Goal: Task Accomplishment & Management: Manage account settings

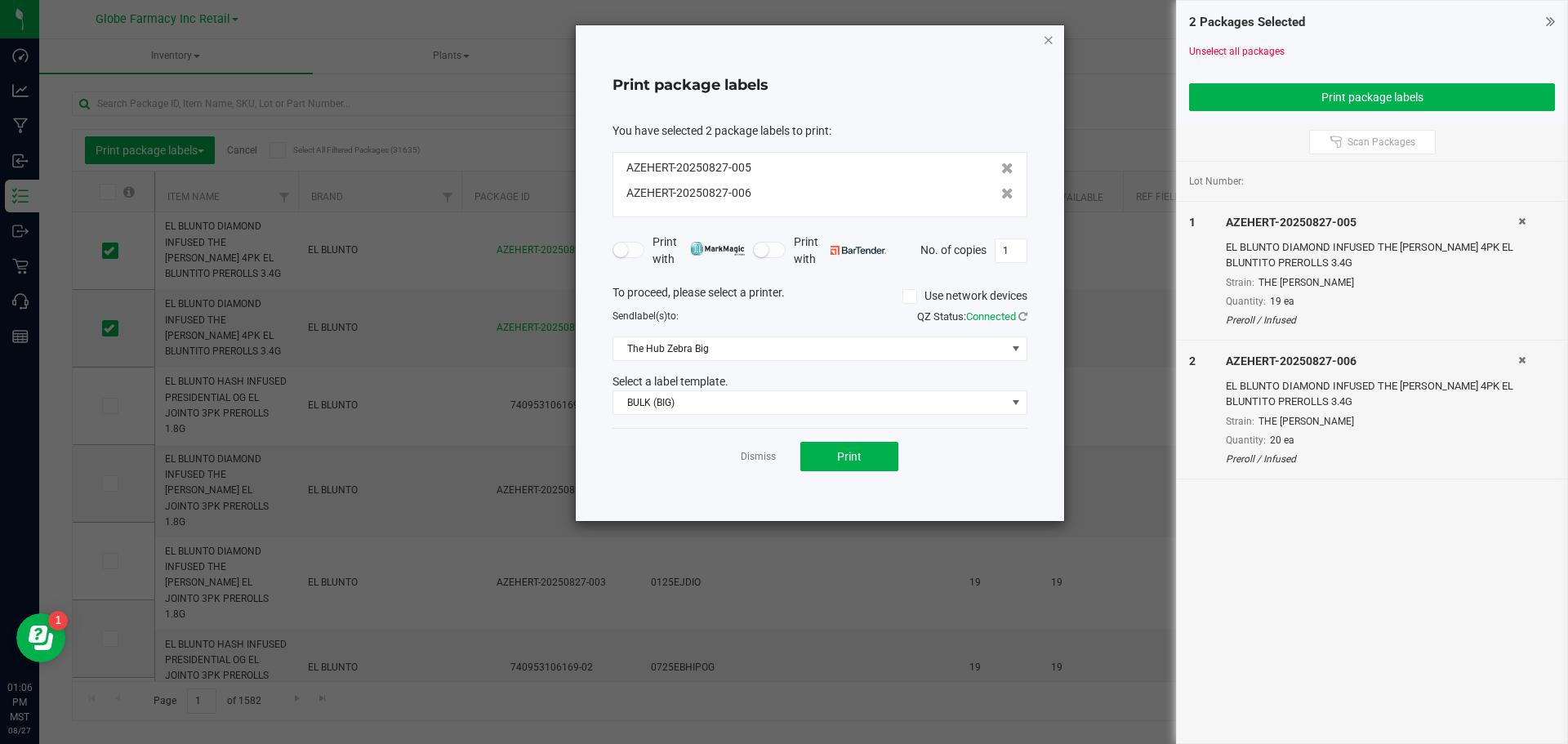
click at [1050, 38] on icon "button" at bounding box center [1049, 38] width 12 height 19
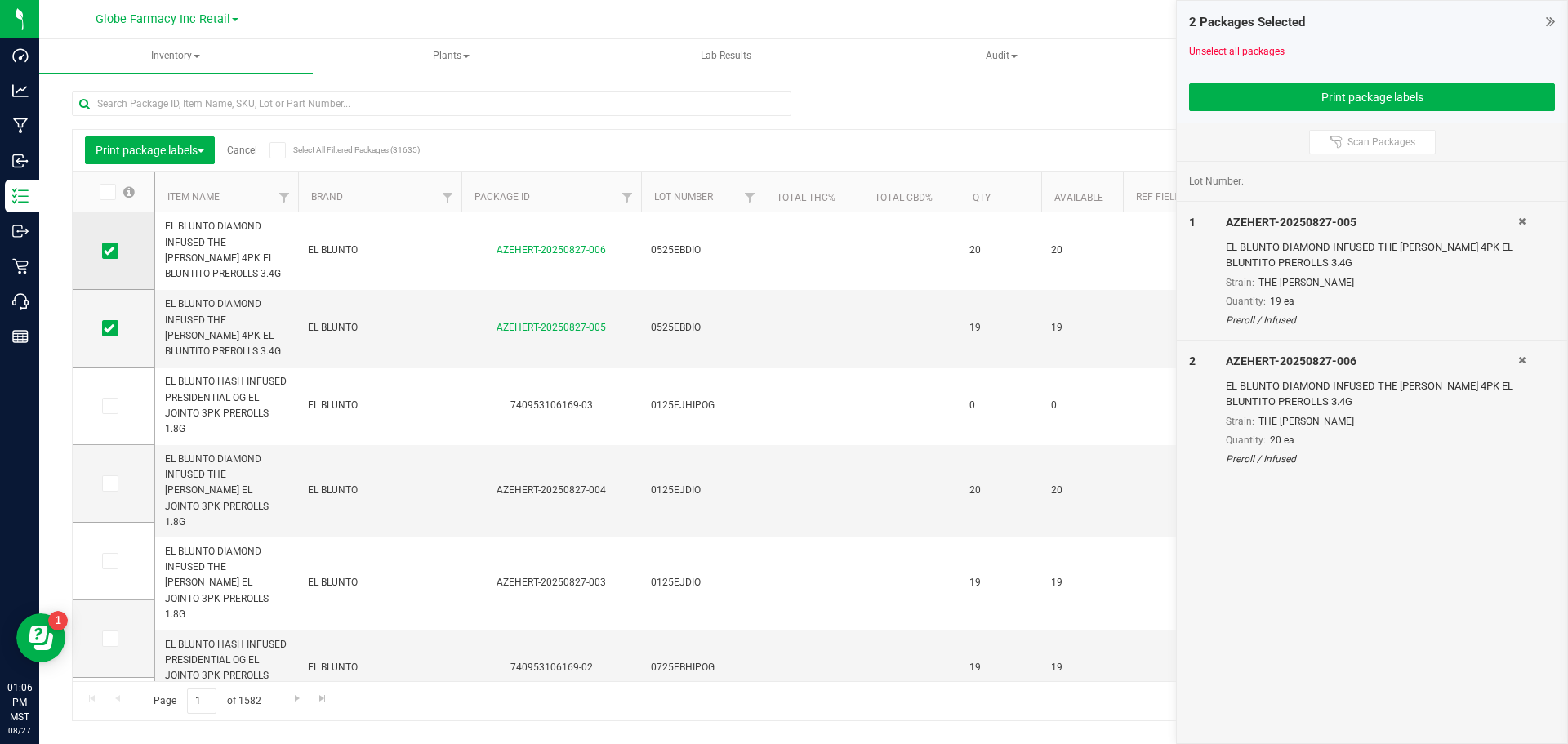
click at [115, 245] on span at bounding box center [110, 251] width 17 height 17
click at [0, 0] on input "checkbox" at bounding box center [0, 0] width 0 height 0
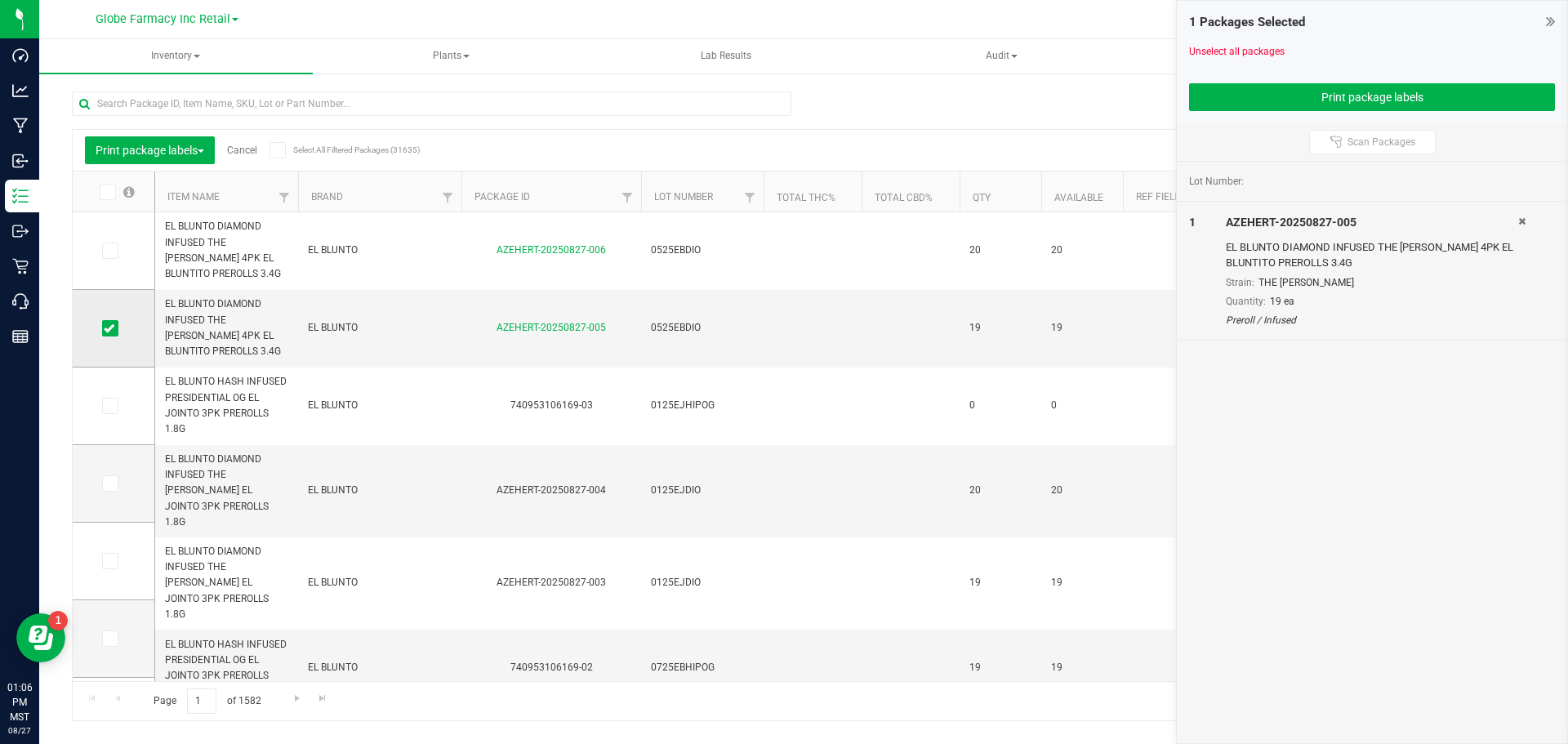
click at [112, 329] on icon at bounding box center [109, 329] width 11 height 0
click at [0, 0] on input "checkbox" at bounding box center [0, 0] width 0 height 0
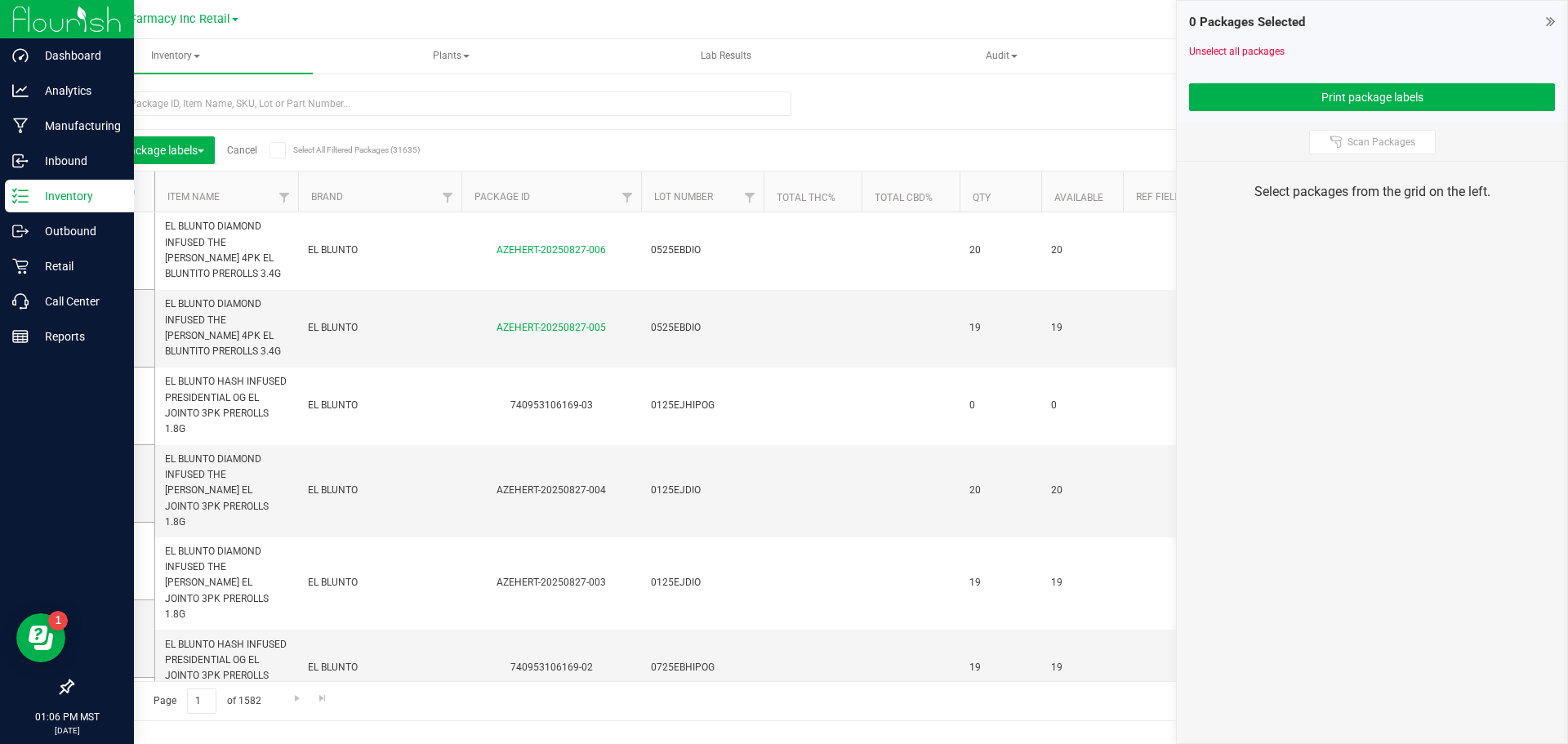
click at [28, 196] on line at bounding box center [23, 196] width 9 height 0
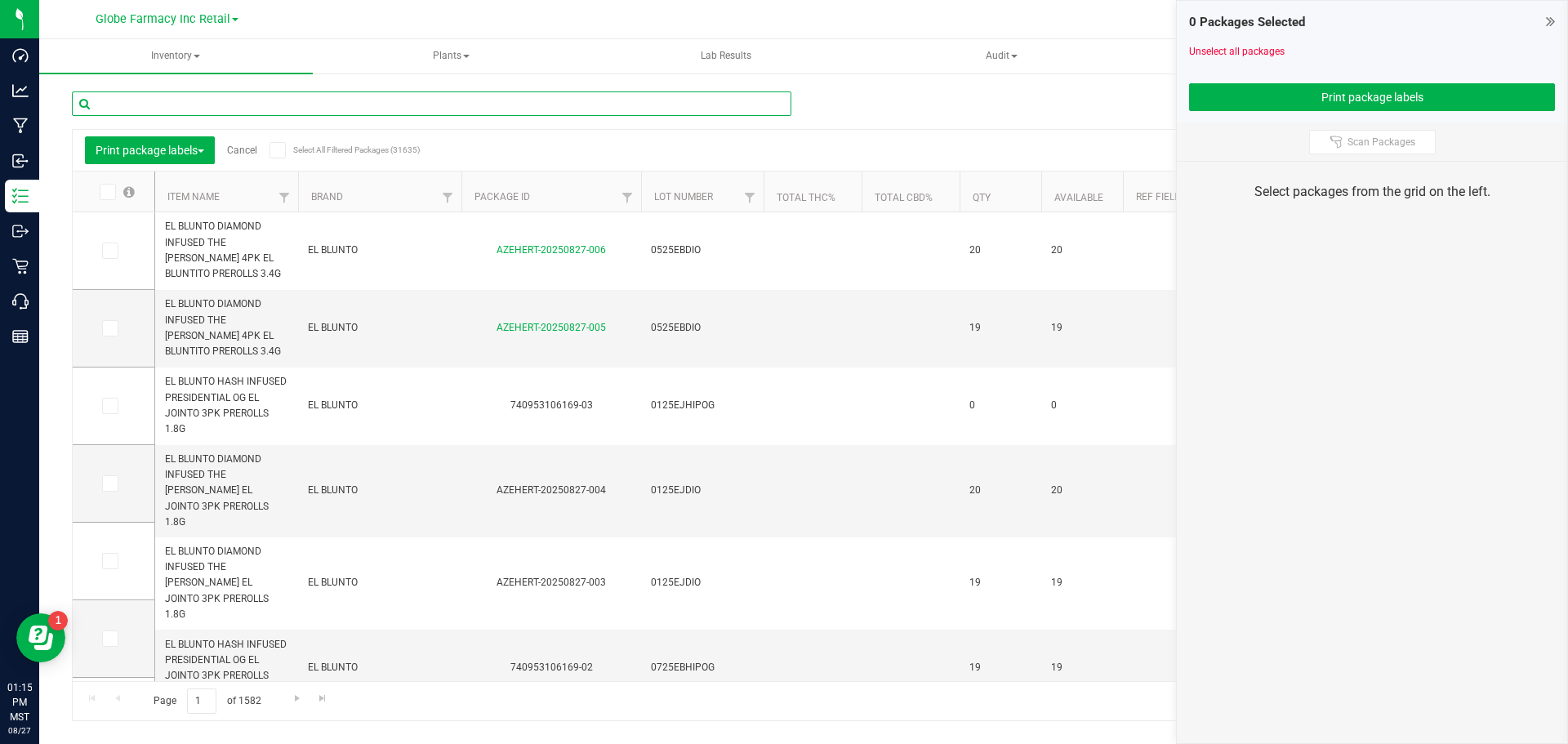
click at [248, 101] on input "text" at bounding box center [431, 103] width 720 height 24
type input "presidential og"
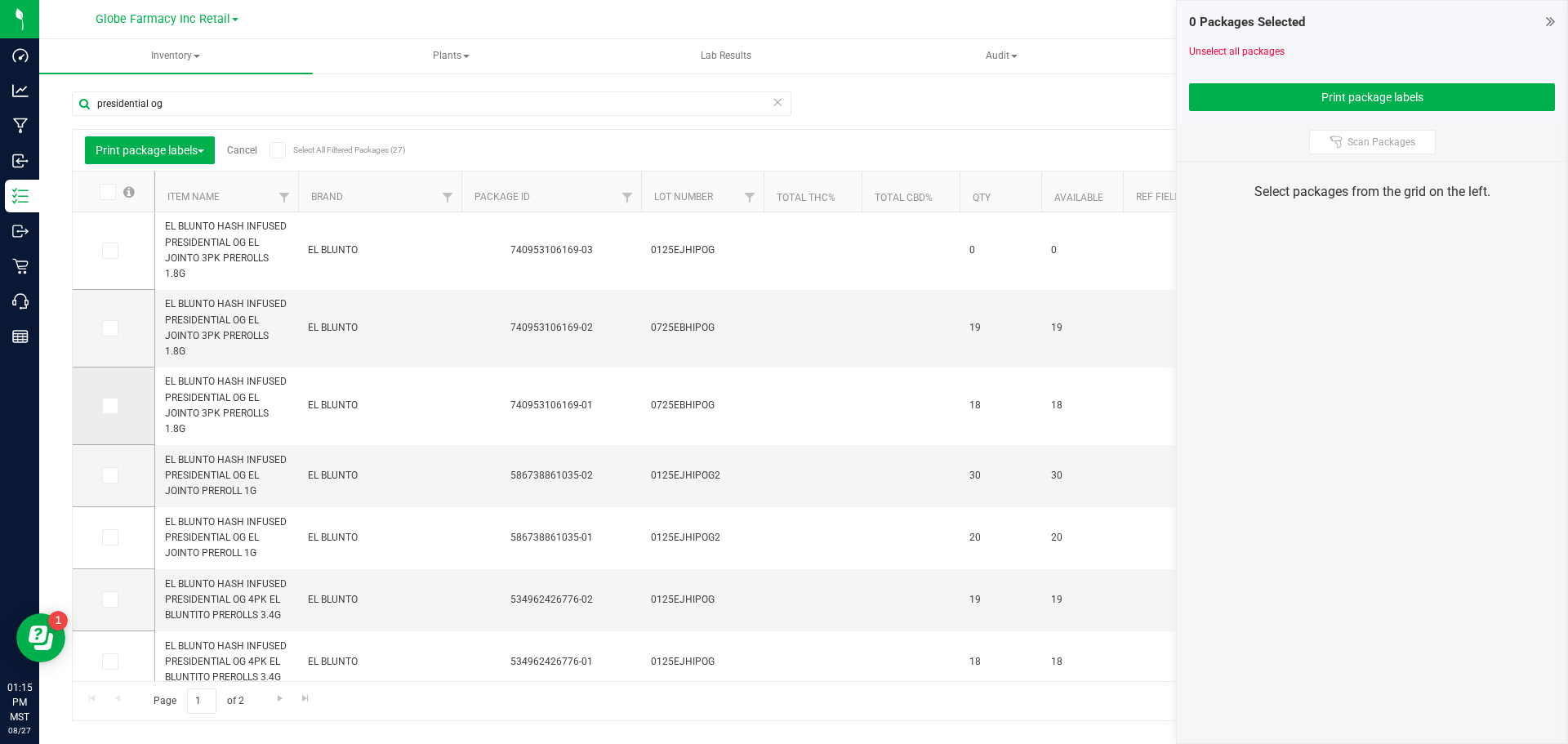
click at [122, 410] on label at bounding box center [114, 406] width 23 height 17
click at [0, 0] on input "checkbox" at bounding box center [0, 0] width 0 height 0
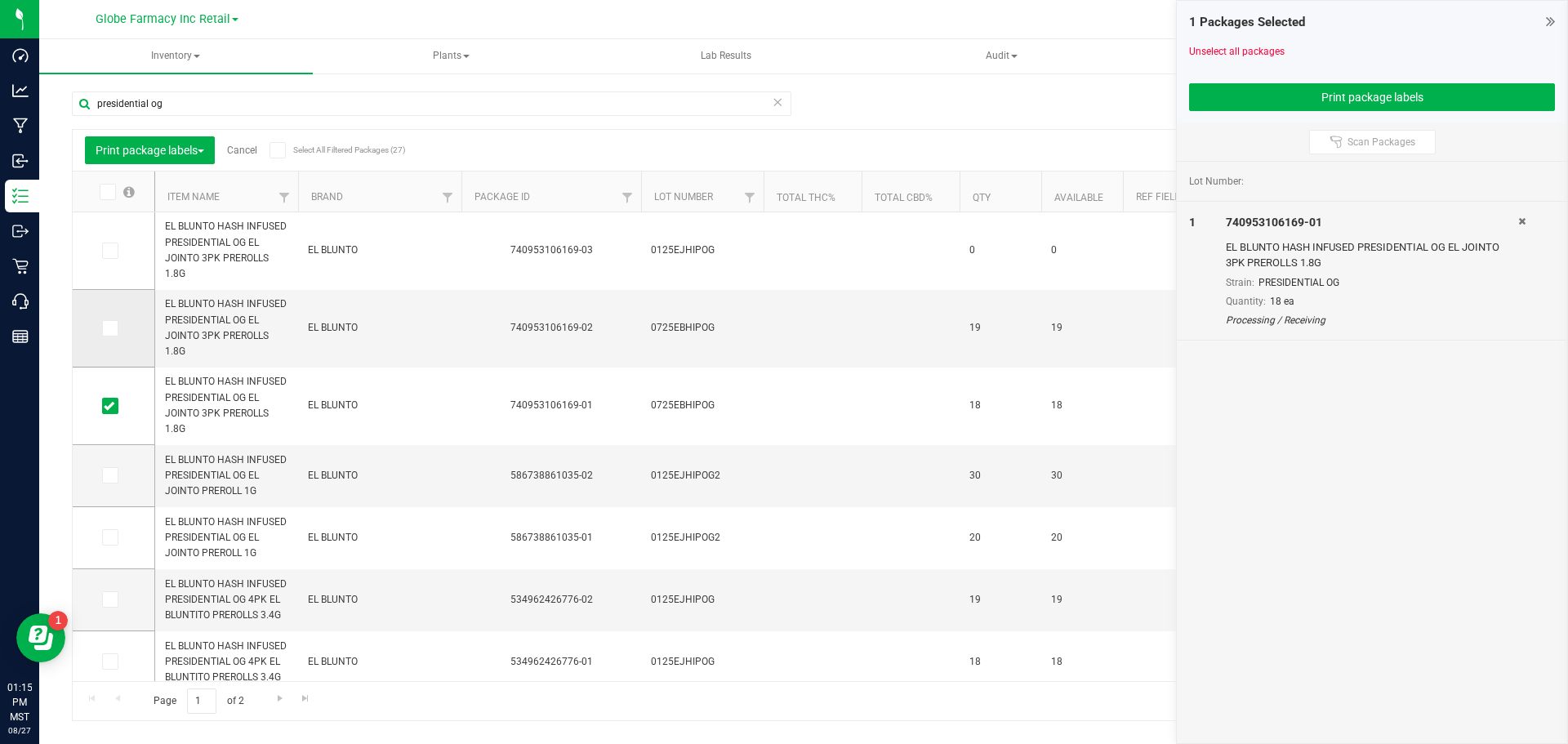
click at [108, 329] on icon at bounding box center [109, 329] width 11 height 0
click at [0, 0] on input "checkbox" at bounding box center [0, 0] width 0 height 0
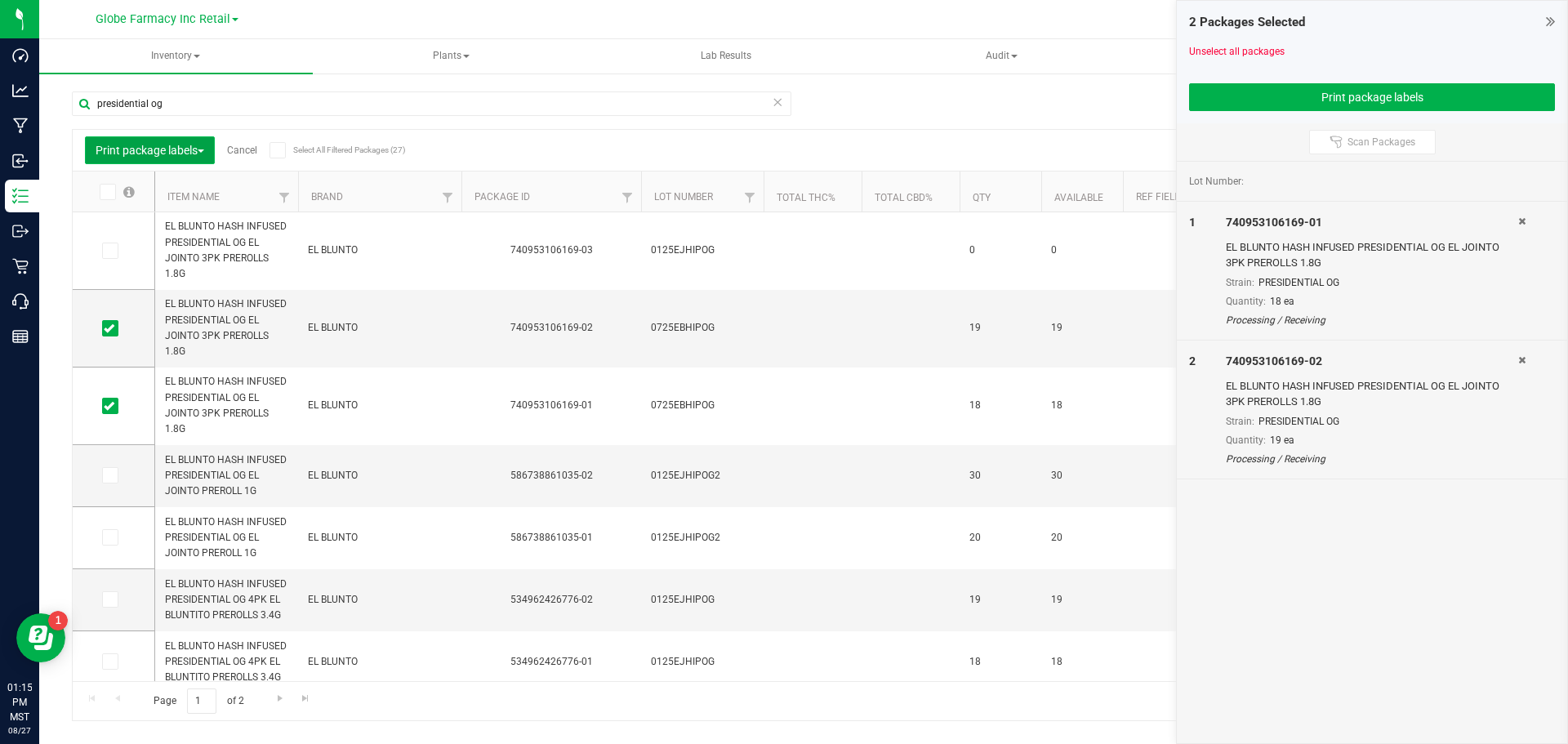
click at [207, 143] on button "Print package labels" at bounding box center [150, 150] width 130 height 28
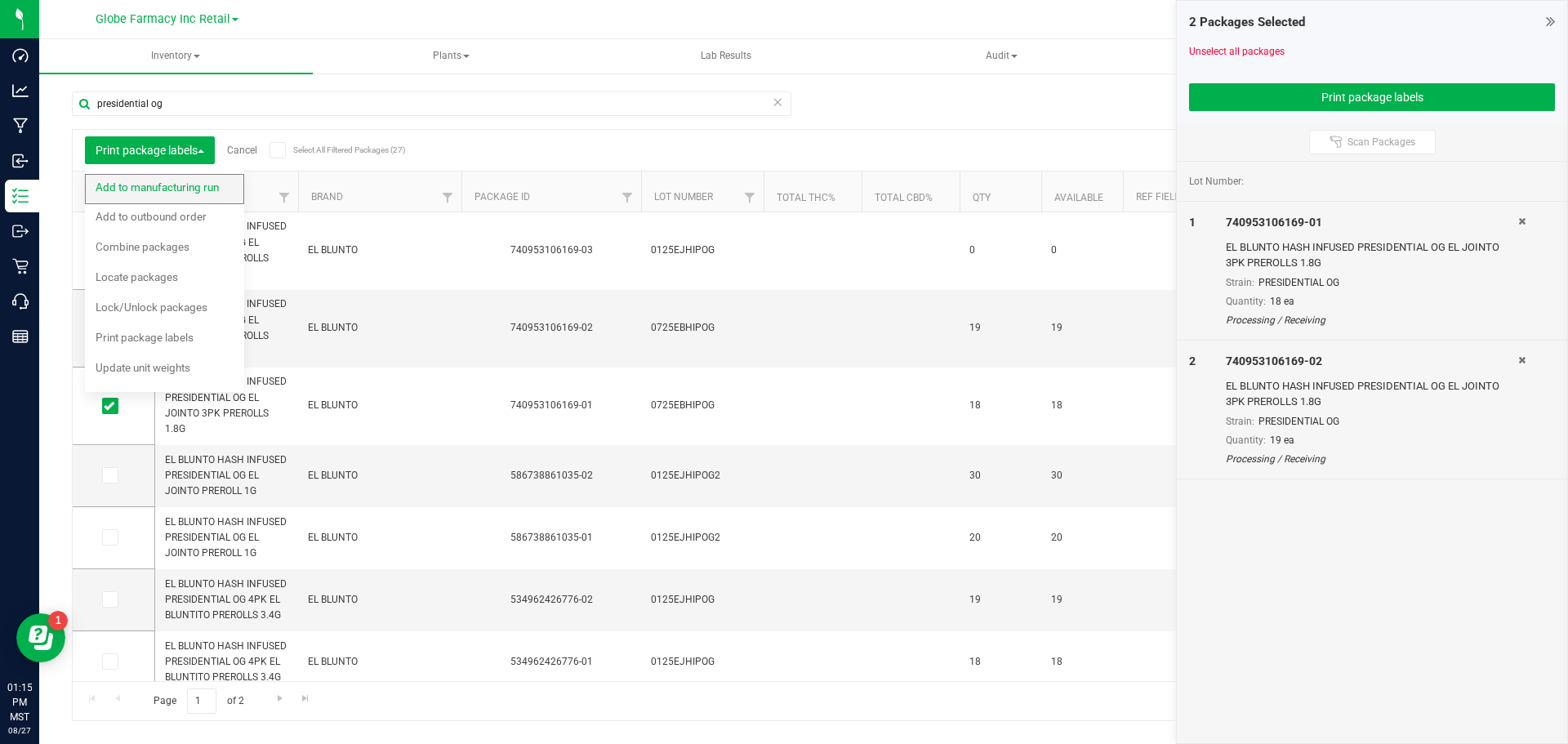
click at [187, 195] on div "Add to manufacturing run" at bounding box center [168, 189] width 145 height 26
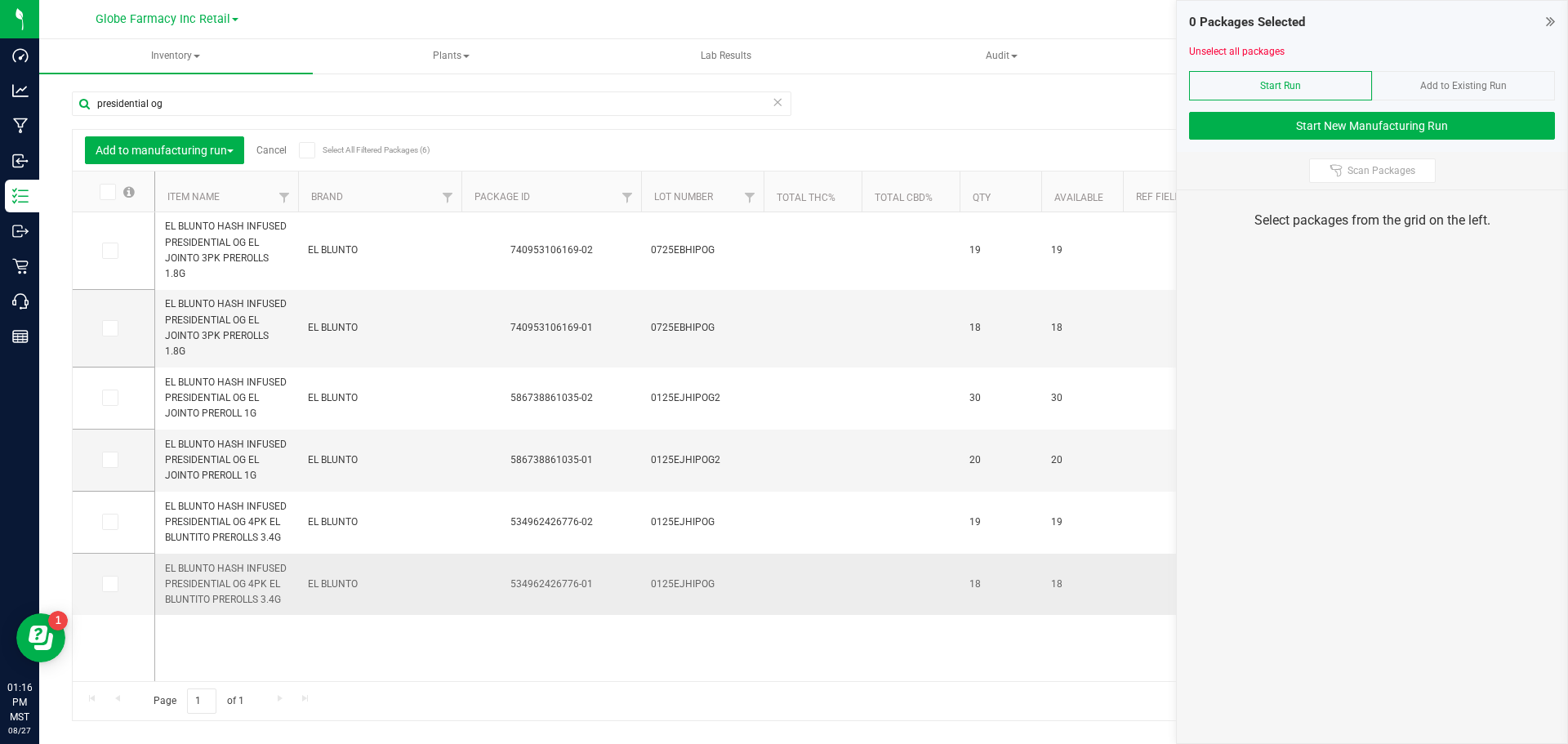
click at [538, 585] on div "534962426776-01" at bounding box center [551, 584] width 185 height 16
click at [526, 629] on div "EL BLUNTO HASH INFUSED PRESIDENTIAL OG EL JOINTO 3PK PREROLLS 1.8G EL BLUNTO 74…" at bounding box center [844, 446] width 1378 height 469
click at [112, 584] on icon at bounding box center [109, 584] width 11 height 0
click at [0, 0] on input "checkbox" at bounding box center [0, 0] width 0 height 0
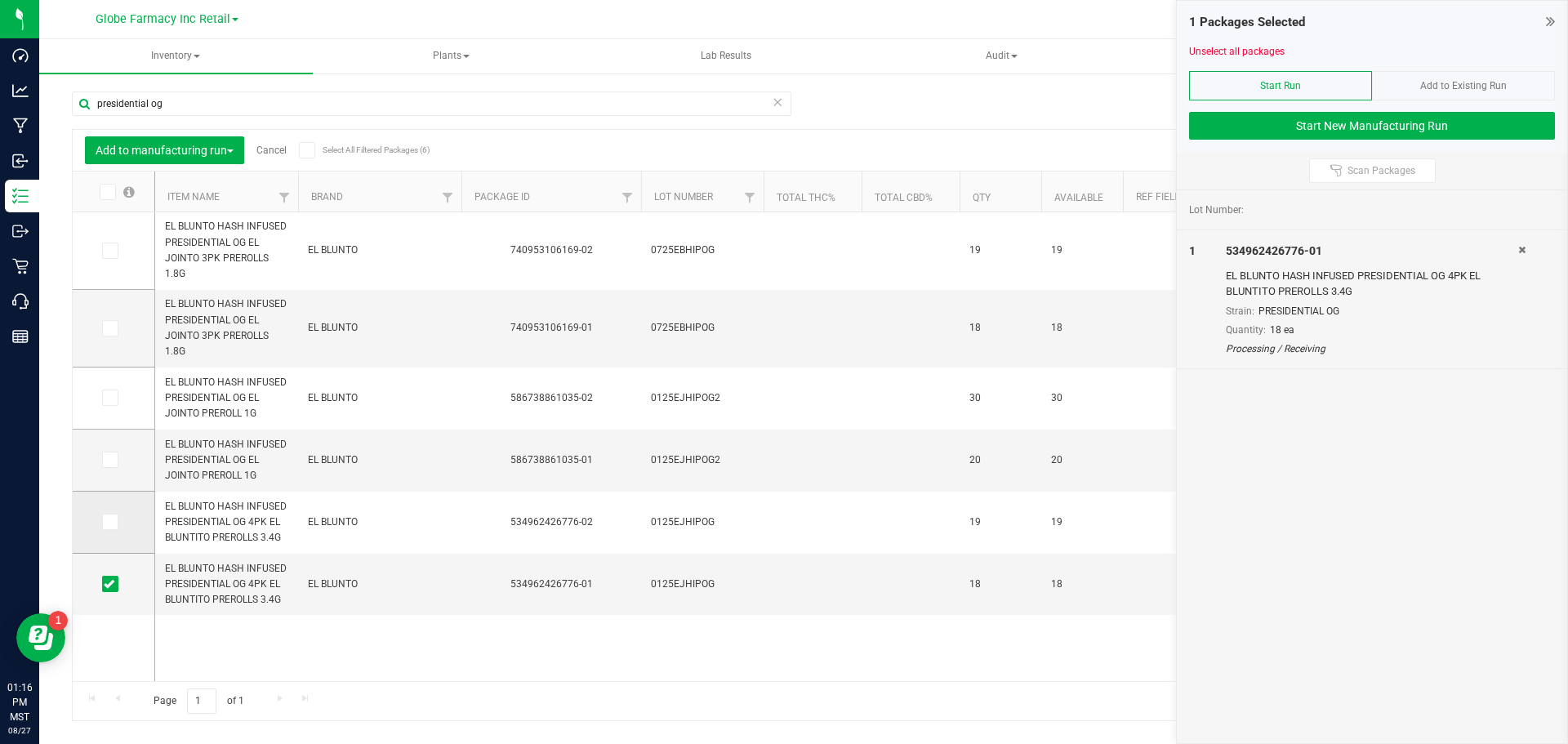
click at [103, 519] on span at bounding box center [110, 522] width 17 height 17
click at [0, 0] on input "checkbox" at bounding box center [0, 0] width 0 height 0
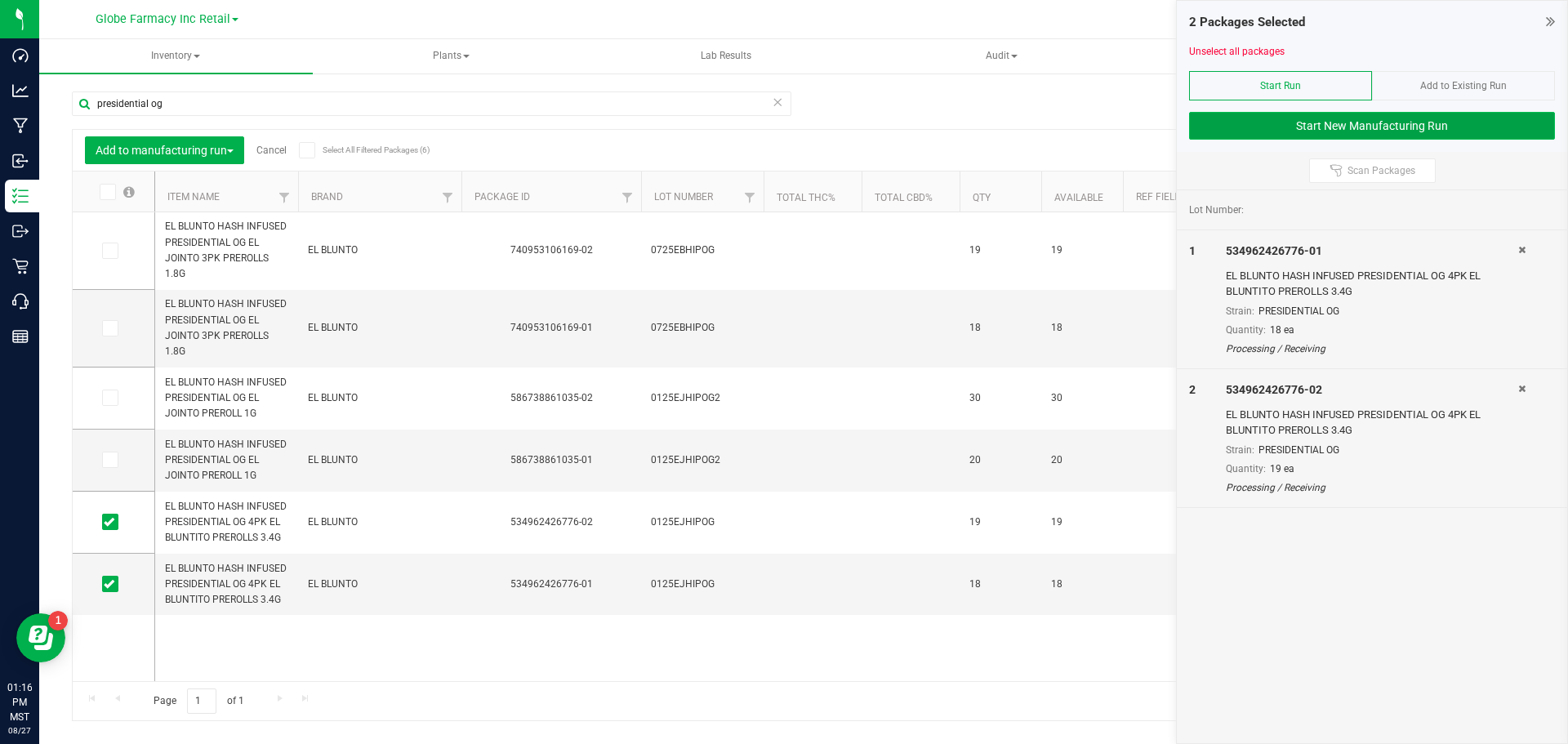
click at [1380, 128] on button "Start New Manufacturing Run" at bounding box center [1372, 125] width 366 height 28
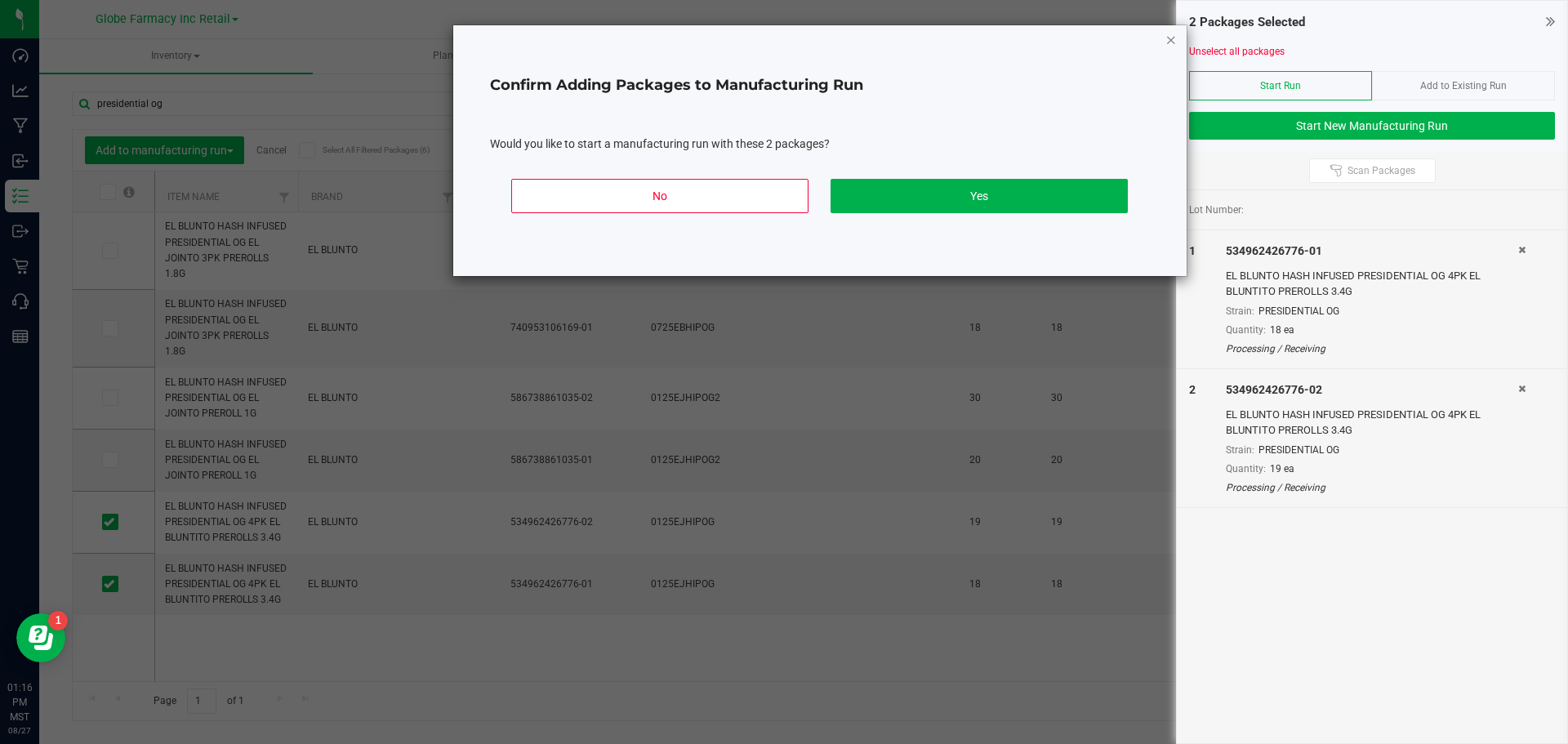
click at [1170, 34] on icon "Close" at bounding box center [1171, 38] width 12 height 19
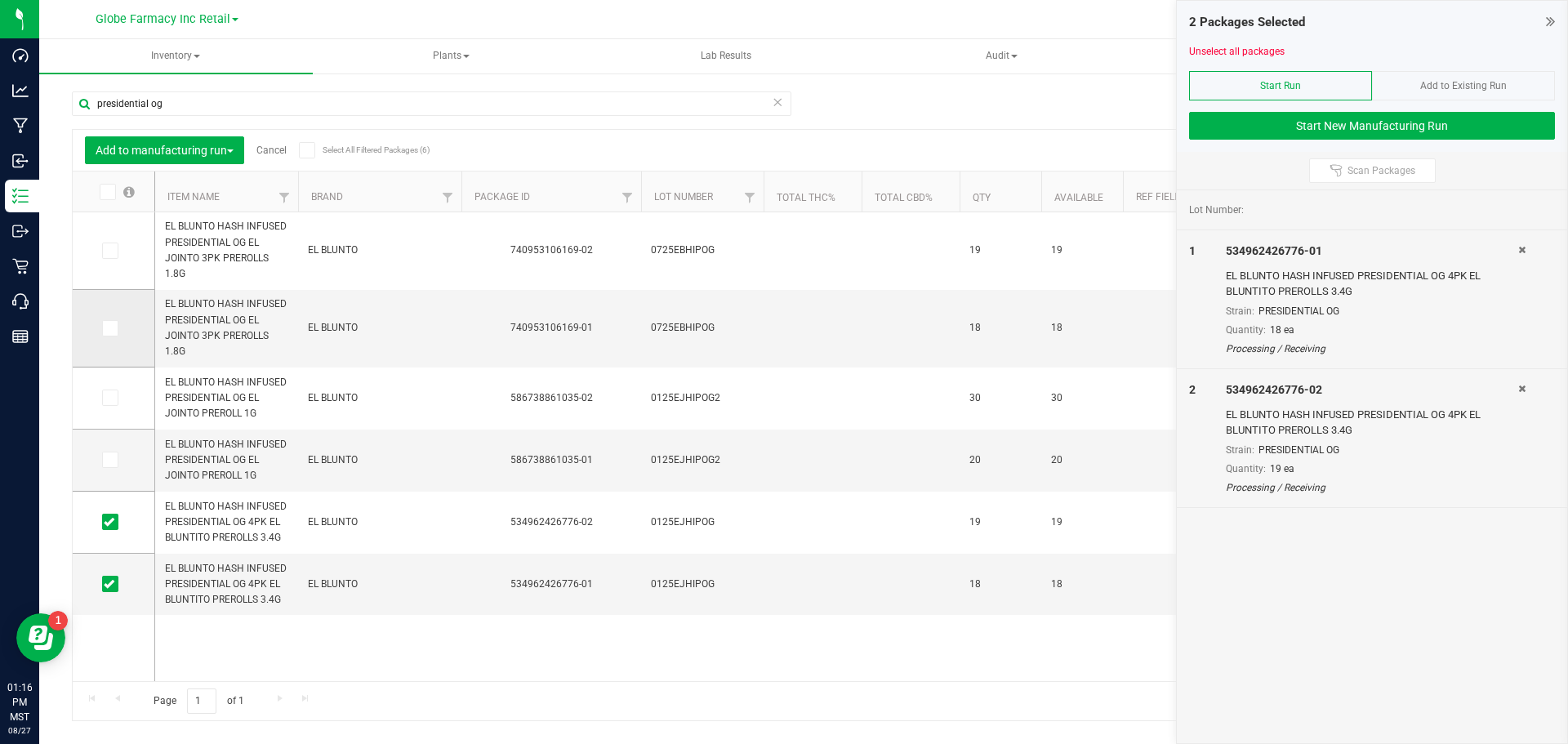
click at [112, 336] on span at bounding box center [110, 329] width 17 height 17
click at [0, 0] on input "checkbox" at bounding box center [0, 0] width 0 height 0
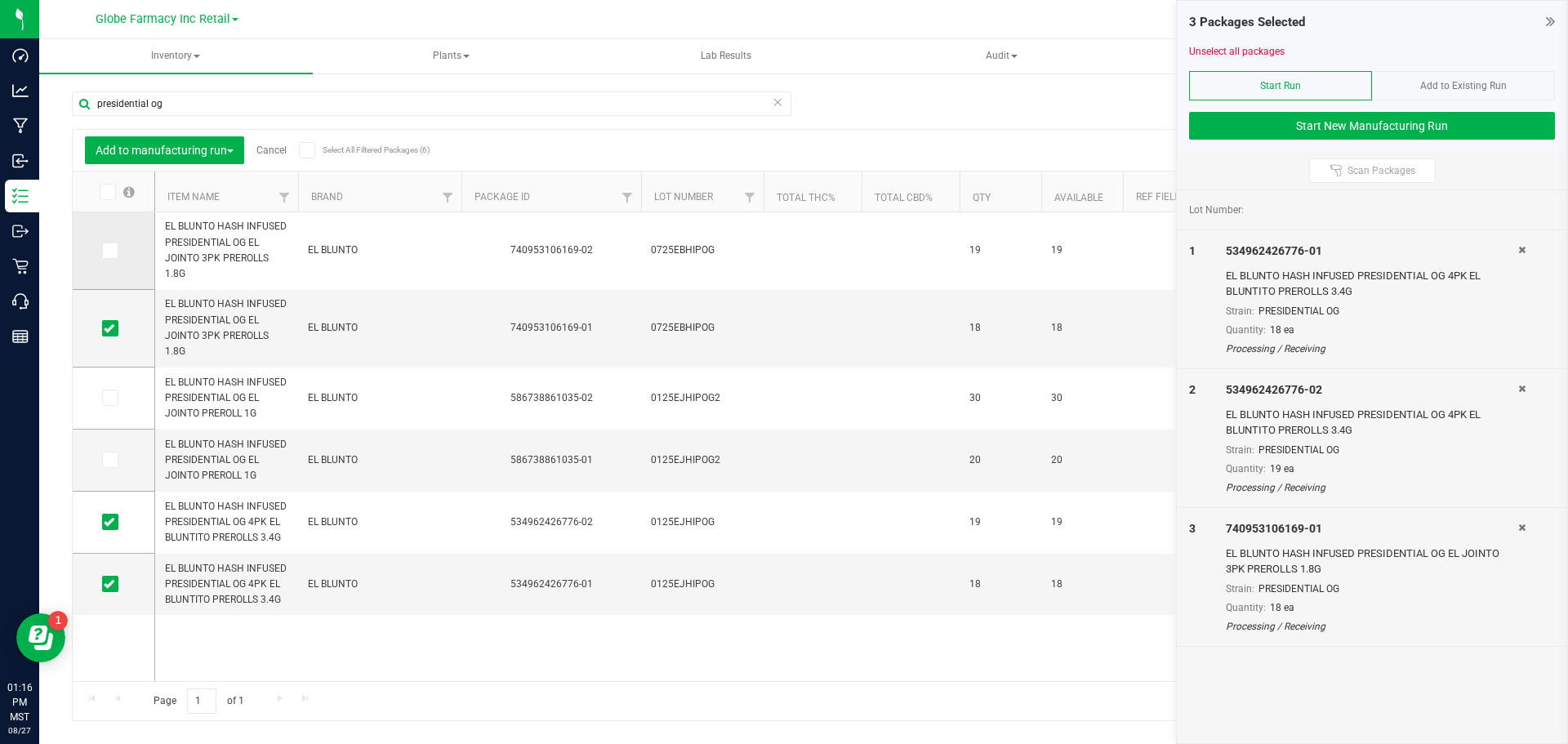
click at [110, 251] on icon at bounding box center [109, 251] width 11 height 0
click at [0, 0] on input "checkbox" at bounding box center [0, 0] width 0 height 0
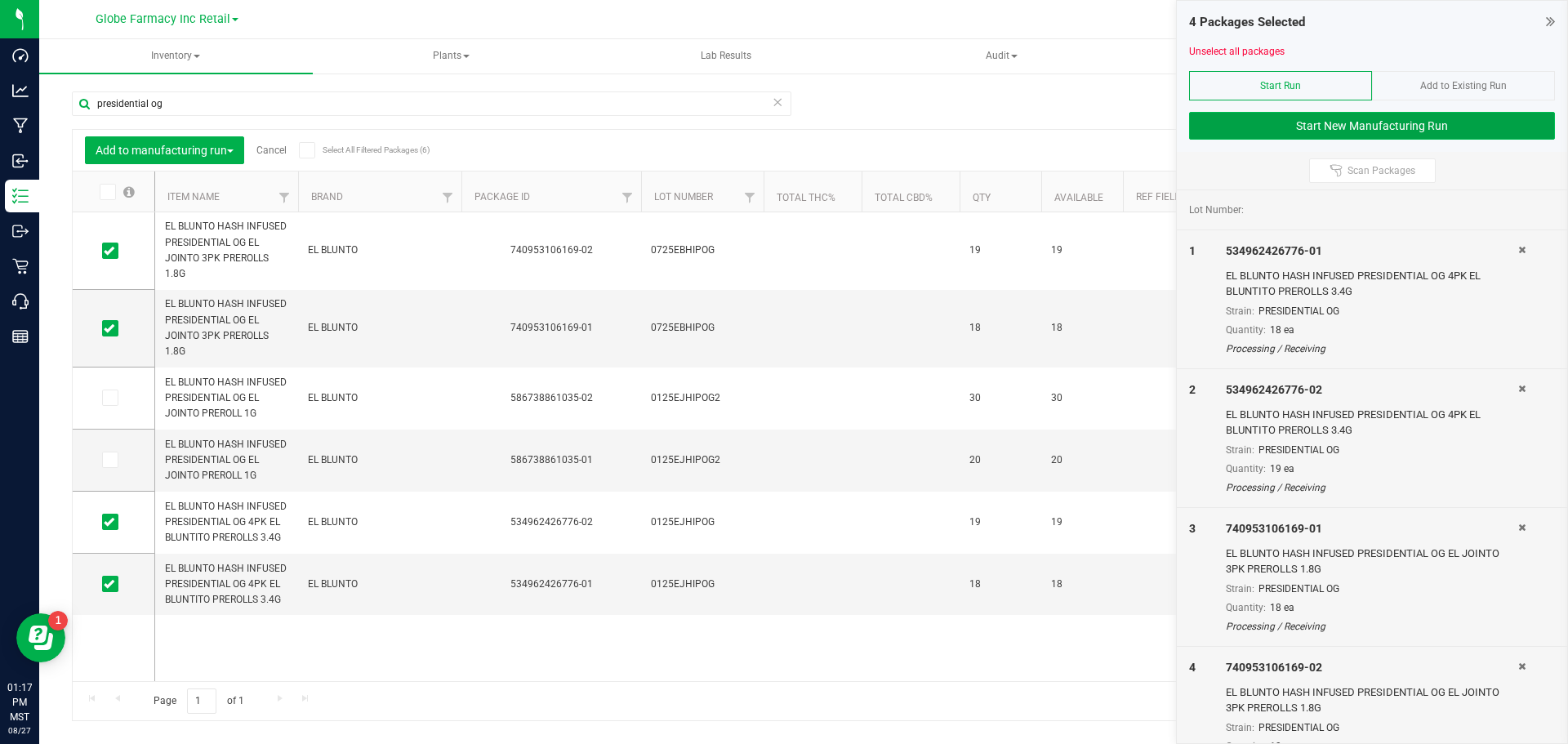
click at [1319, 132] on button "Start New Manufacturing Run" at bounding box center [1372, 125] width 366 height 28
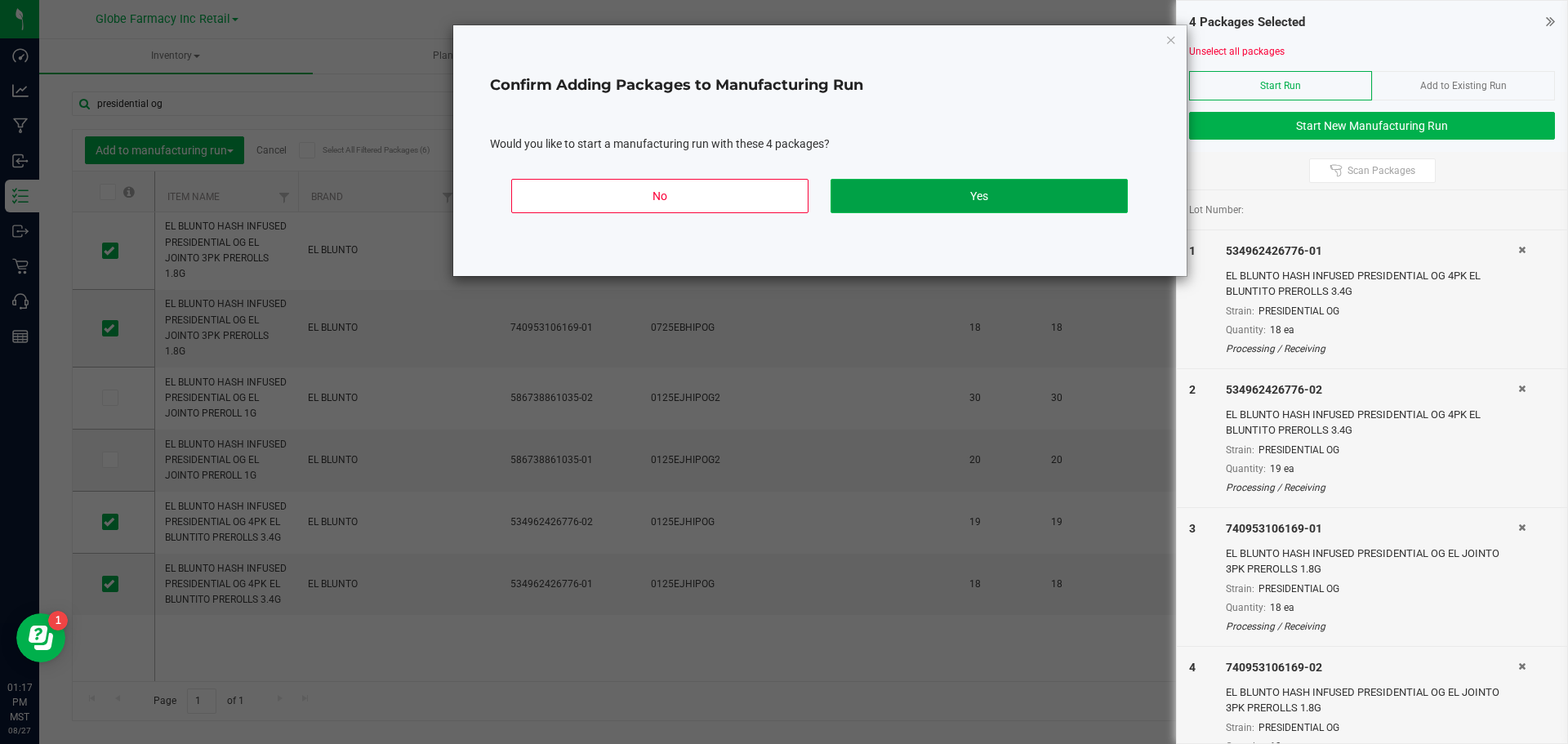
click at [988, 190] on button "Yes" at bounding box center [980, 196] width 298 height 34
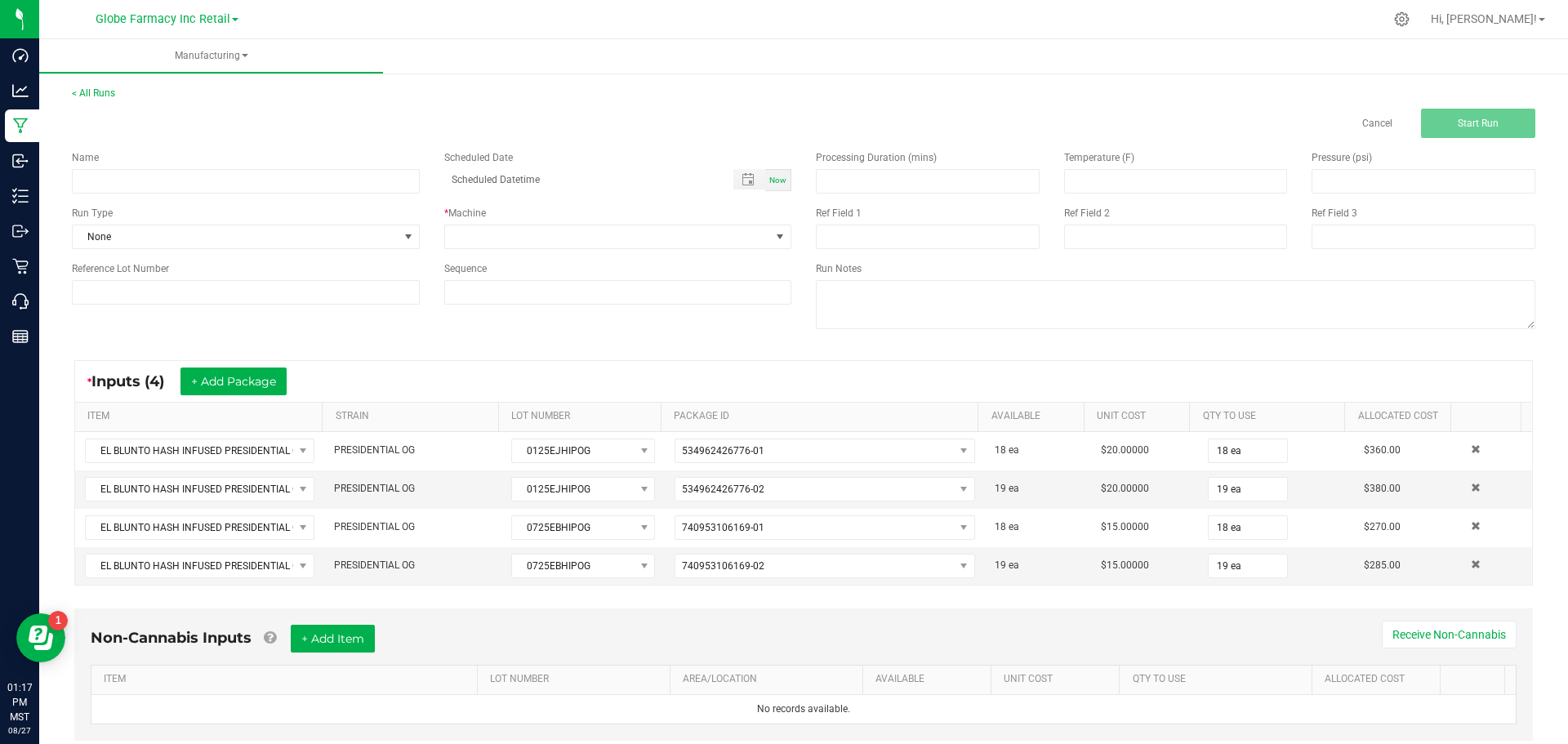
click at [773, 172] on div "Now" at bounding box center [778, 180] width 26 height 22
type input "08/27/2025 1:17 PM"
click at [783, 239] on span at bounding box center [780, 237] width 20 height 23
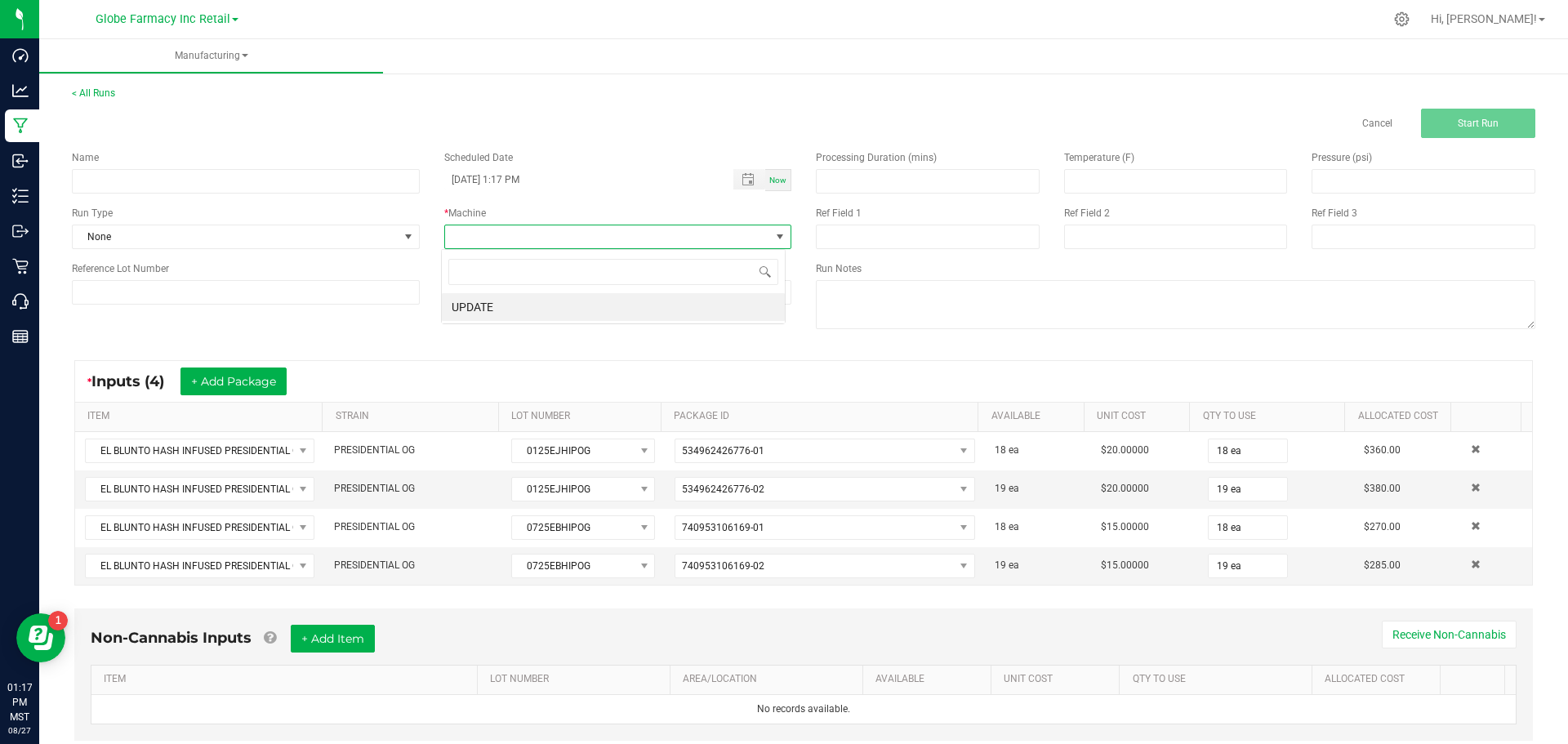
scroll to position [24, 344]
click at [593, 307] on li "UPDATE" at bounding box center [613, 307] width 343 height 28
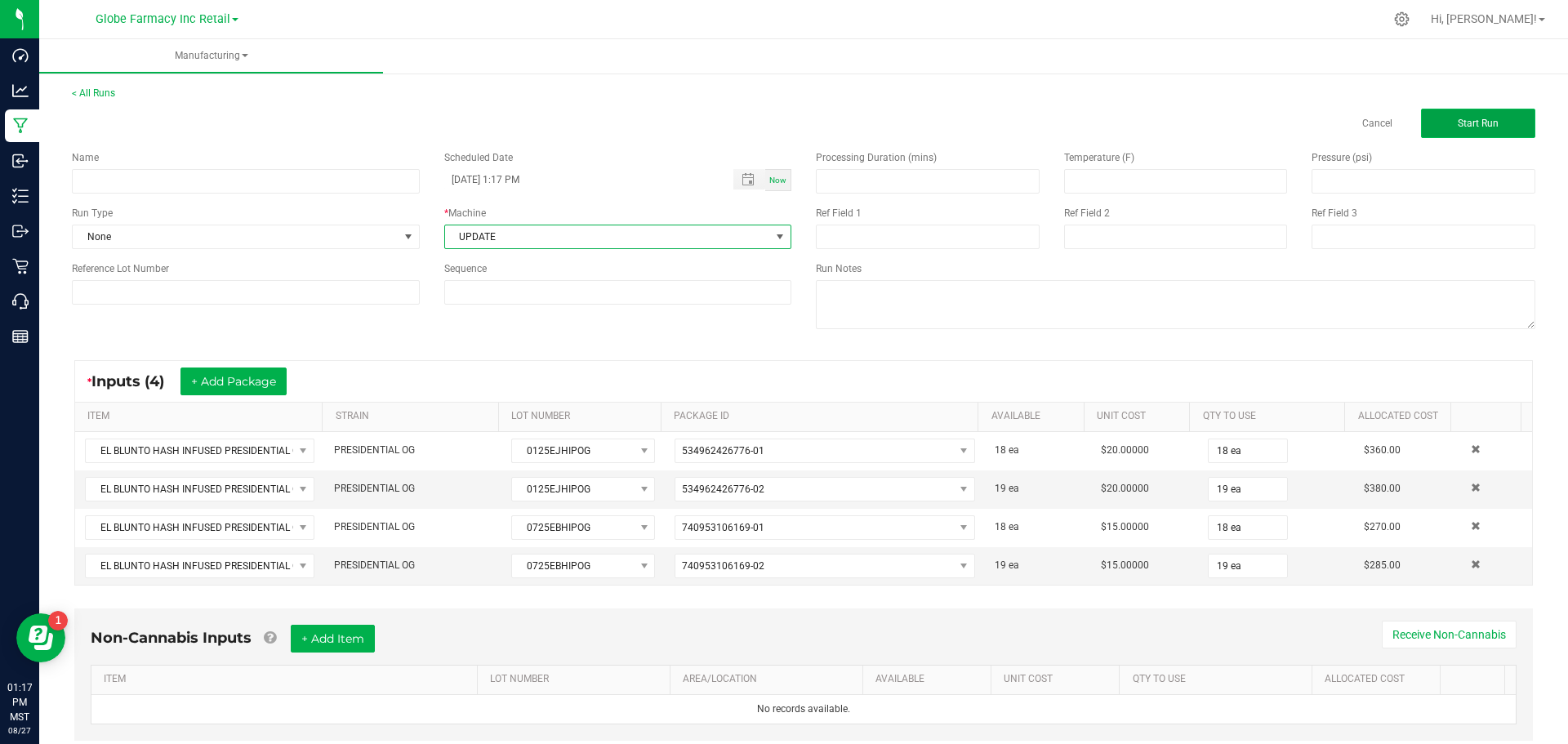
click at [1461, 131] on button "Start Run" at bounding box center [1478, 123] width 115 height 29
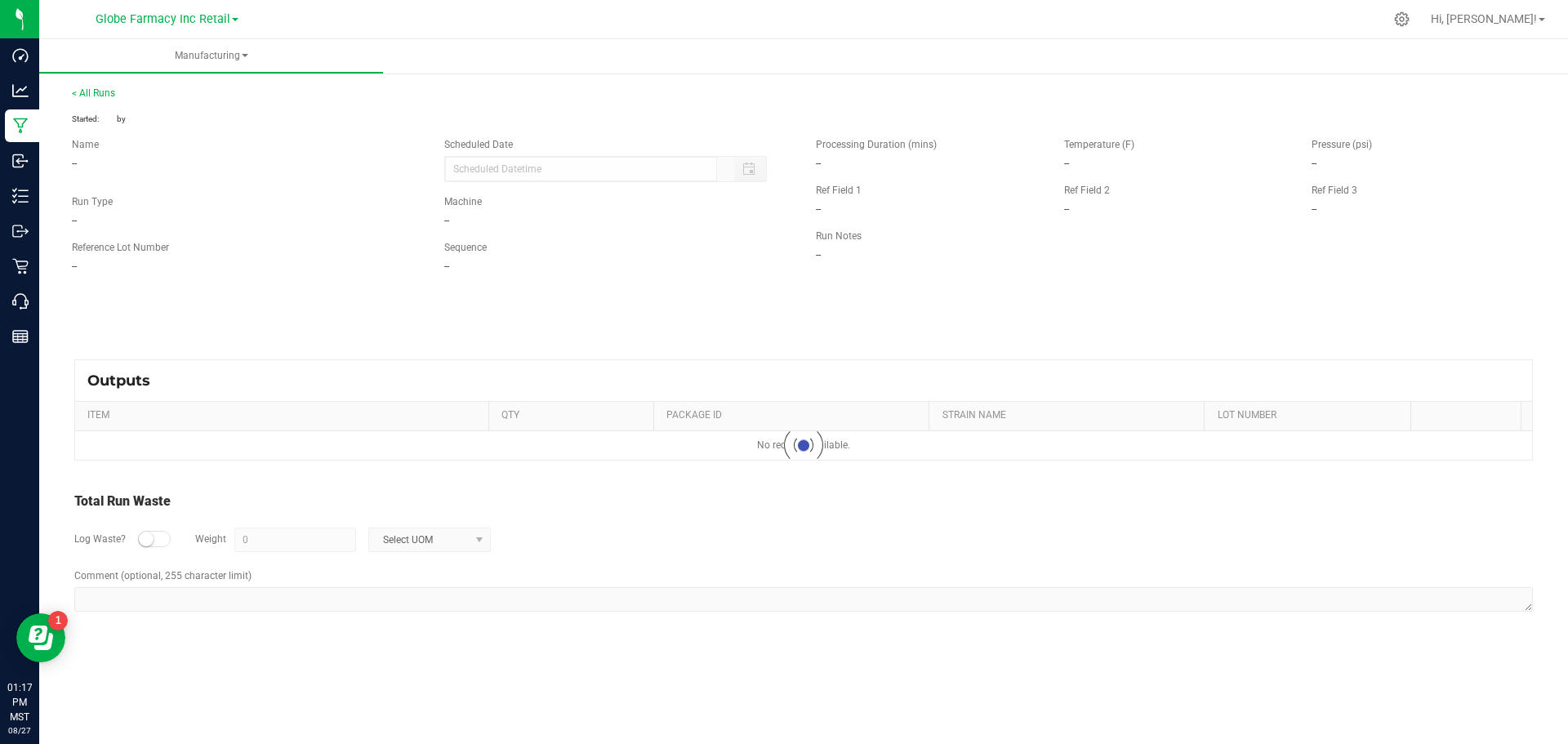
type input "08/27/2025 1:17 PM"
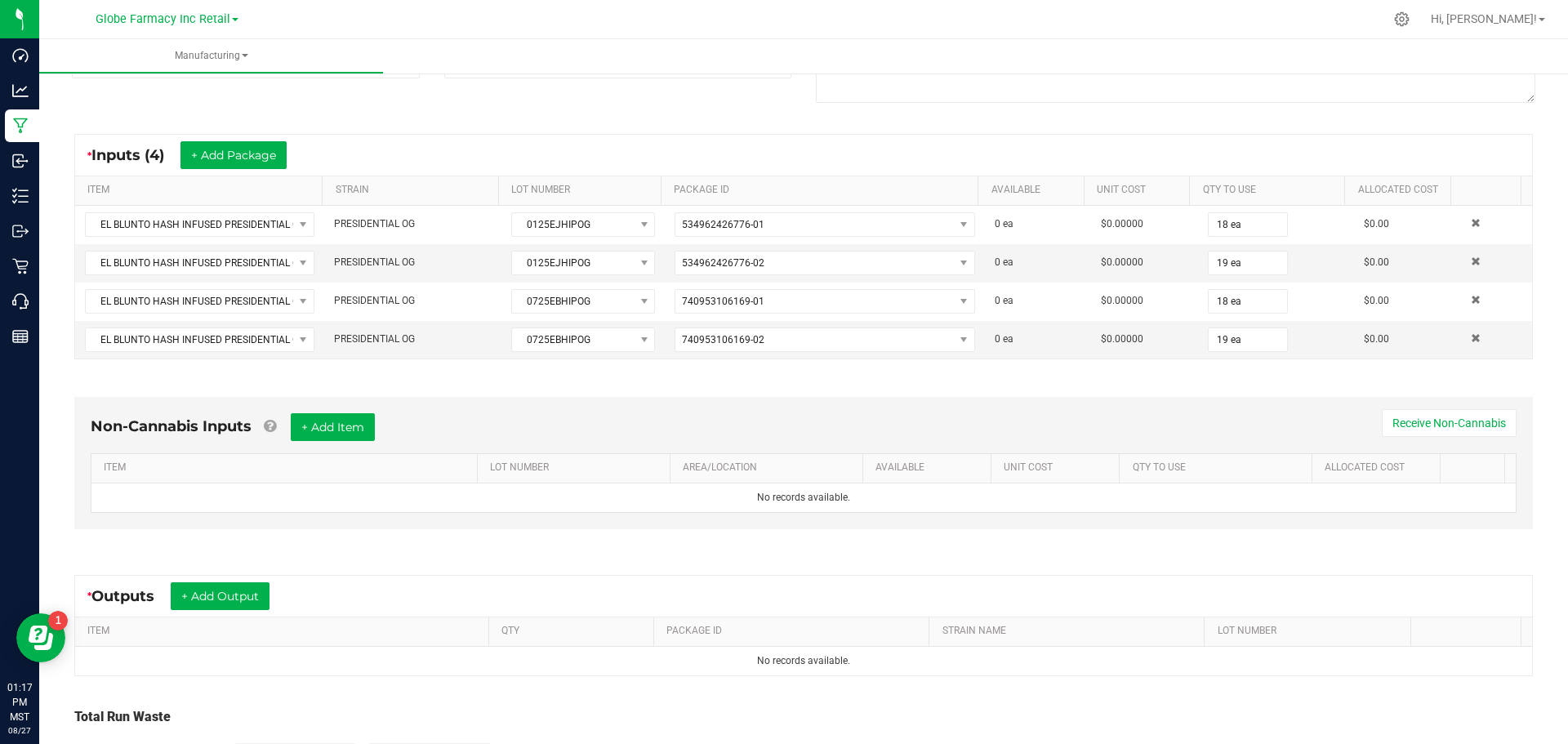
scroll to position [327, 0]
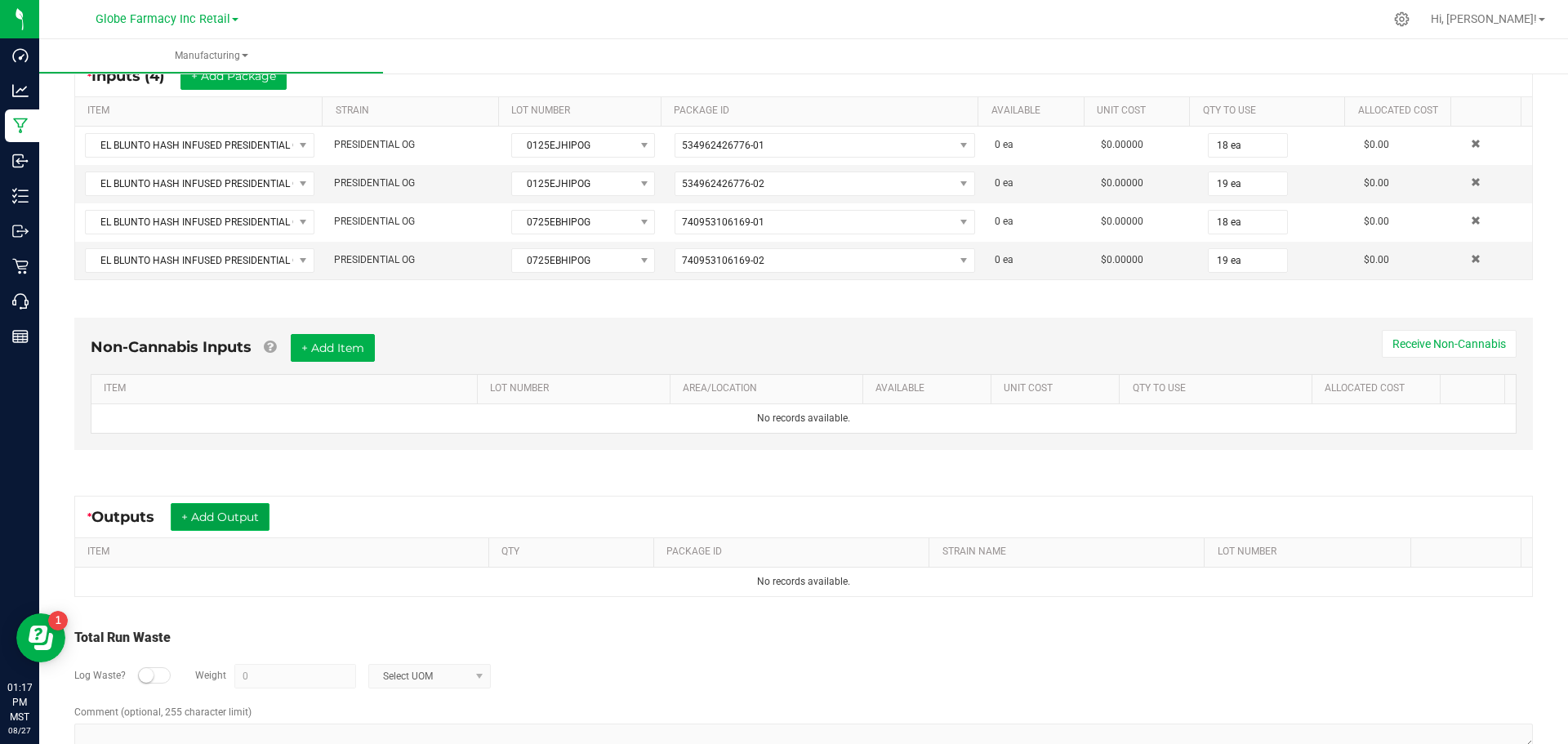
click at [267, 522] on button "+ Add Output" at bounding box center [220, 517] width 99 height 28
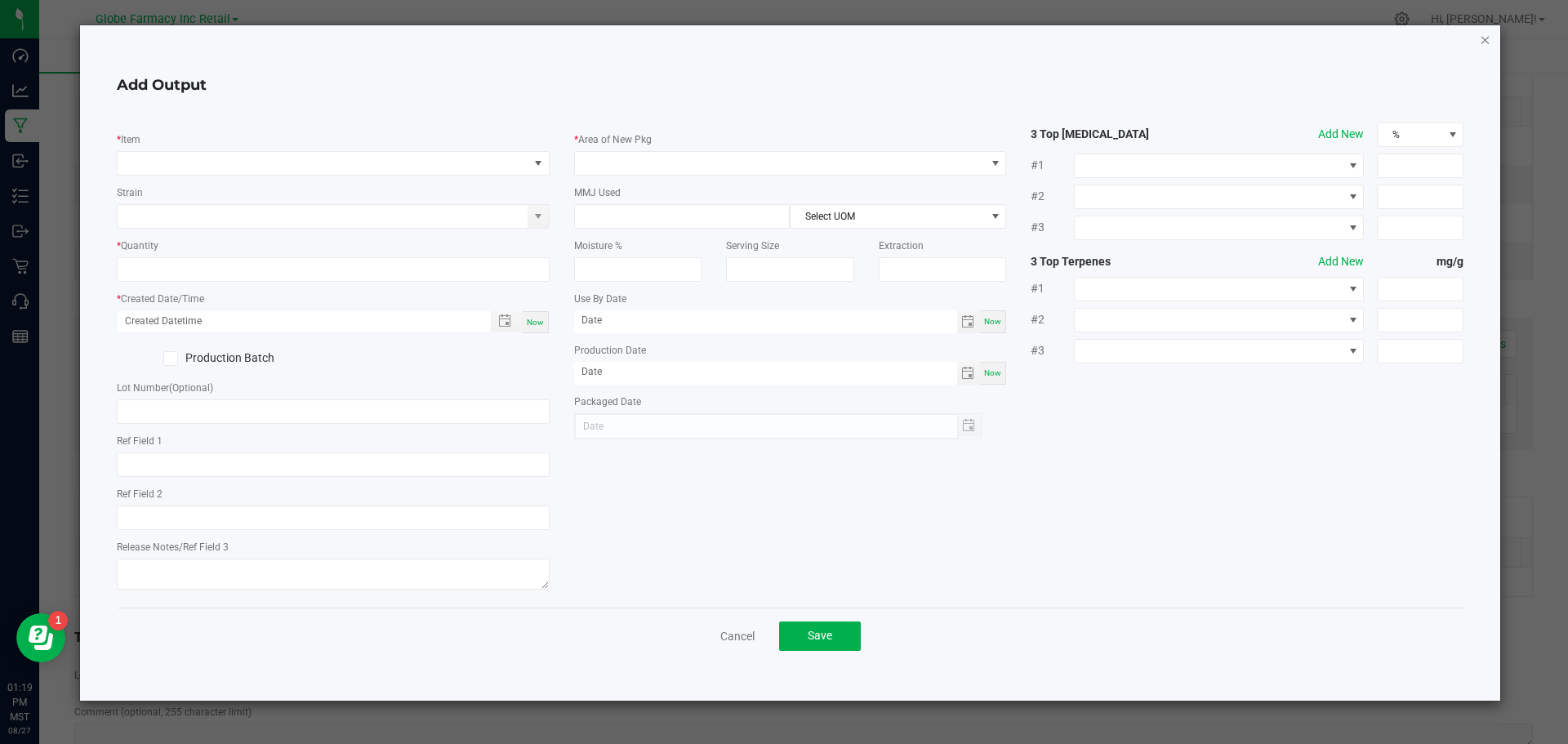
click at [1488, 43] on icon "button" at bounding box center [1486, 38] width 12 height 19
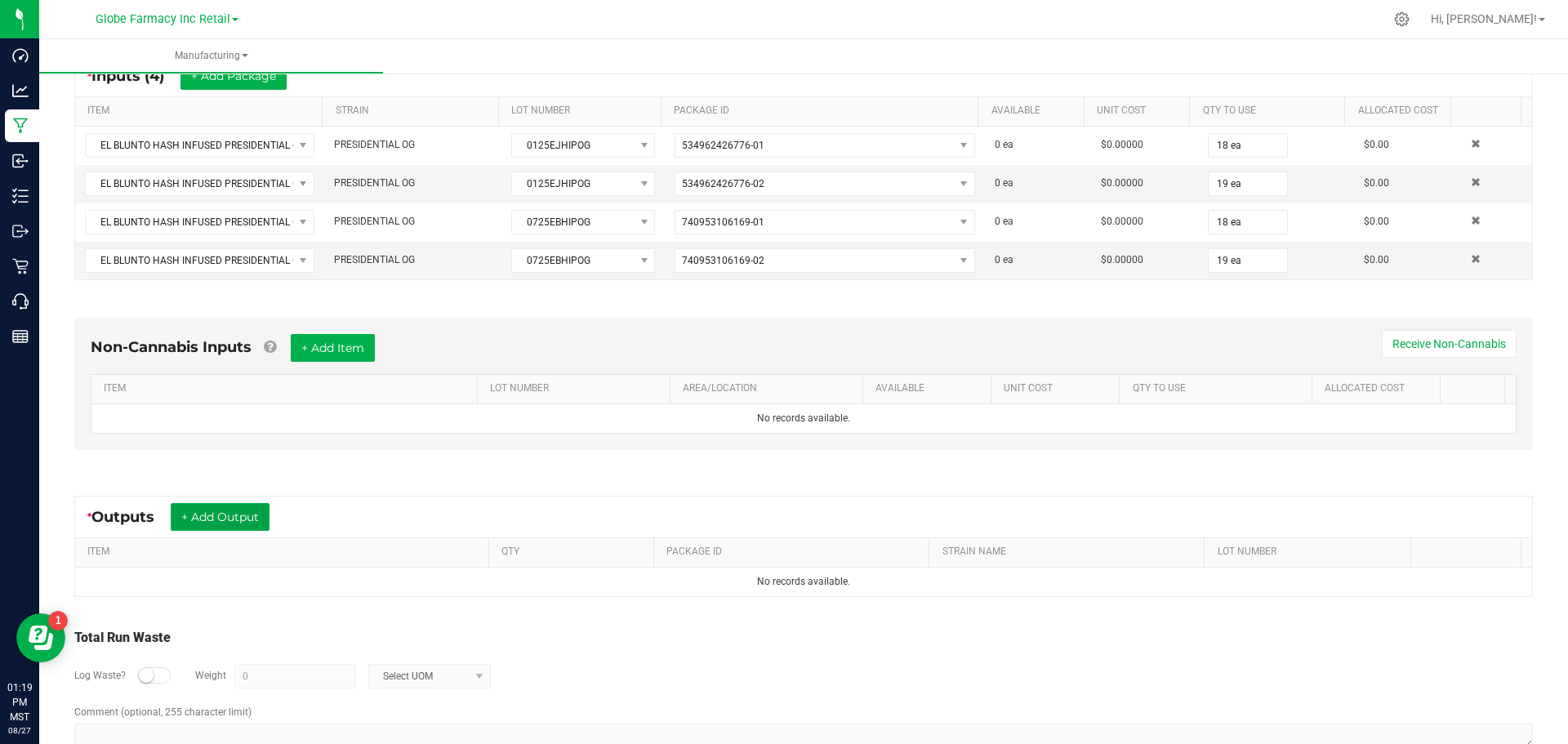
scroll to position [0, 0]
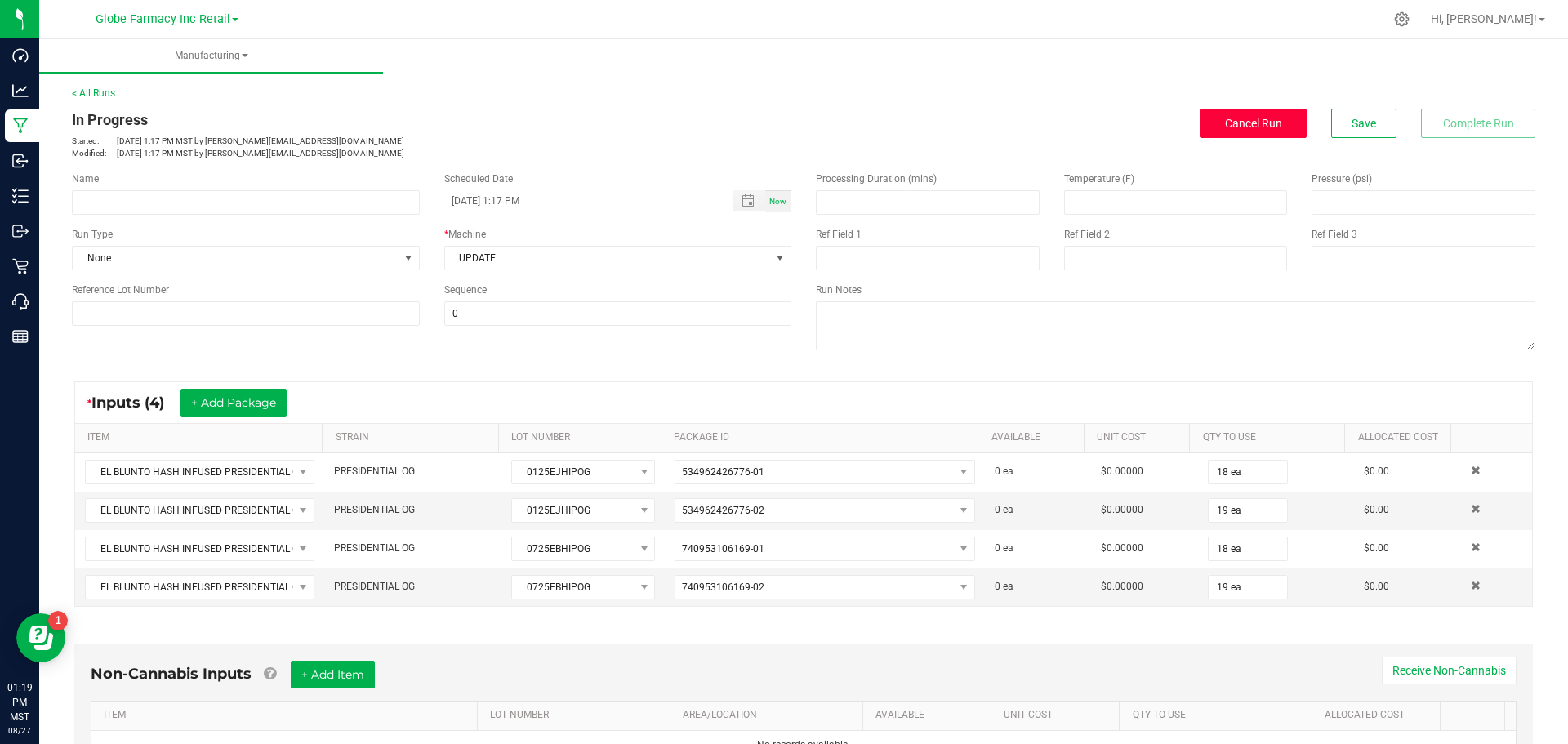
click at [1276, 137] on button "Cancel Run" at bounding box center [1253, 123] width 106 height 29
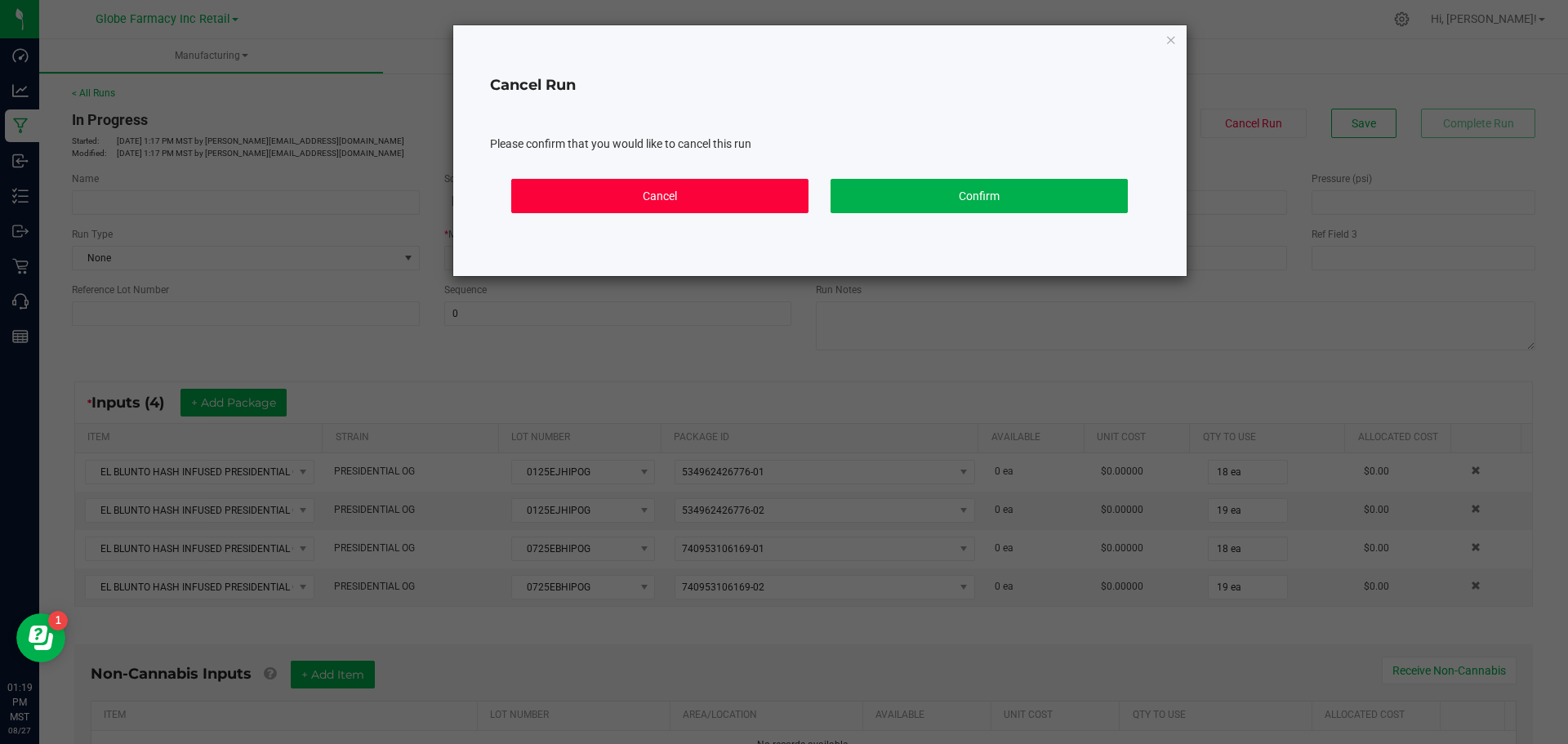
click at [743, 191] on button "Cancel" at bounding box center [660, 196] width 298 height 34
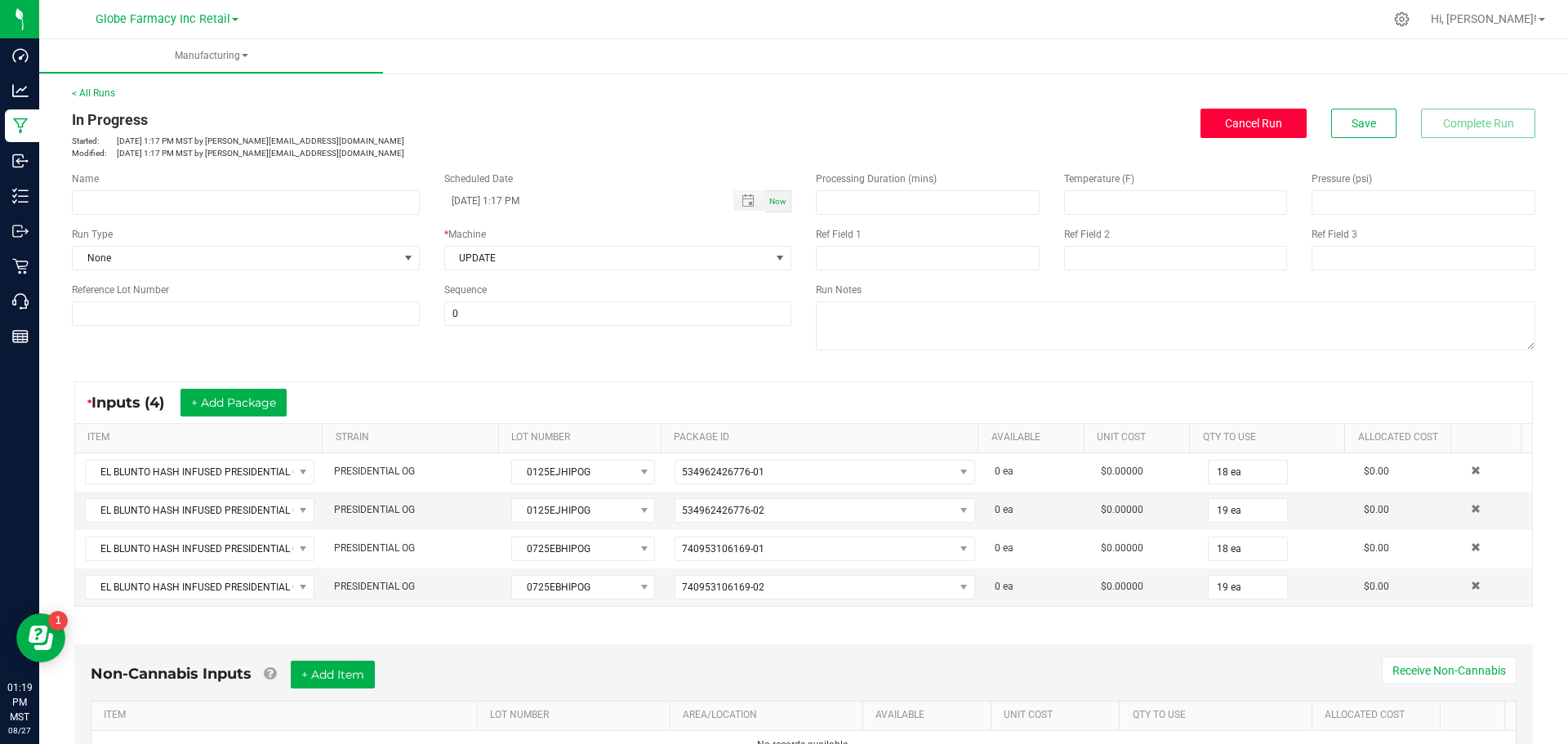
click at [1224, 135] on button "Cancel Run" at bounding box center [1253, 123] width 106 height 29
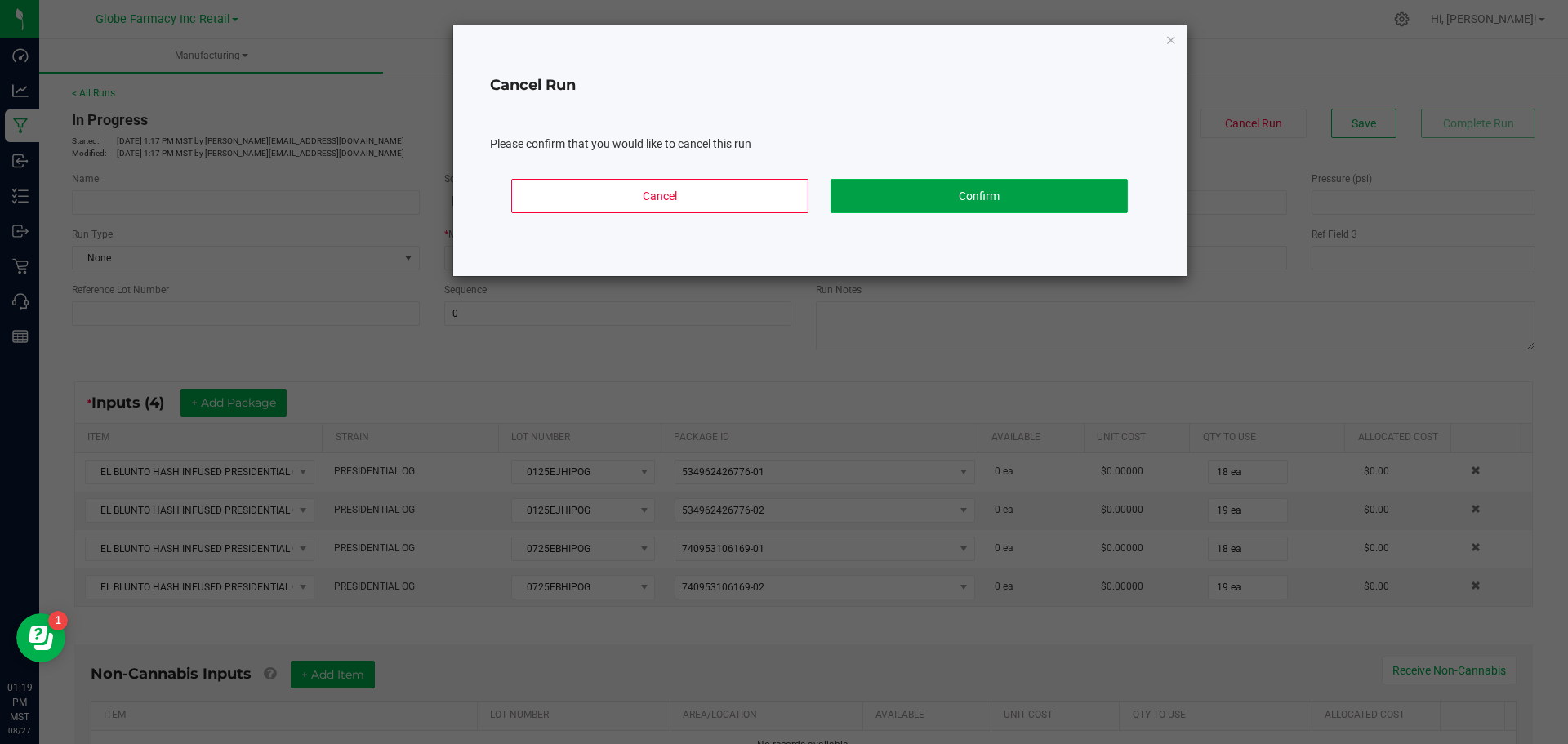
click at [952, 186] on button "Confirm" at bounding box center [980, 196] width 298 height 34
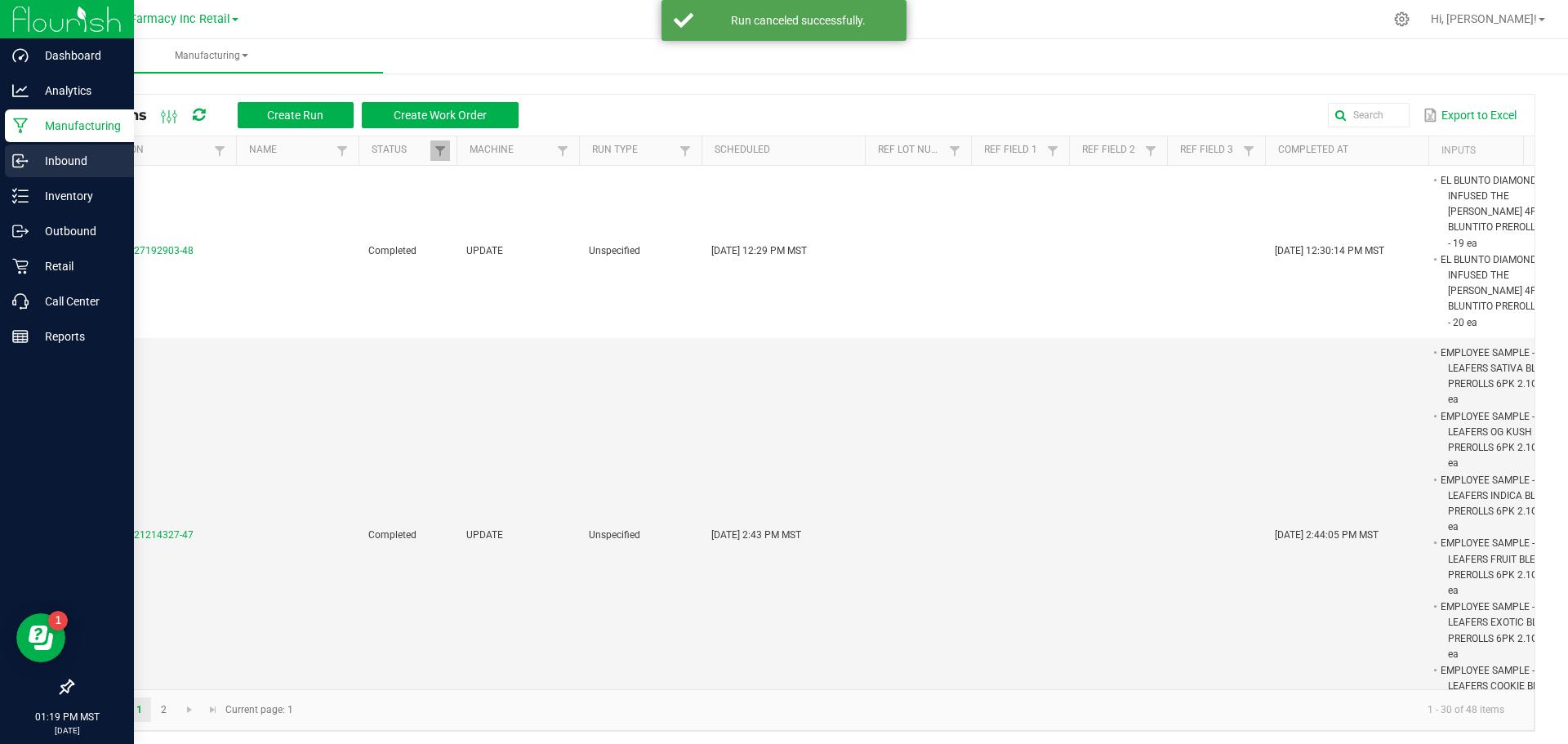
click at [43, 159] on p "Inbound" at bounding box center [77, 161] width 98 height 19
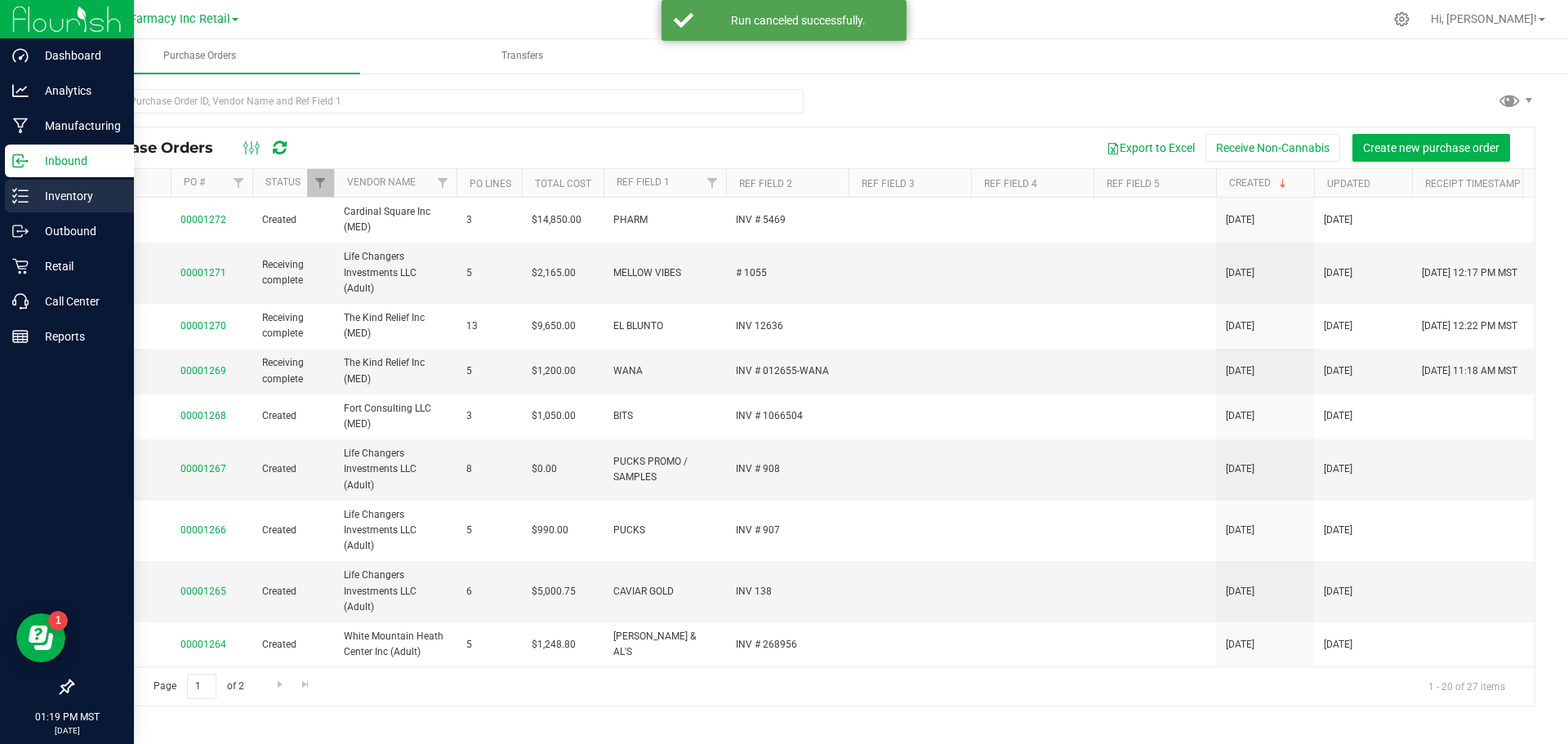
click at [60, 198] on p "Inventory" at bounding box center [77, 196] width 98 height 19
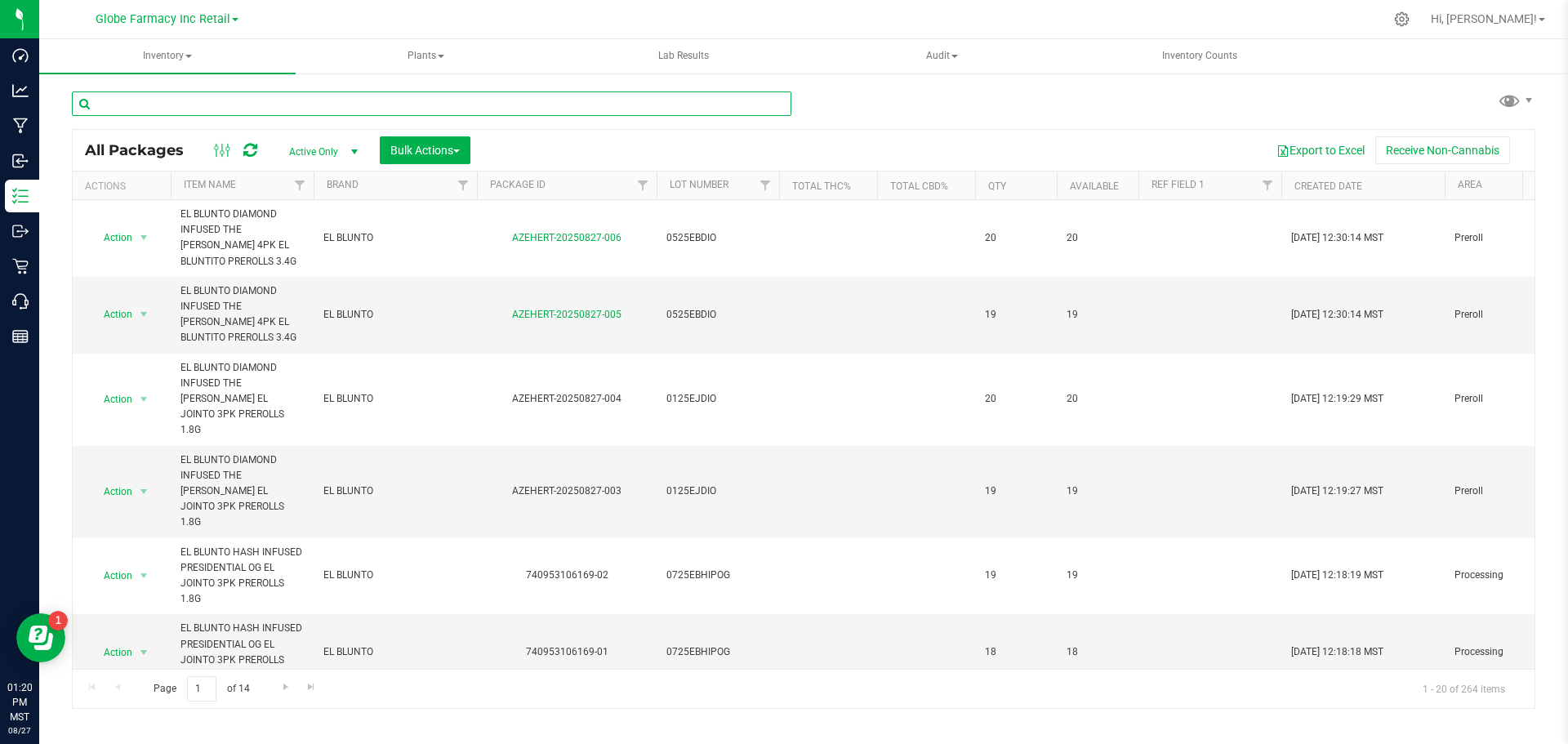
click at [211, 104] on input "text" at bounding box center [431, 103] width 720 height 24
type input "presidential og"
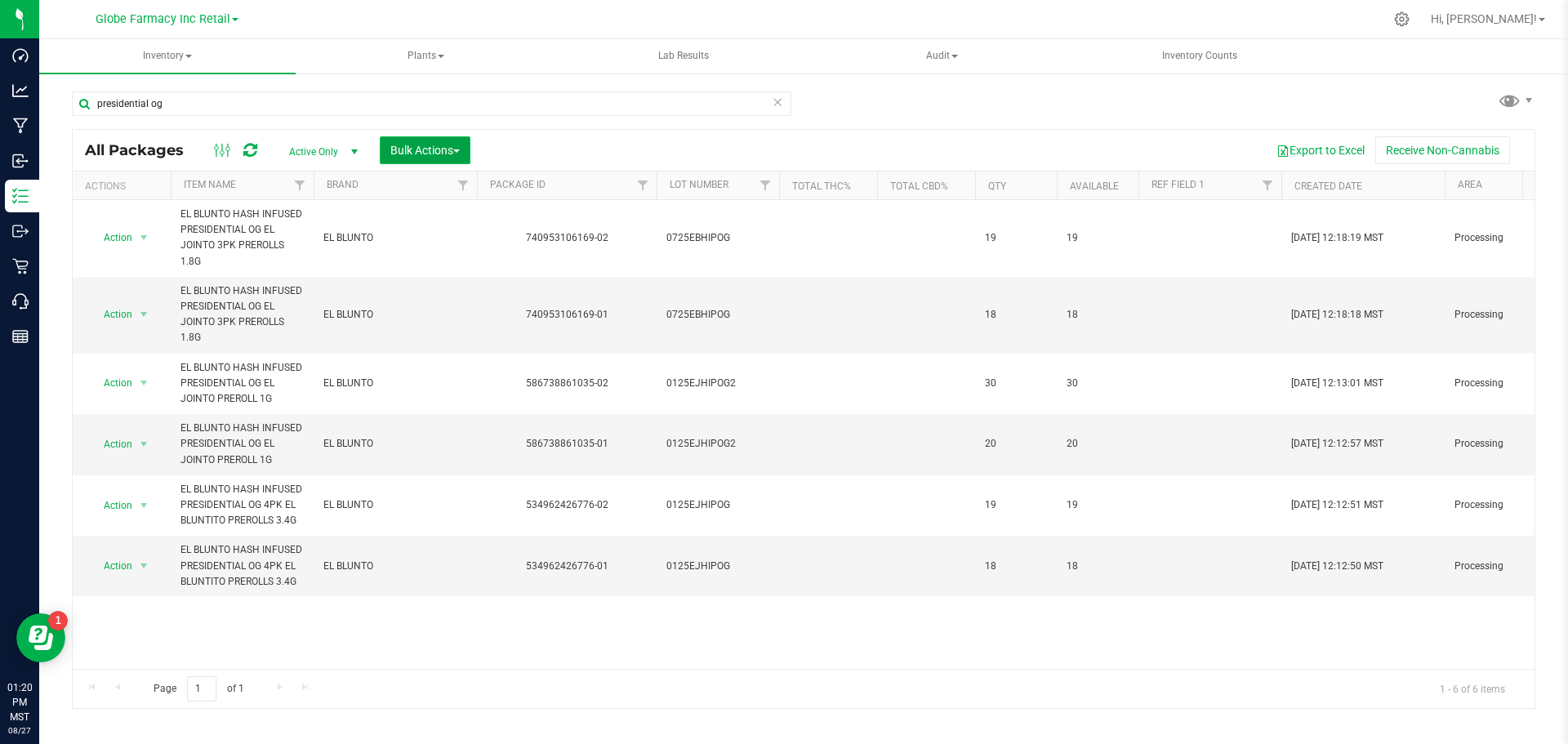
click at [444, 155] on span "Bulk Actions" at bounding box center [425, 150] width 69 height 13
click at [442, 190] on span "Add to manufacturing run" at bounding box center [451, 187] width 124 height 13
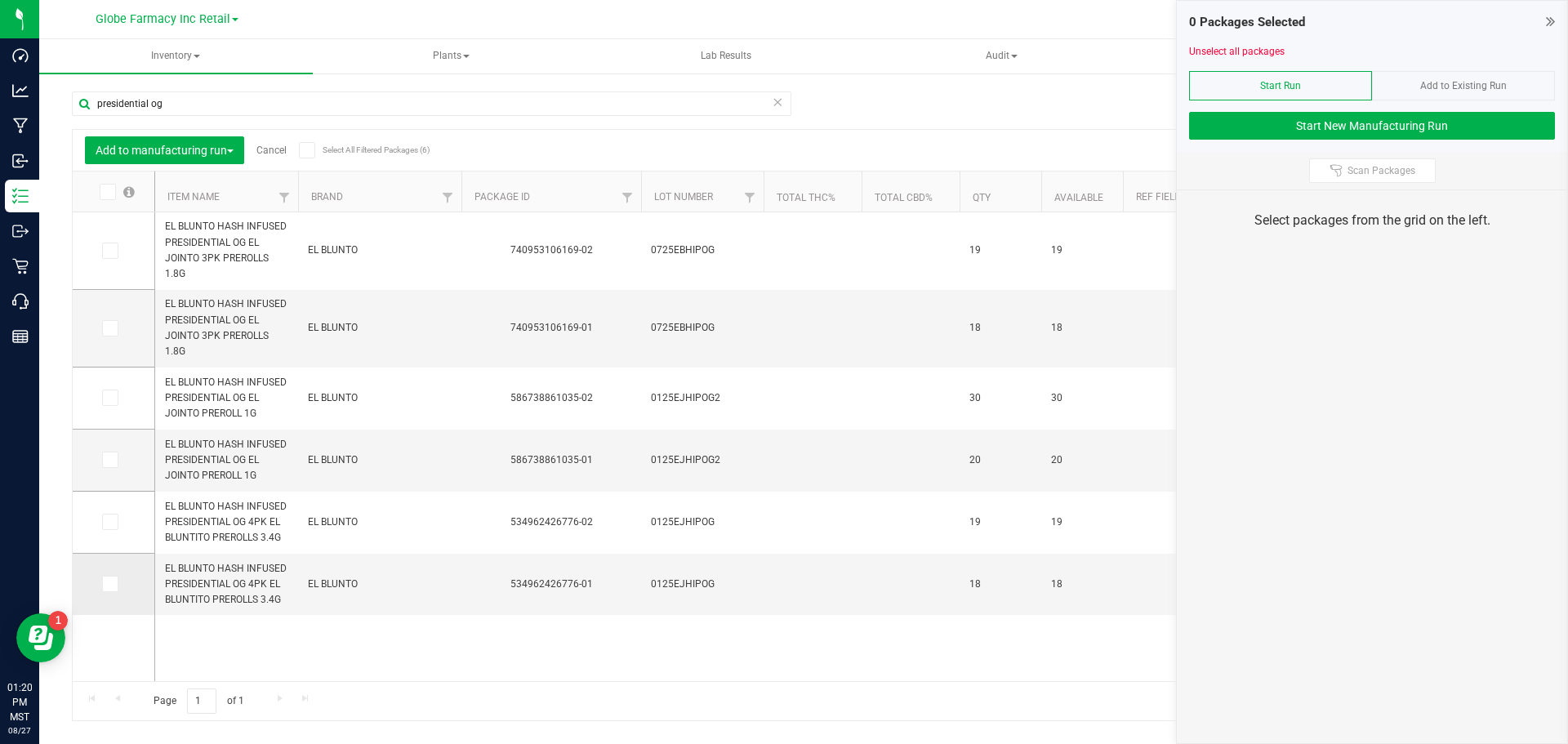
click at [115, 584] on span at bounding box center [110, 584] width 17 height 17
click at [0, 0] on input "checkbox" at bounding box center [0, 0] width 0 height 0
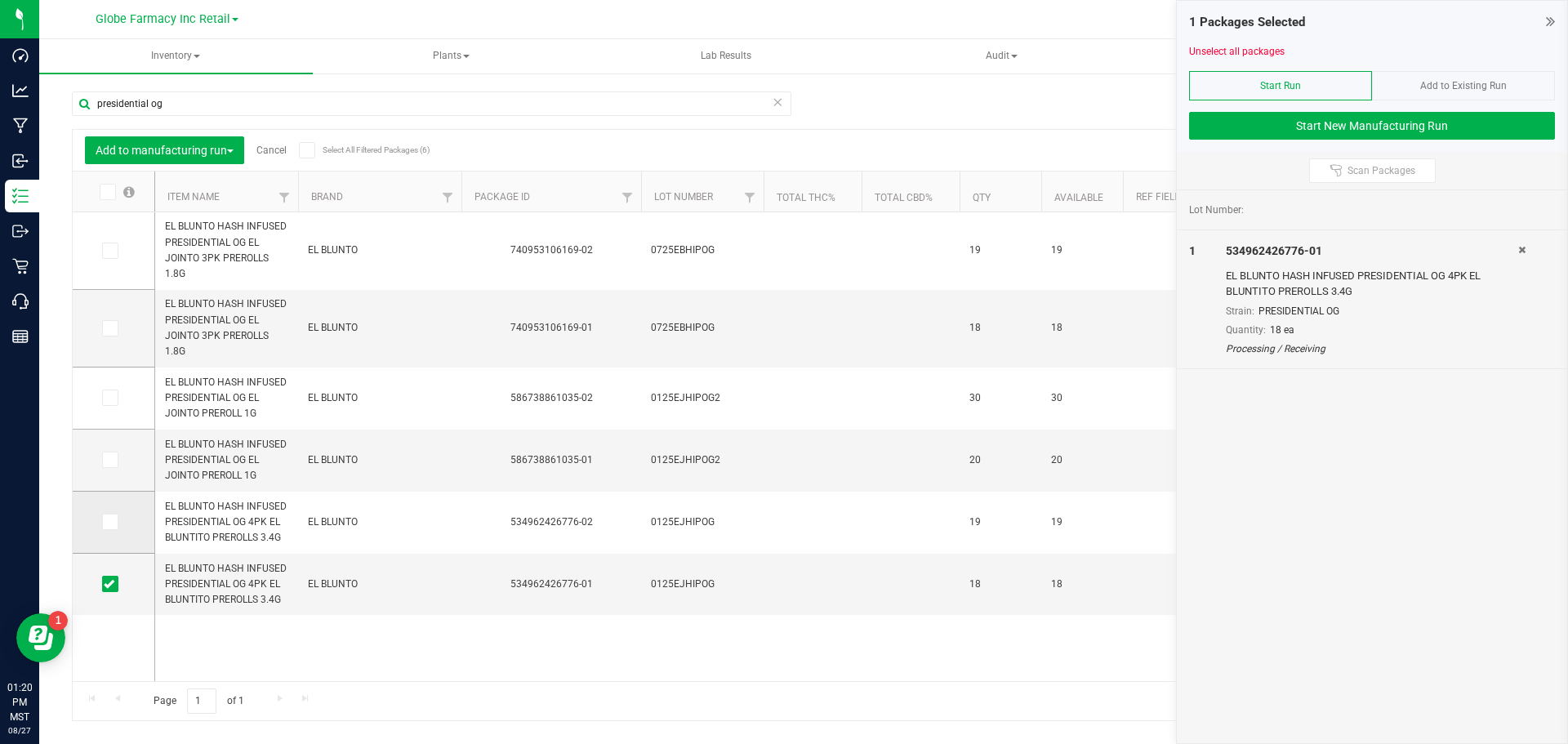
click at [114, 522] on icon at bounding box center [109, 522] width 11 height 0
click at [0, 0] on input "checkbox" at bounding box center [0, 0] width 0 height 0
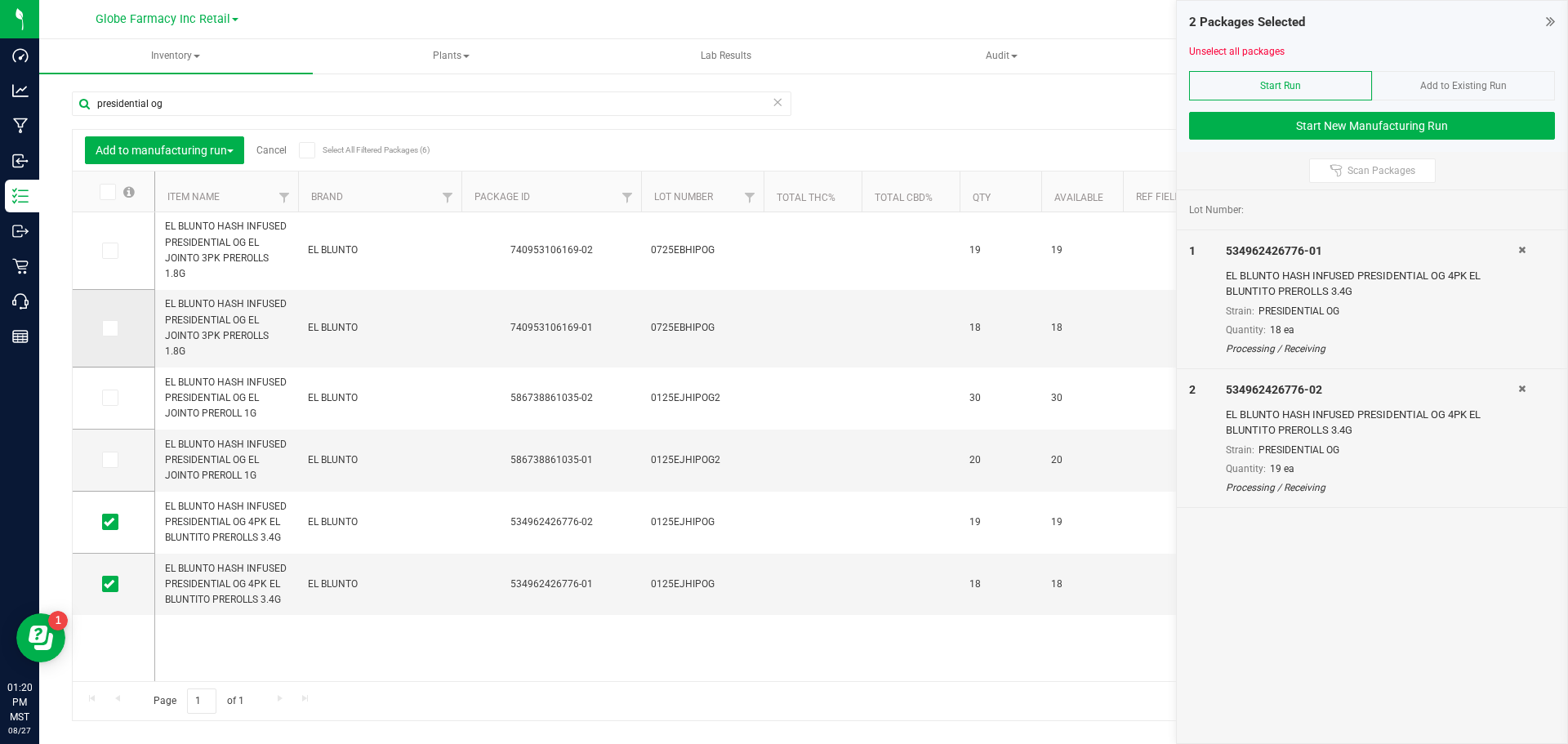
click at [110, 329] on icon at bounding box center [109, 329] width 11 height 0
click at [0, 0] on input "checkbox" at bounding box center [0, 0] width 0 height 0
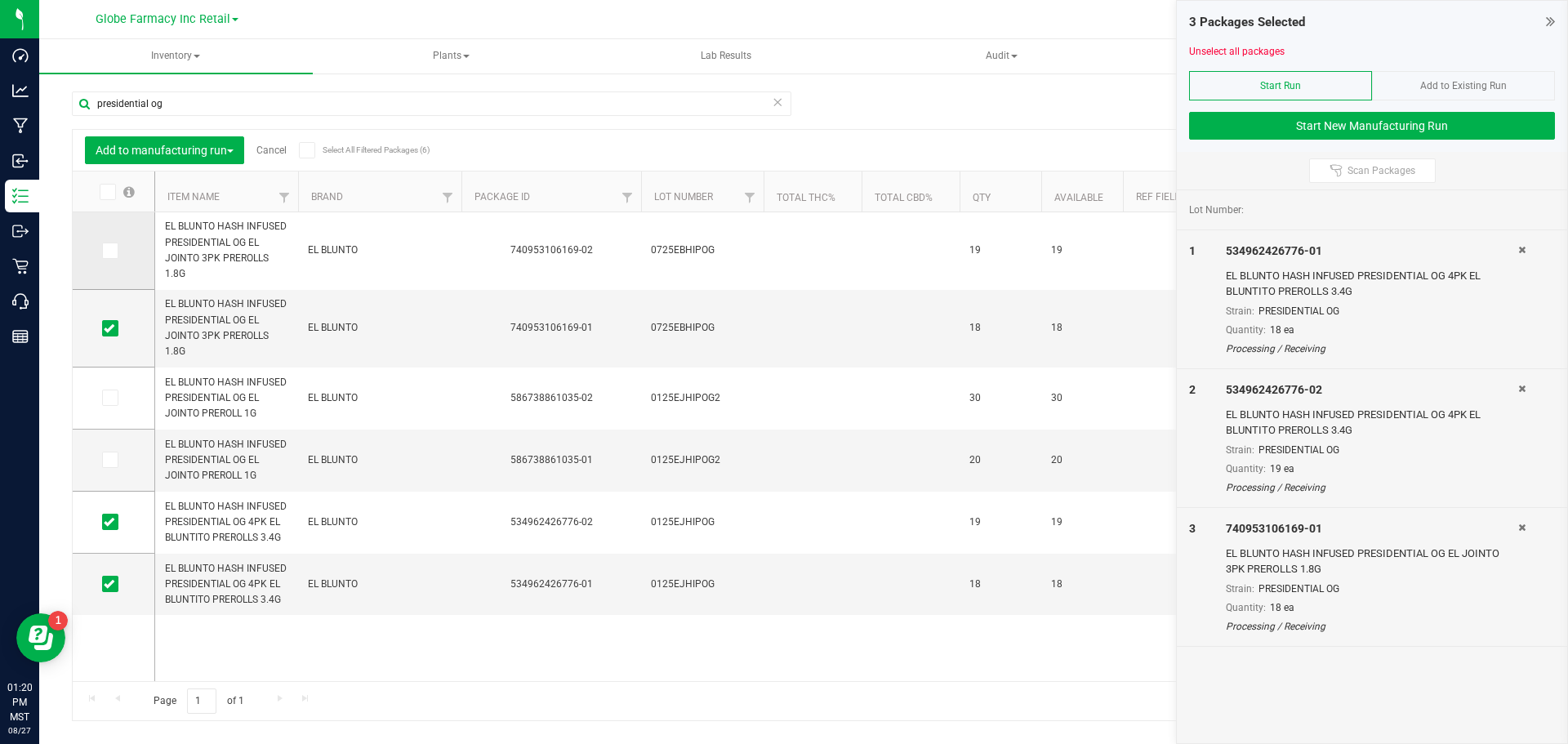
click at [107, 251] on icon at bounding box center [109, 251] width 11 height 0
click at [0, 0] on input "checkbox" at bounding box center [0, 0] width 0 height 0
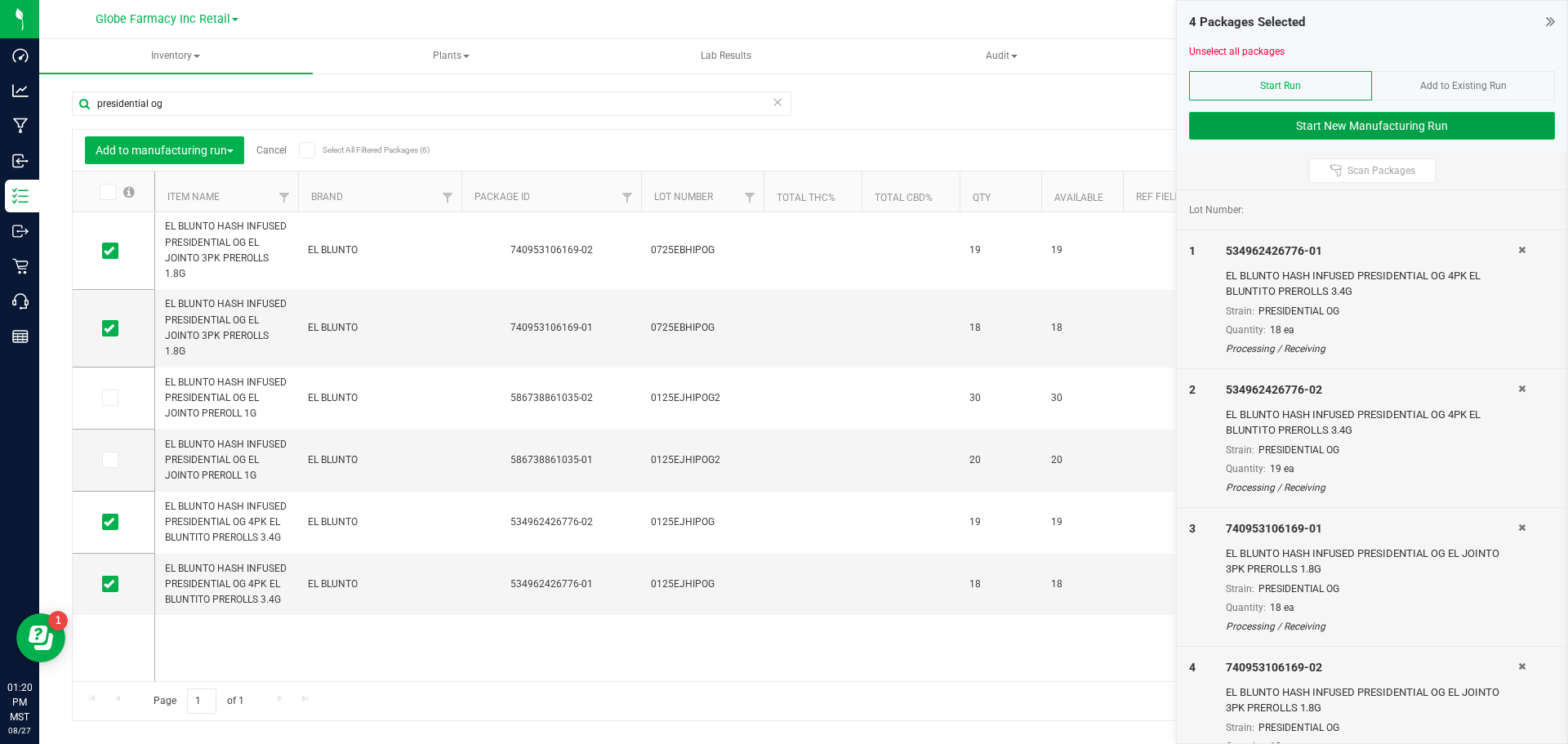
click at [1355, 130] on button "Start New Manufacturing Run" at bounding box center [1372, 125] width 366 height 28
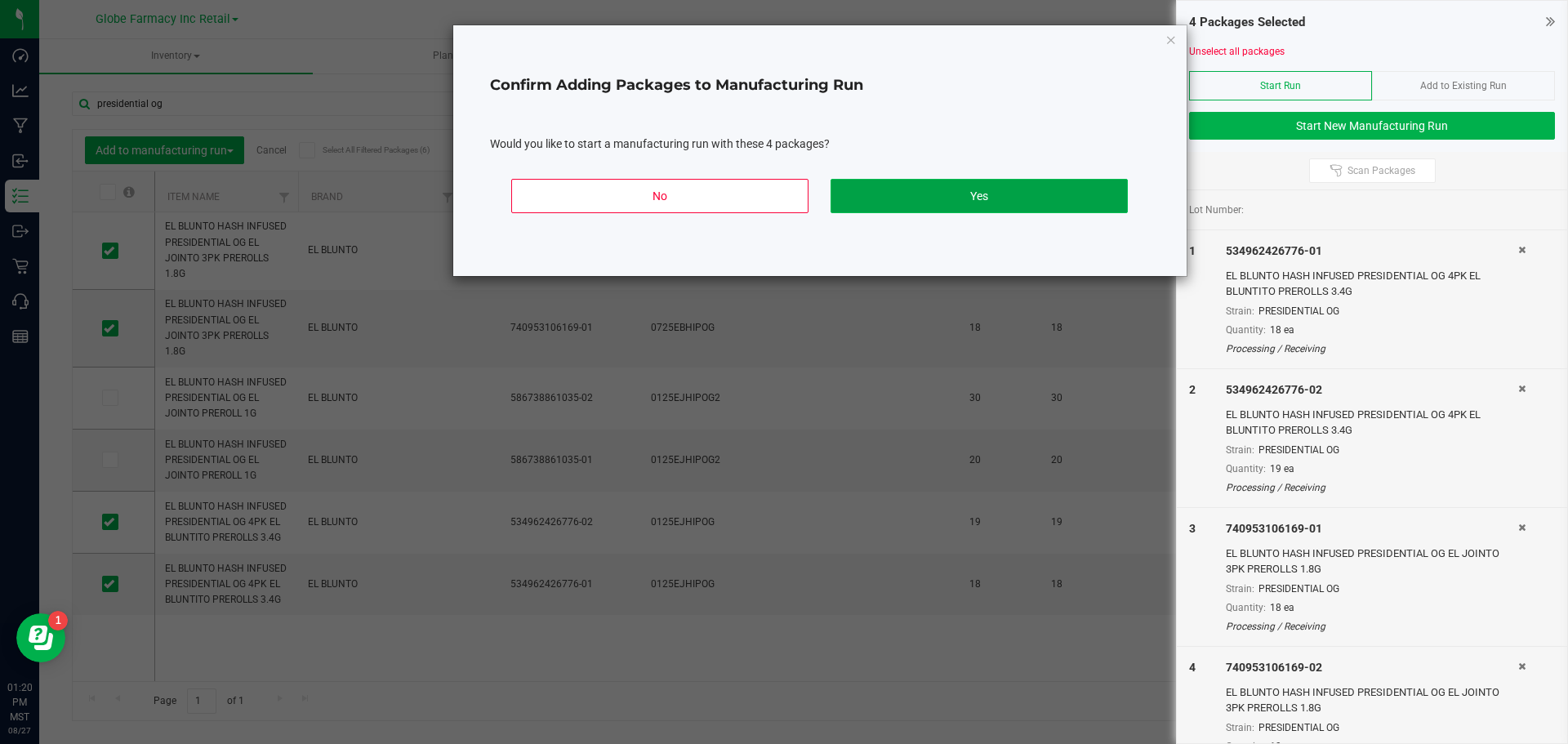
click at [1056, 196] on button "Yes" at bounding box center [980, 196] width 298 height 34
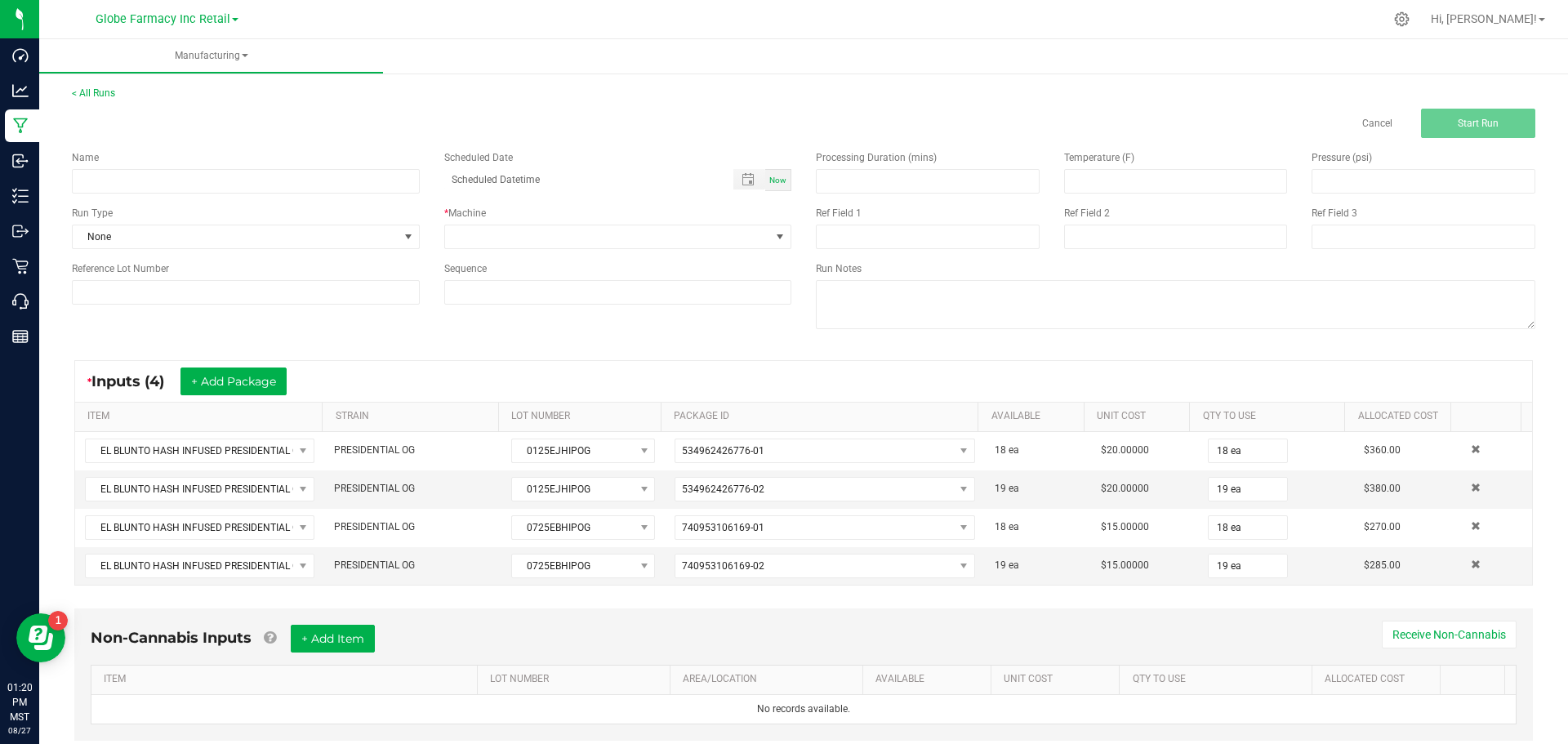
click at [766, 180] on div "Now" at bounding box center [778, 180] width 26 height 22
type input "08/27/2025 1:20 PM"
click at [756, 233] on span at bounding box center [608, 237] width 326 height 23
click at [641, 303] on li "UPDATE" at bounding box center [613, 307] width 343 height 28
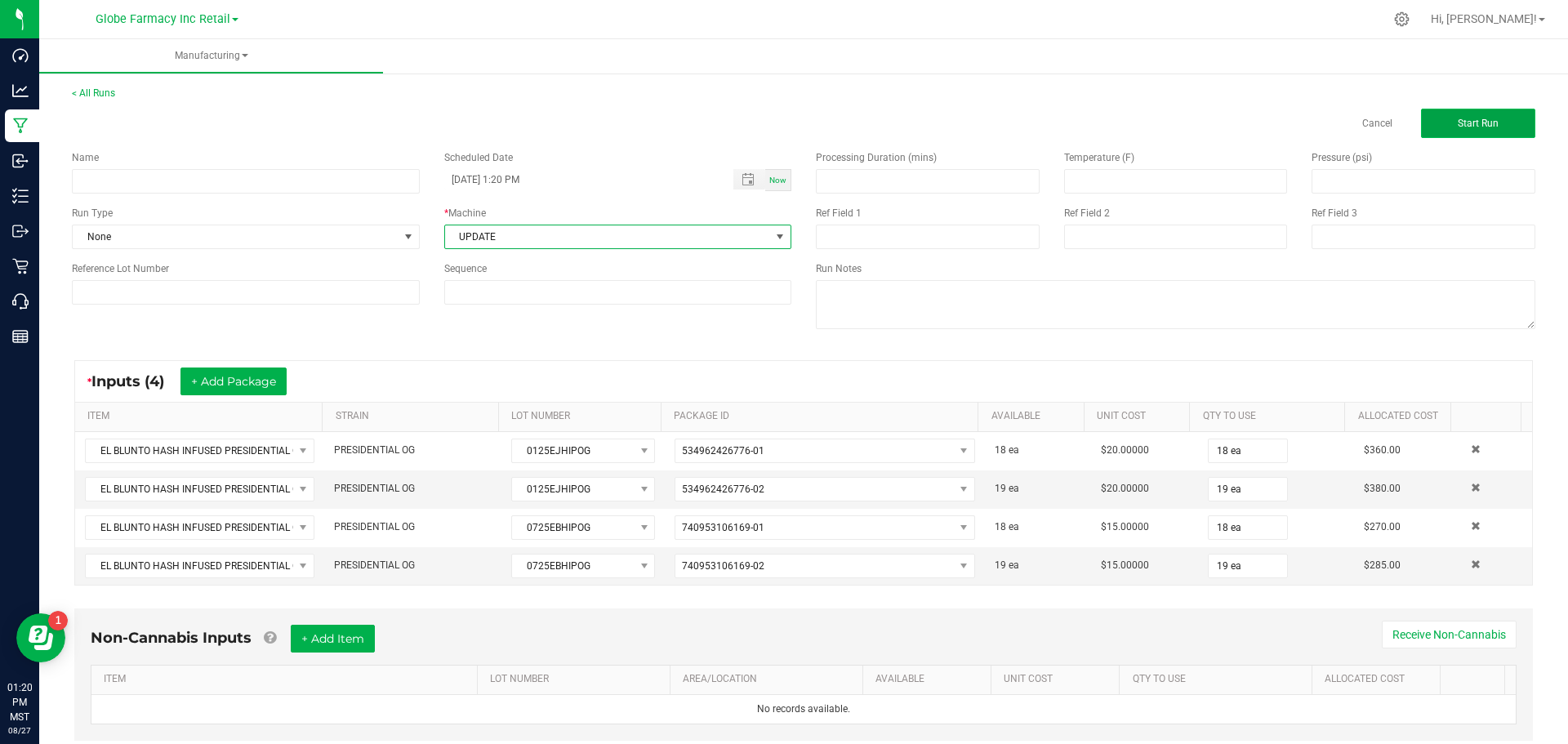
click at [1470, 117] on button "Start Run" at bounding box center [1478, 123] width 115 height 29
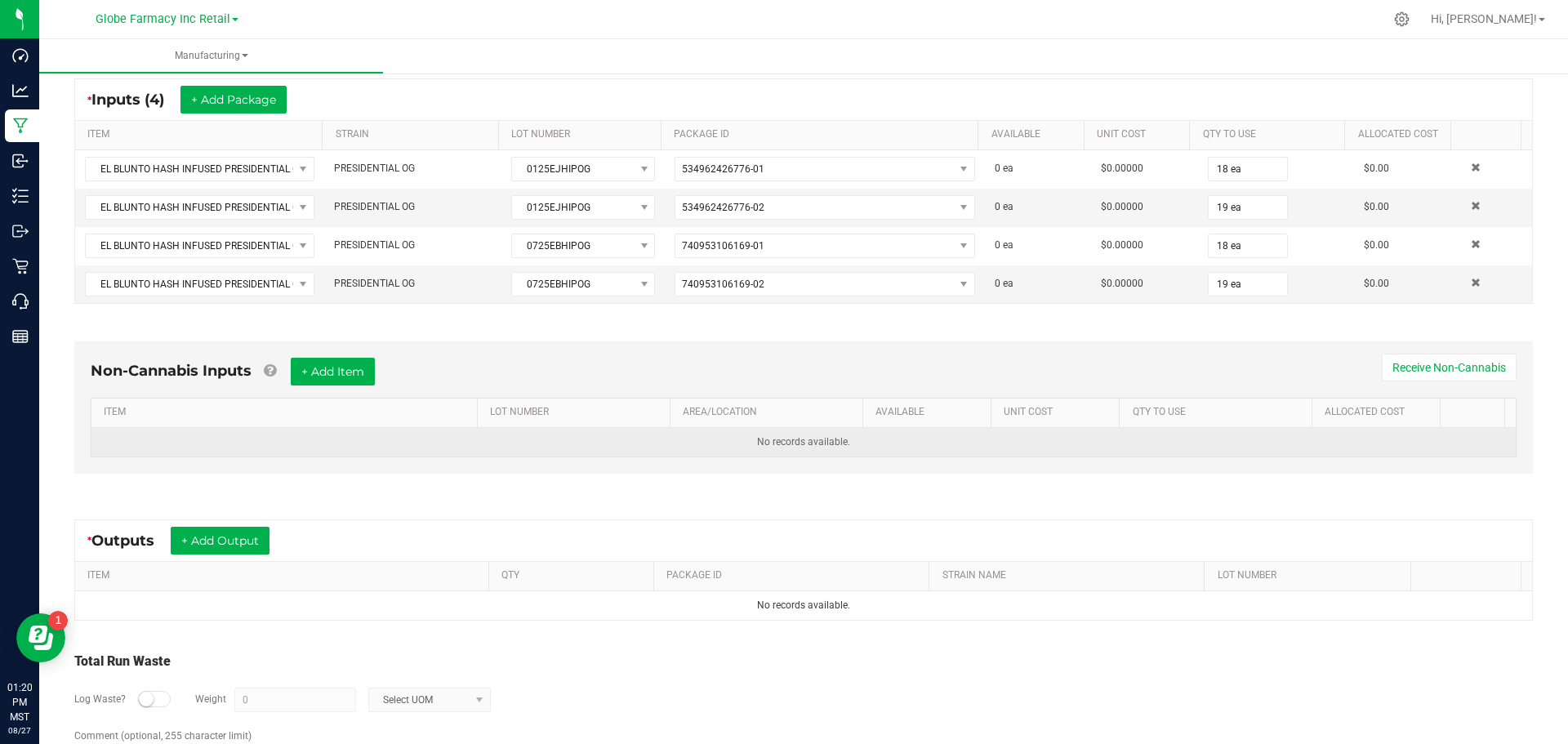
scroll to position [366, 0]
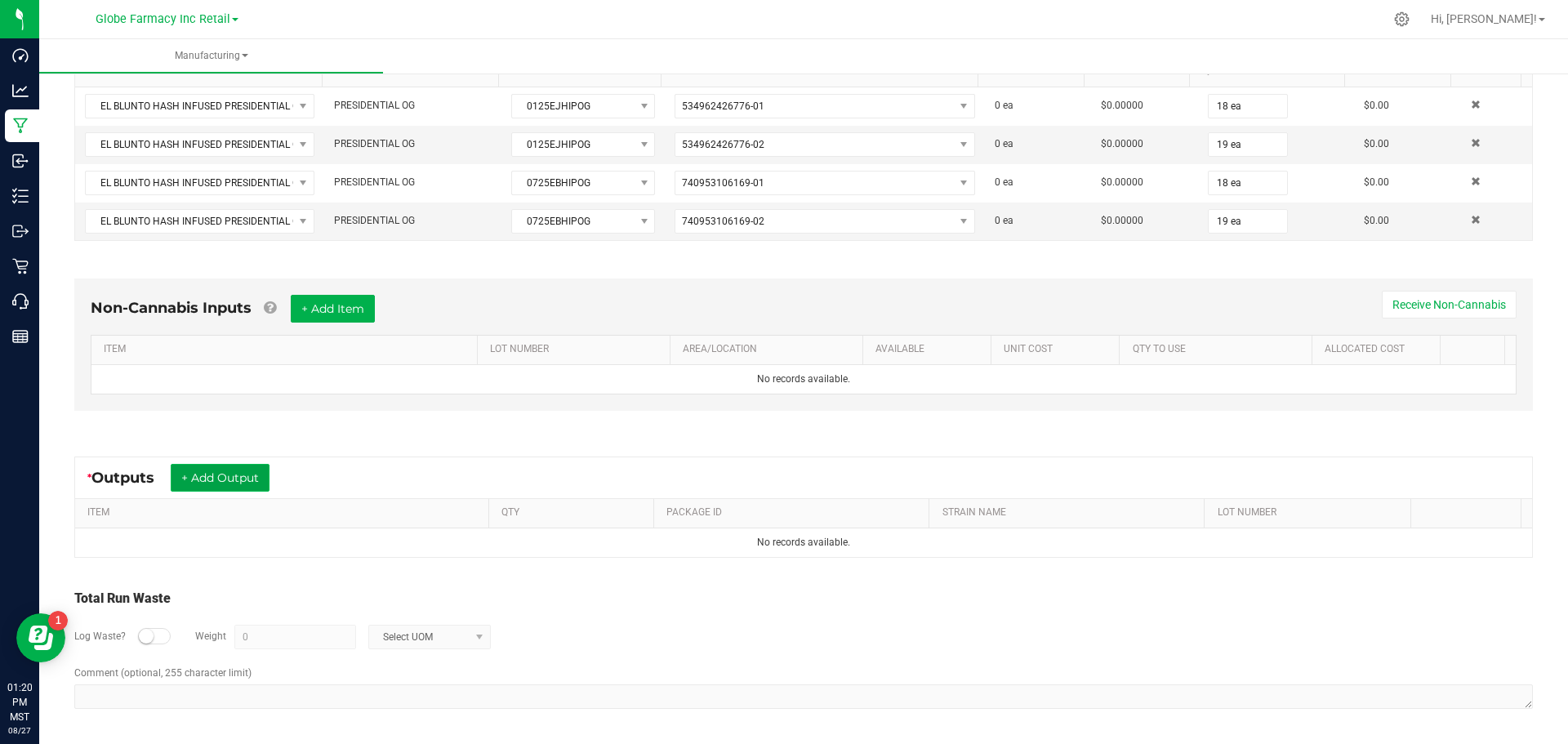
click at [242, 485] on button "+ Add Output" at bounding box center [220, 477] width 99 height 28
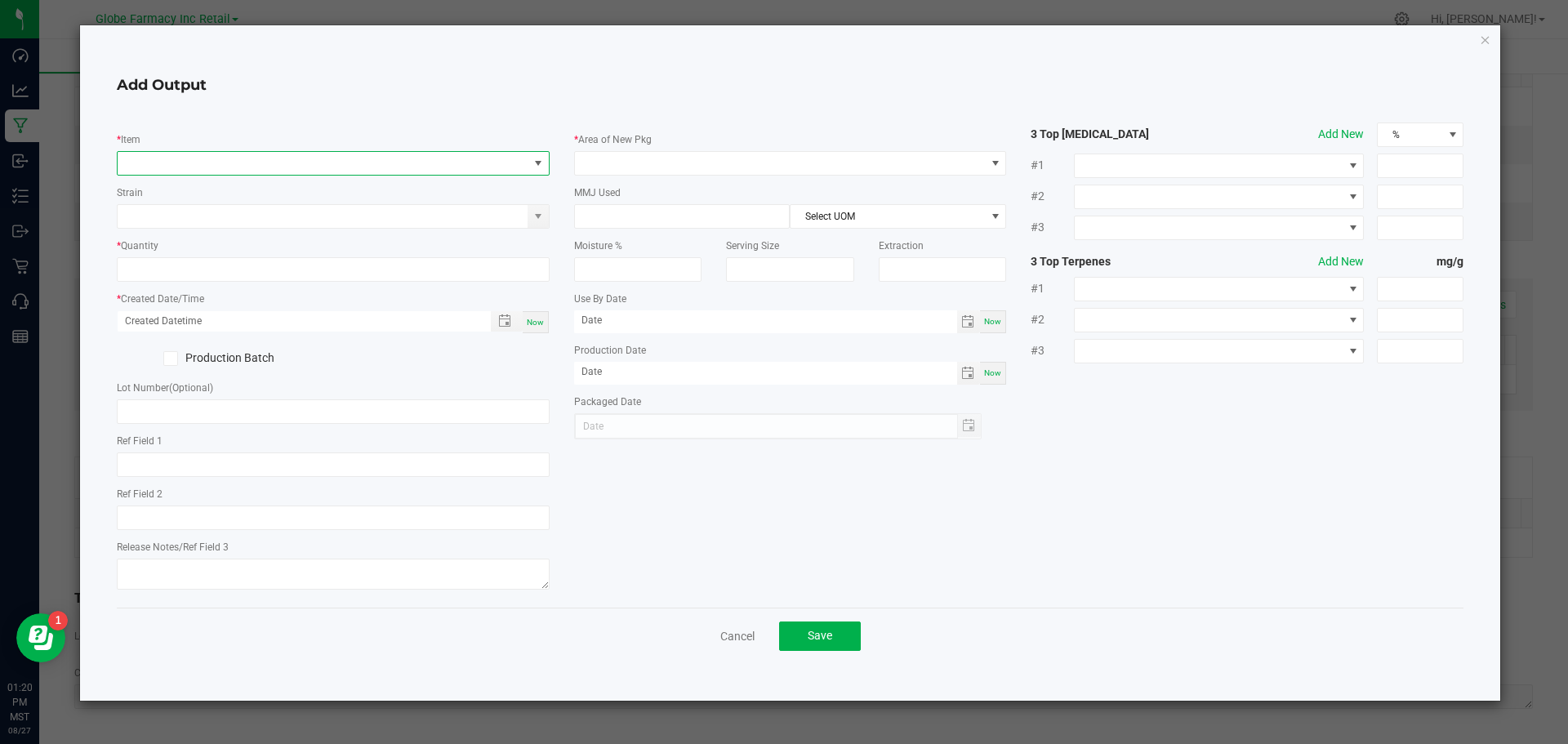
click at [318, 156] on span "NO DATA FOUND" at bounding box center [323, 163] width 411 height 23
type input "presi"
click at [1484, 43] on icon "button" at bounding box center [1486, 38] width 12 height 19
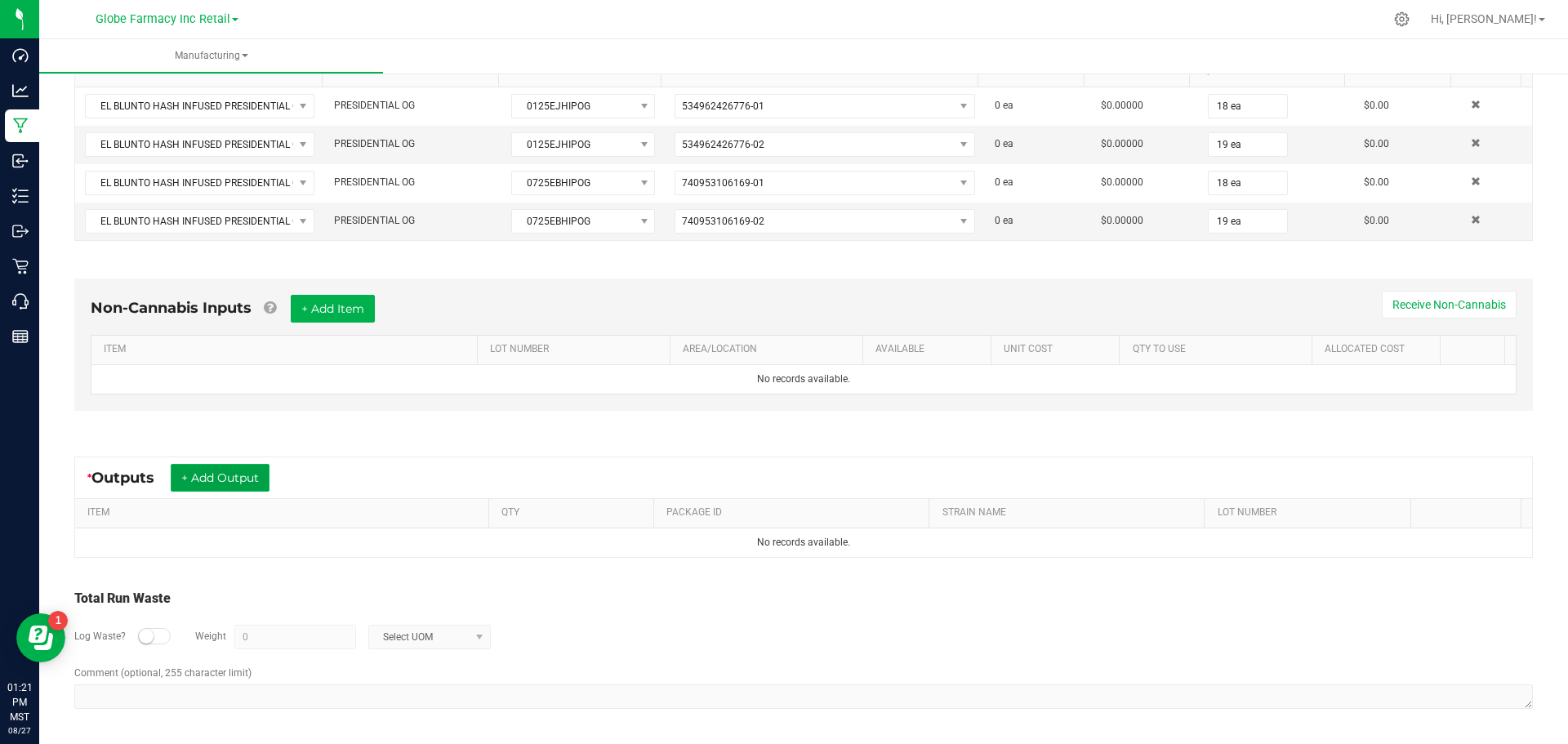
click at [235, 473] on button "+ Add Output" at bounding box center [220, 477] width 99 height 28
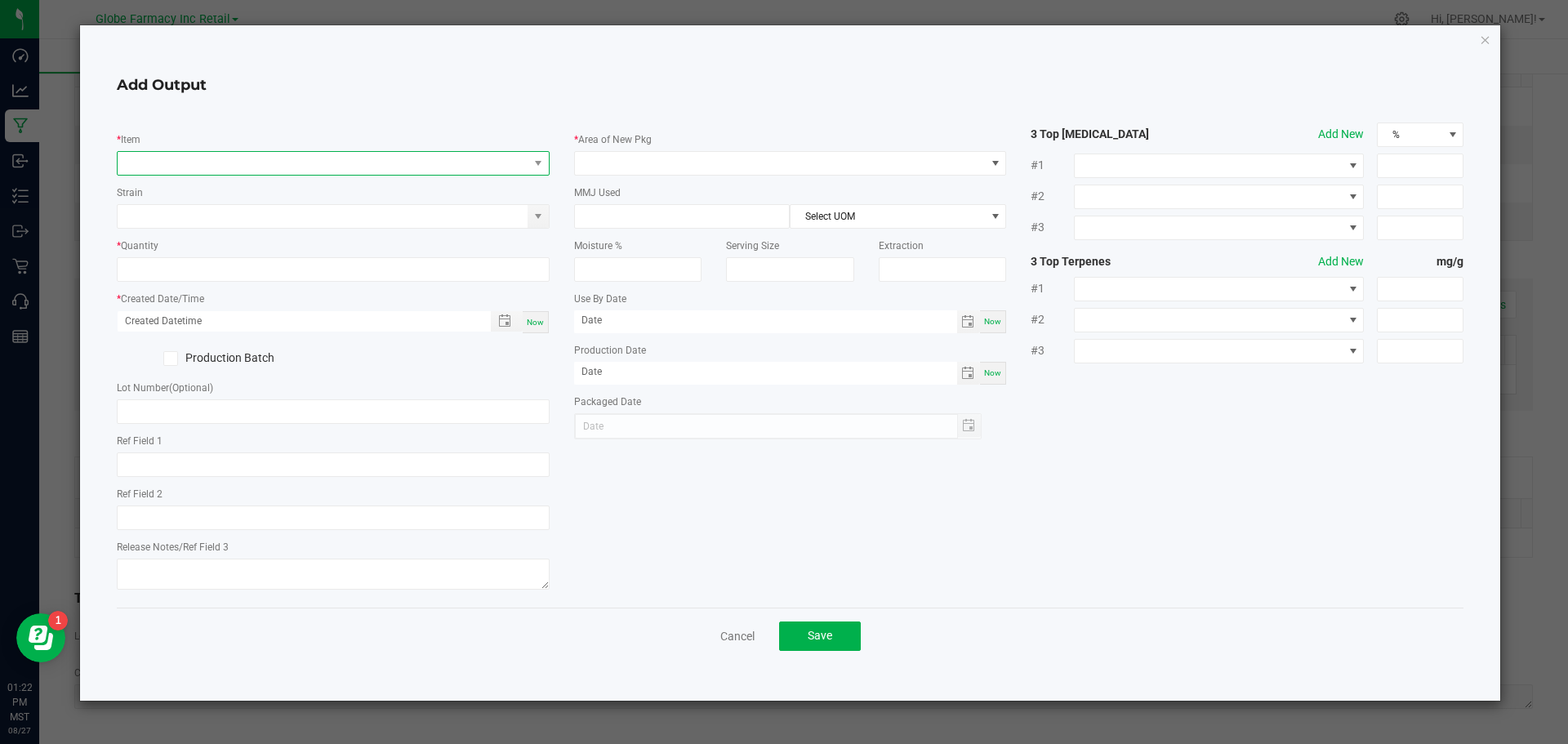
click at [293, 164] on span "NO DATA FOUND" at bounding box center [323, 163] width 411 height 23
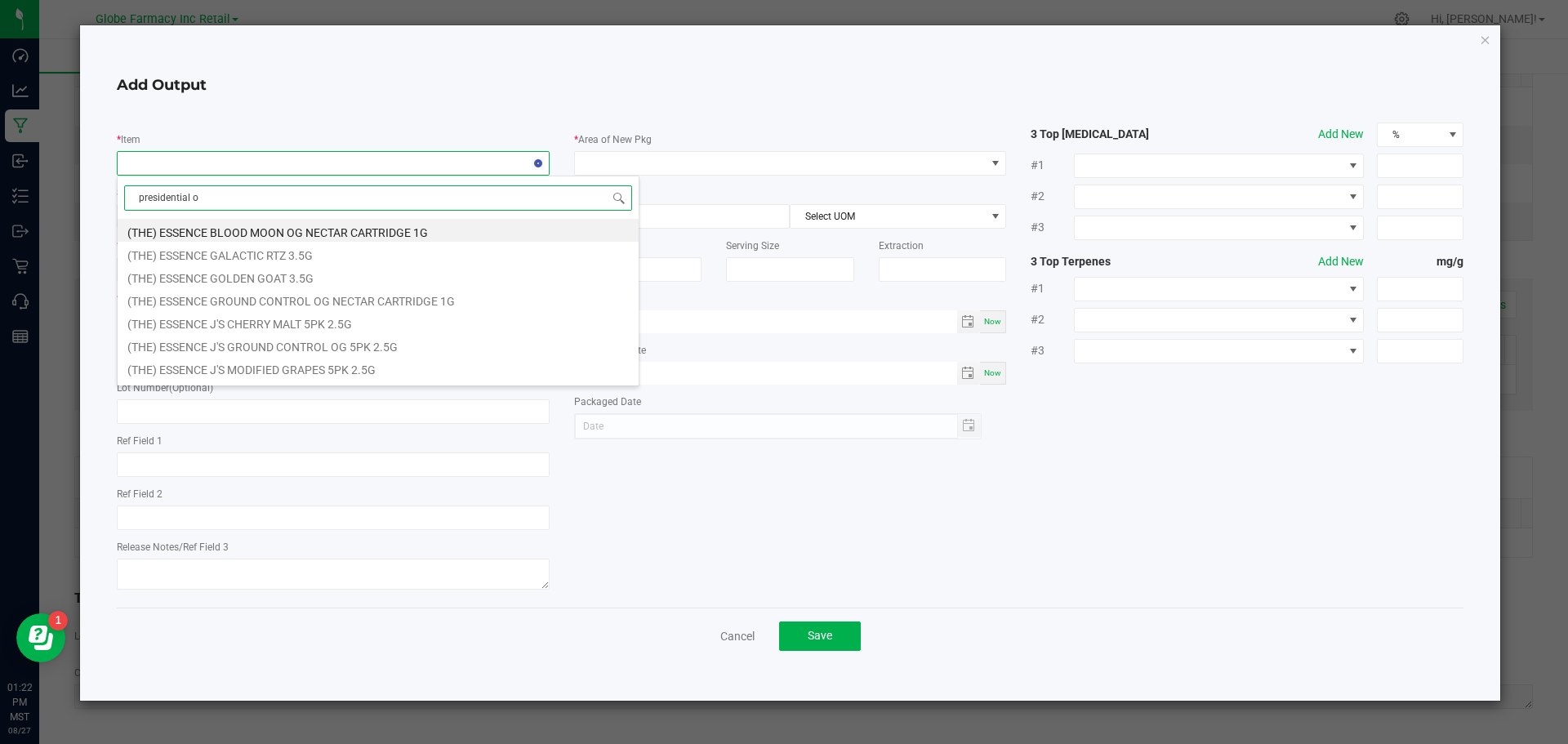
type input "presidential og"
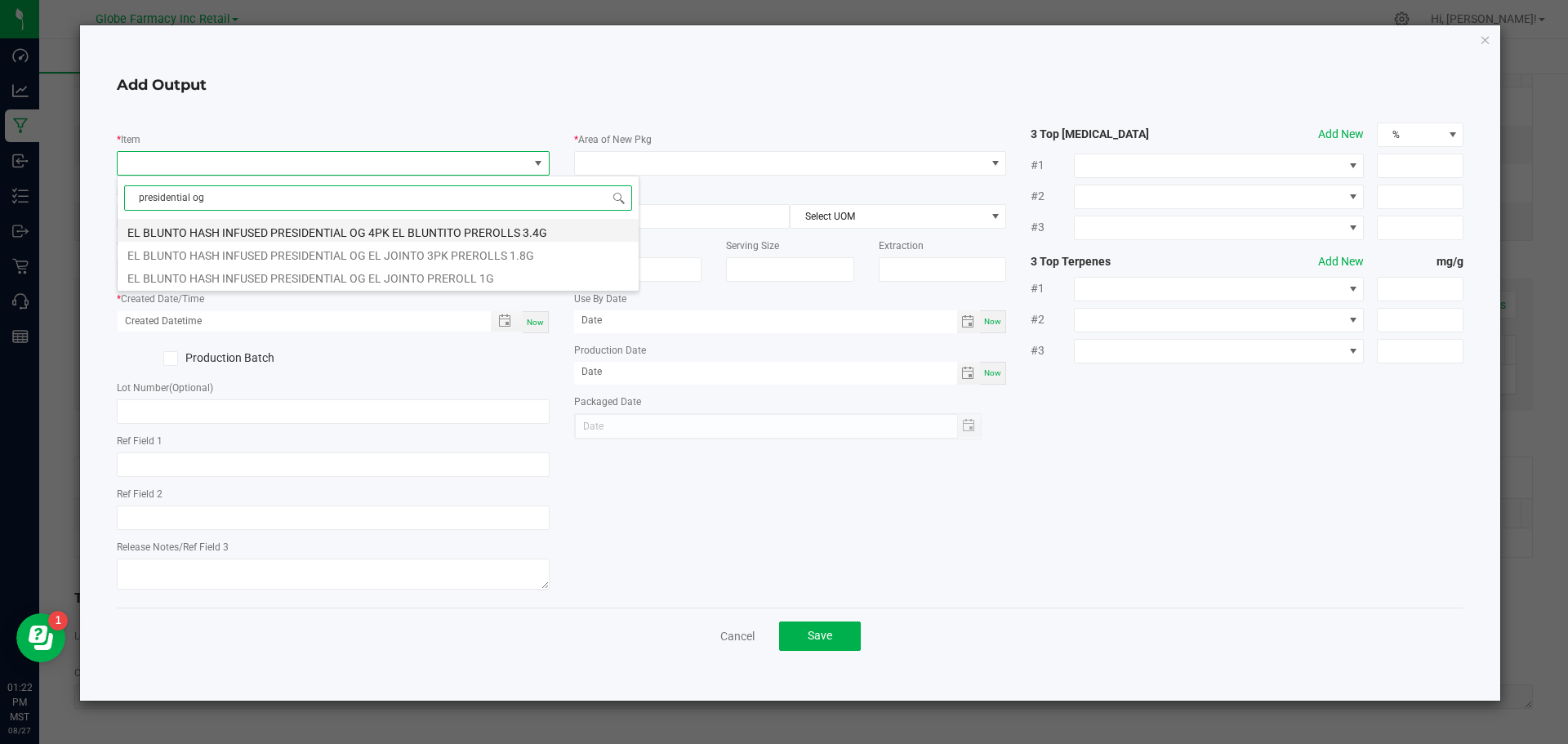
click at [537, 232] on li "EL BLUNTO HASH INFUSED PRESIDENTIAL OG 4PK EL BLUNTITO PREROLLS 3.4G" at bounding box center [378, 230] width 521 height 23
type input "0 ea"
type input "3.4"
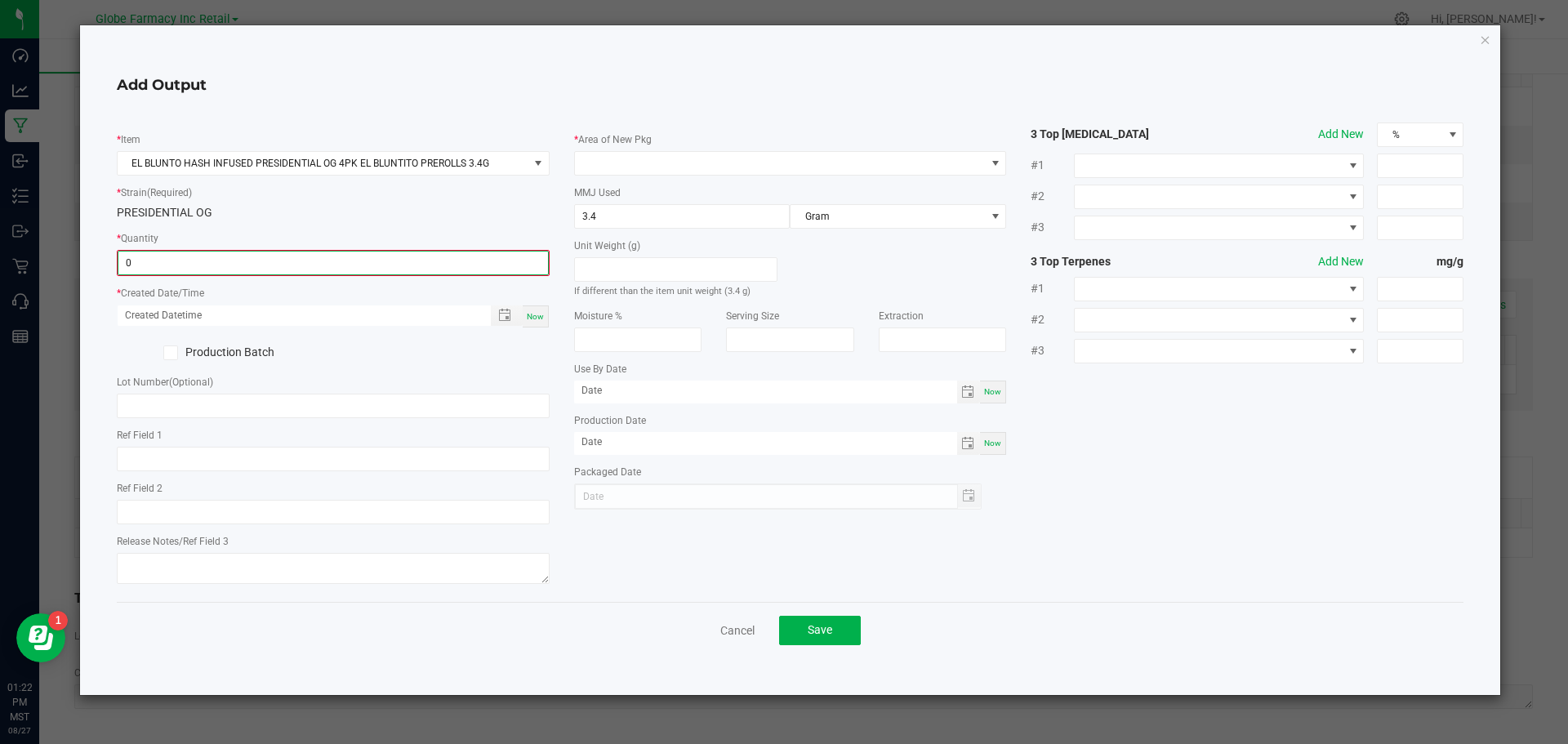
click at [356, 253] on input "0" at bounding box center [333, 262] width 430 height 23
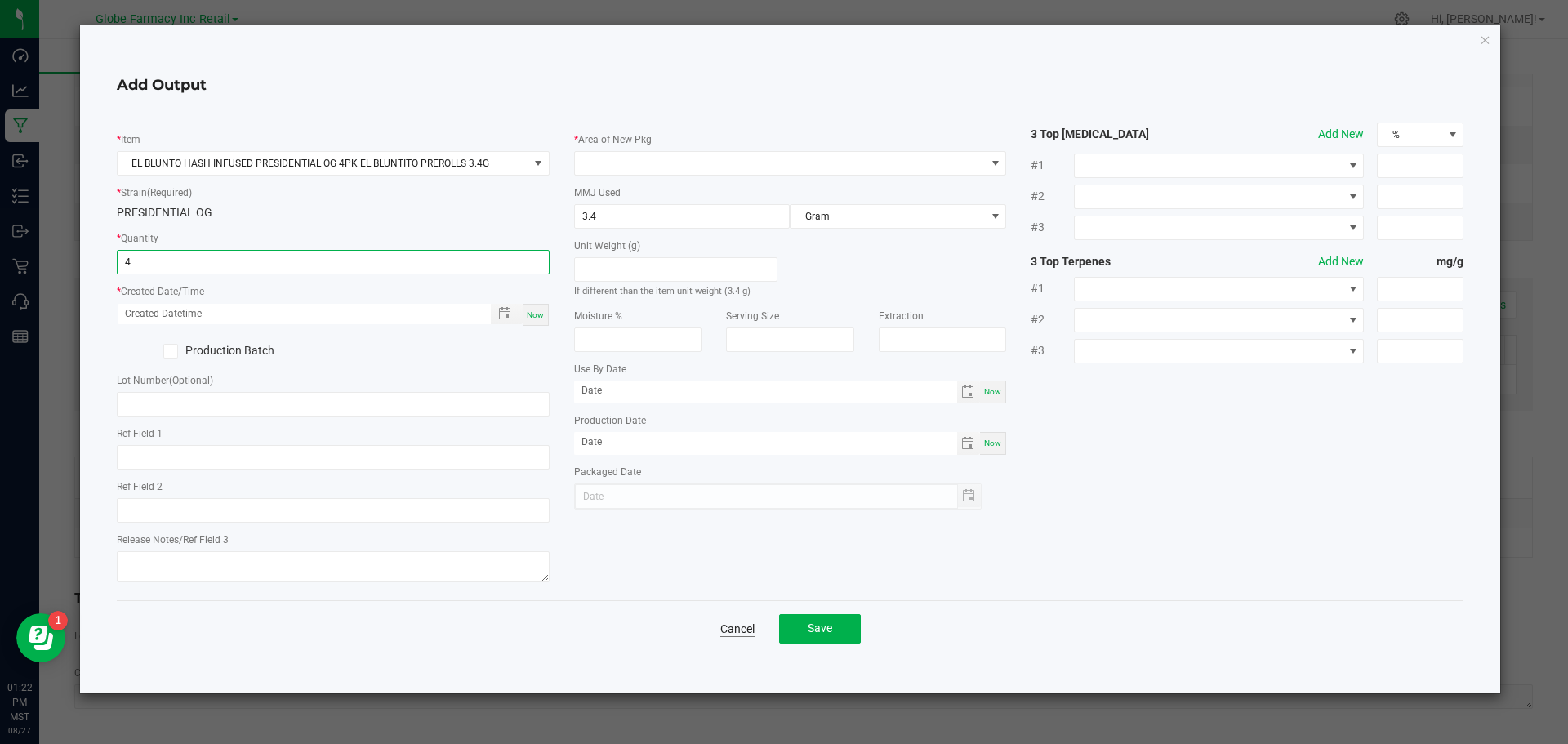
type input "4 ea"
click at [746, 633] on link "Cancel" at bounding box center [737, 629] width 34 height 17
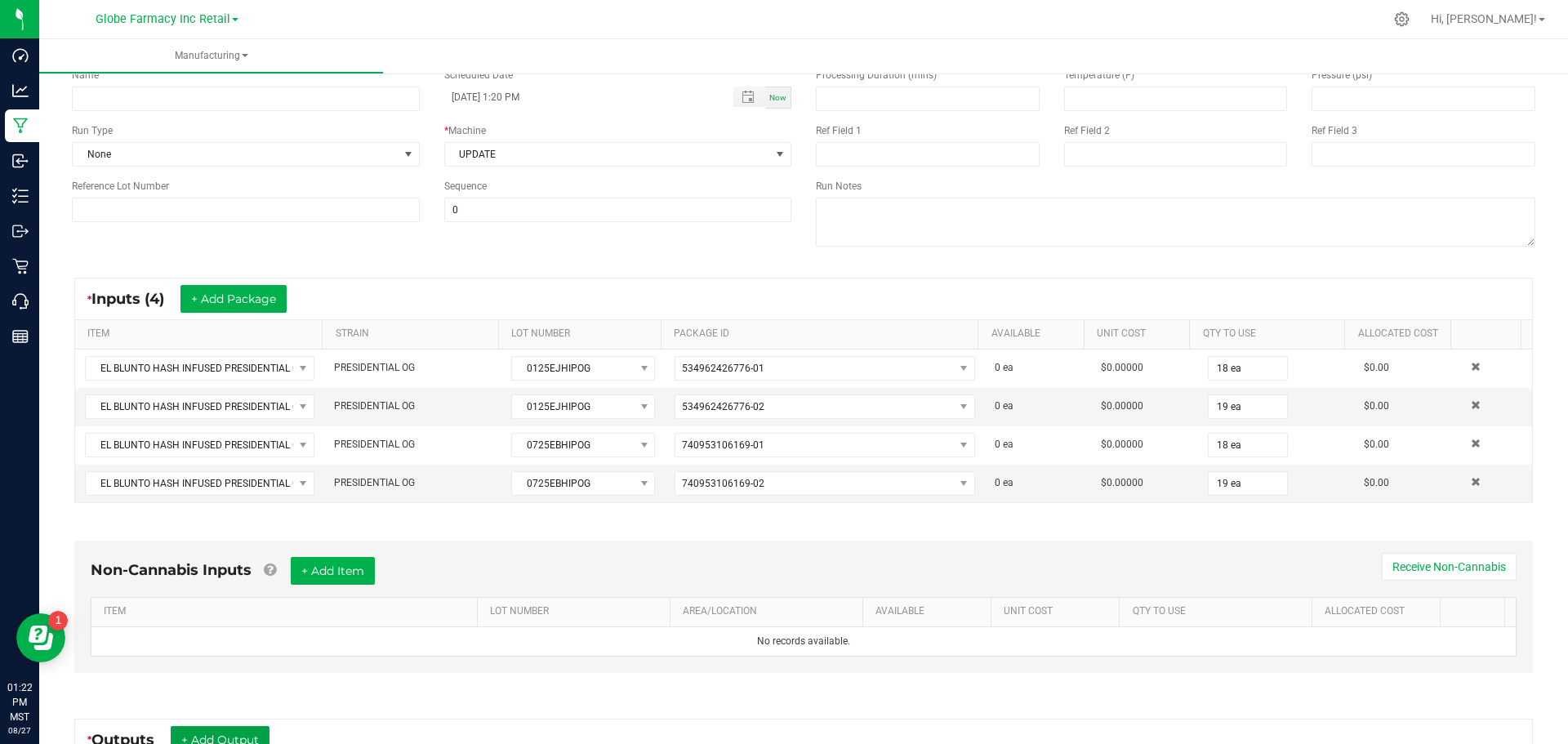
scroll to position [0, 0]
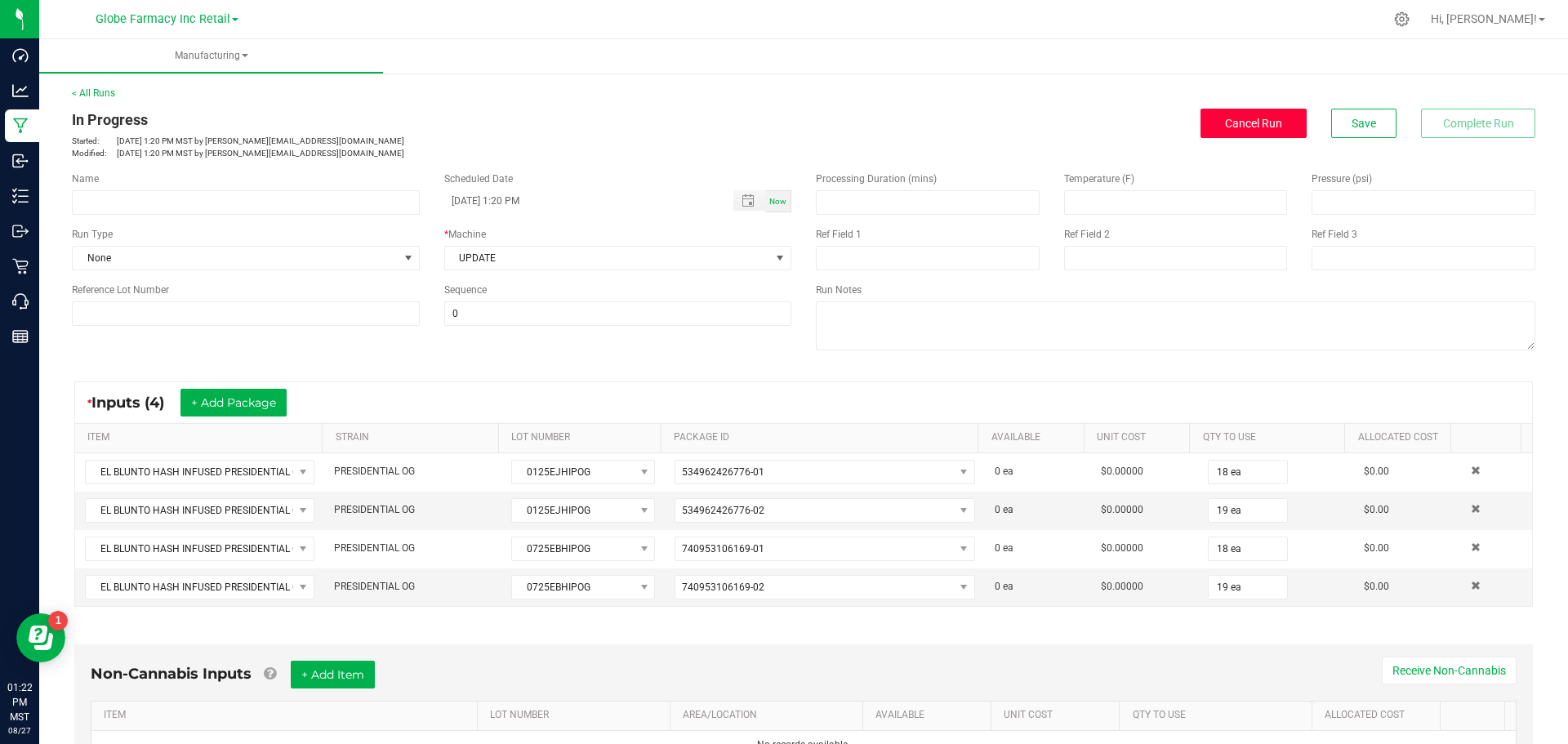
click at [1231, 121] on span "Cancel Run" at bounding box center [1254, 124] width 57 height 13
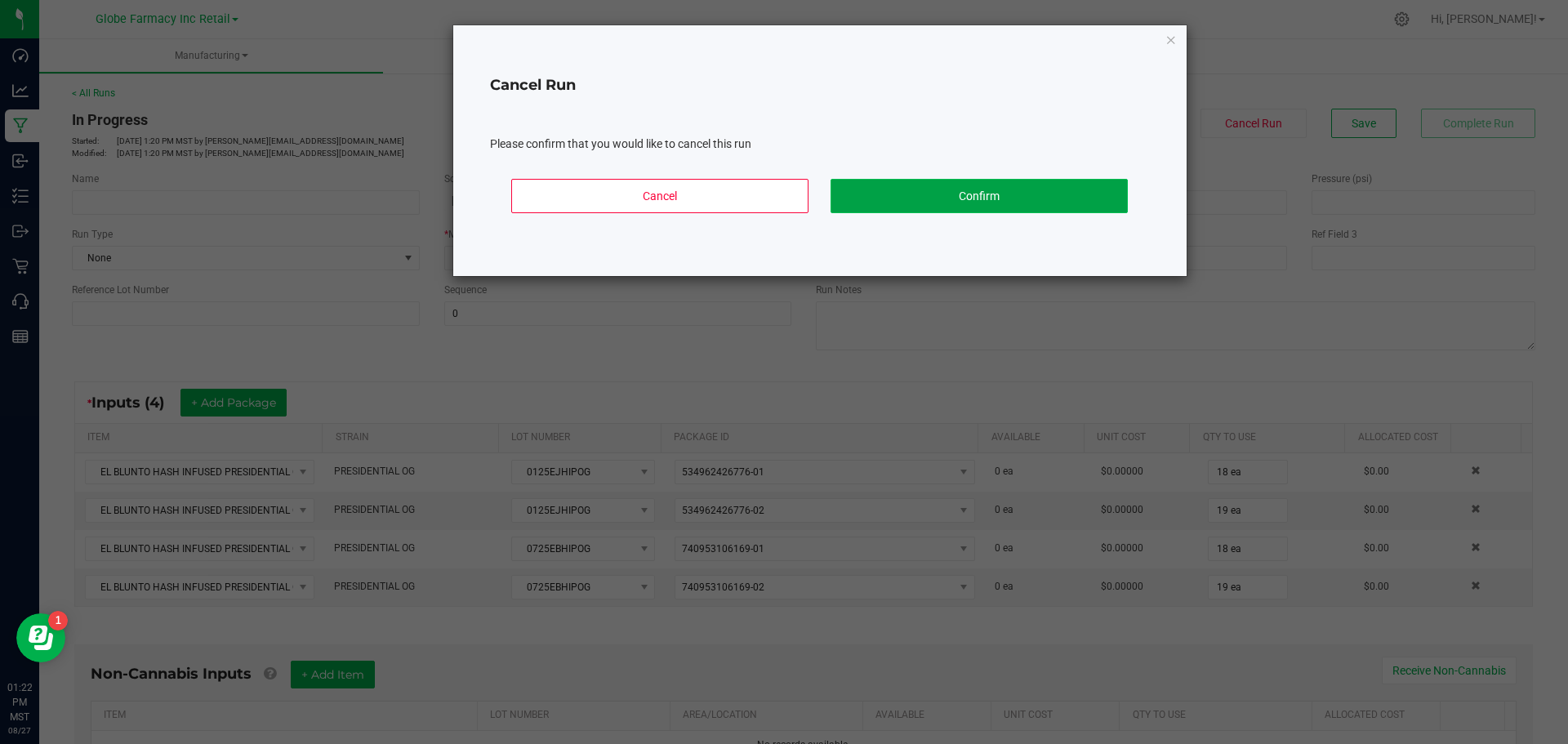
click at [955, 201] on button "Confirm" at bounding box center [980, 196] width 298 height 34
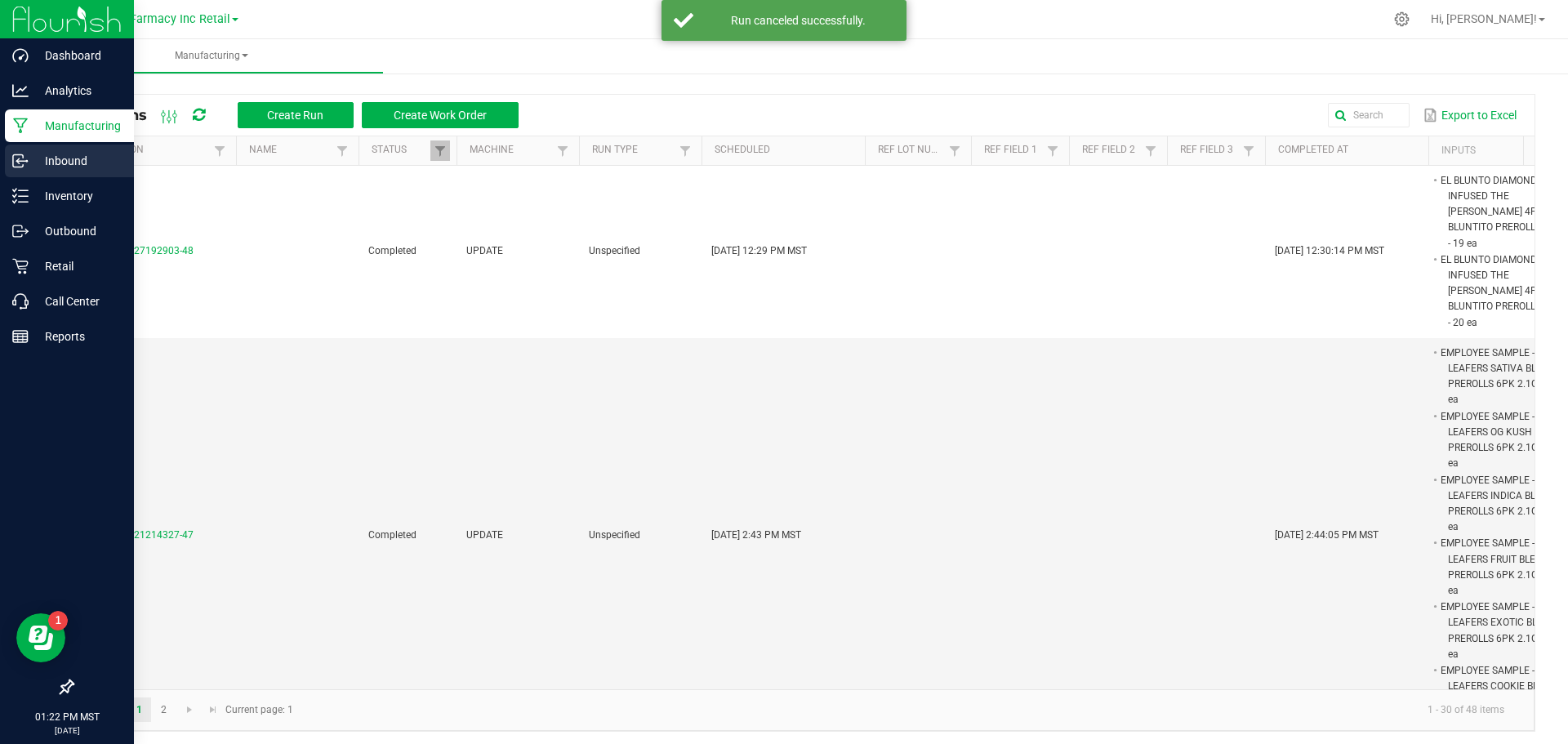
click at [64, 168] on p "Inbound" at bounding box center [77, 161] width 98 height 19
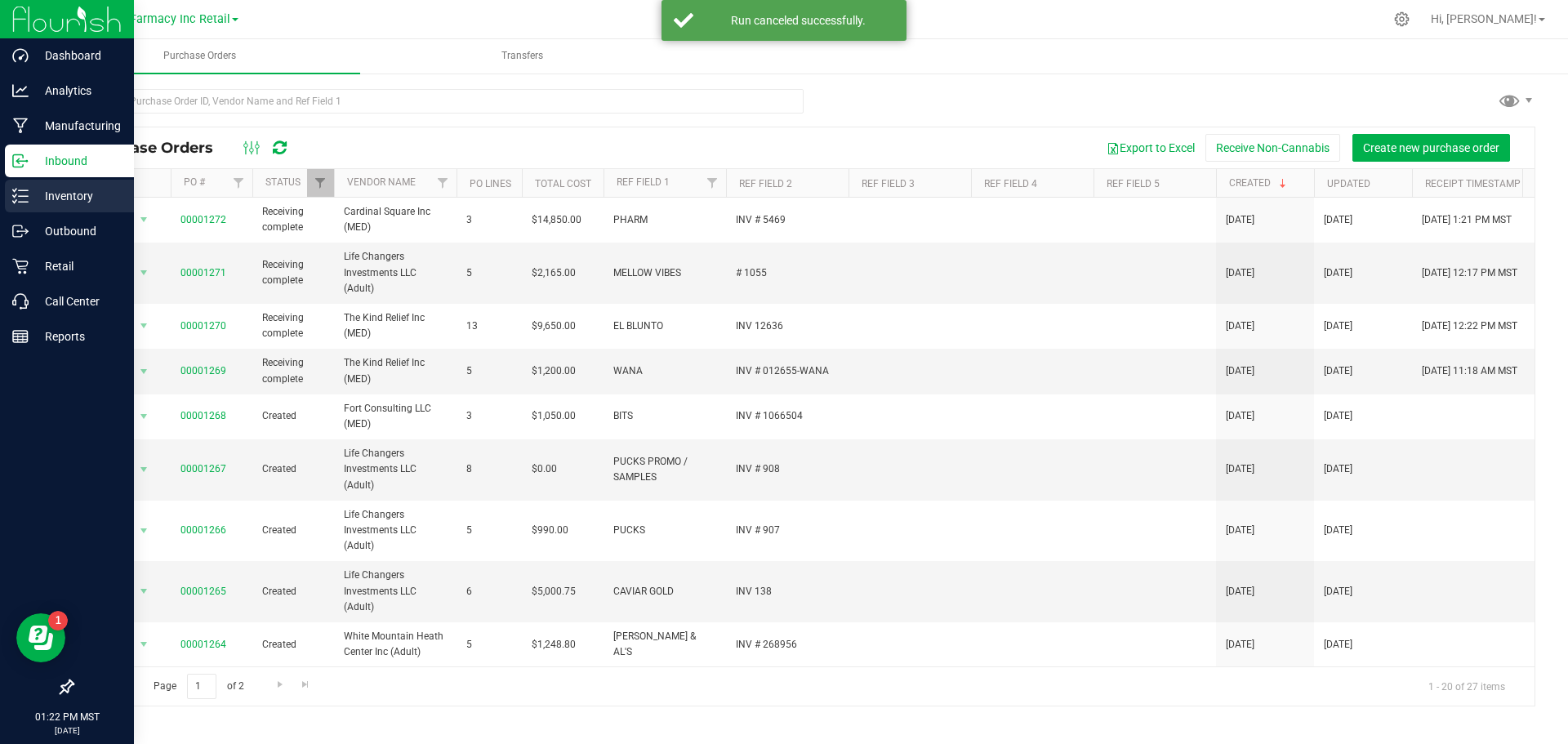
click at [64, 199] on p "Inventory" at bounding box center [77, 196] width 98 height 19
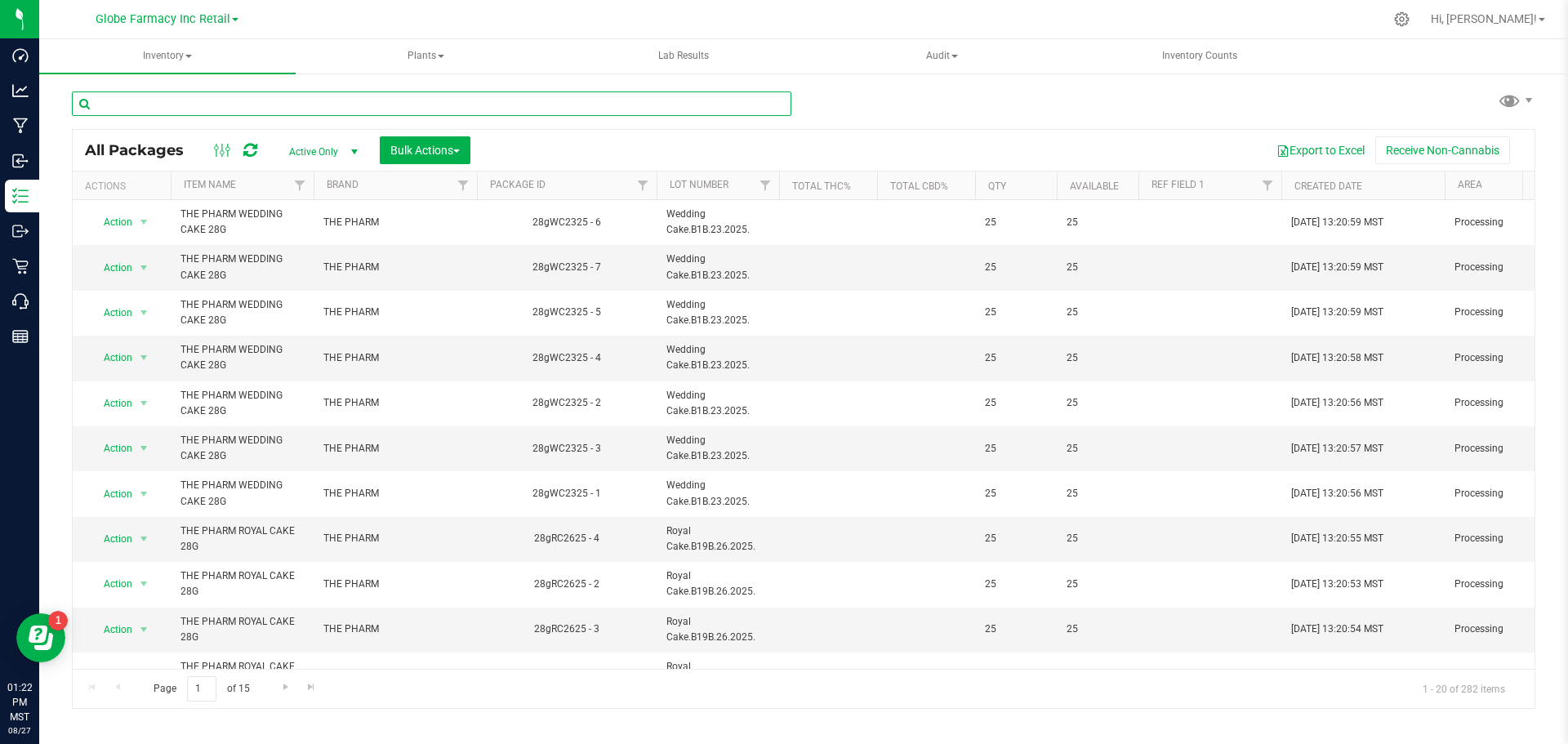
click at [232, 105] on input "text" at bounding box center [431, 103] width 720 height 24
type input "presidential og"
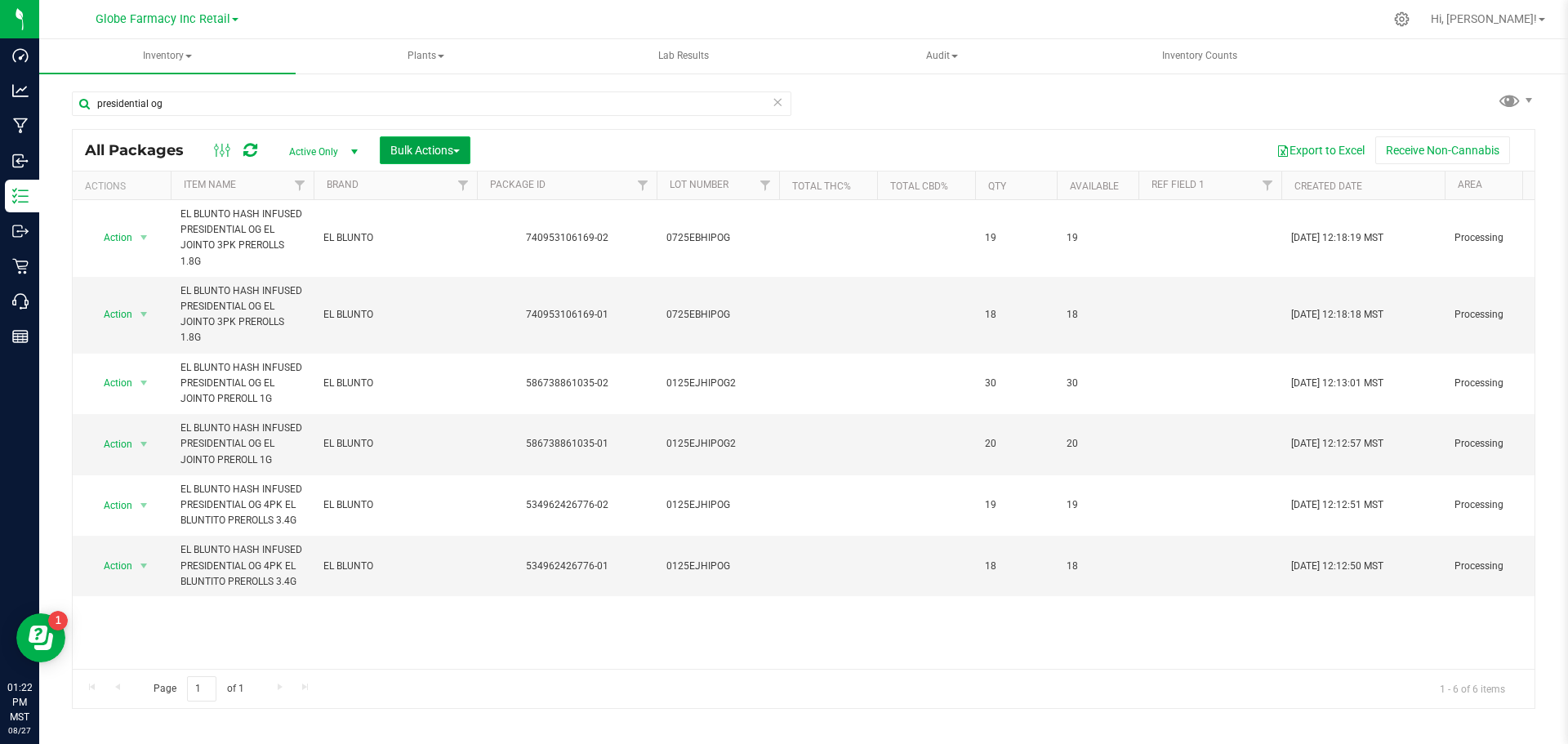
click at [460, 139] on button "Bulk Actions" at bounding box center [425, 150] width 90 height 28
click at [617, 138] on div "Export to Excel Receive Non-Cannabis" at bounding box center [1003, 150] width 1040 height 28
click at [460, 151] on span "button" at bounding box center [456, 151] width 7 height 3
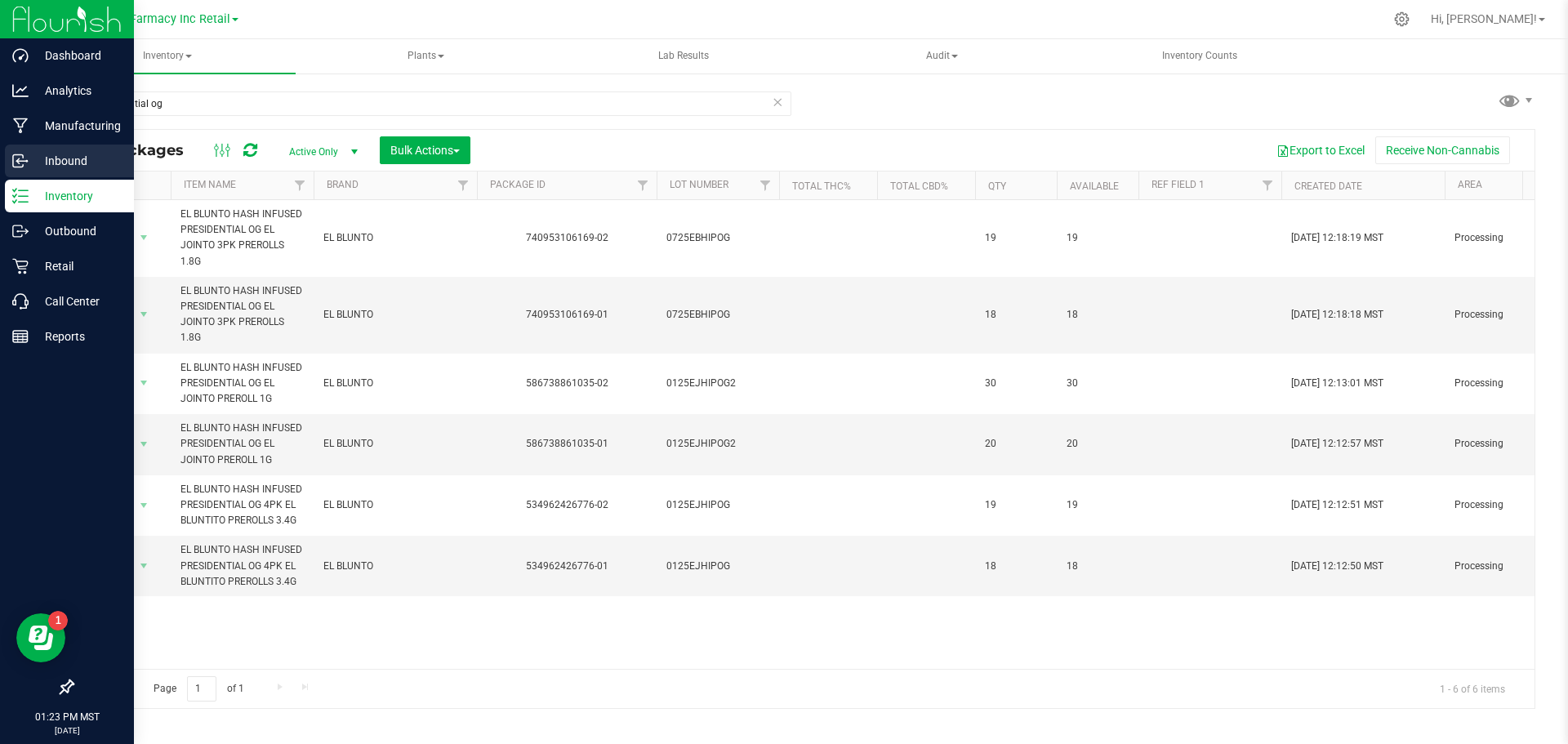
click at [22, 165] on icon at bounding box center [21, 161] width 17 height 17
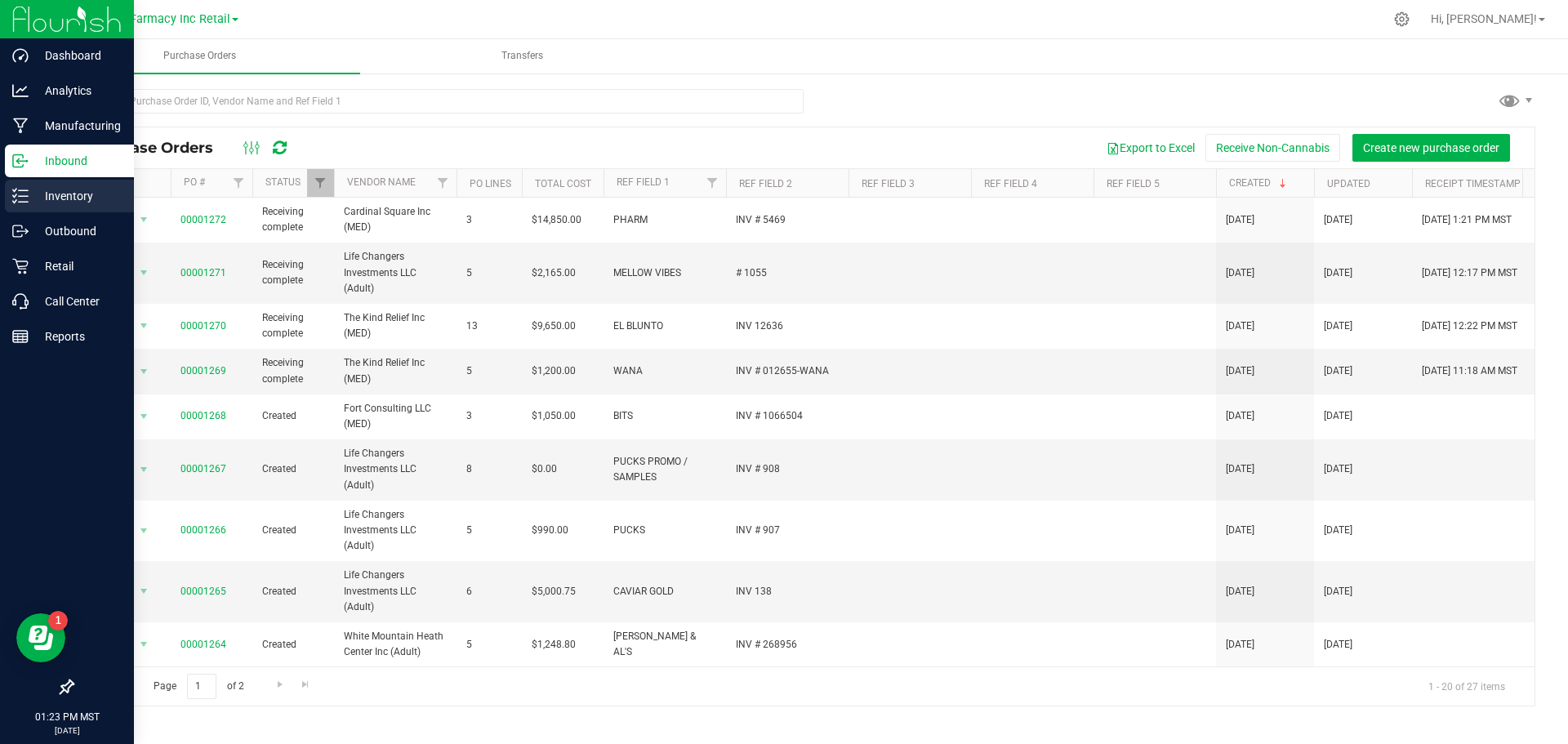
click at [31, 189] on p "Inventory" at bounding box center [77, 196] width 98 height 19
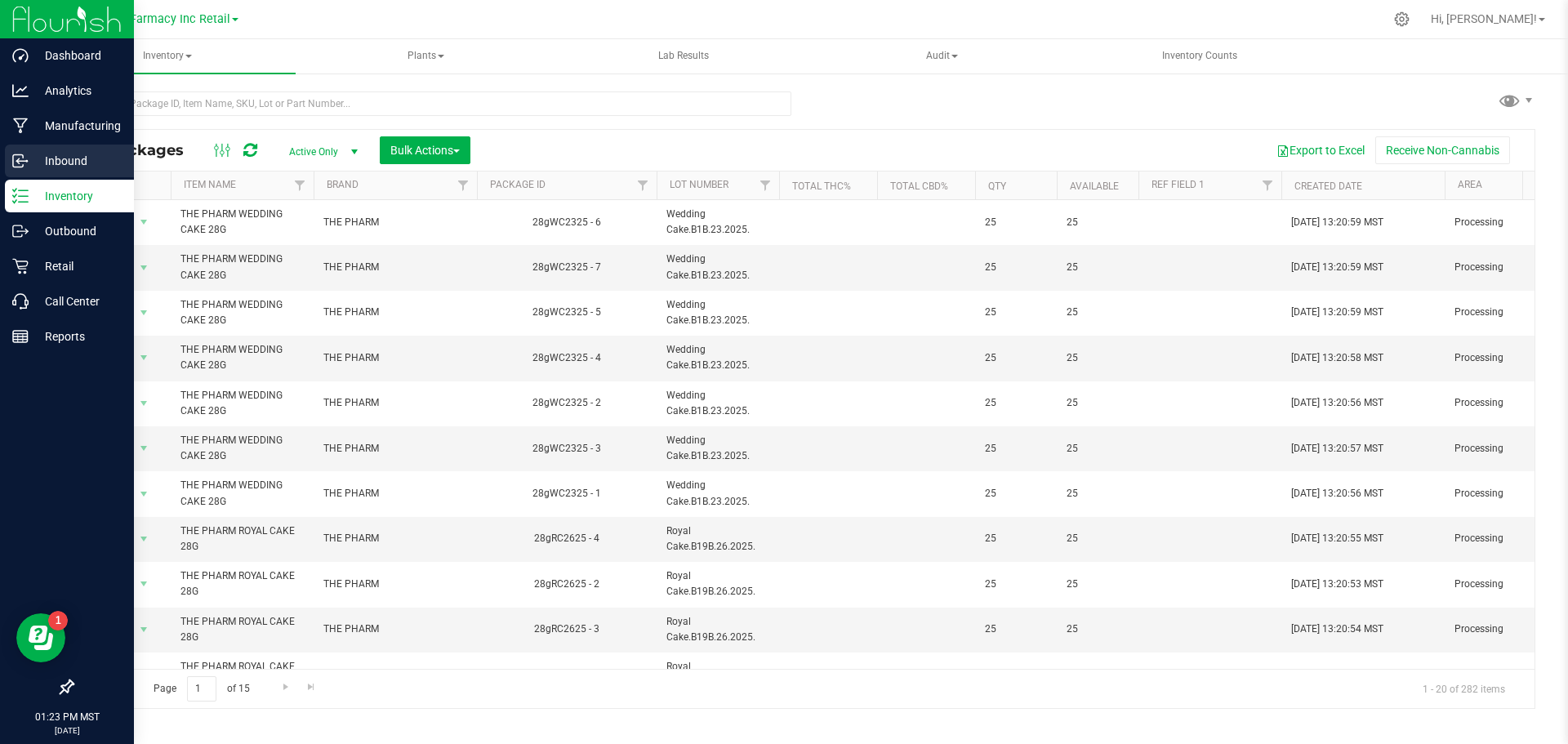
click at [74, 161] on p "Inbound" at bounding box center [77, 161] width 98 height 19
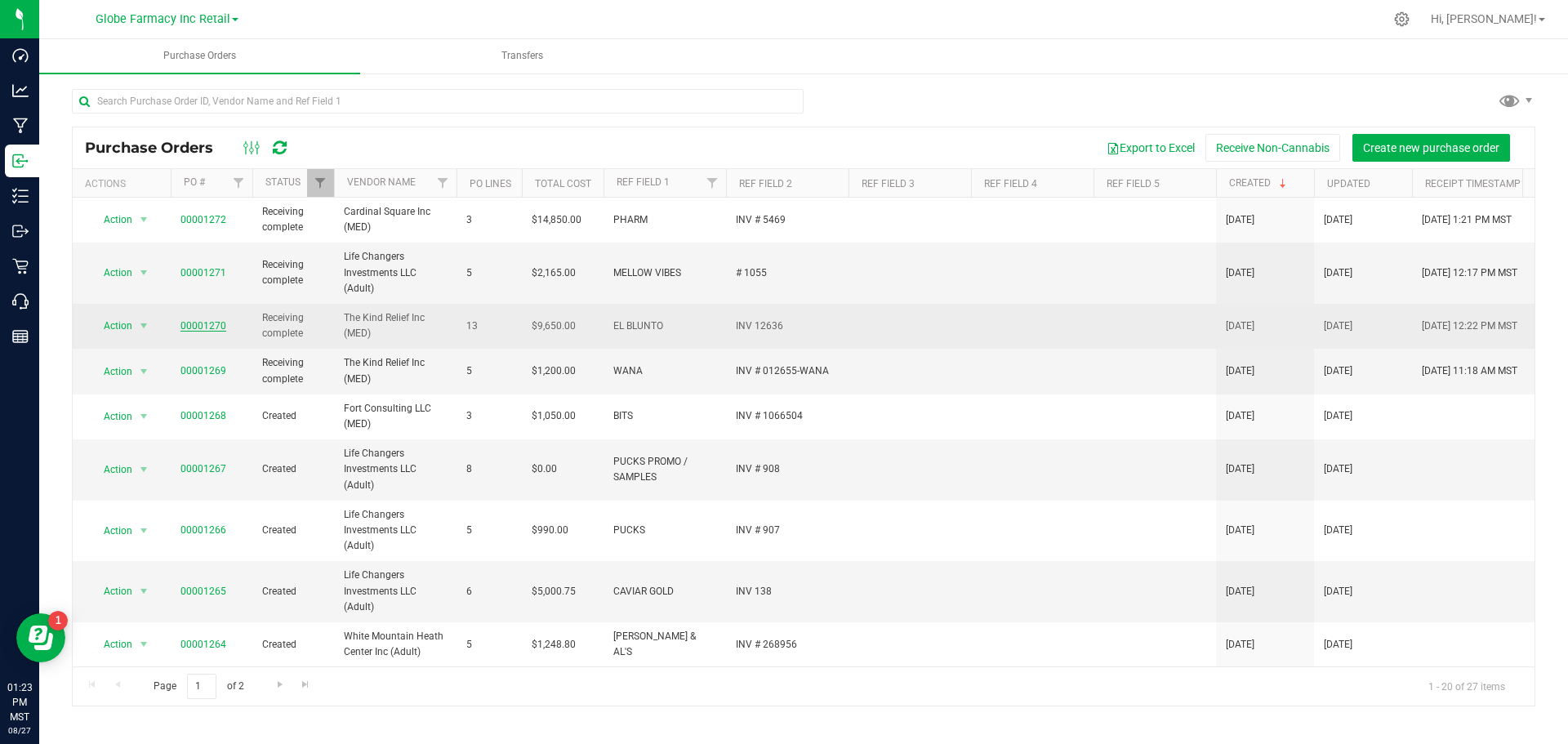
click at [191, 327] on link "00001270" at bounding box center [203, 326] width 46 height 12
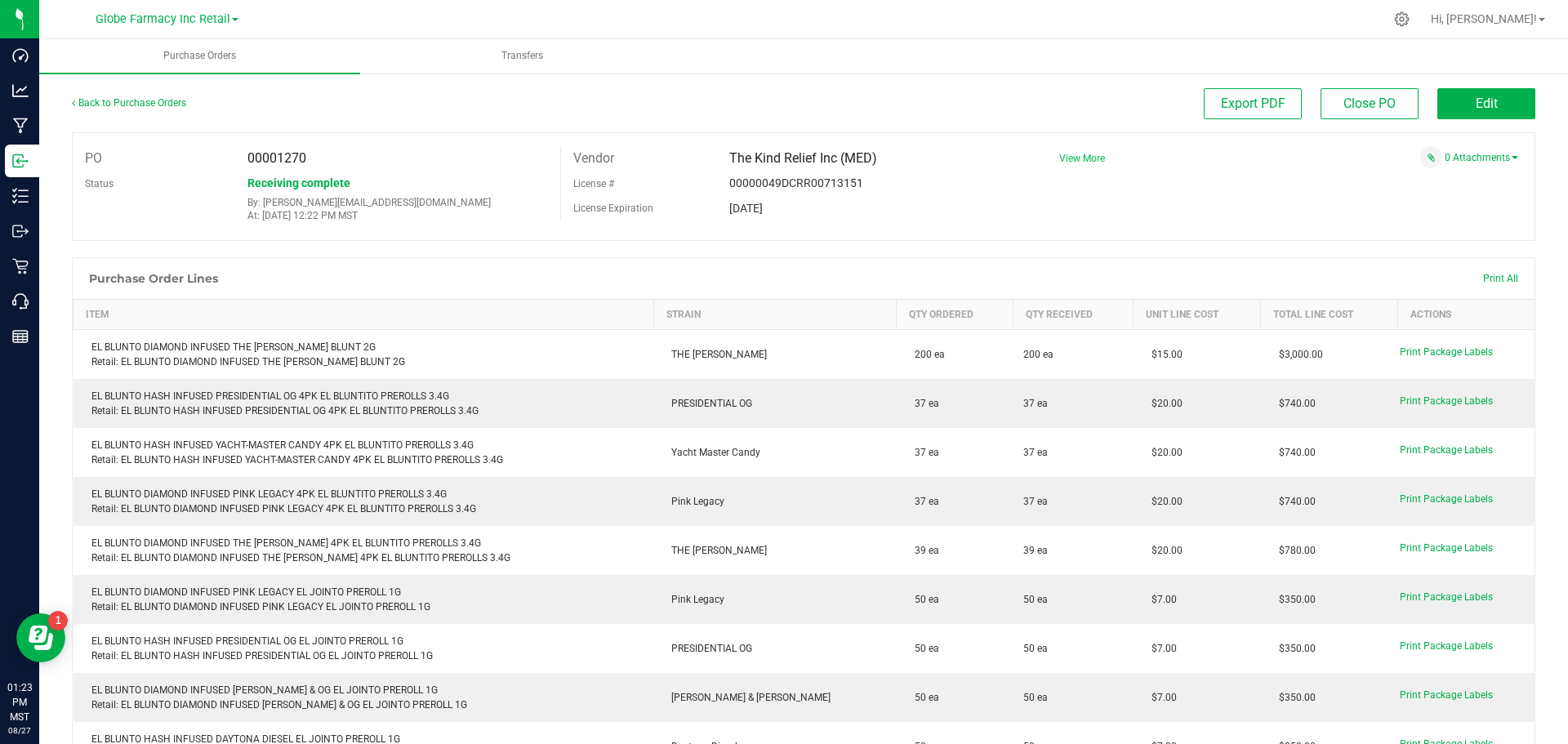
click at [1061, 160] on span "View More" at bounding box center [1082, 159] width 46 height 12
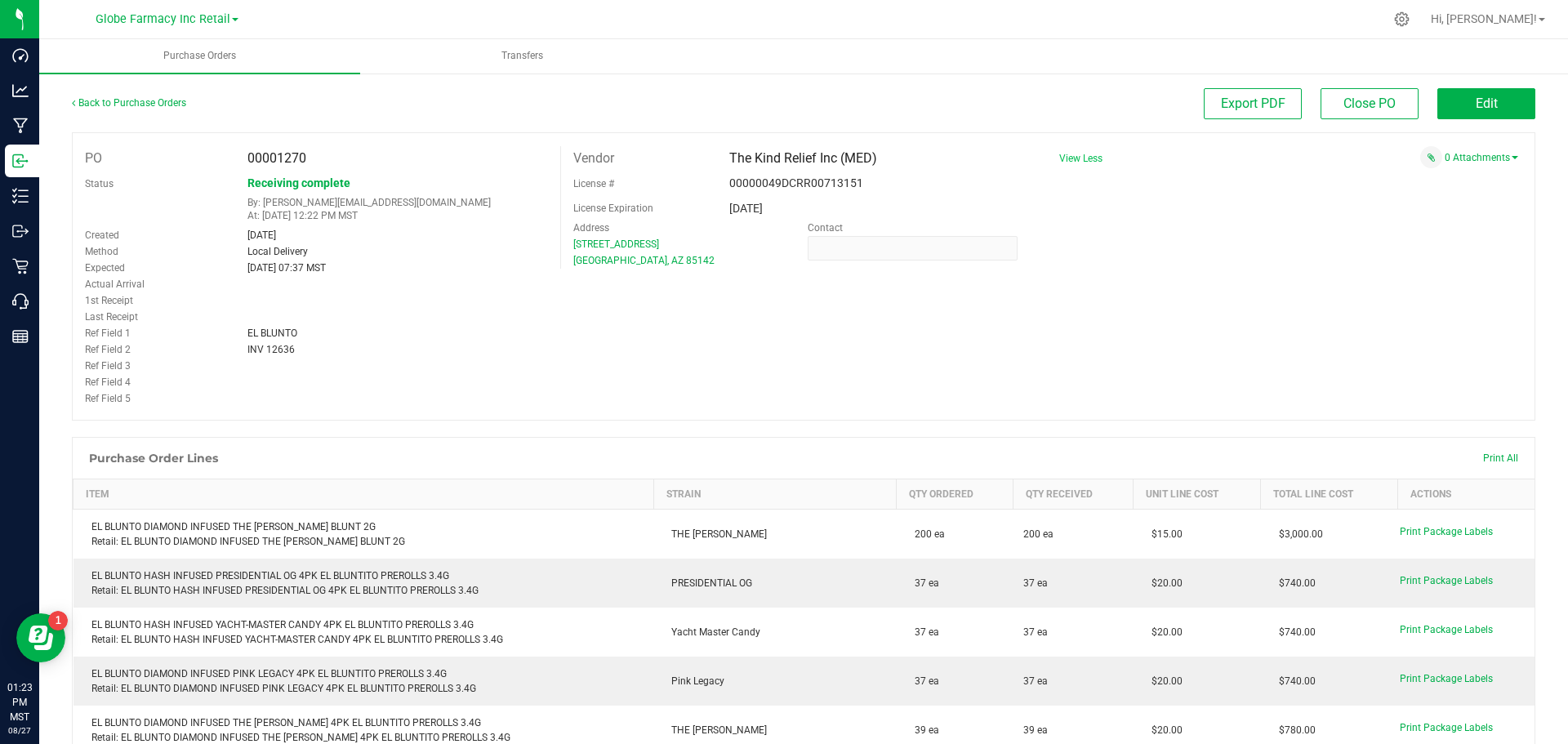
click at [1469, 87] on div "Back to Purchase Orders Export PDF Close PO Edit PO 00001270 Status Receiving c…" at bounding box center [803, 745] width 1529 height 1346
click at [1476, 106] on span "Edit" at bounding box center [1487, 103] width 22 height 16
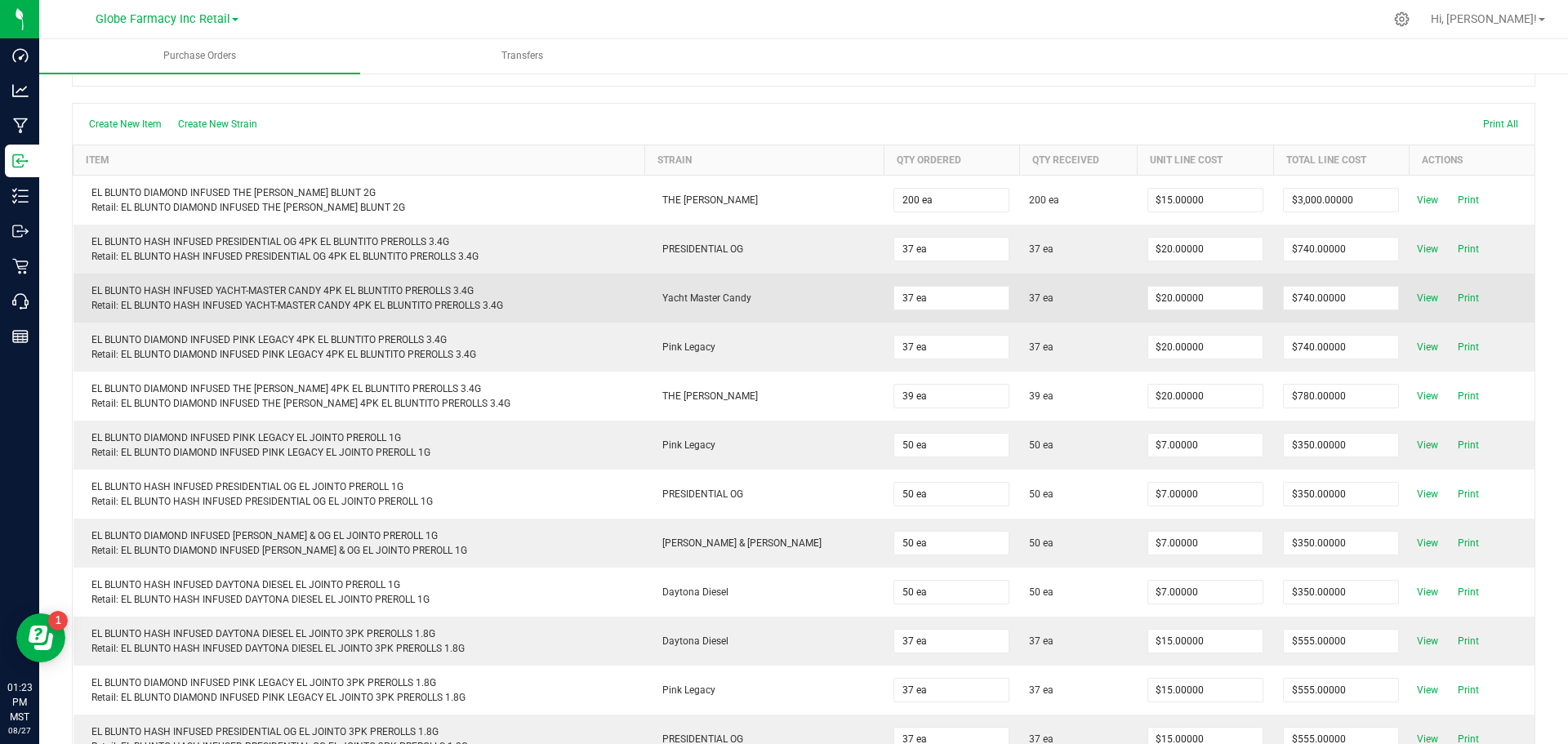
scroll to position [163, 0]
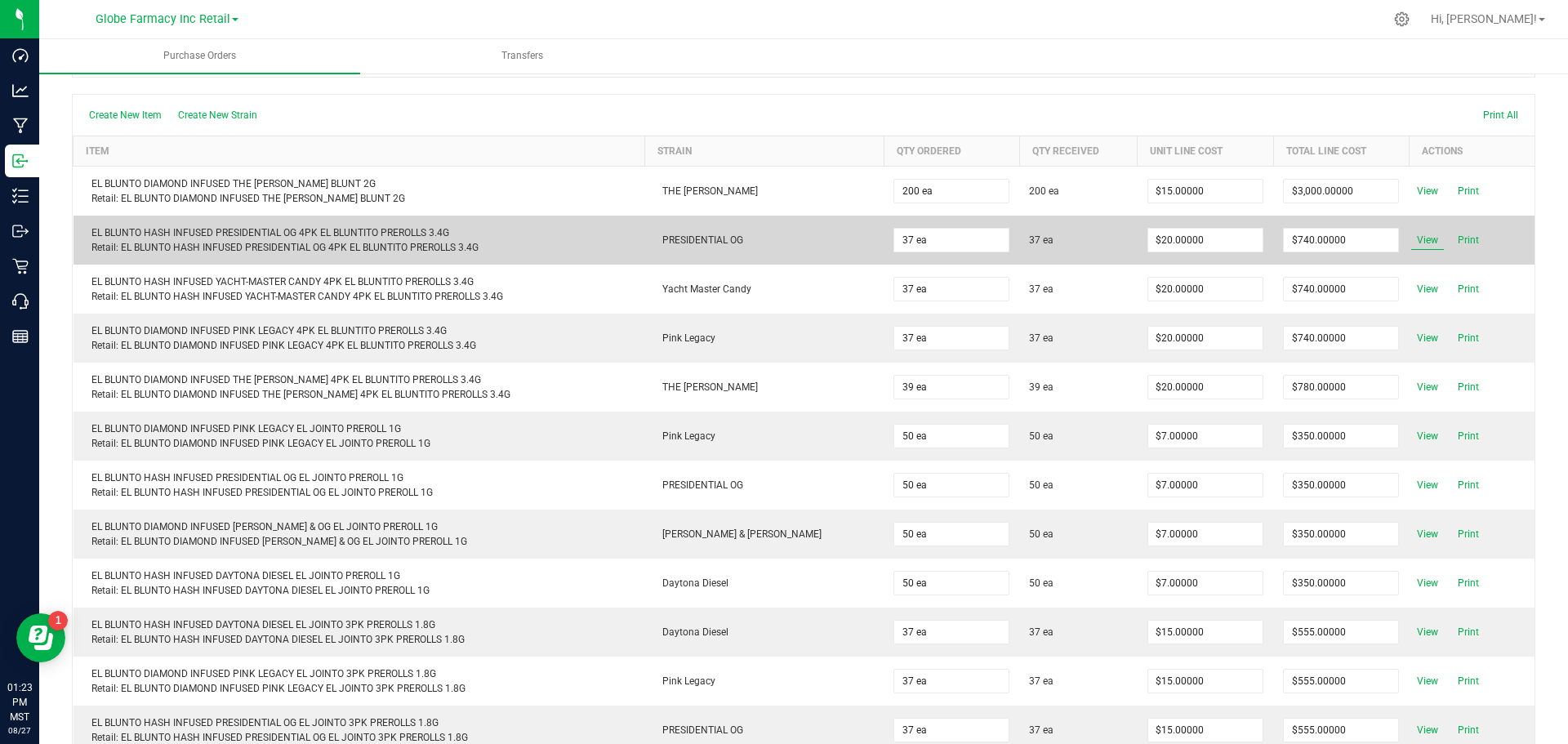
click at [1412, 240] on span "View" at bounding box center [1428, 240] width 33 height 19
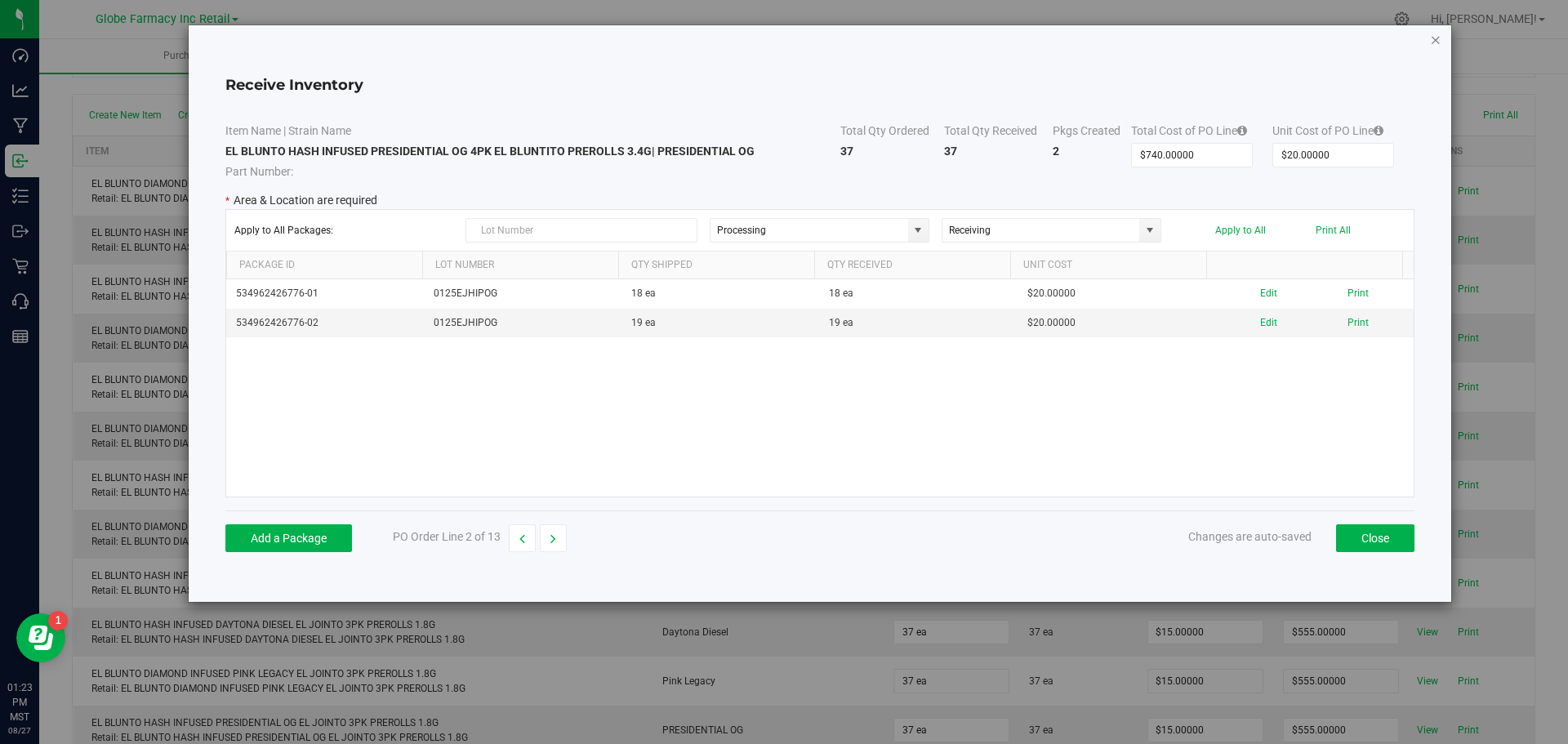
click at [1437, 34] on icon "Close modal" at bounding box center [1436, 38] width 12 height 19
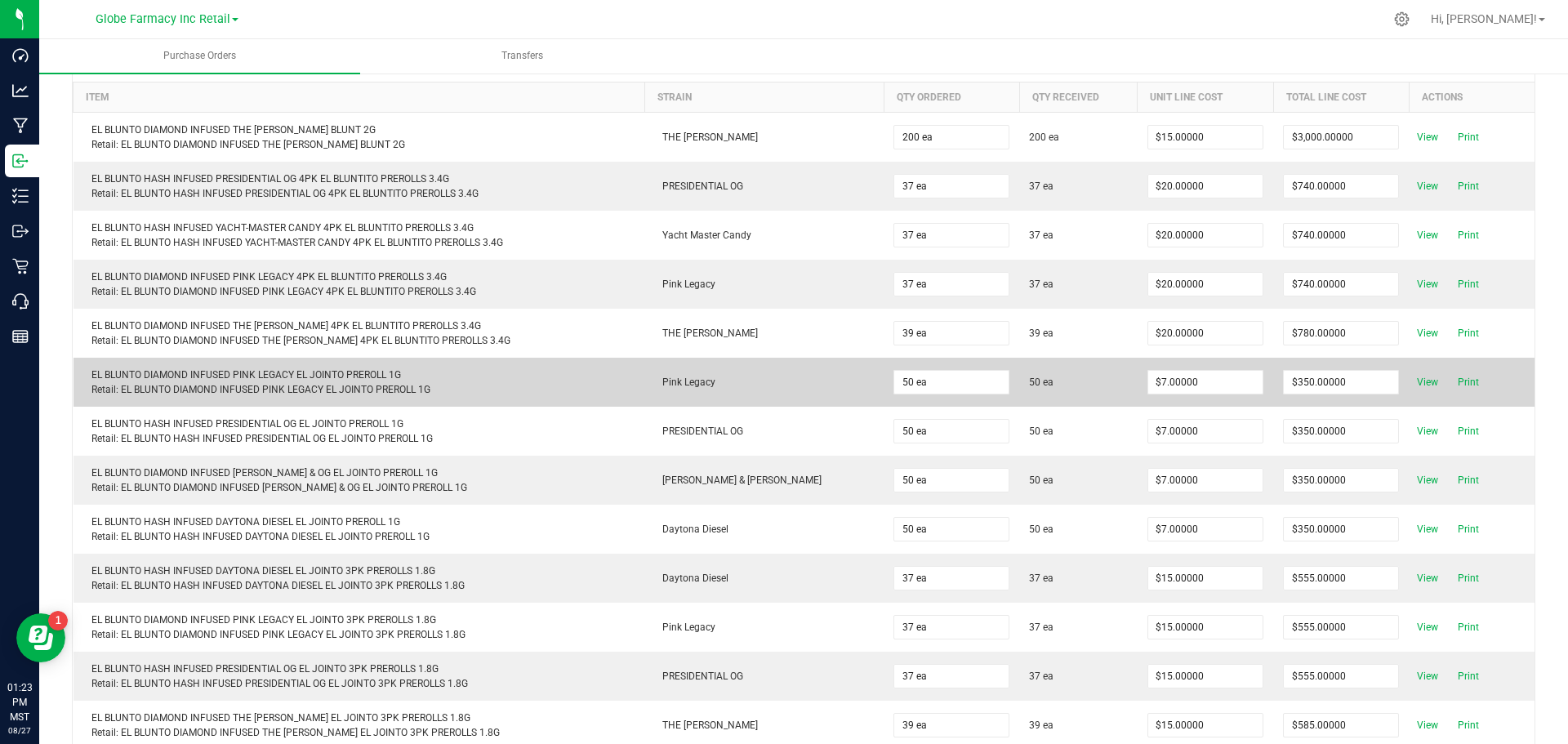
scroll to position [520, 0]
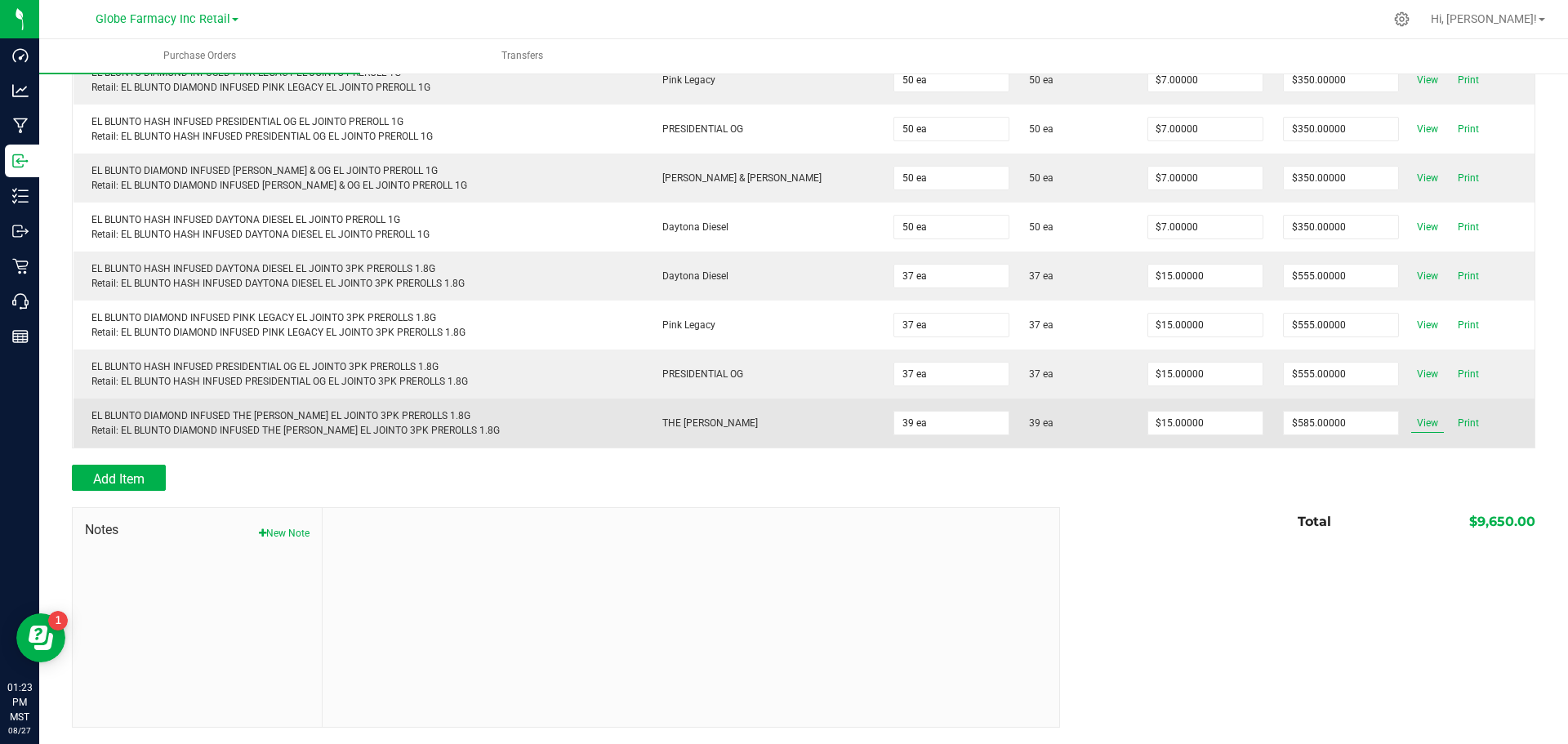
click at [1412, 428] on span "View" at bounding box center [1428, 422] width 33 height 19
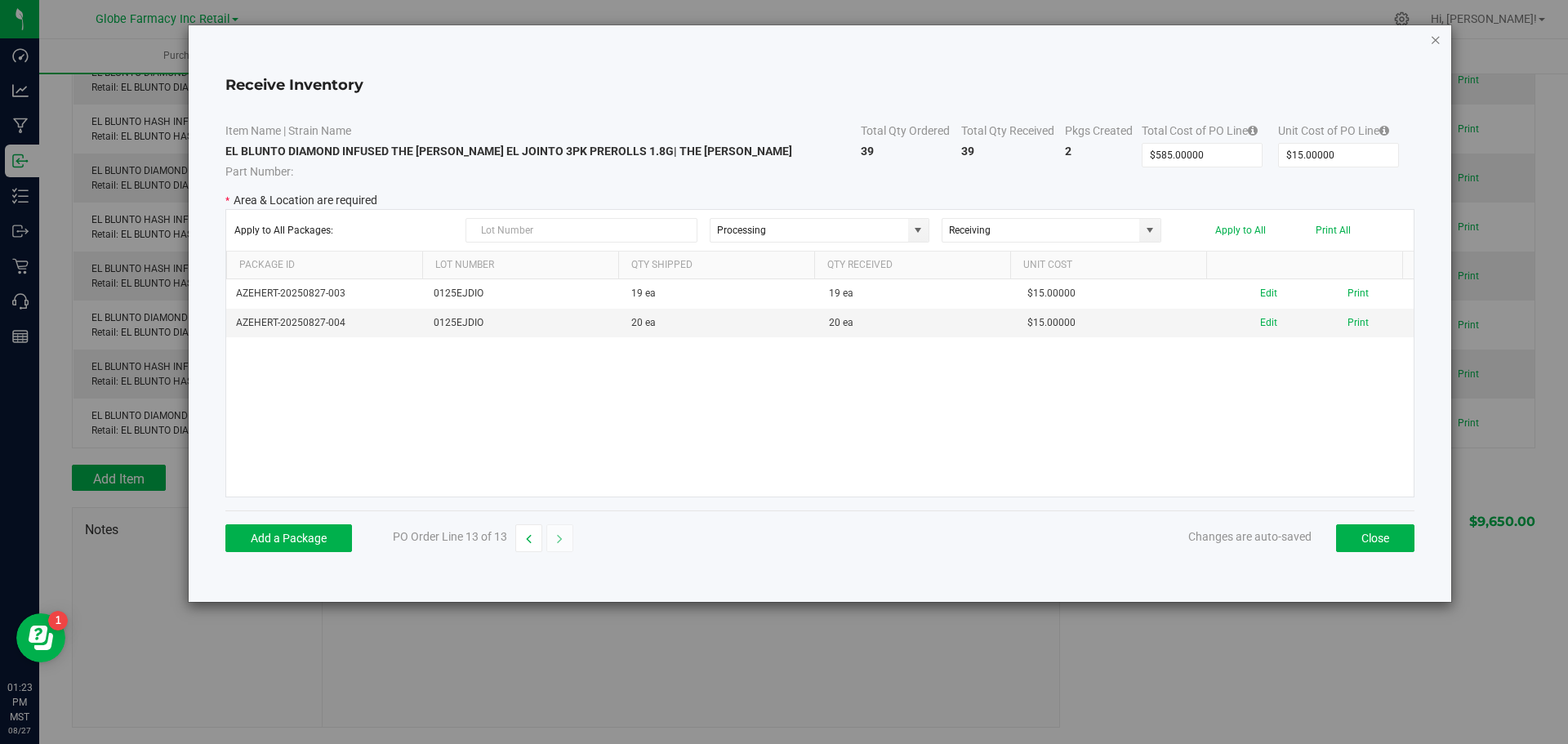
click at [1438, 42] on icon "Close modal" at bounding box center [1436, 38] width 12 height 19
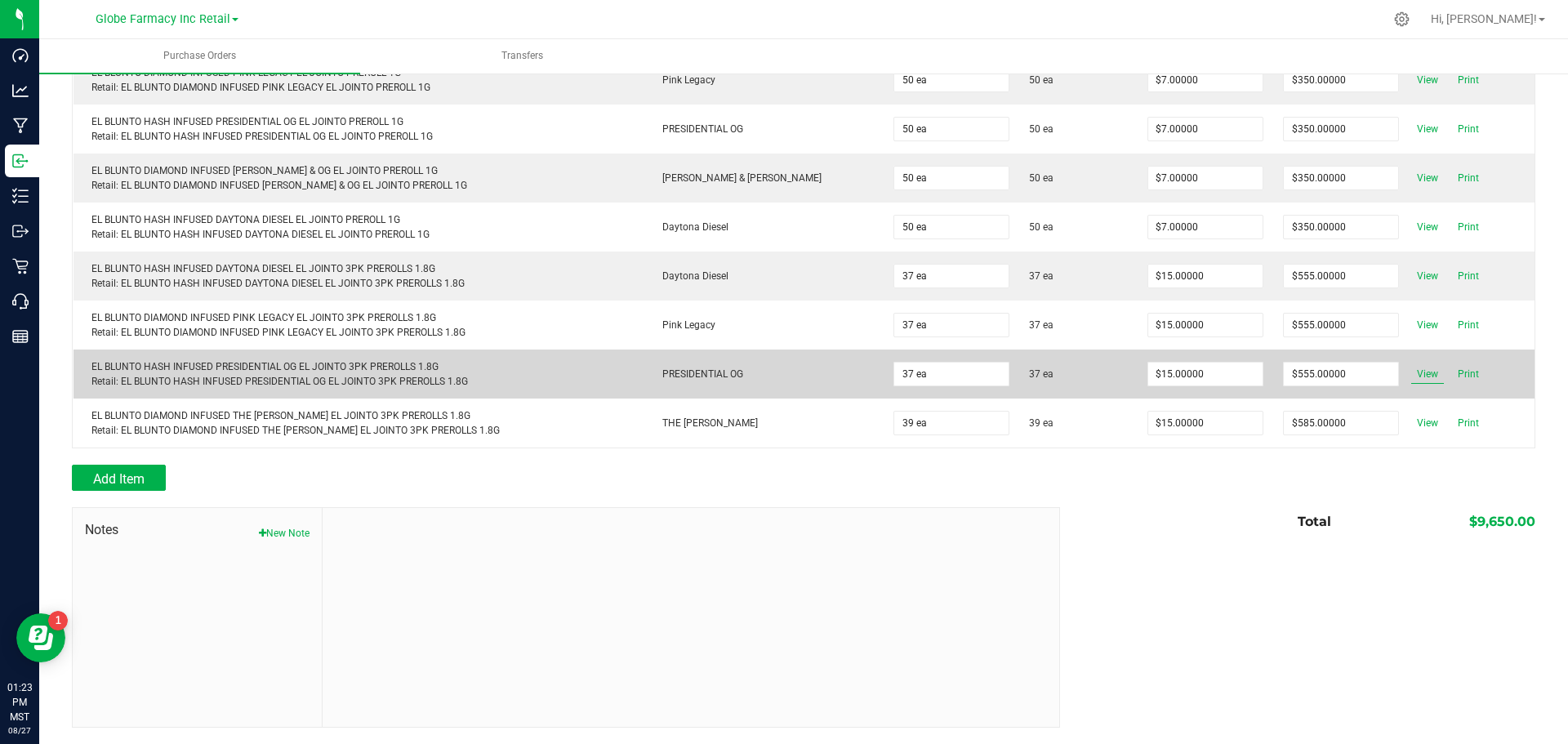
click at [1412, 373] on span "View" at bounding box center [1428, 374] width 33 height 19
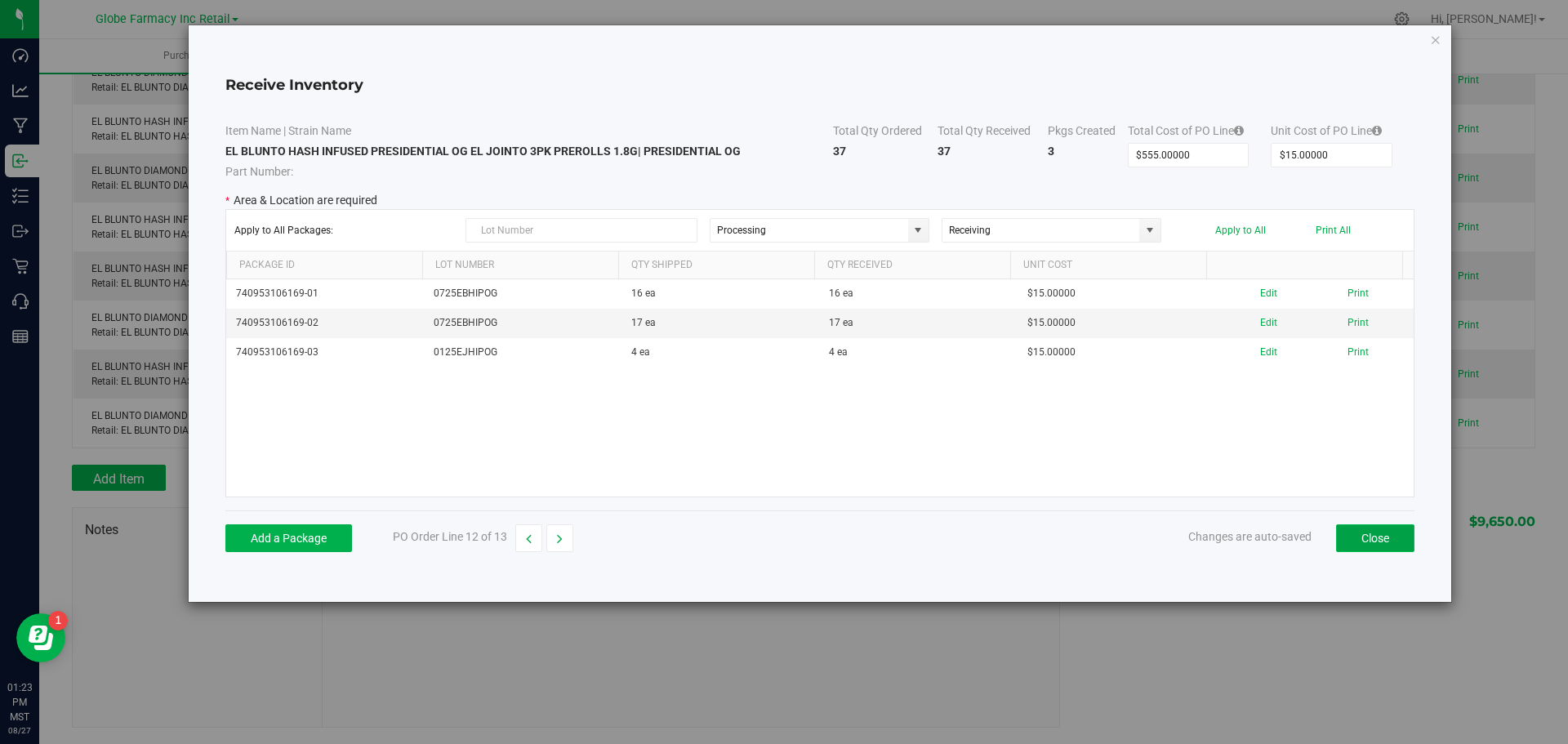
click at [1375, 552] on button "Close" at bounding box center [1376, 538] width 79 height 28
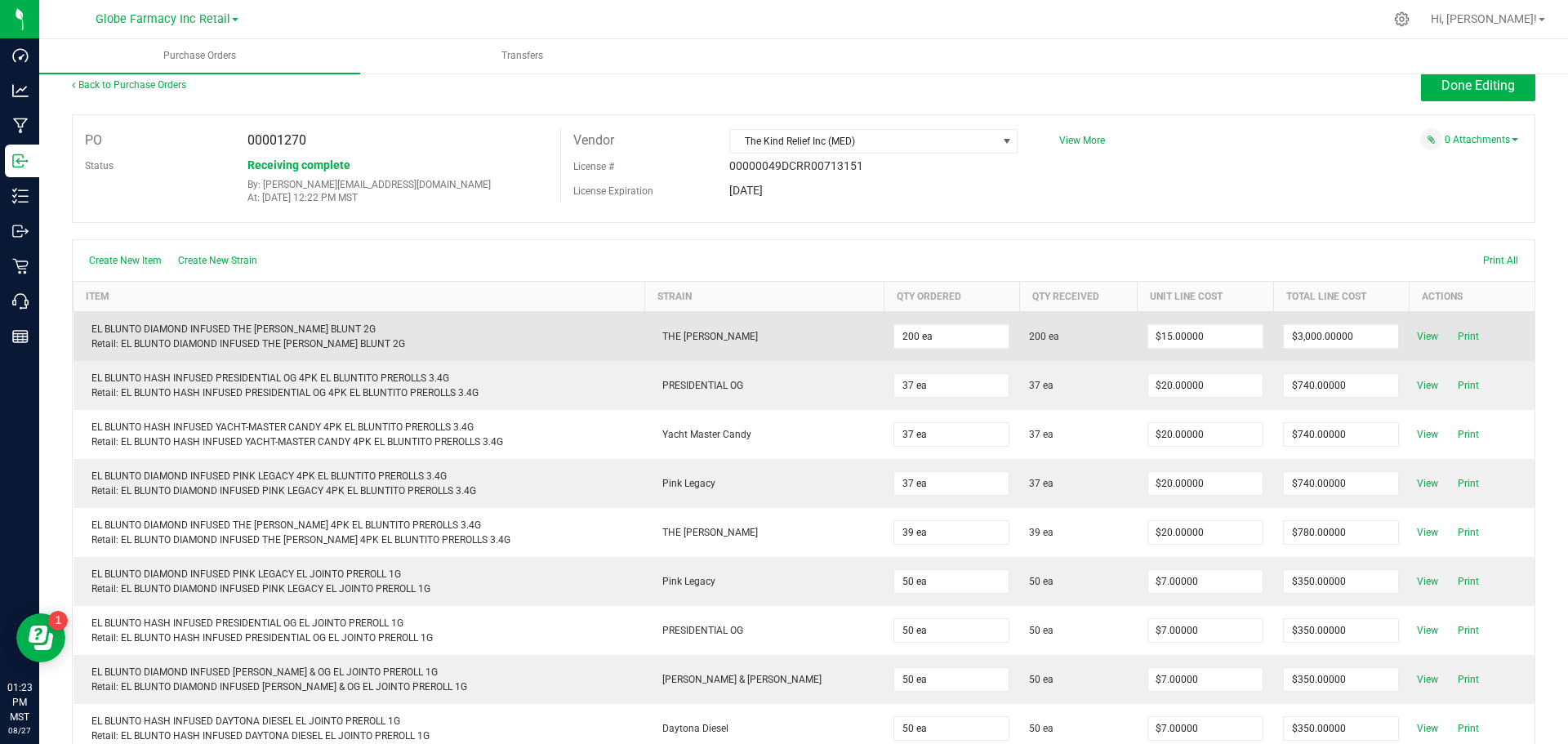
scroll to position [0, 0]
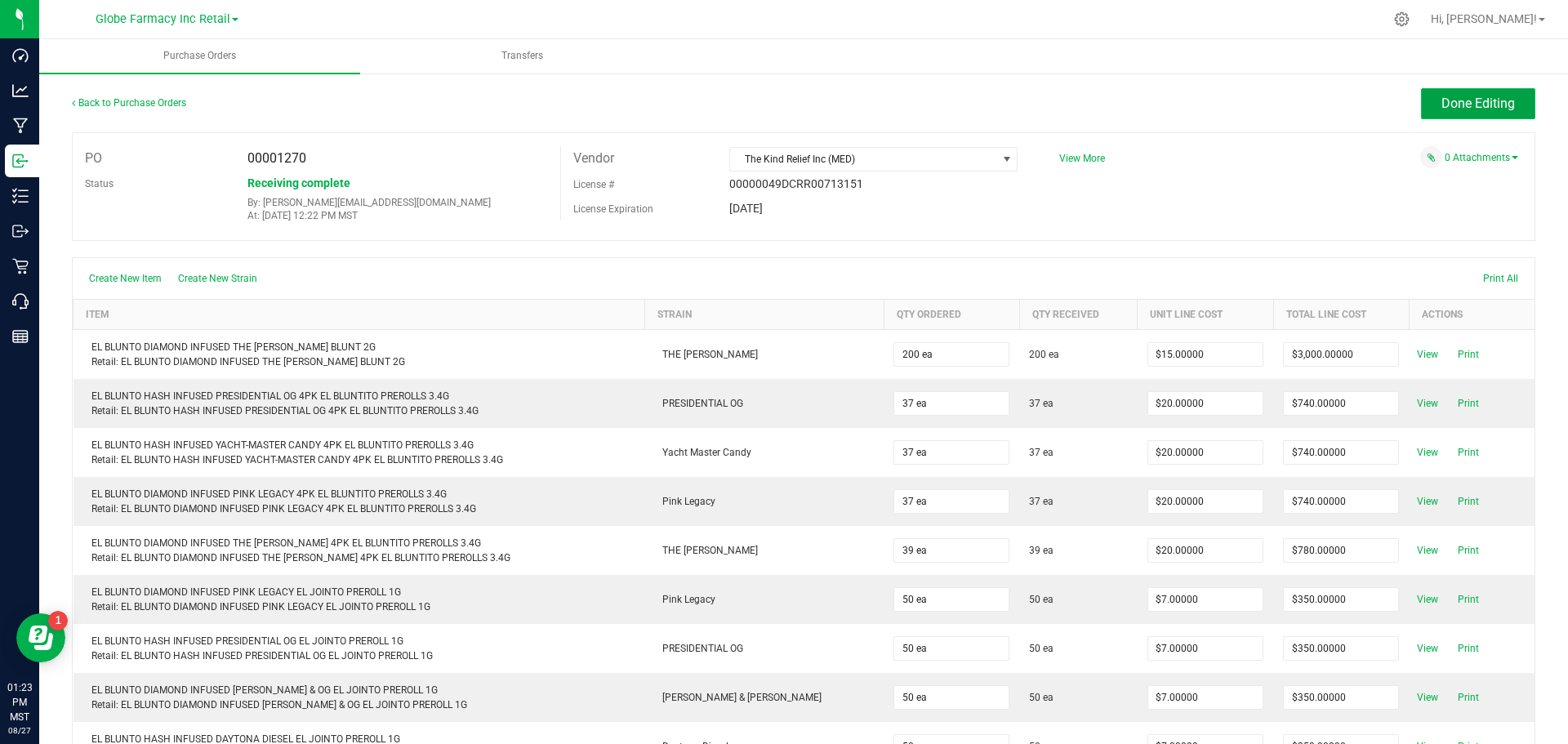
click at [1485, 95] on span "Done Editing" at bounding box center [1479, 103] width 74 height 16
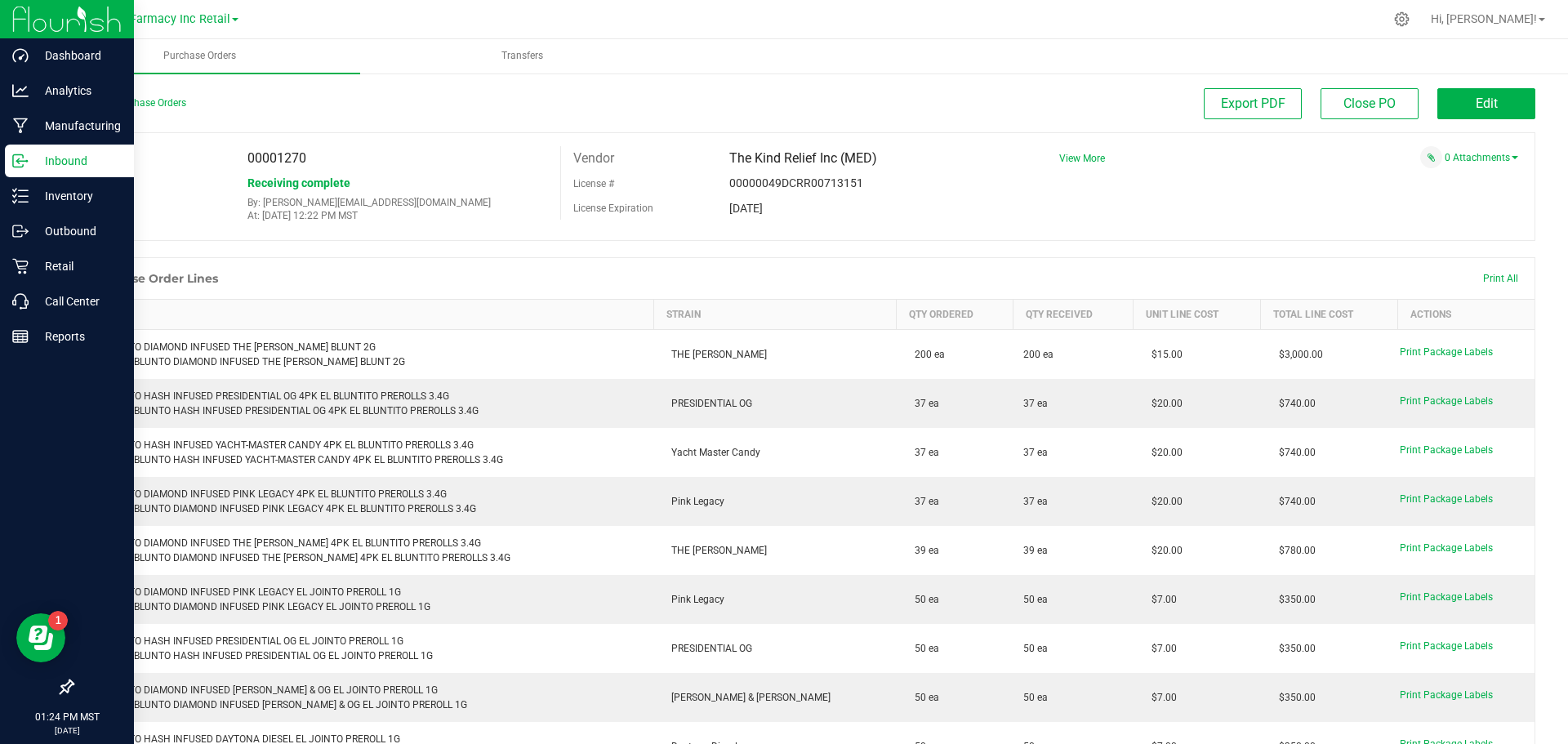
click at [32, 164] on p "Inbound" at bounding box center [77, 161] width 98 height 19
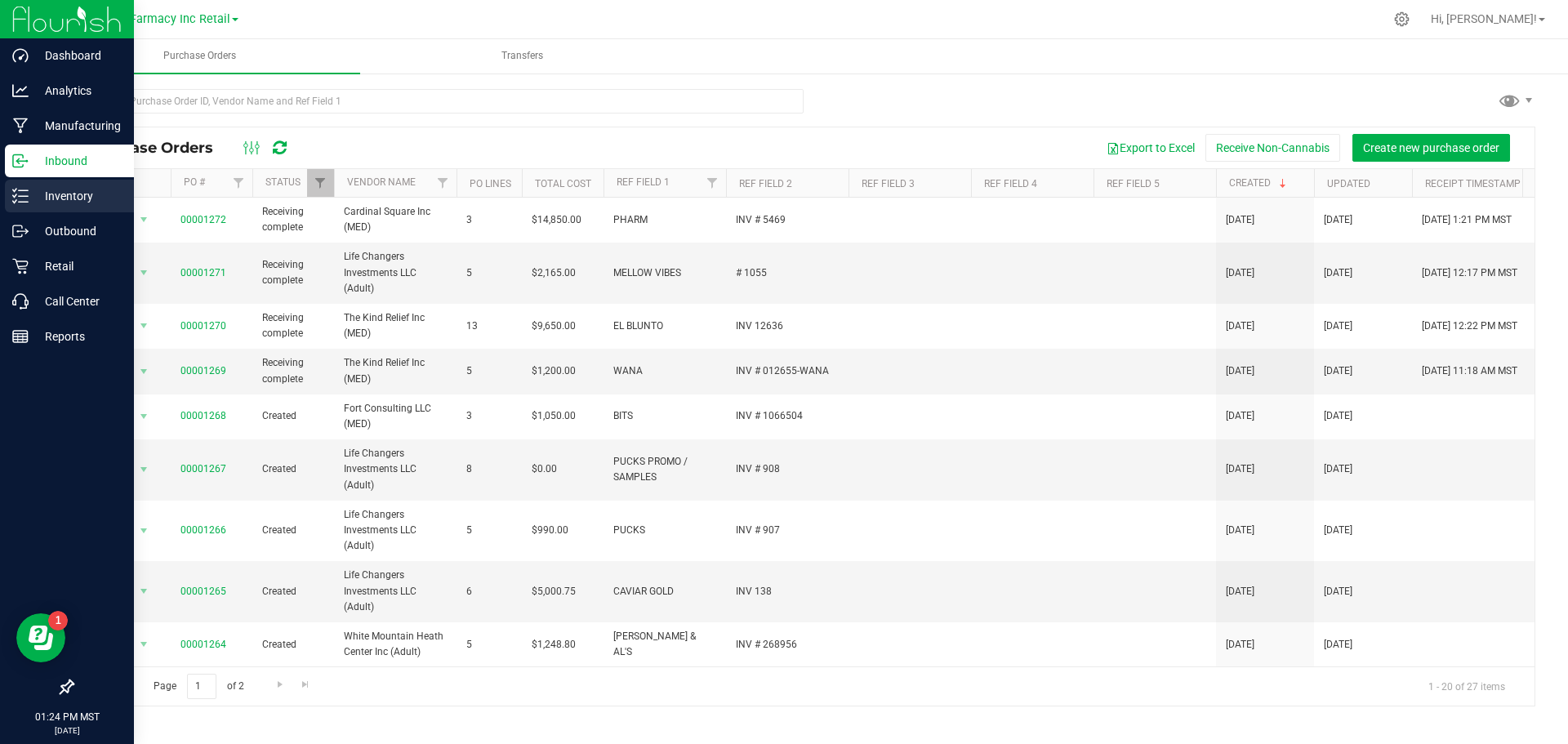
click at [71, 194] on p "Inventory" at bounding box center [77, 196] width 98 height 19
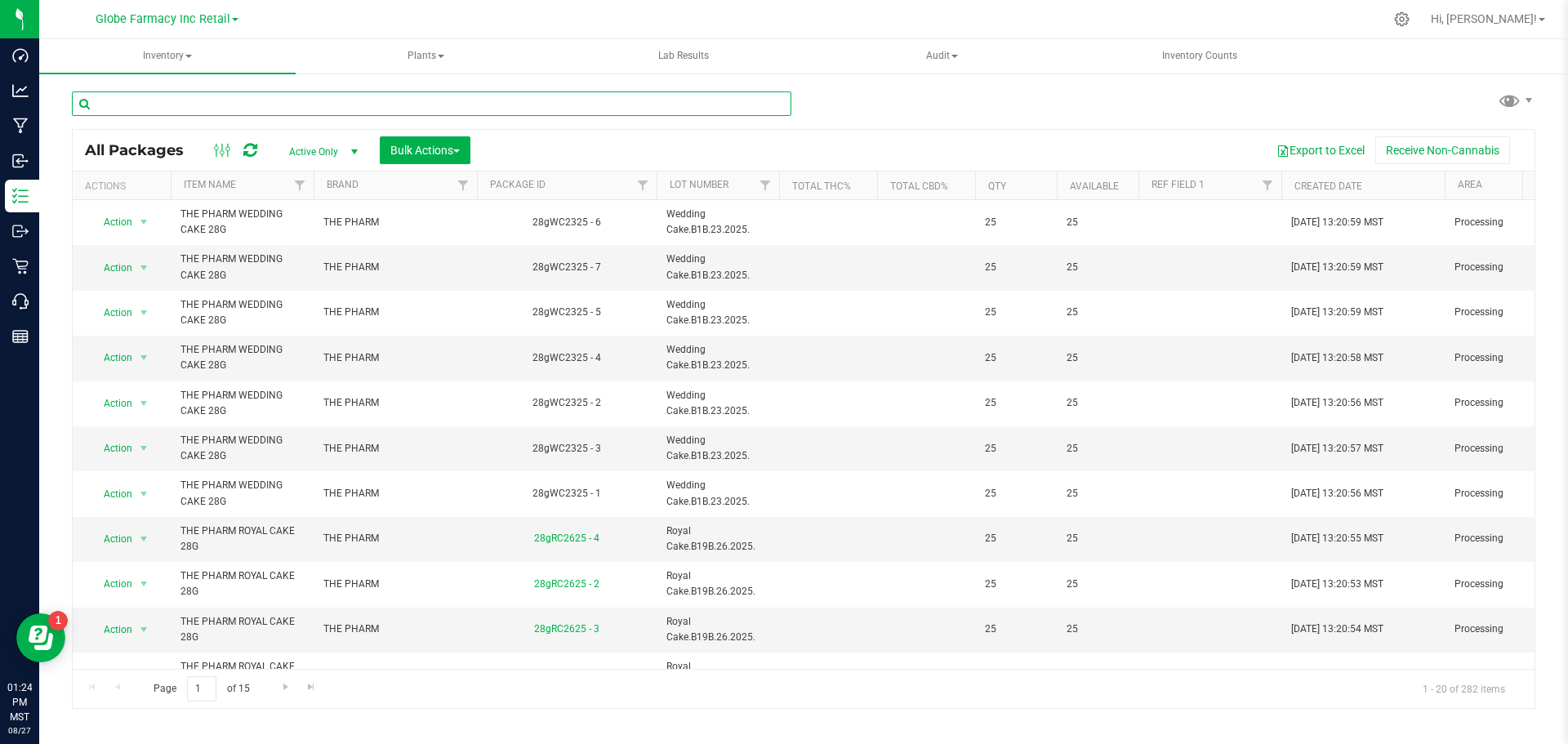
click at [206, 104] on input "text" at bounding box center [431, 103] width 720 height 24
type input "presidential og"
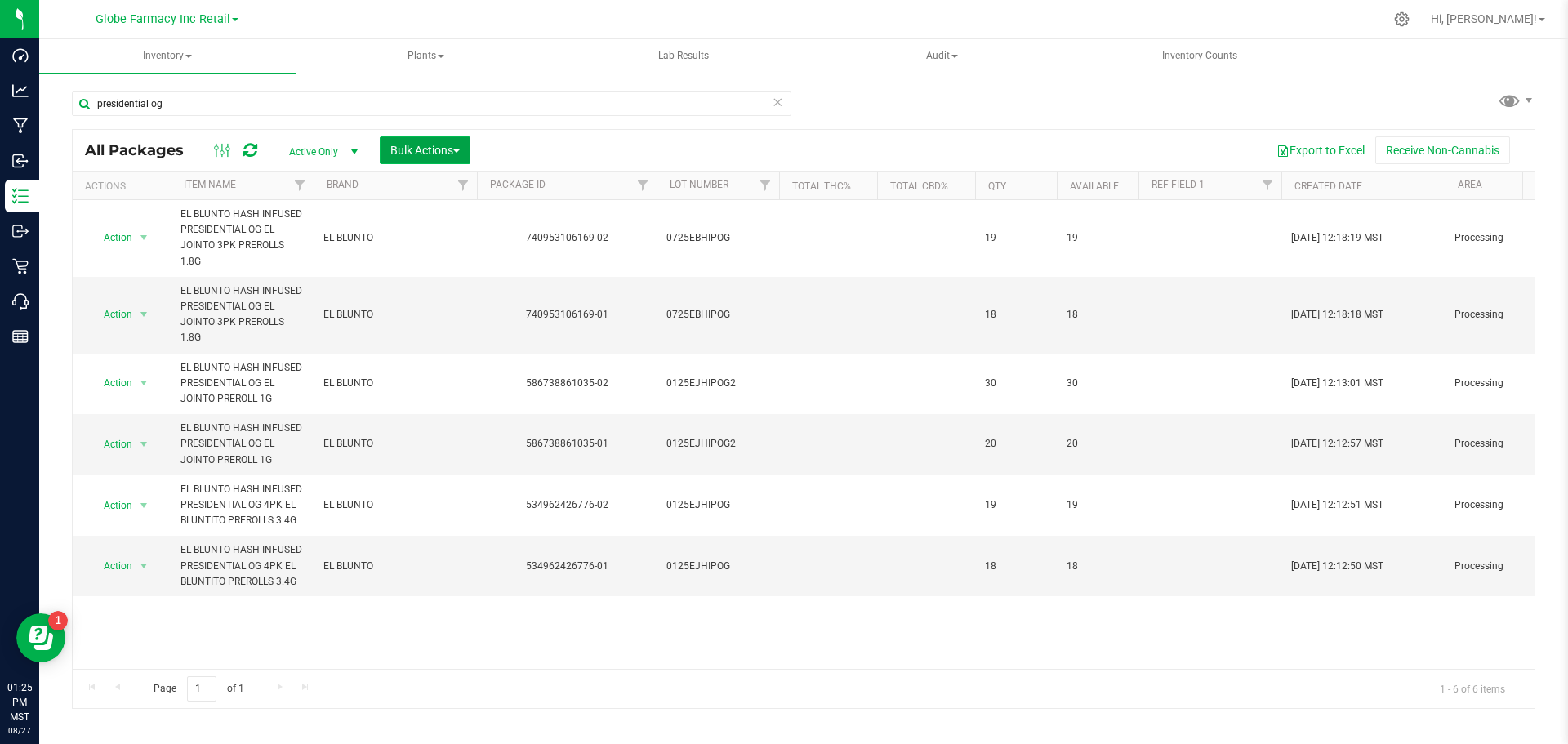
click at [453, 151] on span "Bulk Actions" at bounding box center [425, 150] width 69 height 13
click at [491, 188] on span "Add to manufacturing run" at bounding box center [451, 187] width 124 height 13
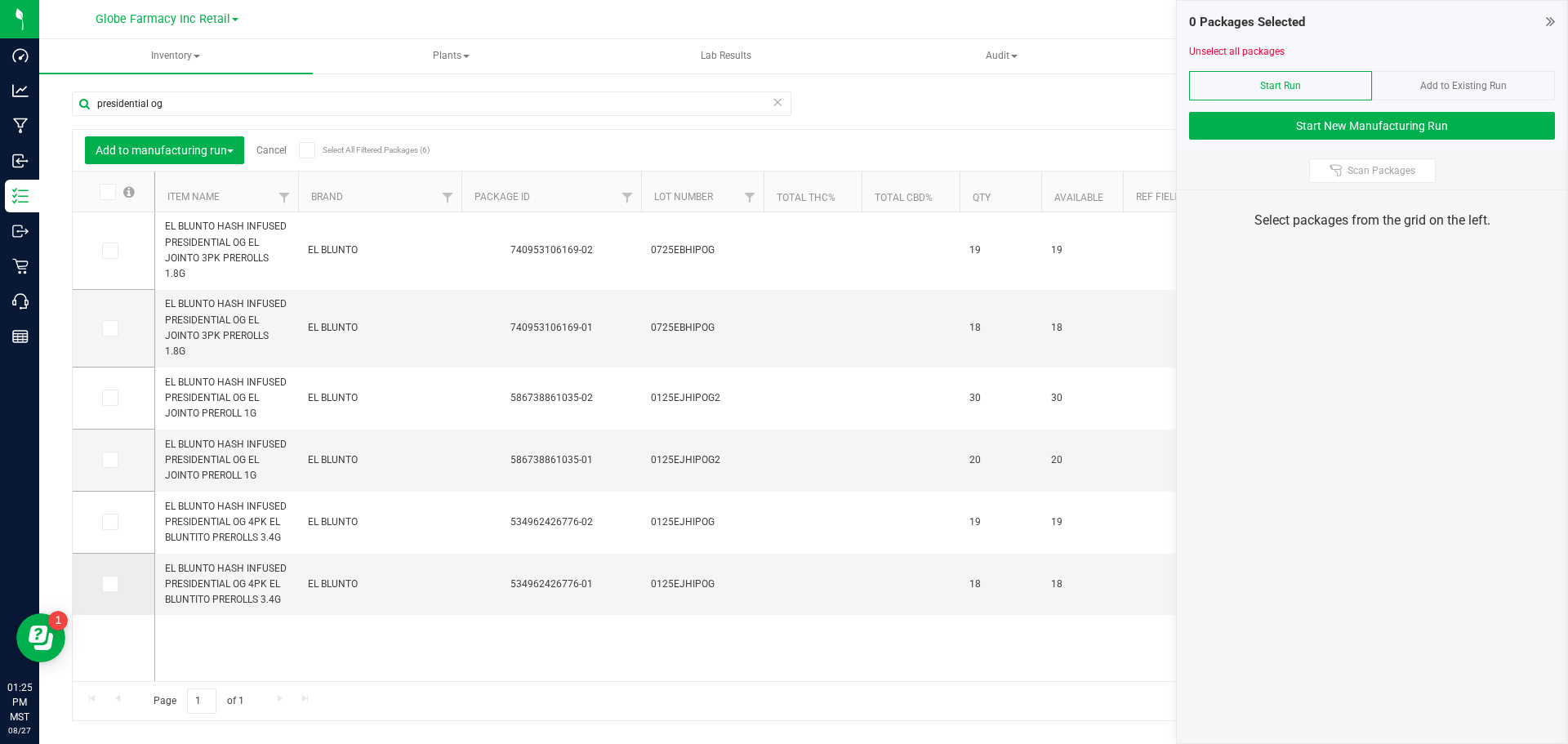
click at [112, 584] on icon at bounding box center [109, 584] width 11 height 0
click at [0, 0] on input "checkbox" at bounding box center [0, 0] width 0 height 0
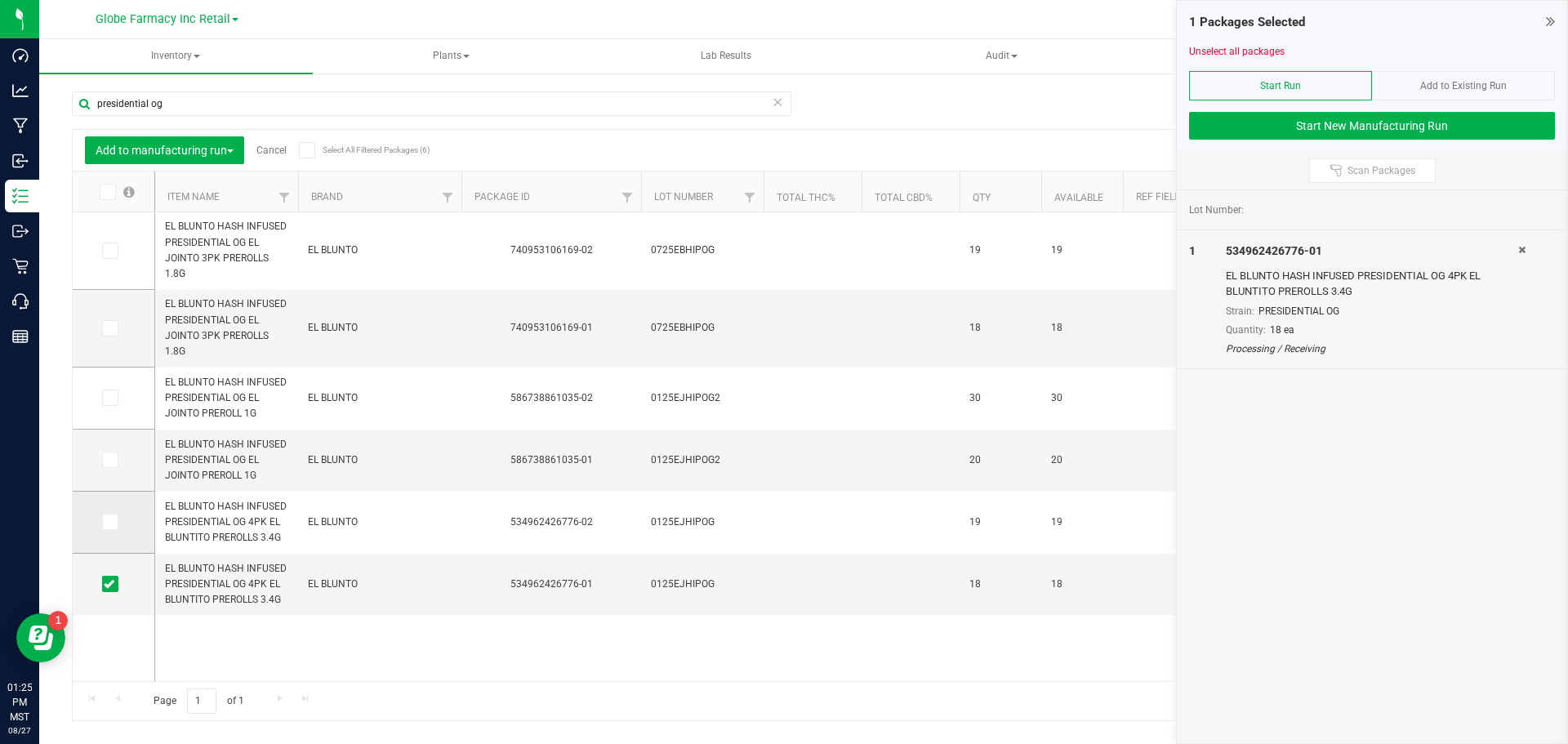
click at [111, 522] on icon at bounding box center [109, 522] width 11 height 0
click at [0, 0] on input "checkbox" at bounding box center [0, 0] width 0 height 0
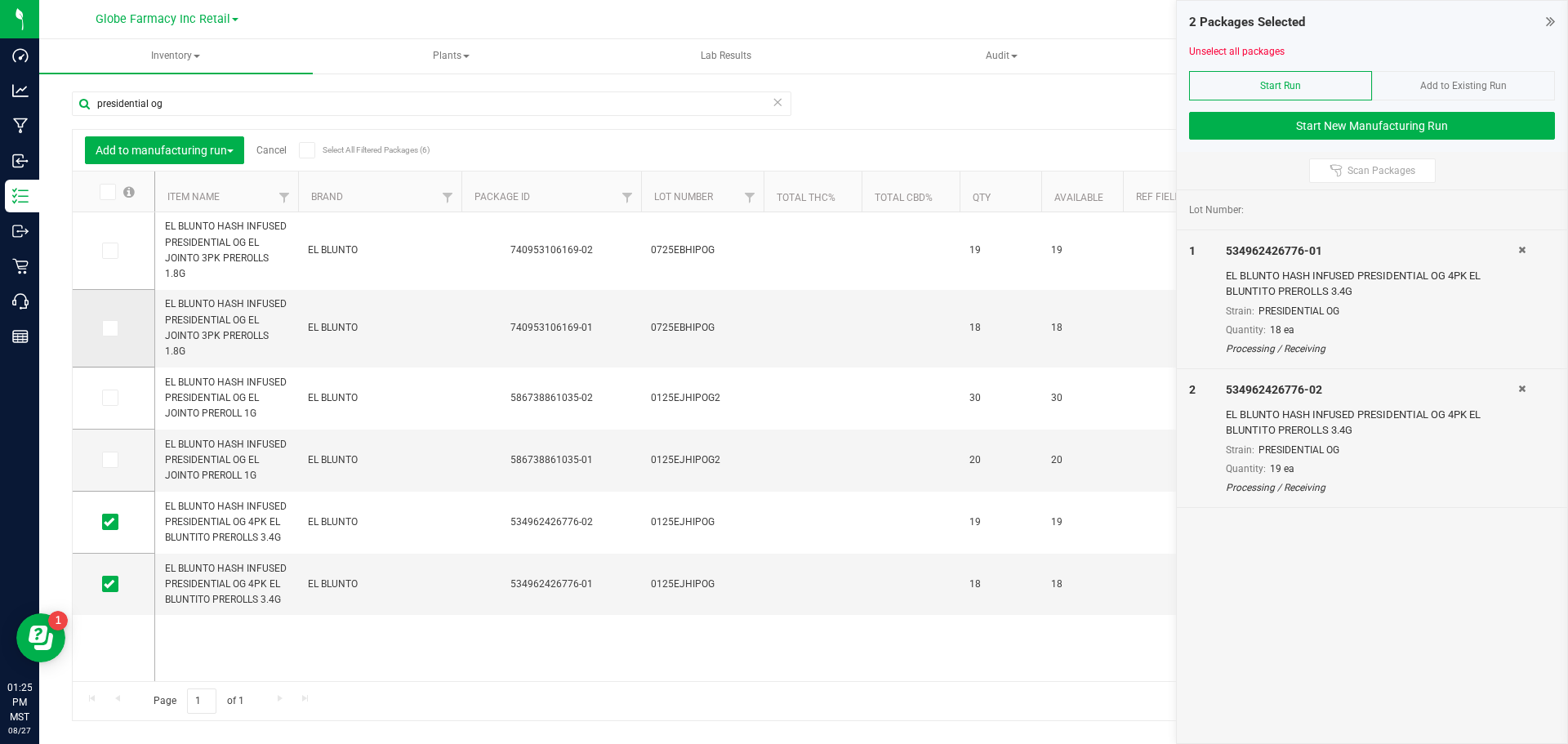
click at [109, 320] on span at bounding box center [110, 329] width 17 height 17
click at [0, 0] on input "checkbox" at bounding box center [0, 0] width 0 height 0
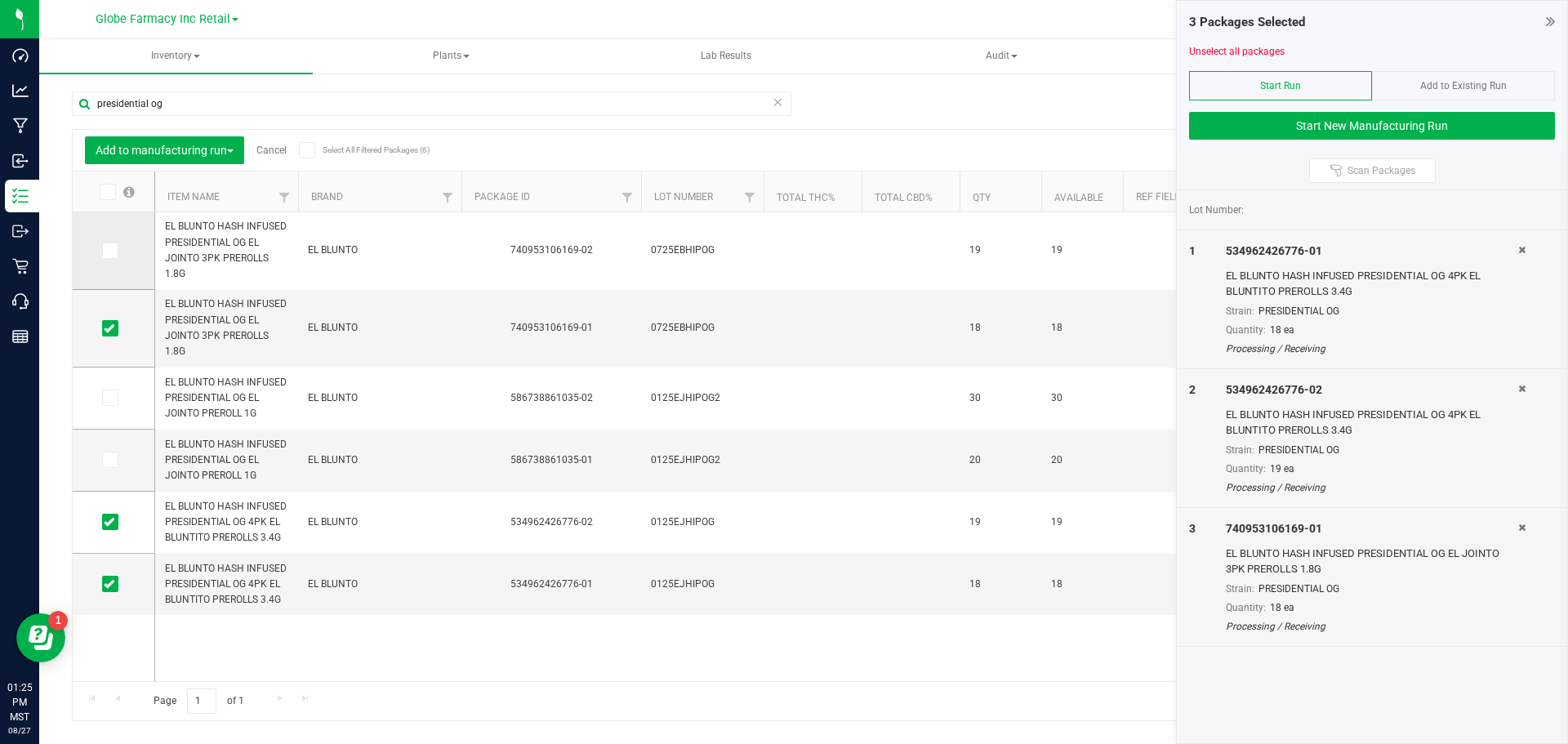
click at [117, 254] on span at bounding box center [110, 251] width 17 height 17
click at [0, 0] on input "checkbox" at bounding box center [0, 0] width 0 height 0
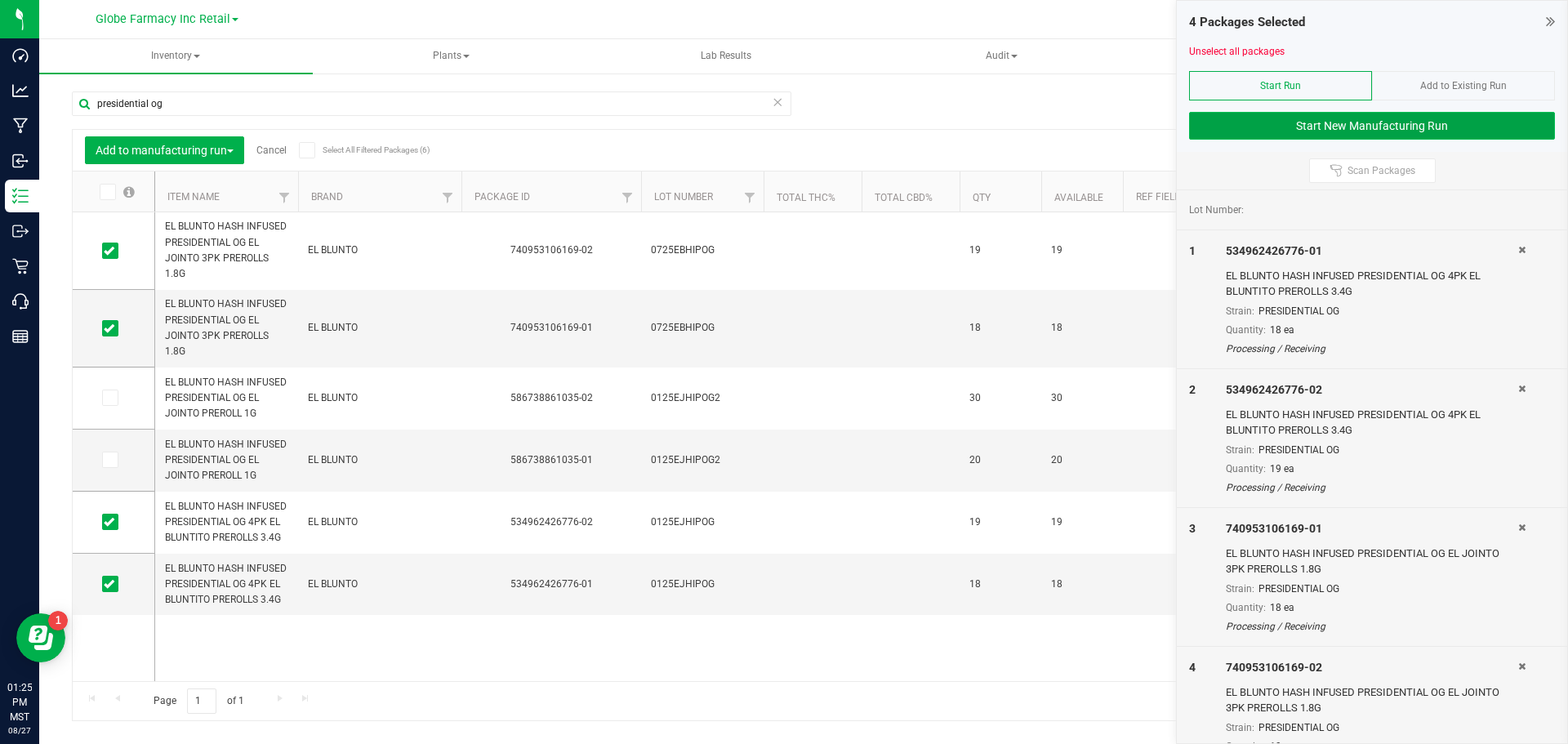
click at [1349, 123] on button "Start New Manufacturing Run" at bounding box center [1372, 125] width 366 height 28
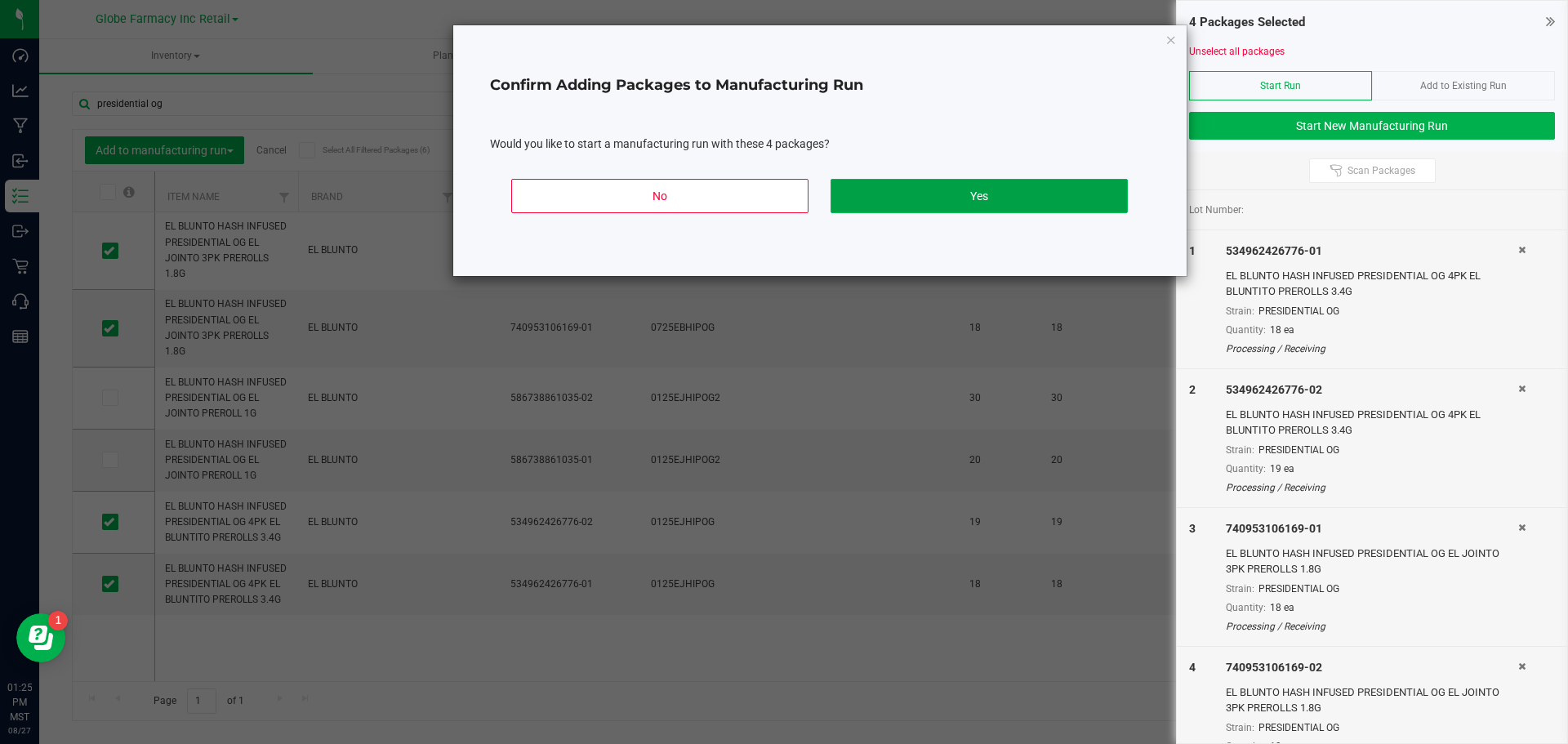
click at [922, 201] on button "Yes" at bounding box center [980, 196] width 298 height 34
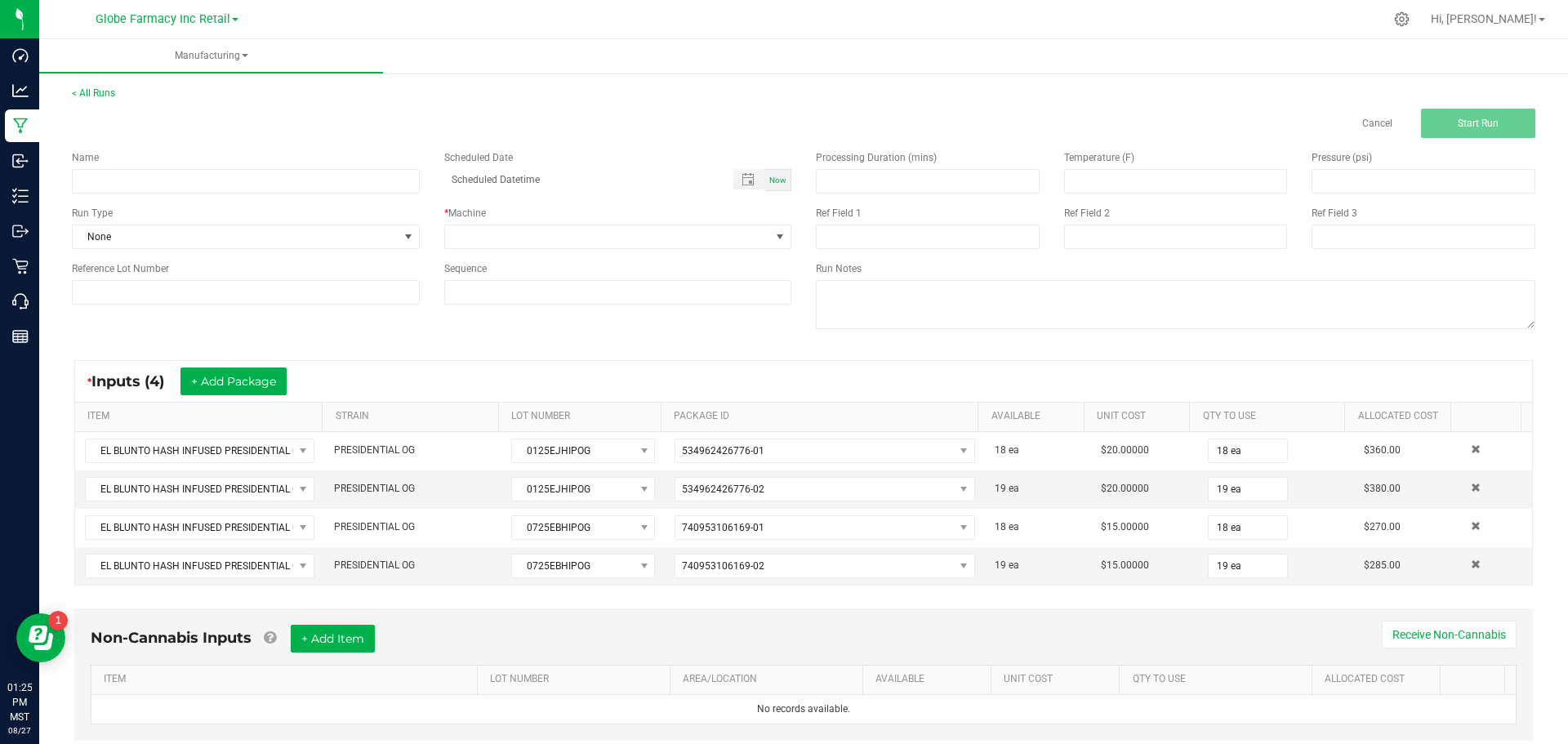
click at [774, 174] on div "Now" at bounding box center [778, 180] width 26 height 22
type input "08/27/2025 1:25 PM"
click at [773, 239] on span at bounding box center [780, 237] width 13 height 13
click at [623, 309] on li "UPDATE" at bounding box center [613, 307] width 343 height 28
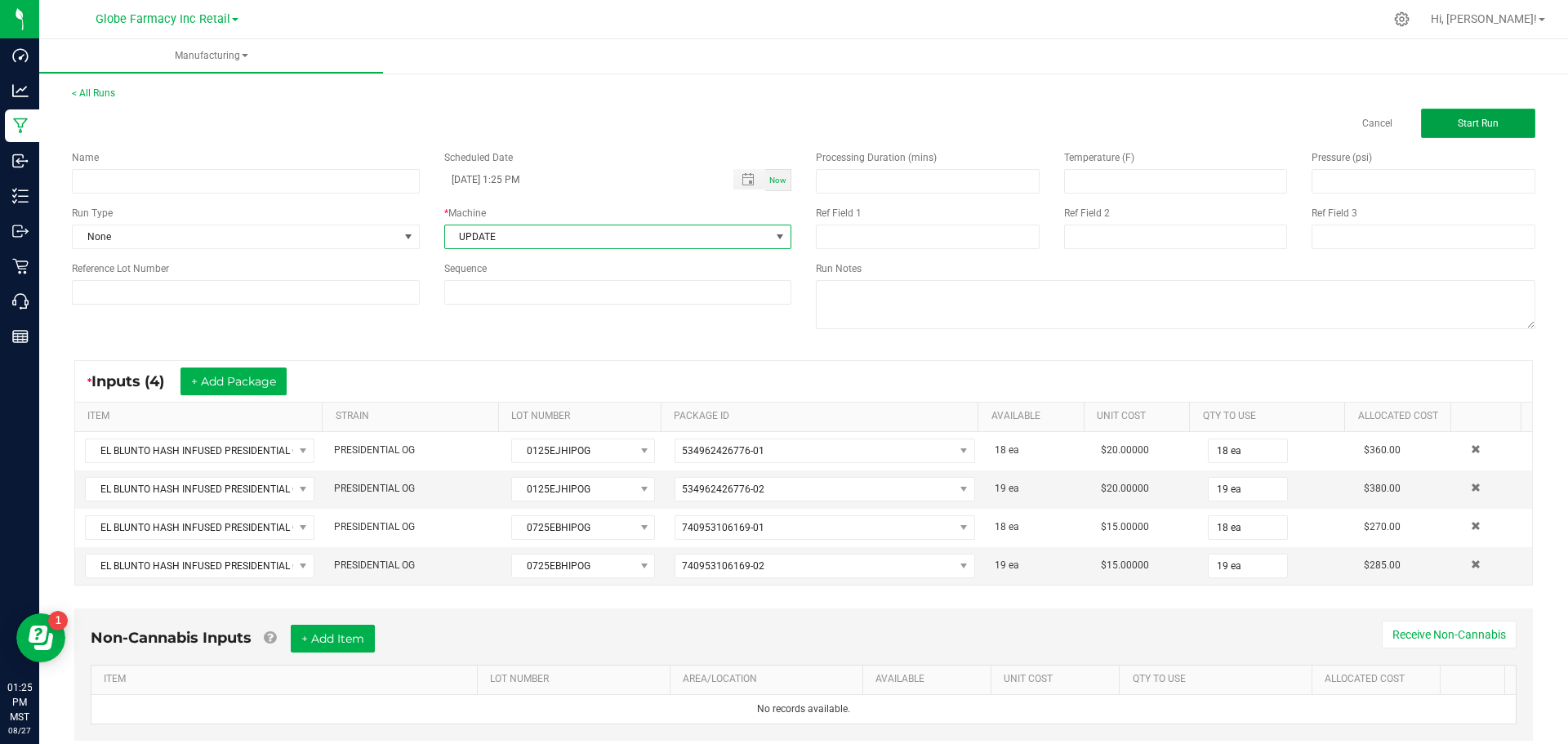
click at [1479, 128] on span "Start Run" at bounding box center [1478, 124] width 41 height 12
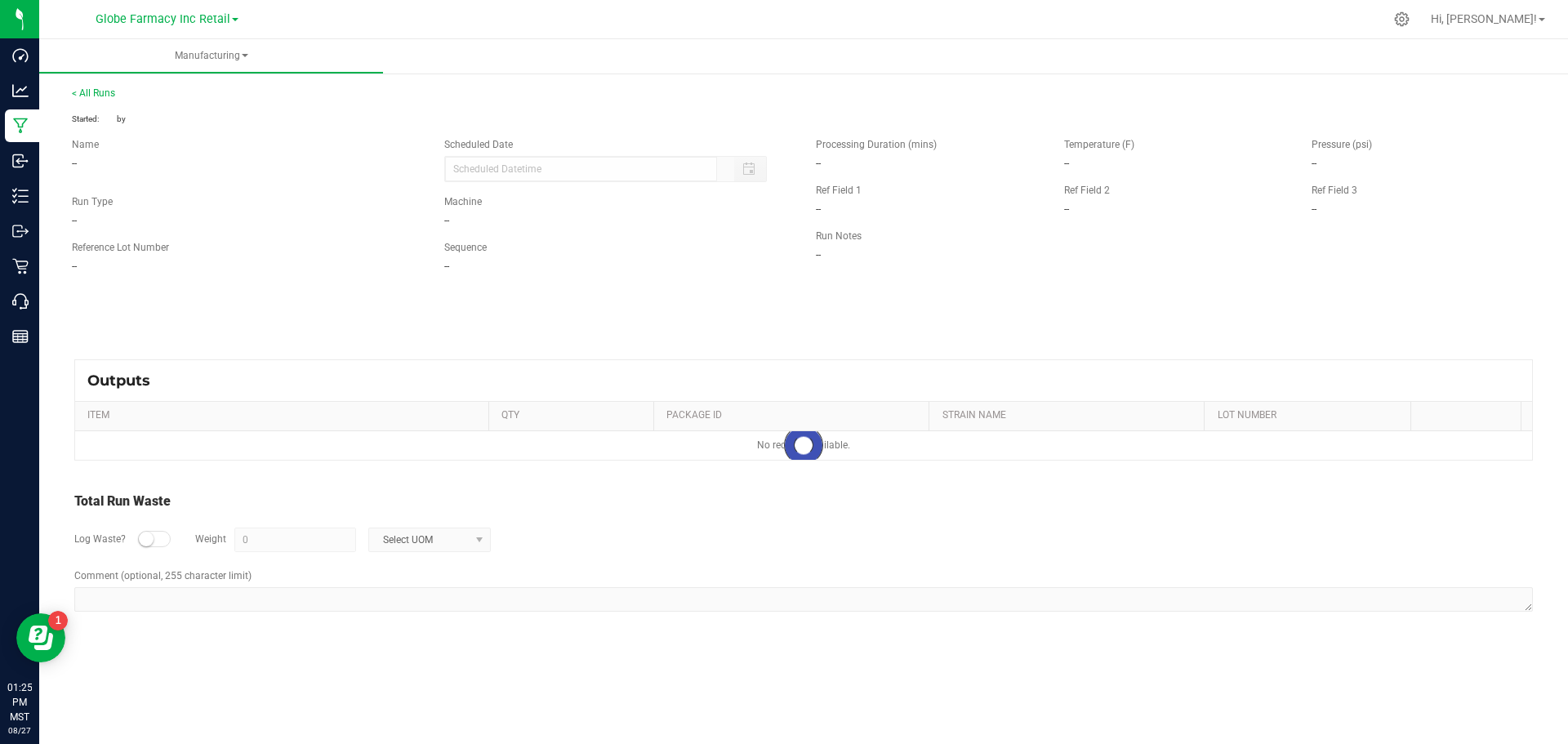
type input "08/27/2025 1:25 PM"
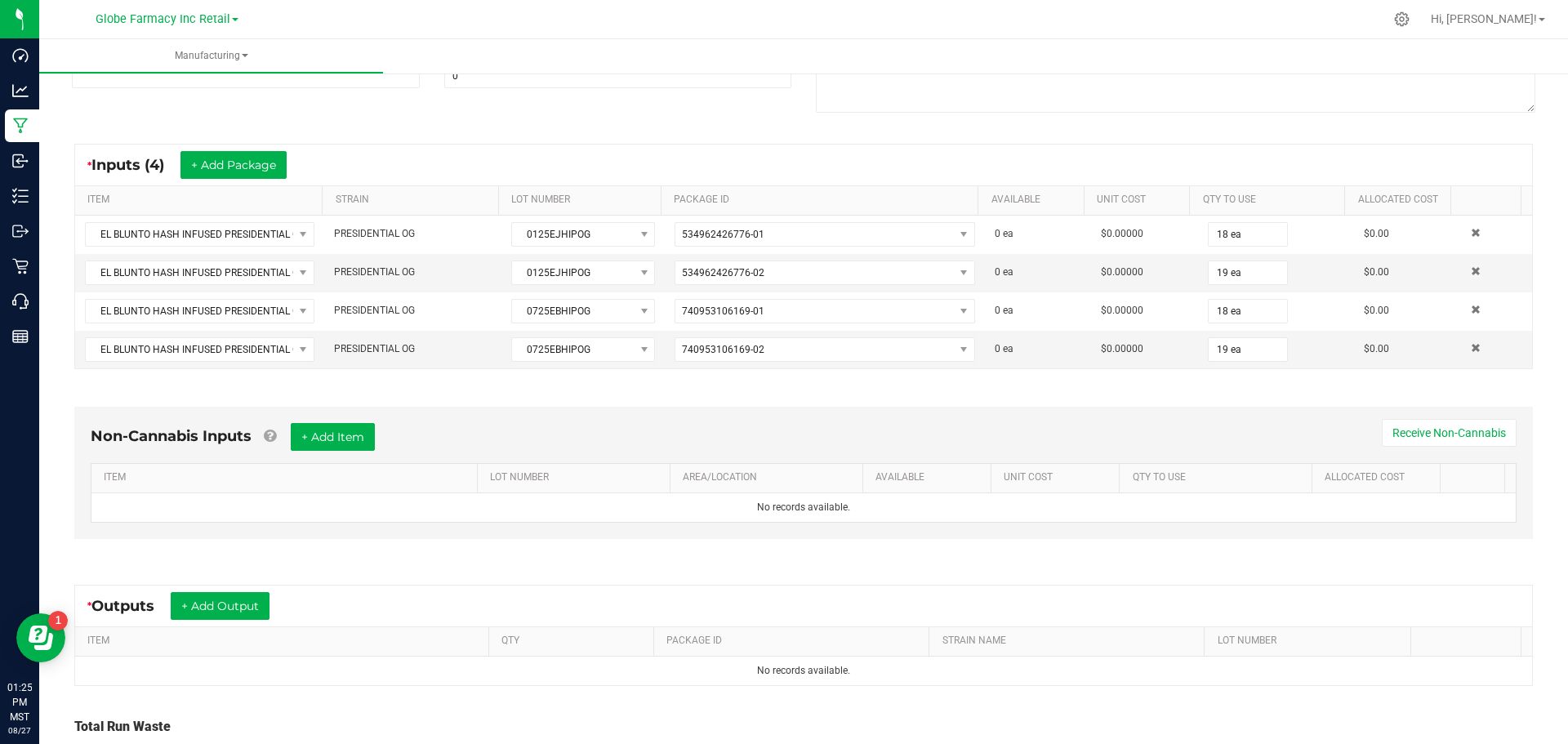
scroll to position [245, 0]
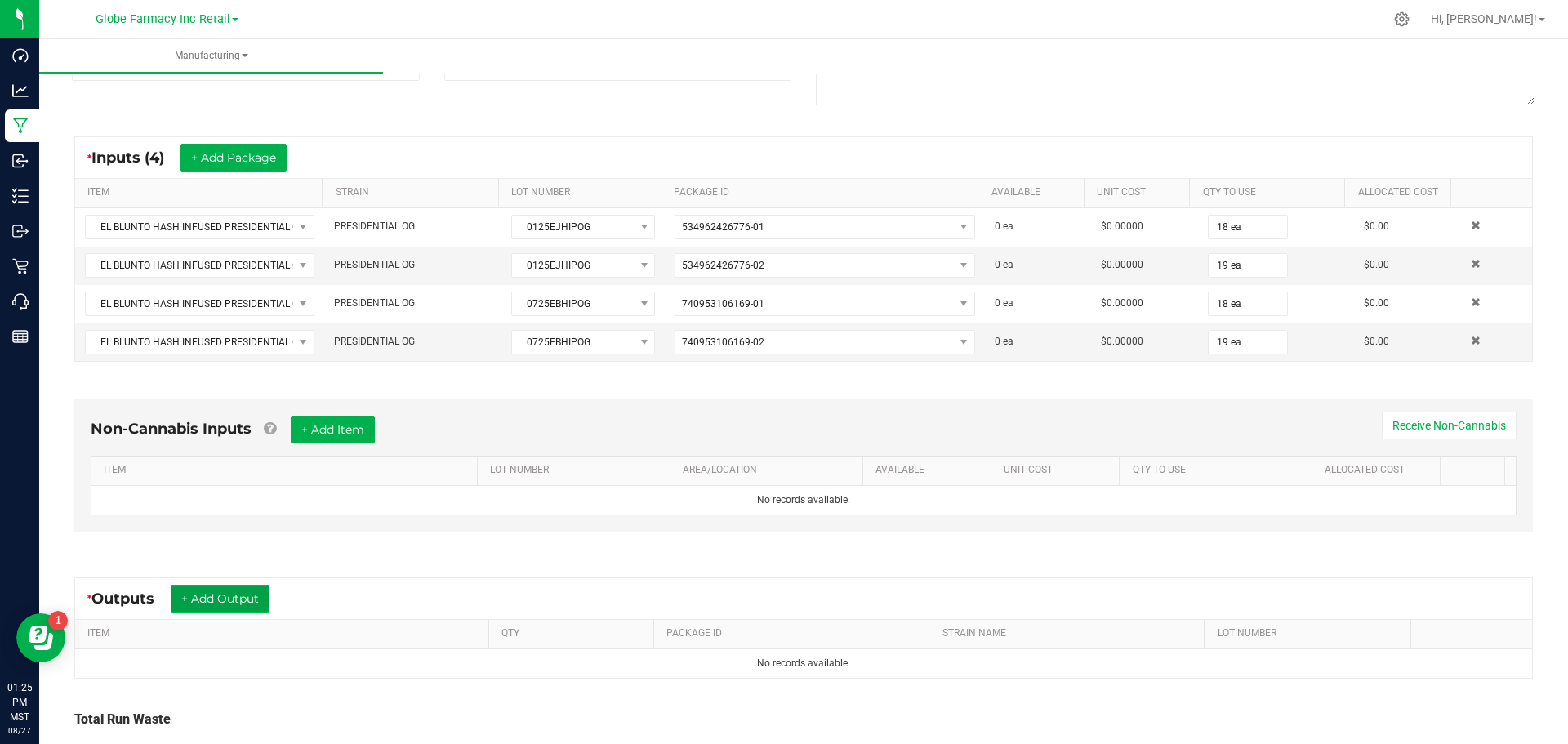
click at [222, 594] on button "+ Add Output" at bounding box center [220, 599] width 99 height 28
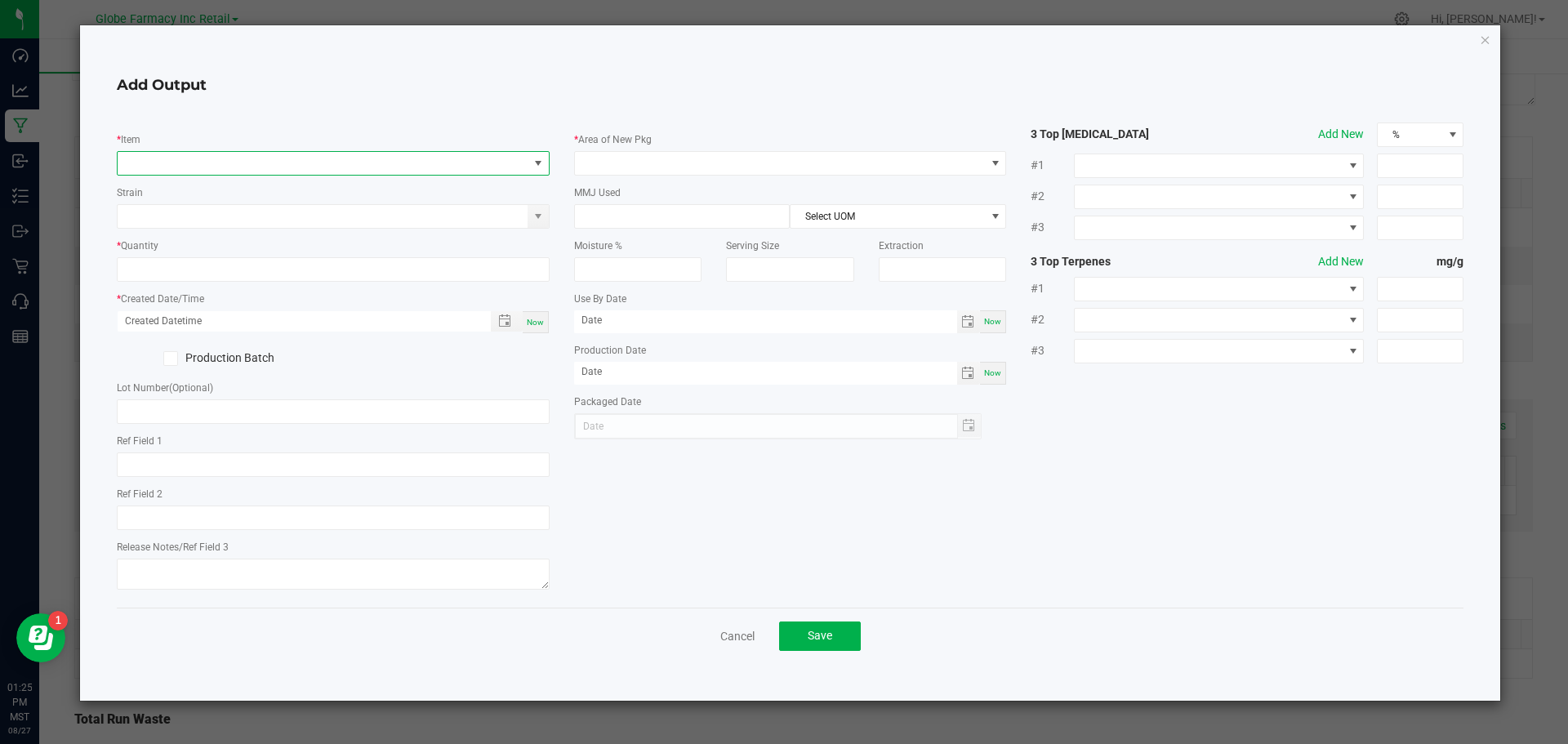
click at [207, 166] on span "NO DATA FOUND" at bounding box center [323, 163] width 411 height 23
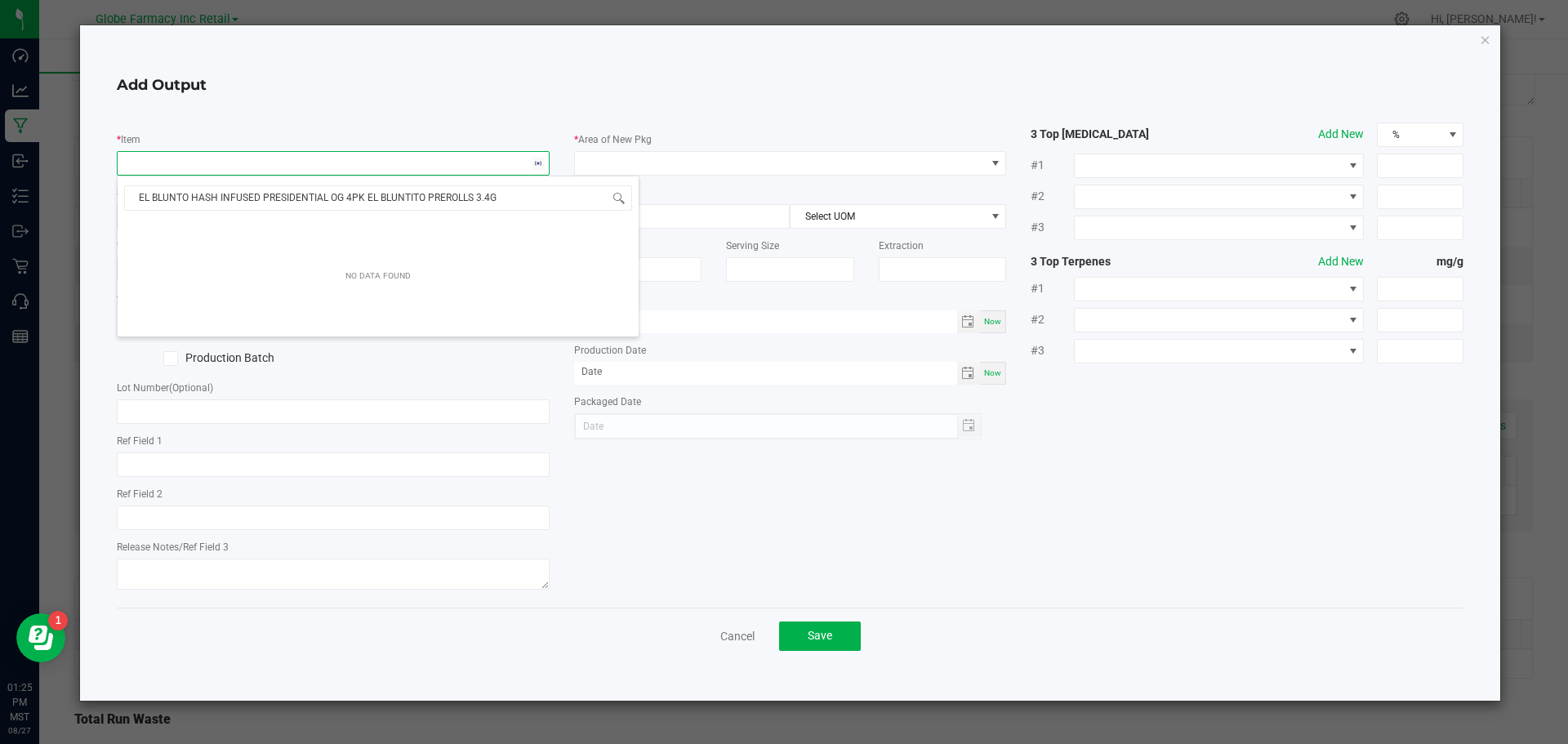
scroll to position [24, 433]
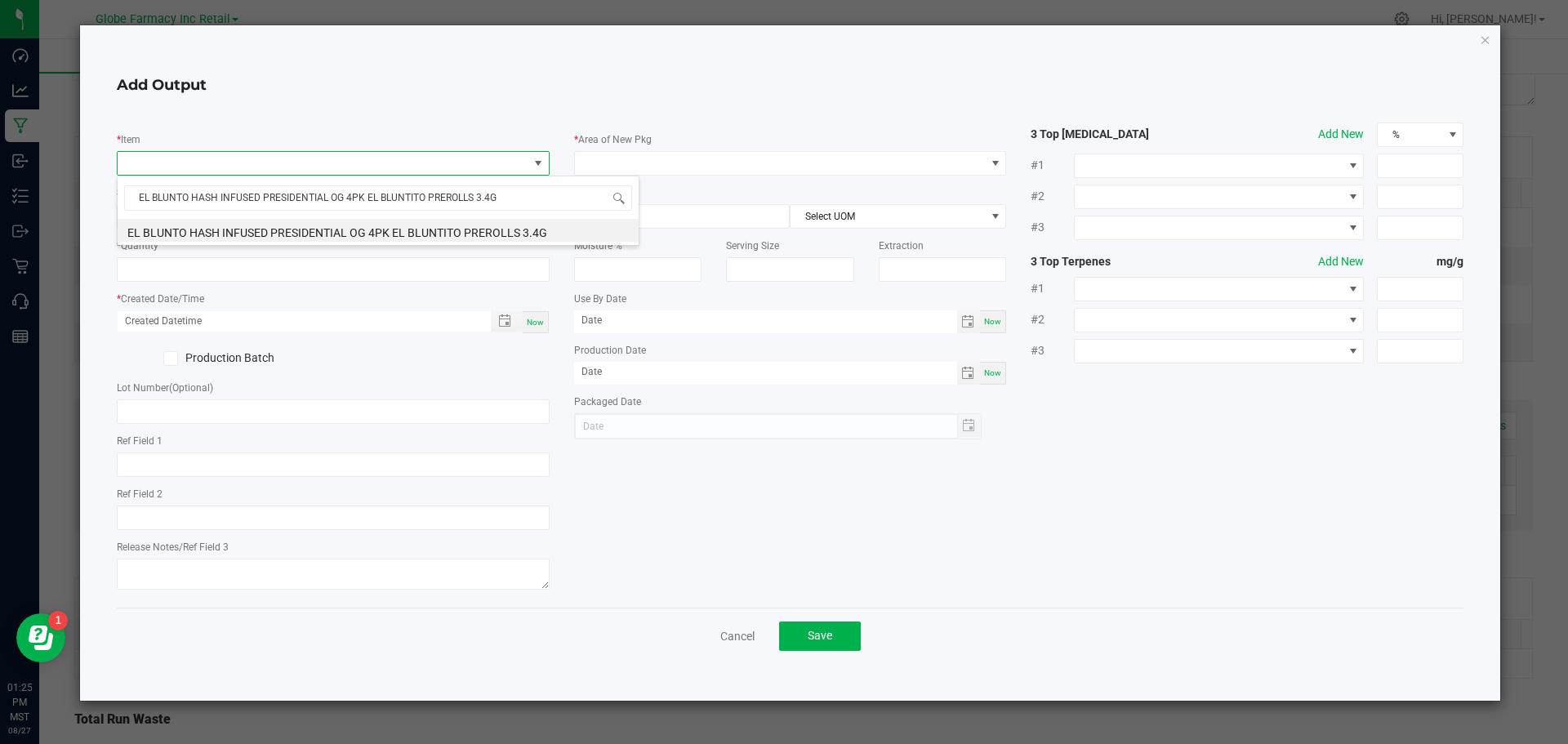
click at [160, 228] on li "EL BLUNTO HASH INFUSED PRESIDENTIAL OG 4PK EL BLUNTITO PREROLLS 3.4G" at bounding box center [378, 230] width 521 height 23
type input "0 ea"
type input "3.4"
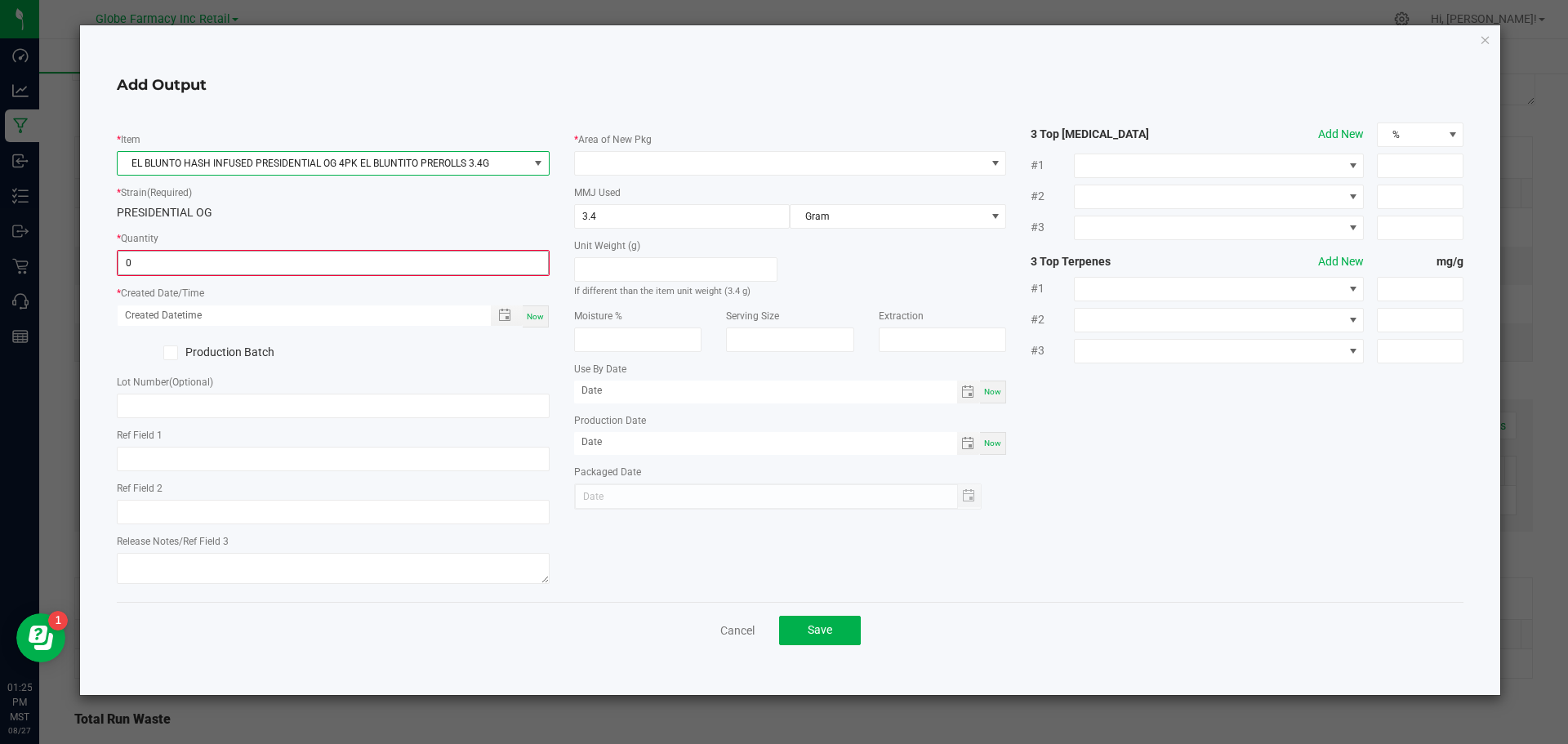
click at [208, 261] on input "0" at bounding box center [333, 262] width 430 height 23
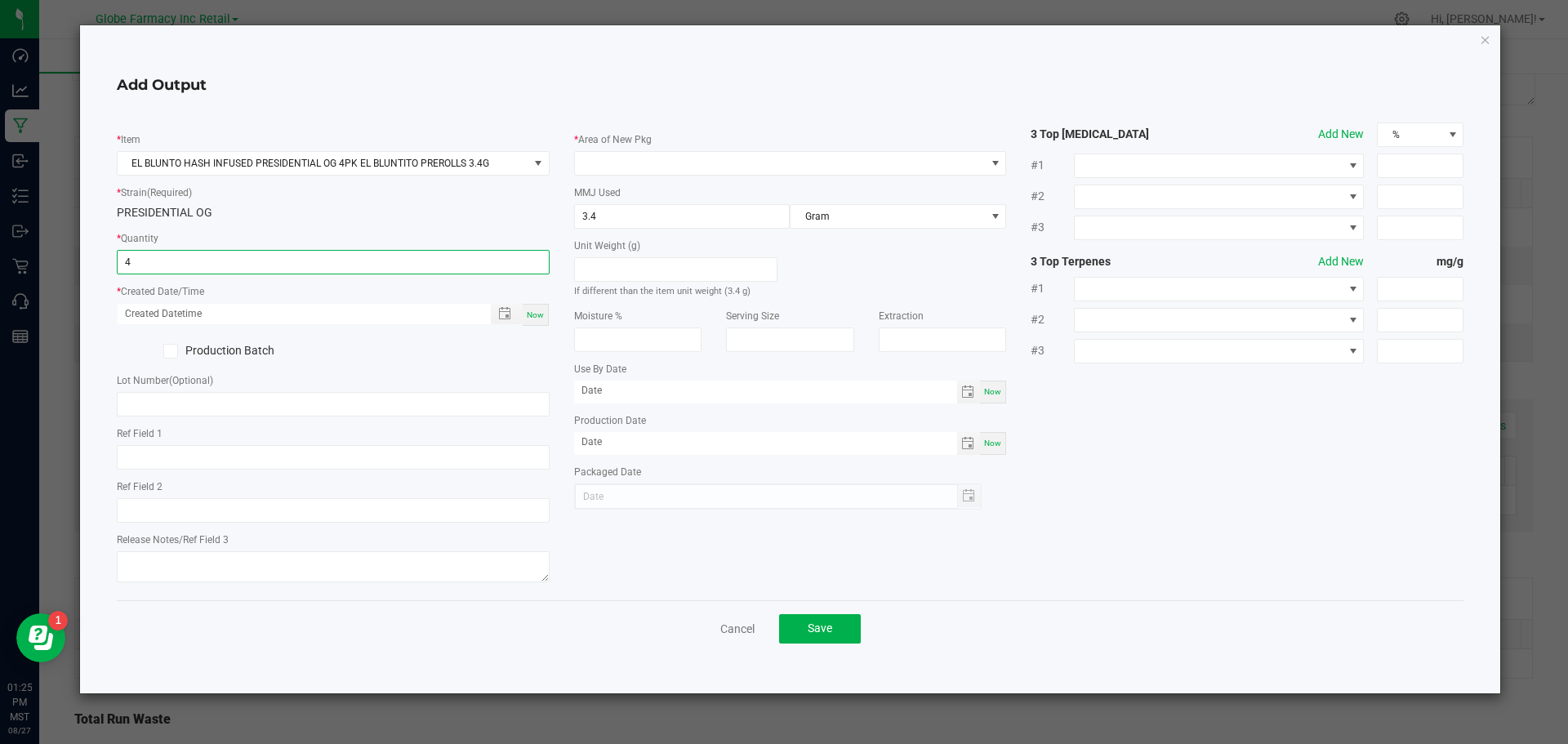
type input "4 ea"
click at [533, 314] on span "Now" at bounding box center [535, 314] width 18 height 9
type input "08/27/2025 1:25 PM"
type input "[DATE]"
click at [908, 147] on div "* Area of New Pkg" at bounding box center [791, 153] width 433 height 45
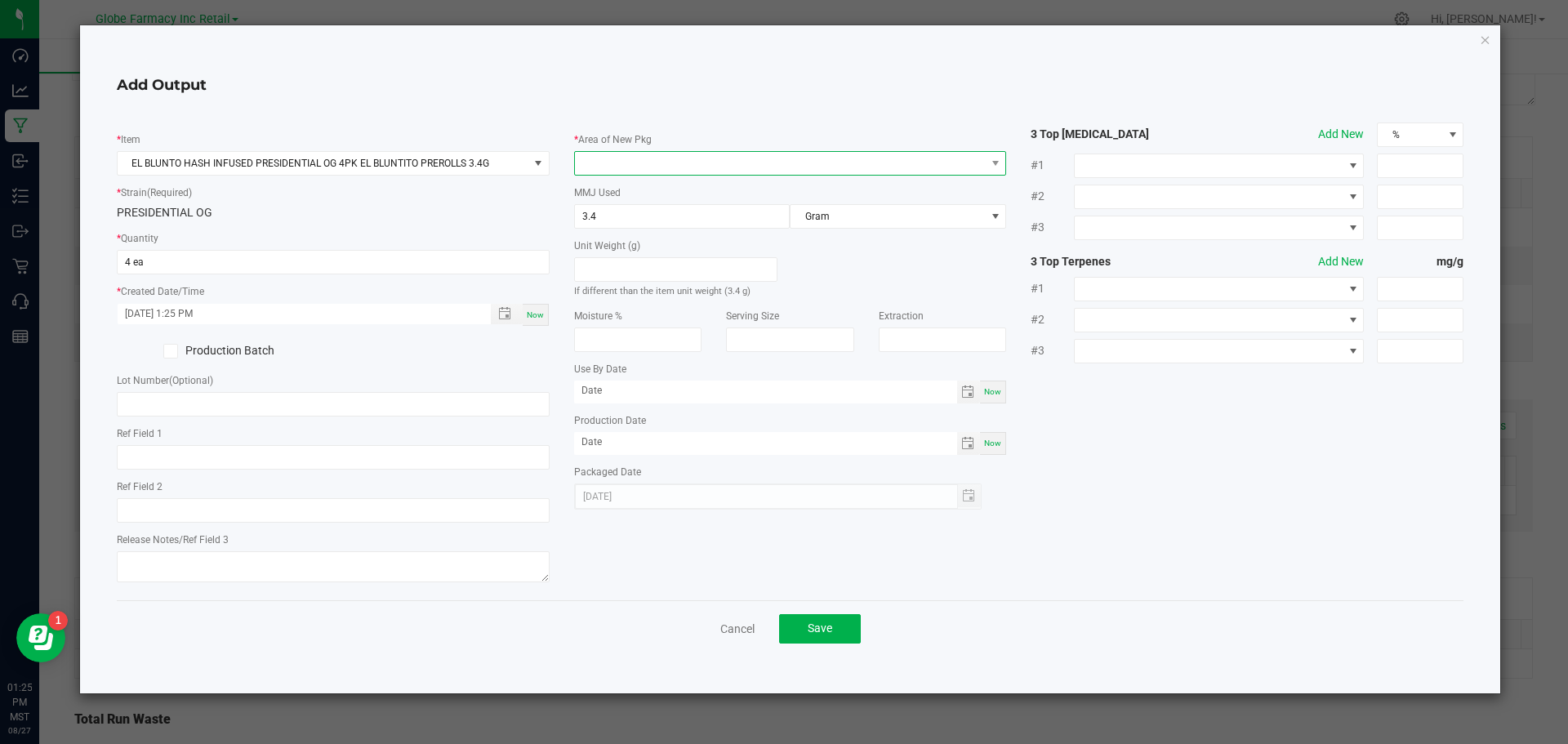
click at [909, 161] on span at bounding box center [781, 163] width 411 height 23
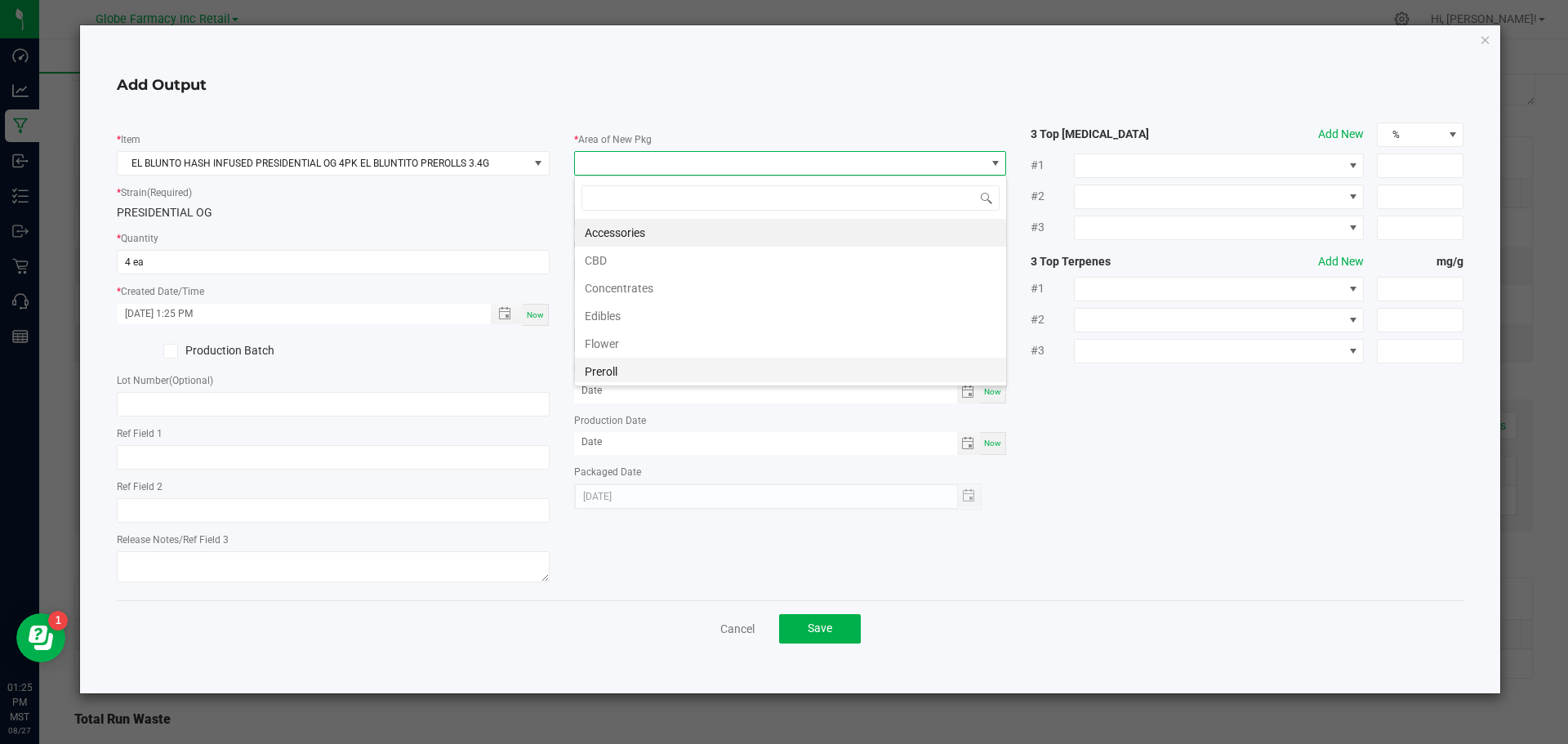
click at [728, 369] on li "Preroll" at bounding box center [791, 371] width 431 height 28
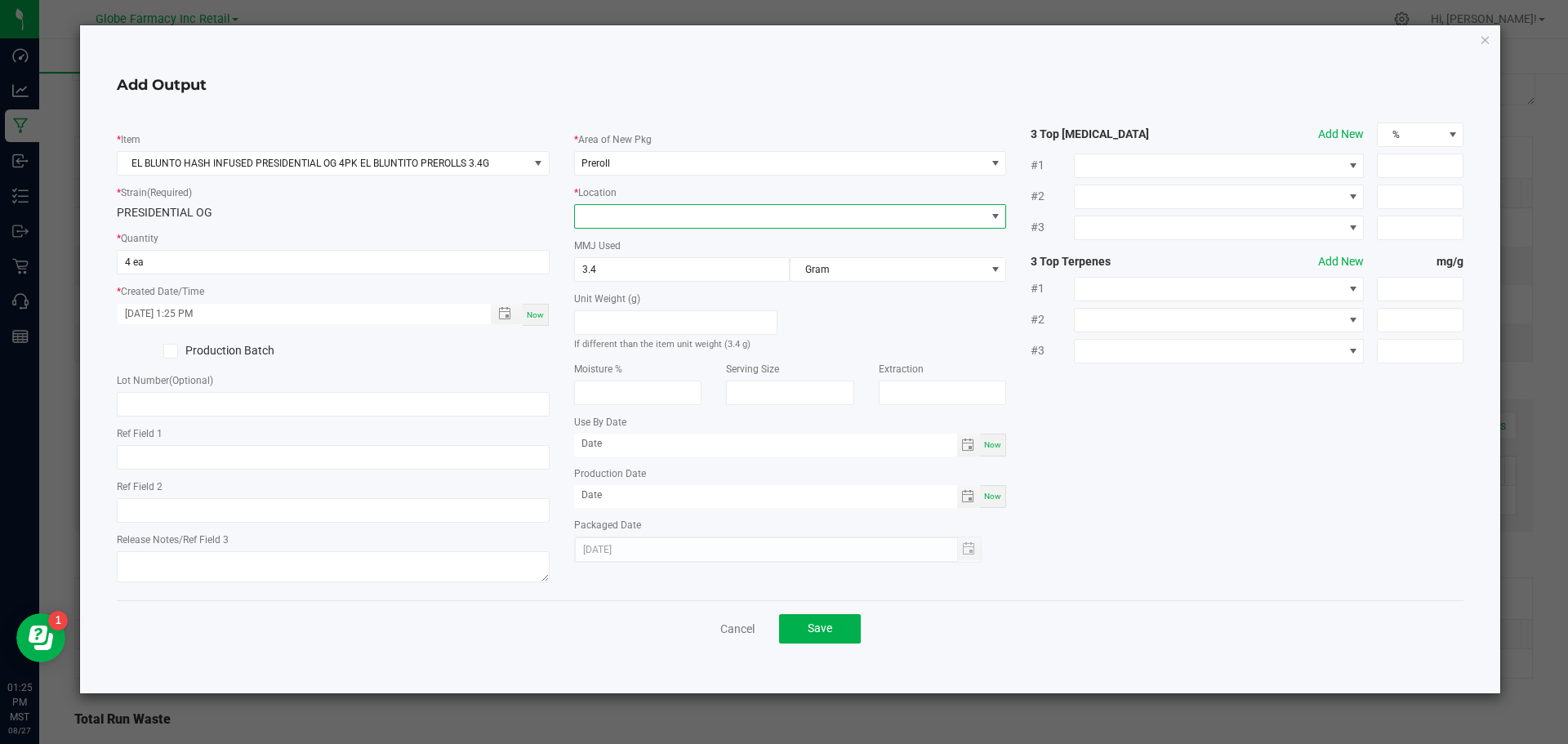
click at [705, 208] on span at bounding box center [781, 216] width 411 height 23
click at [675, 245] on li "Infused" at bounding box center [791, 246] width 431 height 28
click at [847, 640] on button "Save" at bounding box center [820, 629] width 82 height 29
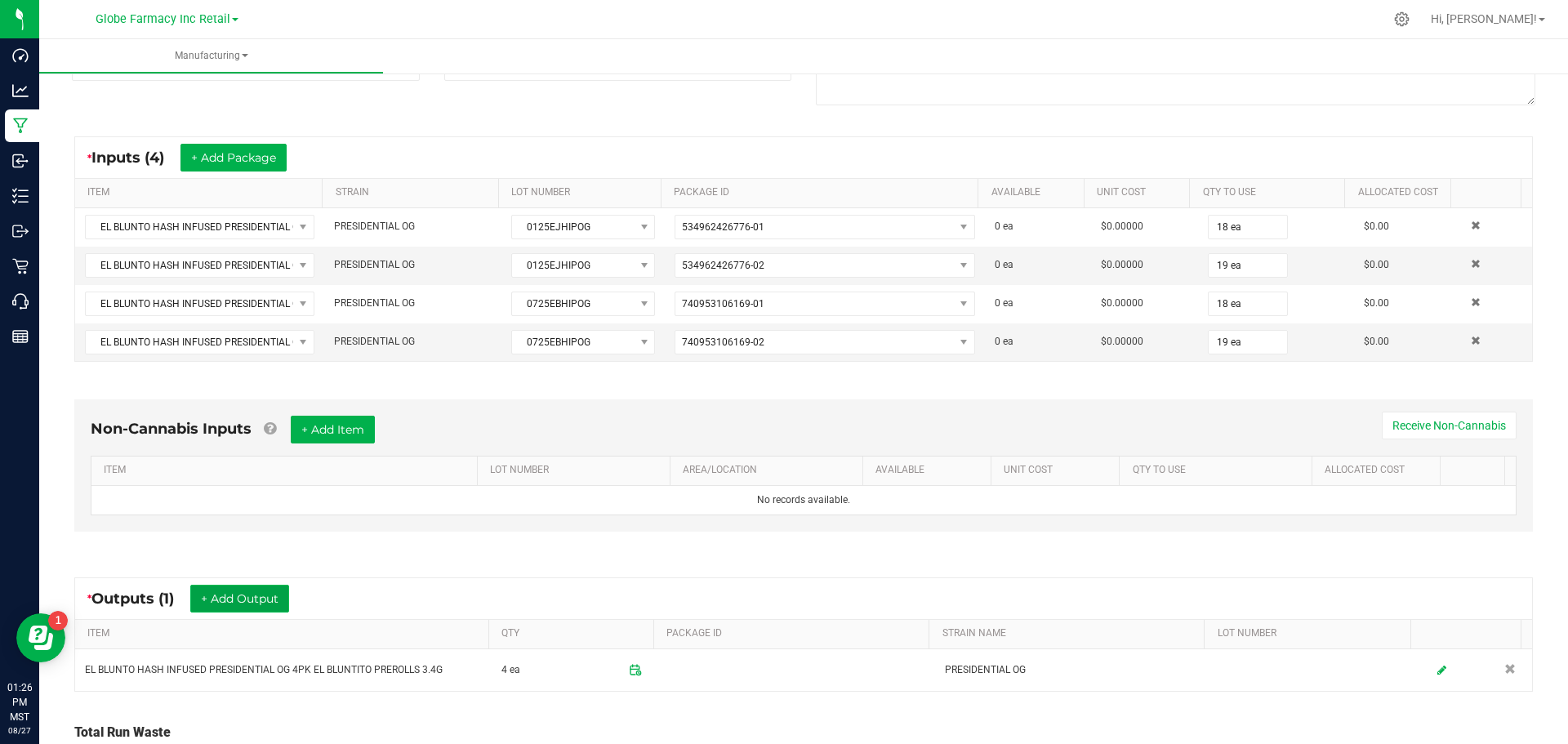
click at [252, 589] on button "+ Add Output" at bounding box center [240, 599] width 99 height 28
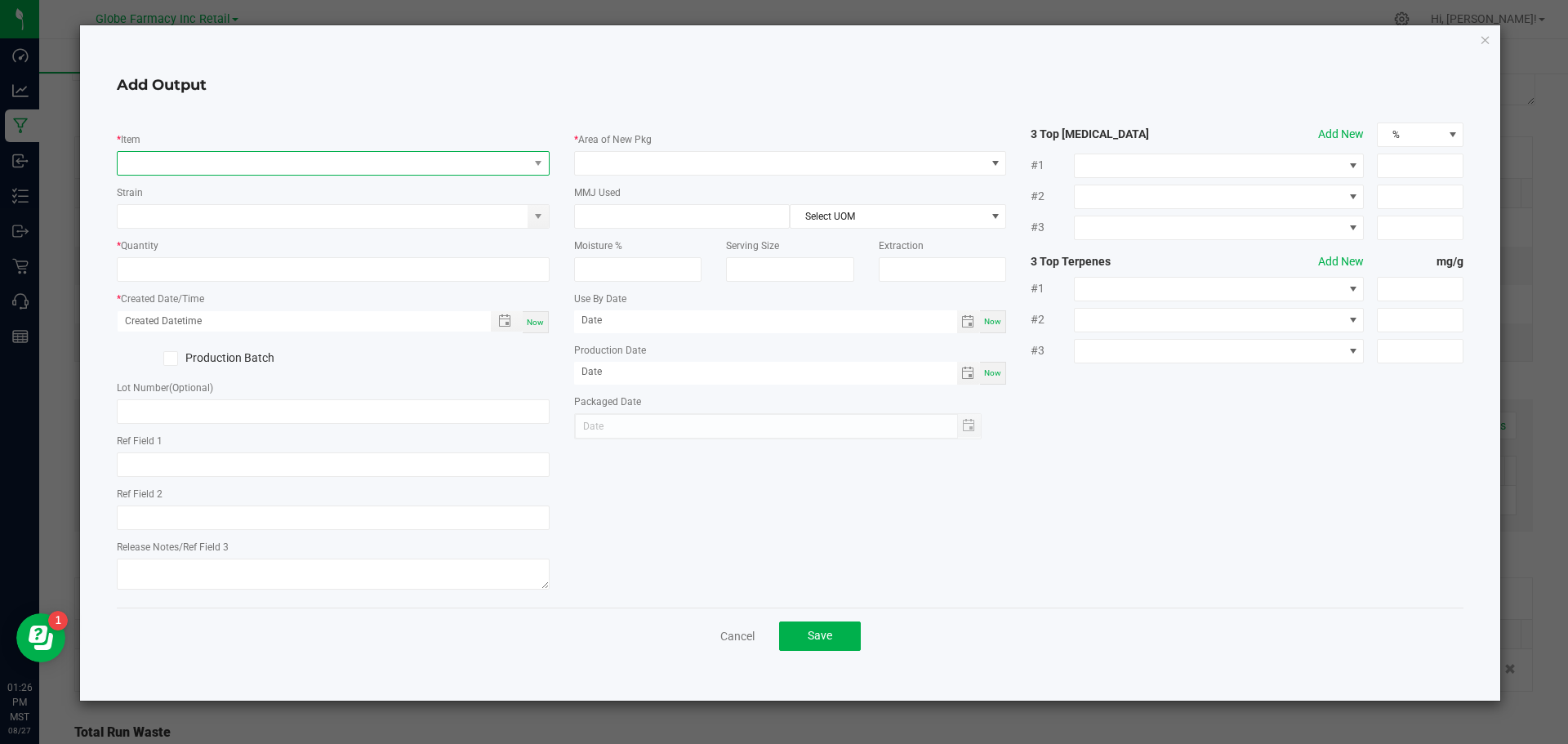
click at [181, 154] on span "NO DATA FOUND" at bounding box center [323, 163] width 411 height 23
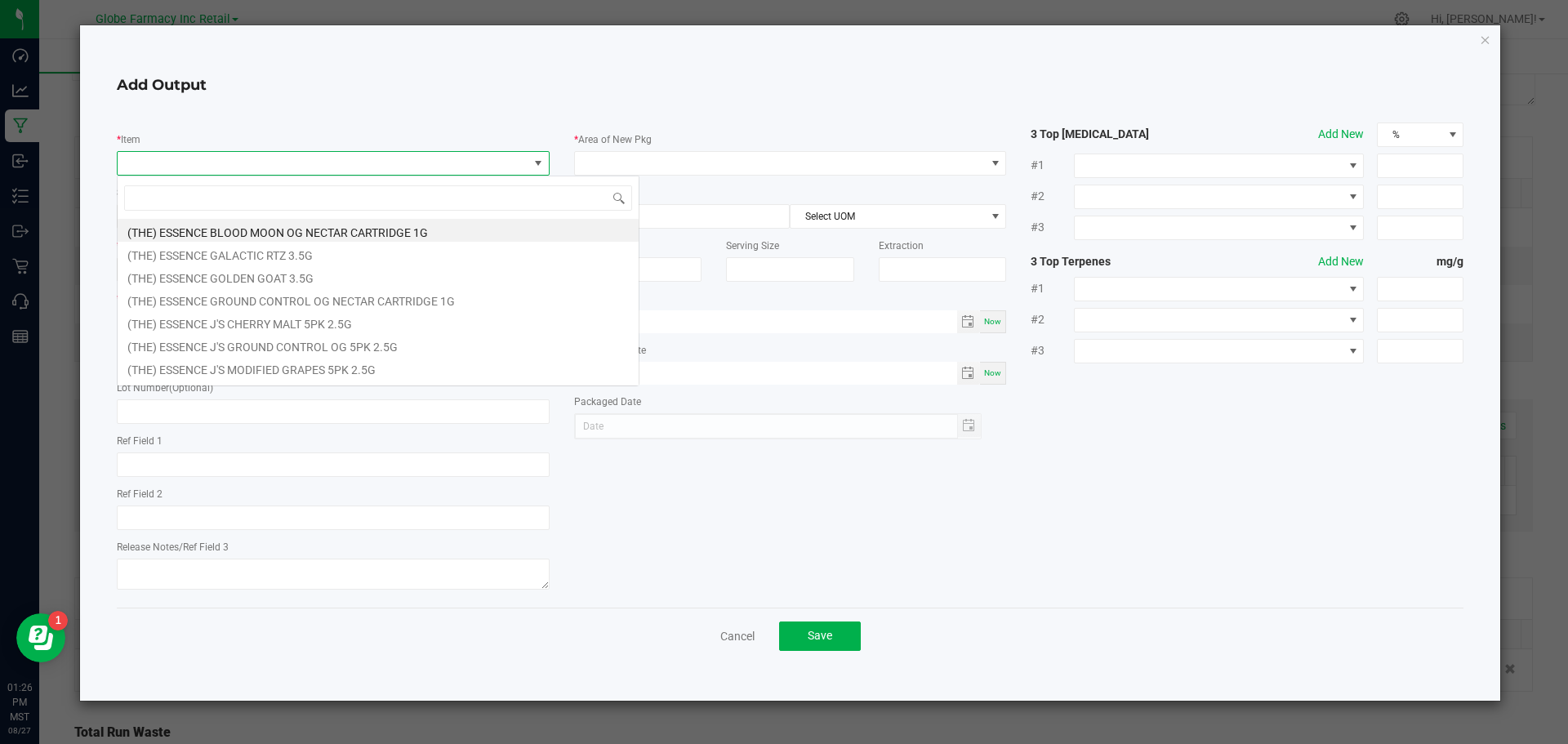
type input "EL BLUNTO HASH INFUSED PRESIDENTIAL OG 4PK EL BLUNTITO PREROLLS 3.4G"
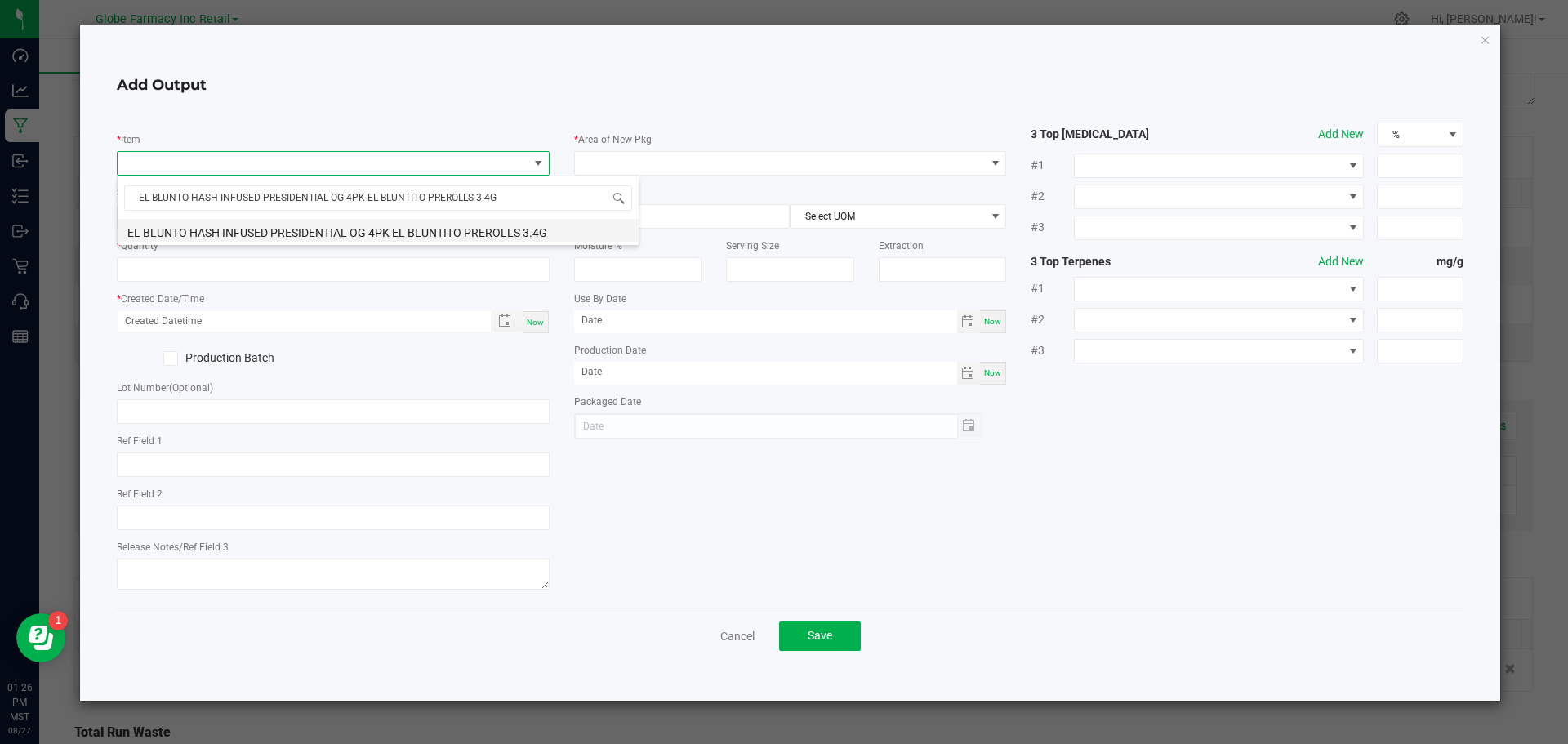
click at [196, 233] on li "EL BLUNTO HASH INFUSED PRESIDENTIAL OG 4PK EL BLUNTITO PREROLLS 3.4G" at bounding box center [378, 230] width 521 height 23
type input "0 ea"
type input "3.4"
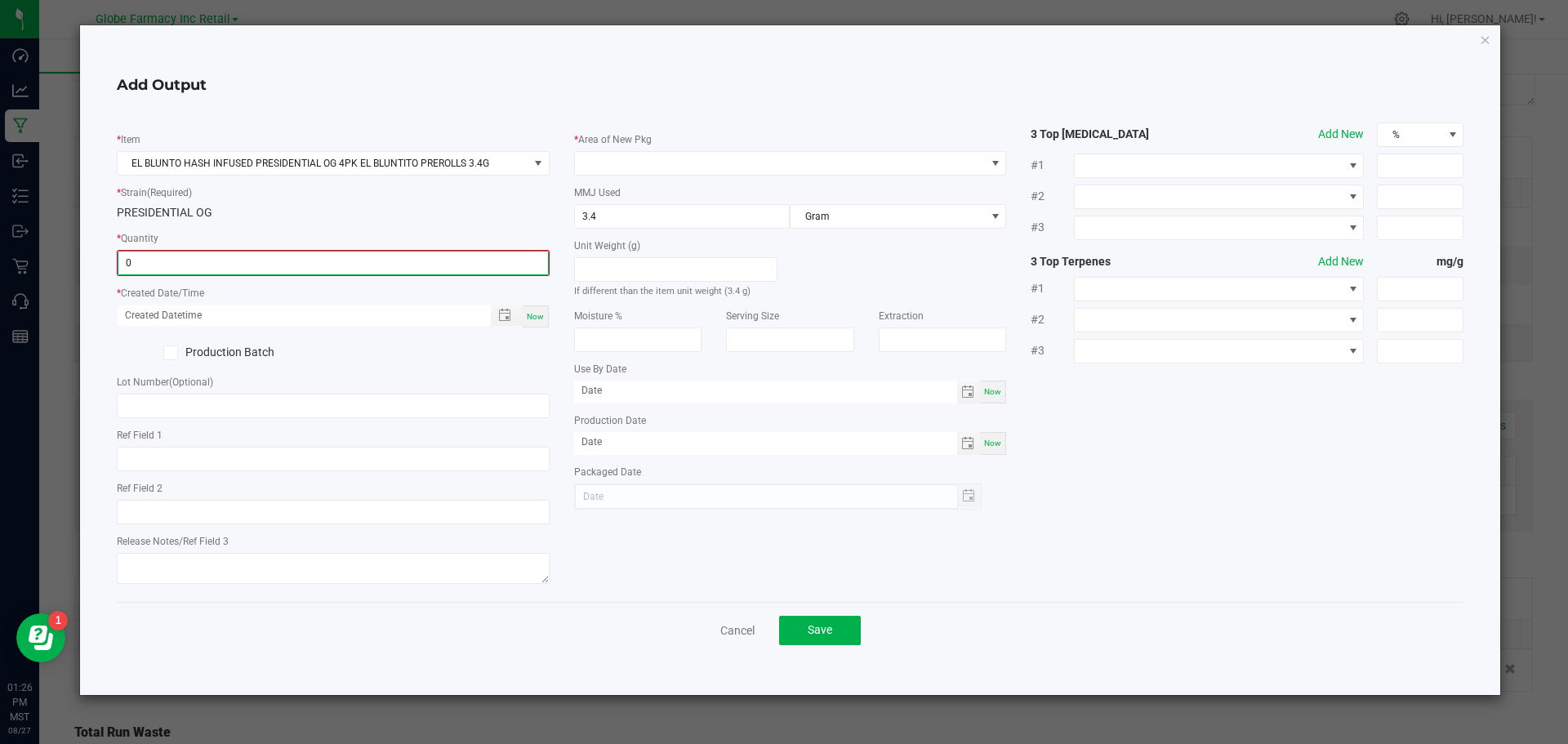
click at [187, 257] on input "0" at bounding box center [333, 262] width 430 height 23
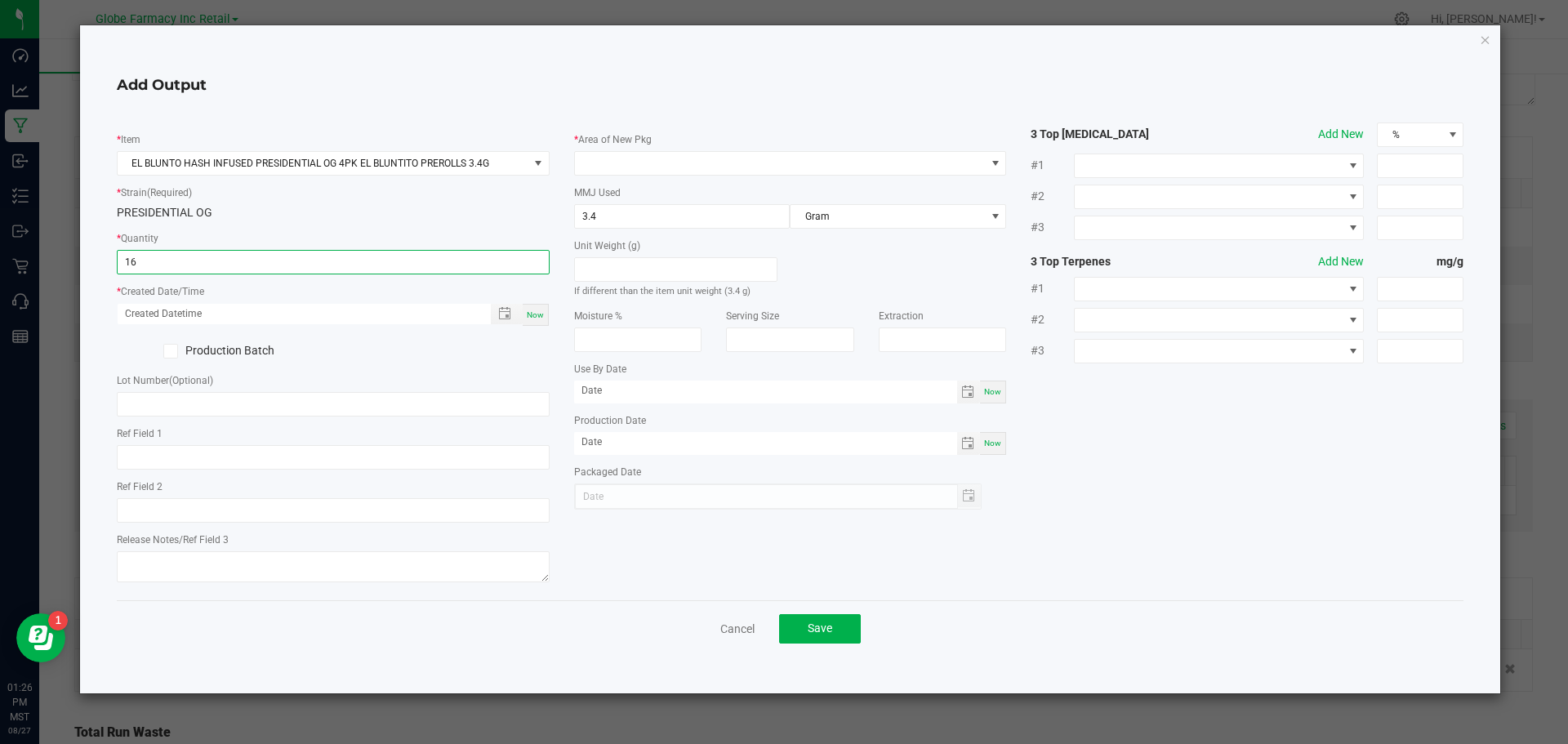
type input "16 ea"
click at [544, 321] on div "Now" at bounding box center [535, 315] width 26 height 22
type input "08/27/2025 1:26 PM"
type input "[DATE]"
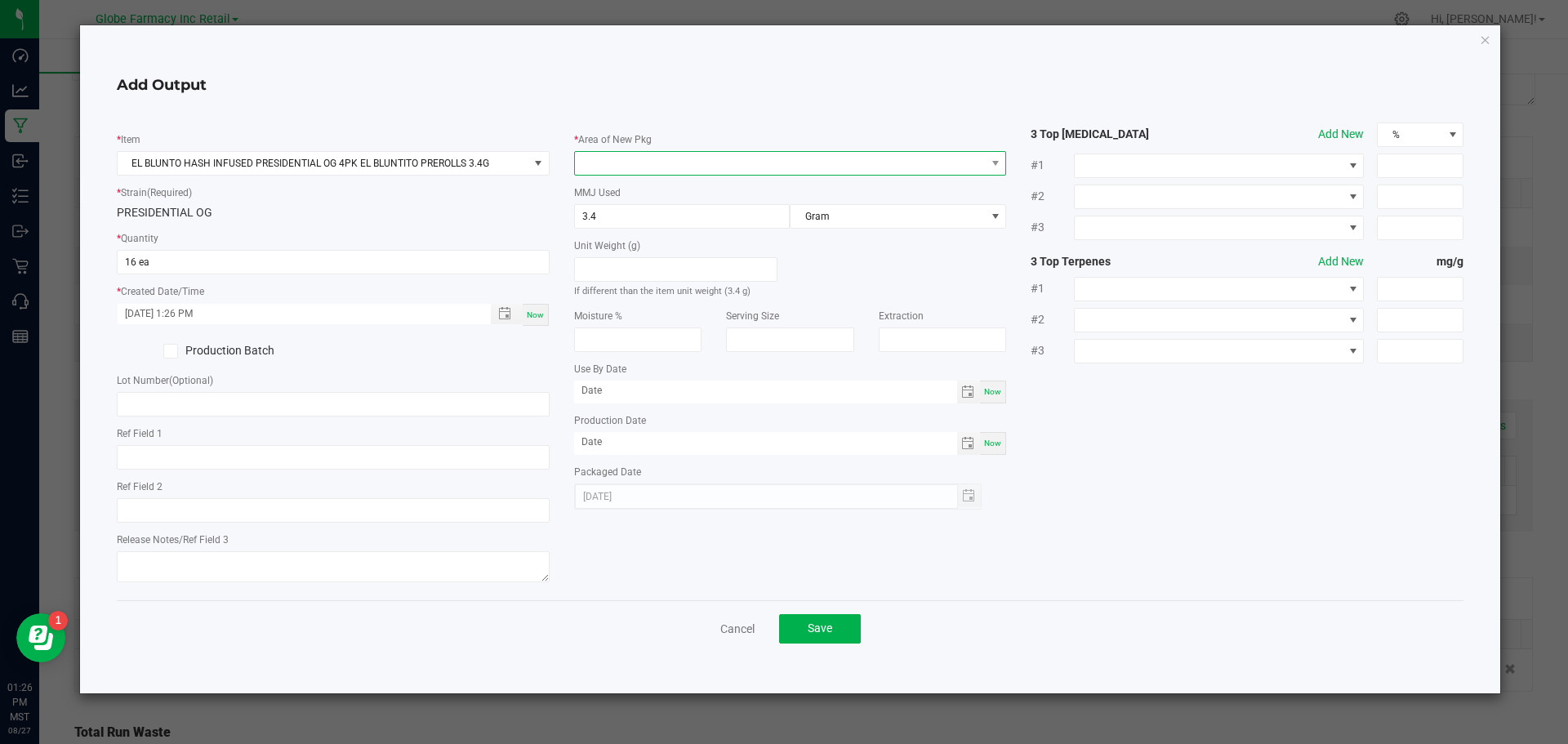
click at [947, 162] on span at bounding box center [781, 163] width 411 height 23
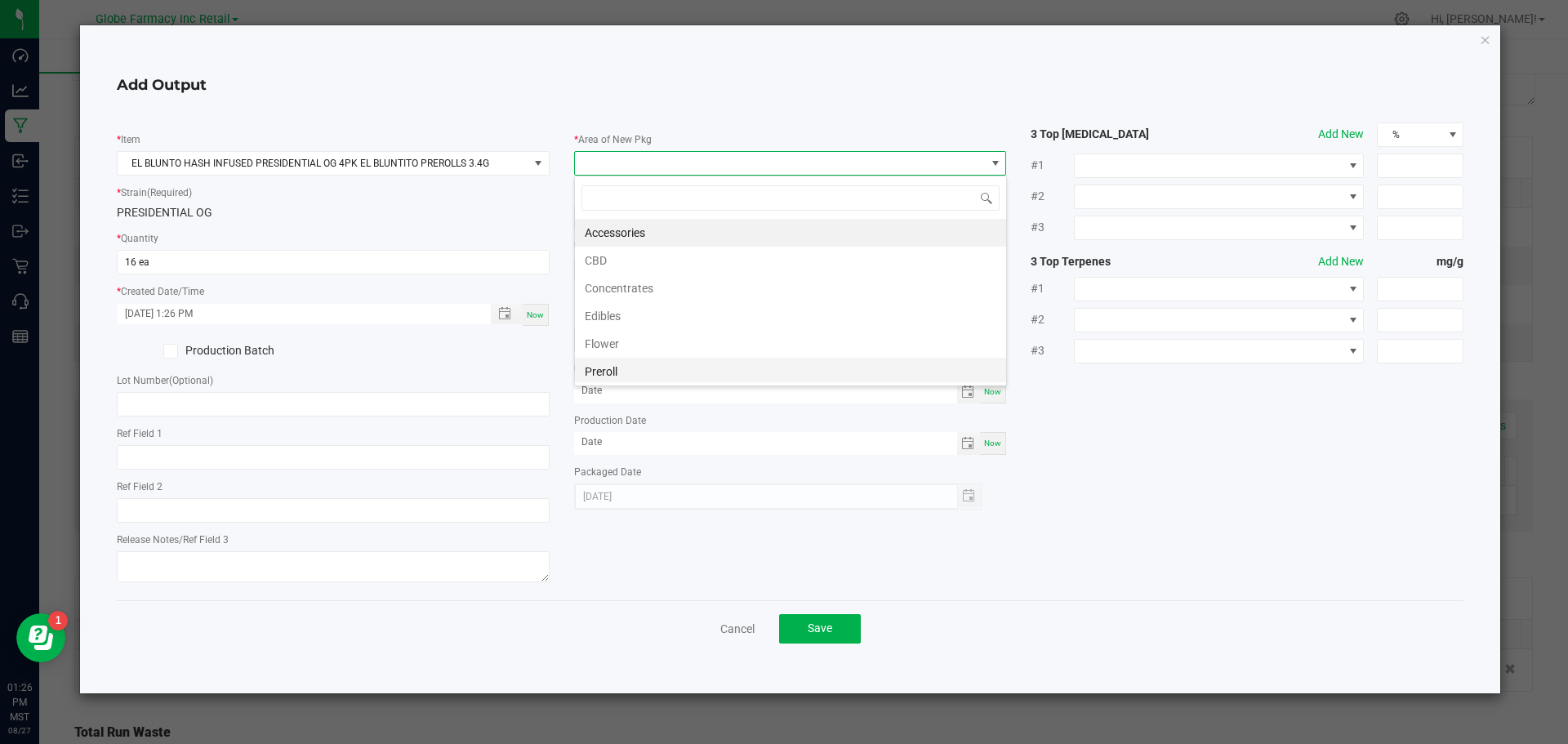
click at [695, 367] on li "Preroll" at bounding box center [791, 371] width 431 height 28
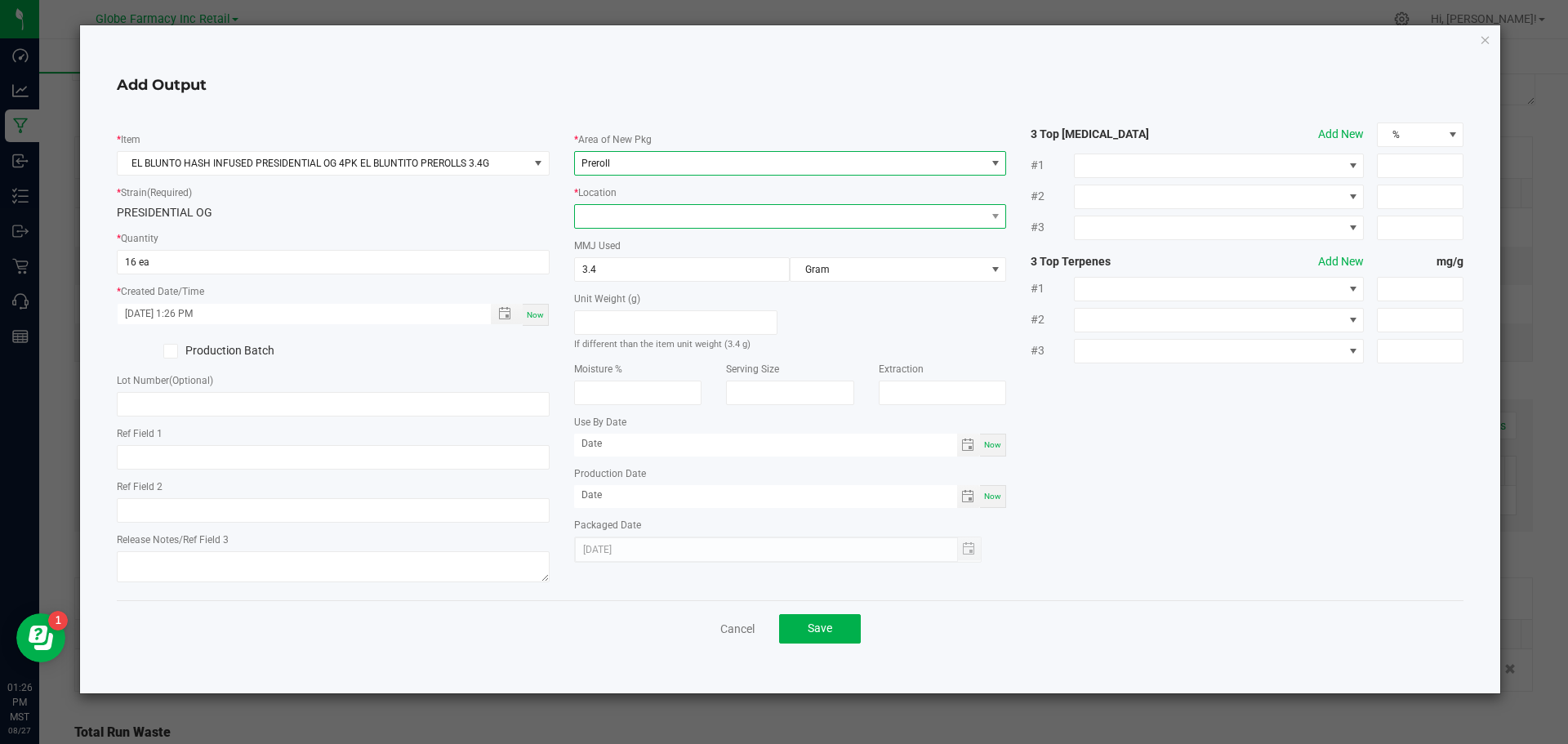
click at [681, 218] on span at bounding box center [781, 216] width 411 height 23
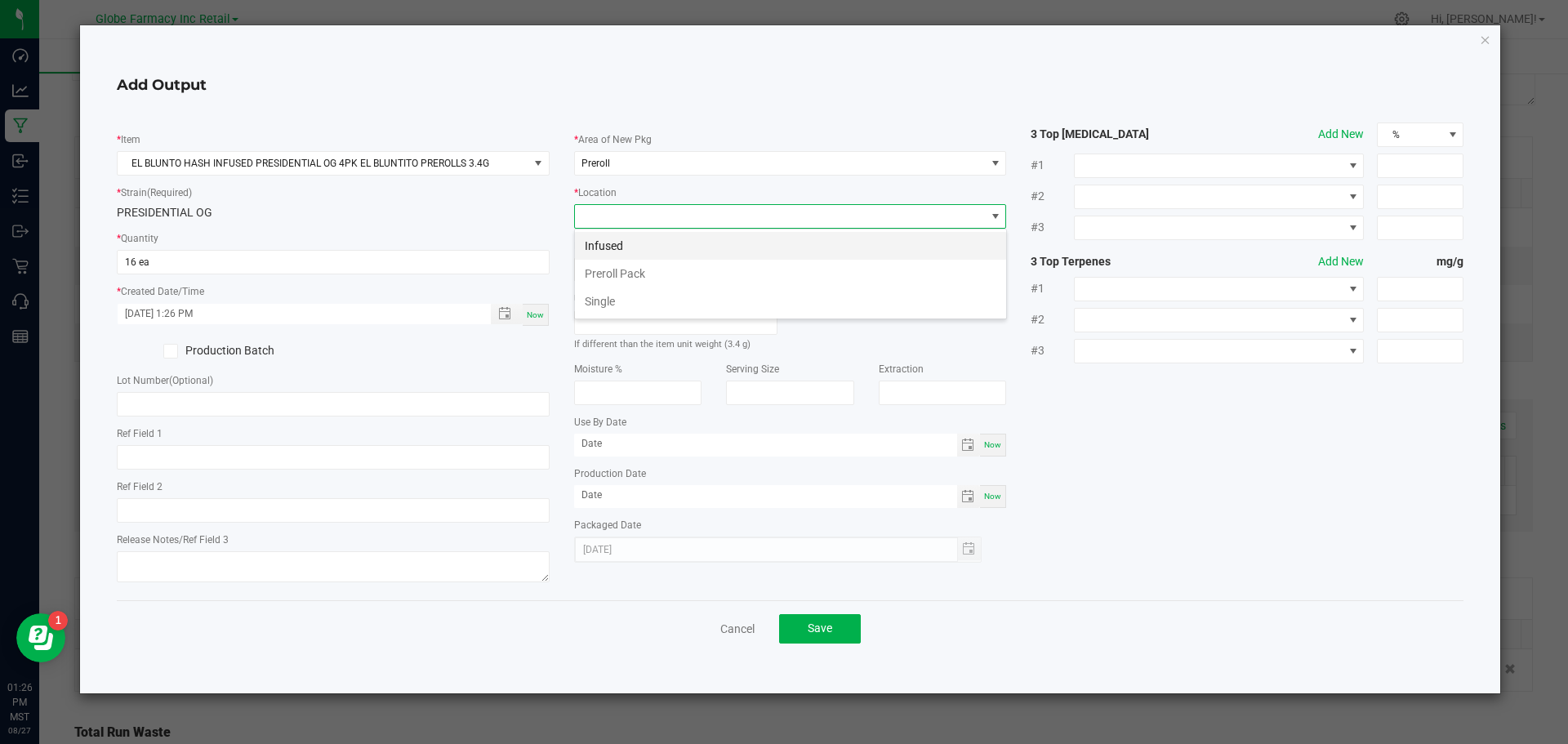
click at [634, 248] on li "Infused" at bounding box center [791, 246] width 431 height 28
click at [813, 630] on span "Save" at bounding box center [819, 629] width 24 height 13
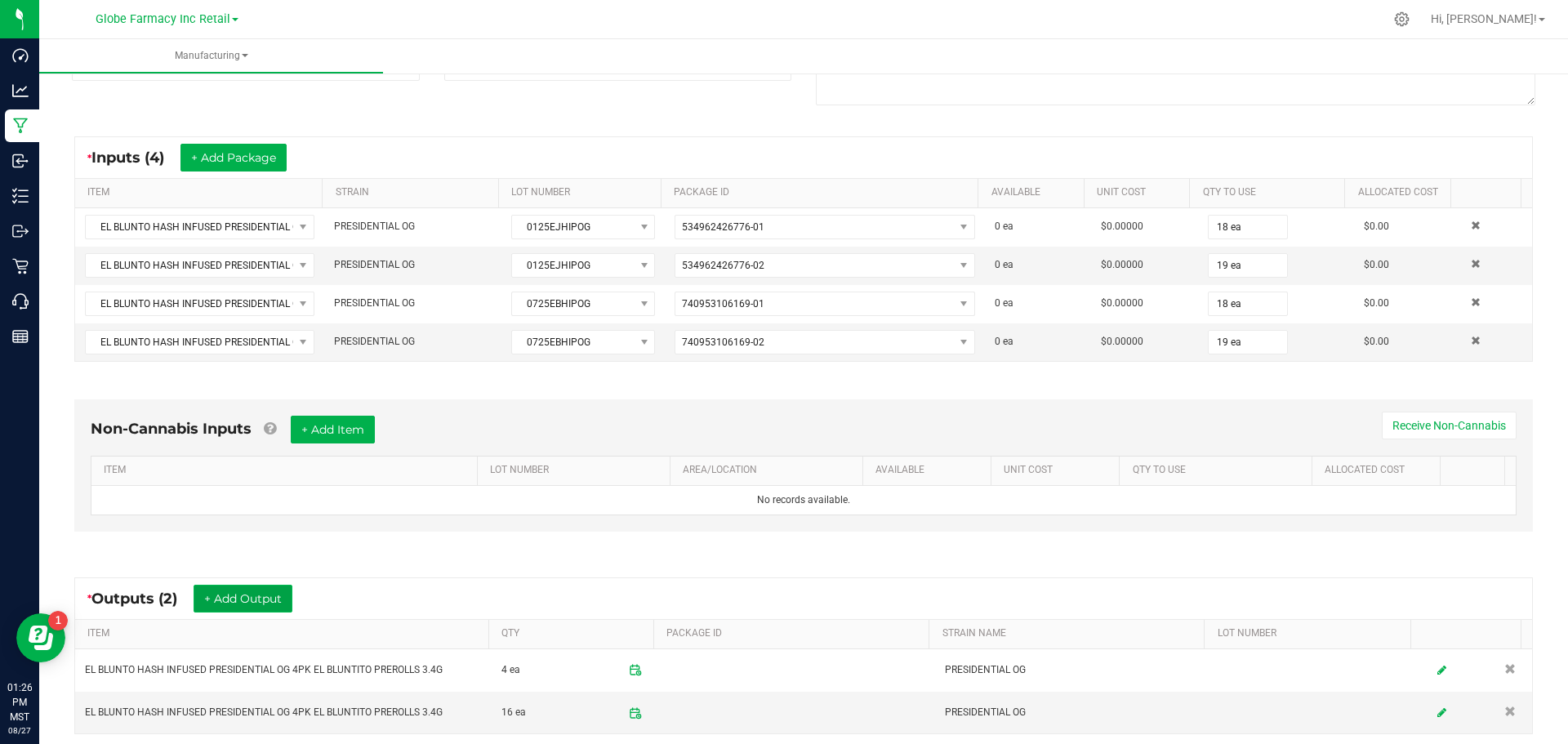
click at [259, 601] on button "+ Add Output" at bounding box center [243, 599] width 99 height 28
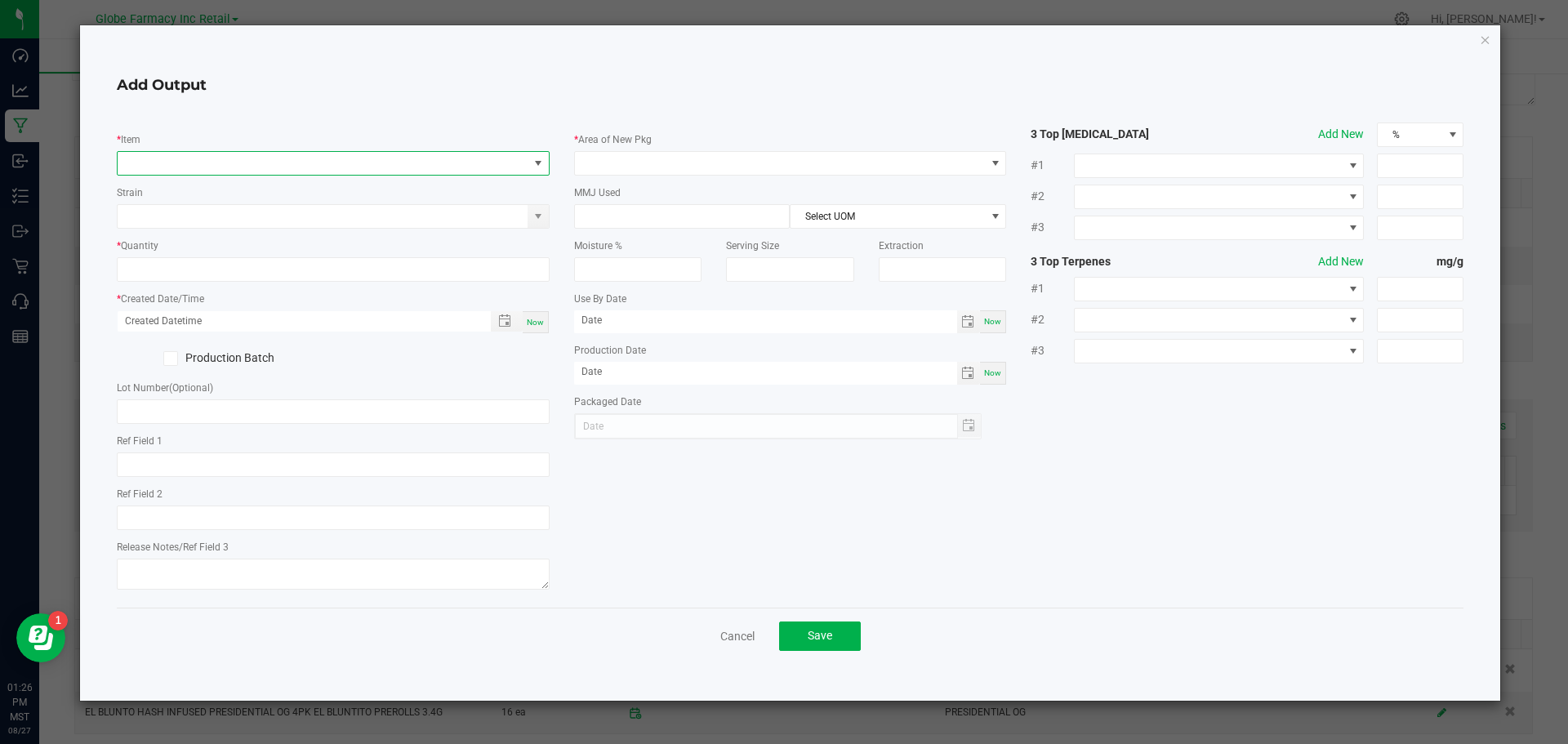
click at [270, 170] on span "NO DATA FOUND" at bounding box center [323, 163] width 411 height 23
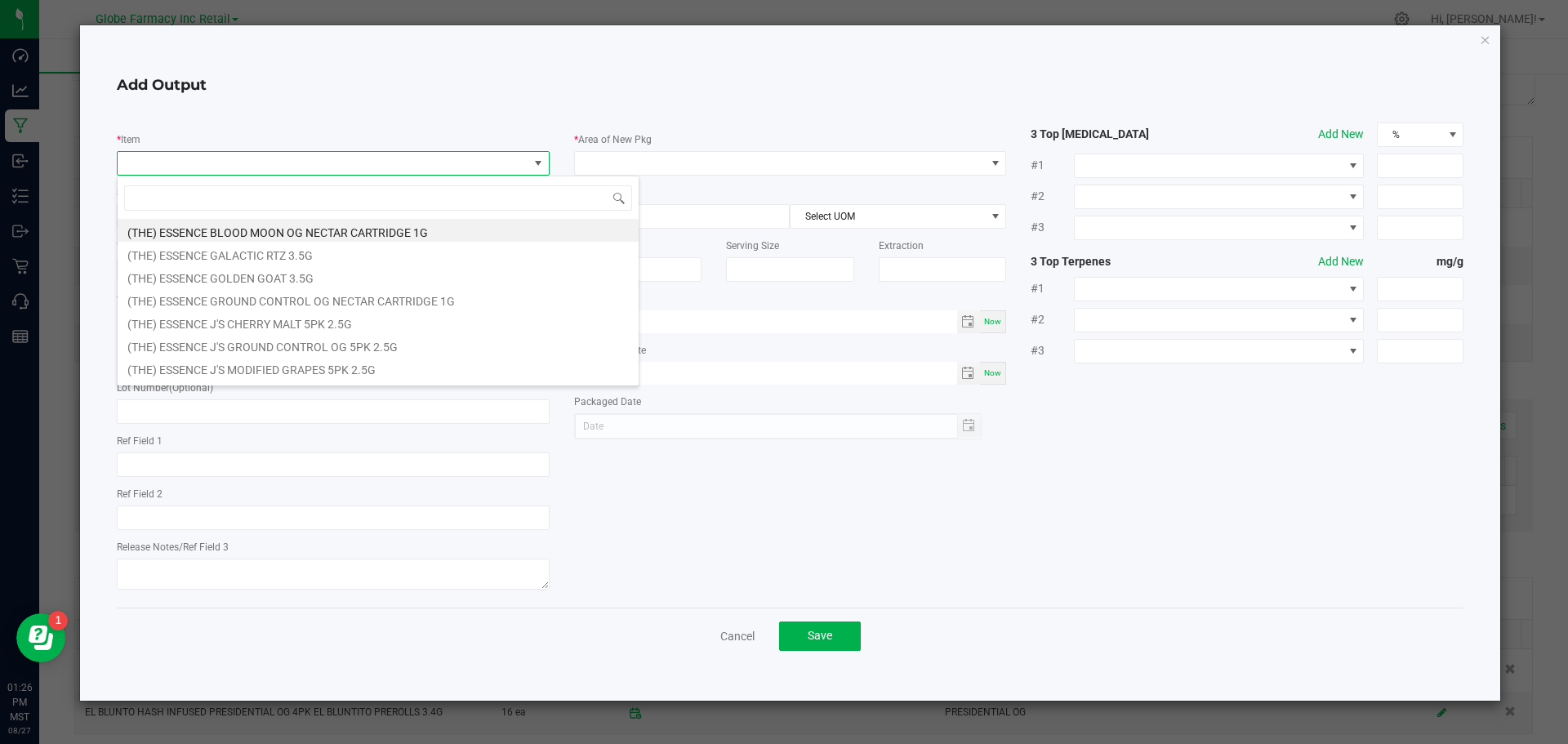
type input "EL BLUNTO HASH INFUSED PRESIDENTIAL OG 4PK EL BLUNTITO PREROLLS 3.4G"
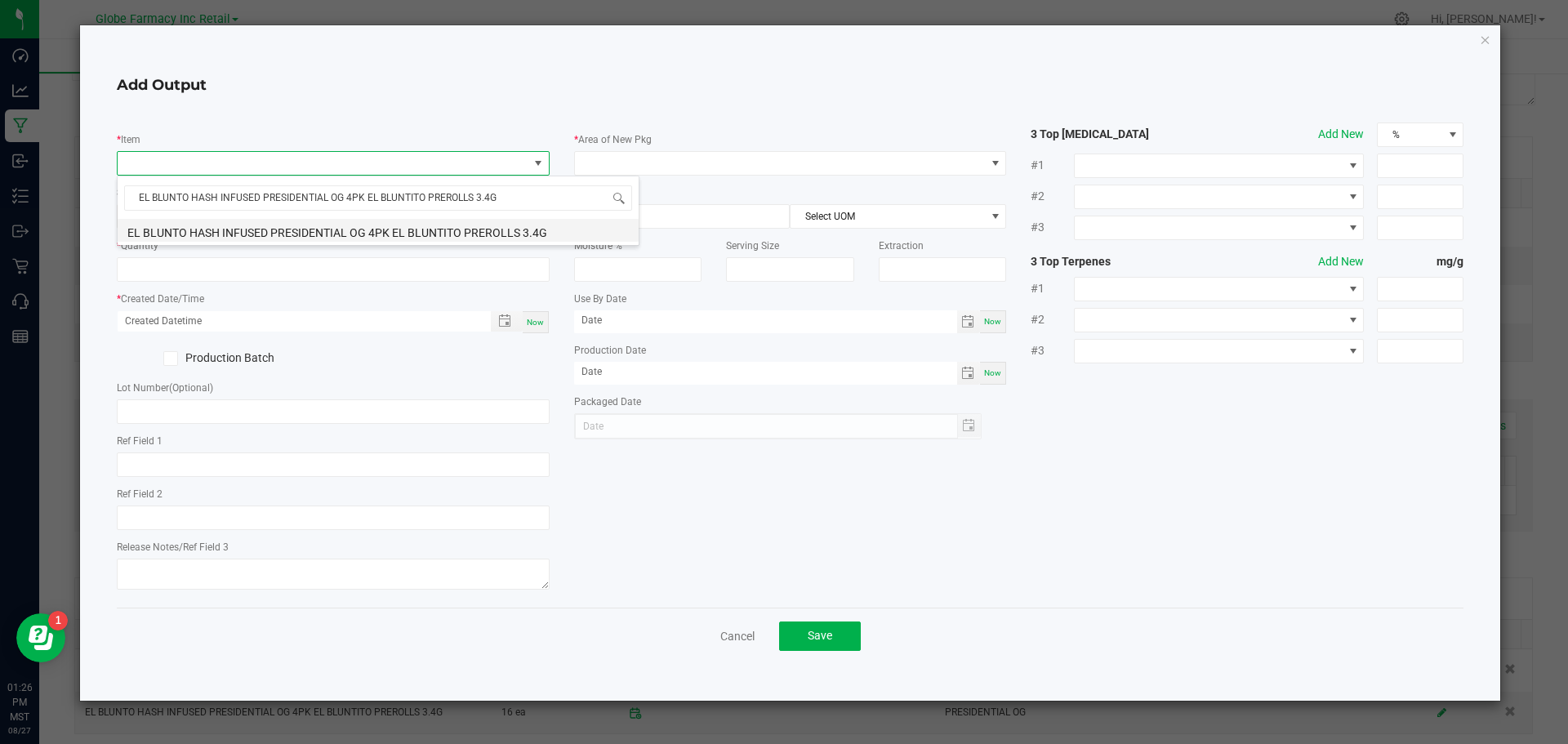
click at [239, 232] on li "EL BLUNTO HASH INFUSED PRESIDENTIAL OG 4PK EL BLUNTITO PREROLLS 3.4G" at bounding box center [378, 230] width 521 height 23
type input "0 ea"
type input "3.4"
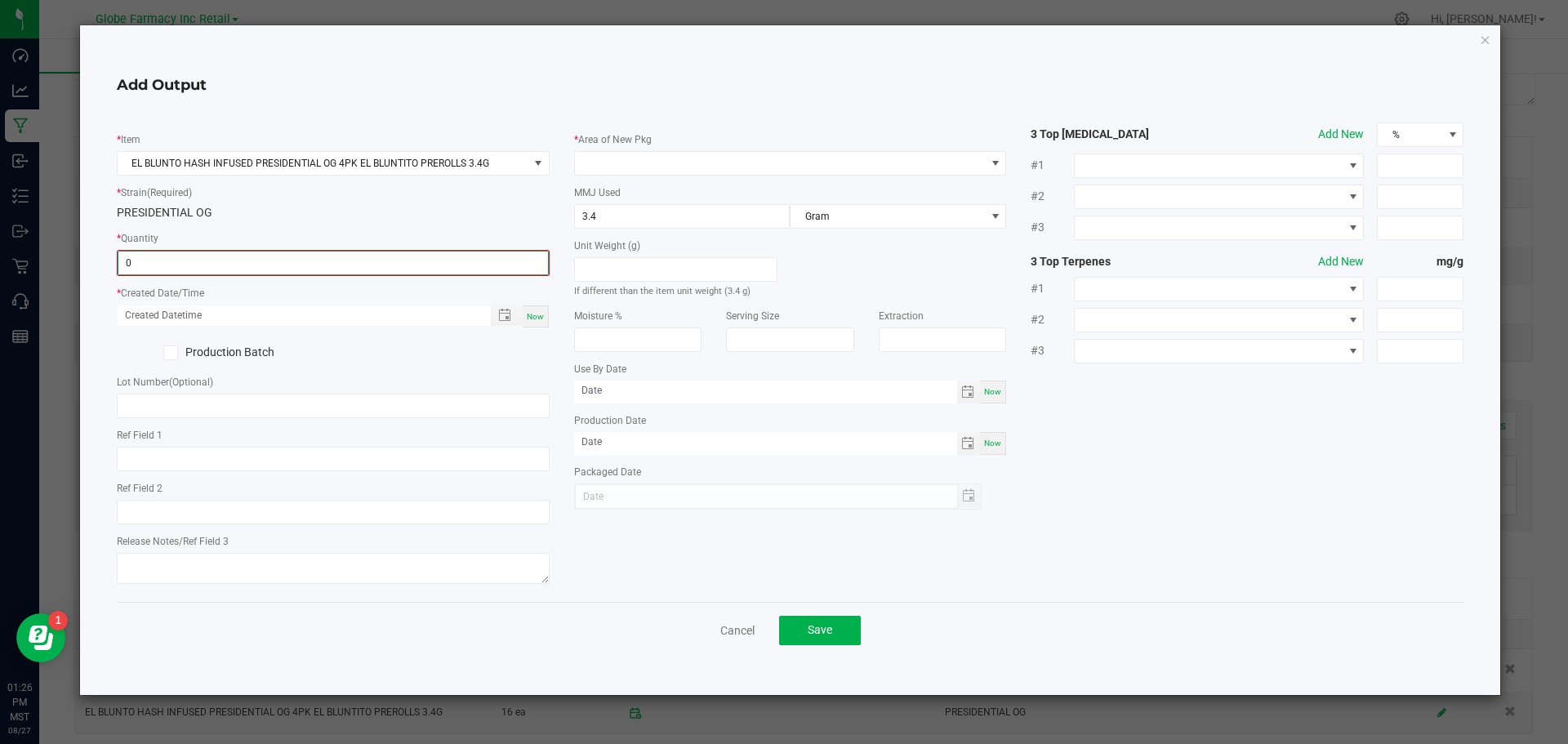
click at [202, 266] on input "0" at bounding box center [333, 262] width 430 height 23
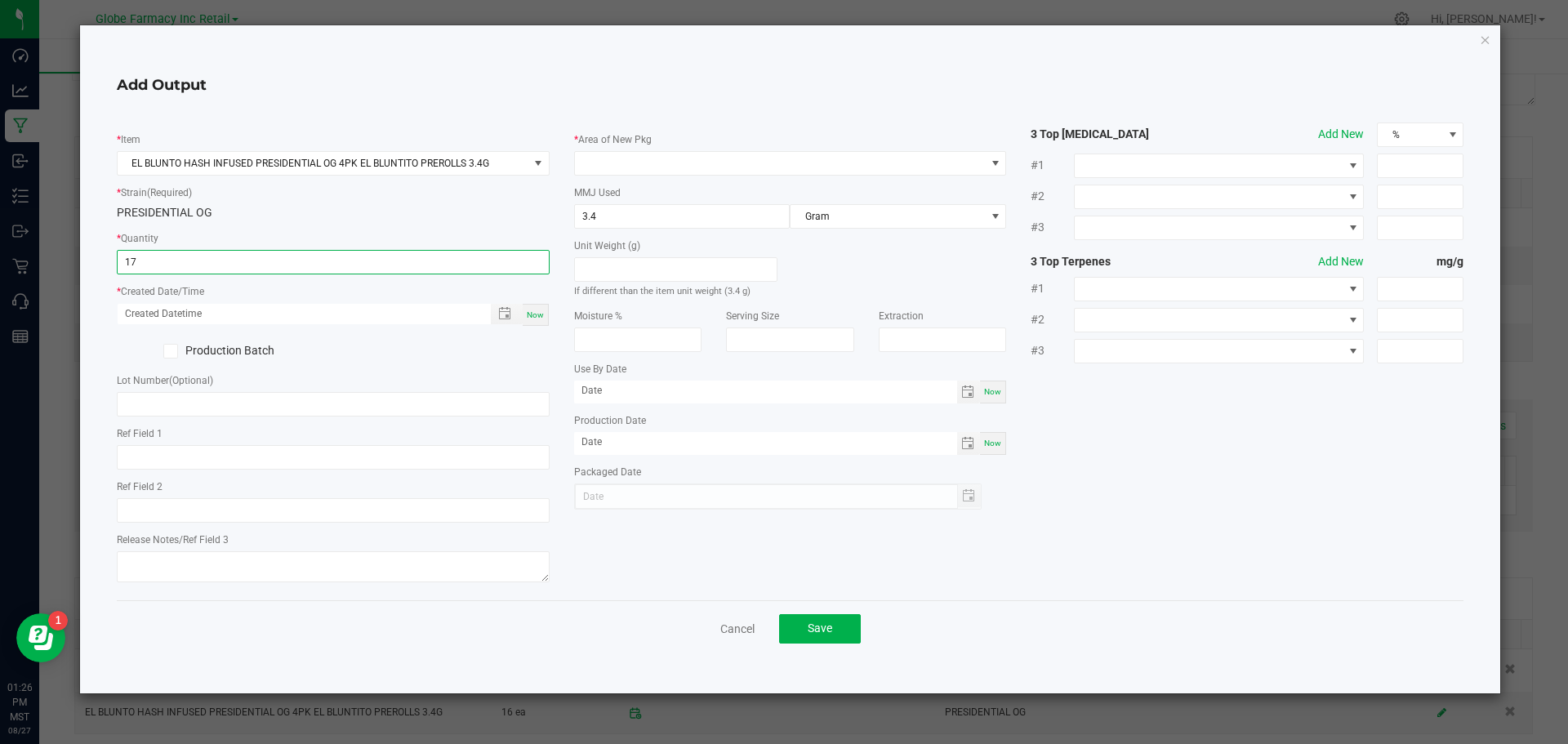
type input "17 ea"
click at [545, 318] on div "Now" at bounding box center [535, 315] width 26 height 22
type input "08/27/2025 1:26 PM"
type input "[DATE]"
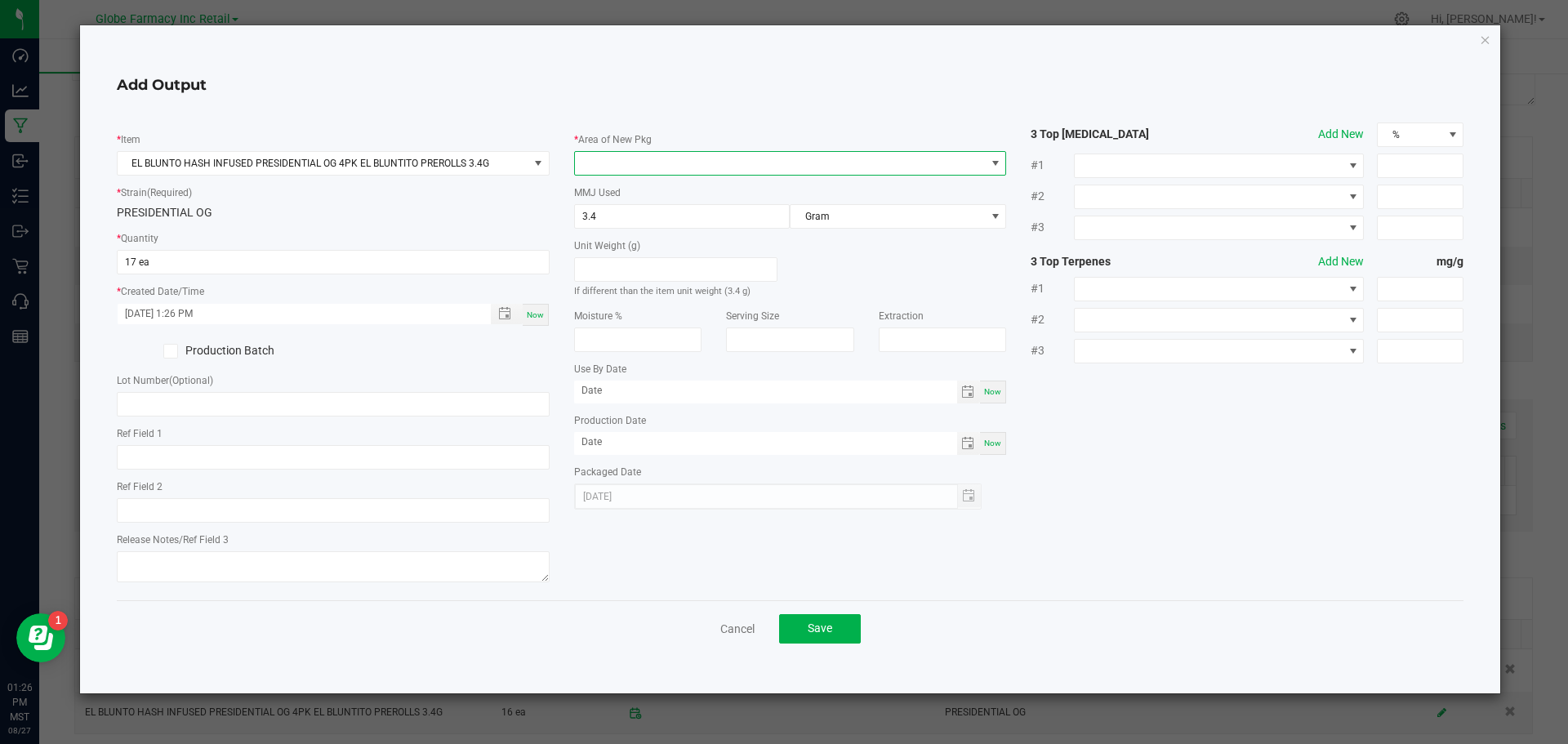
click at [970, 165] on span at bounding box center [781, 163] width 411 height 23
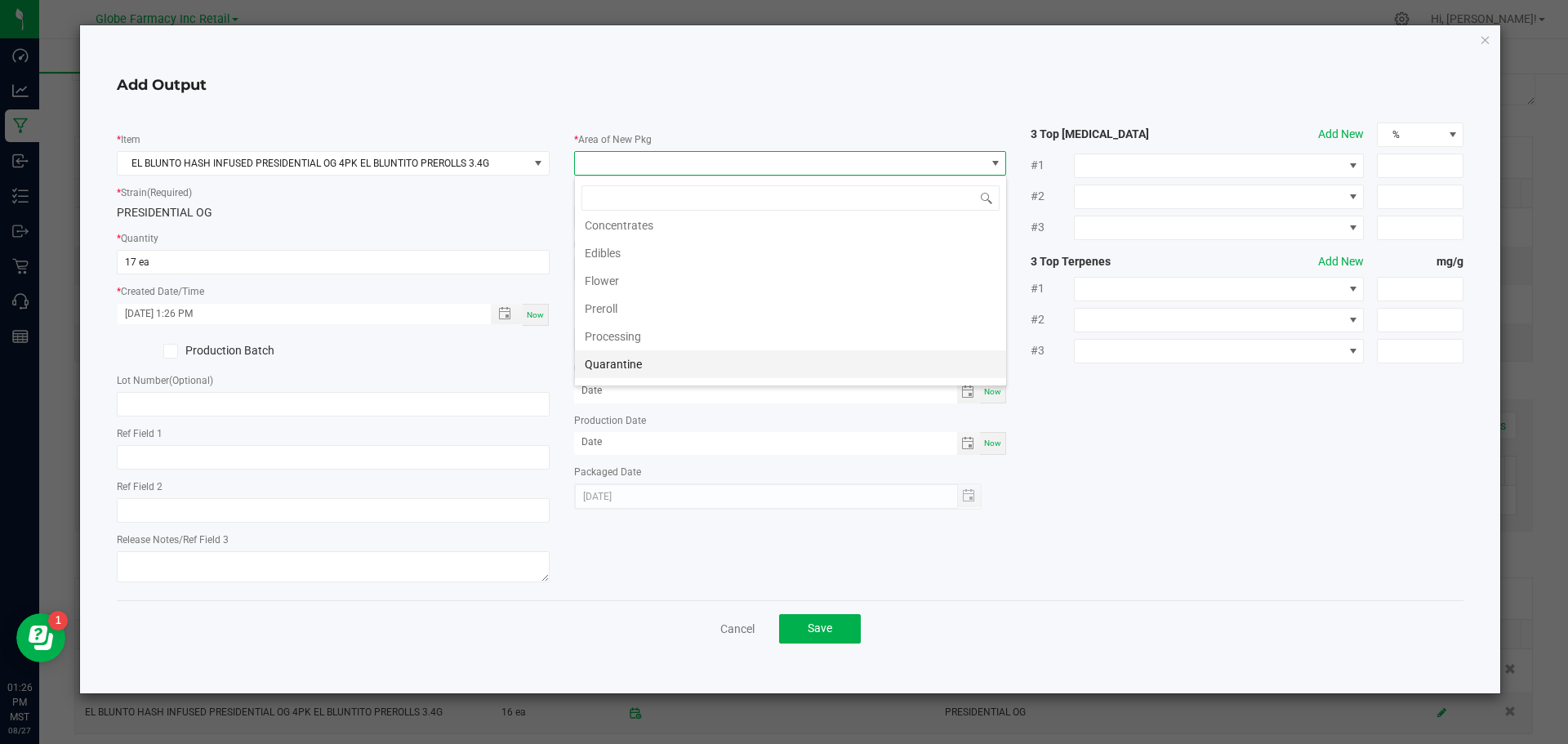
scroll to position [82, 0]
click at [629, 292] on li "Preroll" at bounding box center [791, 289] width 431 height 28
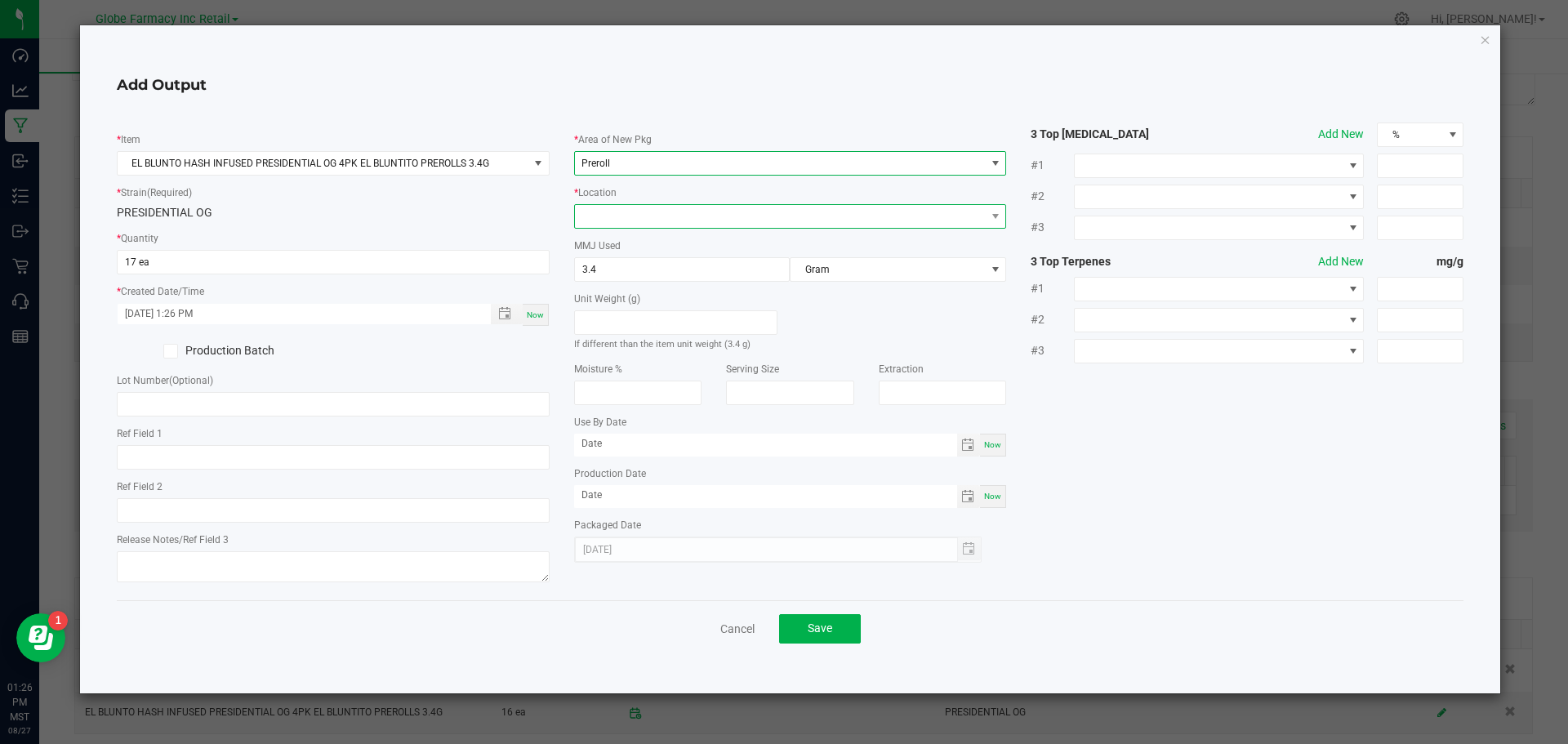
click at [955, 226] on span at bounding box center [781, 216] width 411 height 23
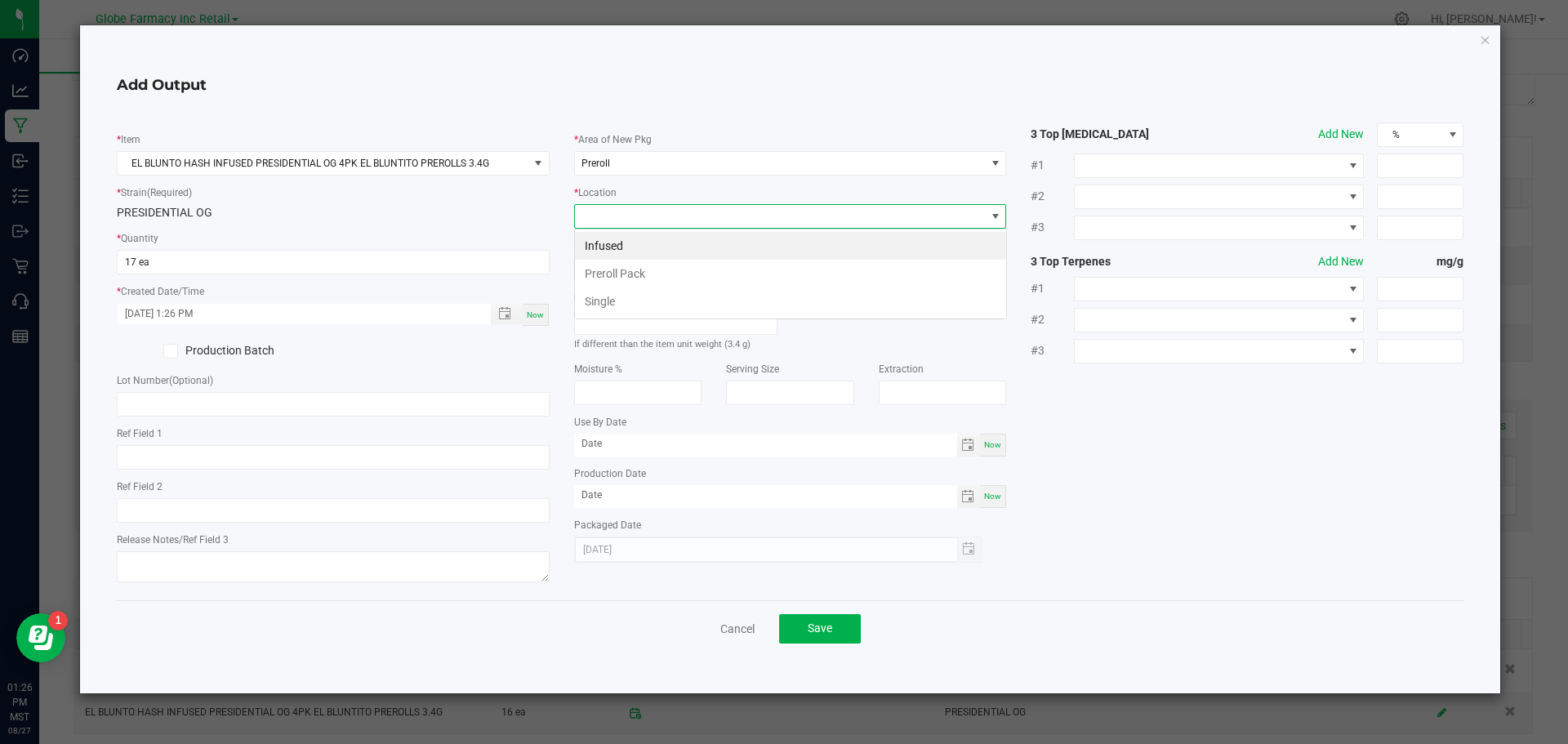
scroll to position [24, 433]
click at [948, 215] on span at bounding box center [781, 216] width 411 height 23
click at [909, 244] on li "Infused" at bounding box center [791, 246] width 431 height 28
click at [805, 620] on button "Save" at bounding box center [820, 629] width 82 height 29
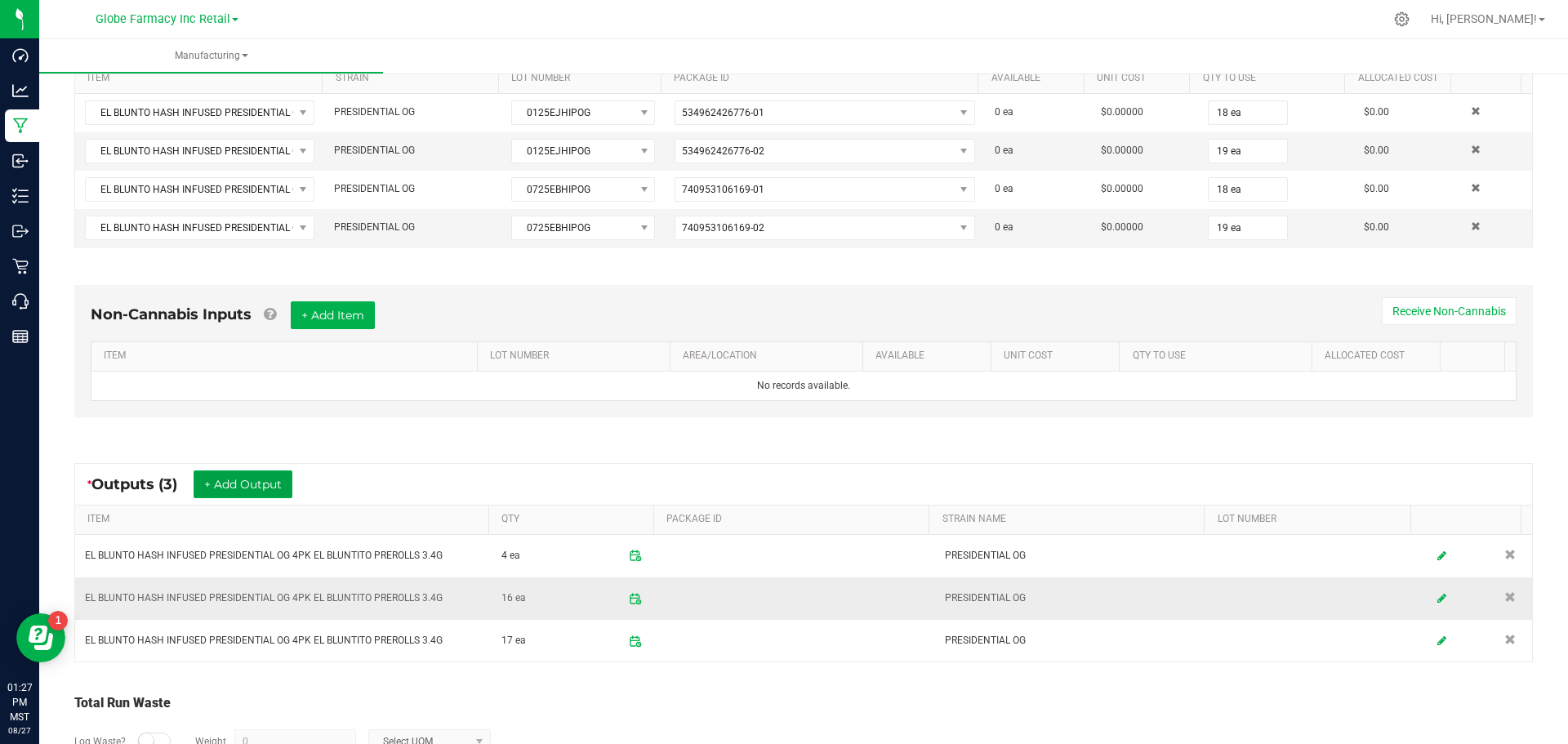
scroll to position [464, 0]
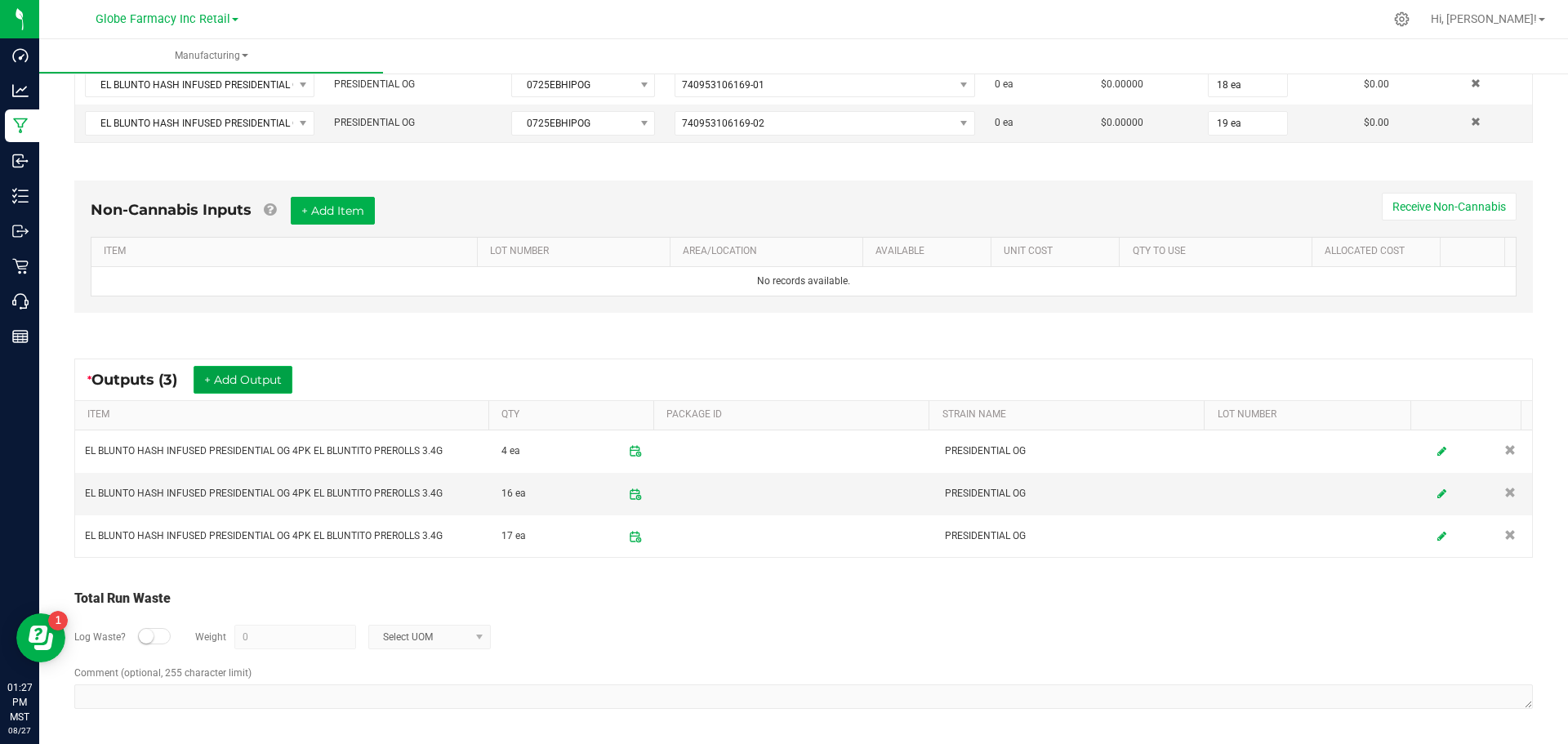
click at [269, 378] on button "+ Add Output" at bounding box center [243, 380] width 99 height 28
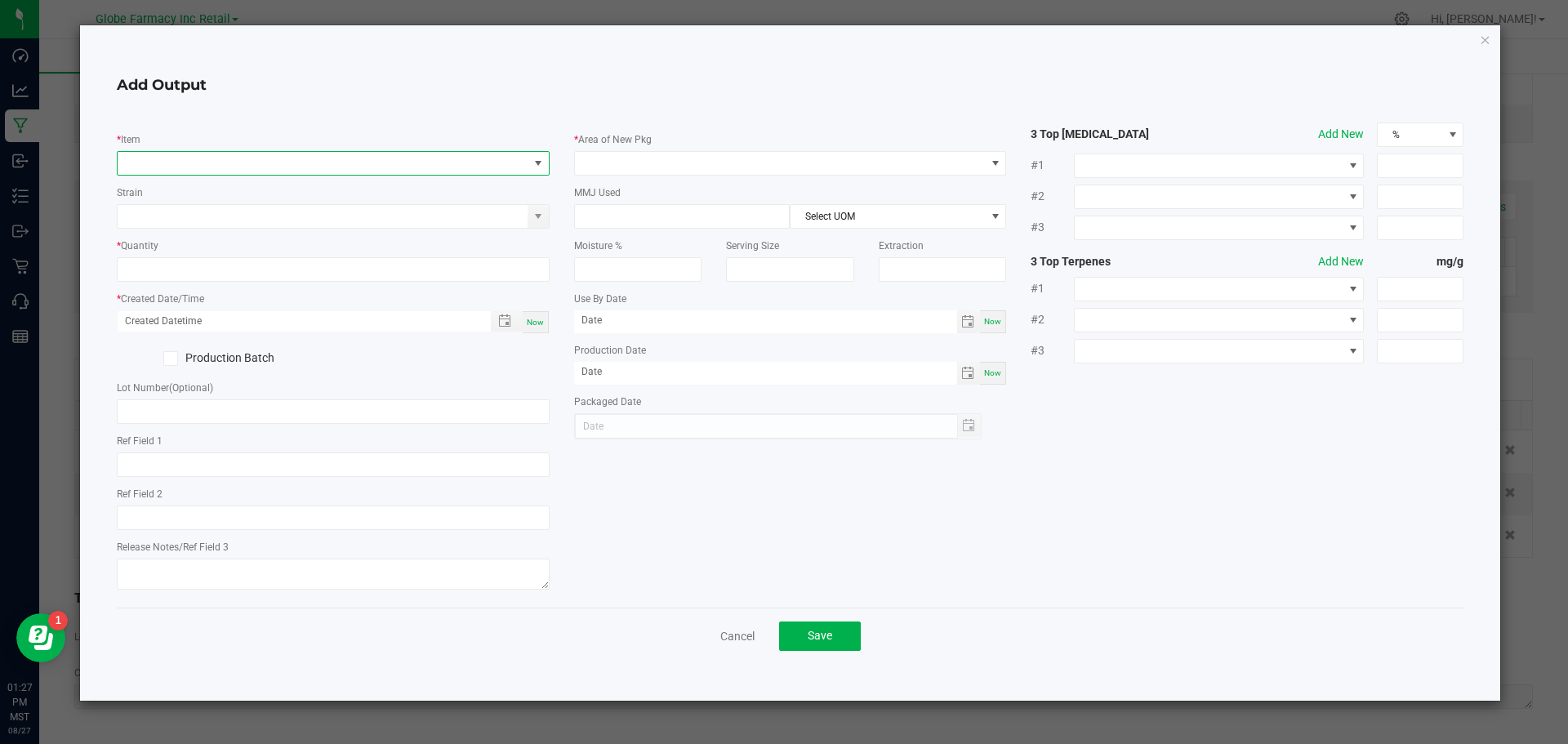
click at [196, 172] on span "NO DATA FOUND" at bounding box center [323, 163] width 411 height 23
type input "EL BLUNTO HASH INFUSED PRESIDENTIAL OG EL JOINTO 3PK PREROLLS 1.8G"
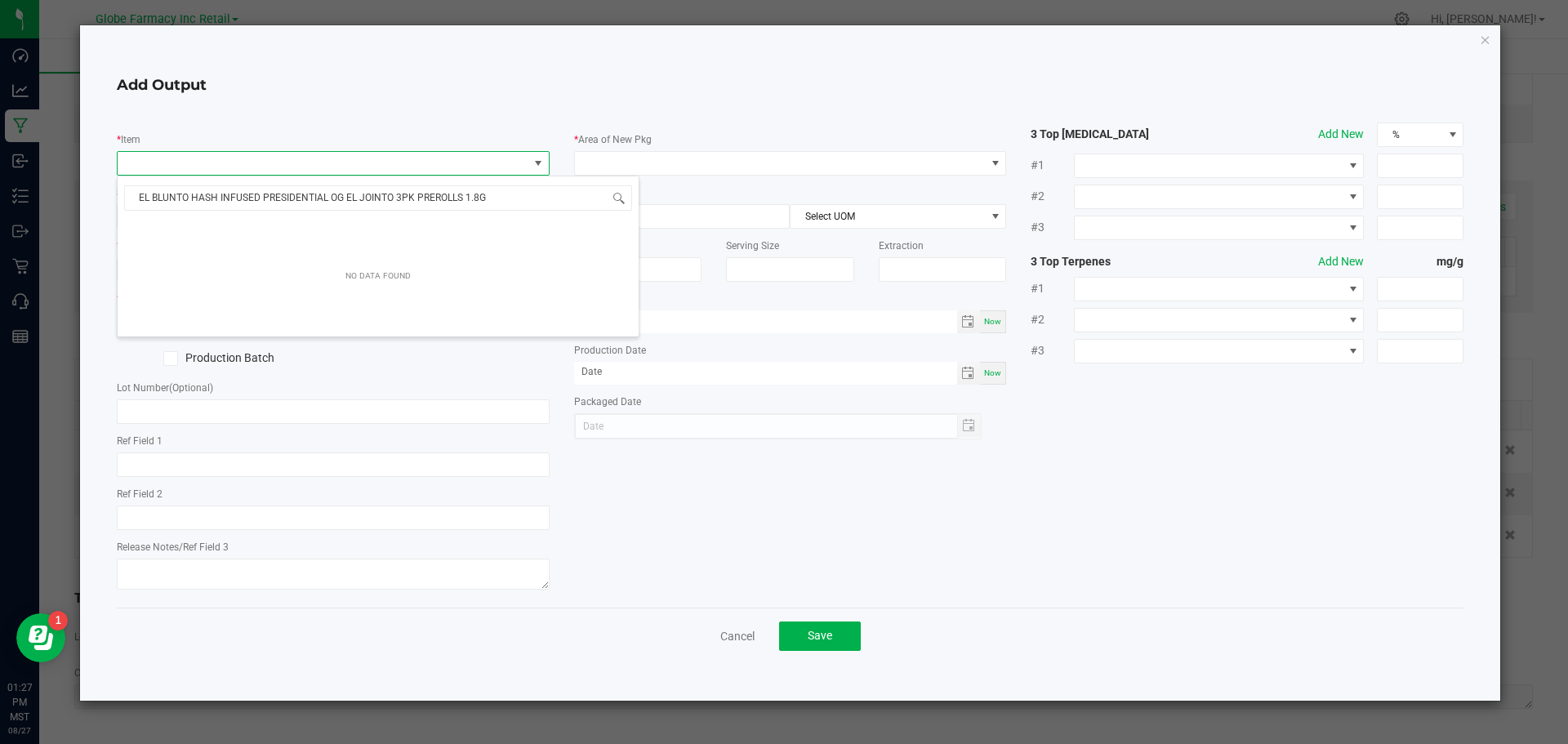
scroll to position [24, 433]
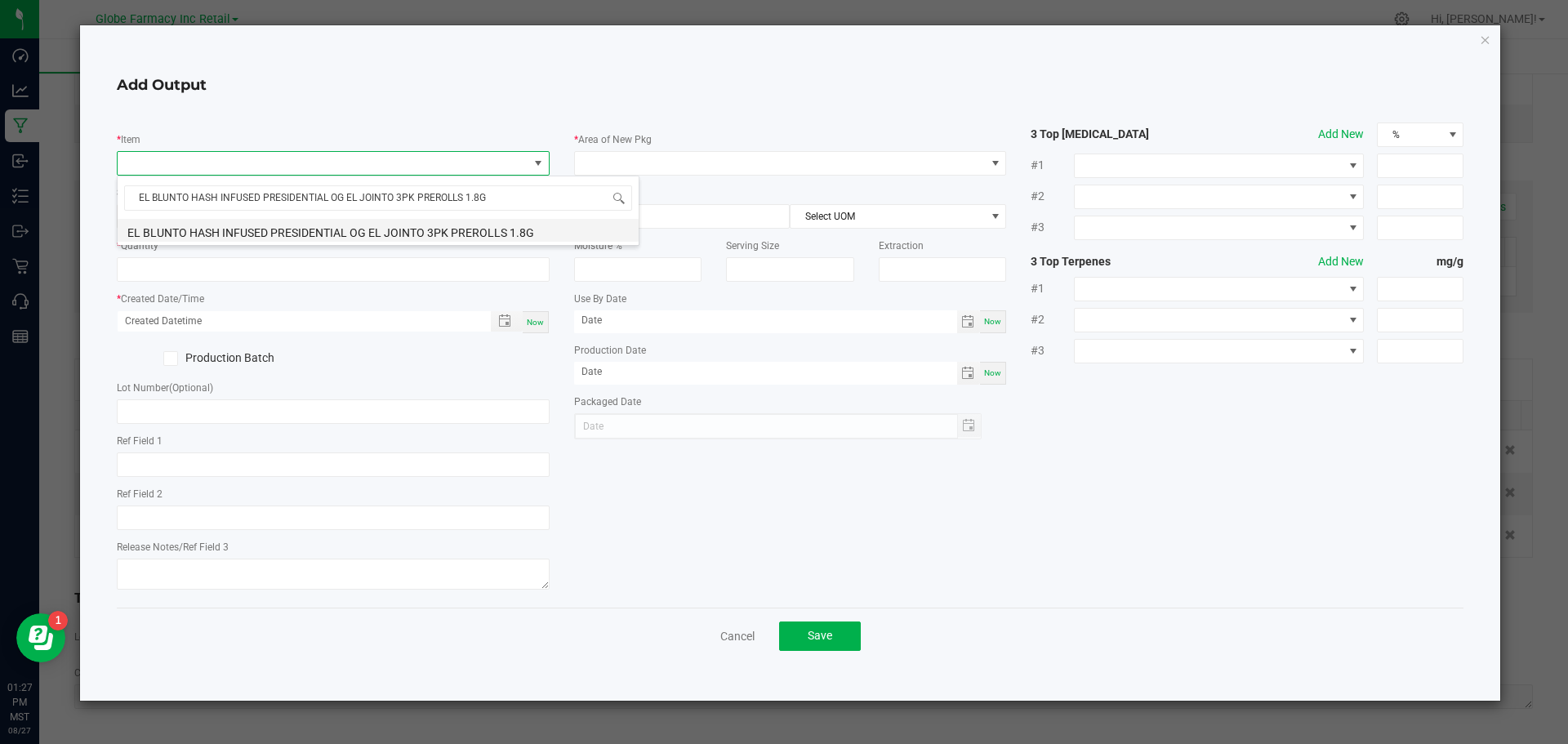
click at [201, 237] on li "EL BLUNTO HASH INFUSED PRESIDENTIAL OG EL JOINTO 3PK PREROLLS 1.8G" at bounding box center [378, 230] width 521 height 23
type input "0 ea"
type input "1.8"
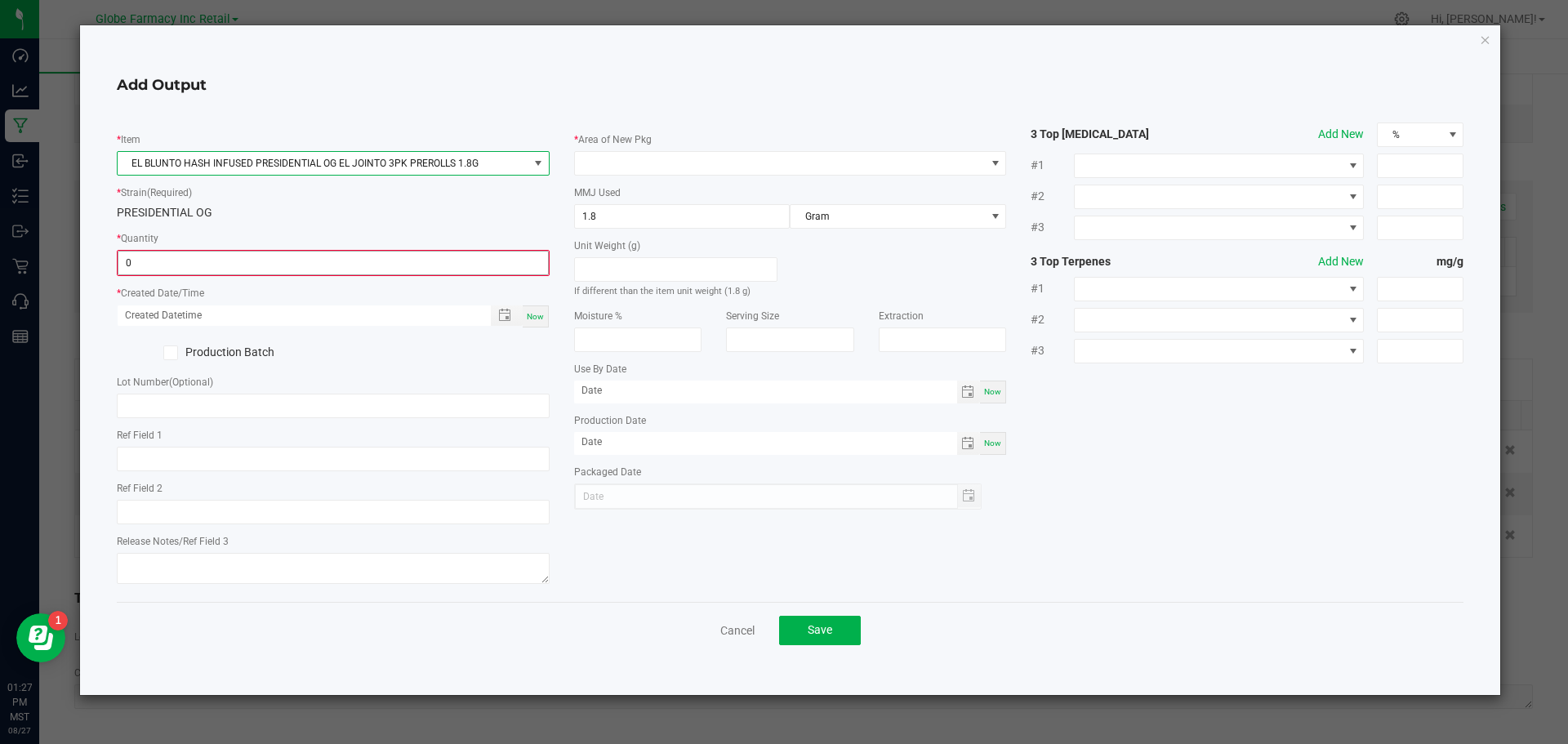
click at [402, 255] on input "0" at bounding box center [333, 262] width 430 height 23
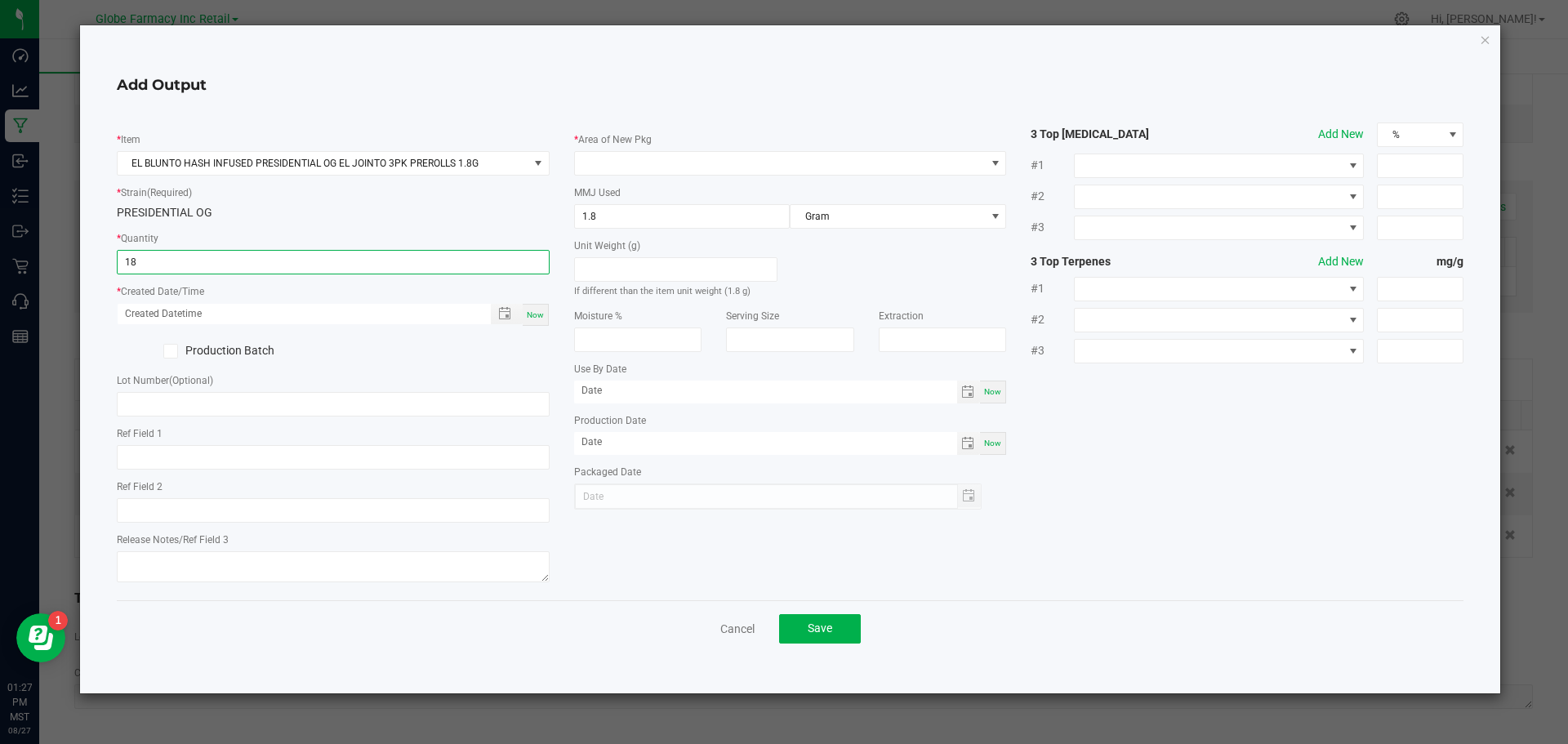
type input "18 ea"
click at [529, 320] on div "Now" at bounding box center [535, 315] width 26 height 22
type input "08/27/2025 1:27 PM"
type input "[DATE]"
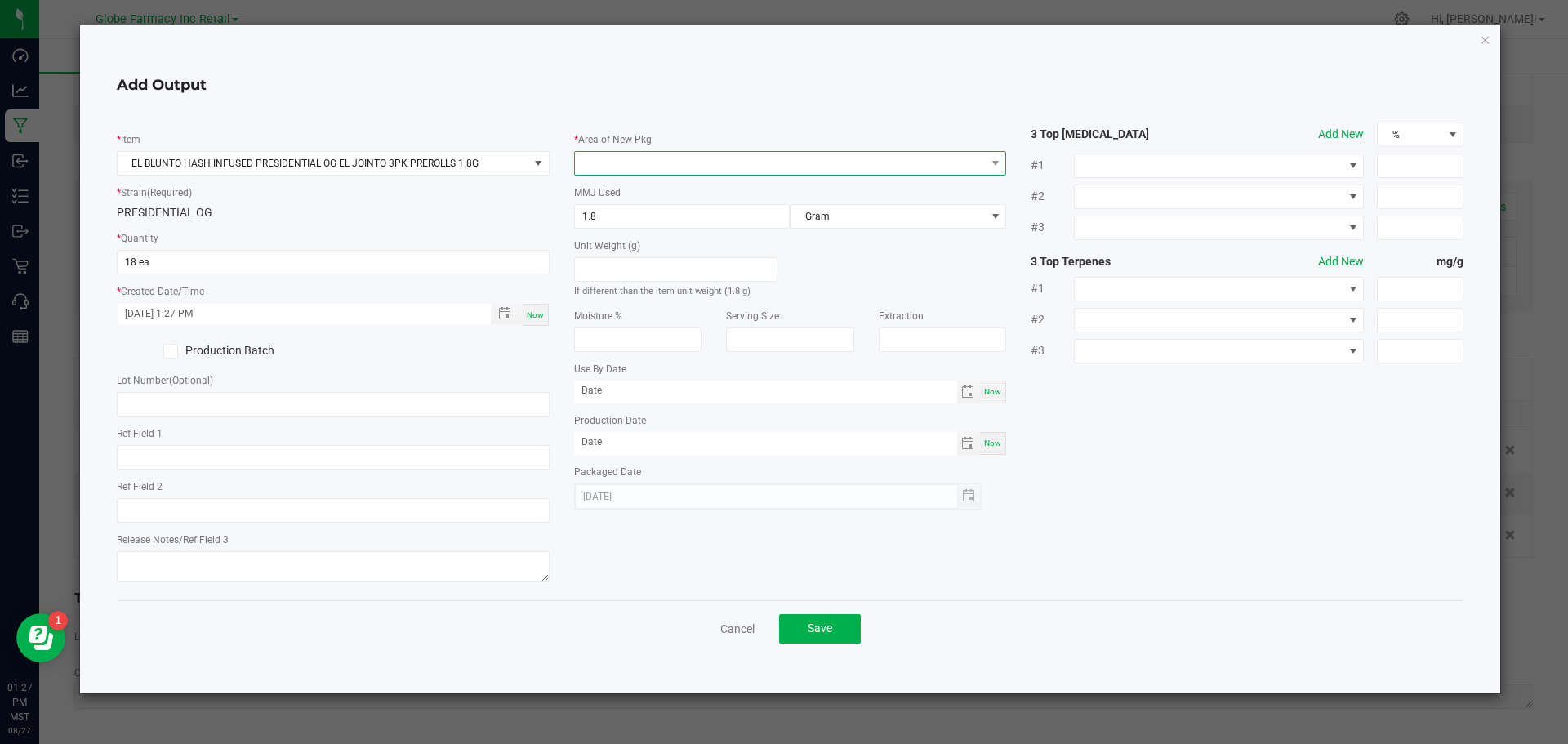
click at [958, 163] on span at bounding box center [781, 163] width 411 height 23
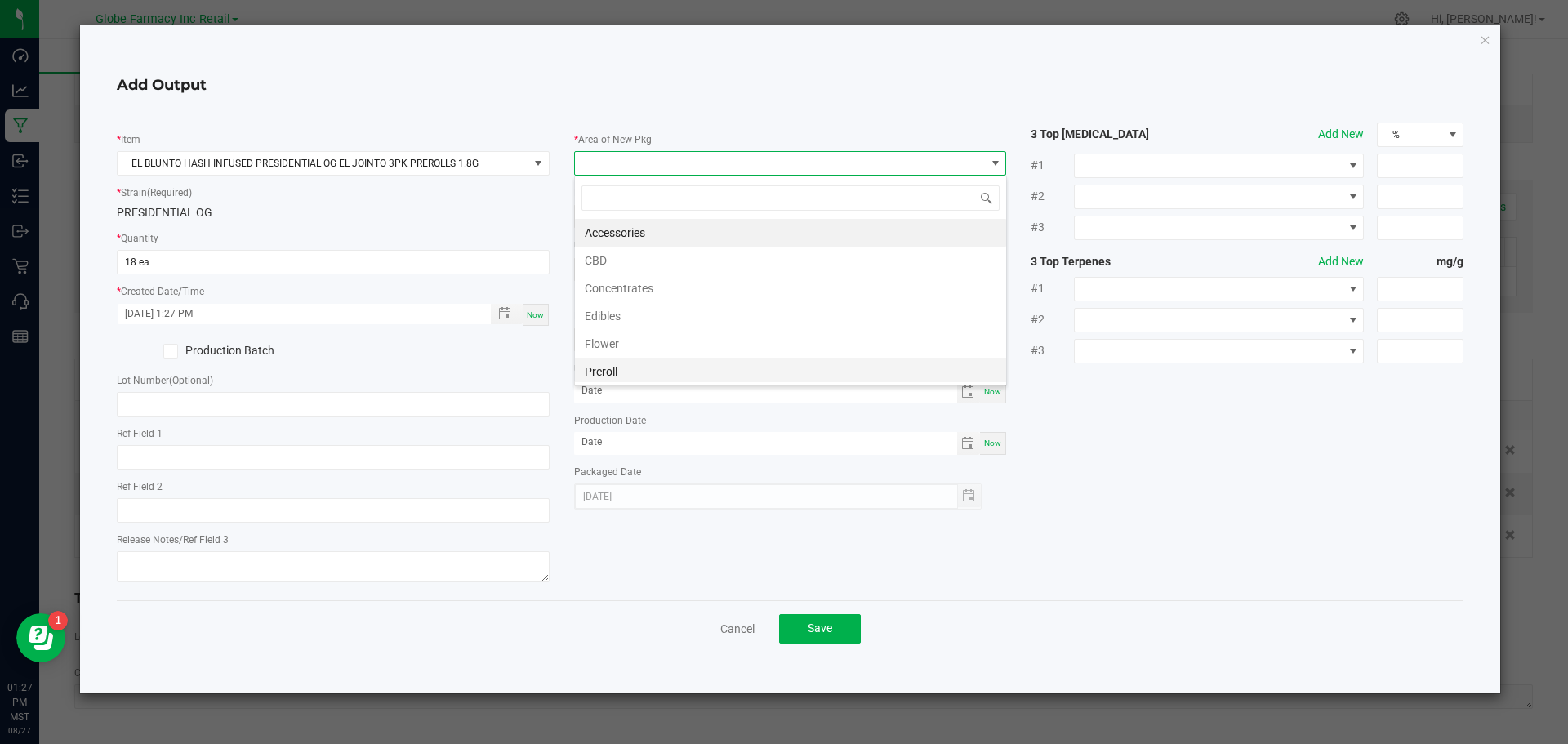
click at [648, 367] on li "Preroll" at bounding box center [791, 371] width 431 height 28
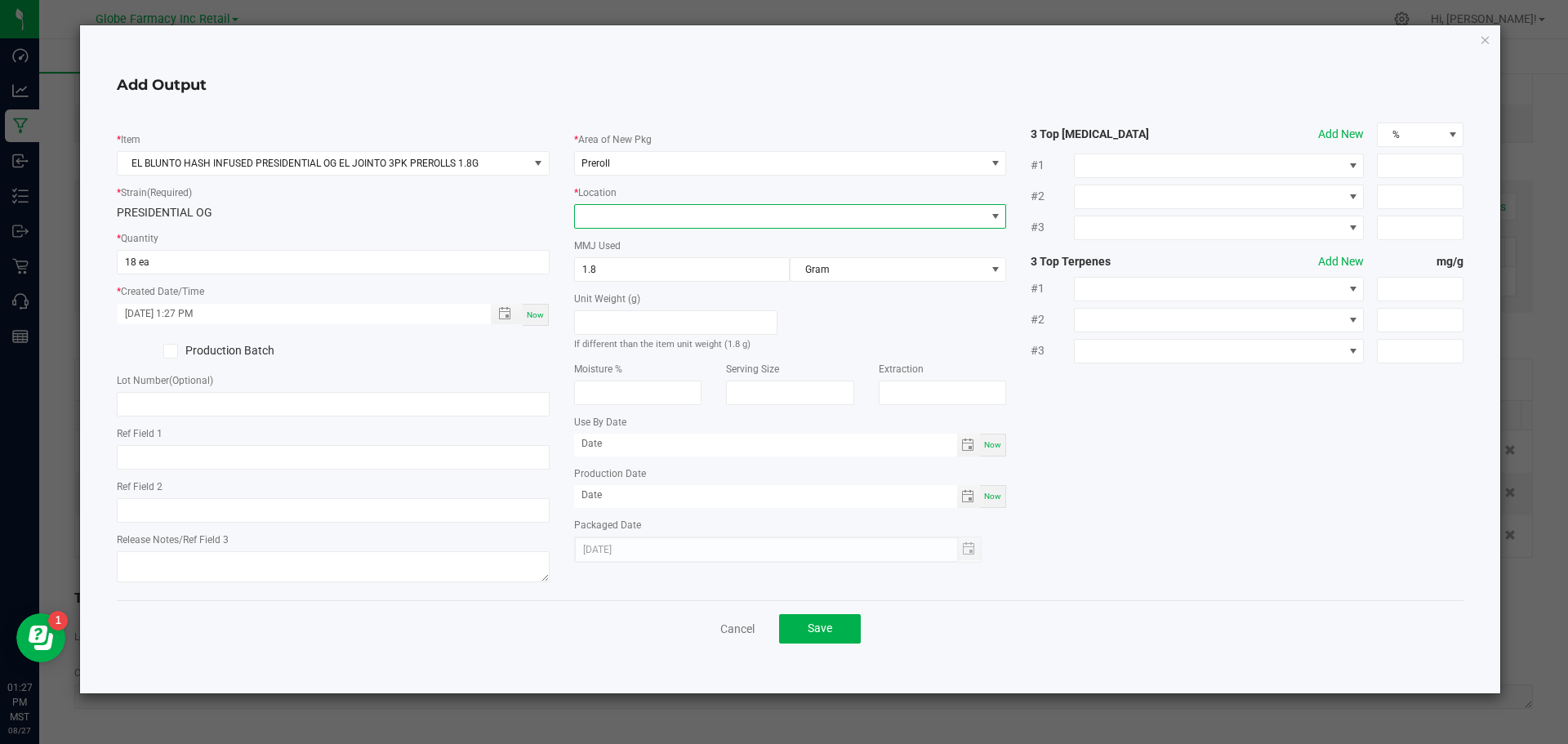
click at [706, 217] on span at bounding box center [781, 216] width 411 height 23
click at [695, 250] on li "Infused" at bounding box center [791, 246] width 431 height 28
click at [813, 624] on span "Save" at bounding box center [819, 629] width 24 height 13
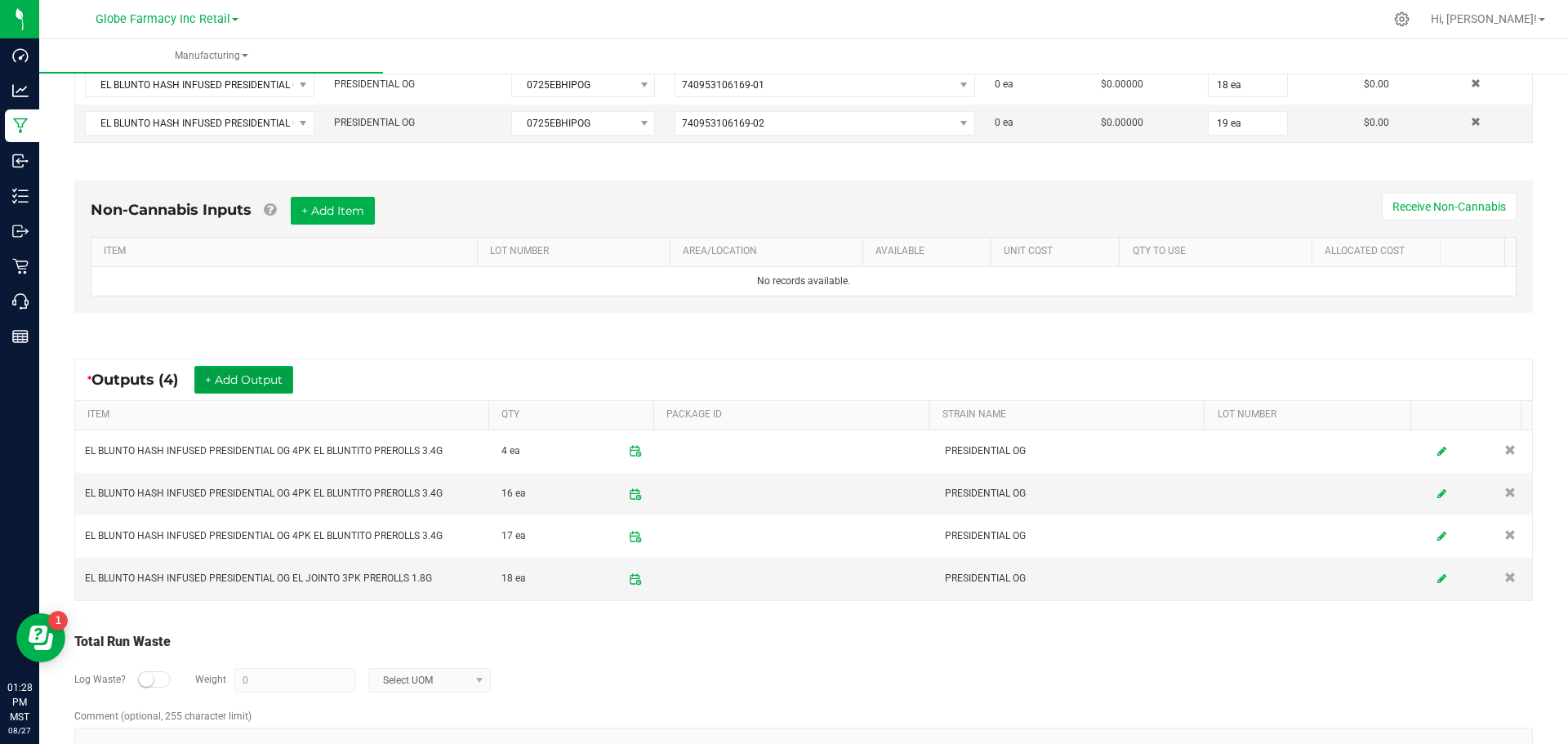
click at [274, 367] on button "+ Add Output" at bounding box center [244, 380] width 99 height 28
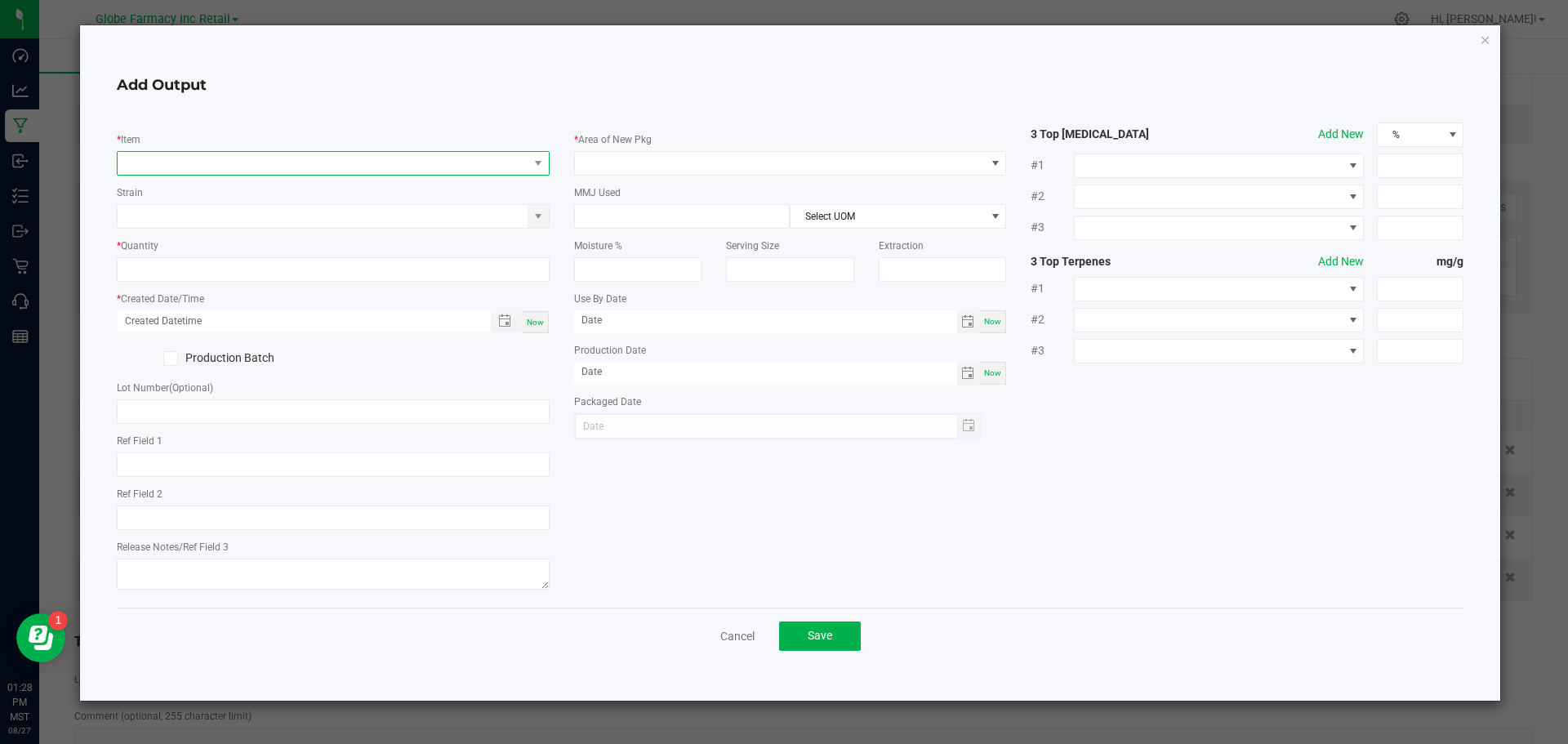
click at [338, 160] on span "NO DATA FOUND" at bounding box center [323, 163] width 411 height 23
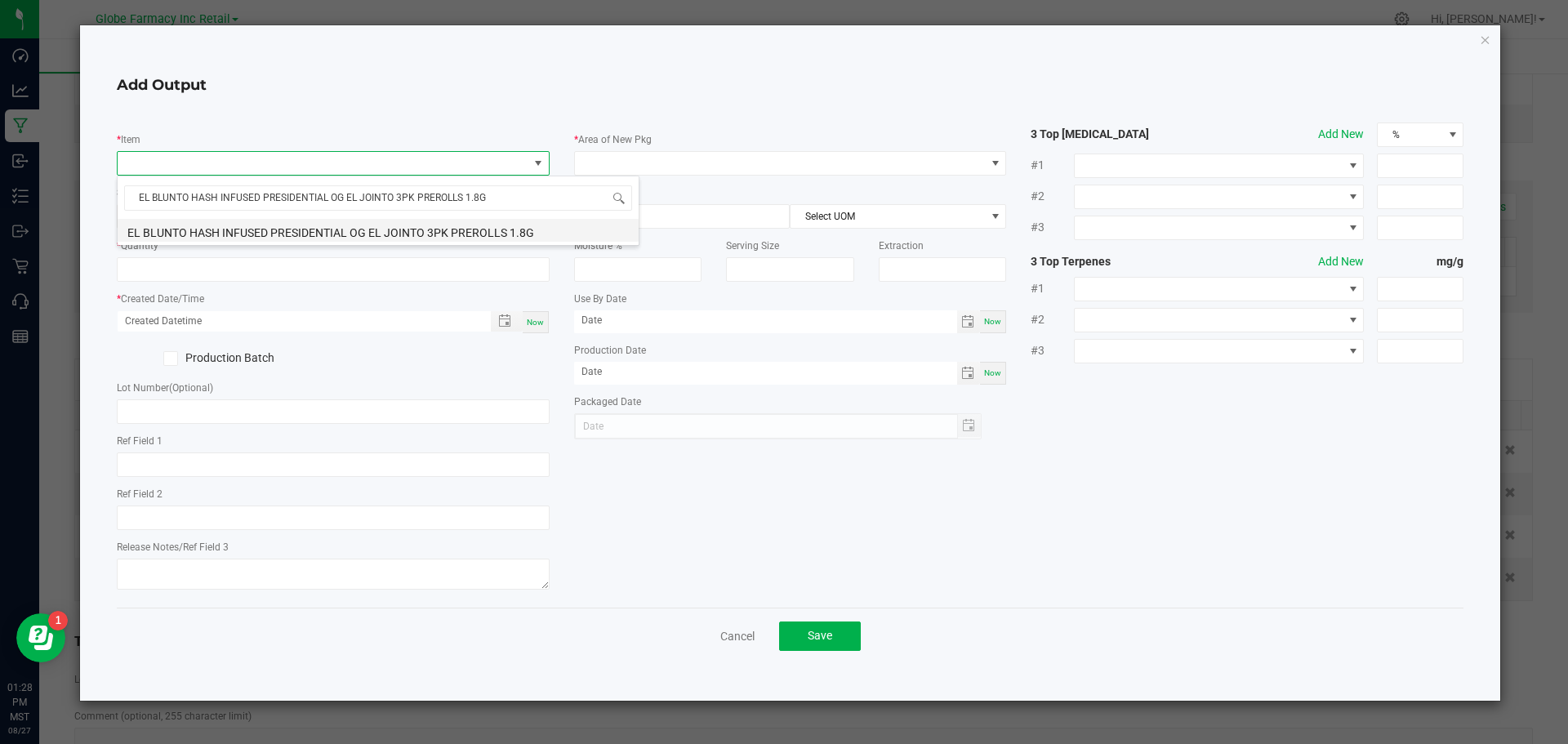
click at [339, 237] on li "EL BLUNTO HASH INFUSED PRESIDENTIAL OG EL JOINTO 3PK PREROLLS 1.8G" at bounding box center [378, 230] width 521 height 23
type input "0 ea"
type input "1.8"
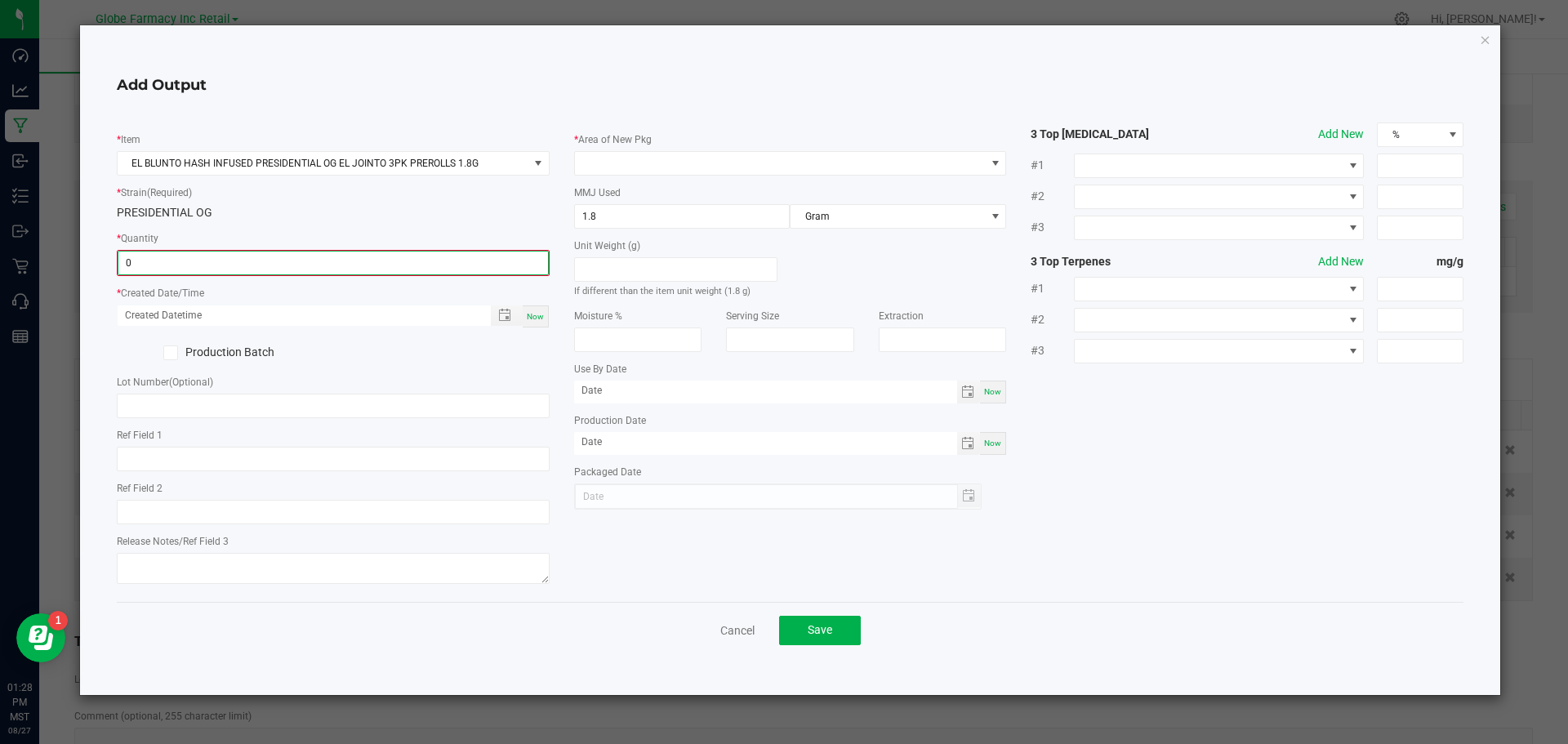
click at [359, 268] on input "0" at bounding box center [333, 262] width 430 height 23
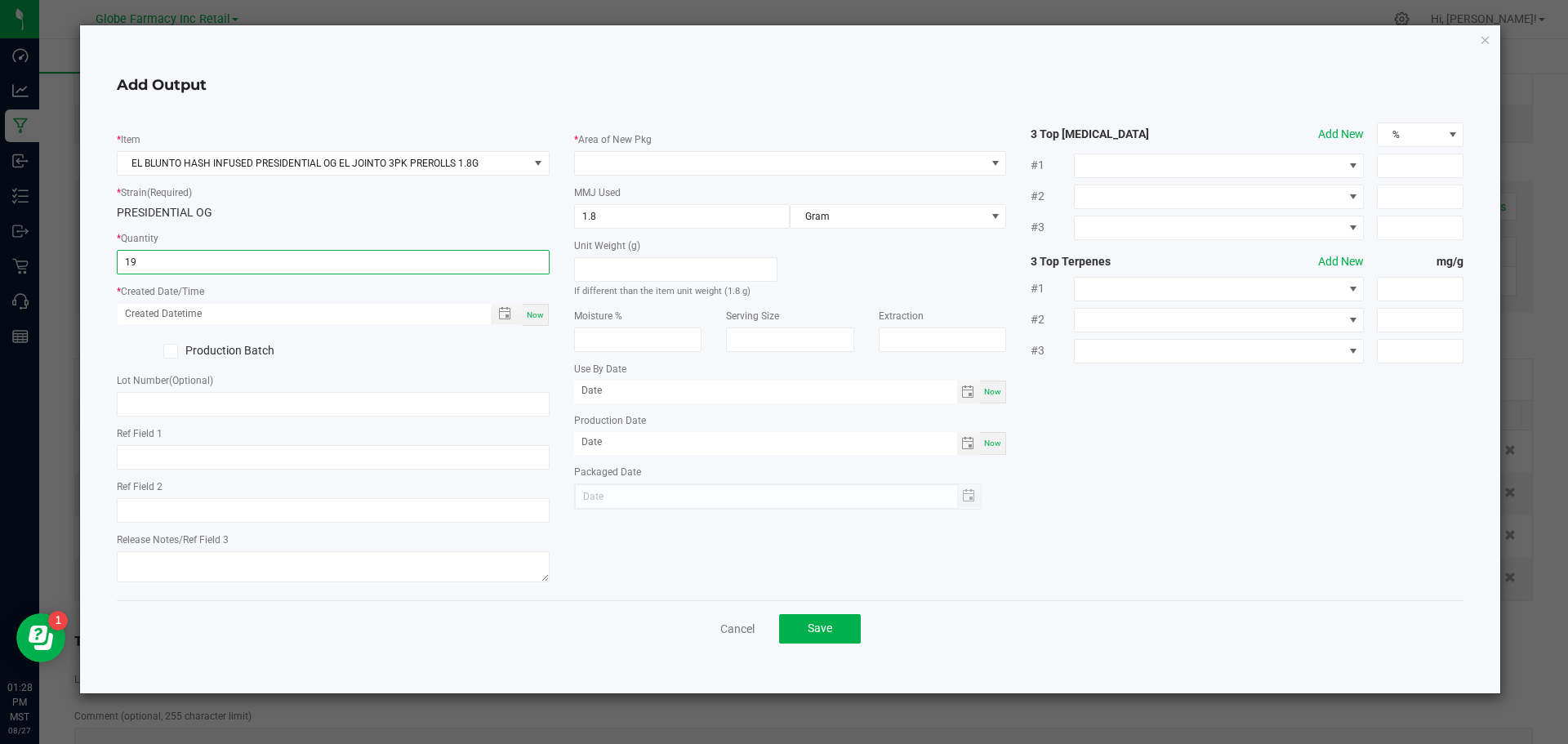
type input "19 ea"
click at [546, 315] on div "Now" at bounding box center [535, 315] width 26 height 22
type input "08/27/2025 1:28 PM"
type input "[DATE]"
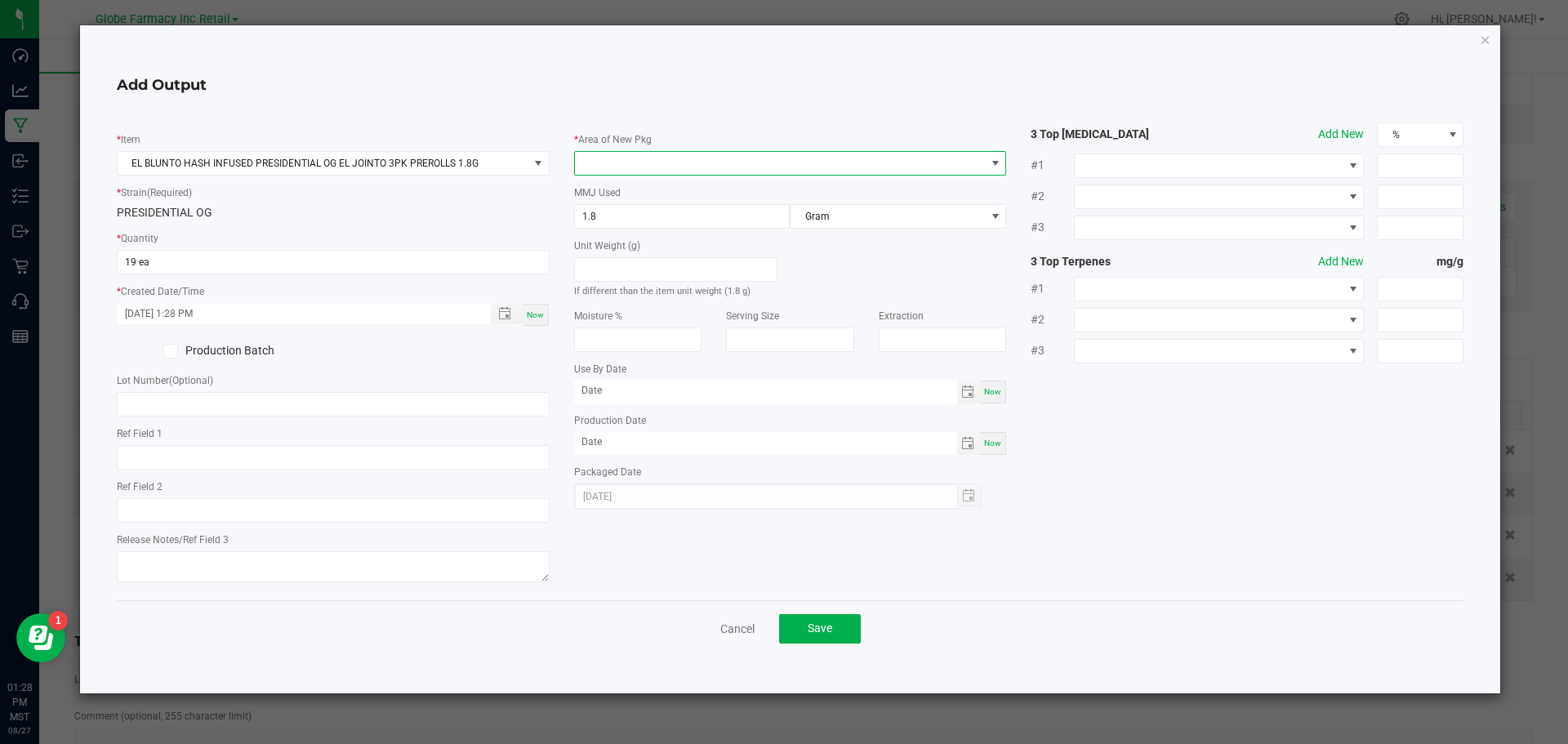
click at [978, 167] on span at bounding box center [781, 163] width 411 height 23
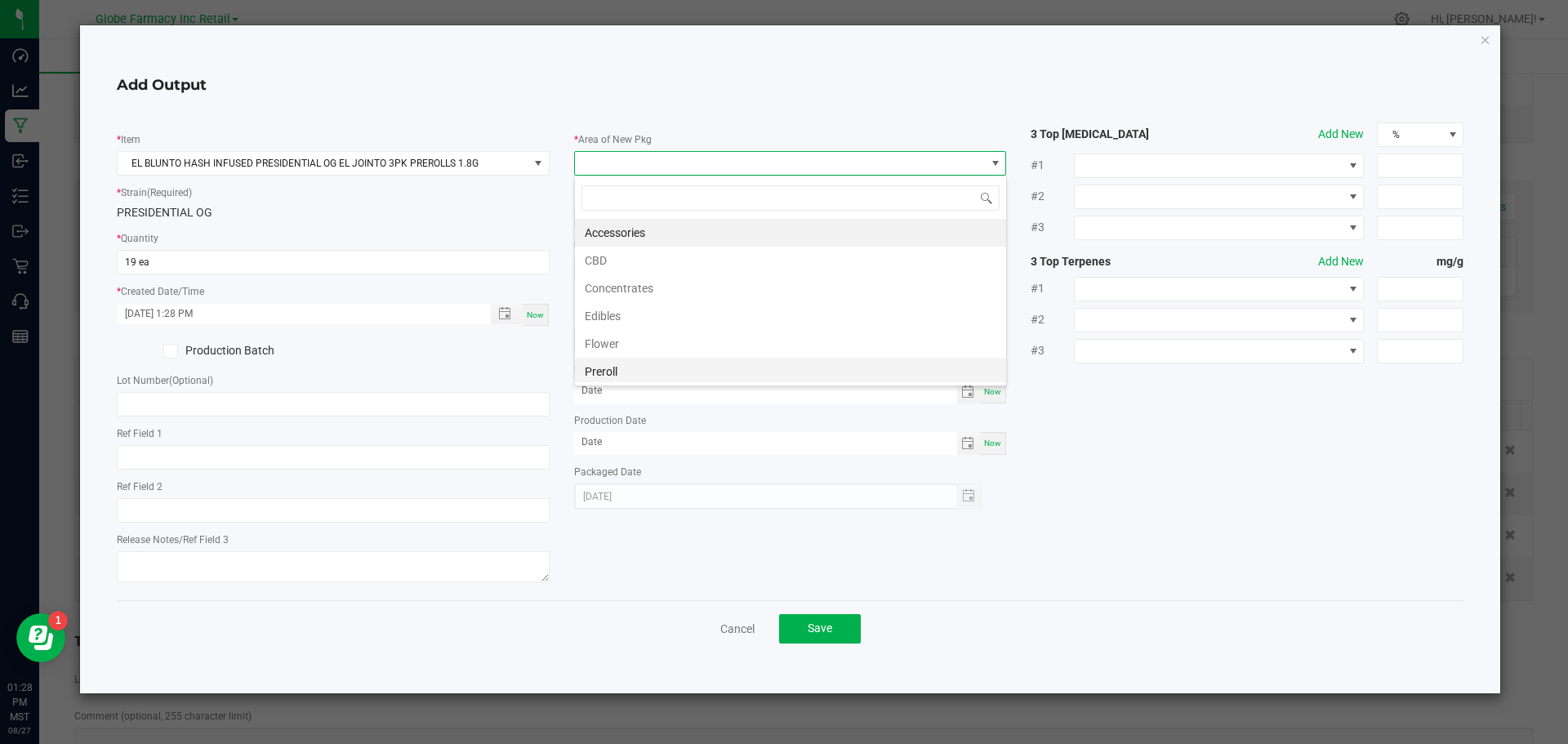
click at [859, 371] on li "Preroll" at bounding box center [791, 371] width 431 height 28
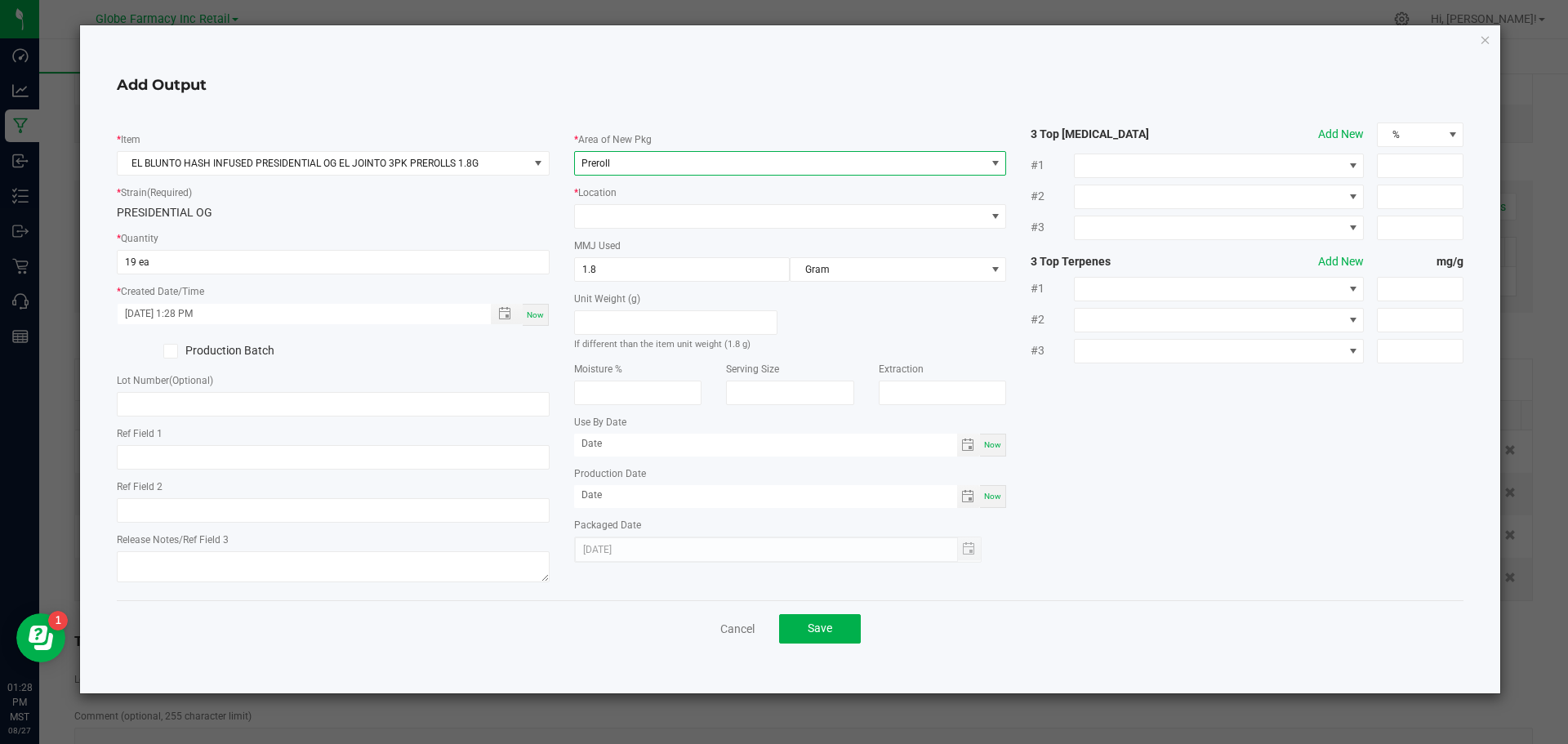
click at [677, 197] on div "* Location" at bounding box center [791, 206] width 433 height 45
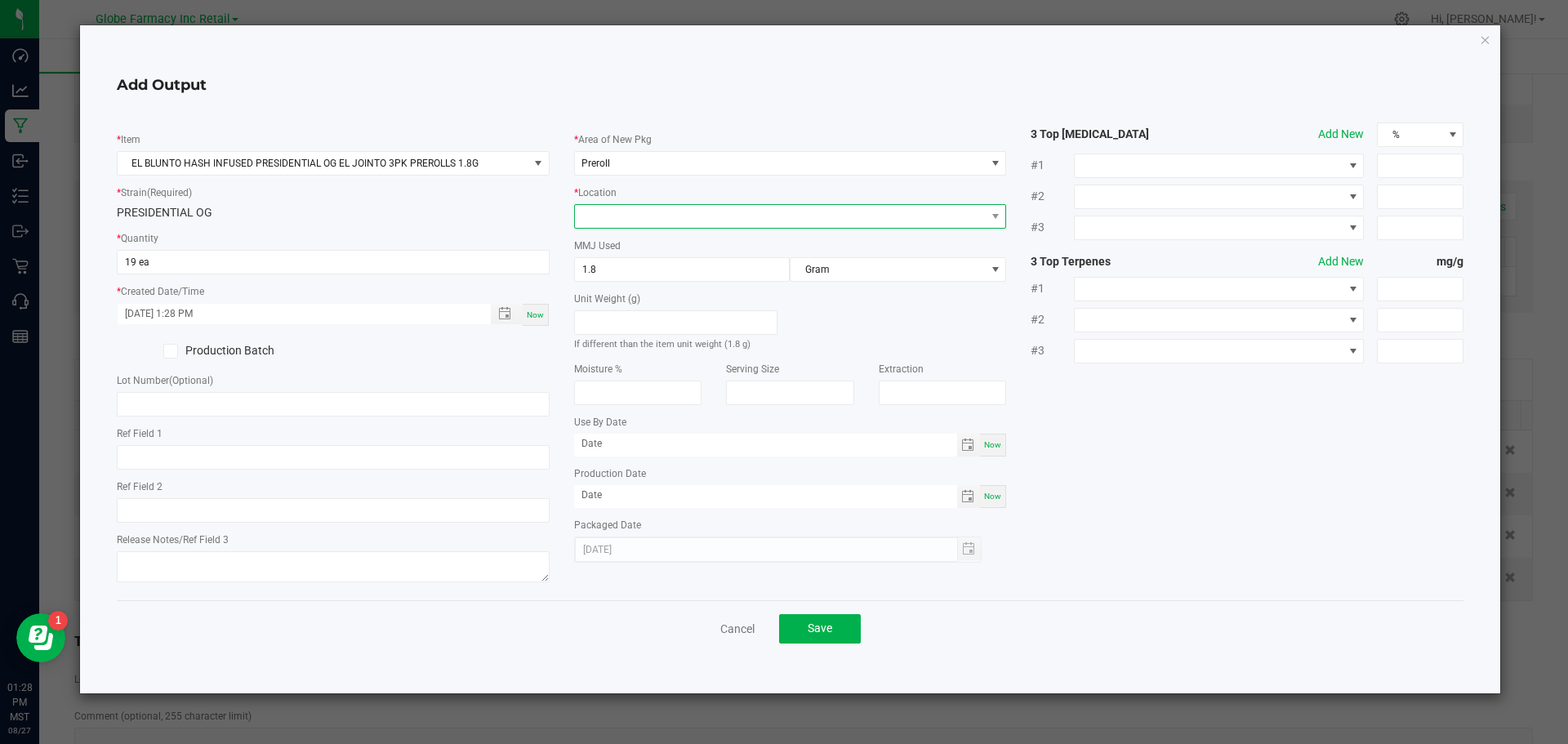
click at [674, 206] on span at bounding box center [781, 216] width 411 height 23
click at [658, 237] on li "Infused" at bounding box center [791, 246] width 431 height 28
click at [831, 632] on span "Save" at bounding box center [819, 629] width 24 height 13
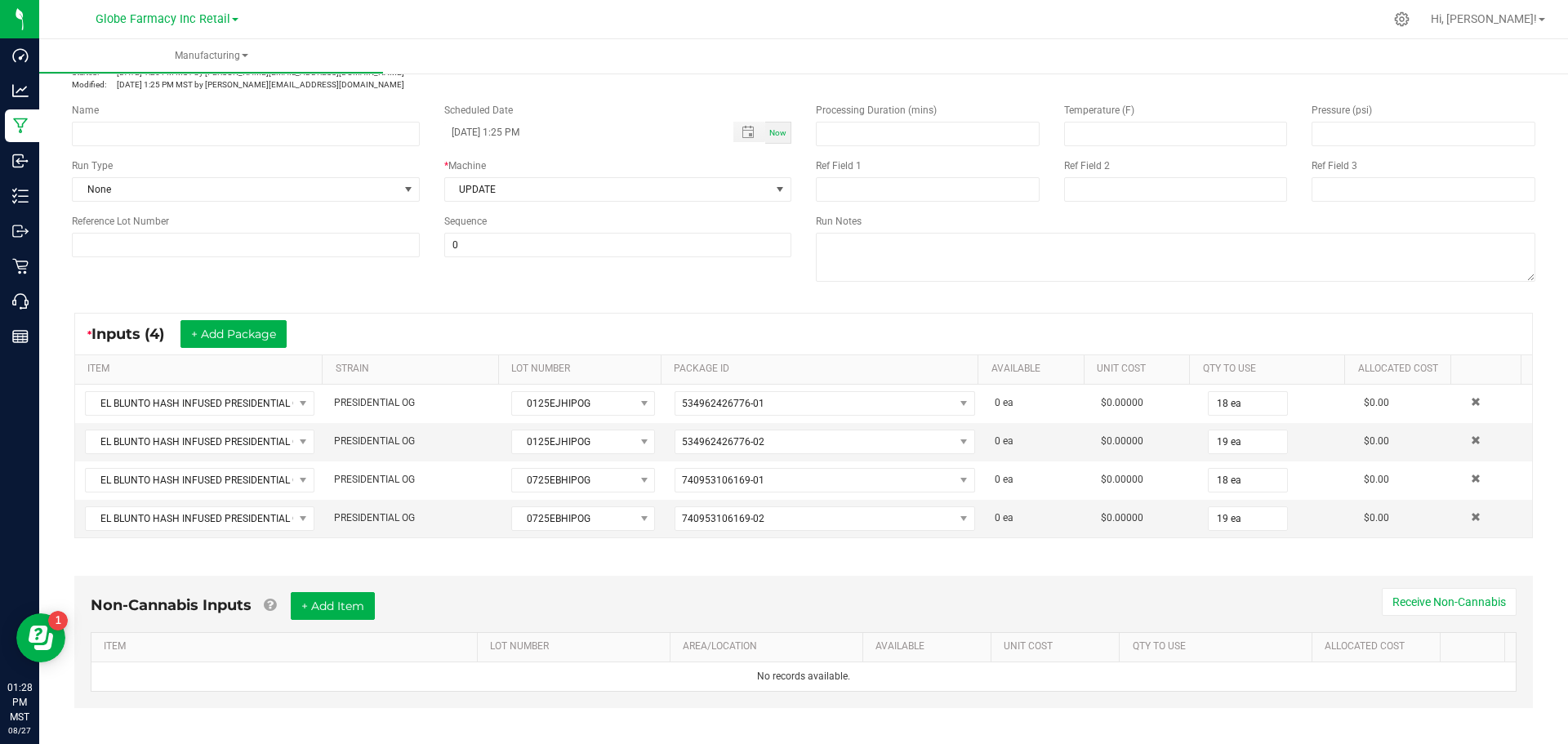
scroll to position [0, 0]
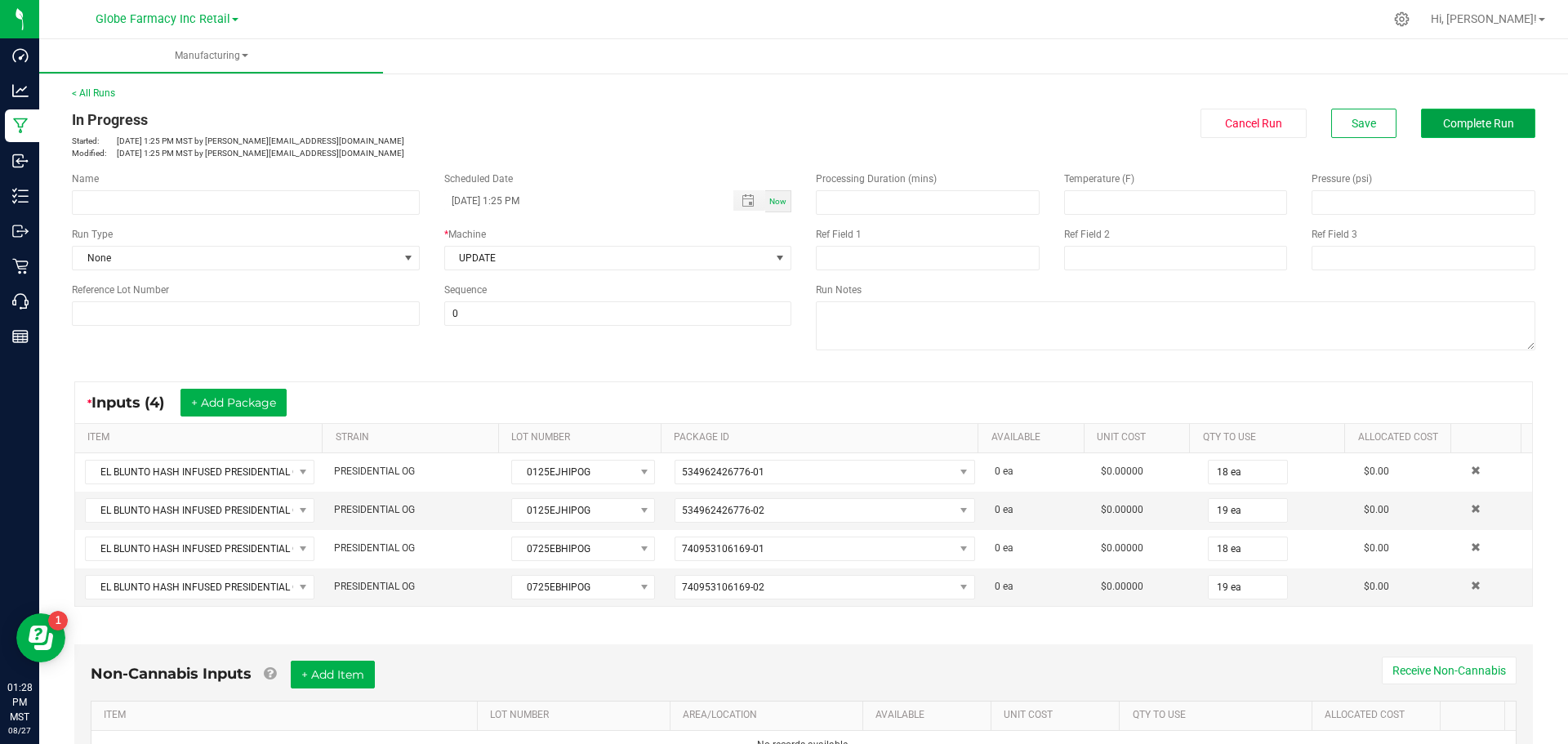
click at [1474, 120] on span "Complete Run" at bounding box center [1479, 124] width 71 height 13
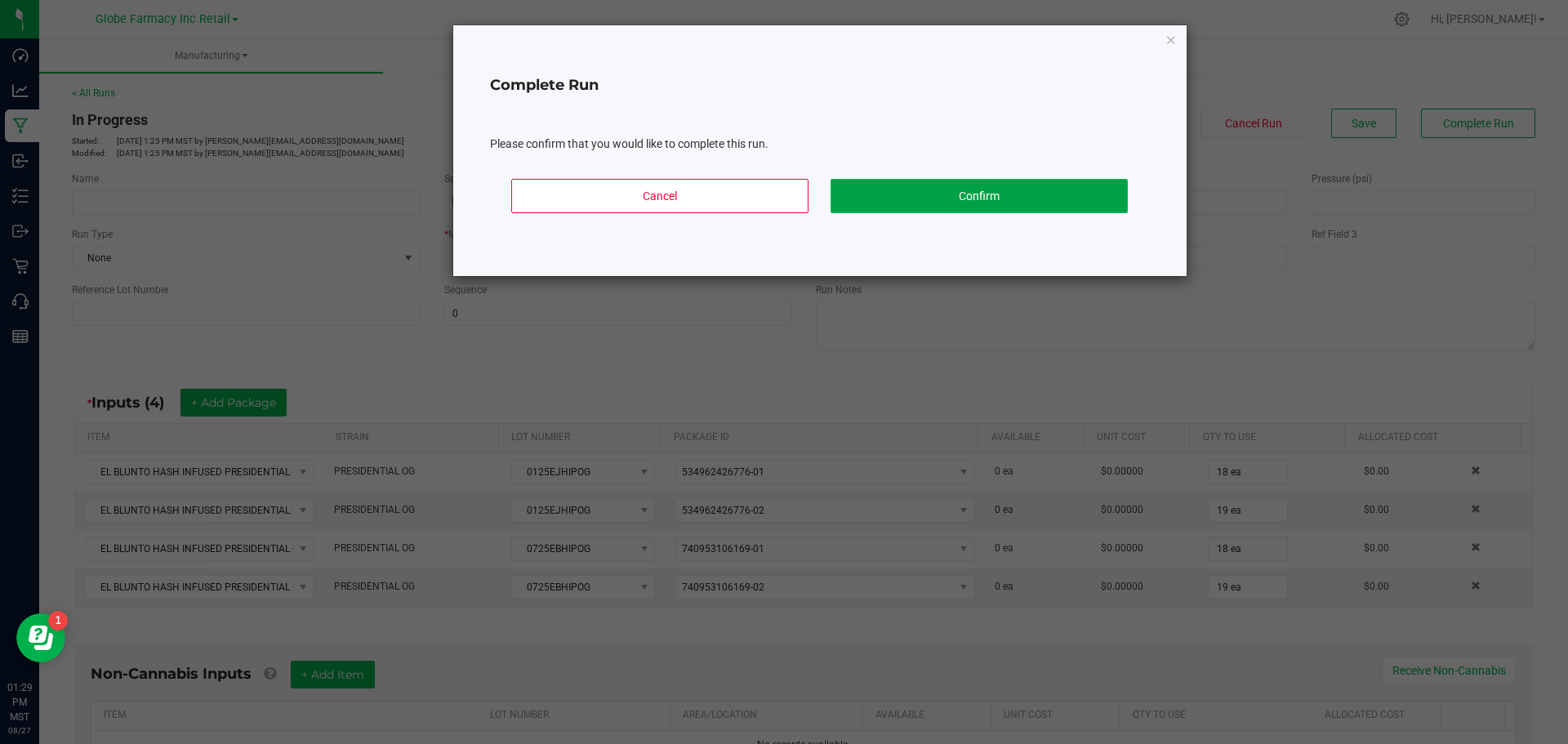
click at [931, 186] on button "Confirm" at bounding box center [980, 196] width 298 height 34
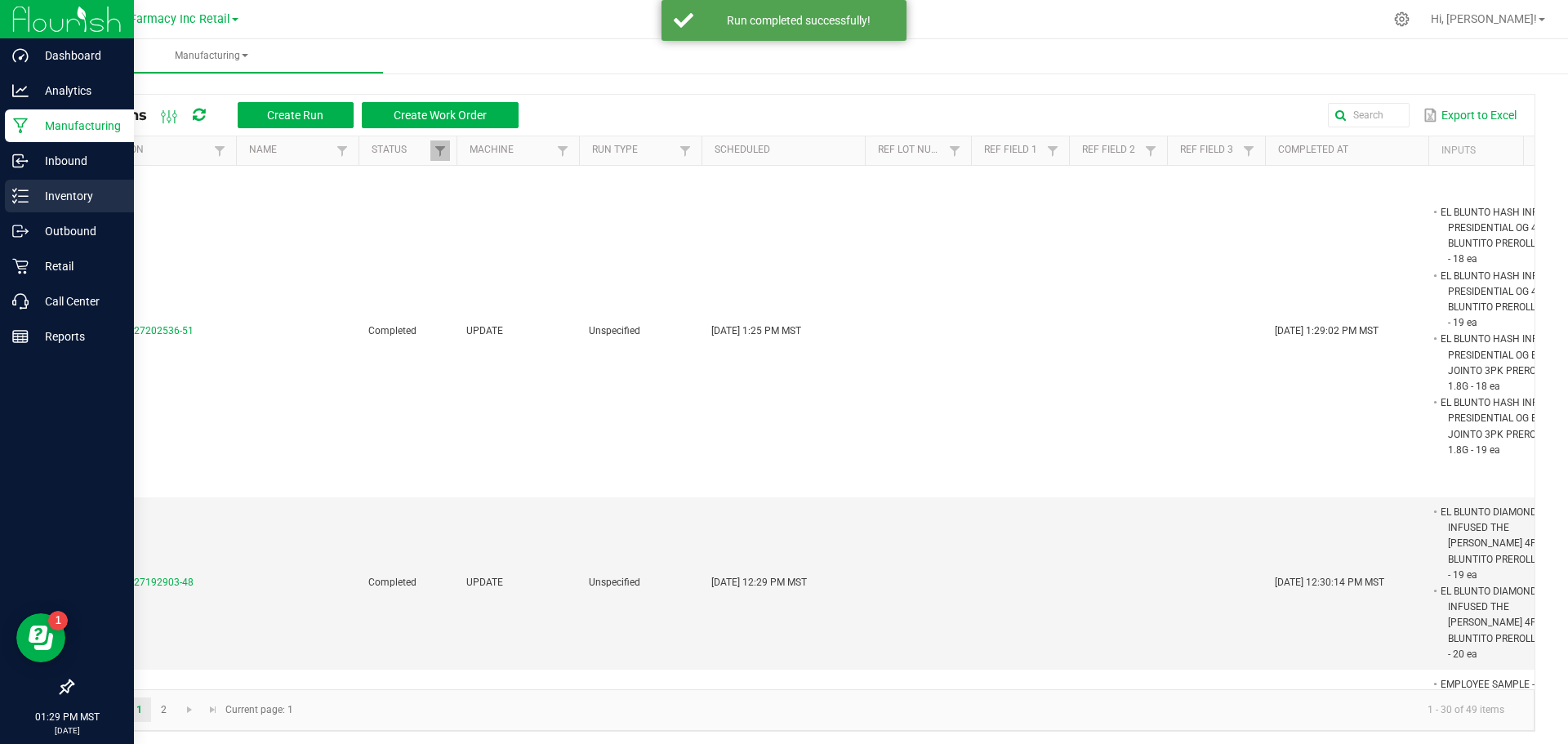
click at [66, 204] on p "Inventory" at bounding box center [77, 196] width 98 height 19
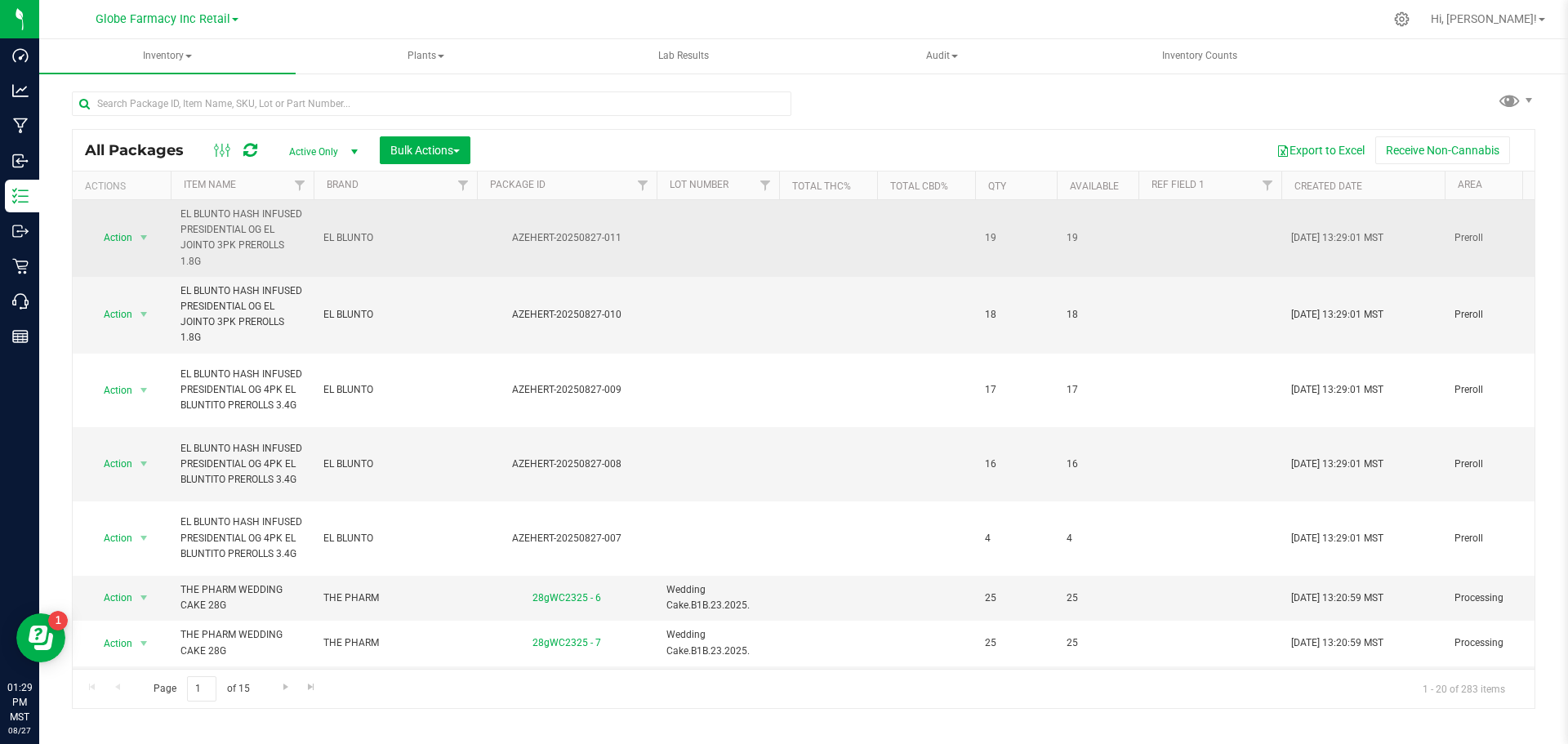
click at [717, 245] on td at bounding box center [718, 238] width 123 height 77
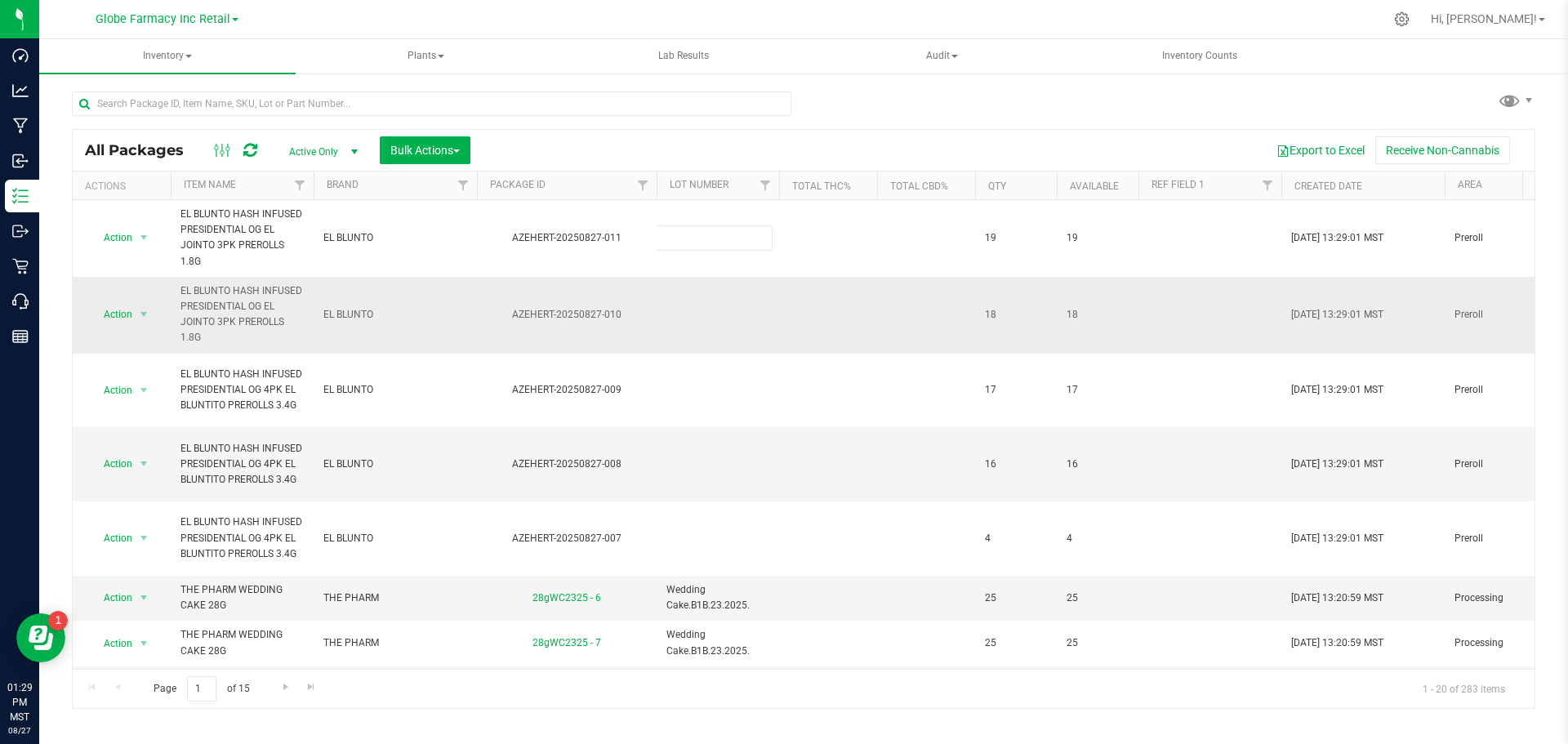
click at [705, 283] on td at bounding box center [718, 315] width 123 height 77
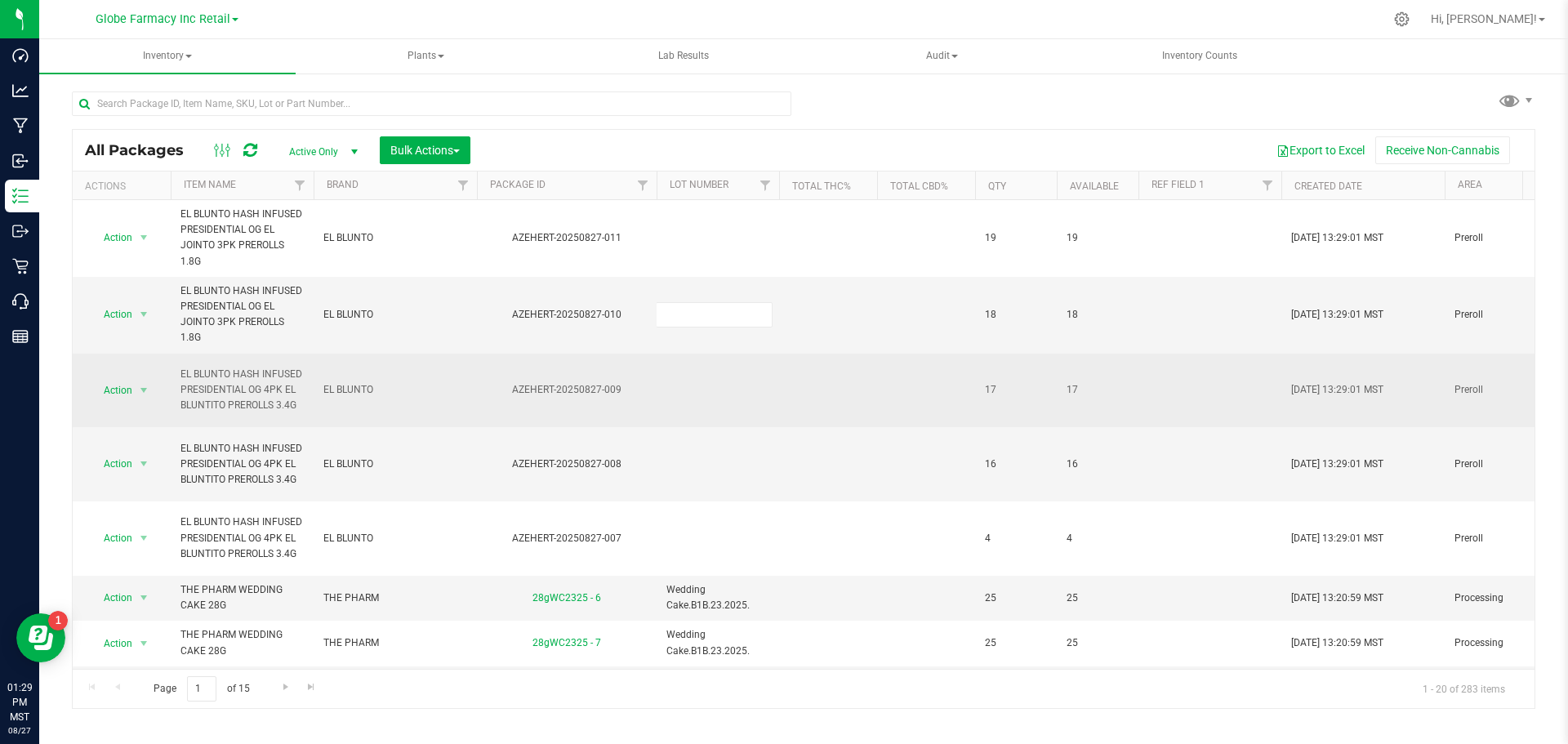
click at [438, 367] on td "EL BLUNTO" at bounding box center [395, 390] width 163 height 74
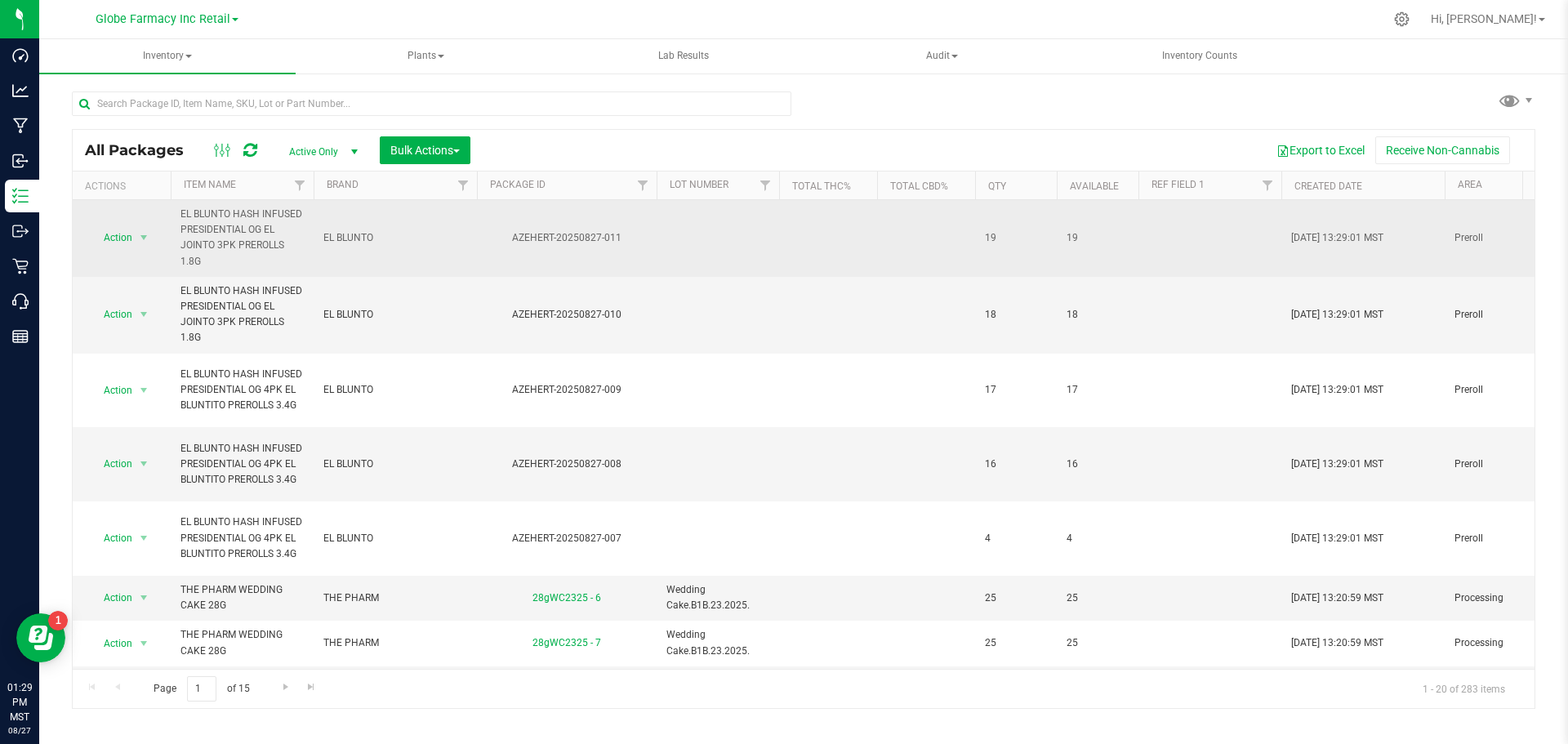
click at [700, 246] on td at bounding box center [718, 238] width 123 height 77
type input "0125EJHIPOG"
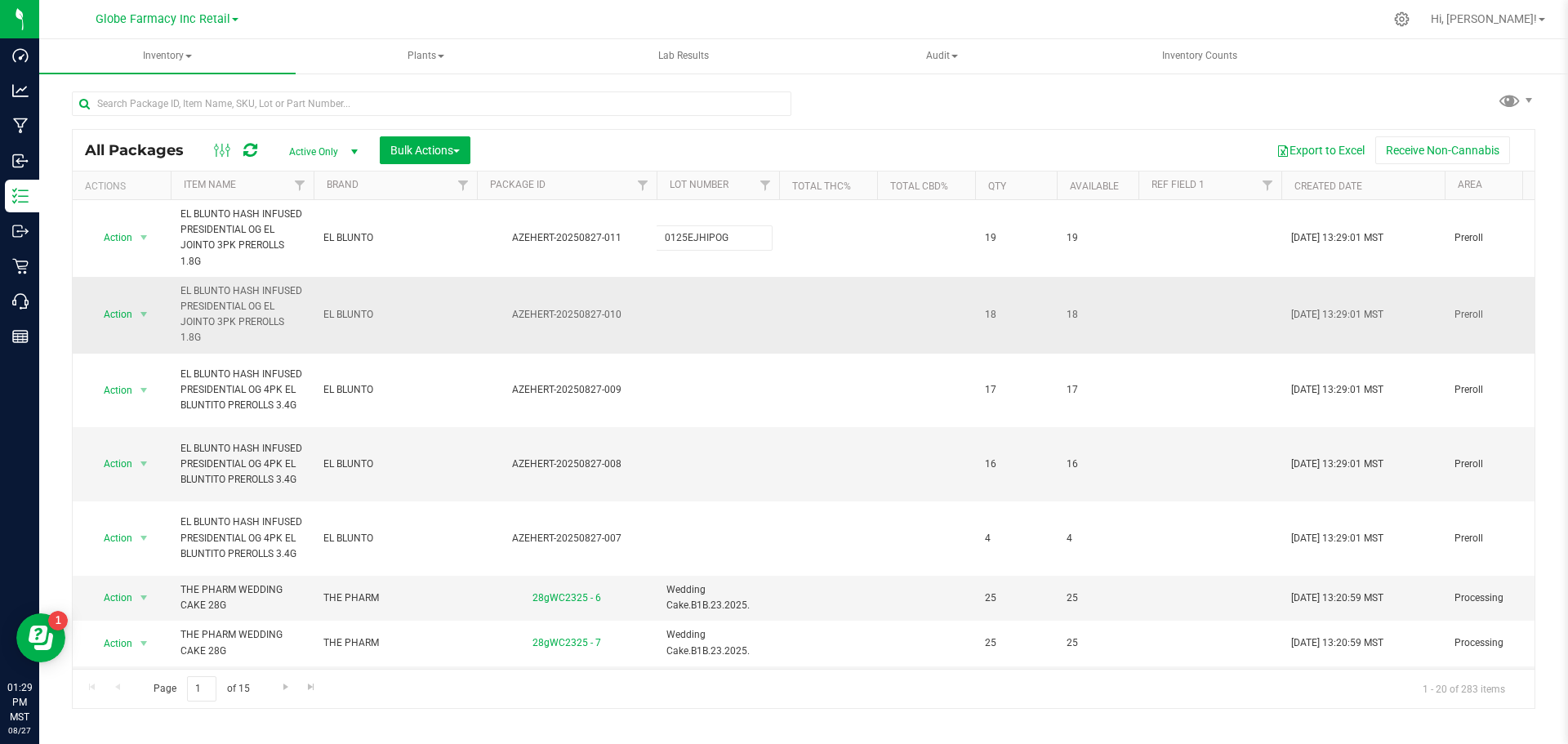
click at [680, 311] on div "All Packages Active Only Active Only Lab Samples Locked All Bulk Actions Add to…" at bounding box center [803, 419] width 1464 height 580
click at [675, 321] on td at bounding box center [718, 315] width 123 height 77
type input "0125EJHIPOG"
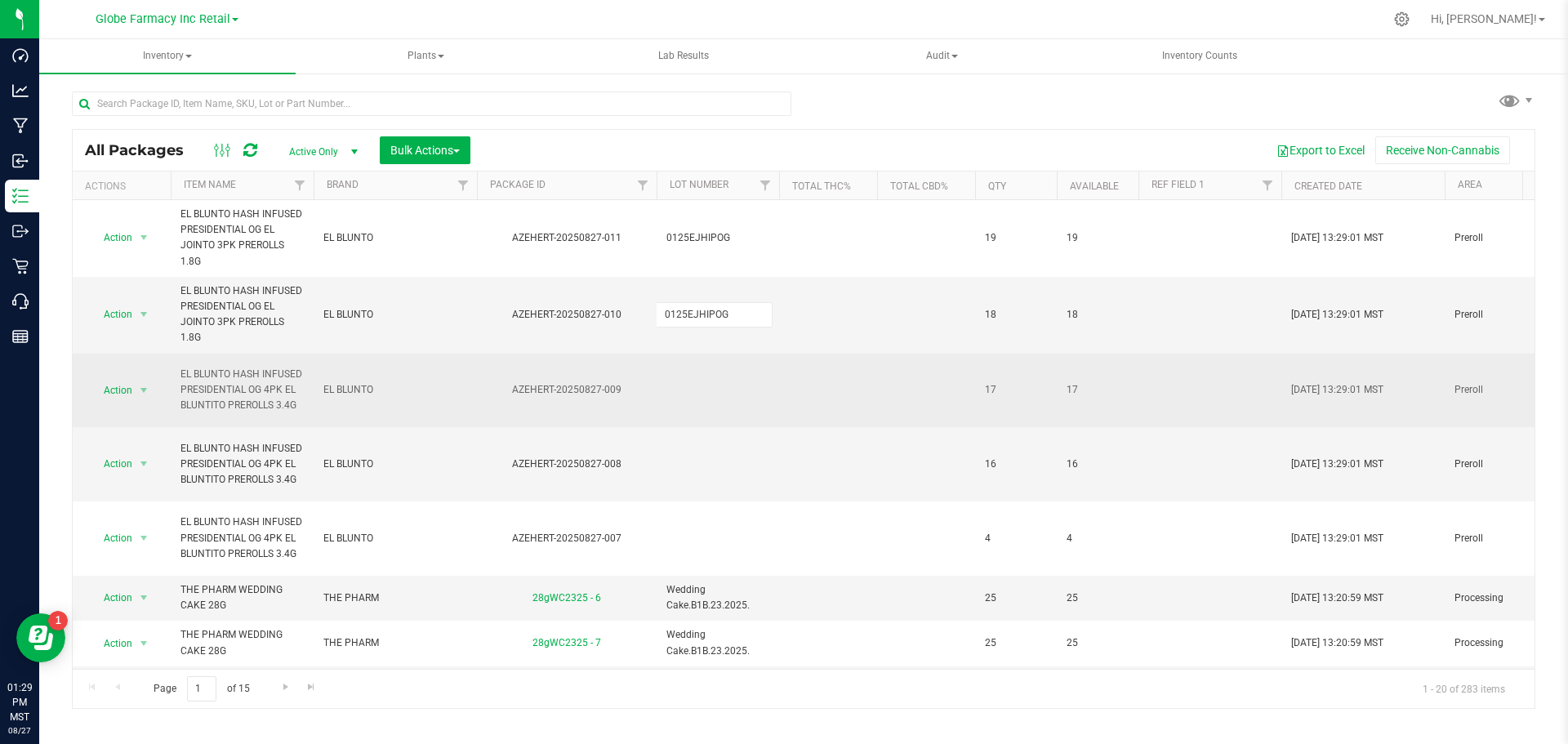
click at [703, 418] on div "All Packages Active Only Active Only Lab Samples Locked All Bulk Actions Add to…" at bounding box center [803, 419] width 1464 height 580
click at [708, 375] on td at bounding box center [718, 390] width 123 height 74
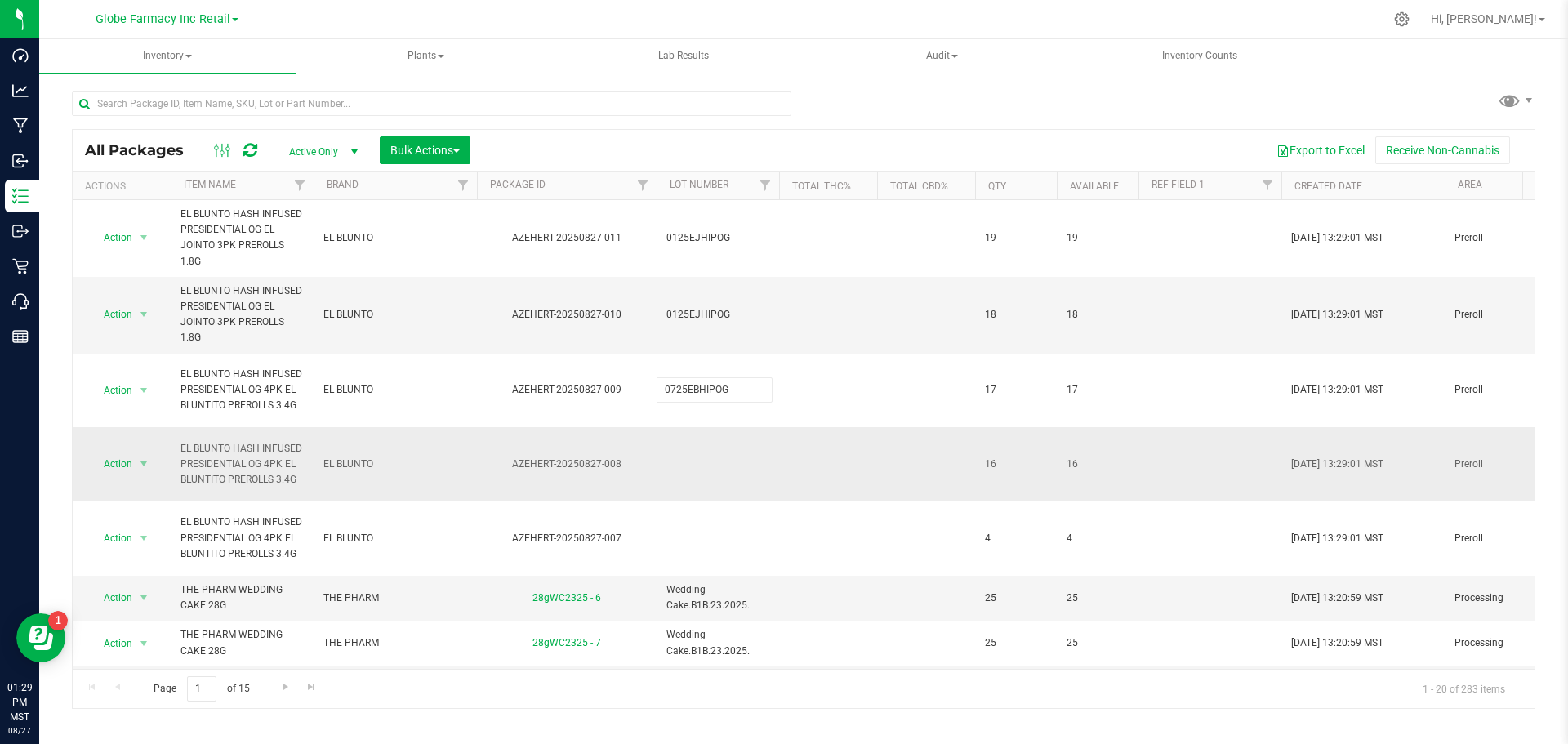
type input "0725EBHIPOG"
click at [696, 461] on div "All Packages Active Only Active Only Lab Samples Locked All Bulk Actions Add to…" at bounding box center [803, 419] width 1464 height 580
click at [681, 465] on td at bounding box center [718, 464] width 123 height 74
type input "0725EBHIPOG"
click at [868, 453] on div "All Packages Active Only Active Only Lab Samples Locked All Bulk Actions Add to…" at bounding box center [803, 419] width 1464 height 580
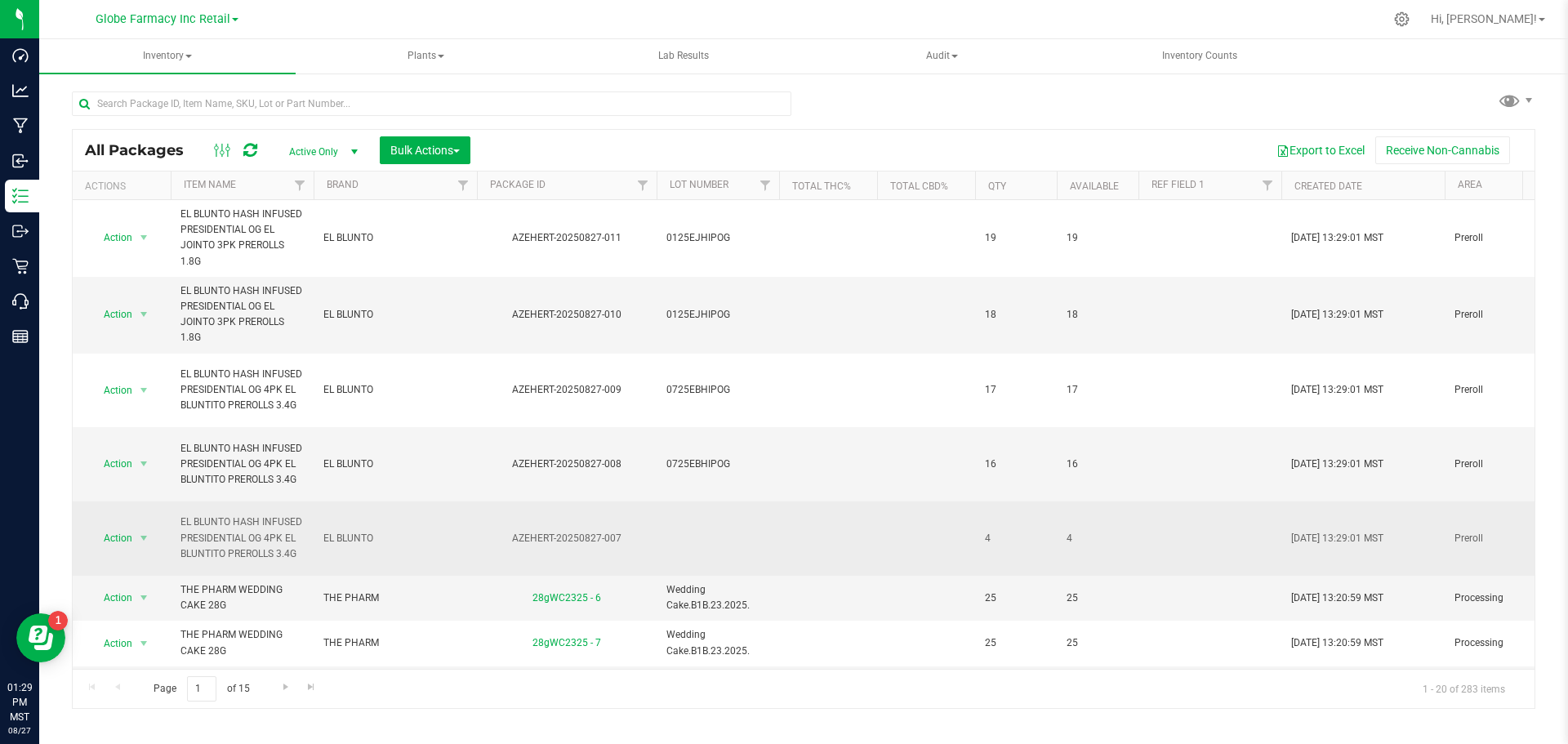
click at [671, 536] on td at bounding box center [718, 538] width 123 height 74
type input "0625EBHIPOG"
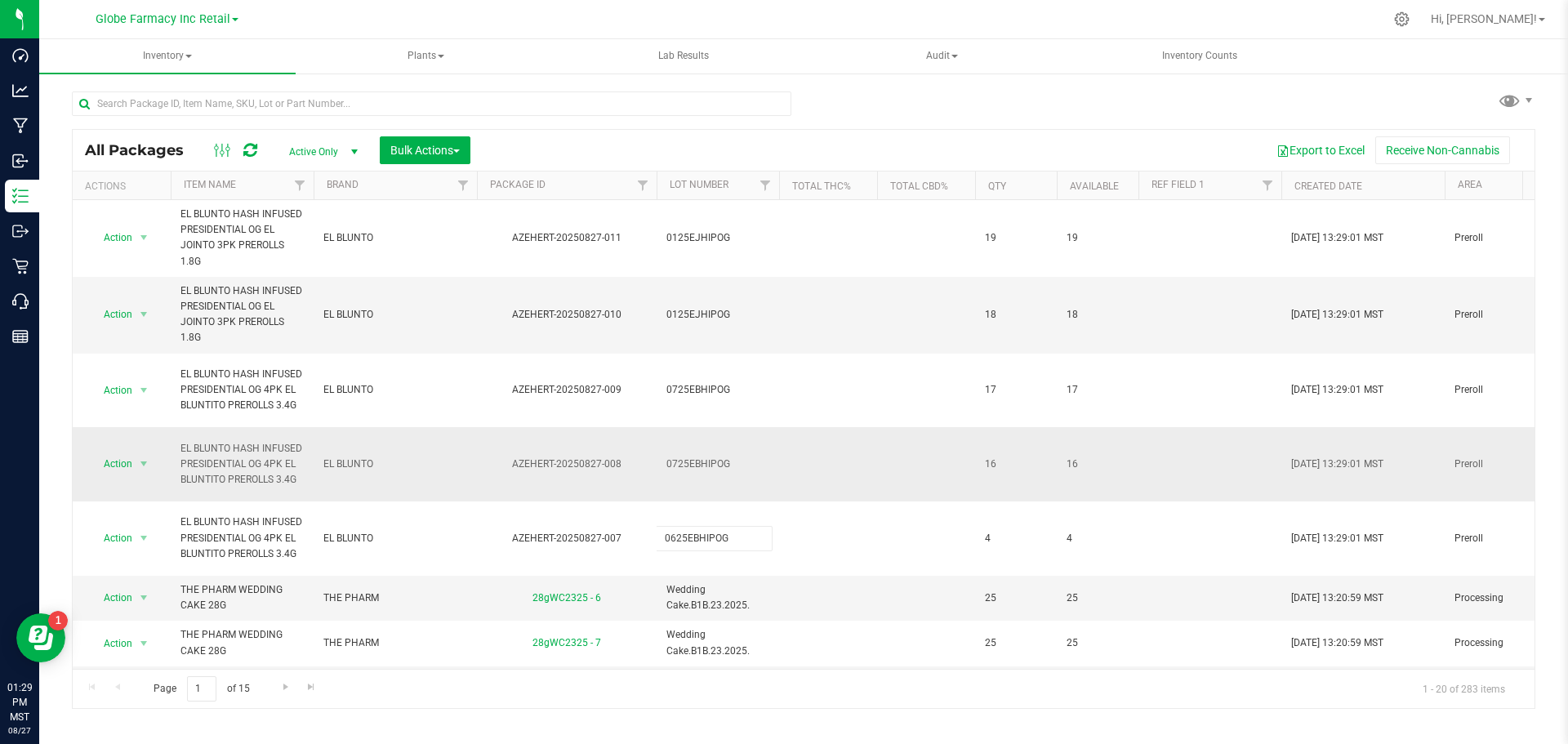
click at [636, 498] on div "All Packages Active Only Active Only Lab Samples Locked All Bulk Actions Add to…" at bounding box center [803, 419] width 1464 height 580
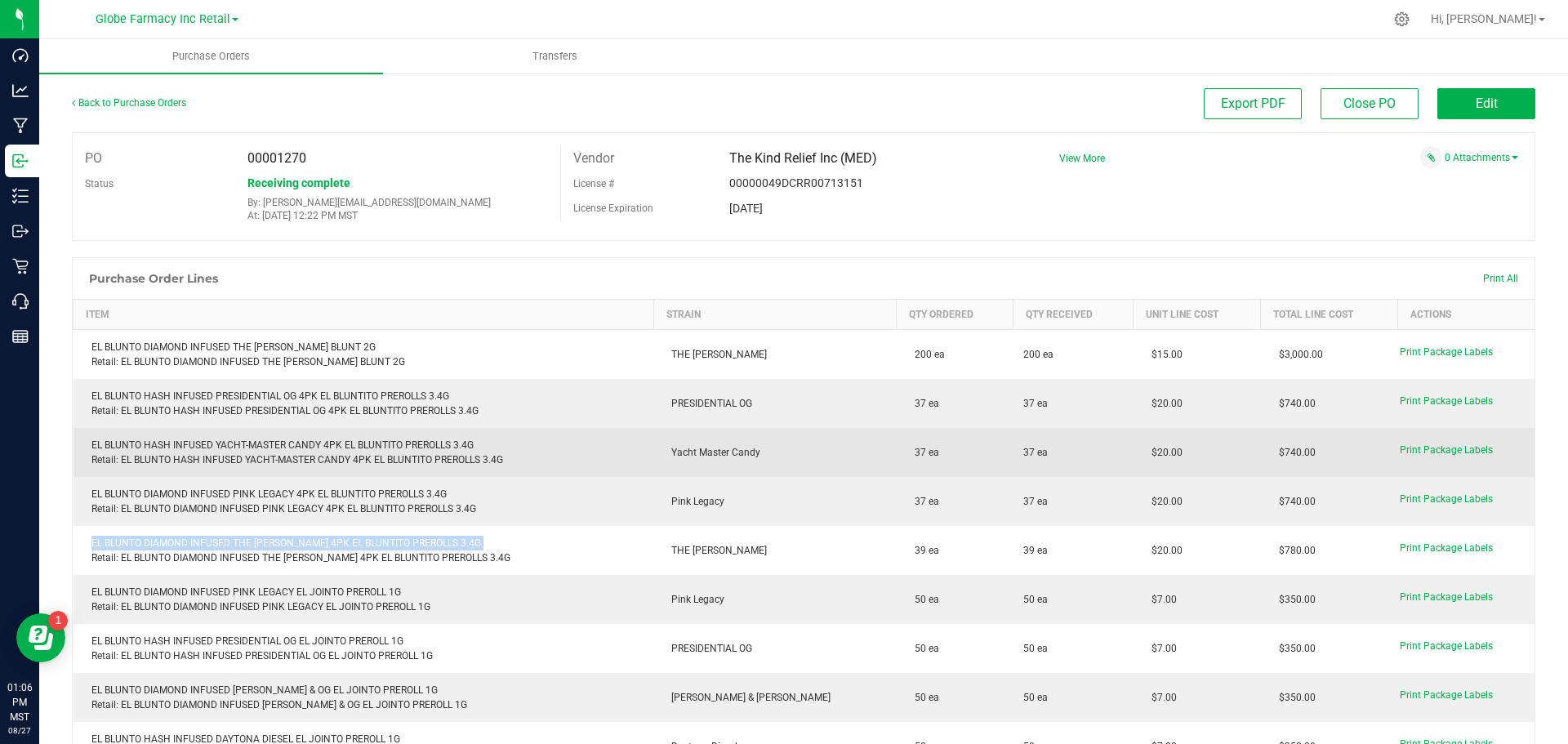
scroll to position [87, 0]
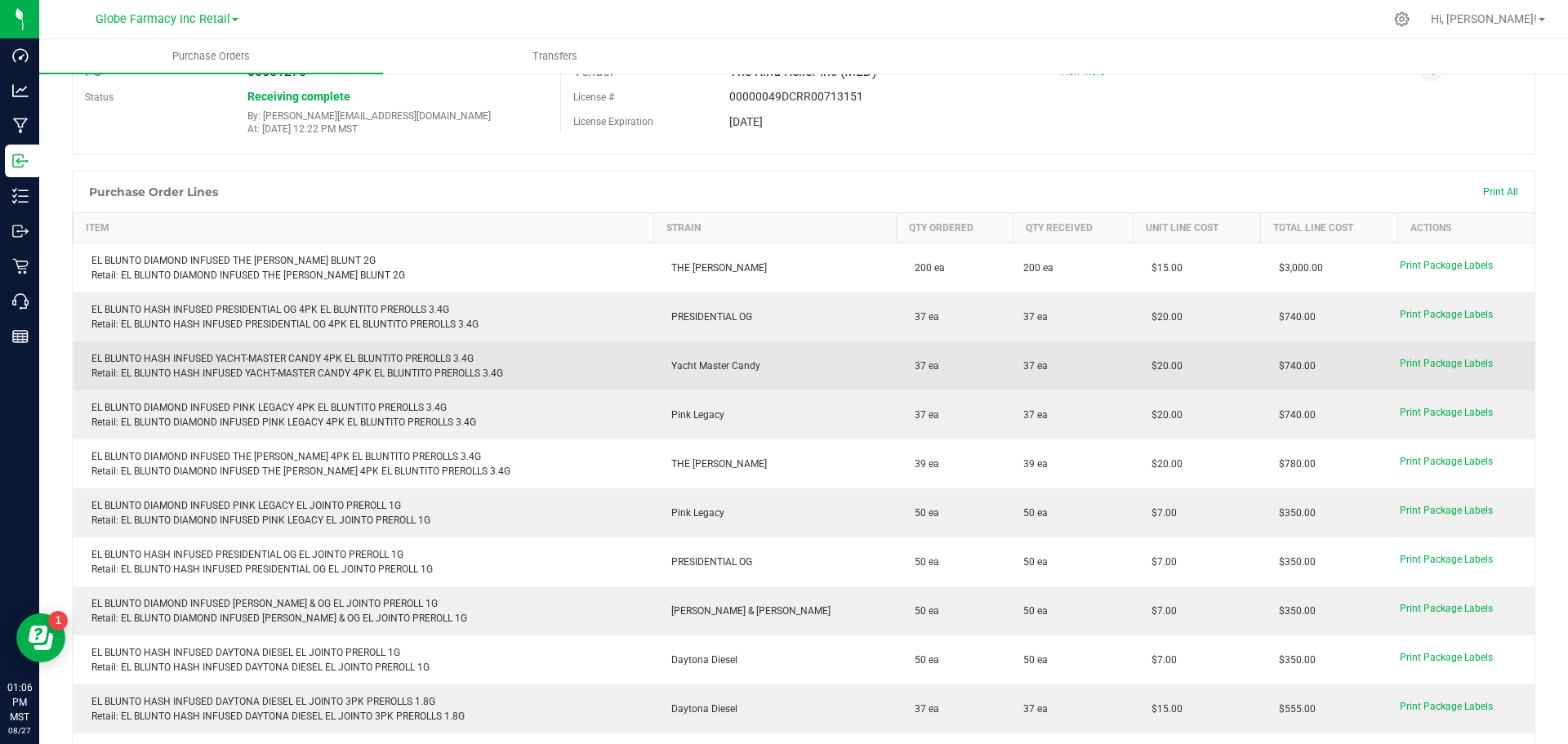
click at [602, 363] on div "EL BLUNTO HASH INFUSED YACHT-MASTER CANDY 4PK EL BLUNTITO PREROLLS 3.4G Retail:…" at bounding box center [364, 365] width 561 height 29
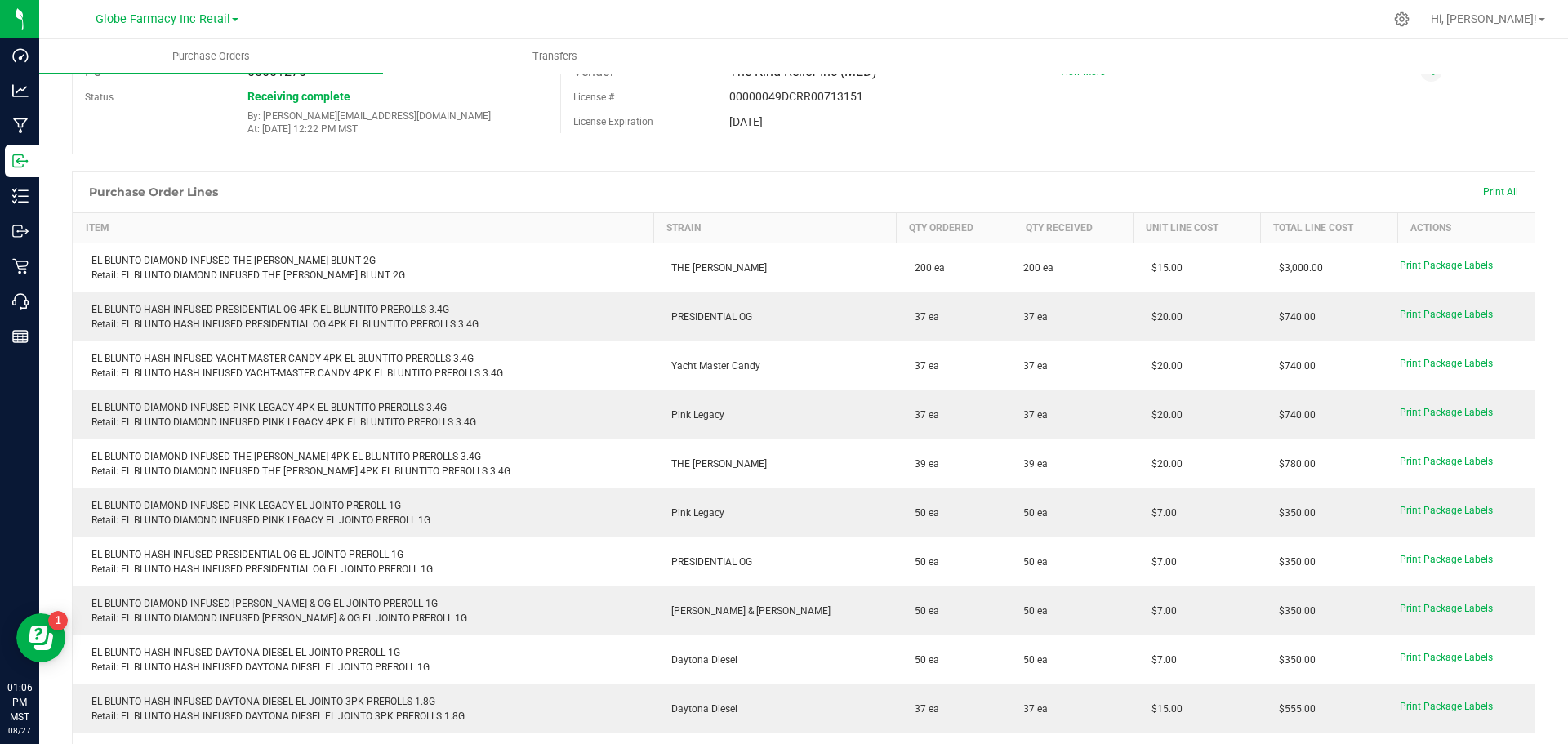
click at [1484, 186] on div "Print All" at bounding box center [1501, 191] width 52 height 34
click at [1484, 192] on span "Print All" at bounding box center [1501, 192] width 35 height 12
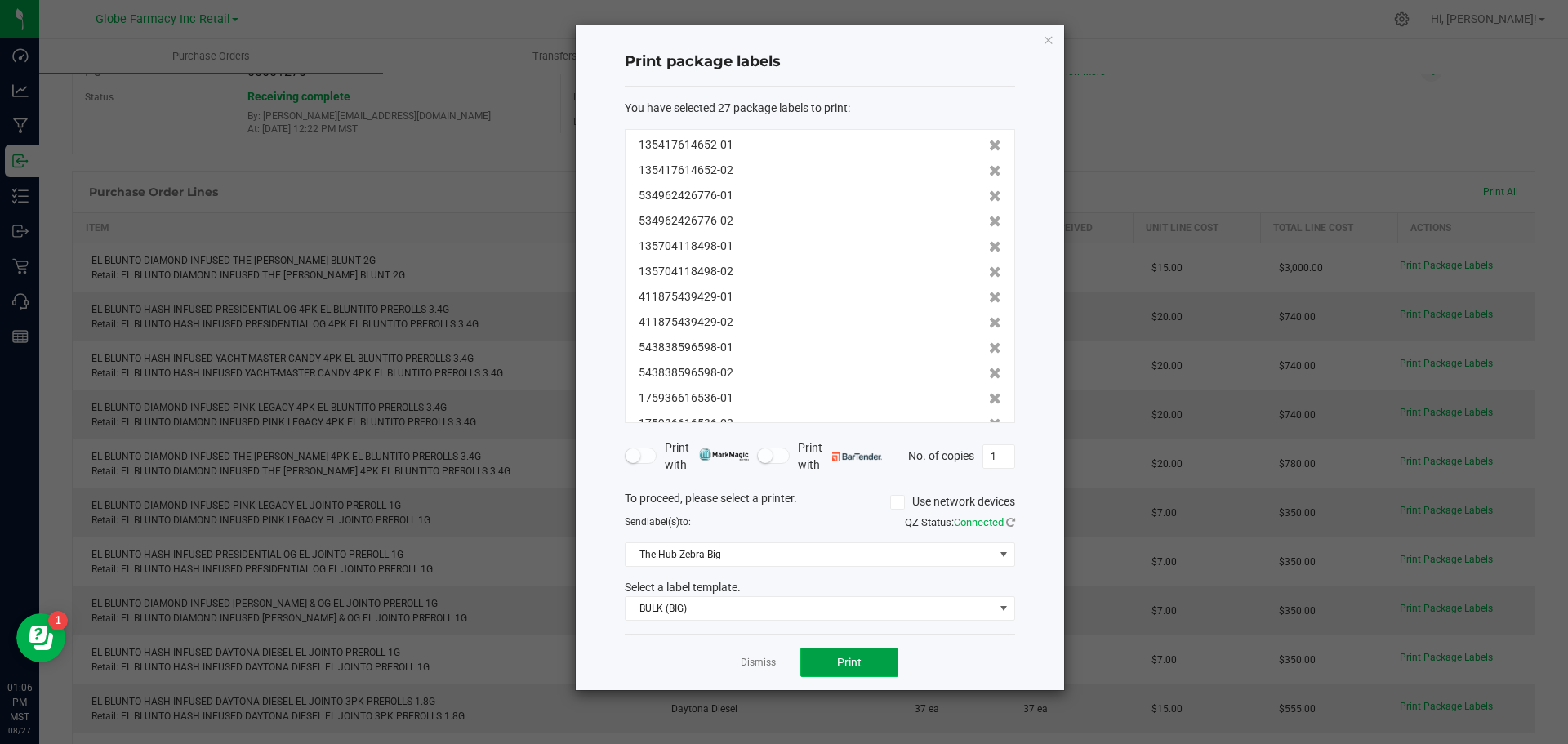
click at [878, 662] on button "Print" at bounding box center [849, 662] width 98 height 29
click at [1050, 33] on icon "button" at bounding box center [1049, 38] width 12 height 19
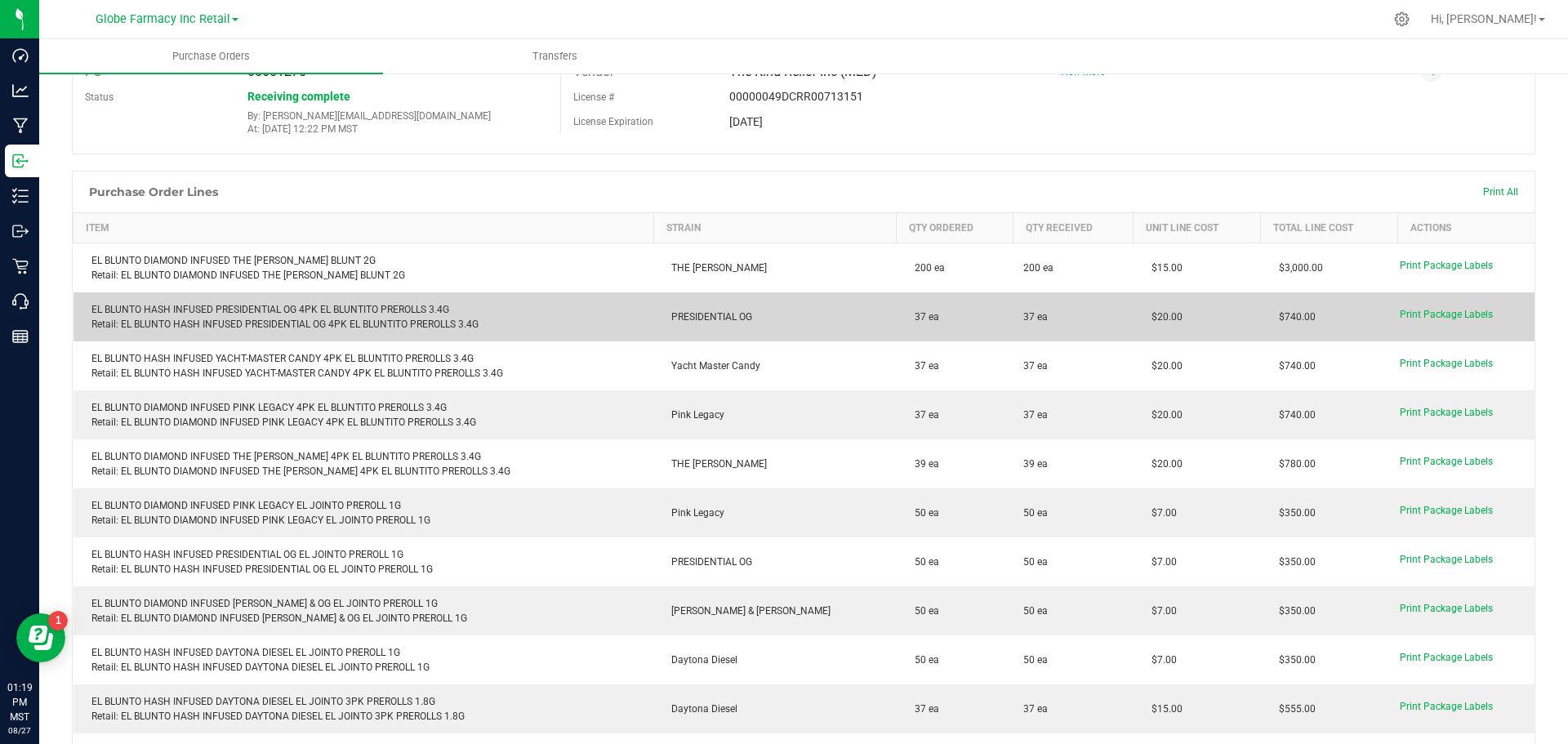
click at [242, 308] on div "EL BLUNTO HASH INFUSED PRESIDENTIAL OG 4PK EL BLUNTITO PREROLLS 3.4G Retail: EL…" at bounding box center [364, 317] width 561 height 29
copy div "EL BLUNTO HASH INFUSED PRESIDENTIAL OG 4PK EL BLUNTITO PREROLLS 3.4G"
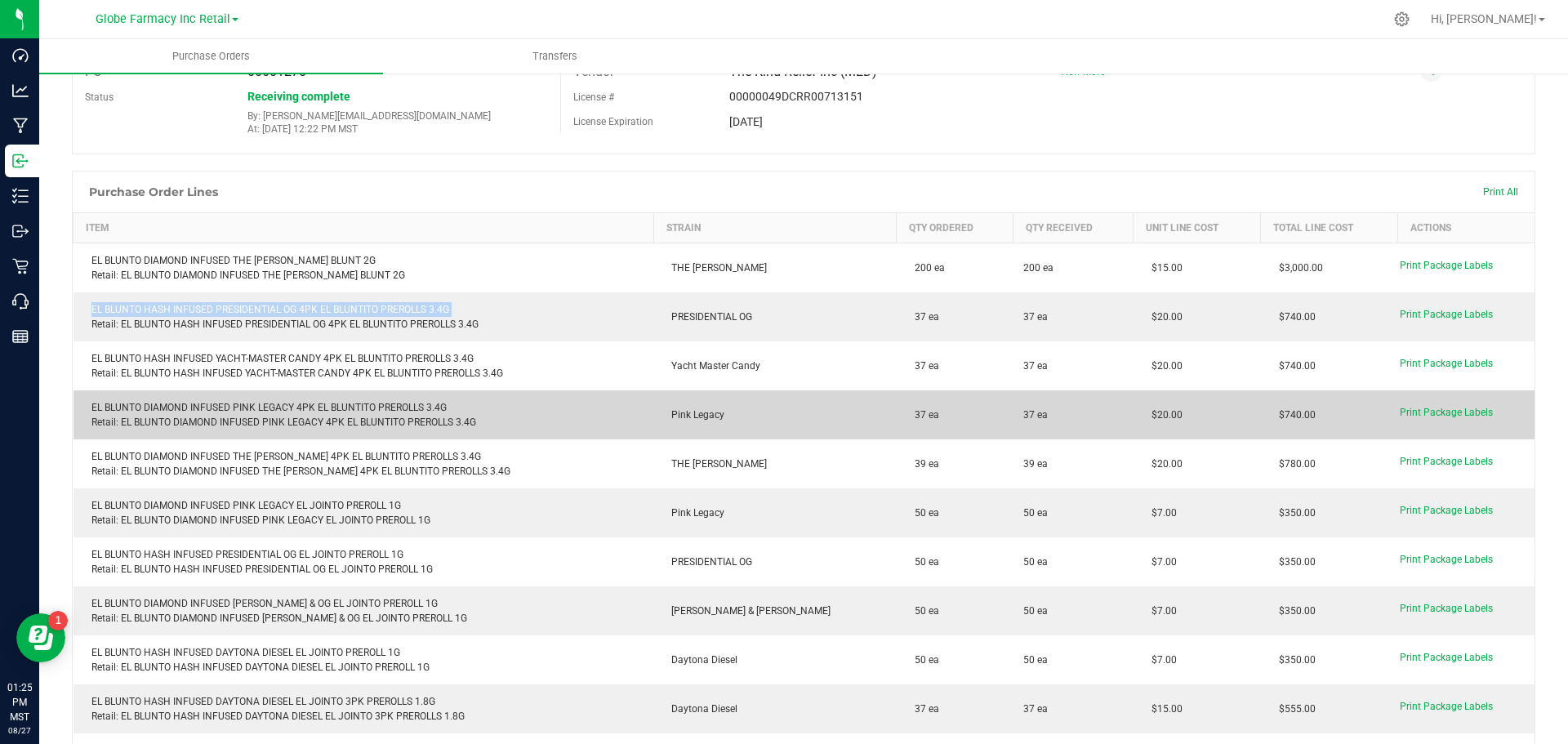
copy div "EL BLUNTO HASH INFUSED PRESIDENTIAL OG 4PK EL BLUNTITO PREROLLS 3.4G"
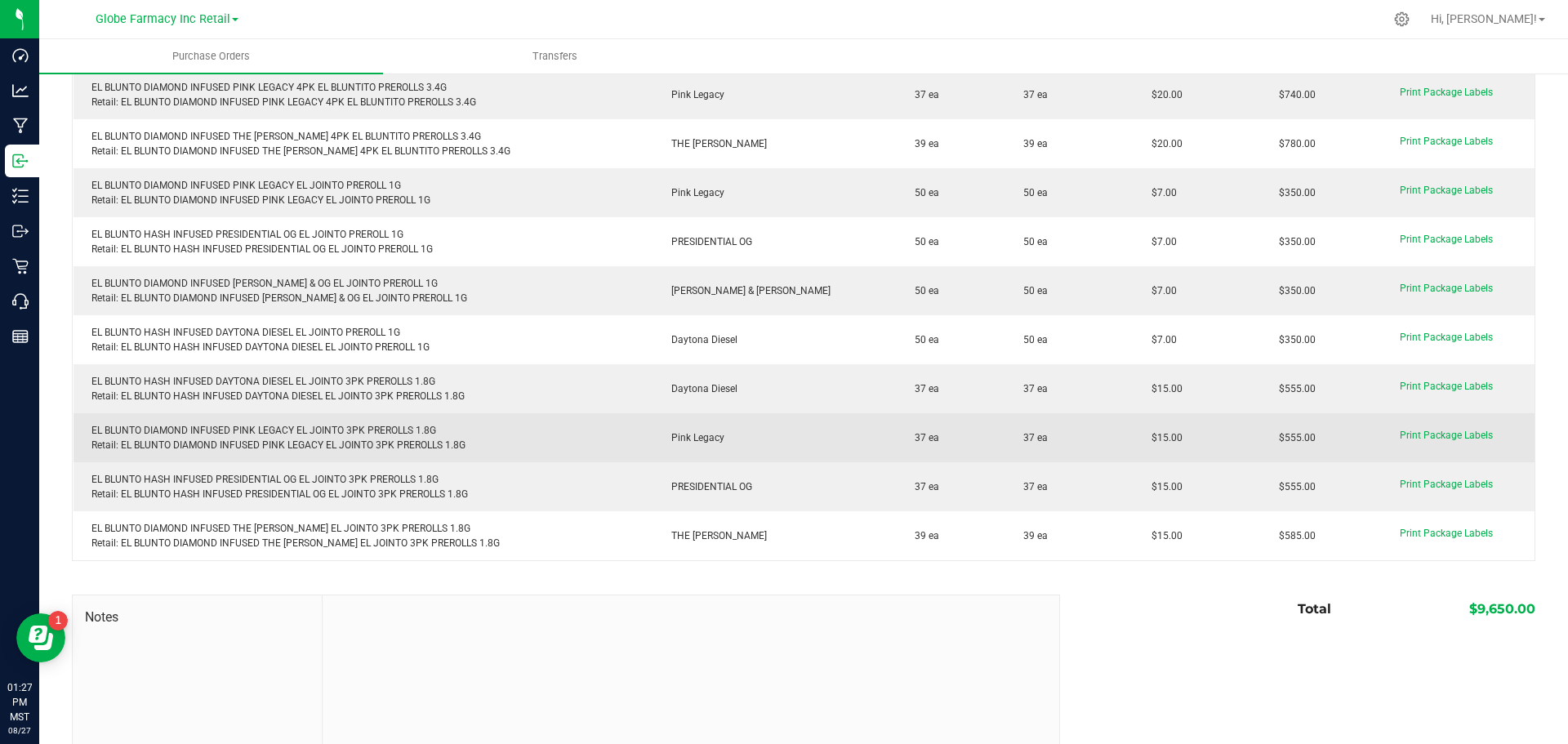
scroll to position [413, 0]
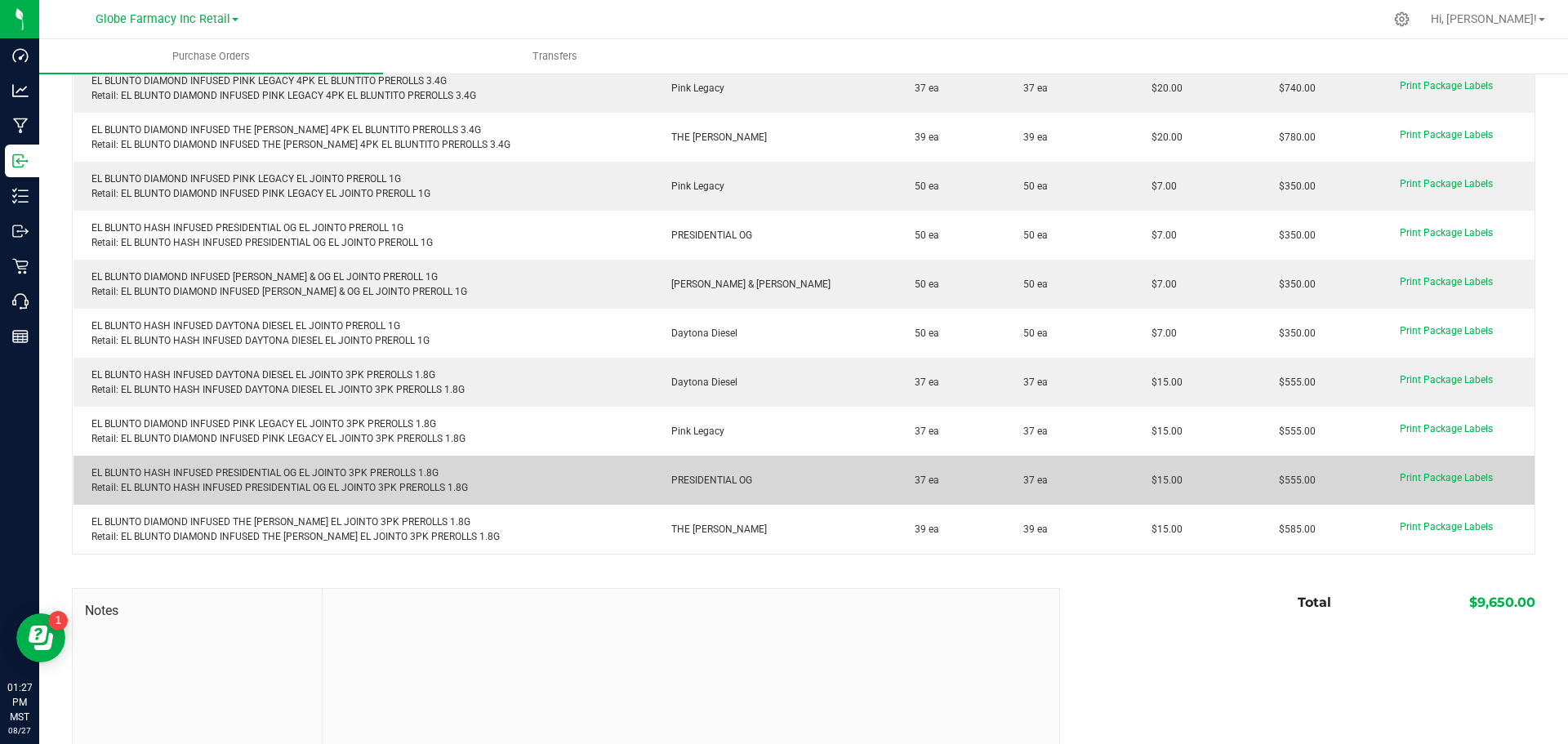
click at [281, 475] on div "EL BLUNTO HASH INFUSED PRESIDENTIAL OG EL JOINTO 3PK PREROLLS 1.8G Retail: EL B…" at bounding box center [364, 480] width 561 height 29
copy div "EL BLUNTO HASH INFUSED PRESIDENTIAL OG EL JOINTO 3PK PREROLLS 1.8G"
click at [472, 471] on div "EL BLUNTO HASH INFUSED PRESIDENTIAL OG EL JOINTO 3PK PREROLLS 1.8G Retail: EL B…" at bounding box center [364, 480] width 561 height 29
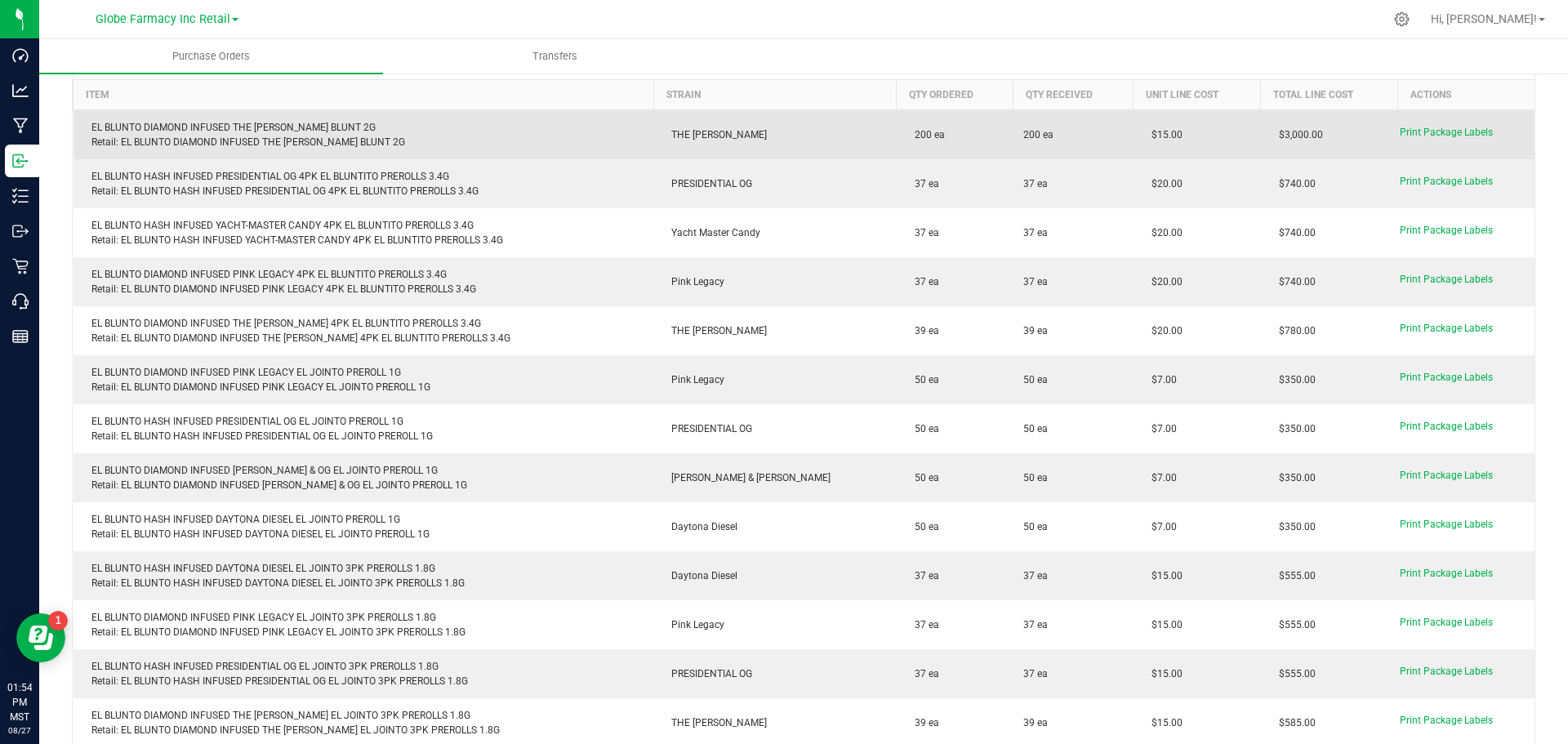
scroll to position [0, 0]
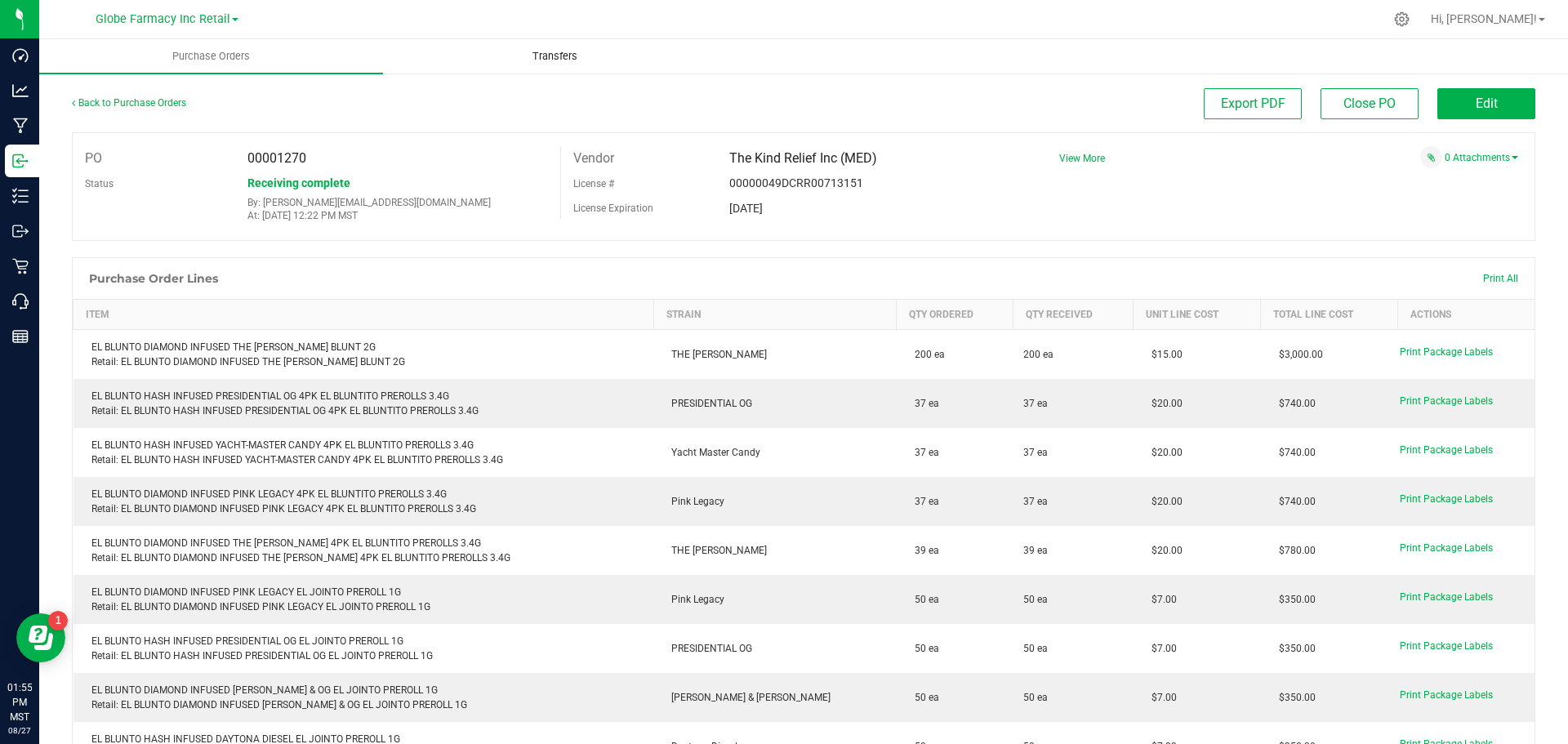
click at [521, 57] on span "Transfers" at bounding box center [555, 57] width 89 height 15
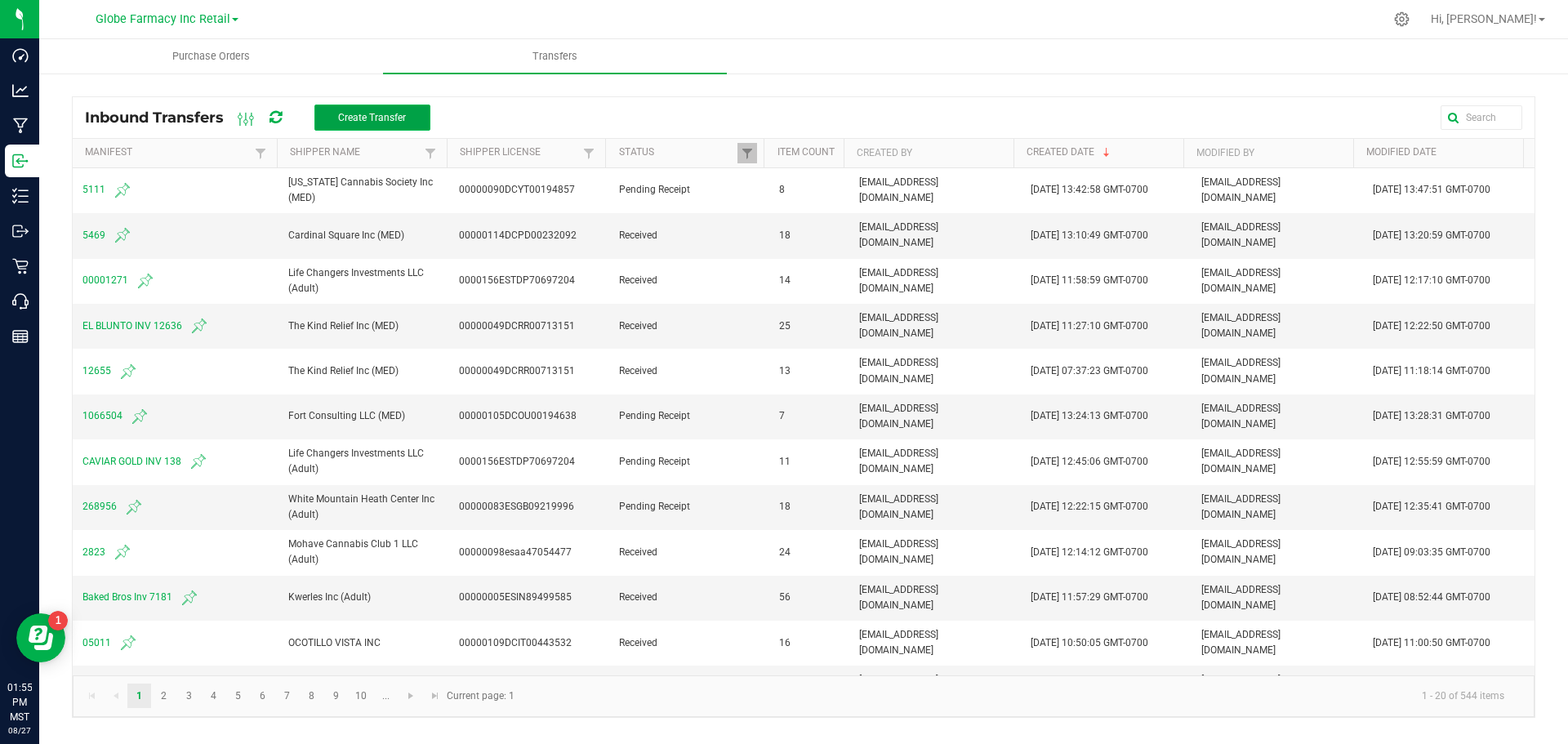
click at [363, 125] on button "Create Transfer" at bounding box center [372, 117] width 116 height 26
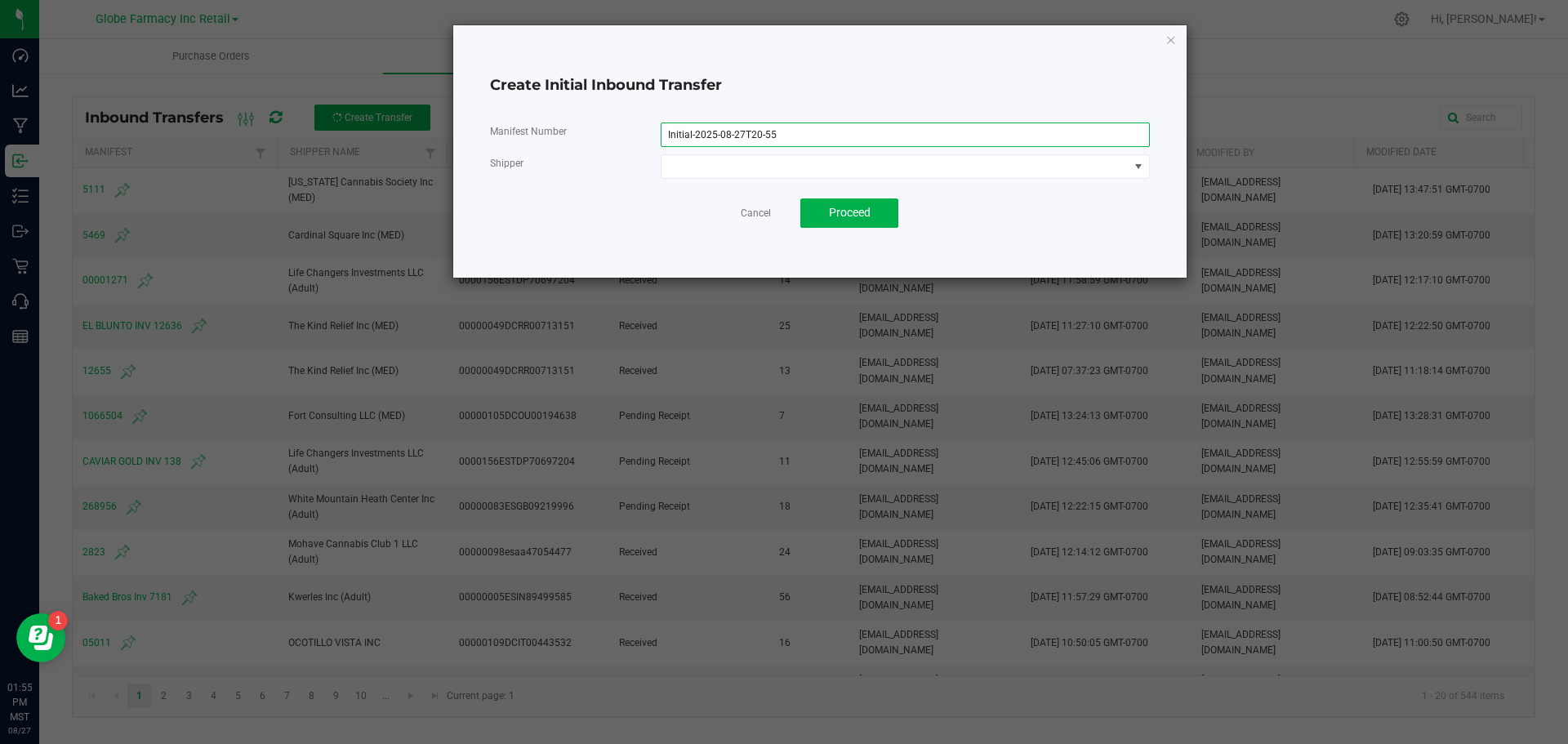
click at [826, 141] on input "Initial-2025-08-27T20-55" at bounding box center [905, 135] width 489 height 24
drag, startPoint x: 814, startPoint y: 140, endPoint x: 542, endPoint y: 113, distance: 273.3
click at [667, 123] on input "Initial-2025-08-27T20-55" at bounding box center [905, 135] width 489 height 24
type input "d"
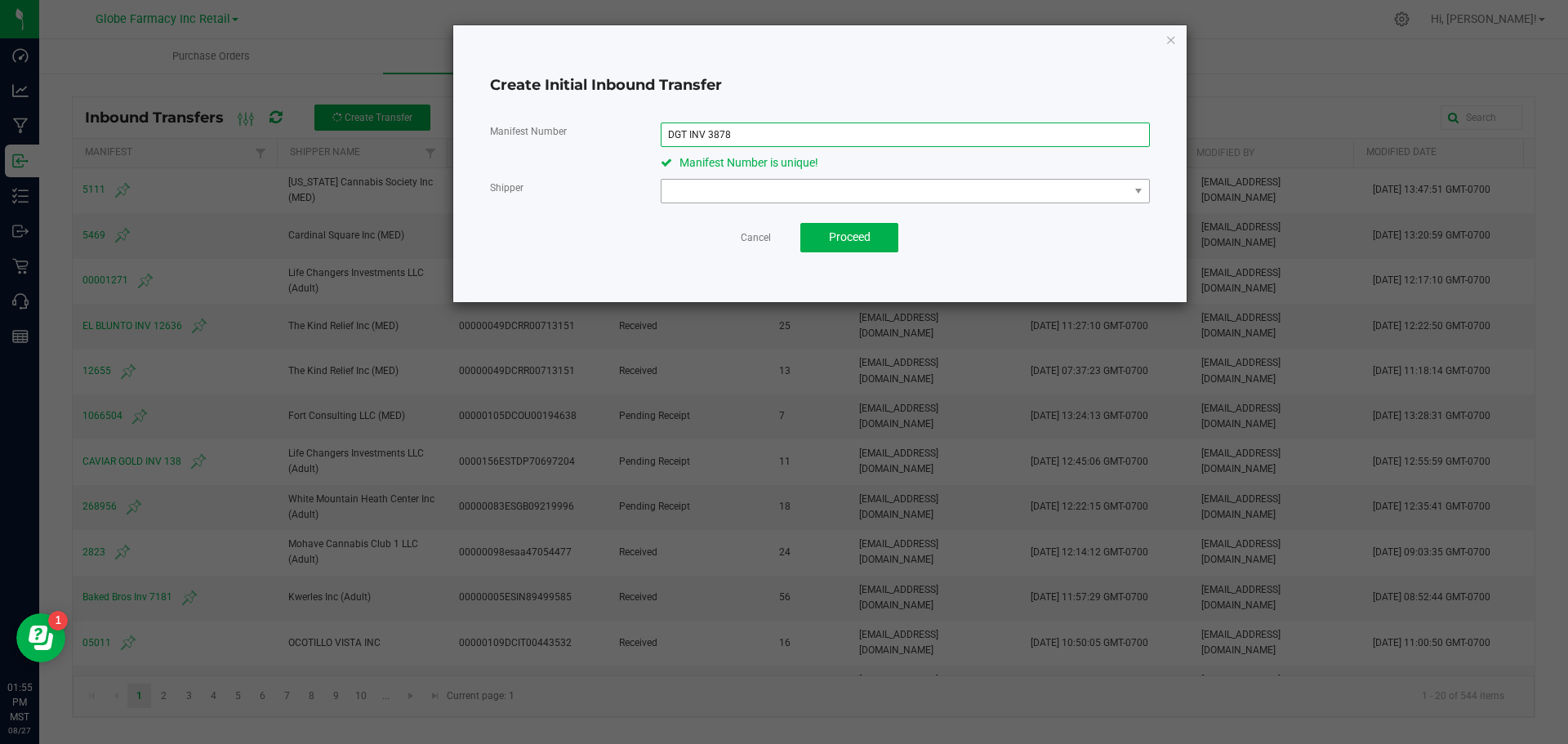
type input "DGT INV 3878"
click at [679, 201] on span at bounding box center [895, 191] width 467 height 23
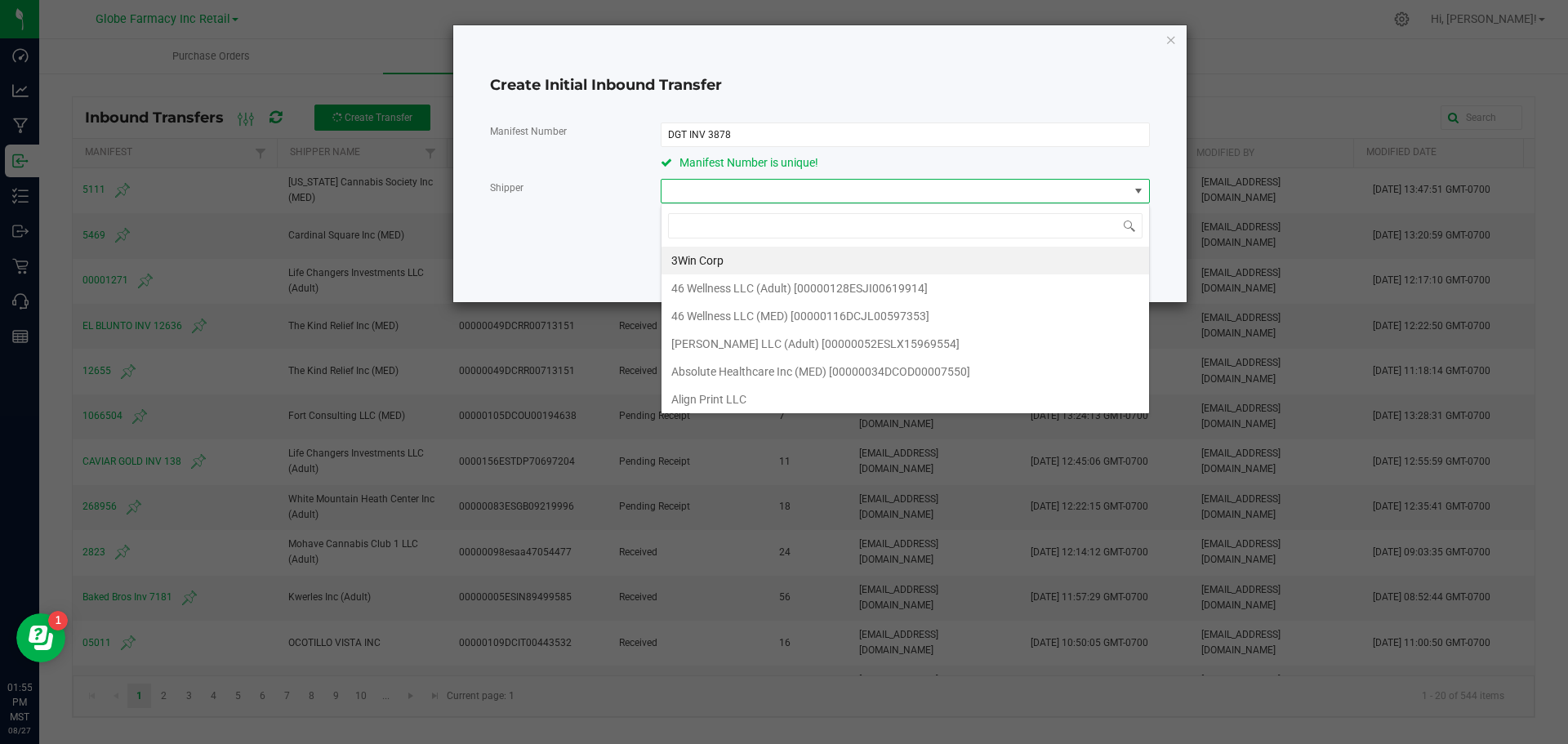
scroll to position [24, 488]
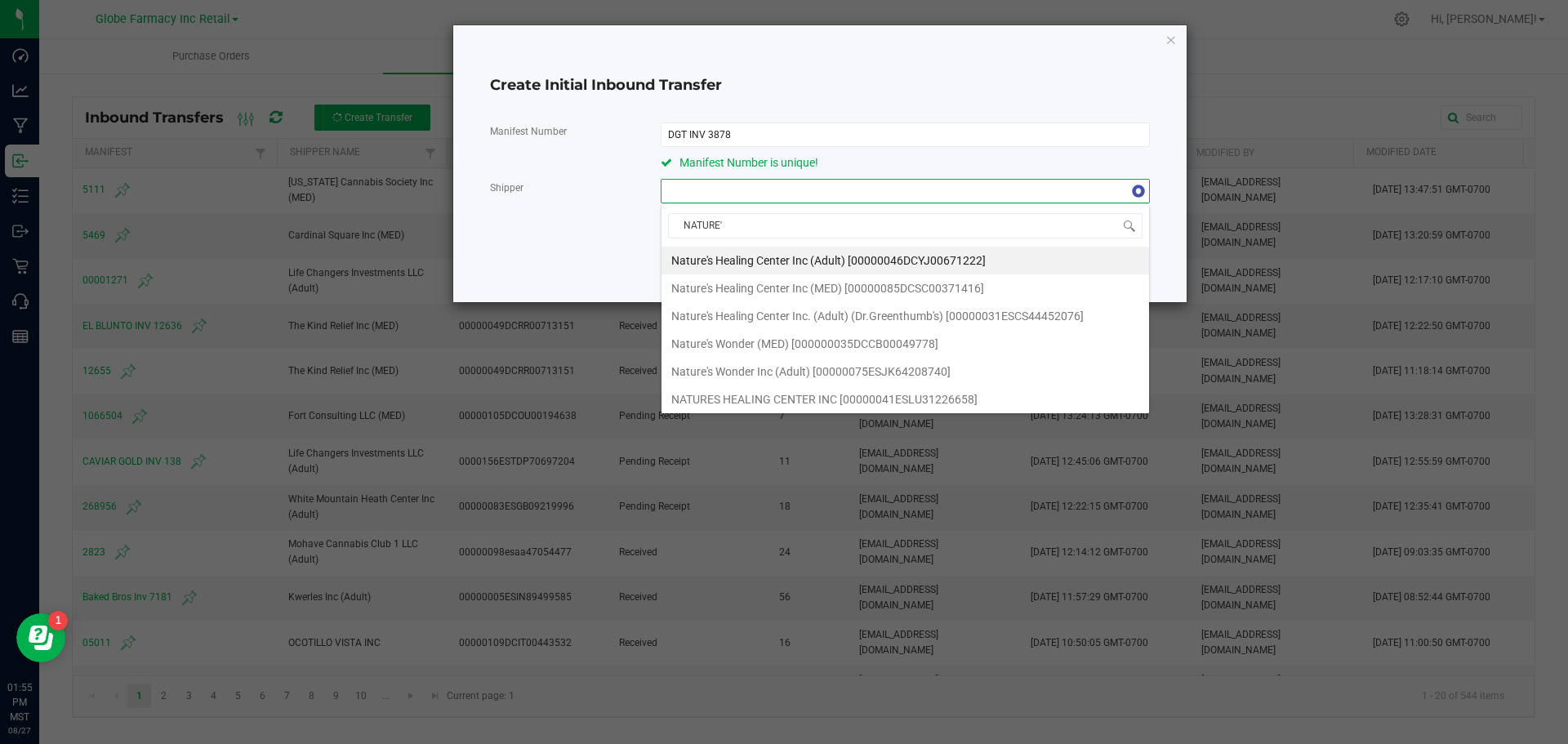
type input "NATURE'S"
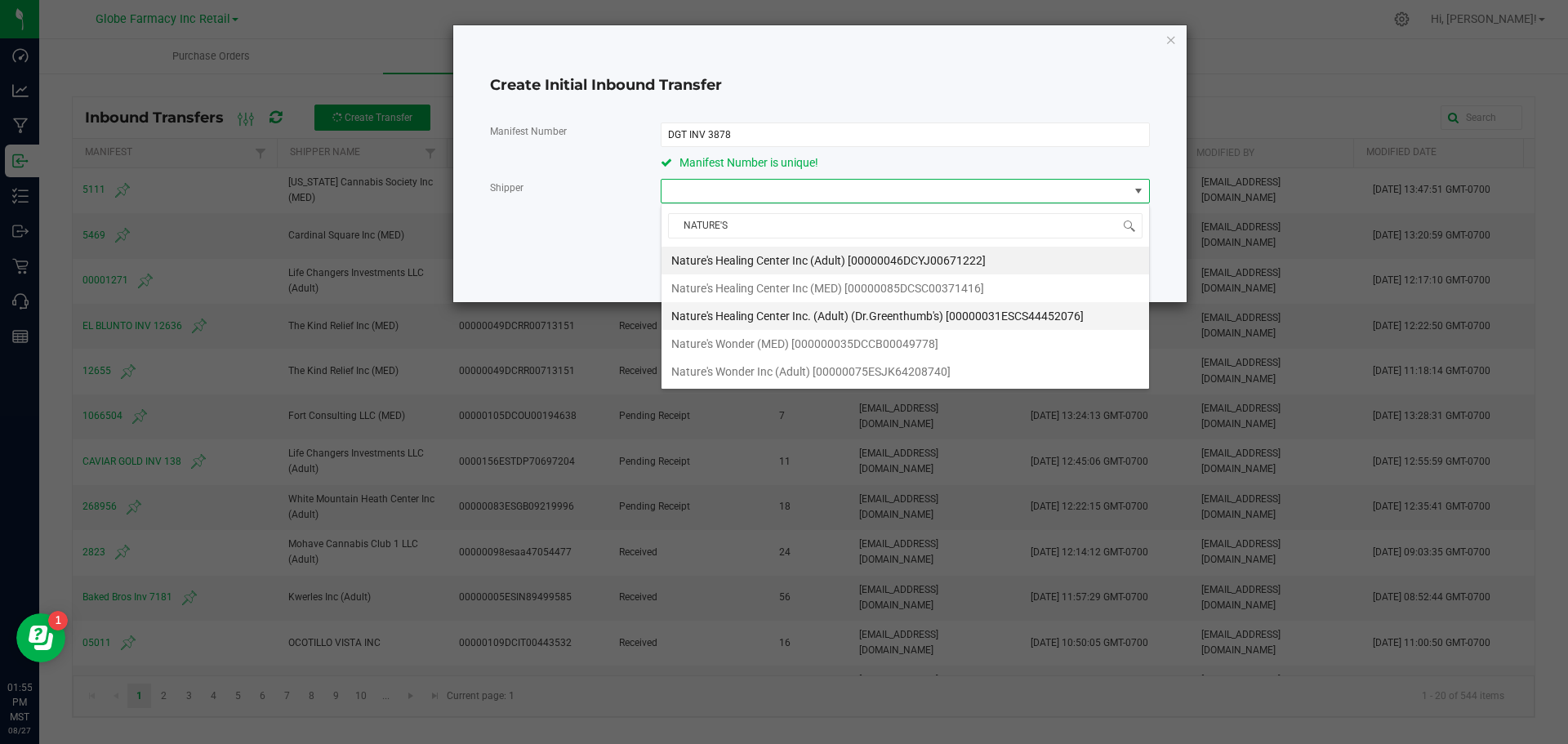
click at [822, 306] on span "Nature's Healing Center Inc. (Adult) (Dr.Greenthumb's) [00000031ESCS44452076]" at bounding box center [877, 316] width 412 height 24
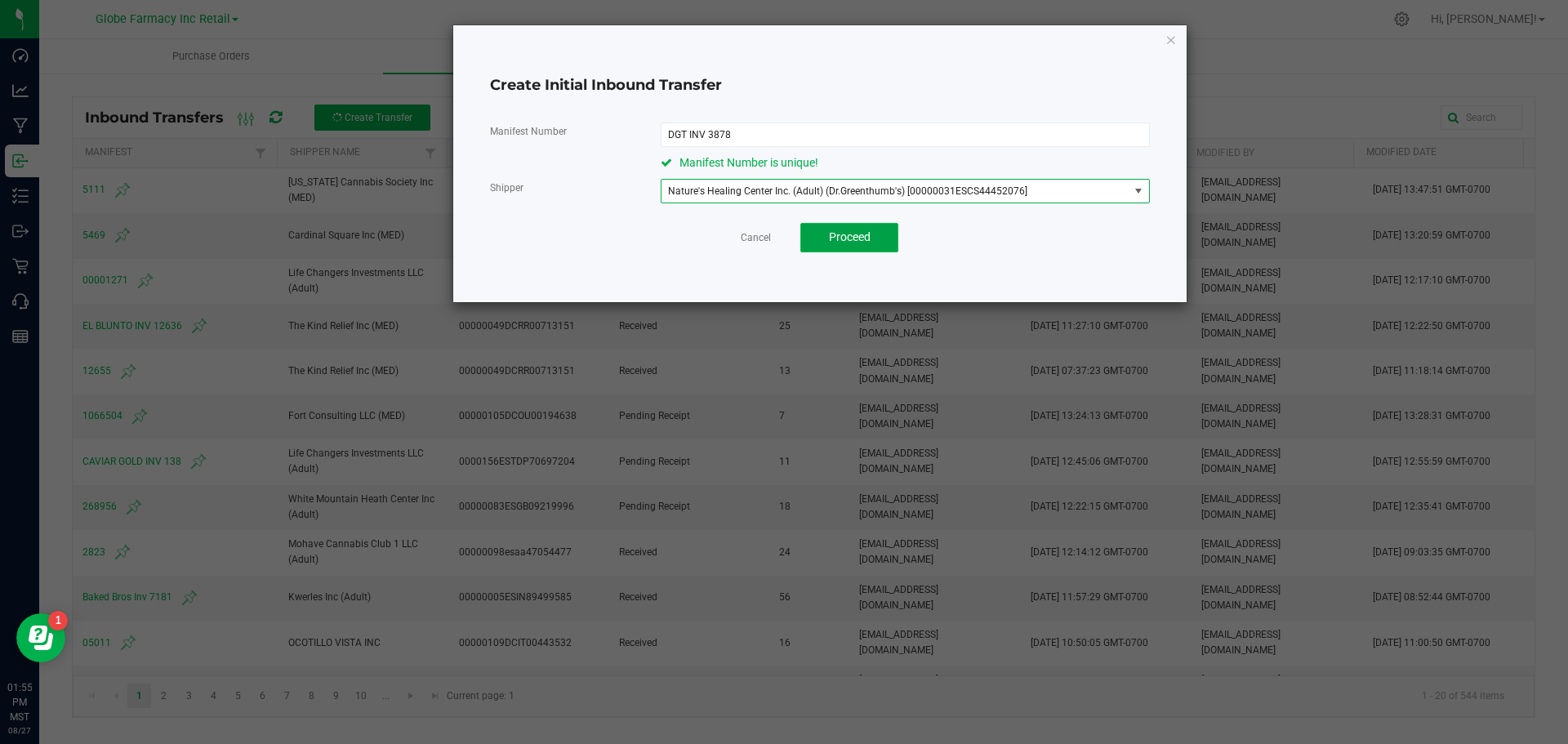
click at [816, 239] on button "Proceed" at bounding box center [849, 237] width 98 height 29
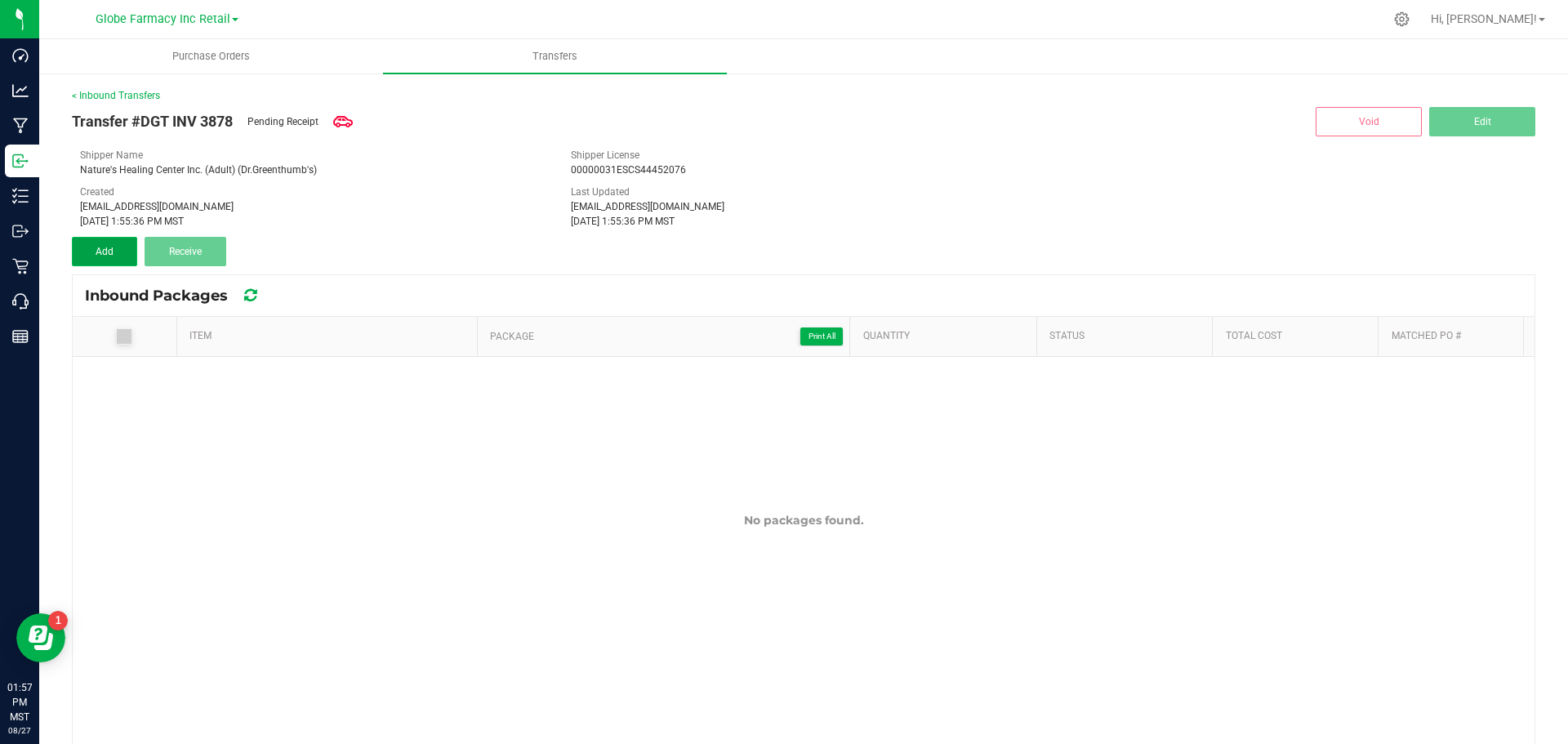
click at [104, 254] on span "Add" at bounding box center [104, 252] width 18 height 12
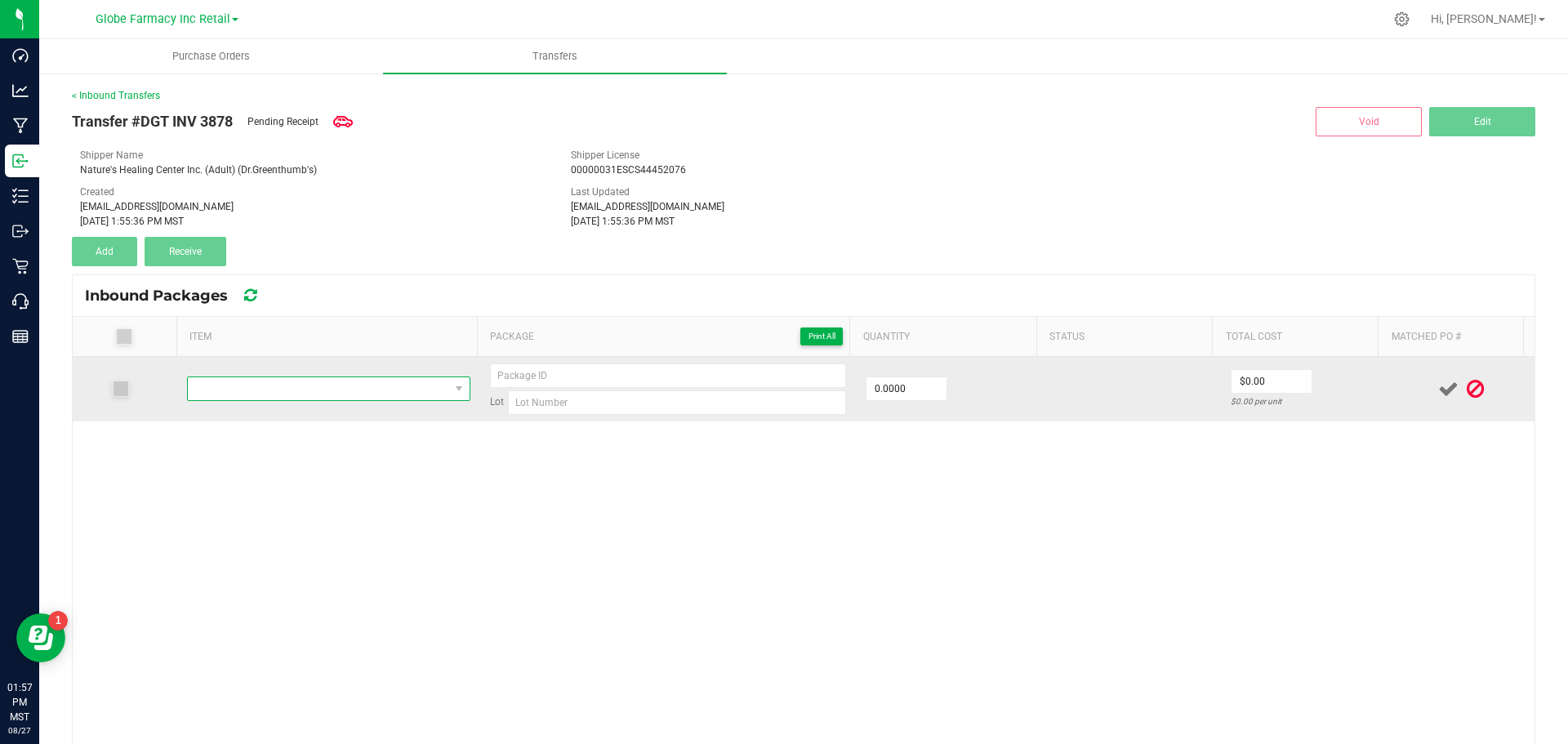
click at [412, 383] on span "NO DATA FOUND" at bounding box center [318, 388] width 262 height 23
paste input "DGT [PERSON_NAME] 14G"
type input "DGT [PERSON_NAME] 14G"
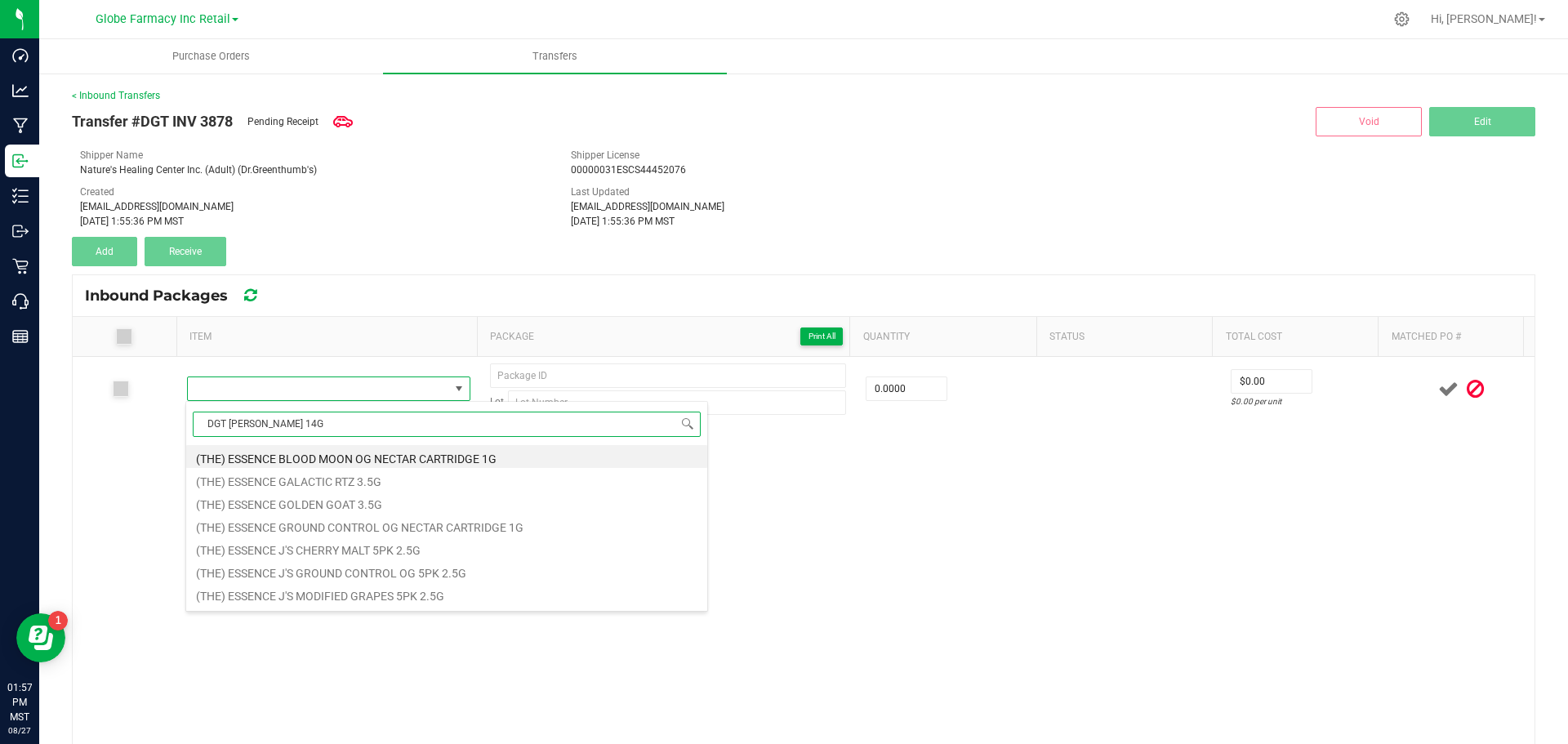
click at [408, 464] on li "(THE) ESSENCE BLOOD MOON OG NECTAR CARTRIDGE 1G" at bounding box center [446, 456] width 521 height 23
type input "0 ea"
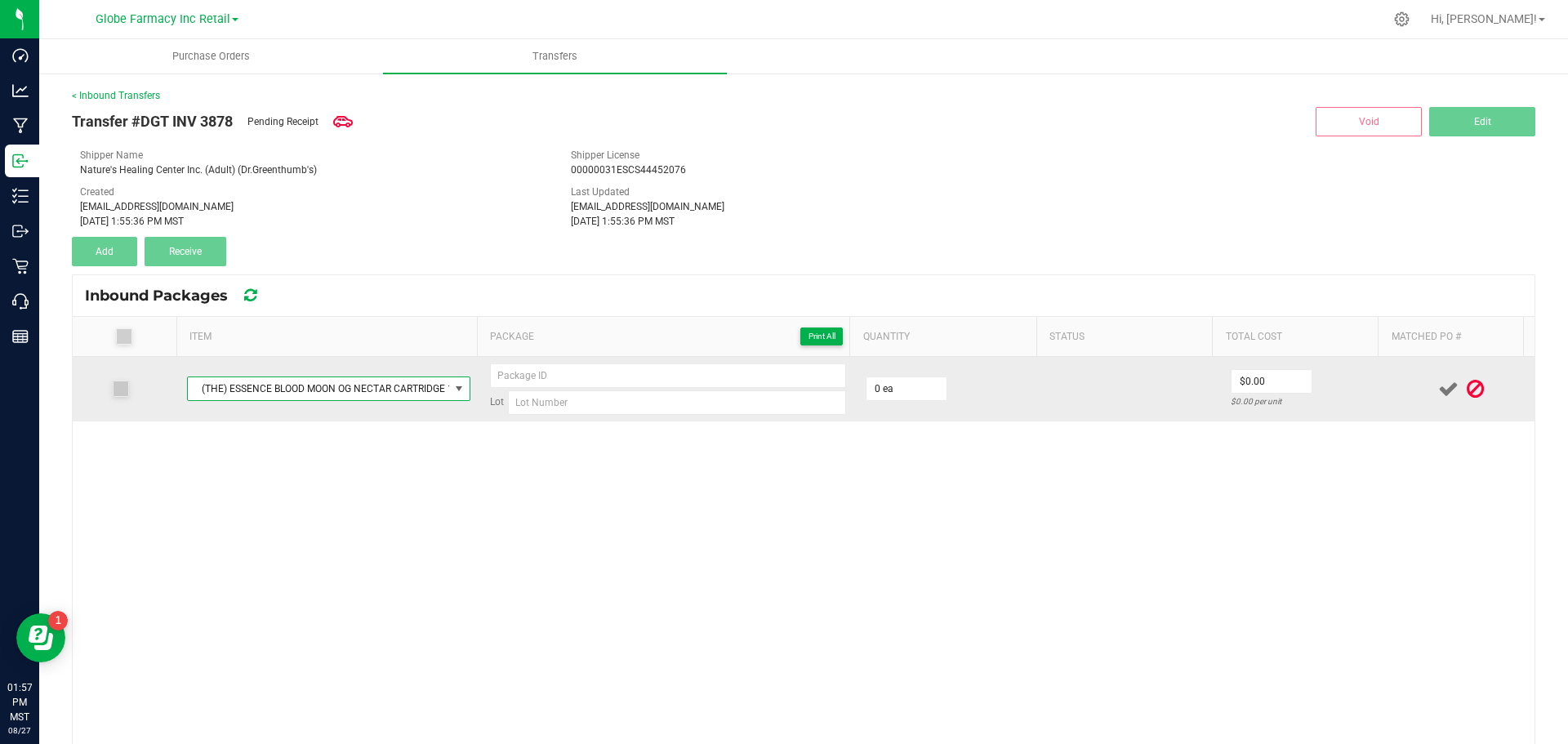
click at [227, 394] on span "(THE) ESSENCE BLOOD MOON OG NECTAR CARTRIDGE 1G" at bounding box center [318, 388] width 262 height 23
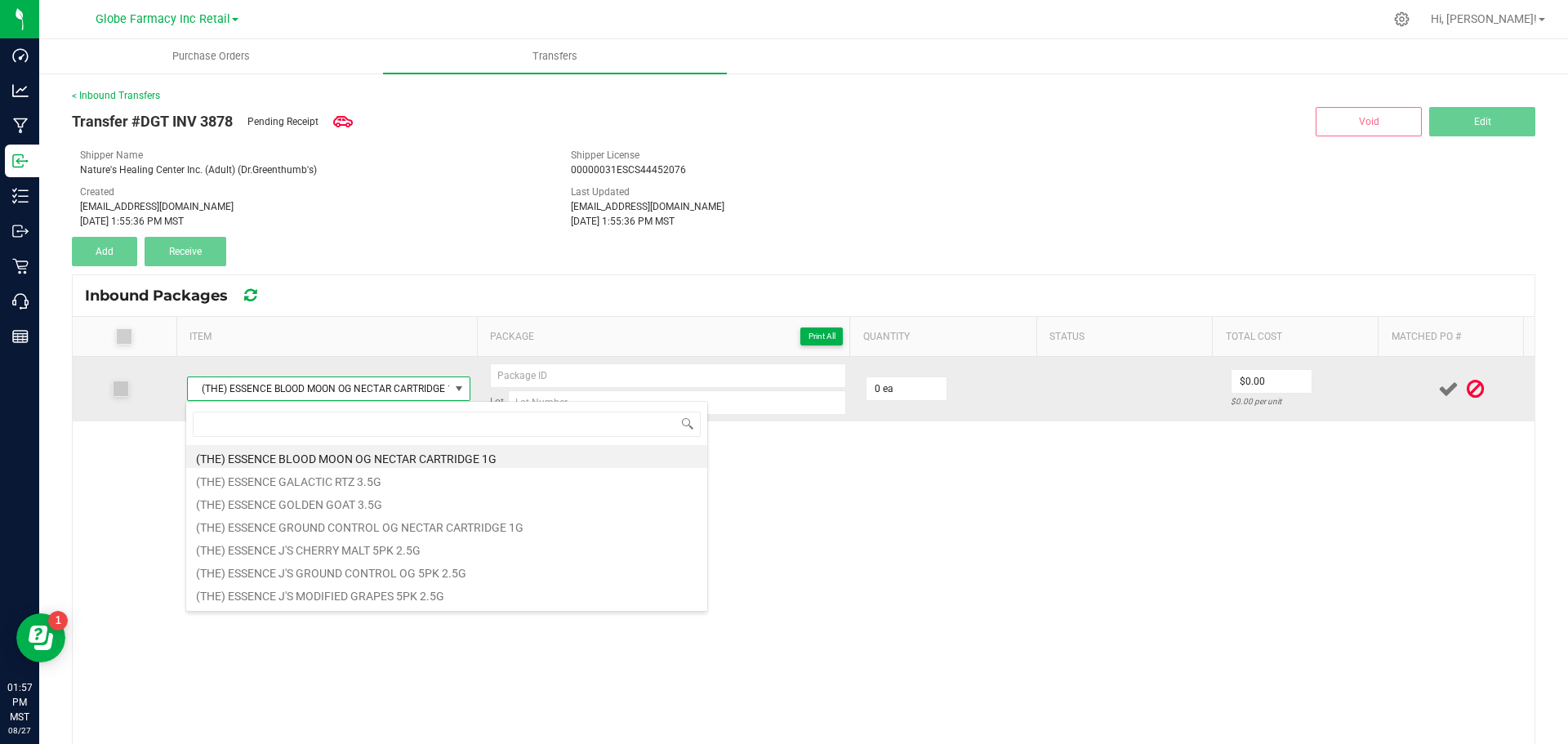
type input "DGT [PERSON_NAME] 14G"
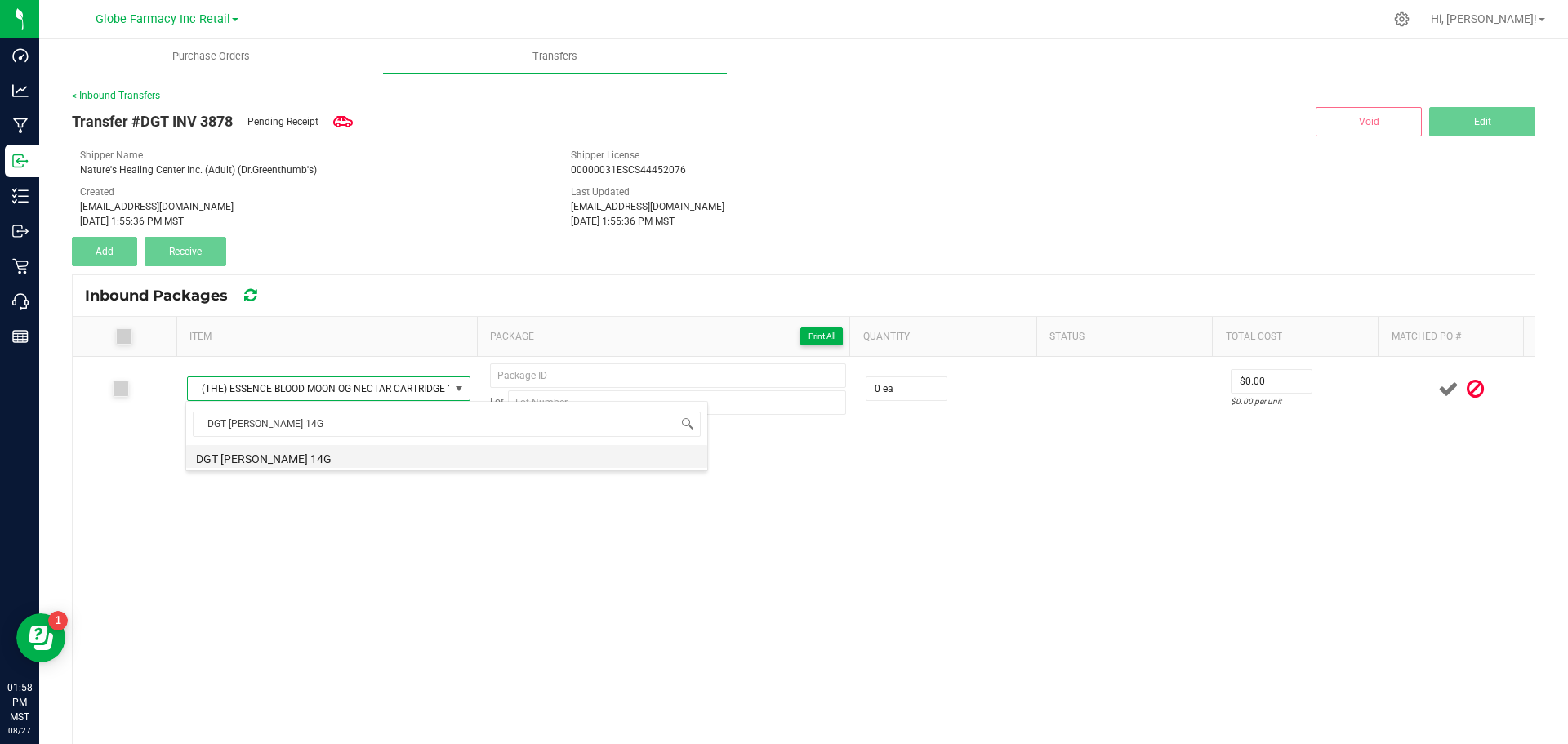
click at [349, 467] on li "DGT [PERSON_NAME] 14G" at bounding box center [446, 456] width 521 height 23
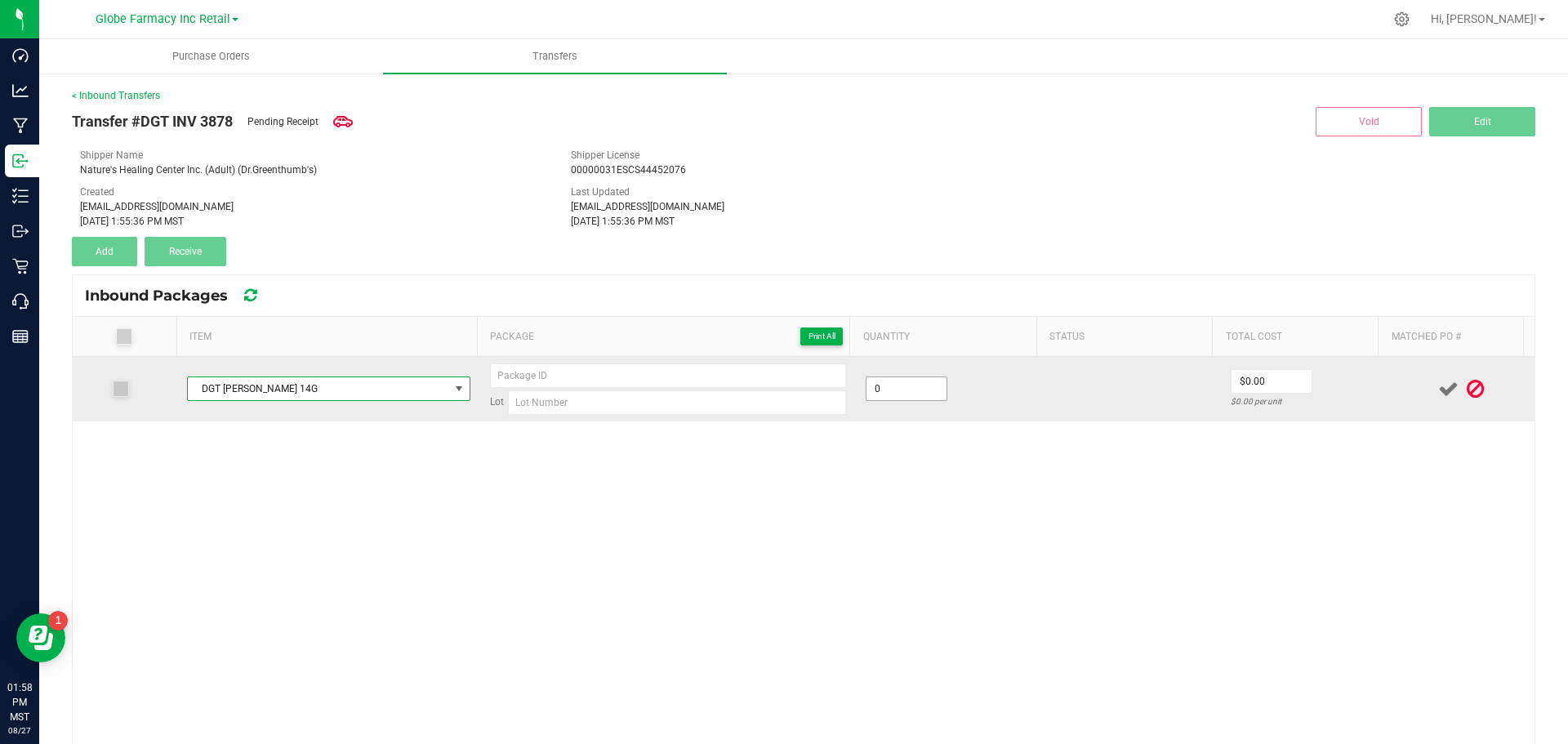
click at [886, 382] on input "0" at bounding box center [907, 388] width 80 height 23
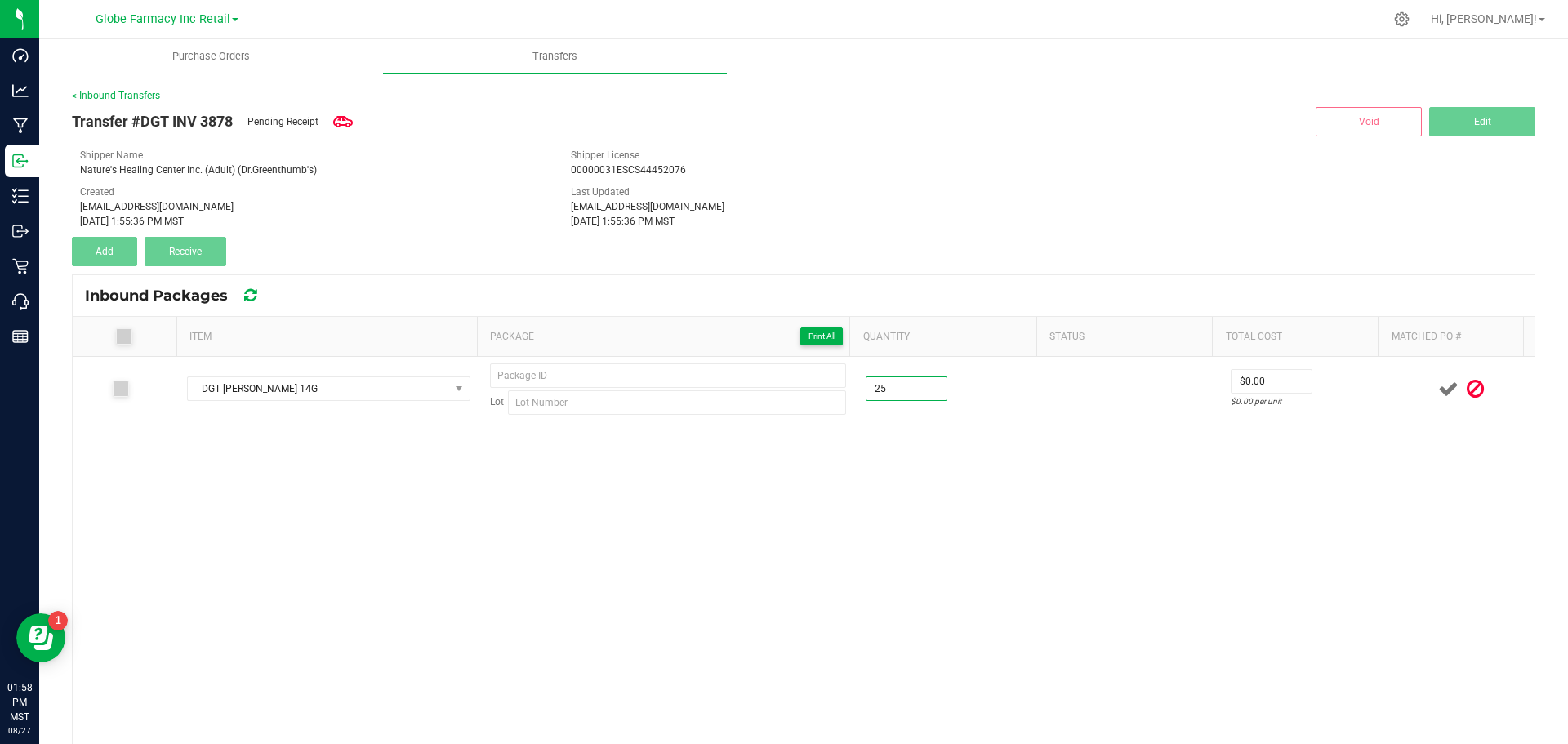
type input "25 ea"
click at [832, 616] on div "DGT [PERSON_NAME] 14G Lot 25 ea $0.00 $0.00 per unit" at bounding box center [803, 634] width 1462 height 554
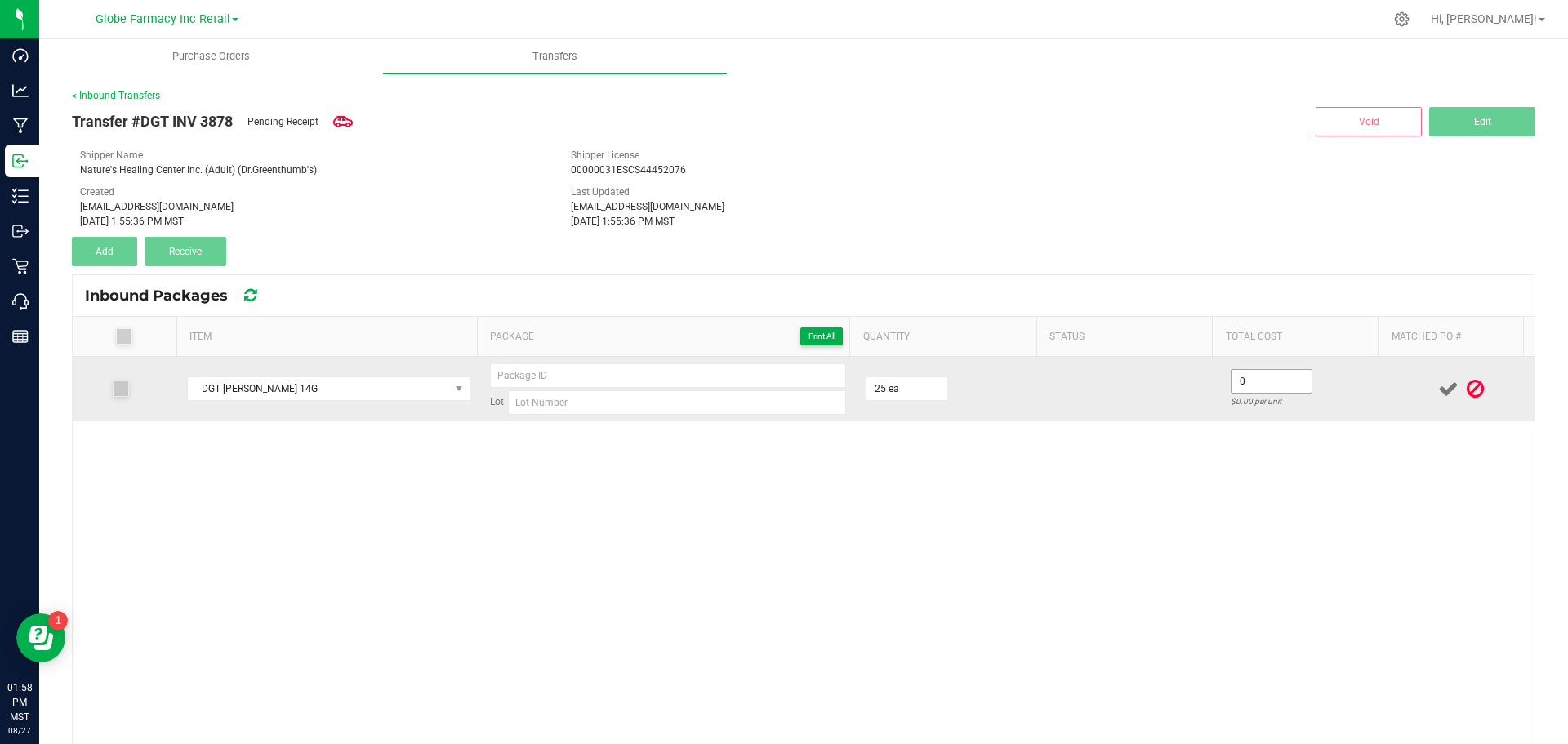
click at [1246, 381] on input "0" at bounding box center [1272, 381] width 80 height 23
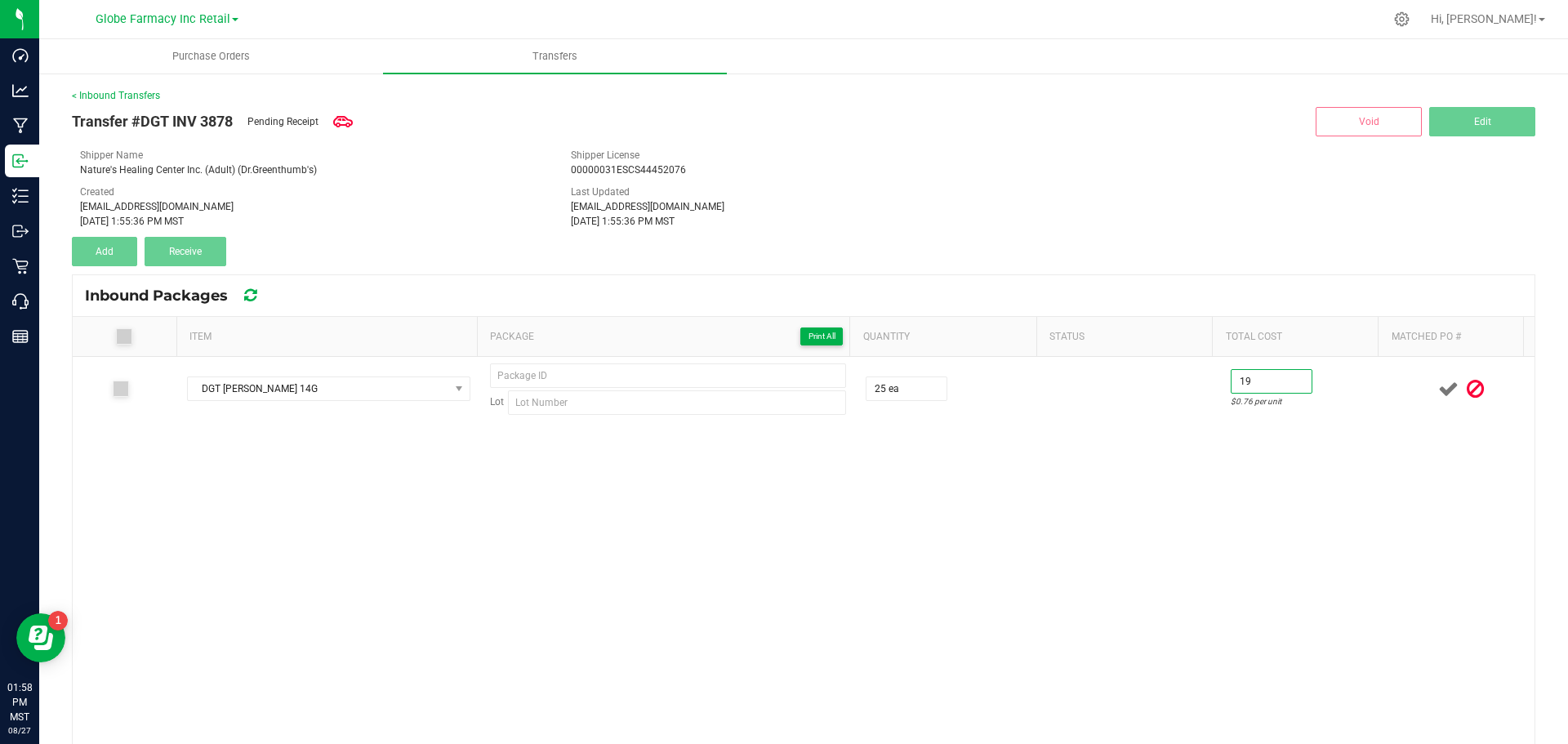
type input "$19.00"
click at [980, 471] on div "DGT [PERSON_NAME] 14G Lot 25 ea $19.00 $0.76 per unit" at bounding box center [803, 634] width 1462 height 554
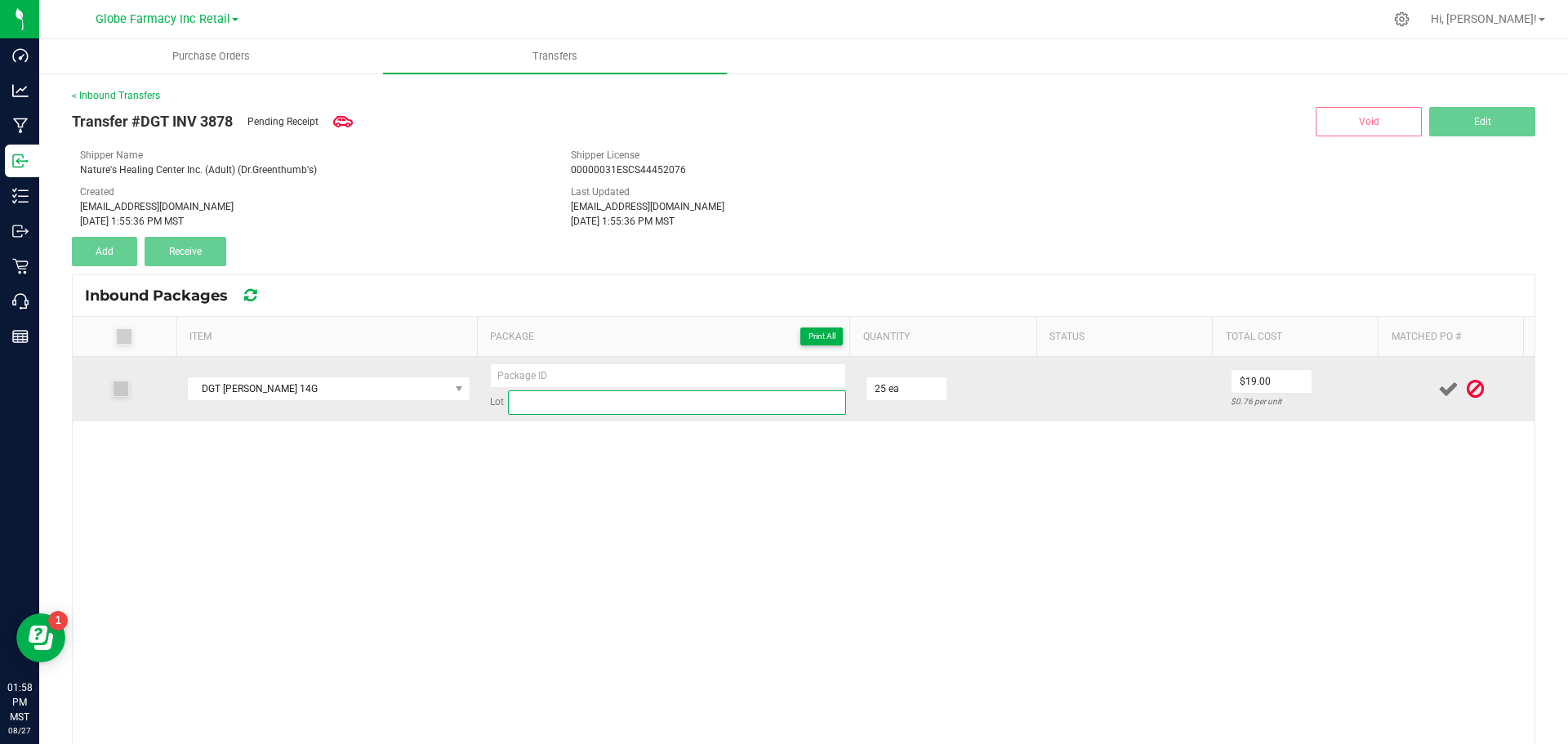
click at [733, 403] on input at bounding box center [677, 402] width 339 height 24
paste input "DONB073125"
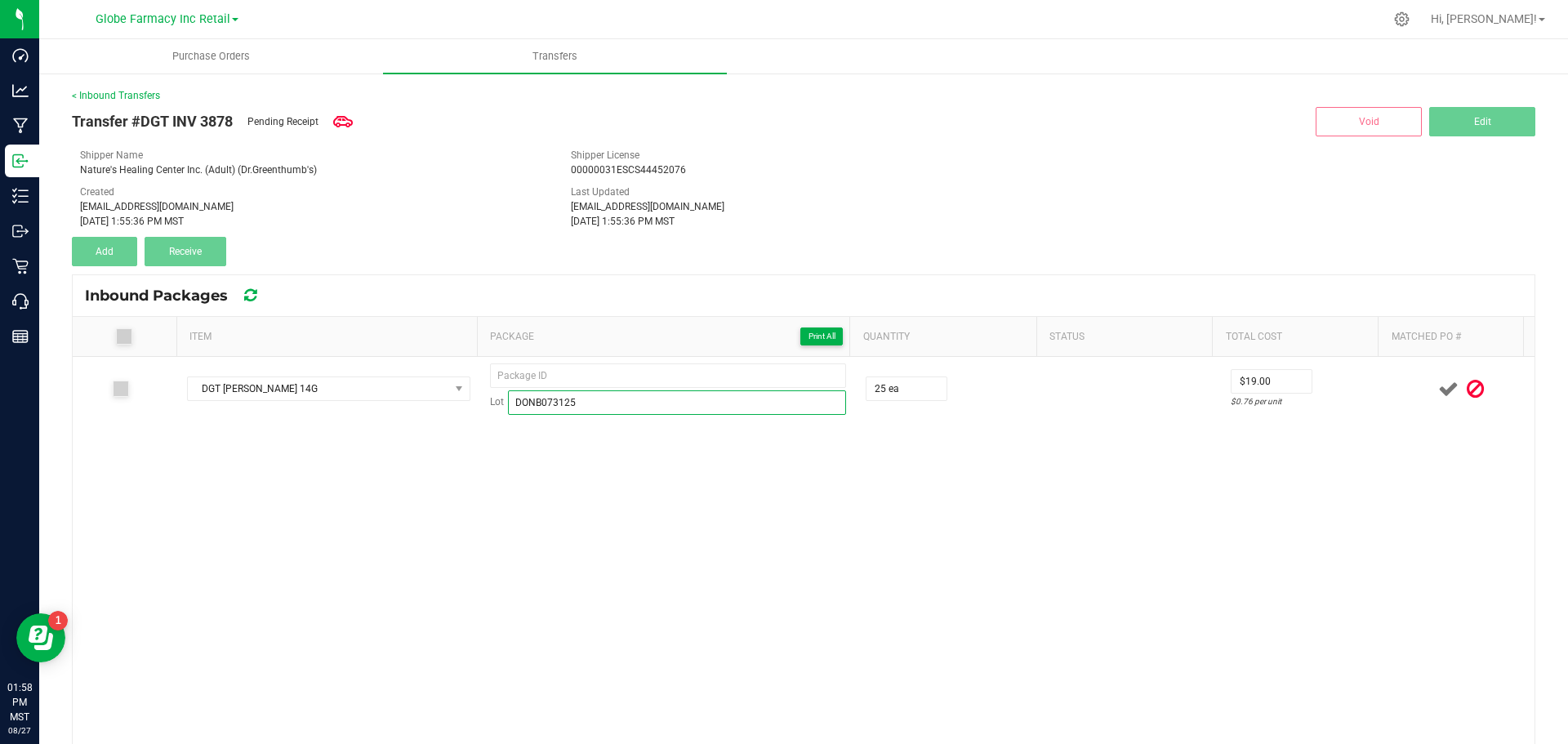
type input "DONB073125"
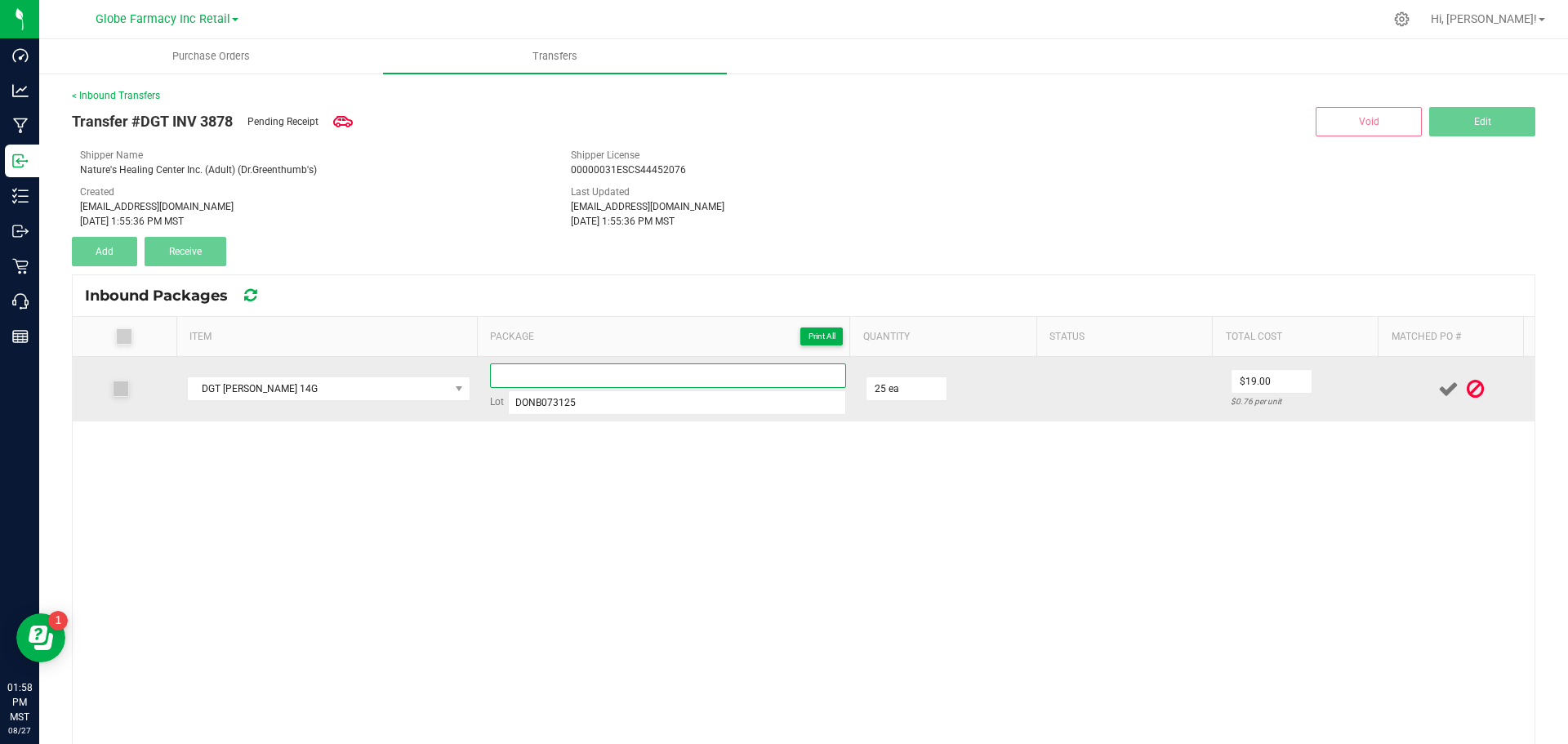
click at [576, 370] on input at bounding box center [668, 375] width 356 height 24
paste input "57435"
click at [506, 380] on input "57435-01" at bounding box center [668, 375] width 356 height 24
click at [506, 380] on input "57435-01" at bounding box center [668, 375] width 356 height 24
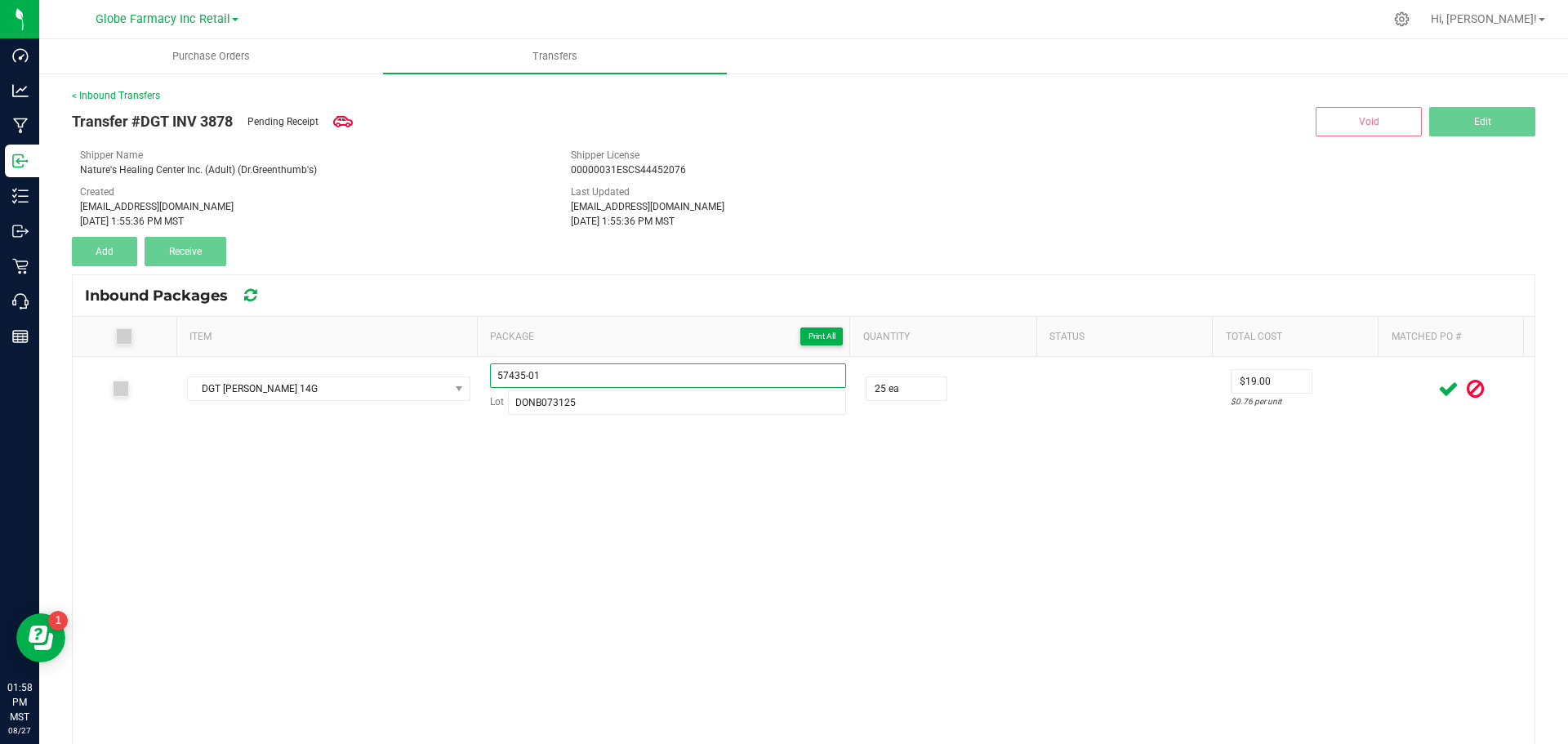
type input "57435-01"
click at [757, 630] on div "DGT [PERSON_NAME] 14G 57435-01 Lot DONB073125 25 ea $19.00 $0.76 per unit" at bounding box center [803, 634] width 1462 height 554
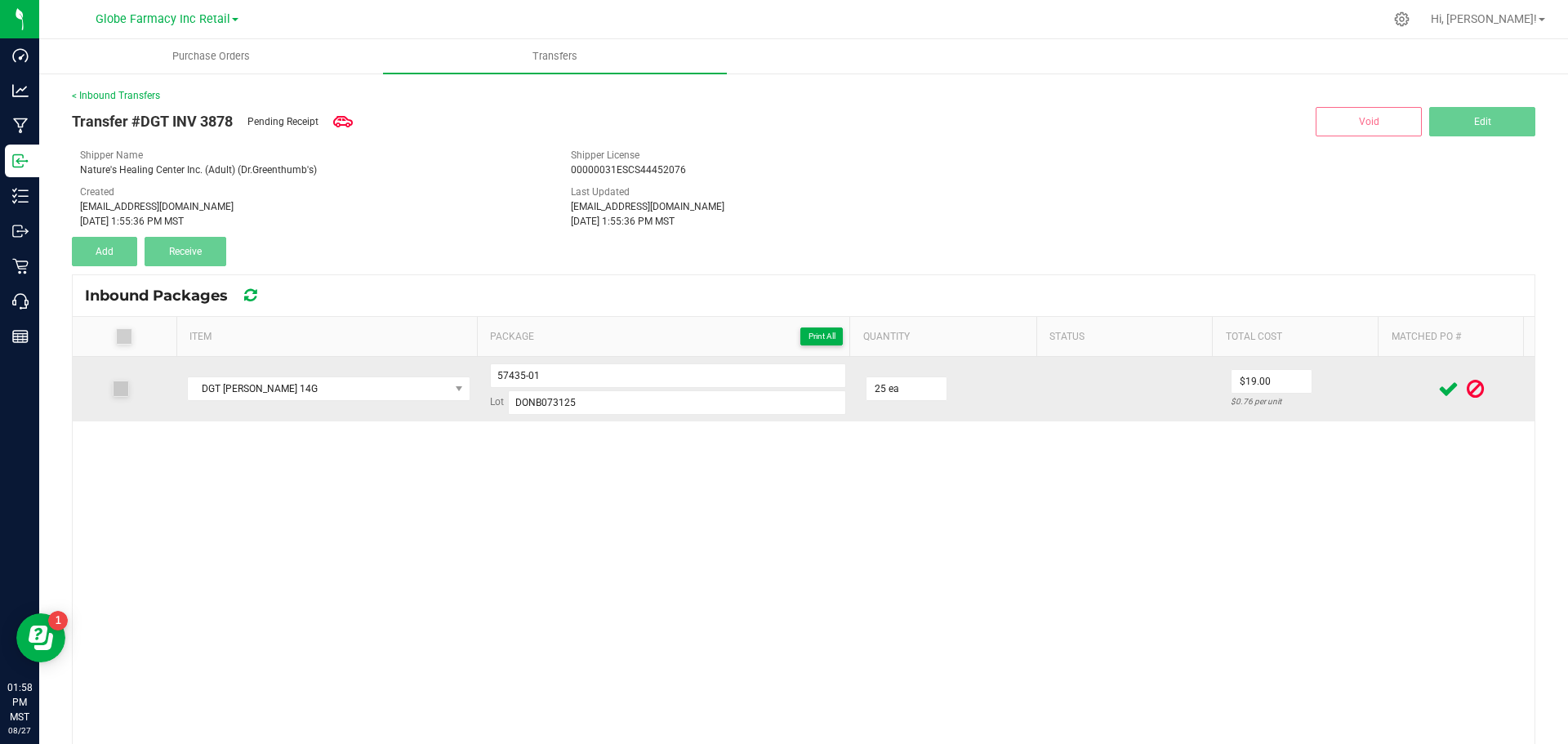
click at [1438, 385] on icon at bounding box center [1448, 389] width 20 height 20
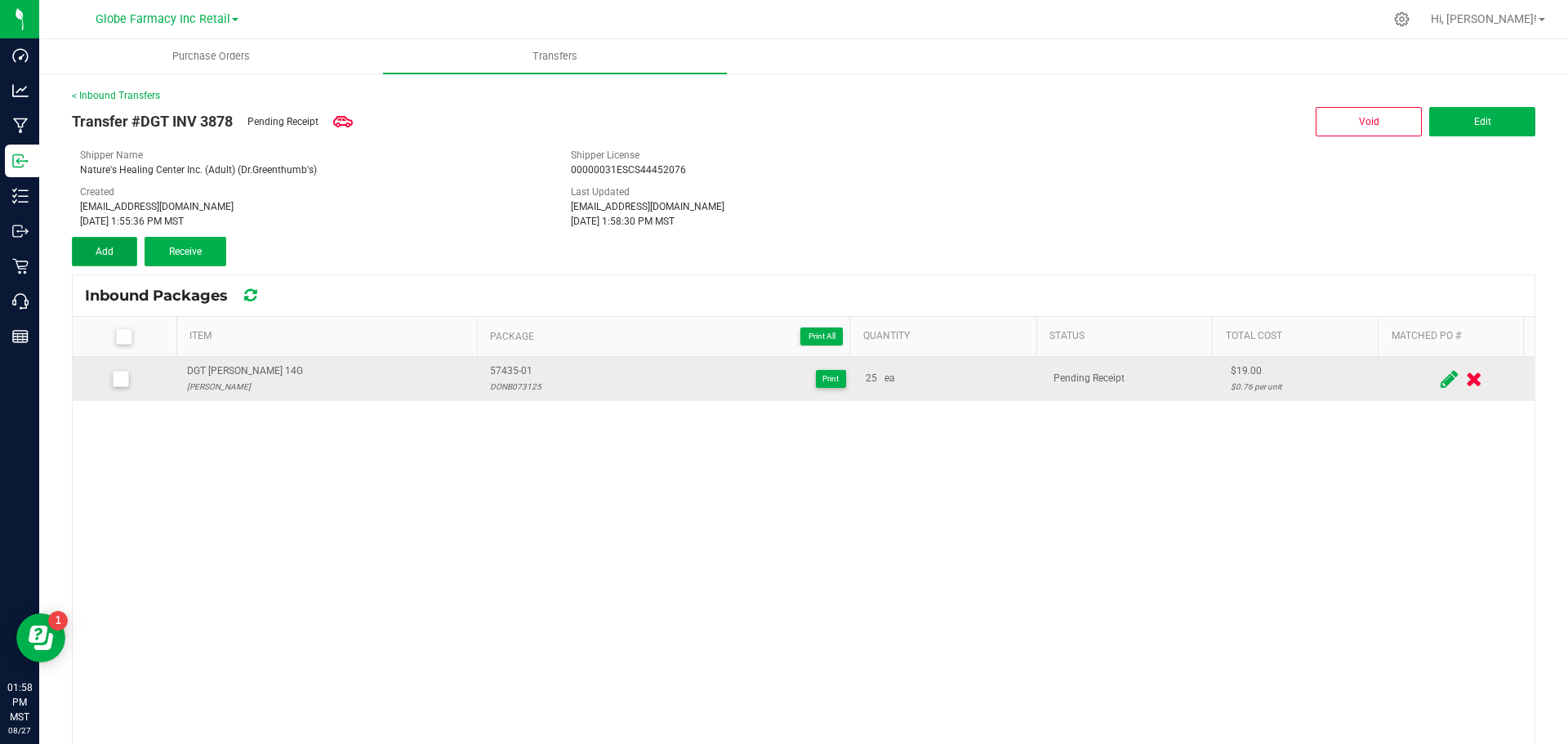
click at [122, 259] on button "Add" at bounding box center [104, 251] width 65 height 29
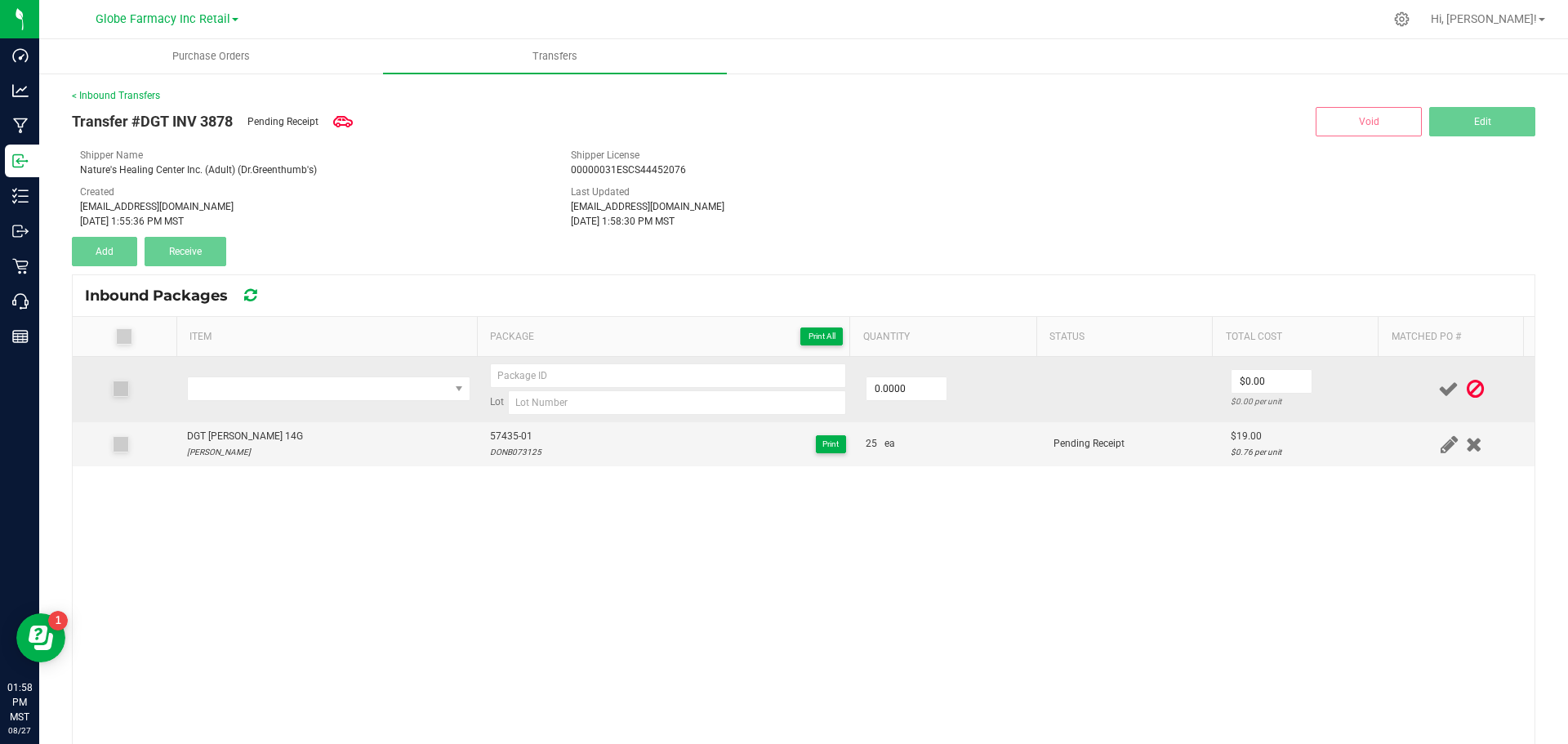
click at [522, 388] on div "Lot" at bounding box center [668, 390] width 356 height 52
click at [520, 386] on input at bounding box center [668, 375] width 356 height 24
paste input "57435-01"
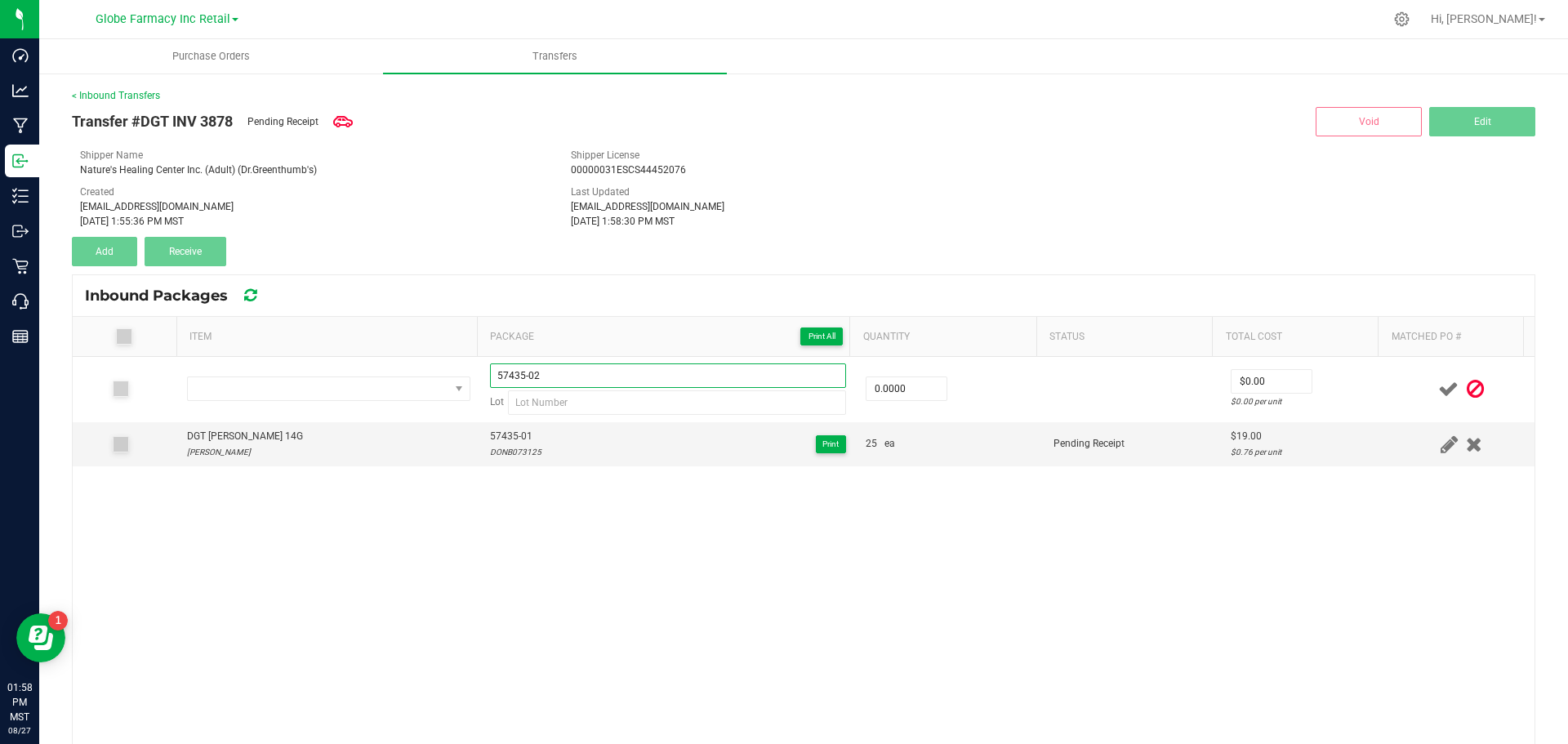
type input "57435-02"
drag, startPoint x: 551, startPoint y: 561, endPoint x: 539, endPoint y: 519, distance: 43.7
click at [552, 562] on div "57435-02 Lot 0.0000 $0.00 $0.00 per unit DGT [PERSON_NAME] 14G [PERSON_NAME] 57…" at bounding box center [803, 634] width 1462 height 554
click at [501, 445] on div "DONB073125" at bounding box center [516, 452] width 52 height 16
click at [501, 448] on div "DONB073125" at bounding box center [516, 452] width 52 height 16
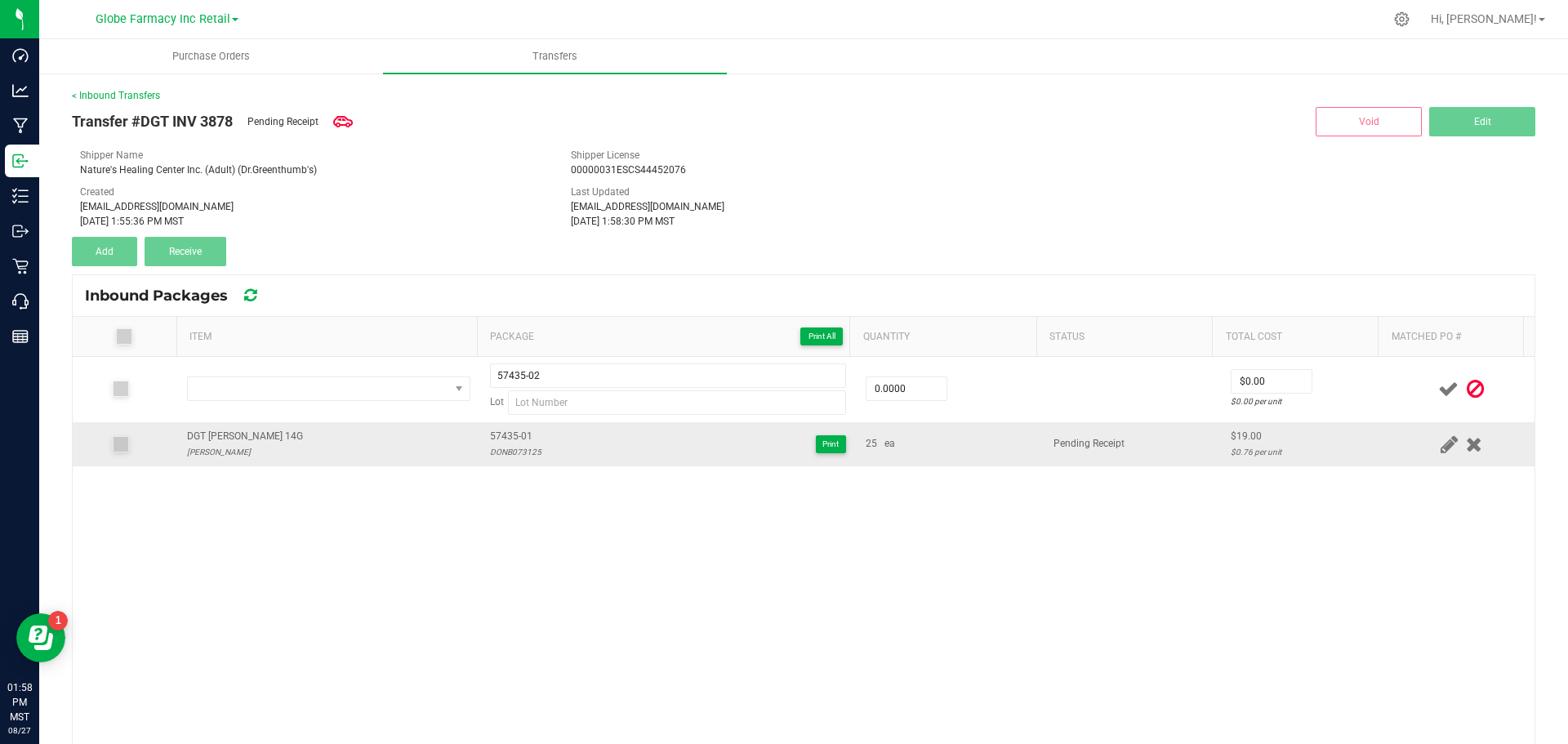
click at [501, 448] on div "DONB073125" at bounding box center [516, 452] width 52 height 16
copy div "DONB073125"
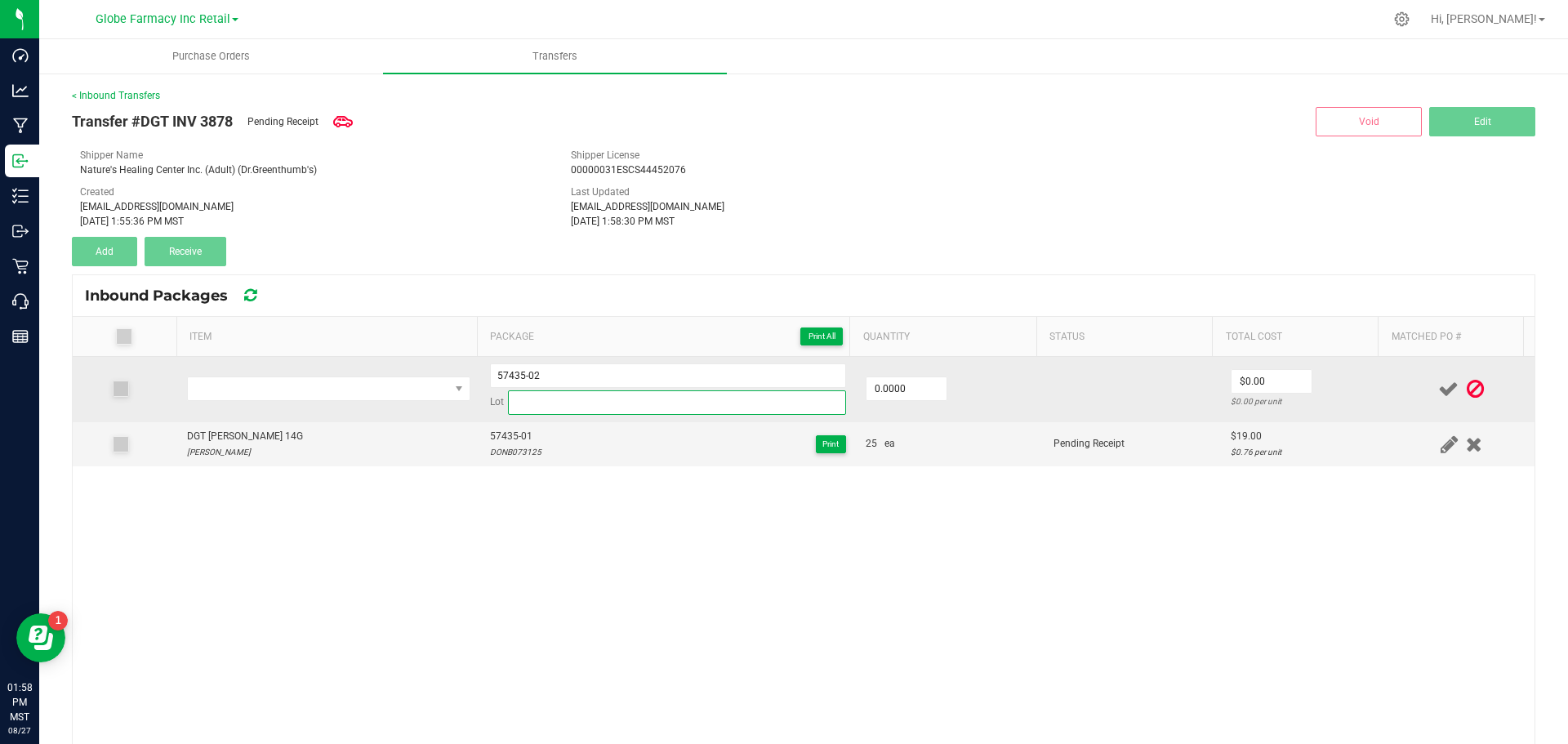
click at [537, 413] on input at bounding box center [677, 402] width 339 height 24
paste input "DONB073125"
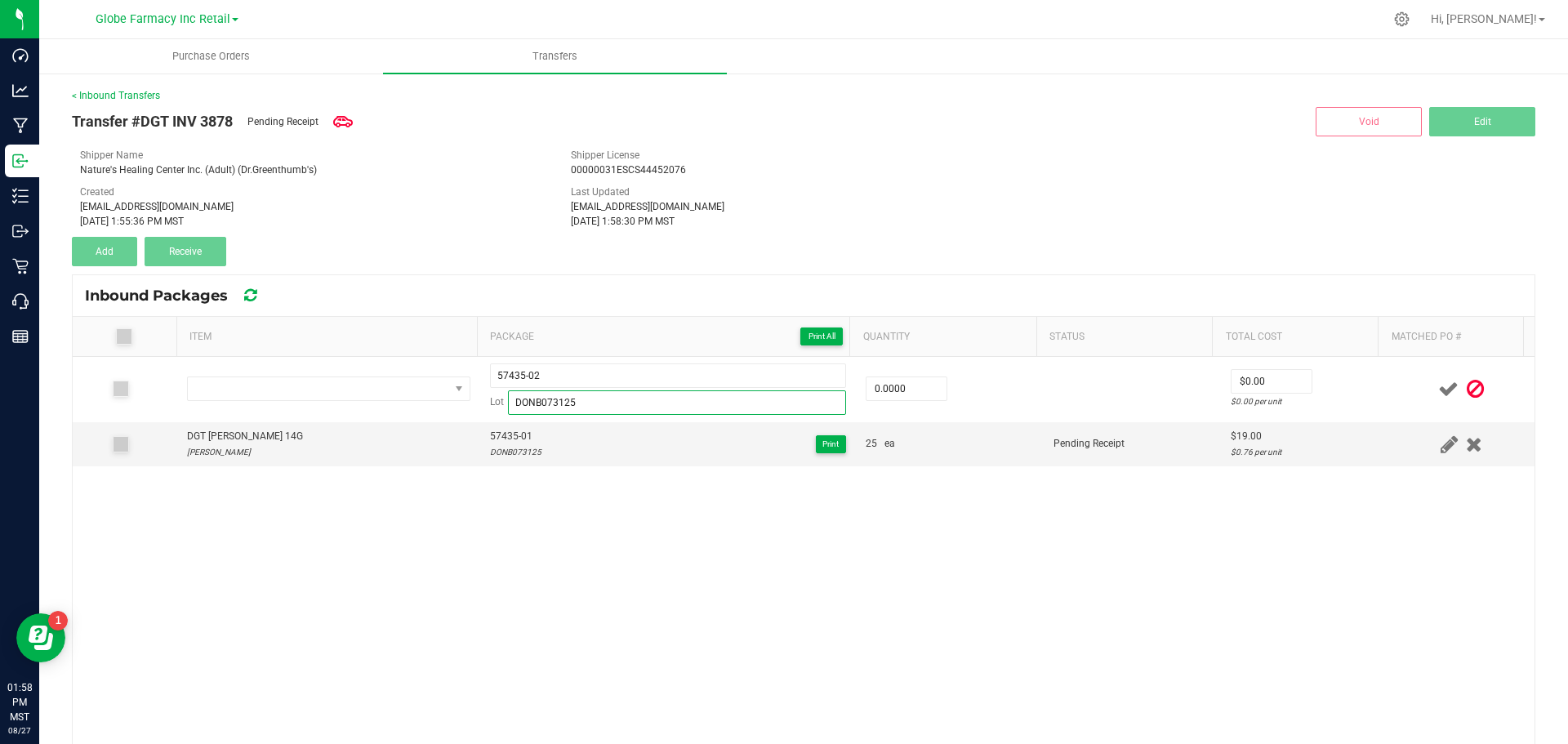
type input "DONB073125"
click at [715, 557] on div "57435-02 Lot DONB073125 0.0000 $0.00 $0.00 per unit DGT [PERSON_NAME] 14G [PERS…" at bounding box center [803, 634] width 1462 height 554
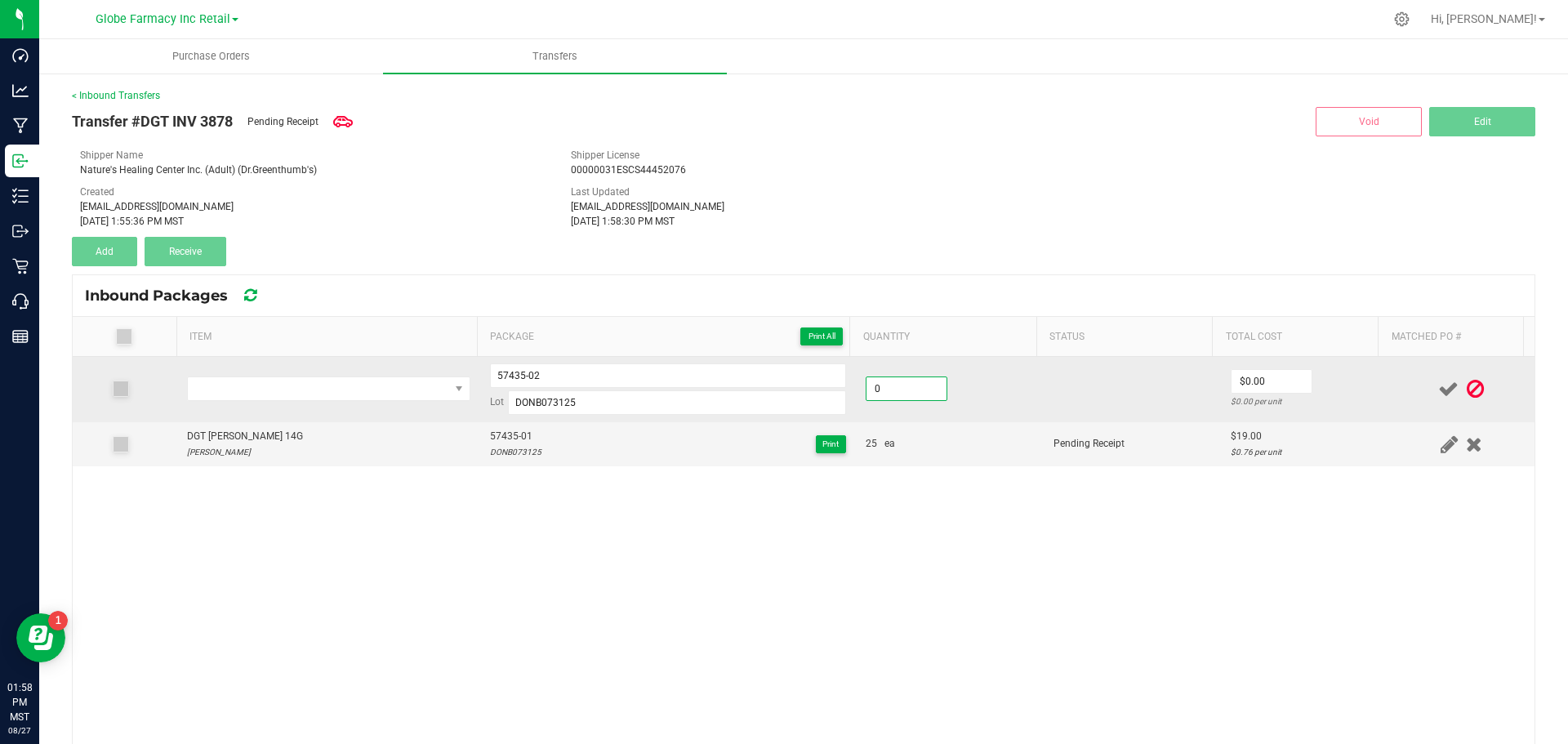
click at [873, 390] on input "0" at bounding box center [907, 388] width 80 height 23
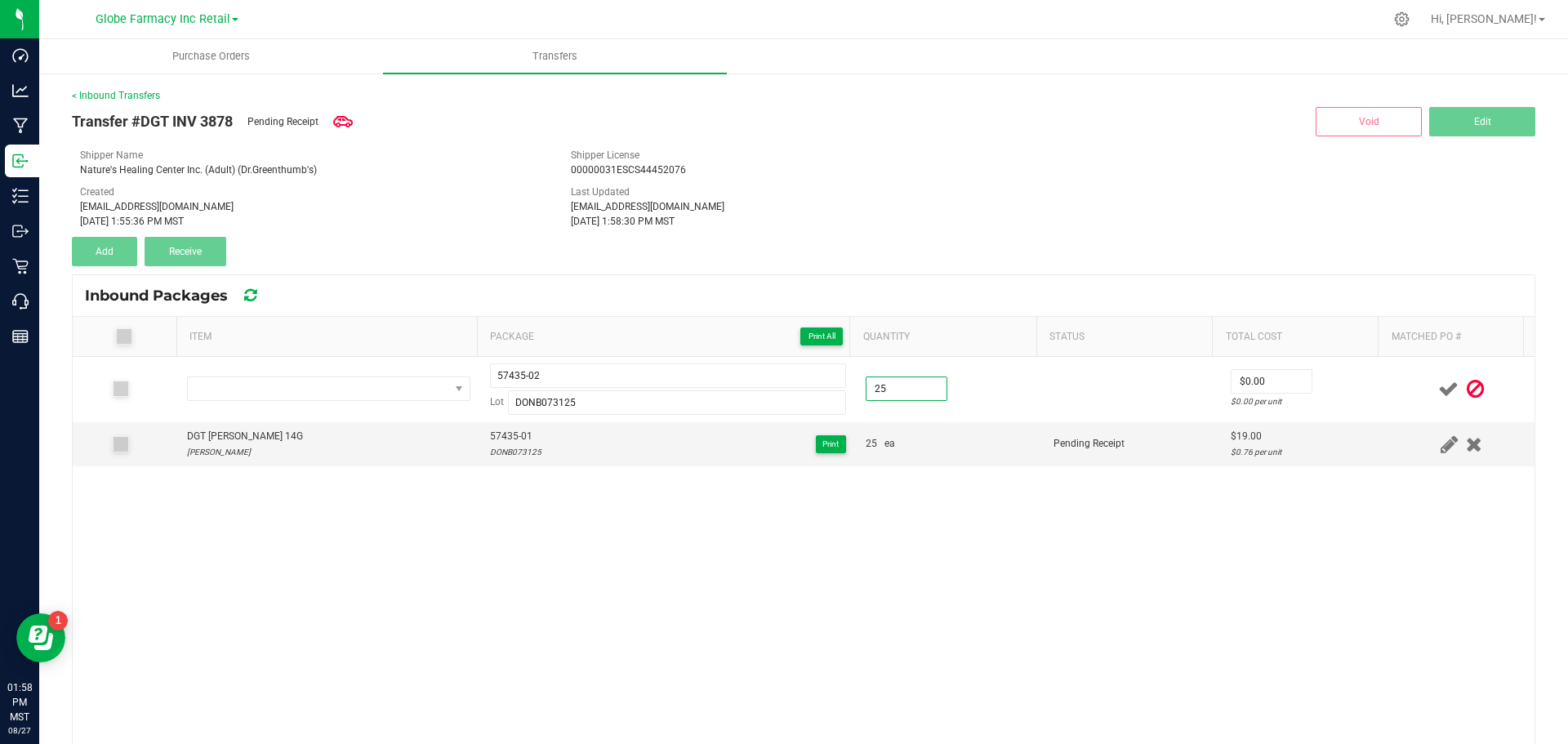
type input "25.0000"
click at [878, 499] on div "57435-02 Lot DONB073125 25.0000 $0.00 $0.00 per unit DGT [PERSON_NAME] 14G [PER…" at bounding box center [803, 634] width 1462 height 554
click at [273, 432] on div "DGT [PERSON_NAME] 14G" at bounding box center [245, 436] width 116 height 16
click at [273, 431] on div "DGT [PERSON_NAME] 14G" at bounding box center [245, 436] width 116 height 16
click at [274, 430] on div "DGT [PERSON_NAME] 14G" at bounding box center [245, 436] width 116 height 16
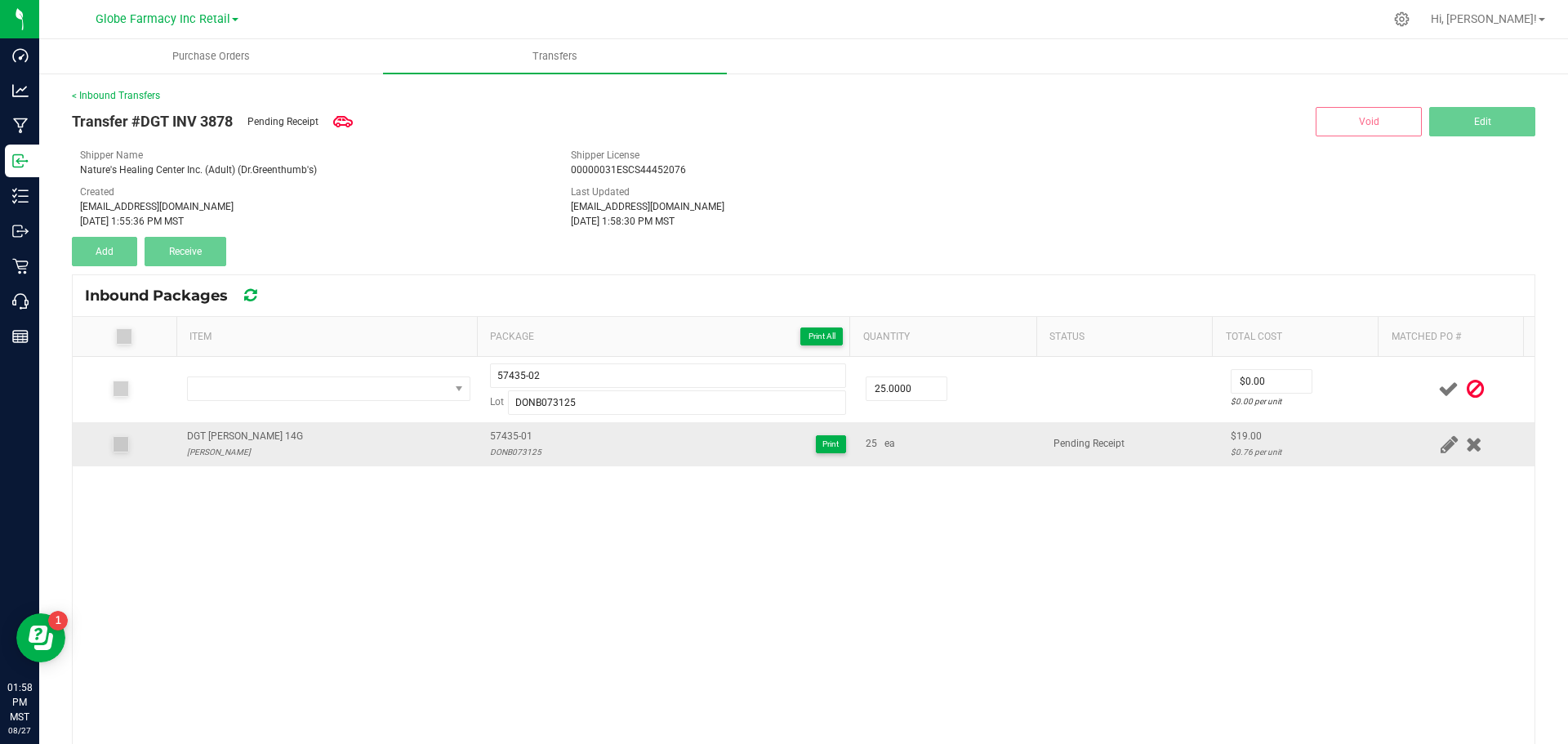
click at [272, 436] on div "DGT [PERSON_NAME] 14G" at bounding box center [245, 436] width 116 height 16
click at [272, 437] on div "DGT [PERSON_NAME] 14G" at bounding box center [245, 436] width 116 height 16
copy div "DGT [PERSON_NAME] 14G"
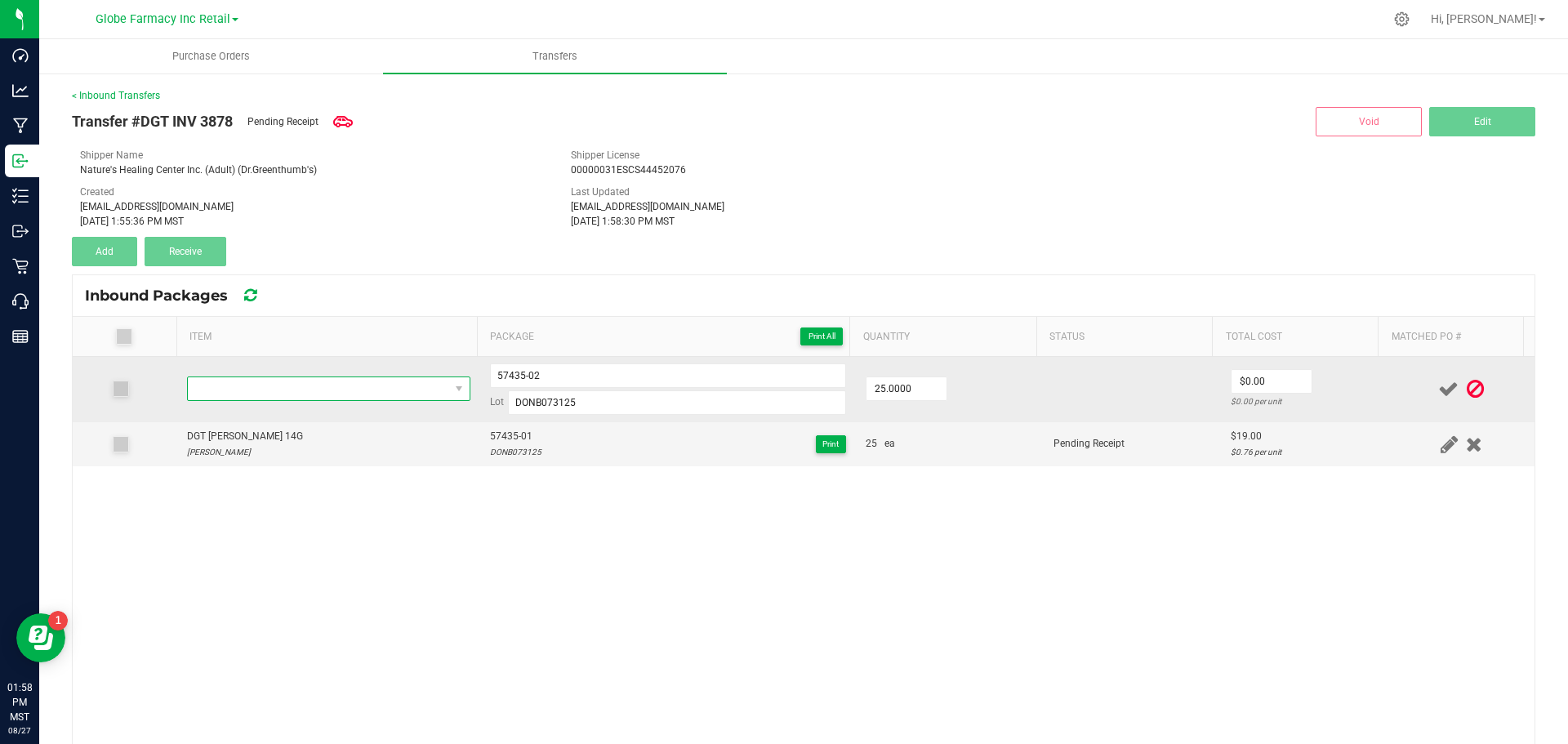
click at [257, 390] on span "NO DATA FOUND" at bounding box center [318, 388] width 262 height 23
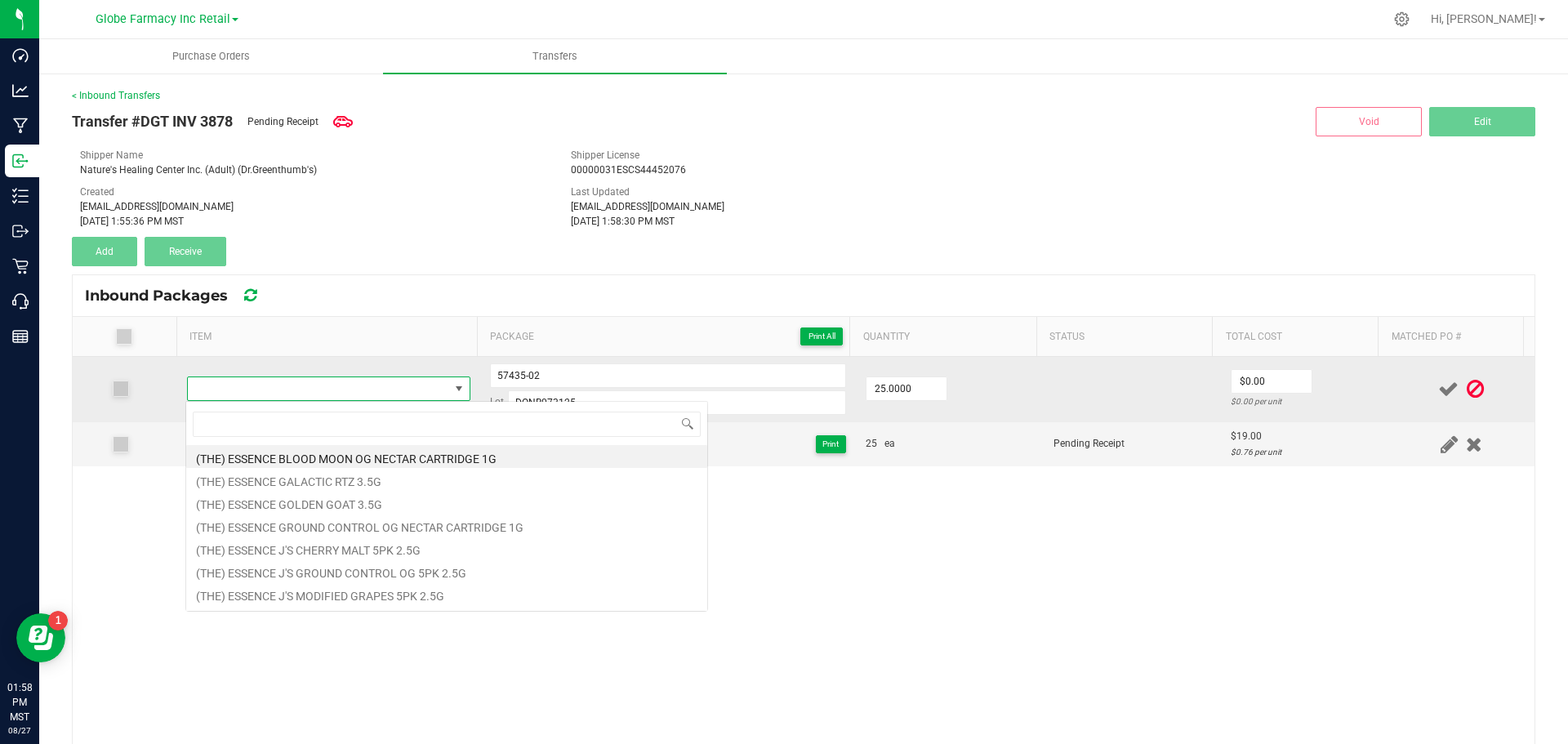
type input "DGT [PERSON_NAME] 14G"
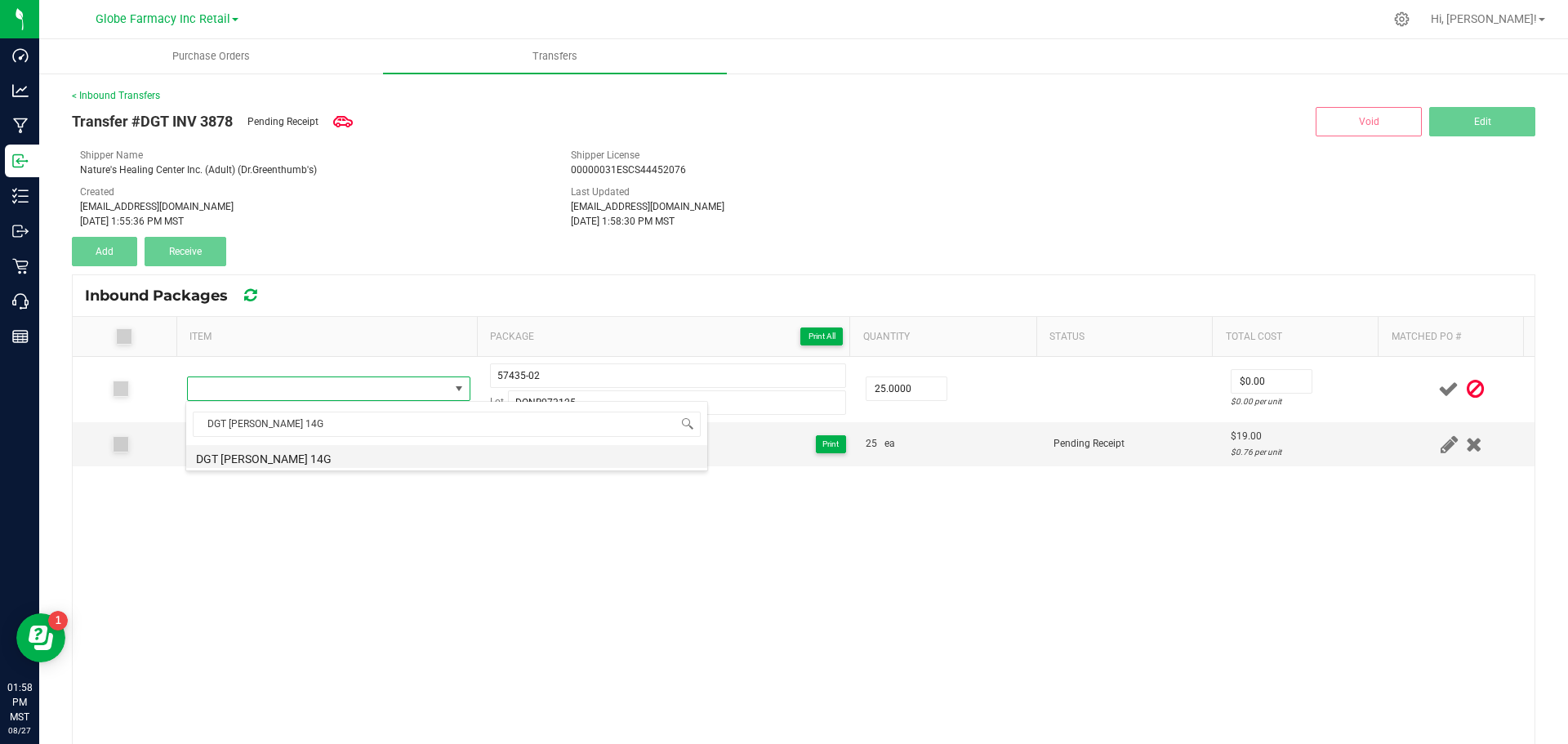
click at [201, 461] on li "DGT [PERSON_NAME] 14G" at bounding box center [446, 456] width 521 height 23
type input "25 ea"
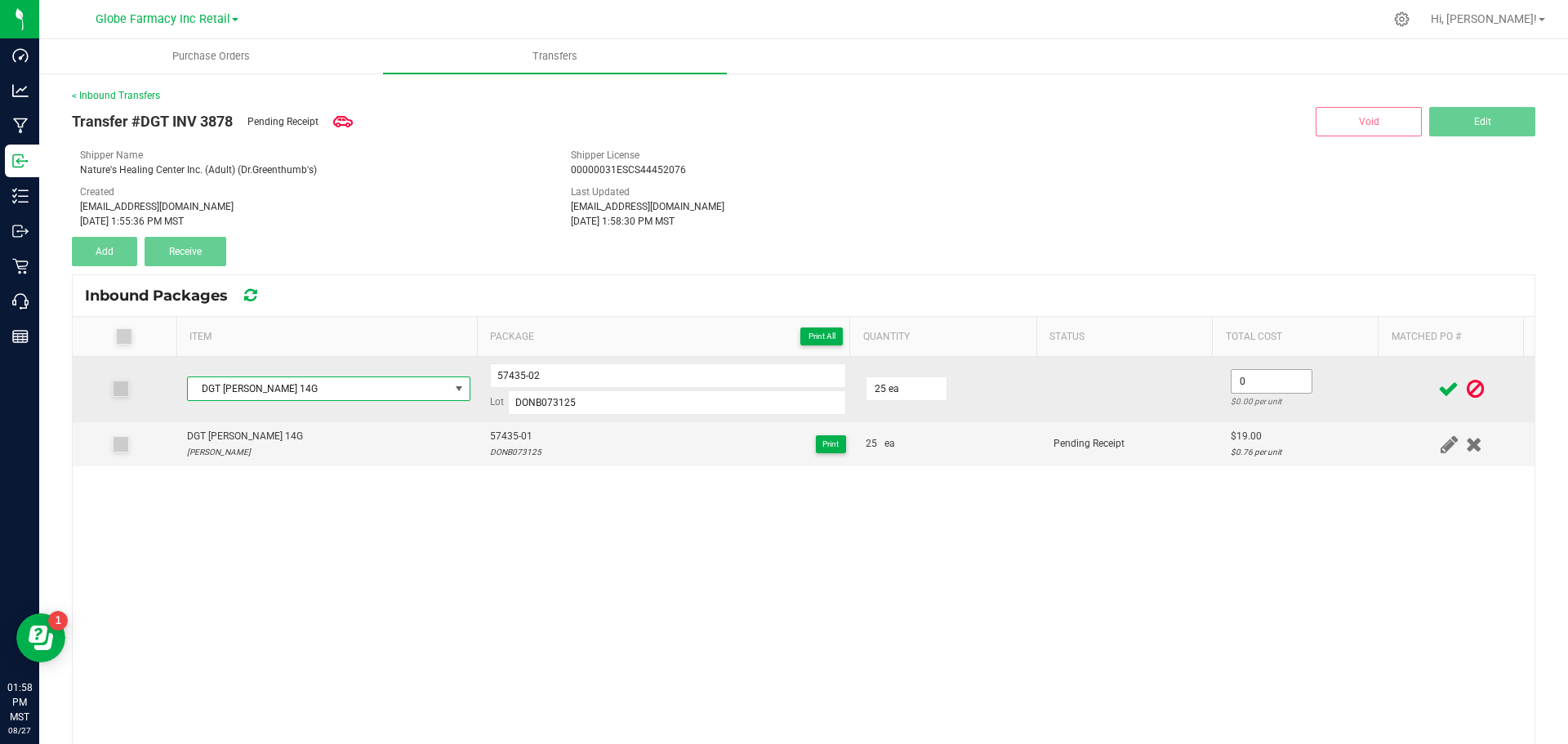
click at [1237, 377] on input "0" at bounding box center [1272, 381] width 80 height 23
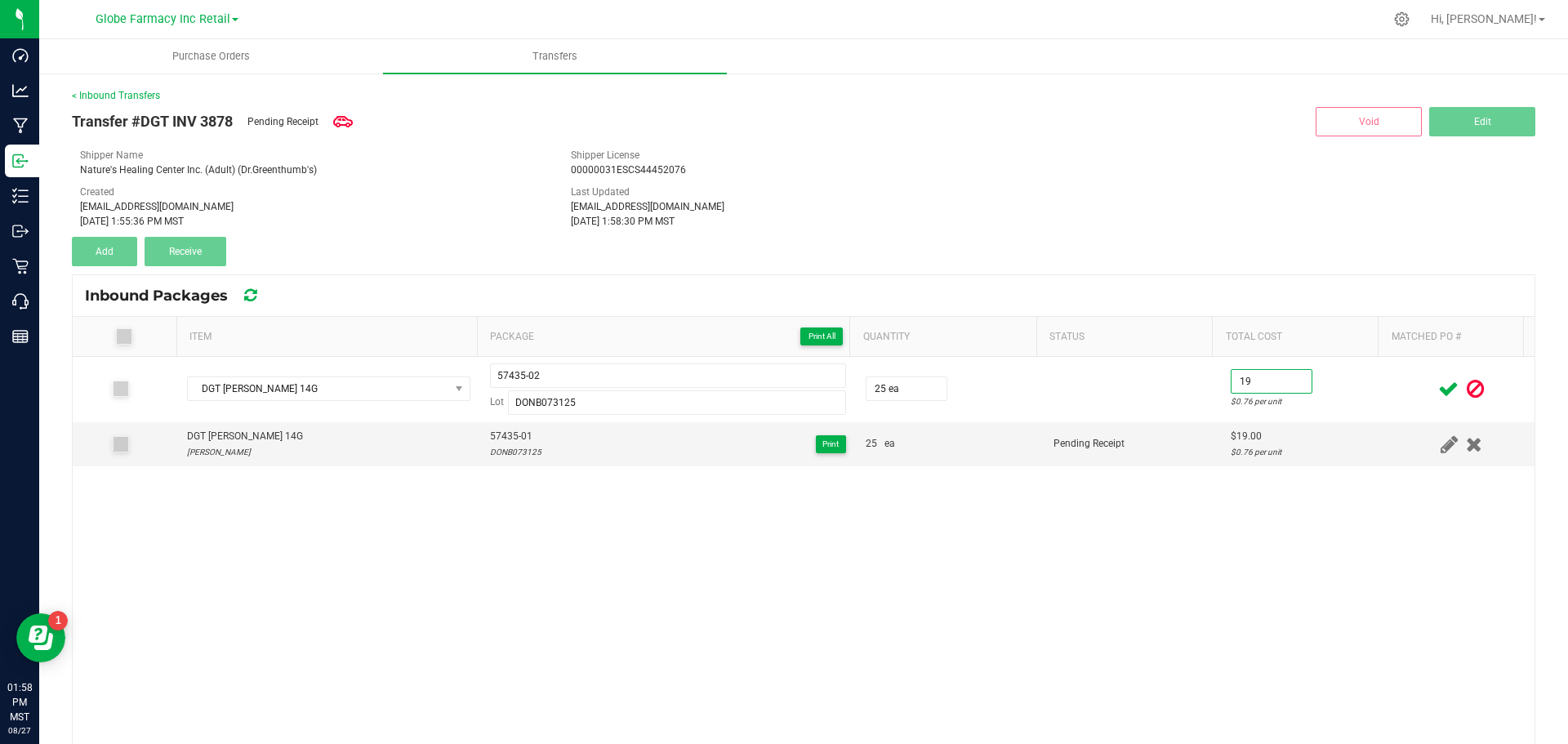
type input "$19.00"
click at [1244, 562] on div "DGT [PERSON_NAME] 14G 57435-02 Lot DONB073125 25 ea $19.00 $0.76 per unit DGT […" at bounding box center [803, 634] width 1462 height 554
click at [1438, 390] on icon at bounding box center [1448, 389] width 20 height 20
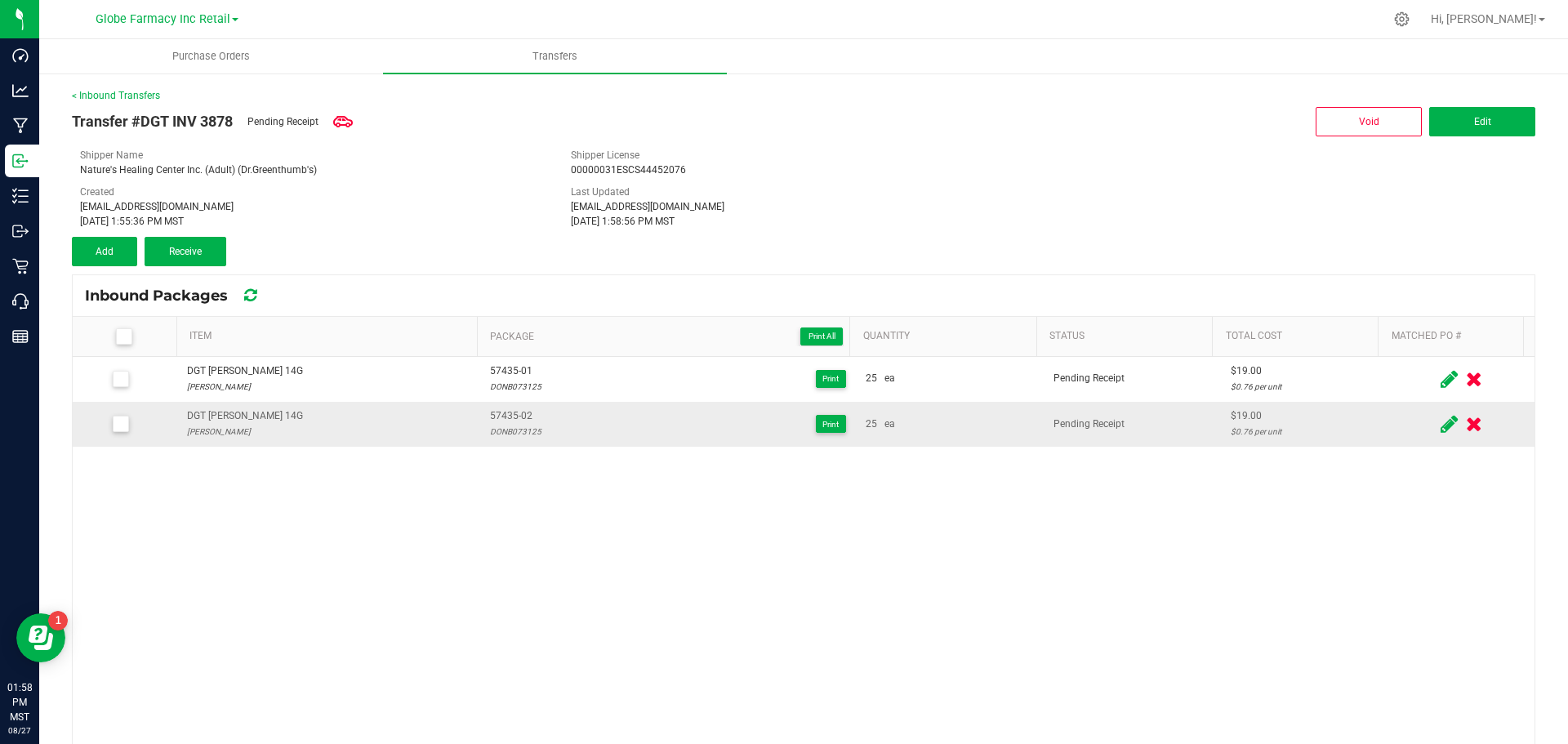
click at [235, 408] on td "DGT [PERSON_NAME] 14G [PERSON_NAME]" at bounding box center [328, 424] width 303 height 44
click at [224, 412] on div "DGT [PERSON_NAME] 14G" at bounding box center [245, 416] width 116 height 16
copy div "DGT [PERSON_NAME] 14G"
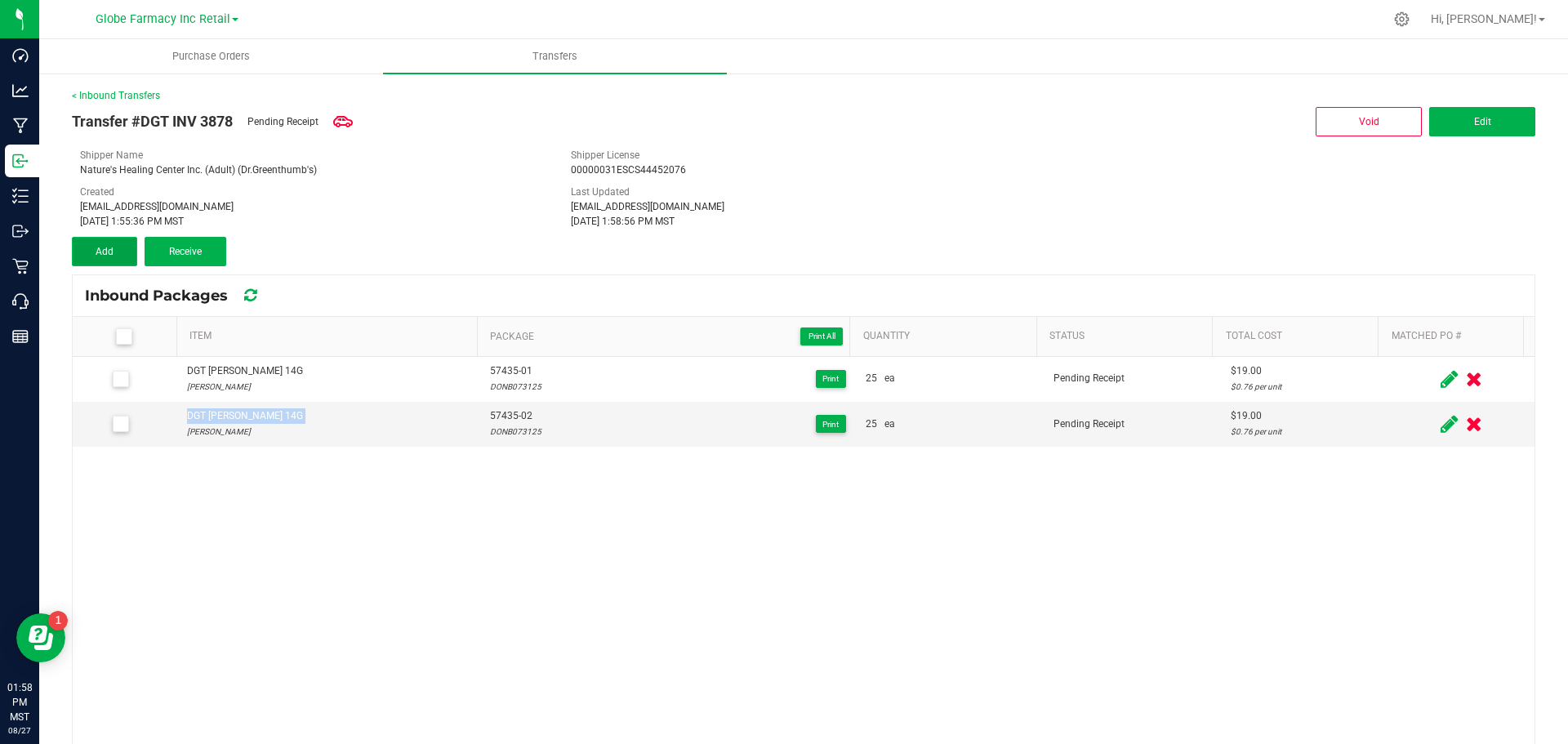
click at [84, 248] on button "Add" at bounding box center [104, 251] width 65 height 29
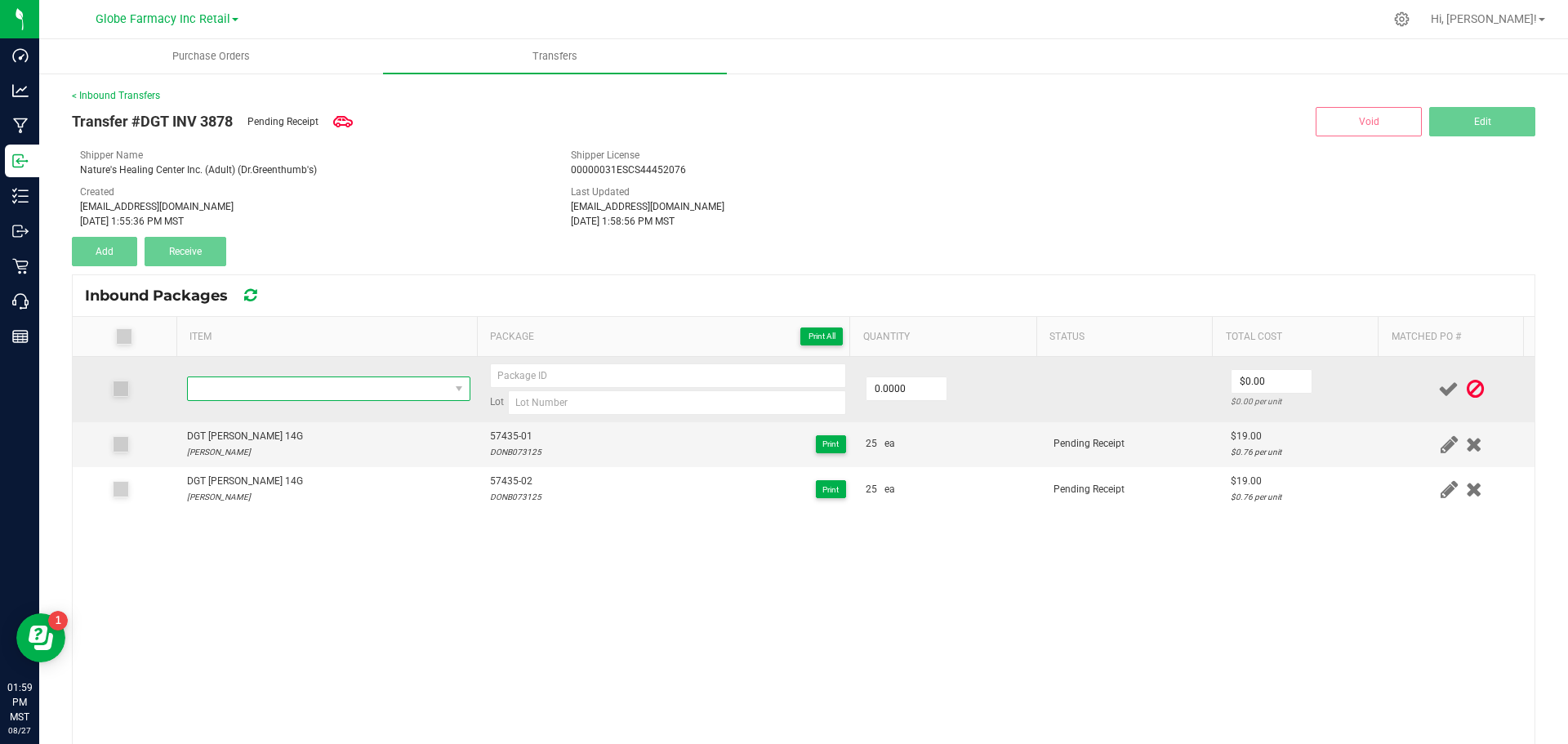
click at [248, 394] on span "NO DATA FOUND" at bounding box center [318, 388] width 262 height 23
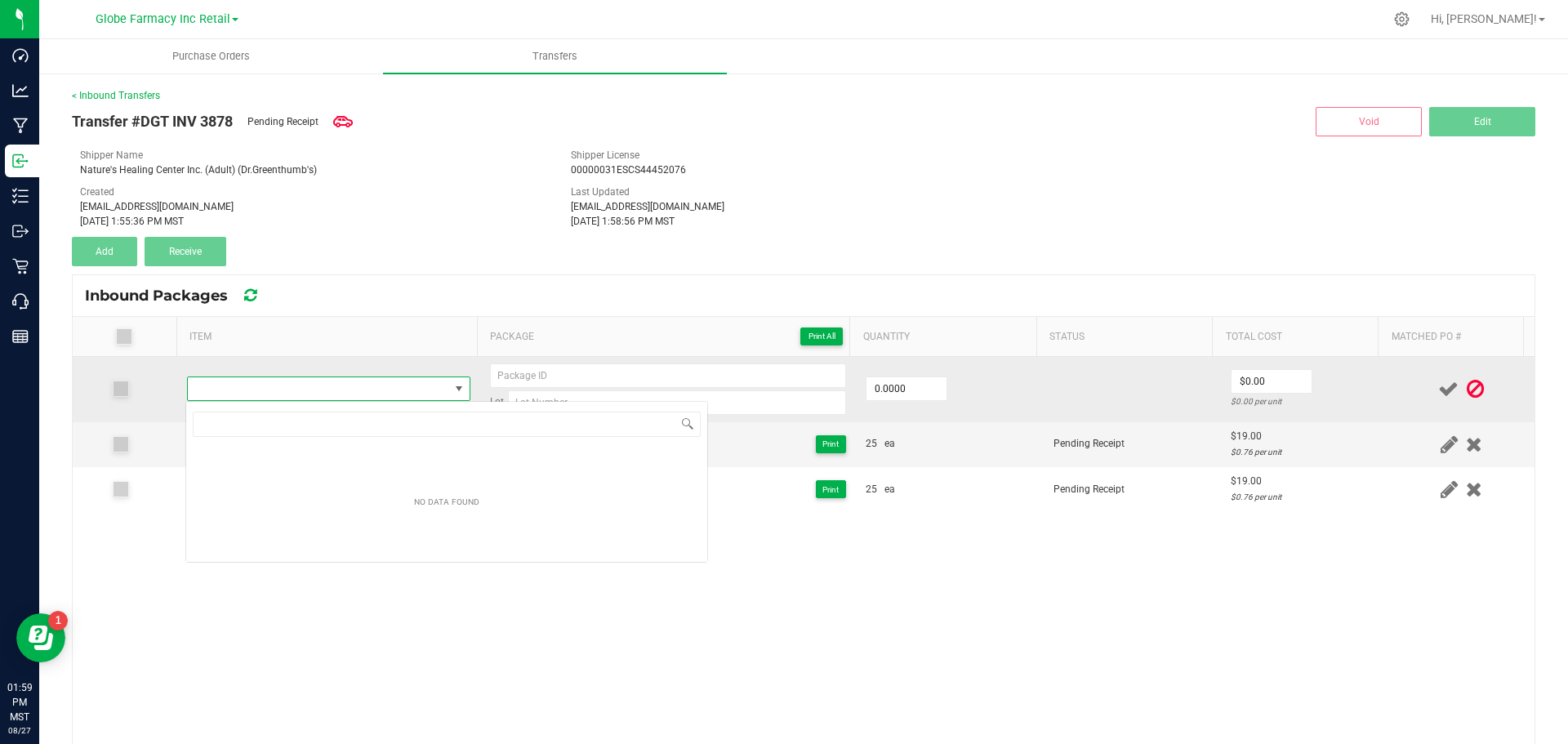
type input "DGT [PERSON_NAME] 14G"
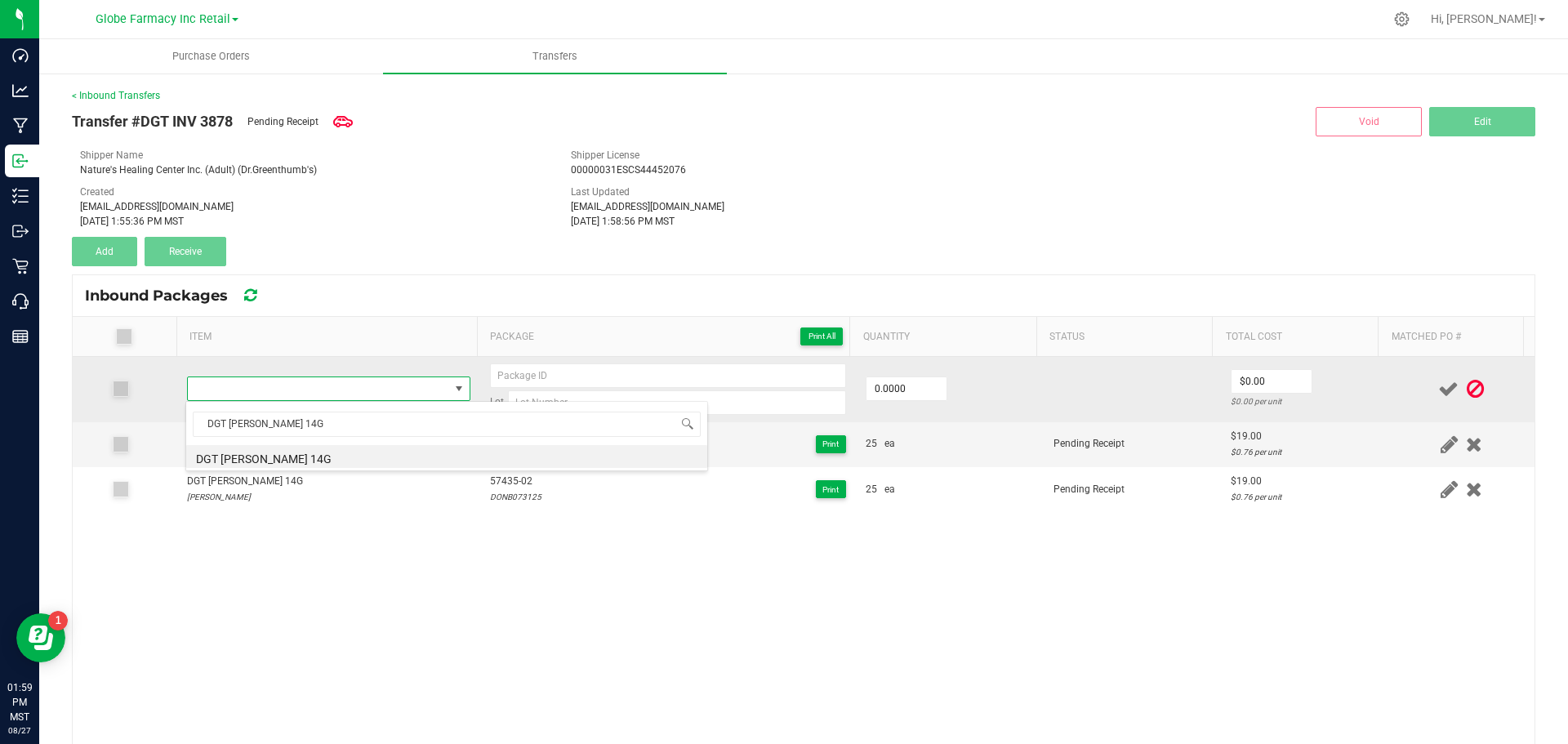
type input "0 ea"
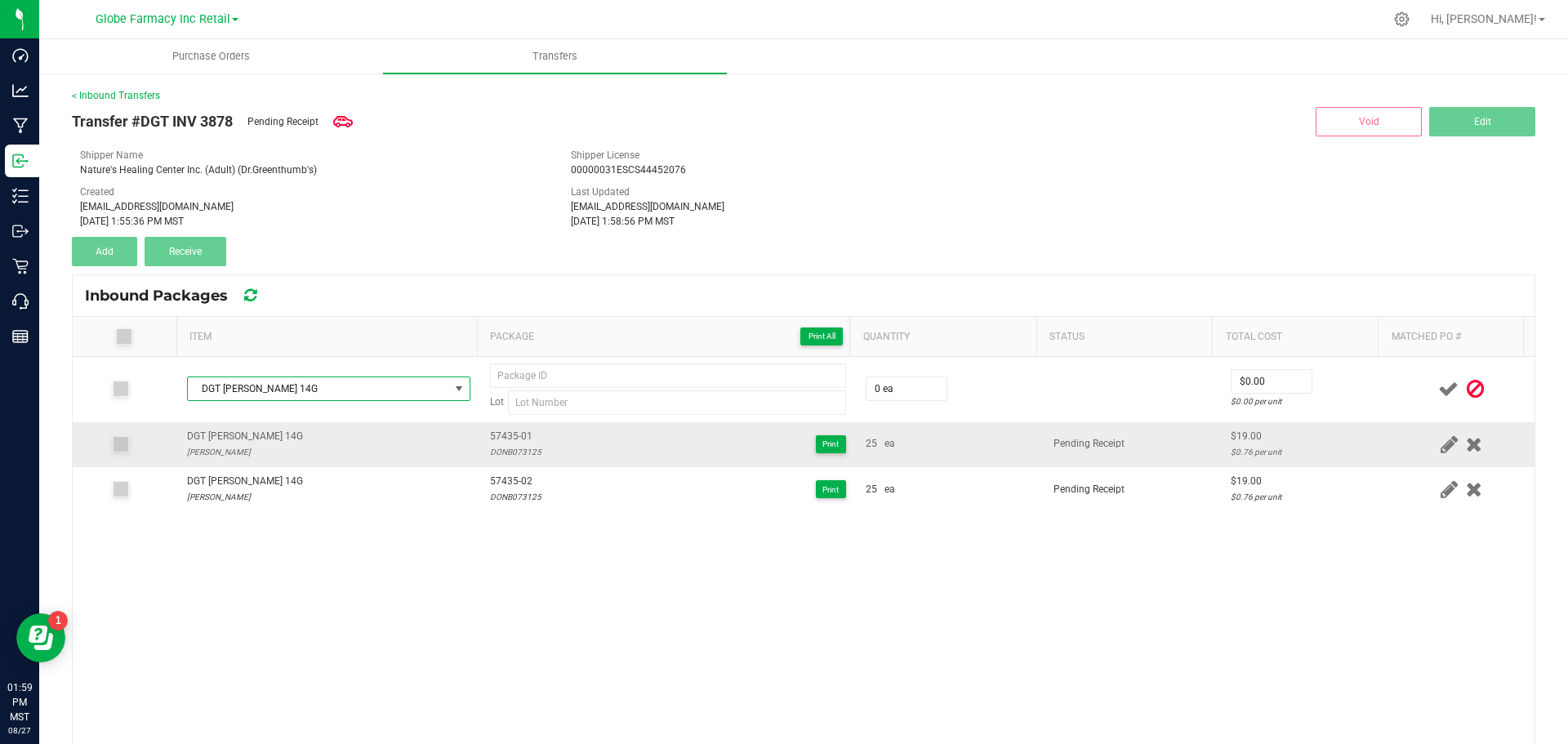
click at [497, 434] on span "57435-01" at bounding box center [516, 436] width 52 height 16
click at [498, 436] on span "57435-01" at bounding box center [516, 436] width 52 height 16
copy span "57435-01"
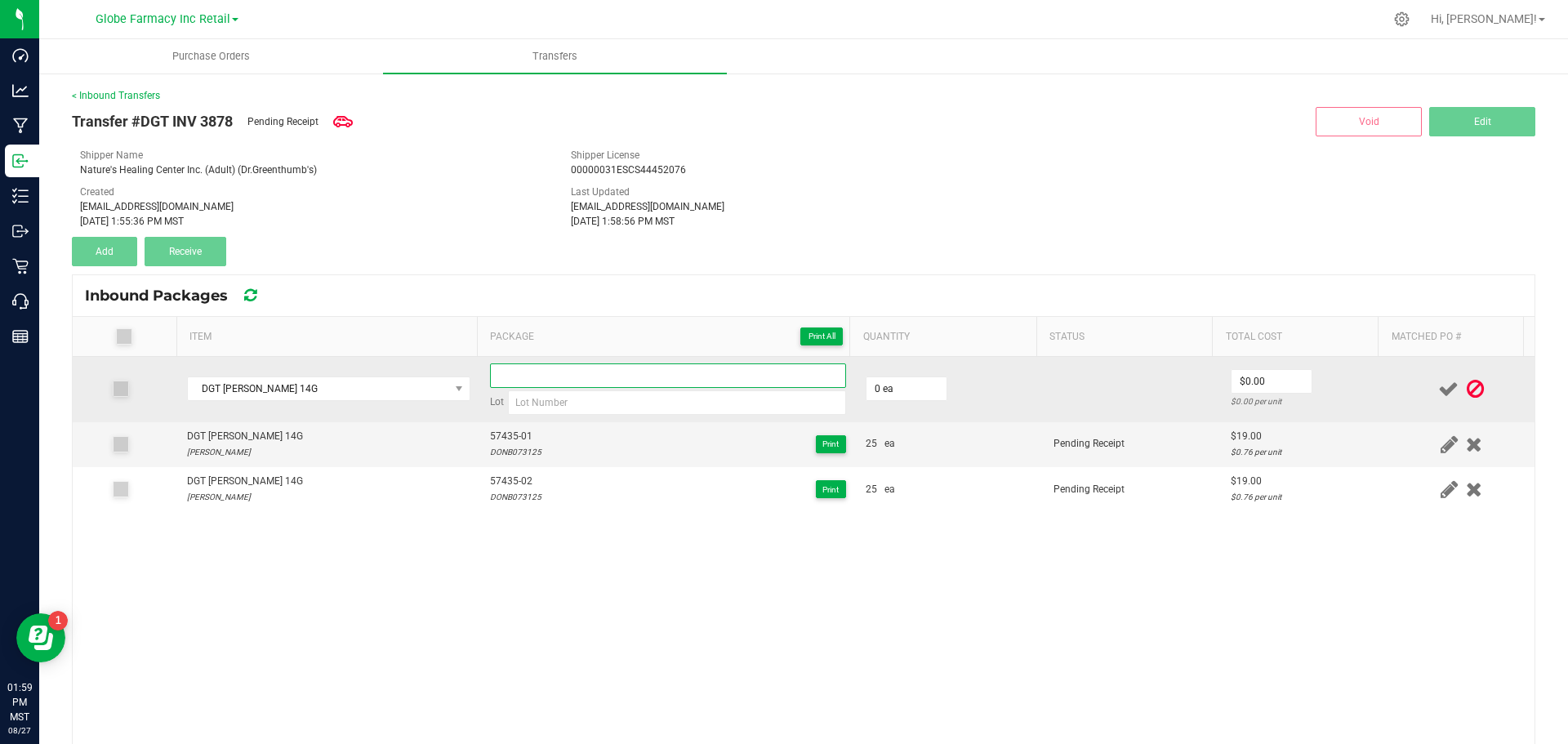
click at [512, 385] on input at bounding box center [668, 375] width 356 height 24
paste input "57435-01"
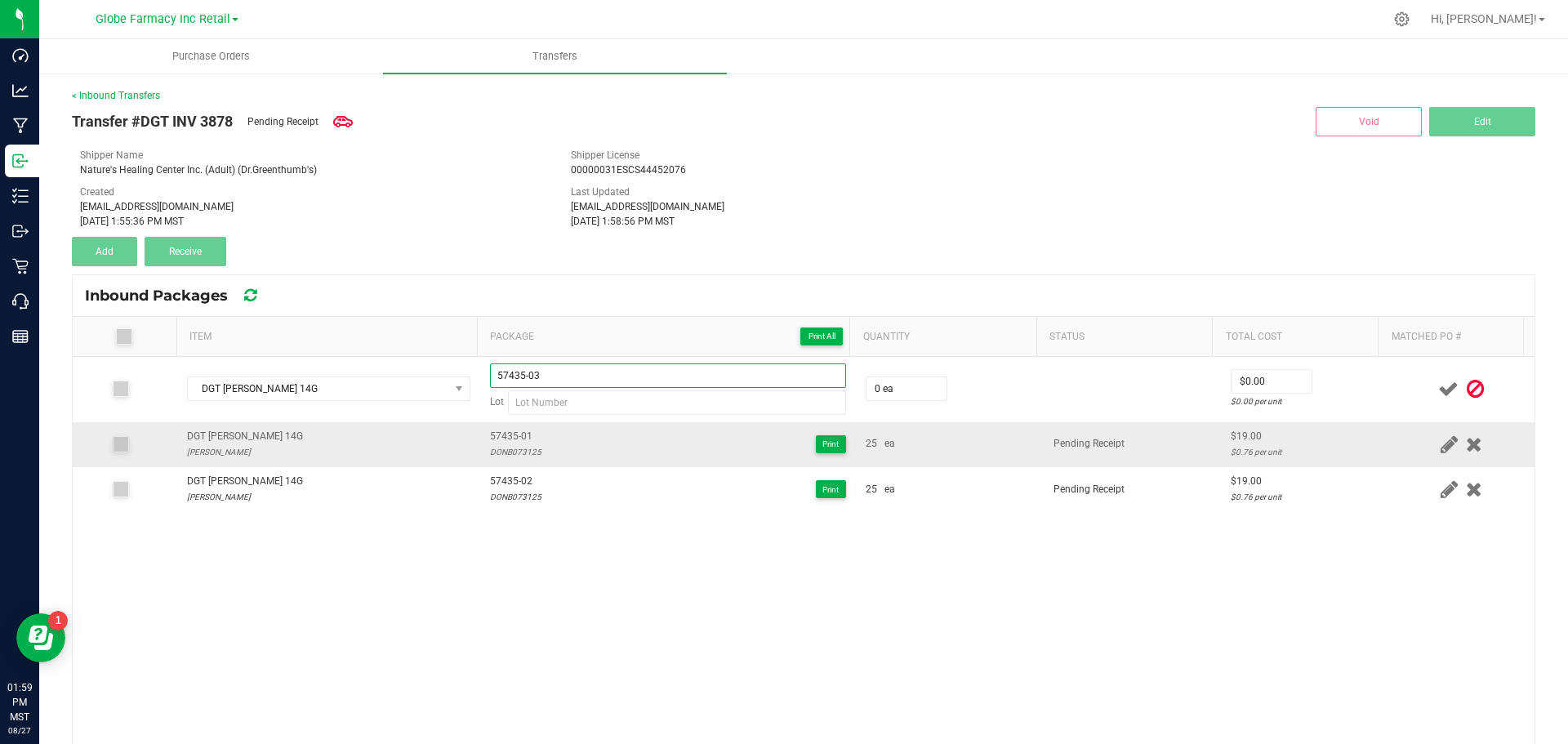
type input "57435-03"
click at [504, 455] on div "DONB073125" at bounding box center [516, 452] width 52 height 16
click at [505, 455] on div "DONB073125" at bounding box center [516, 452] width 52 height 16
copy div "DONB073125"
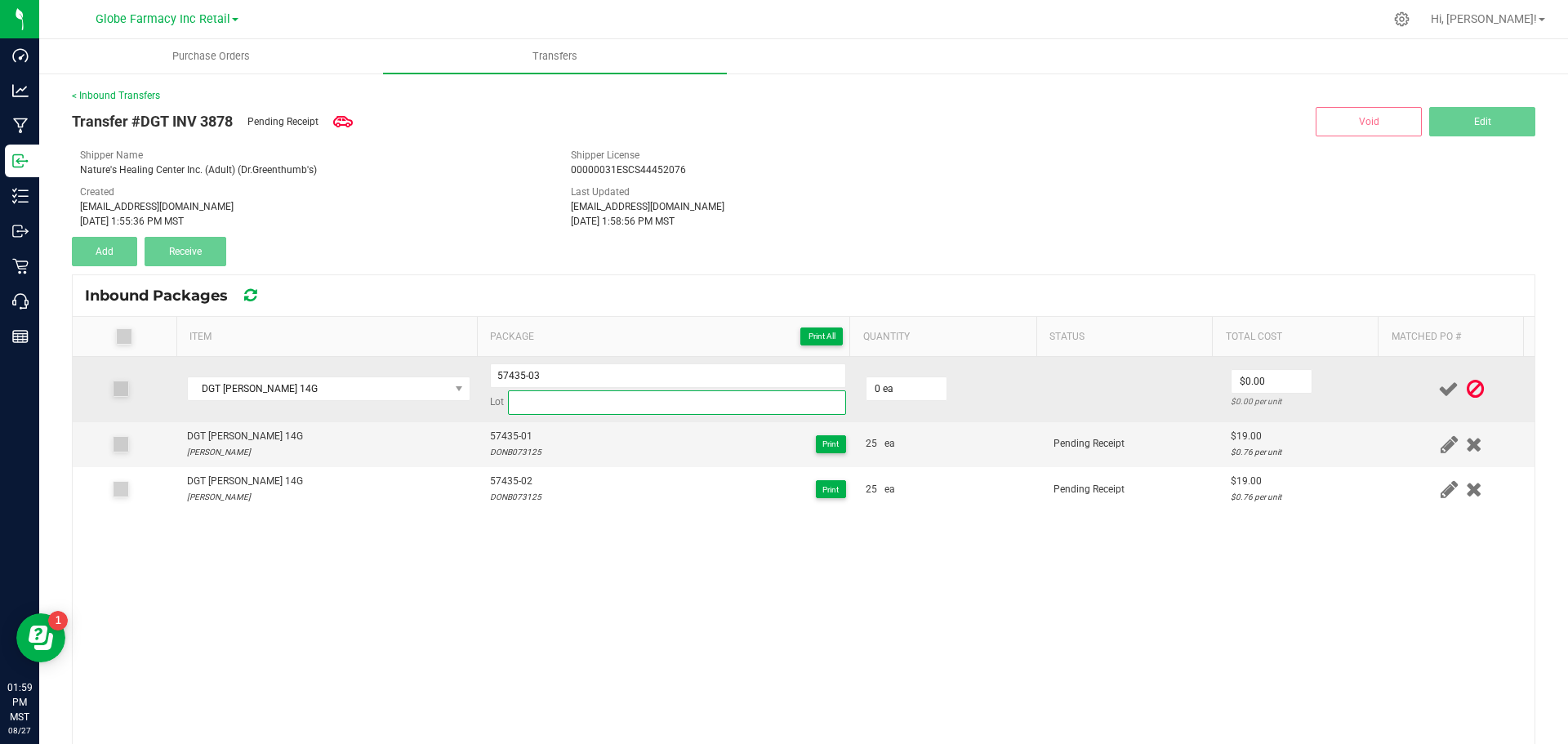
click at [559, 399] on input at bounding box center [677, 402] width 339 height 24
paste input "DONB073125"
type input "DONB073125"
click at [880, 391] on input "0" at bounding box center [907, 388] width 80 height 23
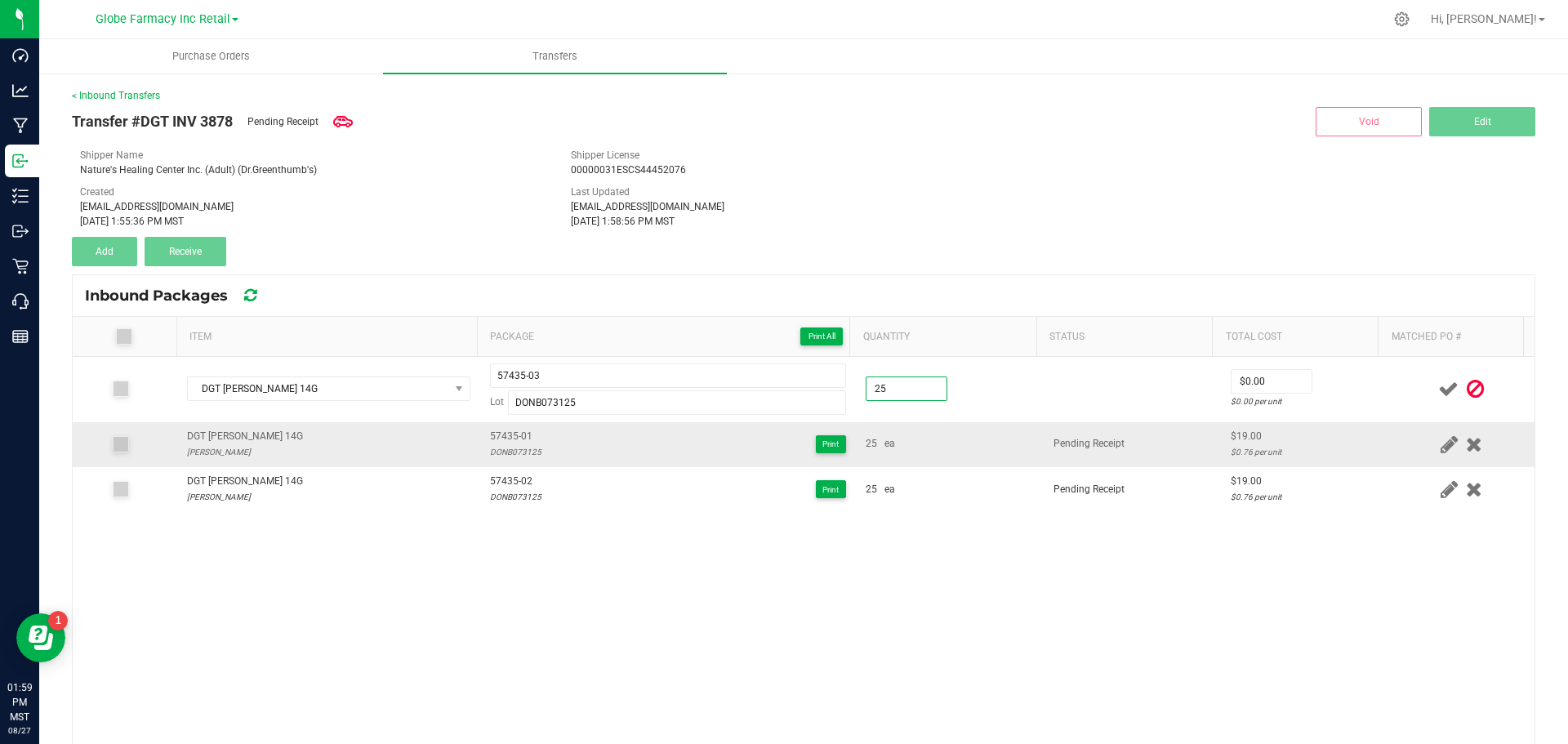
type input "25 ea"
click at [975, 453] on td "25 ea" at bounding box center [949, 445] width 188 height 45
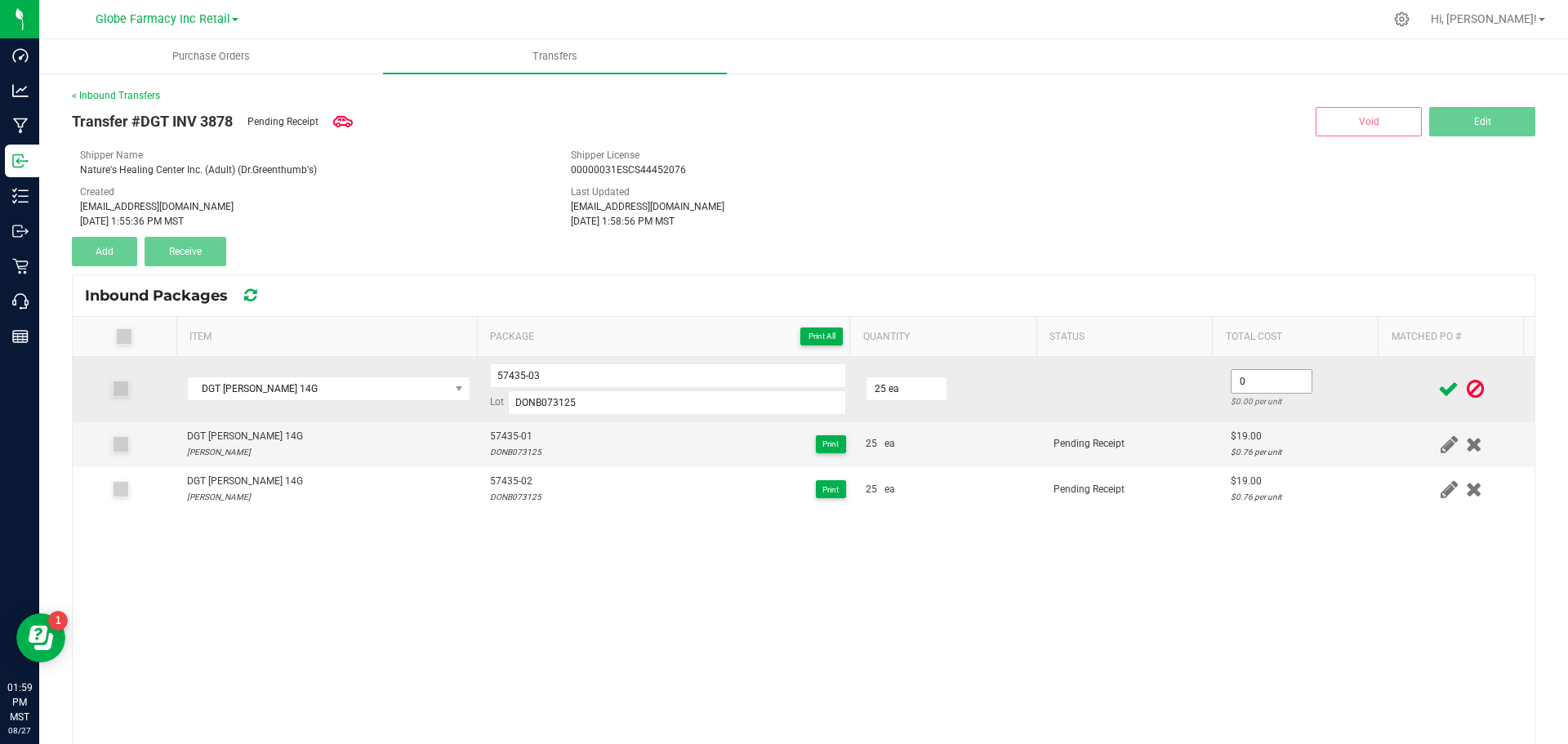
click at [1280, 375] on input "0" at bounding box center [1272, 381] width 80 height 23
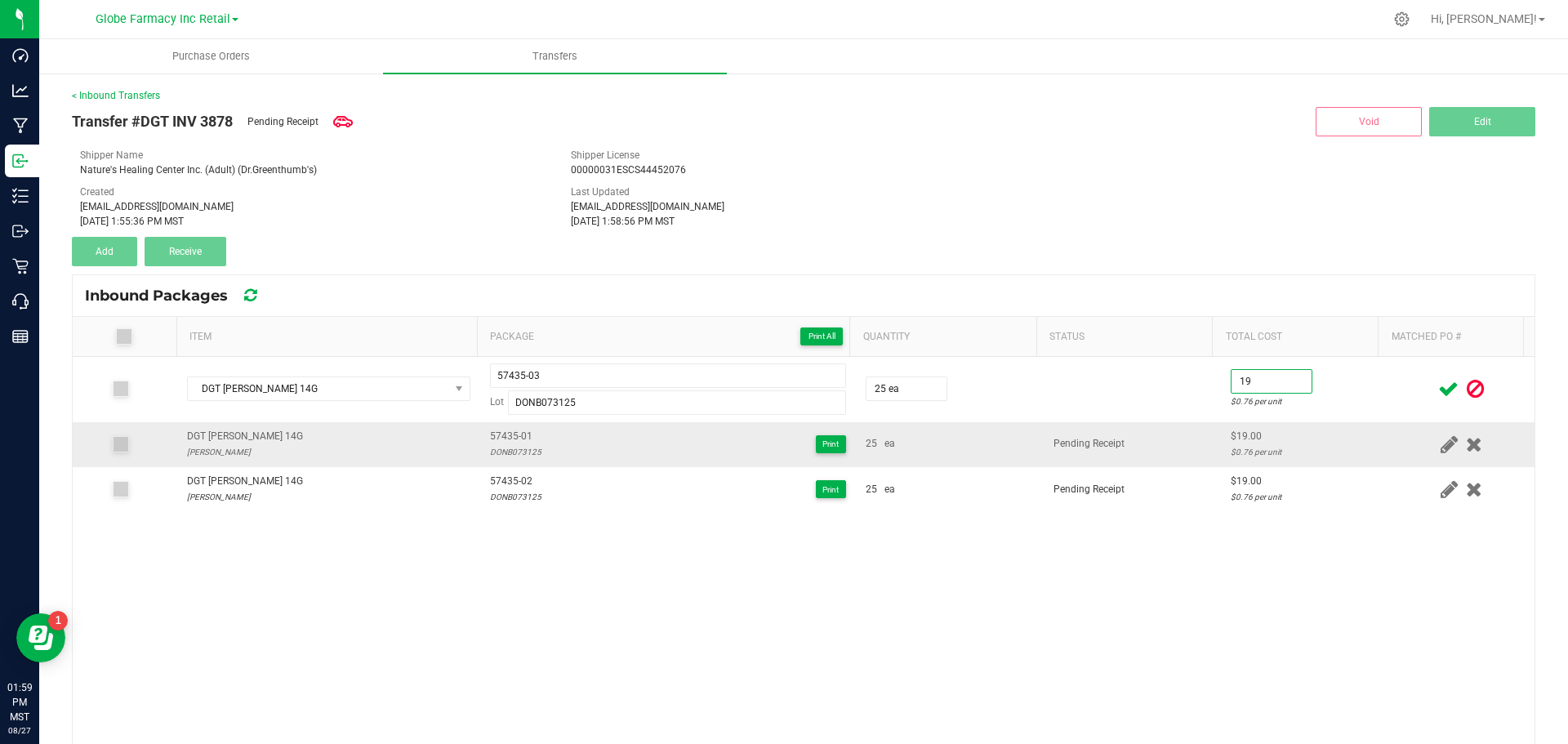
type input "$19.00"
click at [1221, 446] on td "$19.00 $0.76 per unit" at bounding box center [1305, 445] width 167 height 45
click at [1438, 389] on icon at bounding box center [1448, 389] width 20 height 20
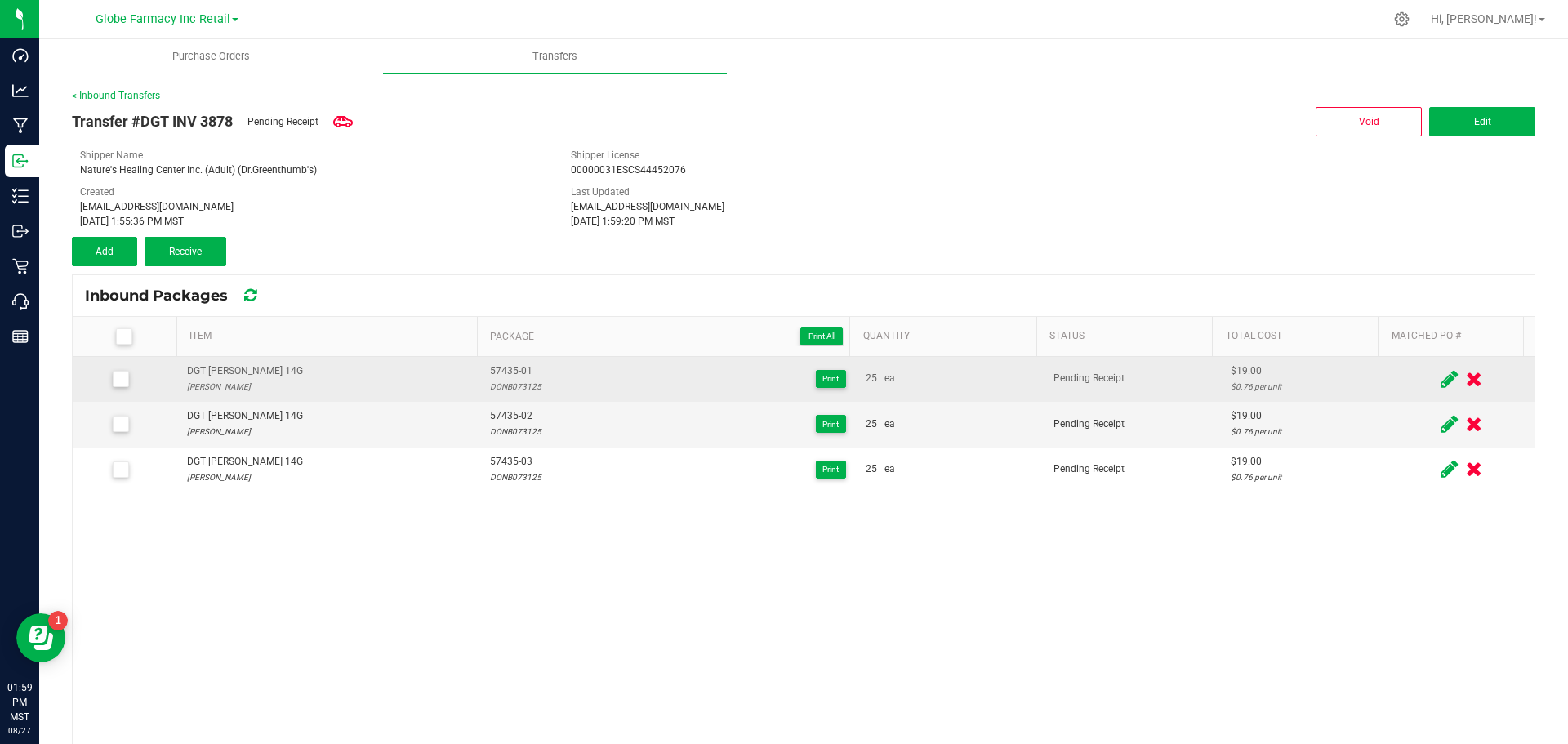
click at [225, 373] on div "DGT [PERSON_NAME] 14G" at bounding box center [245, 371] width 116 height 16
copy div "DGT [PERSON_NAME] 14G"
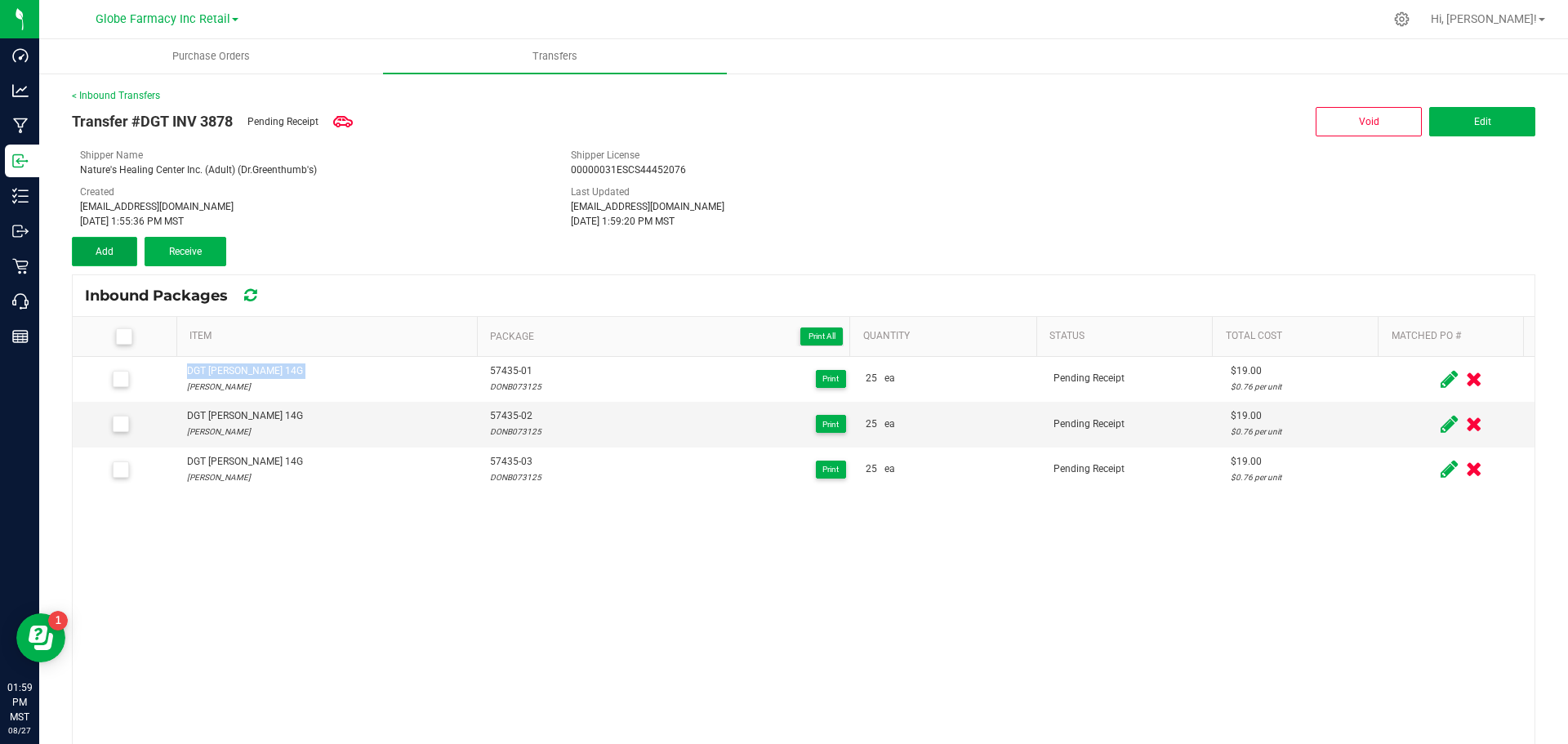
click at [120, 237] on button "Add" at bounding box center [104, 251] width 65 height 29
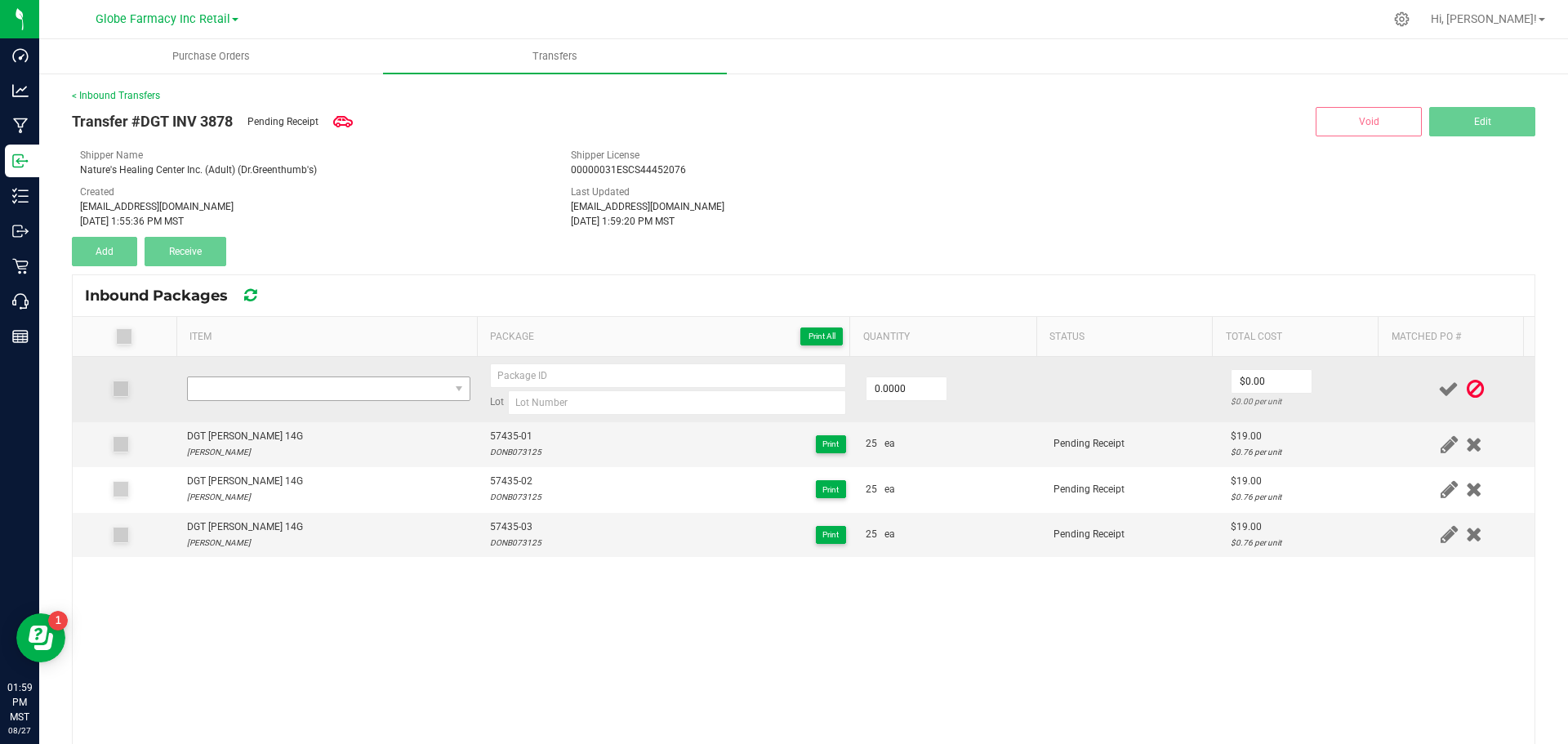
drag, startPoint x: 384, startPoint y: 404, endPoint x: 361, endPoint y: 390, distance: 26.9
click at [383, 403] on td at bounding box center [328, 390] width 303 height 65
click at [360, 389] on span "NO DATA FOUND" at bounding box center [318, 388] width 262 height 23
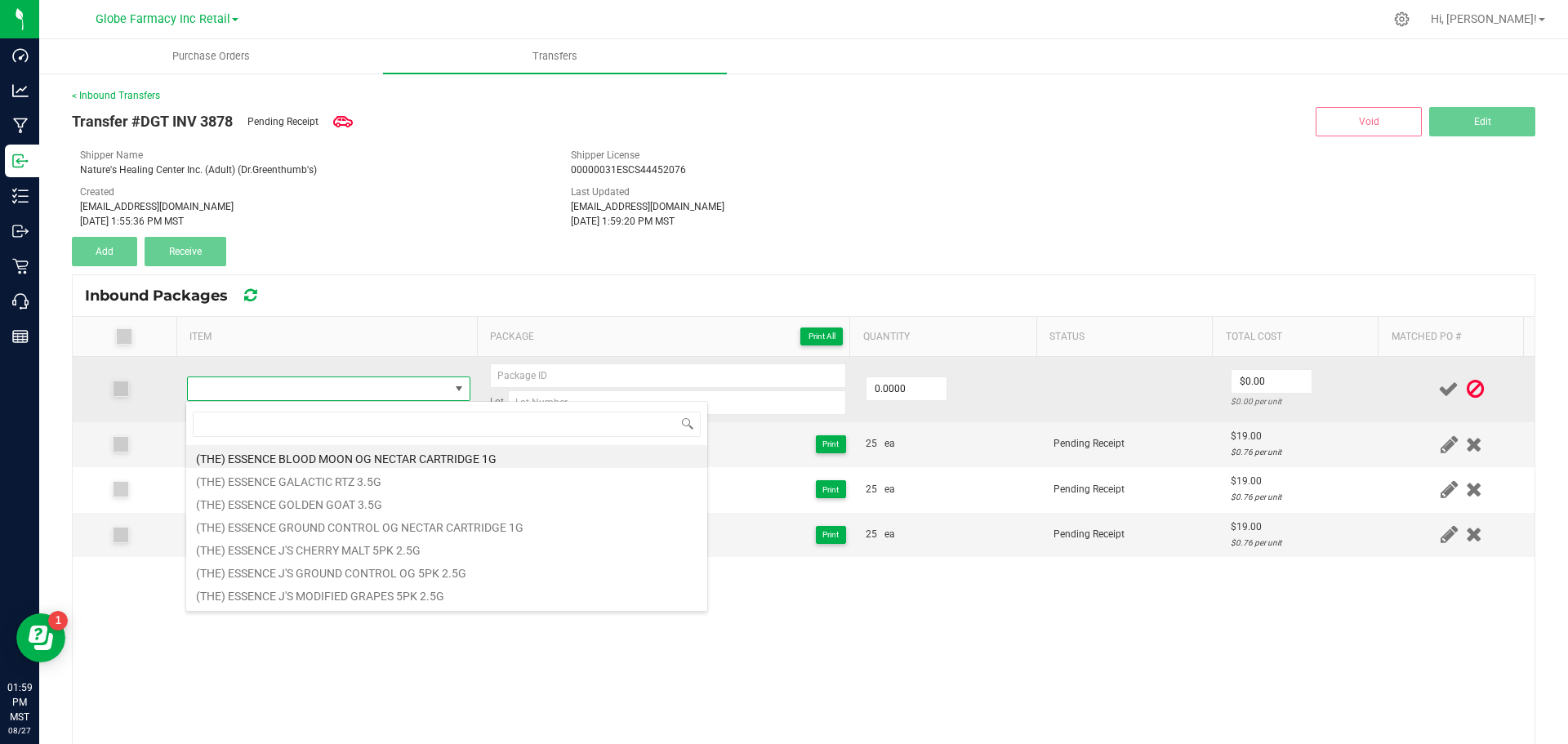
type input "DGT [PERSON_NAME] 14G"
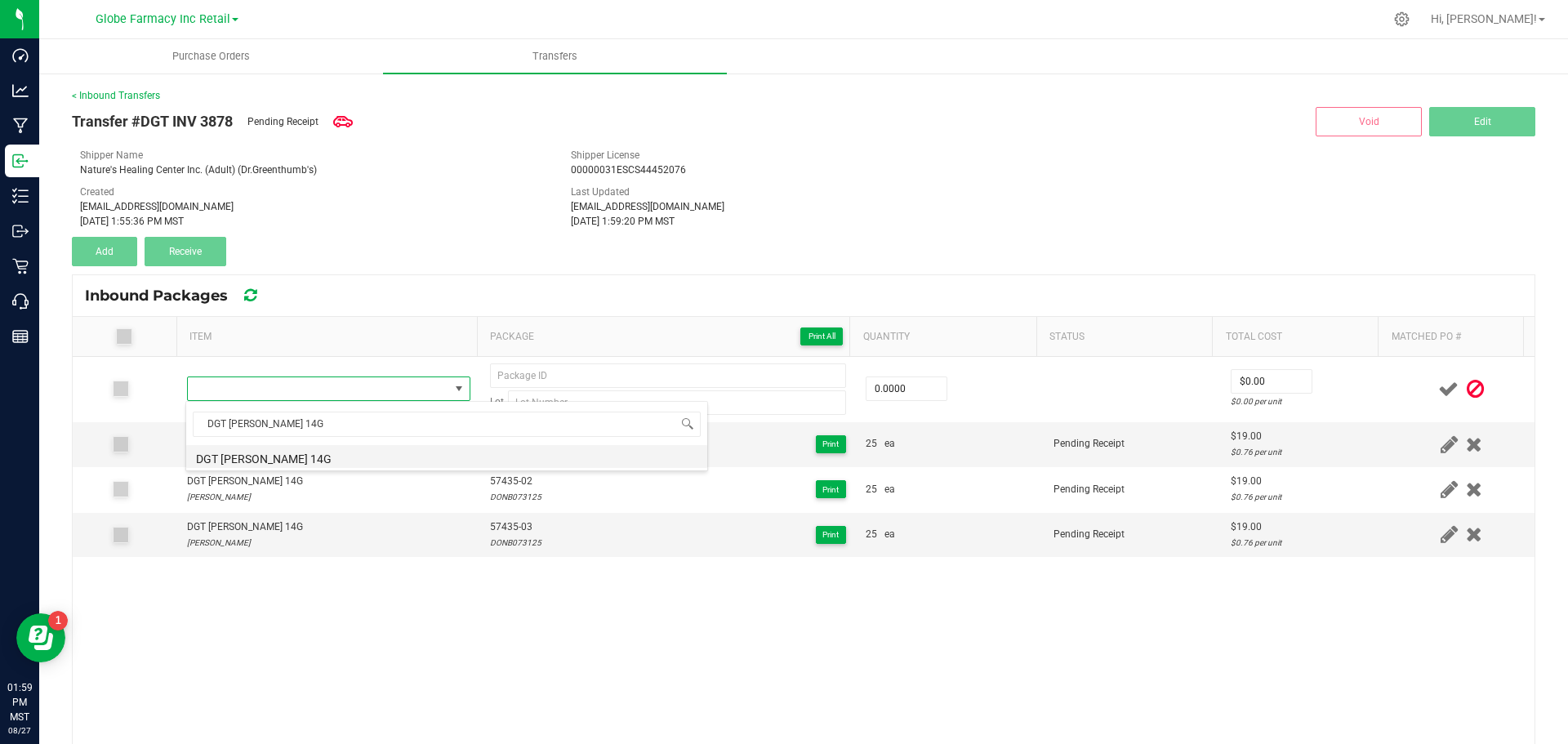
click at [303, 451] on li "DGT [PERSON_NAME] 14G" at bounding box center [446, 456] width 521 height 23
type input "0 ea"
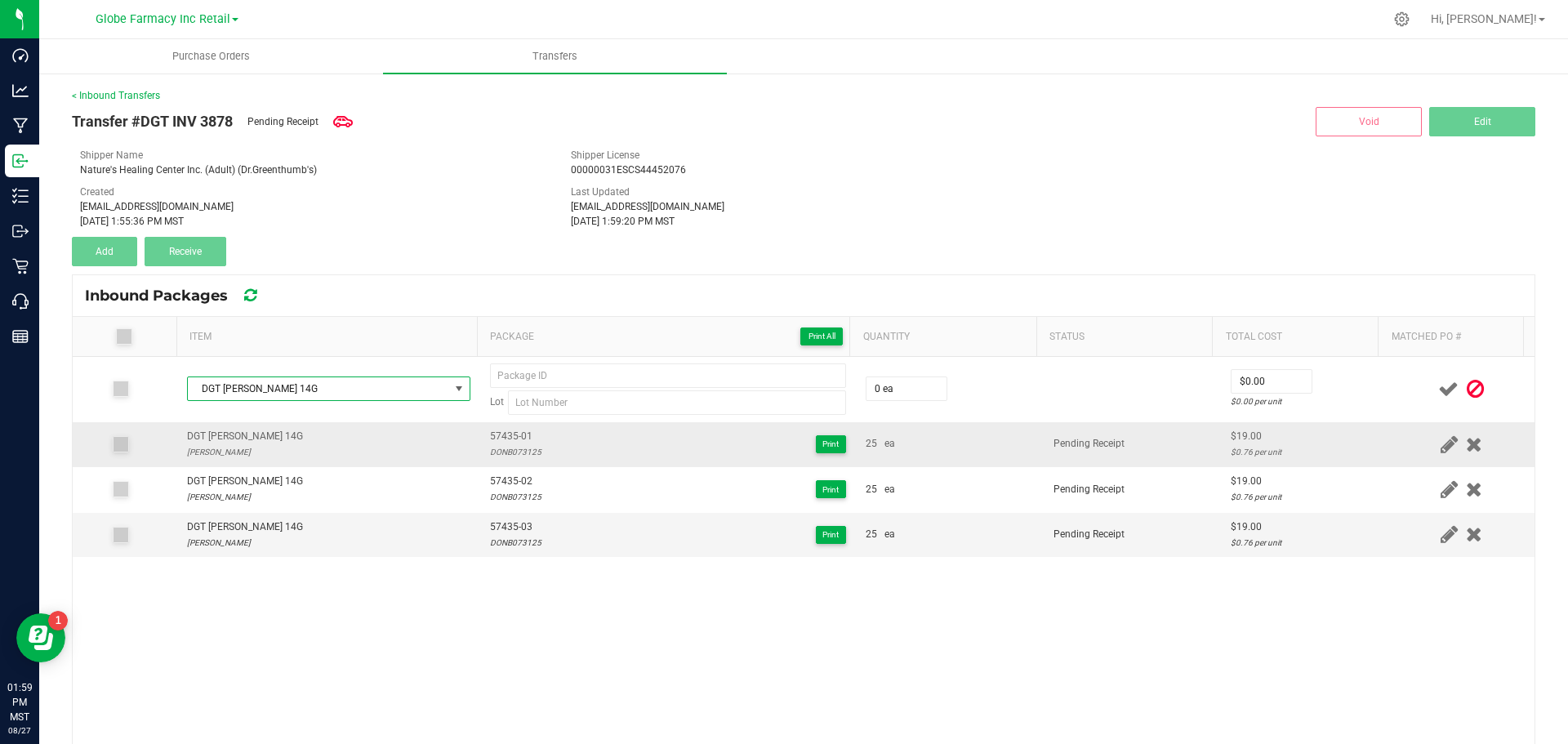
click at [491, 432] on span "57435-01" at bounding box center [516, 436] width 52 height 16
copy span "57435-01"
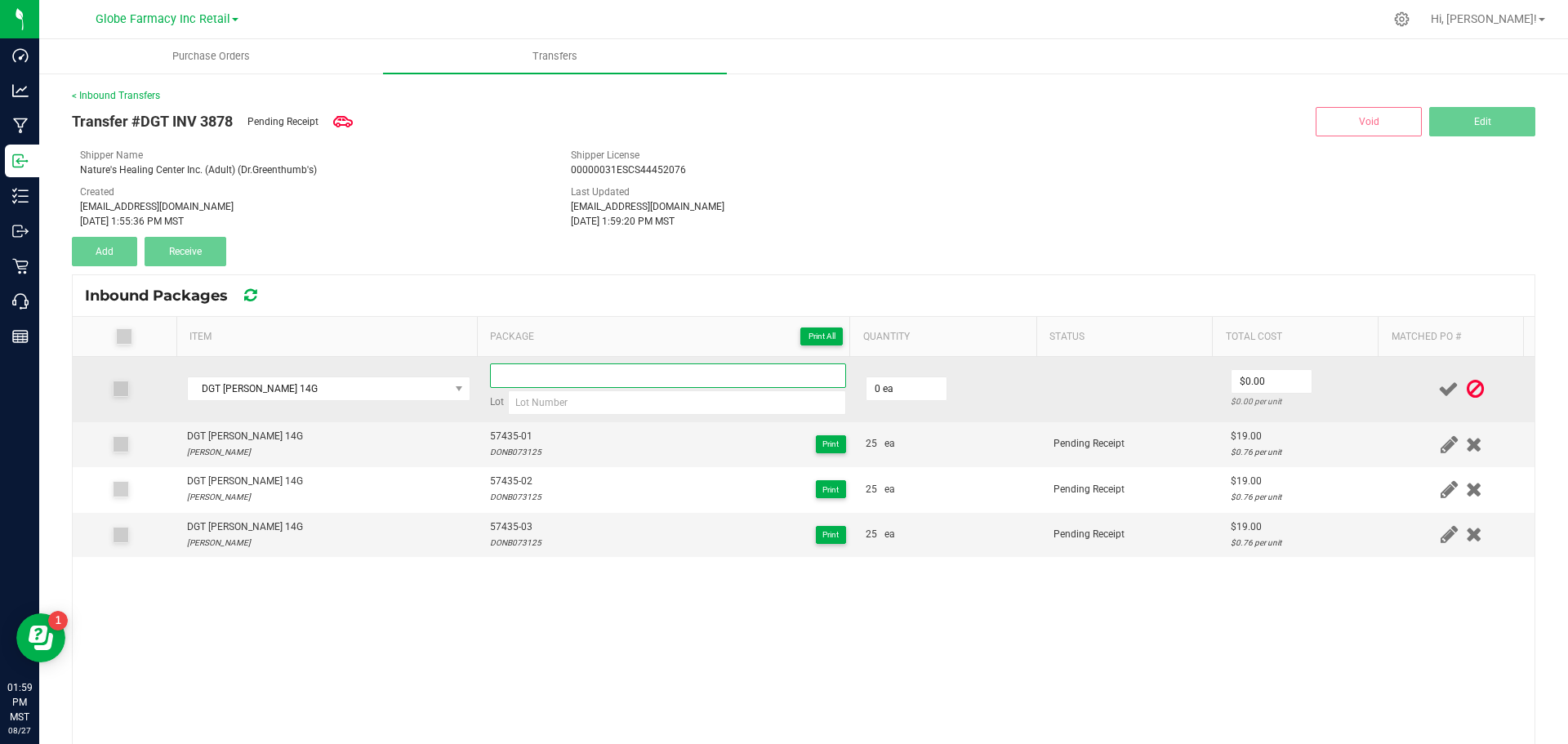
click at [495, 386] on input at bounding box center [668, 375] width 356 height 24
paste input "57435-01"
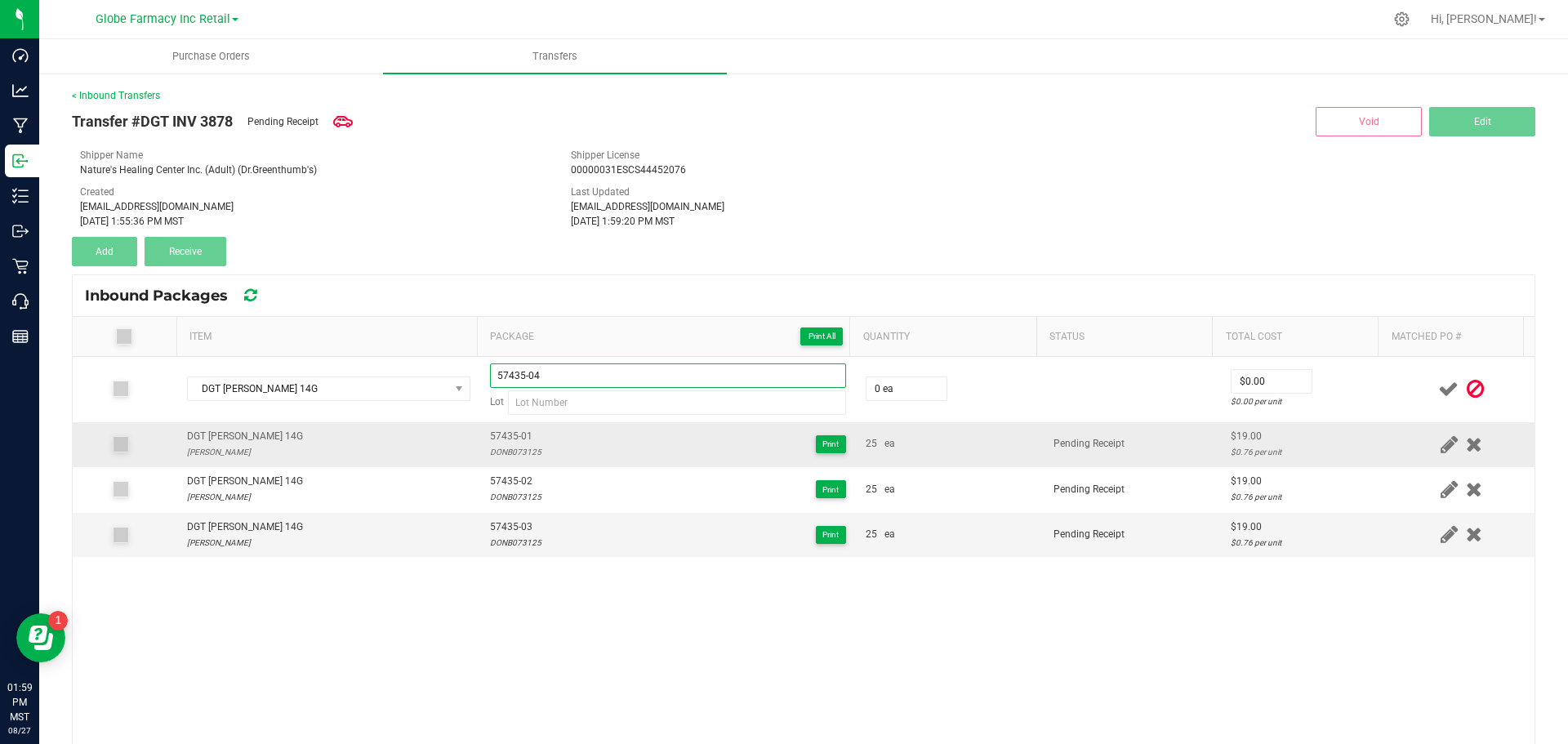
type input "57435-04"
click at [507, 447] on div "DONB073125" at bounding box center [516, 452] width 52 height 16
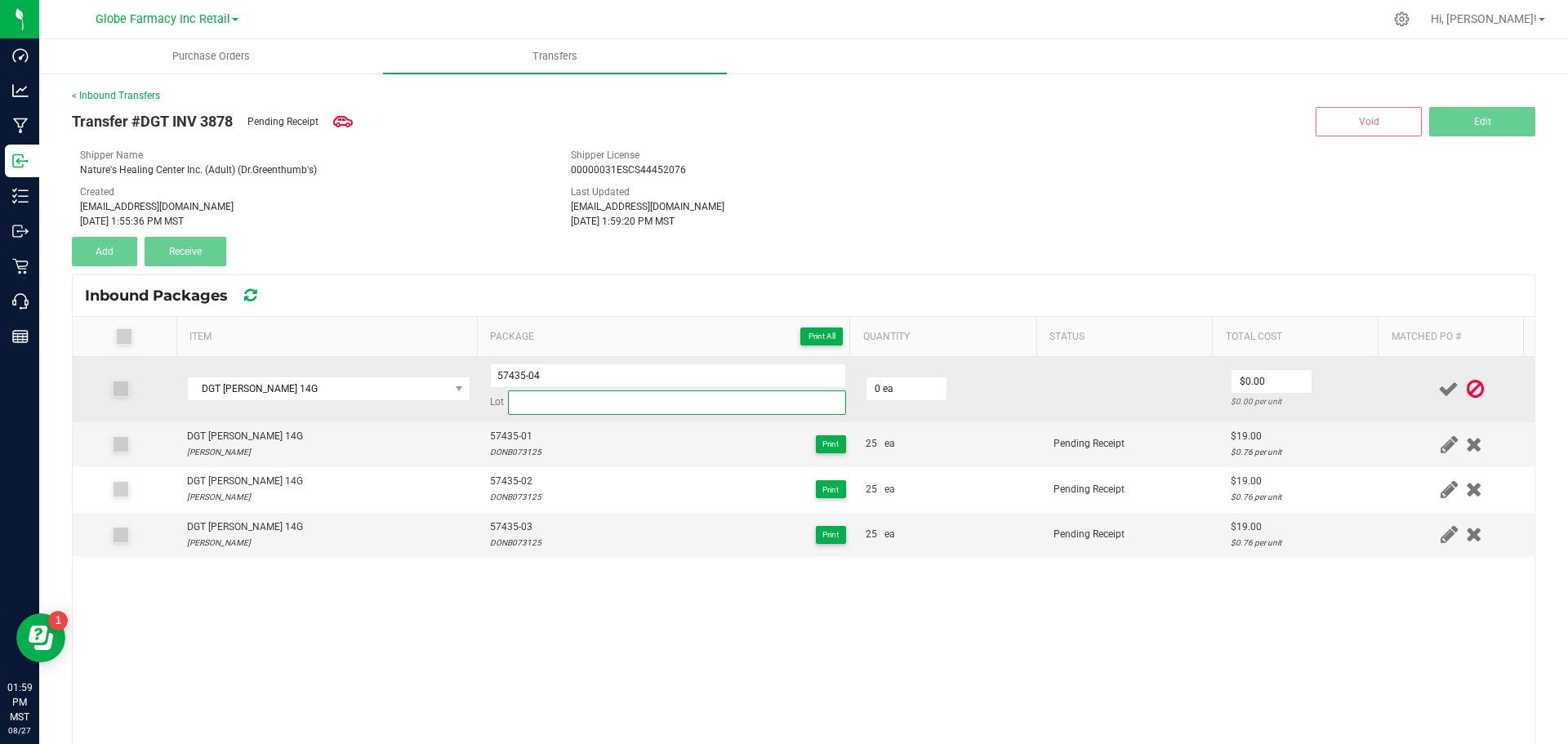
click at [552, 407] on input at bounding box center [677, 402] width 339 height 24
paste input "DONB073125"
type input "DONB073125"
click at [920, 389] on input "0" at bounding box center [907, 388] width 80 height 23
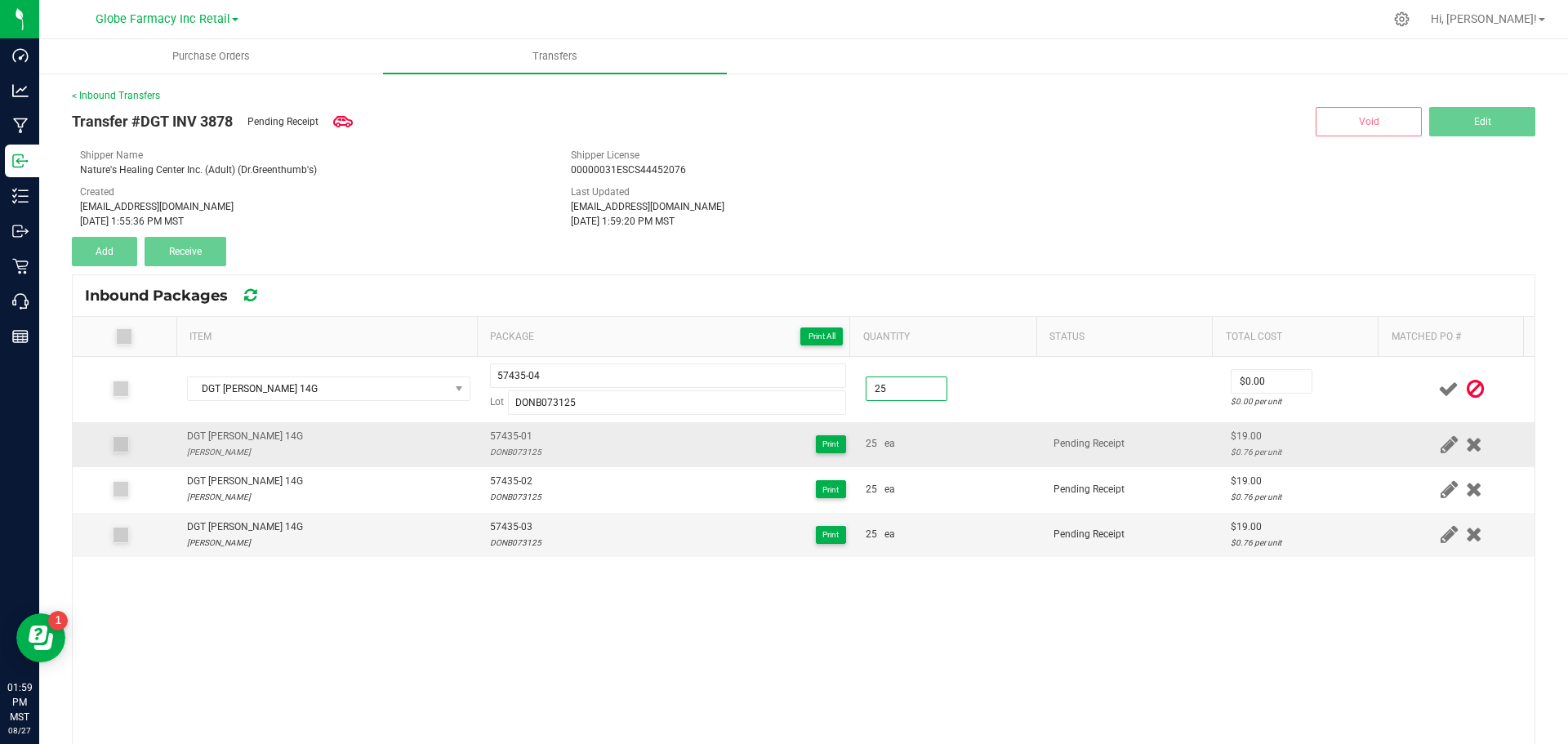
type input "25 ea"
click at [930, 425] on td "25 ea" at bounding box center [949, 445] width 188 height 45
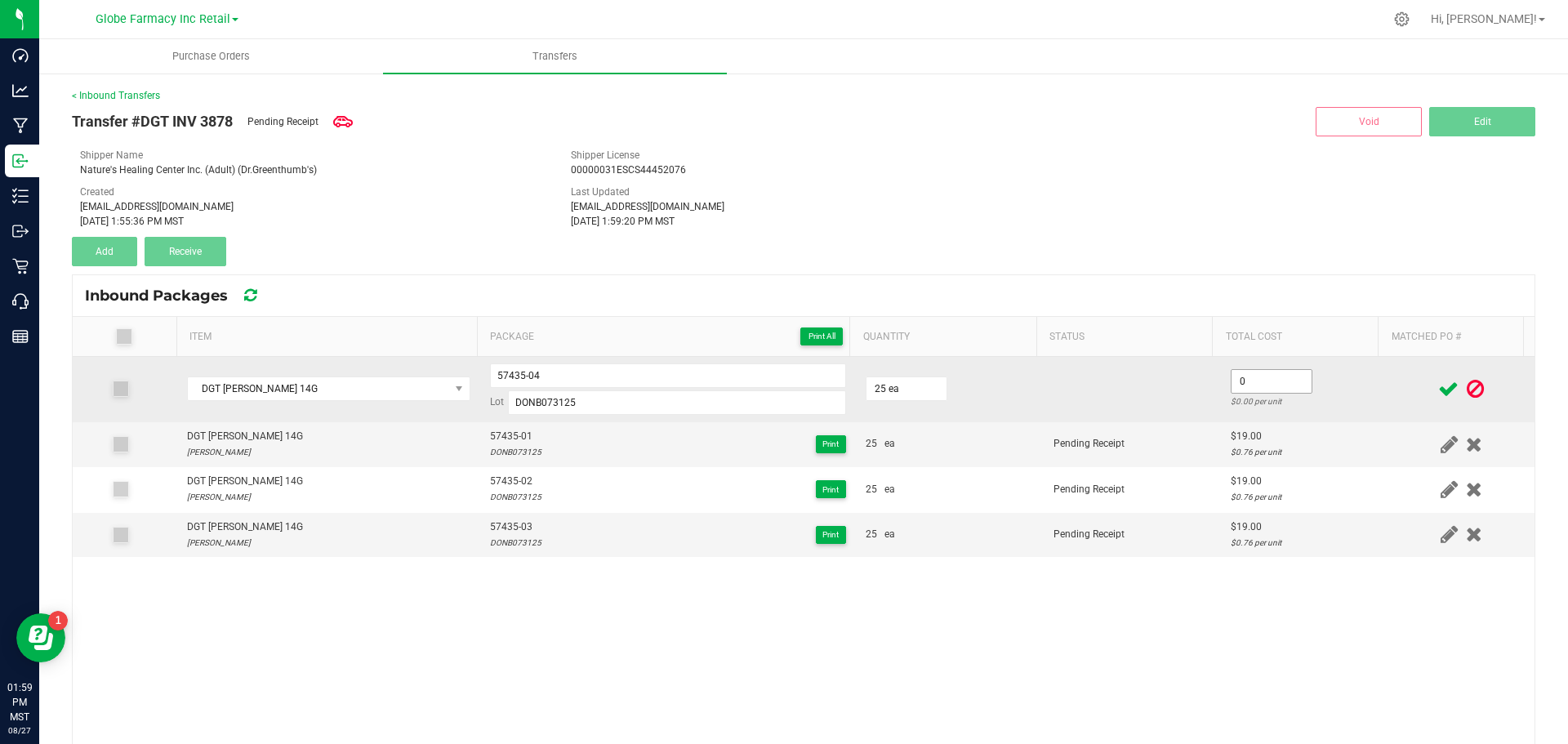
click at [1232, 385] on input "0" at bounding box center [1272, 381] width 80 height 23
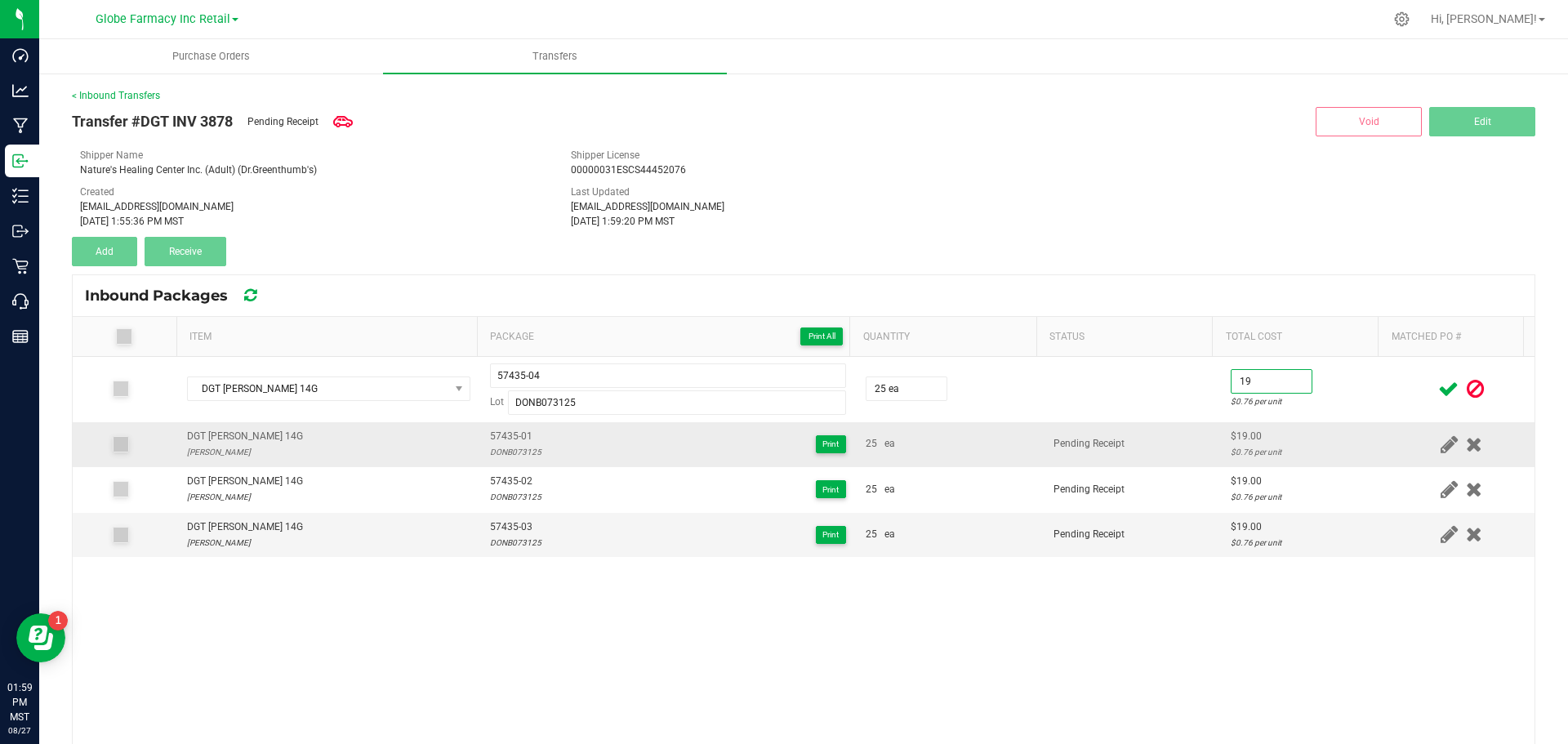
type input "$19.00"
click at [1148, 436] on td "Pending Receipt" at bounding box center [1133, 445] width 177 height 45
click at [1438, 388] on icon at bounding box center [1448, 389] width 20 height 20
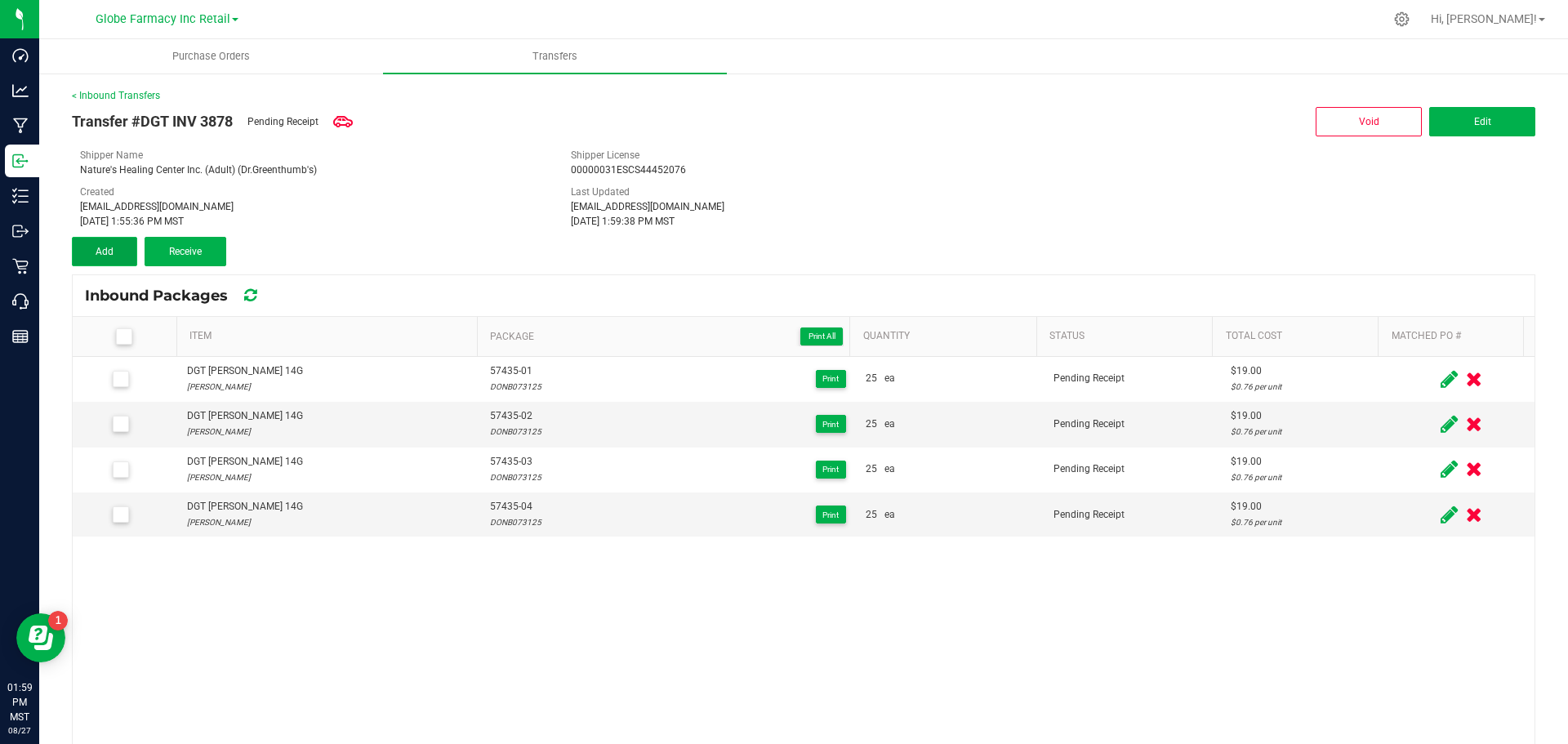
click at [86, 244] on button "Add" at bounding box center [104, 251] width 65 height 29
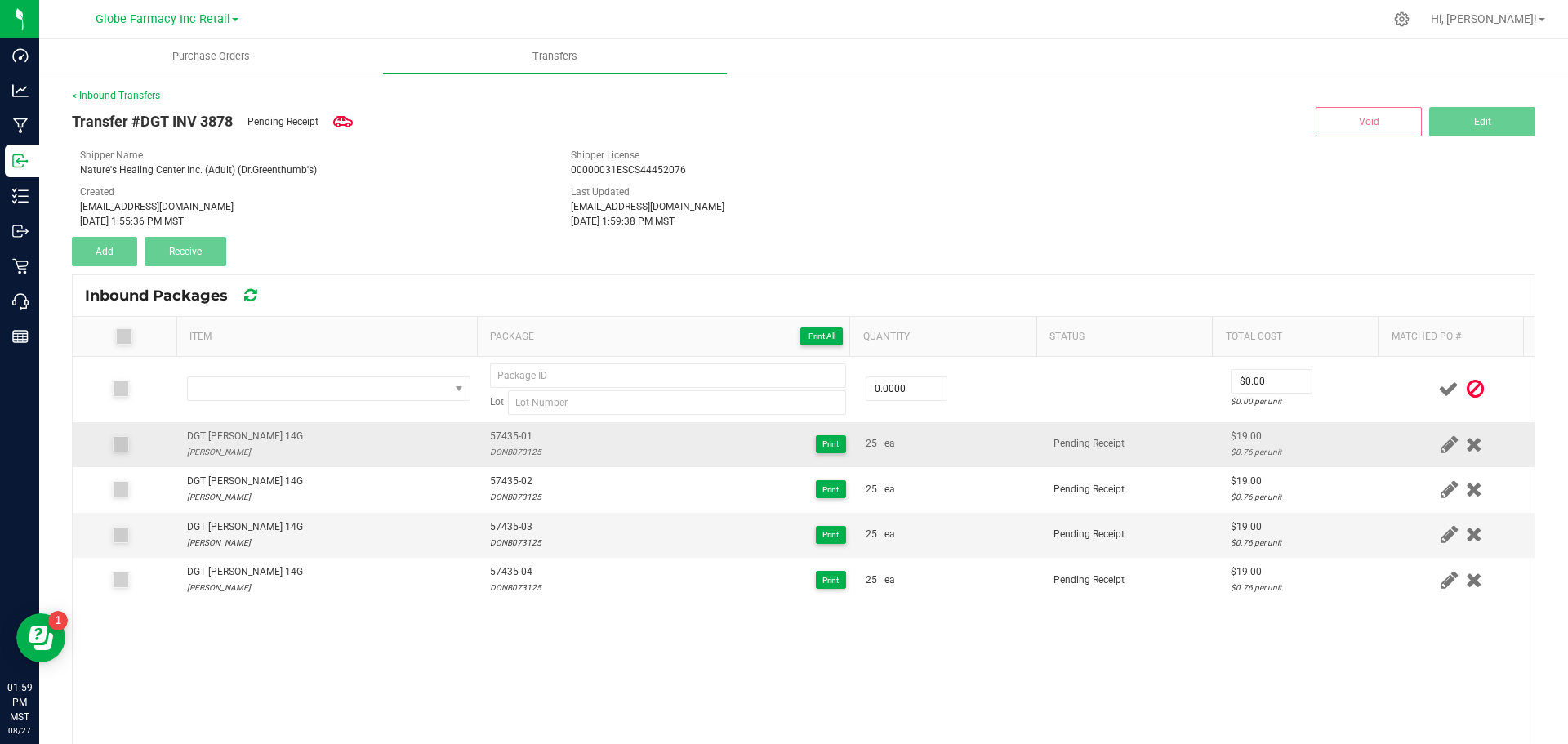
click at [230, 438] on div "DGT [PERSON_NAME] 14G" at bounding box center [245, 436] width 116 height 16
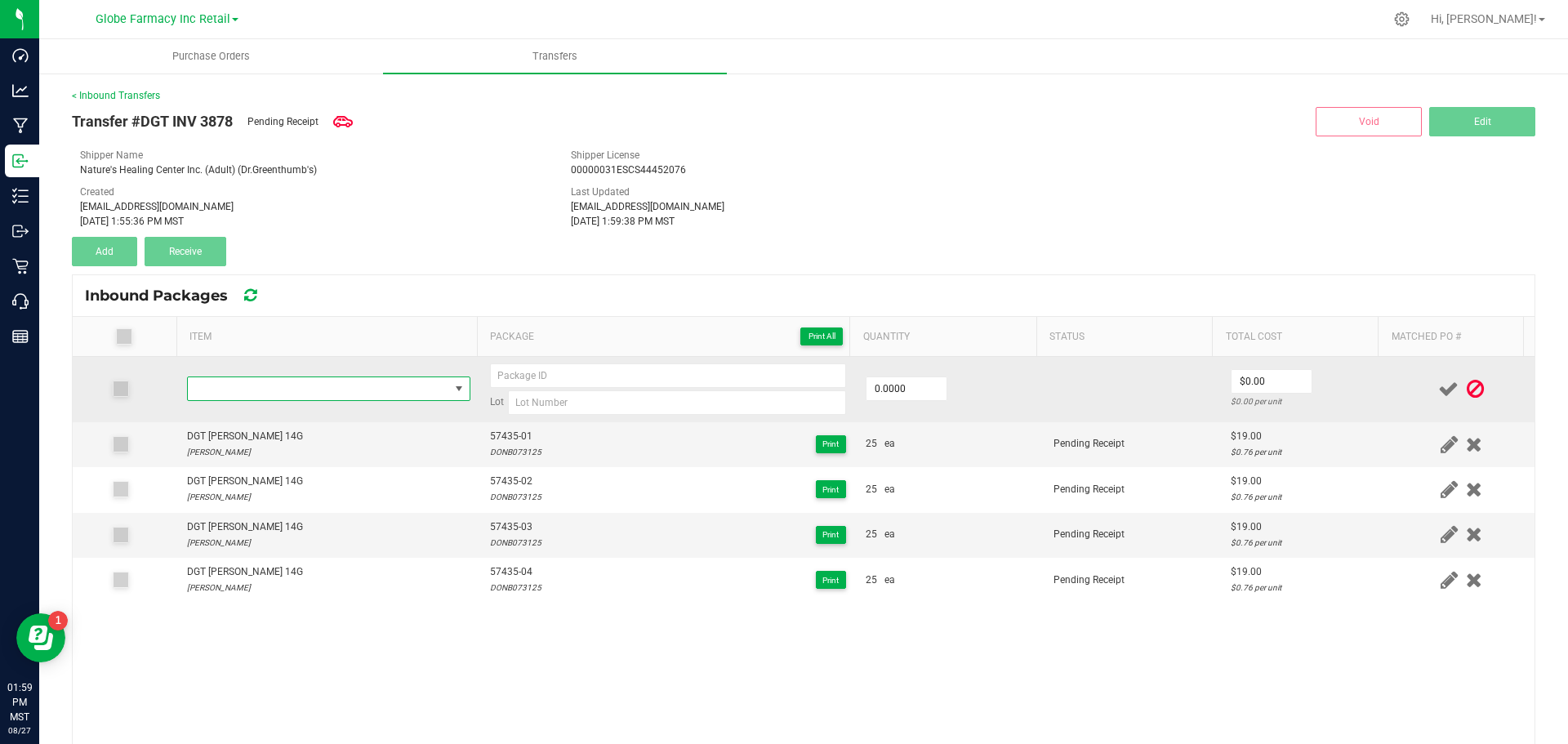
click at [220, 384] on span "NO DATA FOUND" at bounding box center [318, 388] width 262 height 23
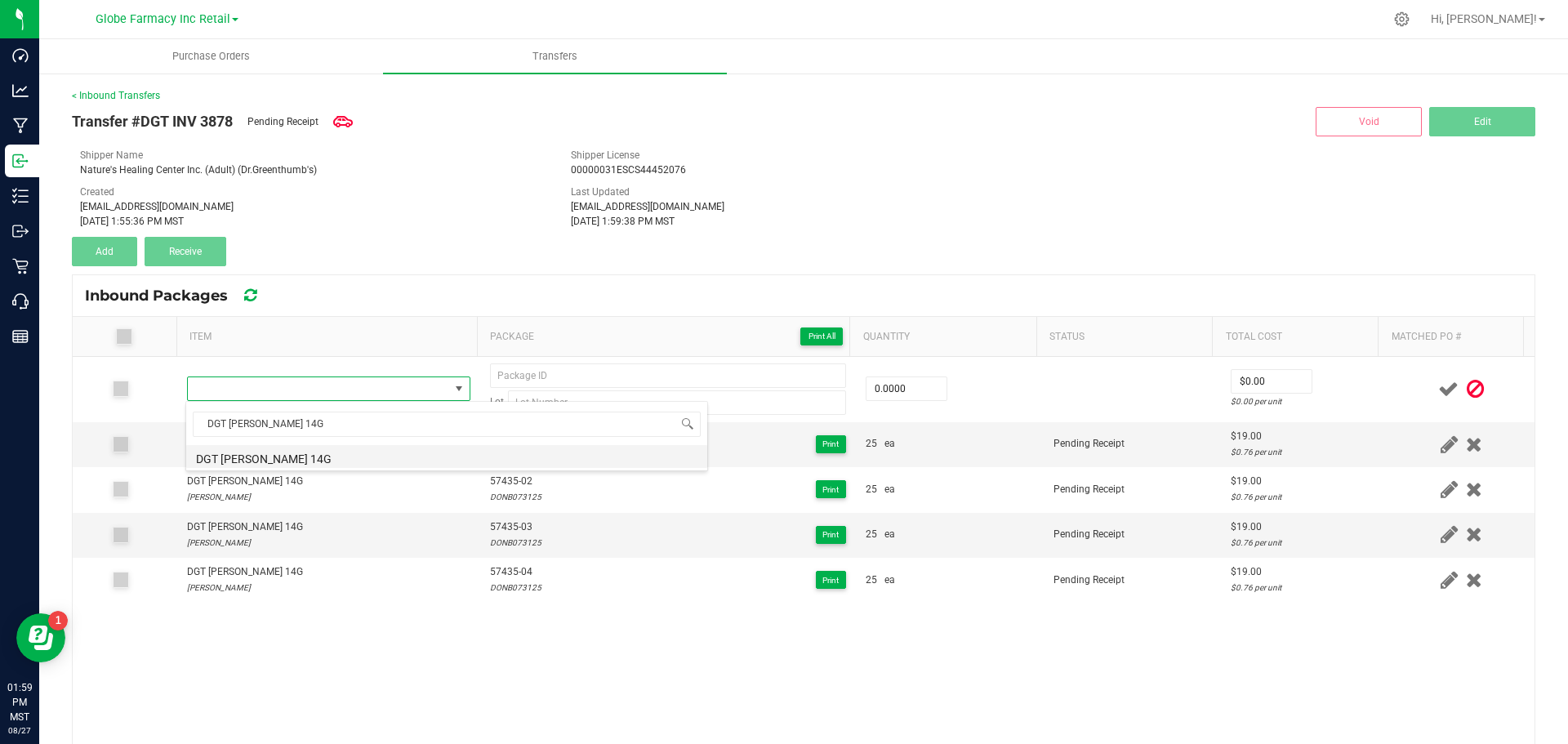
click at [207, 457] on li "DGT [PERSON_NAME] 14G" at bounding box center [446, 456] width 521 height 23
type input "0 ea"
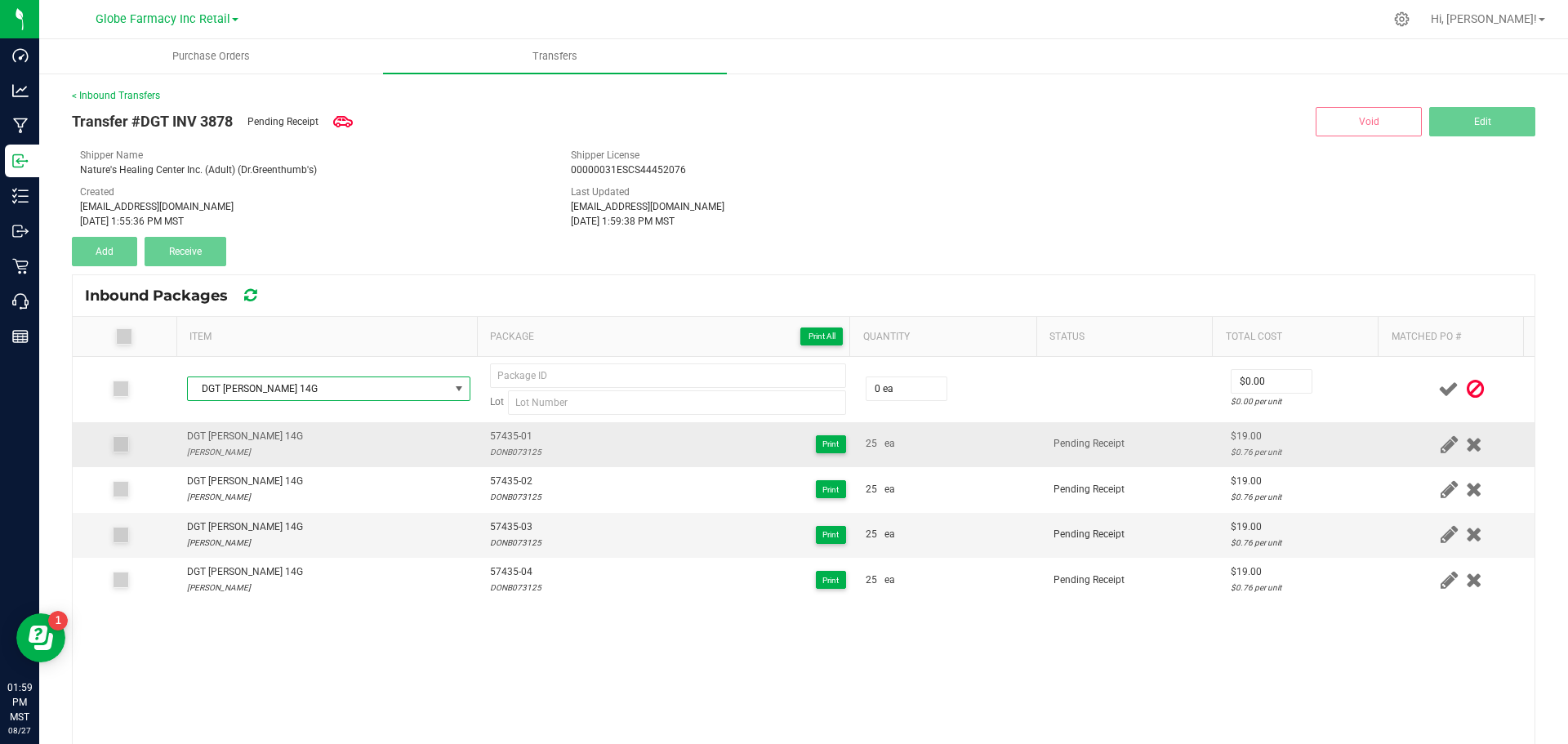
click at [503, 431] on span "57435-01" at bounding box center [516, 436] width 52 height 16
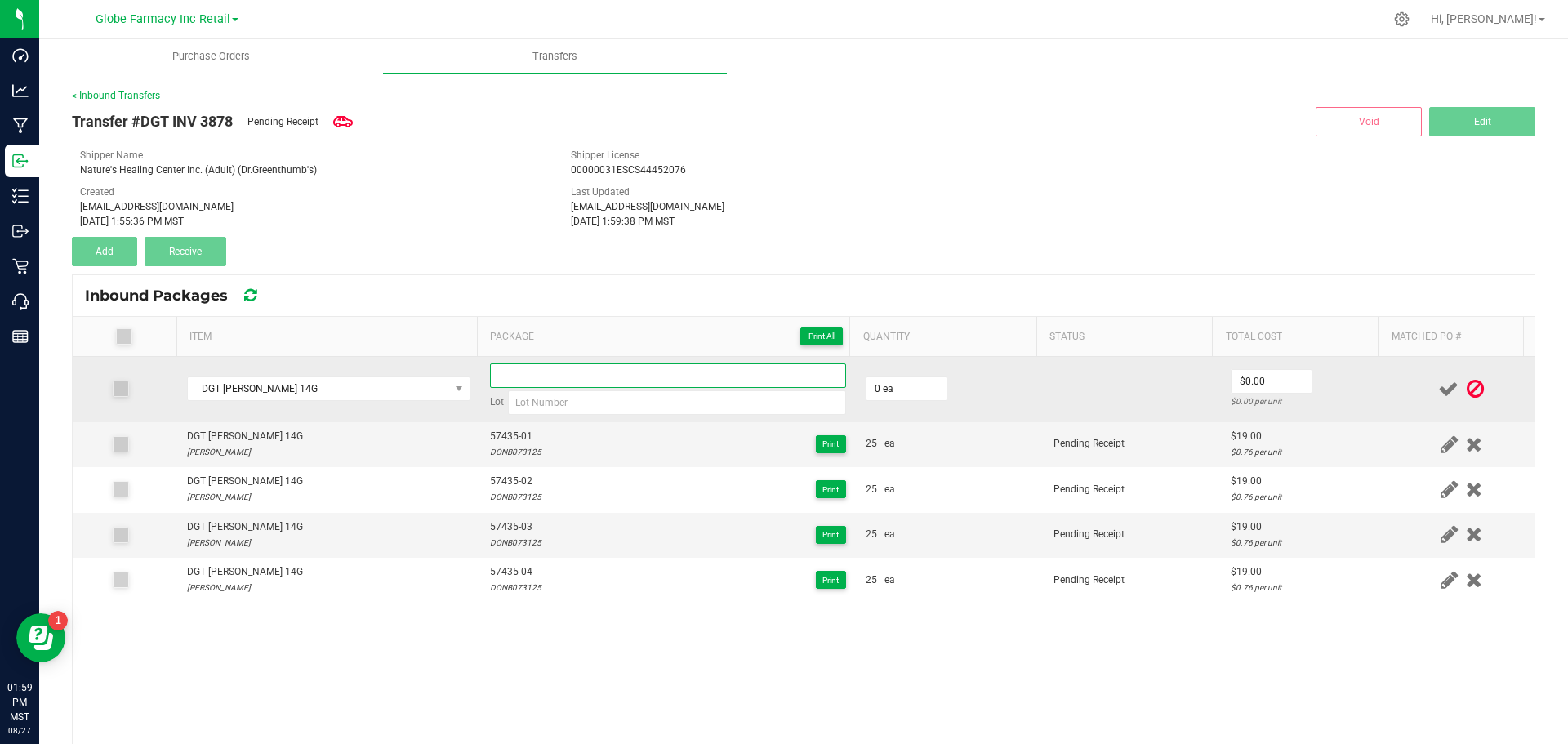
click at [509, 380] on input at bounding box center [668, 375] width 356 height 24
paste input "57435-01"
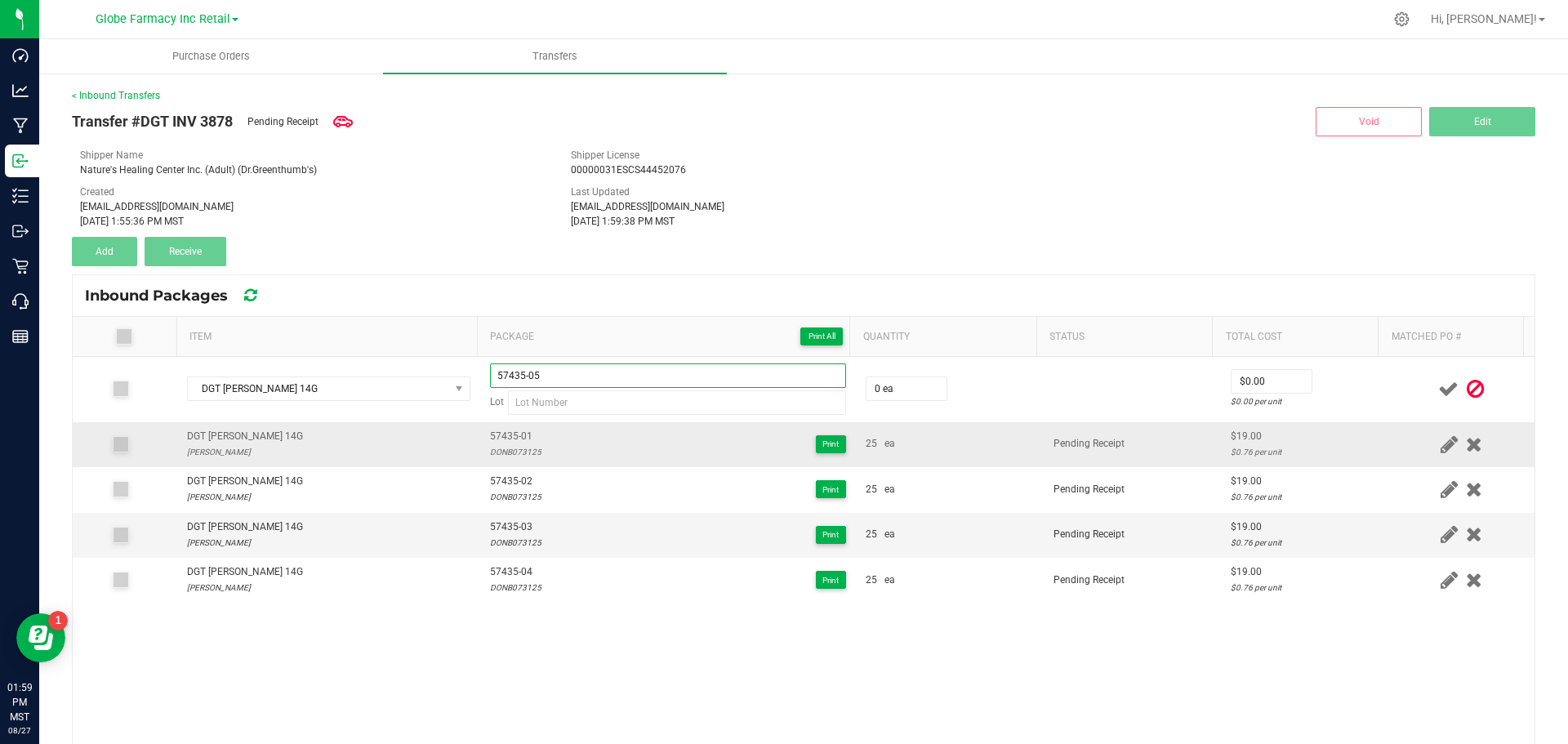
type input "57435-05"
click at [505, 449] on div "DONB073125" at bounding box center [516, 452] width 52 height 16
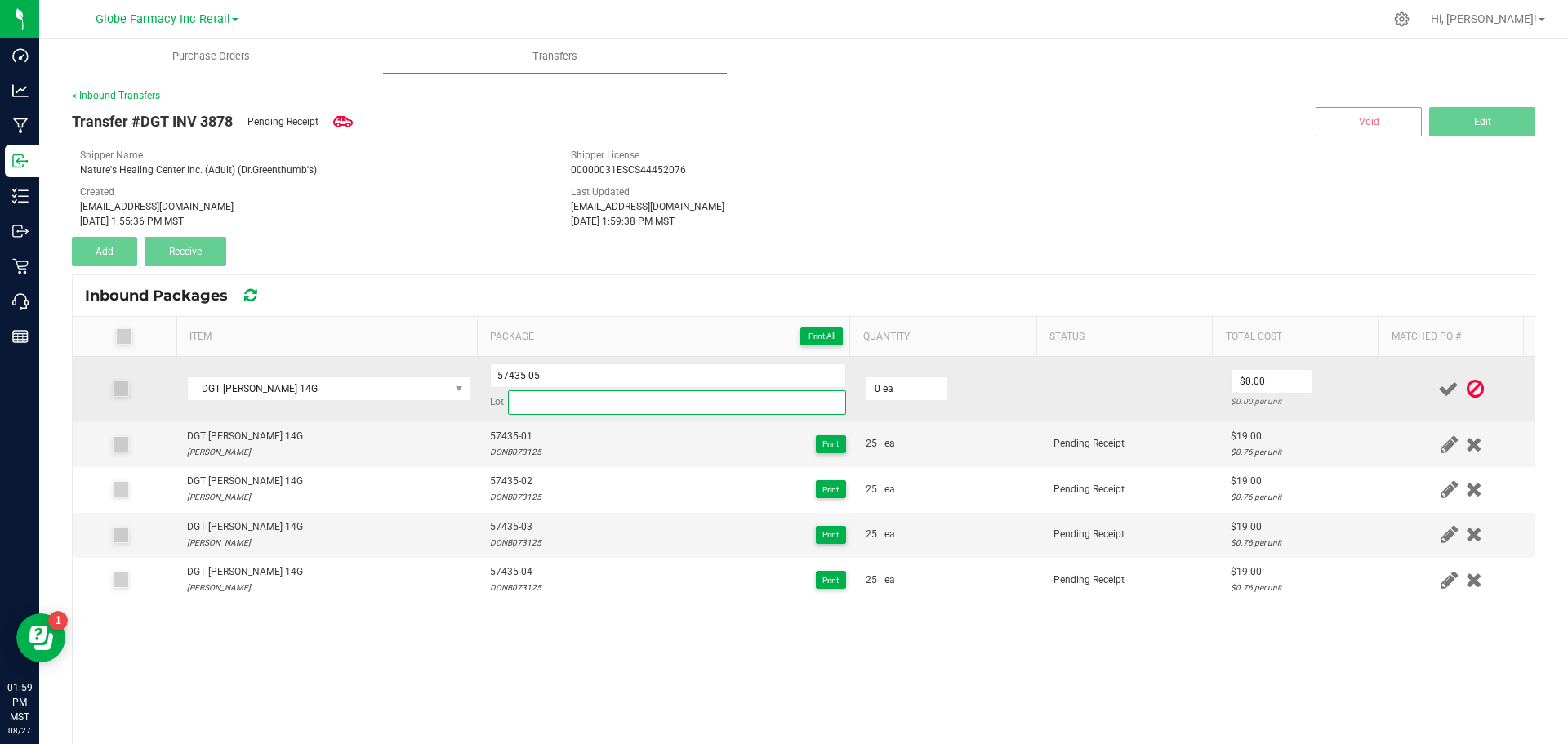
click at [538, 396] on input at bounding box center [677, 402] width 339 height 24
paste input "DONB073125"
type input "DONB073125"
click at [868, 389] on input "0" at bounding box center [907, 388] width 80 height 23
type input "25 ea"
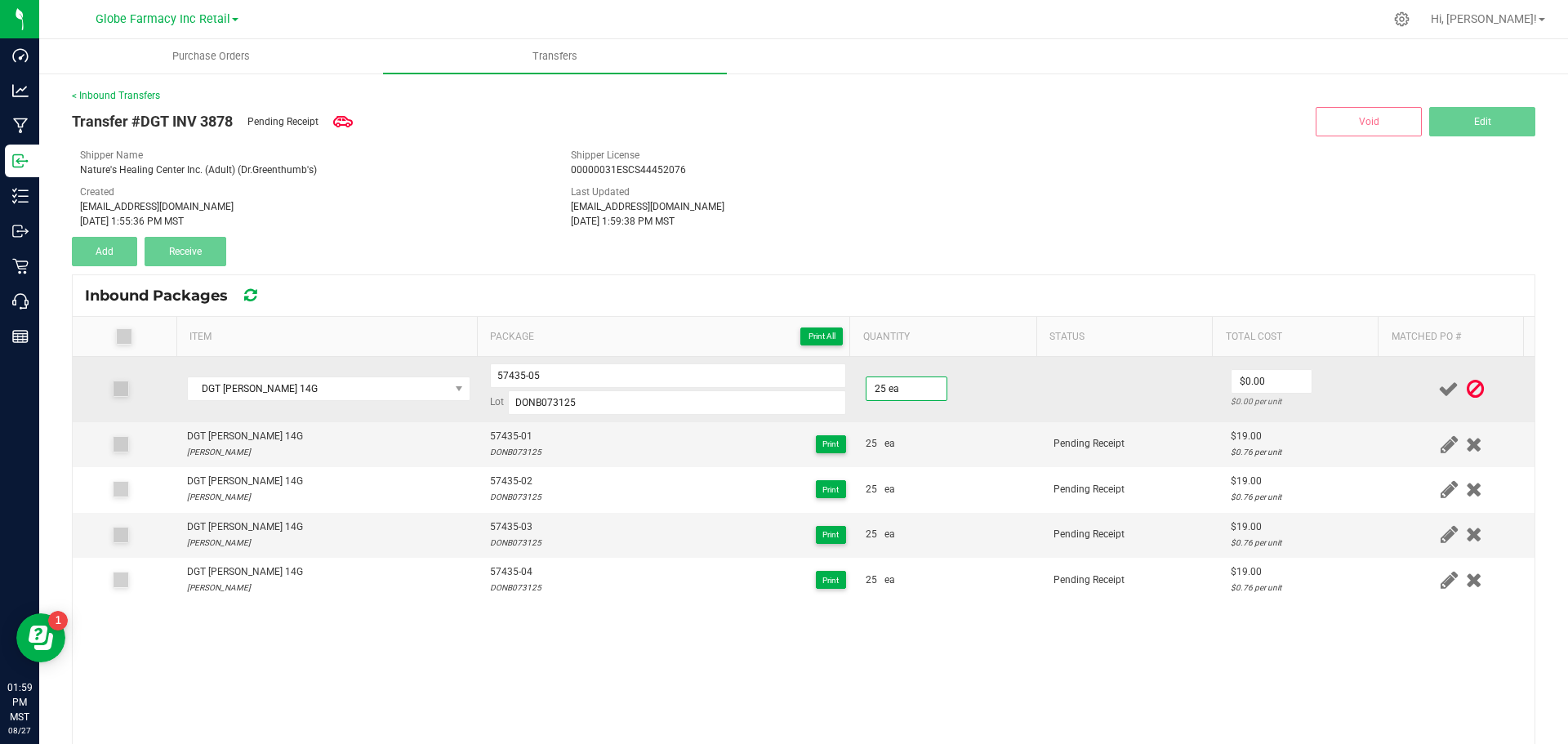
click at [1199, 420] on td at bounding box center [1133, 390] width 177 height 65
click at [1269, 383] on input "1" at bounding box center [1272, 381] width 80 height 23
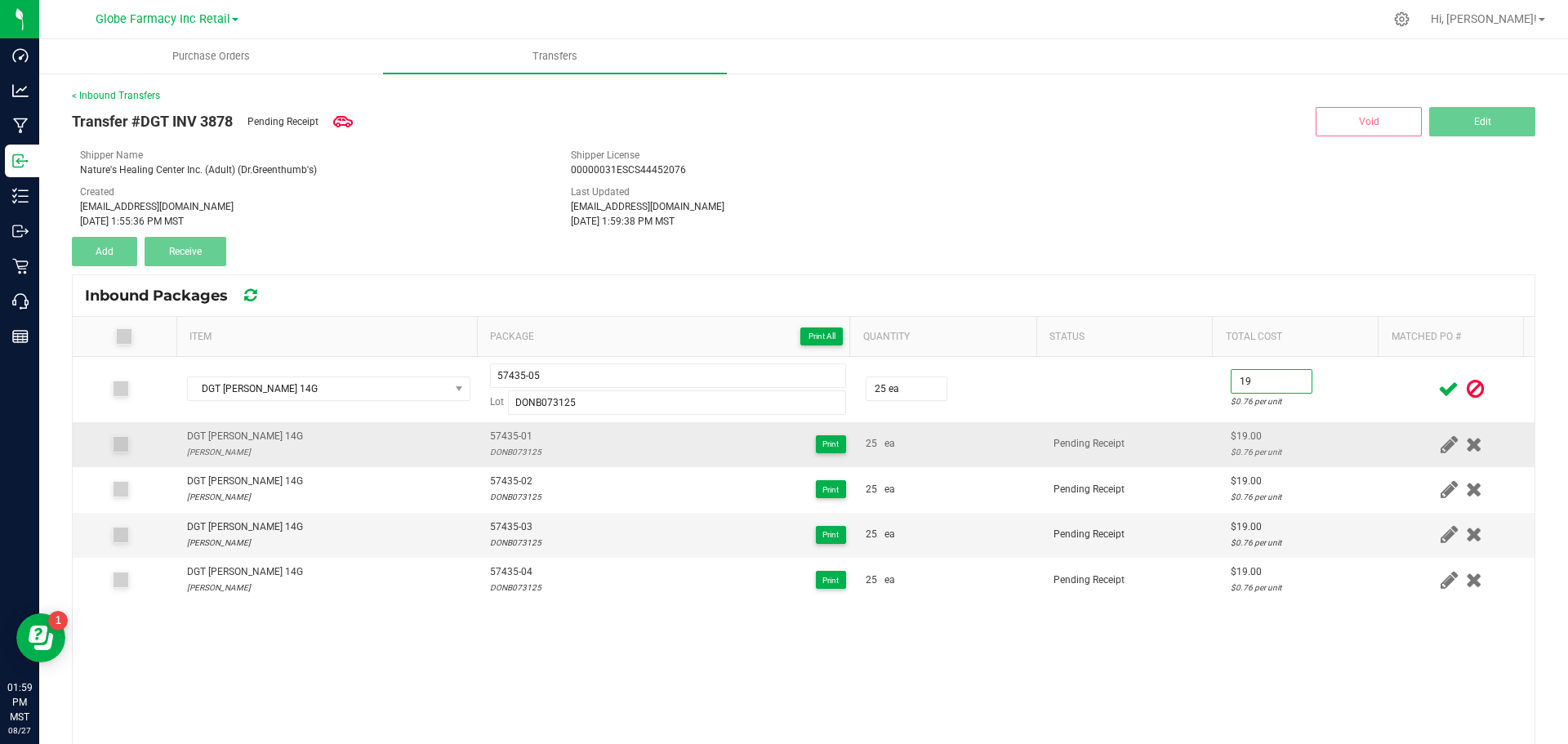
type input "$19.00"
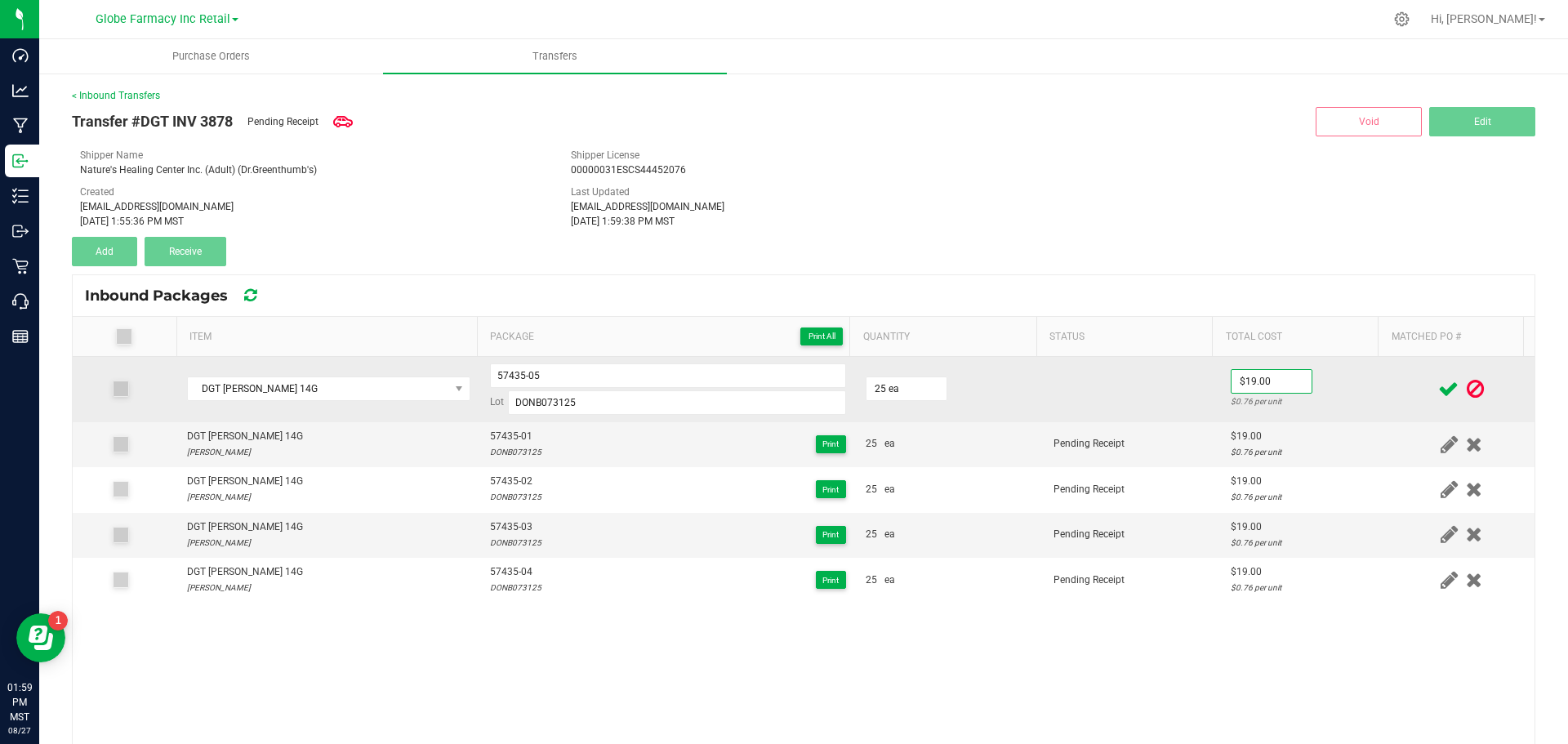
drag, startPoint x: 1235, startPoint y: 447, endPoint x: 1307, endPoint y: 406, distance: 82.9
click at [1236, 447] on div "$0.76 per unit" at bounding box center [1305, 452] width 148 height 16
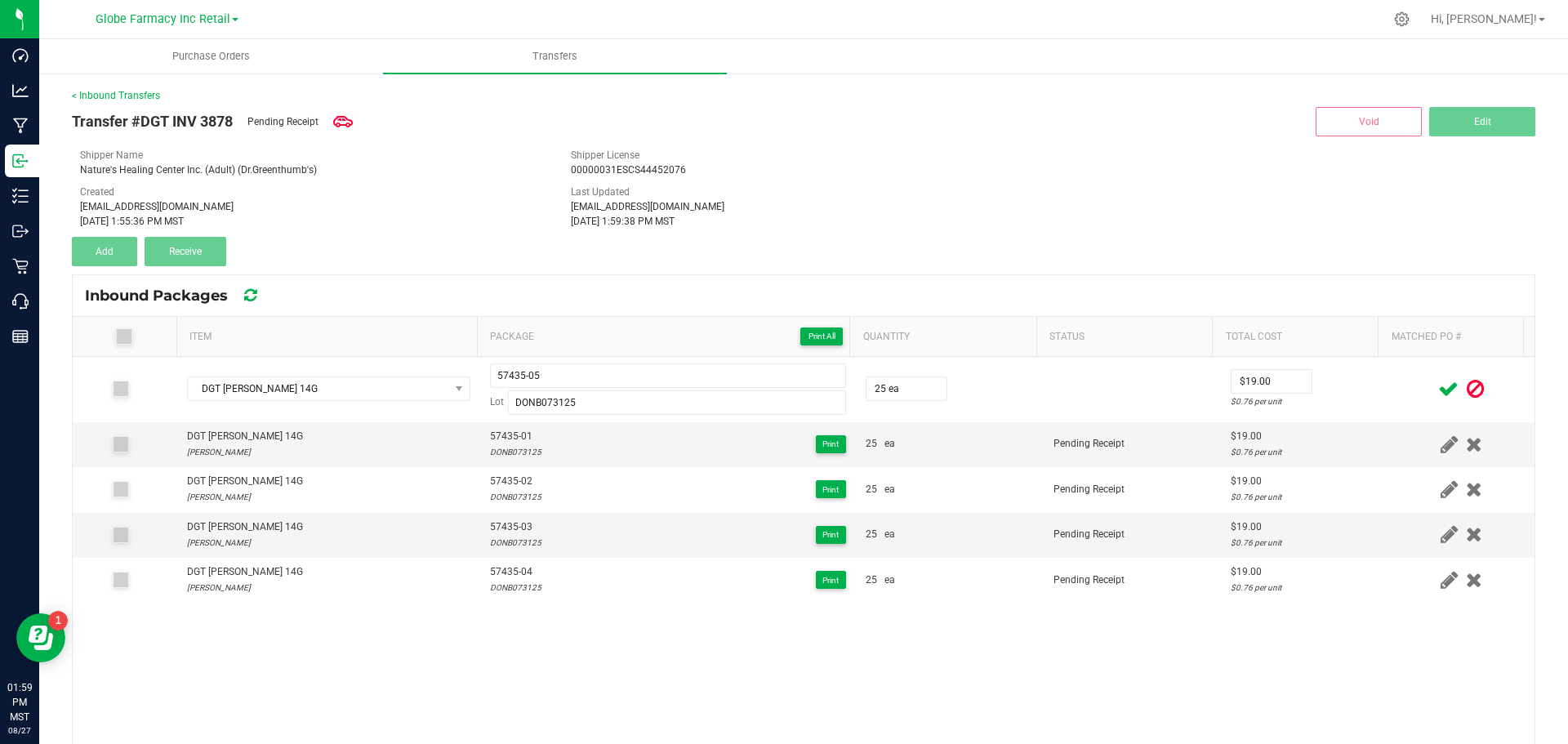
click at [1438, 393] on icon at bounding box center [1448, 389] width 20 height 20
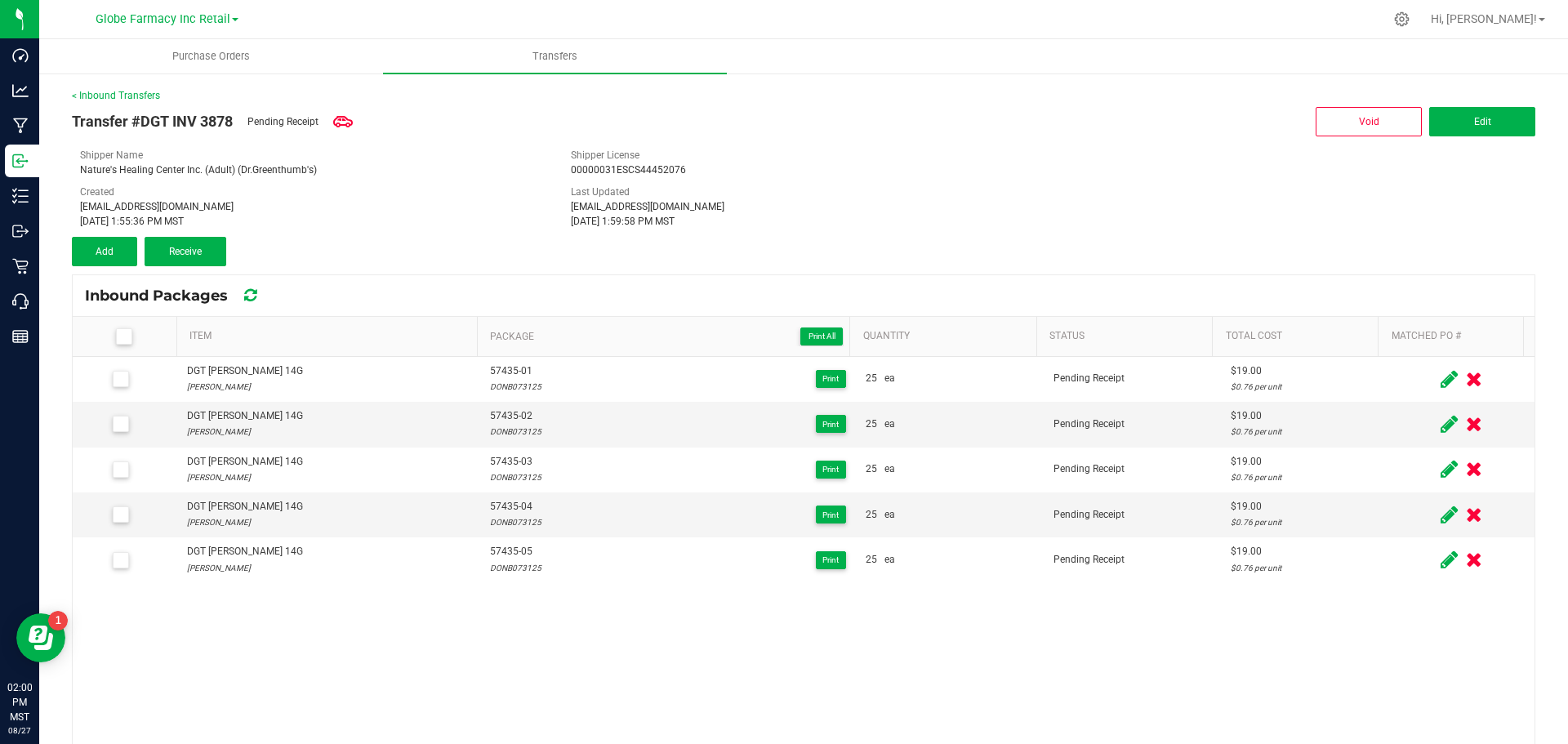
click at [1162, 616] on div "DGT [PERSON_NAME] 14G [PERSON_NAME] 57435-01 DONB073125 Print 25 ea Pending Rec…" at bounding box center [803, 634] width 1462 height 554
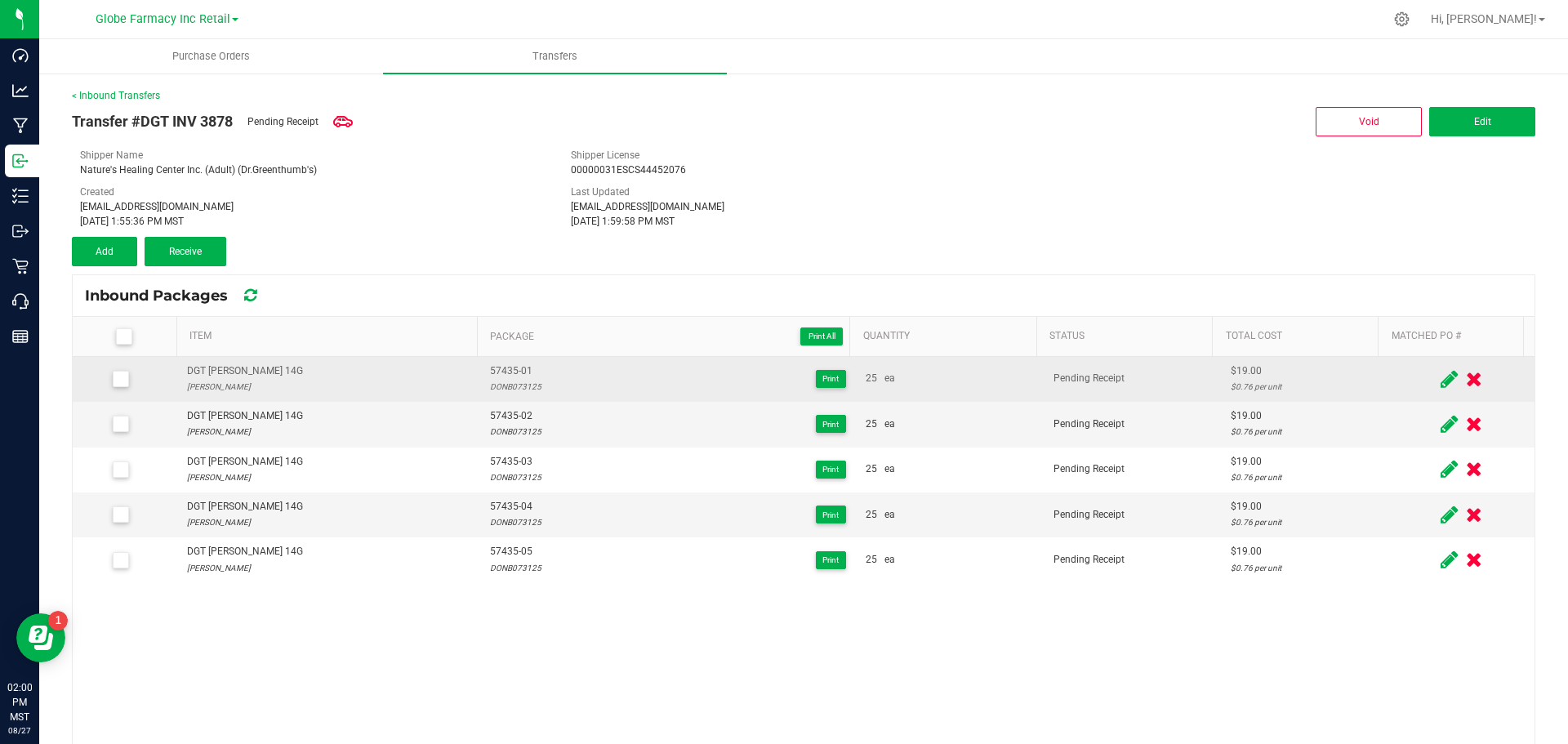
click at [232, 375] on div "DGT [PERSON_NAME] 14G" at bounding box center [245, 371] width 116 height 16
click at [231, 375] on div "DGT [PERSON_NAME] 14G" at bounding box center [245, 371] width 116 height 16
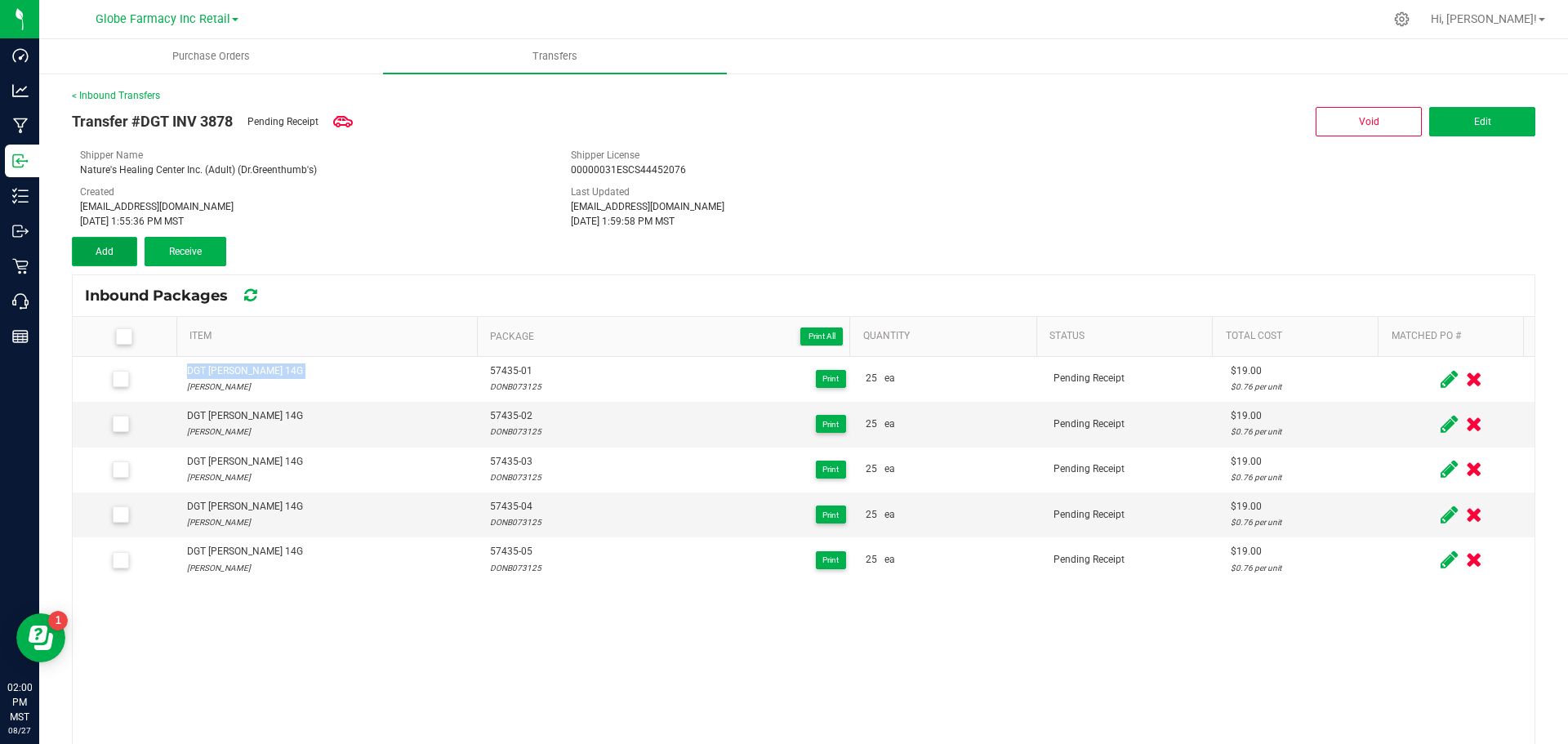
click at [121, 250] on button "Add" at bounding box center [104, 251] width 65 height 29
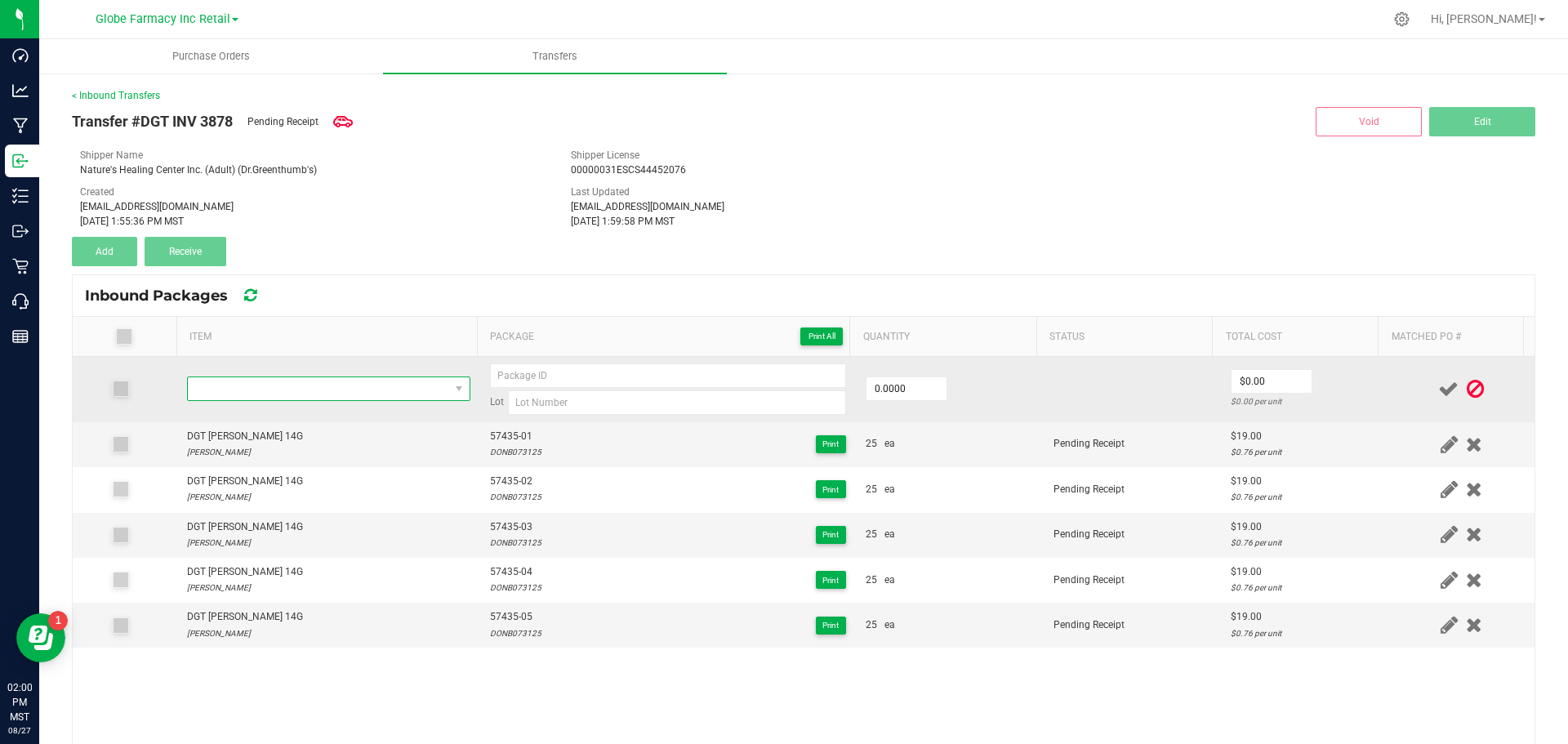
click at [237, 384] on span "NO DATA FOUND" at bounding box center [318, 388] width 262 height 23
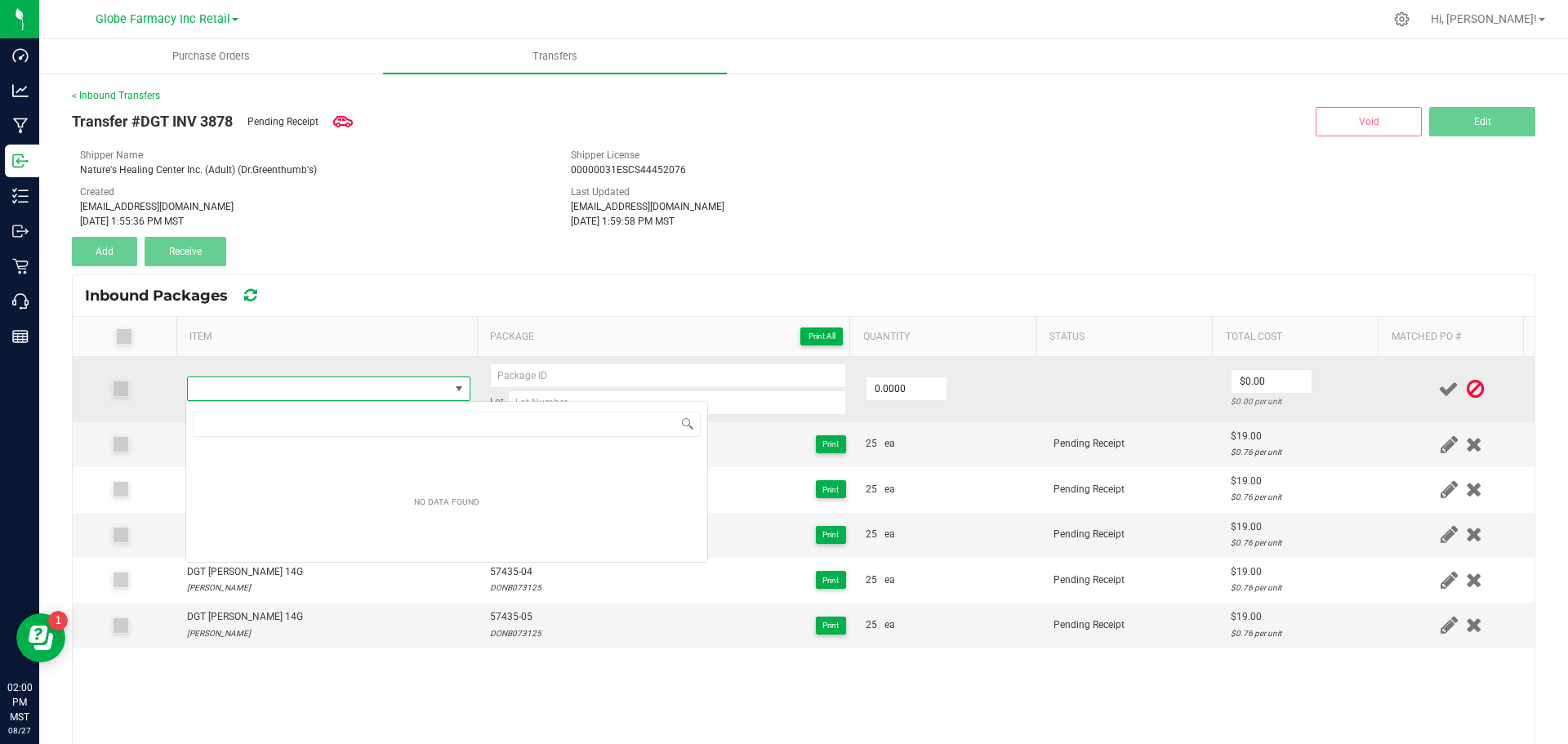
type input "DGT [PERSON_NAME] 14G"
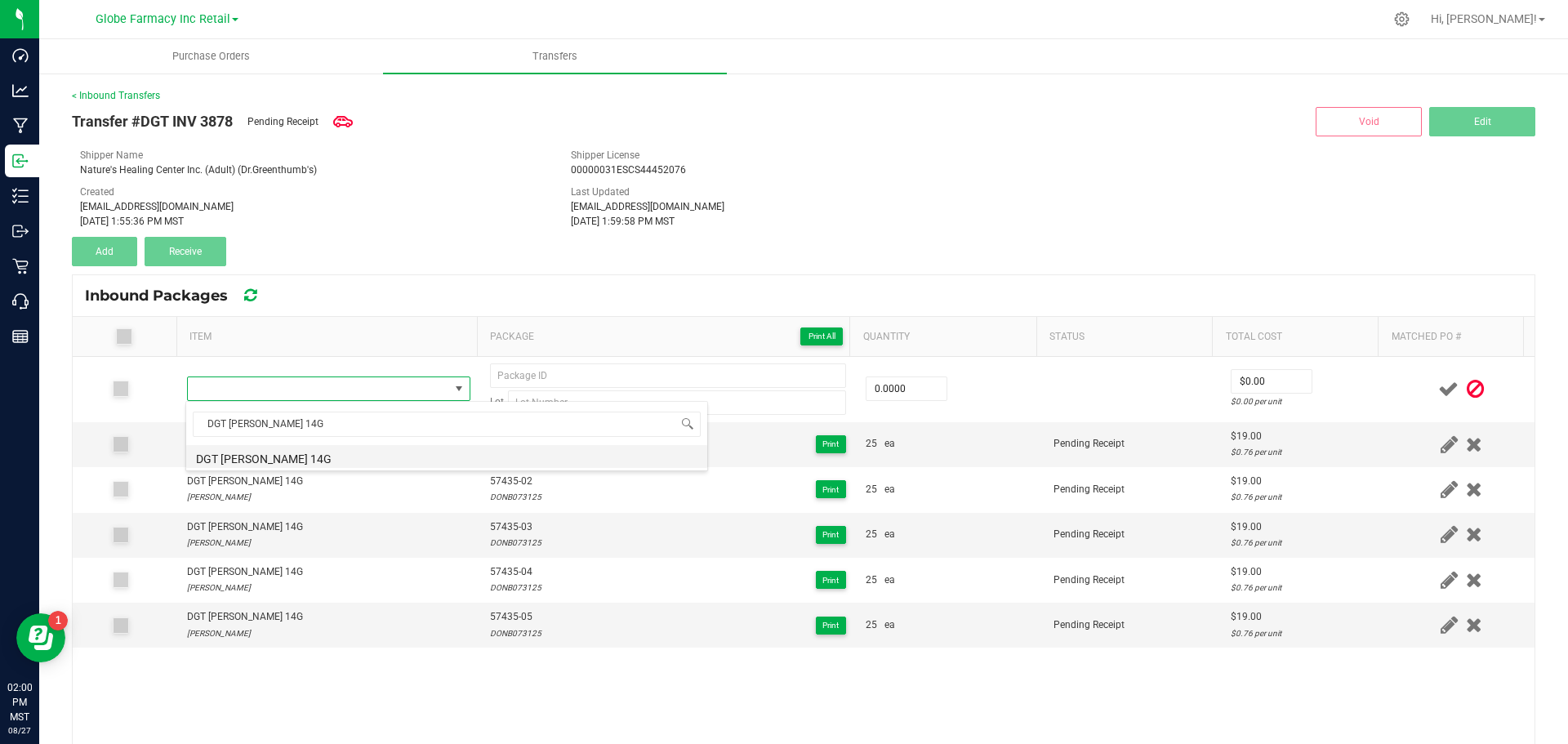
click at [287, 462] on li "DGT [PERSON_NAME] 14G" at bounding box center [446, 456] width 521 height 23
type input "0 ea"
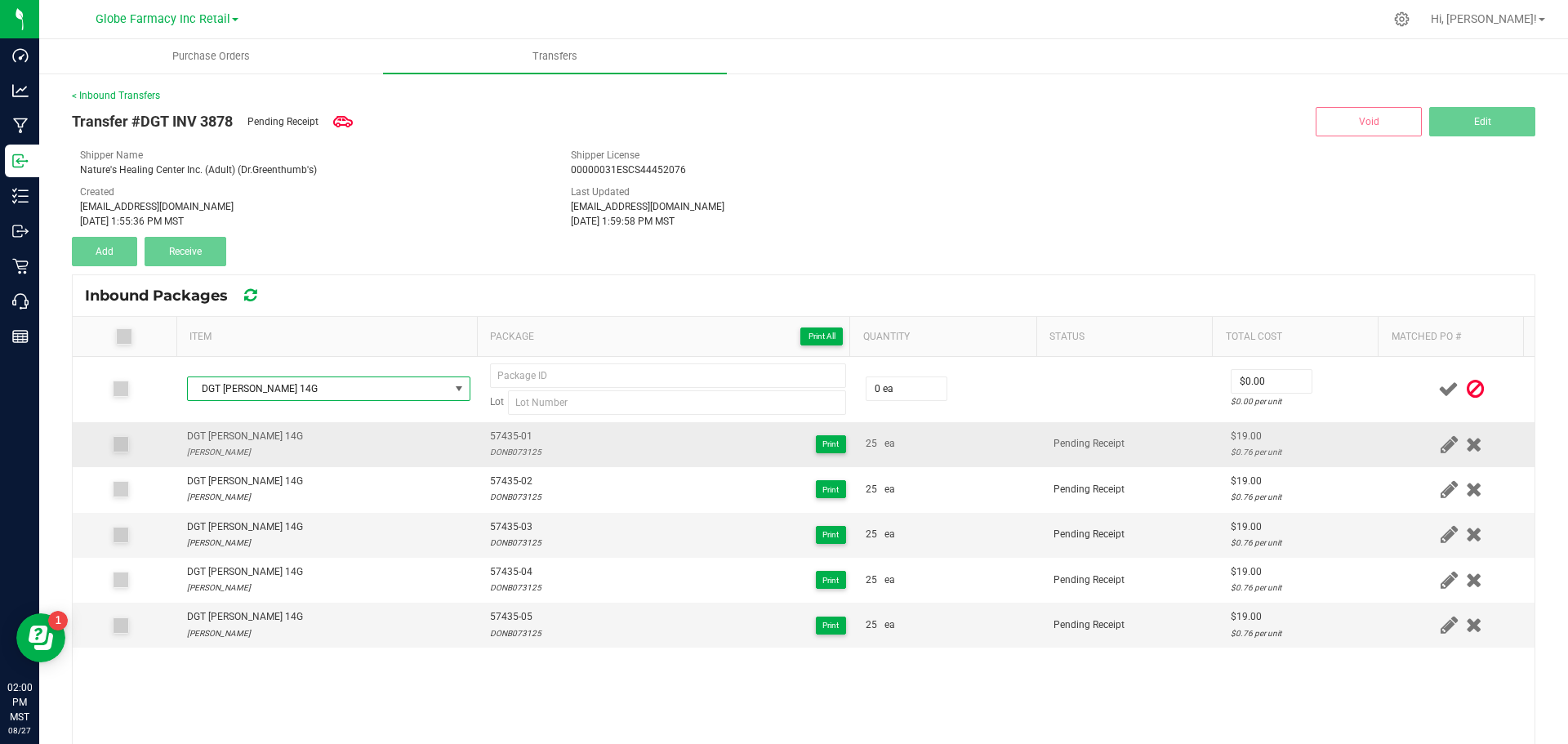
click at [495, 434] on span "57435-01" at bounding box center [516, 436] width 52 height 16
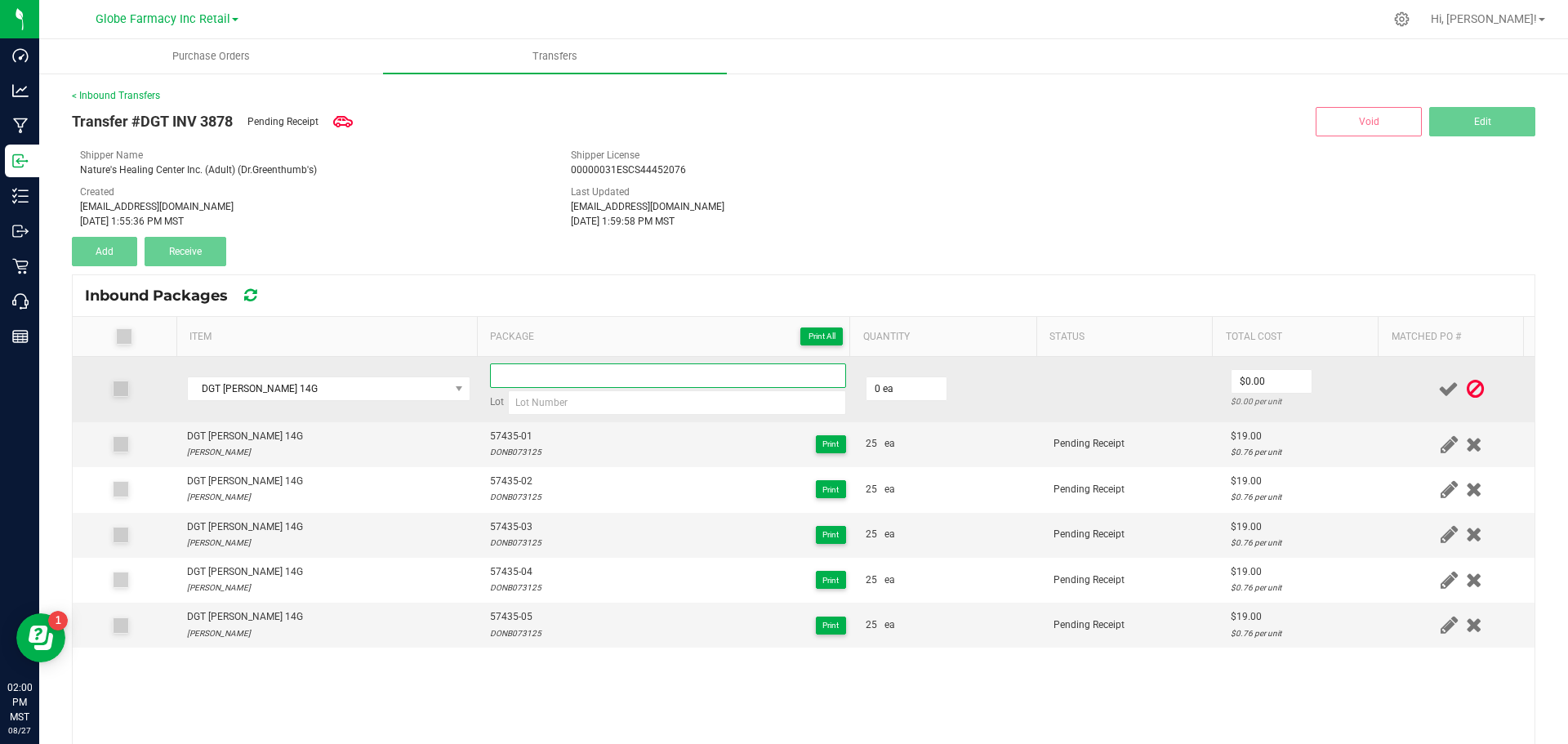
click at [502, 375] on input at bounding box center [668, 375] width 356 height 24
paste input "57435-01"
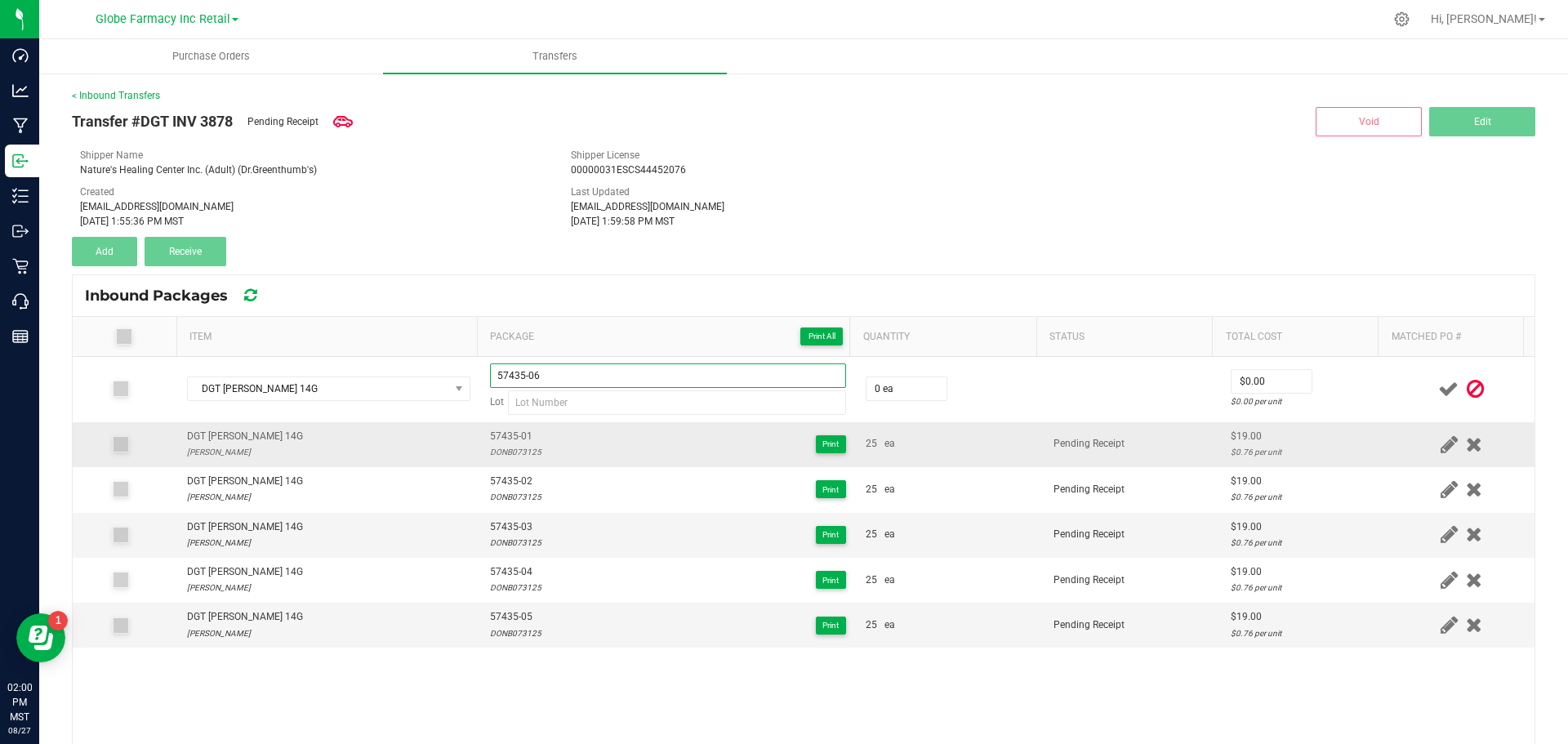
type input "57435-06"
click at [504, 450] on div "DONB073125" at bounding box center [516, 452] width 52 height 16
click at [505, 451] on div "DONB073125" at bounding box center [516, 452] width 52 height 16
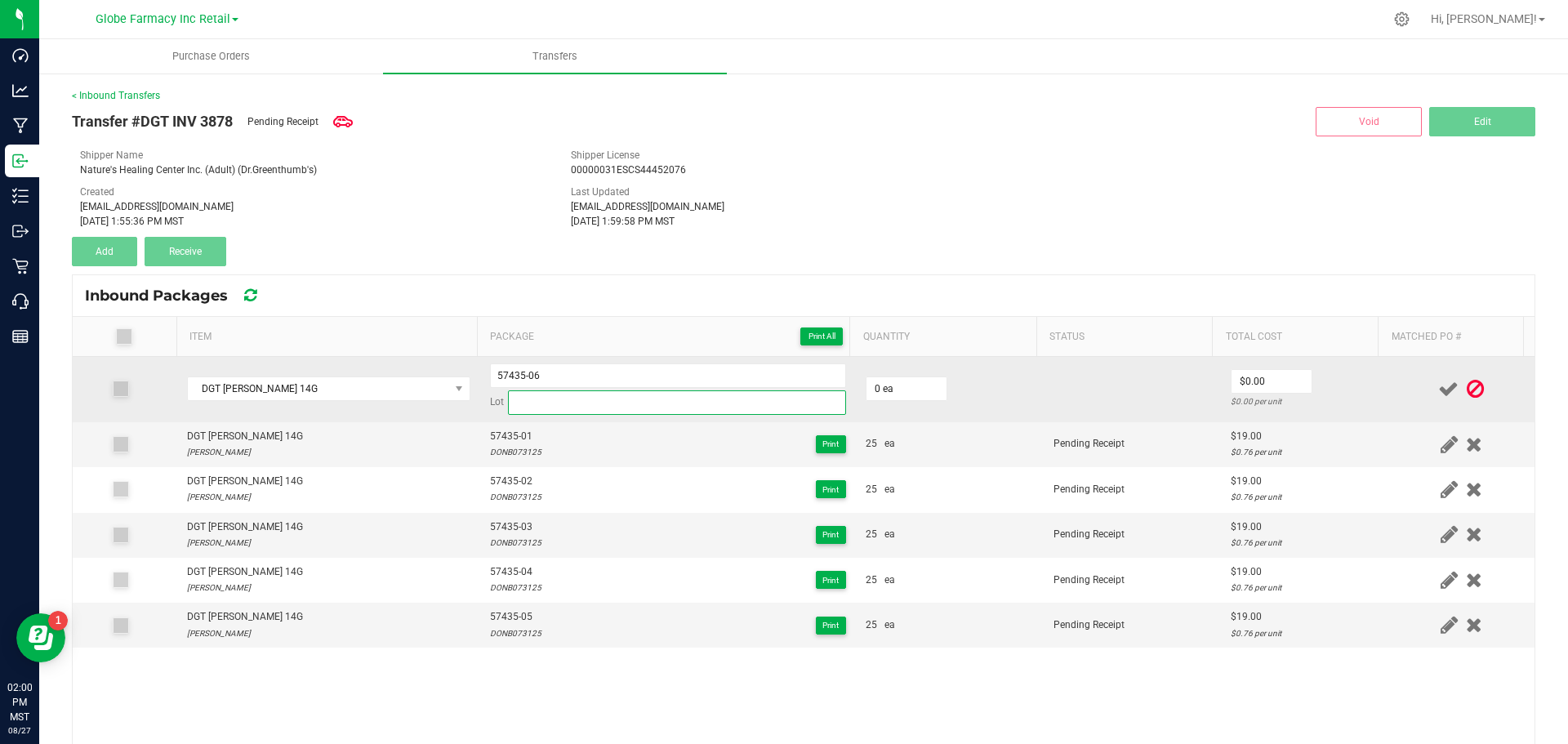
click at [527, 395] on input at bounding box center [677, 402] width 339 height 24
paste input "DONB073125"
type input "DONB073125"
click at [881, 386] on input "0" at bounding box center [907, 388] width 80 height 23
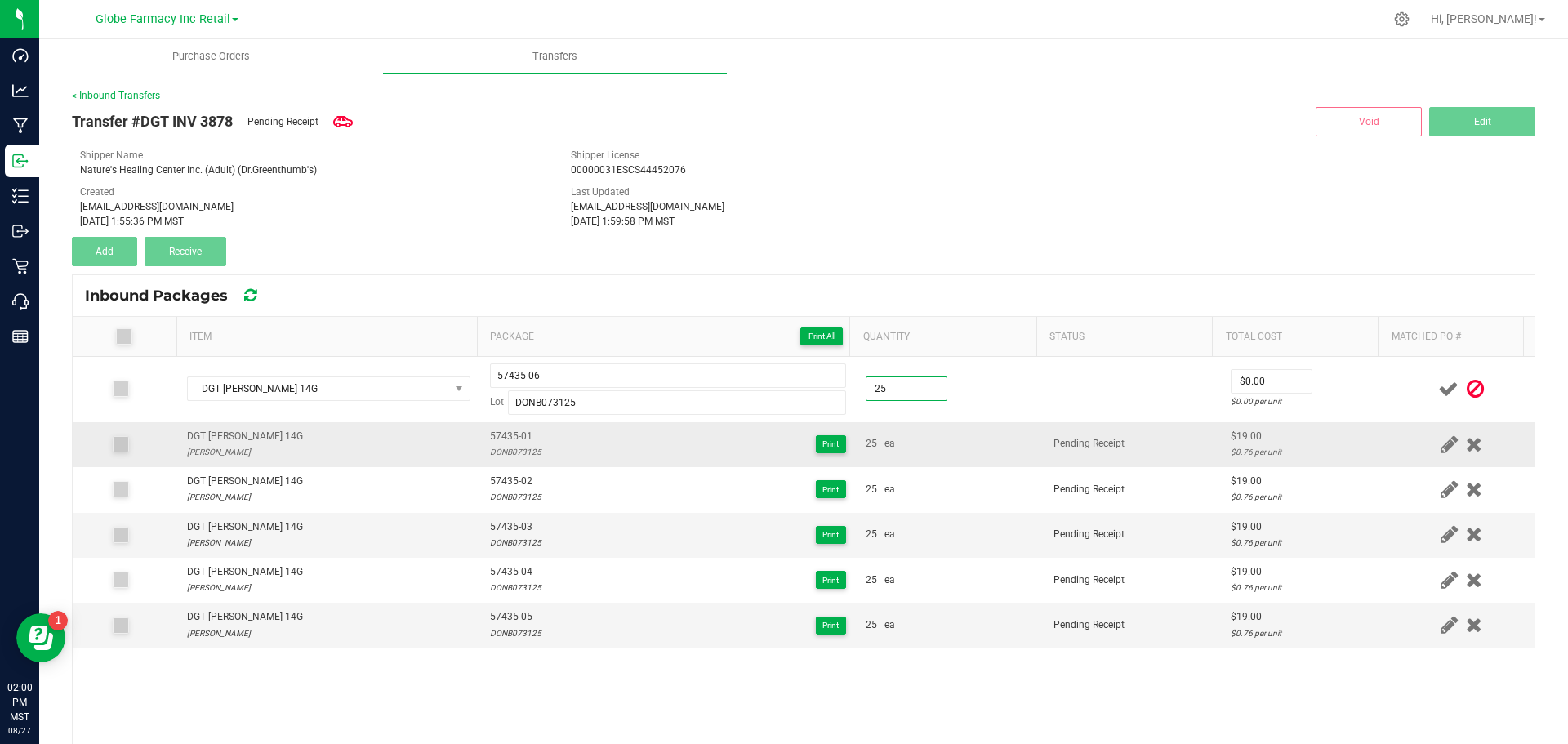
type input "25 ea"
click at [953, 463] on td "25 ea" at bounding box center [949, 445] width 188 height 45
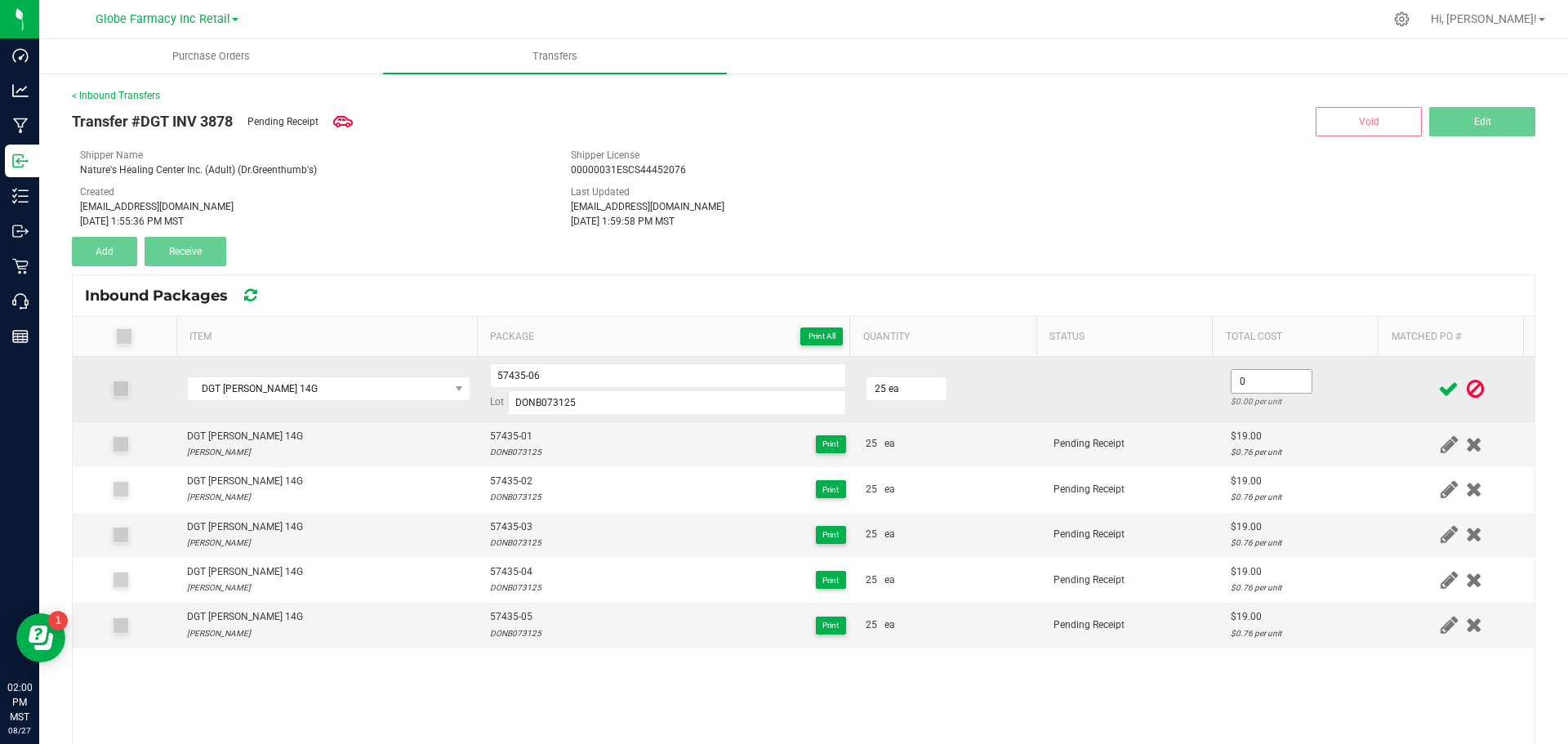
click at [1246, 379] on input "0" at bounding box center [1272, 381] width 80 height 23
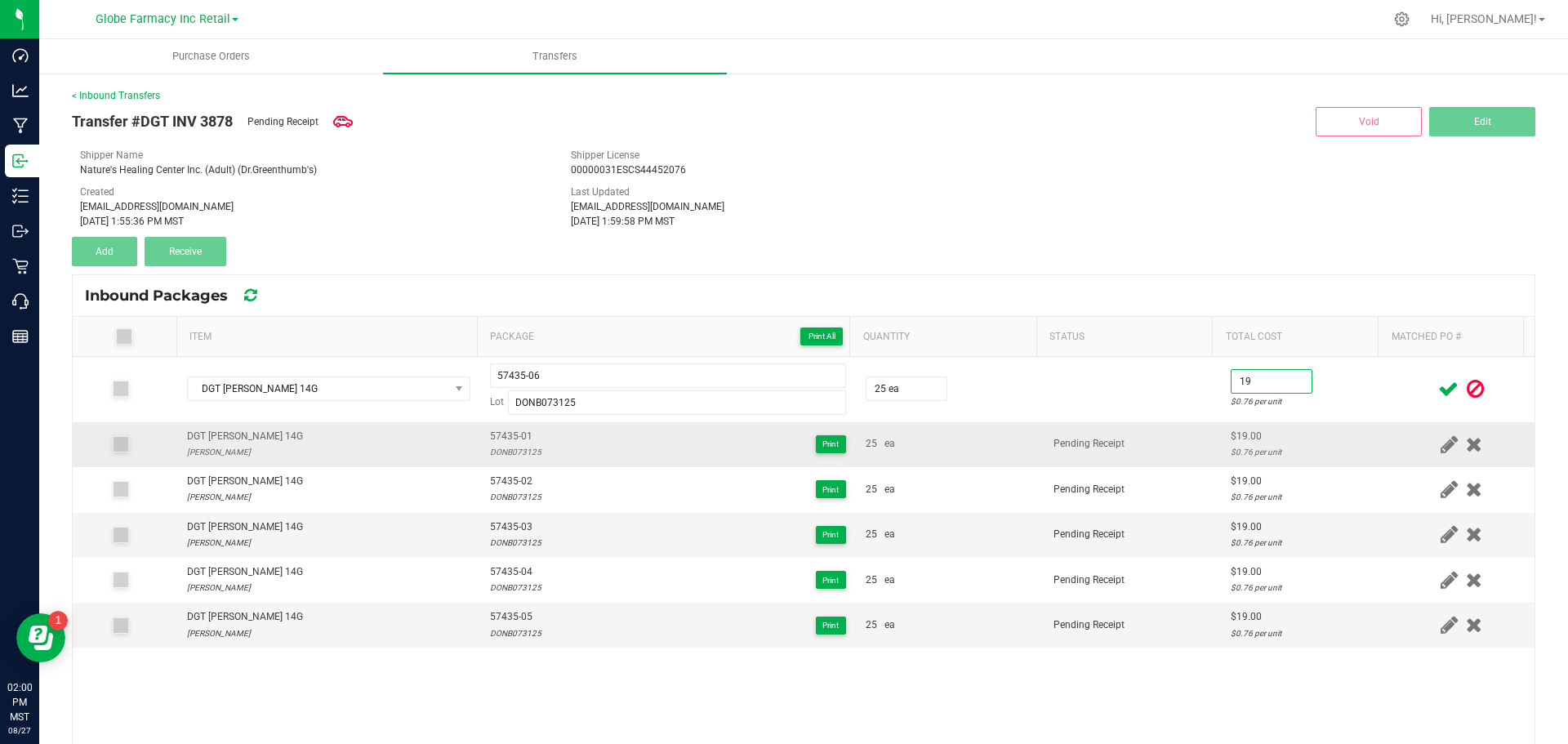
type input "$19.00"
click at [1234, 431] on div "$19.00" at bounding box center [1305, 436] width 148 height 16
click at [1438, 385] on icon at bounding box center [1448, 389] width 20 height 20
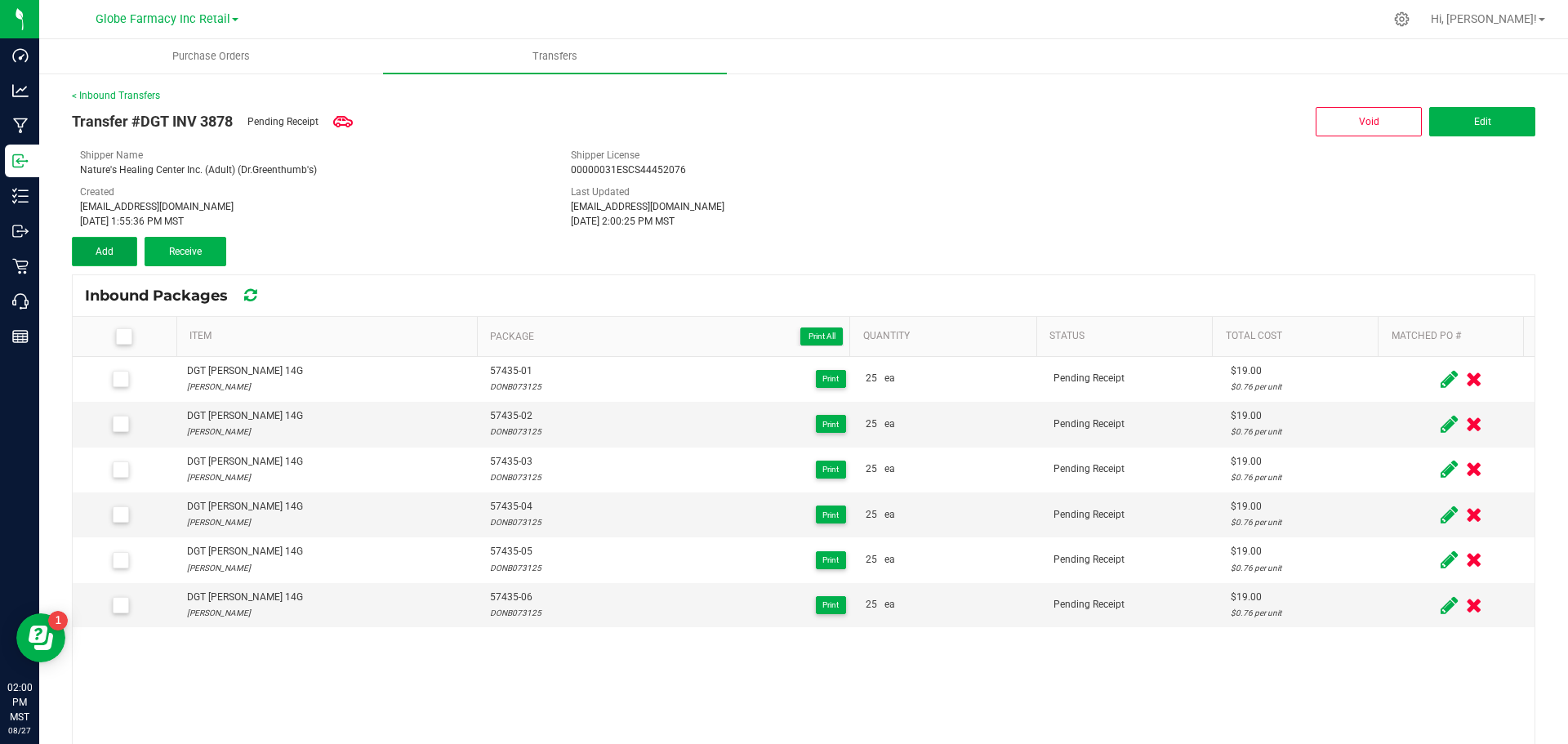
click at [95, 261] on button "Add" at bounding box center [104, 251] width 65 height 29
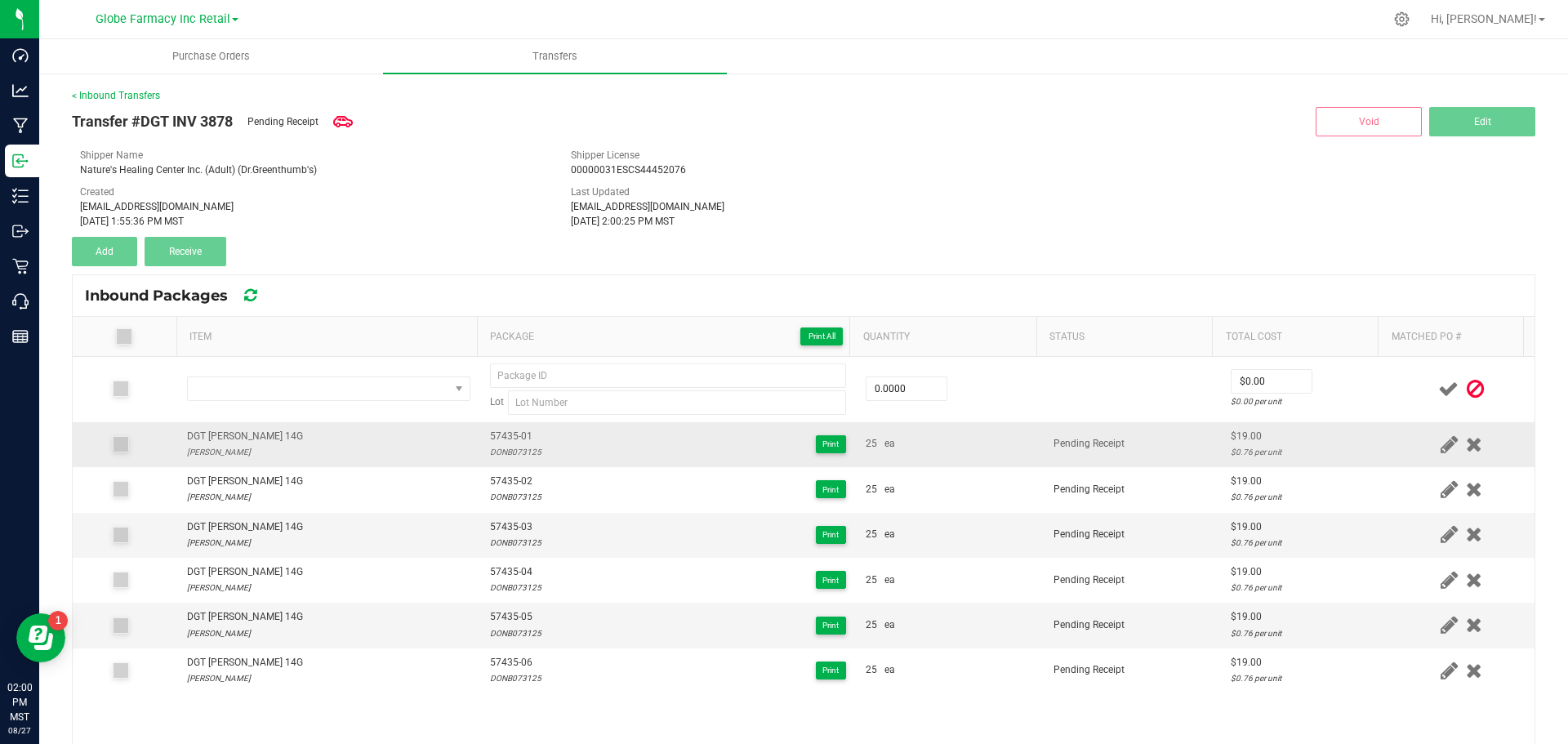
click at [257, 432] on div "DGT [PERSON_NAME] 14G" at bounding box center [245, 436] width 116 height 16
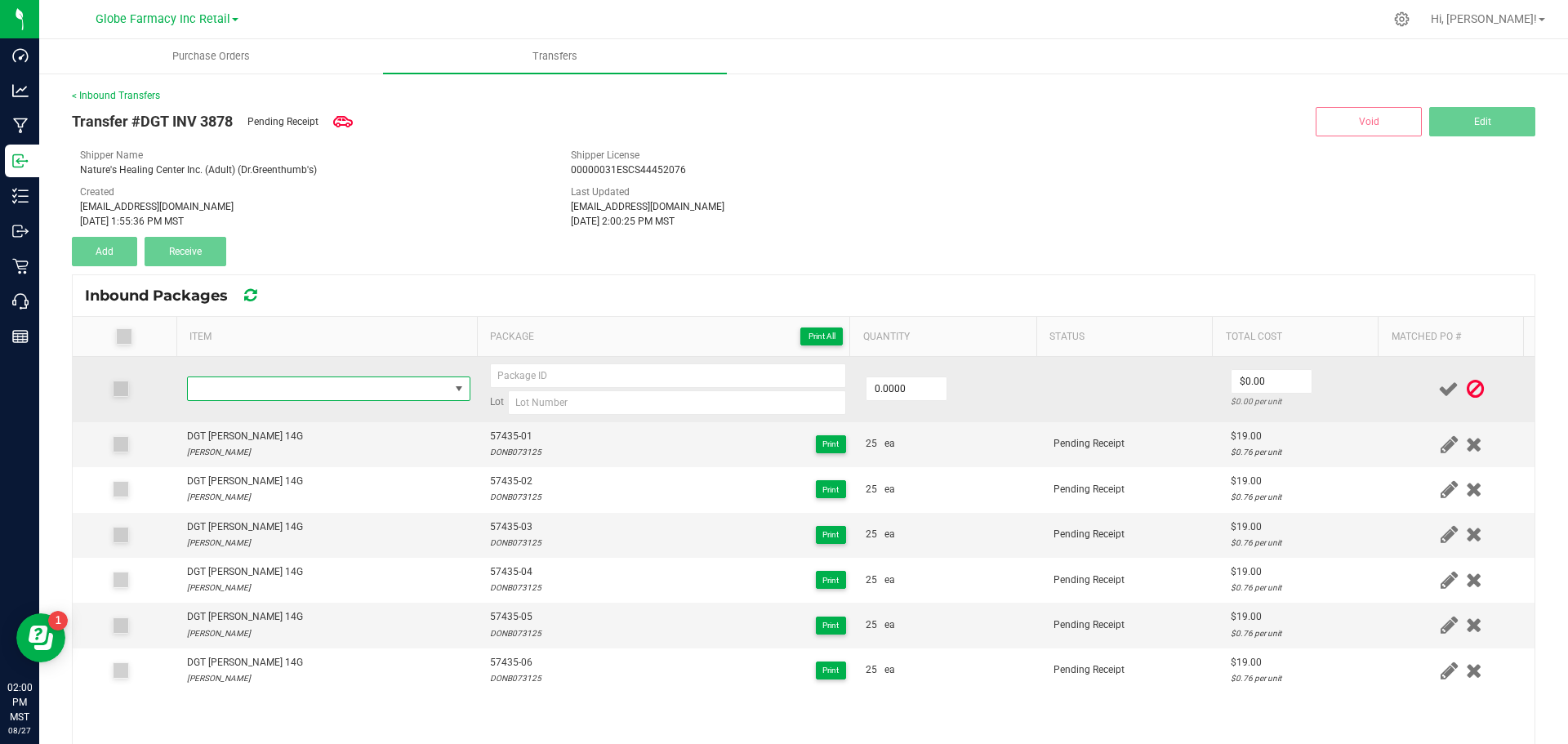
click at [260, 382] on span "NO DATA FOUND" at bounding box center [318, 388] width 262 height 23
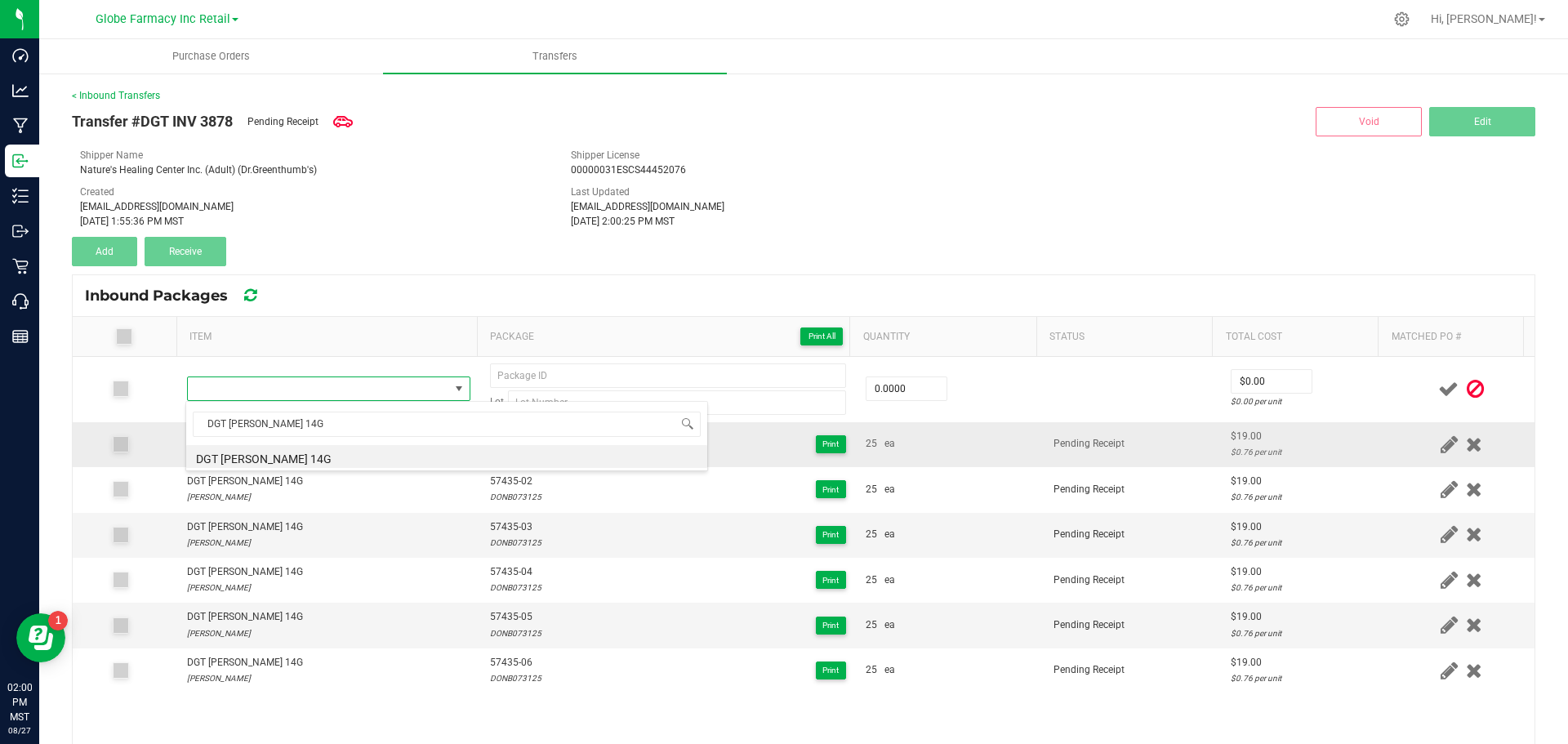
click at [264, 450] on li "DGT [PERSON_NAME] 14G" at bounding box center [446, 456] width 521 height 23
type input "0 ea"
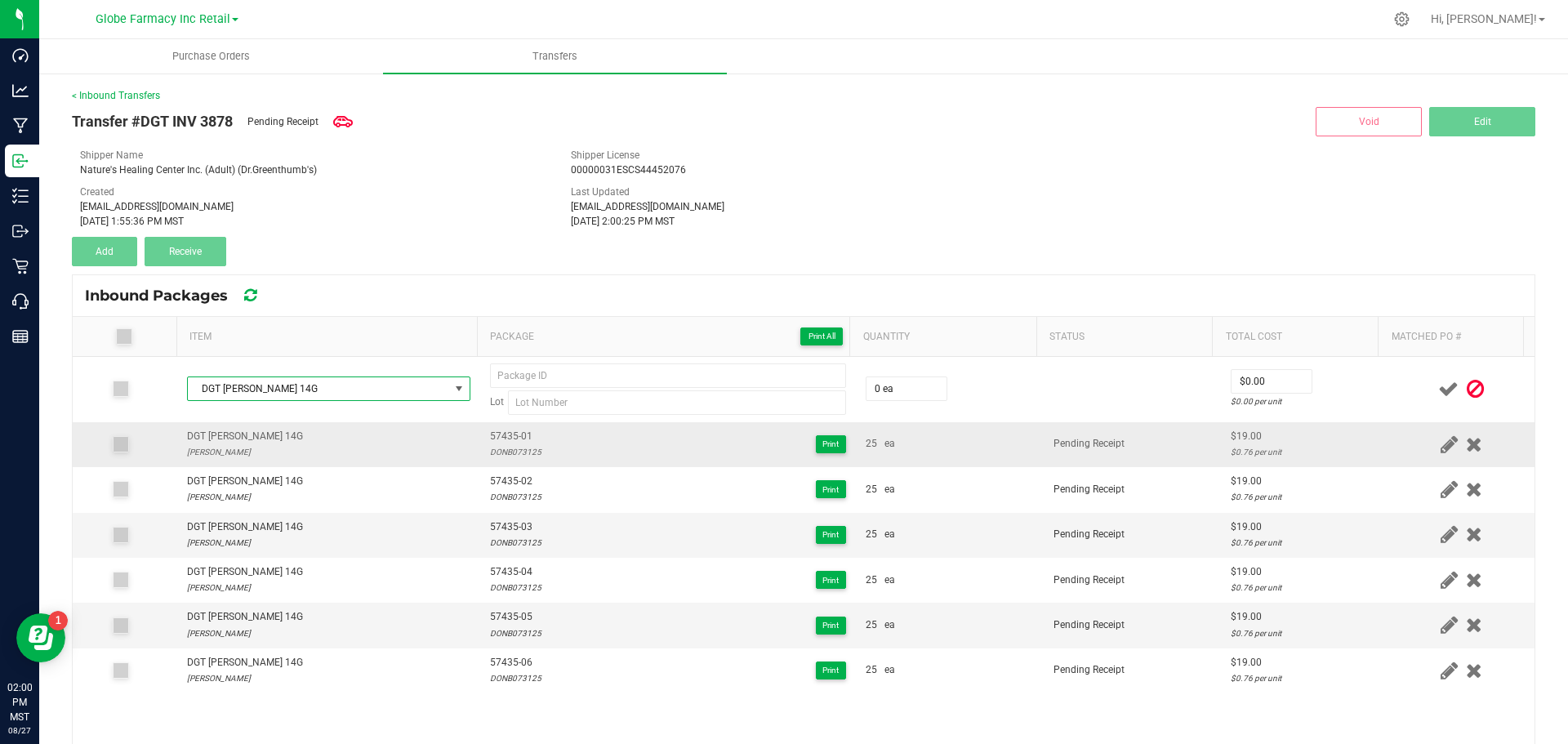
click at [511, 434] on span "57435-01" at bounding box center [516, 436] width 52 height 16
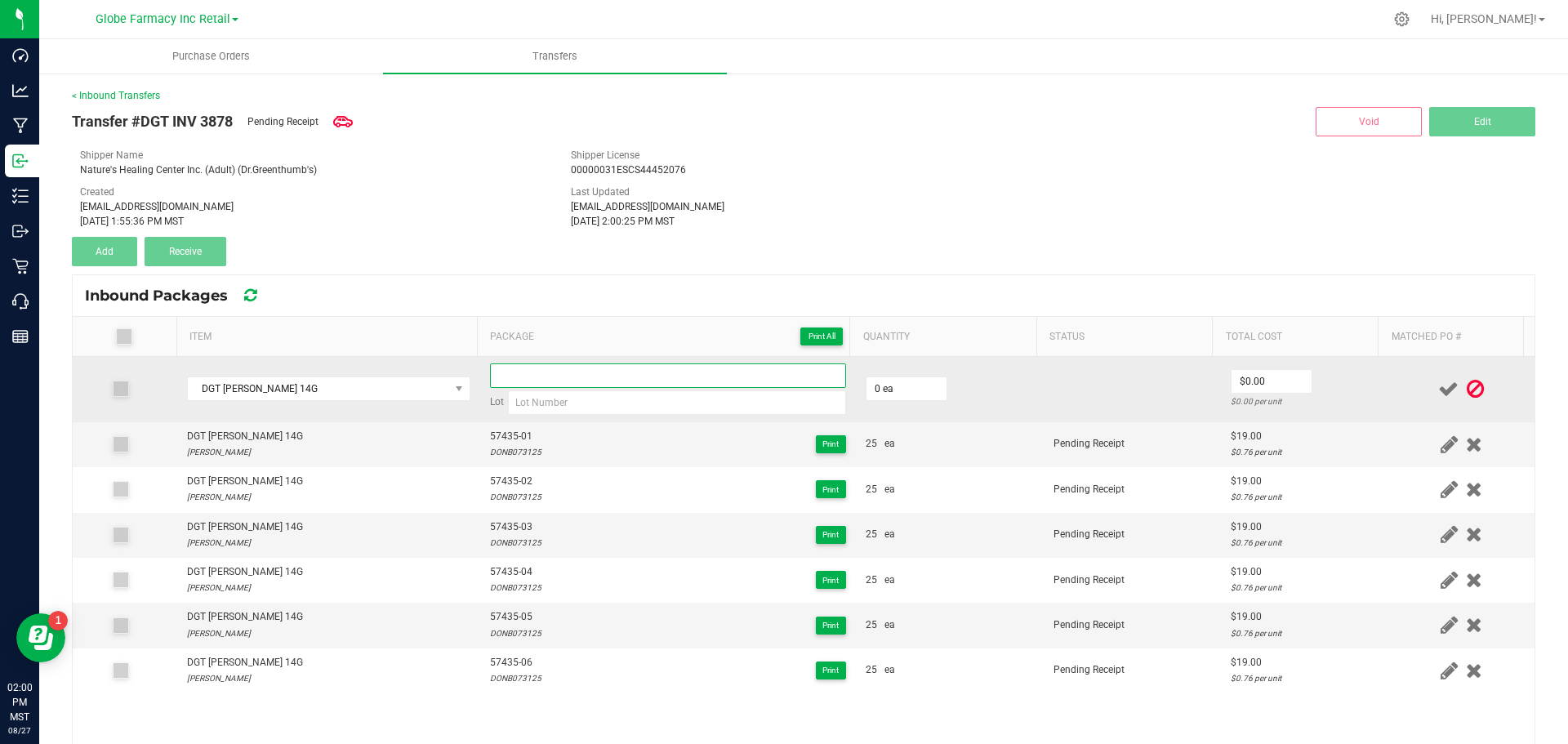
click at [519, 375] on input at bounding box center [668, 375] width 356 height 24
paste input "57435-01"
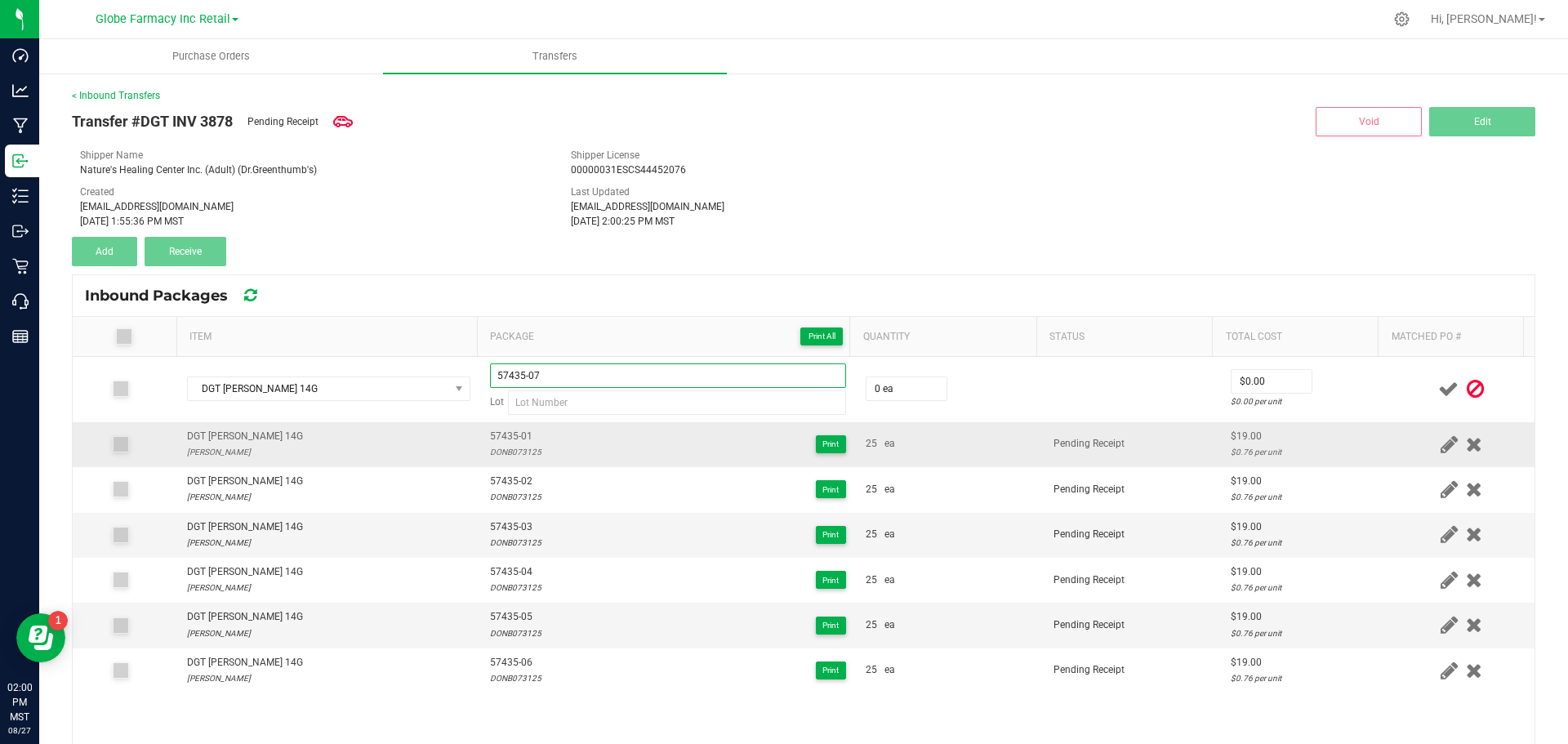
type input "57435-07"
click at [497, 451] on div "DONB073125" at bounding box center [516, 452] width 52 height 16
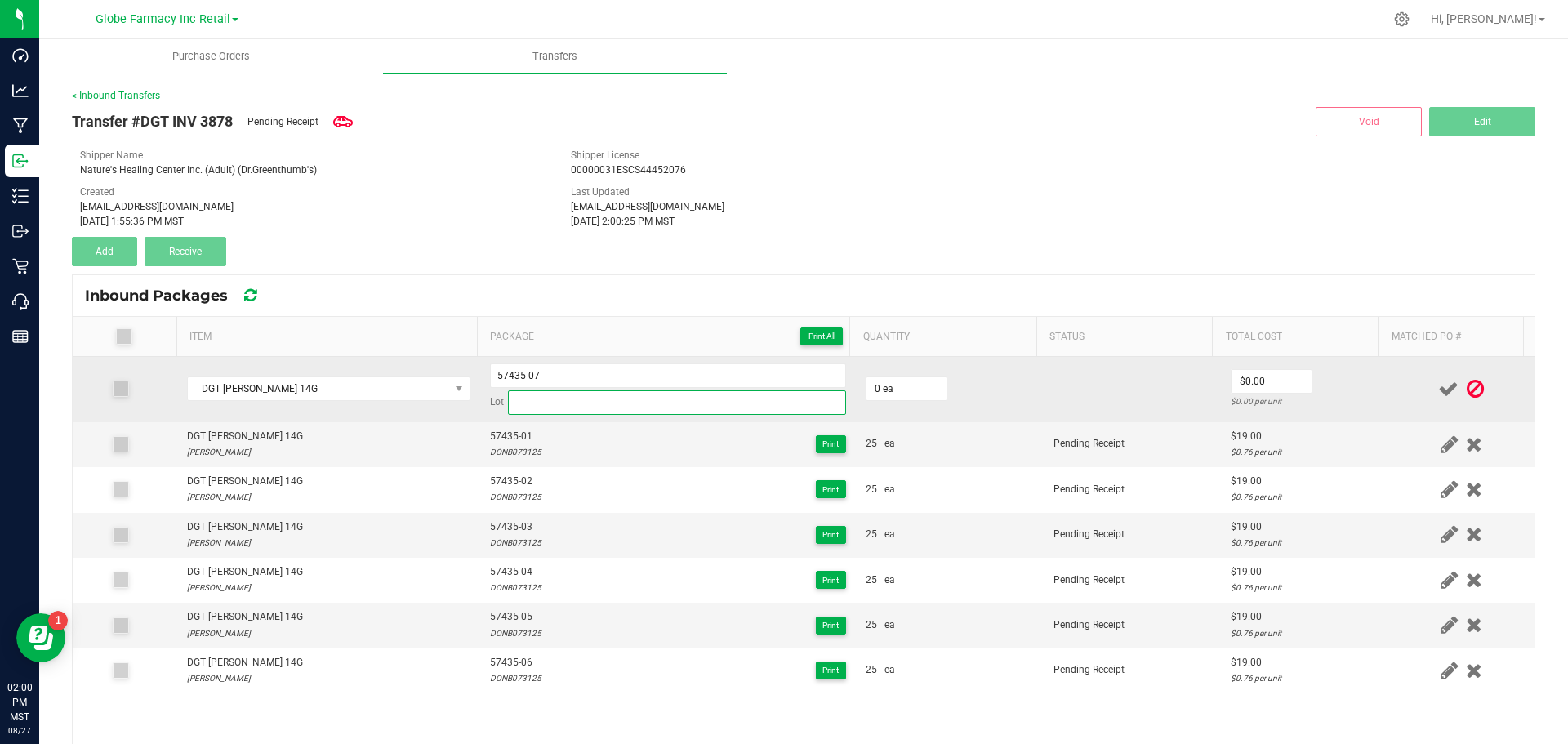
click at [544, 405] on input at bounding box center [677, 402] width 339 height 24
paste input "DONB073125"
type input "DONB073125"
click at [867, 391] on input "0" at bounding box center [907, 388] width 80 height 23
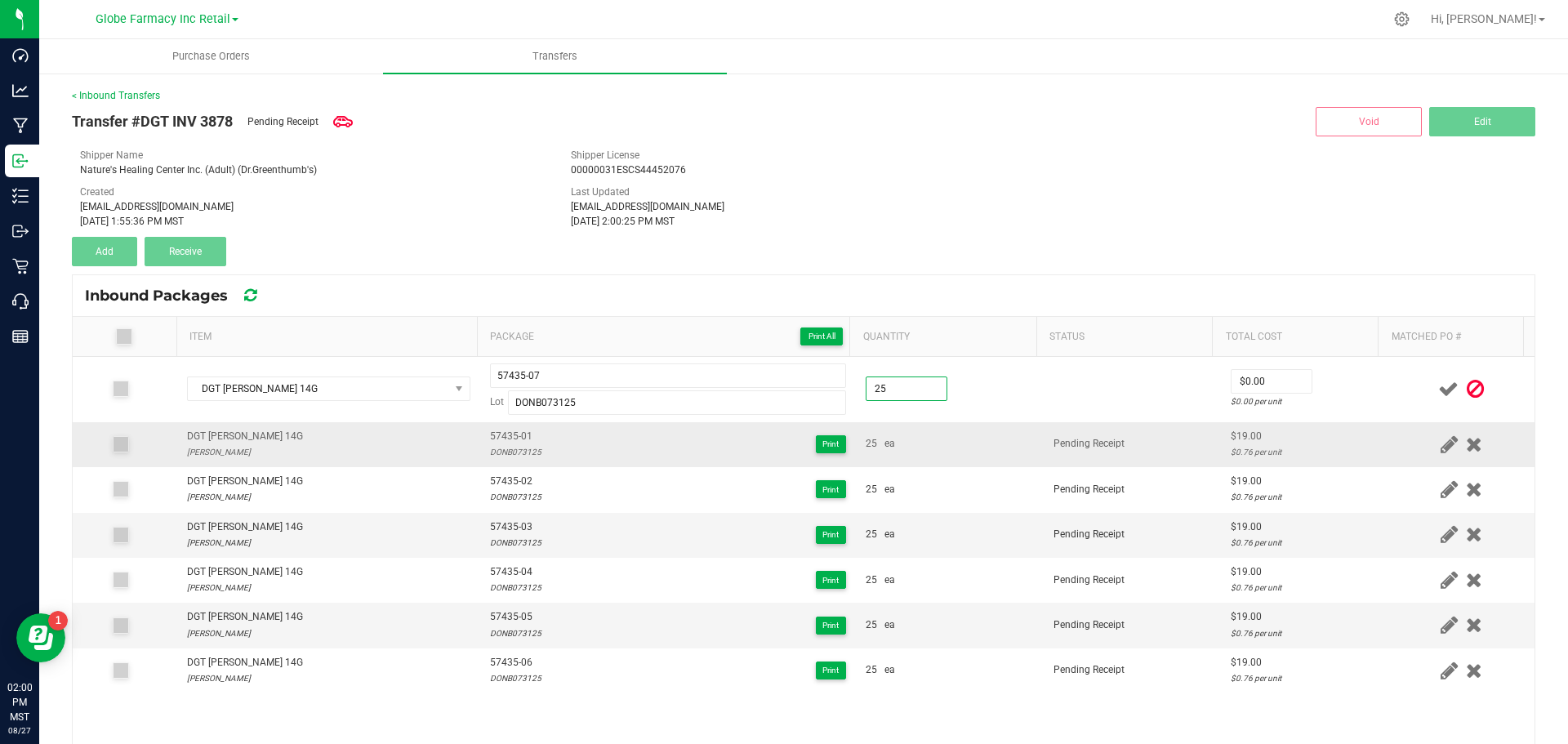
type input "25 ea"
click at [906, 447] on div "25 ea" at bounding box center [949, 444] width 168 height 16
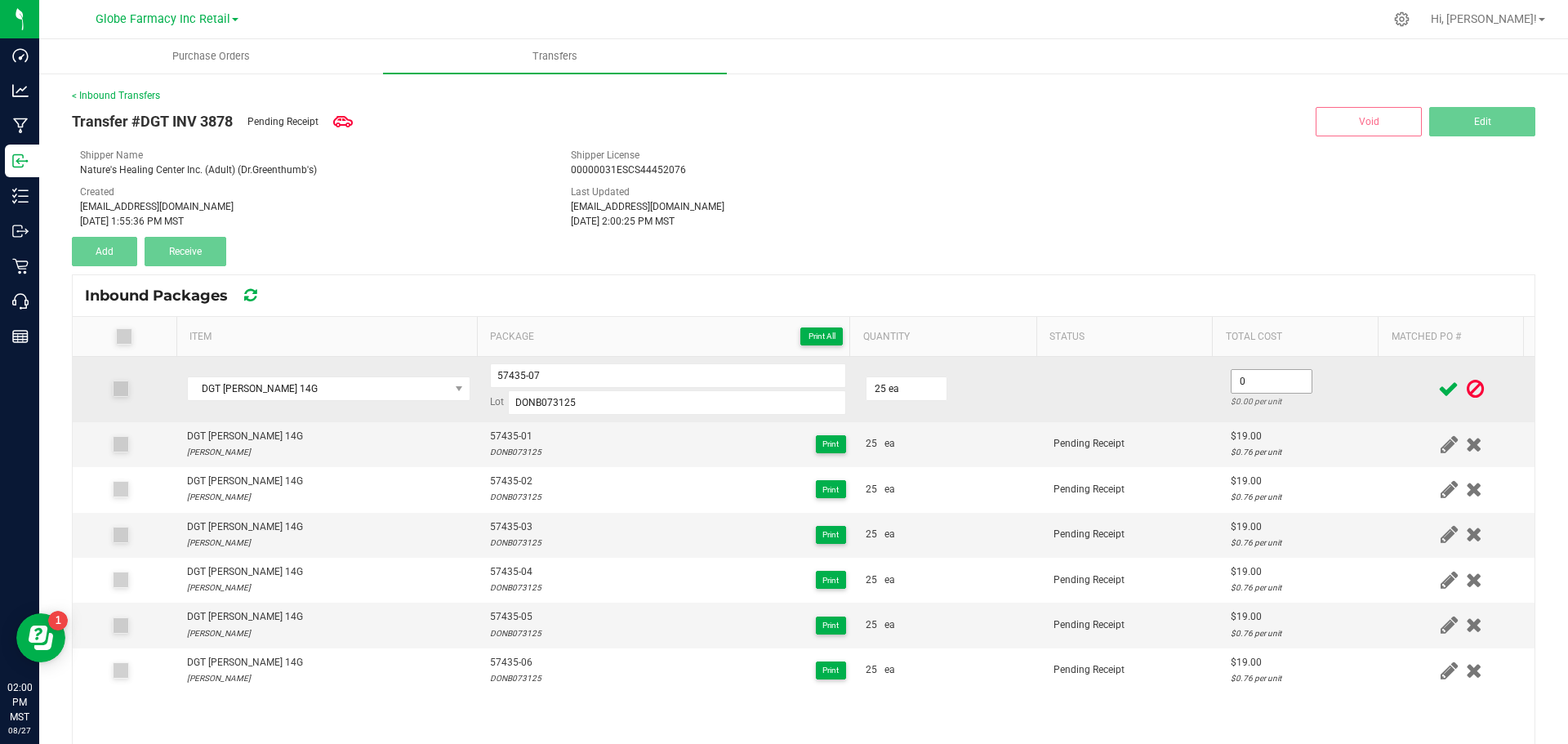
click at [1250, 382] on input "0" at bounding box center [1272, 381] width 80 height 23
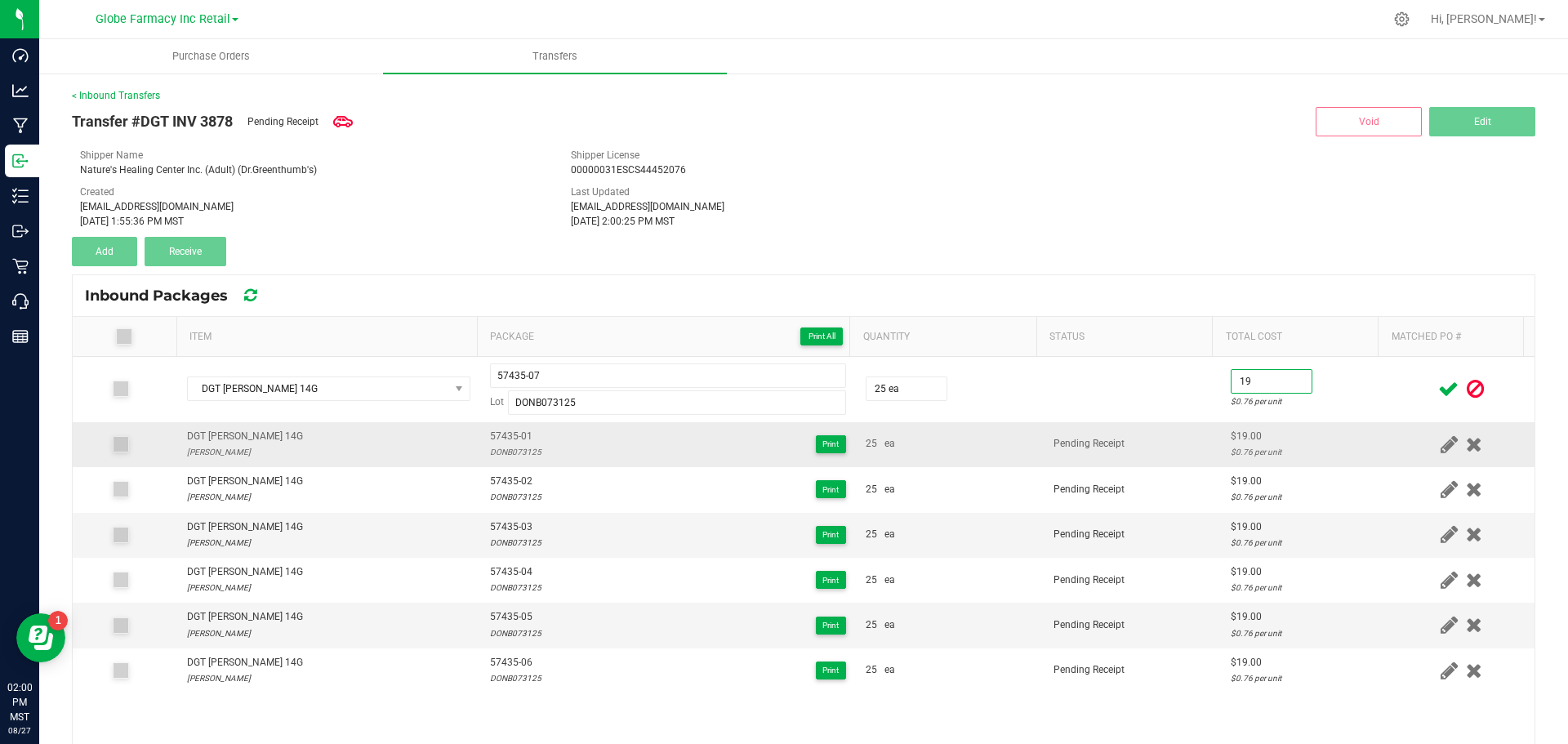
type input "$19.00"
click at [1231, 431] on div "$19.00" at bounding box center [1305, 436] width 148 height 16
click at [1434, 388] on span at bounding box center [1448, 390] width 28 height 32
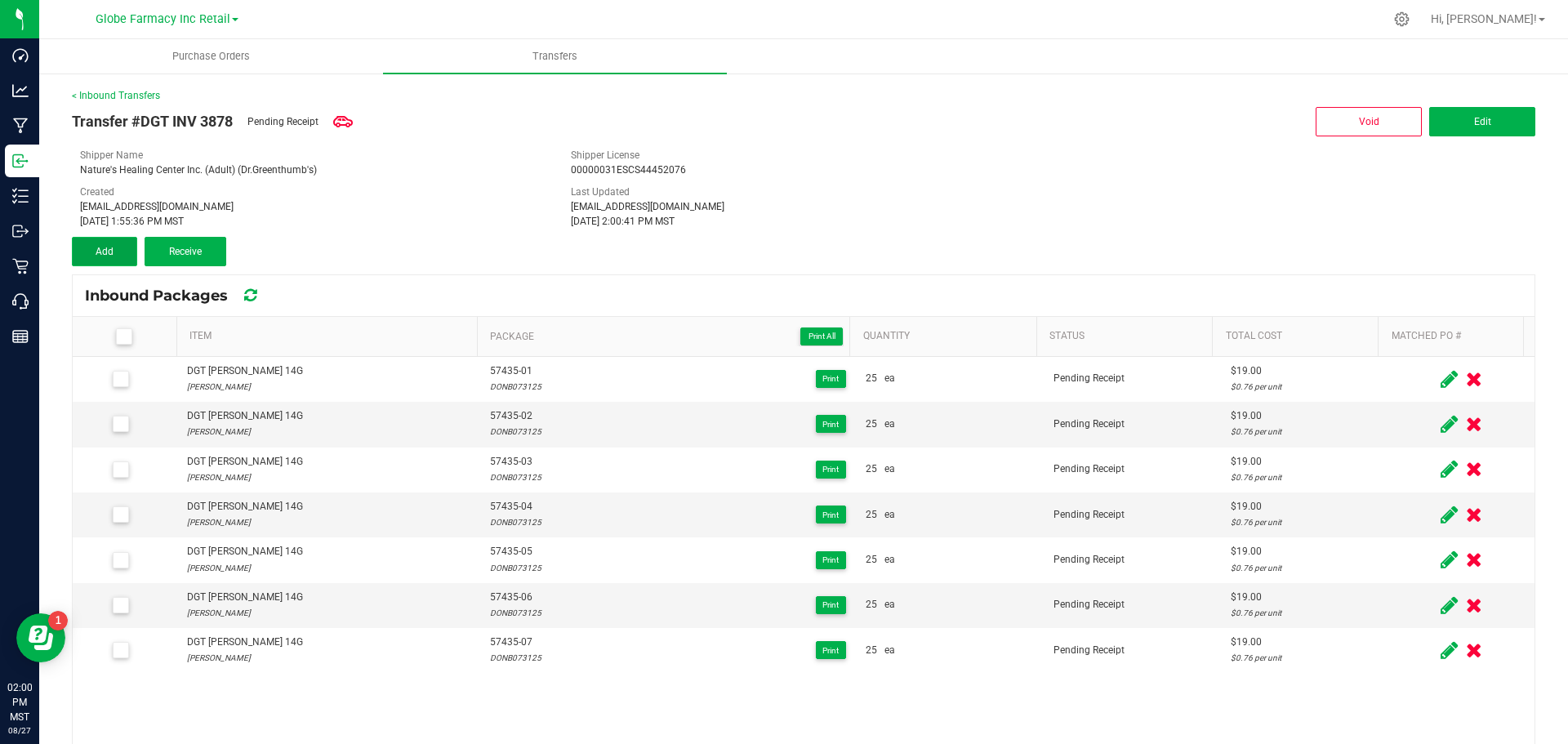
click at [106, 259] on button "Add" at bounding box center [104, 251] width 65 height 29
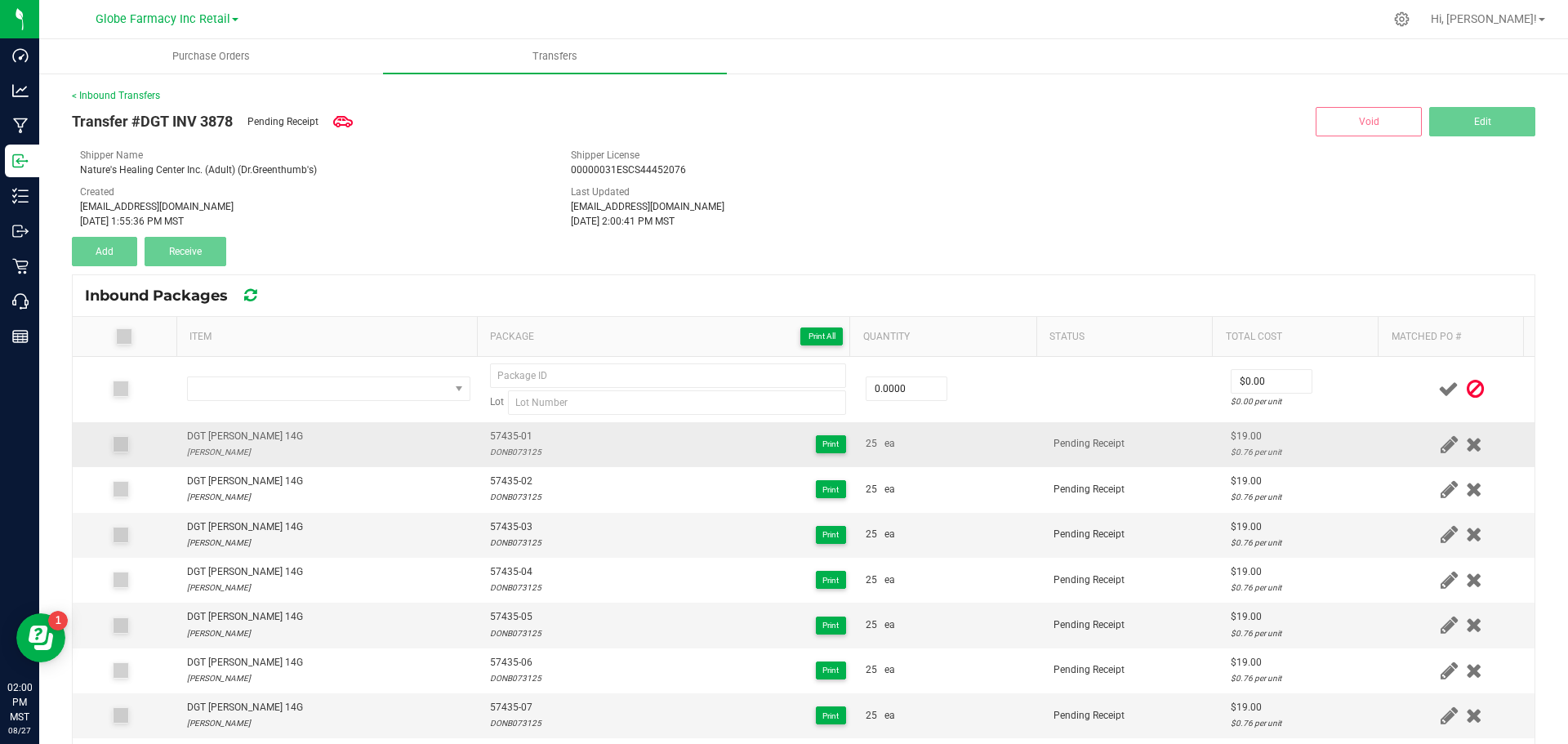
click at [259, 432] on div "DGT DONNY BURGER 14G" at bounding box center [245, 436] width 116 height 16
click at [257, 432] on div "DGT DONNY BURGER 14G" at bounding box center [245, 436] width 116 height 16
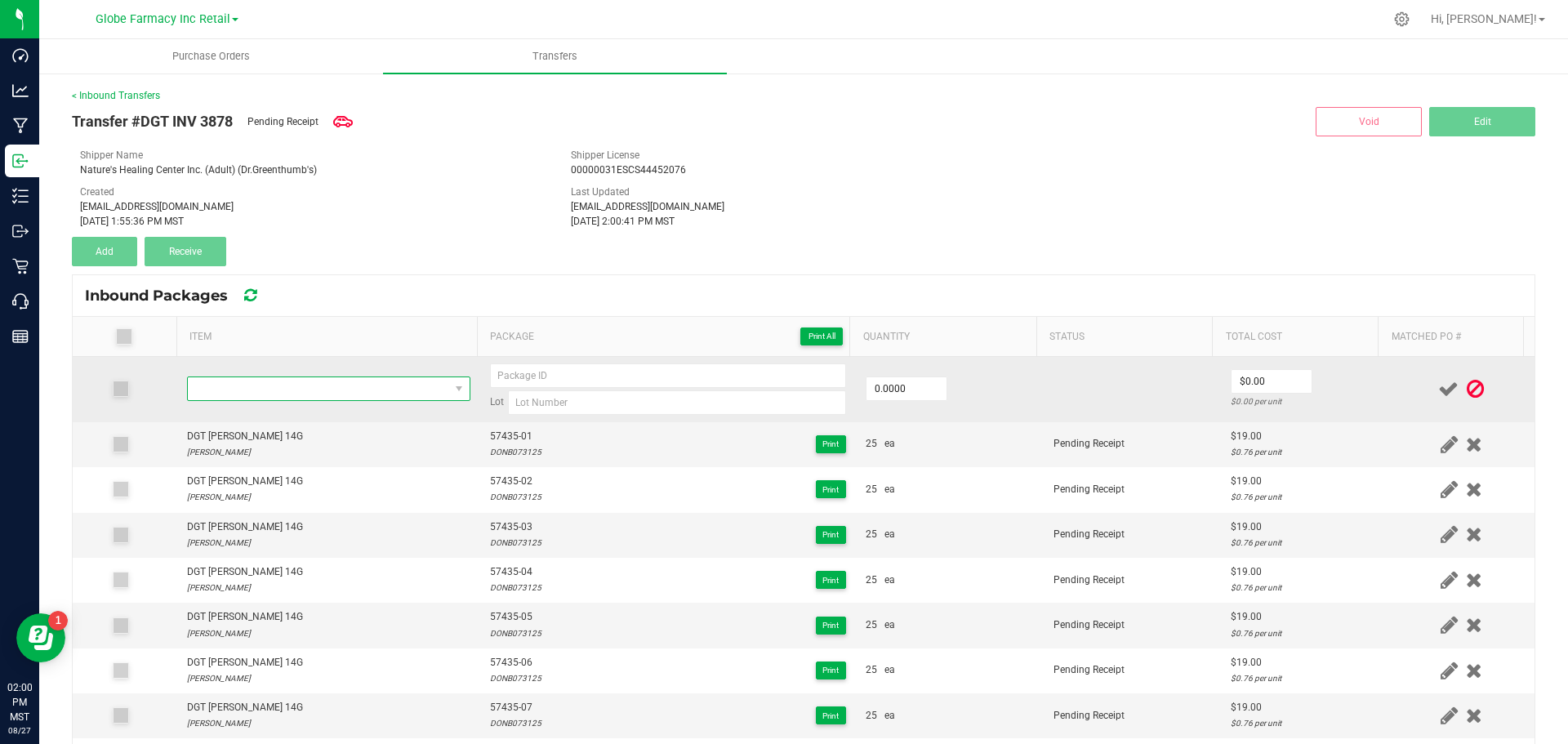
click at [247, 379] on span "NO DATA FOUND" at bounding box center [318, 388] width 262 height 23
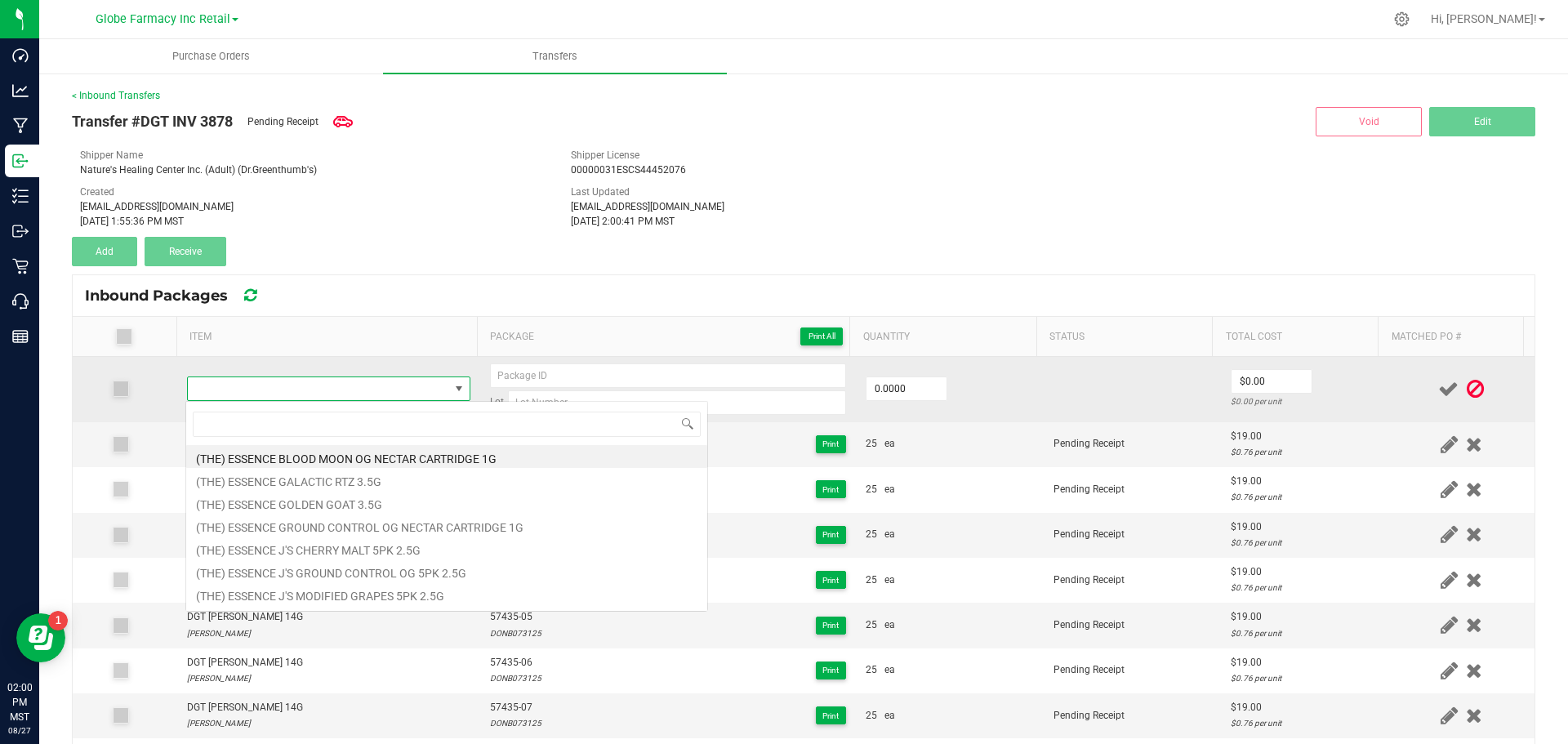
type input "DGT DONNY BURGER 14G"
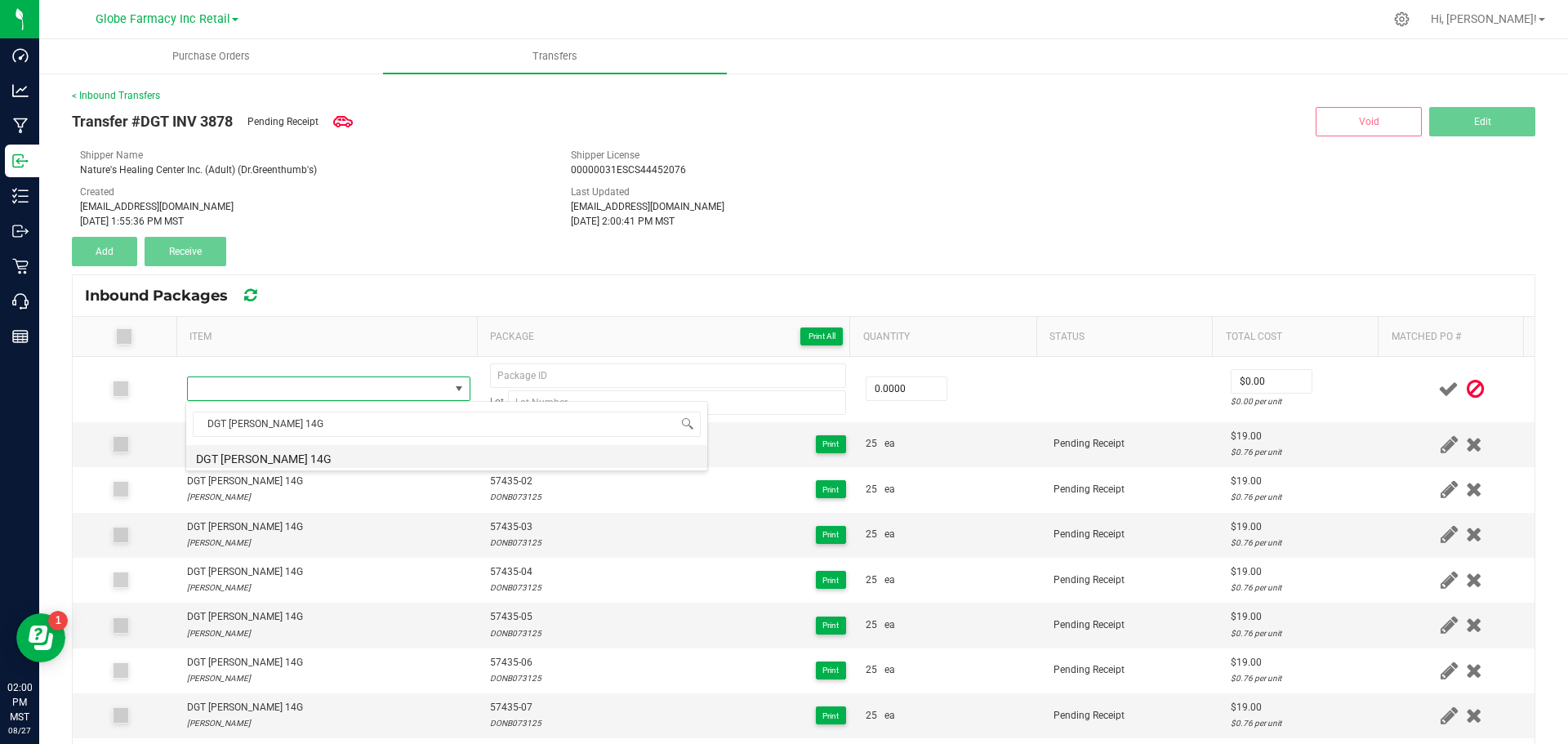
click at [284, 457] on li "DGT DONNY BURGER 14G" at bounding box center [446, 456] width 521 height 23
type input "0 ea"
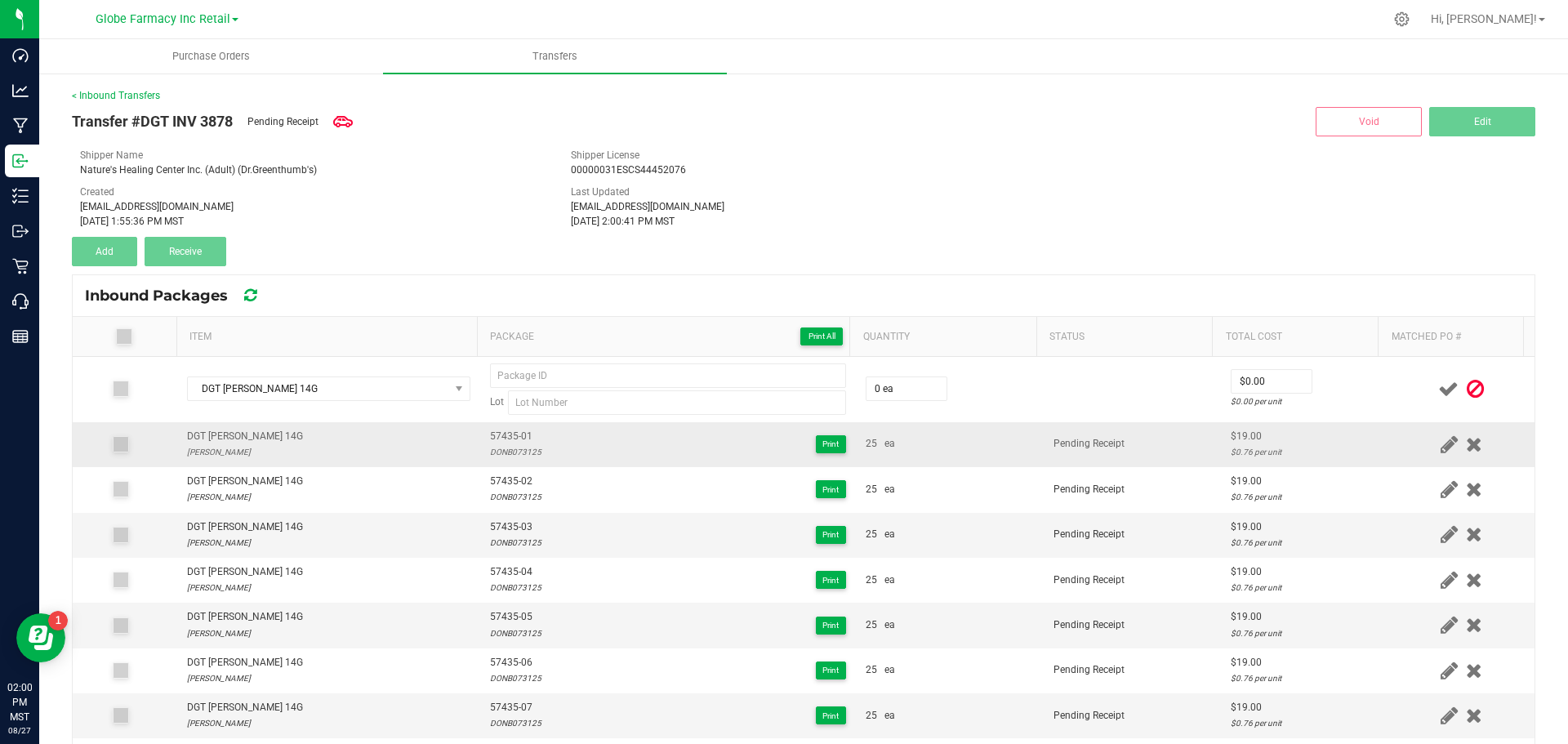
click at [504, 433] on span "57435-01" at bounding box center [516, 436] width 52 height 16
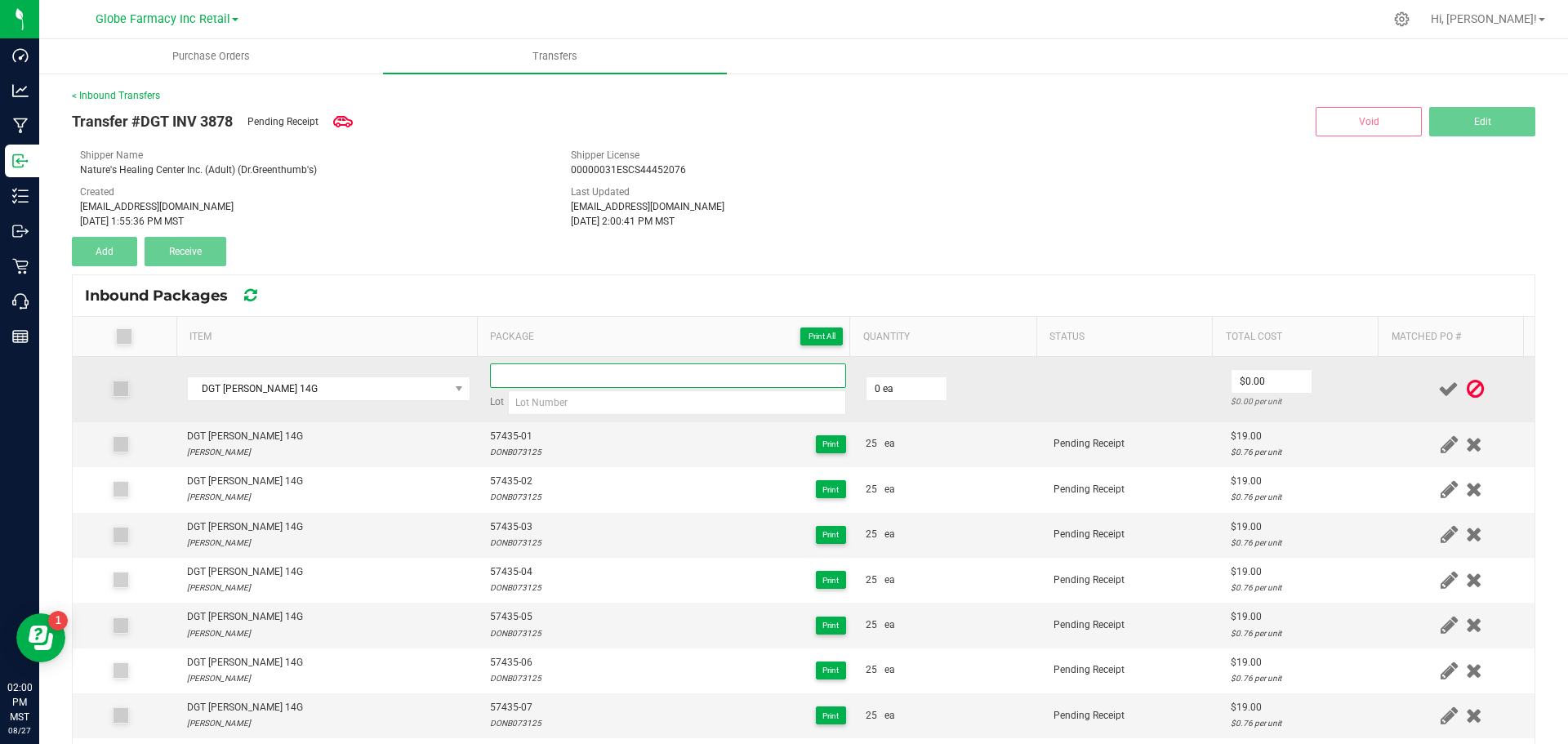
click at [504, 364] on input at bounding box center [668, 375] width 356 height 24
paste input "57435-01"
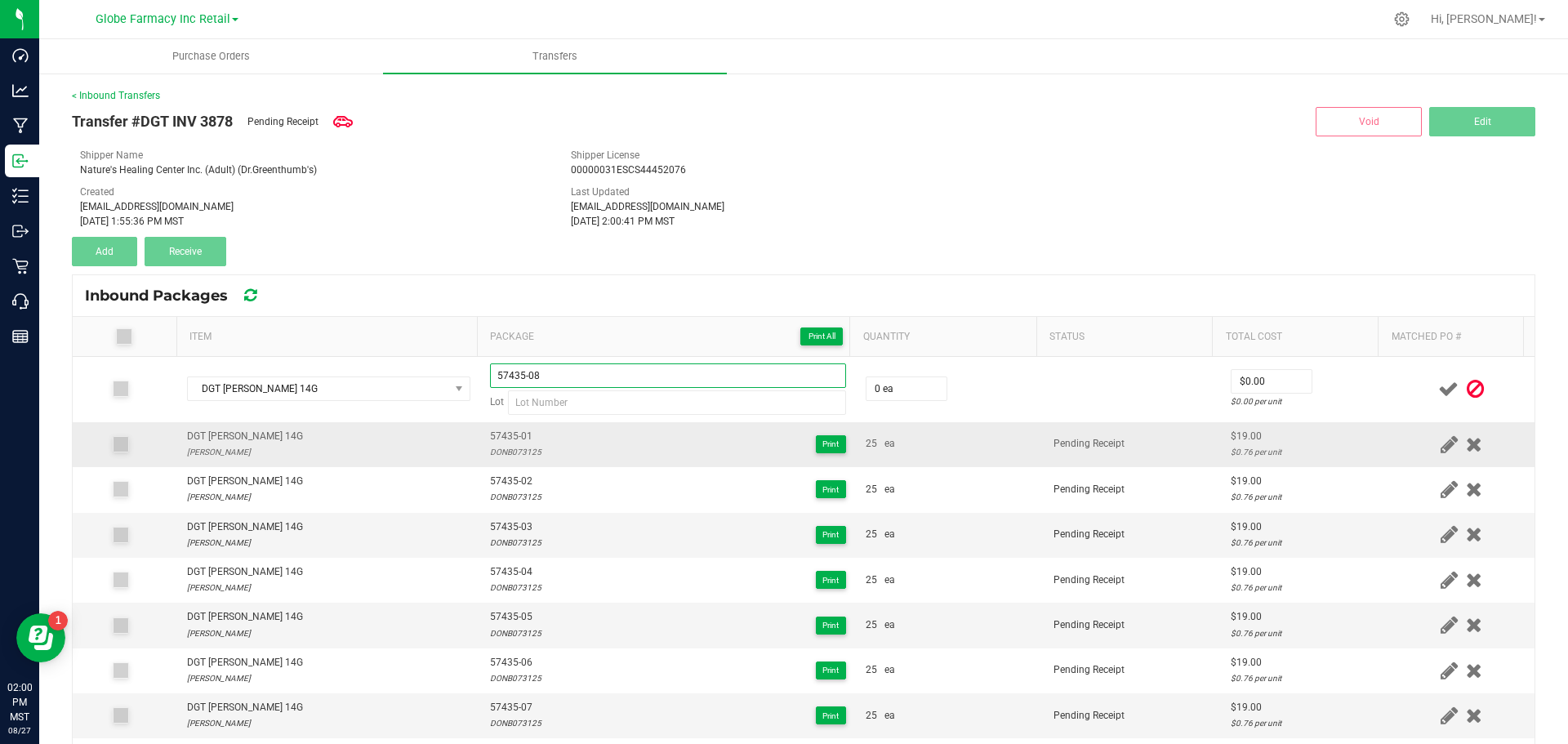
type input "57435-08"
click at [509, 451] on div "DONB073125" at bounding box center [516, 452] width 52 height 16
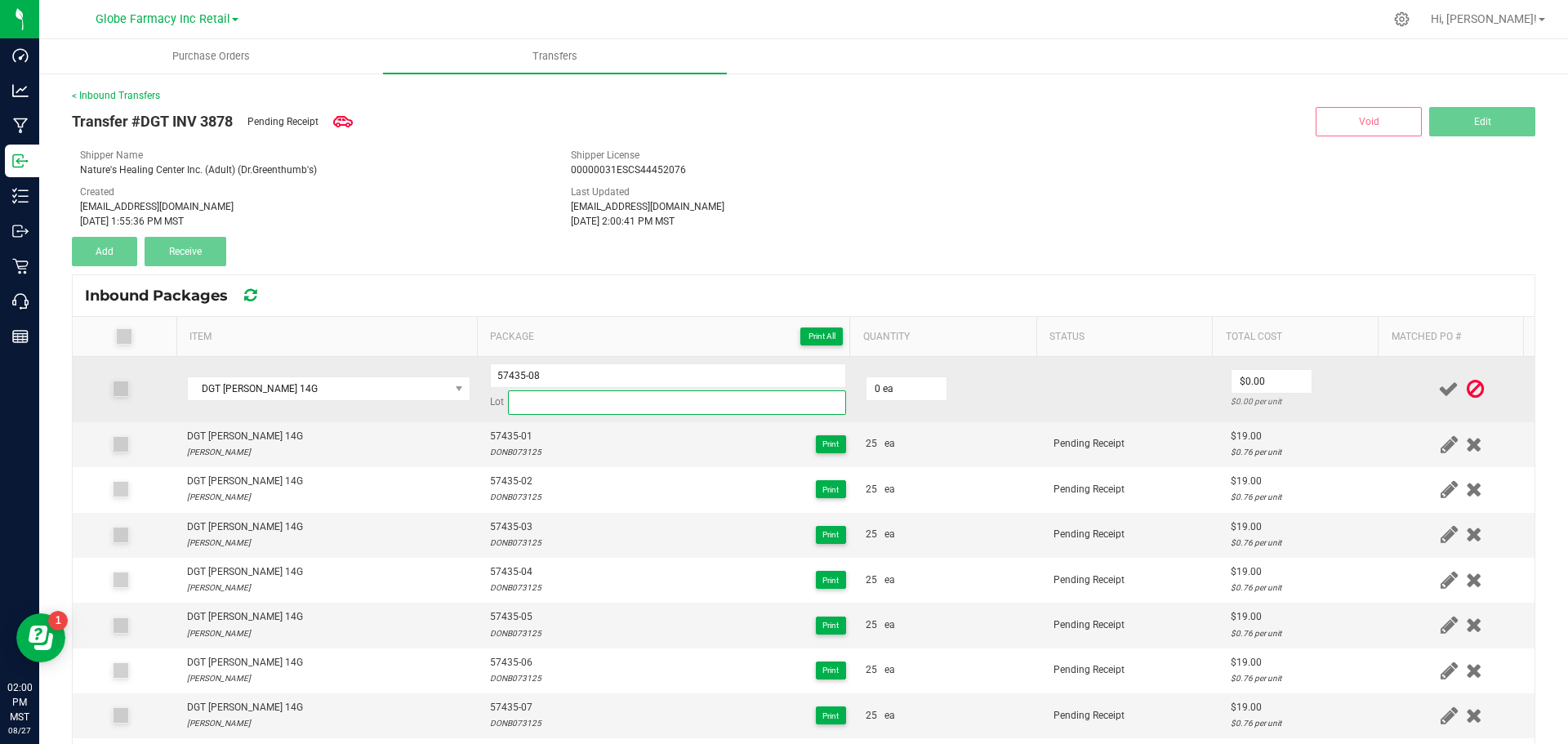
click at [538, 401] on input at bounding box center [677, 402] width 339 height 24
paste input "DONB073125"
type input "DONB073125"
click at [874, 375] on td "0 ea" at bounding box center [949, 390] width 188 height 65
click at [883, 395] on input "0" at bounding box center [907, 388] width 80 height 23
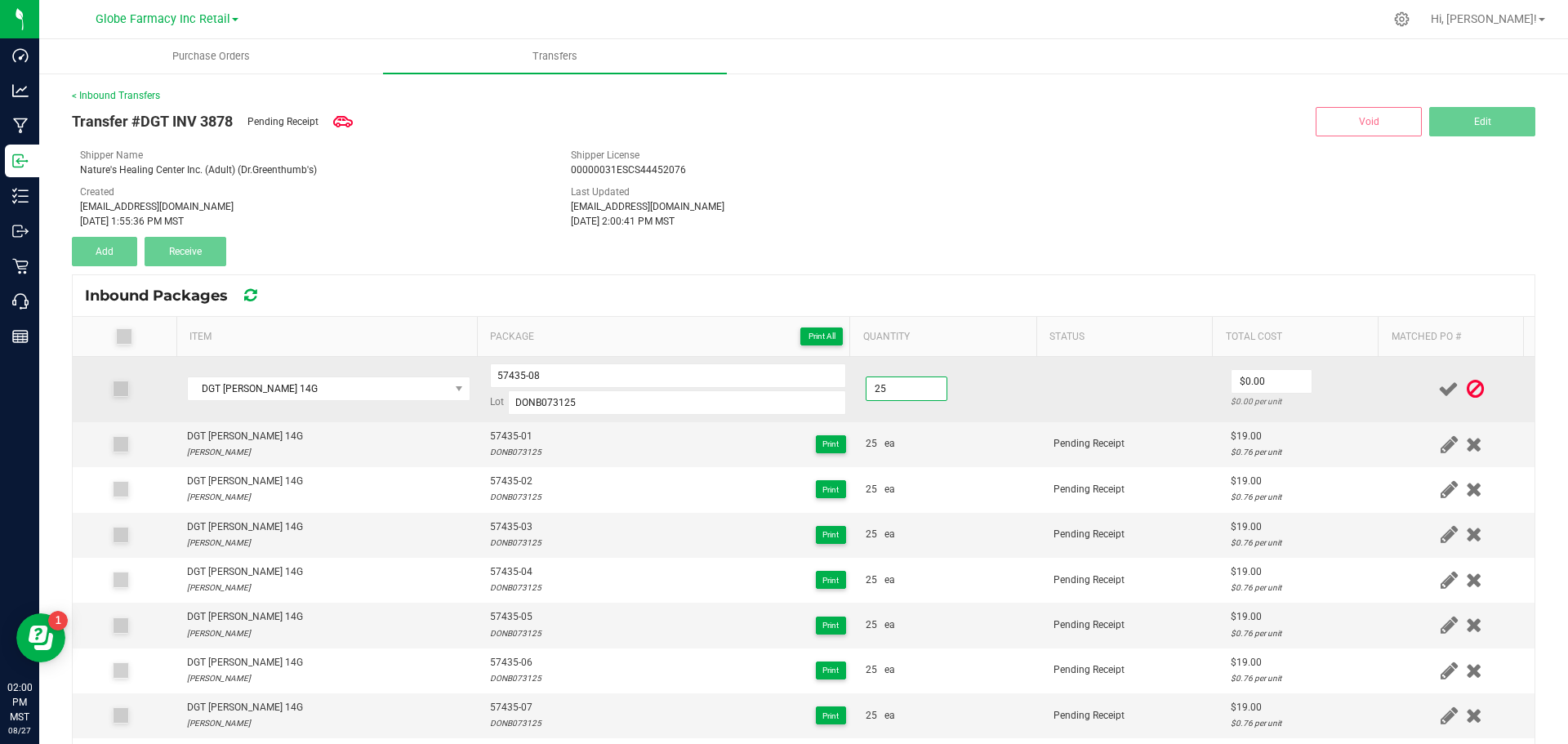
type input "25 ea"
click at [1083, 406] on td at bounding box center [1133, 390] width 177 height 65
click at [1279, 374] on input "0" at bounding box center [1272, 381] width 80 height 23
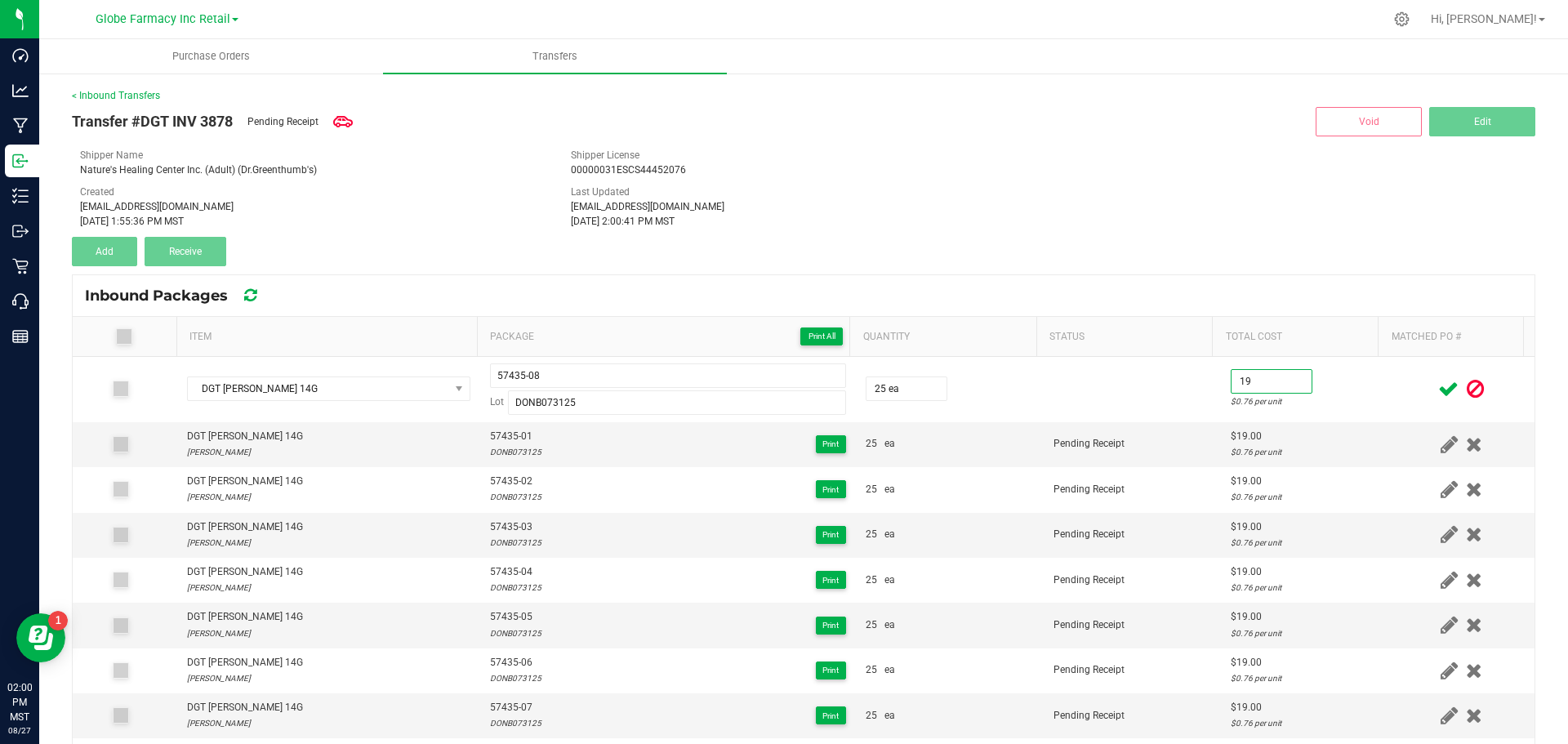
type input "$19.00"
click at [1407, 386] on div at bounding box center [1461, 389] width 126 height 20
click at [1438, 389] on icon at bounding box center [1448, 389] width 20 height 20
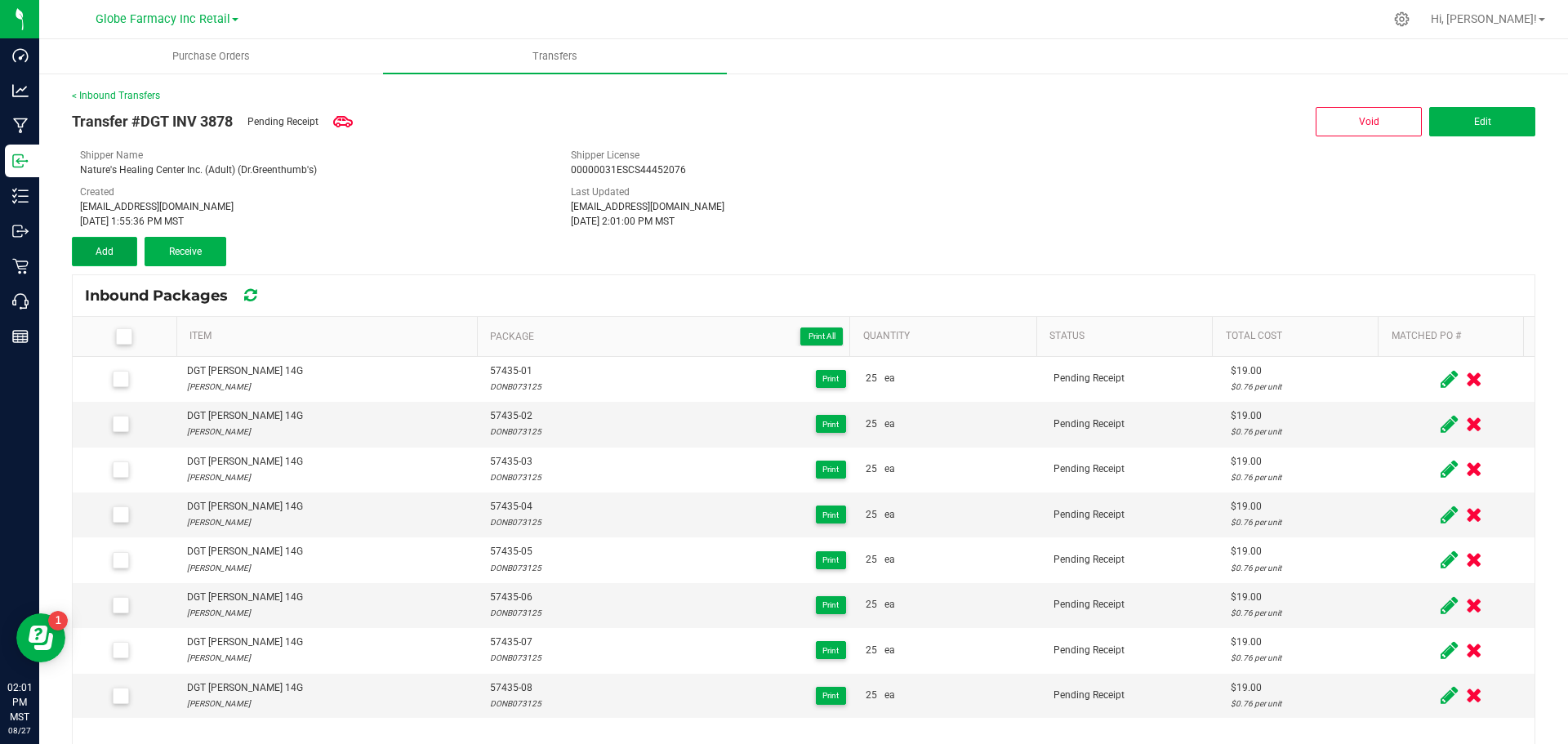
click at [97, 241] on button "Add" at bounding box center [104, 251] width 65 height 29
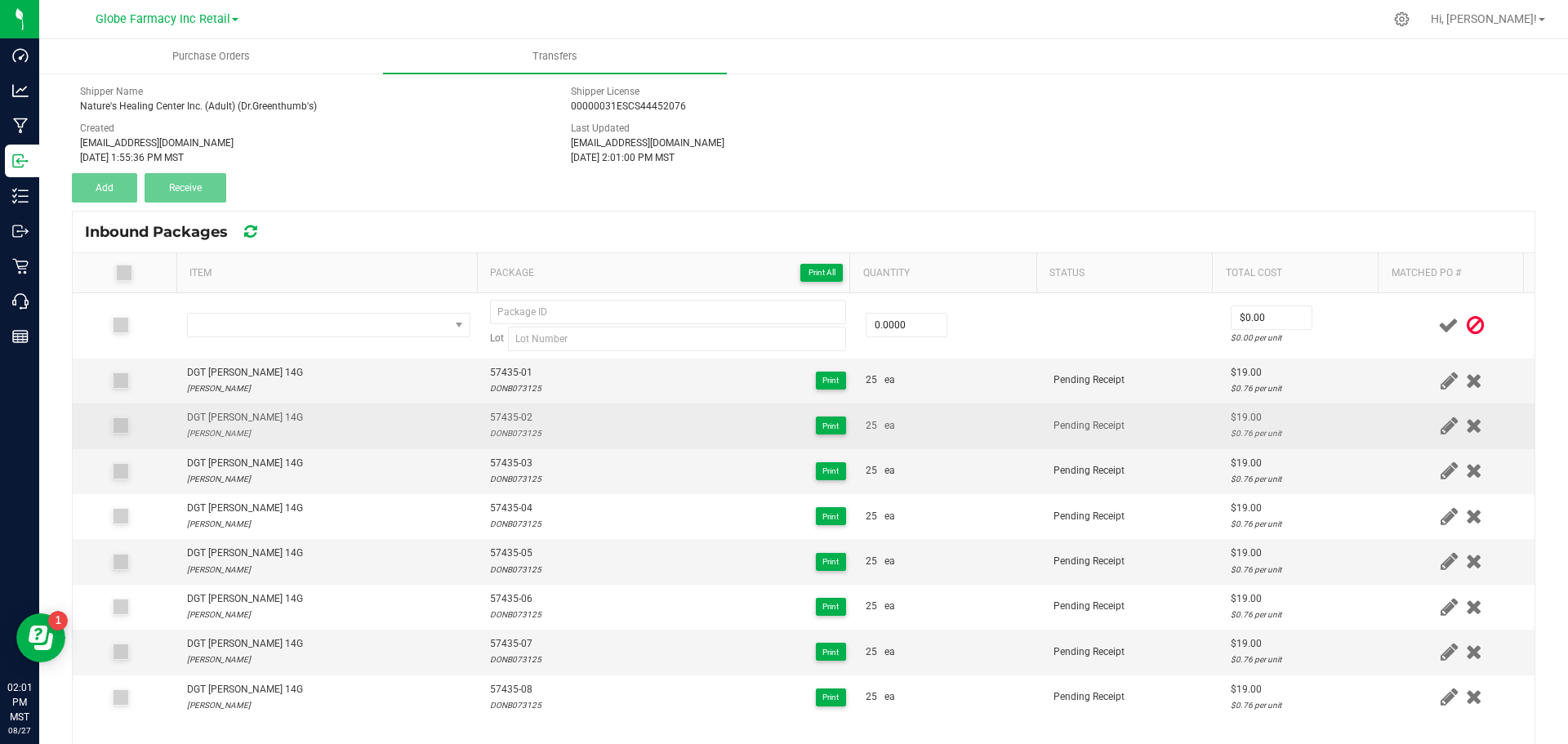
scroll to position [82, 0]
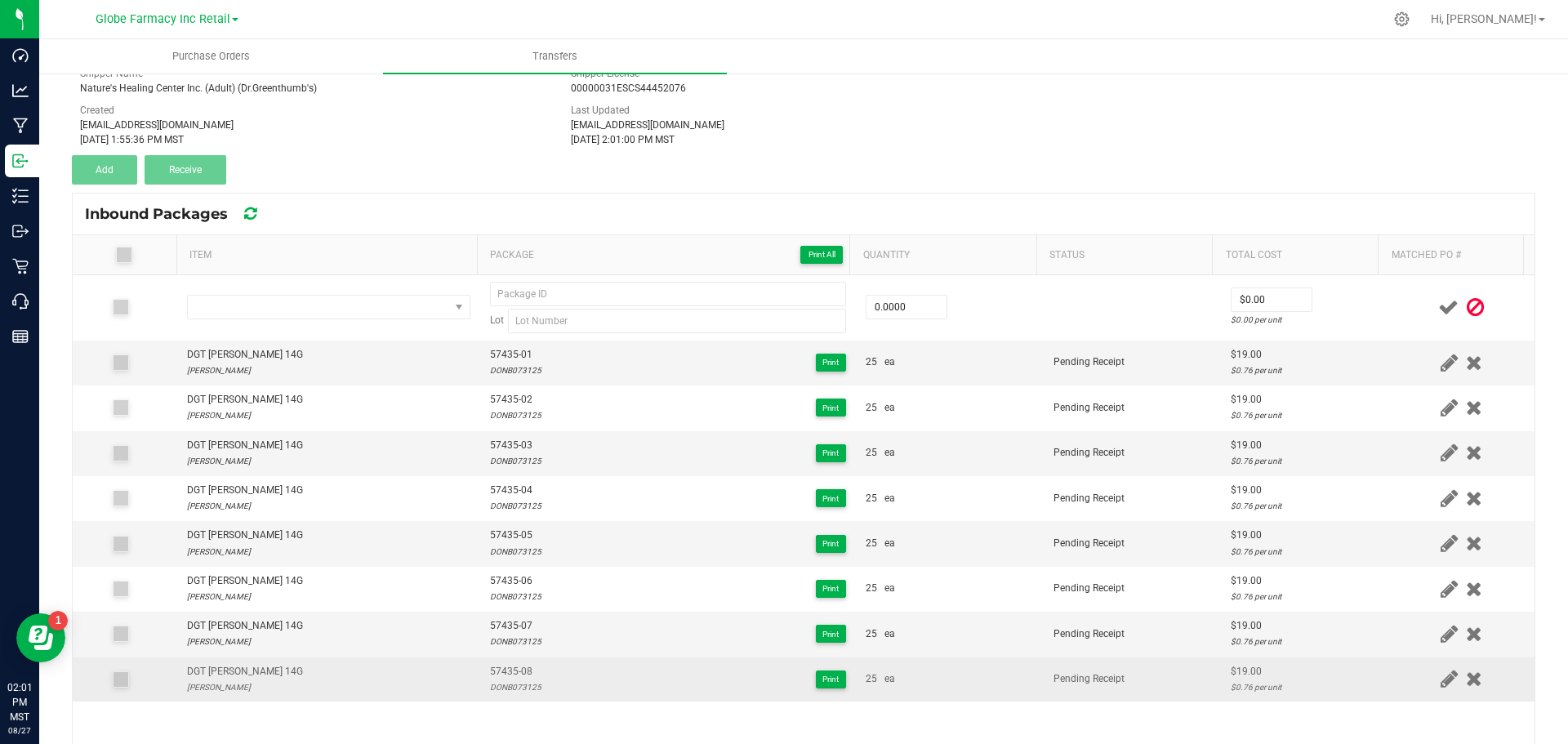
click at [242, 670] on div "DGT DONNY BURGER 14G" at bounding box center [245, 671] width 116 height 16
click at [242, 670] on div "DGT DONNY BURGER 14G" at bounding box center [245, 671] width 116 height 16
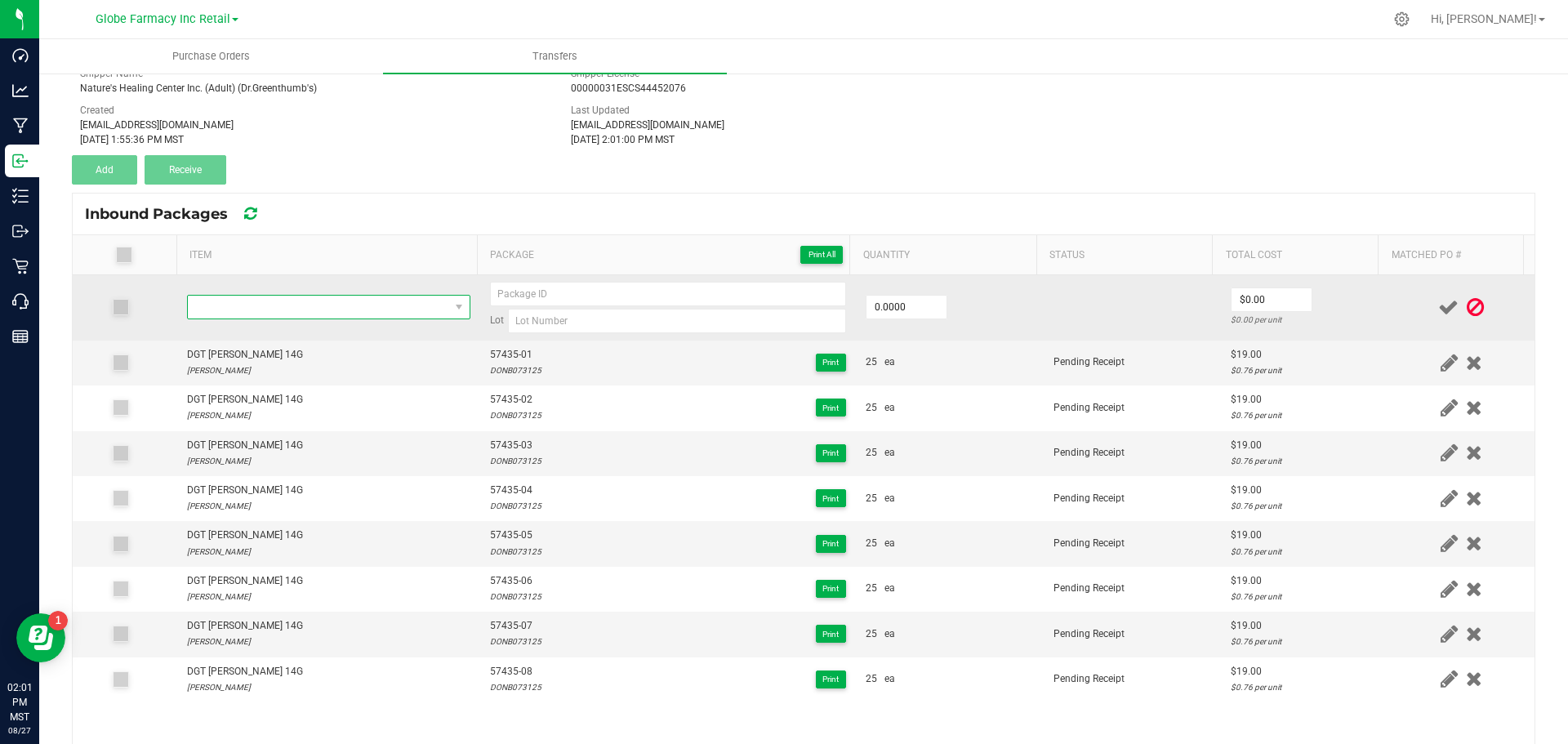
click at [230, 314] on span "NO DATA FOUND" at bounding box center [318, 307] width 262 height 23
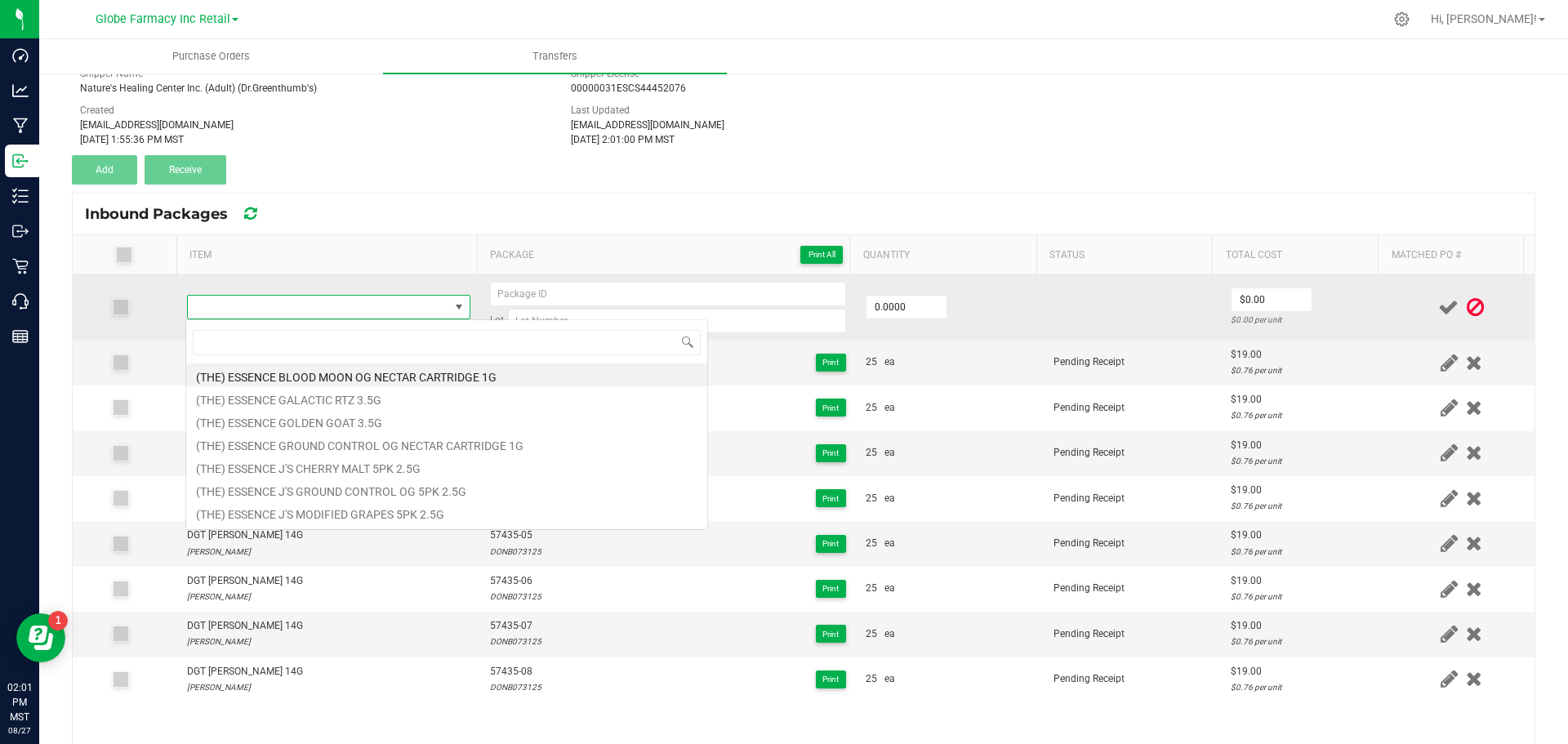
type input "DGT DONNY BURGER 14G"
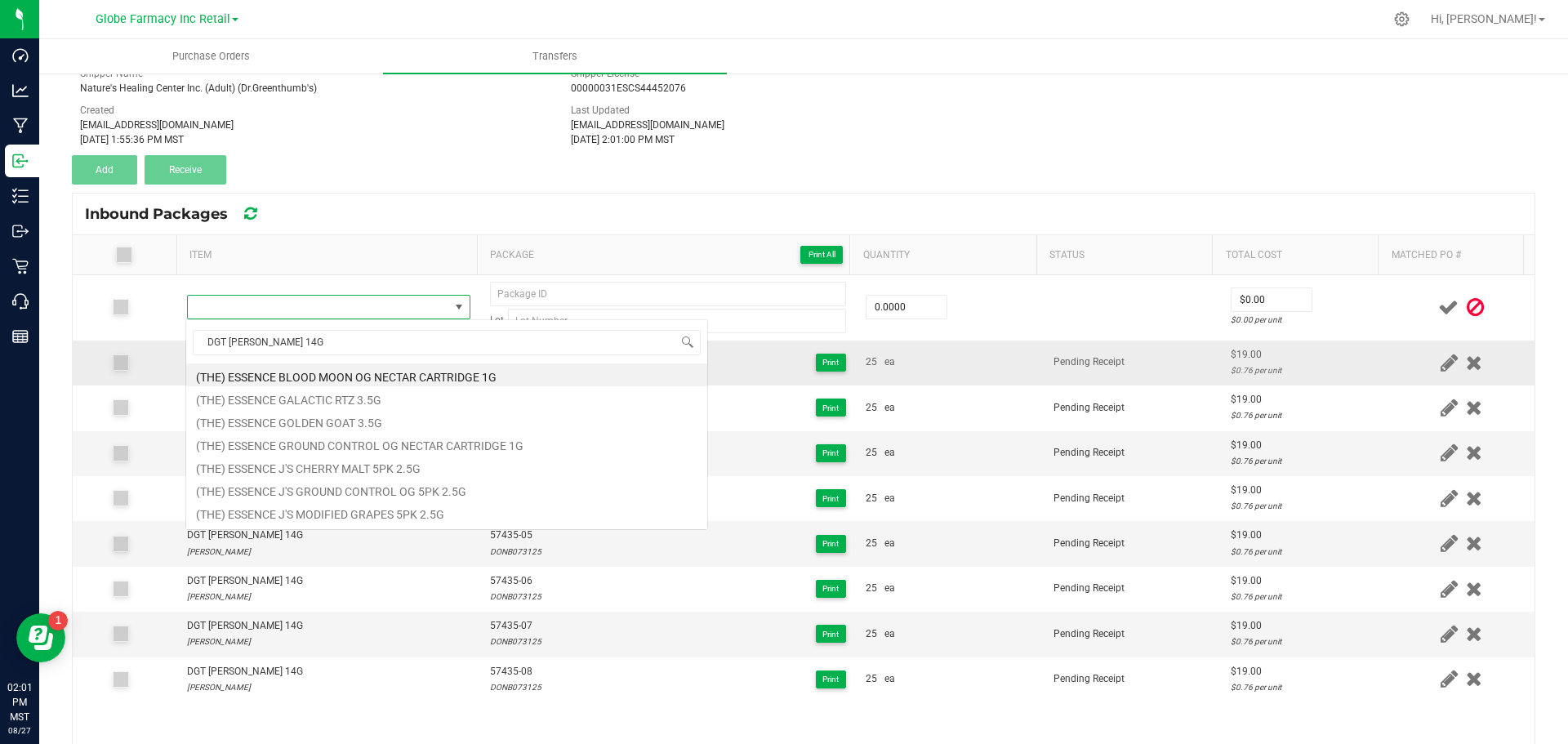
scroll to position [24, 277]
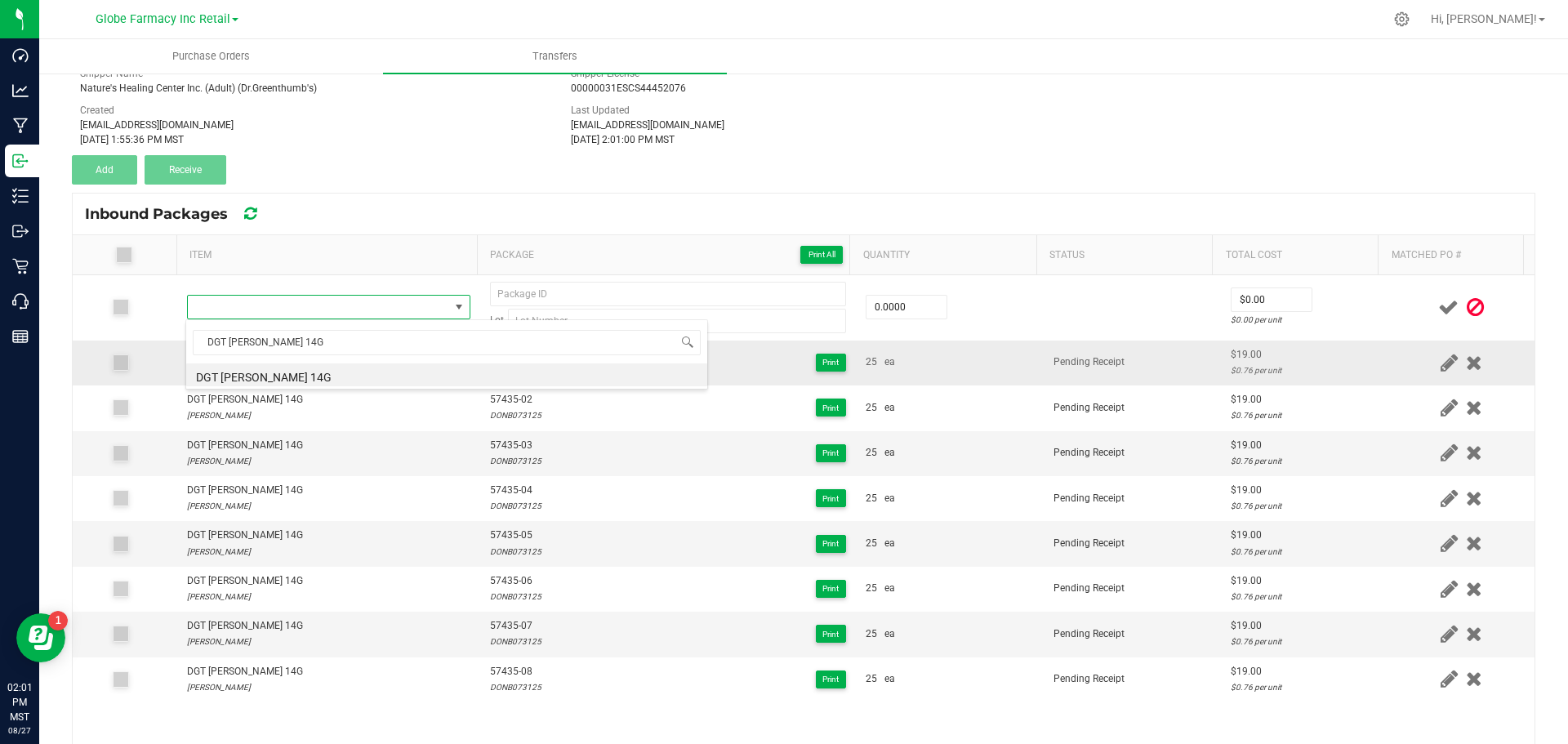
click at [257, 380] on li "DGT DONNY BURGER 14G" at bounding box center [446, 375] width 521 height 23
type input "0 ea"
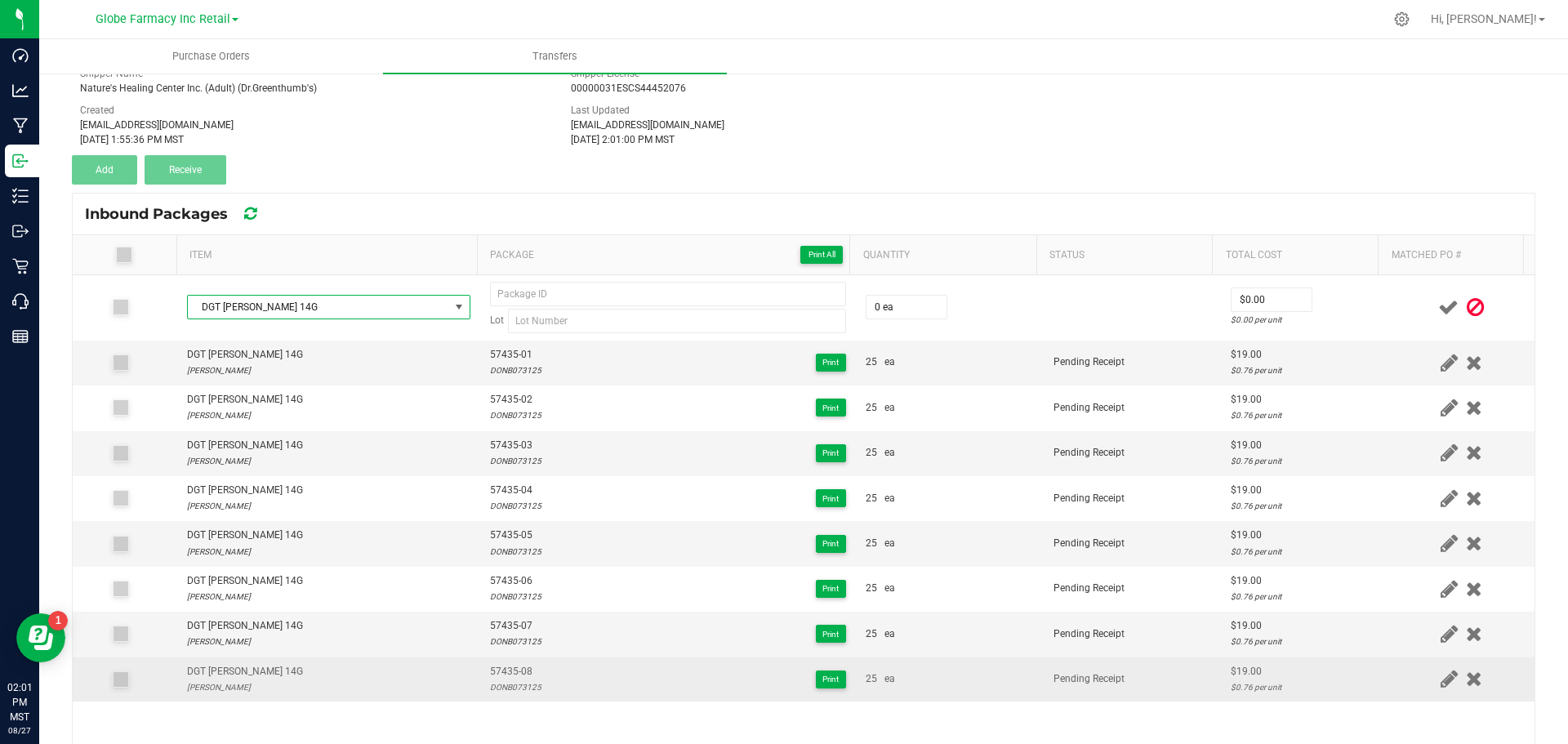
click at [510, 673] on span "57435-08" at bounding box center [516, 671] width 52 height 16
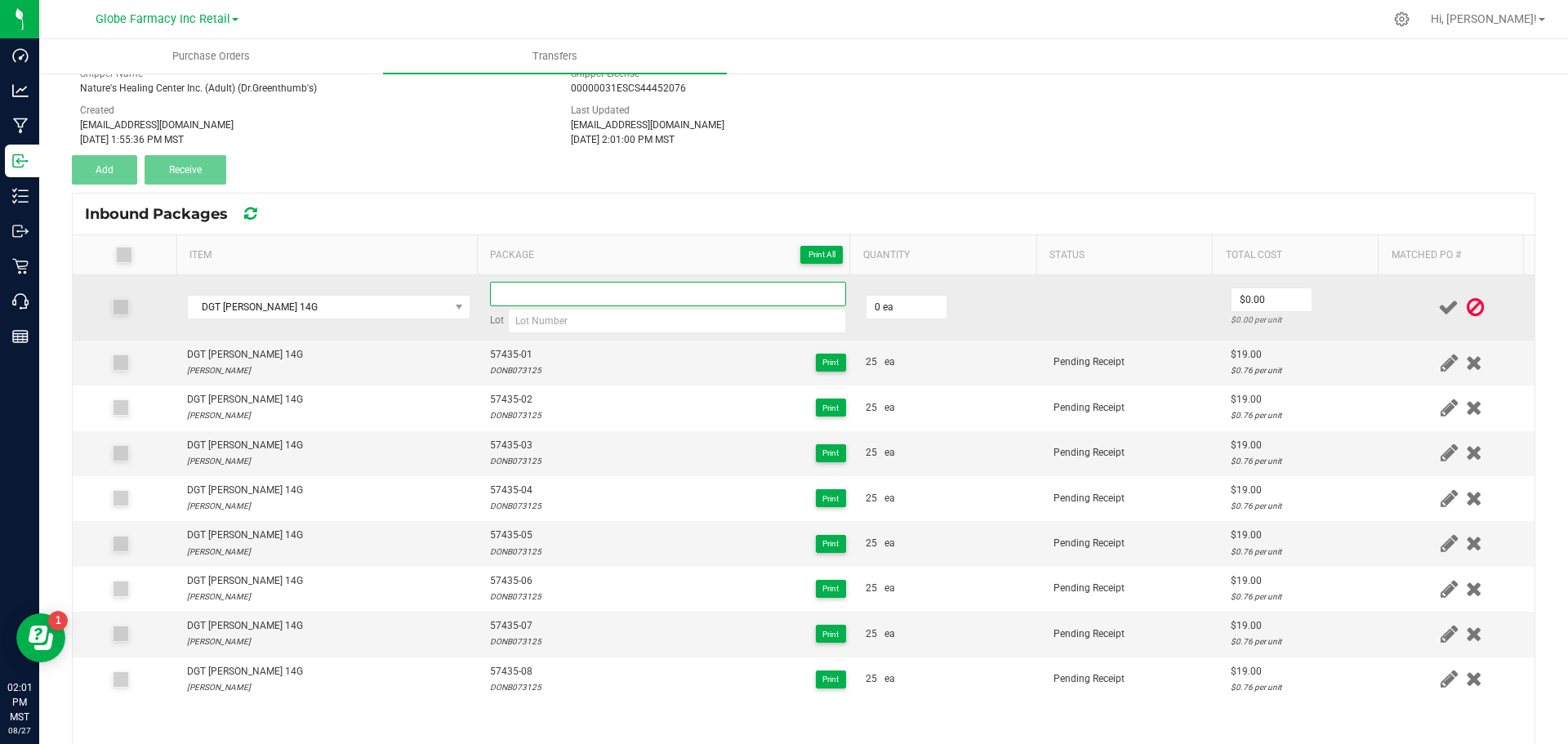
click at [510, 304] on input at bounding box center [668, 293] width 356 height 24
paste input "57435-08"
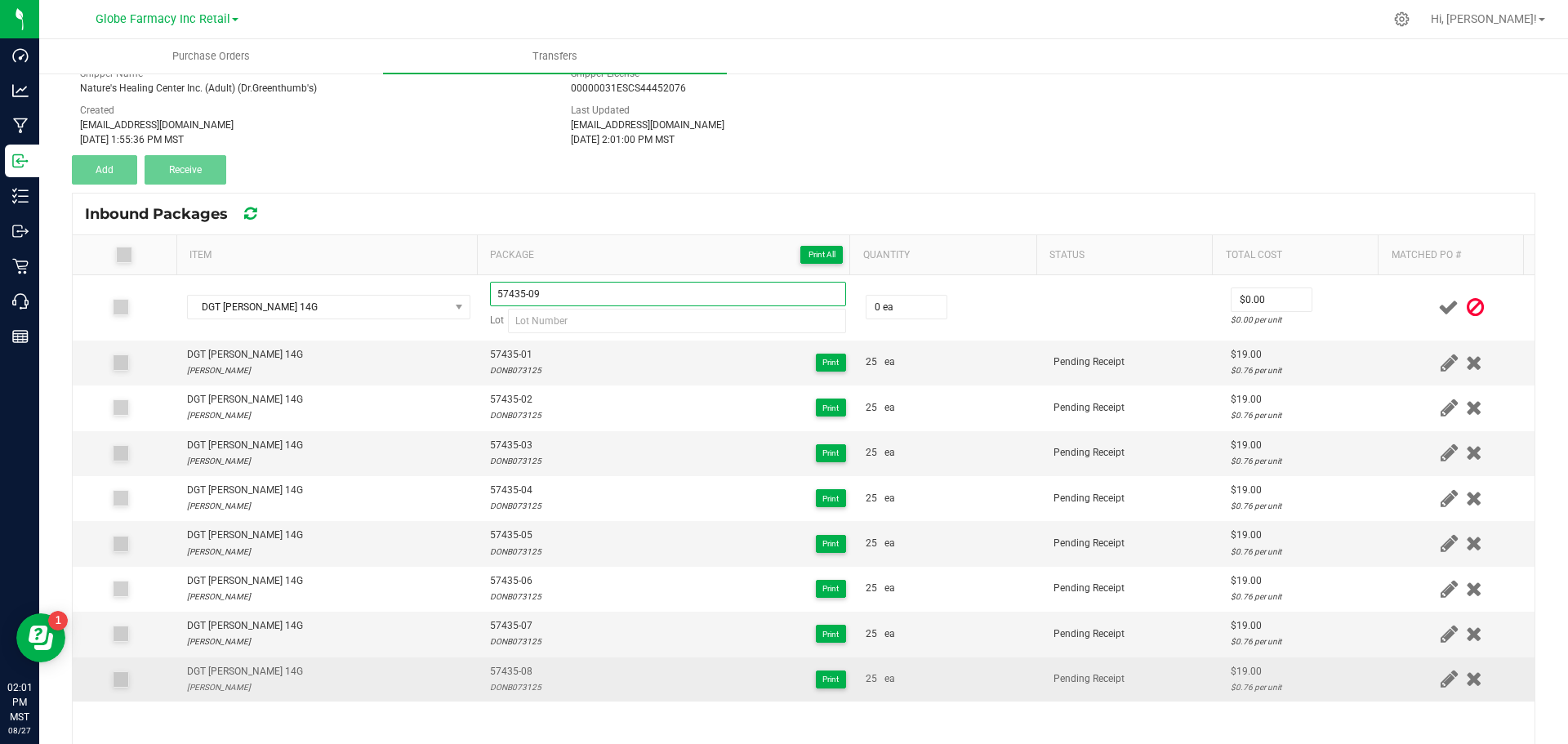
type input "57435-09"
click at [530, 690] on div "DONB073125" at bounding box center [516, 687] width 52 height 16
click at [529, 696] on div "DONB073125" at bounding box center [516, 687] width 52 height 16
click at [525, 687] on div "DONB073125" at bounding box center [516, 687] width 52 height 16
click at [525, 689] on div "DONB073125" at bounding box center [516, 687] width 52 height 16
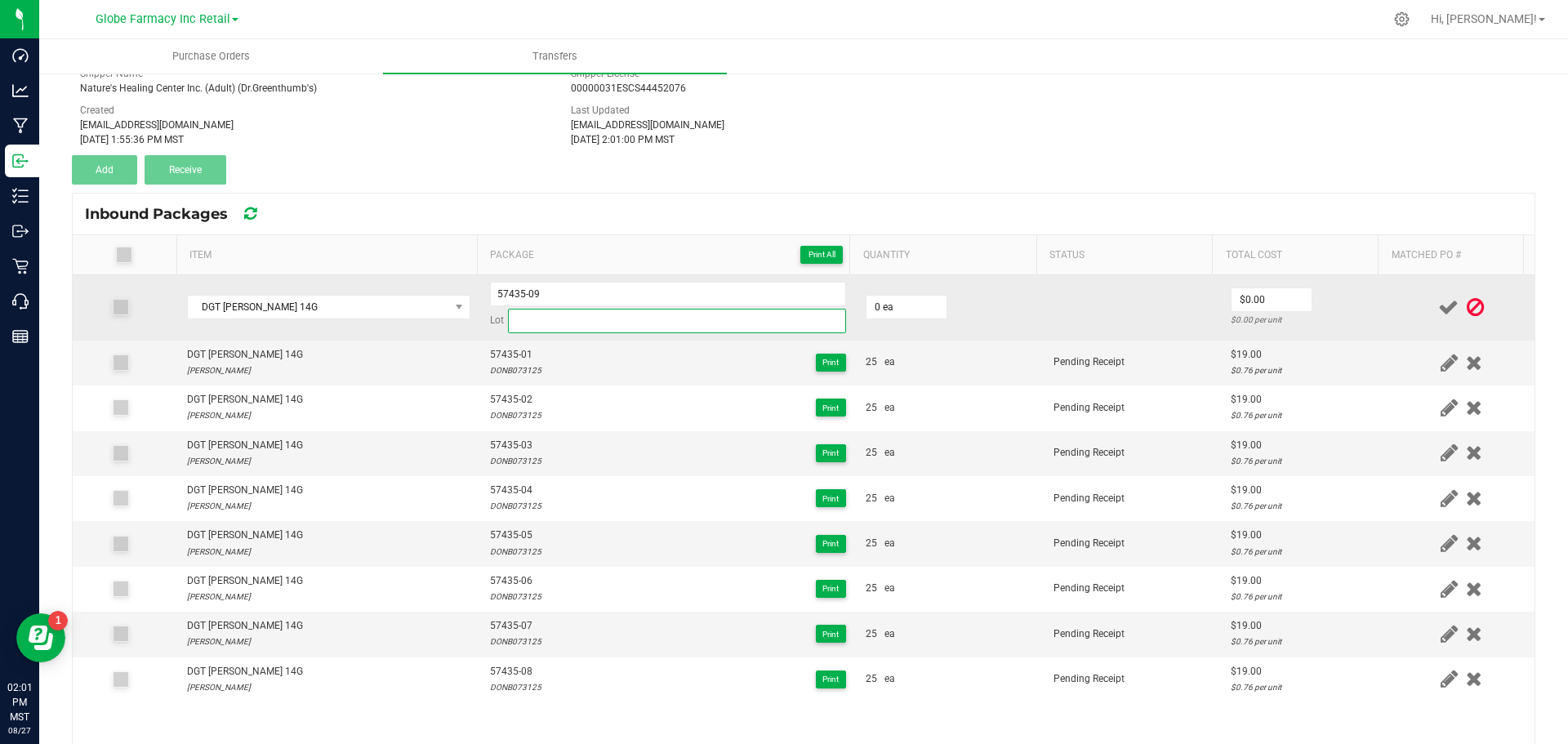
click at [533, 325] on input at bounding box center [677, 320] width 339 height 24
paste input "DONB073125"
type input "DONB073125"
click at [909, 313] on input "0" at bounding box center [907, 307] width 80 height 23
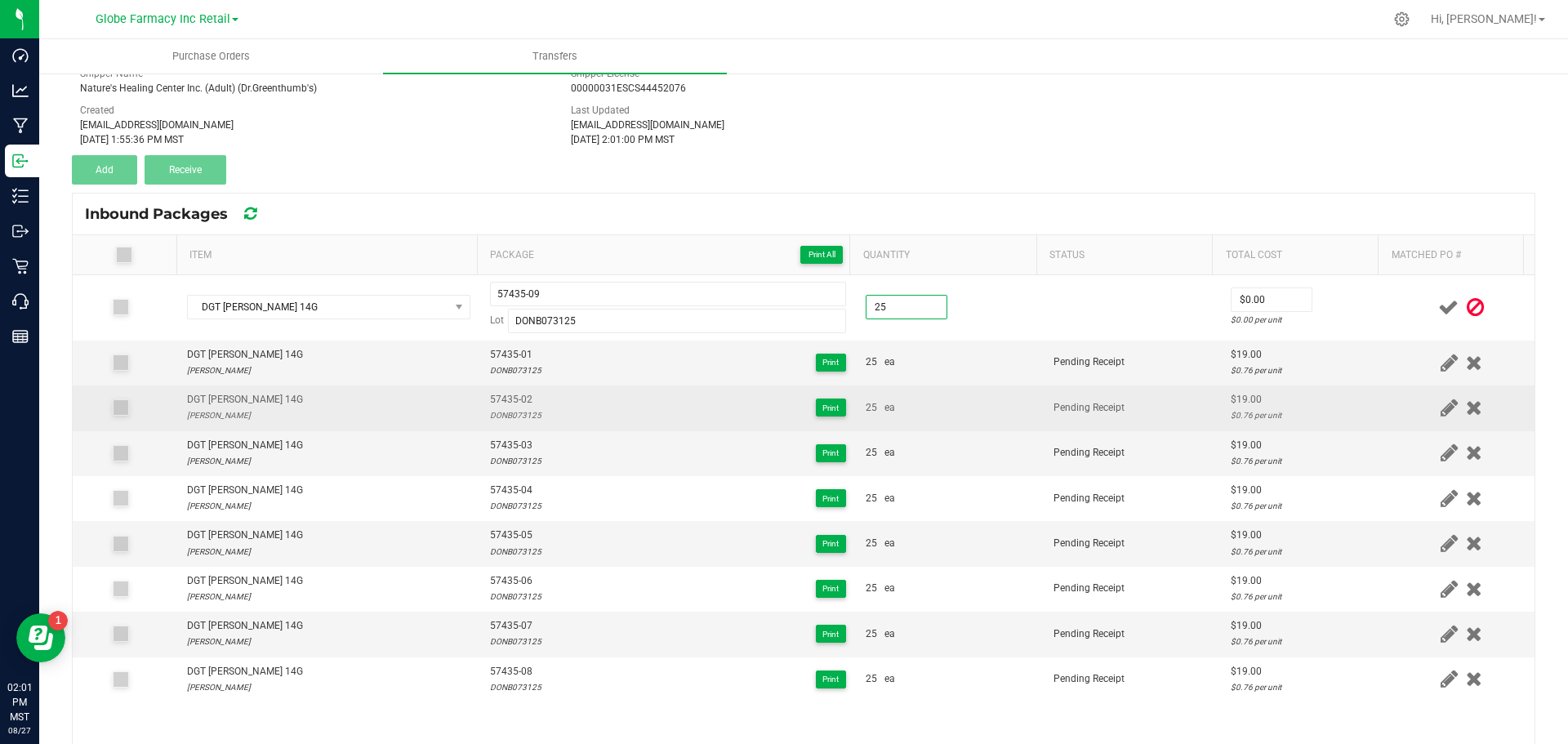
type input "25 ea"
click at [942, 400] on td "25 ea" at bounding box center [949, 408] width 188 height 45
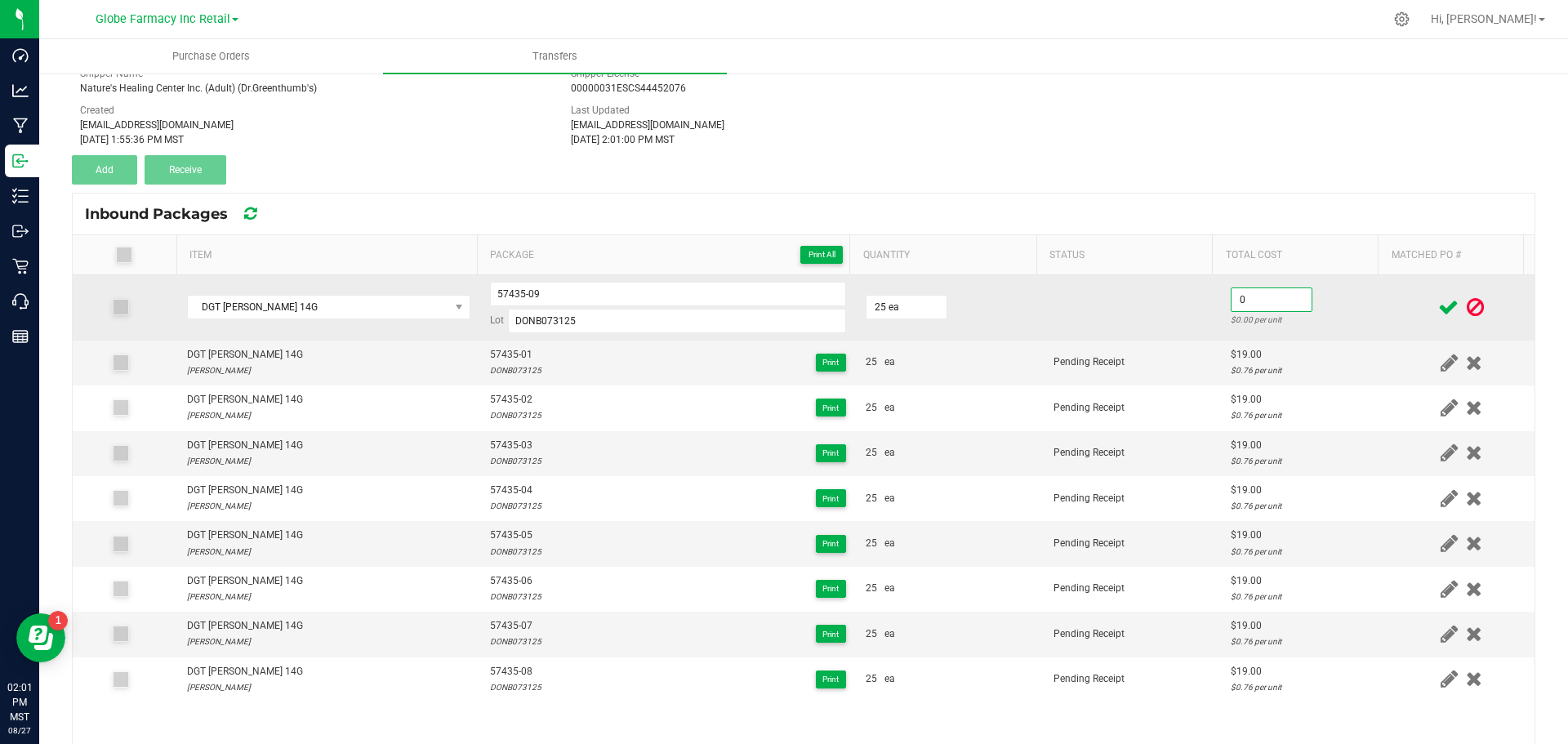
click at [1232, 295] on input "0" at bounding box center [1272, 299] width 80 height 23
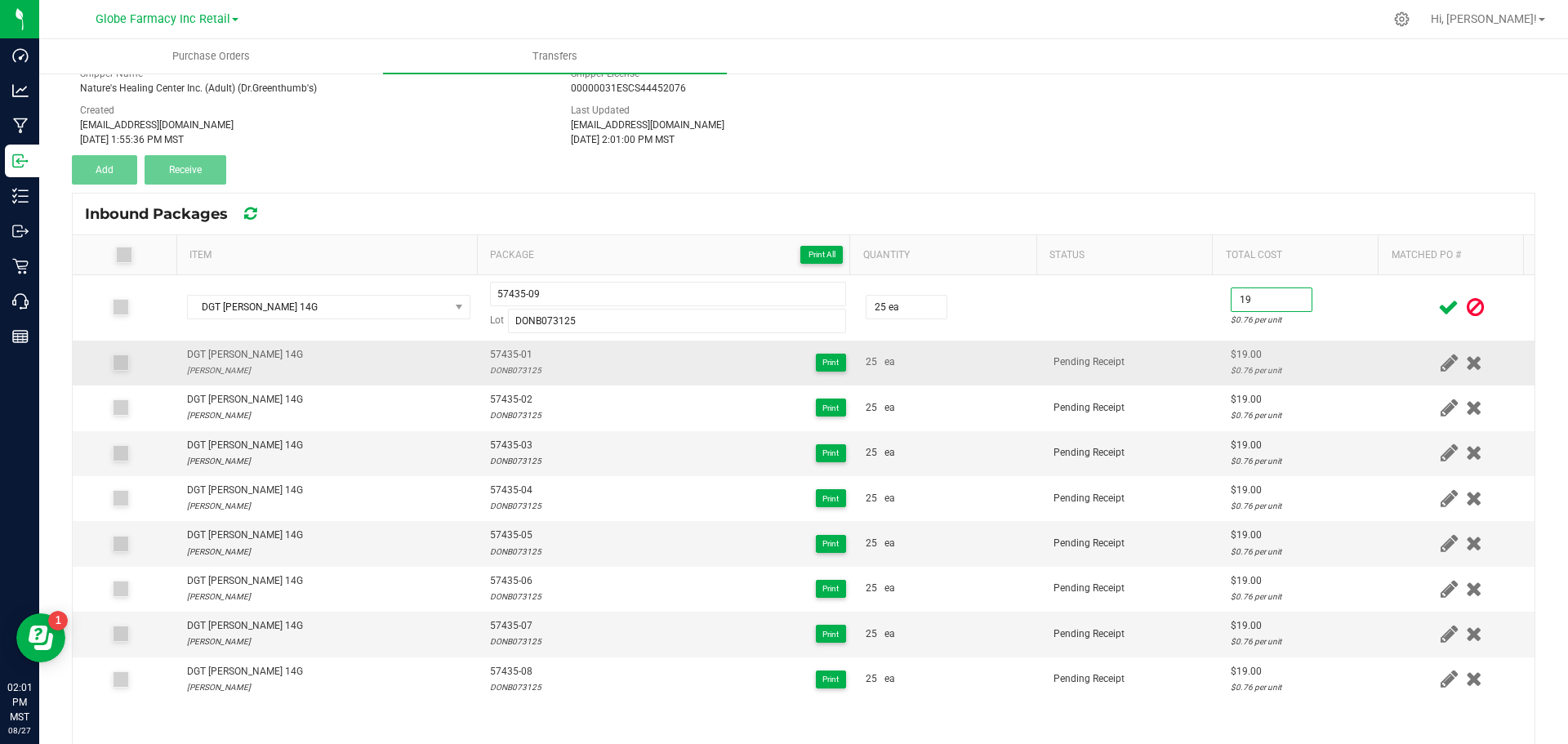
type input "$19.00"
click at [1223, 384] on td "$19.00 $0.76 per unit" at bounding box center [1305, 363] width 167 height 45
click at [1438, 304] on icon at bounding box center [1448, 308] width 20 height 20
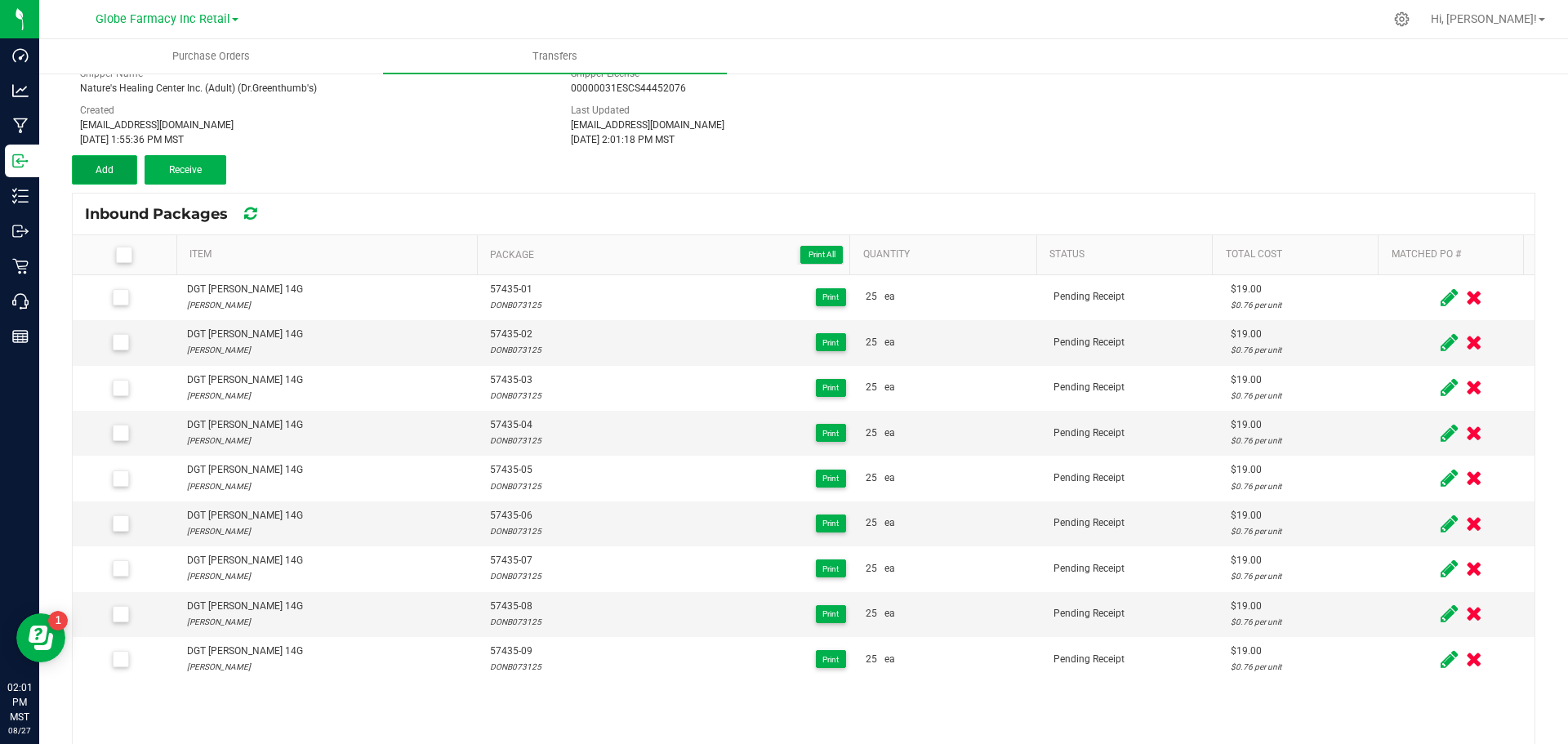
click at [106, 163] on button "Add" at bounding box center [104, 170] width 65 height 29
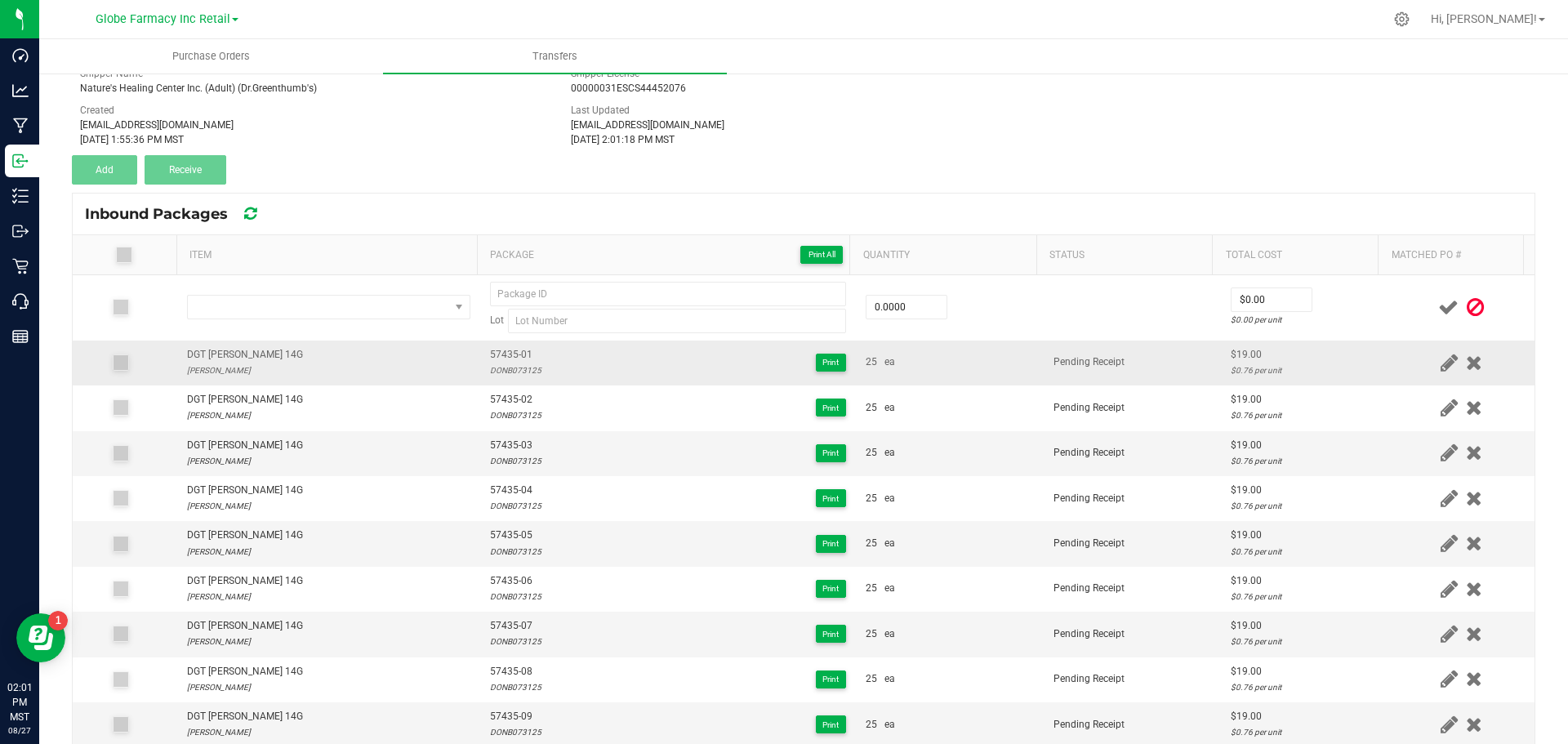
click at [223, 351] on div "DGT DONNY BURGER 14G" at bounding box center [245, 354] width 116 height 16
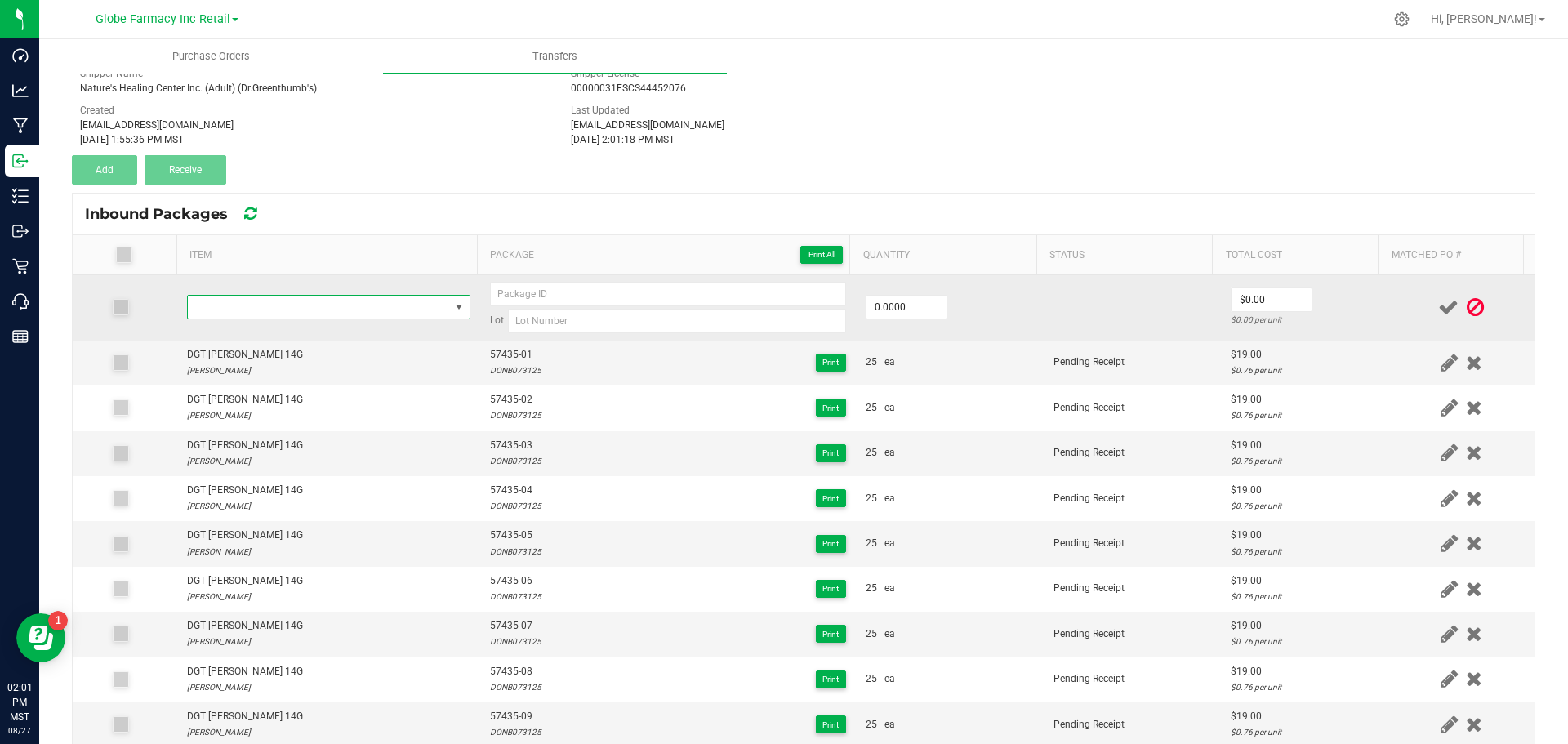
click at [235, 313] on span "NO DATA FOUND" at bounding box center [318, 307] width 262 height 23
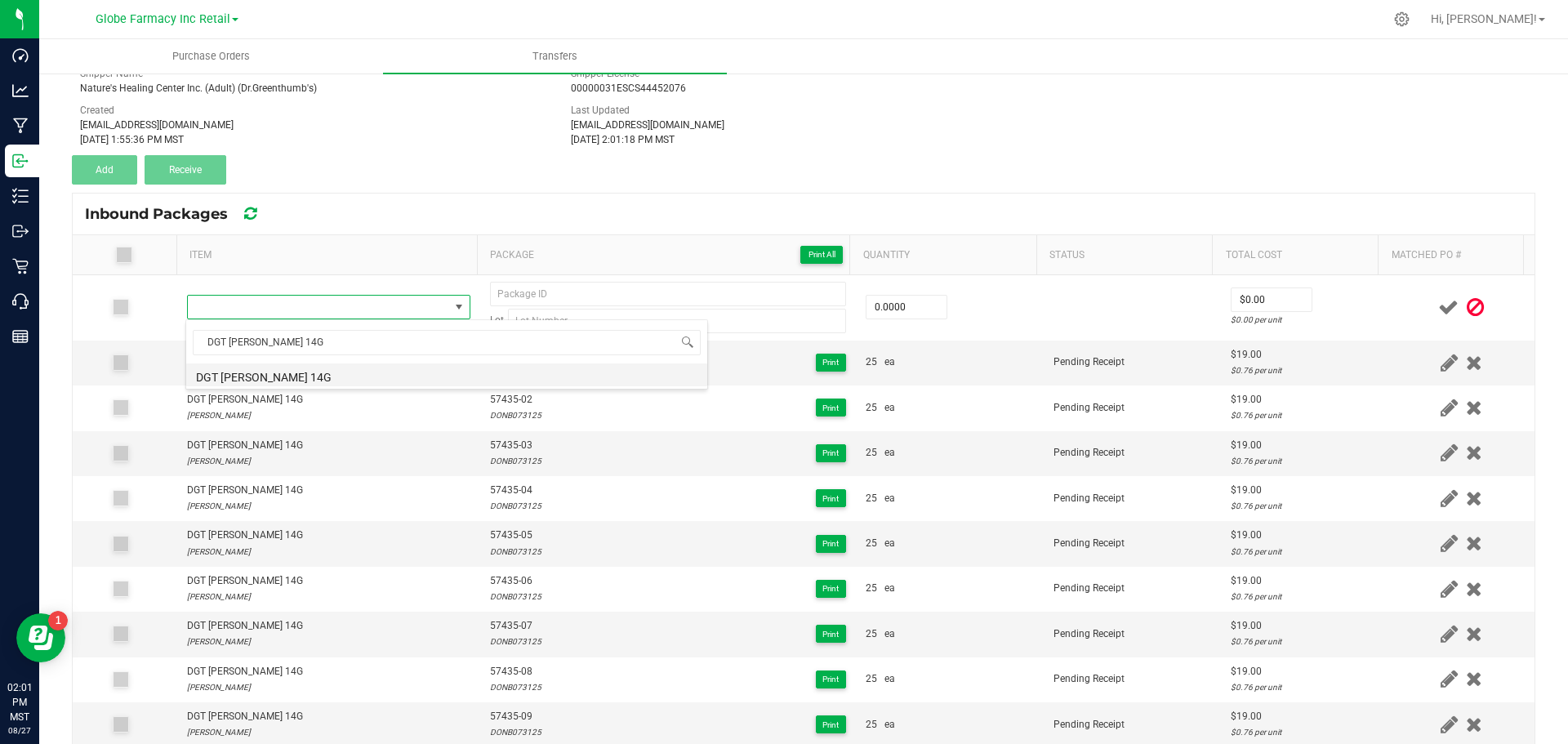
click at [230, 371] on li "DGT DONNY BURGER 14G" at bounding box center [446, 375] width 521 height 23
type input "0 ea"
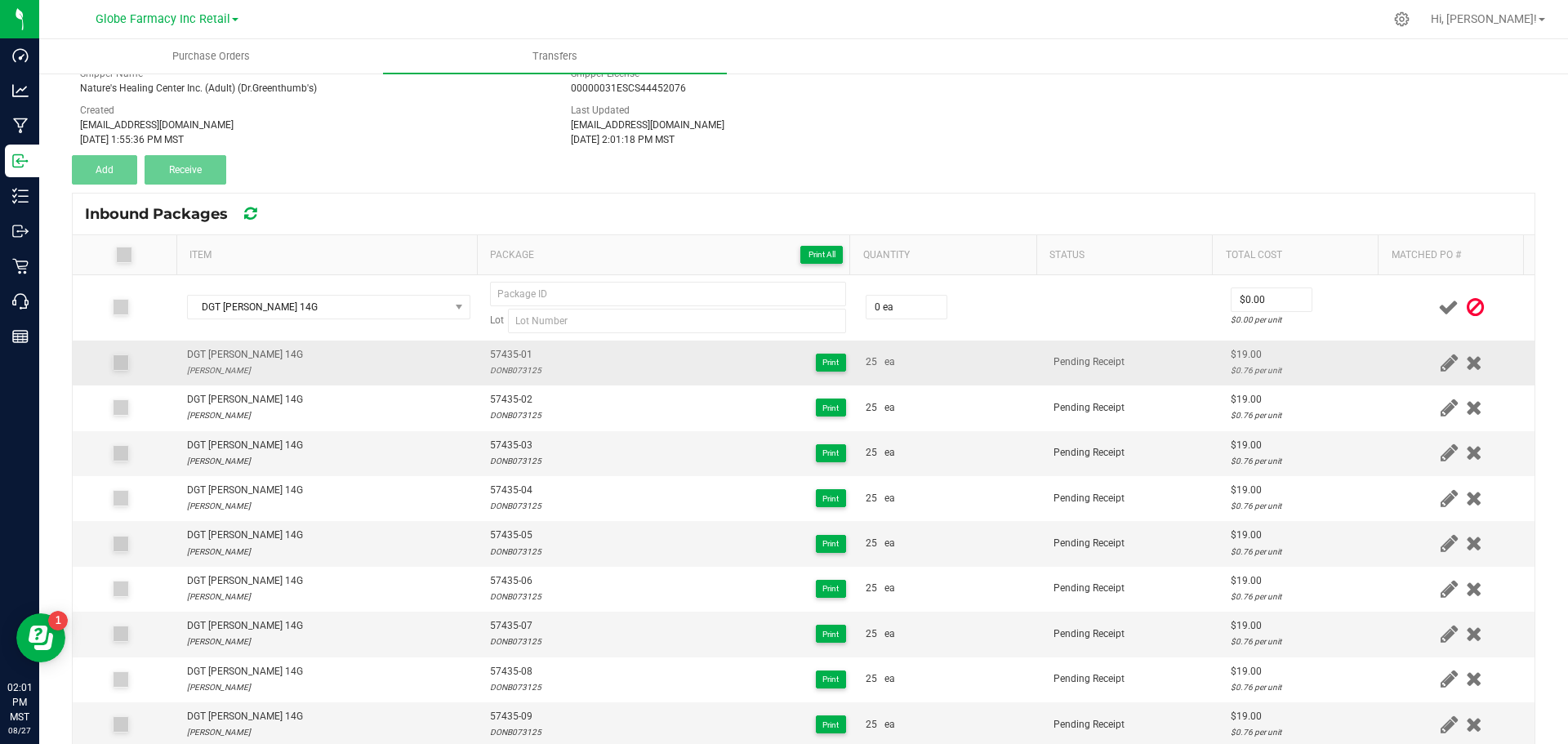
click at [499, 353] on span "57435-01" at bounding box center [516, 354] width 52 height 16
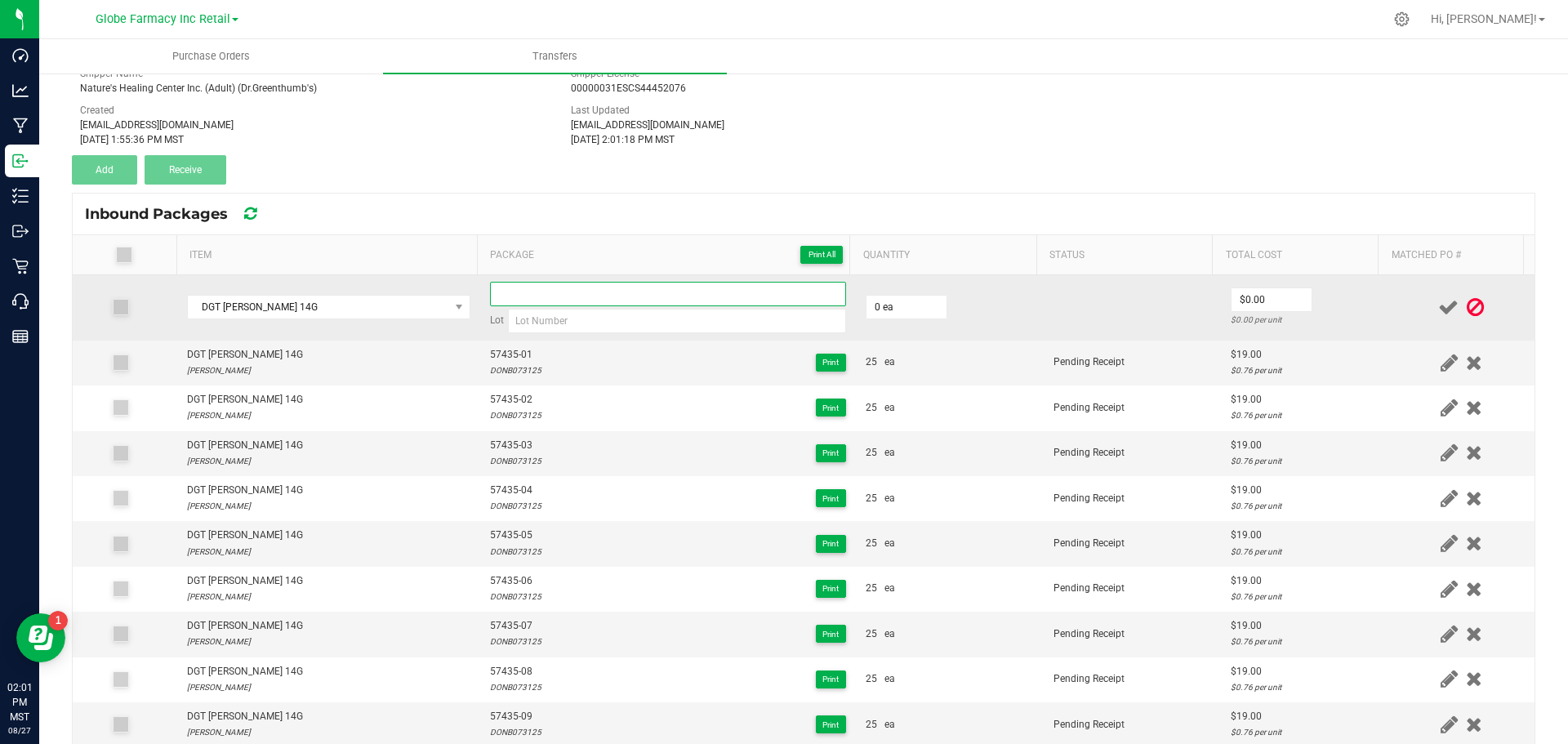
click at [507, 295] on input at bounding box center [668, 293] width 356 height 24
paste input "57435-01"
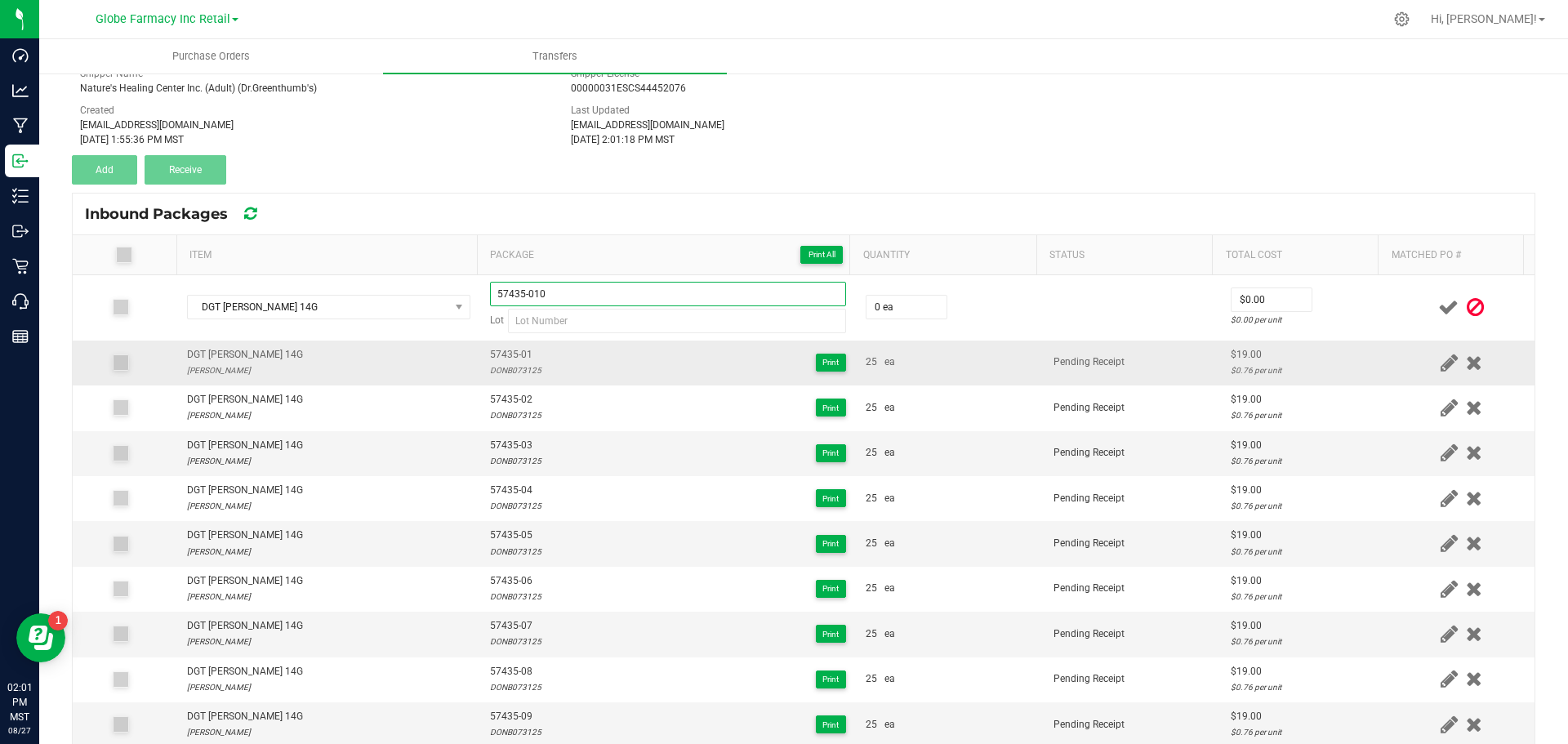
type input "57435-010"
click at [510, 368] on div "DONB073125" at bounding box center [516, 370] width 52 height 16
click at [507, 364] on div "DONB073125" at bounding box center [516, 370] width 52 height 16
click at [507, 367] on div "DONB073125" at bounding box center [516, 370] width 52 height 16
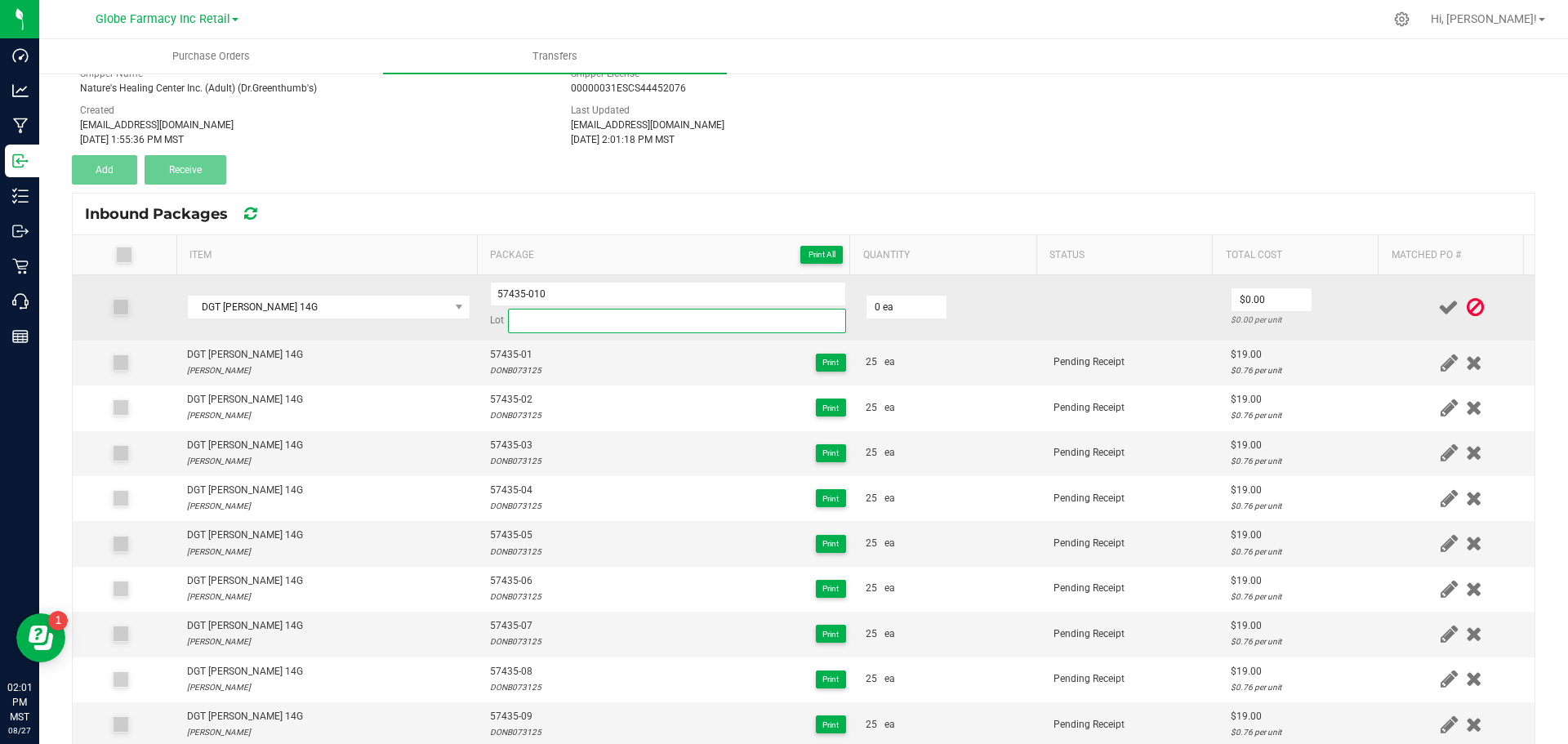
click at [527, 320] on input at bounding box center [677, 320] width 339 height 24
paste input "DONB073125"
type input "DONB073125"
click at [890, 304] on input "0" at bounding box center [907, 307] width 80 height 23
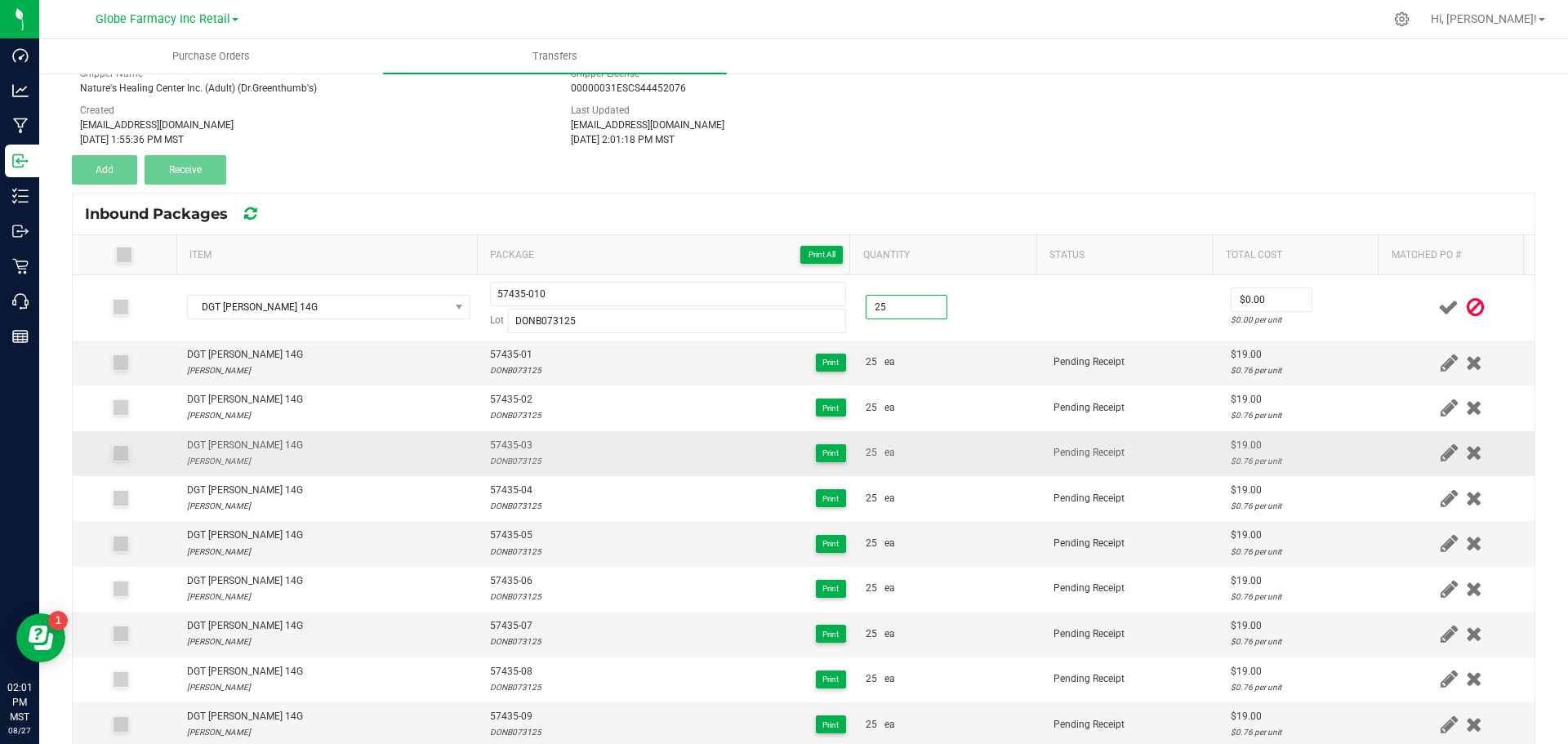
type input "25 ea"
click at [977, 443] on td "25 ea" at bounding box center [949, 454] width 188 height 45
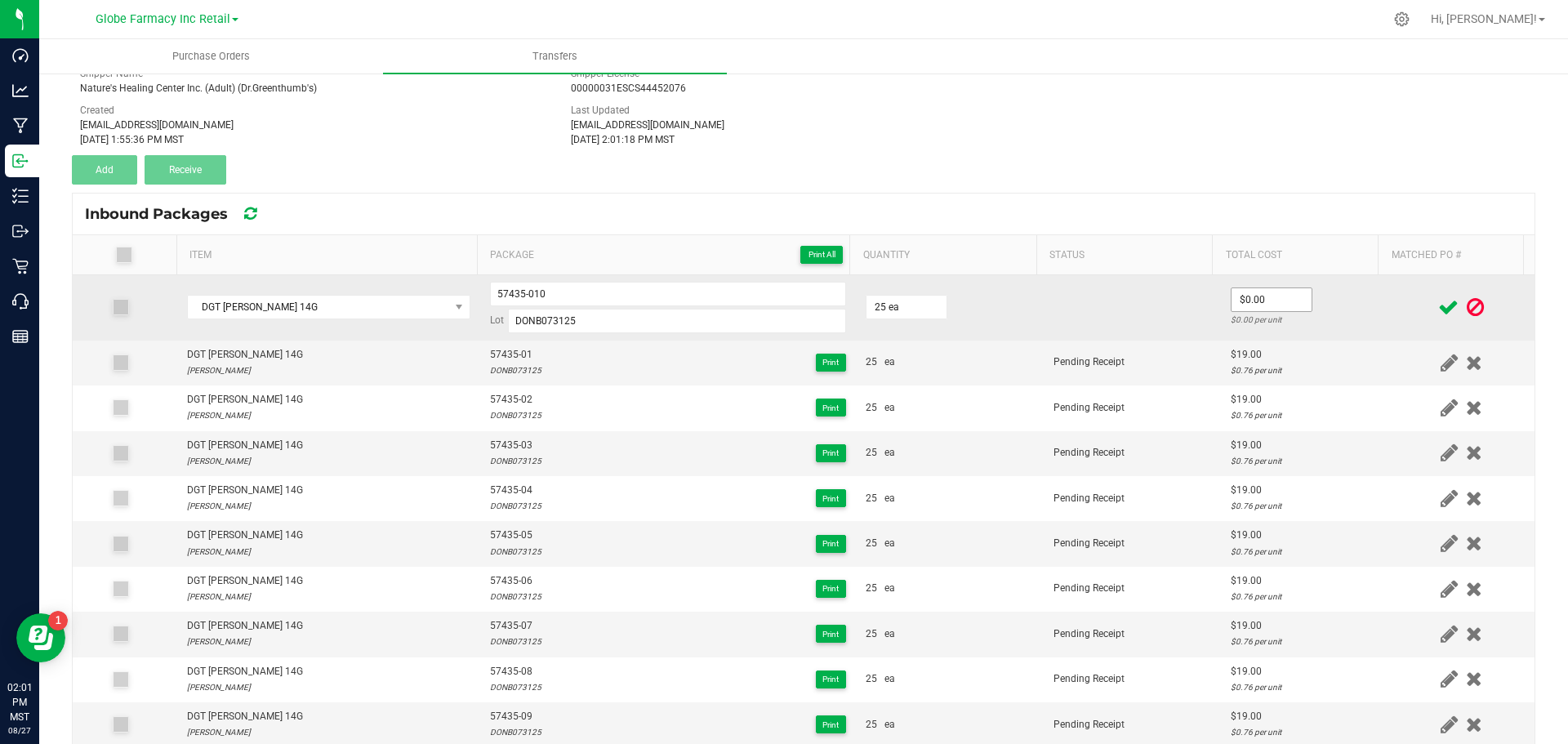
click at [1231, 311] on span "$0.00" at bounding box center [1272, 299] width 82 height 24
click at [1232, 302] on input "0" at bounding box center [1272, 299] width 80 height 23
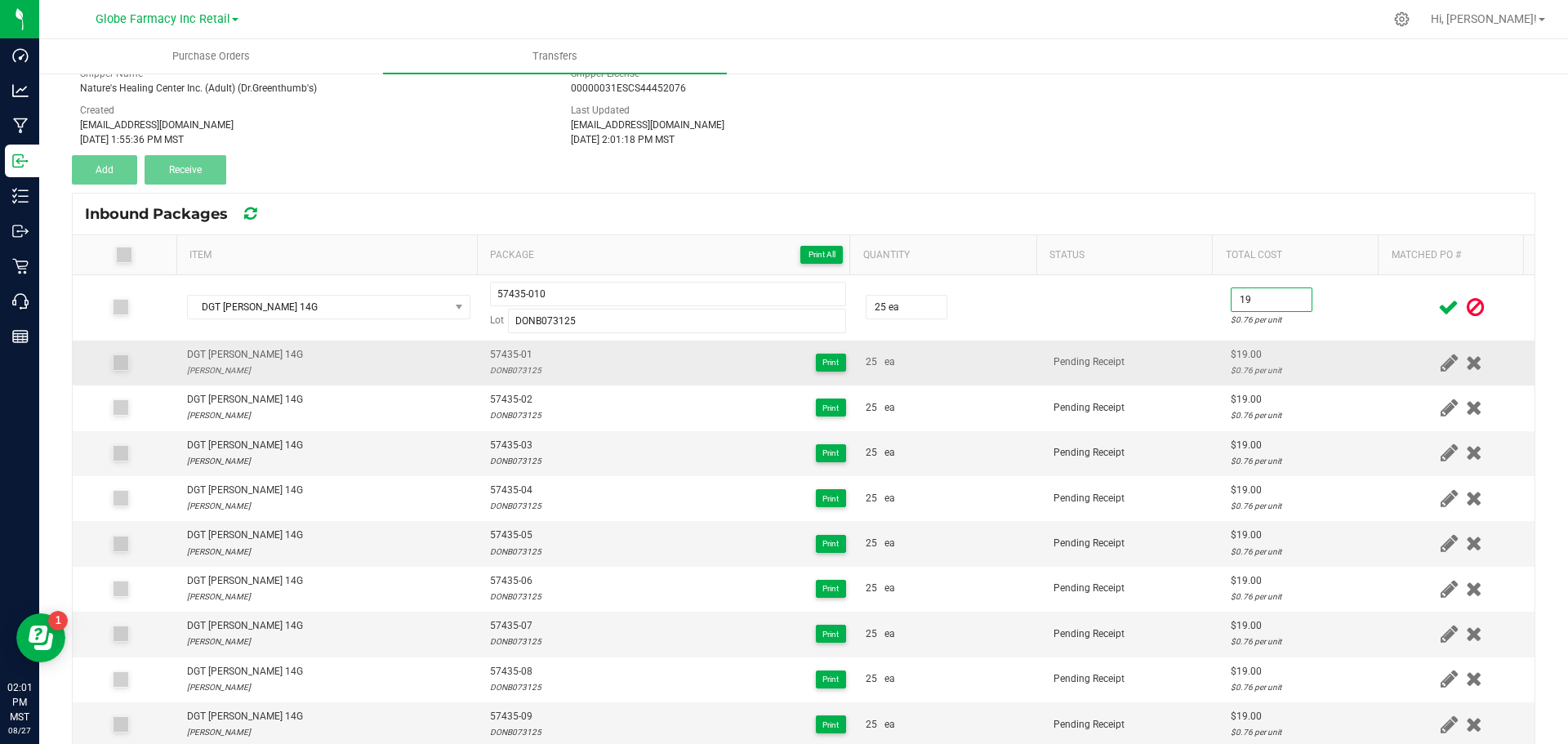
type input "$19.00"
click at [1172, 353] on td "Pending Receipt" at bounding box center [1133, 363] width 177 height 45
click at [1438, 311] on icon at bounding box center [1448, 308] width 20 height 20
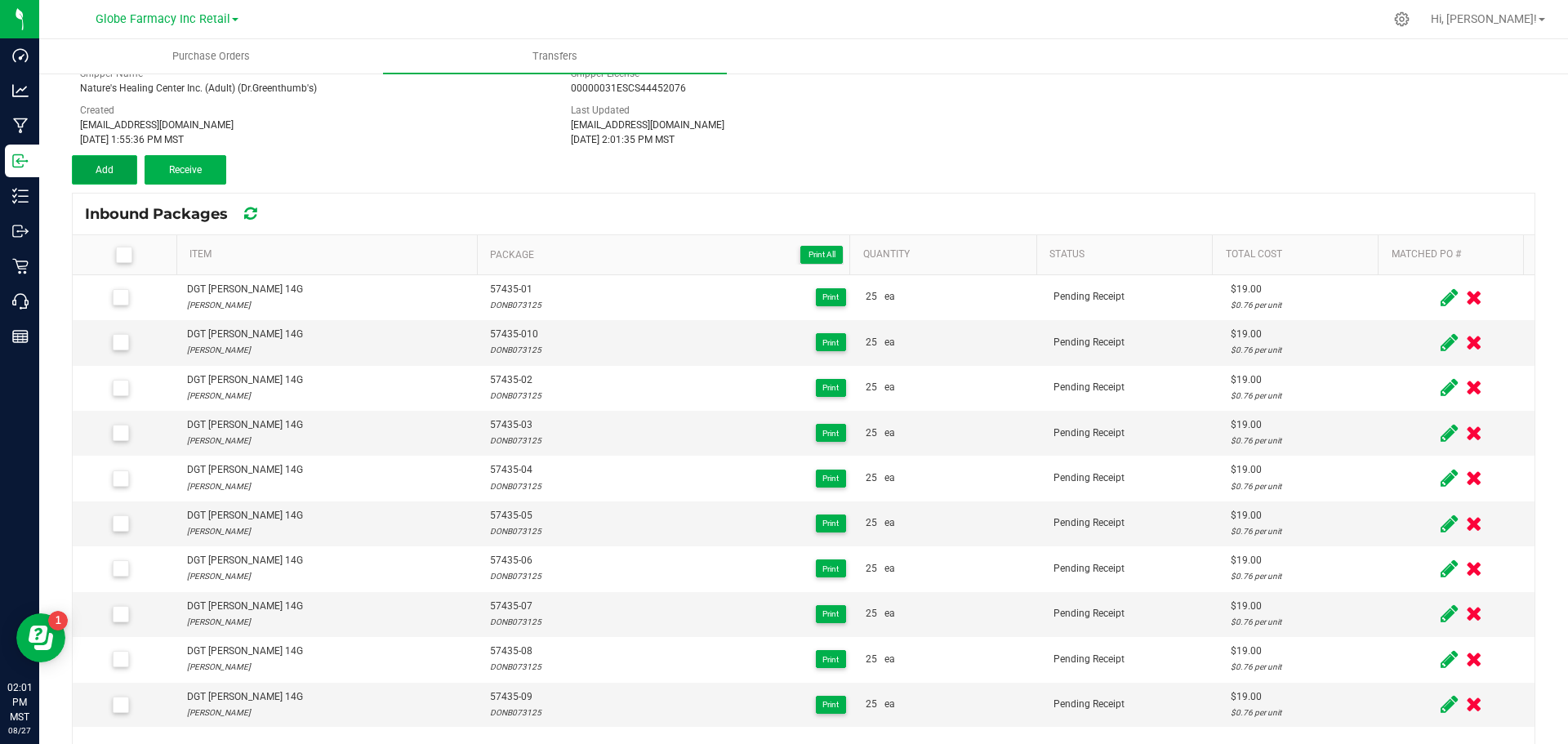
click at [98, 161] on button "Add" at bounding box center [104, 170] width 65 height 29
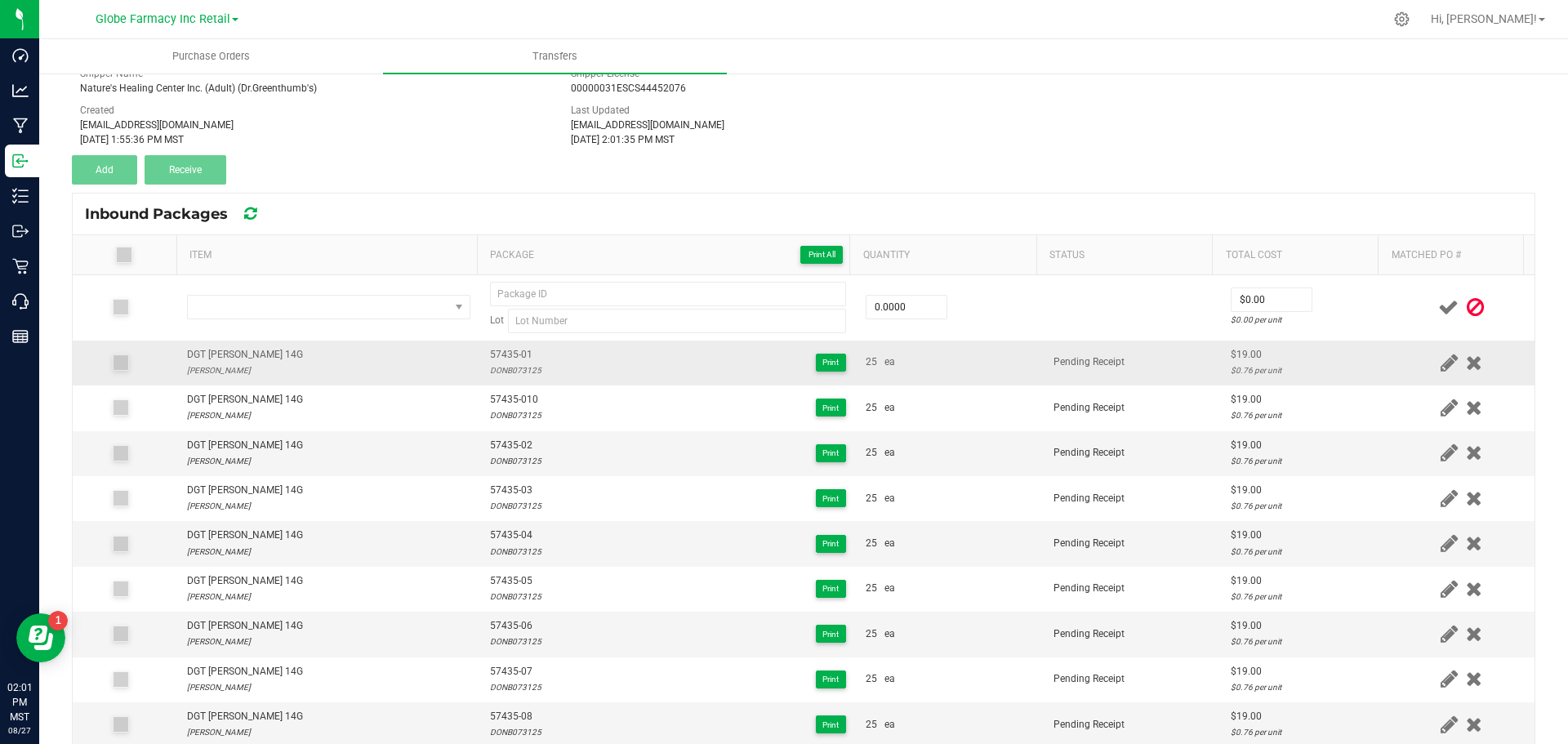
click at [247, 348] on div "DGT DONNY BURGER 14G" at bounding box center [245, 354] width 116 height 16
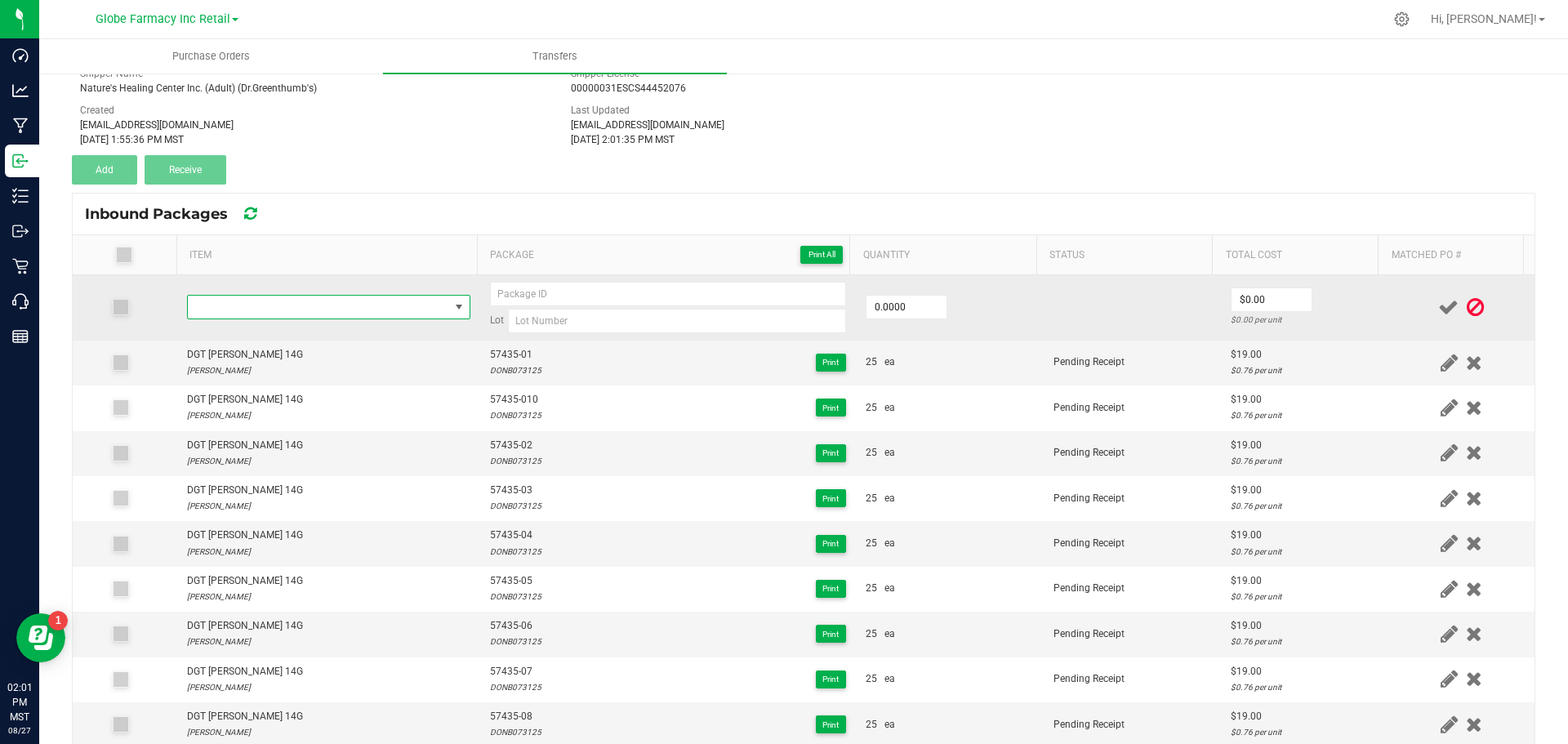
click at [247, 298] on span "NO DATA FOUND" at bounding box center [318, 307] width 262 height 23
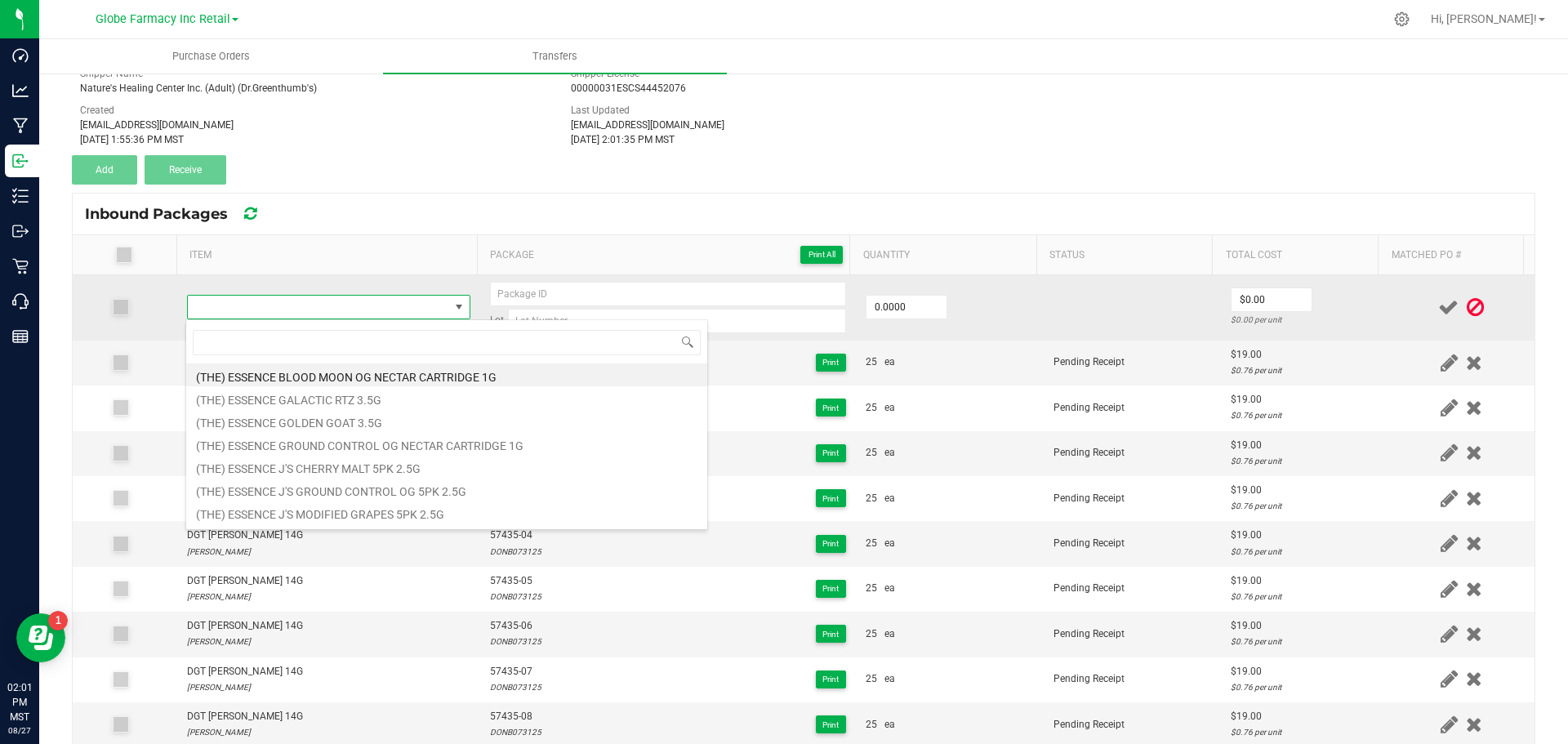
type input "DGT DONNY BURGER 14G"
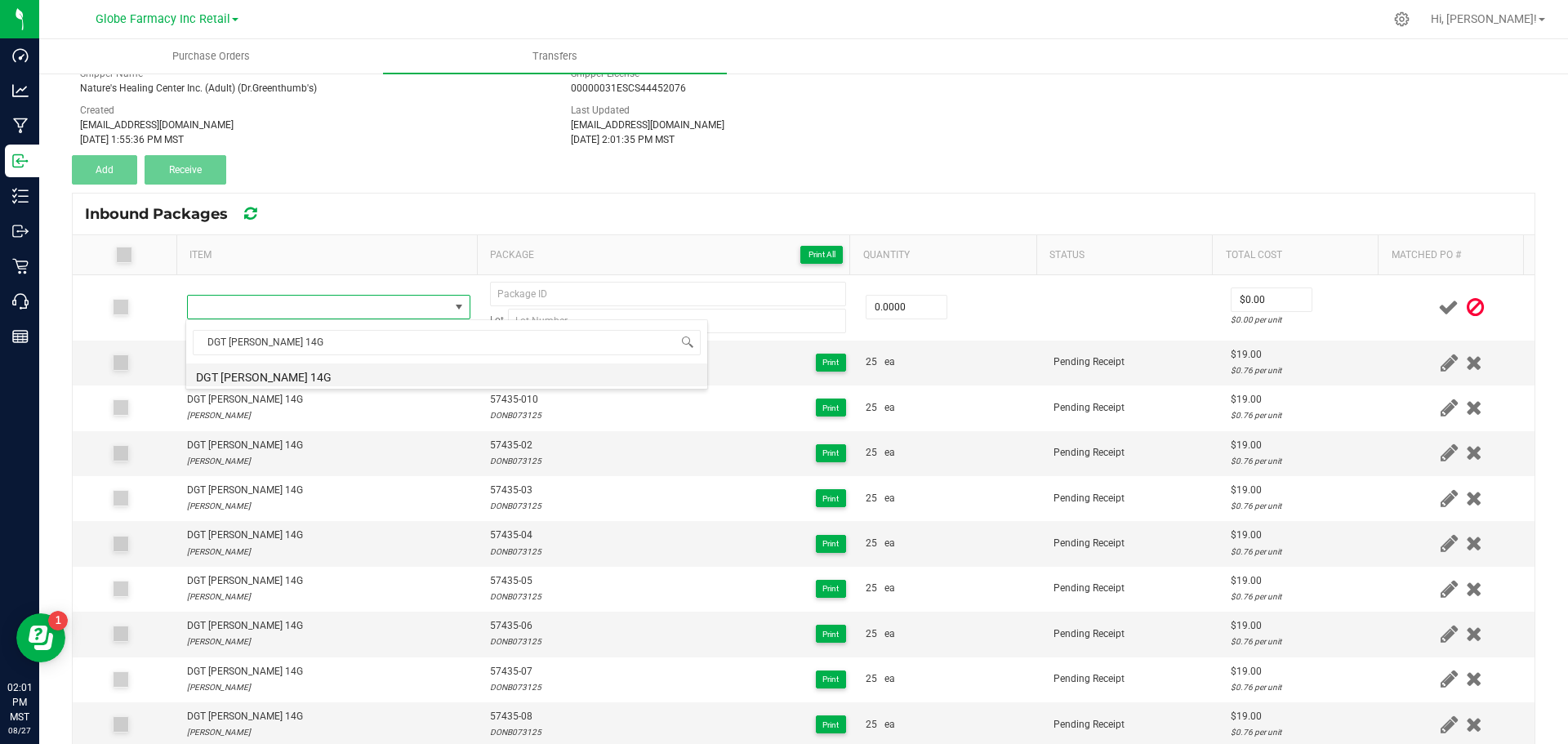
click at [228, 367] on li "DGT DONNY BURGER 14G" at bounding box center [446, 375] width 521 height 23
type input "0 ea"
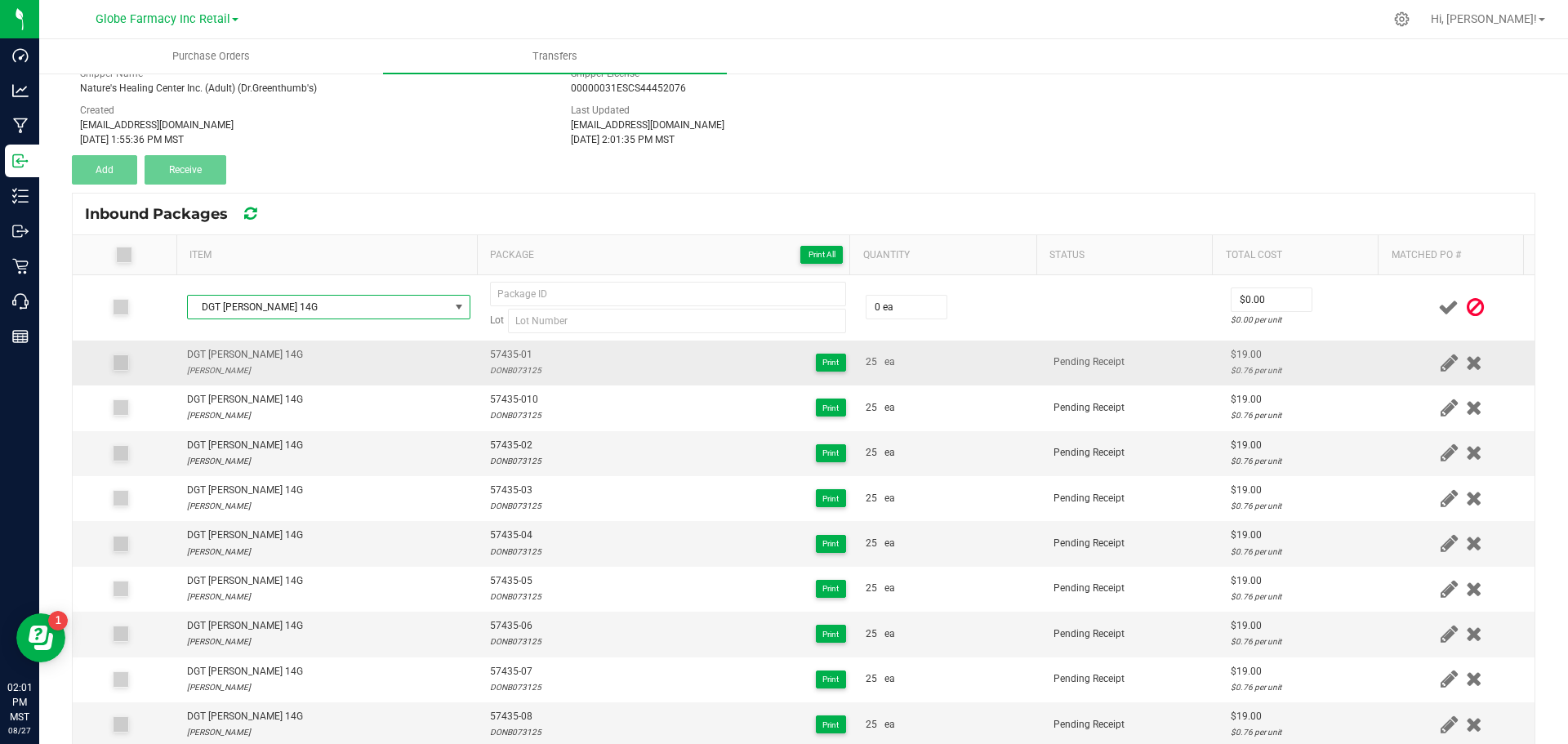
click at [496, 354] on span "57435-01" at bounding box center [516, 354] width 52 height 16
click at [496, 352] on span "57435-01" at bounding box center [516, 354] width 52 height 16
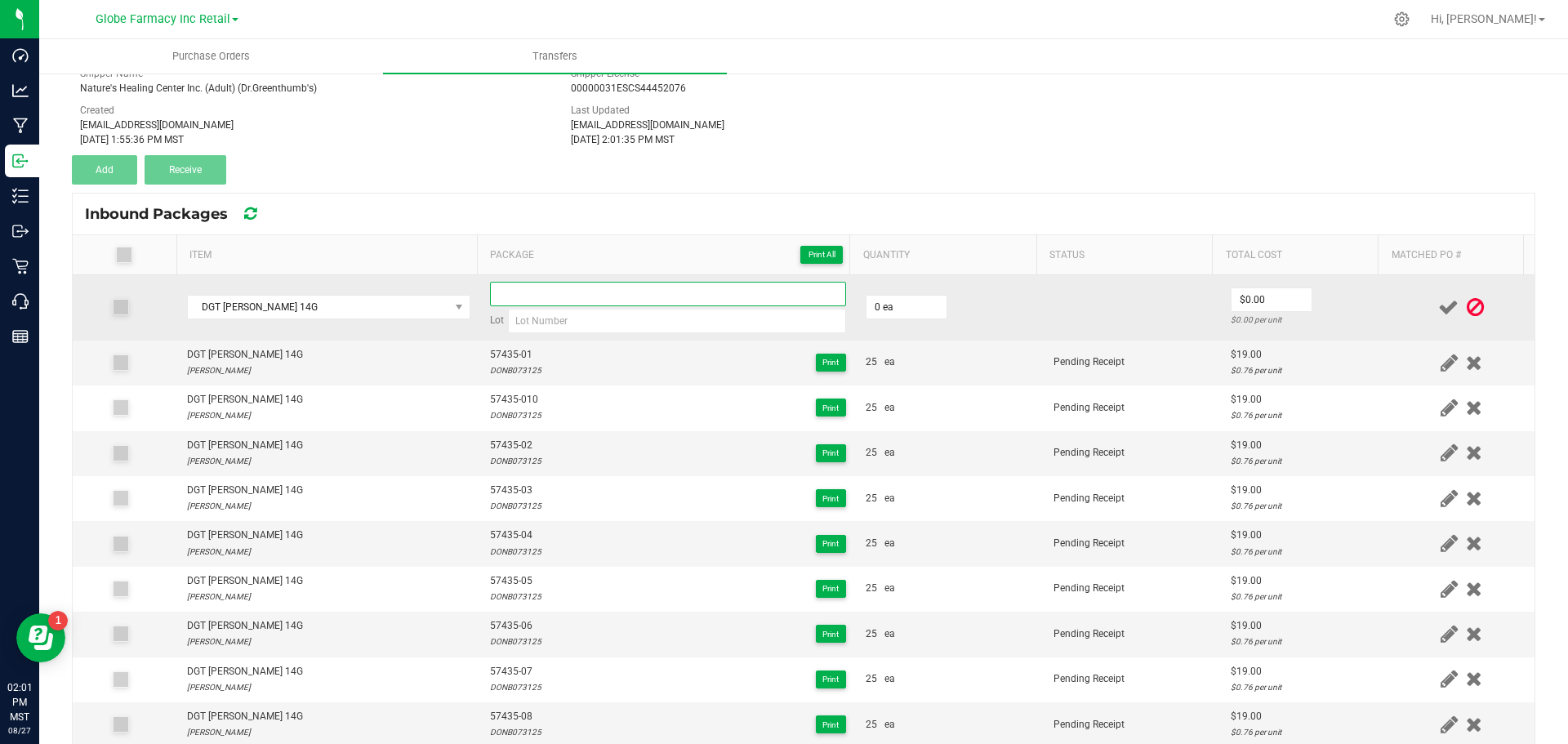
click at [516, 293] on input at bounding box center [668, 293] width 356 height 24
paste input "57435-01"
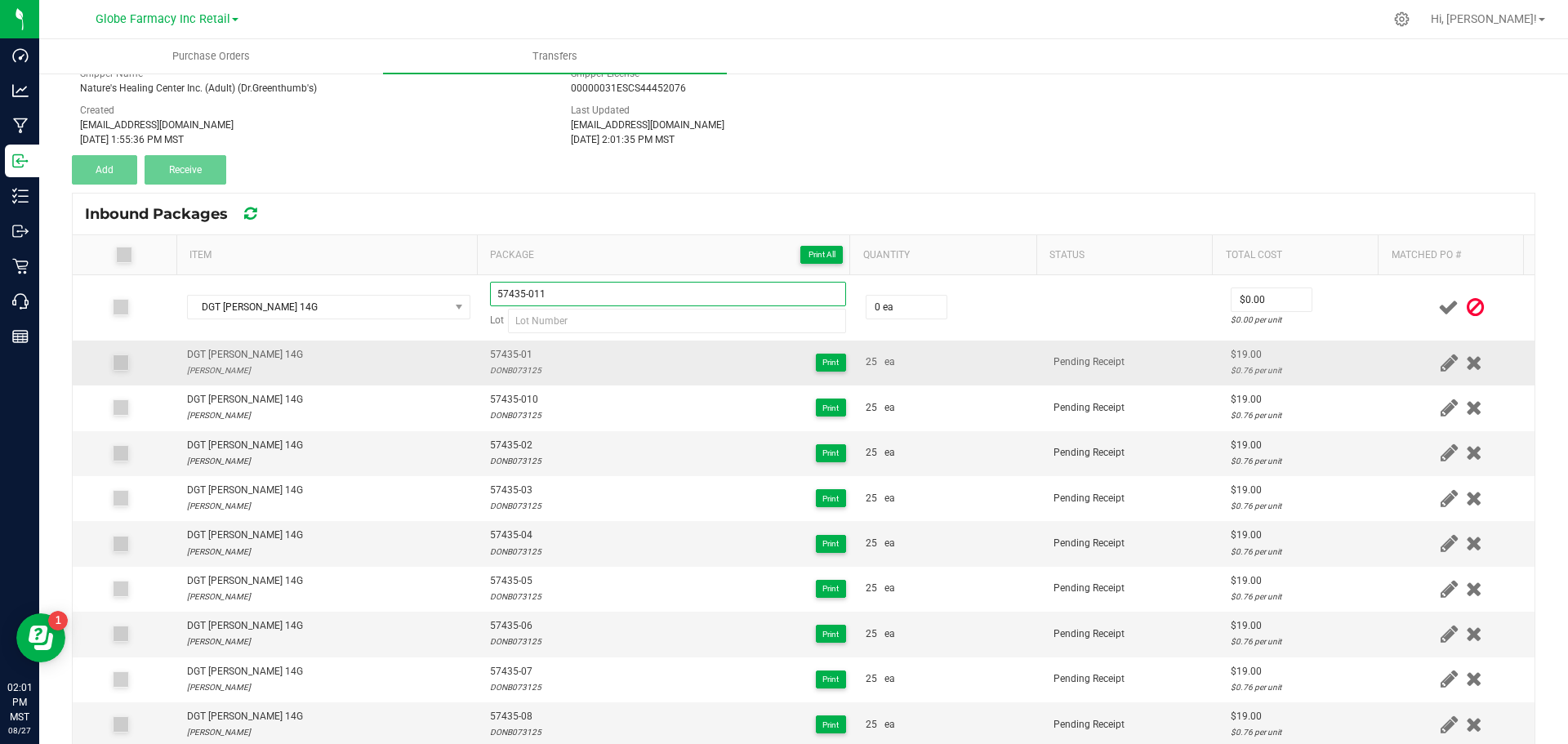
type input "57435-011"
click at [499, 374] on div "DONB073125" at bounding box center [516, 370] width 52 height 16
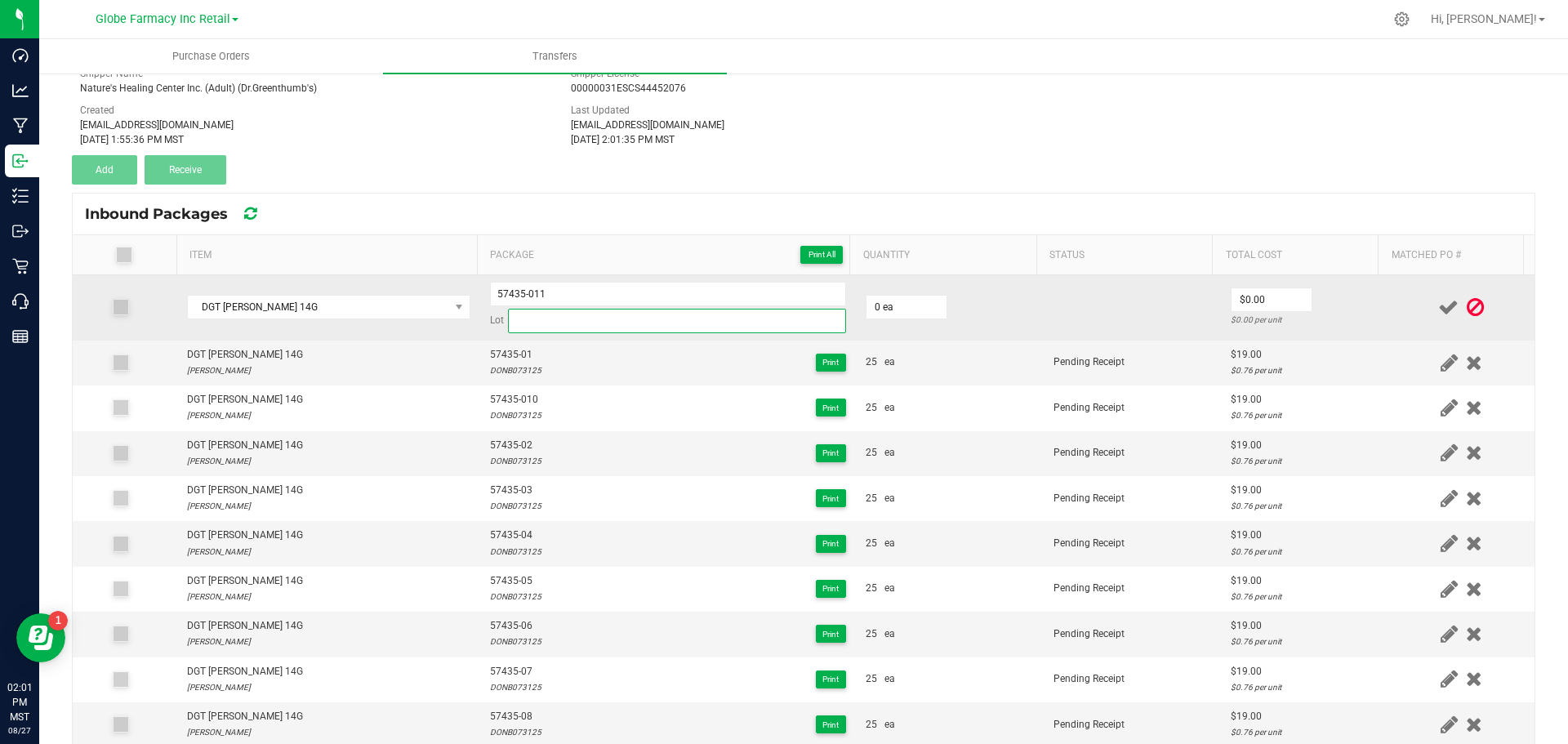
click at [527, 316] on input at bounding box center [677, 320] width 339 height 24
paste input "DONB073125"
type input "DONB073125"
click at [891, 307] on input "0" at bounding box center [907, 307] width 80 height 23
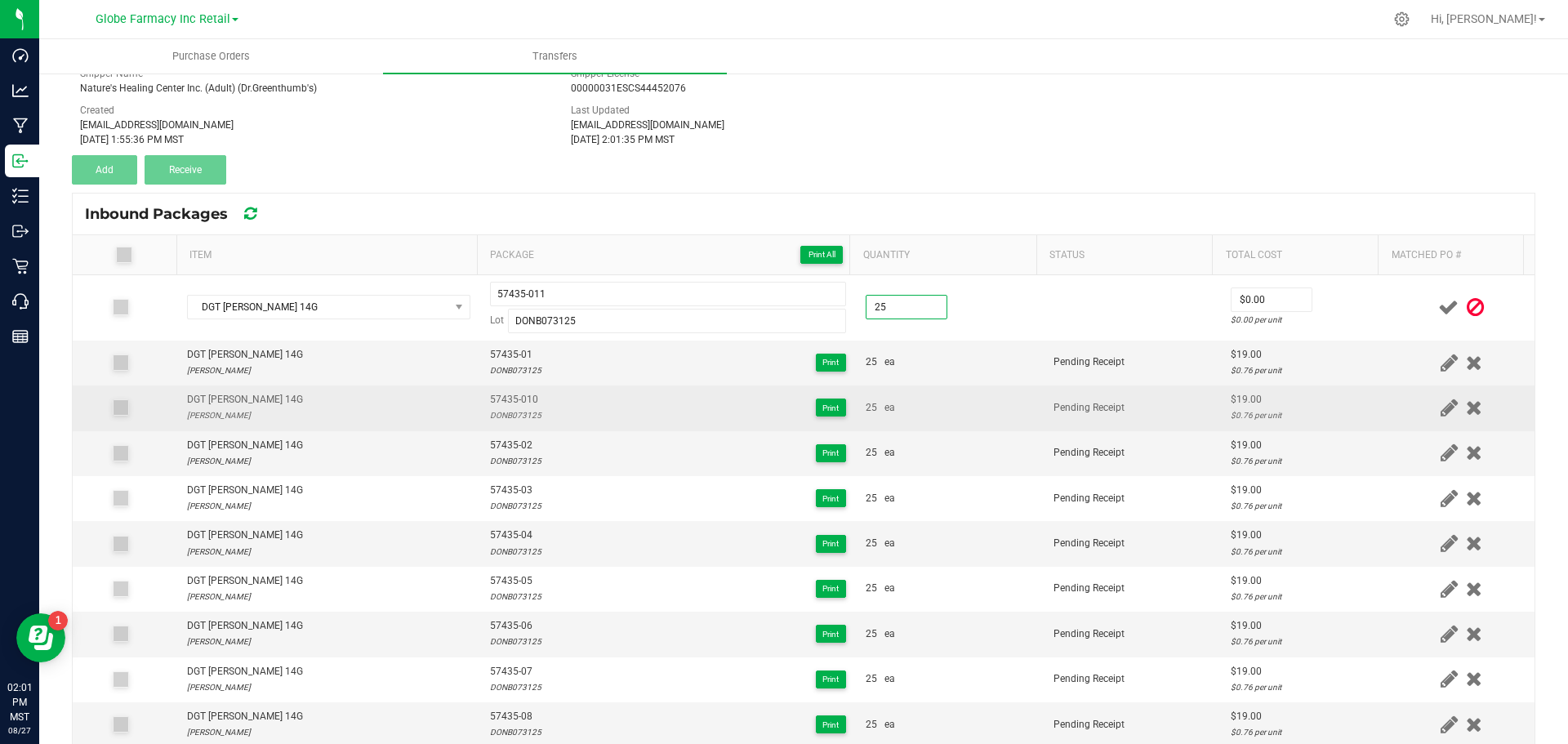
type input "25 ea"
click at [1044, 407] on td "Pending Receipt" at bounding box center [1133, 408] width 177 height 45
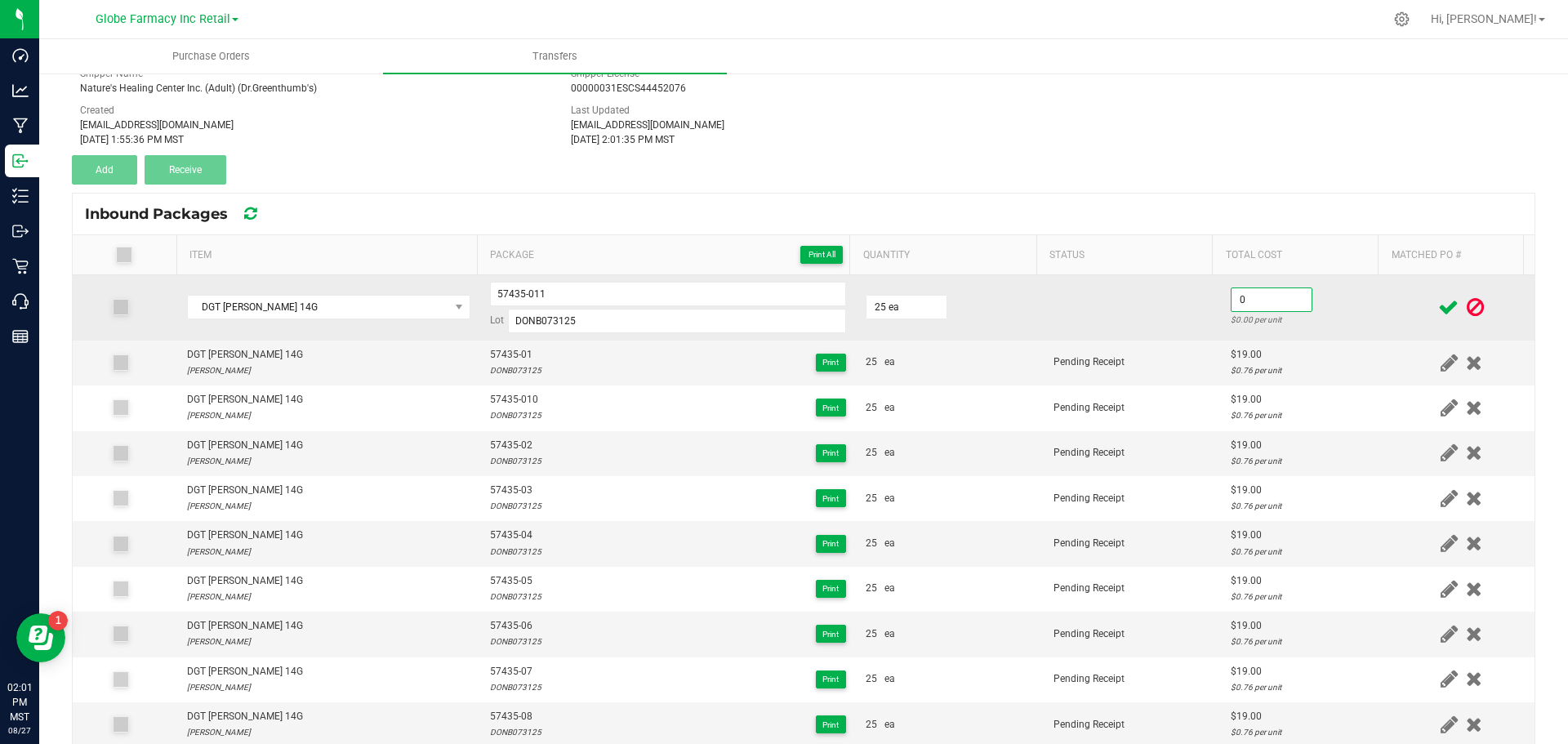
click at [1270, 303] on input "0" at bounding box center [1272, 299] width 80 height 23
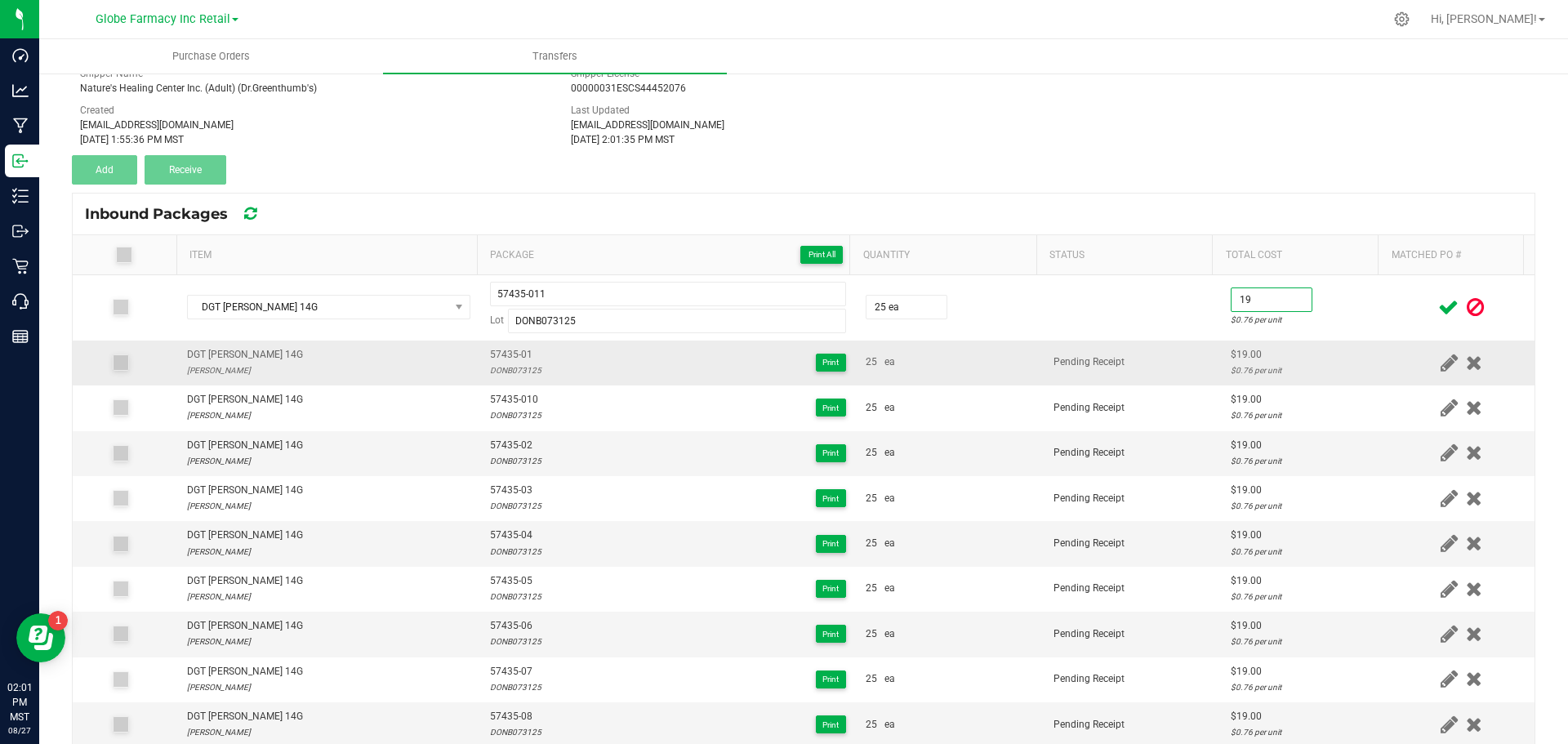
type input "$19.00"
click at [1231, 377] on div "$0.76 per unit" at bounding box center [1305, 370] width 148 height 16
click at [1438, 303] on icon at bounding box center [1448, 308] width 20 height 20
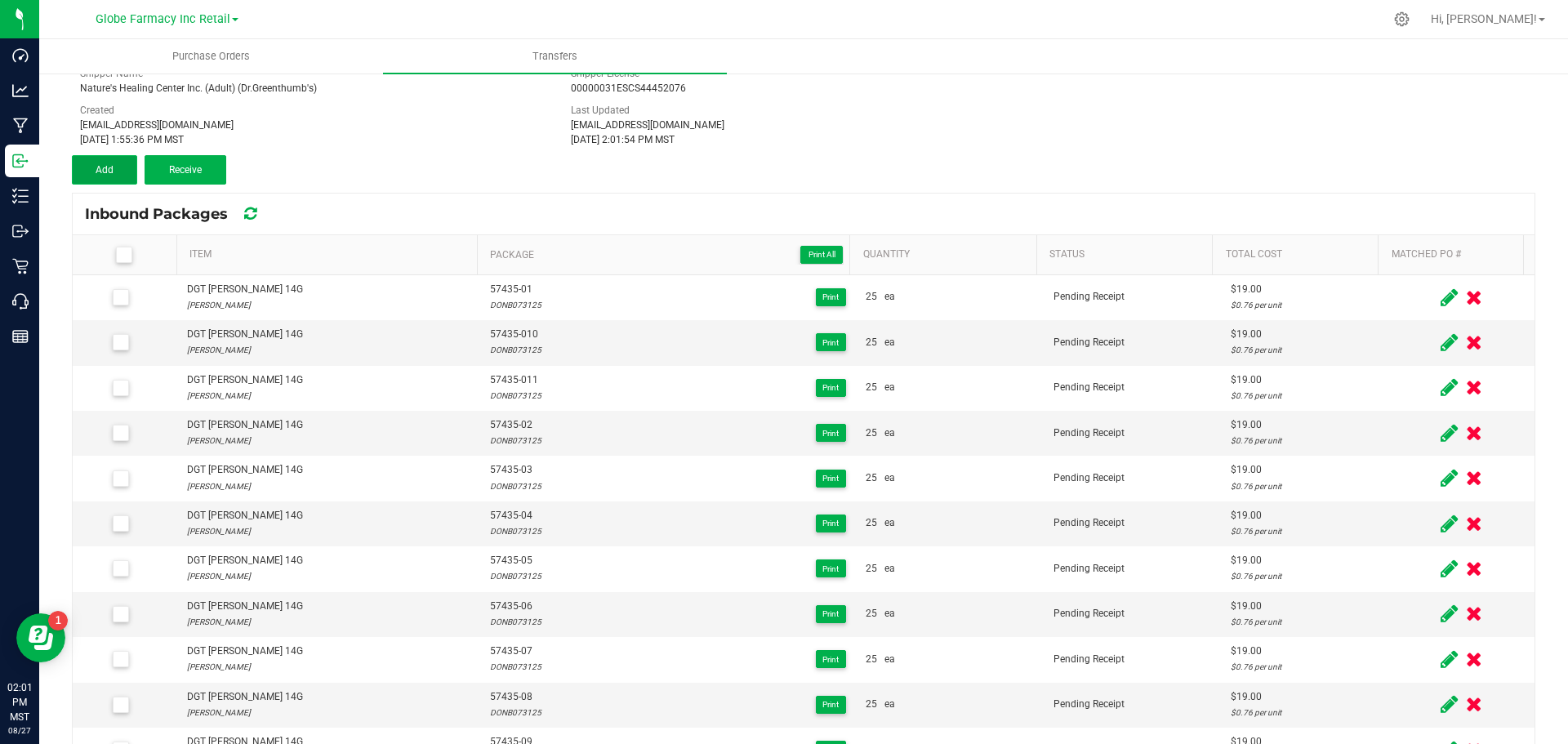
click at [100, 175] on span "Add" at bounding box center [104, 170] width 18 height 12
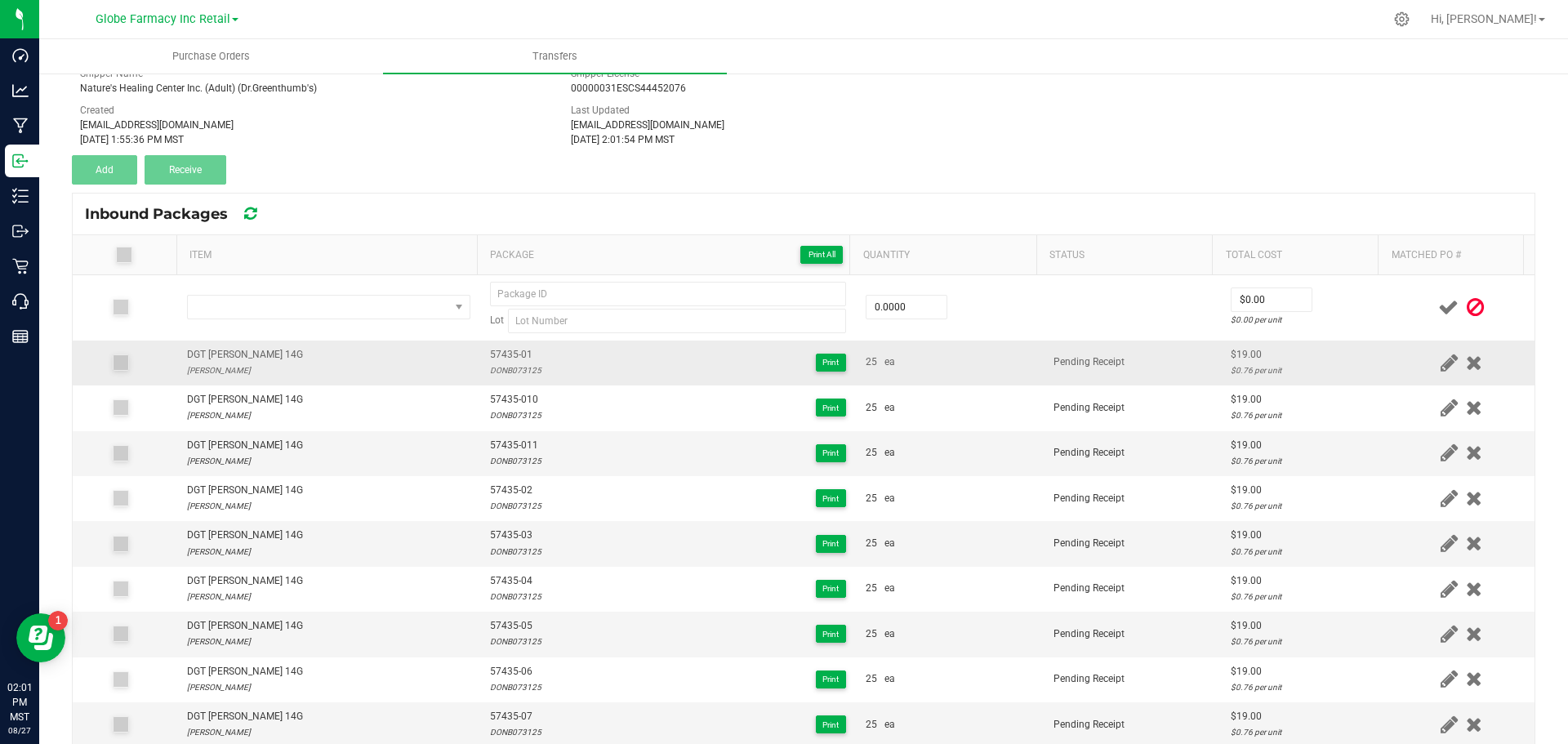
click at [256, 356] on div "DGT DONNY BURGER 14G" at bounding box center [245, 354] width 116 height 16
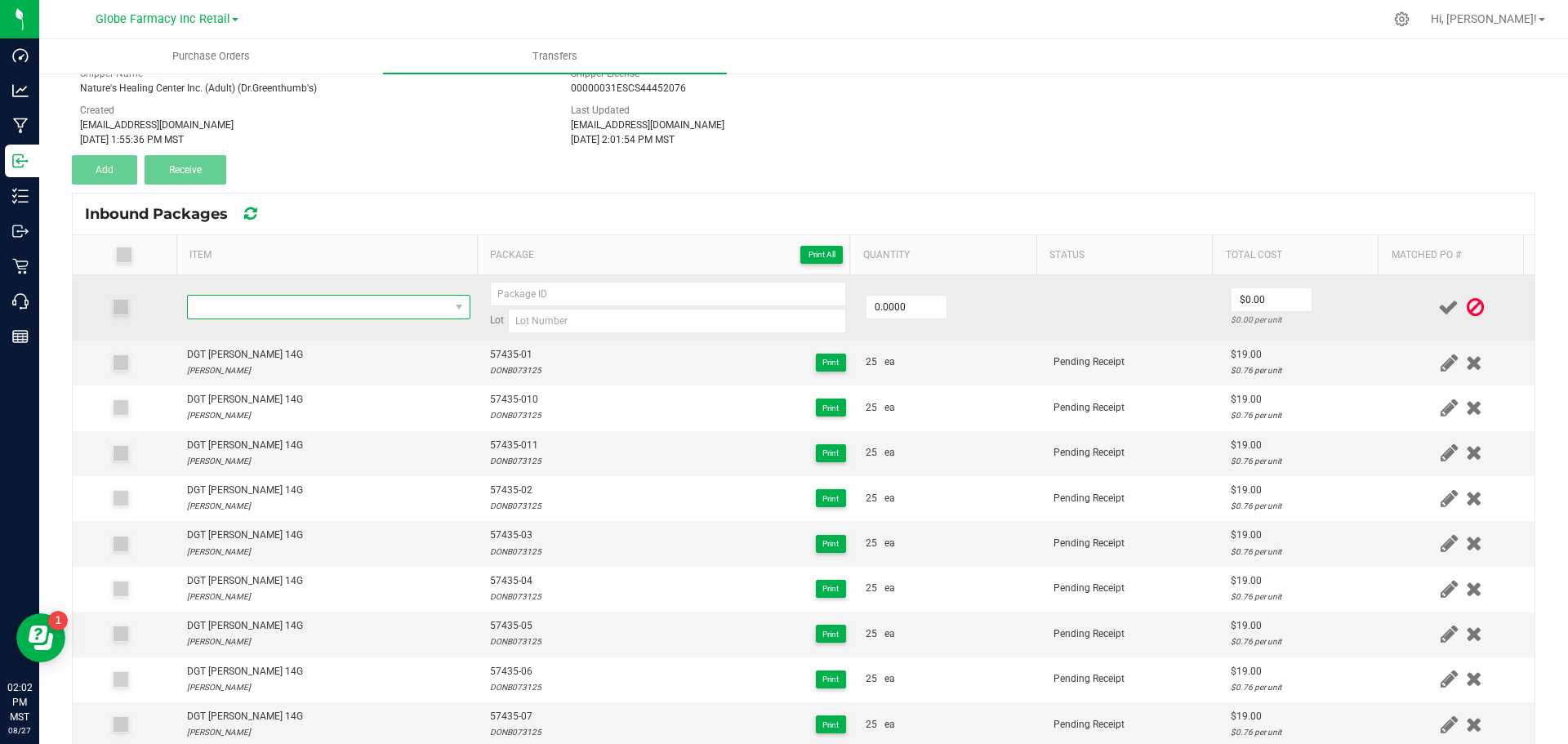
click at [267, 304] on span "NO DATA FOUND" at bounding box center [318, 307] width 262 height 23
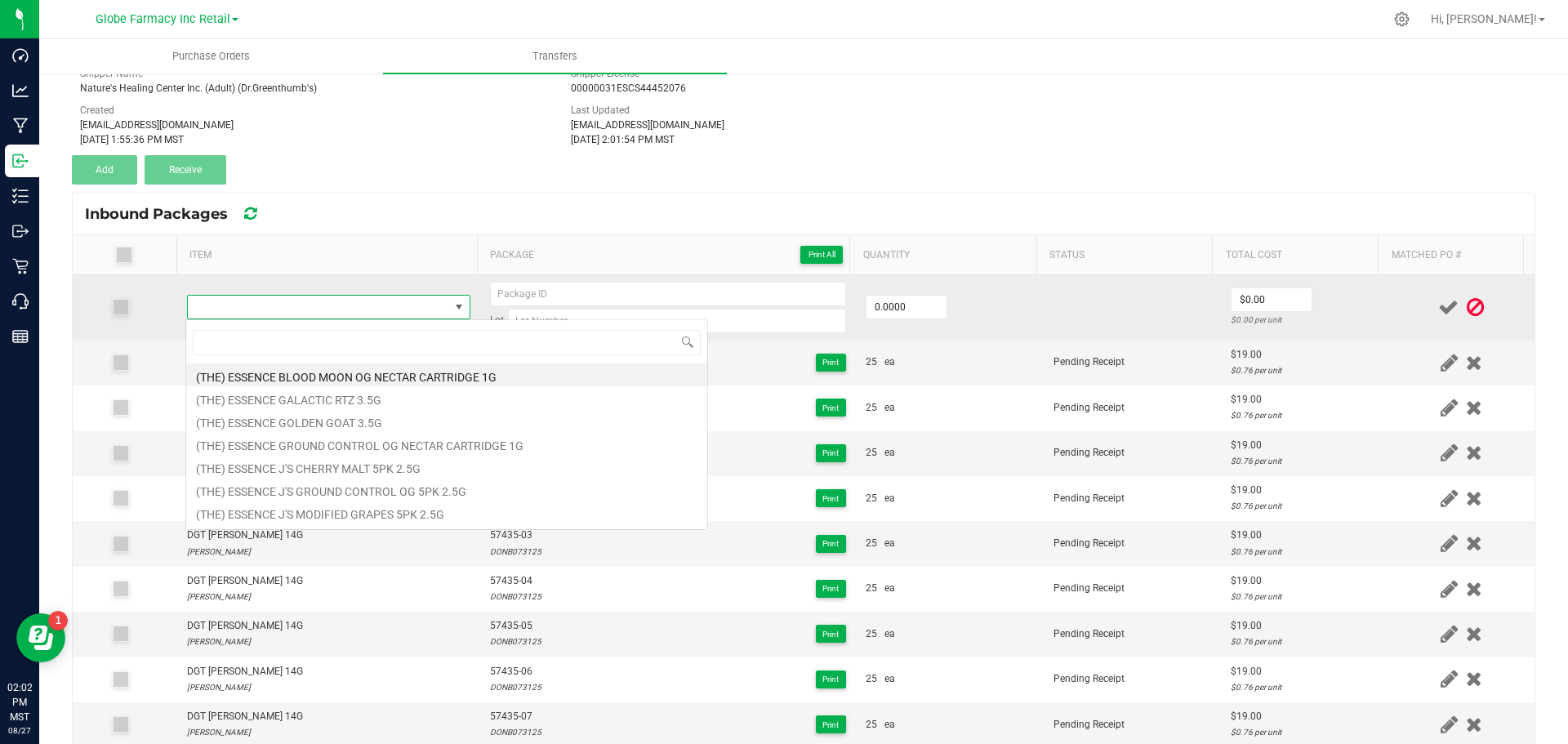
type input "DGT DONNY BURGER 14G"
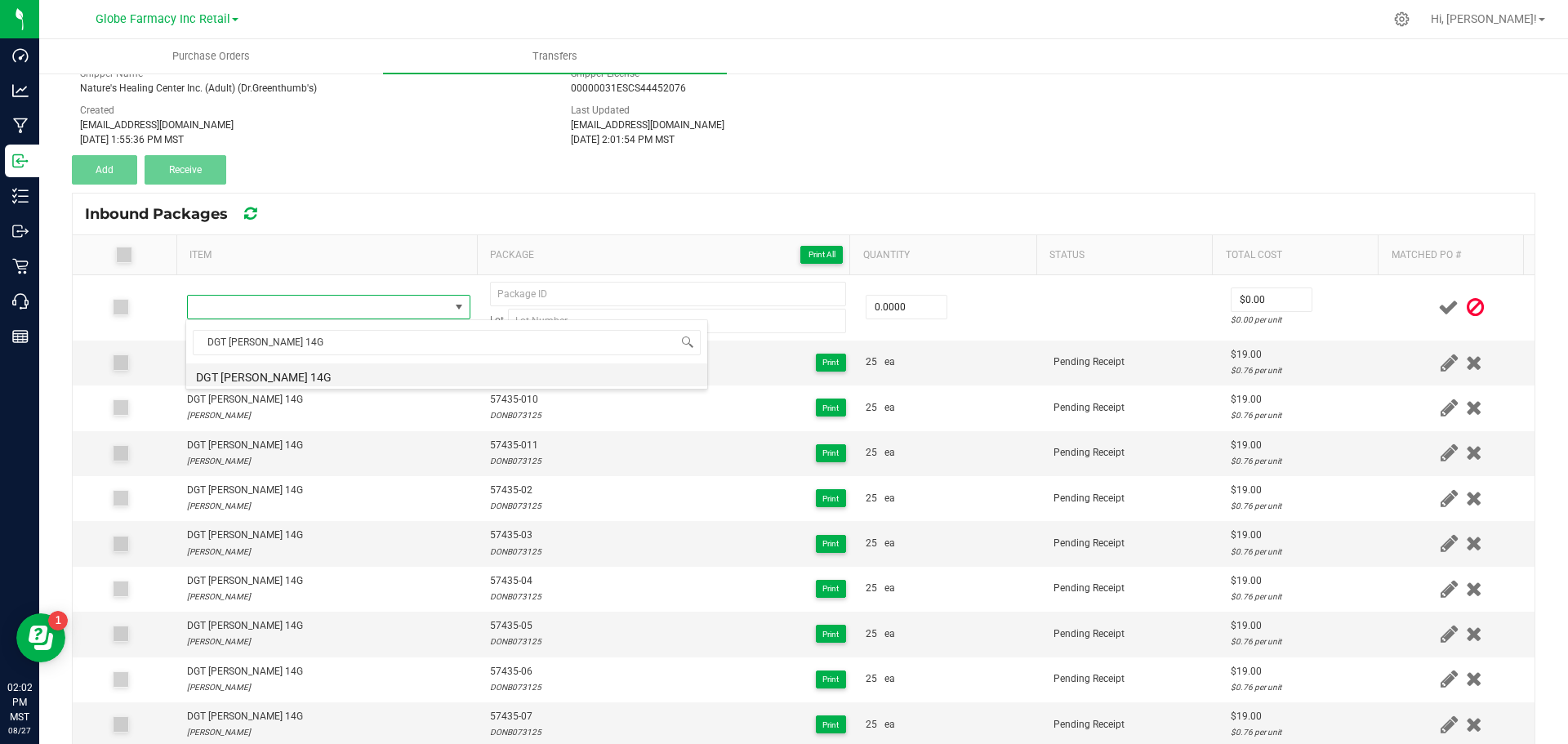
click at [262, 367] on li "DGT DONNY BURGER 14G" at bounding box center [446, 375] width 521 height 23
type input "0 ea"
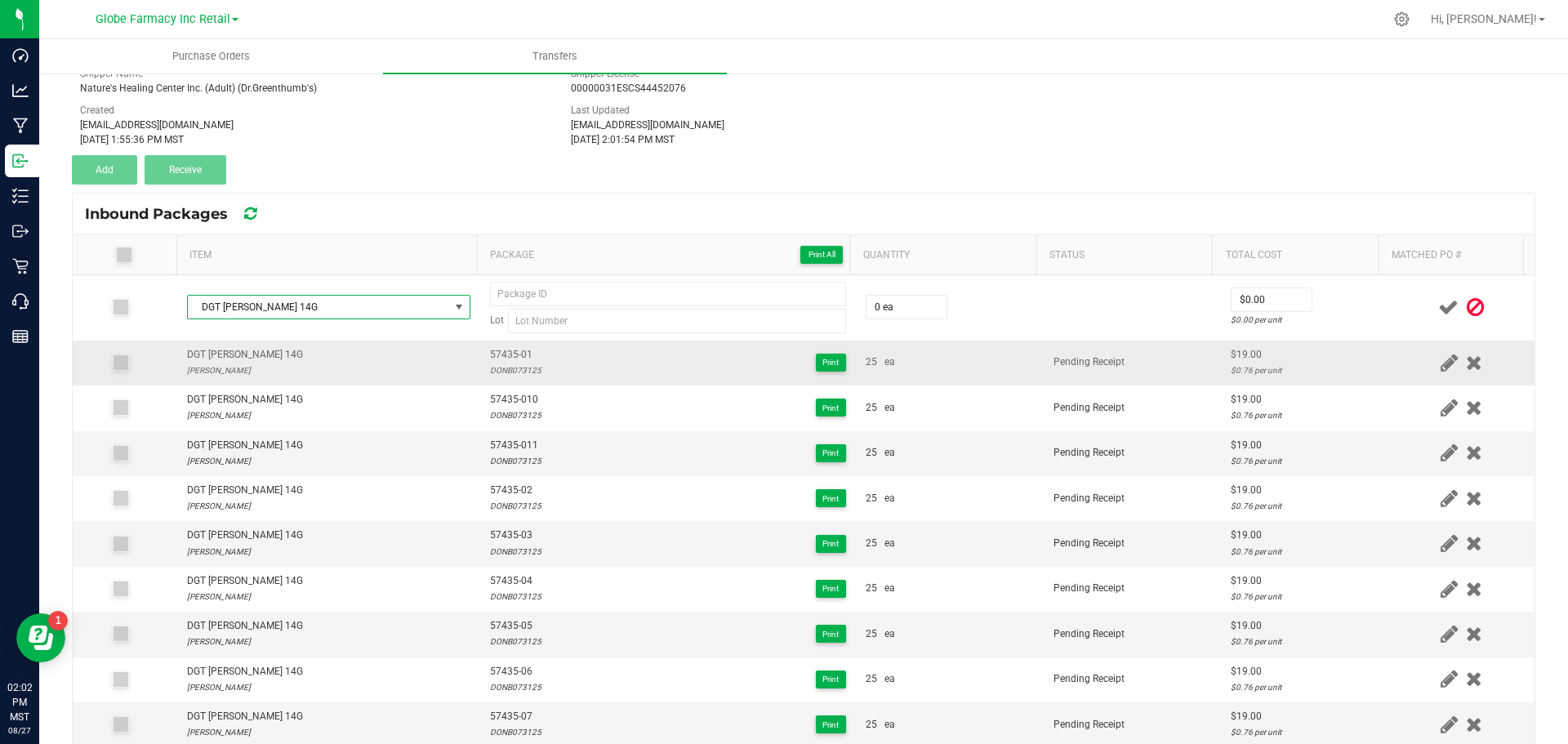
click at [502, 358] on span "57435-01" at bounding box center [516, 354] width 52 height 16
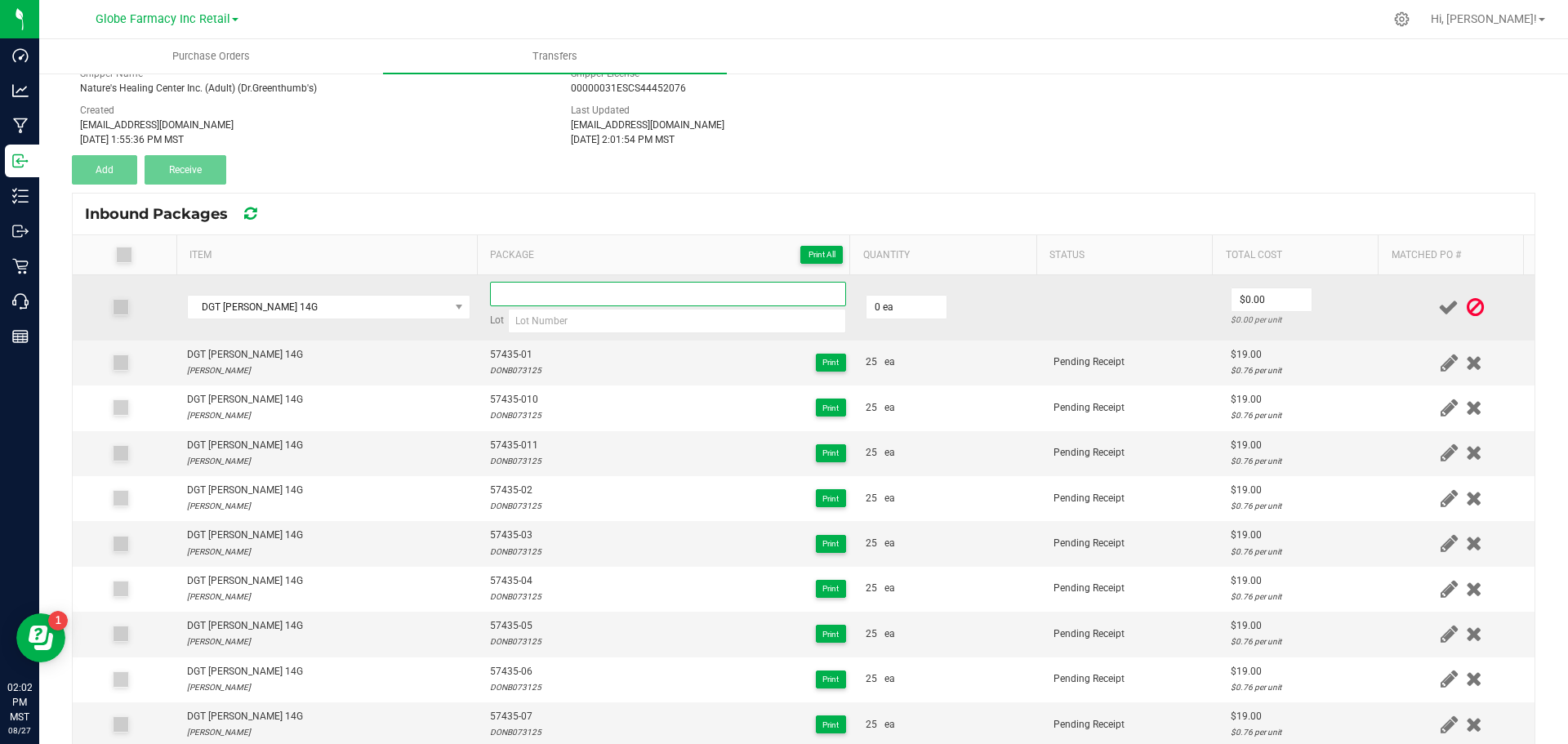
click at [519, 288] on input at bounding box center [668, 293] width 356 height 24
paste input "57435-01"
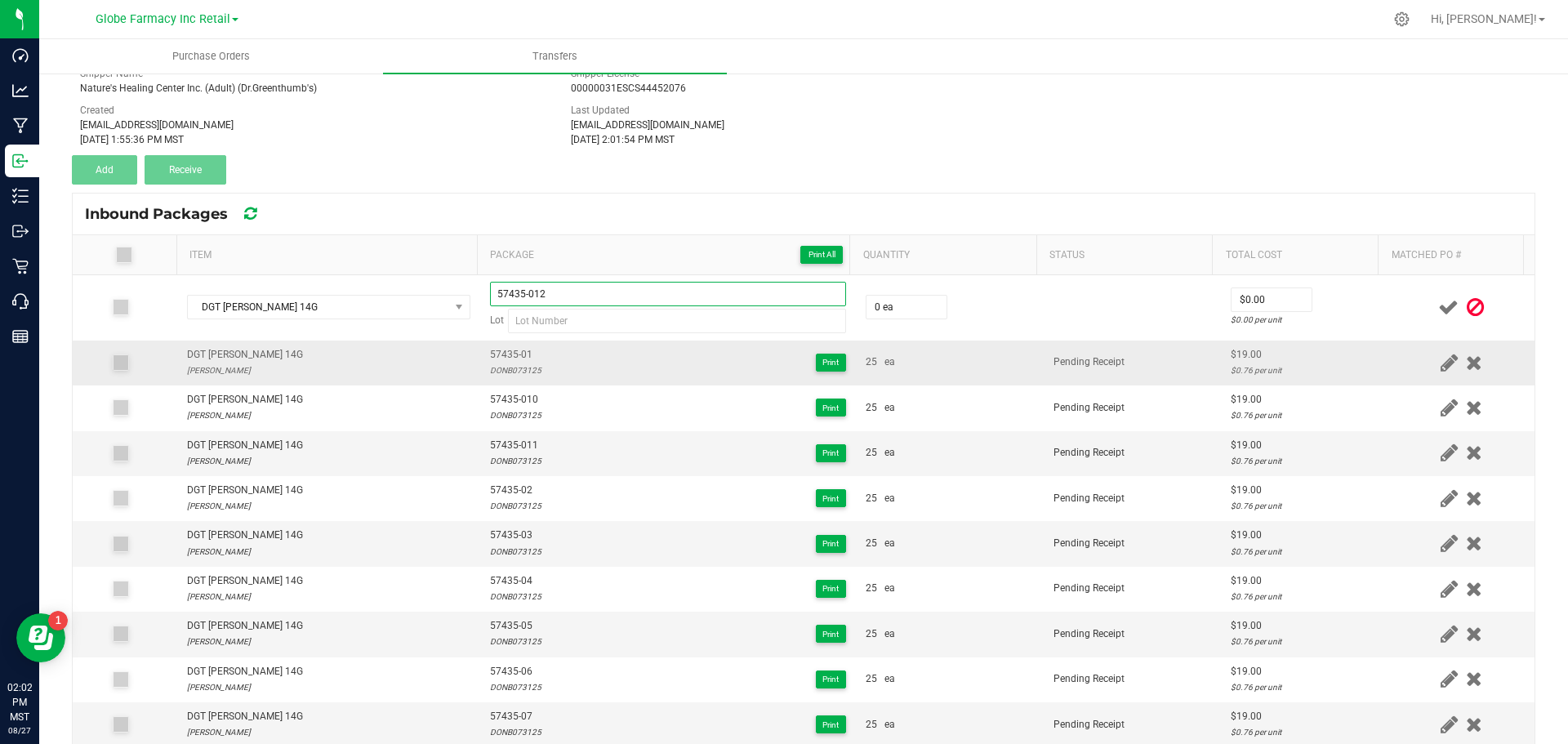
type input "57435-012"
click at [511, 374] on div "DONB073125" at bounding box center [516, 370] width 52 height 16
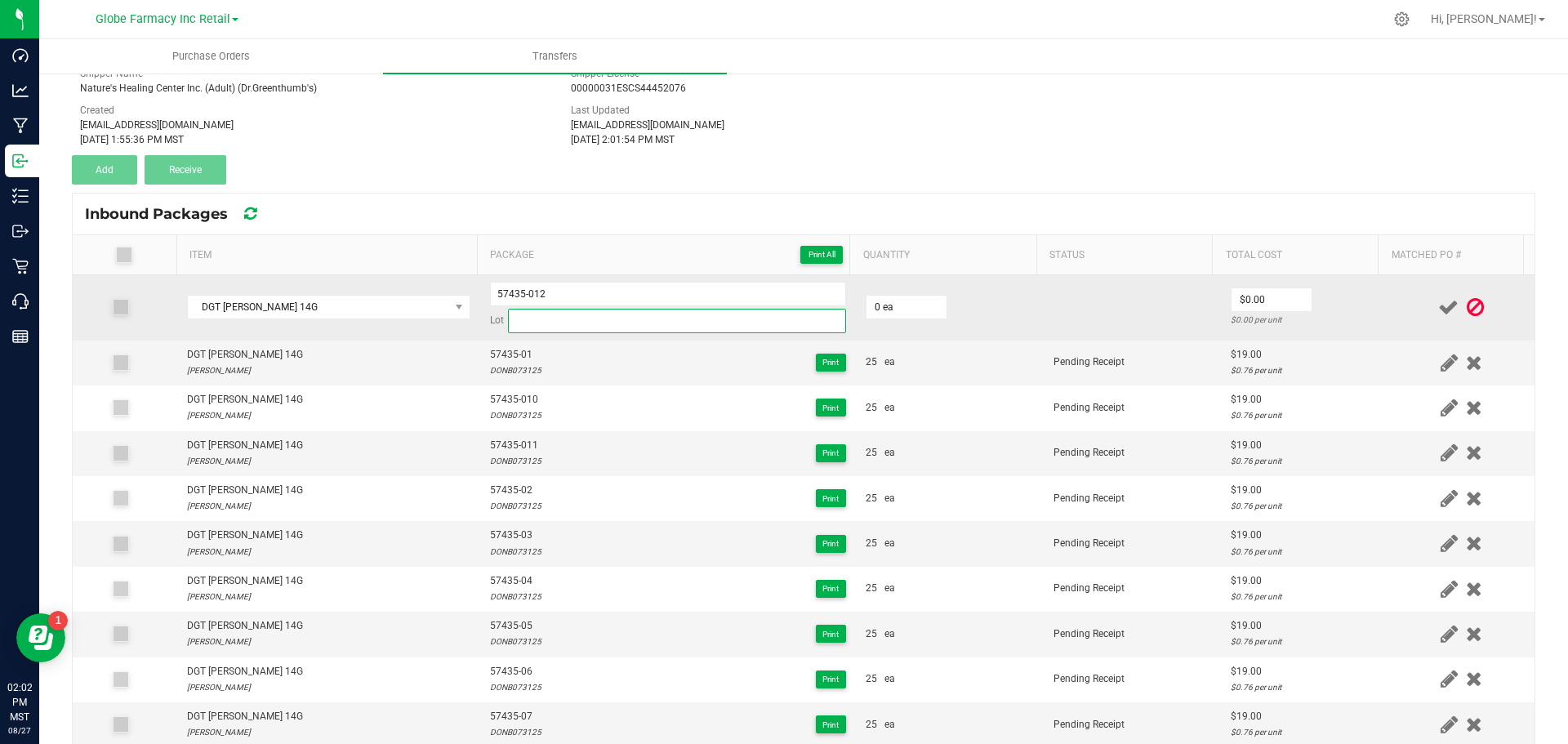
click at [527, 331] on input at bounding box center [677, 320] width 339 height 24
paste input "DONB073125"
type input "DONB073125"
click at [893, 309] on input "0" at bounding box center [907, 307] width 80 height 23
type input "17 ea"
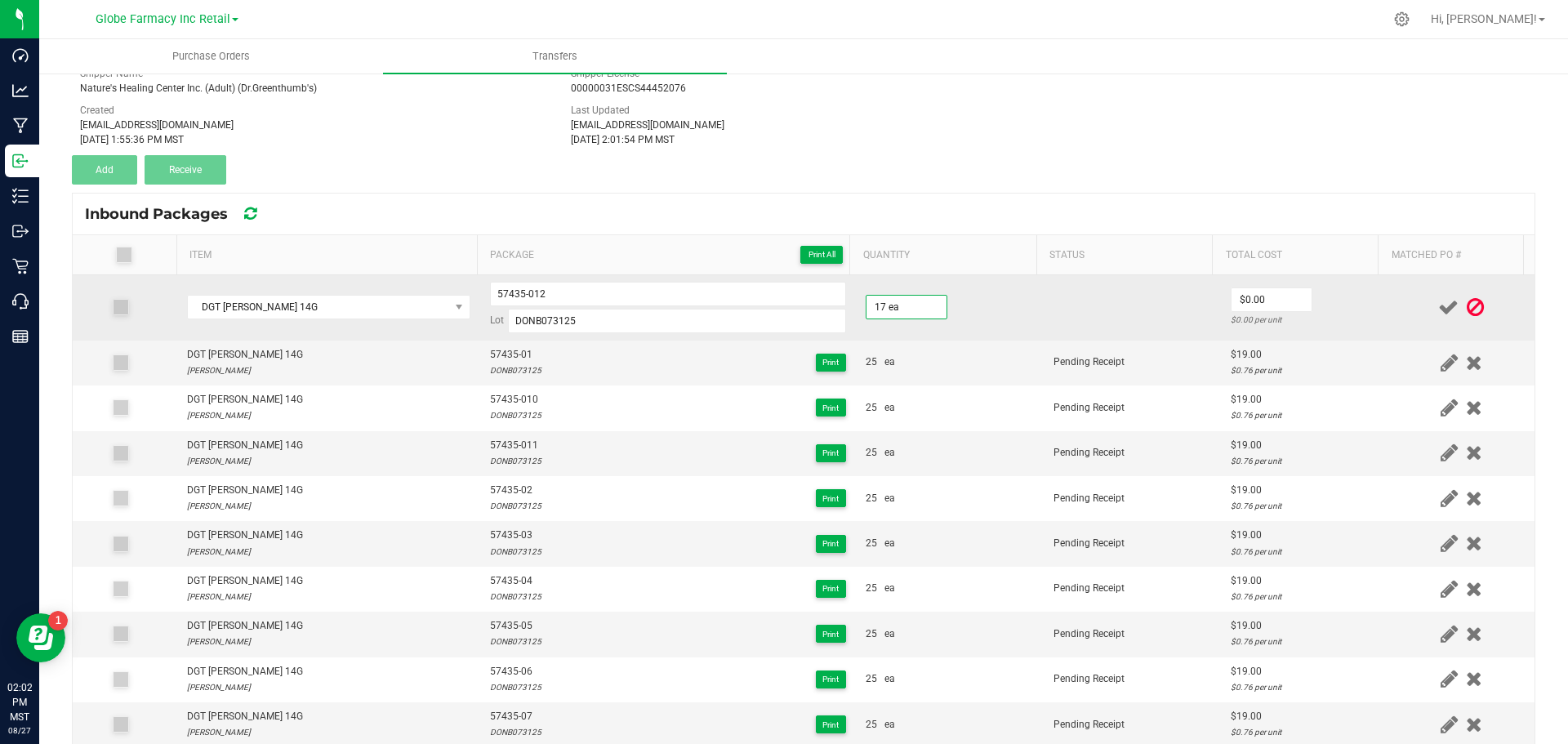
click at [1016, 324] on td "17 ea" at bounding box center [949, 308] width 188 height 65
click at [1240, 300] on input "0" at bounding box center [1272, 299] width 80 height 23
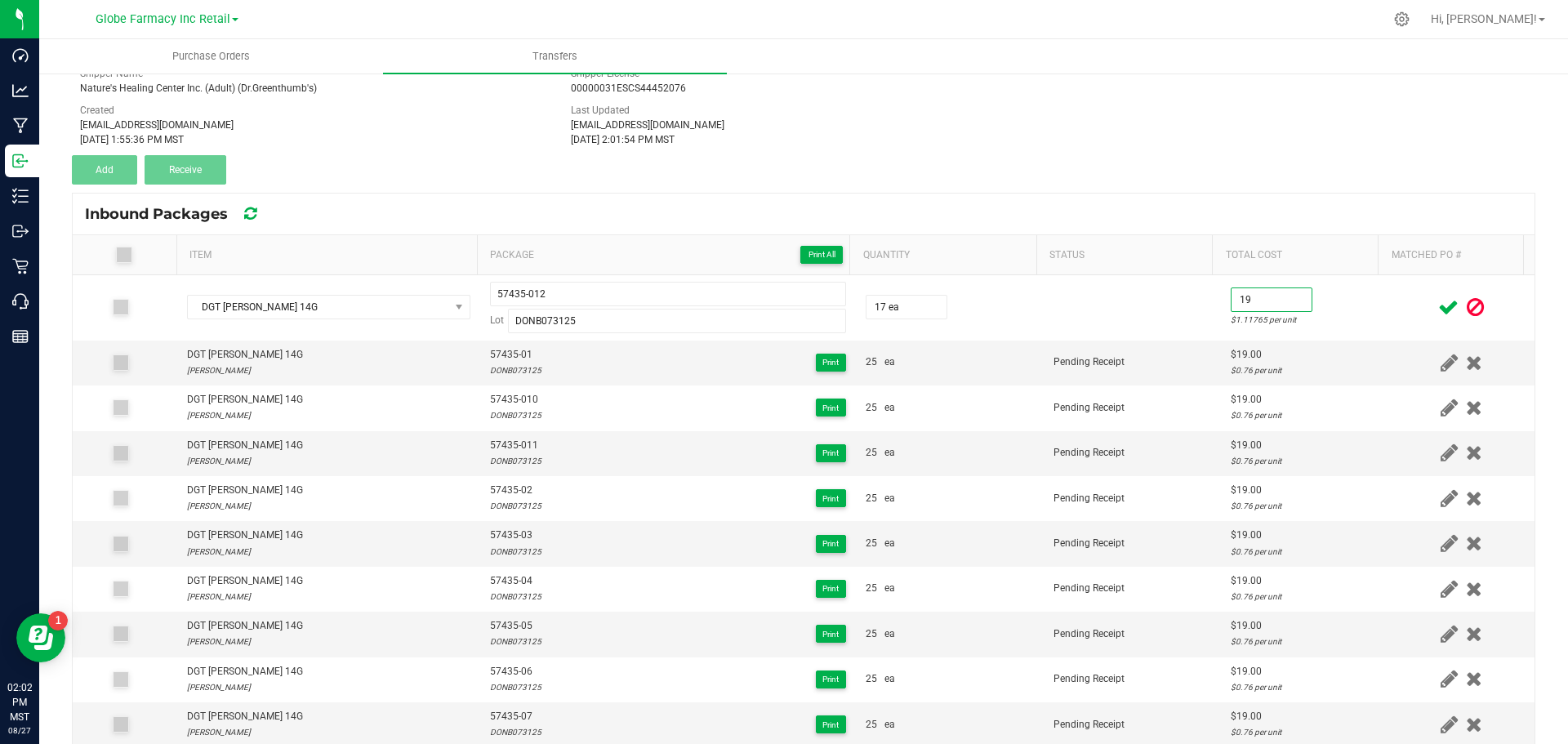
type input "$19.00"
click at [1438, 300] on icon at bounding box center [1448, 308] width 20 height 20
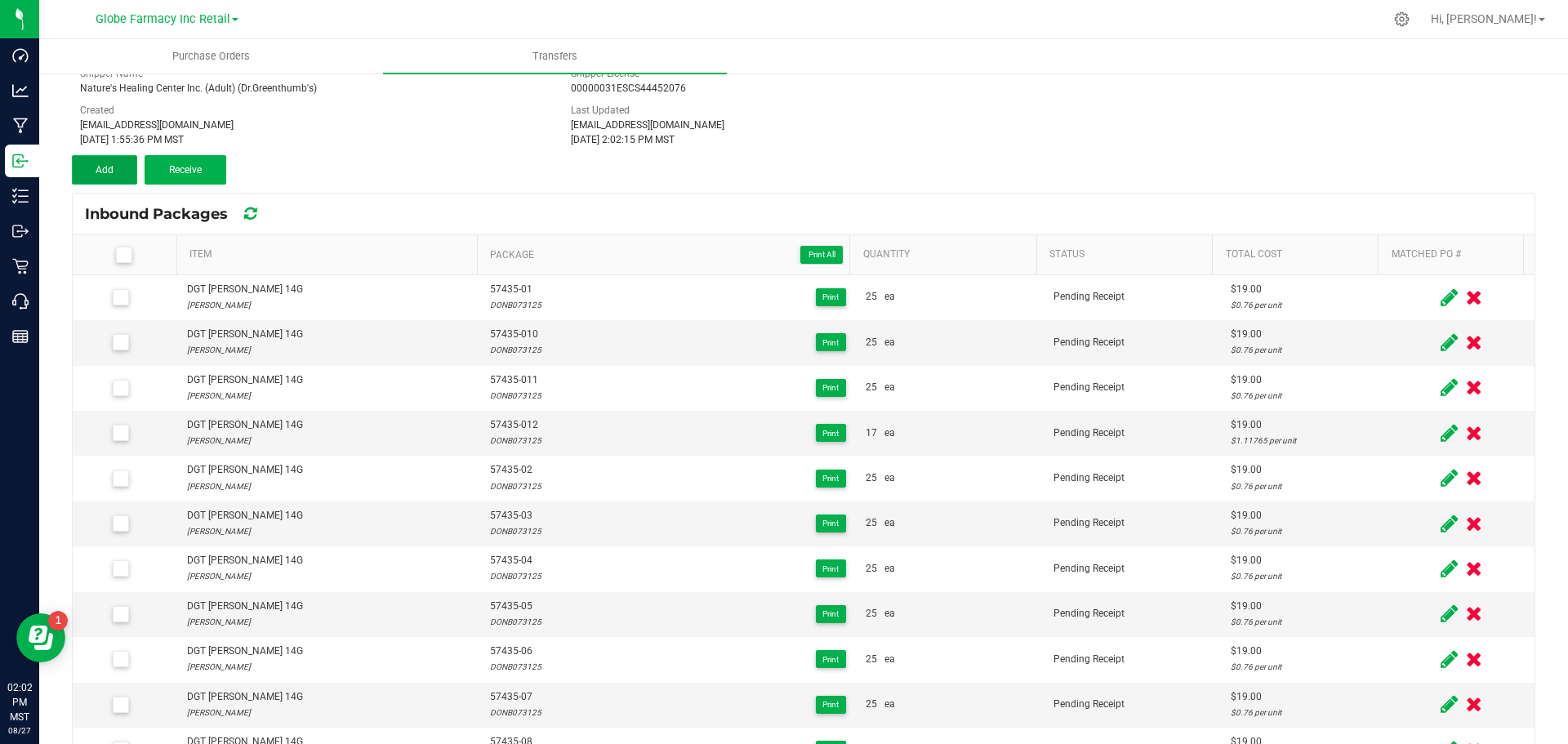
click at [94, 162] on button "Add" at bounding box center [104, 170] width 65 height 29
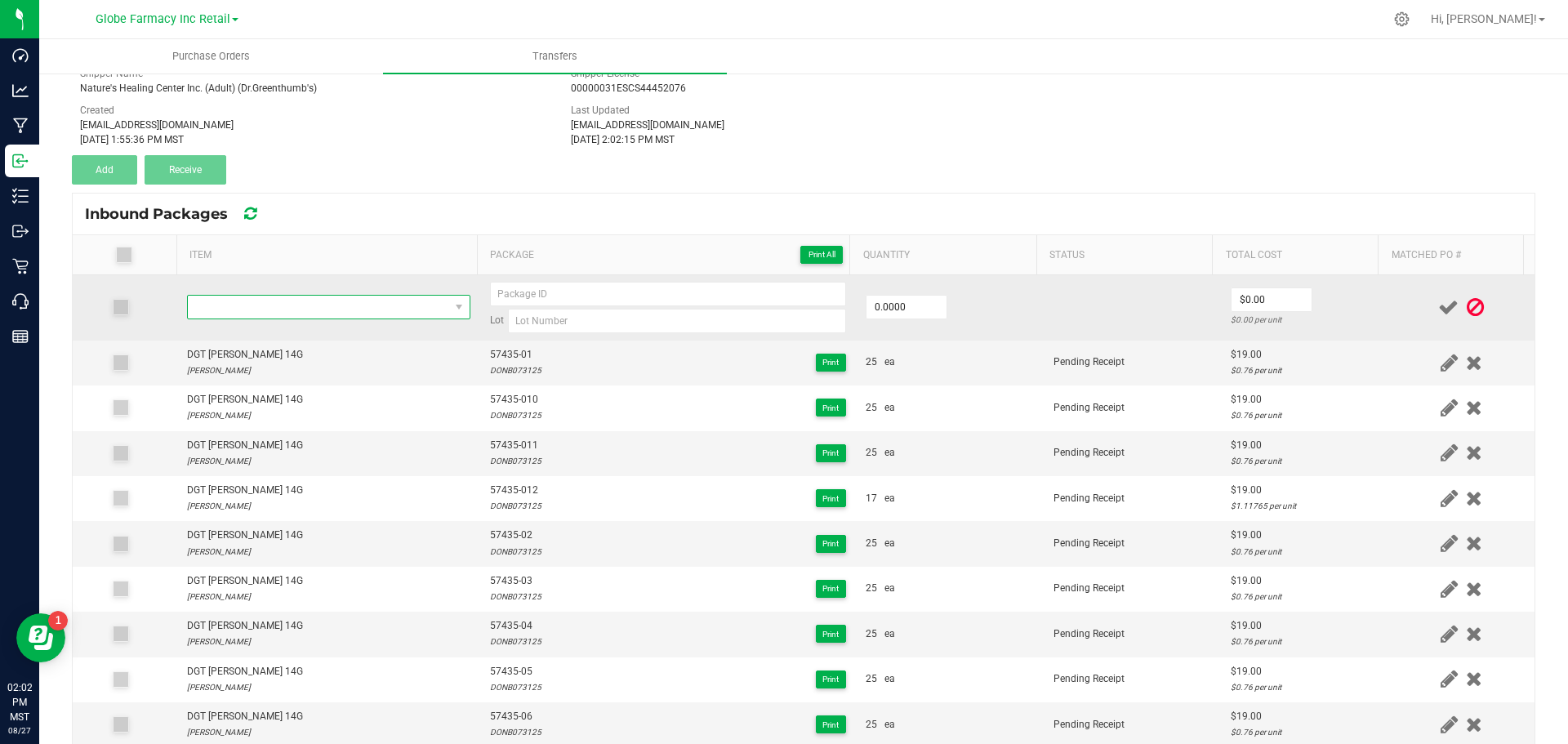
click at [323, 297] on span "NO DATA FOUND" at bounding box center [318, 307] width 262 height 23
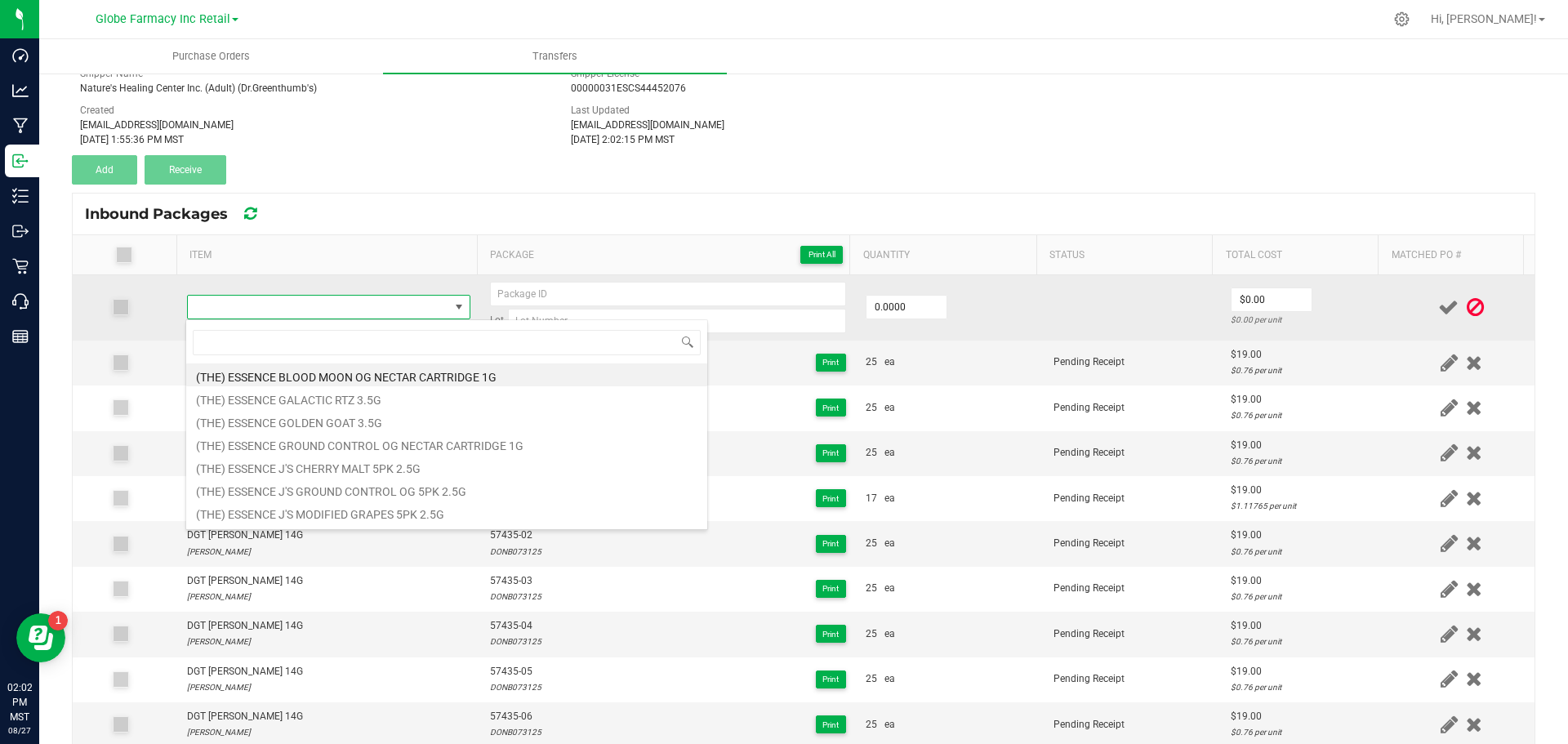
type input "DGT FLORIDA KUSH 14G"
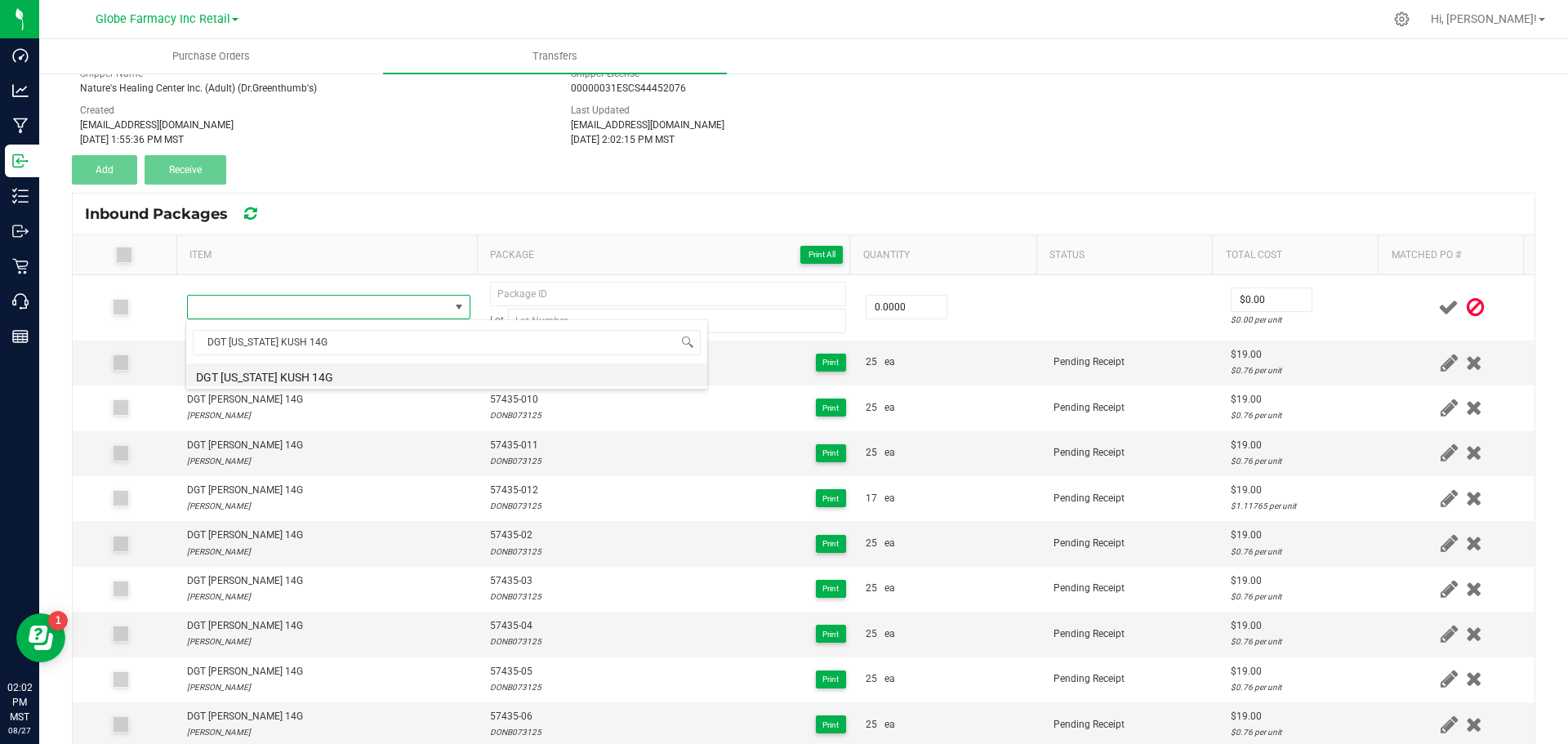
click at [247, 371] on li "DGT FLORIDA KUSH 14G" at bounding box center [446, 375] width 521 height 23
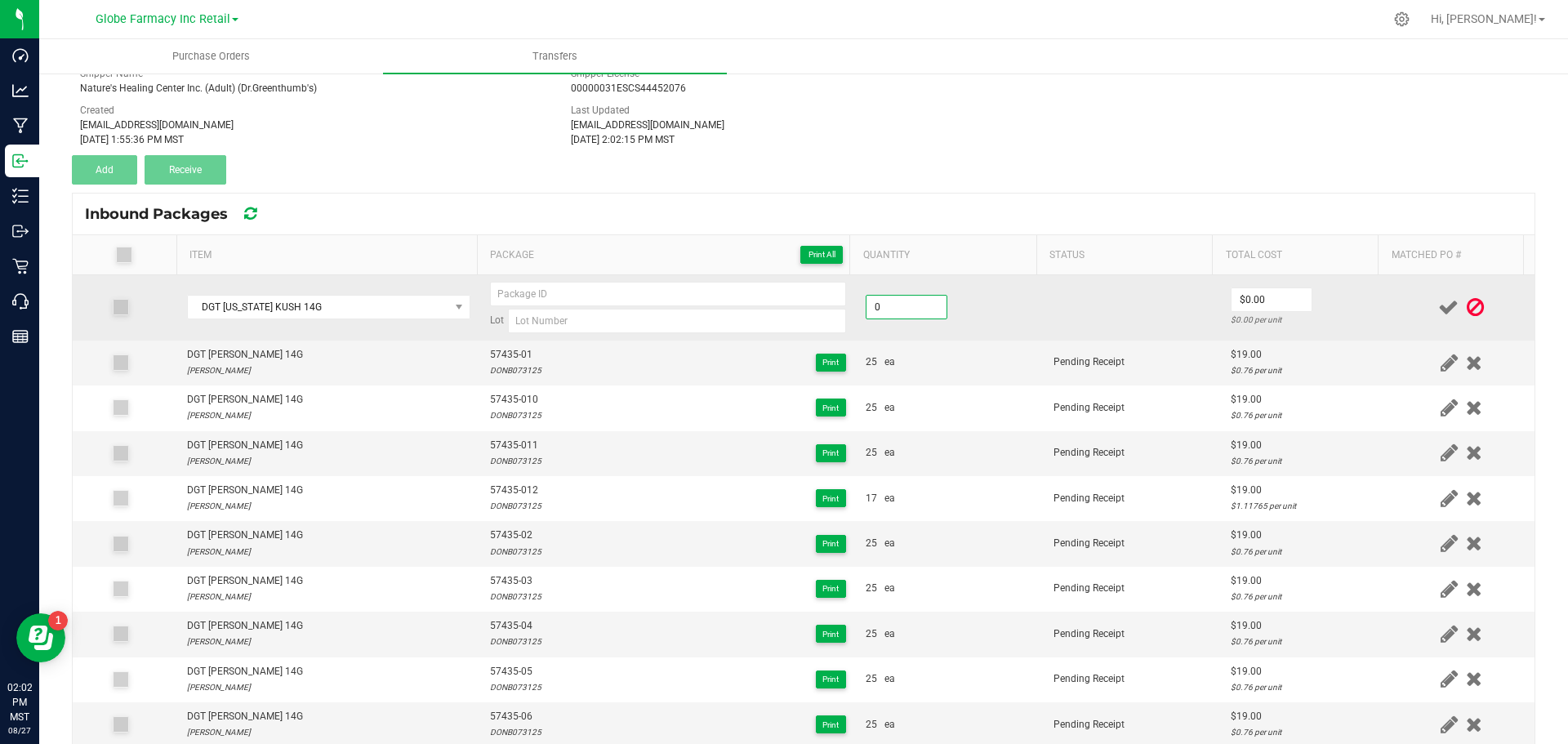
click at [880, 305] on input "0" at bounding box center [907, 307] width 80 height 23
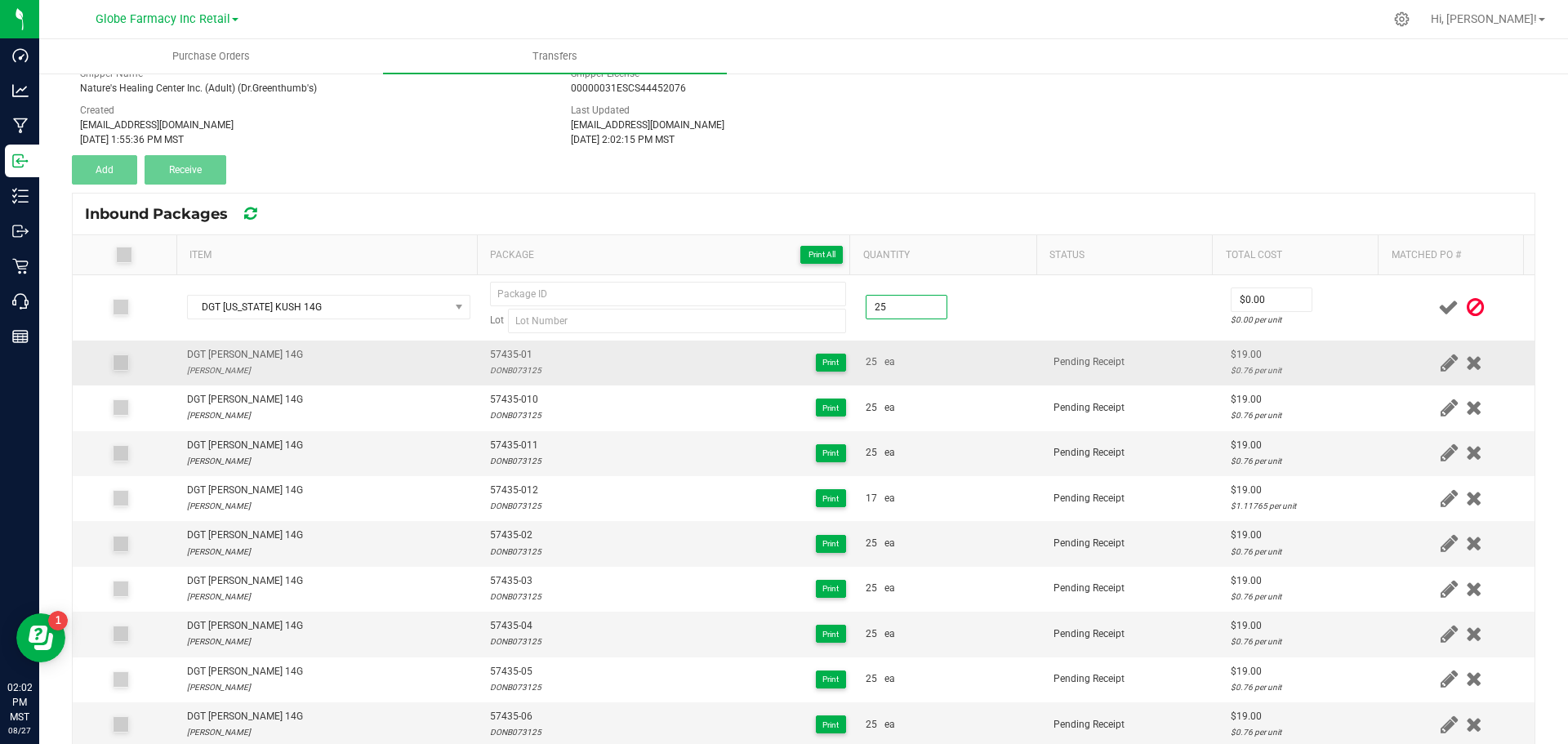
type input "25 ea"
click at [905, 354] on div "25 ea" at bounding box center [949, 362] width 168 height 16
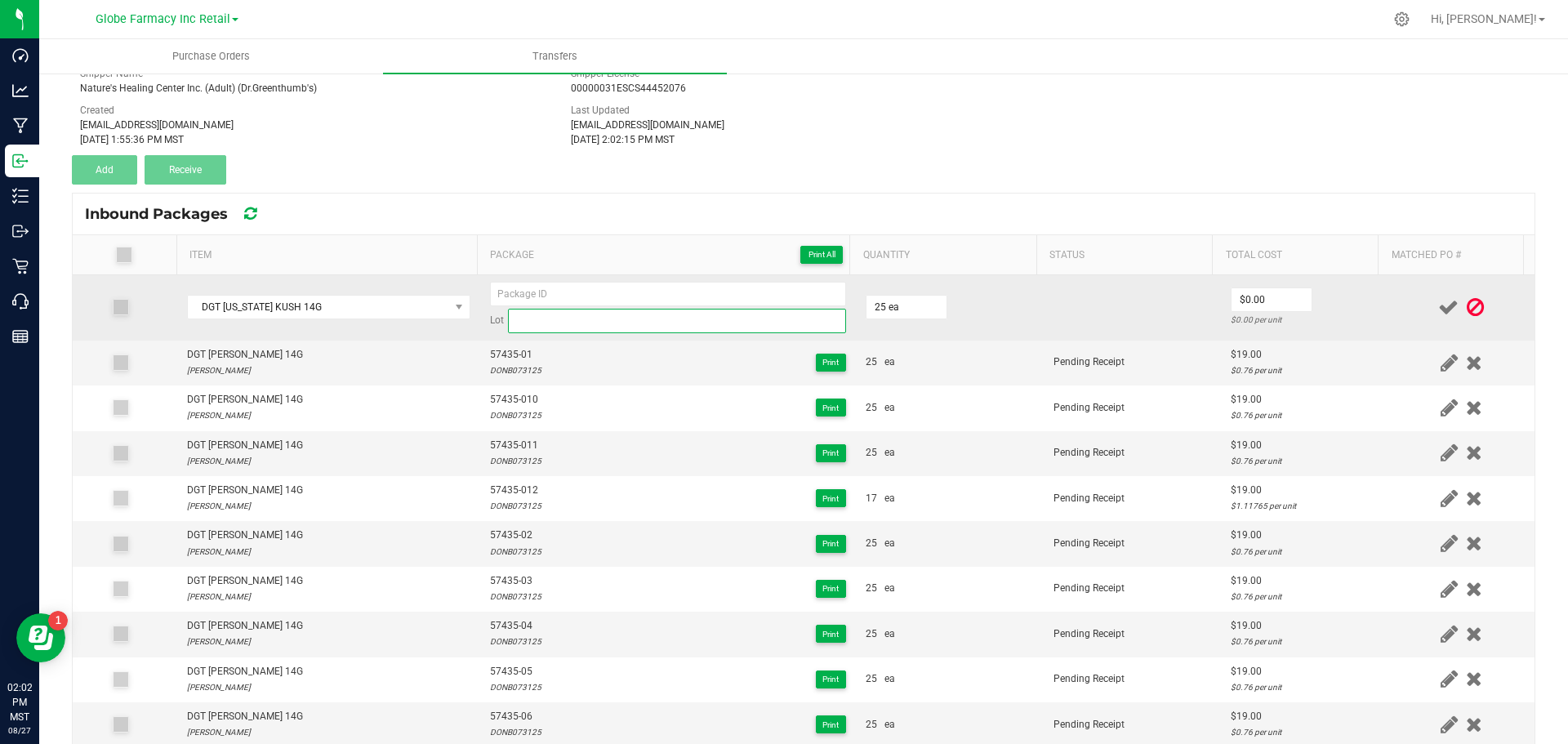
click at [590, 314] on input at bounding box center [677, 320] width 339 height 24
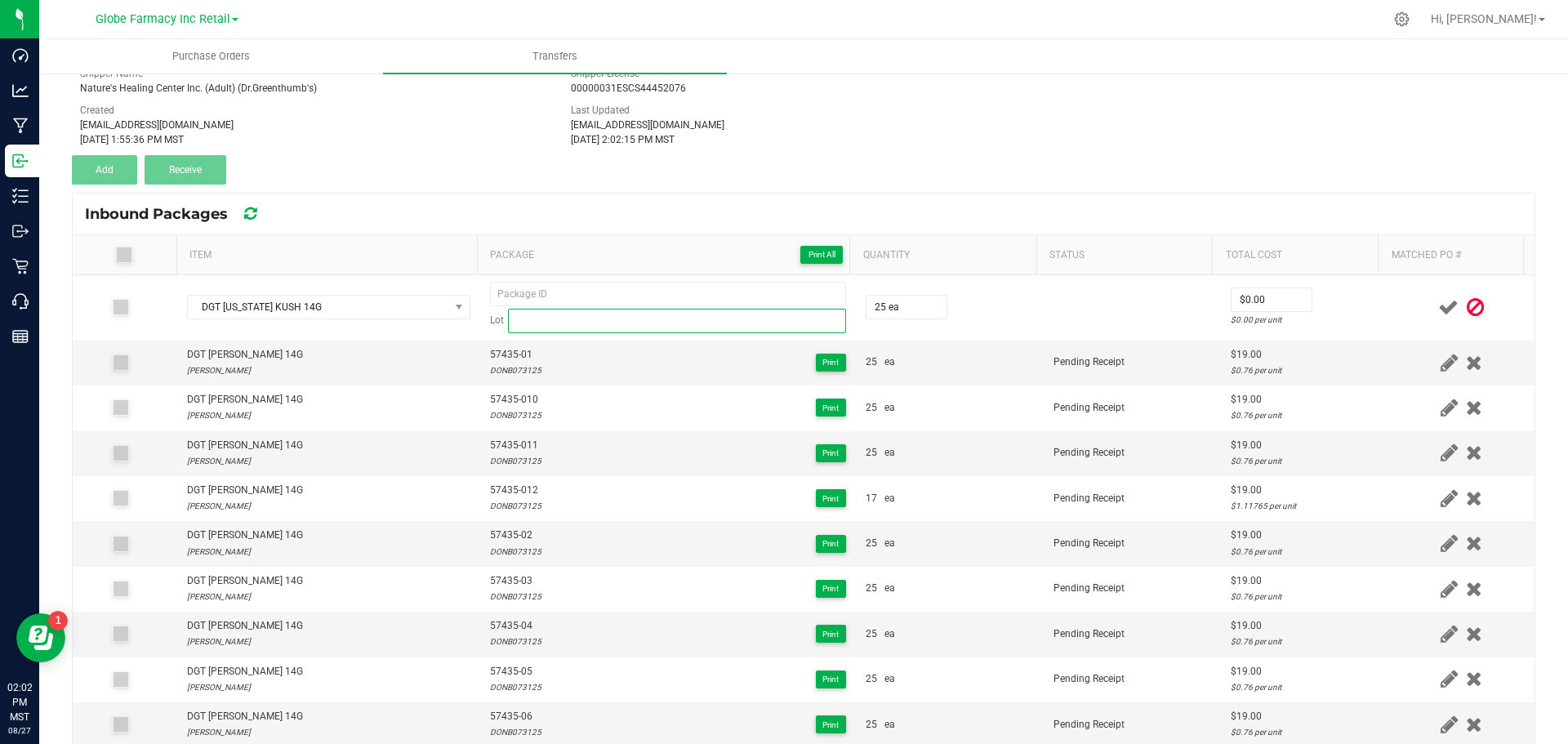
paste input "FLOK012825"
type input "FLOK012825"
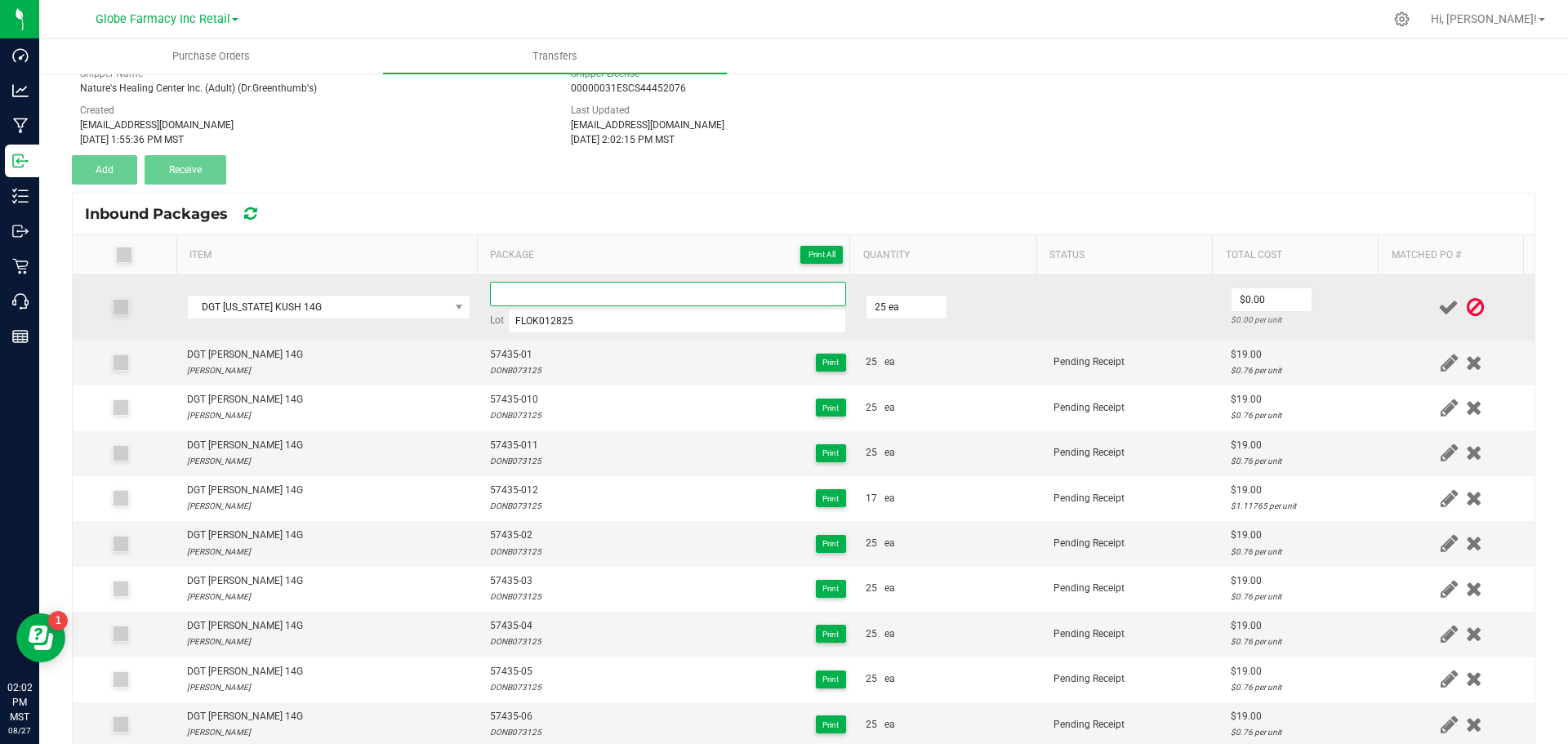
click at [613, 295] on input at bounding box center [668, 293] width 356 height 24
paste input "57395"
type input "57395-01"
click at [1237, 293] on input "0" at bounding box center [1272, 299] width 80 height 23
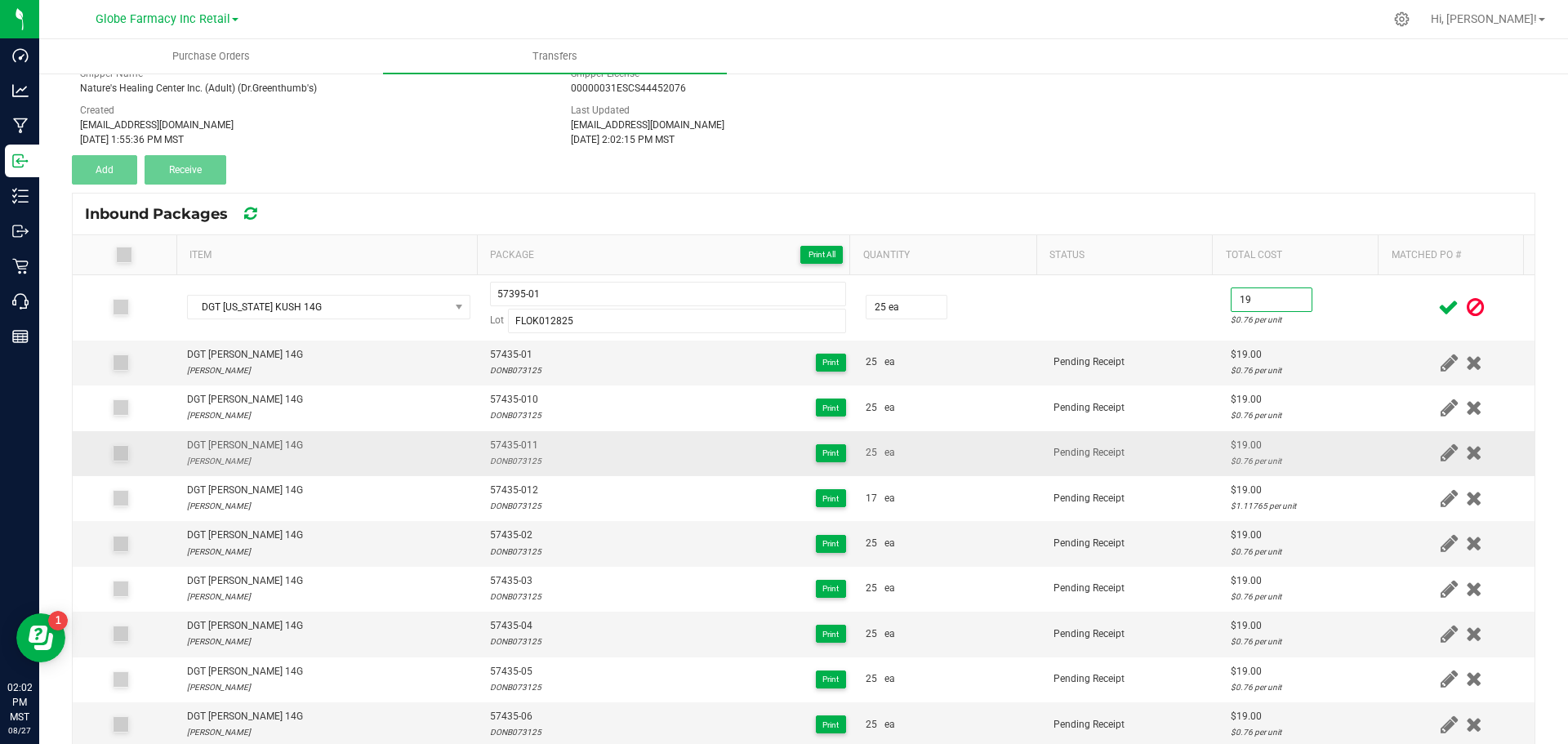
type input "$19.00"
click at [1129, 444] on td "Pending Receipt" at bounding box center [1133, 454] width 177 height 45
click at [1438, 307] on icon at bounding box center [1448, 308] width 20 height 20
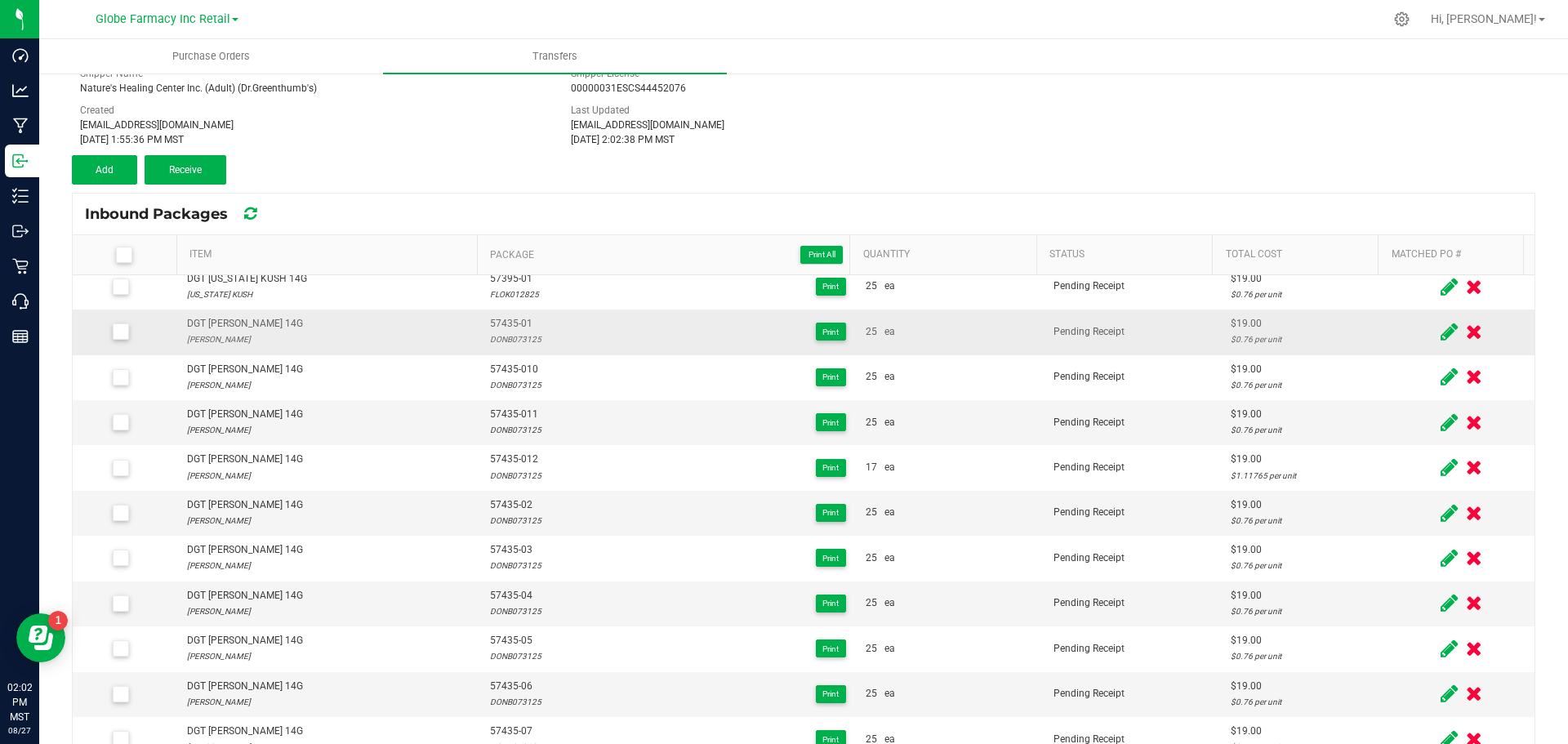
scroll to position [0, 0]
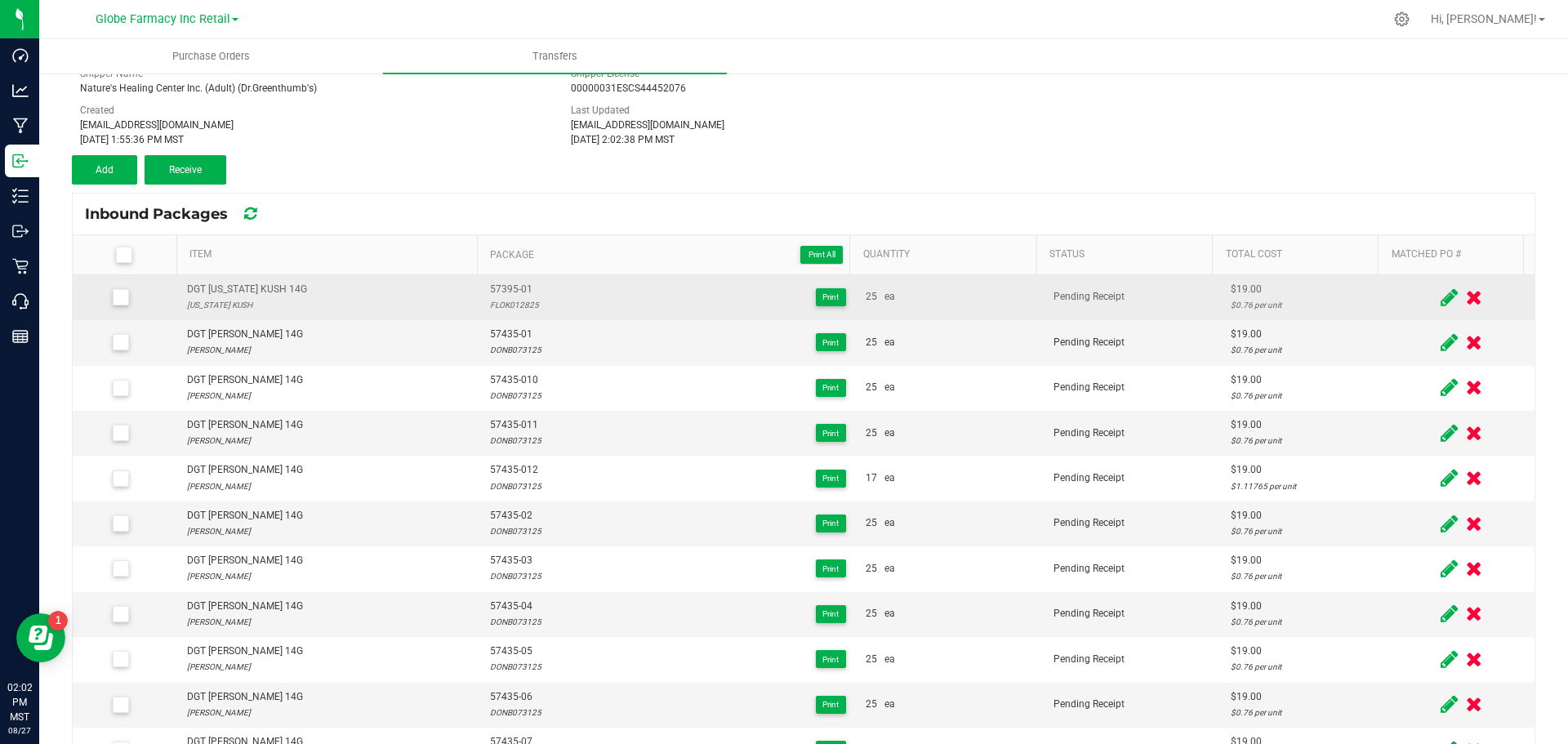
click at [246, 289] on div "DGT FLORIDA KUSH 14G" at bounding box center [247, 289] width 120 height 16
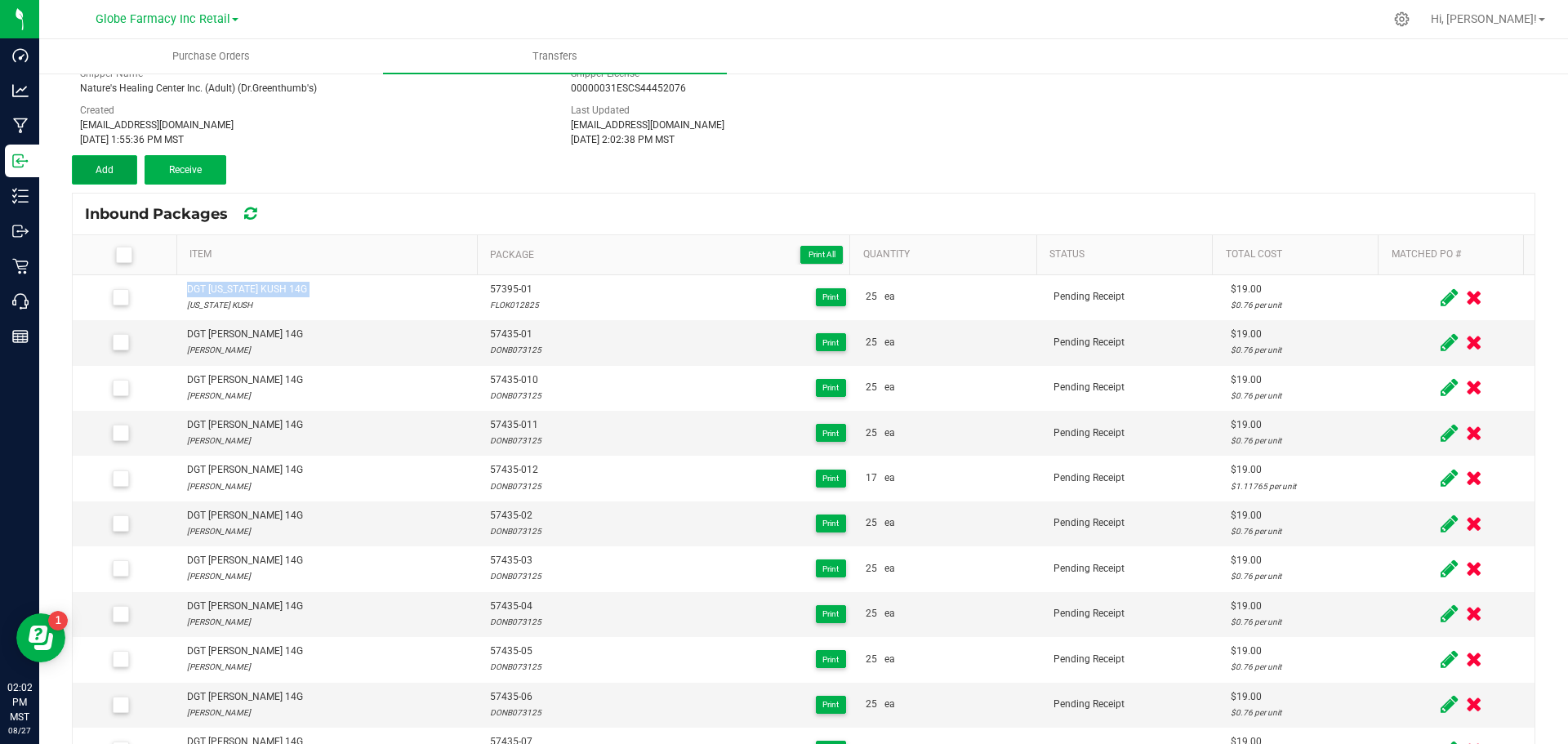
click at [115, 176] on button "Add" at bounding box center [104, 170] width 65 height 29
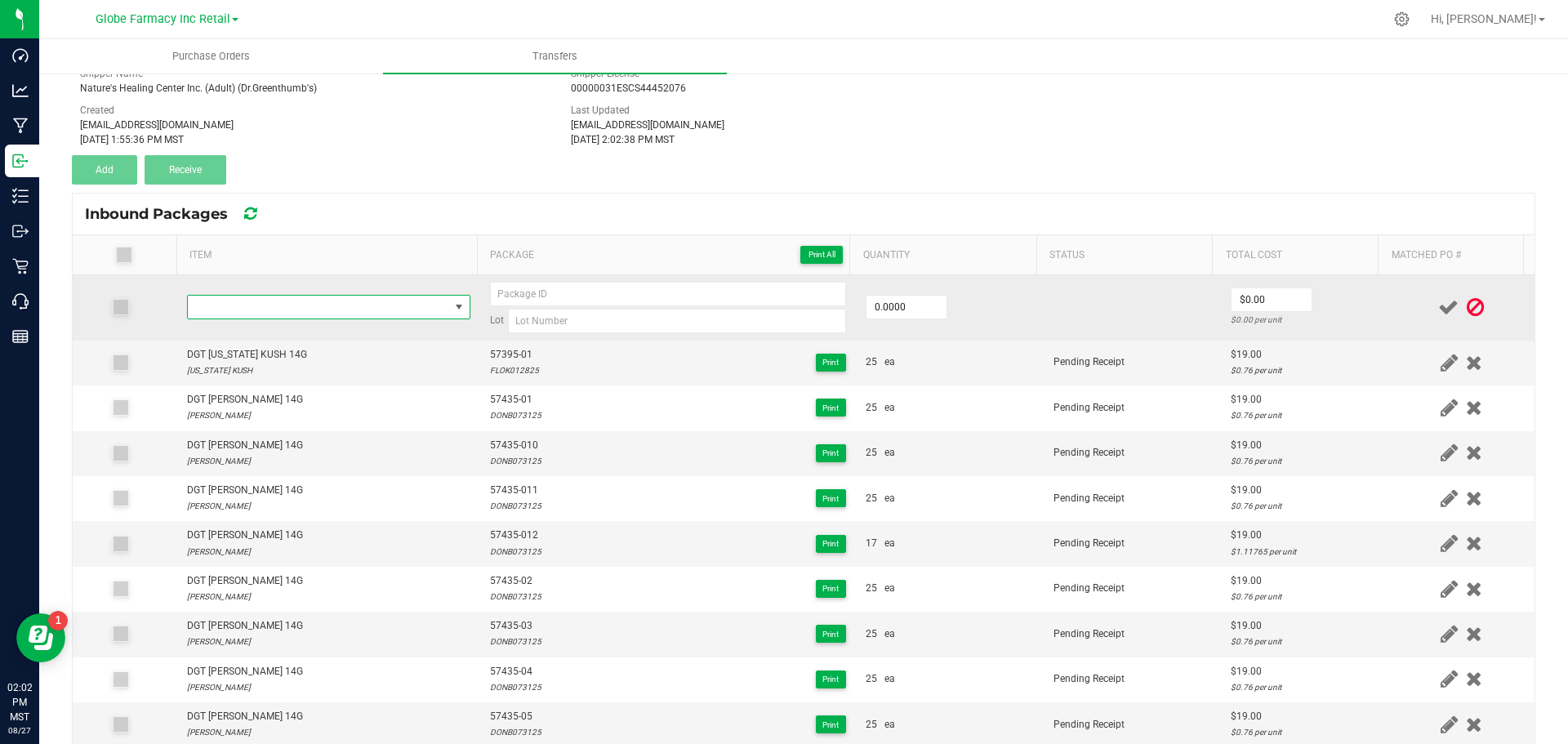
click at [252, 305] on span "NO DATA FOUND" at bounding box center [318, 307] width 262 height 23
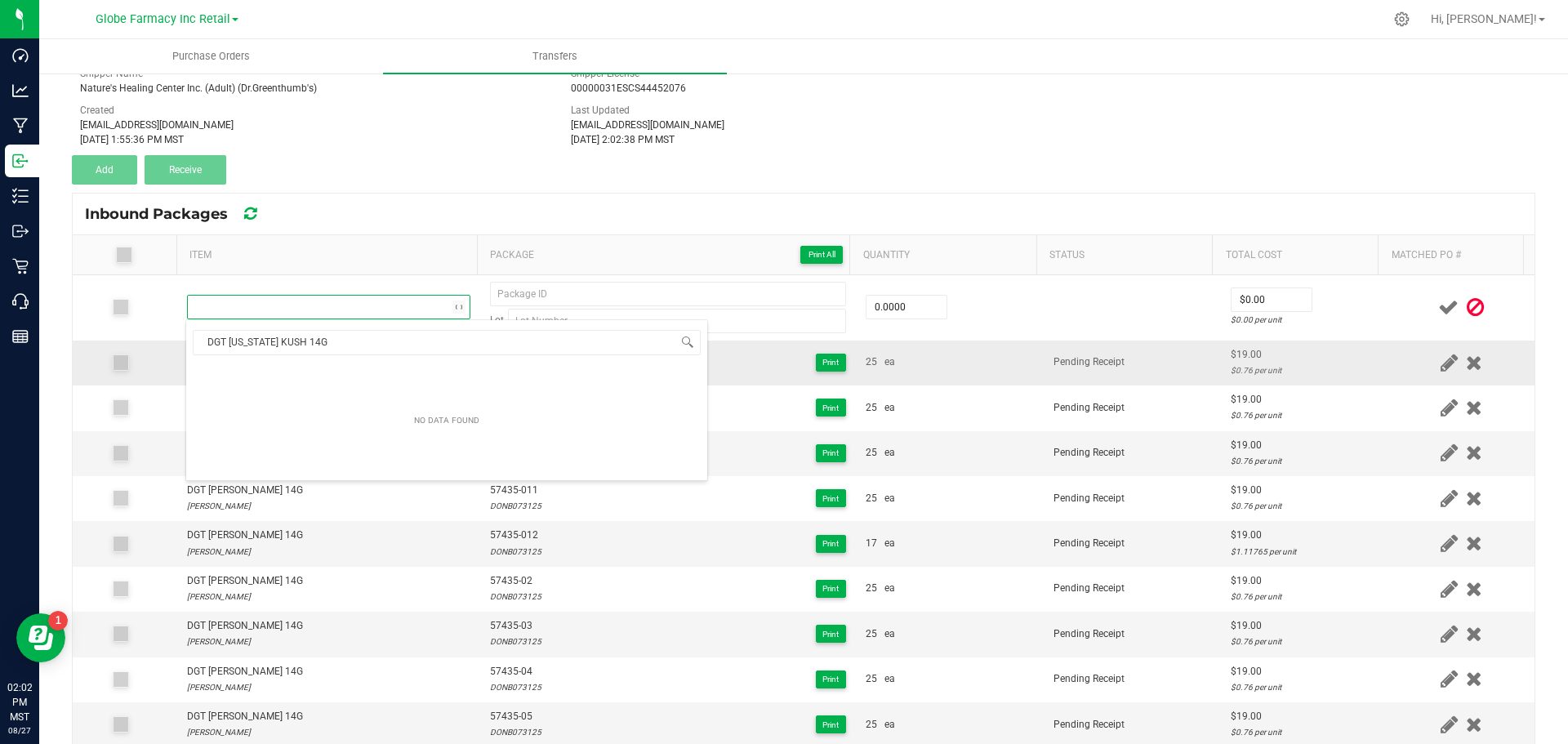
scroll to position [24, 277]
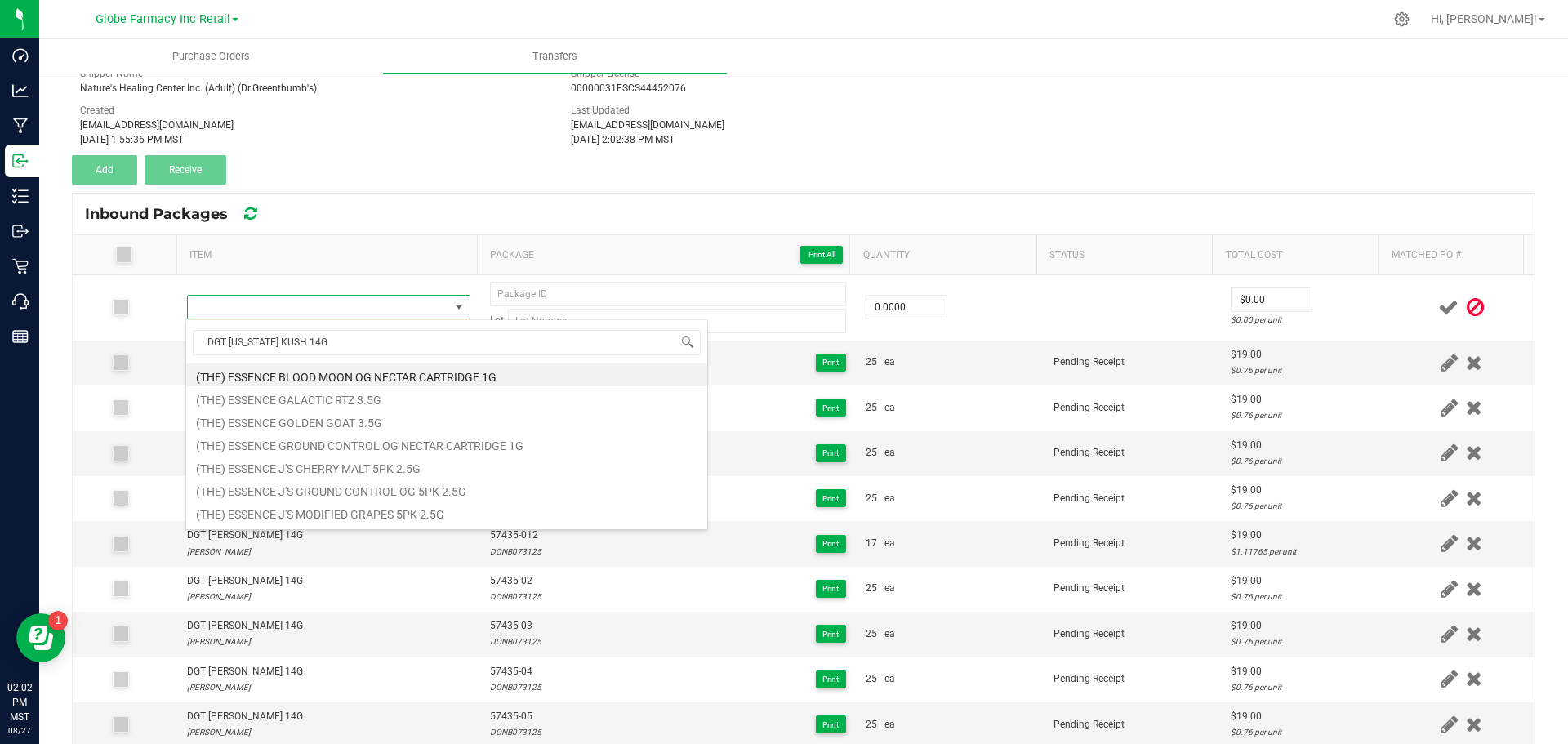
click at [459, 196] on div "Inbound Packages" at bounding box center [803, 214] width 1462 height 41
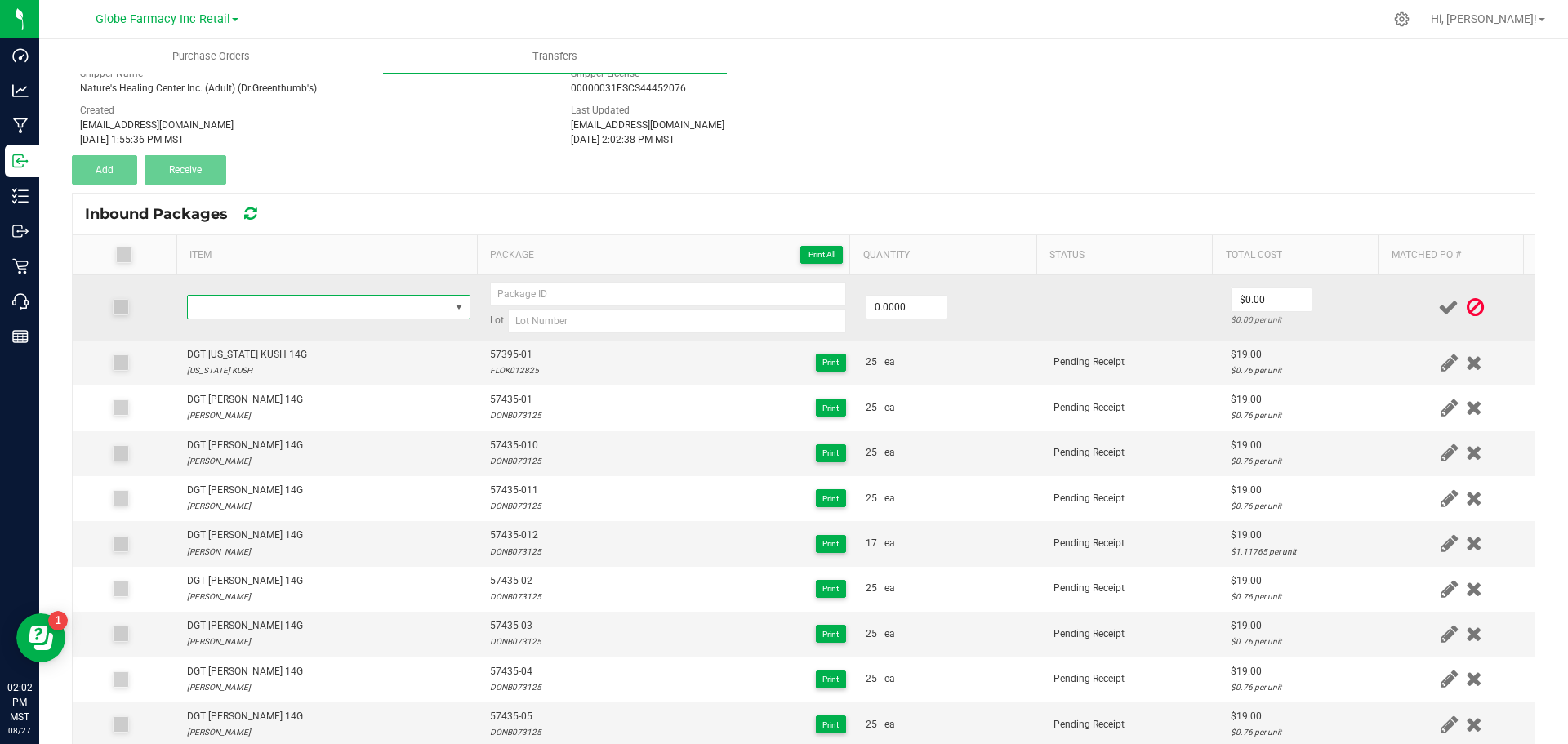
click at [238, 315] on span "NO DATA FOUND" at bounding box center [318, 307] width 262 height 23
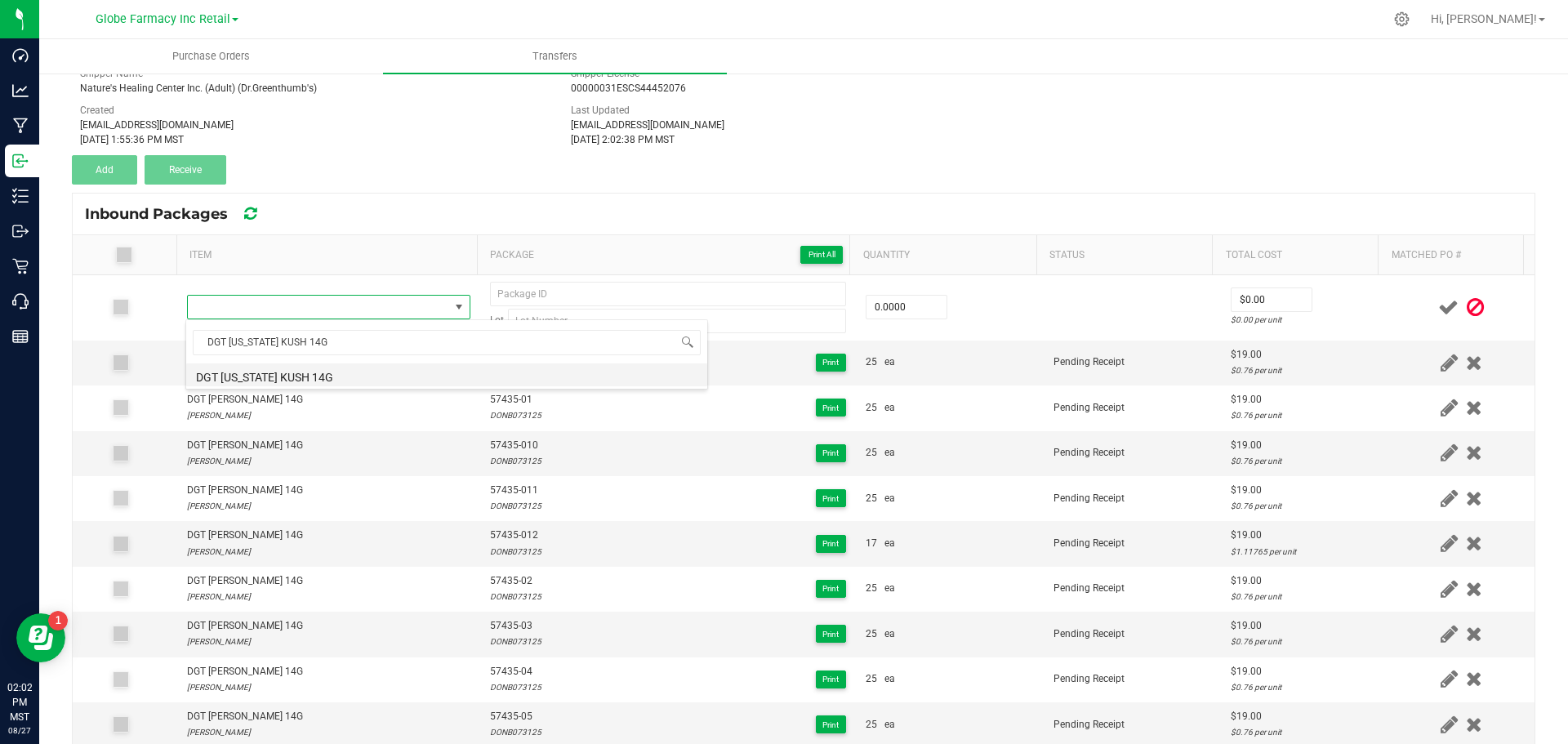
click at [263, 377] on li "DGT FLORIDA KUSH 14G" at bounding box center [446, 375] width 521 height 23
type input "0 ea"
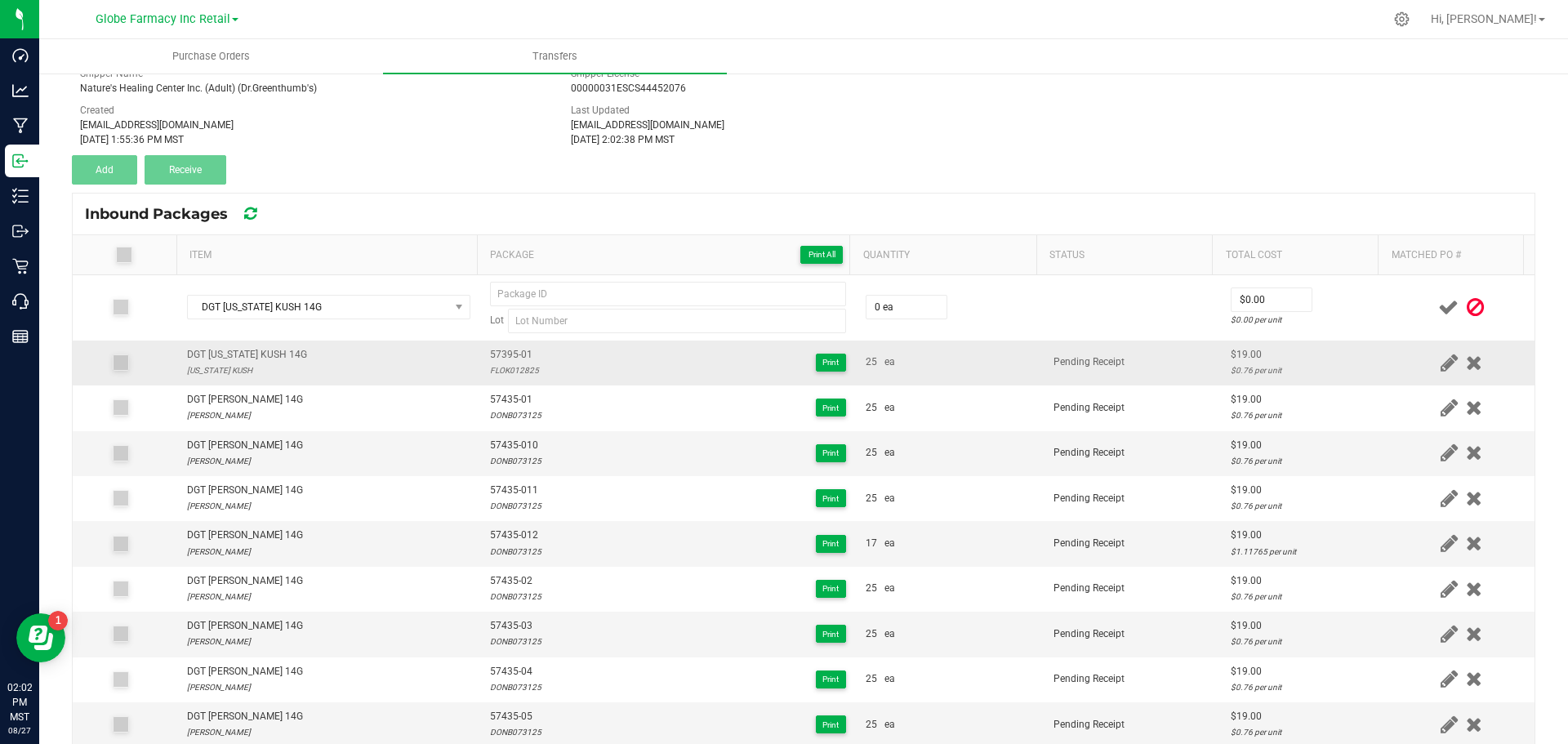
click at [507, 351] on span "57395-01" at bounding box center [514, 354] width 49 height 16
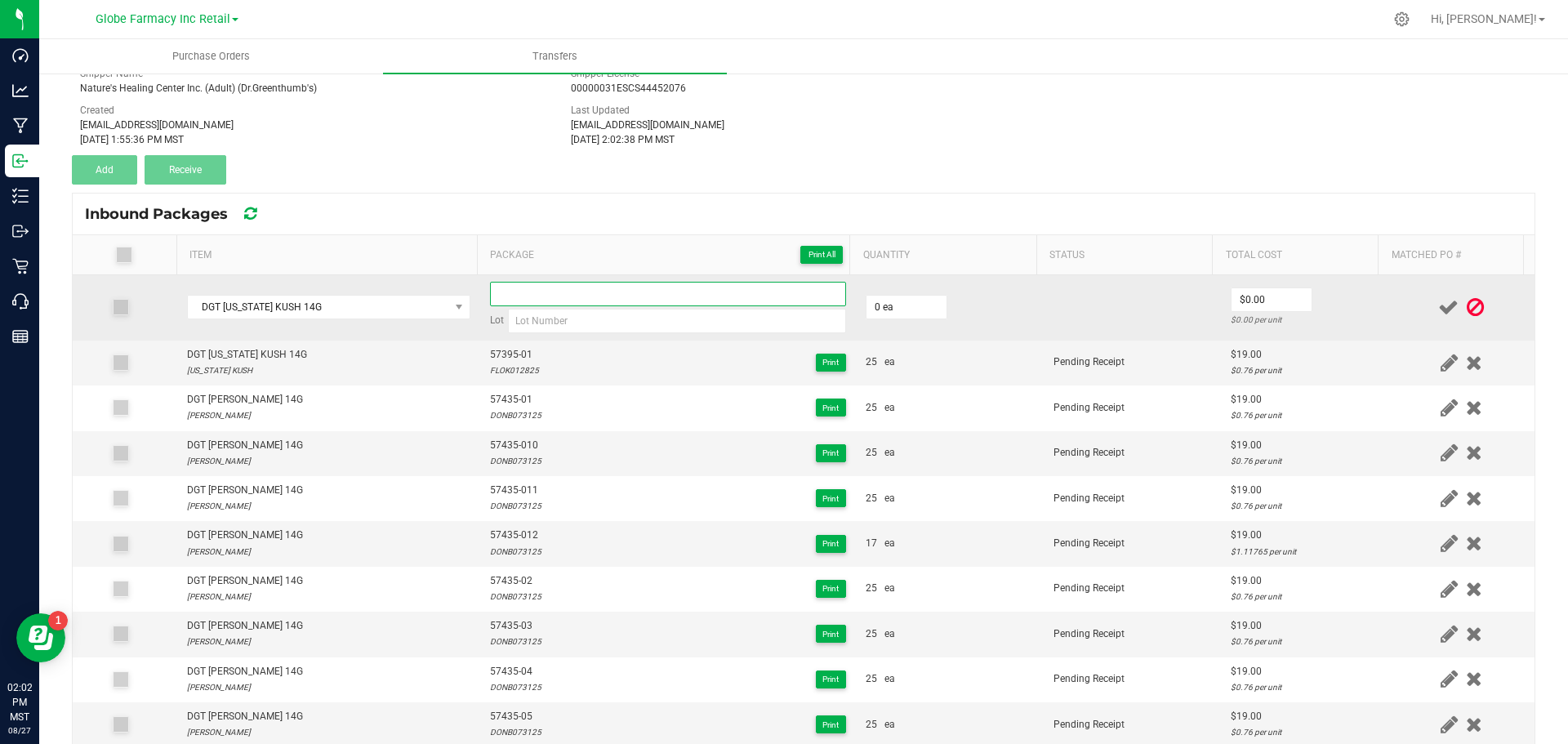
click at [511, 299] on input at bounding box center [668, 293] width 356 height 24
paste input "57395-01"
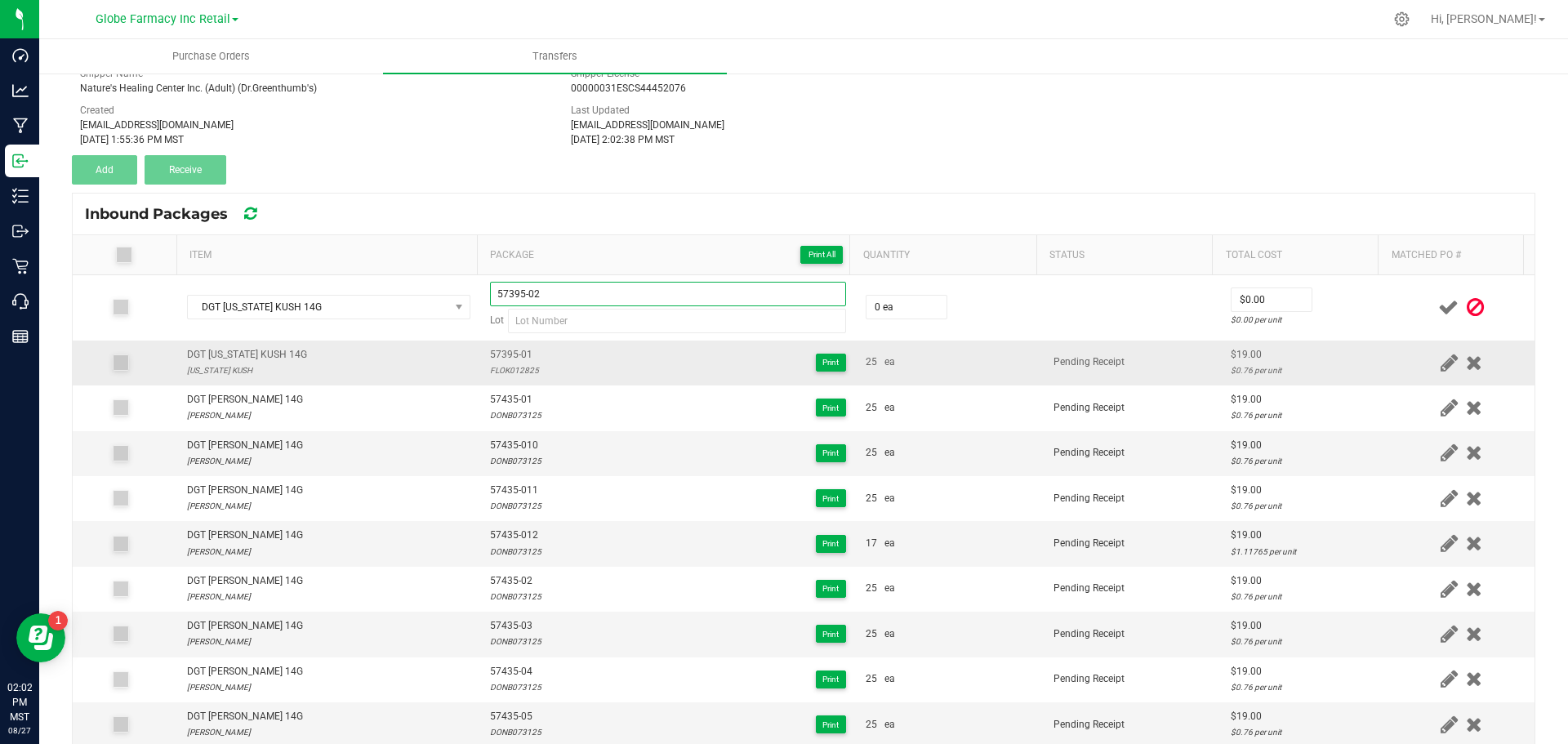
type input "57395-02"
click at [513, 364] on div "FLOK012825" at bounding box center [514, 370] width 49 height 16
click at [512, 363] on div "FLOK012825" at bounding box center [514, 370] width 49 height 16
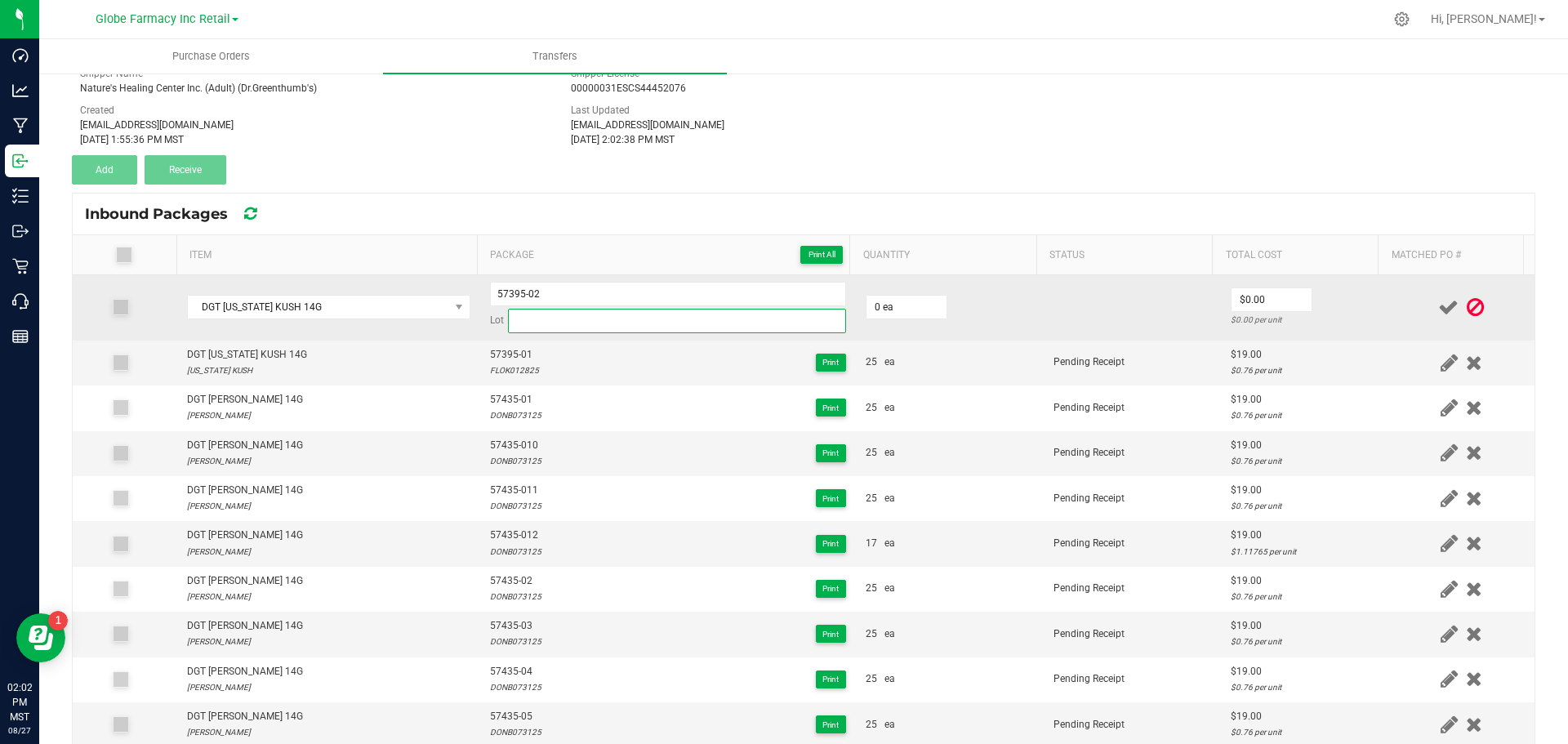
click at [533, 329] on input at bounding box center [677, 320] width 339 height 24
paste input "FLOK012825"
type input "FLOK012825"
click at [893, 306] on input "0" at bounding box center [907, 307] width 80 height 23
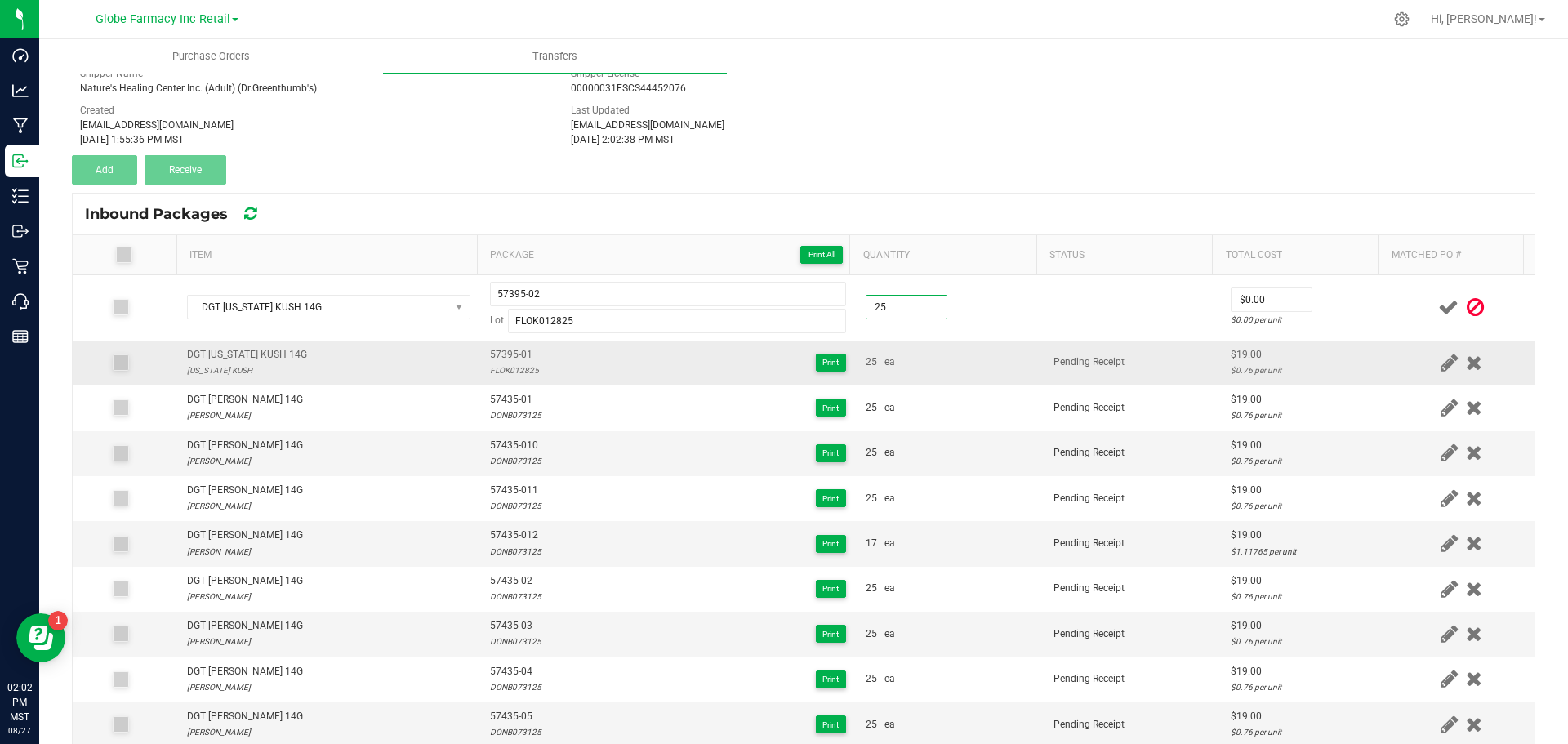
type input "25 ea"
drag, startPoint x: 987, startPoint y: 358, endPoint x: 1043, endPoint y: 344, distance: 57.7
click at [996, 357] on div "25 ea" at bounding box center [949, 362] width 168 height 16
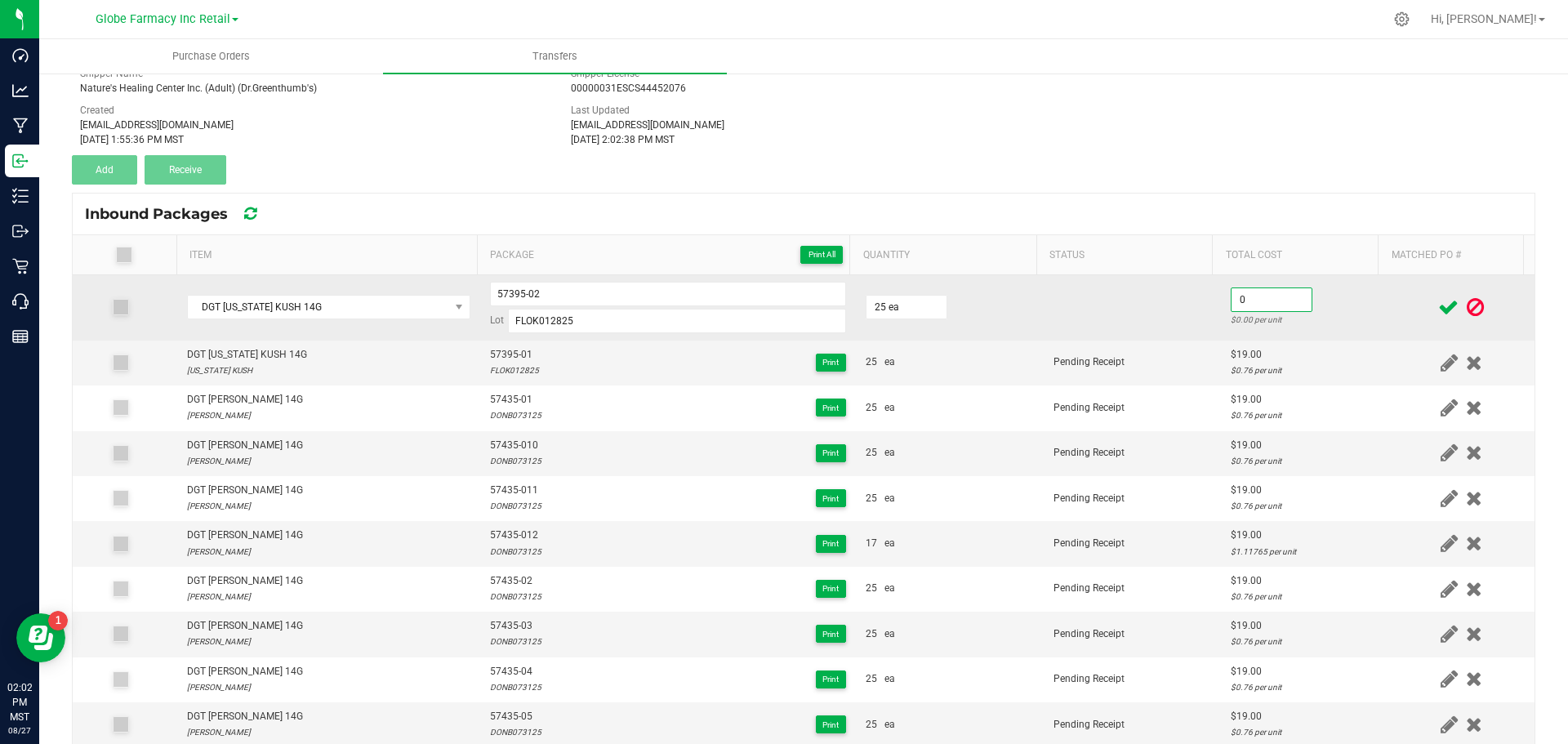
click at [1278, 299] on input "0" at bounding box center [1272, 299] width 80 height 23
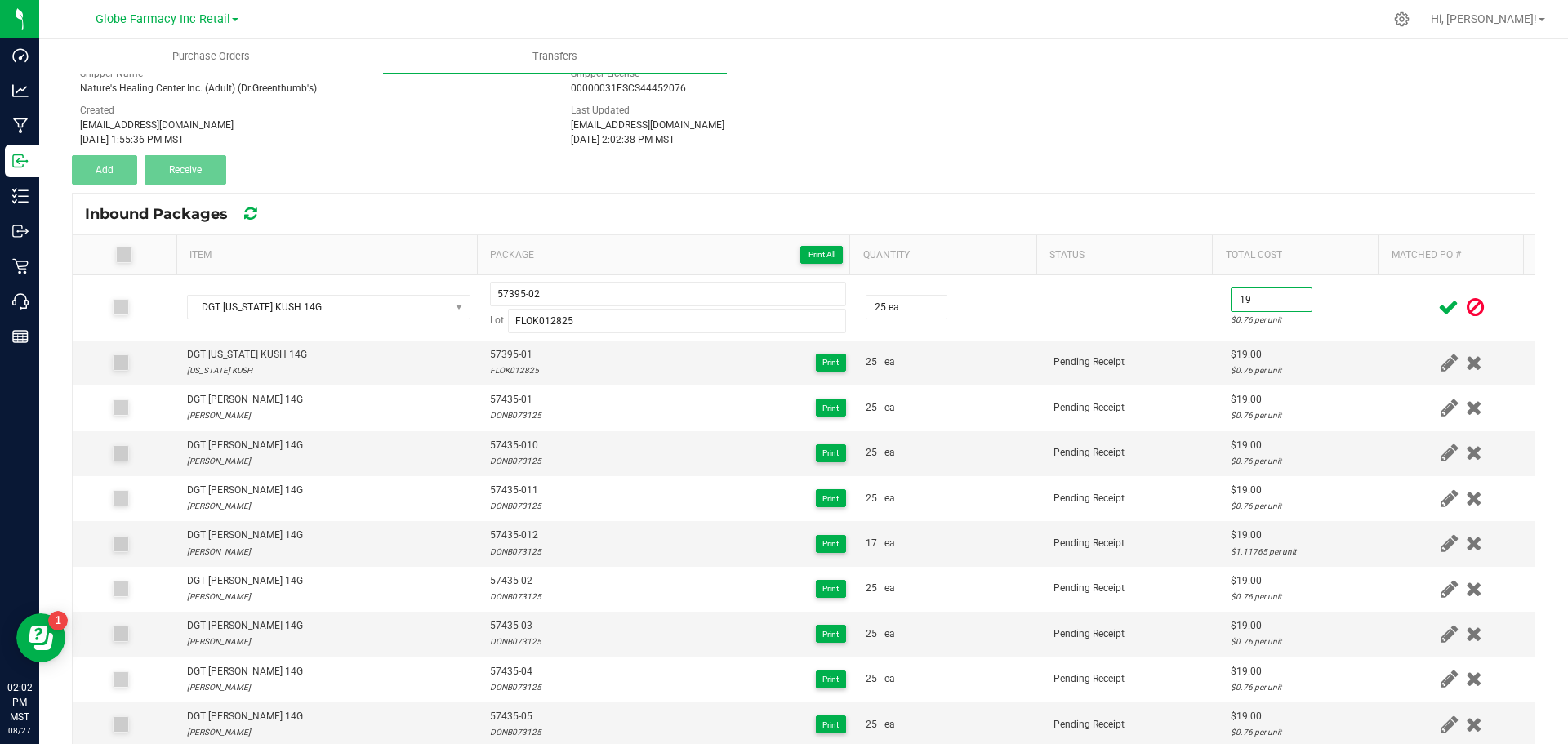
type input "$19.00"
click at [1438, 303] on icon at bounding box center [1448, 308] width 20 height 20
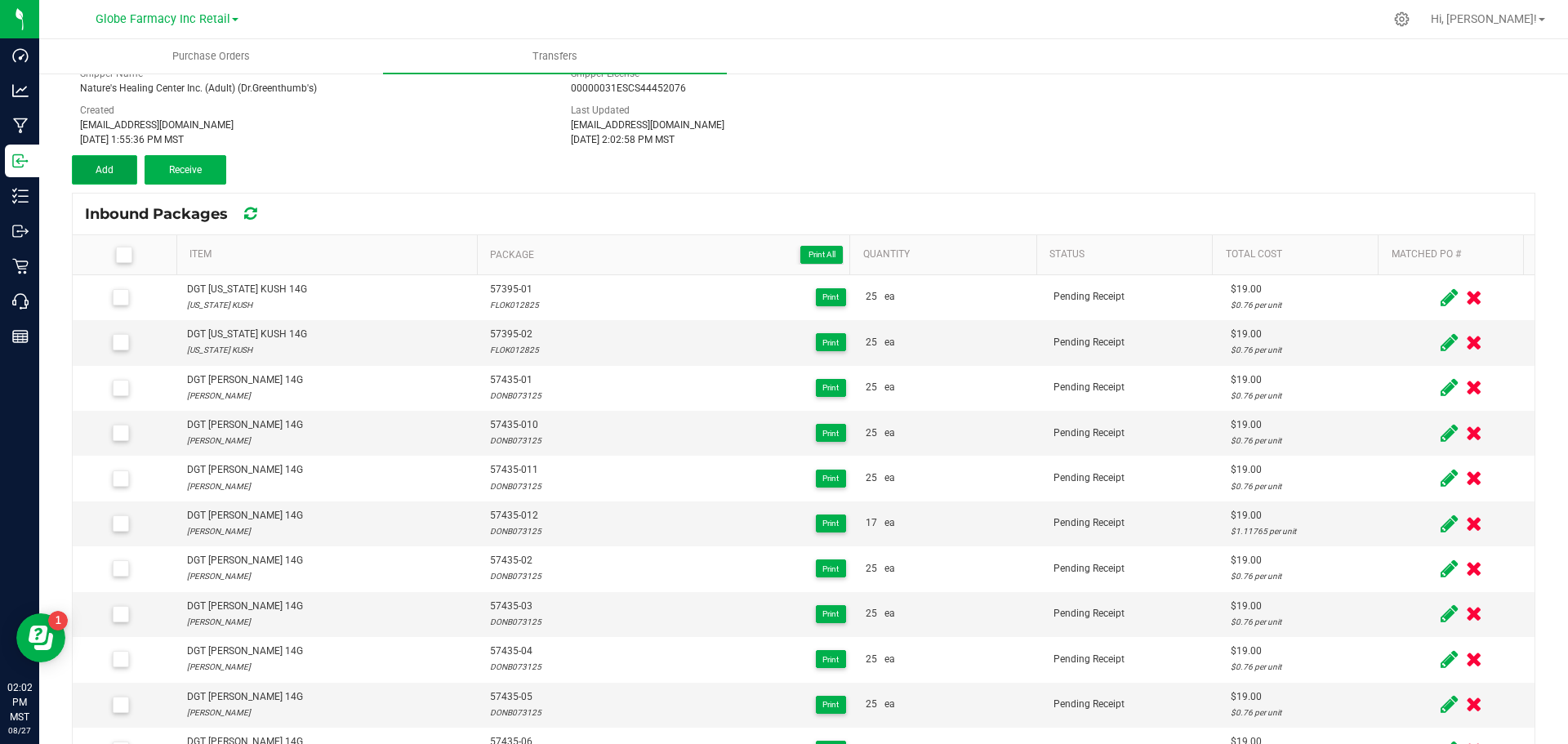
click at [94, 178] on button "Add" at bounding box center [104, 170] width 65 height 29
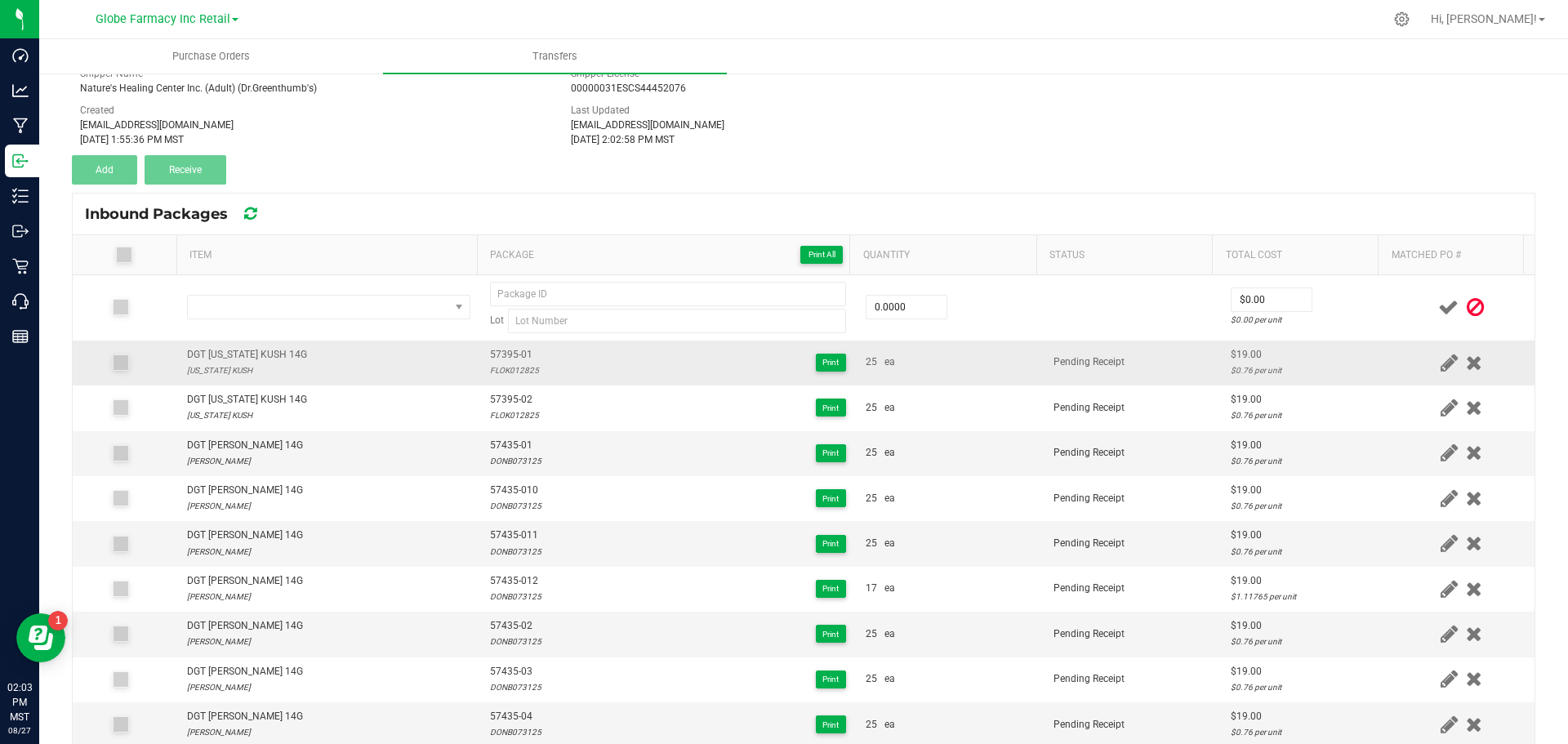
click at [229, 354] on div "DGT [US_STATE] KUSH 14G" at bounding box center [247, 354] width 120 height 16
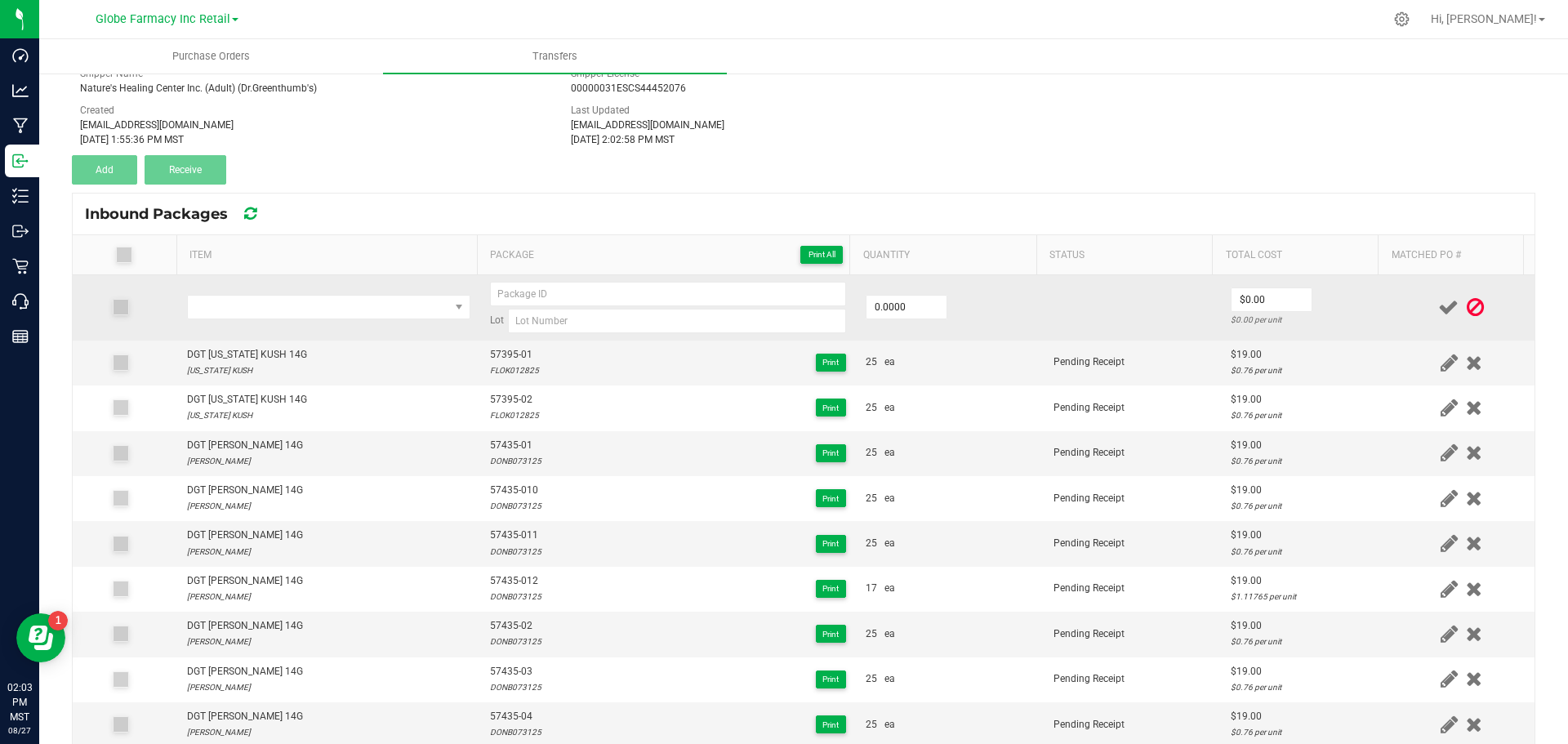
click at [215, 293] on td at bounding box center [328, 308] width 303 height 65
click at [218, 302] on span "NO DATA FOUND" at bounding box center [318, 307] width 262 height 23
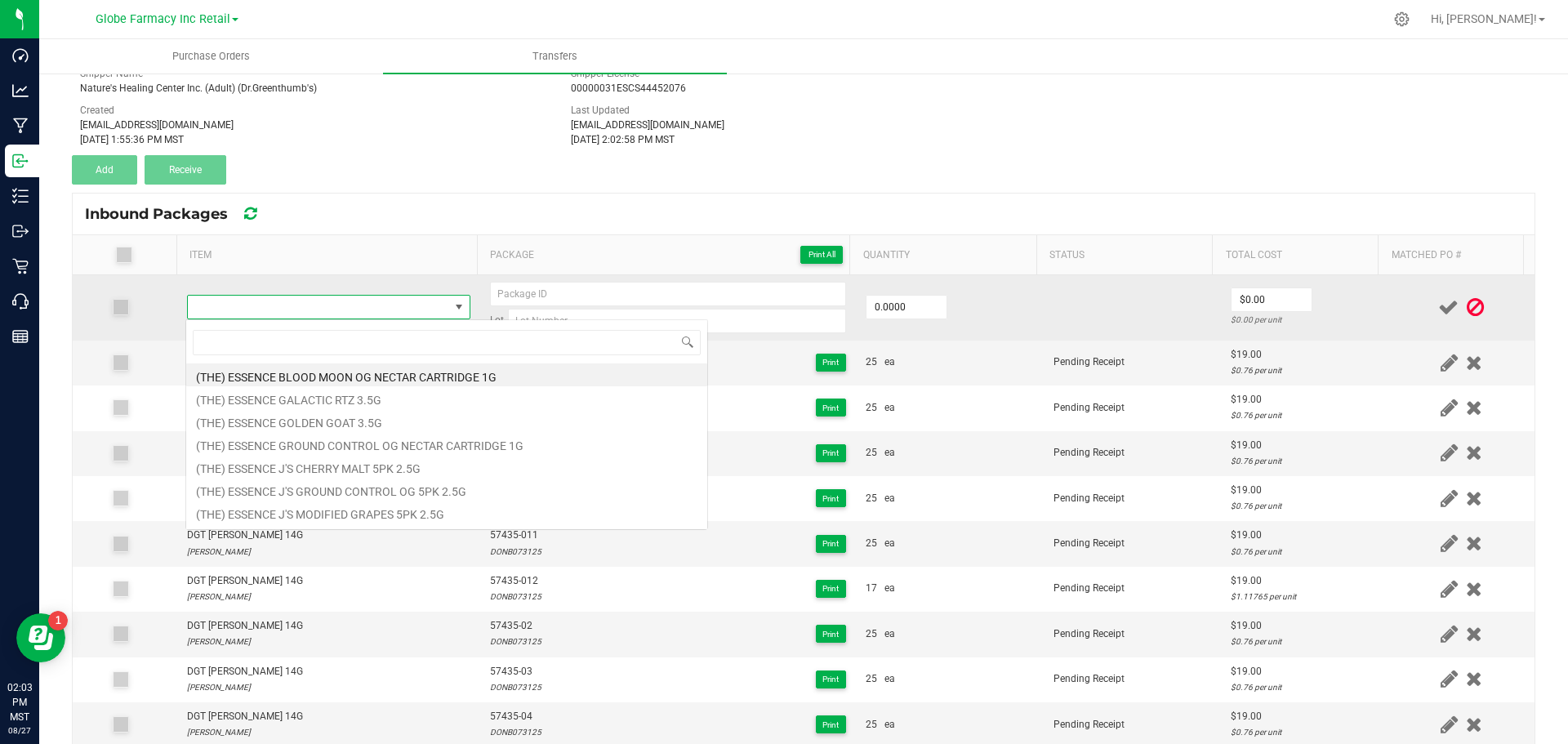
type input "DGT [US_STATE] KUSH 14G"
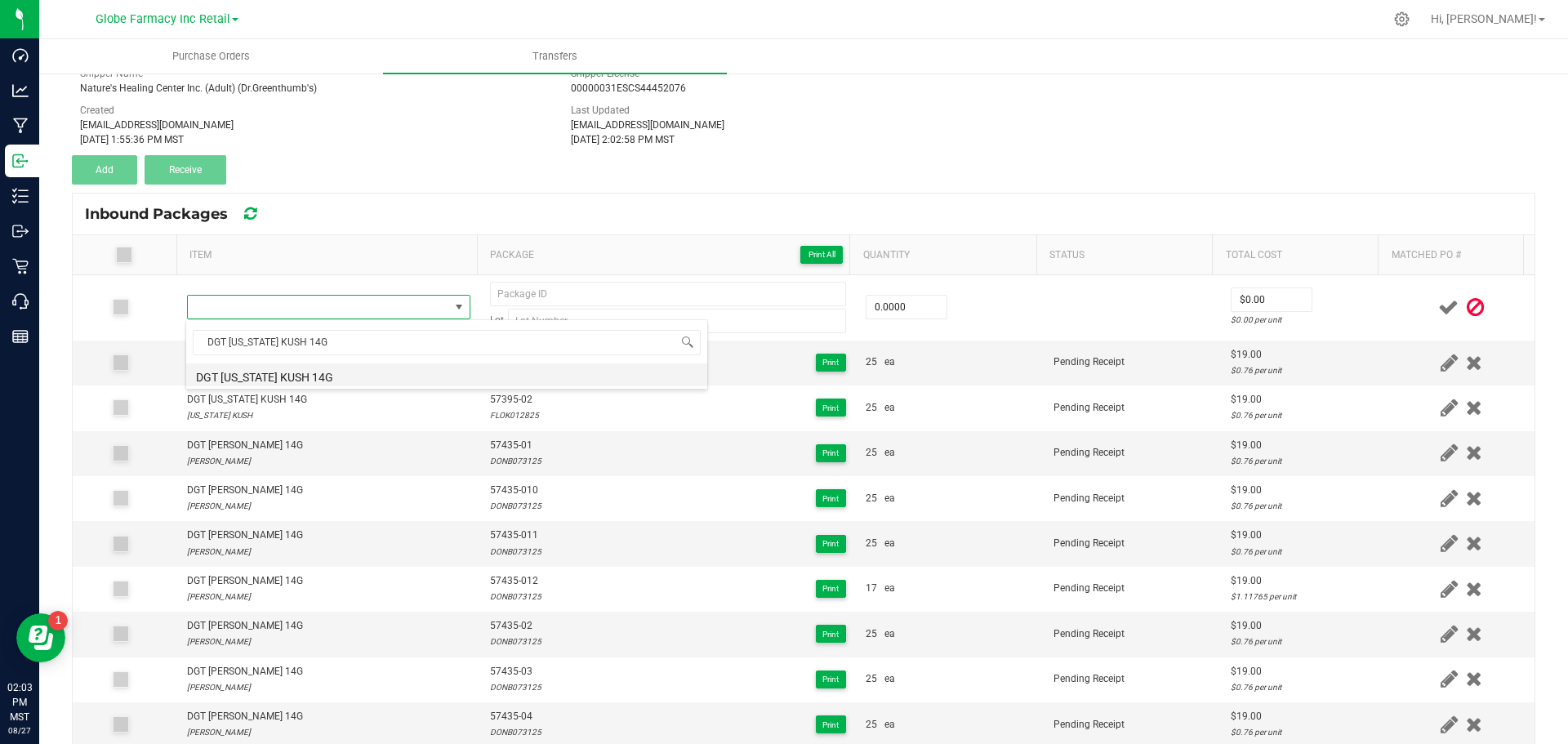
click at [262, 375] on li "DGT [US_STATE] KUSH 14G" at bounding box center [446, 375] width 521 height 23
type input "0 ea"
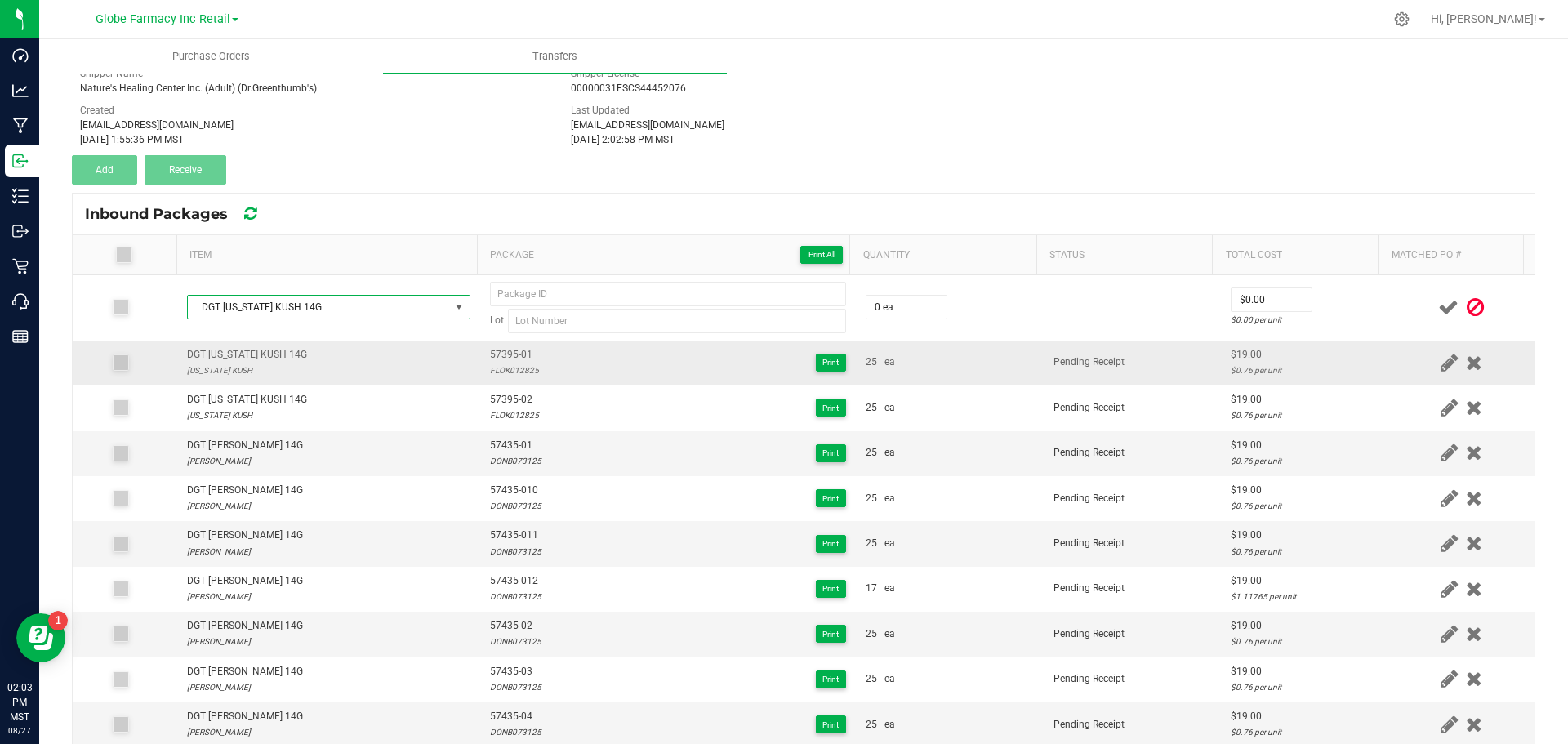
click at [497, 355] on span "57395-01" at bounding box center [514, 354] width 49 height 16
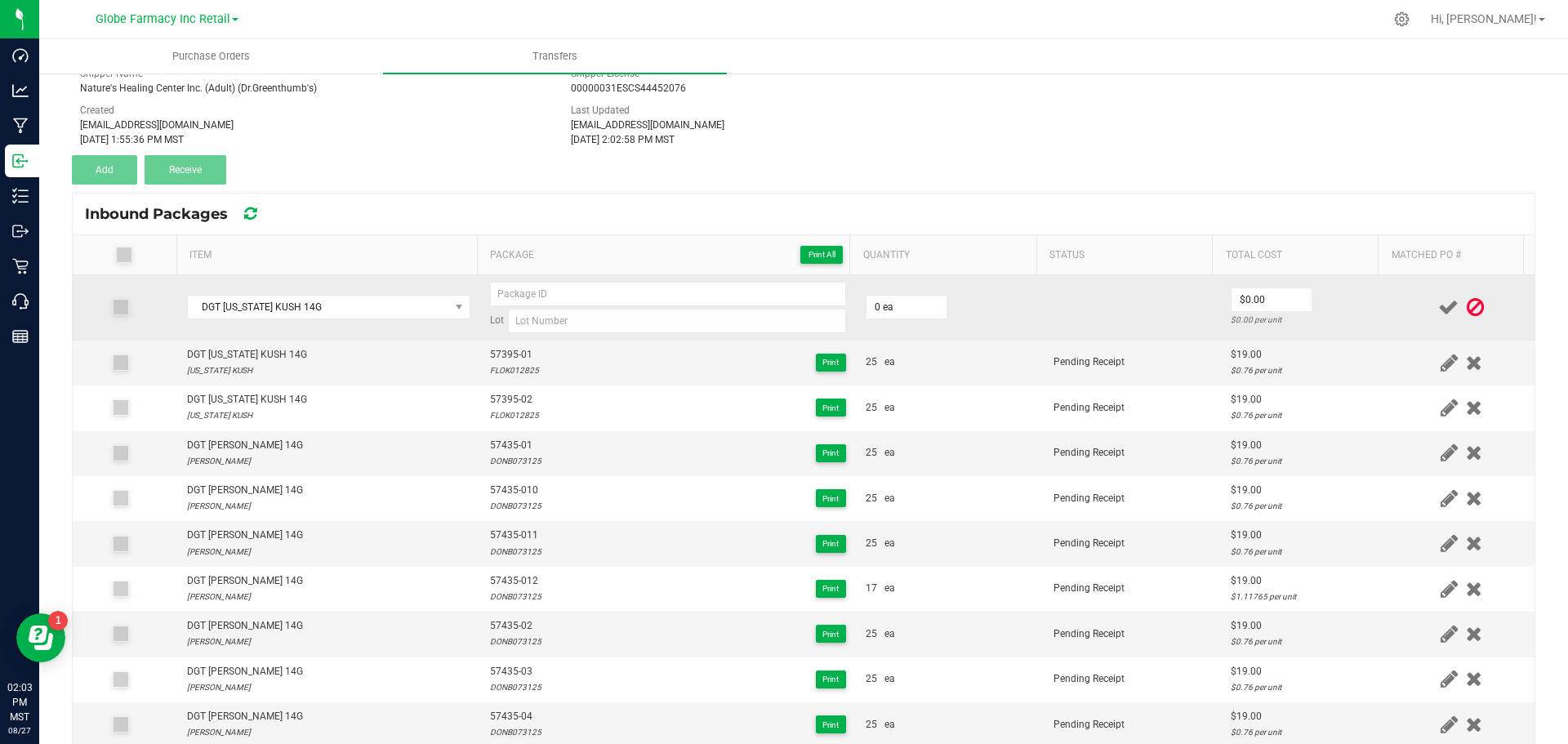
click at [504, 306] on div "Lot" at bounding box center [668, 308] width 356 height 52
click at [501, 299] on input at bounding box center [668, 293] width 356 height 24
paste input "57395-01"
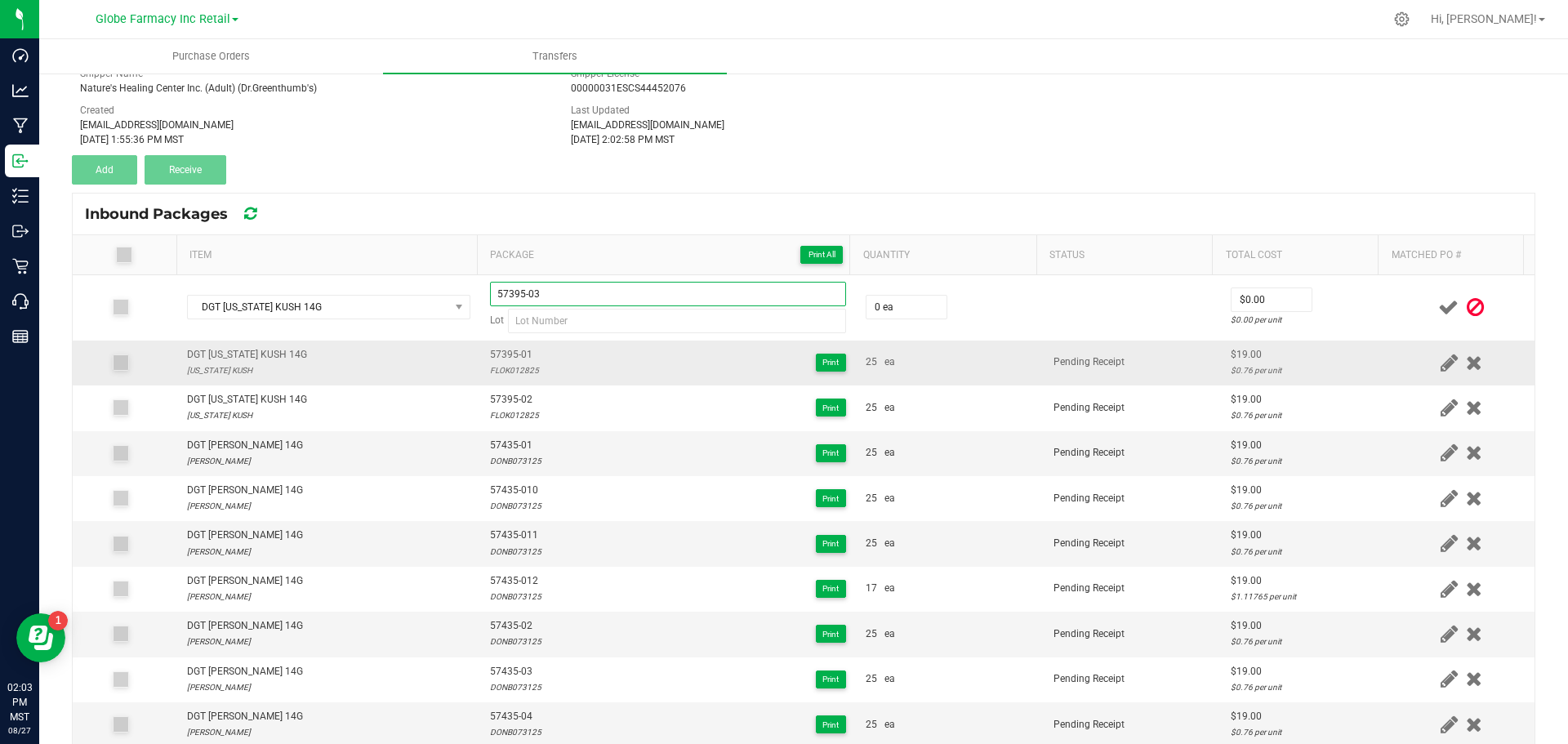
type input "57395-03"
click at [505, 372] on div "FLOK012825" at bounding box center [514, 370] width 49 height 16
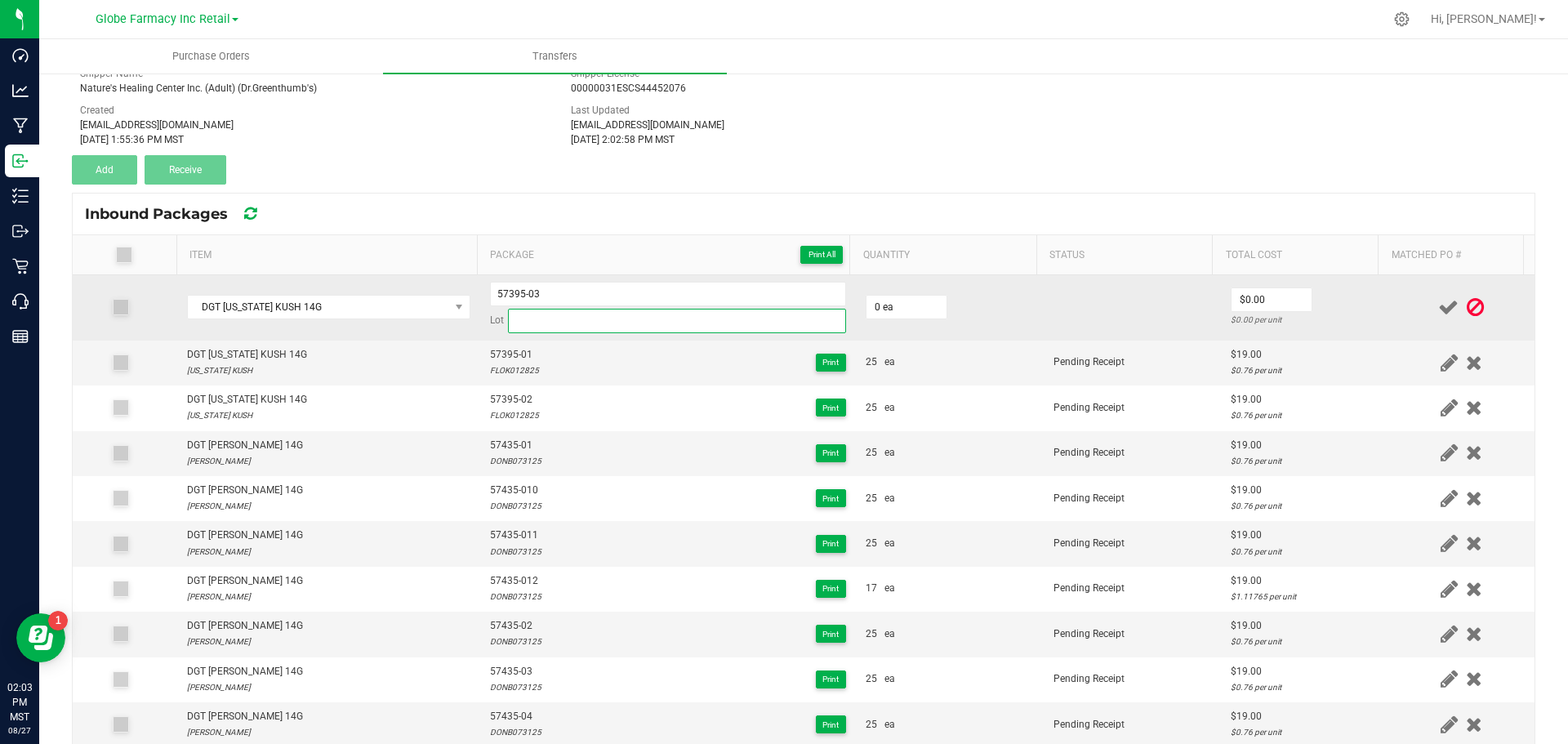
click at [521, 322] on input at bounding box center [677, 320] width 339 height 24
paste input "FLOK012825"
type input "FLOK012825"
click at [890, 302] on input "0" at bounding box center [907, 307] width 80 height 23
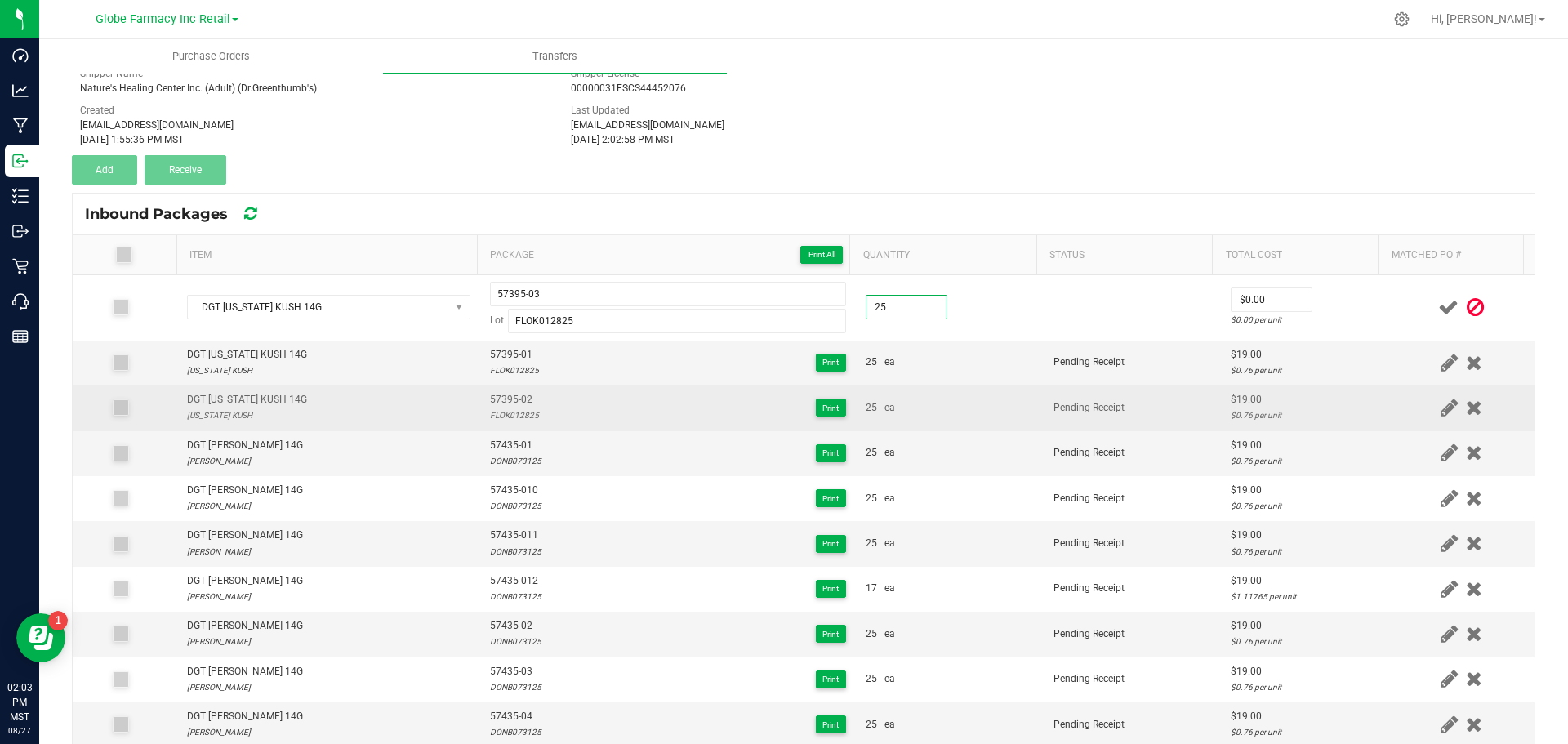
type input "25 ea"
drag, startPoint x: 1031, startPoint y: 404, endPoint x: 1031, endPoint y: 395, distance: 9.0
click at [1044, 403] on td "Pending Receipt" at bounding box center [1133, 408] width 177 height 45
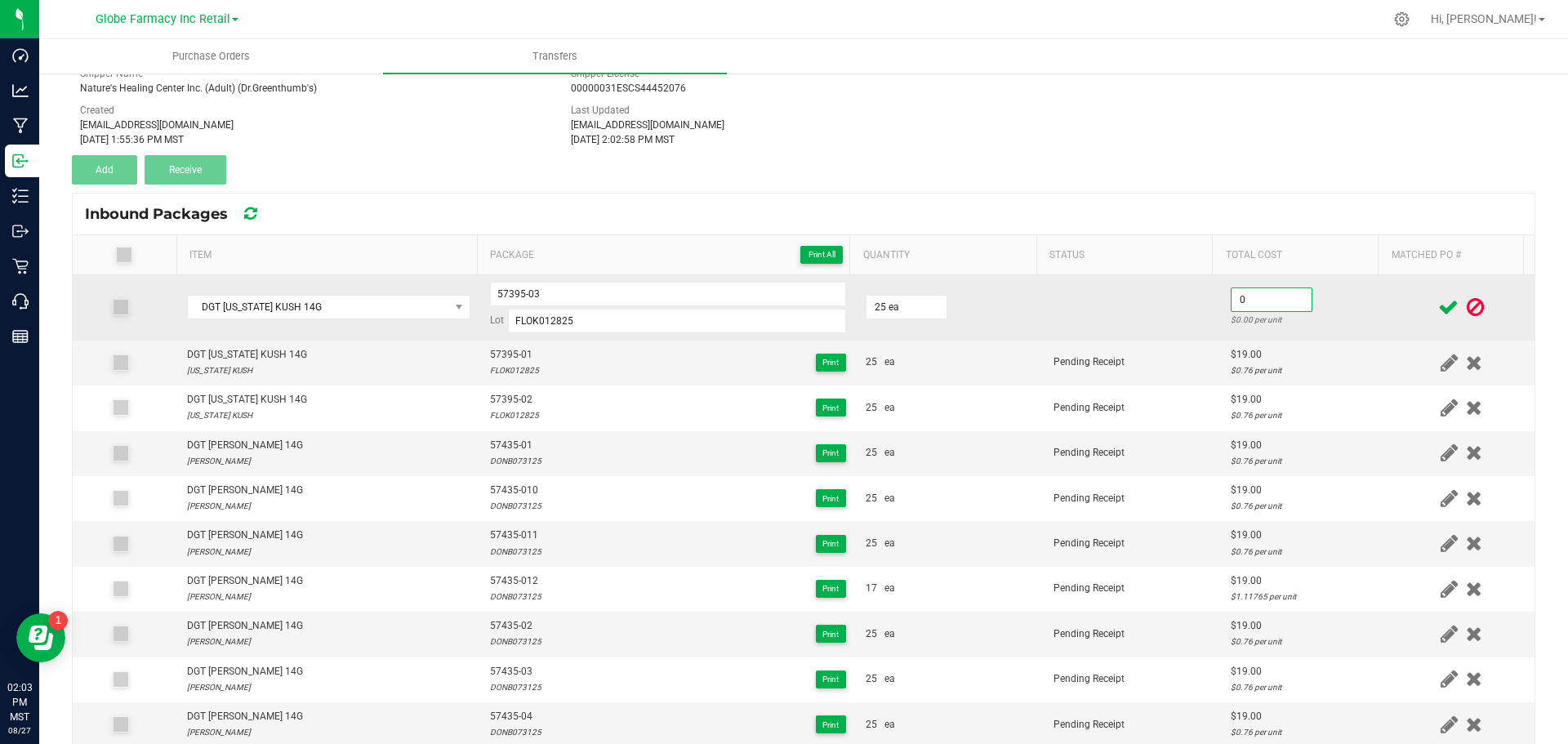
click at [1234, 307] on input "0" at bounding box center [1272, 299] width 80 height 23
type input "$19.00"
click at [1187, 329] on td at bounding box center [1133, 308] width 177 height 65
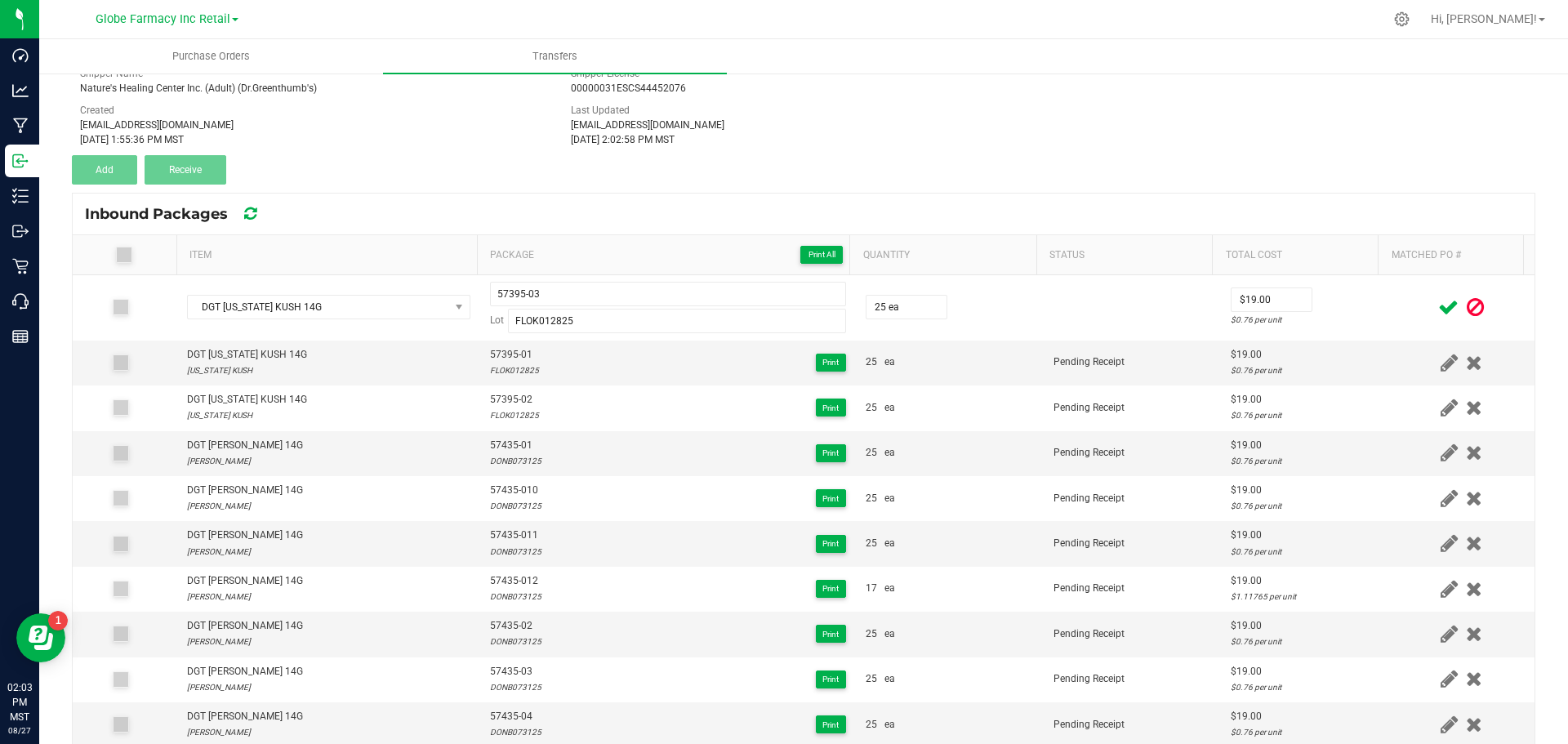
click at [1438, 303] on icon at bounding box center [1448, 308] width 20 height 20
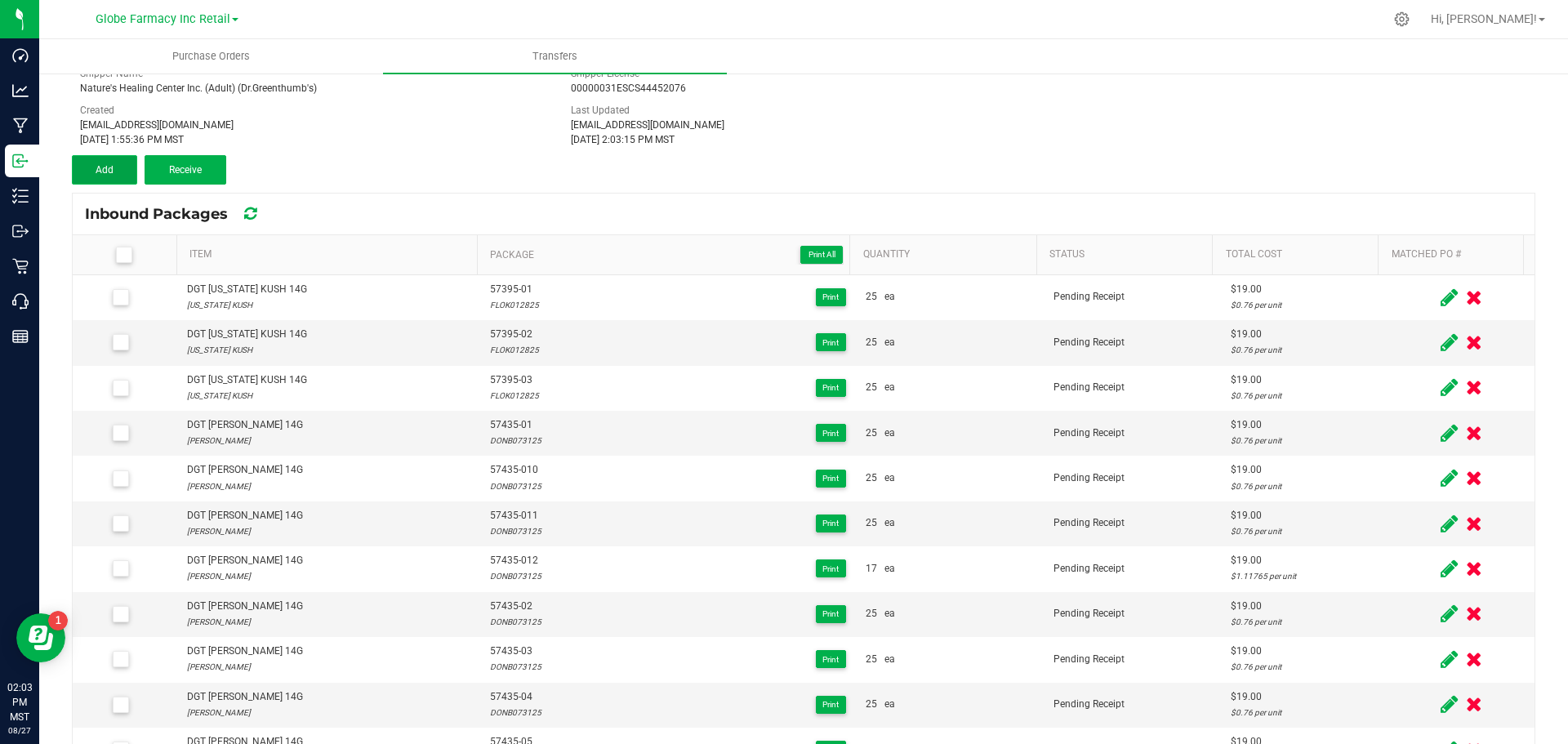
click at [89, 176] on button "Add" at bounding box center [104, 170] width 65 height 29
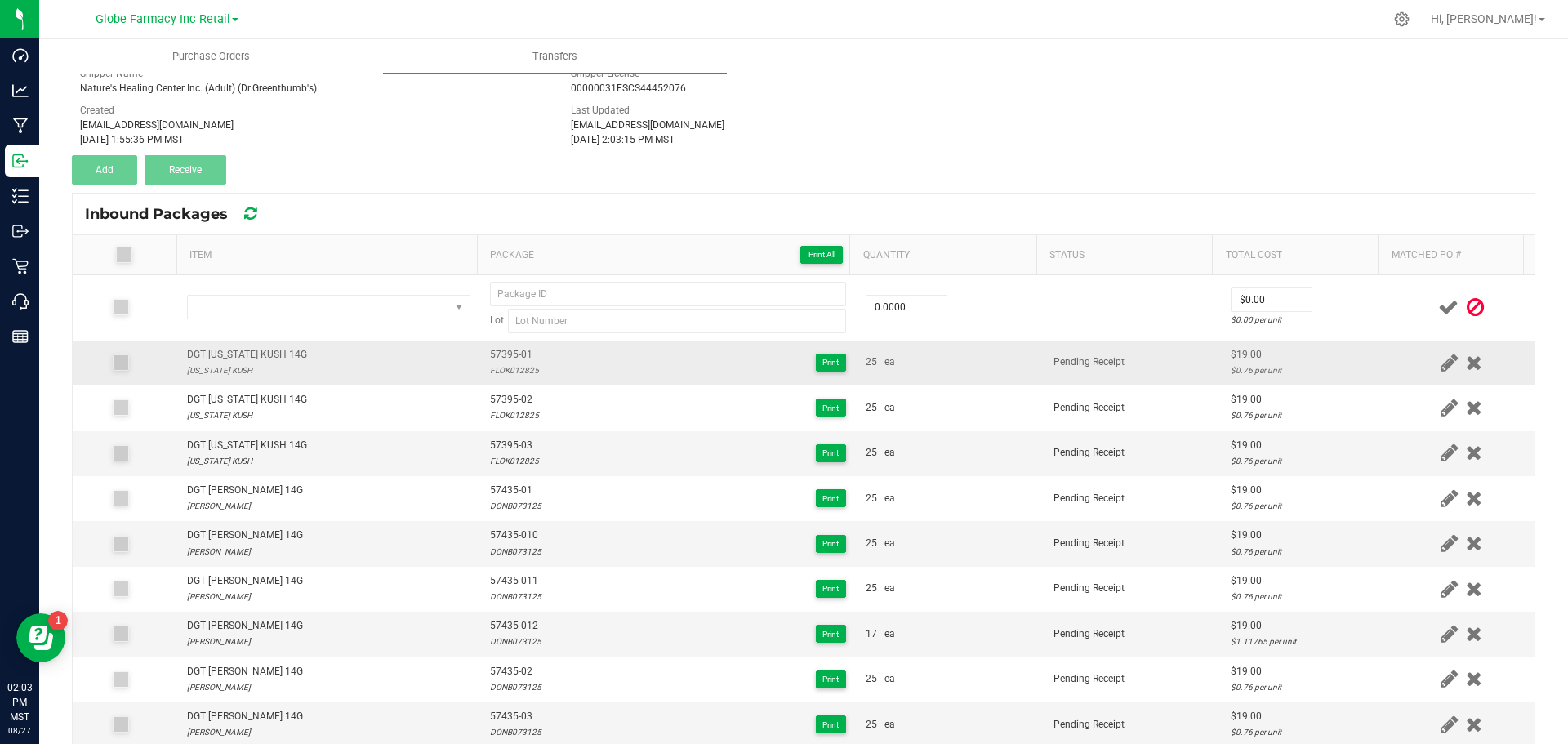
click at [220, 355] on div "DGT [US_STATE] KUSH 14G" at bounding box center [247, 354] width 120 height 16
click at [219, 354] on div "DGT [US_STATE] KUSH 14G" at bounding box center [247, 354] width 120 height 16
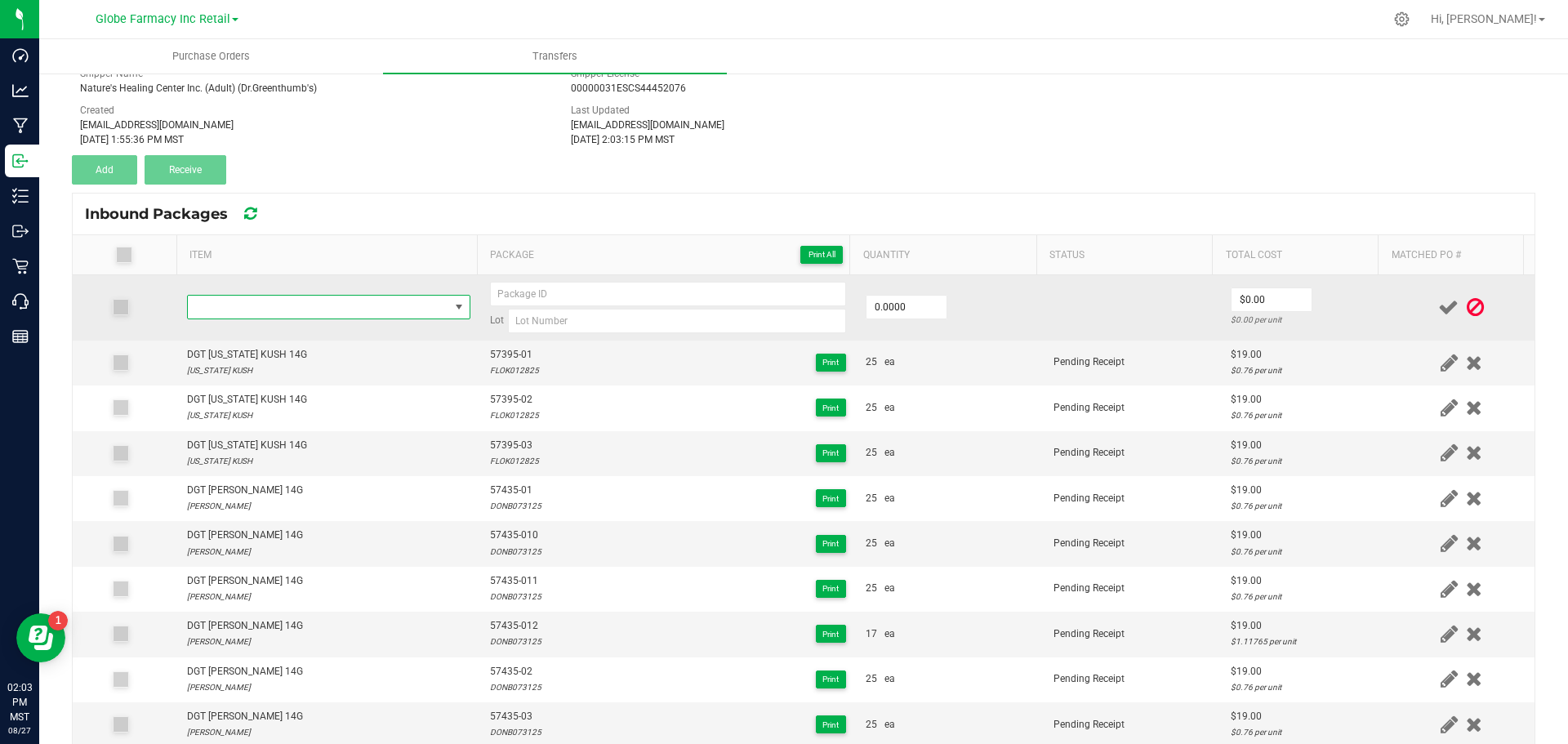
click at [216, 306] on span "NO DATA FOUND" at bounding box center [318, 307] width 262 height 23
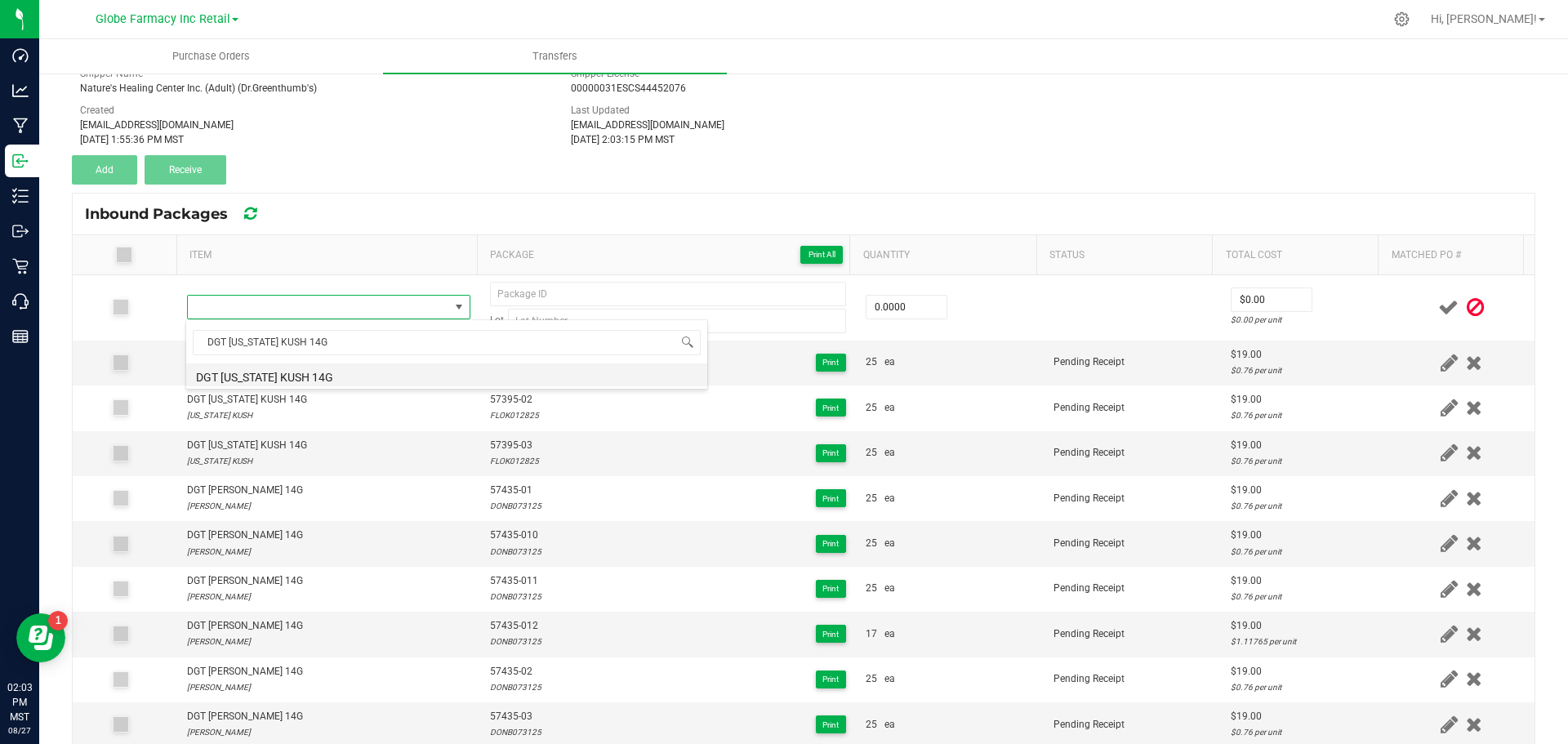
click at [226, 375] on li "DGT [US_STATE] KUSH 14G" at bounding box center [446, 375] width 521 height 23
type input "0 ea"
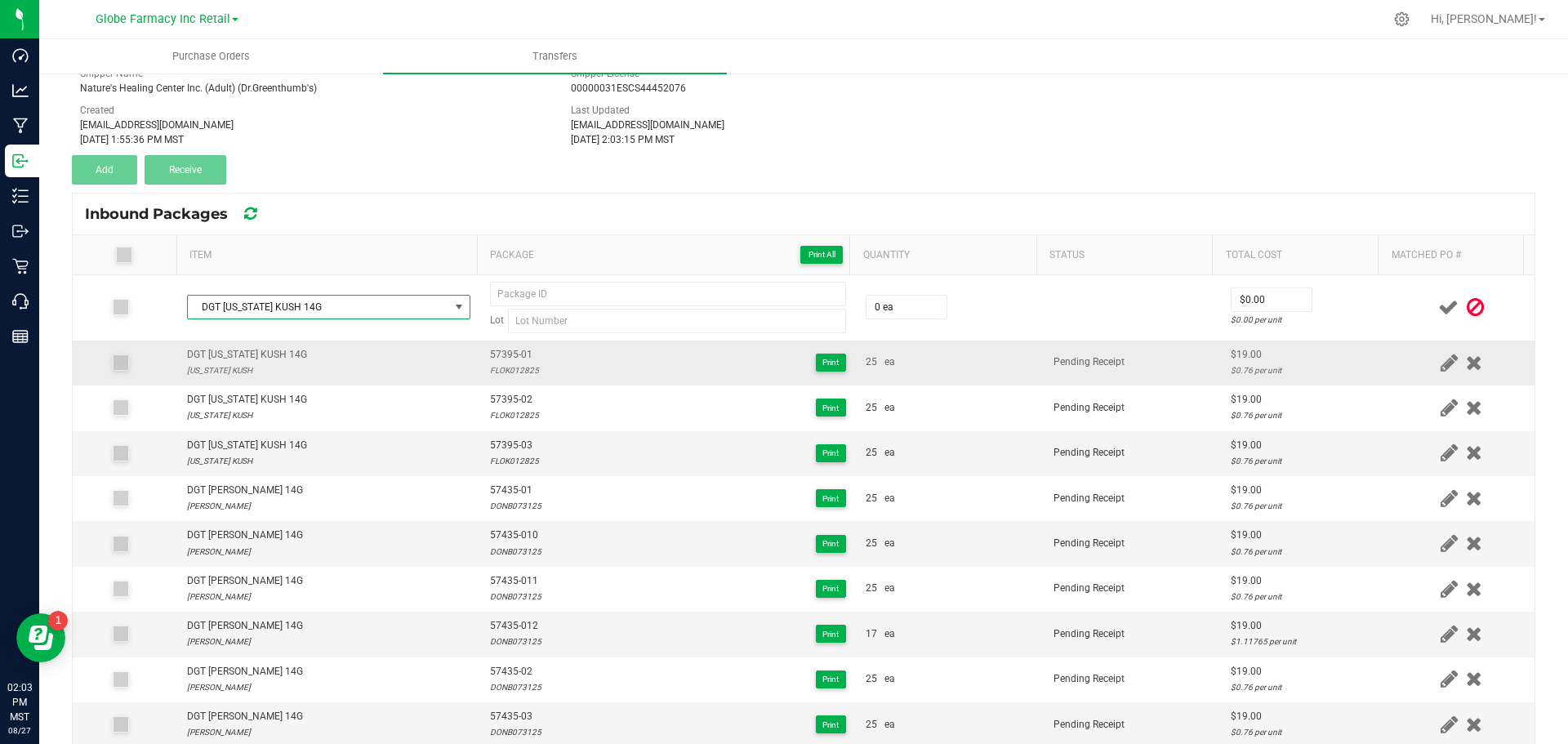
click at [497, 348] on span "57395-01" at bounding box center [514, 354] width 49 height 16
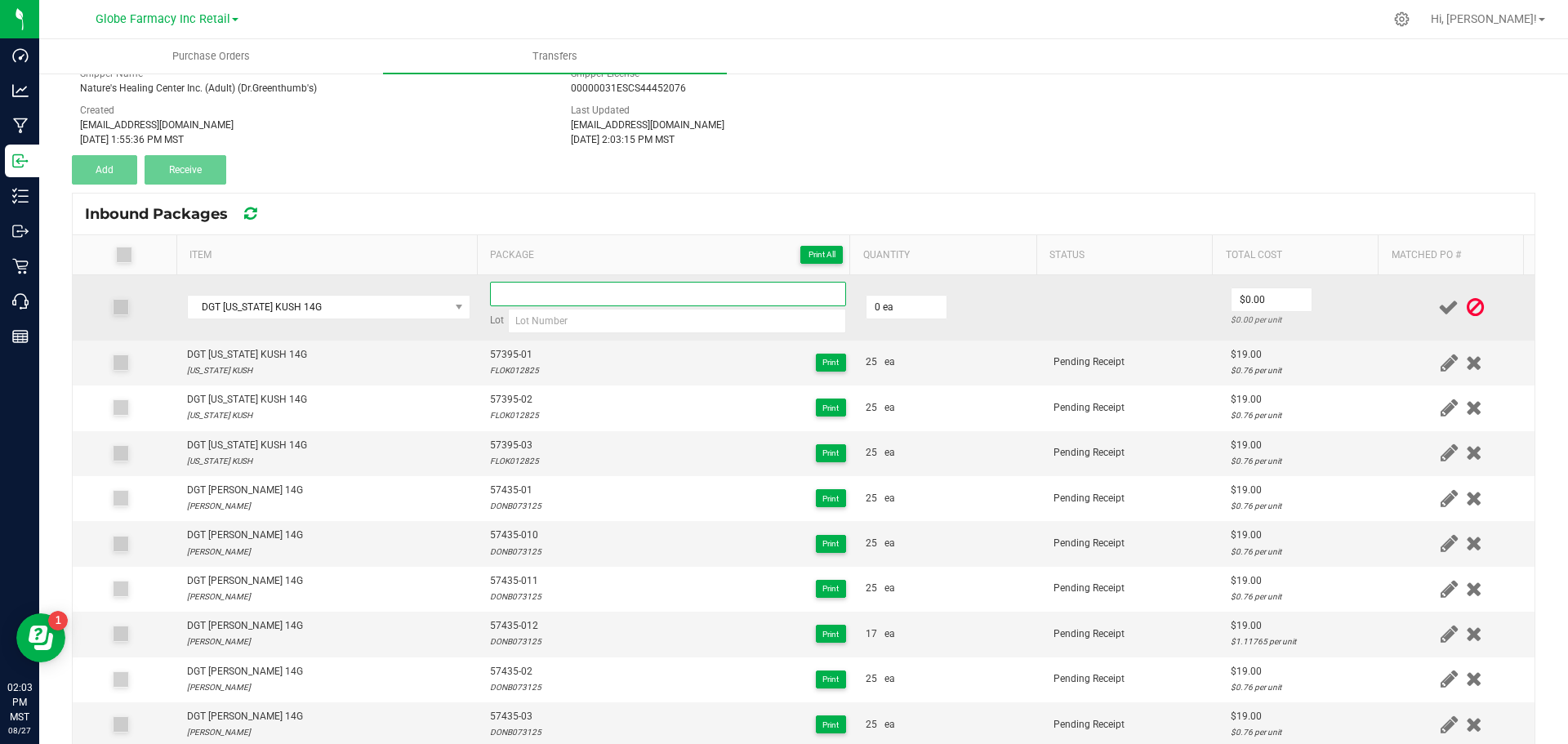
click at [516, 301] on input at bounding box center [668, 293] width 356 height 24
paste input "57395-01"
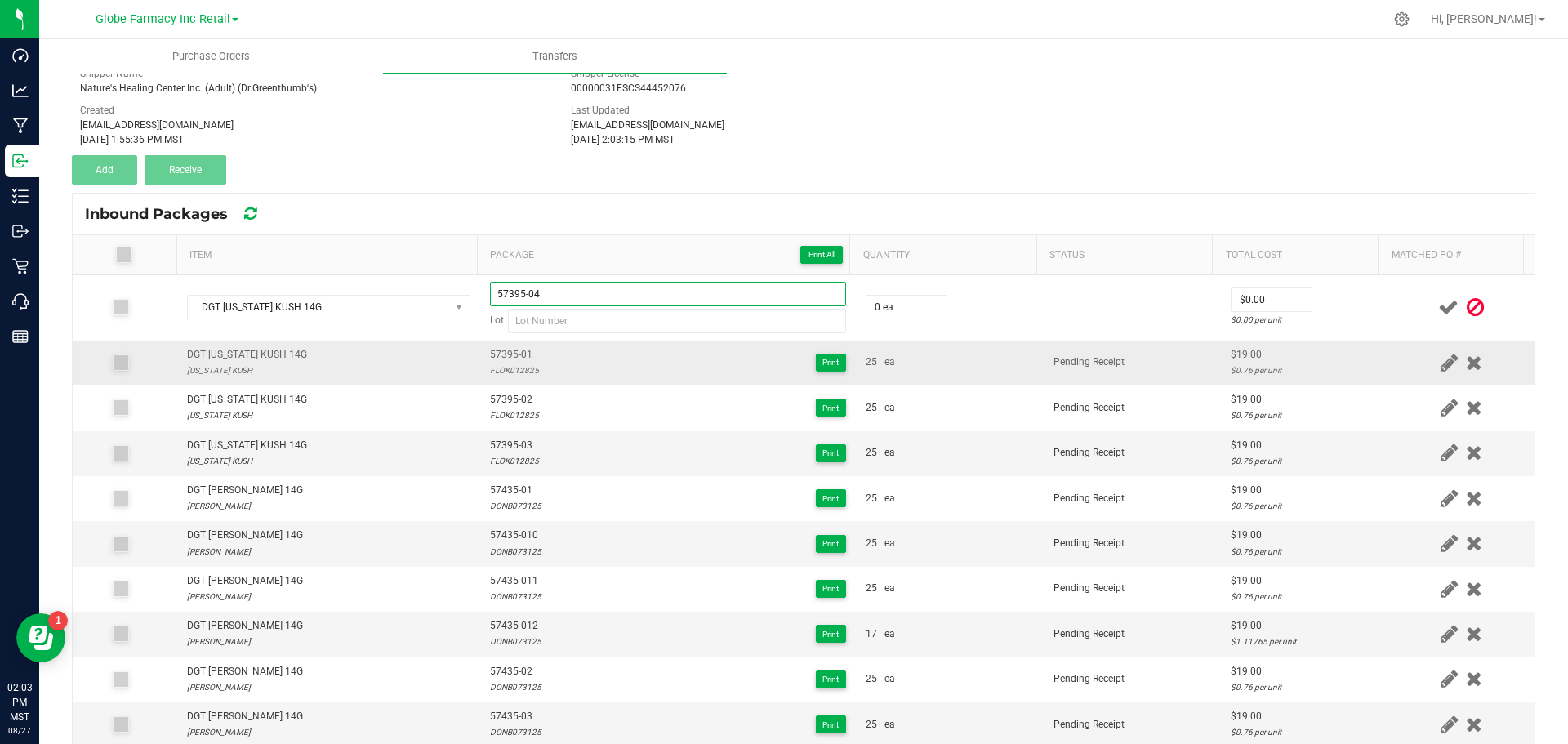
type input "57395-04"
click at [512, 378] on div "FLOK012825" at bounding box center [514, 370] width 49 height 16
click at [512, 375] on div "FLOK012825" at bounding box center [514, 370] width 49 height 16
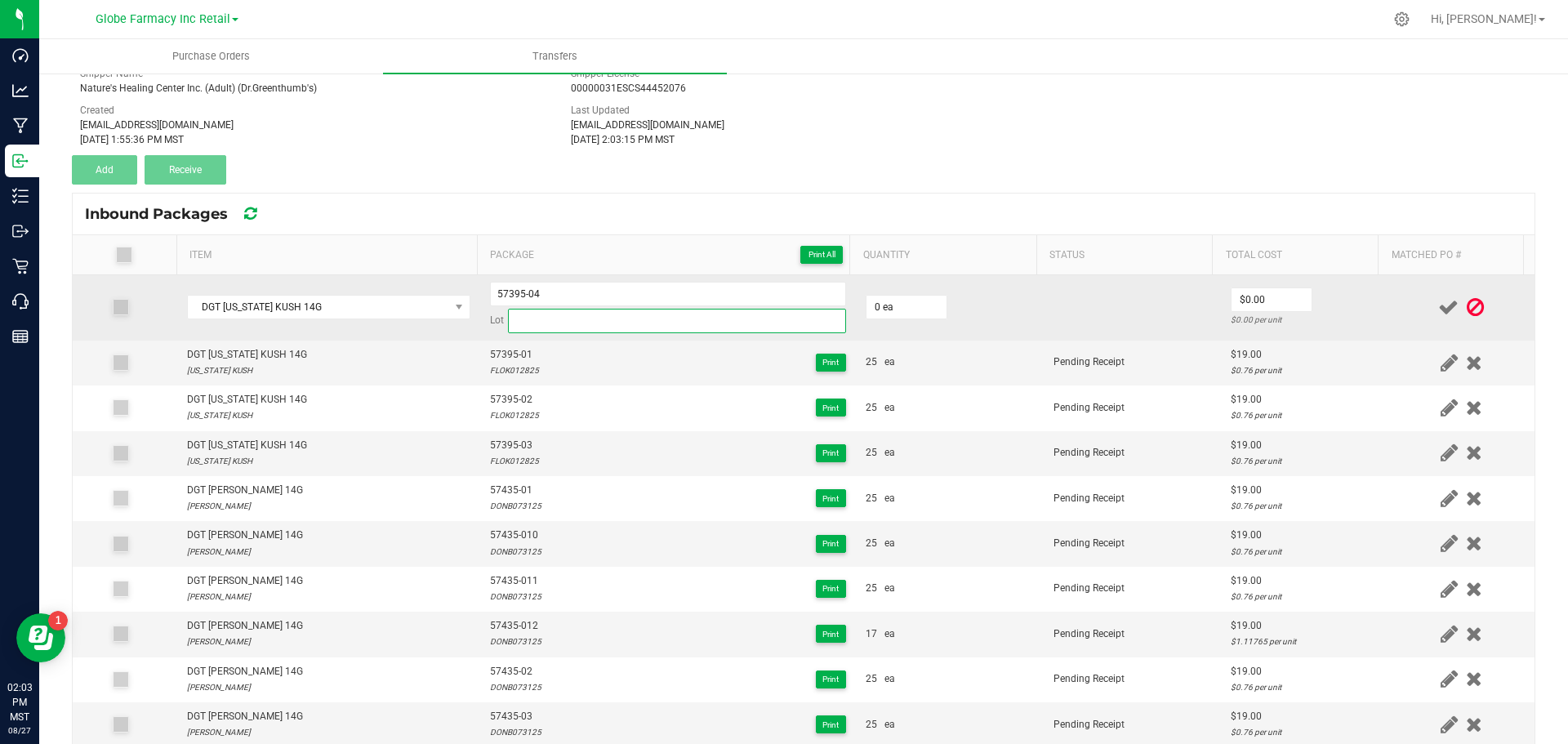
click at [519, 320] on input at bounding box center [677, 320] width 339 height 24
paste input "FLOK012825"
type input "FLOK012825"
click at [905, 300] on input "0" at bounding box center [907, 307] width 80 height 23
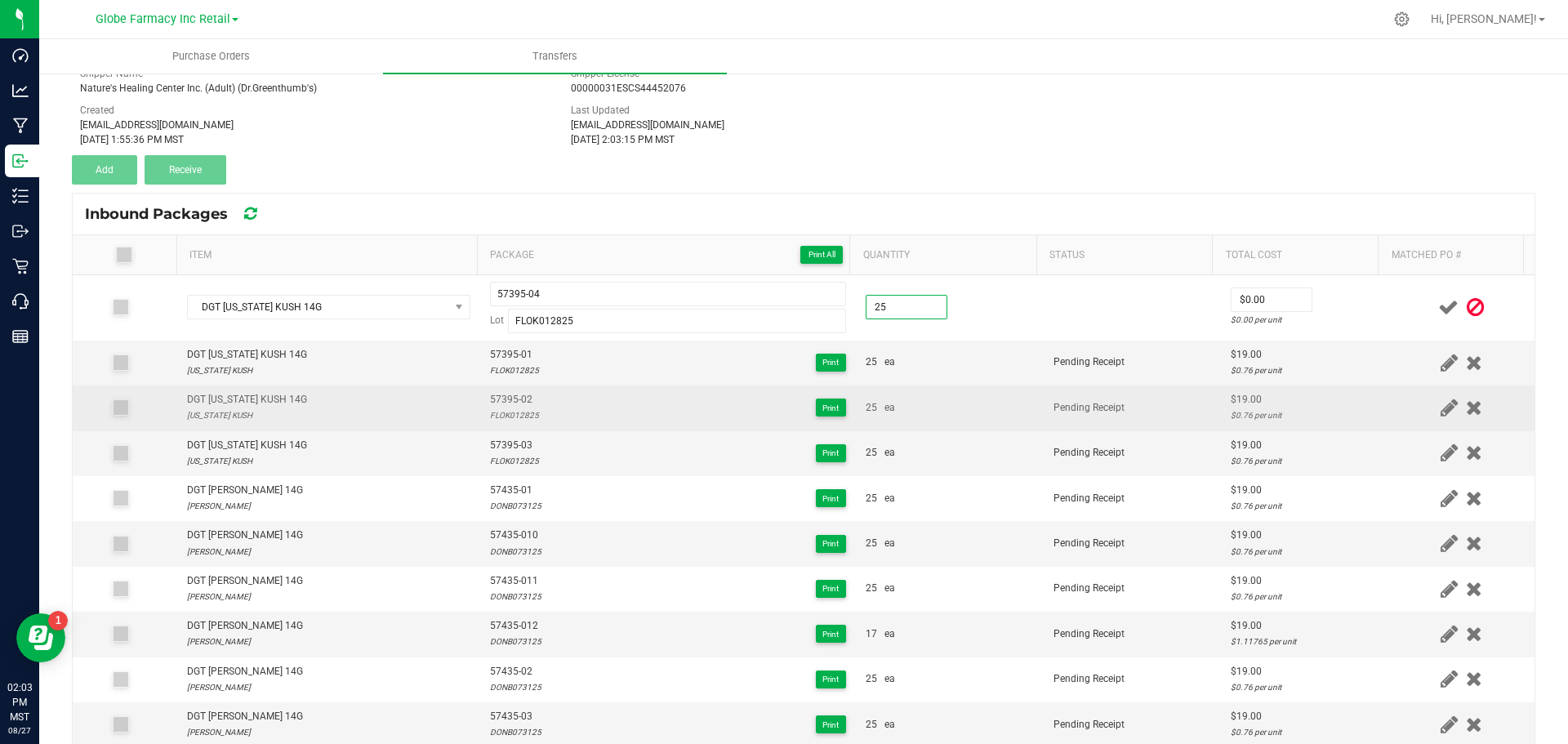
type input "25 ea"
click at [927, 423] on td "25 ea" at bounding box center [949, 408] width 188 height 45
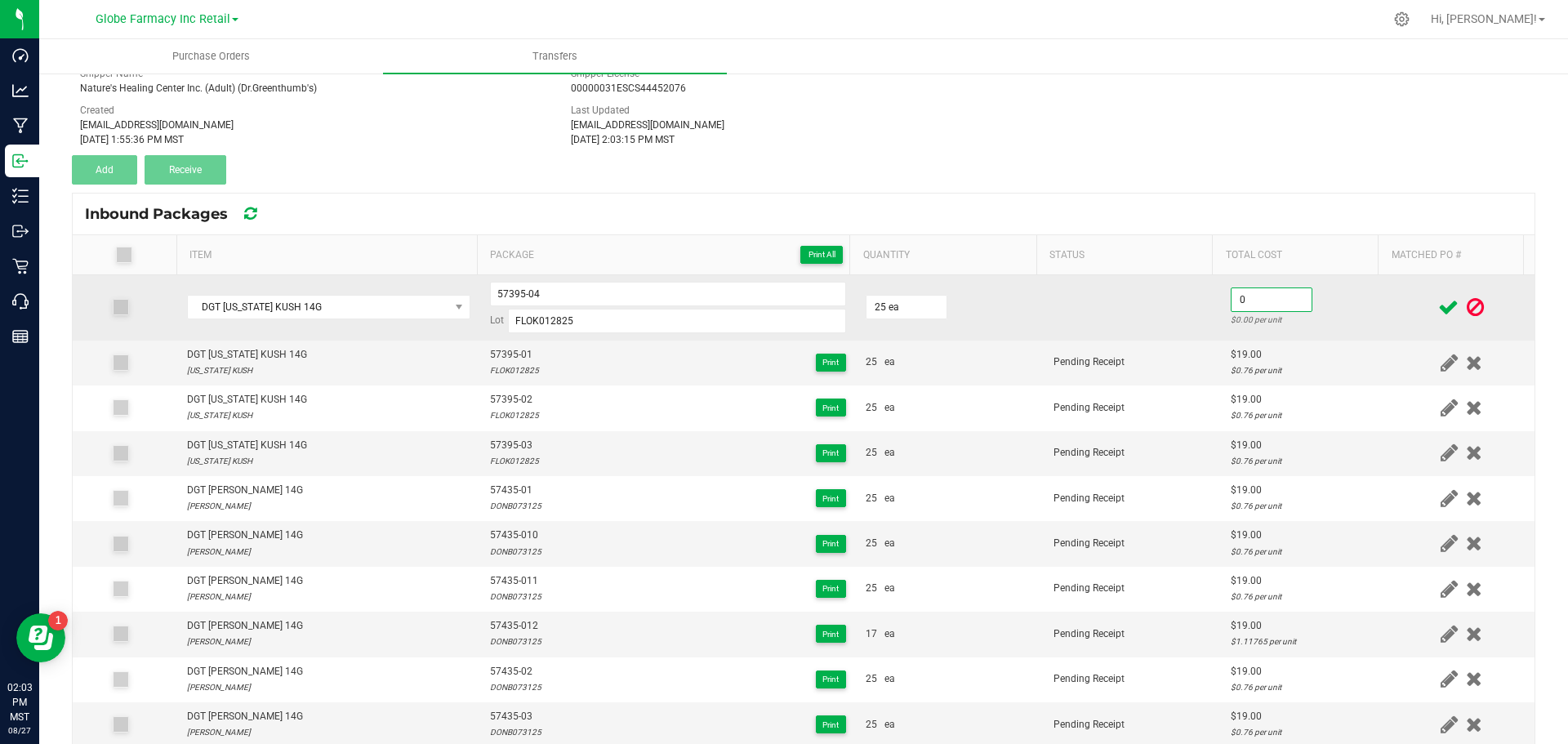
click at [1232, 301] on input "0" at bounding box center [1272, 299] width 80 height 23
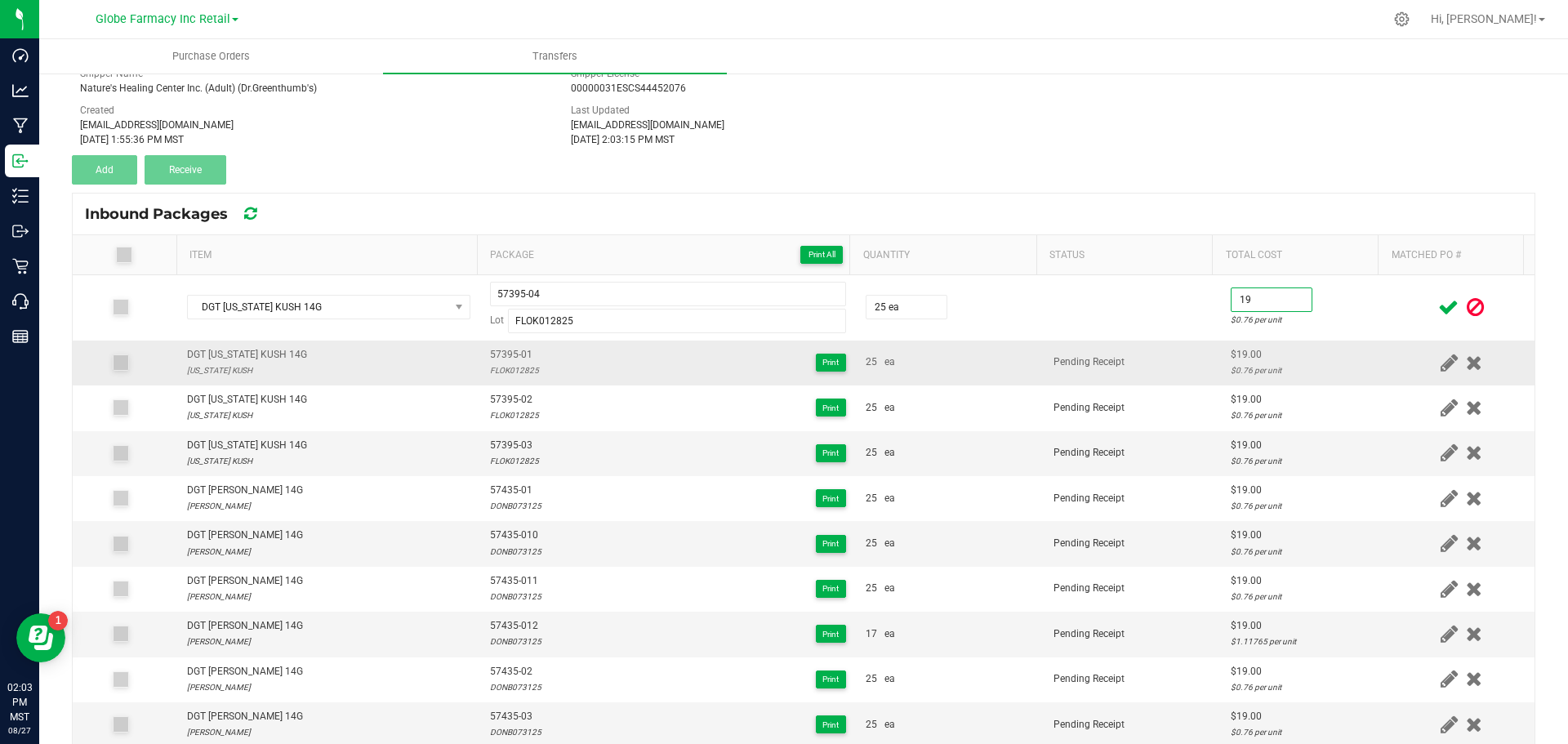
type input "$19.00"
click at [1221, 364] on td "$19.00 $0.76 per unit" at bounding box center [1305, 363] width 167 height 45
click at [1438, 310] on icon at bounding box center [1448, 308] width 20 height 20
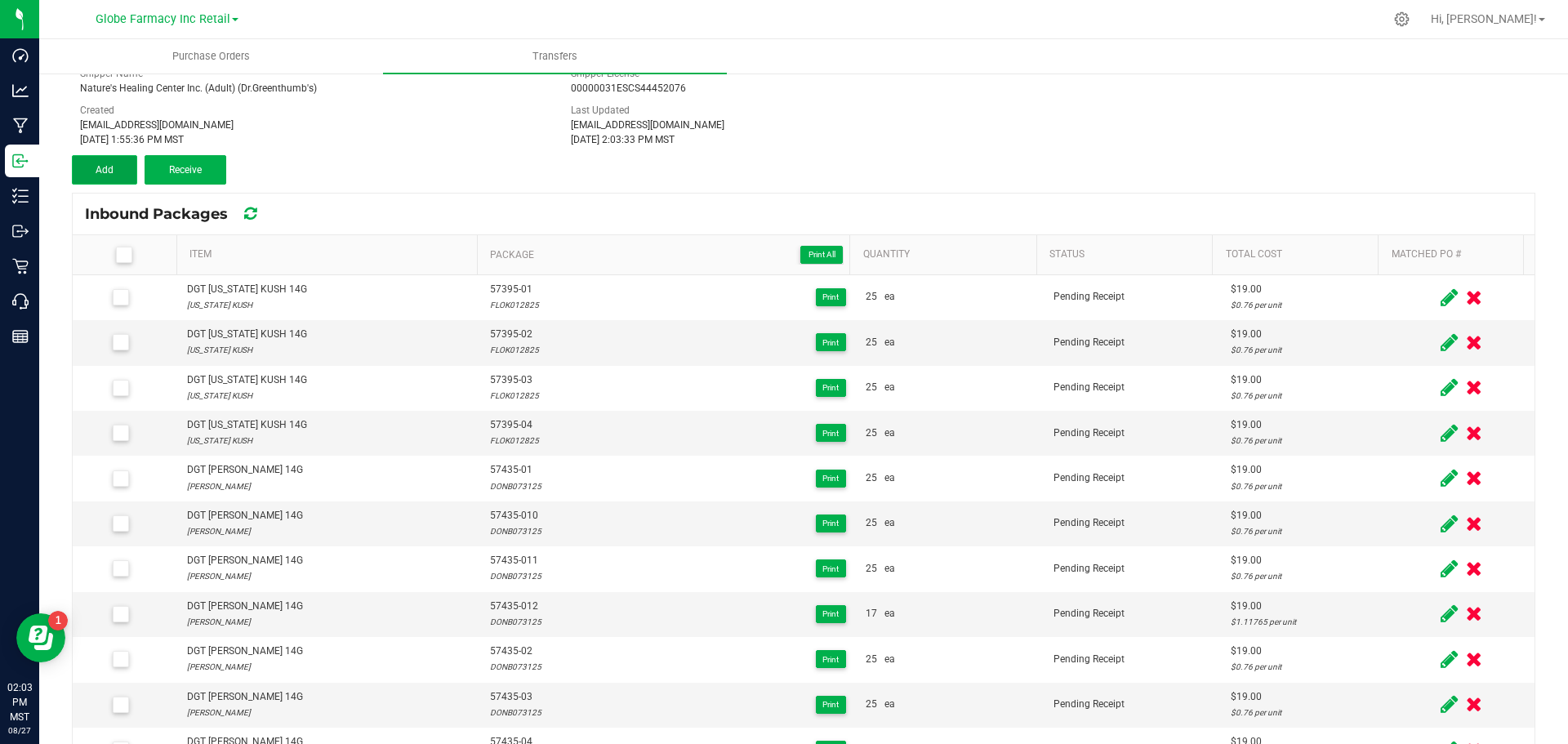
click at [109, 165] on span "Add" at bounding box center [104, 170] width 18 height 12
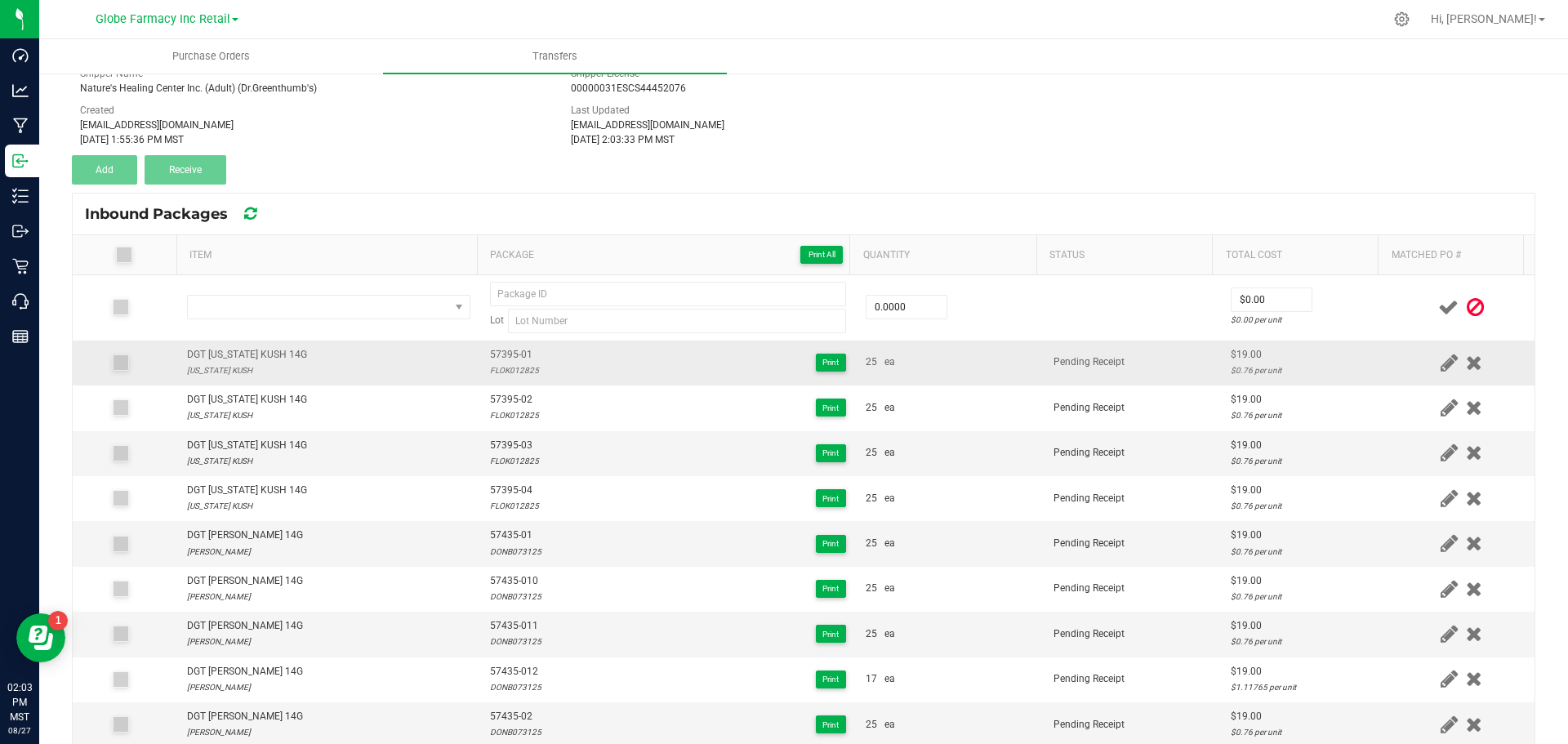
click at [222, 349] on div "DGT [US_STATE] KUSH 14G" at bounding box center [247, 354] width 120 height 16
click at [219, 348] on div "DGT [US_STATE] KUSH 14G" at bounding box center [247, 354] width 120 height 16
click at [216, 349] on div "DGT [US_STATE] KUSH 14G" at bounding box center [247, 354] width 120 height 16
click at [221, 353] on div "DGT [US_STATE] KUSH 14G" at bounding box center [247, 354] width 120 height 16
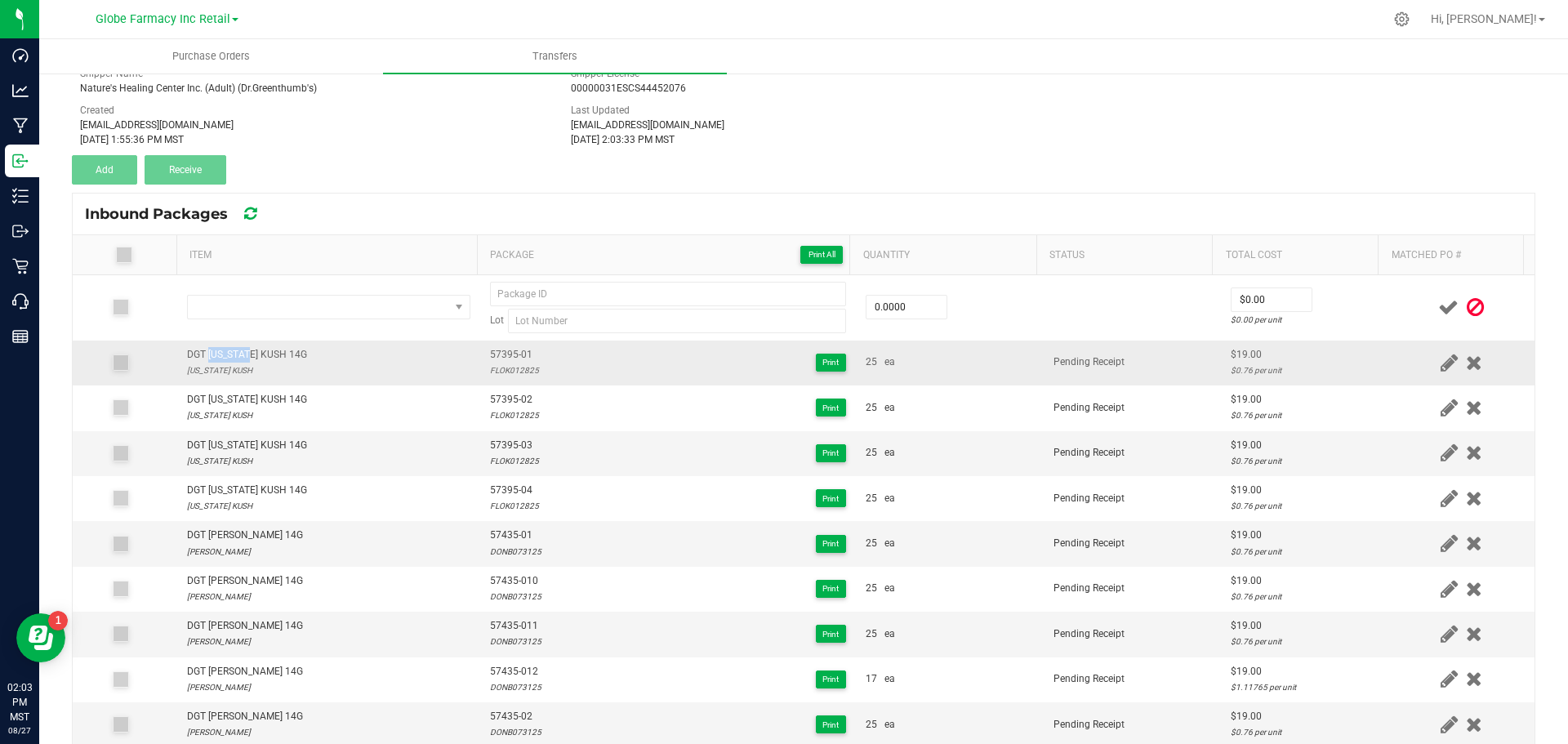
click at [221, 353] on div "DGT [US_STATE] KUSH 14G" at bounding box center [247, 354] width 120 height 16
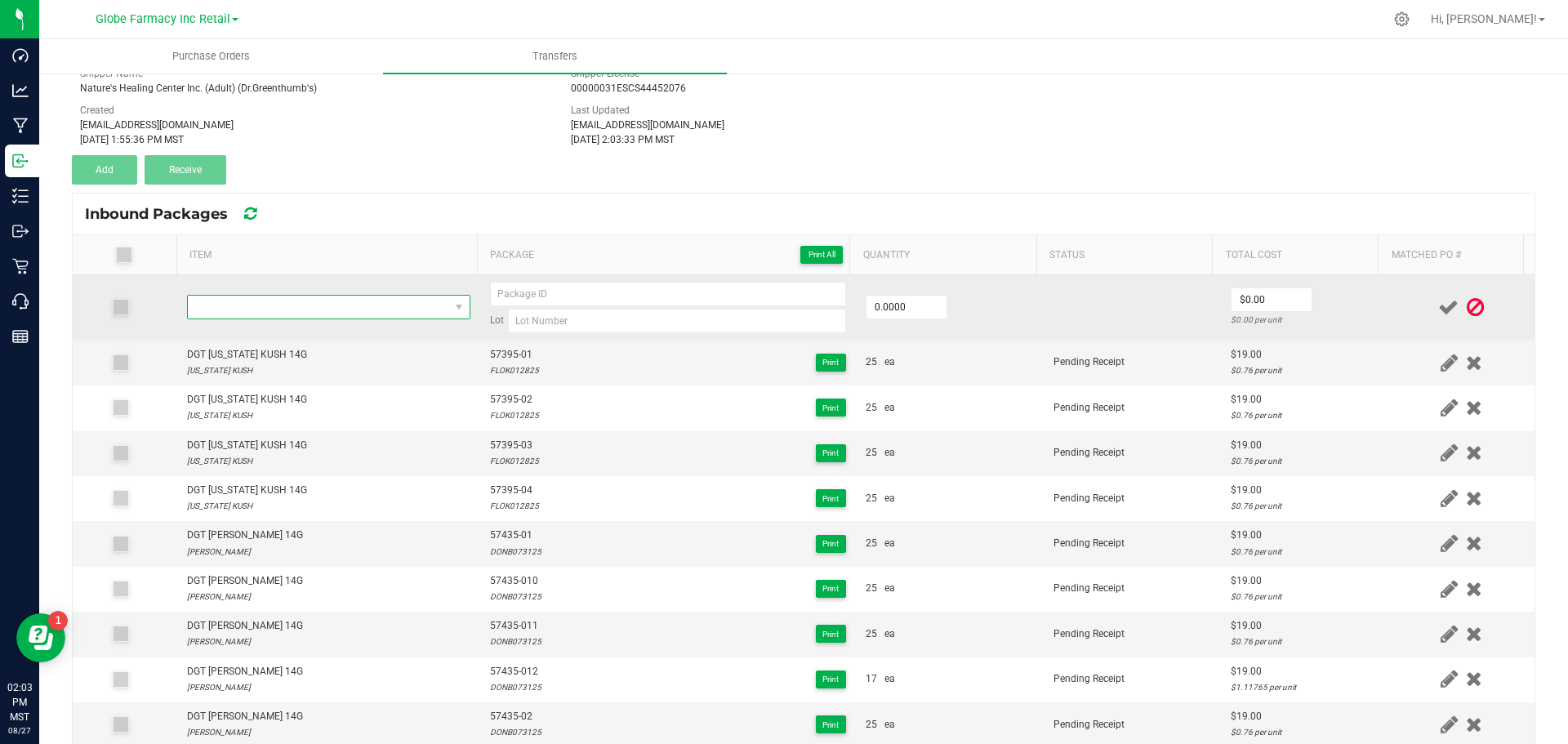
click at [218, 304] on span "NO DATA FOUND" at bounding box center [318, 307] width 262 height 23
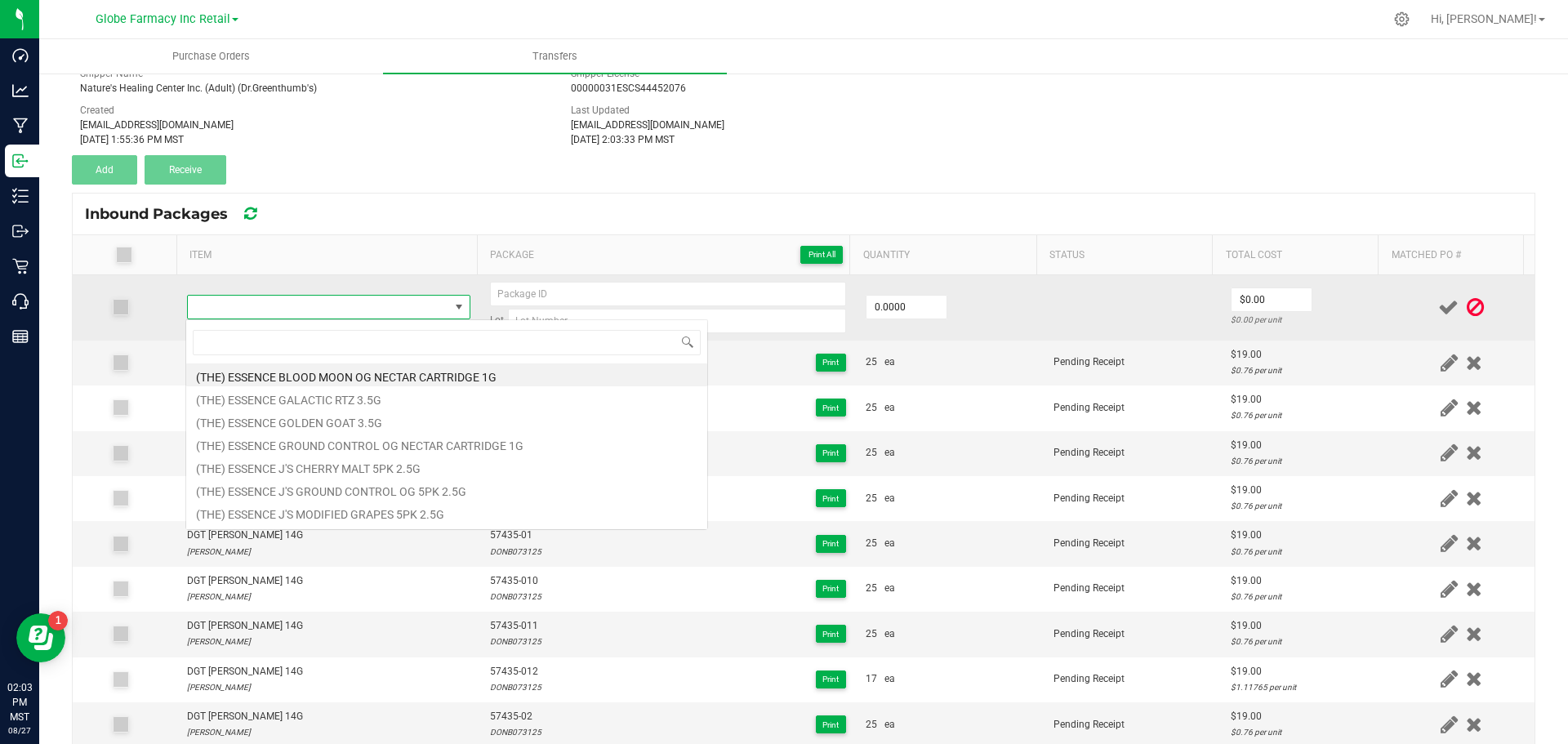
type input "DGT [US_STATE] KUSH 14G"
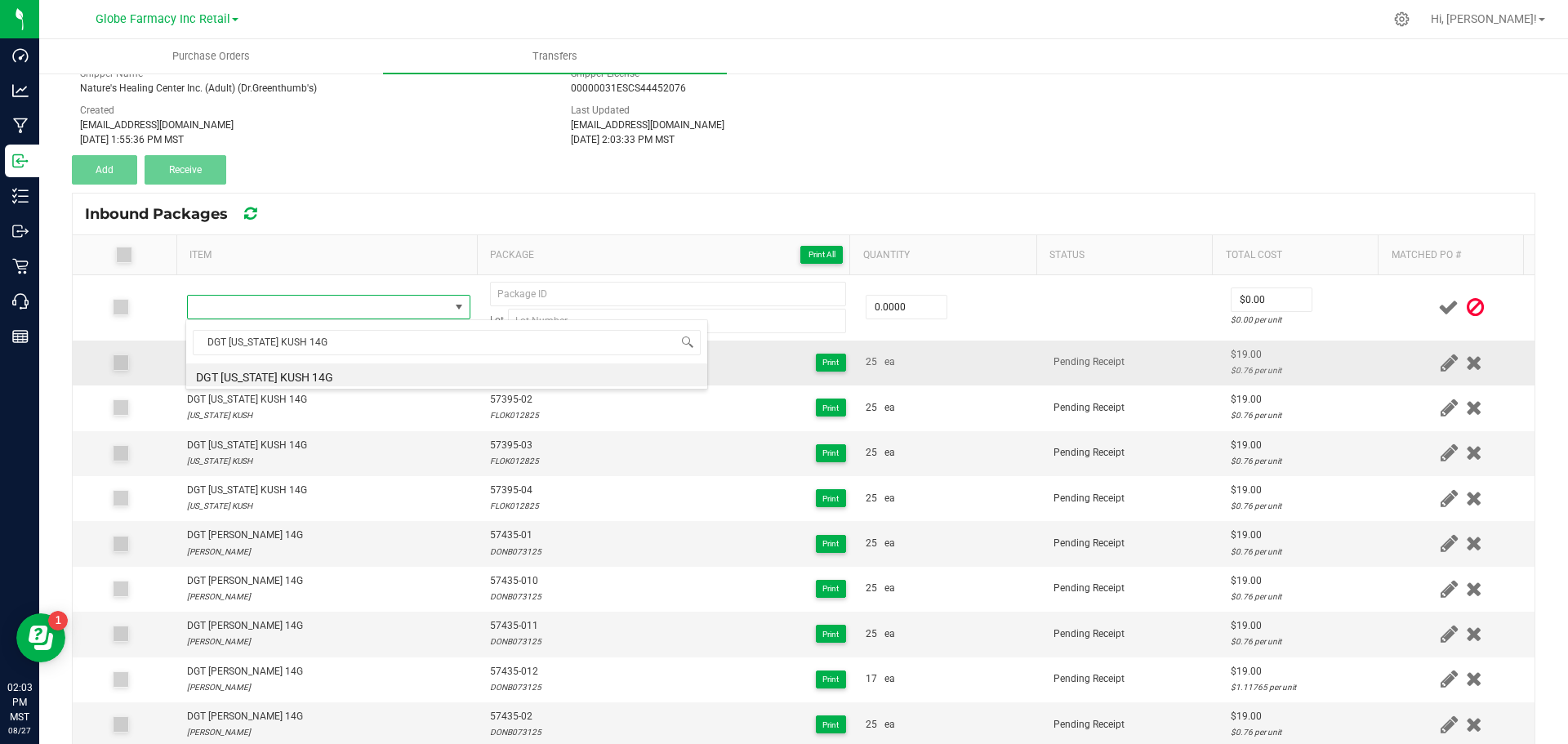
click at [280, 380] on li "DGT [US_STATE] KUSH 14G" at bounding box center [446, 375] width 521 height 23
type input "0 ea"
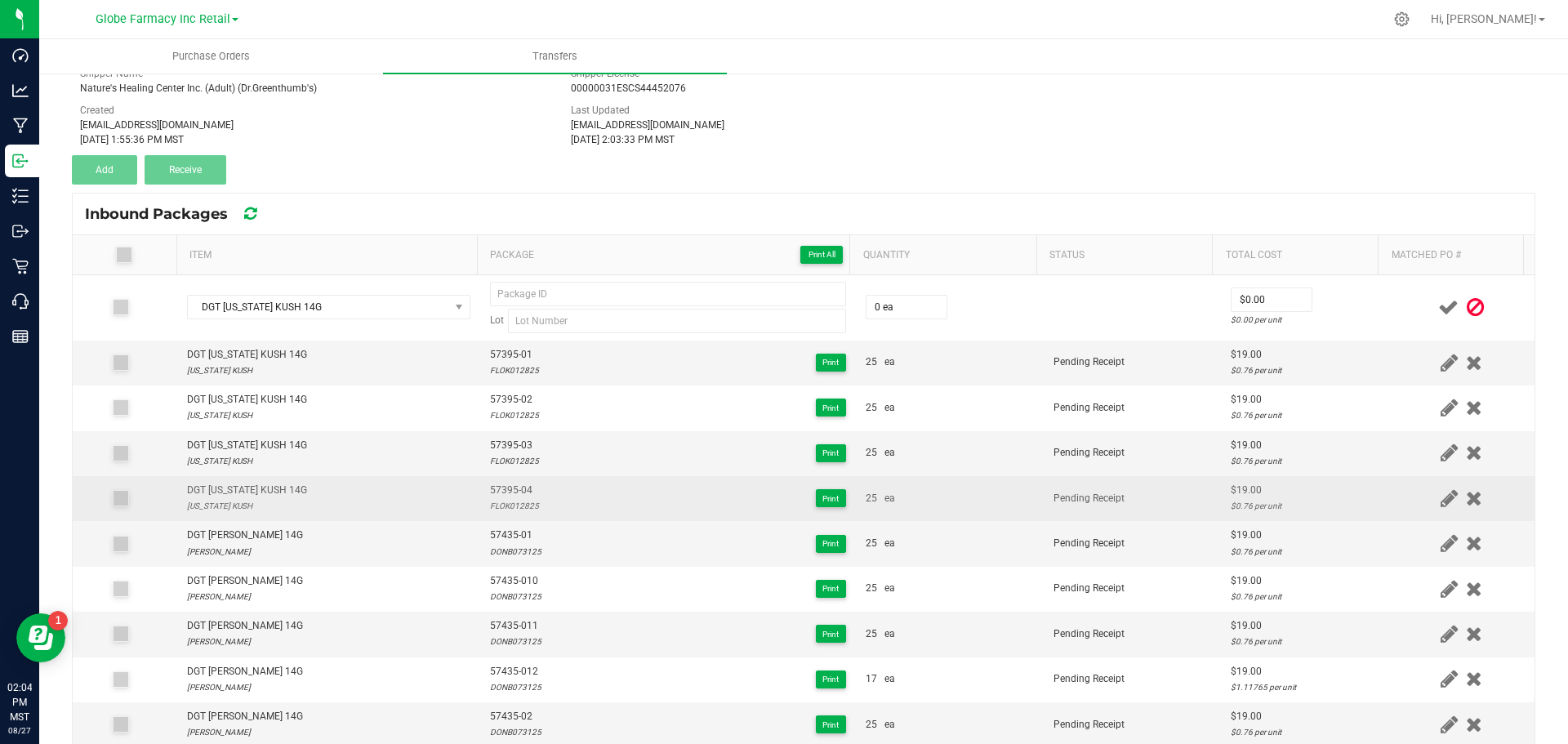
click at [490, 493] on span "57395-04" at bounding box center [514, 491] width 49 height 16
click at [490, 492] on span "57395-04" at bounding box center [514, 491] width 49 height 16
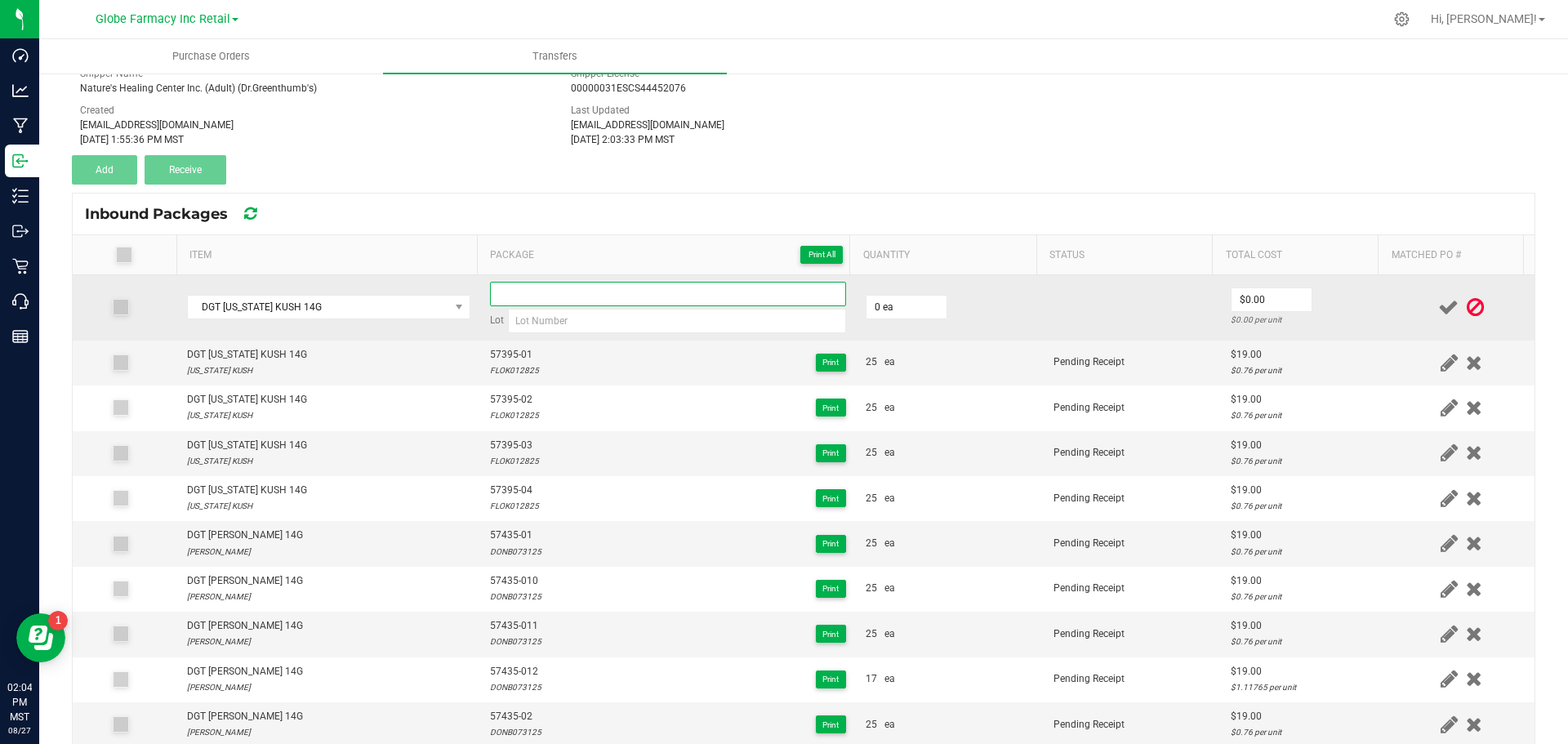
click at [497, 291] on input at bounding box center [668, 293] width 356 height 24
paste input "57395-04"
type input "57395-05"
click at [895, 304] on input "0" at bounding box center [907, 307] width 80 height 23
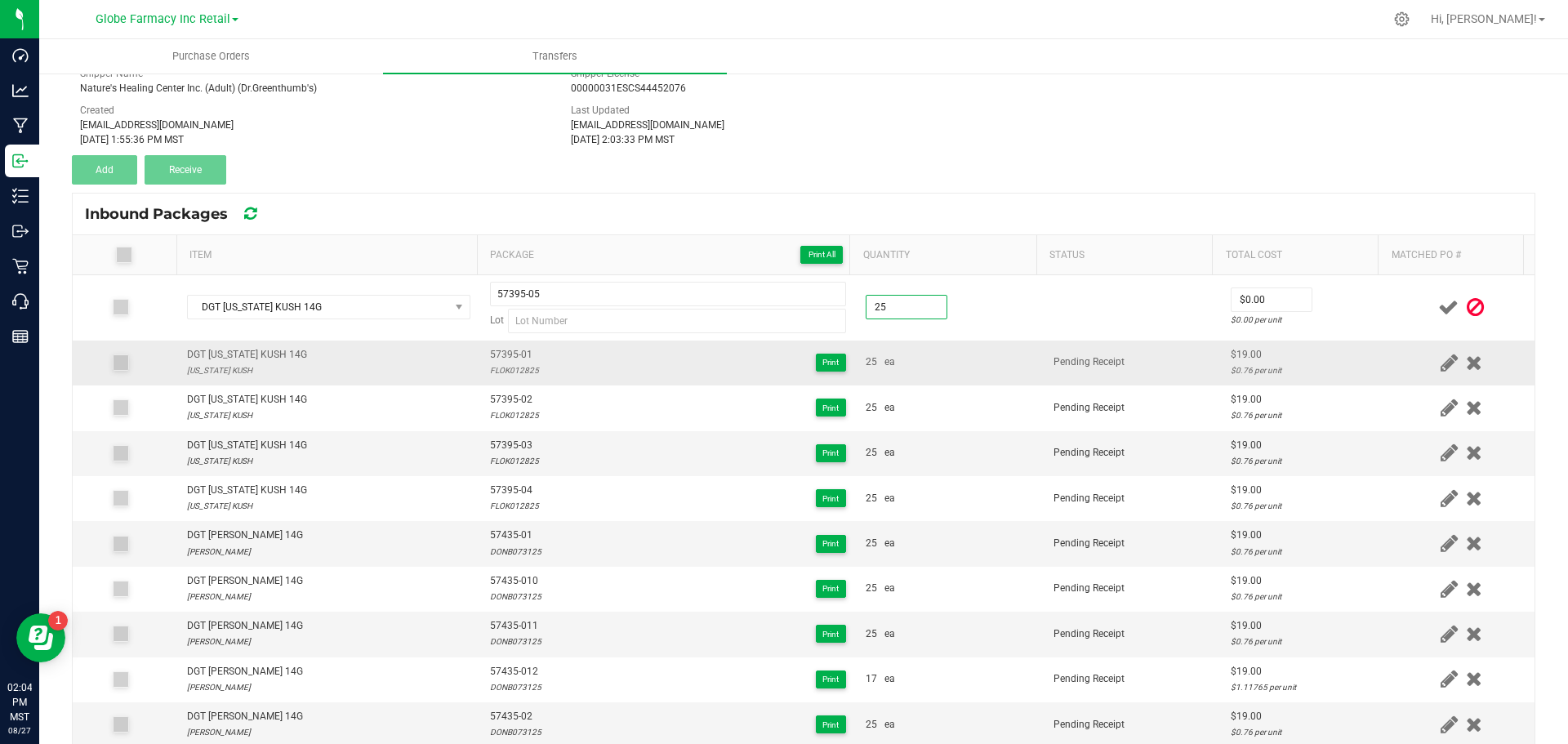
type input "25 ea"
click at [919, 353] on td "25 ea" at bounding box center [949, 363] width 188 height 45
click at [498, 373] on div "FLOK012825" at bounding box center [514, 370] width 49 height 16
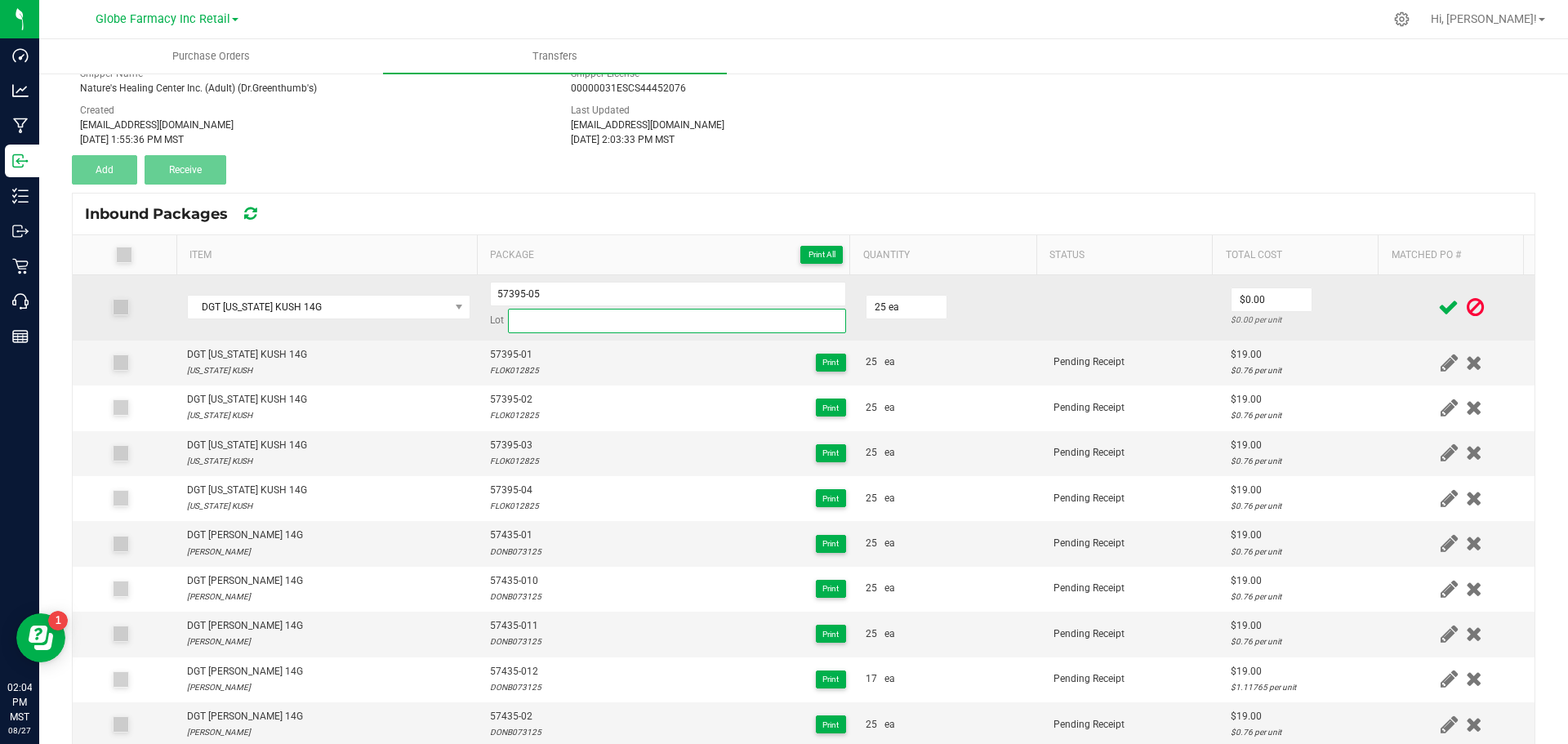
click at [526, 323] on input at bounding box center [677, 320] width 339 height 24
paste input "FLOK012825"
type input "FLOK012825"
click at [1237, 293] on input "0" at bounding box center [1272, 299] width 80 height 23
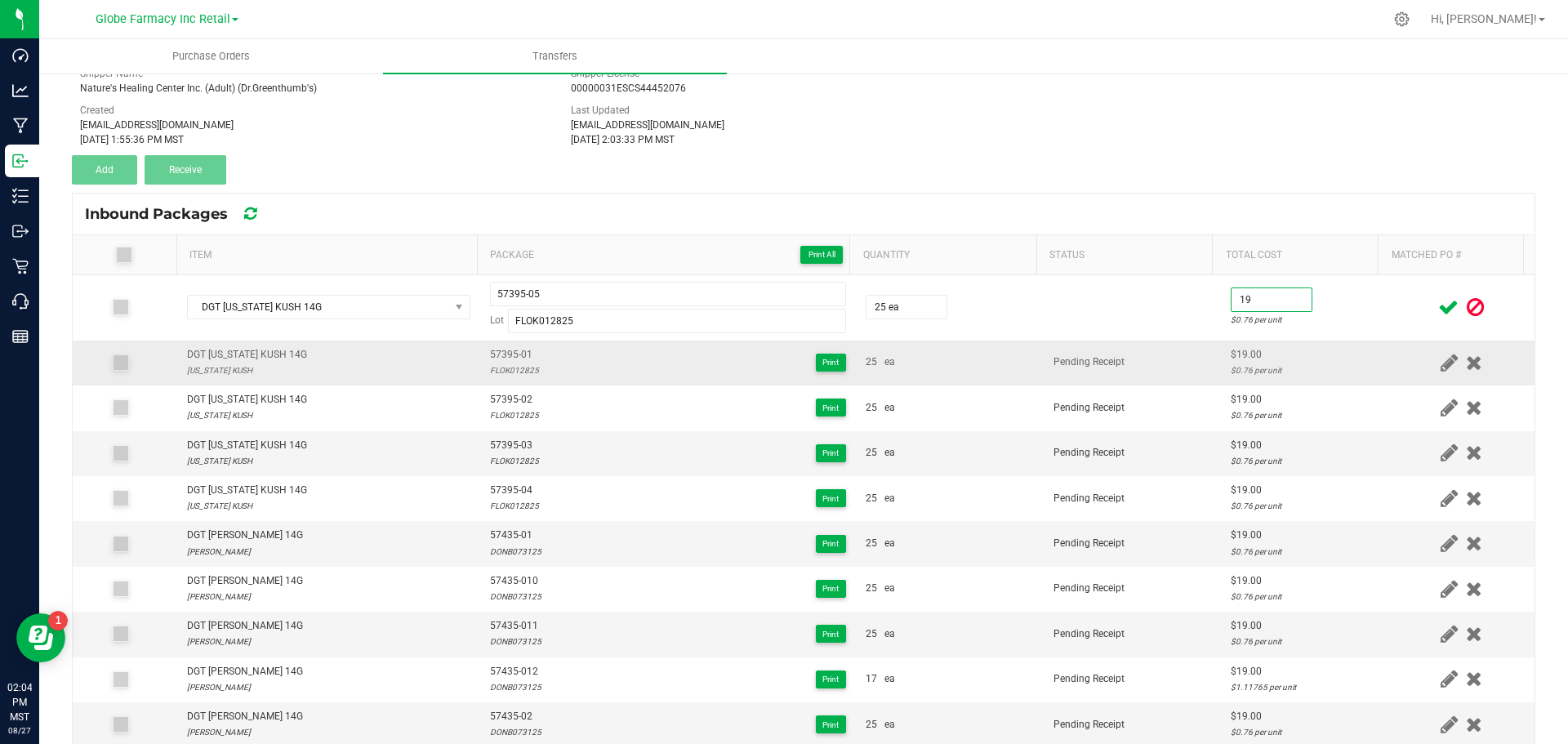
type input "$19.00"
click at [1146, 381] on td "Pending Receipt" at bounding box center [1133, 363] width 177 height 45
click at [1438, 304] on icon at bounding box center [1448, 308] width 20 height 20
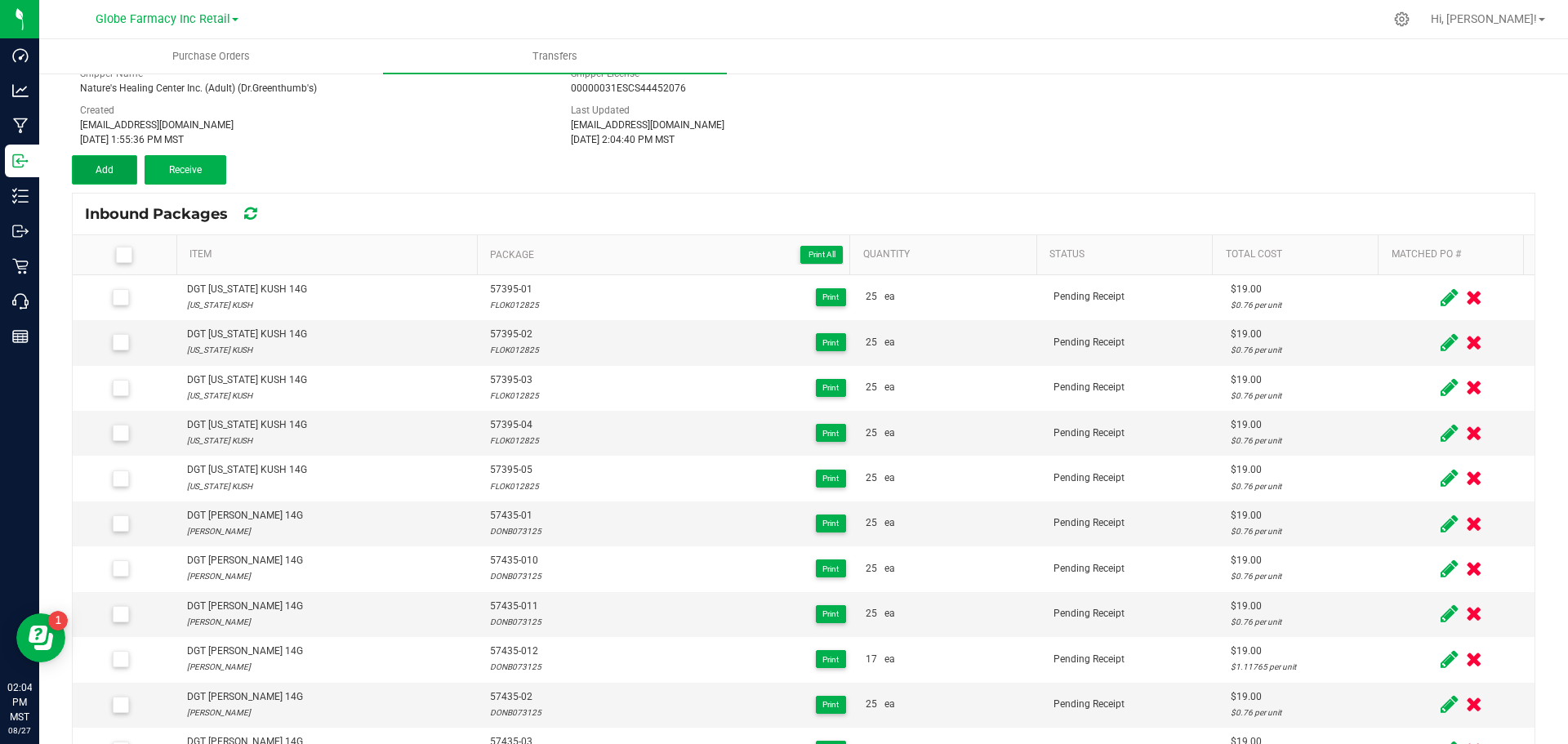
click at [79, 161] on button "Add" at bounding box center [104, 170] width 65 height 29
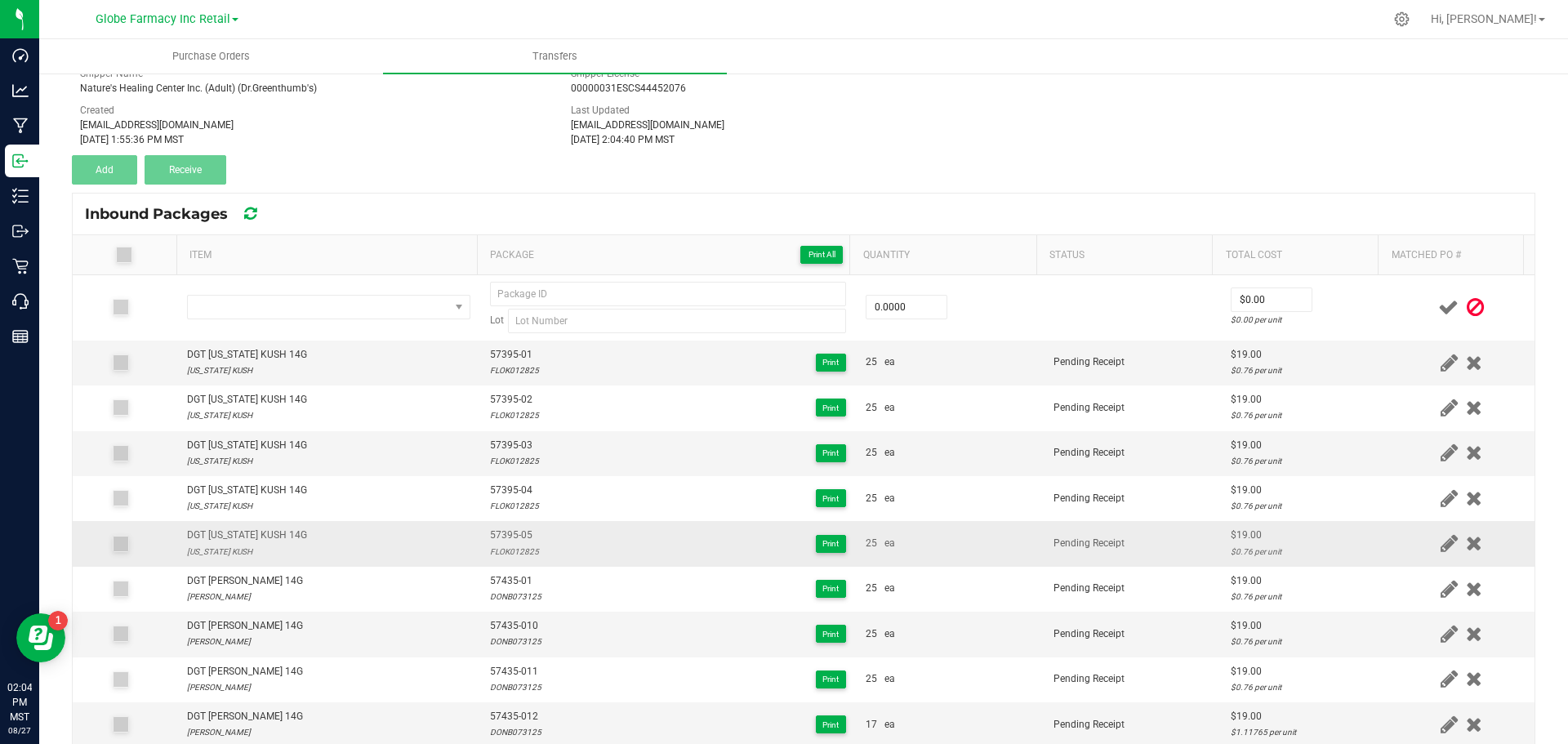
click at [507, 533] on span "57395-05" at bounding box center [514, 535] width 49 height 16
click at [503, 533] on span "57395-05" at bounding box center [514, 535] width 49 height 16
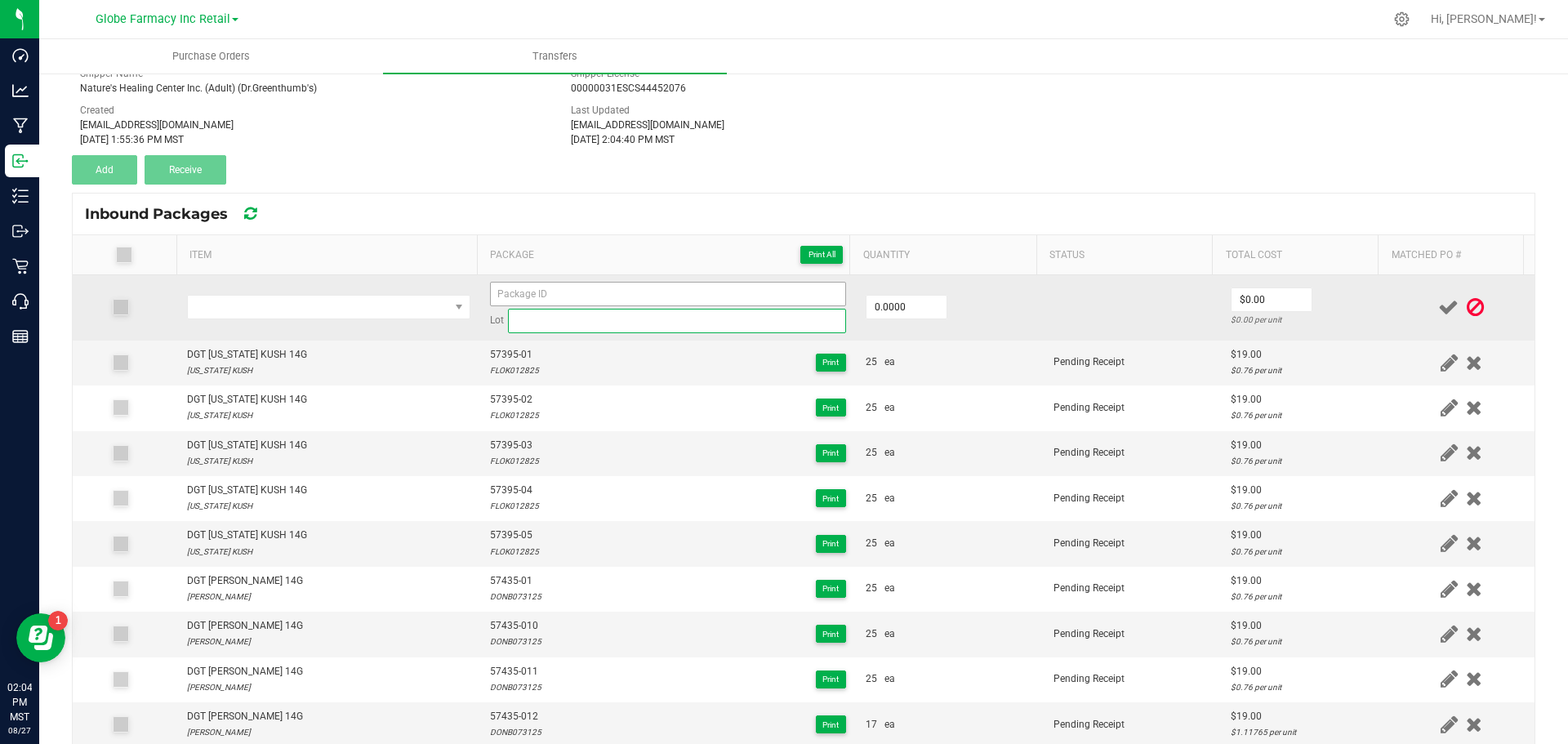
drag, startPoint x: 520, startPoint y: 308, endPoint x: 515, endPoint y: 301, distance: 8.6
click at [520, 308] on input at bounding box center [677, 320] width 339 height 24
click at [515, 301] on input at bounding box center [668, 293] width 356 height 24
paste input "57395-05"
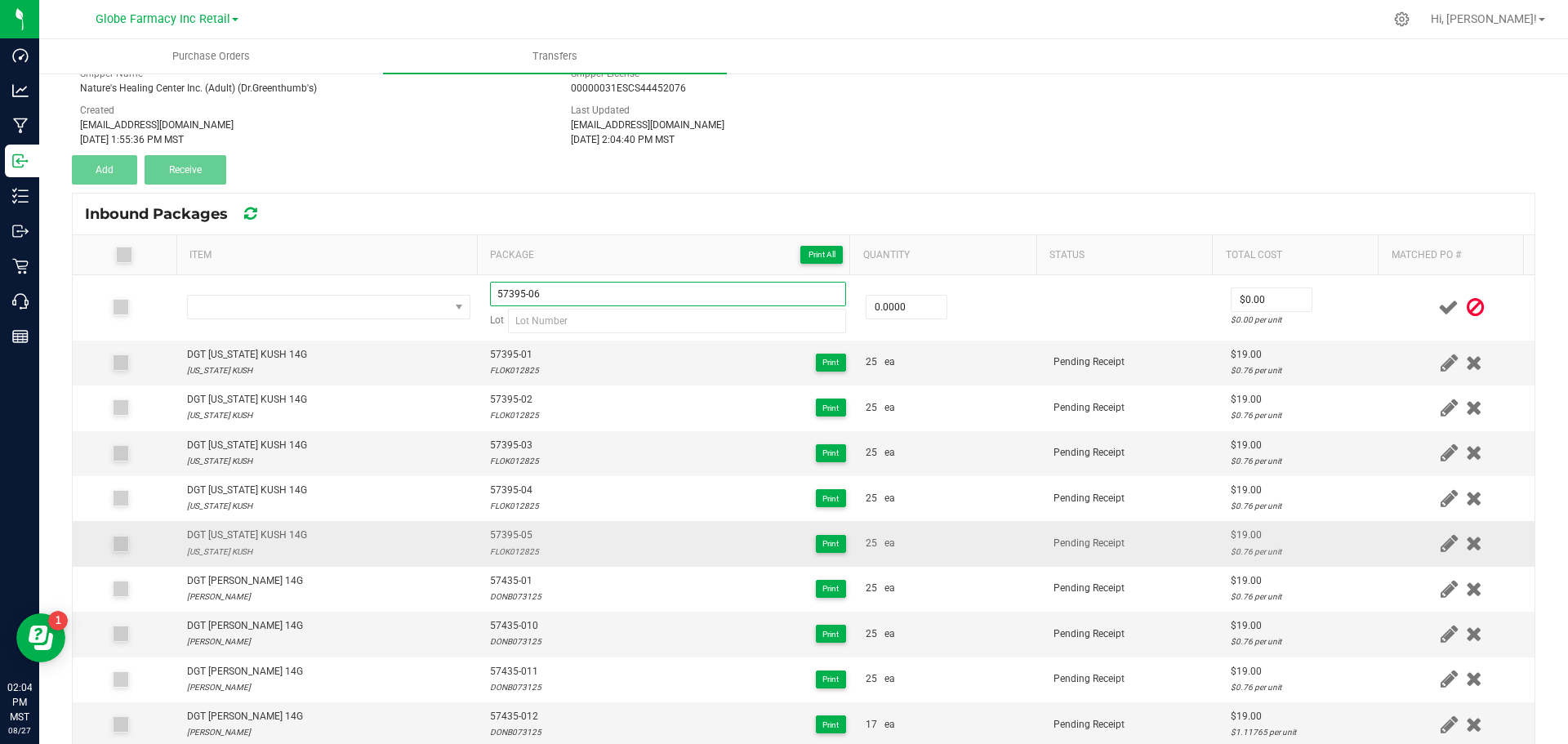
type input "57395-06"
click at [508, 554] on div "FLOK012825" at bounding box center [514, 552] width 49 height 16
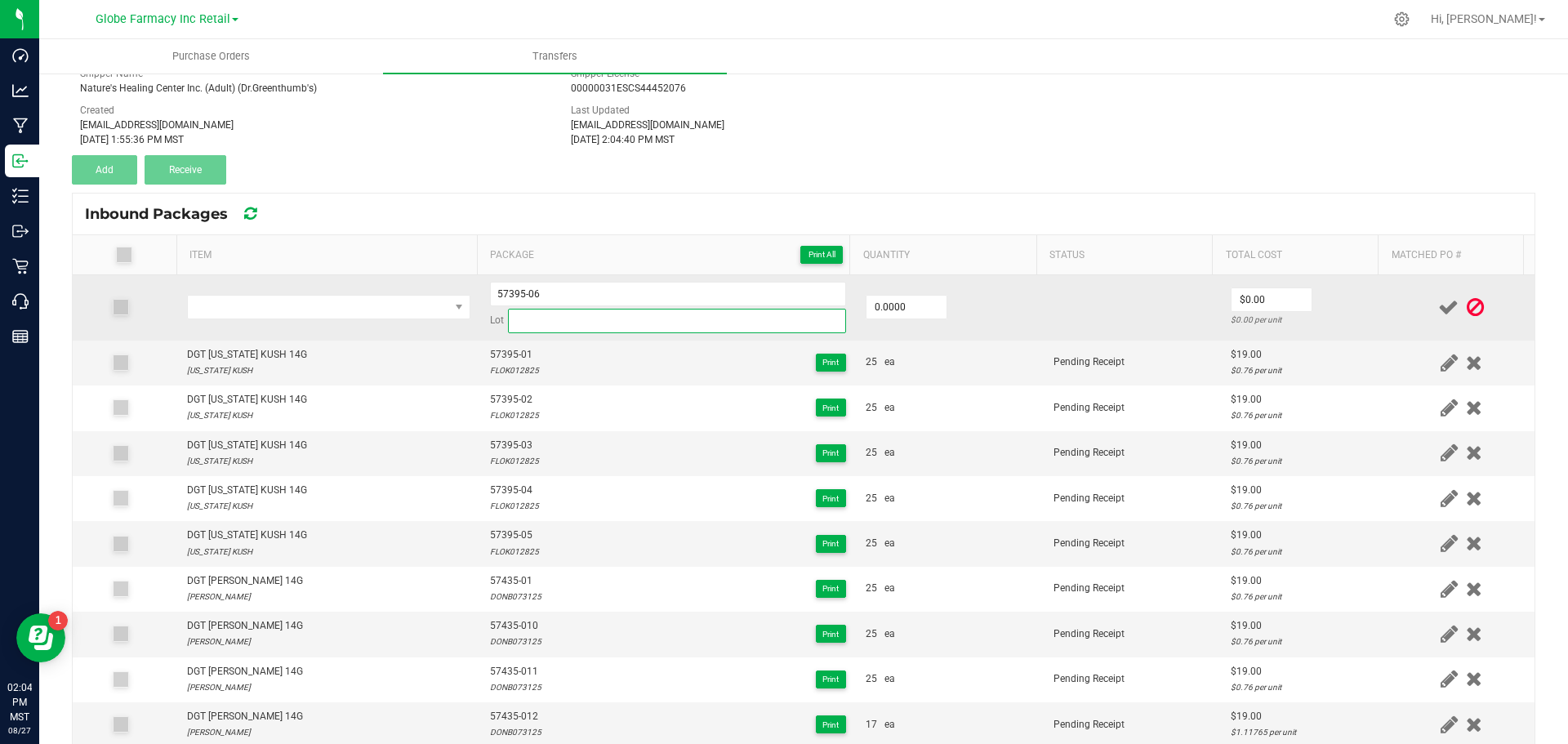
click at [519, 329] on input at bounding box center [677, 320] width 339 height 24
paste input "FLOK012825"
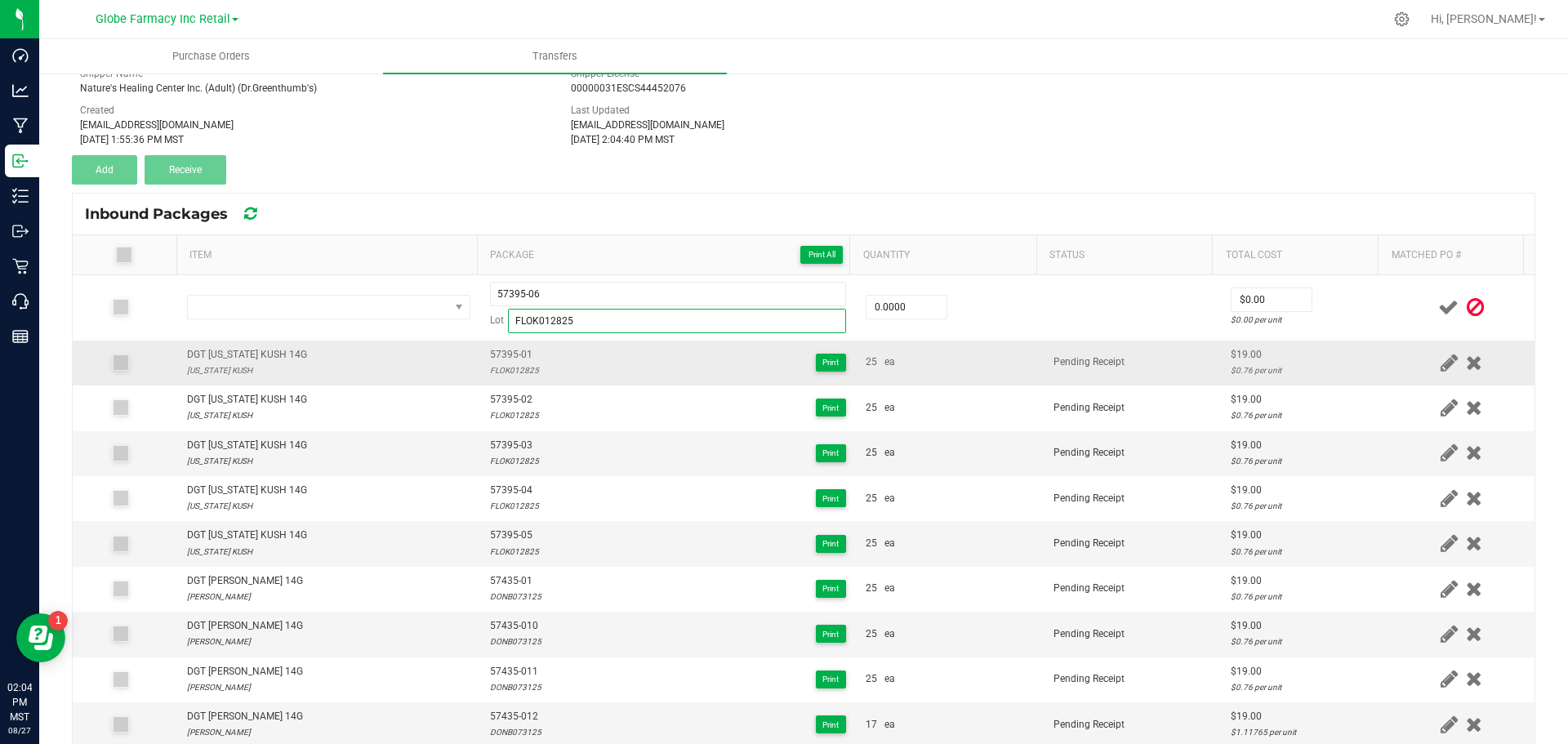
type input "FLOK012825"
click at [225, 357] on div "DGT [US_STATE] KUSH 14G" at bounding box center [247, 354] width 120 height 16
click at [222, 356] on div "DGT [US_STATE] KUSH 14G" at bounding box center [247, 354] width 120 height 16
click at [221, 354] on div "DGT [US_STATE] KUSH 14G" at bounding box center [247, 354] width 120 height 16
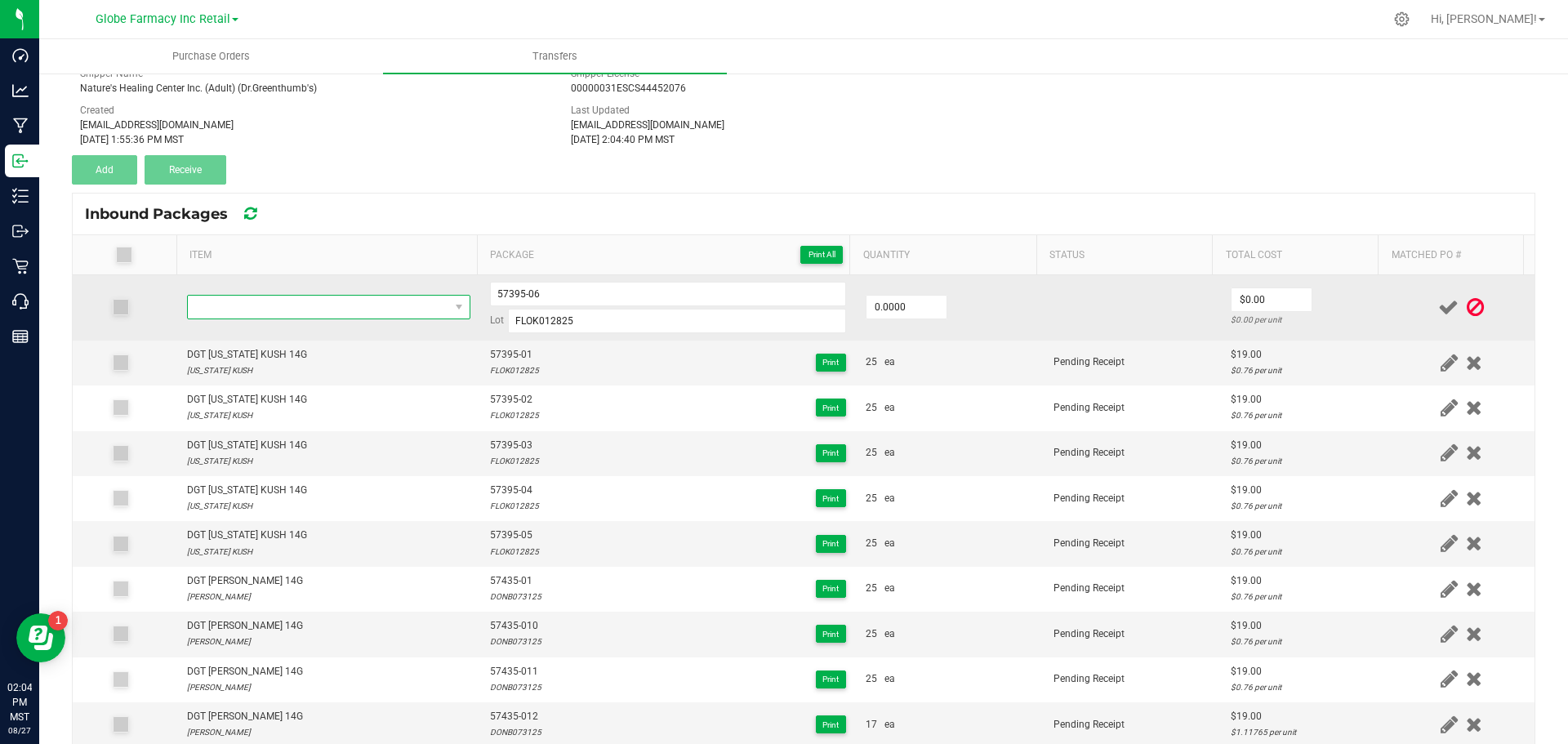
click at [220, 306] on span "NO DATA FOUND" at bounding box center [318, 307] width 262 height 23
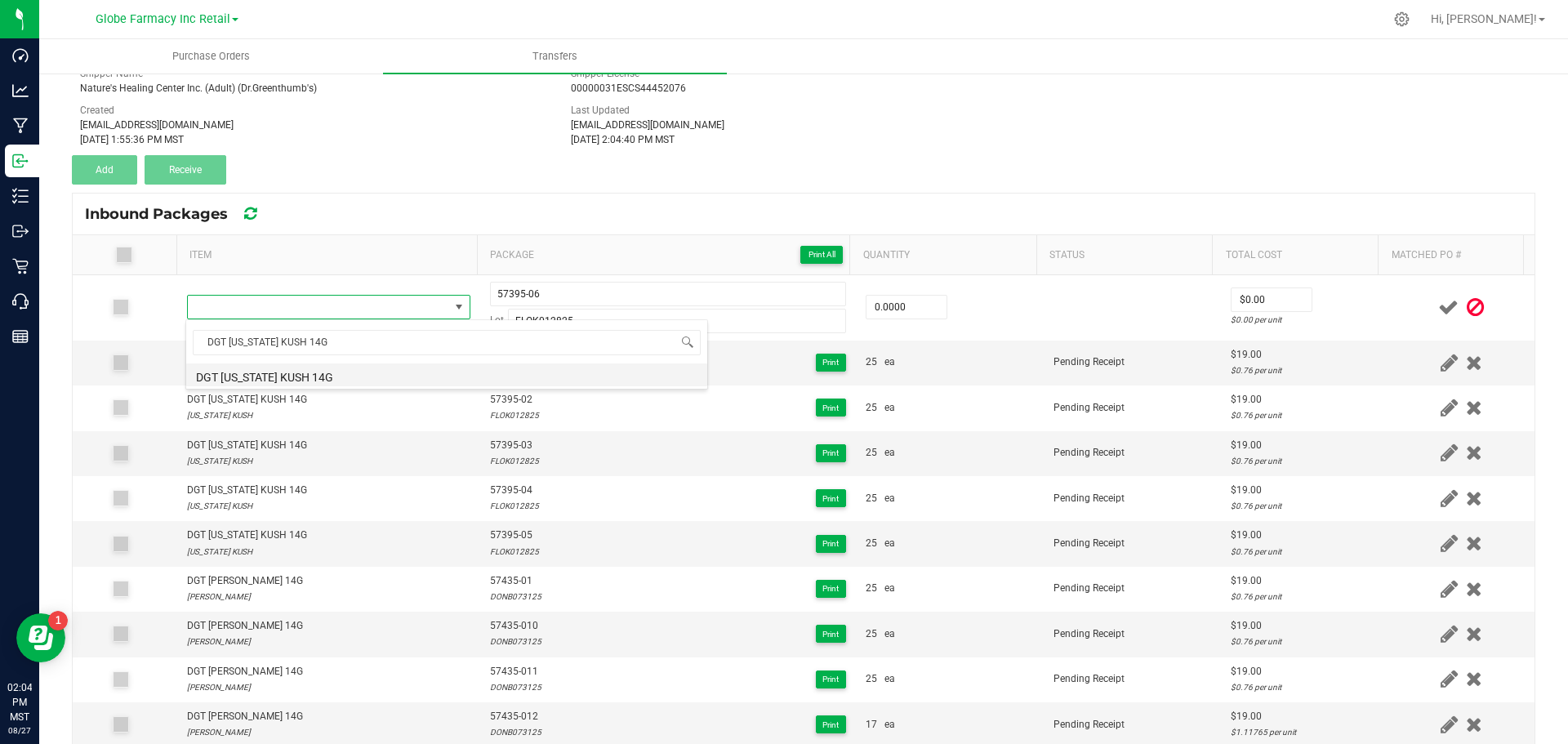
click at [268, 375] on li "DGT [US_STATE] KUSH 14G" at bounding box center [446, 375] width 521 height 23
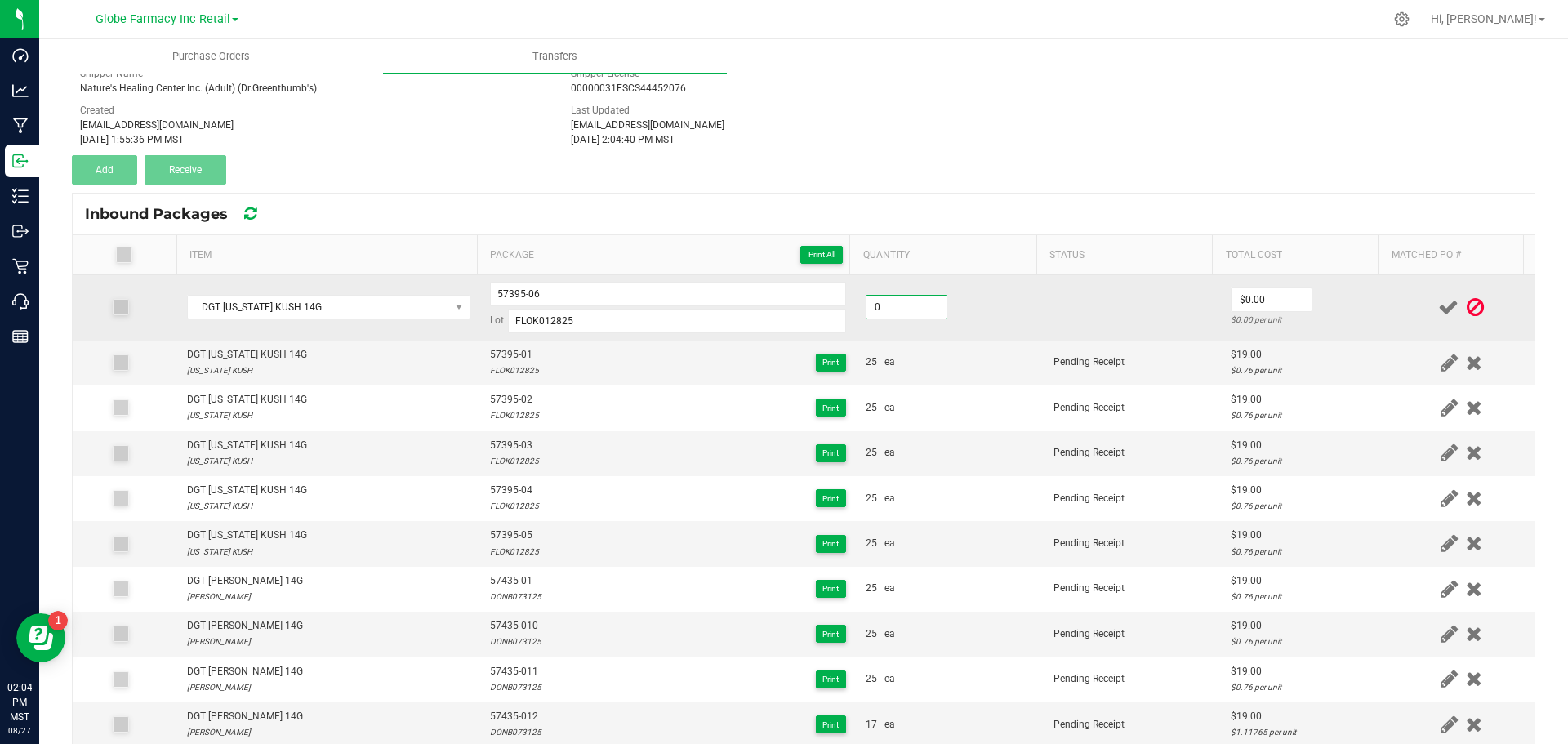
click at [922, 308] on input "0" at bounding box center [907, 307] width 80 height 23
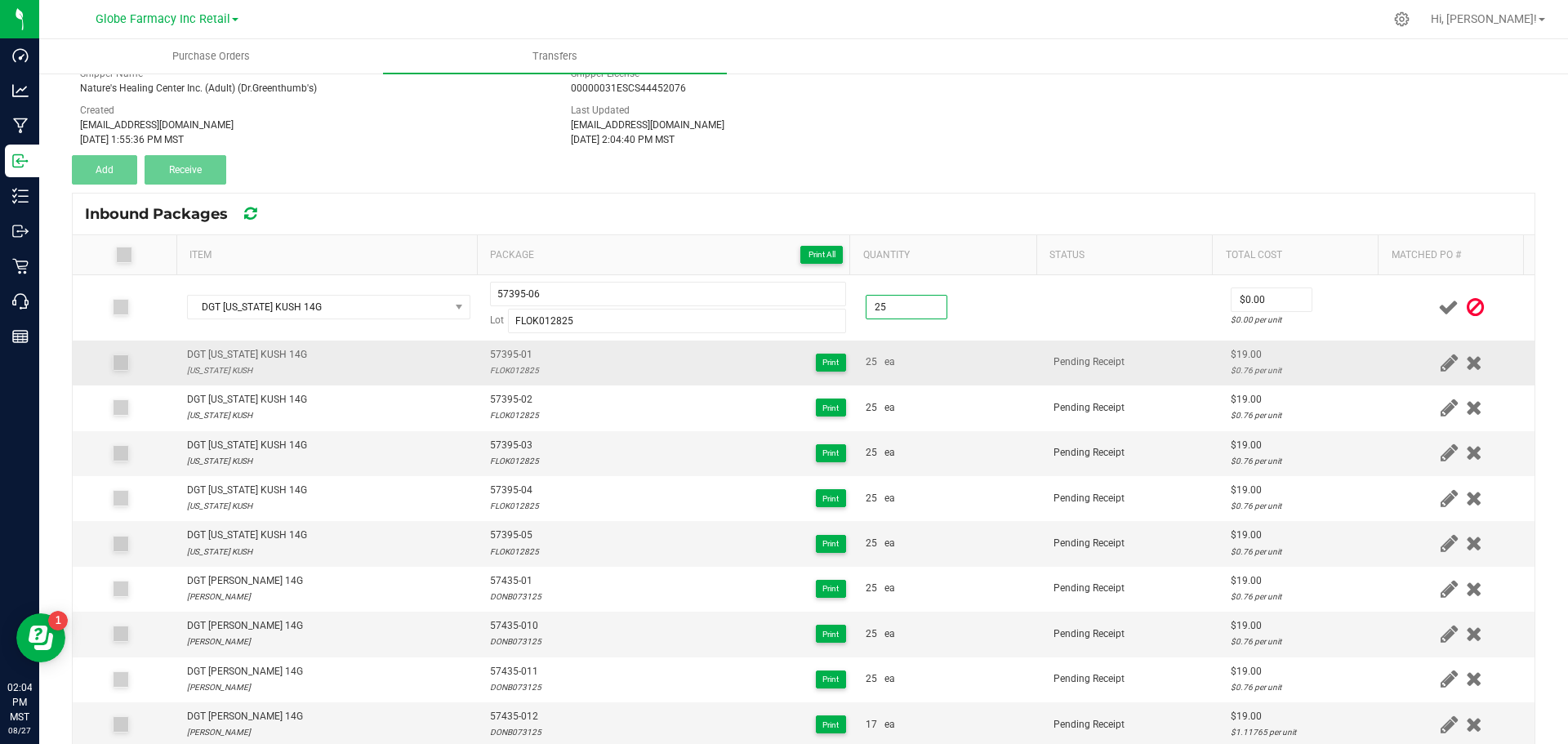
type input "25 ea"
click at [906, 383] on td "25 ea" at bounding box center [949, 363] width 188 height 45
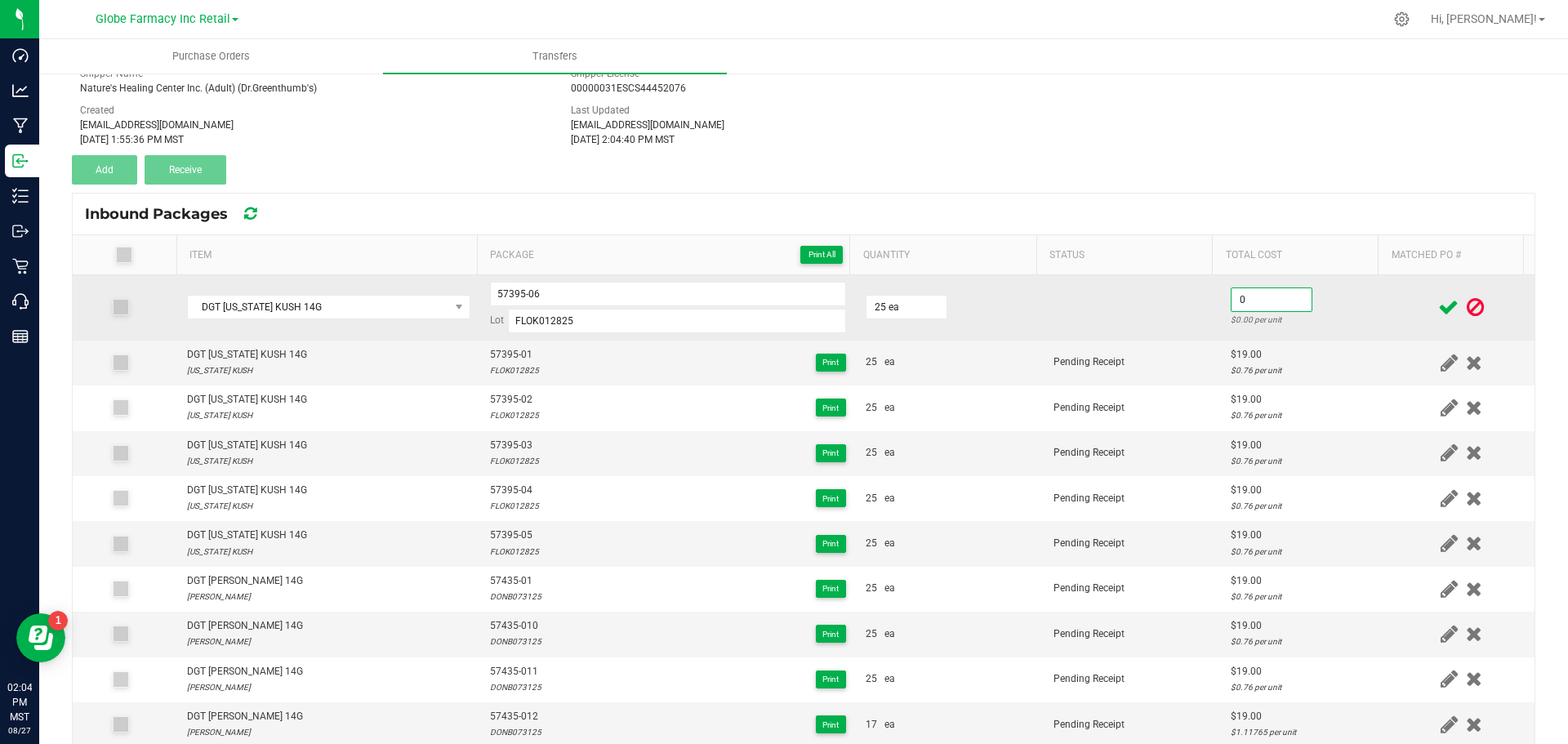
click at [1282, 293] on input "0" at bounding box center [1272, 299] width 80 height 23
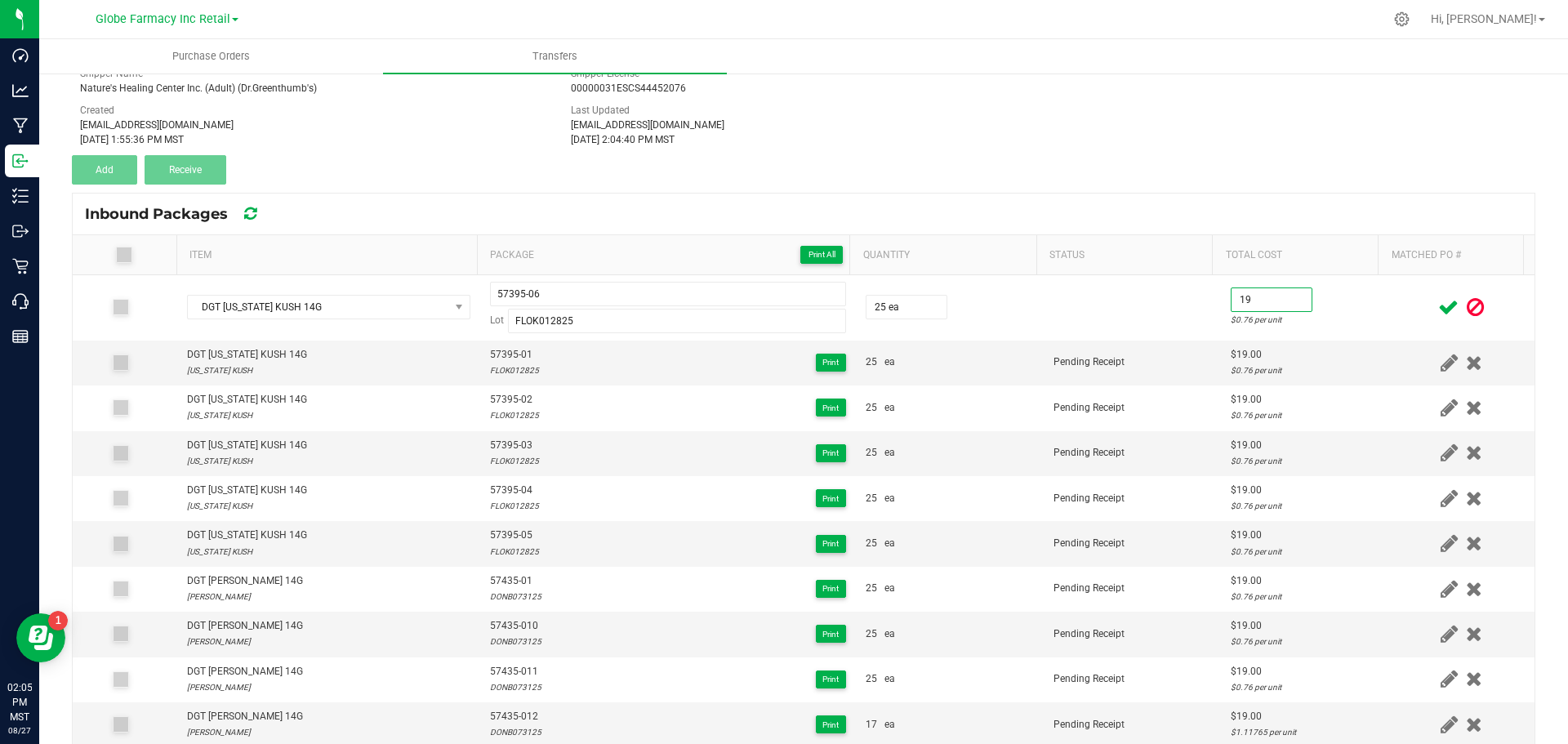
type input "$19.00"
click at [1434, 295] on span at bounding box center [1448, 308] width 28 height 32
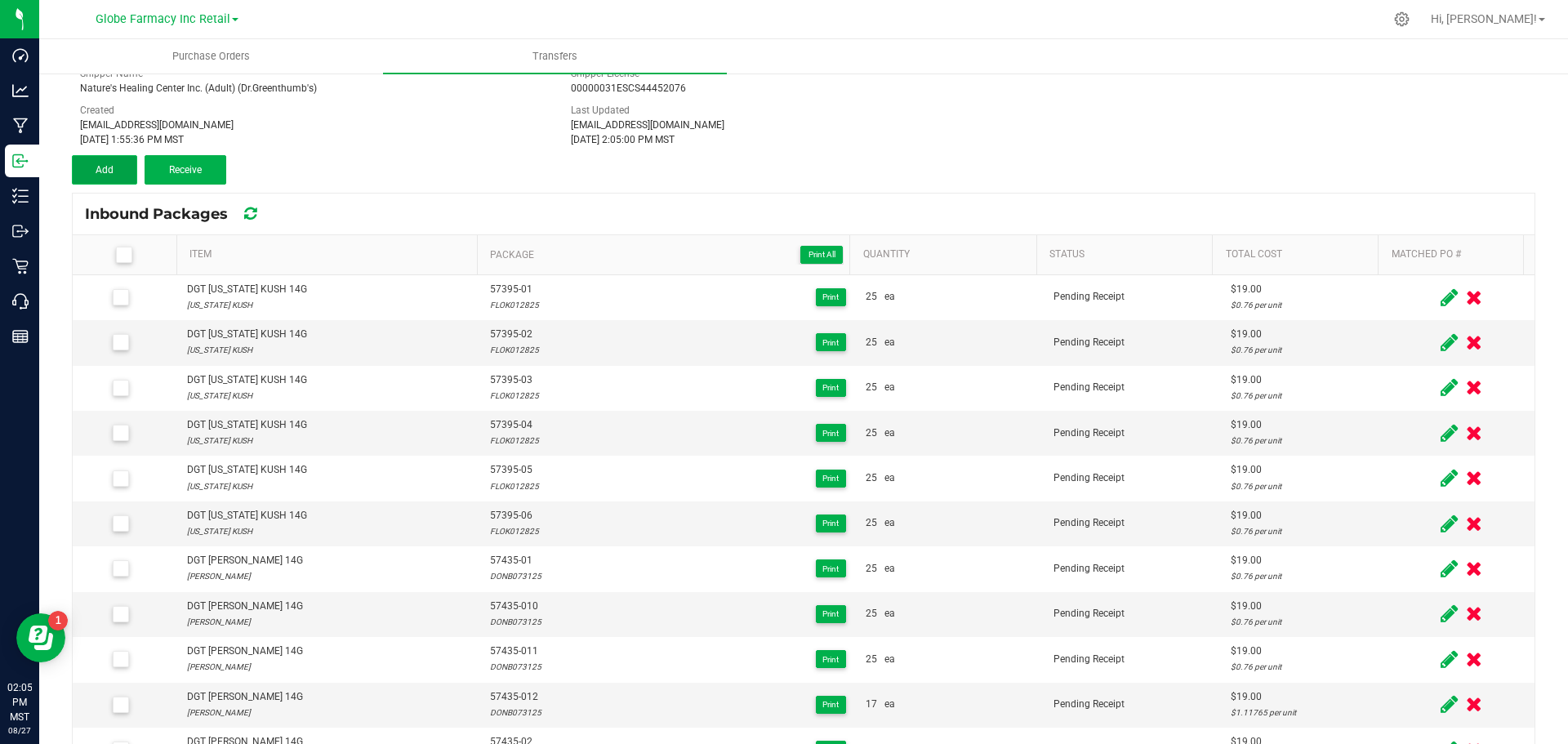
click at [99, 163] on button "Add" at bounding box center [104, 170] width 65 height 29
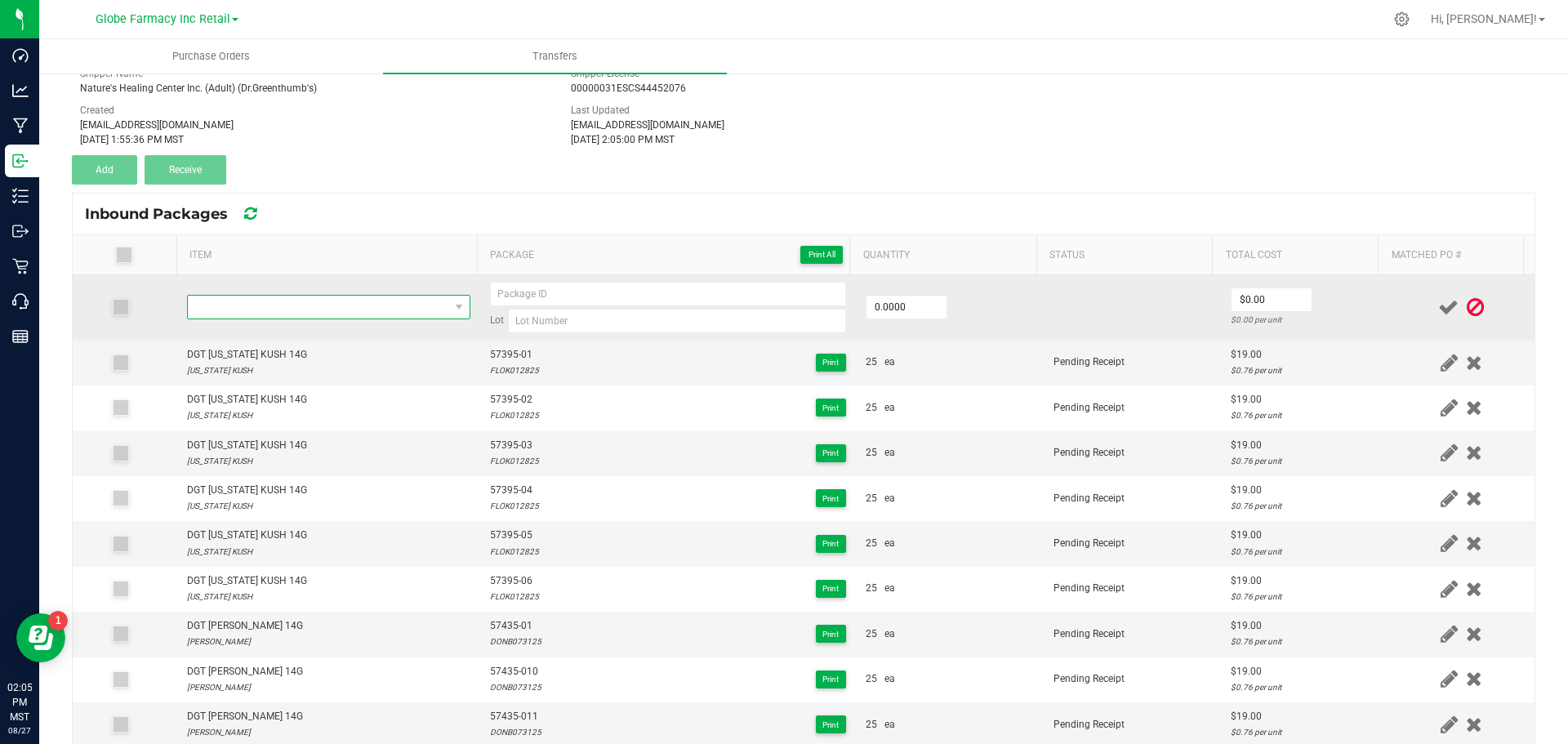
drag, startPoint x: 267, startPoint y: 317, endPoint x: 258, endPoint y: 316, distance: 9.1
click at [259, 316] on span "NO DATA FOUND" at bounding box center [318, 307] width 262 height 23
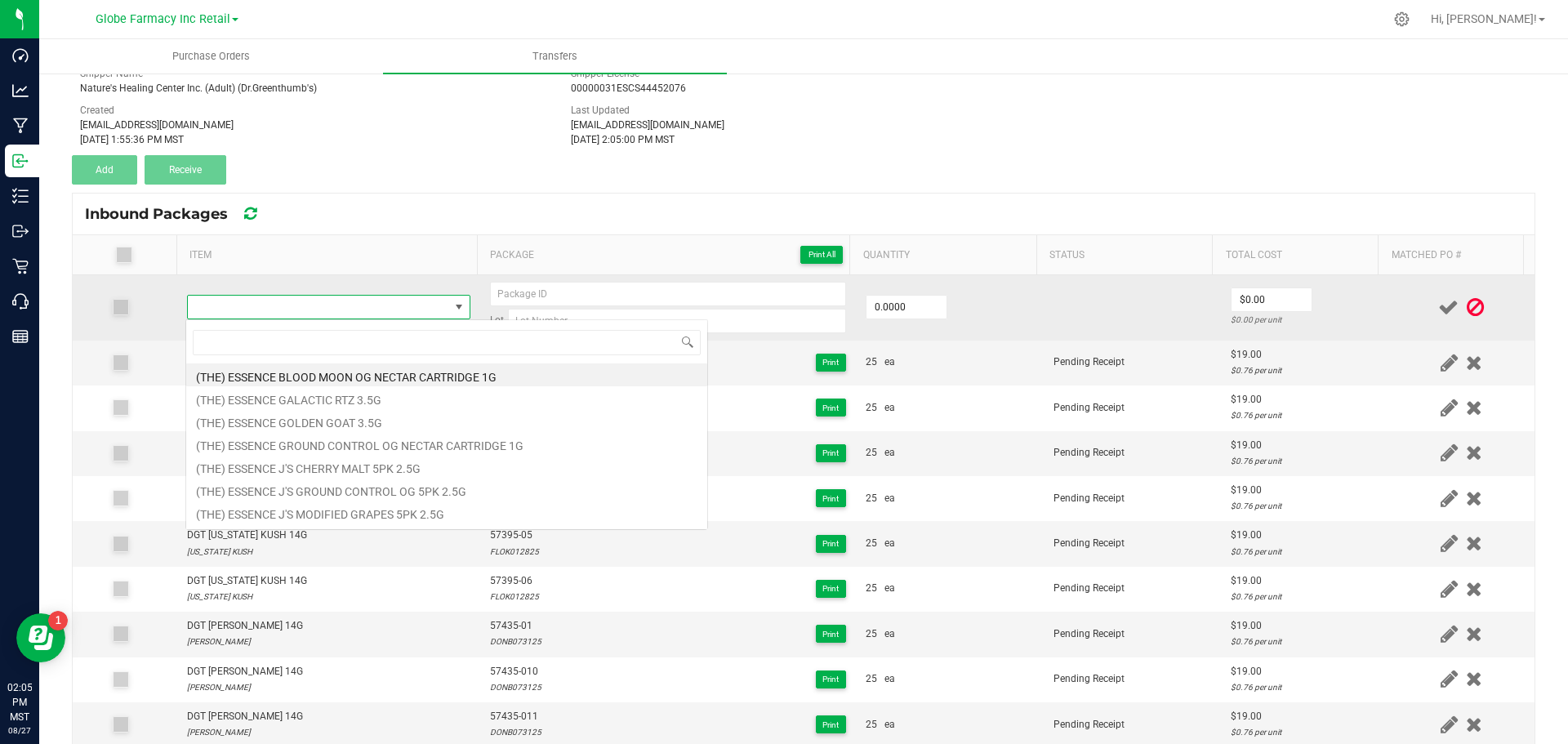
type input "DGT [US_STATE] KUSH 14G"
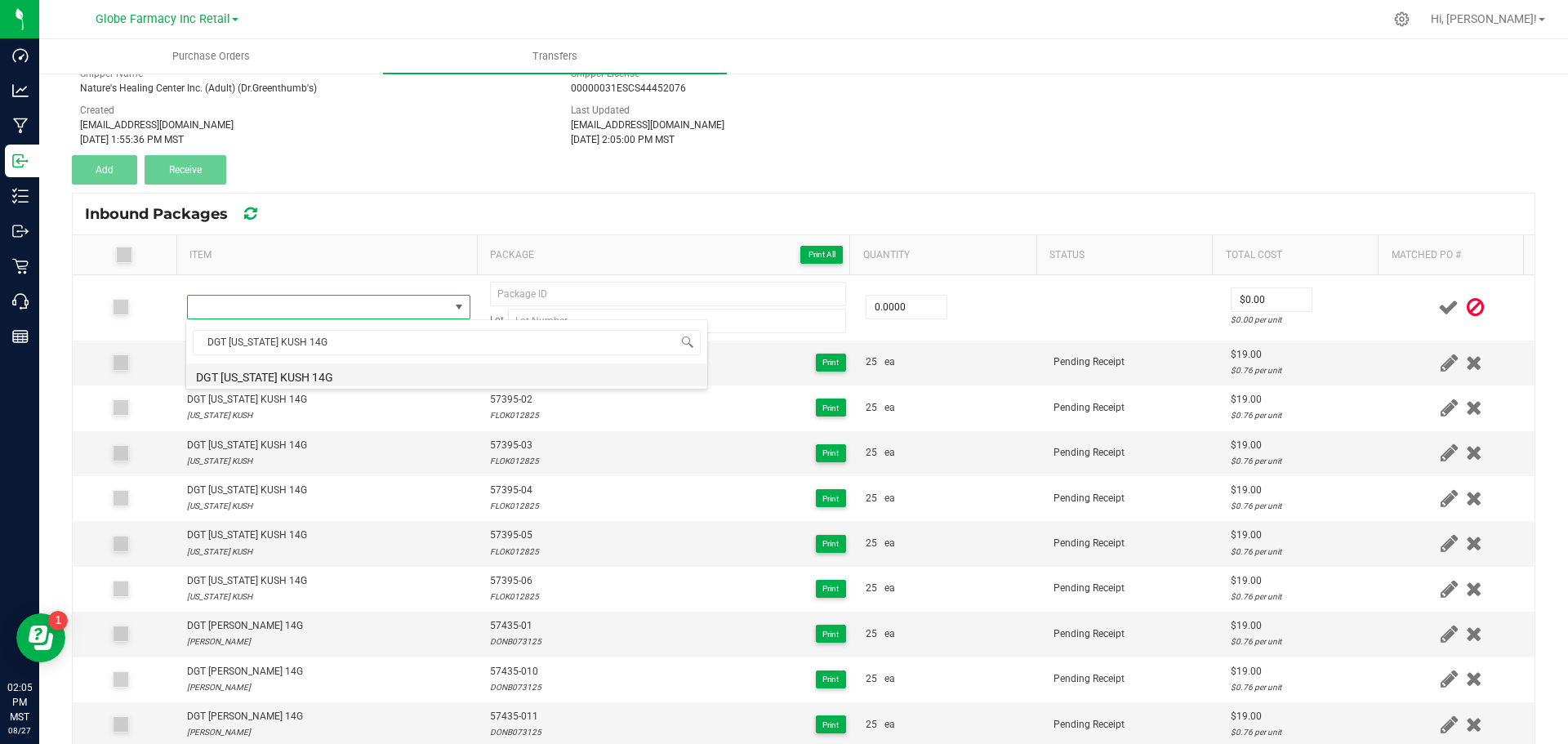
click at [263, 374] on li "DGT [US_STATE] KUSH 14G" at bounding box center [446, 375] width 521 height 23
type input "0 ea"
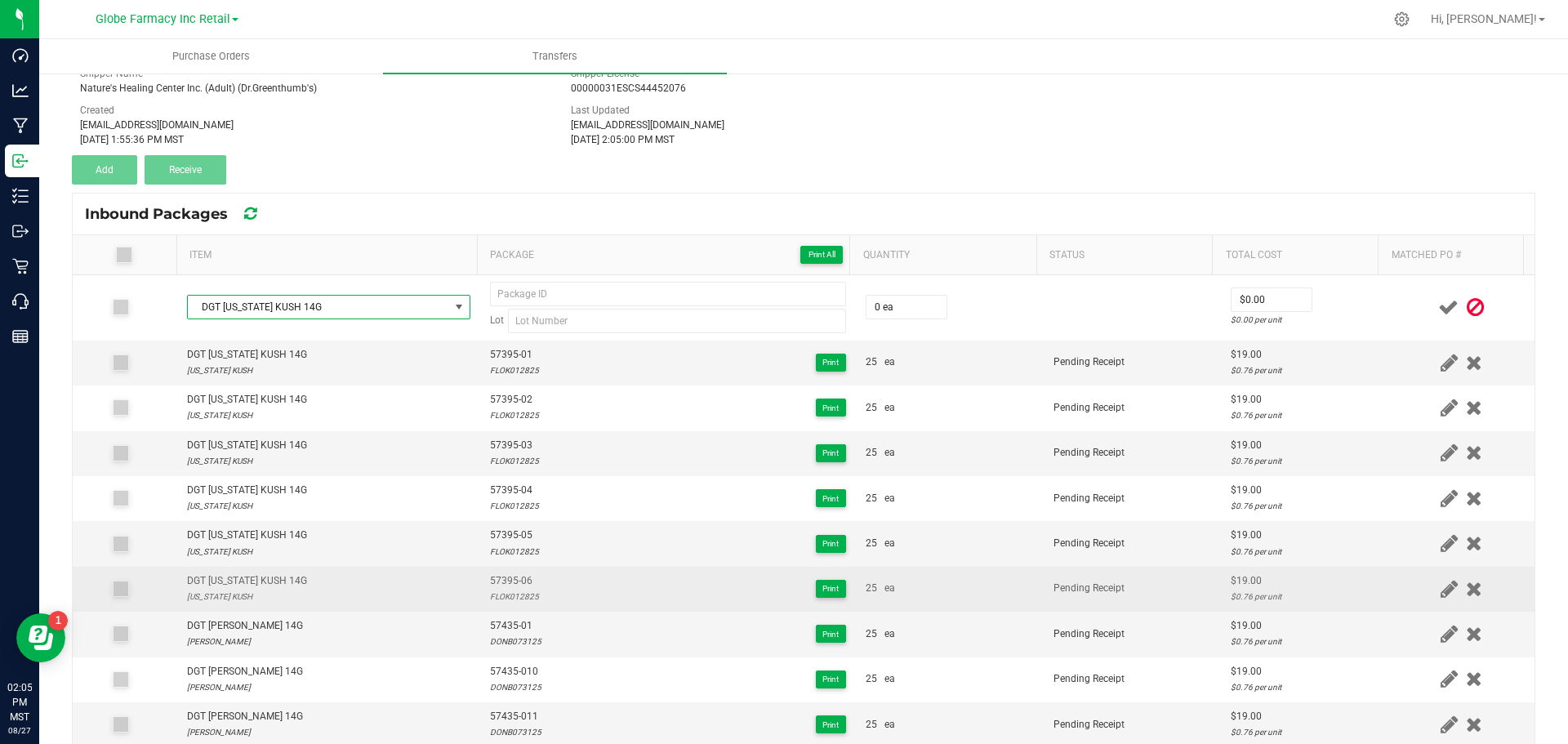
click at [491, 573] on span "57395-06" at bounding box center [514, 581] width 49 height 16
click at [491, 574] on span "57395-06" at bounding box center [514, 581] width 49 height 16
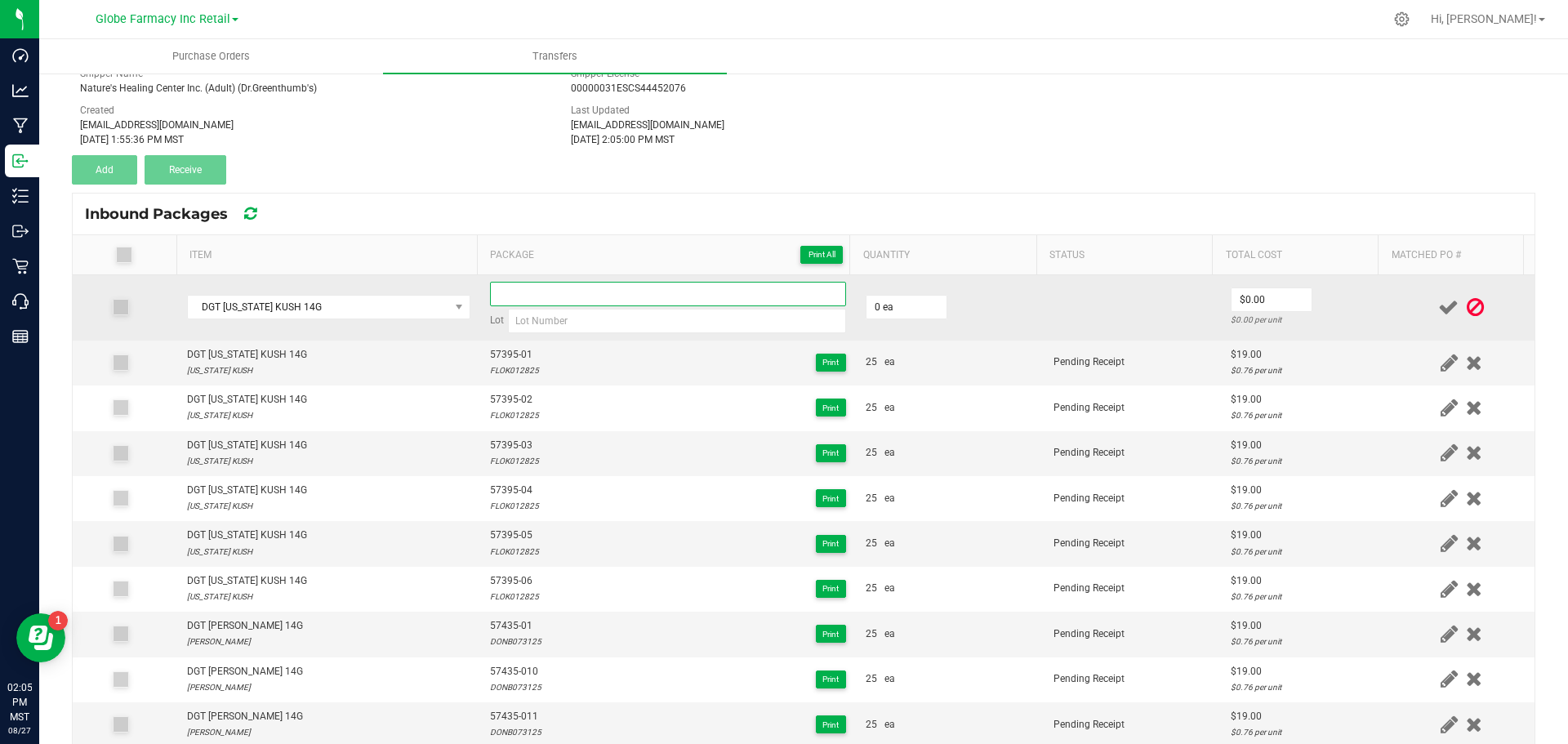
click at [534, 286] on input at bounding box center [668, 293] width 356 height 24
paste input "57395-06"
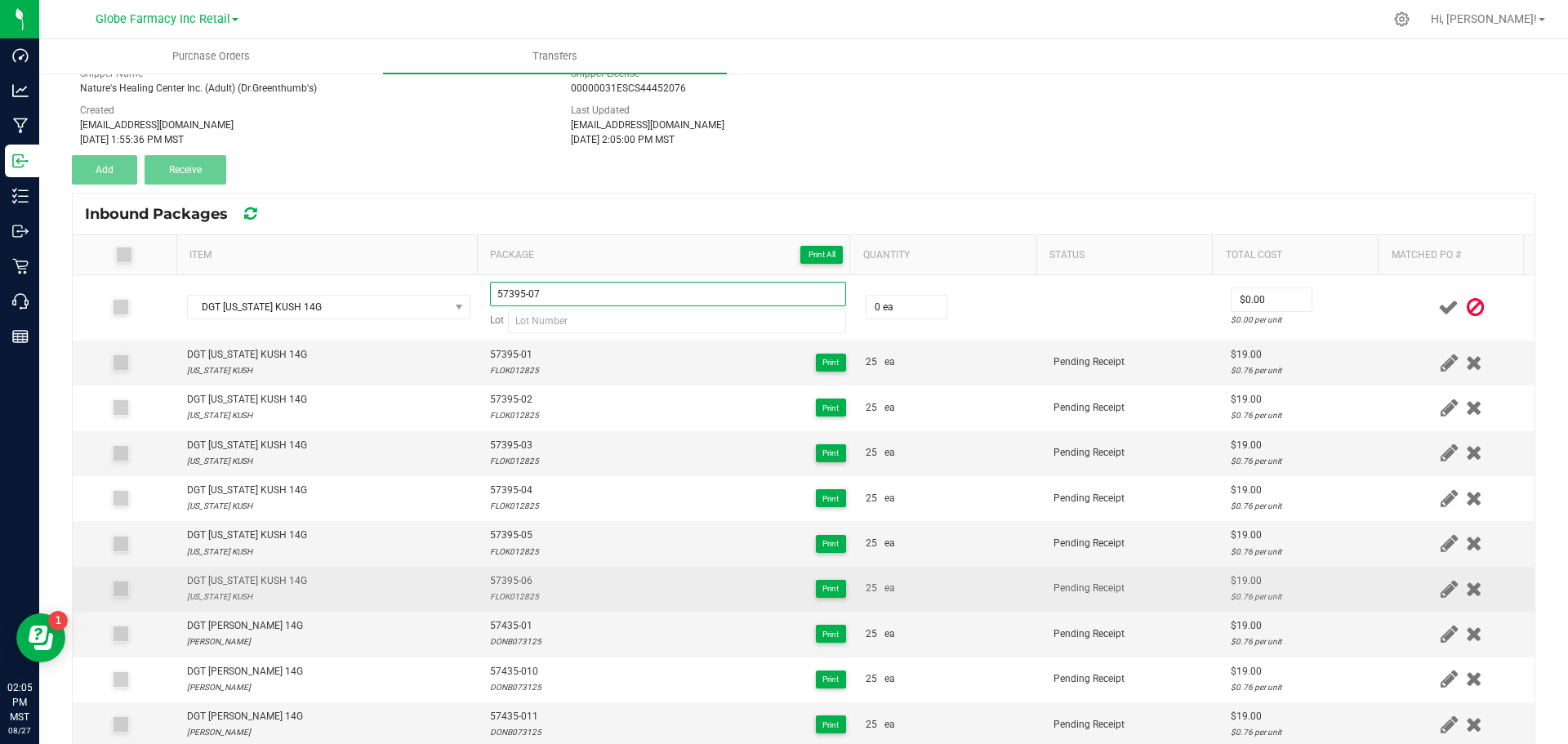
type input "57395-07"
click at [526, 595] on div "FLOK012825" at bounding box center [514, 597] width 49 height 16
click at [525, 595] on div "FLOK012825" at bounding box center [514, 597] width 49 height 16
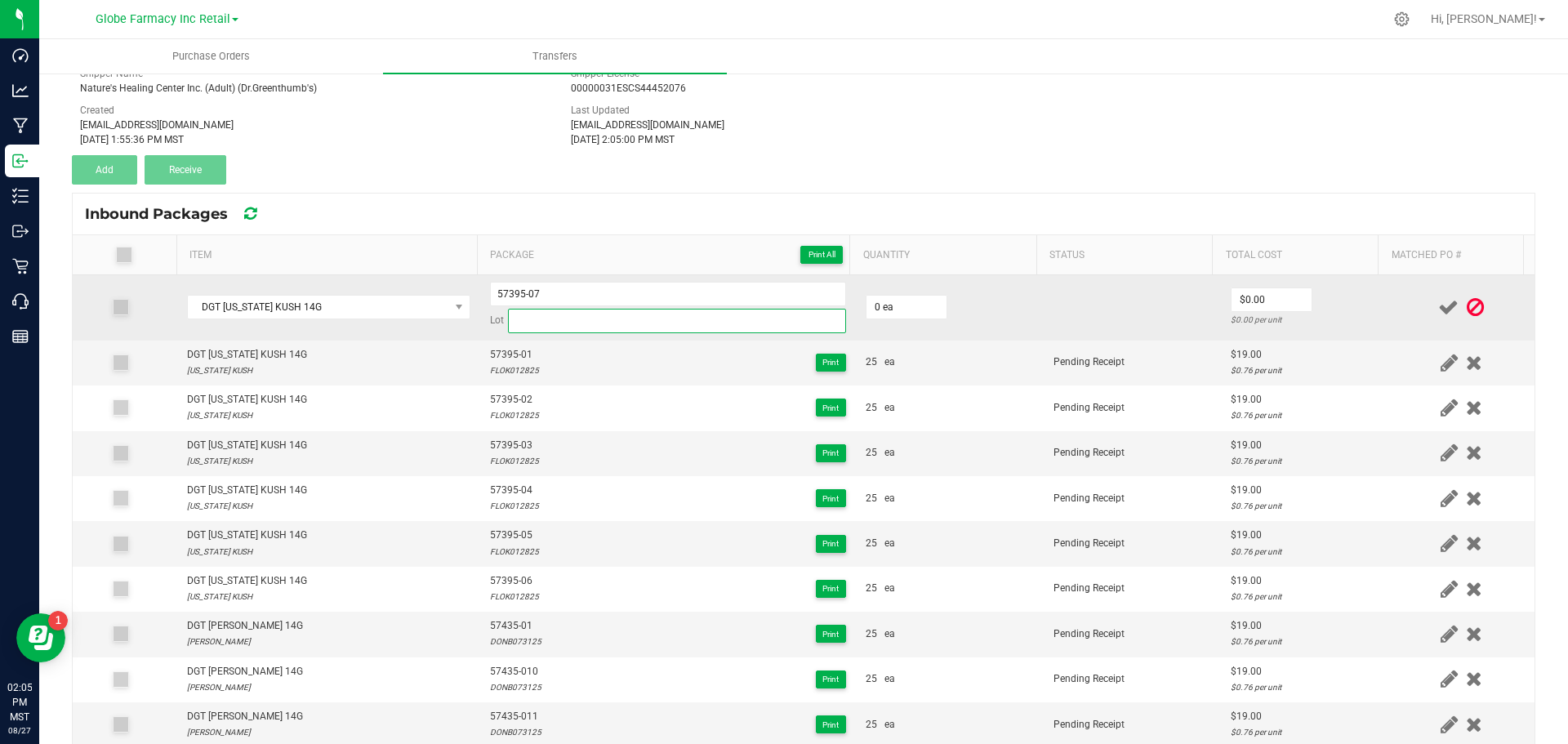
click at [637, 322] on input at bounding box center [677, 320] width 339 height 24
paste input "FLOK012825"
type input "FLOK012825"
click at [885, 294] on td "0 ea" at bounding box center [949, 308] width 188 height 65
click at [892, 309] on input "0" at bounding box center [907, 307] width 80 height 23
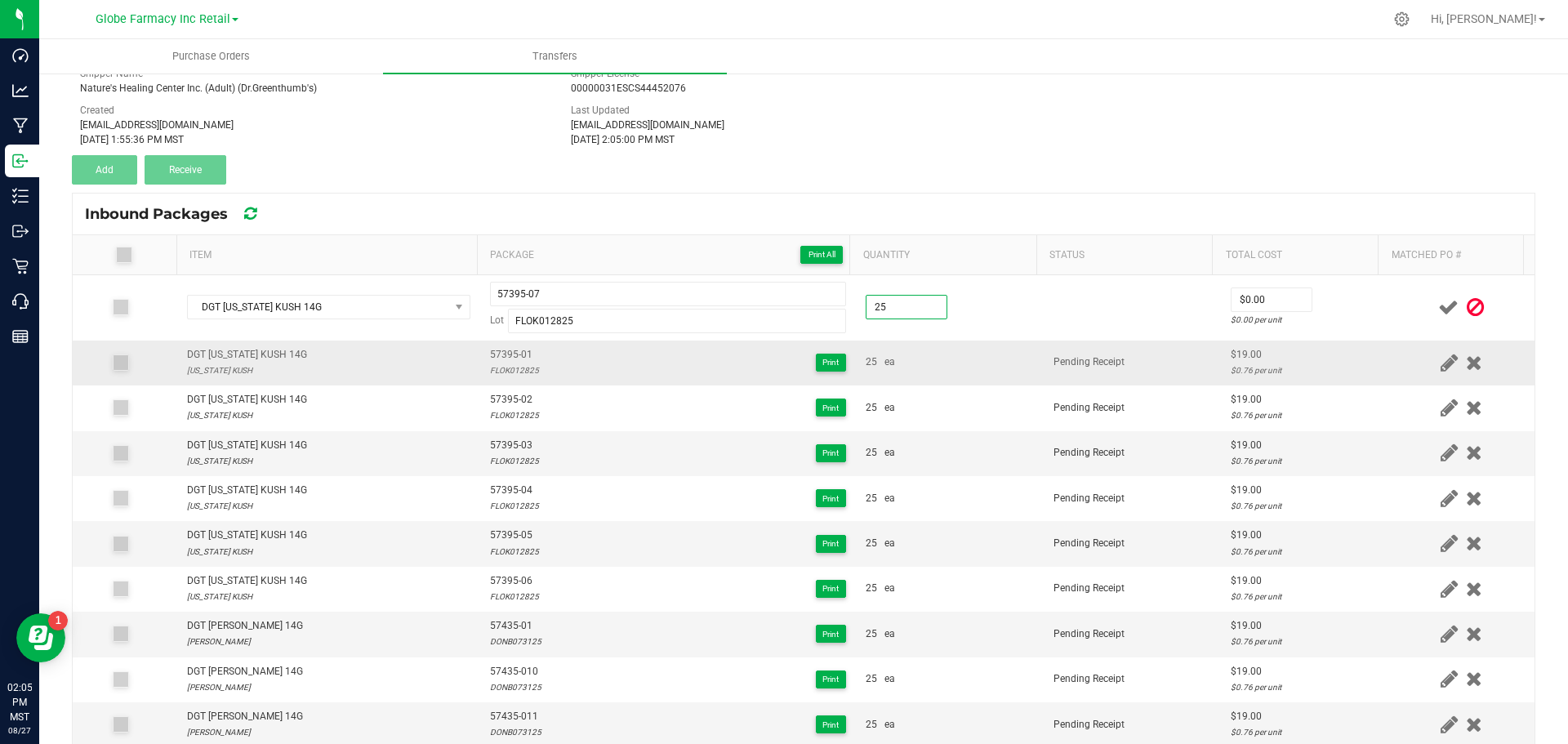
type input "25 ea"
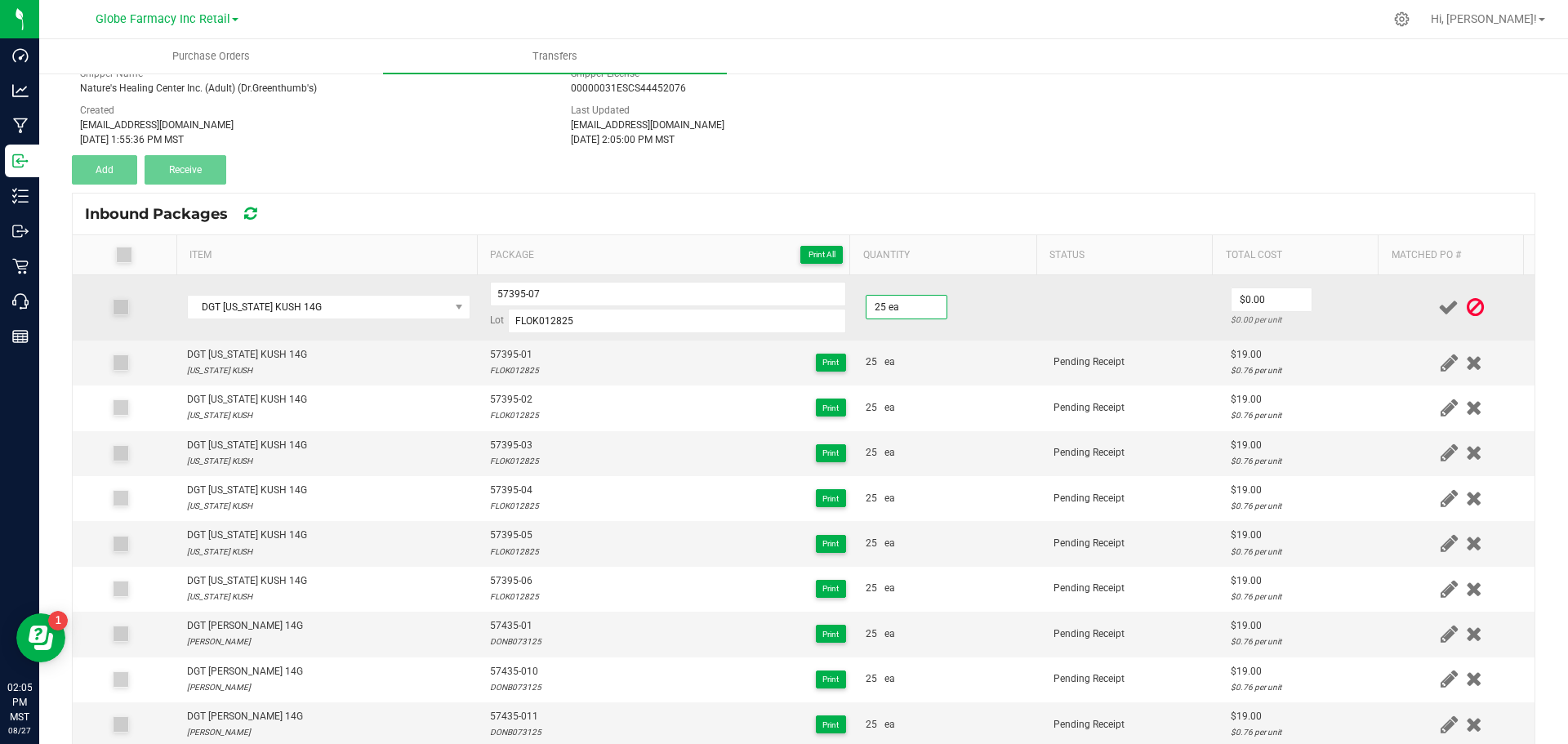
drag, startPoint x: 960, startPoint y: 361, endPoint x: 1129, endPoint y: 280, distance: 187.4
click at [970, 358] on div "25 ea" at bounding box center [949, 362] width 168 height 16
click at [1235, 312] on div "$0.00 per unit" at bounding box center [1305, 319] width 148 height 16
click at [1235, 306] on input "0" at bounding box center [1272, 299] width 80 height 23
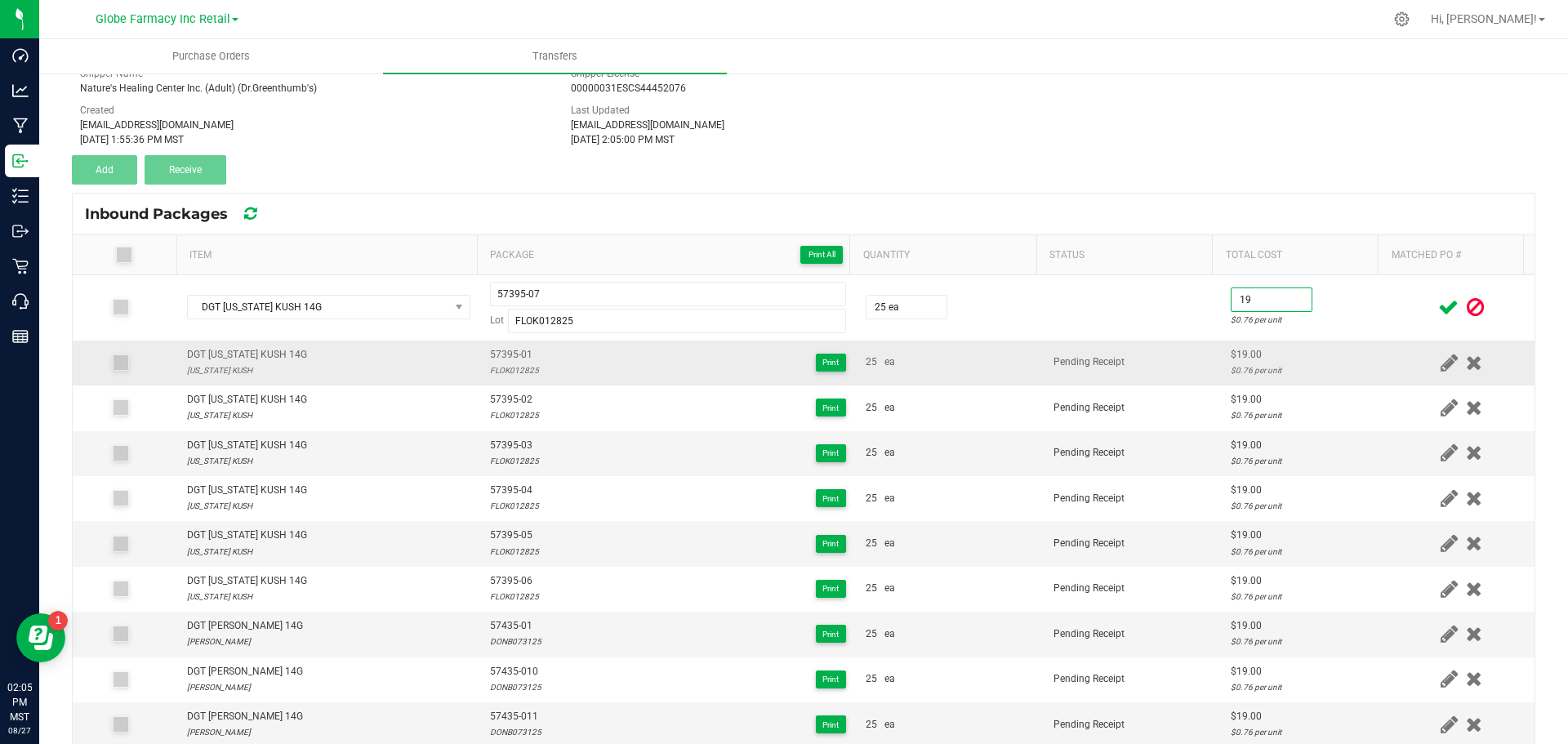
type input "$19.00"
drag, startPoint x: 1177, startPoint y: 361, endPoint x: 1209, endPoint y: 350, distance: 33.8
click at [1179, 362] on td "Pending Receipt" at bounding box center [1133, 363] width 177 height 45
click at [1438, 301] on icon at bounding box center [1448, 308] width 20 height 20
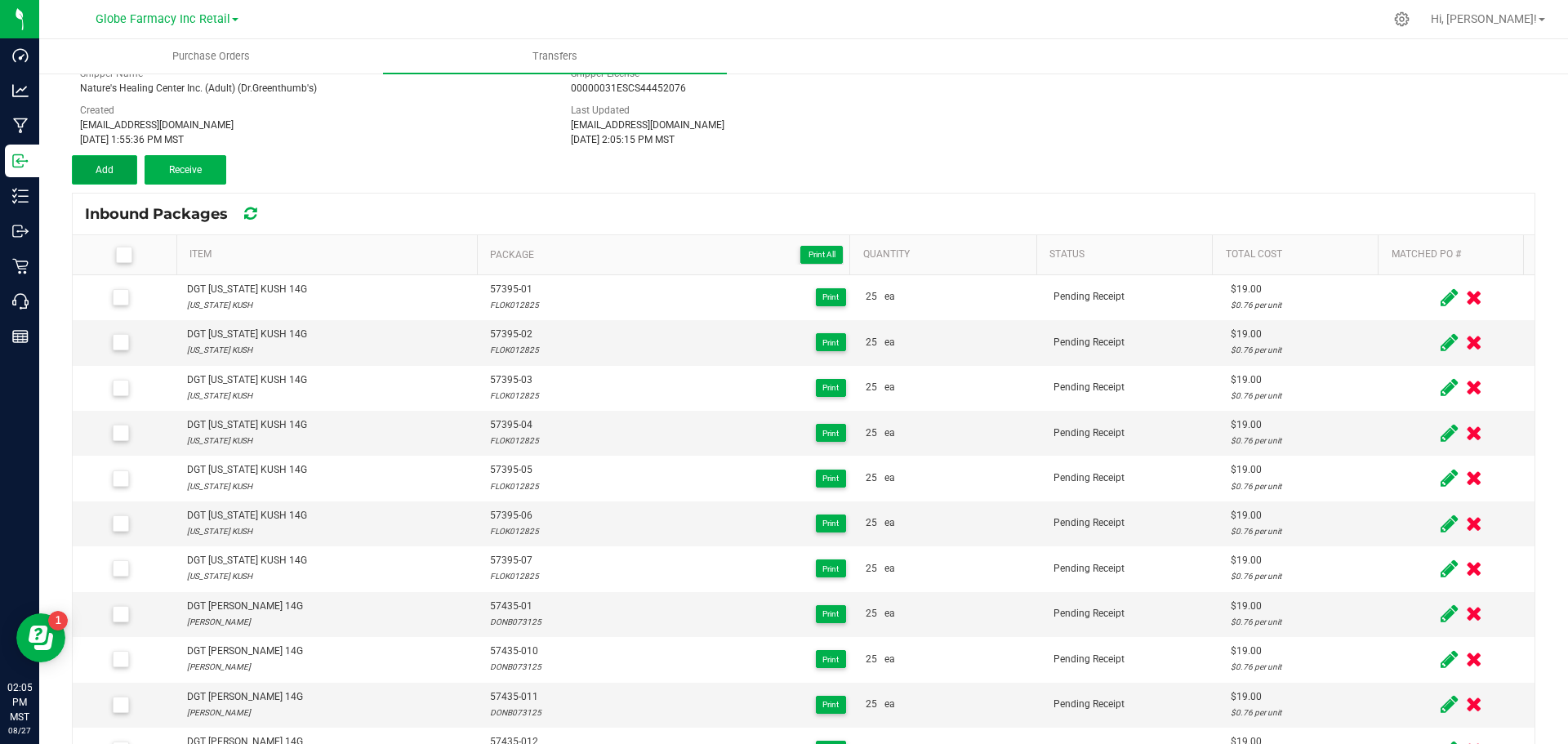
click at [118, 162] on button "Add" at bounding box center [104, 170] width 65 height 29
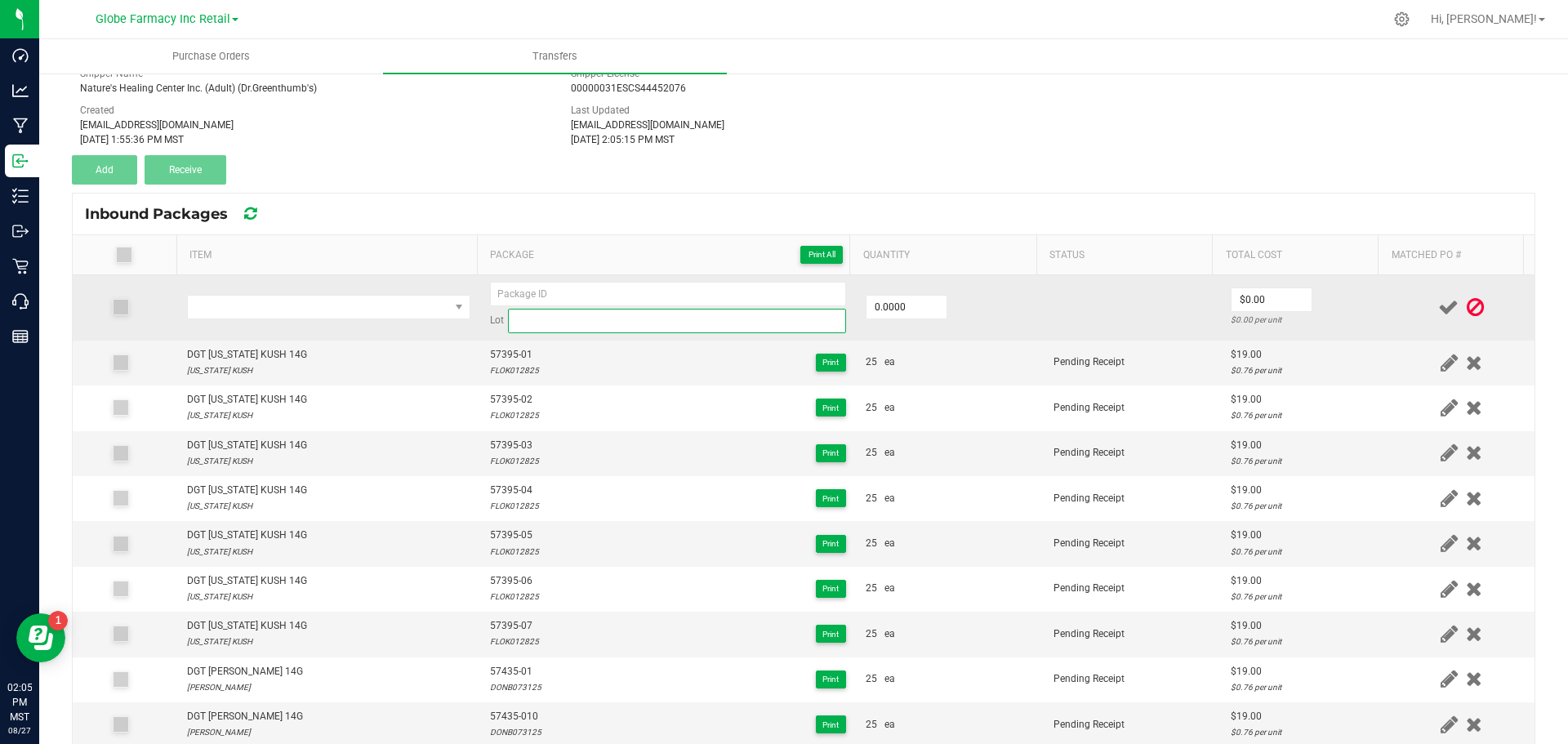
click at [517, 325] on input at bounding box center [677, 320] width 339 height 24
paste input "FLOK012825"
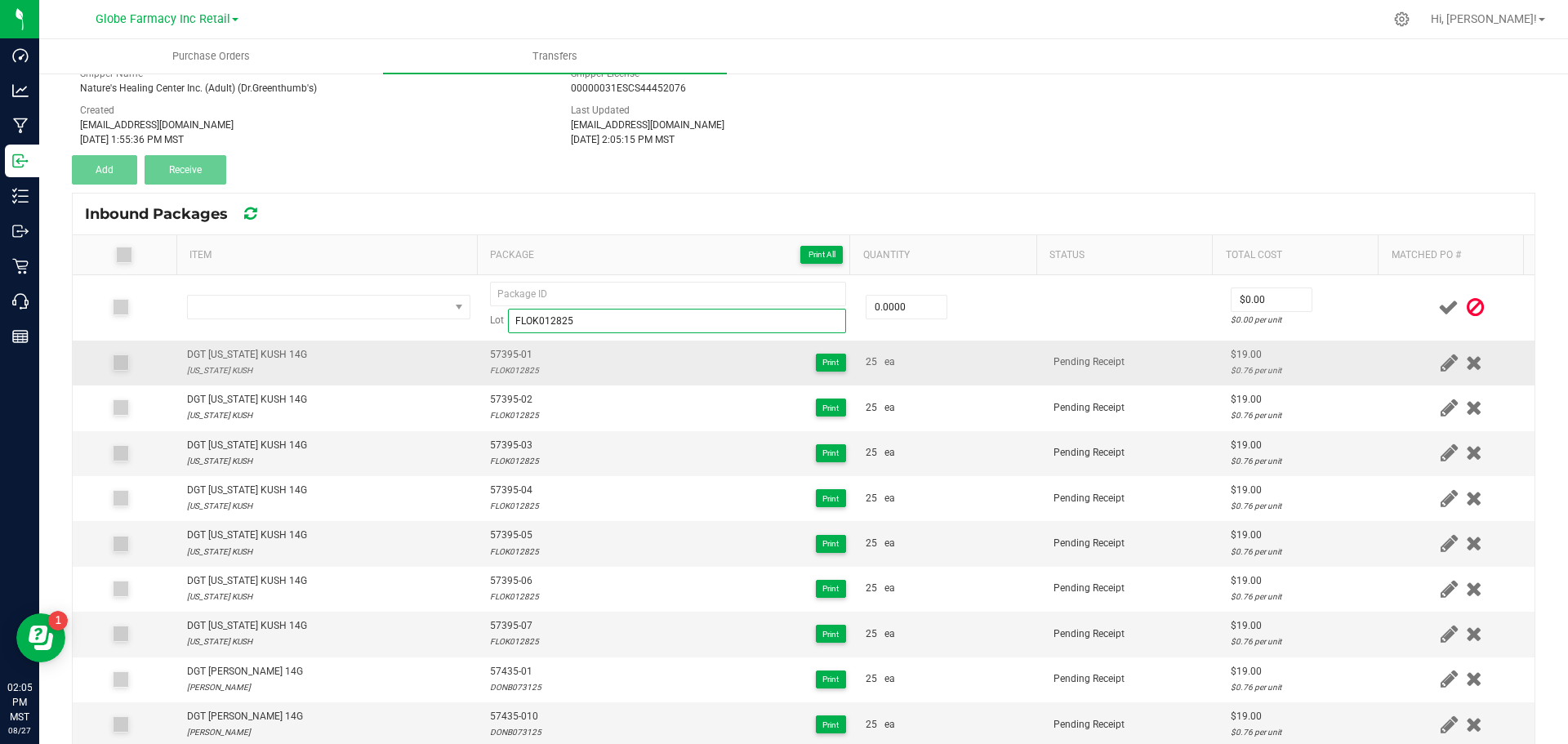
type input "FLOK012825"
click at [220, 363] on div "[US_STATE] KUSH" at bounding box center [247, 370] width 120 height 16
click at [217, 355] on div "DGT [US_STATE] KUSH 14G" at bounding box center [247, 354] width 120 height 16
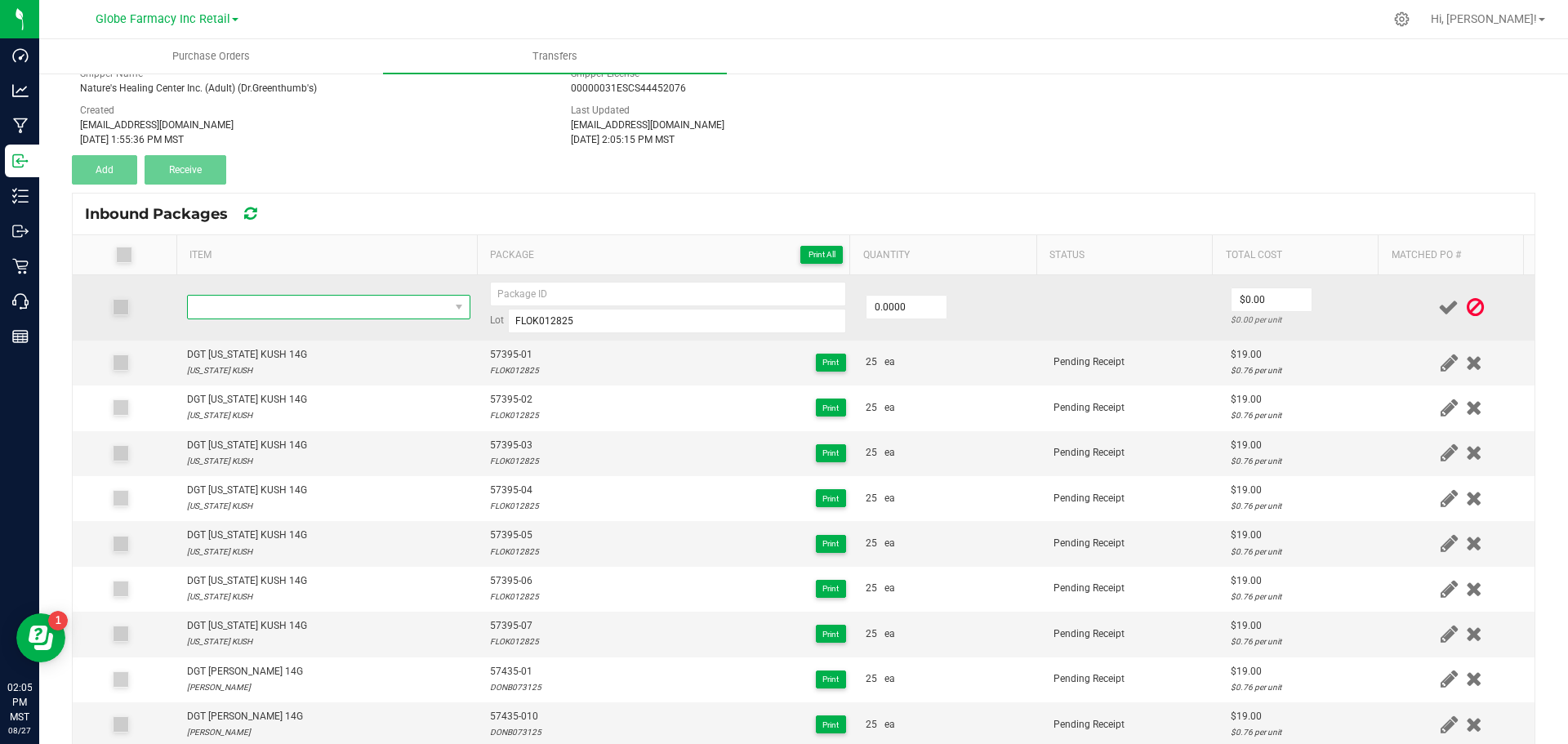
click at [199, 306] on span "NO DATA FOUND" at bounding box center [318, 307] width 262 height 23
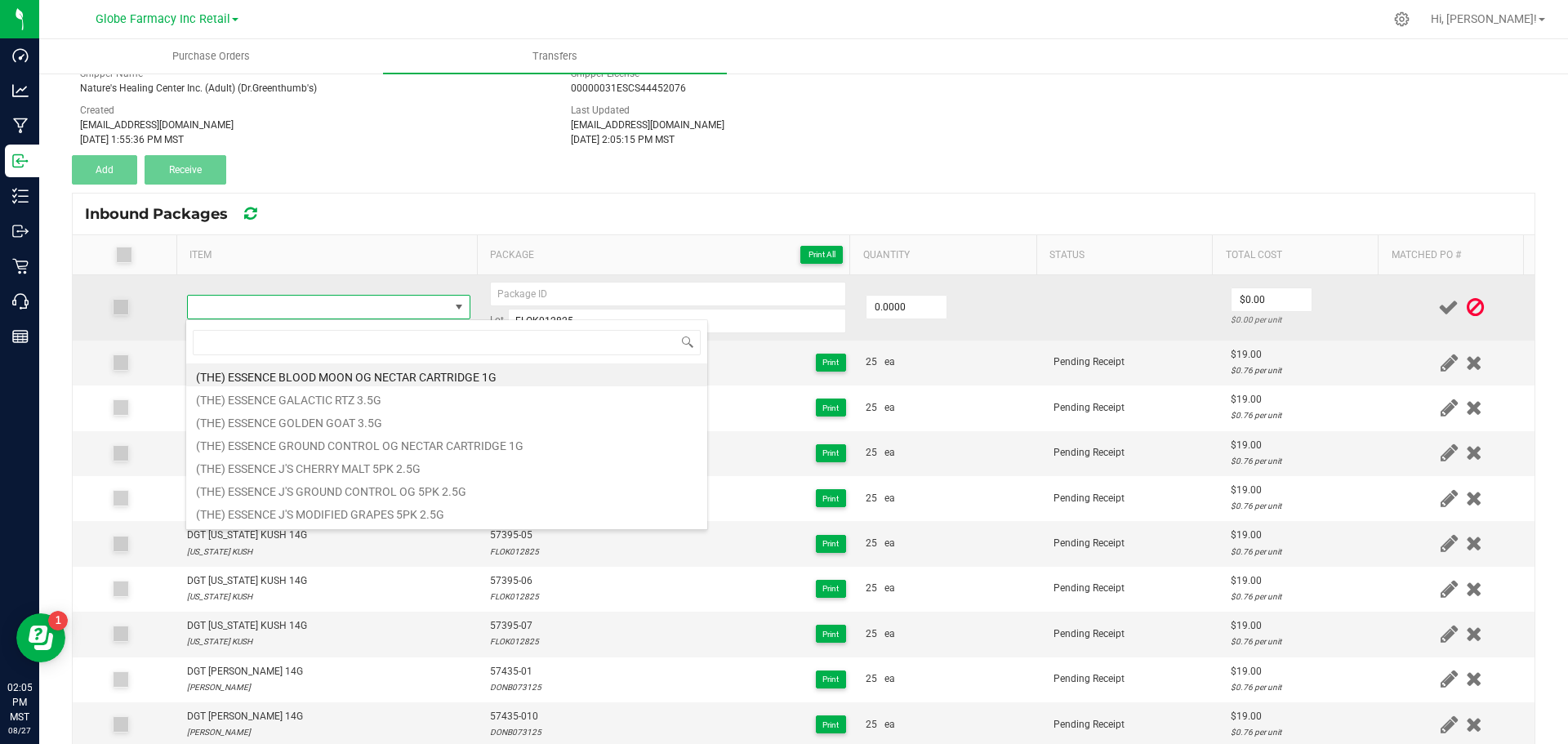
type input "DGT [US_STATE] KUSH 14G"
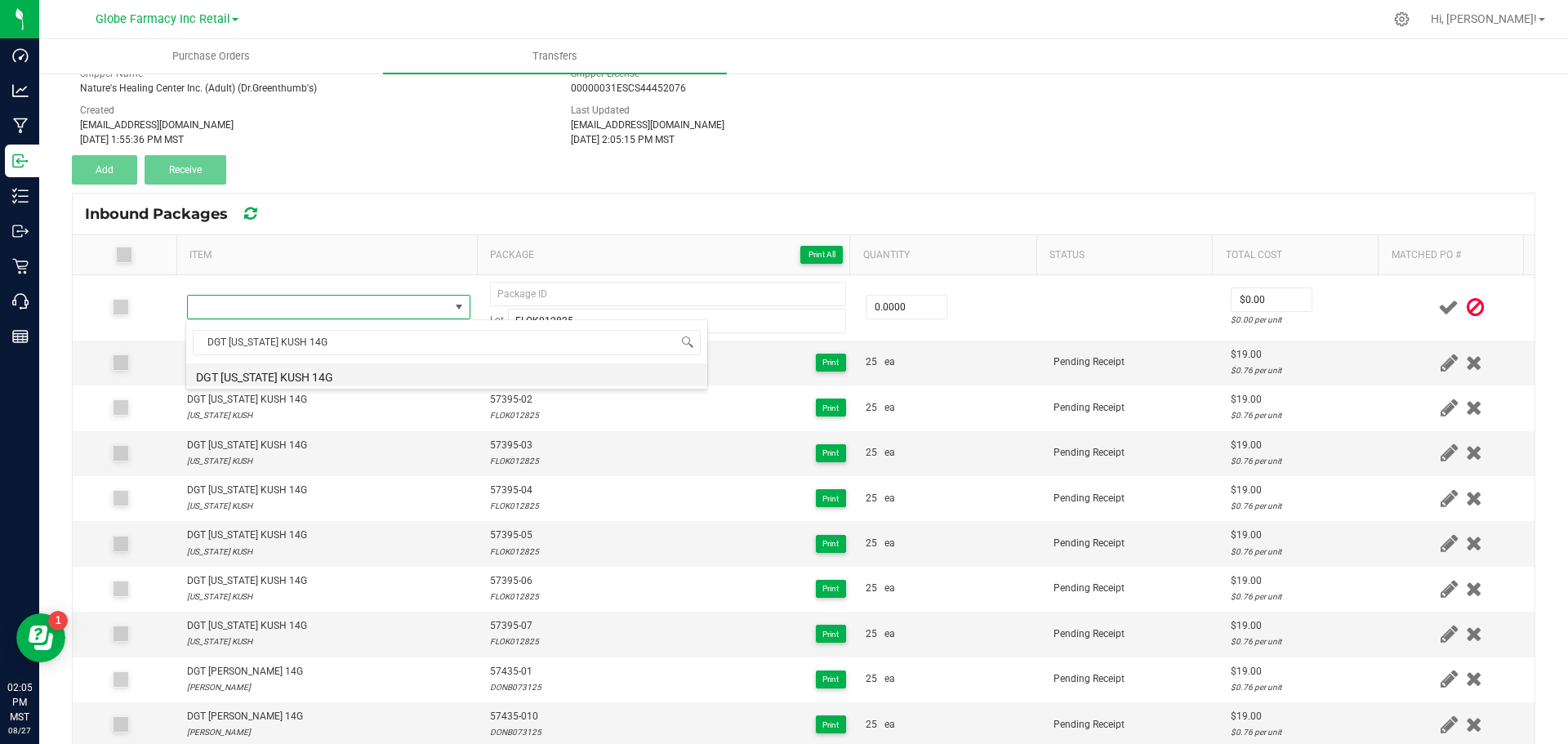
click at [242, 378] on li "DGT [US_STATE] KUSH 14G" at bounding box center [446, 375] width 521 height 23
type input "0 ea"
click at [496, 624] on span "57395-07" at bounding box center [514, 626] width 49 height 16
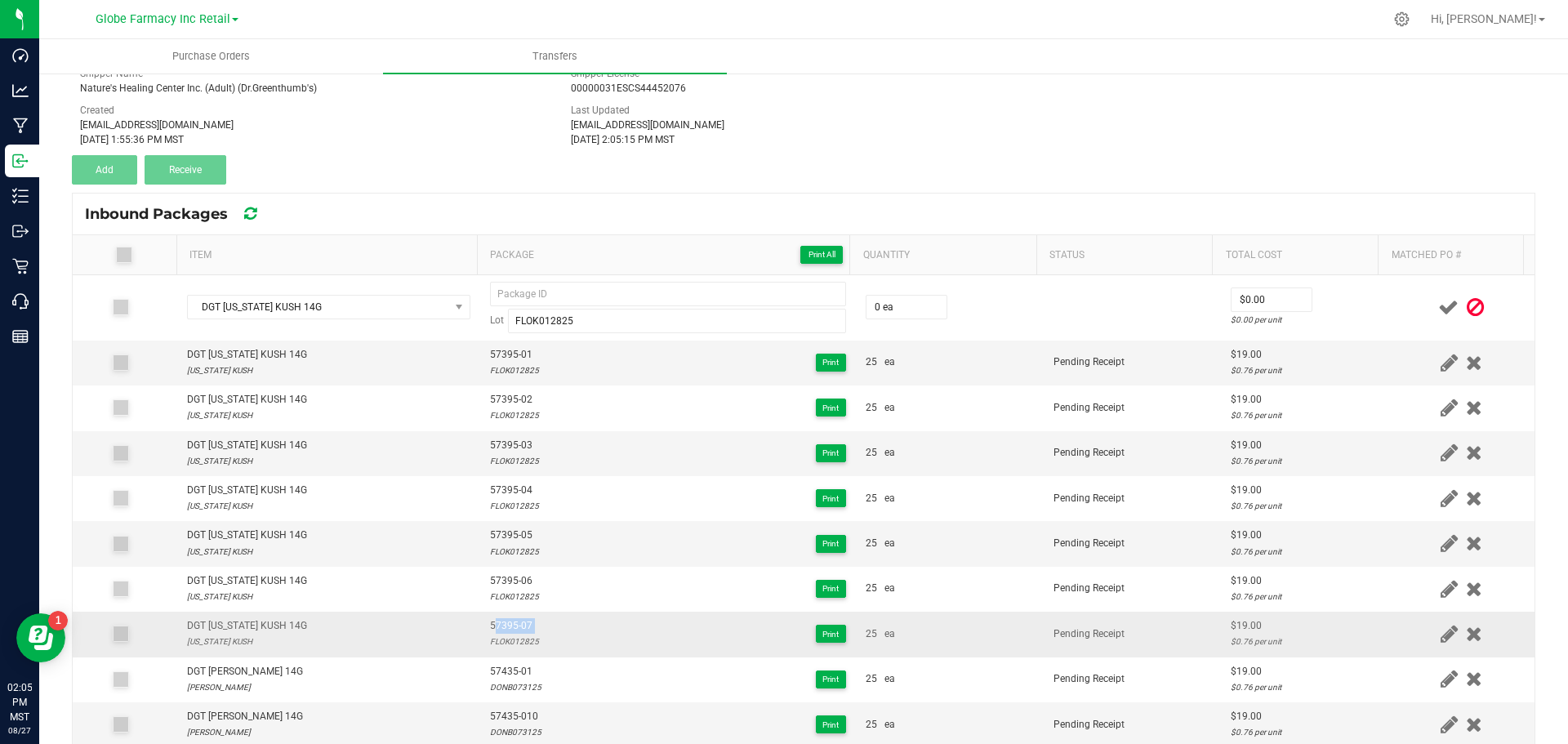
click at [496, 624] on span "57395-07" at bounding box center [514, 626] width 49 height 16
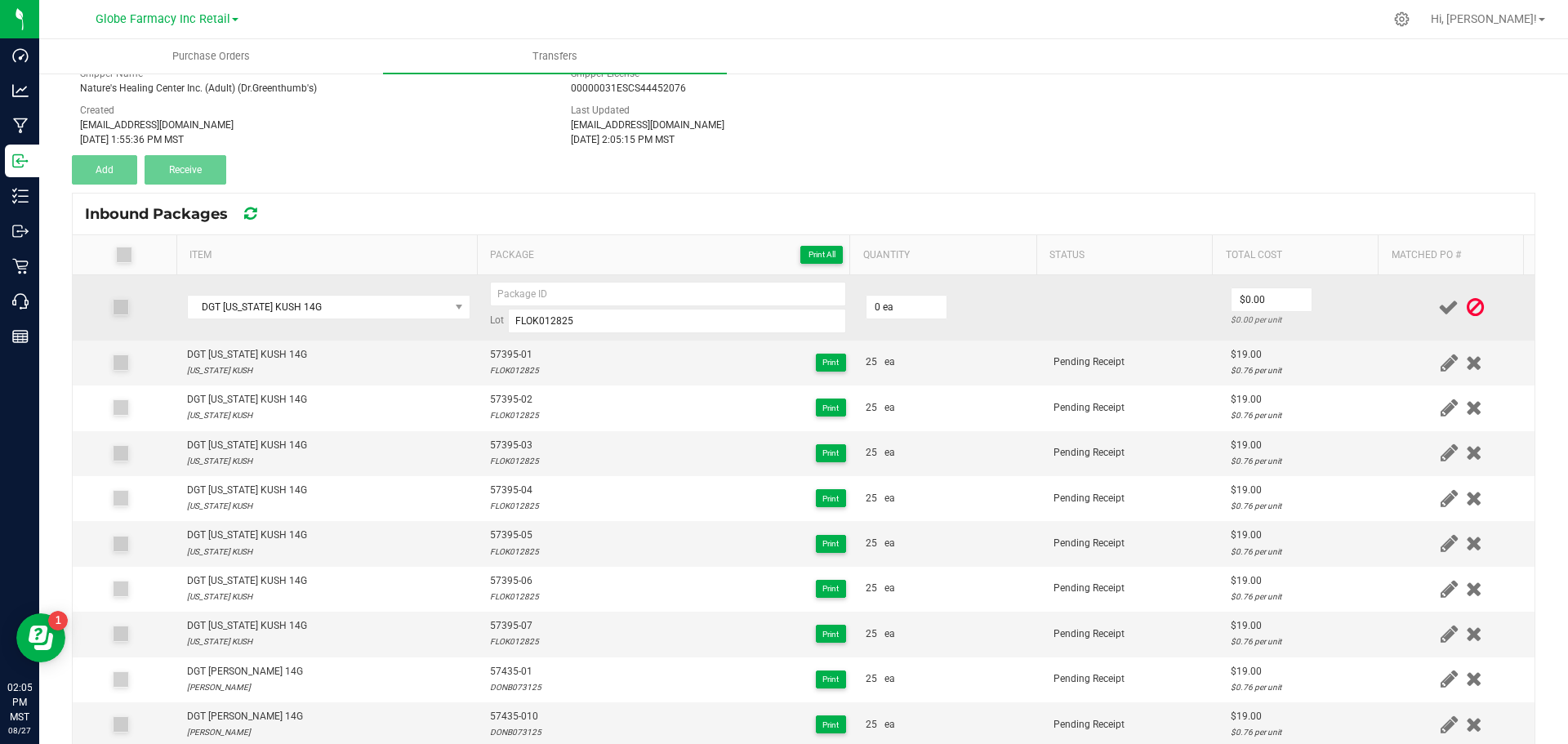
click at [539, 275] on td "Lot FLOK012825" at bounding box center [668, 308] width 375 height 65
click at [539, 283] on input at bounding box center [668, 293] width 356 height 24
paste input "57395-07"
type input "57395-08"
click at [868, 303] on input "0" at bounding box center [907, 307] width 80 height 23
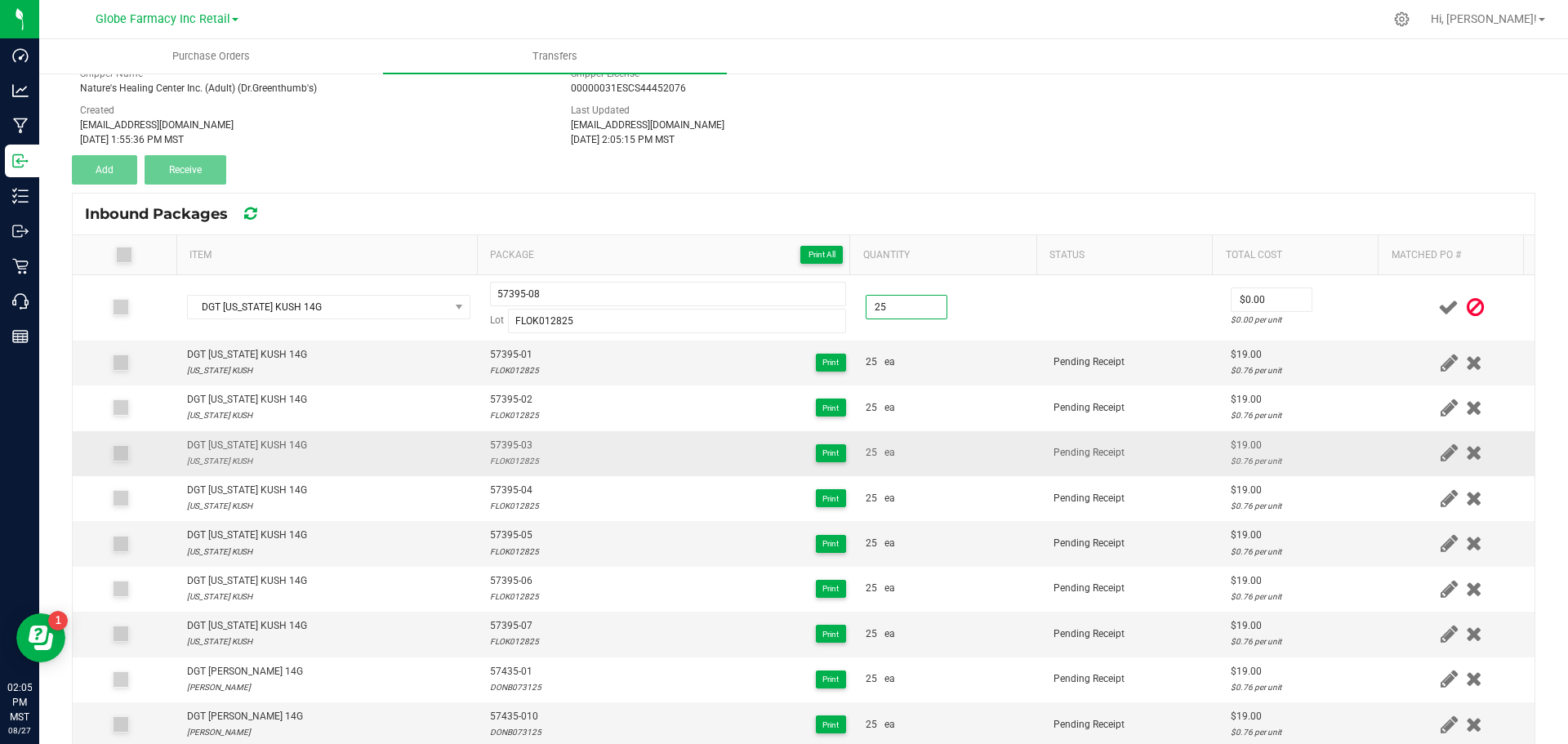
type input "25 ea"
click at [990, 437] on td "25 ea" at bounding box center [949, 454] width 188 height 45
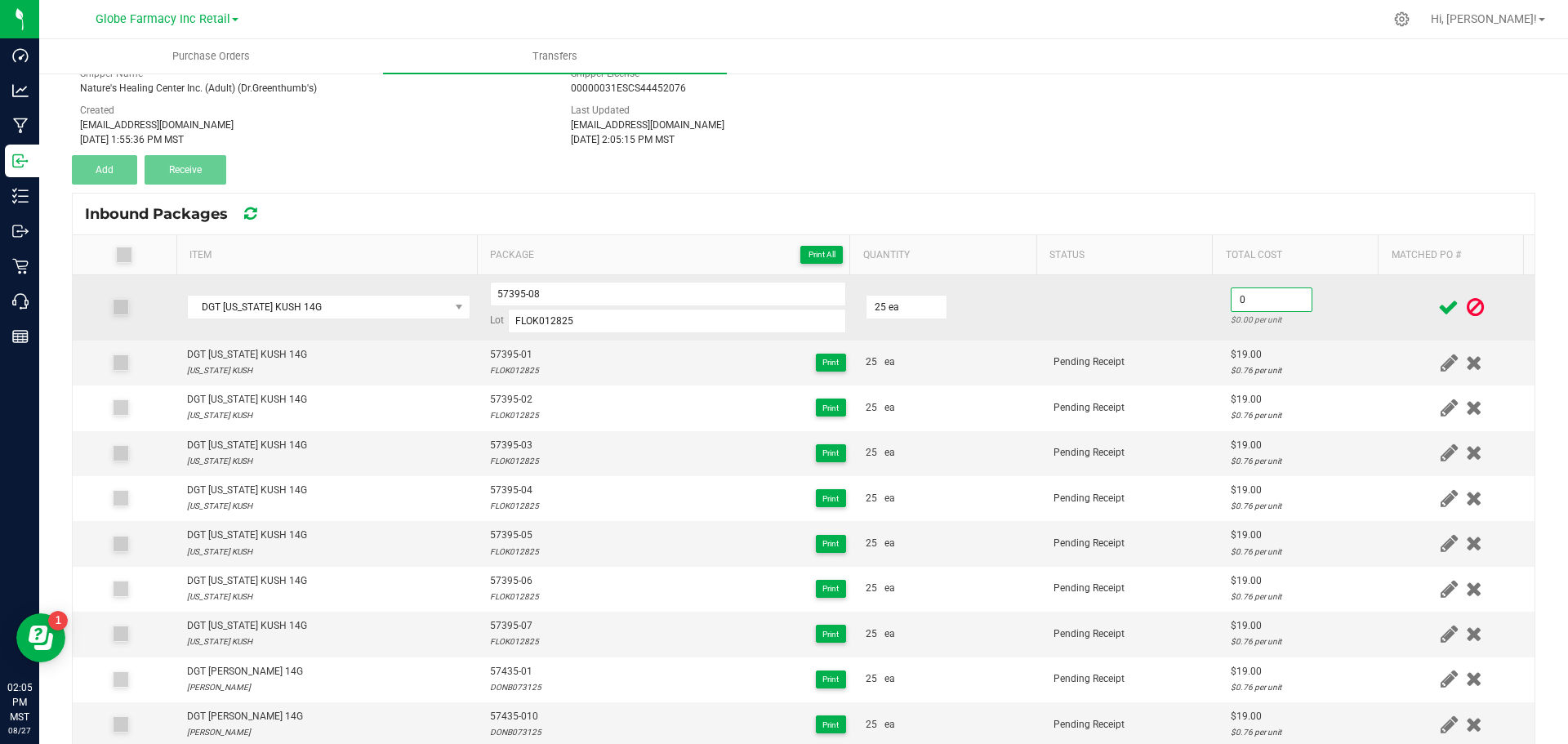
click at [1280, 296] on input "0" at bounding box center [1272, 299] width 80 height 23
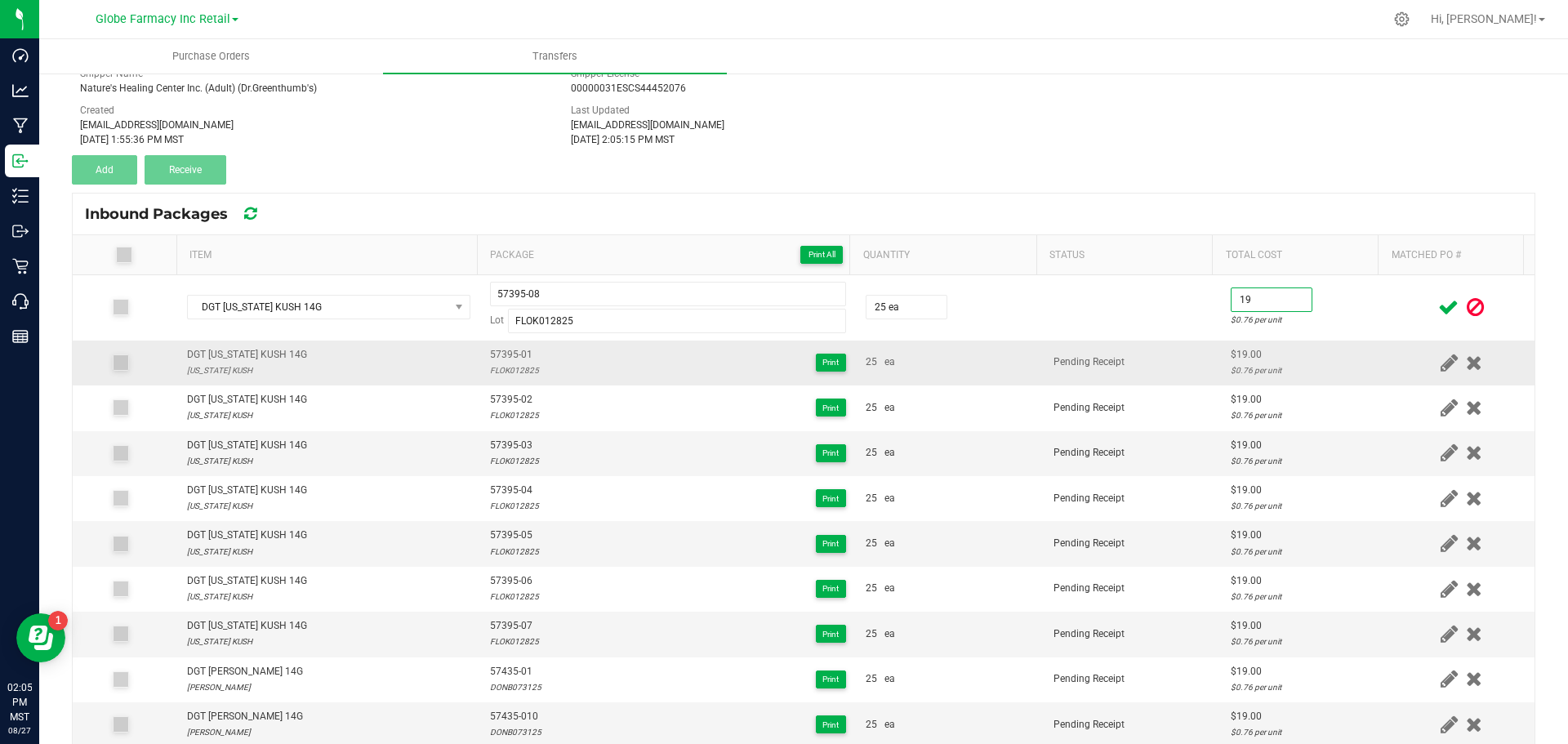
type input "$19.00"
drag, startPoint x: 1250, startPoint y: 370, endPoint x: 1304, endPoint y: 341, distance: 61.3
click at [1253, 372] on div "$0.76 per unit" at bounding box center [1305, 370] width 148 height 16
click at [1438, 310] on icon at bounding box center [1448, 308] width 20 height 20
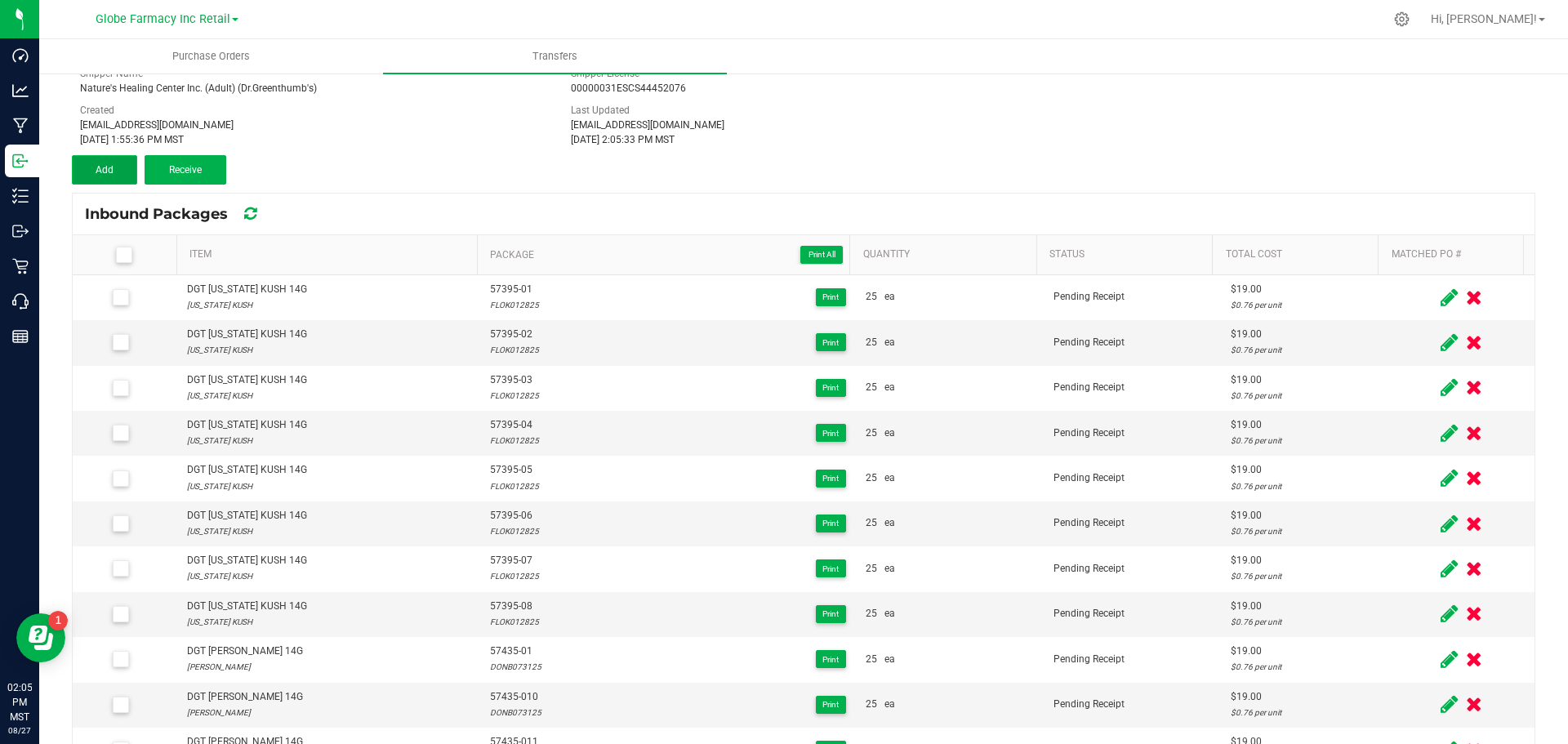
click at [105, 164] on span "Add" at bounding box center [104, 170] width 18 height 12
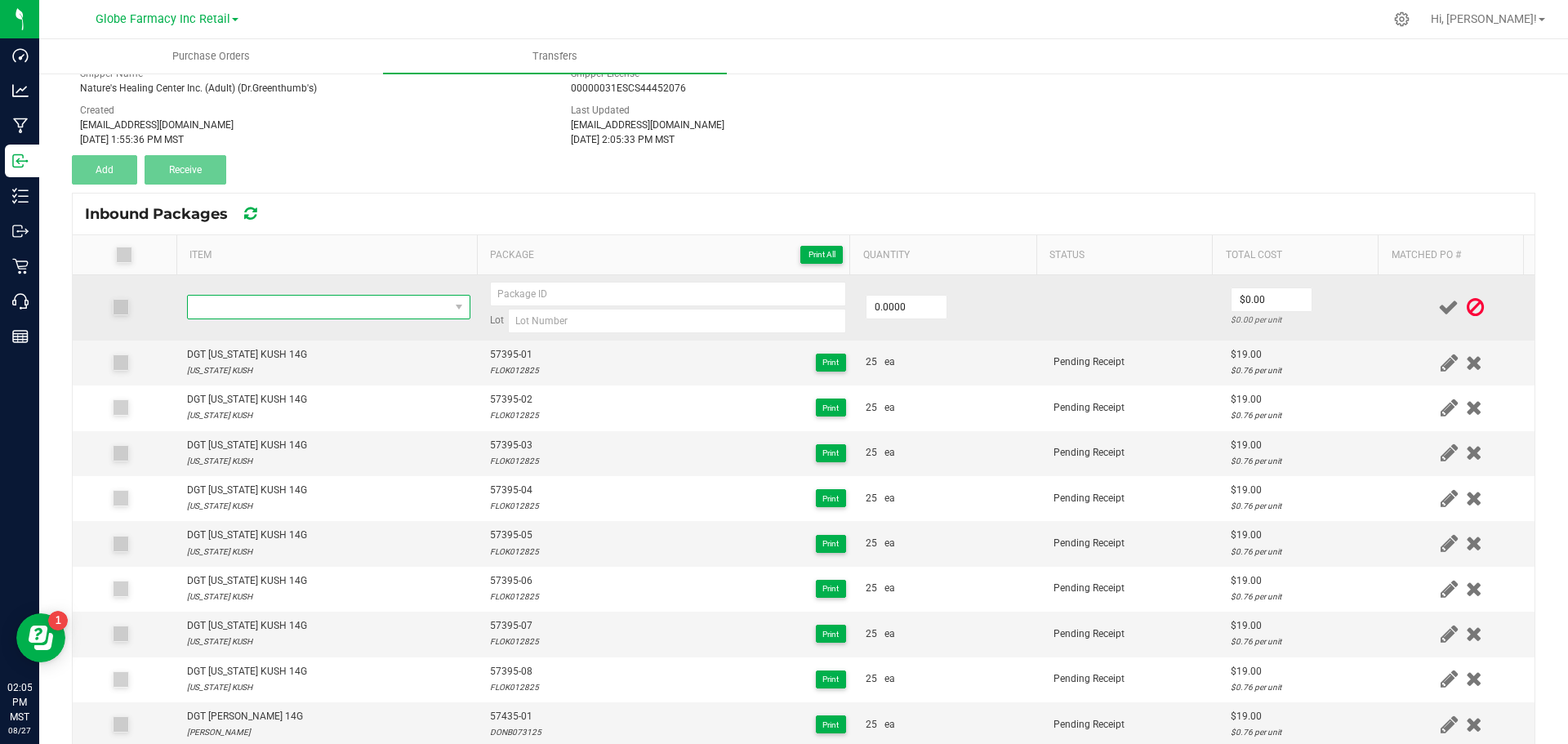
click at [229, 318] on span "NO DATA FOUND" at bounding box center [318, 307] width 262 height 23
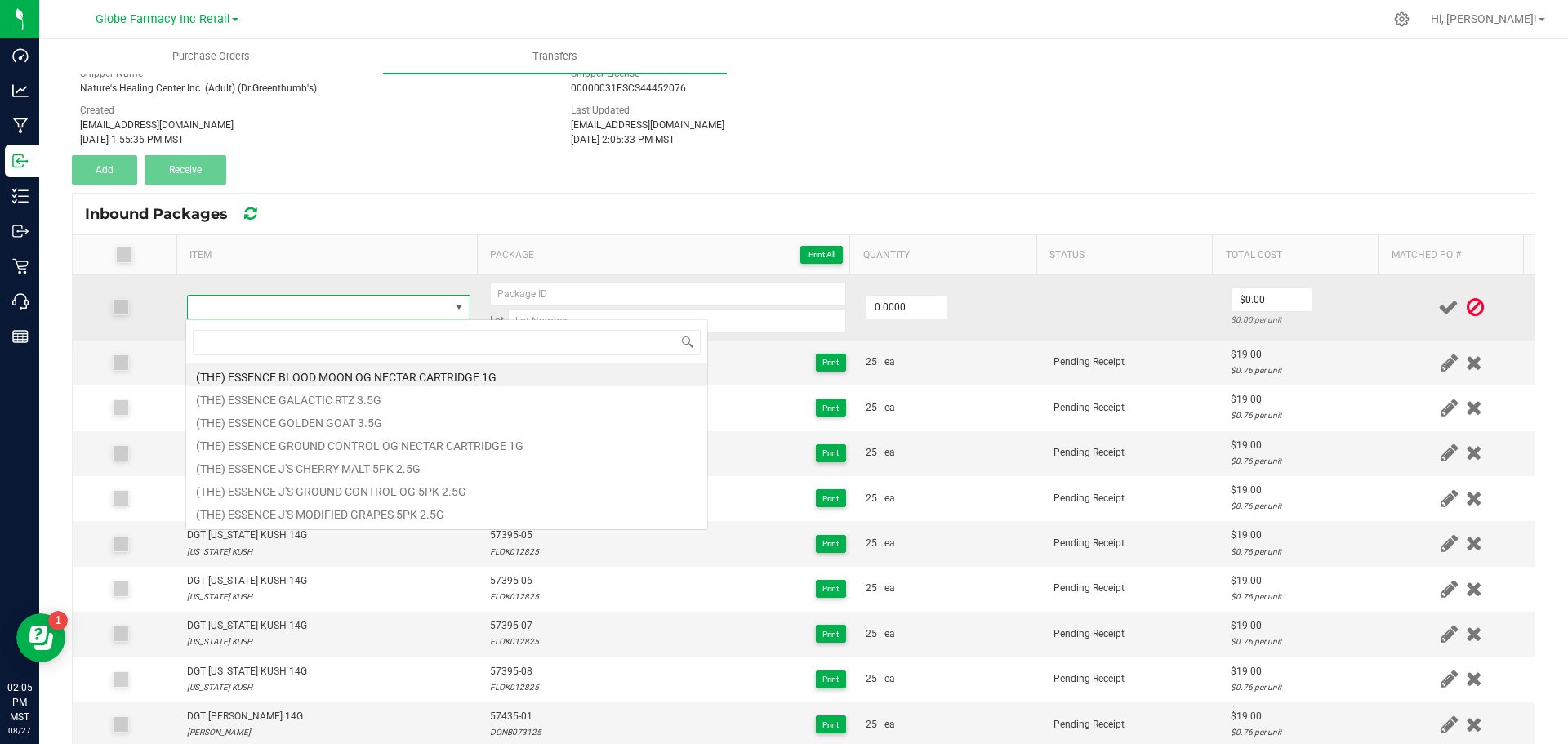
type input "DGT LEMON ROYALE 14G"
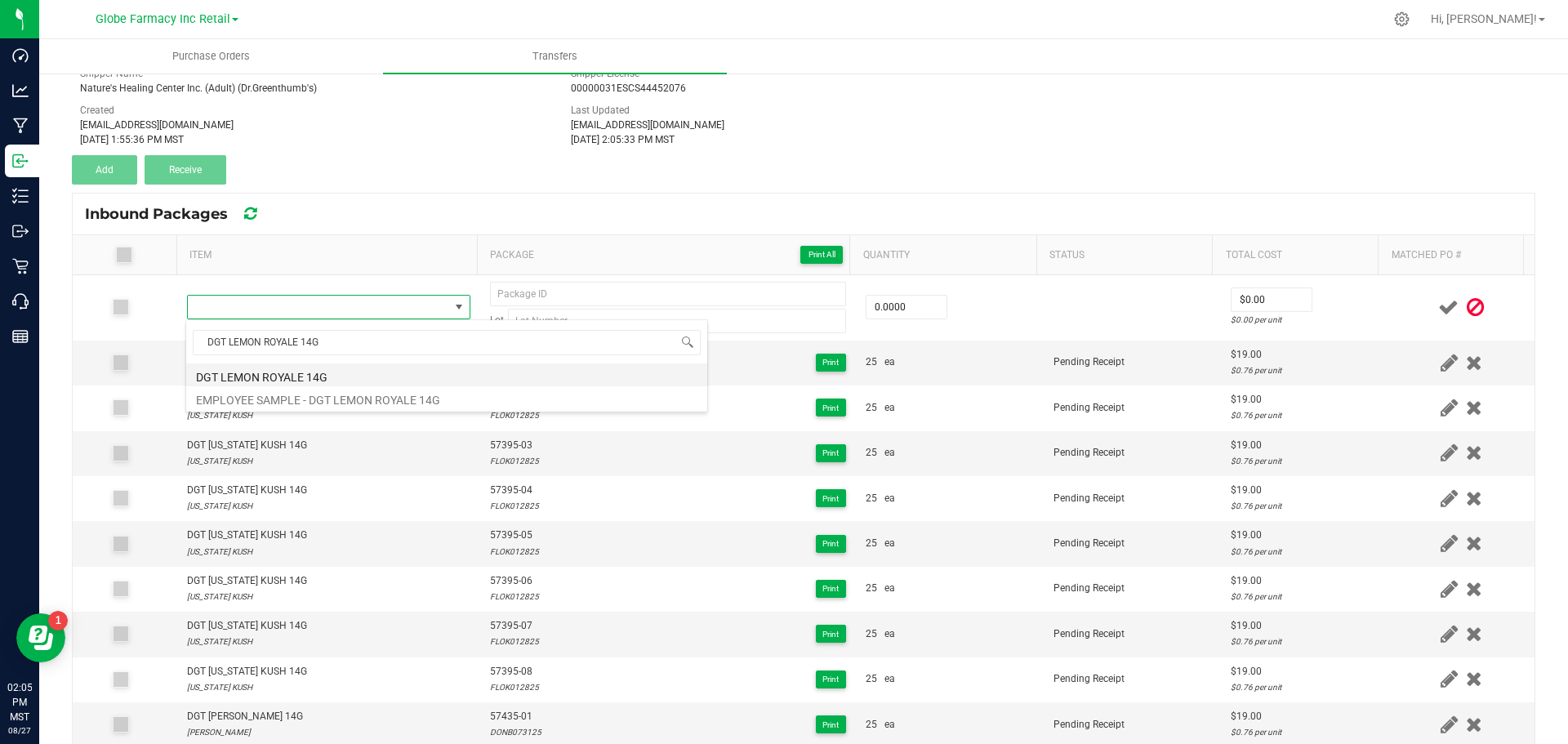
click at [241, 380] on li "DGT LEMON ROYALE 14G" at bounding box center [446, 375] width 521 height 23
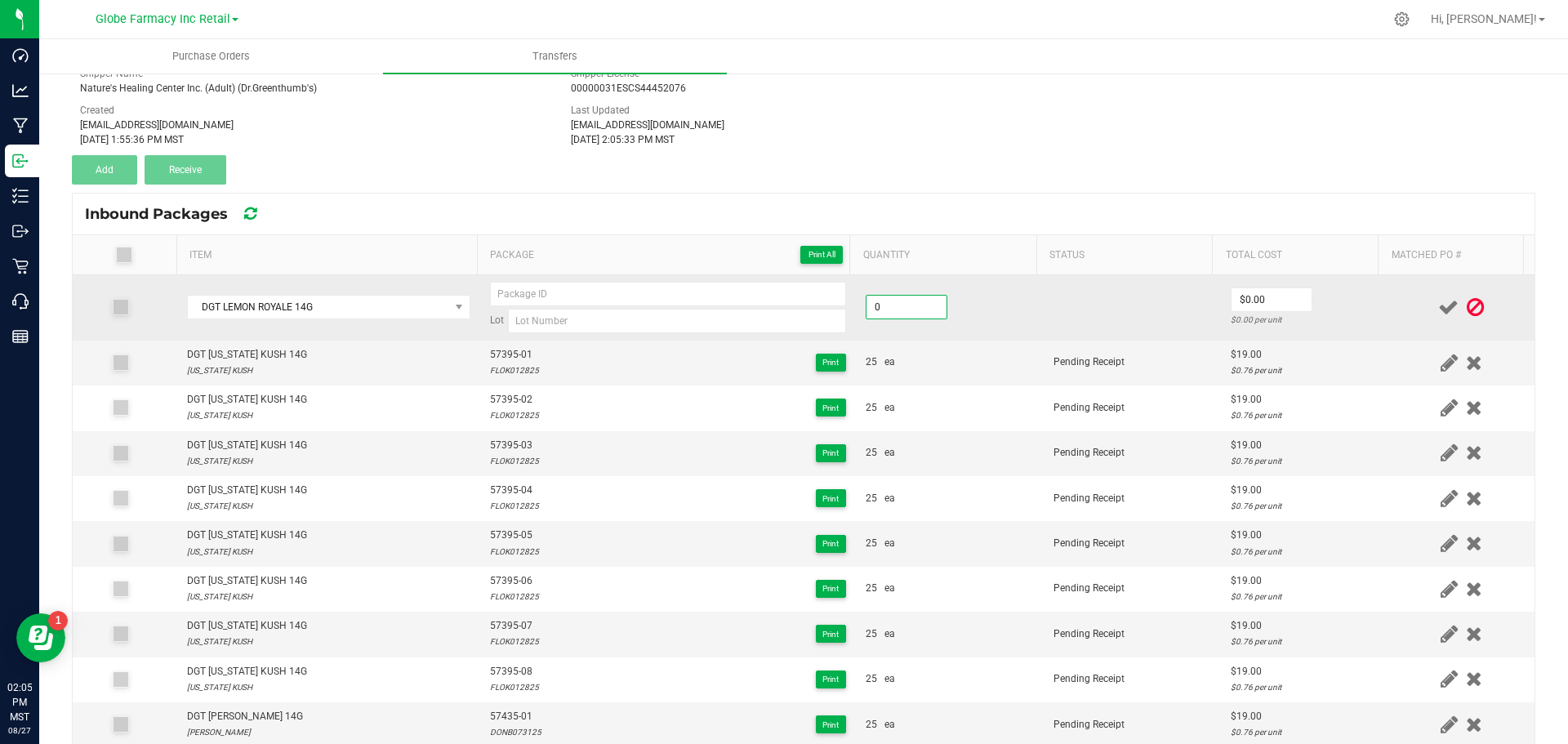
click at [874, 313] on input "0" at bounding box center [907, 307] width 80 height 23
type input "50 ea"
click at [939, 349] on td "25 ea" at bounding box center [949, 363] width 188 height 45
click at [1271, 301] on input "0" at bounding box center [1272, 299] width 80 height 23
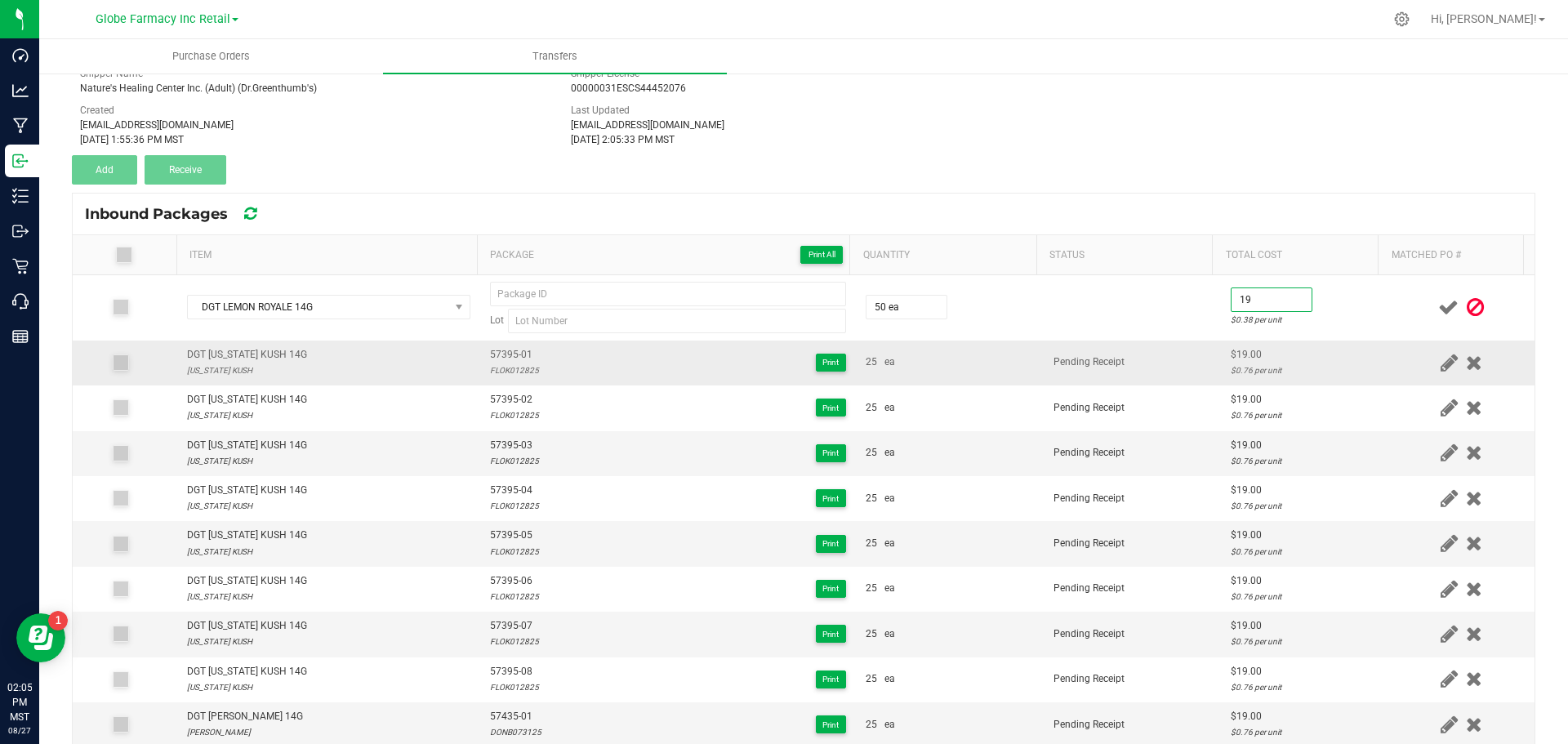
type input "$19.00"
click at [1167, 369] on td "Pending Receipt" at bounding box center [1133, 363] width 177 height 45
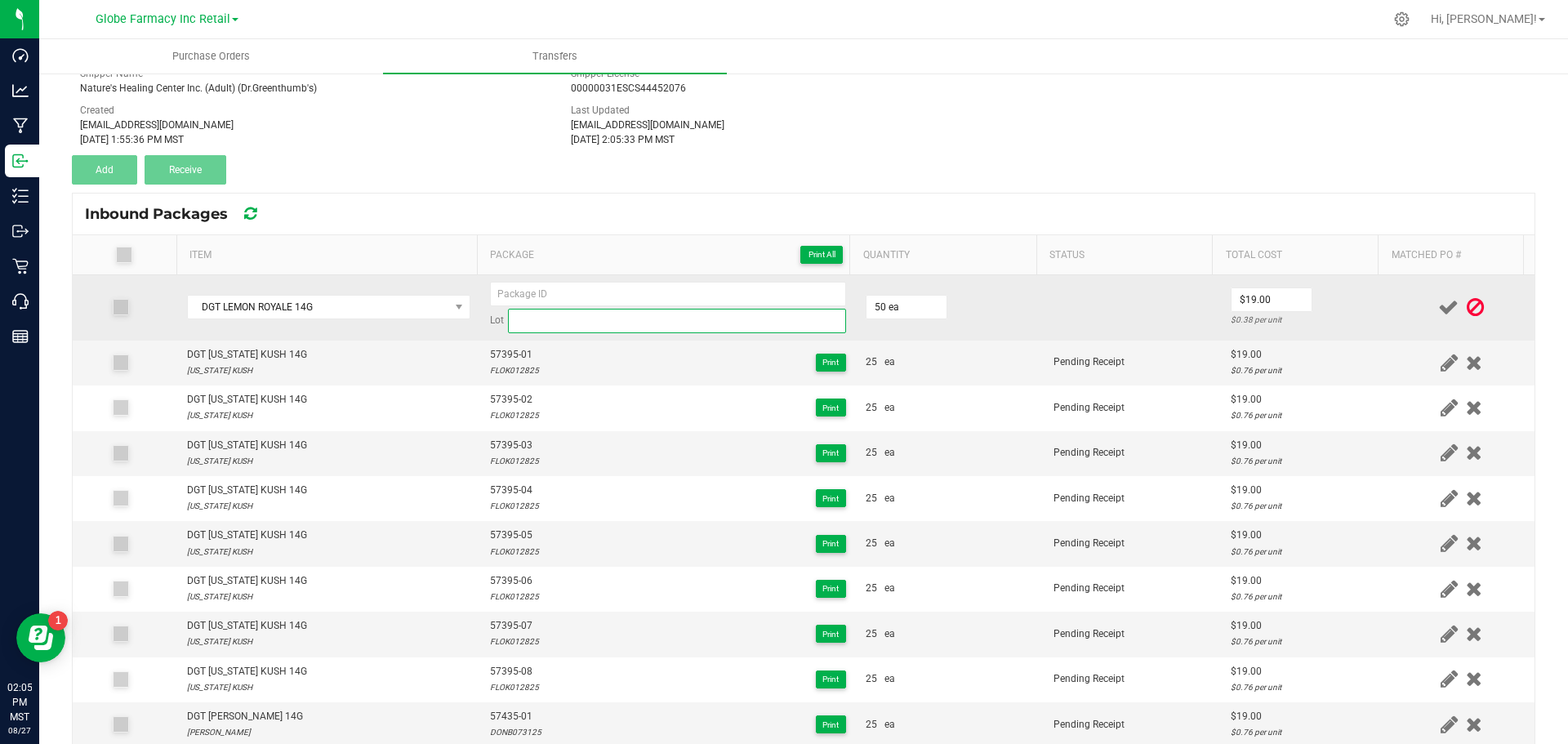
drag, startPoint x: 565, startPoint y: 333, endPoint x: 556, endPoint y: 327, distance: 10.8
click at [564, 333] on input at bounding box center [677, 320] width 339 height 24
paste input "LEMR073125"
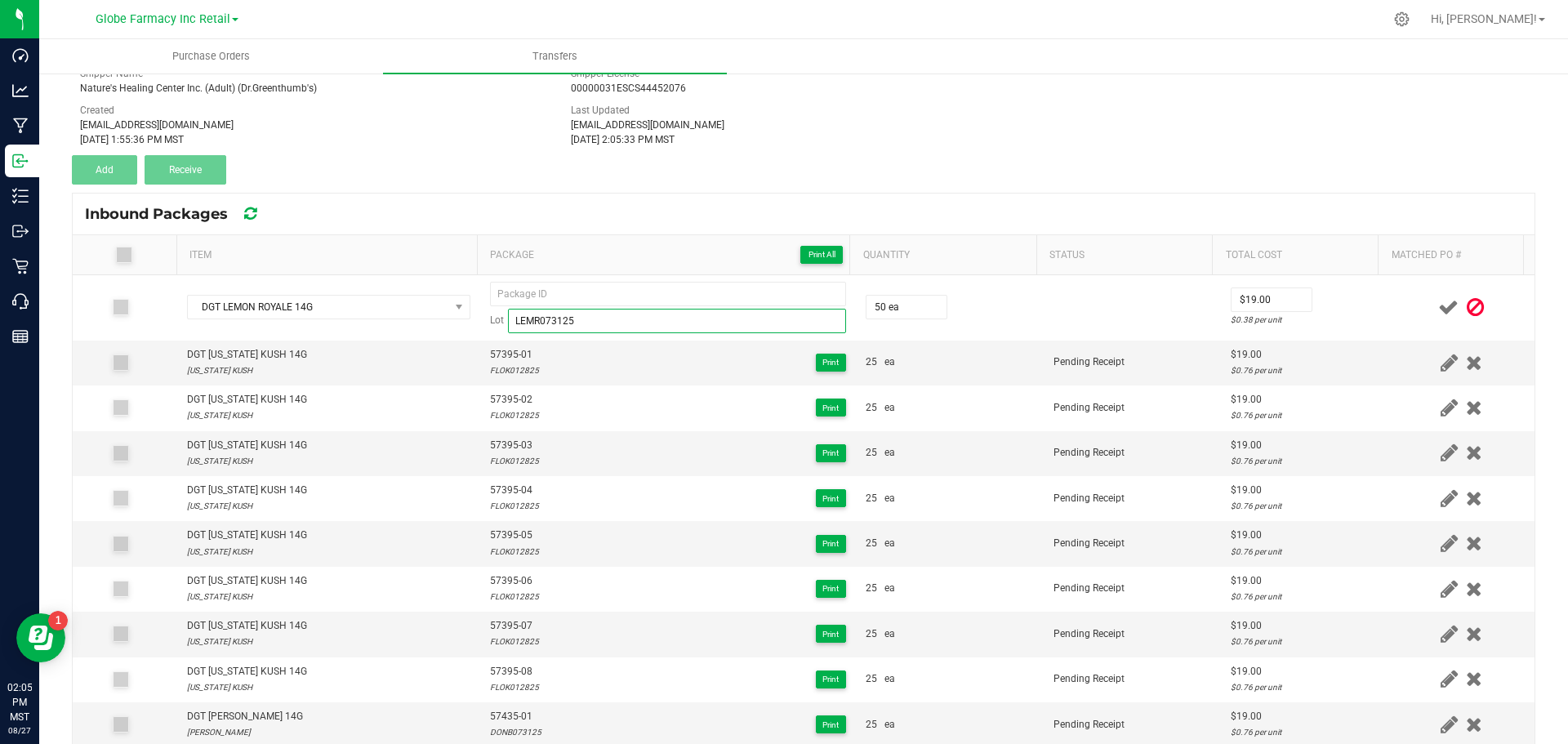
type input "LEMR073125"
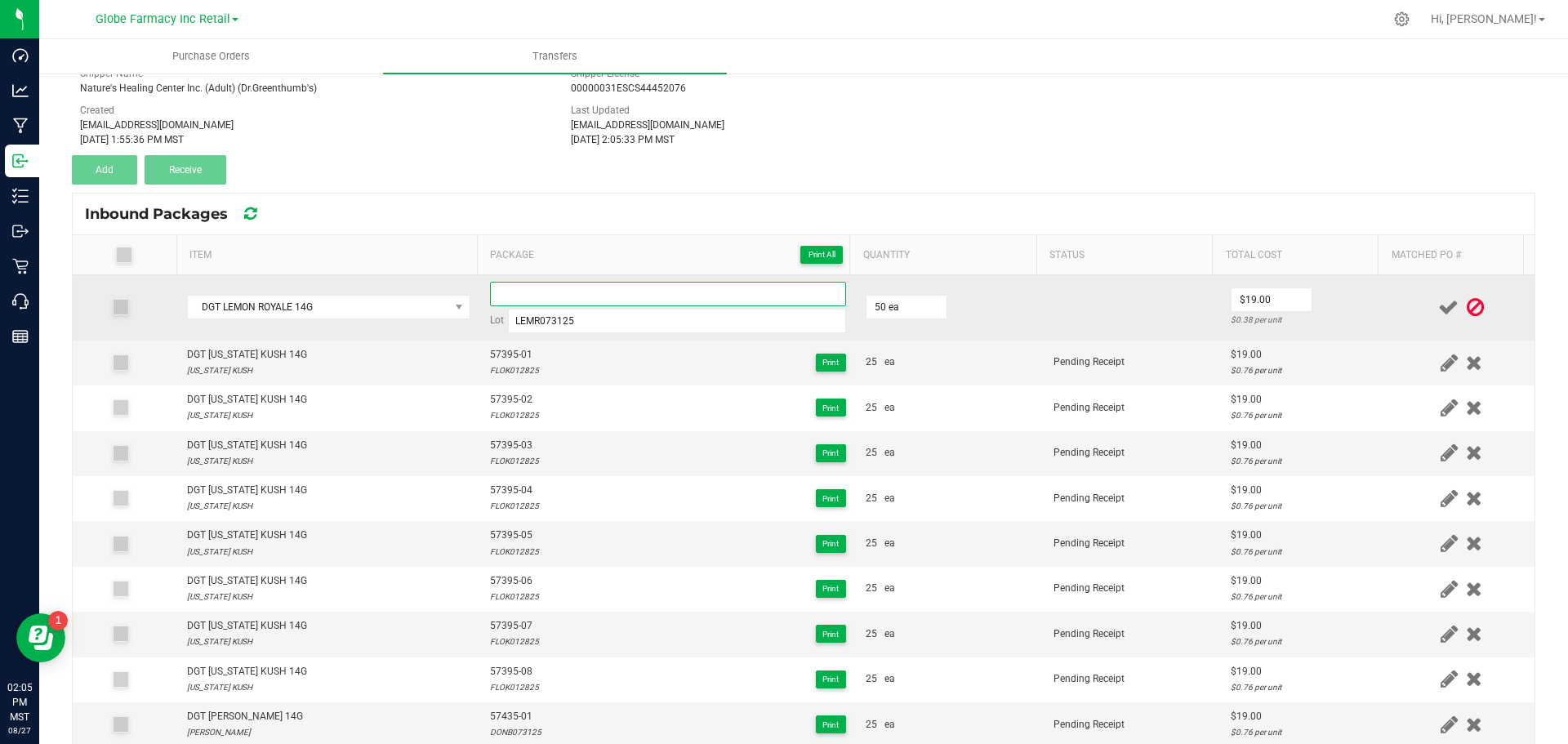
click at [566, 295] on input at bounding box center [668, 293] width 356 height 24
paste input "57449"
click at [503, 290] on input "57449-01" at bounding box center [668, 293] width 356 height 24
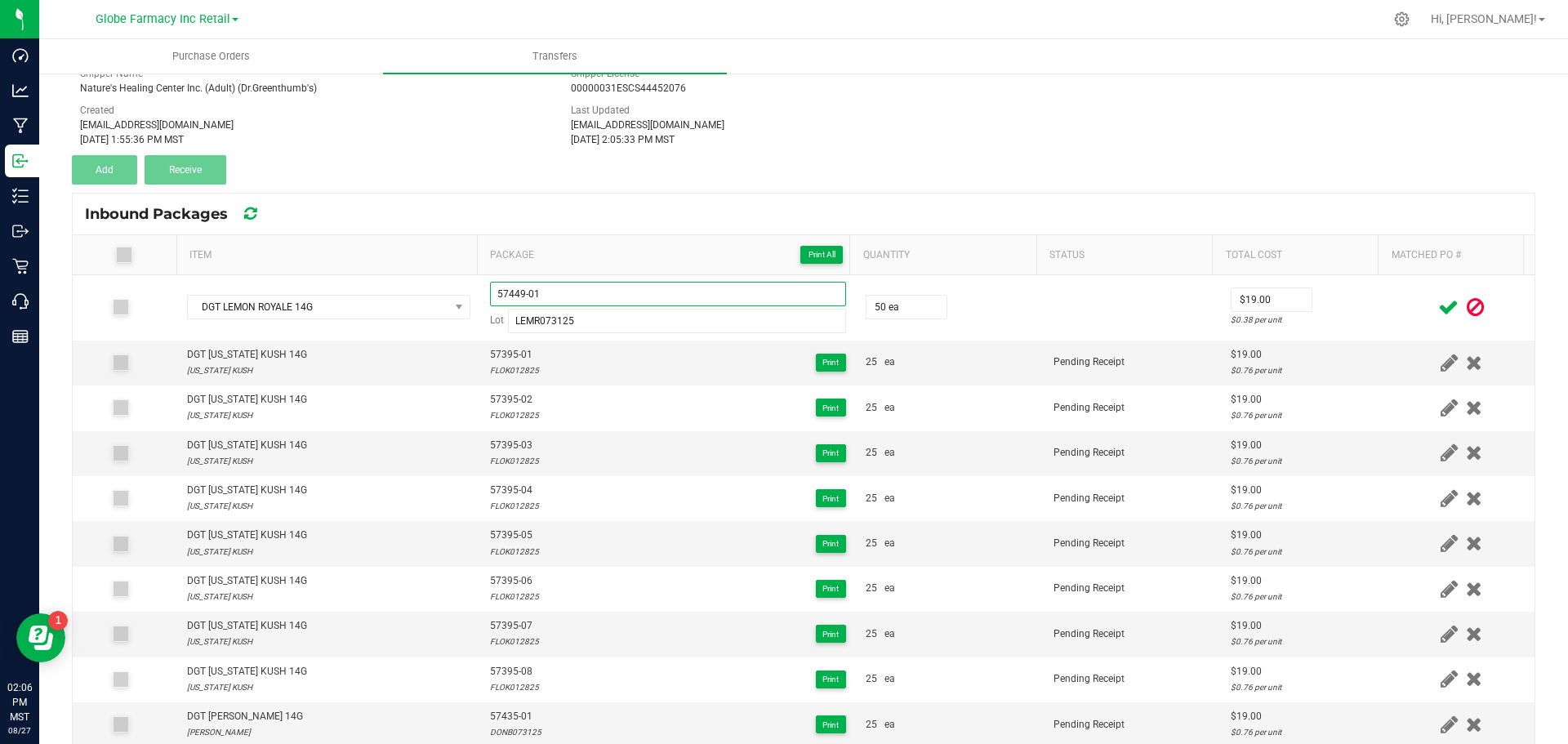
type input "57449-01"
click at [1438, 311] on icon at bounding box center [1448, 308] width 20 height 20
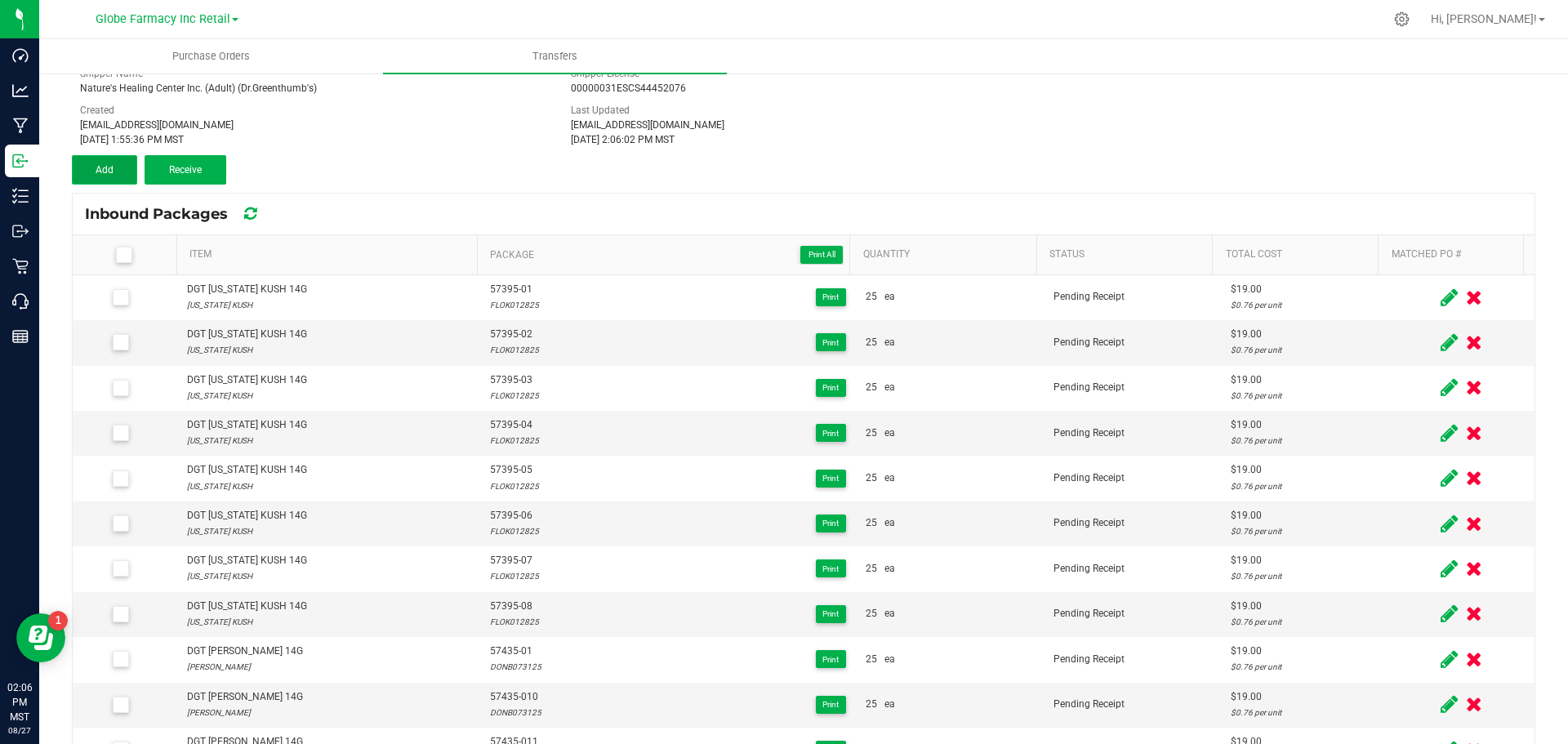
click at [90, 161] on button "Add" at bounding box center [104, 170] width 65 height 29
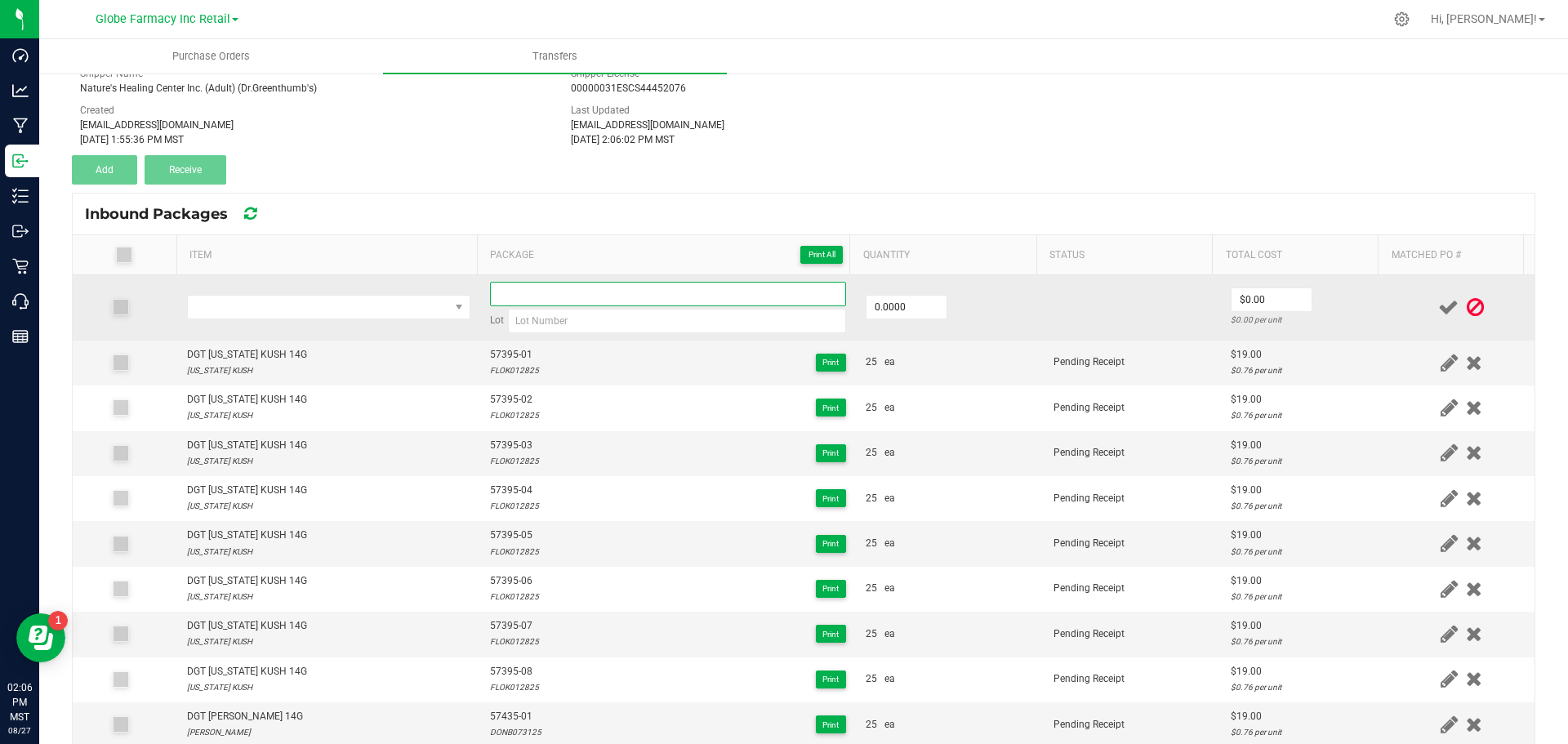
click at [547, 291] on input at bounding box center [668, 293] width 356 height 24
paste input "57449-01"
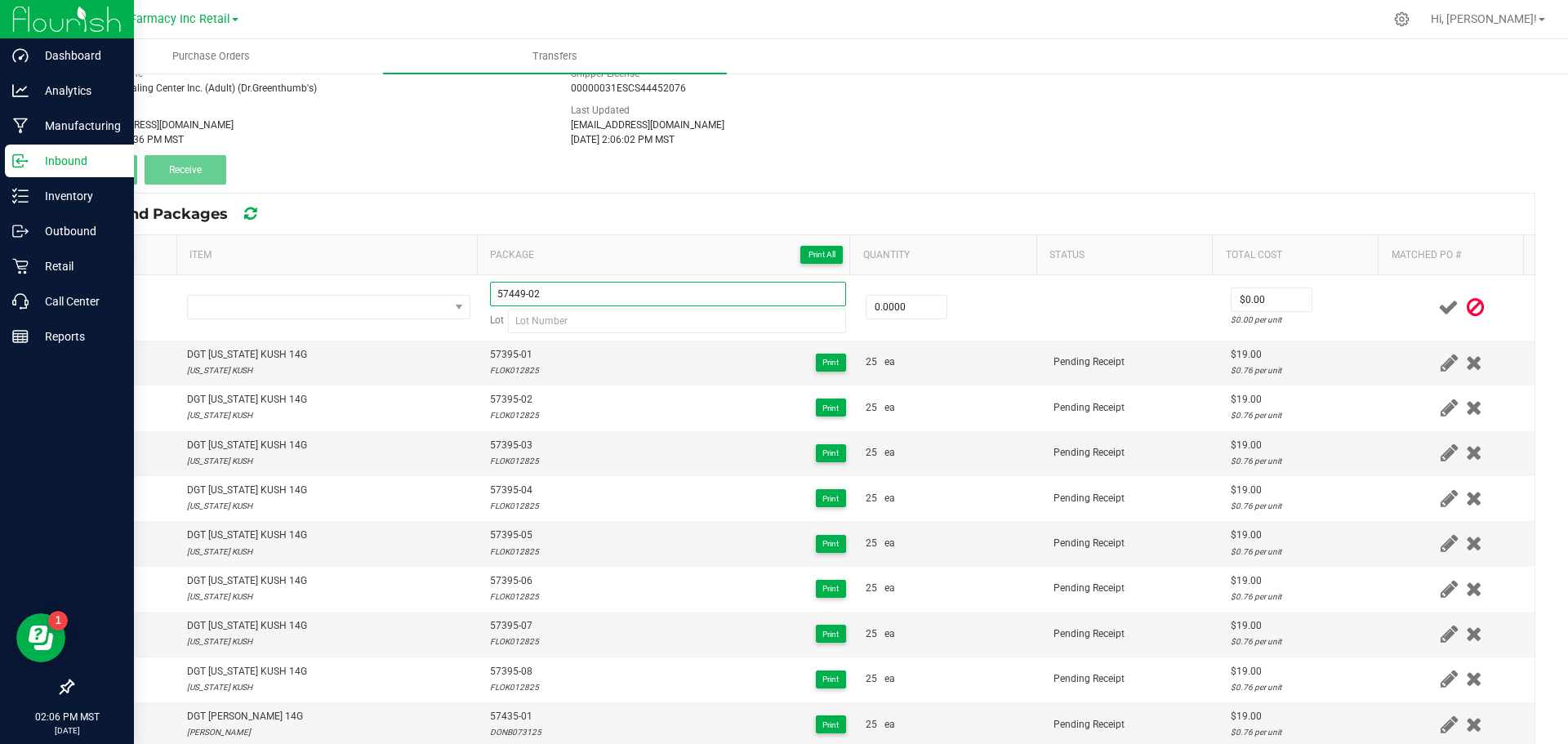
type input "57449-02"
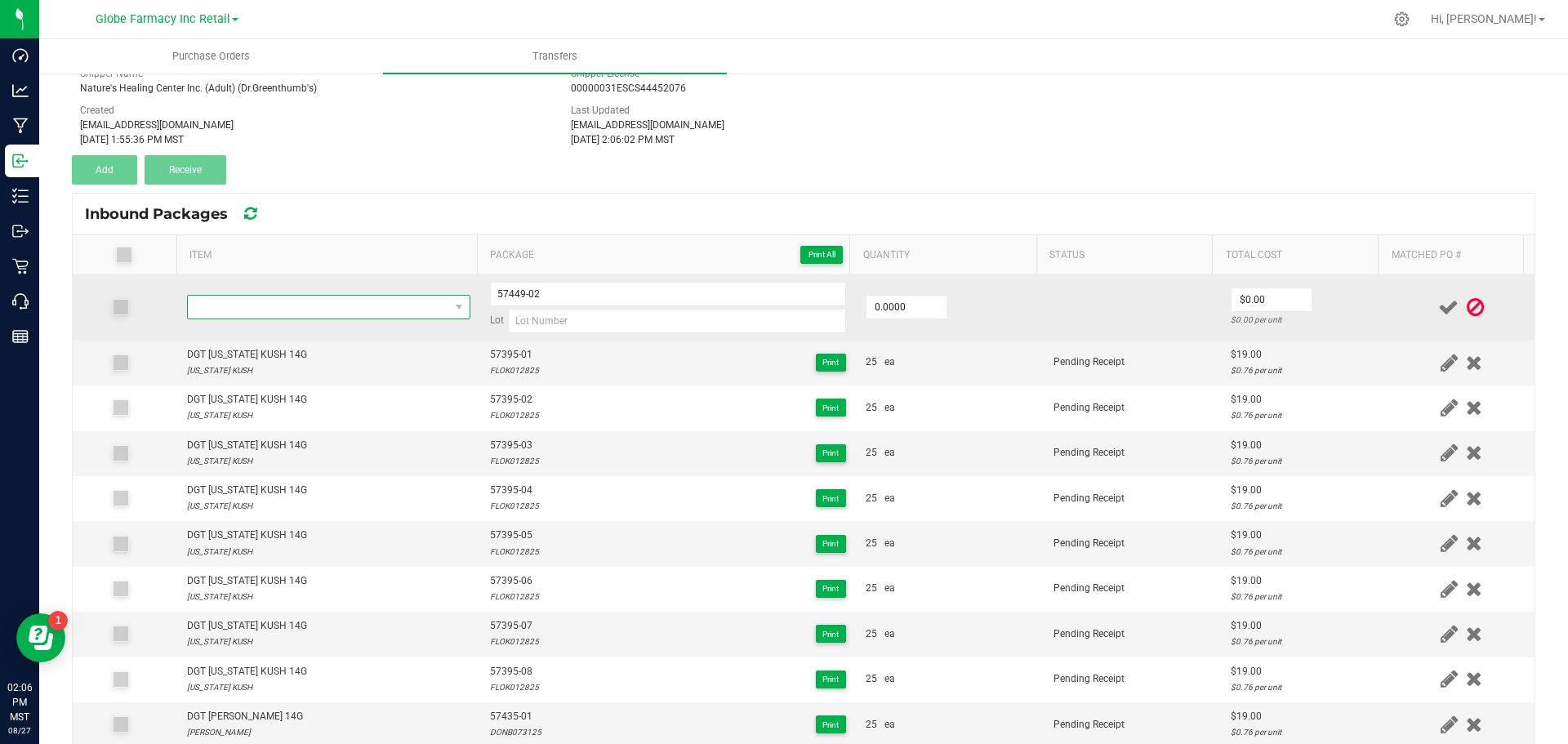
click at [379, 298] on span "NO DATA FOUND" at bounding box center [318, 307] width 262 height 23
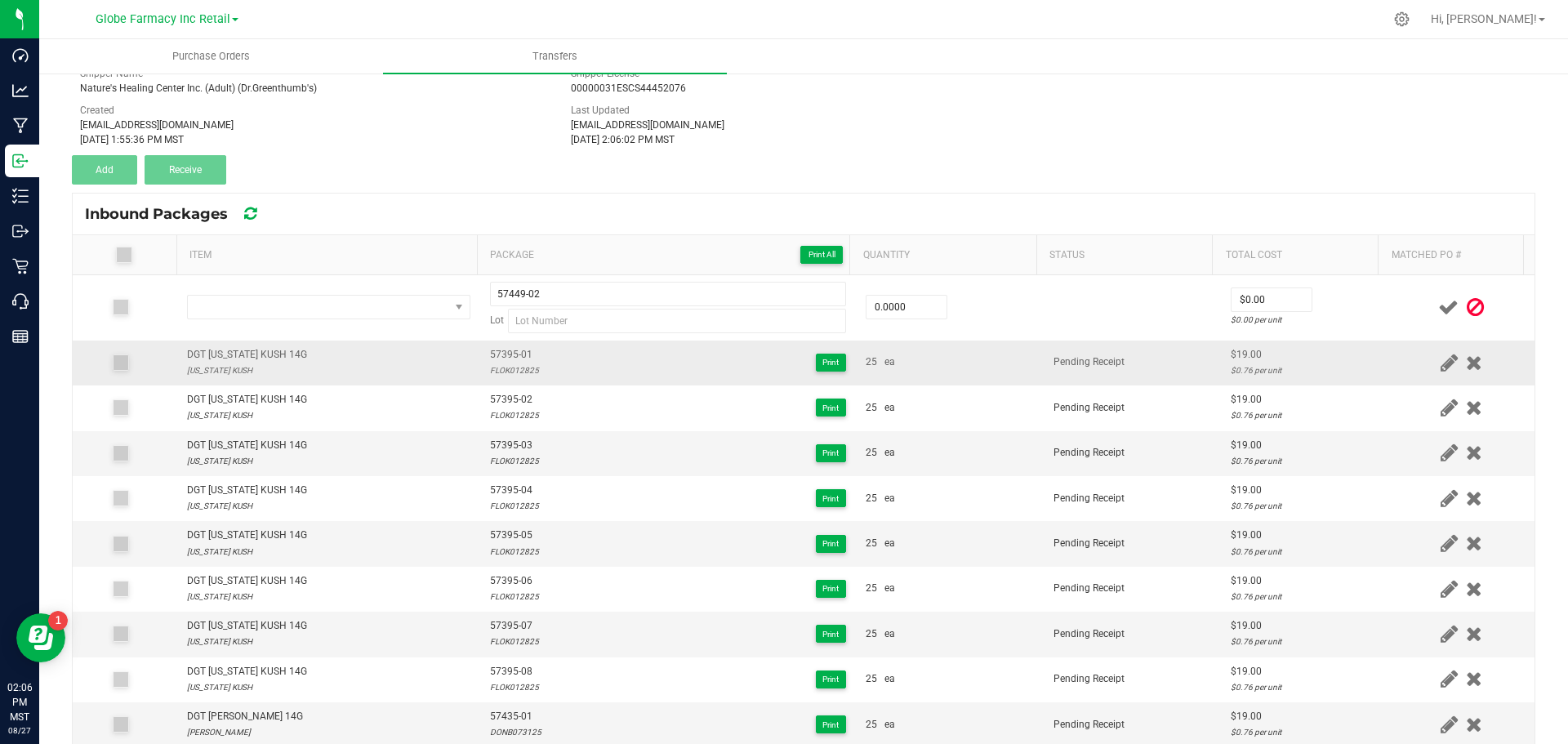
click at [166, 341] on td at bounding box center [125, 363] width 104 height 45
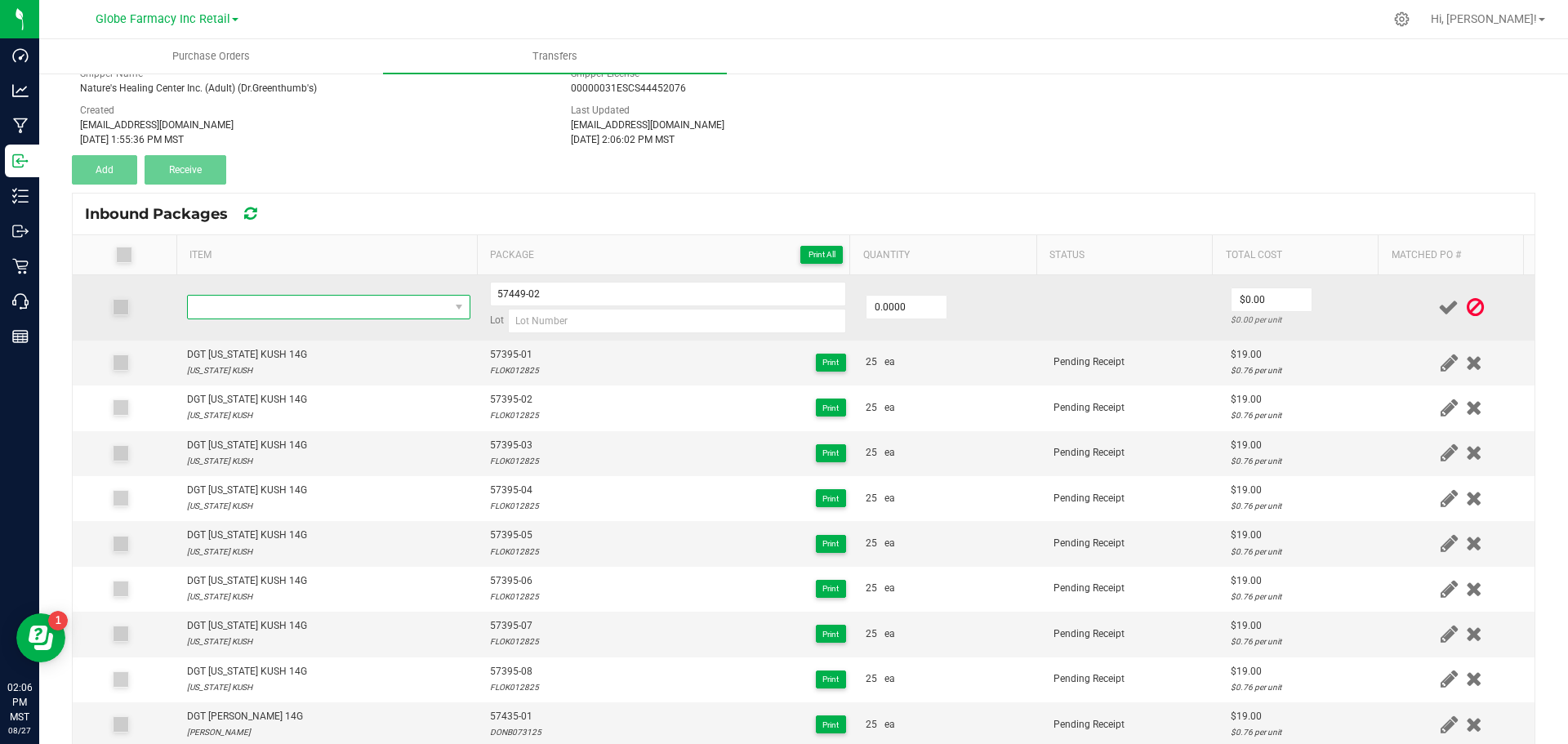
click at [213, 313] on span "NO DATA FOUND" at bounding box center [318, 307] width 262 height 23
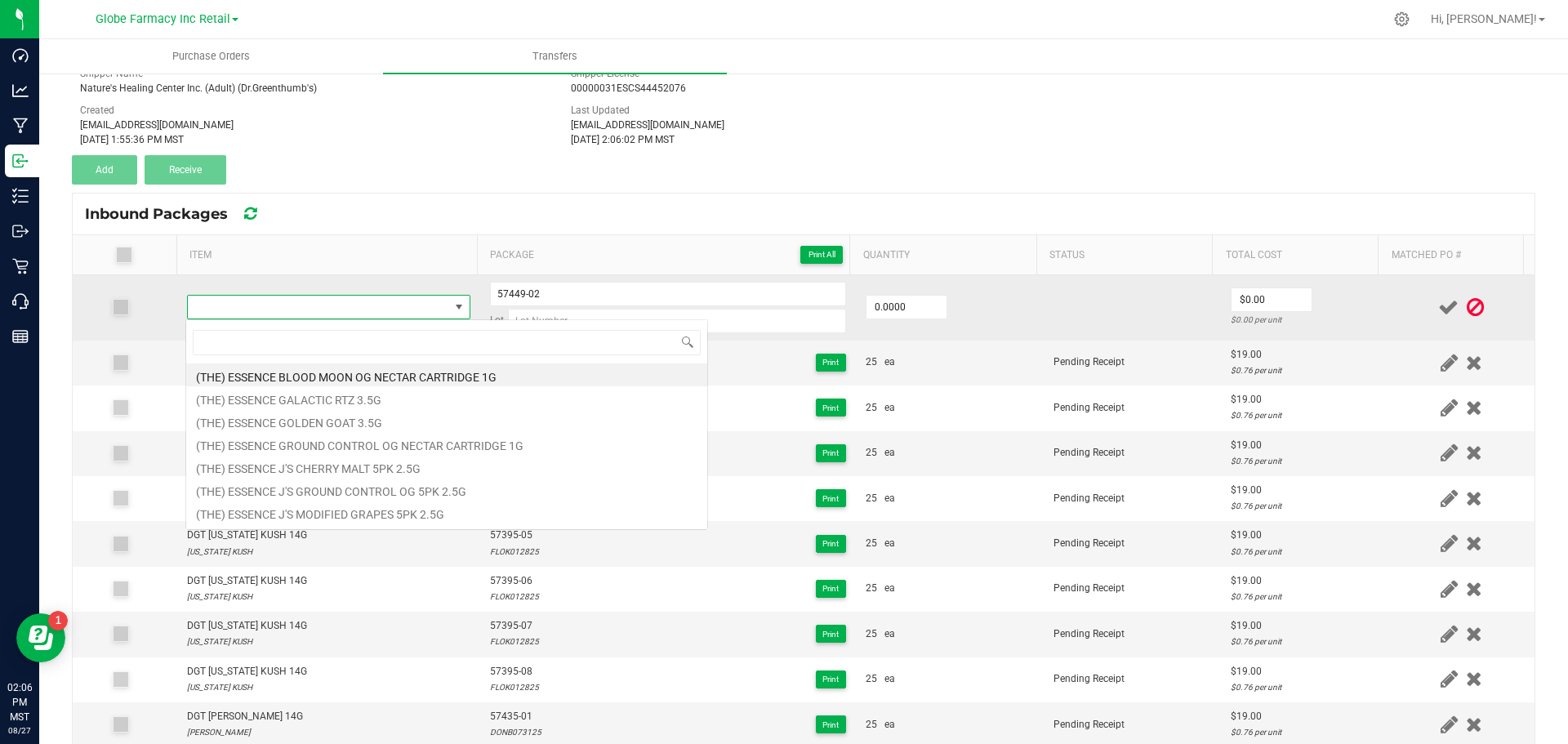
type input "DGT LEMON ROYALE 14G"
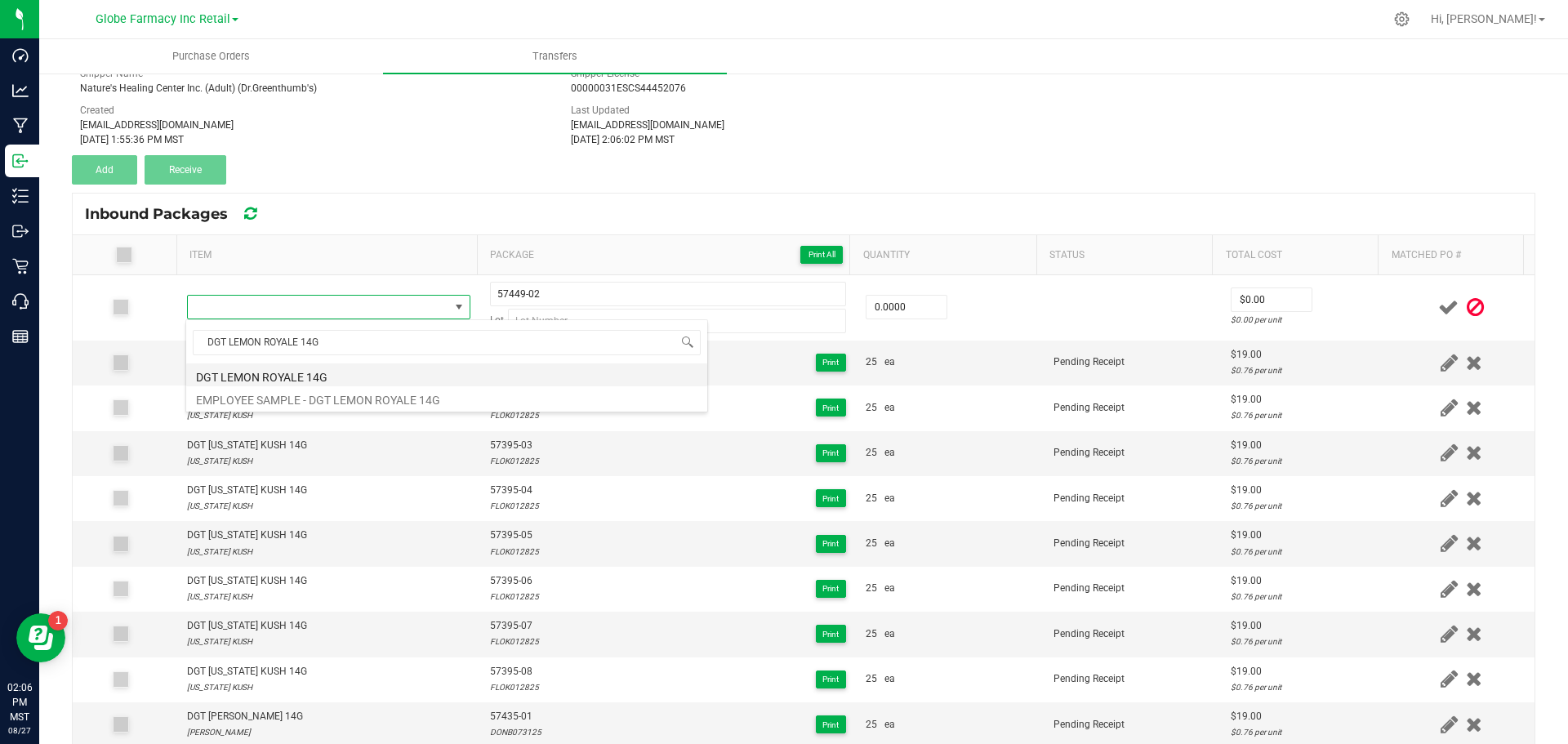
click at [239, 369] on li "DGT LEMON ROYALE 14G" at bounding box center [446, 375] width 521 height 23
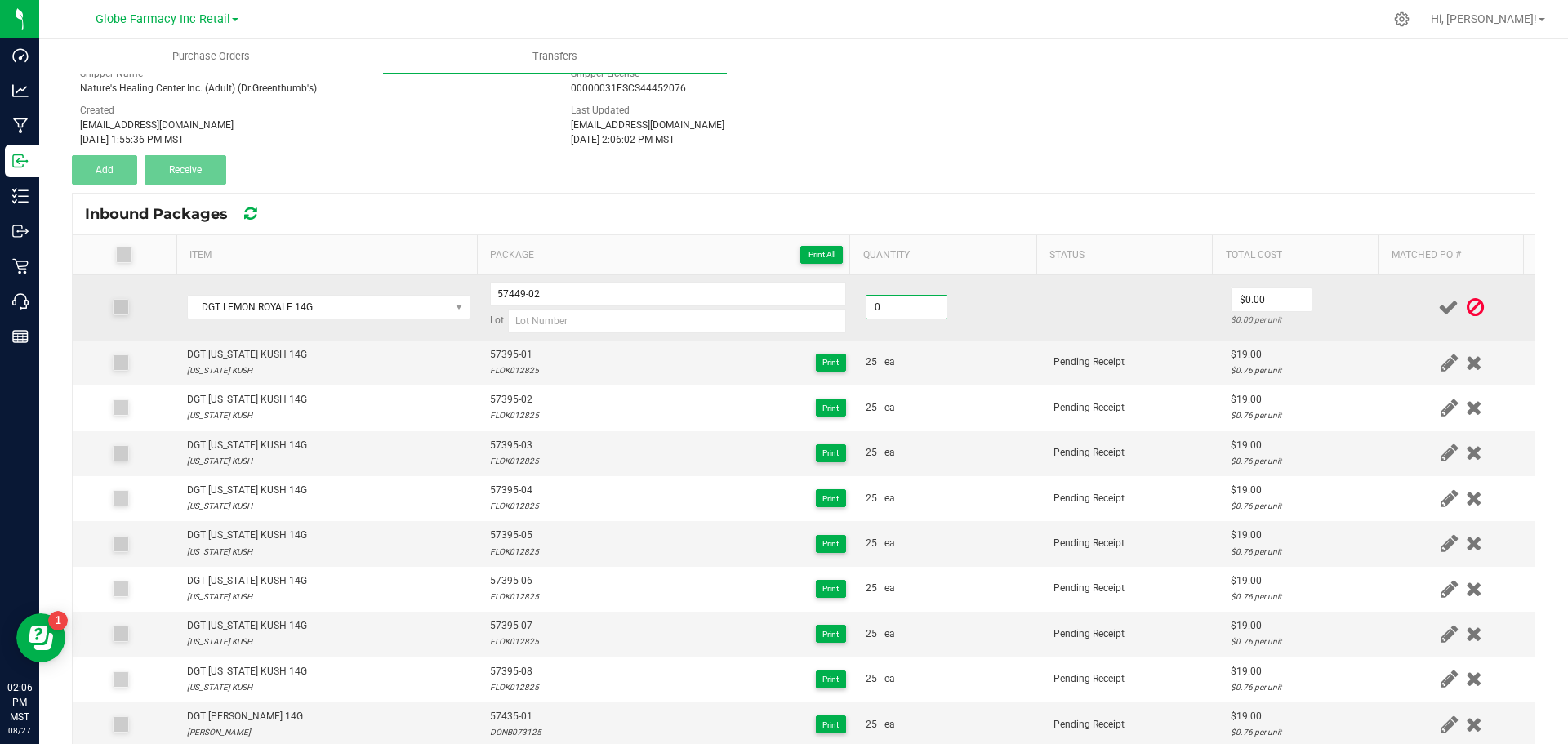
click at [909, 307] on input "0" at bounding box center [907, 307] width 80 height 23
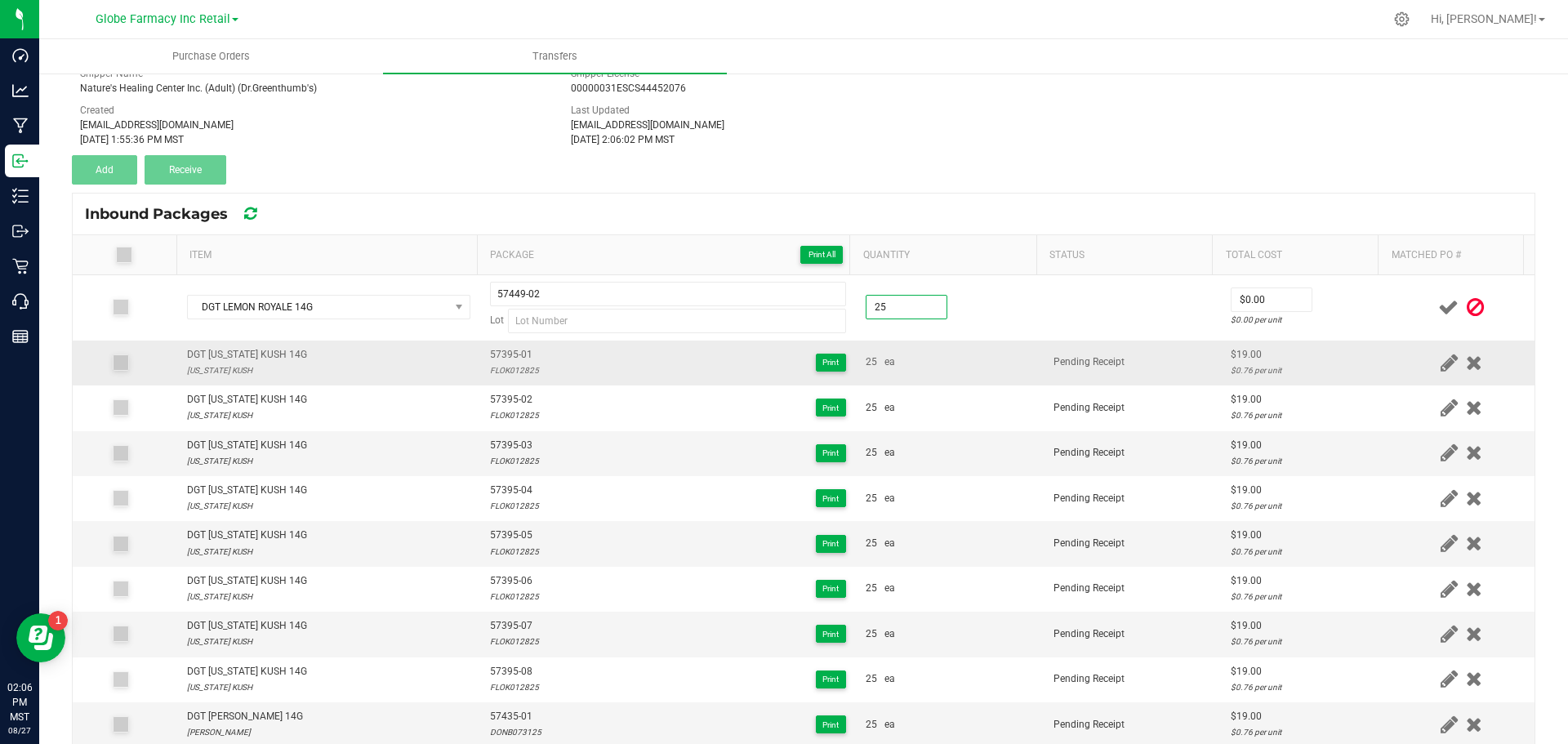
type input "25 ea"
click at [973, 363] on div "25 ea" at bounding box center [949, 362] width 168 height 16
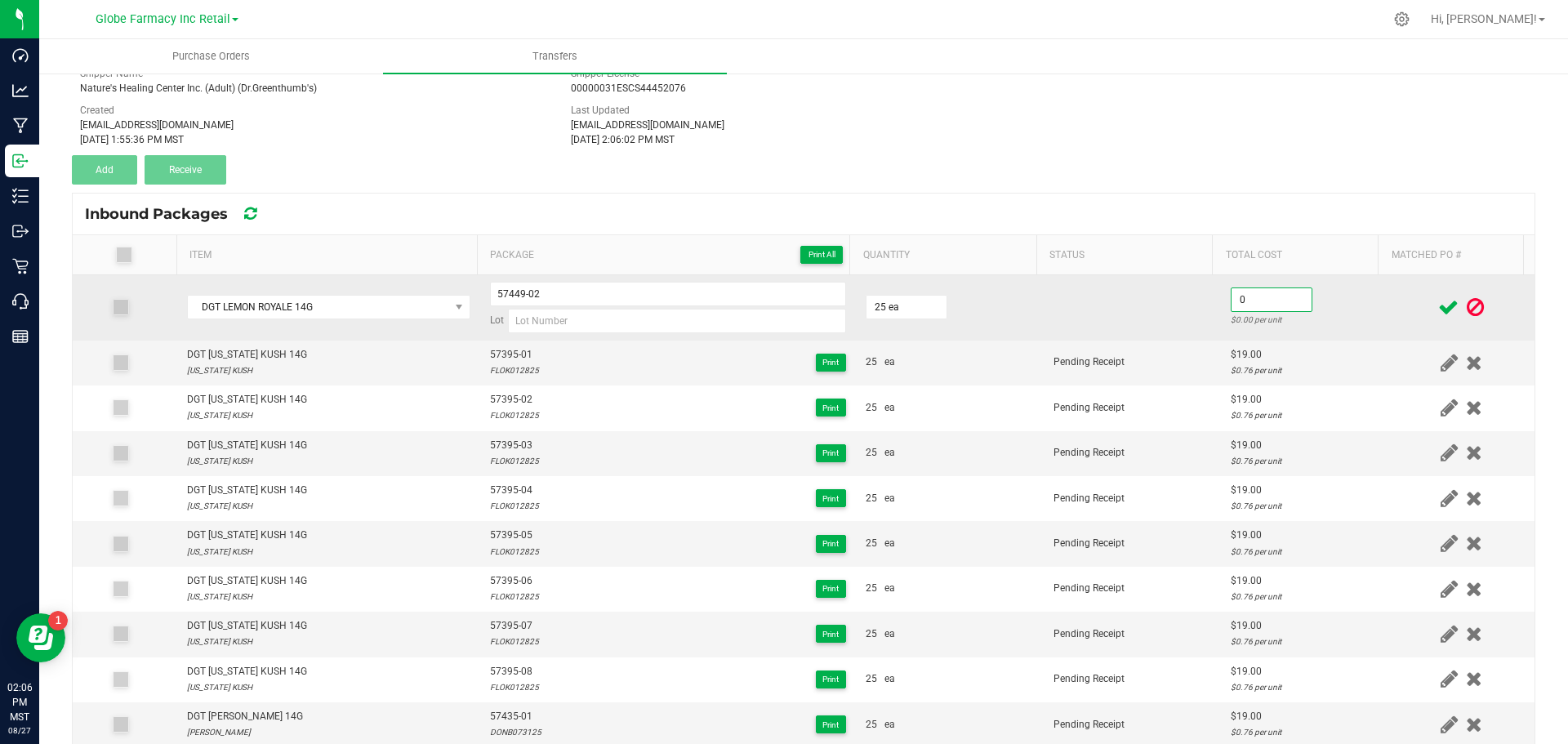
click at [1281, 304] on input "0" at bounding box center [1272, 299] width 80 height 23
type input "$0.00"
click at [527, 316] on input at bounding box center [677, 320] width 339 height 24
paste input "LEMR073125"
type input "LEMR073125"
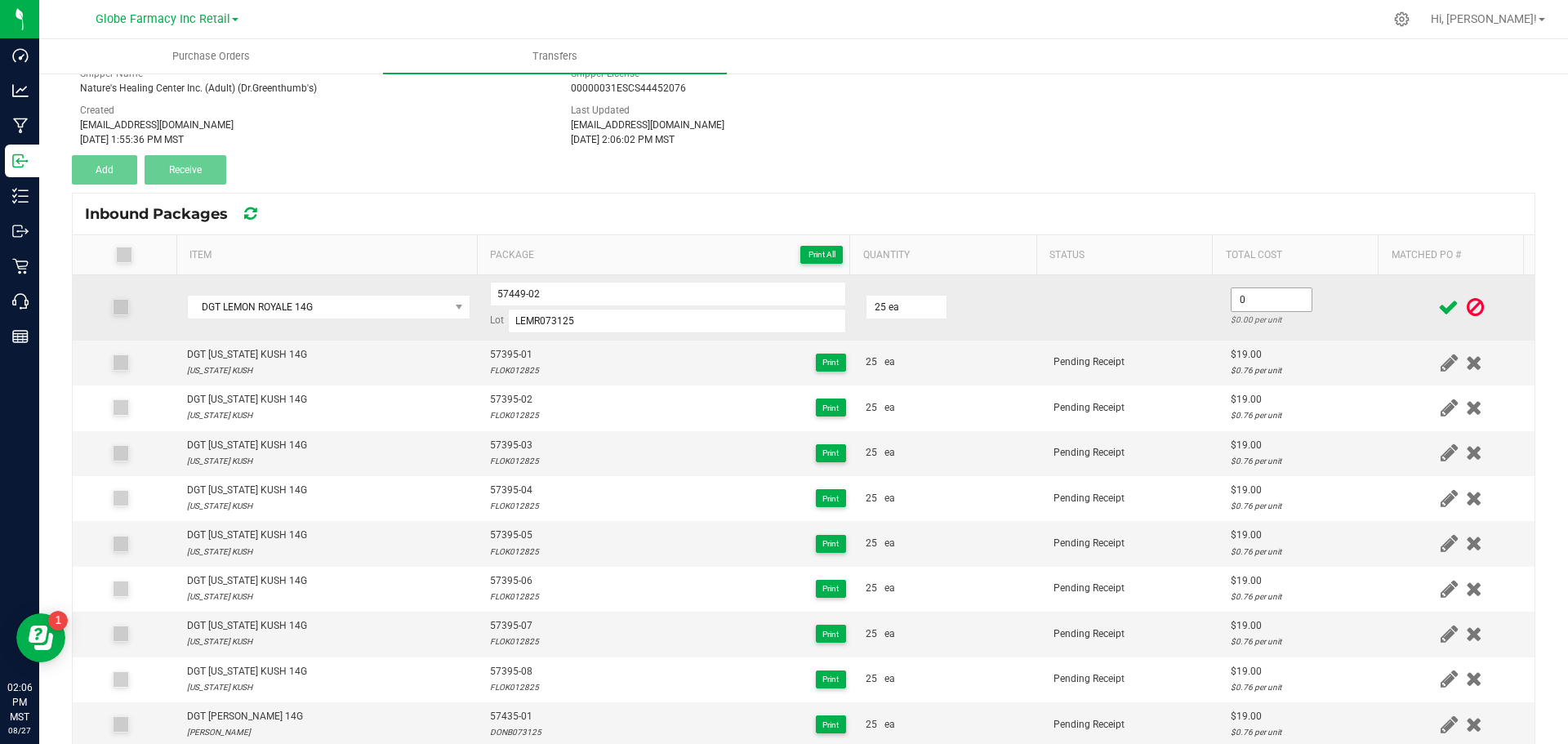
click at [1234, 296] on input "0" at bounding box center [1272, 299] width 80 height 23
type input "$19.00"
click at [1105, 316] on td at bounding box center [1133, 308] width 177 height 65
click at [490, 288] on input "57449-02" at bounding box center [668, 293] width 356 height 24
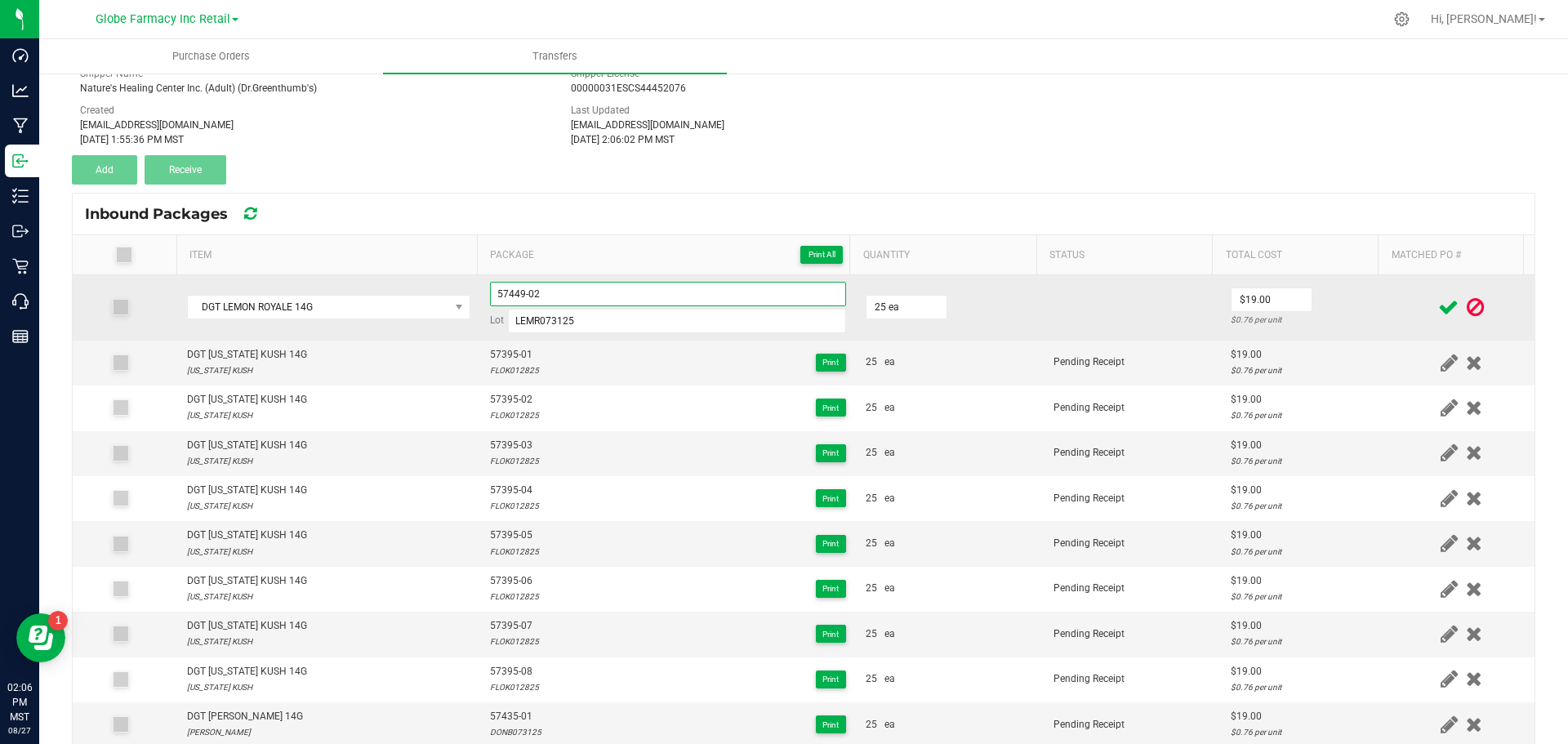
click at [490, 288] on input "57449-02" at bounding box center [668, 293] width 356 height 24
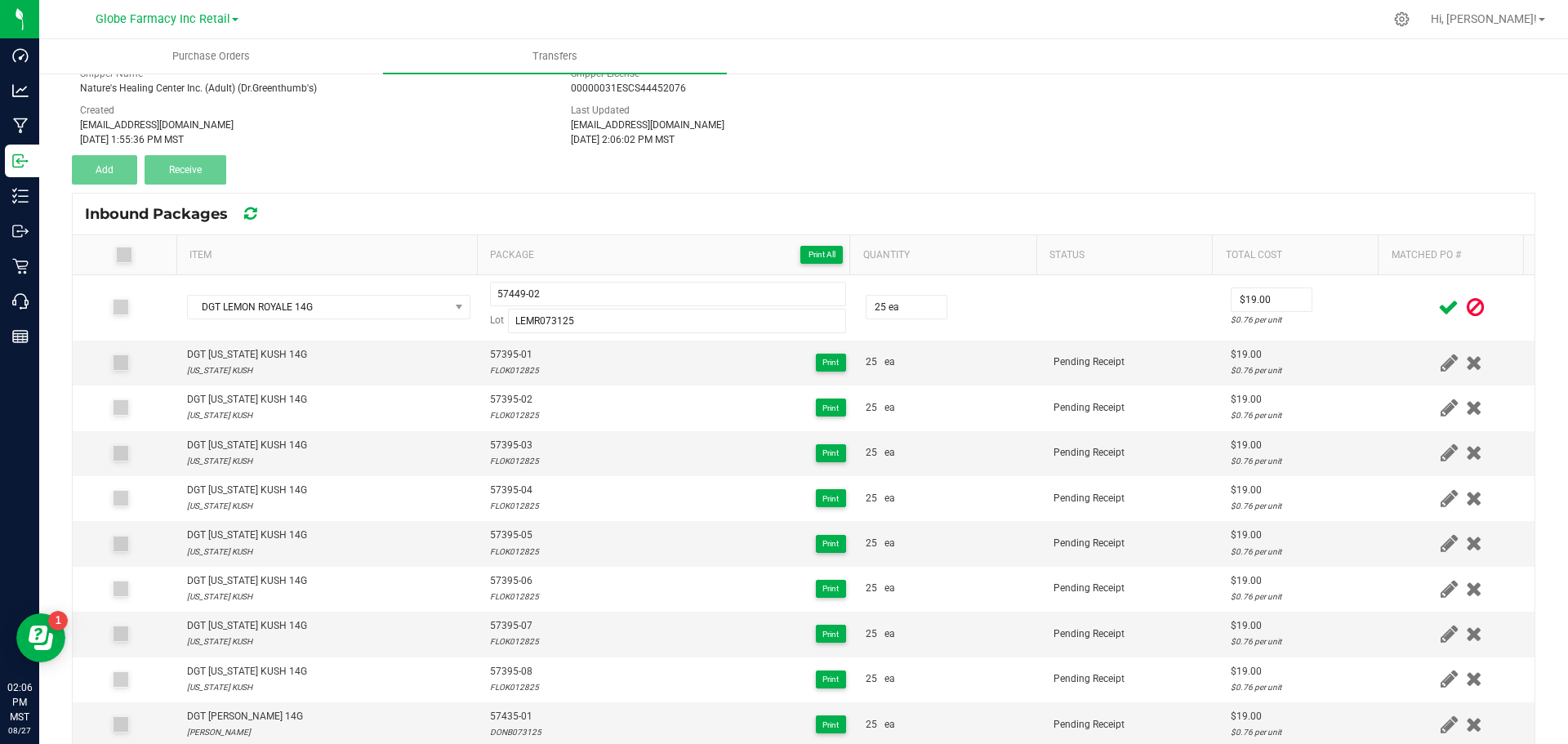
click at [1434, 308] on span at bounding box center [1448, 308] width 28 height 32
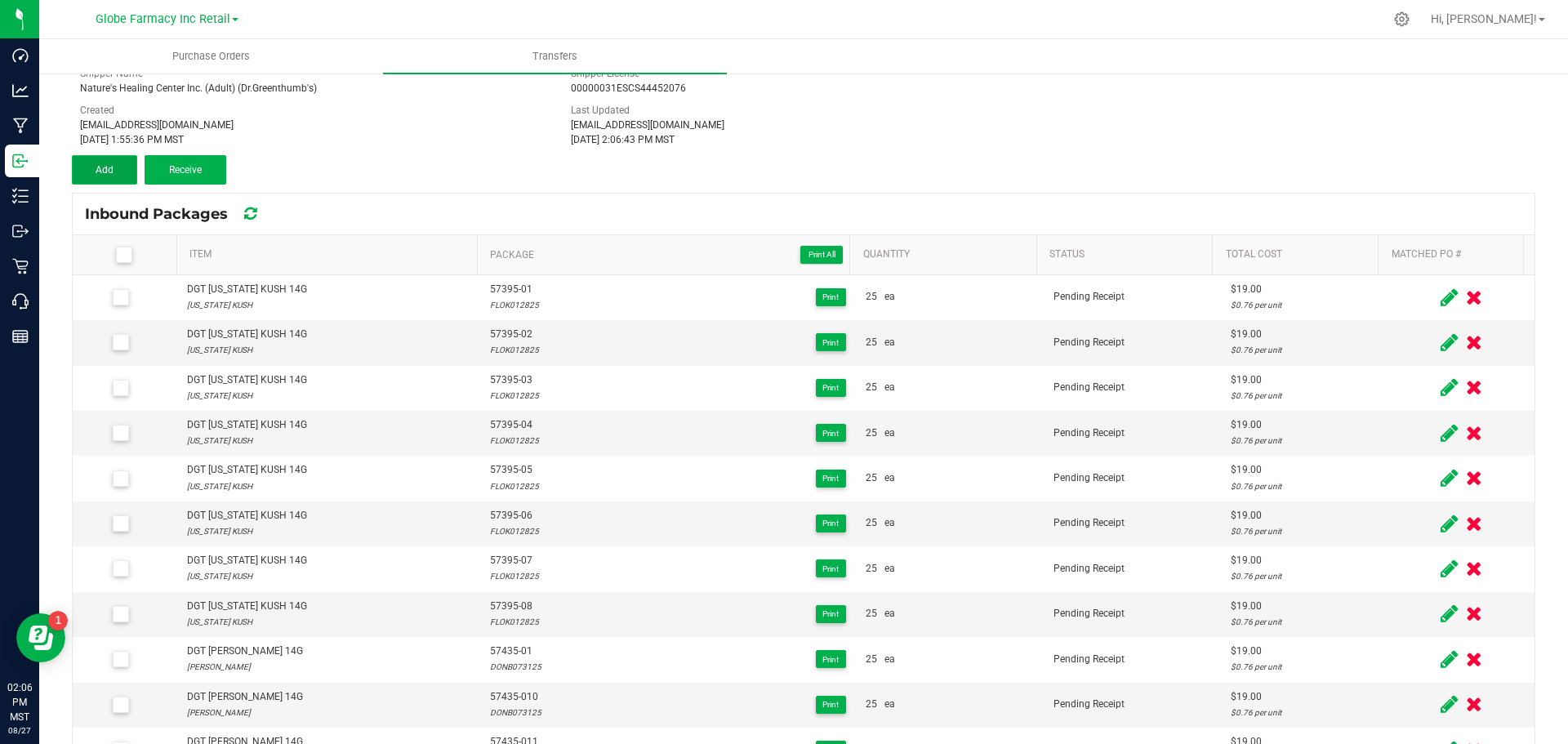
click at [98, 182] on button "Add" at bounding box center [104, 170] width 65 height 29
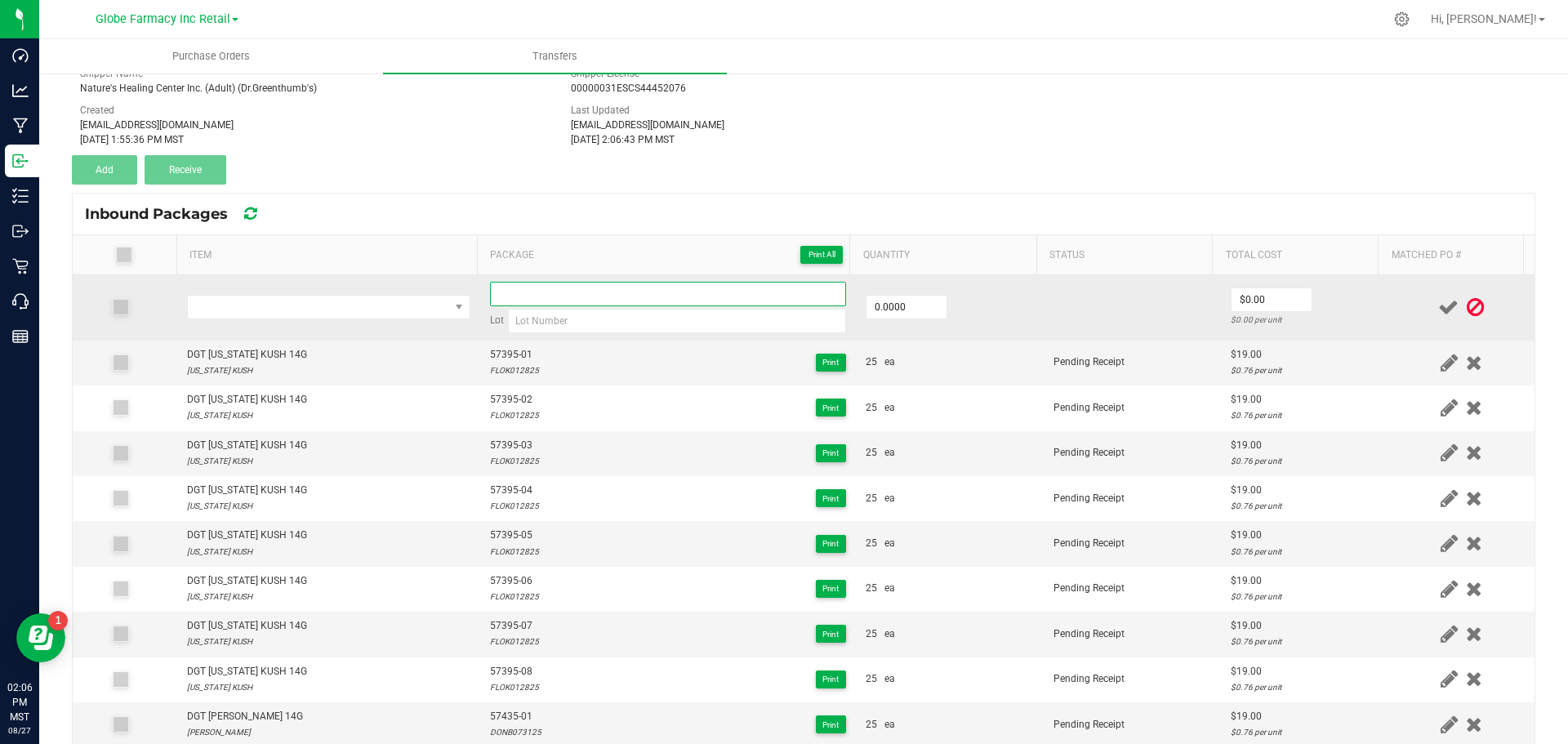
click at [632, 286] on input at bounding box center [668, 293] width 356 height 24
paste input "57449-02"
type input "57449-03"
click at [914, 308] on input "0" at bounding box center [907, 307] width 80 height 23
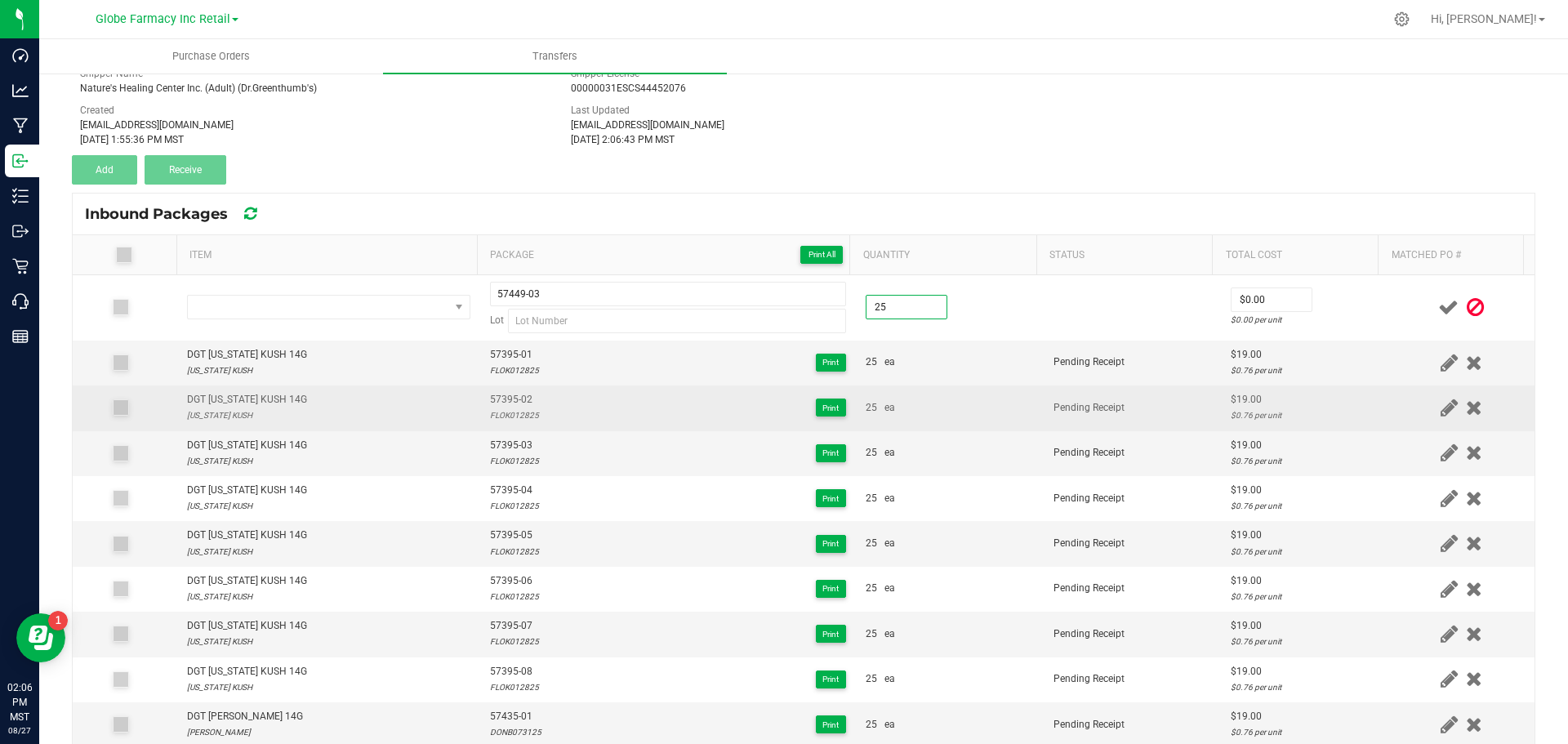
type input "25.0000"
click at [931, 405] on div "25 ea" at bounding box center [949, 408] width 168 height 16
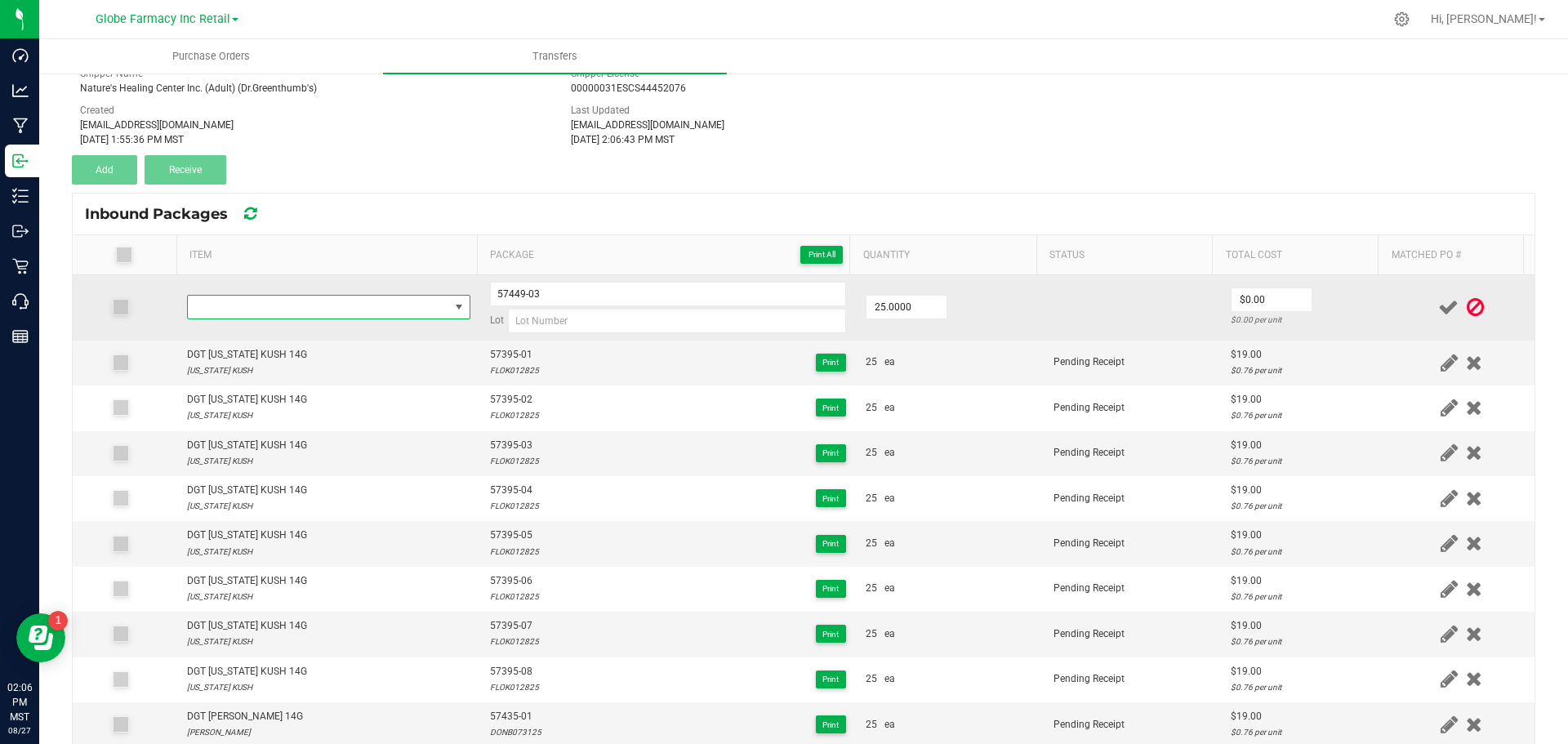
click at [378, 303] on span "NO DATA FOUND" at bounding box center [318, 307] width 262 height 23
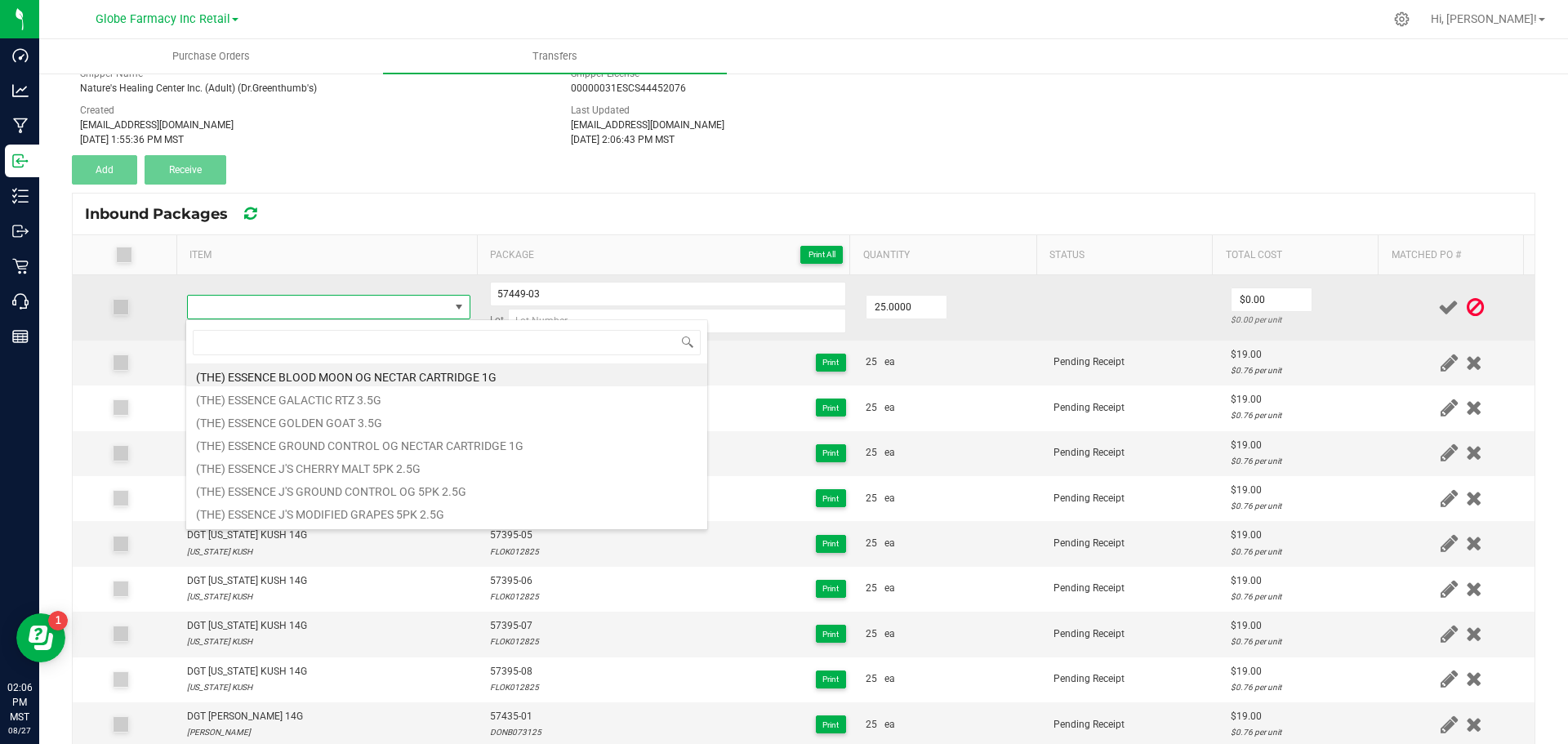
type input "DGT LEMON ROYALE 14G"
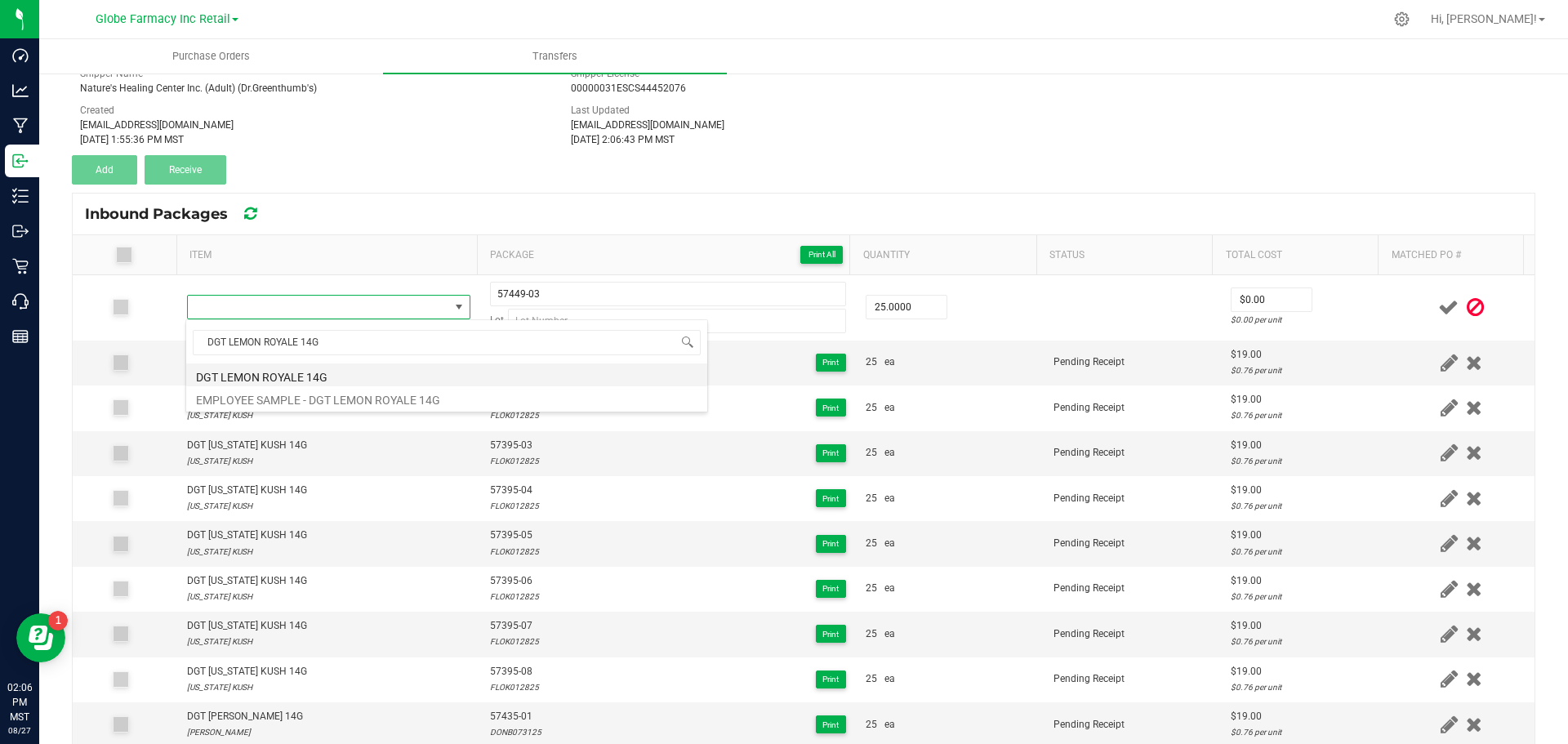
click at [228, 377] on li "DGT LEMON ROYALE 14G" at bounding box center [446, 375] width 521 height 23
type input "25 ea"
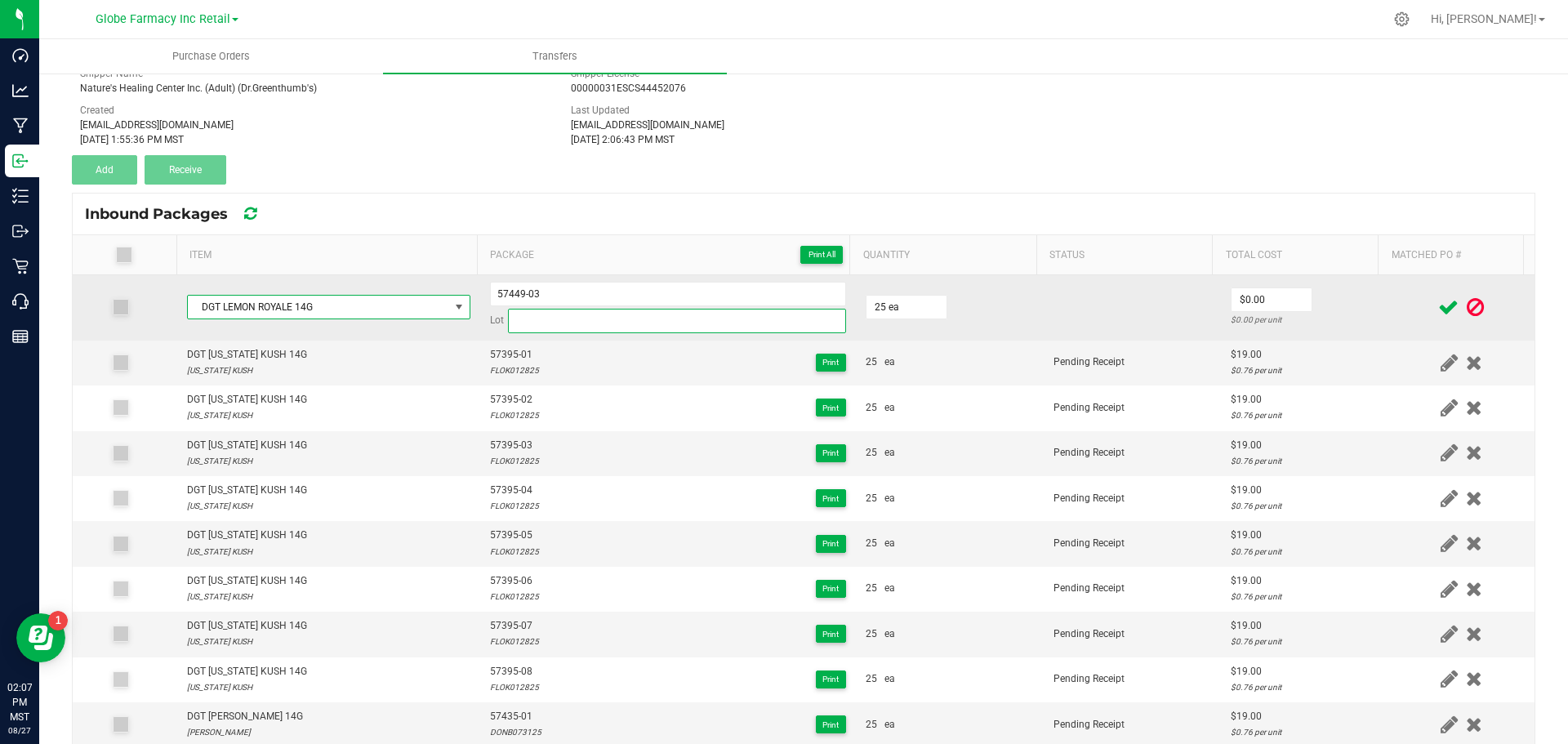
click at [532, 316] on input at bounding box center [677, 320] width 339 height 24
paste input "LEMR073125"
type input "LEMR073125"
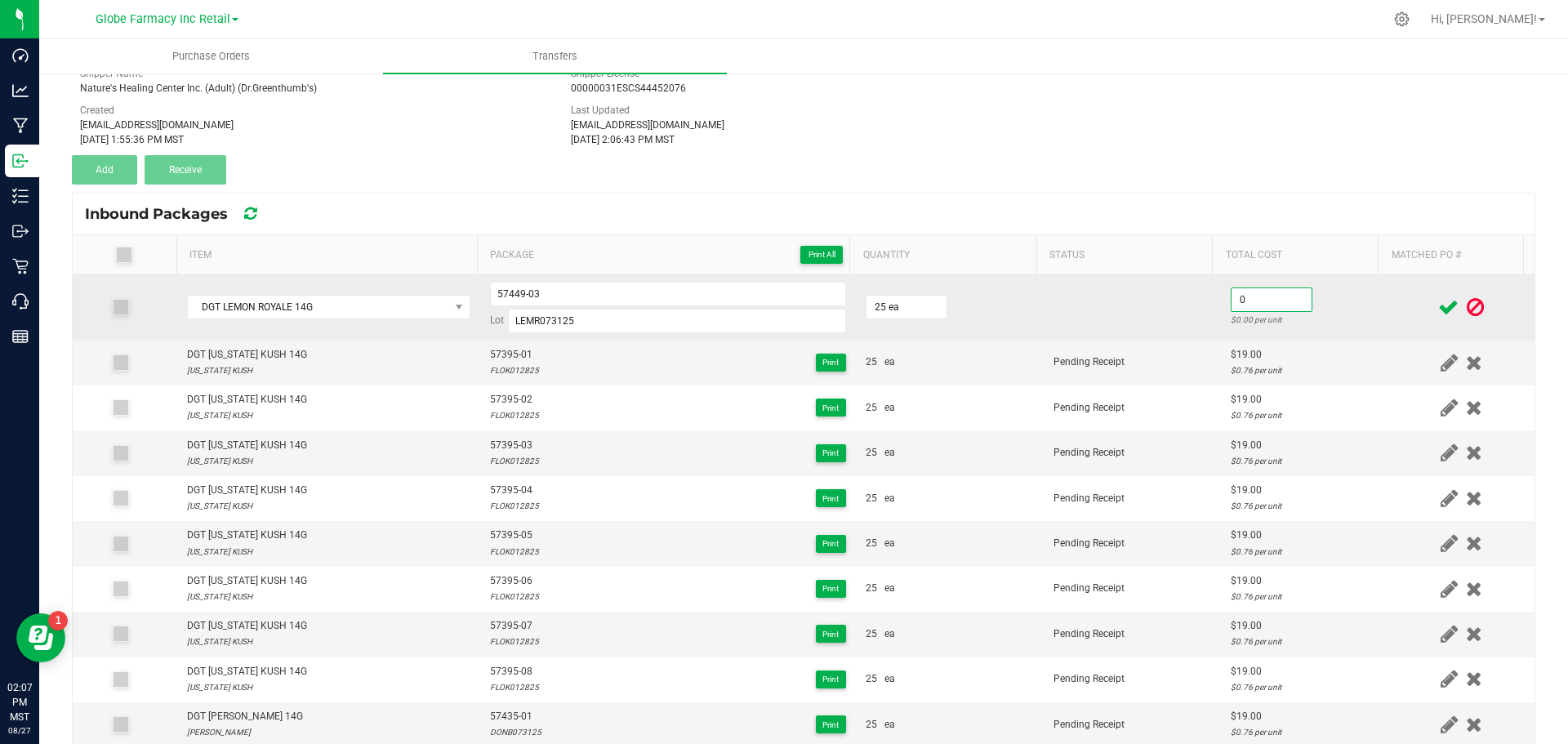
click at [1263, 299] on input "0" at bounding box center [1272, 299] width 80 height 23
type input "$19.00"
click at [514, 288] on input "57449-03" at bounding box center [668, 293] width 356 height 24
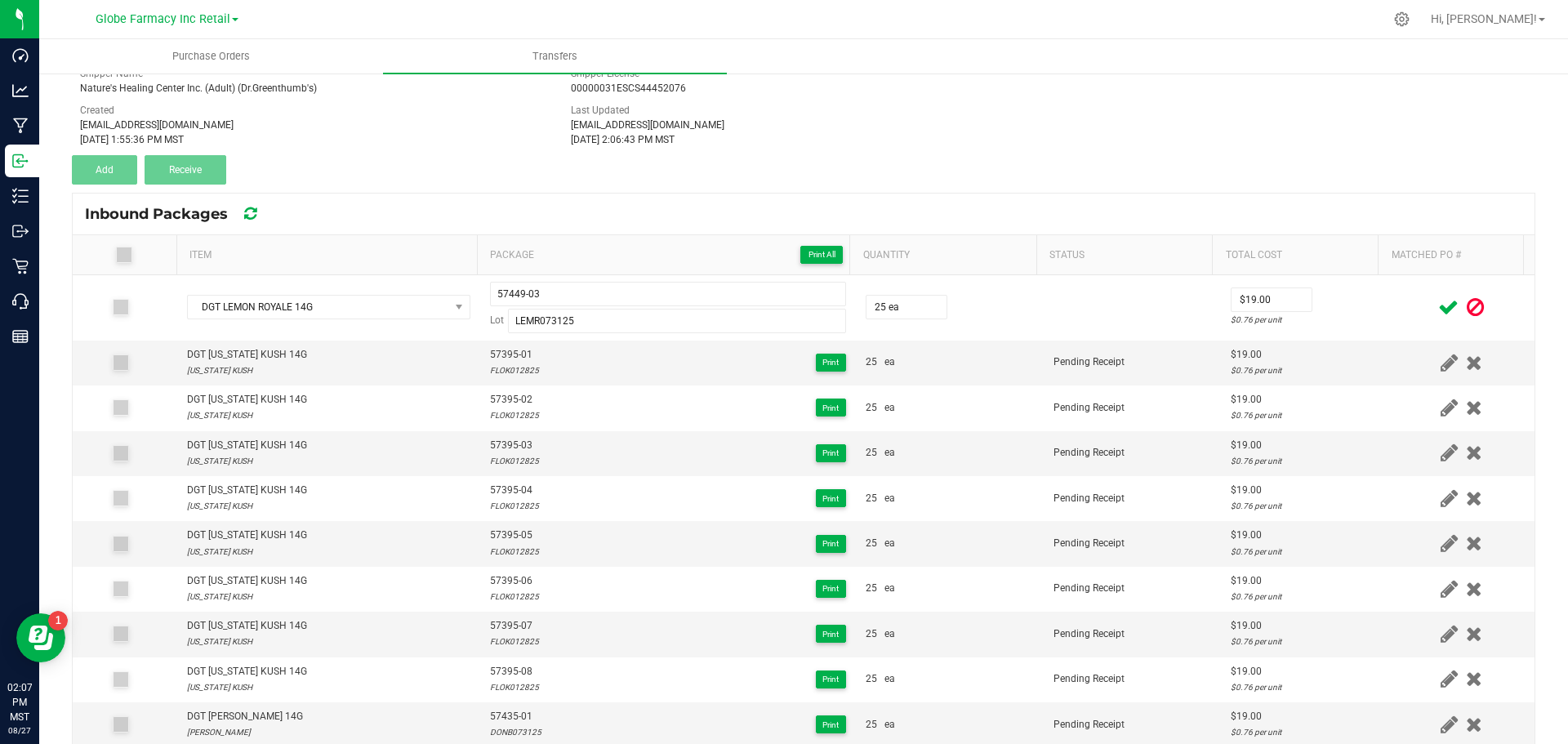
click at [1438, 304] on icon at bounding box center [1448, 308] width 20 height 20
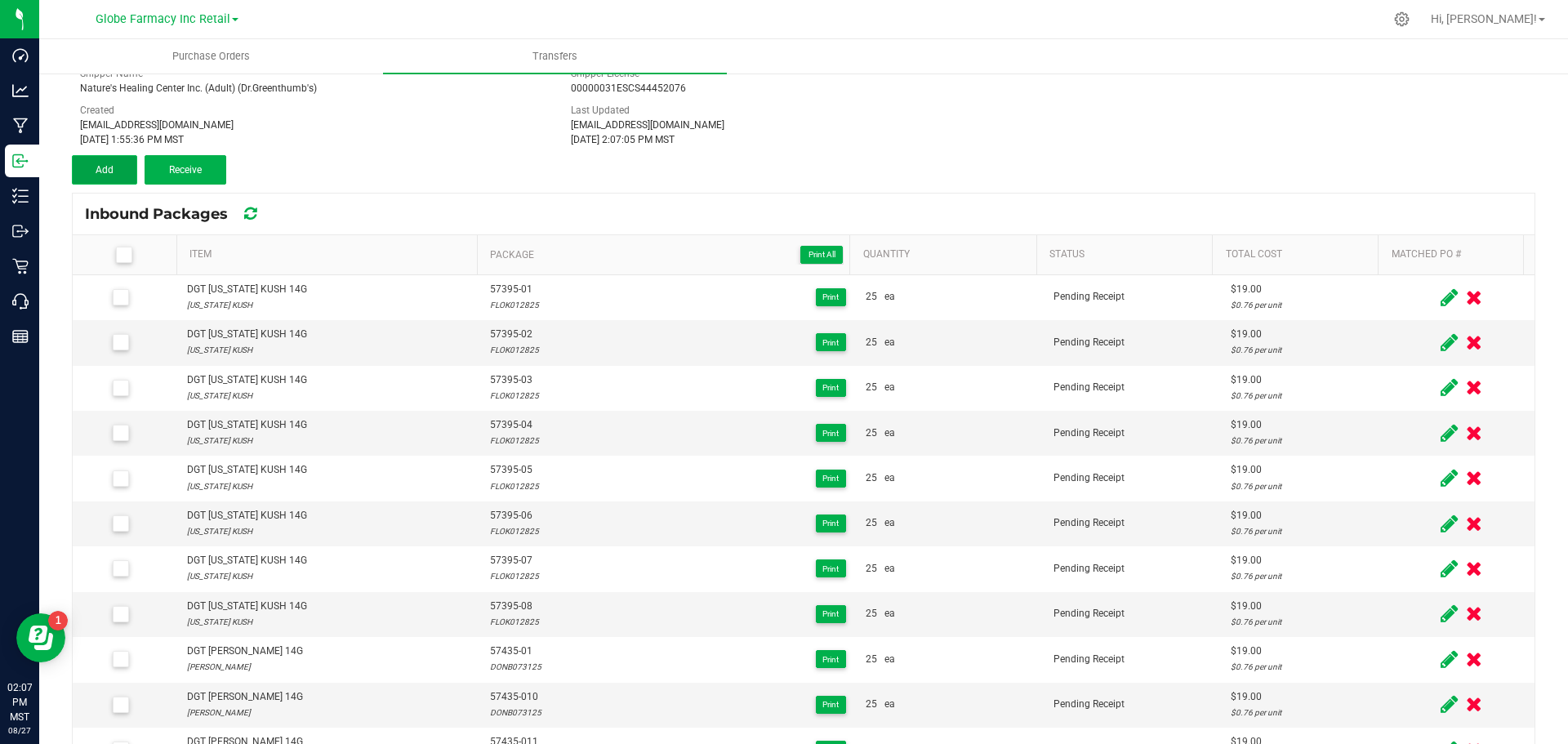
click at [113, 181] on button "Add" at bounding box center [104, 170] width 65 height 29
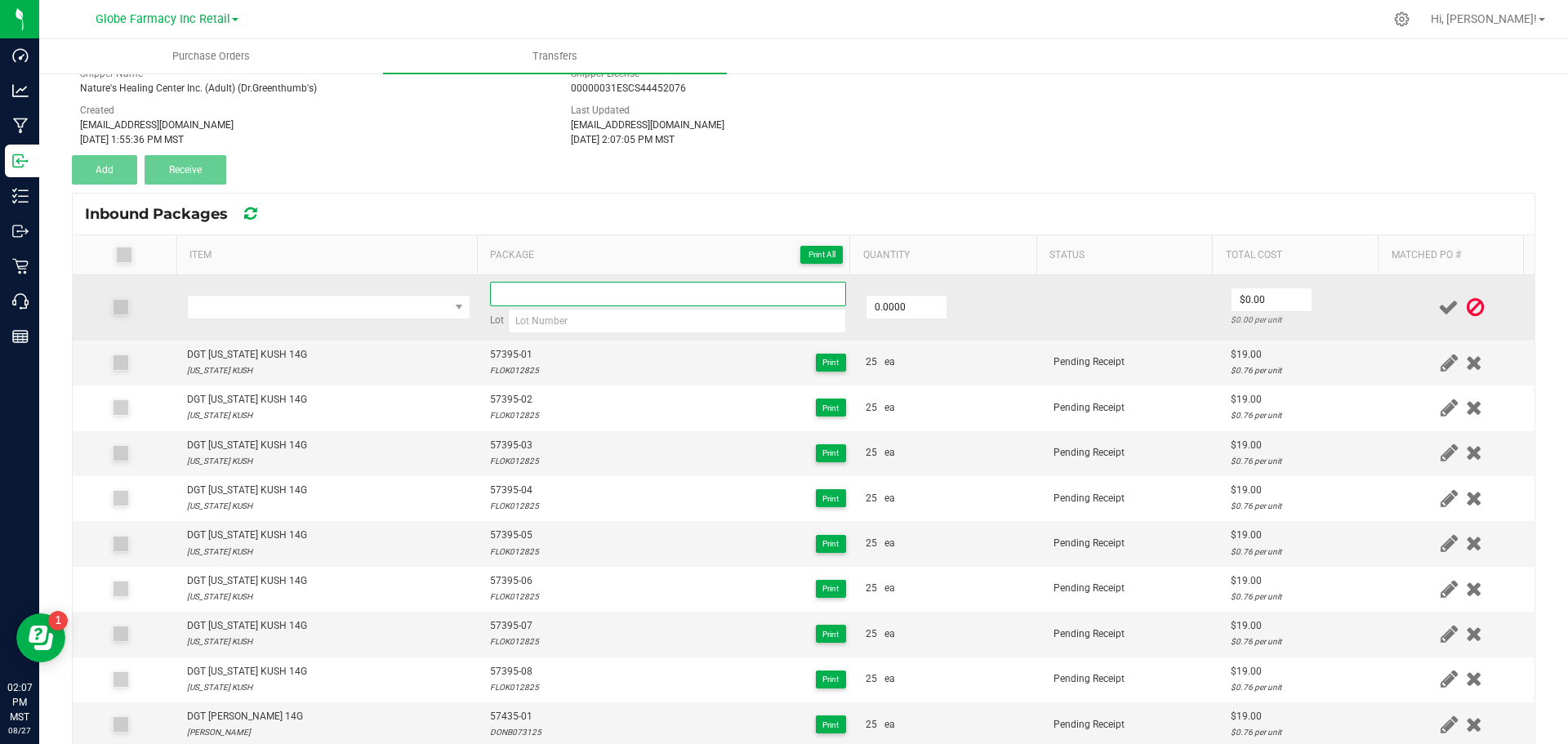
click at [547, 302] on input at bounding box center [668, 293] width 356 height 24
paste input "57449-03"
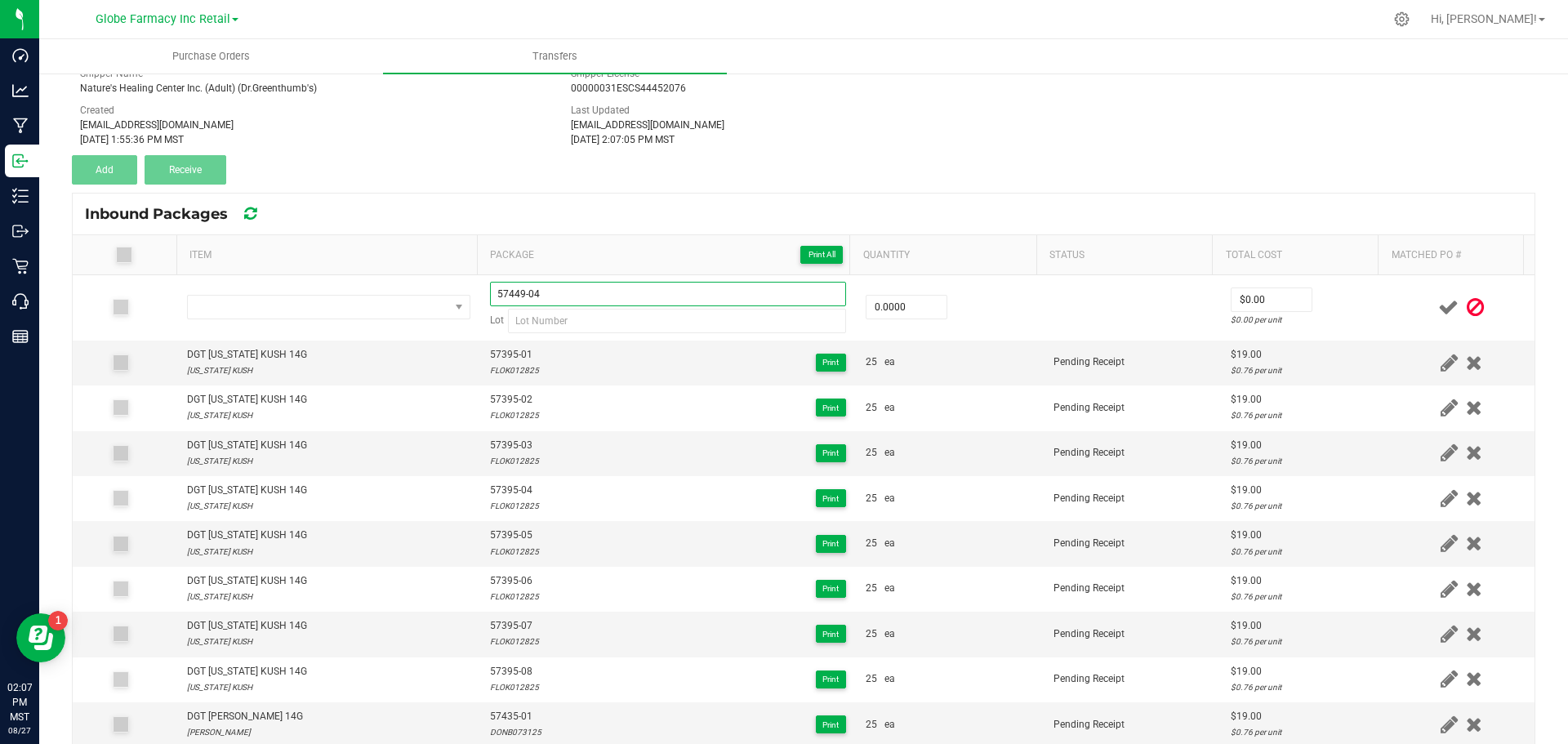
type input "57449-04"
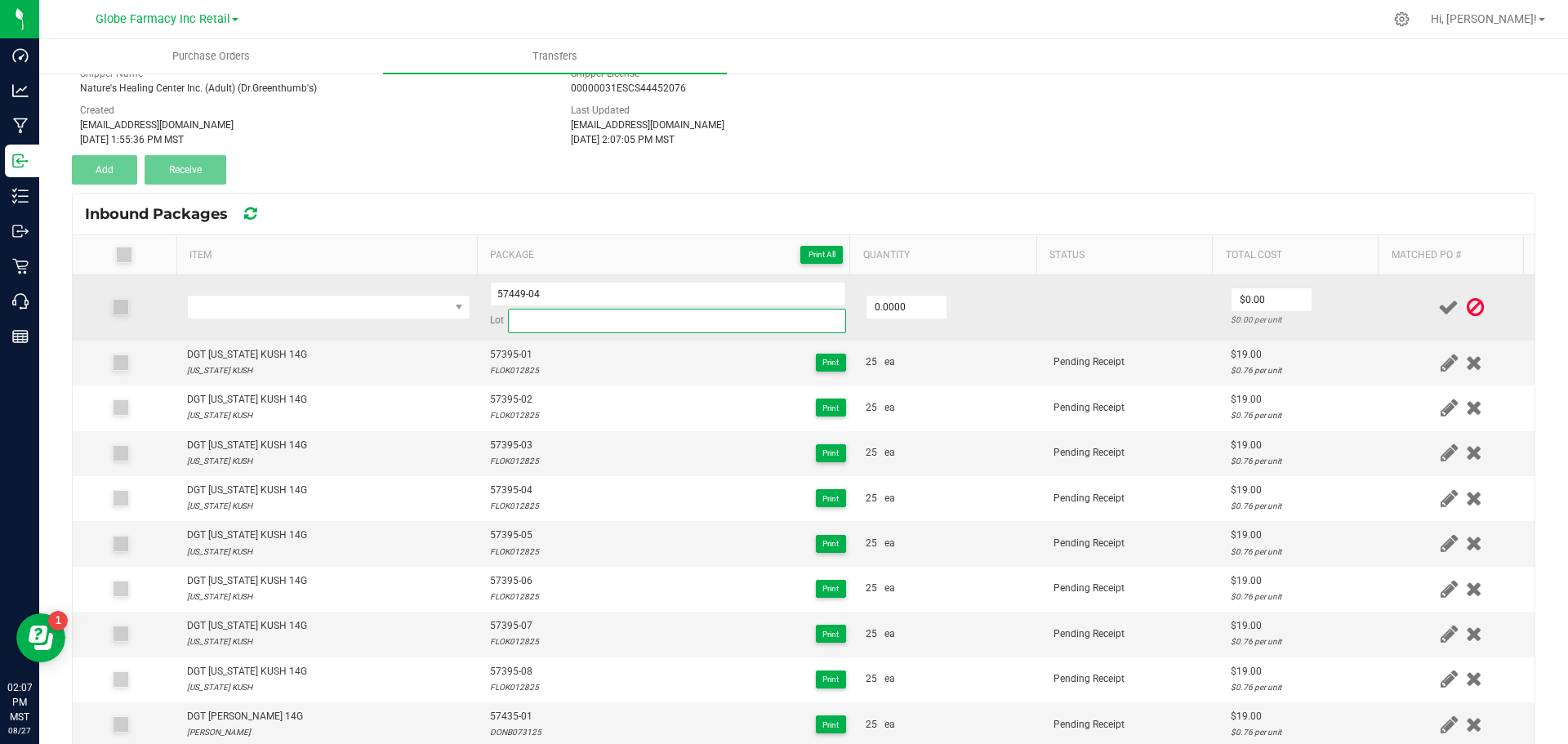
click at [519, 326] on input at bounding box center [677, 320] width 339 height 24
paste input "LEMR073125"
type input "LEMR073125"
click at [884, 310] on input "0" at bounding box center [907, 307] width 80 height 23
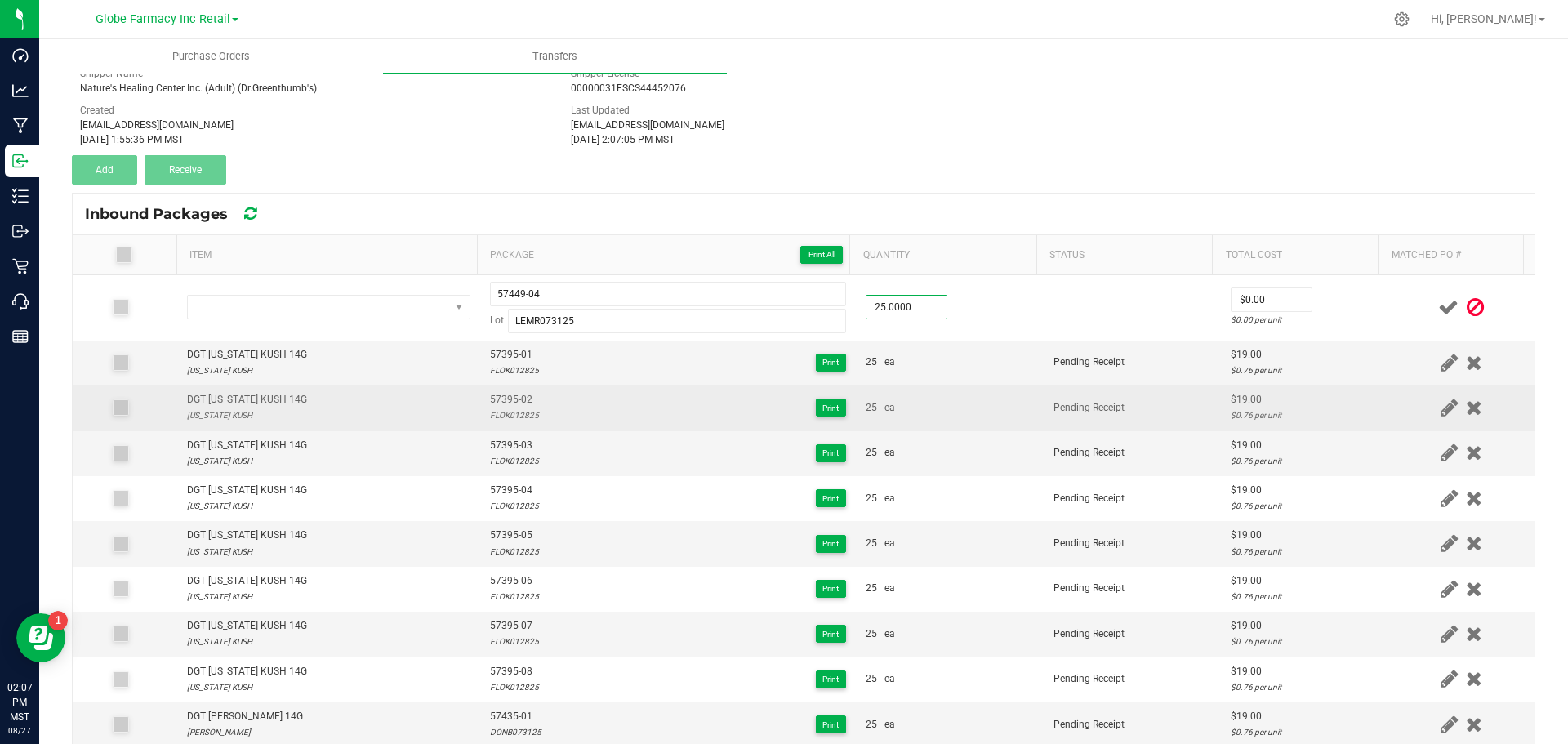
click at [929, 415] on div "25 ea" at bounding box center [949, 408] width 168 height 16
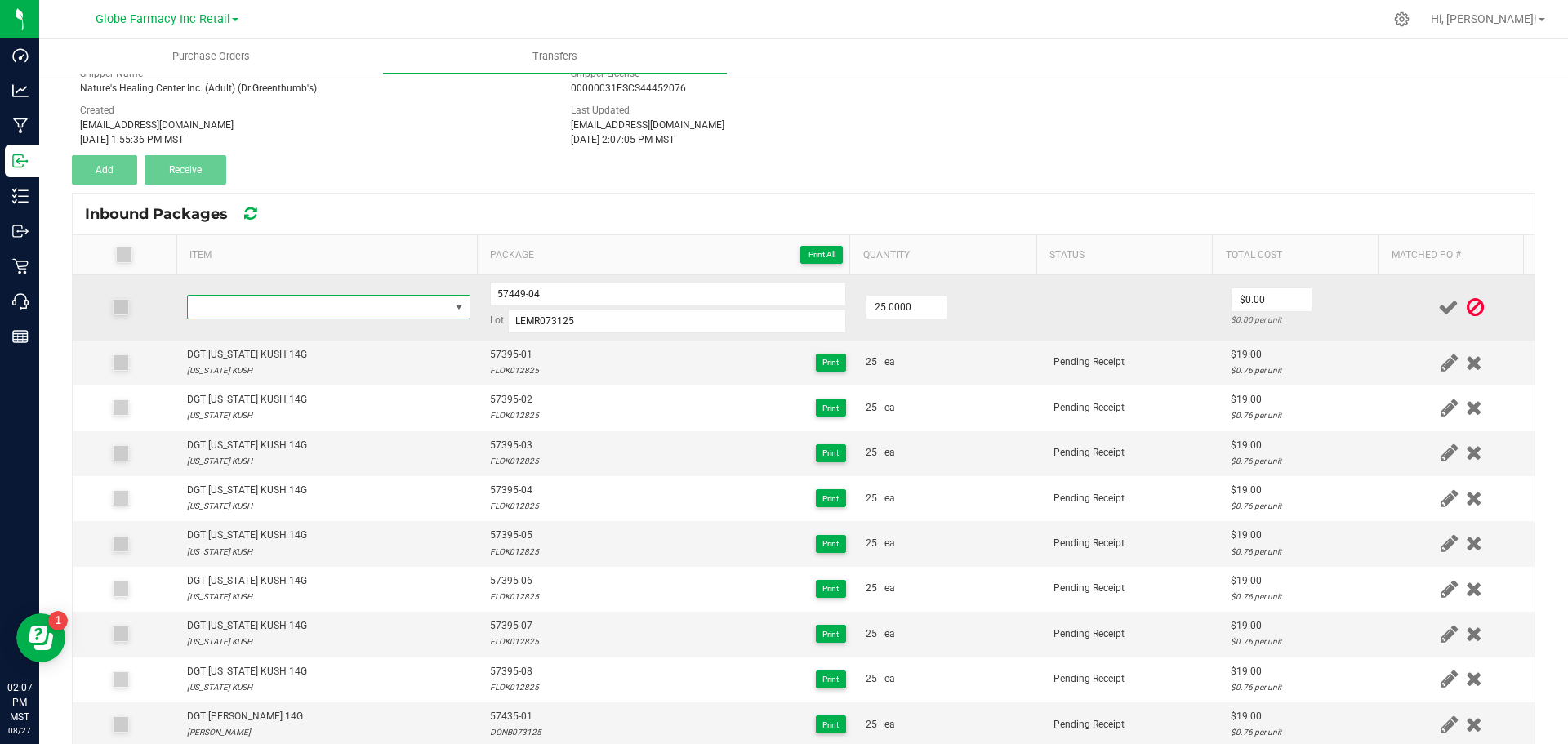
click at [217, 305] on span "NO DATA FOUND" at bounding box center [318, 307] width 262 height 23
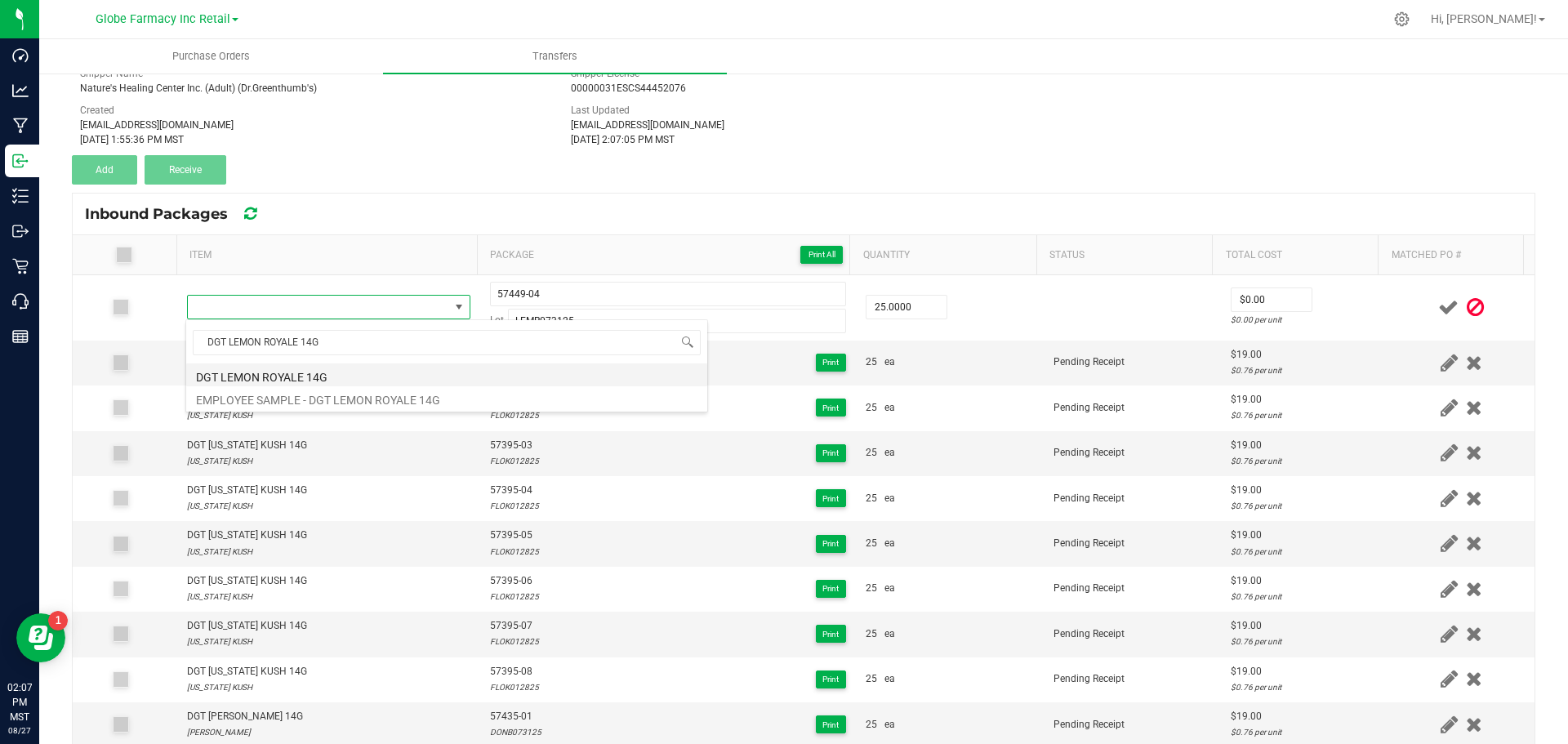
click at [234, 374] on li "DGT LEMON ROYALE 14G" at bounding box center [446, 375] width 521 height 23
type input "25 ea"
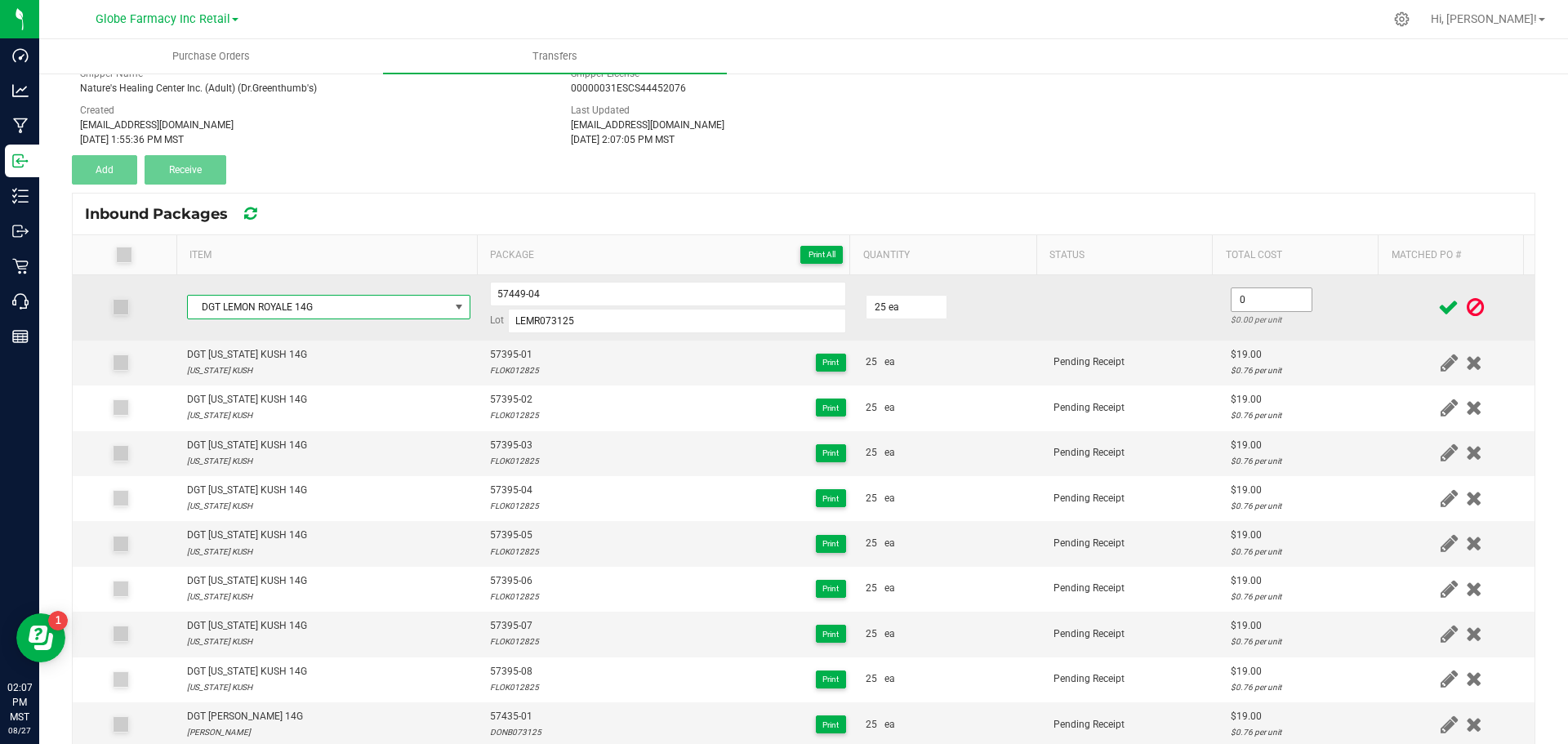
click at [1232, 303] on input "0" at bounding box center [1272, 299] width 80 height 23
type input "$19.00"
drag, startPoint x: 984, startPoint y: 329, endPoint x: 955, endPoint y: 324, distance: 29.4
click at [985, 329] on td "25 ea" at bounding box center [949, 308] width 188 height 65
click at [499, 296] on input "57449-04" at bounding box center [668, 293] width 356 height 24
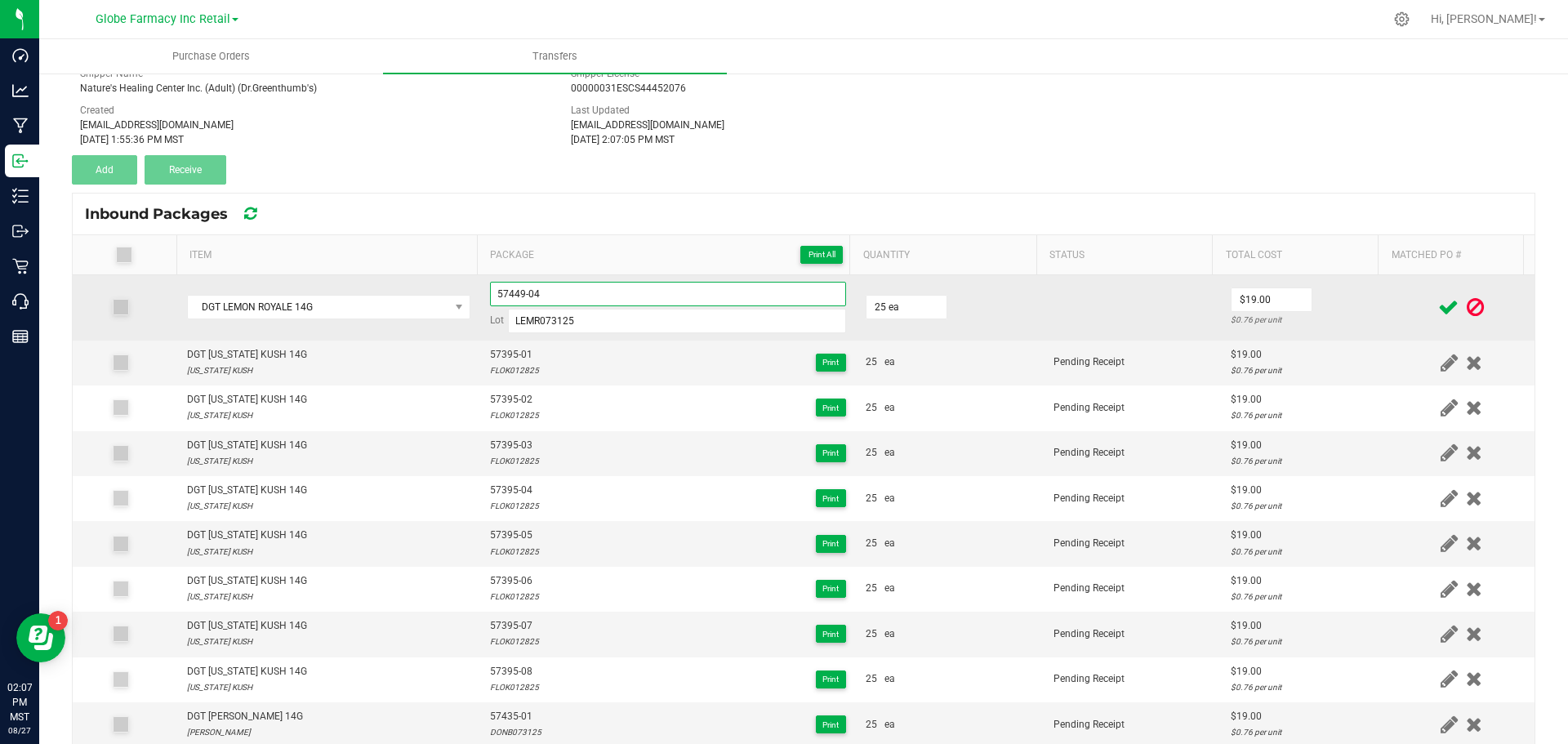
click at [499, 296] on input "57449-04" at bounding box center [668, 293] width 356 height 24
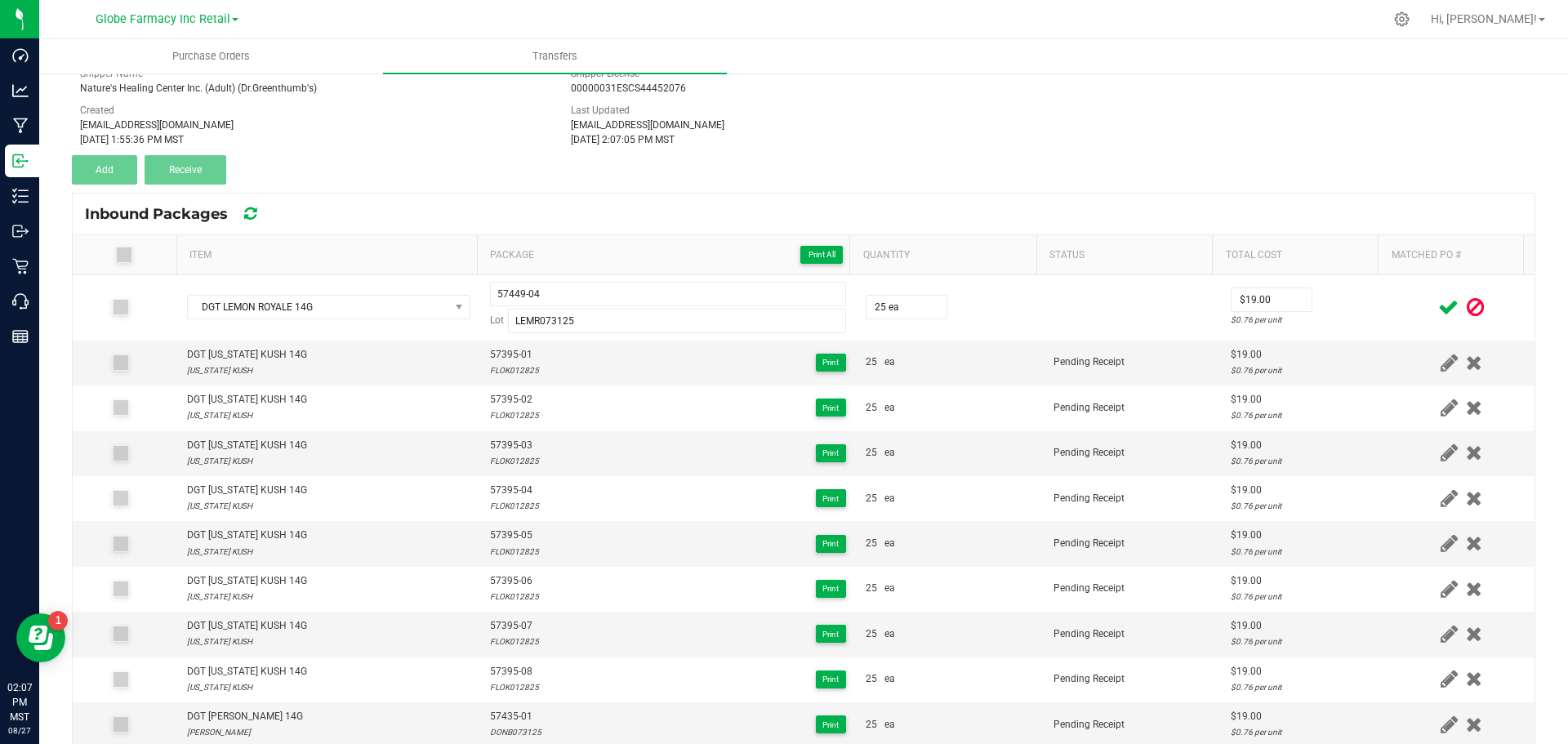
click at [1434, 302] on span at bounding box center [1448, 308] width 28 height 32
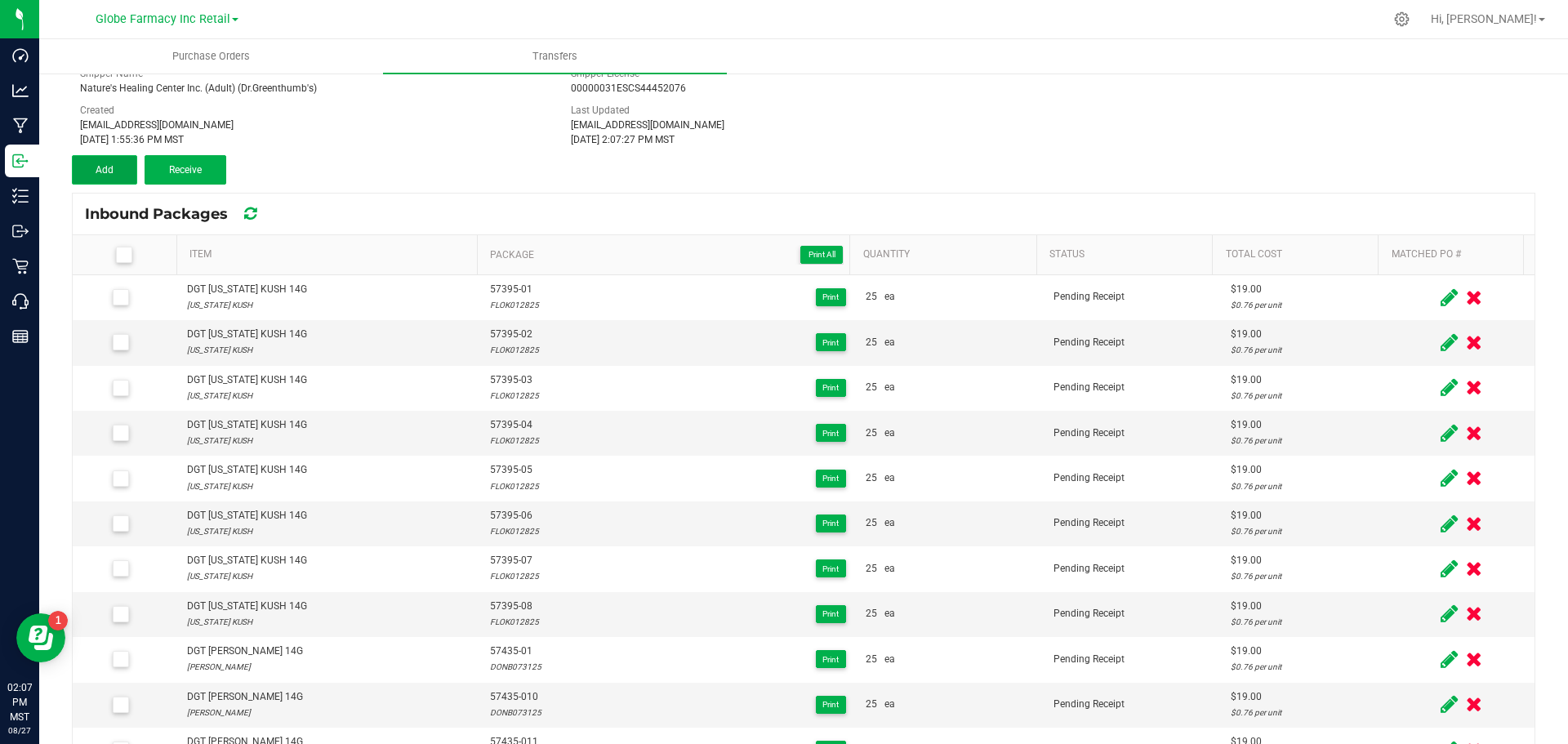
click at [125, 180] on button "Add" at bounding box center [104, 170] width 65 height 29
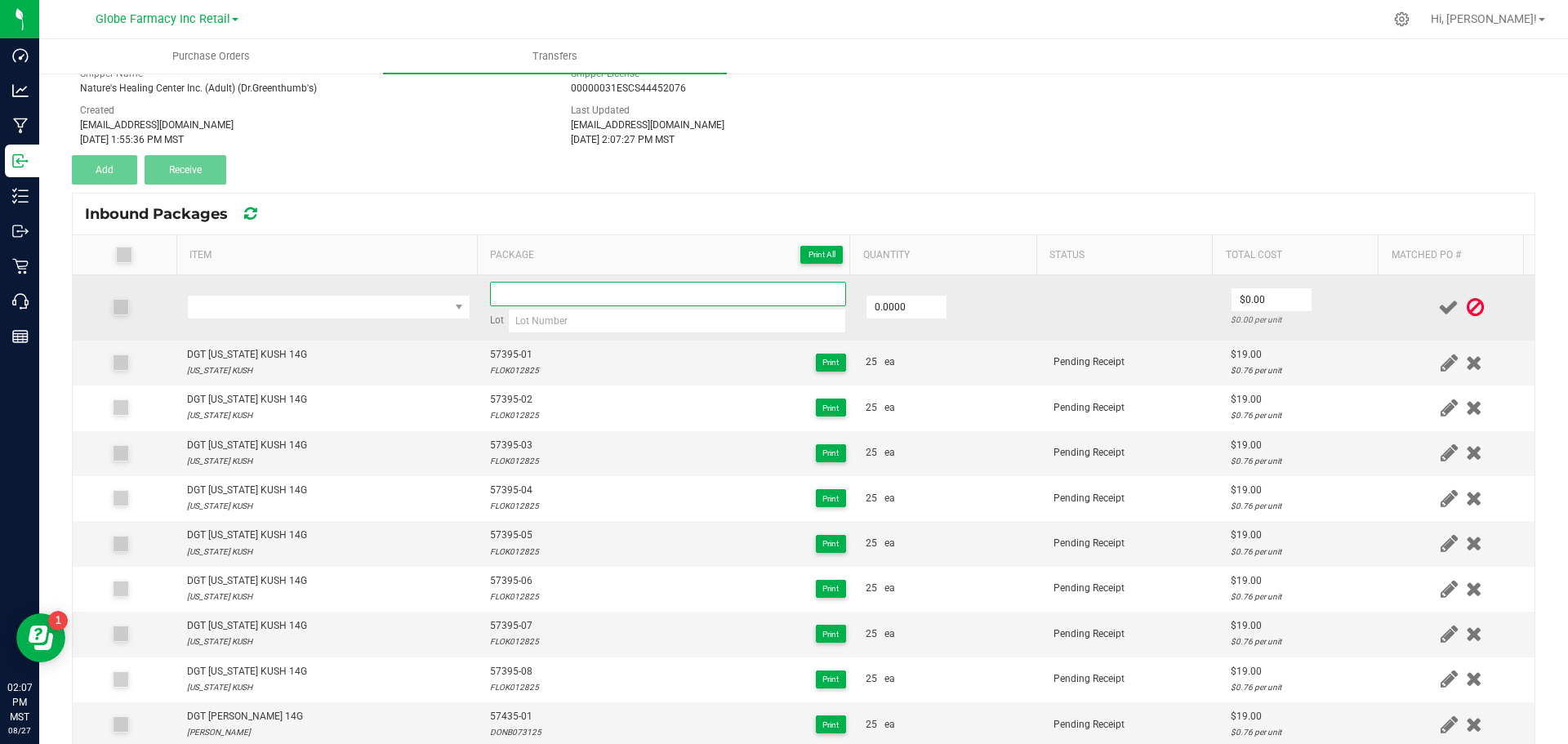
click at [532, 290] on input at bounding box center [668, 293] width 356 height 24
paste input "57449-04"
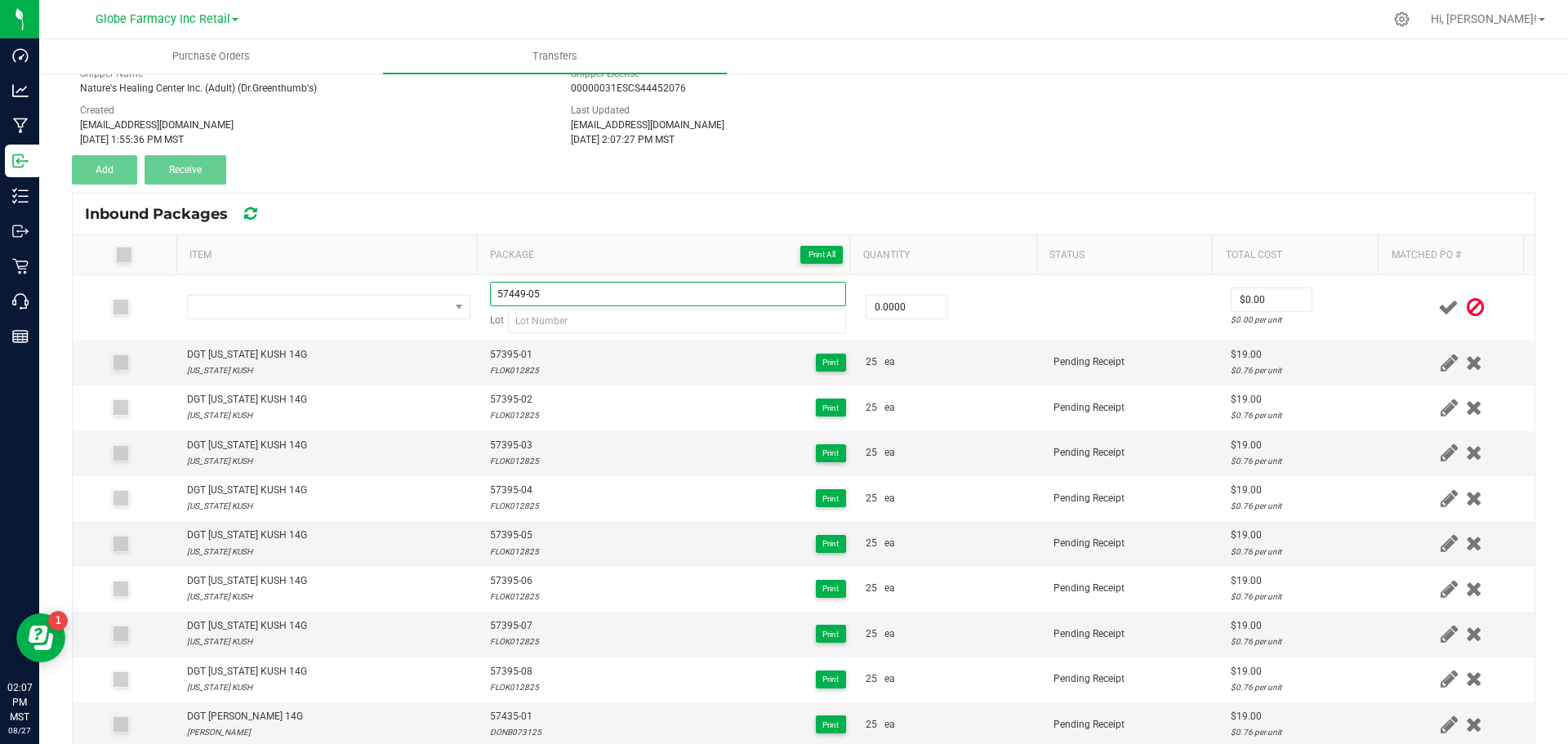
type input "57449-05"
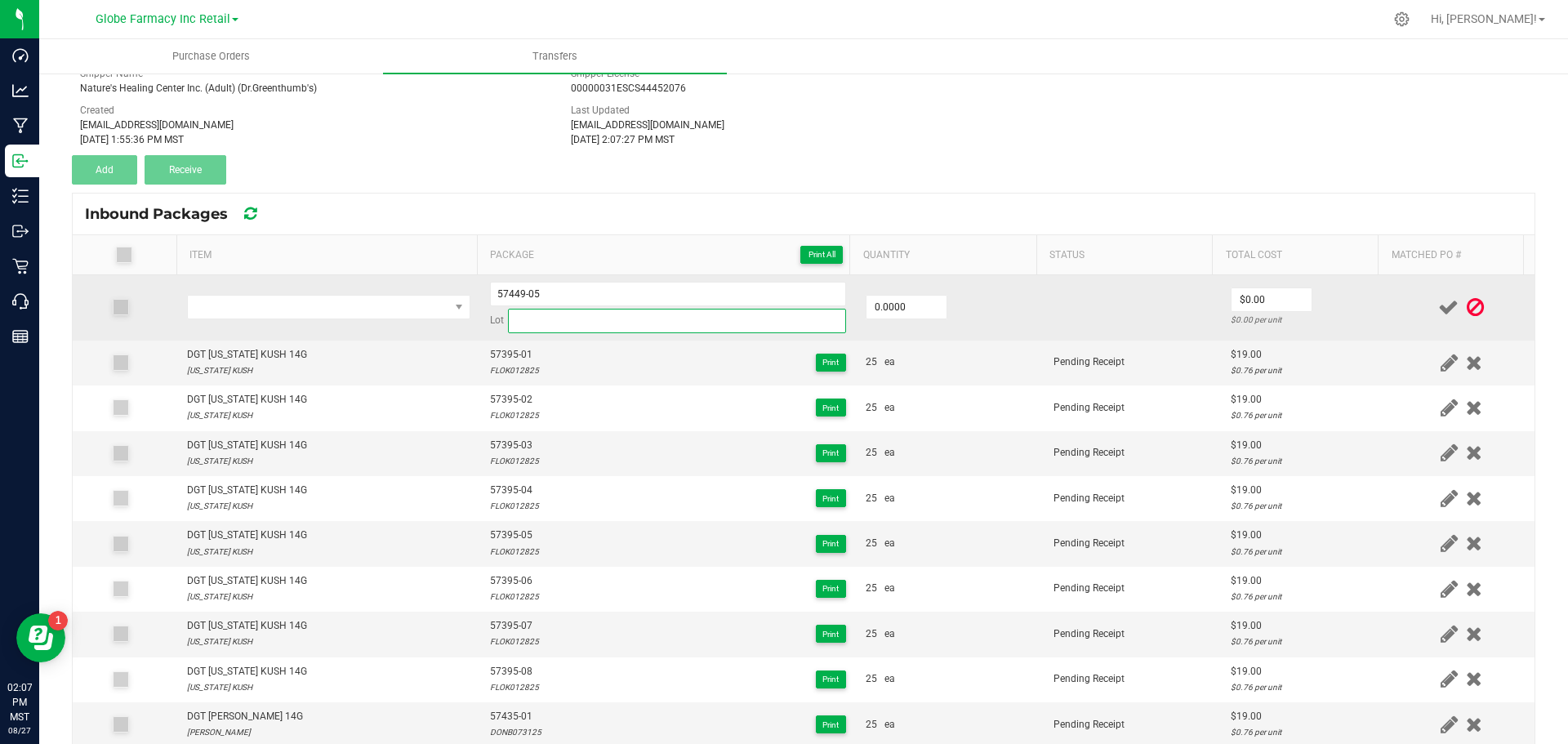
click at [535, 322] on input at bounding box center [677, 320] width 339 height 24
paste input "LEMR073125"
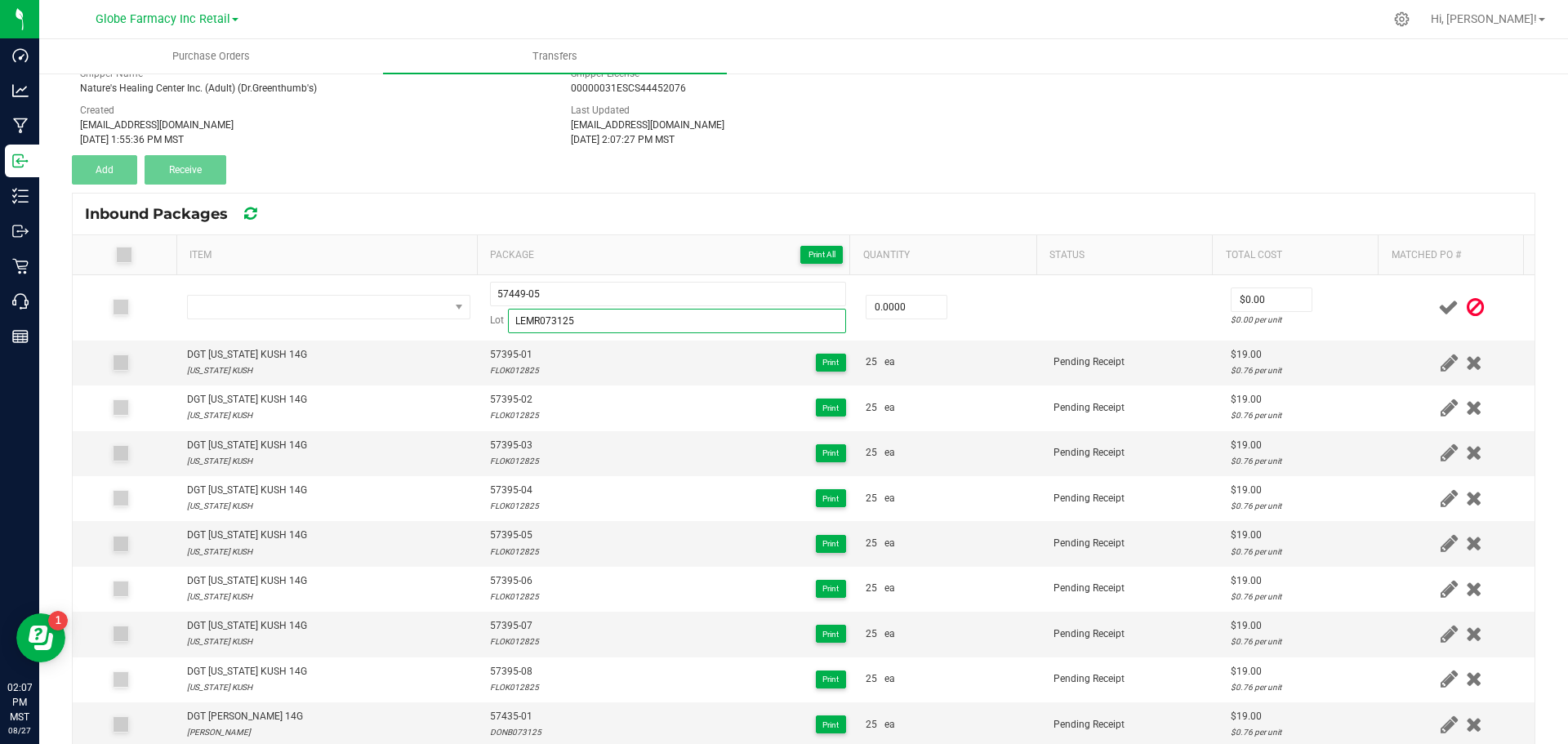
type input "LEMR073125"
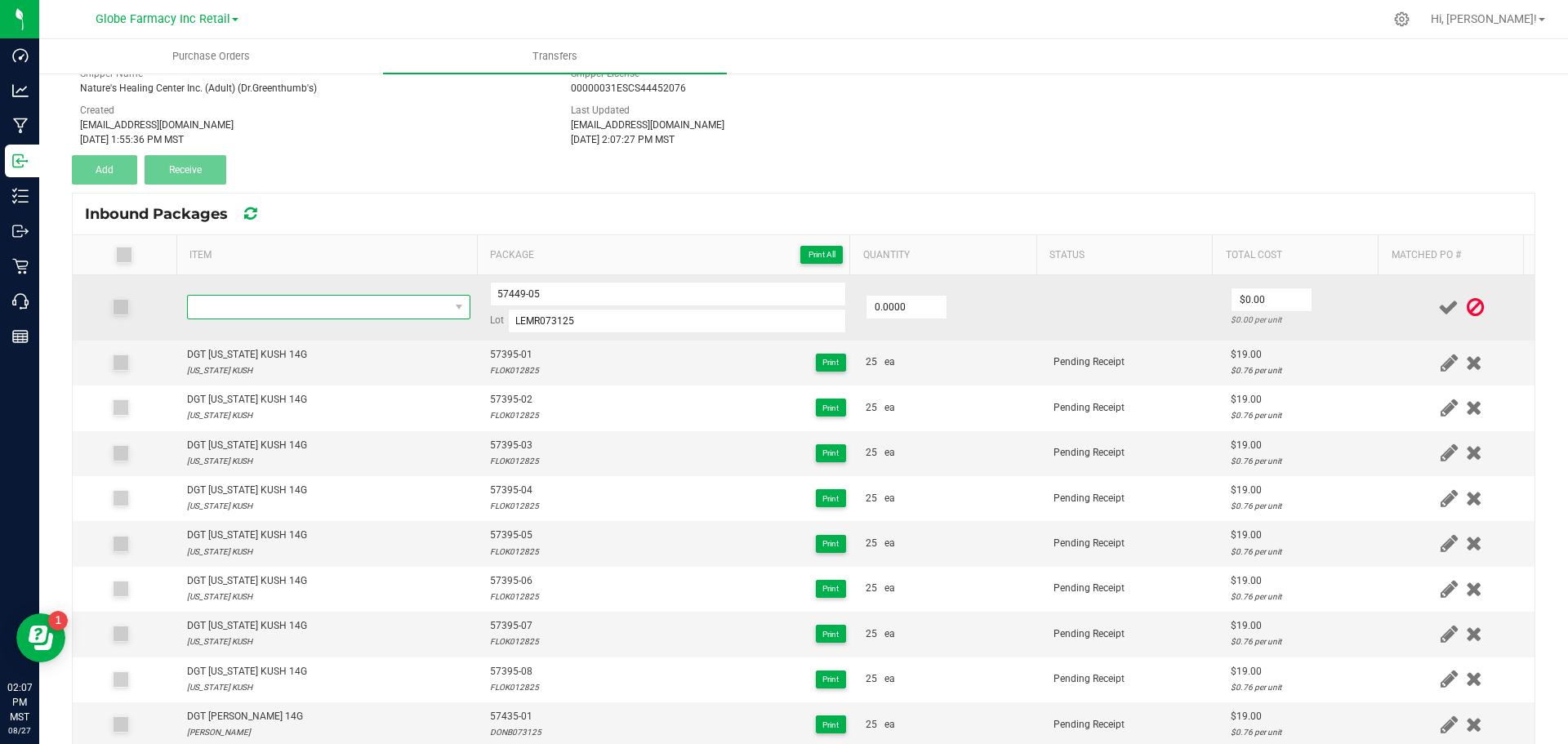
click at [390, 313] on span "NO DATA FOUND" at bounding box center [318, 307] width 262 height 23
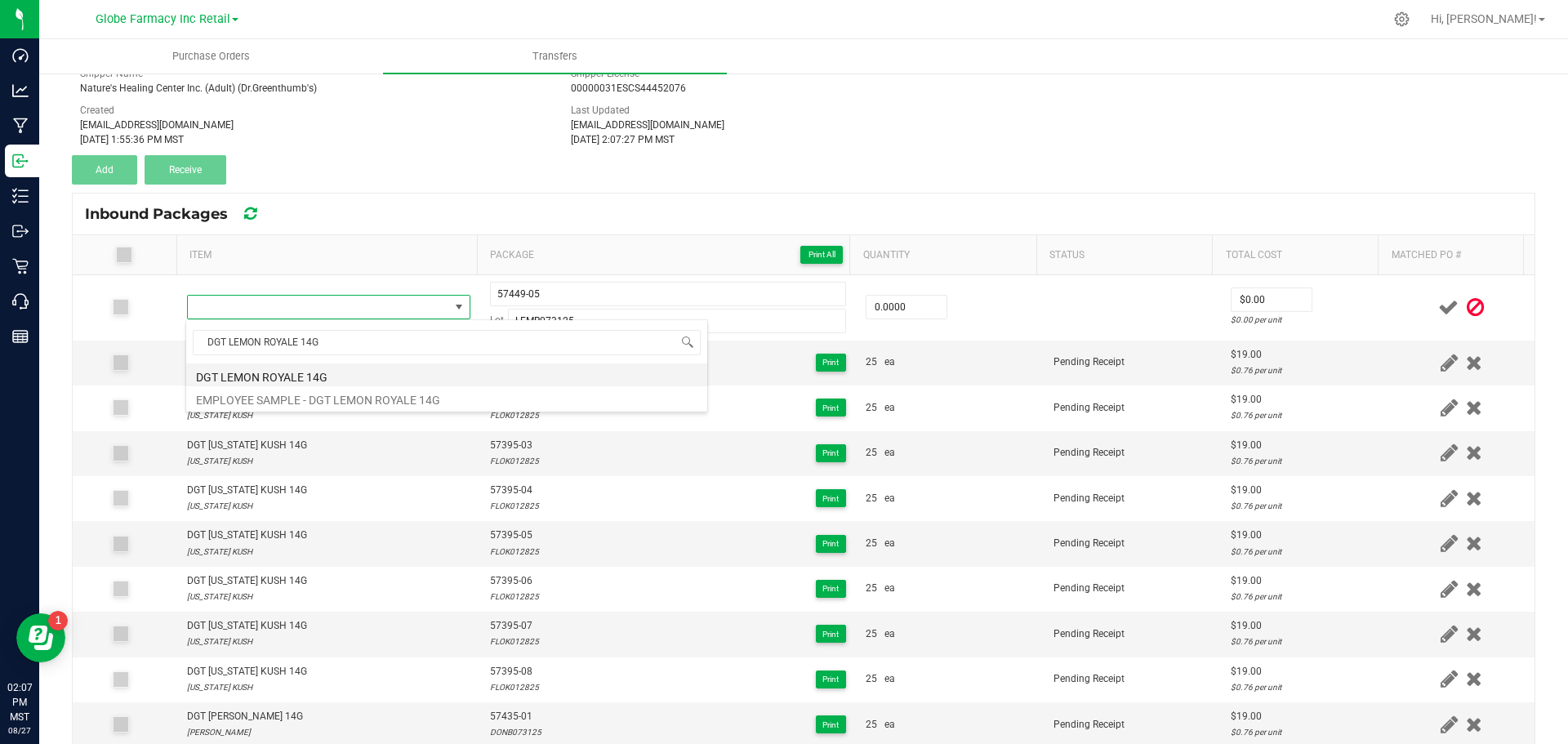
click at [209, 369] on li "DGT LEMON ROYALE 14G" at bounding box center [446, 375] width 521 height 23
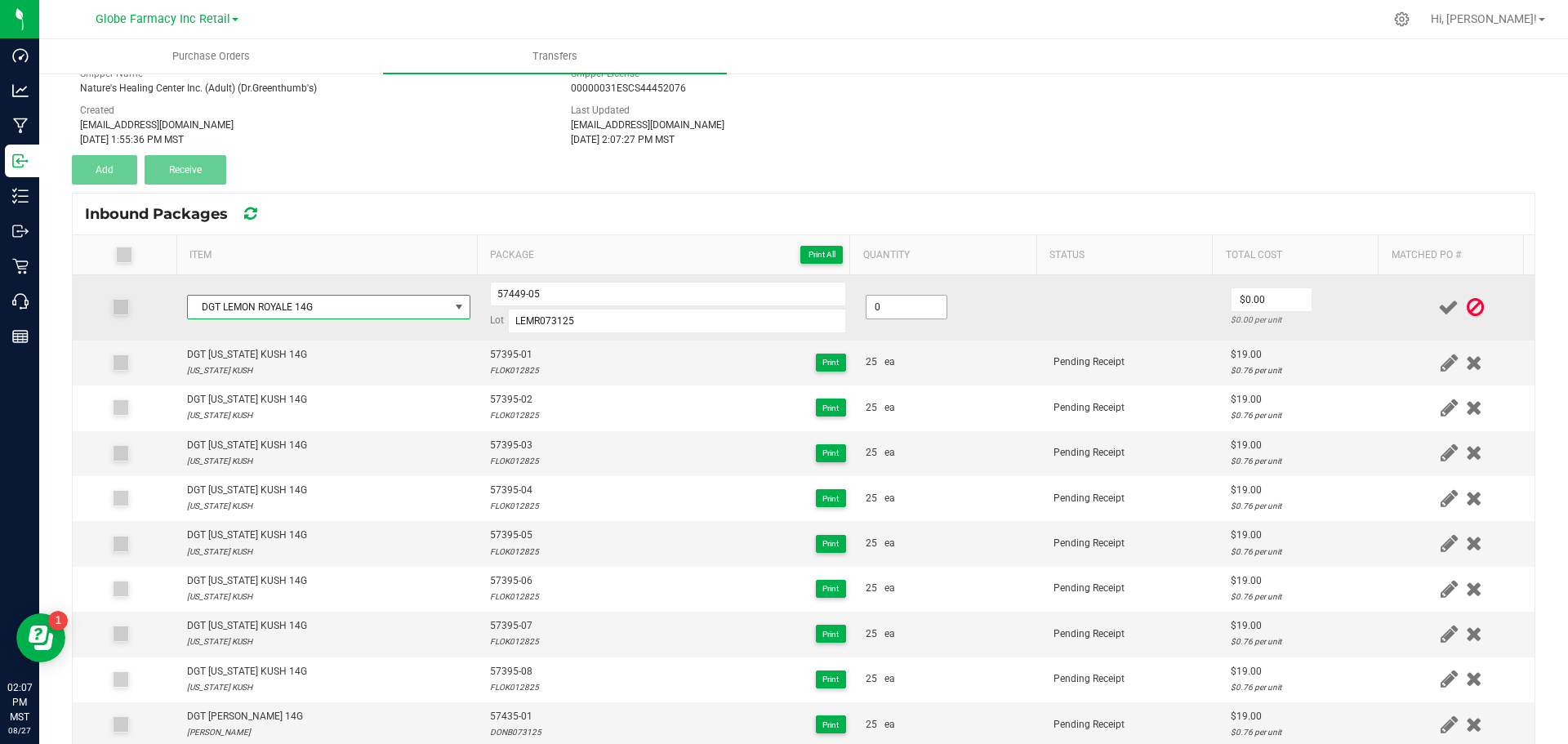
click at [884, 299] on input "0" at bounding box center [907, 307] width 80 height 23
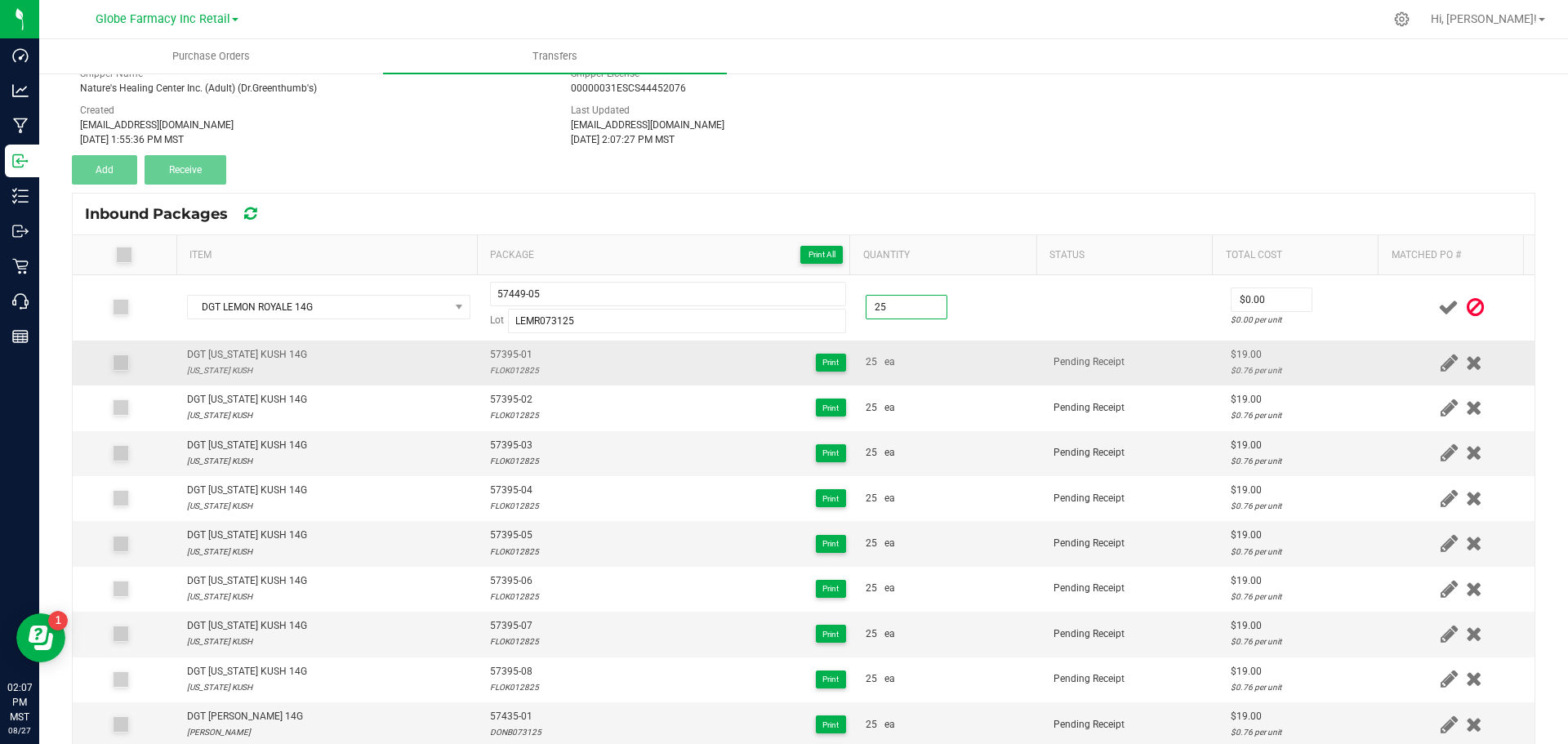
type input "25 ea"
click at [949, 384] on td "25 ea" at bounding box center [949, 363] width 188 height 45
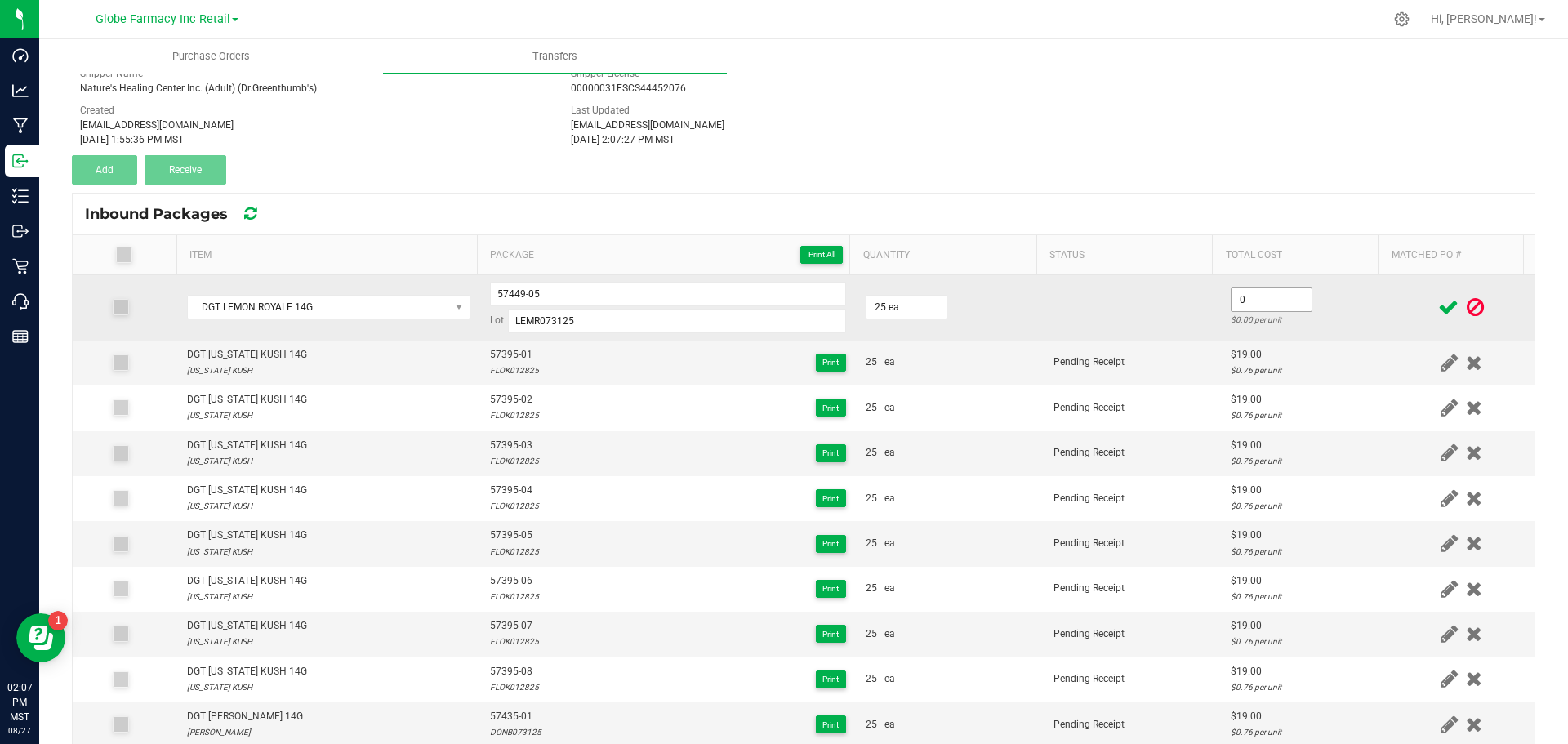
click at [1249, 306] on input "0" at bounding box center [1272, 299] width 80 height 23
type input "$19.00"
click at [512, 303] on input "57449-05" at bounding box center [668, 293] width 356 height 24
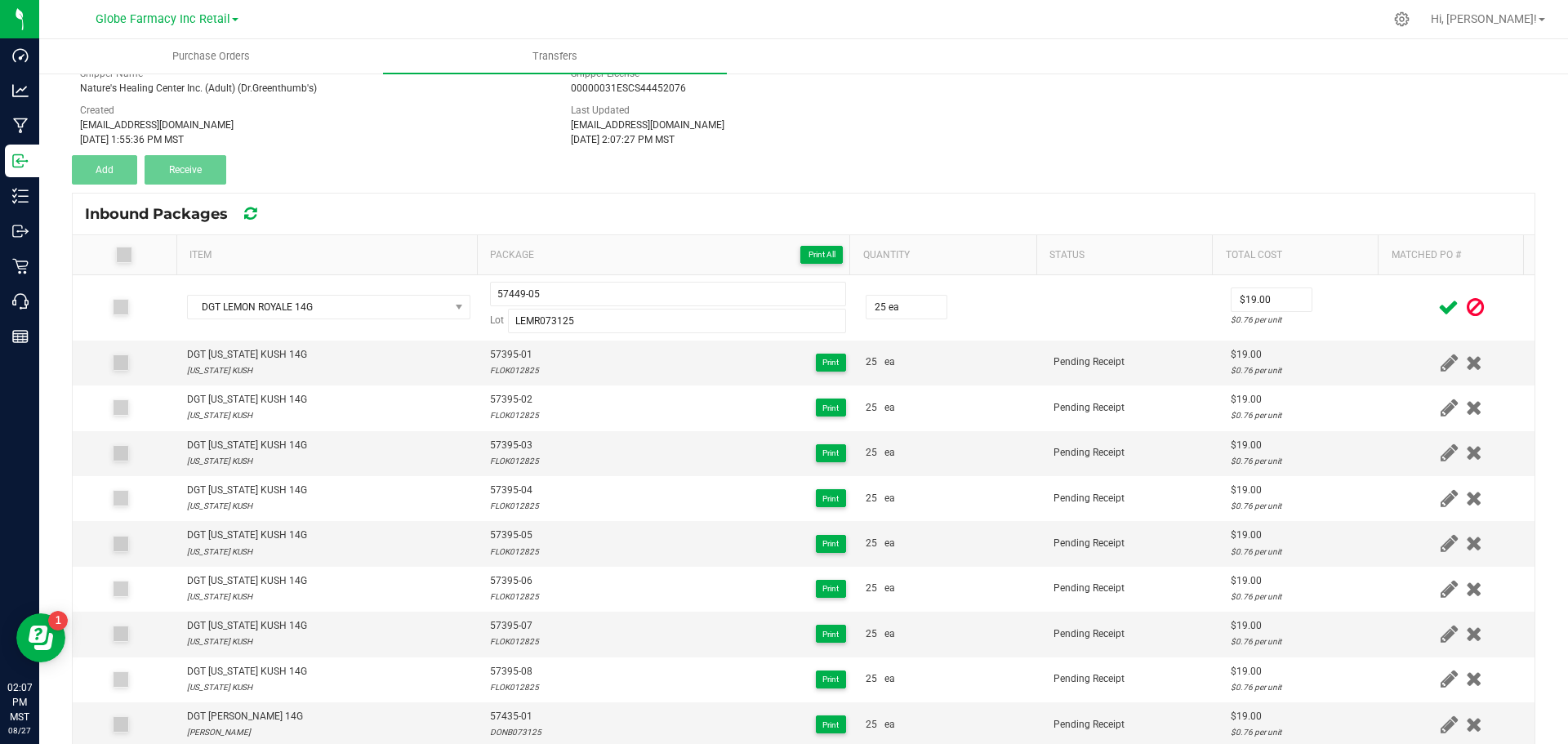
click at [1438, 301] on icon at bounding box center [1448, 308] width 20 height 20
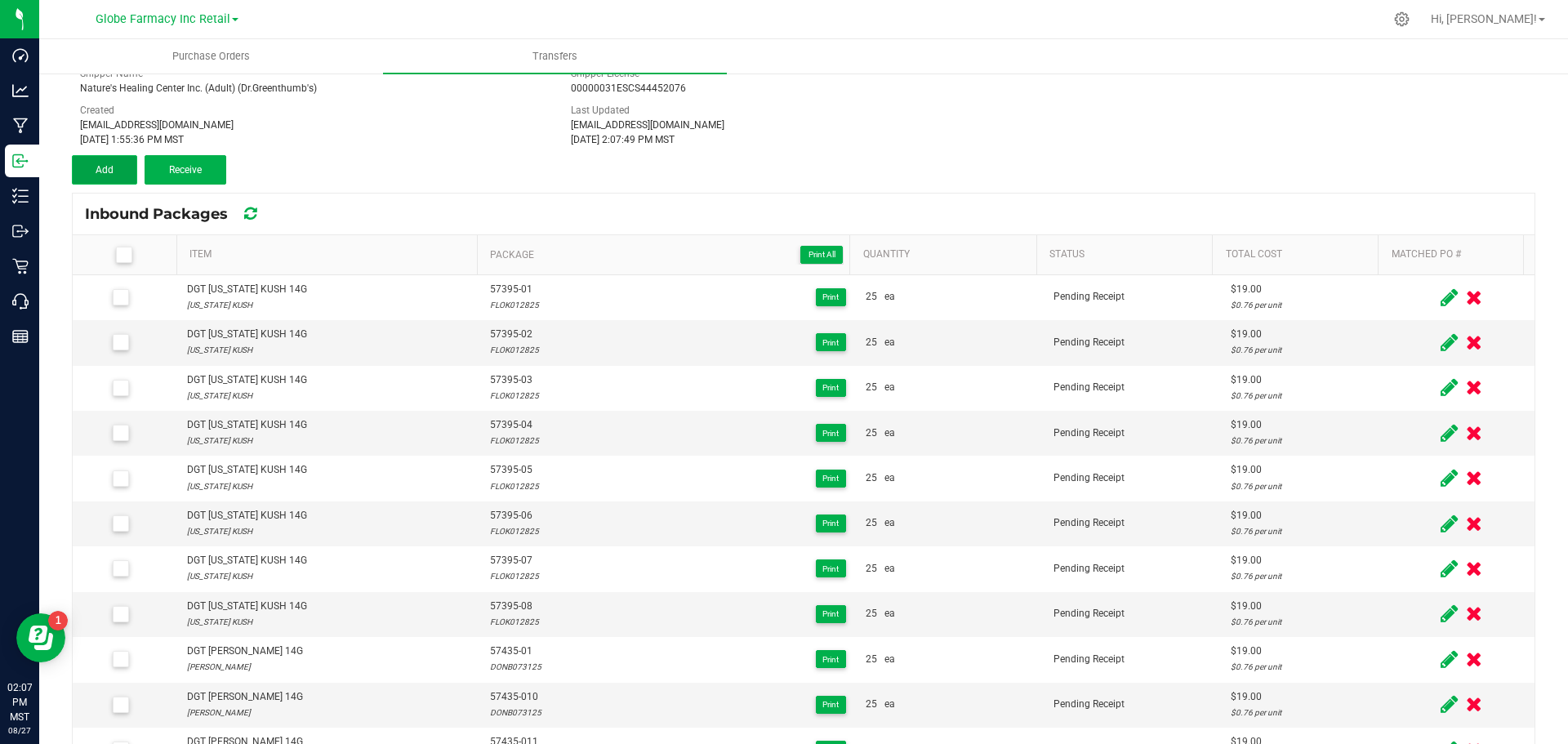
click at [94, 161] on button "Add" at bounding box center [104, 170] width 65 height 29
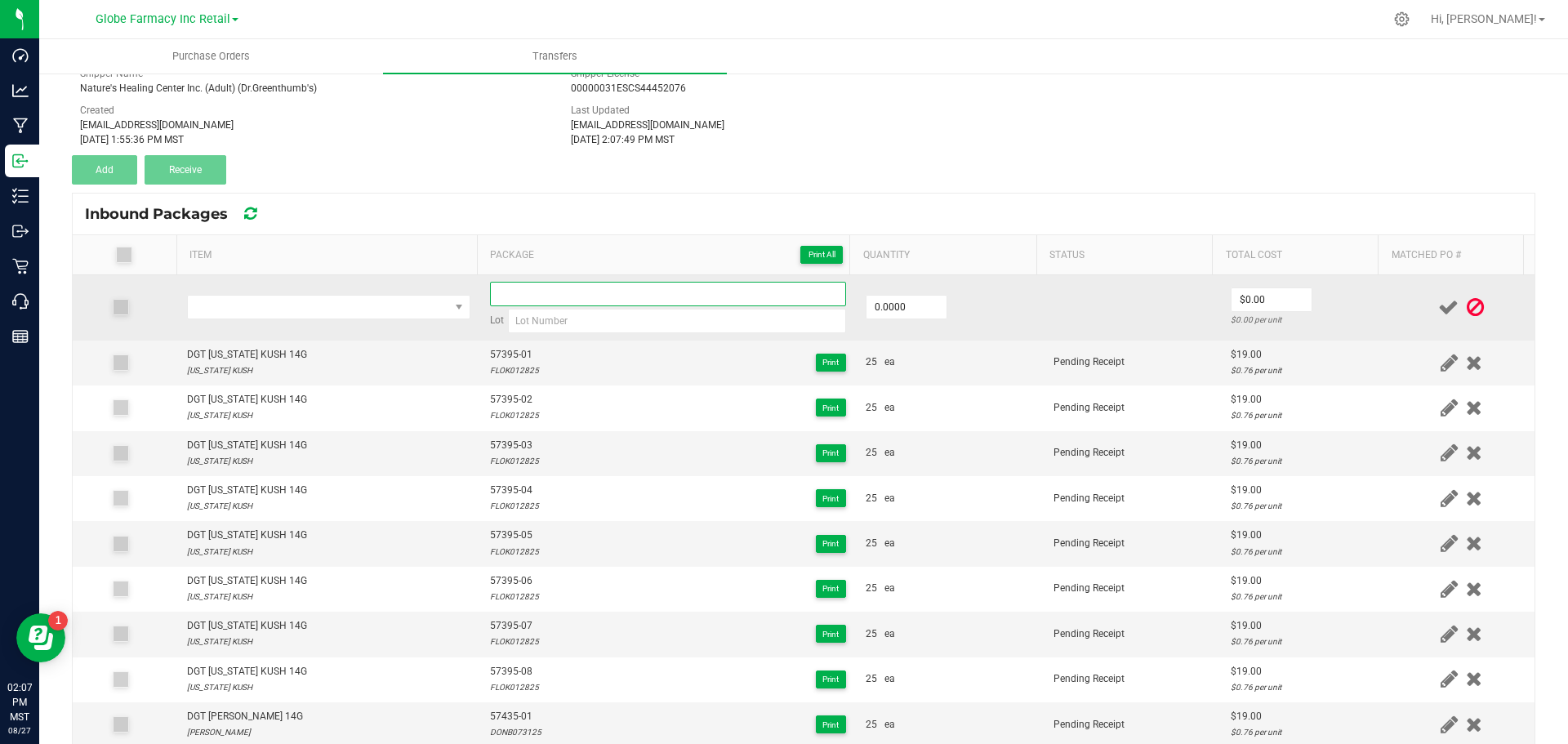
click at [527, 298] on input at bounding box center [668, 293] width 356 height 24
paste input "57449-05"
type input "57449-06"
click at [888, 303] on input "0" at bounding box center [907, 307] width 80 height 23
type input "25.0000"
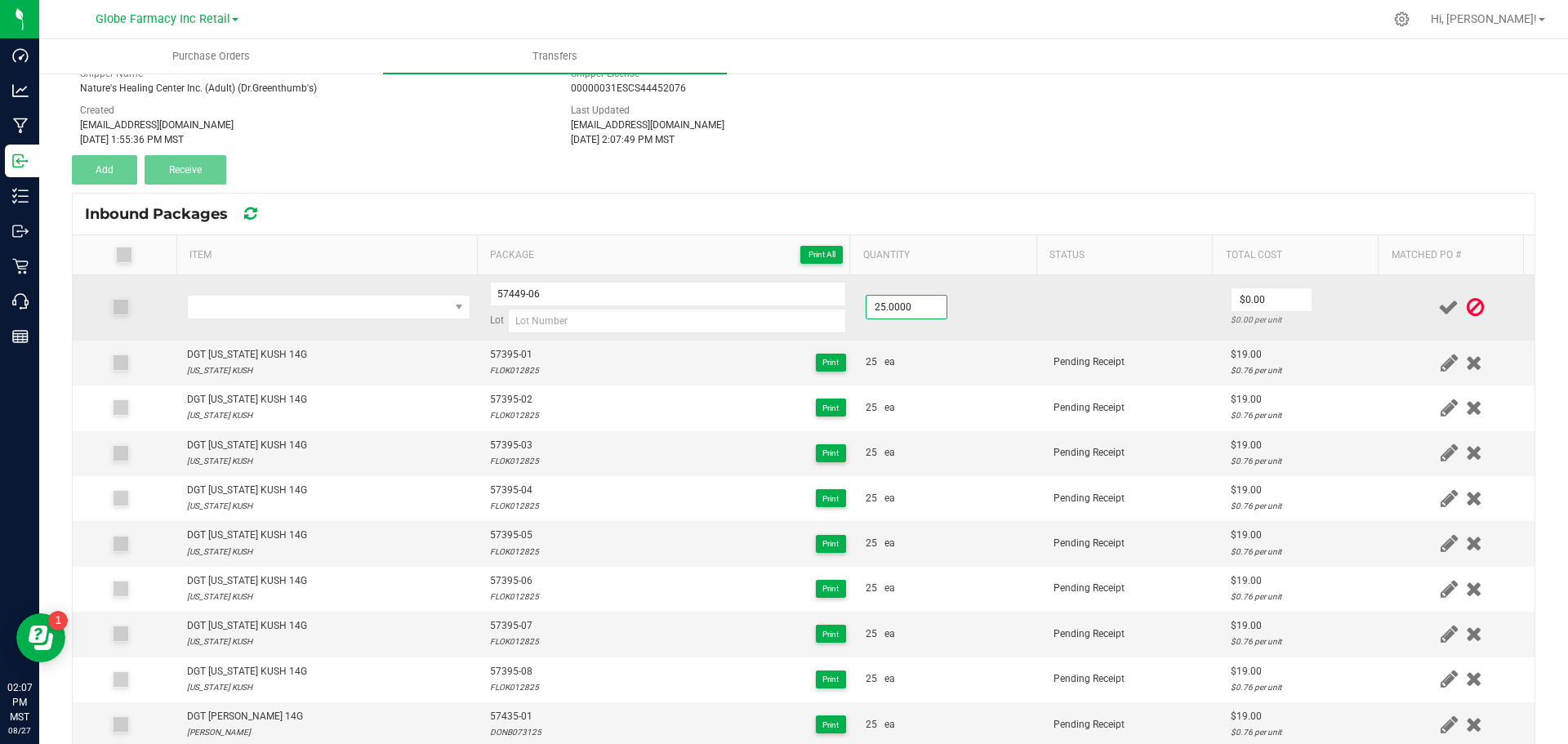
click at [1005, 315] on td "25.0000" at bounding box center [949, 308] width 188 height 65
click at [280, 308] on span "NO DATA FOUND" at bounding box center [318, 307] width 262 height 23
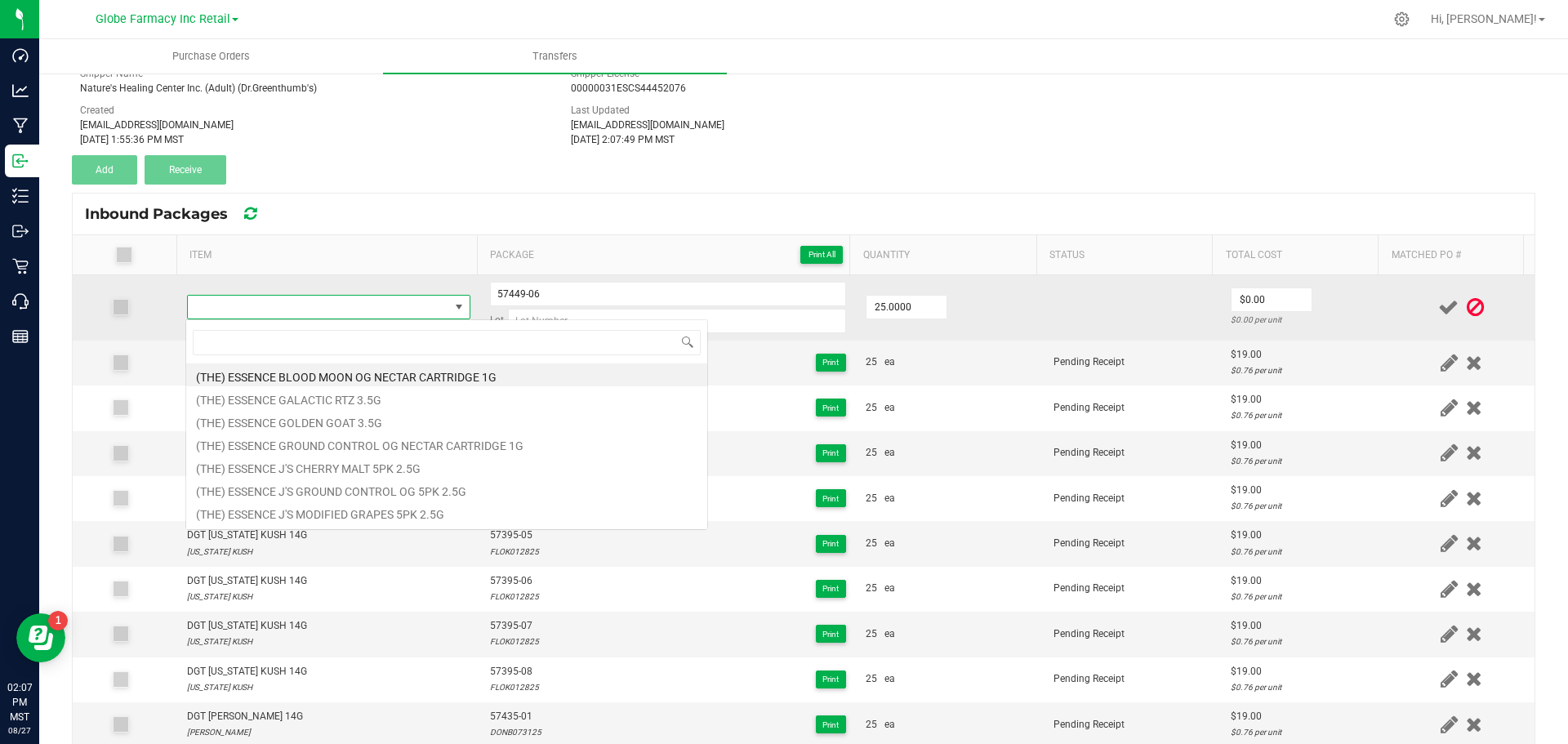
type input "DGT LEMON ROYALE 14G"
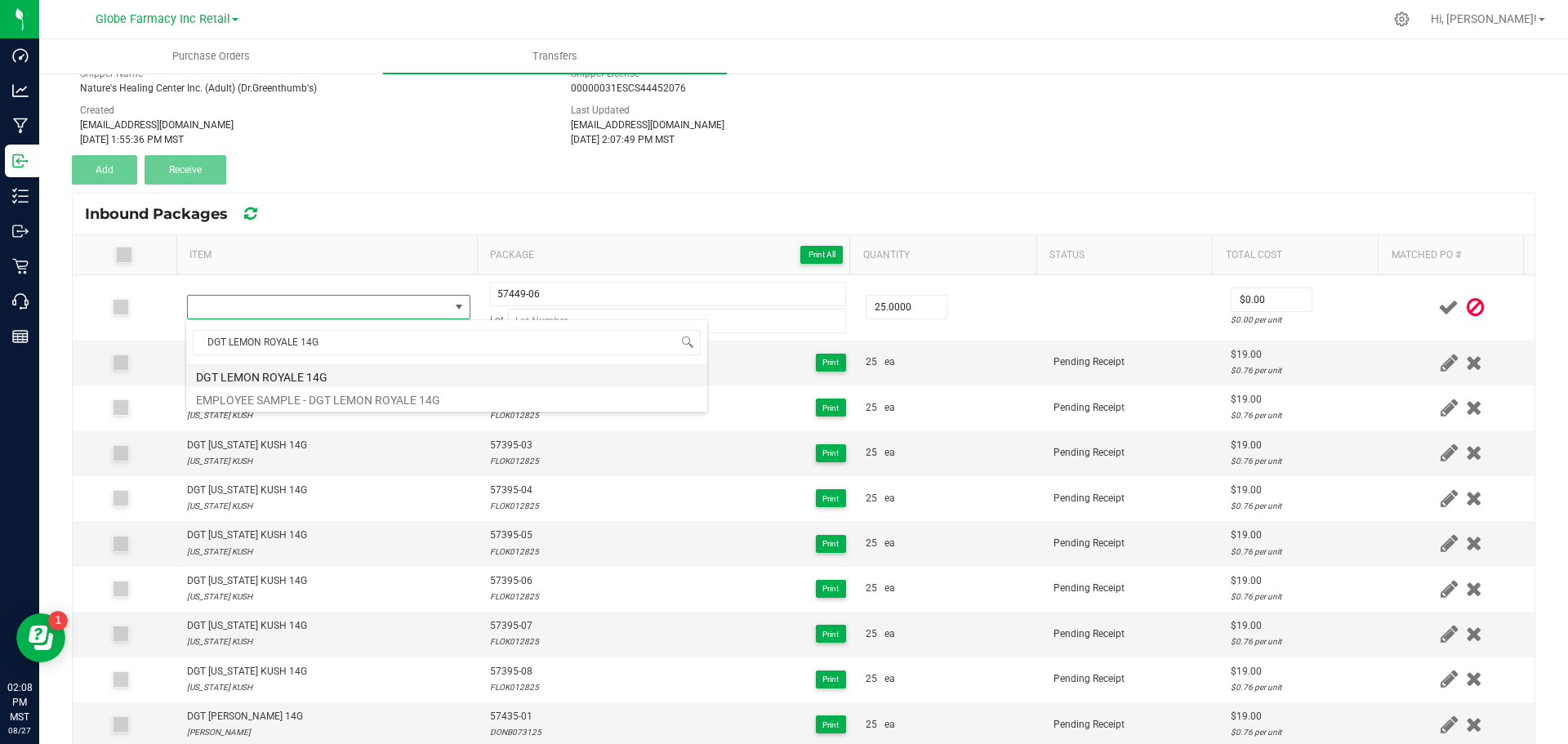
click at [214, 371] on li "DGT LEMON ROYALE 14G" at bounding box center [446, 375] width 521 height 23
type input "25 ea"
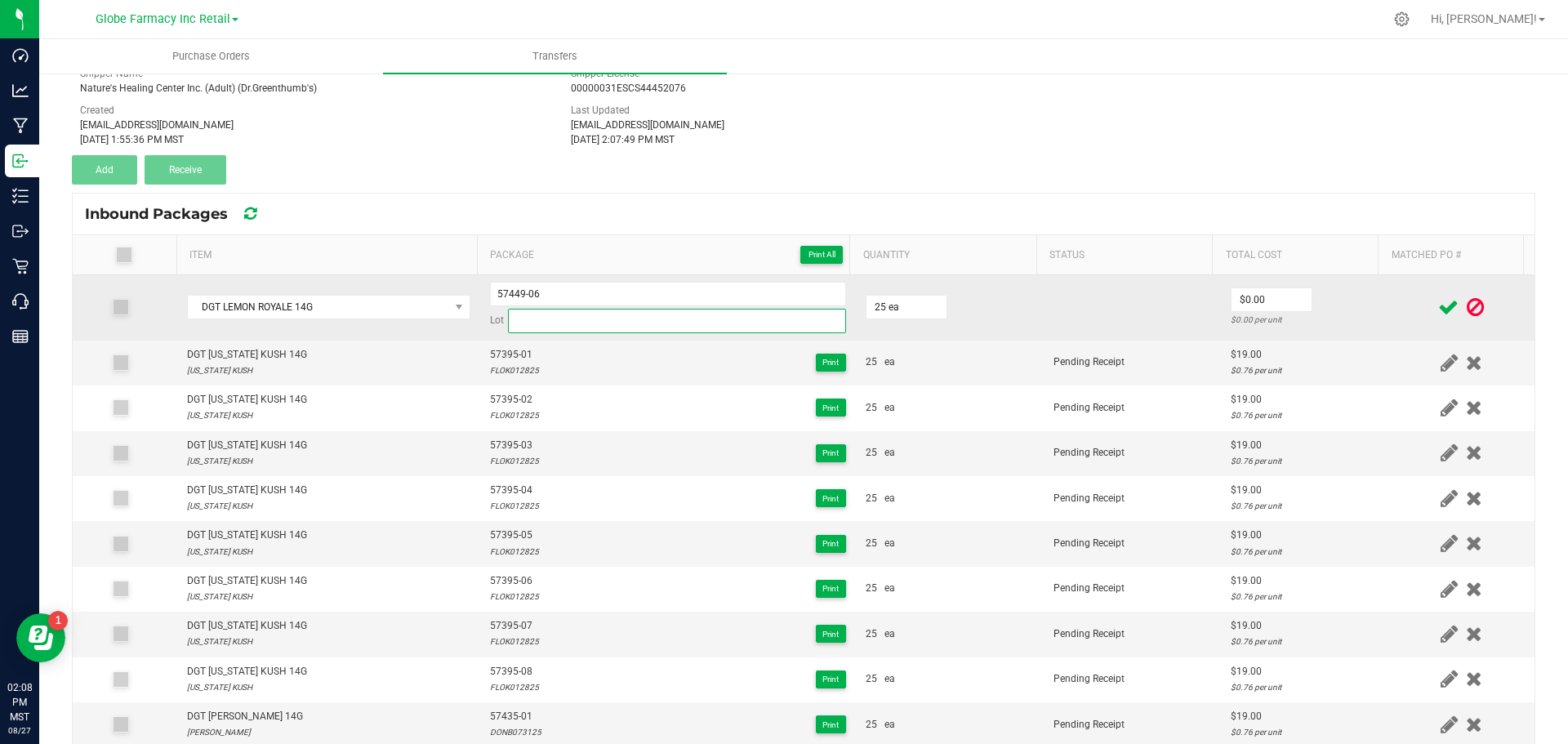
click at [551, 318] on input at bounding box center [677, 320] width 339 height 24
paste input "LEMR073125"
type input "LEMR073125"
click at [1260, 302] on input "0" at bounding box center [1272, 299] width 80 height 23
type input "$19.00"
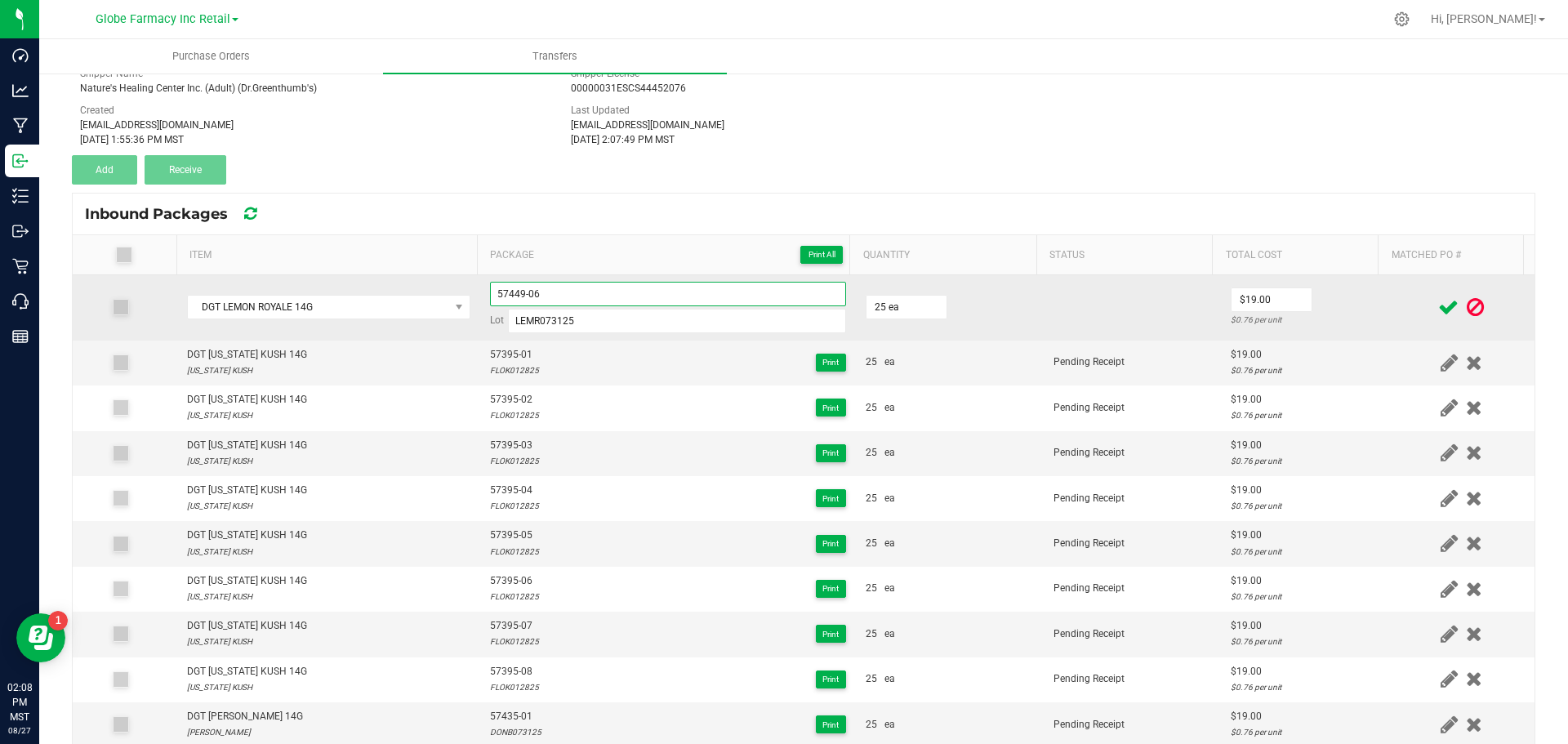
click at [503, 296] on input "57449-06" at bounding box center [668, 293] width 356 height 24
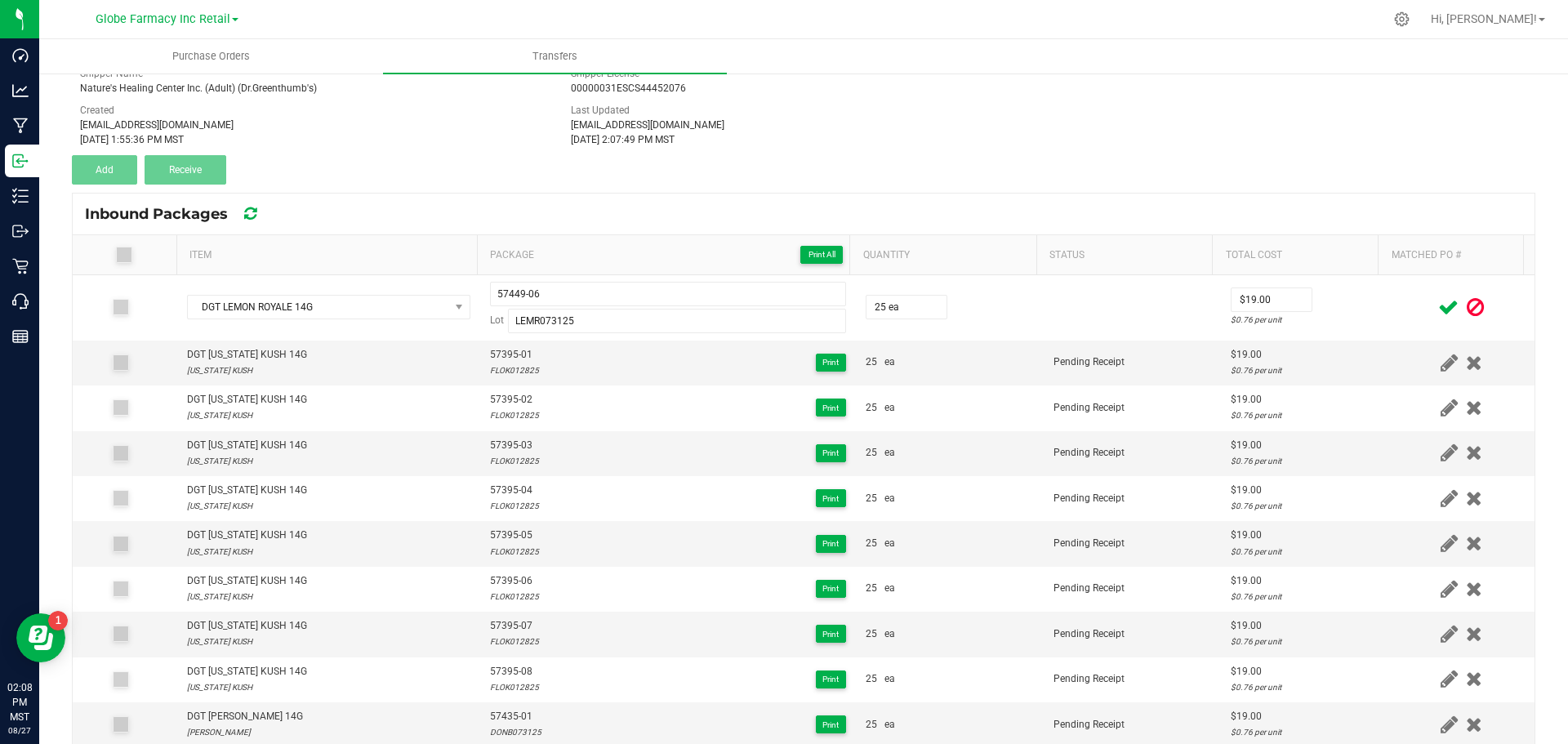
click at [1438, 304] on icon at bounding box center [1448, 308] width 20 height 20
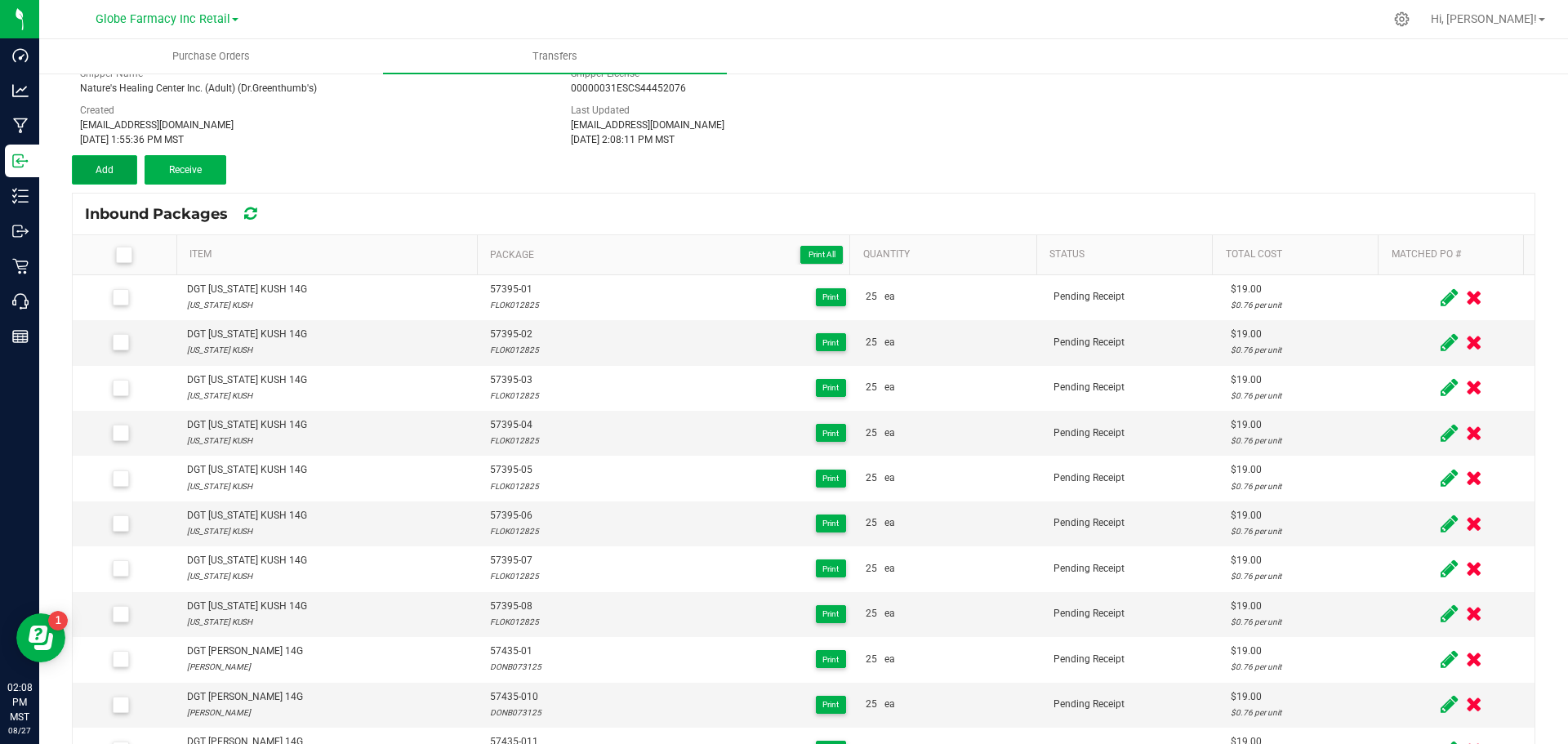
click at [98, 160] on button "Add" at bounding box center [104, 170] width 65 height 29
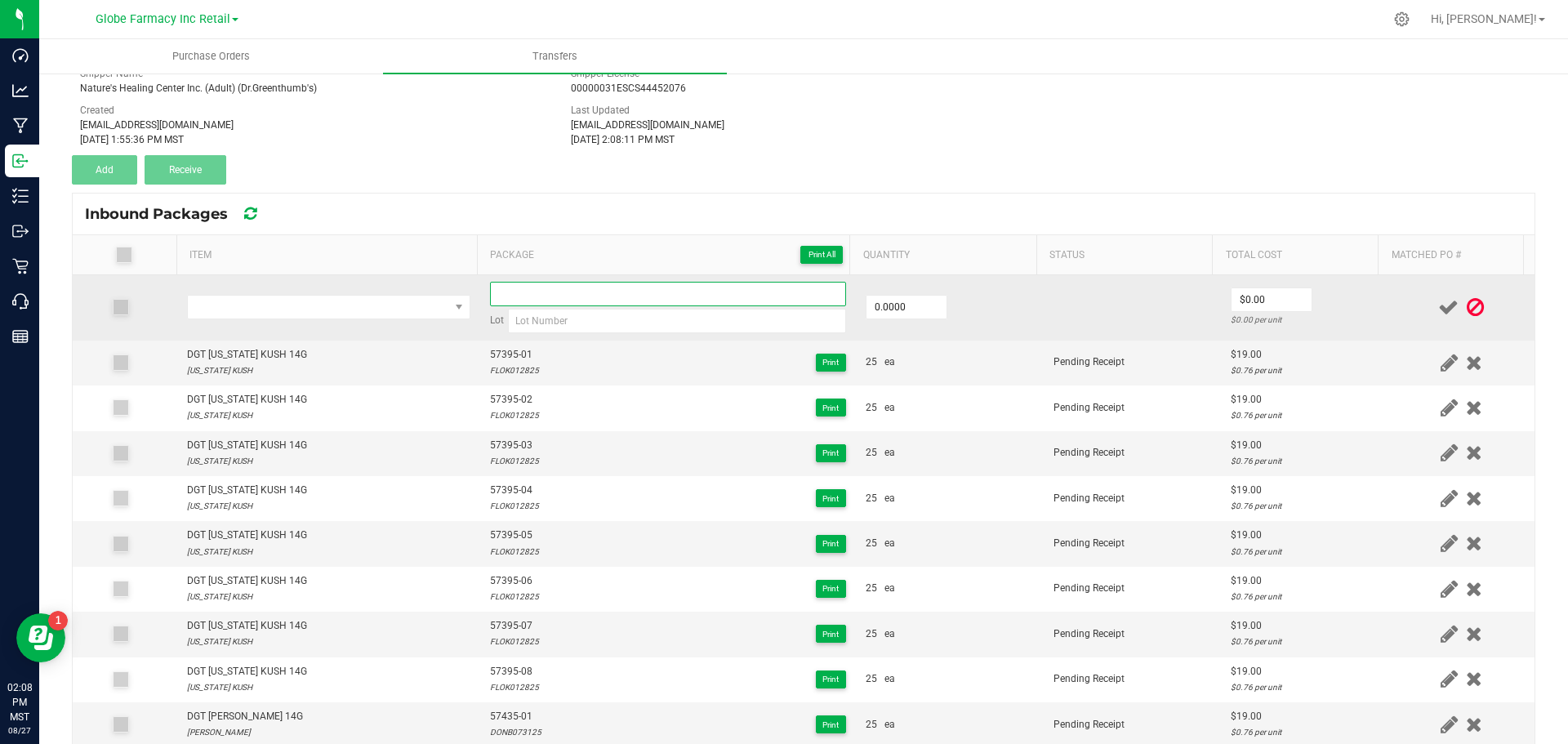
click at [519, 290] on input at bounding box center [668, 293] width 356 height 24
paste input "57449-06"
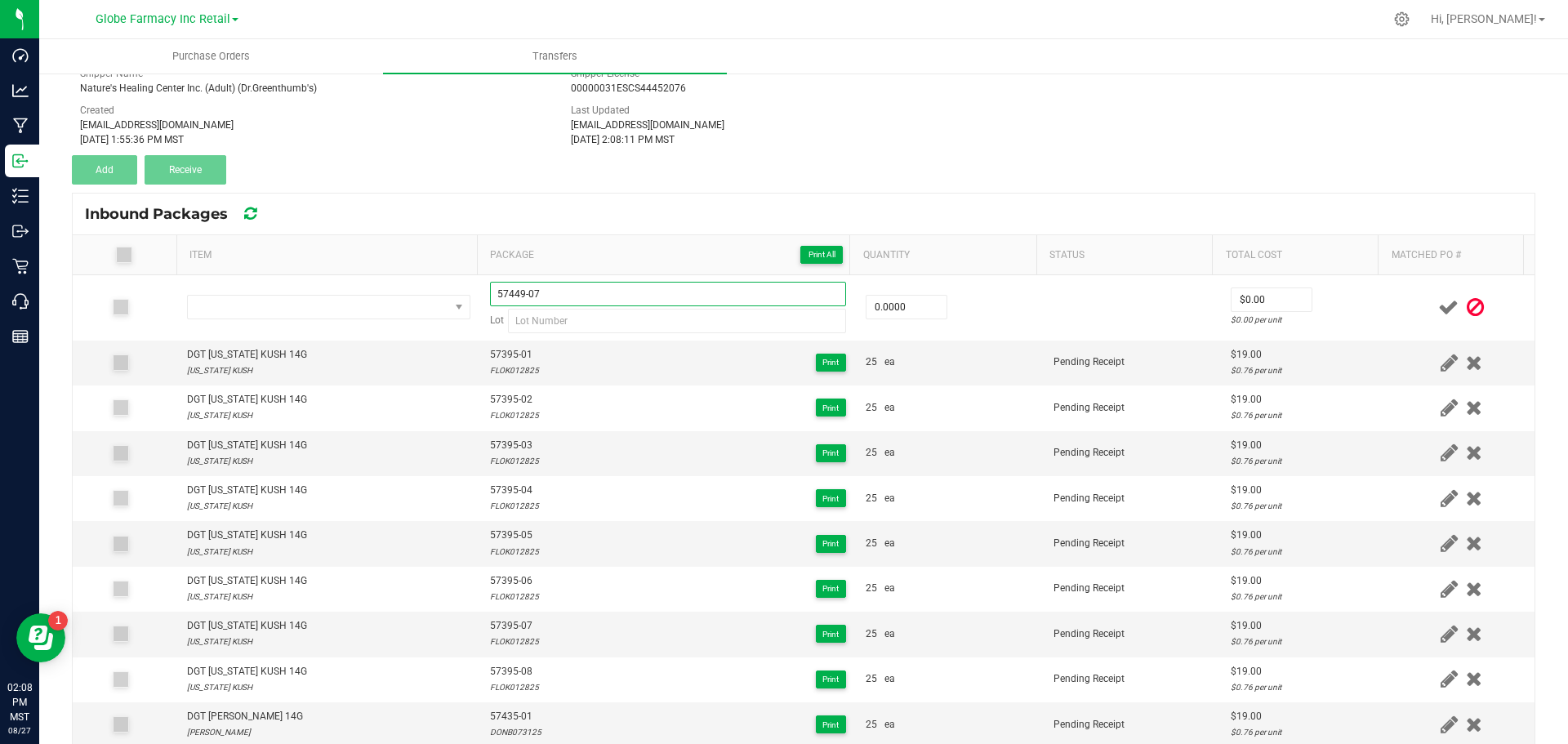
type input "57449-07"
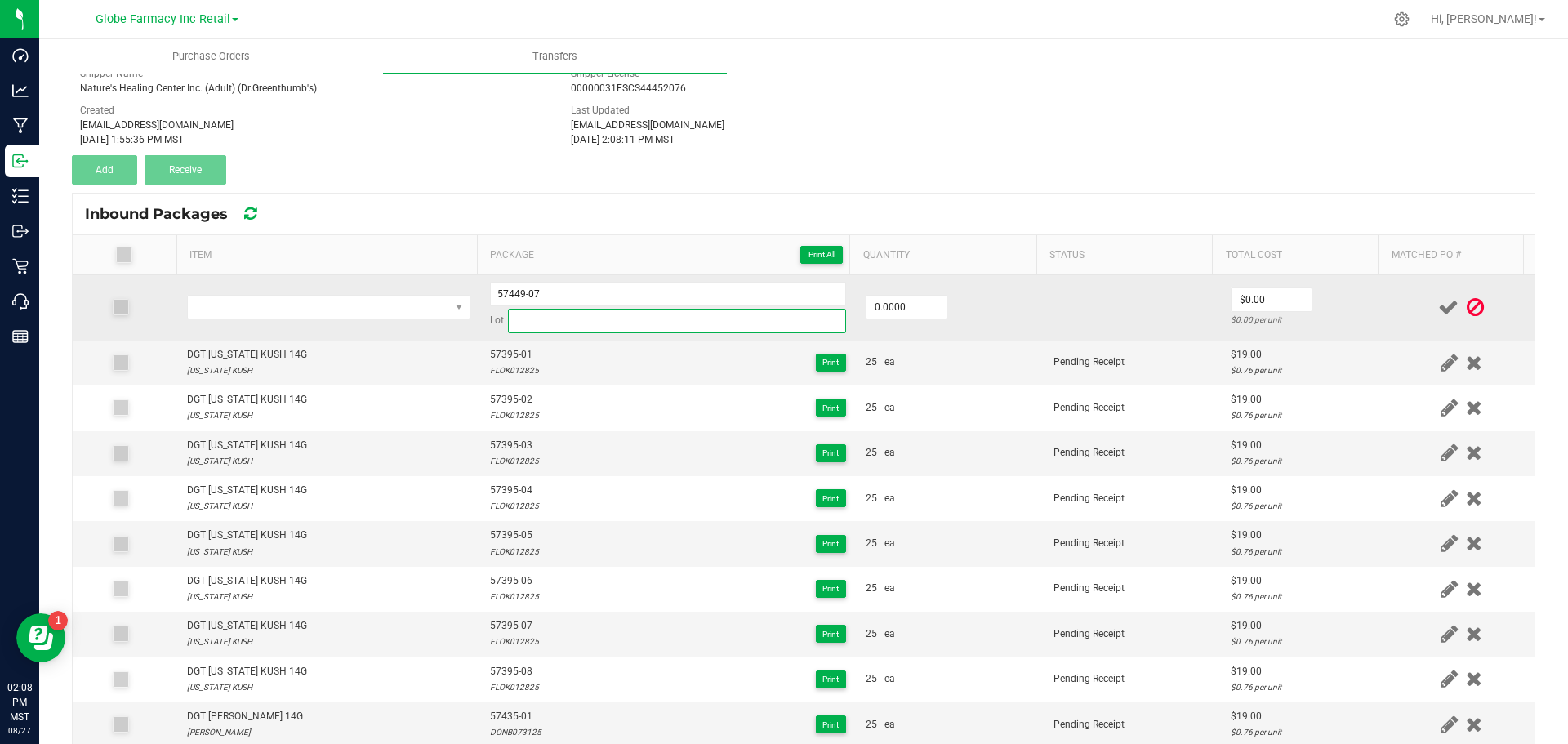
click at [574, 321] on input at bounding box center [677, 320] width 339 height 24
paste input "LEMR073125"
type input "LEMR073125"
click at [877, 308] on input "0" at bounding box center [907, 307] width 80 height 23
type input "25.0000"
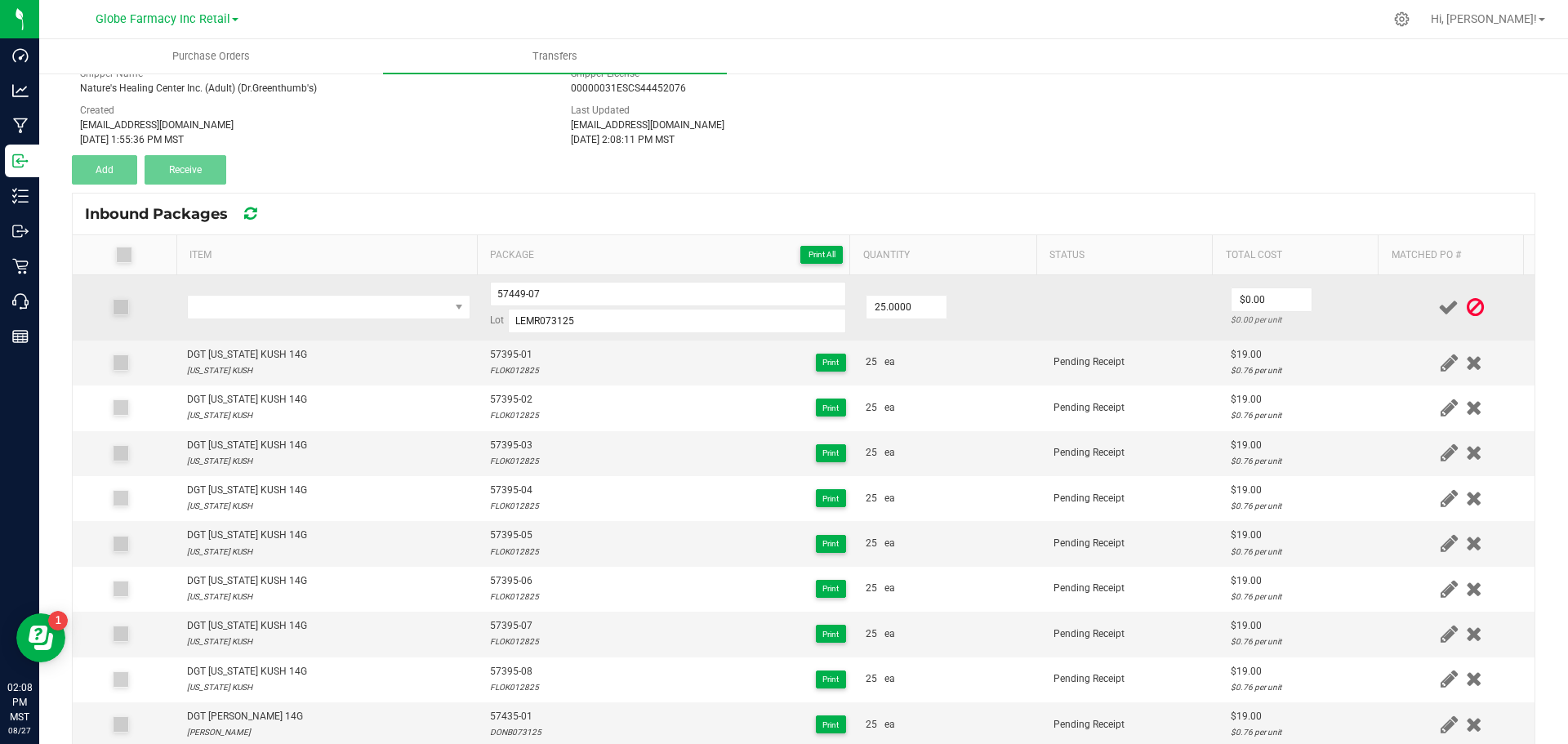
click at [960, 312] on td "25.0000" at bounding box center [949, 308] width 188 height 65
click at [215, 307] on span "NO DATA FOUND" at bounding box center [318, 307] width 262 height 23
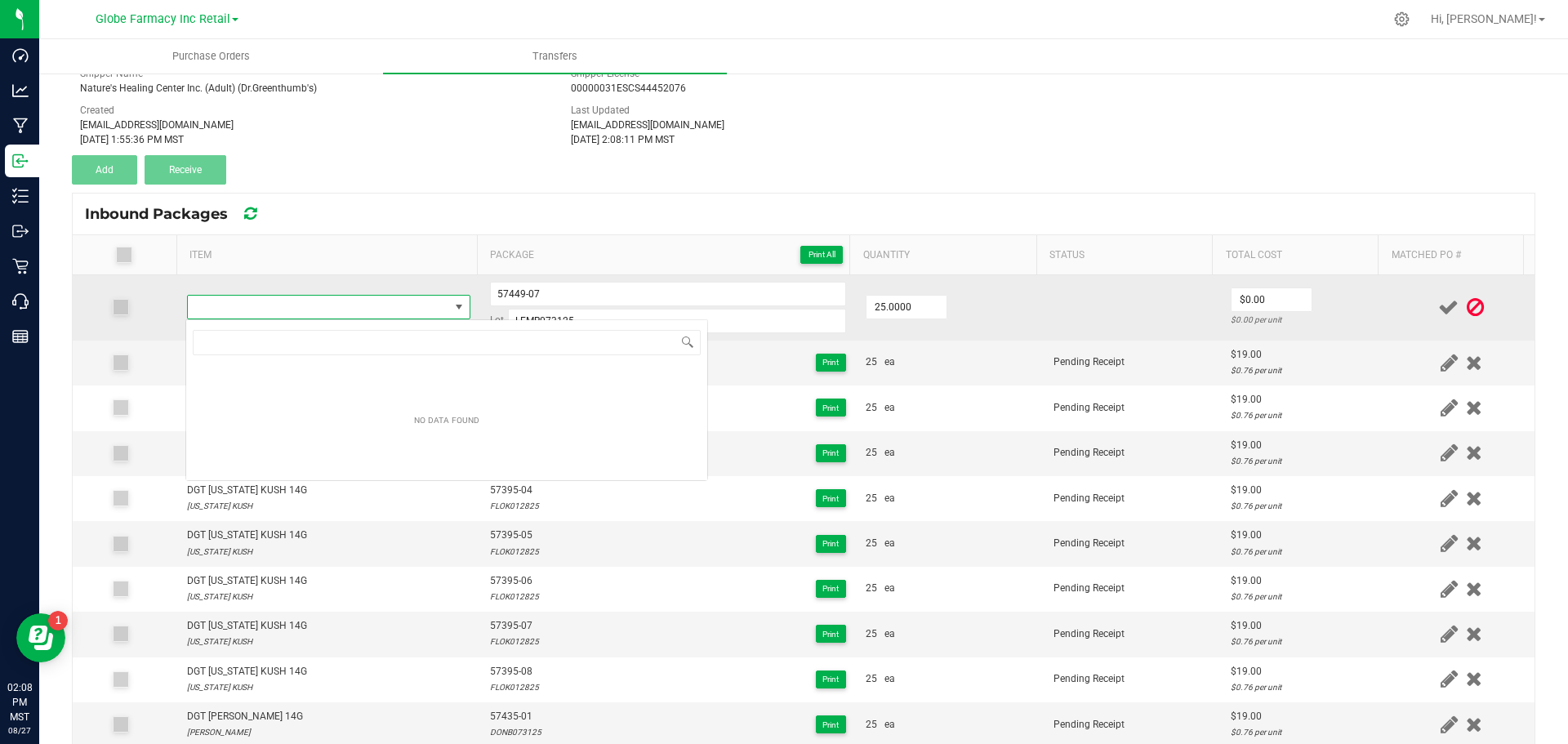
type input "DGT LEMON ROYALE 14G"
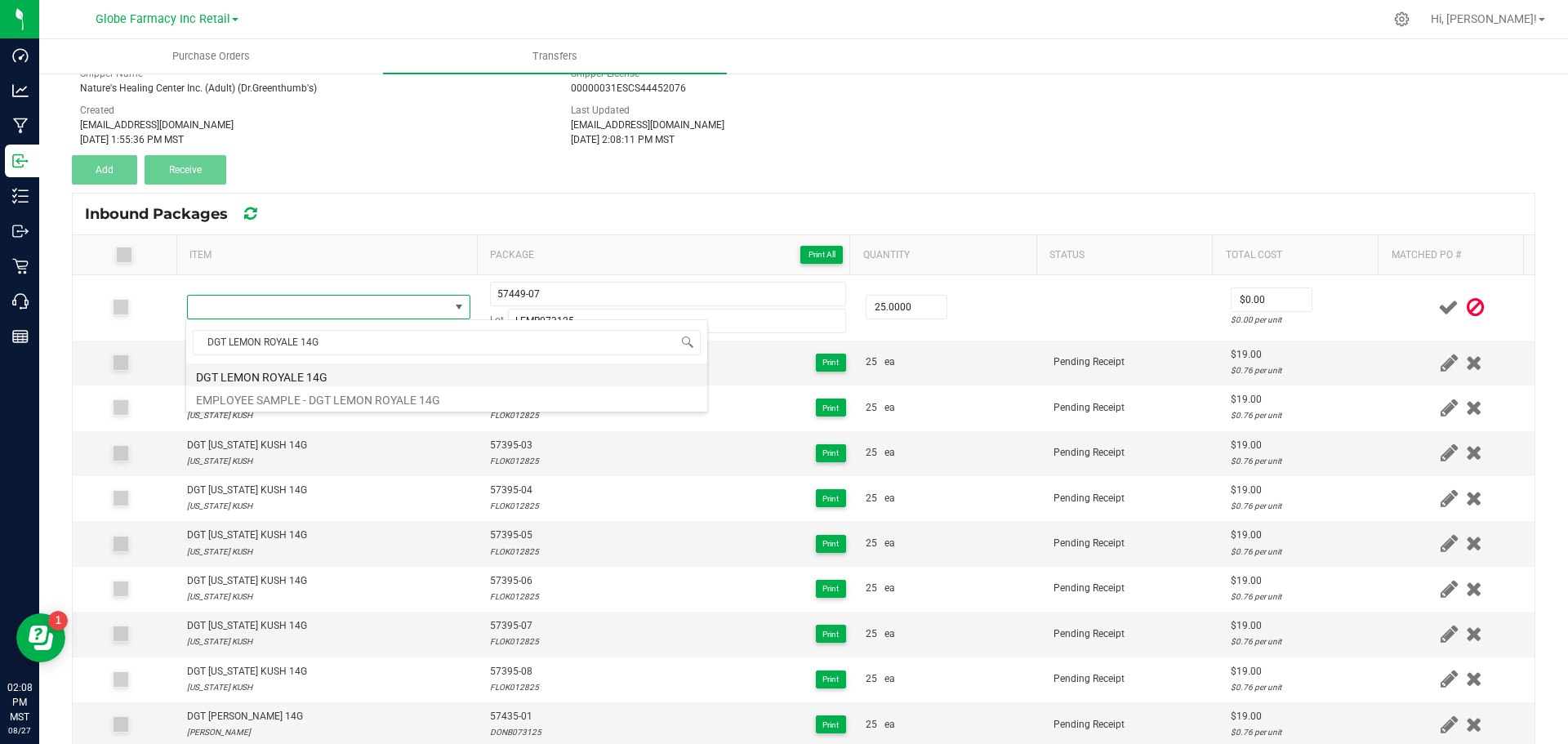
click at [262, 380] on li "DGT LEMON ROYALE 14G" at bounding box center [446, 375] width 521 height 23
type input "25 ea"
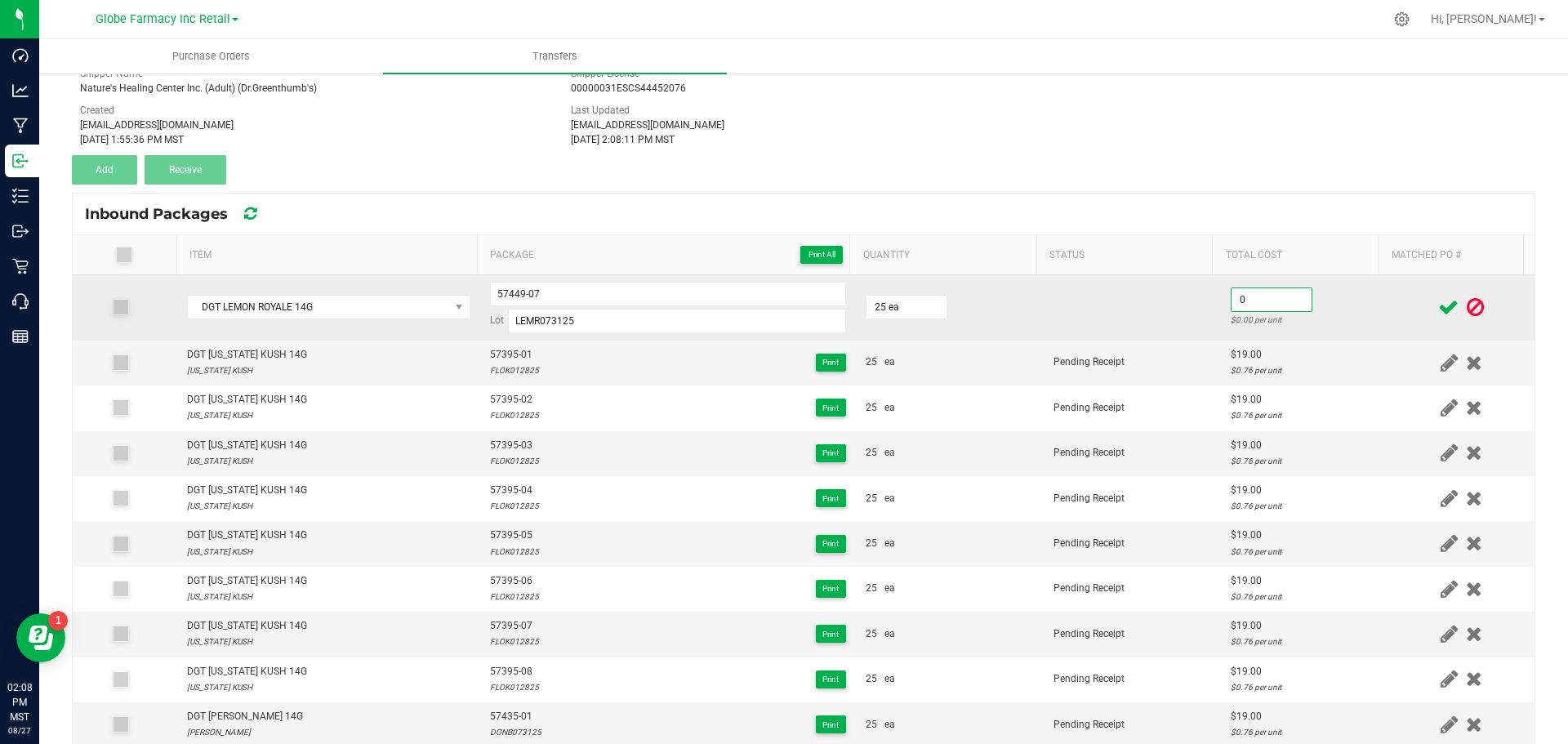
click at [1235, 293] on input "0" at bounding box center [1272, 299] width 80 height 23
type input "$19.00"
click at [1137, 308] on td at bounding box center [1133, 308] width 177 height 65
click at [893, 308] on input "25" at bounding box center [907, 307] width 80 height 23
click at [874, 305] on input "25" at bounding box center [907, 307] width 80 height 23
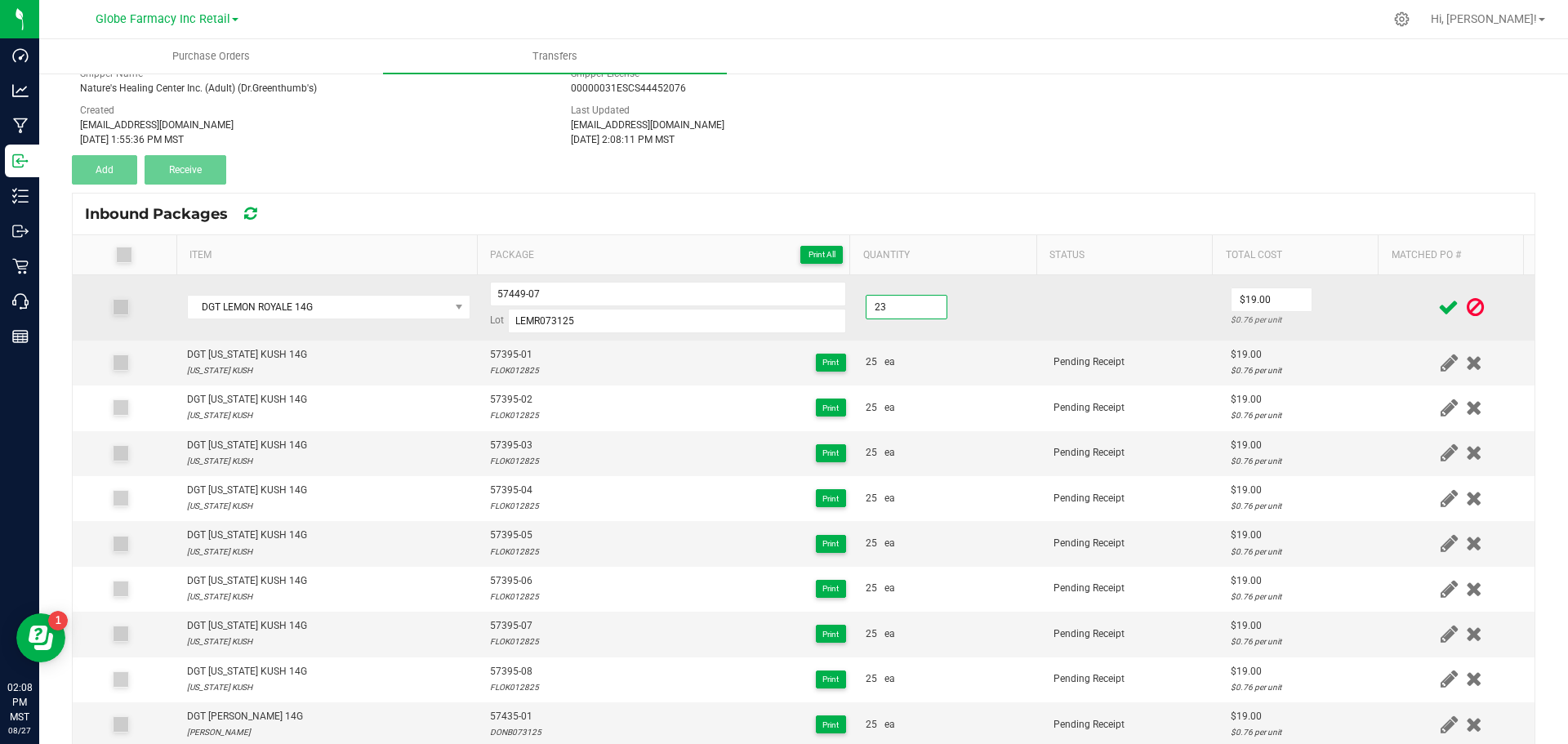
type input "23 ea"
click at [1080, 315] on td at bounding box center [1133, 308] width 177 height 65
click at [1269, 299] on input "0" at bounding box center [1272, 299] width 80 height 23
type input "$19.00"
click at [1152, 306] on td at bounding box center [1133, 308] width 177 height 65
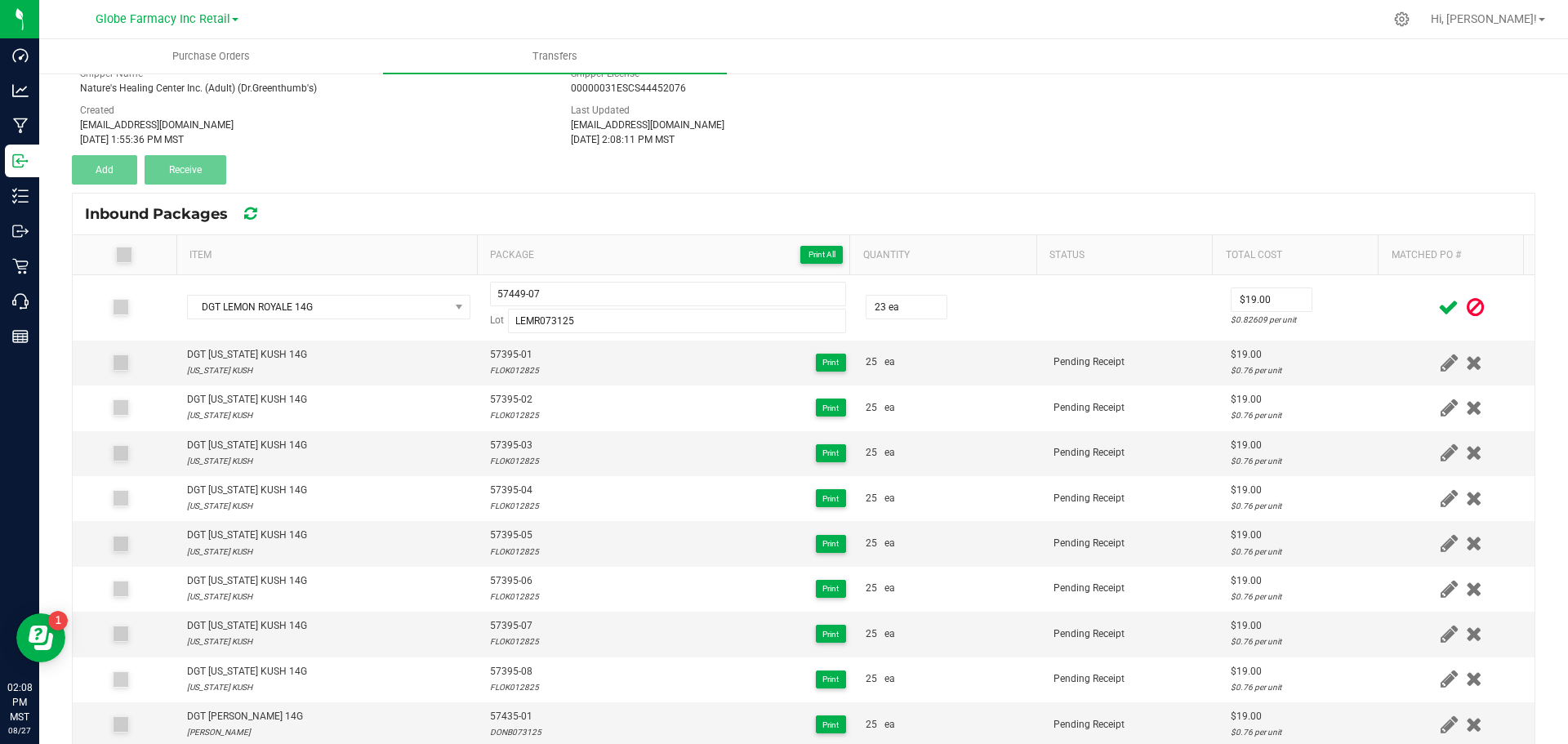
click at [1438, 301] on icon at bounding box center [1448, 308] width 20 height 20
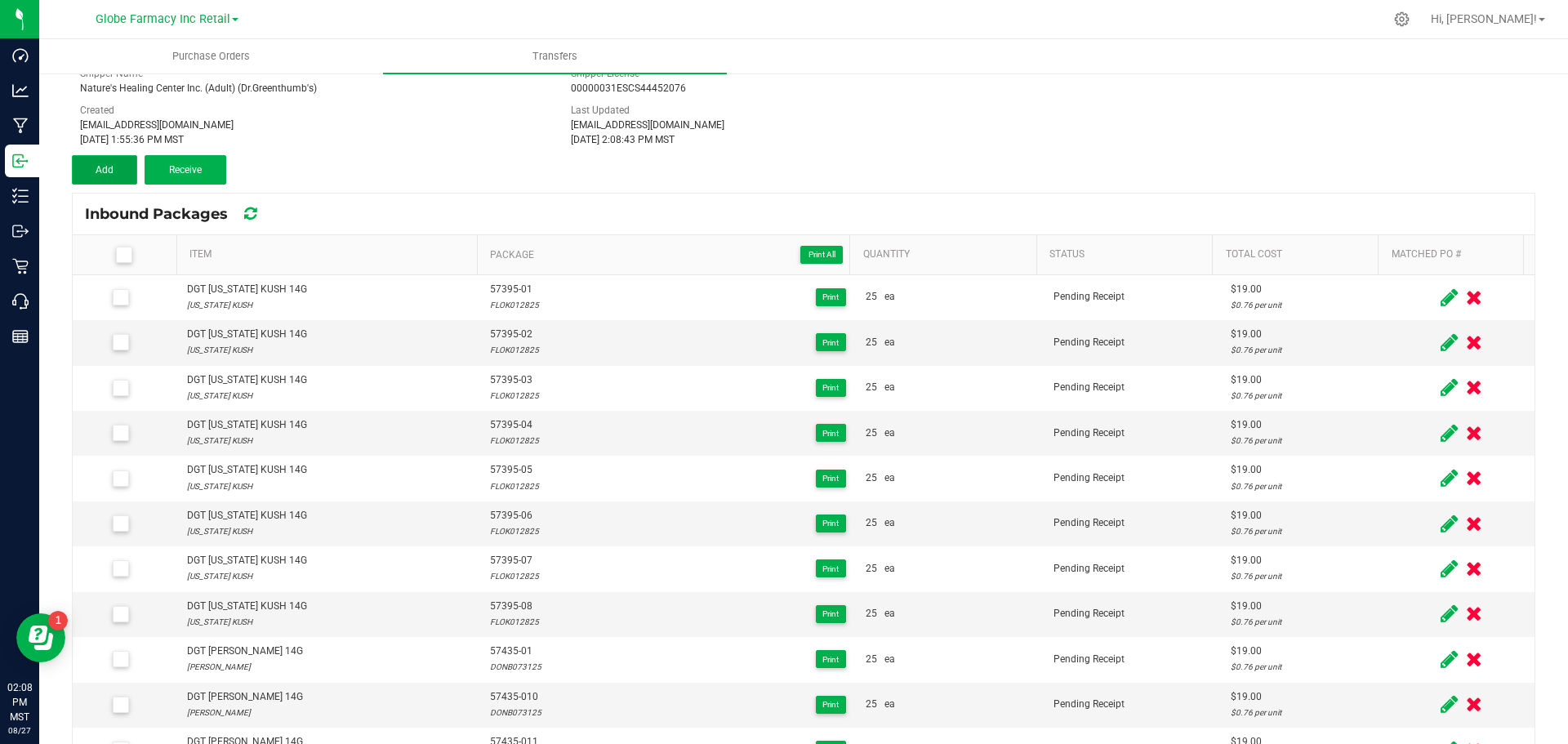
click at [118, 169] on button "Add" at bounding box center [104, 170] width 65 height 29
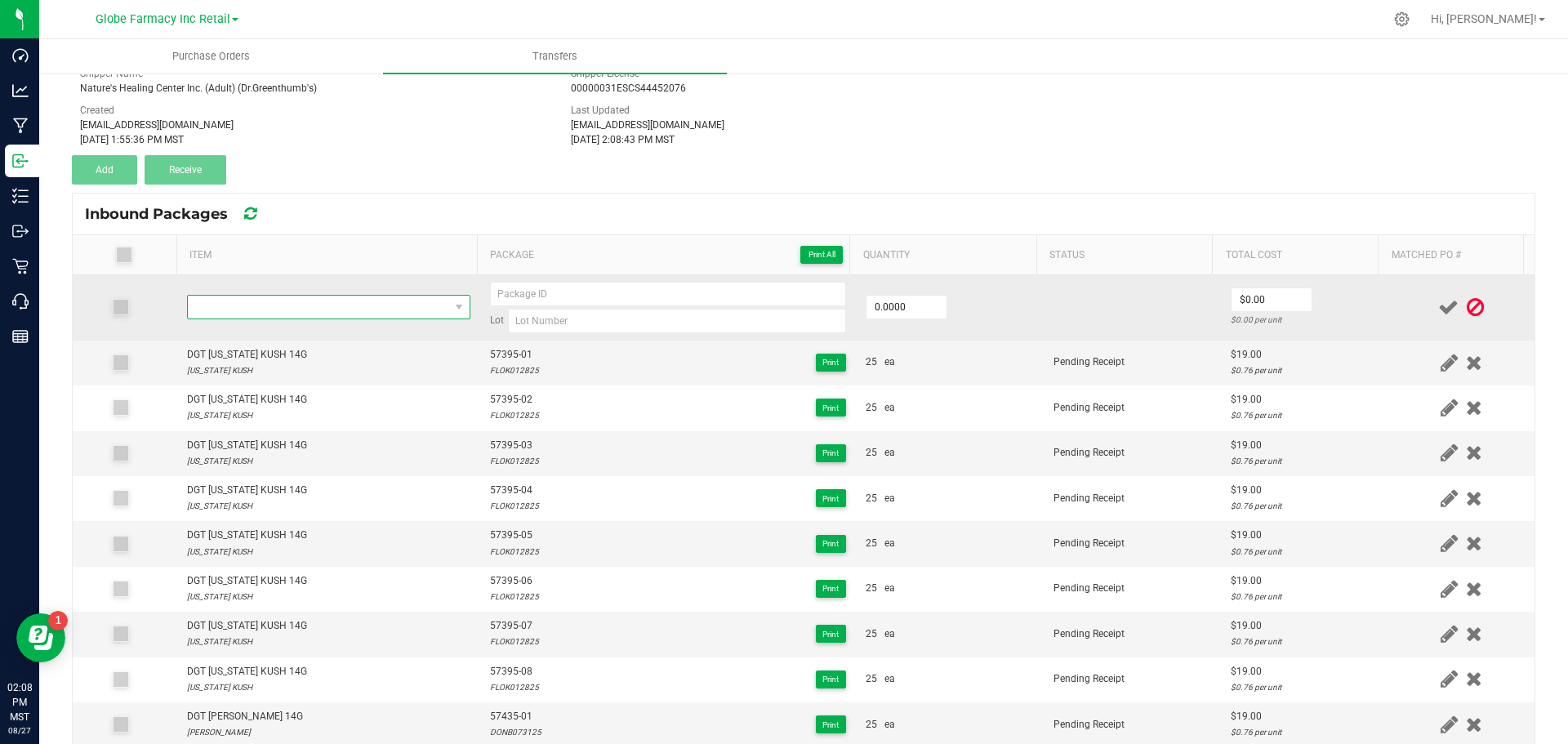
click at [247, 303] on span "NO DATA FOUND" at bounding box center [318, 307] width 262 height 23
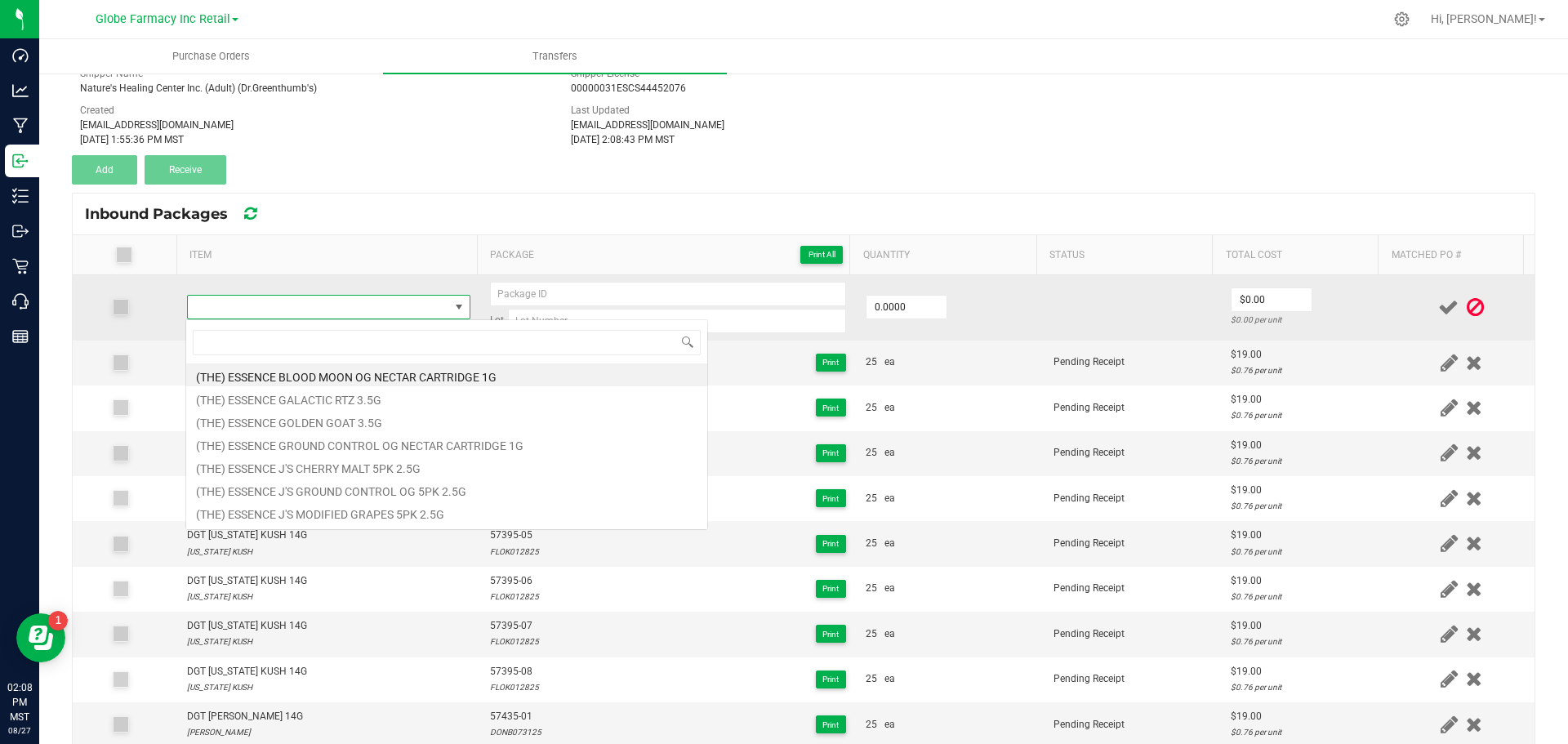
type input "DGT MASTER KUSH 14G"
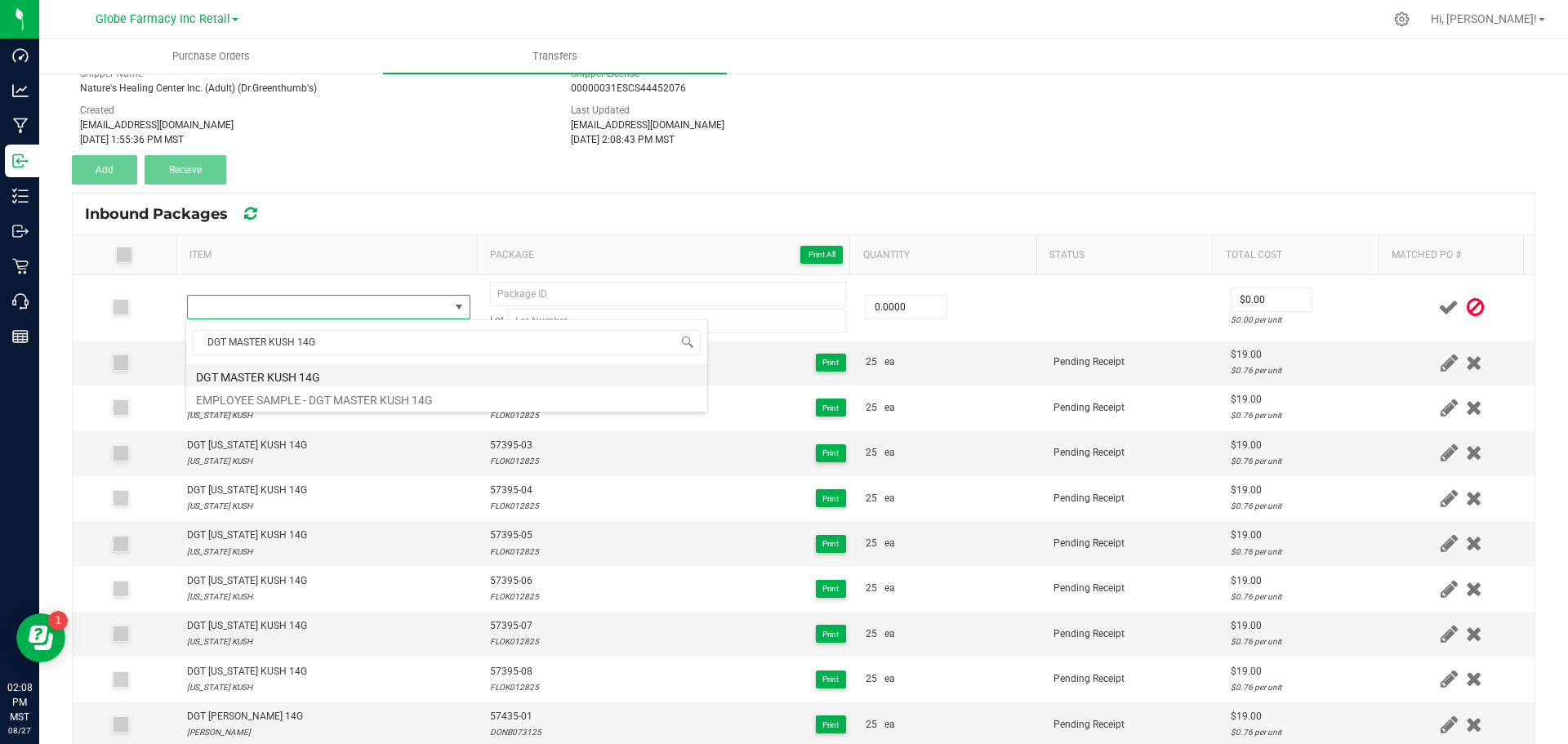
click at [223, 367] on li "DGT MASTER KUSH 14G" at bounding box center [446, 375] width 521 height 23
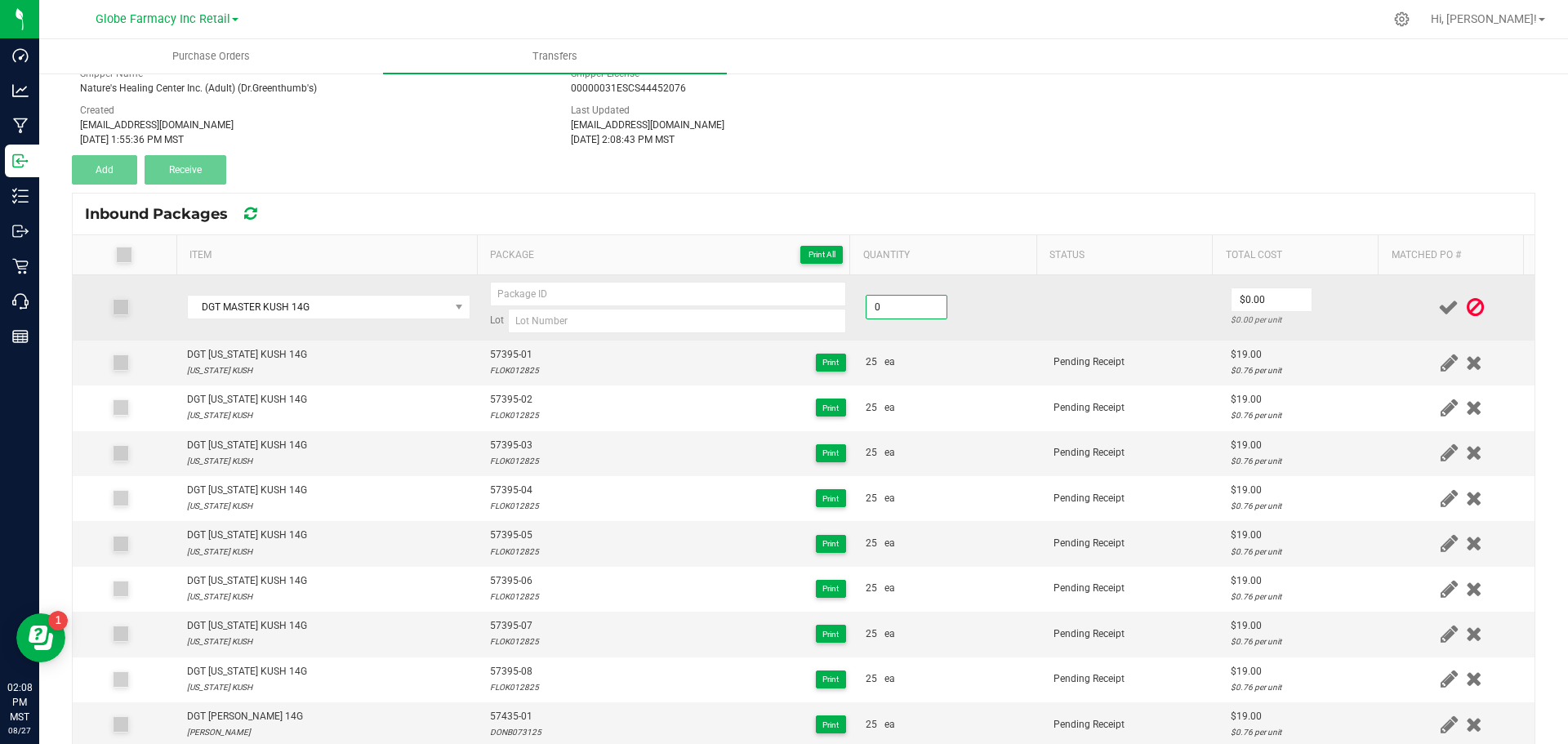
click at [902, 305] on input "0" at bounding box center [907, 307] width 80 height 23
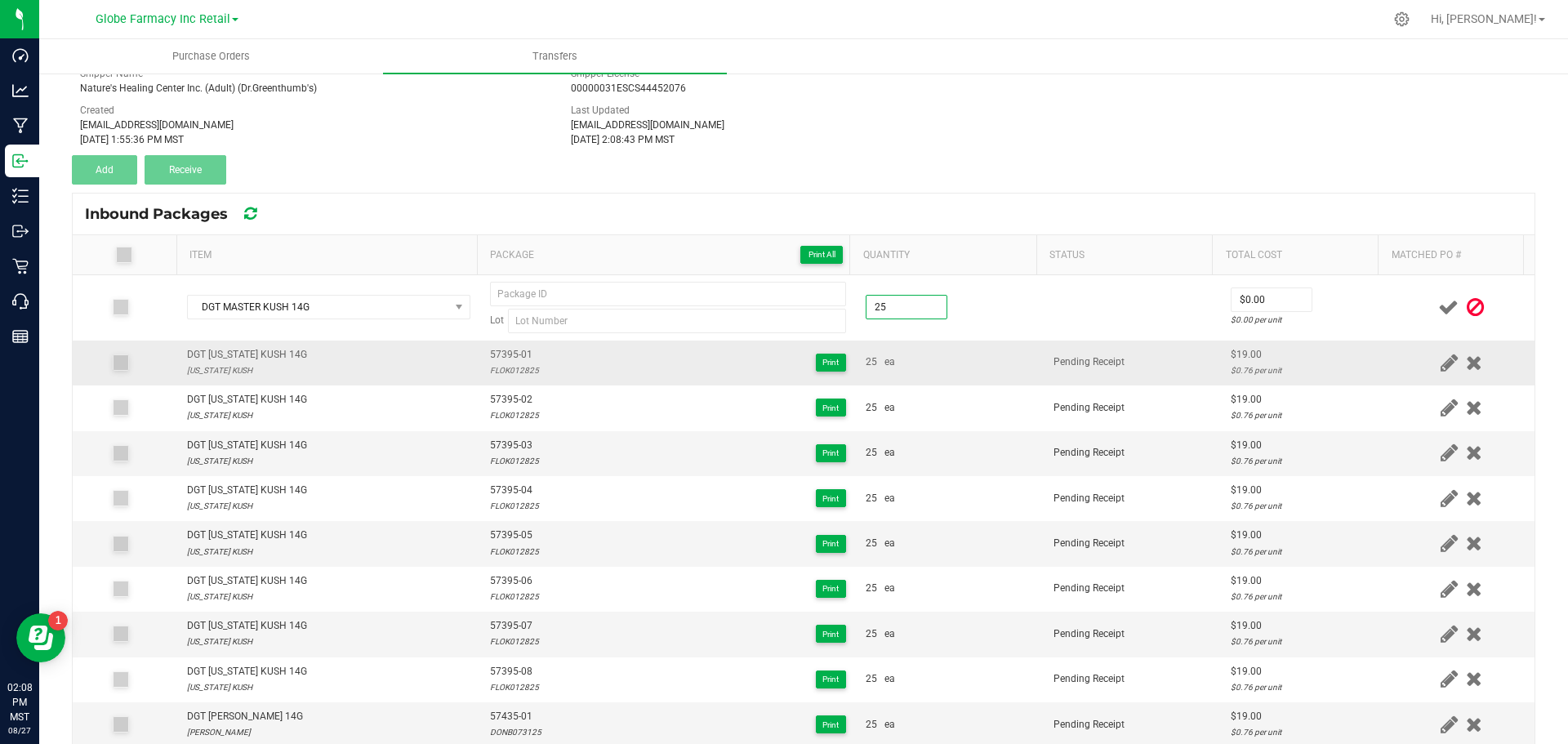
type input "25 ea"
click at [928, 341] on td "25 ea" at bounding box center [949, 363] width 188 height 45
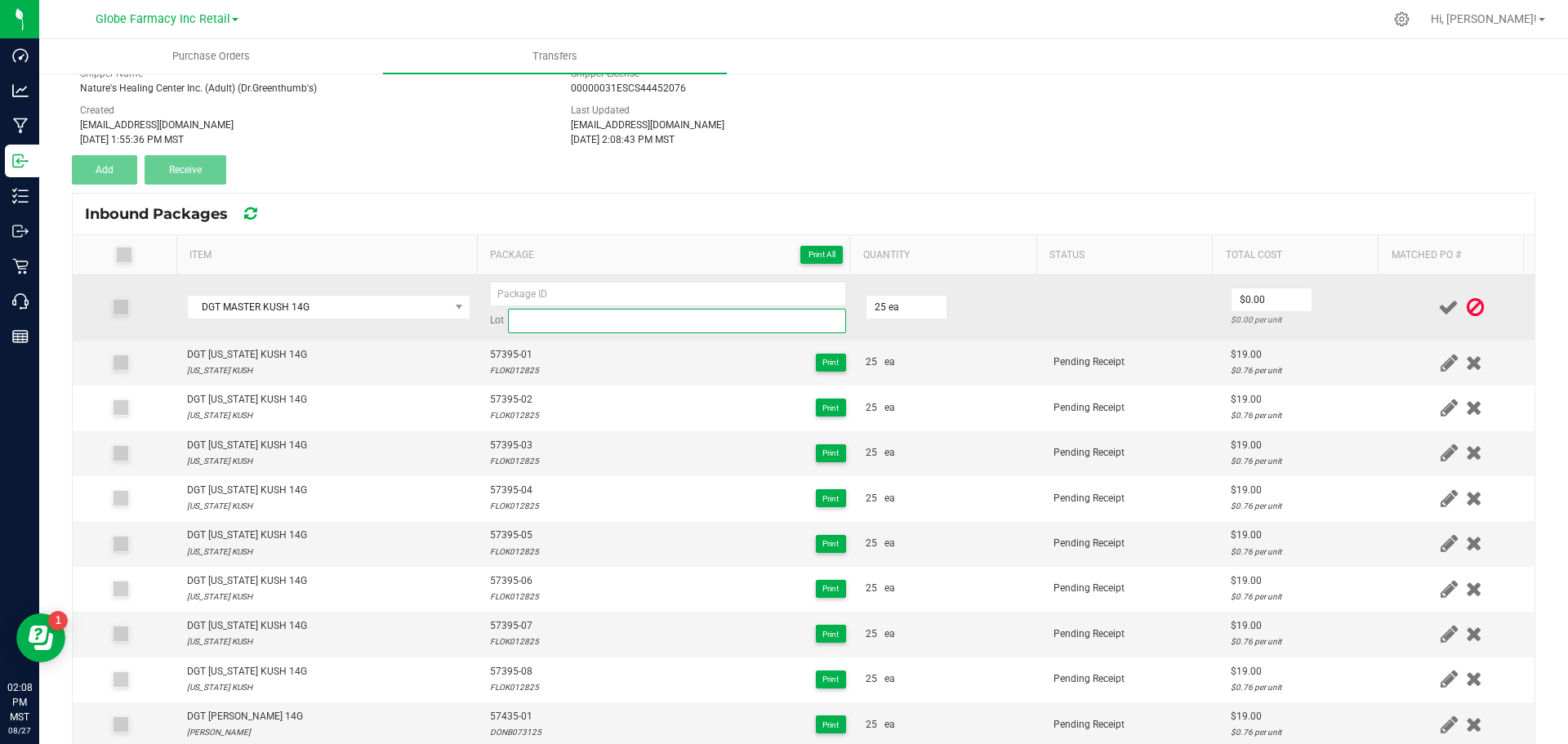
click at [695, 323] on input at bounding box center [677, 320] width 339 height 24
paste input "MASK073125"
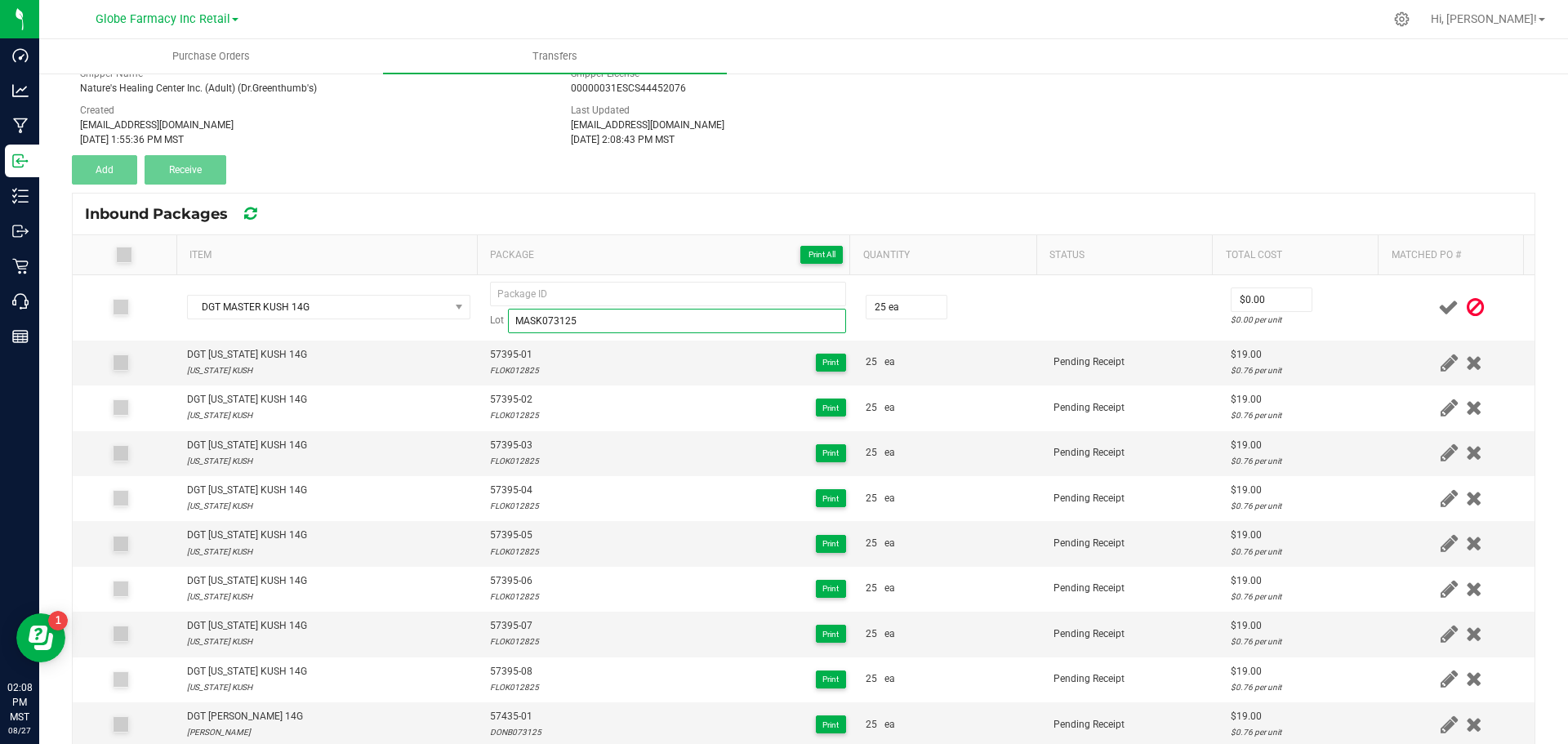
type input "MASK073125"
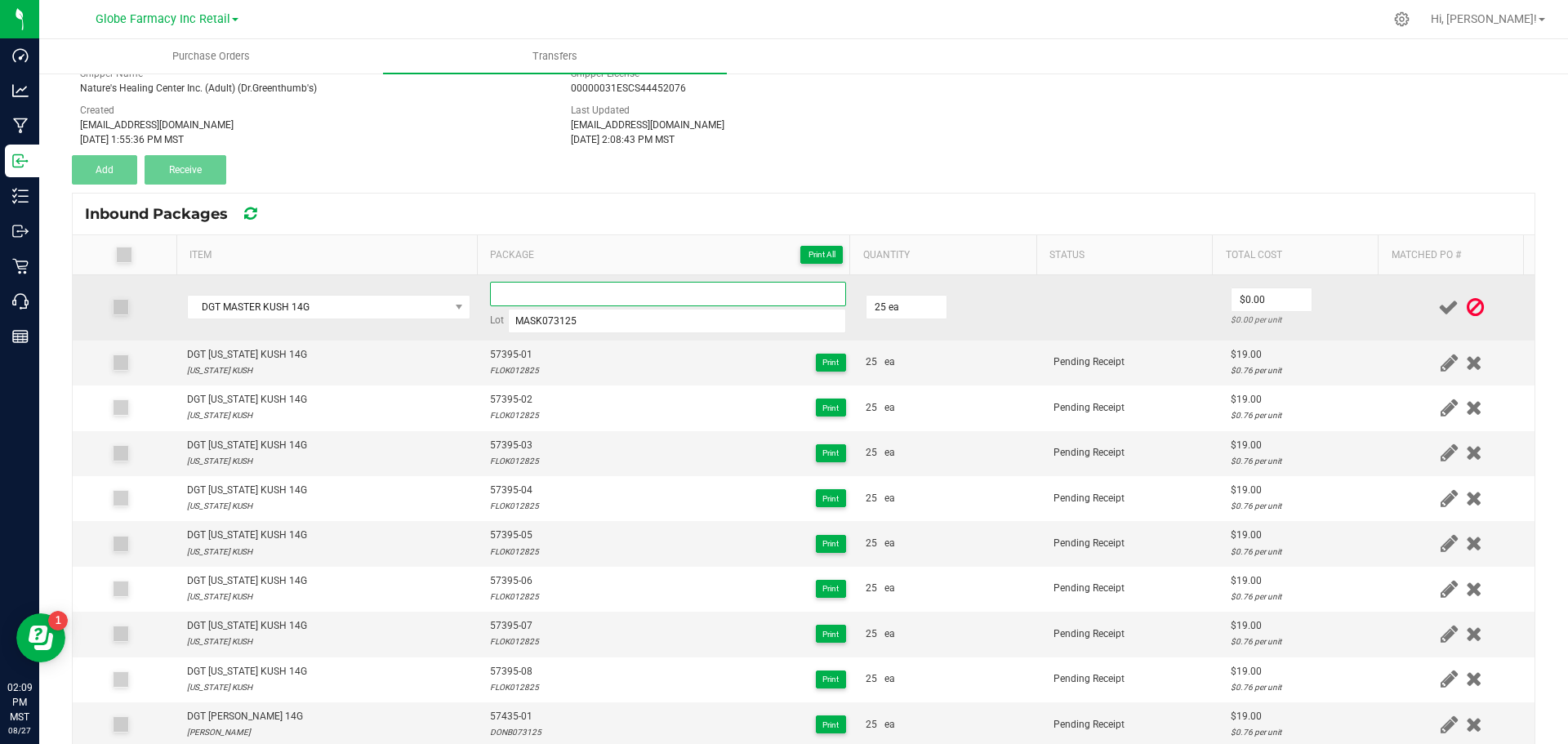
click at [568, 303] on input at bounding box center [668, 293] width 356 height 24
paste input "57461"
type input "57461-01"
click at [1248, 312] on div "$0.00 per unit" at bounding box center [1305, 319] width 148 height 16
click at [1239, 297] on input "0" at bounding box center [1272, 299] width 80 height 23
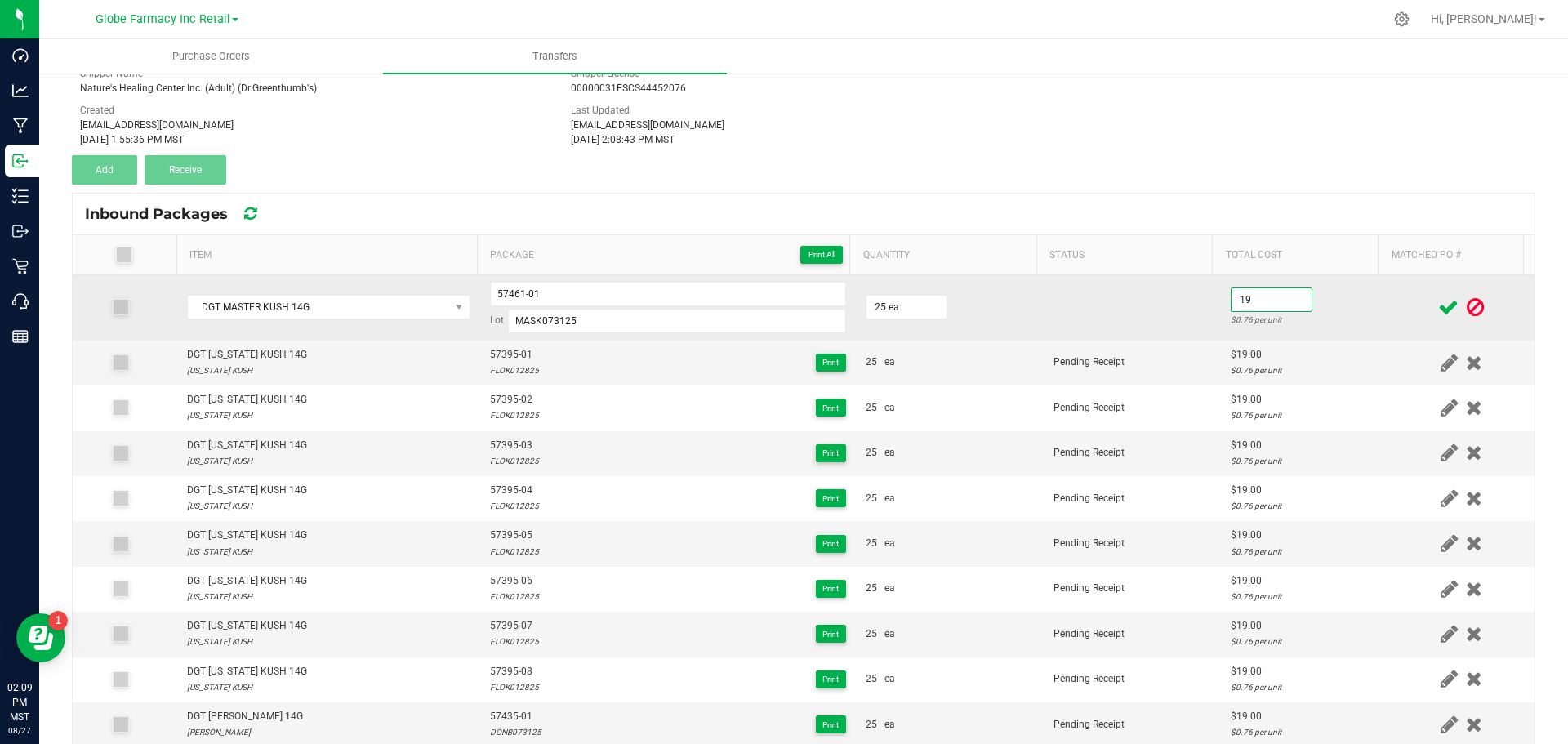
type input "$19.00"
click at [1190, 307] on td at bounding box center [1133, 308] width 177 height 65
click at [499, 292] on input "57461-01" at bounding box center [668, 293] width 356 height 24
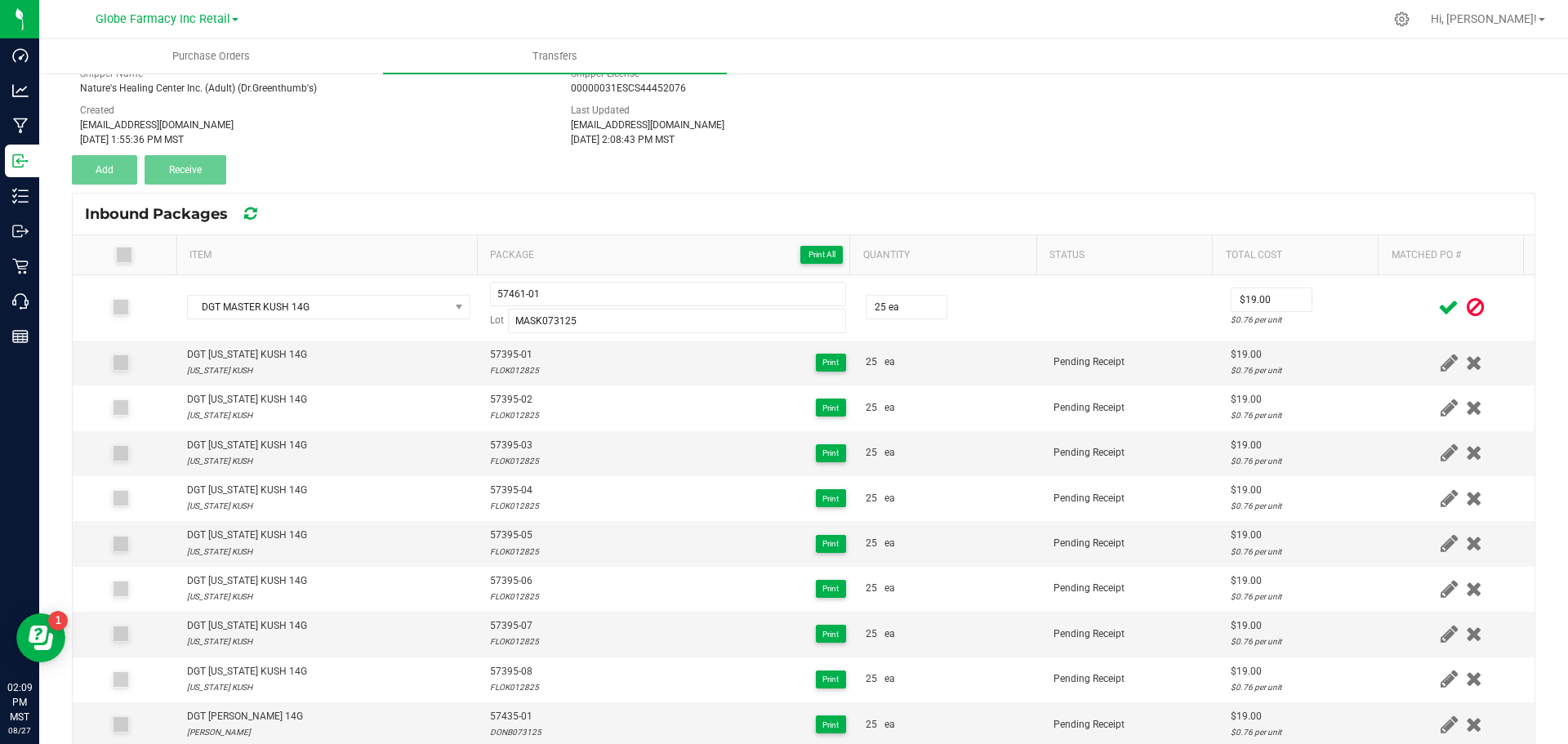
click at [1438, 305] on icon at bounding box center [1448, 308] width 20 height 20
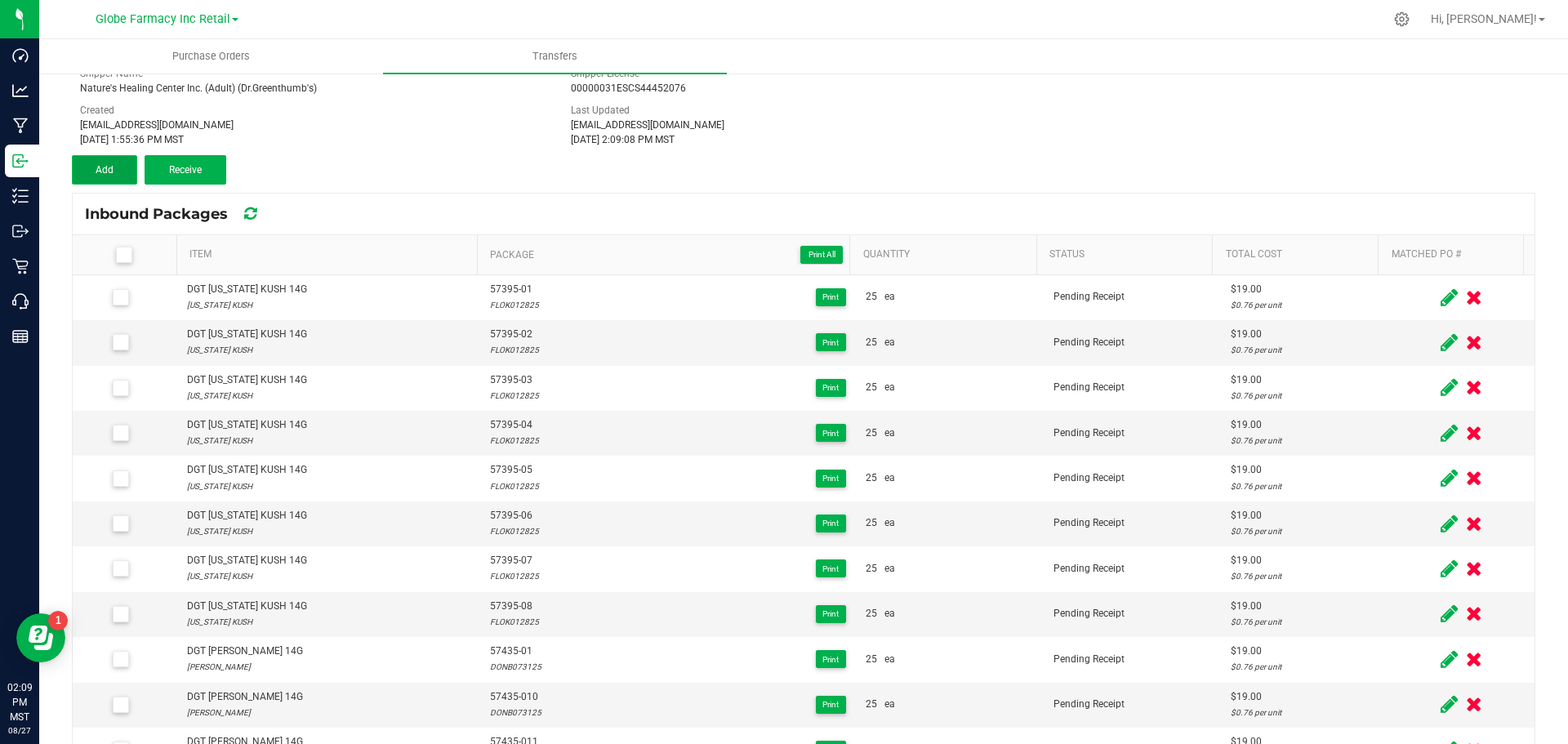
click at [90, 176] on button "Add" at bounding box center [104, 170] width 65 height 29
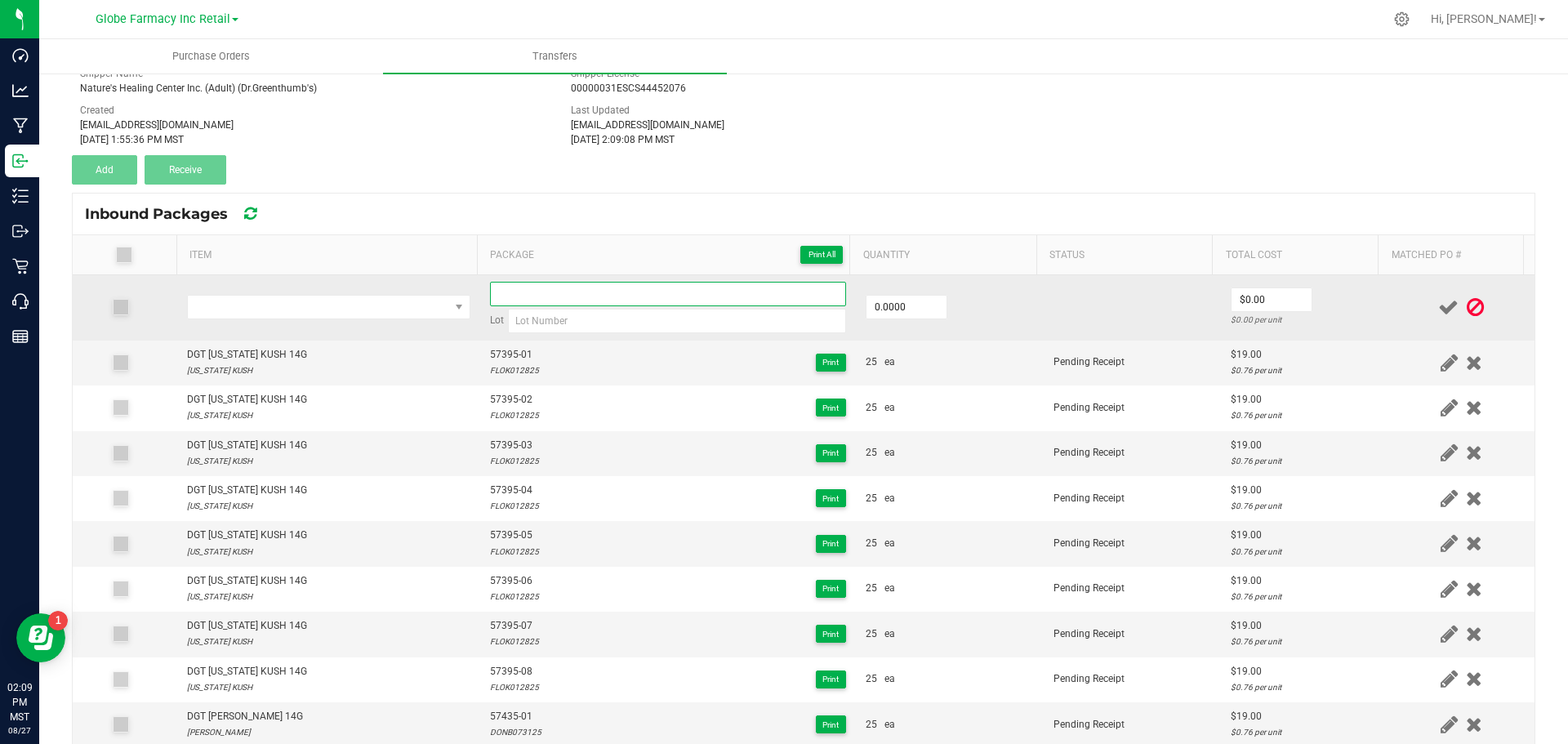
click at [512, 295] on input at bounding box center [668, 293] width 356 height 24
paste input "57461-01"
type input "57461-02"
click at [885, 308] on input "0" at bounding box center [907, 307] width 80 height 23
type input "25.0000"
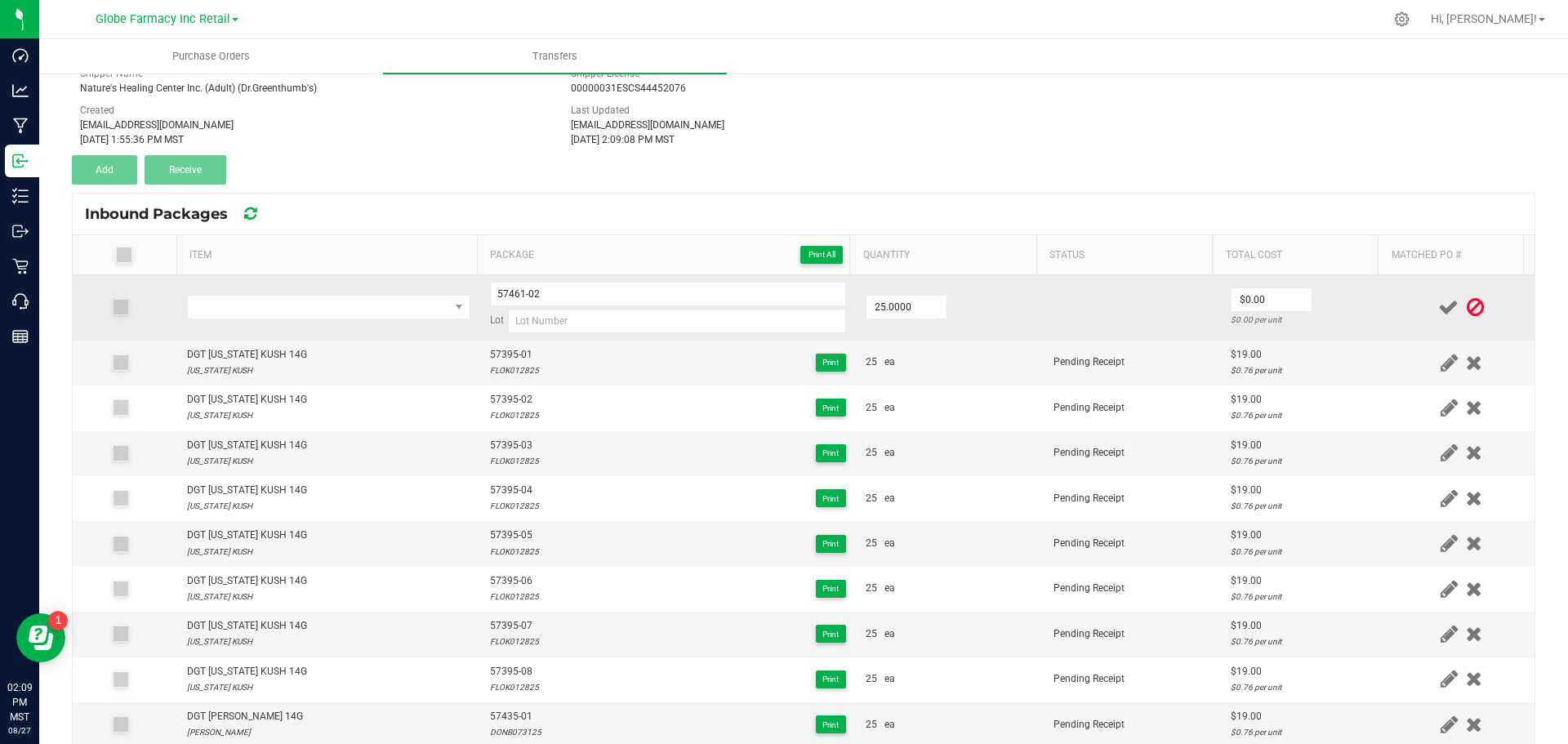
click at [976, 327] on td "25.0000" at bounding box center [949, 308] width 188 height 65
click at [559, 324] on input at bounding box center [677, 320] width 339 height 24
paste input "MASK073125"
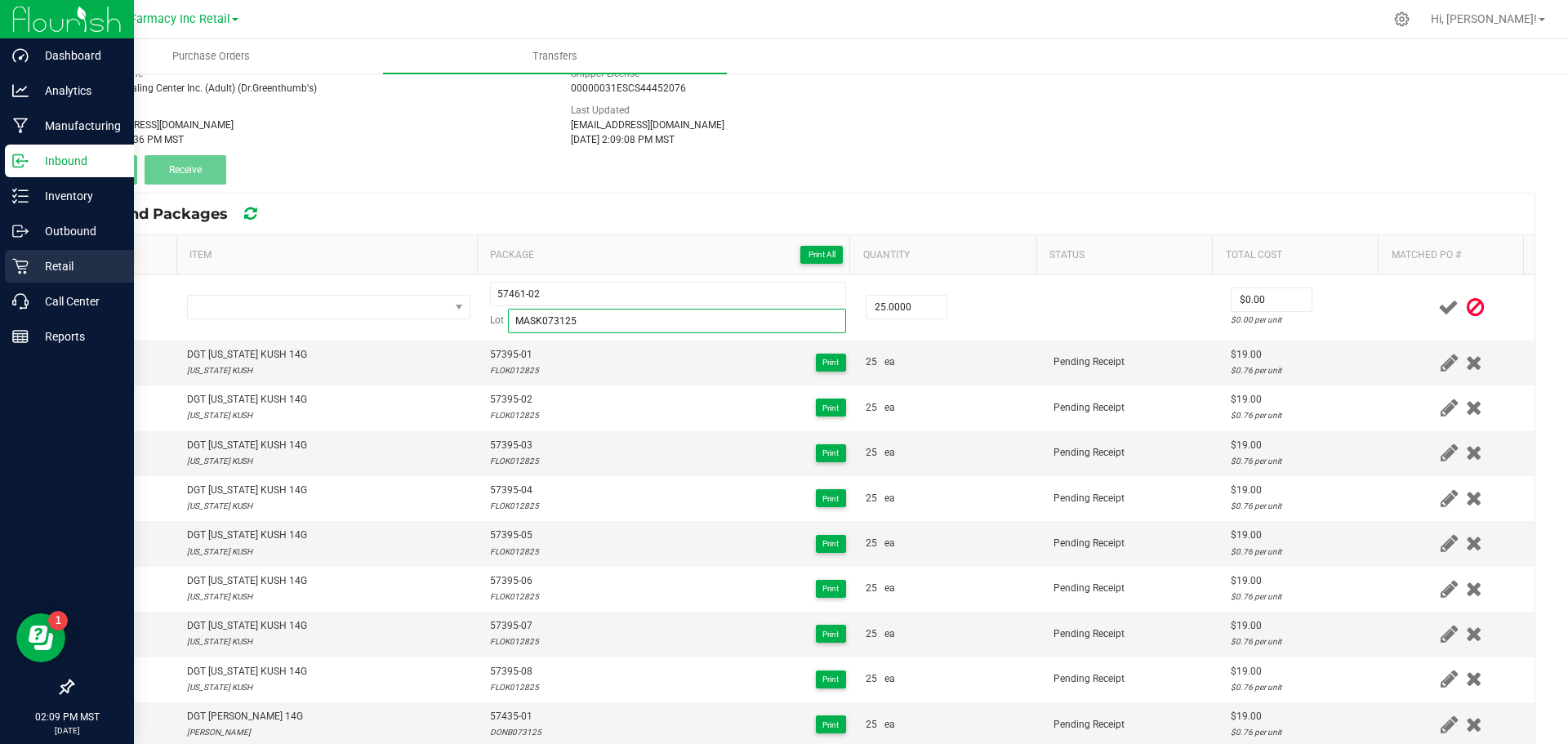
type input "MASK073125"
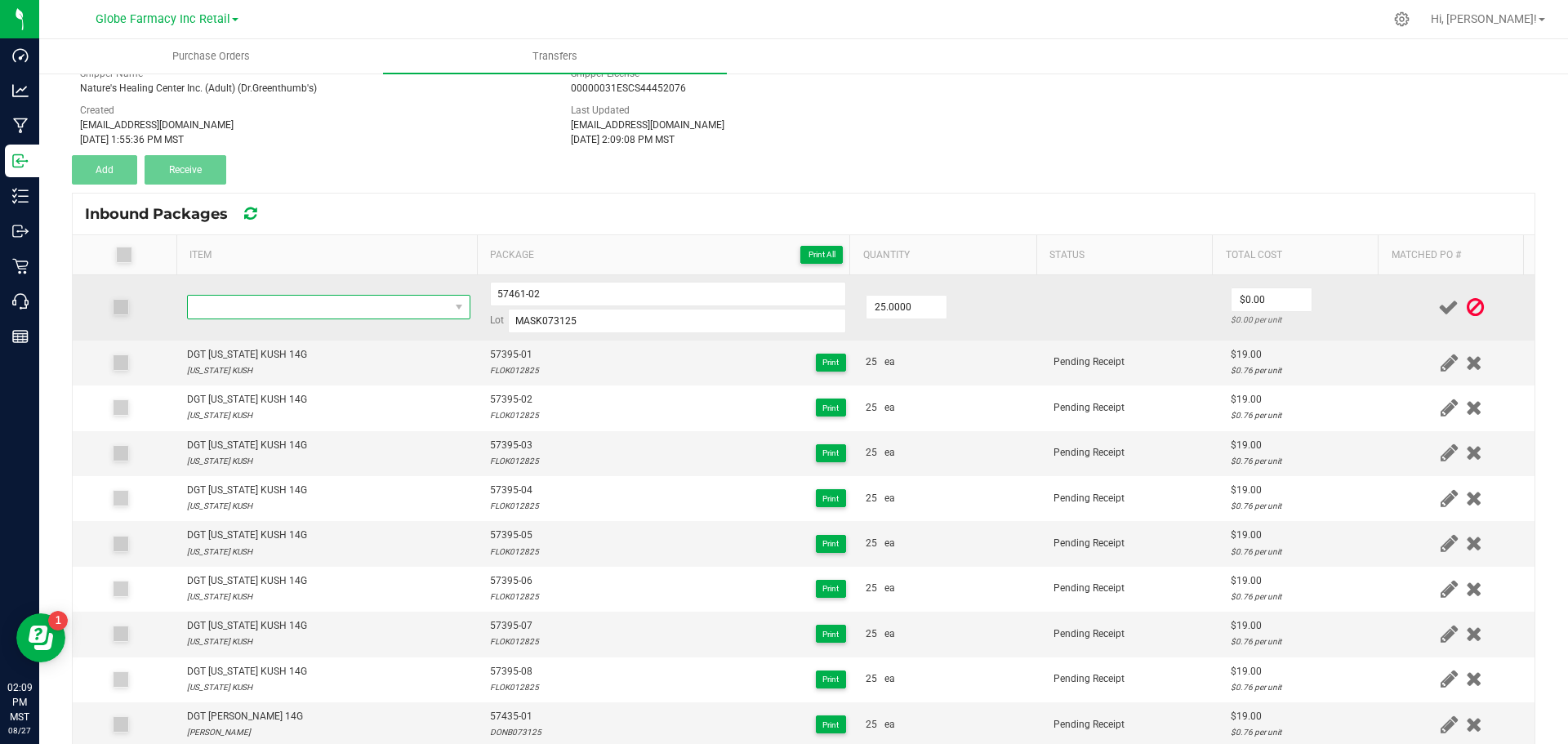
click at [262, 304] on span "NO DATA FOUND" at bounding box center [318, 307] width 262 height 23
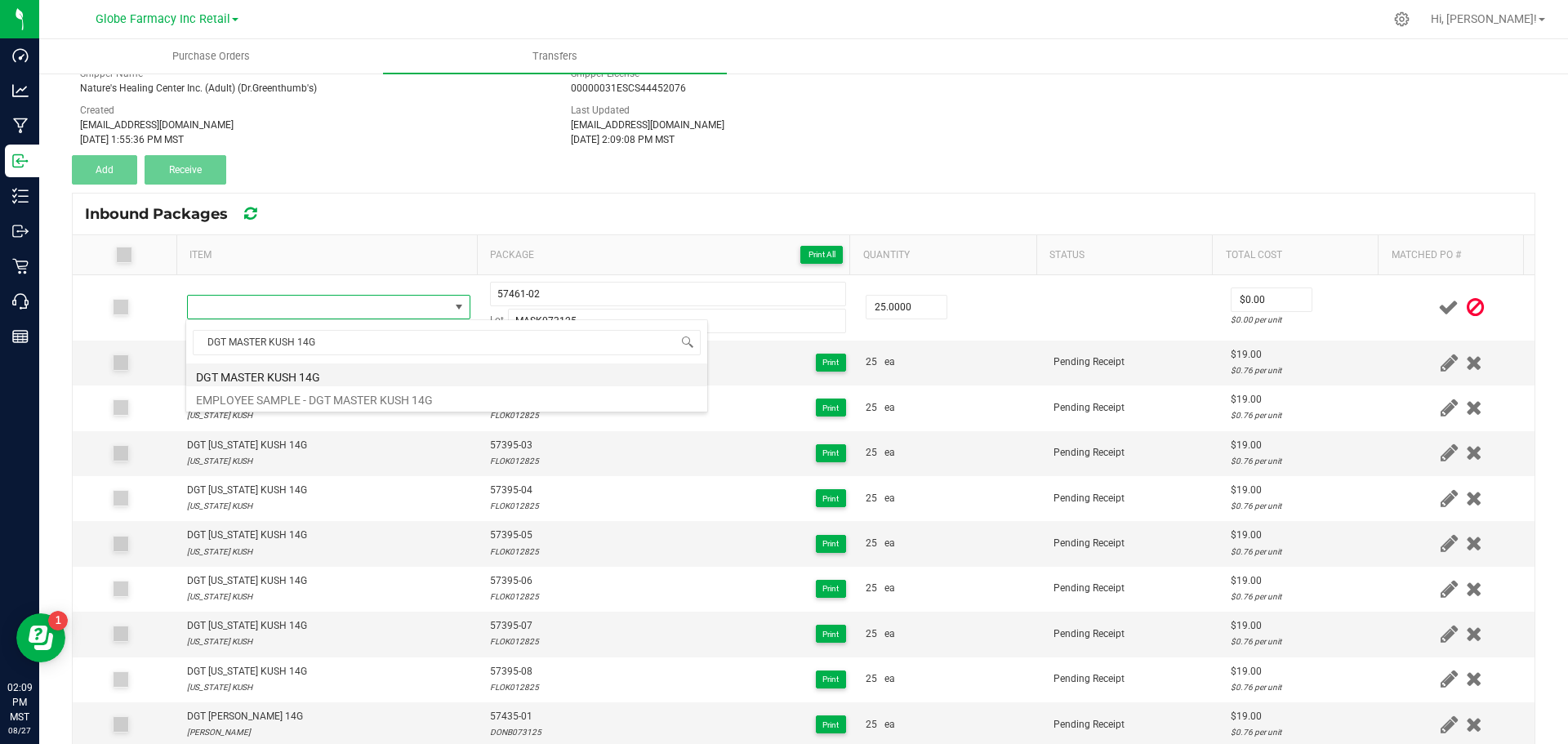
click at [239, 377] on li "DGT MASTER KUSH 14G" at bounding box center [446, 375] width 521 height 23
type input "25 ea"
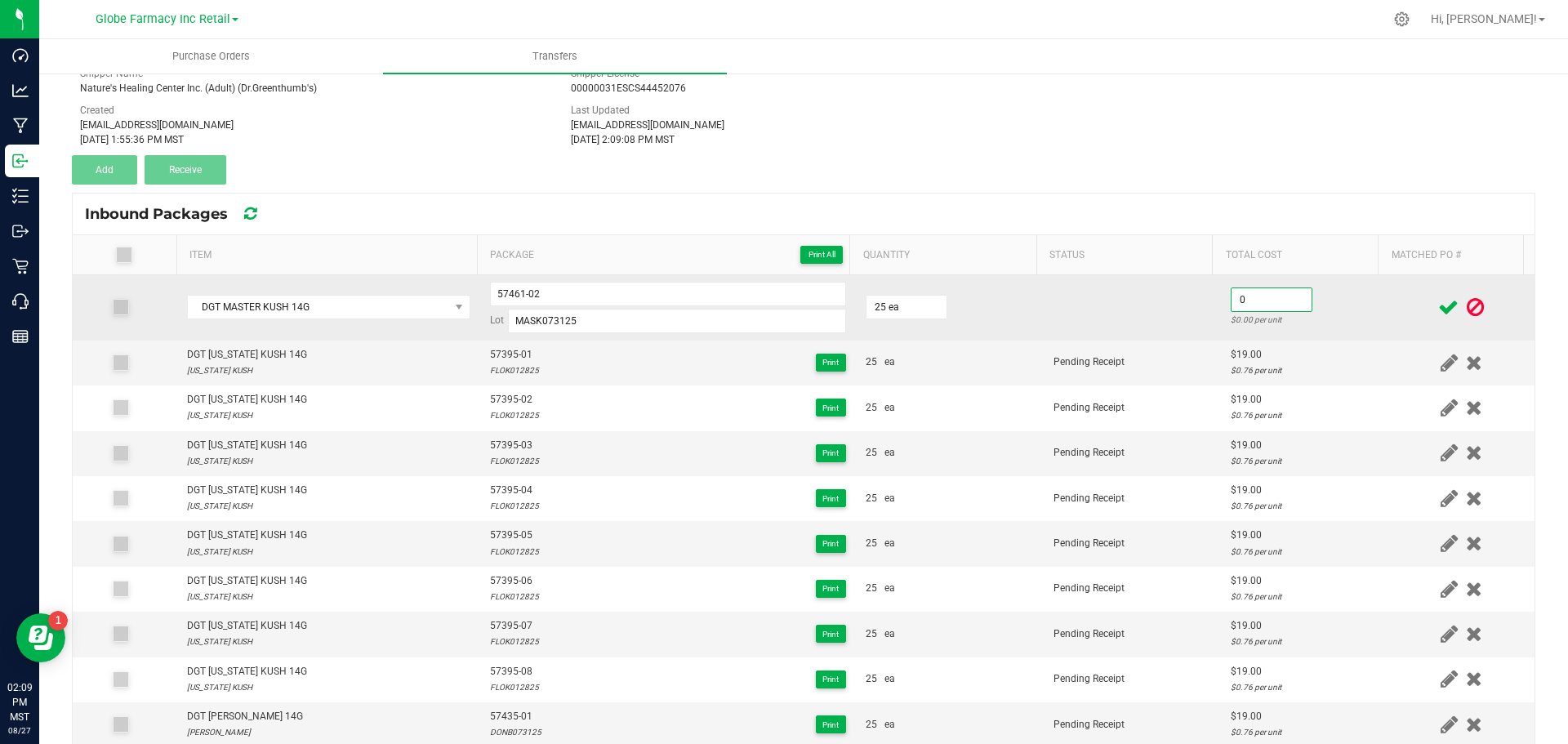
click at [1233, 297] on input "0" at bounding box center [1272, 299] width 80 height 23
type input "$19.00"
click at [511, 297] on input "57461-02" at bounding box center [668, 293] width 356 height 24
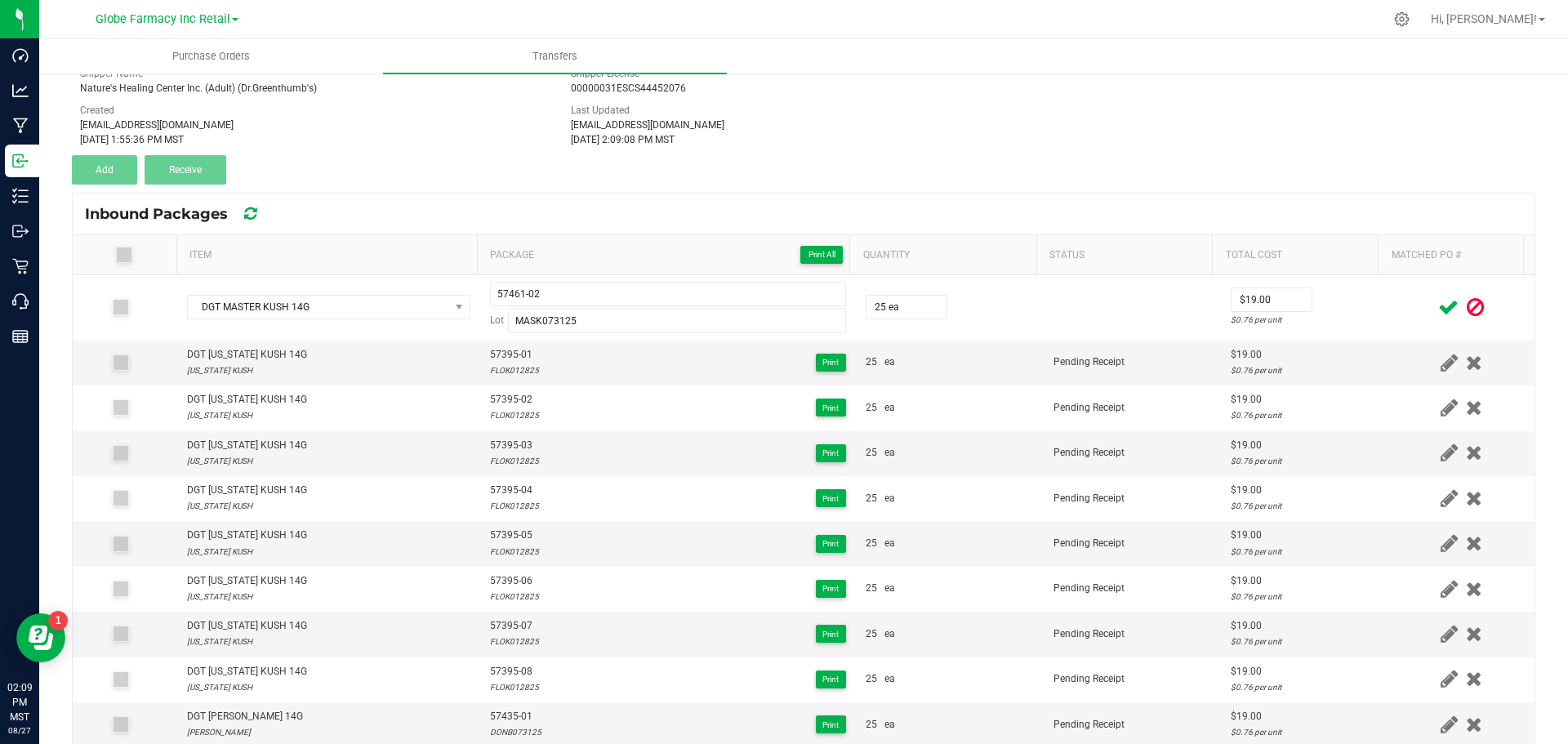
click at [1438, 308] on icon at bounding box center [1448, 308] width 20 height 20
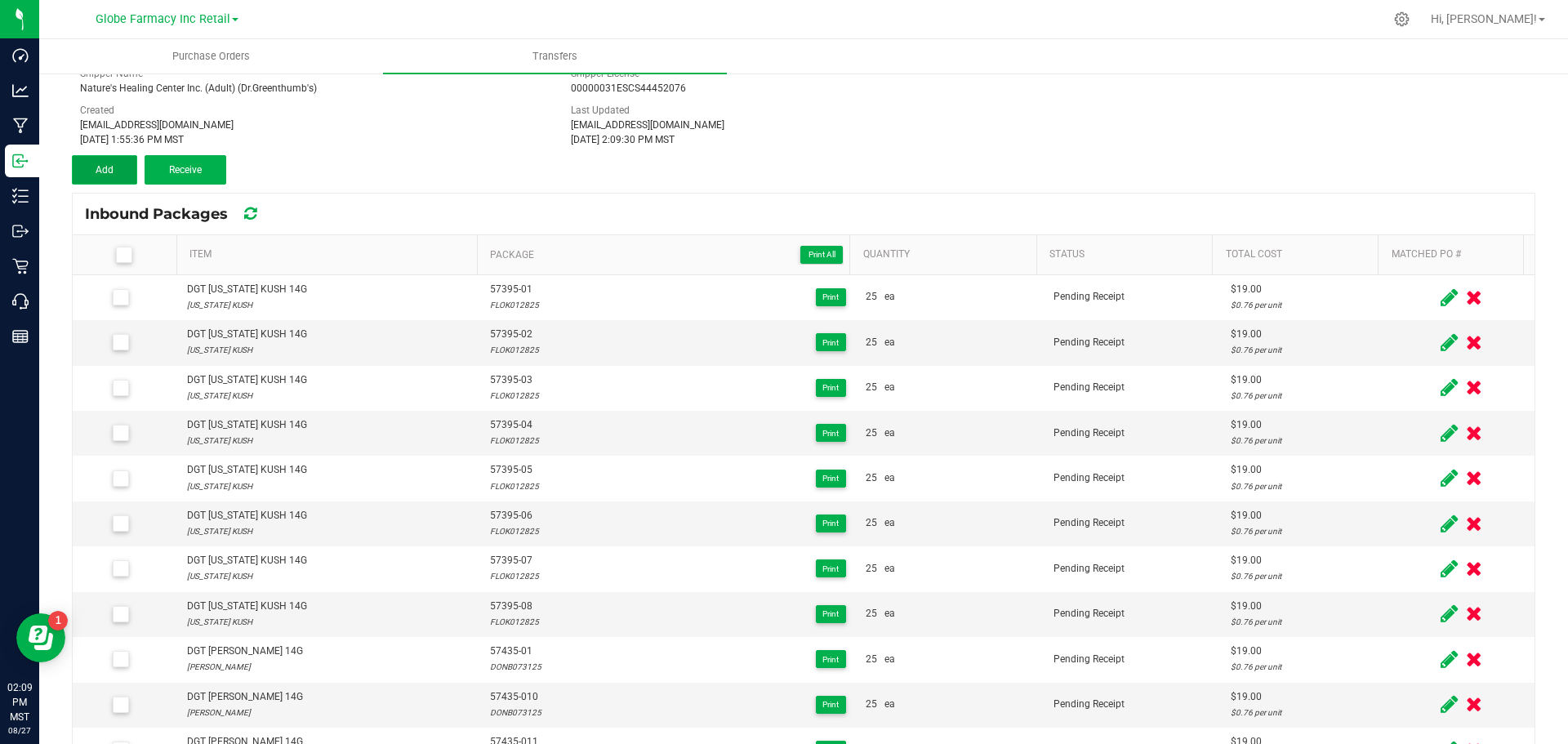
click at [99, 170] on span "Add" at bounding box center [104, 170] width 18 height 12
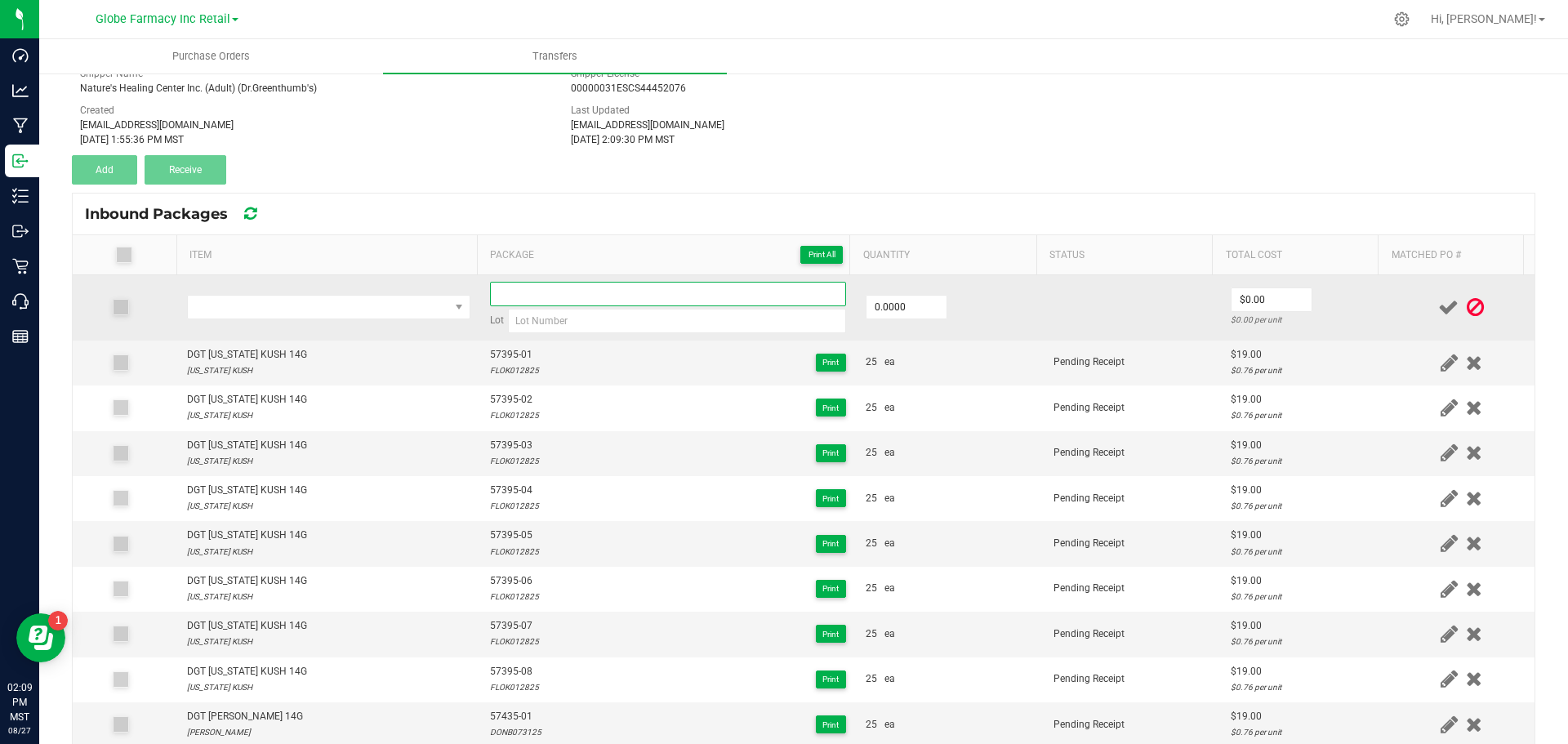
click at [571, 290] on input at bounding box center [668, 293] width 356 height 24
paste input "57461-02"
type input "57461-03"
click at [875, 304] on input "0" at bounding box center [907, 307] width 80 height 23
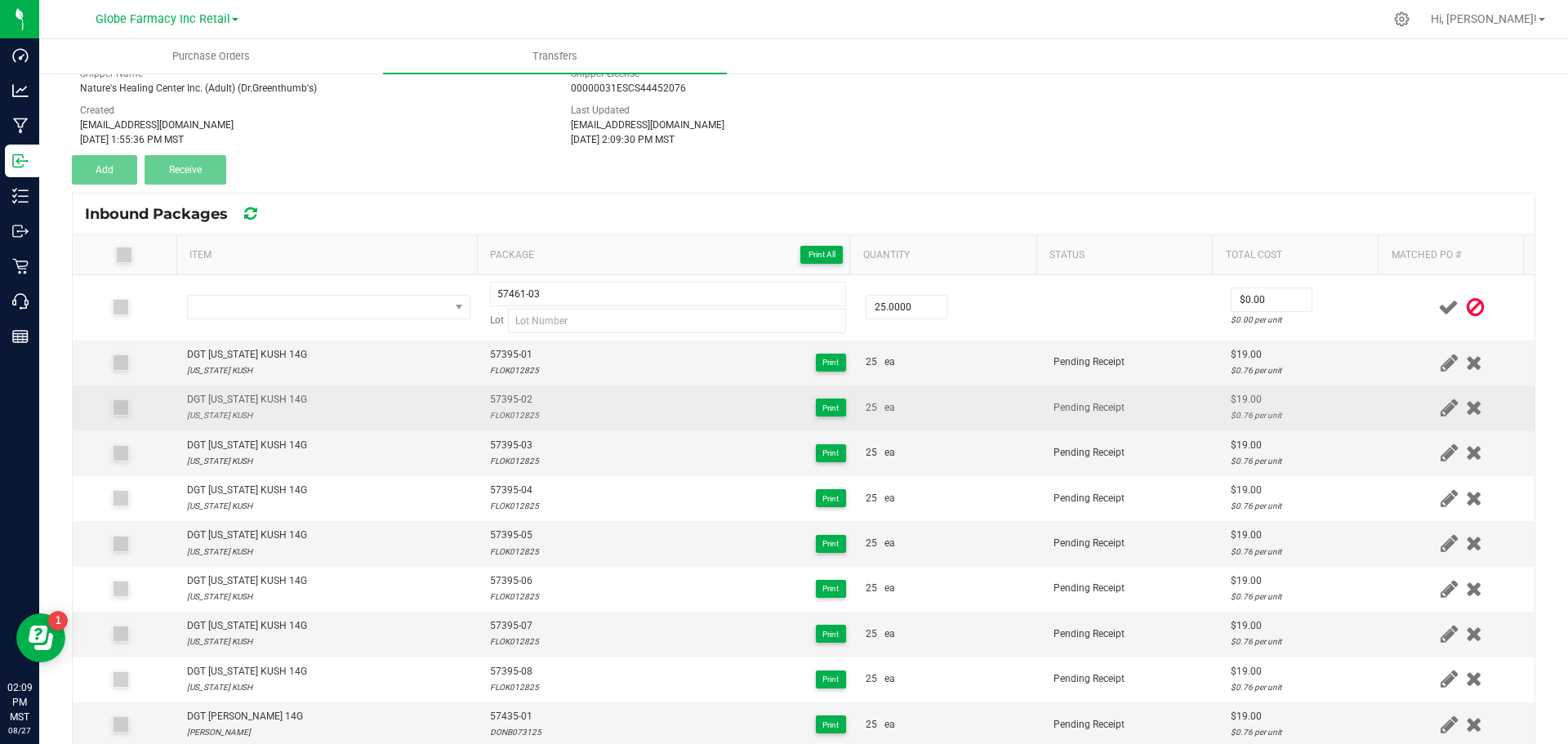
click at [985, 390] on td "25 ea" at bounding box center [949, 408] width 188 height 45
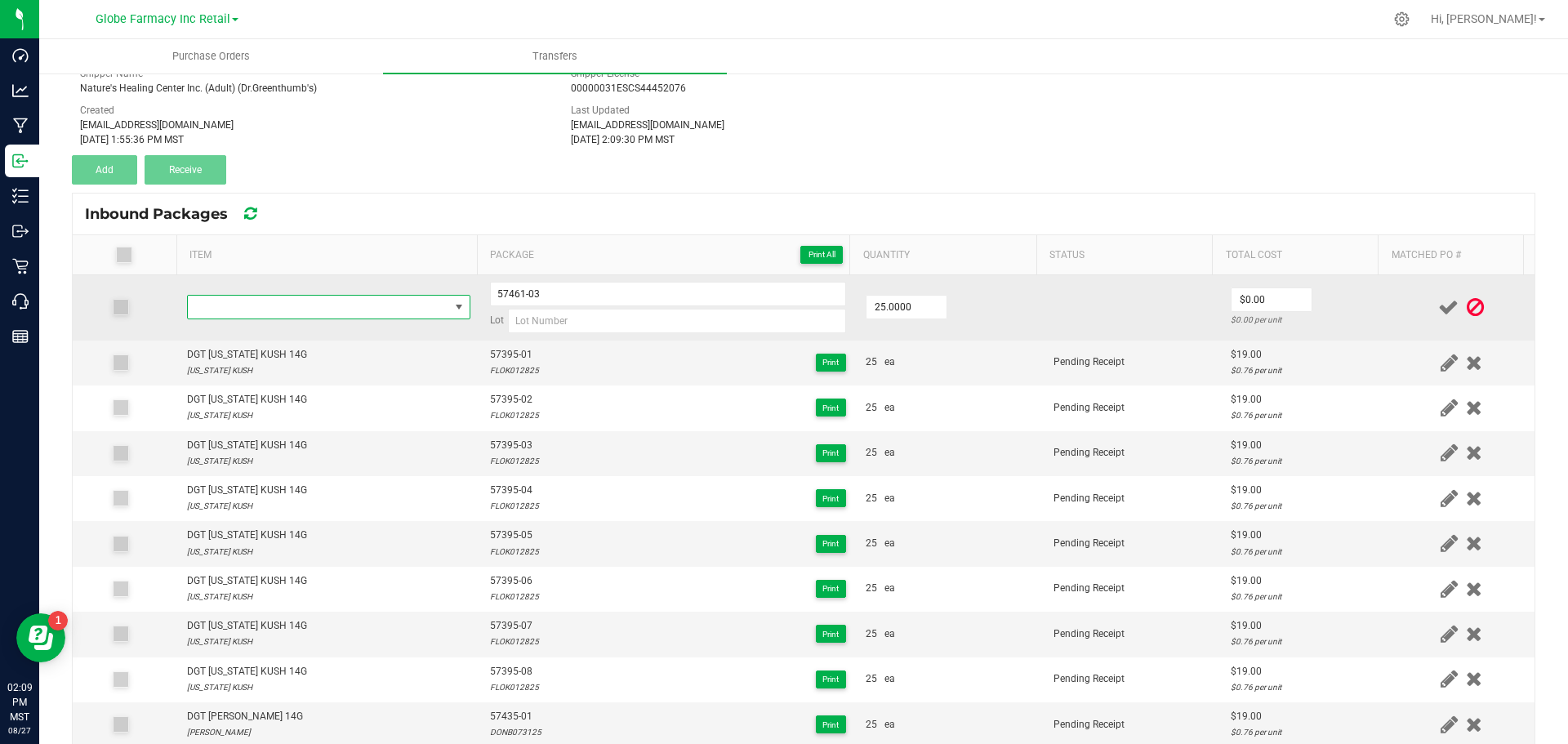
click at [400, 309] on span "NO DATA FOUND" at bounding box center [318, 307] width 262 height 23
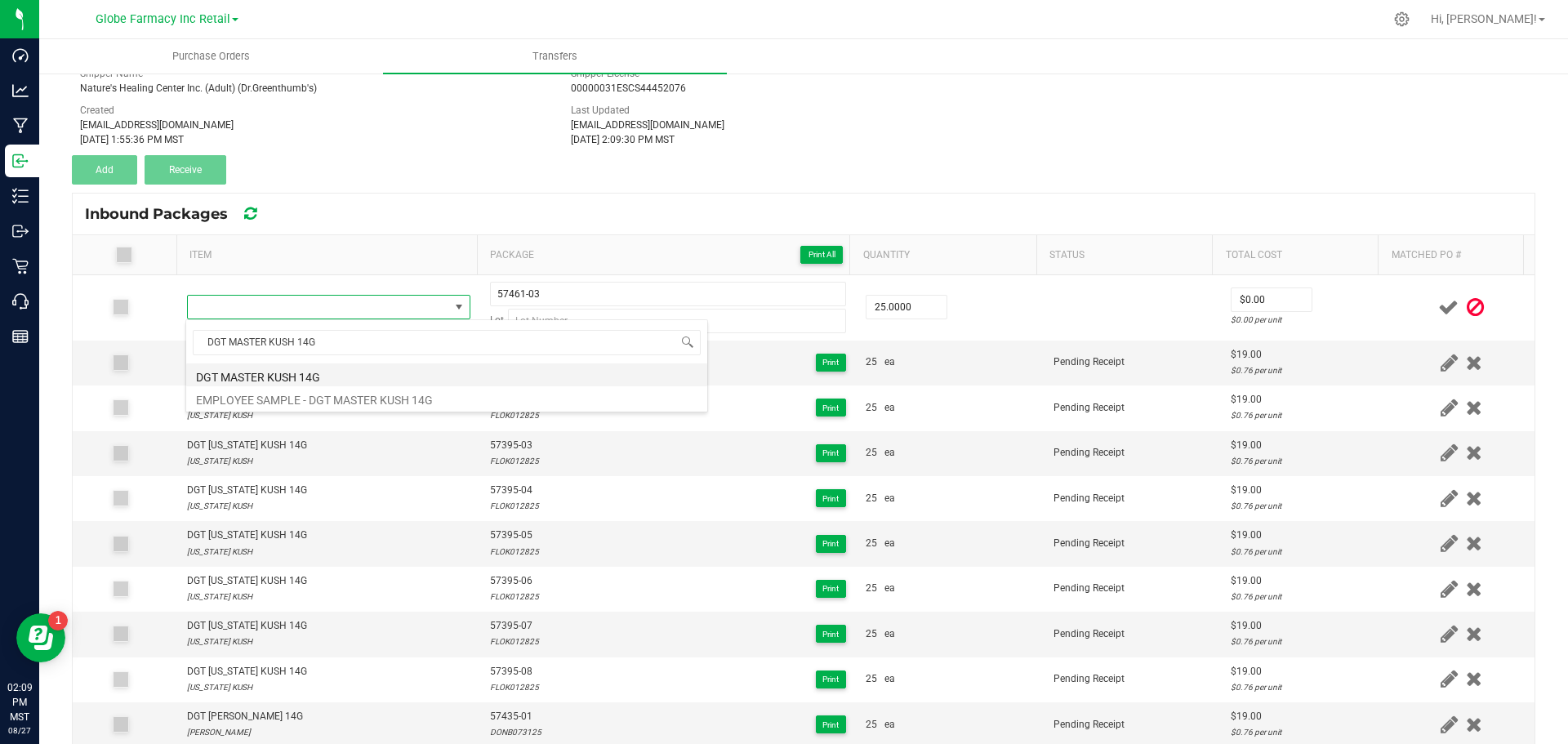
click at [216, 379] on li "DGT MASTER KUSH 14G" at bounding box center [446, 375] width 521 height 23
type input "25 ea"
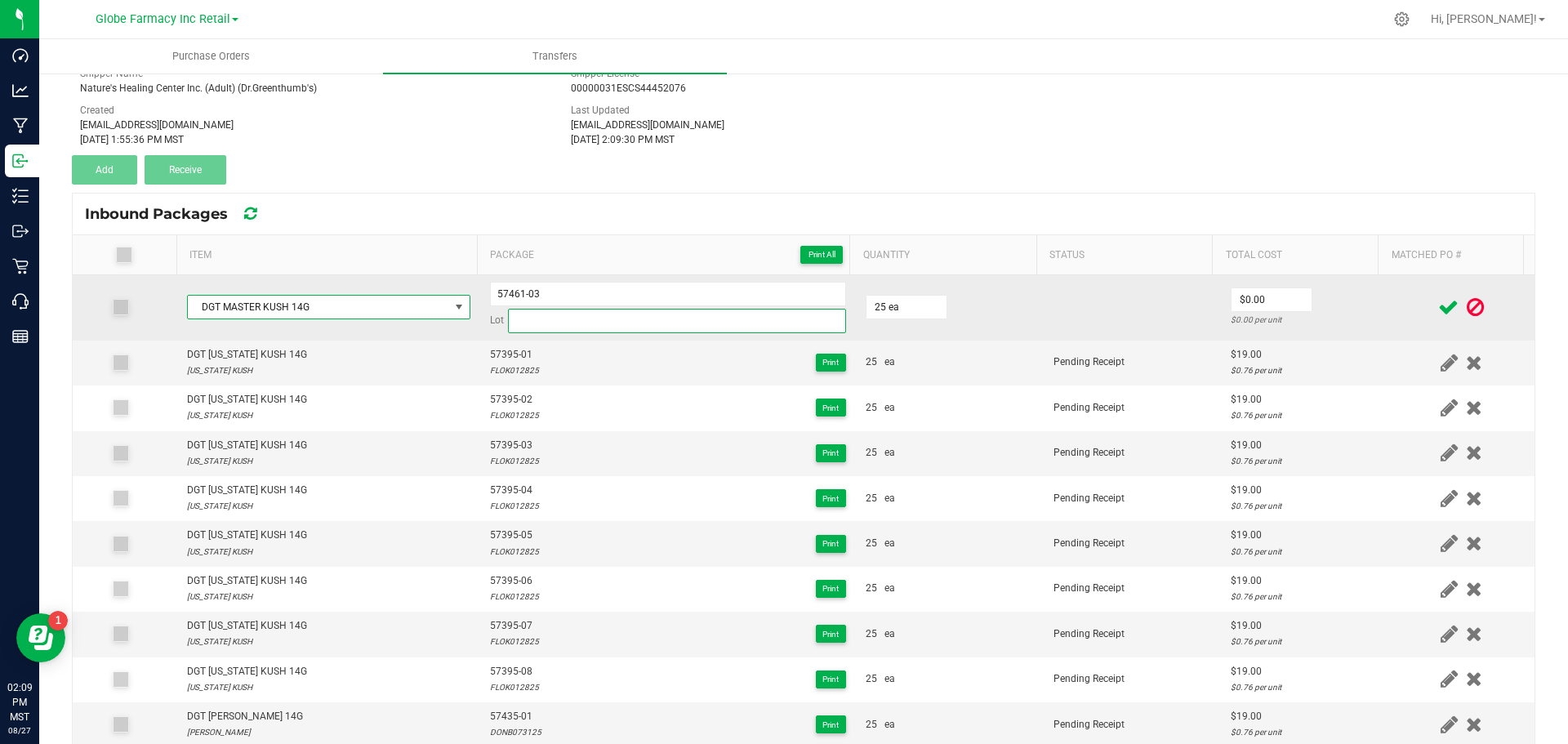
click at [519, 331] on input at bounding box center [677, 320] width 339 height 24
paste input "MASK073125"
type input "MASK073125"
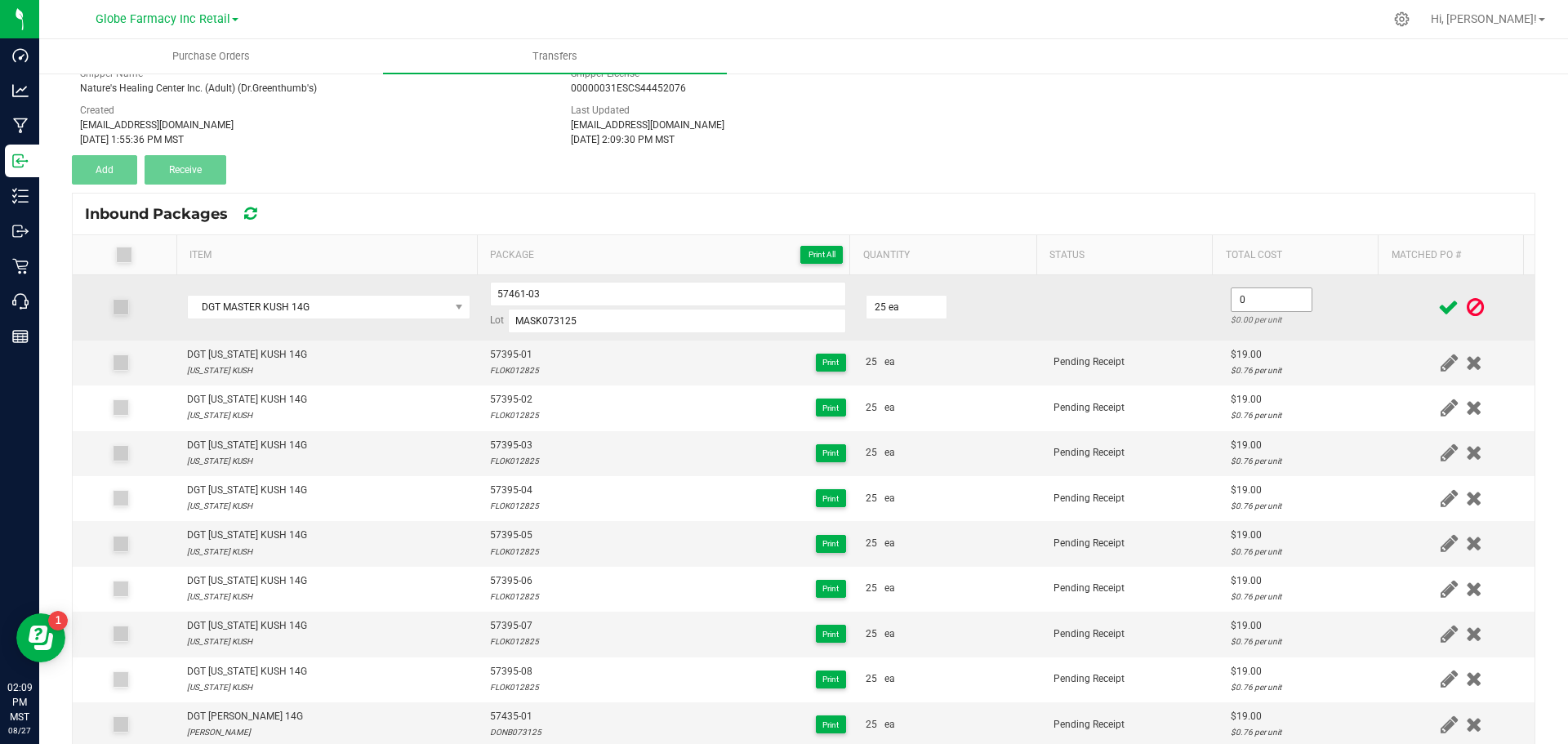
click at [1270, 297] on input "0" at bounding box center [1272, 299] width 80 height 23
type input "4"
type input "$19.00"
drag, startPoint x: 1045, startPoint y: 313, endPoint x: 1074, endPoint y: 311, distance: 29.1
click at [1044, 312] on td at bounding box center [1133, 308] width 177 height 65
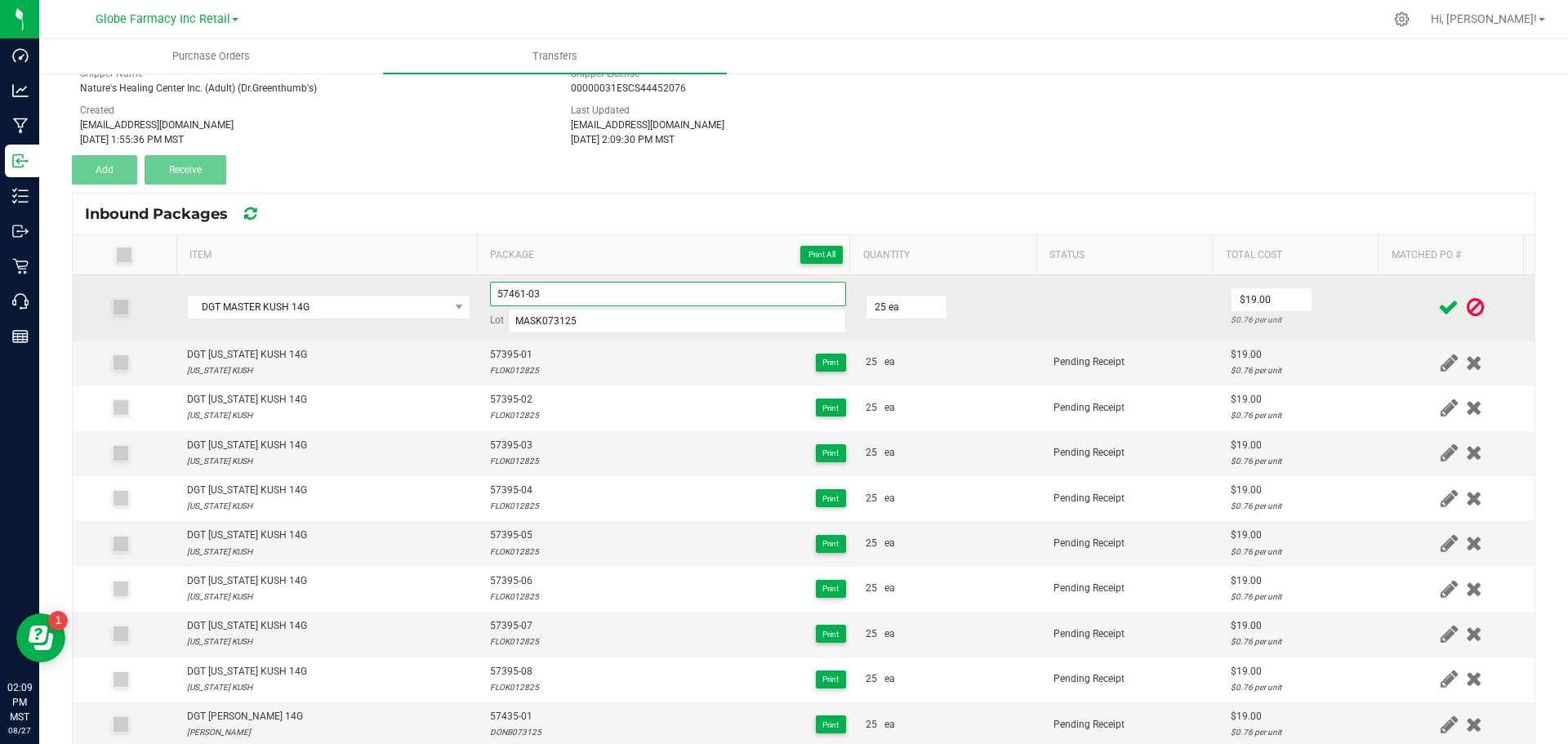
click at [501, 299] on input "57461-03" at bounding box center [668, 293] width 356 height 24
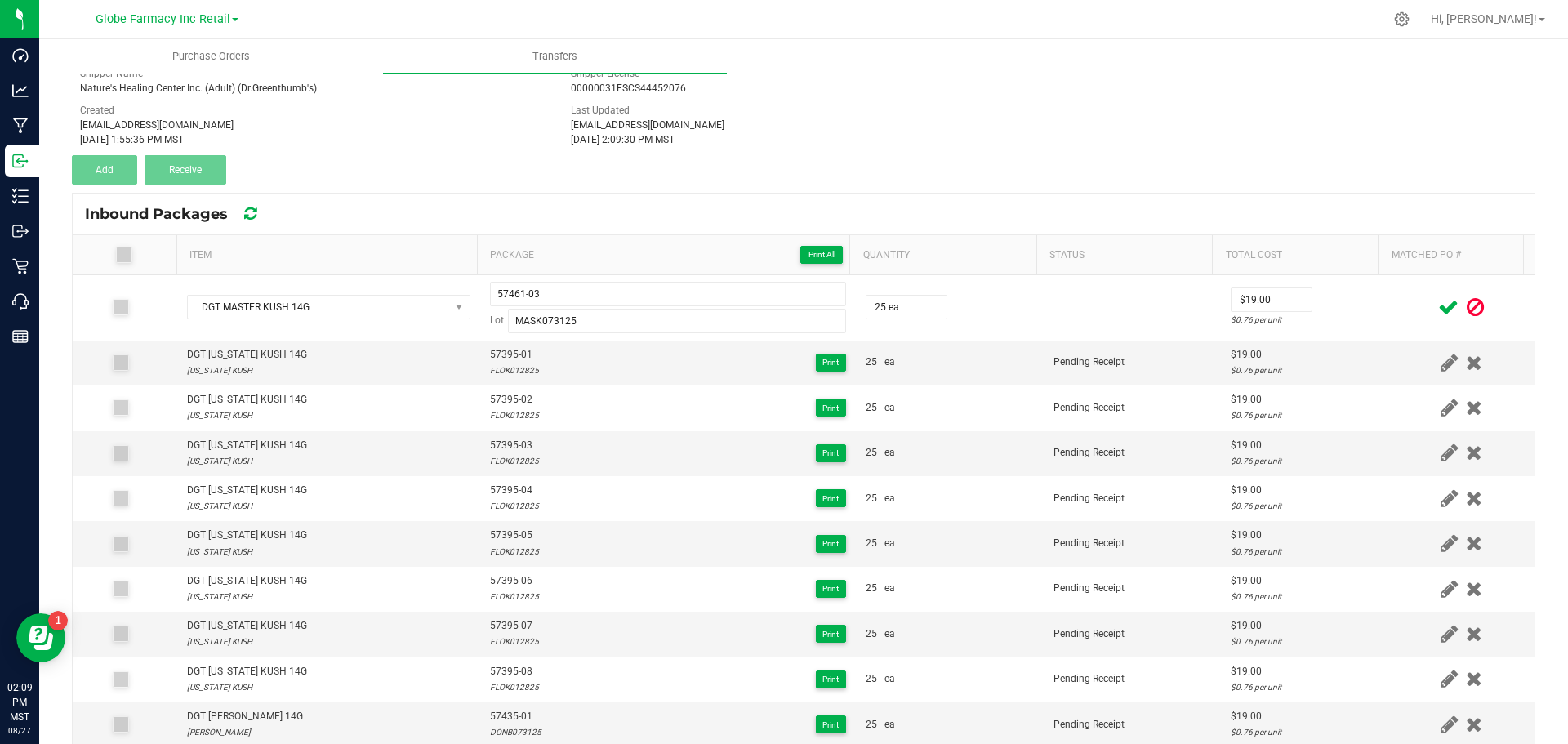
click at [1438, 306] on icon at bounding box center [1448, 308] width 20 height 20
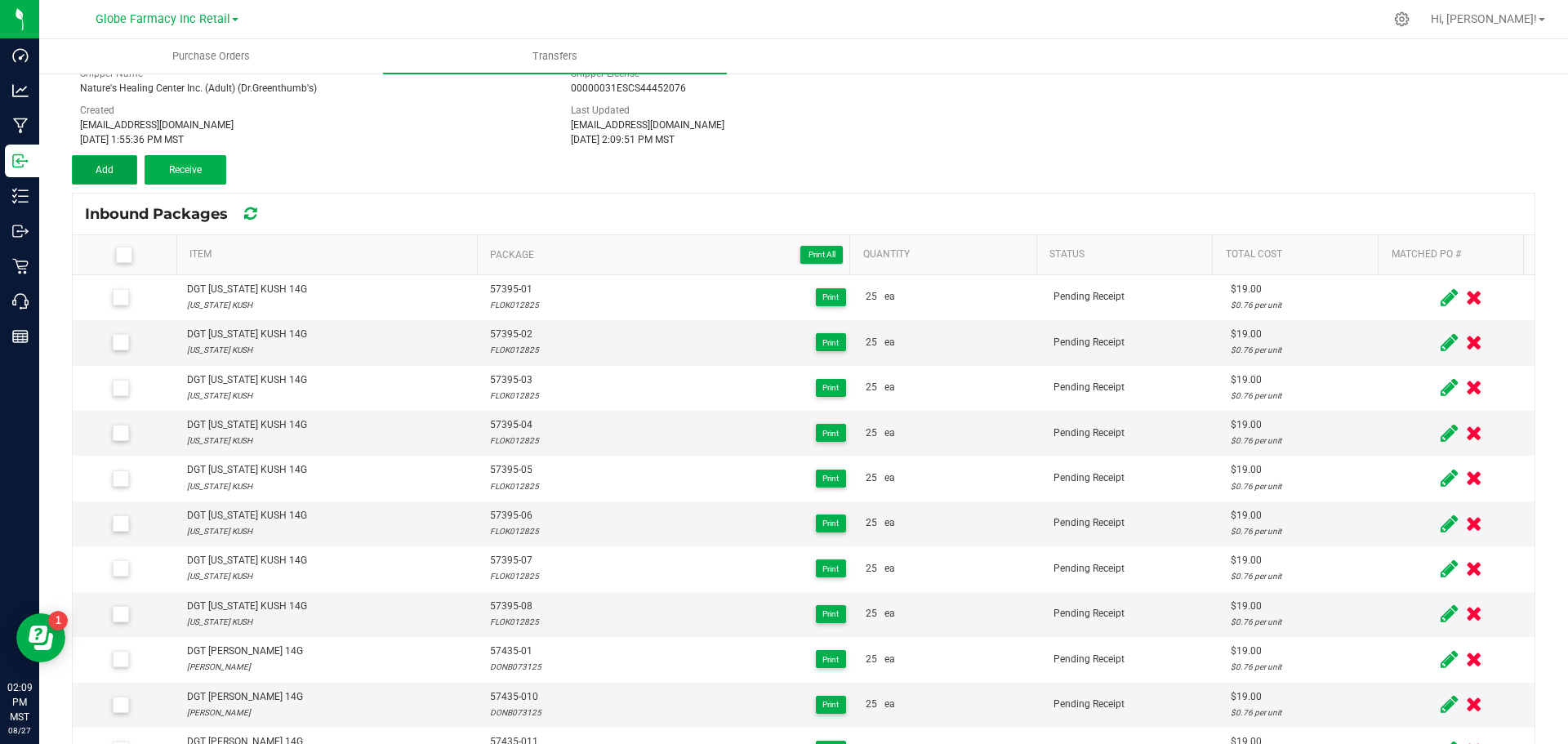
click at [116, 166] on button "Add" at bounding box center [104, 170] width 65 height 29
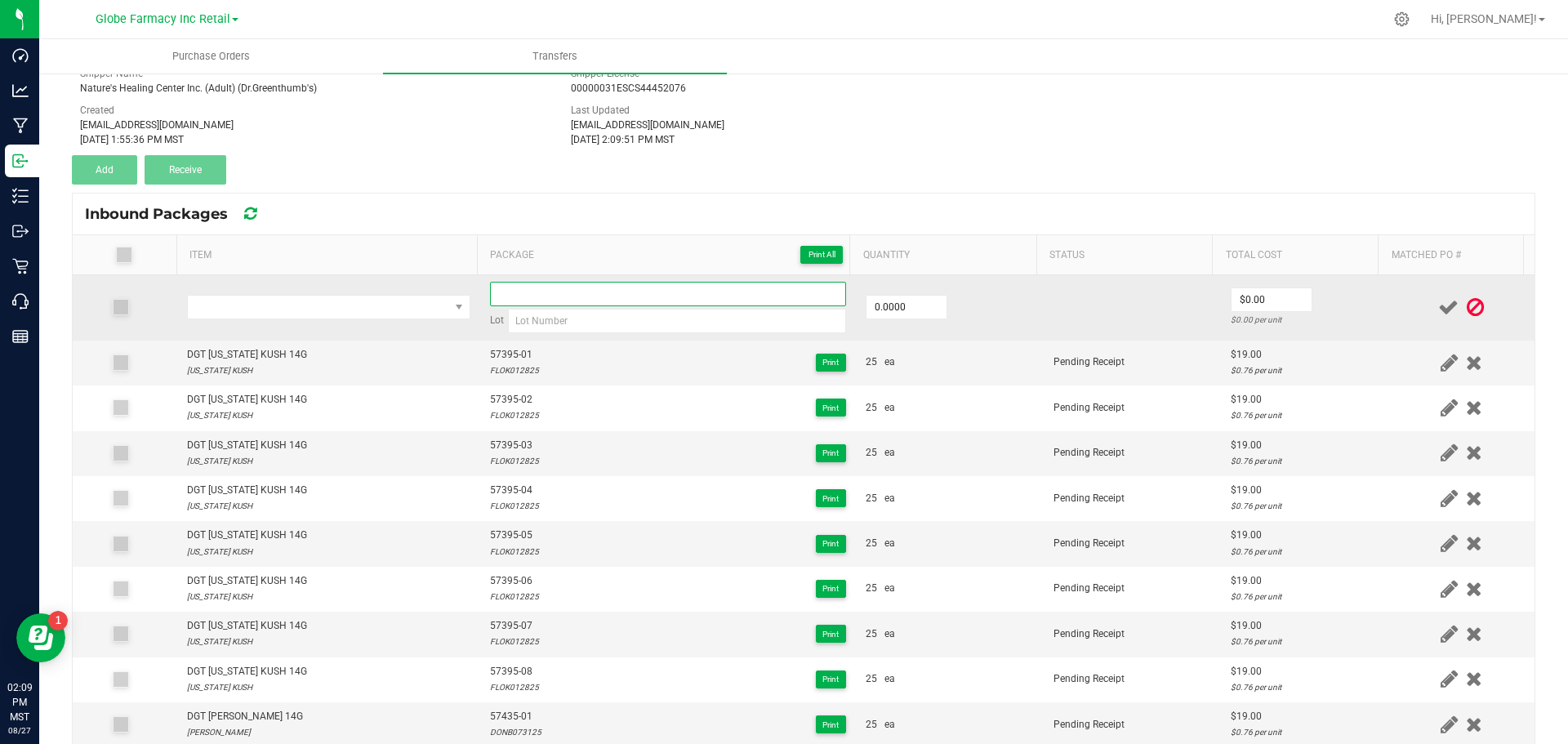
click at [598, 302] on input at bounding box center [668, 293] width 356 height 24
paste input "57461-03"
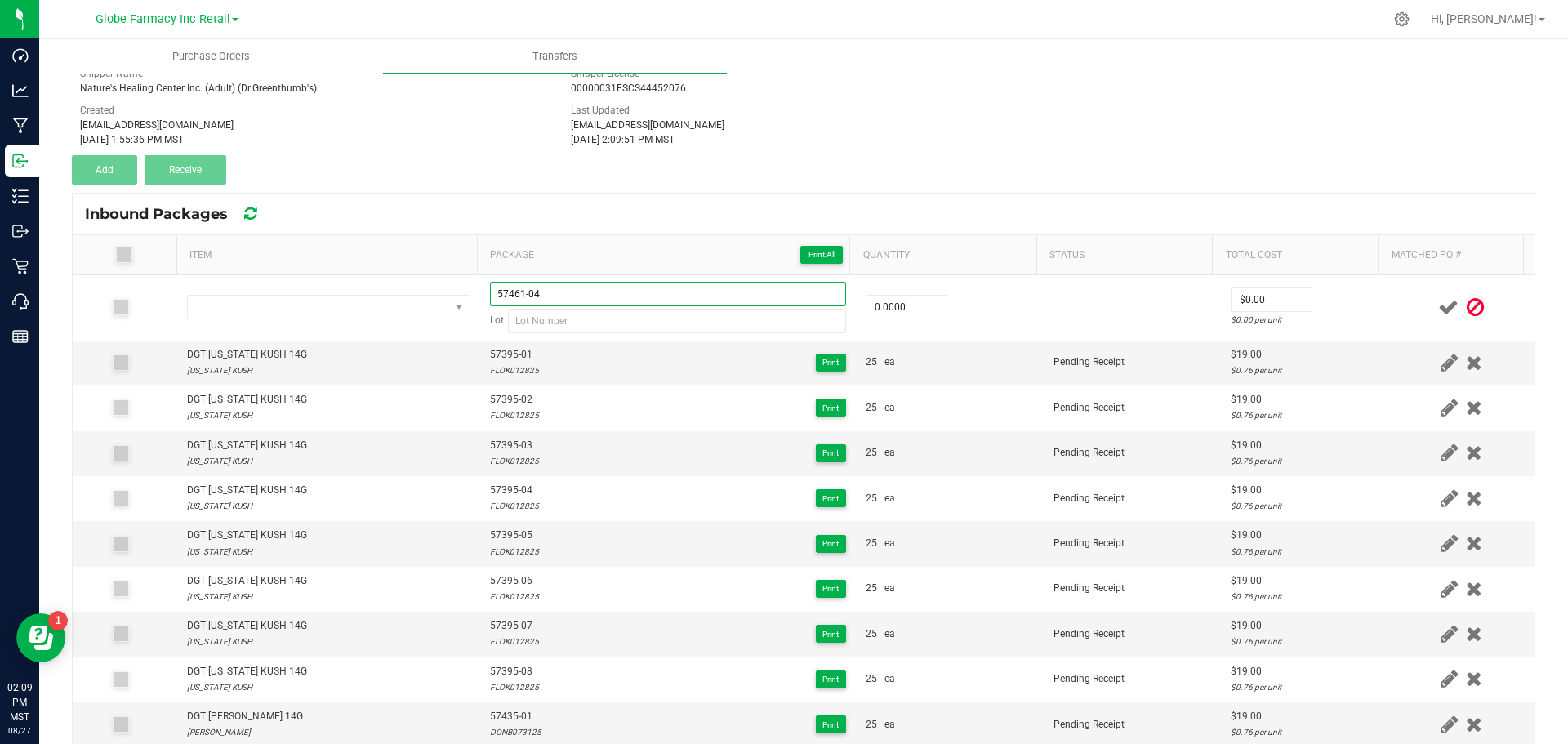
type input "57461-04"
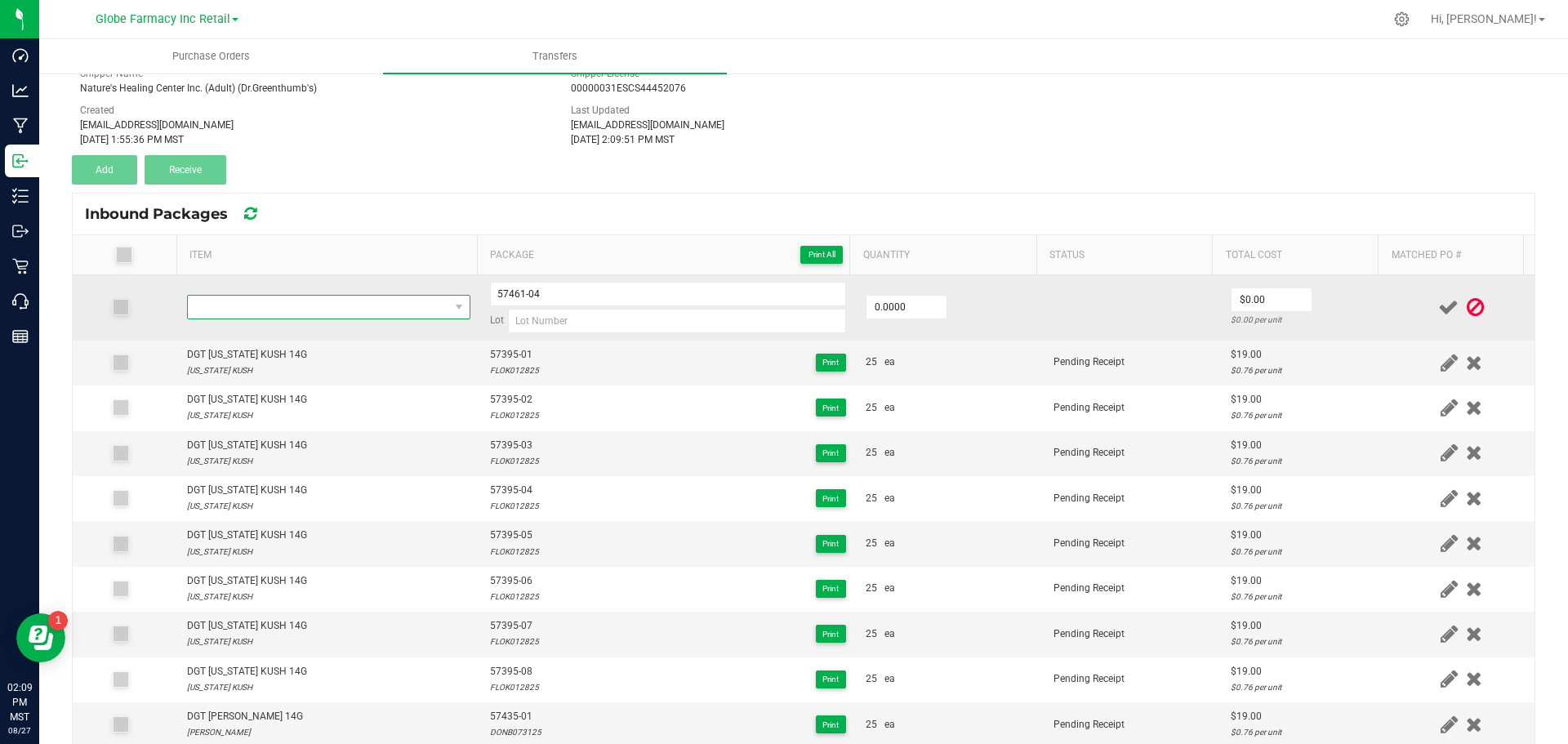
click at [257, 315] on span "NO DATA FOUND" at bounding box center [318, 307] width 262 height 23
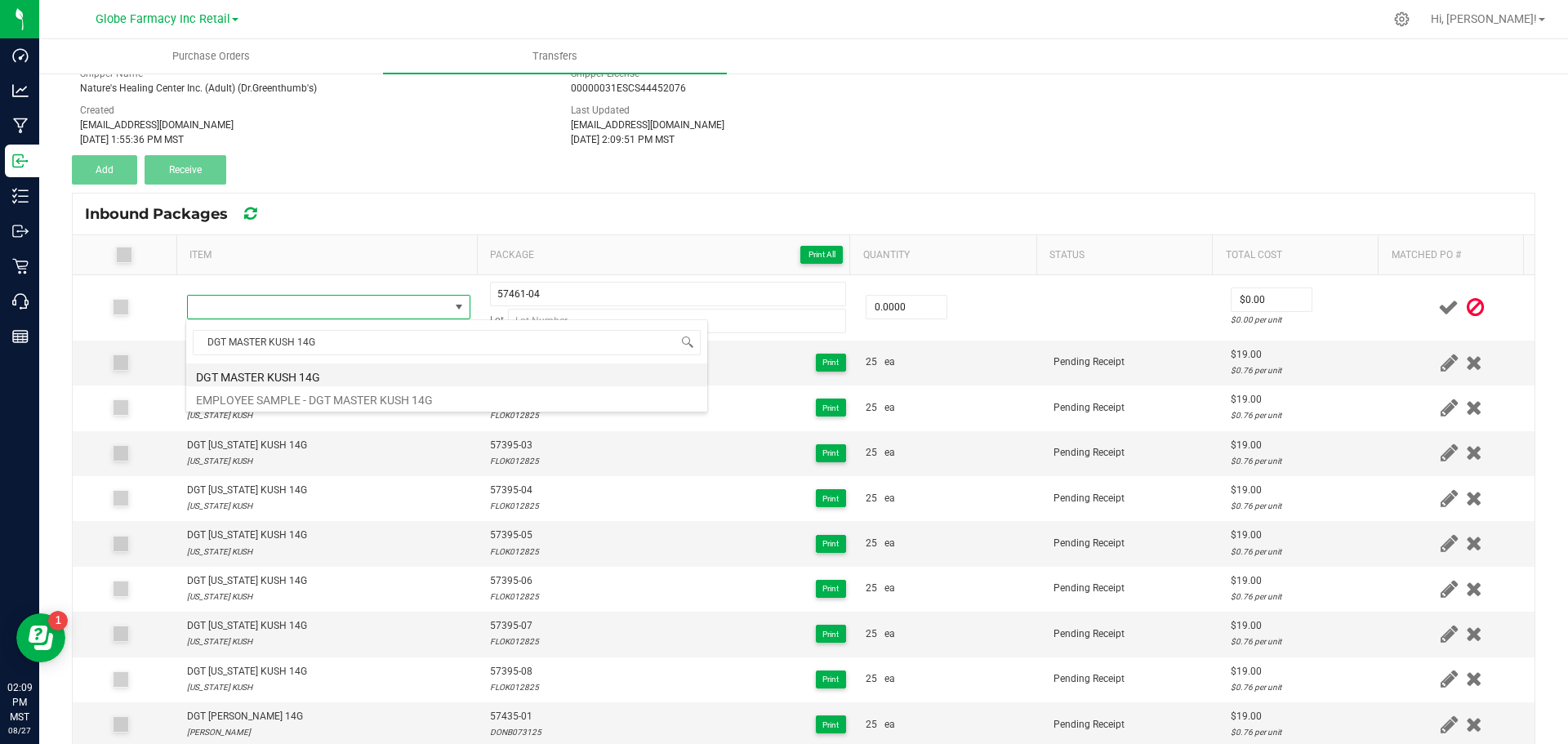
click at [220, 372] on li "DGT MASTER KUSH 14G" at bounding box center [446, 375] width 521 height 23
type input "0 ea"
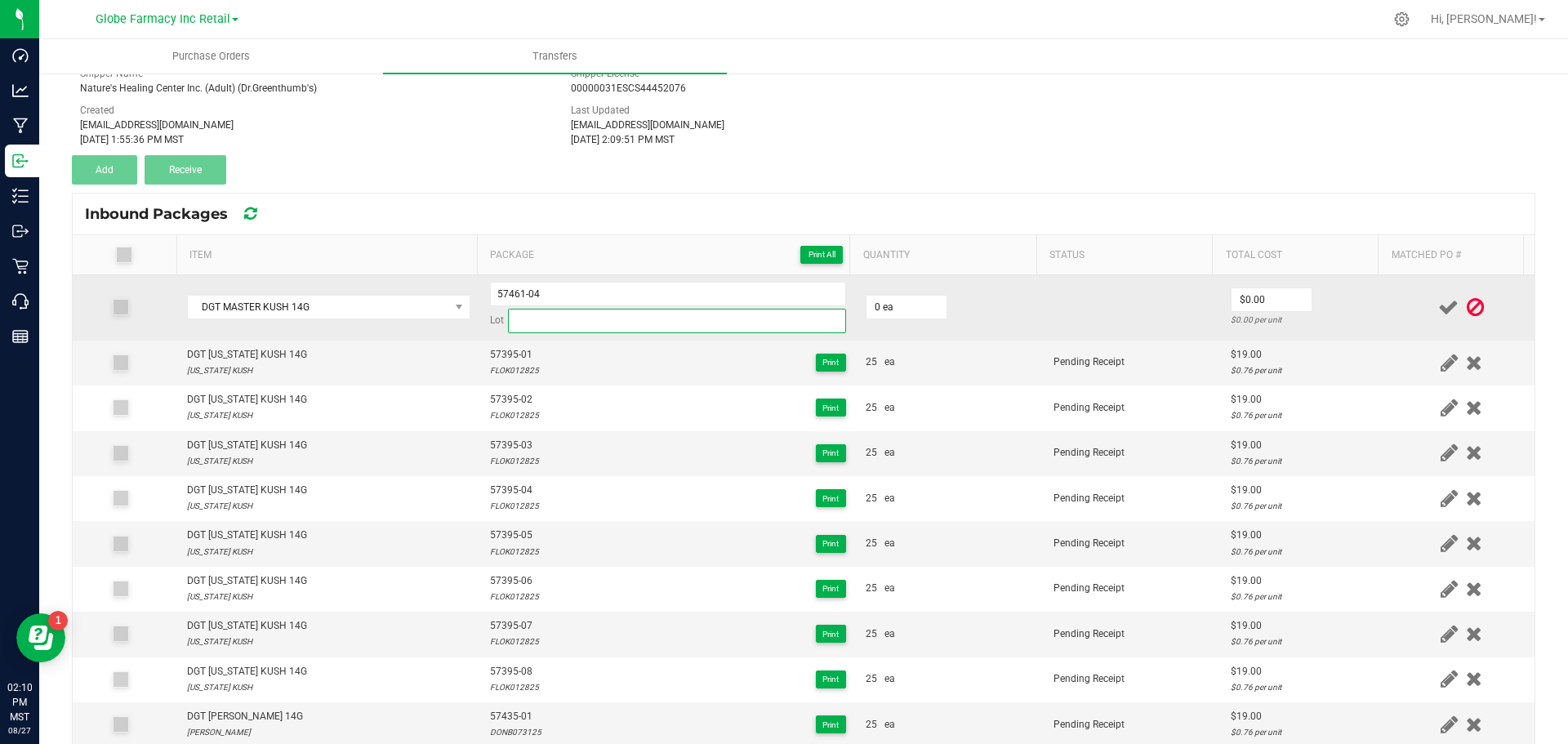
click at [590, 312] on input at bounding box center [677, 320] width 339 height 24
paste input "MASK073125"
type input "MASK073125"
click at [884, 303] on input "0" at bounding box center [907, 307] width 80 height 23
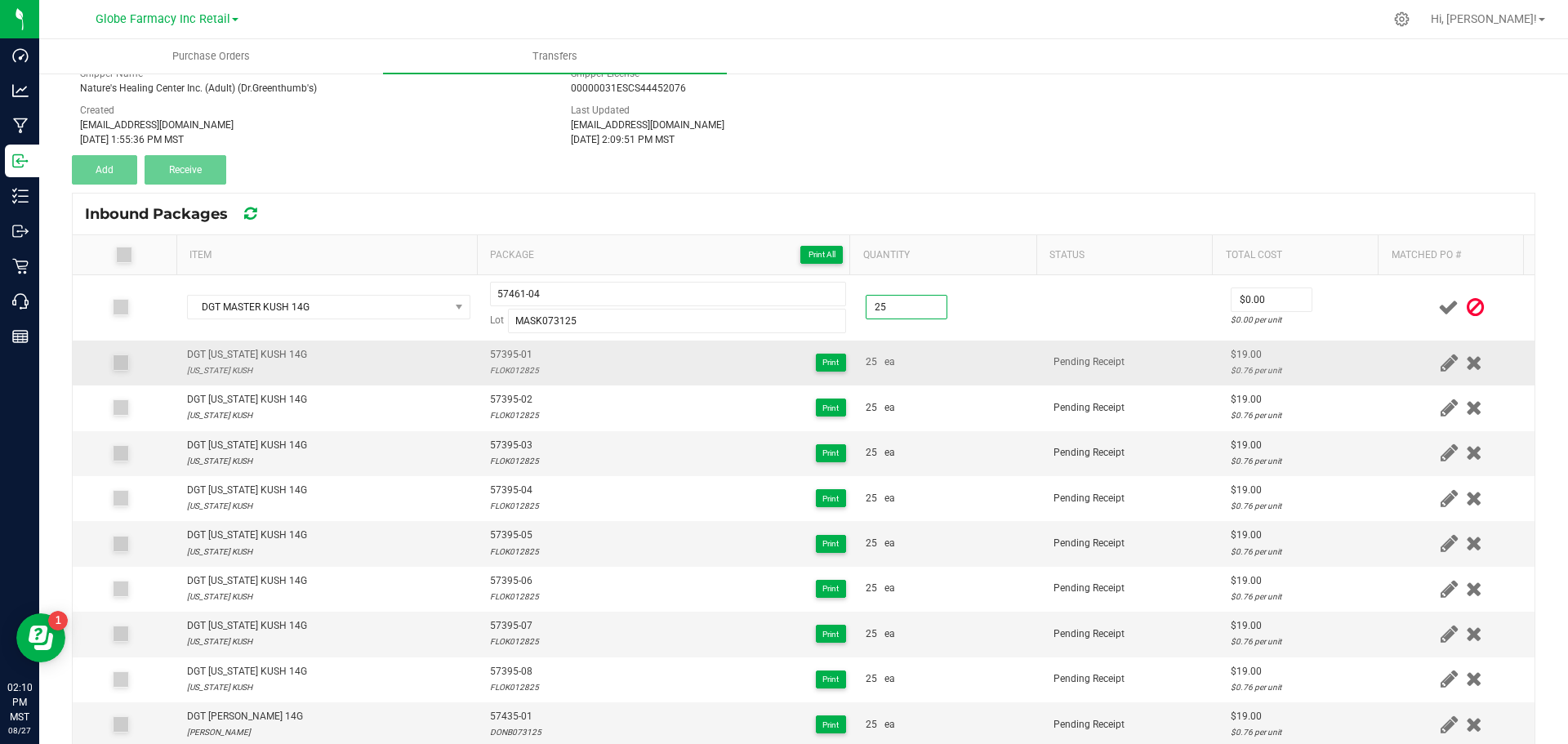
type input "25 ea"
click at [982, 369] on div "25 ea" at bounding box center [949, 362] width 168 height 16
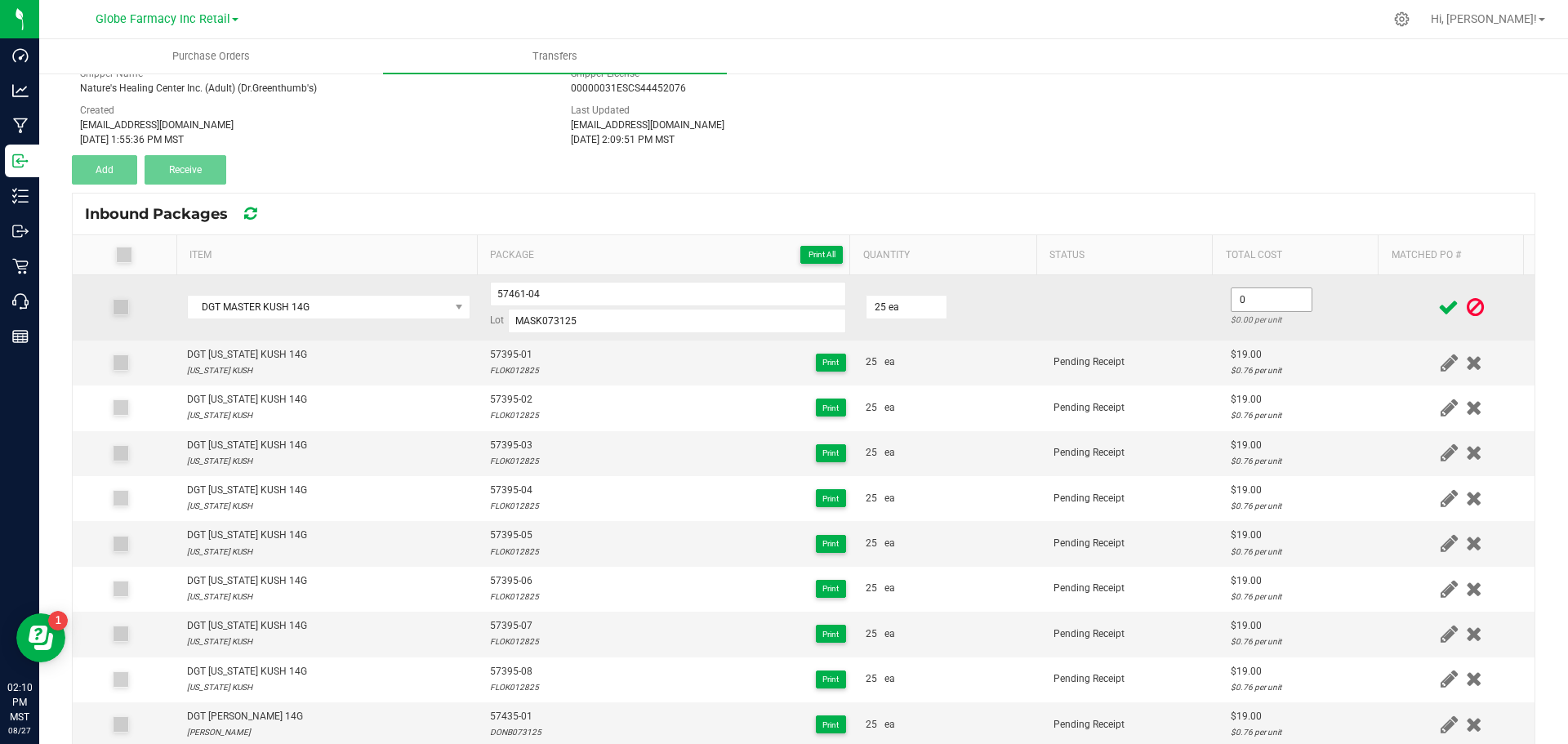
click at [1256, 300] on input "0" at bounding box center [1272, 299] width 80 height 23
type input "$19.00"
click at [1107, 308] on td at bounding box center [1133, 308] width 177 height 65
click at [501, 294] on input "57461-04" at bounding box center [668, 293] width 356 height 24
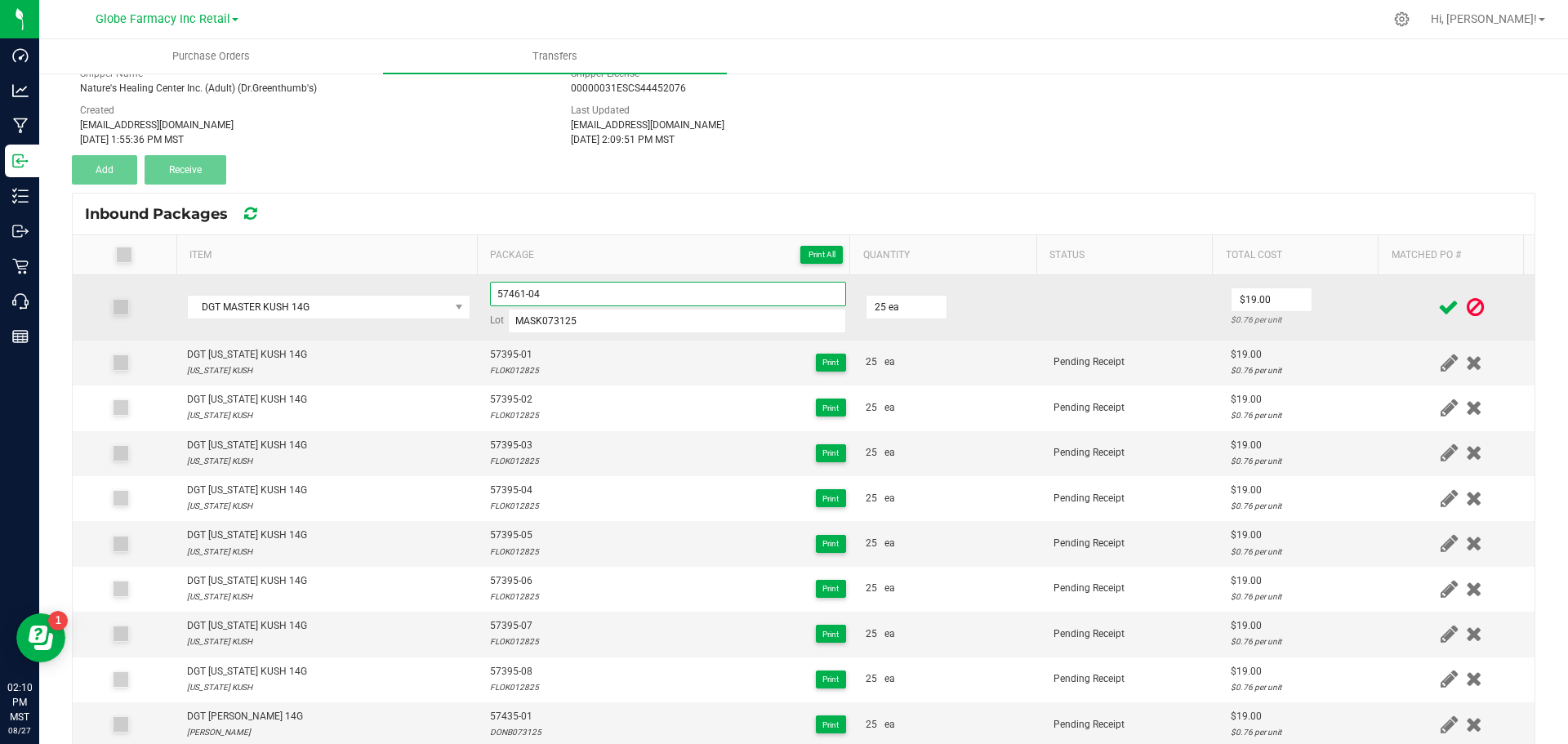
click at [501, 294] on input "57461-04" at bounding box center [668, 293] width 356 height 24
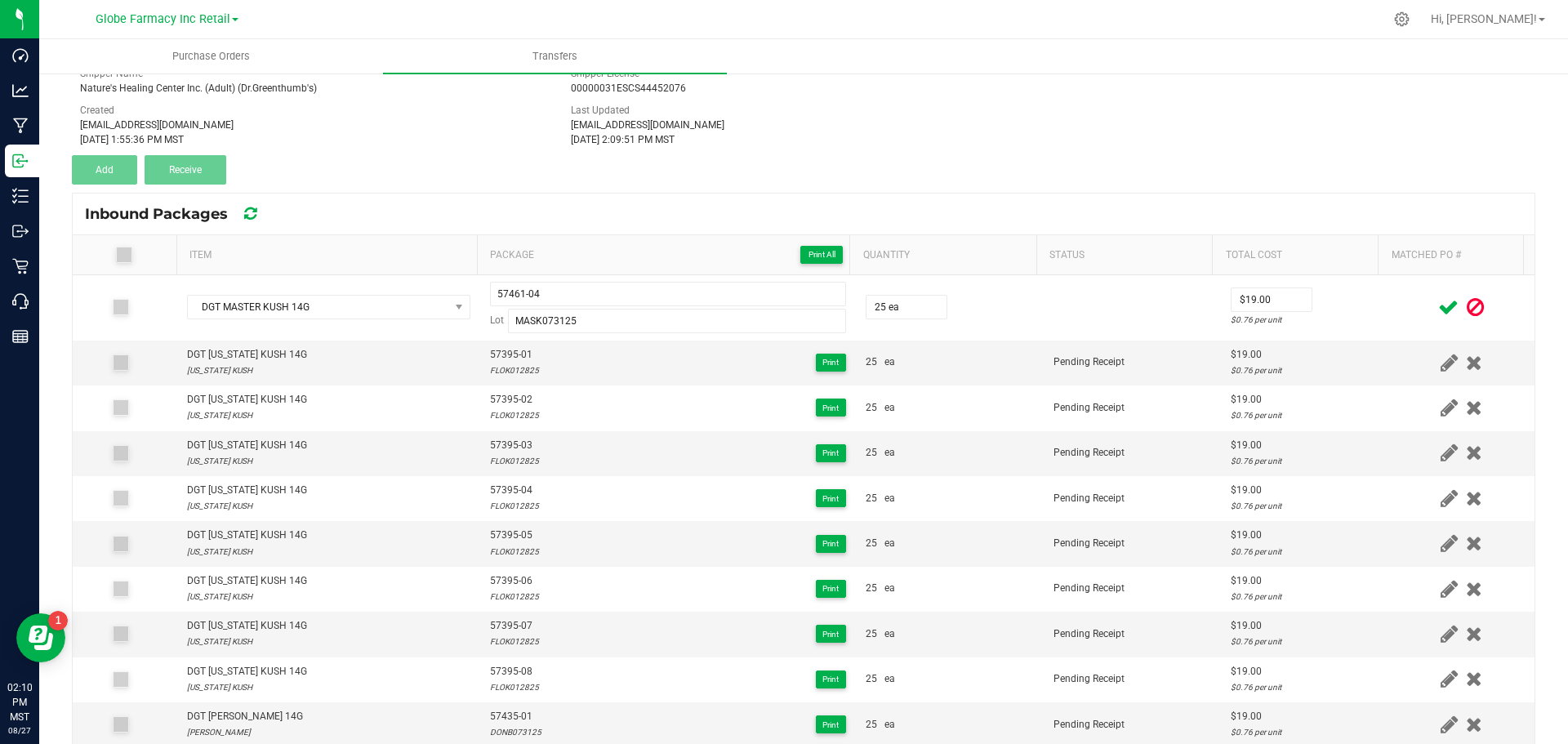
click at [1438, 306] on icon at bounding box center [1448, 308] width 20 height 20
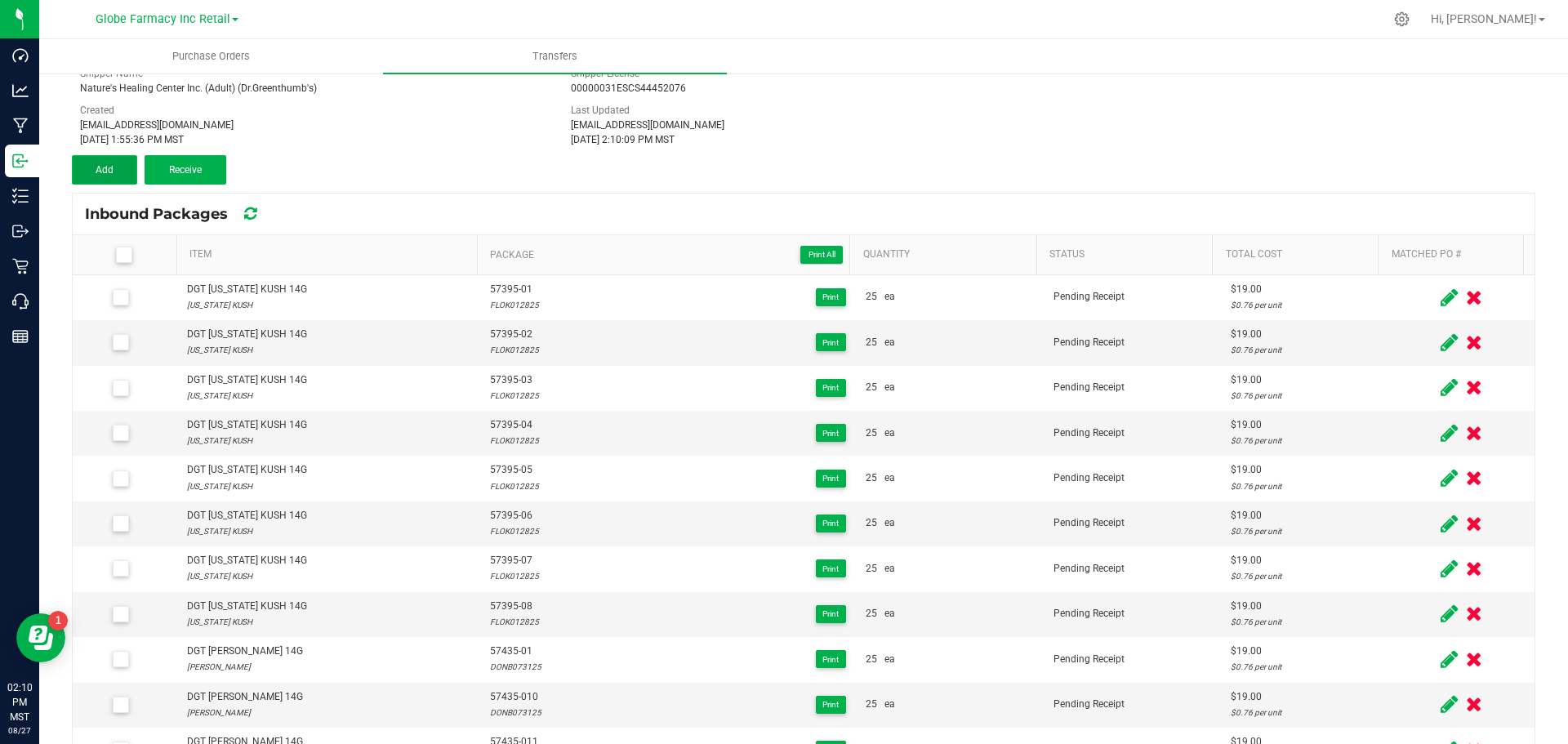
click at [120, 161] on button "Add" at bounding box center [104, 170] width 65 height 29
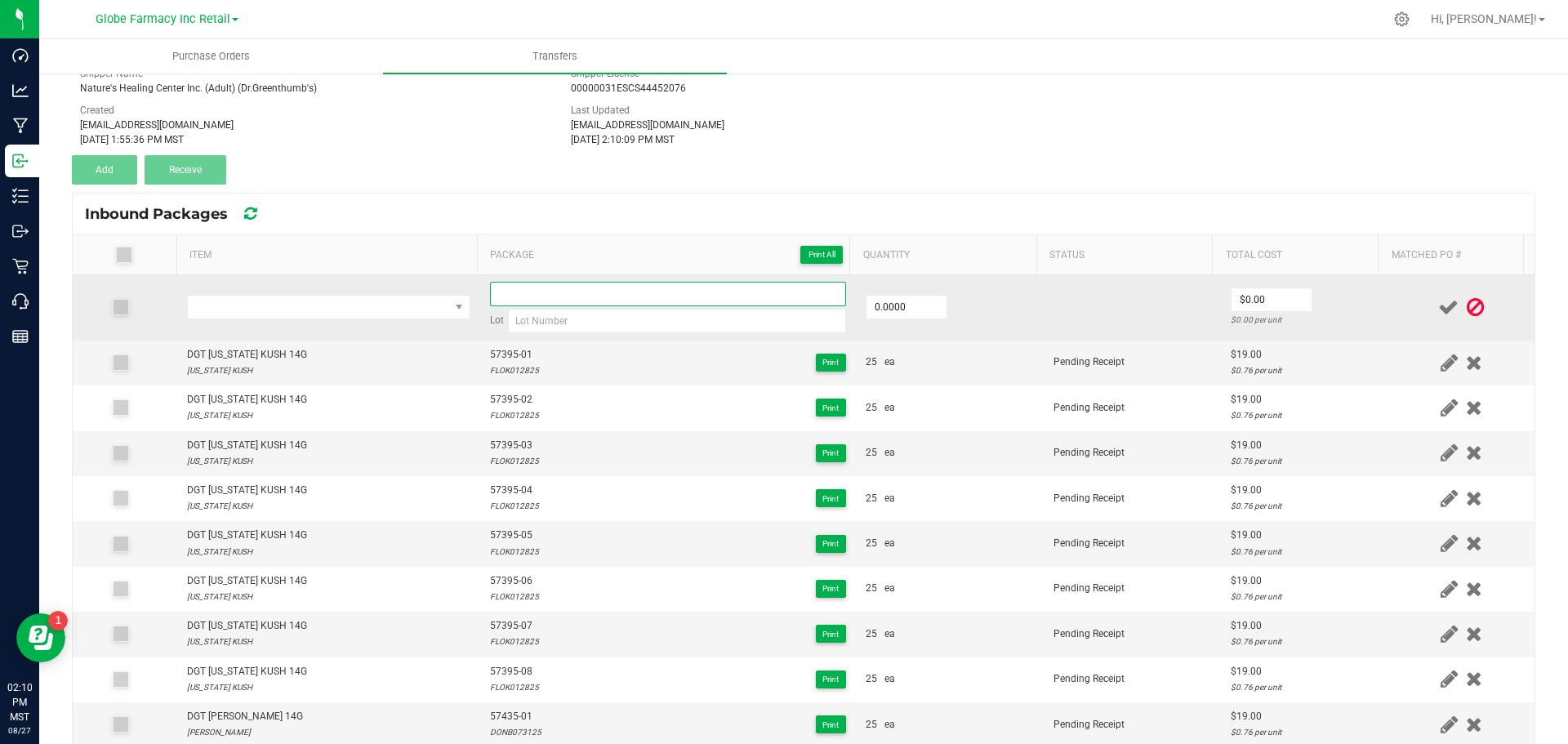
click at [522, 295] on input at bounding box center [668, 293] width 356 height 24
paste input "57461-04"
type input "57461-05"
click at [924, 304] on input "0" at bounding box center [907, 307] width 80 height 23
click at [970, 337] on td "26.0000" at bounding box center [949, 308] width 188 height 65
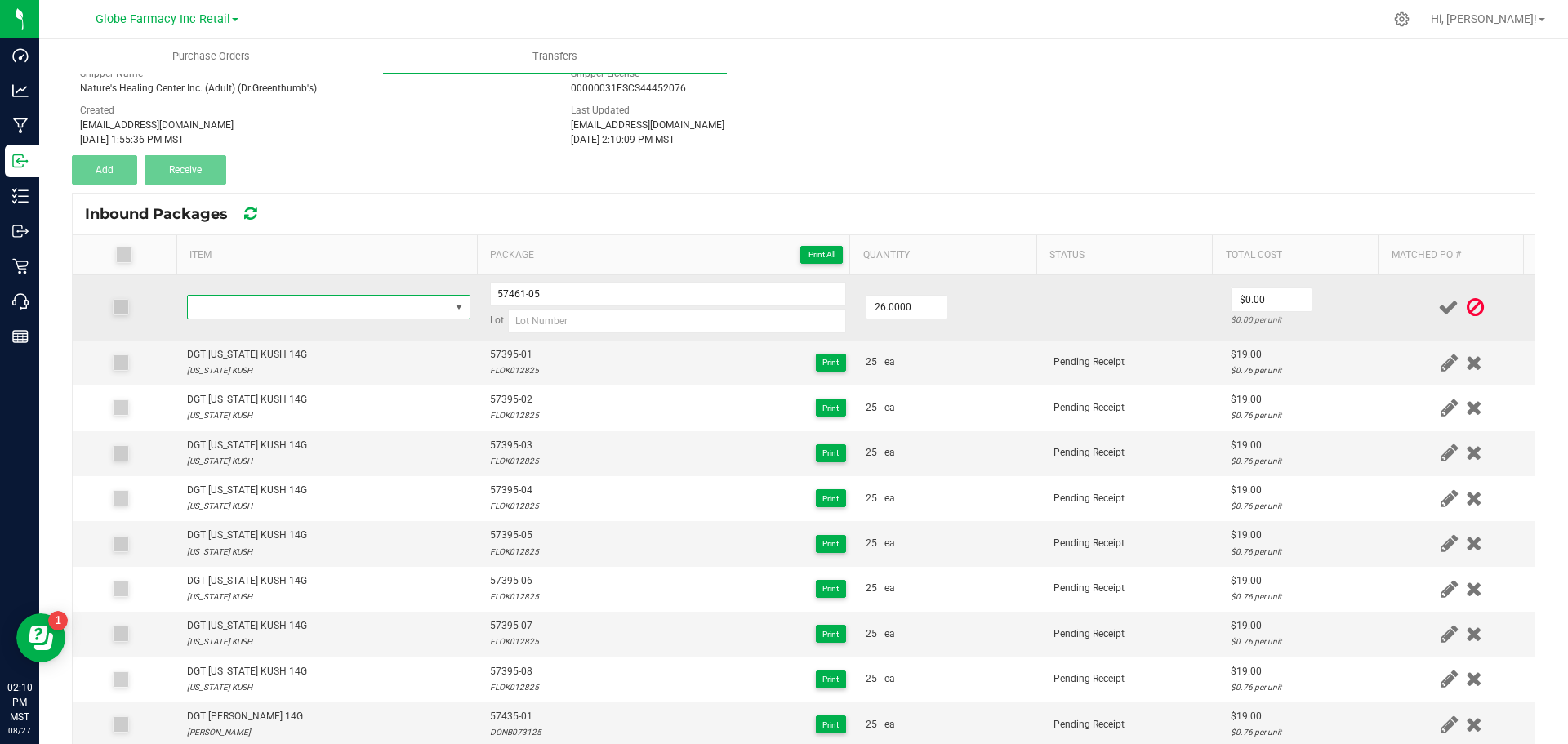
click at [290, 307] on span "NO DATA FOUND" at bounding box center [318, 307] width 262 height 23
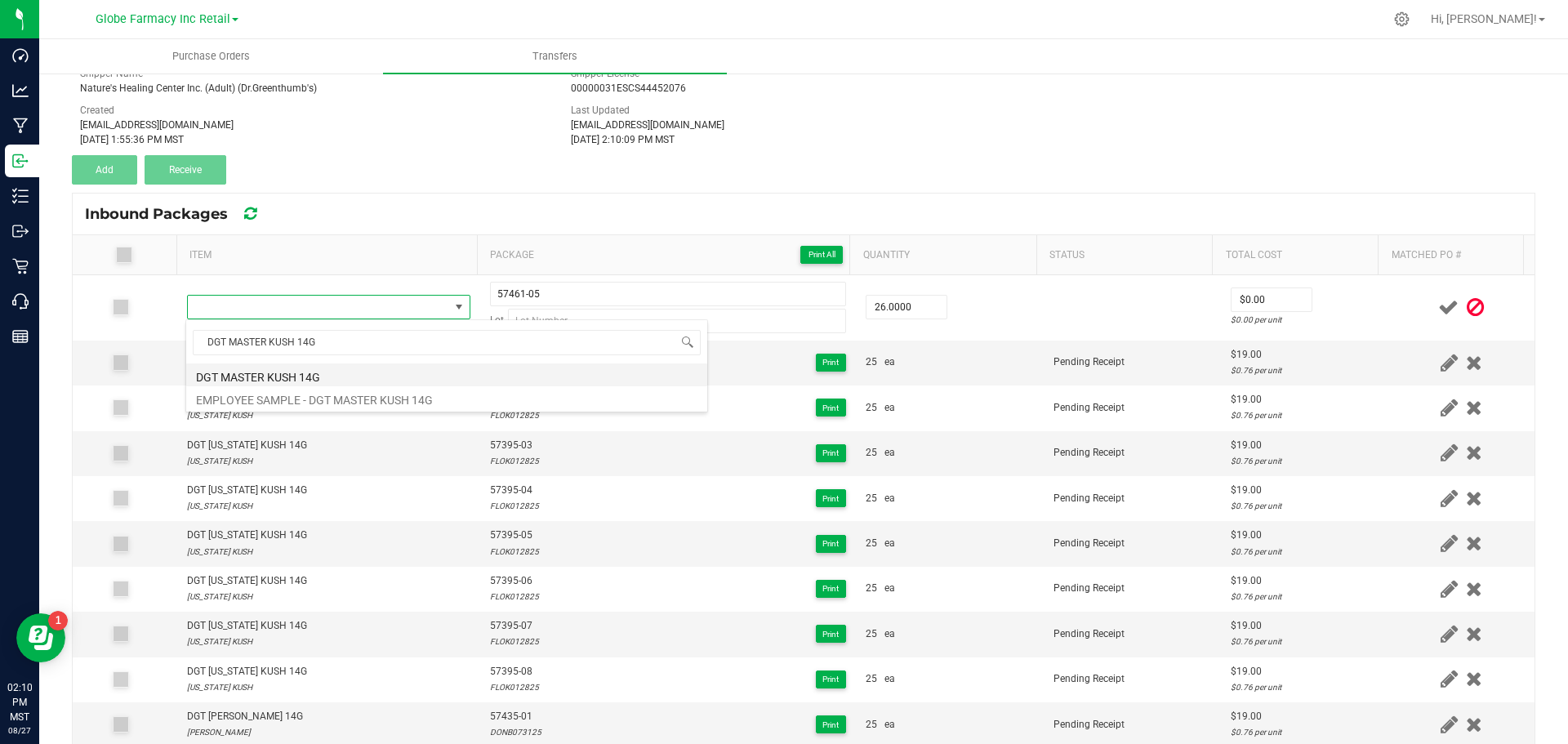
click at [277, 375] on li "DGT MASTER KUSH 14G" at bounding box center [446, 375] width 521 height 23
type input "26 ea"
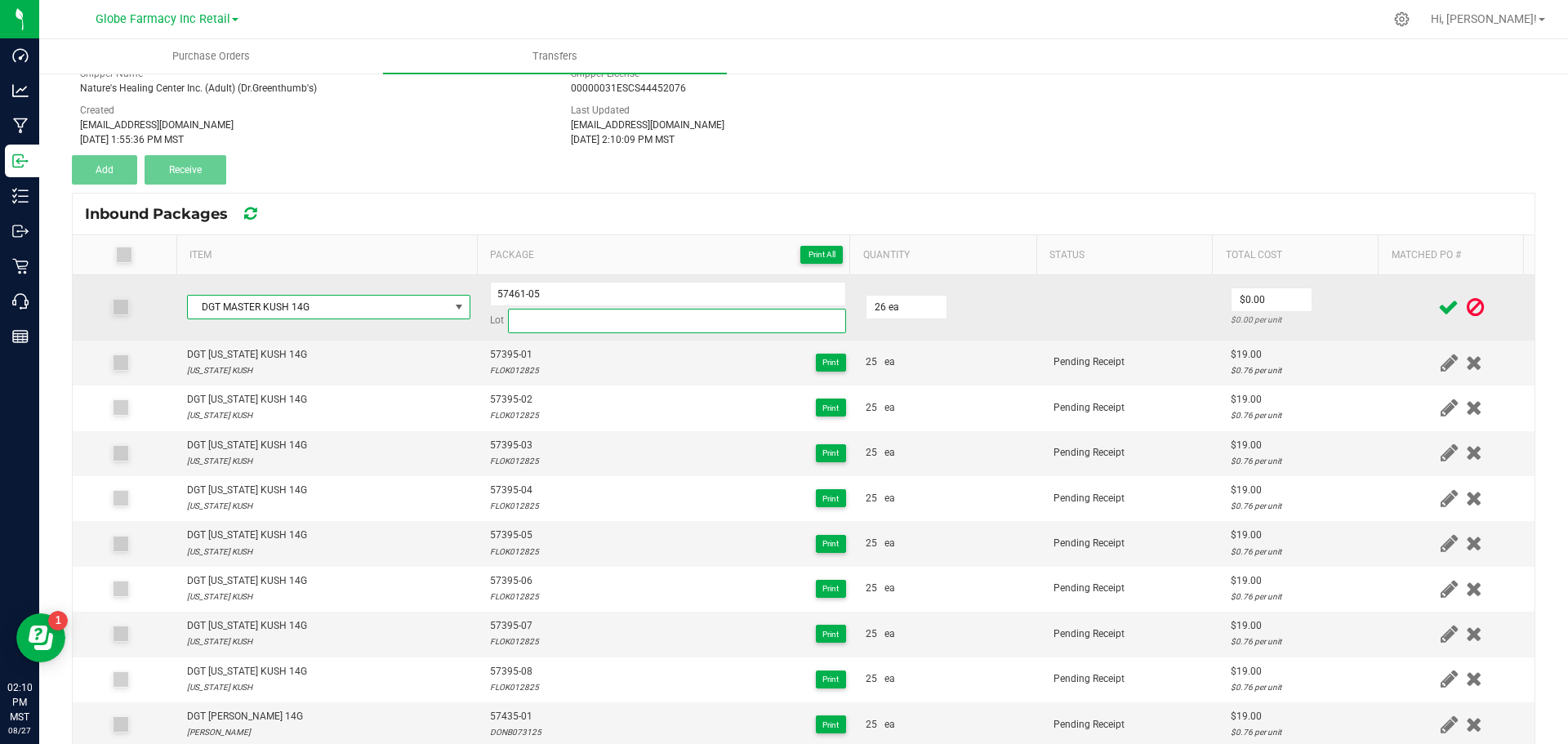
click at [532, 324] on input at bounding box center [677, 320] width 339 height 24
paste input "MASK073125"
type input "MASK073125"
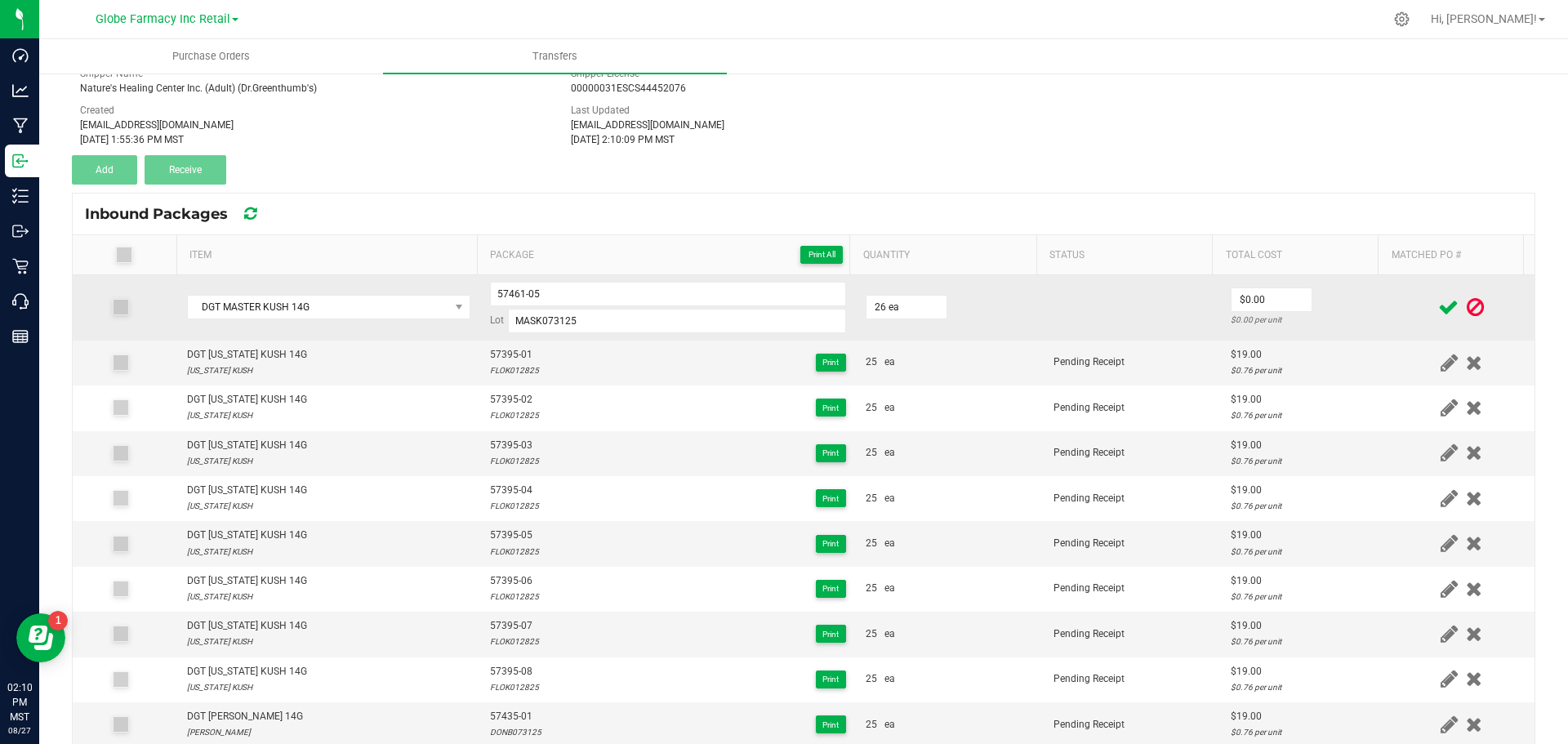
click at [1044, 303] on td at bounding box center [1133, 308] width 177 height 65
click at [1265, 301] on input "0" at bounding box center [1272, 299] width 80 height 23
type input "$19.00"
click at [1167, 292] on td at bounding box center [1133, 308] width 177 height 65
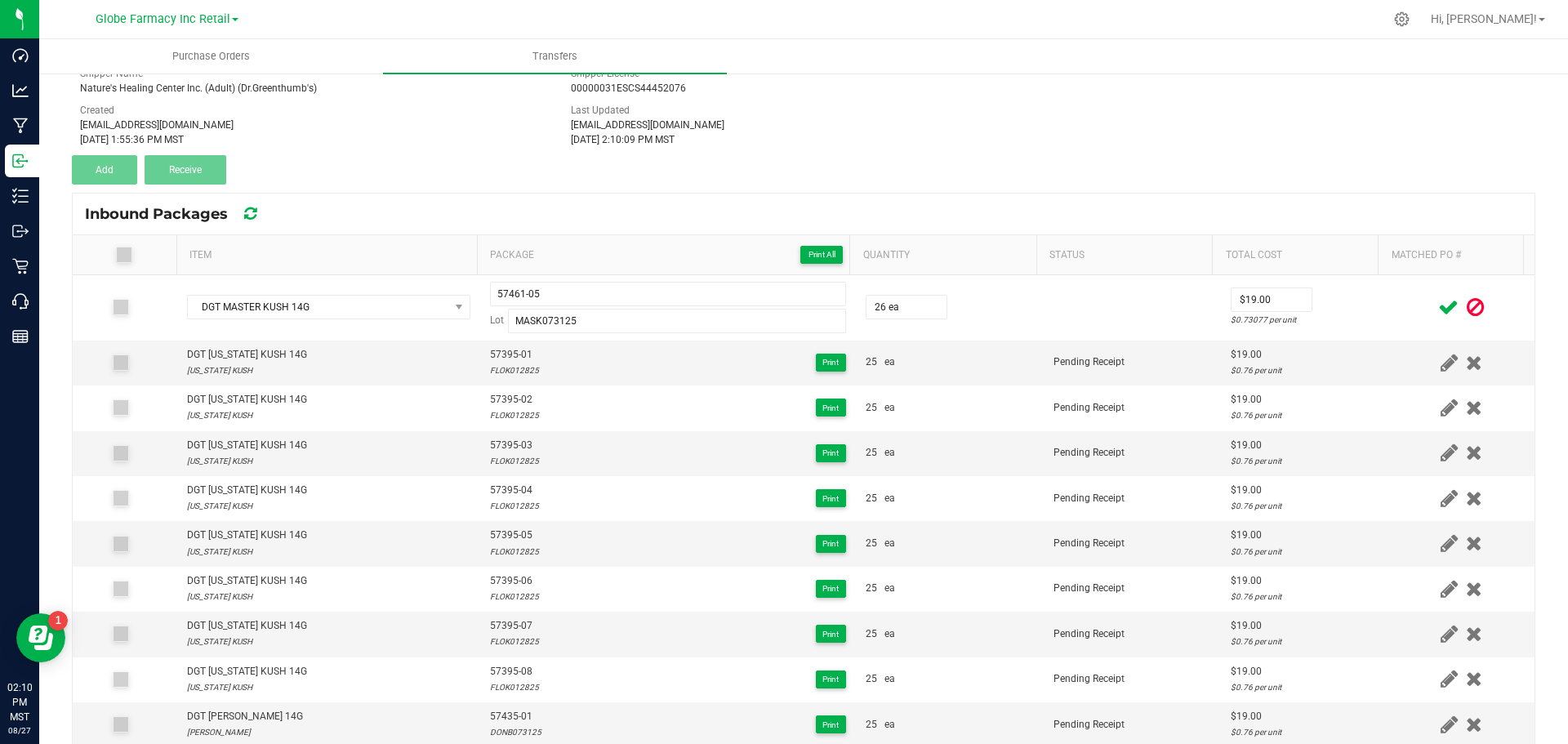
click at [1438, 310] on icon at bounding box center [1448, 308] width 20 height 20
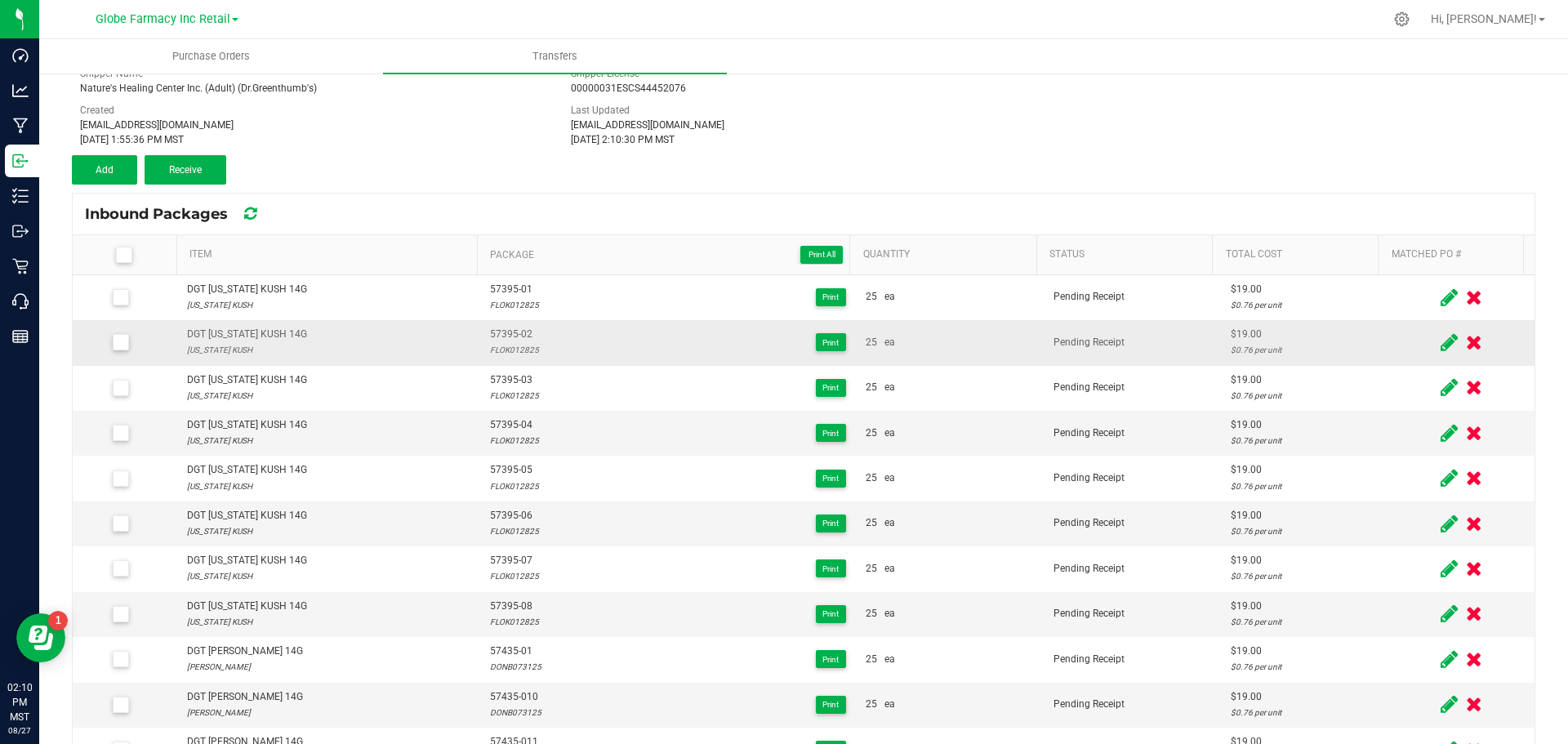
click at [229, 330] on div "DGT [US_STATE] KUSH 14G" at bounding box center [247, 334] width 120 height 16
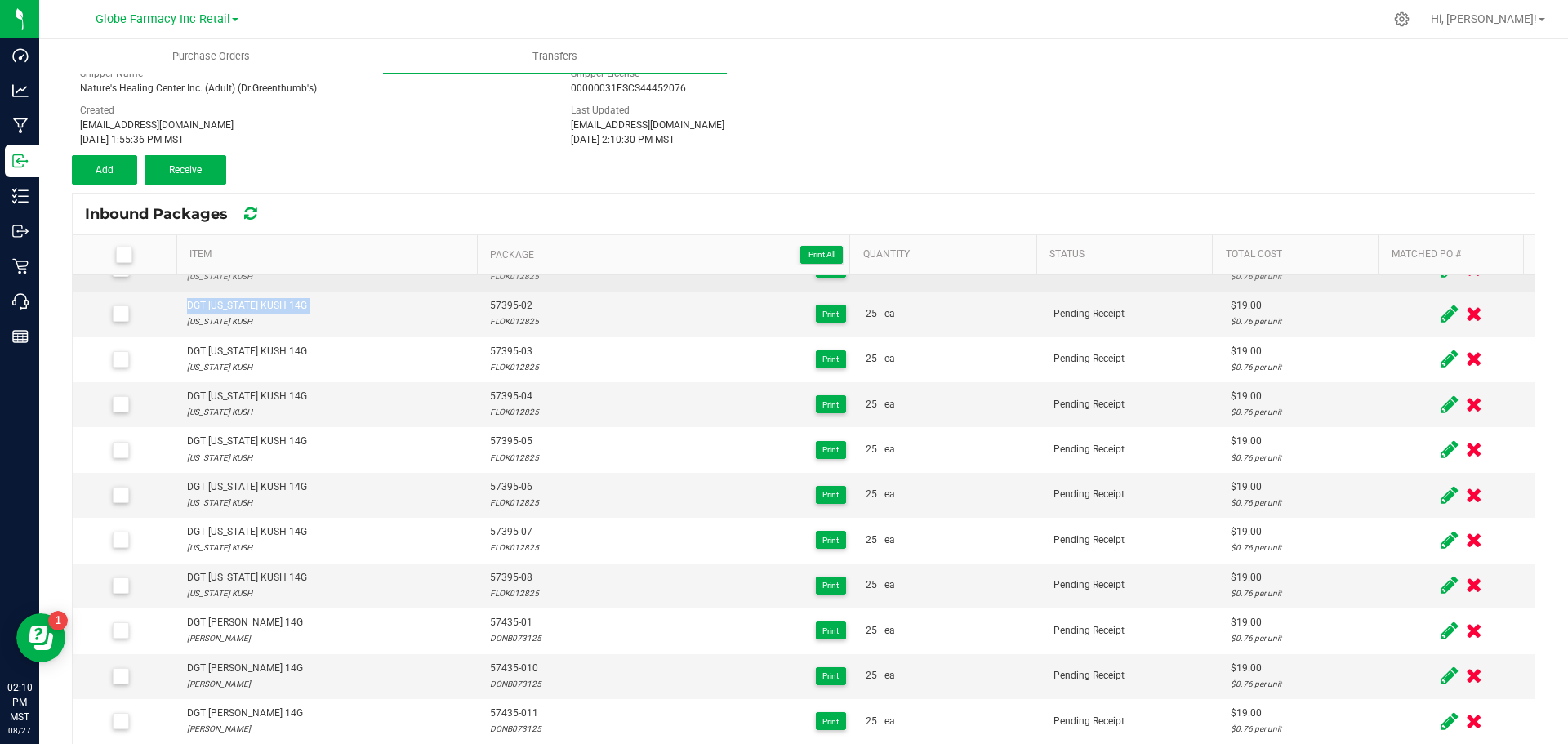
scroll to position [0, 0]
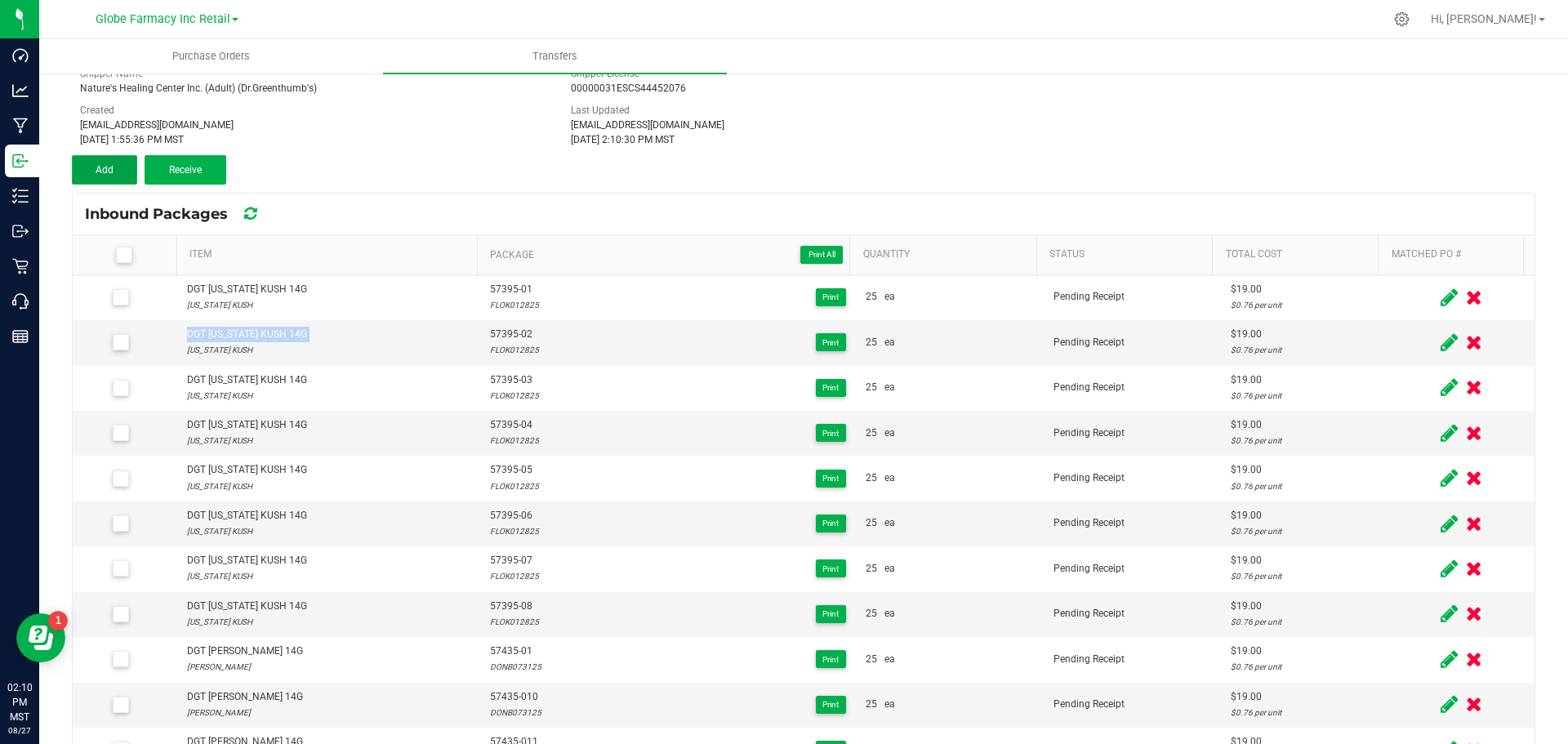
click at [103, 161] on button "Add" at bounding box center [104, 170] width 65 height 29
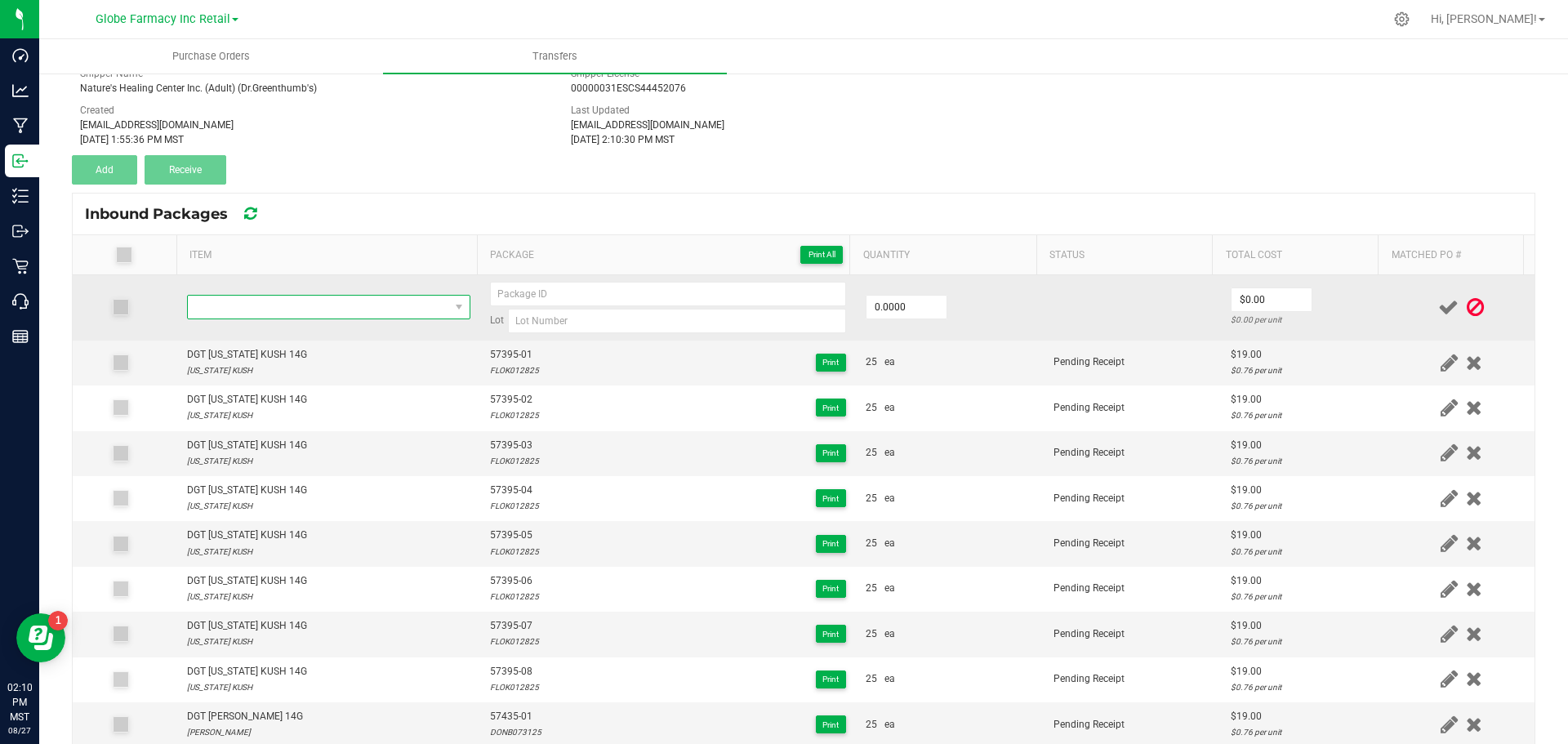
click at [289, 301] on span "NO DATA FOUND" at bounding box center [318, 307] width 262 height 23
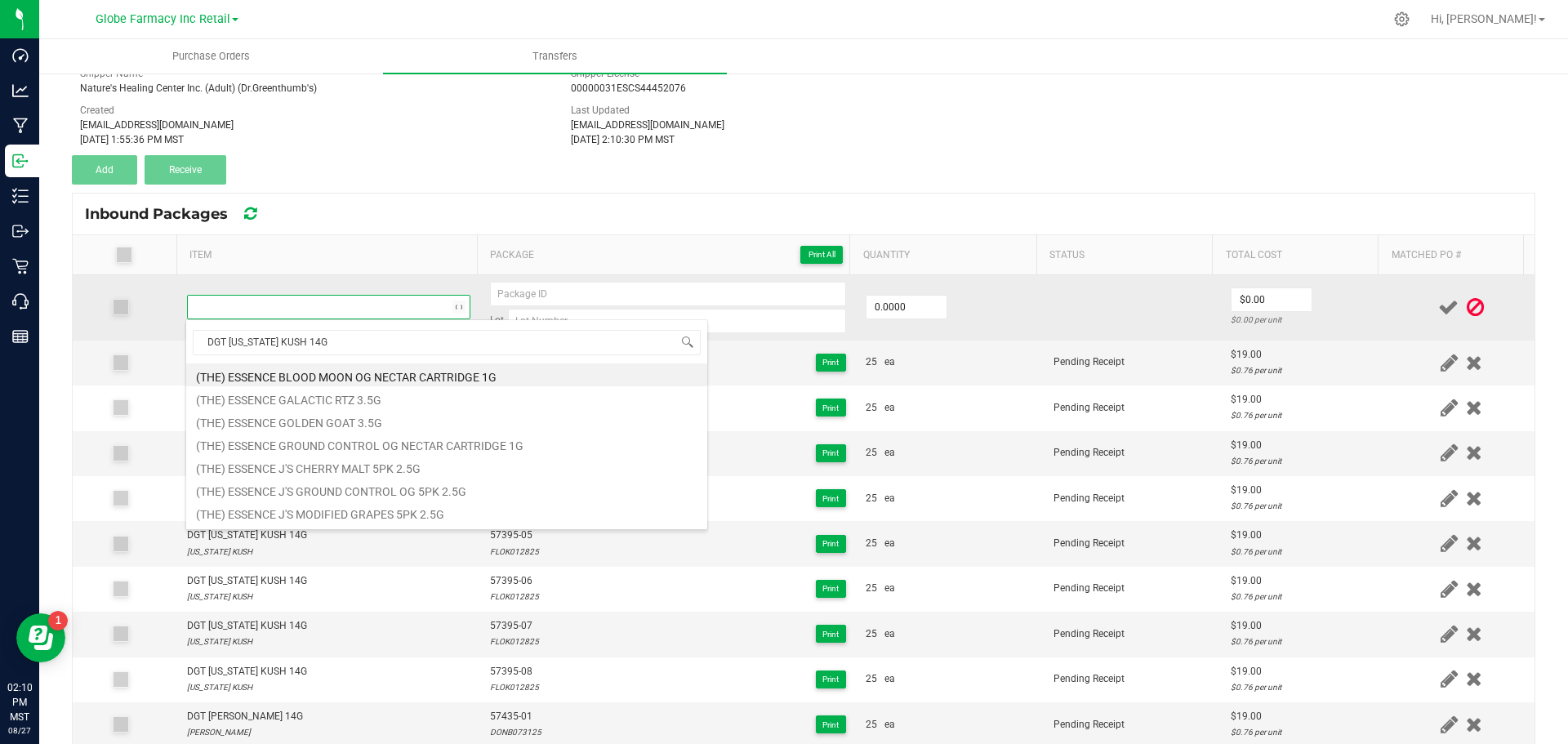
scroll to position [24, 277]
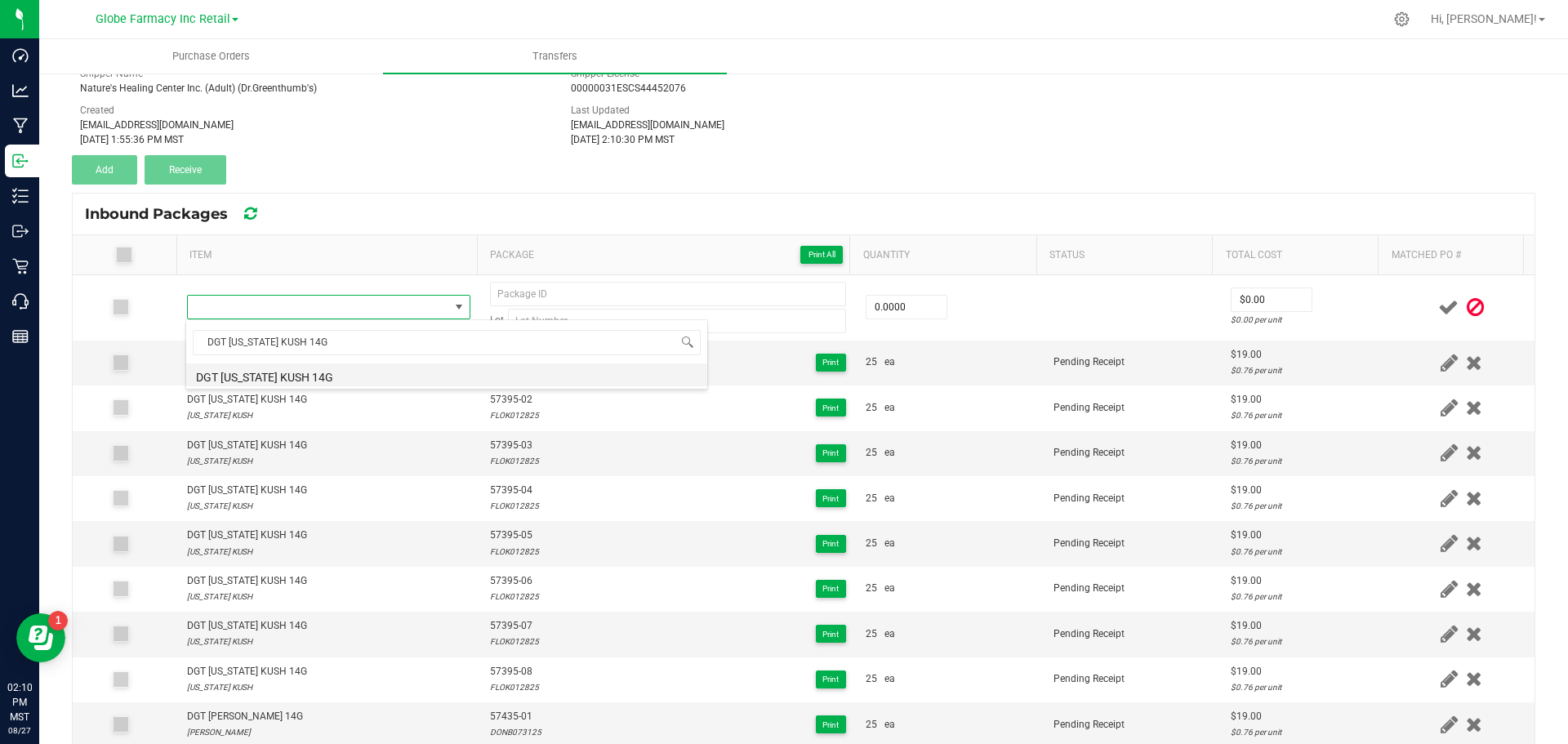
click at [303, 375] on li "DGT [US_STATE] KUSH 14G" at bounding box center [446, 375] width 521 height 23
type input "0 ea"
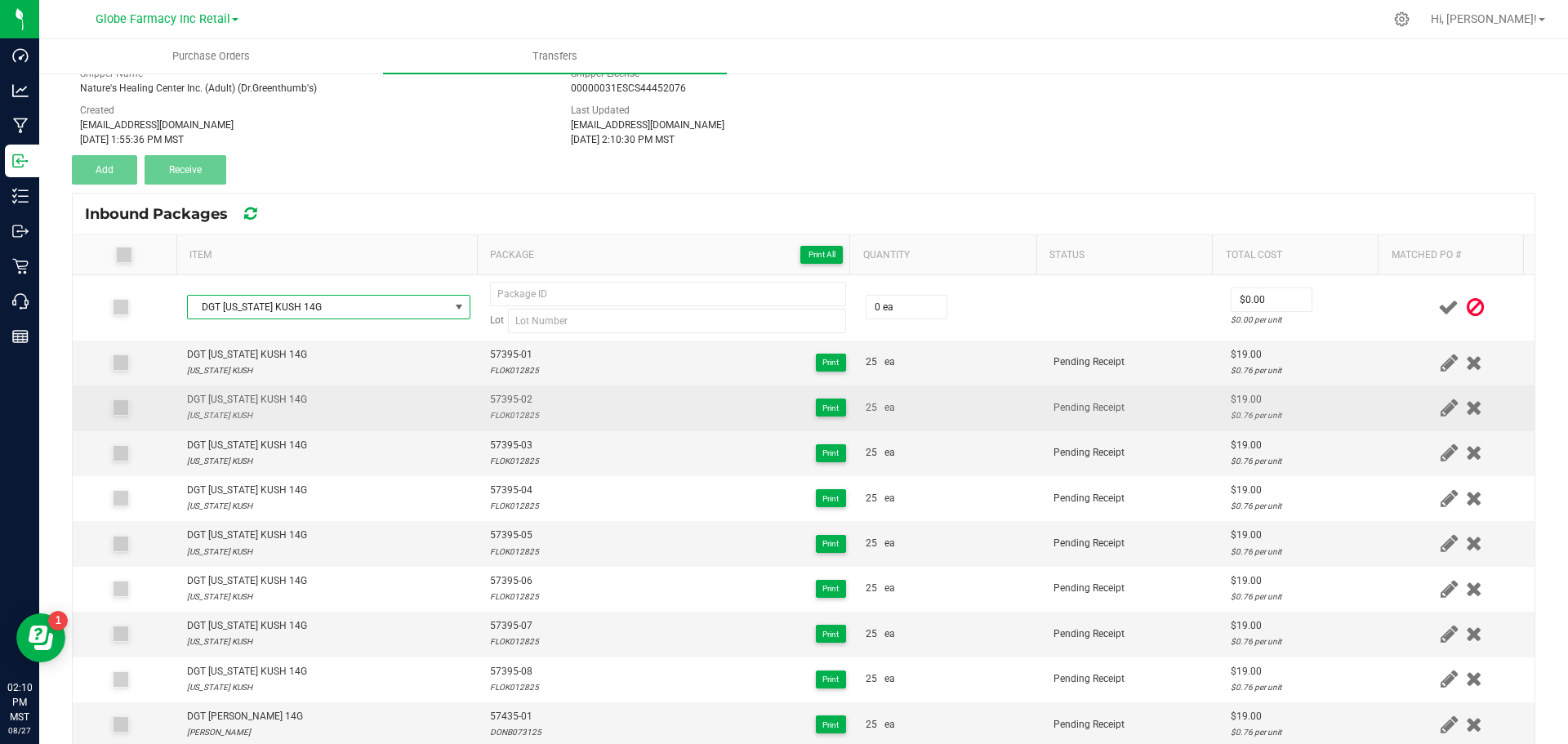
click at [333, 425] on td "DGT FLORIDA KUSH 14G FLORIDA KUSH" at bounding box center [328, 408] width 303 height 45
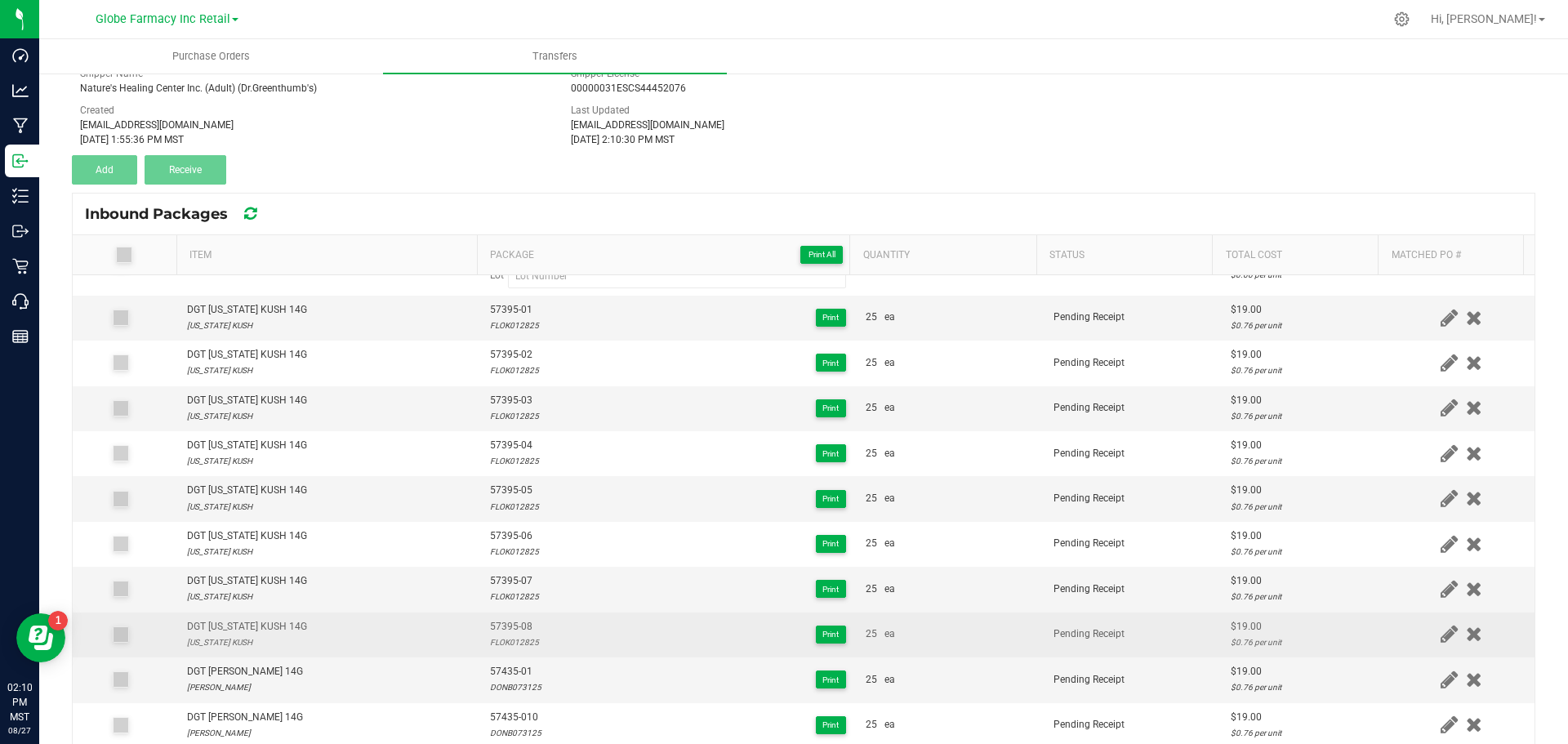
scroll to position [82, 0]
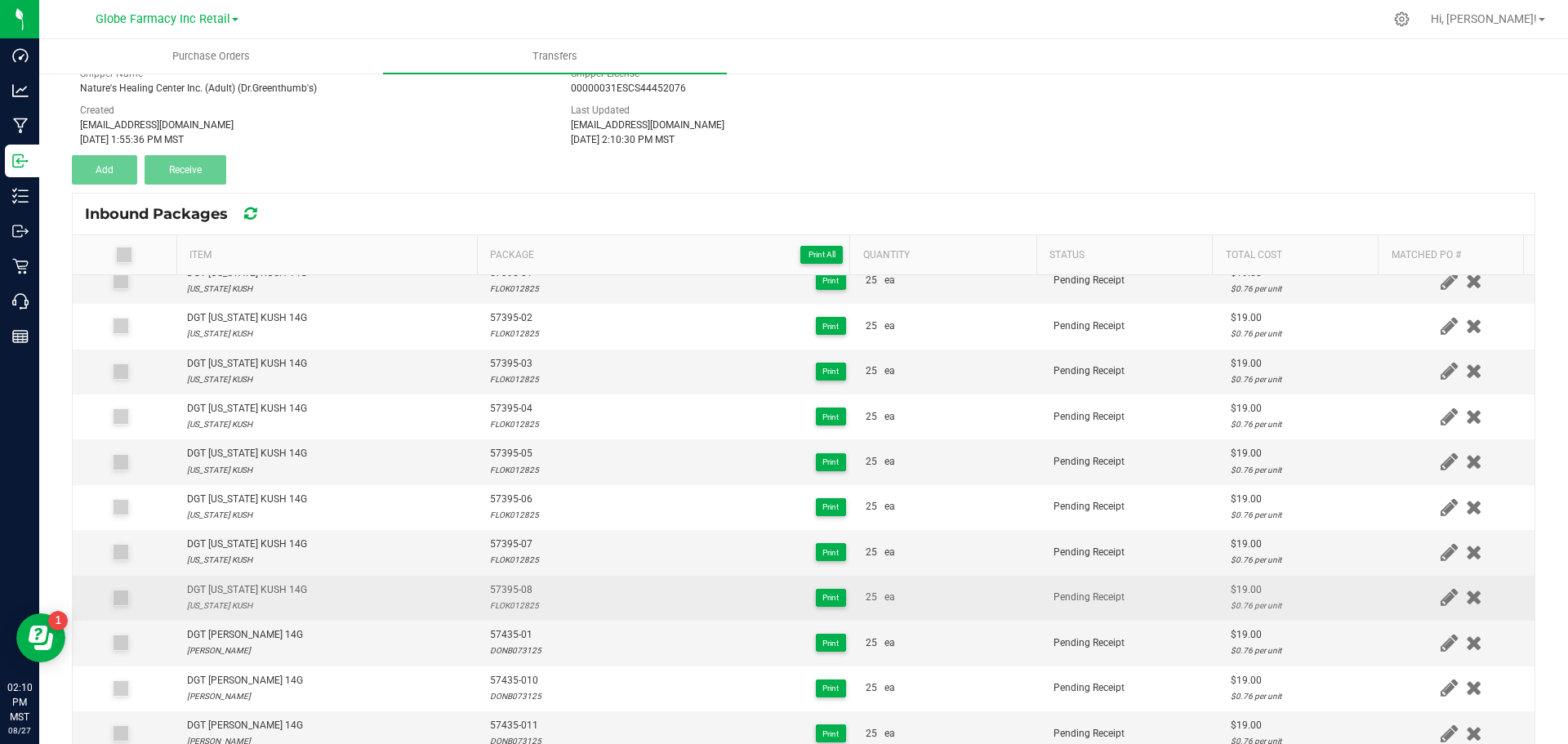
click at [504, 589] on span "57395-08" at bounding box center [514, 590] width 49 height 16
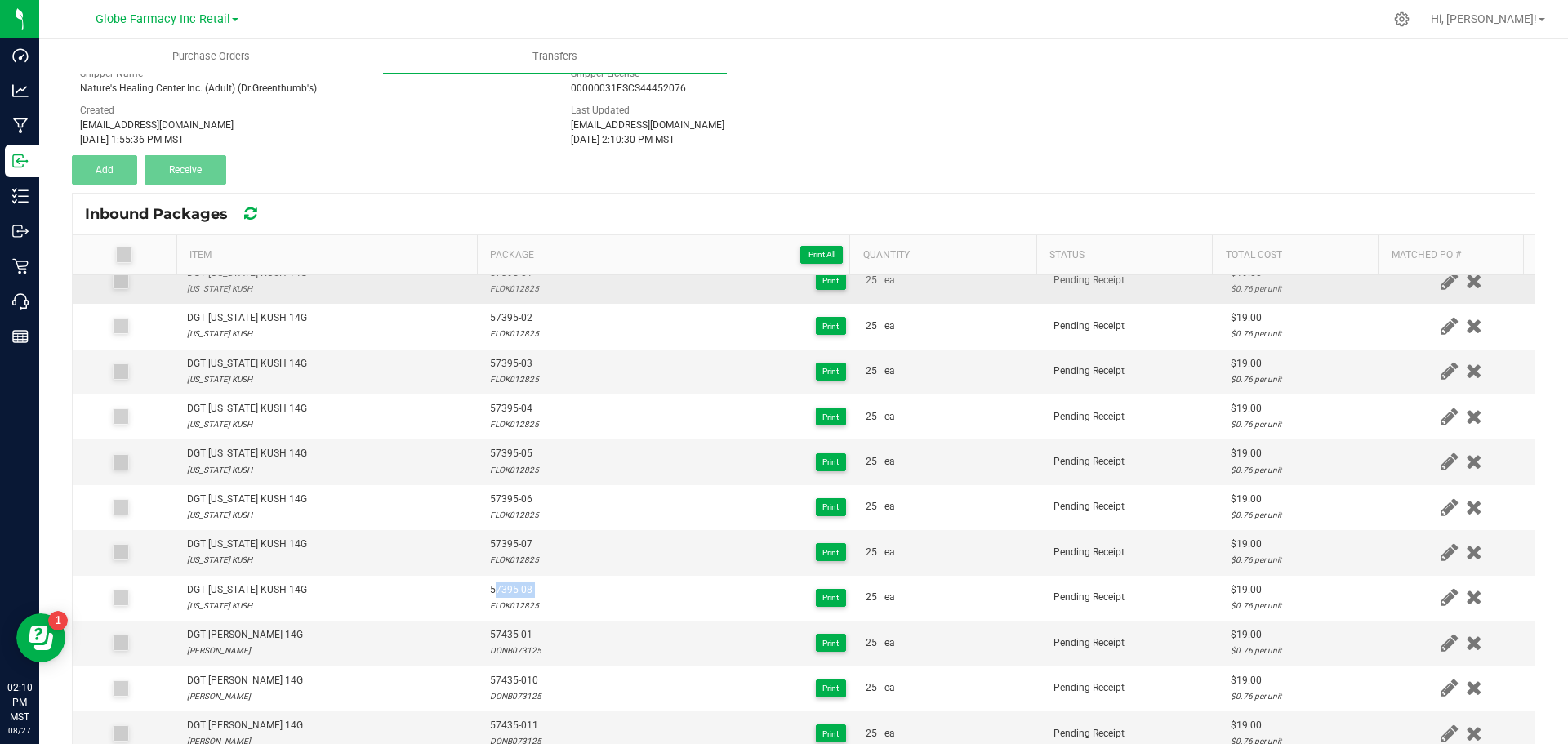
scroll to position [0, 0]
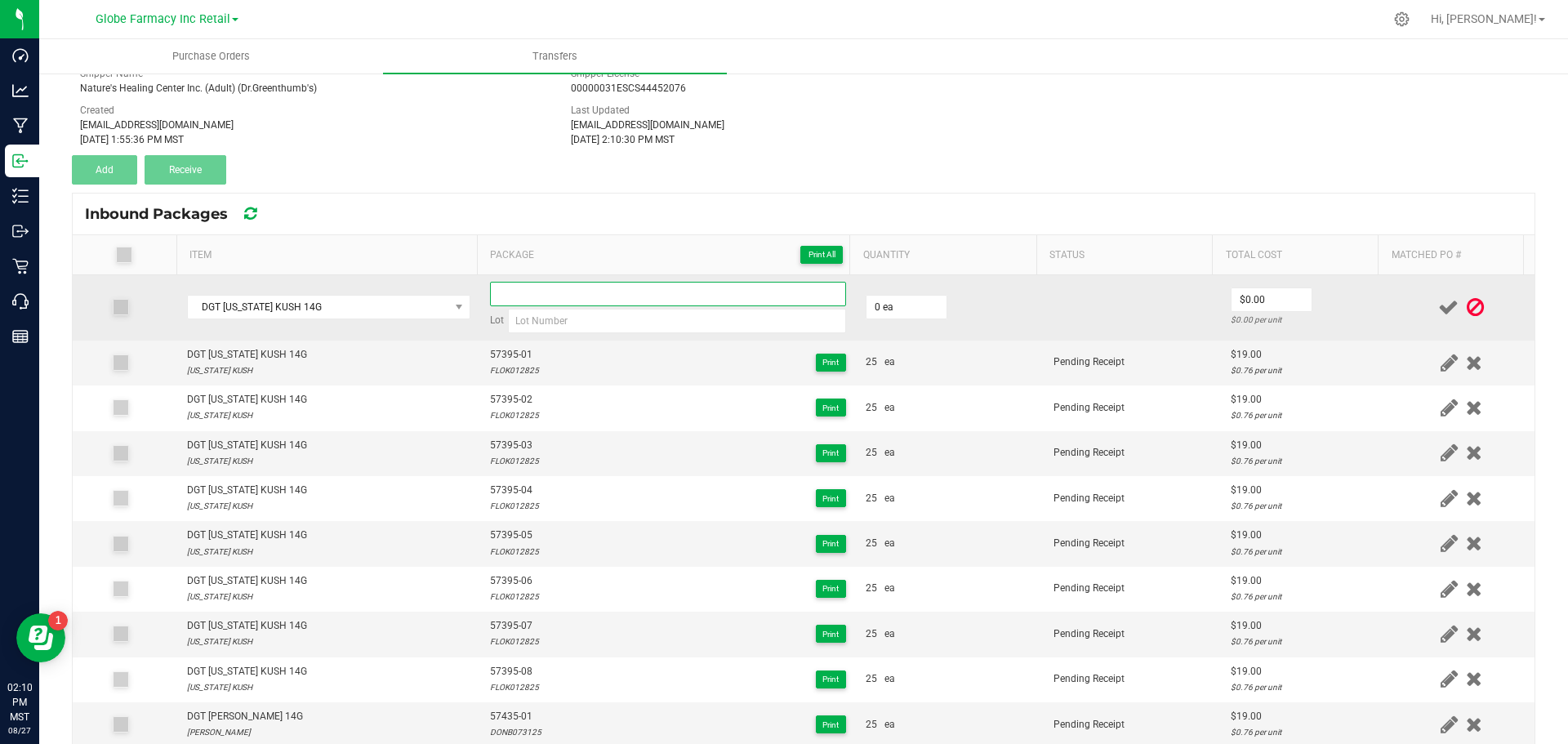
click at [505, 302] on input at bounding box center [668, 293] width 356 height 24
paste input "57395-08"
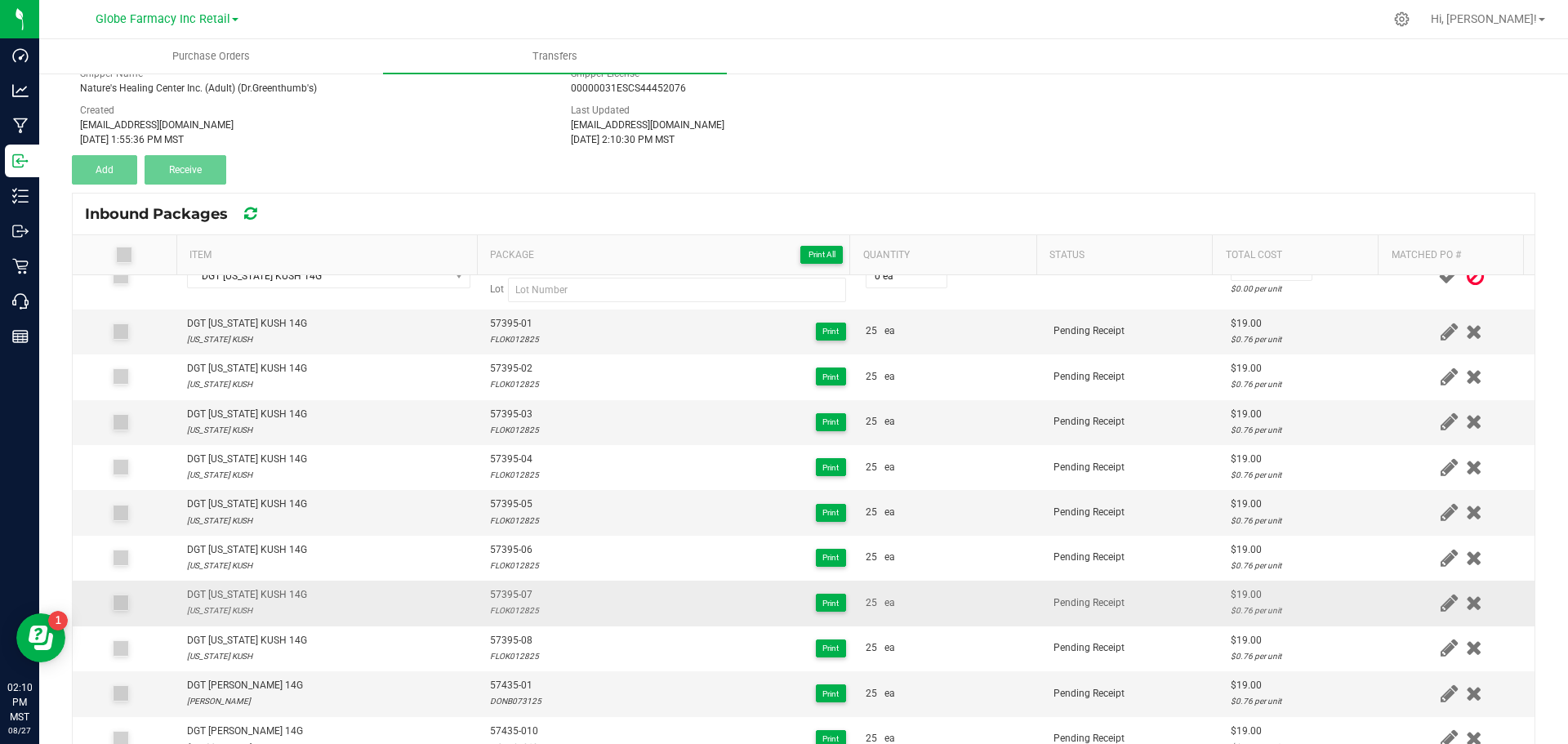
scroll to position [82, 0]
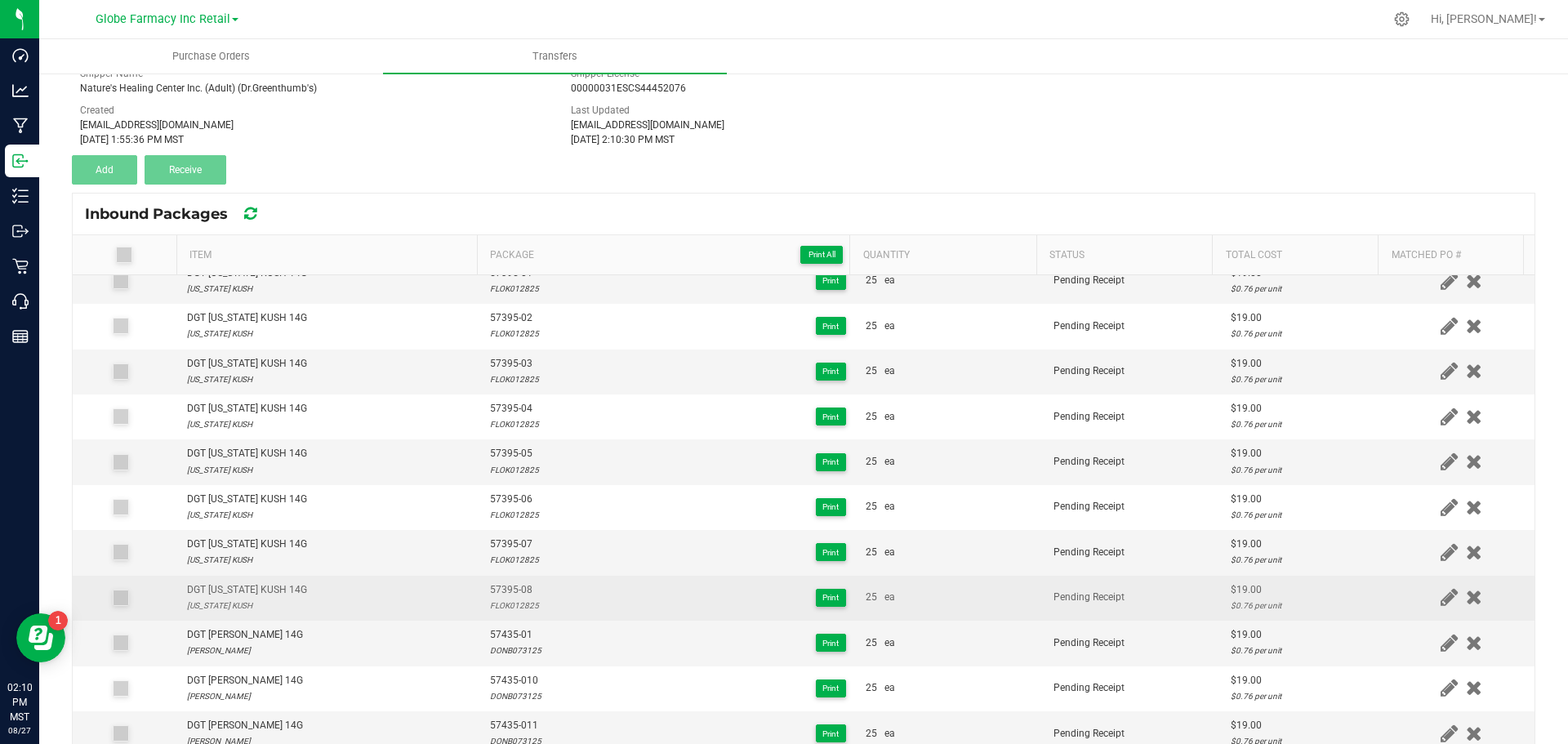
type input "57395-09"
click at [509, 603] on div "FLOK012825" at bounding box center [514, 605] width 49 height 16
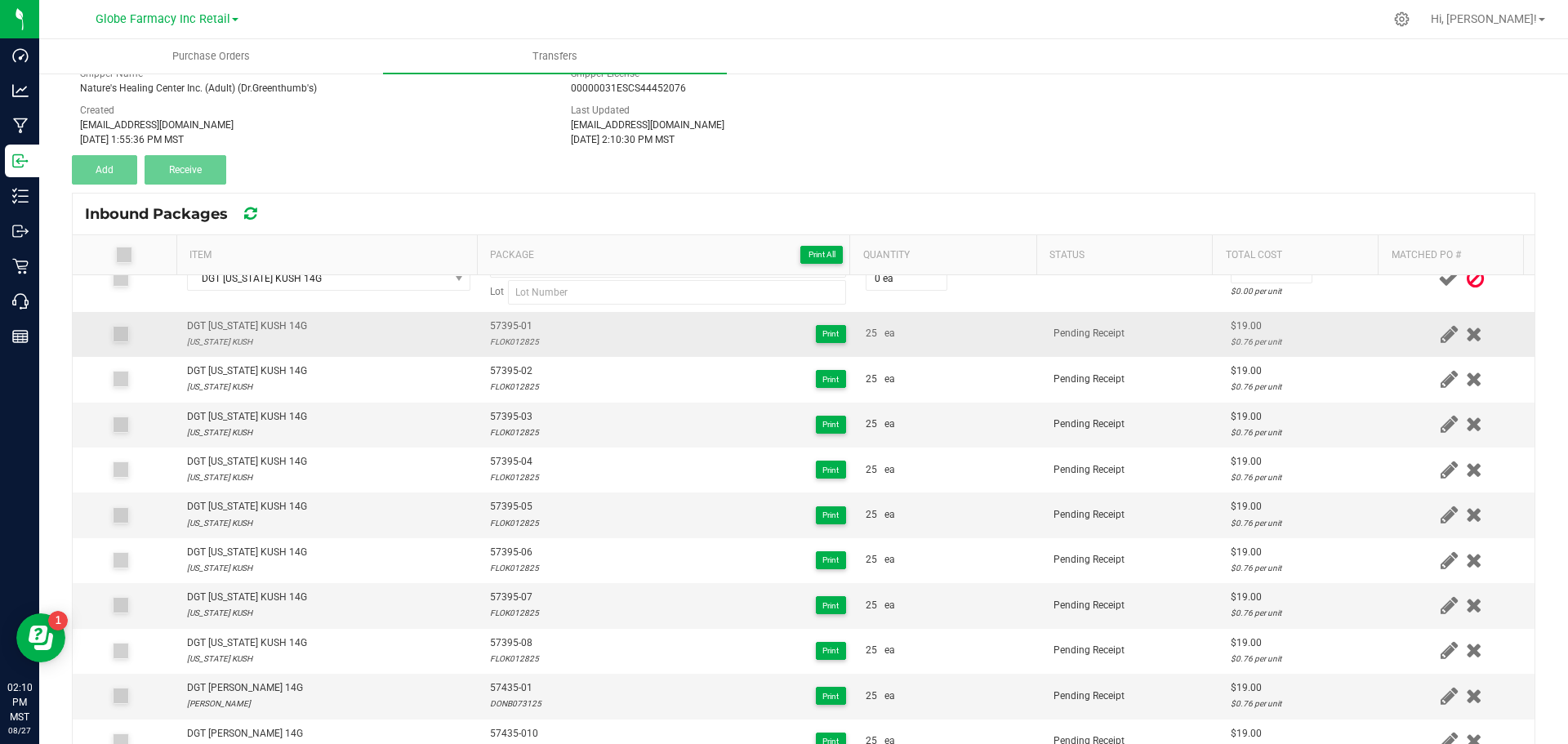
scroll to position [0, 0]
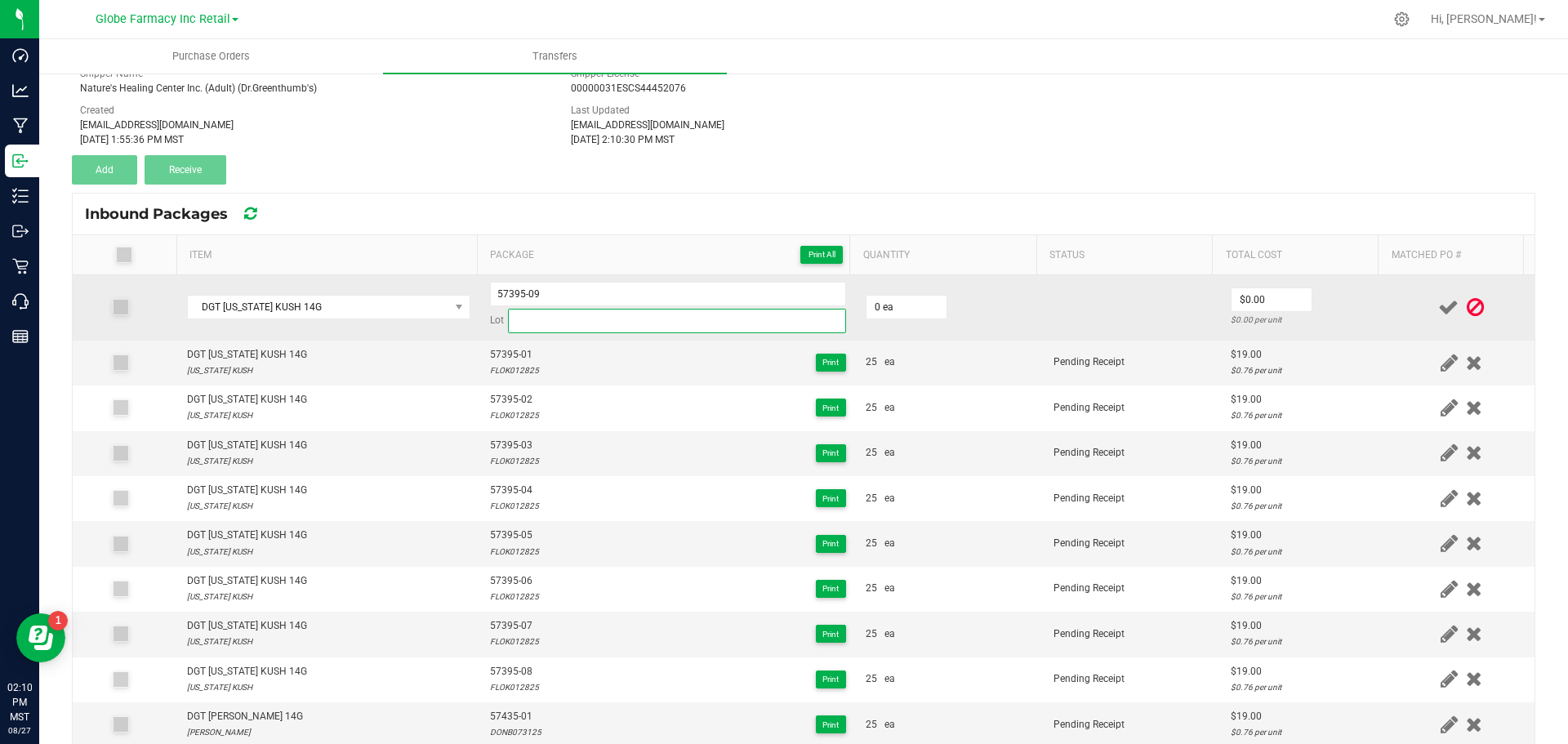
click at [516, 318] on input at bounding box center [677, 320] width 339 height 24
paste input "FLOK012825"
type input "FLOK012825"
click at [895, 309] on input "0" at bounding box center [907, 307] width 80 height 23
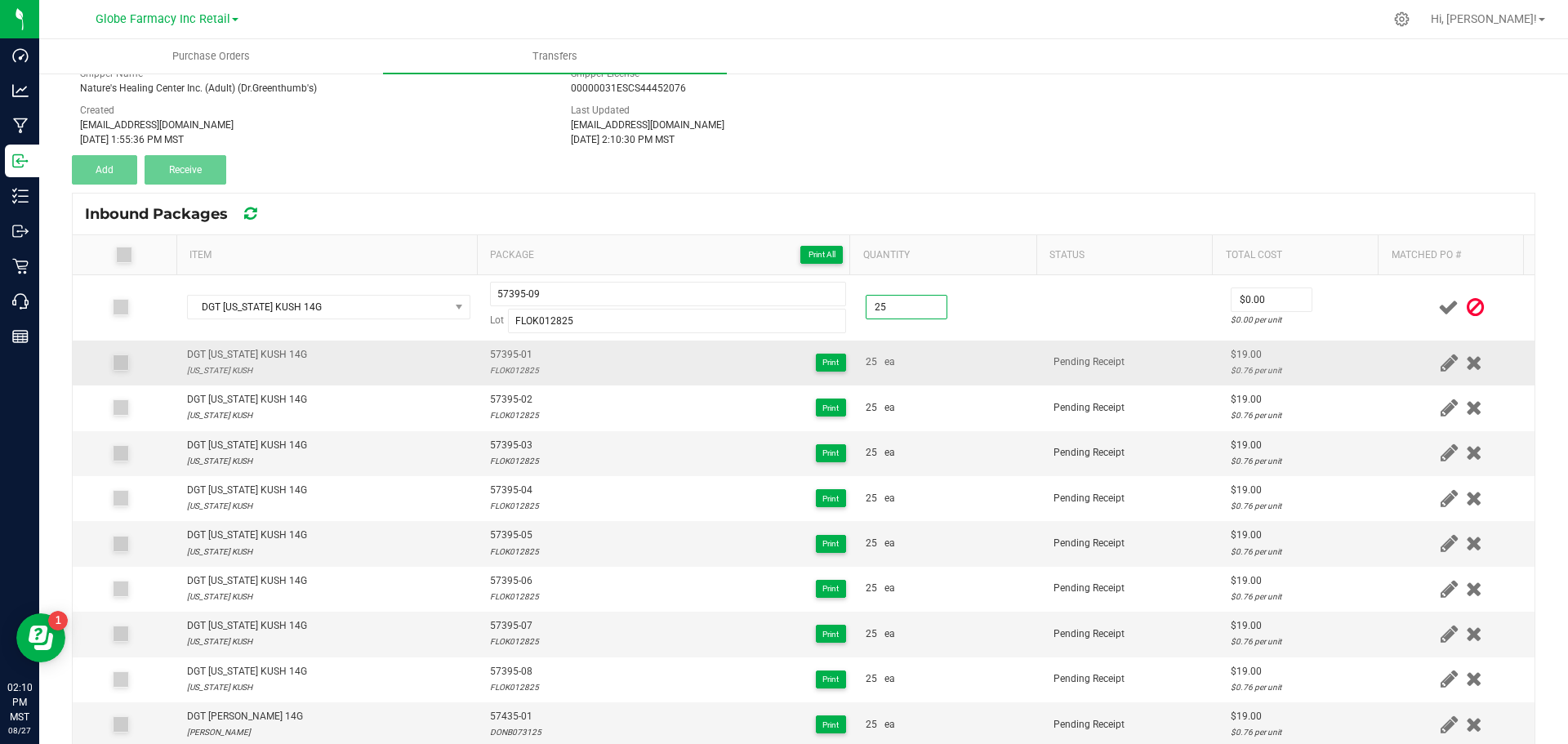
type input "25 ea"
click at [946, 364] on div "25 ea" at bounding box center [949, 362] width 168 height 16
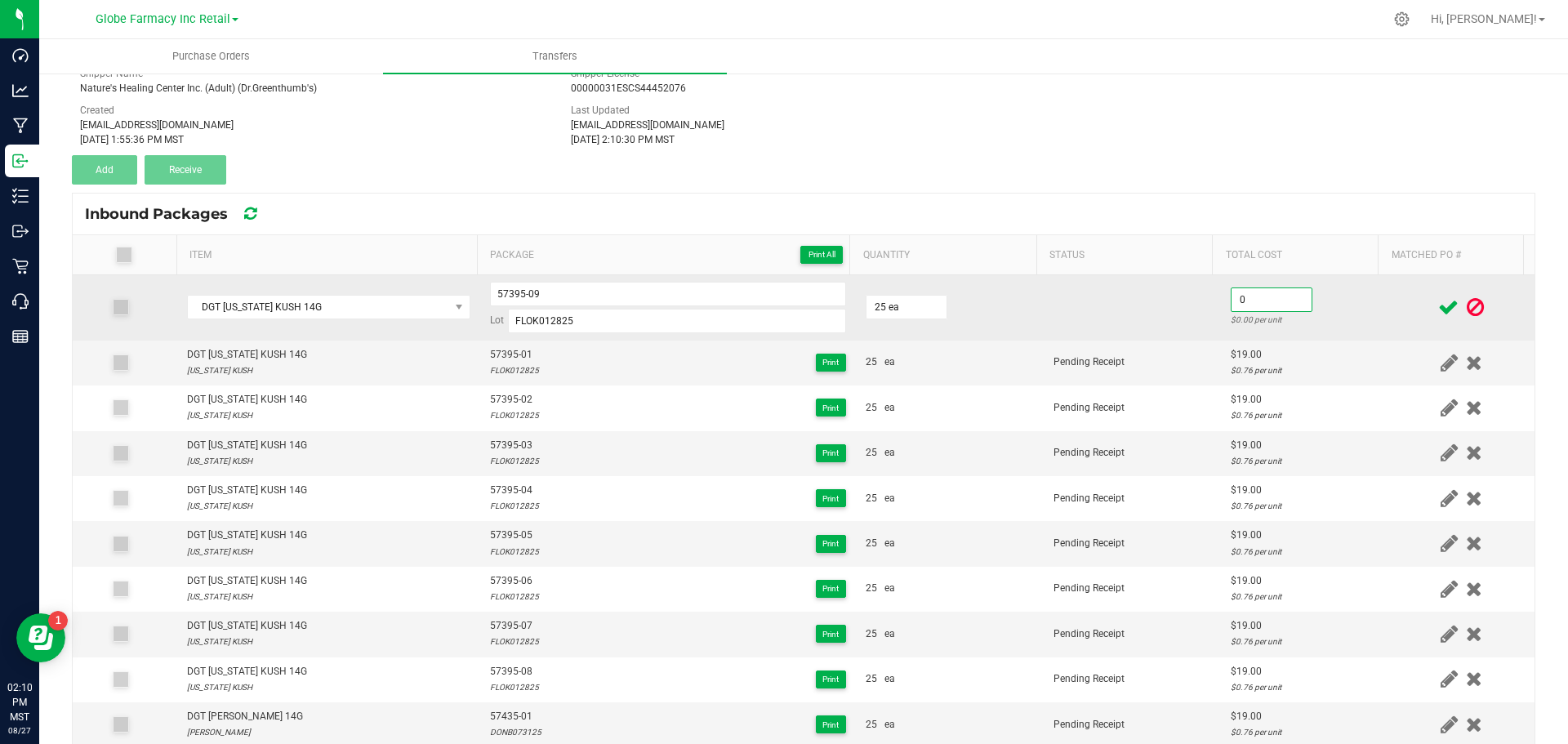
click at [1268, 305] on input "0" at bounding box center [1272, 299] width 80 height 23
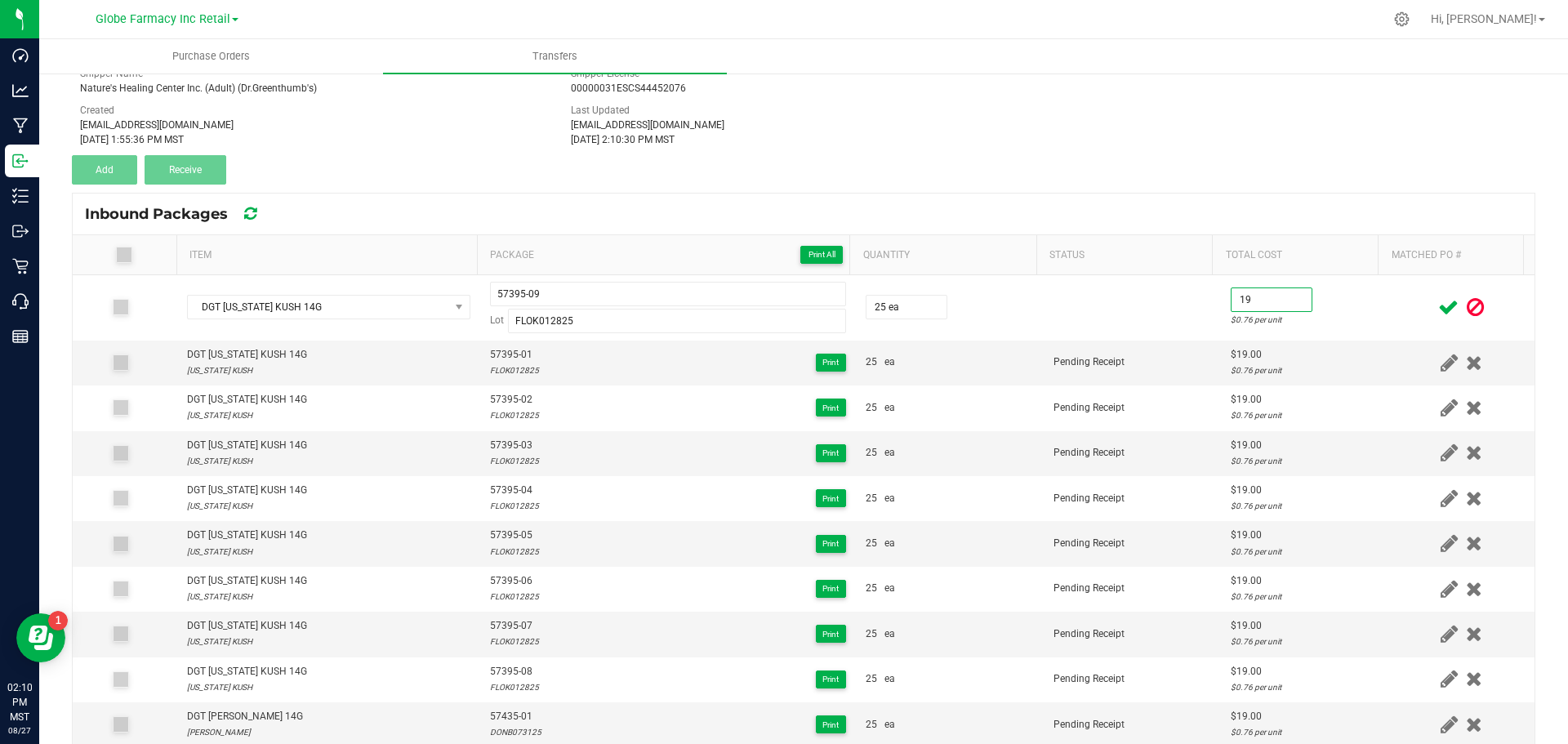
type input "$19.00"
click at [1438, 308] on icon at bounding box center [1448, 308] width 20 height 20
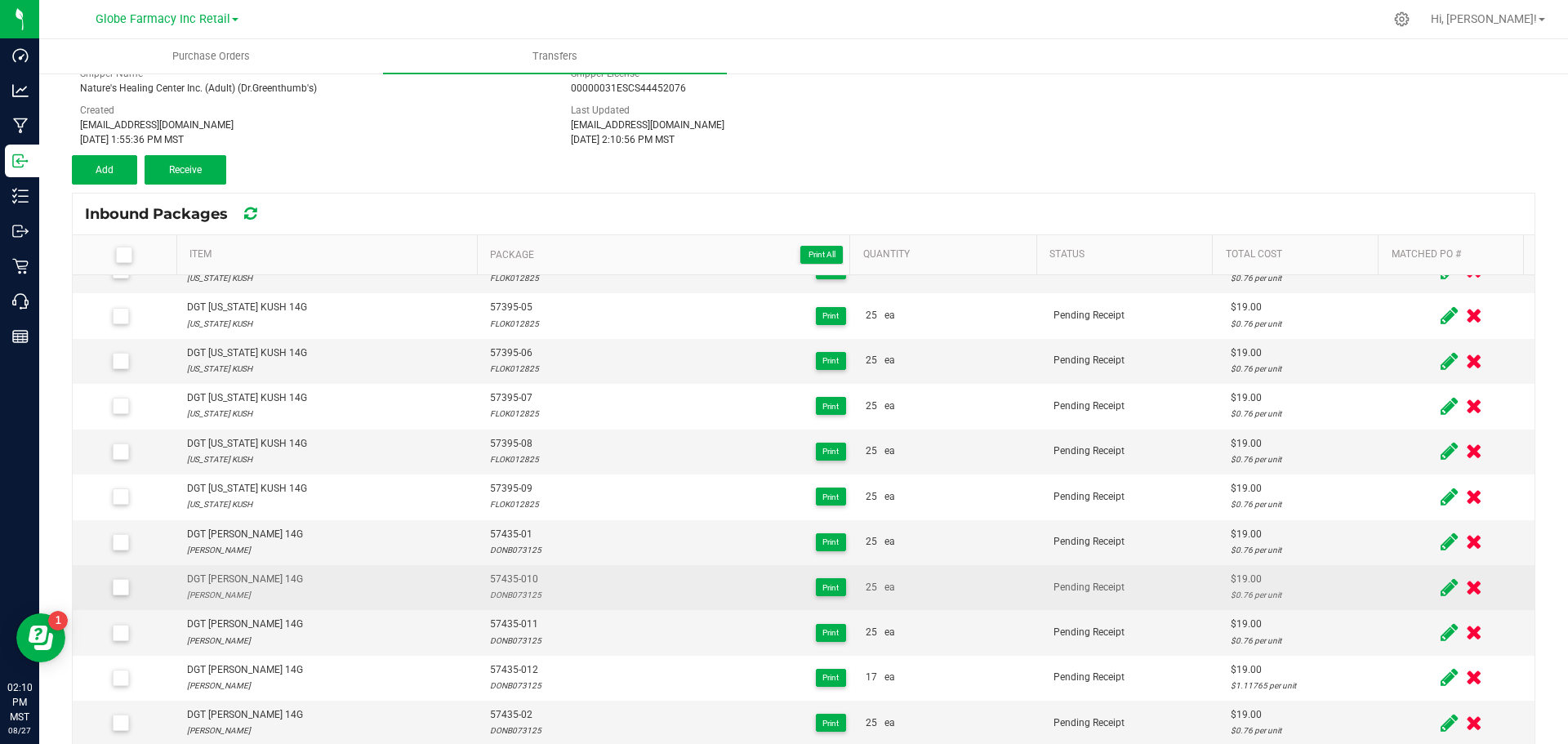
scroll to position [163, 0]
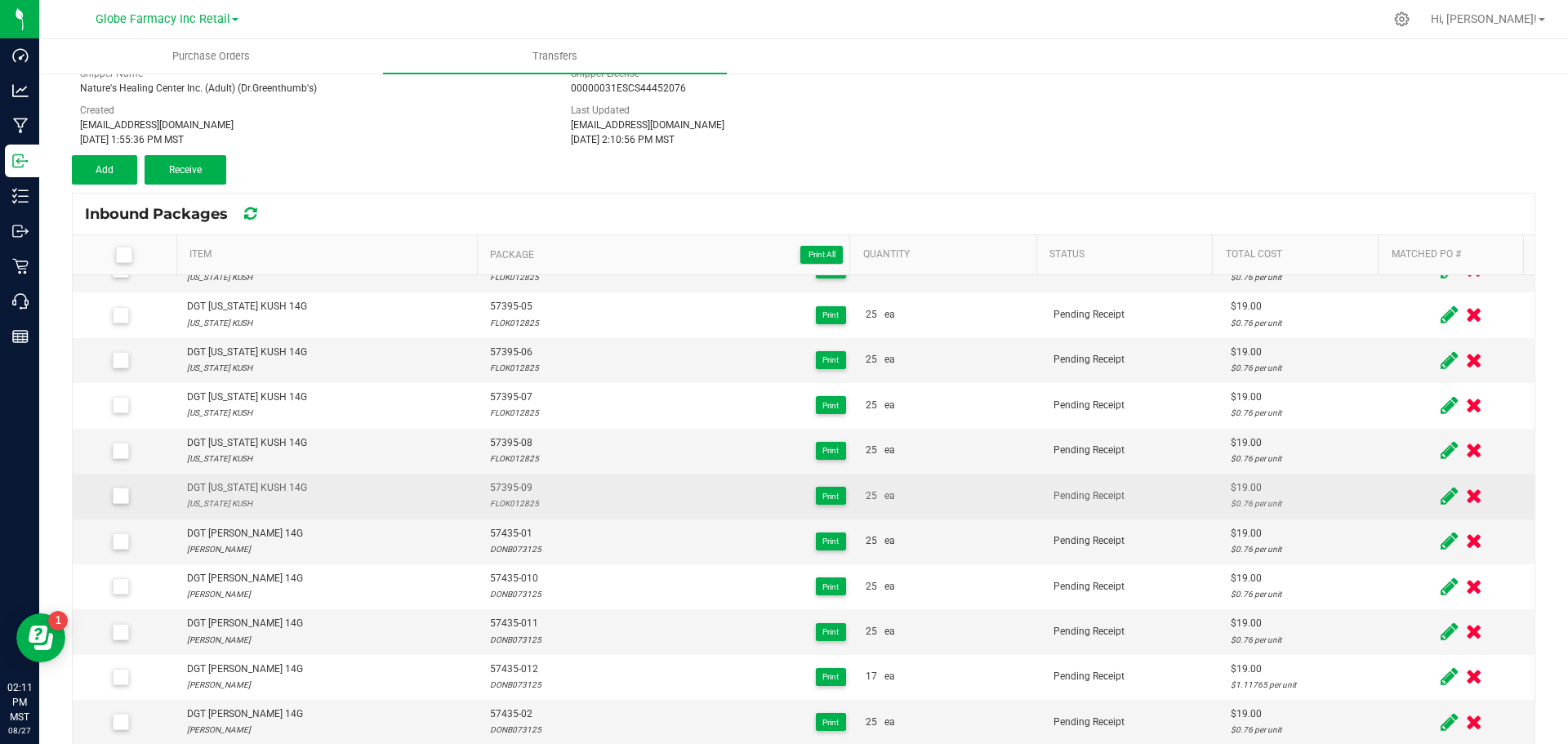
click at [504, 482] on span "57395-09" at bounding box center [514, 488] width 49 height 16
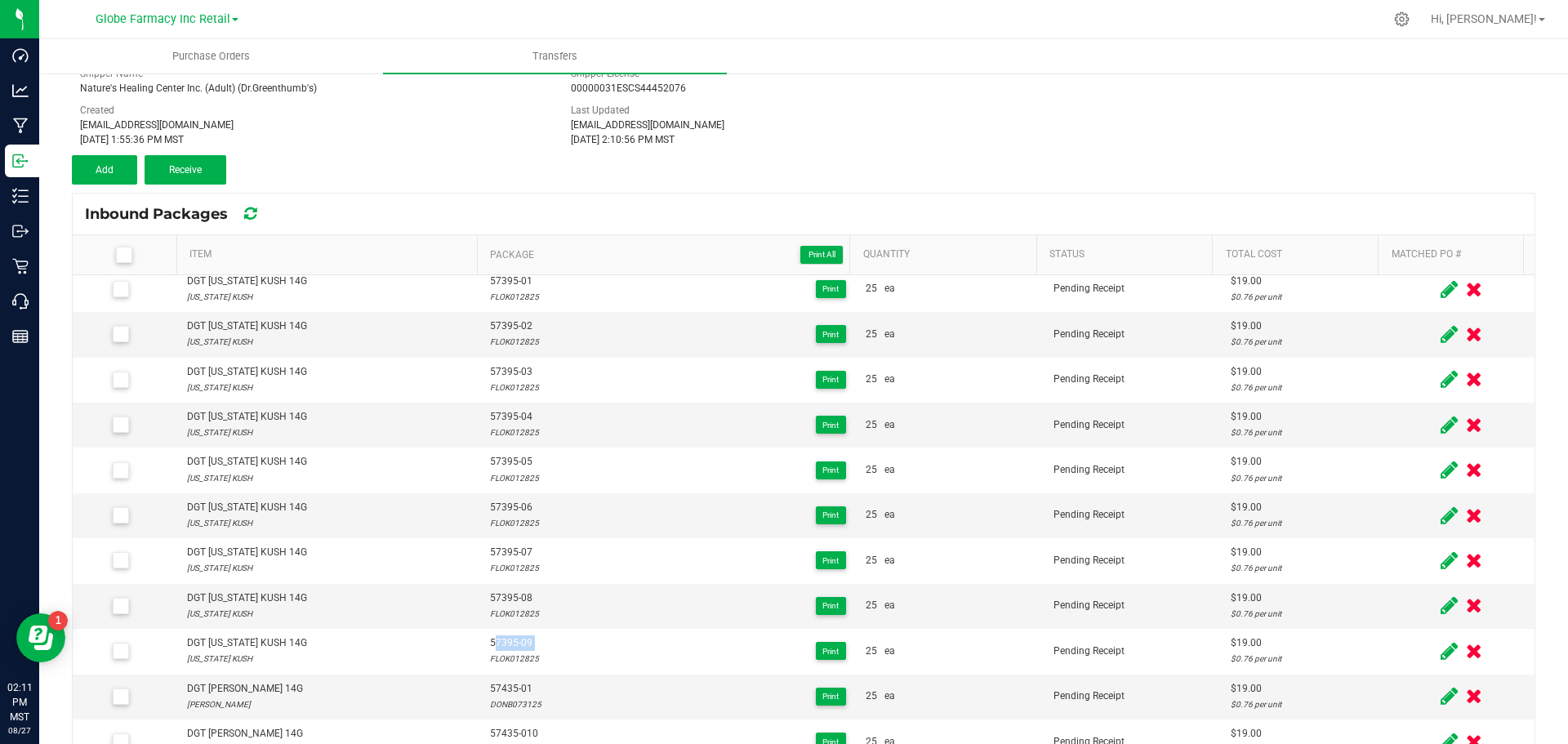
scroll to position [0, 0]
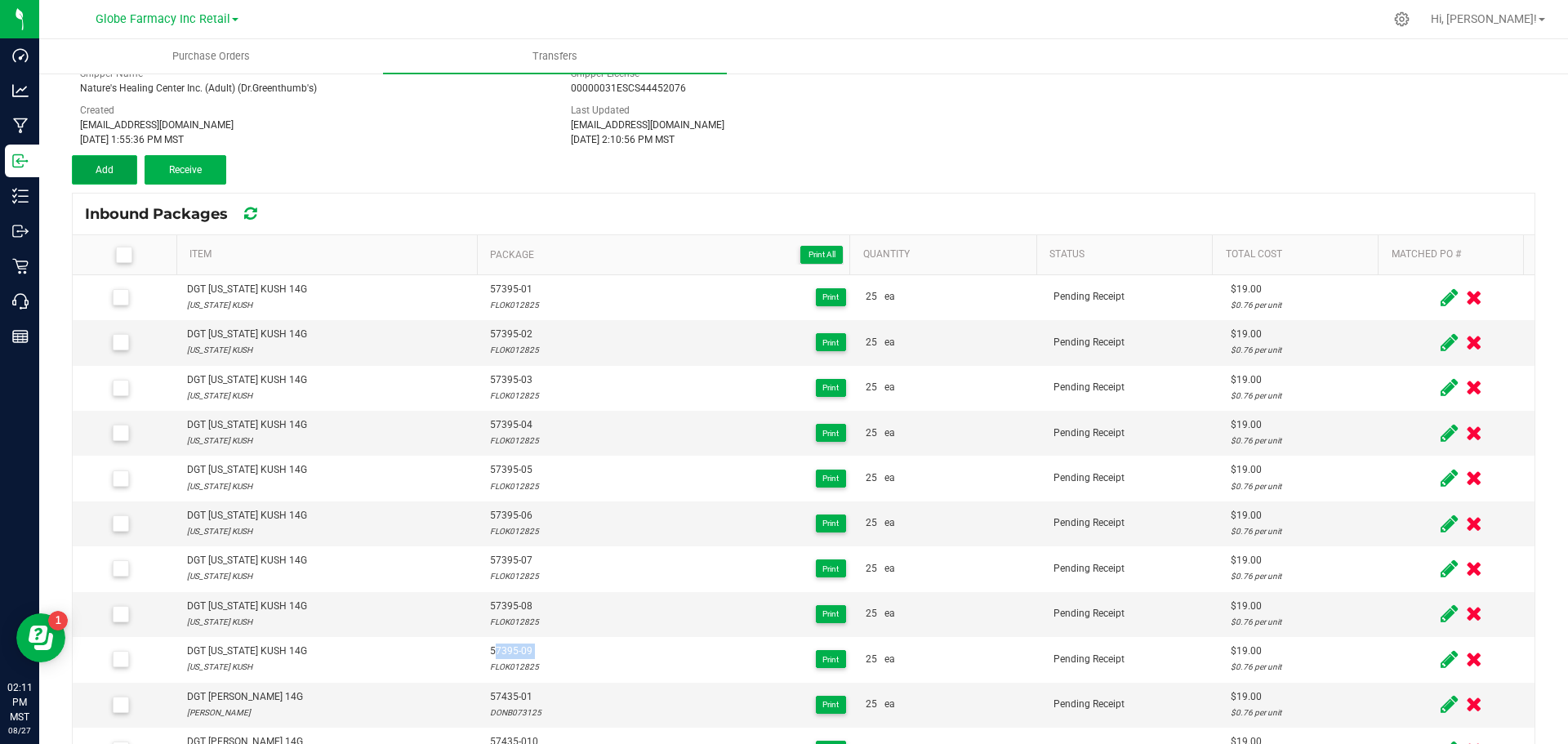
click at [90, 175] on button "Add" at bounding box center [104, 170] width 65 height 29
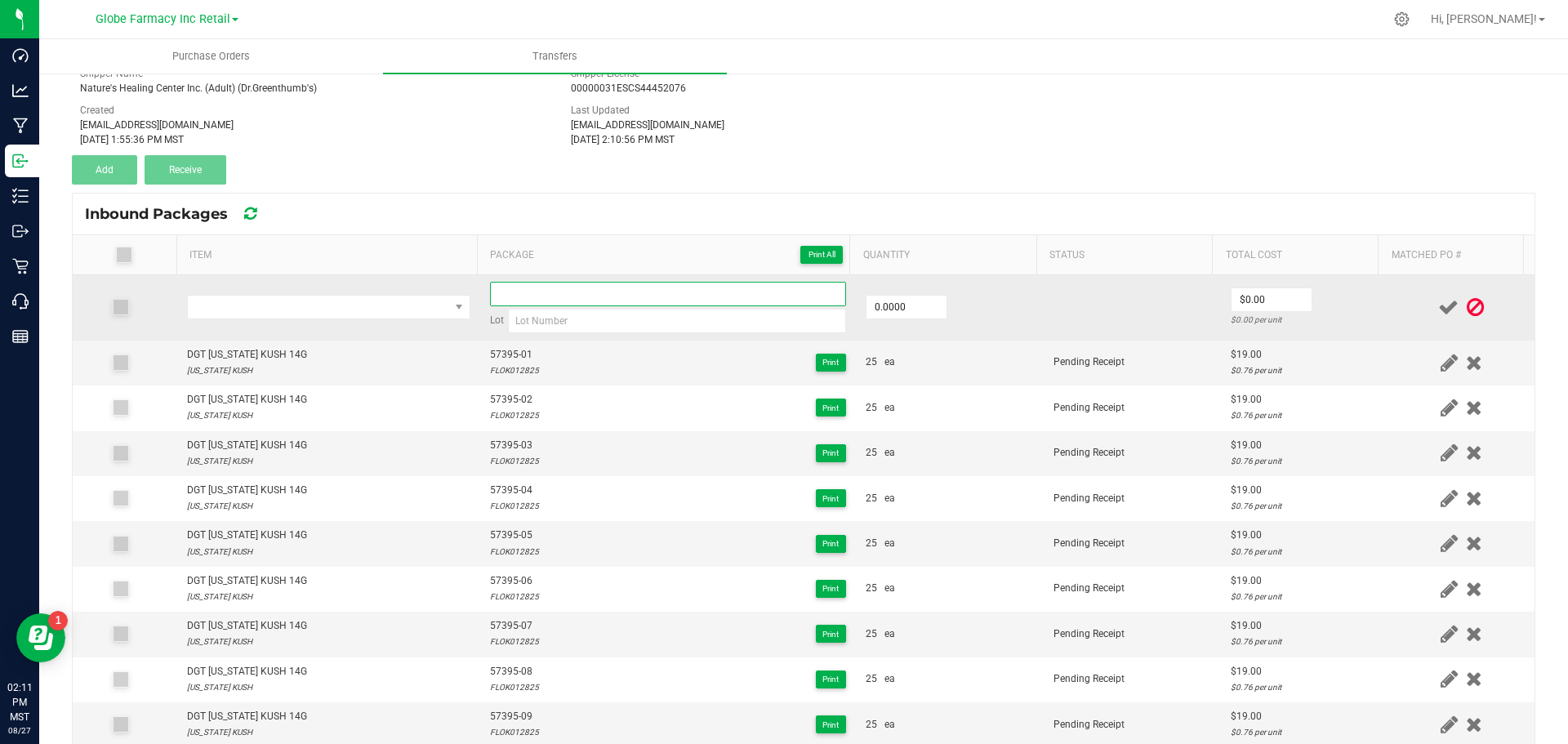
click at [608, 290] on input at bounding box center [668, 293] width 356 height 24
paste input "57395-09"
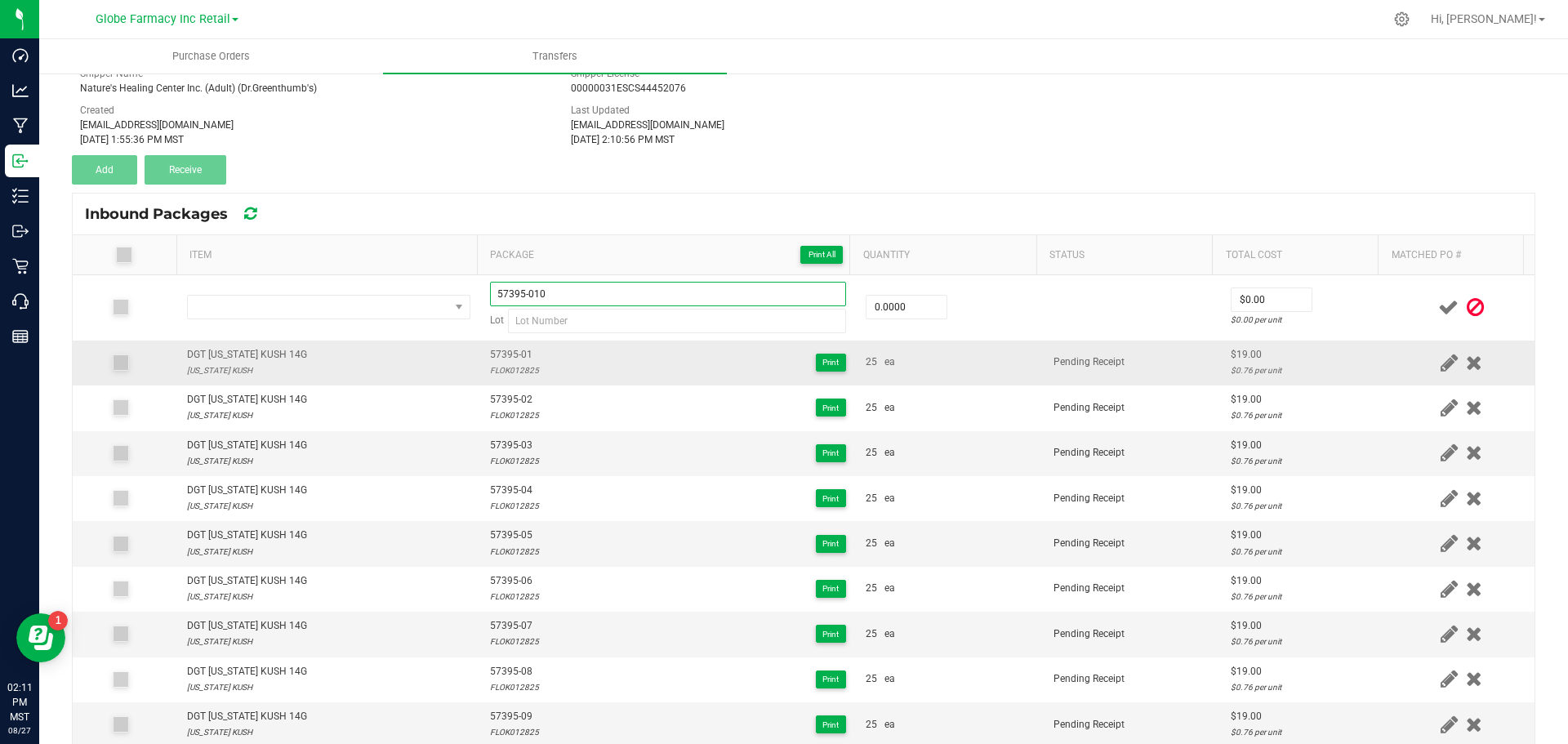
type input "57395-010"
click at [258, 351] on div "DGT [US_STATE] KUSH 14G" at bounding box center [247, 354] width 120 height 16
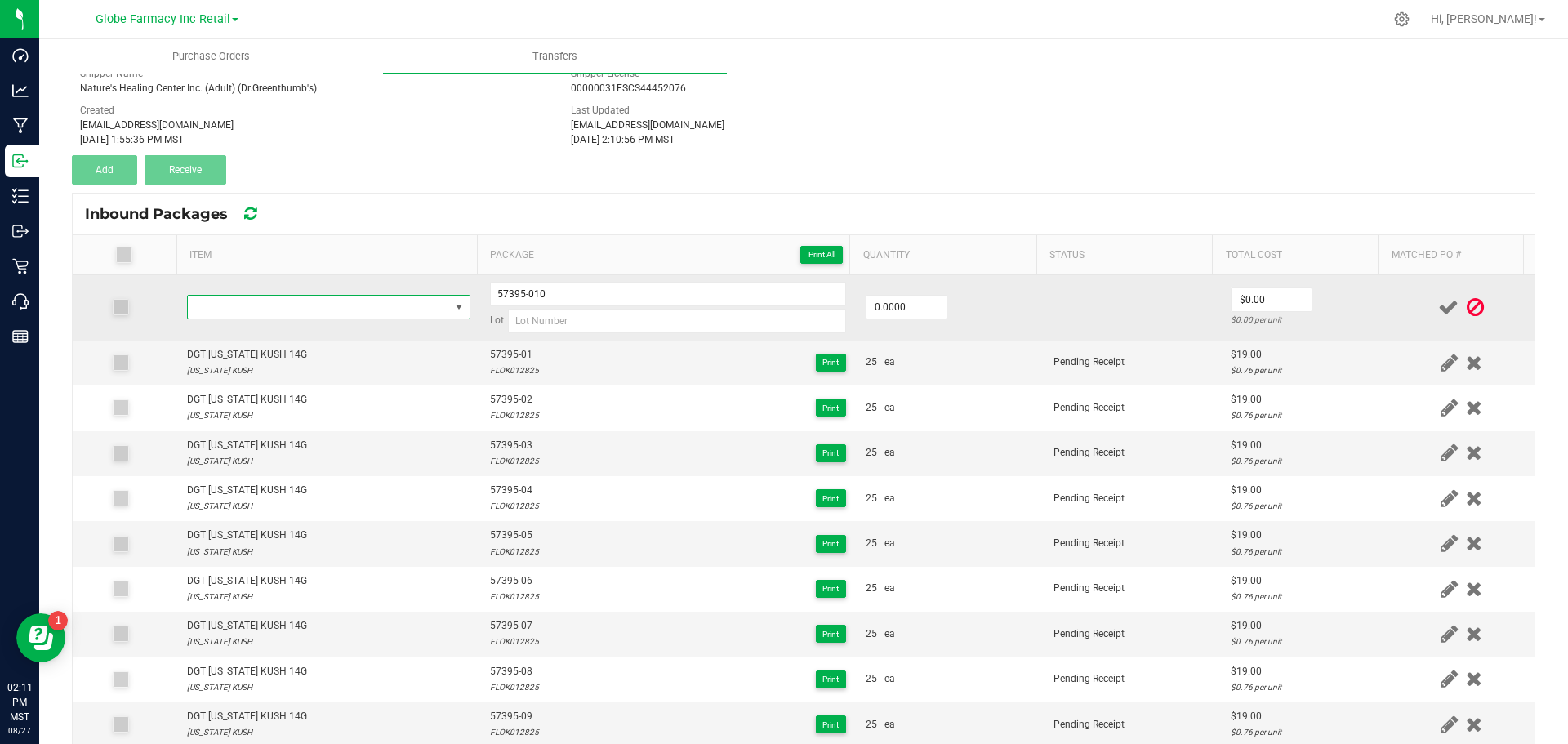
click at [241, 300] on span "NO DATA FOUND" at bounding box center [318, 307] width 262 height 23
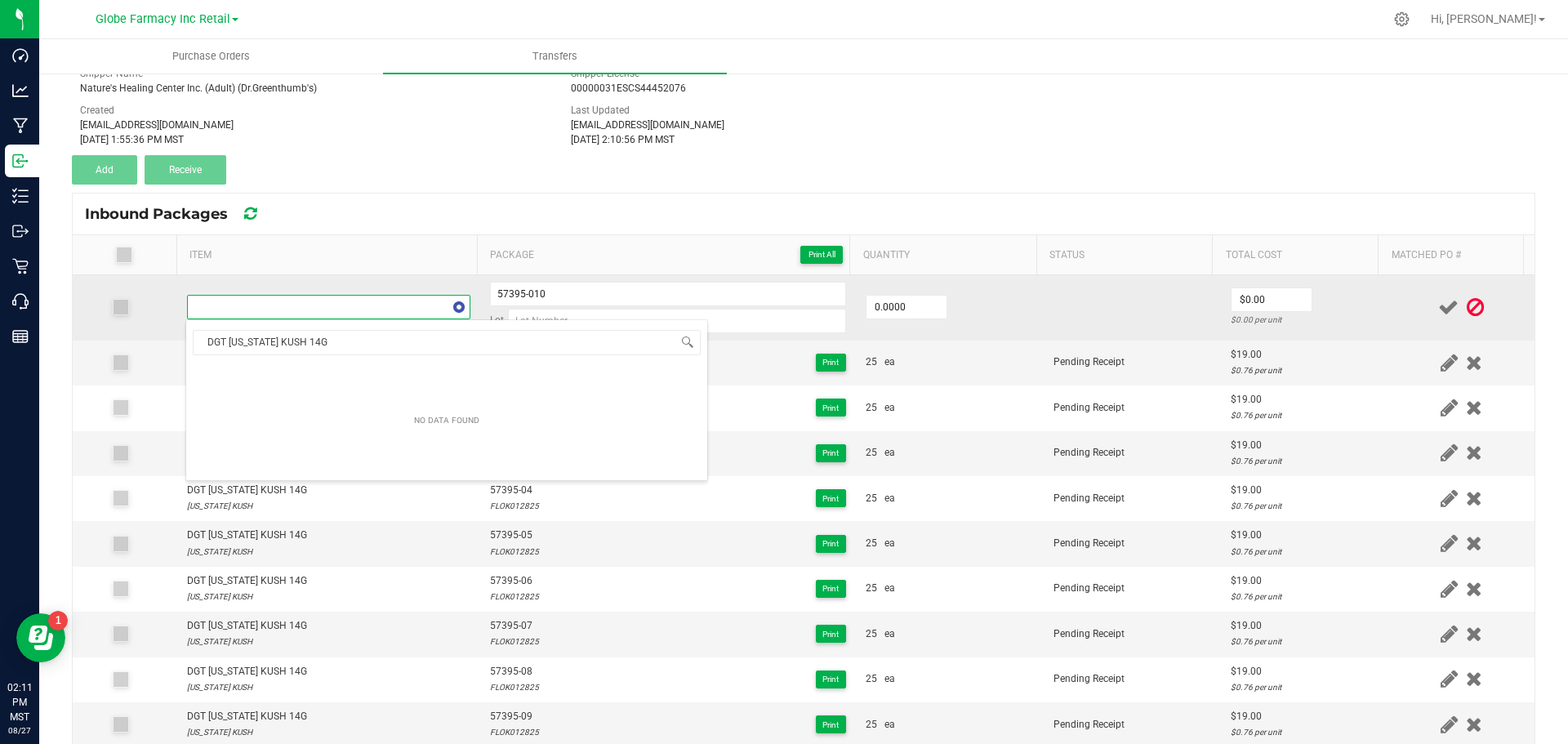
scroll to position [24, 277]
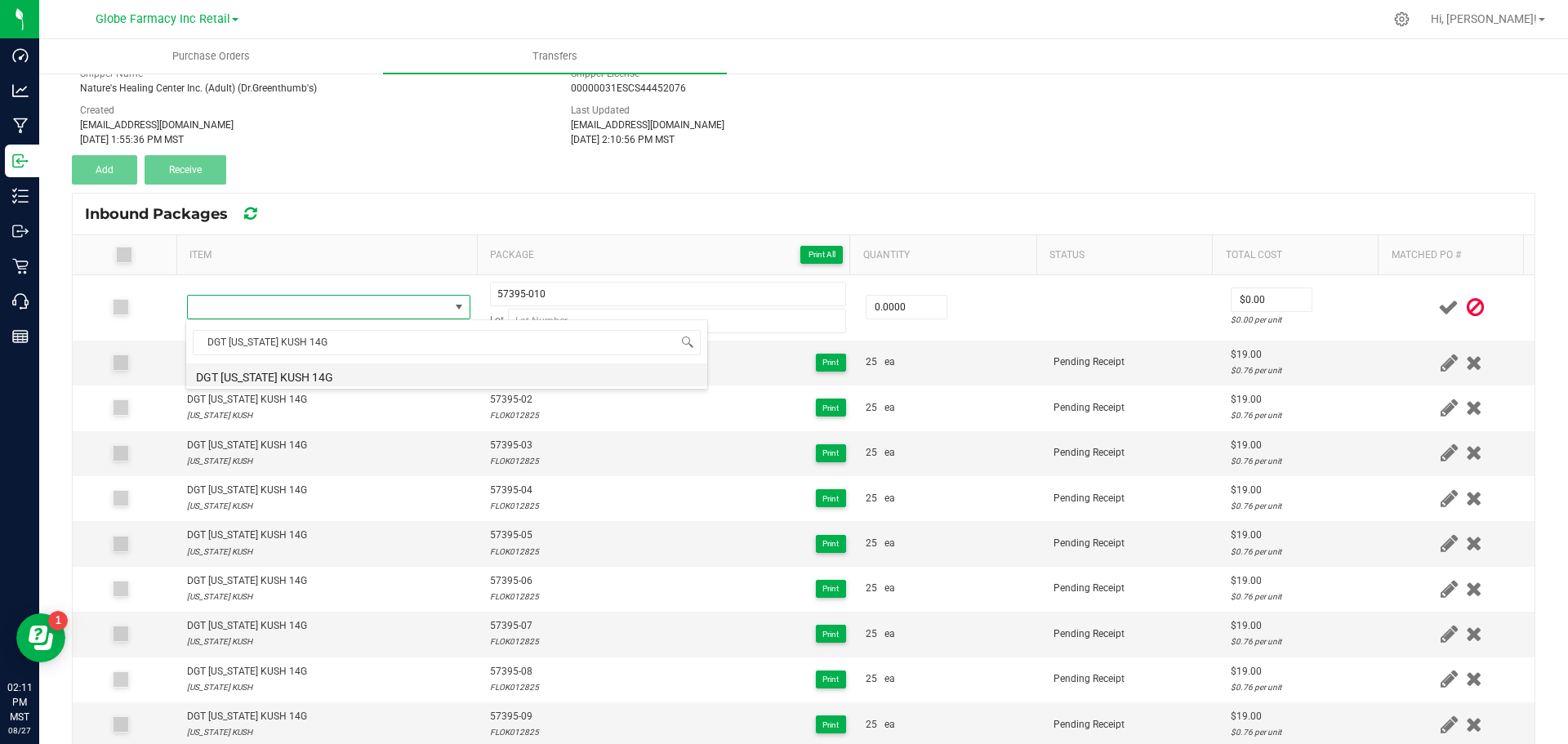
click at [328, 369] on li "DGT [US_STATE] KUSH 14G" at bounding box center [446, 375] width 521 height 23
type input "0 ea"
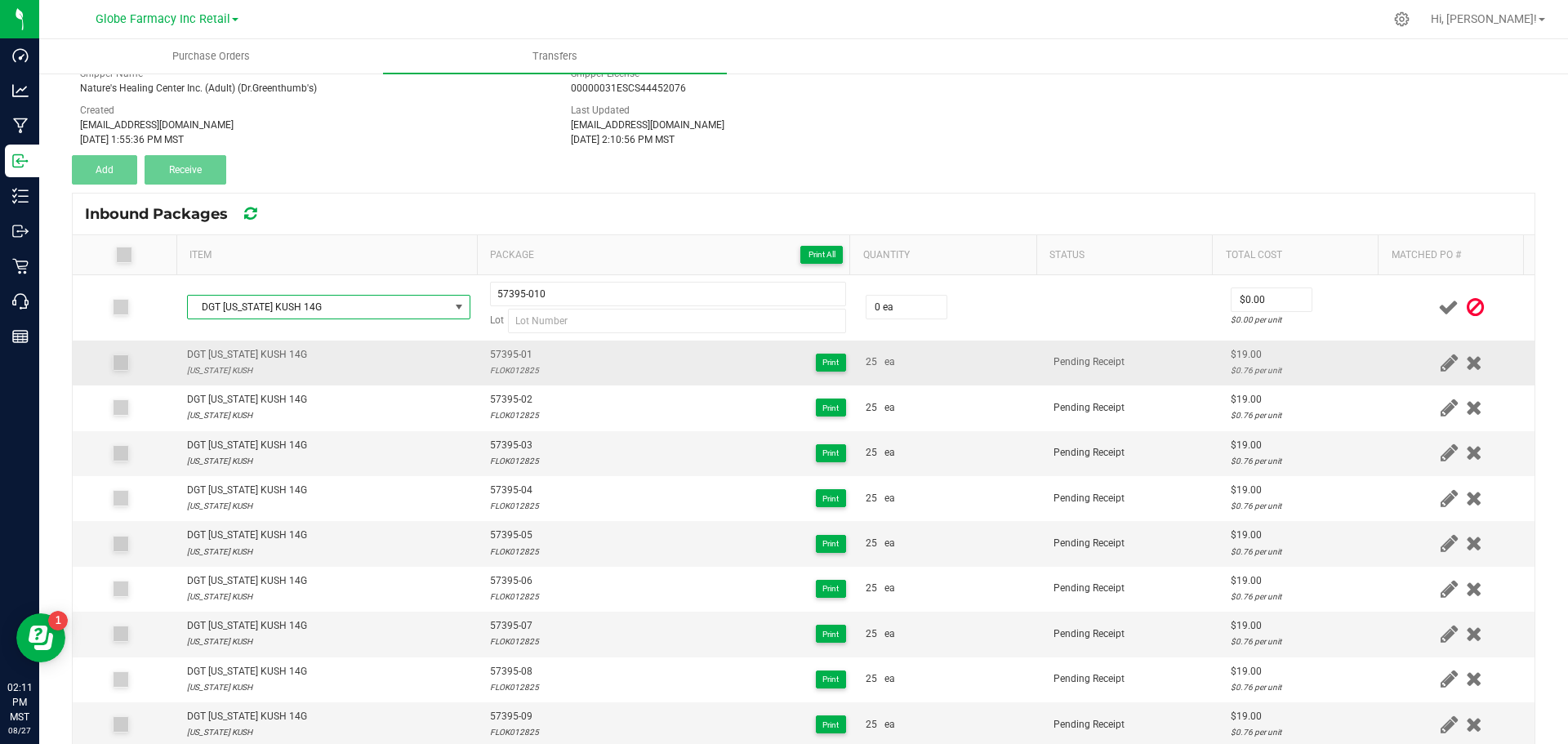
click at [493, 370] on div "FLOK012825" at bounding box center [514, 370] width 49 height 16
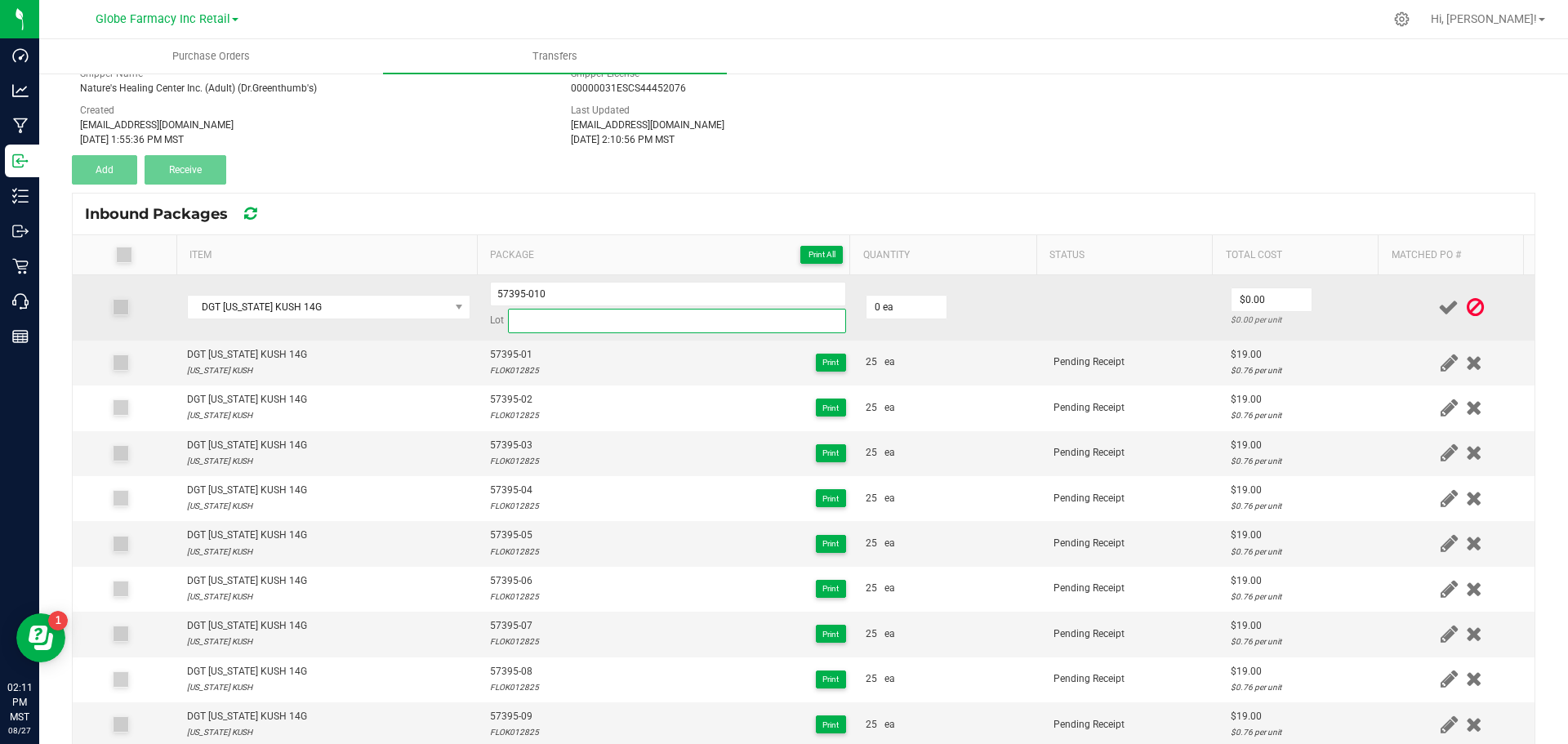
click at [524, 323] on input at bounding box center [677, 320] width 339 height 24
paste input "FLOK012825"
type input "FLOK012825"
click at [909, 308] on input "0" at bounding box center [907, 307] width 80 height 23
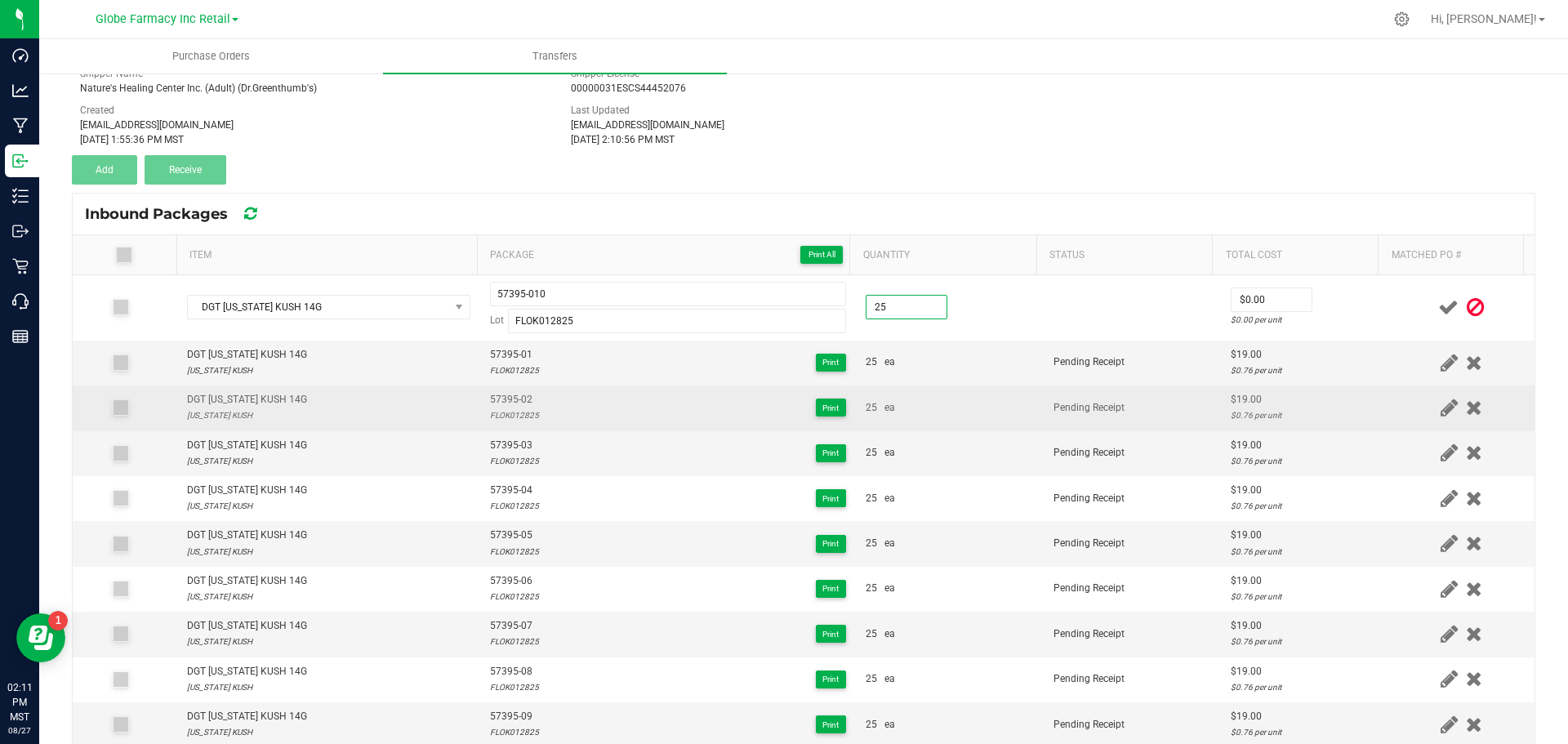
type input "25 ea"
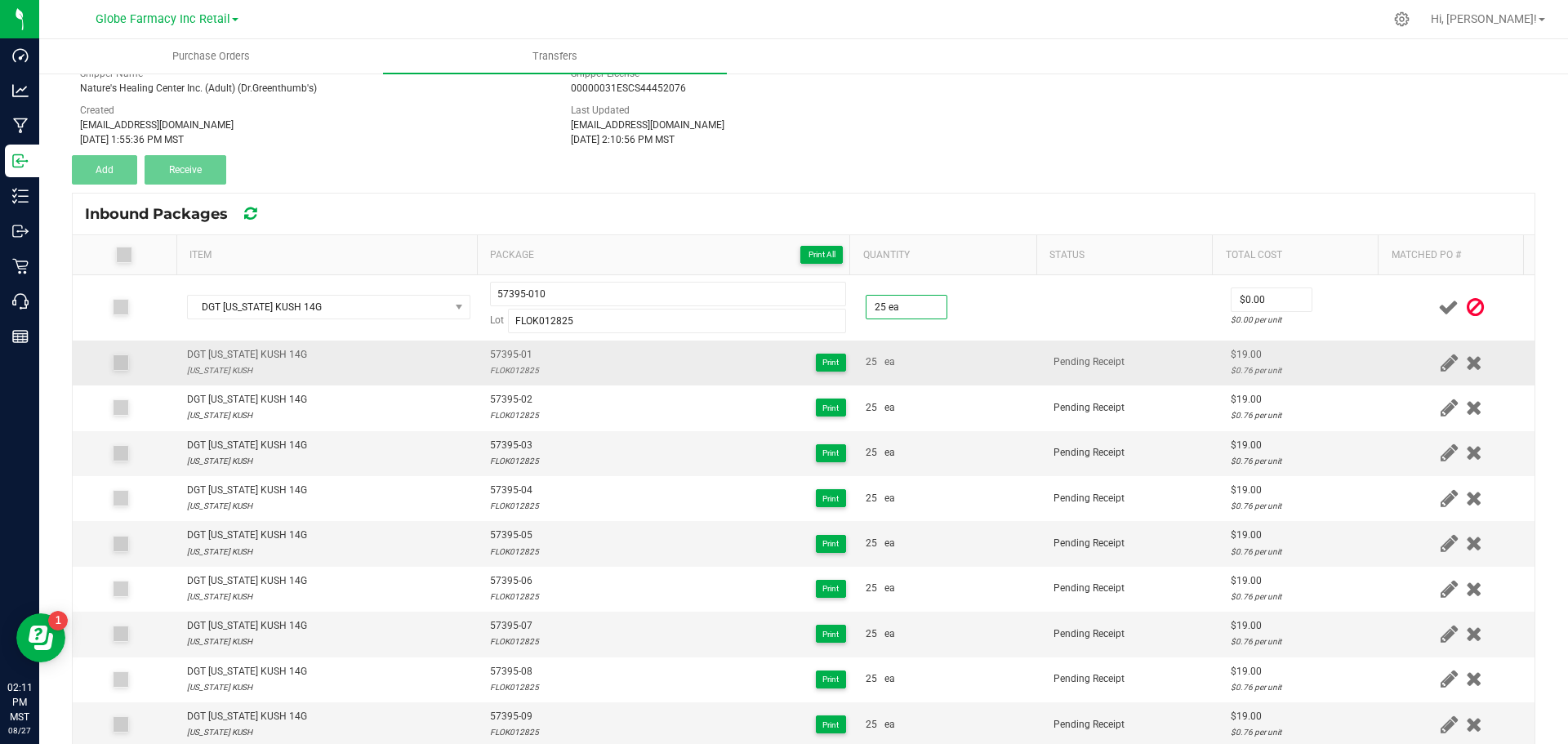
drag, startPoint x: 970, startPoint y: 388, endPoint x: 1044, endPoint y: 367, distance: 76.9
click at [971, 388] on td "25 ea" at bounding box center [949, 408] width 188 height 45
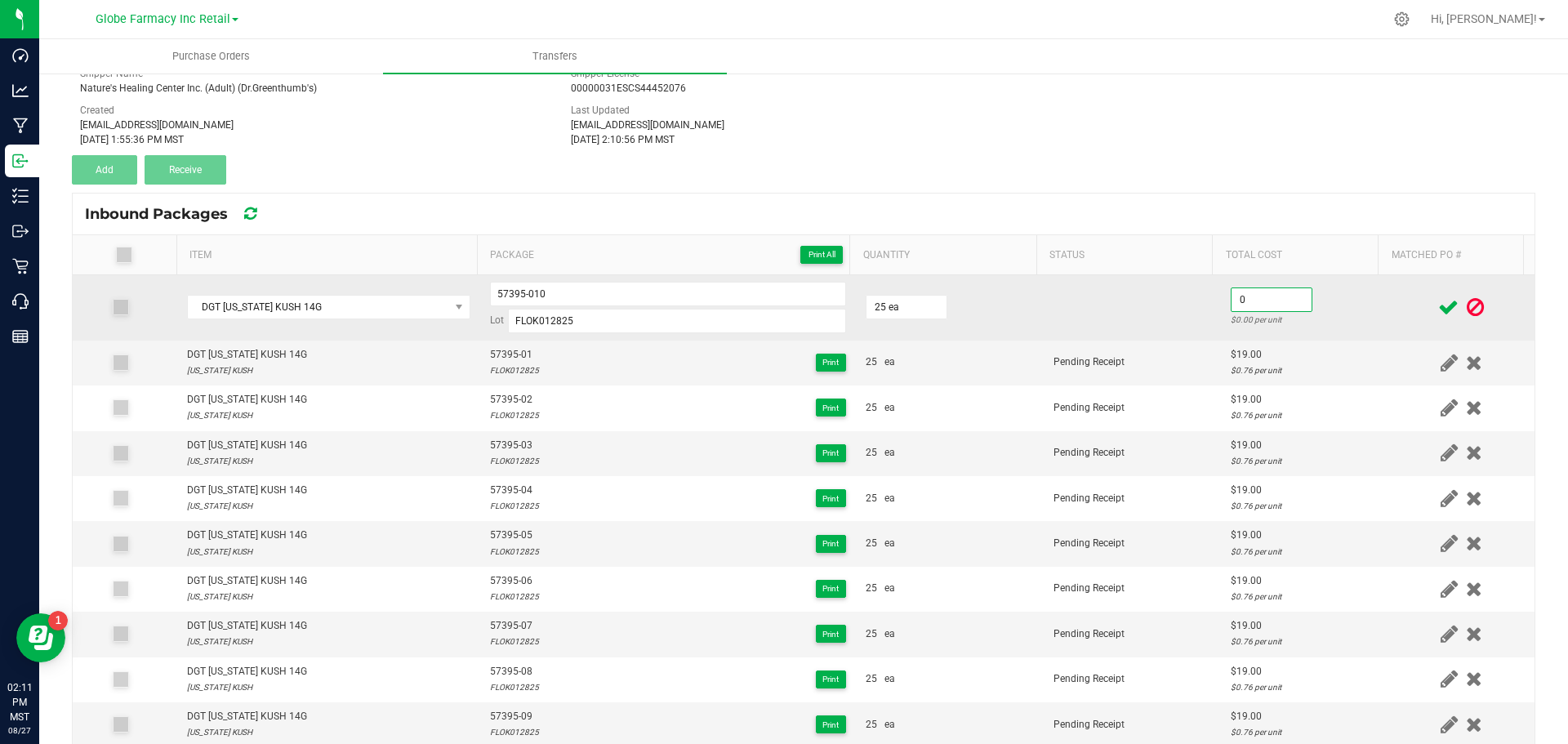
click at [1255, 303] on input "0" at bounding box center [1272, 299] width 80 height 23
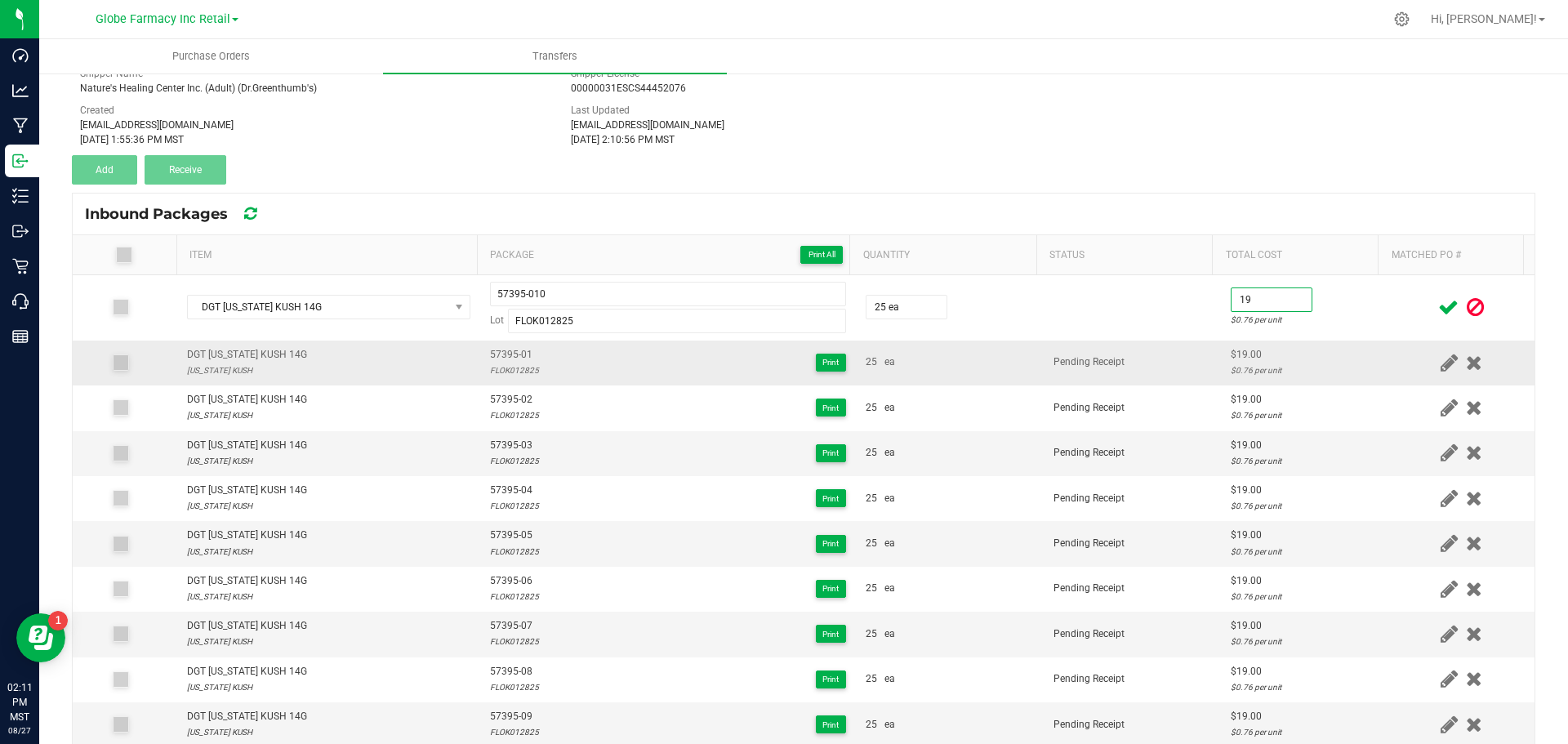
type input "$19.00"
click at [1139, 366] on td "Pending Receipt" at bounding box center [1133, 363] width 177 height 45
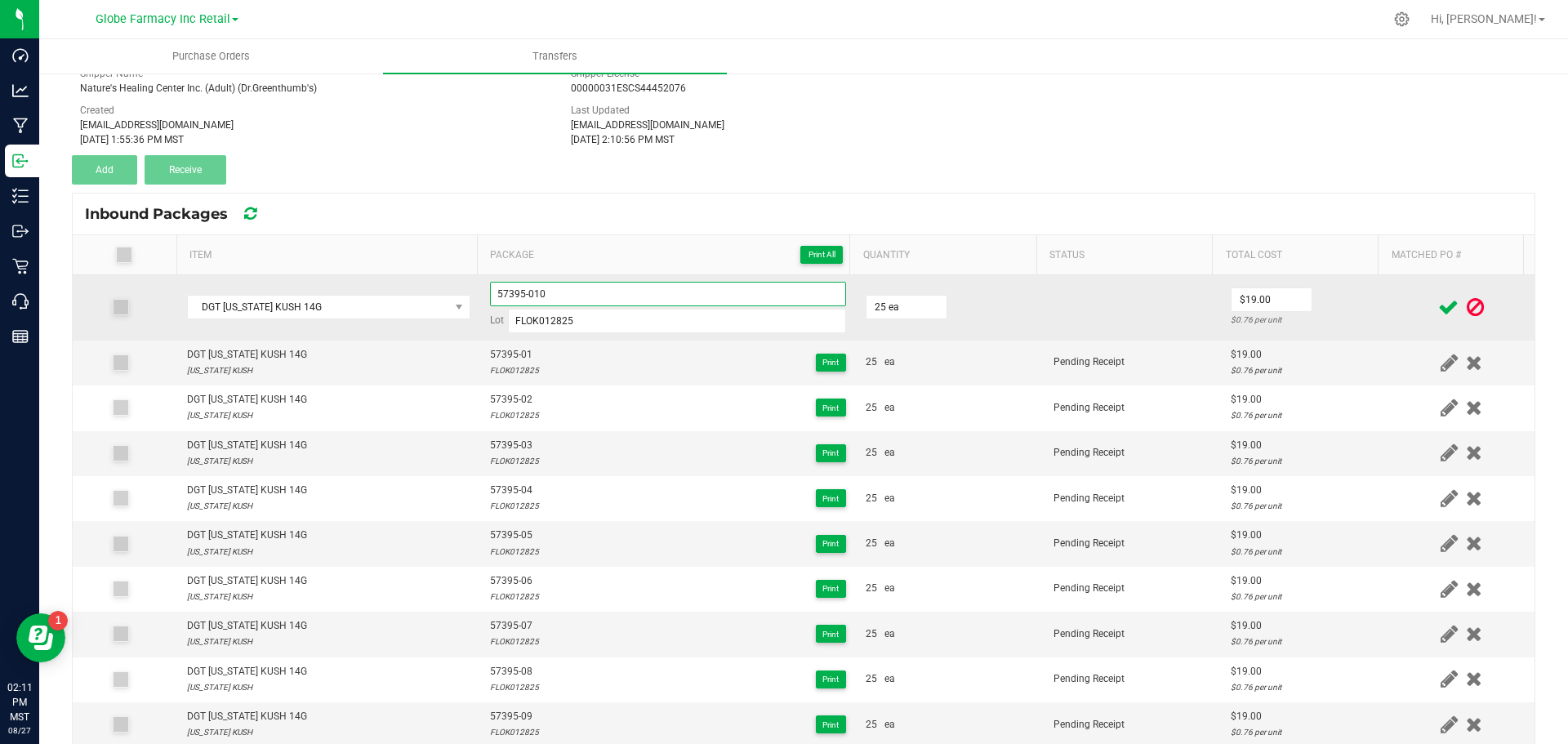
click at [497, 290] on input "57395-010" at bounding box center [668, 293] width 356 height 24
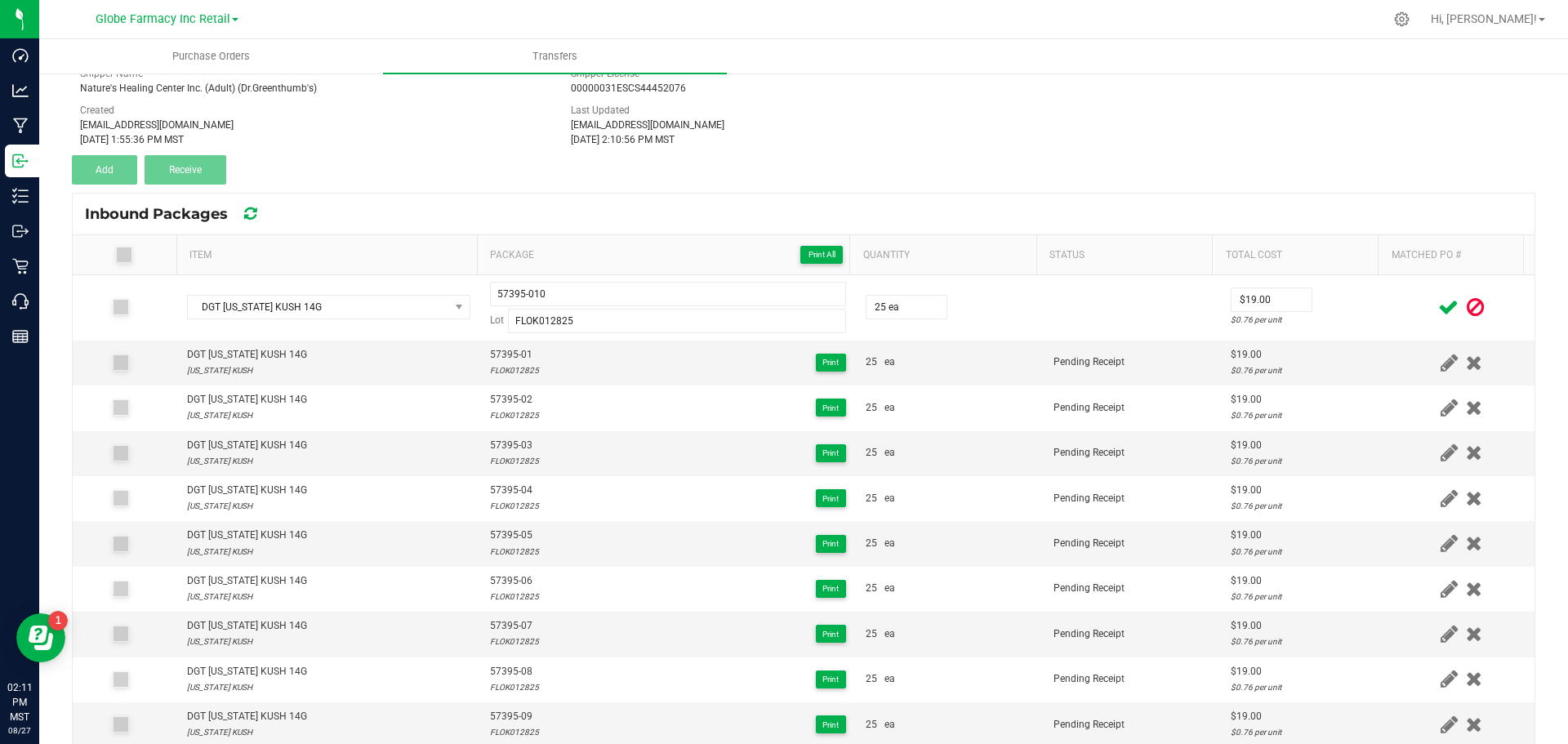
click at [1438, 305] on icon at bounding box center [1448, 308] width 20 height 20
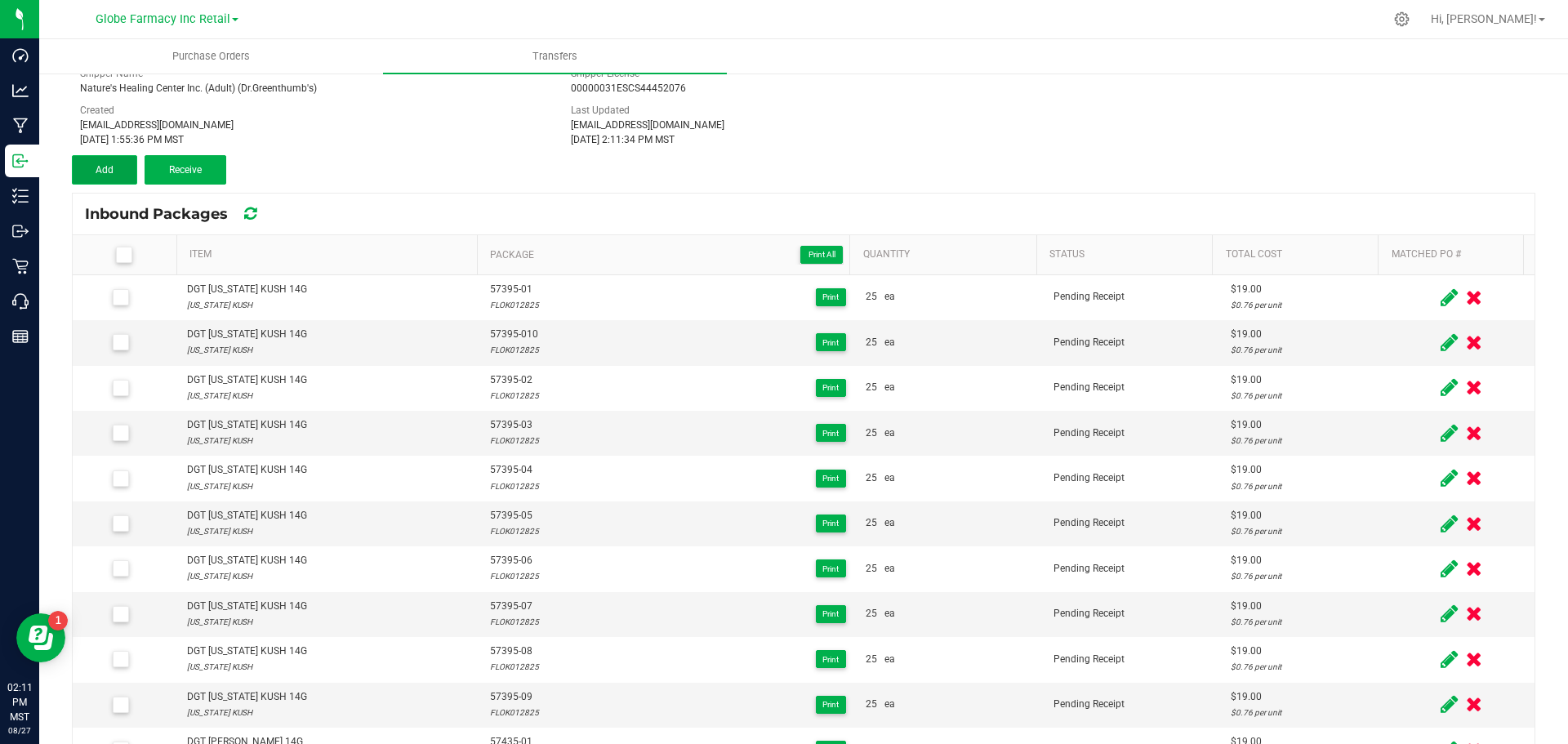
click at [109, 180] on button "Add" at bounding box center [104, 170] width 65 height 29
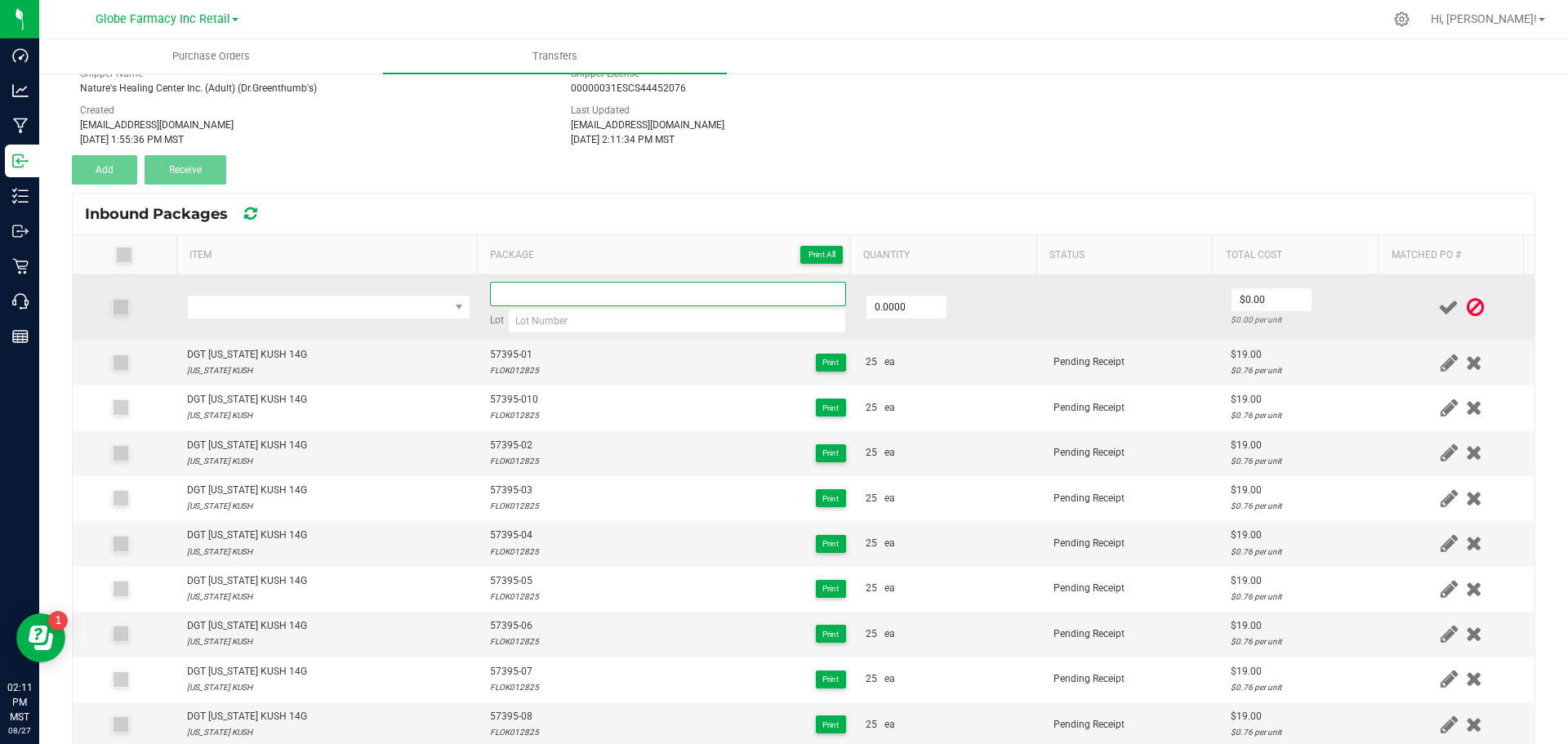
click at [583, 303] on input at bounding box center [668, 293] width 356 height 24
paste input "57395-010"
type input "57395-011"
click at [907, 309] on input "0" at bounding box center [907, 307] width 80 height 23
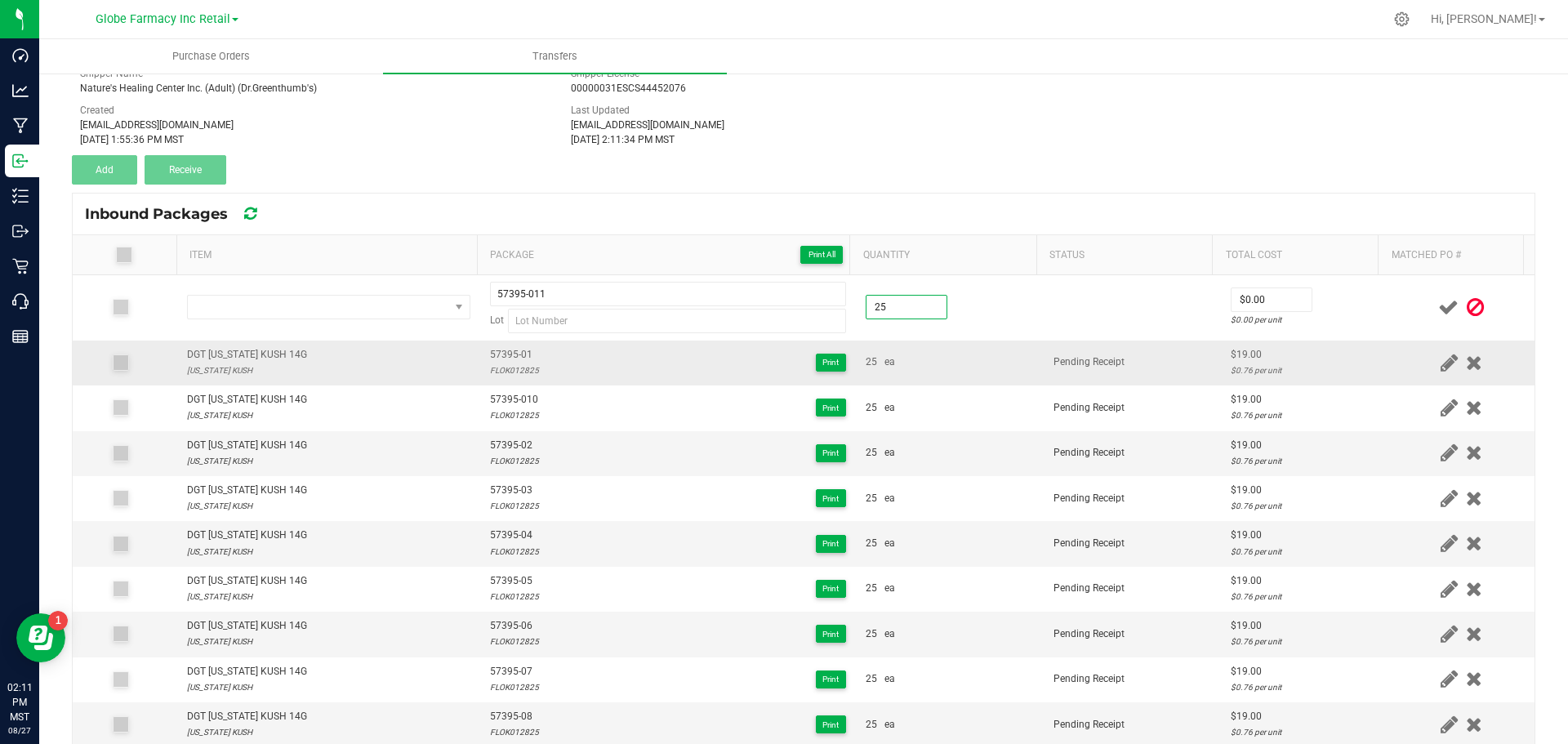
type input "25.0000"
click at [939, 367] on div "25 ea" at bounding box center [949, 362] width 168 height 16
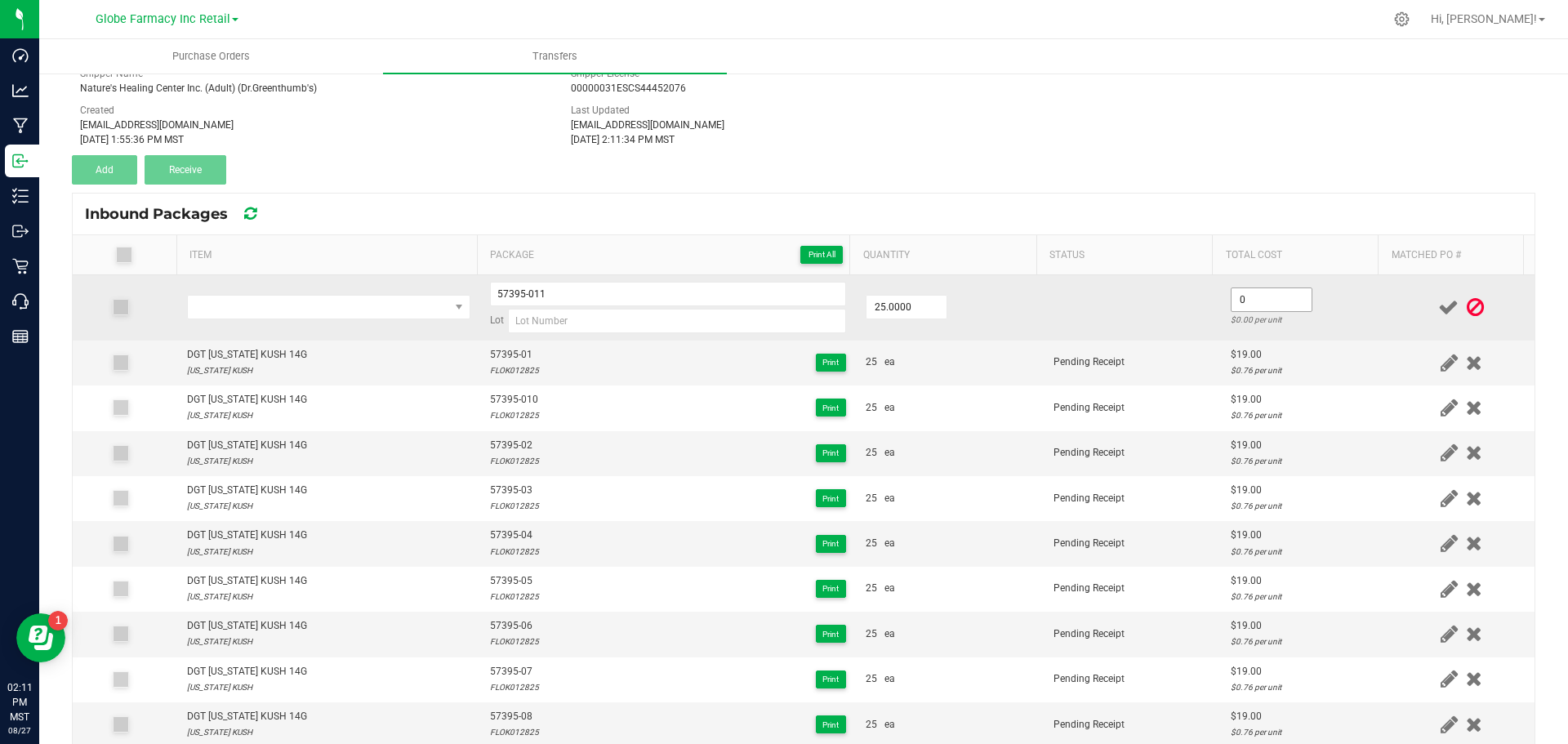
click at [1274, 298] on input "0" at bounding box center [1272, 299] width 80 height 23
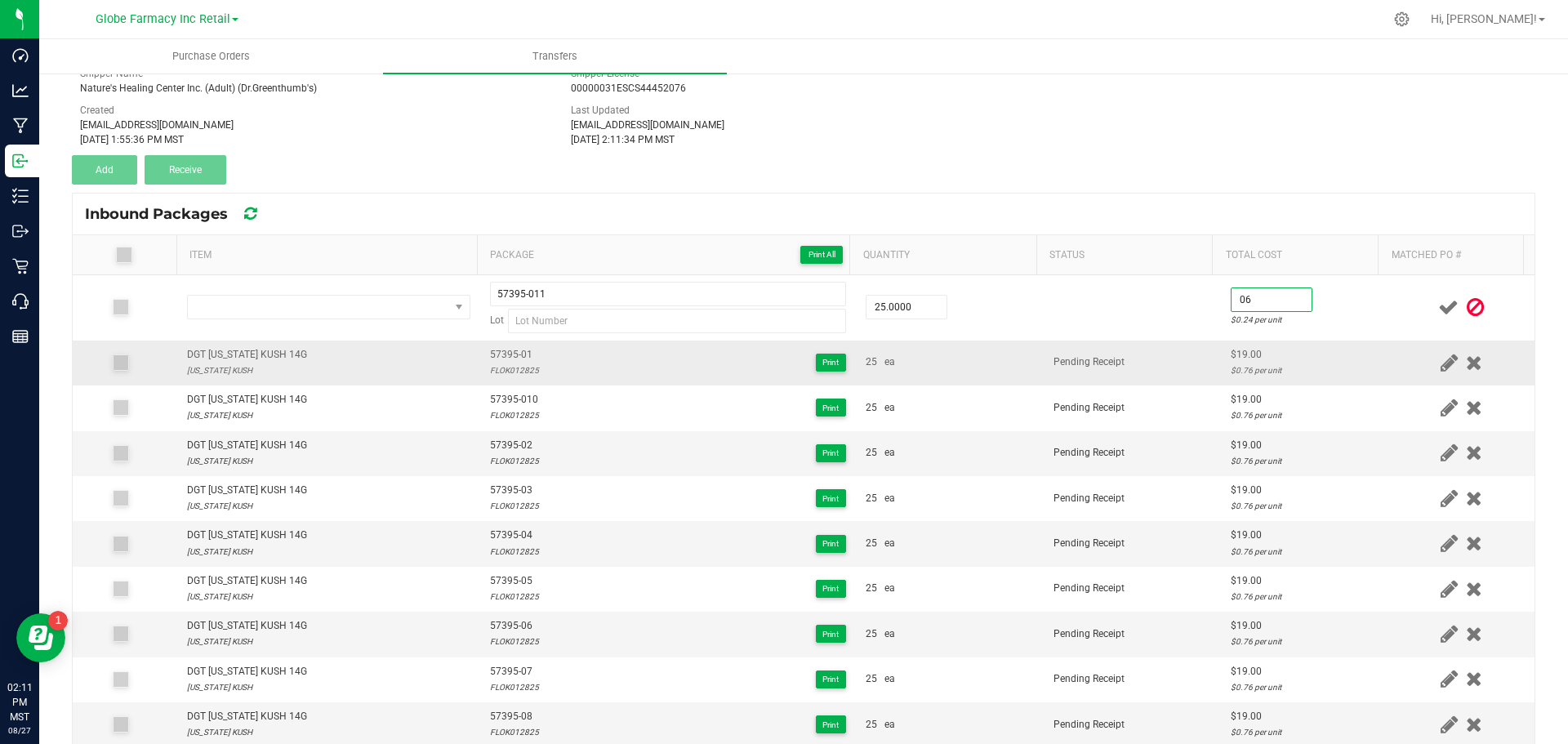
type input "0"
type input "$19.00"
click at [1143, 369] on td "Pending Receipt" at bounding box center [1133, 363] width 177 height 45
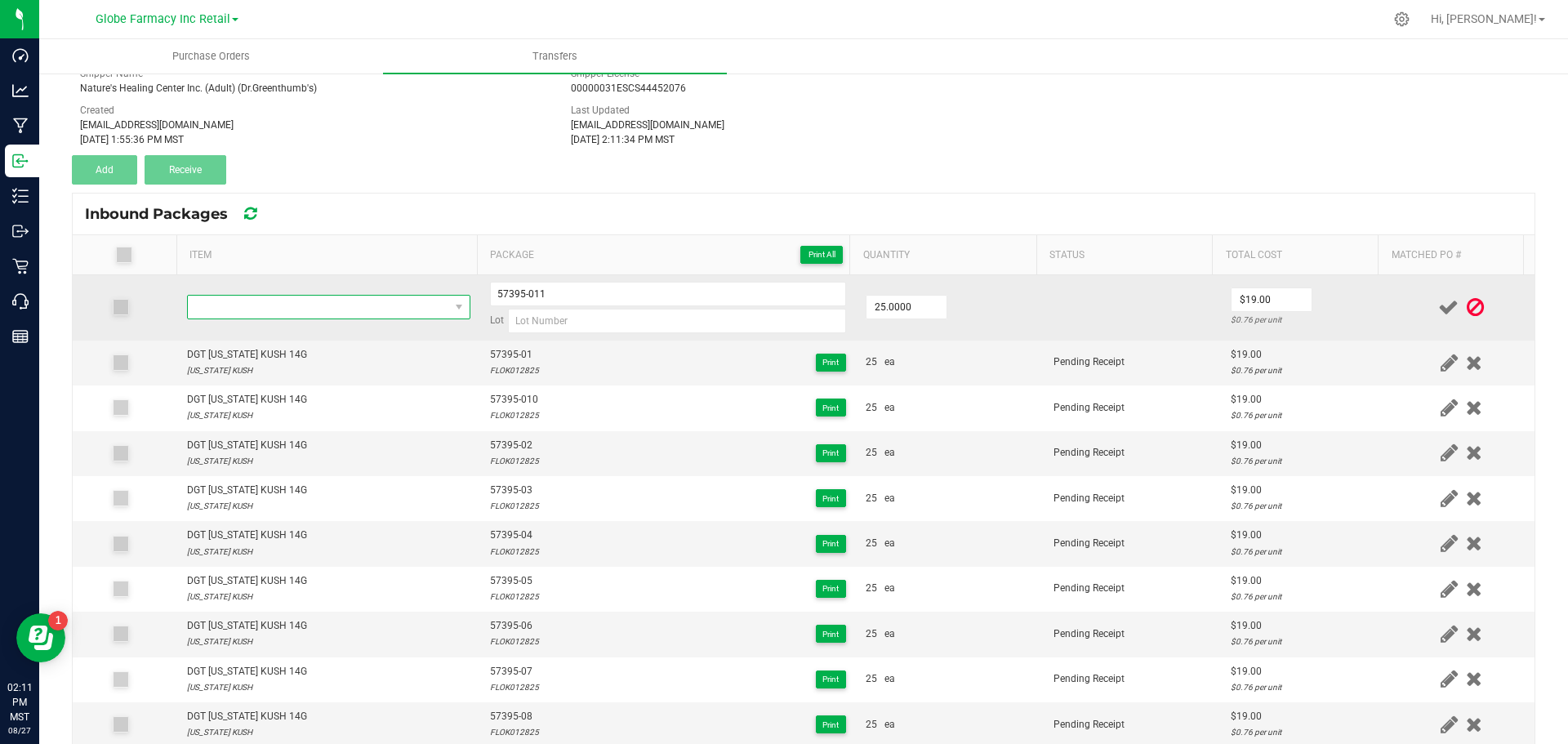
click at [405, 306] on span "NO DATA FOUND" at bounding box center [318, 307] width 262 height 23
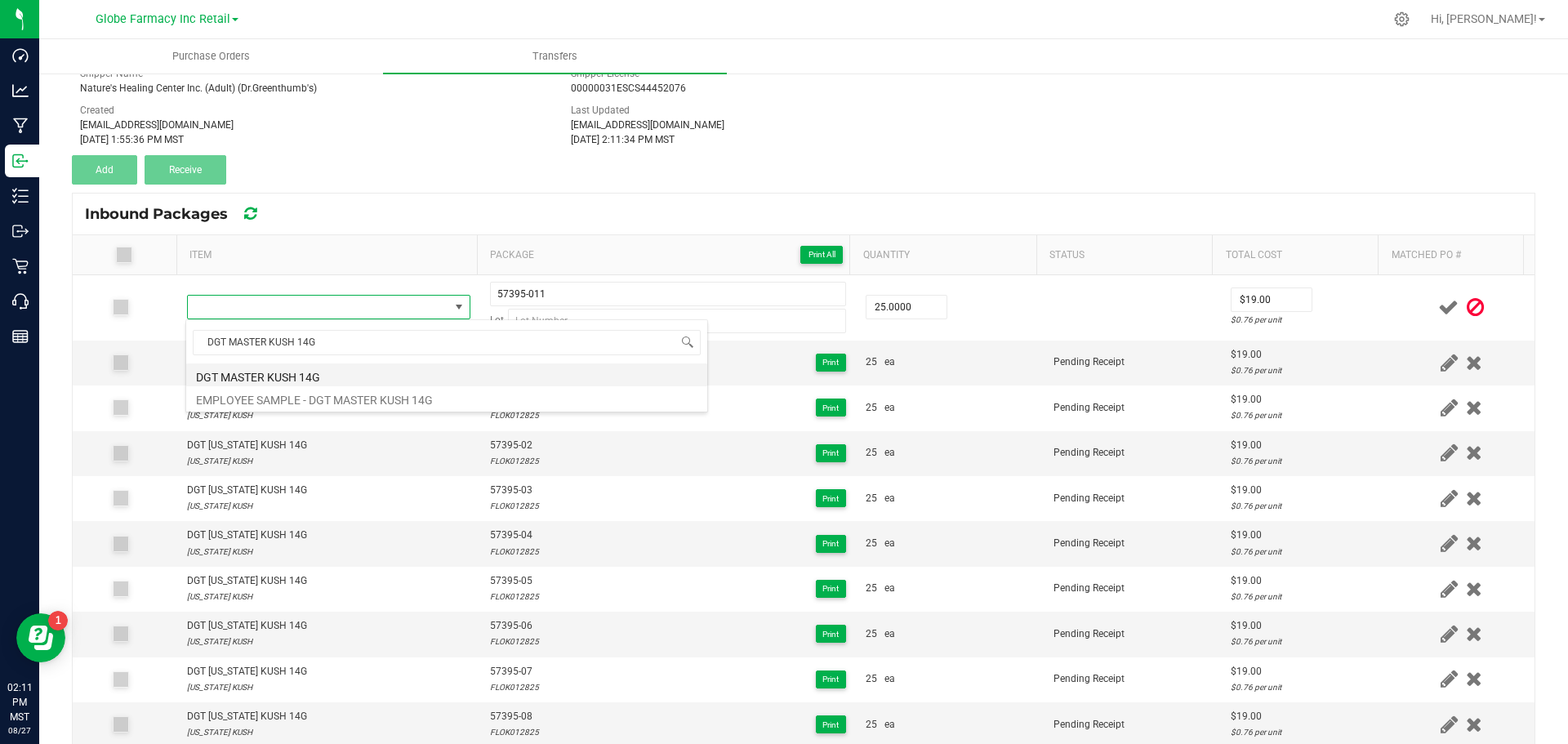
click at [233, 375] on li "DGT MASTER KUSH 14G" at bounding box center [446, 375] width 521 height 23
type input "25 ea"
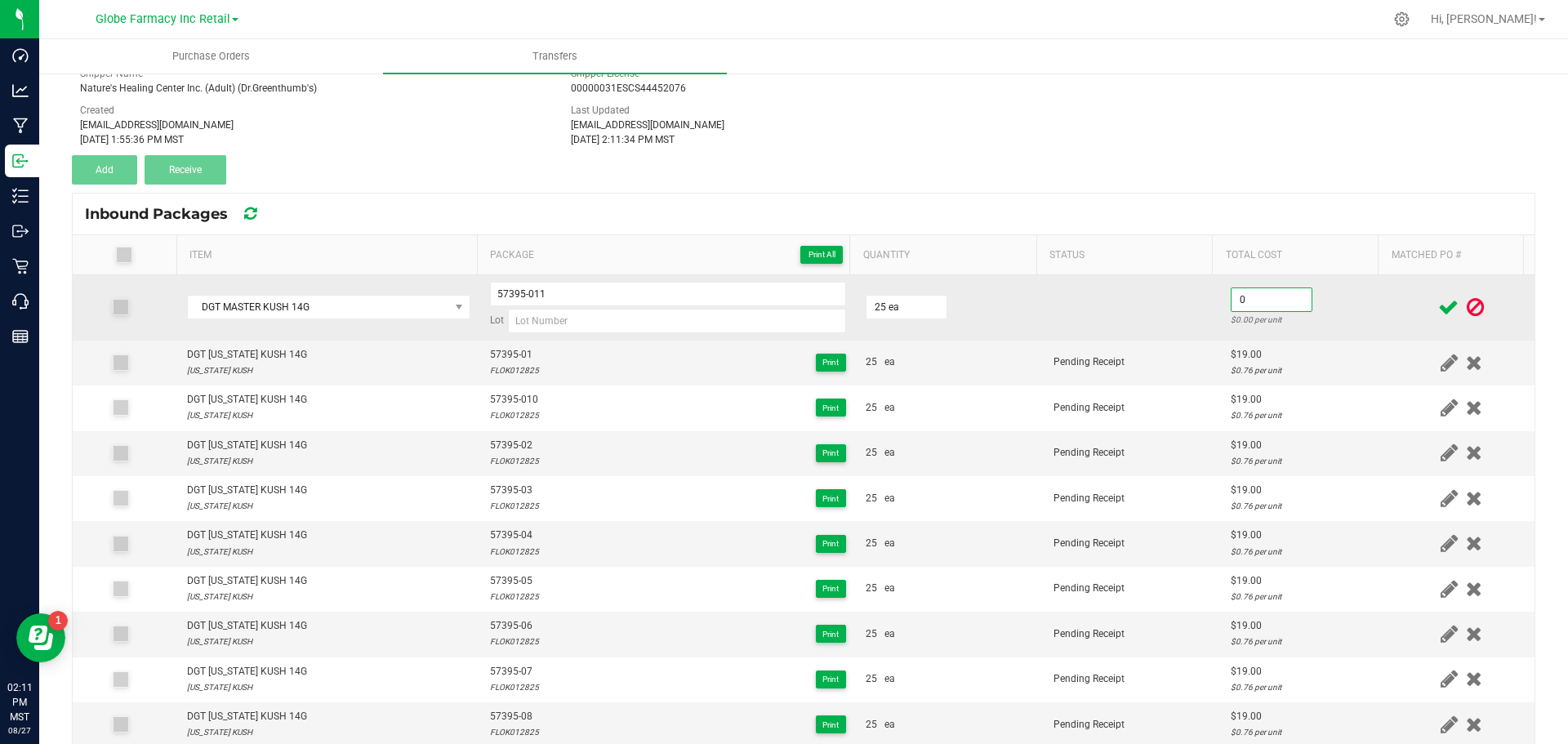
click at [1236, 294] on input "0" at bounding box center [1272, 299] width 80 height 23
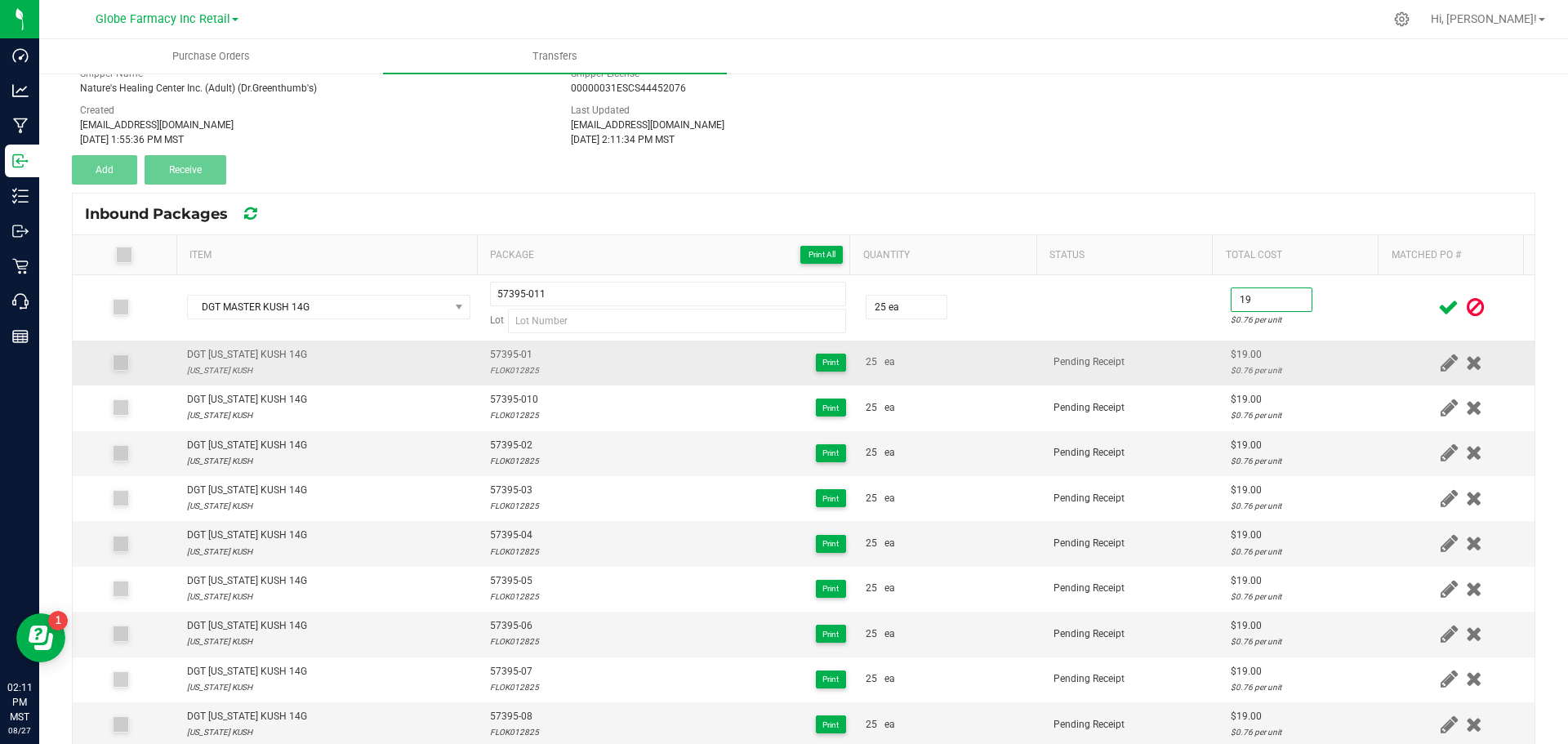
type input "$19.00"
click at [1189, 369] on td "Pending Receipt" at bounding box center [1133, 363] width 177 height 45
click at [522, 370] on div "FLOK012825" at bounding box center [514, 370] width 49 height 16
click at [522, 369] on div "FLOK012825" at bounding box center [514, 370] width 49 height 16
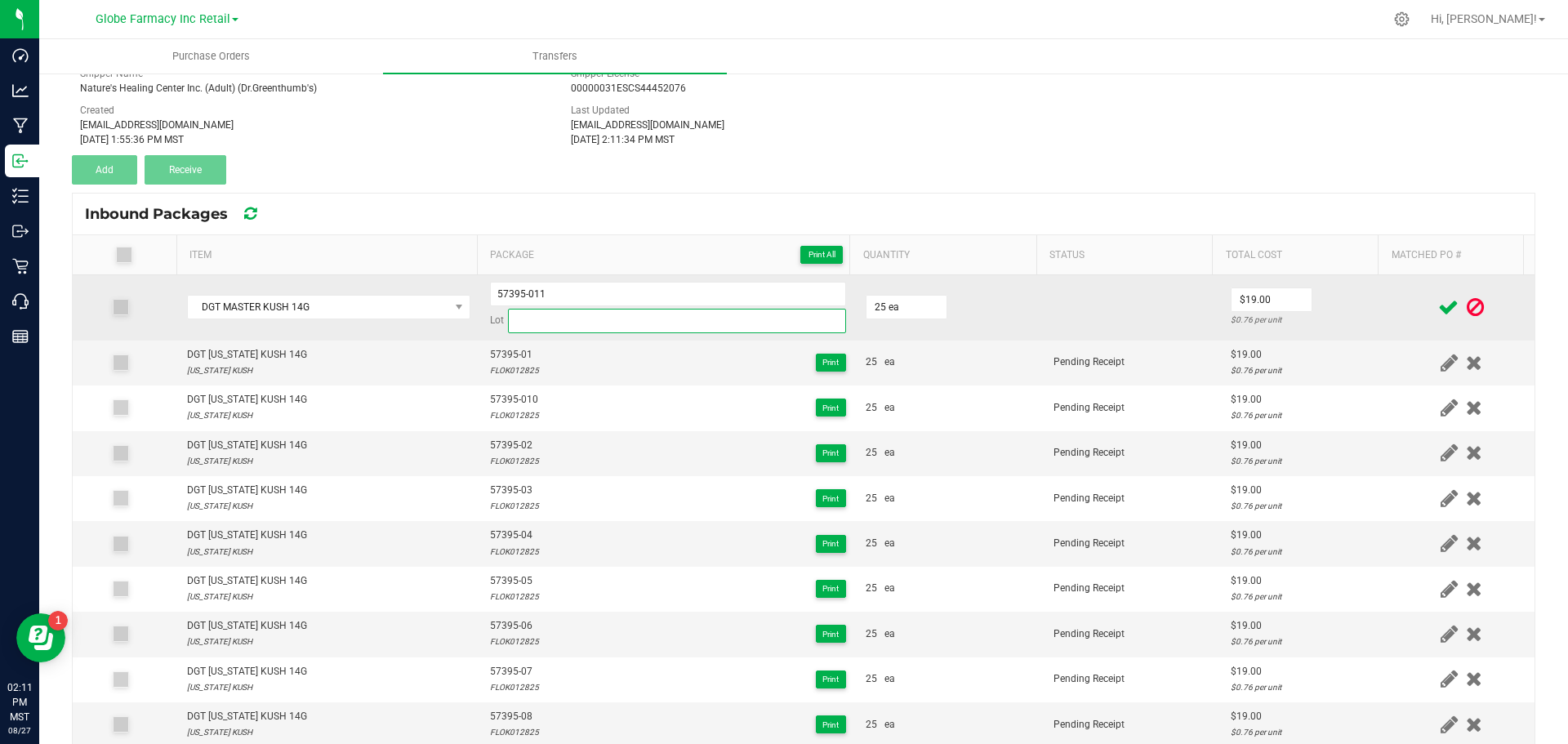
click at [538, 319] on input at bounding box center [677, 320] width 339 height 24
paste input "FLOK012825"
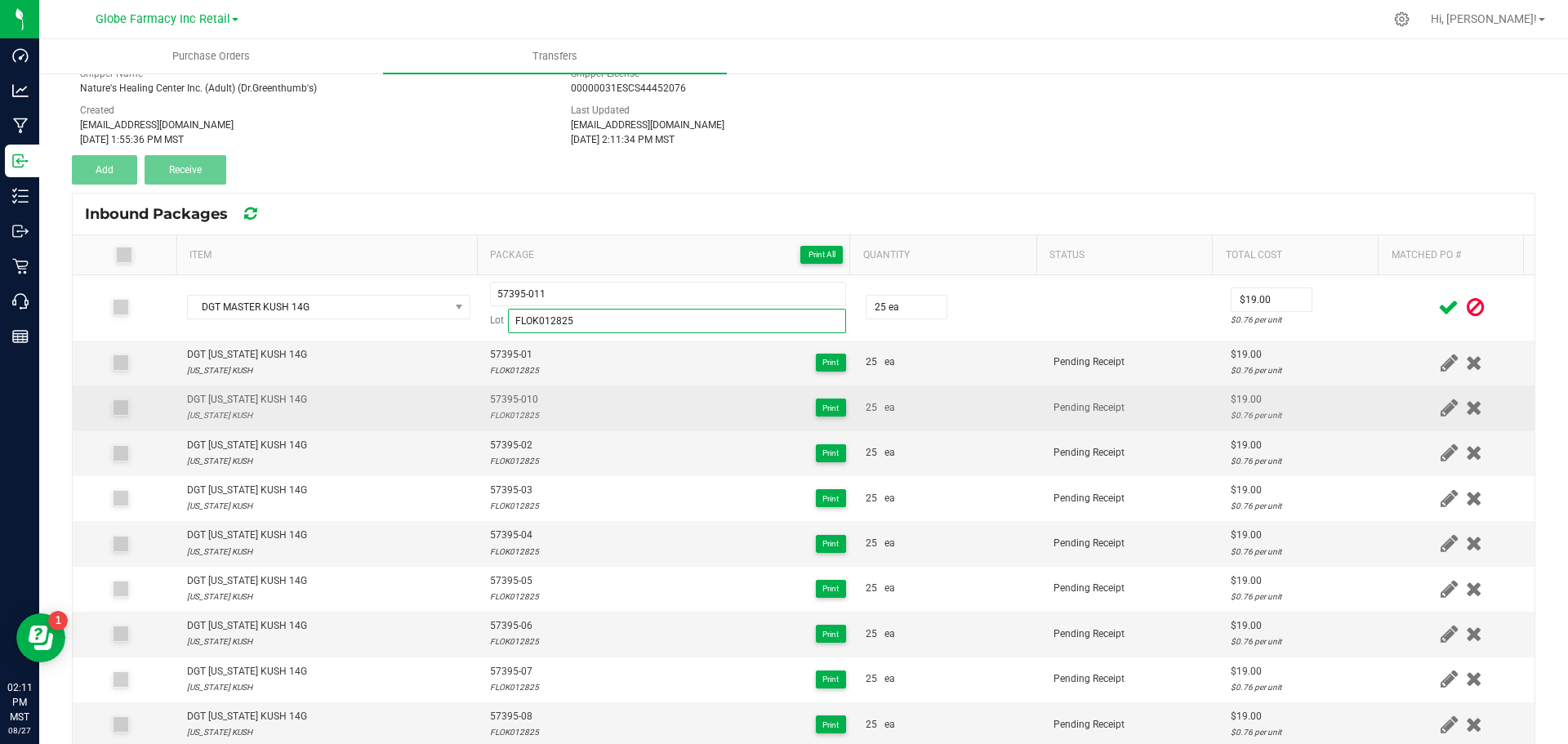
type input "FLOK012825"
click at [429, 406] on div "DGT FLORIDA KUSH 14G FLORIDA KUSH" at bounding box center [328, 407] width 283 height 31
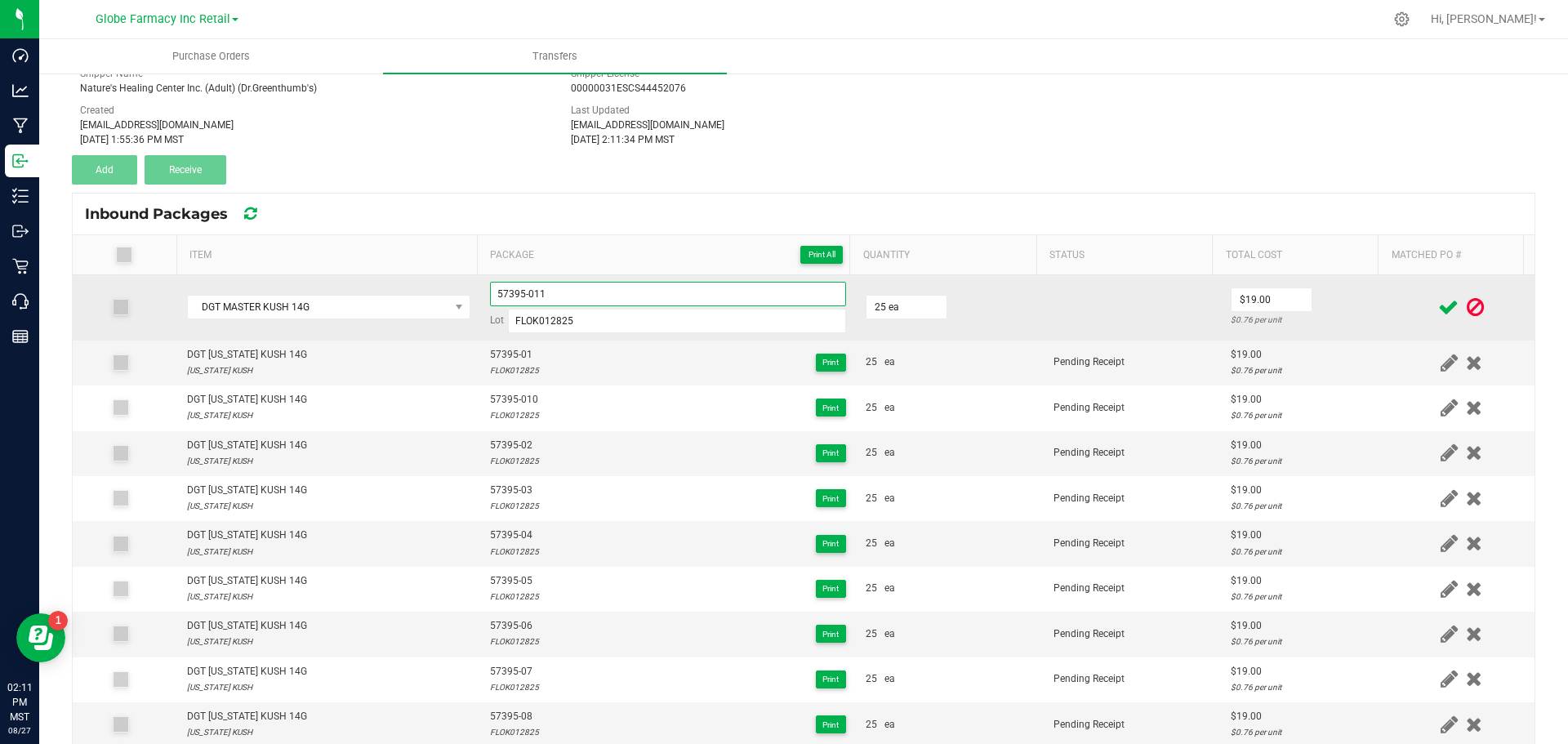
click at [500, 297] on input "57395-011" at bounding box center [668, 293] width 356 height 24
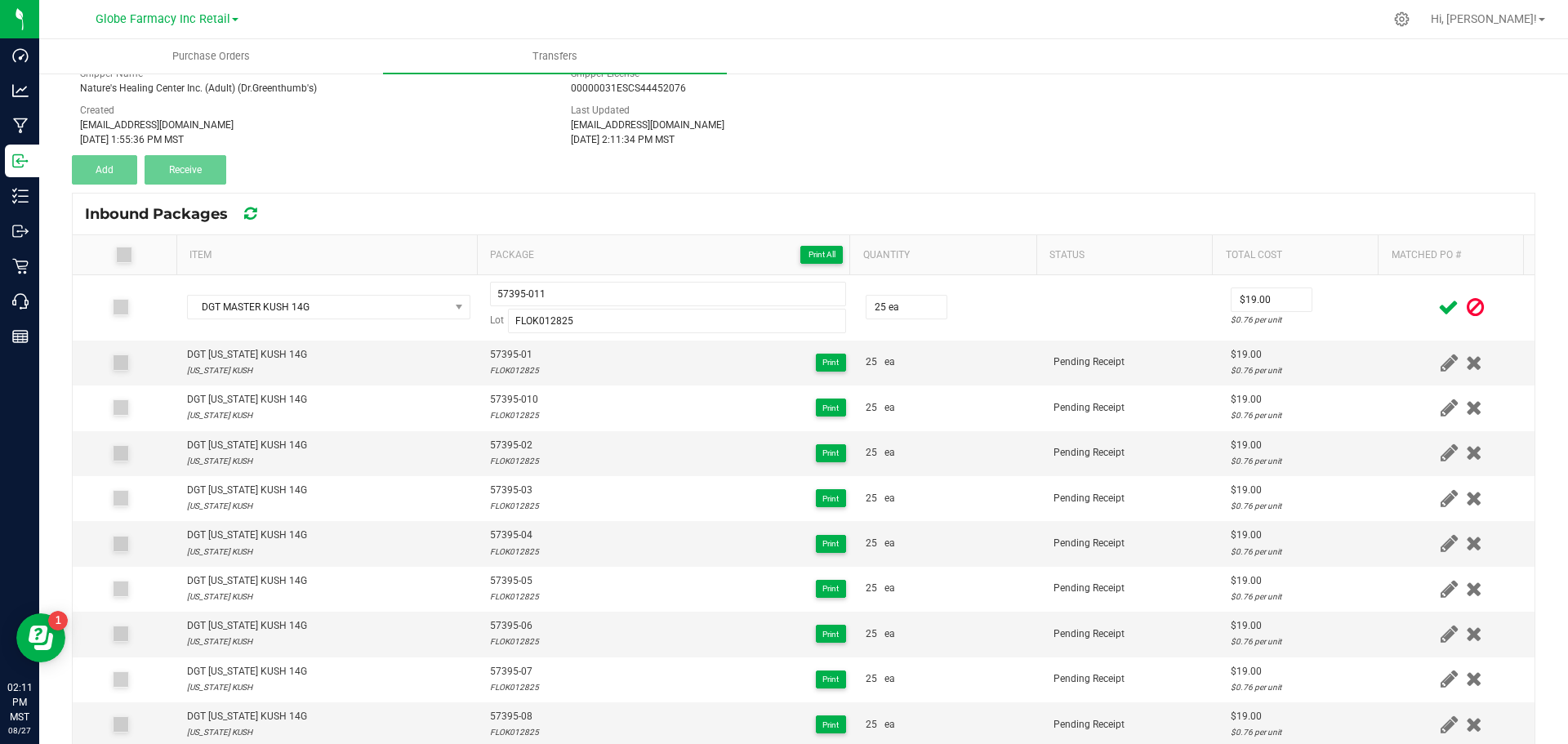
click at [1438, 309] on icon at bounding box center [1448, 308] width 20 height 20
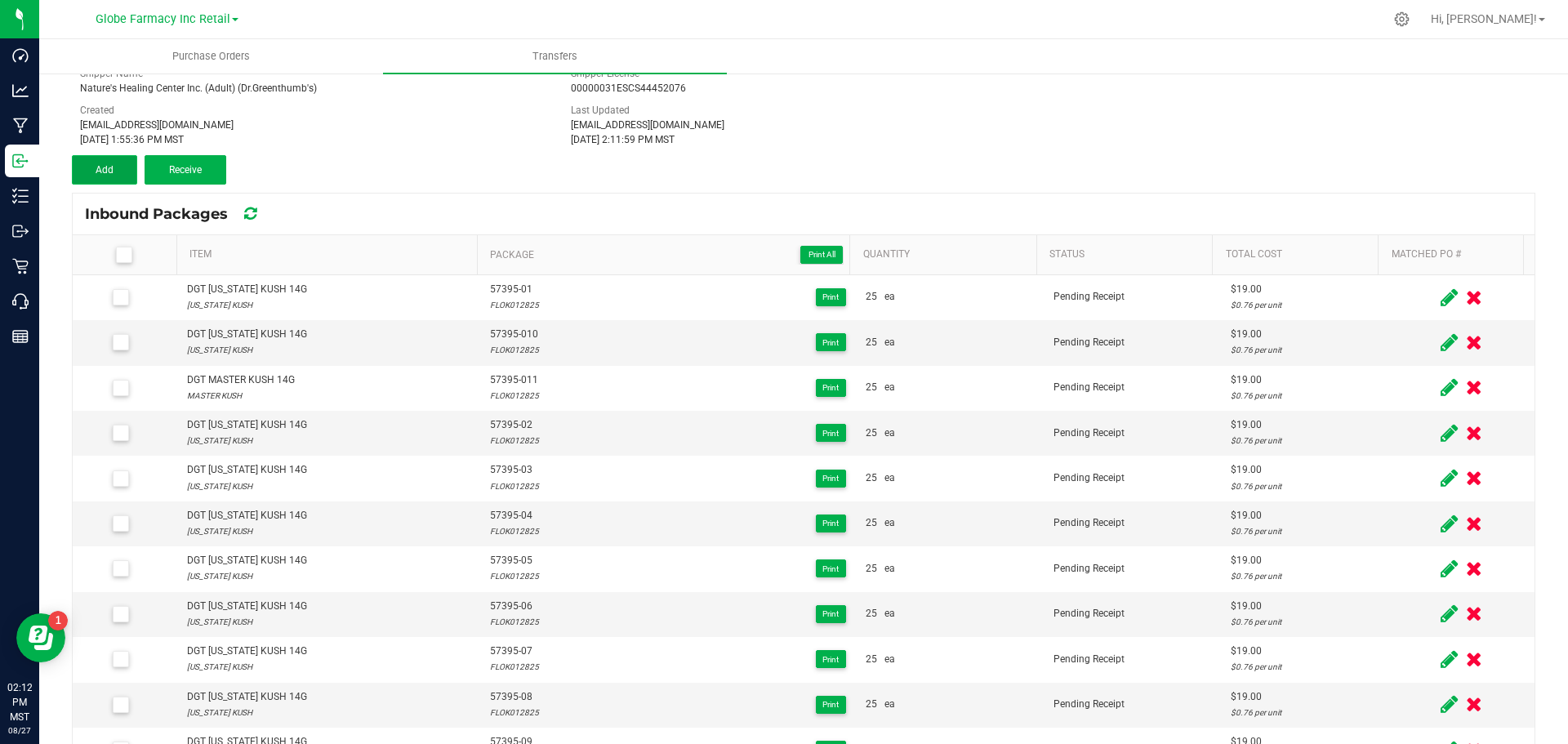
click at [118, 171] on button "Add" at bounding box center [104, 170] width 65 height 29
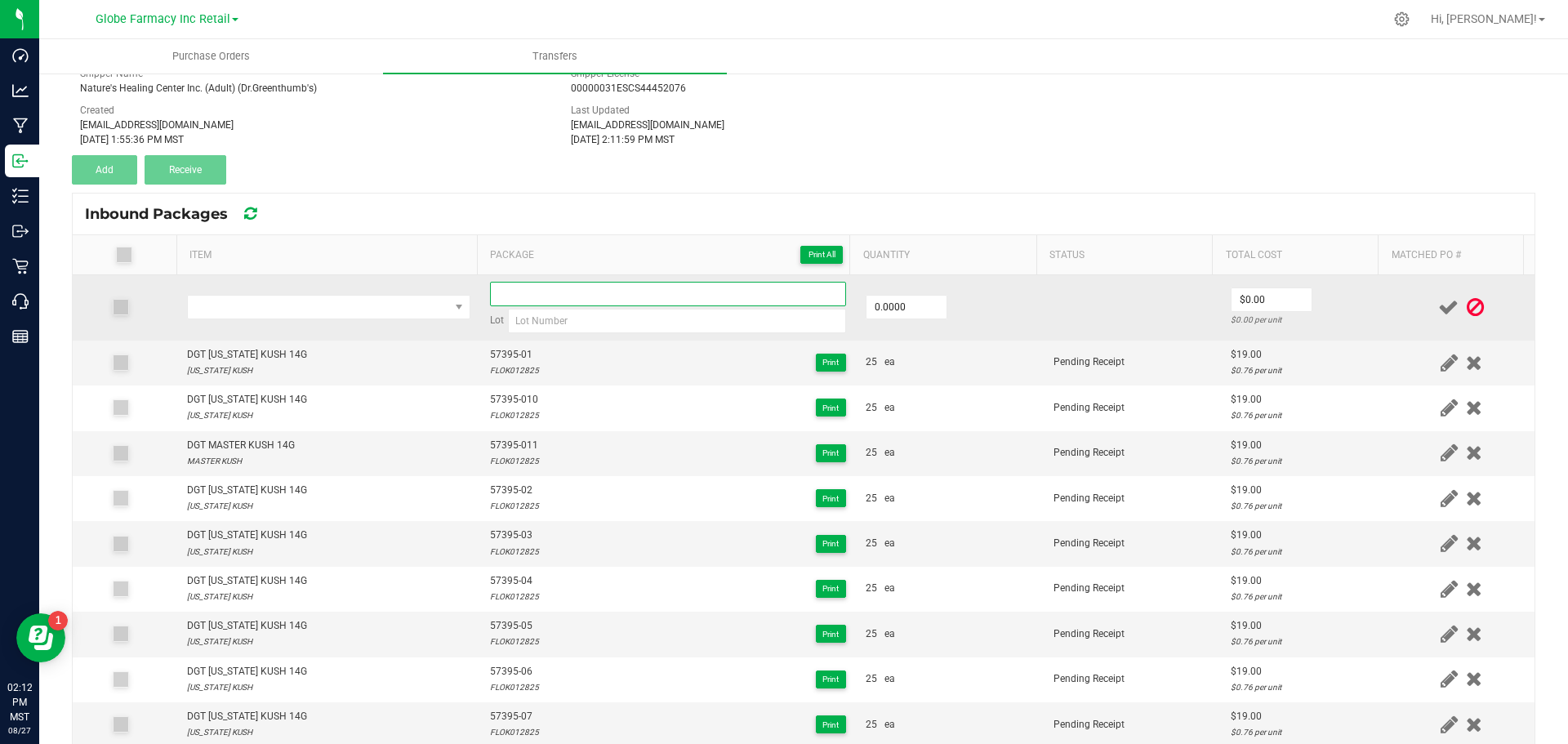
click at [635, 303] on input at bounding box center [668, 293] width 356 height 24
paste input "57395-011"
type input "57395-012"
click at [893, 303] on input "0" at bounding box center [907, 307] width 80 height 23
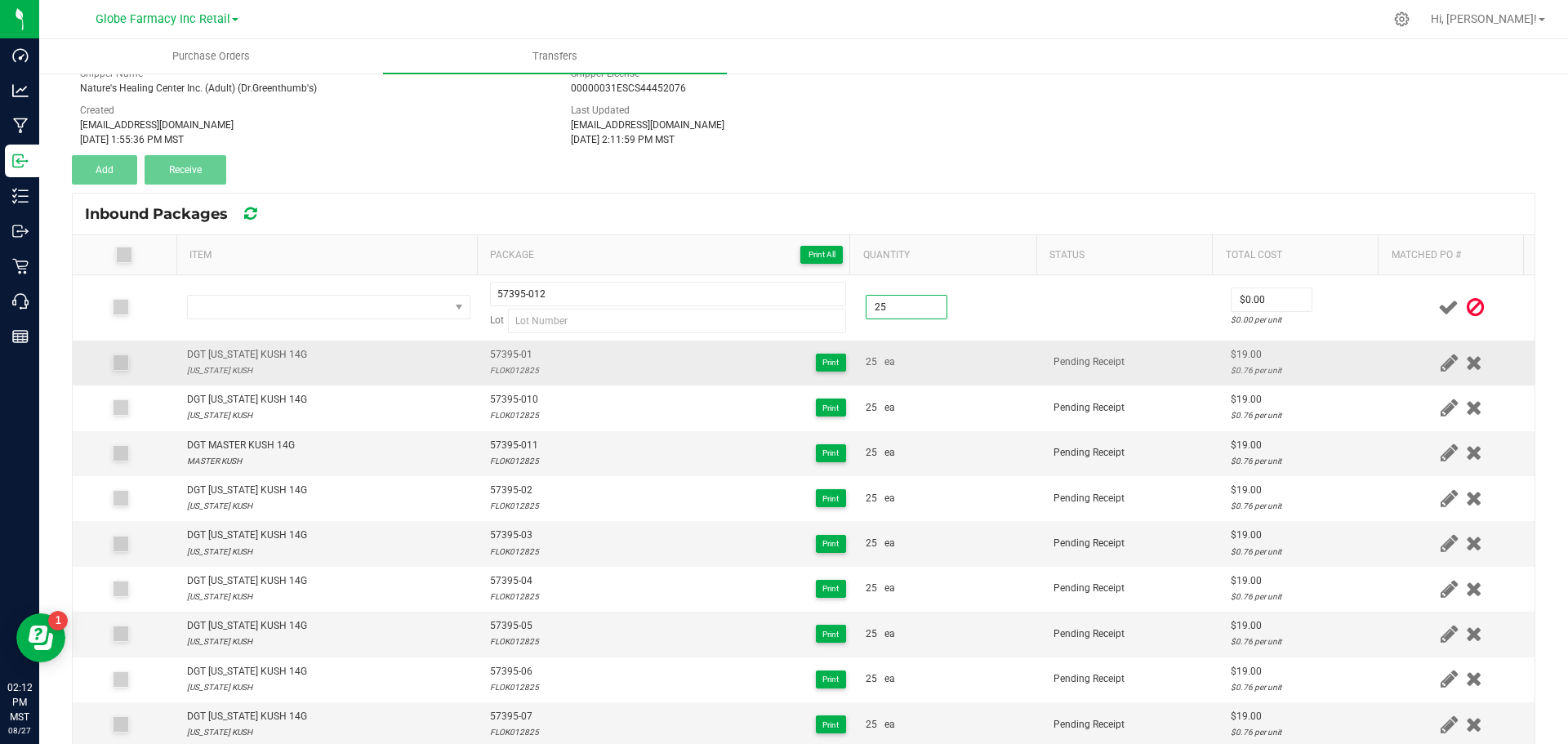
type input "25.0000"
drag, startPoint x: 952, startPoint y: 369, endPoint x: 1096, endPoint y: 288, distance: 165.2
click at [953, 369] on div "25 ea" at bounding box center [949, 362] width 168 height 16
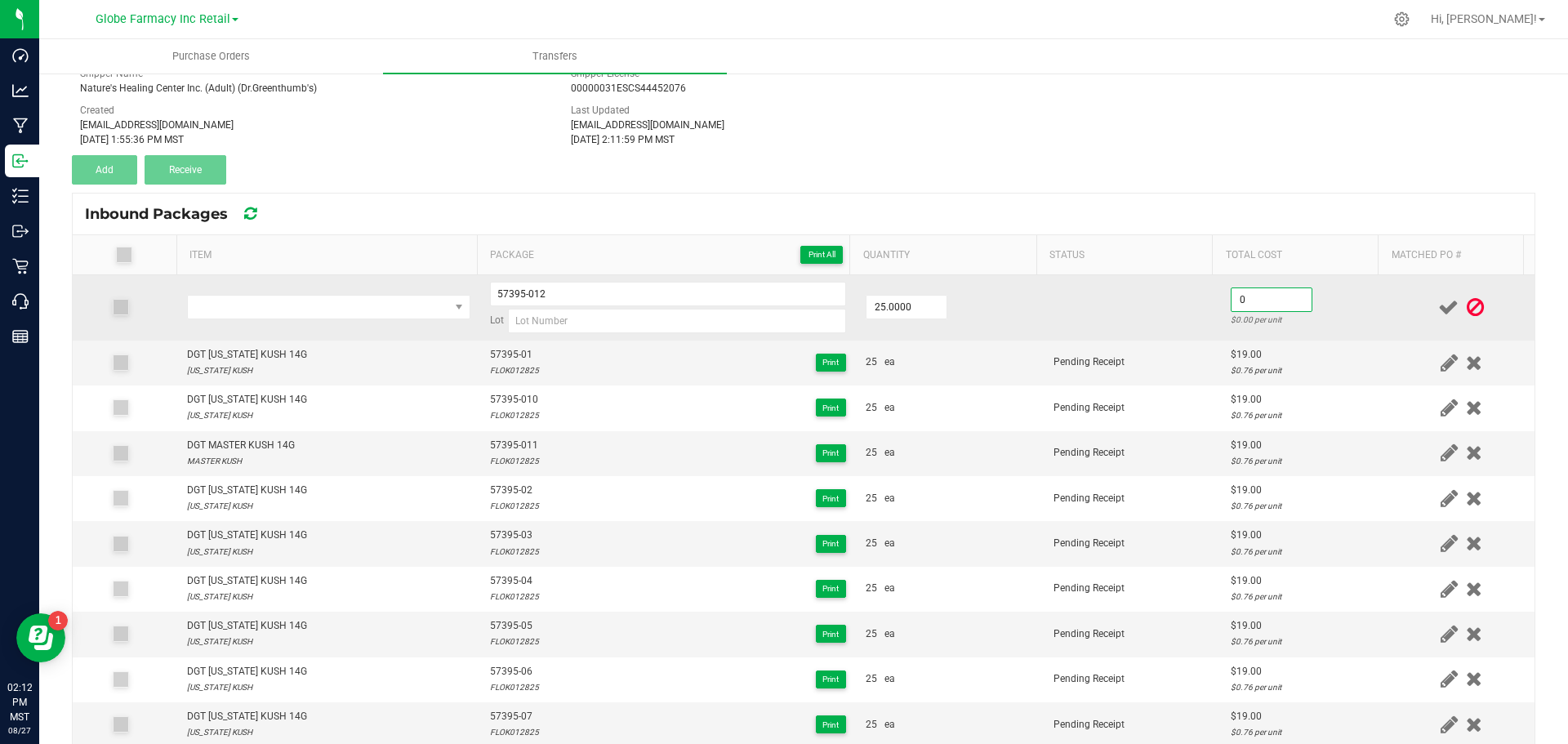
click at [1232, 297] on input "0" at bounding box center [1272, 299] width 80 height 23
click at [1174, 333] on td at bounding box center [1133, 308] width 177 height 65
click at [1260, 307] on input "196" at bounding box center [1272, 299] width 80 height 23
type input "$19.00"
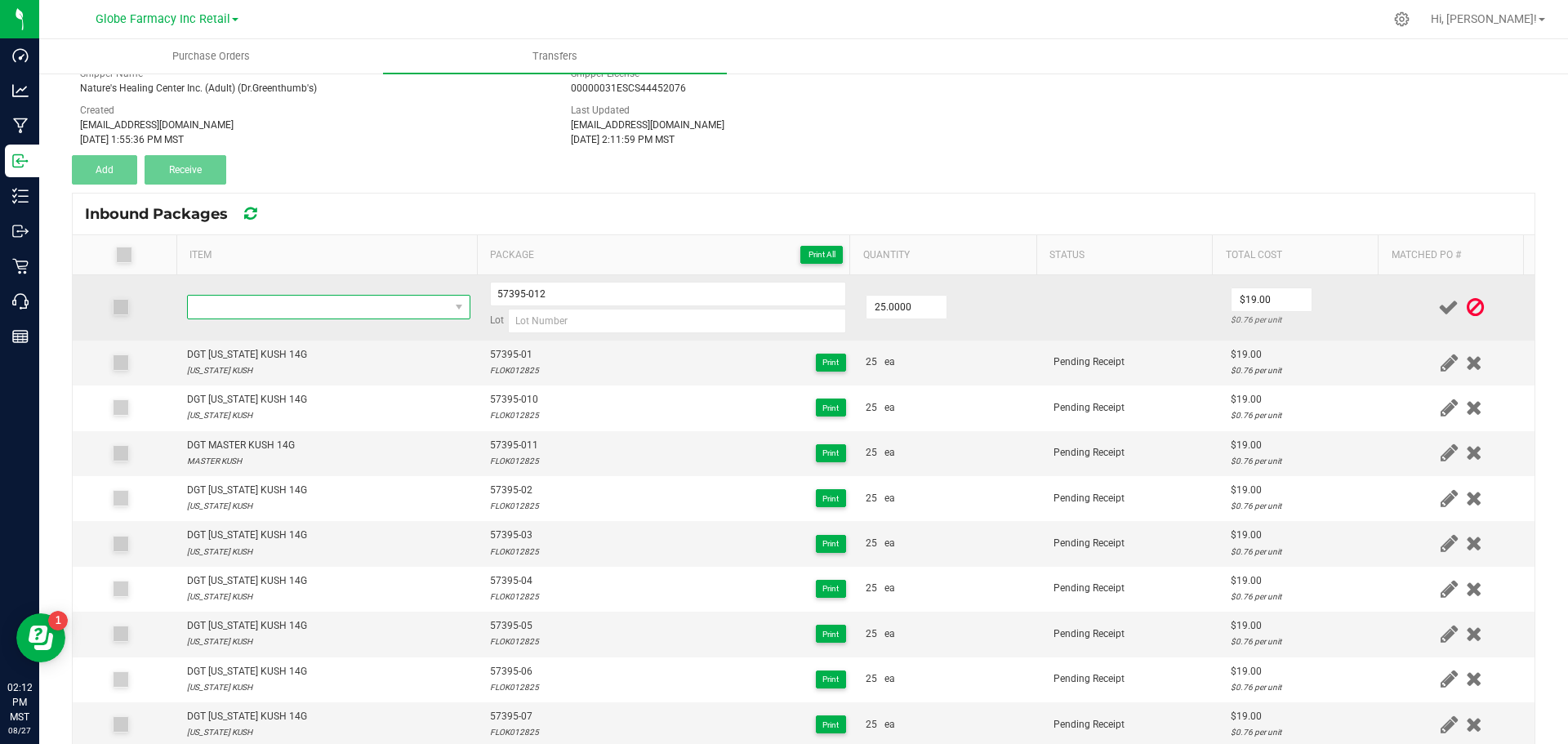
click at [355, 308] on span "NO DATA FOUND" at bounding box center [318, 307] width 262 height 23
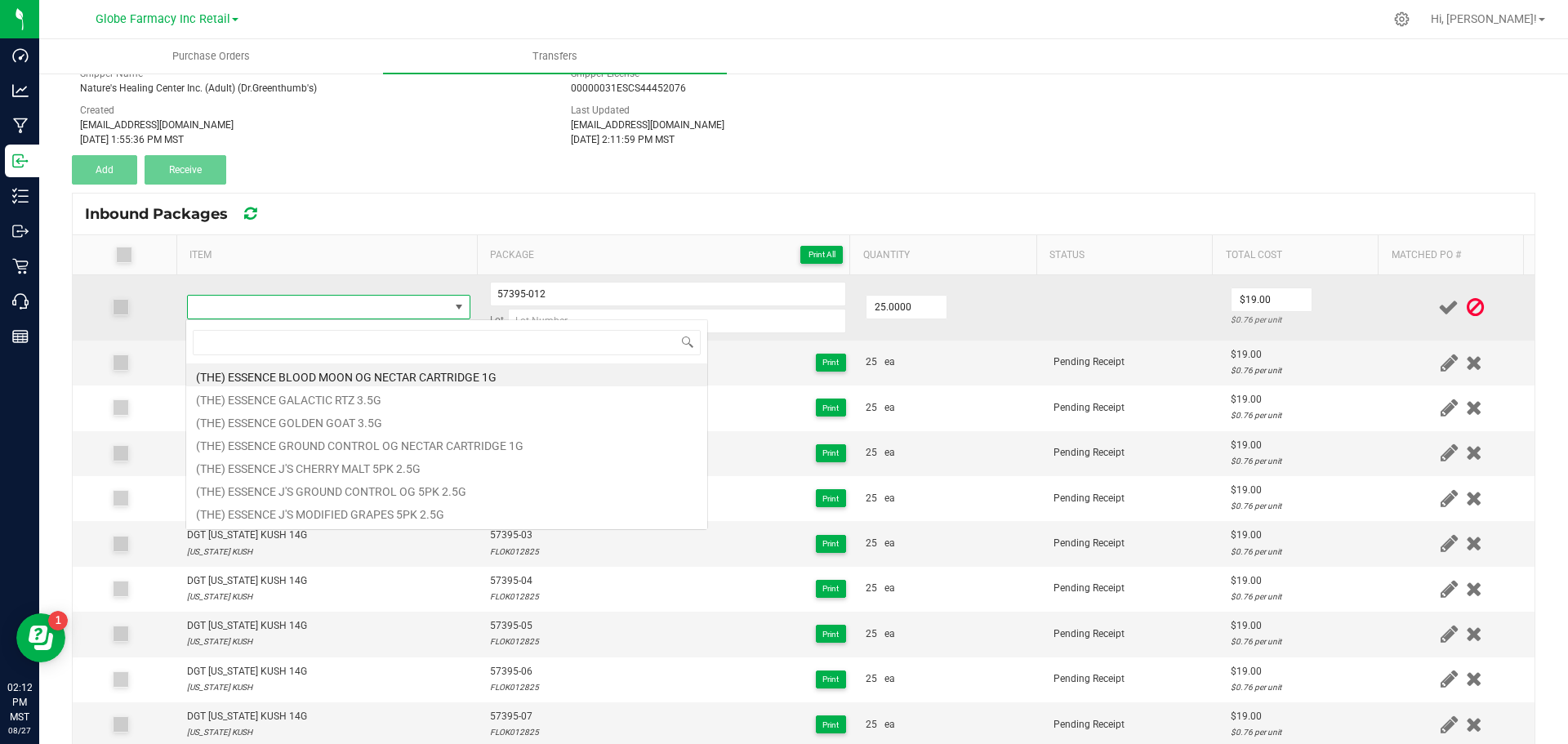
type input "DGT MASTER KUSH 14G"
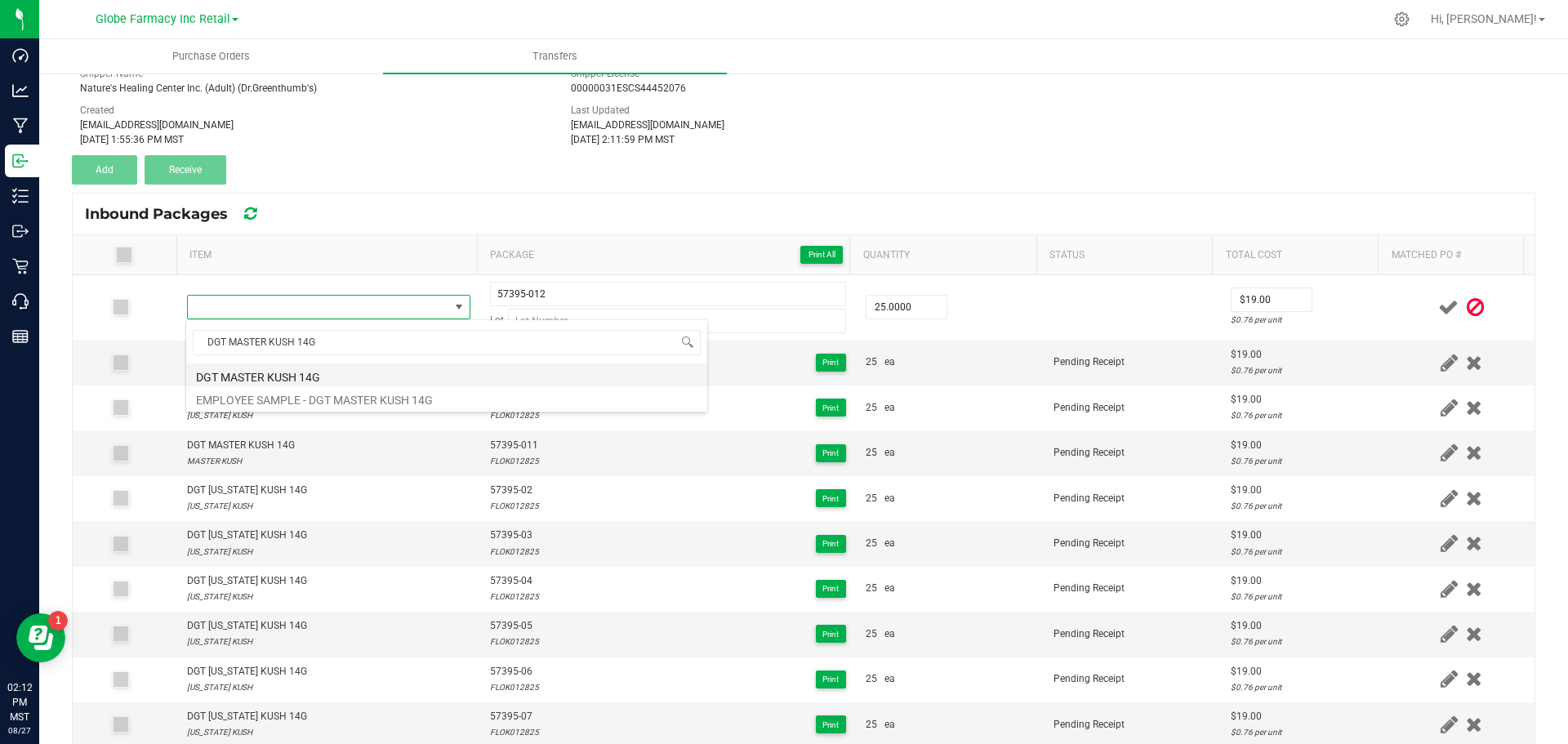
click at [195, 378] on li "DGT MASTER KUSH 14G" at bounding box center [446, 375] width 521 height 23
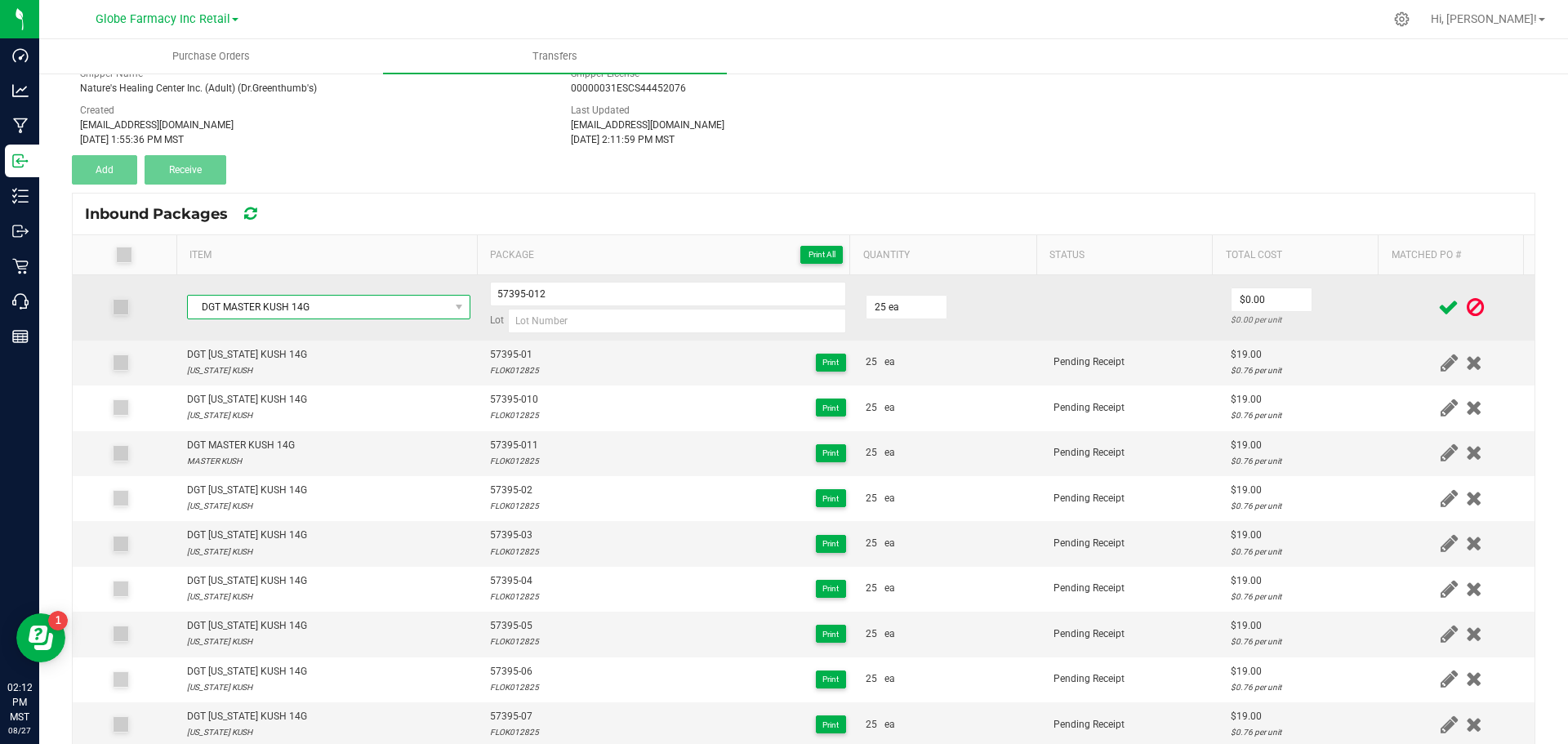
click at [315, 299] on span "DGT MASTER KUSH 14G" at bounding box center [318, 307] width 262 height 23
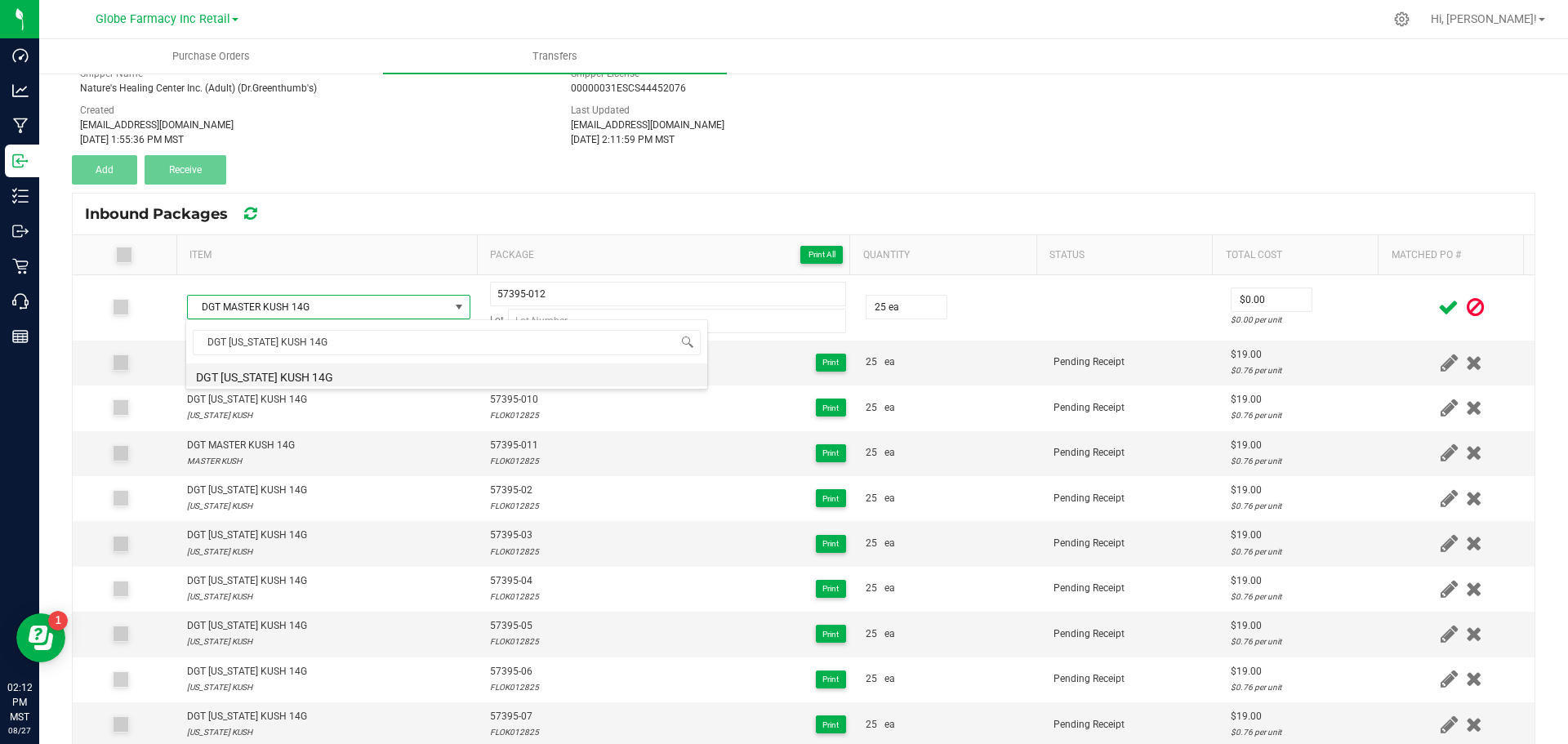
click at [233, 364] on li "DGT [US_STATE] KUSH 14G" at bounding box center [446, 375] width 521 height 23
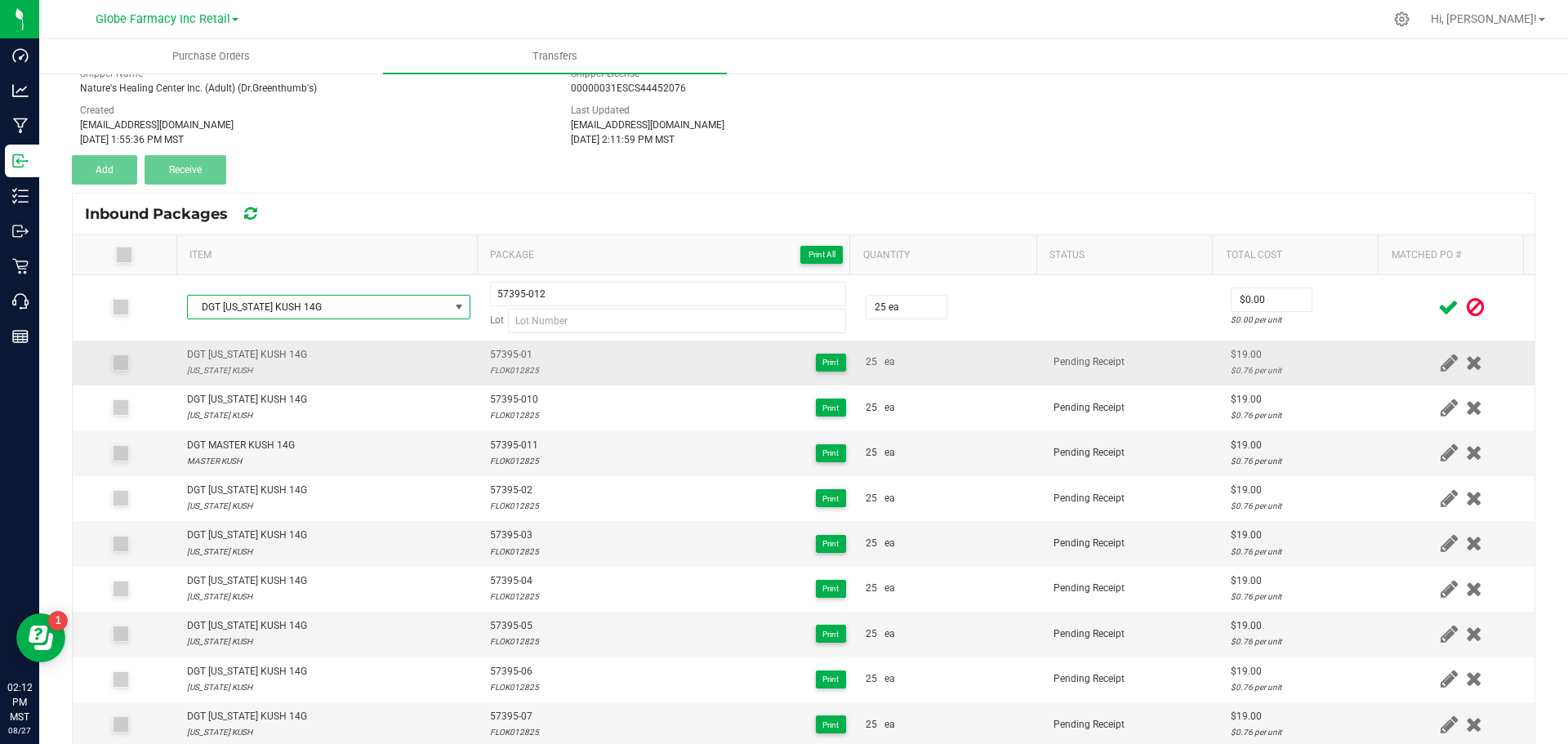
click at [511, 373] on div "FLOK012825" at bounding box center [514, 370] width 49 height 16
click at [510, 373] on div "FLOK012825" at bounding box center [514, 370] width 49 height 16
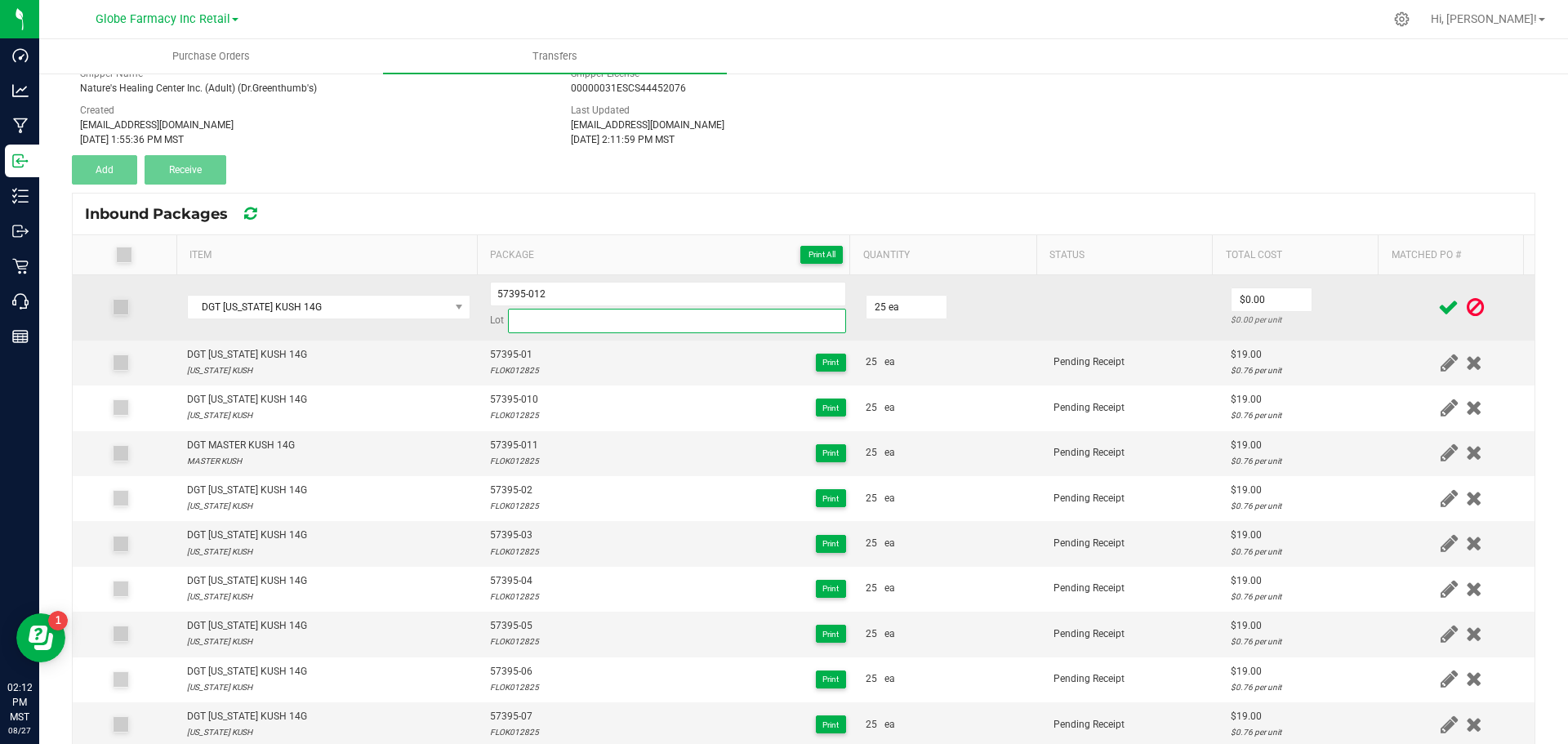
click at [548, 327] on input at bounding box center [677, 320] width 339 height 24
paste input "FLOK012825"
click at [1283, 303] on input "0" at bounding box center [1272, 299] width 80 height 23
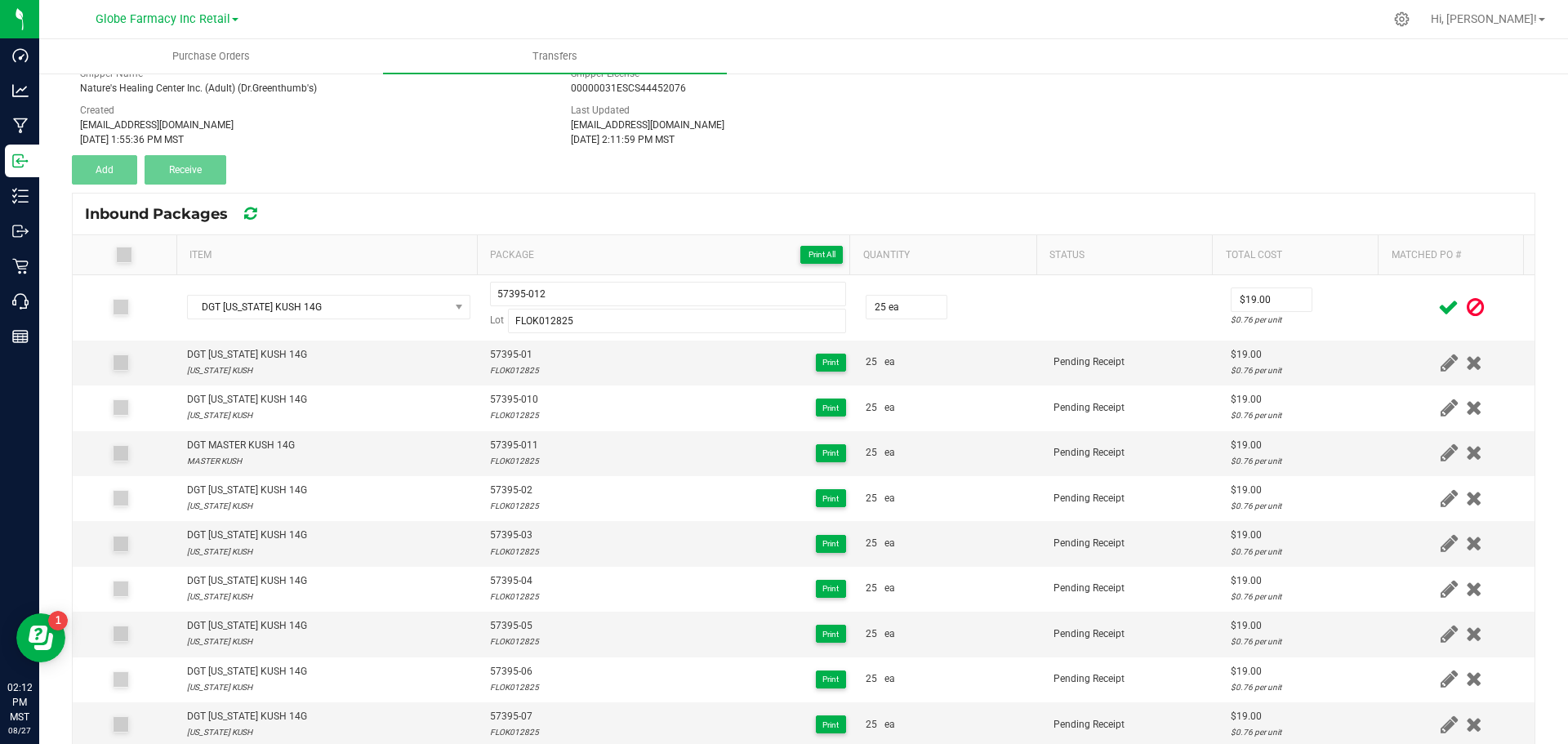
click at [1438, 302] on icon at bounding box center [1448, 308] width 20 height 20
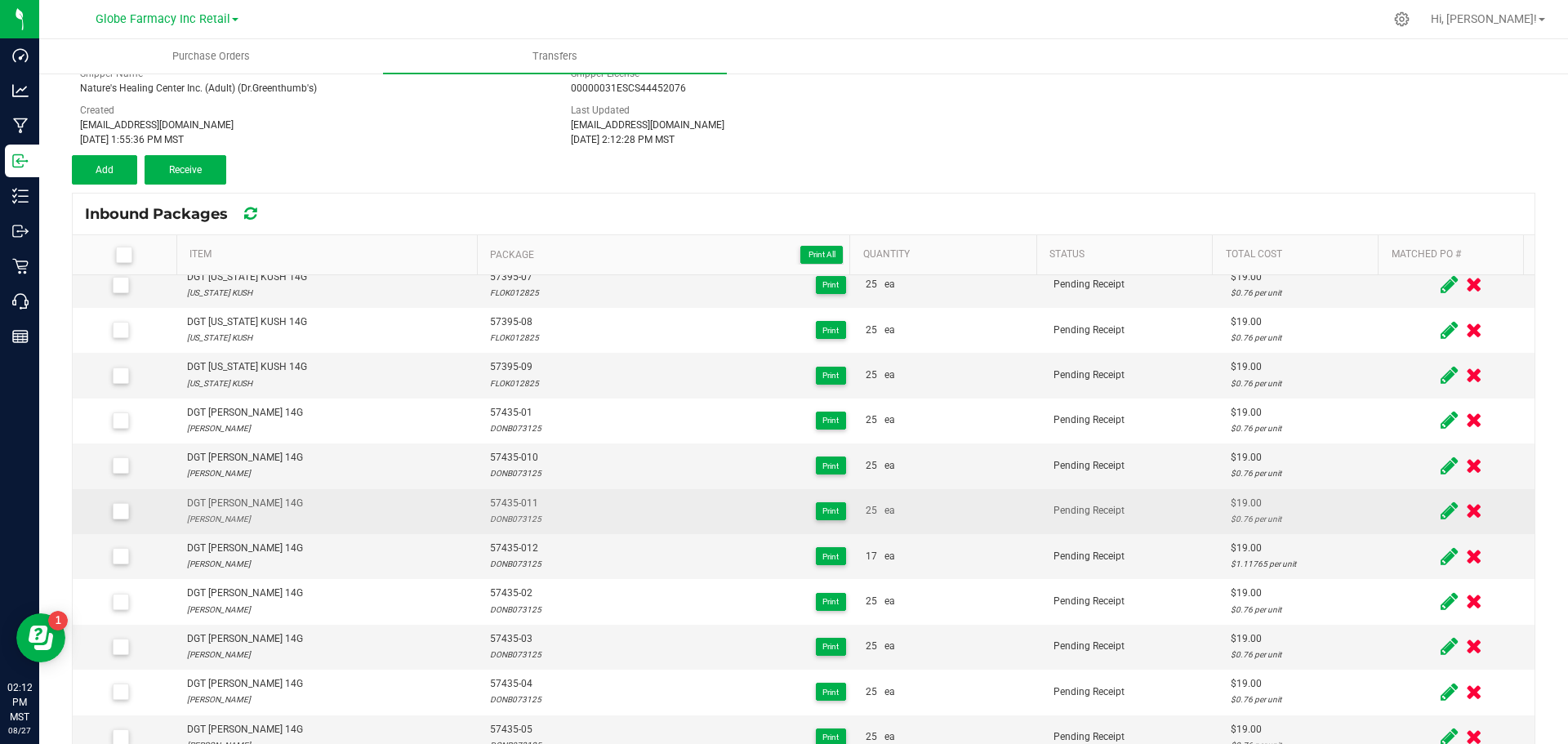
scroll to position [502, 0]
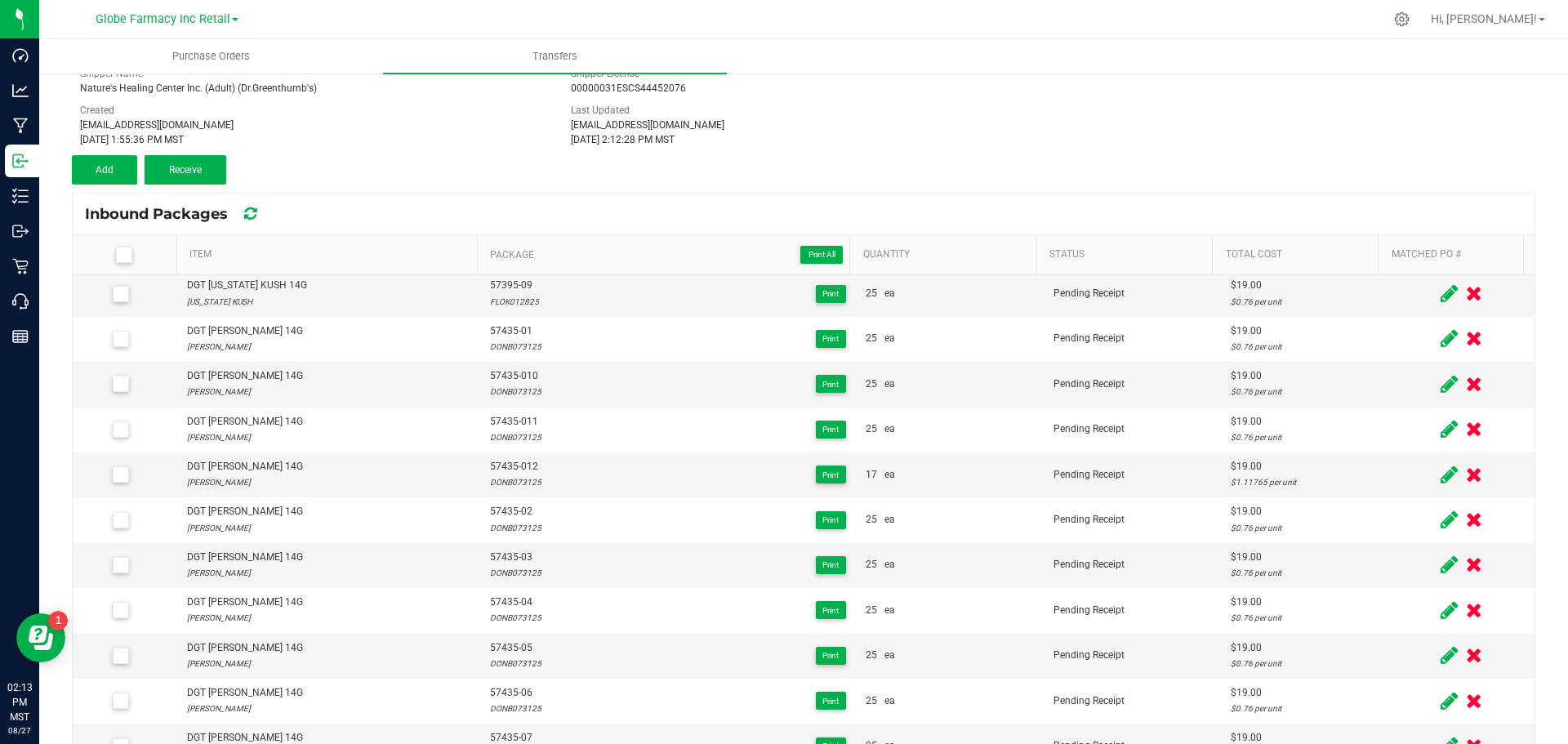
click at [1095, 172] on div "Transfer #DGT INV 3878 Pending Receipt Void Edit Shipper Name Nature's Healing …" at bounding box center [803, 102] width 1464 height 163
click at [1123, 196] on div "Inbound Packages" at bounding box center [803, 214] width 1462 height 41
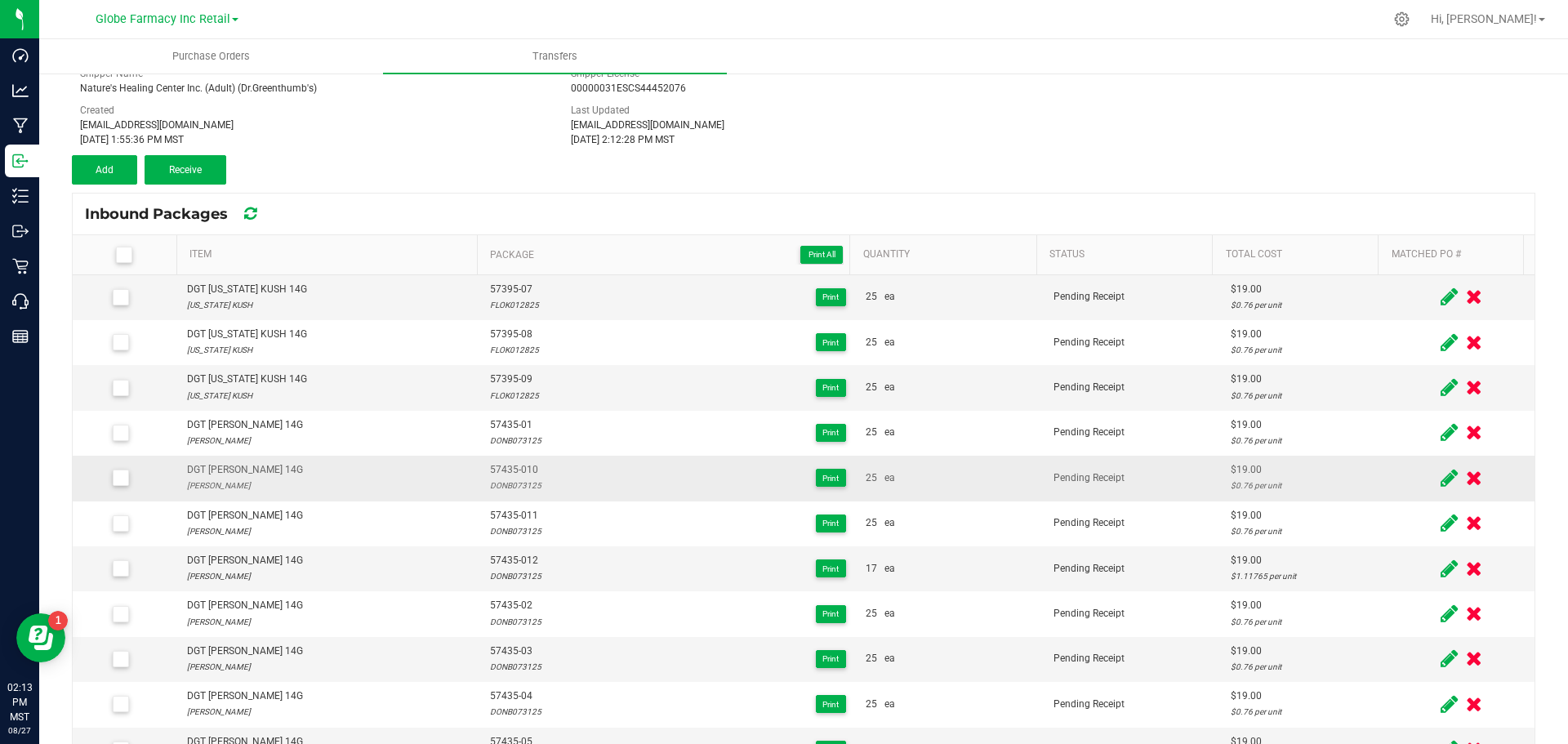
scroll to position [409, 0]
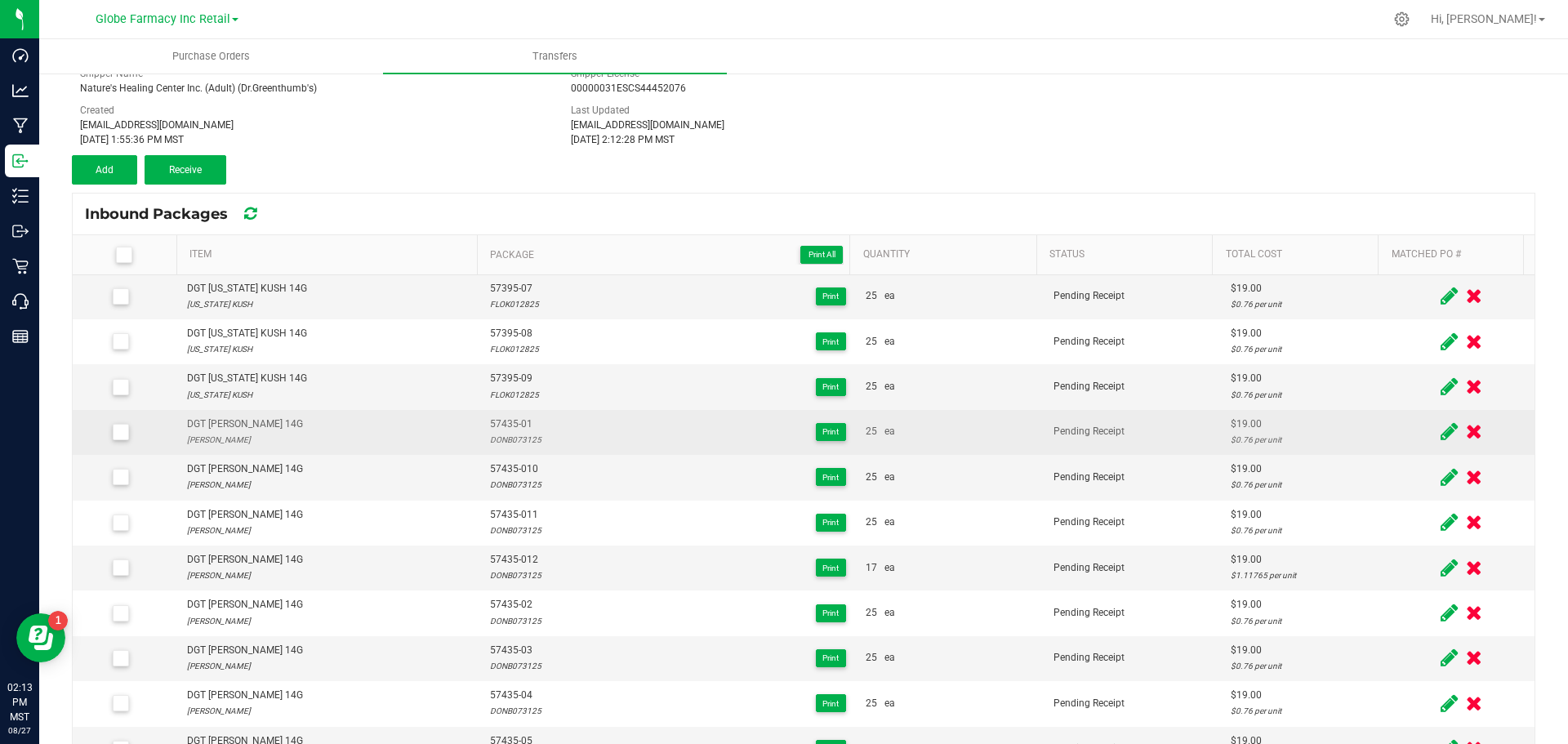
click at [1441, 431] on icon at bounding box center [1449, 431] width 18 height 20
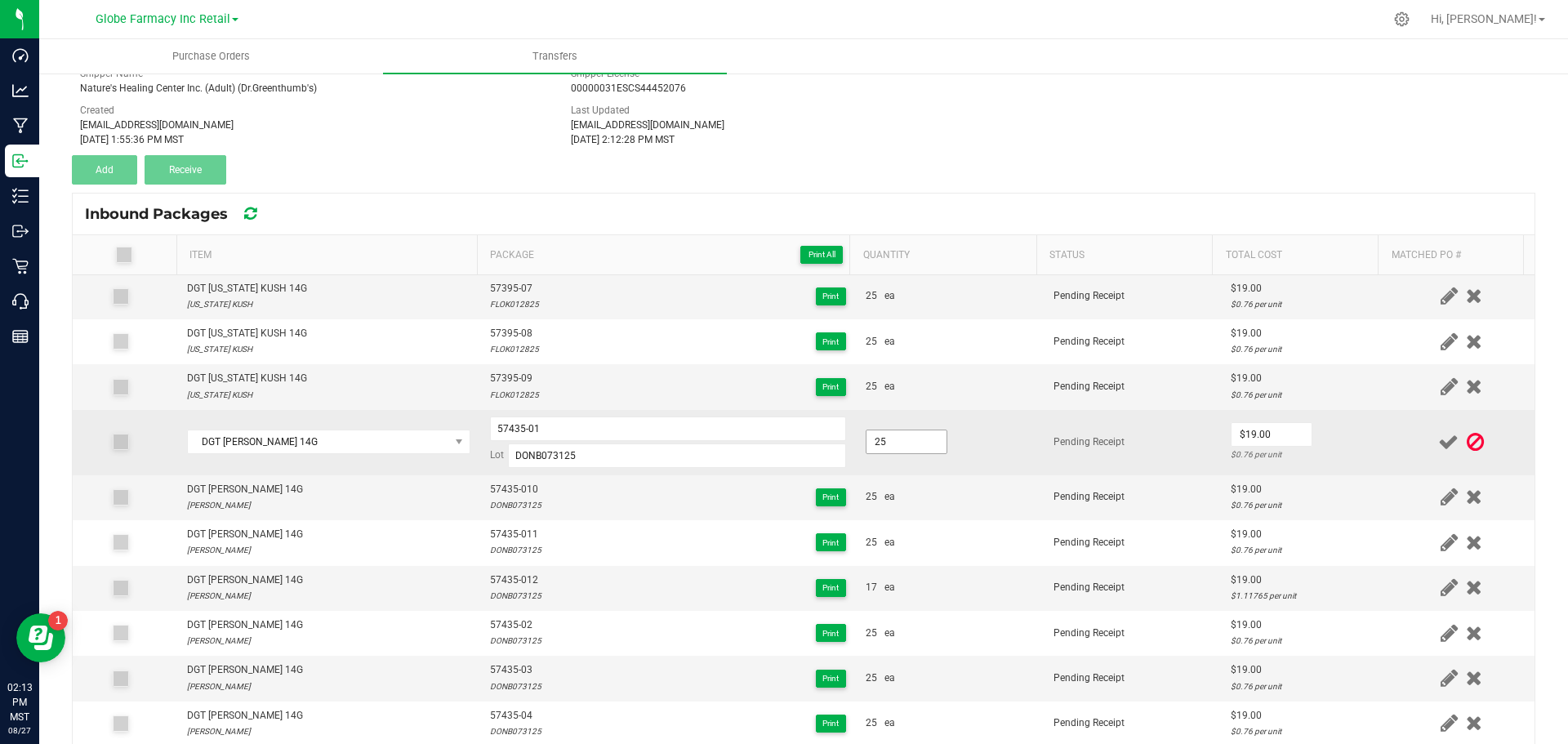
click at [912, 438] on input "25" at bounding box center [907, 441] width 80 height 23
drag, startPoint x: 1056, startPoint y: 482, endPoint x: 1107, endPoint y: 472, distance: 52.0
click at [1059, 482] on td "Pending Receipt" at bounding box center [1133, 498] width 177 height 45
click at [1255, 446] on input "0" at bounding box center [1272, 434] width 80 height 23
drag, startPoint x: 1154, startPoint y: 469, endPoint x: 1241, endPoint y: 470, distance: 87.0
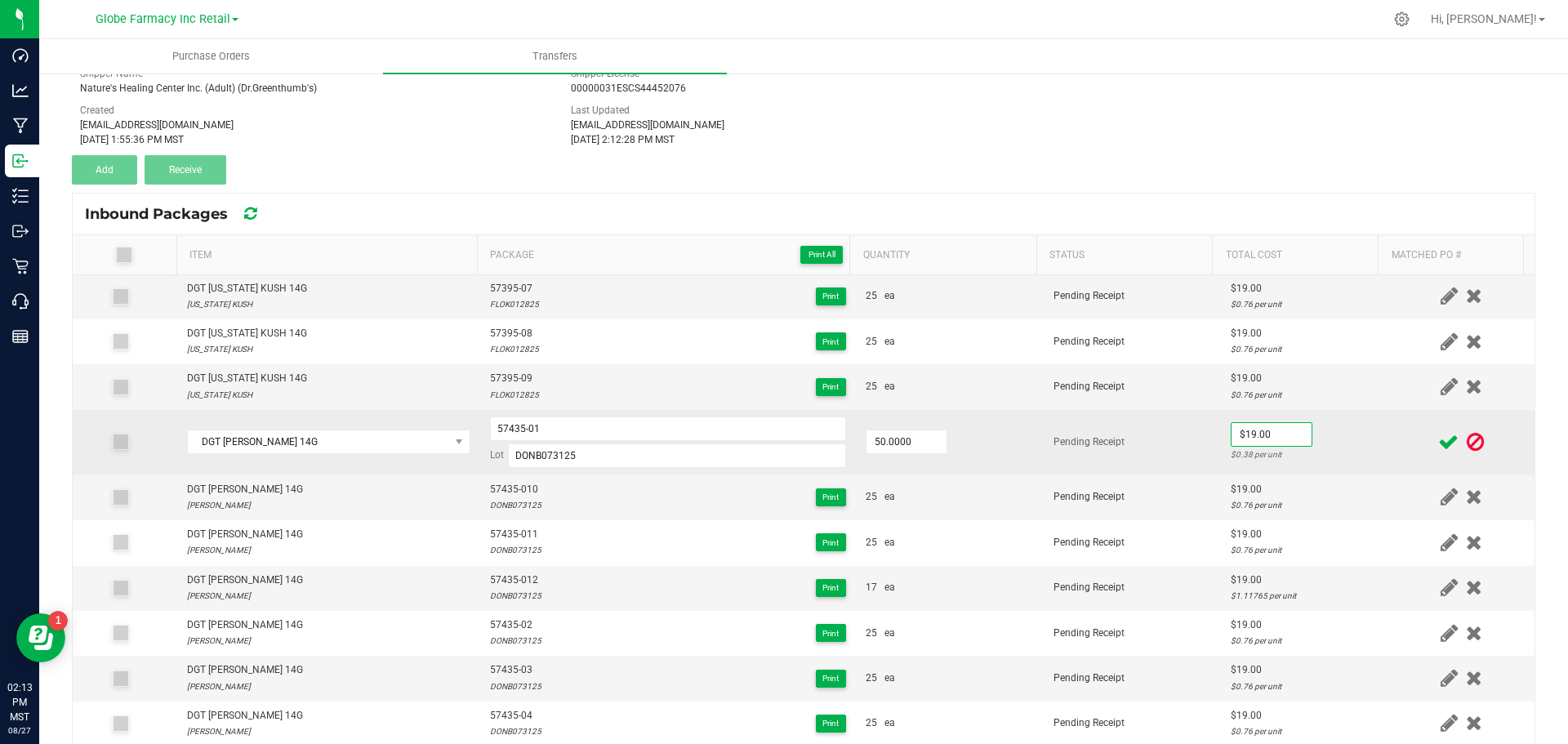
click at [1155, 469] on td "Pending Receipt" at bounding box center [1133, 443] width 177 height 65
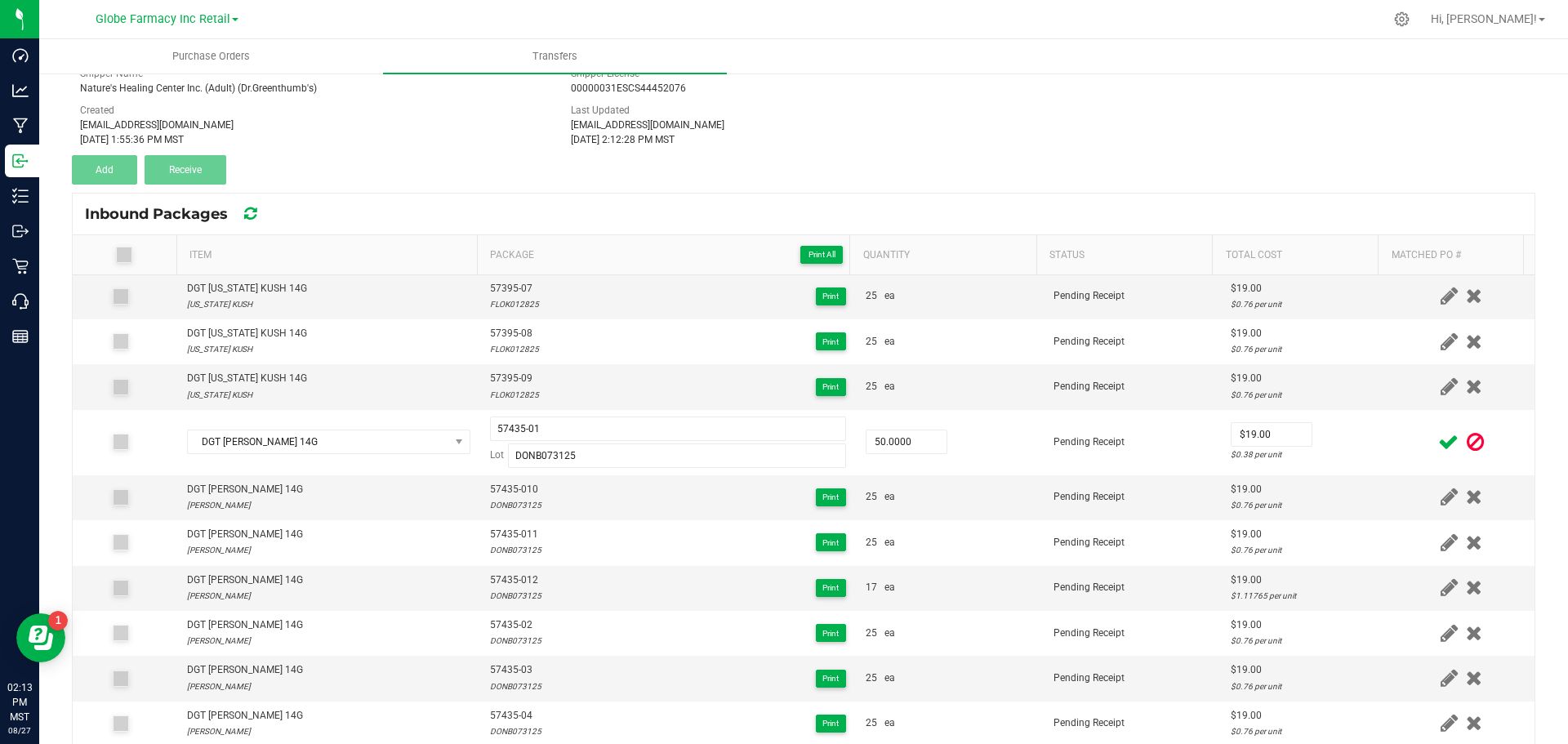
click at [1438, 445] on icon at bounding box center [1448, 442] width 20 height 20
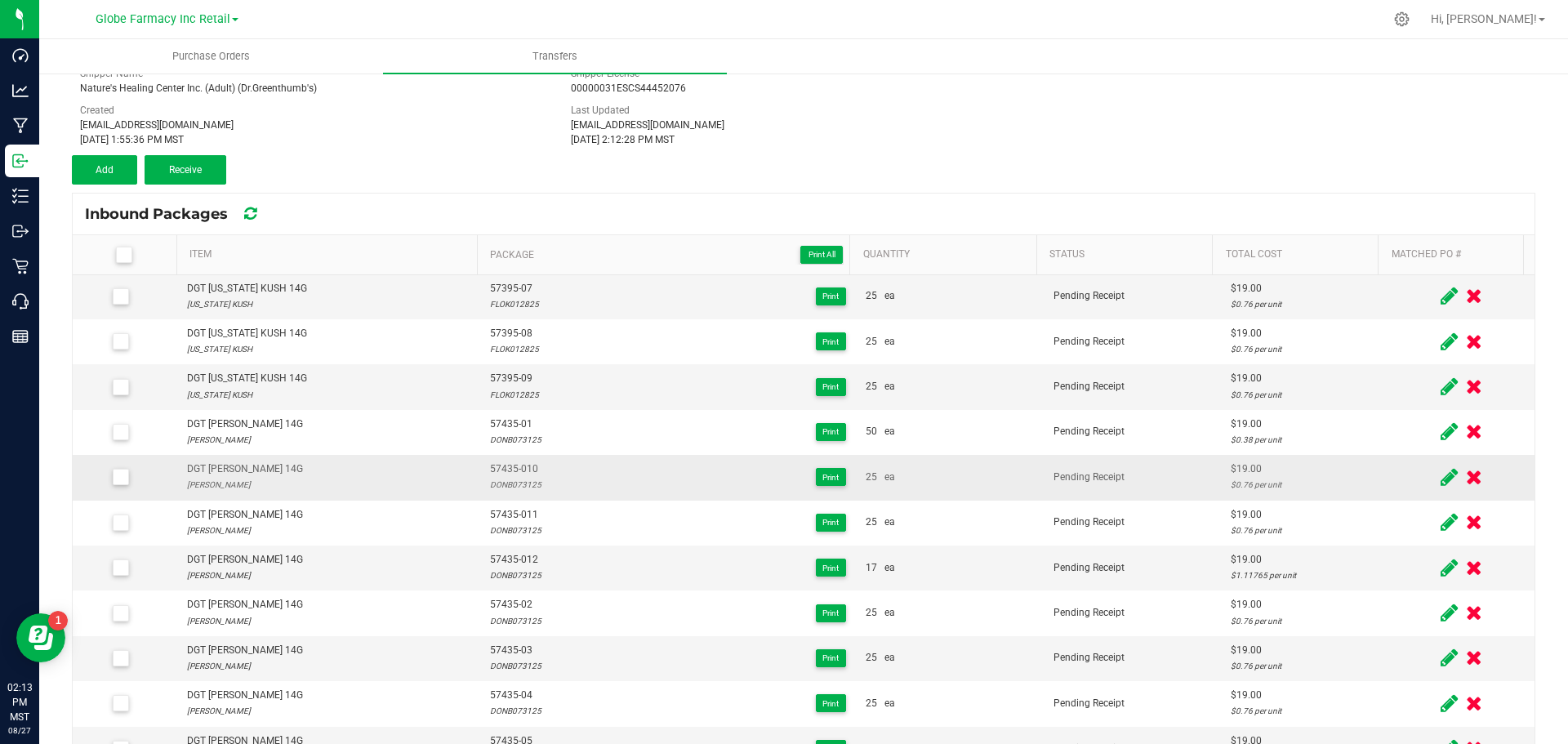
click at [1441, 475] on icon at bounding box center [1449, 477] width 18 height 20
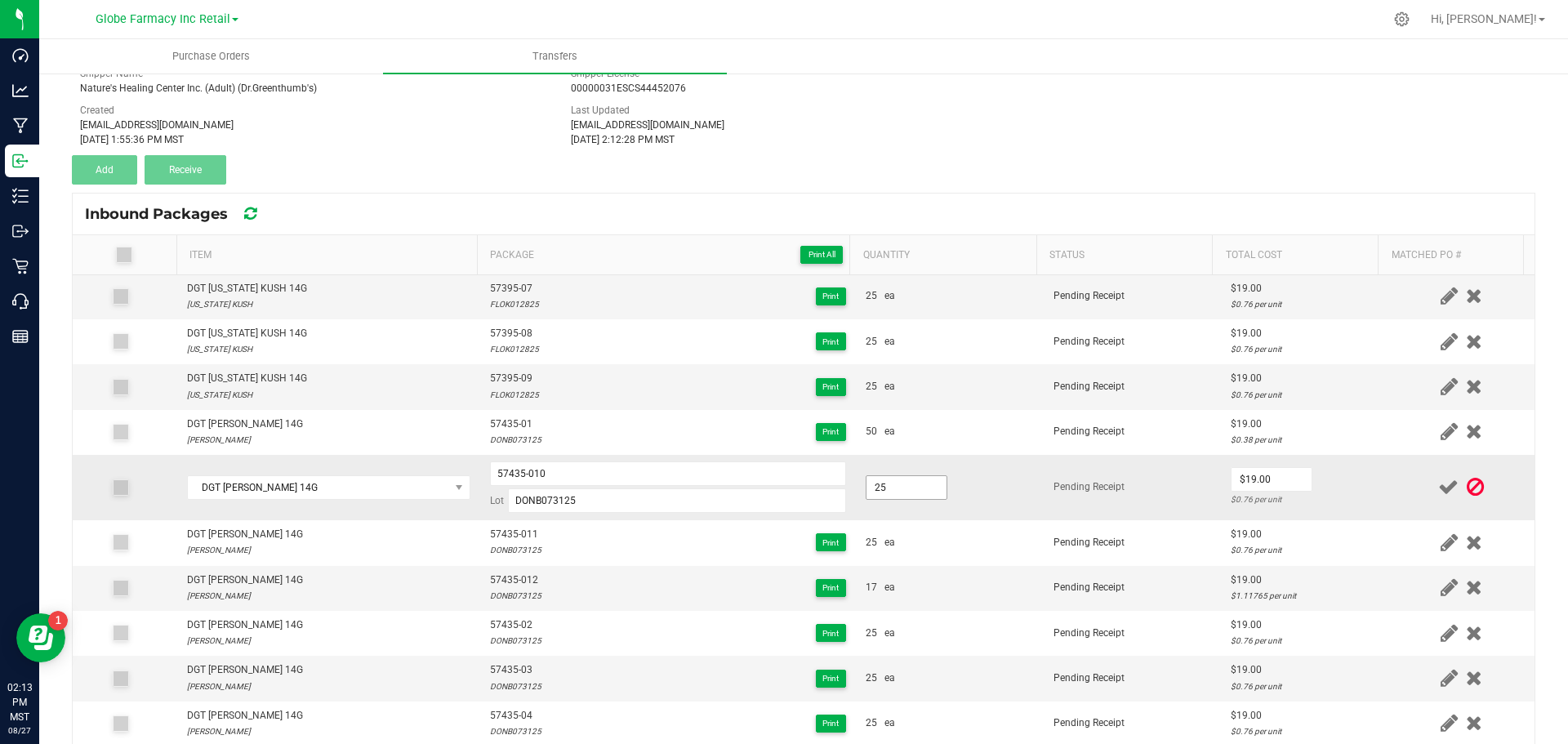
click at [900, 484] on input "25" at bounding box center [907, 487] width 80 height 23
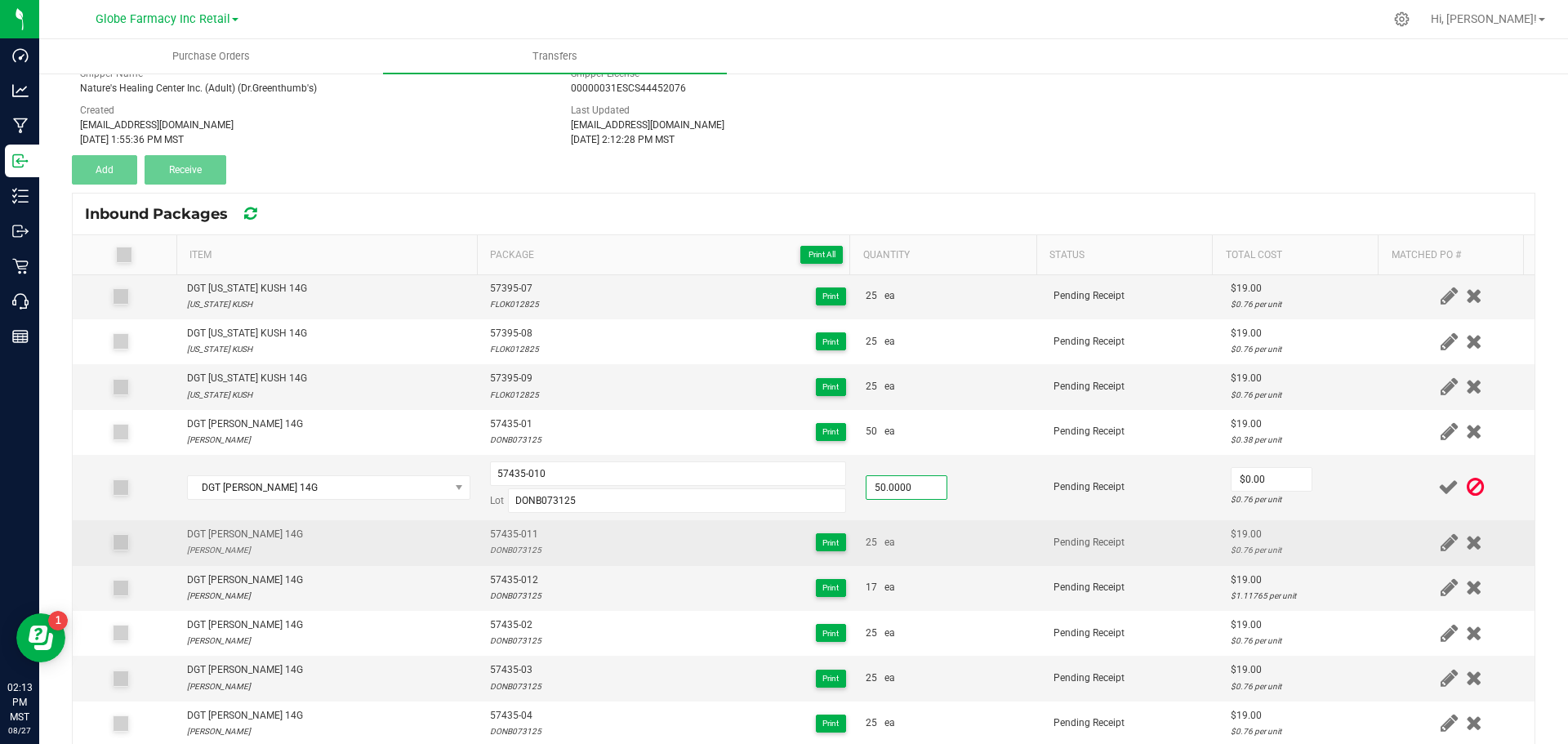
click at [924, 551] on td "25 ea" at bounding box center [949, 543] width 188 height 45
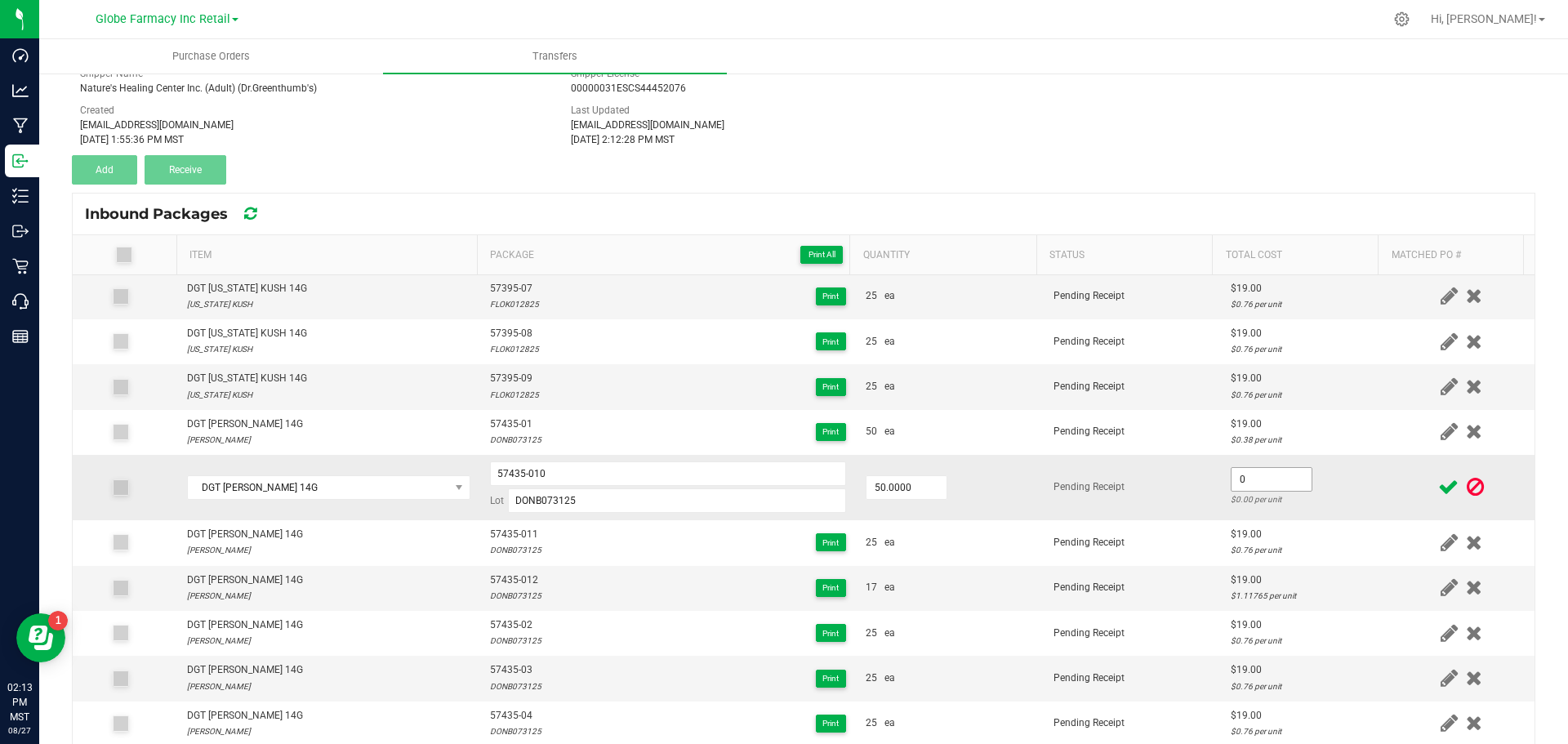
click at [1239, 482] on input "0" at bounding box center [1272, 479] width 80 height 23
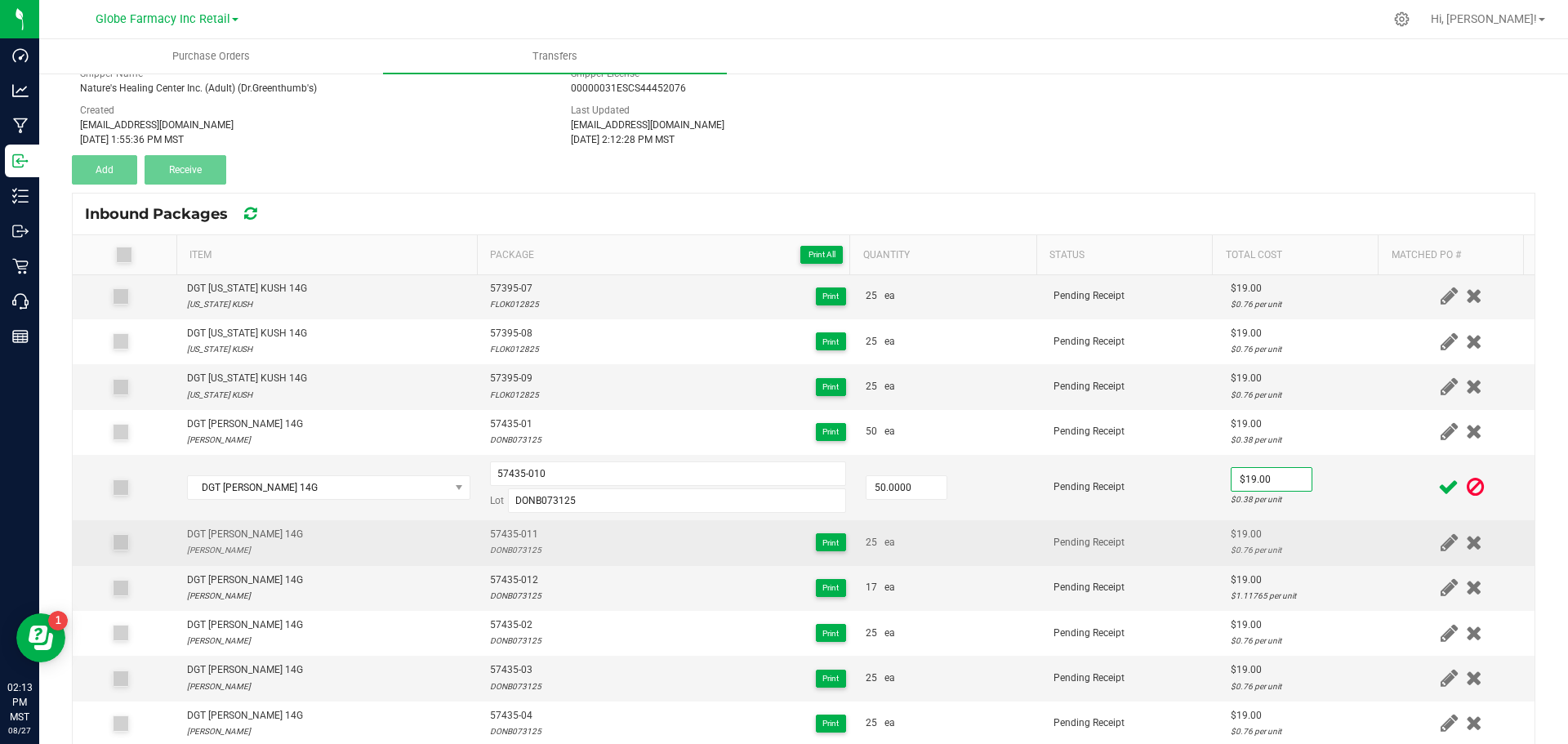
click at [1247, 528] on div "$19.00" at bounding box center [1305, 534] width 148 height 16
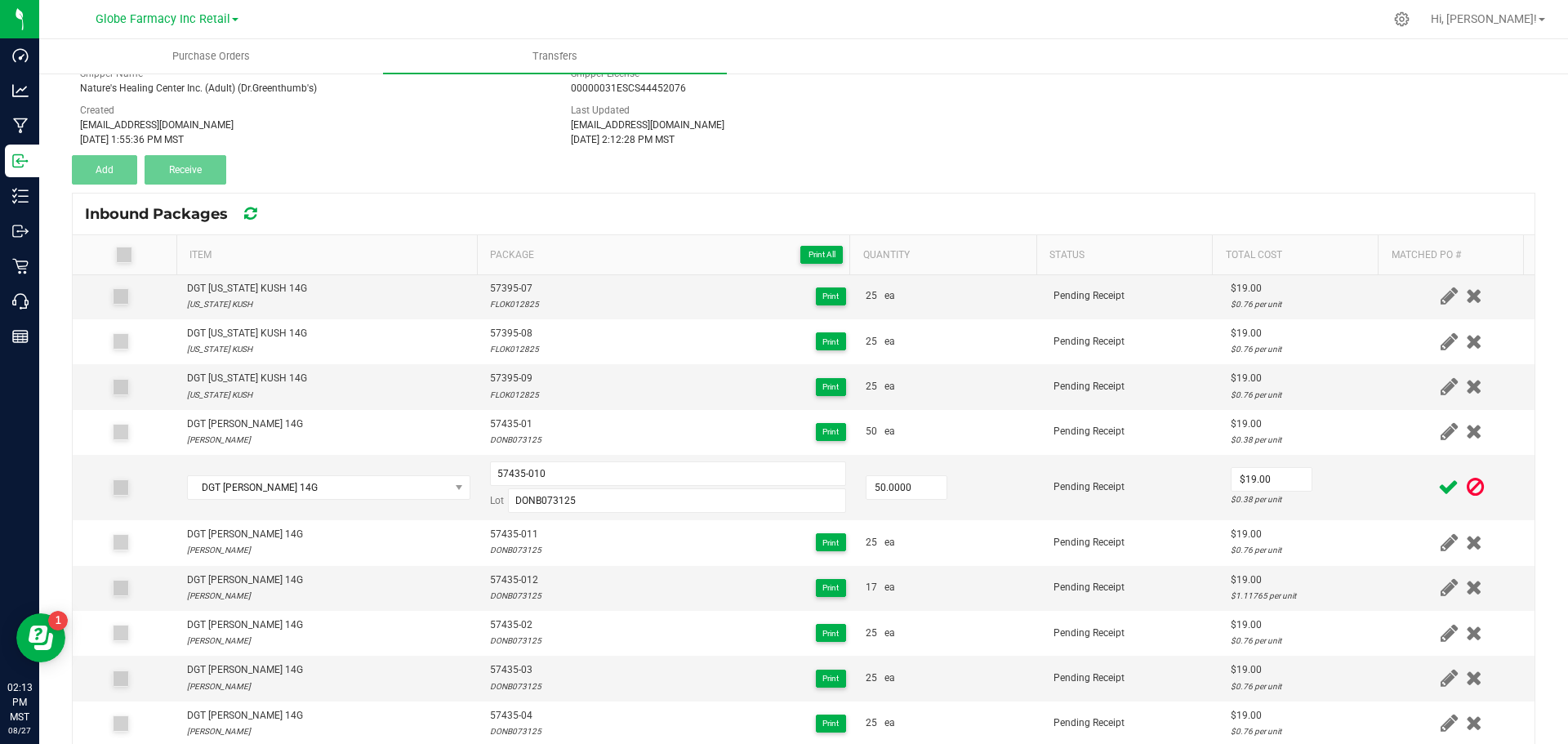
click at [1438, 496] on icon at bounding box center [1448, 487] width 20 height 20
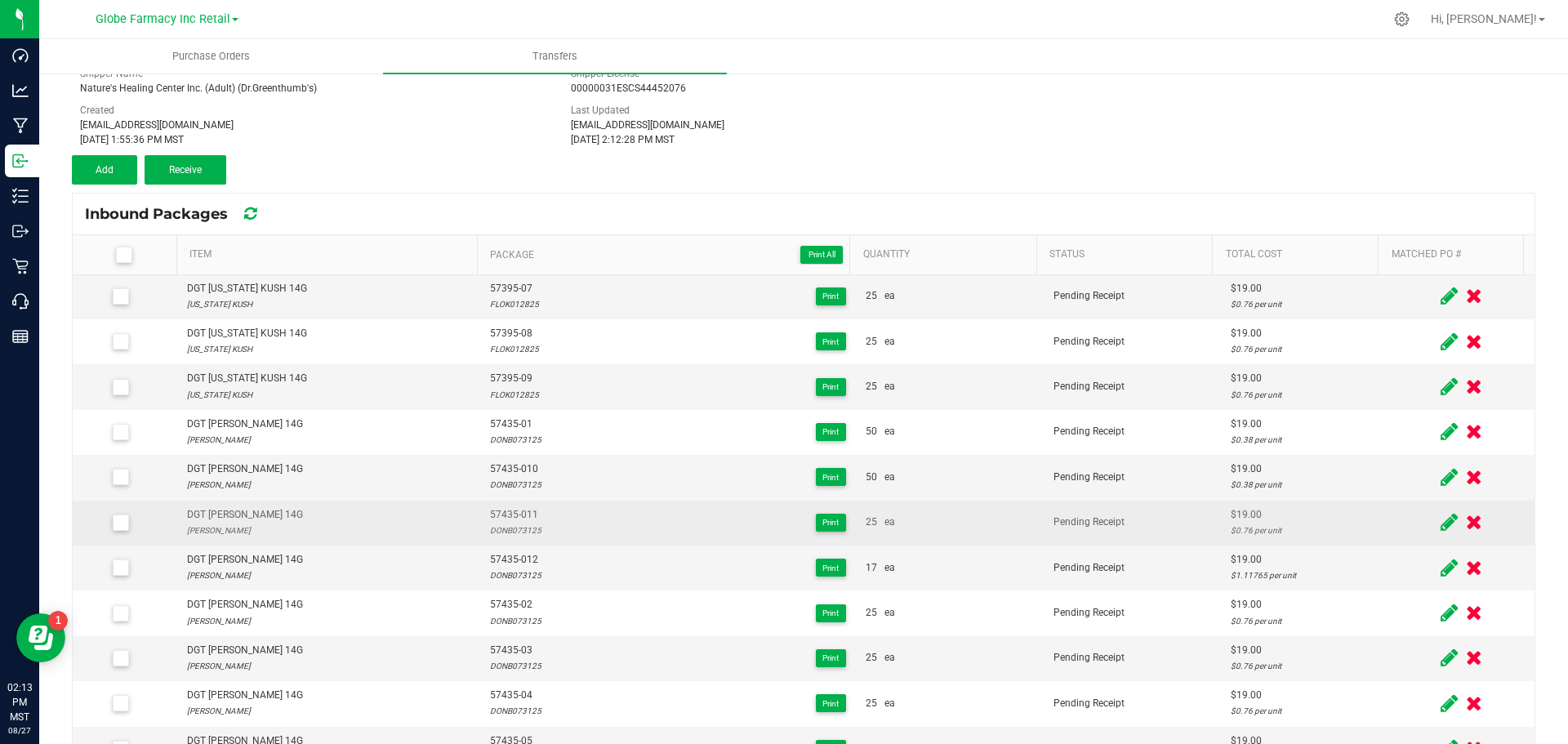
click at [1441, 524] on icon at bounding box center [1449, 522] width 18 height 20
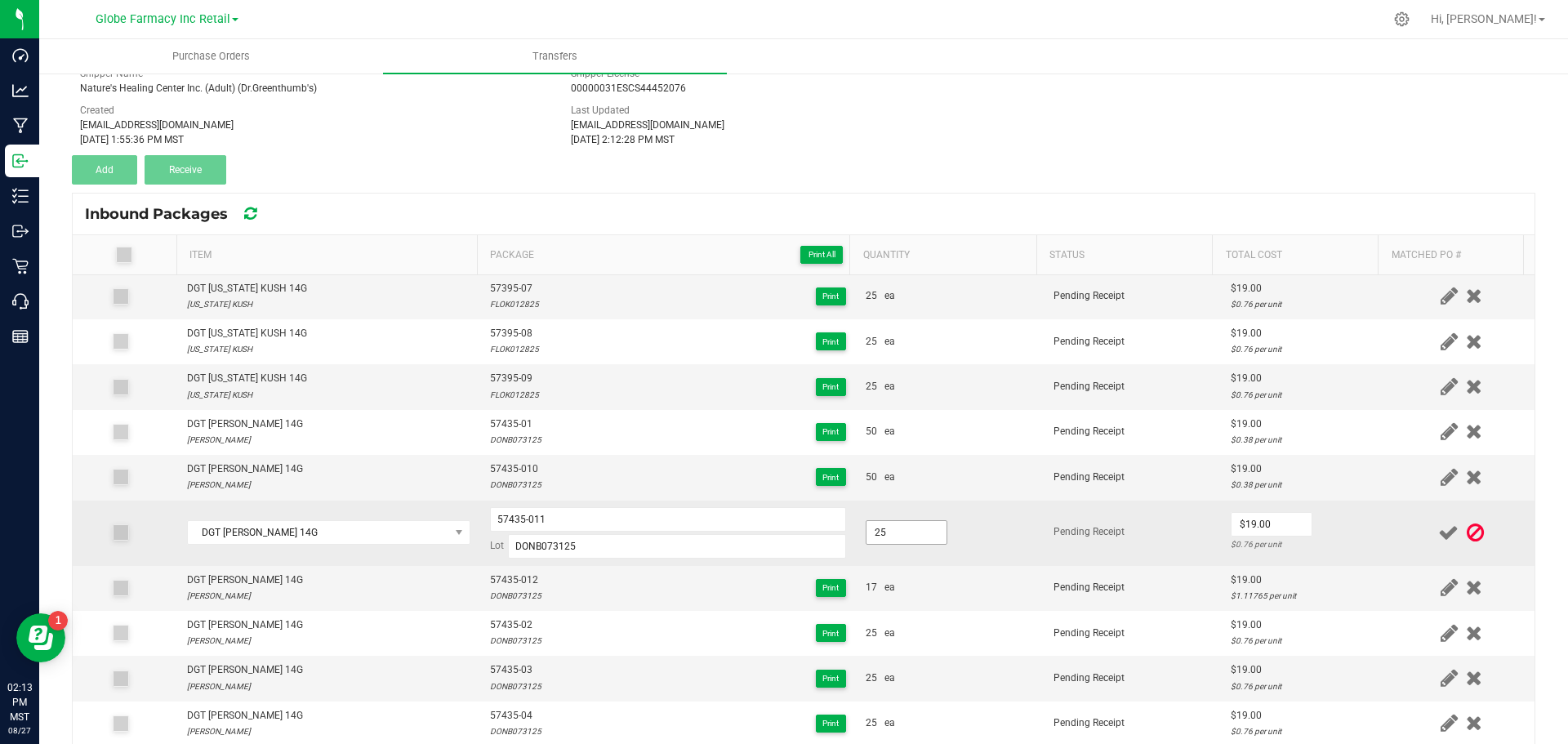
click at [867, 528] on input "25" at bounding box center [907, 532] width 80 height 23
drag, startPoint x: 885, startPoint y: 551, endPoint x: 1137, endPoint y: 547, distance: 252.0
click at [887, 551] on td "50.0000" at bounding box center [949, 533] width 188 height 65
click at [1235, 528] on input "0" at bounding box center [1272, 524] width 80 height 23
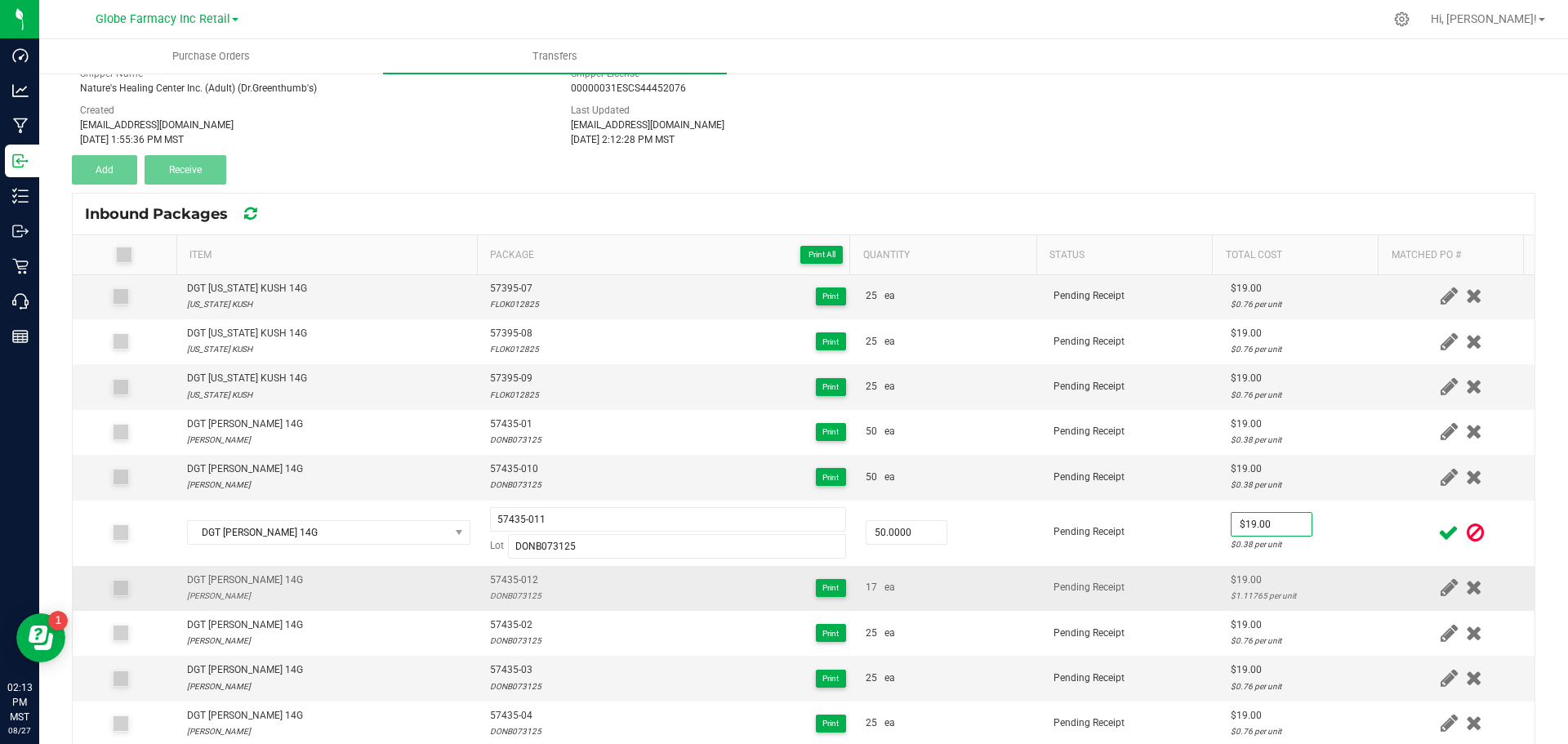
drag, startPoint x: 1248, startPoint y: 580, endPoint x: 1277, endPoint y: 578, distance: 29.1
click at [1249, 580] on div "$19.00" at bounding box center [1305, 580] width 148 height 16
click at [1438, 539] on icon at bounding box center [1448, 533] width 20 height 20
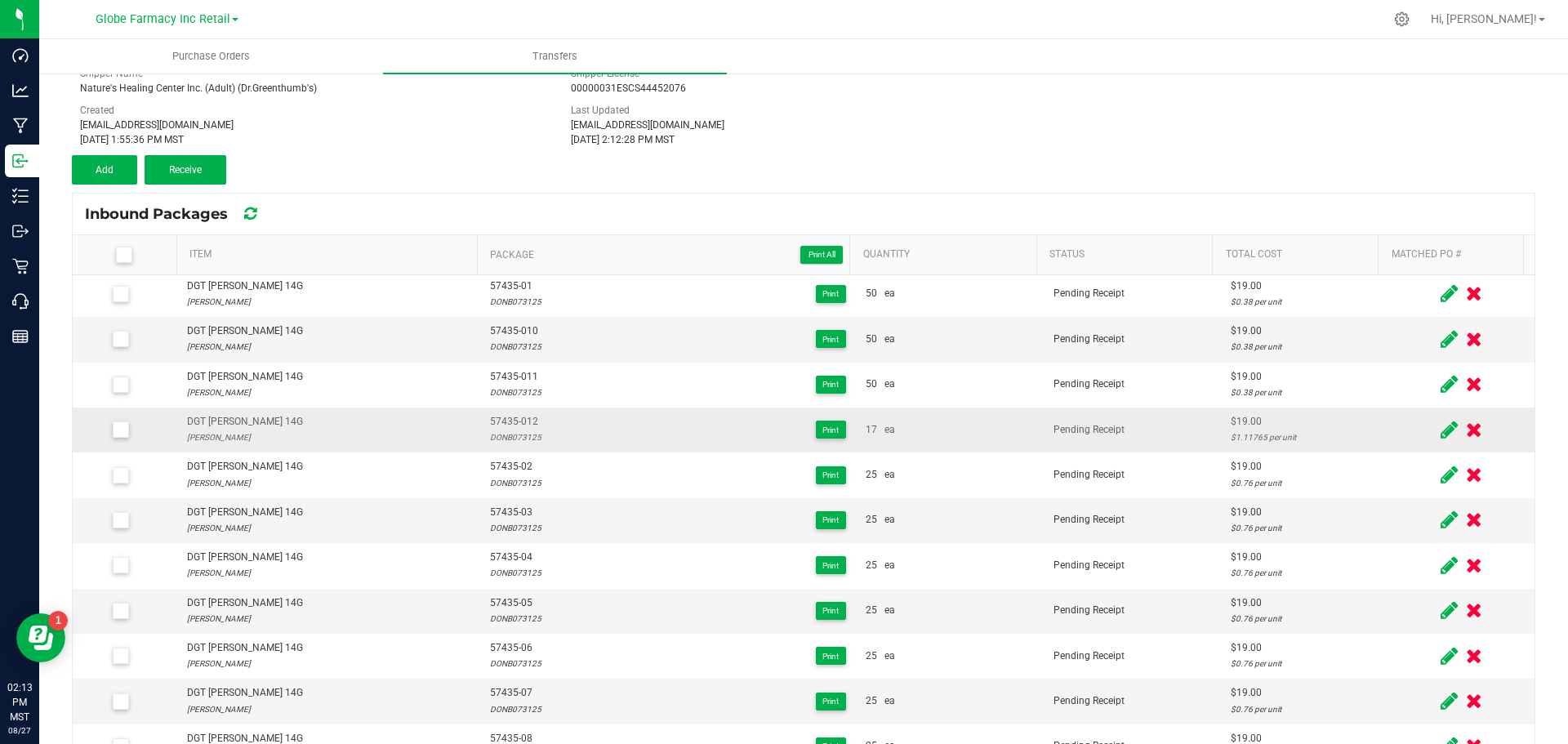
scroll to position [572, 0]
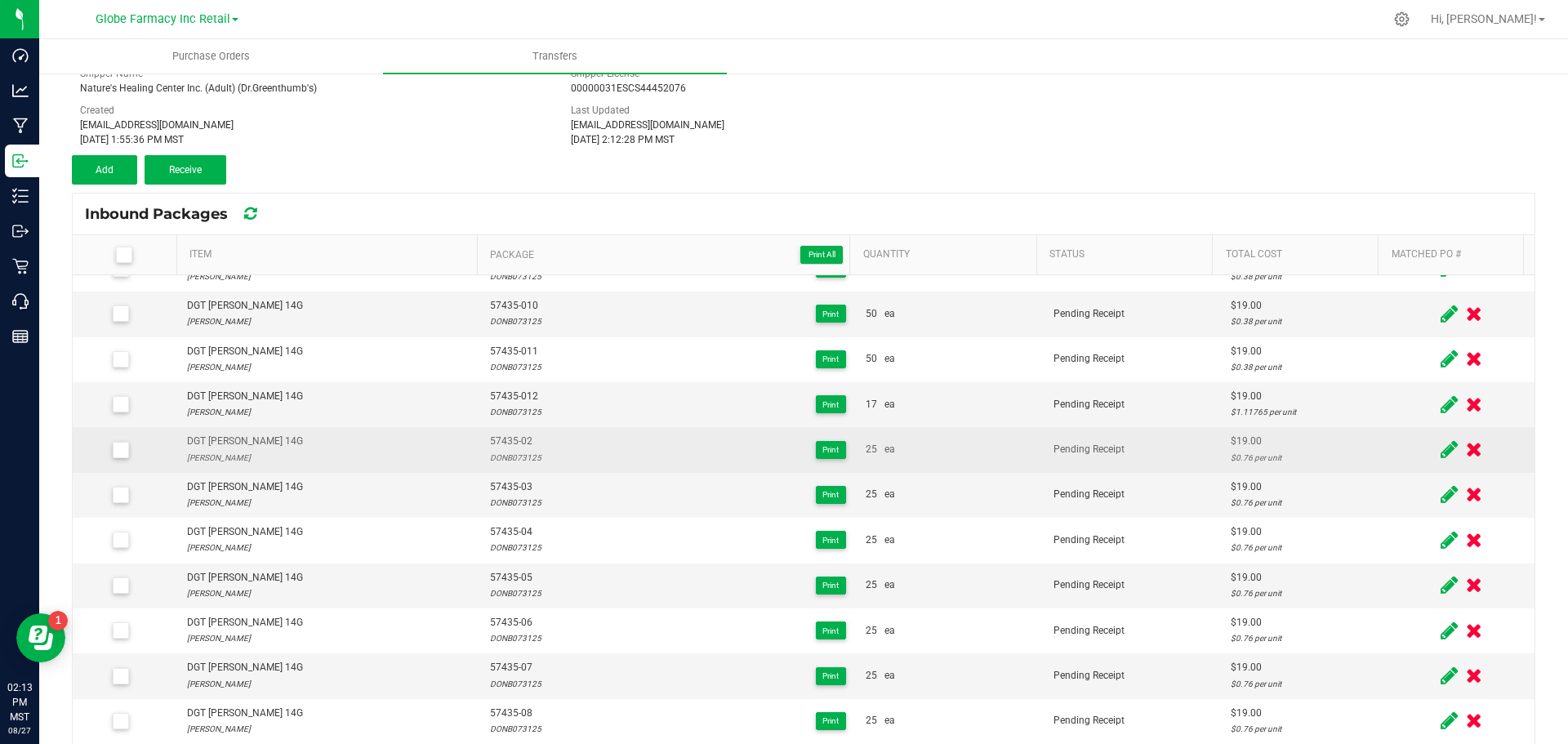
click at [1441, 447] on icon at bounding box center [1449, 450] width 18 height 20
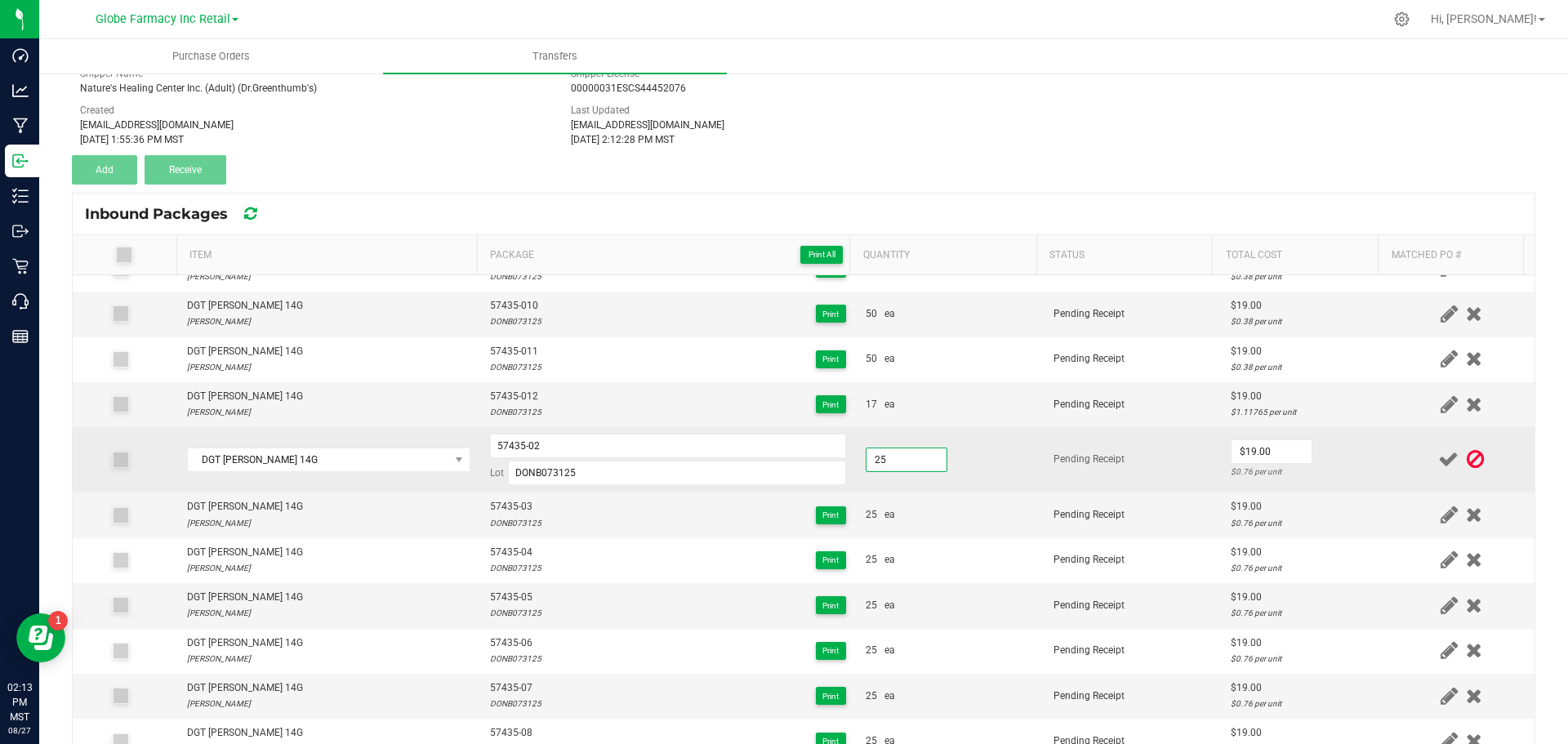
click at [906, 457] on input "25" at bounding box center [907, 459] width 80 height 23
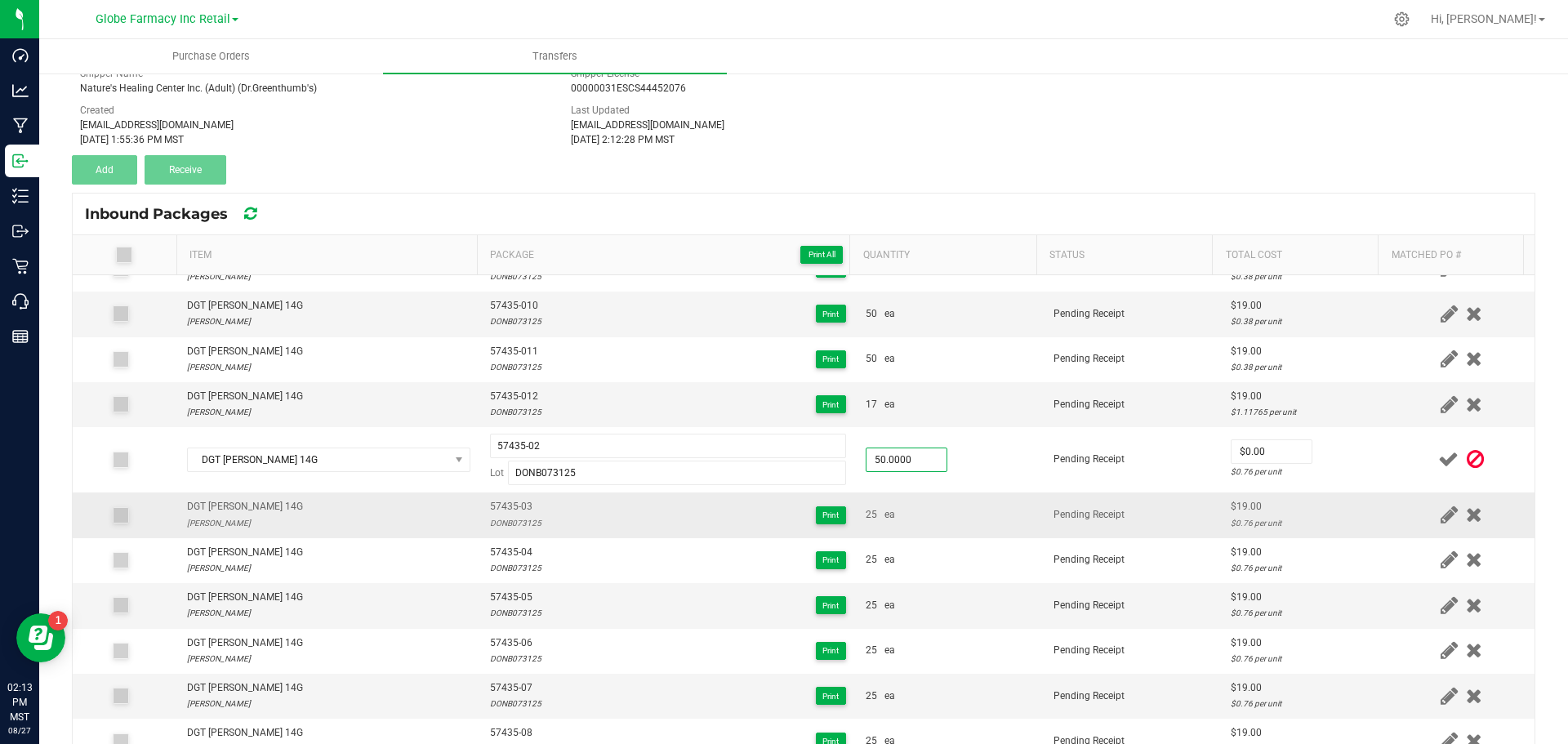
click at [923, 522] on div "25 ea" at bounding box center [949, 515] width 168 height 16
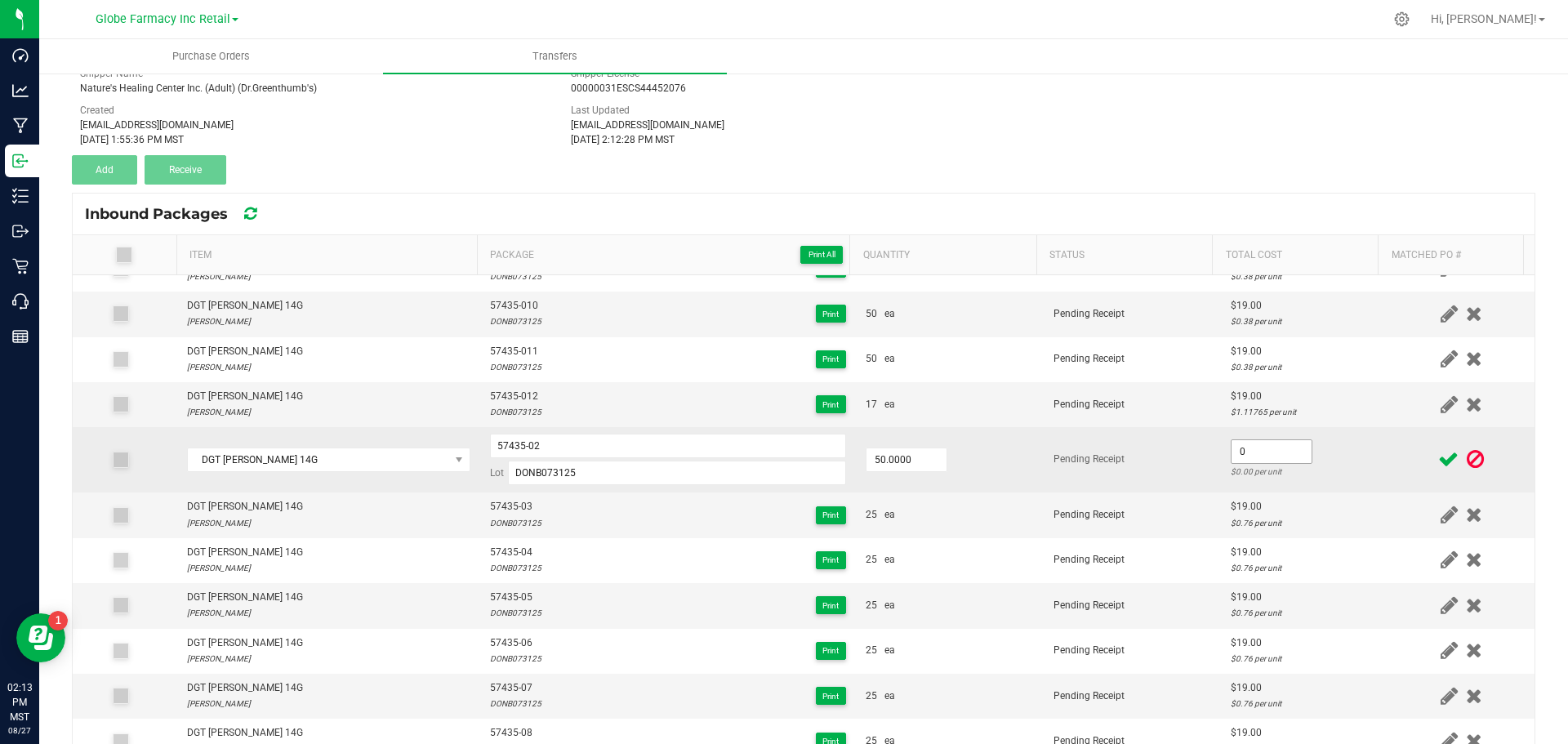
click at [1249, 452] on input "0" at bounding box center [1272, 451] width 80 height 23
click at [1313, 469] on div "$0.38 per unit" at bounding box center [1305, 471] width 148 height 16
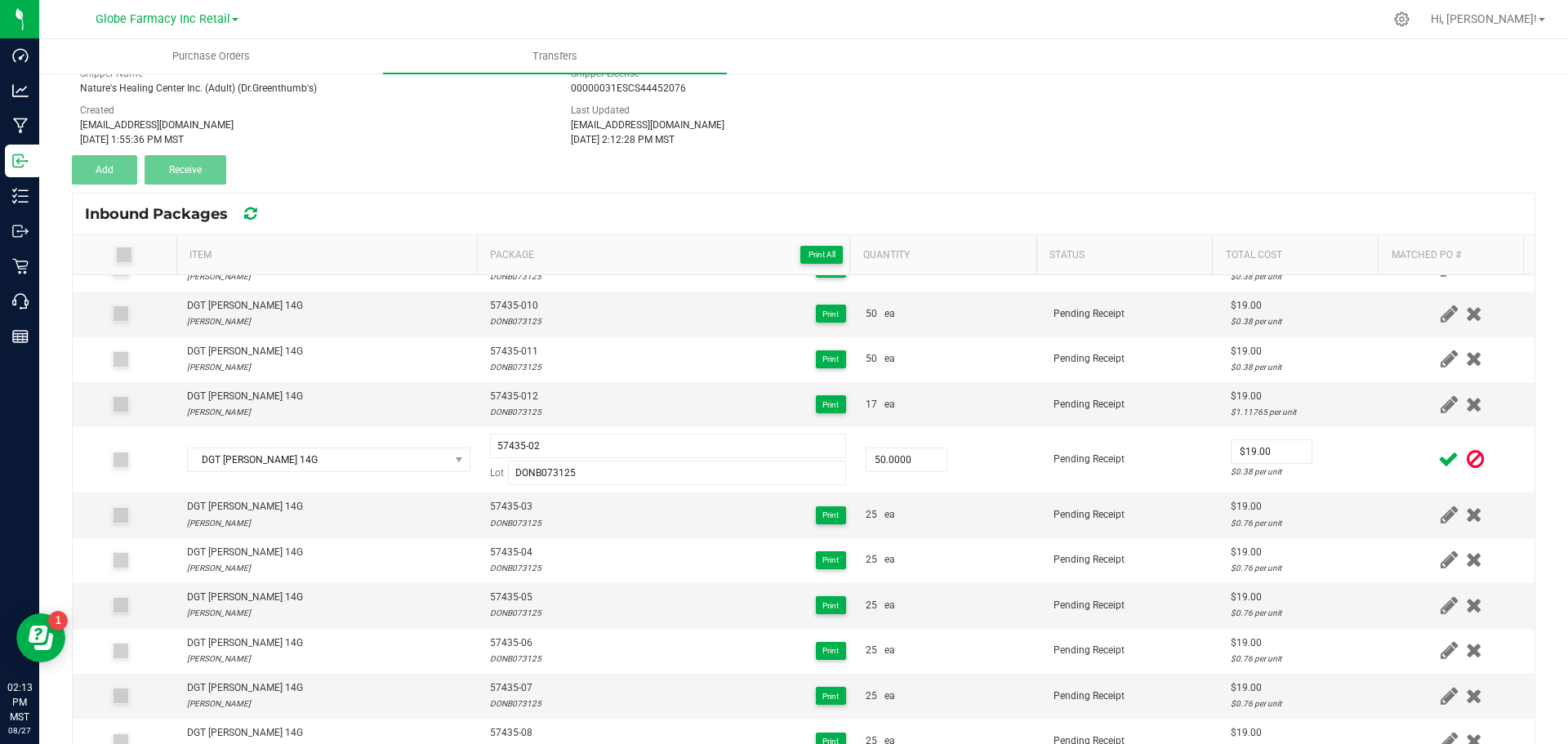
click at [1438, 458] on icon at bounding box center [1448, 459] width 20 height 20
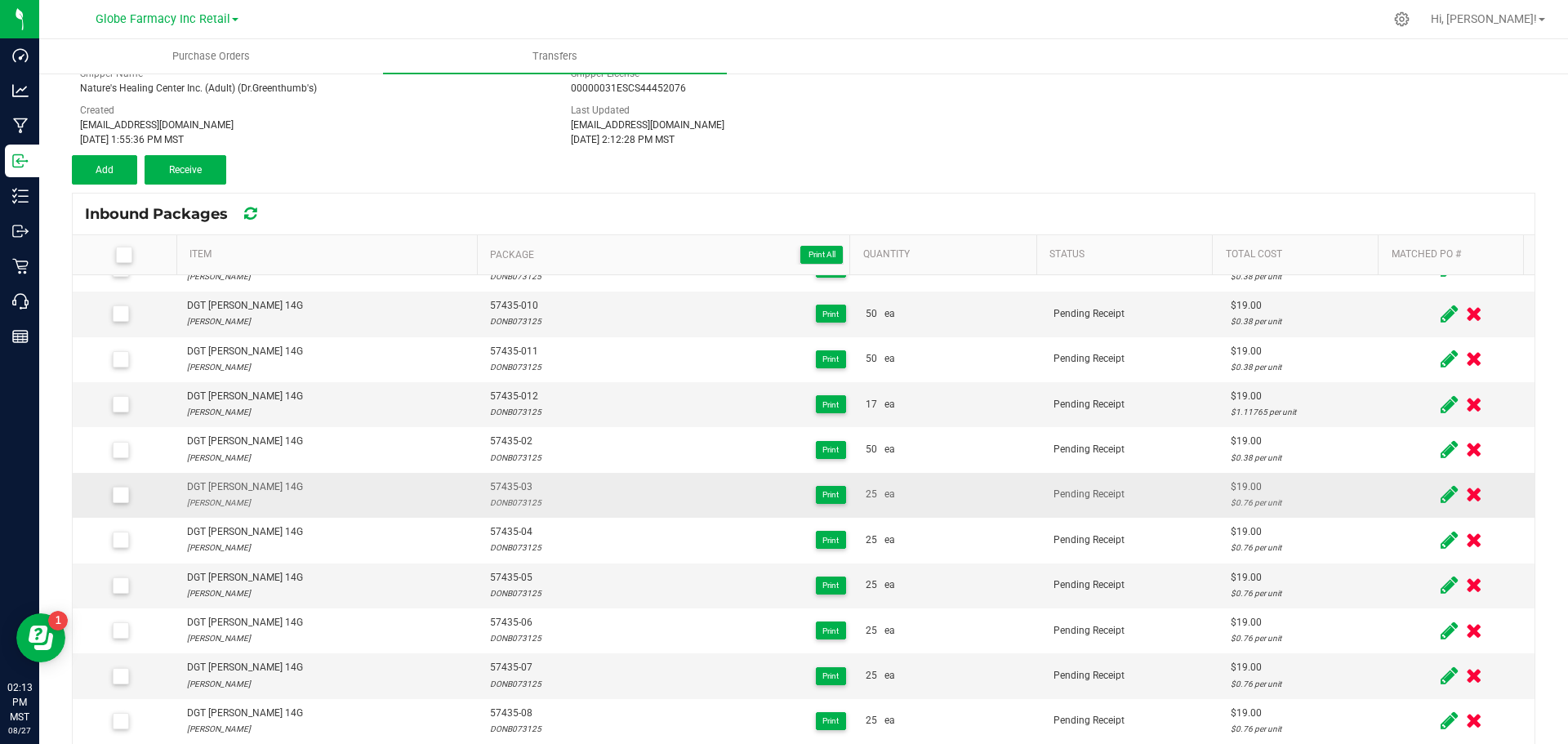
click at [1441, 503] on icon at bounding box center [1449, 494] width 18 height 20
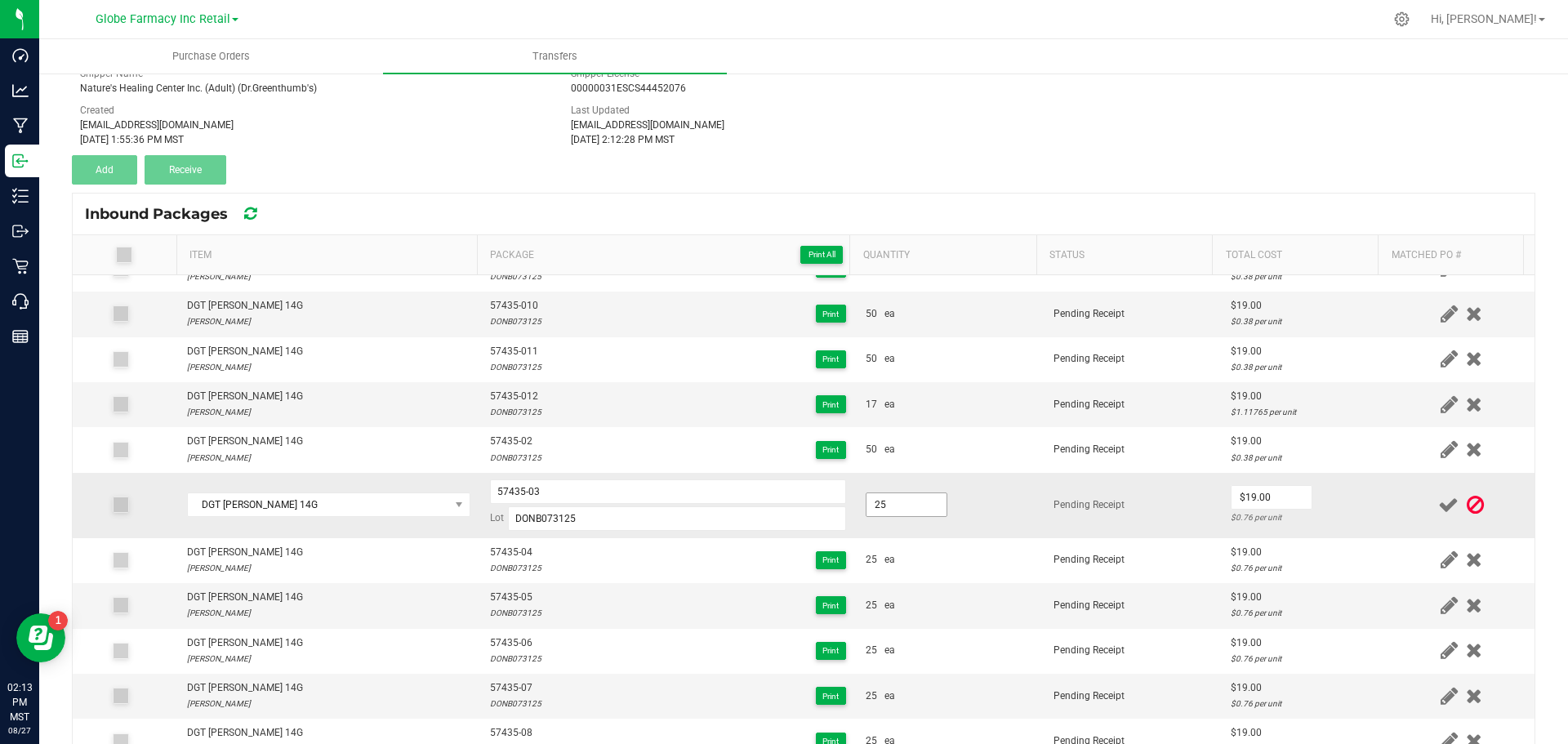
click at [885, 510] on input "25" at bounding box center [907, 504] width 80 height 23
click at [966, 532] on td "50.0000" at bounding box center [949, 506] width 188 height 65
click at [1271, 492] on input "0" at bounding box center [1272, 497] width 80 height 23
click at [1438, 504] on icon at bounding box center [1448, 505] width 20 height 20
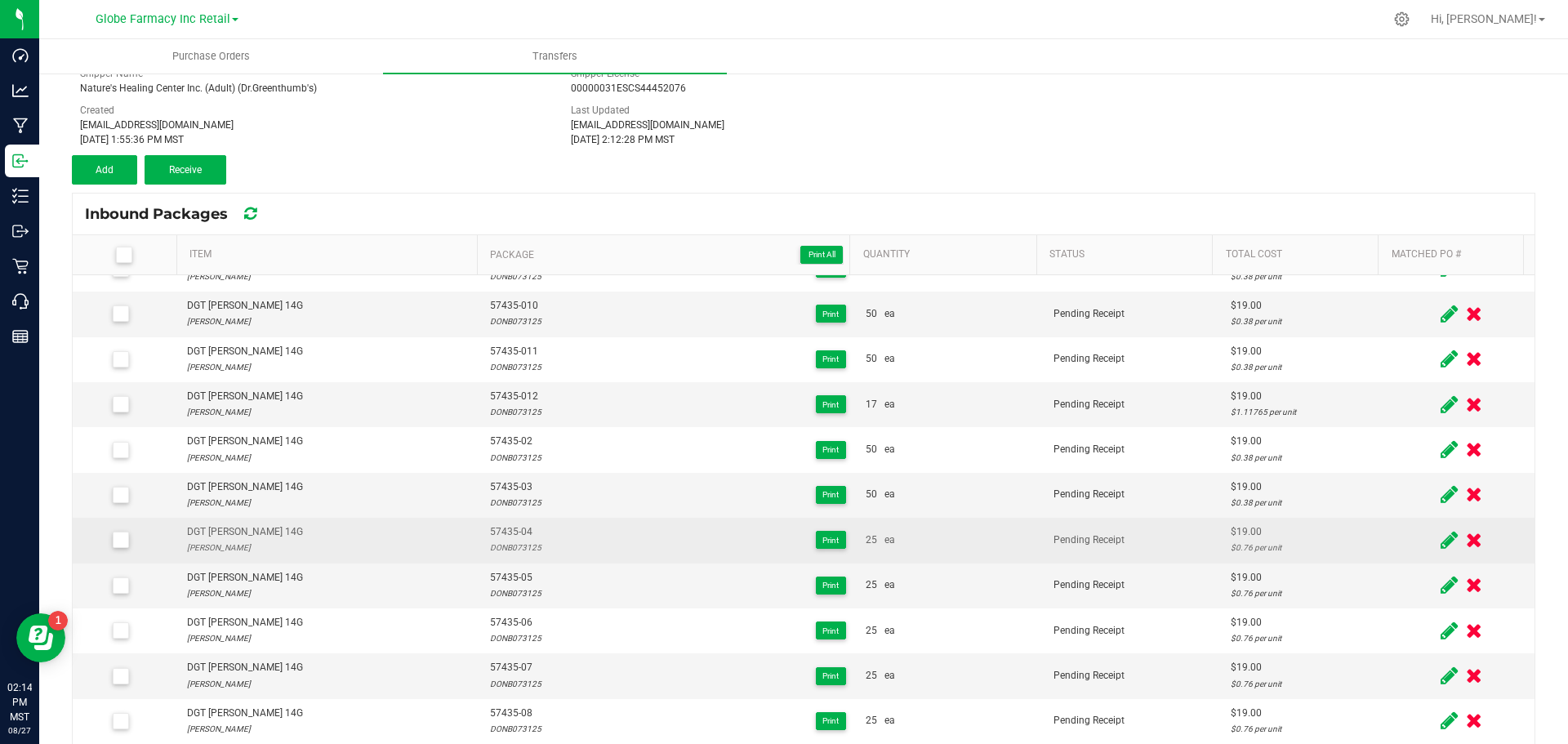
click at [1441, 541] on icon at bounding box center [1449, 540] width 18 height 20
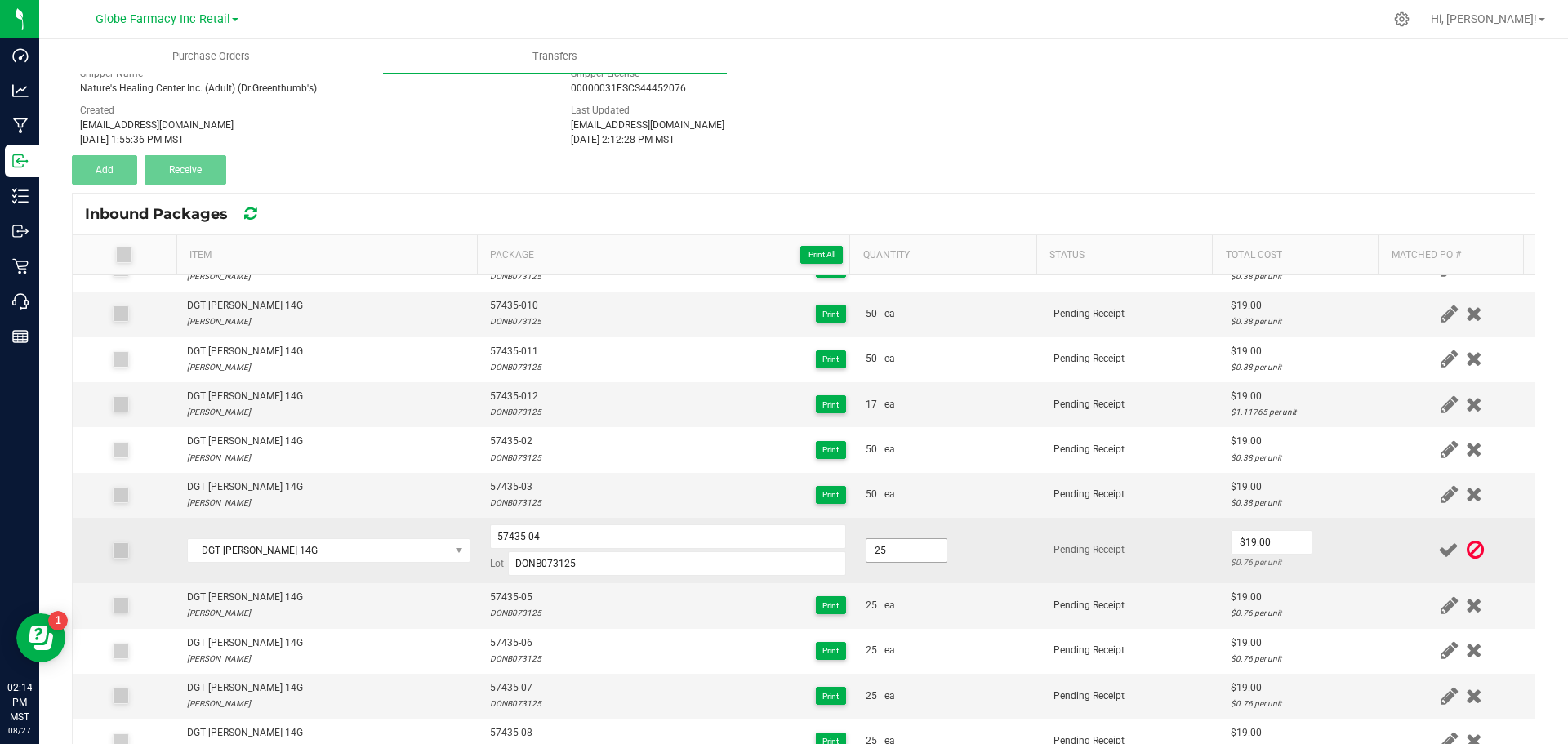
click at [893, 549] on input "25" at bounding box center [907, 550] width 80 height 23
drag, startPoint x: 1265, startPoint y: 568, endPoint x: 1268, endPoint y: 560, distance: 8.5
click at [1265, 568] on div "$0.00 per unit" at bounding box center [1305, 562] width 148 height 16
click at [1264, 545] on input "0" at bounding box center [1272, 542] width 80 height 23
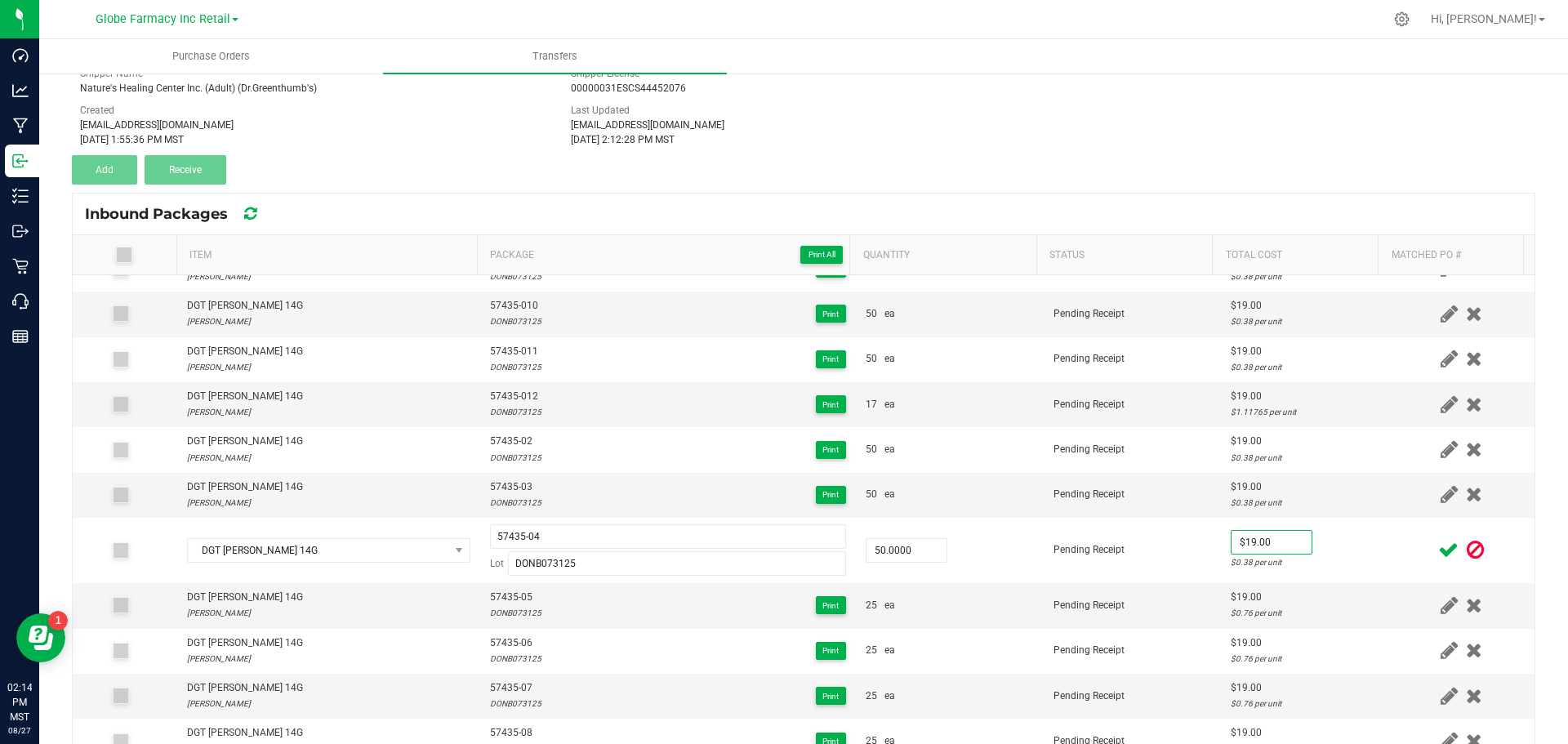
click at [1438, 551] on icon at bounding box center [1448, 550] width 20 height 20
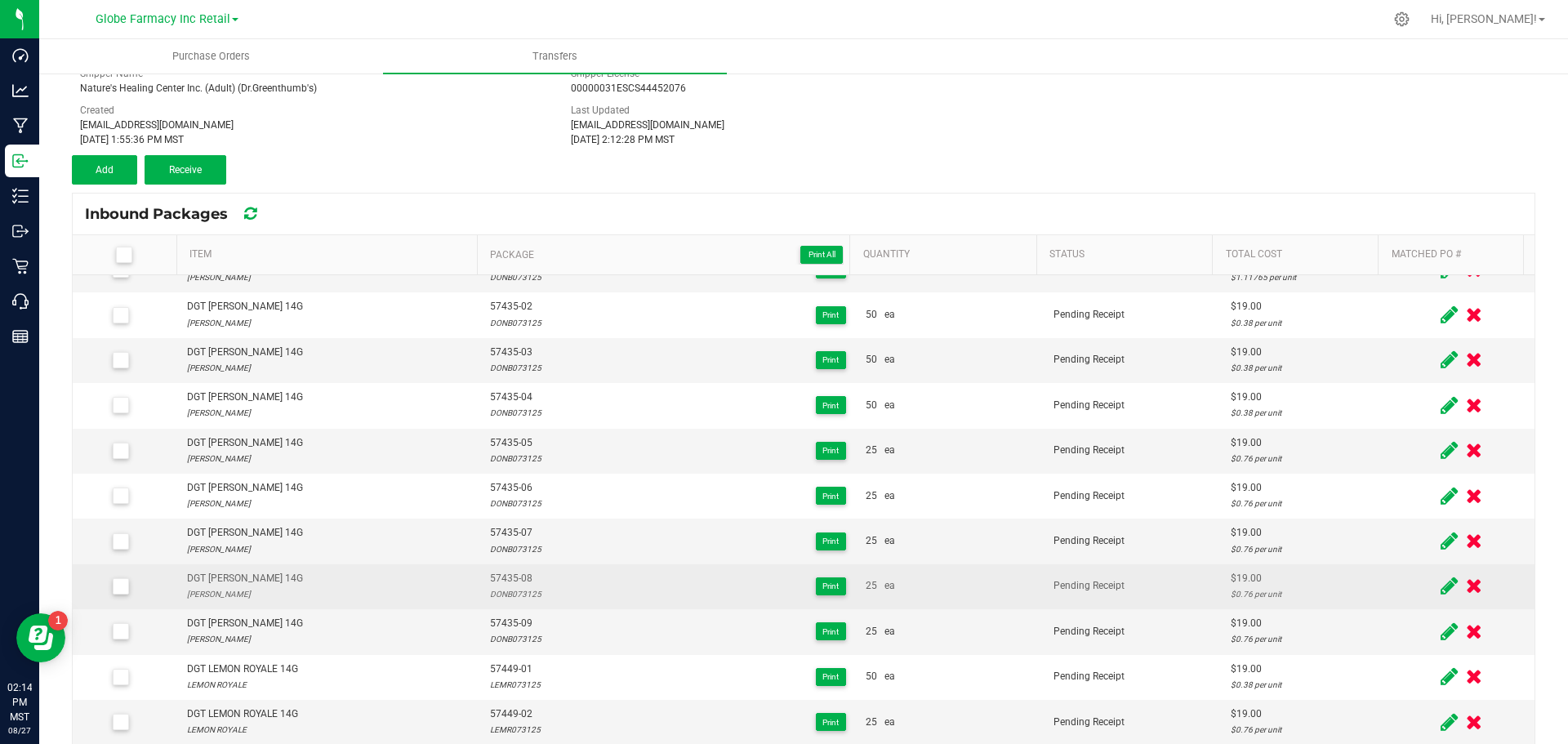
scroll to position [735, 0]
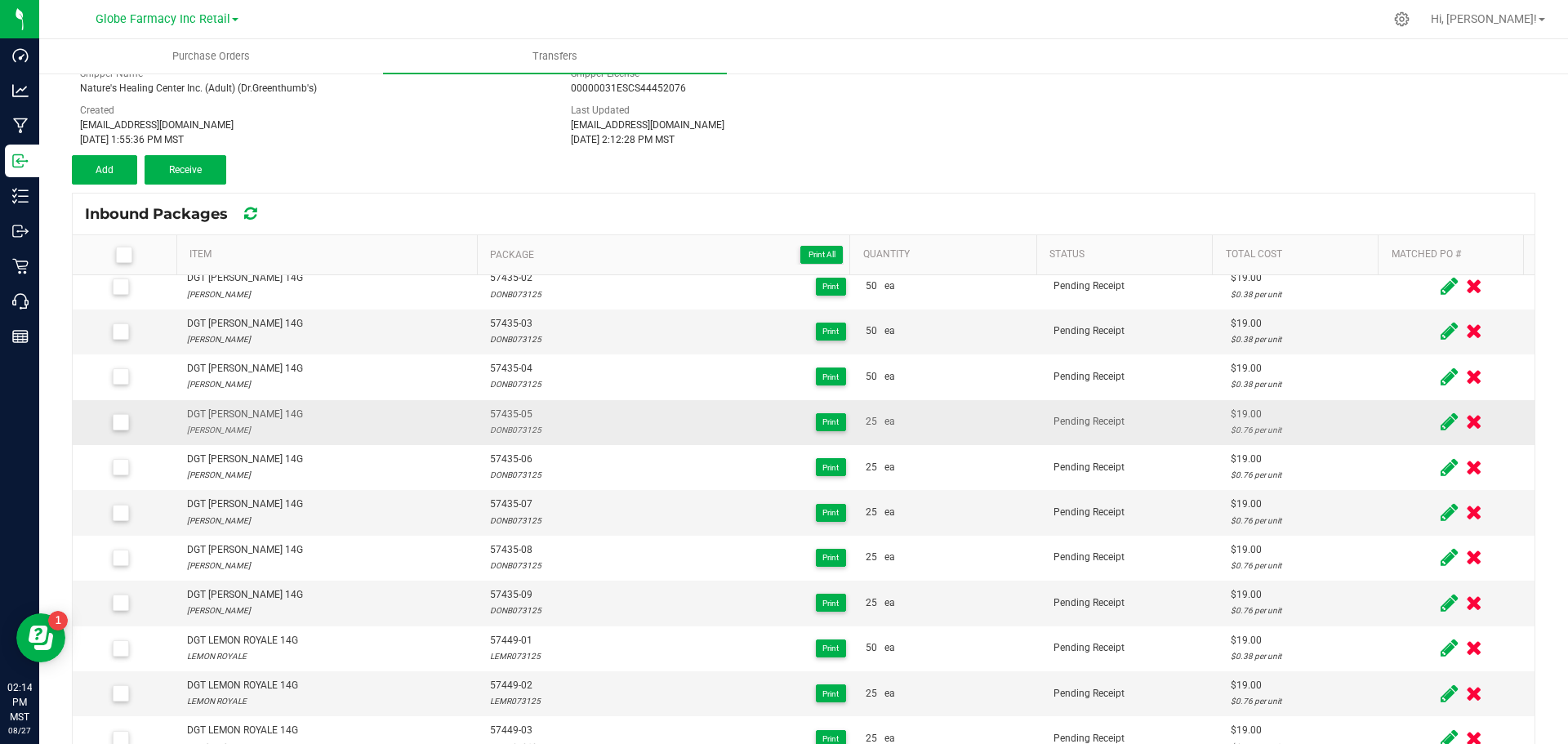
click at [1437, 424] on span at bounding box center [1449, 422] width 25 height 32
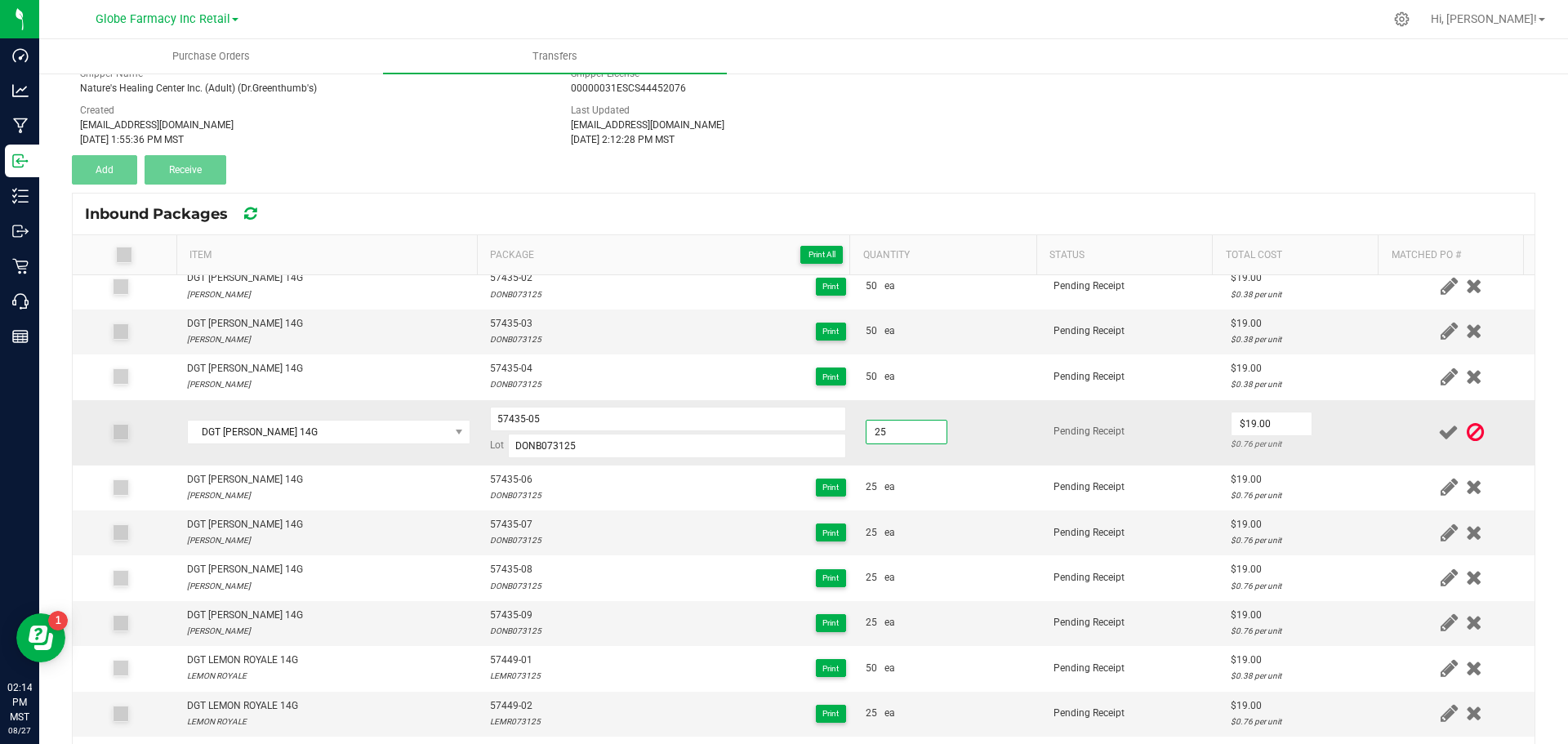
click at [868, 436] on input "25" at bounding box center [907, 431] width 80 height 23
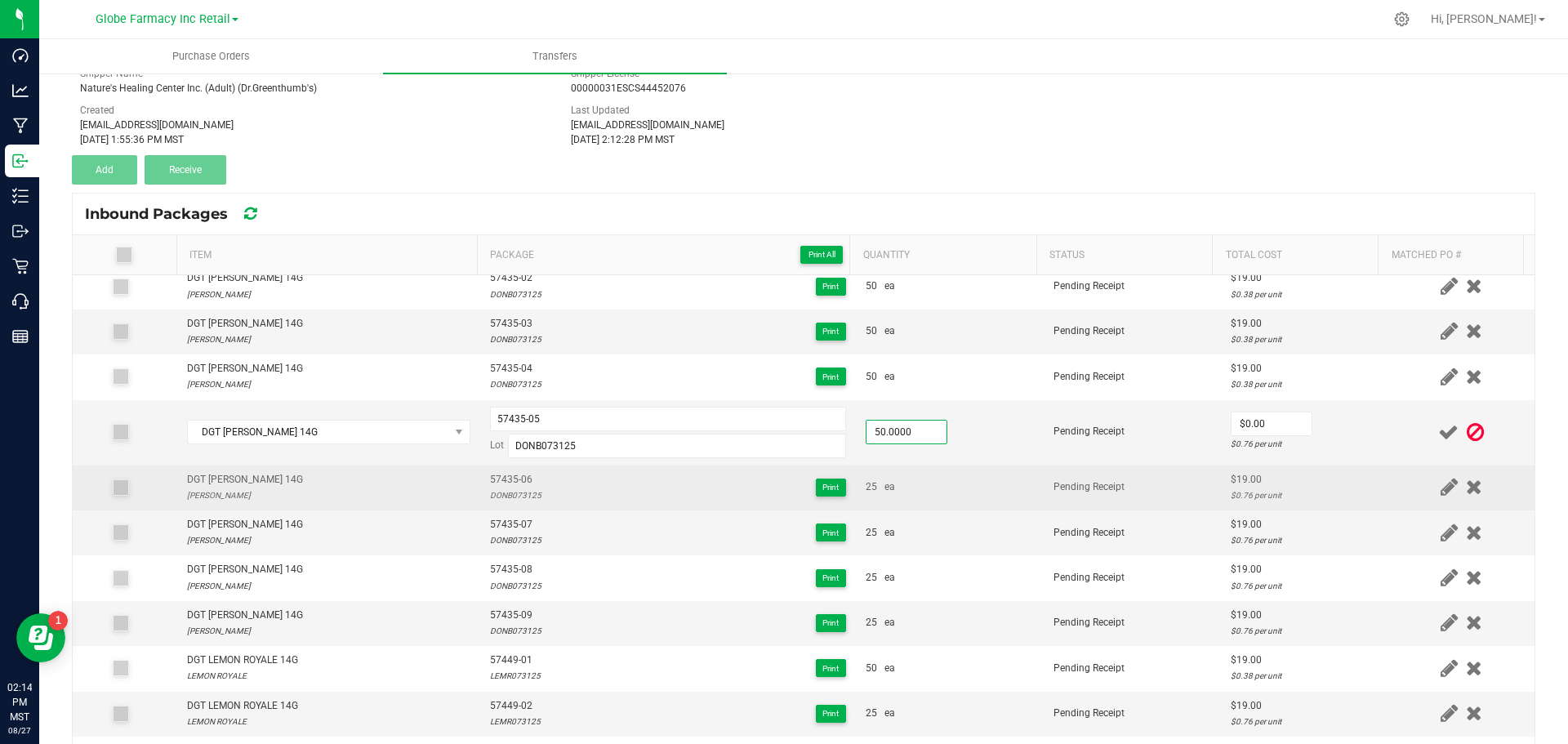
click at [902, 498] on td "25 ea" at bounding box center [949, 488] width 188 height 45
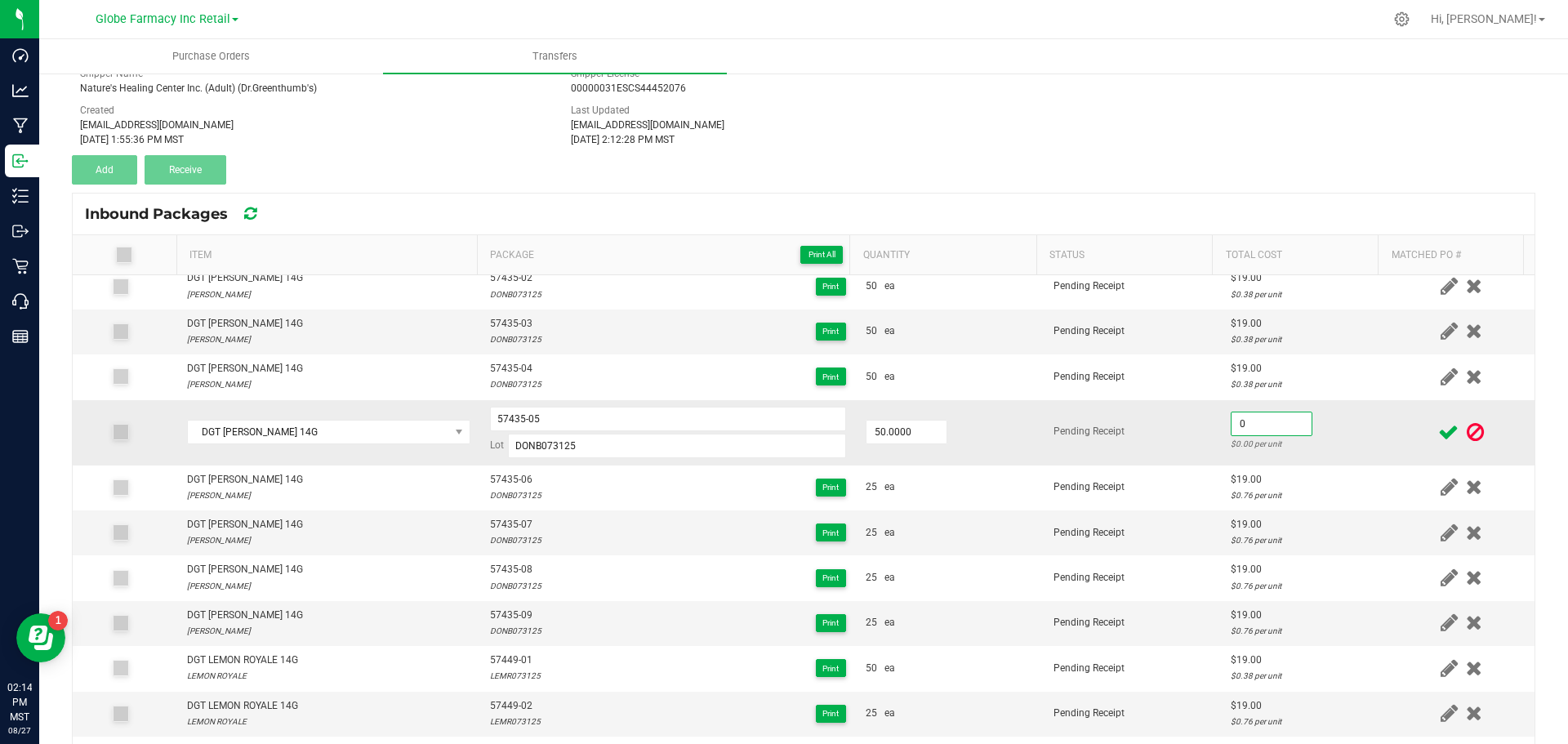
click at [1232, 432] on input "0" at bounding box center [1272, 423] width 80 height 23
click at [1438, 438] on icon at bounding box center [1448, 432] width 20 height 20
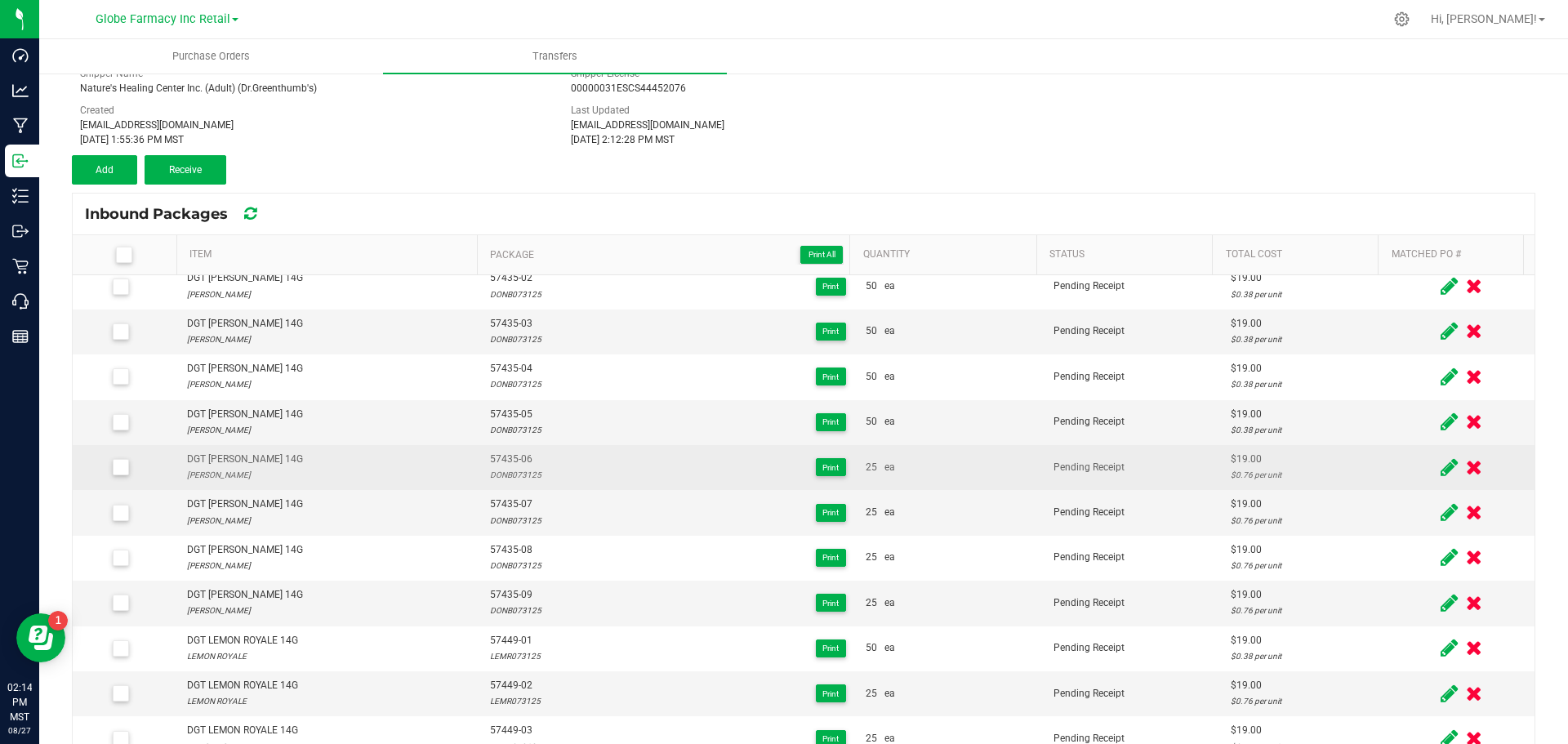
click at [1437, 465] on span at bounding box center [1449, 467] width 25 height 32
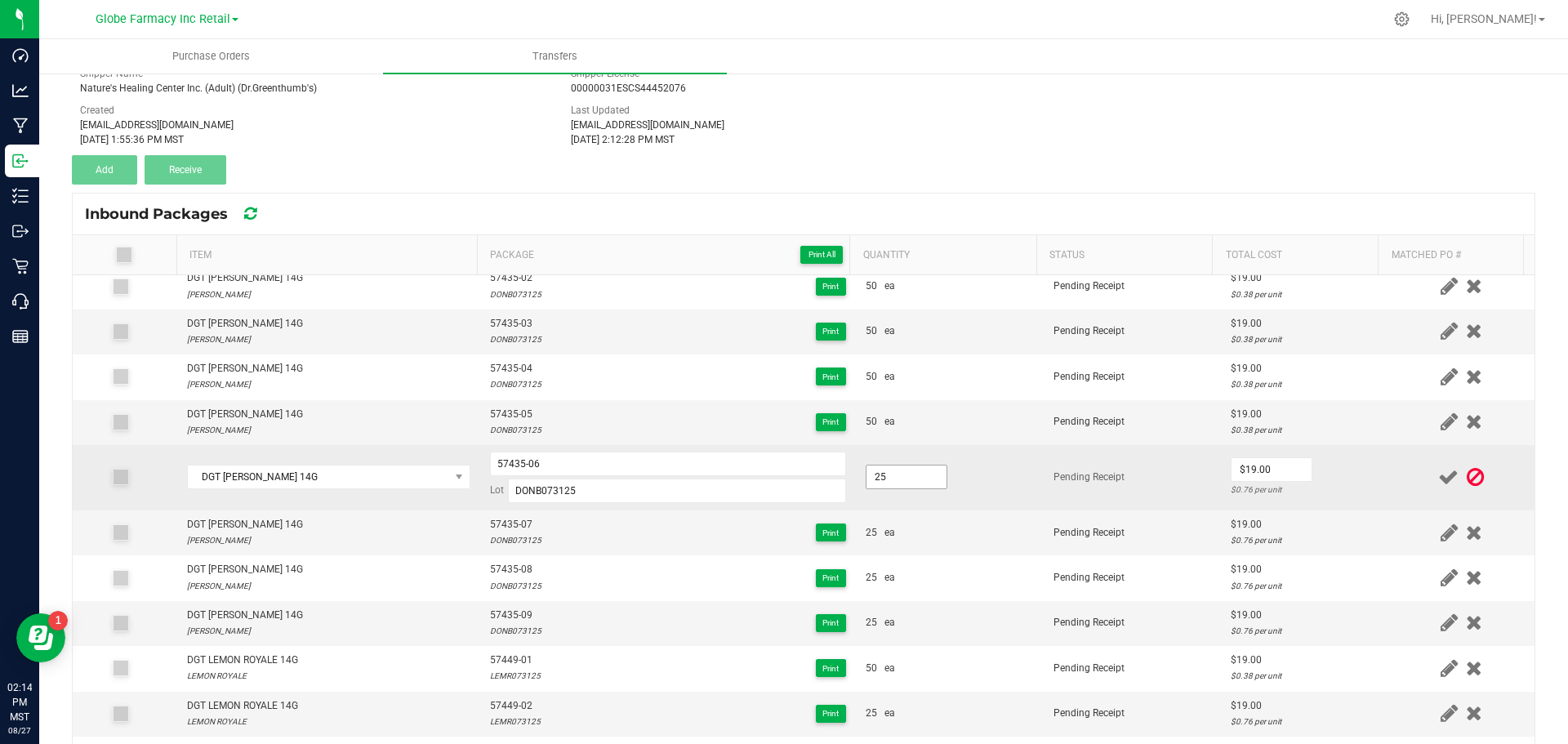
click at [888, 469] on input "25" at bounding box center [907, 476] width 80 height 23
click at [1272, 471] on input "0" at bounding box center [1272, 469] width 80 height 23
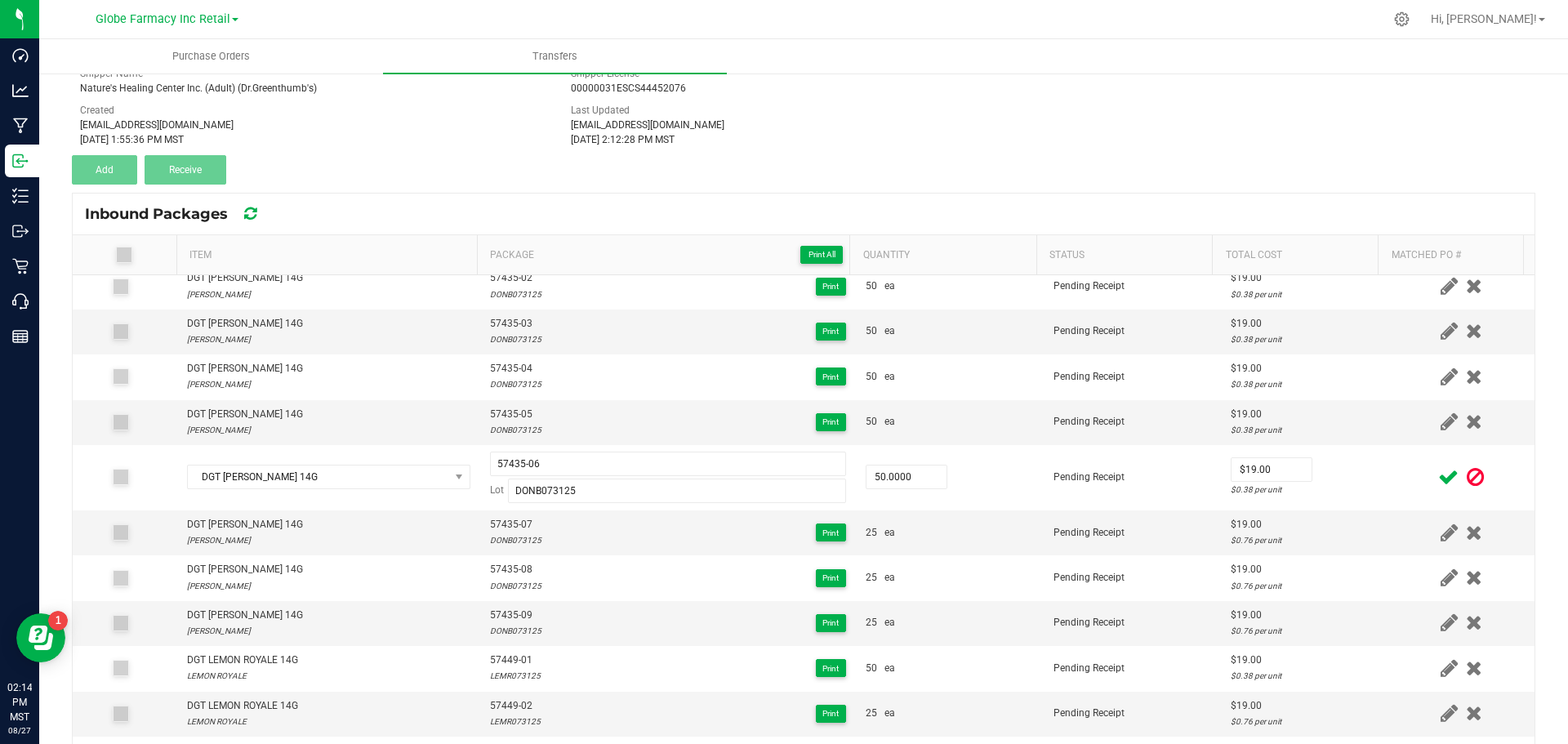
click at [1438, 485] on icon at bounding box center [1448, 477] width 20 height 20
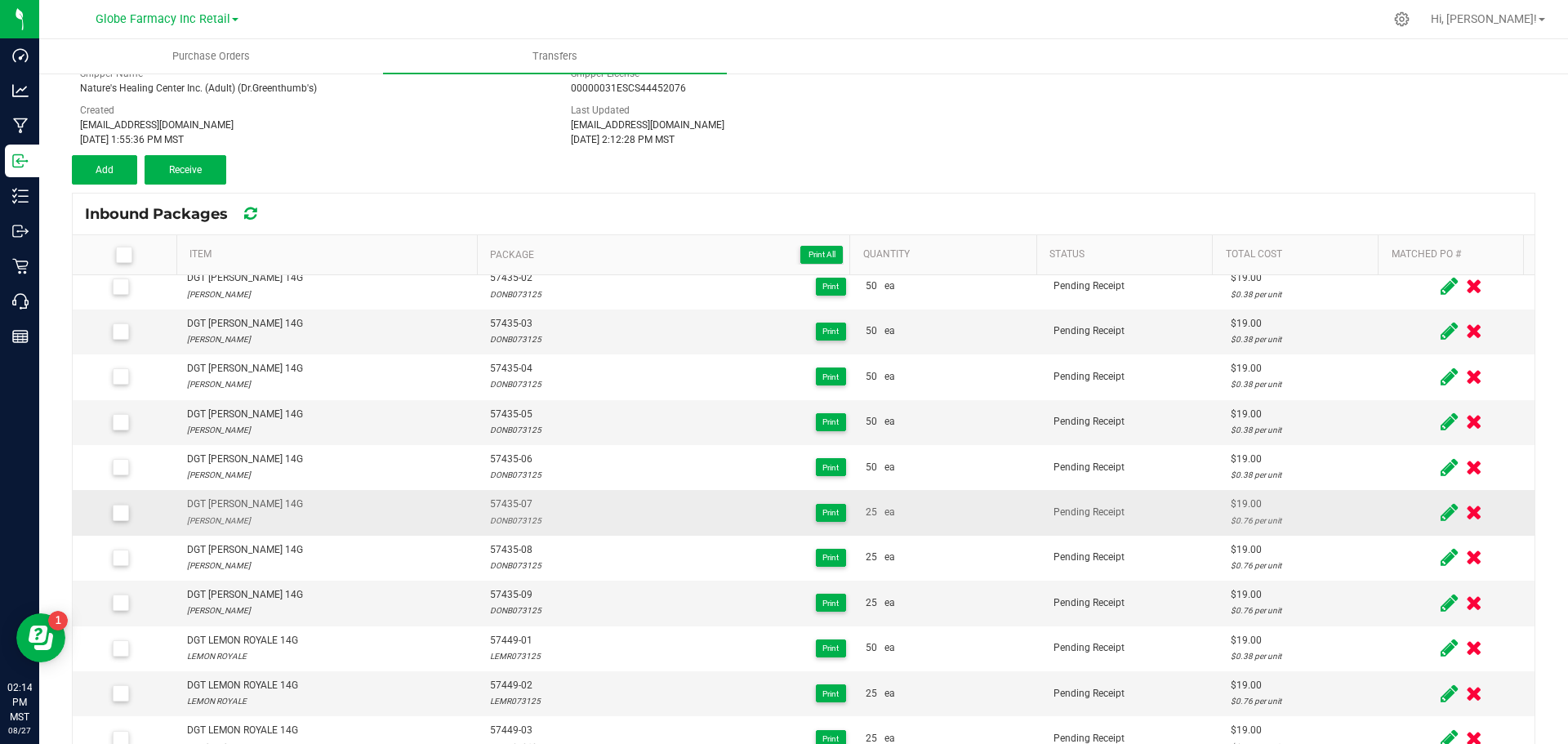
click at [1441, 506] on icon at bounding box center [1449, 512] width 18 height 20
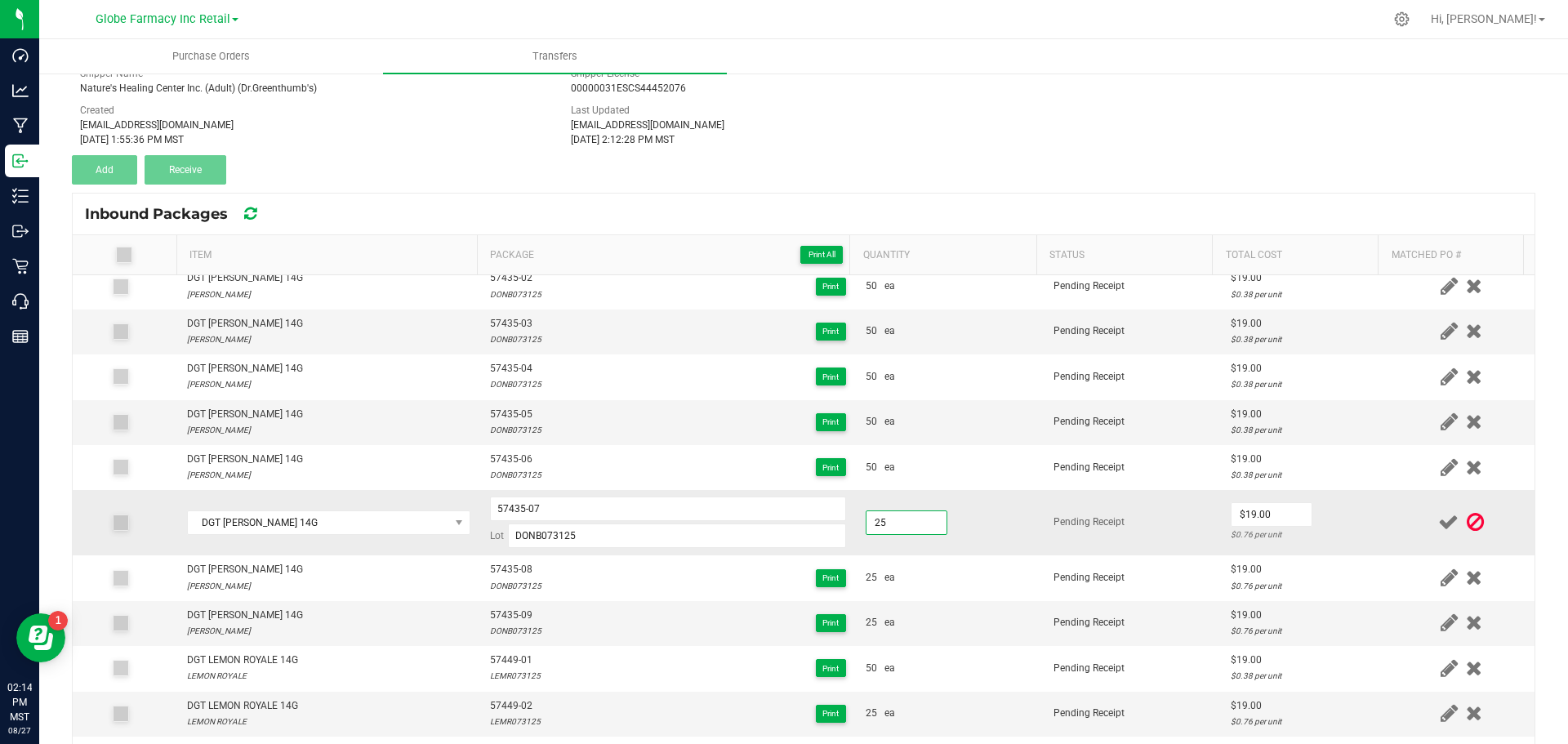
click at [888, 523] on input "25" at bounding box center [907, 522] width 80 height 23
click at [975, 534] on td "50.0000" at bounding box center [949, 522] width 188 height 65
click at [1254, 520] on input "0" at bounding box center [1272, 514] width 80 height 23
click at [1438, 524] on icon at bounding box center [1448, 522] width 20 height 20
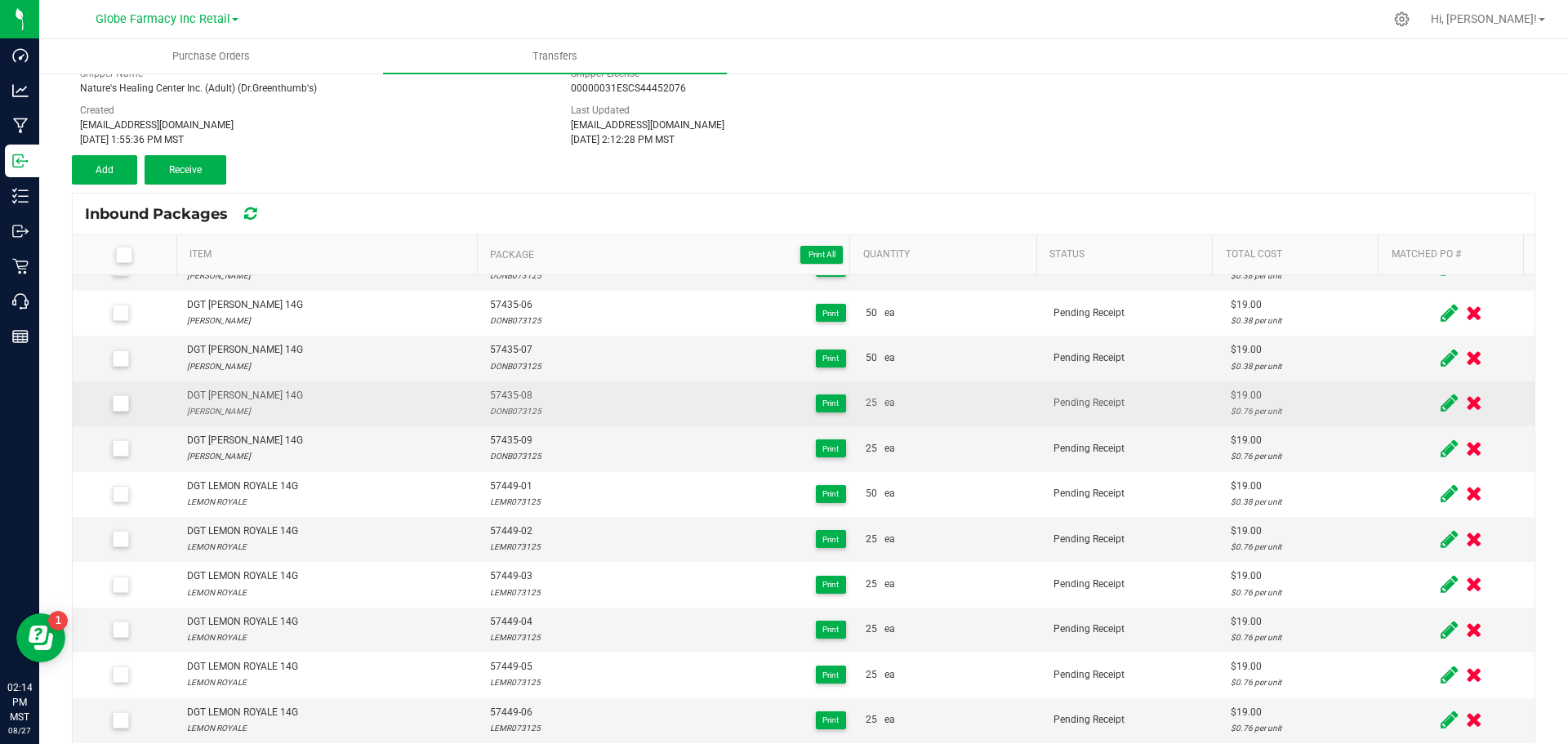
scroll to position [899, 0]
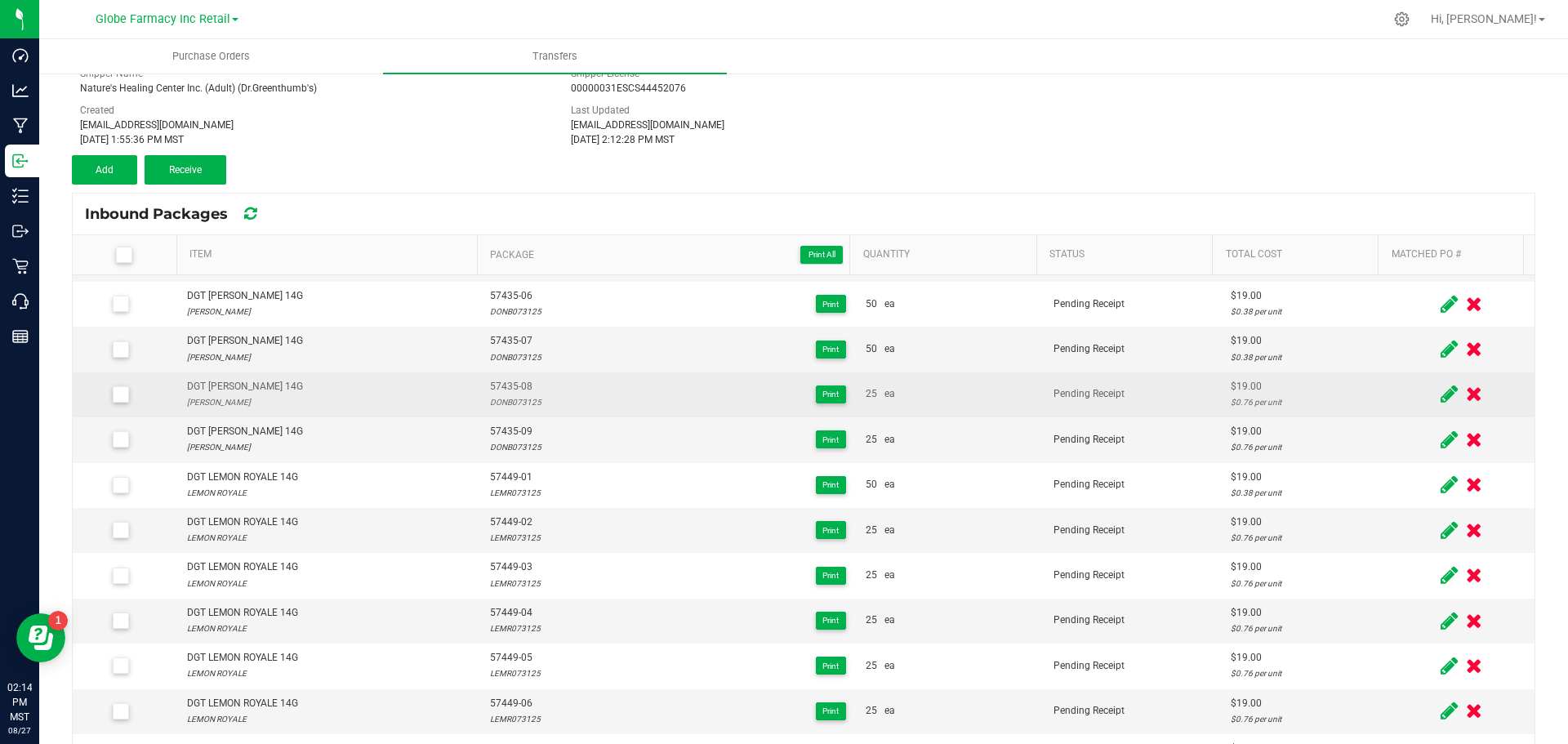
click at [1441, 390] on icon at bounding box center [1449, 394] width 18 height 20
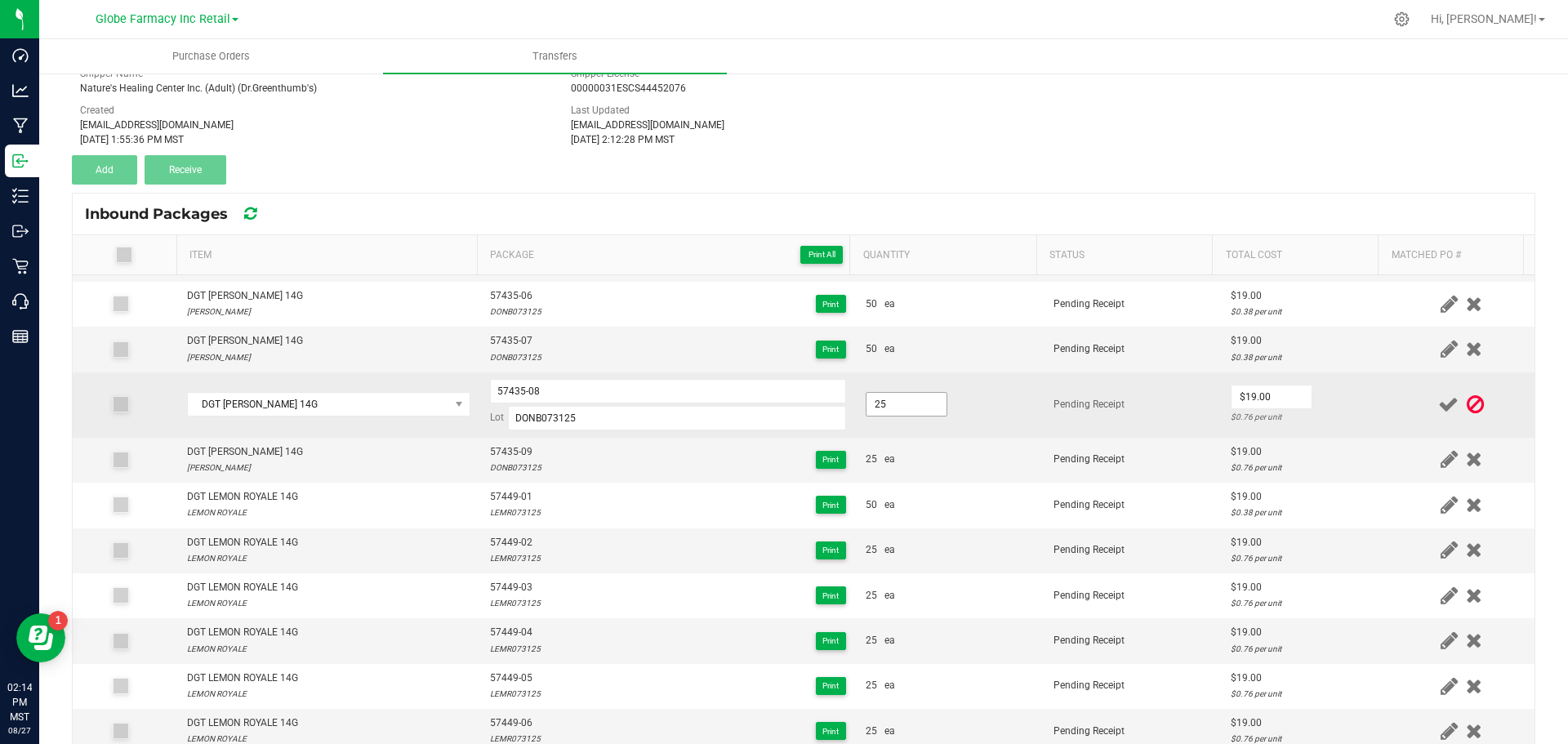
click at [924, 398] on input "25" at bounding box center [907, 404] width 80 height 23
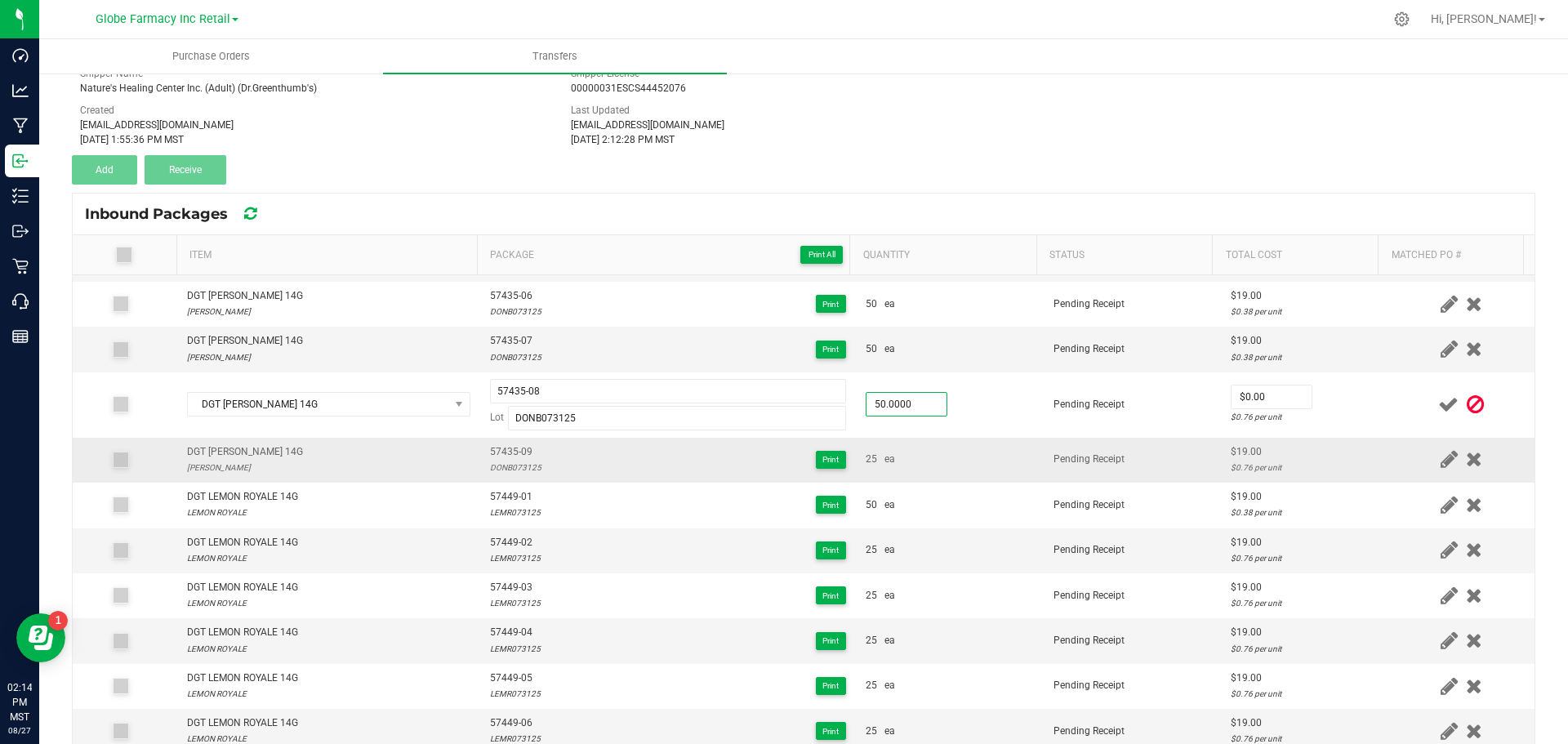
click at [1046, 439] on td "Pending Receipt" at bounding box center [1133, 461] width 177 height 45
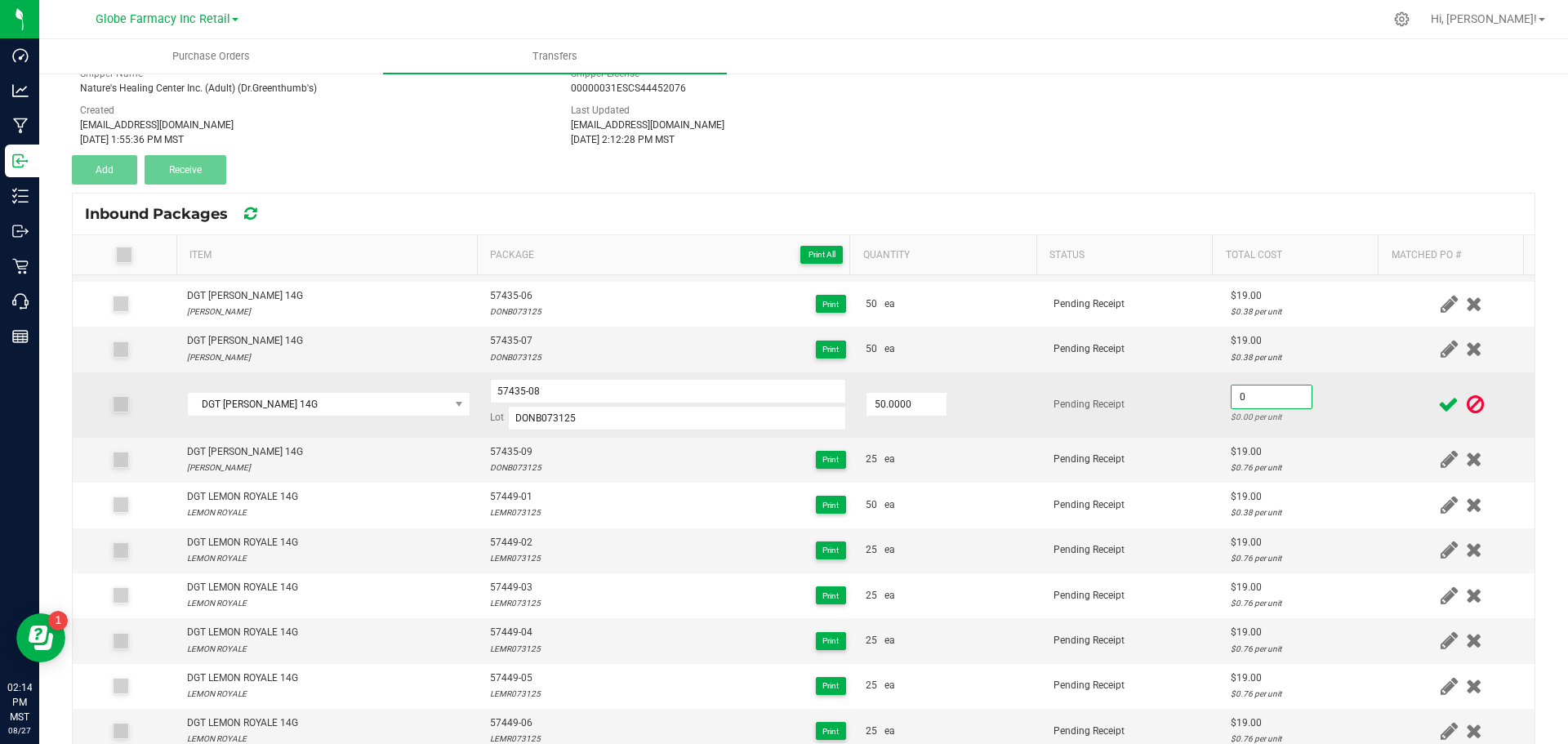
click at [1270, 400] on input "0" at bounding box center [1272, 396] width 80 height 23
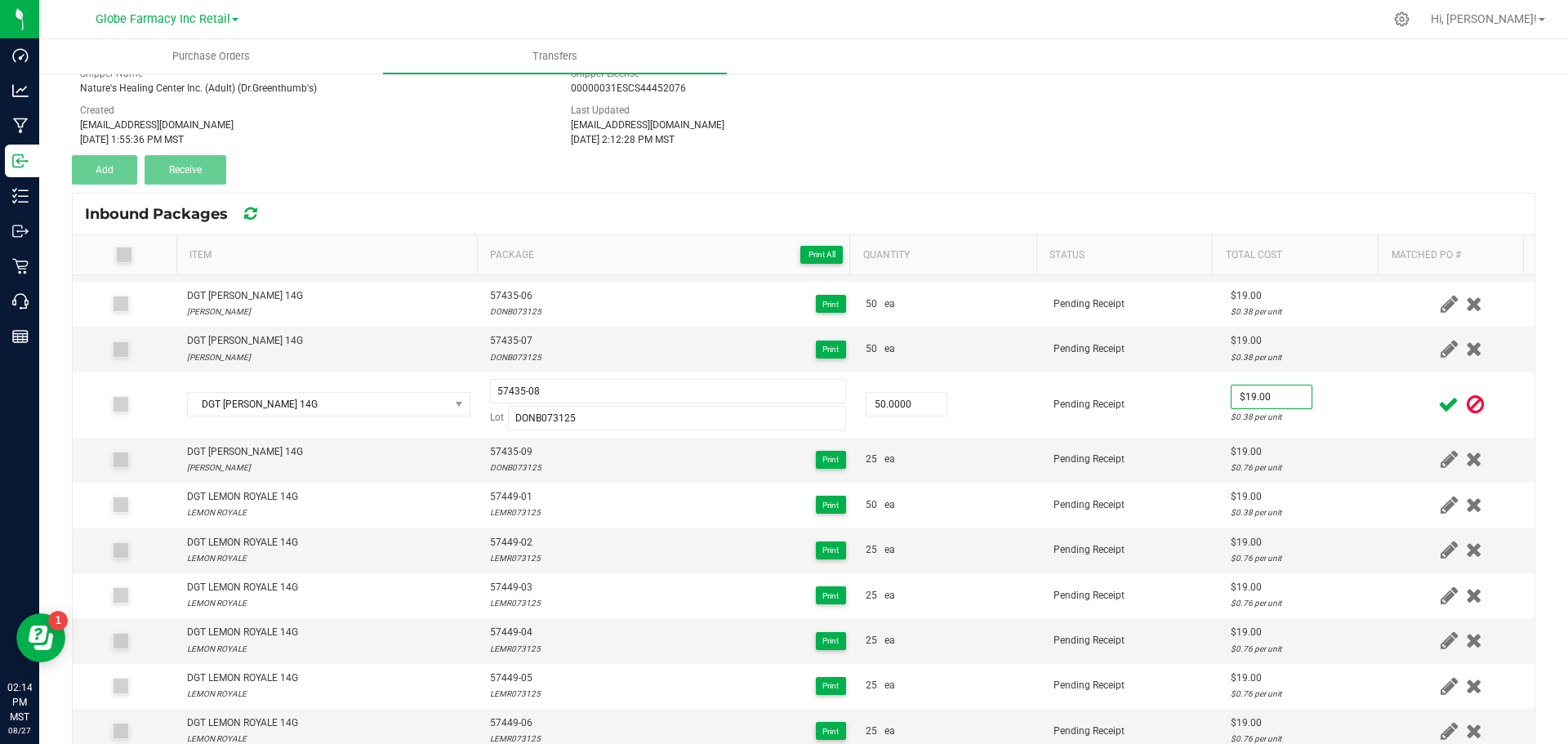
click at [1438, 414] on icon at bounding box center [1448, 405] width 20 height 20
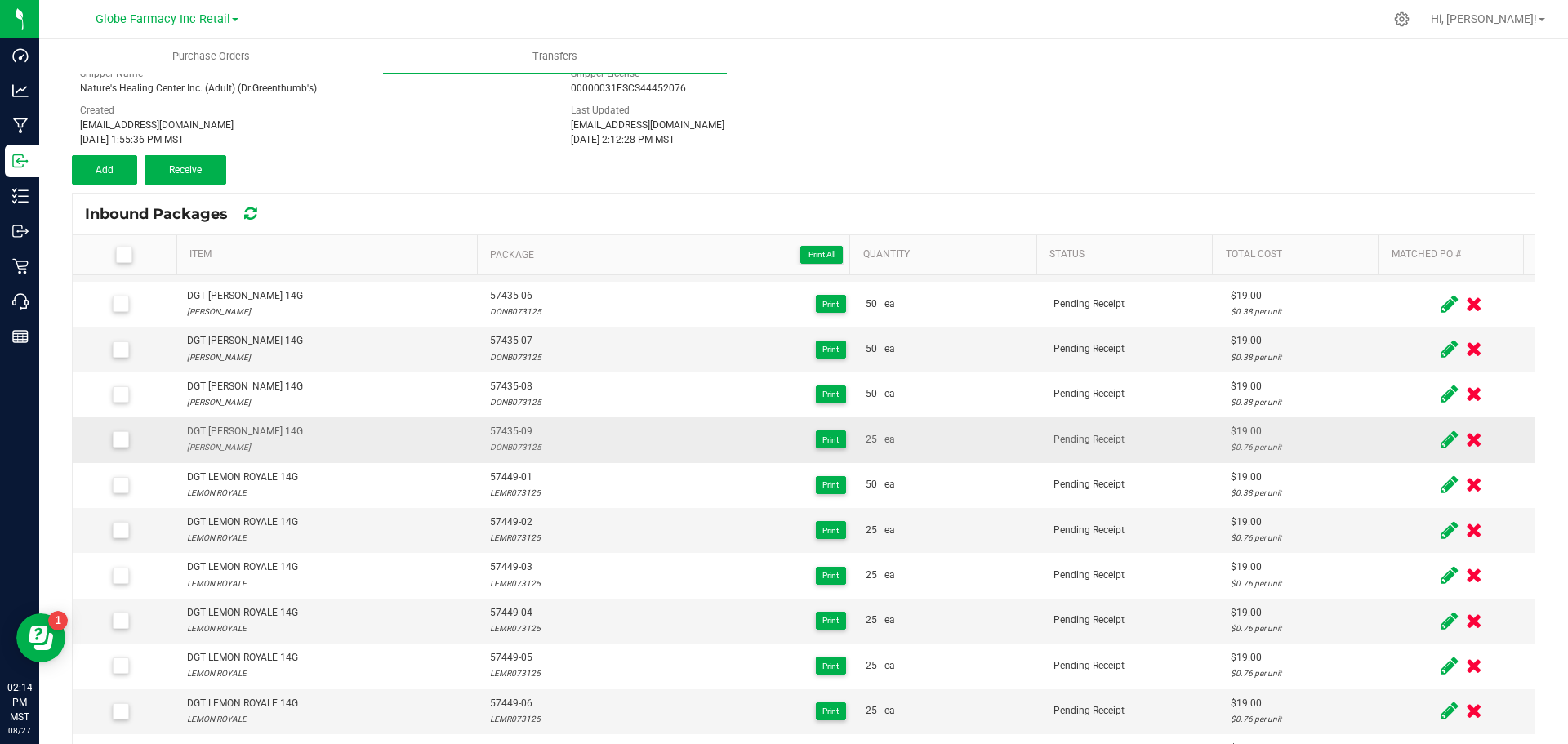
click at [1441, 446] on icon at bounding box center [1449, 440] width 18 height 20
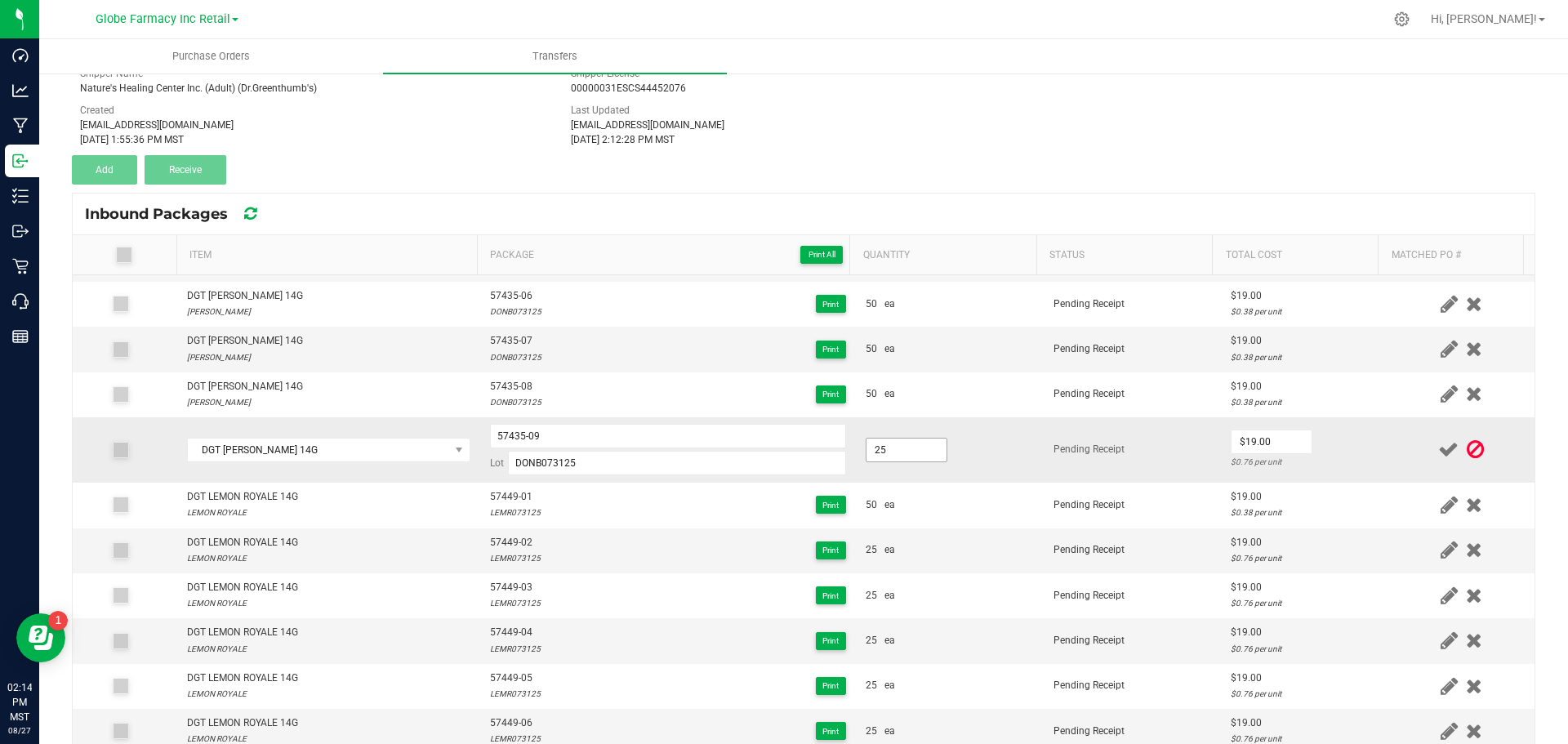
click at [879, 449] on input "25" at bounding box center [907, 450] width 80 height 23
click at [898, 467] on td "50.0000" at bounding box center [949, 450] width 188 height 65
click at [1235, 441] on input "0" at bounding box center [1272, 441] width 80 height 23
click at [1438, 449] on icon at bounding box center [1448, 450] width 20 height 20
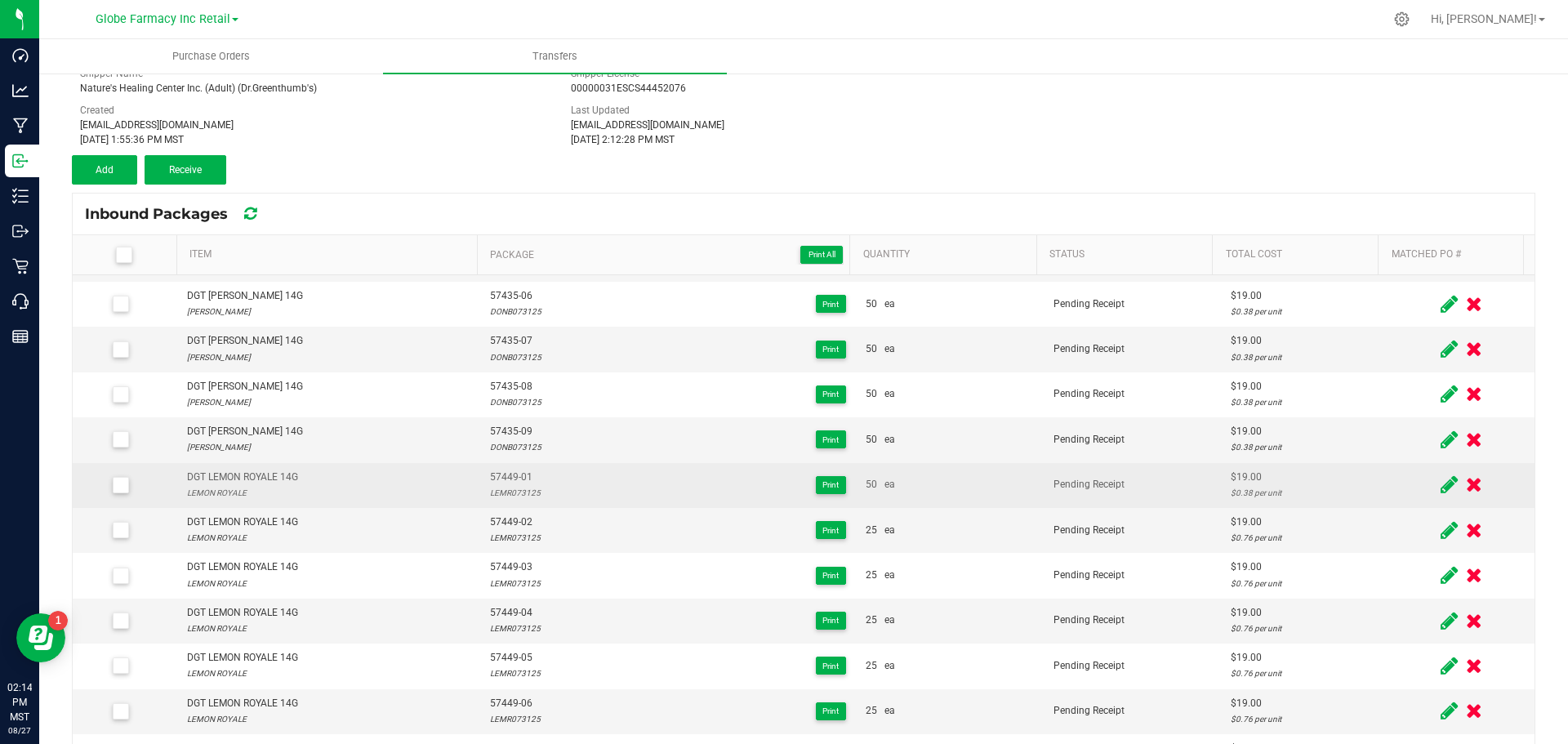
click at [1441, 482] on icon at bounding box center [1449, 485] width 18 height 20
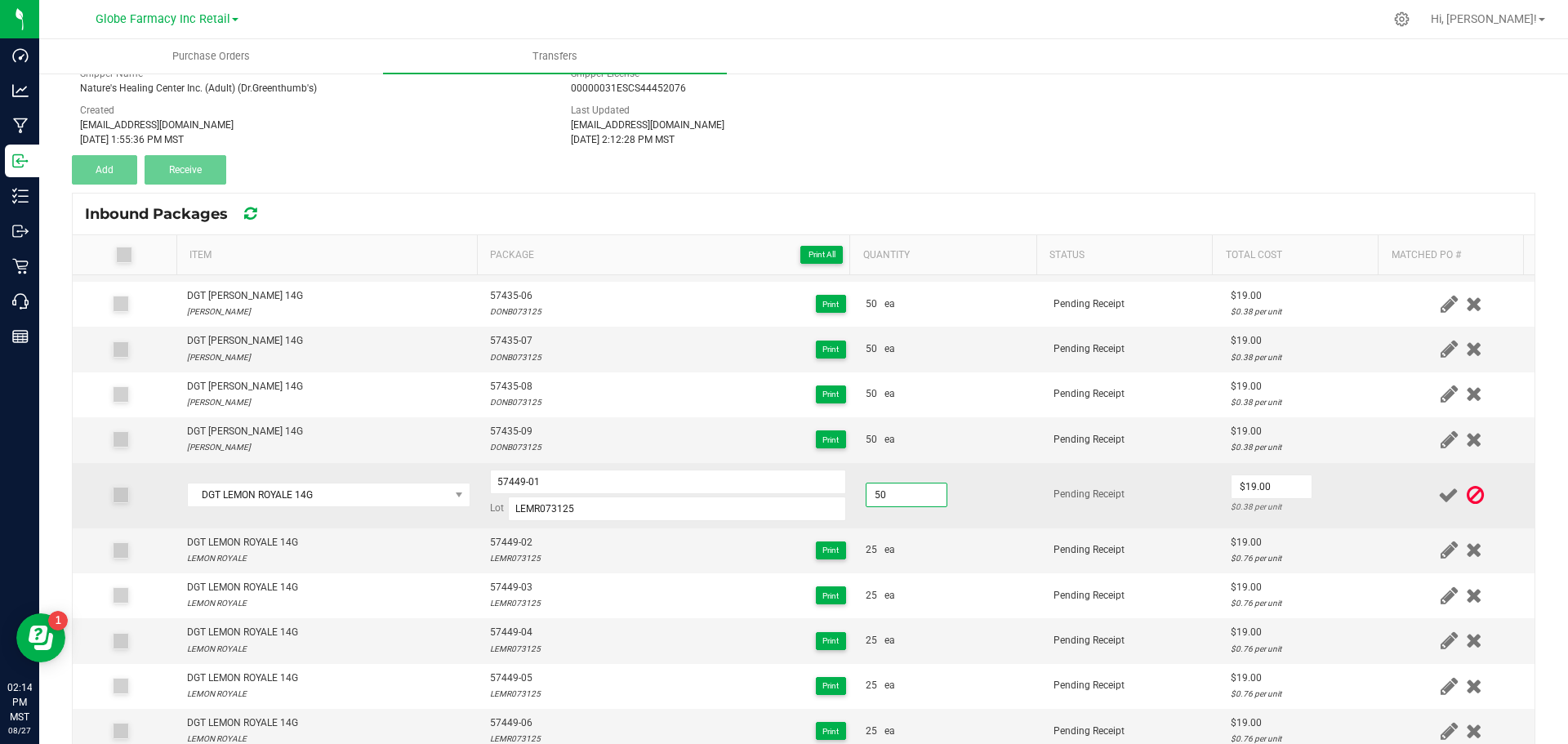
click at [867, 494] on input "50" at bounding box center [907, 494] width 80 height 23
drag, startPoint x: 1127, startPoint y: 507, endPoint x: 1161, endPoint y: 505, distance: 34.1
click at [1128, 507] on td "Pending Receipt" at bounding box center [1133, 496] width 177 height 65
click at [1233, 495] on input "0" at bounding box center [1272, 487] width 80 height 23
drag, startPoint x: 1145, startPoint y: 491, endPoint x: 1174, endPoint y: 493, distance: 29.1
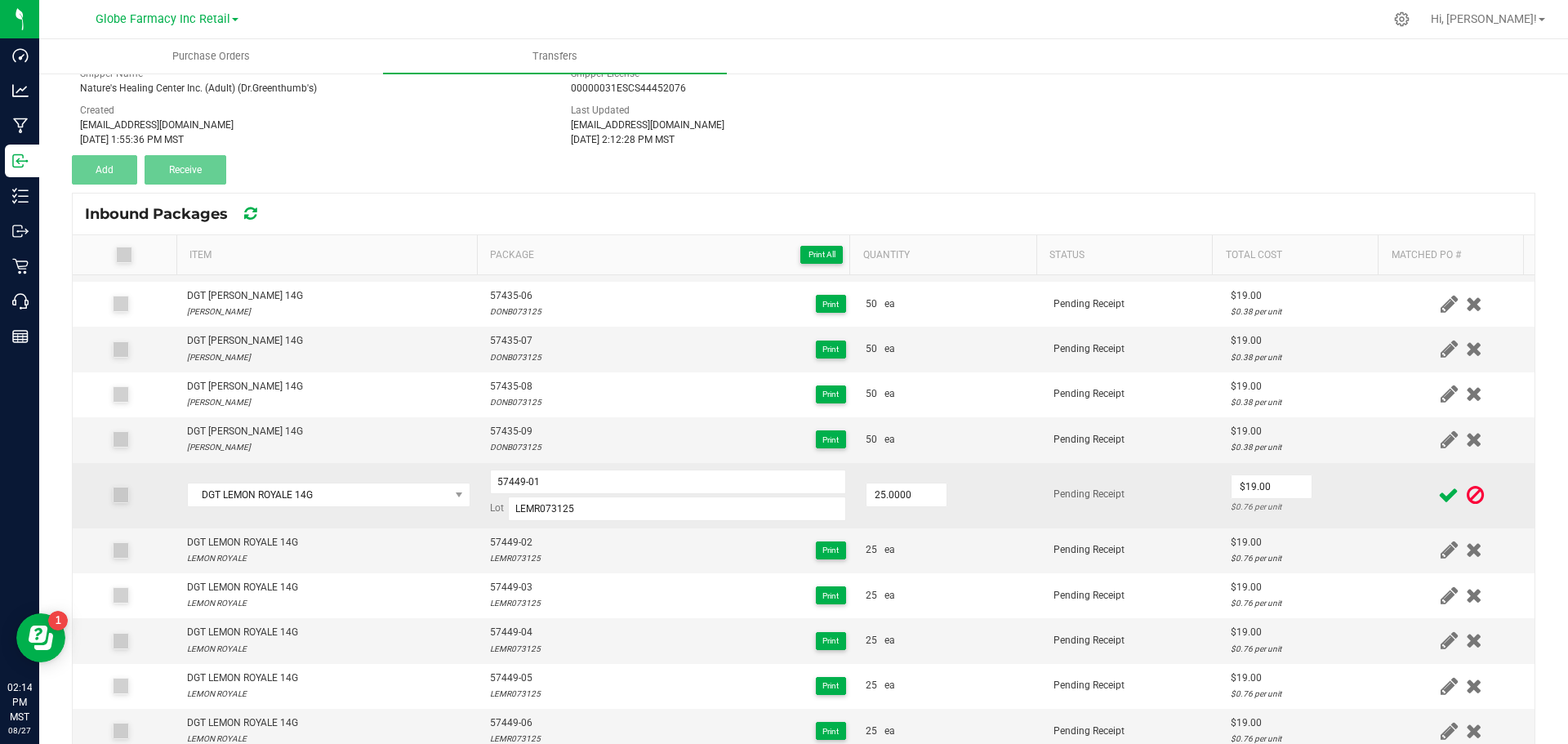
click at [1146, 491] on td "Pending Receipt" at bounding box center [1133, 496] width 177 height 65
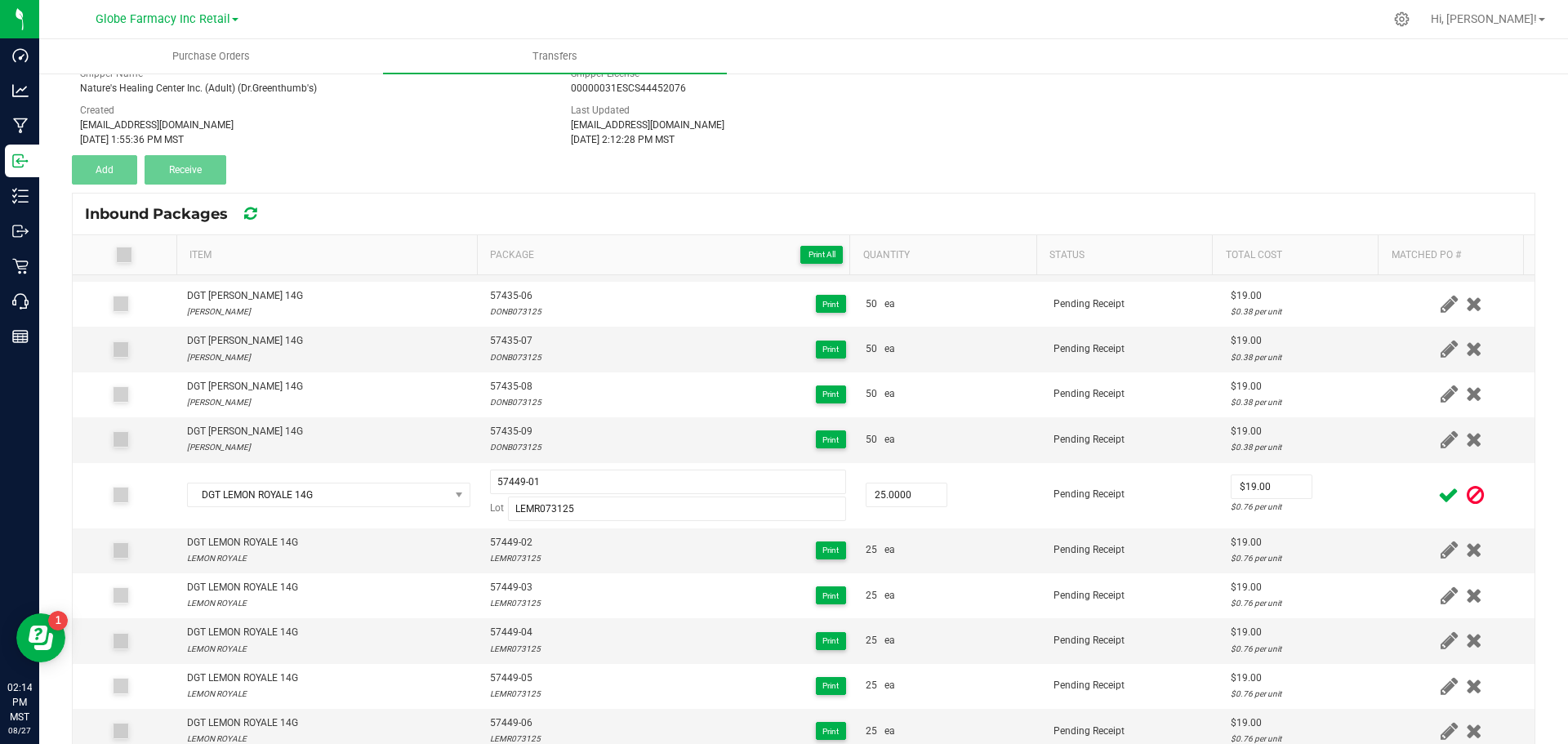
click at [1438, 489] on icon at bounding box center [1448, 495] width 20 height 20
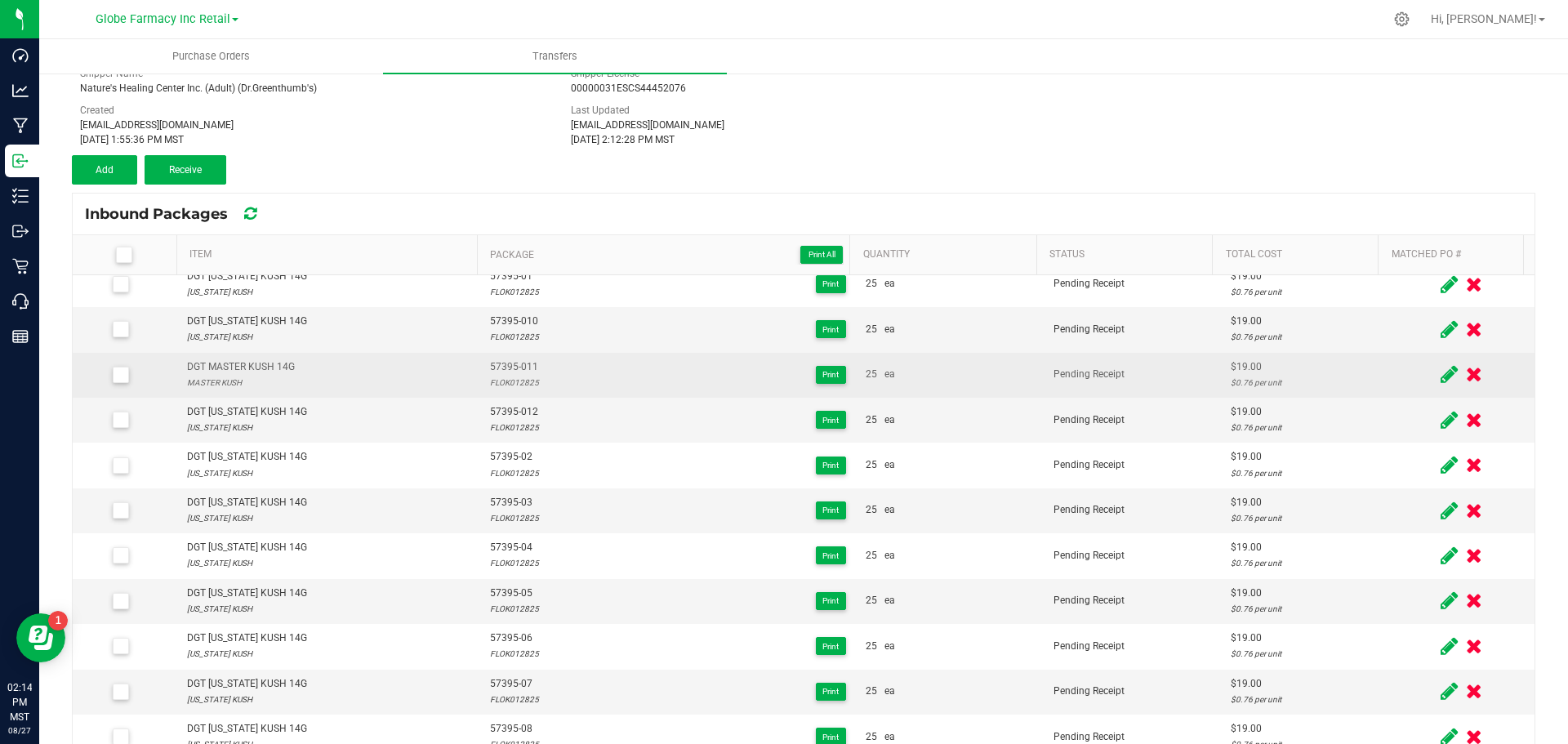
scroll to position [0, 0]
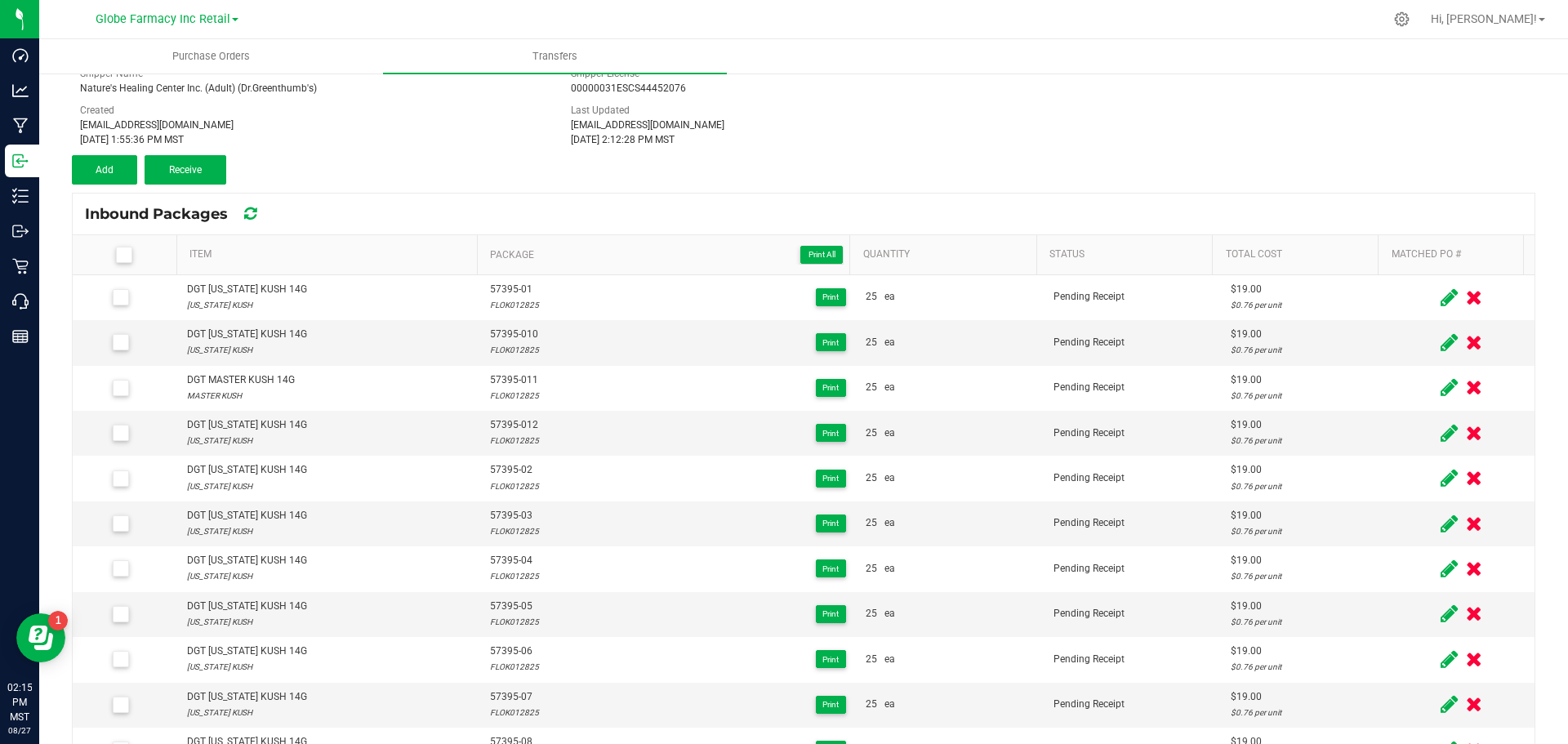
click at [1168, 155] on div "Transfer #DGT INV 3878 Pending Receipt Void Edit Shipper Name Nature's Healing …" at bounding box center [803, 102] width 1464 height 163
click at [94, 171] on button "Add" at bounding box center [104, 170] width 65 height 29
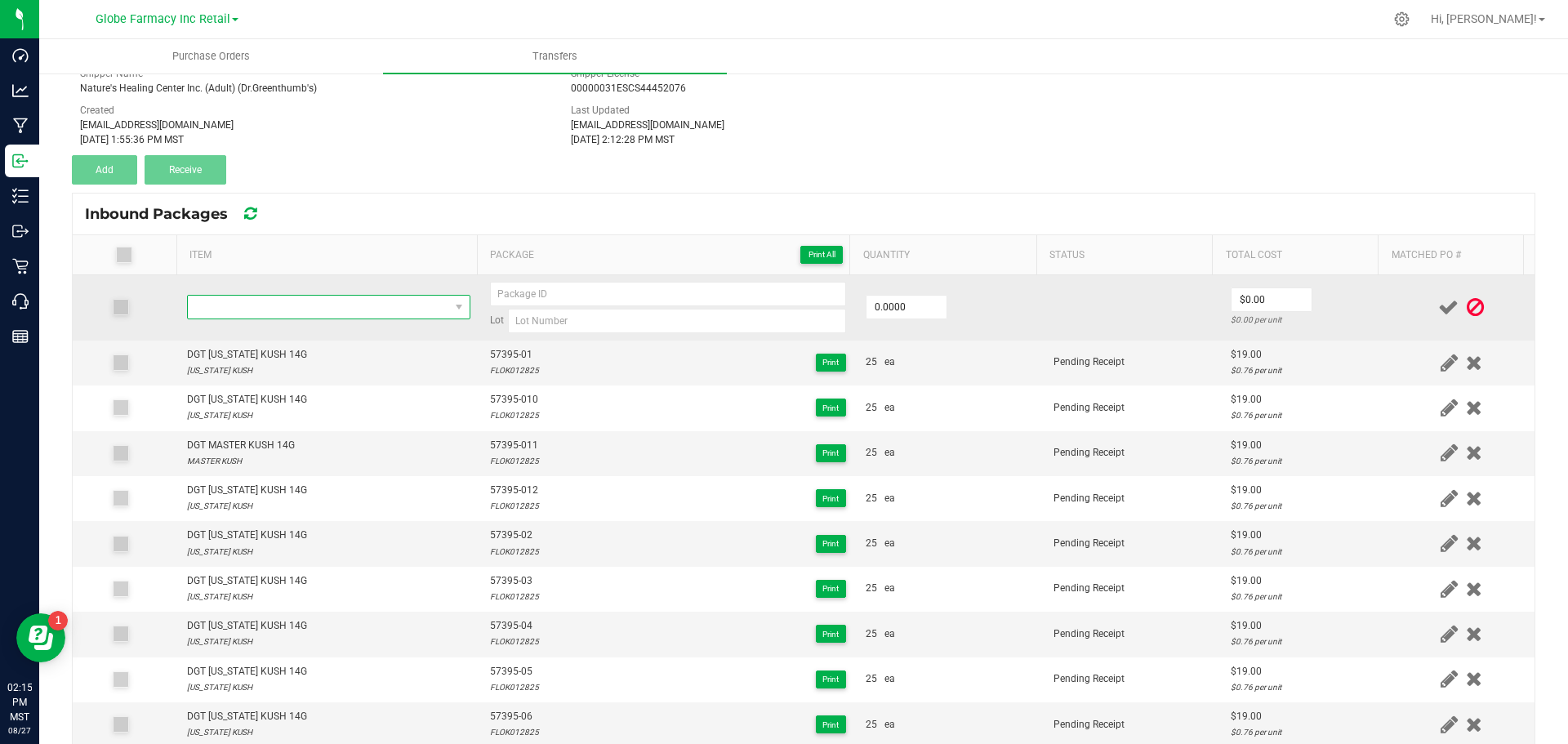
click at [336, 307] on span "NO DATA FOUND" at bounding box center [318, 307] width 262 height 23
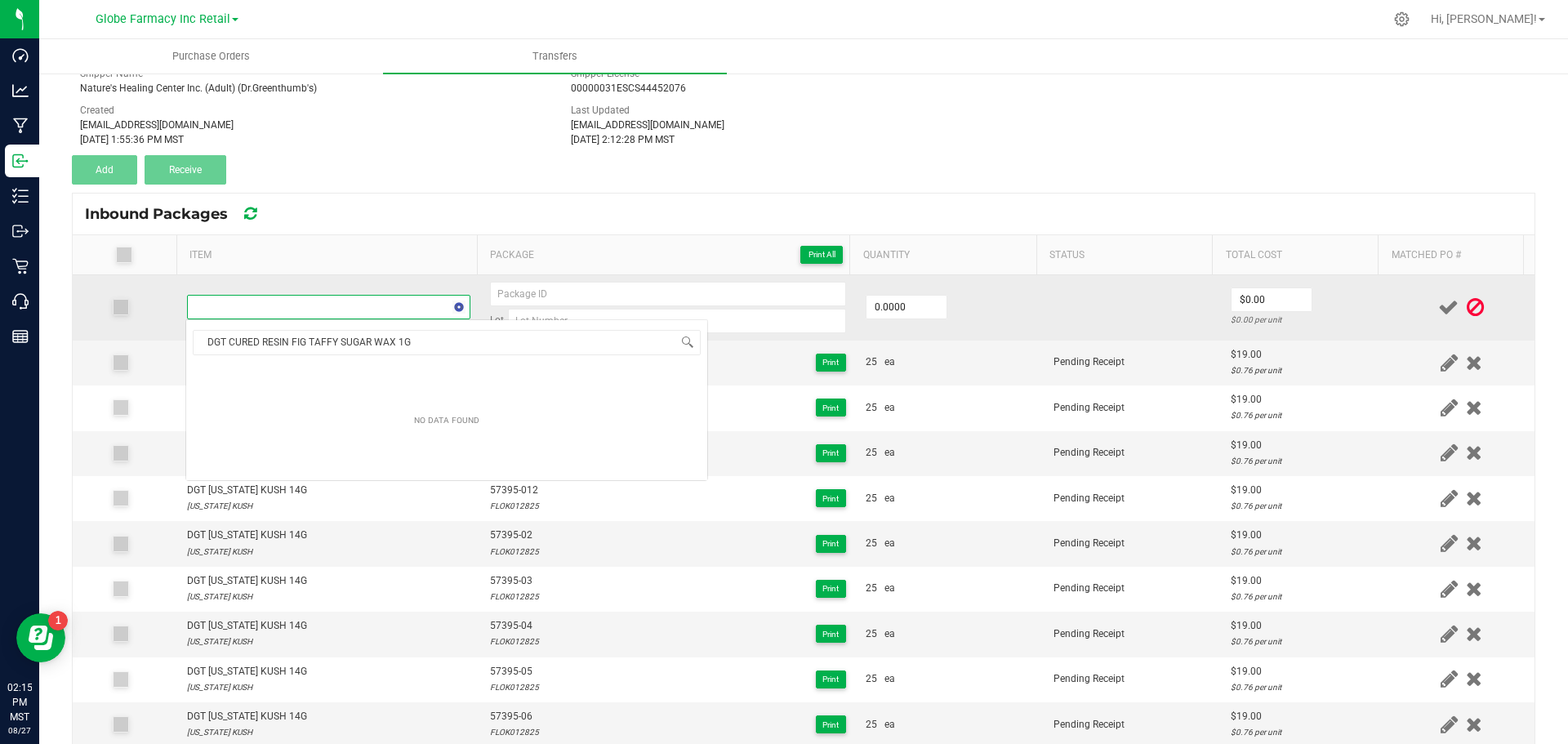
scroll to position [24, 277]
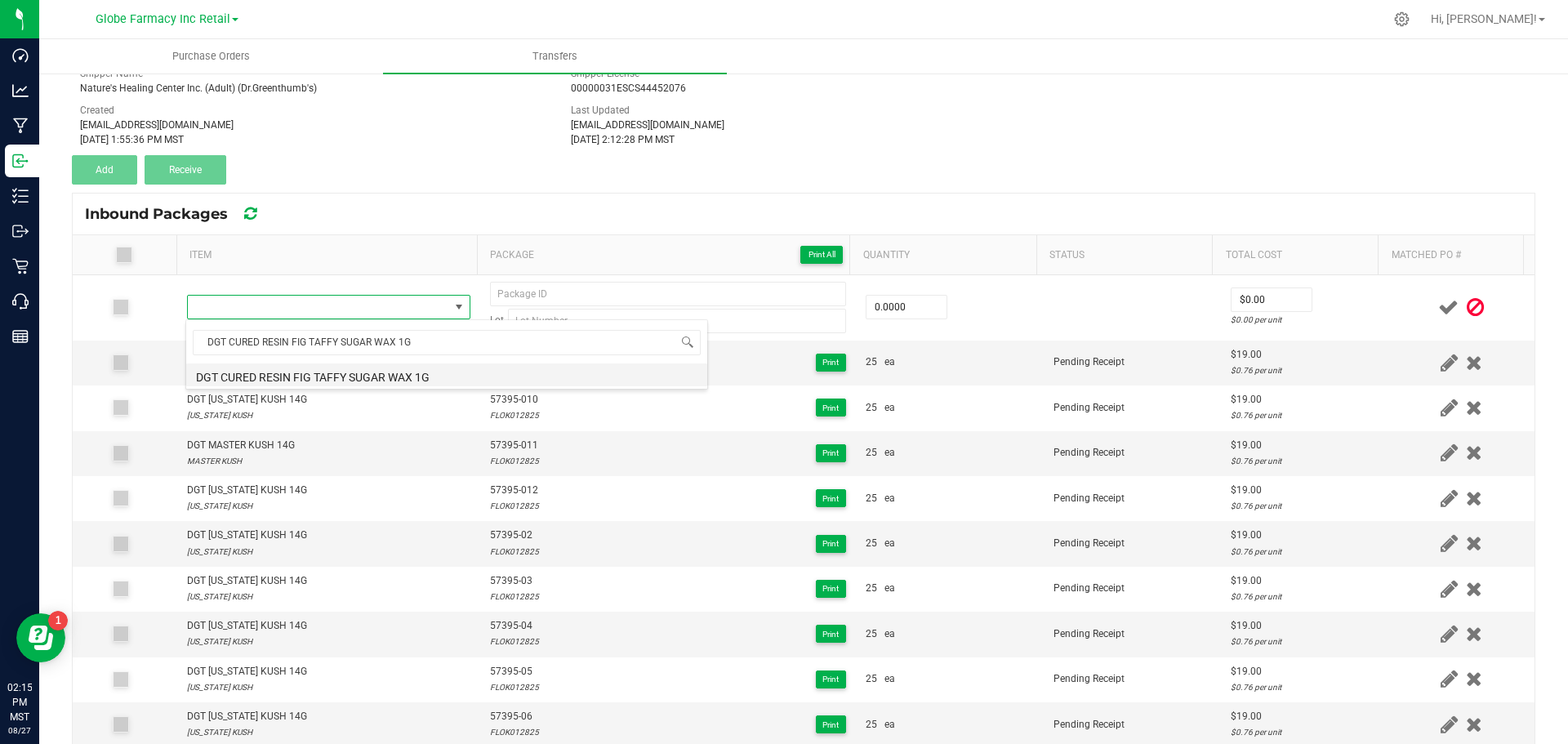
click at [260, 379] on li "DGT CURED RESIN FIG TAFFY SUGAR WAX 1G" at bounding box center [446, 375] width 521 height 23
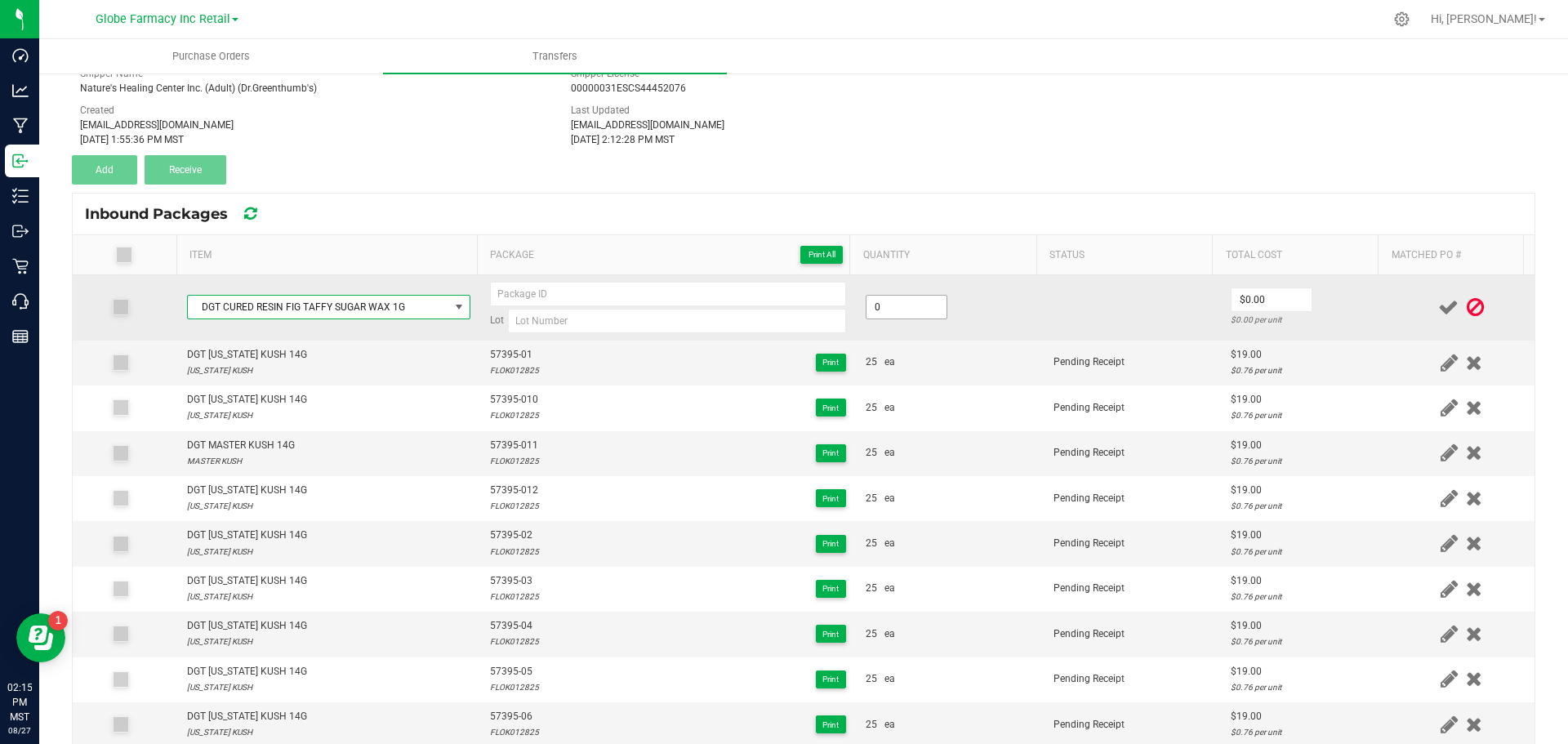
click at [900, 312] on input "0" at bounding box center [907, 307] width 80 height 23
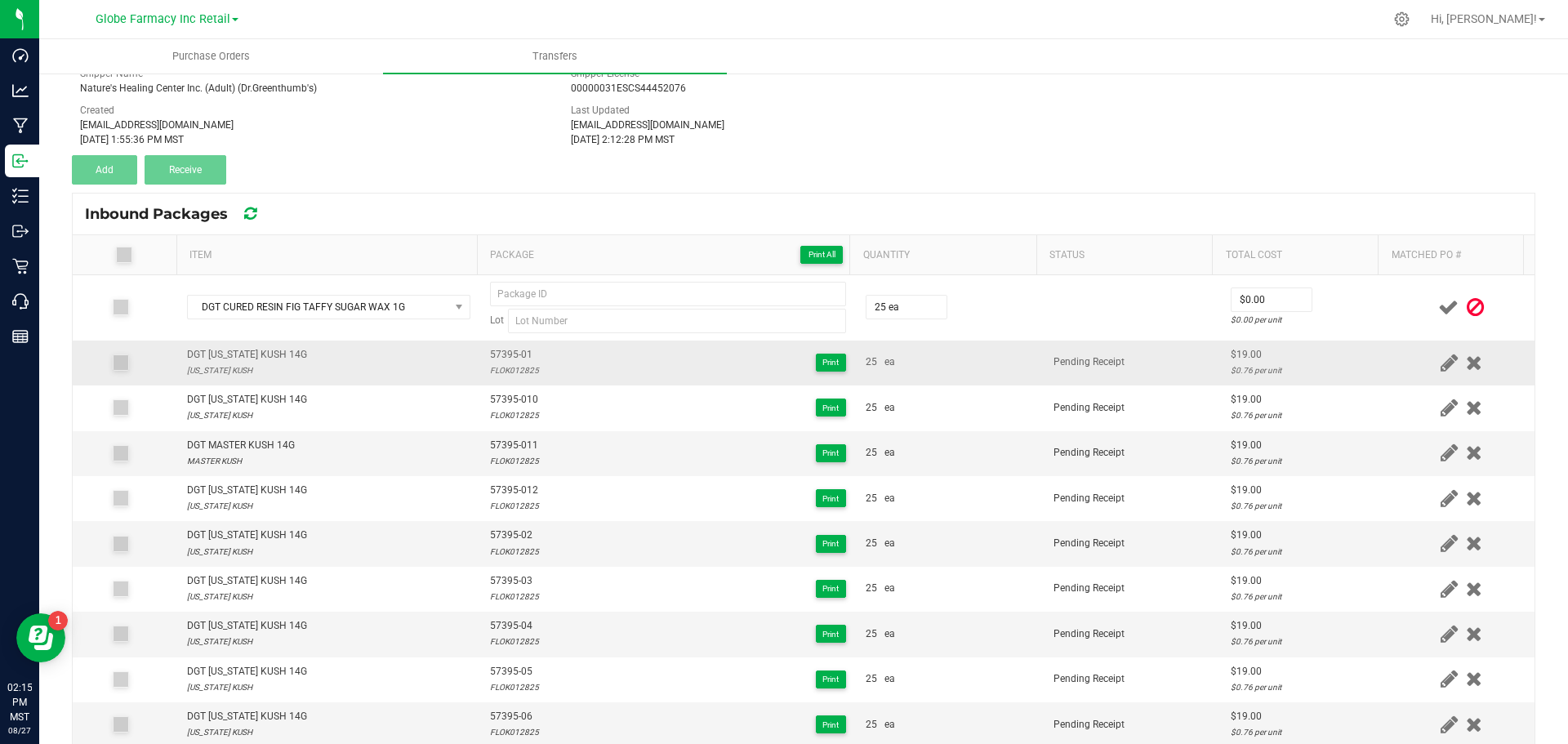
click at [996, 368] on div "25 ea" at bounding box center [949, 362] width 168 height 16
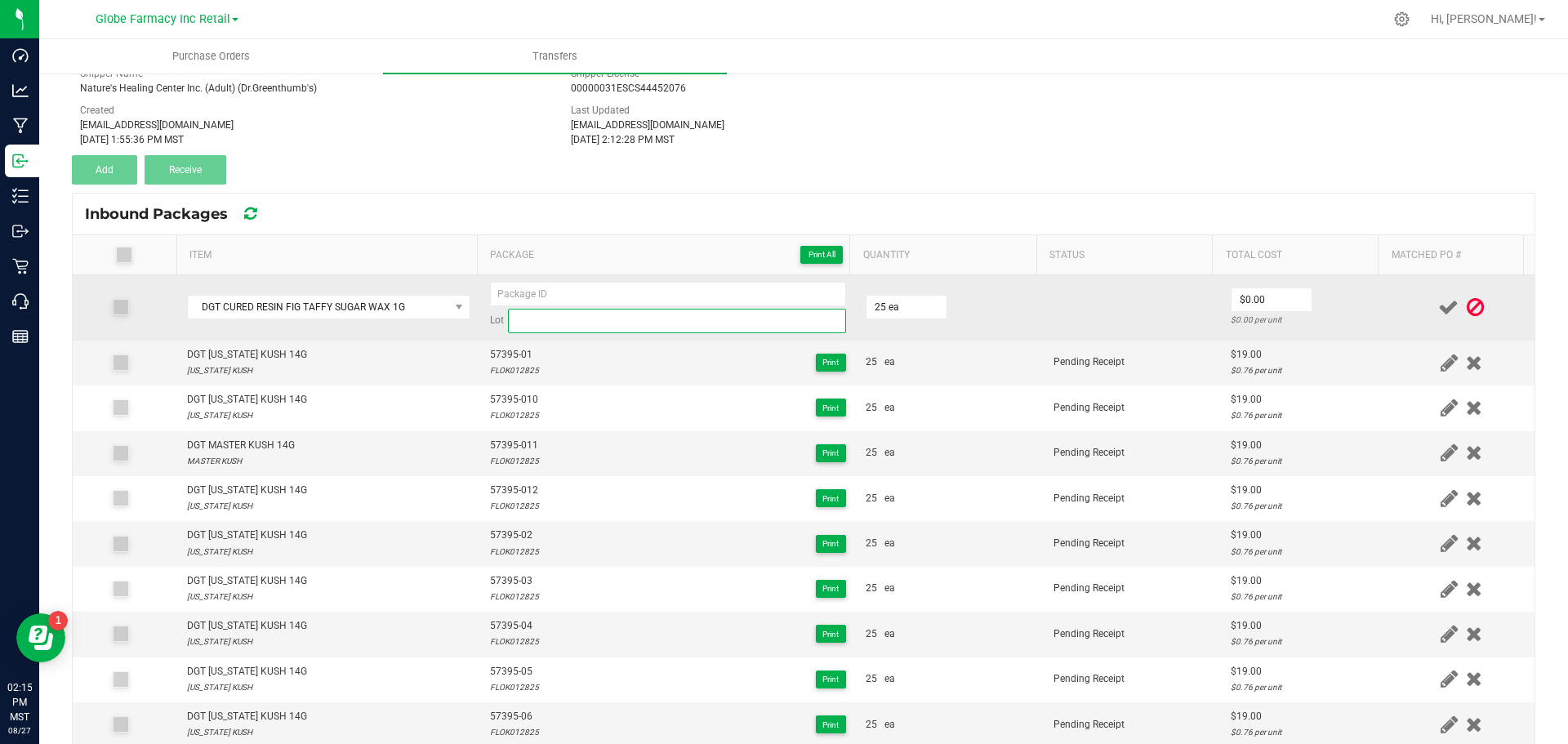
click at [589, 326] on input at bounding box center [677, 320] width 339 height 24
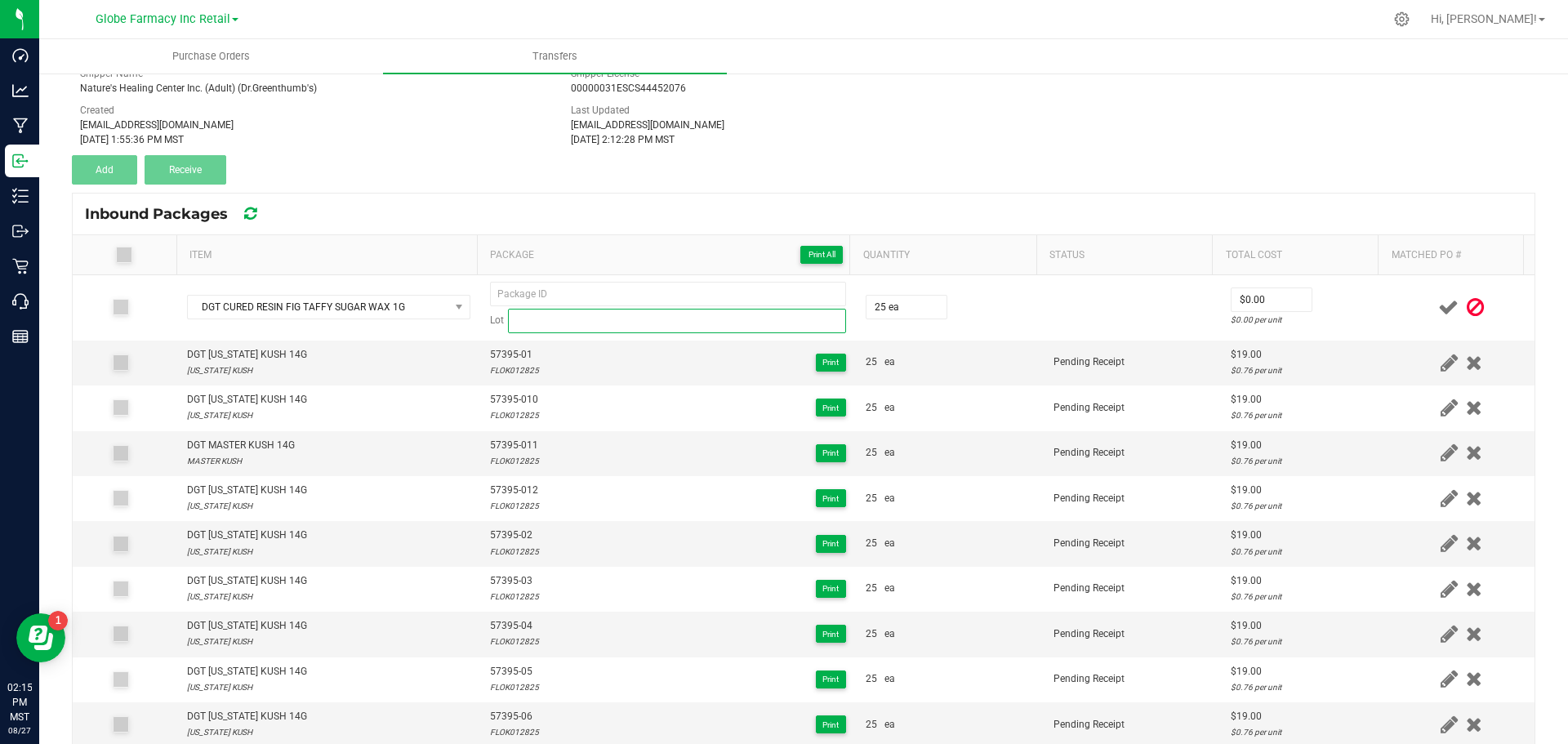
paste input "THC.FITA.080425"
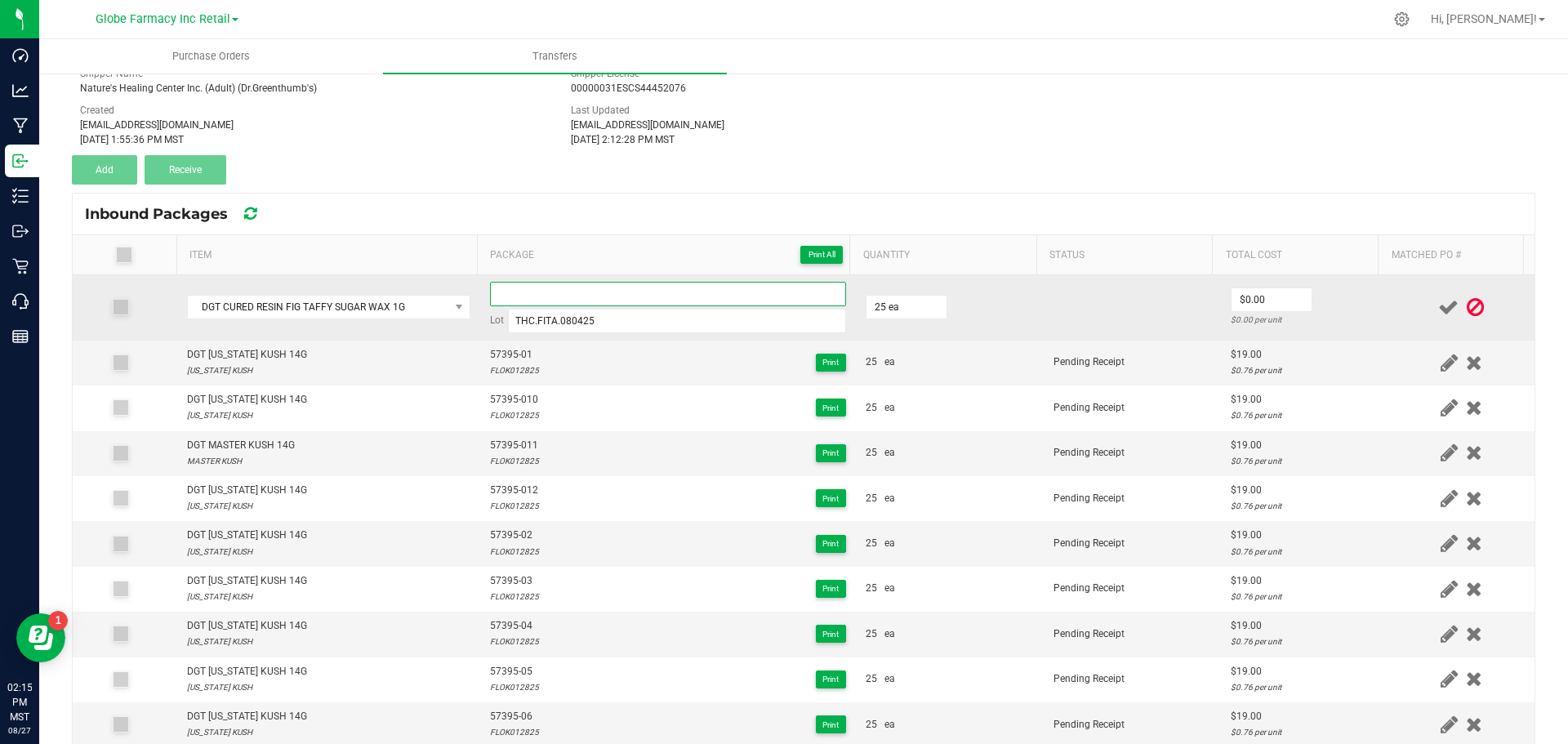
click at [579, 292] on input at bounding box center [668, 293] width 356 height 24
paste input "56667"
click at [1277, 304] on input "0" at bounding box center [1272, 299] width 80 height 23
click at [1138, 310] on td at bounding box center [1133, 308] width 177 height 65
click at [512, 298] on input "56667-01" at bounding box center [668, 293] width 356 height 24
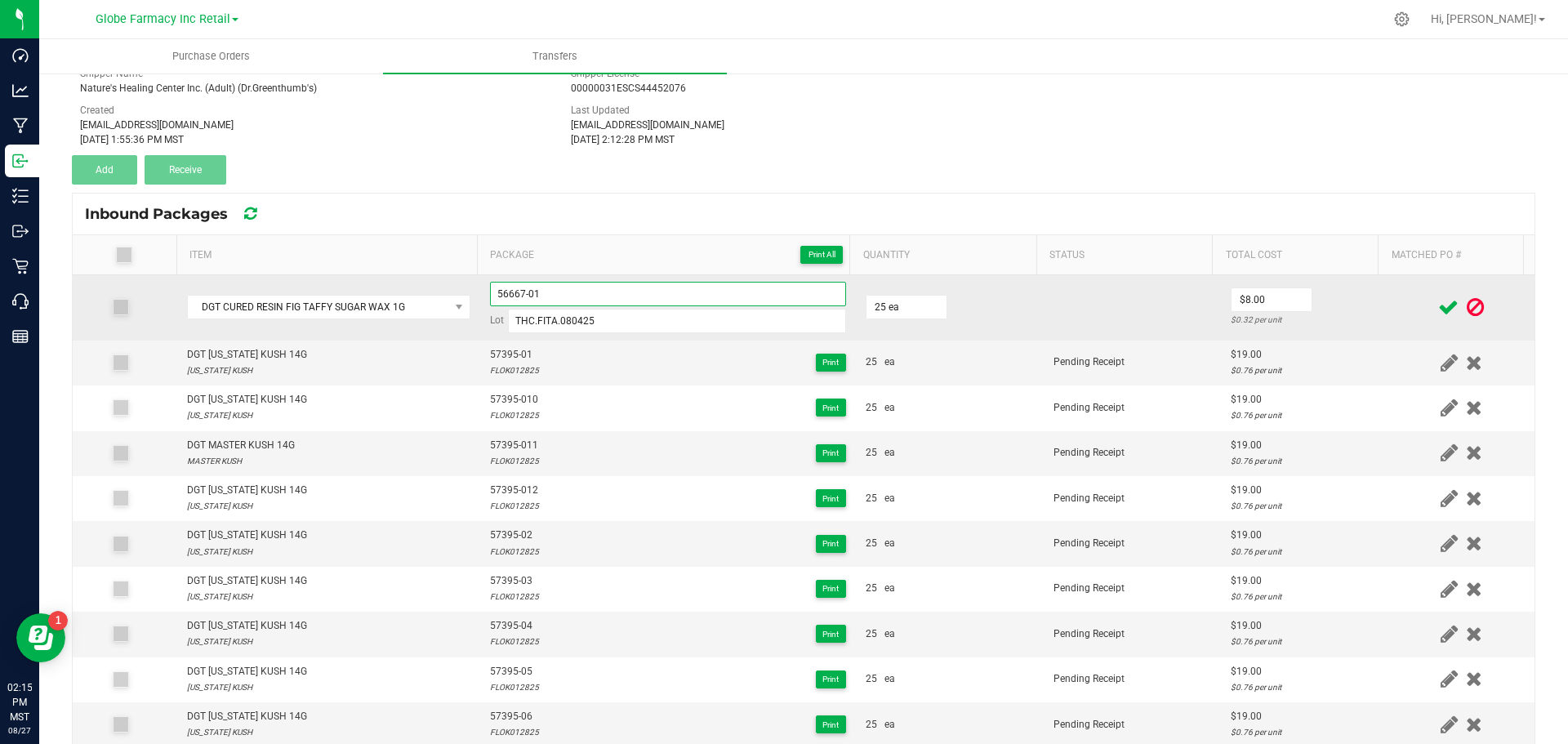
click at [512, 298] on input "56667-01" at bounding box center [668, 293] width 356 height 24
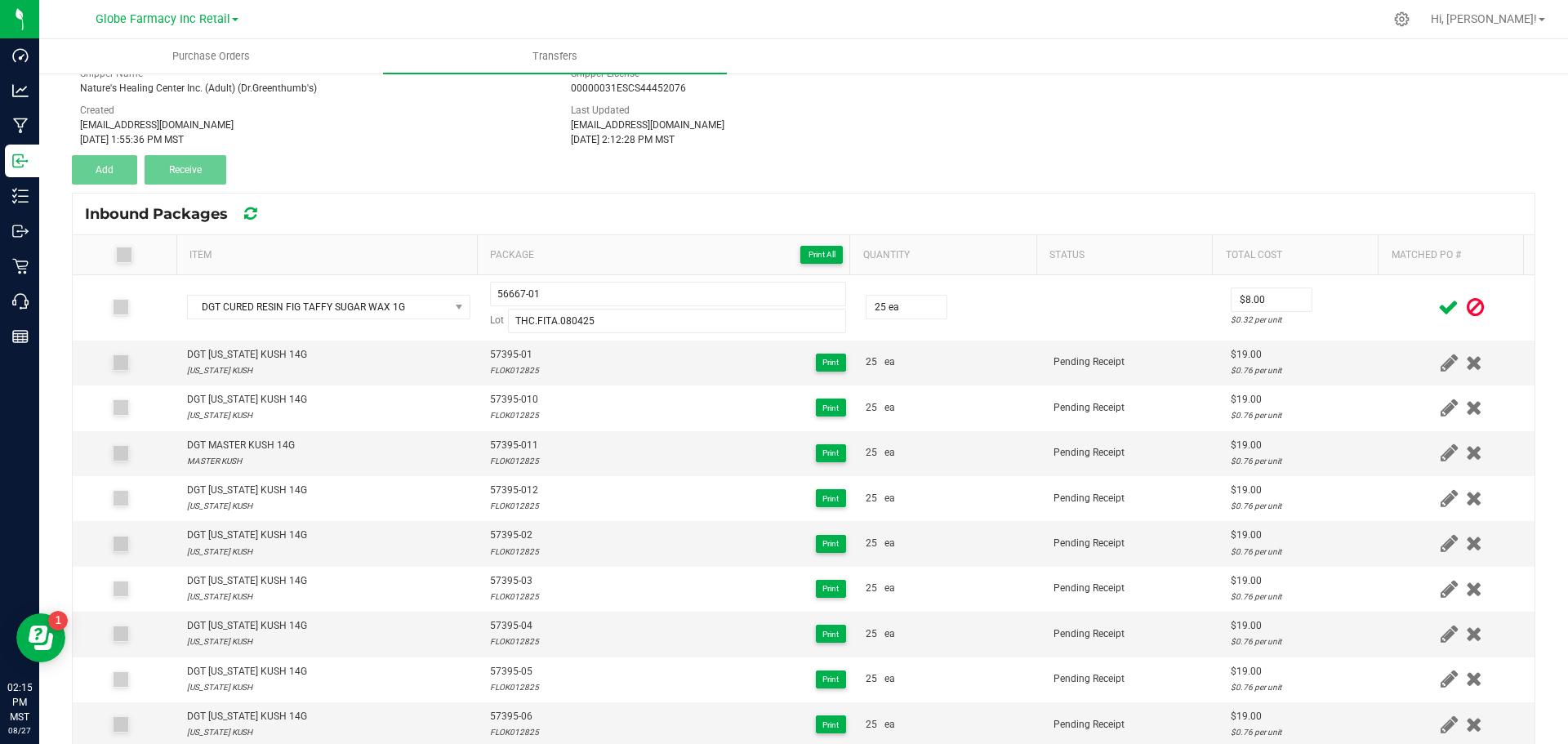
click at [1438, 302] on icon at bounding box center [1448, 308] width 20 height 20
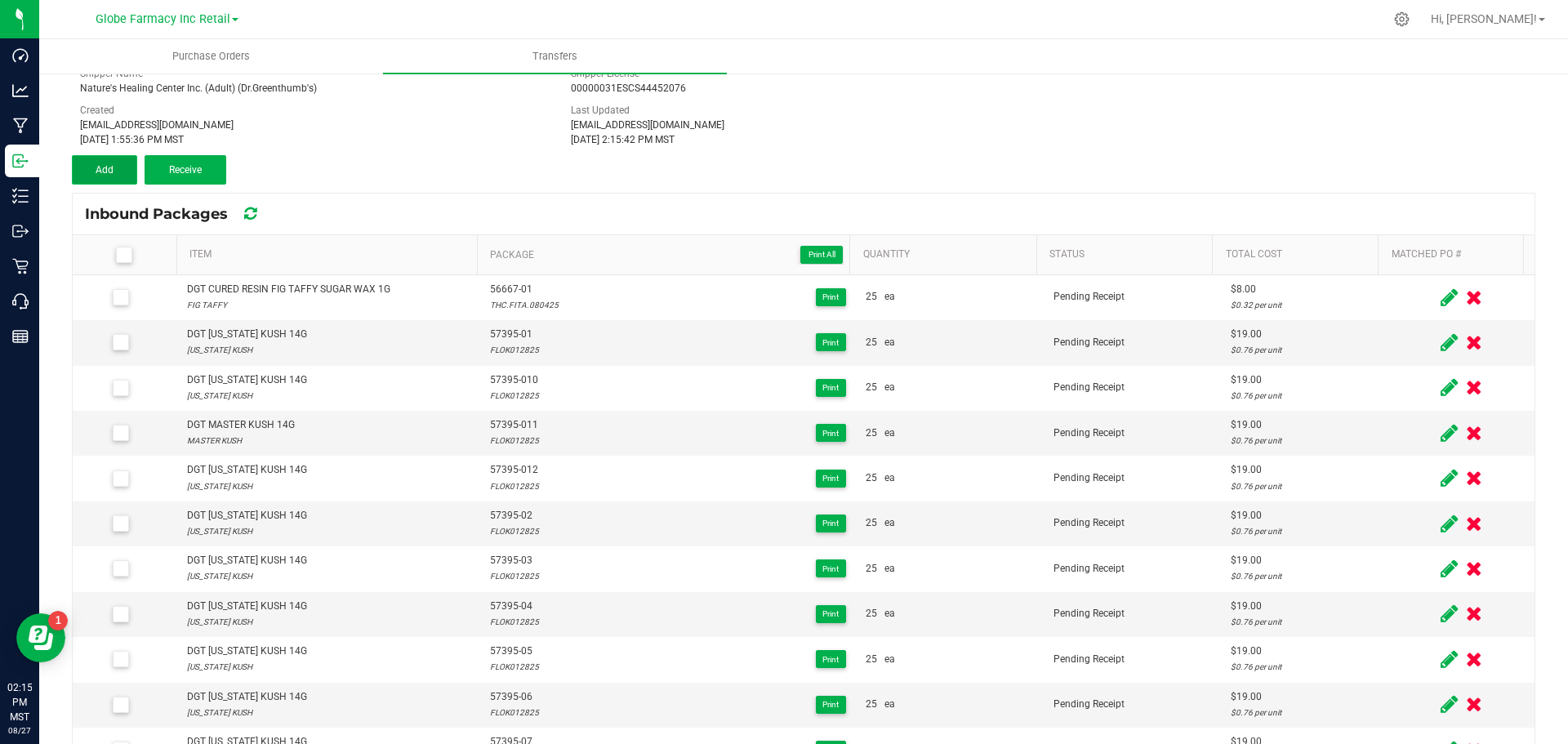
click at [104, 165] on span "Add" at bounding box center [104, 170] width 18 height 12
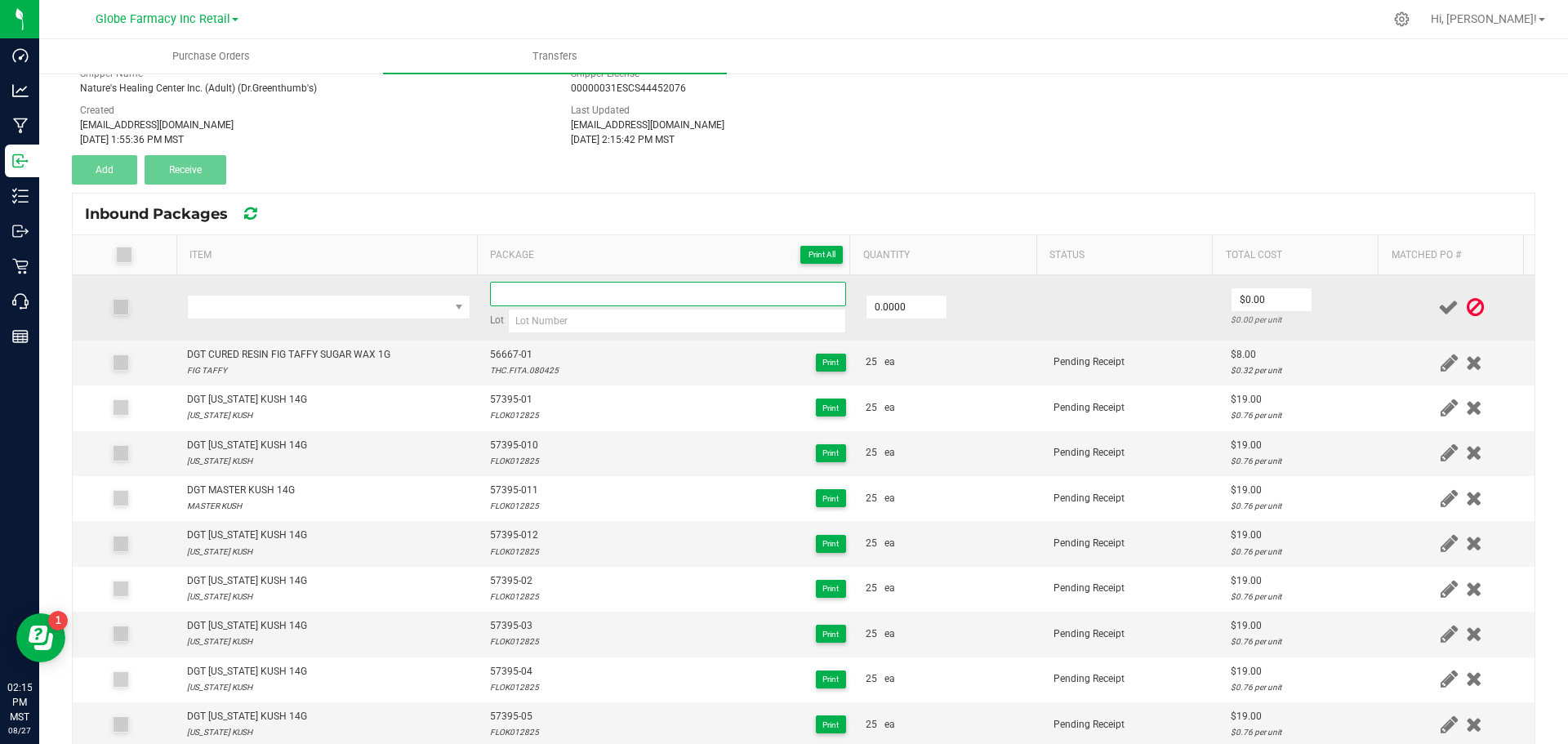
click at [506, 301] on input at bounding box center [668, 293] width 356 height 24
paste input "56667-01"
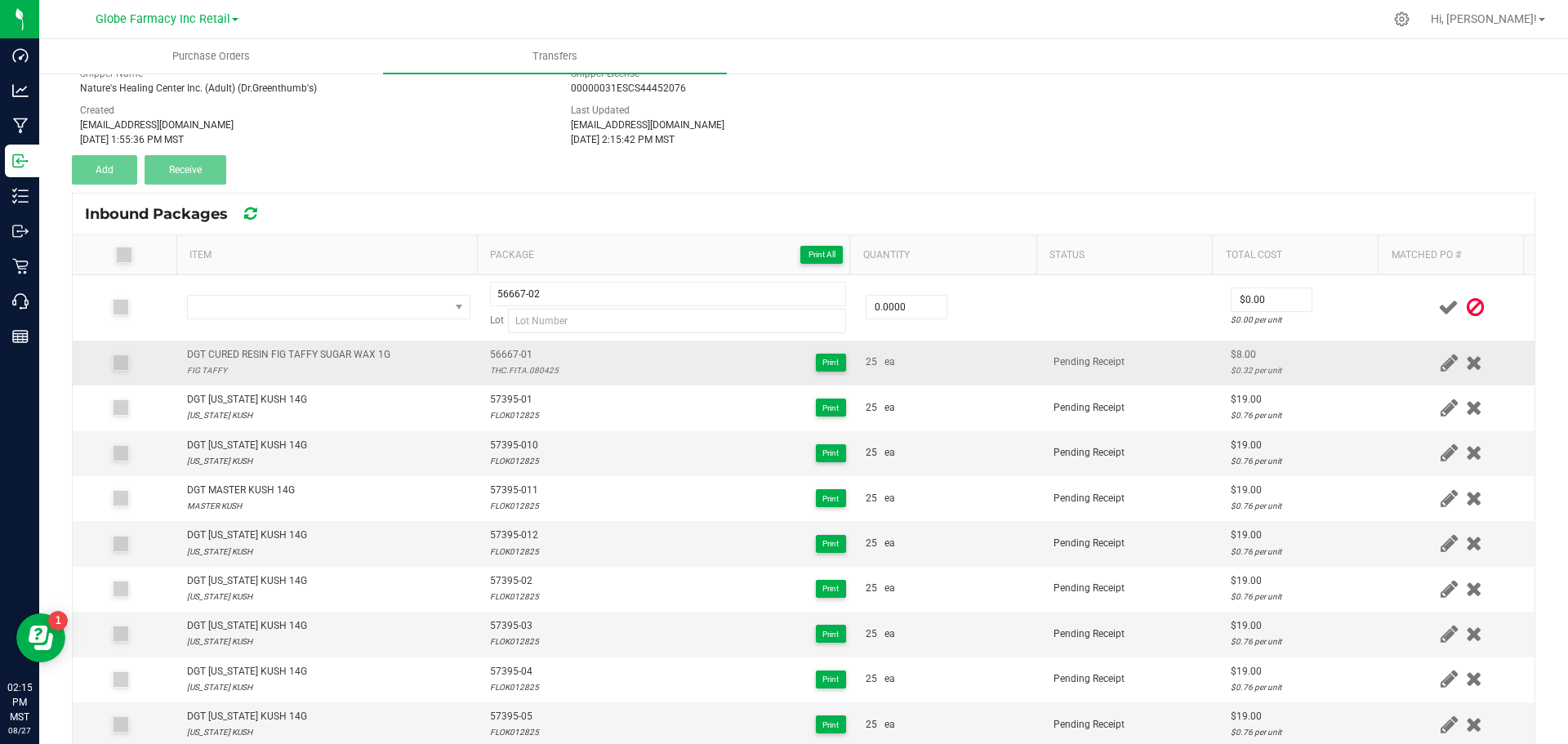
click at [498, 372] on div "THC.FITA.080425" at bounding box center [524, 370] width 69 height 16
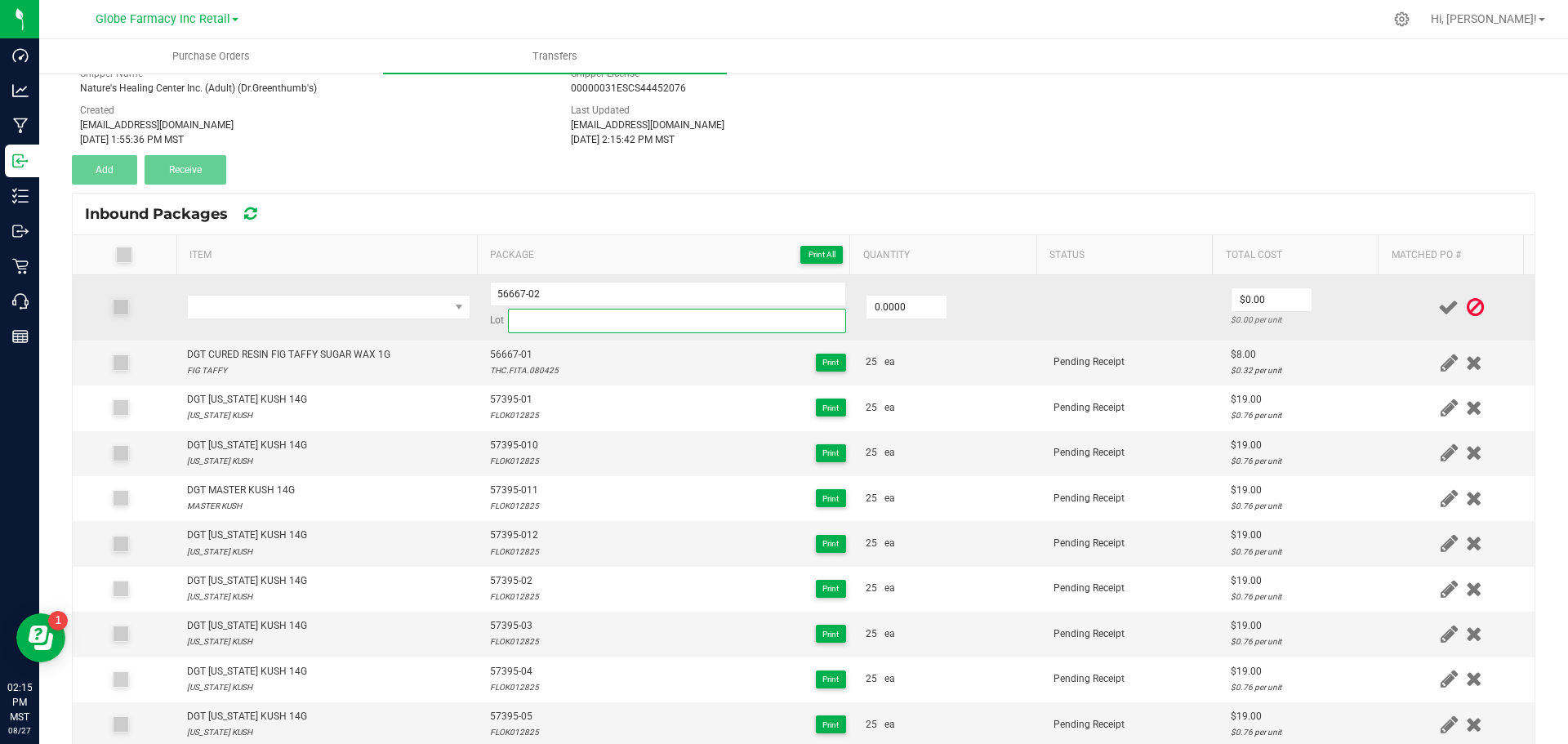
click at [535, 326] on input at bounding box center [677, 320] width 339 height 24
paste input "THC.FITA.080425"
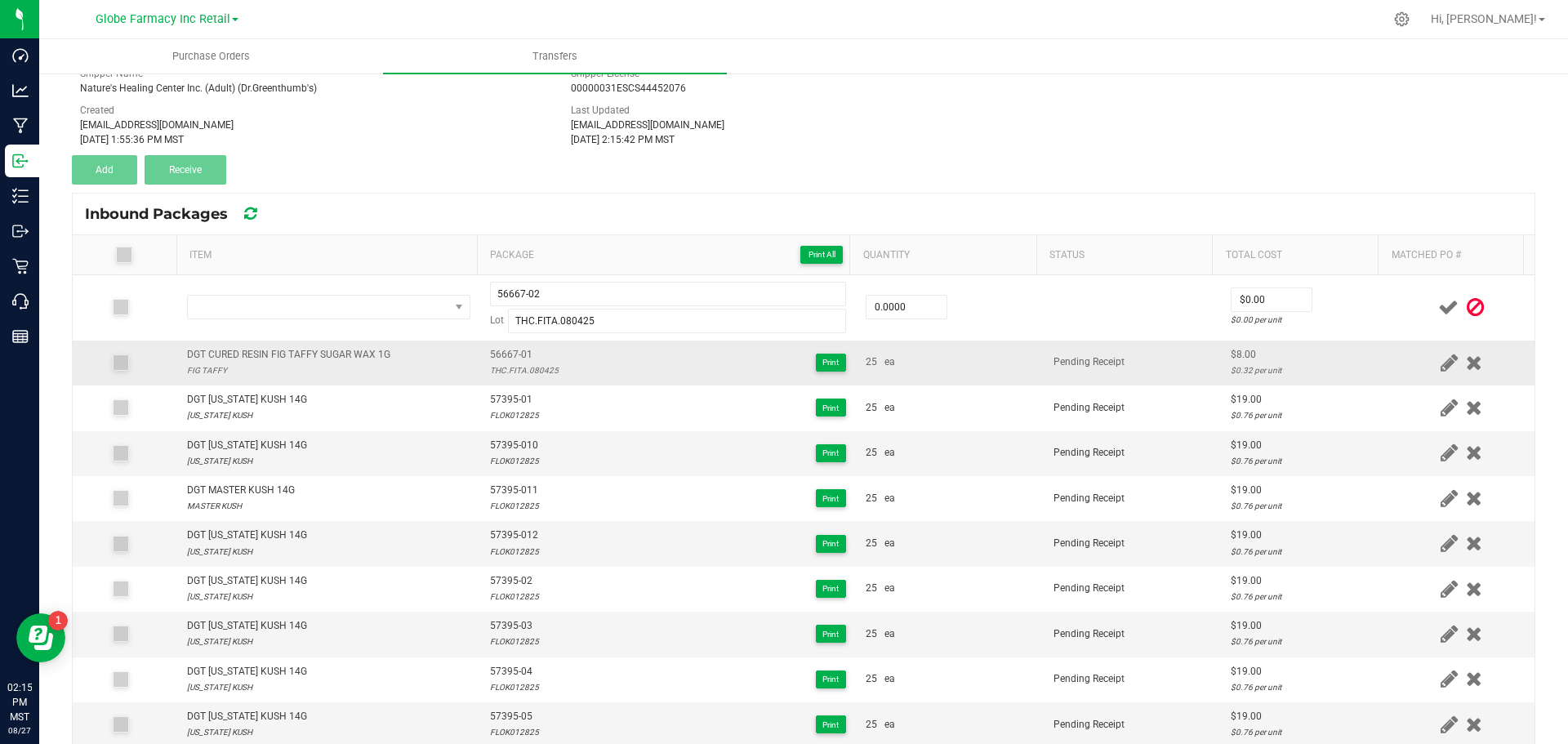
click at [279, 357] on div "DGT CURED RESIN FIG TAFFY SUGAR WAX 1G" at bounding box center [288, 354] width 203 height 16
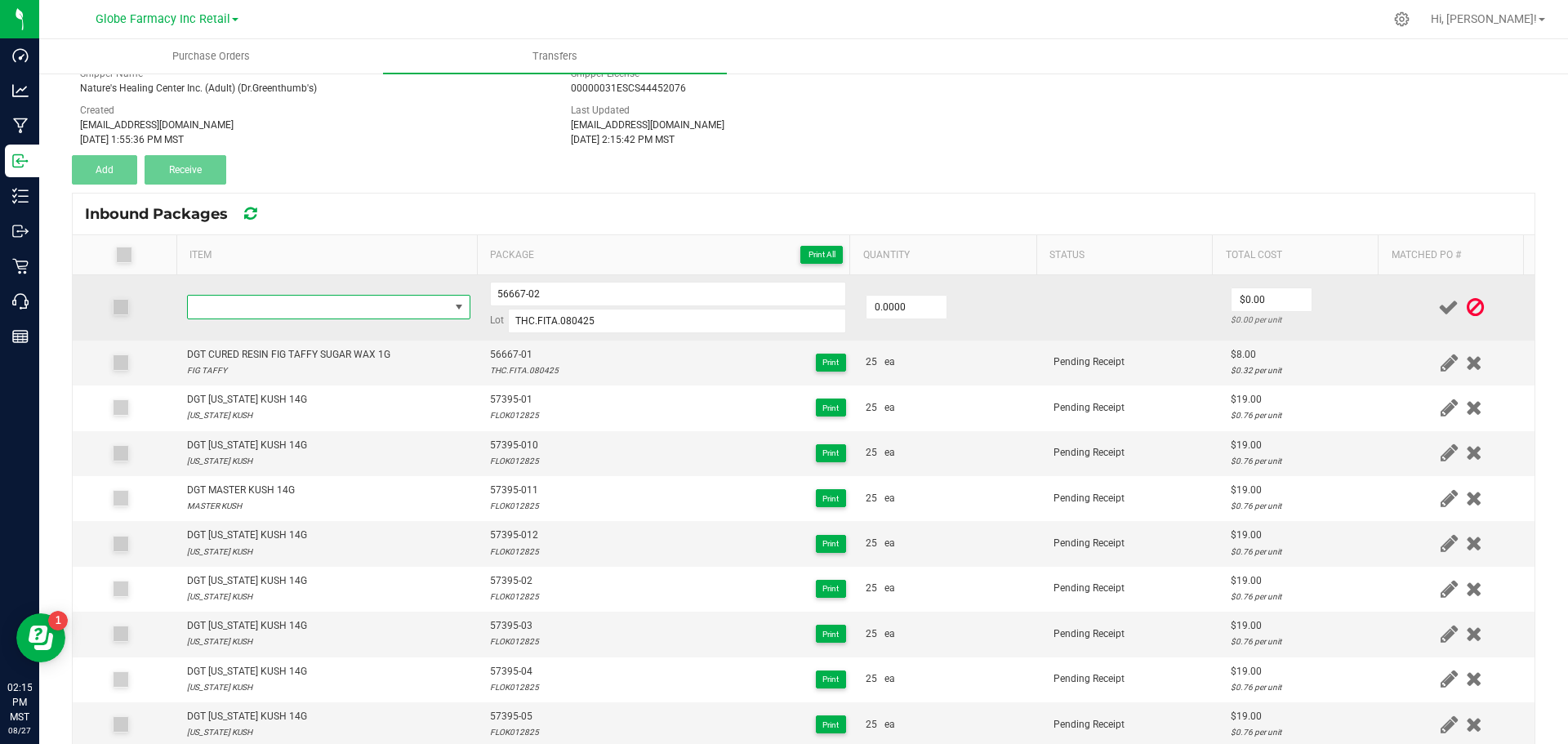
click at [252, 298] on span "NO DATA FOUND" at bounding box center [318, 307] width 262 height 23
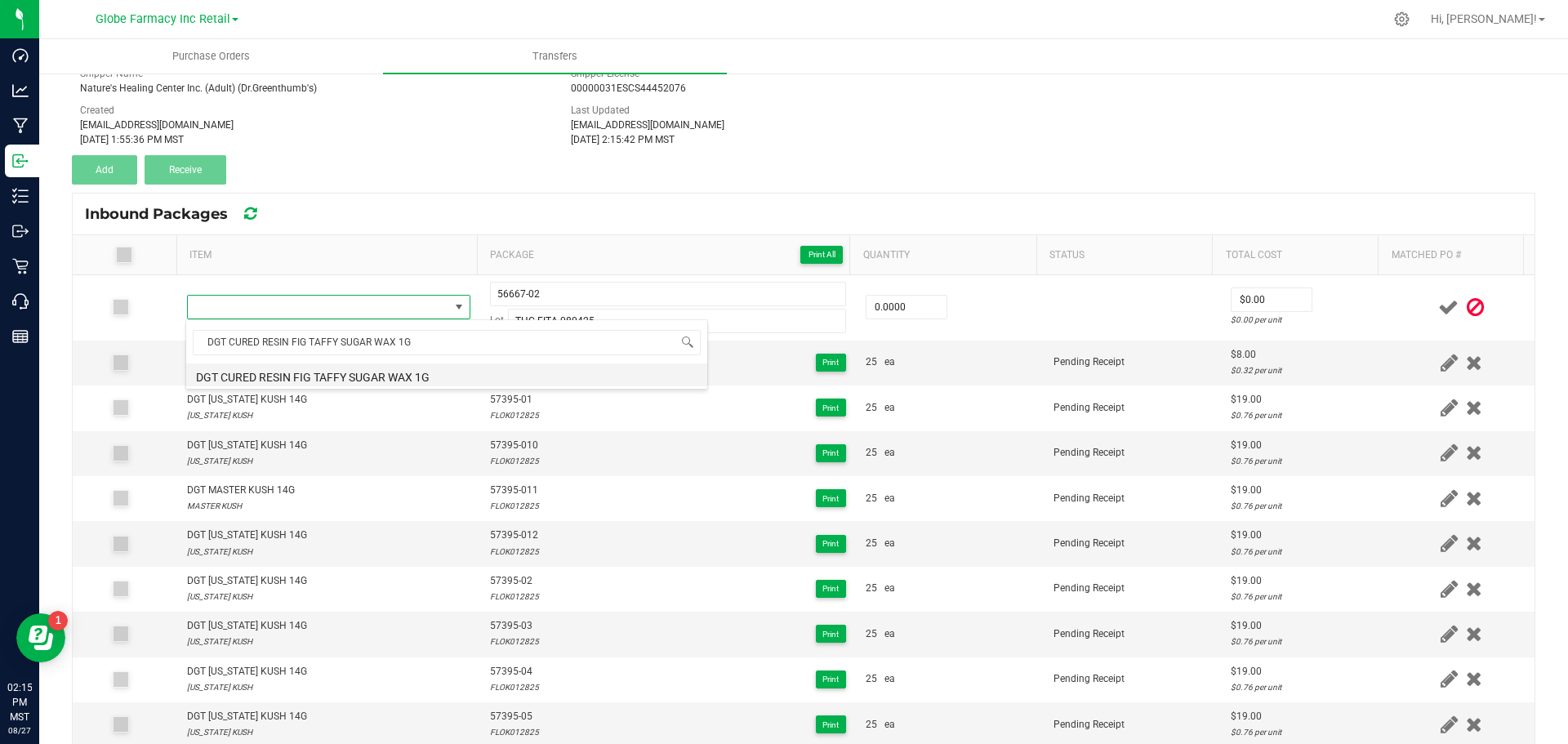
click at [227, 368] on li "DGT CURED RESIN FIG TAFFY SUGAR WAX 1G" at bounding box center [446, 375] width 521 height 23
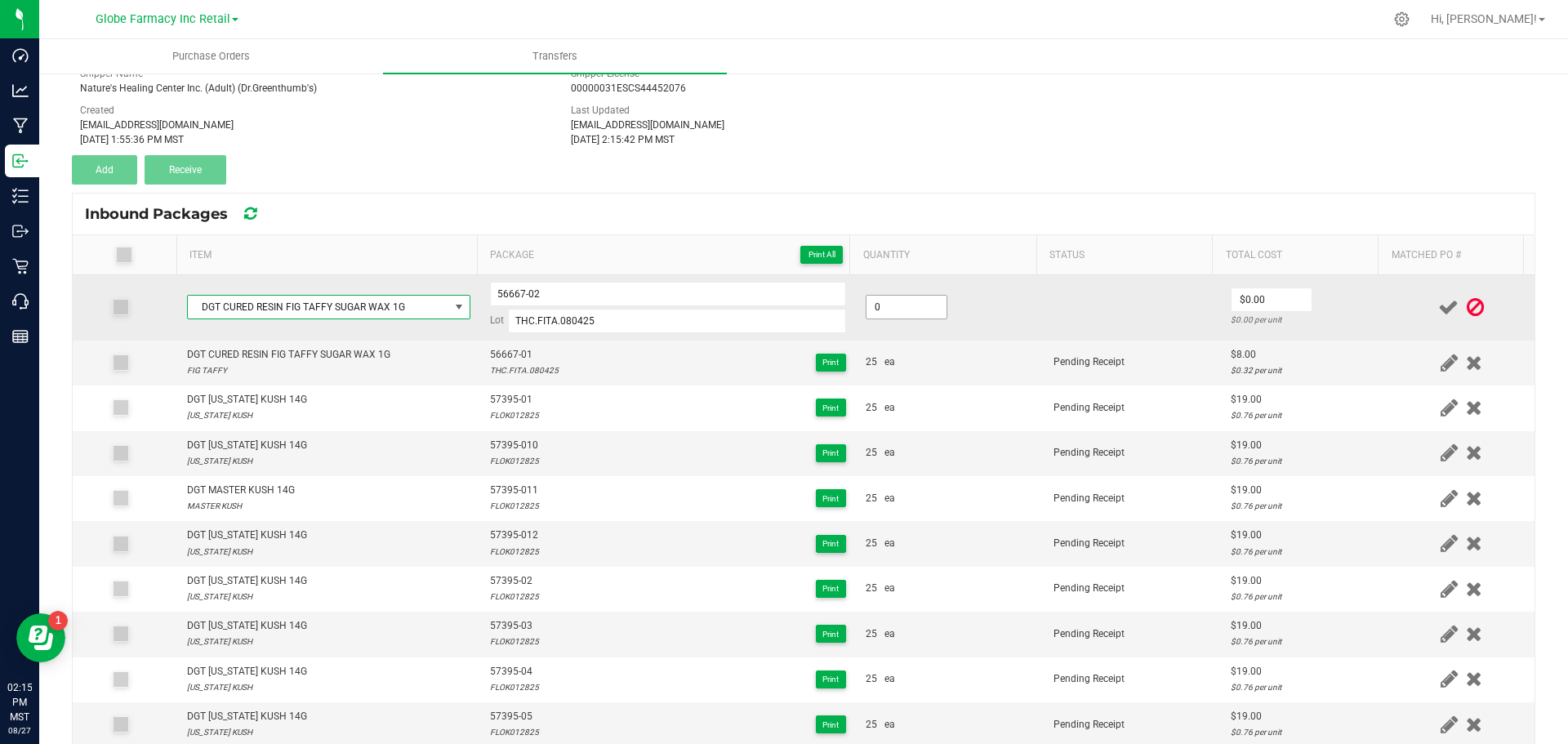
click at [878, 314] on input "0" at bounding box center [907, 307] width 80 height 23
click at [929, 335] on td "25 ea" at bounding box center [949, 308] width 188 height 65
click at [1270, 291] on input "0" at bounding box center [1272, 299] width 80 height 23
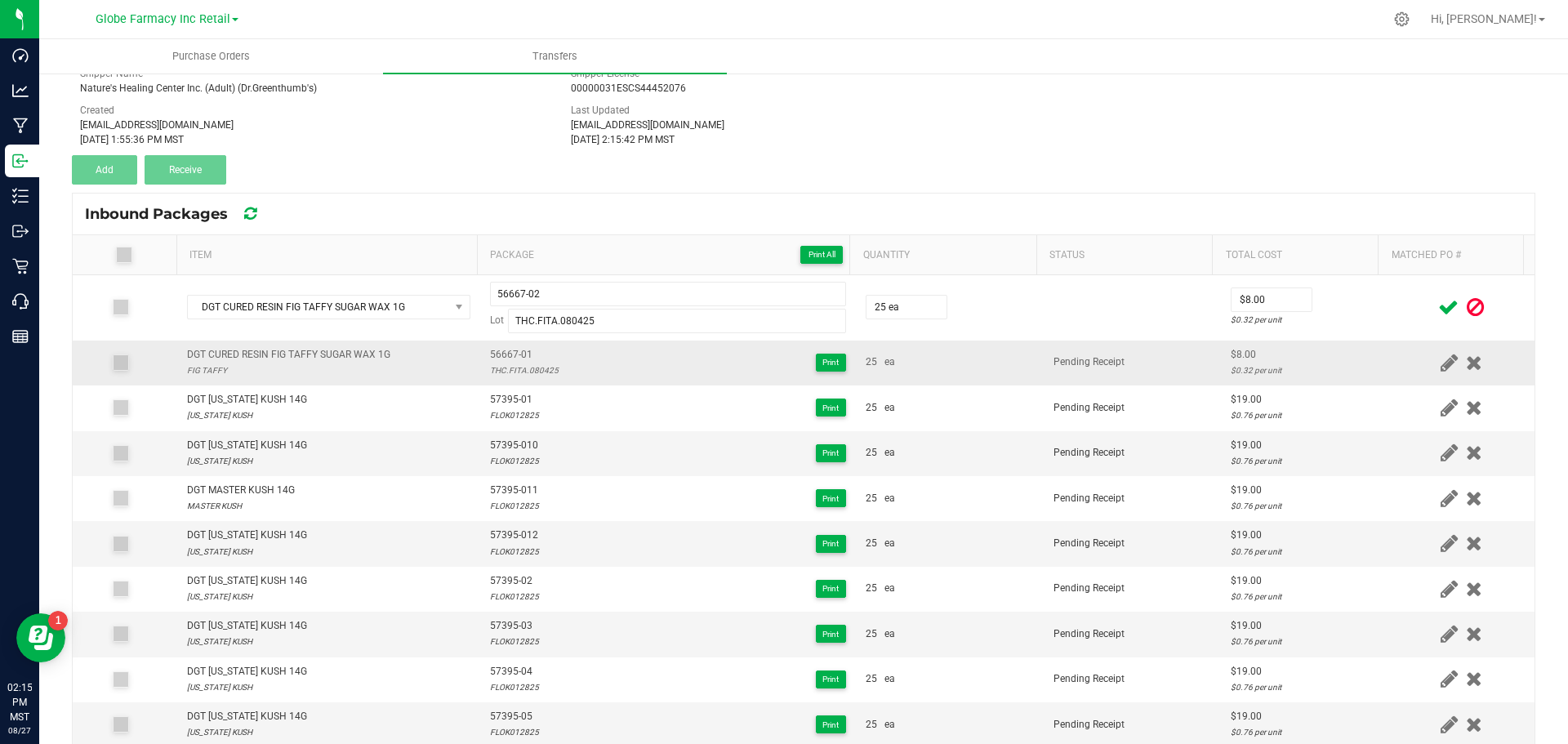
click at [1434, 295] on span at bounding box center [1448, 308] width 28 height 32
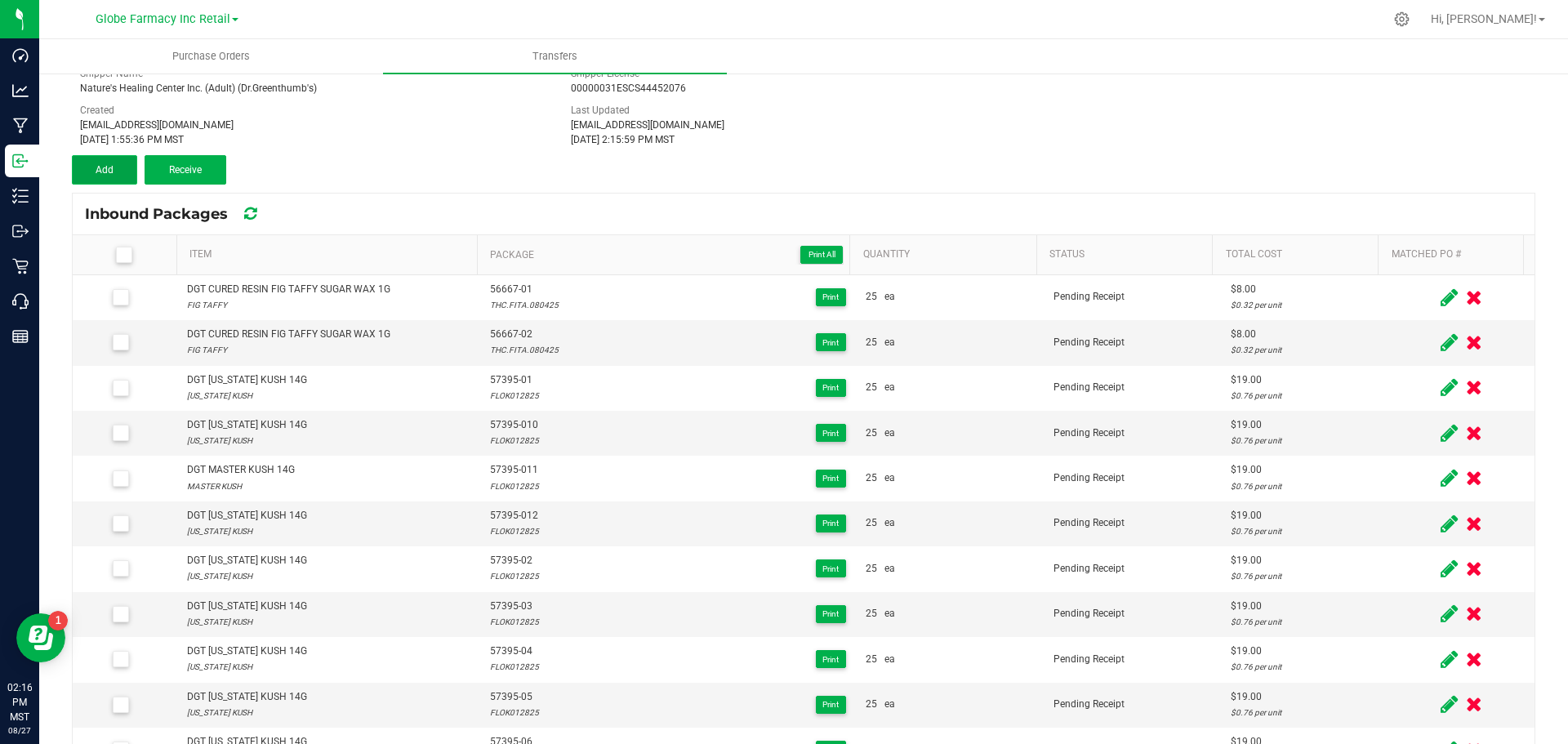
click at [100, 174] on span "Add" at bounding box center [104, 170] width 18 height 12
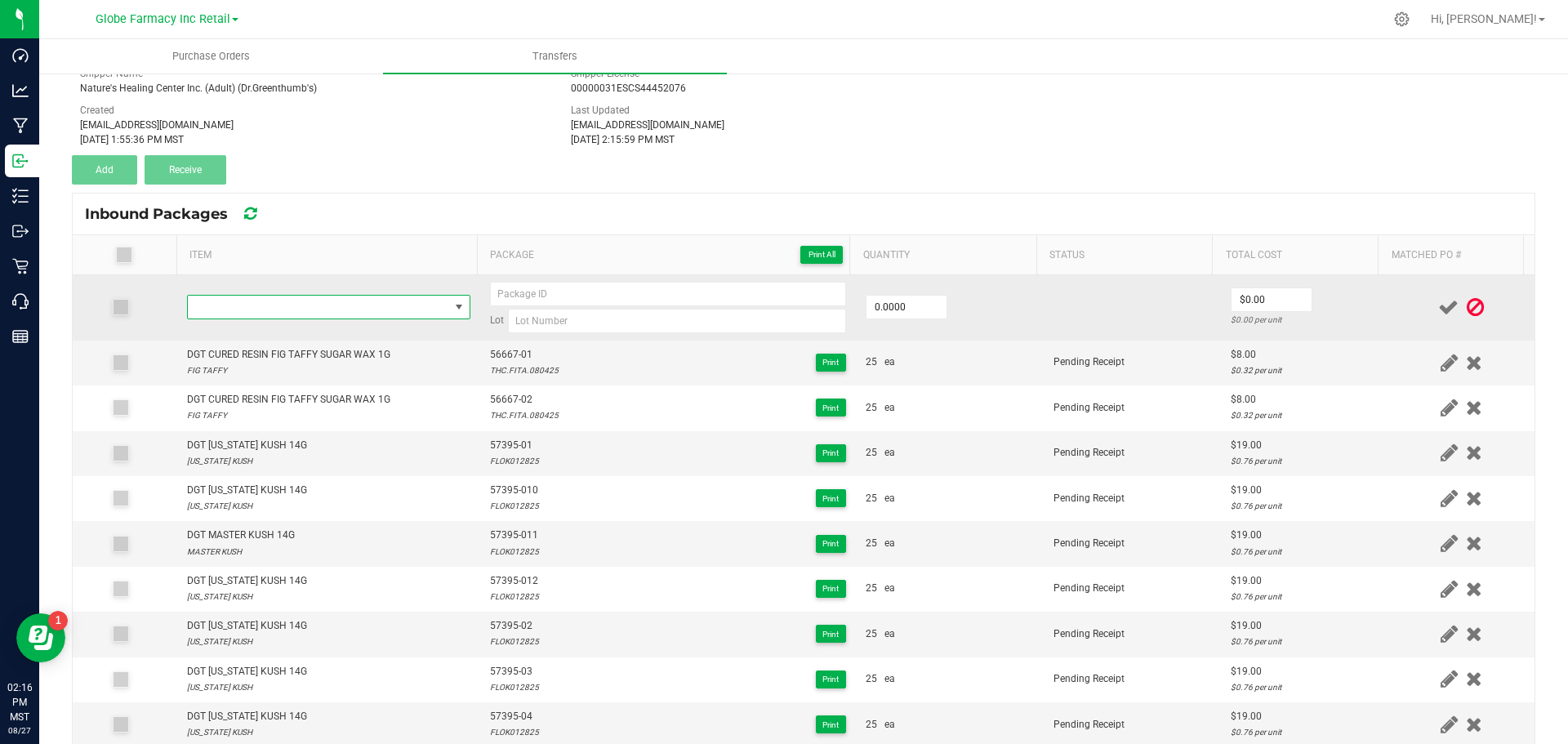
click at [267, 310] on span "NO DATA FOUND" at bounding box center [318, 307] width 262 height 23
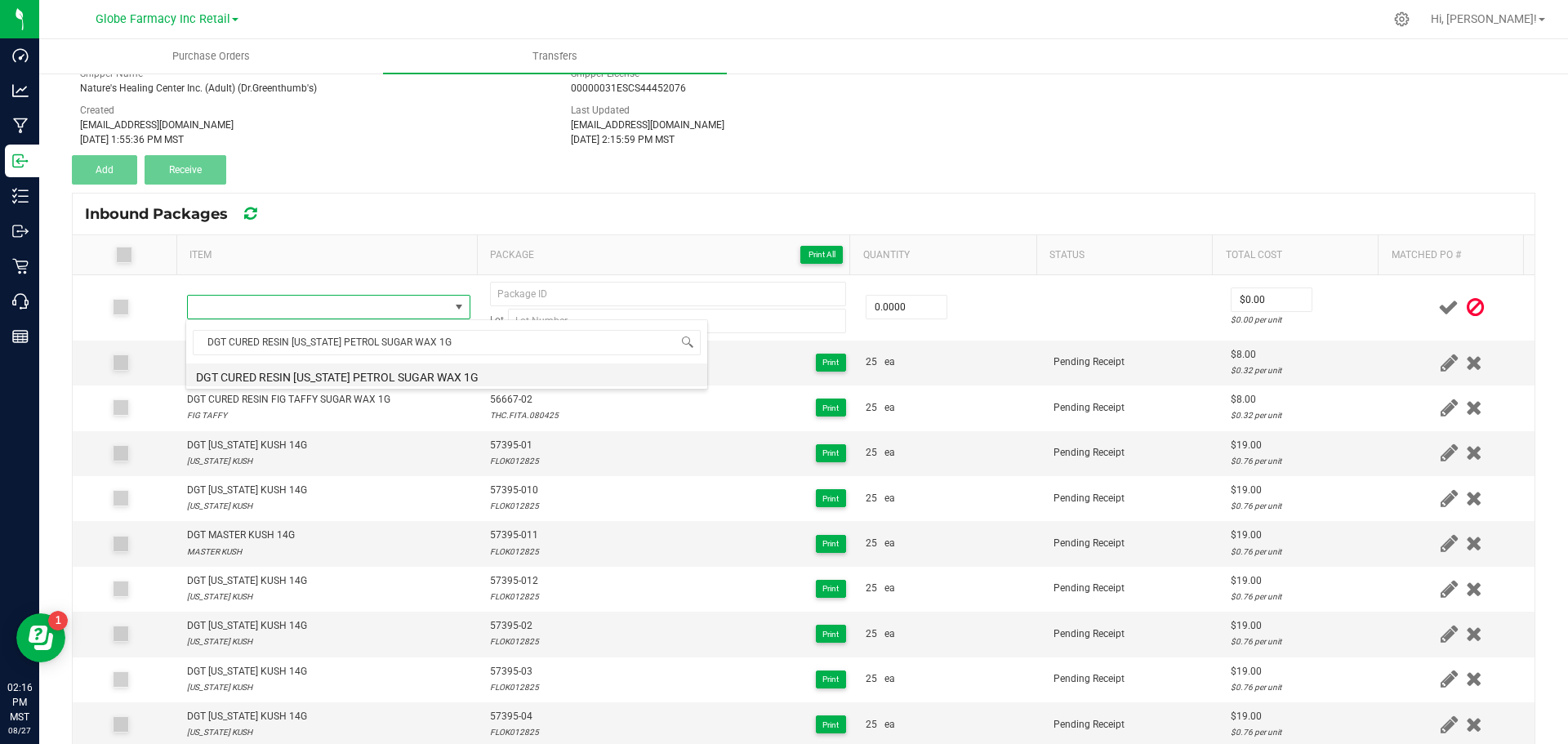
click at [236, 374] on li "DGT CURED RESIN [US_STATE] PETROL SUGAR WAX 1G" at bounding box center [446, 375] width 521 height 23
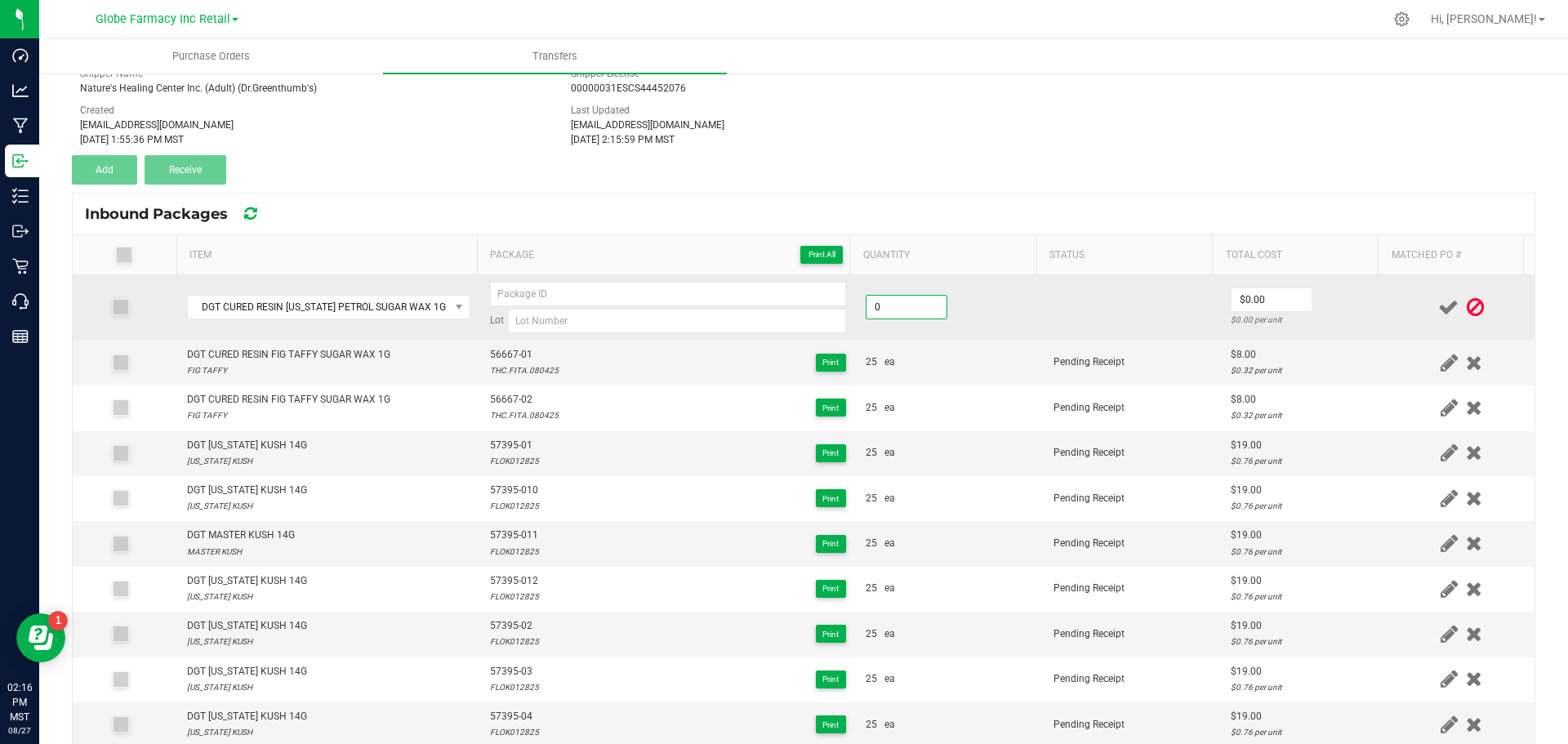
click at [878, 304] on input "0" at bounding box center [907, 307] width 80 height 23
click at [1024, 323] on tr "DGT CURED RESIN GEORGIA PETROL SUGAR WAX 1G Lot 25 ea $0.00 $0.00 per unit" at bounding box center [803, 308] width 1462 height 65
click at [1232, 296] on input "0" at bounding box center [1272, 299] width 80 height 23
click at [1156, 311] on td at bounding box center [1133, 308] width 177 height 65
click at [538, 322] on input at bounding box center [677, 320] width 339 height 24
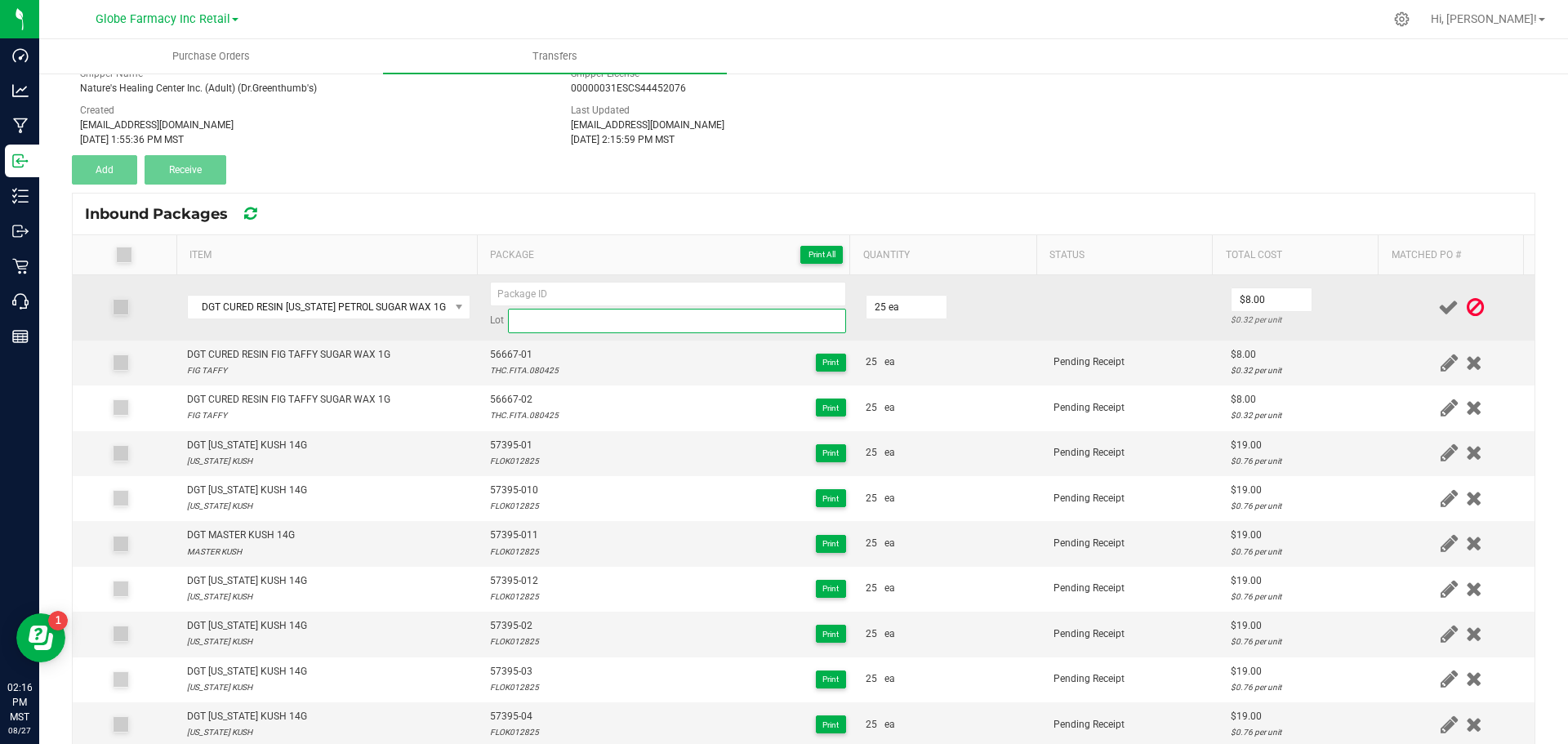
paste input "THC.GEPE.080425"
click at [547, 292] on input at bounding box center [668, 293] width 356 height 24
paste input "56668"
drag, startPoint x: 543, startPoint y: 296, endPoint x: 331, endPoint y: 281, distance: 212.5
click at [331, 282] on tr "DGT CURED RESIN GEORGIA PETROL SUGAR WAX 1G 56668-01 Lot THC.GEPE.080425 25 ea …" at bounding box center [803, 308] width 1462 height 65
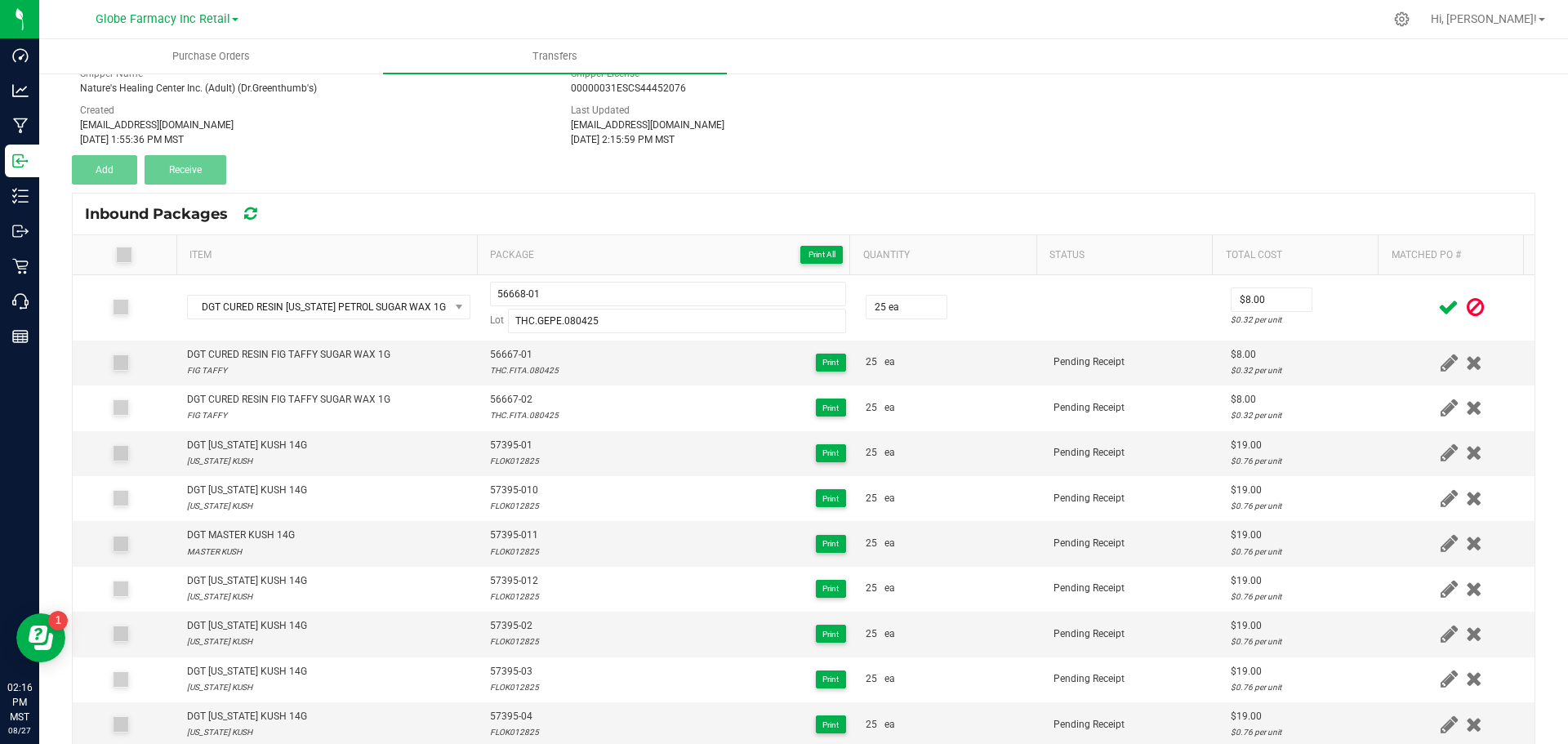
click at [1434, 296] on span at bounding box center [1448, 308] width 28 height 32
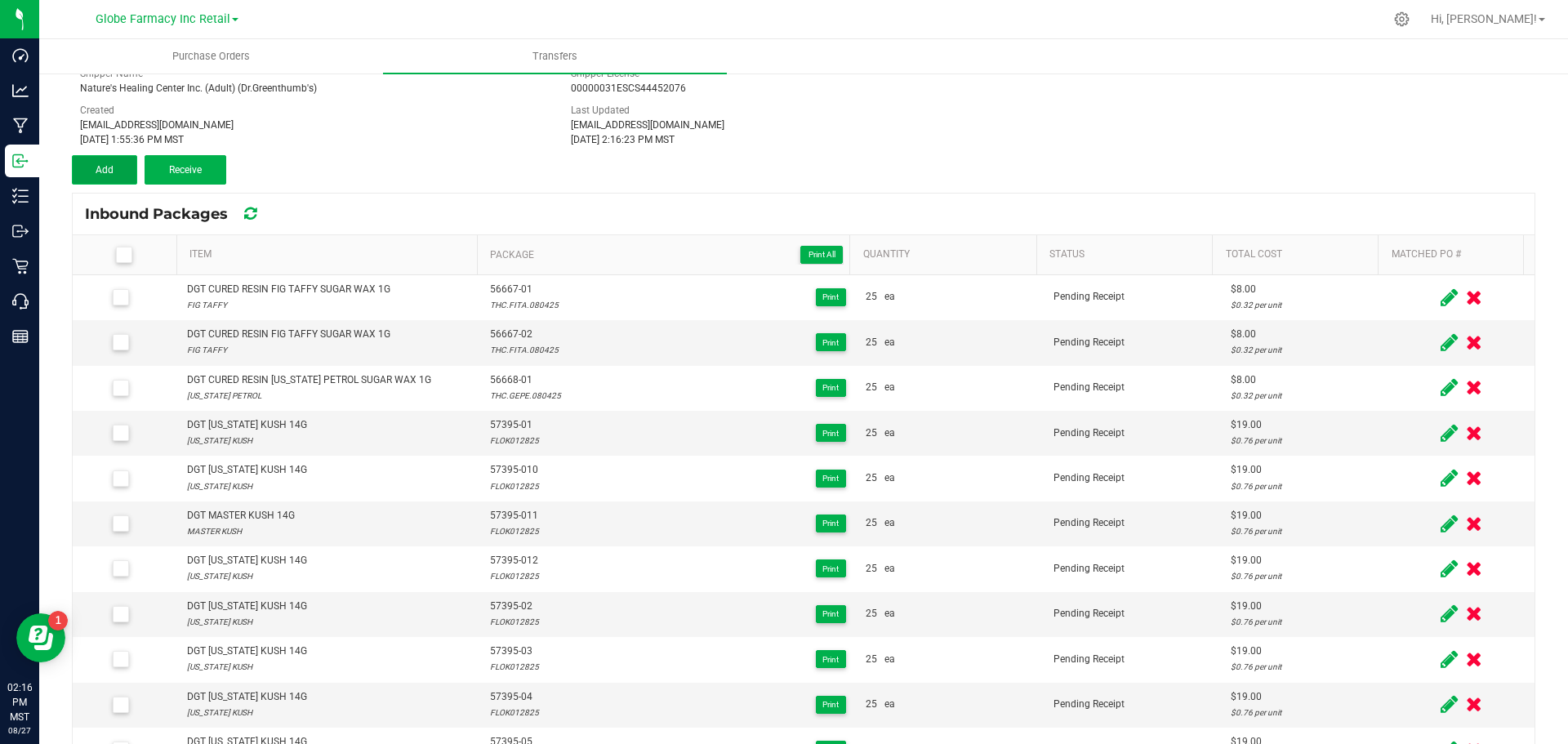
click at [108, 176] on button "Add" at bounding box center [104, 170] width 65 height 29
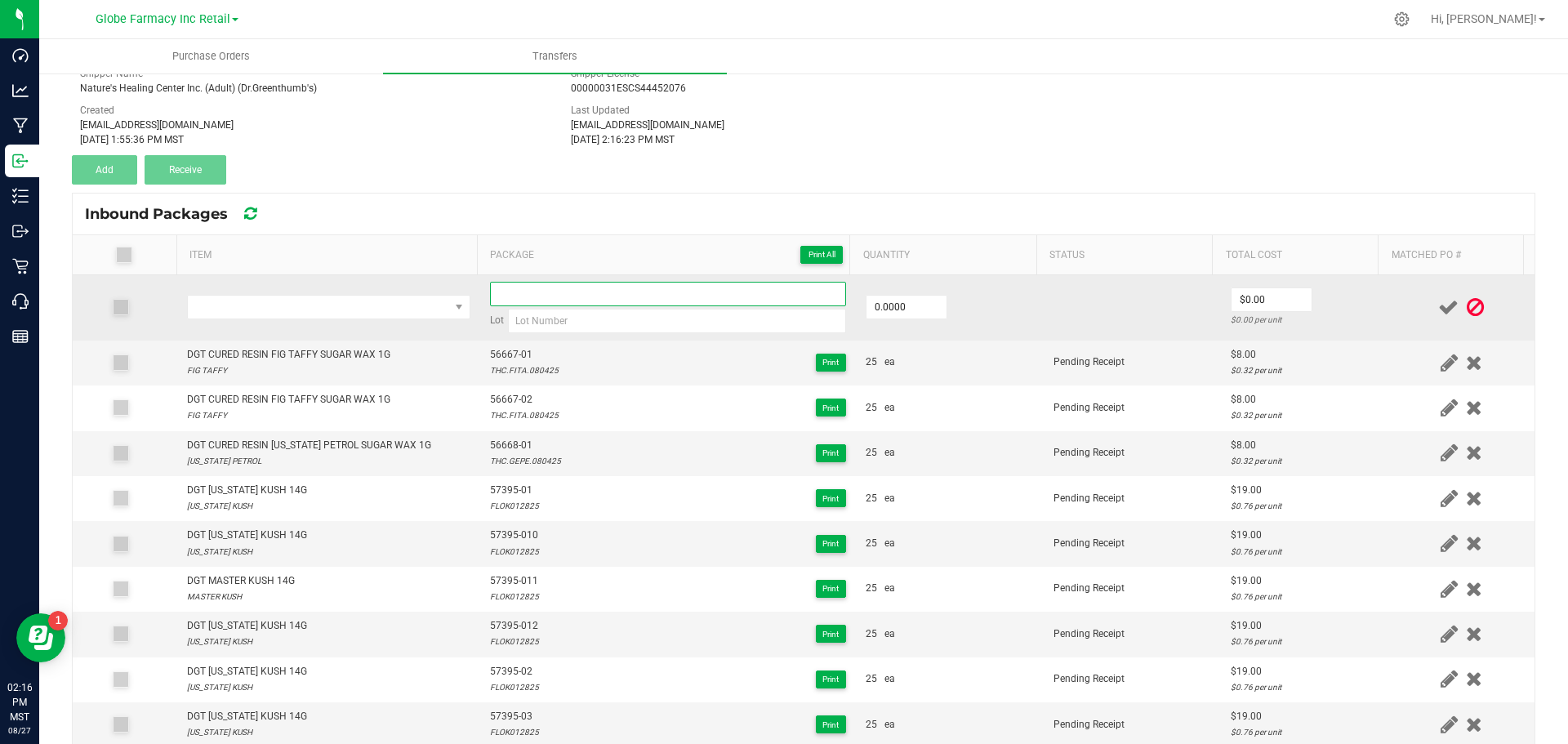
click at [592, 288] on input at bounding box center [668, 293] width 356 height 24
paste input "56668-01"
click at [577, 330] on input at bounding box center [677, 320] width 339 height 24
paste input "THC.GEPE.080425"
click at [274, 304] on span "NO DATA FOUND" at bounding box center [318, 307] width 262 height 23
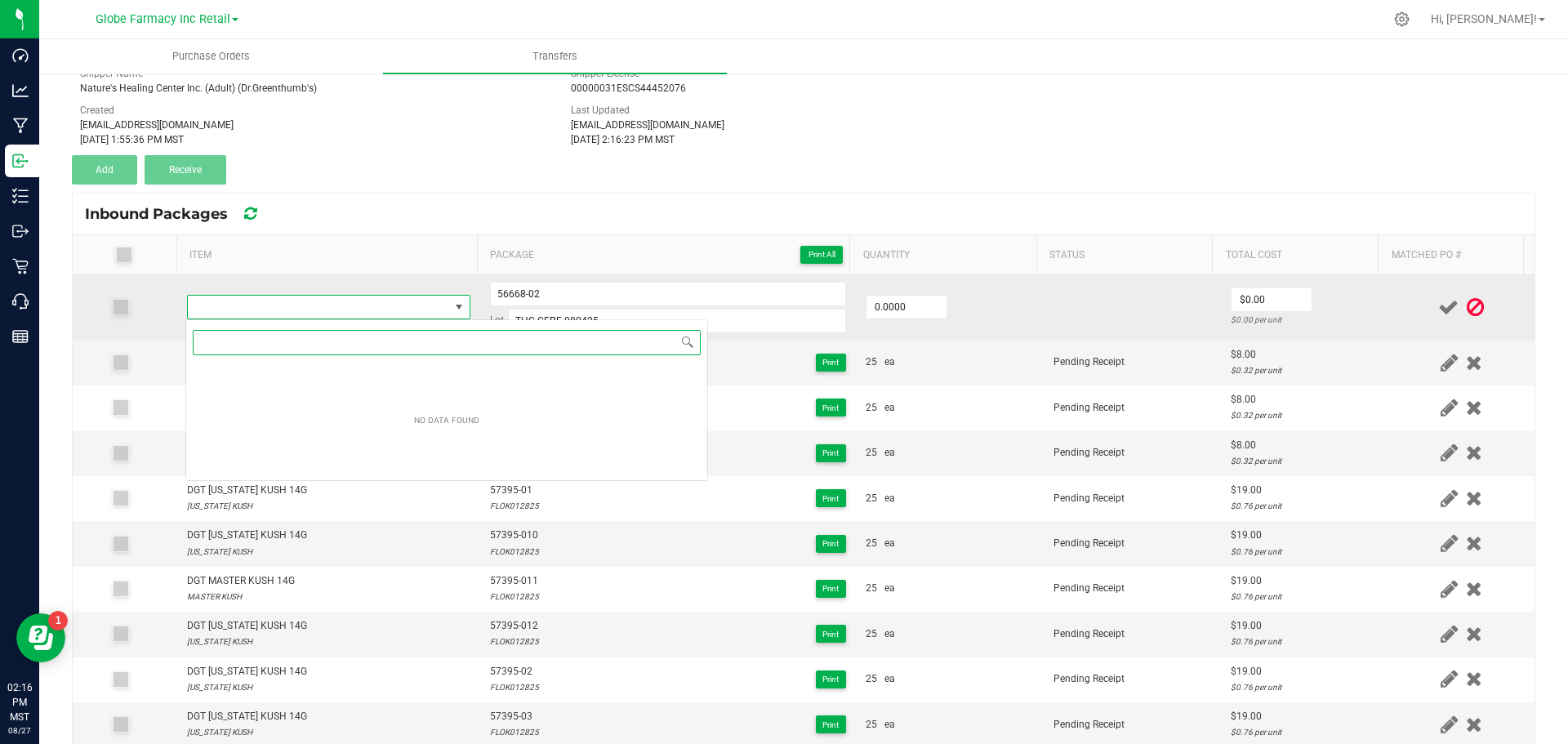
paste input "DGT CURED RESIN [US_STATE] PETROL SUGAR WAX 1G"
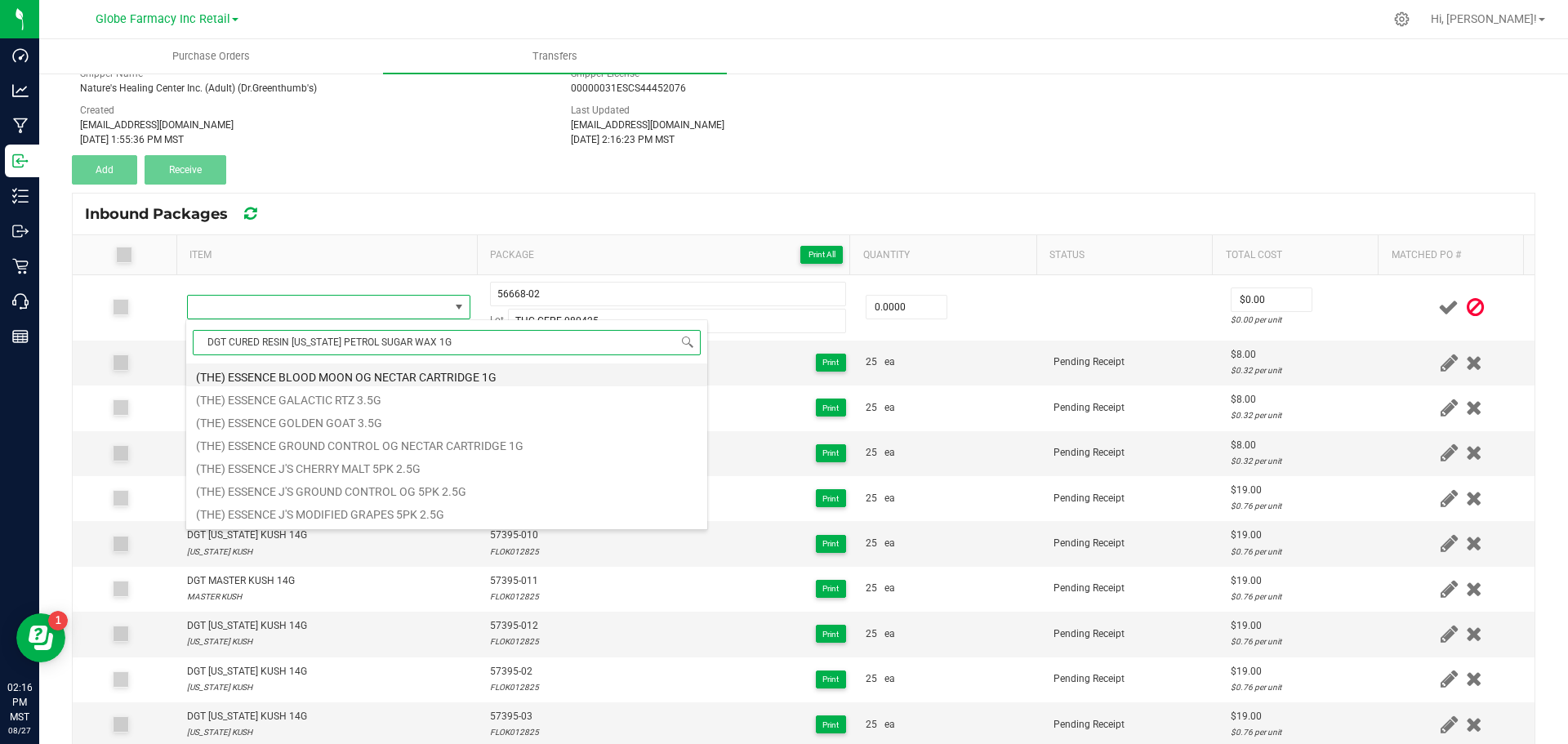
click at [203, 380] on li "(THE) ESSENCE BLOOD MOON OG NECTAR CARTRIDGE 1G" at bounding box center [446, 375] width 521 height 23
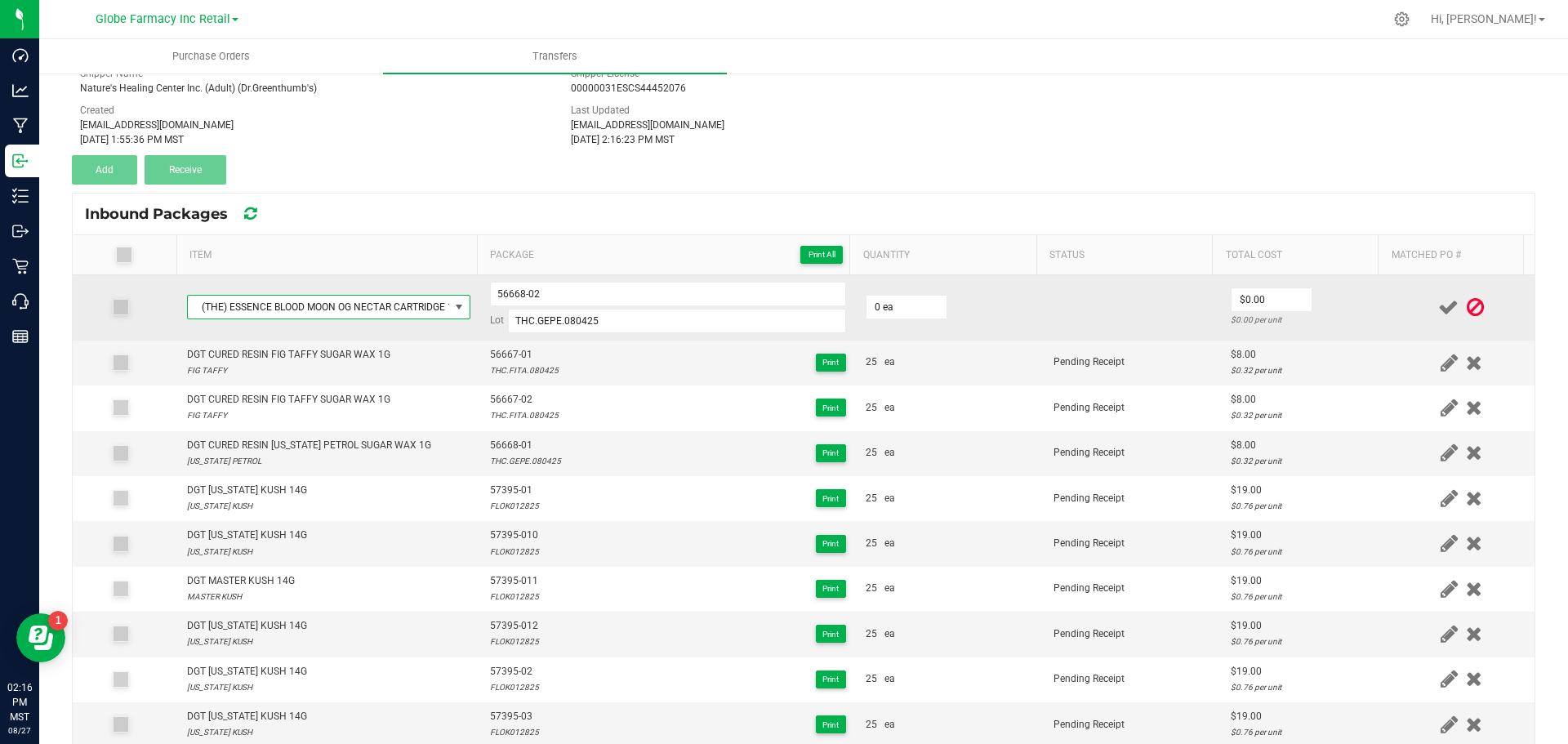
click at [257, 315] on span "(THE) ESSENCE BLOOD MOON OG NECTAR CARTRIDGE 1G" at bounding box center [318, 307] width 262 height 23
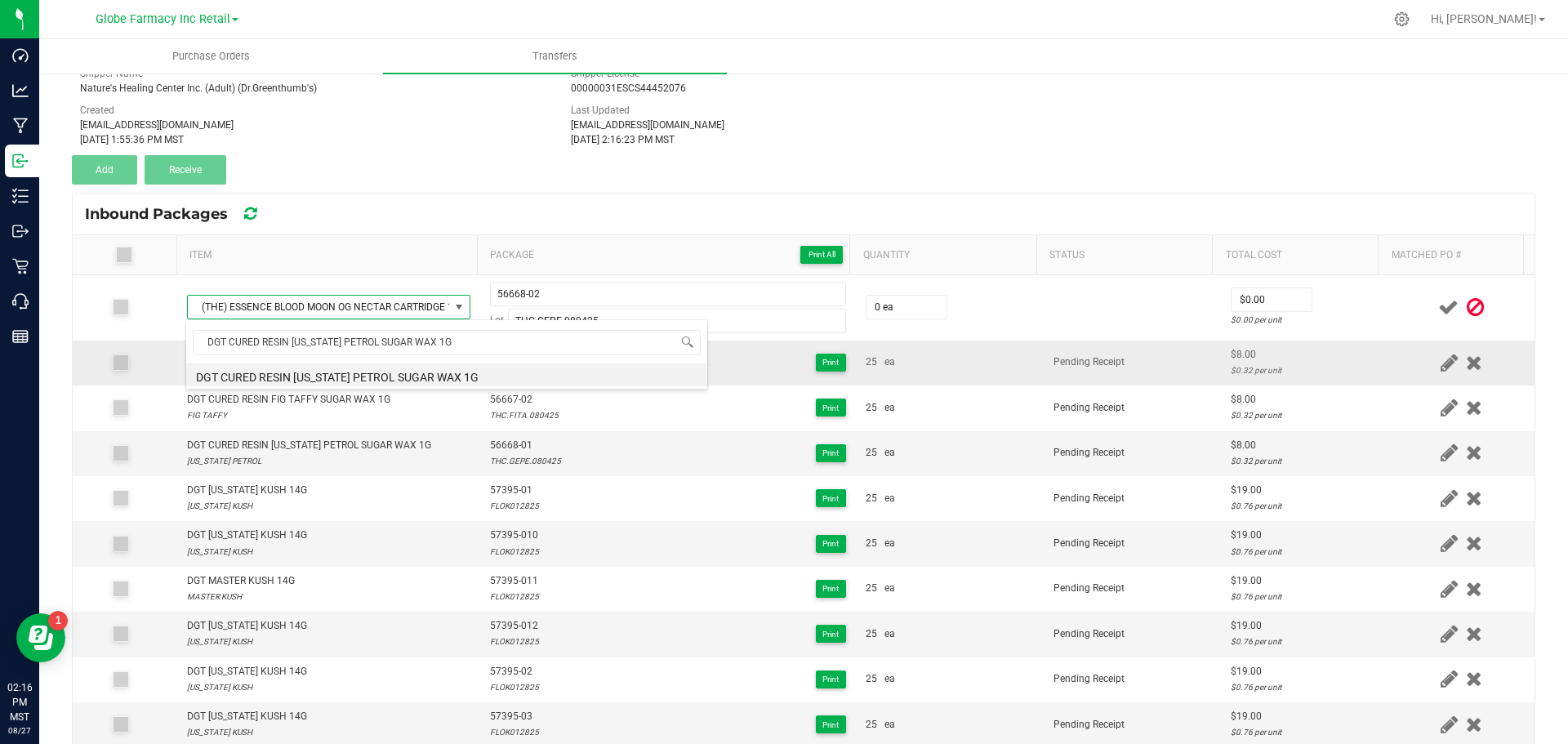
click at [223, 374] on li "DGT CURED RESIN [US_STATE] PETROL SUGAR WAX 1G" at bounding box center [446, 375] width 521 height 23
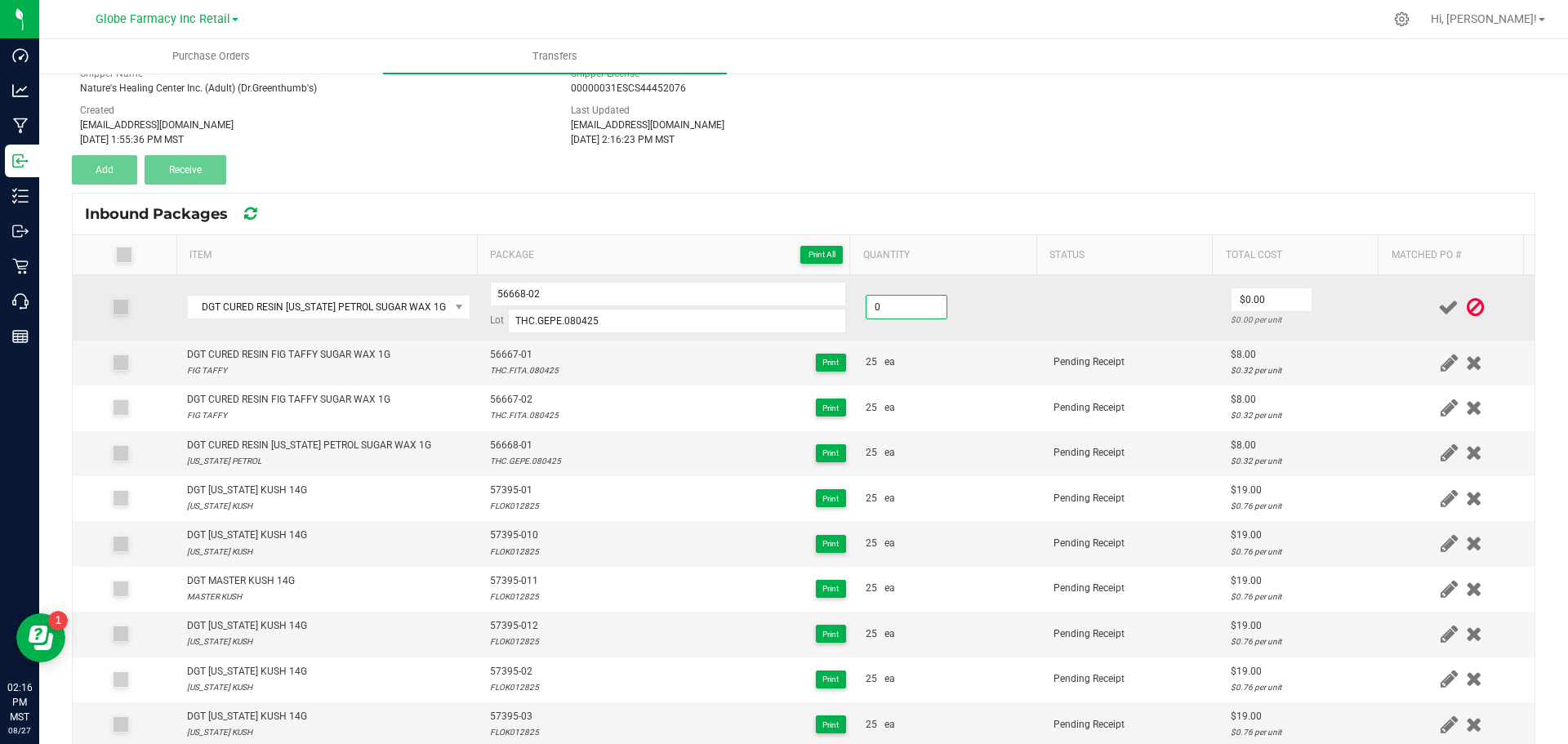
click at [920, 305] on input "0" at bounding box center [907, 307] width 80 height 23
click at [948, 334] on td "25 ea" at bounding box center [949, 308] width 188 height 65
click at [1266, 304] on input "0" at bounding box center [1272, 299] width 80 height 23
drag, startPoint x: 1167, startPoint y: 315, endPoint x: 1189, endPoint y: 310, distance: 22.6
click at [1168, 315] on td at bounding box center [1133, 308] width 177 height 65
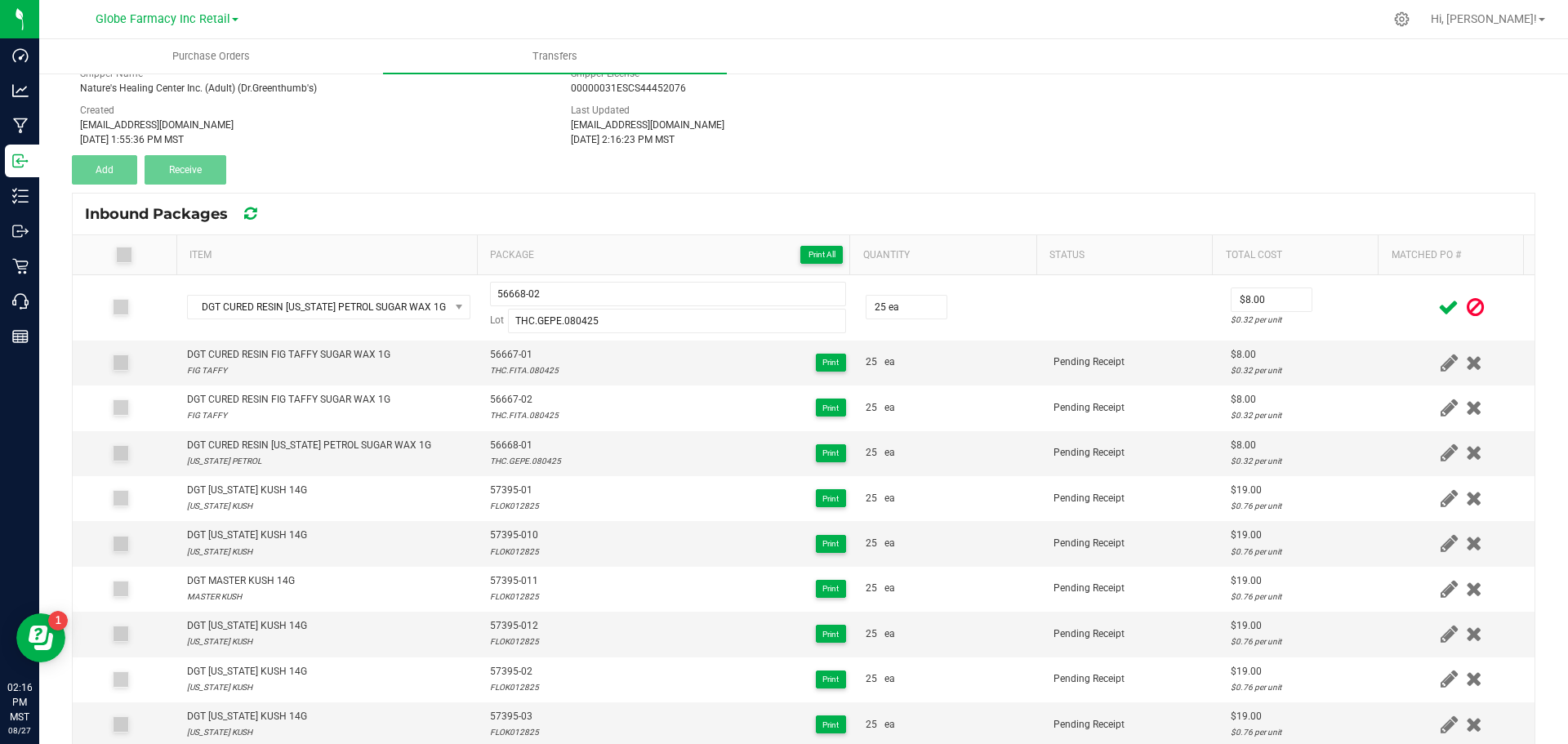
click at [1438, 300] on icon at bounding box center [1448, 308] width 20 height 20
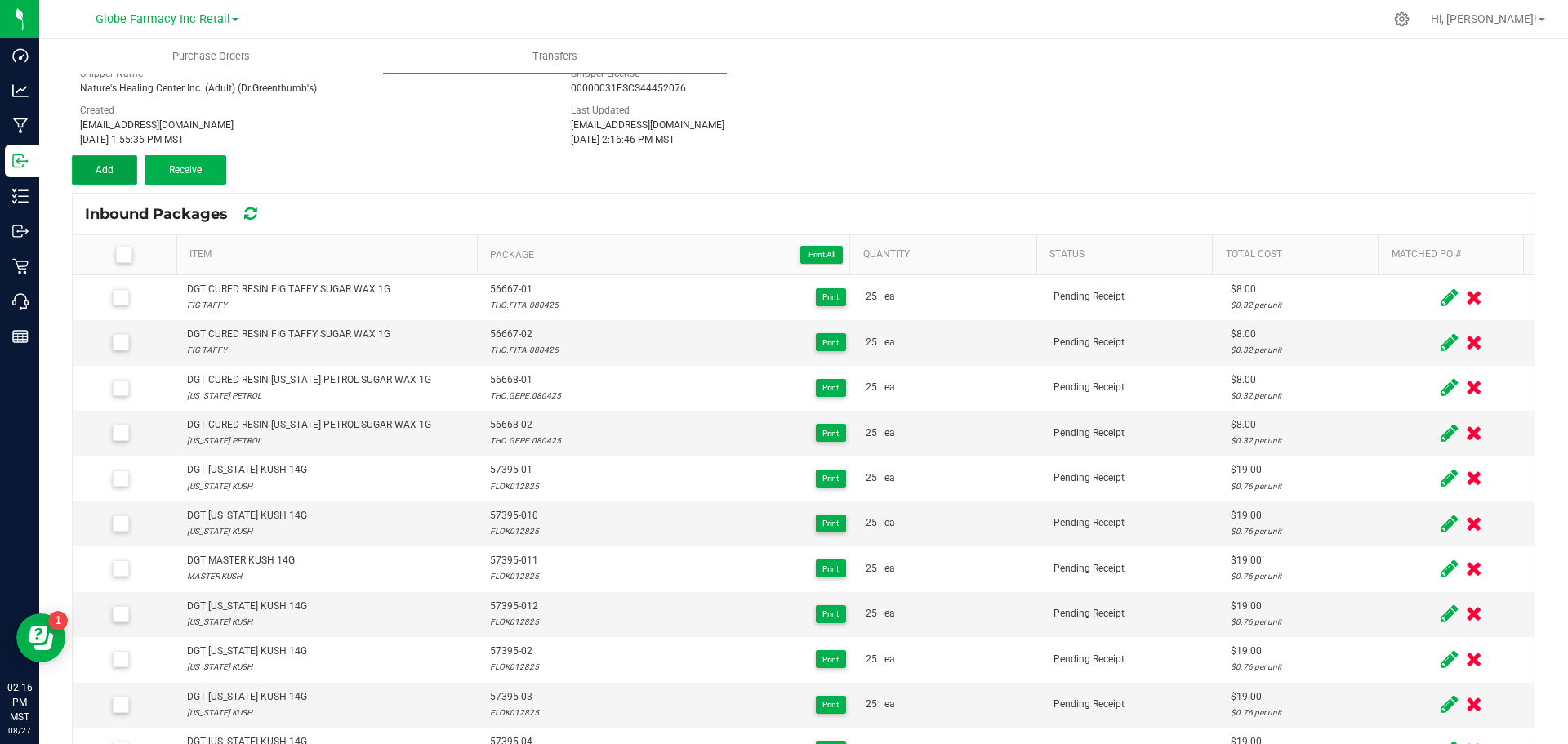
click at [109, 173] on span "Add" at bounding box center [104, 170] width 18 height 12
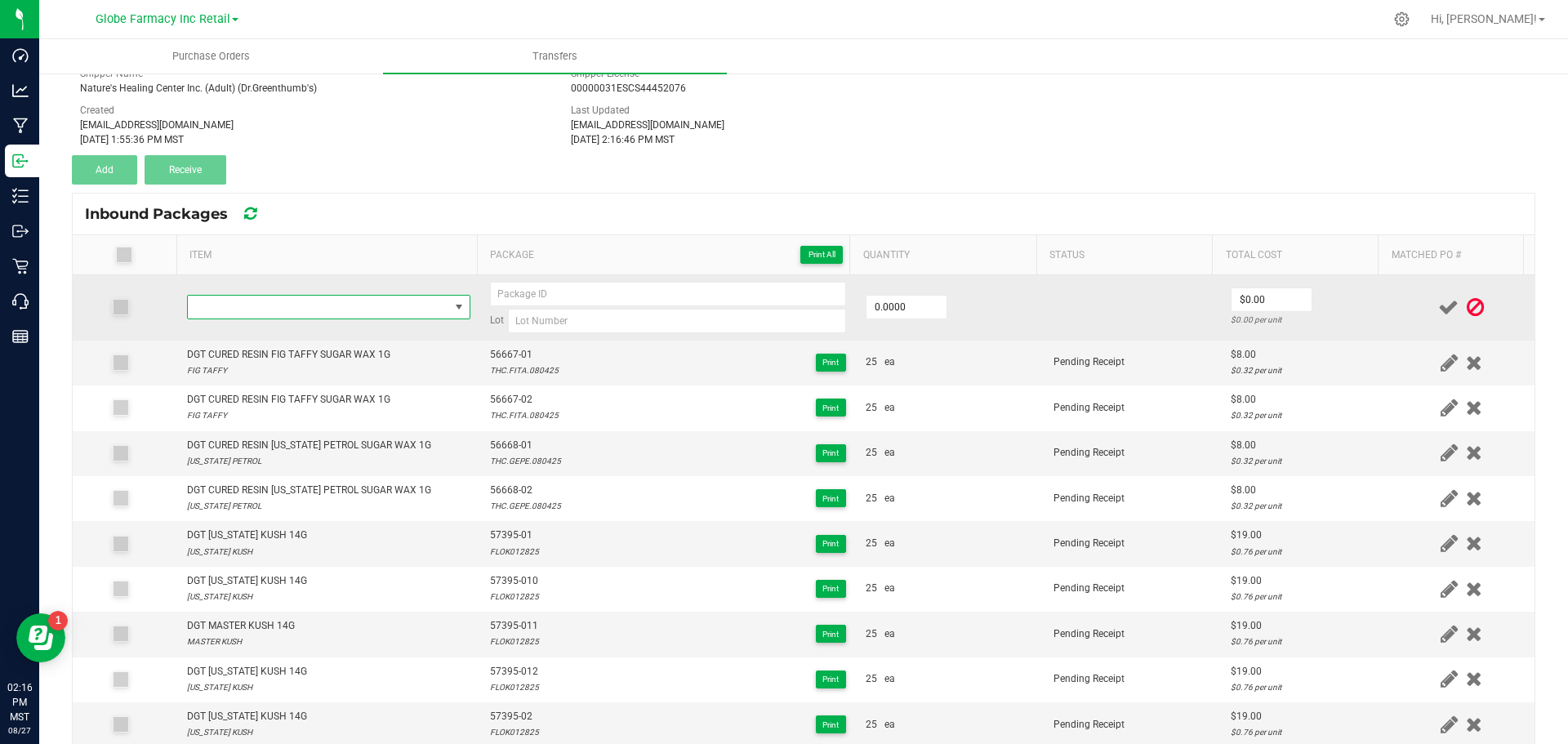
click at [361, 304] on span "NO DATA FOUND" at bounding box center [318, 307] width 262 height 23
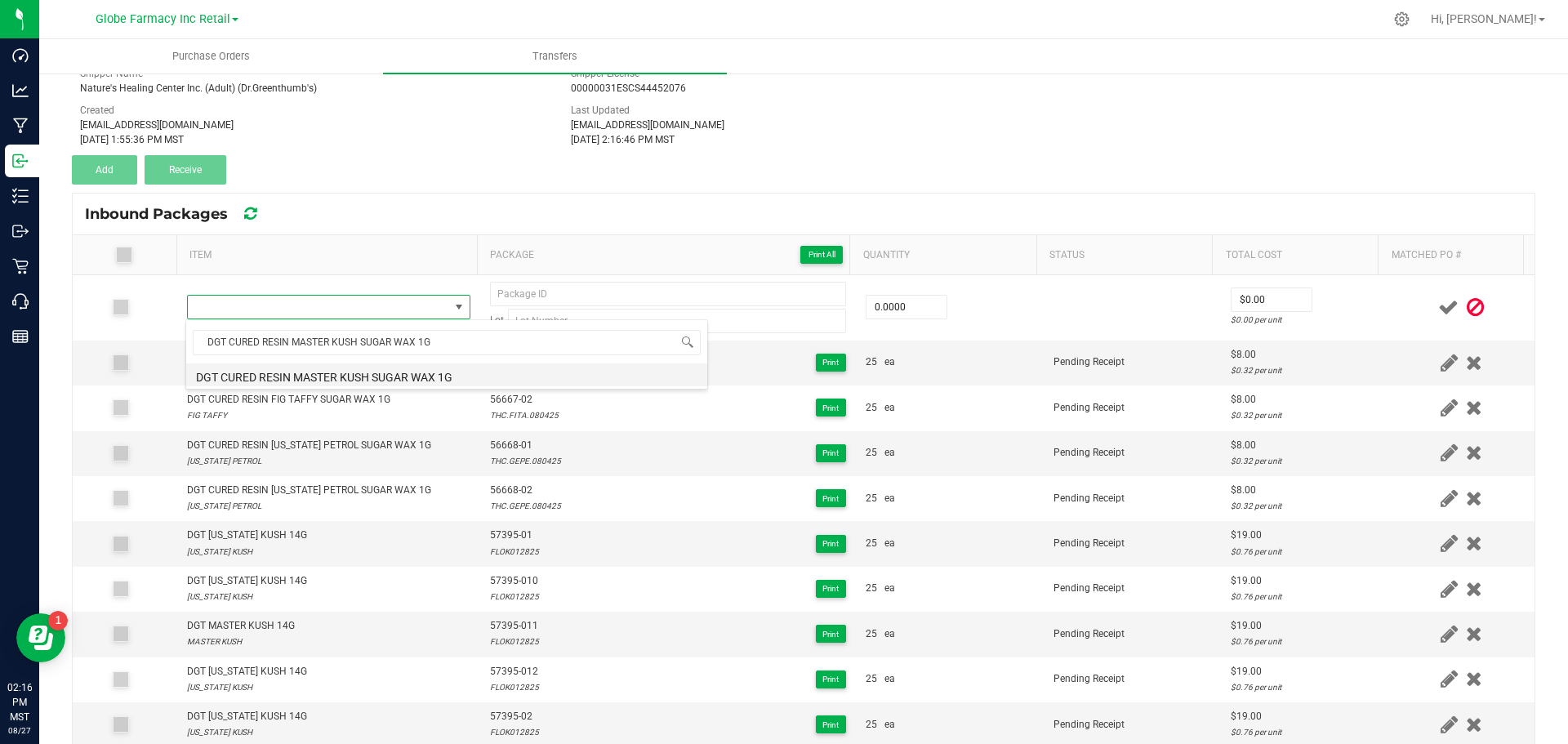
click at [242, 369] on li "DGT CURED RESIN MASTER KUSH SUGAR WAX 1G" at bounding box center [446, 375] width 521 height 23
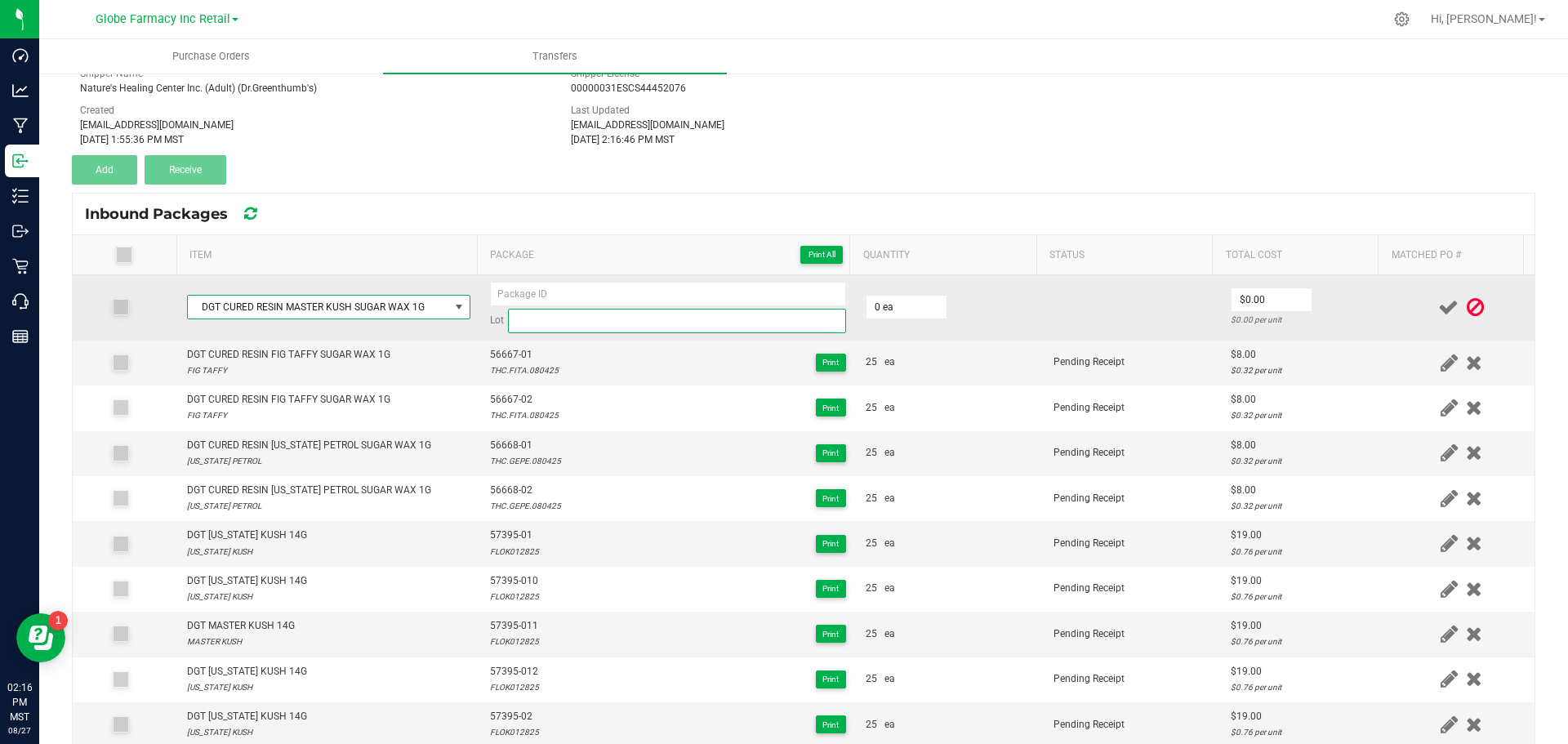
click at [543, 329] on input at bounding box center [677, 320] width 339 height 24
paste input "THC.MASK.080425"
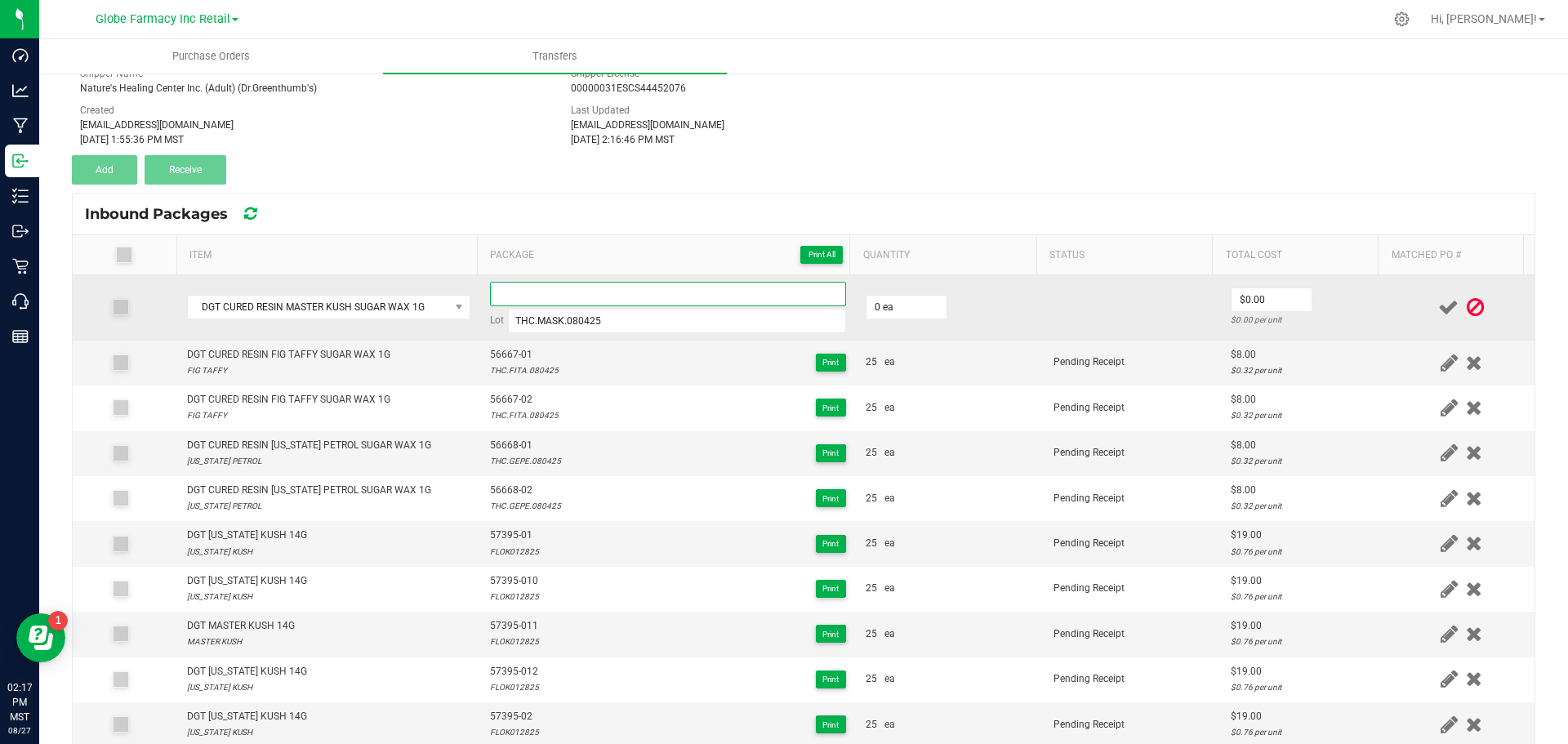
click at [557, 287] on input at bounding box center [668, 293] width 356 height 24
paste input "56669"
drag, startPoint x: 689, startPoint y: 296, endPoint x: 161, endPoint y: 278, distance: 528.3
click at [102, 283] on tr "DGT CURED RESIN MASTER KUSH SUGAR WAX 1G 56669-01 Lot THC.MASK.080425 0 ea $0.0…" at bounding box center [803, 308] width 1462 height 65
click at [876, 308] on input "0" at bounding box center [907, 307] width 80 height 23
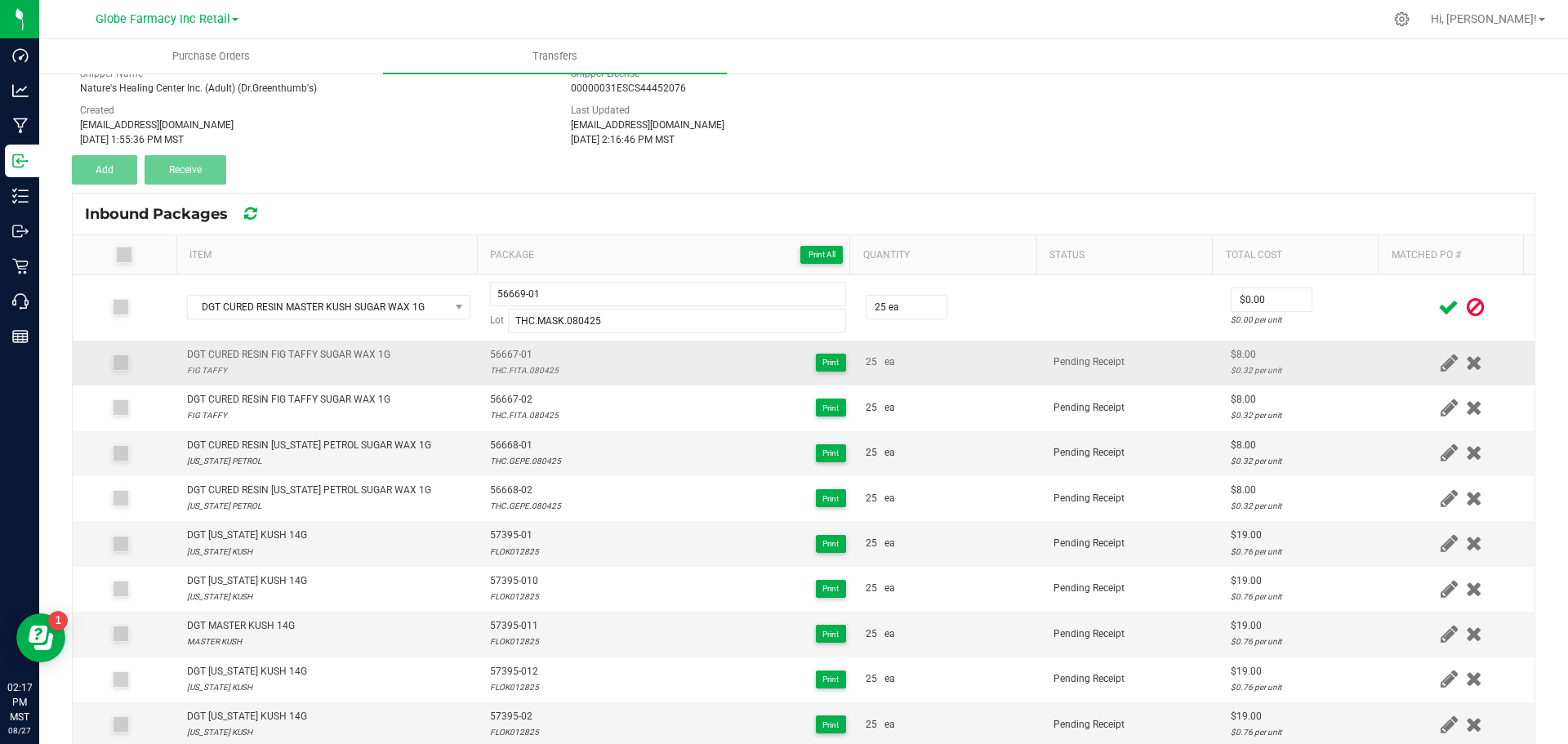
drag, startPoint x: 1003, startPoint y: 369, endPoint x: 1013, endPoint y: 361, distance: 12.8
click at [1002, 369] on div "25 ea" at bounding box center [949, 362] width 168 height 16
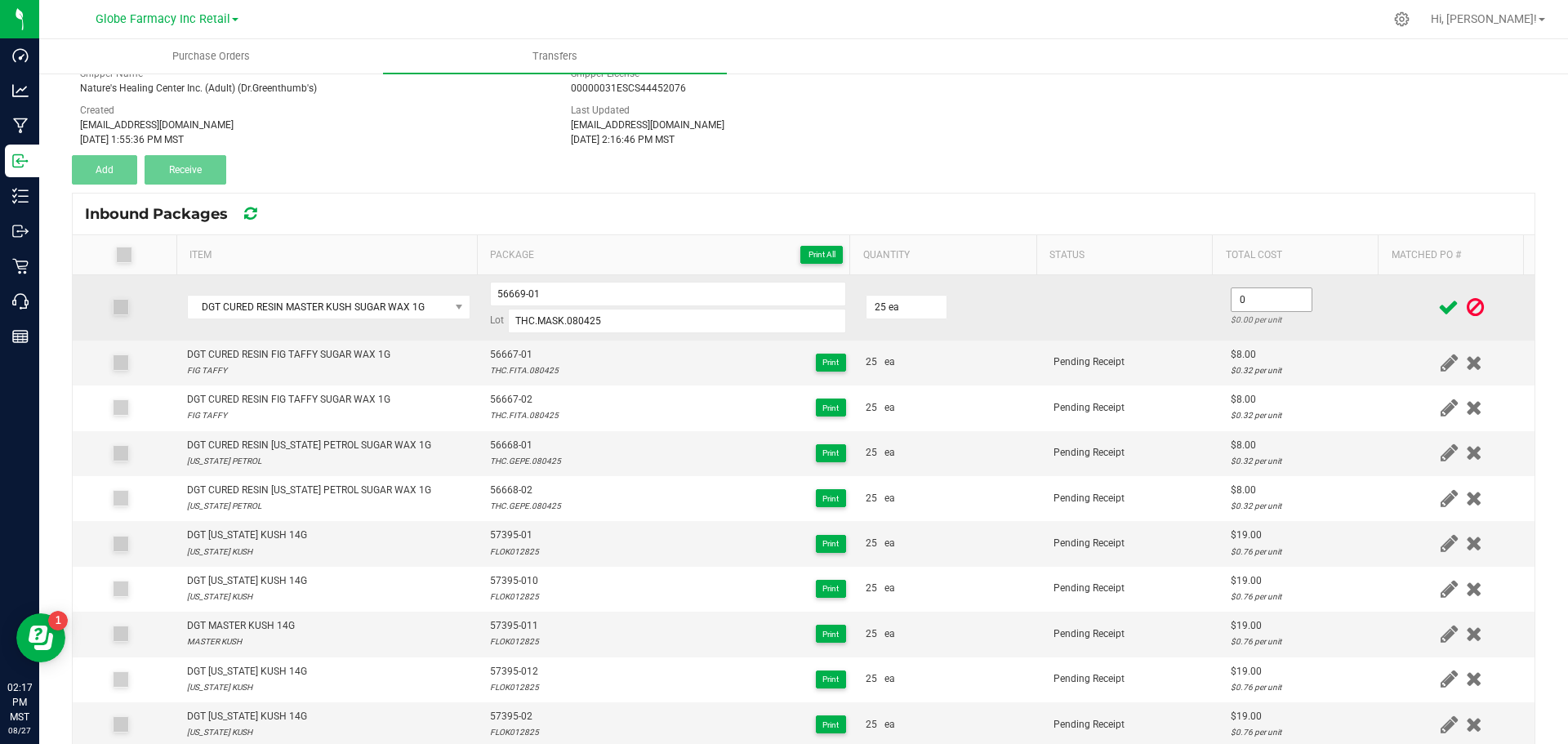
click at [1240, 300] on input "0" at bounding box center [1272, 299] width 80 height 23
click at [1117, 327] on td at bounding box center [1133, 308] width 177 height 65
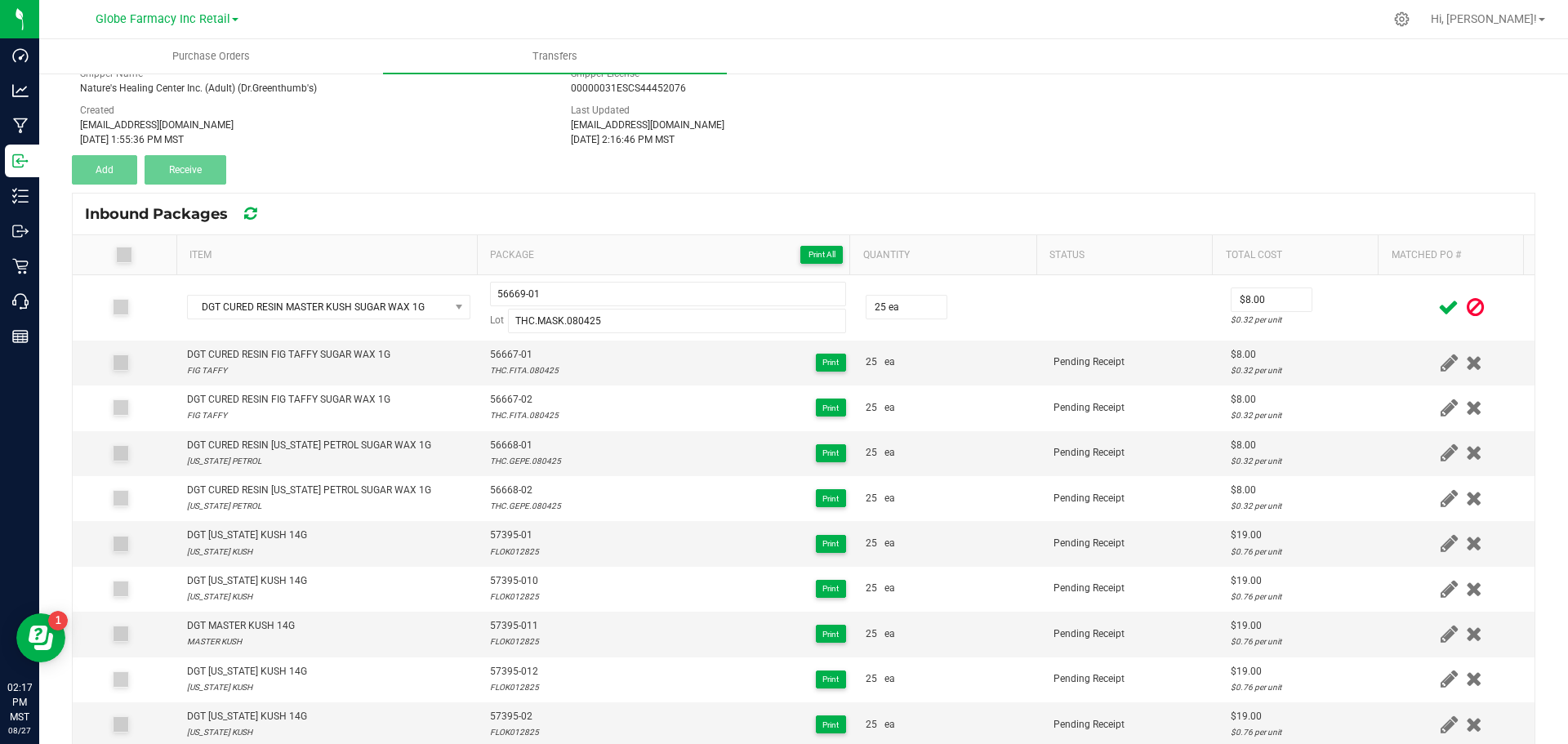
click at [1438, 307] on icon at bounding box center [1448, 308] width 20 height 20
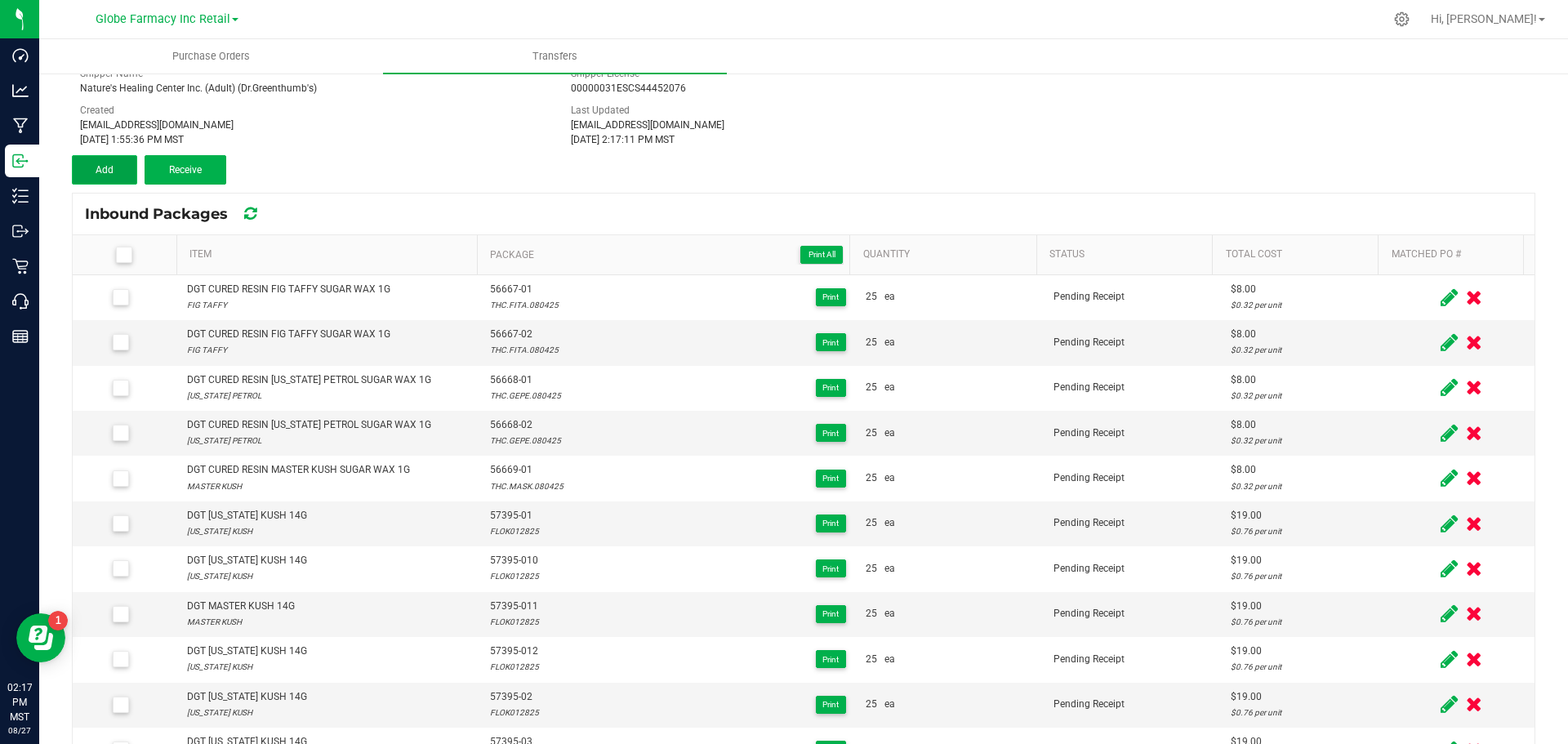
click at [101, 168] on span "Add" at bounding box center [104, 170] width 18 height 12
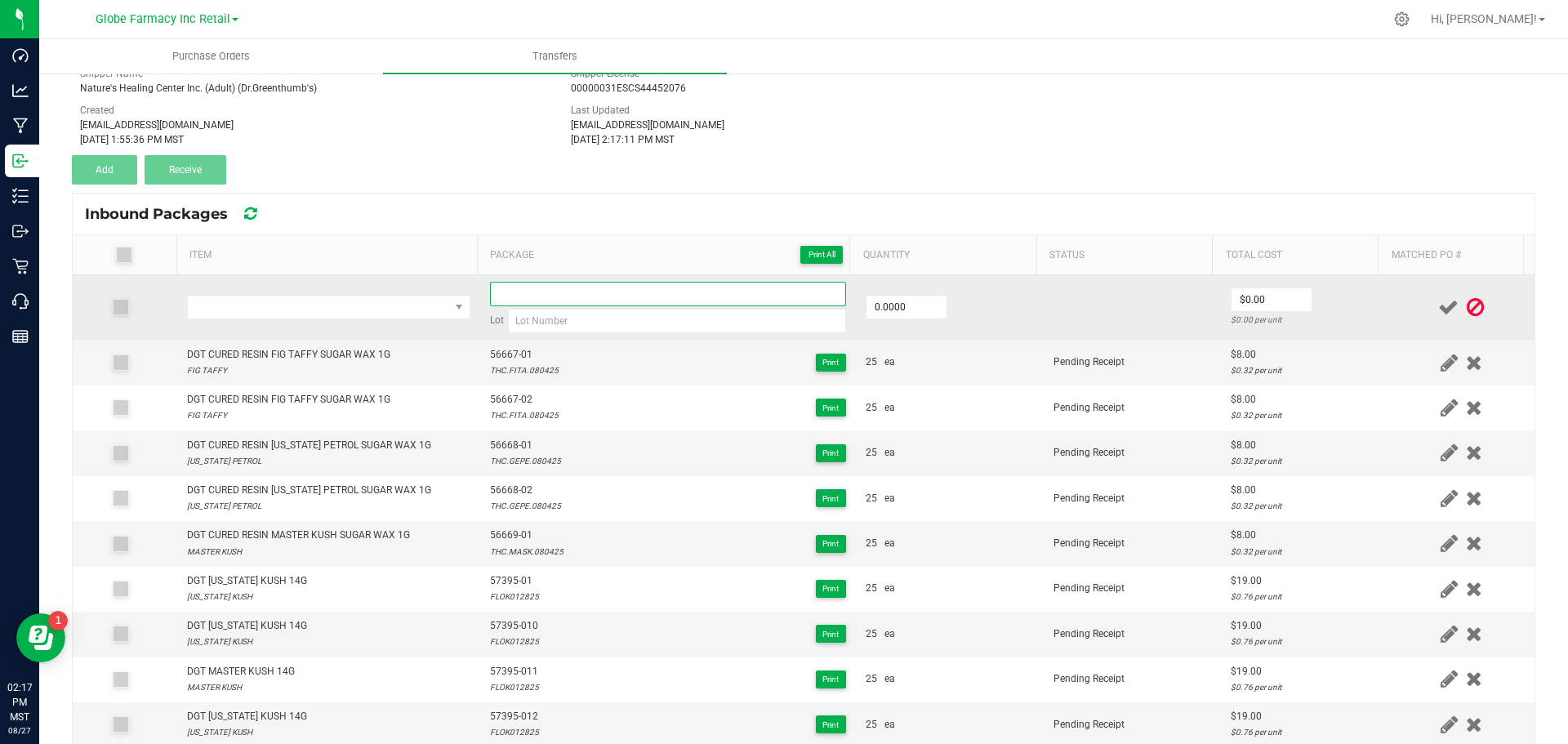
click at [563, 290] on input at bounding box center [668, 293] width 356 height 24
paste input "56669-01"
click at [387, 307] on span "NO DATA FOUND" at bounding box center [318, 307] width 262 height 23
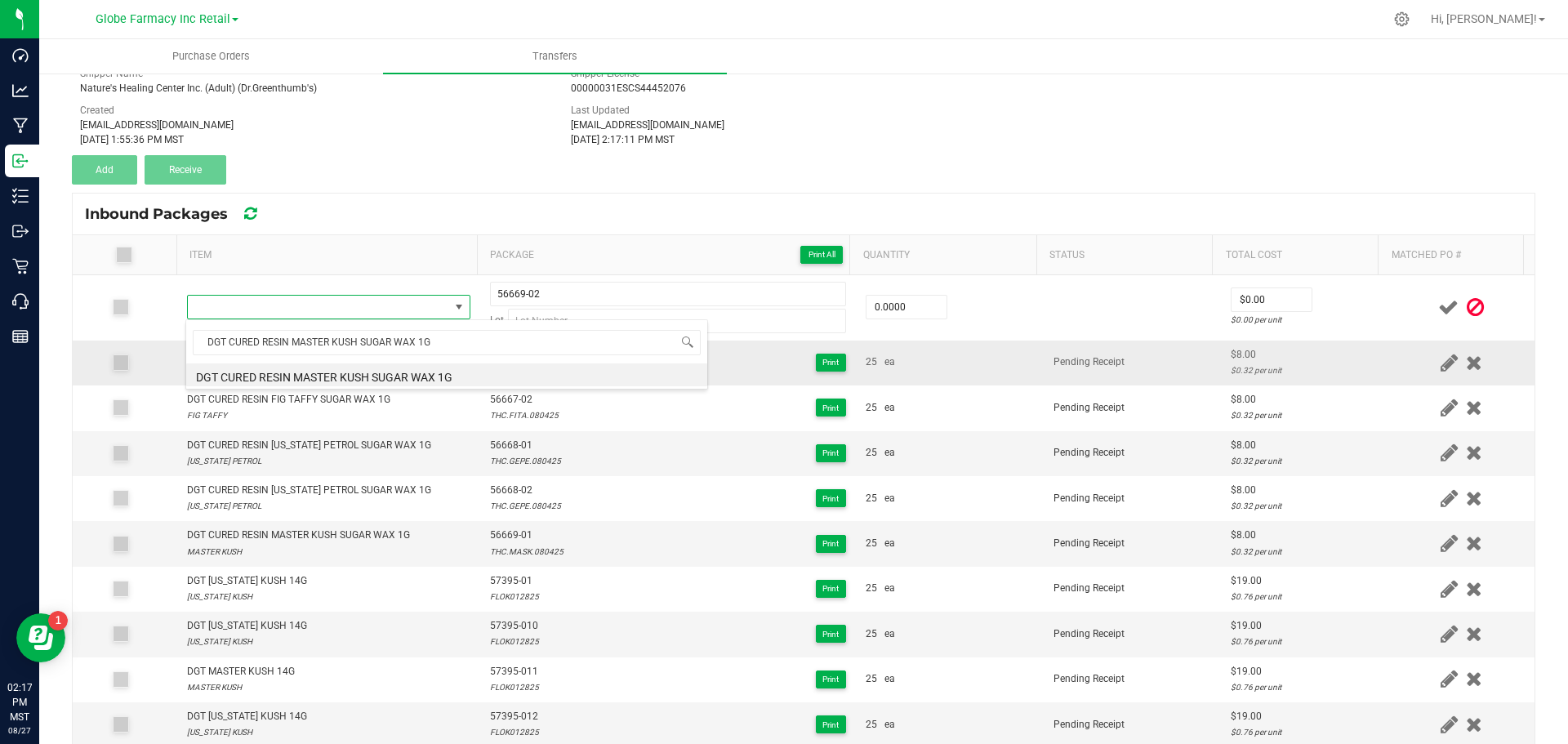
click at [251, 380] on li "DGT CURED RESIN MASTER KUSH SUGAR WAX 1G" at bounding box center [446, 375] width 521 height 23
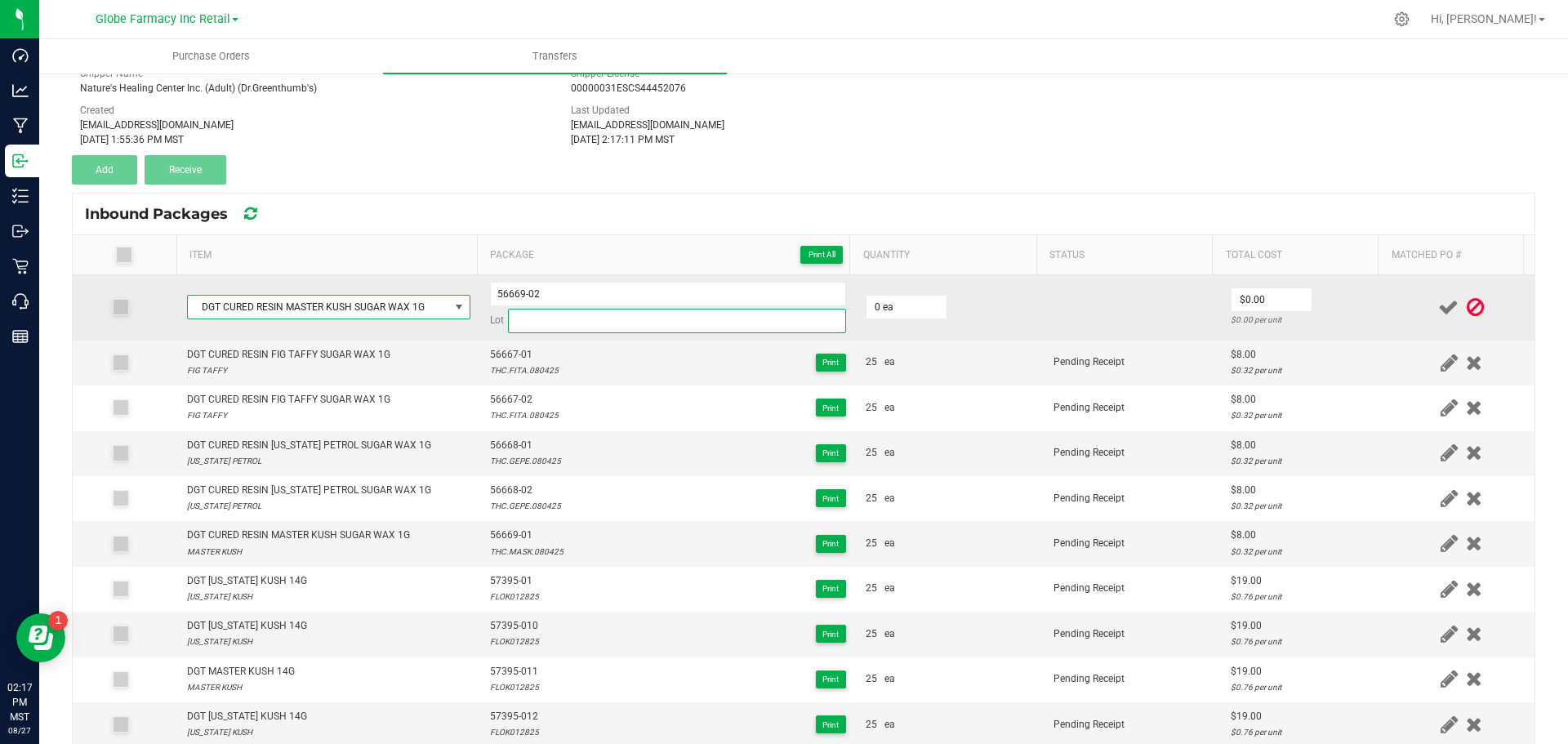
click at [672, 322] on input at bounding box center [677, 320] width 339 height 24
paste input "THC.MASK.080425"
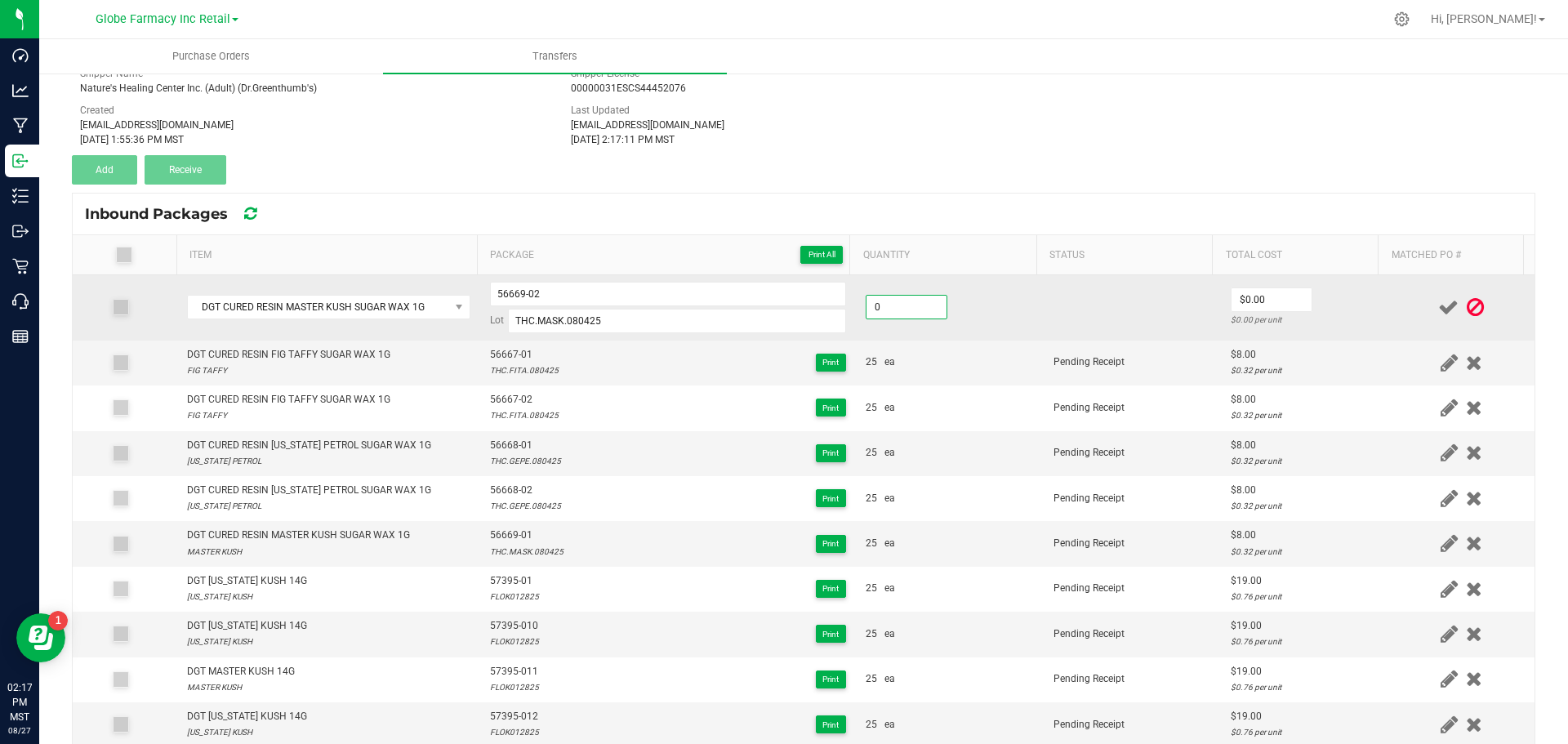
click at [877, 311] on input "0" at bounding box center [907, 307] width 80 height 23
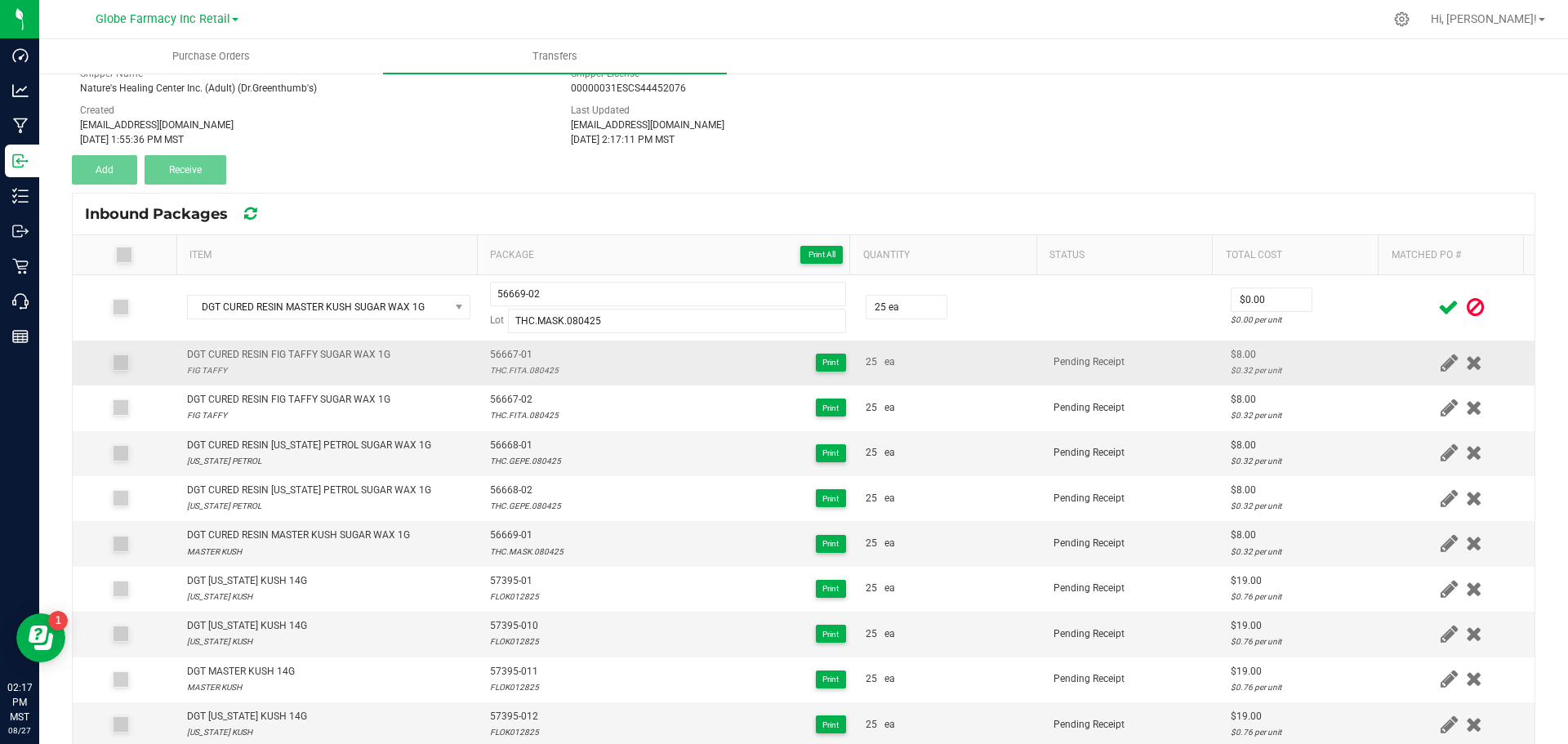
click at [911, 361] on div "25 ea" at bounding box center [949, 362] width 168 height 16
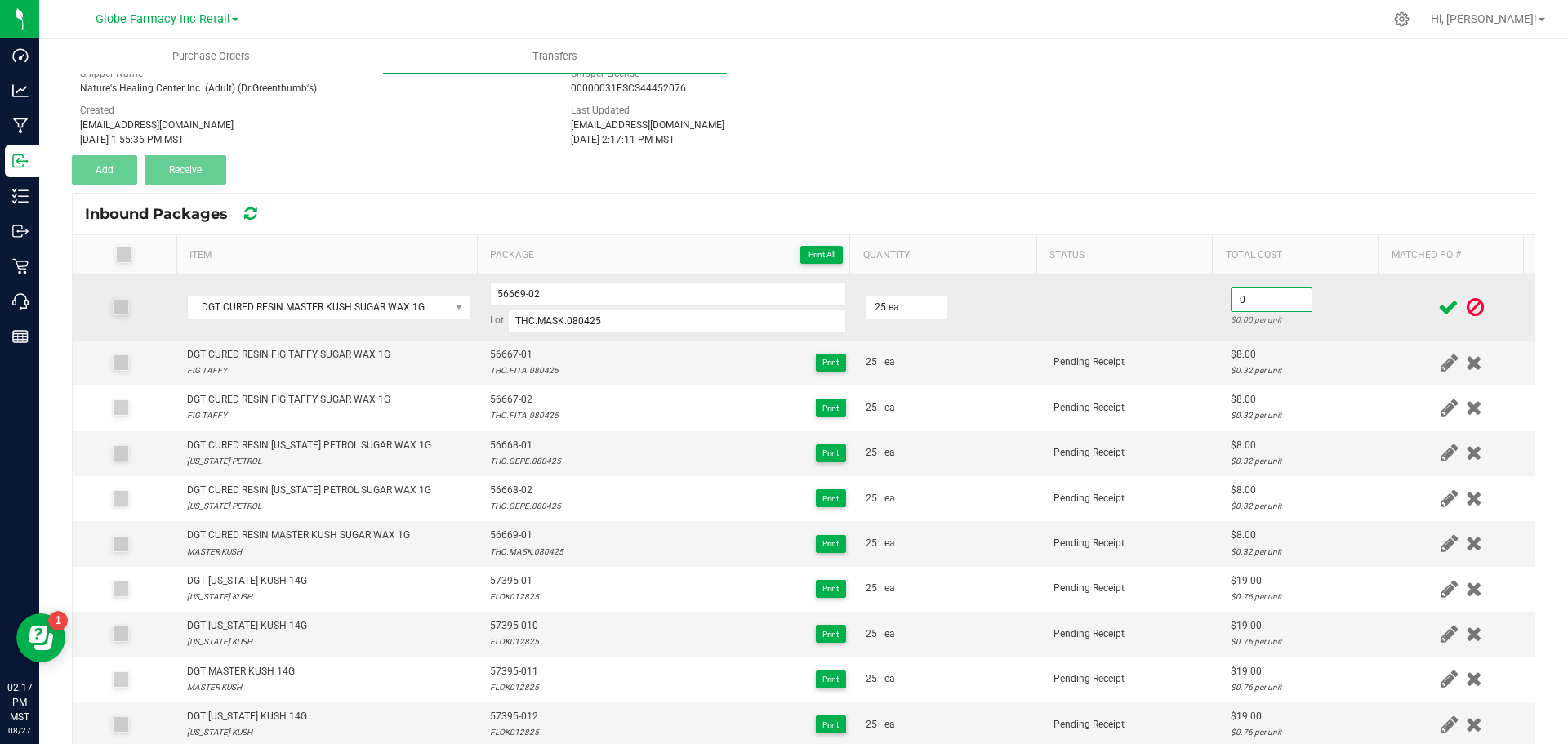
click at [1263, 296] on input "0" at bounding box center [1272, 299] width 80 height 23
click at [1199, 304] on td at bounding box center [1133, 308] width 177 height 65
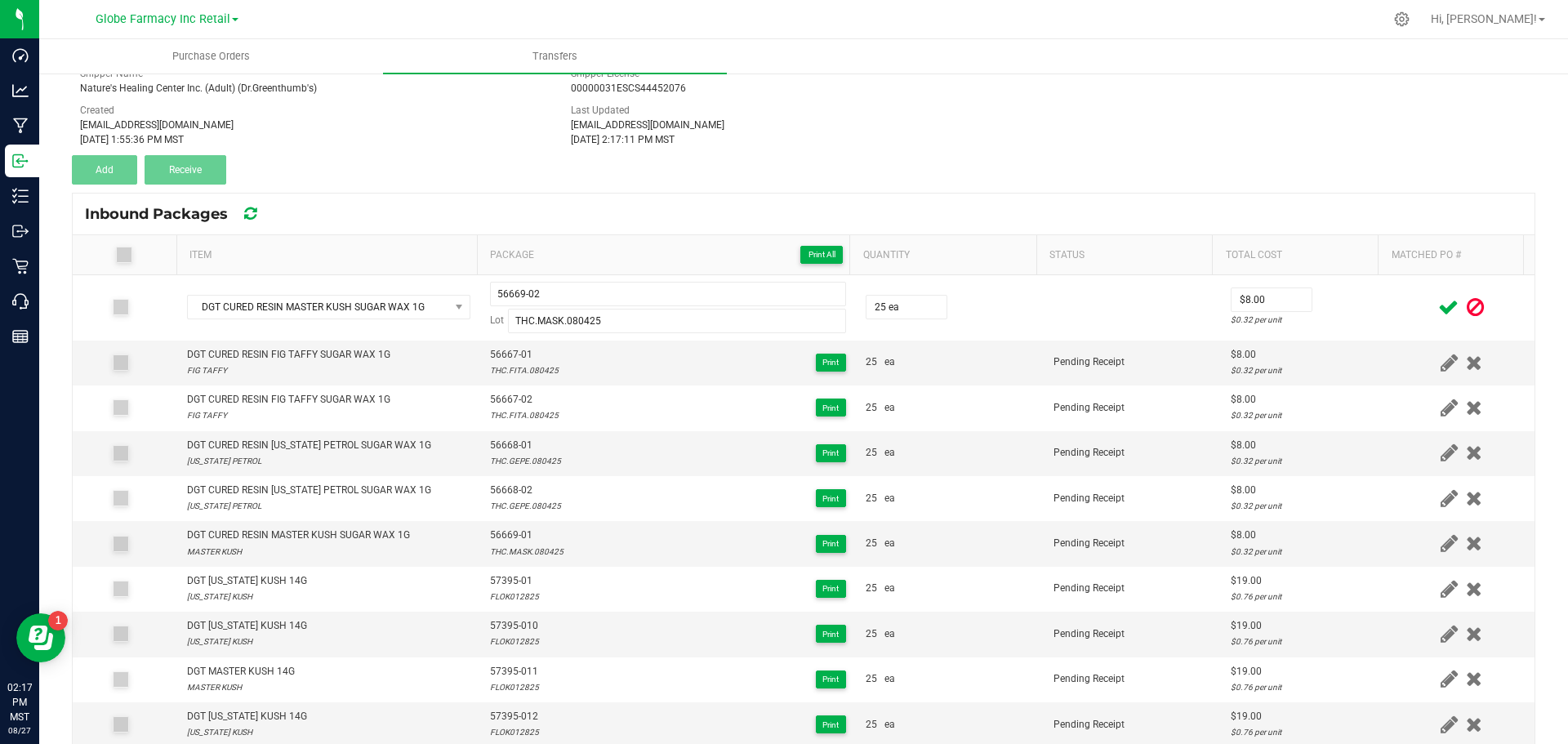
click at [1438, 308] on icon at bounding box center [1448, 308] width 20 height 20
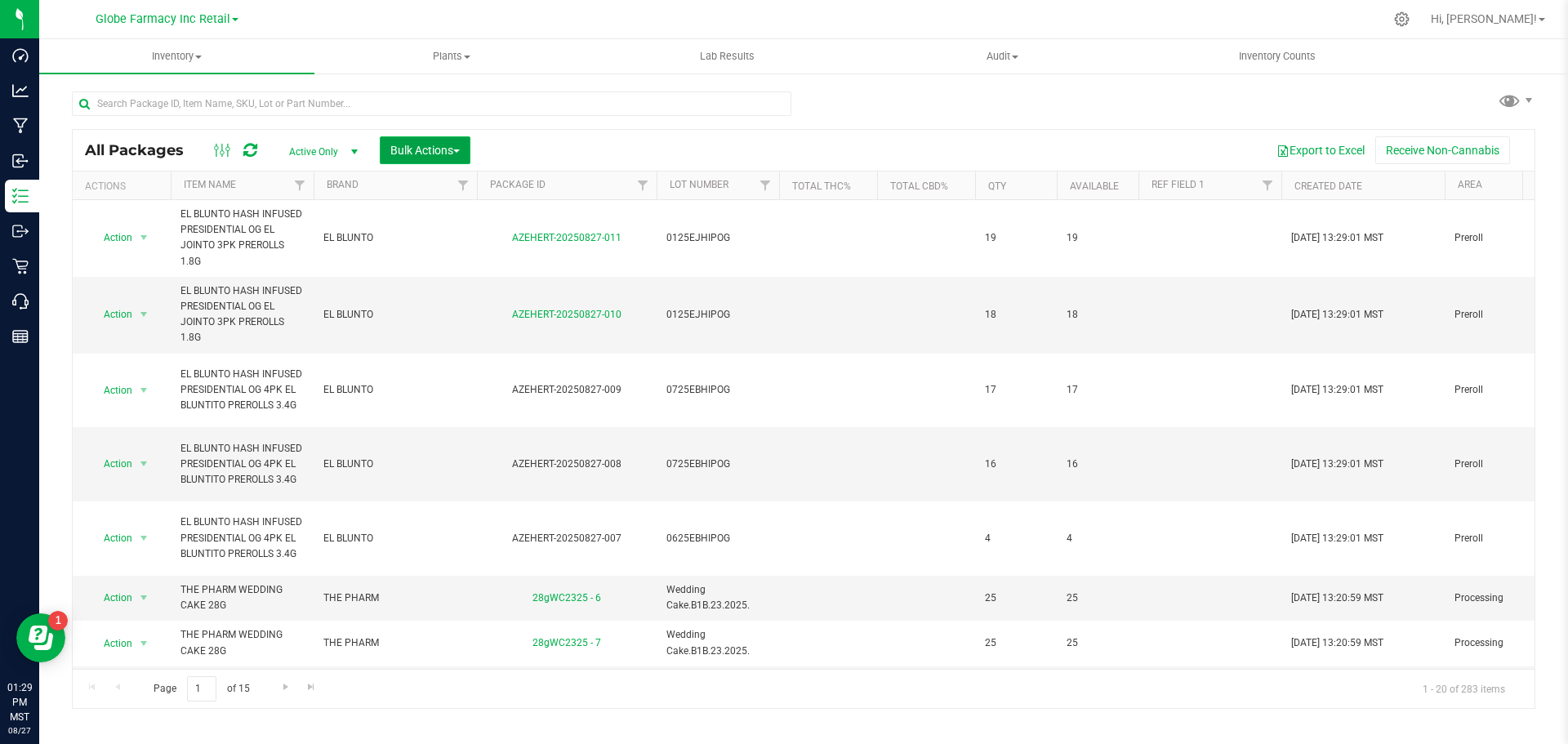
click at [410, 147] on span "Bulk Actions" at bounding box center [425, 150] width 69 height 13
click at [451, 331] on span "Print package labels" at bounding box center [438, 338] width 98 height 13
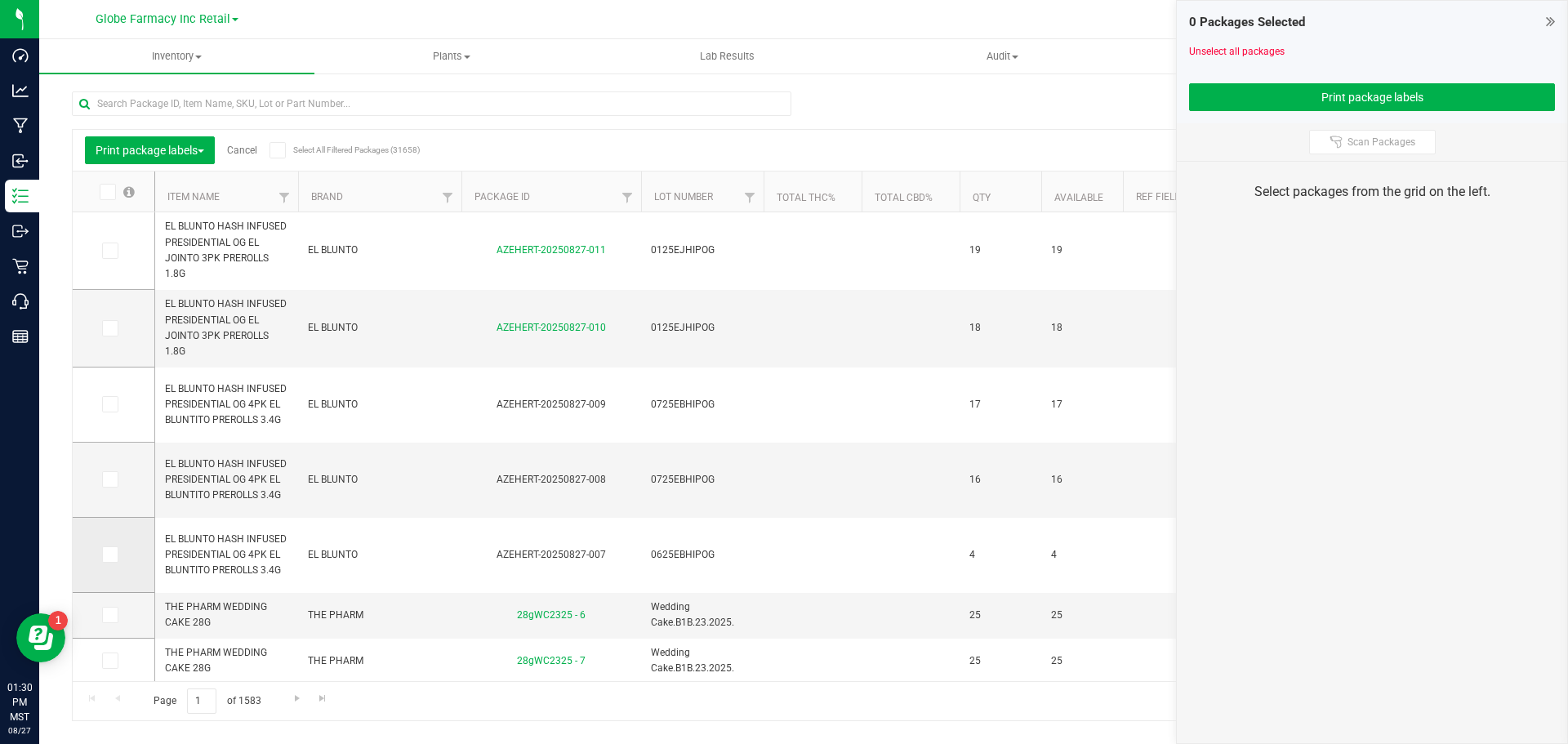
click at [108, 554] on icon at bounding box center [109, 554] width 11 height 0
click at [0, 0] on input "checkbox" at bounding box center [0, 0] width 0 height 0
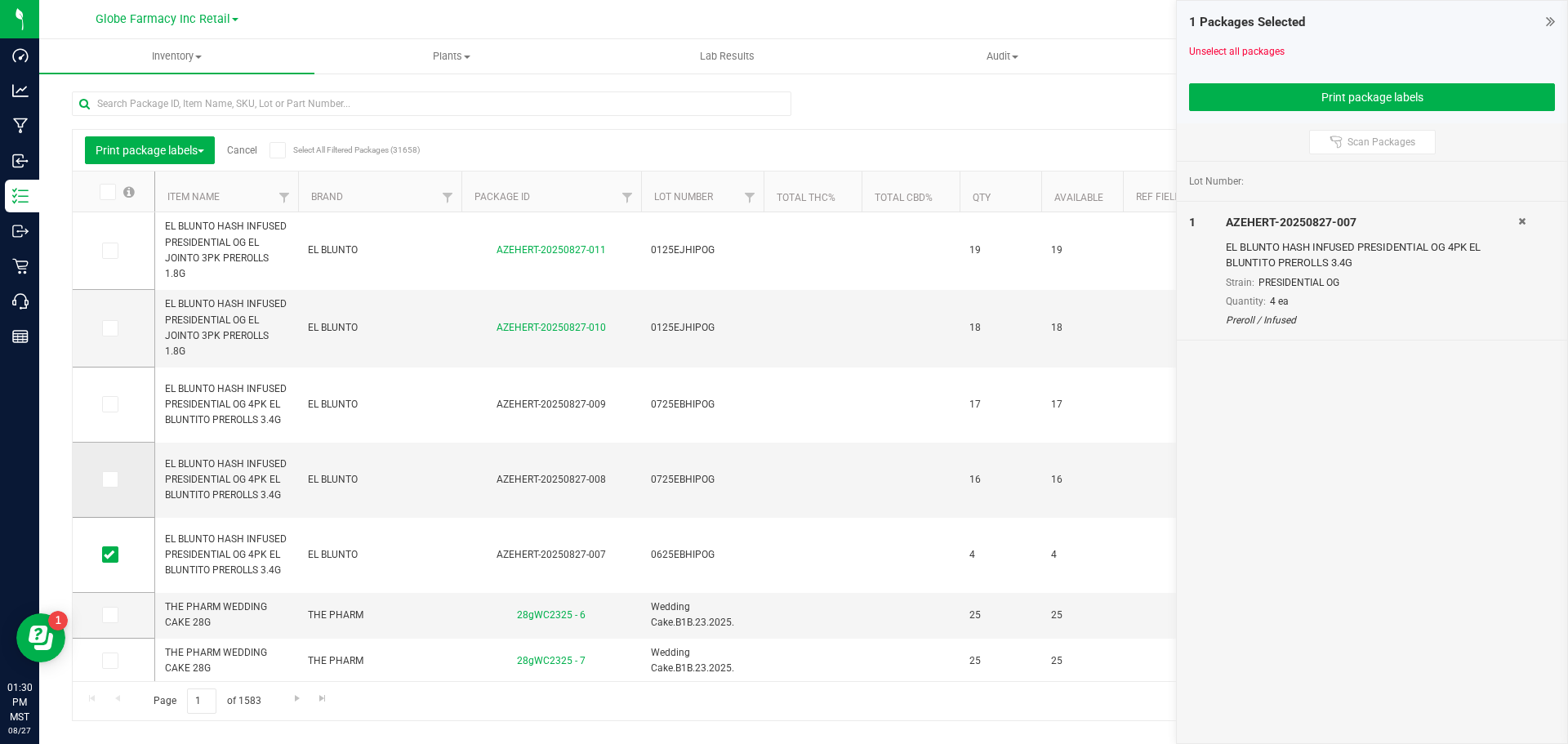
click at [110, 480] on icon at bounding box center [109, 480] width 11 height 0
click at [0, 0] on input "checkbox" at bounding box center [0, 0] width 0 height 0
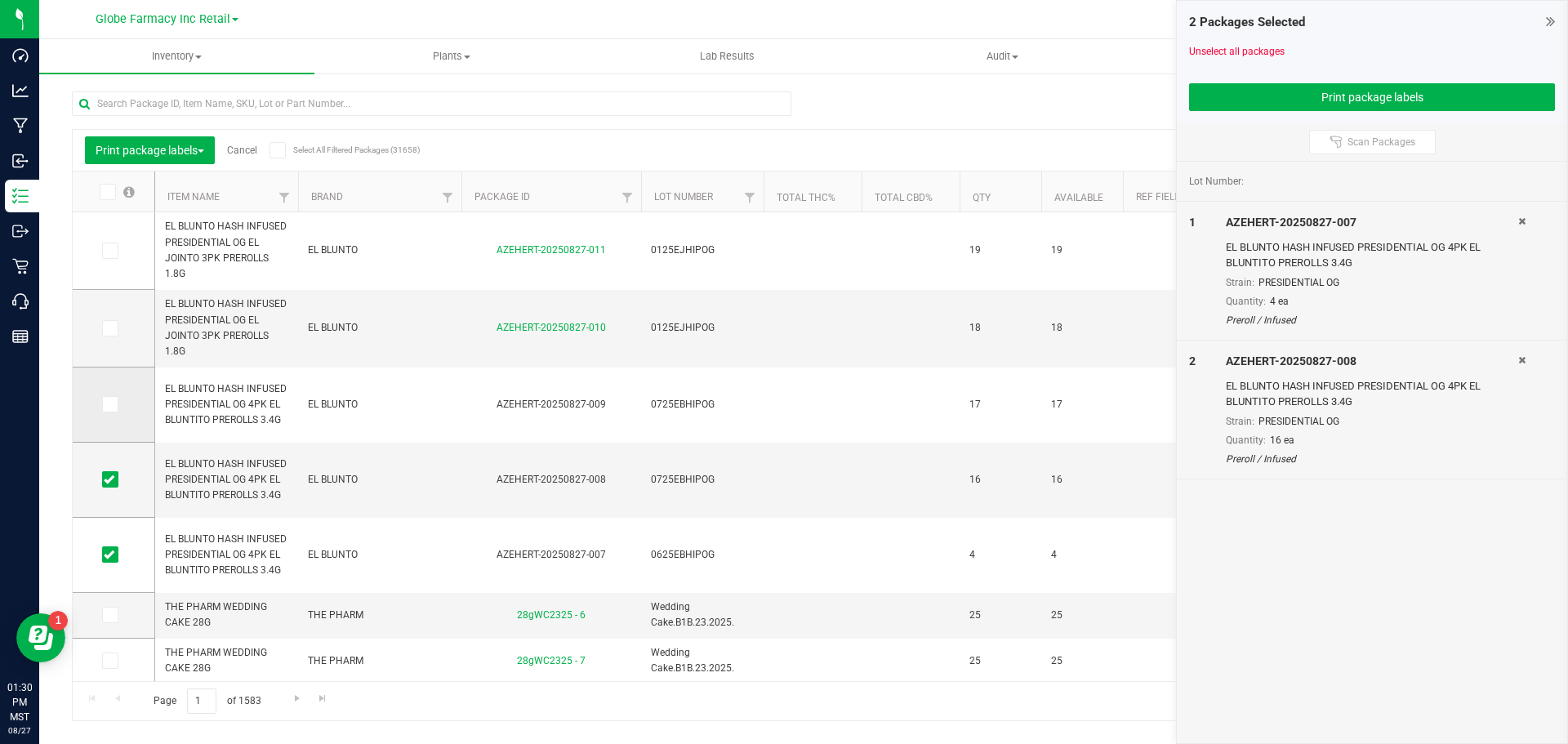
click at [109, 405] on icon at bounding box center [109, 405] width 11 height 0
click at [0, 0] on input "checkbox" at bounding box center [0, 0] width 0 height 0
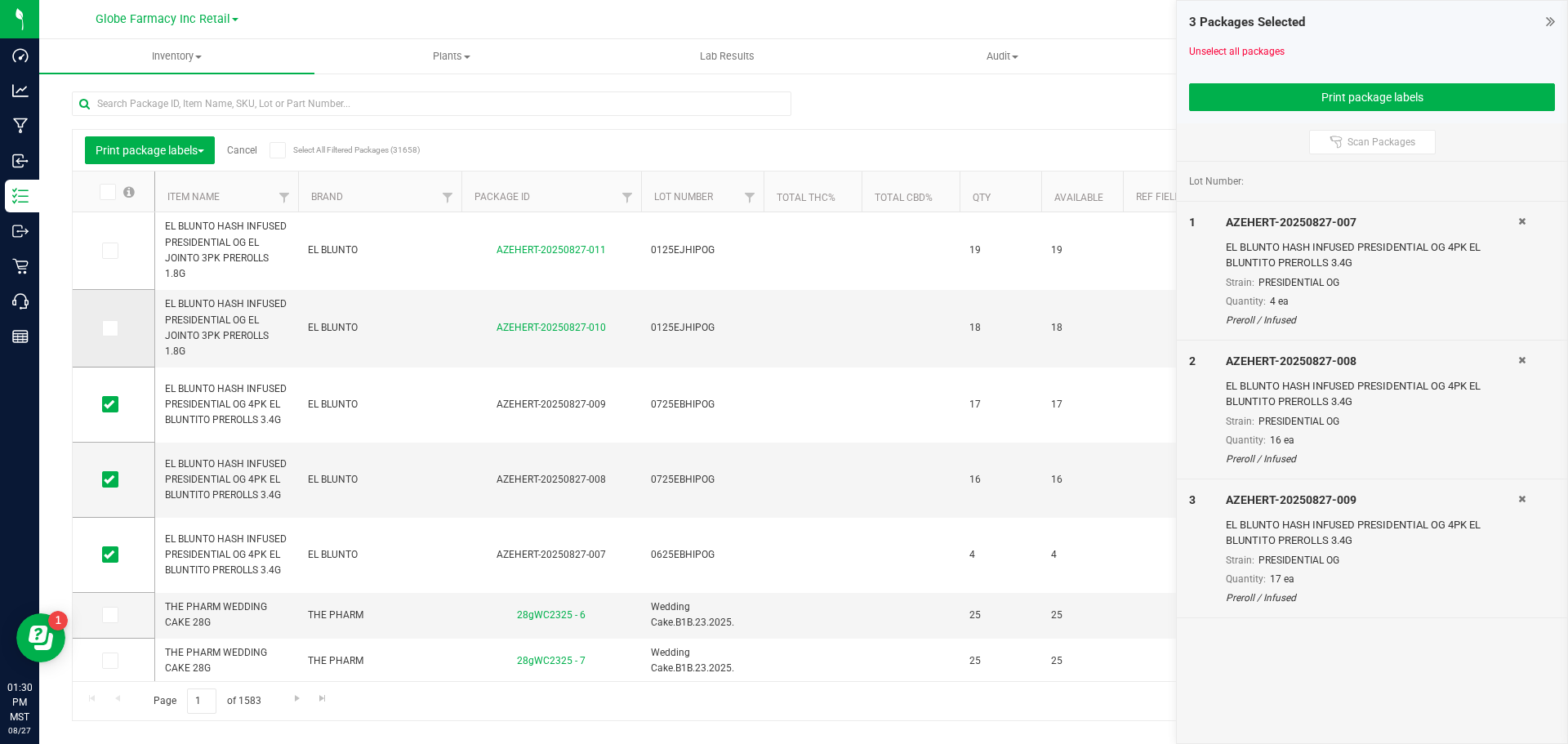
click at [105, 329] on icon at bounding box center [109, 329] width 11 height 0
click at [0, 0] on input "checkbox" at bounding box center [0, 0] width 0 height 0
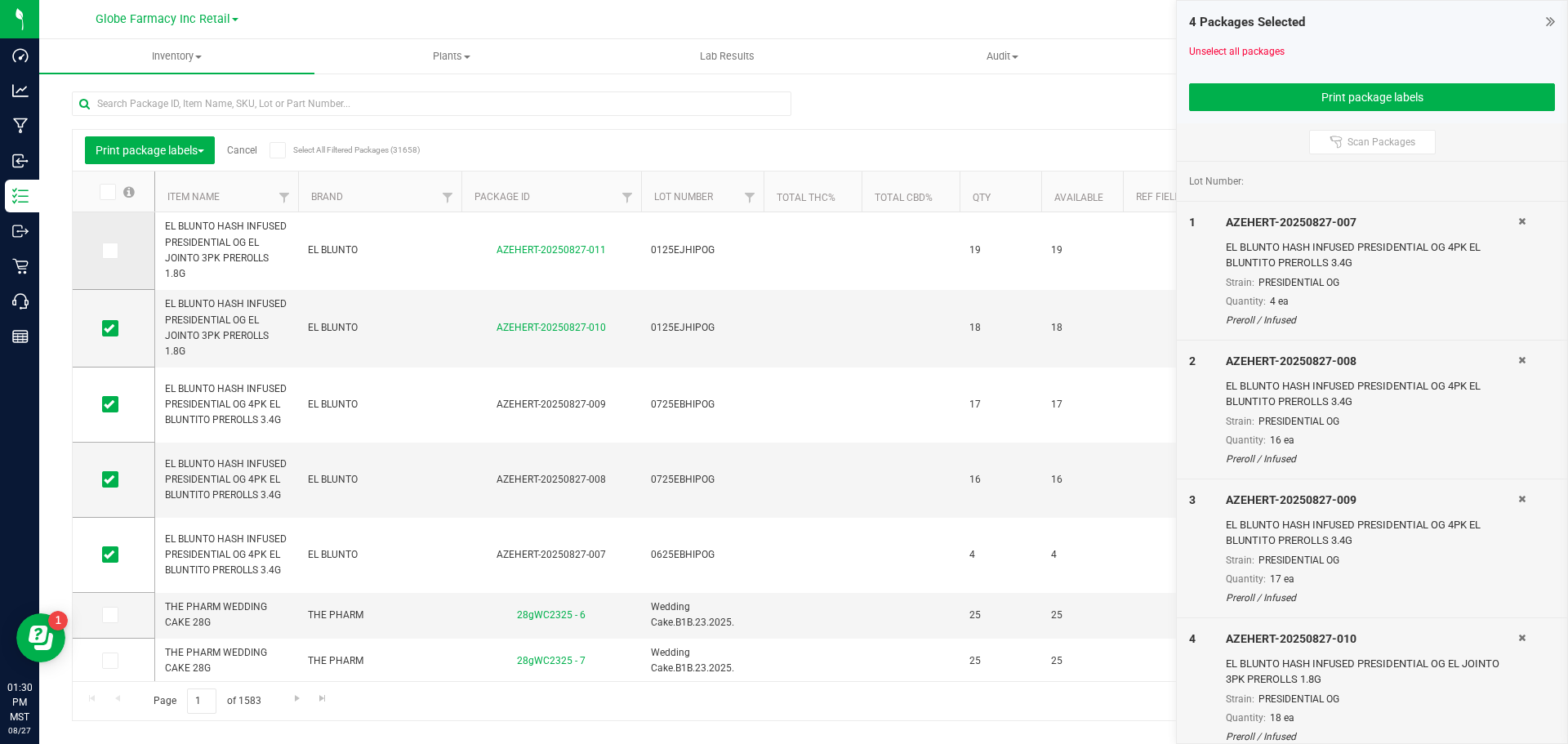
click at [108, 251] on icon at bounding box center [109, 251] width 11 height 0
click at [0, 0] on input "checkbox" at bounding box center [0, 0] width 0 height 0
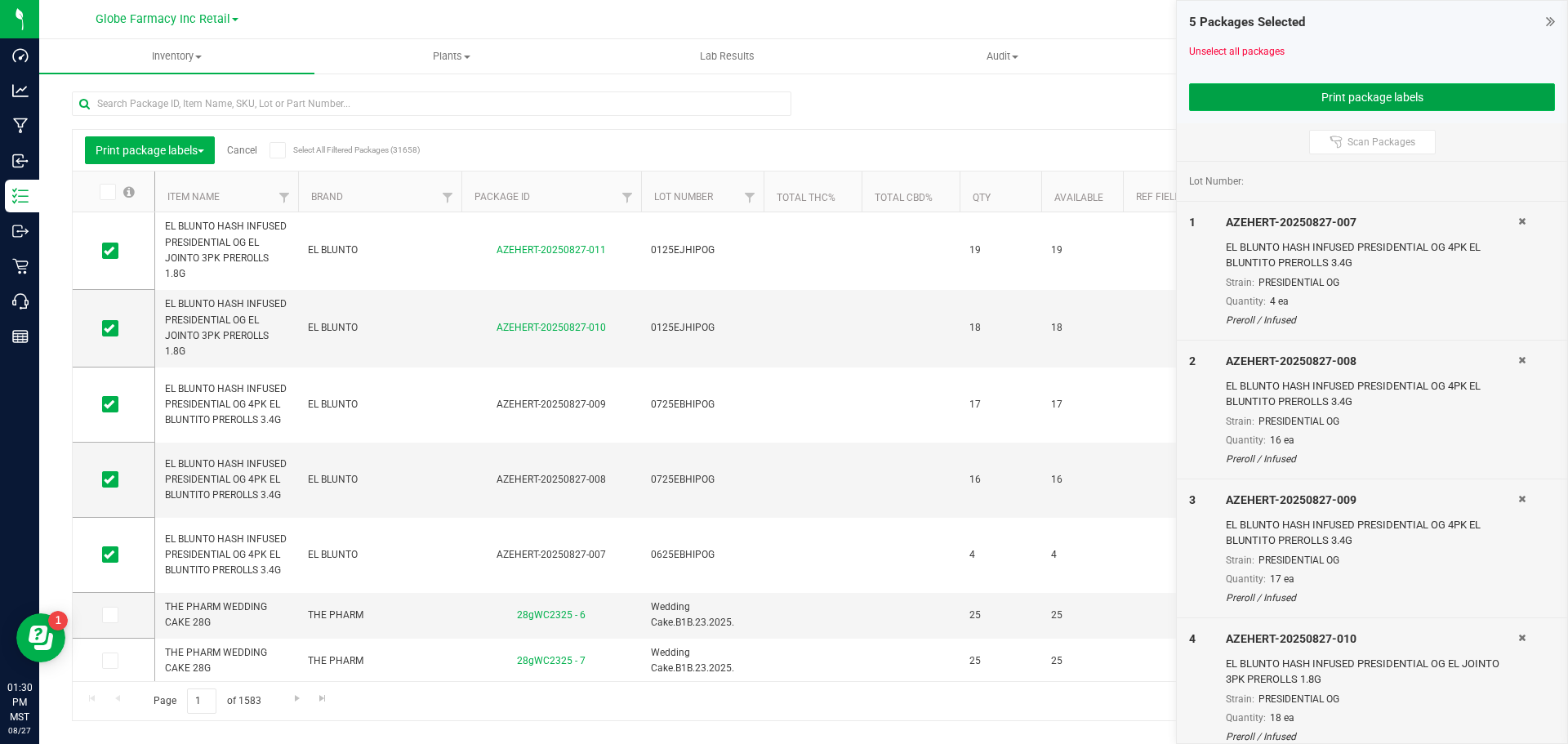
click at [1493, 95] on button "Print package labels" at bounding box center [1372, 97] width 366 height 28
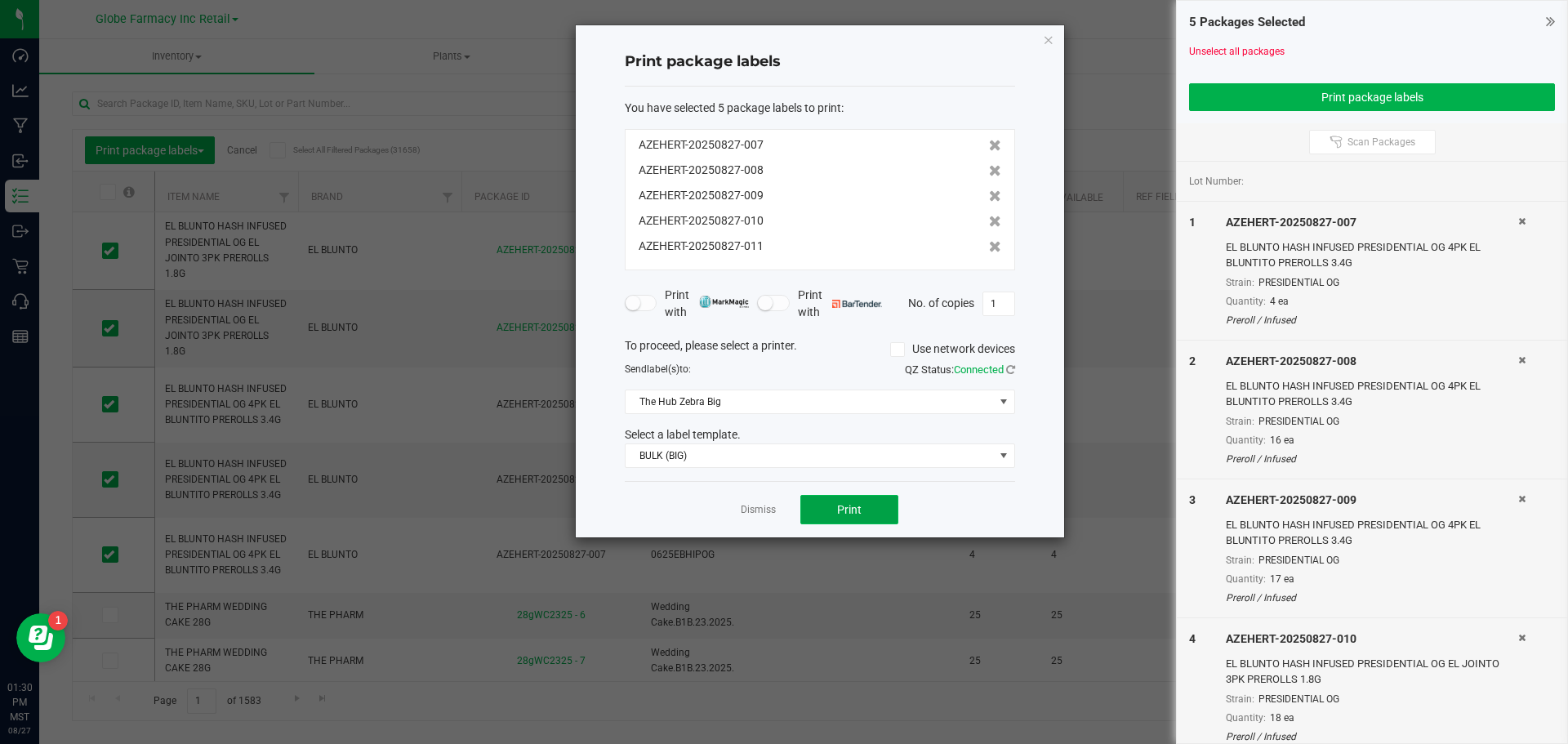
click at [865, 503] on button "Print" at bounding box center [849, 509] width 98 height 29
click at [1045, 38] on icon "button" at bounding box center [1049, 38] width 12 height 19
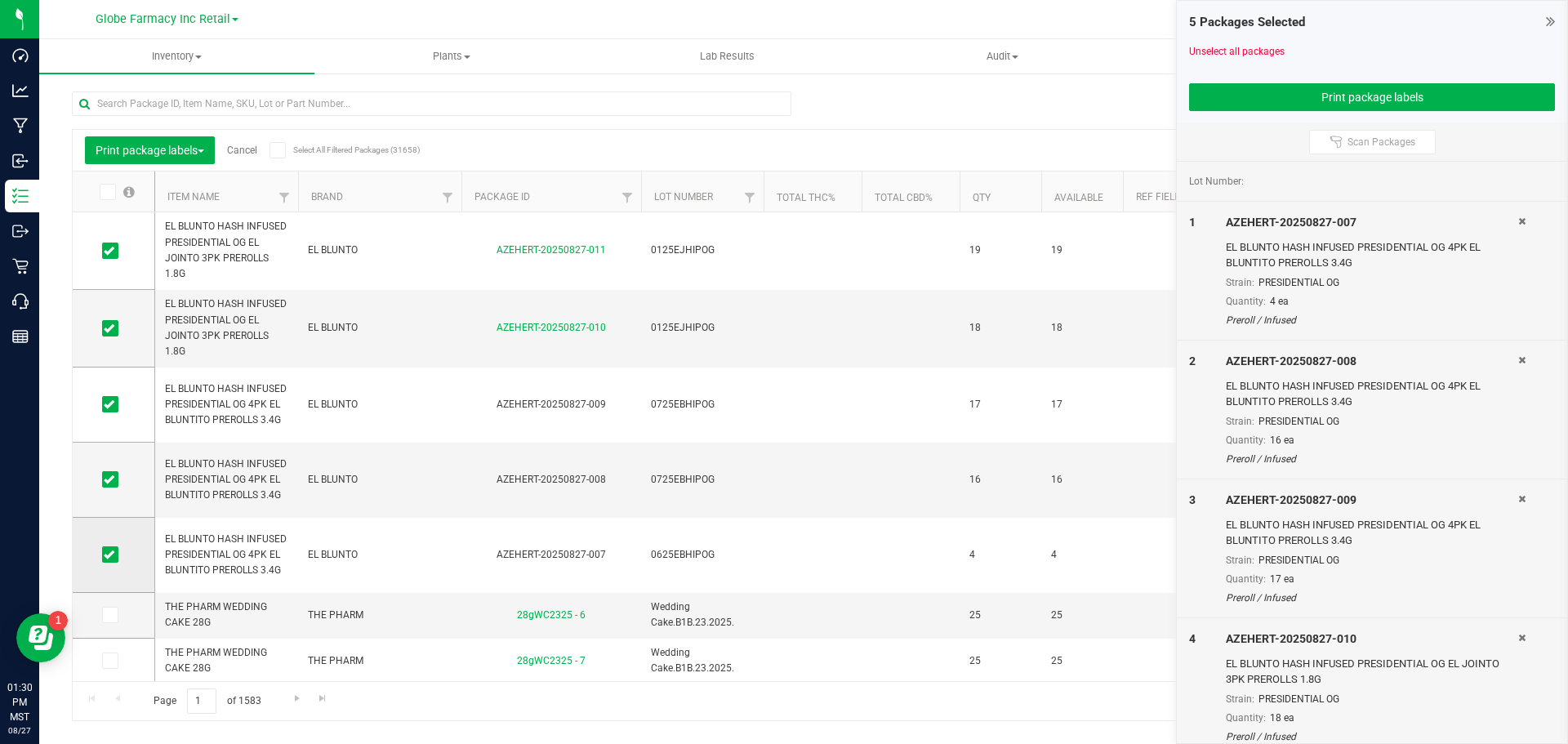
click at [110, 554] on icon at bounding box center [109, 554] width 11 height 0
click at [0, 0] on input "checkbox" at bounding box center [0, 0] width 0 height 0
click at [102, 482] on span at bounding box center [110, 480] width 17 height 17
click at [0, 0] on input "checkbox" at bounding box center [0, 0] width 0 height 0
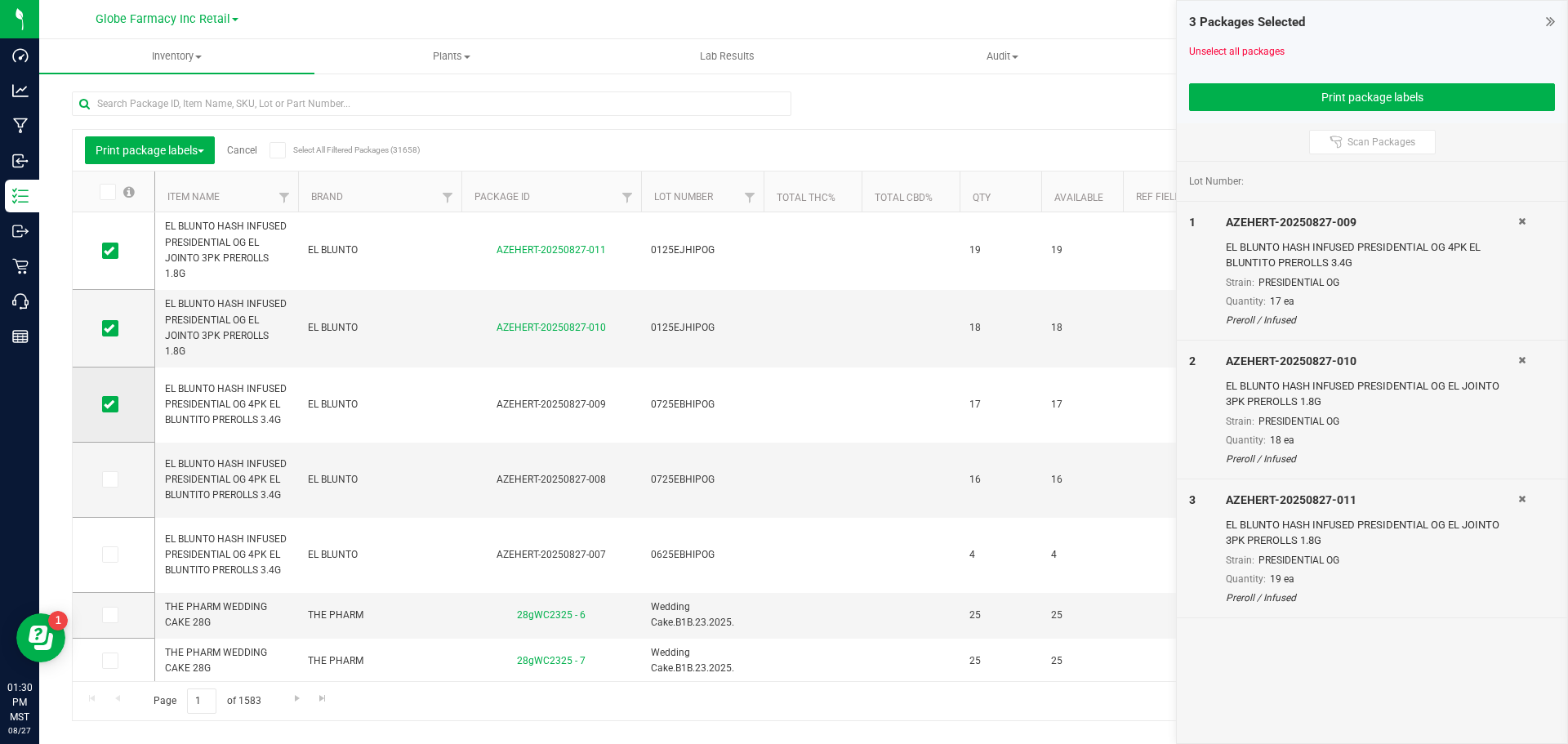
click at [110, 411] on span at bounding box center [110, 405] width 17 height 17
click at [0, 0] on input "checkbox" at bounding box center [0, 0] width 0 height 0
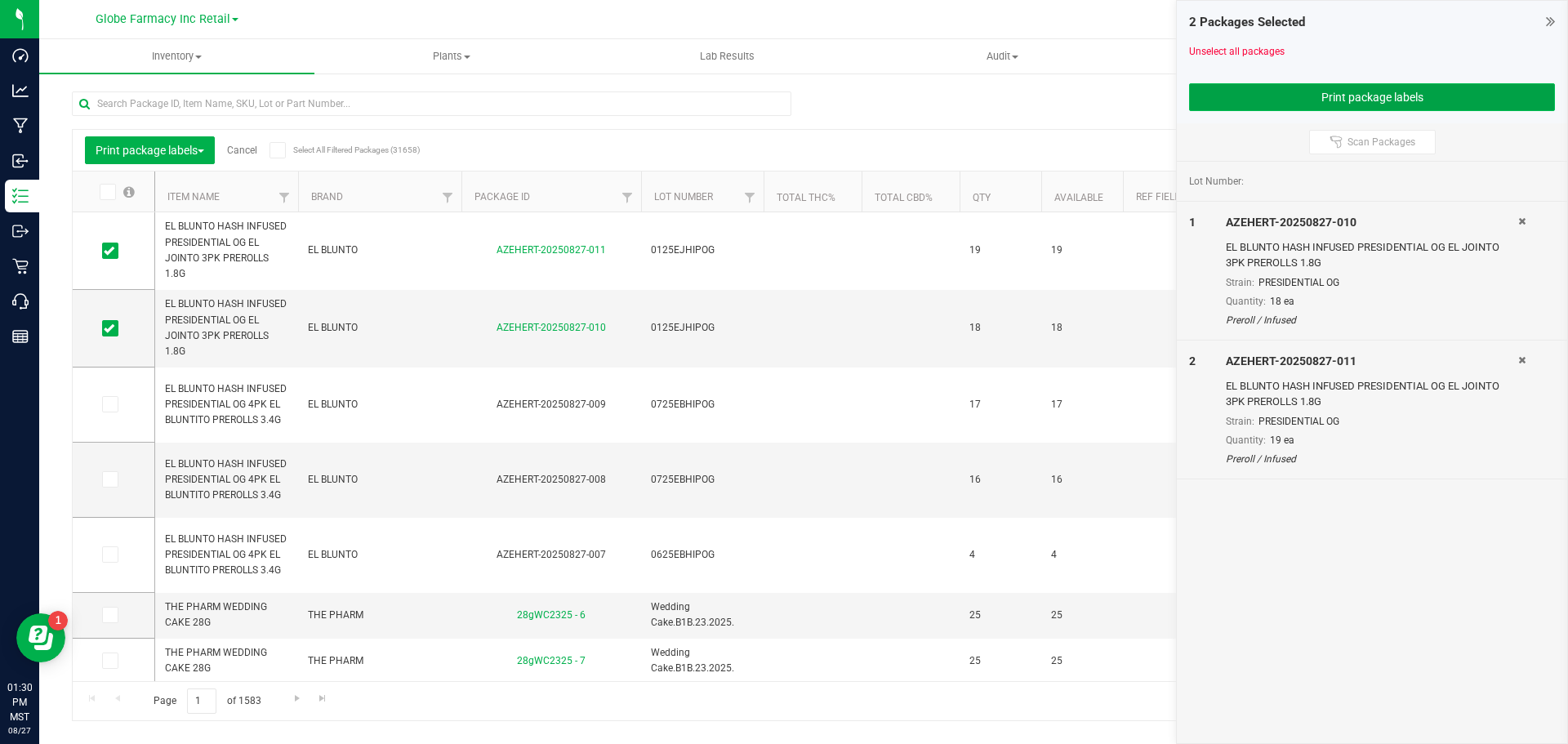
click at [1331, 99] on button "Print package labels" at bounding box center [1372, 97] width 366 height 28
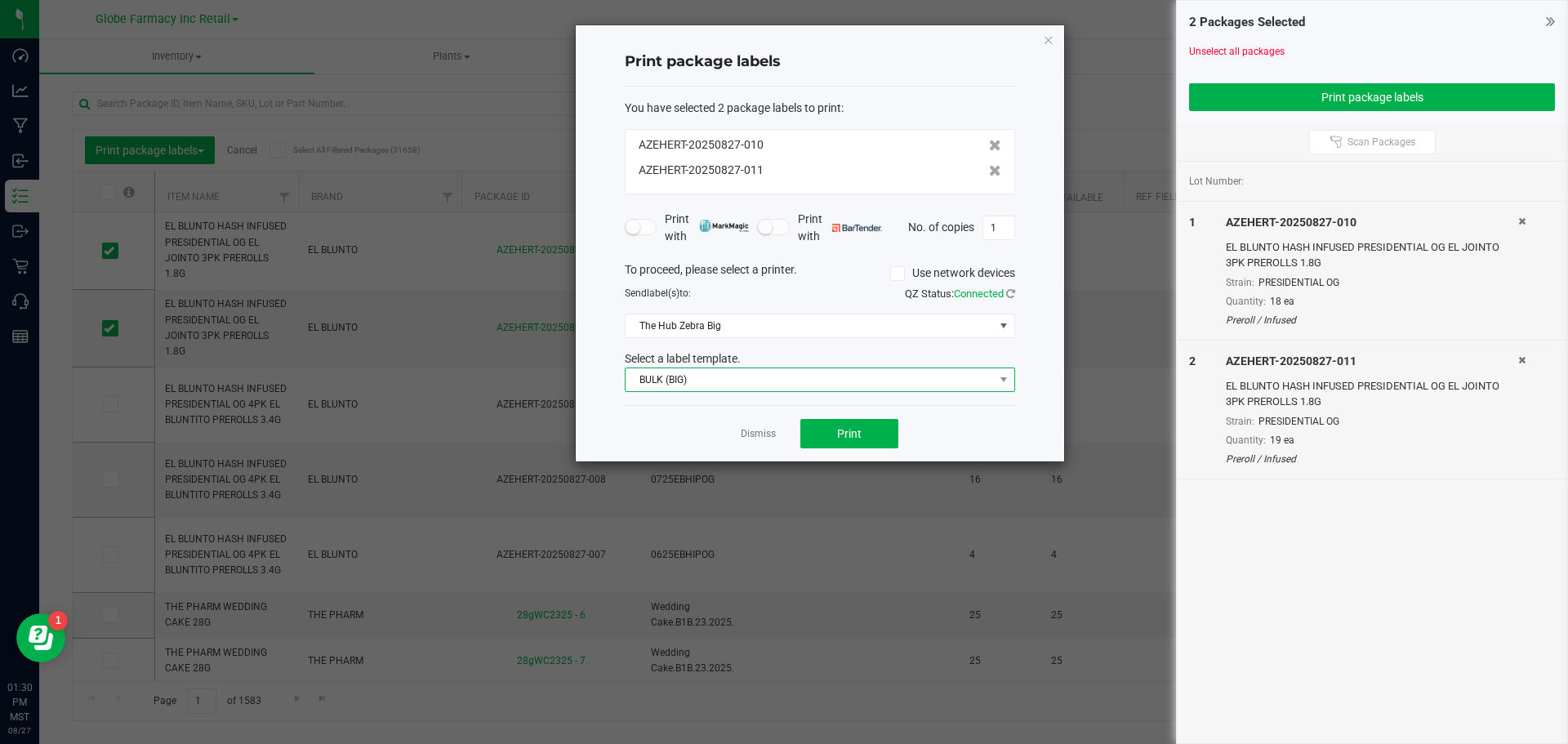
click at [887, 389] on span "BULK (BIG)" at bounding box center [810, 380] width 369 height 23
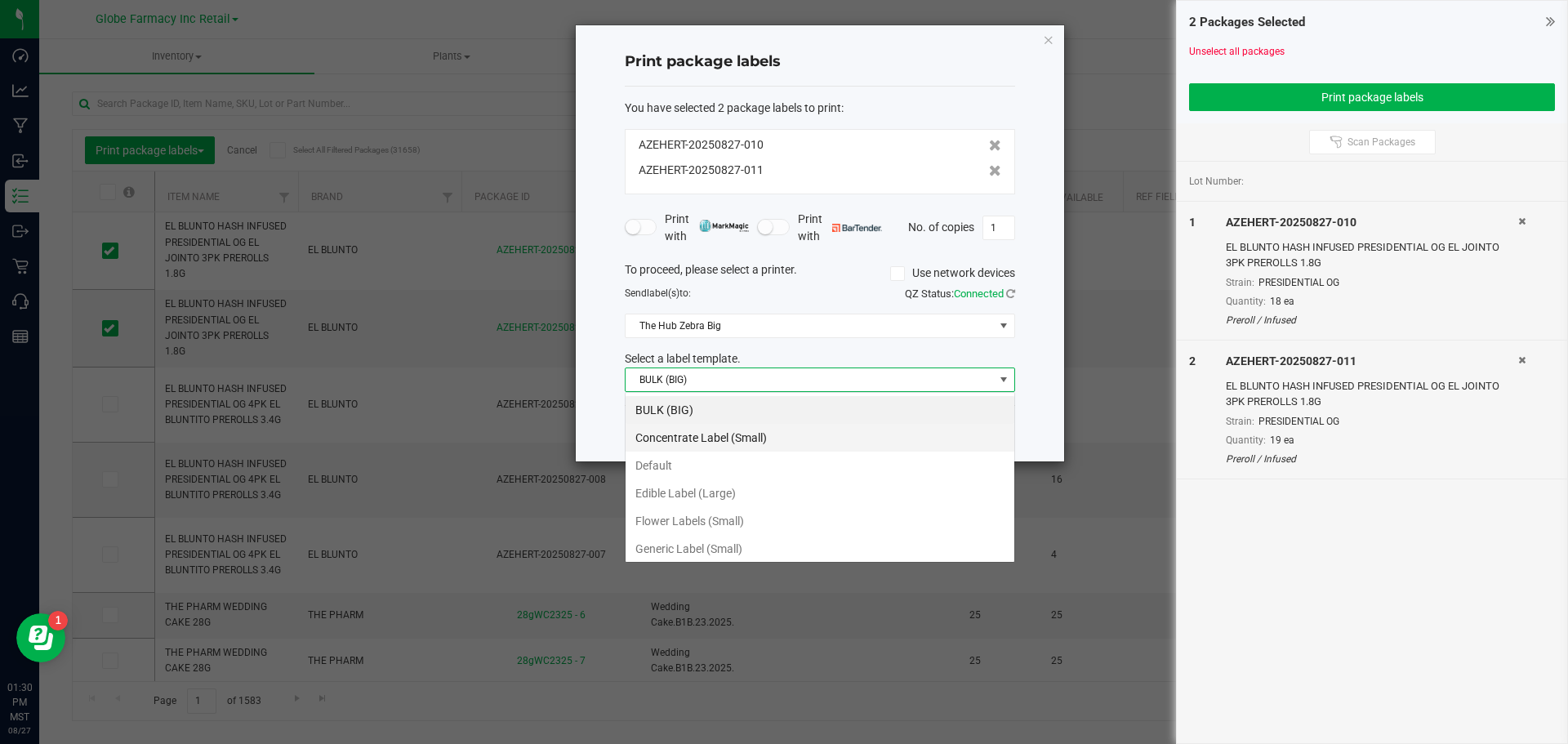
scroll to position [24, 390]
click at [769, 551] on li "Generic Label (Small)" at bounding box center [820, 548] width 389 height 28
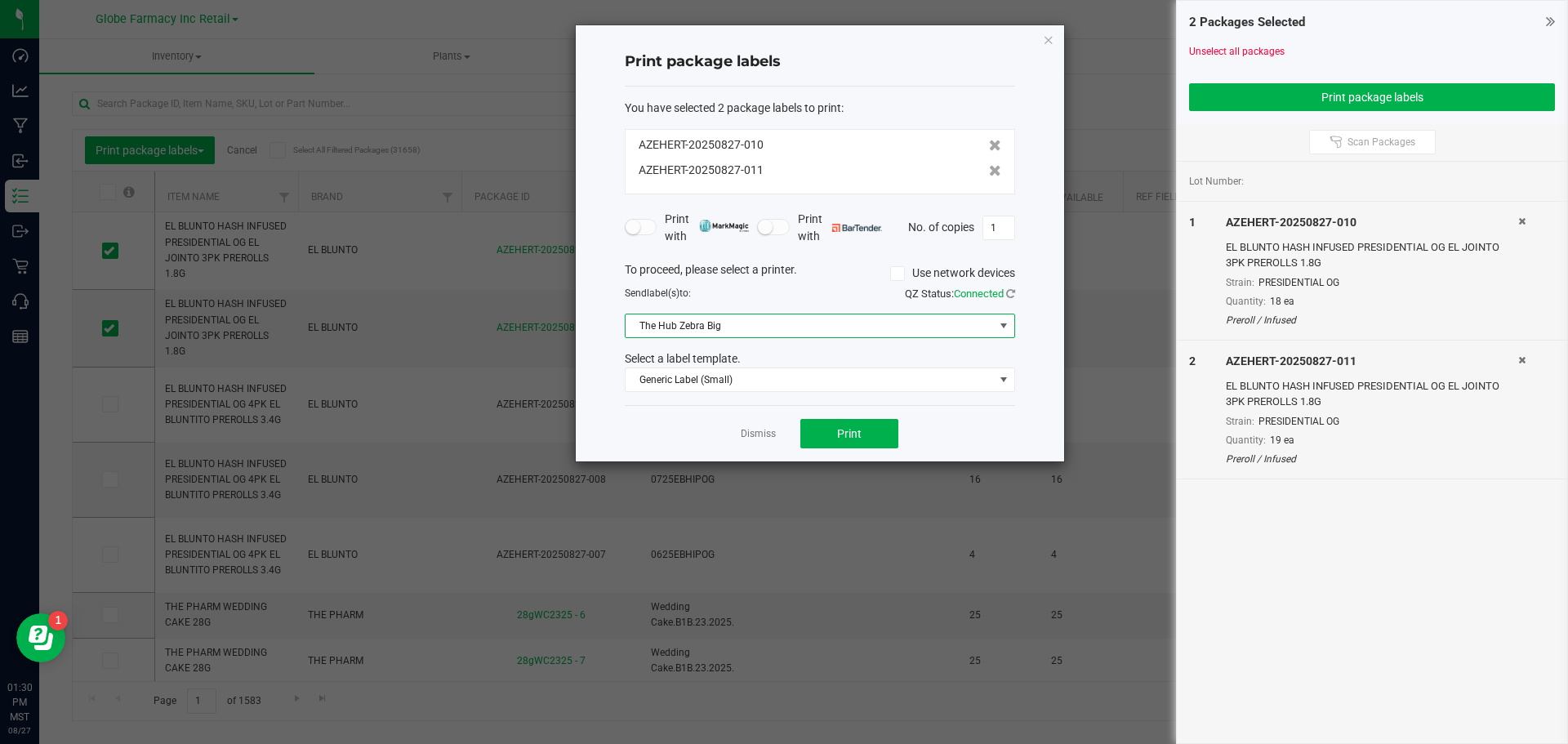
click at [750, 327] on span "The Hub Zebra Big" at bounding box center [810, 325] width 369 height 23
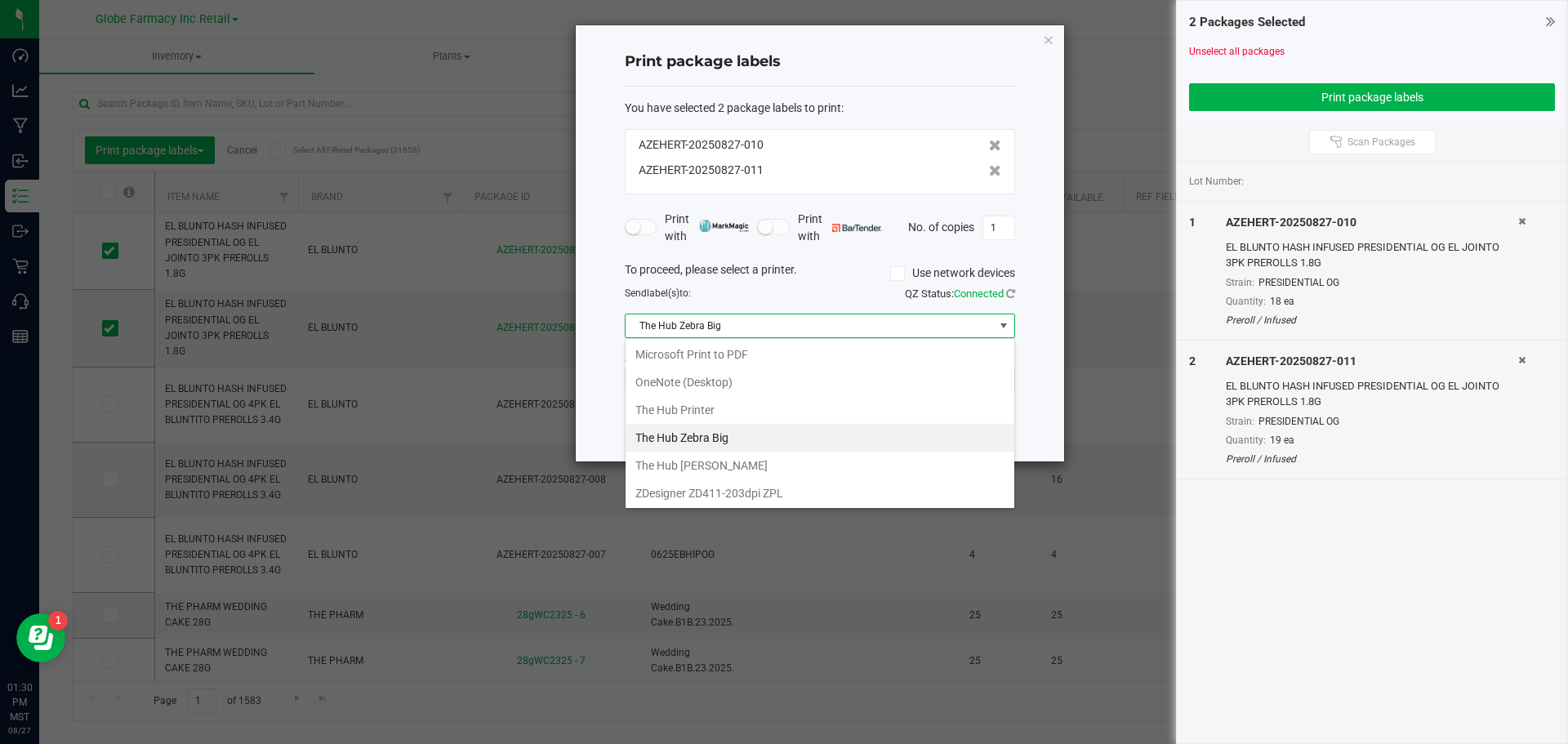
scroll to position [85, 0]
click at [724, 446] on Small "The Hub Zebra Small" at bounding box center [820, 437] width 389 height 28
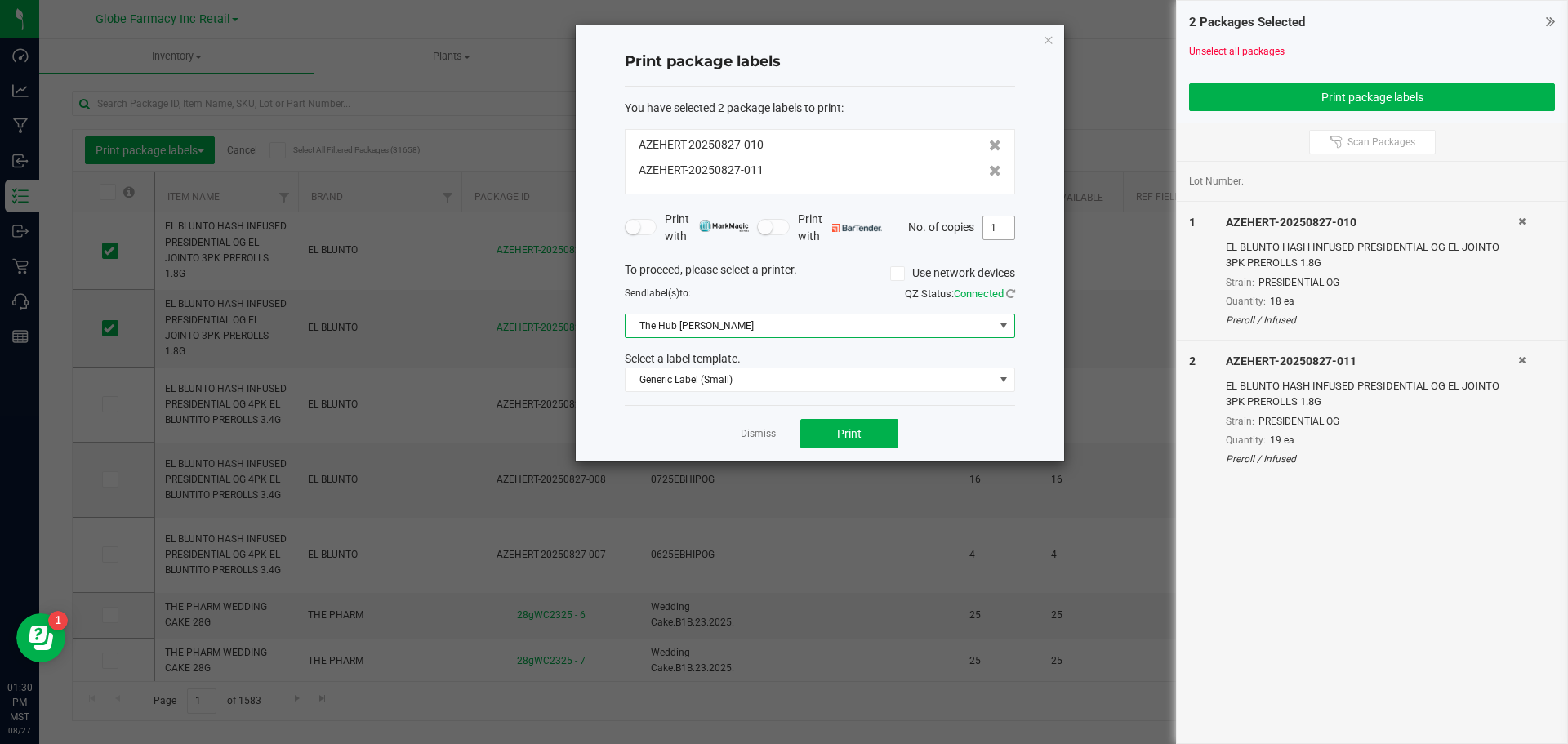
click at [1009, 230] on input "1" at bounding box center [999, 227] width 31 height 23
type input "19"
click at [1006, 437] on div "Dismiss Print" at bounding box center [820, 433] width 390 height 56
click at [822, 431] on button "Print" at bounding box center [849, 433] width 98 height 29
click at [1043, 39] on icon "button" at bounding box center [1049, 38] width 12 height 19
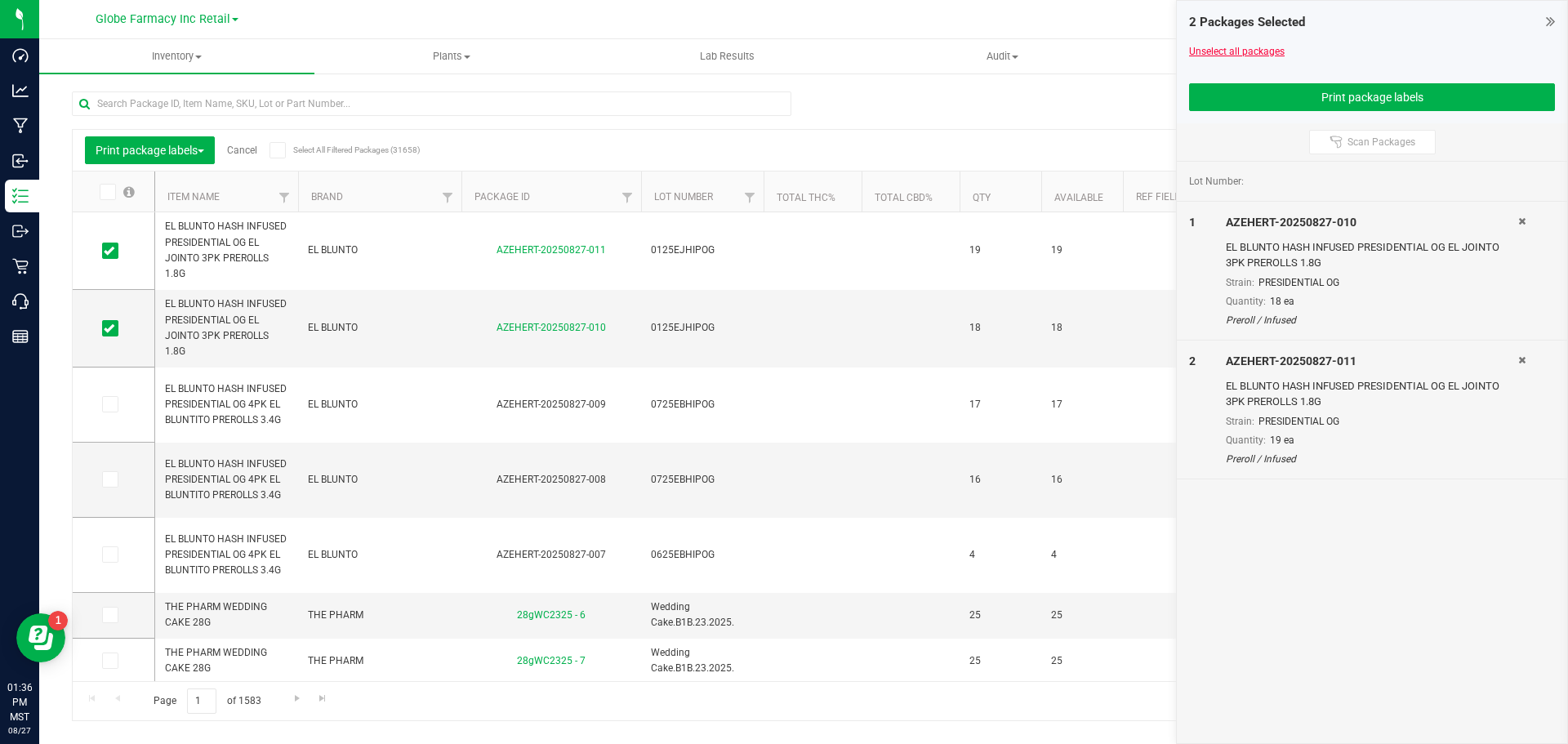
click at [1260, 51] on link "Unselect all packages" at bounding box center [1237, 52] width 95 height 12
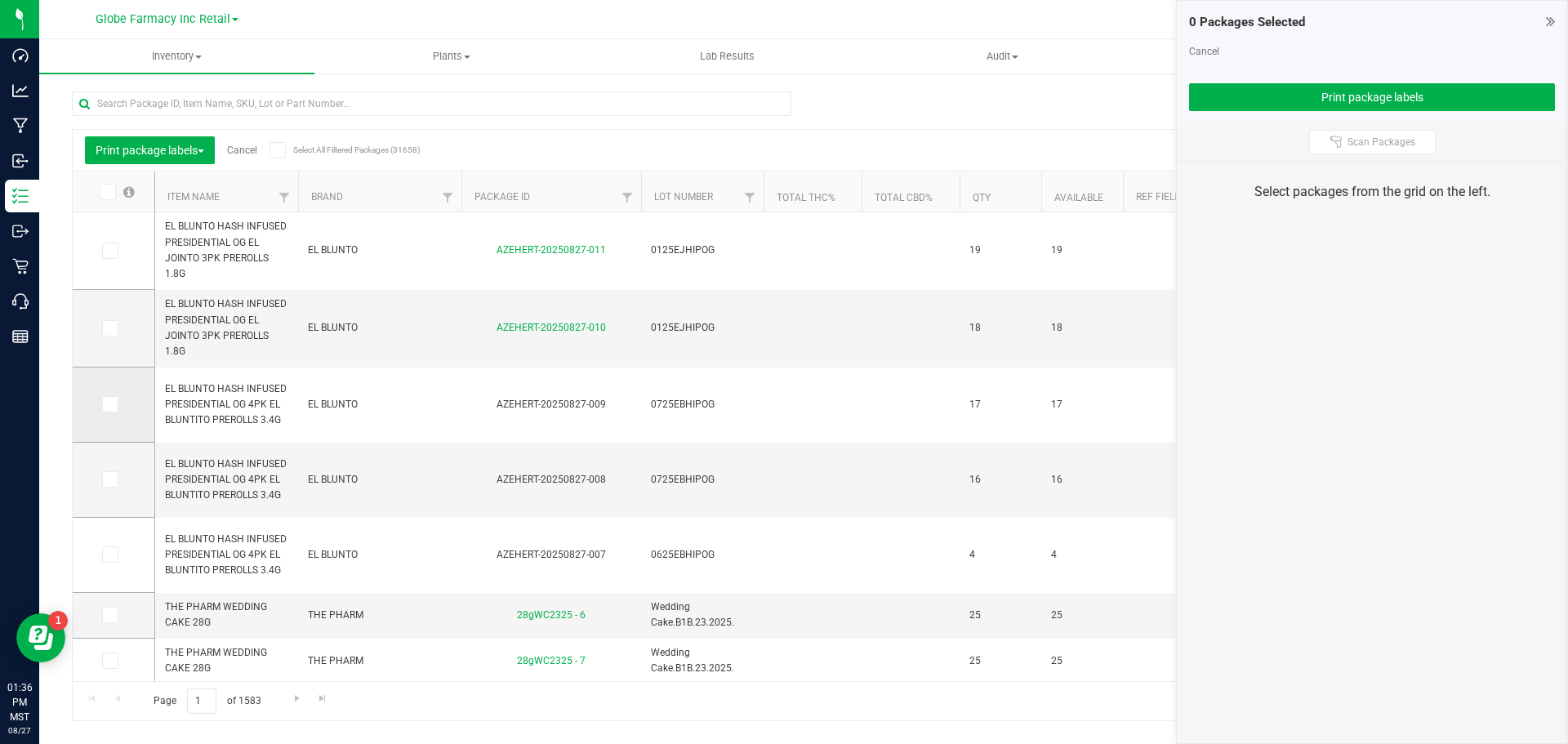
click at [112, 405] on icon at bounding box center [109, 405] width 11 height 0
click at [0, 0] on input "checkbox" at bounding box center [0, 0] width 0 height 0
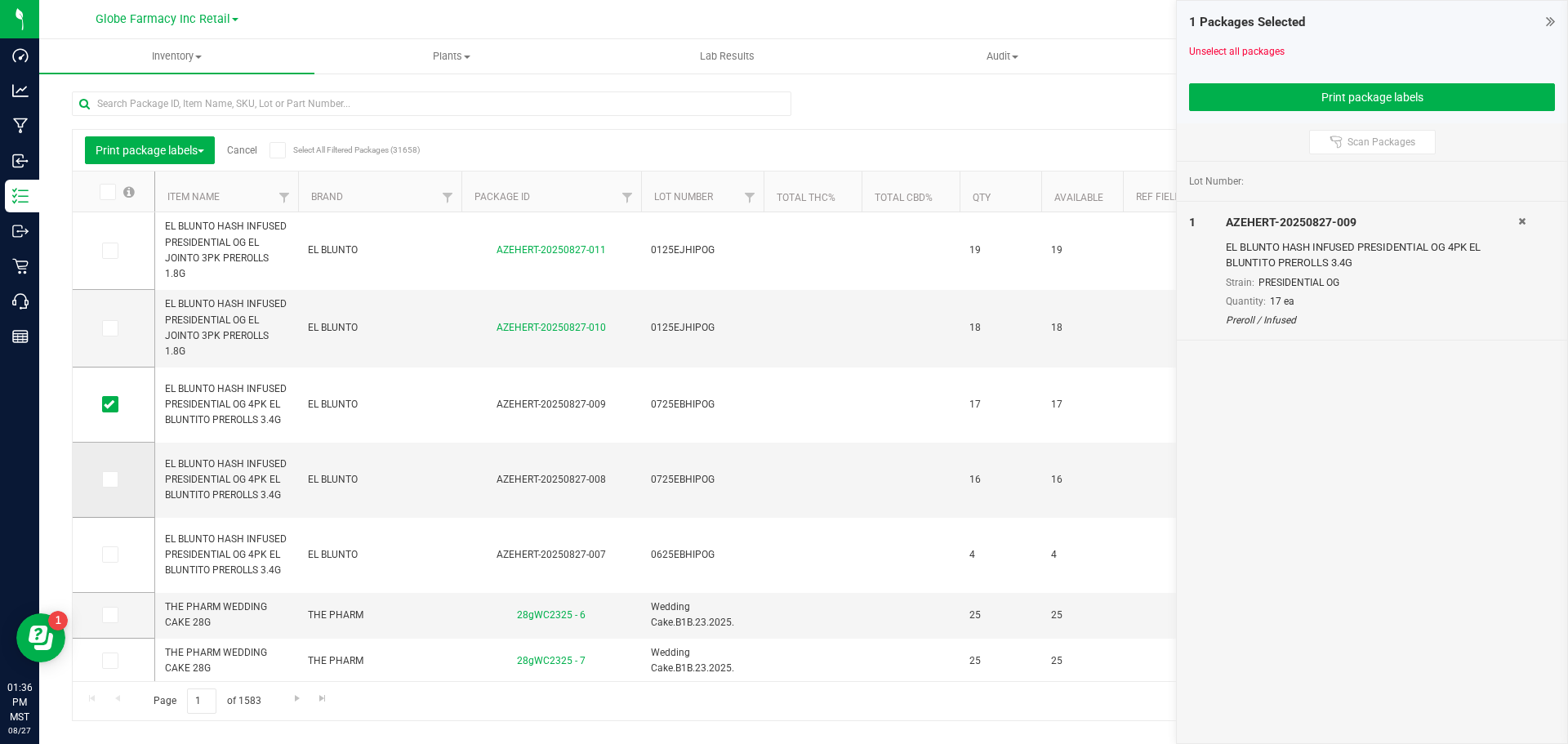
click at [109, 480] on icon at bounding box center [109, 480] width 11 height 0
click at [0, 0] on input "checkbox" at bounding box center [0, 0] width 0 height 0
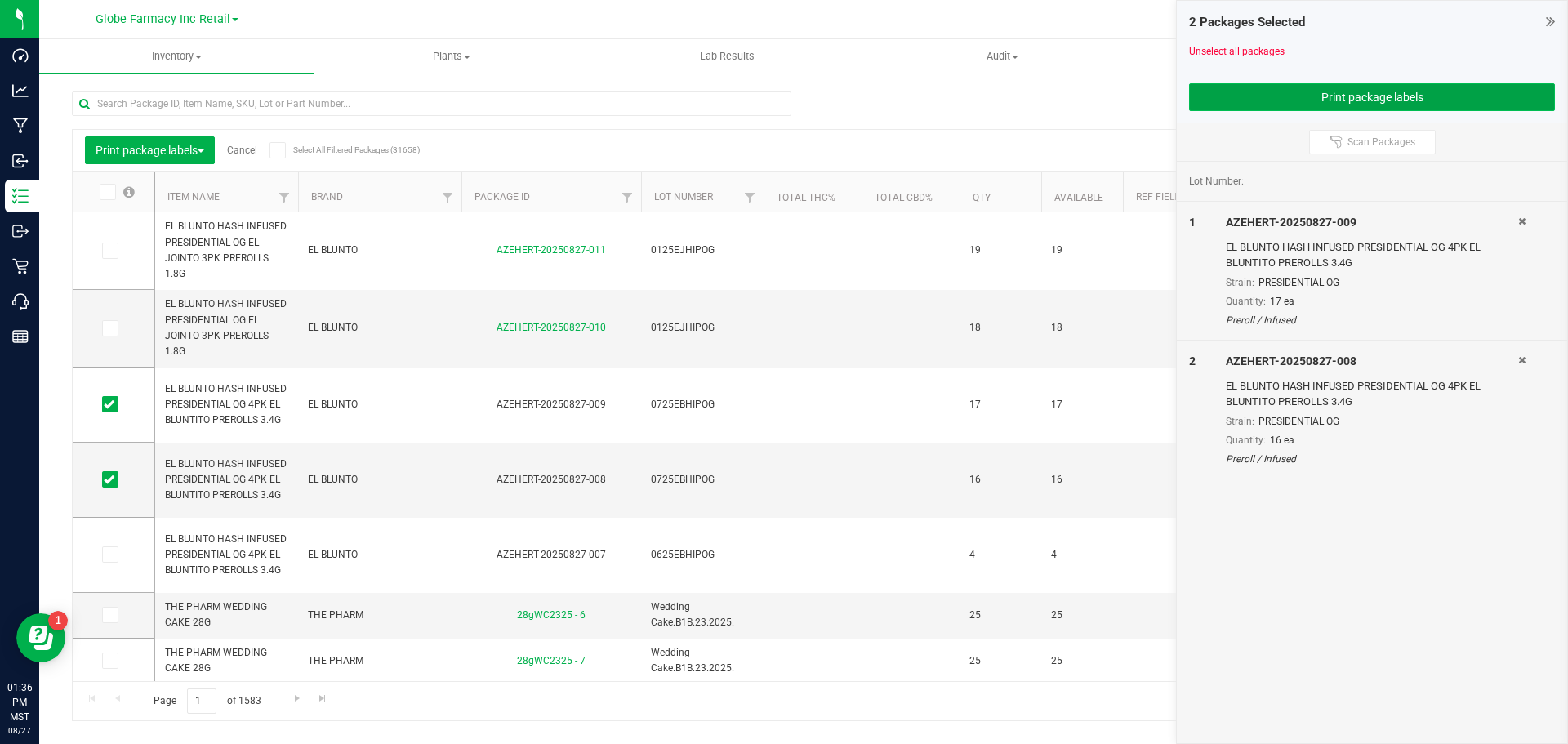
click at [1324, 94] on button "Print package labels" at bounding box center [1372, 97] width 366 height 28
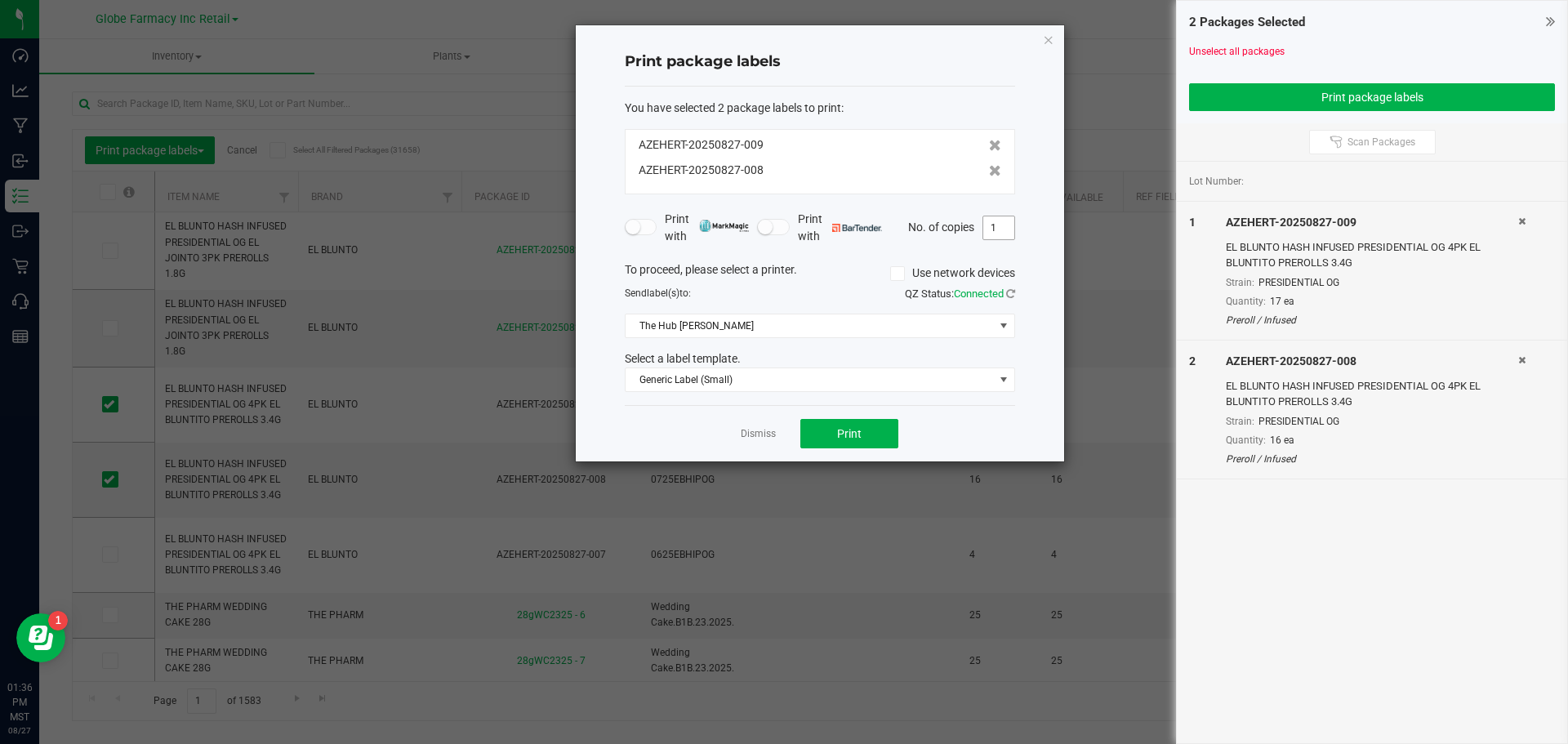
click at [990, 227] on input "1" at bounding box center [999, 227] width 31 height 23
type input "7"
type input "17"
click at [867, 442] on button "Print" at bounding box center [849, 433] width 98 height 29
click at [1045, 38] on icon "button" at bounding box center [1049, 38] width 12 height 19
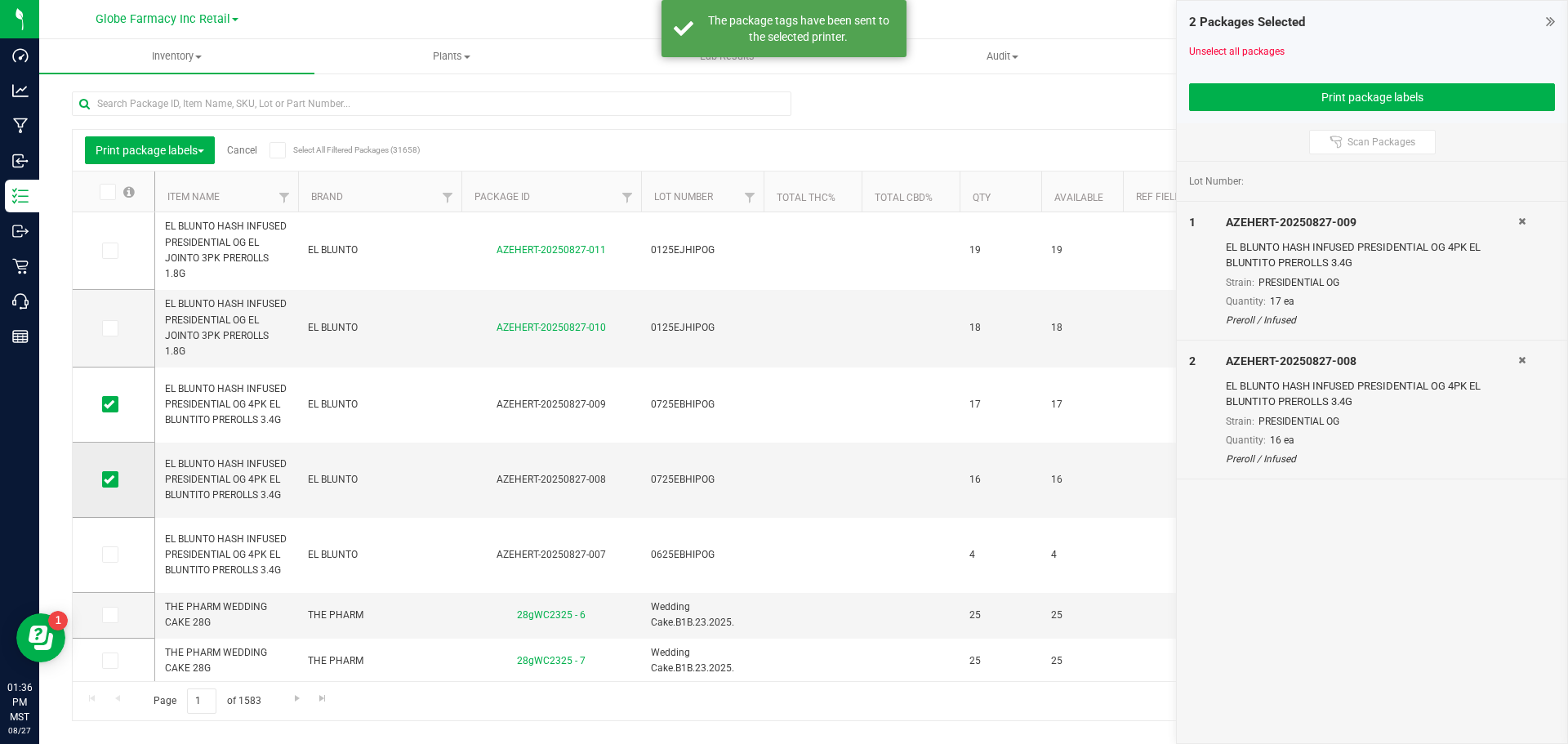
click at [106, 486] on span at bounding box center [110, 480] width 17 height 17
click at [0, 0] on input "checkbox" at bounding box center [0, 0] width 0 height 0
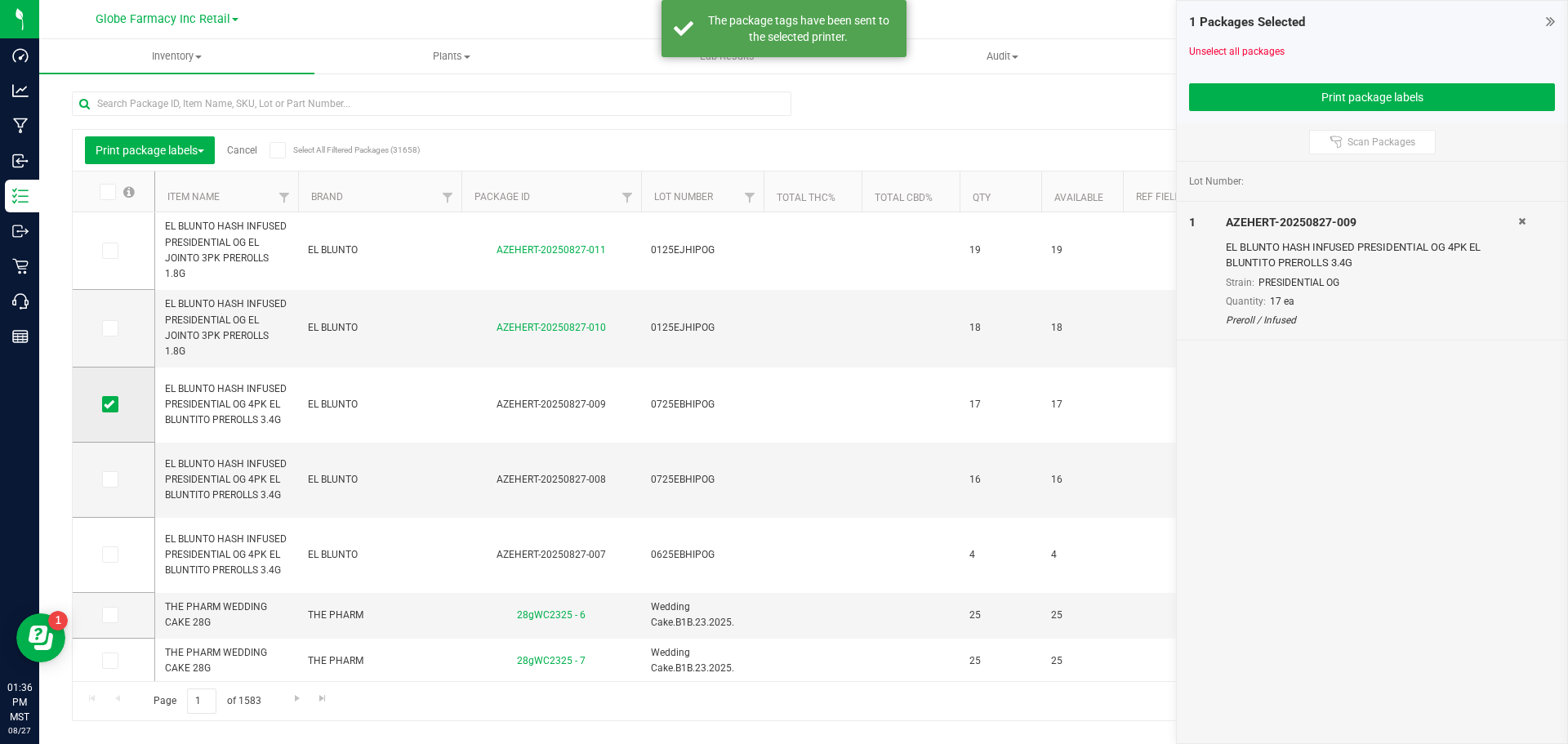
drag, startPoint x: 113, startPoint y: 408, endPoint x: 109, endPoint y: 435, distance: 27.3
click at [112, 405] on icon at bounding box center [109, 405] width 11 height 0
click at [0, 0] on input "checkbox" at bounding box center [0, 0] width 0 height 0
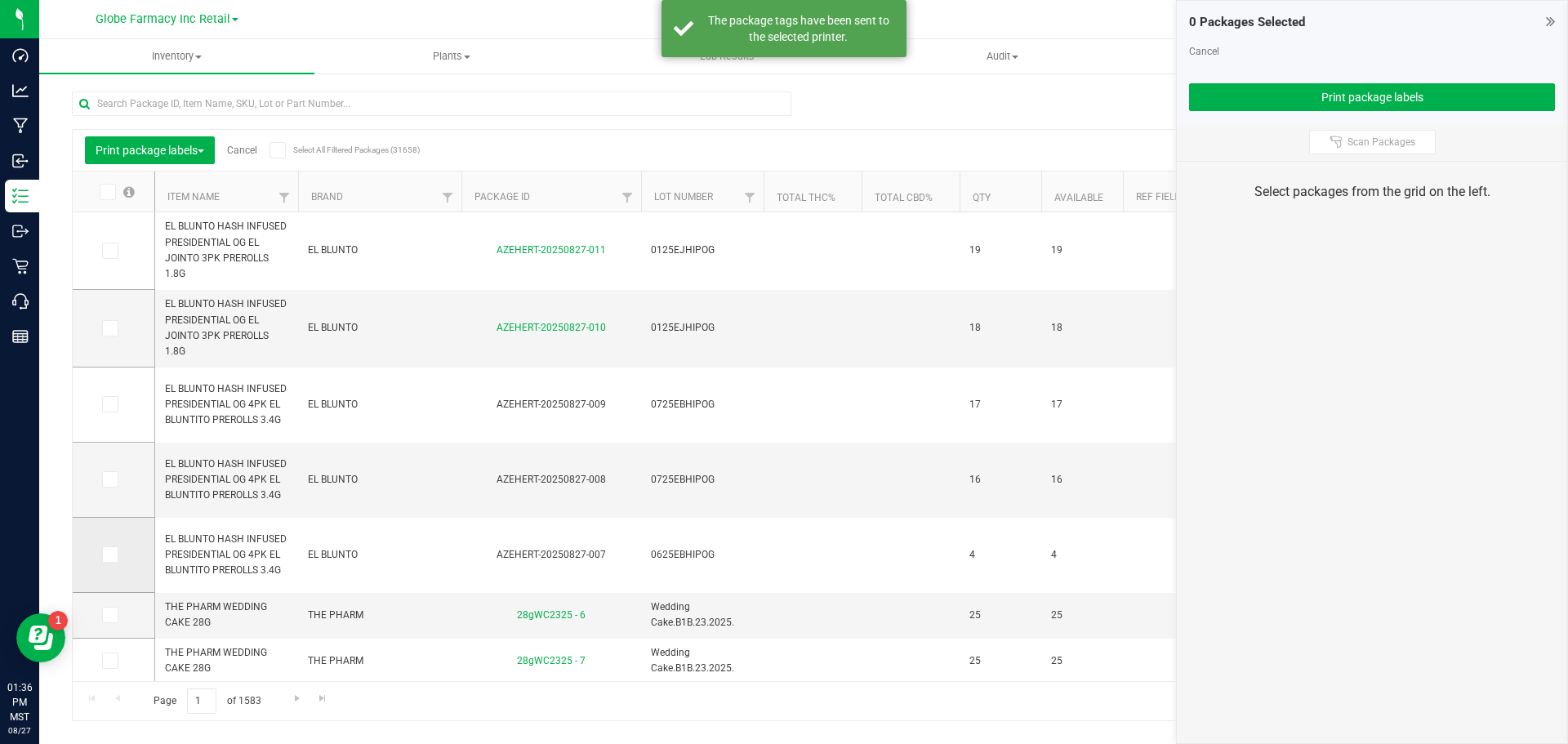
click at [108, 554] on icon at bounding box center [109, 554] width 11 height 0
click at [0, 0] on input "checkbox" at bounding box center [0, 0] width 0 height 0
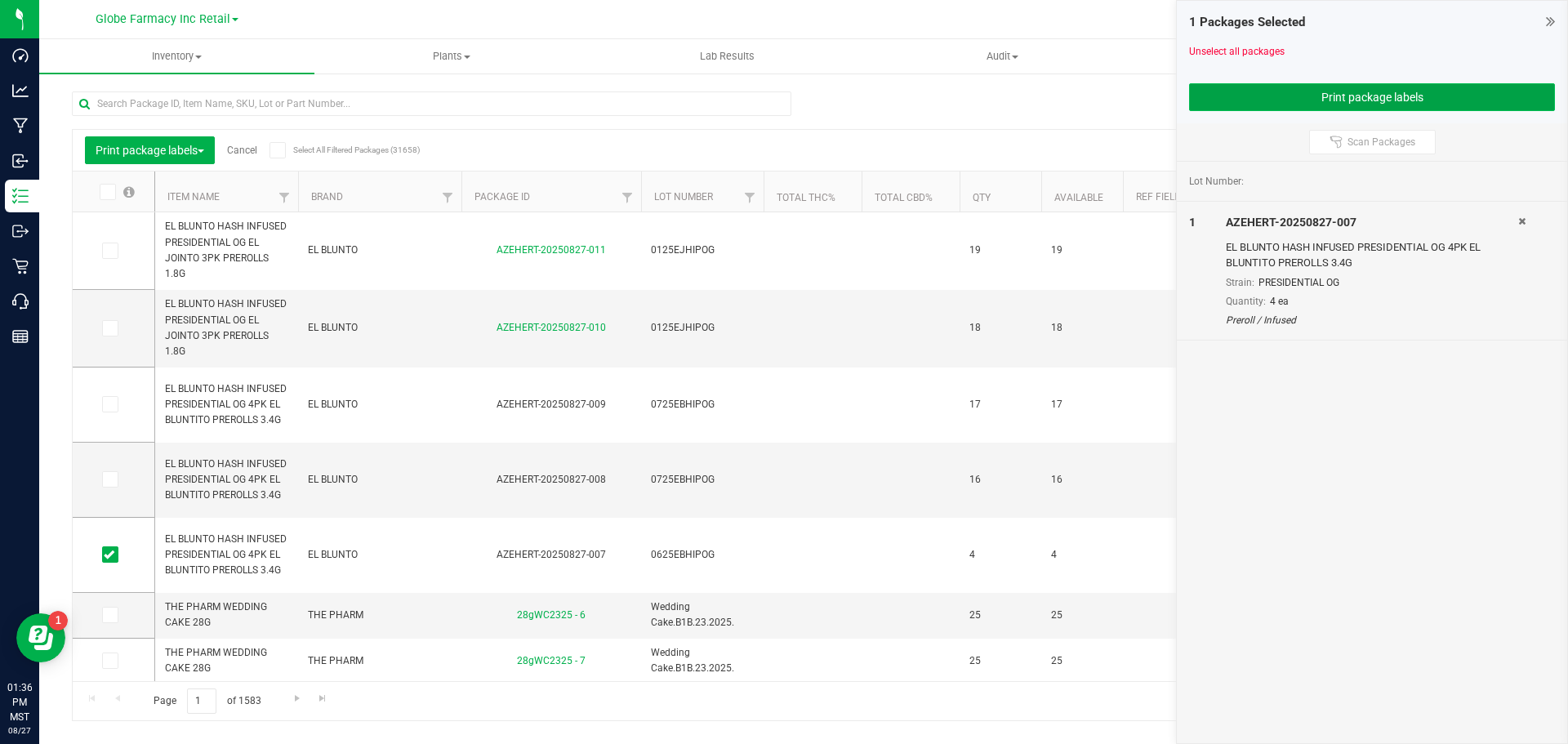
click at [1413, 91] on button "Print package labels" at bounding box center [1372, 97] width 366 height 28
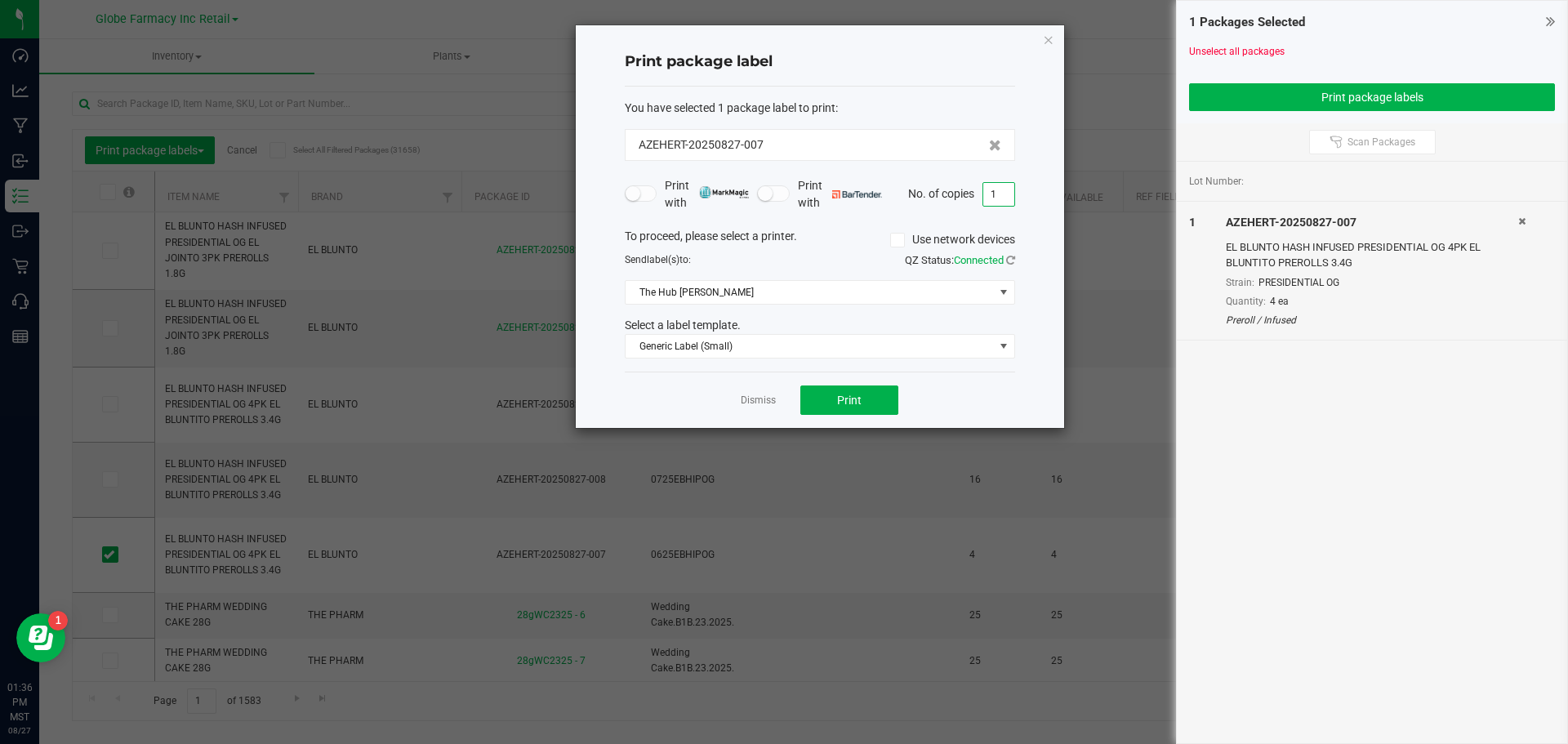
click at [991, 201] on input "1" at bounding box center [999, 194] width 31 height 23
type input "4"
click at [874, 396] on button "Print" at bounding box center [849, 400] width 98 height 29
click at [1045, 41] on icon "button" at bounding box center [1049, 38] width 12 height 19
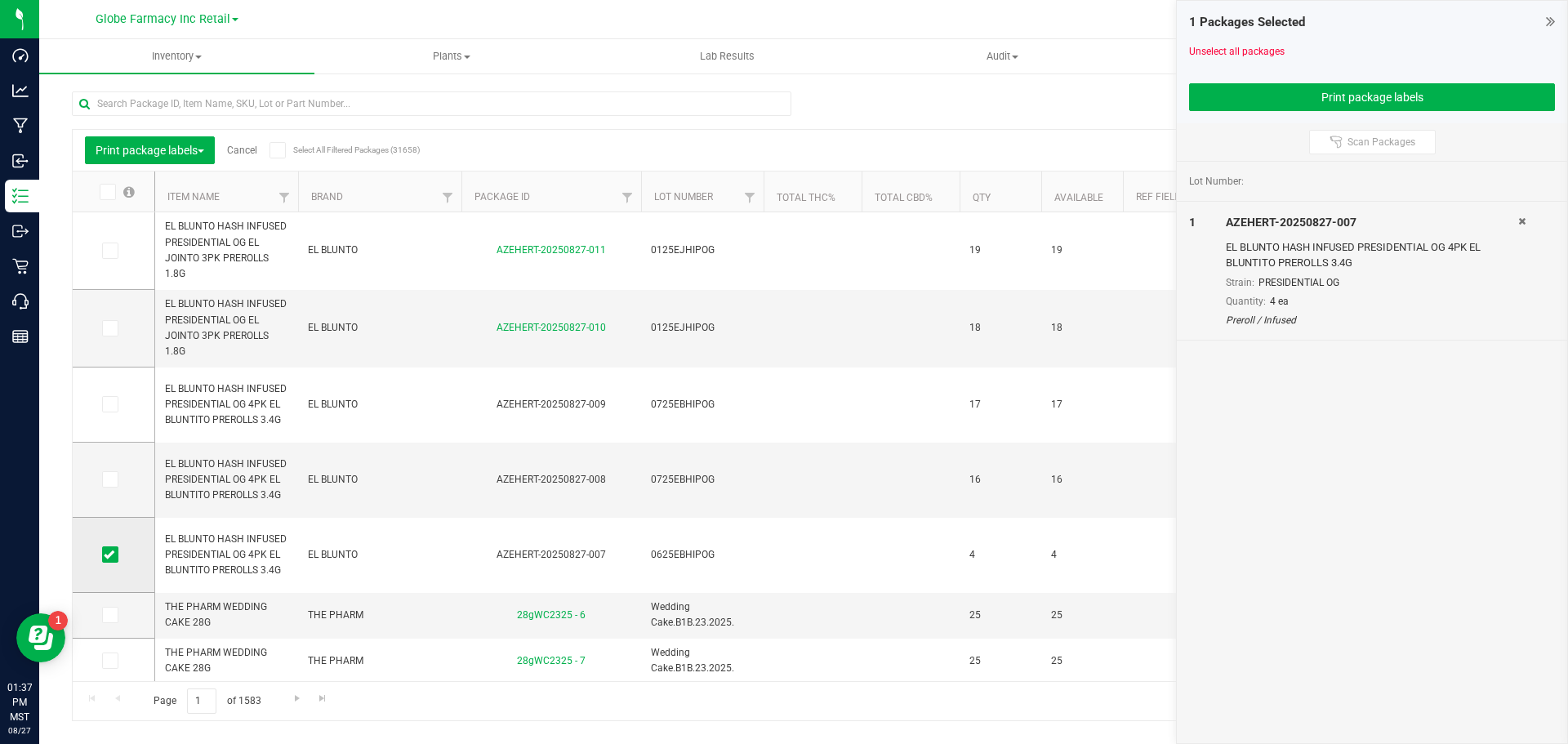
click at [111, 554] on icon at bounding box center [109, 554] width 11 height 0
click at [0, 0] on input "checkbox" at bounding box center [0, 0] width 0 height 0
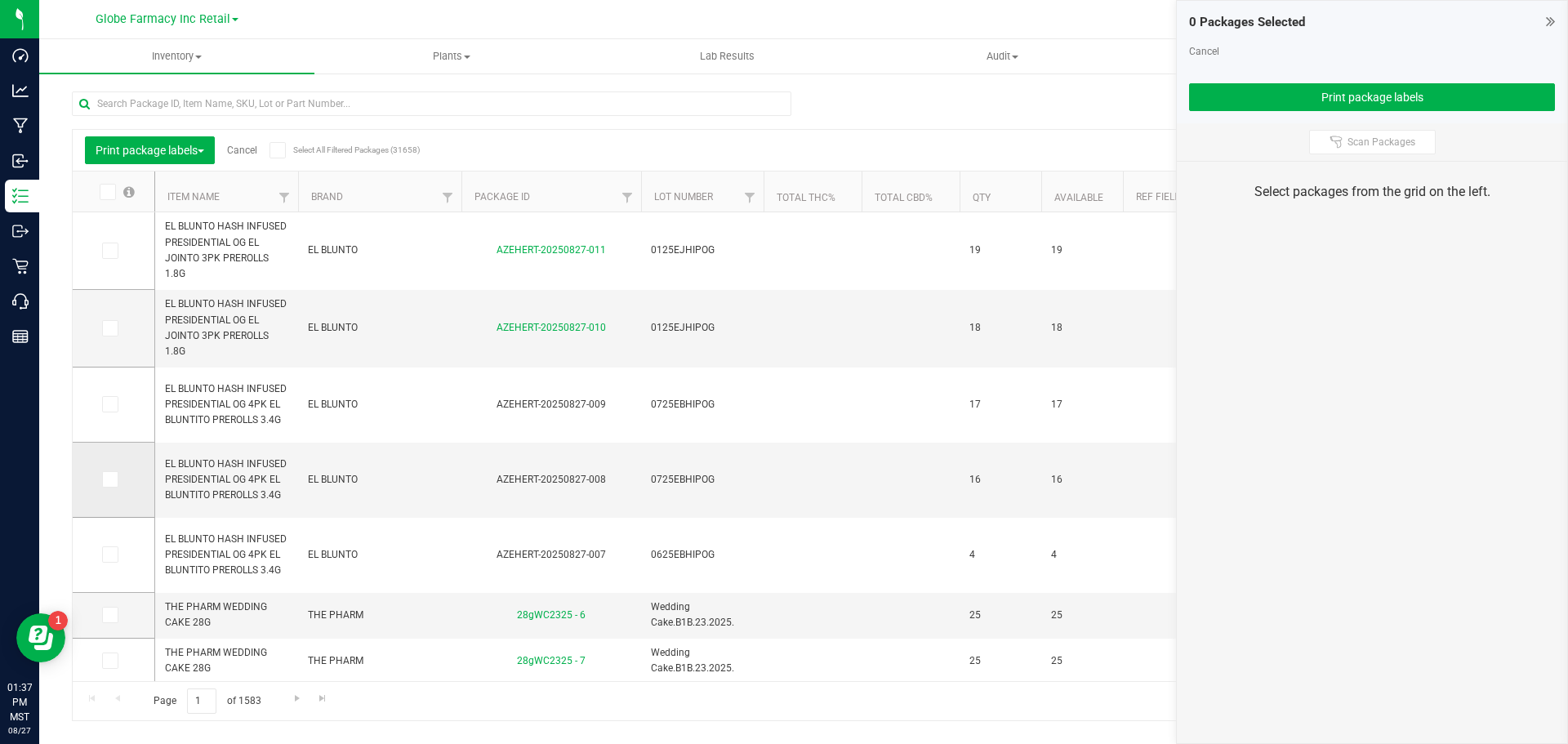
click at [115, 474] on span at bounding box center [110, 480] width 17 height 17
click at [0, 0] on input "checkbox" at bounding box center [0, 0] width 0 height 0
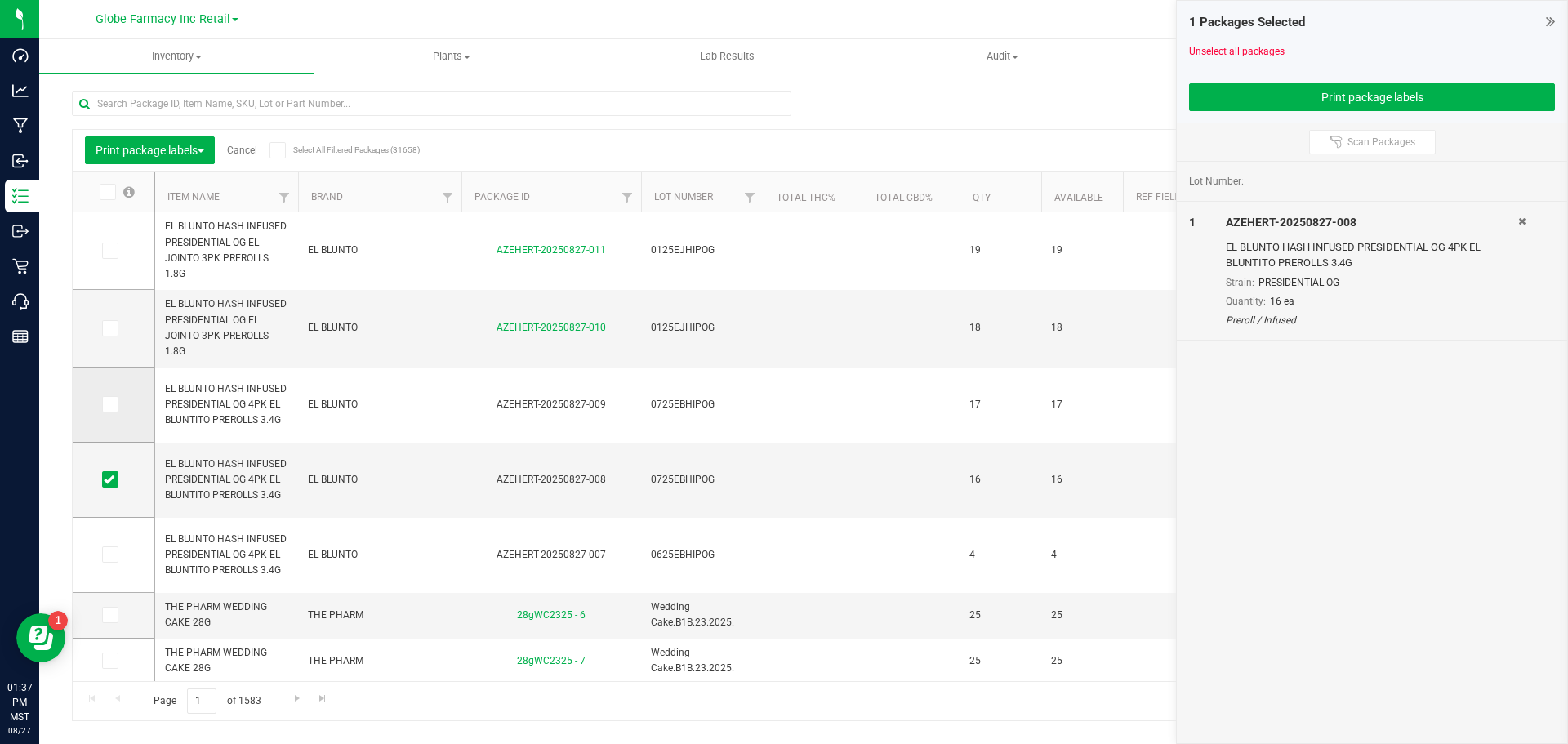
click at [109, 405] on icon at bounding box center [109, 405] width 11 height 0
click at [0, 0] on input "checkbox" at bounding box center [0, 0] width 0 height 0
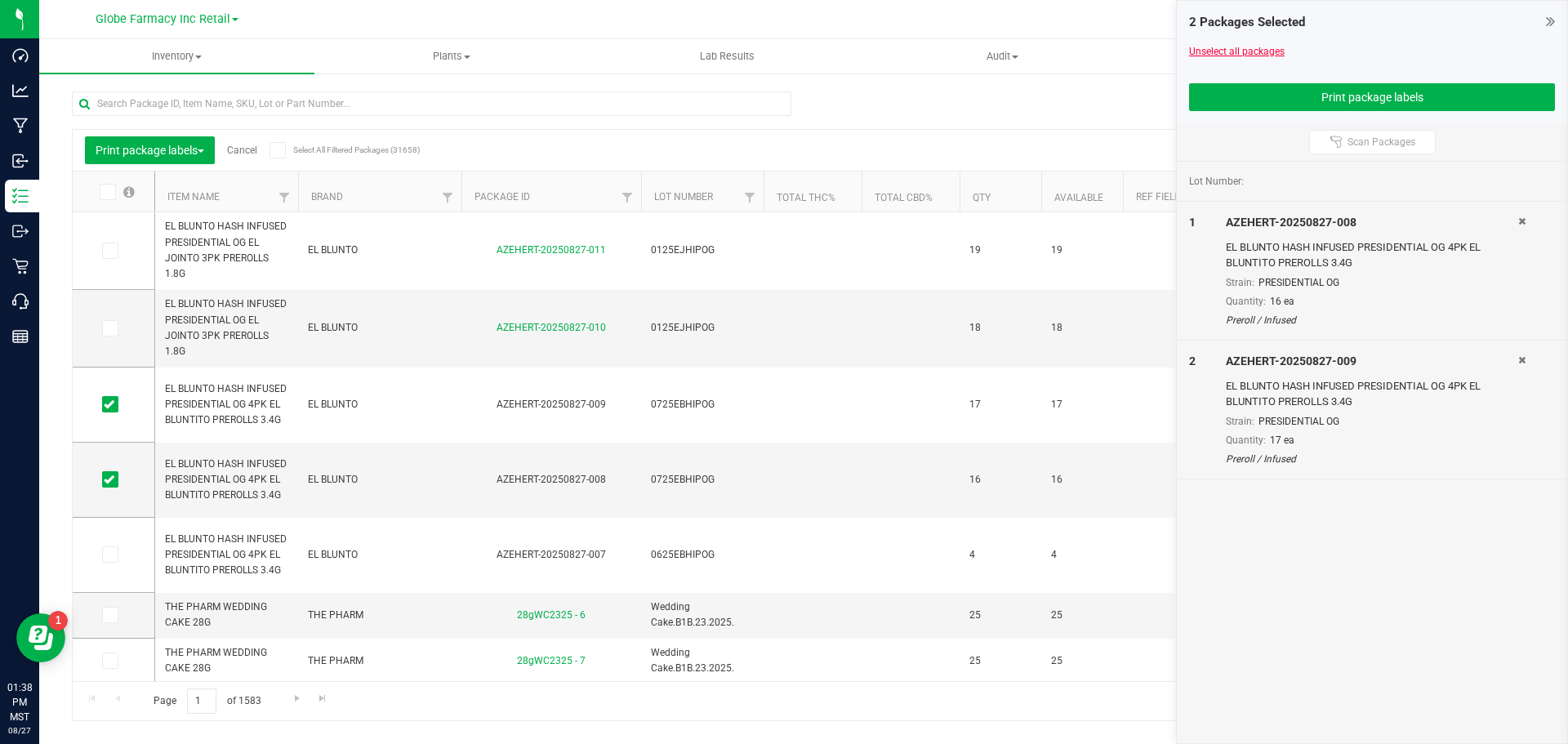
click at [1265, 50] on link "Unselect all packages" at bounding box center [1237, 52] width 95 height 12
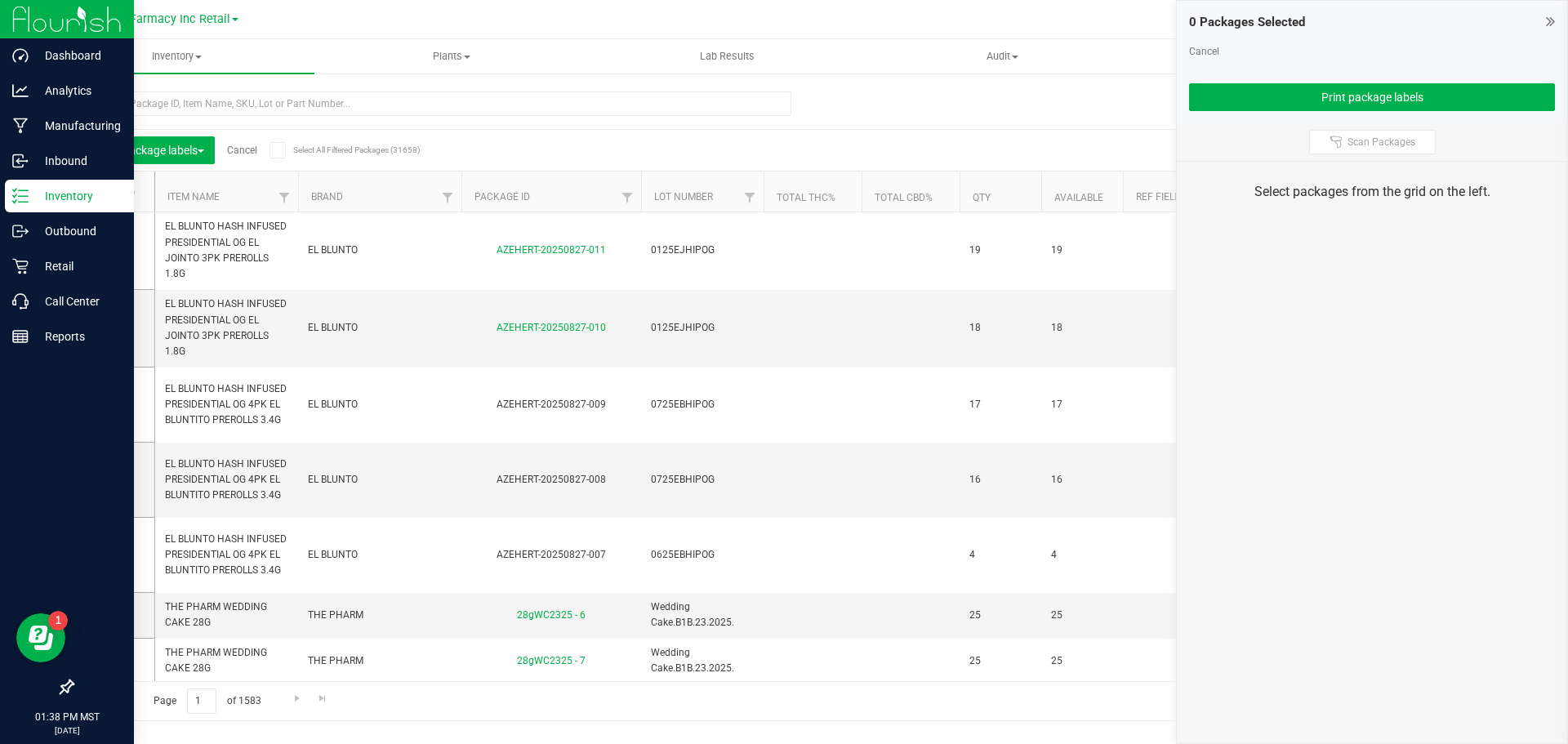
click at [55, 197] on p "Inventory" at bounding box center [77, 196] width 98 height 19
click at [59, 165] on p "Inbound" at bounding box center [77, 161] width 98 height 19
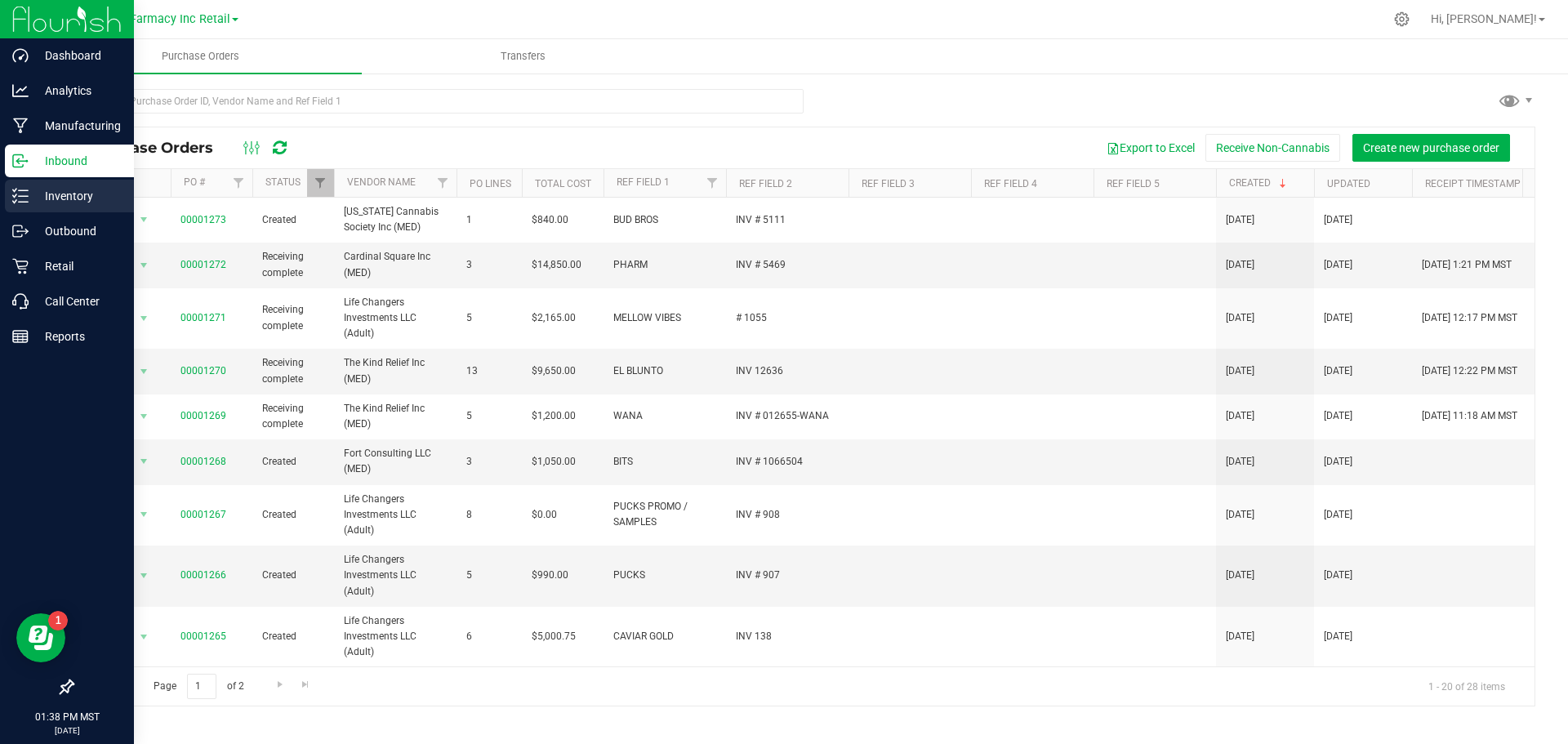
click at [64, 191] on p "Inventory" at bounding box center [77, 196] width 98 height 19
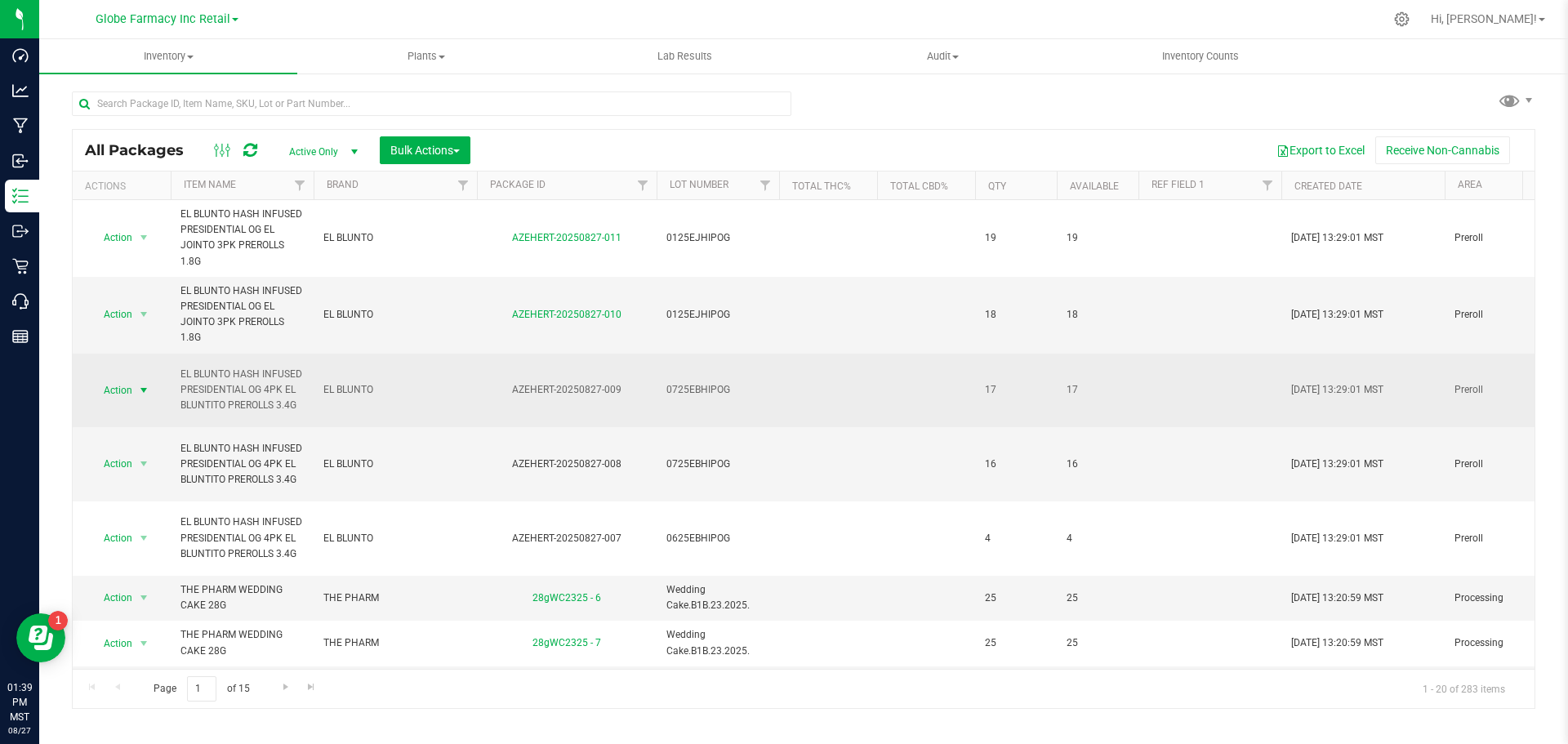
click at [135, 389] on span "select" at bounding box center [144, 390] width 20 height 23
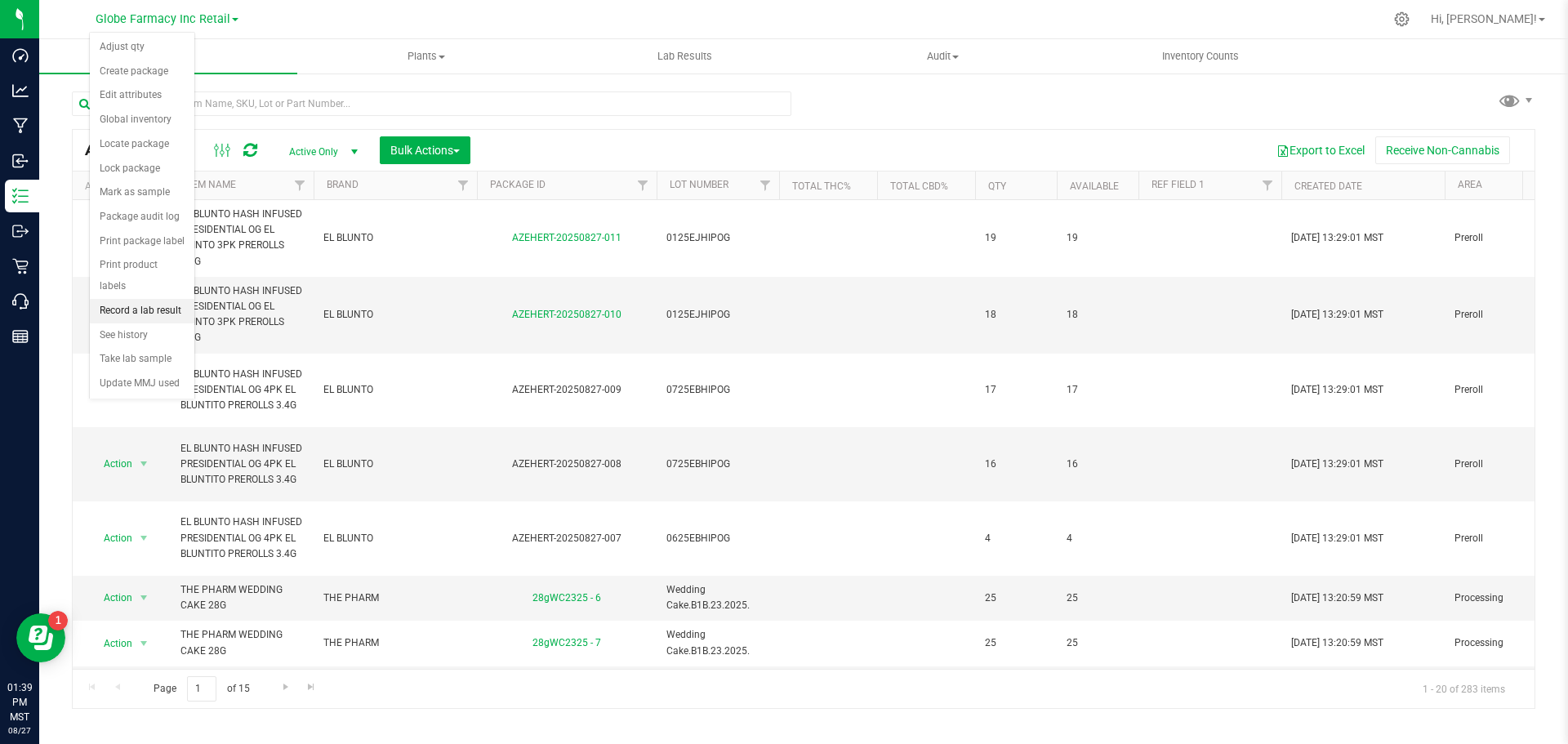
click at [155, 299] on li "Record a lab result" at bounding box center [141, 311] width 104 height 24
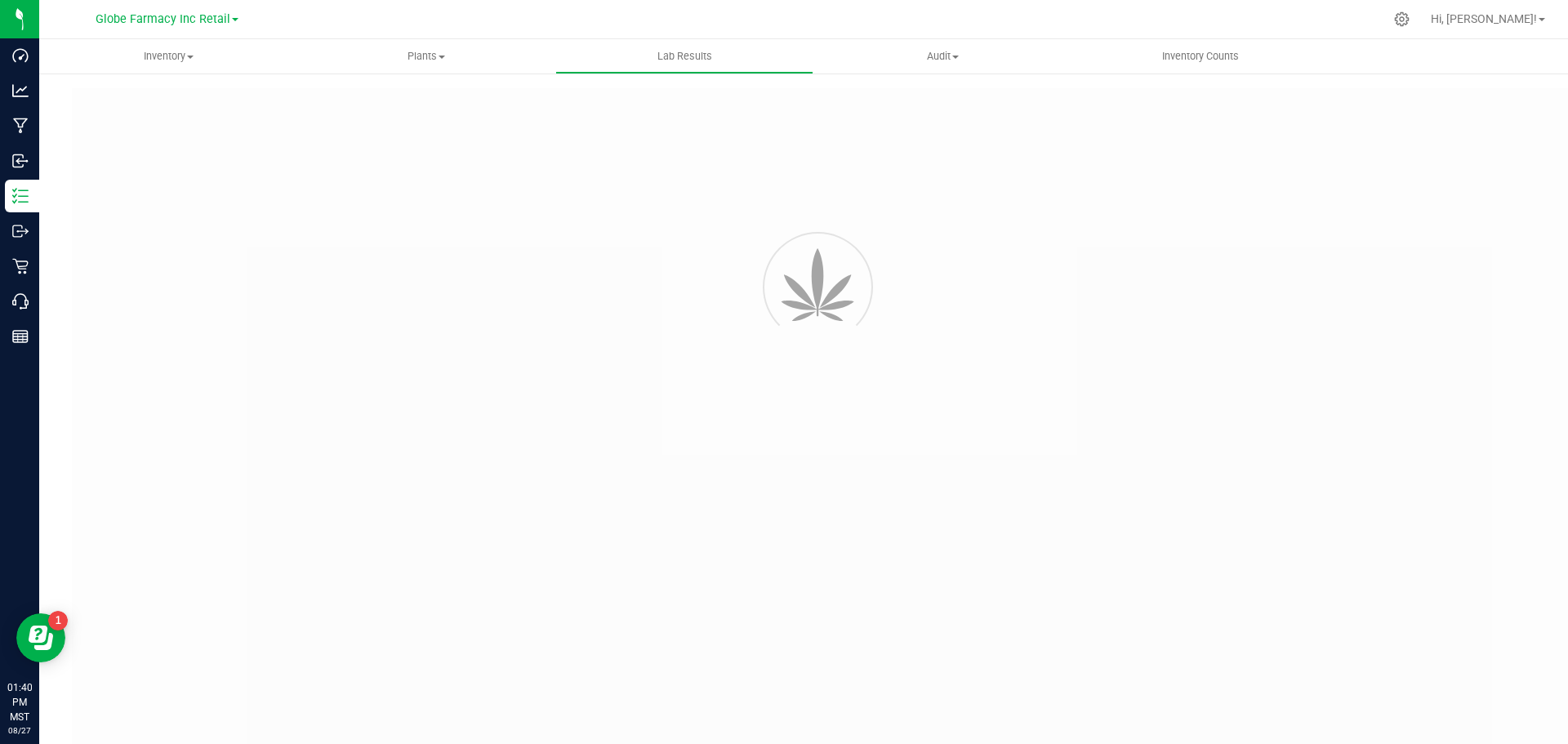
type input "AZEHERT-20250827-009"
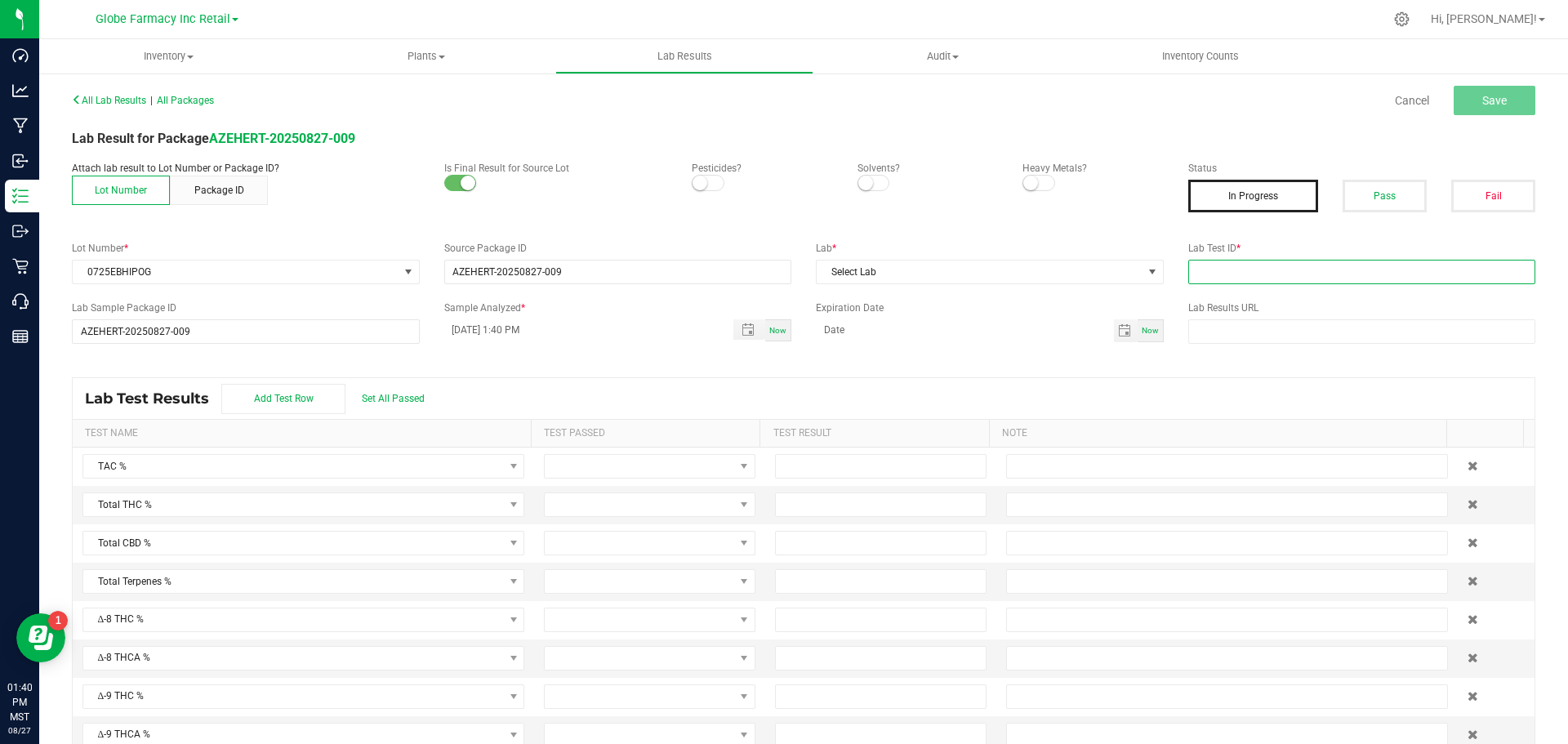
click at [1214, 268] on input "text" at bounding box center [1362, 272] width 348 height 24
paste input "2508LVL0681.3613"
type input "2508LVL0681.3613"
click at [1378, 207] on button "Pass" at bounding box center [1384, 196] width 84 height 33
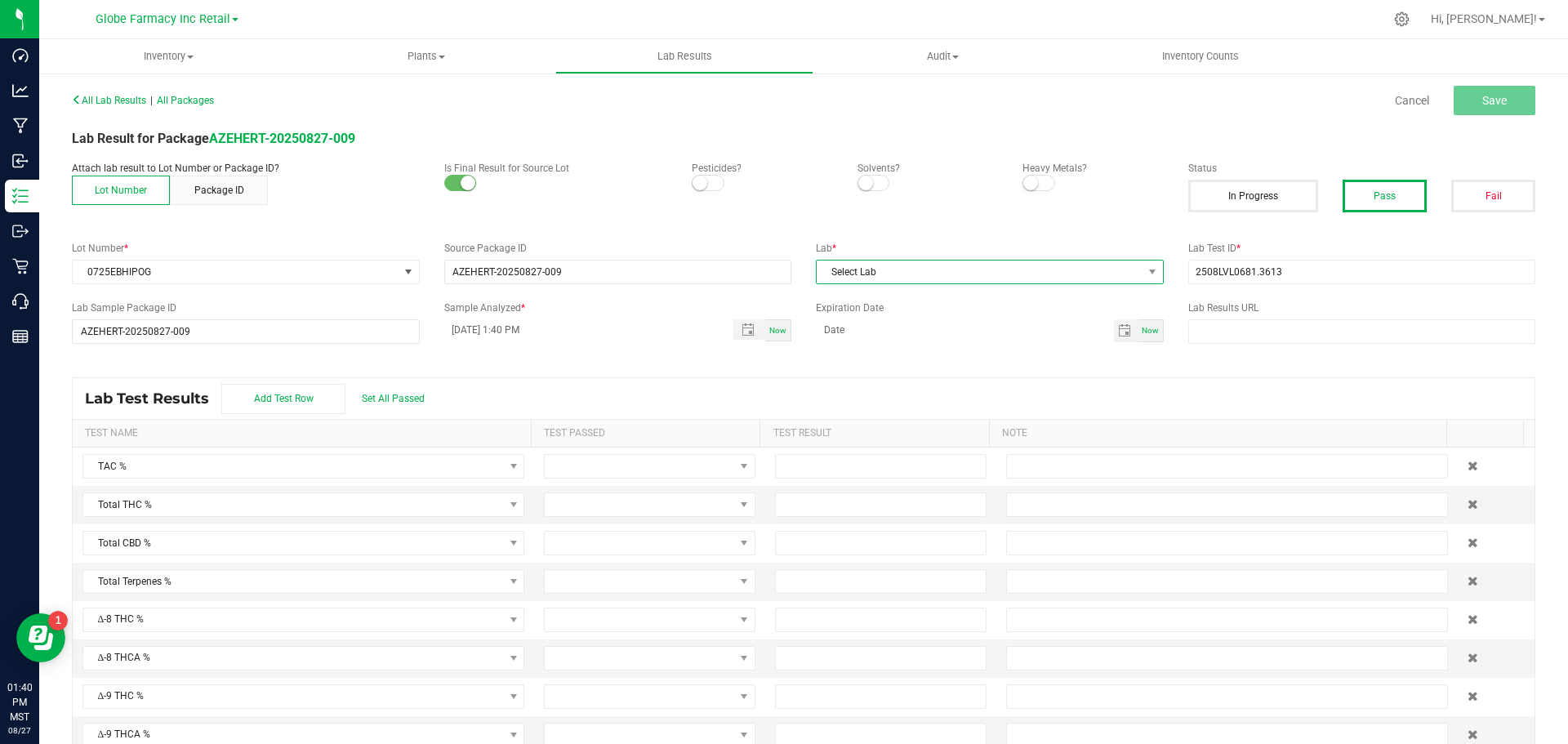
click at [1127, 279] on span "Select Lab" at bounding box center [980, 272] width 326 height 23
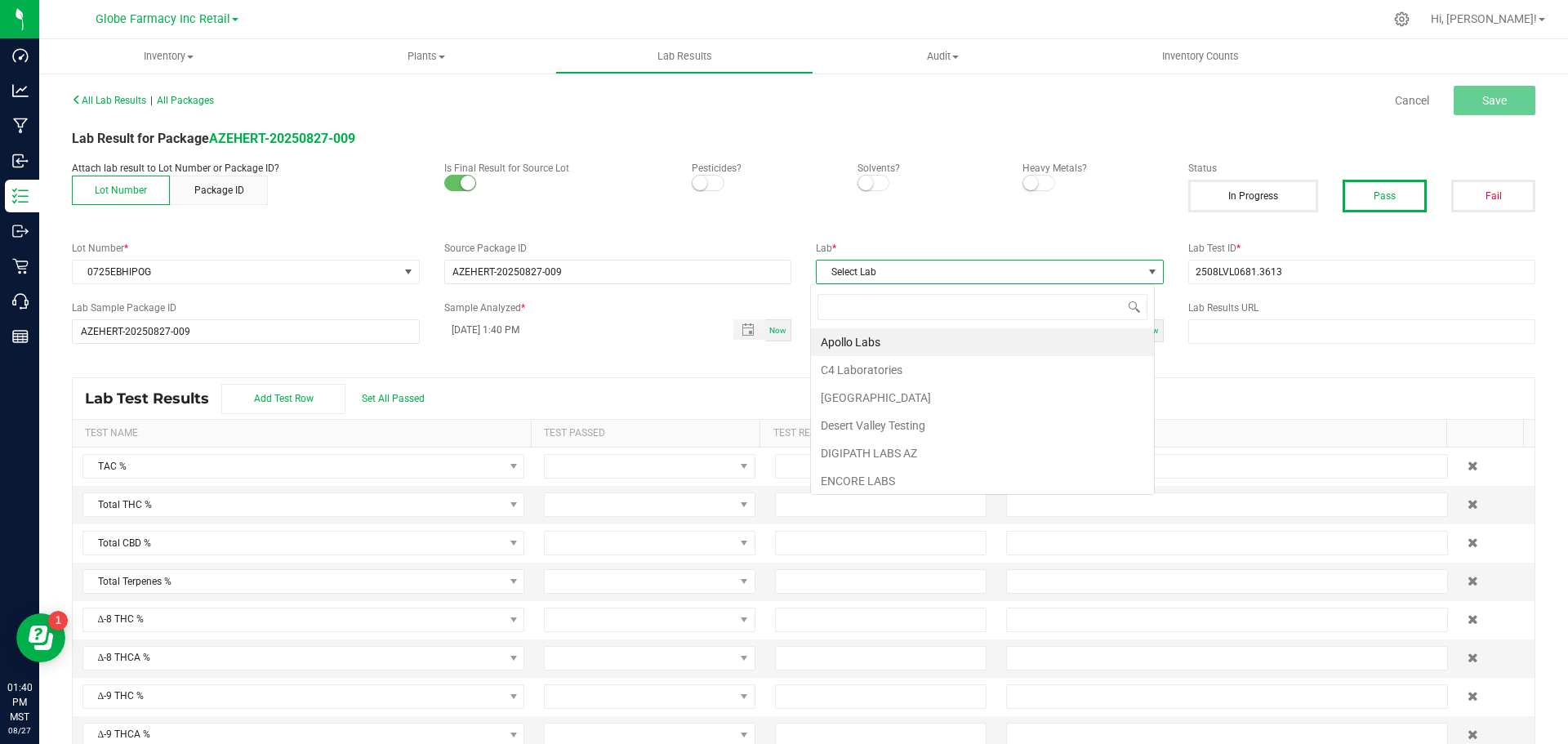
scroll to position [24, 344]
type input "level"
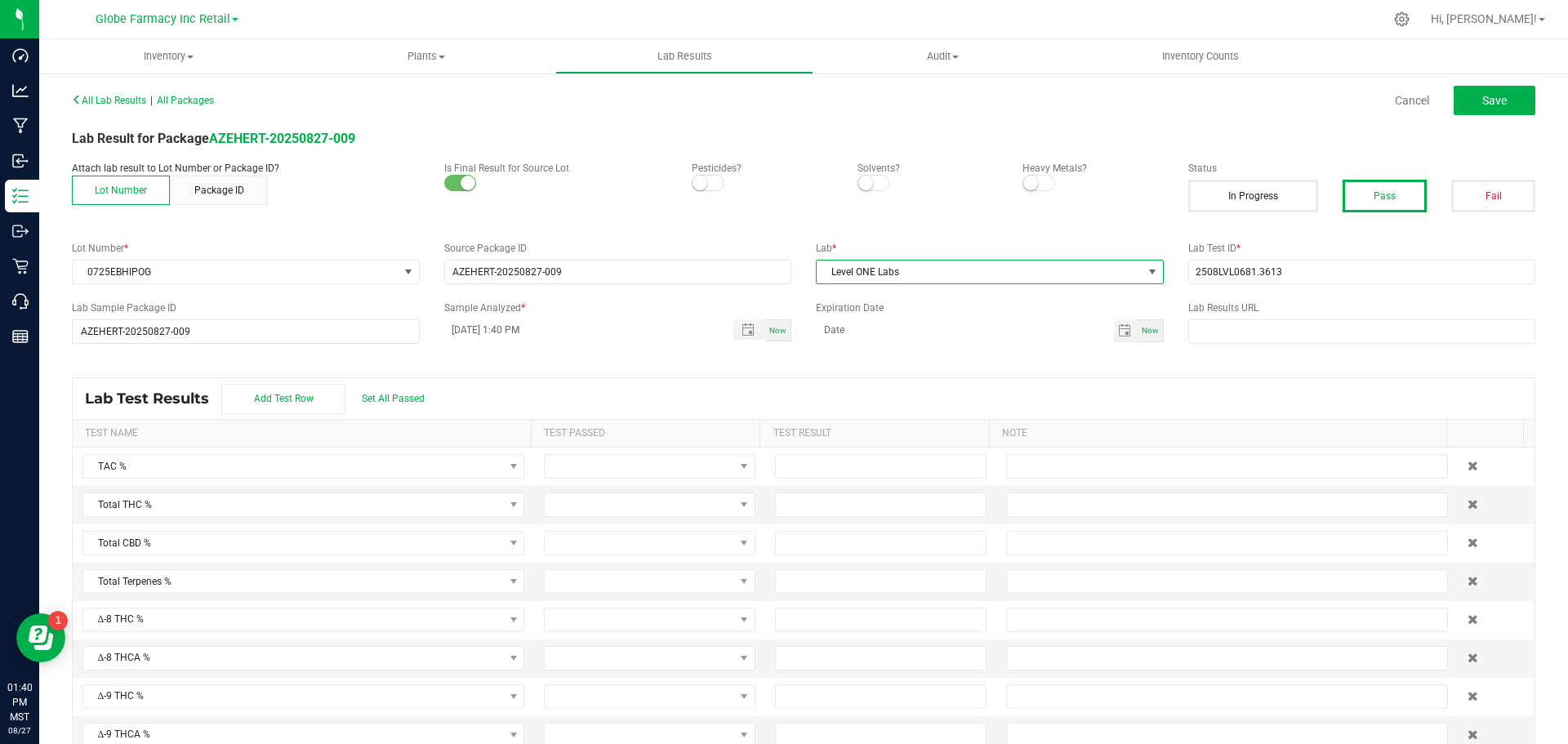
click at [1075, 356] on div "All Lab Results | All Packages Cancel Save Lab Result for Package AZEHERT-20250…" at bounding box center [803, 426] width 1464 height 674
click at [1469, 99] on button "Save" at bounding box center [1494, 100] width 82 height 29
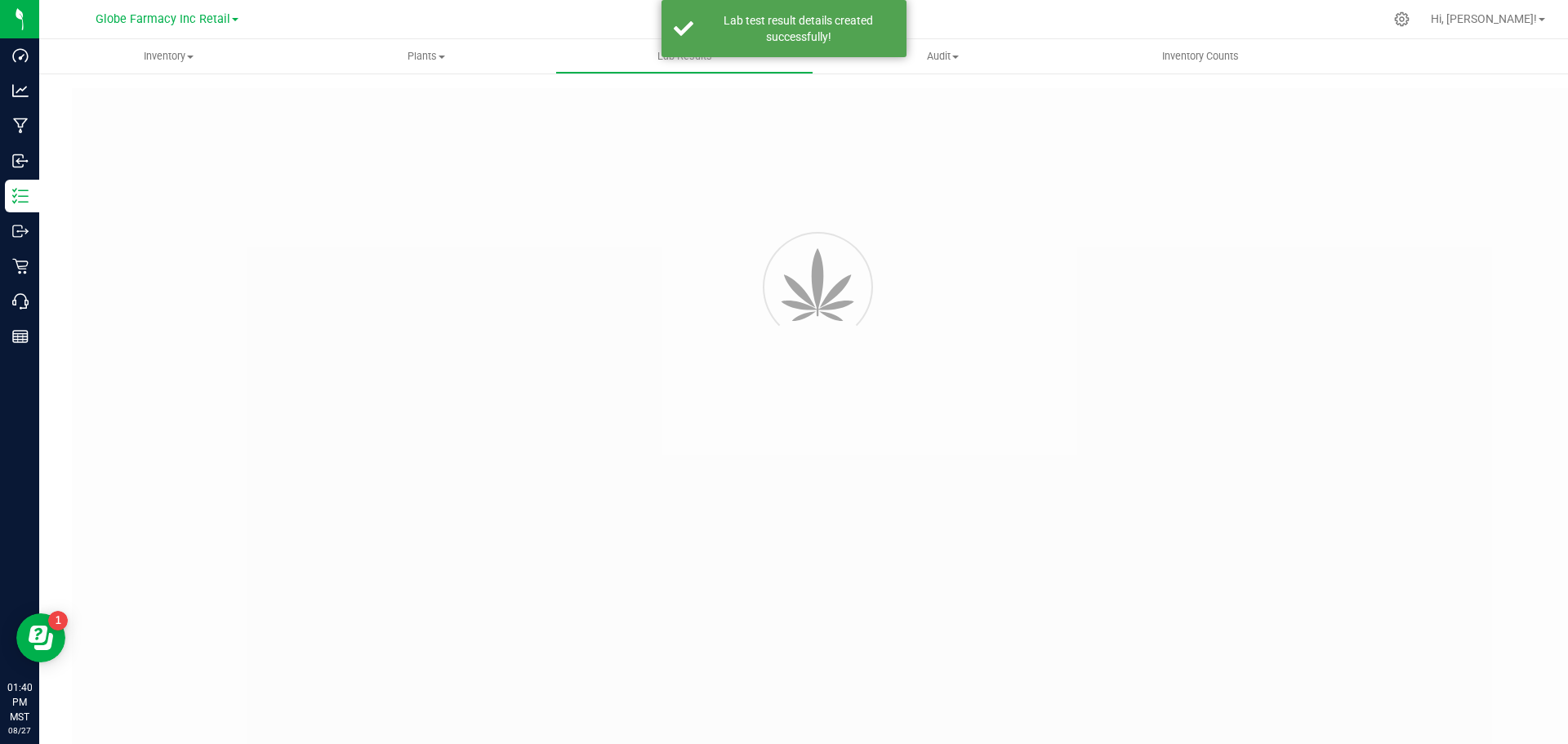
type input "AZEHERT-20250827-009"
type input "2508LVL0681.3613"
type input "AZEHERT-20250827-009"
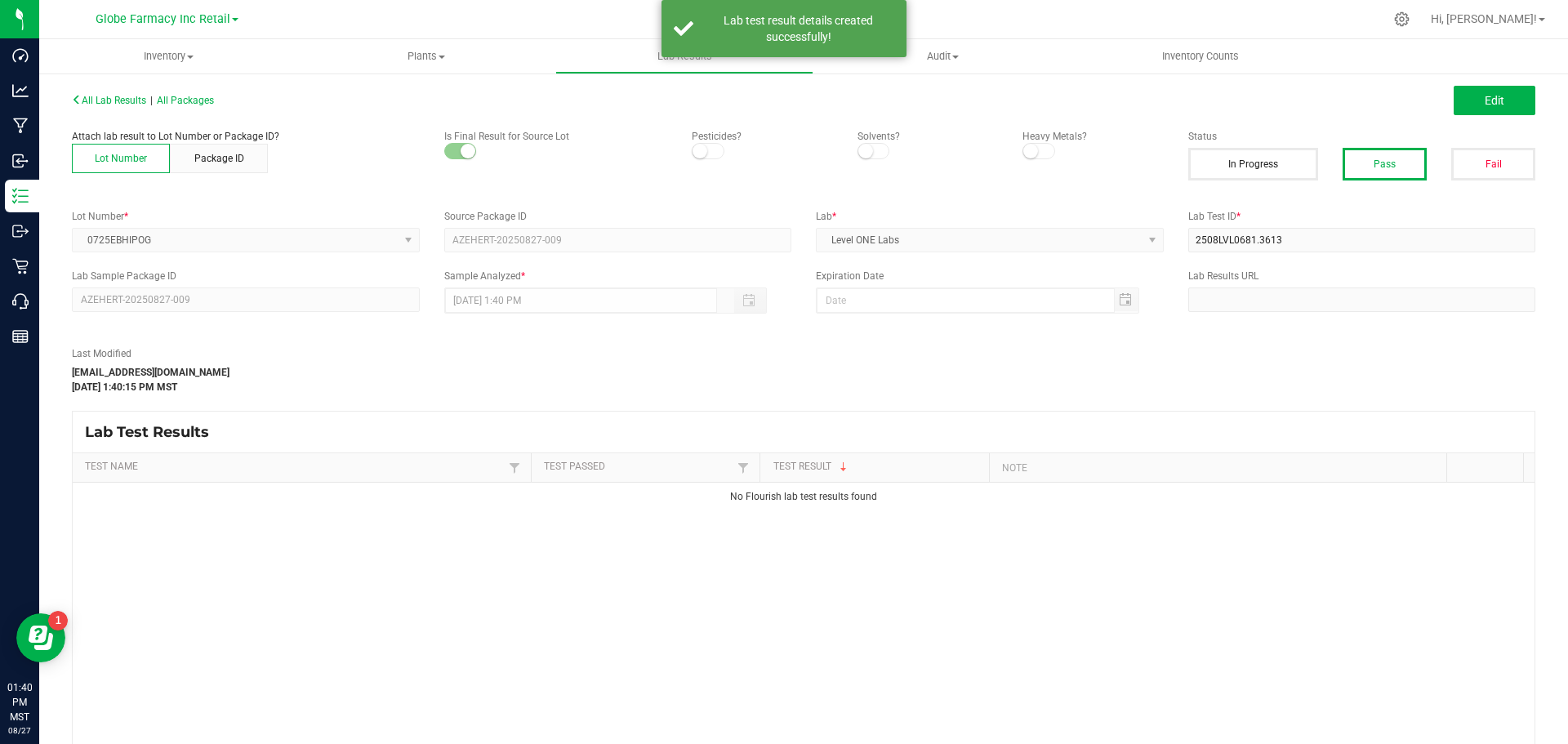
click at [1487, 85] on div "All Lab Results | All Packages Edit" at bounding box center [803, 100] width 1488 height 41
click at [1484, 98] on span "Edit" at bounding box center [1494, 100] width 19 height 13
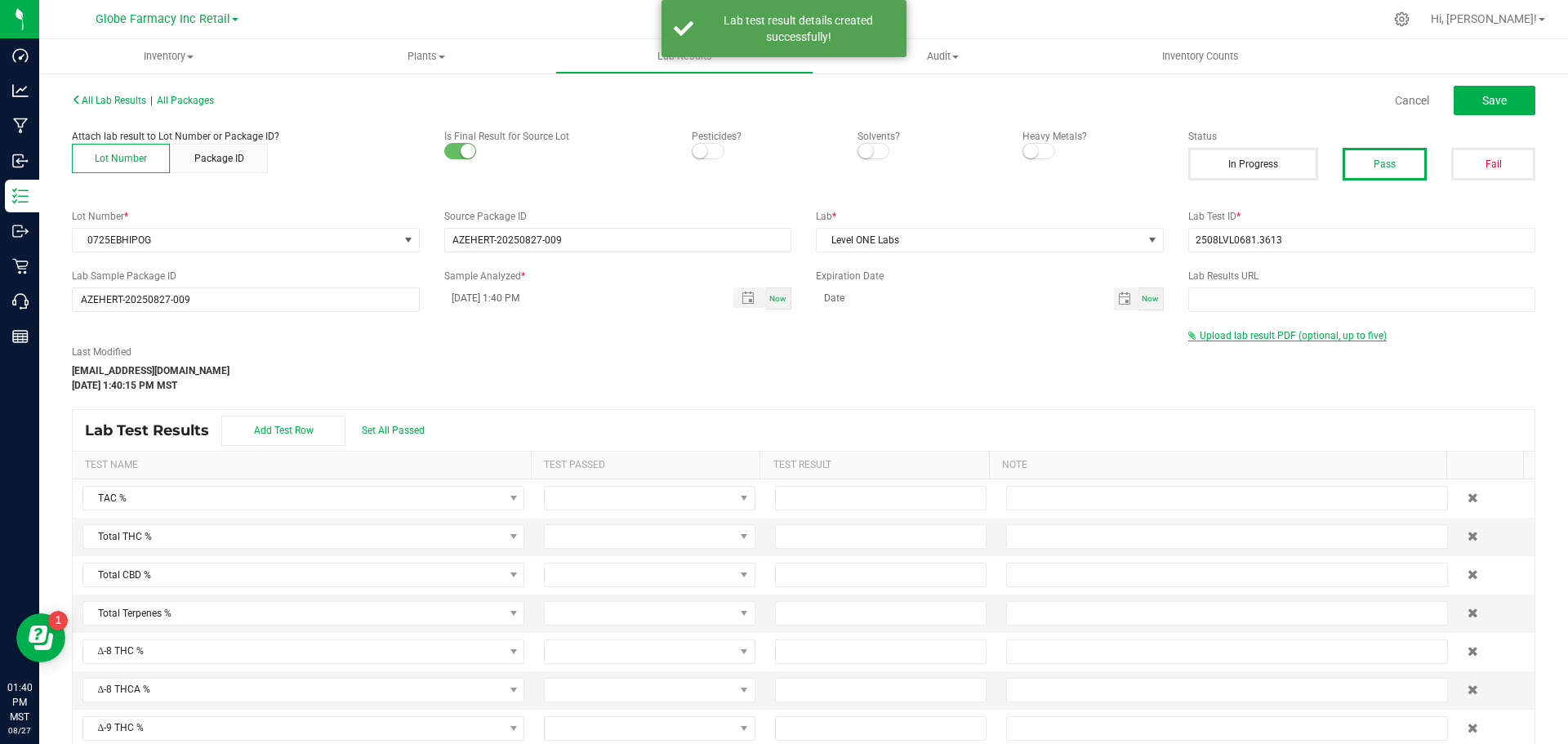
click at [1230, 334] on span "Upload lab result PDF (optional, up to five)" at bounding box center [1293, 336] width 187 height 12
click at [1204, 375] on div "Select file Drop files here to upload" at bounding box center [1362, 362] width 346 height 38
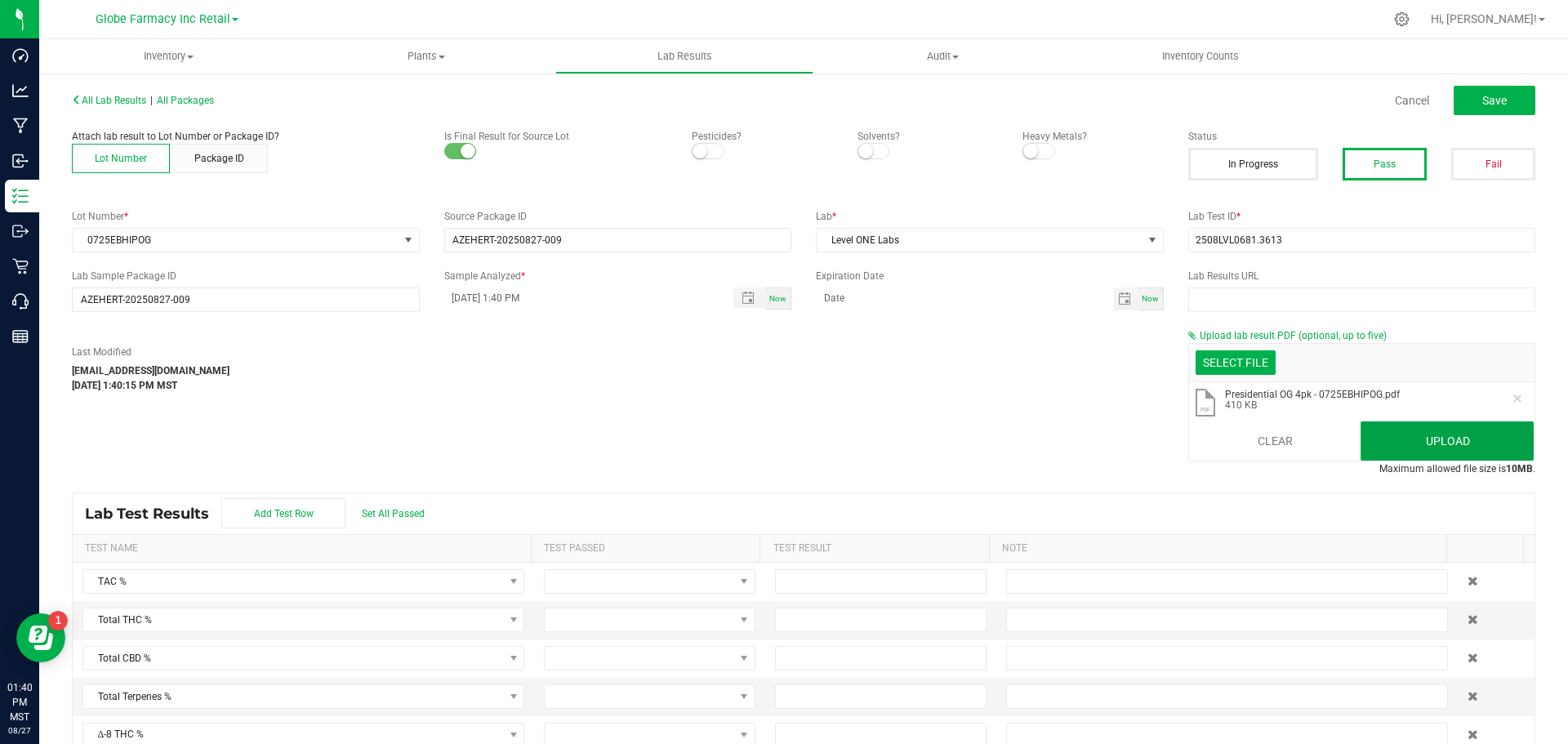
click at [1411, 433] on button "Upload" at bounding box center [1447, 441] width 173 height 39
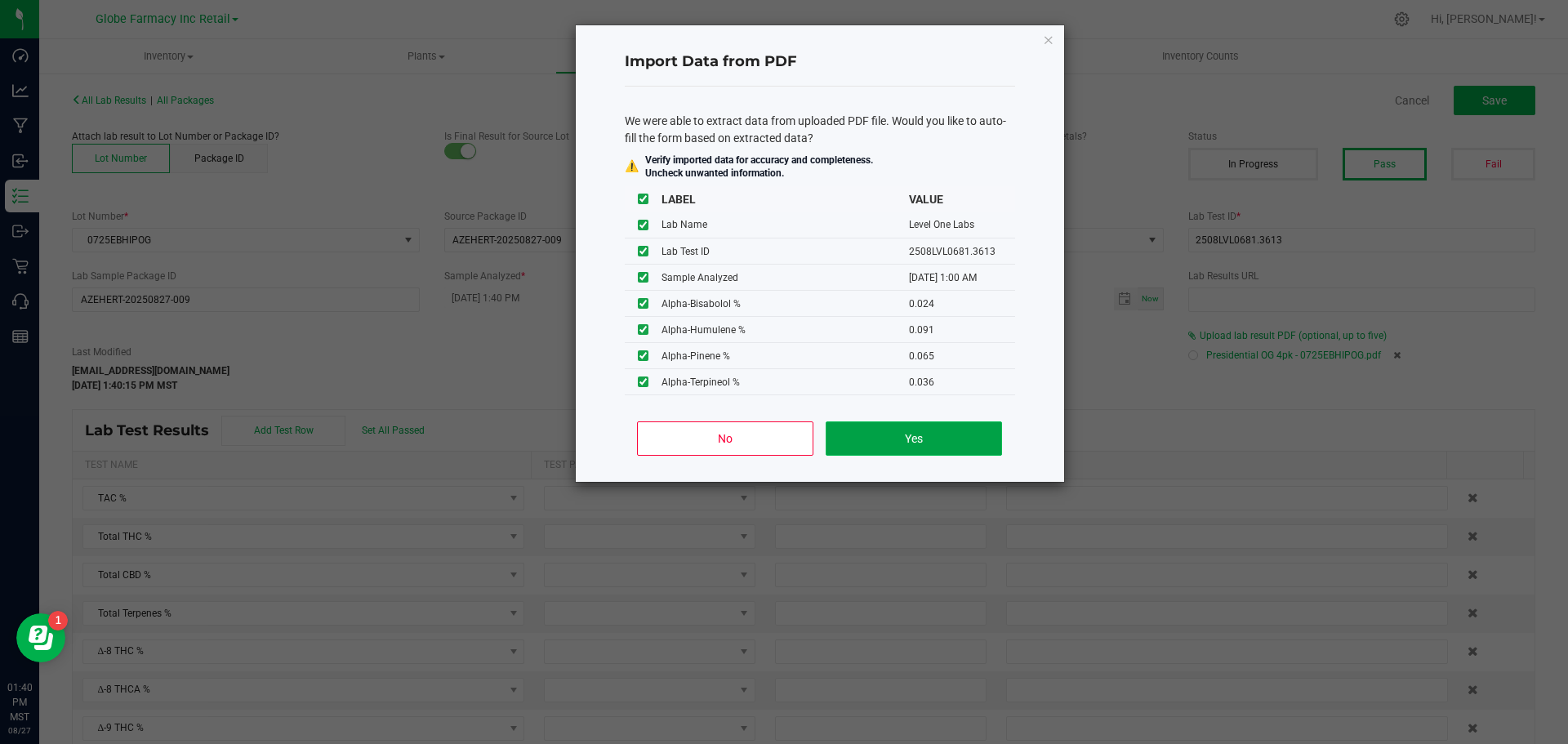
click at [949, 436] on button "Yes" at bounding box center [914, 438] width 176 height 34
type input "08/06/2025 1:00 AM"
type input "31.5300"
type input "27.1300"
type input "0.9720"
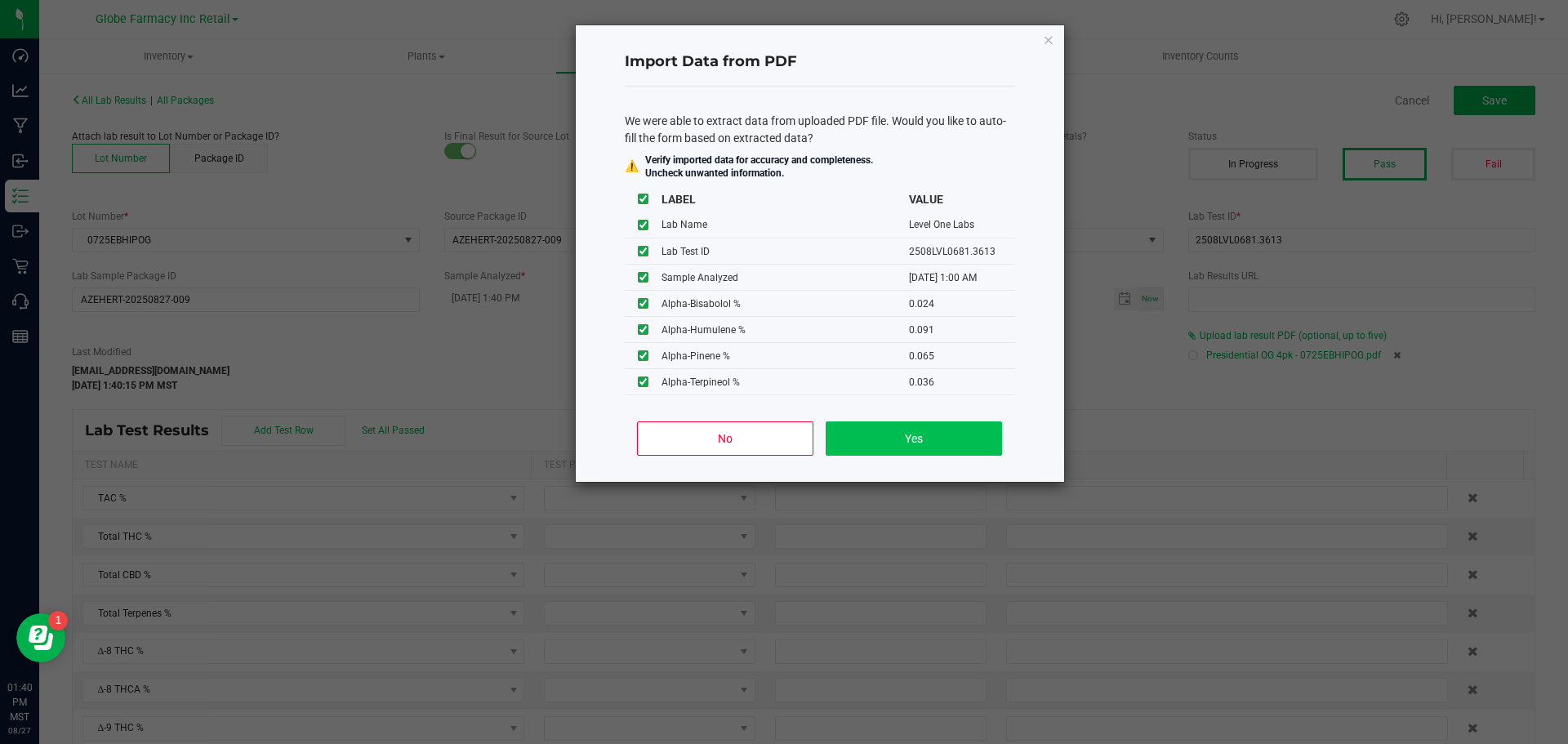
type input "2.4500"
type input "28.1500"
type input "0.2400"
type input "0.2100"
type input "0.4800"
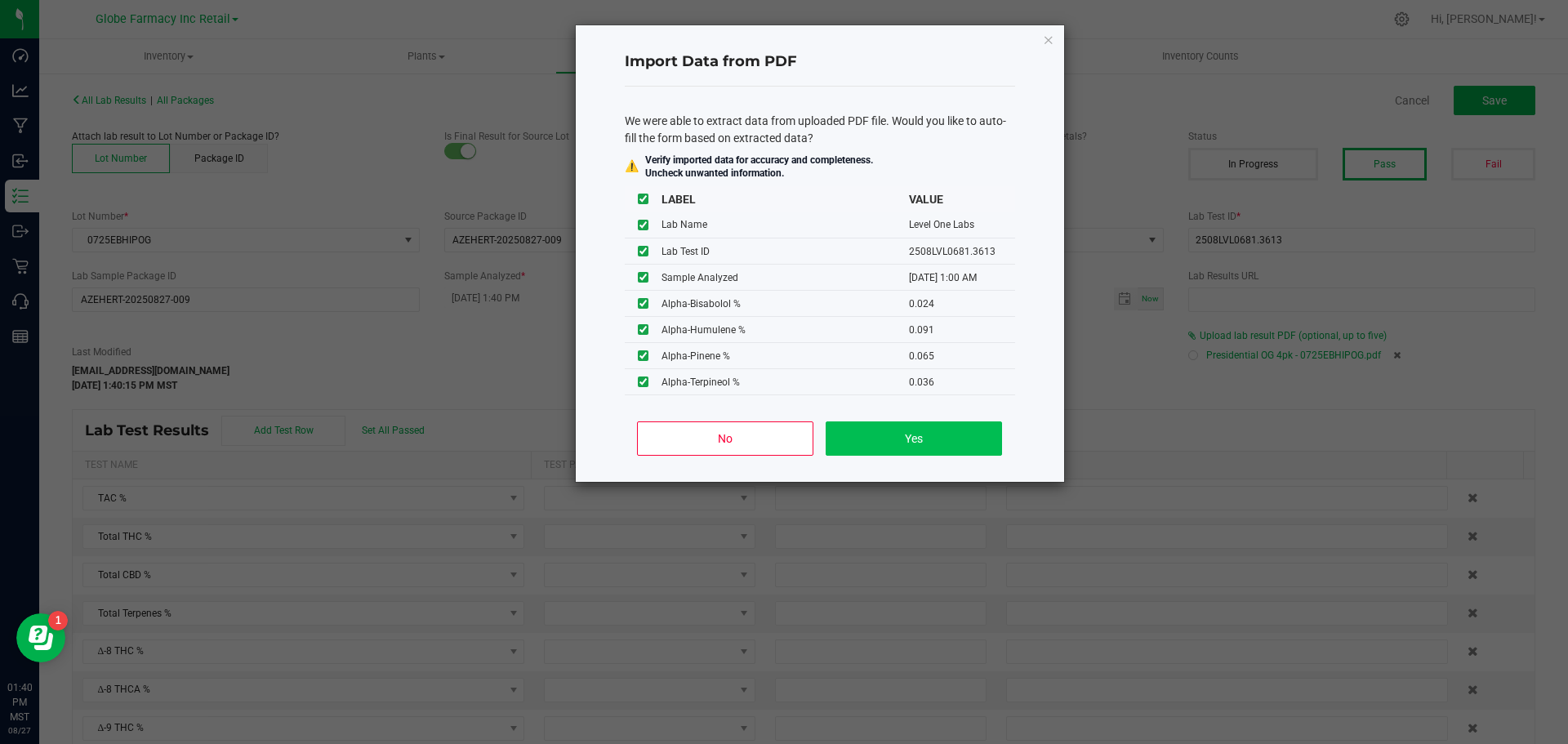
type input "0.0240"
type input "0.0910"
type input "0.0650"
type input "0.0360"
type input "0.3230"
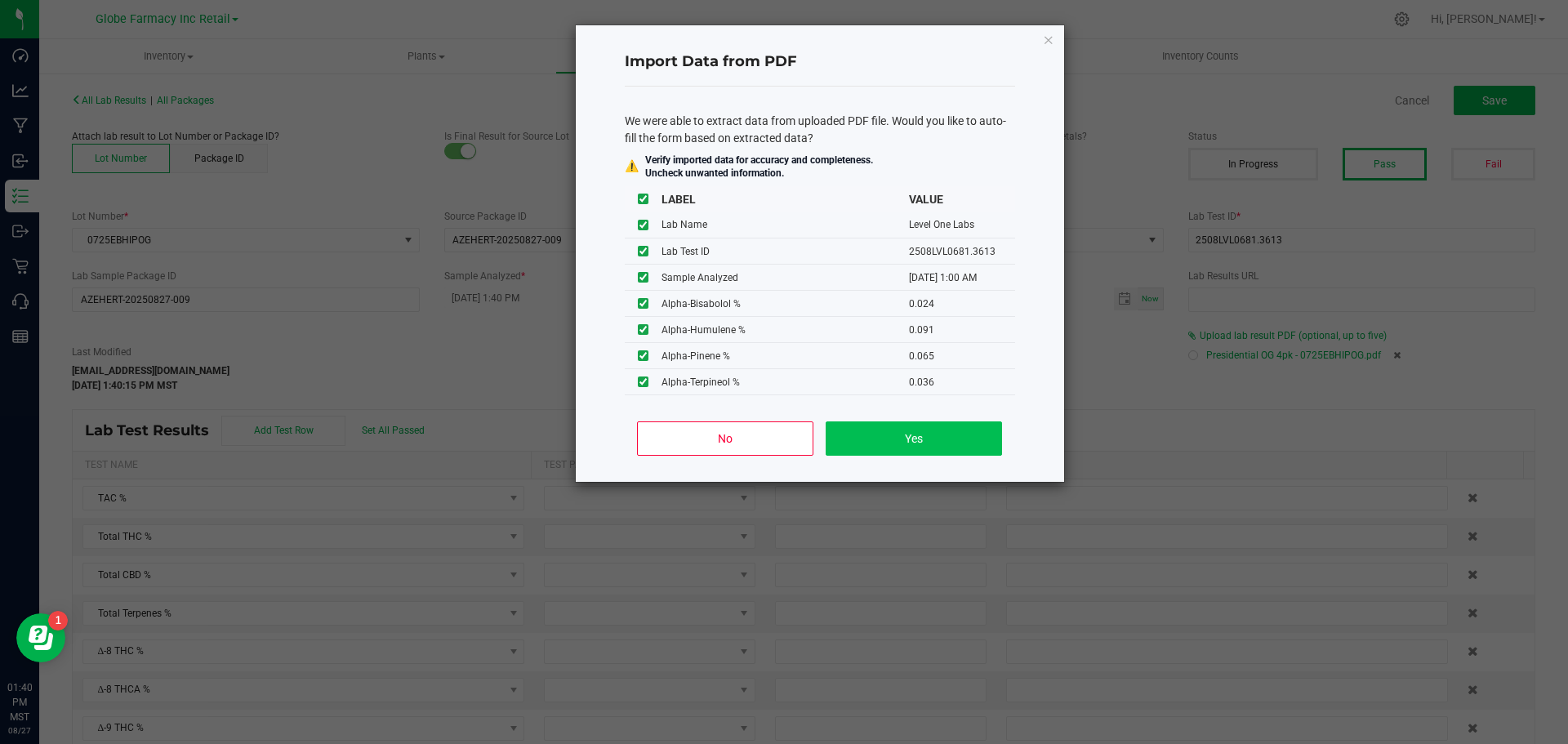
type input "0.1160"
type input "0.0540"
type input "0.0270"
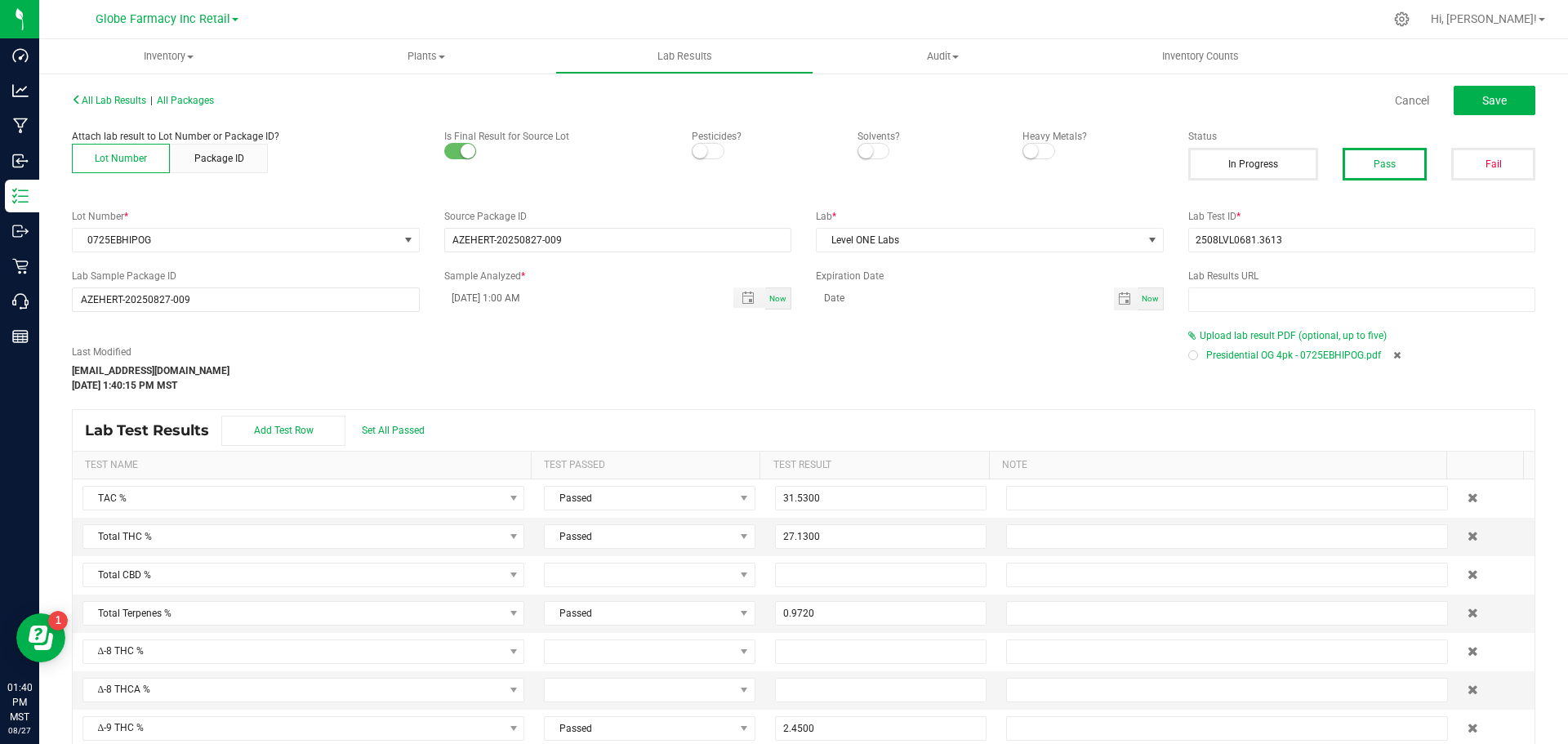
click at [1482, 83] on div "All Lab Results | All Packages Cancel Save" at bounding box center [803, 100] width 1488 height 41
click at [1479, 92] on button "Save" at bounding box center [1494, 100] width 82 height 29
type input "0.9720"
type input "2.4500"
type input "28.1500"
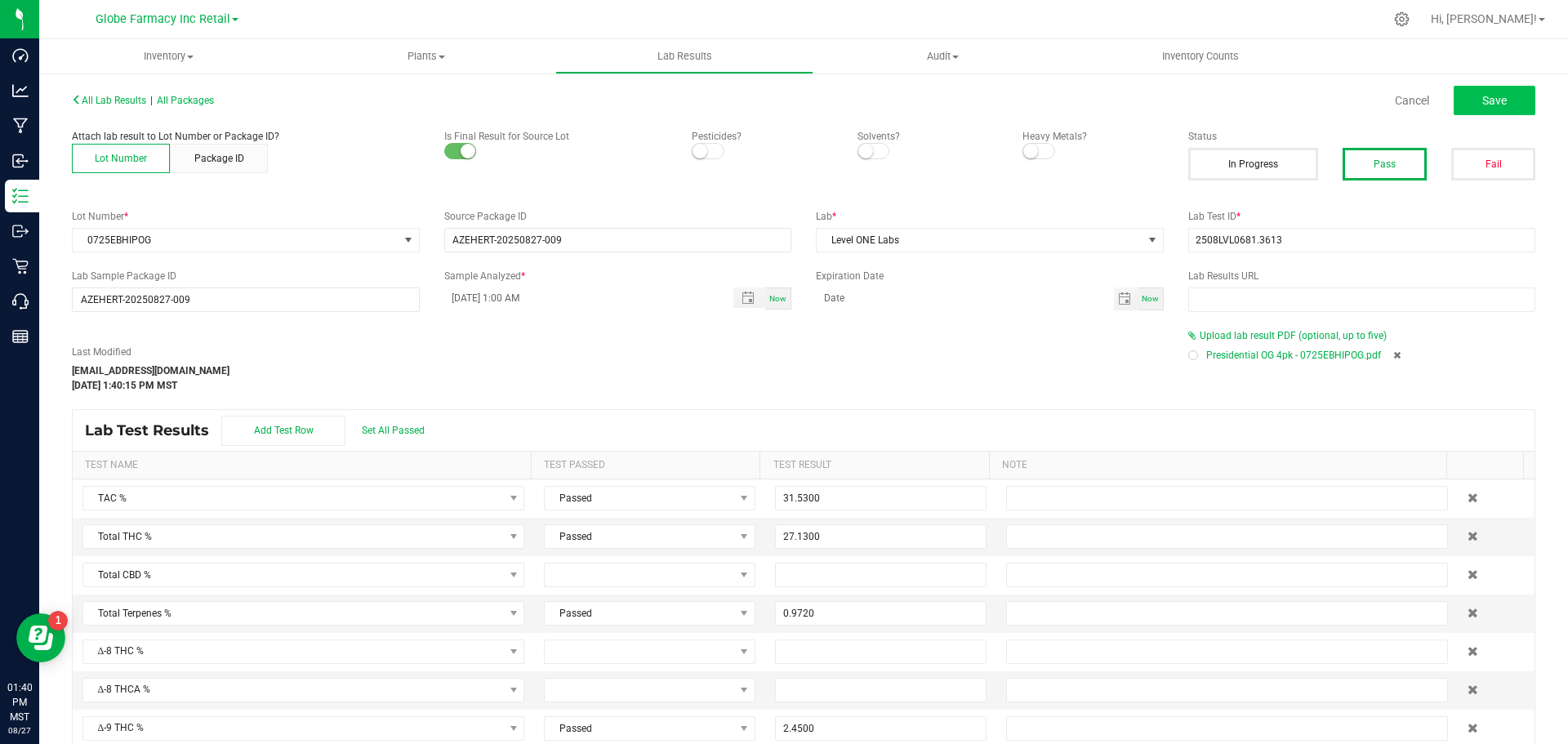
type input "0.2400"
type input "0.2100"
type input "0.4800"
type input "0.0240"
type input "0.0910"
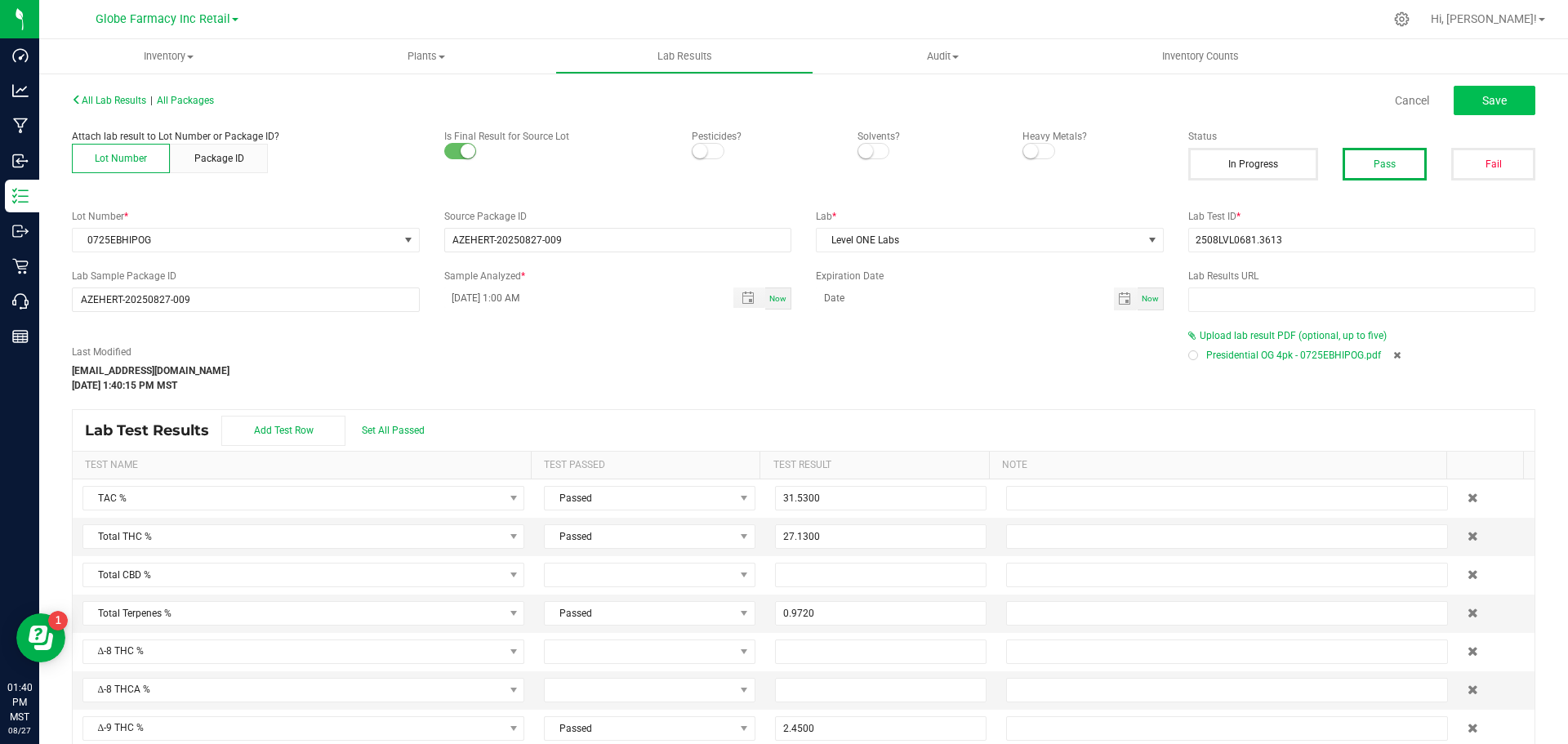
type input "0.0650"
type input "0.0360"
type input "0.3230"
type input "0.1160"
type input "0.0540"
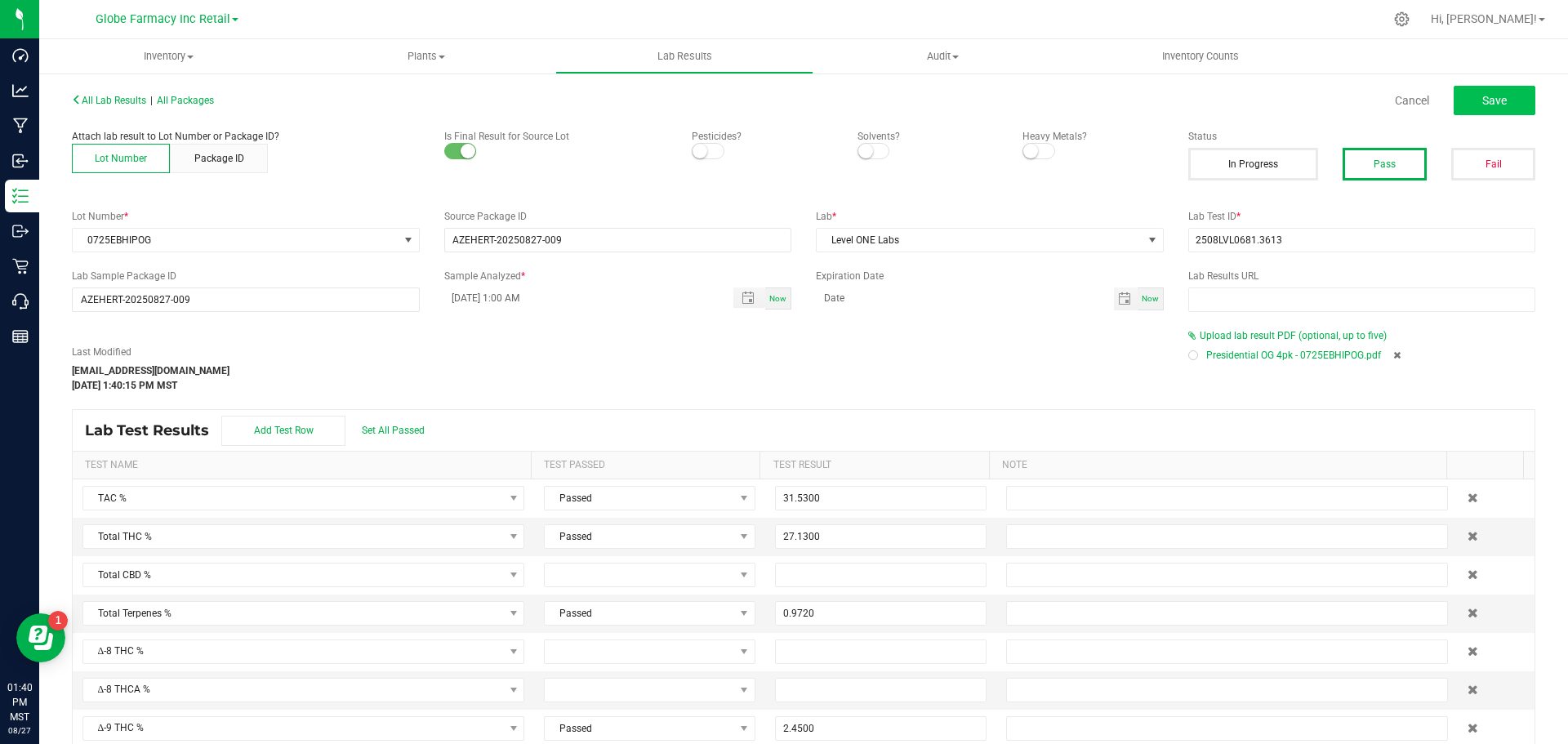
type input "0.0270"
type input "0.1390"
type input "0.0970"
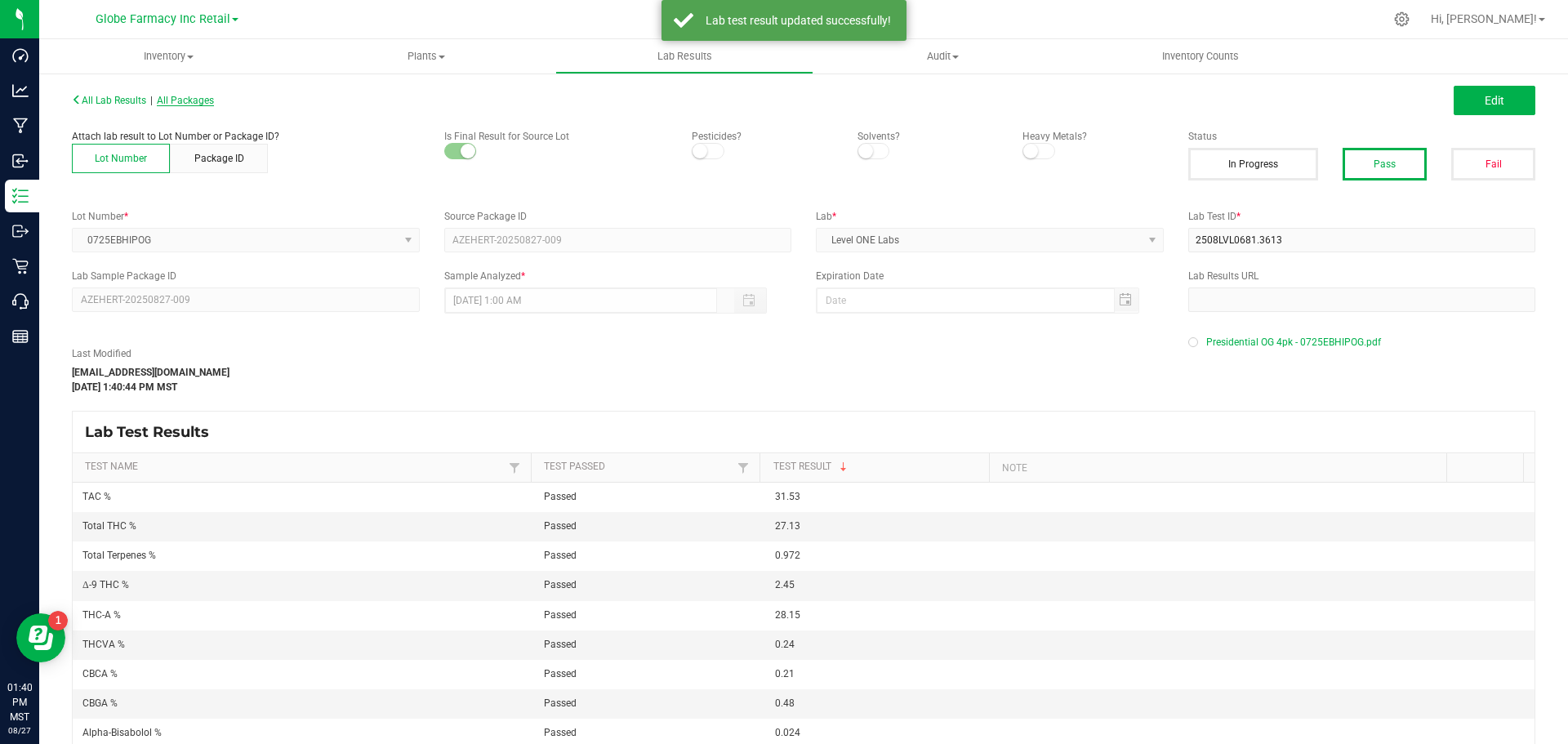
click at [209, 101] on span "All Packages" at bounding box center [186, 100] width 57 height 12
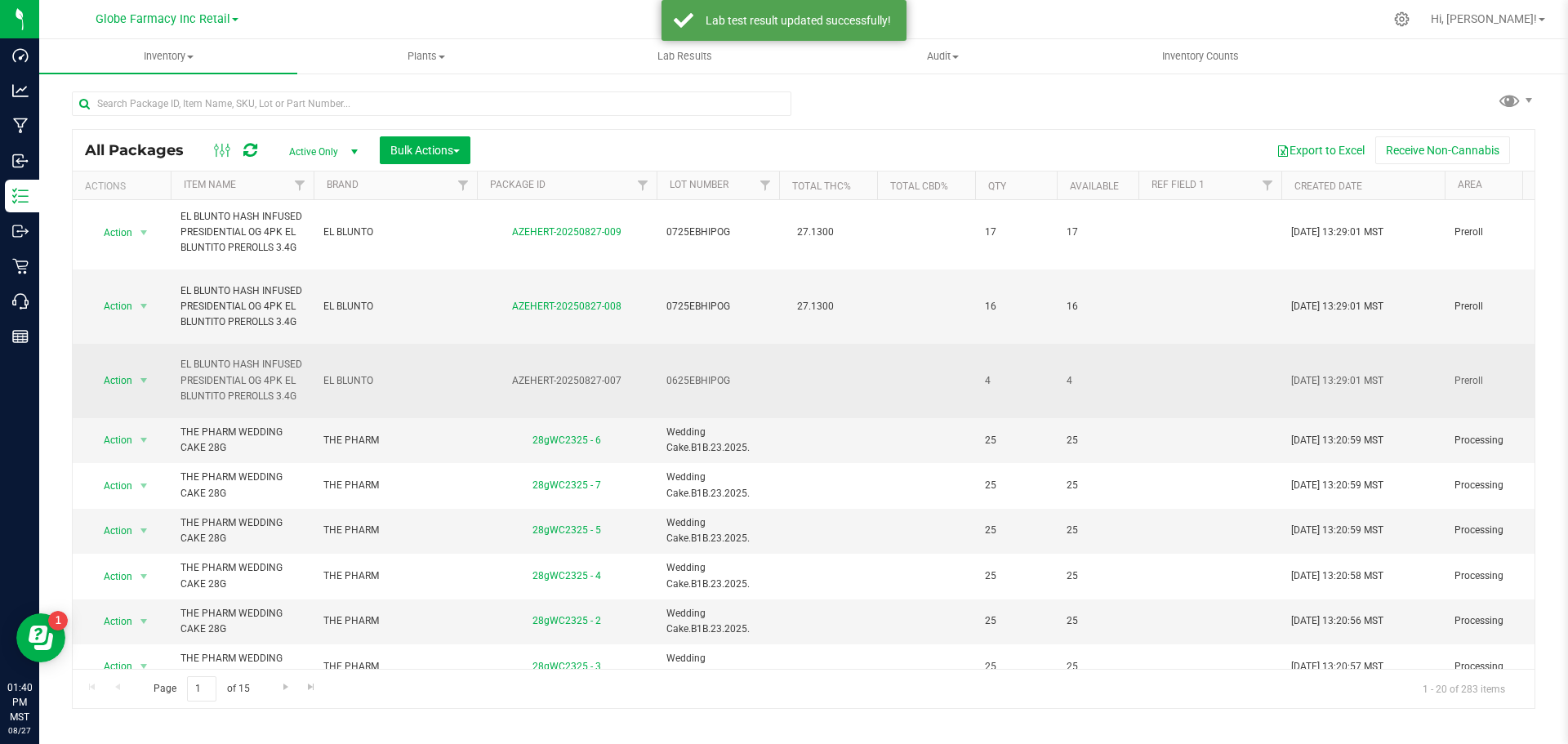
scroll to position [163, 0]
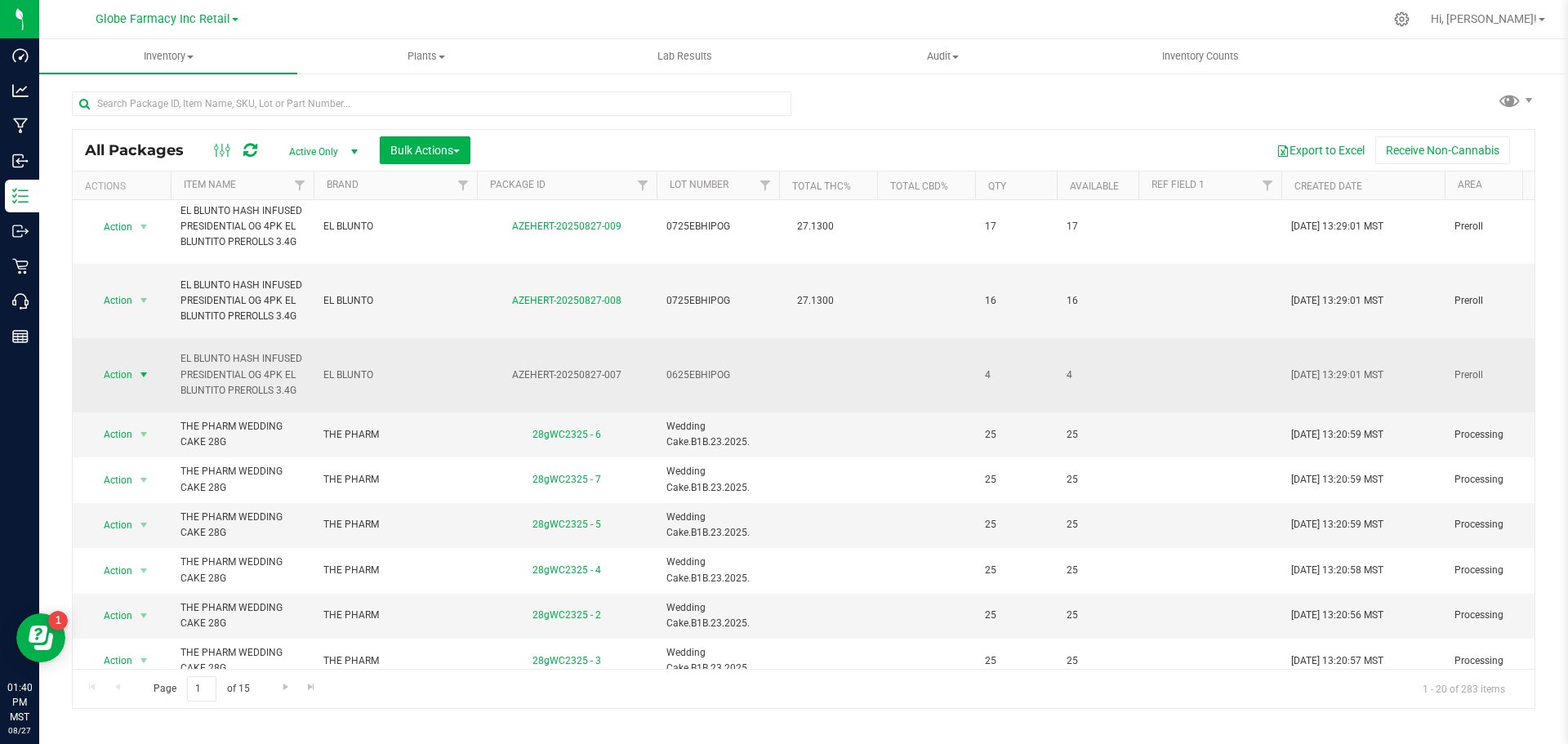
click at [141, 371] on span "select" at bounding box center [144, 375] width 13 height 13
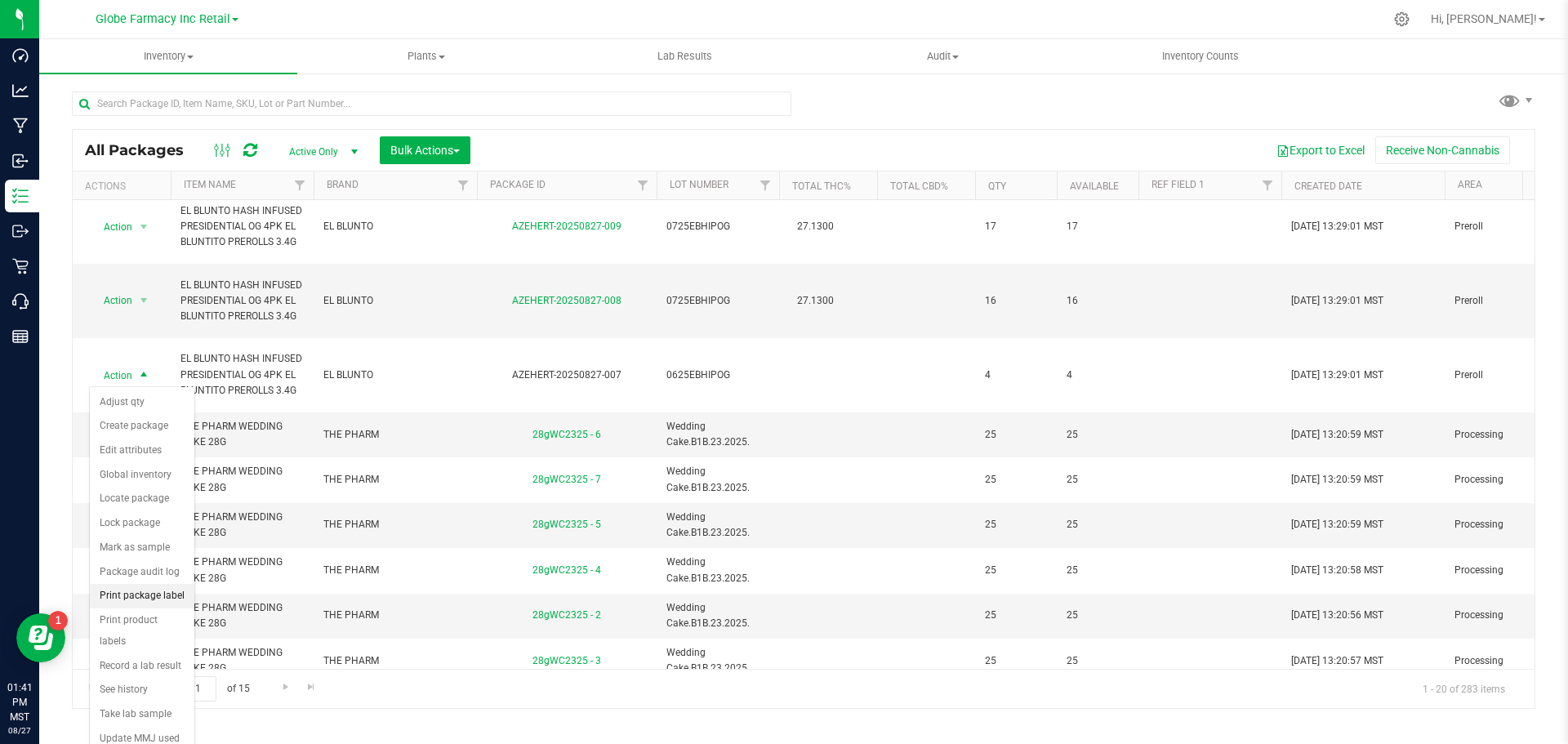
click at [155, 603] on li "Print package label" at bounding box center [141, 596] width 104 height 24
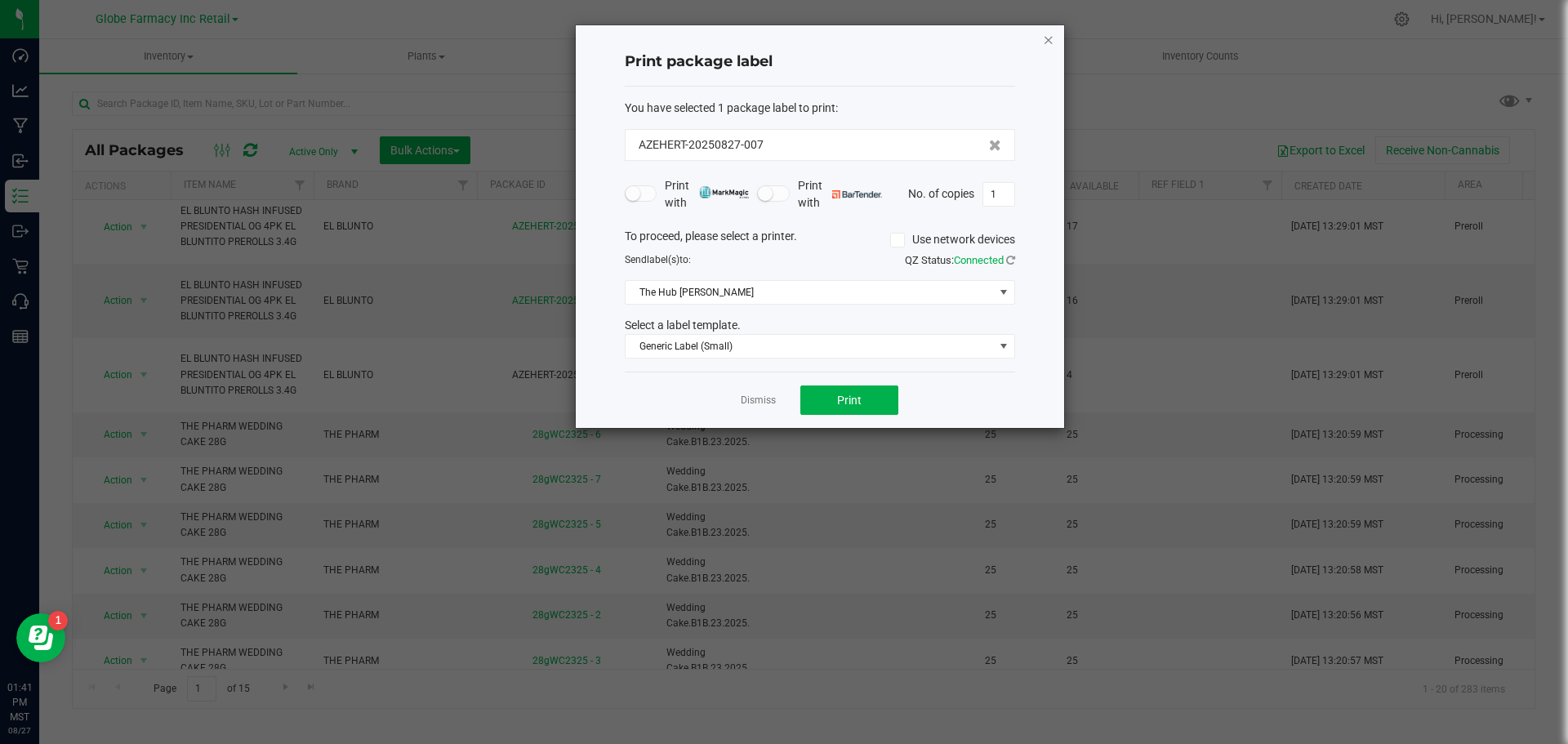
click at [1046, 45] on icon "button" at bounding box center [1049, 38] width 12 height 19
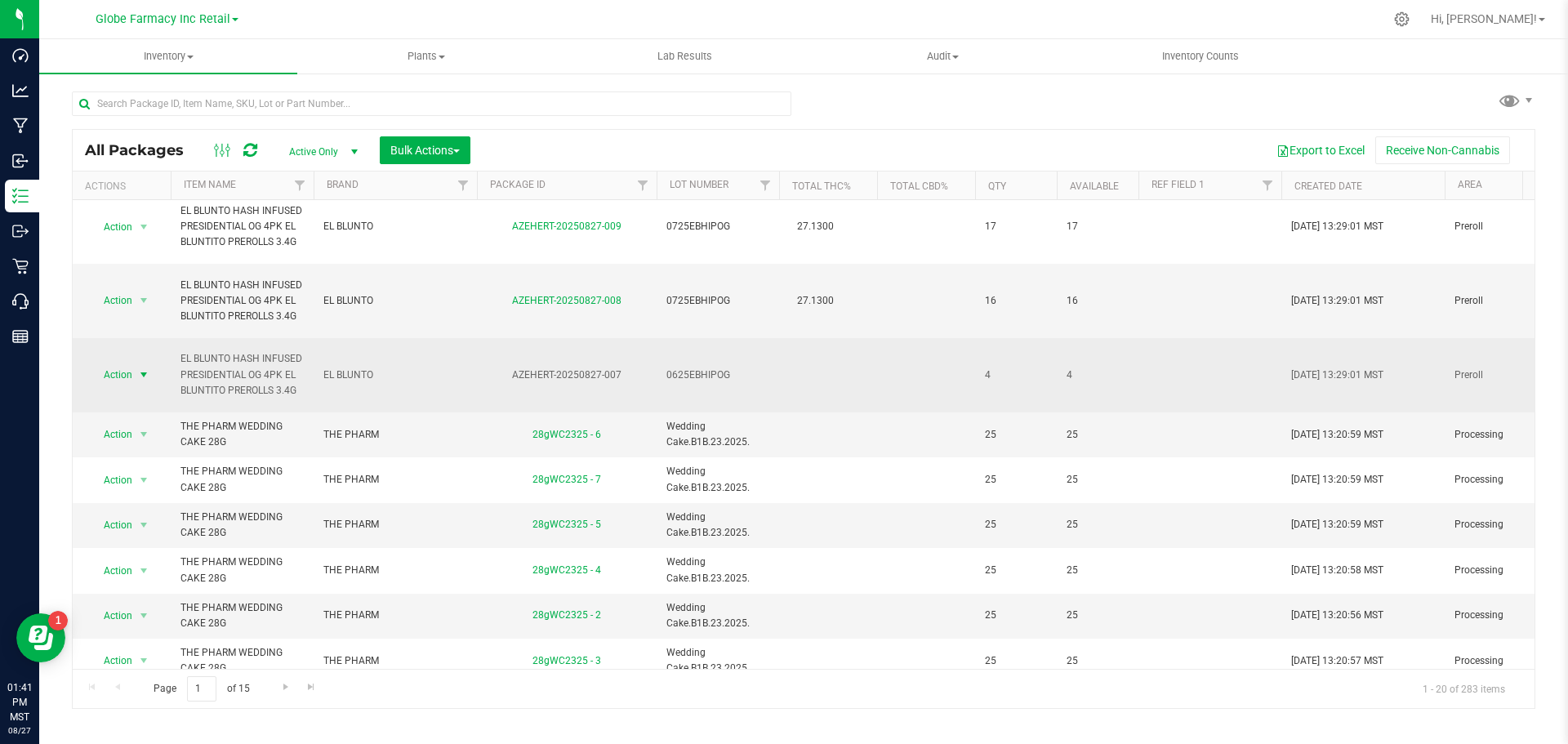
click at [145, 378] on span "select" at bounding box center [144, 375] width 13 height 13
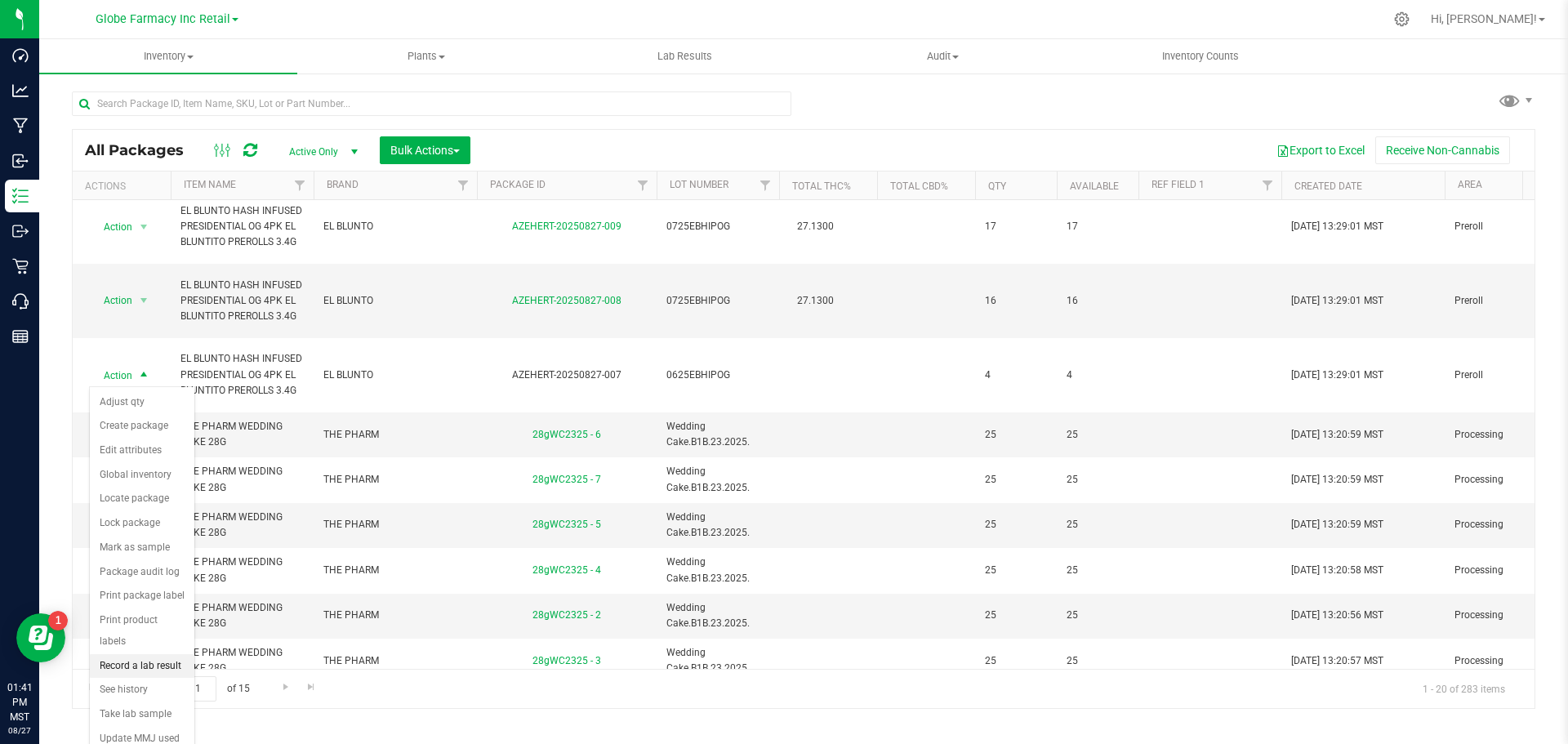
click at [163, 655] on li "Record a lab result" at bounding box center [141, 666] width 104 height 24
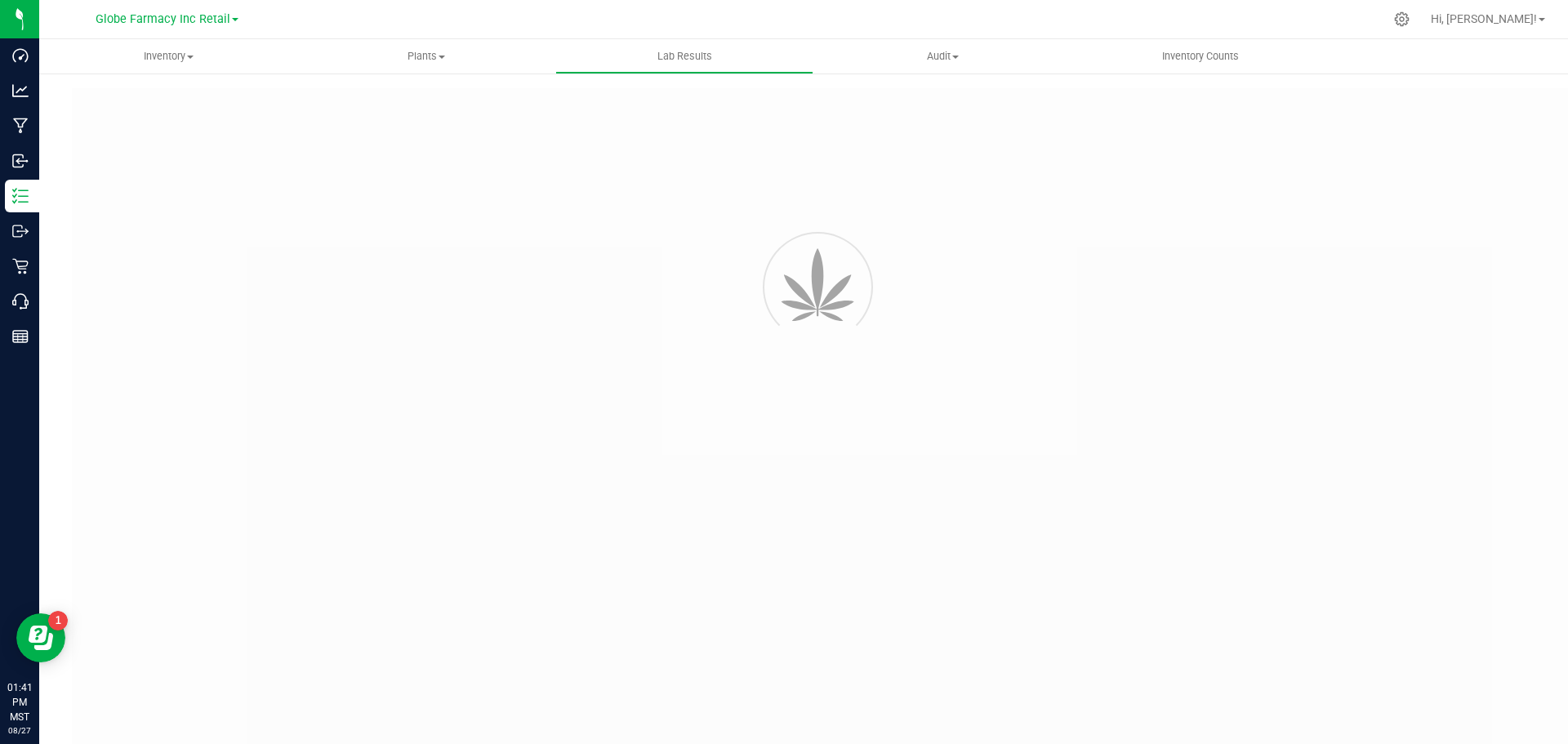
type input "AZEHERT-20250827-007"
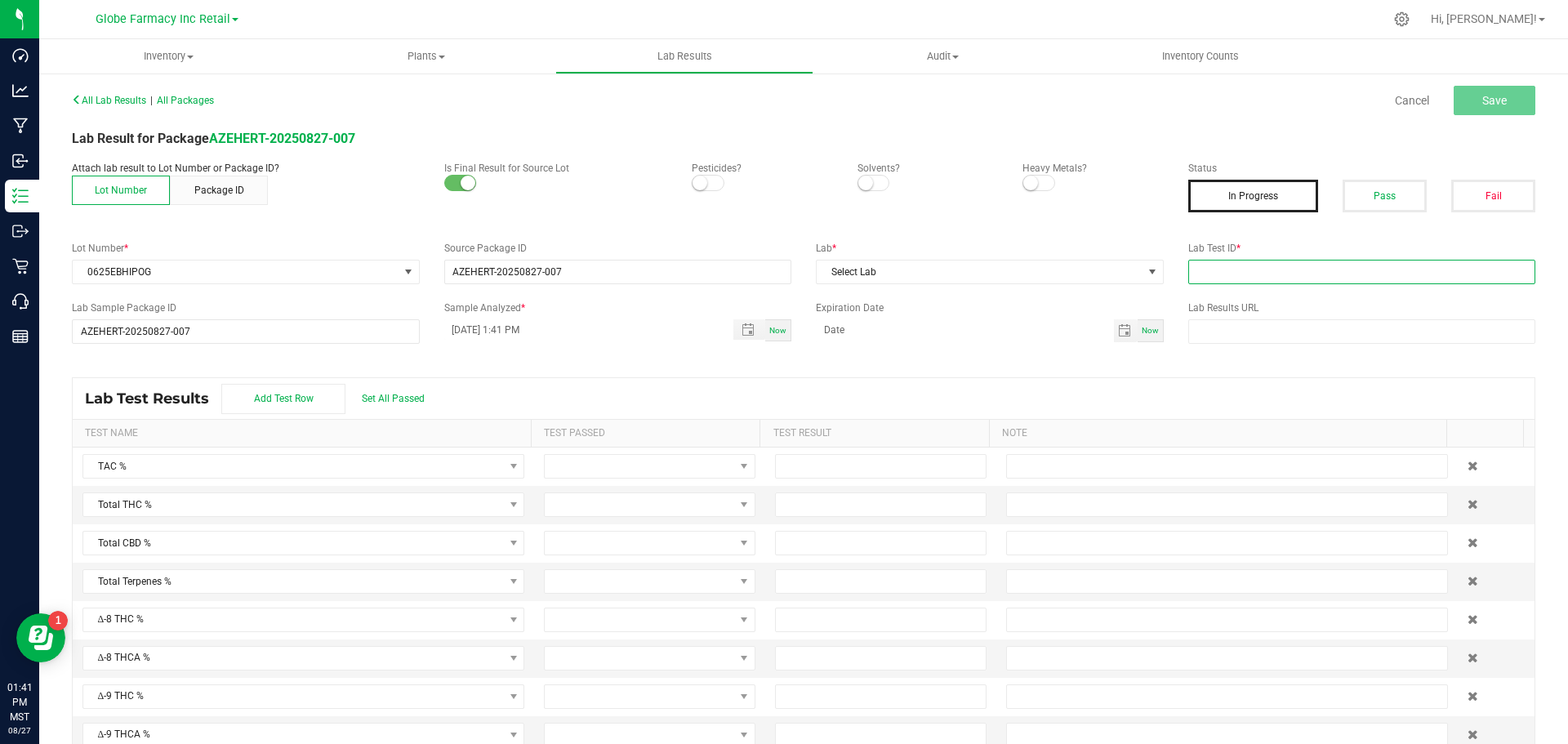
click at [1239, 260] on input "text" at bounding box center [1362, 272] width 348 height 24
paste input "2506EAZ0459.2166"
type input "2506EAZ0459.2166"
click at [1036, 273] on span "Select Lab" at bounding box center [980, 272] width 326 height 23
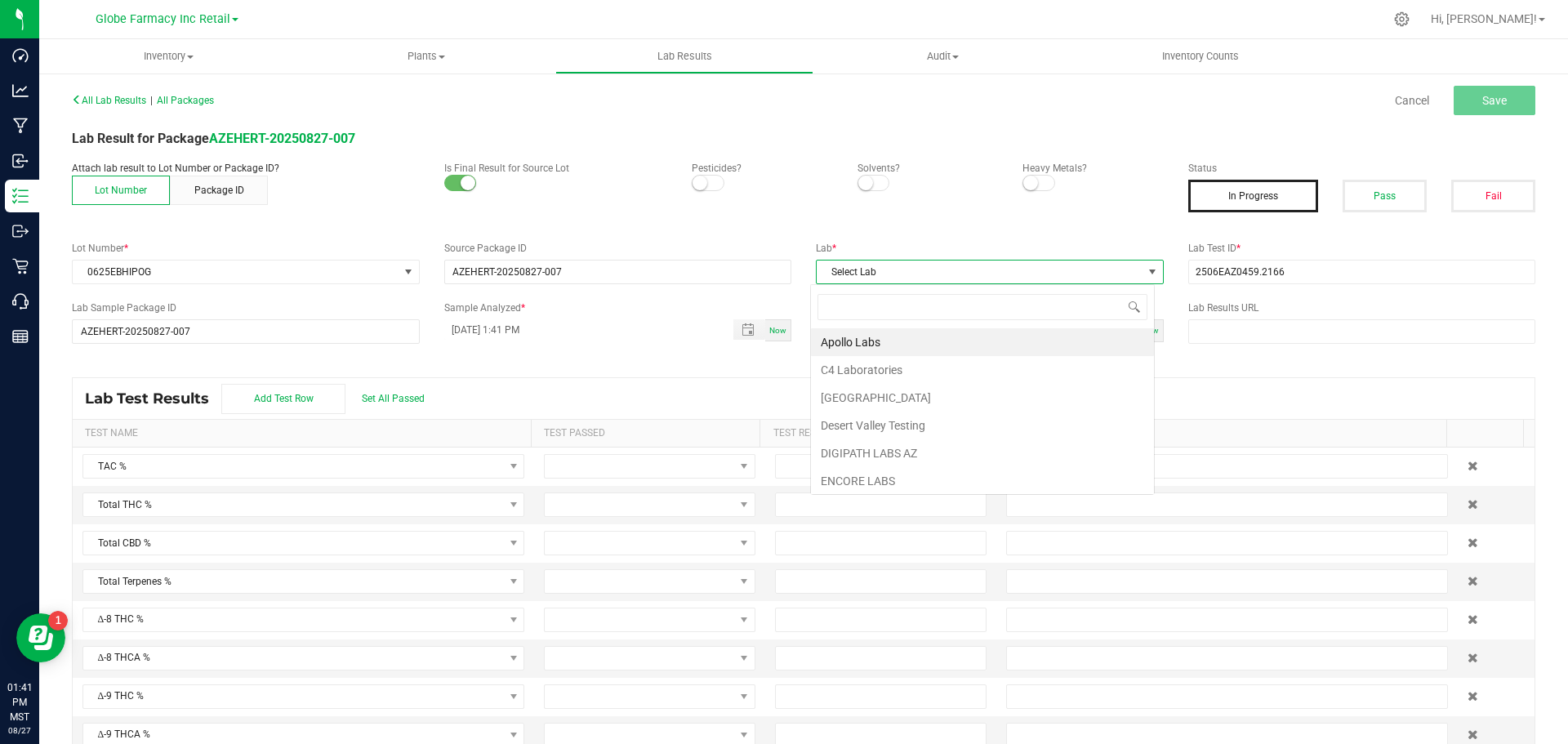
scroll to position [24, 344]
type input "encore"
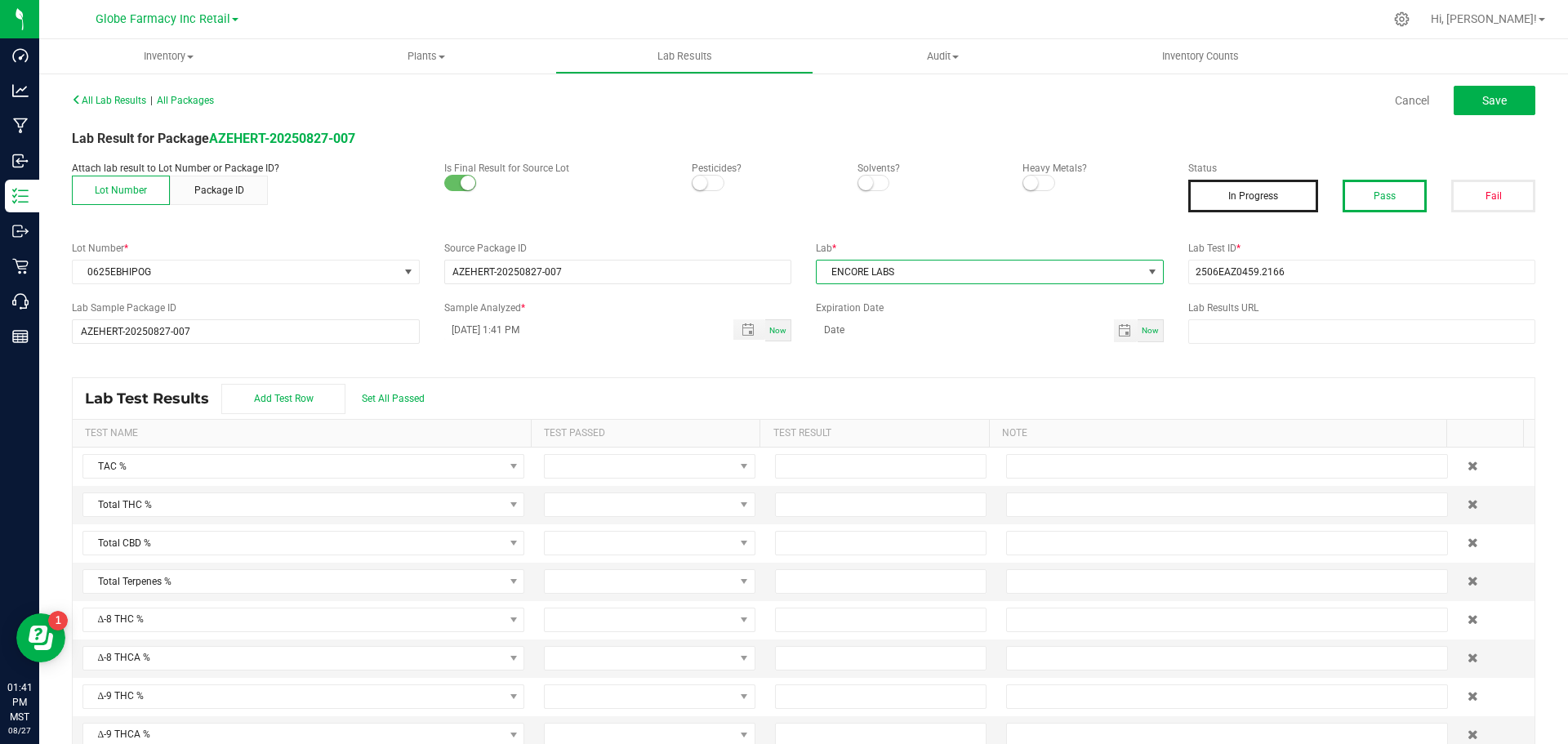
click at [1376, 191] on button "Pass" at bounding box center [1384, 196] width 84 height 33
click at [1469, 106] on button "Save" at bounding box center [1494, 100] width 82 height 29
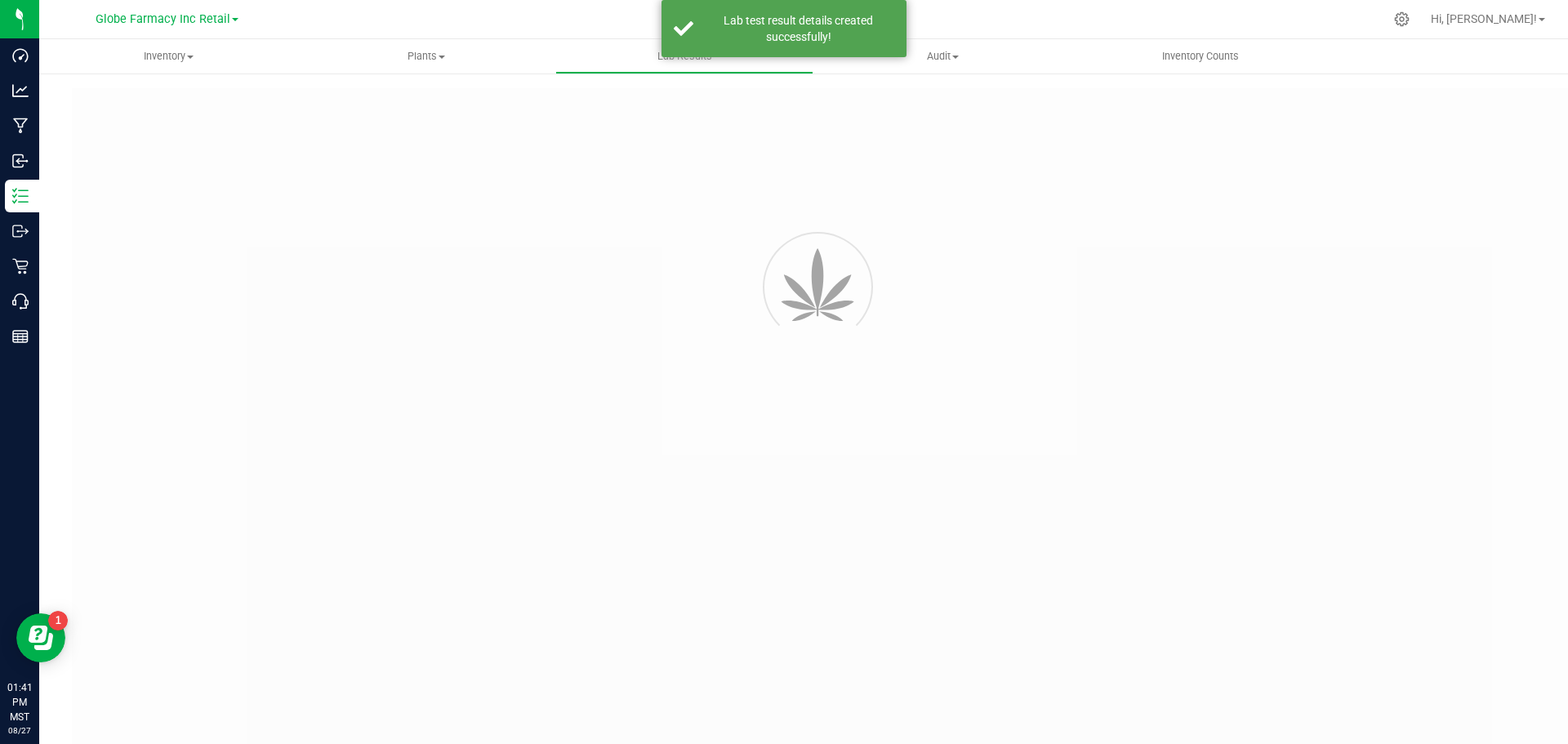
type input "AZEHERT-20250827-007"
type input "2506EAZ0459.2166"
type input "AZEHERT-20250827-007"
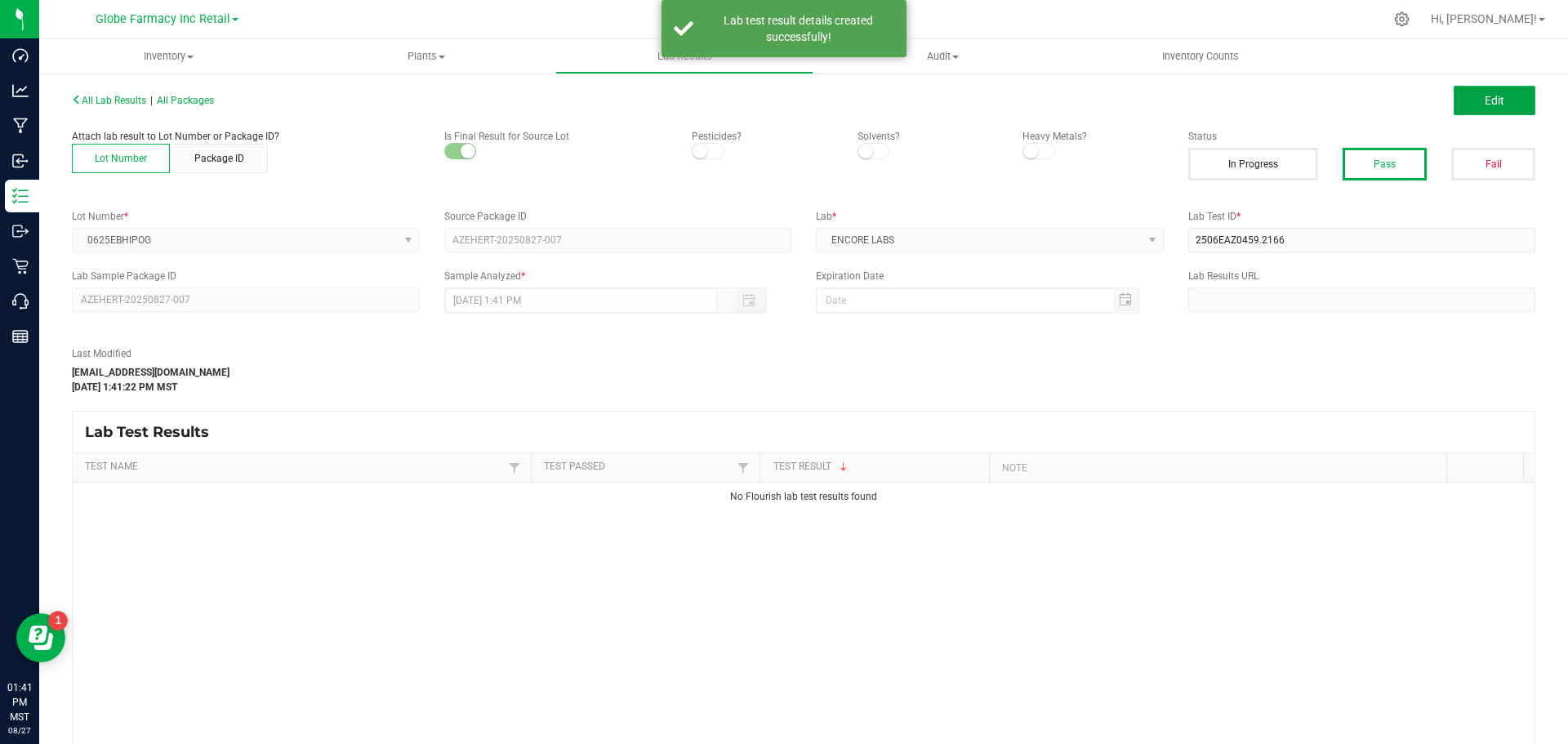
click at [1473, 112] on button "Edit" at bounding box center [1494, 100] width 82 height 29
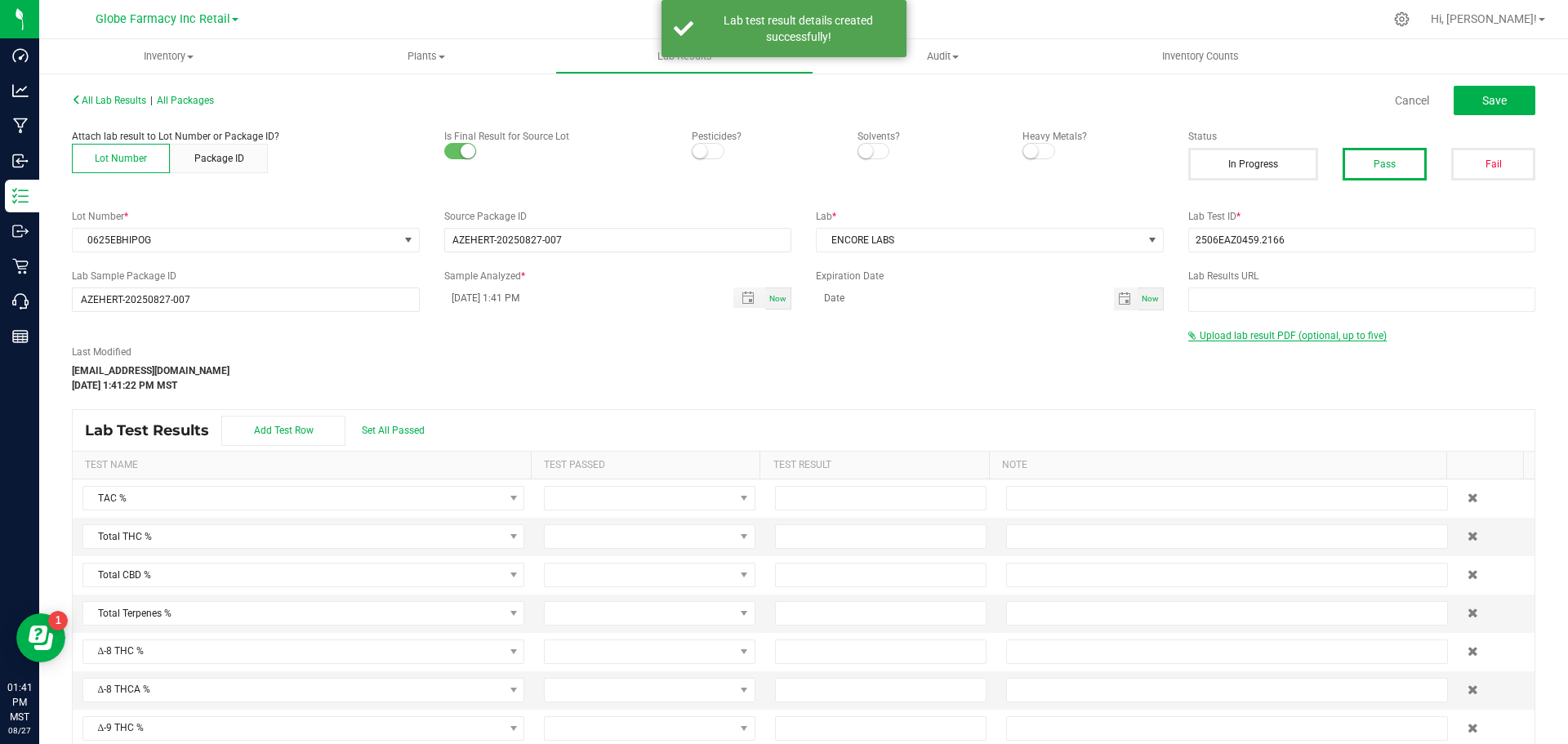
click at [1265, 339] on span "Upload lab result PDF (optional, up to five)" at bounding box center [1293, 336] width 187 height 12
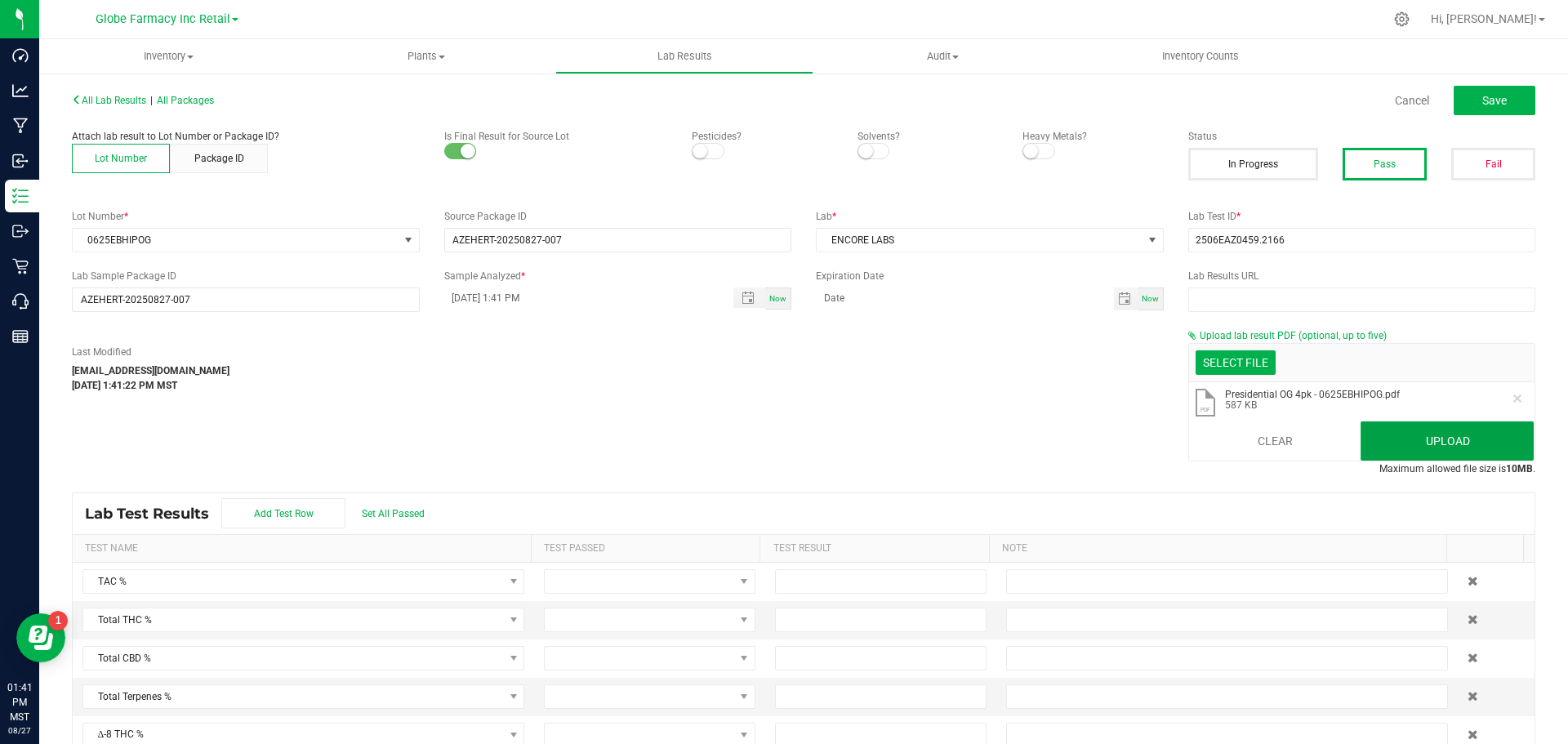
click at [1422, 435] on button "Upload" at bounding box center [1447, 441] width 173 height 39
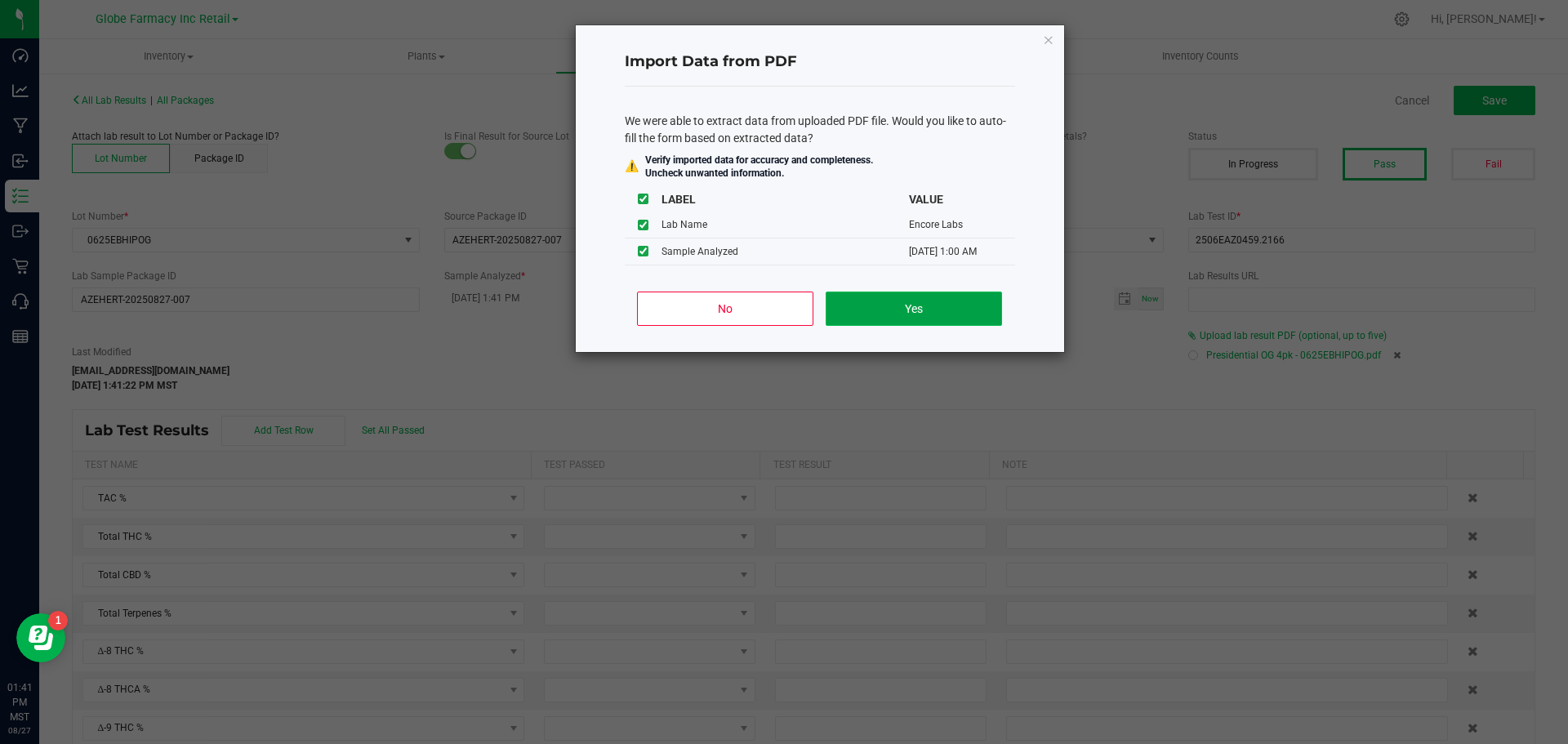
click at [949, 325] on button "Yes" at bounding box center [914, 308] width 176 height 34
type input "06/25/2025 1:00 AM"
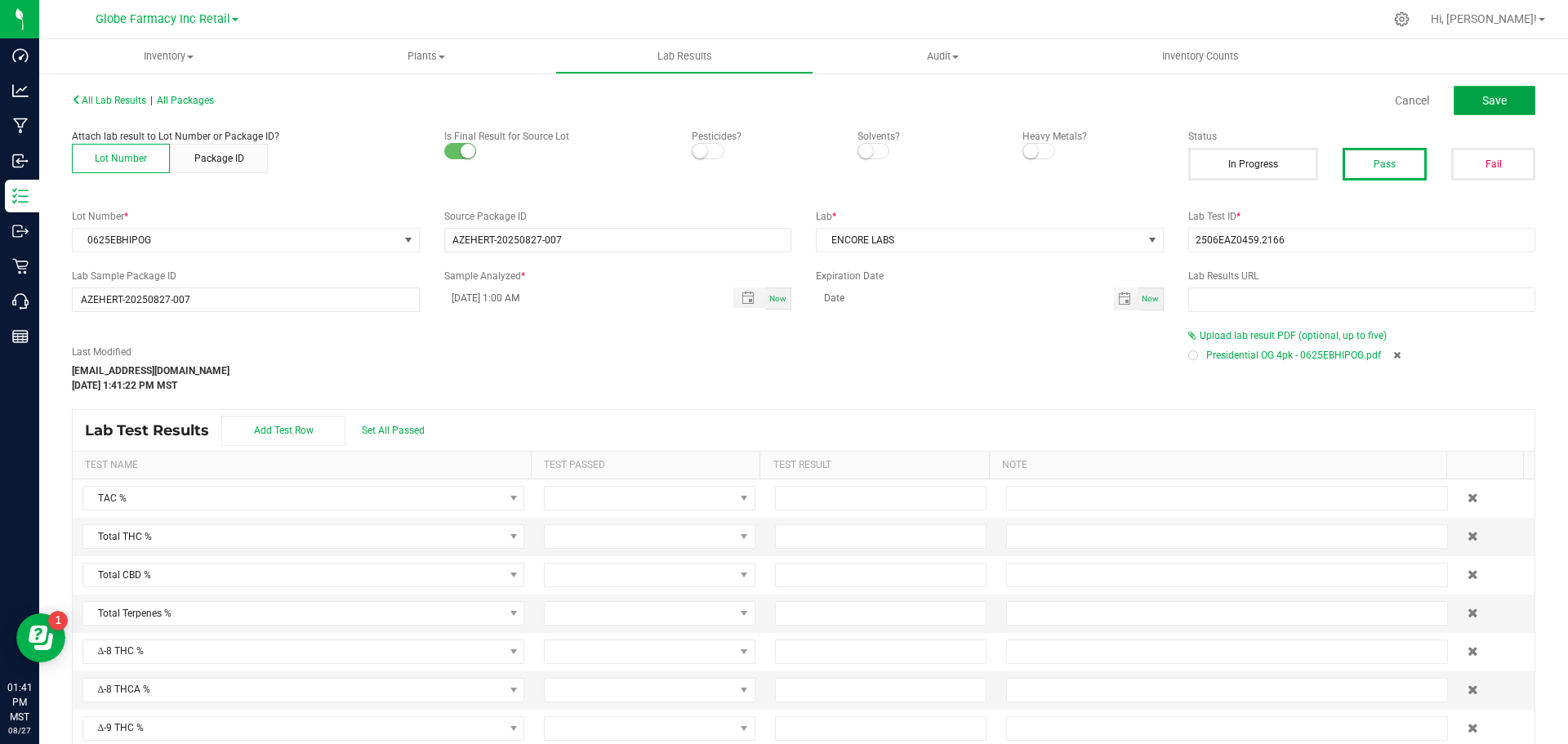
click at [1498, 99] on button "Save" at bounding box center [1494, 100] width 82 height 29
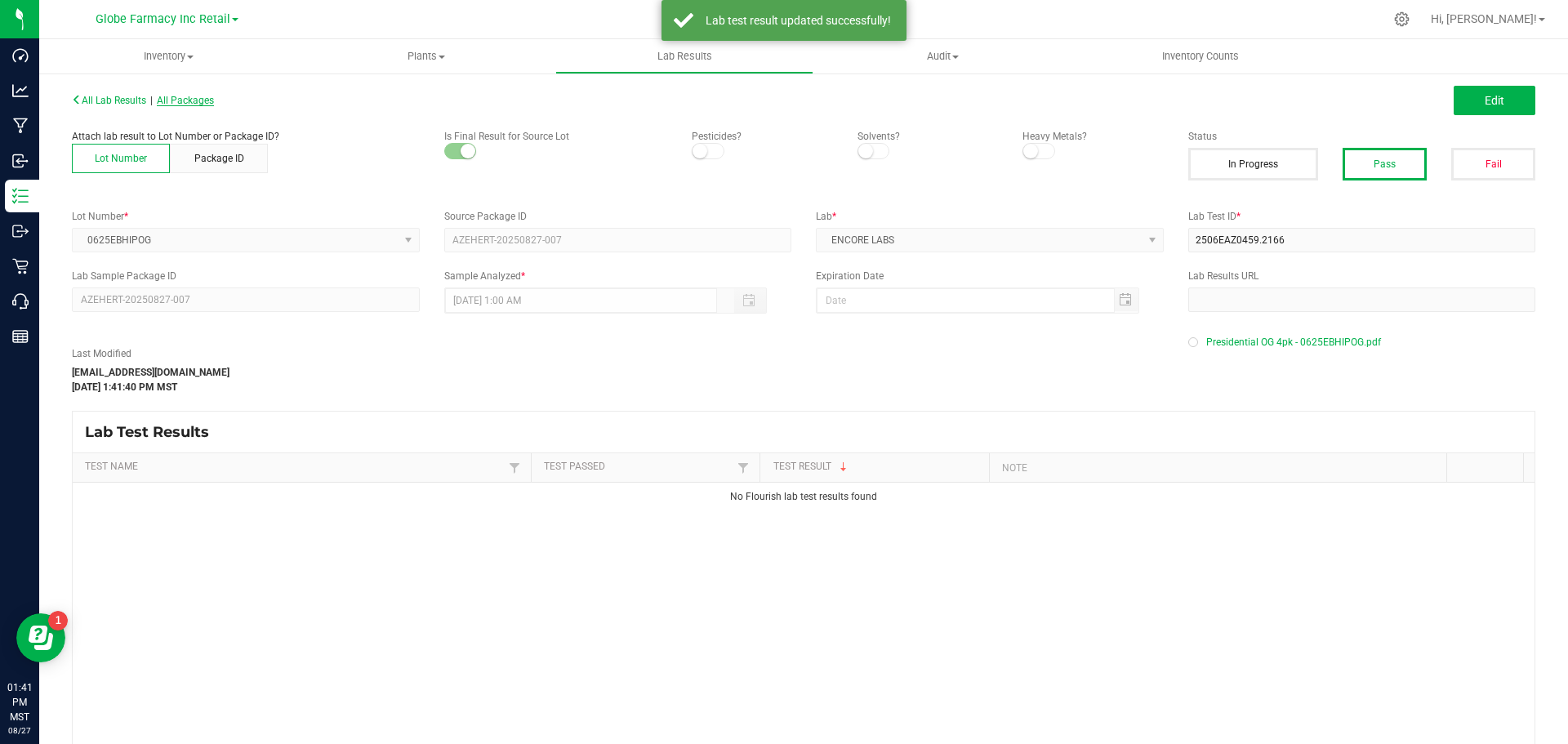
click at [211, 100] on span "All Packages" at bounding box center [186, 100] width 57 height 12
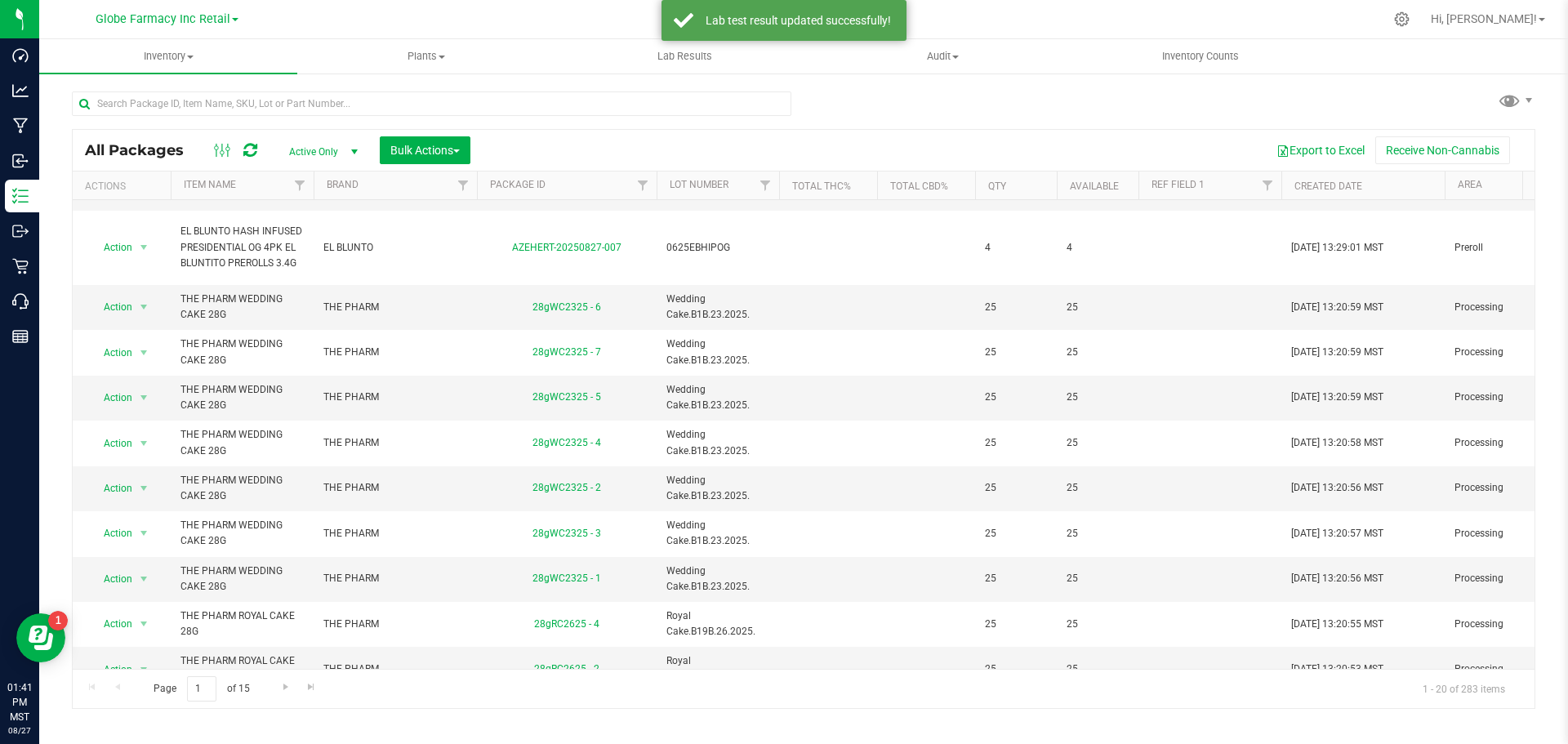
scroll to position [597, 0]
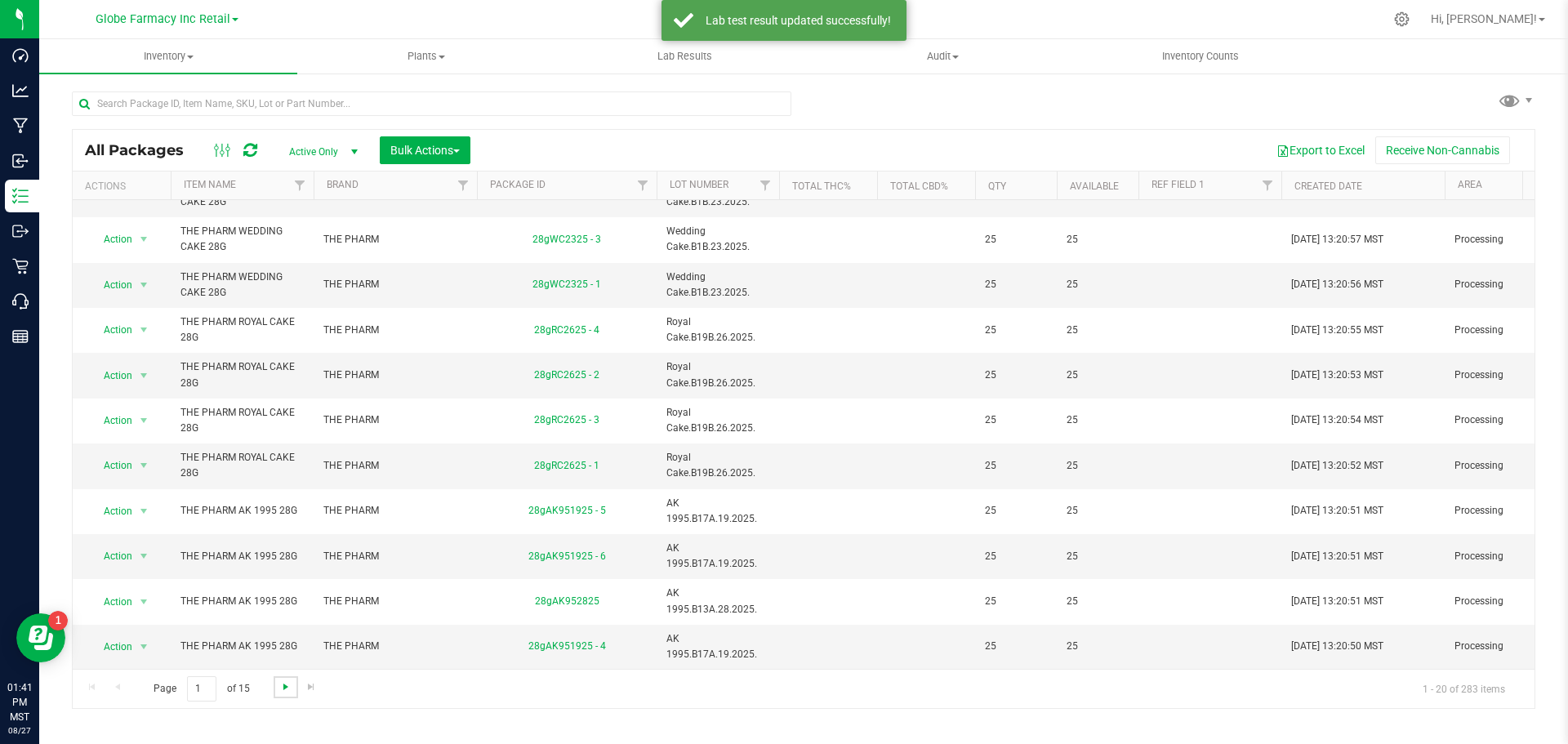
click at [281, 689] on span "Go to the next page" at bounding box center [286, 687] width 13 height 13
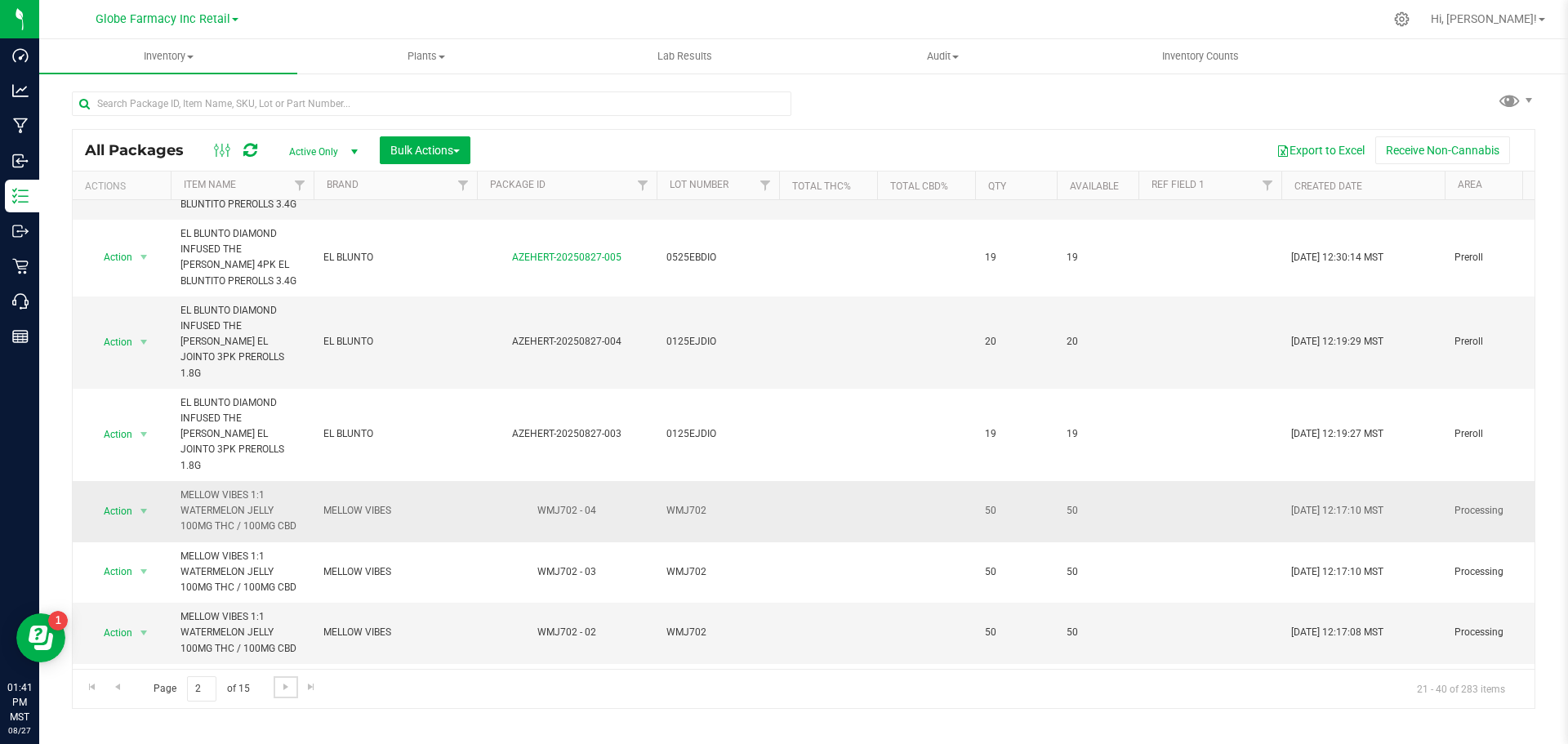
scroll to position [245, 0]
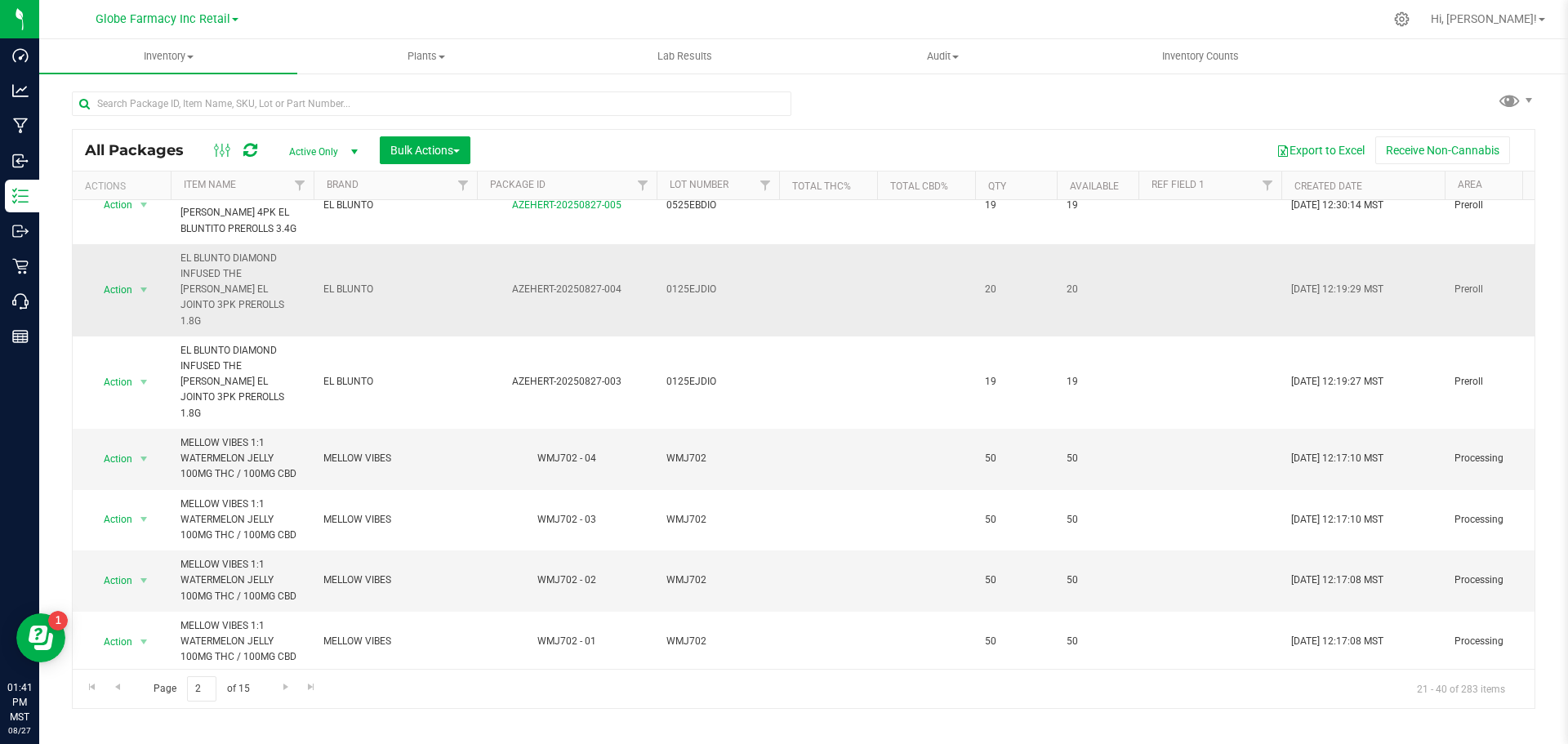
click at [705, 287] on span "0125EJDIO" at bounding box center [717, 289] width 103 height 16
click at [694, 283] on input "0125EJDIO" at bounding box center [715, 289] width 117 height 25
type input "0125E JDIO"
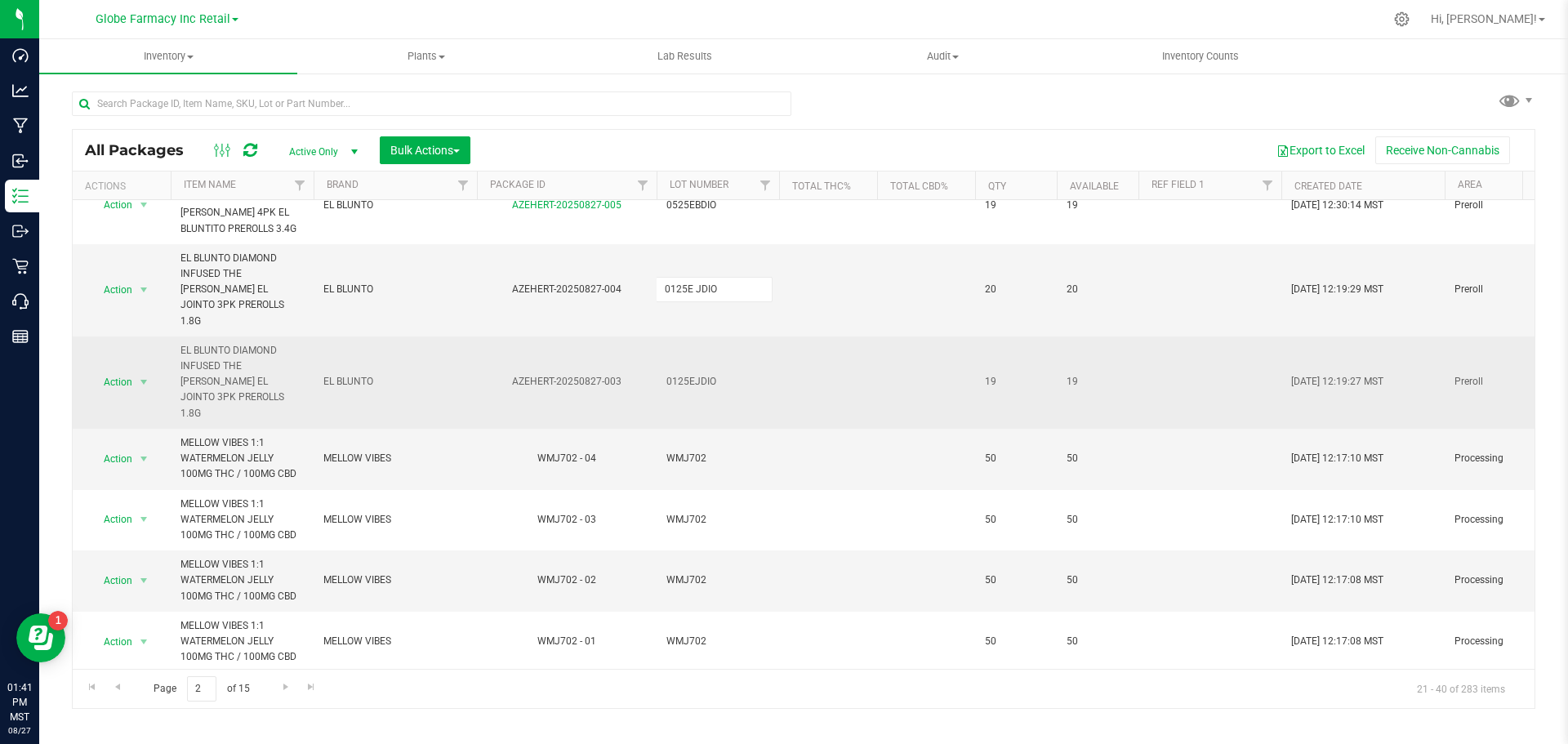
click at [710, 325] on div "All Packages Active Only Active Only Lab Samples Locked All Bulk Actions Add to…" at bounding box center [803, 419] width 1464 height 580
click at [690, 375] on span "0125EJDIO" at bounding box center [717, 382] width 103 height 16
click at [690, 369] on input "0125EJDIO" at bounding box center [715, 382] width 117 height 25
type input "0125E JDIO"
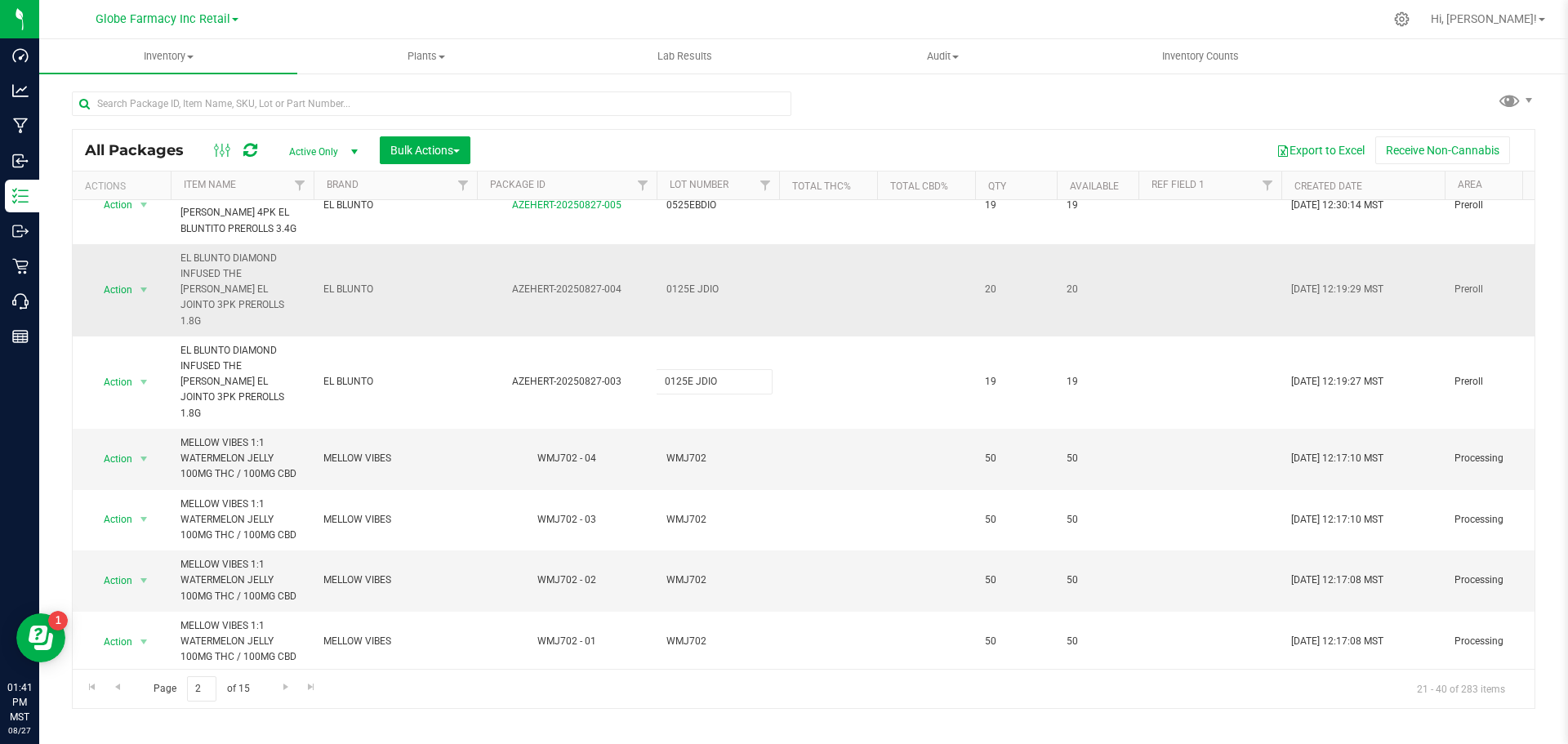
click at [740, 306] on div "All Packages Active Only Active Only Lab Samples Locked All Bulk Actions Add to…" at bounding box center [803, 419] width 1464 height 580
click at [693, 284] on span "0125E JDIO" at bounding box center [717, 289] width 103 height 16
click at [696, 290] on input "0125E JDIO" at bounding box center [715, 289] width 117 height 25
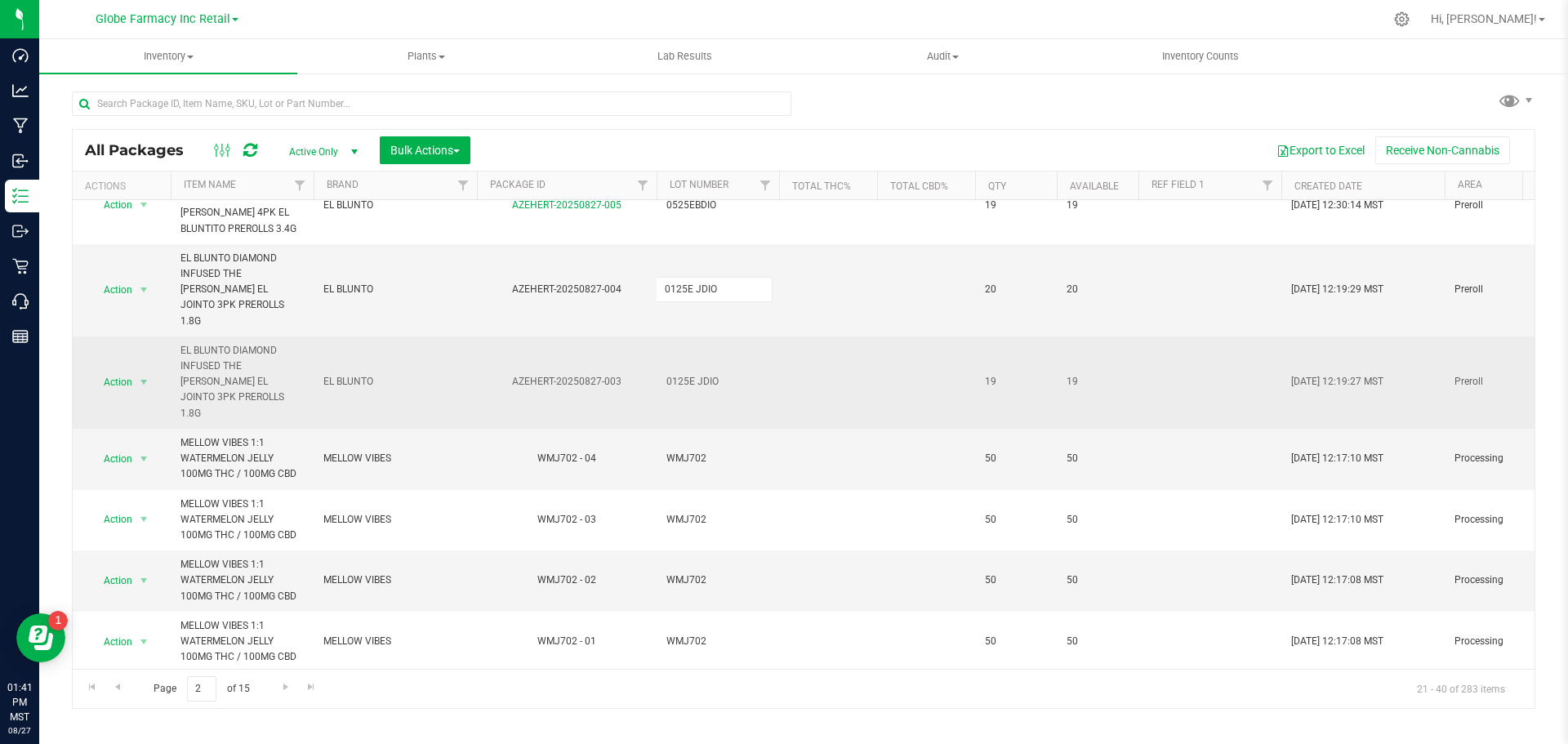
type input "0125EJDIO"
click at [714, 382] on div "All Packages Active Only Active Only Lab Samples Locked All Bulk Actions Add to…" at bounding box center [803, 419] width 1464 height 580
click at [697, 375] on span "0125E JDIO" at bounding box center [717, 382] width 103 height 16
click at [696, 369] on input "0125E JDIO" at bounding box center [715, 382] width 117 height 25
type input "0125EJDIO"
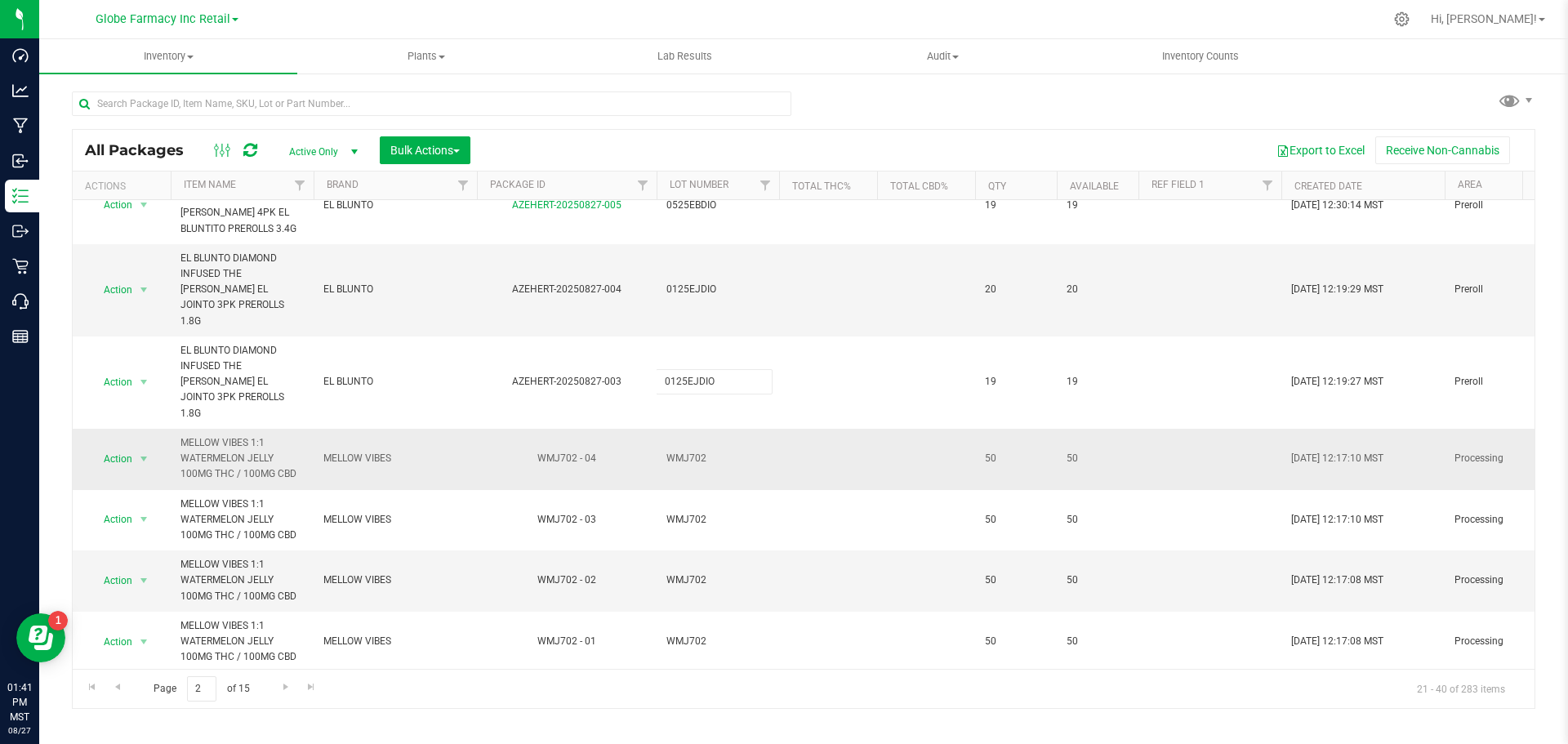
click at [733, 401] on div "All Packages Active Only Active Only Lab Samples Locked All Bulk Actions Add to…" at bounding box center [803, 419] width 1464 height 580
click at [691, 451] on span "WMJ702" at bounding box center [717, 458] width 103 height 16
click at [685, 446] on input "WMJ702" at bounding box center [715, 459] width 117 height 25
type input "WM J702"
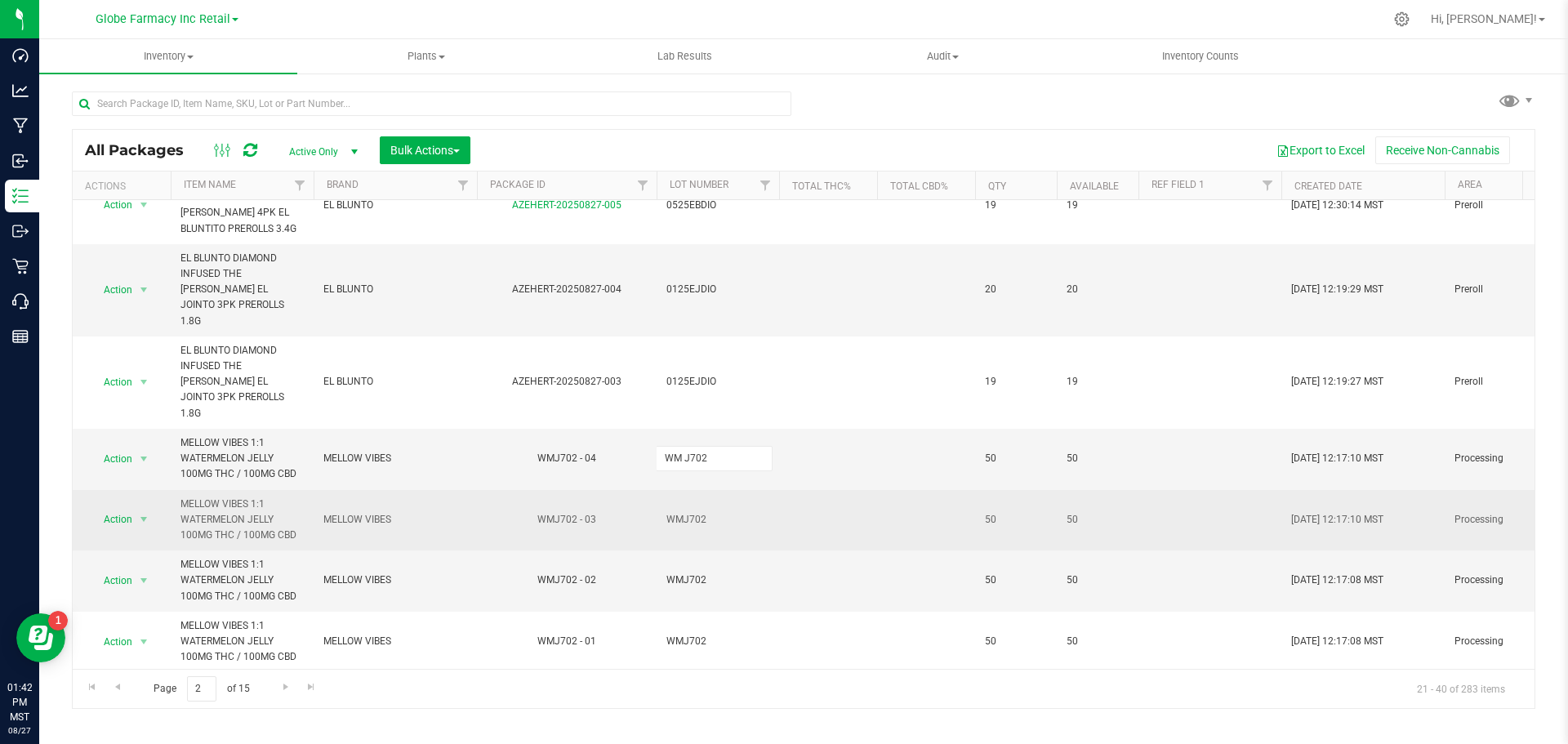
click at [679, 498] on div "All Packages Active Only Active Only Lab Samples Locked All Bulk Actions Add to…" at bounding box center [803, 419] width 1464 height 580
click at [684, 512] on span "WMJ702" at bounding box center [717, 520] width 103 height 16
click at [684, 507] on input "WMJ702" at bounding box center [715, 520] width 117 height 25
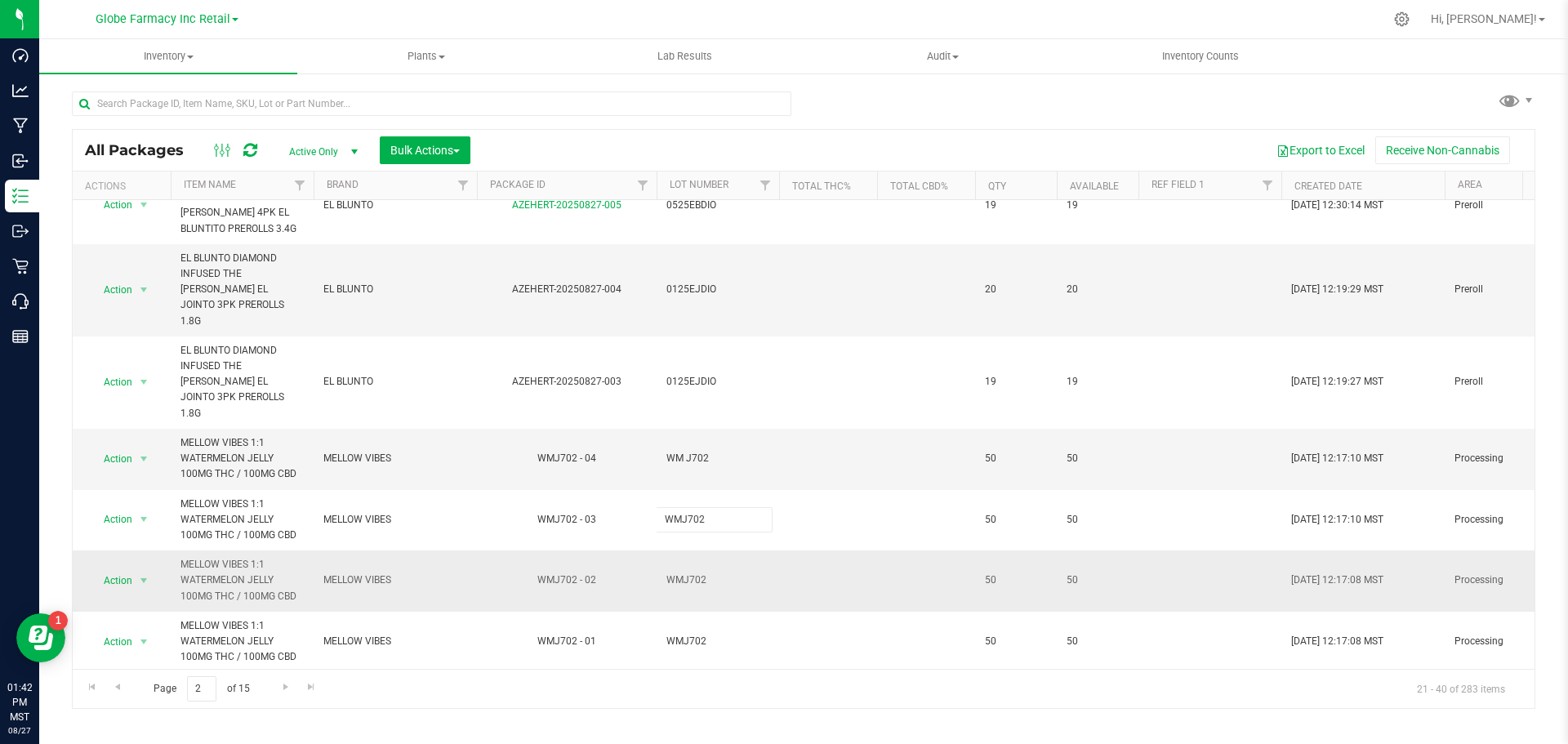
type input "WM J702"
click at [685, 539] on div "All Packages Active Only Active Only Lab Samples Locked All Bulk Actions Add to…" at bounding box center [803, 419] width 1464 height 580
click at [683, 573] on span "WMJ702" at bounding box center [717, 580] width 103 height 16
click at [682, 568] on input "WMJ702" at bounding box center [715, 580] width 117 height 25
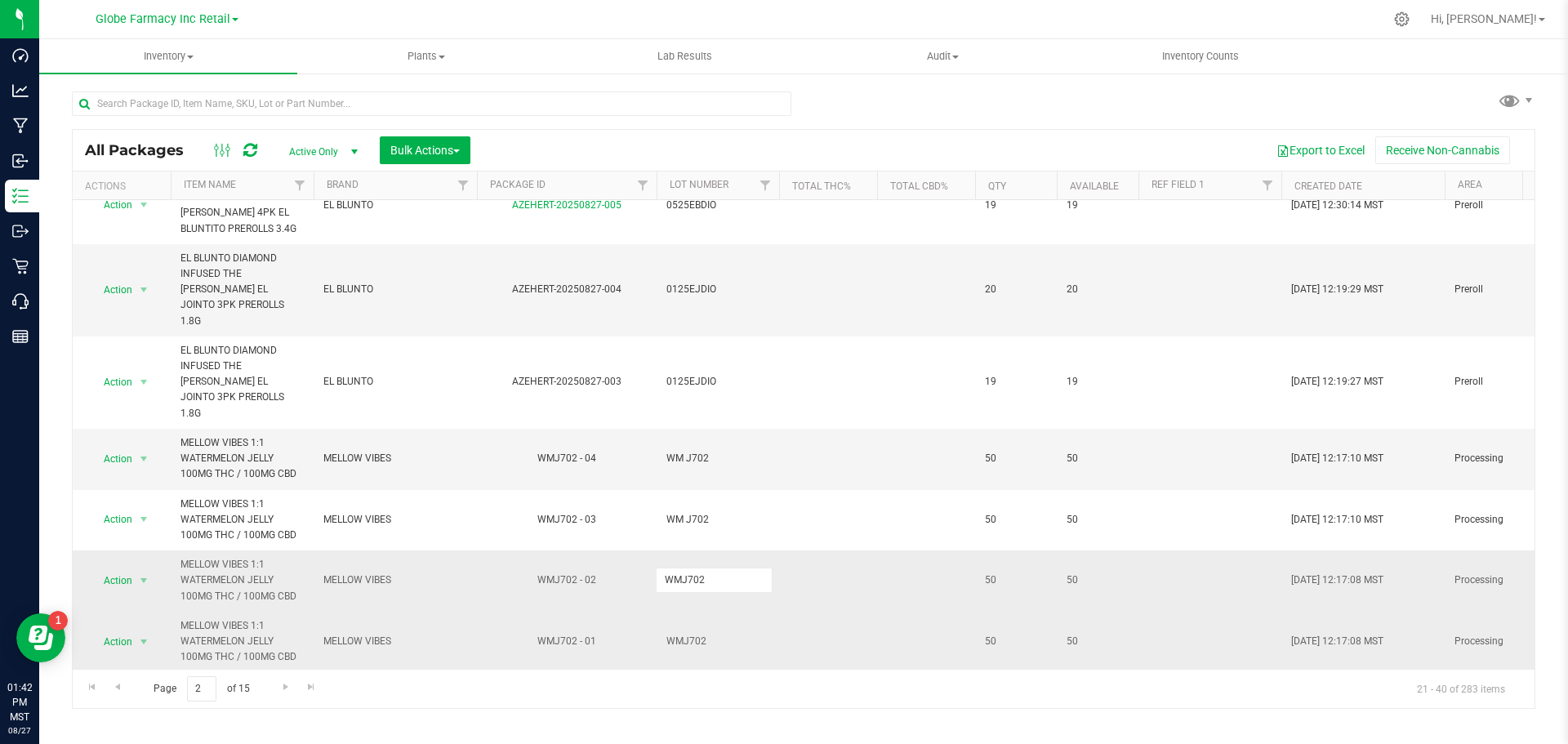
type input "WM J702"
click at [692, 612] on div "All Packages Active Only Active Only Lab Samples Locked All Bulk Actions Add to…" at bounding box center [803, 419] width 1464 height 580
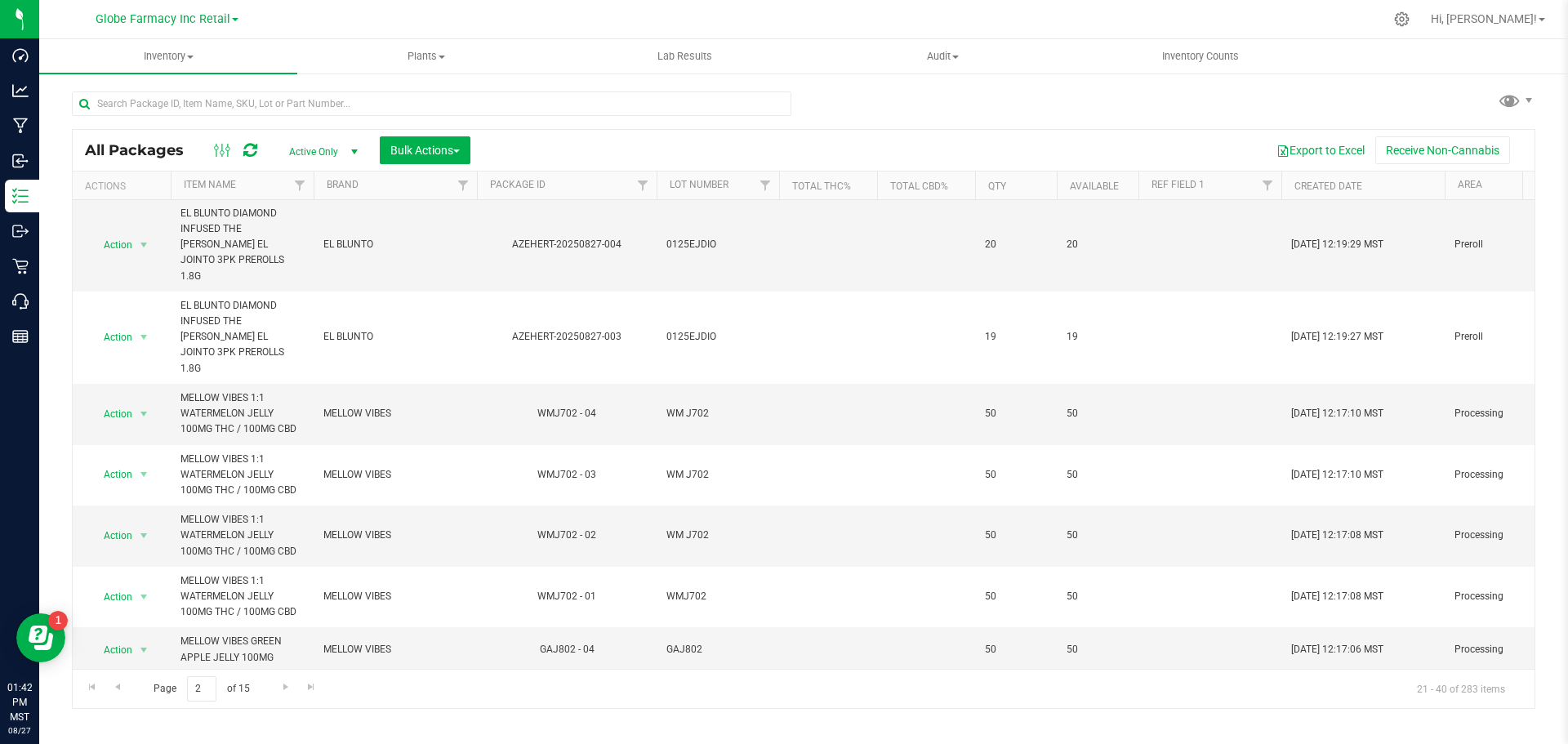
scroll to position [327, 0]
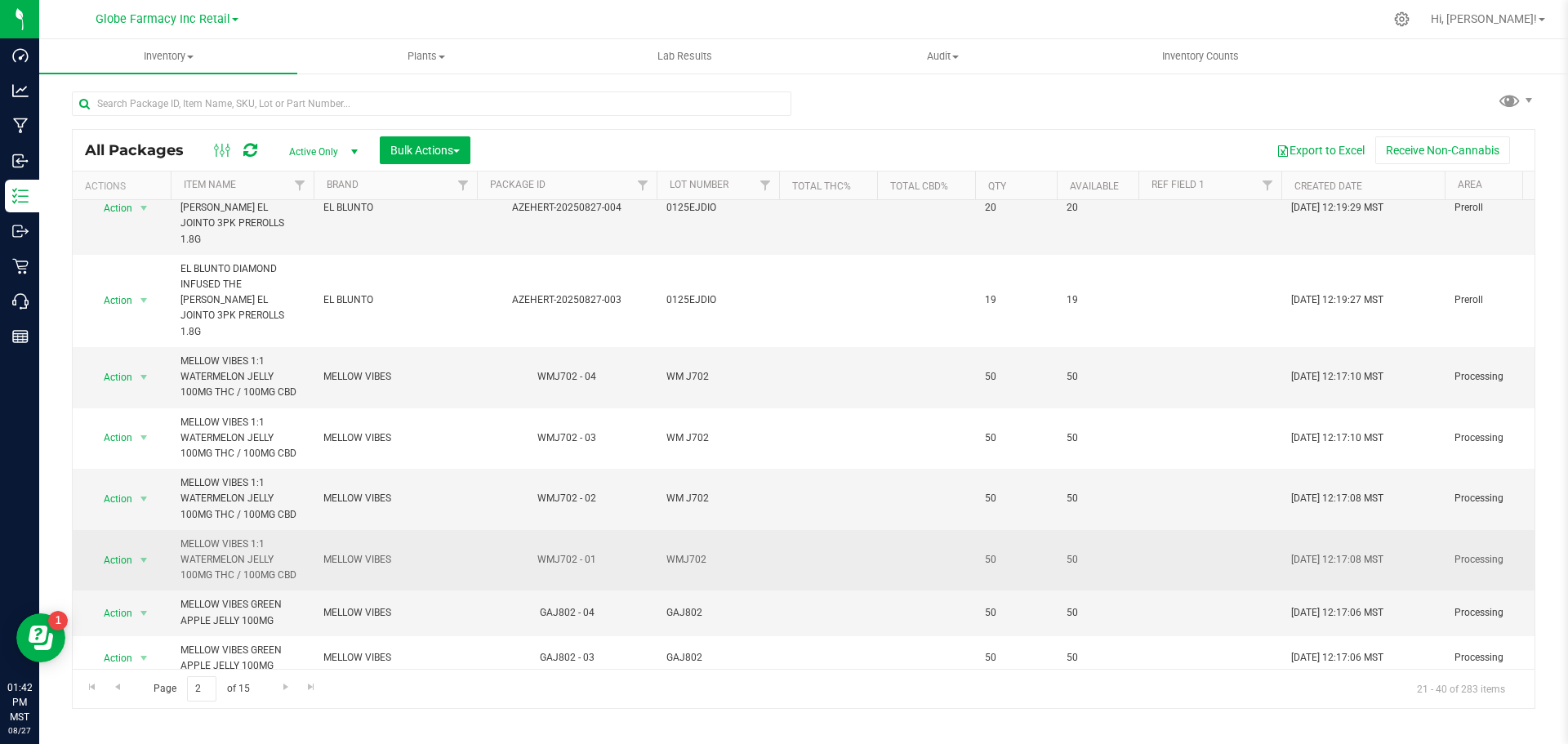
click at [680, 553] on span "WMJ702" at bounding box center [717, 560] width 103 height 16
click at [683, 548] on input "WMJ702" at bounding box center [715, 560] width 117 height 25
type input "WM J702"
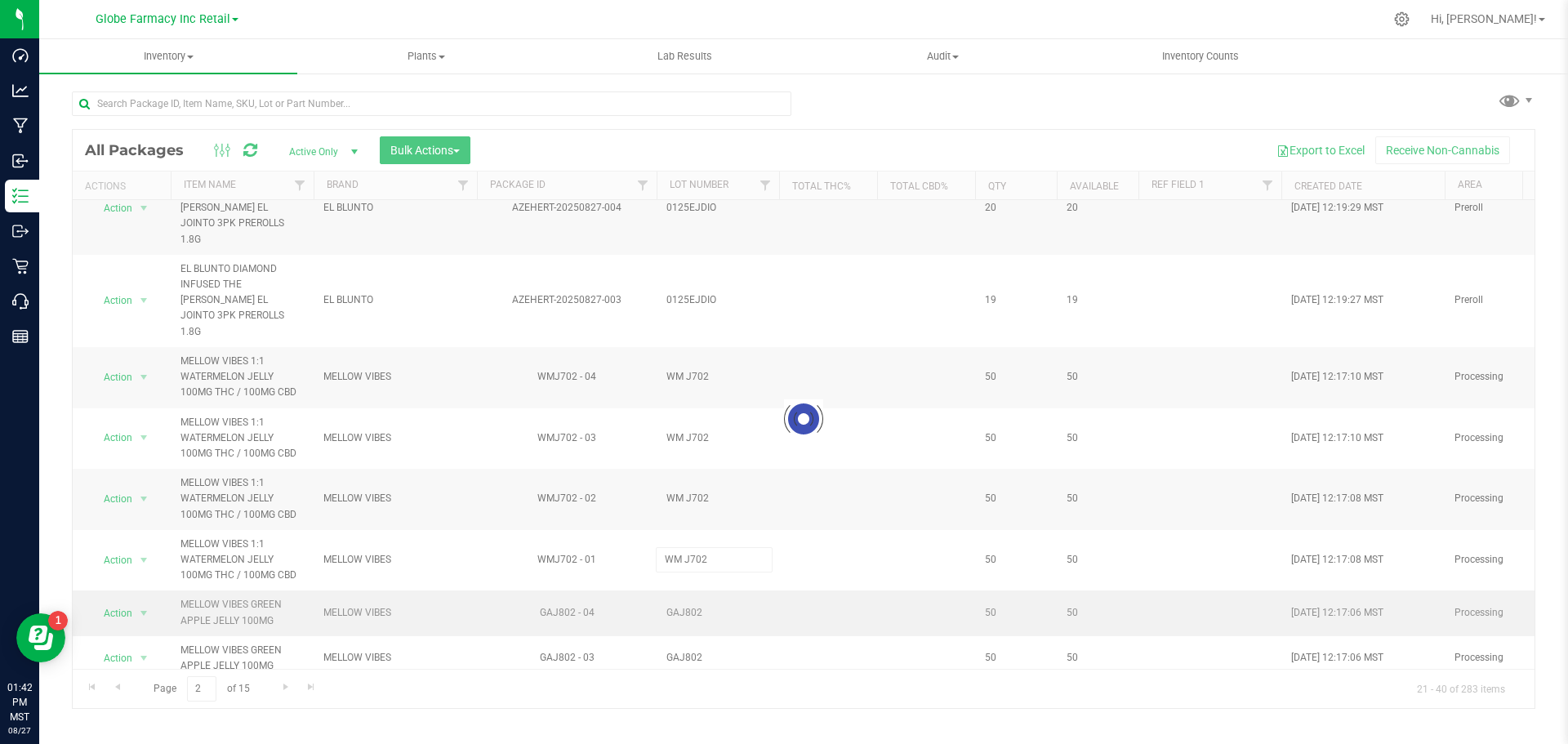
click at [692, 572] on div "Loading... All Packages Active Only Active Only Lab Samples Locked All Bulk Act…" at bounding box center [803, 419] width 1464 height 580
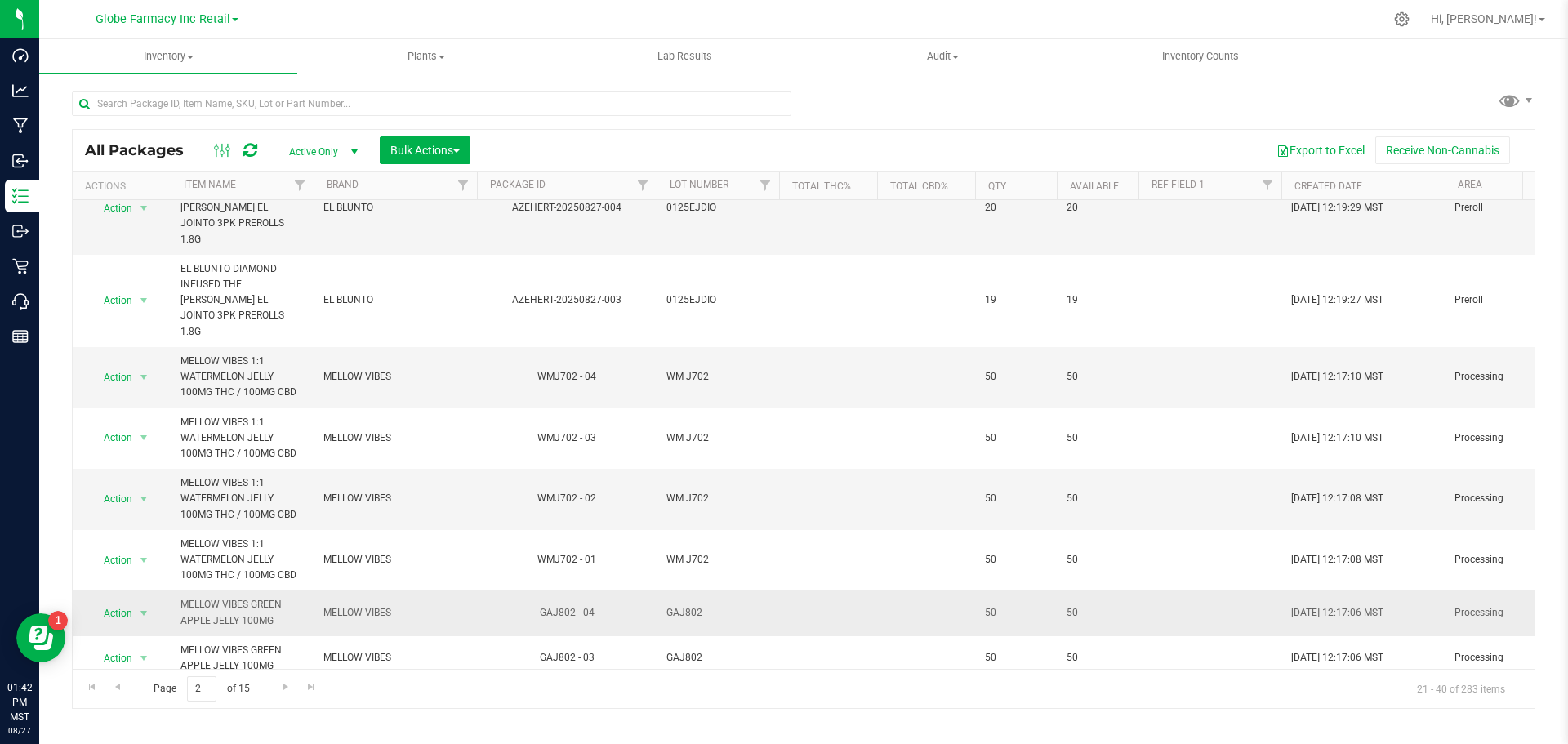
click at [680, 605] on span "GAJ802" at bounding box center [717, 613] width 103 height 16
click at [680, 600] on input "GAJ802" at bounding box center [715, 613] width 117 height 25
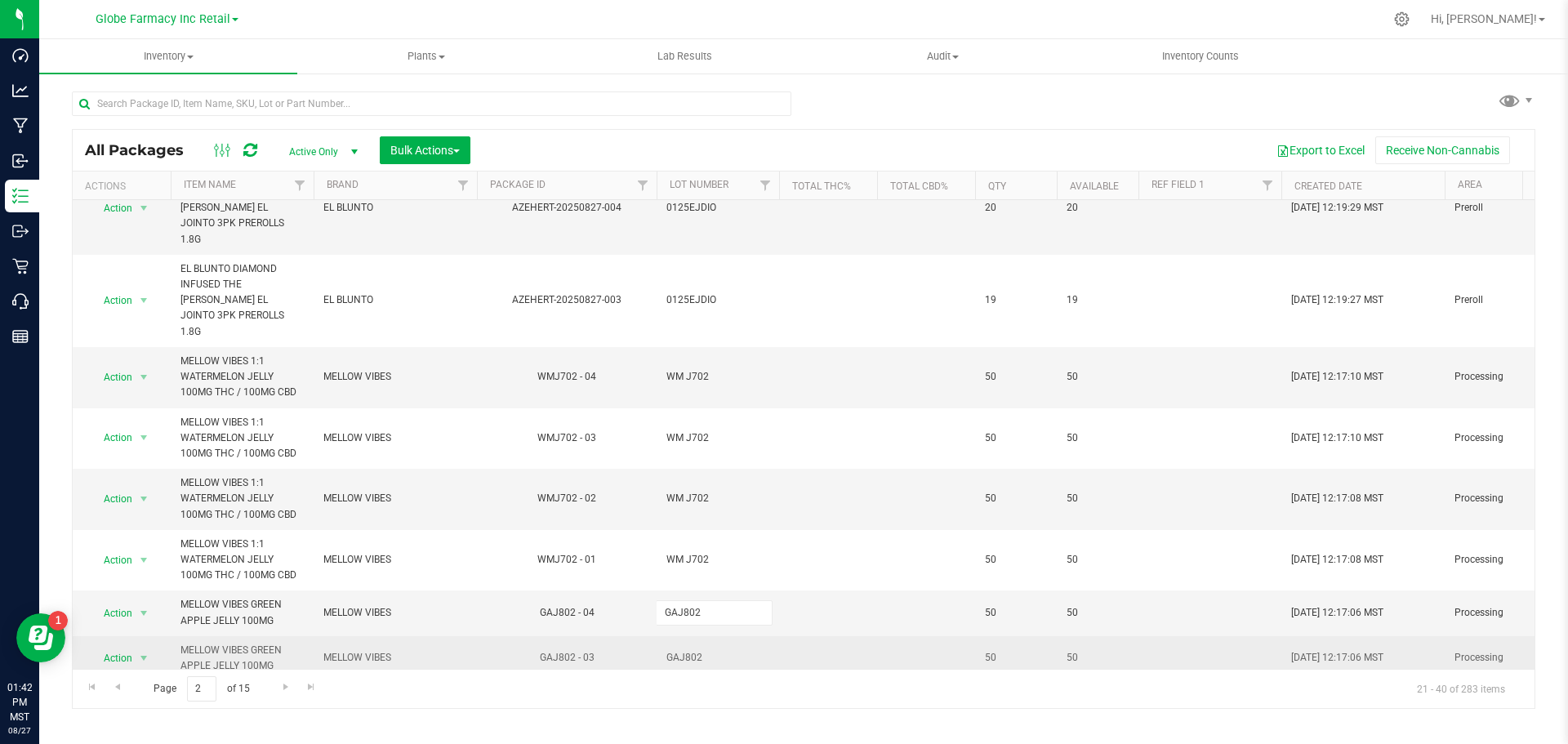
type input "GA J802"
click at [699, 619] on div "All Packages Active Only Active Only Lab Samples Locked All Bulk Actions Add to…" at bounding box center [803, 419] width 1464 height 580
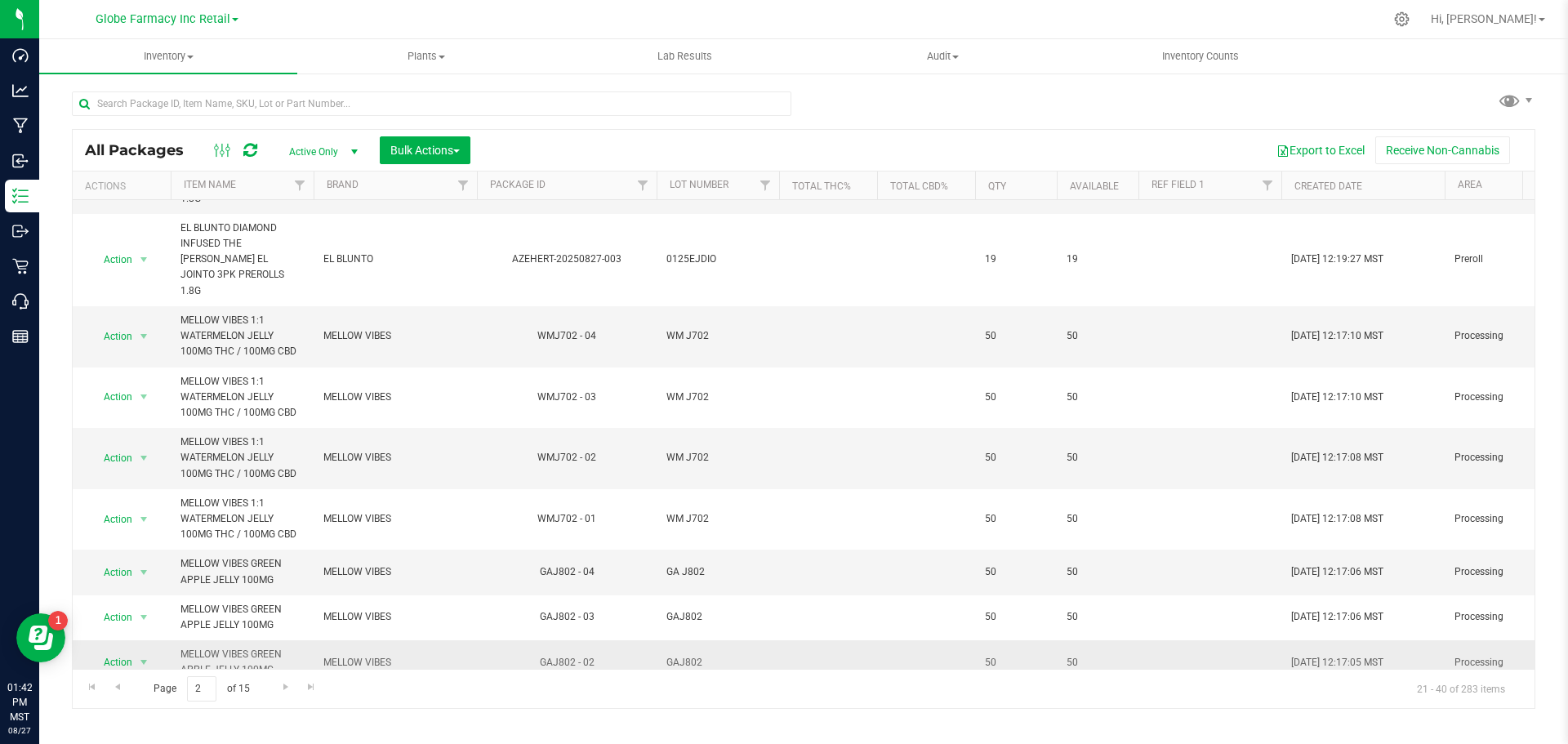
scroll to position [409, 0]
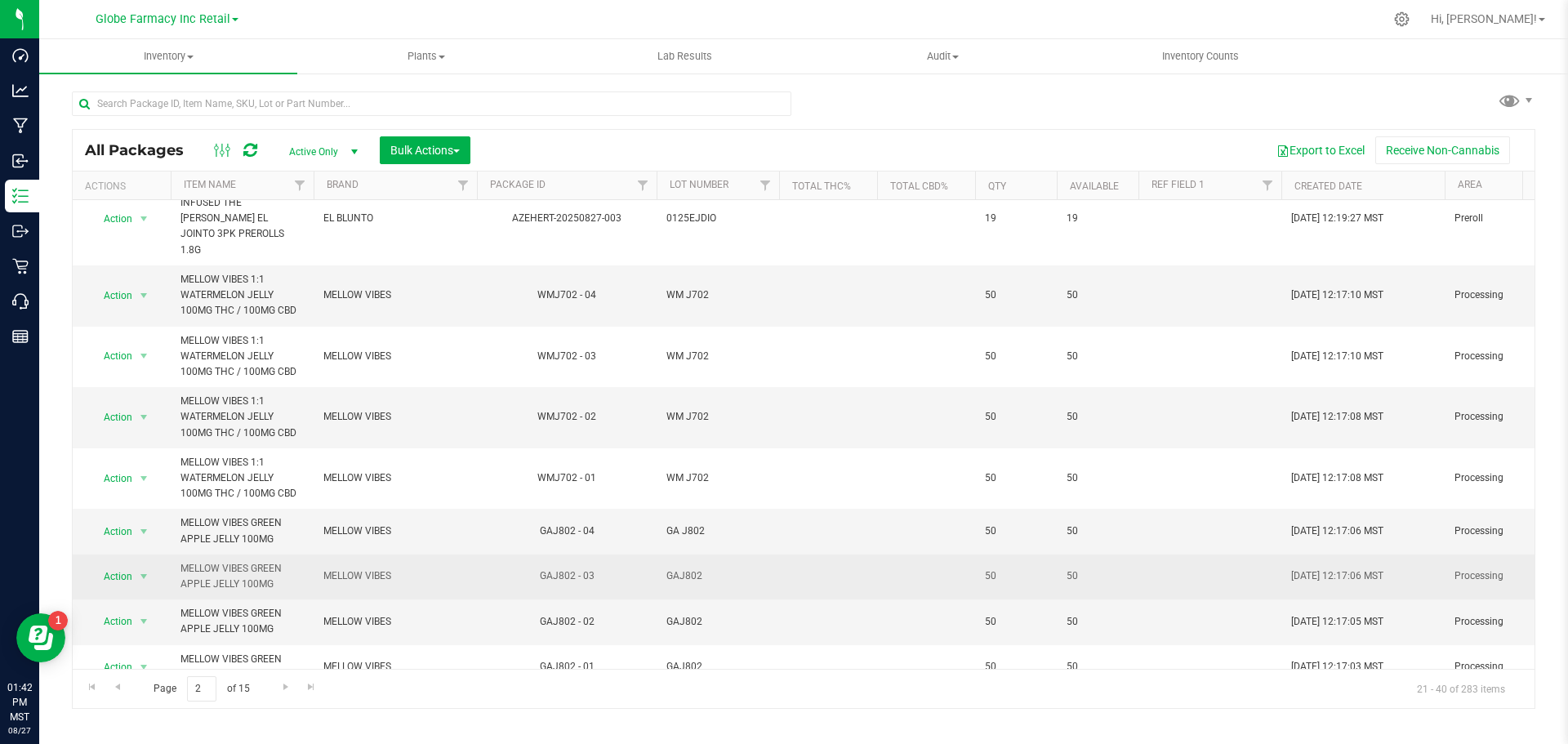
click at [684, 568] on span "GAJ802" at bounding box center [717, 576] width 103 height 16
click at [675, 563] on input "GAJ802" at bounding box center [715, 576] width 117 height 25
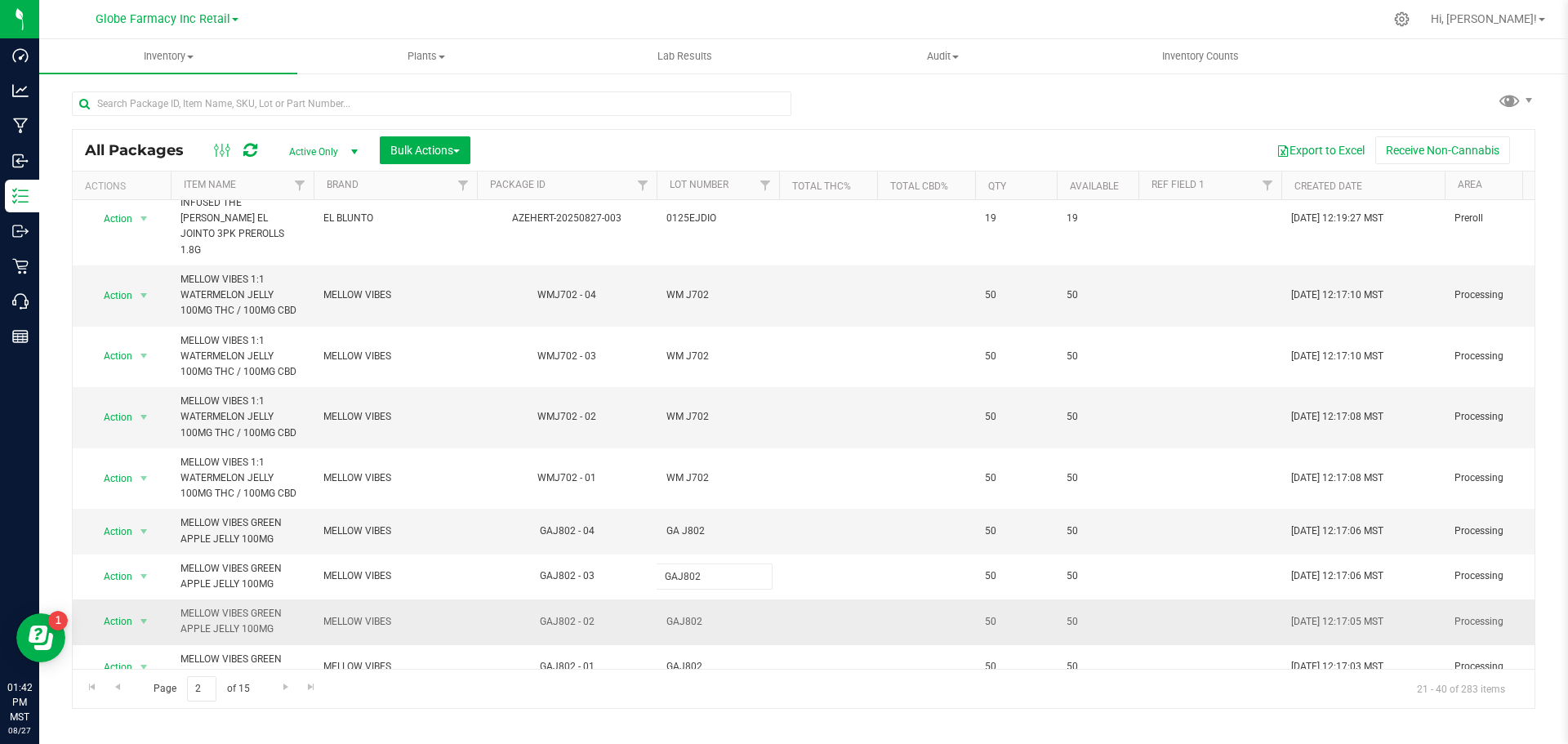
type input "GA J802"
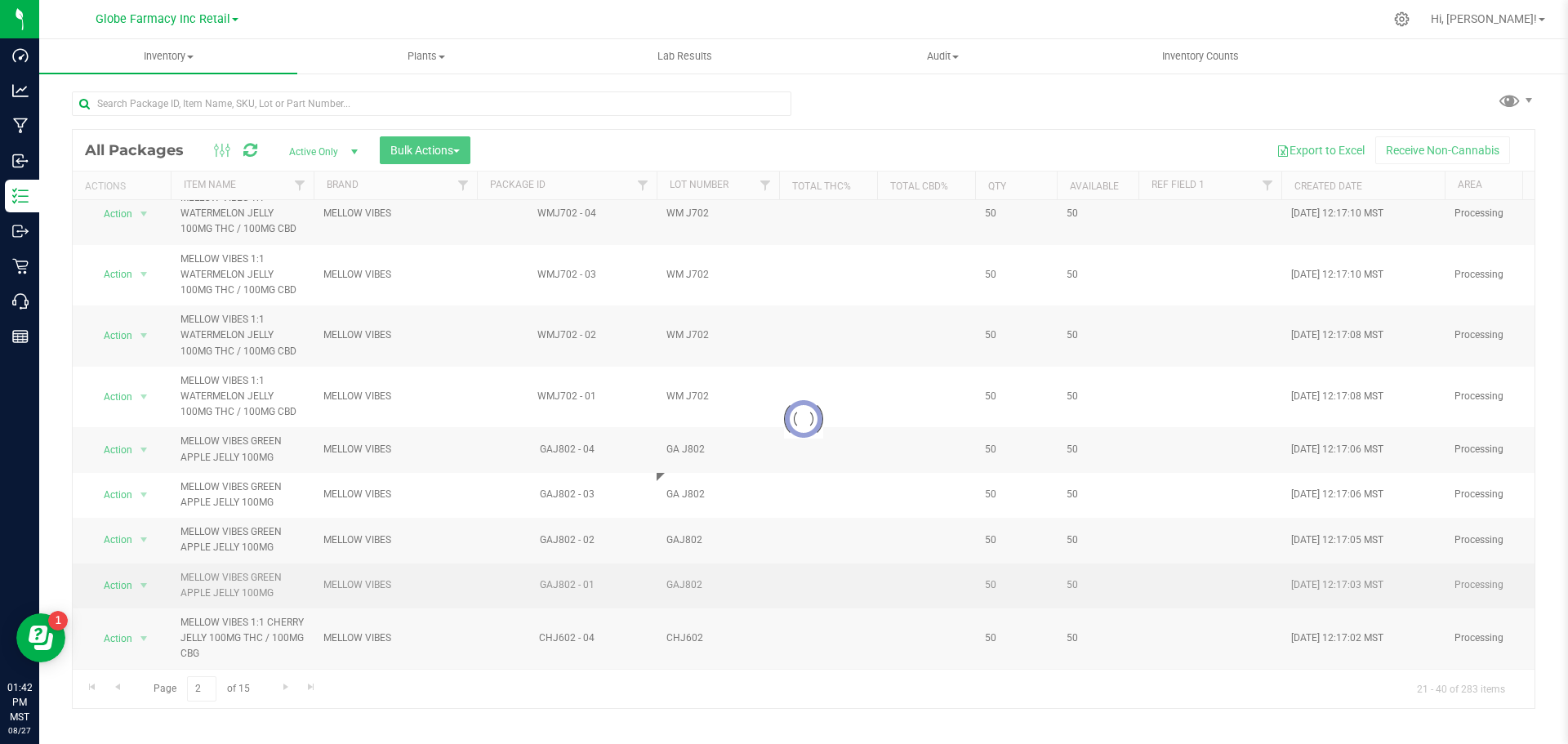
click at [679, 558] on div "Loading... All Packages Active Only Active Only Lab Samples Locked All Bulk Act…" at bounding box center [803, 419] width 1464 height 580
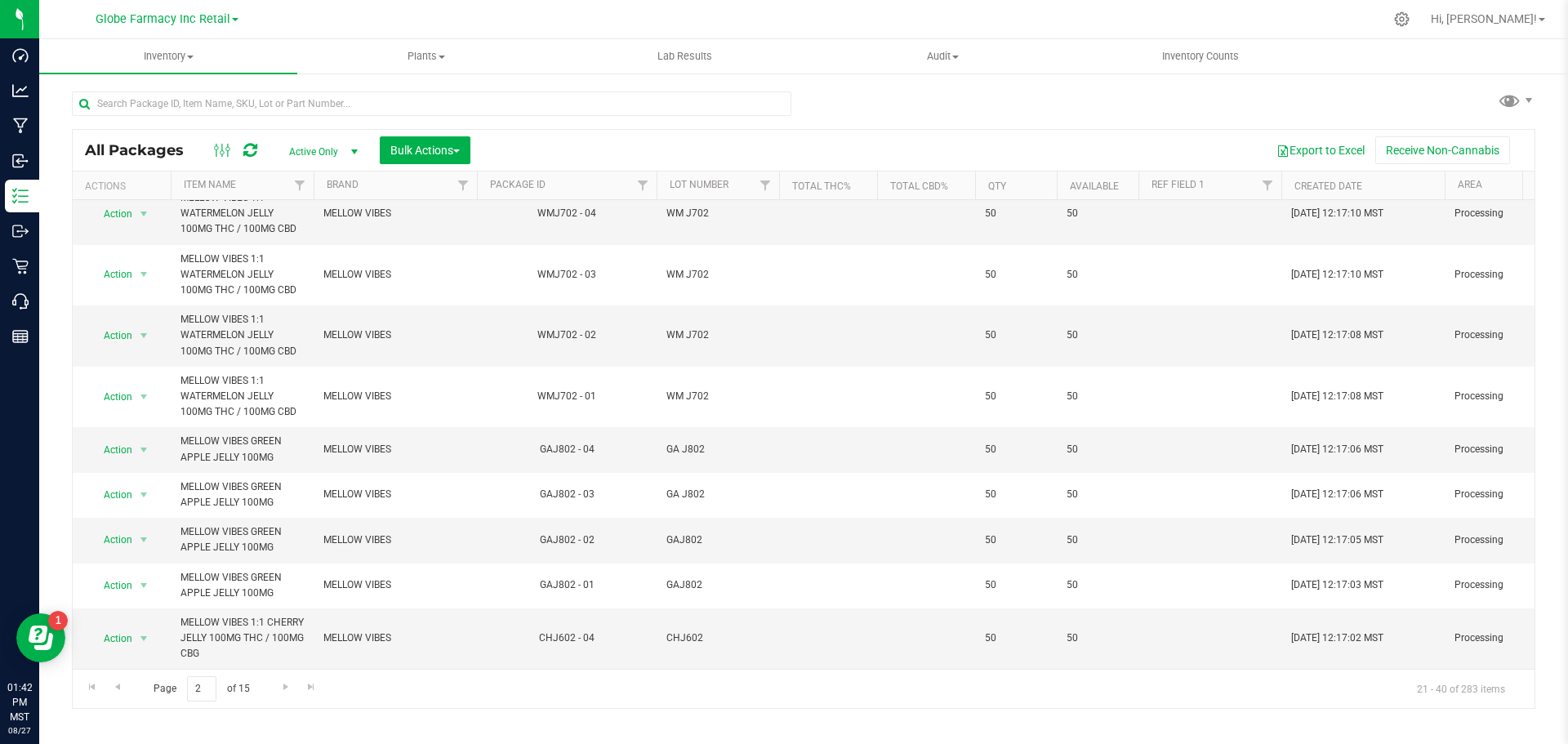
scroll to position [572, 0]
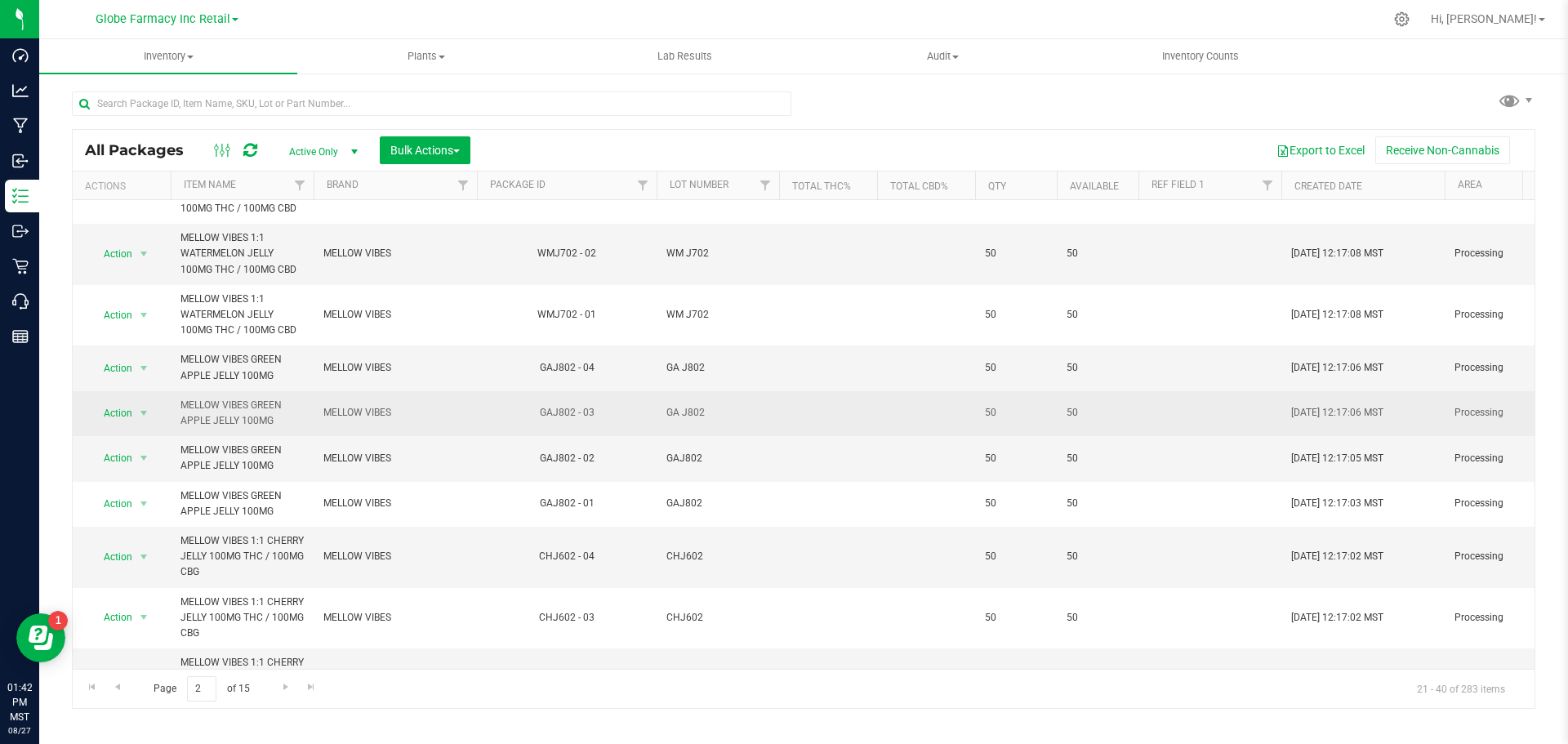
click at [684, 405] on span "GA J802" at bounding box center [717, 413] width 103 height 16
click at [683, 400] on input "GA J802" at bounding box center [715, 413] width 117 height 25
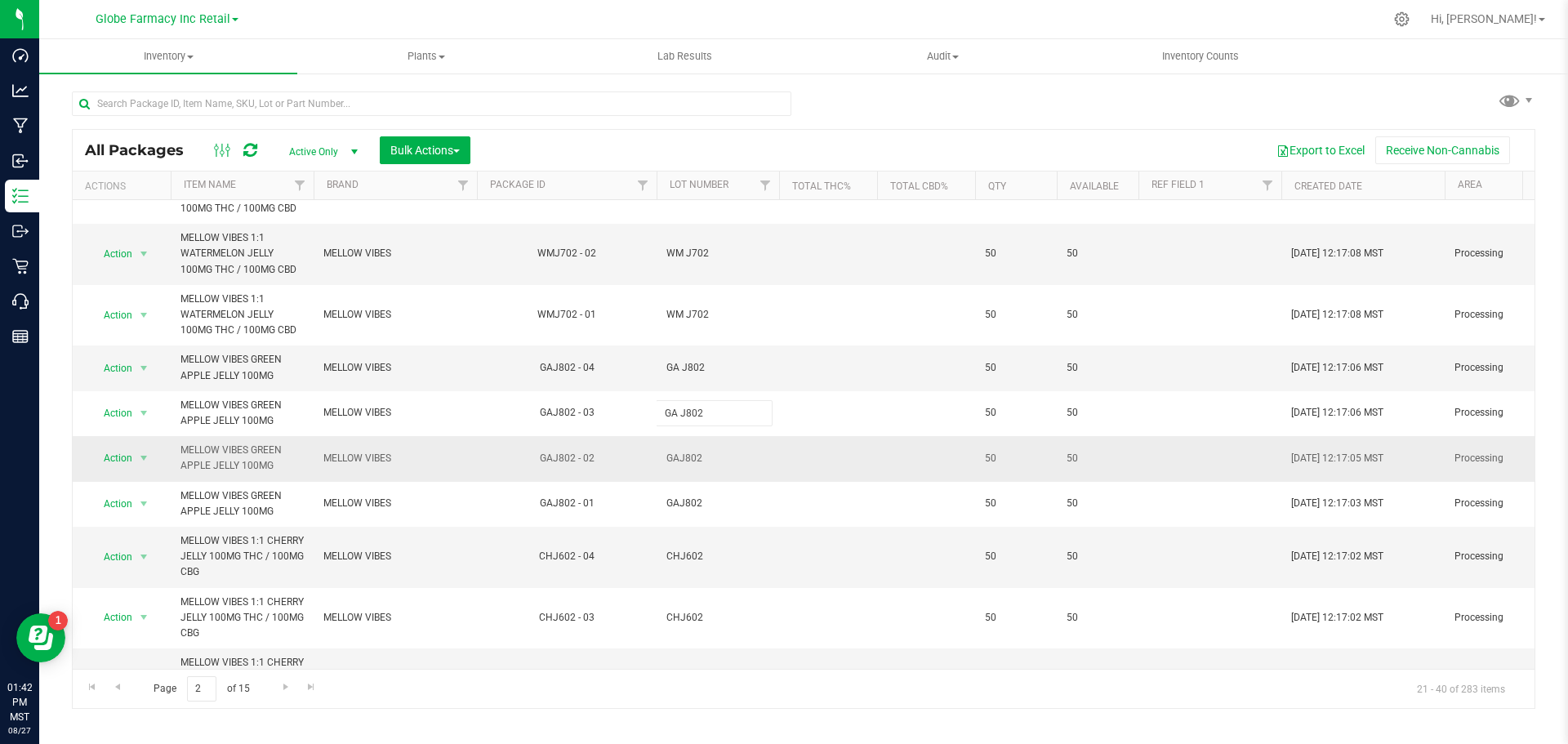
type input "GAJ802"
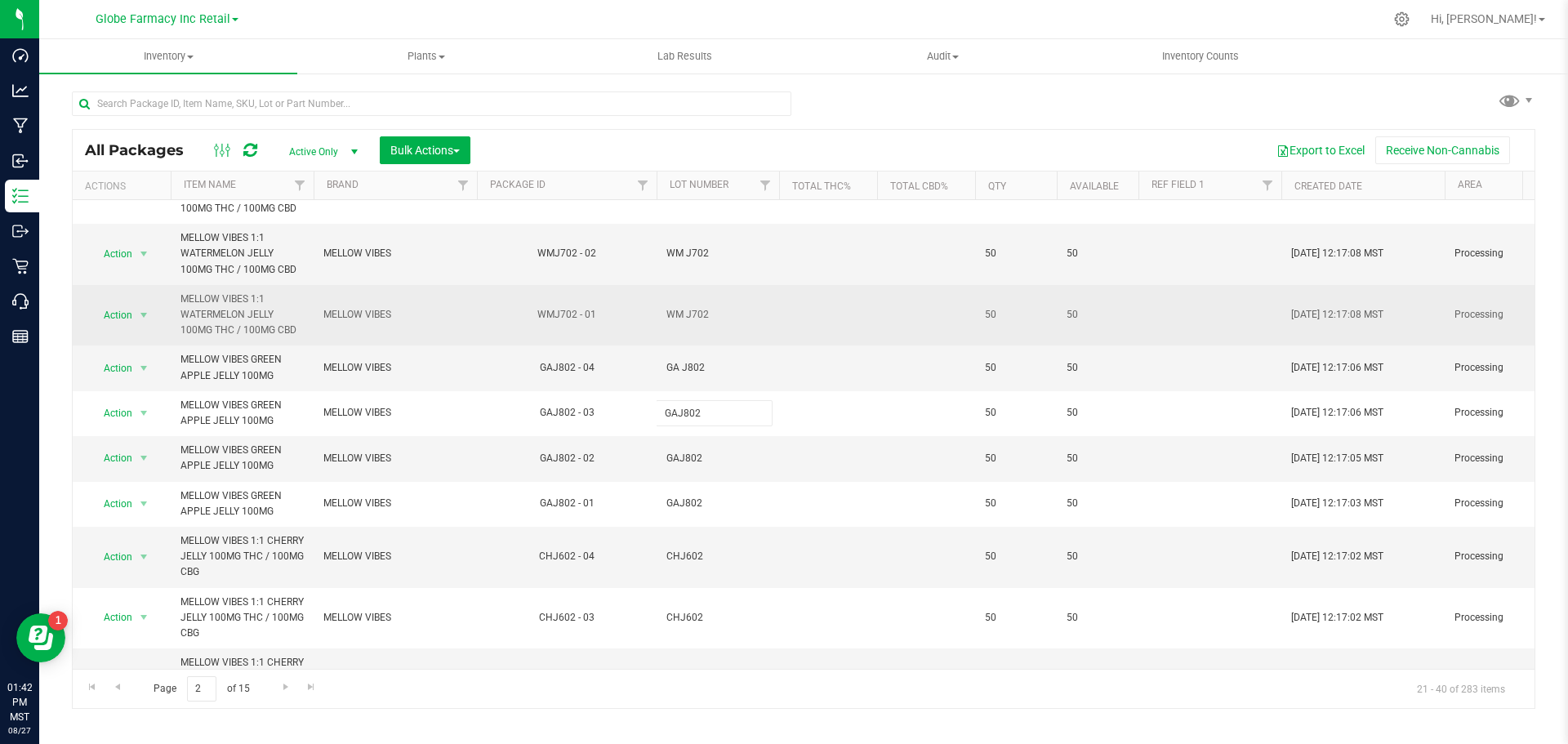
click at [832, 292] on div "All Packages Active Only Active Only Lab Samples Locked All Bulk Actions Add to…" at bounding box center [803, 419] width 1464 height 580
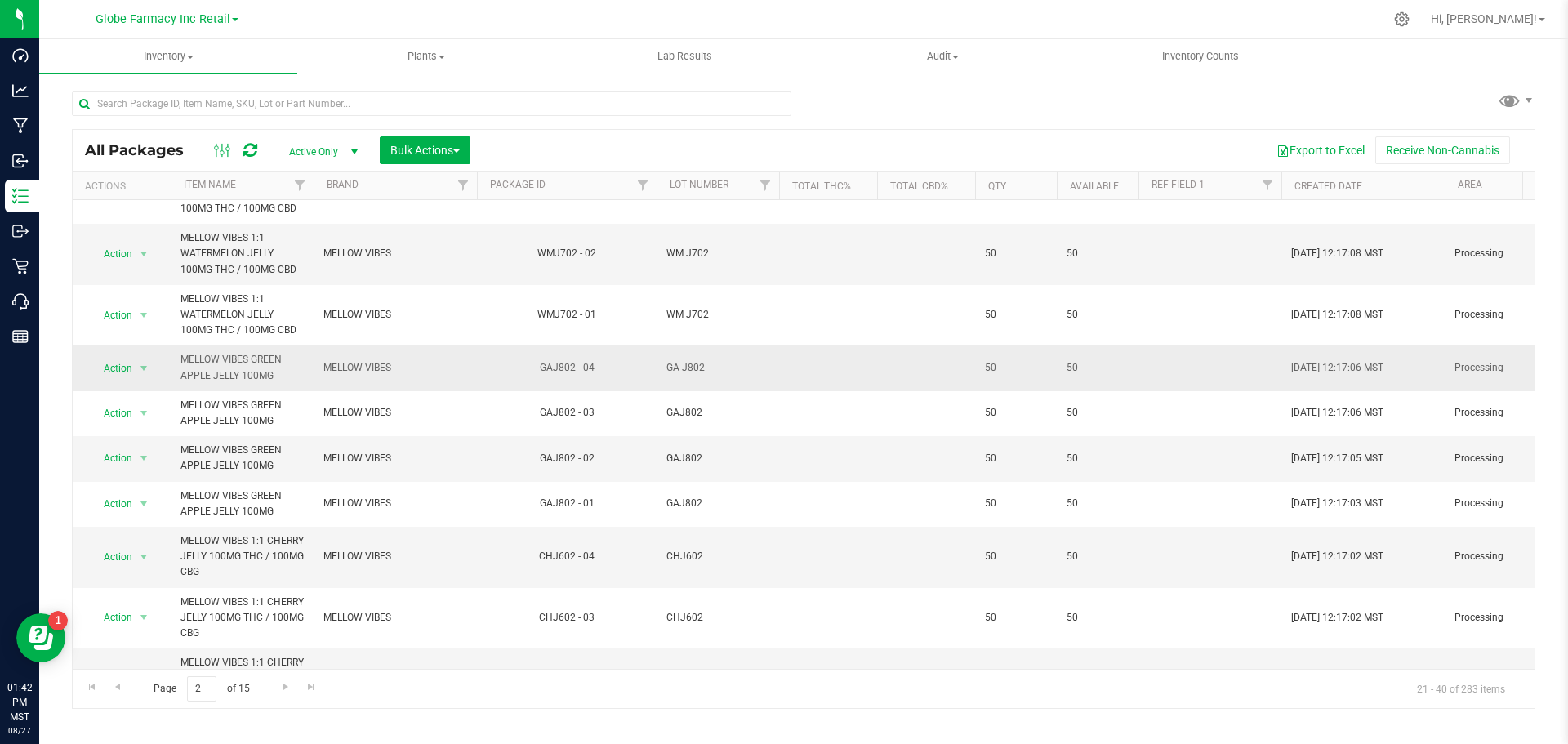
click at [689, 345] on td "GA J802" at bounding box center [718, 368] width 123 height 45
click at [683, 355] on input "GA J802" at bounding box center [715, 368] width 117 height 25
type input "GAJ802"
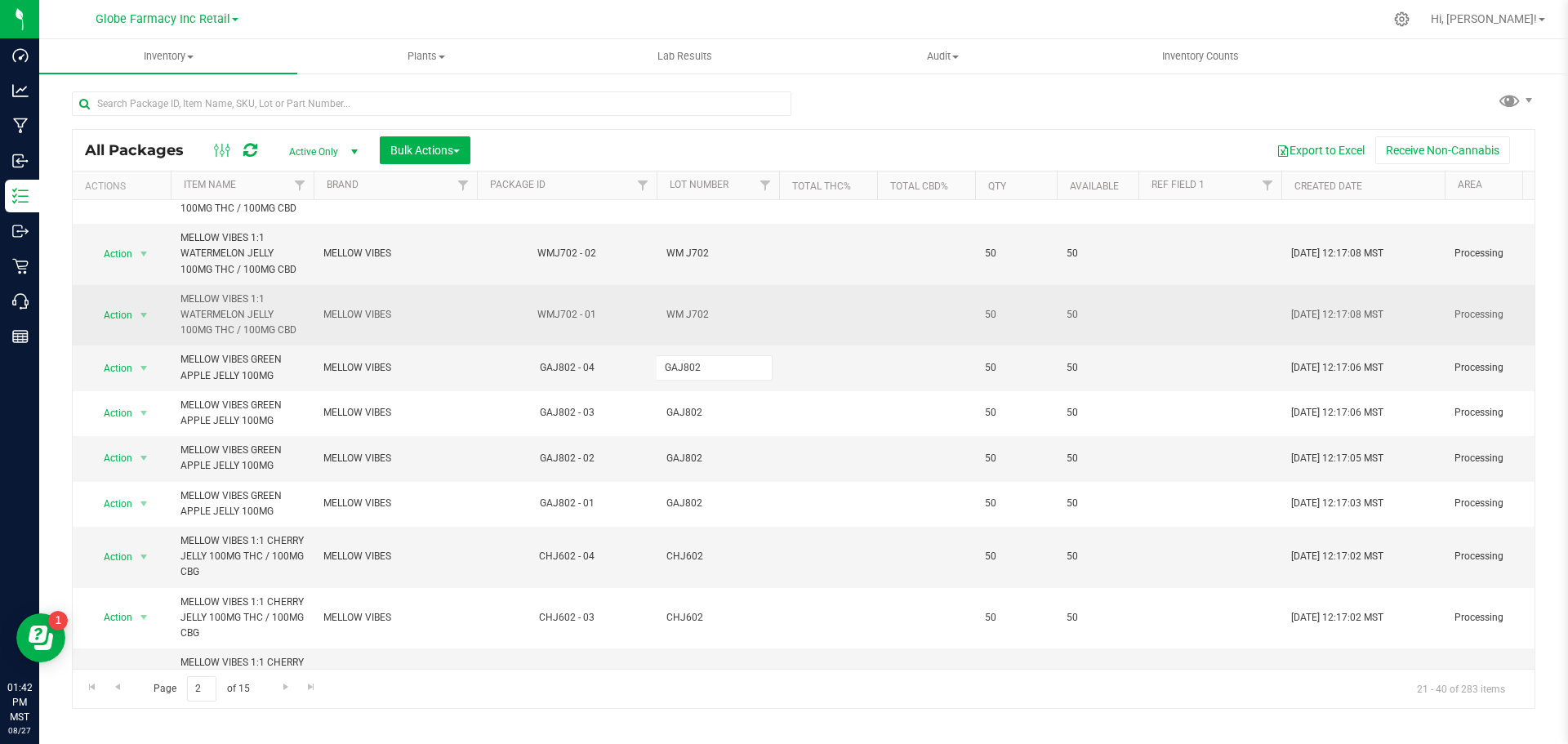
click at [717, 290] on div "All Packages Active Only Active Only Lab Samples Locked All Bulk Actions Add to…" at bounding box center [803, 419] width 1464 height 580
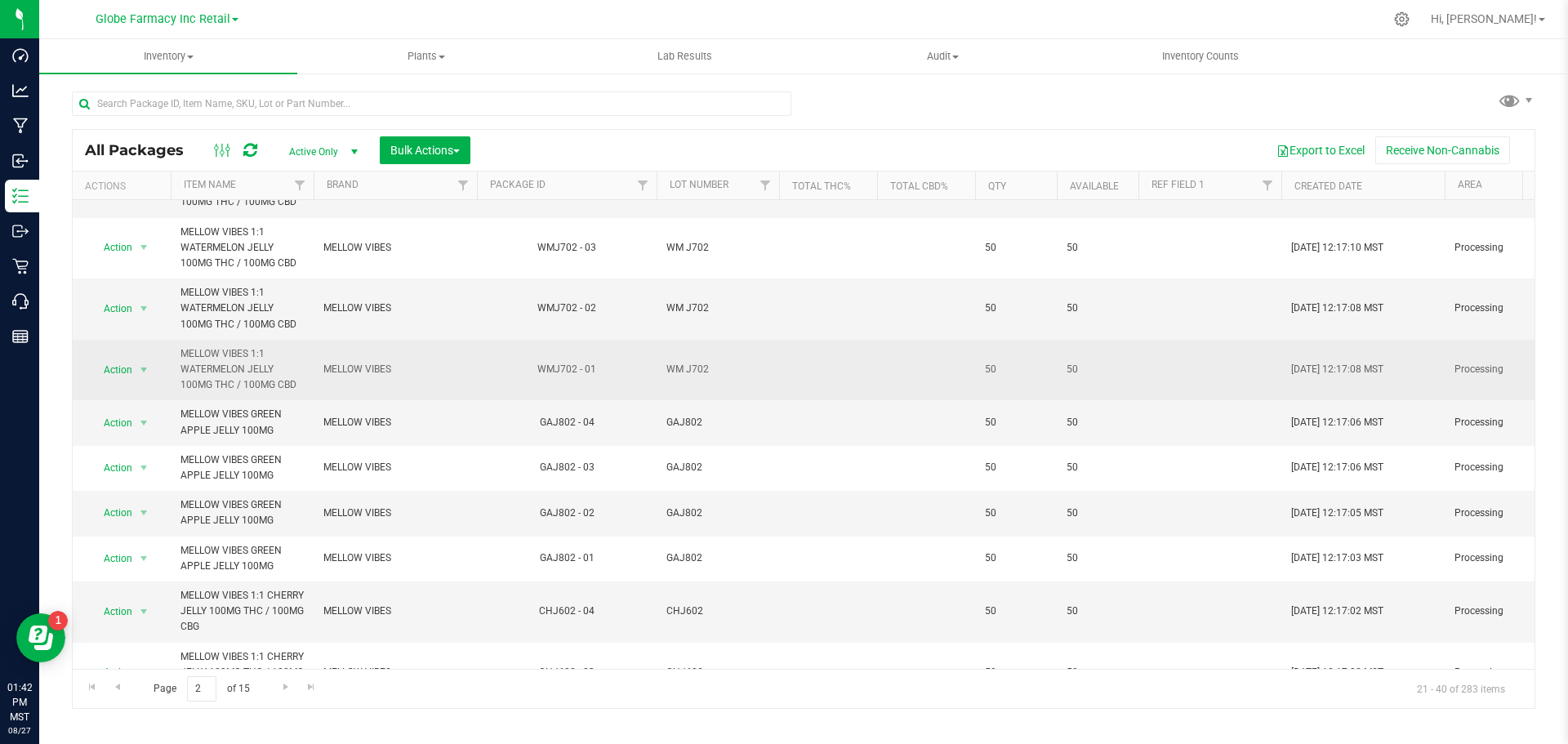
scroll to position [490, 0]
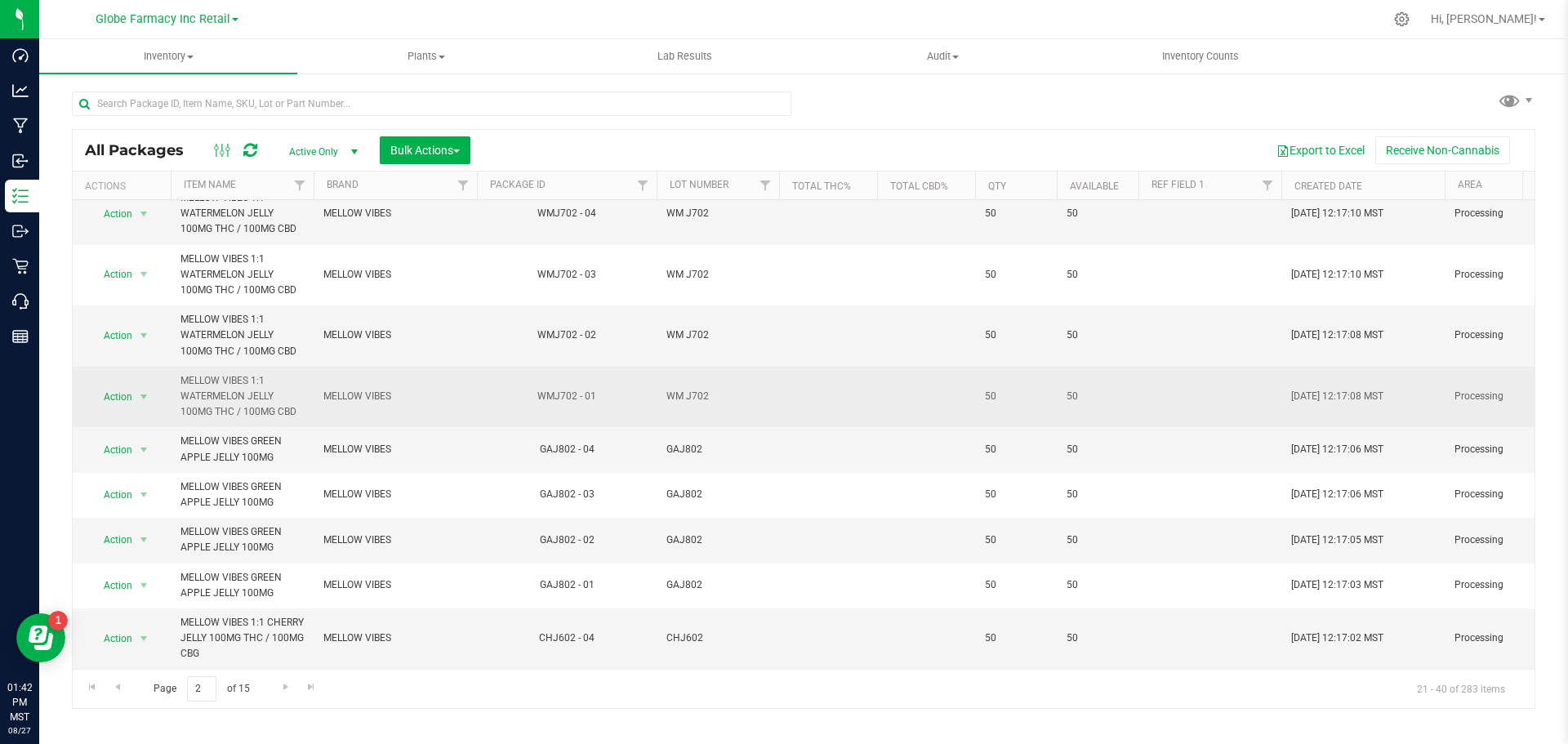
click at [688, 367] on td "WM J702" at bounding box center [718, 397] width 123 height 61
click at [686, 384] on input "WM J702" at bounding box center [715, 396] width 117 height 25
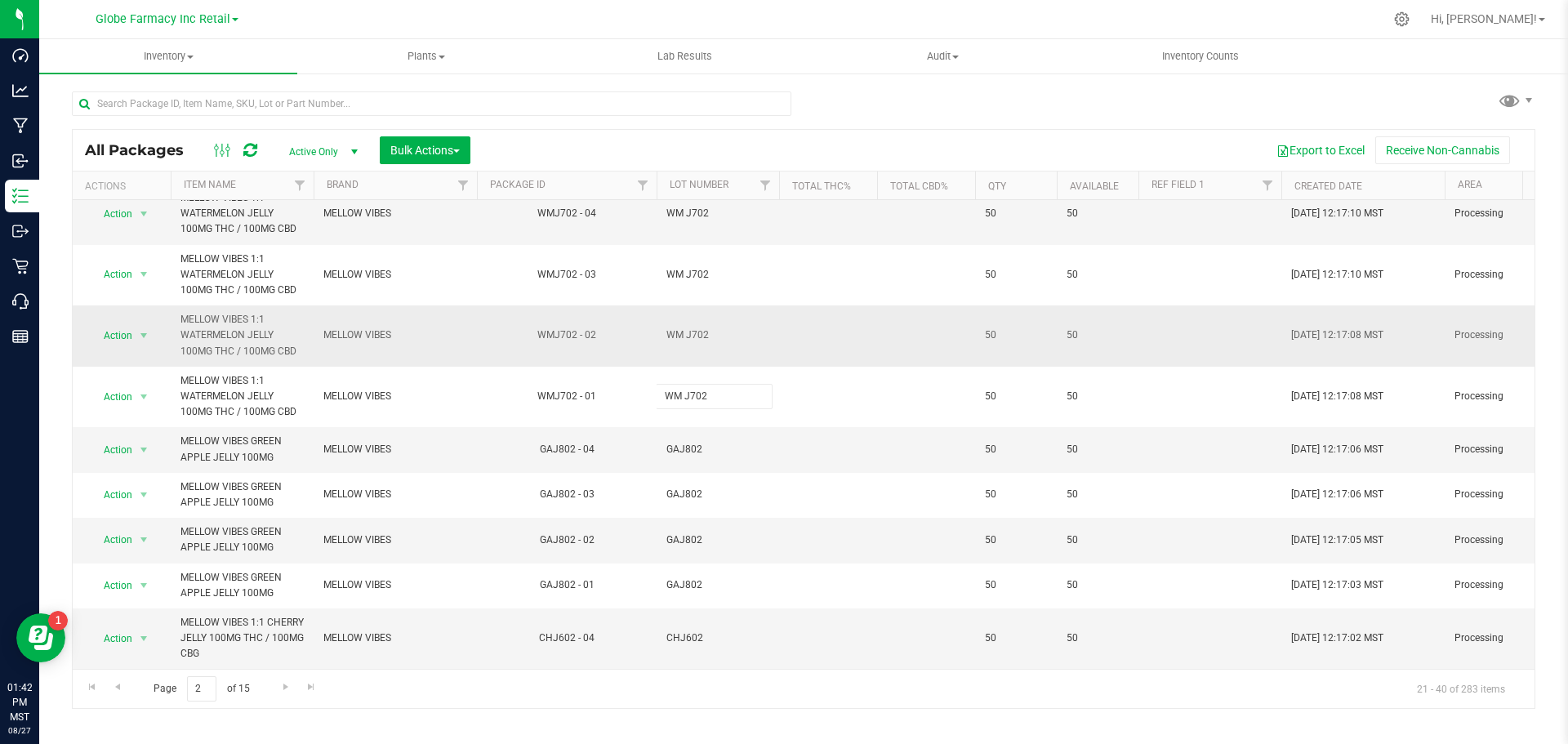
type input "WMJ702"
click at [718, 316] on div "All Packages Active Only Active Only Lab Samples Locked All Bulk Actions Add to…" at bounding box center [803, 419] width 1464 height 580
click at [683, 328] on span "WM J702" at bounding box center [717, 335] width 103 height 16
click at [683, 323] on input "WM J702" at bounding box center [715, 335] width 117 height 25
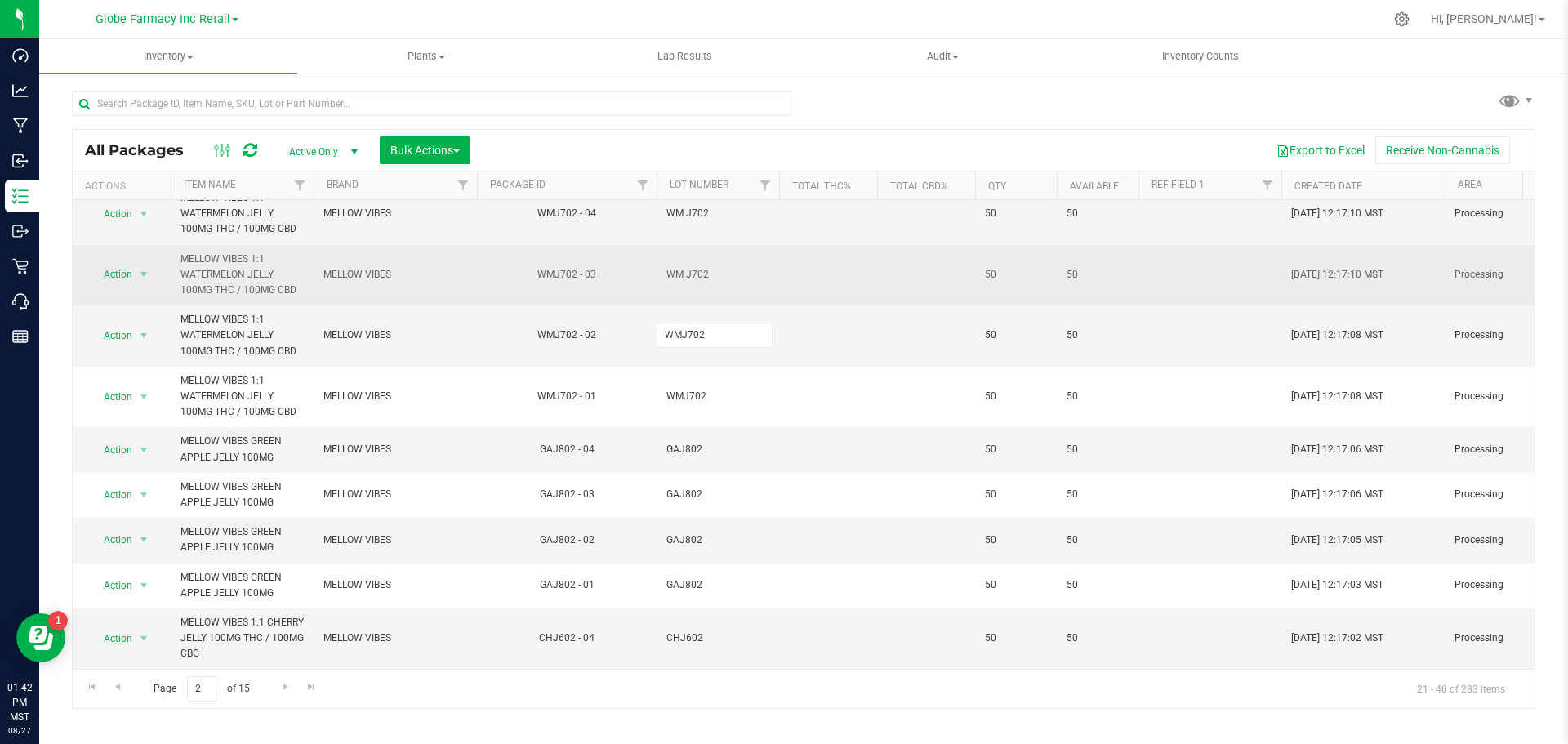
type input "WMJ702"
click at [785, 224] on div "All Packages Active Only Active Only Lab Samples Locked All Bulk Actions Add to…" at bounding box center [803, 419] width 1464 height 580
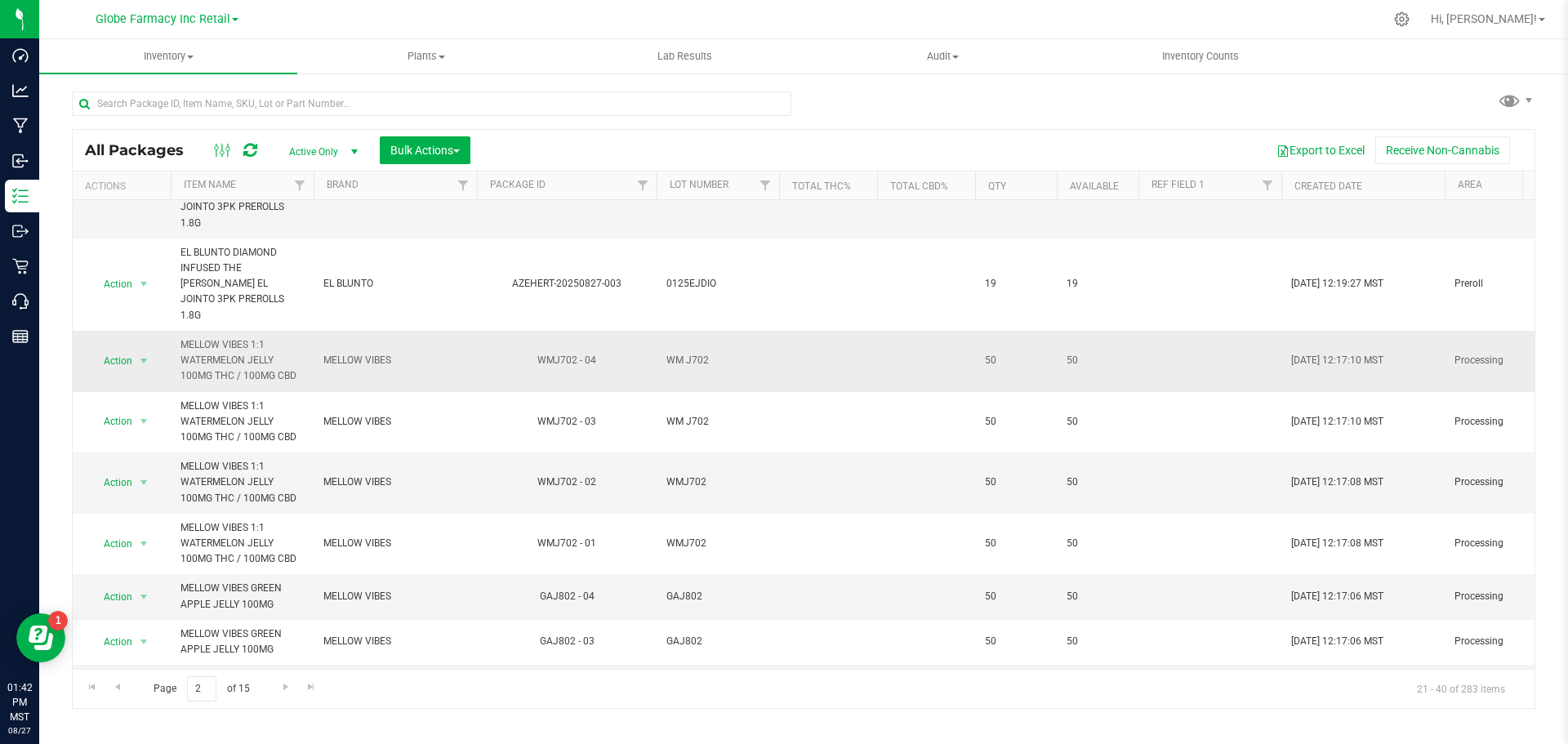
scroll to position [327, 0]
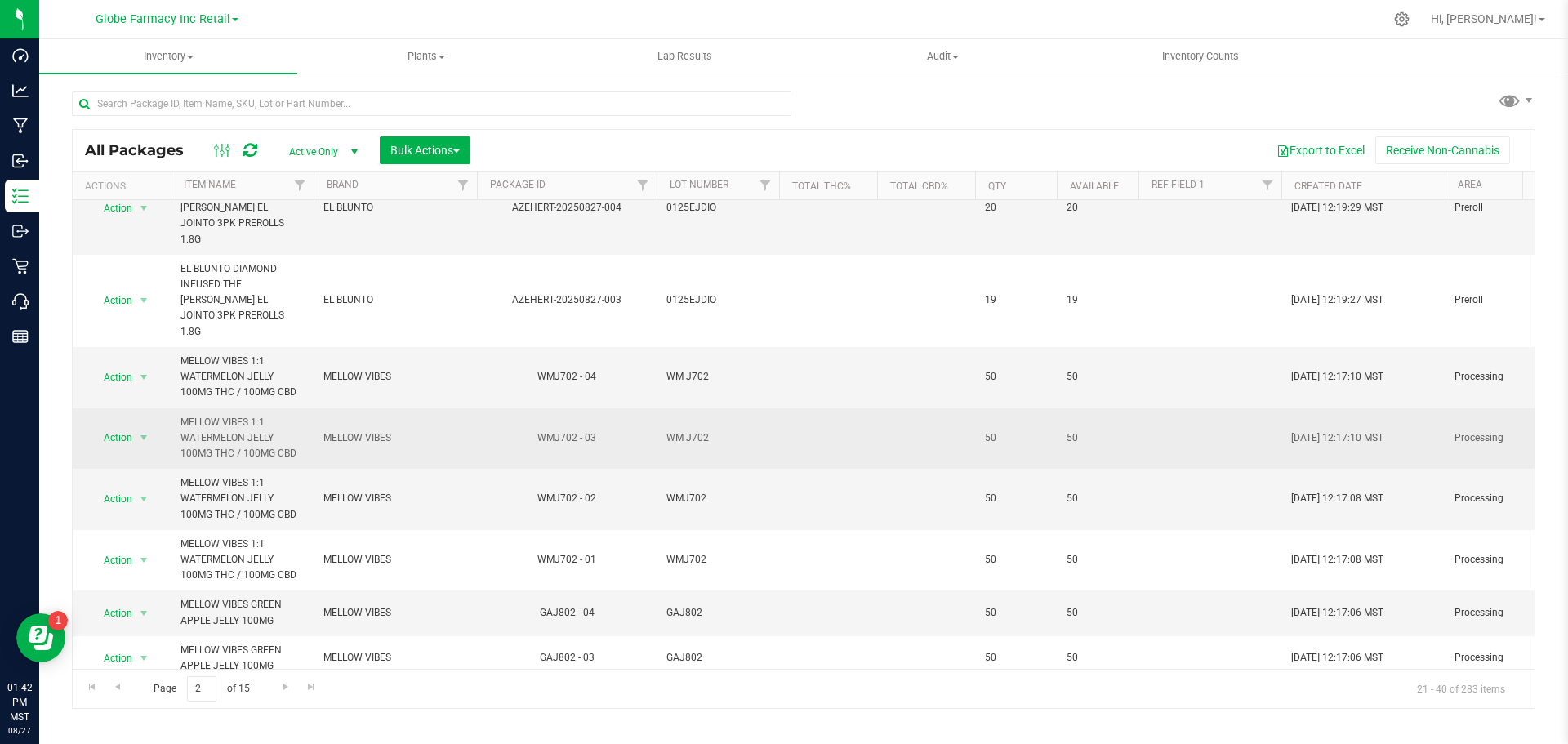
click at [684, 431] on span "WM J702" at bounding box center [717, 438] width 103 height 16
click at [682, 426] on input "WM J702" at bounding box center [715, 438] width 117 height 25
type input "WMJ702"
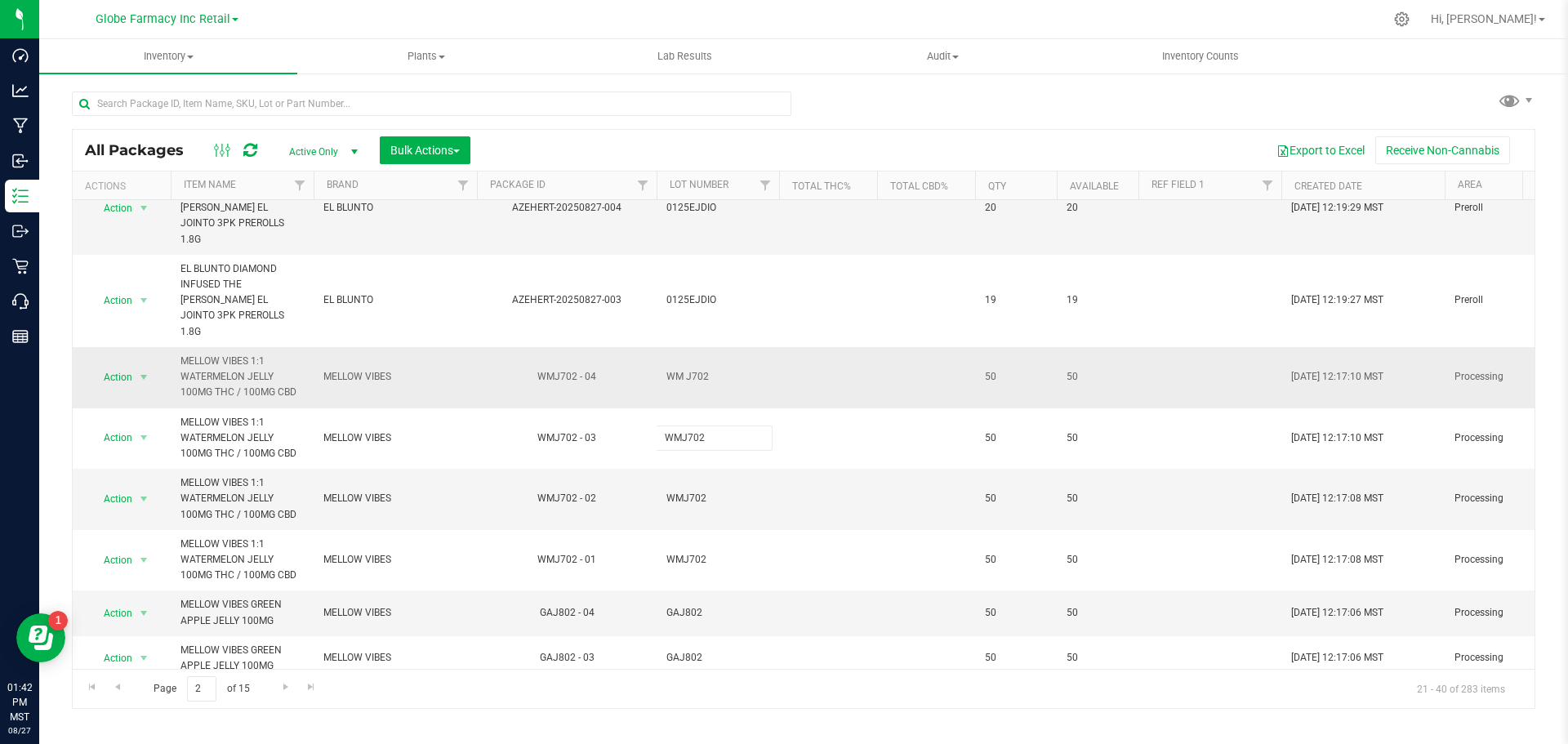
click at [692, 336] on div "All Packages Active Only Active Only Lab Samples Locked All Bulk Actions Add to…" at bounding box center [803, 419] width 1464 height 580
click at [685, 369] on span "WM J702" at bounding box center [717, 377] width 103 height 16
click at [682, 364] on input "WM J702" at bounding box center [715, 377] width 117 height 25
type input "WMJ702"
click at [691, 322] on div "All Packages Active Only Active Only Lab Samples Locked All Bulk Actions Add to…" at bounding box center [803, 419] width 1464 height 580
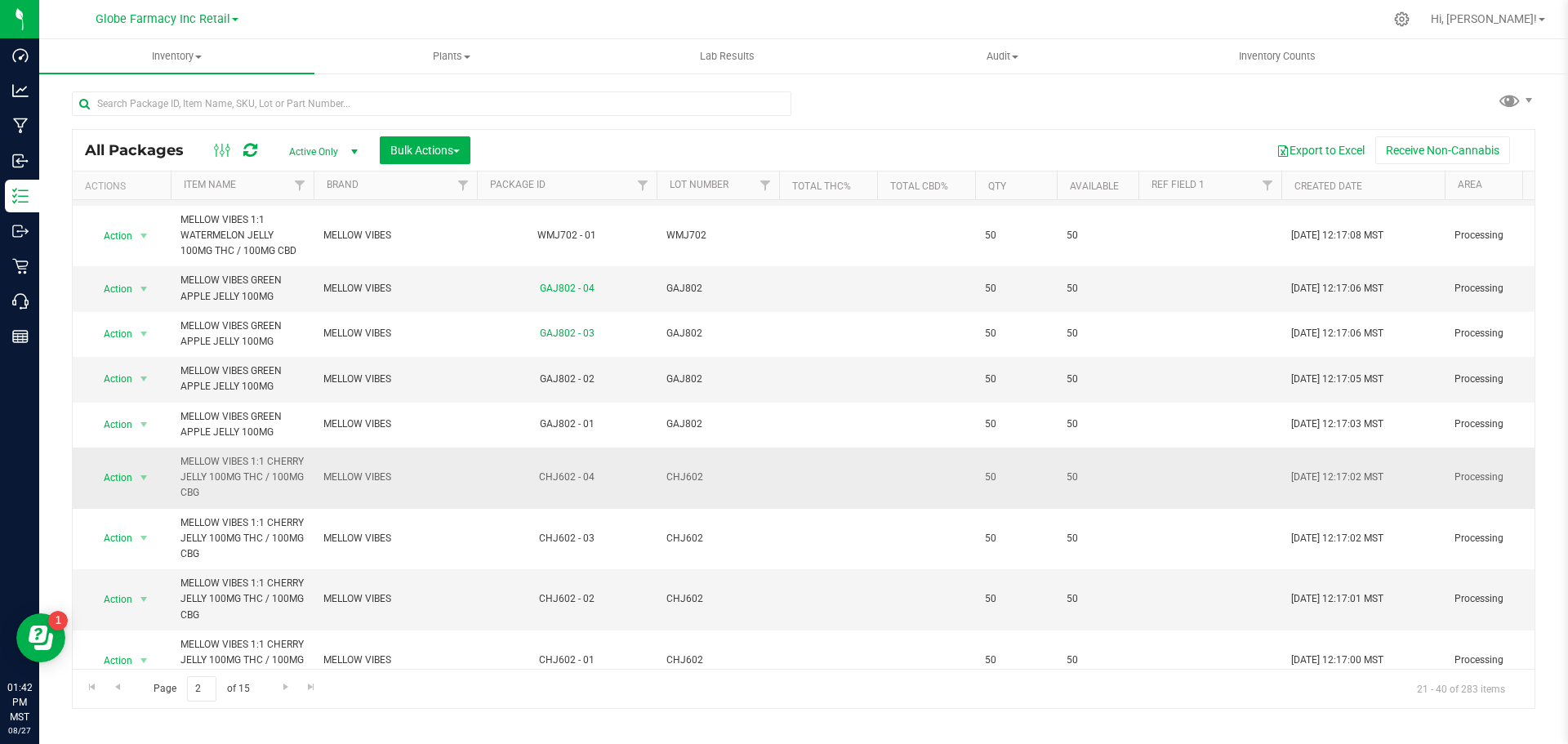
scroll to position [731, 0]
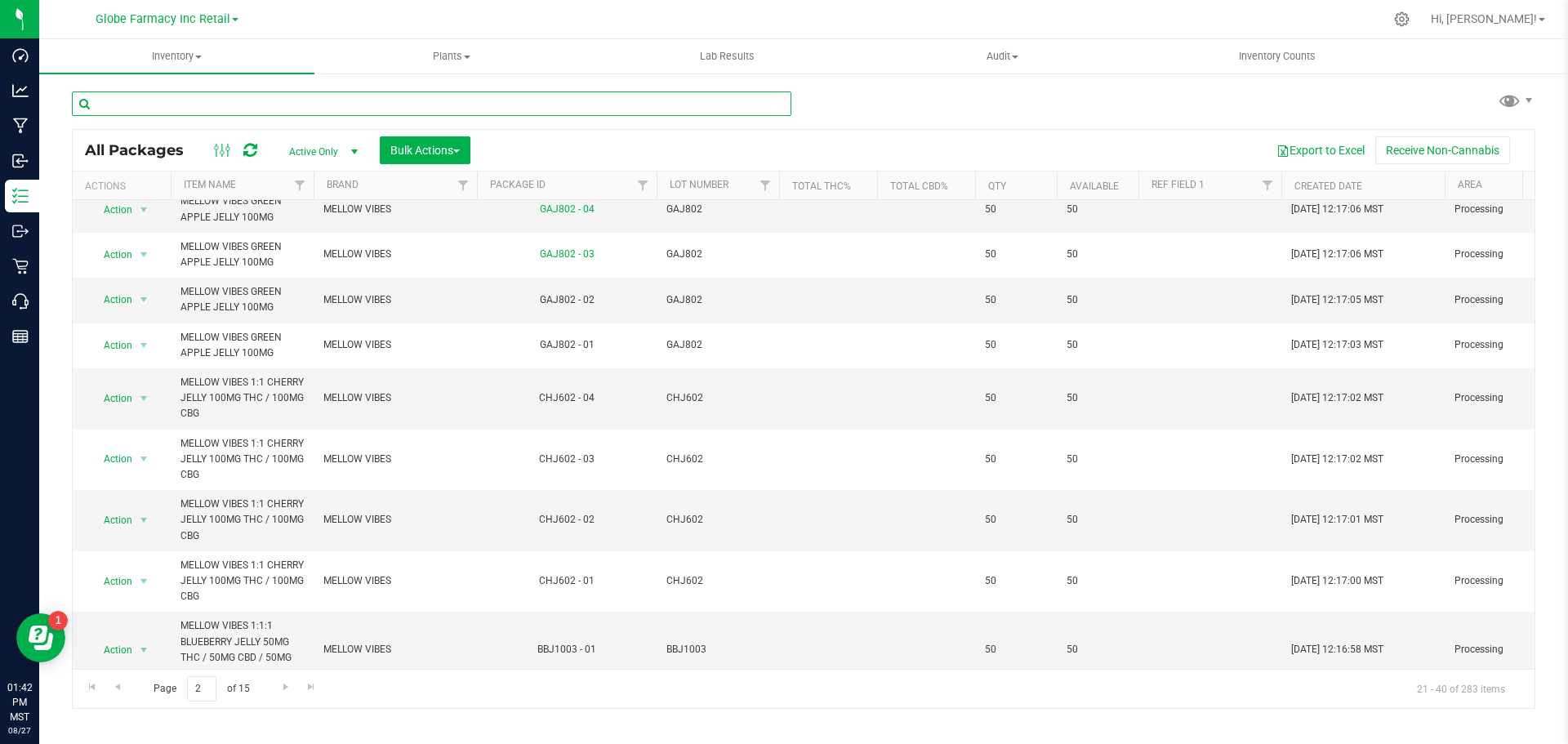
click at [350, 100] on input "text" at bounding box center [431, 103] width 720 height 24
type input "el blunto"
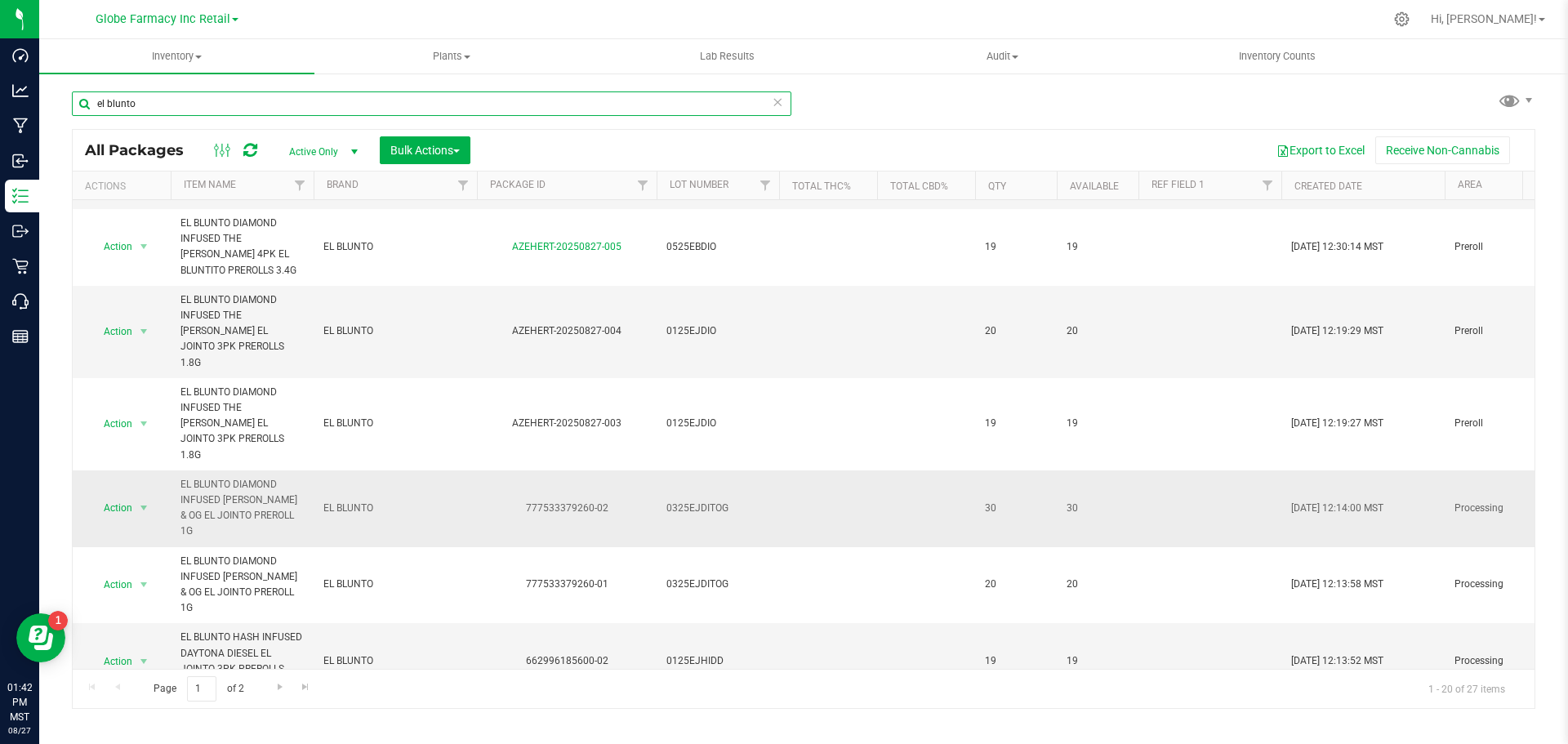
scroll to position [490, 0]
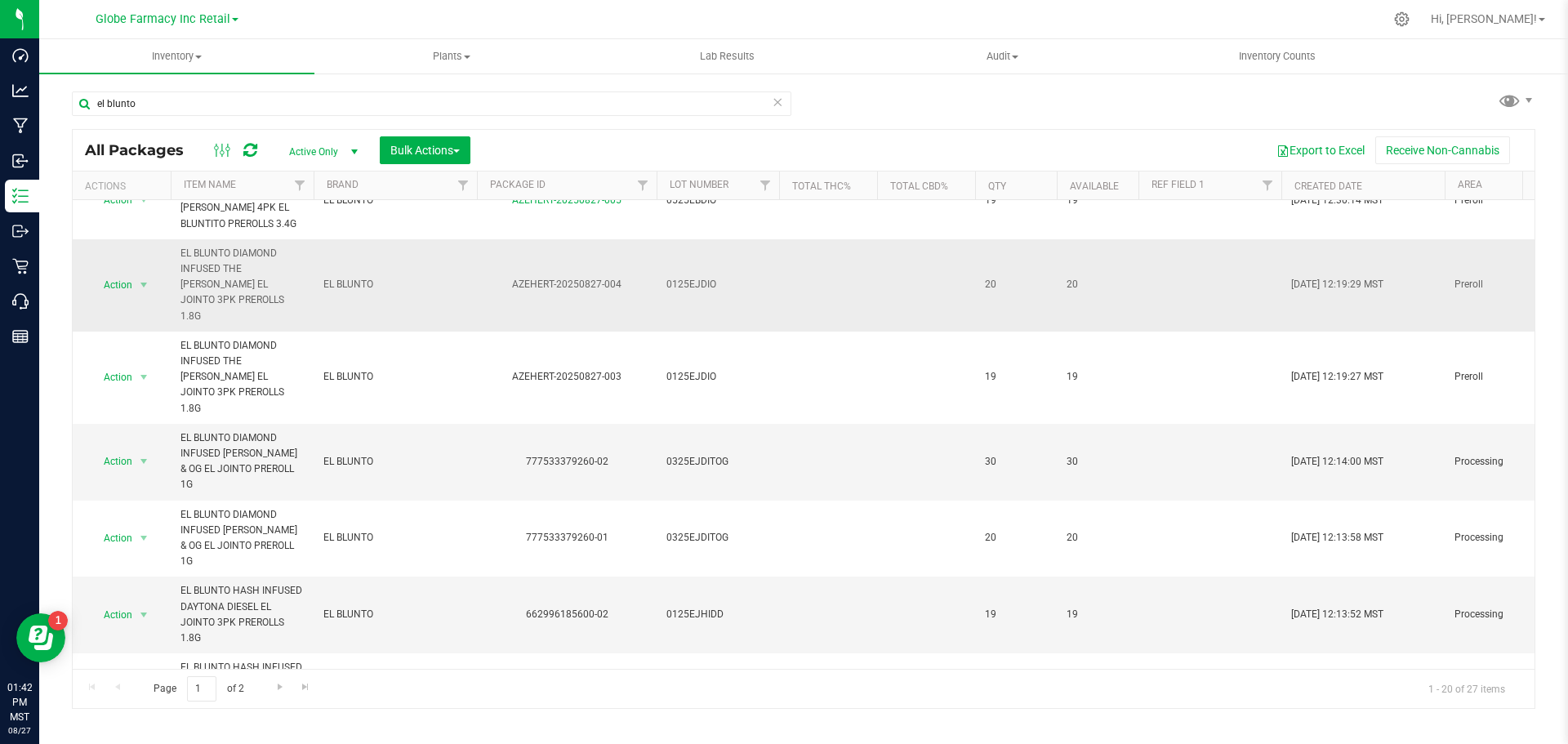
click at [688, 277] on span "0125EJDIO" at bounding box center [717, 284] width 103 height 16
click at [680, 279] on input "0125EJDIO" at bounding box center [715, 284] width 117 height 25
type input "012 5EJDIO"
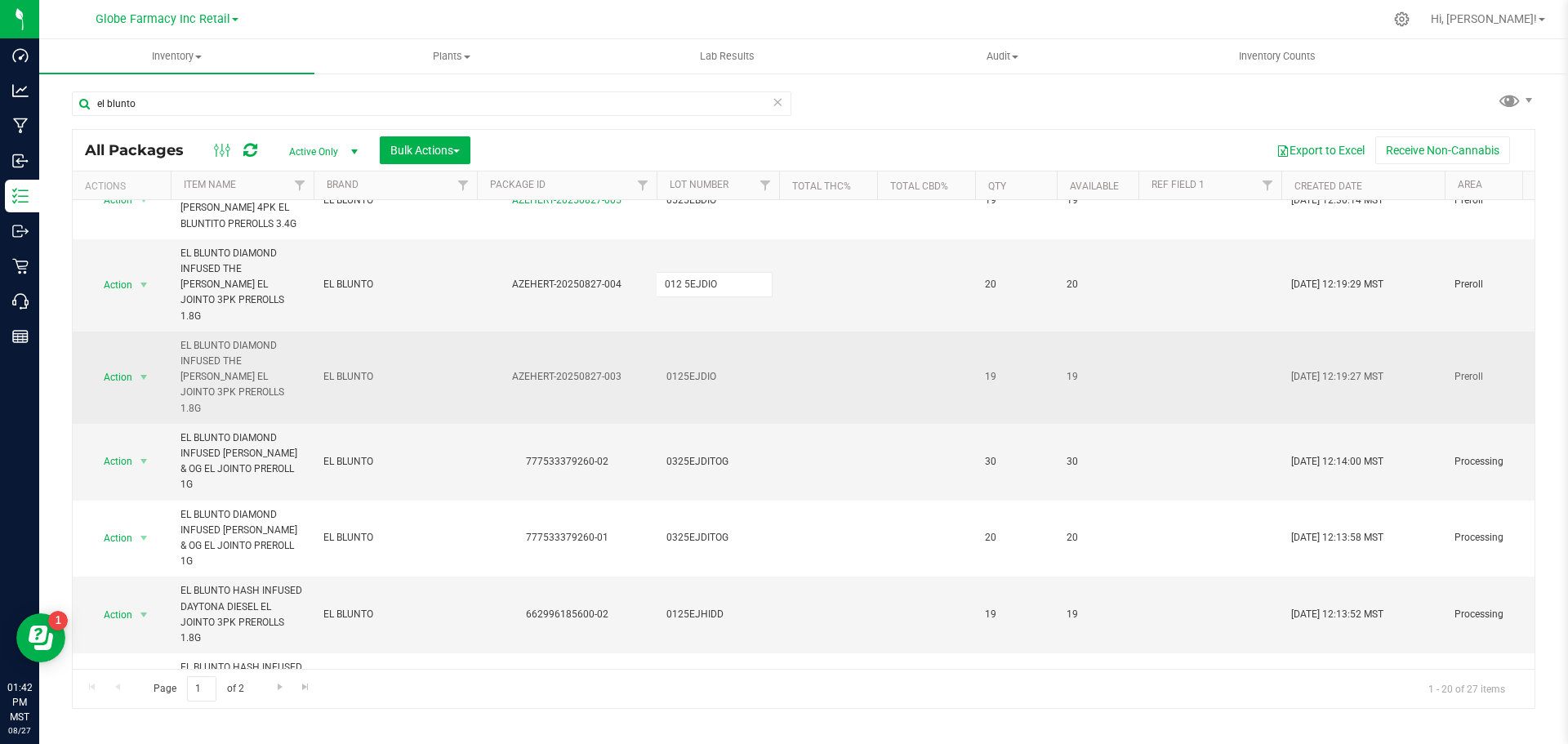
click at [683, 318] on div "All Packages Active Only Active Only Lab Samples Locked All Bulk Actions Add to…" at bounding box center [803, 419] width 1464 height 580
click at [687, 369] on span "0125EJDIO" at bounding box center [717, 377] width 103 height 16
click at [680, 364] on input "0125EJDIO" at bounding box center [715, 377] width 117 height 25
type input "012 5EJDIO"
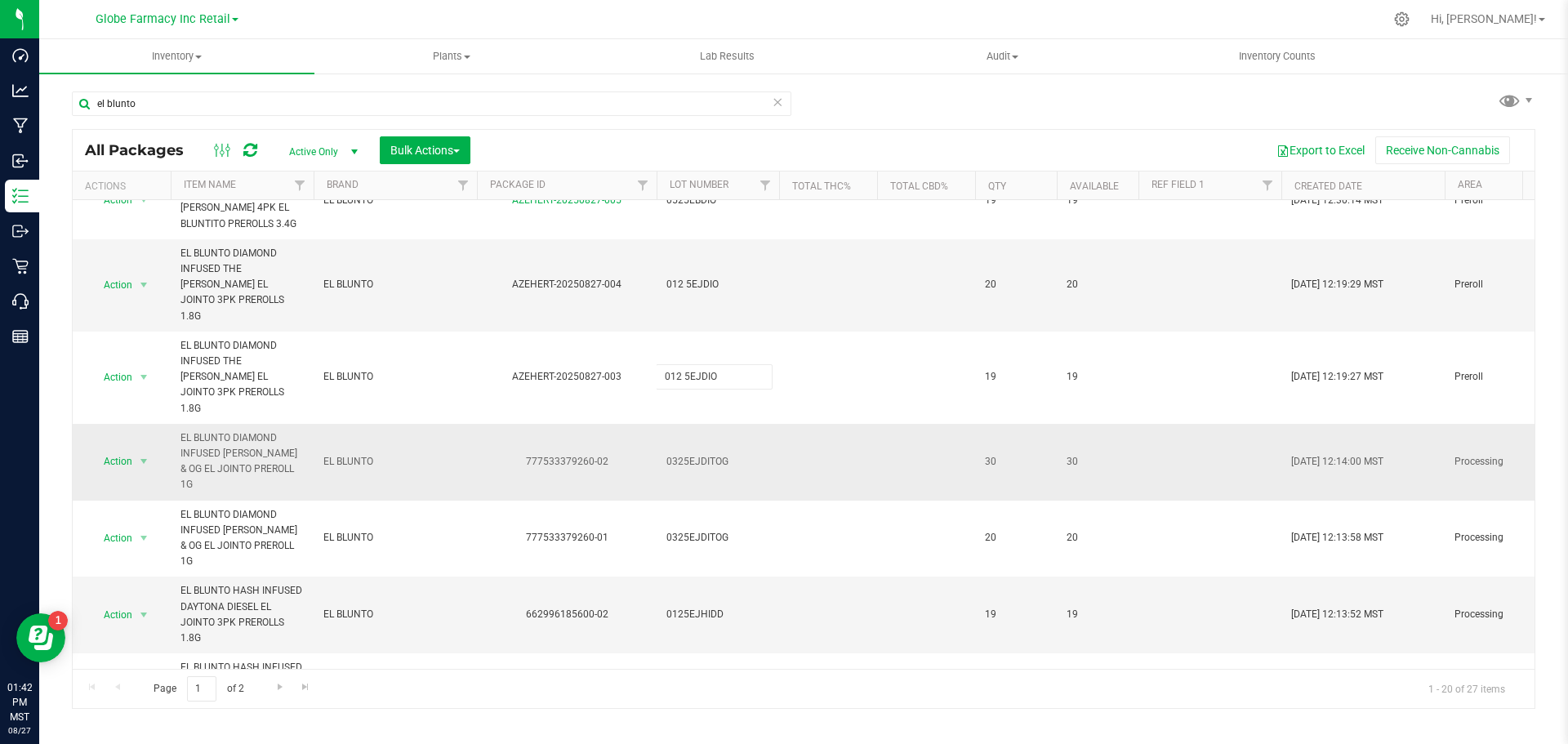
click at [687, 405] on div "All Packages Active Only Active Only Lab Samples Locked All Bulk Actions Add to…" at bounding box center [803, 419] width 1464 height 580
click at [682, 454] on span "0325EJDITOG" at bounding box center [717, 461] width 103 height 16
click at [682, 449] on input "0325EJDITOG" at bounding box center [715, 461] width 117 height 25
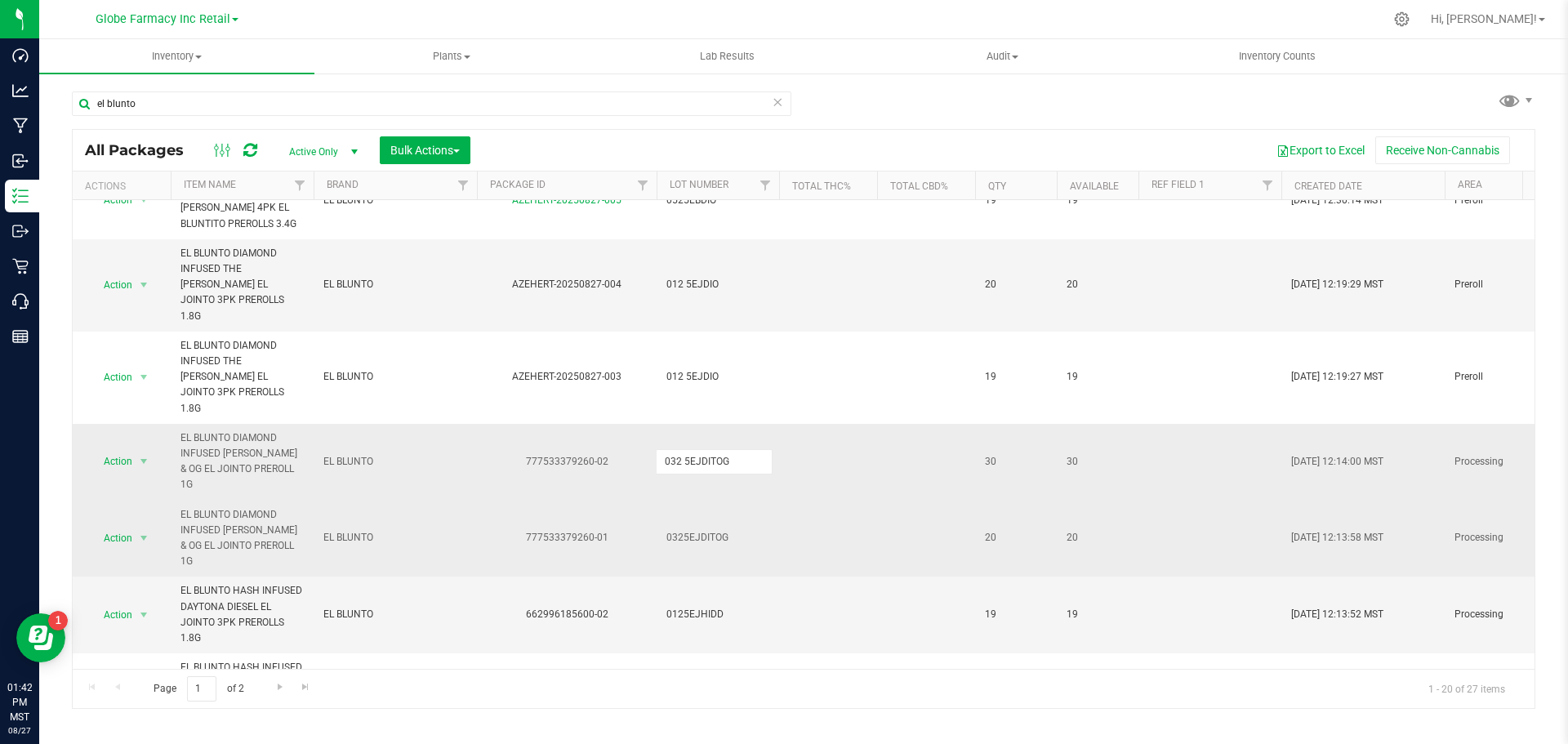
type input "032 5EJDITOG"
click at [699, 469] on div "All Packages Active Only Active Only Lab Samples Locked All Bulk Actions Add to…" at bounding box center [803, 419] width 1464 height 580
click at [685, 530] on span "0325EJDITOG" at bounding box center [717, 538] width 103 height 16
click at [682, 525] on input "0325EJDITOG" at bounding box center [715, 538] width 117 height 25
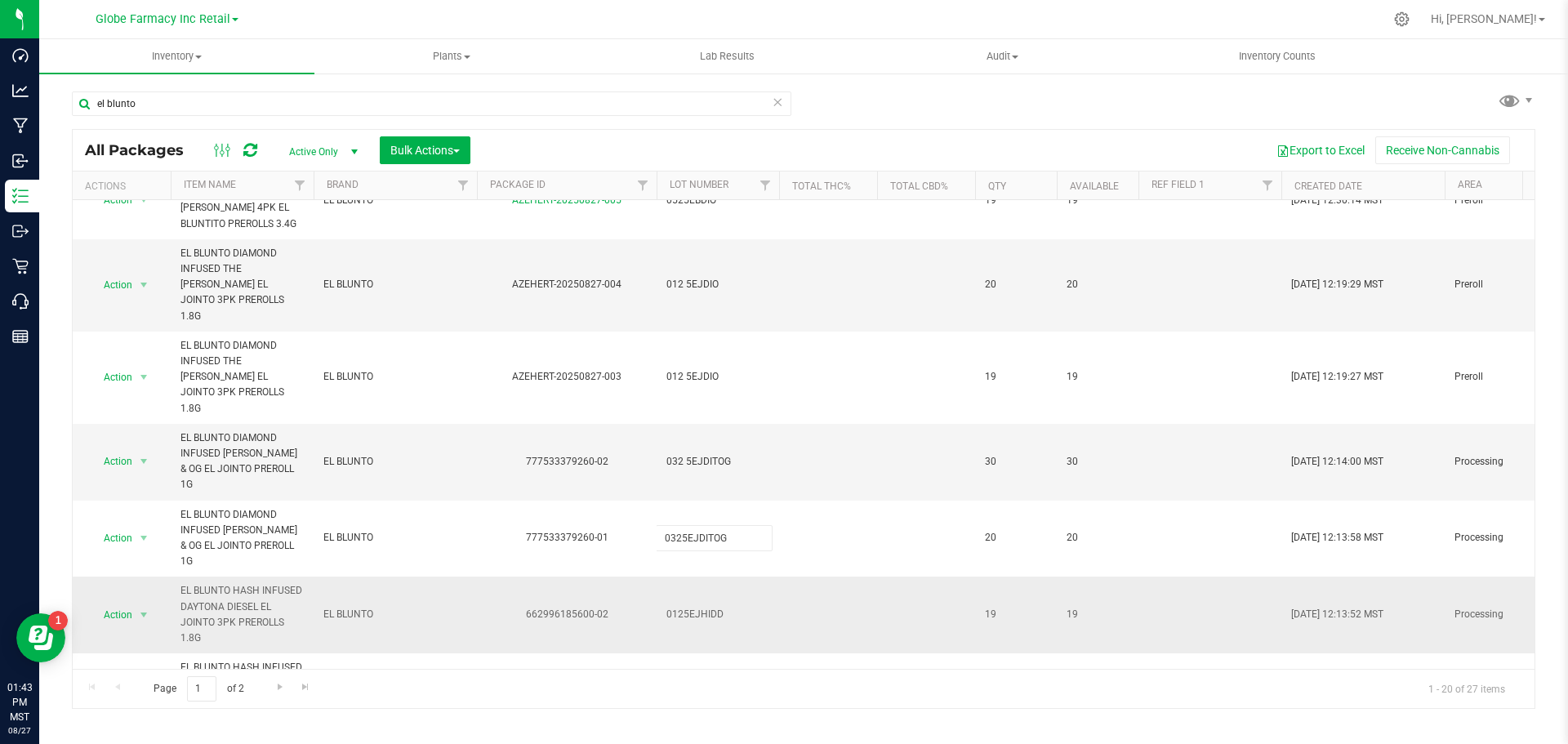
type input "032 5EJDITOG"
click at [699, 521] on div "All Packages Active Only Active Only Lab Samples Locked All Bulk Actions Add to…" at bounding box center [803, 419] width 1464 height 580
click at [690, 607] on span "0125EJHIDD" at bounding box center [717, 614] width 103 height 16
click at [680, 602] on input "0125EJHIDD" at bounding box center [715, 614] width 117 height 25
type input "012 5EJHIDD"
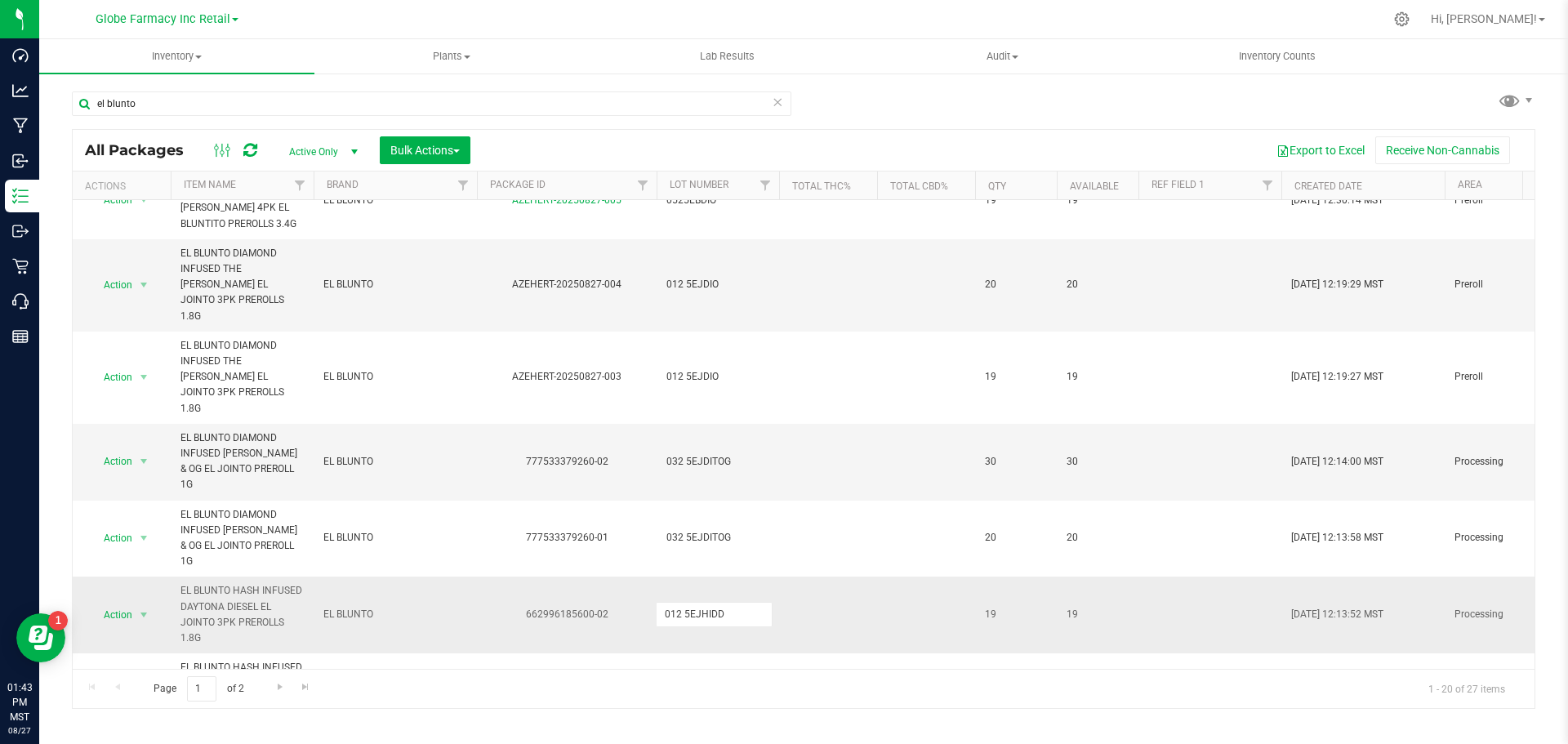
click at [691, 582] on div "All Packages Active Only Active Only Lab Samples Locked All Bulk Actions Add to…" at bounding box center [803, 419] width 1464 height 580
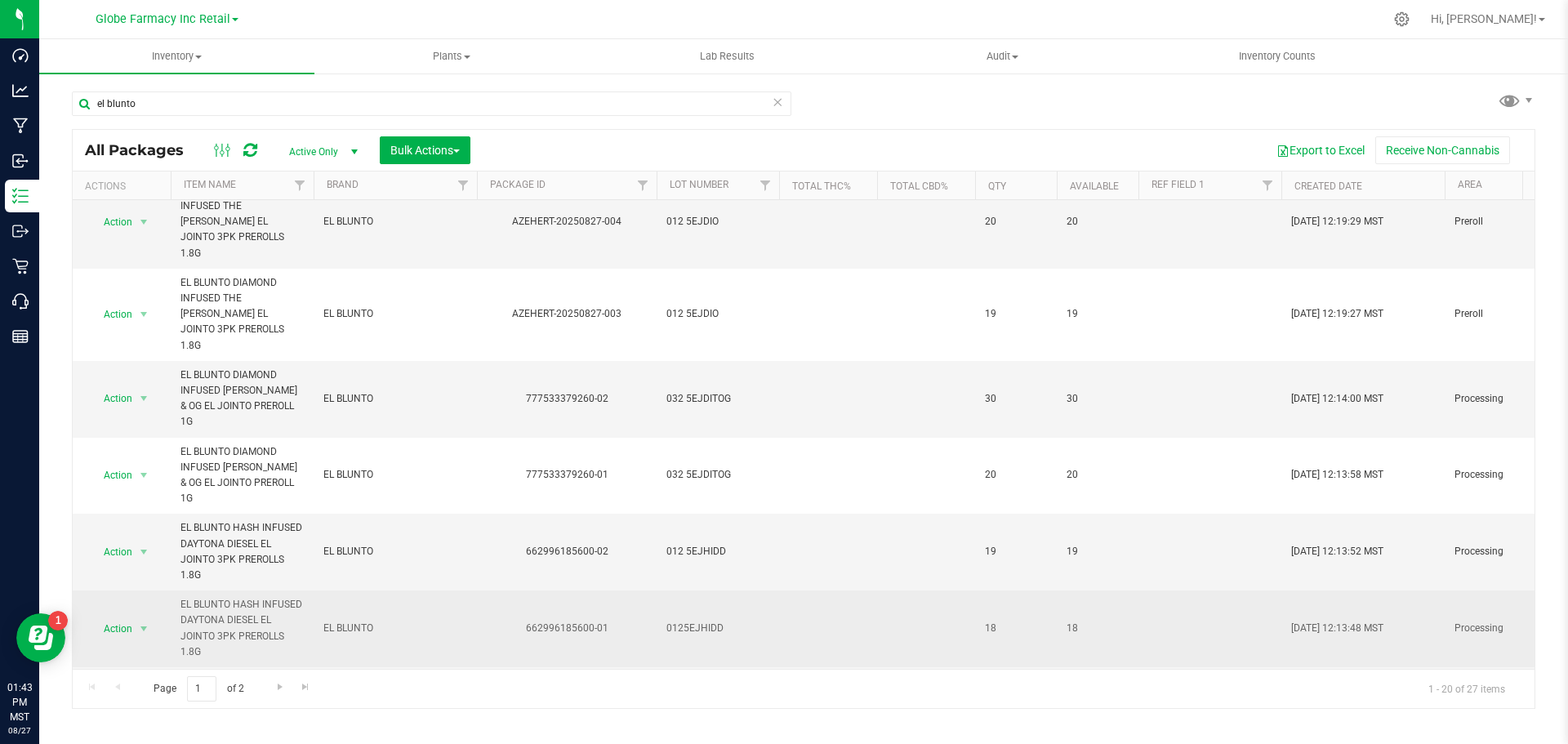
scroll to position [572, 0]
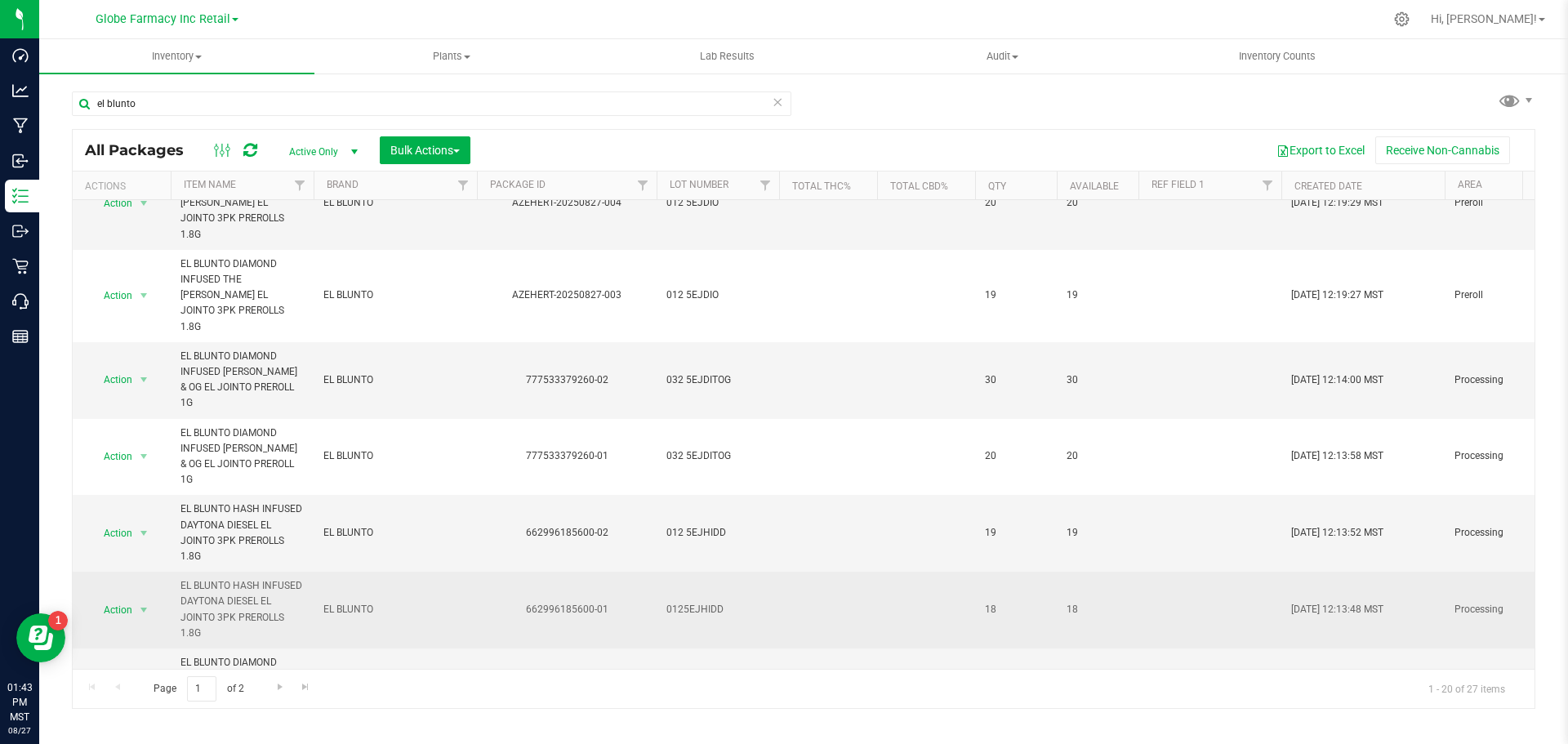
click at [687, 572] on td "0125EJHIDD" at bounding box center [718, 610] width 123 height 77
click at [685, 597] on input "0125EJHIDD" at bounding box center [715, 609] width 117 height 25
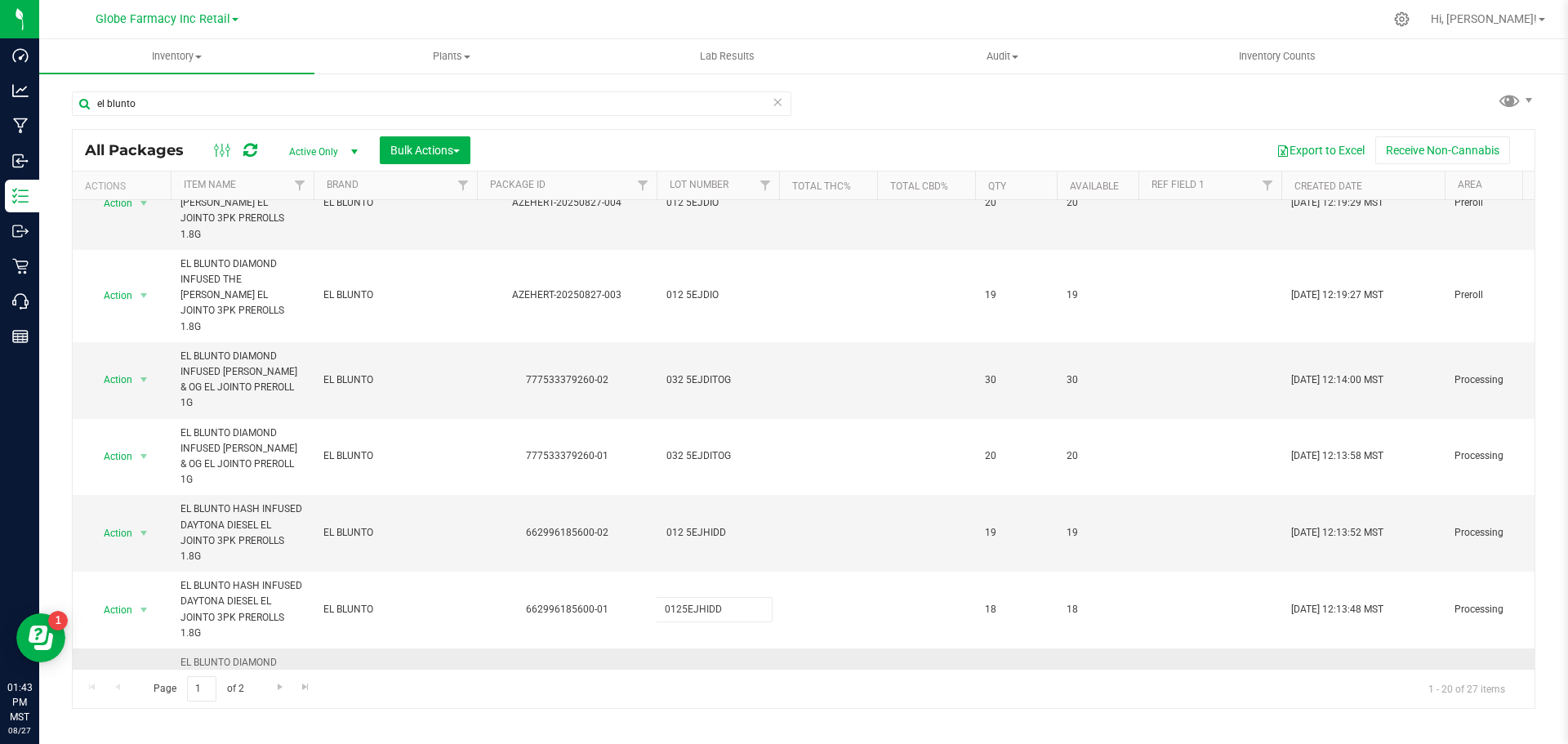
type input "012 5EJHIDD"
click at [782, 604] on div "All Packages Active Only Active Only Lab Samples Locked All Bulk Actions Add to…" at bounding box center [803, 419] width 1464 height 580
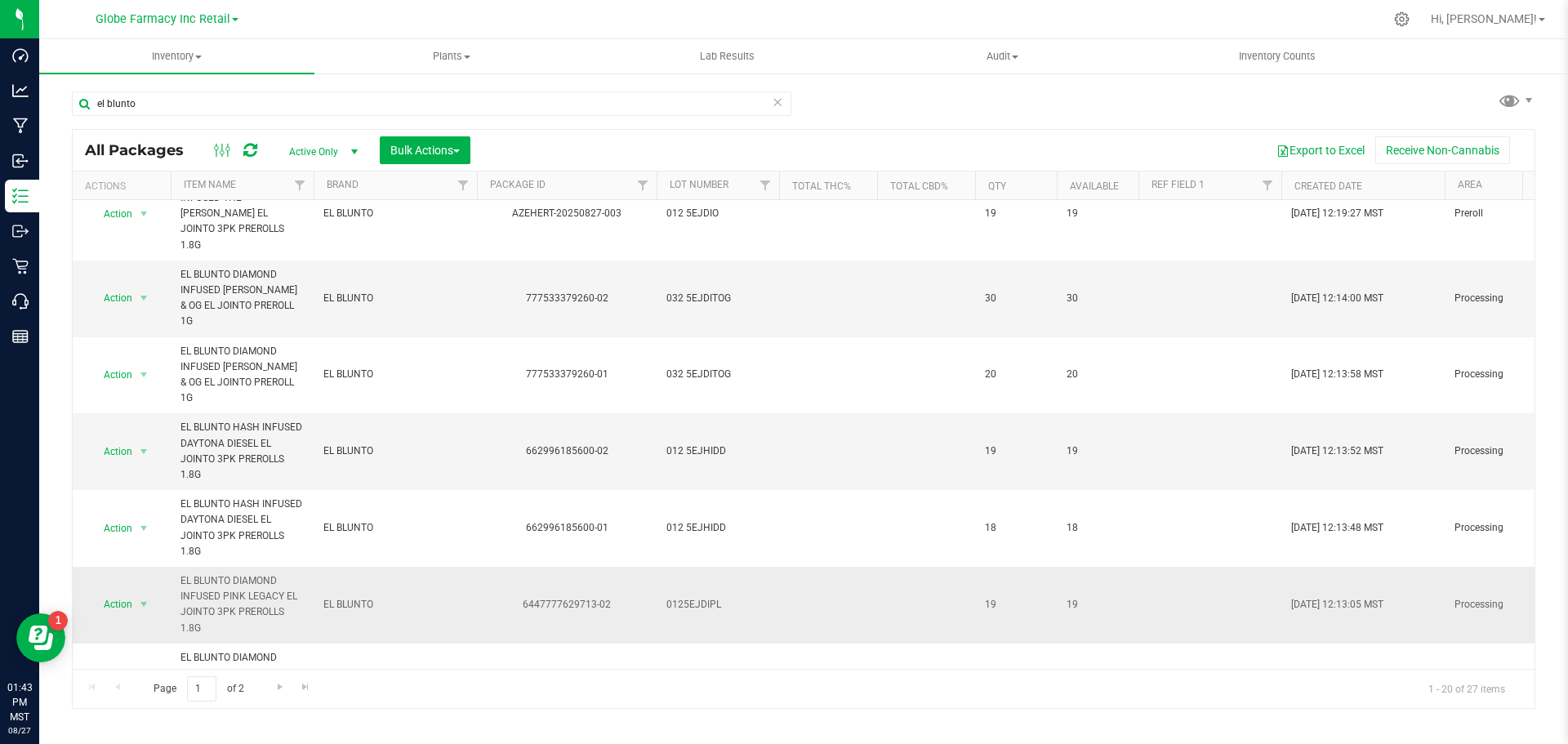
click at [685, 567] on td "0125EJDIPL" at bounding box center [718, 605] width 123 height 77
click at [681, 592] on input "0125EJDIPL" at bounding box center [715, 604] width 117 height 25
type input "012 5EJDIPL"
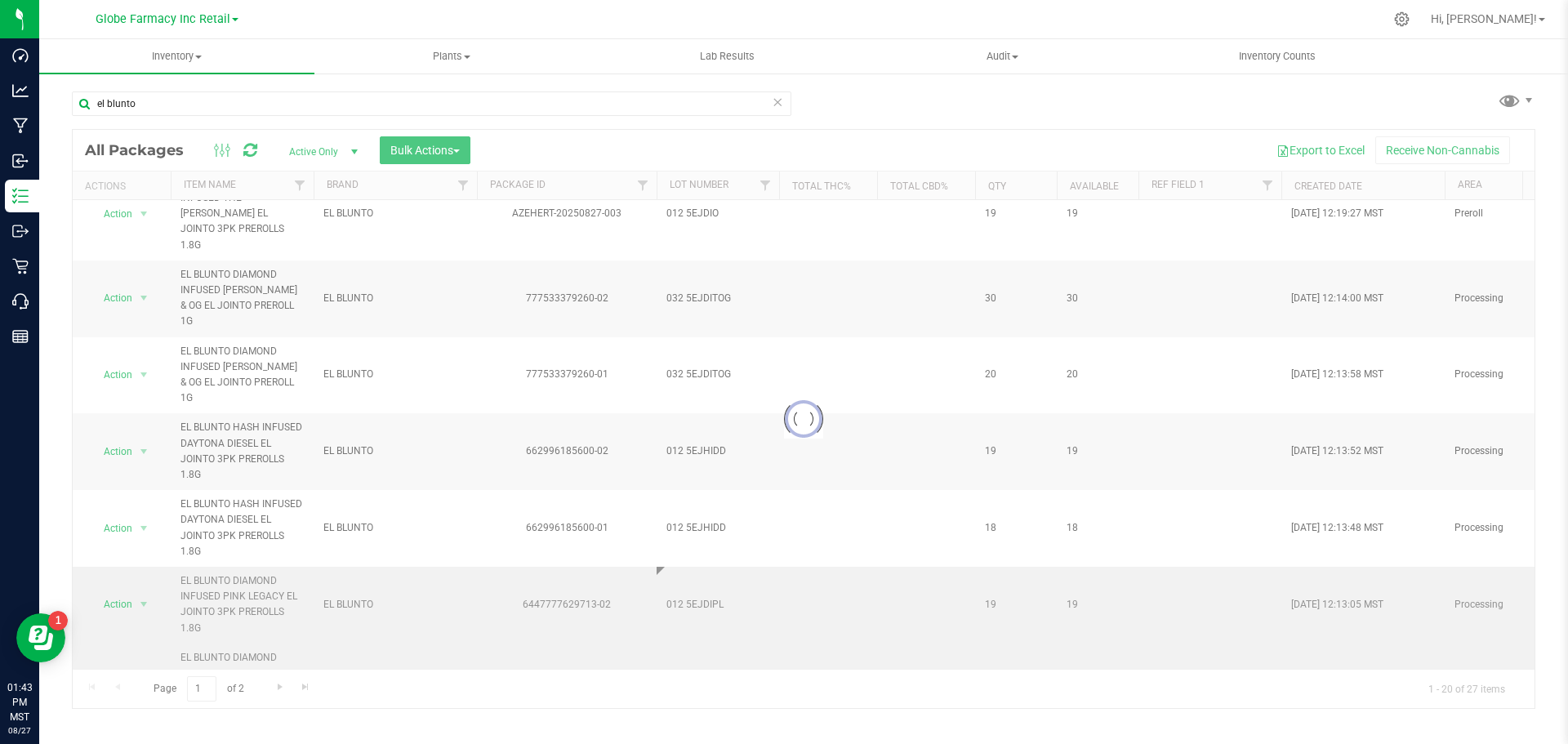
click at [683, 586] on div "Loading... All Packages Active Only Active Only Lab Samples Locked All Bulk Act…" at bounding box center [803, 419] width 1464 height 580
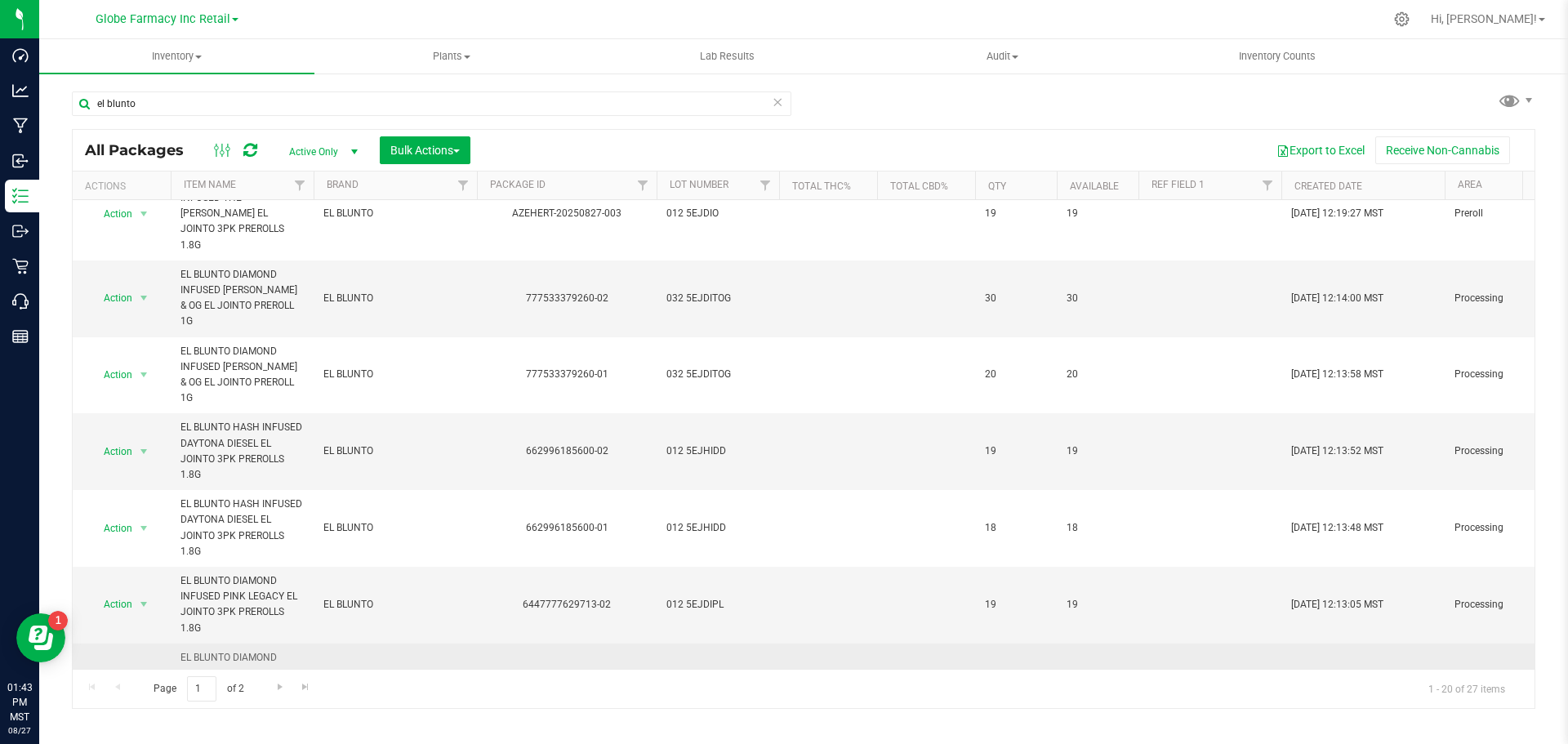
click at [675, 644] on td "0125EJDIPL" at bounding box center [718, 682] width 123 height 77
click at [678, 669] on input "0125EJDIPL" at bounding box center [715, 681] width 117 height 25
click at [680, 669] on input "0125EJDIPL" at bounding box center [715, 681] width 117 height 25
type input "012 5EJDIPL"
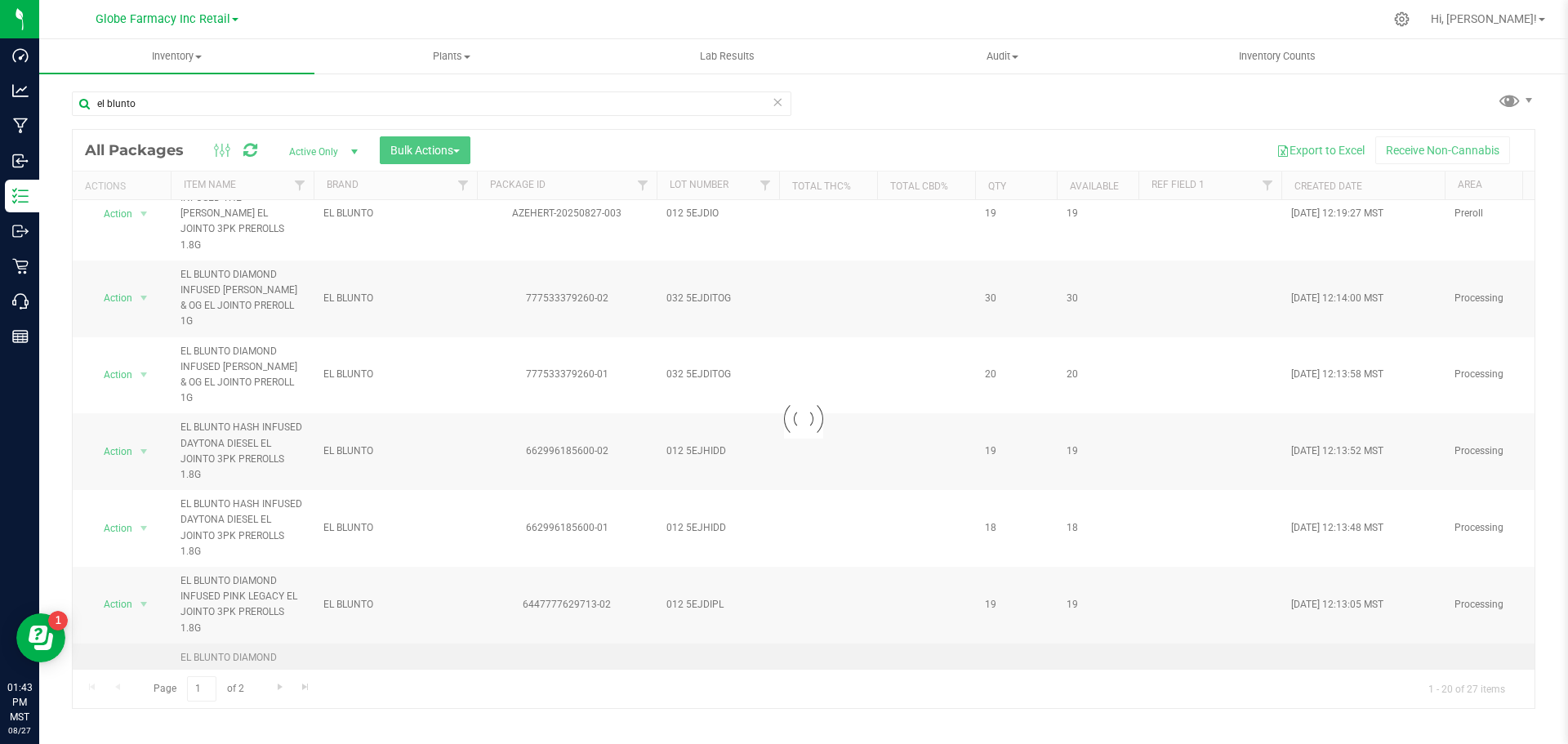
click at [767, 598] on div "Loading... All Packages Active Only Active Only Lab Samples Locked All Bulk Act…" at bounding box center [803, 419] width 1464 height 580
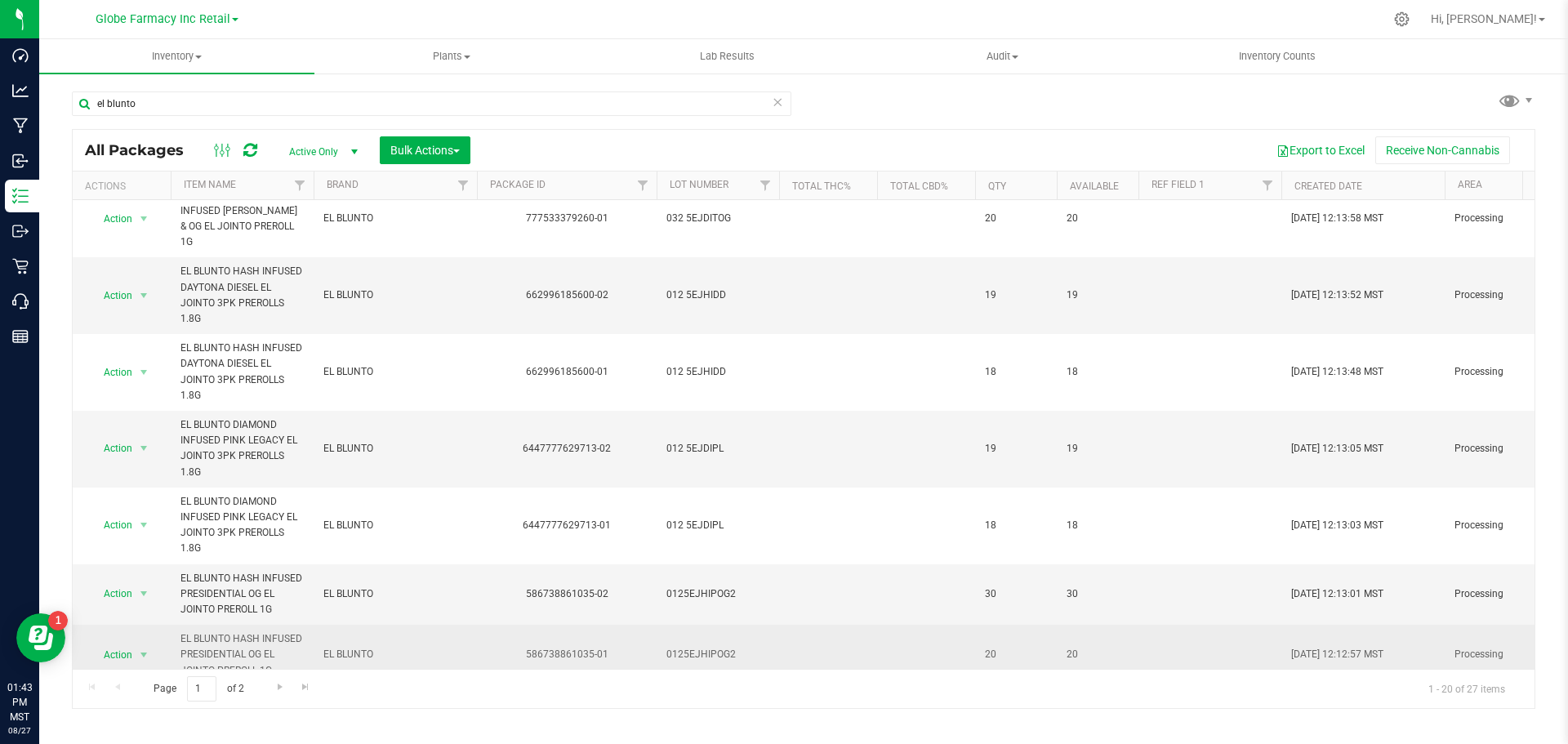
scroll to position [817, 0]
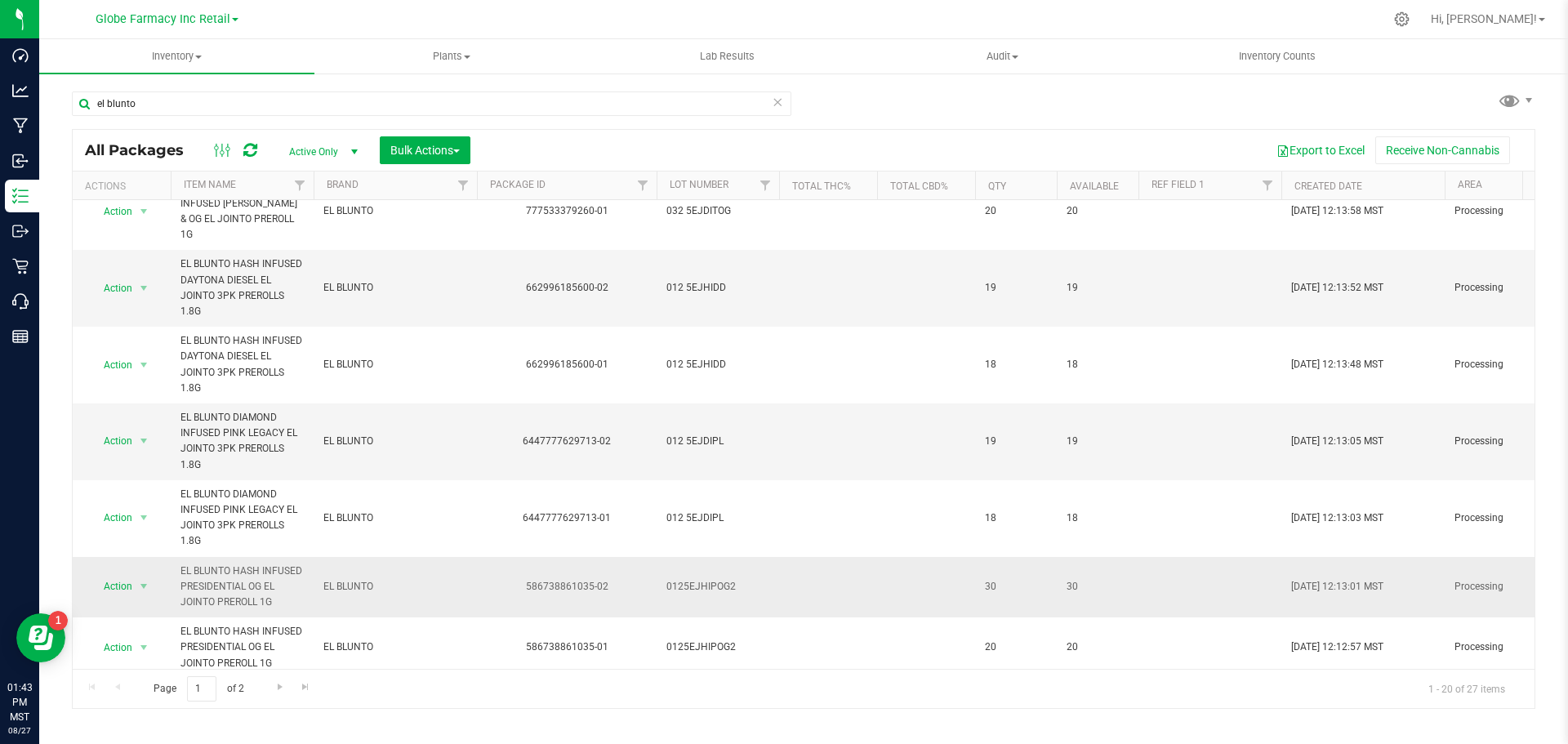
click at [700, 579] on span "0125EJHIPOG2" at bounding box center [717, 587] width 103 height 16
click at [694, 574] on input "0125EJHIPOG2" at bounding box center [715, 587] width 117 height 25
type input "0125E JHIPOG2"
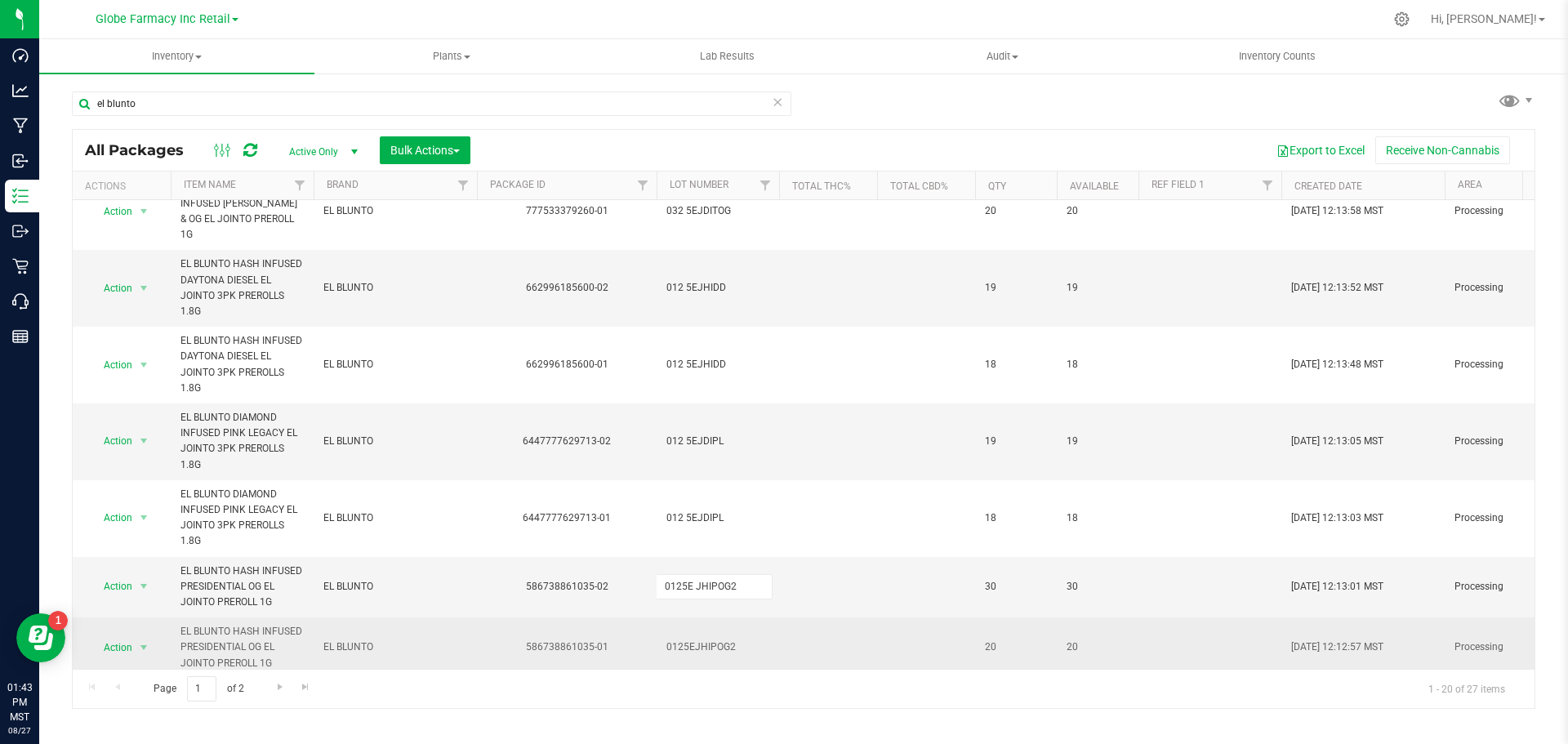
click at [699, 566] on div "All Packages Active Only Active Only Lab Samples Locked All Bulk Actions Add to…" at bounding box center [803, 419] width 1464 height 580
click at [689, 640] on span "0125EJHIPOG2" at bounding box center [717, 647] width 103 height 16
click at [690, 634] on input "0125EJHIPOG2" at bounding box center [715, 647] width 117 height 25
type input "0125E JHIPOG2"
click at [877, 570] on div "All Packages Active Only Active Only Lab Samples Locked All Bulk Actions Add to…" at bounding box center [803, 419] width 1464 height 580
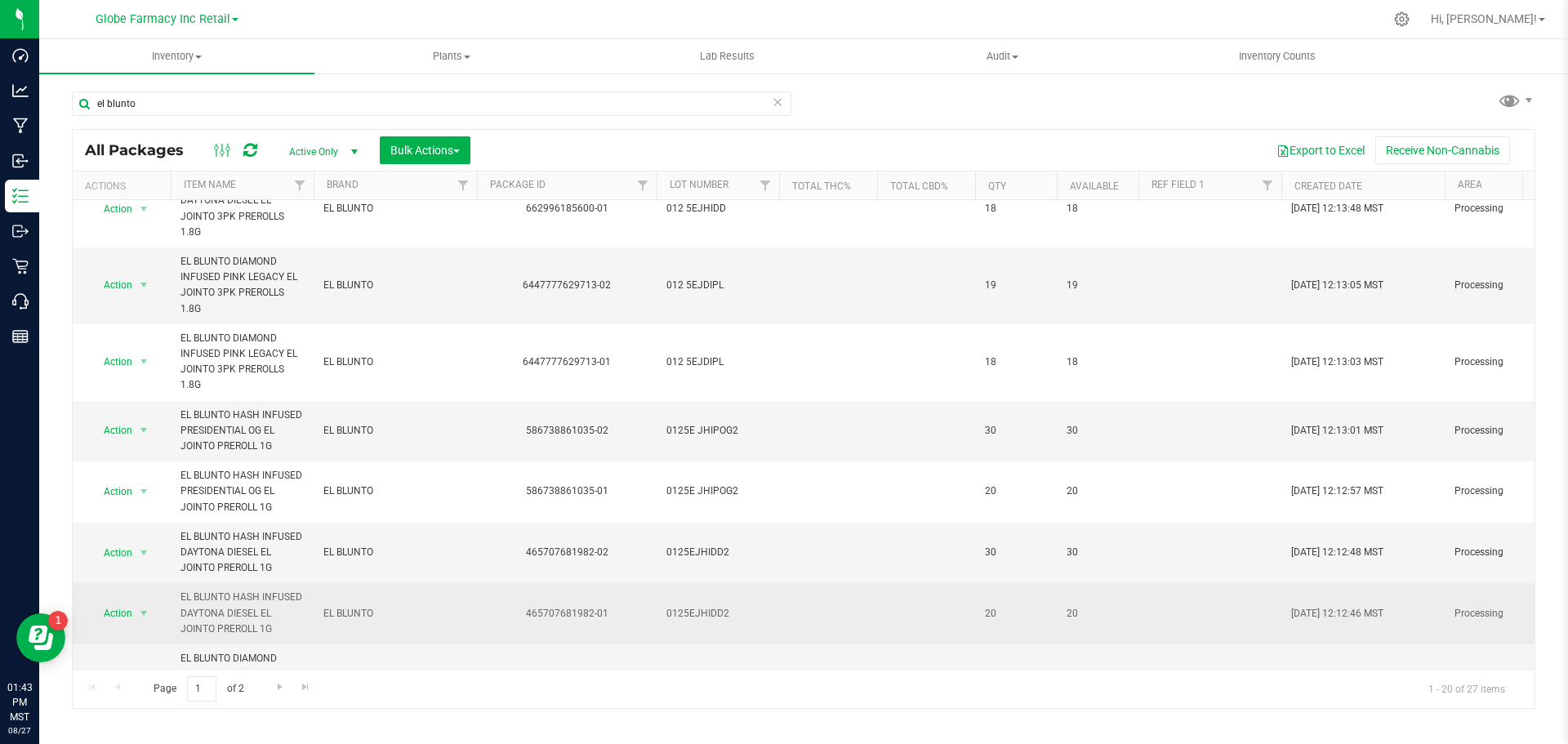
scroll to position [974, 0]
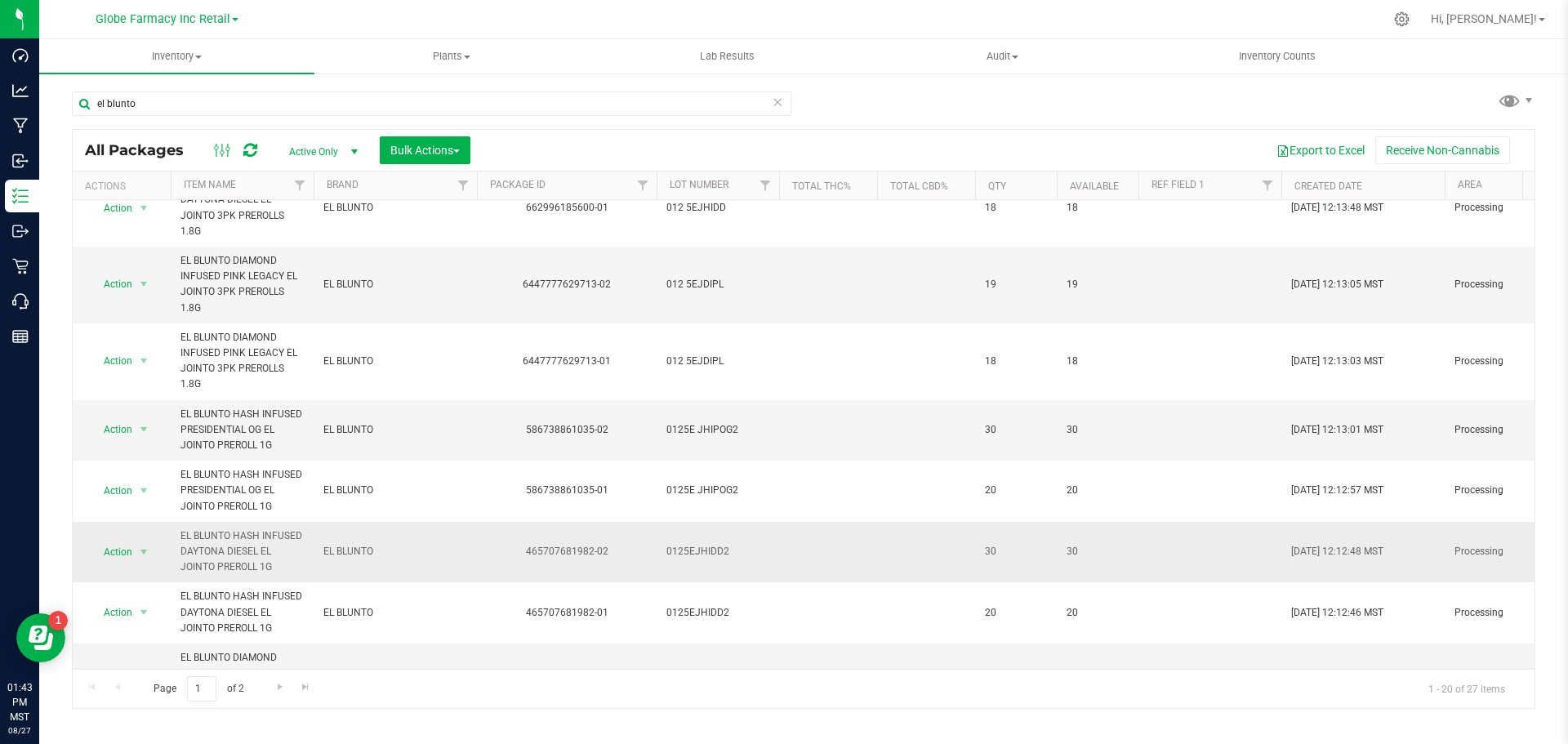
click at [690, 522] on td "0125EJHIDD2" at bounding box center [718, 552] width 123 height 61
click at [692, 539] on input "0125EJHIDD2" at bounding box center [715, 552] width 117 height 25
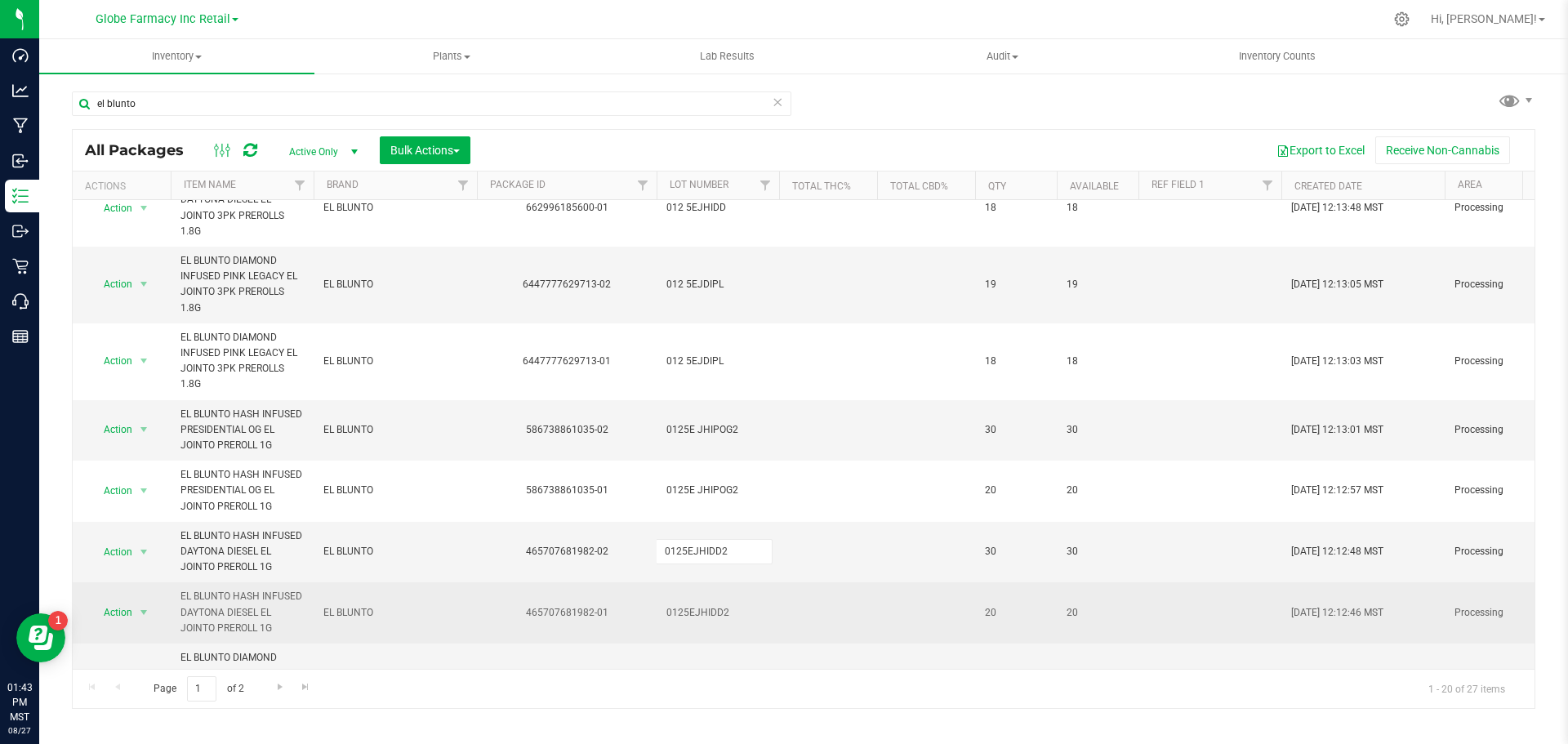
type input "0125E JHIDD2"
click at [696, 542] on div "All Packages Active Only Active Only Lab Samples Locked All Bulk Actions Add to…" at bounding box center [803, 419] width 1464 height 580
click at [695, 605] on span "0125EJHIDD2" at bounding box center [717, 613] width 103 height 16
click at [691, 600] on input "0125EJHIDD2" at bounding box center [715, 613] width 117 height 25
type input "0125E JHIDD2"
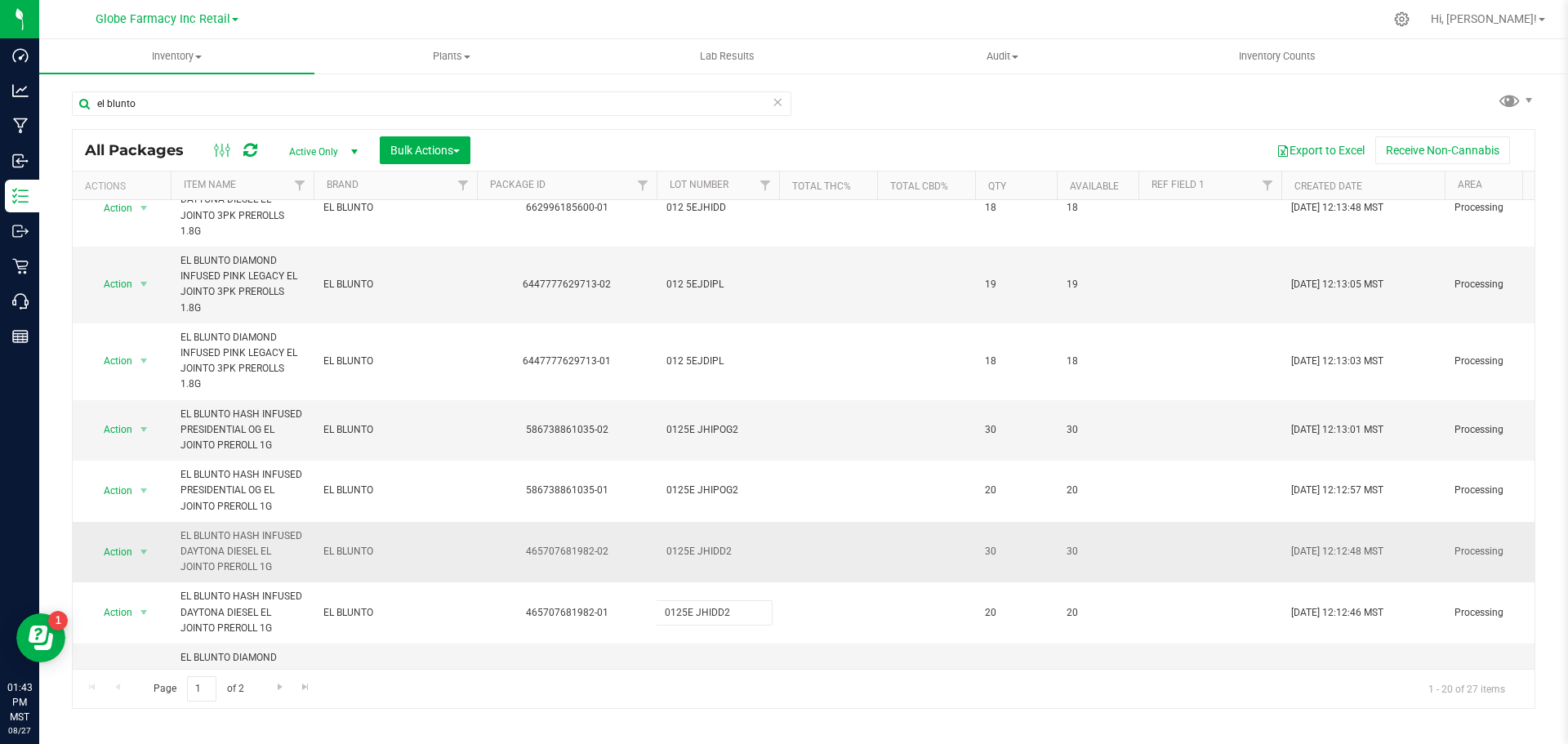
click at [800, 509] on div "All Packages Active Only Active Only Lab Samples Locked All Bulk Actions Add to…" at bounding box center [803, 419] width 1464 height 580
click at [689, 674] on span "0525EBDIPL" at bounding box center [717, 681] width 103 height 16
click at [690, 669] on input "0525EBDIPL" at bounding box center [715, 681] width 117 height 25
type input "0525E BDIPL"
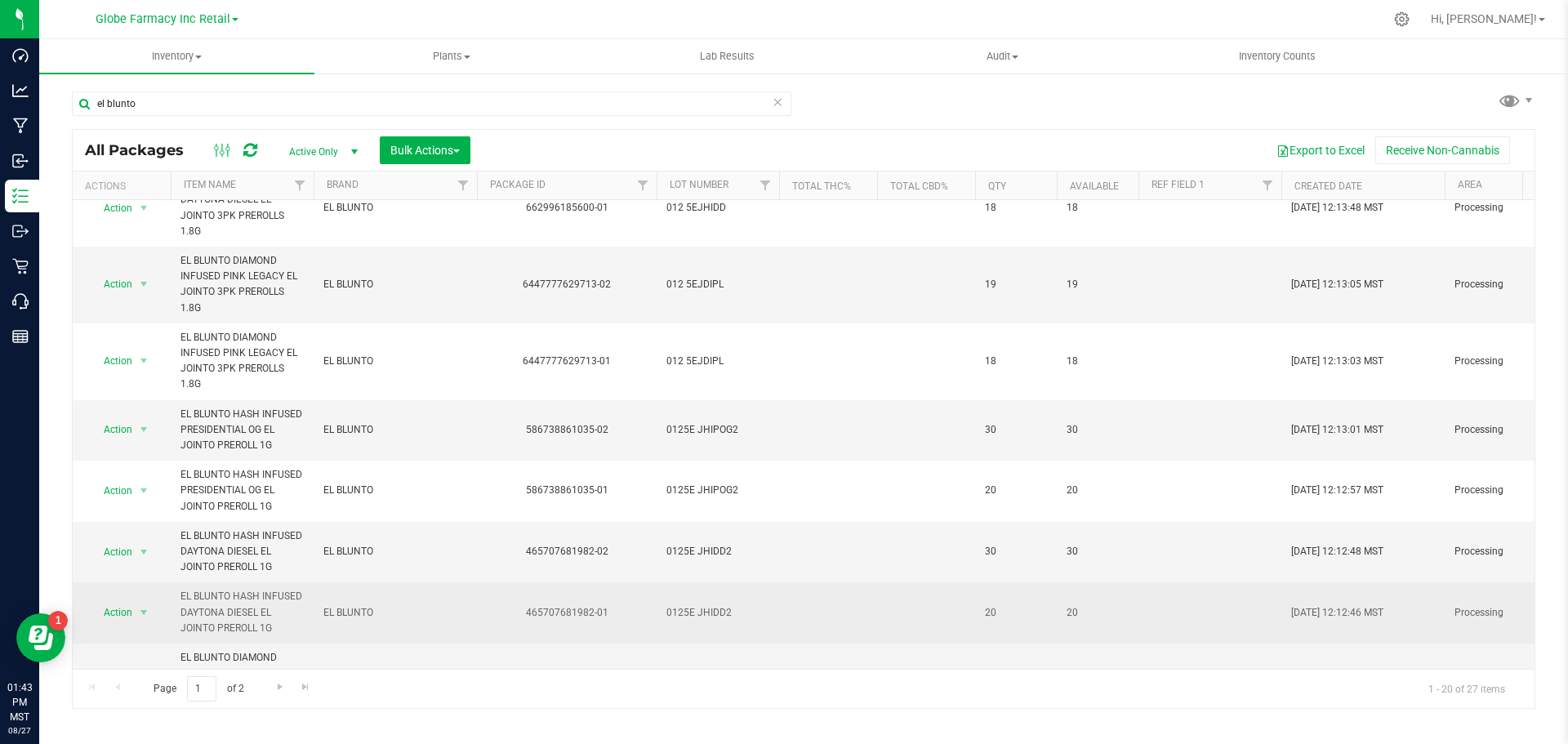
click at [784, 545] on div "All Packages Active Only Active Only Lab Samples Locked All Bulk Actions Add to…" at bounding box center [803, 419] width 1464 height 580
click at [697, 605] on span "0125E JHIDD2" at bounding box center [717, 613] width 103 height 16
click at [695, 600] on input "0125E JHIDD2" at bounding box center [715, 613] width 117 height 25
type input "0125EJHIDD2"
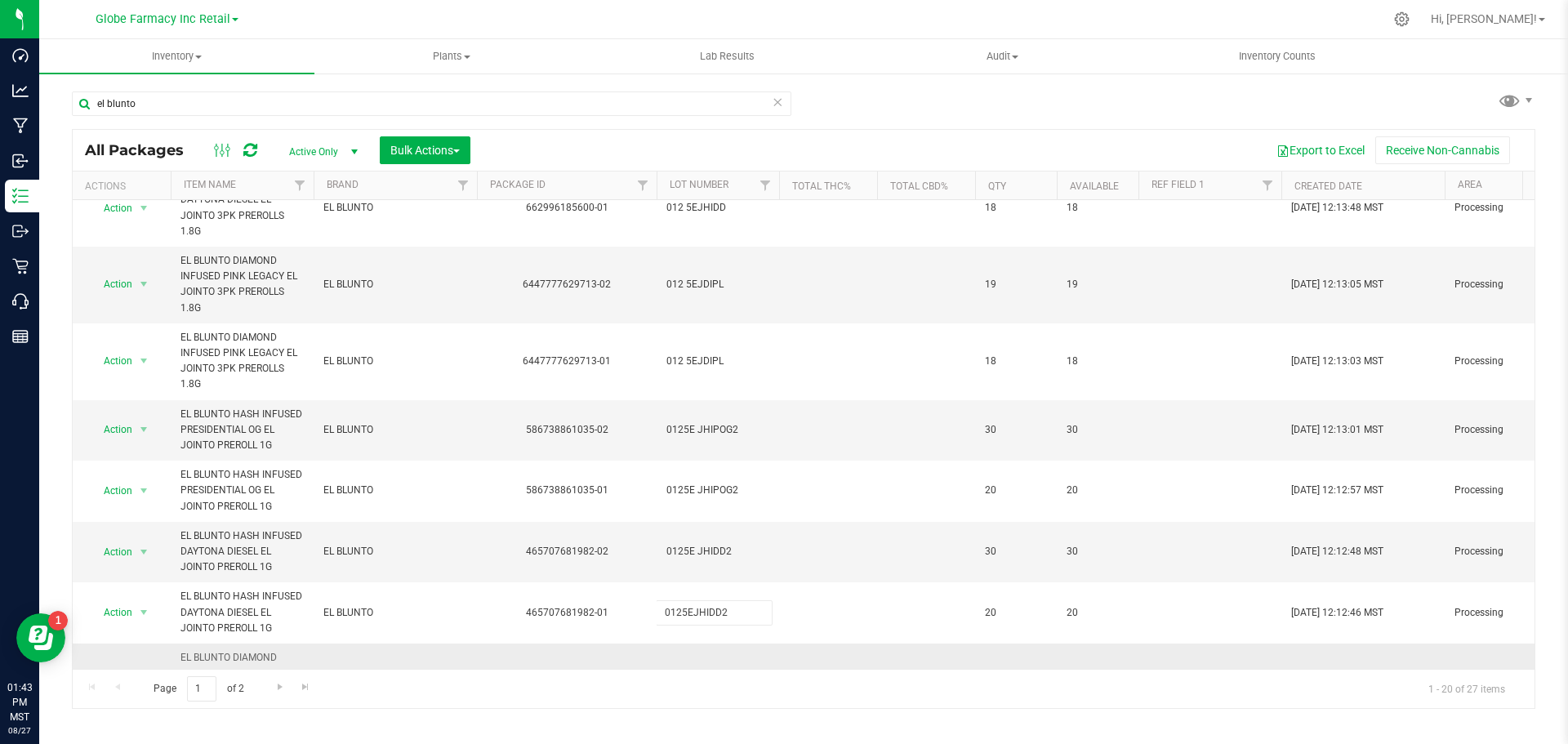
click at [700, 607] on div "All Packages Active Only Active Only Lab Samples Locked All Bulk Actions Add to…" at bounding box center [803, 419] width 1464 height 580
click at [691, 674] on span "0525E BDIPL" at bounding box center [717, 681] width 103 height 16
click at [696, 669] on input "0525E BDIPL" at bounding box center [715, 681] width 117 height 25
type input "0525EBDIPL"
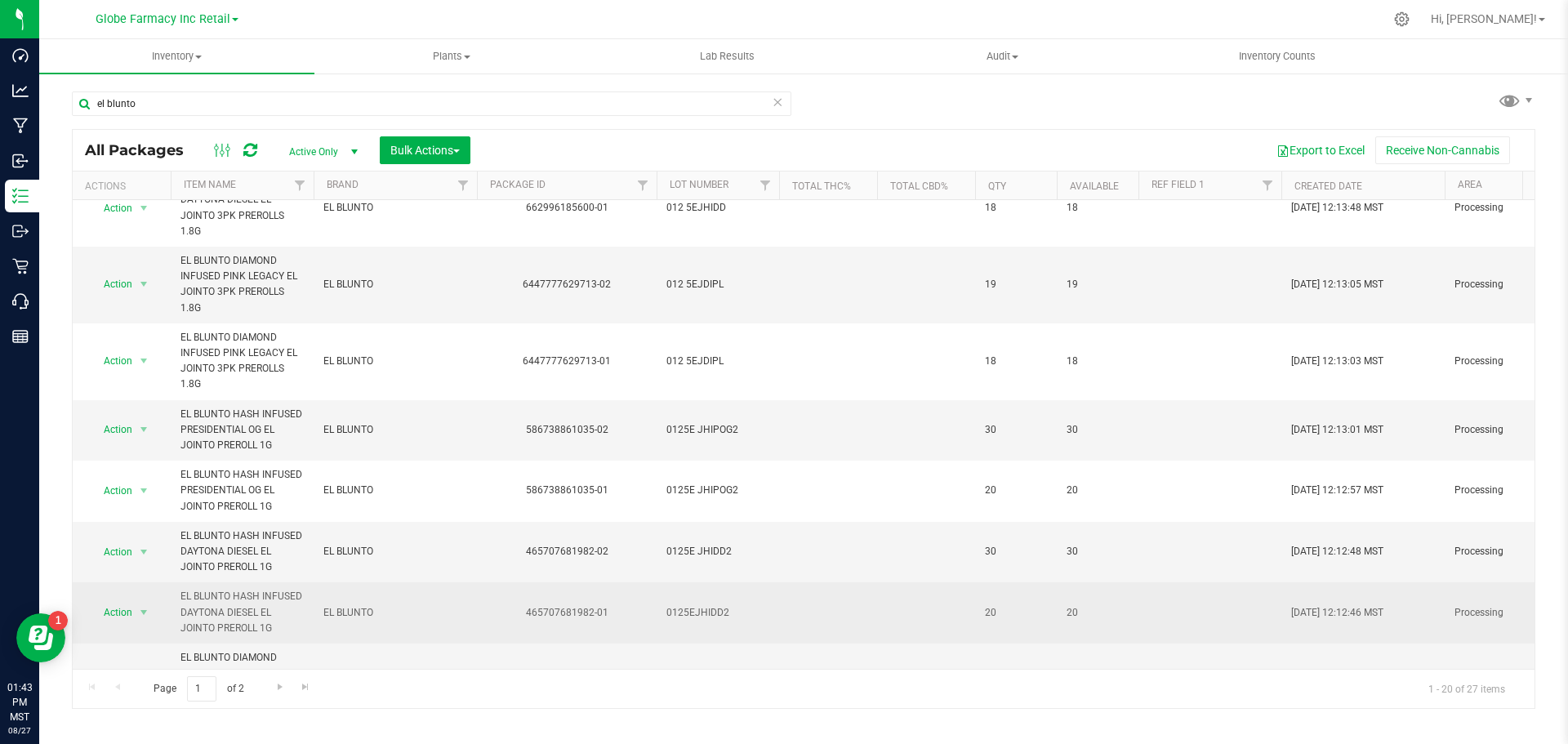
click at [730, 553] on div "All Packages Active Only Active Only Lab Samples Locked All Bulk Actions Add to…" at bounding box center [803, 419] width 1464 height 580
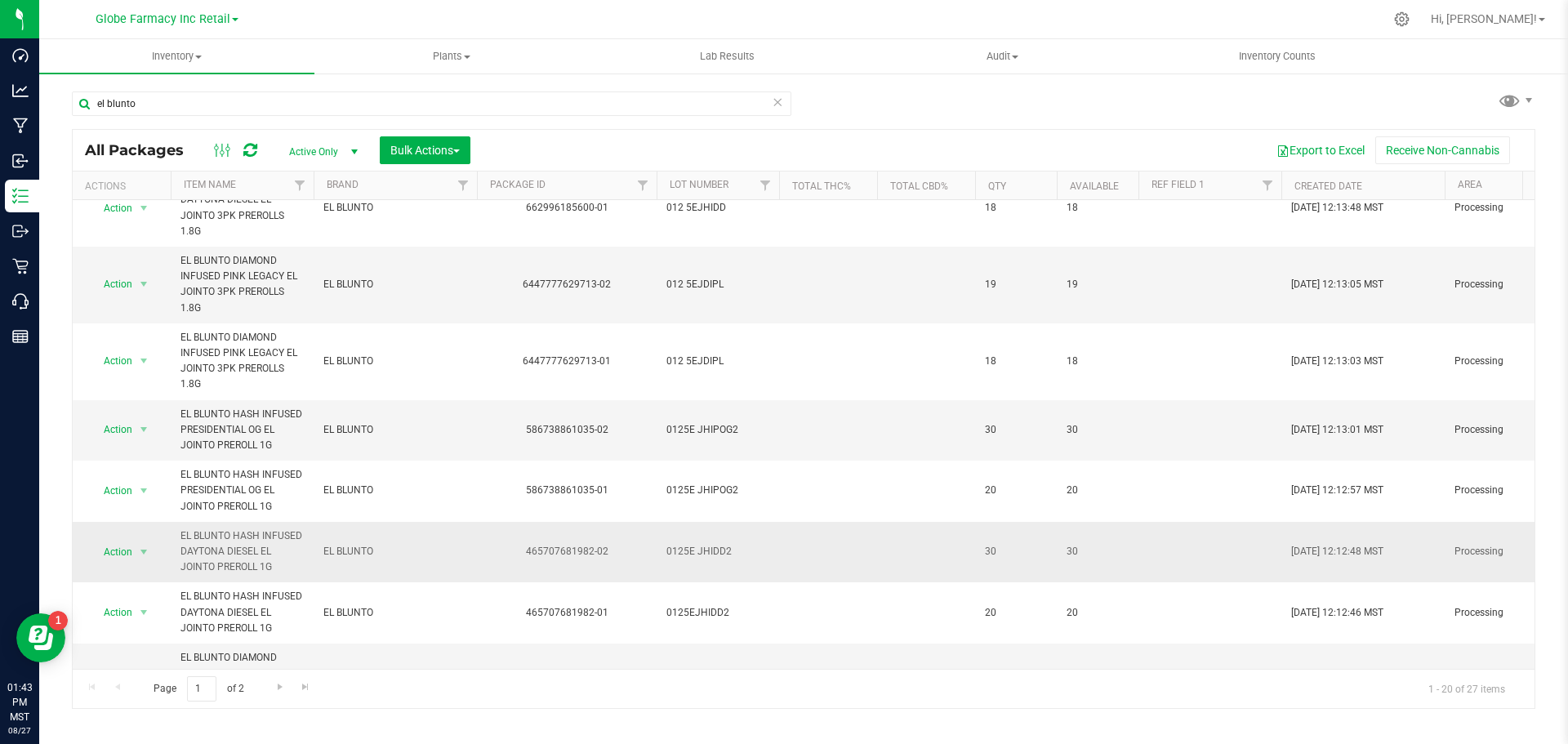
click at [699, 522] on td "0125E JHIDD2" at bounding box center [718, 552] width 123 height 61
click at [695, 539] on input "0125E JHIDD2" at bounding box center [715, 552] width 117 height 25
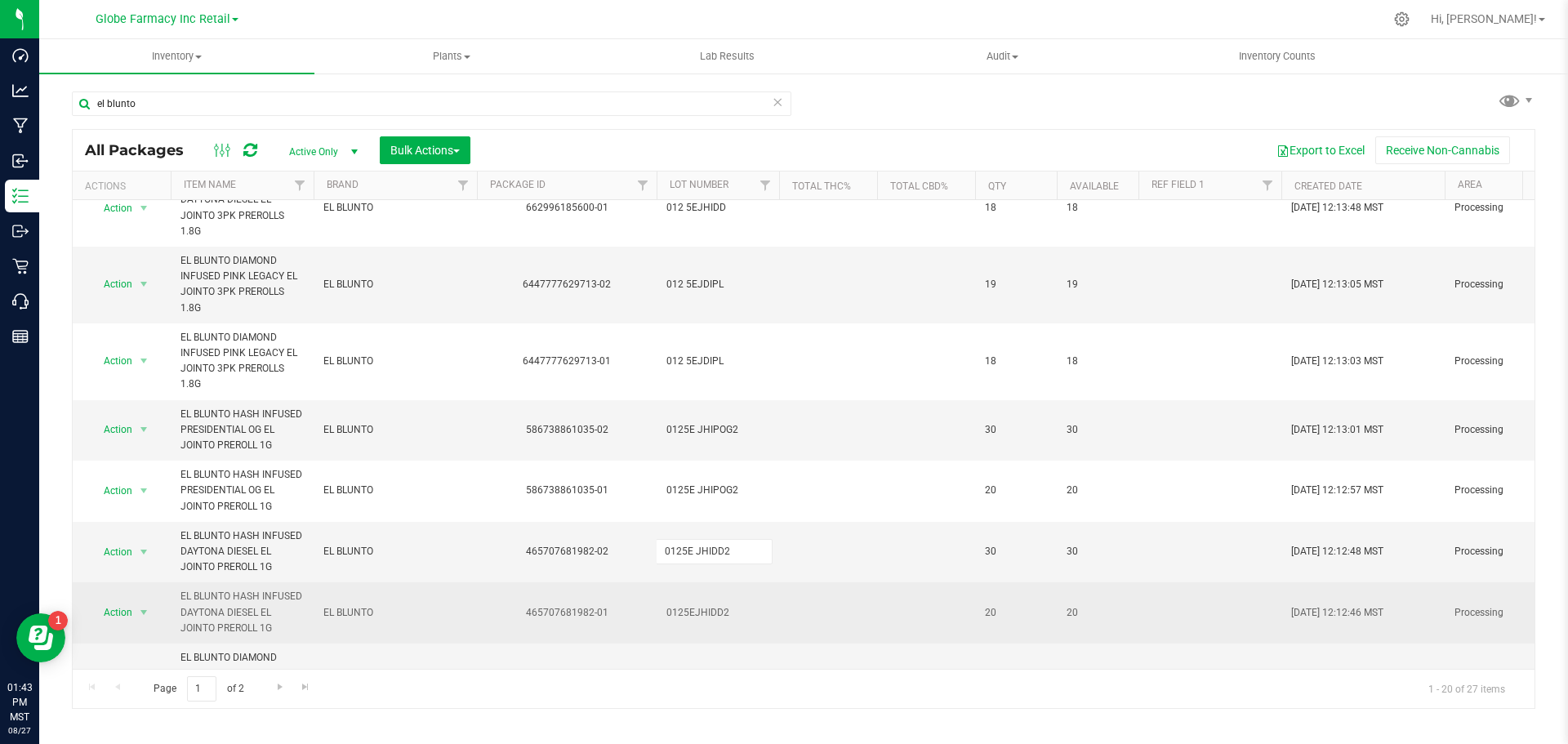
type input "0125EJHIDD2"
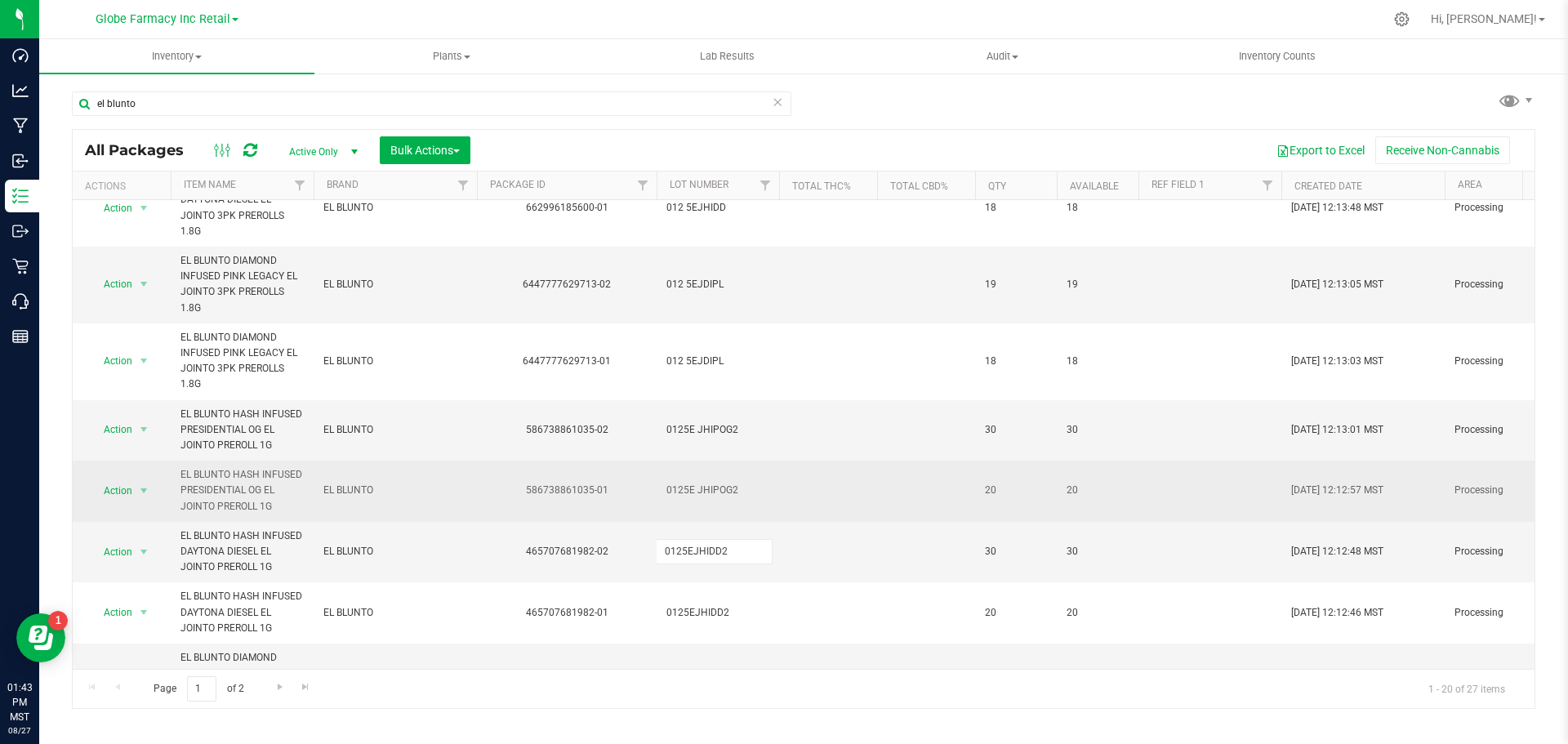
click at [728, 442] on div "All Packages Active Only Active Only Lab Samples Locked All Bulk Actions Add to…" at bounding box center [803, 419] width 1464 height 580
click at [695, 483] on span "0125E JHIPOG2" at bounding box center [717, 491] width 103 height 16
click at [695, 478] on input "0125E JHIPOG2" at bounding box center [715, 491] width 117 height 25
type input "0125EJHIPOG2"
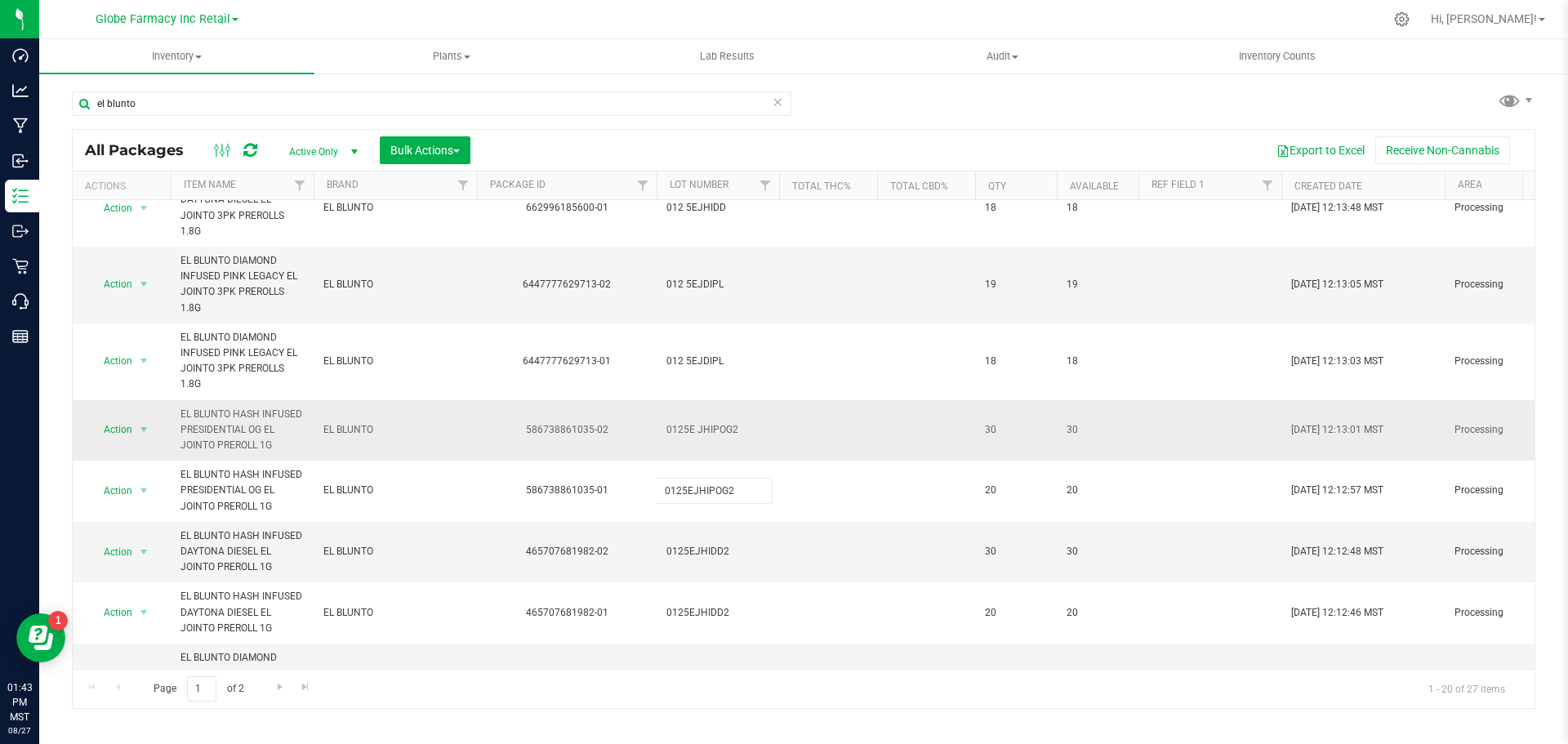
click at [733, 395] on div "All Packages Active Only Active Only Lab Samples Locked All Bulk Actions Add to…" at bounding box center [803, 419] width 1464 height 580
click at [699, 422] on span "0125E JHIPOG2" at bounding box center [717, 430] width 103 height 16
click at [695, 417] on input "0125E JHIPOG2" at bounding box center [715, 430] width 117 height 25
type input "0125EJHIPOG2"
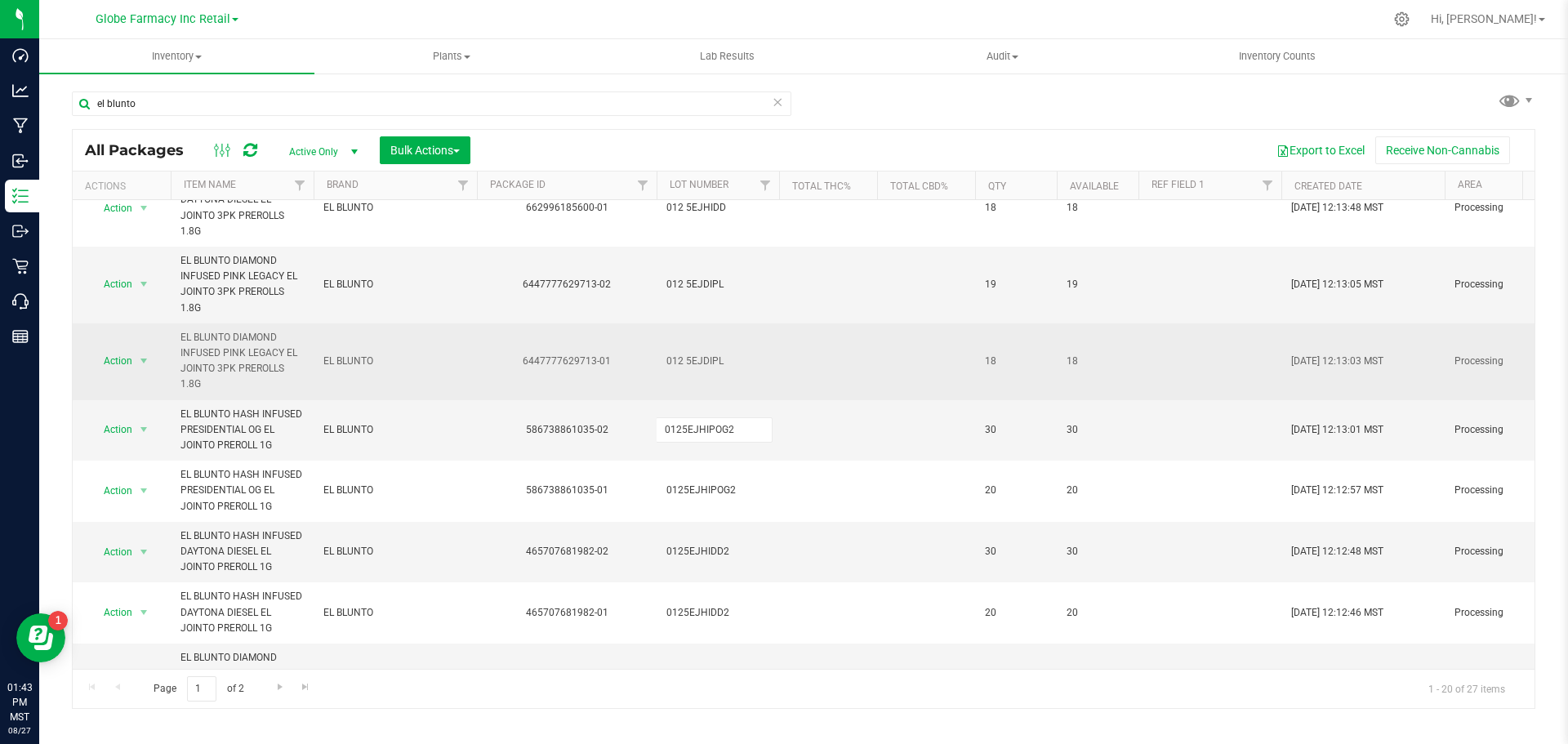
click at [697, 328] on div "All Packages Active Only Active Only Lab Samples Locked All Bulk Actions Add to…" at bounding box center [803, 419] width 1464 height 580
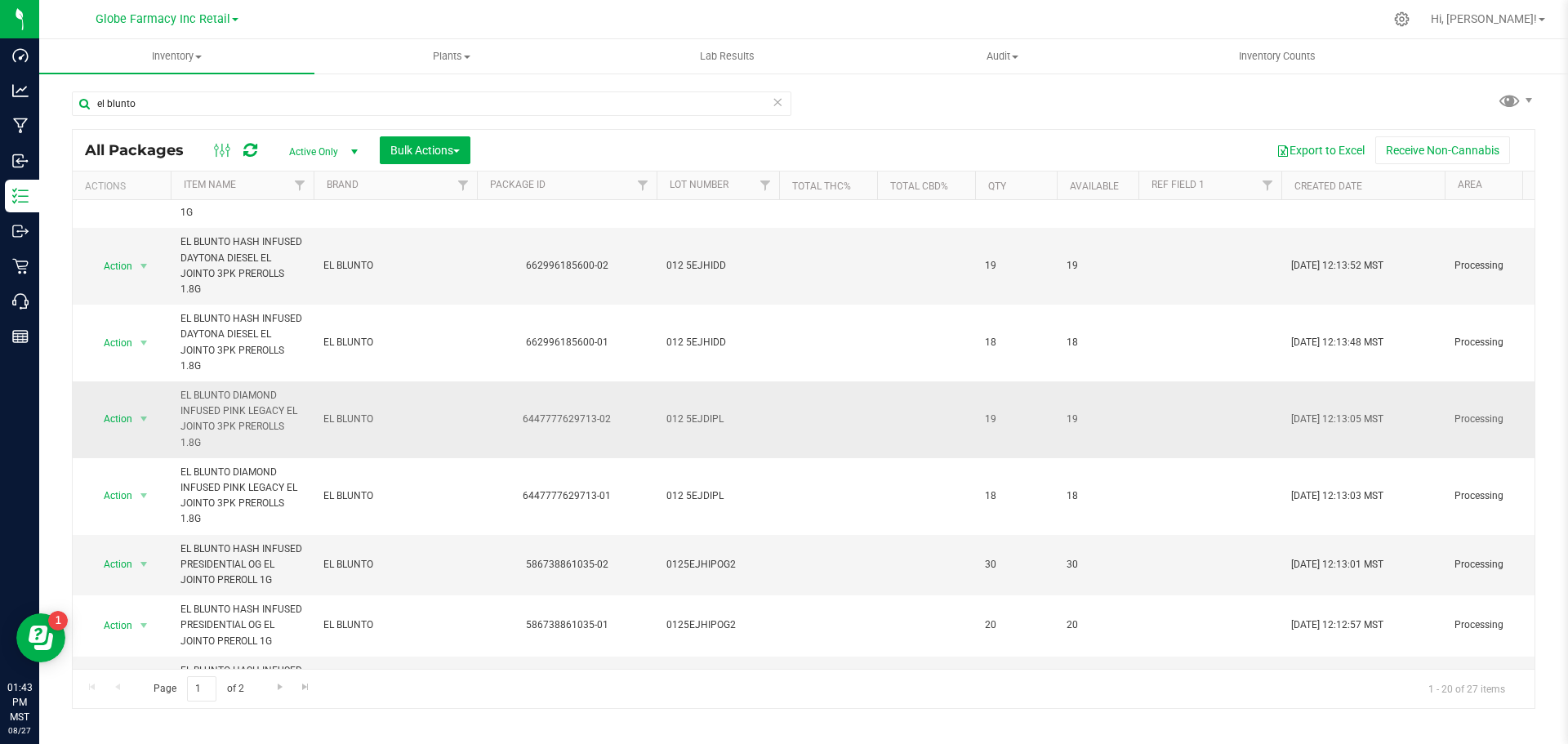
scroll to position [810, 0]
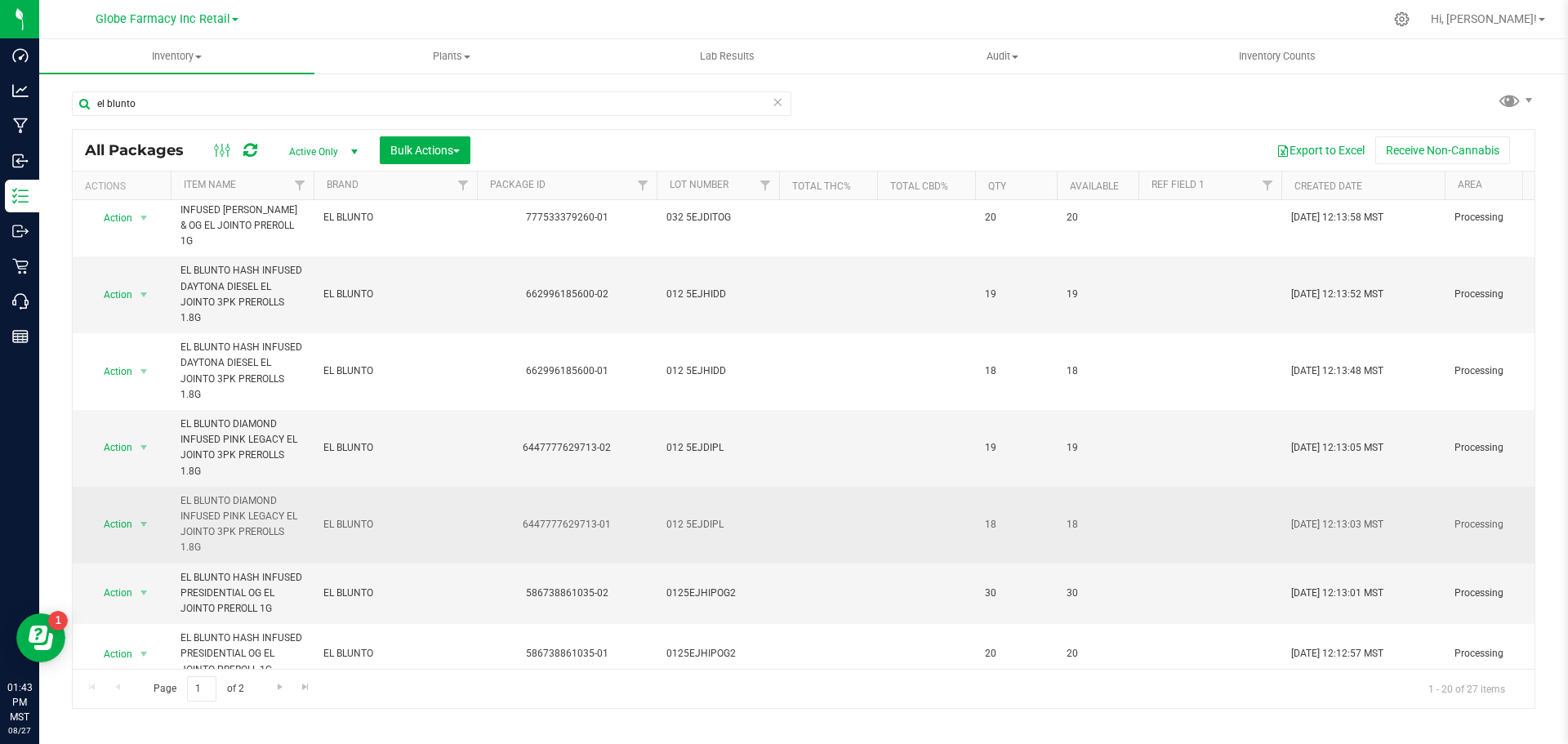
click at [702, 487] on td "012 5EJDIPL" at bounding box center [718, 525] width 123 height 77
click at [683, 512] on input "012 5EJDIPL" at bounding box center [715, 525] width 117 height 25
type input "0125EJDIPL"
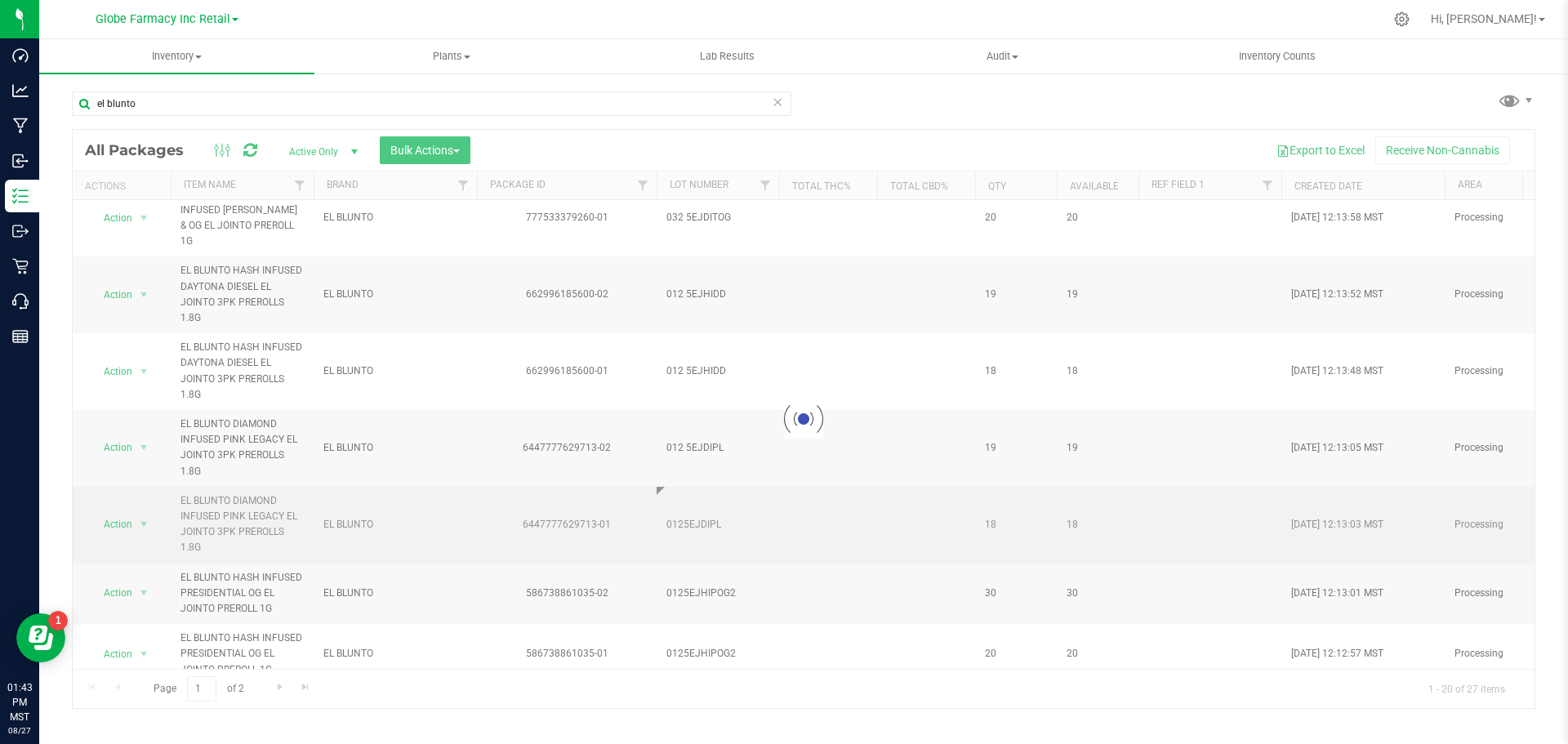
click at [704, 432] on div "Loading... All Packages Active Only Active Only Lab Samples Locked All Bulk Act…" at bounding box center [803, 419] width 1464 height 580
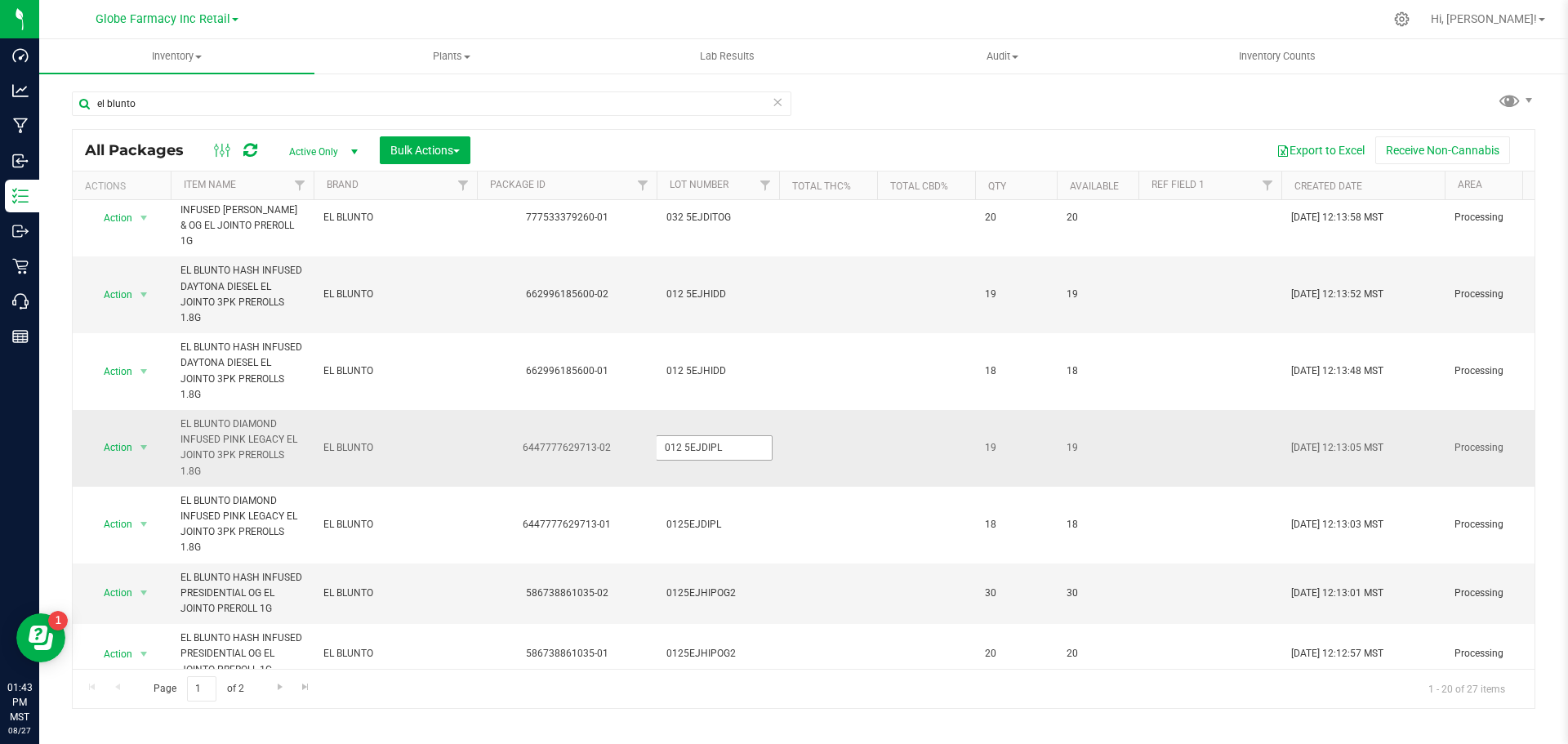
drag, startPoint x: 691, startPoint y: 395, endPoint x: 685, endPoint y: 387, distance: 10.0
click at [685, 436] on input "012 5EJDIPL" at bounding box center [715, 448] width 117 height 25
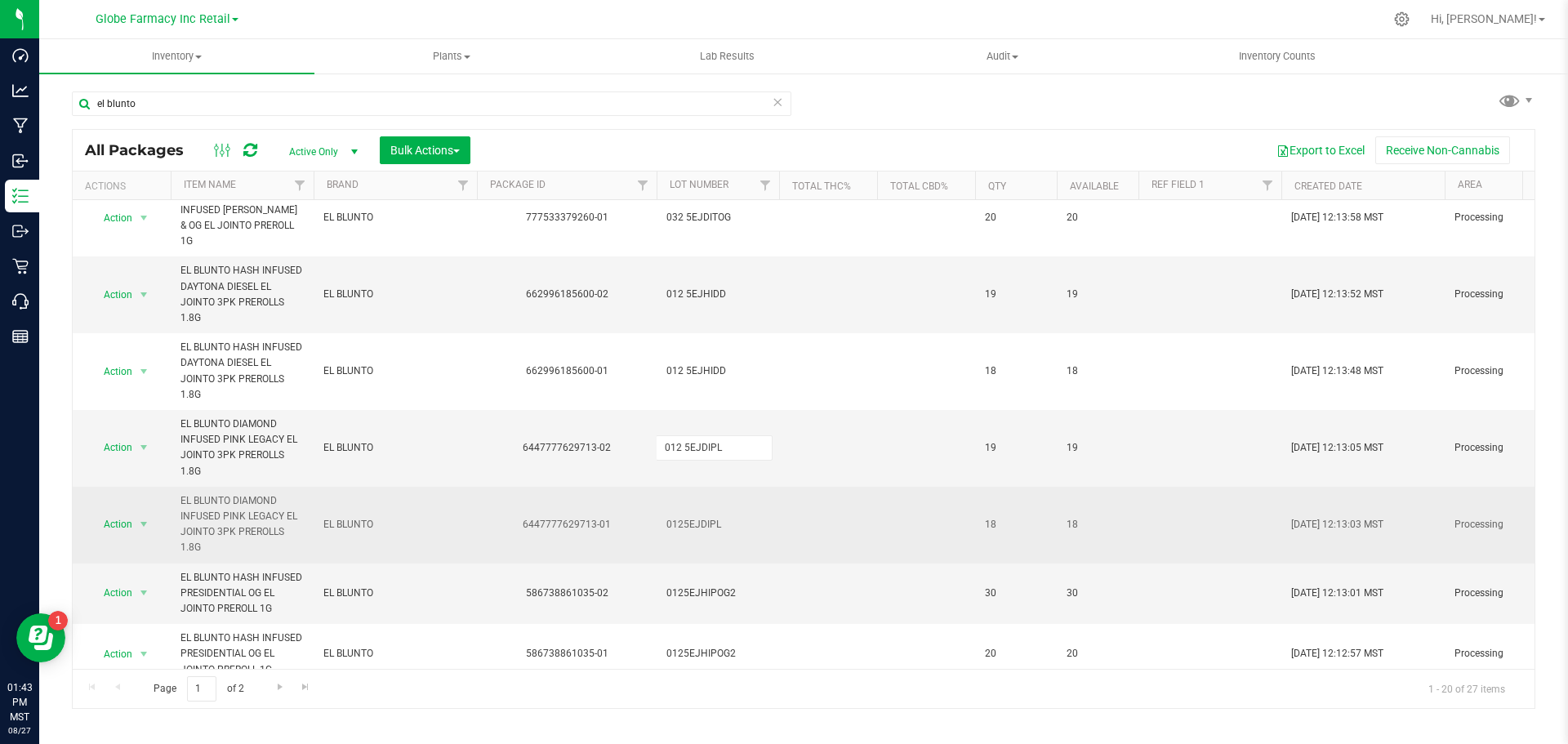
type input "0125EJDIPL"
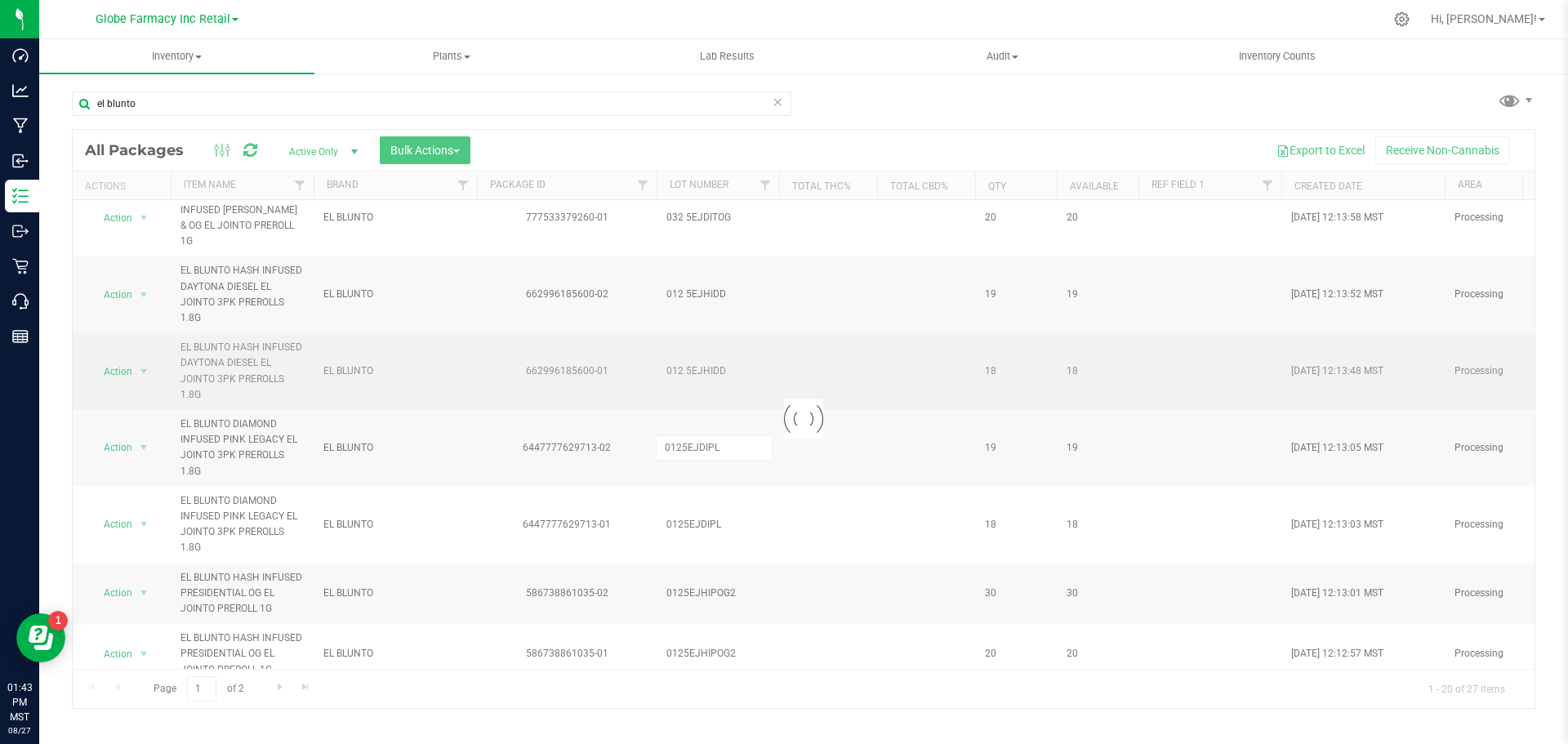
click at [721, 337] on div "Loading... All Packages Active Only Active Only Lab Samples Locked All Bulk Act…" at bounding box center [803, 419] width 1464 height 580
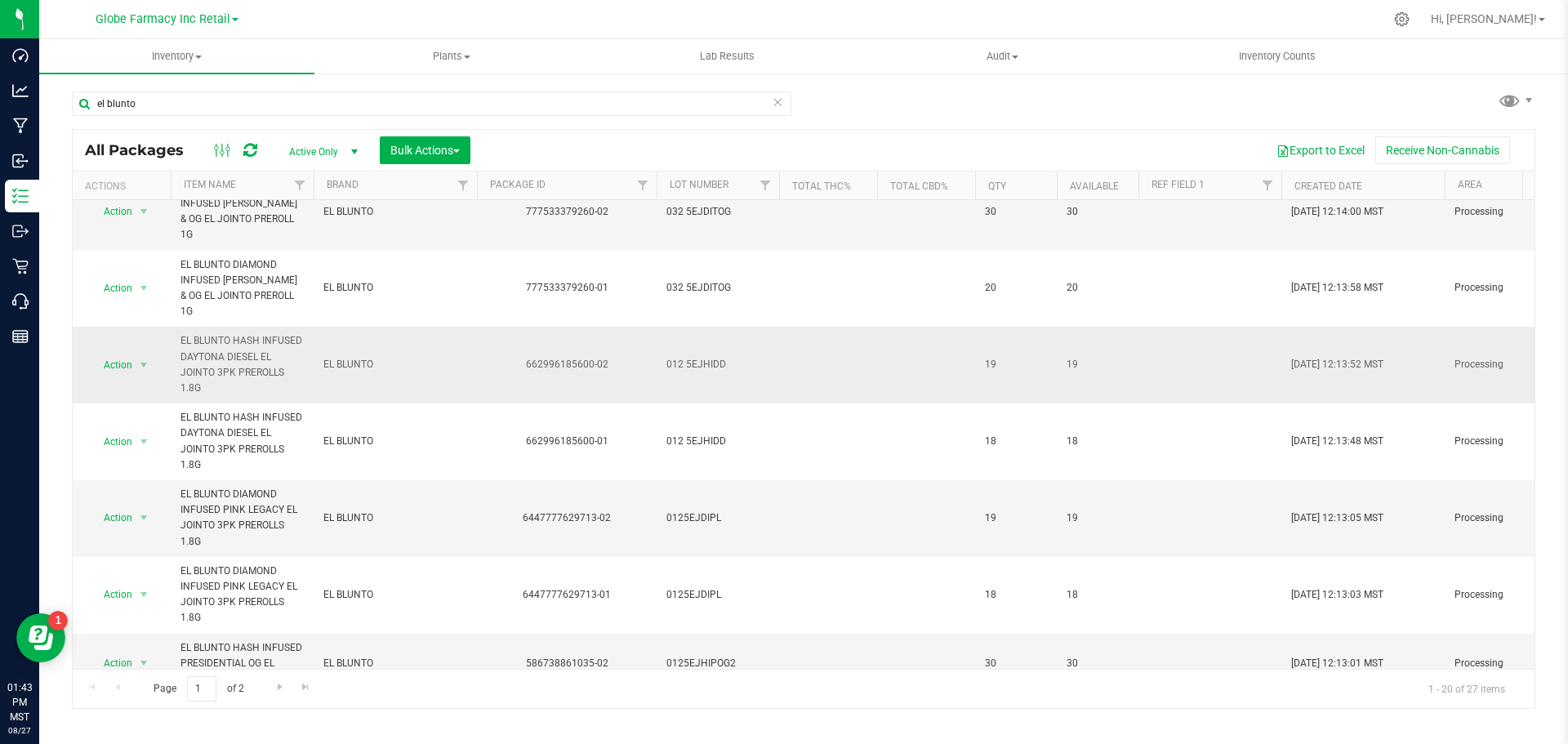
scroll to position [647, 0]
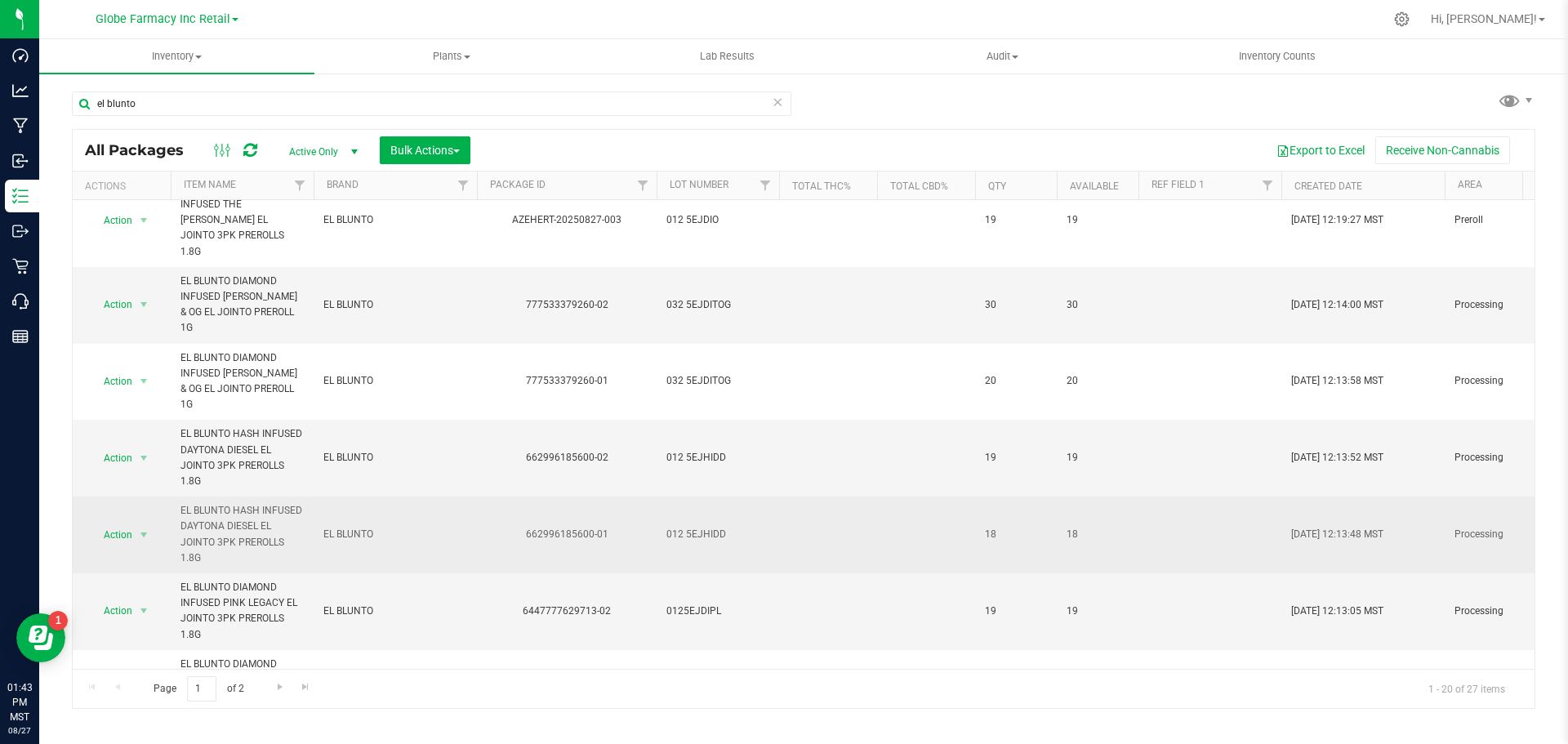
click at [687, 497] on td "012 5EJHIDD" at bounding box center [718, 535] width 123 height 77
click at [685, 522] on input "012 5EJHIDD" at bounding box center [715, 534] width 117 height 25
type input "0125EJHIDD"
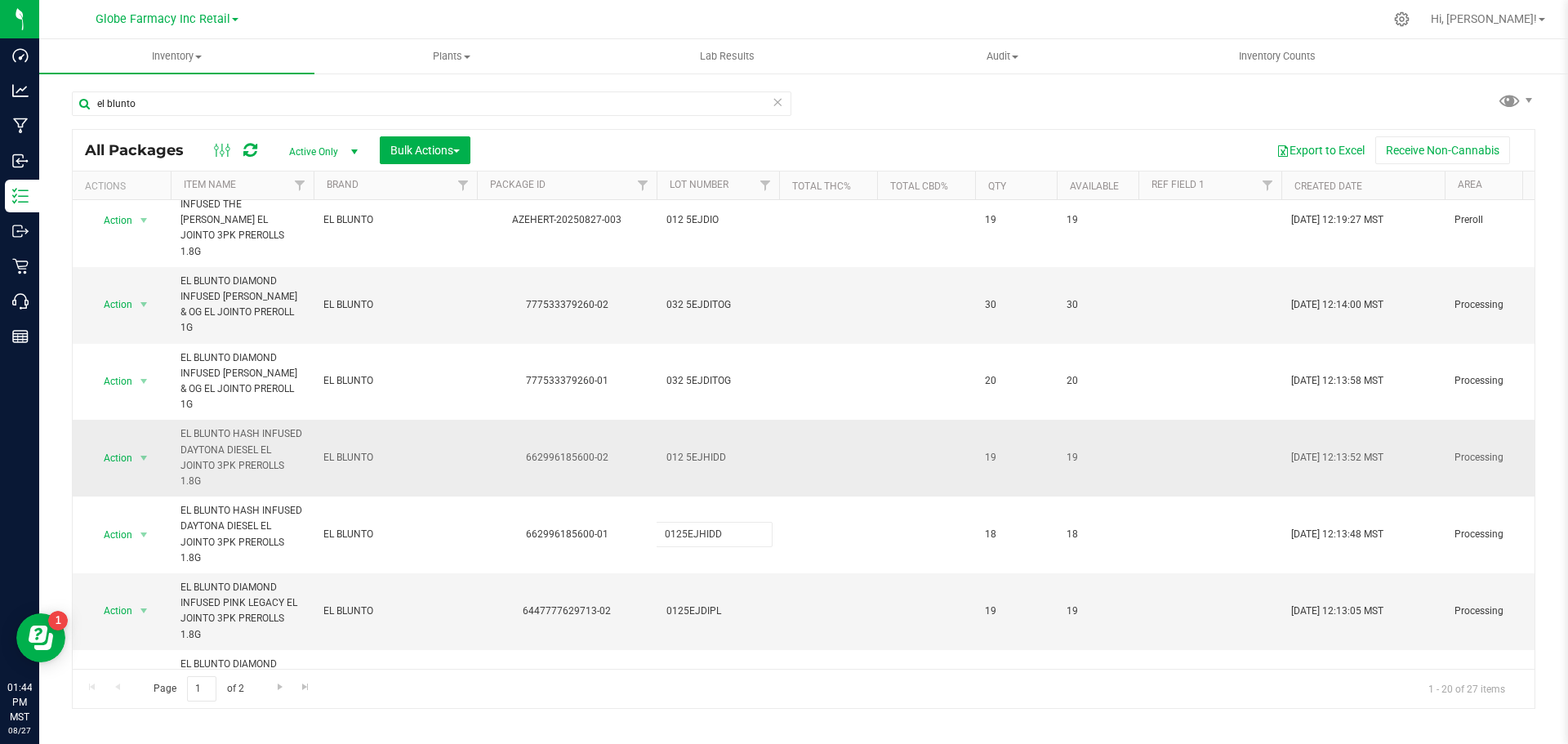
click at [700, 427] on div "All Packages Active Only Active Only Lab Samples Locked All Bulk Actions Add to…" at bounding box center [803, 419] width 1464 height 580
click at [690, 450] on span "012 5EJHIDD" at bounding box center [717, 457] width 103 height 16
click at [685, 446] on input "012 5EJHIDD" at bounding box center [715, 458] width 117 height 25
type input "0125EJHIDD"
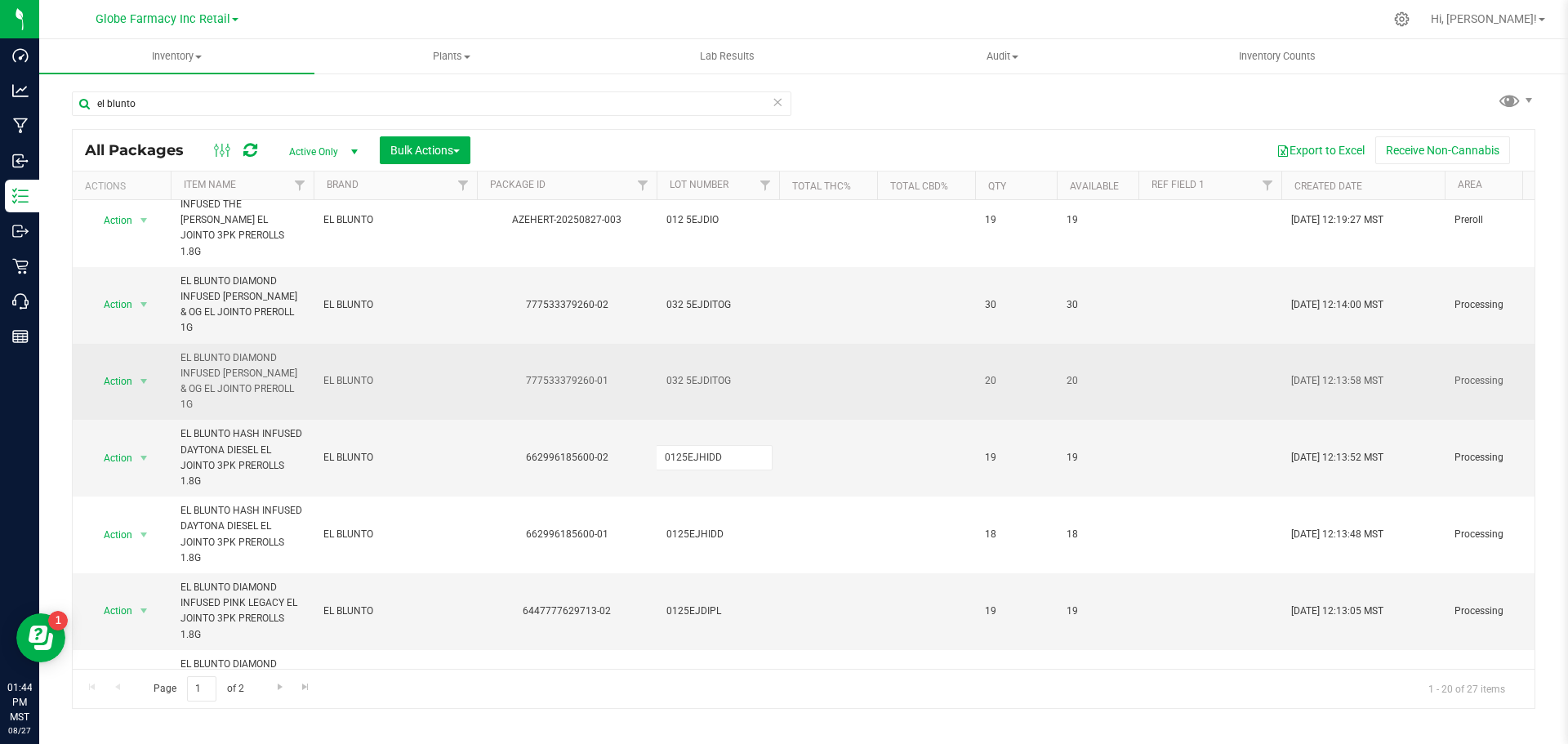
click at [700, 349] on div "All Packages Active Only Active Only Lab Samples Locked All Bulk Actions Add to…" at bounding box center [803, 419] width 1464 height 580
click at [685, 374] on span "032 5EJDITOG" at bounding box center [717, 381] width 103 height 16
click at [683, 369] on input "032 5EJDITOG" at bounding box center [715, 381] width 117 height 25
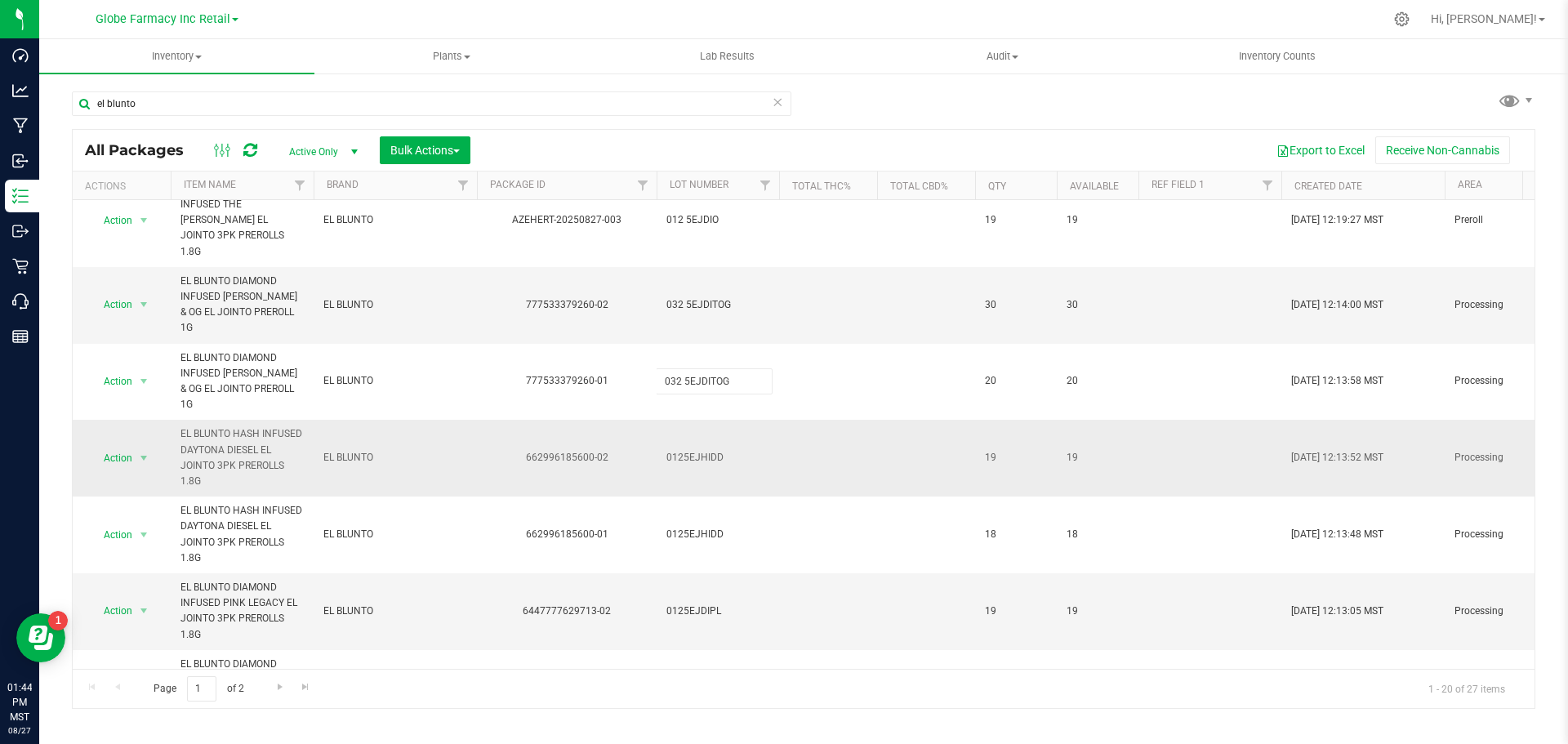
type input "0325EJDITOG"
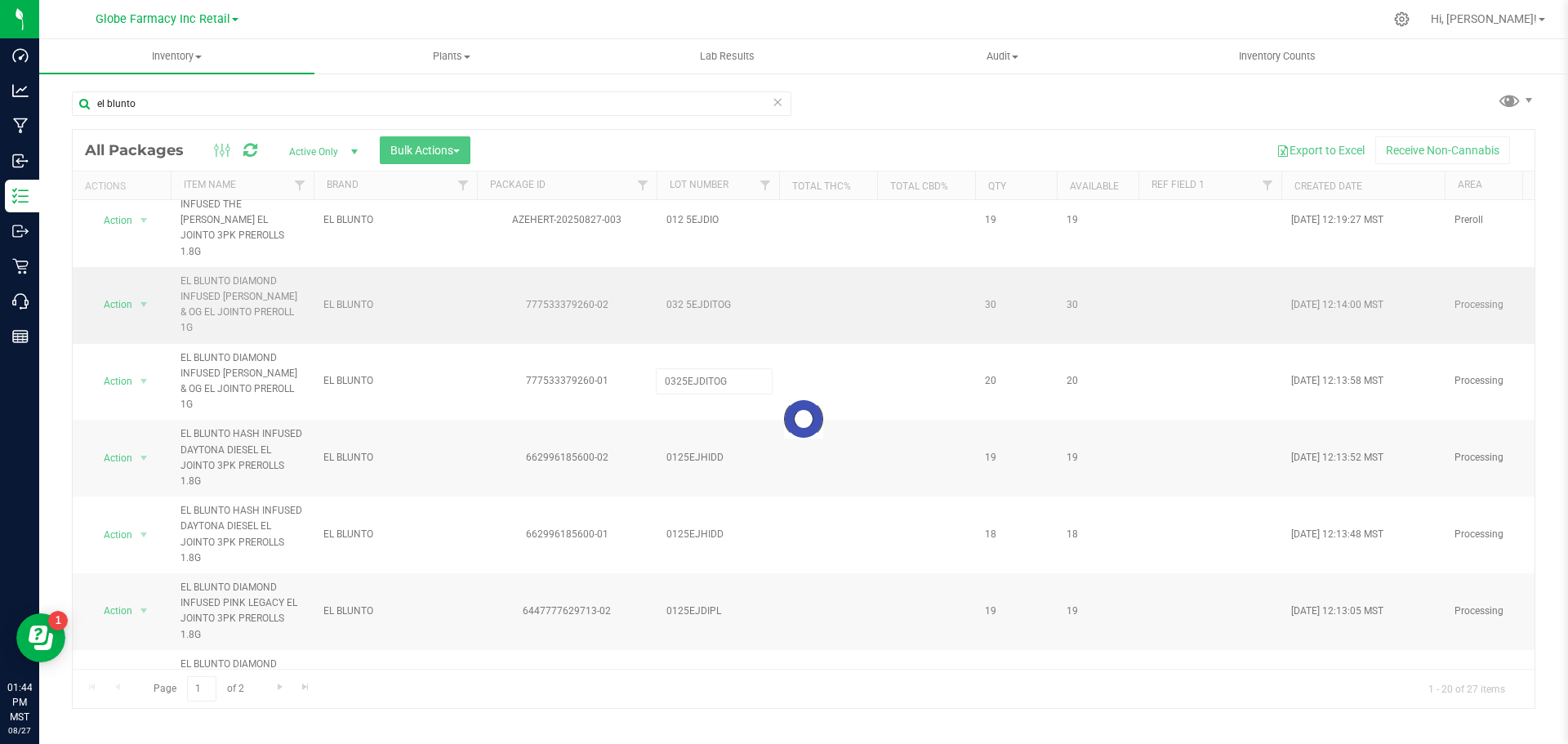
click at [705, 286] on div "Loading... All Packages Active Only Active Only Lab Samples Locked All Bulk Act…" at bounding box center [803, 419] width 1464 height 580
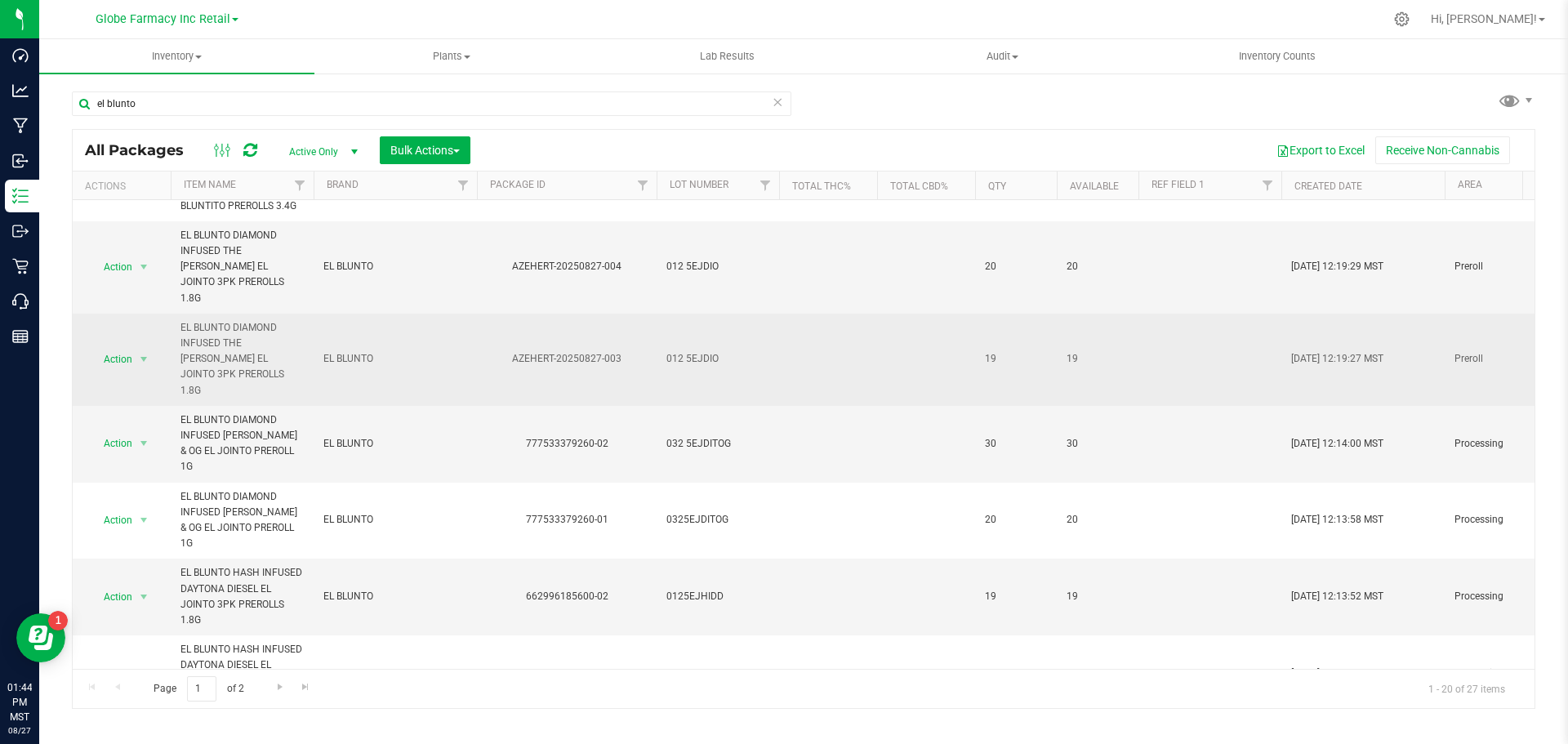
scroll to position [483, 0]
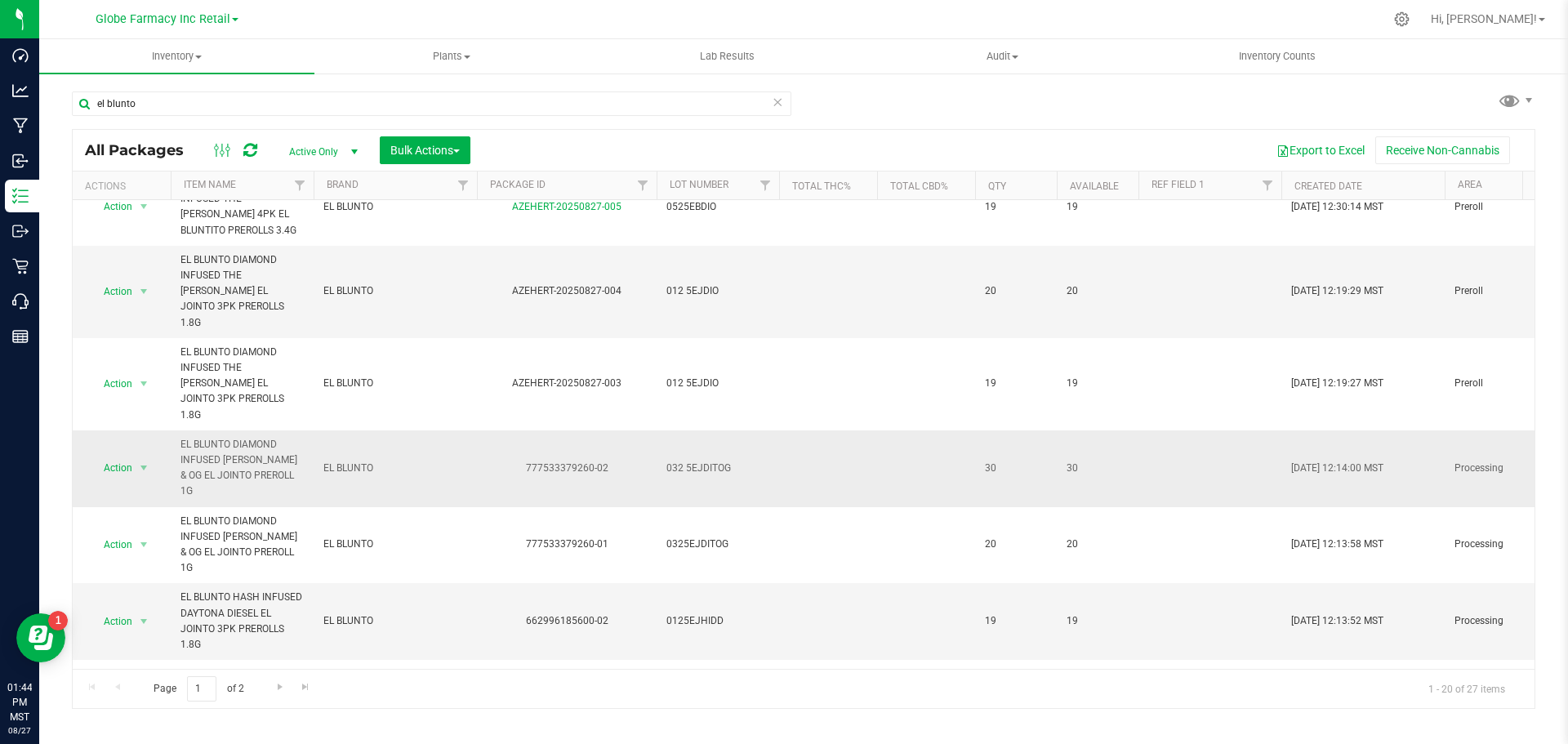
click at [690, 461] on span "032 5EJDITOG" at bounding box center [717, 468] width 103 height 16
click at [684, 456] on input "032 5EJDITOG" at bounding box center [715, 468] width 117 height 25
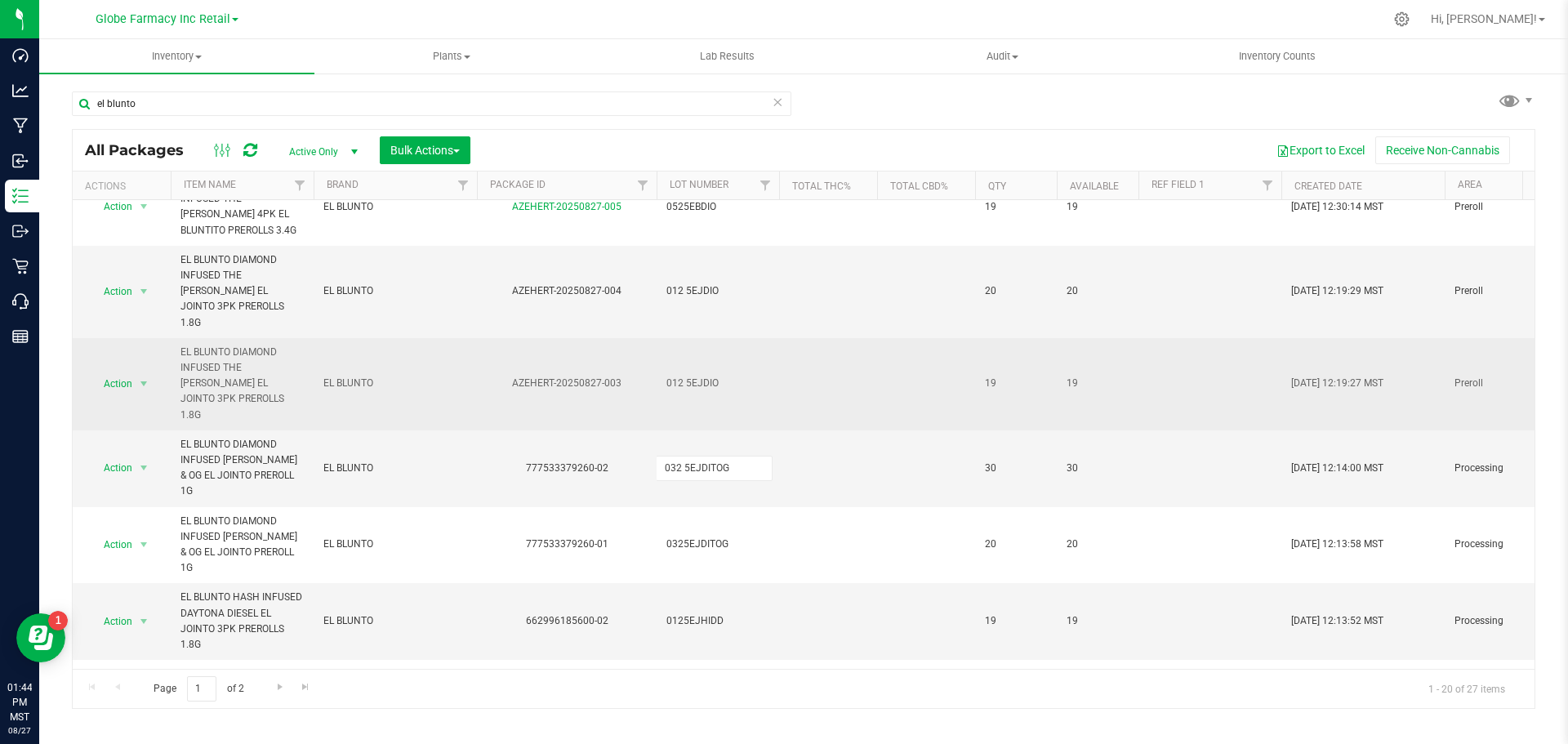
type input "0325EJDITOG"
click at [700, 341] on div "All Packages Active Only Active Only Lab Samples Locked All Bulk Actions Add to…" at bounding box center [803, 419] width 1464 height 580
click at [686, 375] on span "012 5EJDIO" at bounding box center [717, 383] width 103 height 16
click at [685, 371] on input "012 5EJDIO" at bounding box center [715, 384] width 117 height 25
type input "0125EJDIO"
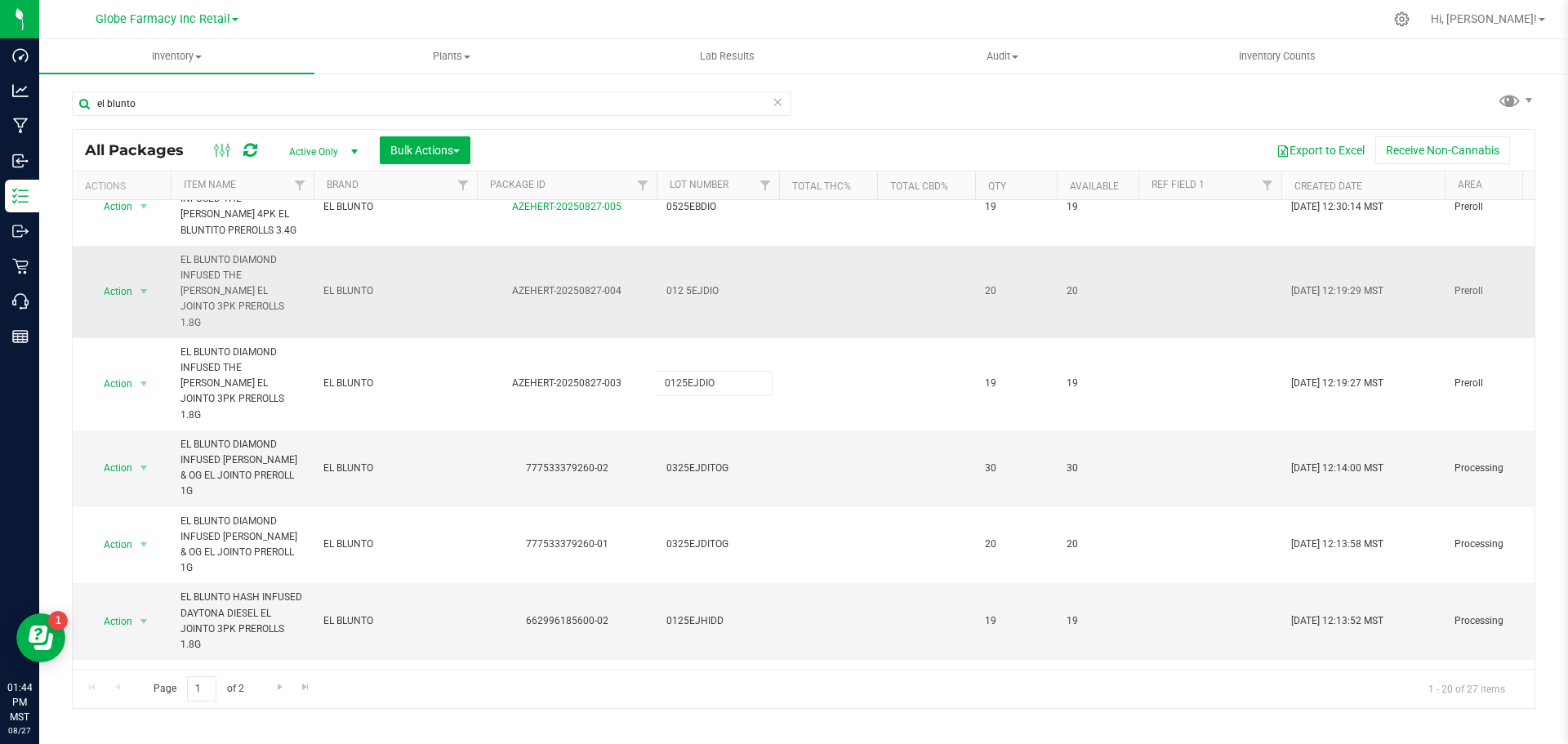
click at [691, 318] on div "All Packages Active Only Active Only Lab Samples Locked All Bulk Actions Add to…" at bounding box center [803, 419] width 1464 height 580
click at [687, 291] on span "012 5EJDIO" at bounding box center [717, 291] width 103 height 16
click at [686, 290] on input "012 5EJDIO" at bounding box center [715, 291] width 117 height 25
type input "0125EJDIO"
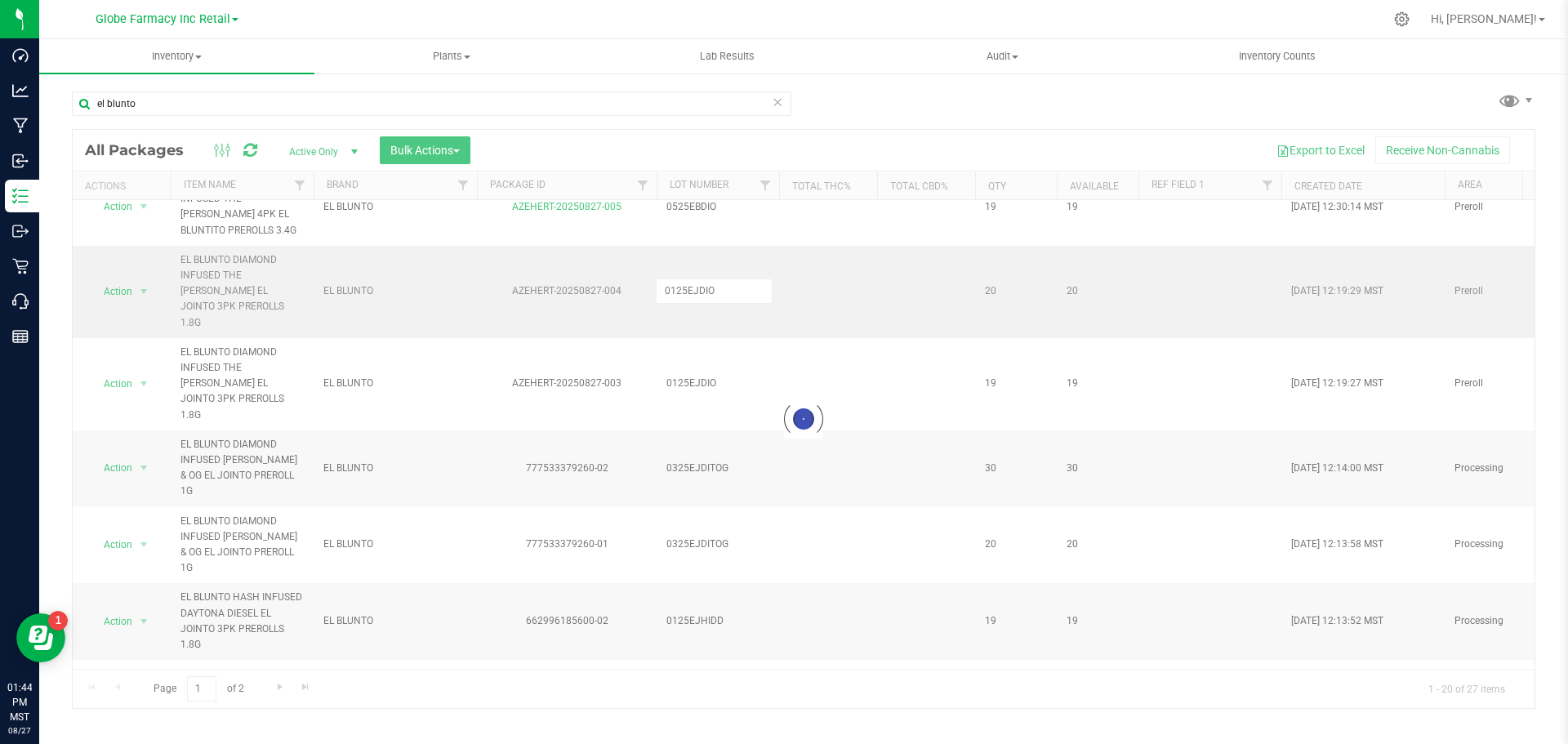
click at [781, 258] on div "Loading... All Packages Active Only Active Only Lab Samples Locked All Bulk Act…" at bounding box center [803, 419] width 1464 height 580
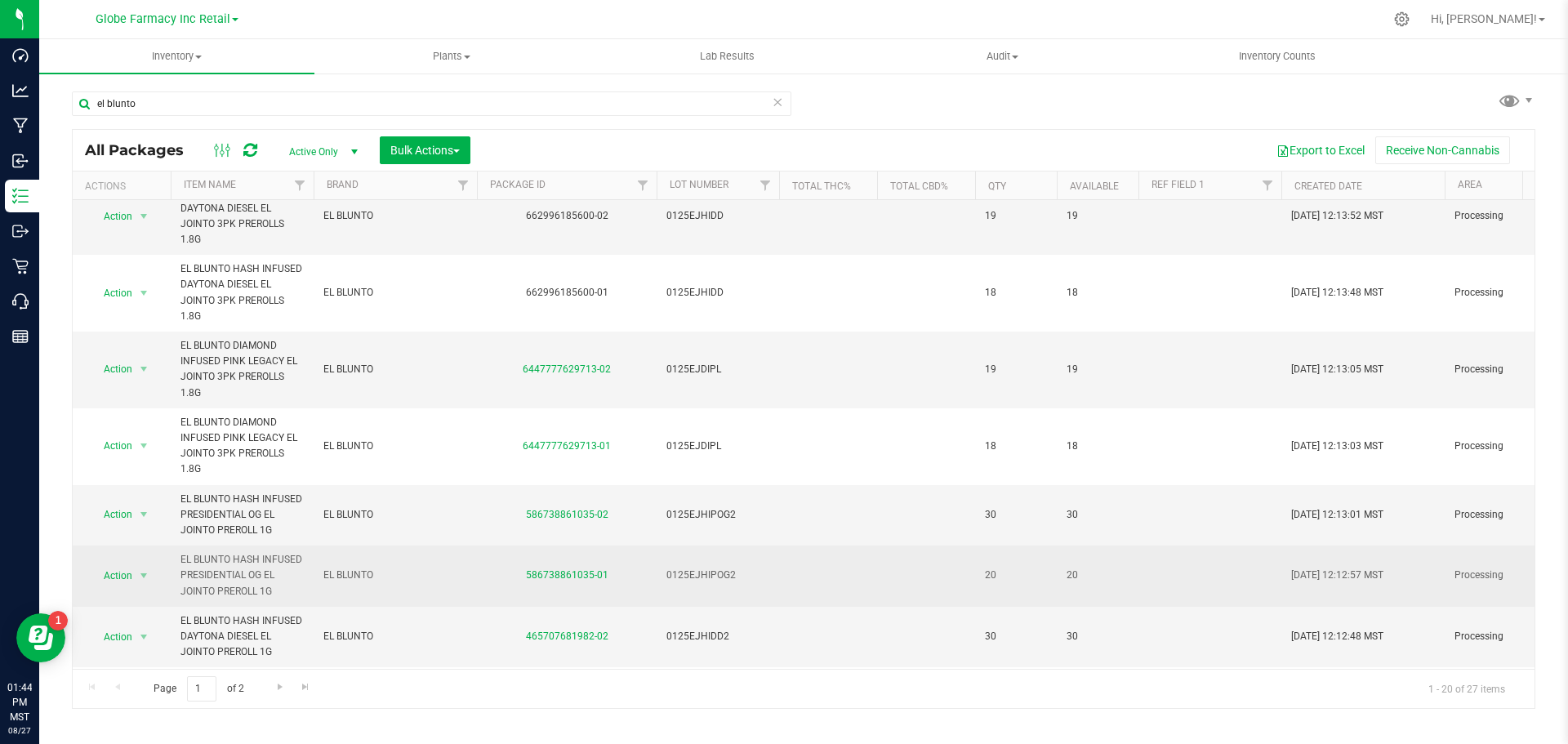
scroll to position [974, 0]
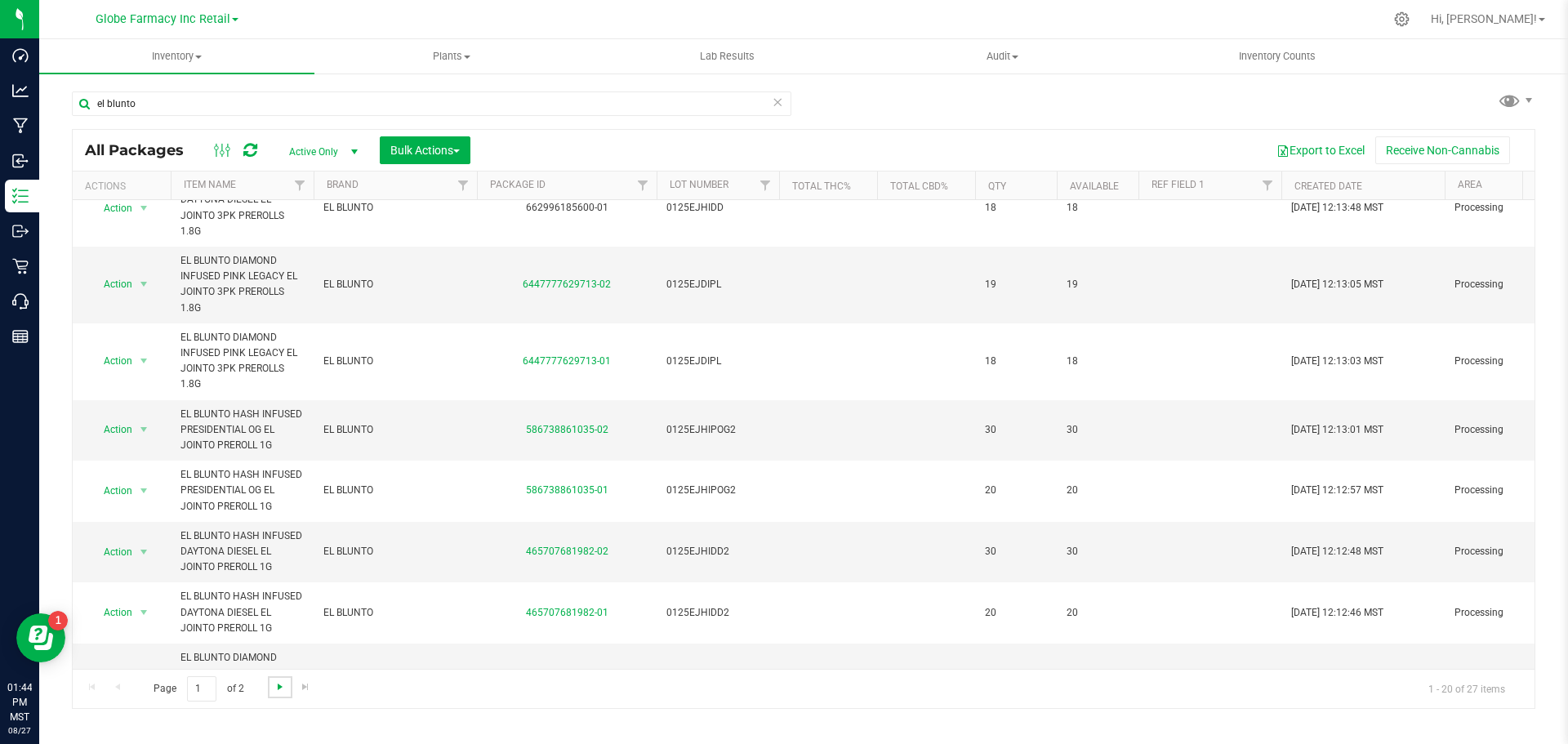
click at [273, 691] on span "Go to the next page" at bounding box center [280, 687] width 13 height 13
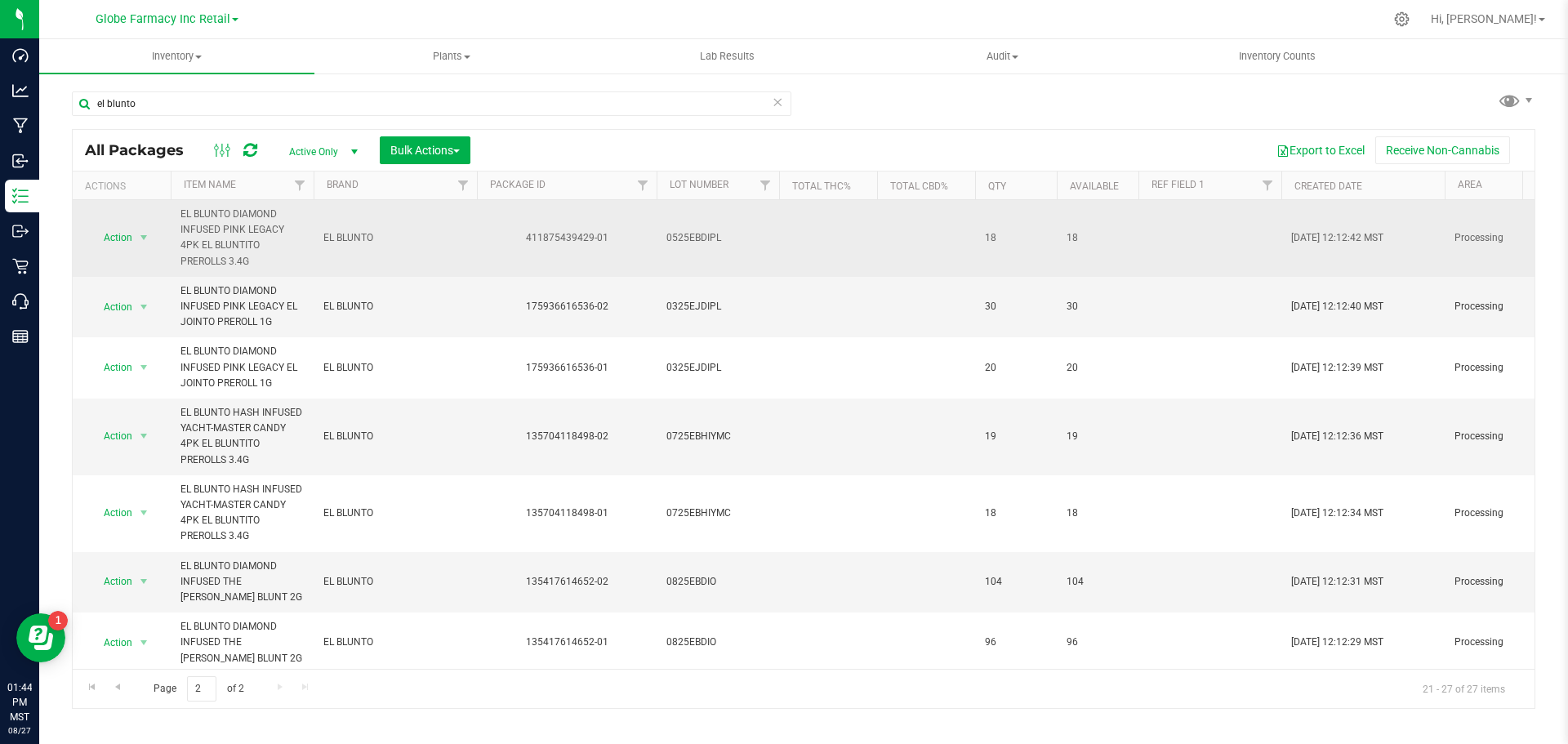
click at [710, 247] on td "0525EBDIPL" at bounding box center [718, 238] width 123 height 77
click at [690, 239] on input "0525EBDIPL" at bounding box center [715, 238] width 117 height 25
type input "0525E BDIPL"
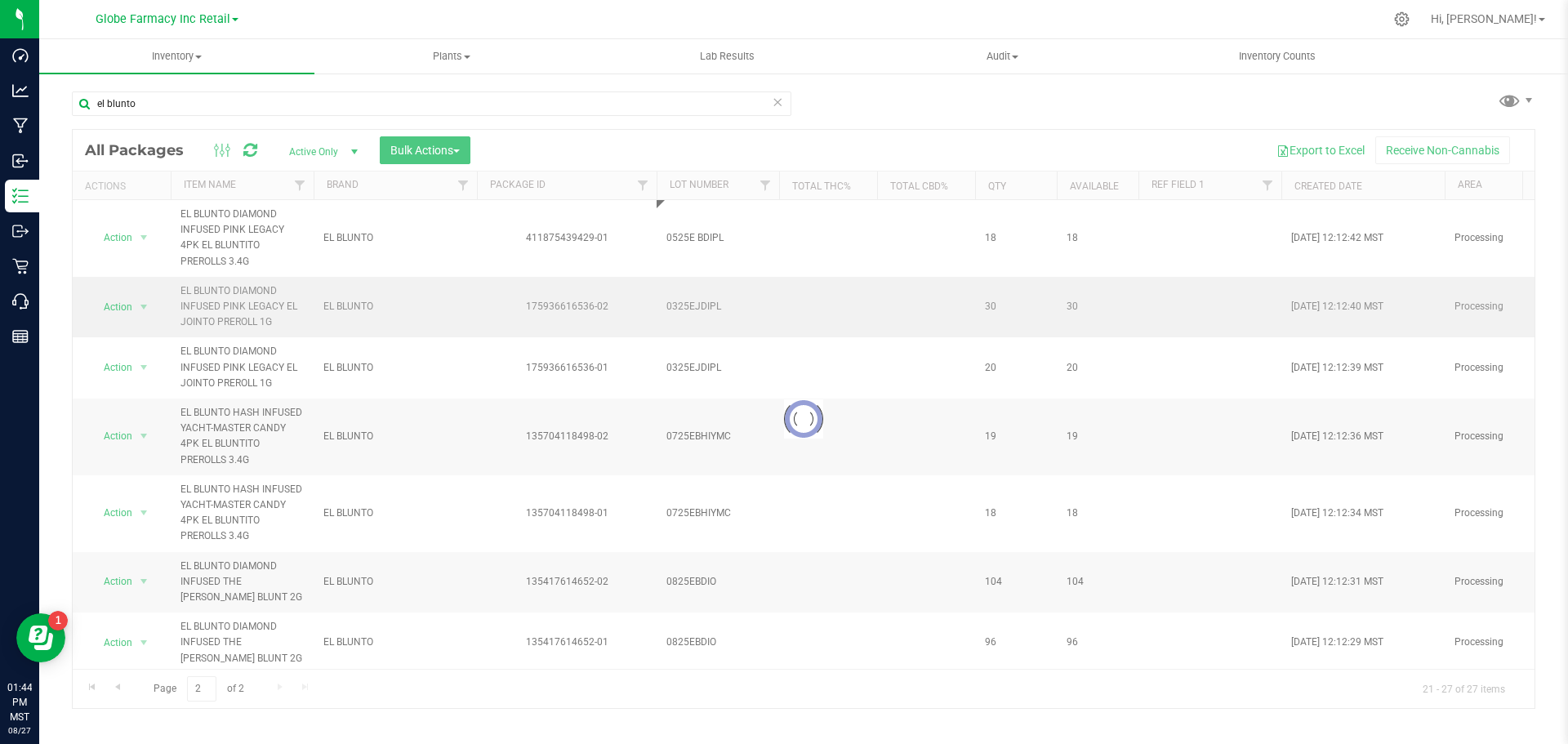
click at [690, 305] on div "Loading... All Packages Active Only Active Only Lab Samples Locked All Bulk Act…" at bounding box center [803, 419] width 1464 height 580
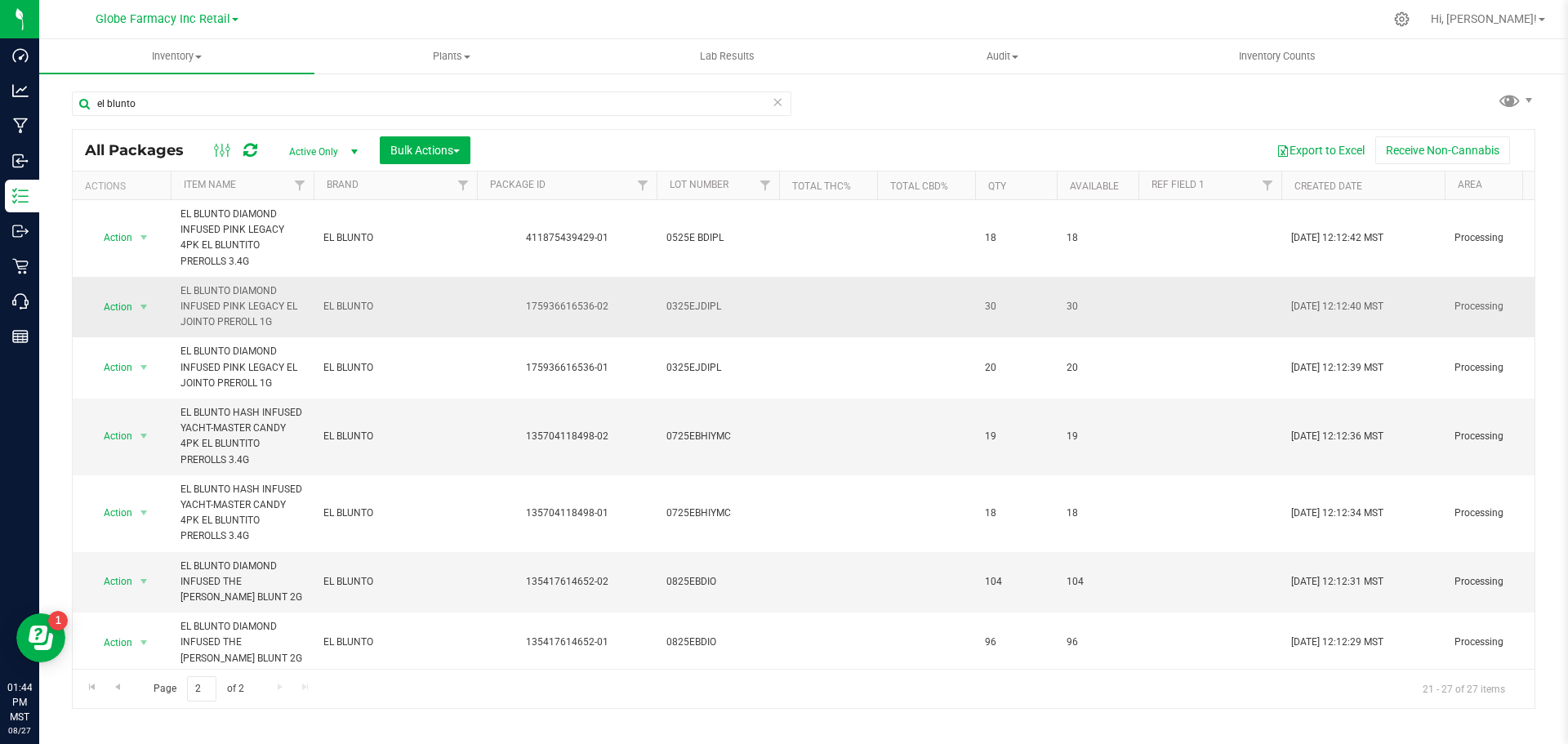
click at [697, 313] on span "0325EJDIPL" at bounding box center [717, 307] width 103 height 16
click at [692, 310] on input "0325EJDIPL" at bounding box center [715, 307] width 117 height 25
type input "0325E JDIPL"
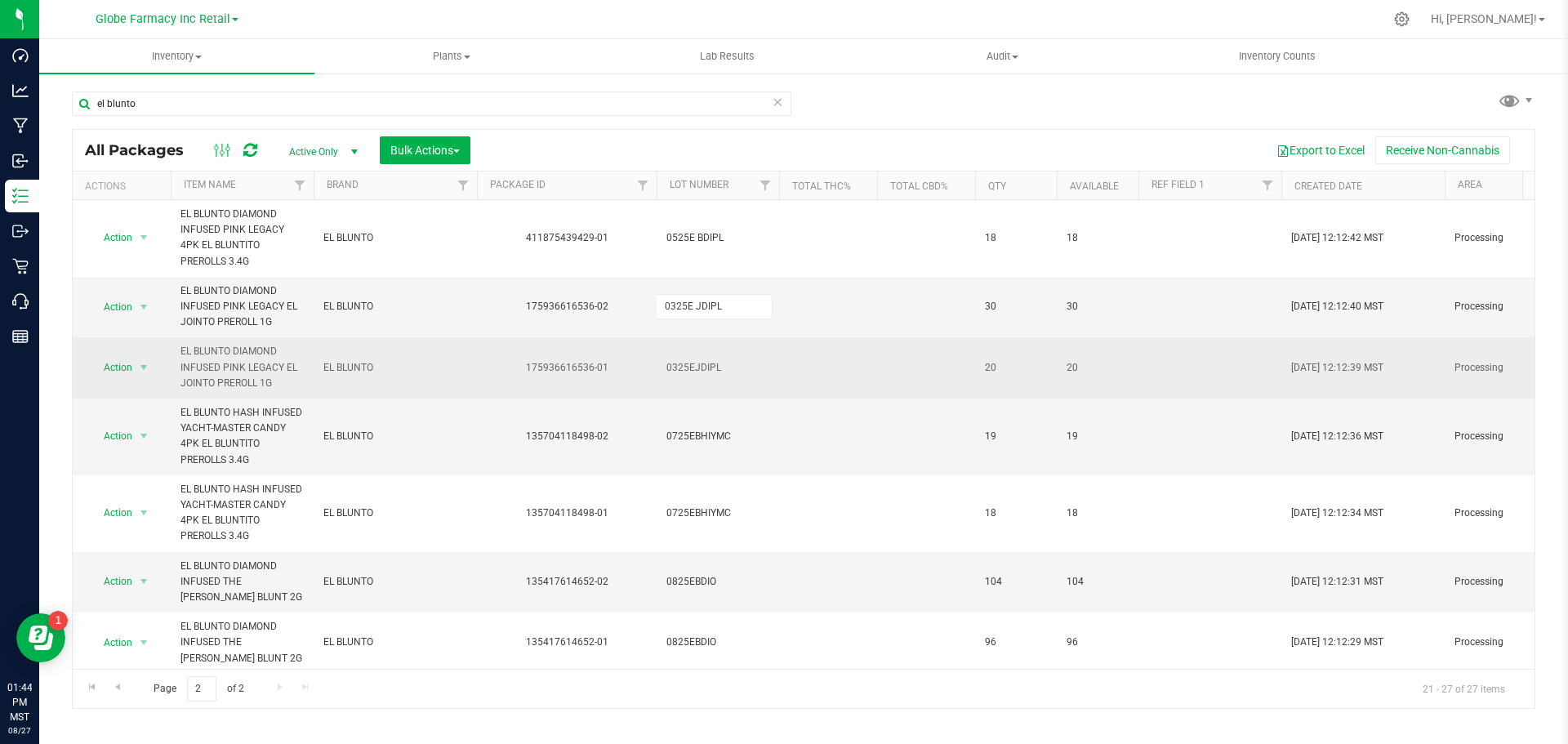
click at [697, 365] on div "All Packages Active Only Active Only Lab Samples Locked All Bulk Actions Add to…" at bounding box center [803, 419] width 1464 height 580
click at [697, 369] on span "0325EJDIPL" at bounding box center [717, 368] width 103 height 16
click at [692, 369] on input "0325EJDIPL" at bounding box center [715, 368] width 117 height 25
type input "0325E JDIPL"
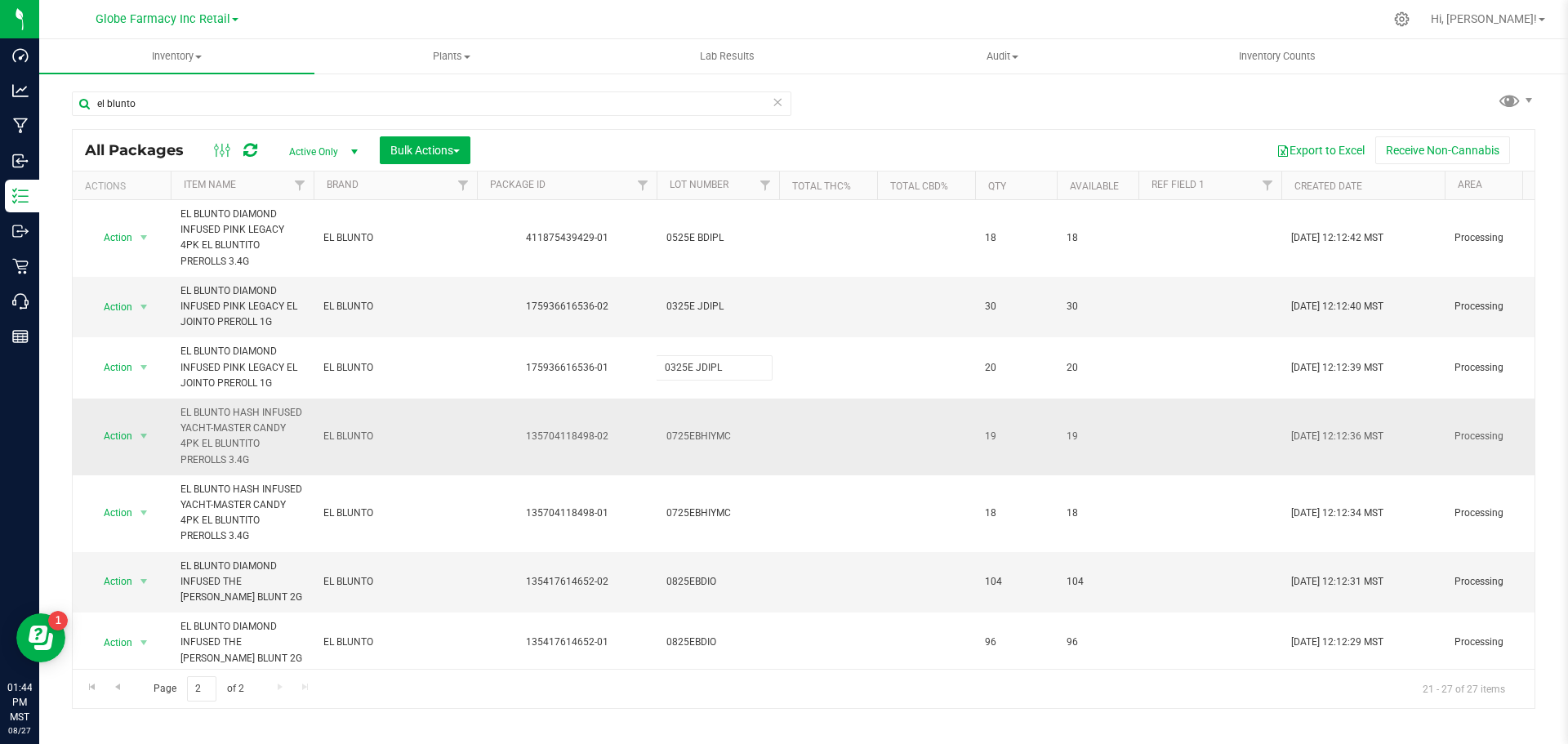
click at [704, 418] on div "All Packages Active Only Active Only Lab Samples Locked All Bulk Actions Add to…" at bounding box center [803, 419] width 1464 height 580
click at [694, 444] on span "0725EBHIYMC" at bounding box center [717, 436] width 103 height 16
click at [695, 442] on input "0725EBHIYMC" at bounding box center [715, 436] width 117 height 25
type input "0725E BHIYMC"
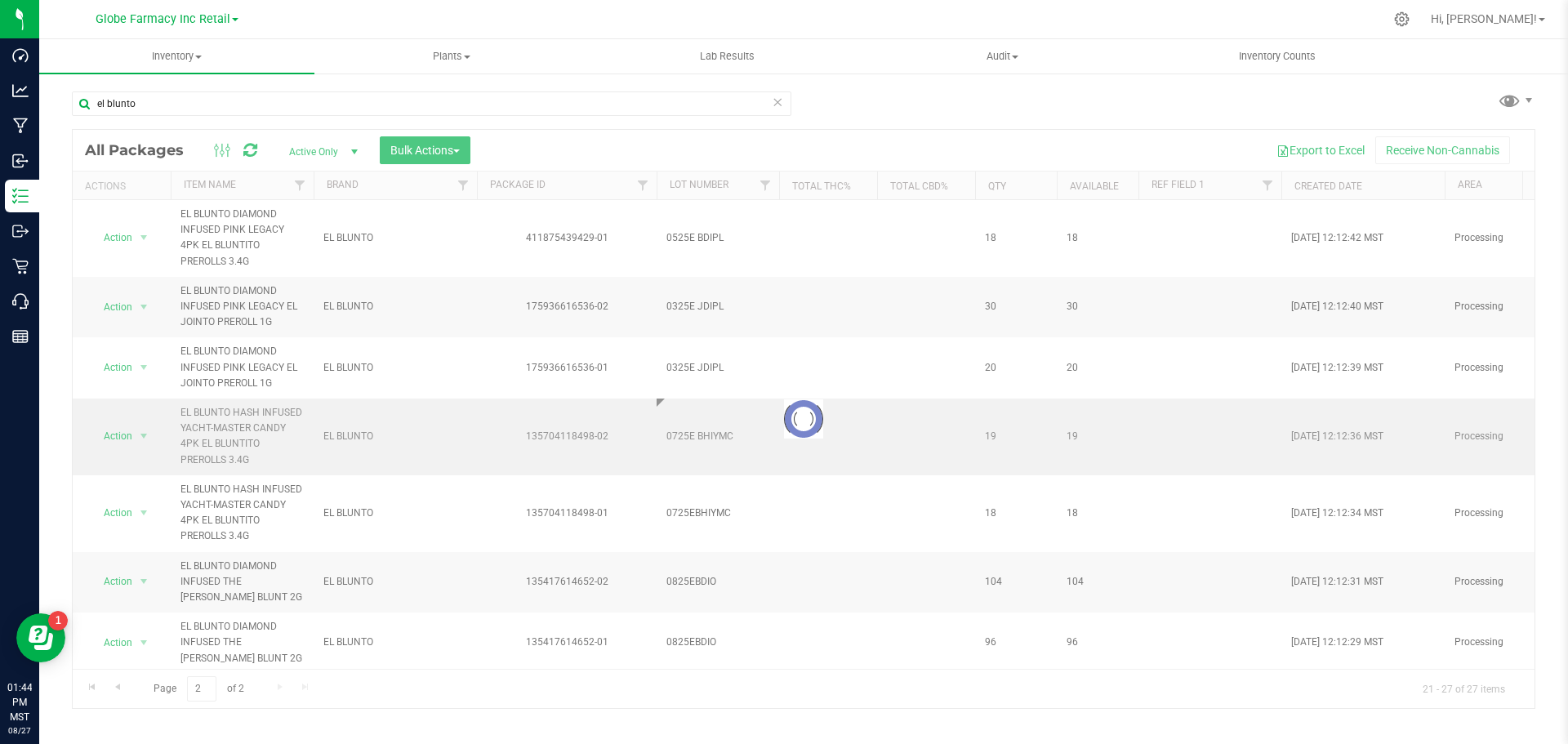
click at [697, 458] on div "Loading... All Packages Active Only Active Only Lab Samples Locked All Bulk Act…" at bounding box center [803, 419] width 1464 height 580
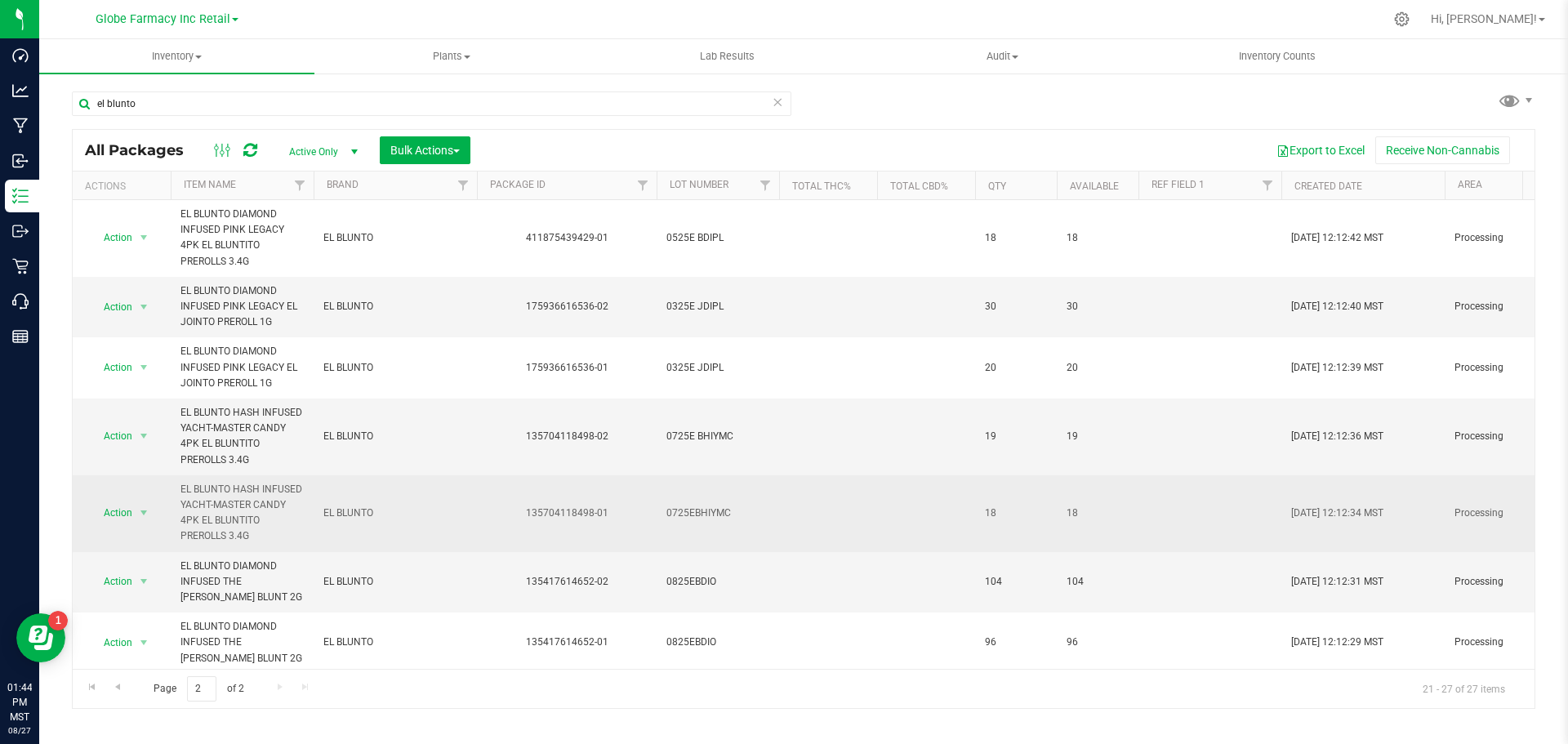
click at [692, 508] on span "0725EBHIYMC" at bounding box center [717, 513] width 103 height 16
click at [694, 518] on input "0725EBHIYMC" at bounding box center [715, 513] width 117 height 25
type input "0725E BHIYMC"
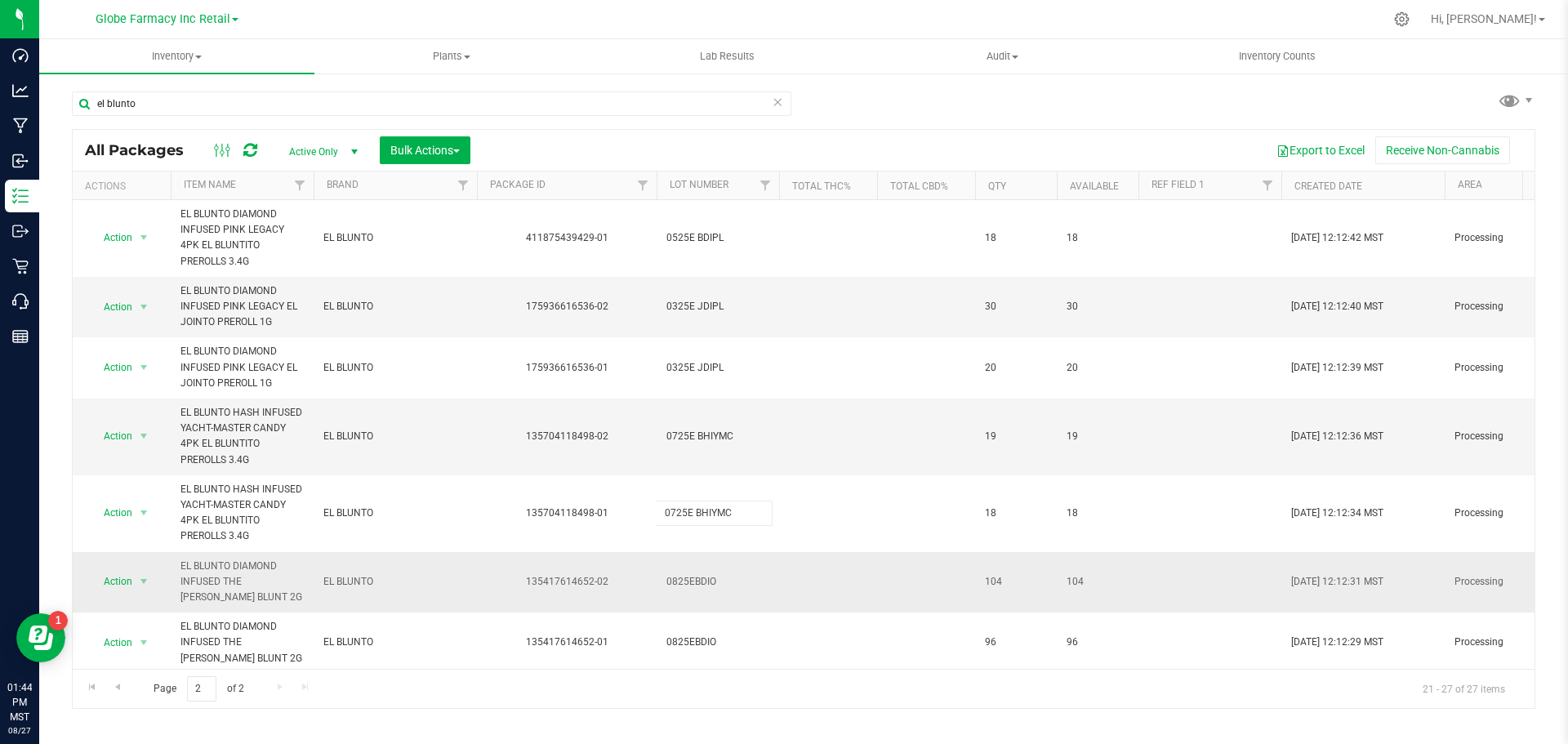
click at [713, 568] on div "All Packages Active Only Active Only Lab Samples Locked All Bulk Actions Add to…" at bounding box center [803, 419] width 1464 height 580
click at [705, 570] on span "0825EBDIO" at bounding box center [717, 578] width 103 height 16
click at [692, 566] on input "0825EBDIO" at bounding box center [715, 578] width 117 height 25
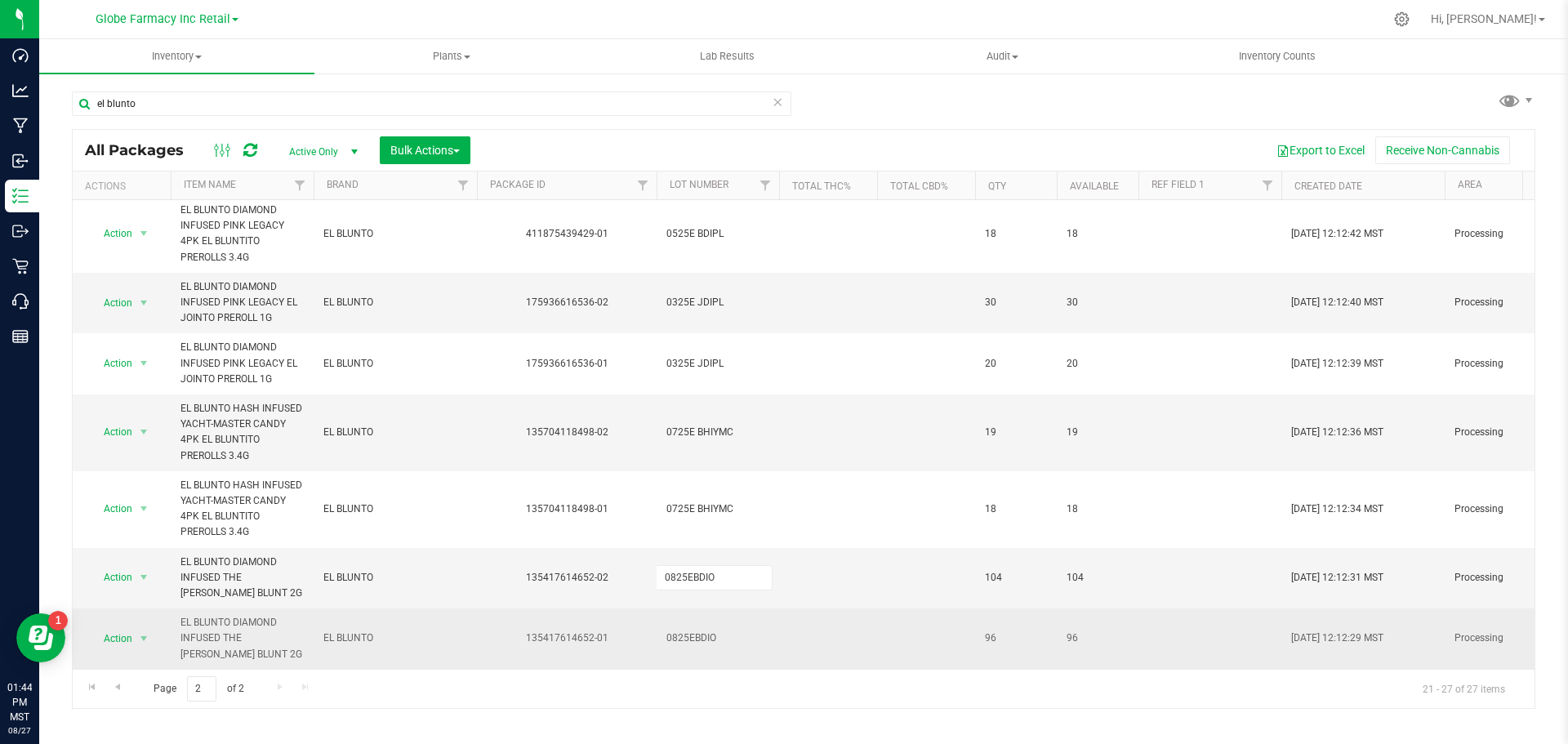
type input "0825E BDIO"
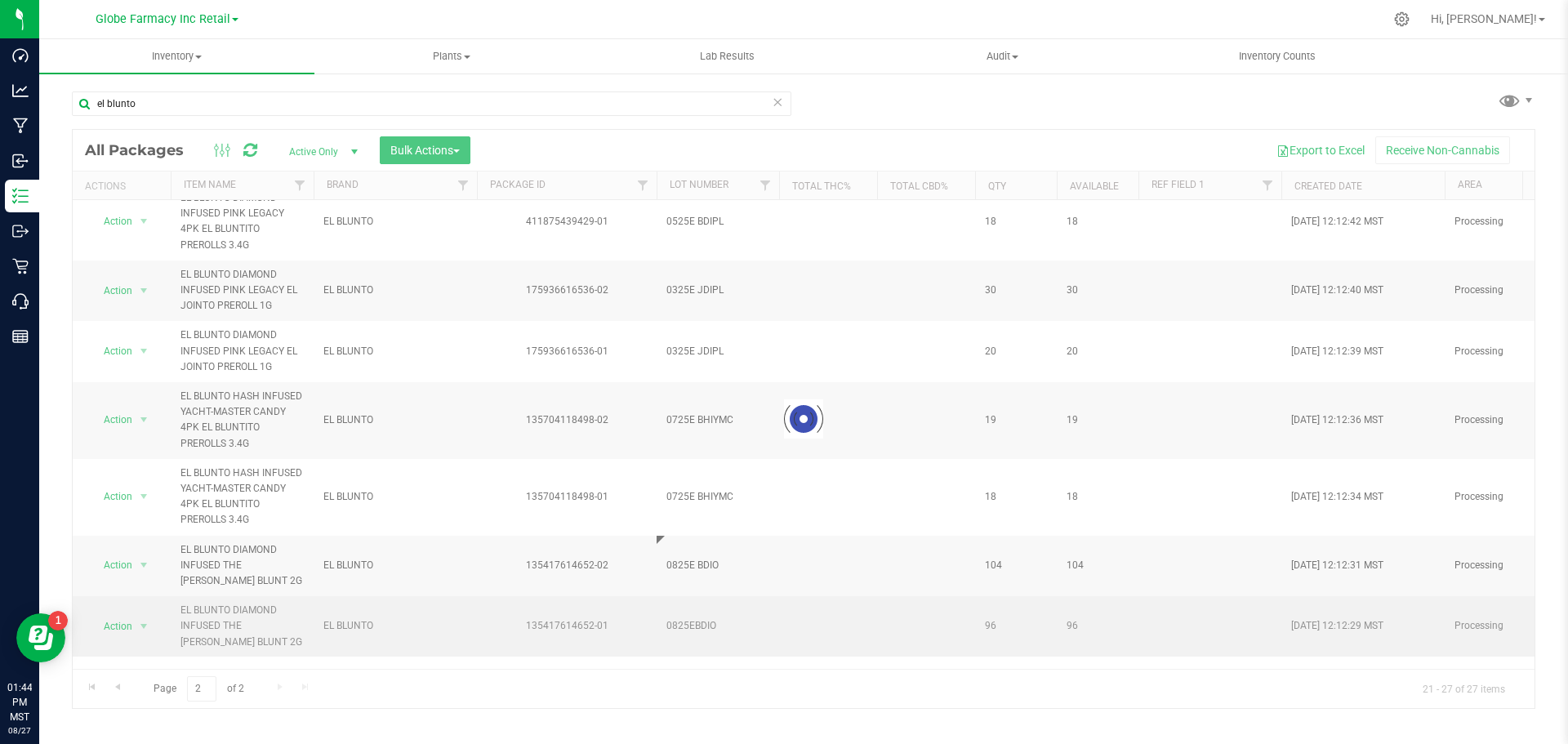
click at [706, 602] on div "Loading... All Packages Active Only Active Only Lab Samples Locked All Bulk Act…" at bounding box center [803, 419] width 1464 height 580
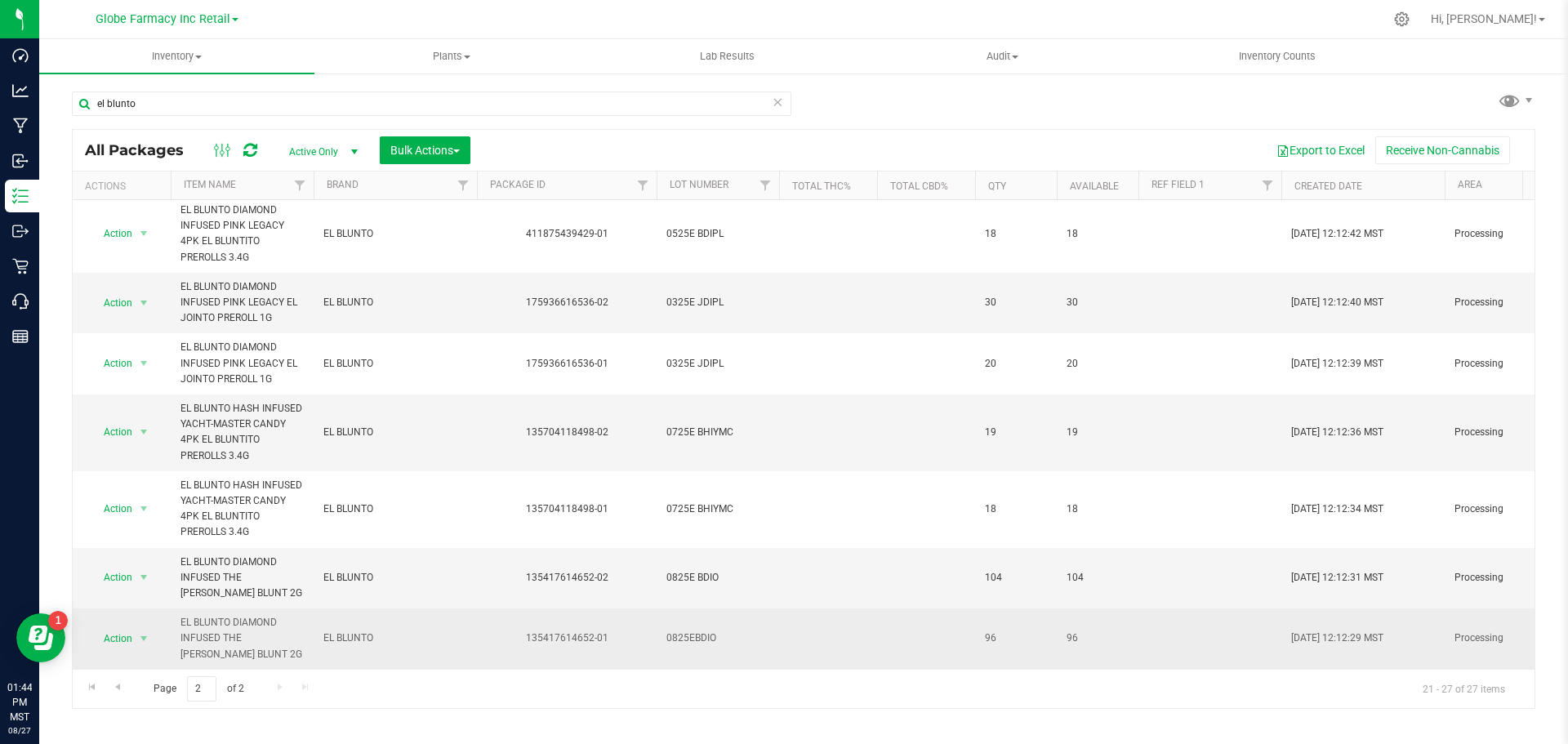
click at [699, 630] on span "0825EBDIO" at bounding box center [717, 638] width 103 height 16
click at [690, 628] on input "0825EBDIO" at bounding box center [715, 639] width 117 height 25
type input "0825E BDIO"
click at [696, 602] on div "All Packages Active Only Active Only Lab Samples Locked All Bulk Actions Add to…" at bounding box center [803, 419] width 1464 height 580
click at [695, 634] on td "0825E BDIO" at bounding box center [718, 639] width 123 height 60
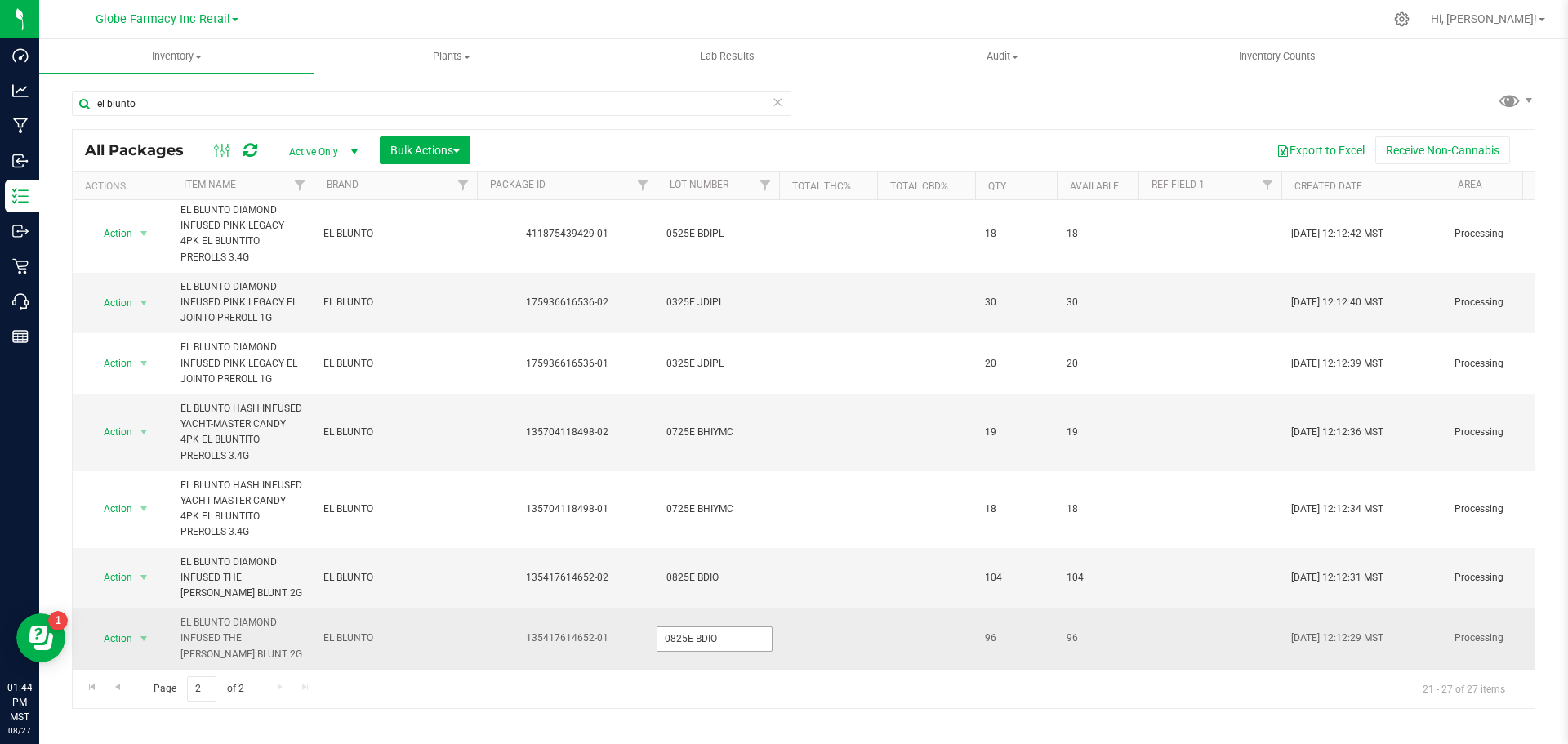
click at [695, 634] on input "0825E BDIO" at bounding box center [715, 639] width 117 height 25
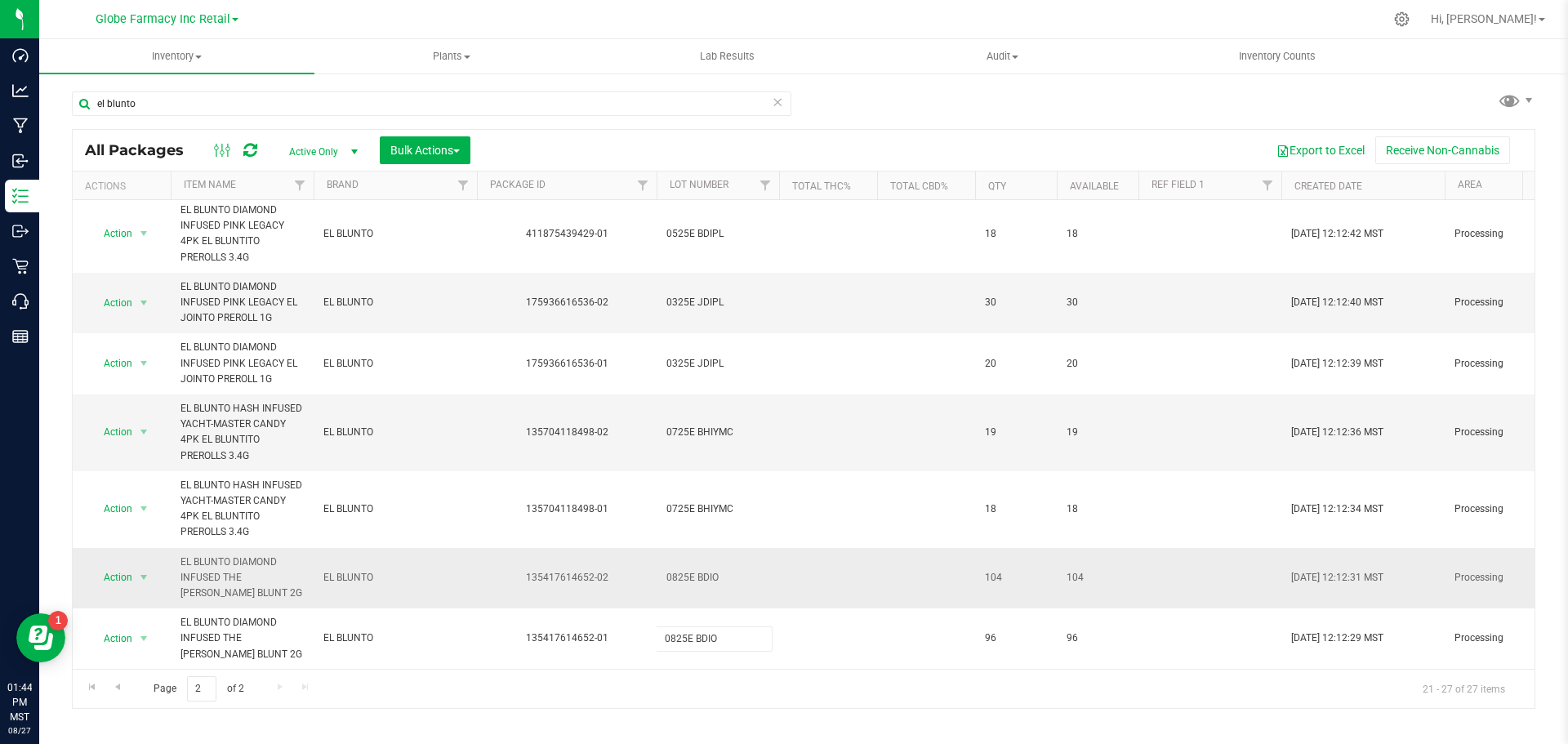
type input "0825EBDIO"
click at [753, 566] on div "All Packages Active Only Active Only Lab Samples Locked All Bulk Actions Add to…" at bounding box center [803, 419] width 1464 height 580
click at [697, 570] on span "0825E BDIO" at bounding box center [717, 578] width 103 height 16
click at [697, 570] on input "0825E BDIO" at bounding box center [715, 578] width 117 height 25
type input "0825EBDIO"
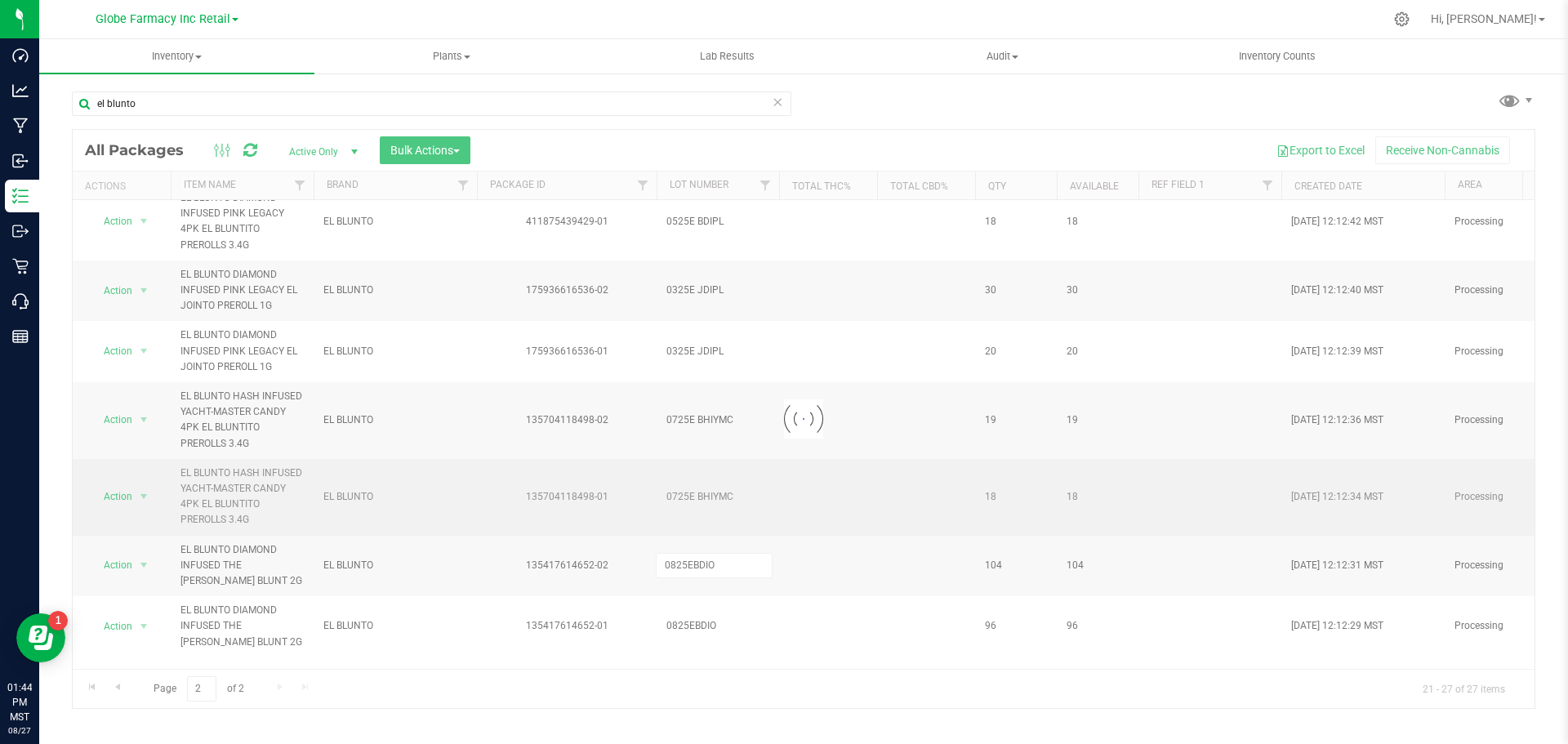
click at [721, 522] on div "Loading... All Packages Active Only Active Only Lab Samples Locked All Bulk Act…" at bounding box center [803, 419] width 1464 height 580
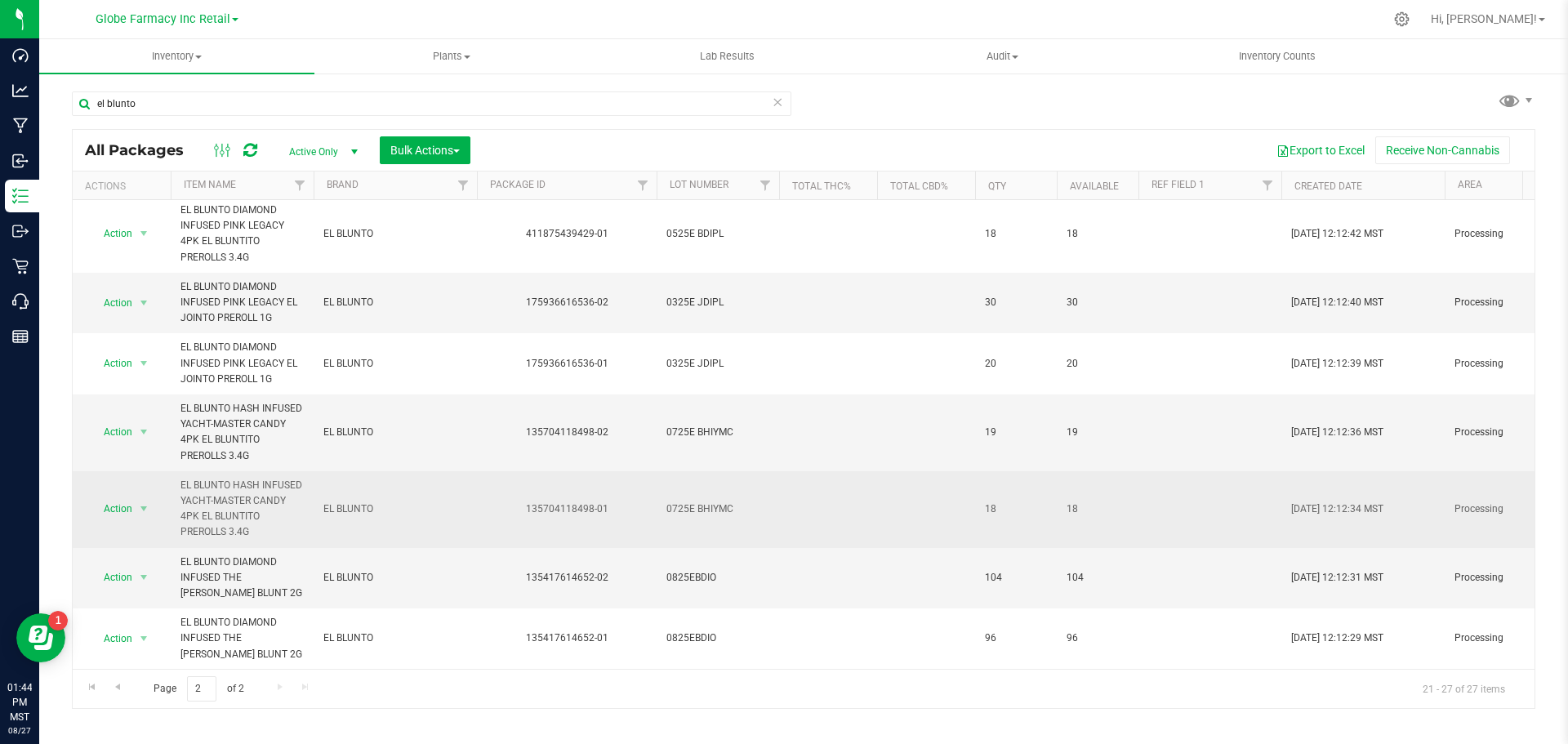
click at [696, 502] on span "0725E BHIYMC" at bounding box center [717, 509] width 103 height 16
click at [696, 501] on input "0725E BHIYMC" at bounding box center [715, 509] width 117 height 25
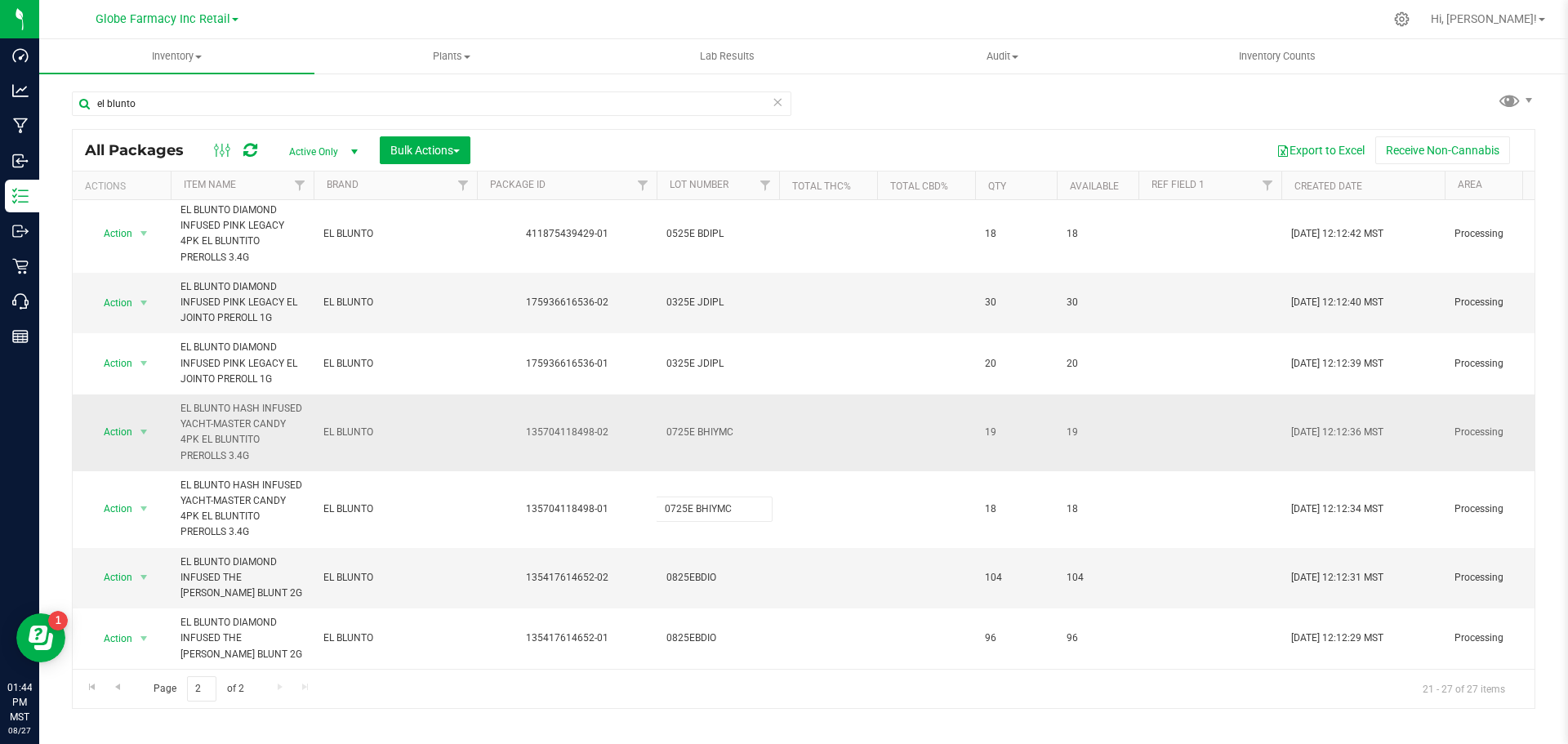
type input "0725EBHIYMC"
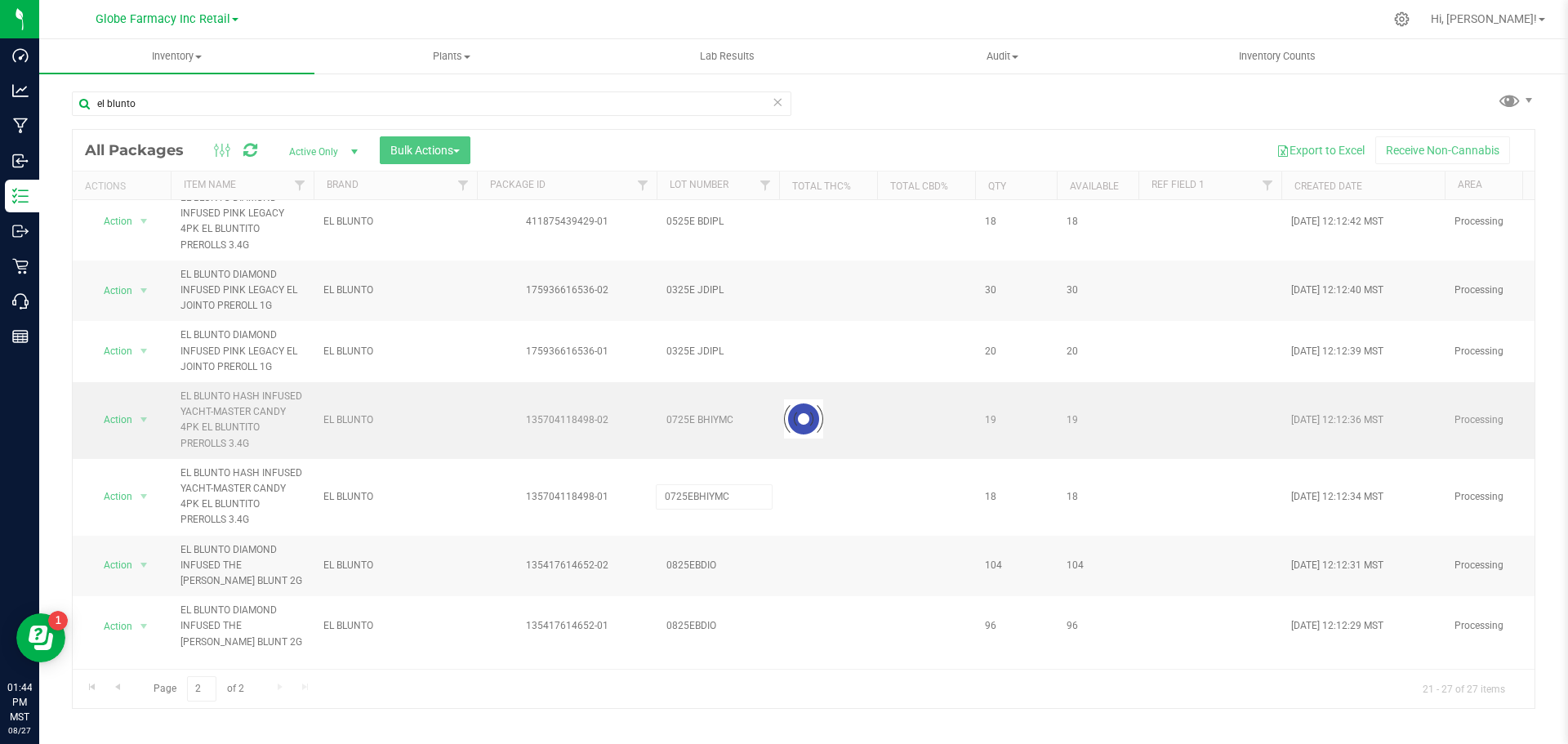
click at [711, 422] on div "Loading... All Packages Active Only Active Only Lab Samples Locked All Bulk Act…" at bounding box center [803, 419] width 1464 height 580
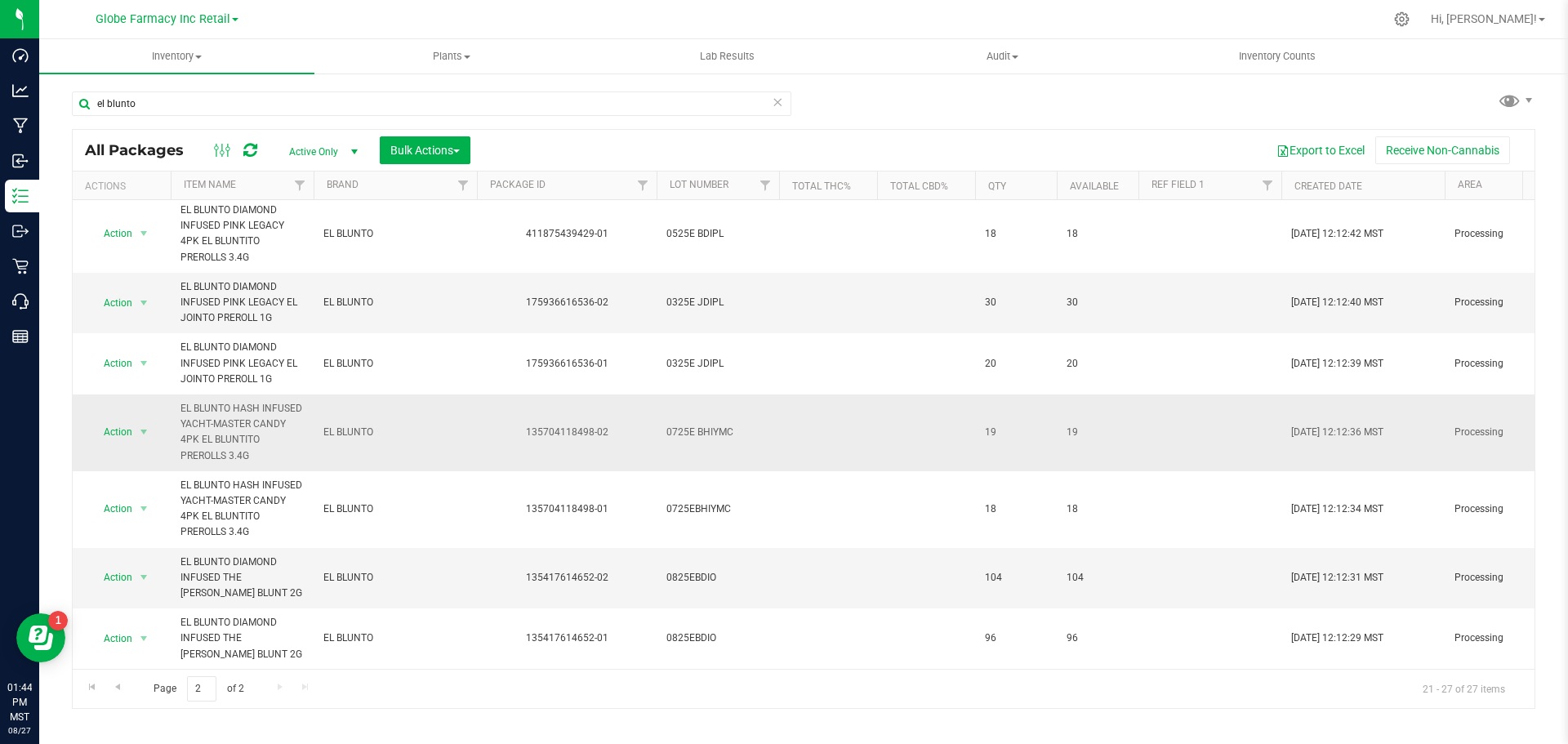
click at [700, 425] on span "0725E BHIYMC" at bounding box center [717, 432] width 103 height 16
click at [695, 420] on input "0725E BHIYMC" at bounding box center [715, 432] width 117 height 25
type input "0725EBHIYMC"
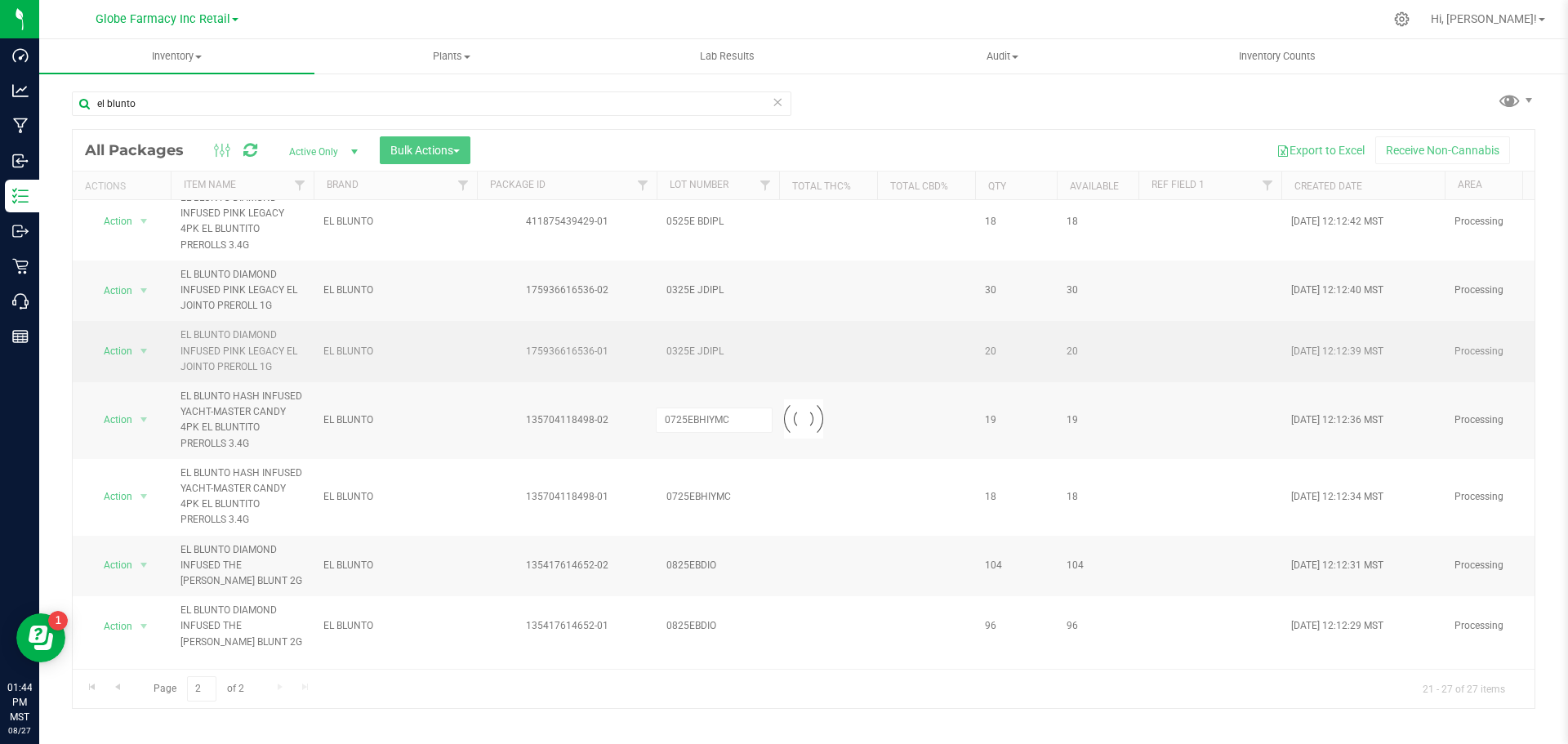
click at [703, 348] on div "Loading... All Packages Active Only Active Only Lab Samples Locked All Bulk Act…" at bounding box center [803, 419] width 1464 height 580
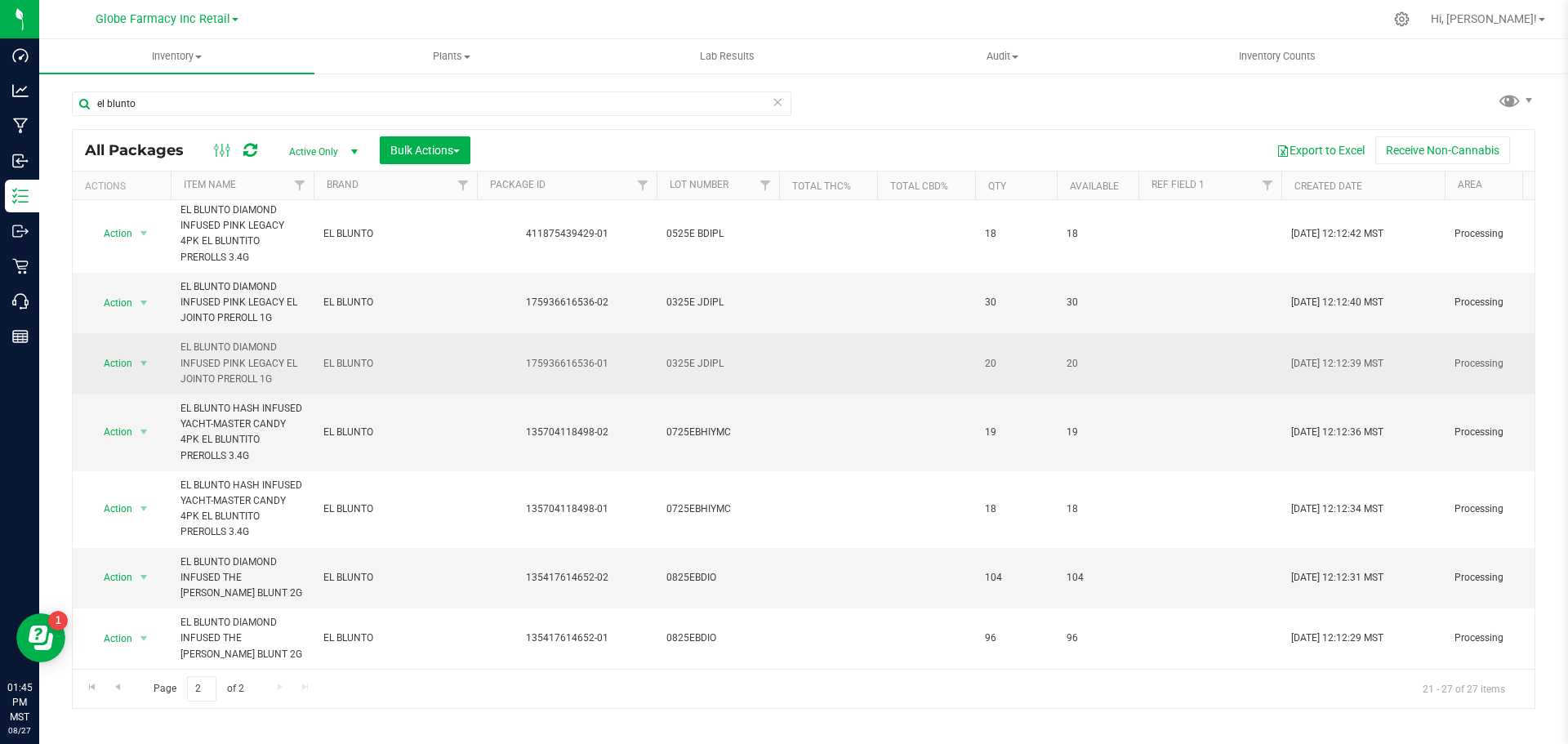
click at [699, 356] on span "0325E JDIPL" at bounding box center [717, 364] width 103 height 16
click at [695, 354] on input "0325E JDIPL" at bounding box center [715, 364] width 117 height 25
type input "0325EJDIPL"
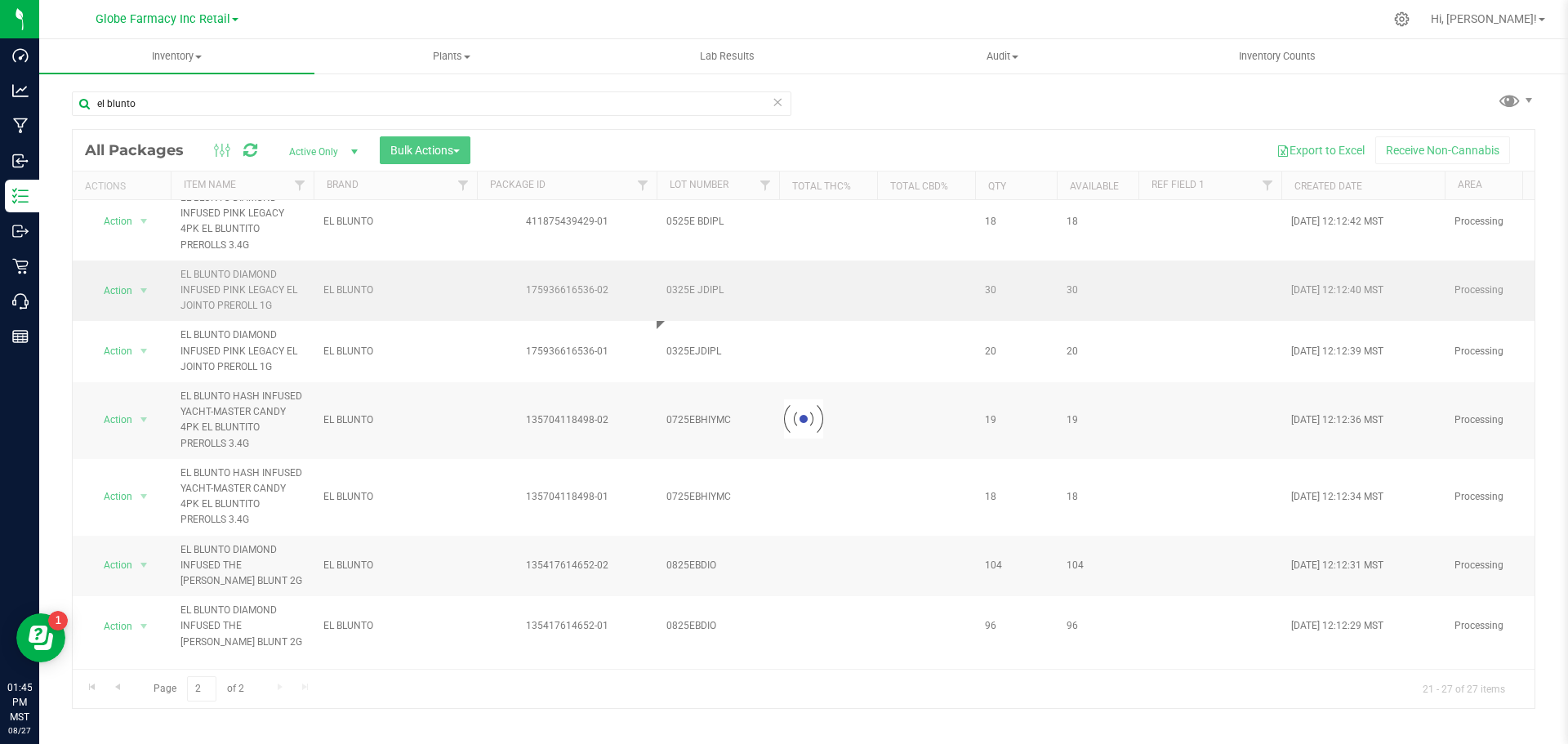
click at [714, 303] on div "Loading... All Packages Active Only Active Only Lab Samples Locked All Bulk Act…" at bounding box center [803, 419] width 1464 height 580
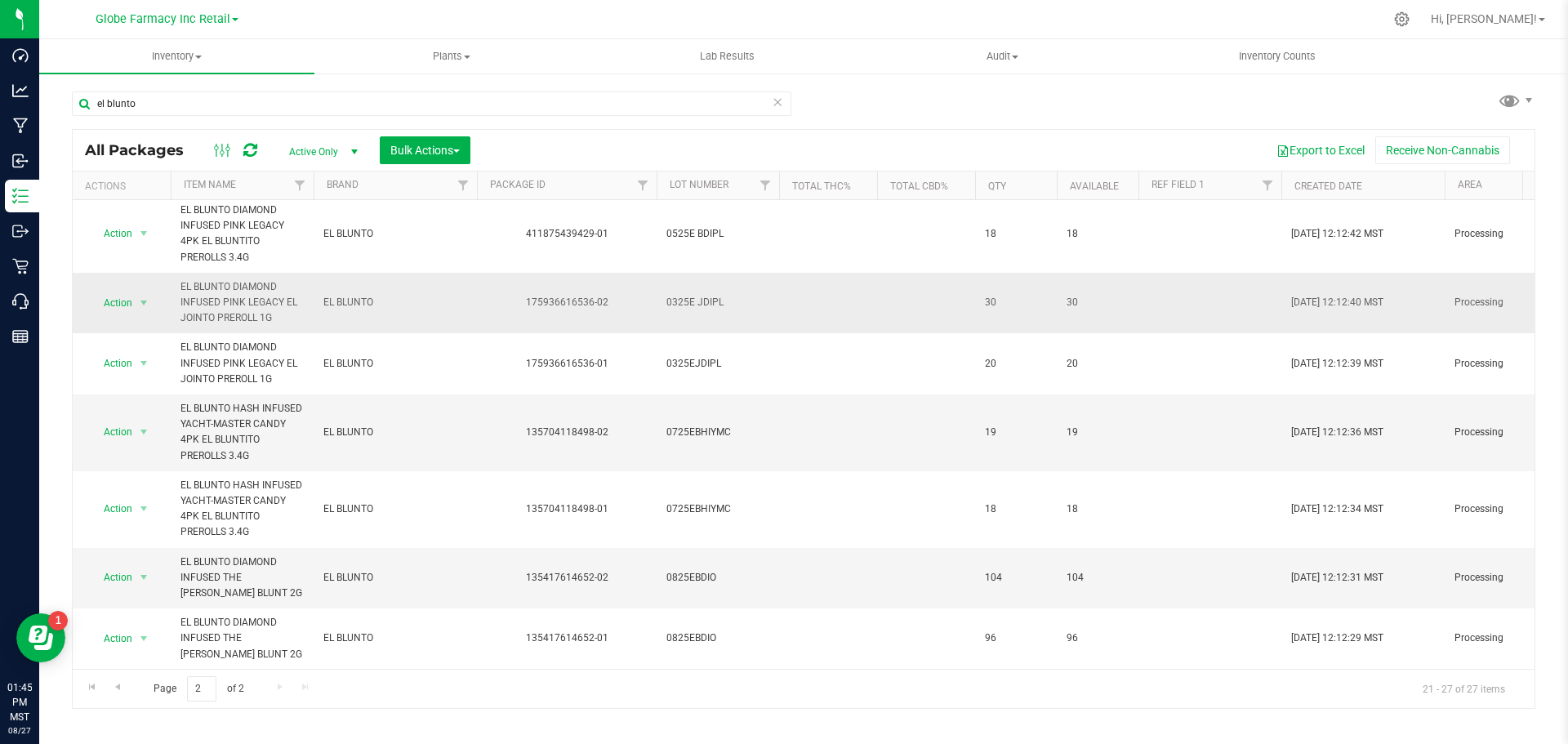
click at [695, 295] on span "0325E JDIPL" at bounding box center [717, 303] width 103 height 16
click at [695, 292] on input "0325E JDIPL" at bounding box center [715, 303] width 117 height 25
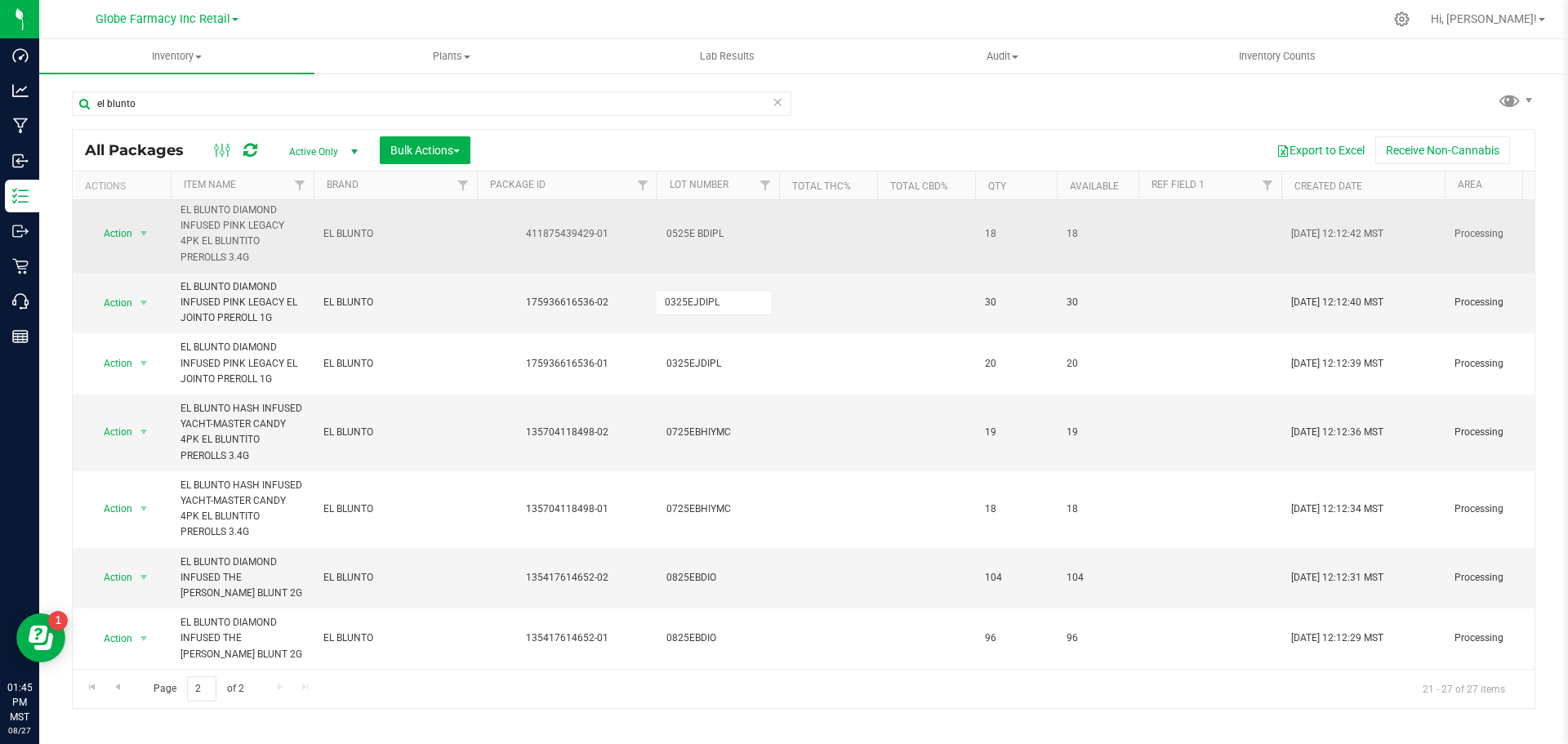
type input "0325EJDIPL"
click at [697, 226] on div "All Packages Active Only Active Only Lab Samples Locked All Bulk Actions Add to…" at bounding box center [803, 419] width 1464 height 580
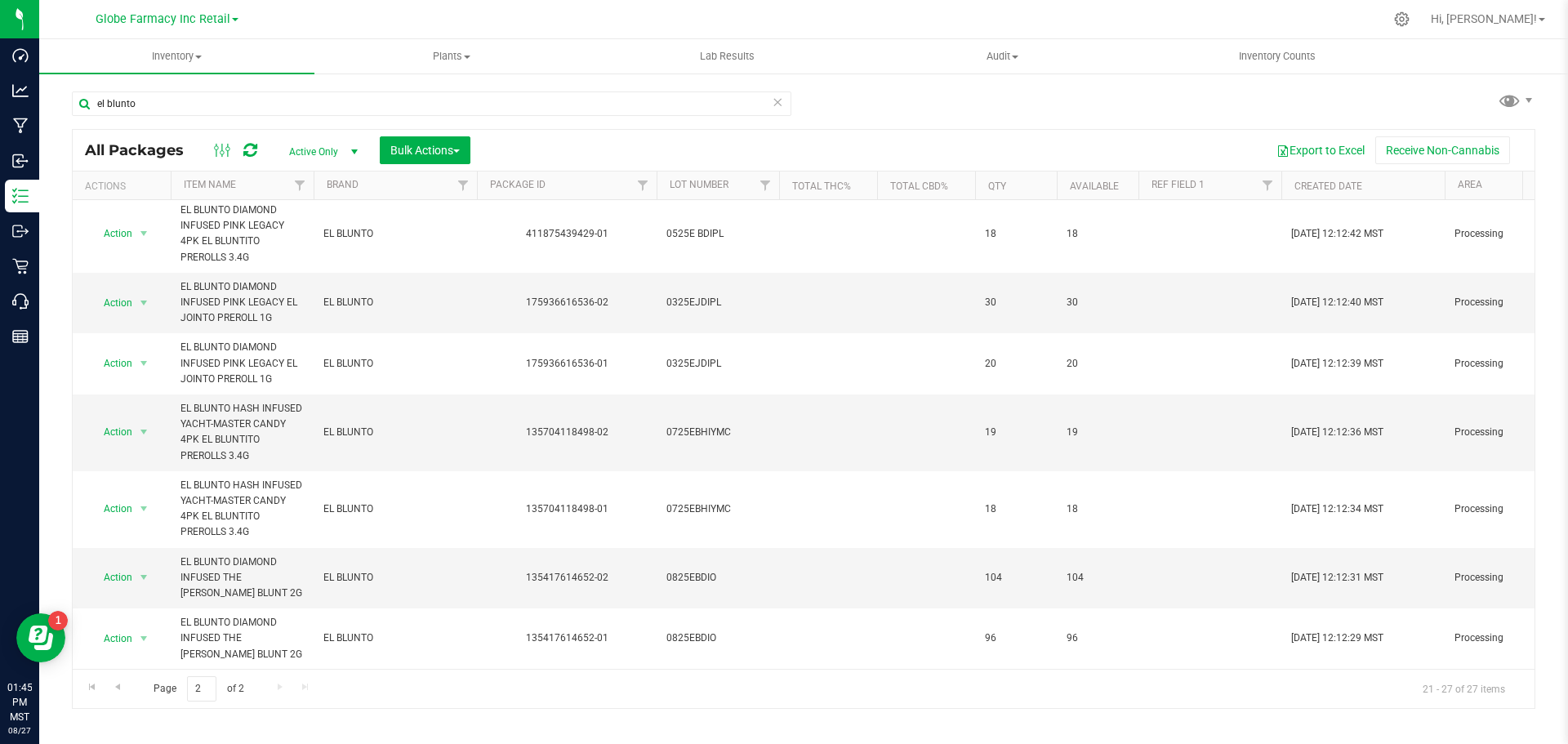
click at [698, 227] on span "0525E BDIPL" at bounding box center [717, 234] width 103 height 16
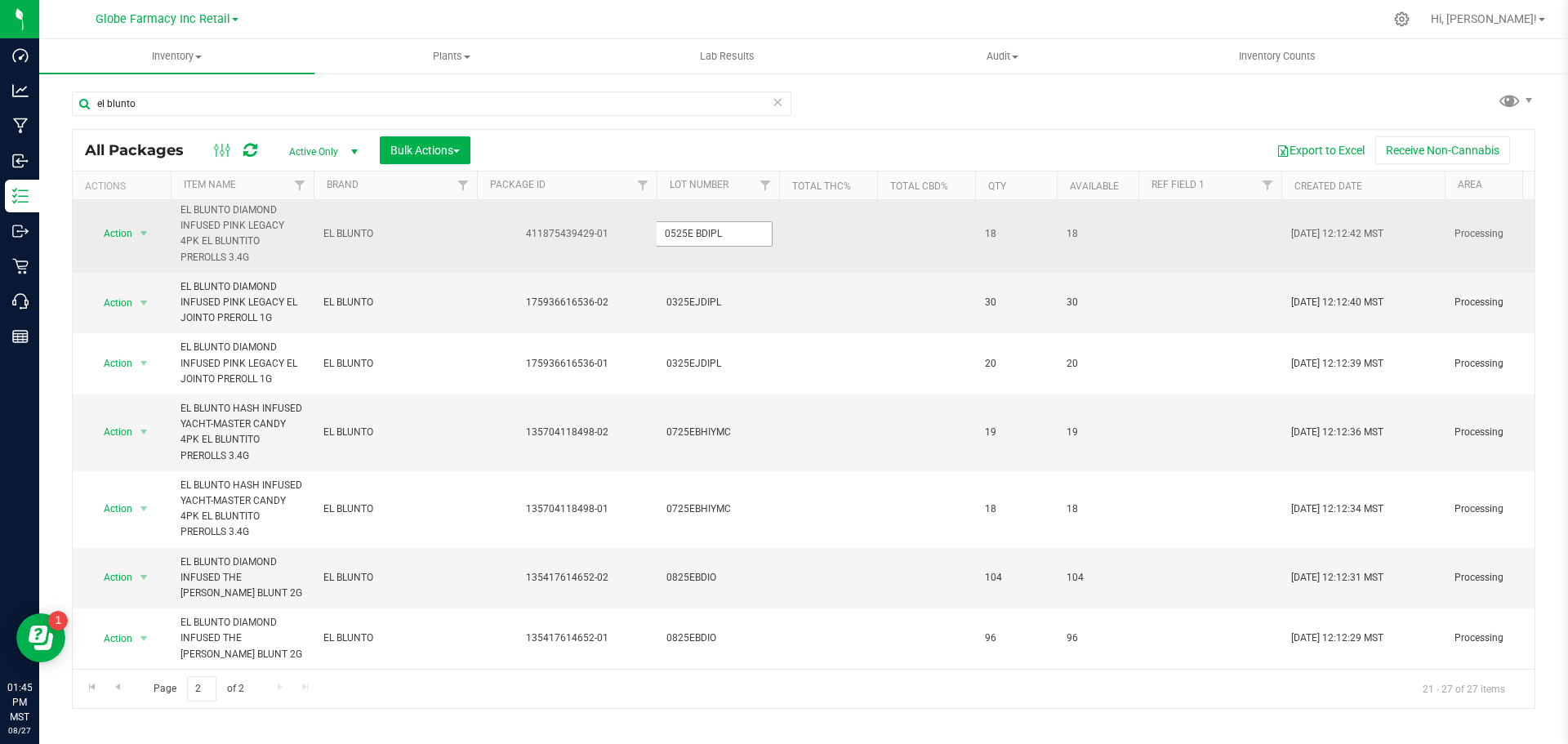
click at [697, 227] on input "0525E BDIPL" at bounding box center [715, 234] width 117 height 25
type input "0525EBDIPL"
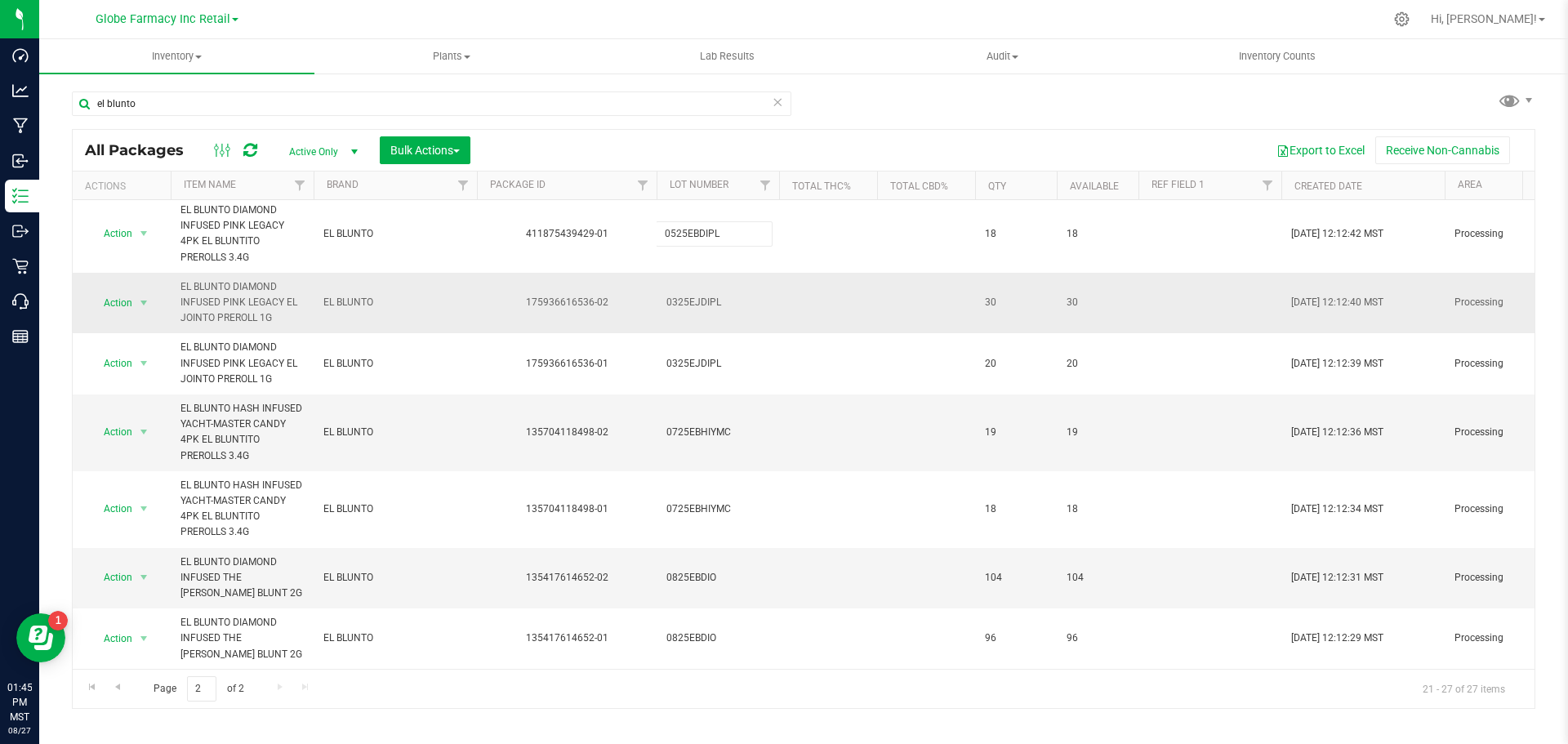
click at [751, 312] on div "All Packages Active Only Active Only Lab Samples Locked All Bulk Actions Add to…" at bounding box center [803, 419] width 1464 height 580
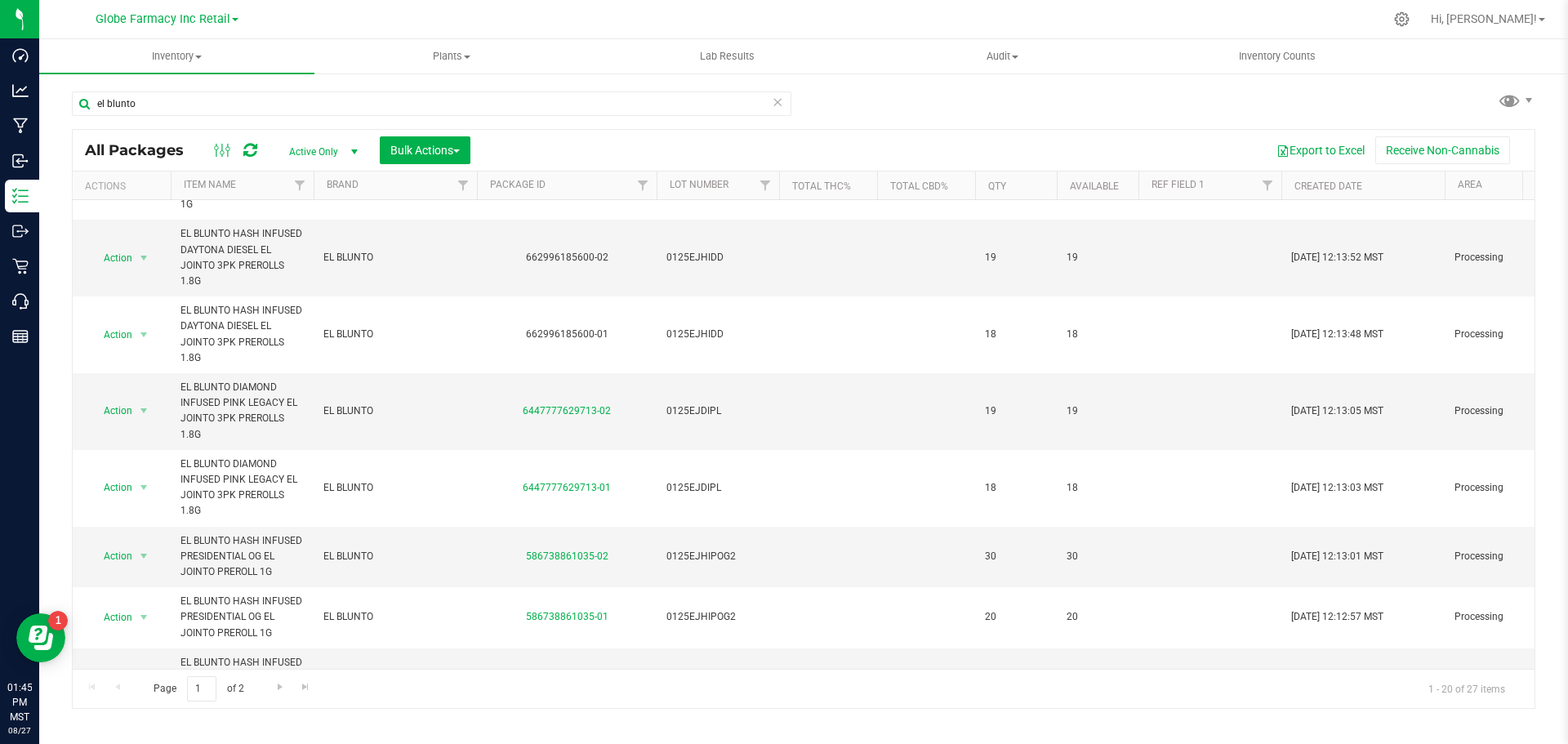
scroll to position [974, 0]
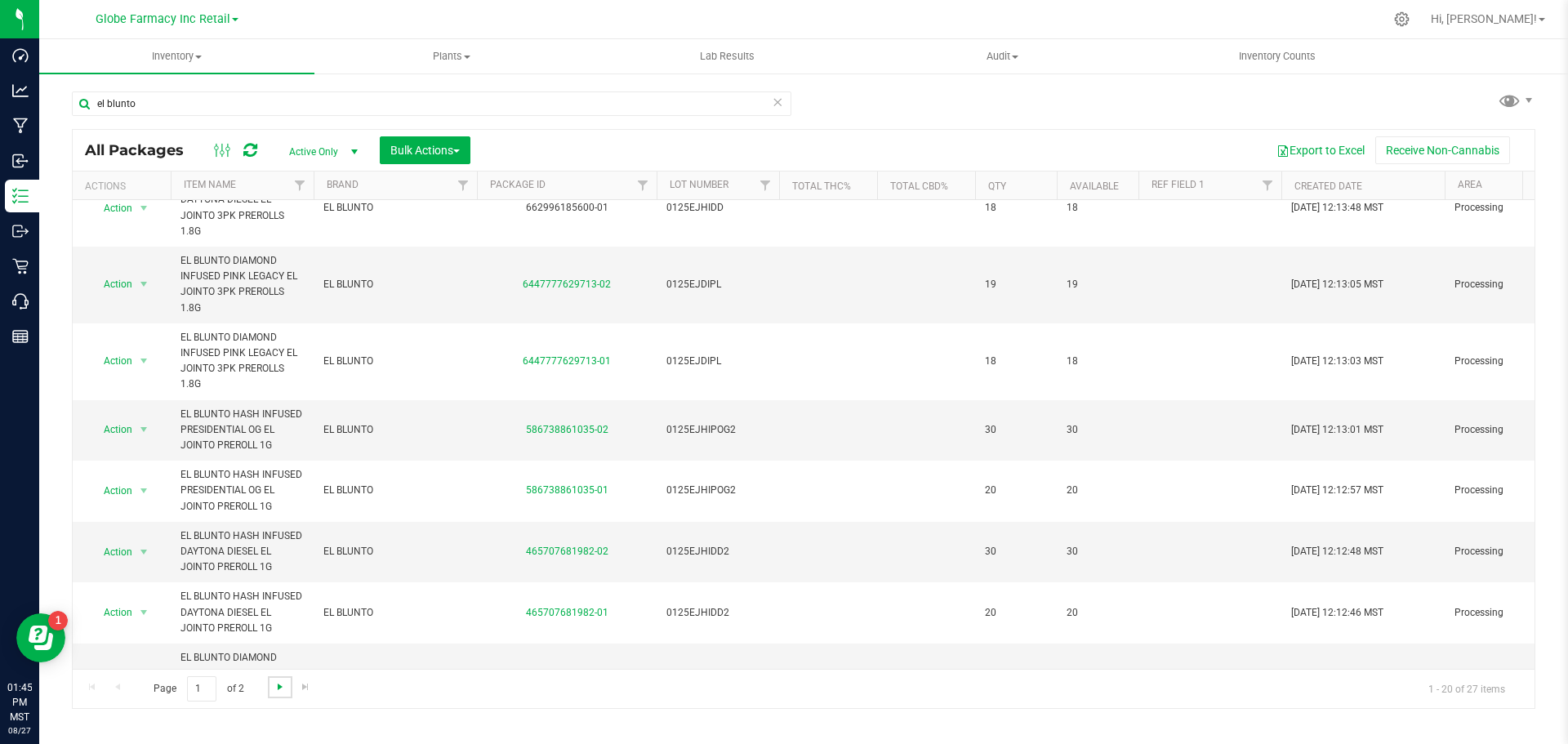
click at [273, 691] on span "Go to the next page" at bounding box center [280, 687] width 13 height 13
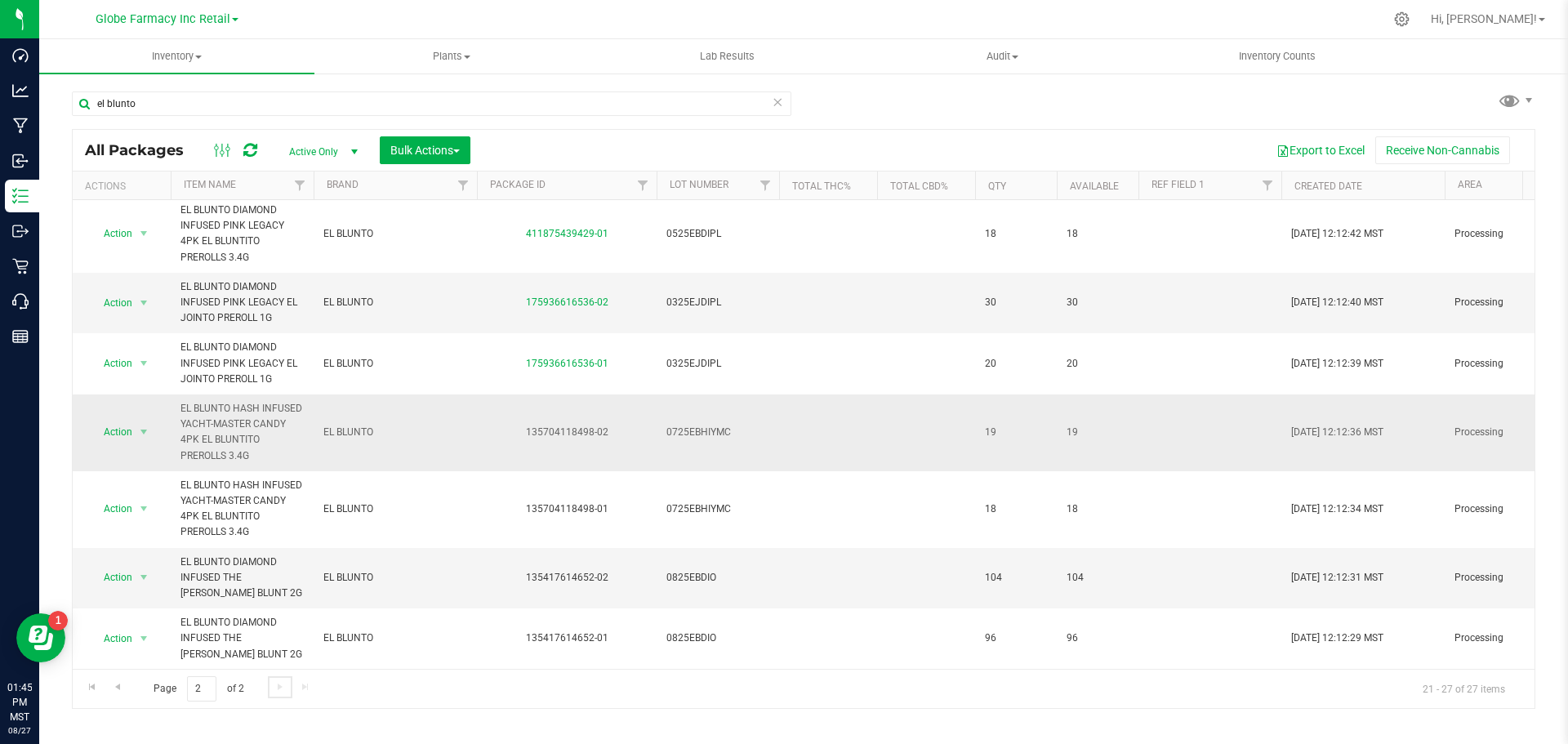
scroll to position [17, 0]
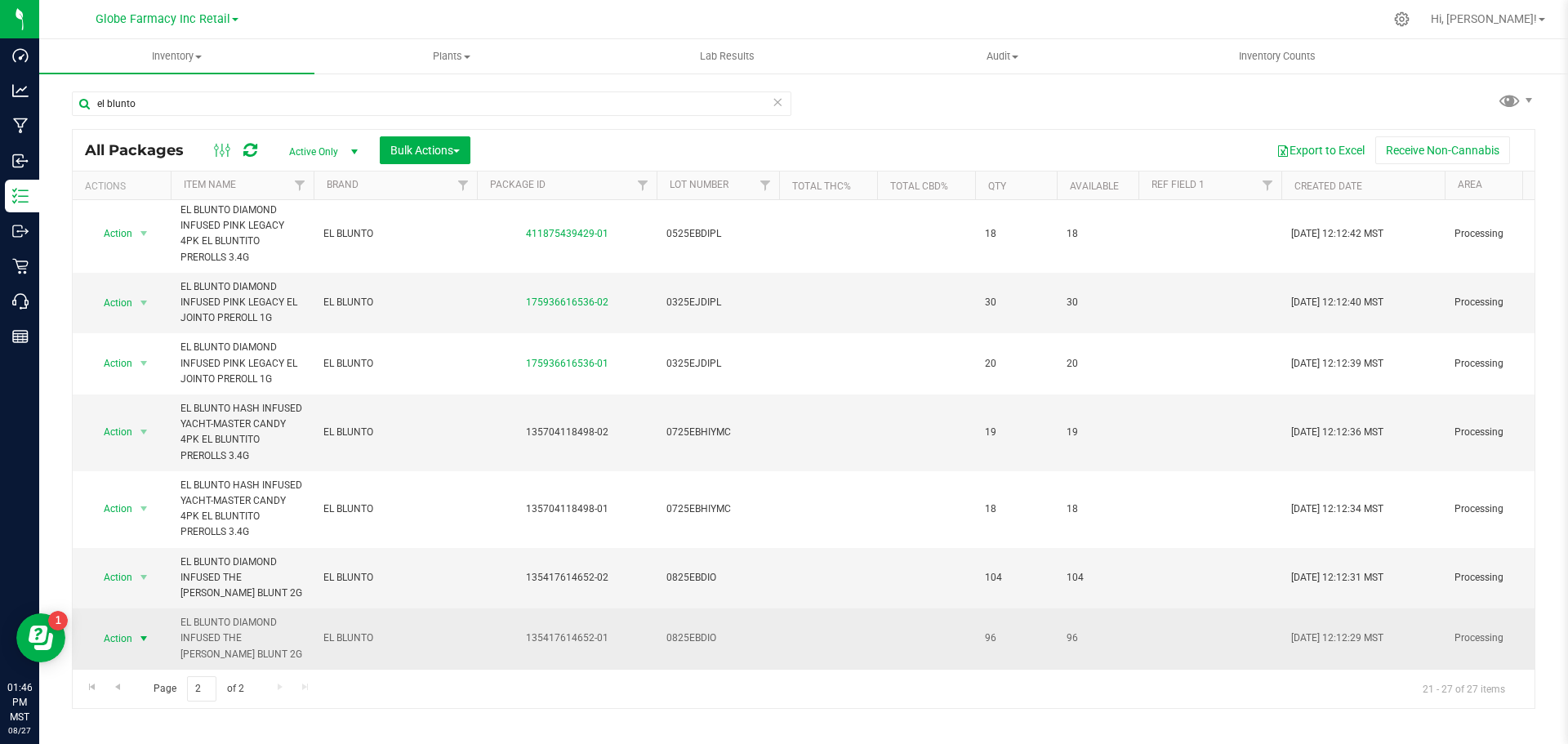
click at [145, 632] on span "select" at bounding box center [144, 639] width 13 height 13
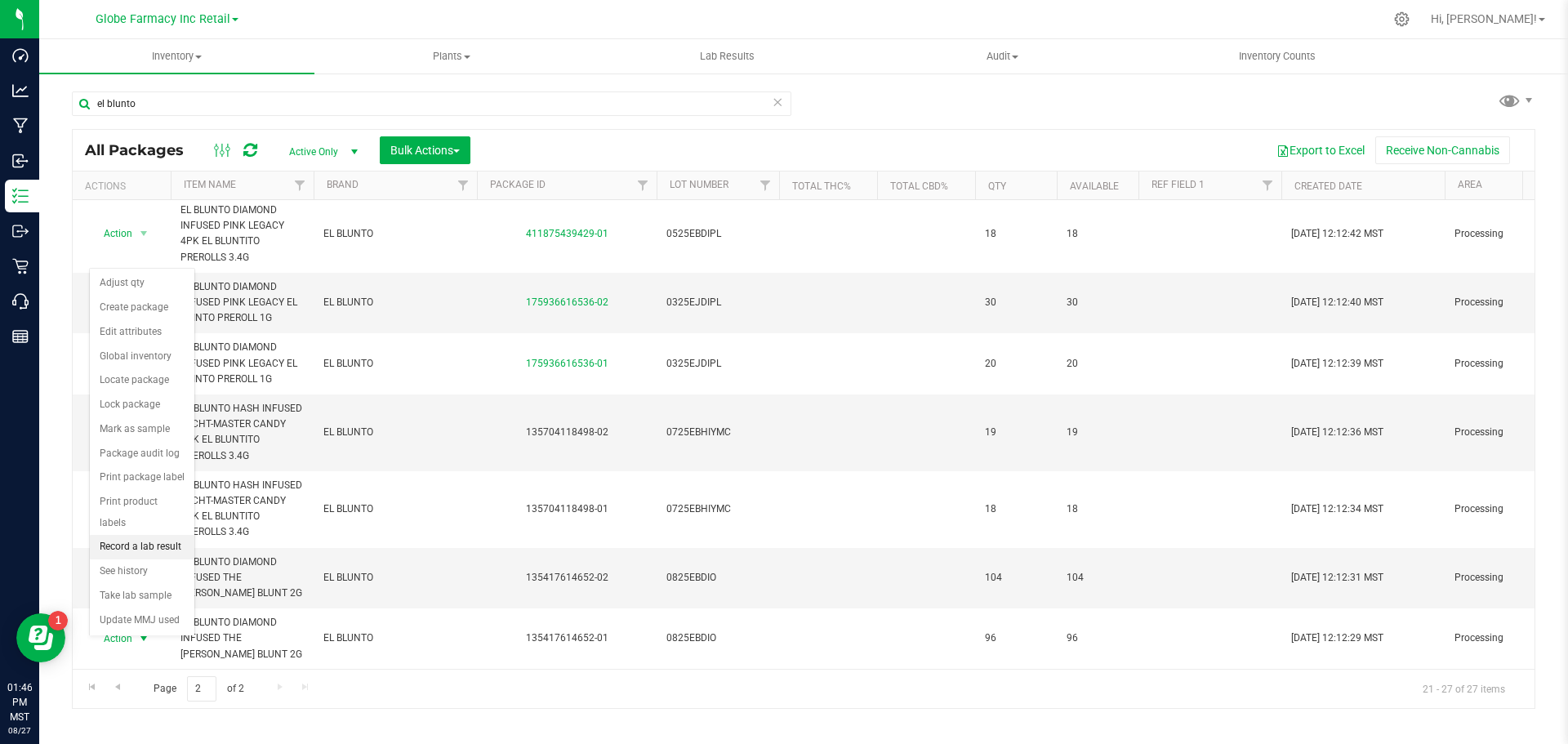
click at [140, 535] on li "Record a lab result" at bounding box center [141, 547] width 104 height 24
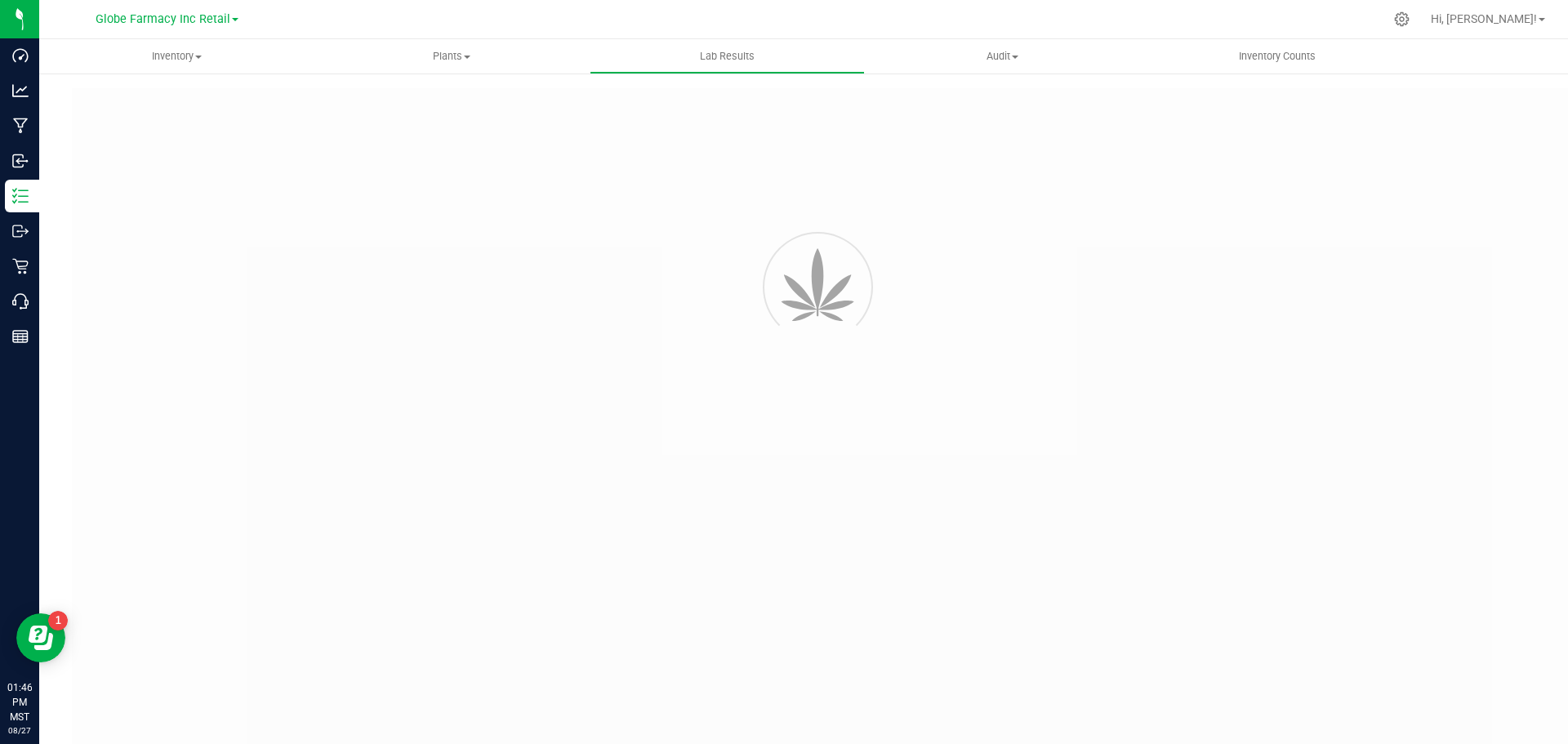
type input "135417614652-01"
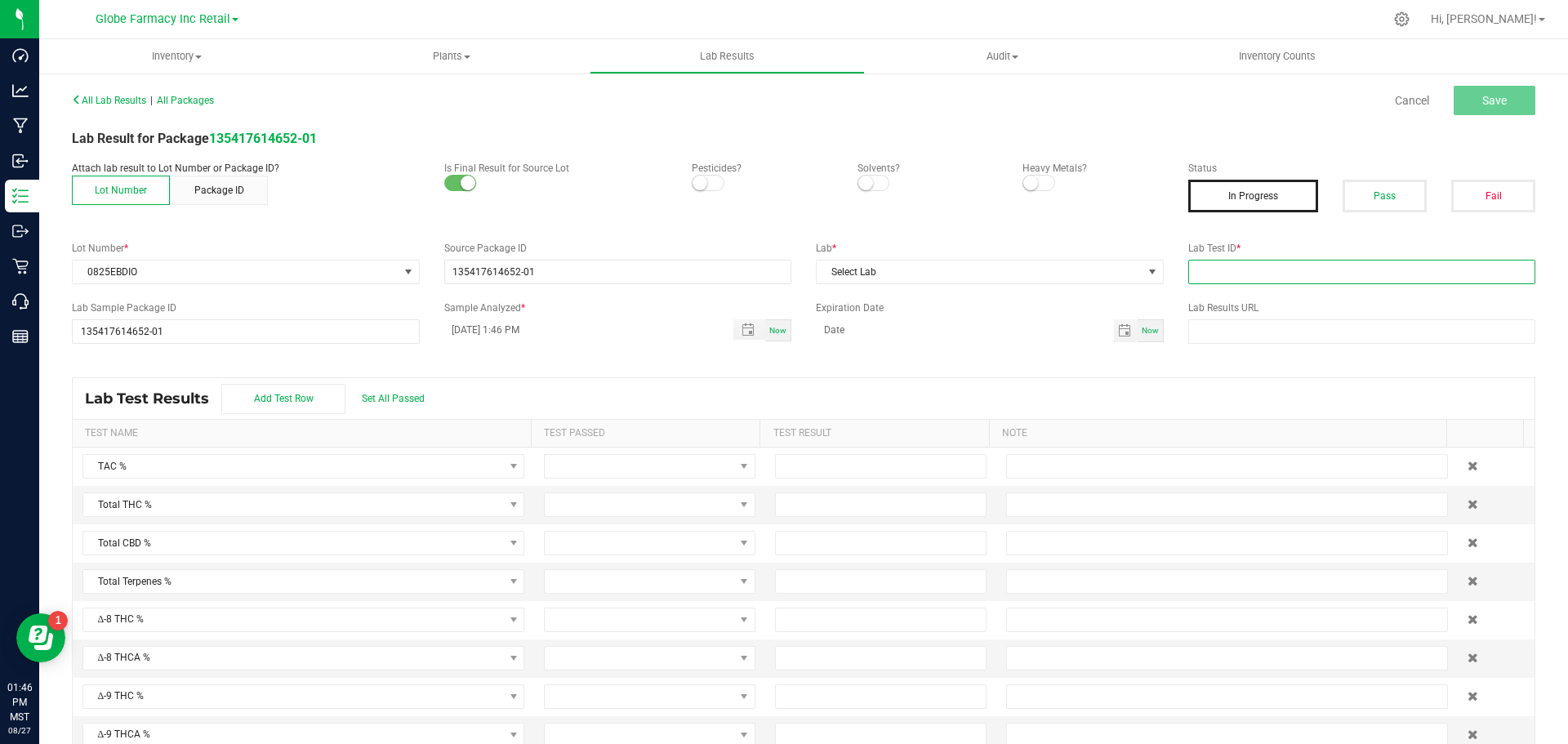
click at [1243, 268] on input "text" at bounding box center [1362, 272] width 348 height 24
paste input "2508LVL0681.3615"
type input "2508LVL0681.3615"
click at [1037, 285] on div "All Lab Results | All Packages Cancel Save Lab Result for Package 135417614652-…" at bounding box center [803, 426] width 1464 height 674
click at [1001, 271] on span "Select Lab" at bounding box center [980, 272] width 326 height 23
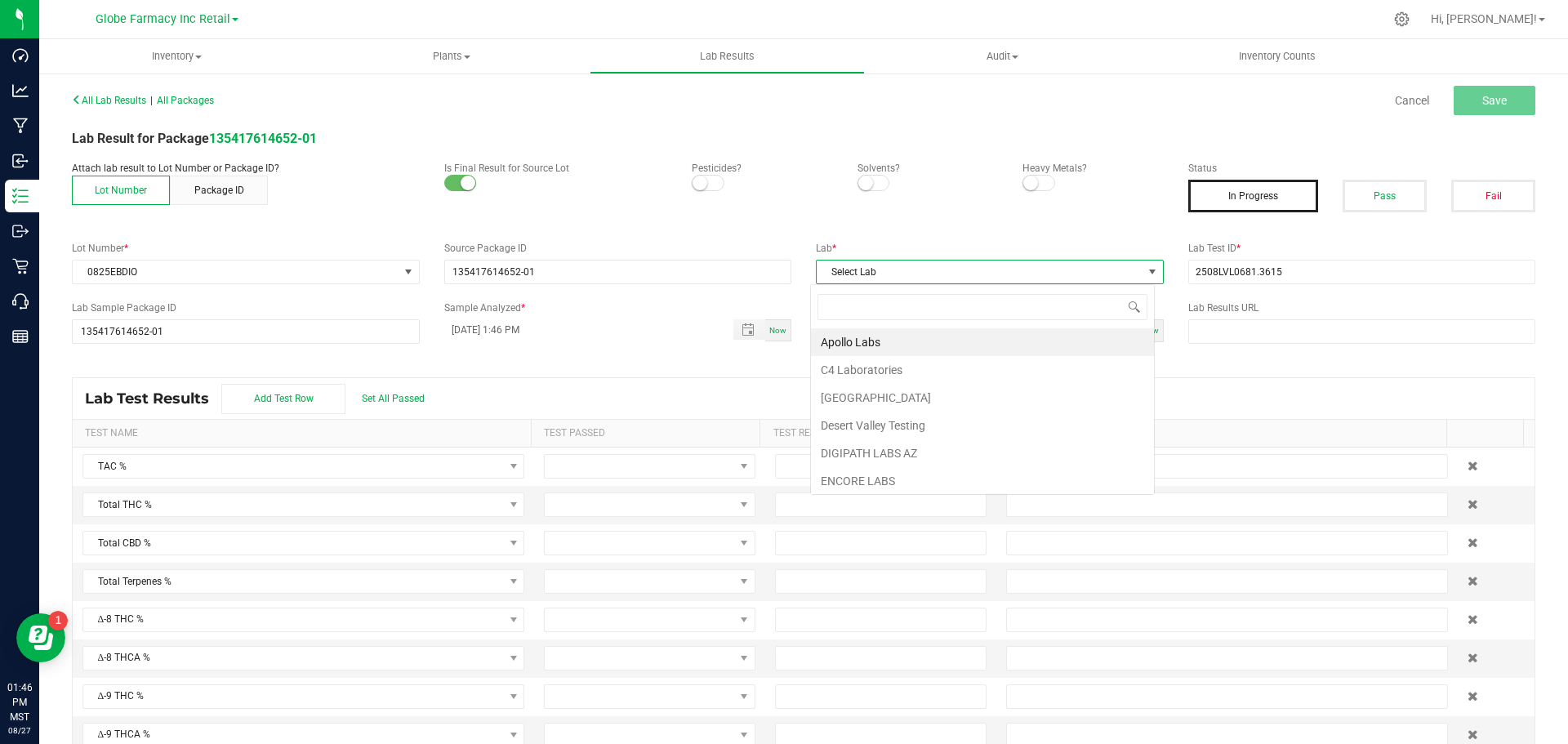
scroll to position [24, 344]
type input "level one"
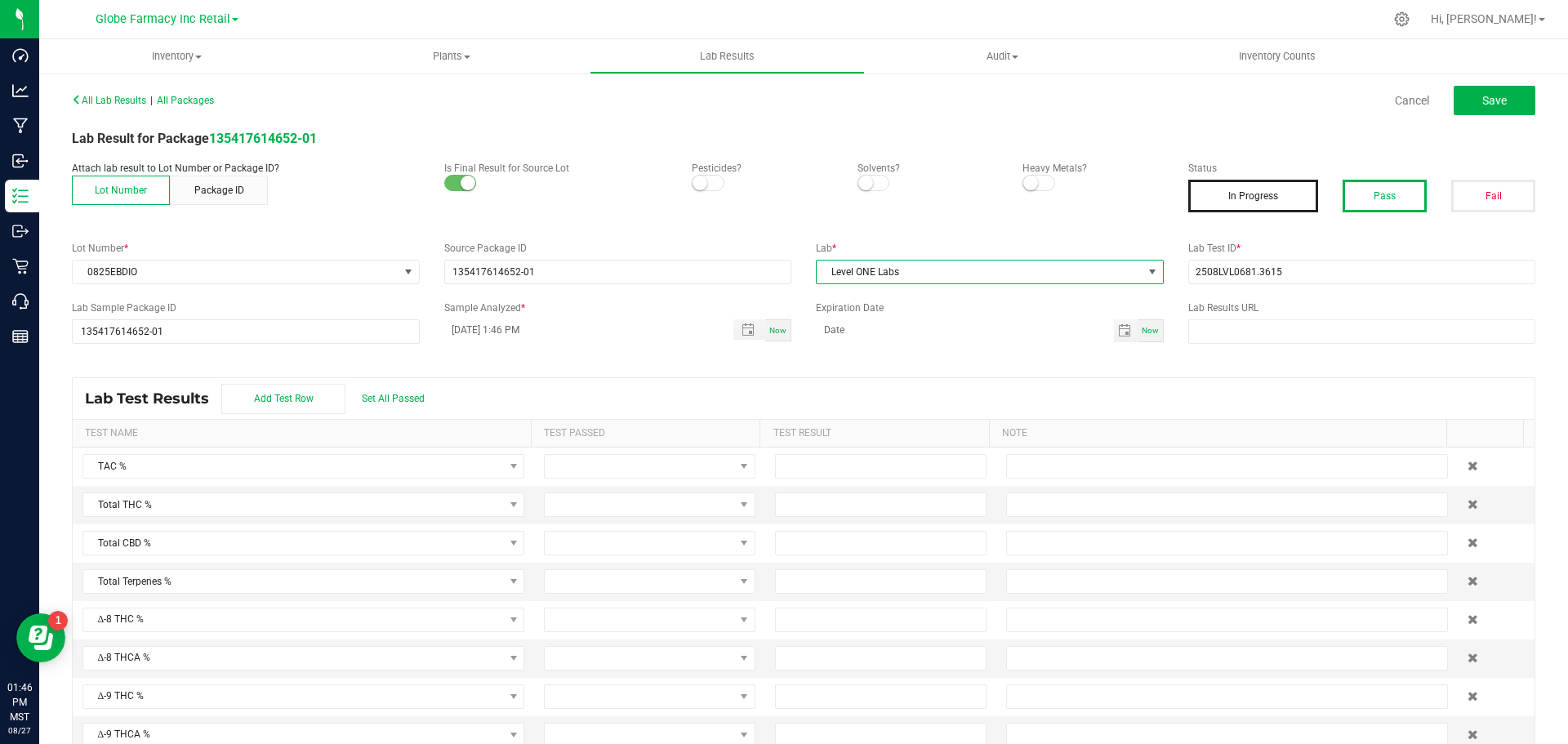
click at [1352, 196] on button "Pass" at bounding box center [1384, 196] width 84 height 33
click at [1483, 102] on span "Save" at bounding box center [1494, 100] width 24 height 13
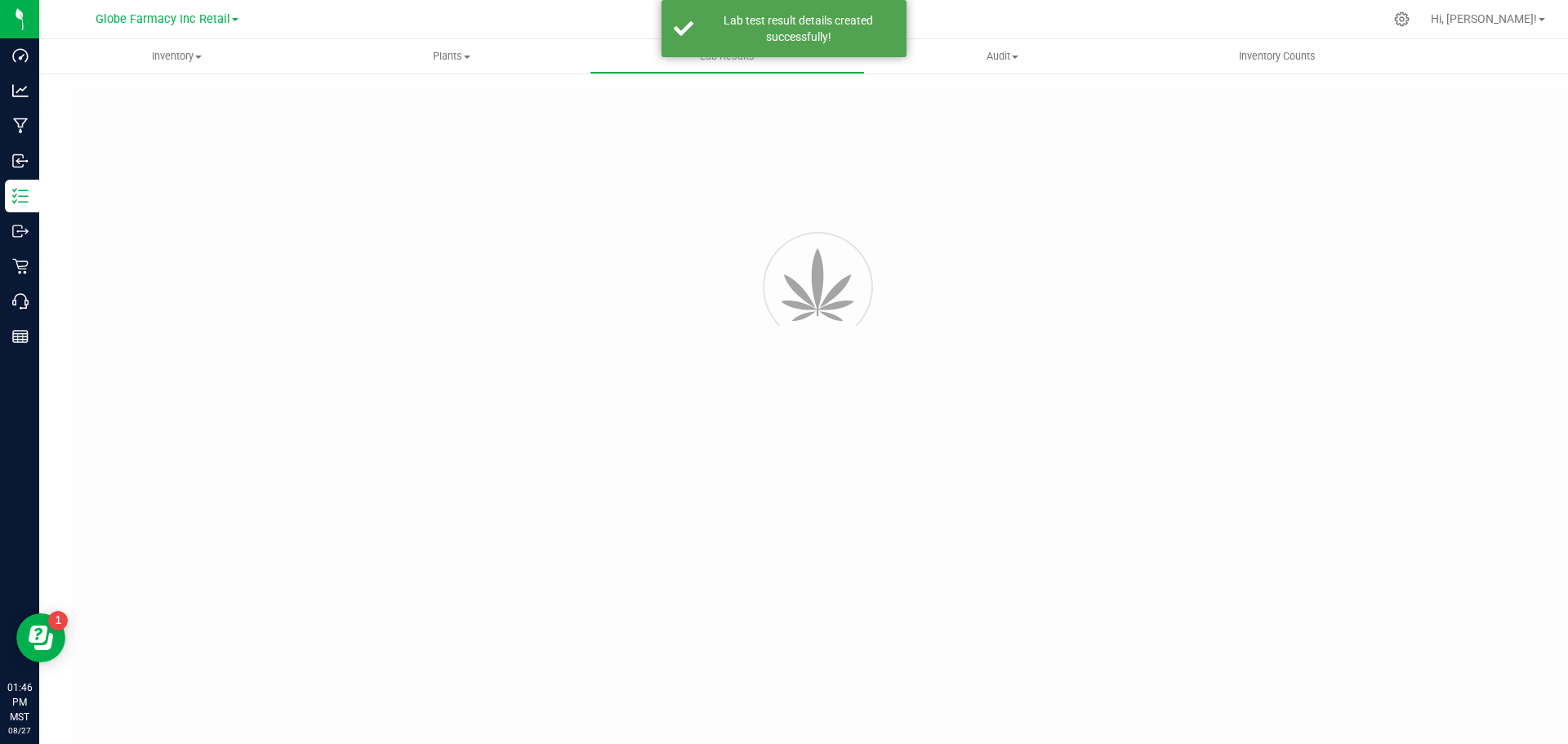
type input "135417614652-01"
type input "2508LVL0681.3615"
type input "135417614652-01"
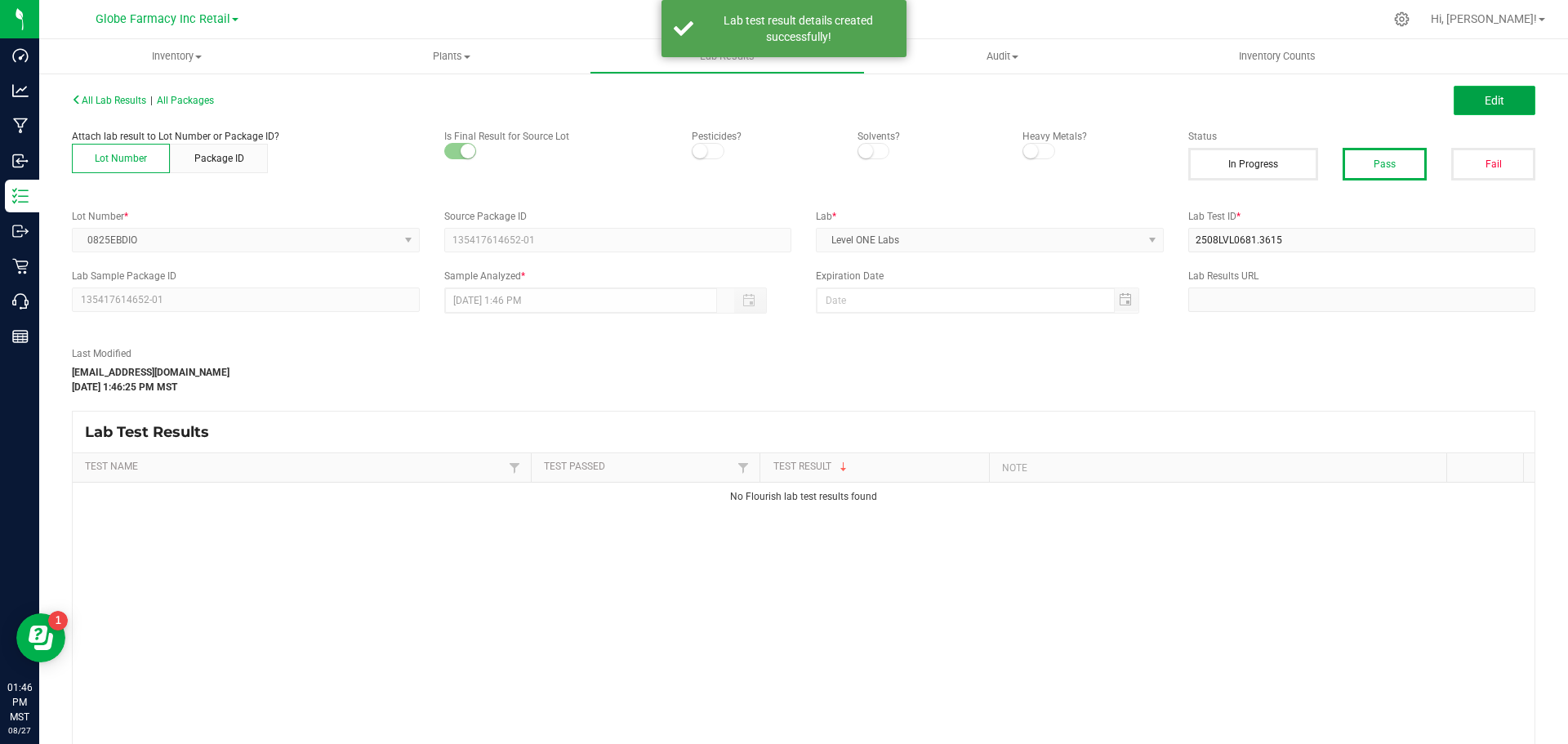
click at [1488, 106] on span "Edit" at bounding box center [1494, 100] width 19 height 13
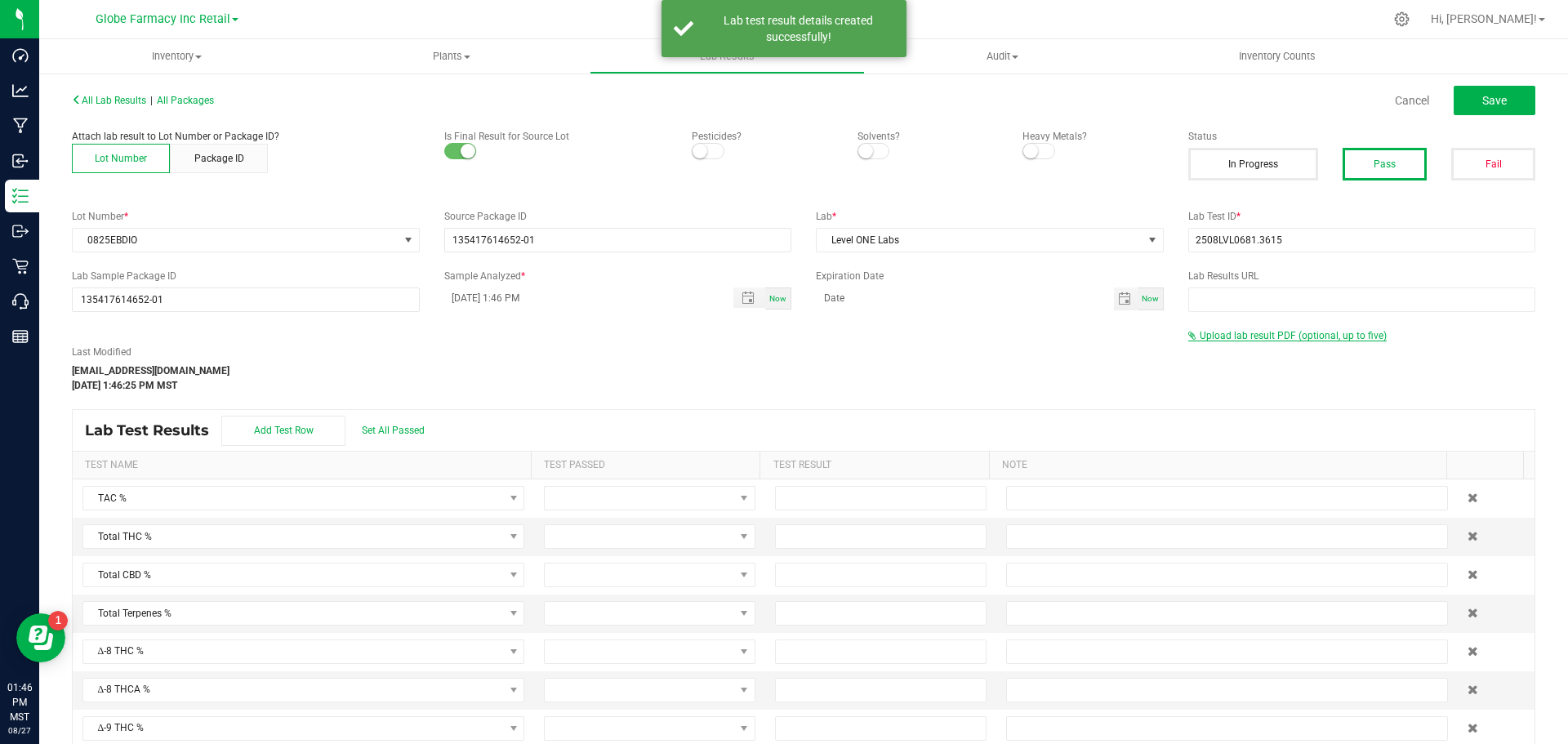
click at [1301, 340] on span "Upload lab result PDF (optional, up to five)" at bounding box center [1293, 336] width 187 height 12
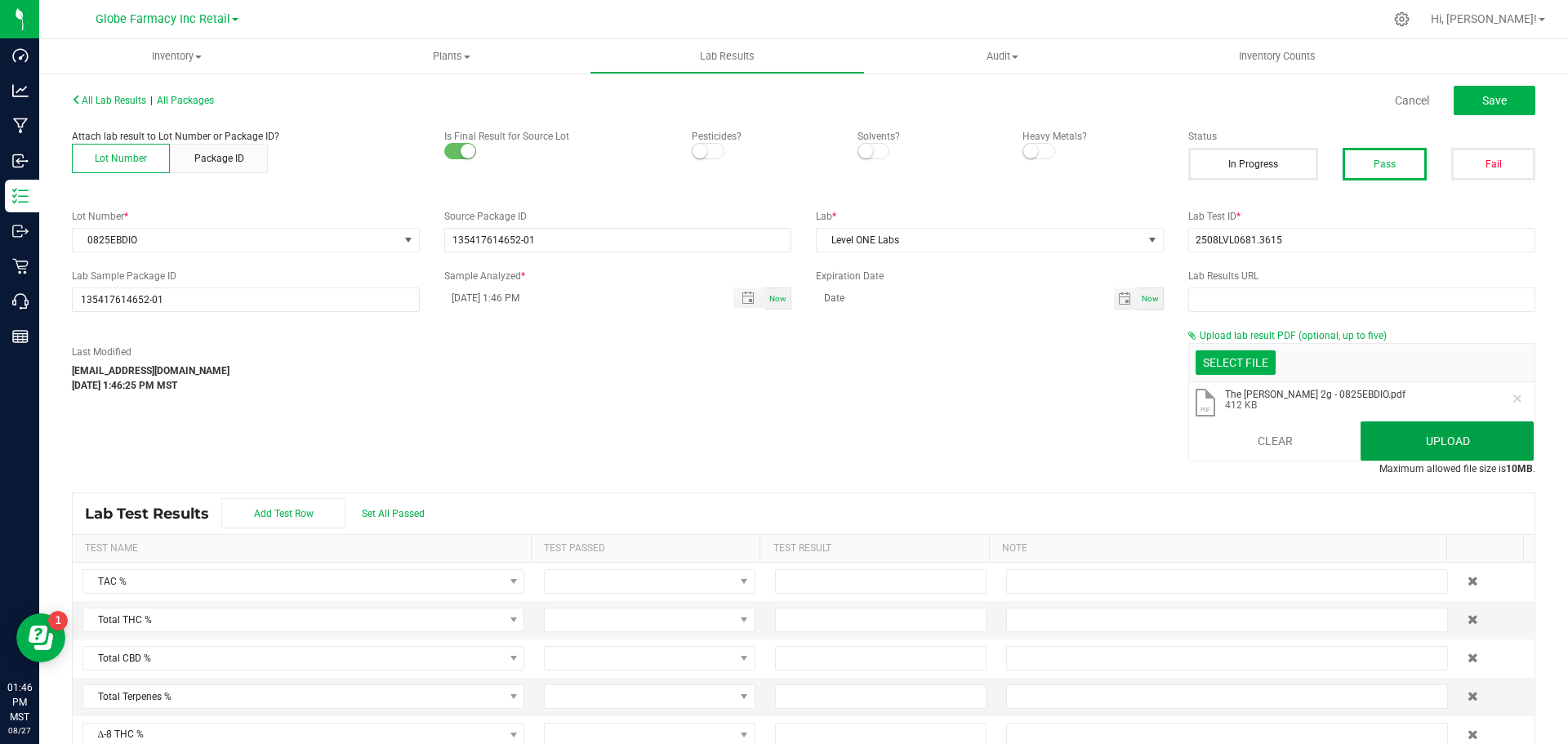
click at [1403, 455] on button "Upload" at bounding box center [1447, 441] width 173 height 39
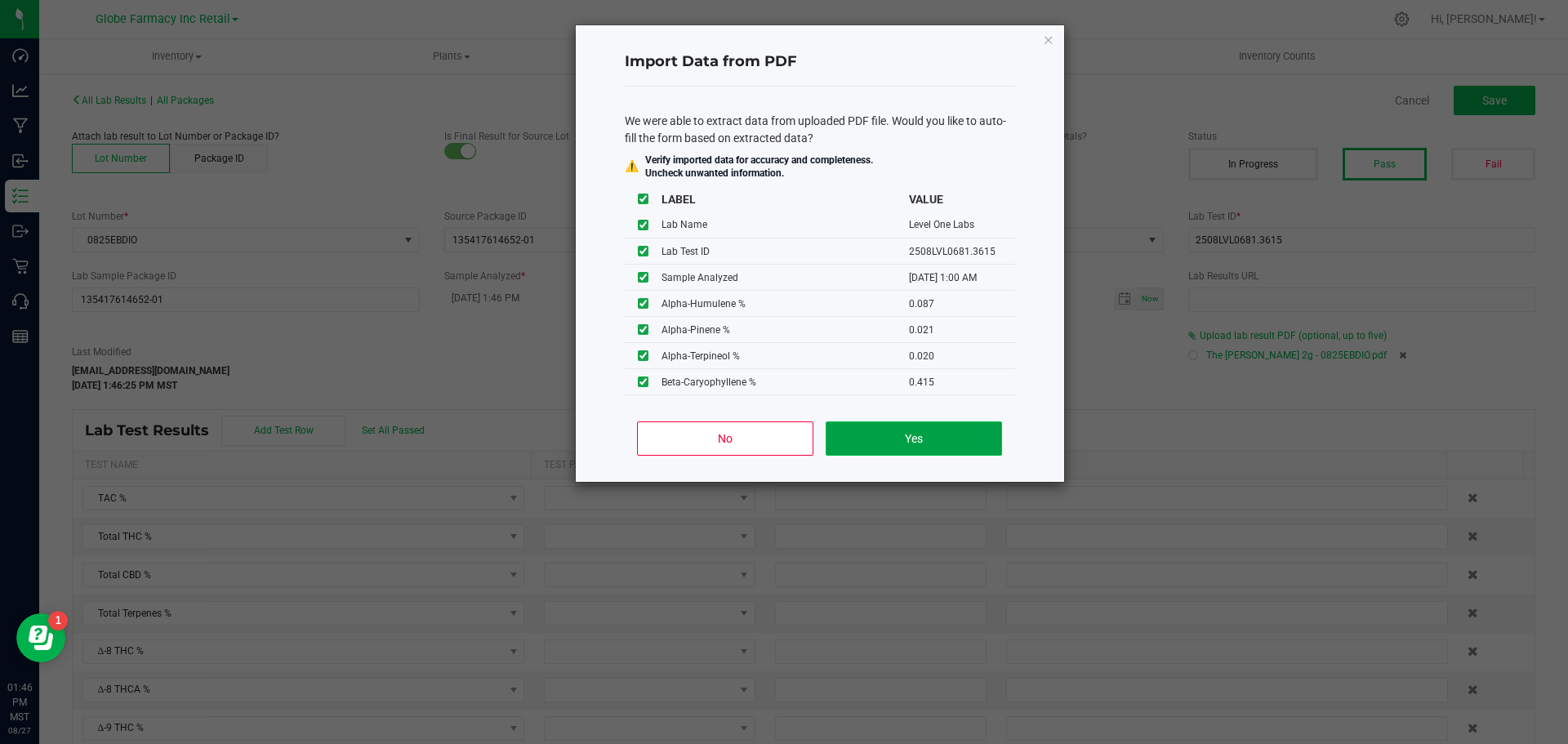
click at [907, 441] on button "Yes" at bounding box center [914, 438] width 176 height 34
type input "[DATE] 1:00 AM"
type input "32.2800"
type input "28.1400"
type input "0.7790"
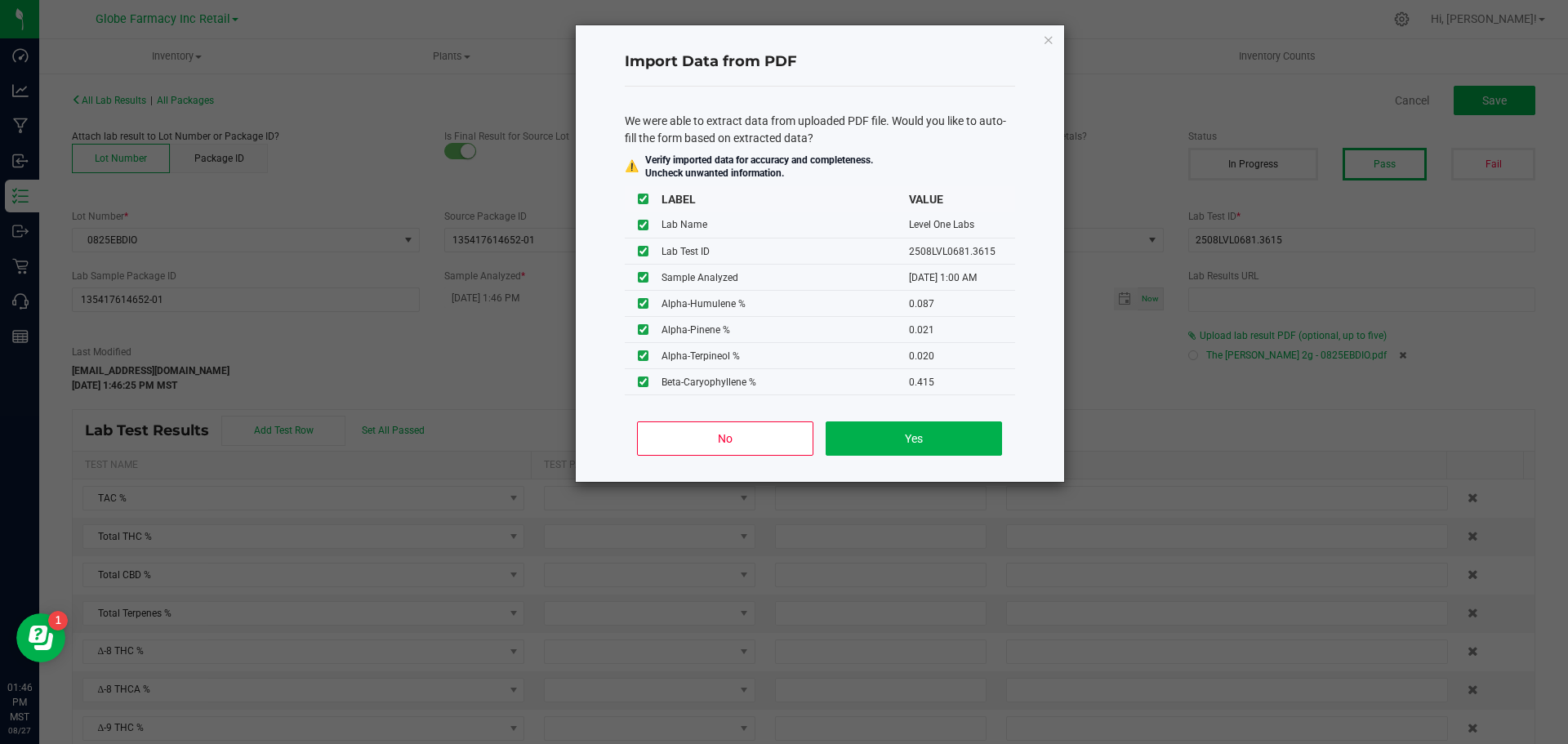
type input "0.4600"
type input "31.5700"
type input "0.2500"
type input "0.0870"
type input "0.0210"
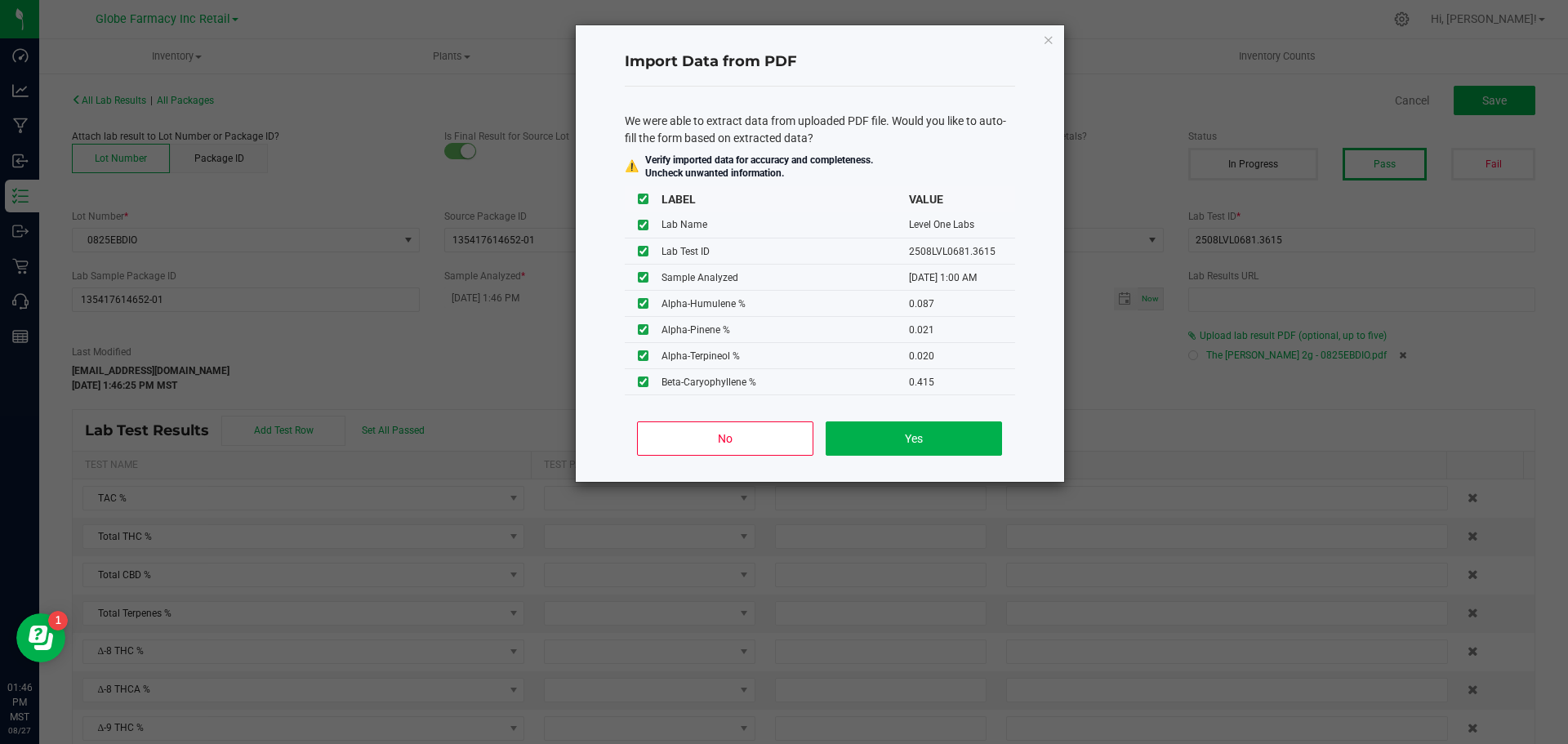
type input "0.0200"
type input "0.4150"
type input "0.0400"
type input "0.0420"
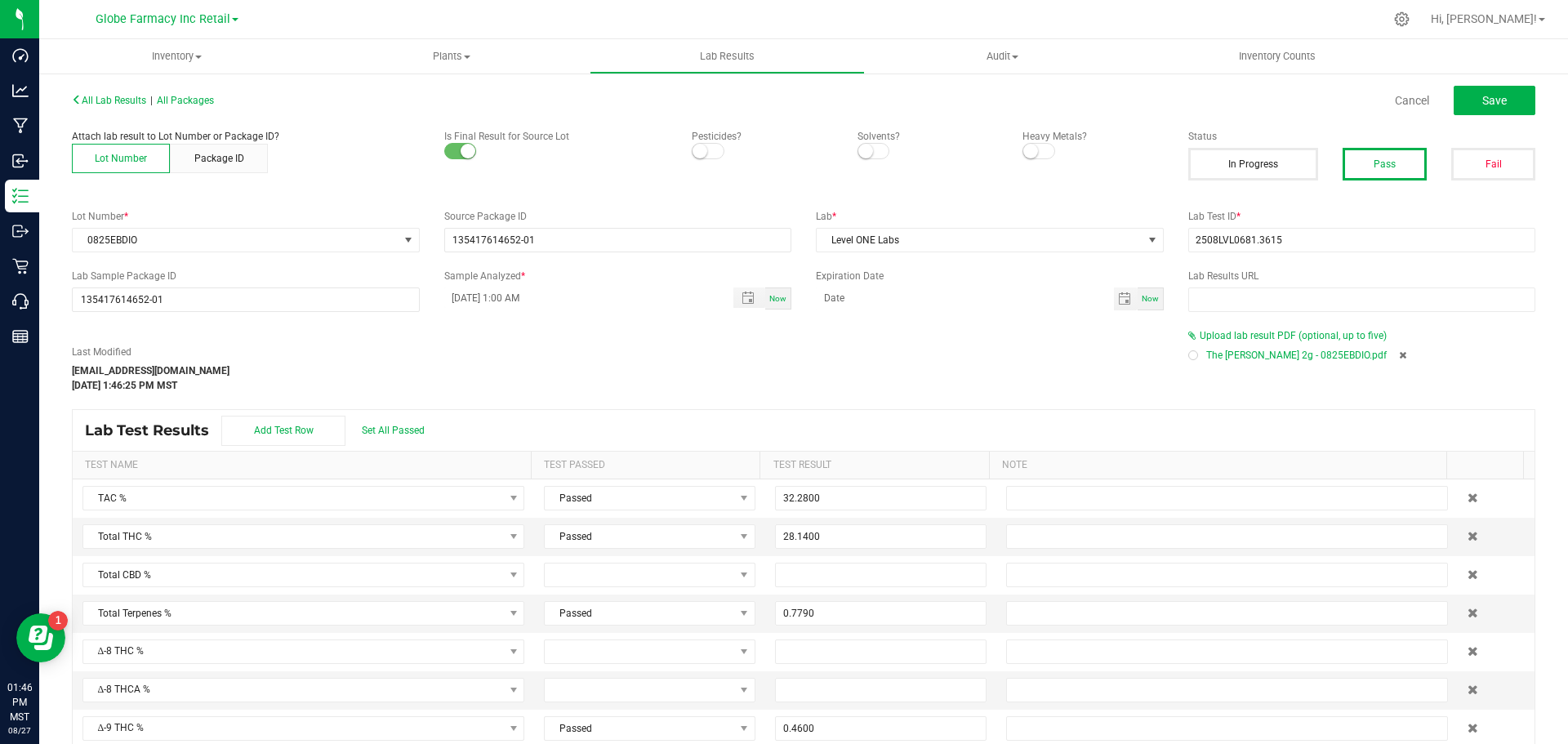
click at [1126, 379] on div "Last Modified [EMAIL_ADDRESS][DOMAIN_NAME] [DATE] 1:46:25 PM MST" at bounding box center [618, 369] width 1117 height 48
click at [1454, 105] on button "Save" at bounding box center [1494, 100] width 82 height 29
type input "0.7790"
type input "0.4600"
type input "31.5700"
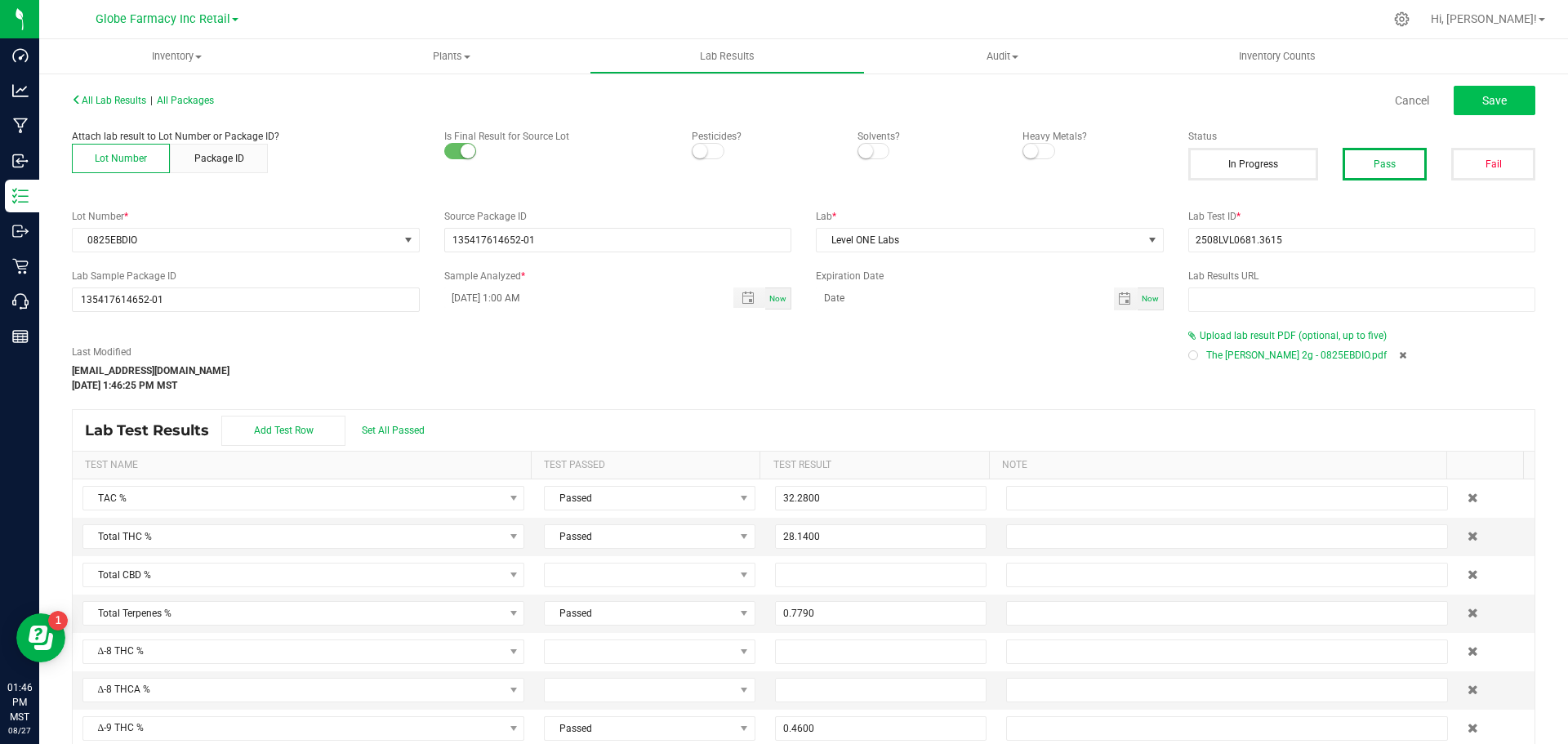
type input "0.2500"
type input "0.0870"
type input "0.0210"
type input "0.0200"
type input "0.4150"
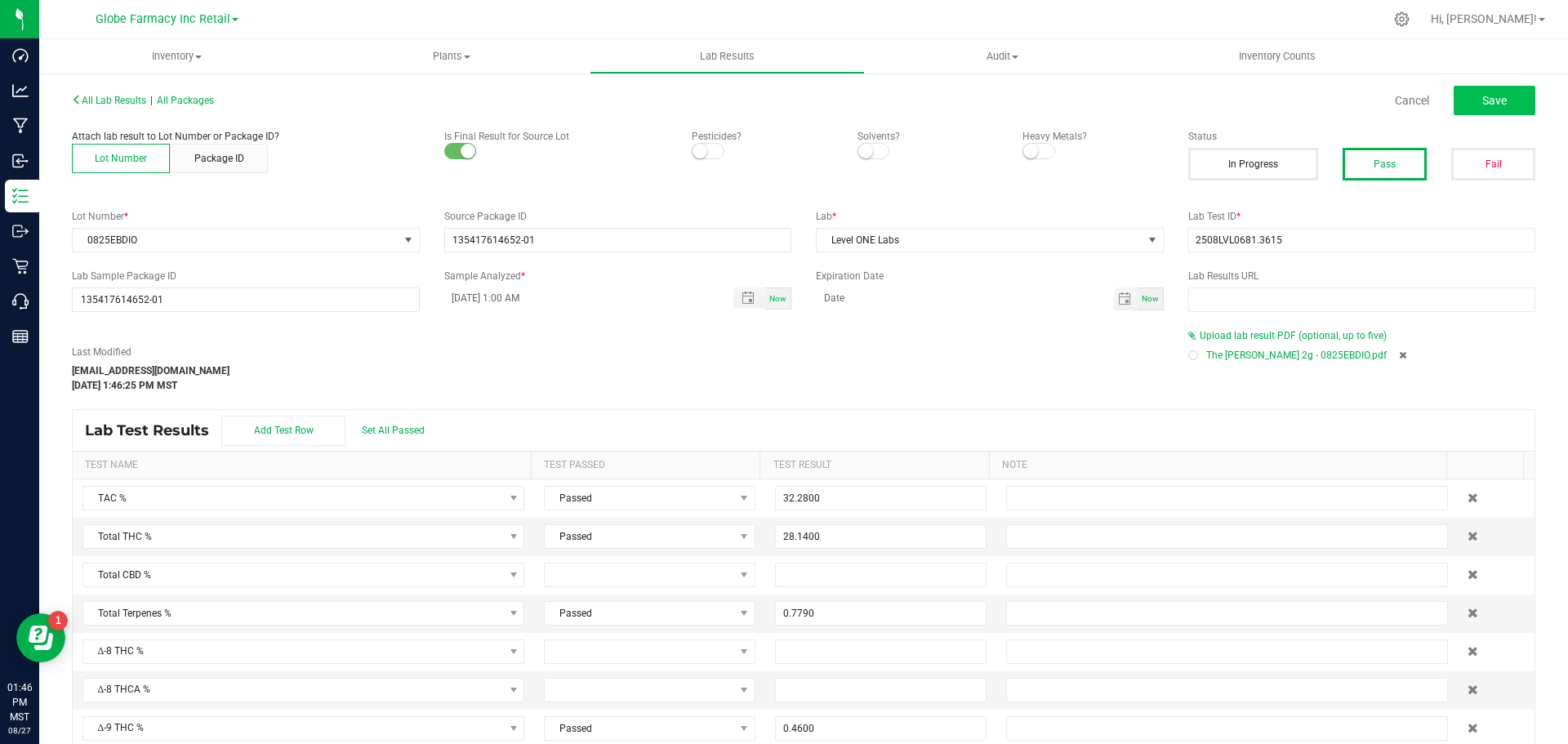
type input "0.0400"
type input "0.0420"
type input "0.0260"
type input "0.1280"
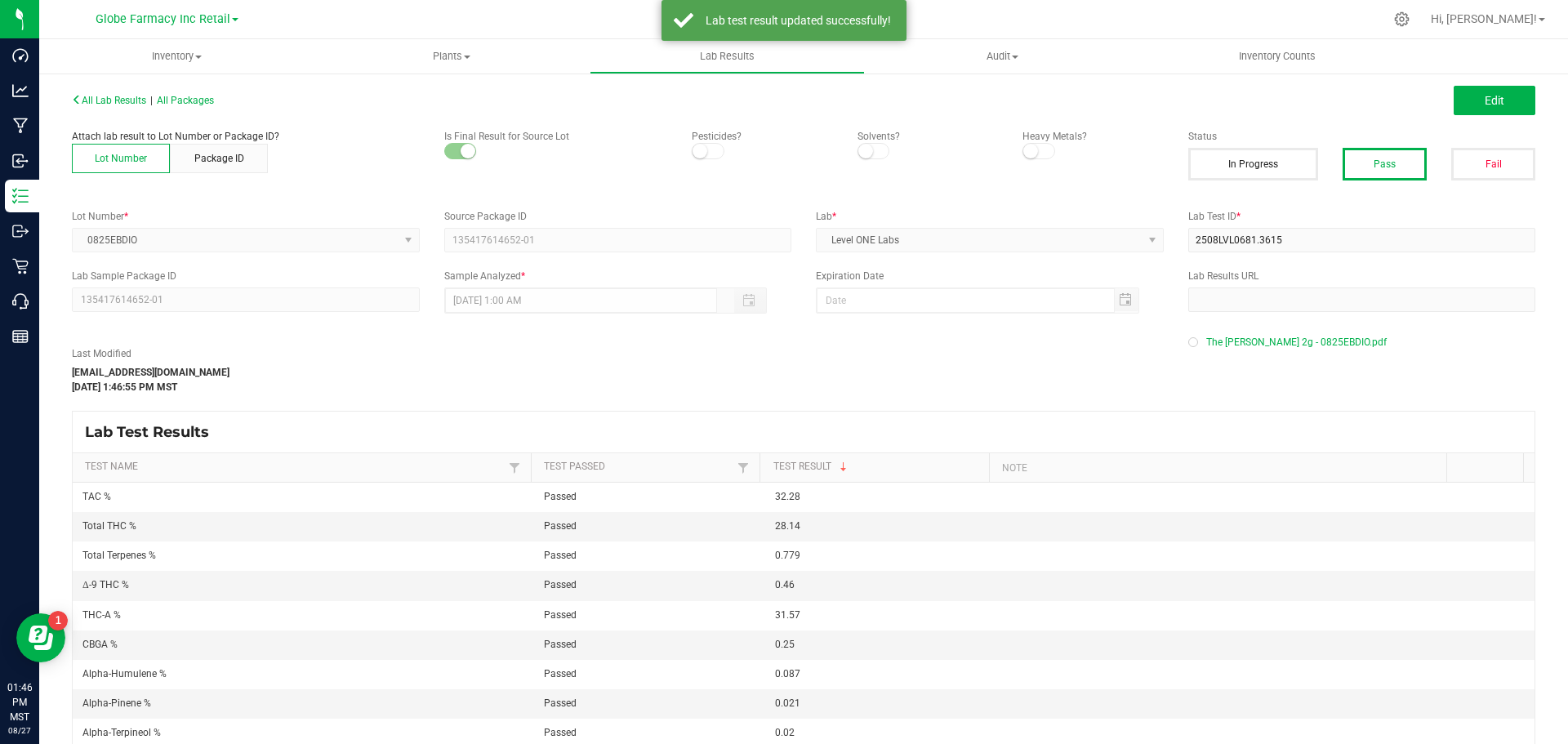
click at [197, 93] on div "All Lab Results | All Packages" at bounding box center [431, 100] width 744 height 15
click at [197, 97] on span "All Packages" at bounding box center [186, 100] width 57 height 12
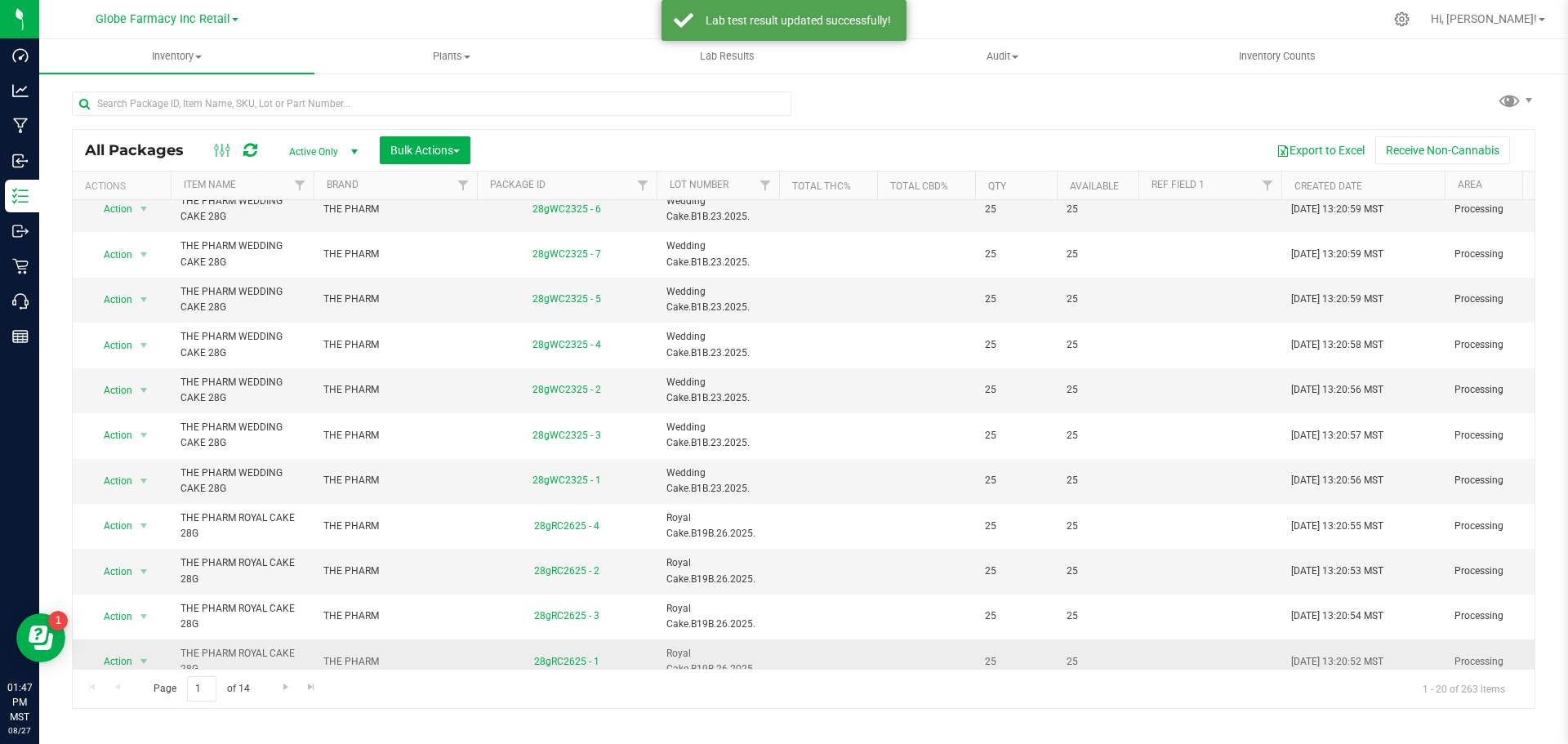
scroll to position [597, 0]
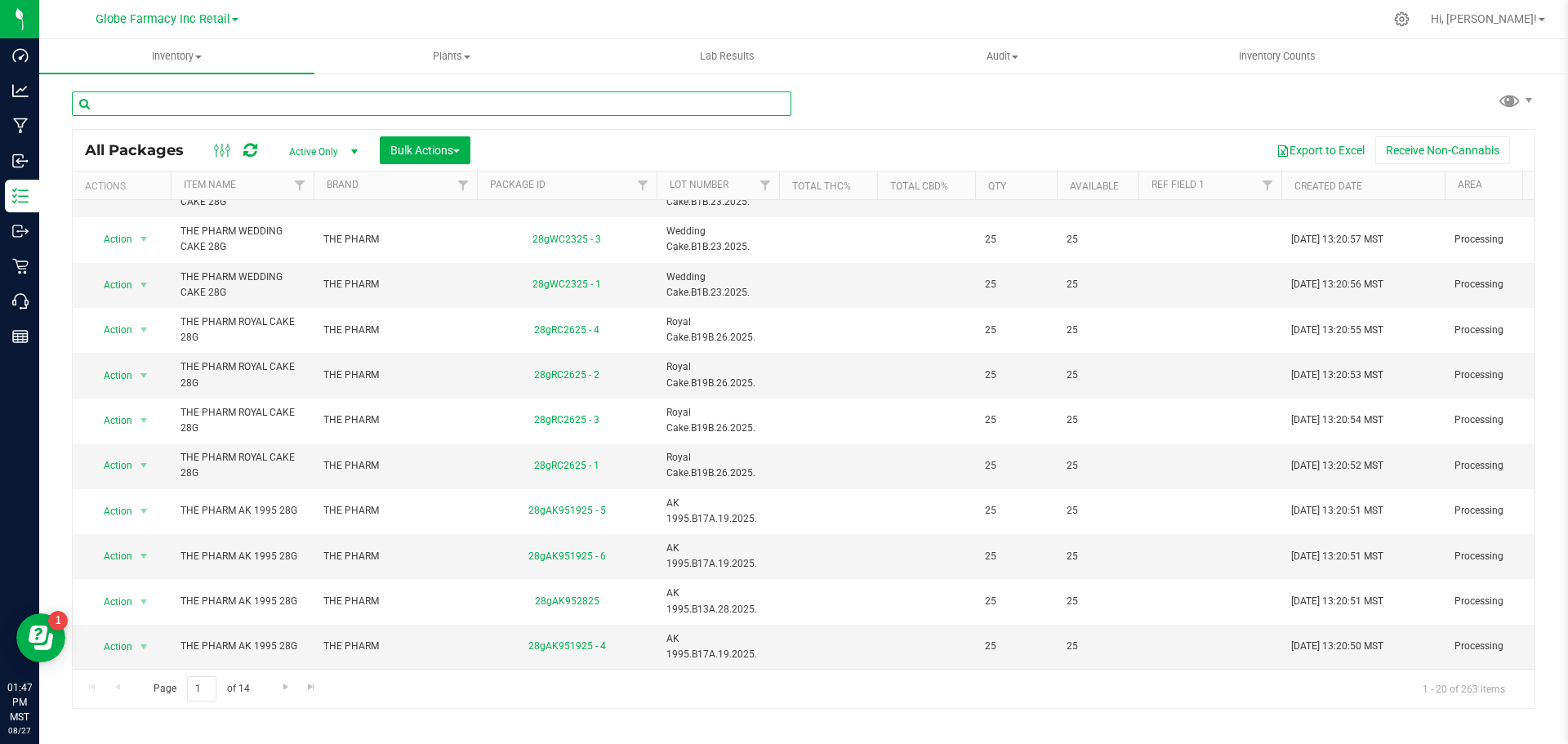
click at [380, 94] on input "text" at bounding box center [431, 103] width 720 height 24
type input "el blunto"
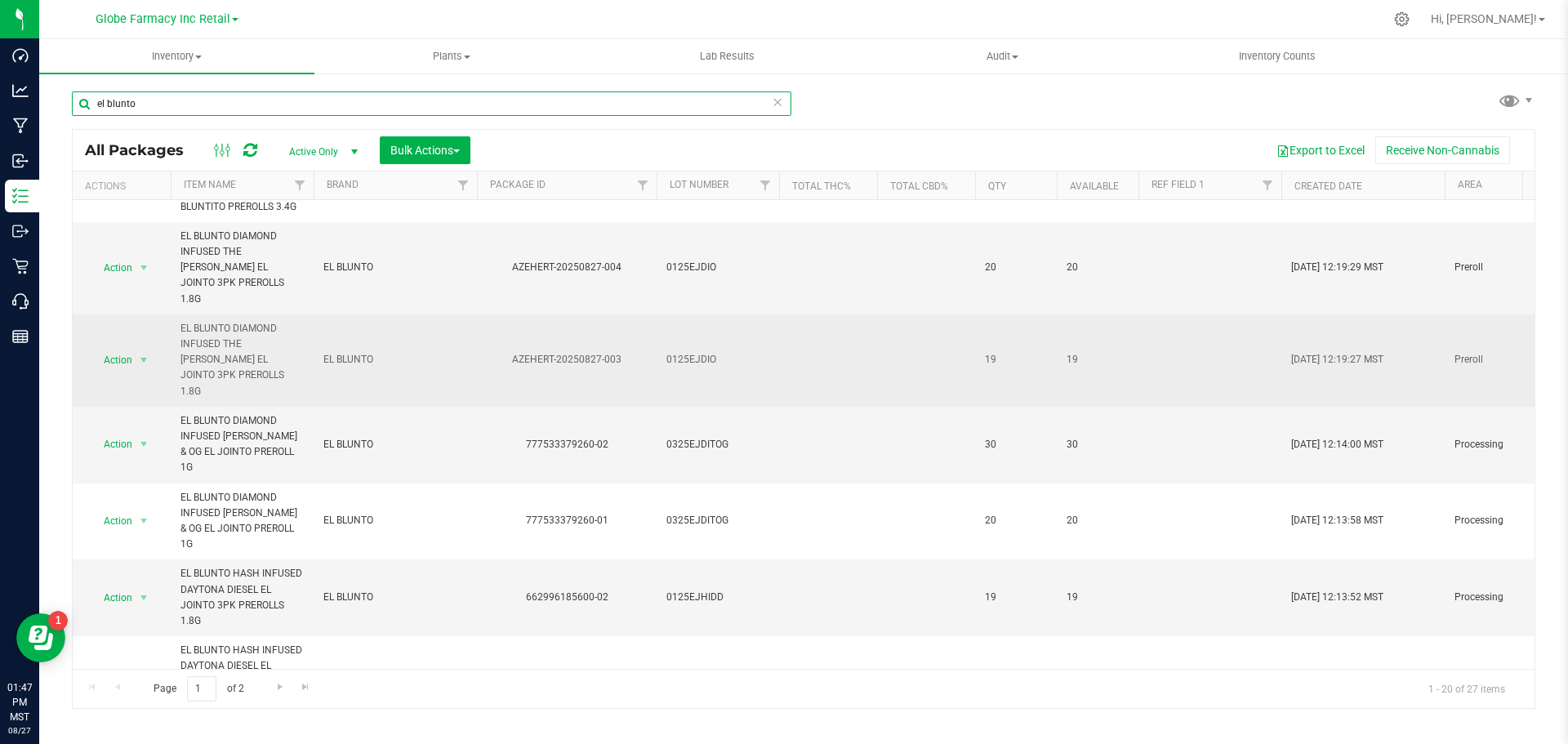
scroll to position [490, 0]
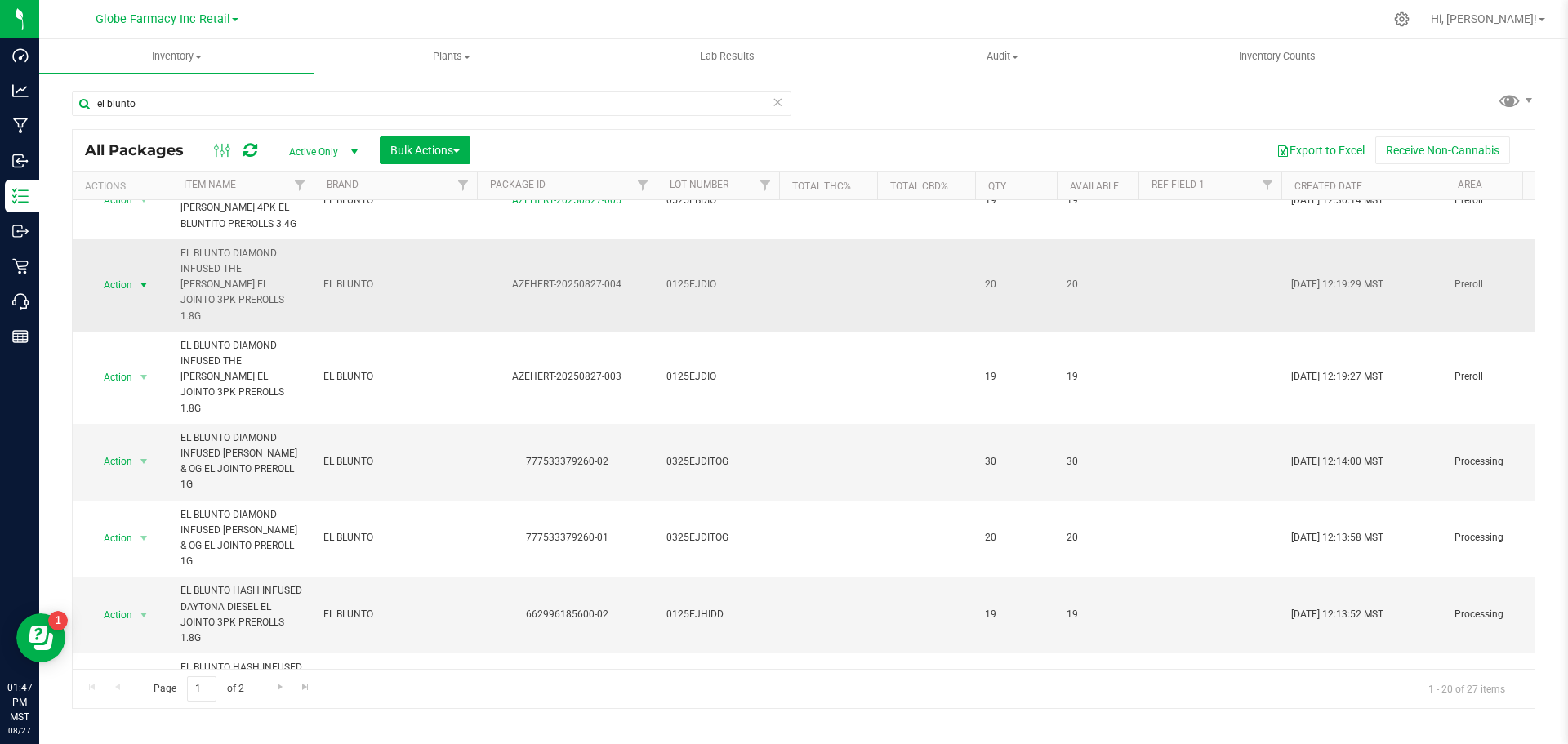
click at [146, 278] on span "select" at bounding box center [144, 285] width 13 height 13
click at [165, 555] on li "Record a lab result" at bounding box center [141, 567] width 104 height 24
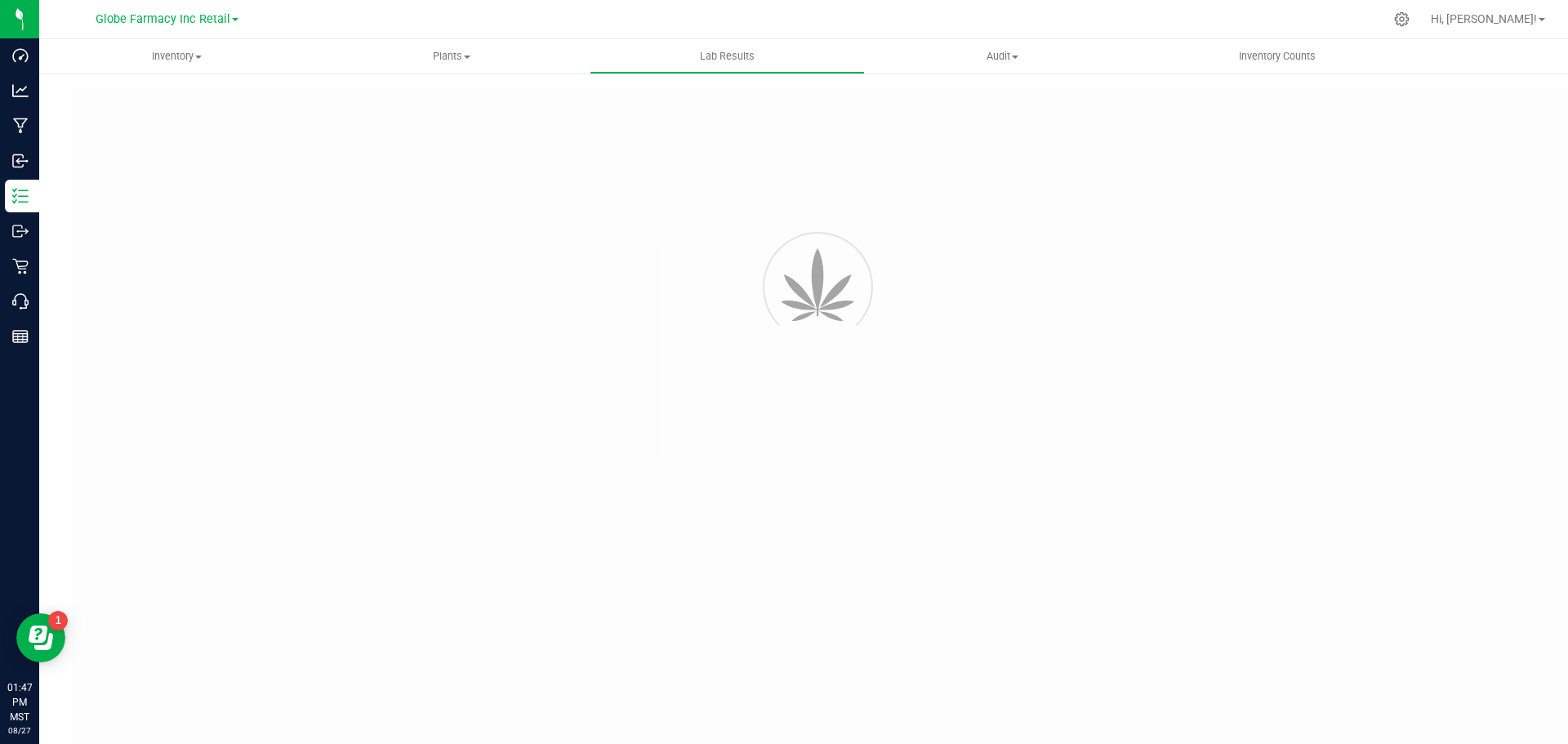
type input "AZEHERT-20250827-004"
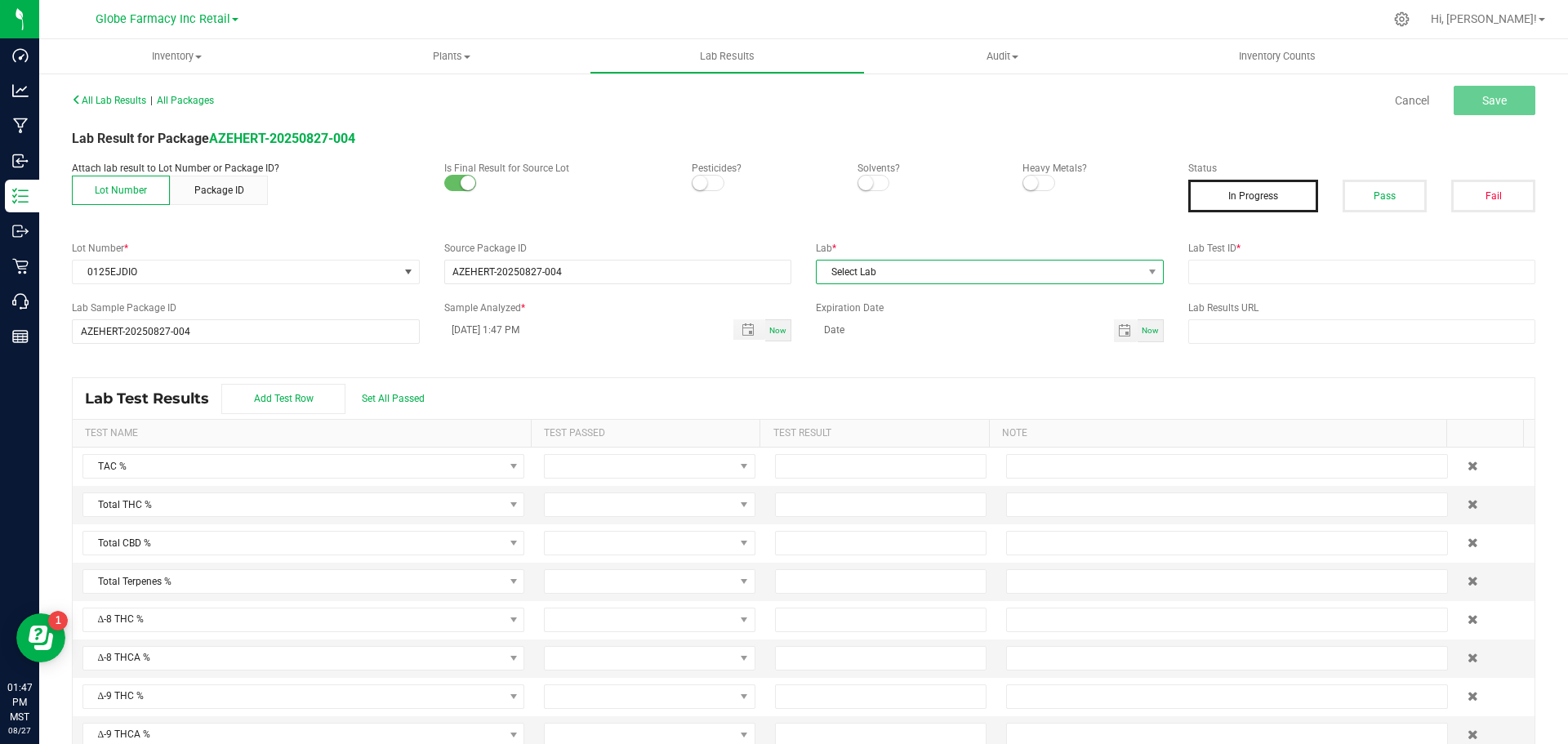
click at [926, 278] on span "Select Lab" at bounding box center [980, 272] width 326 height 23
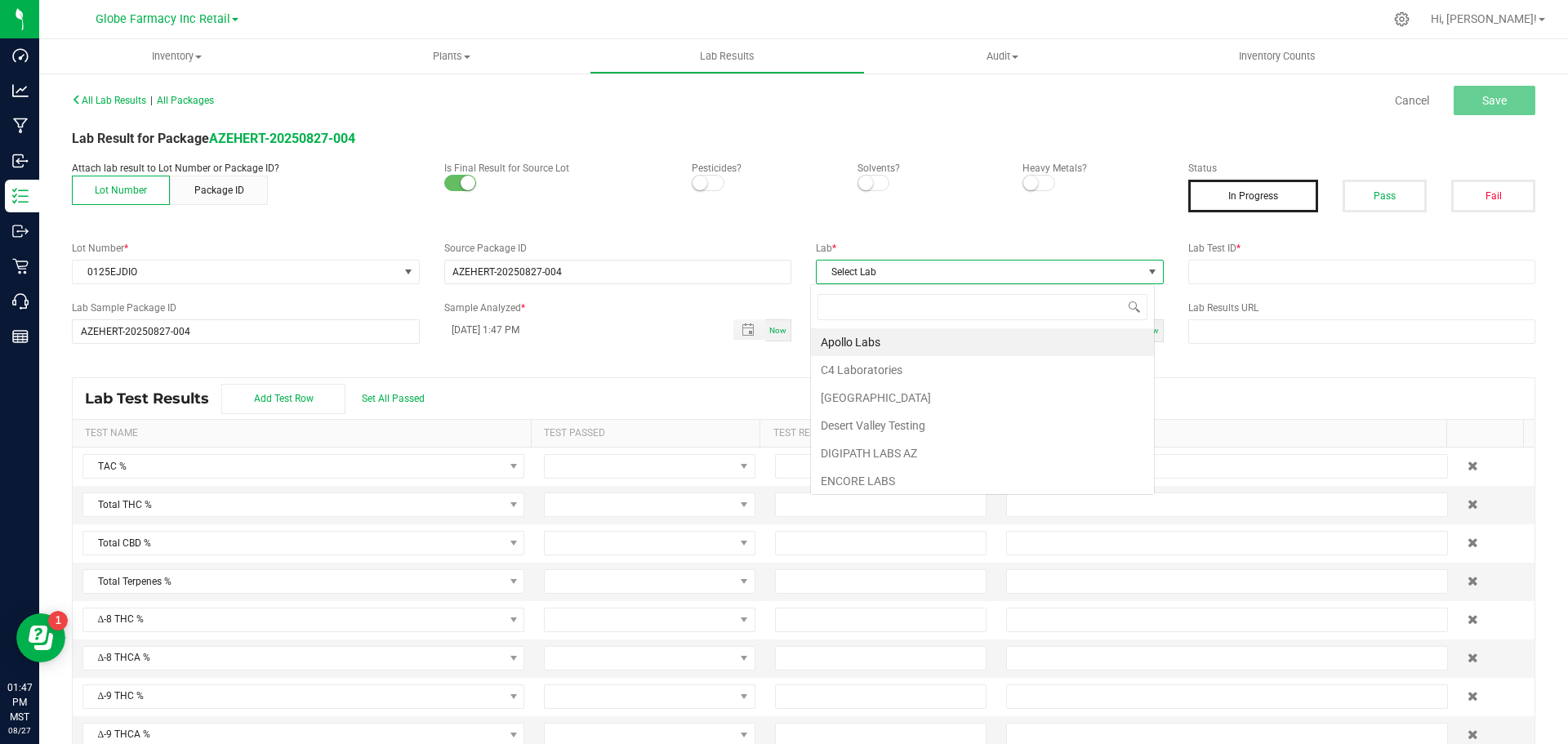
scroll to position [24, 344]
click at [983, 193] on div "Attach lab result to Lot Number or Package ID? Lot Number Package ID Is Final R…" at bounding box center [618, 183] width 1117 height 44
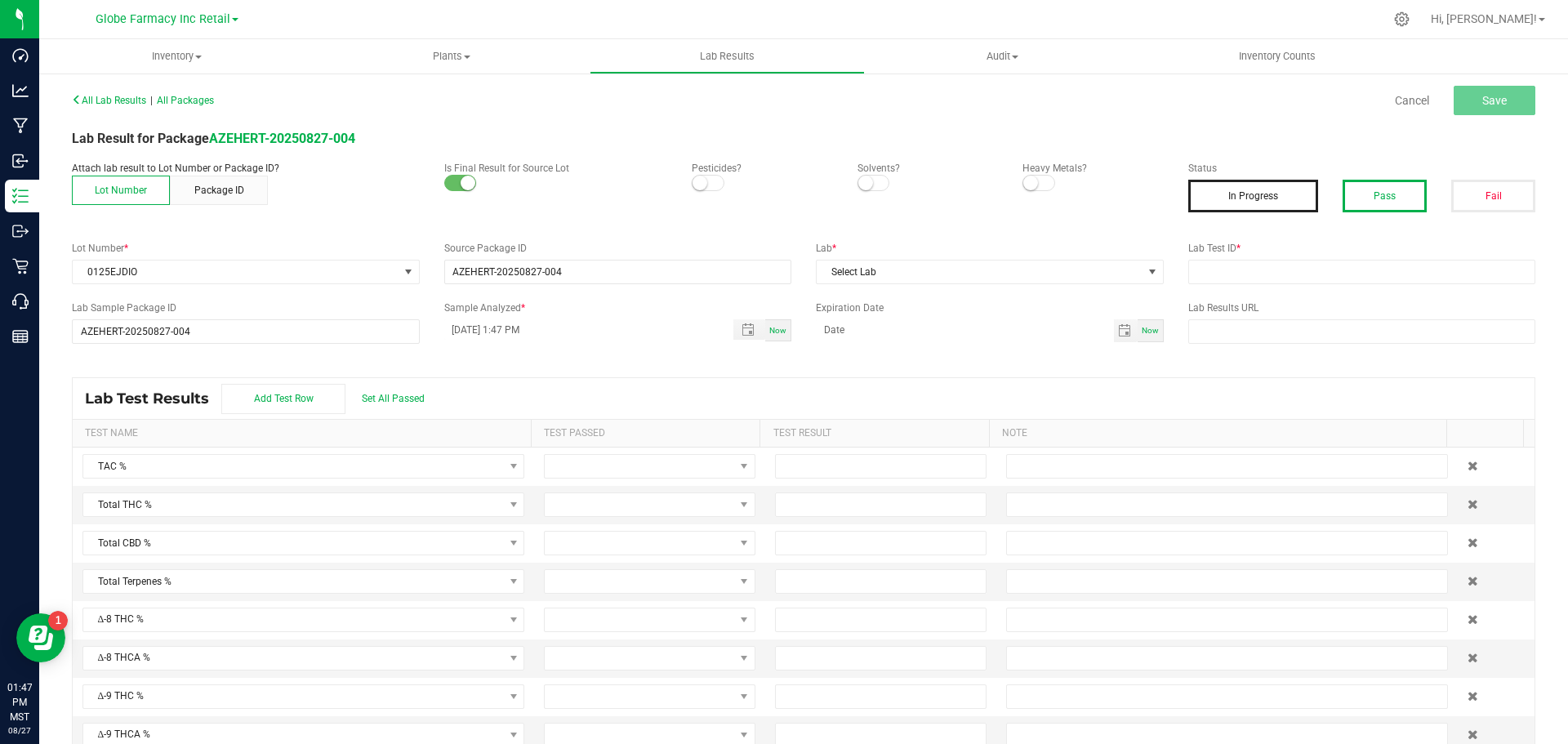
click at [1387, 186] on button "Pass" at bounding box center [1384, 196] width 84 height 33
click at [1194, 271] on input "text" at bounding box center [1362, 272] width 348 height 24
paste input "2501LVL0041.0176"
type input "2501LVL0041.0176"
click at [1047, 281] on span "Select Lab" at bounding box center [980, 272] width 326 height 23
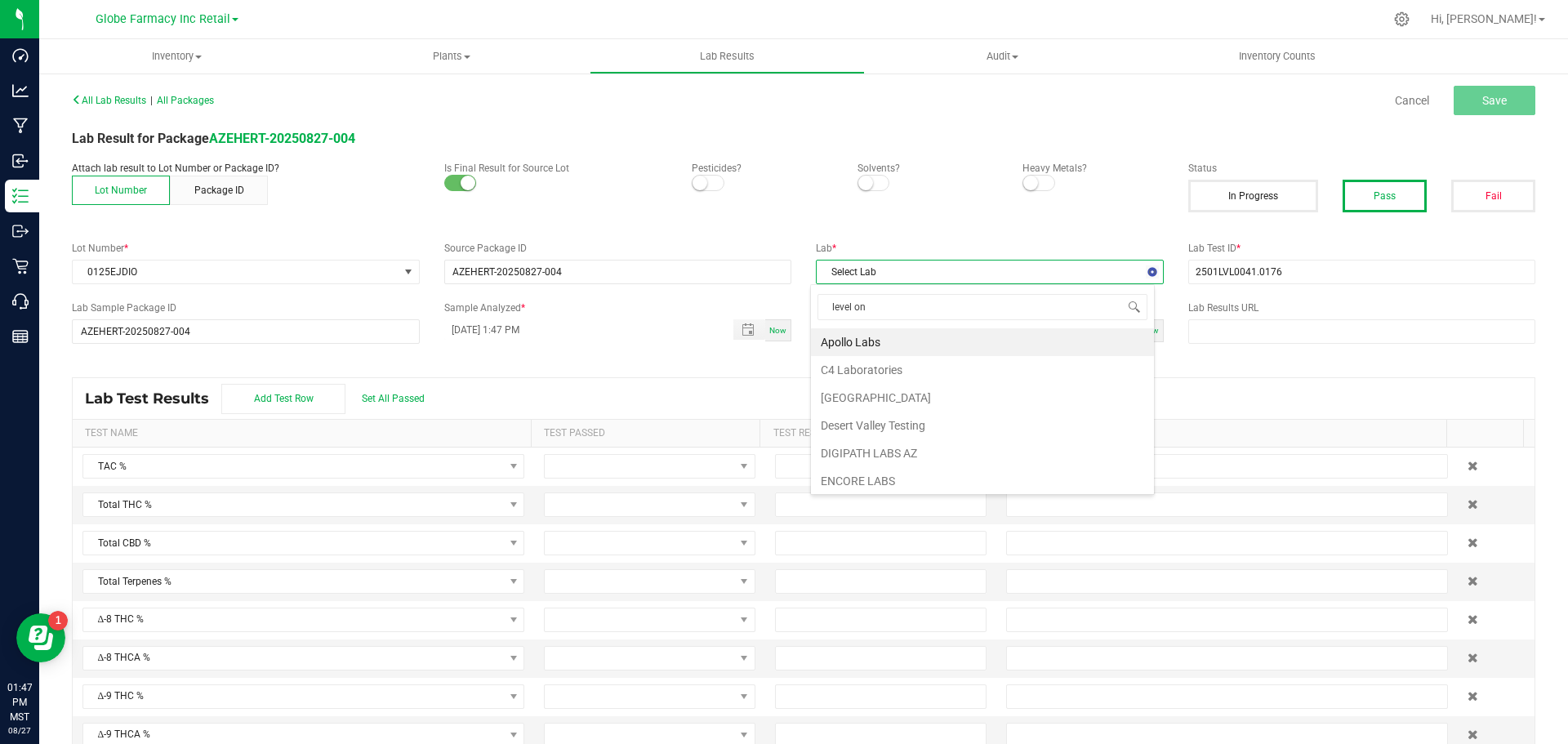
type input "level one"
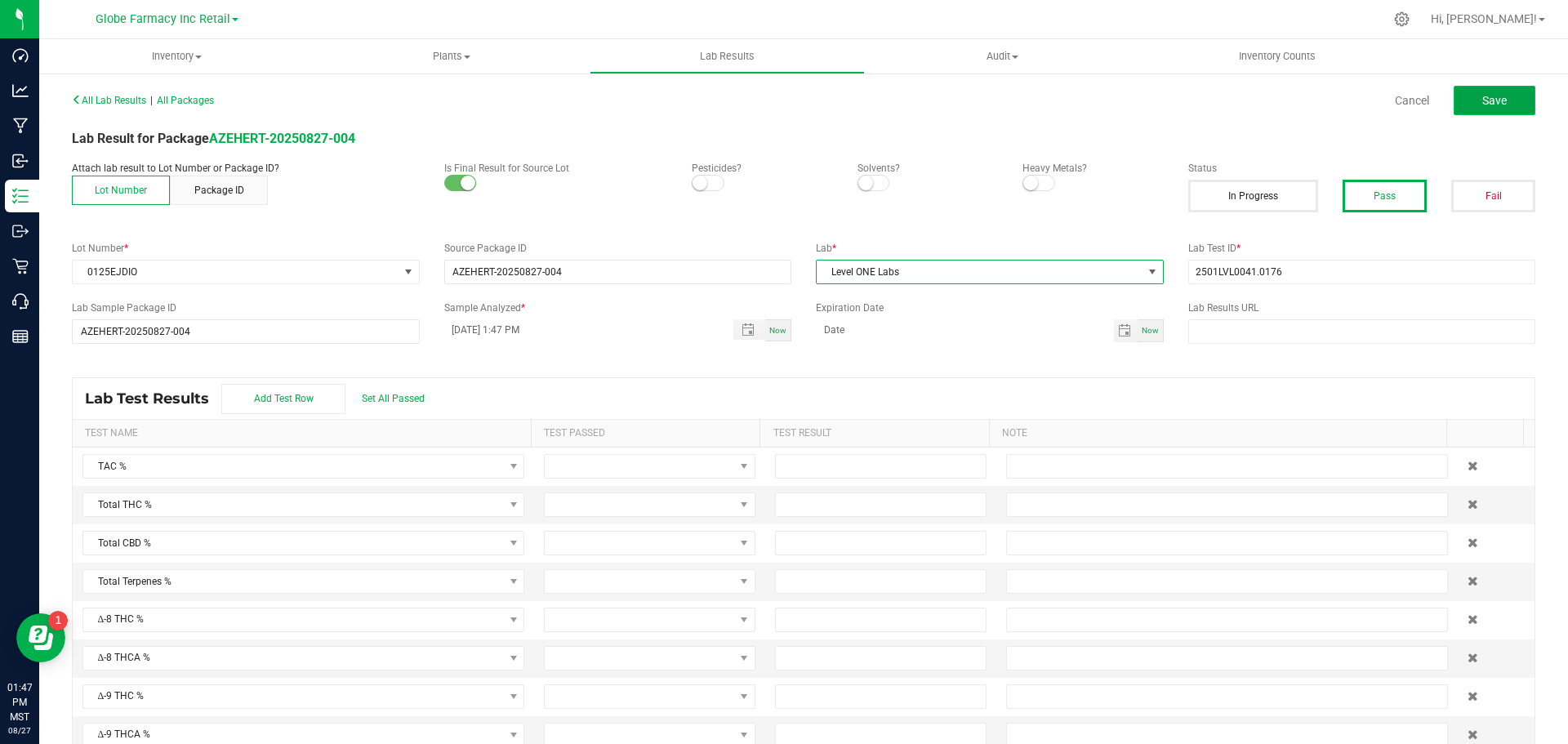
click at [1494, 107] on button "Save" at bounding box center [1494, 100] width 82 height 29
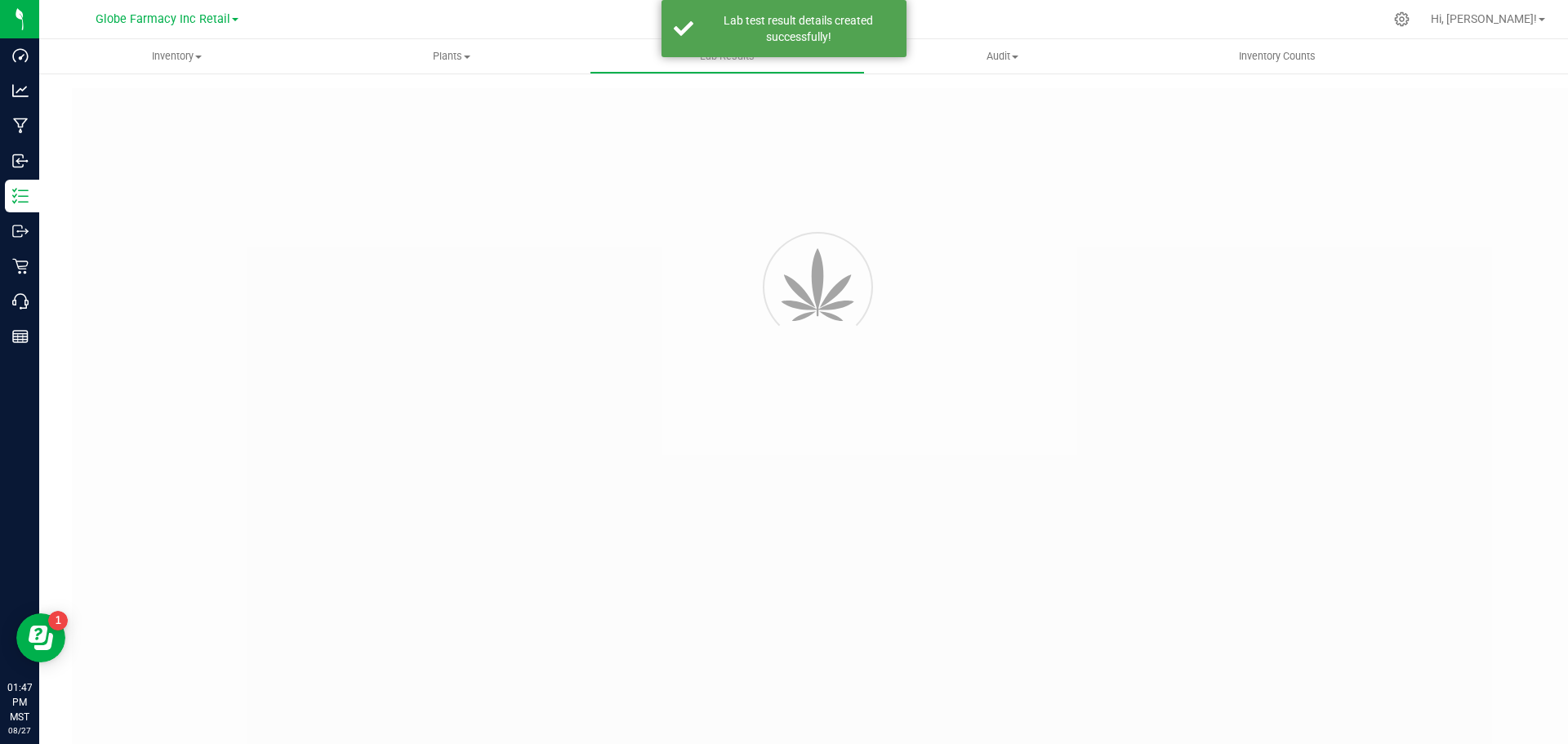
type input "AZEHERT-20250827-004"
type input "2501LVL0041.0176"
type input "AZEHERT-20250827-004"
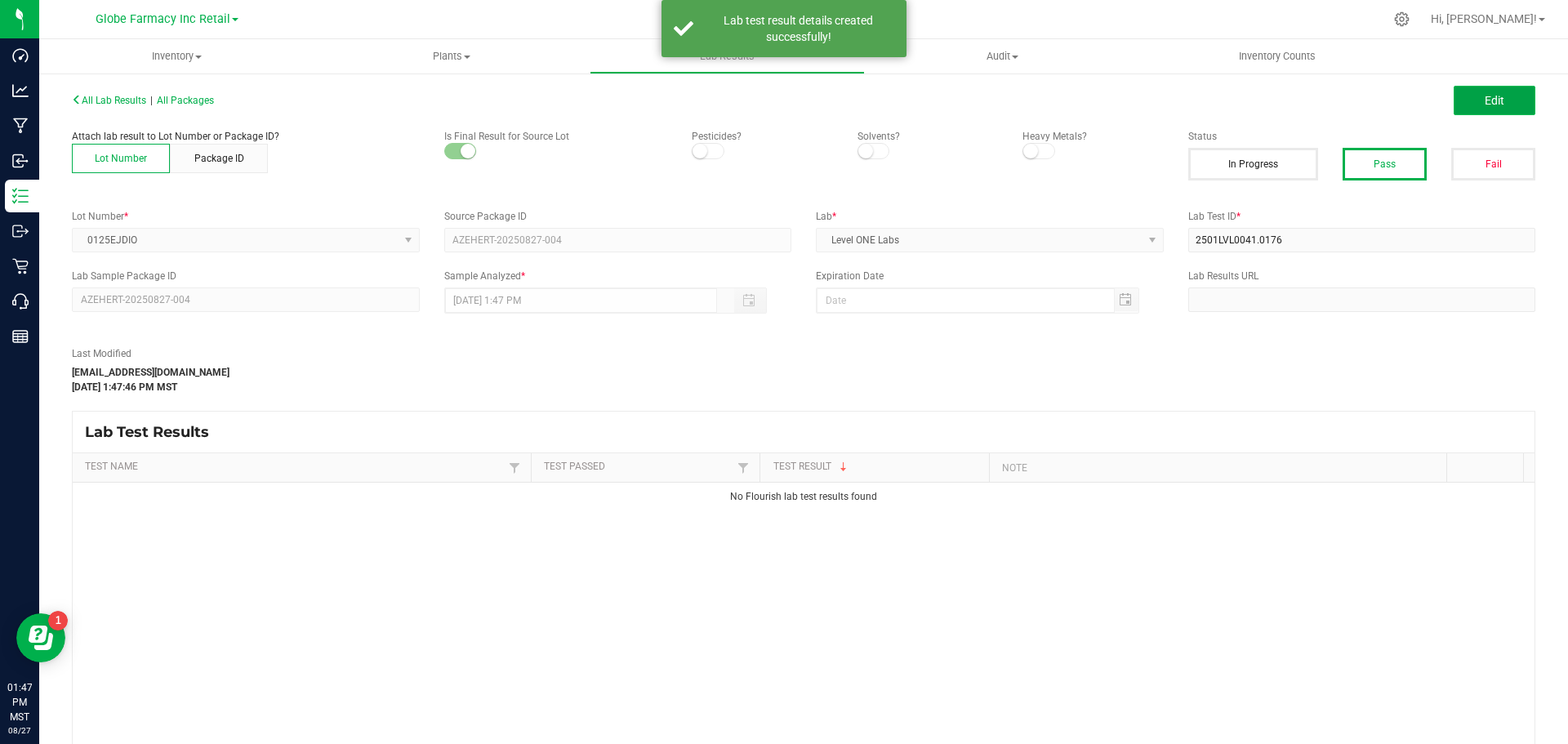
click at [1493, 99] on button "Edit" at bounding box center [1494, 100] width 82 height 29
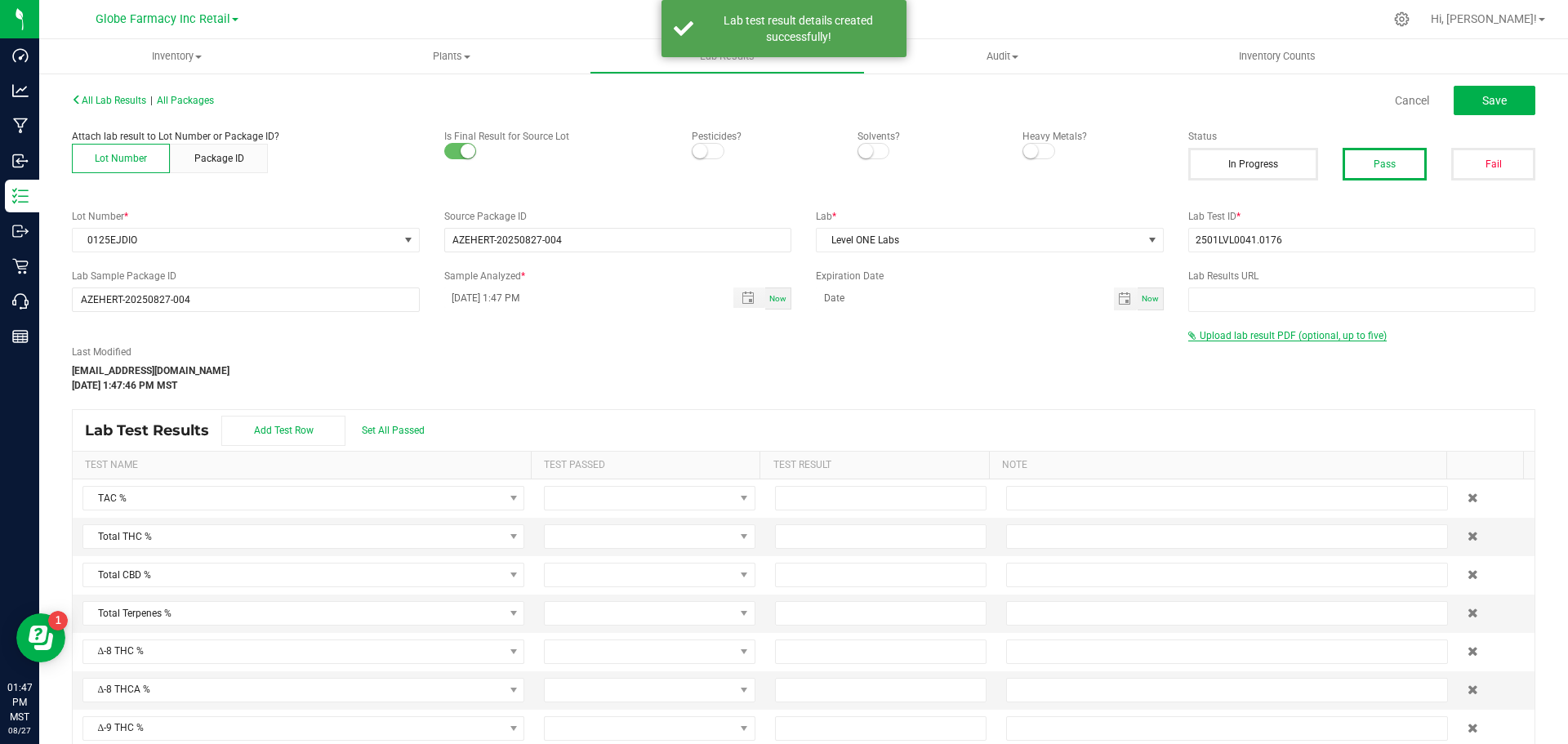
click at [1291, 339] on span "Upload lab result PDF (optional, up to five)" at bounding box center [1293, 336] width 187 height 12
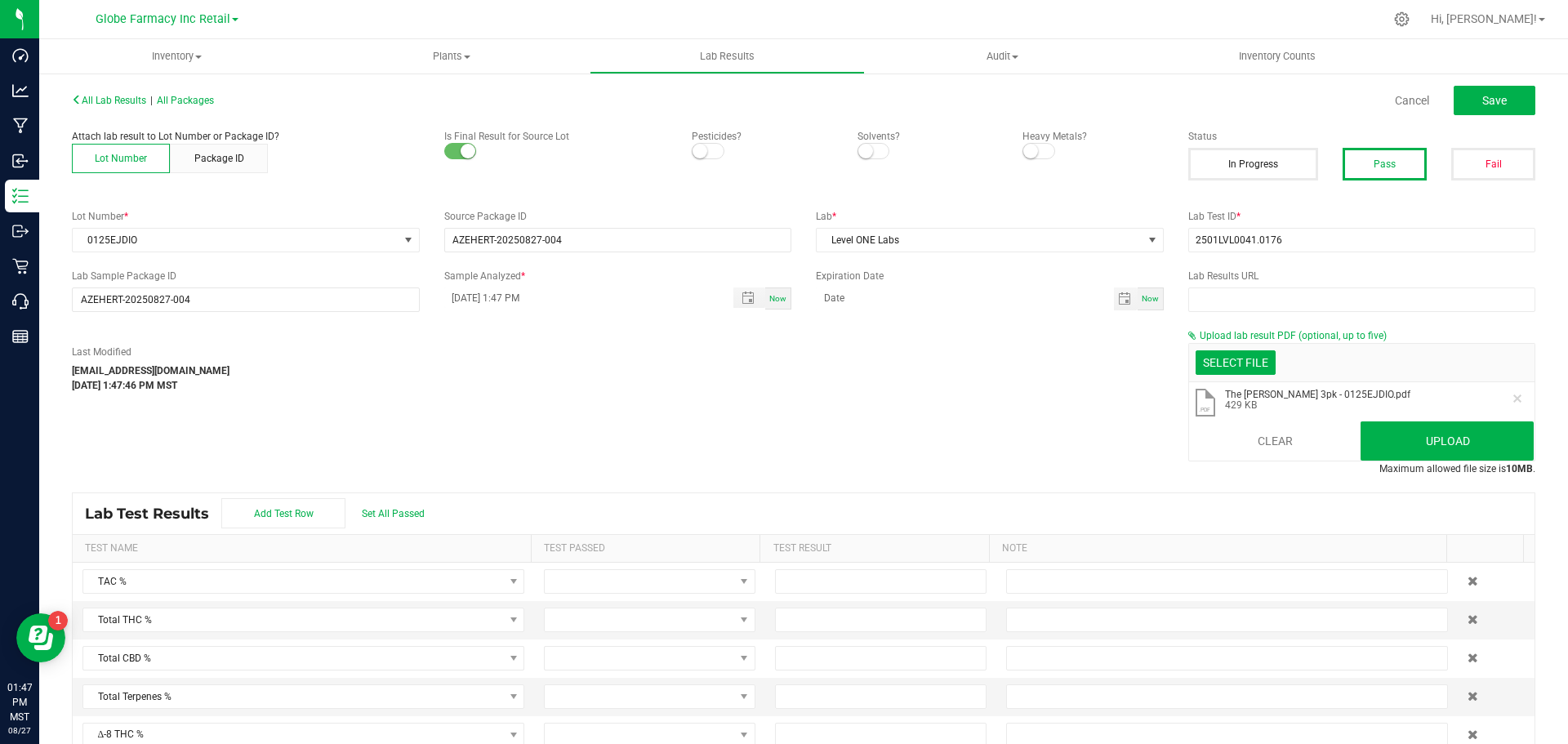
click at [1428, 420] on li ".pdf The [PERSON_NAME] 3pk - 0125EJDIO.pdf 429 KB" at bounding box center [1362, 403] width 346 height 43
click at [1428, 447] on button "Upload" at bounding box center [1447, 441] width 173 height 39
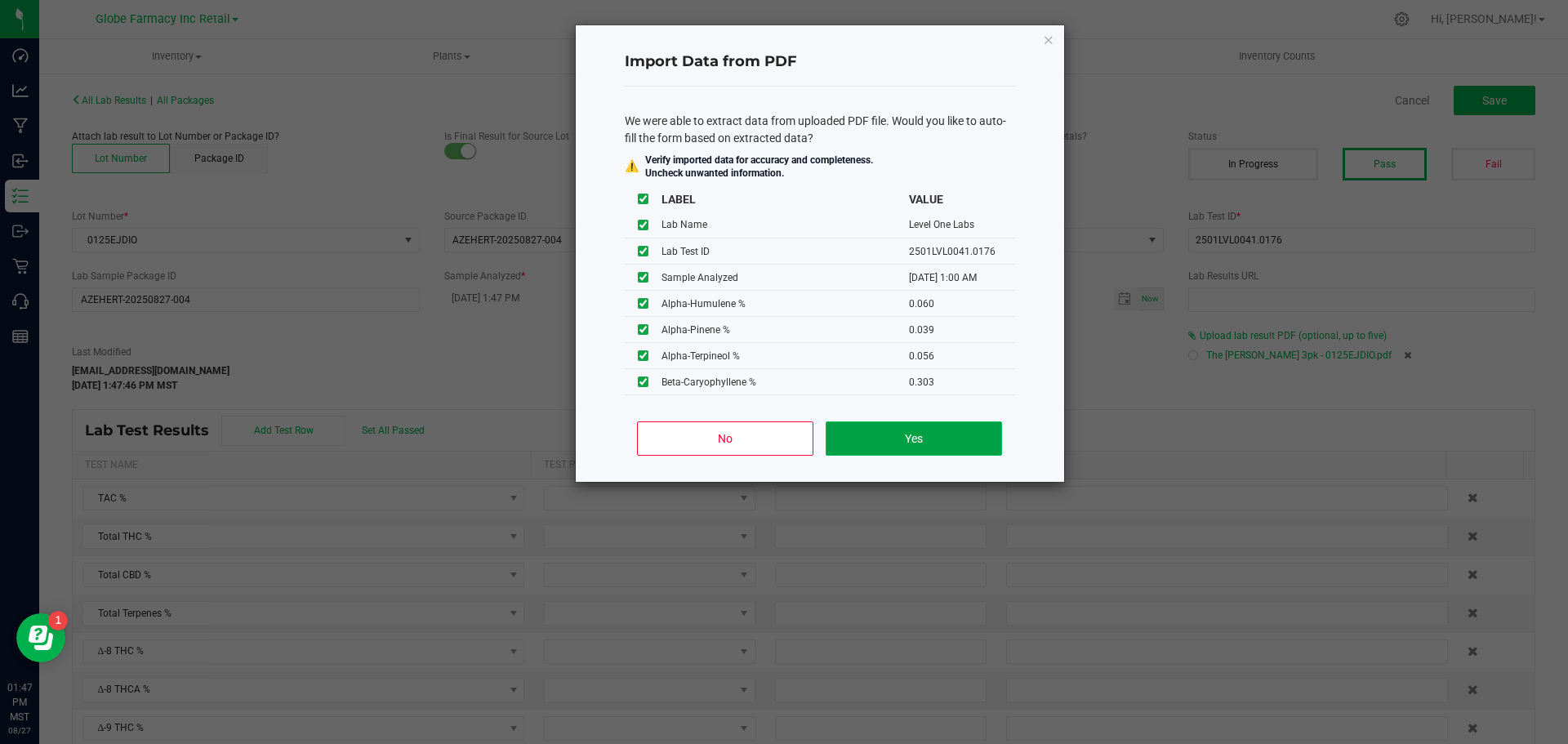
click at [924, 436] on button "Yes" at bounding box center [914, 438] width 176 height 34
type input "[DATE] 1:00 AM"
type input "45.0300"
type input "39.1100"
type input "2.1450"
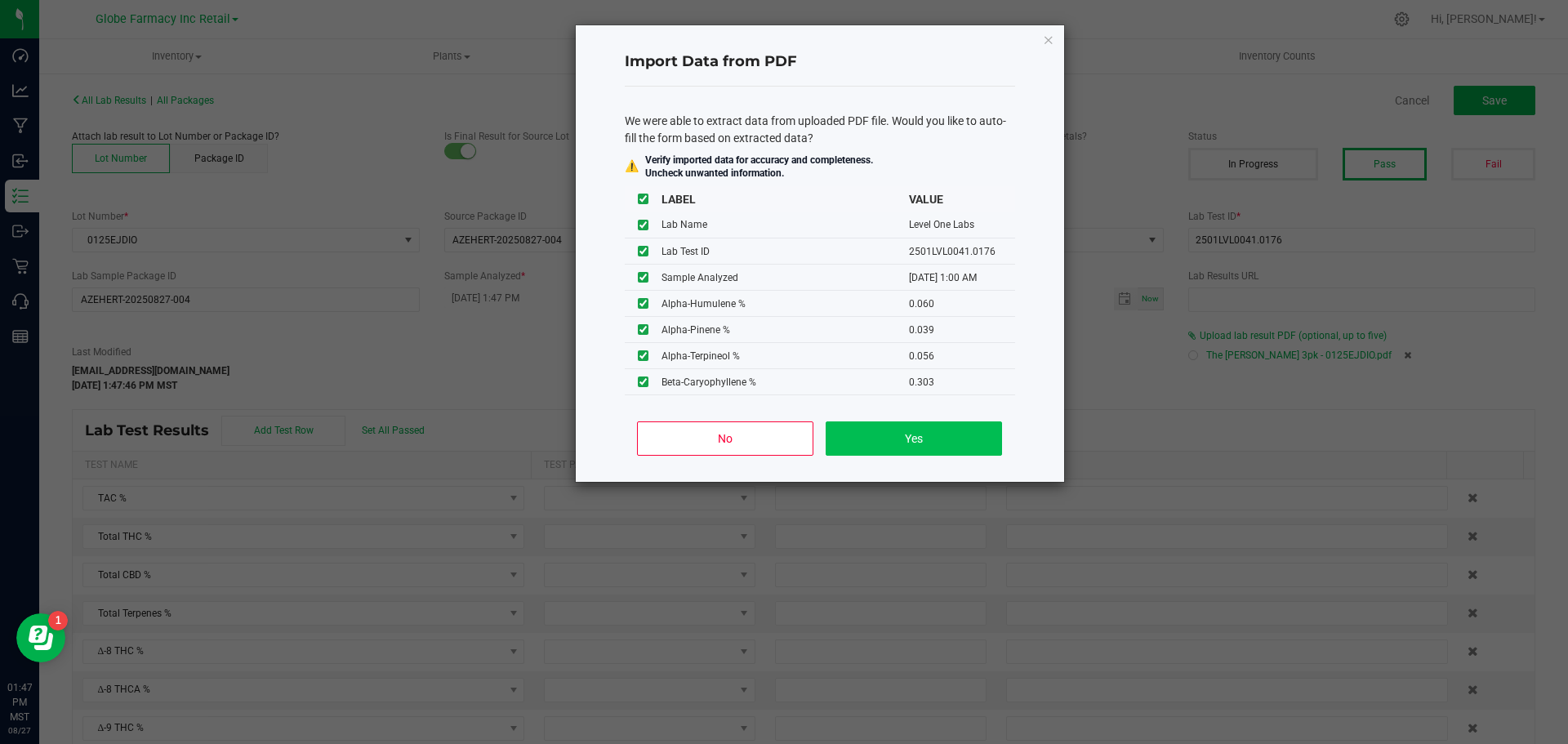
type input "0.9000"
type input "43.5600"
type input "0.5600"
type input "0.0600"
type input "0.0390"
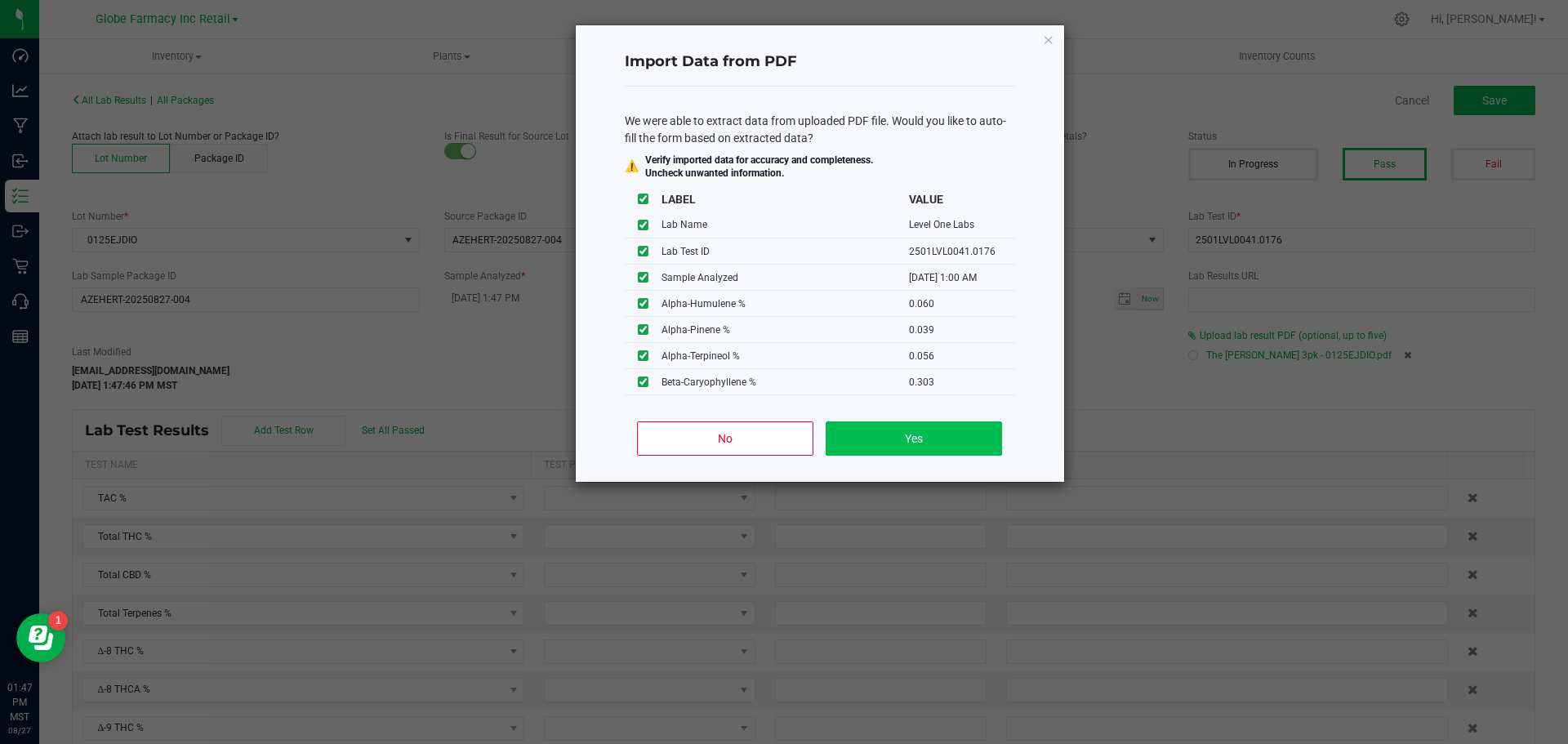
type input "0.0560"
type input "0.3030"
type input "0.0390"
type input "0.0100"
type input "0.6610"
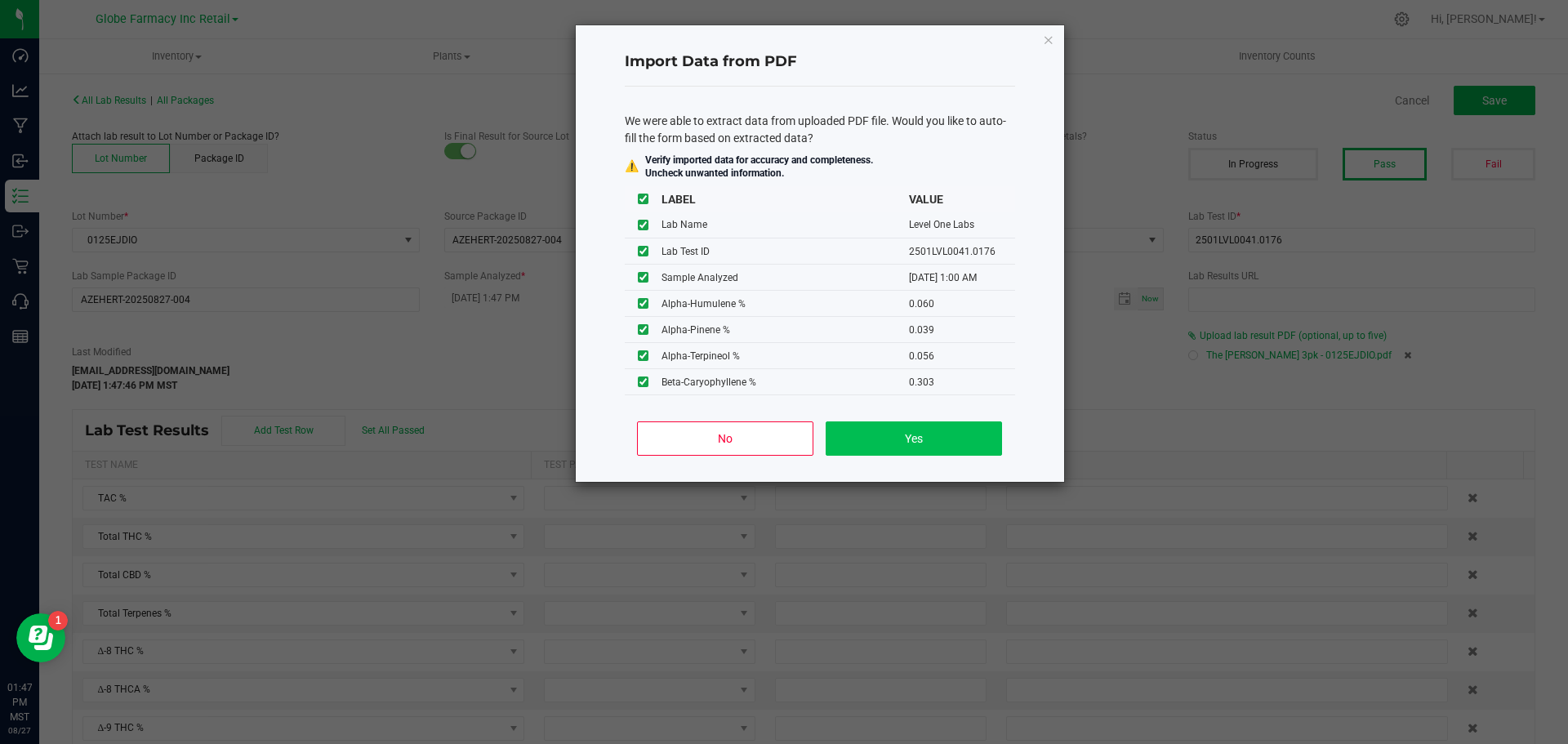
type input "0.0700"
type input "0.0830"
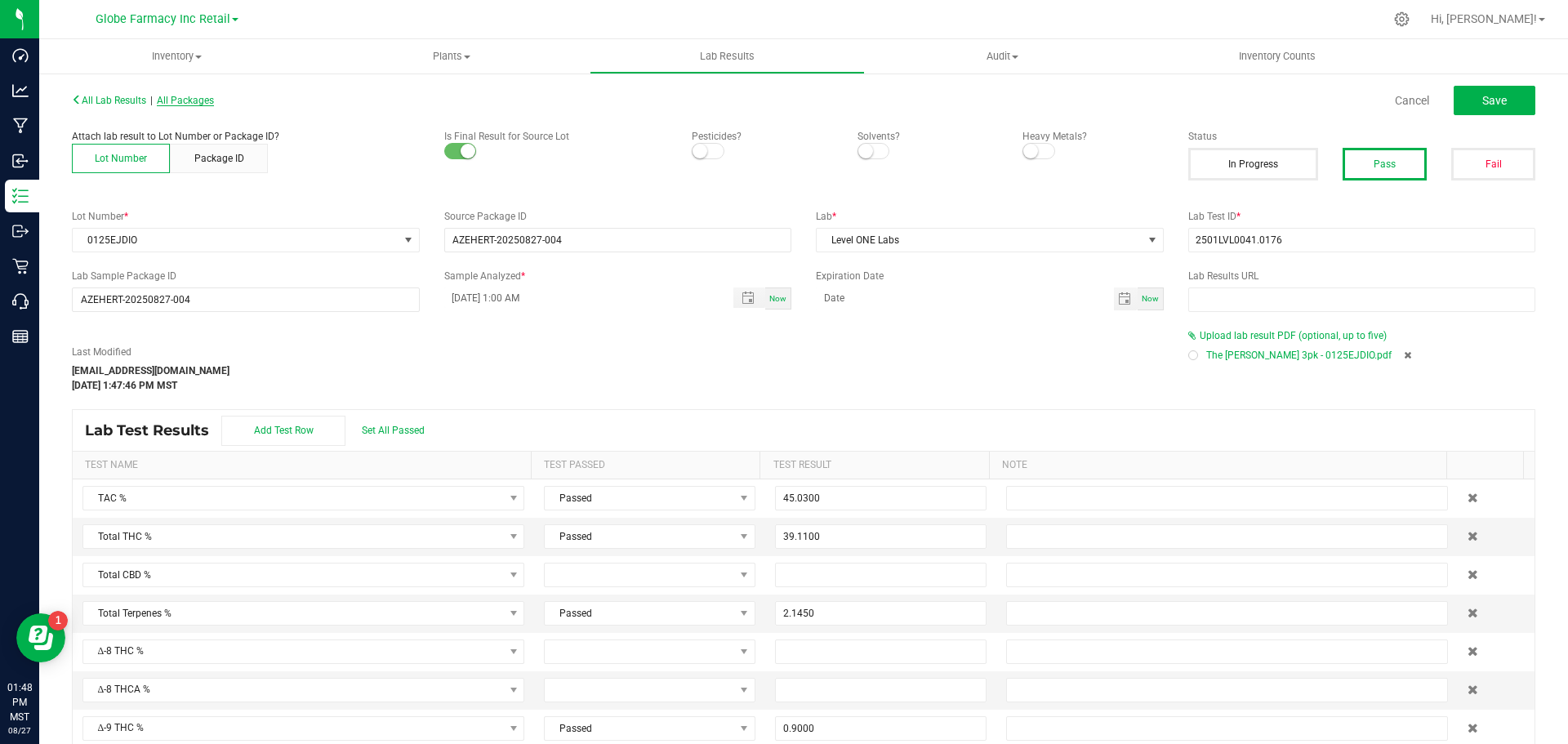
click at [183, 99] on span "All Packages" at bounding box center [186, 100] width 57 height 12
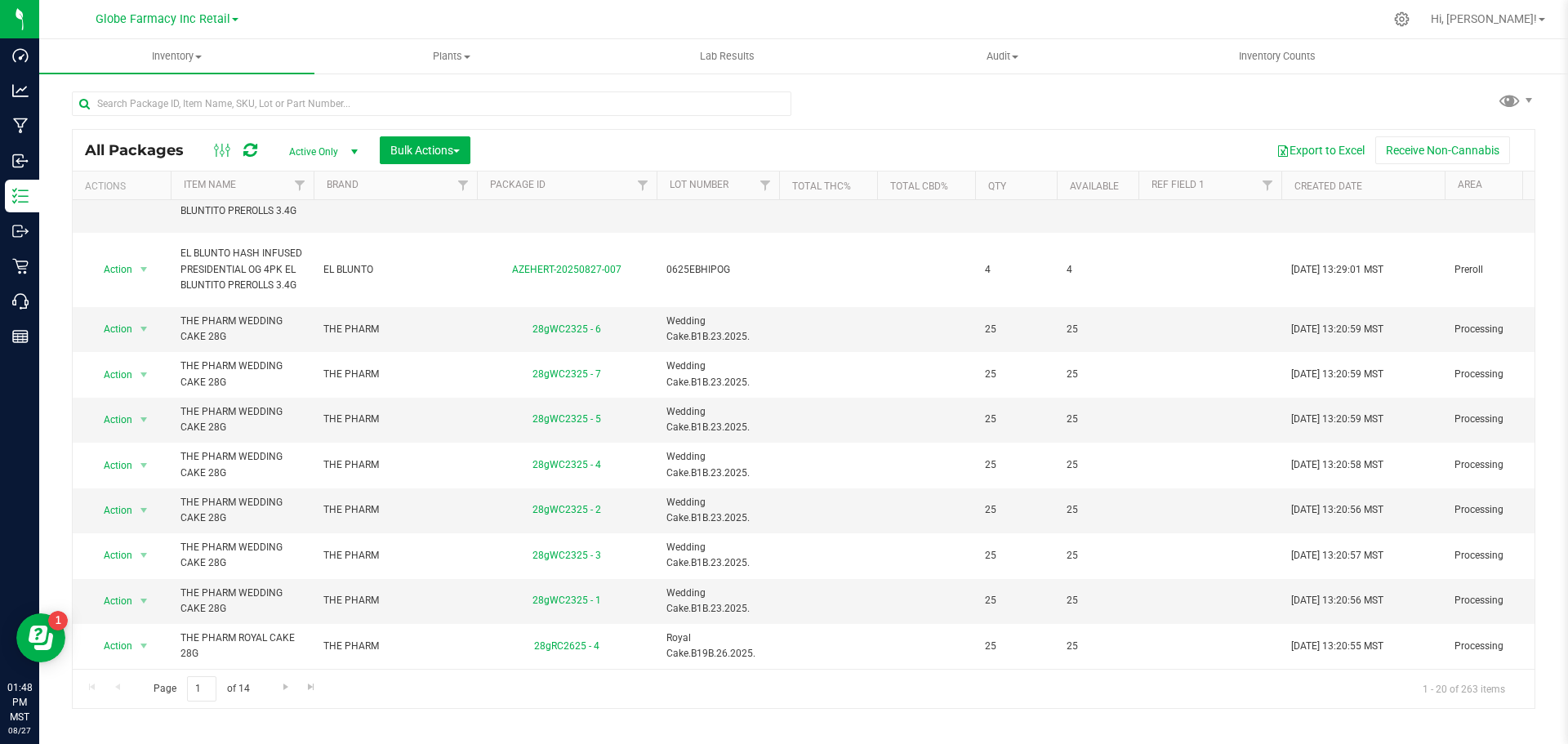
scroll to position [597, 0]
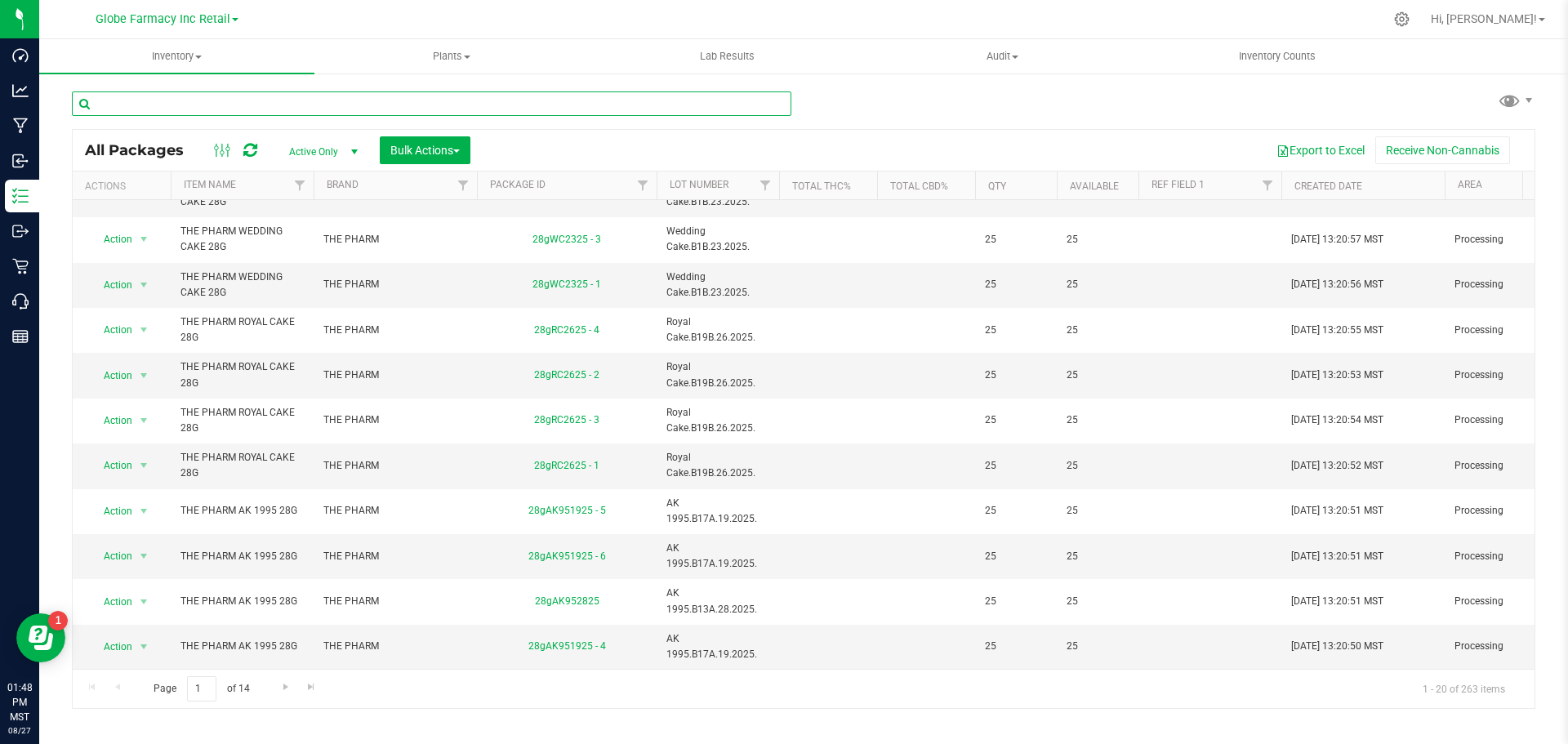
click at [530, 105] on input "text" at bounding box center [431, 103] width 720 height 24
type input "el blunto"
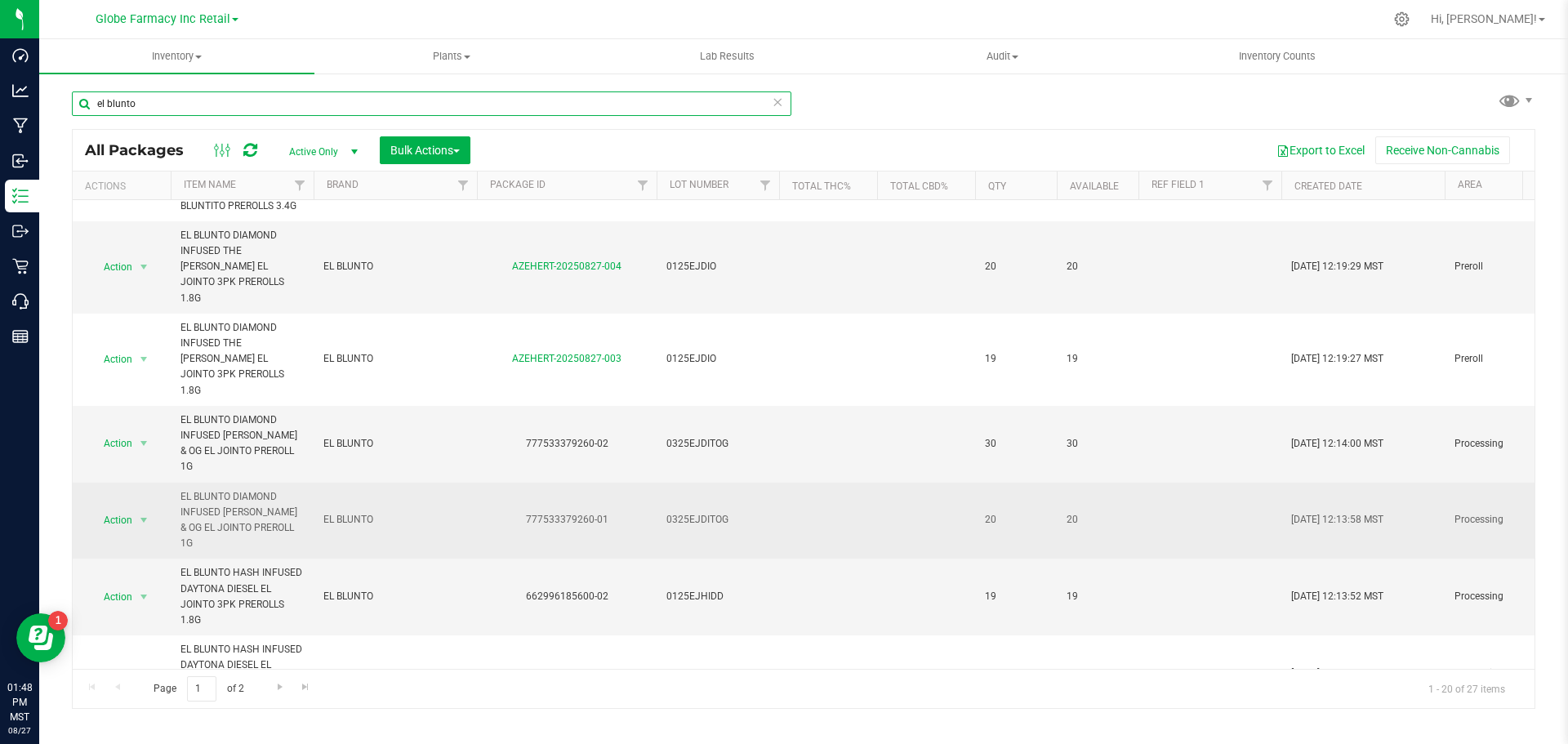
scroll to position [483, 0]
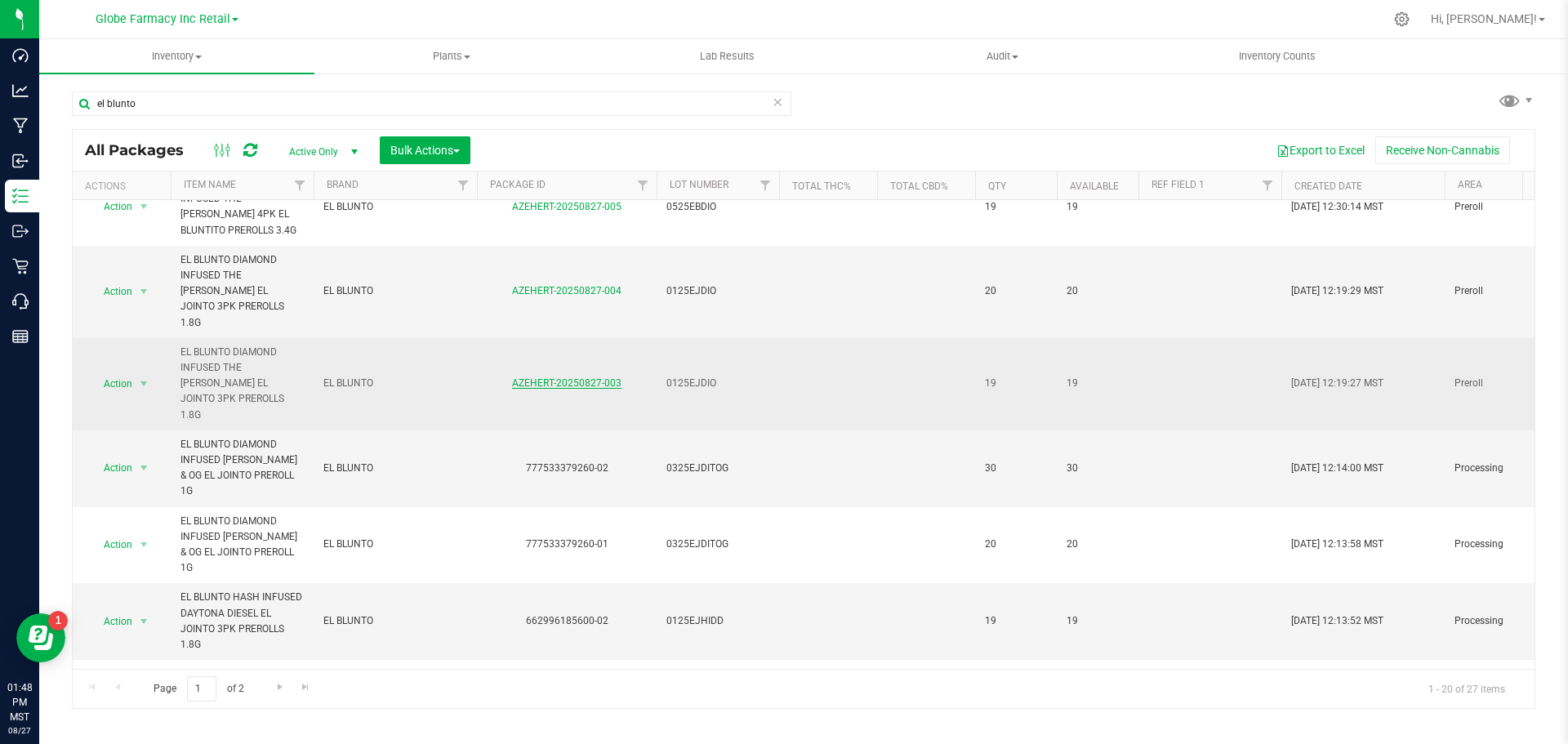
click at [588, 377] on link "AZEHERT-20250827-003" at bounding box center [567, 383] width 109 height 12
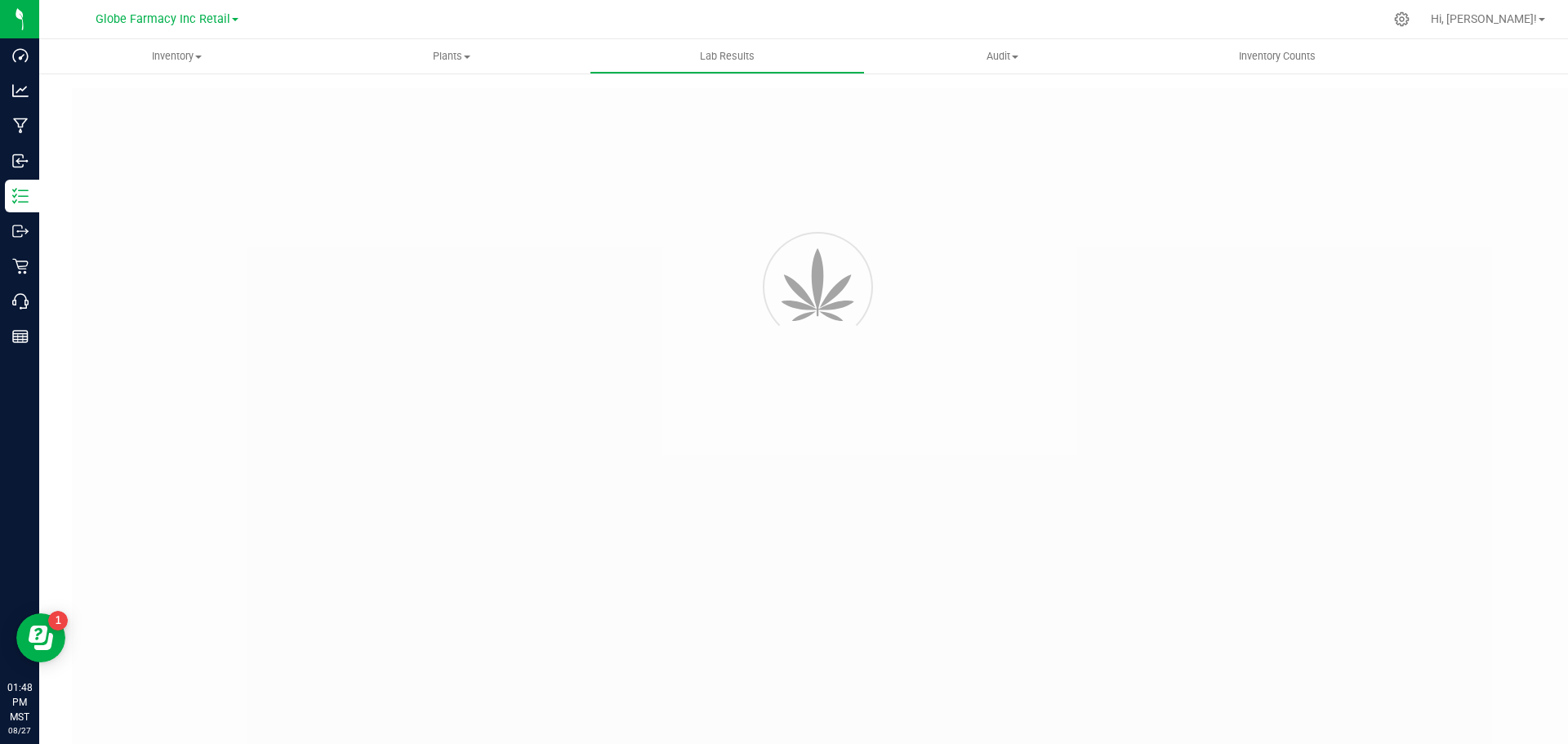
type input "AZEHERT-20250827-004"
type input "2501LVL0041.0176"
type input "AZEHERT-20250827-004"
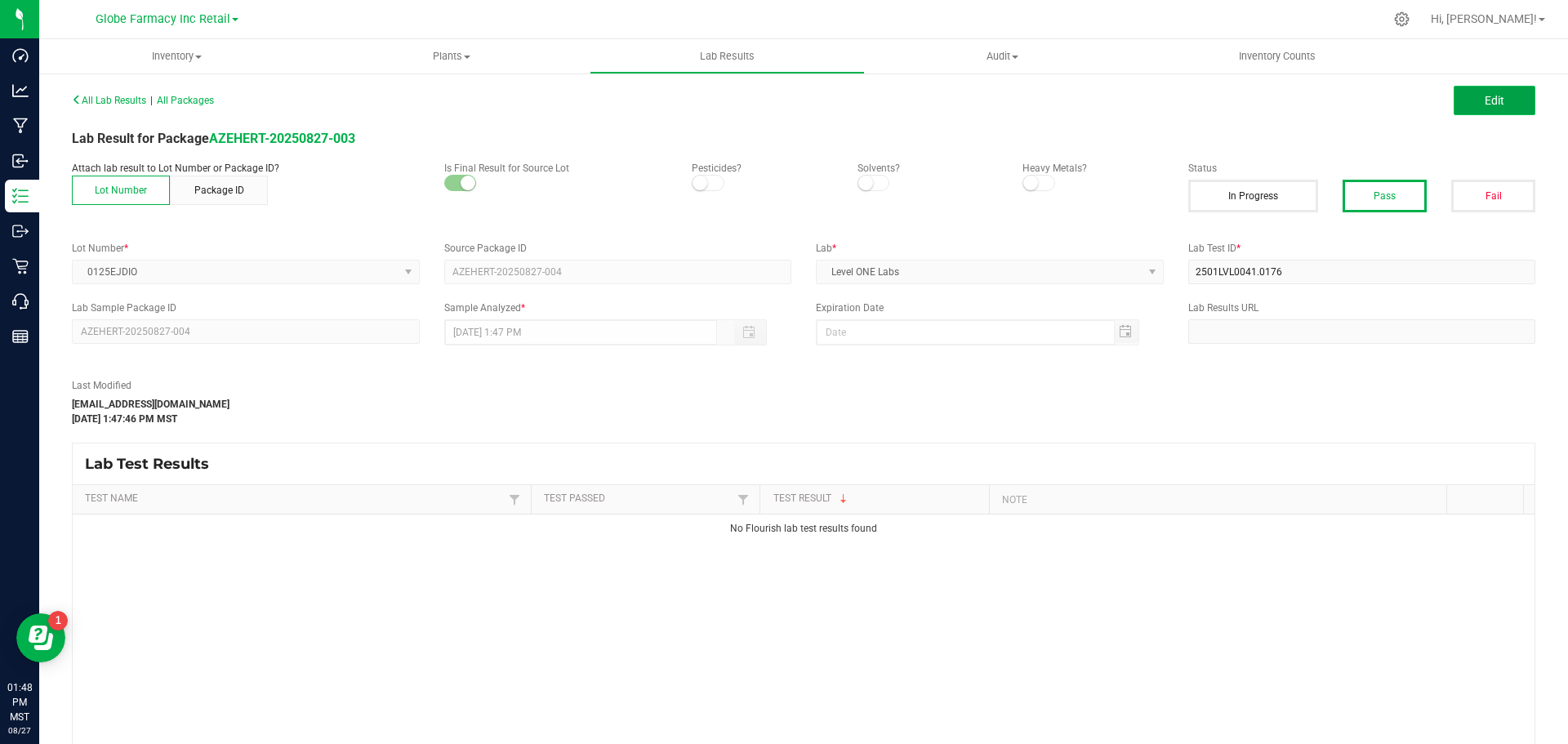
click at [1453, 103] on button "Edit" at bounding box center [1494, 100] width 82 height 29
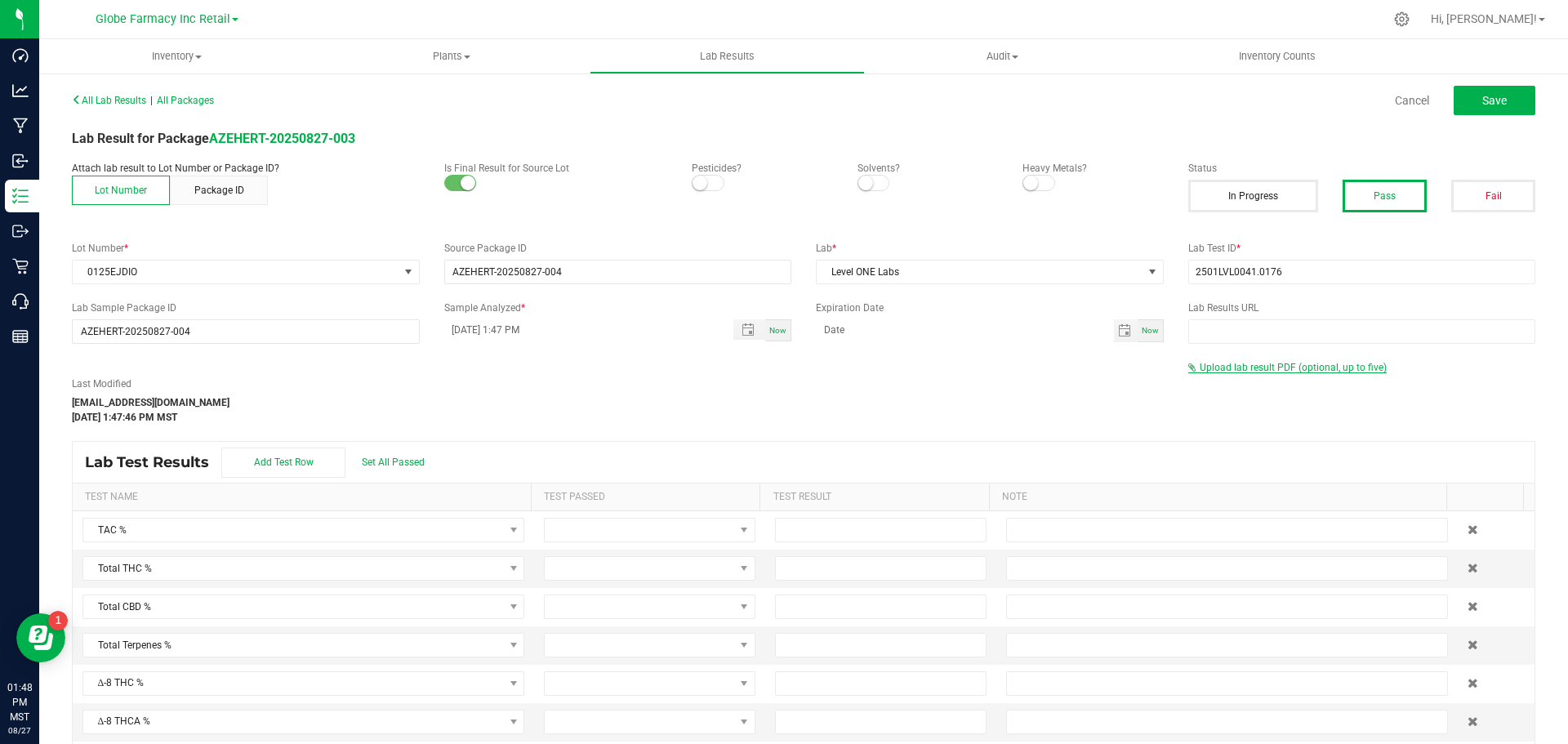
click at [1211, 362] on span "Upload lab result PDF (optional, up to five)" at bounding box center [1293, 368] width 187 height 12
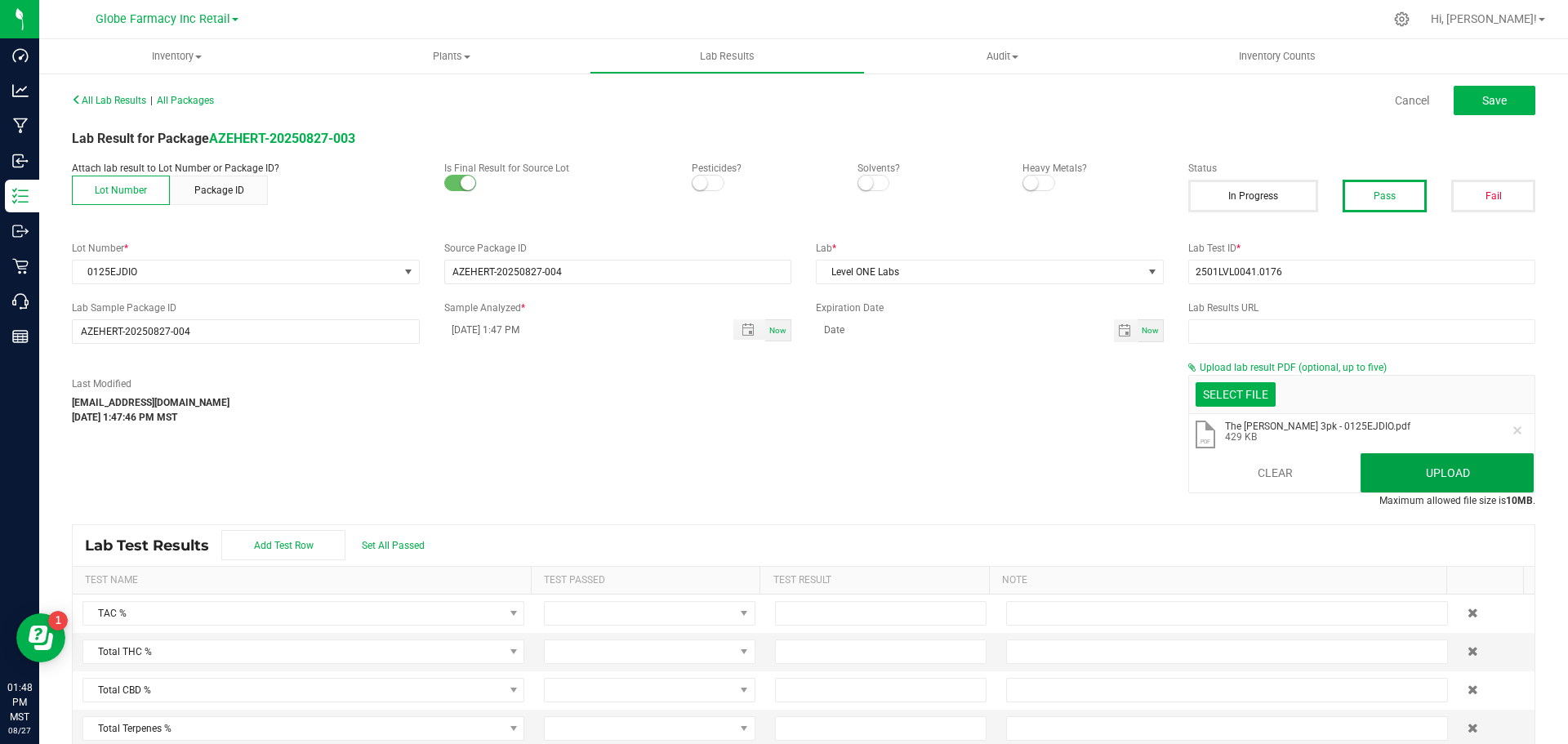
click at [1459, 465] on button "Upload" at bounding box center [1447, 472] width 173 height 39
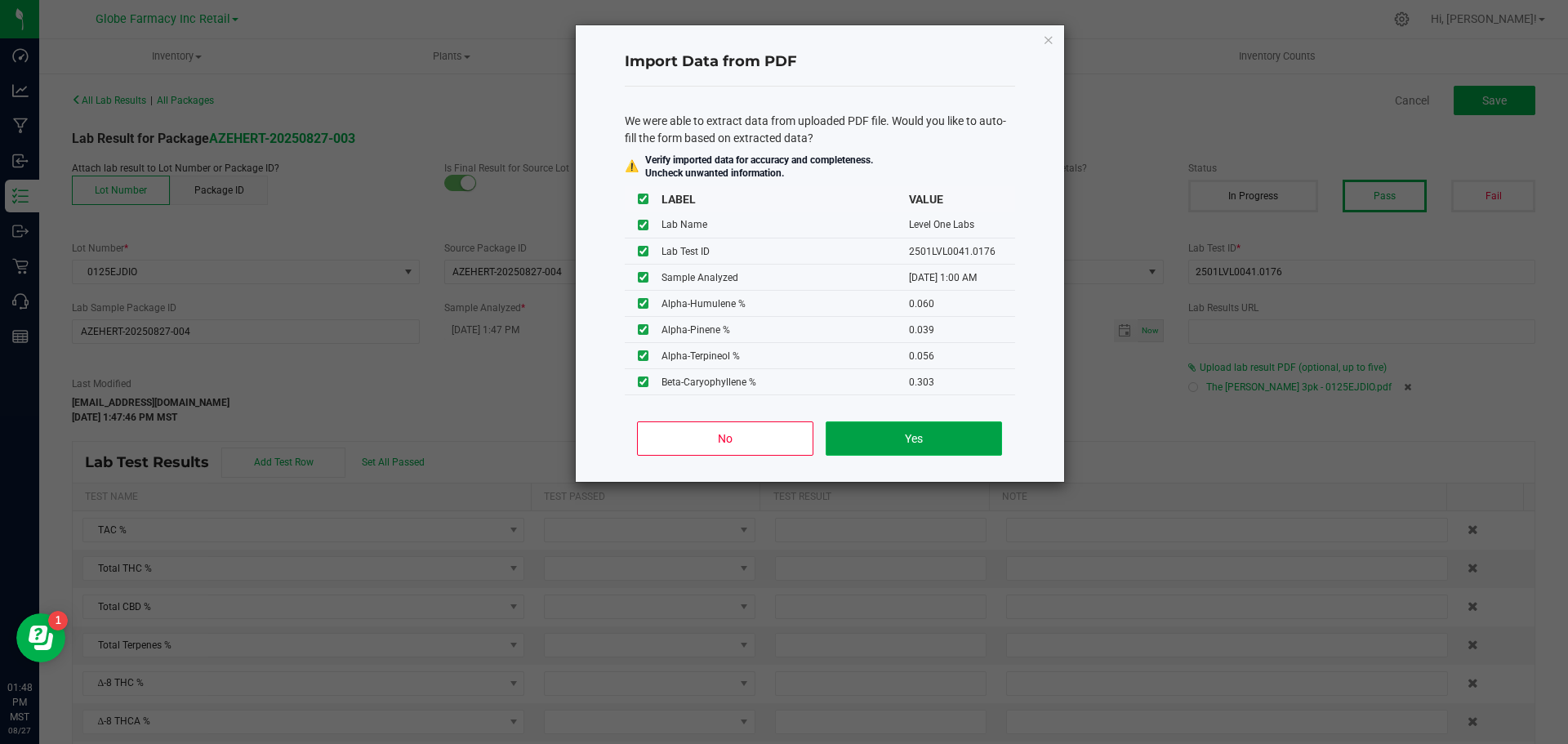
click at [944, 429] on button "Yes" at bounding box center [914, 438] width 176 height 34
type input "[DATE] 1:00 AM"
type input "45.0300"
type input "39.1100"
type input "2.1450"
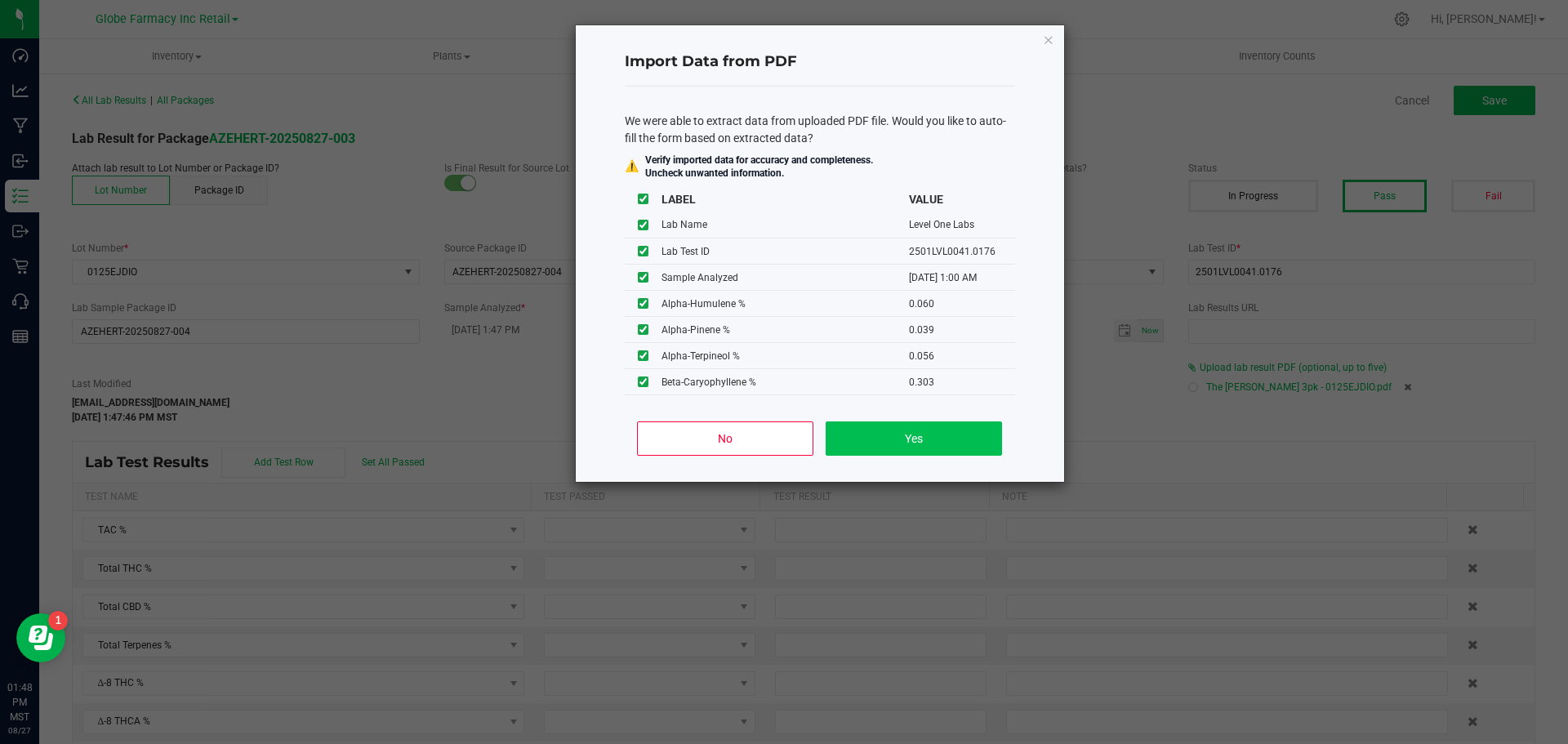
type input "0.9000"
type input "43.5600"
type input "0.5600"
type input "0.0600"
type input "0.0390"
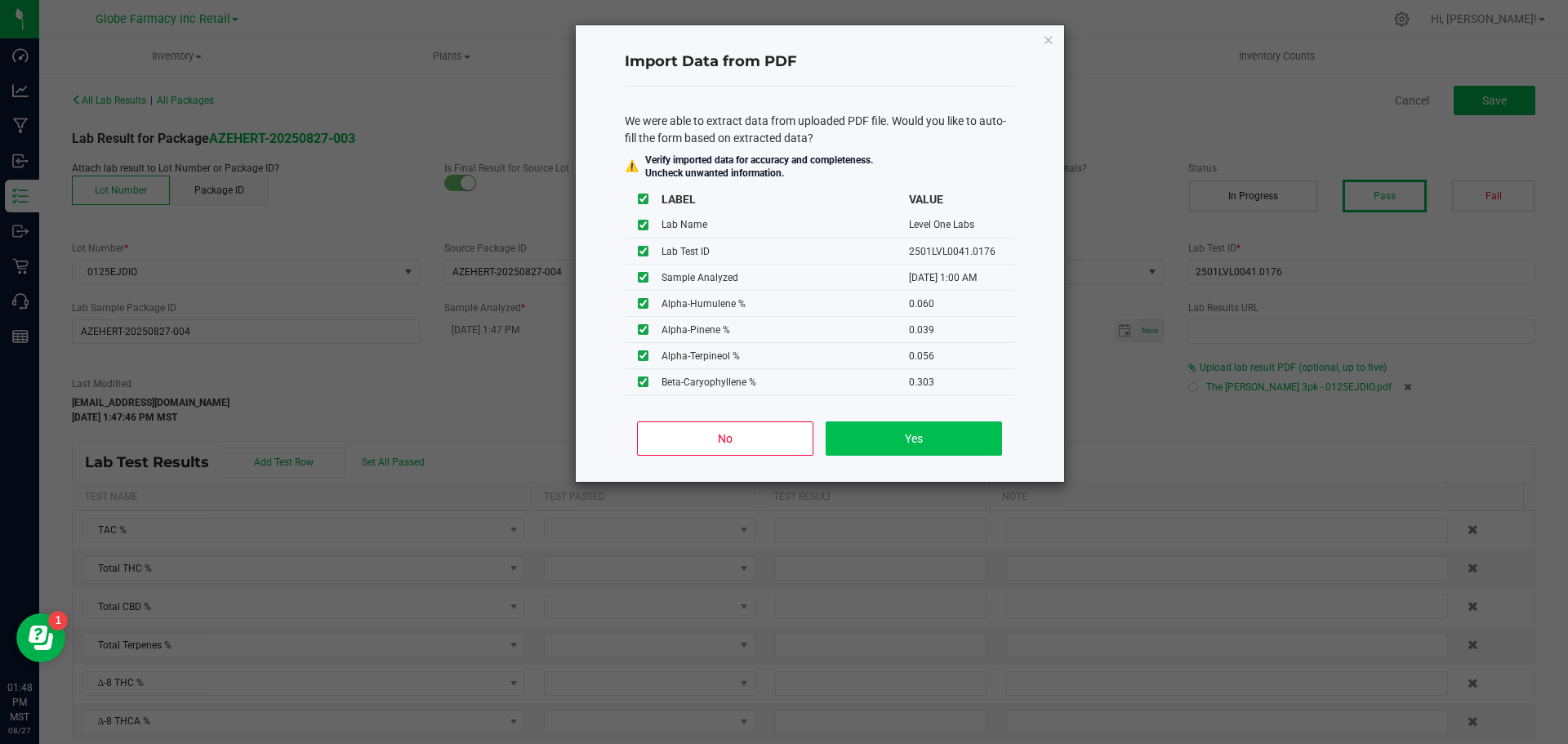
type input "0.0560"
type input "0.3030"
type input "0.0390"
type input "0.0100"
type input "0.6610"
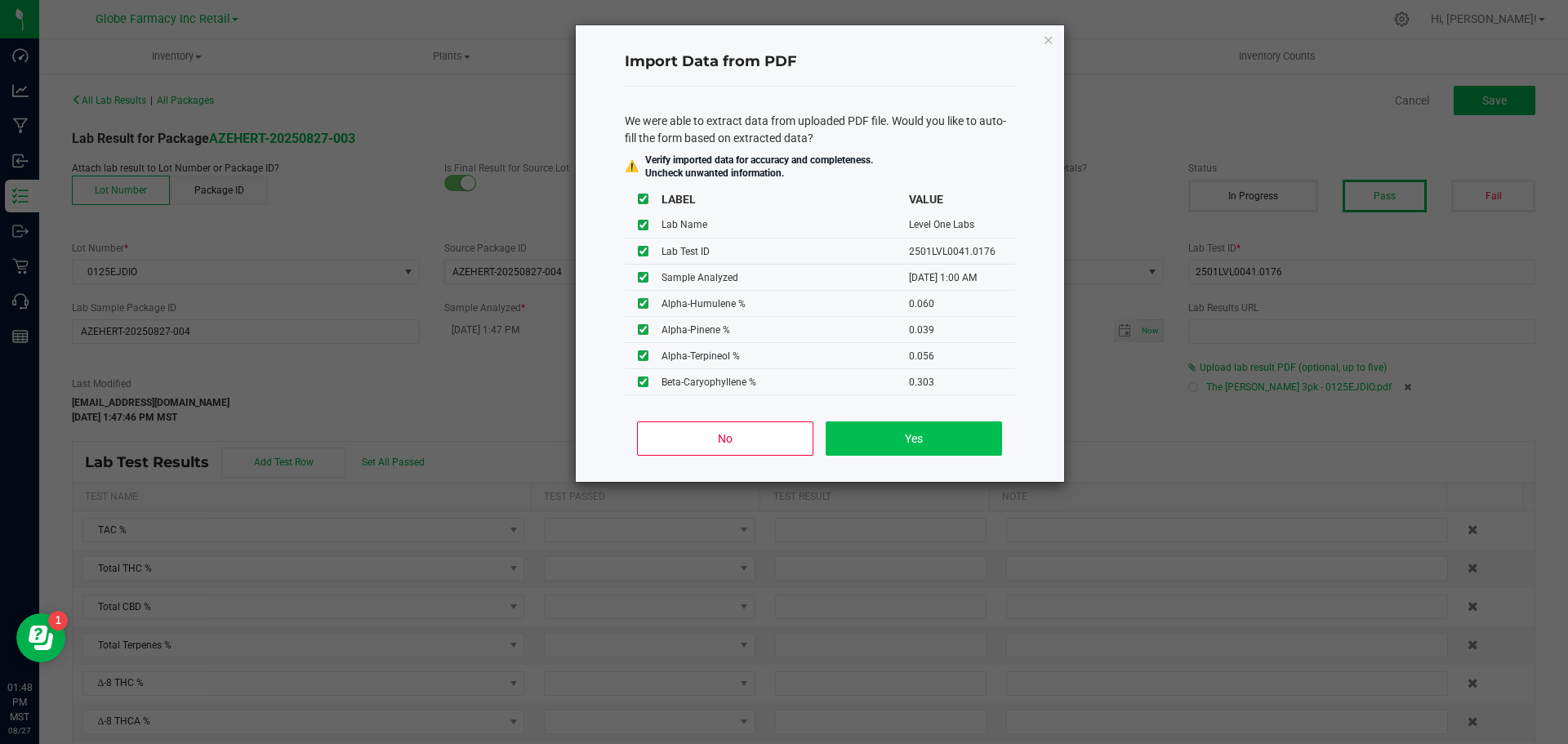
type input "0.0700"
type input "0.0830"
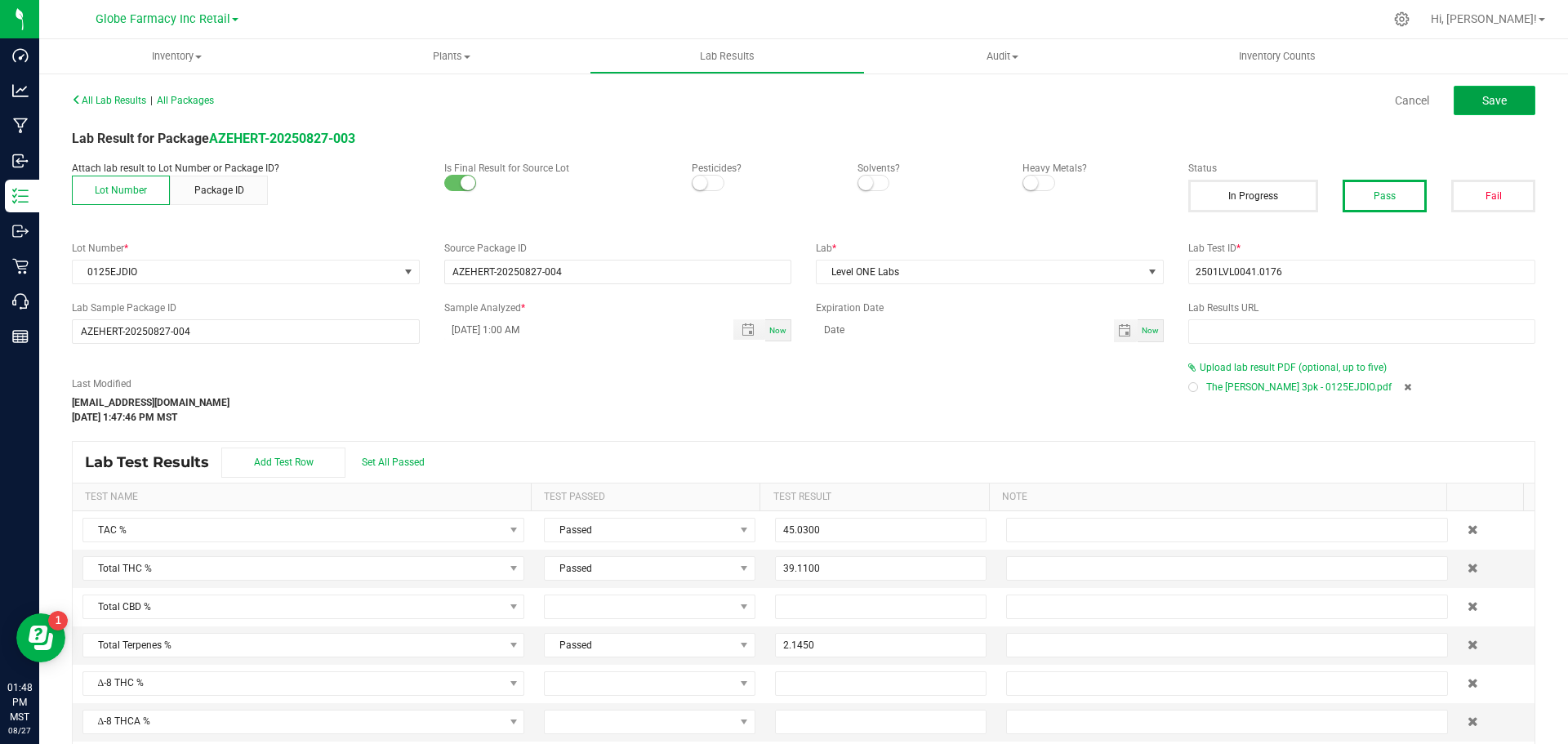
click at [1485, 112] on button "Save" at bounding box center [1494, 100] width 82 height 29
type input "2.1450"
type input "0.9000"
type input "43.5600"
type input "0.5600"
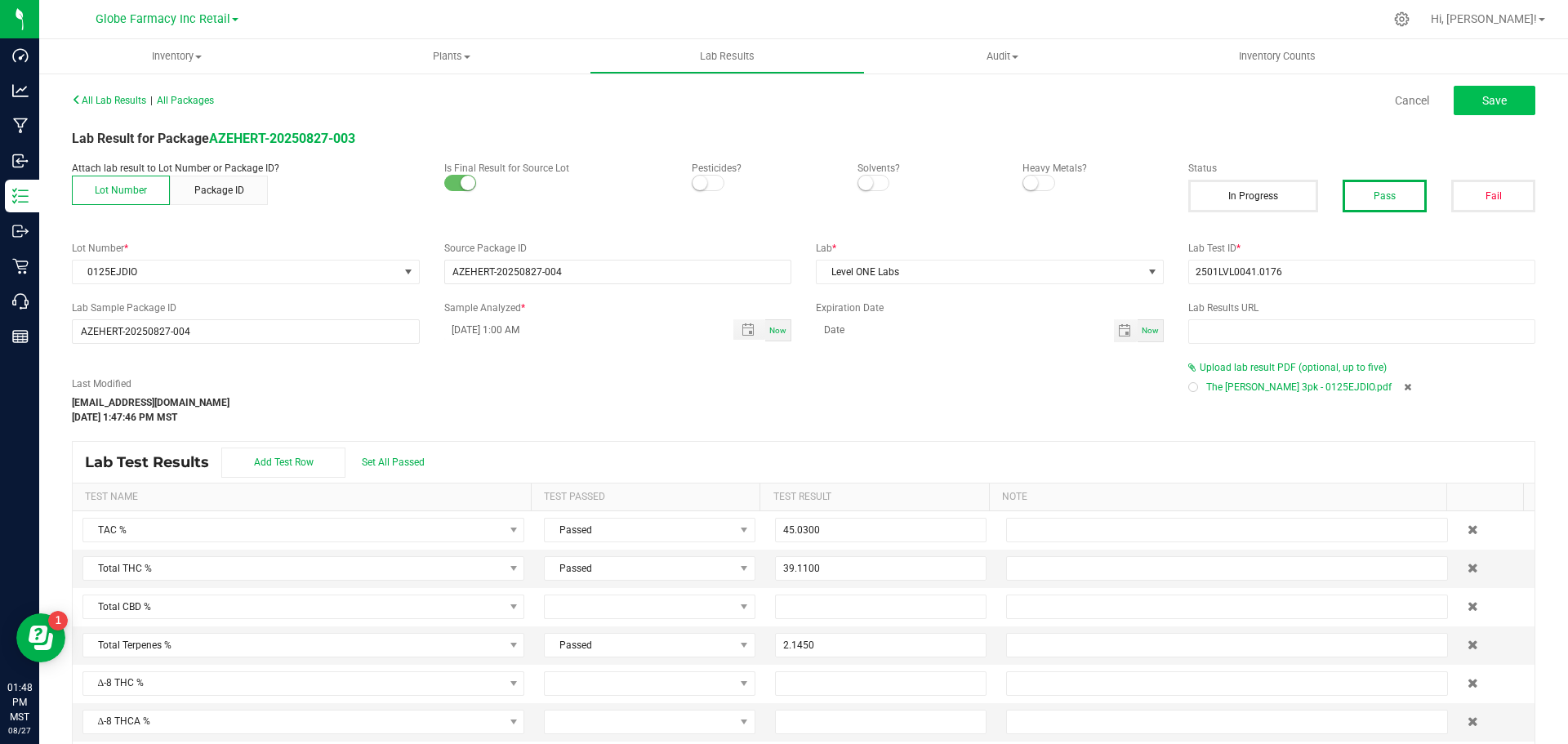
type input "0.0600"
type input "0.0390"
type input "0.0560"
type input "0.3030"
type input "0.0390"
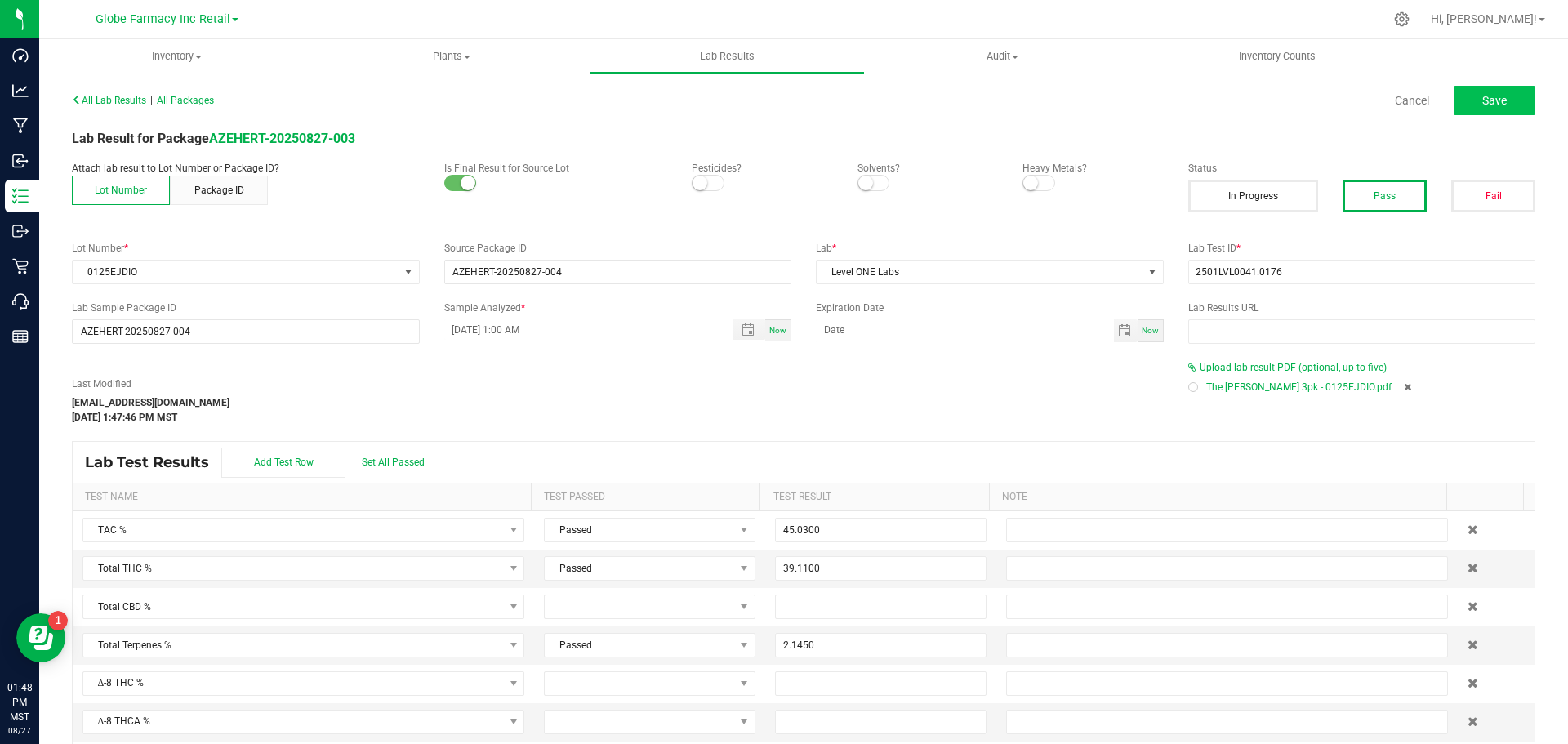
type input "0.0100"
type input "0.6610"
type input "0.0700"
type input "0.0830"
type input "0.5830"
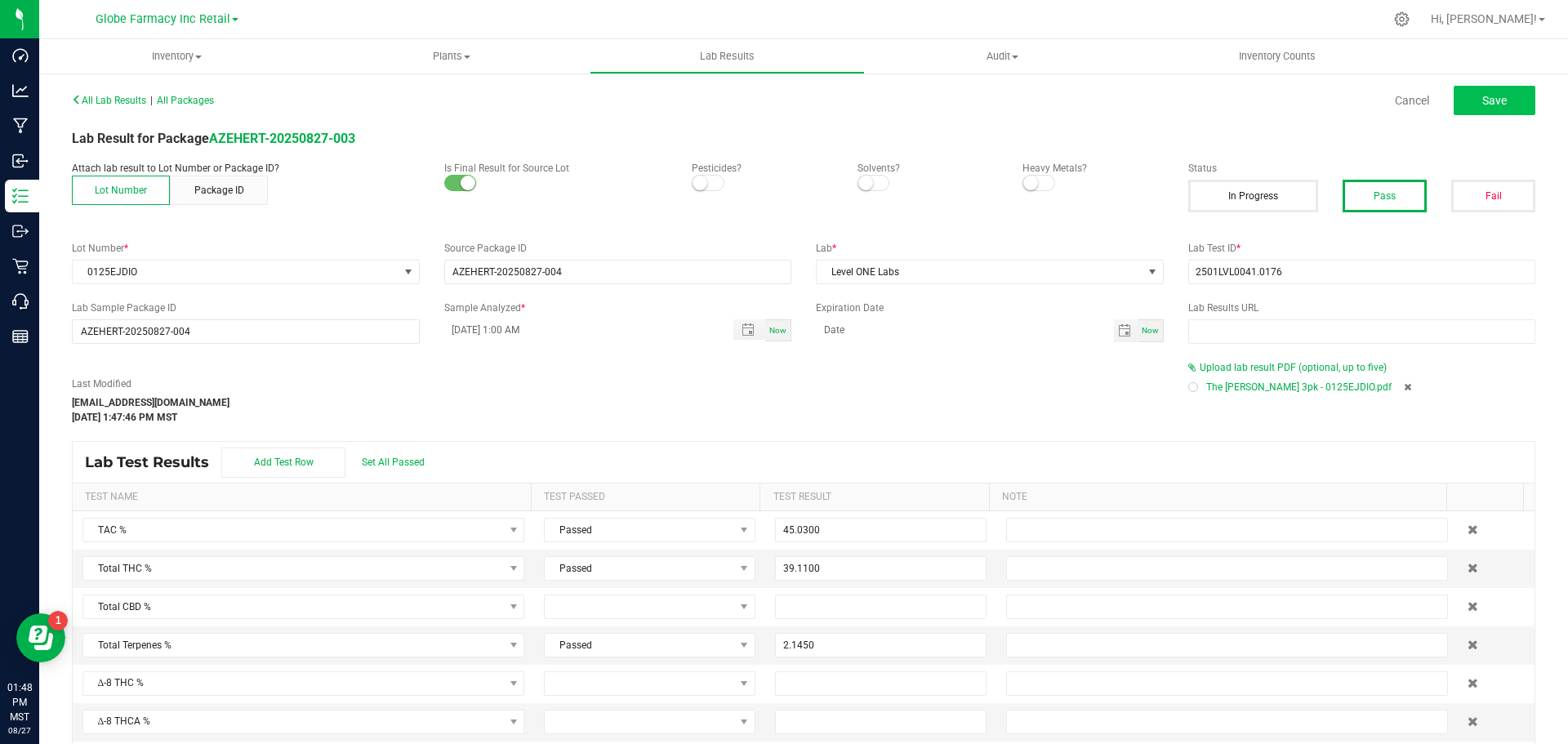
type input "0.2410"
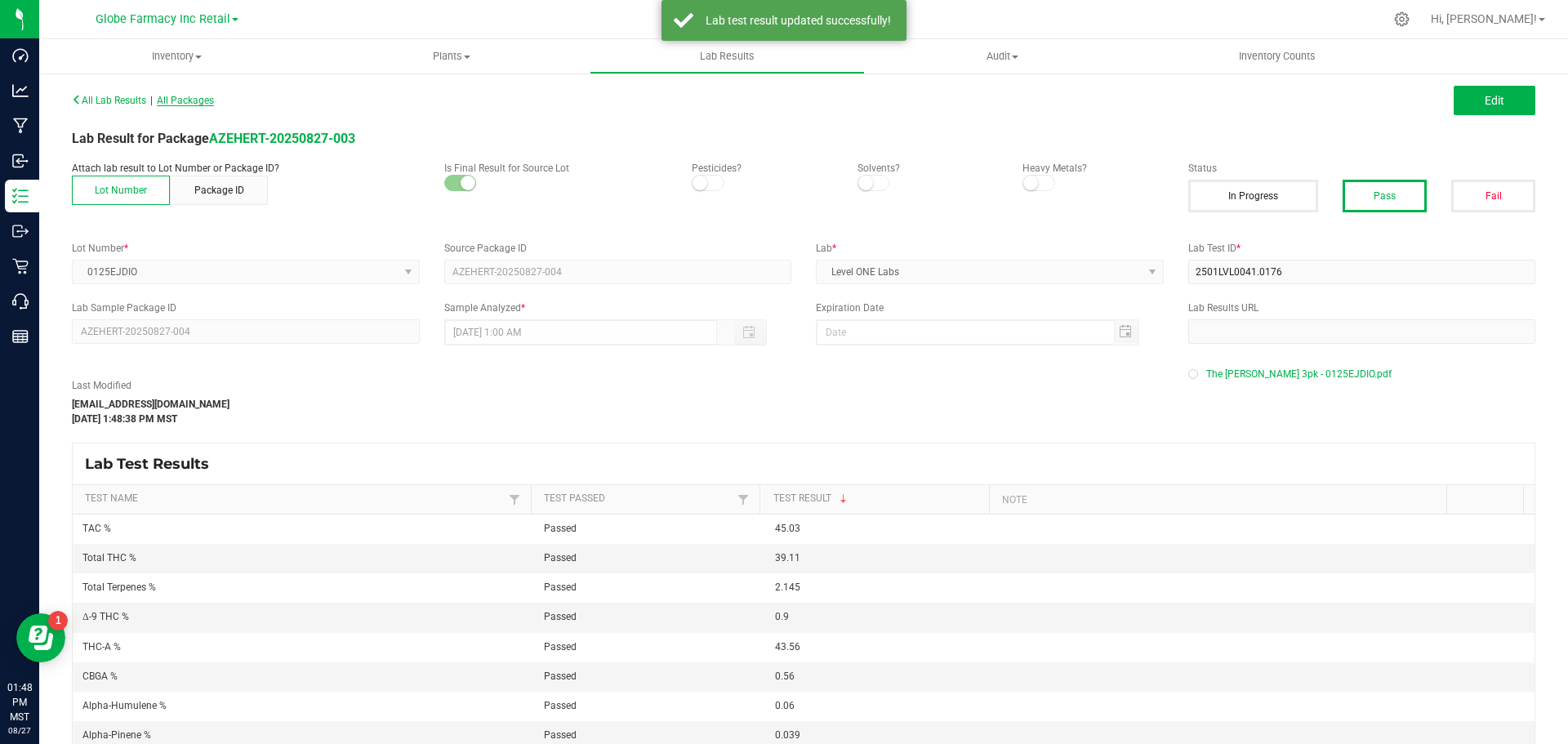
click at [186, 96] on span "All Packages" at bounding box center [186, 100] width 57 height 12
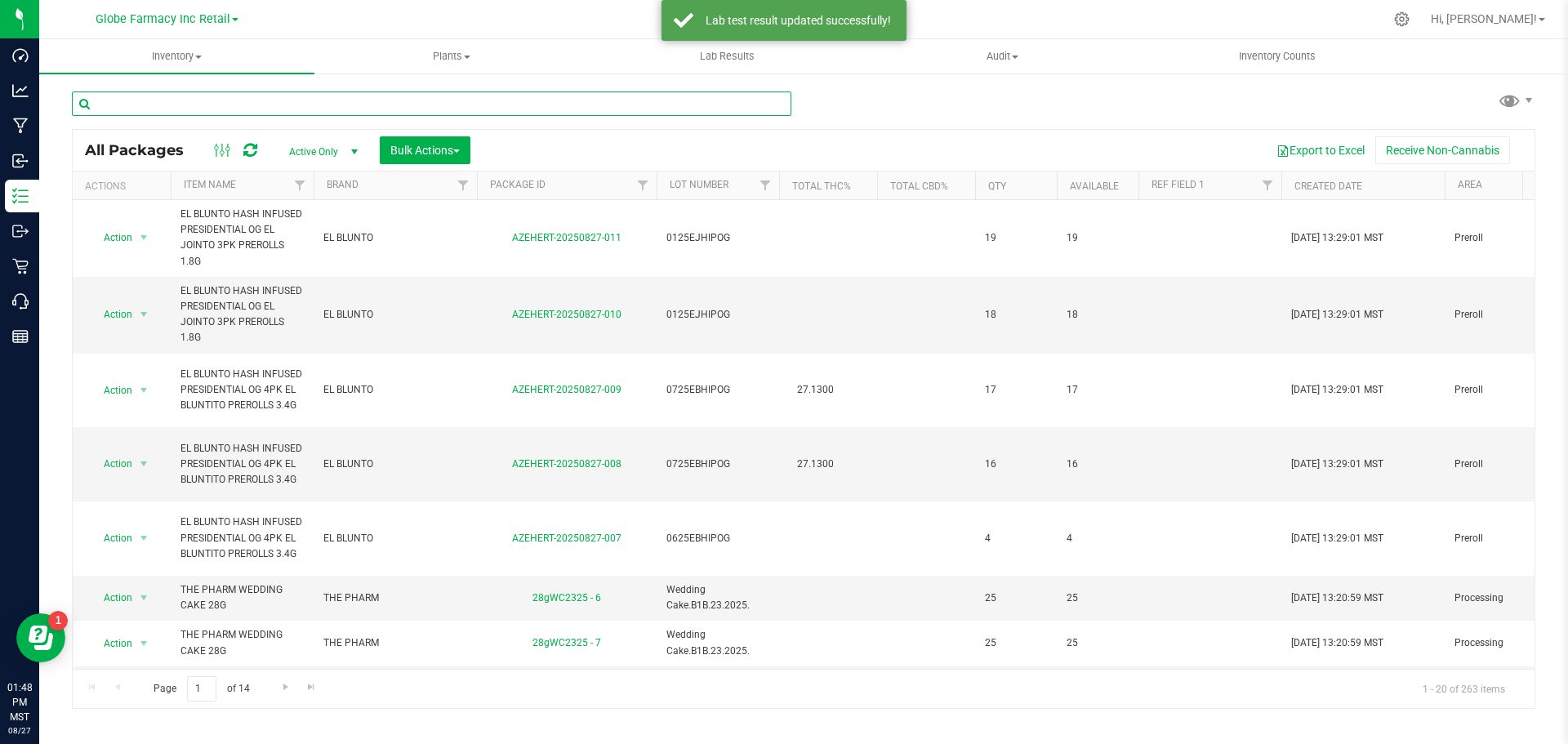
click at [285, 98] on input "text" at bounding box center [431, 103] width 720 height 24
type input "el blunto"
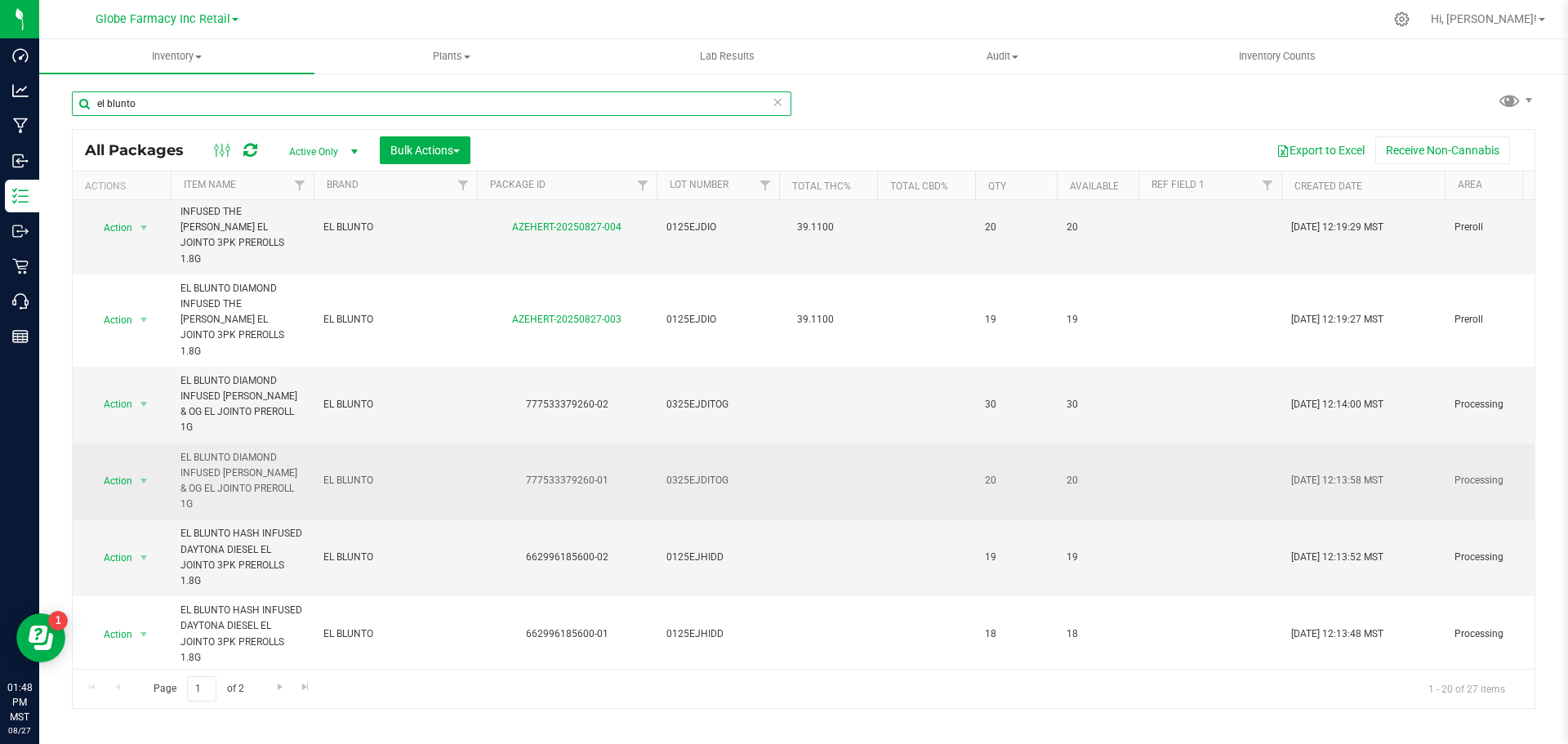
scroll to position [572, 0]
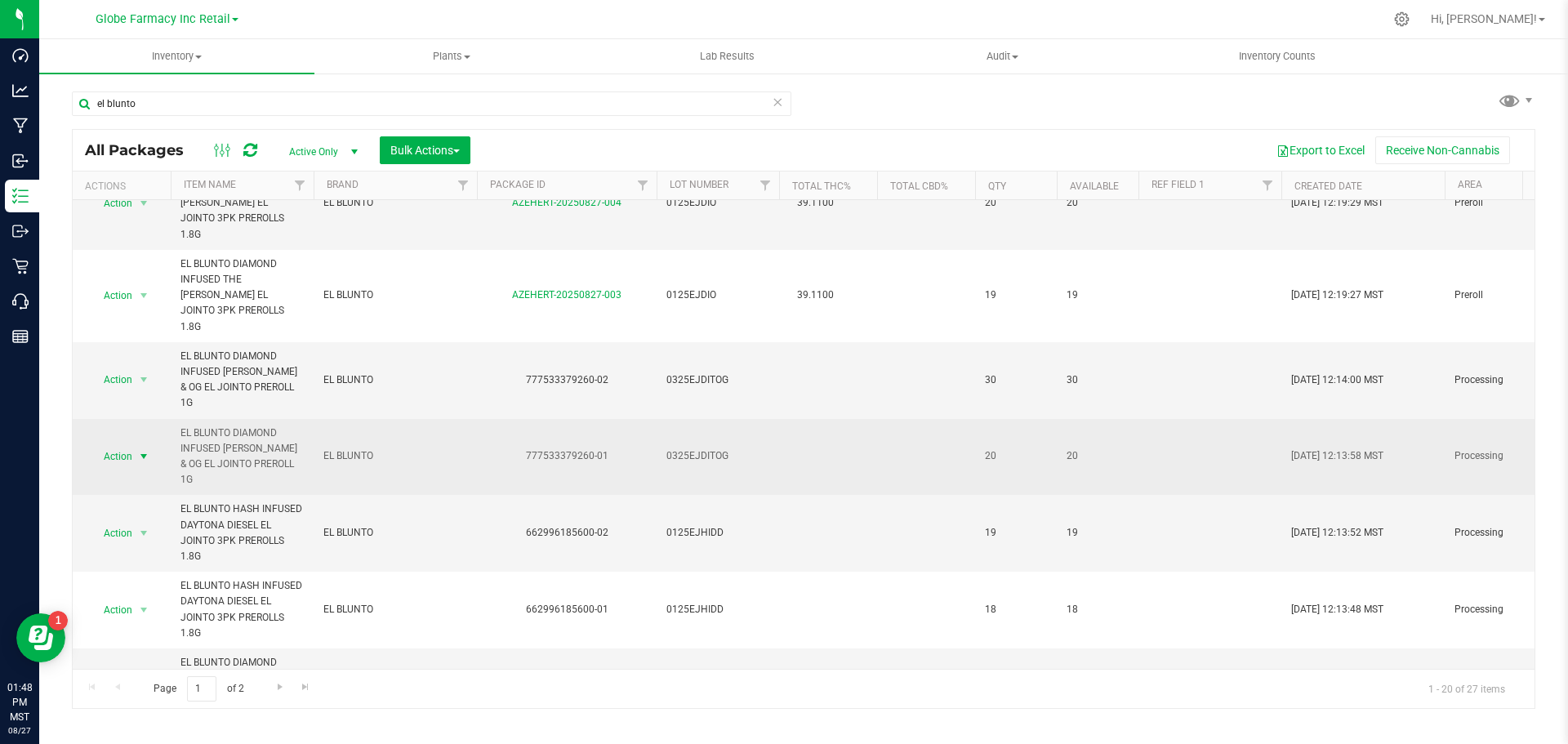
click at [152, 446] on span "select" at bounding box center [144, 456] width 20 height 23
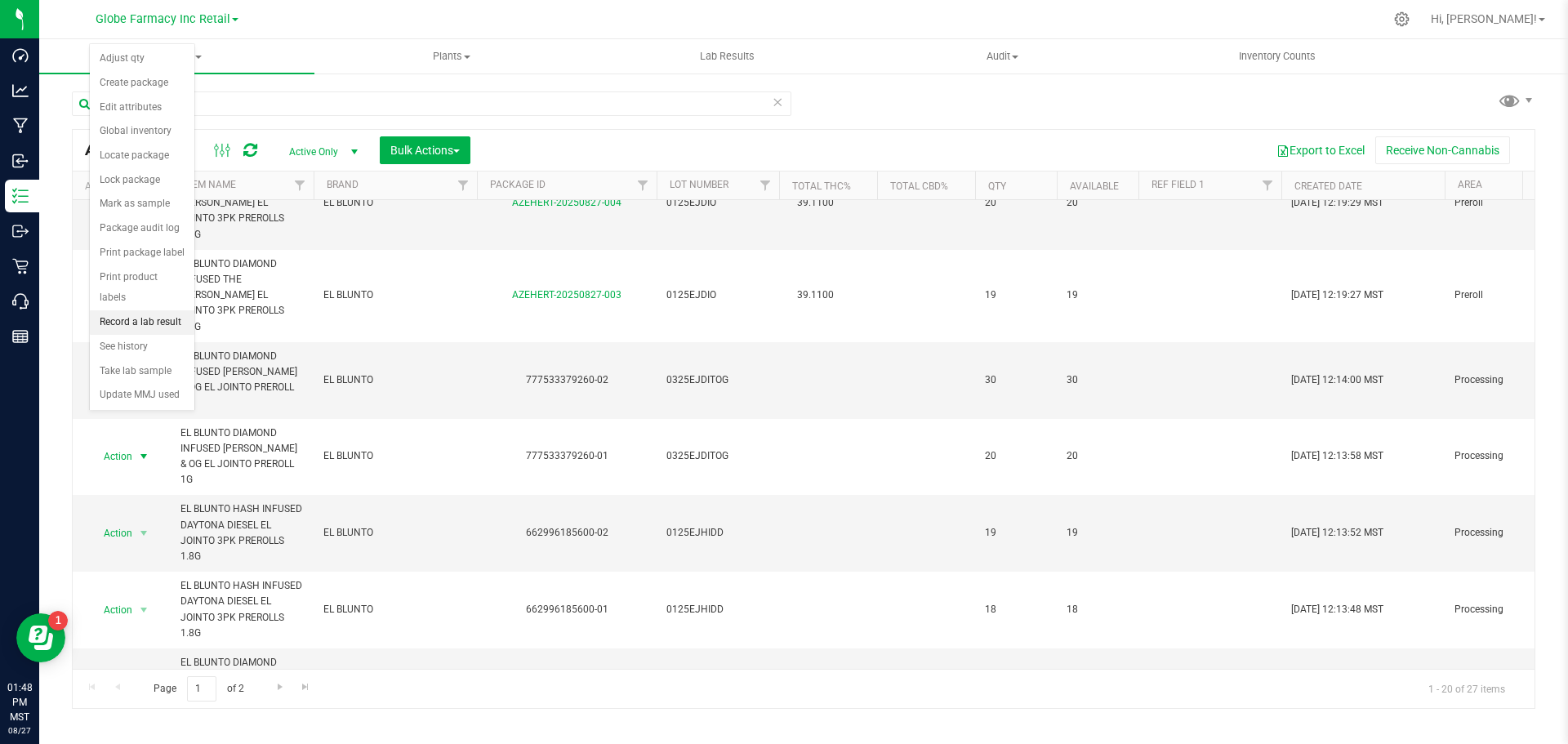
click at [144, 310] on li "Record a lab result" at bounding box center [141, 322] width 104 height 24
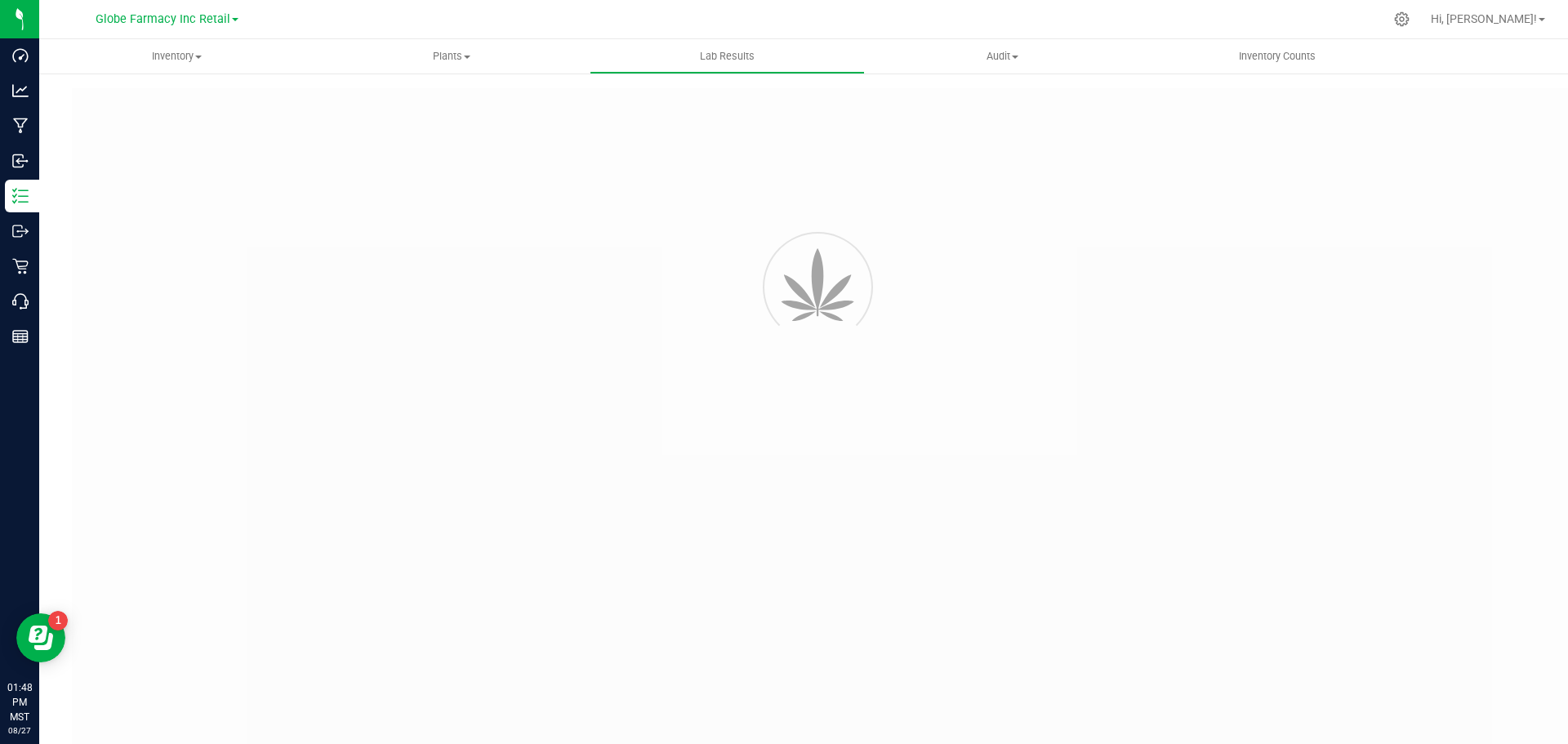
type input "777533379260-01"
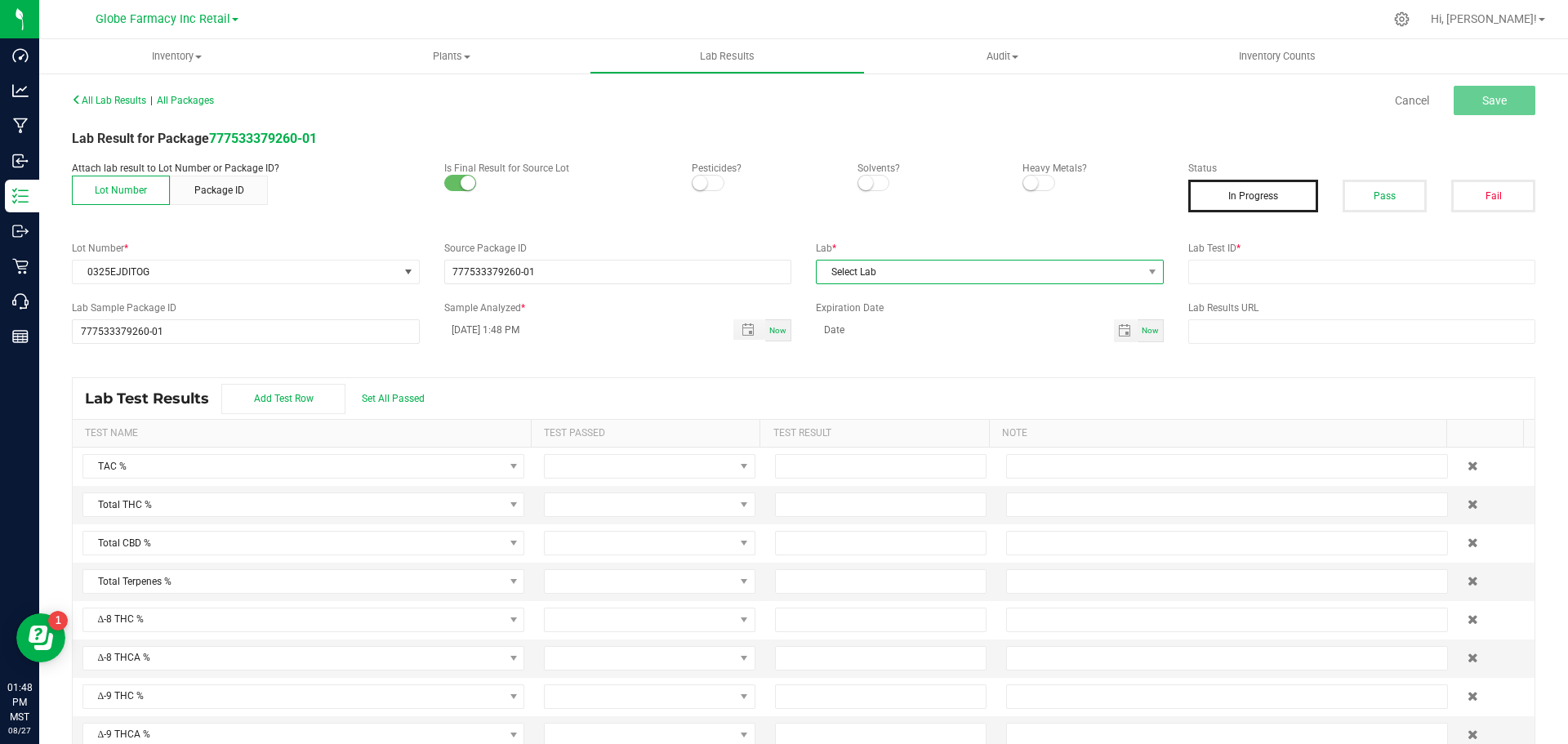
click at [947, 273] on span "Select Lab" at bounding box center [980, 272] width 326 height 23
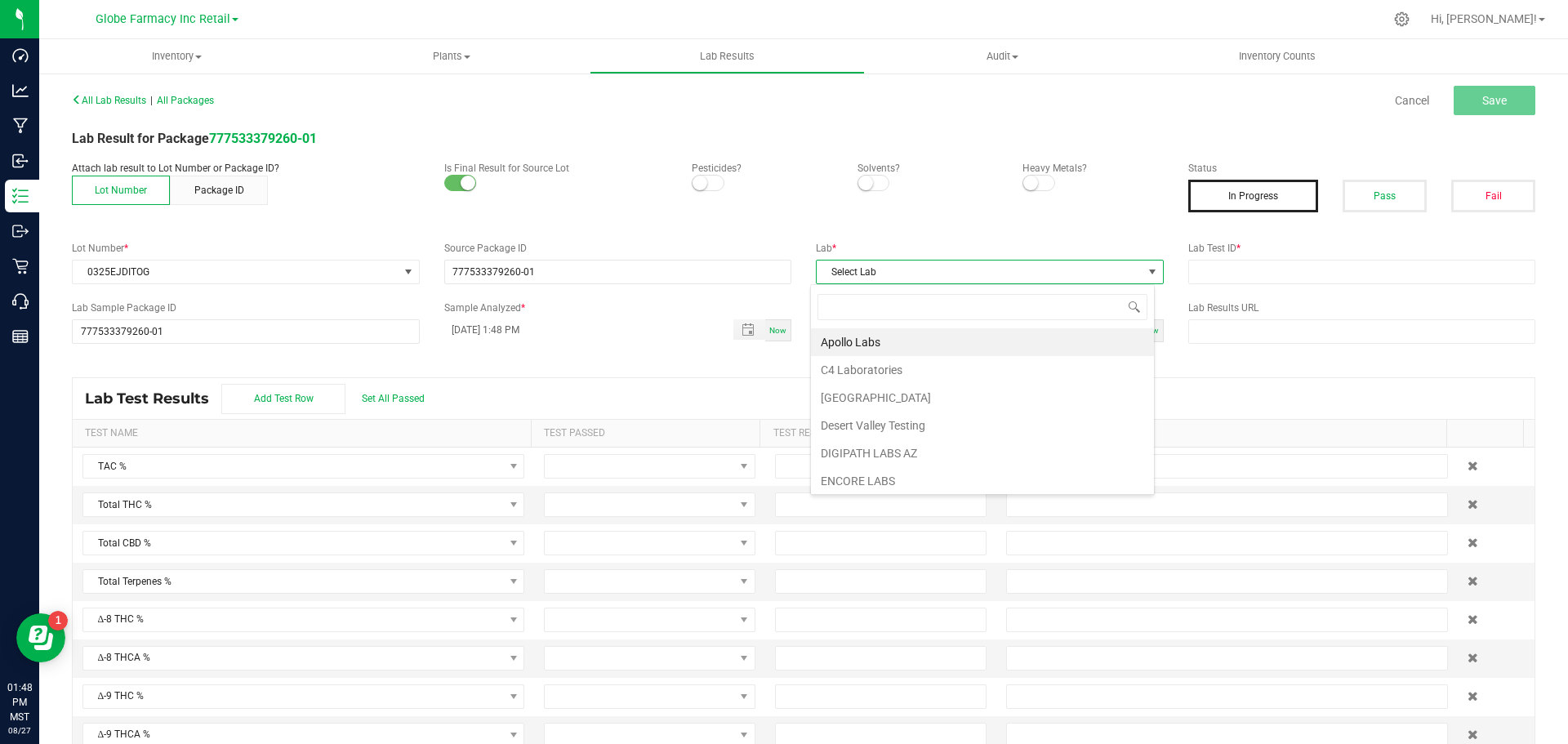
scroll to position [24, 344]
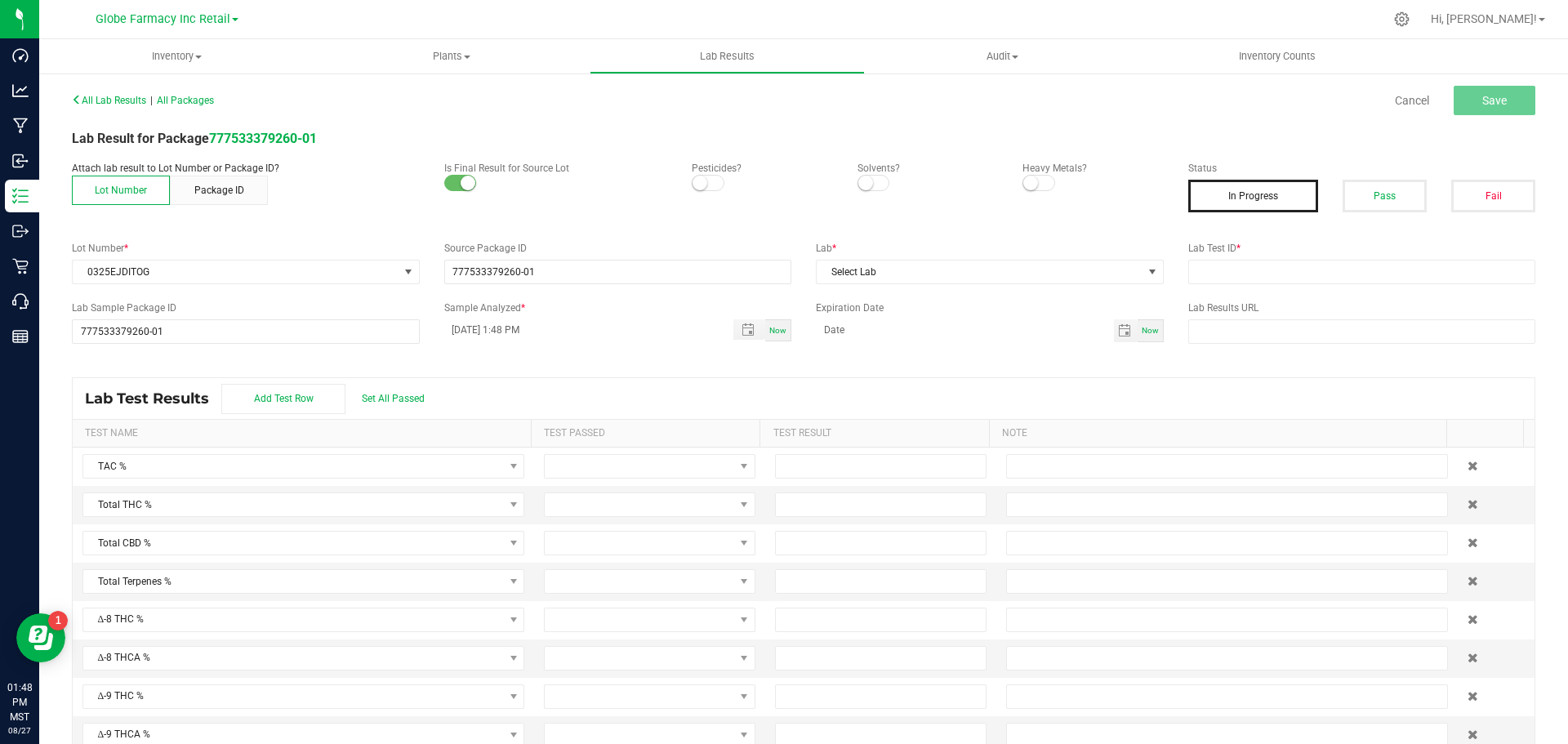
click at [1320, 393] on div "Lab Test Results Add Test Row Set All Passed" at bounding box center [803, 398] width 1462 height 41
click at [1325, 275] on input "text" at bounding box center [1362, 272] width 348 height 24
paste input "2503LVL0239.1200"
type input "2503LVL0239.1200"
click at [1366, 201] on button "Pass" at bounding box center [1384, 196] width 84 height 33
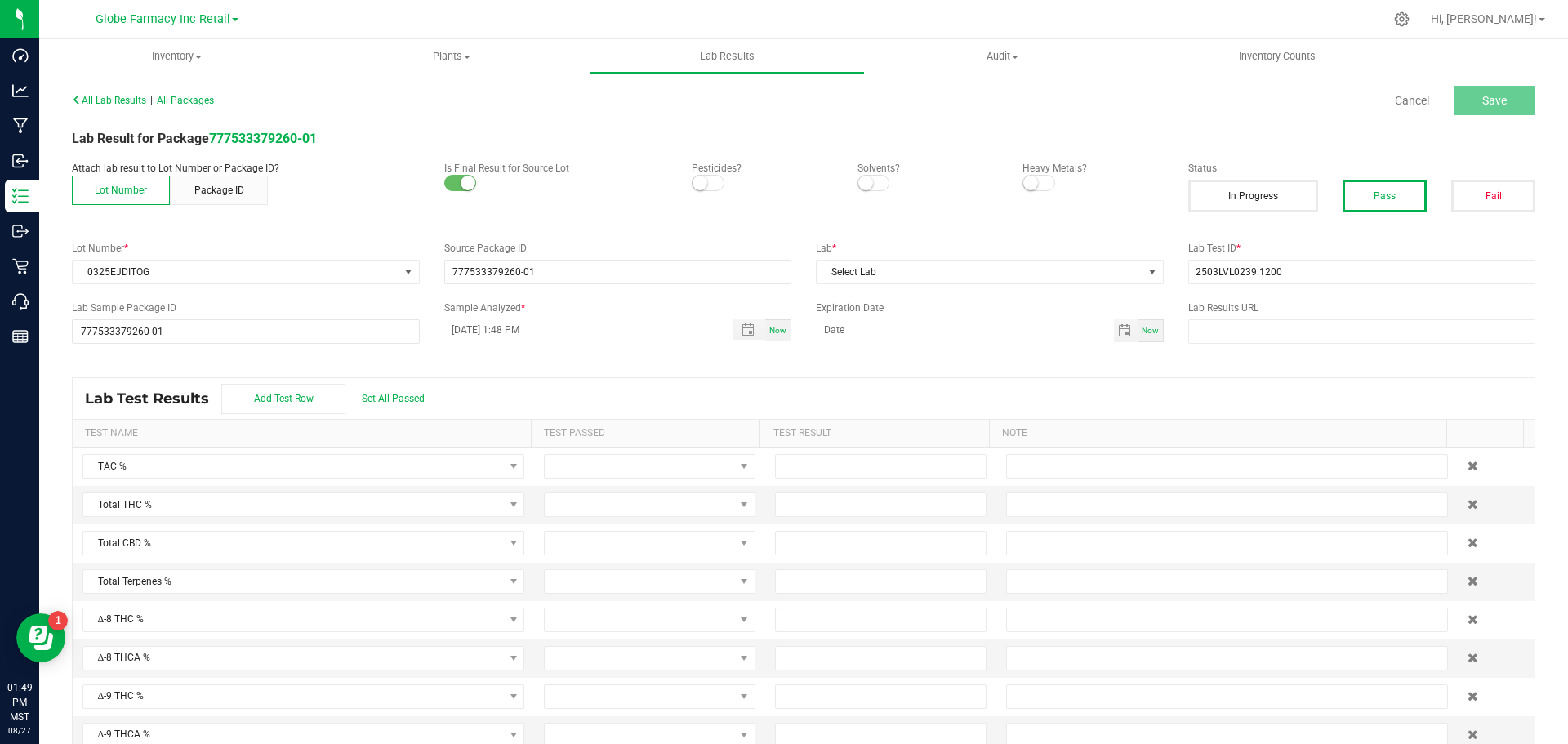
click at [1073, 287] on div "All Lab Results | All Packages Cancel Save Lab Result for Package 777533379260-…" at bounding box center [803, 426] width 1464 height 674
click at [1061, 278] on span "Select Lab" at bounding box center [980, 272] width 326 height 23
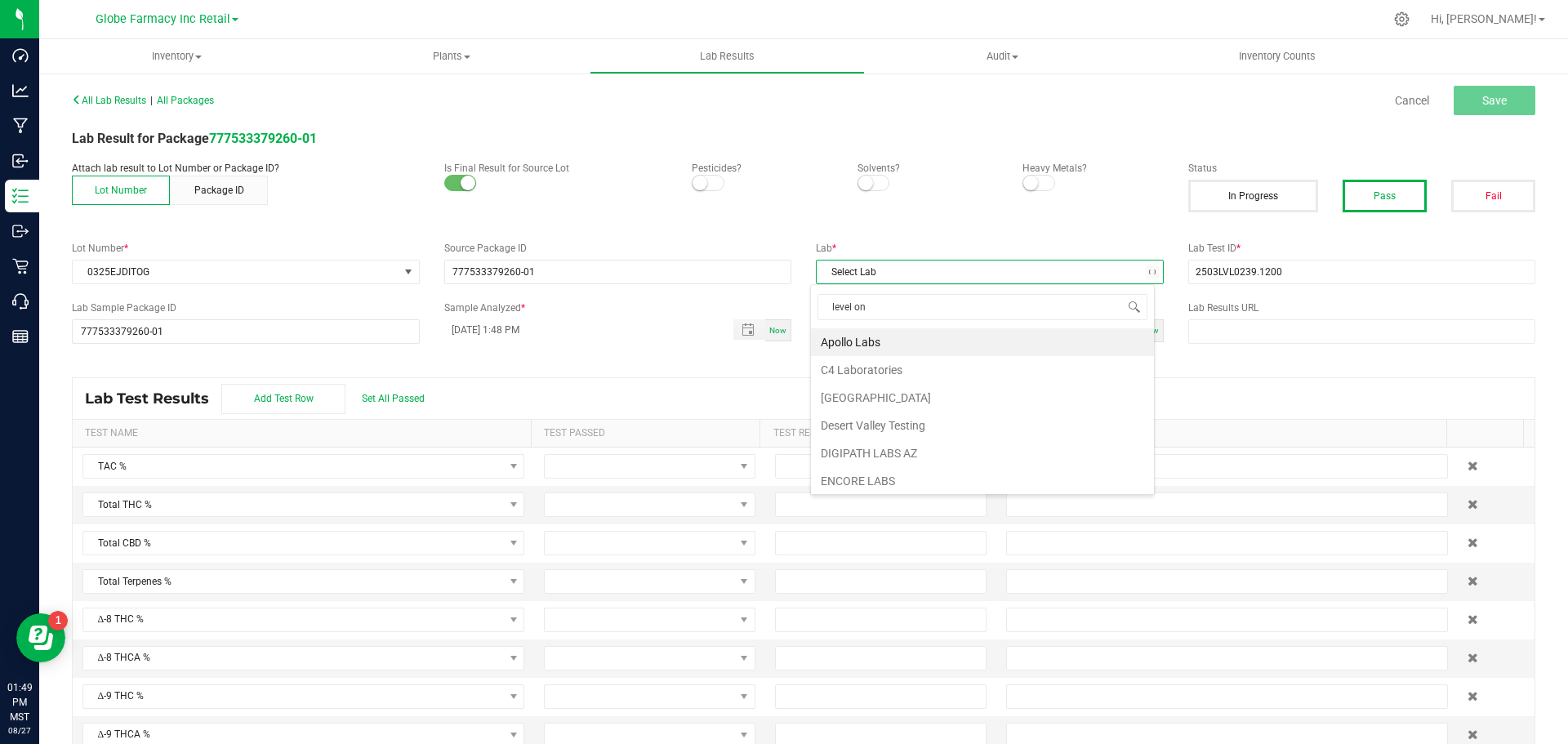
type input "level one"
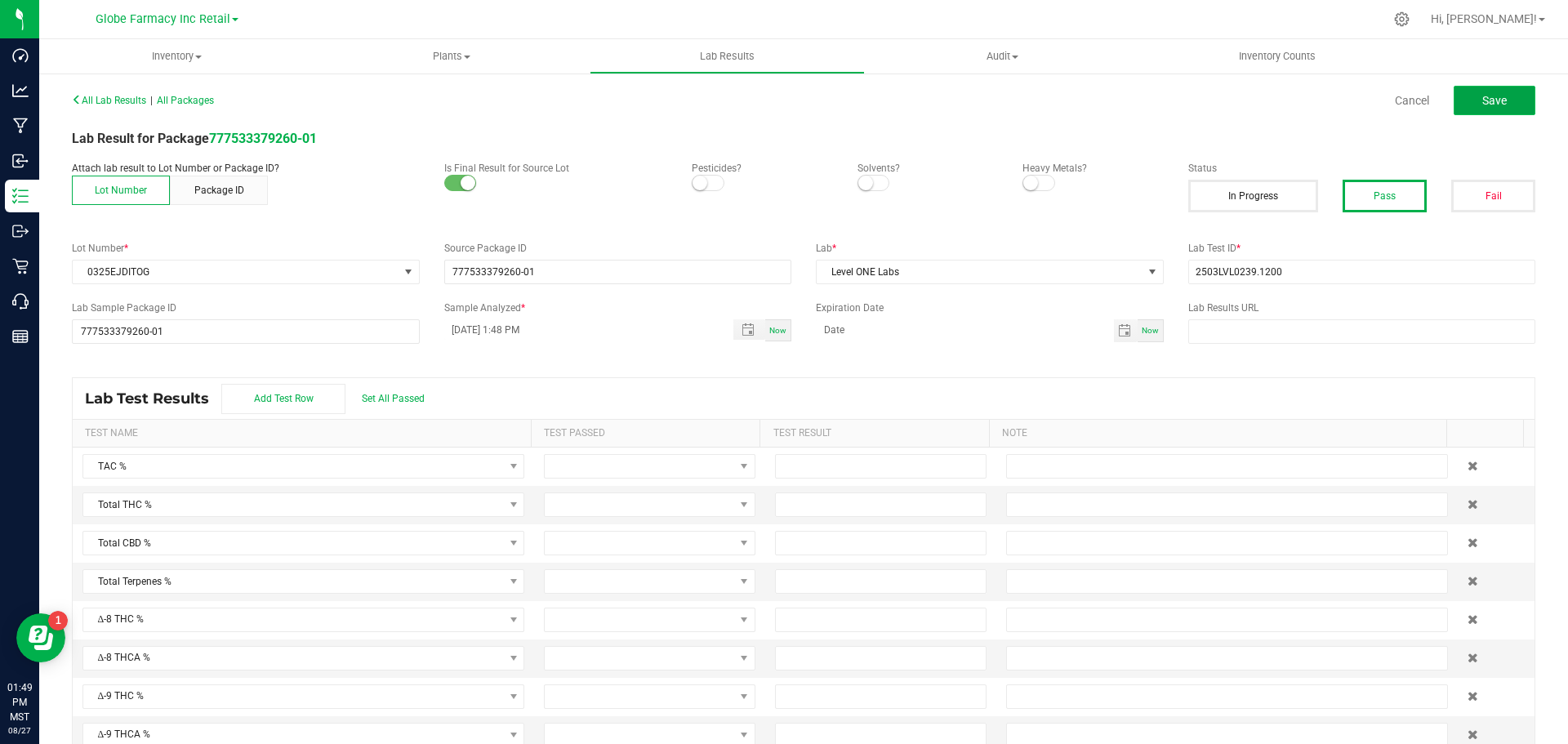
click at [1484, 100] on span "Save" at bounding box center [1494, 100] width 24 height 13
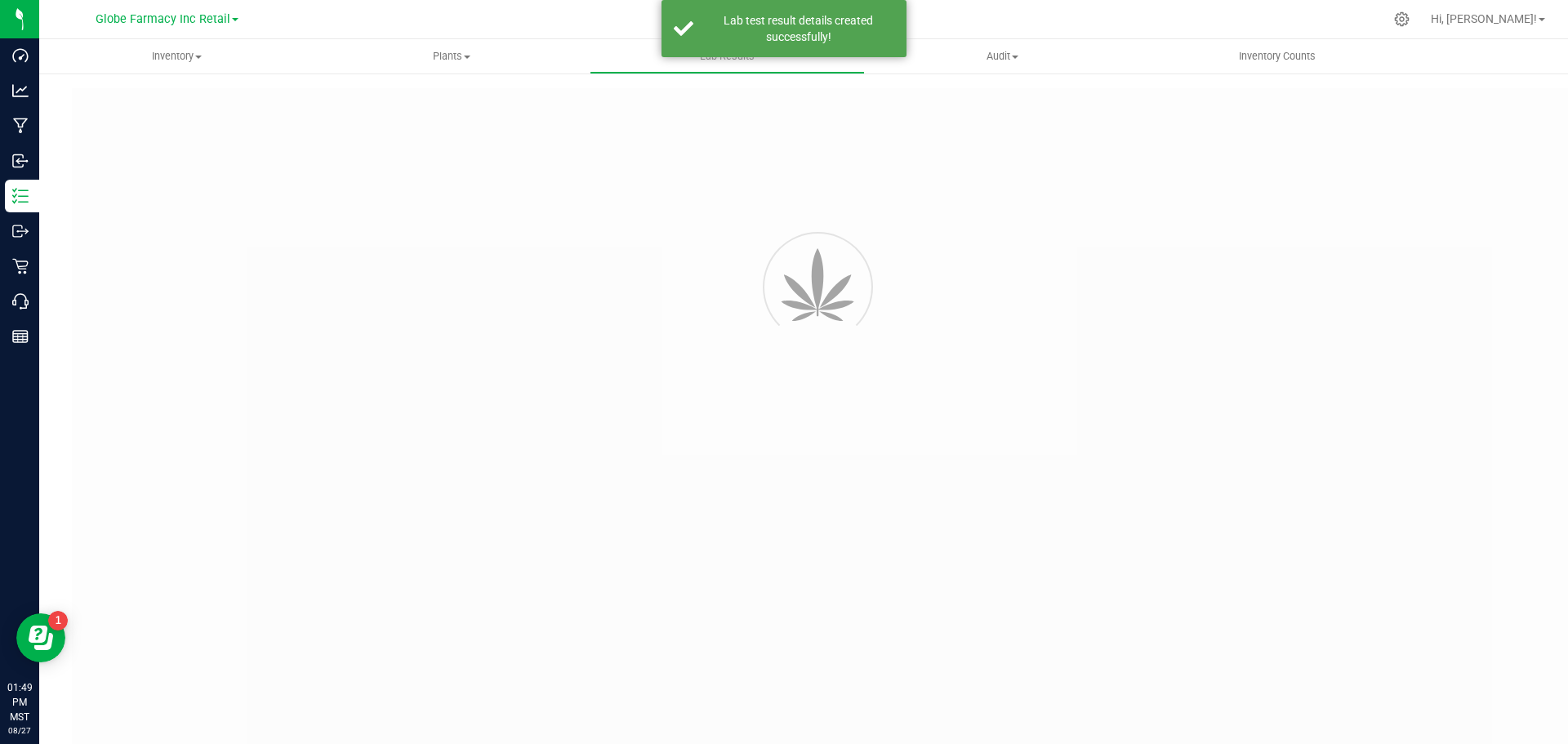
type input "777533379260-01"
type input "2503LVL0239.1200"
type input "777533379260-01"
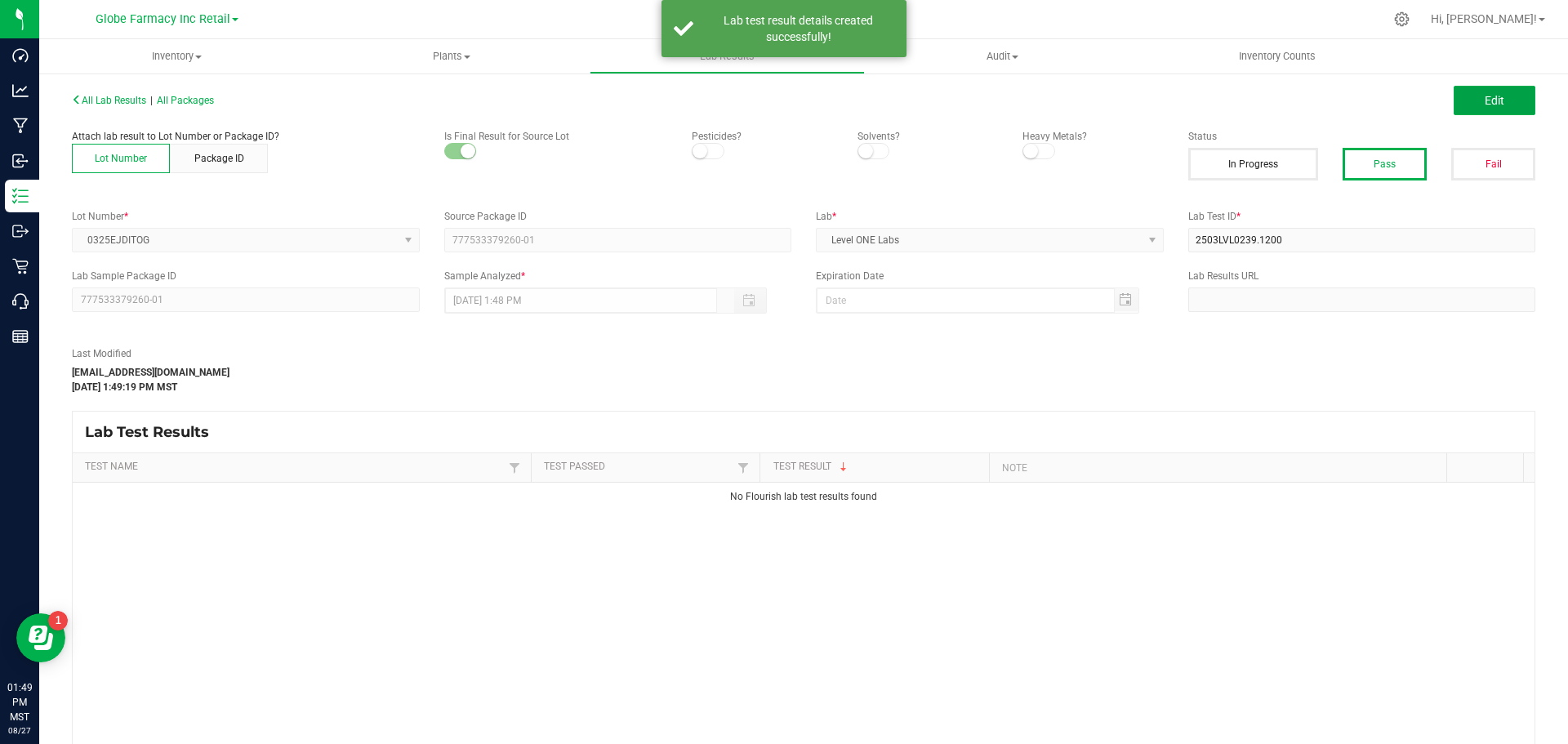
click at [1472, 95] on button "Edit" at bounding box center [1494, 100] width 82 height 29
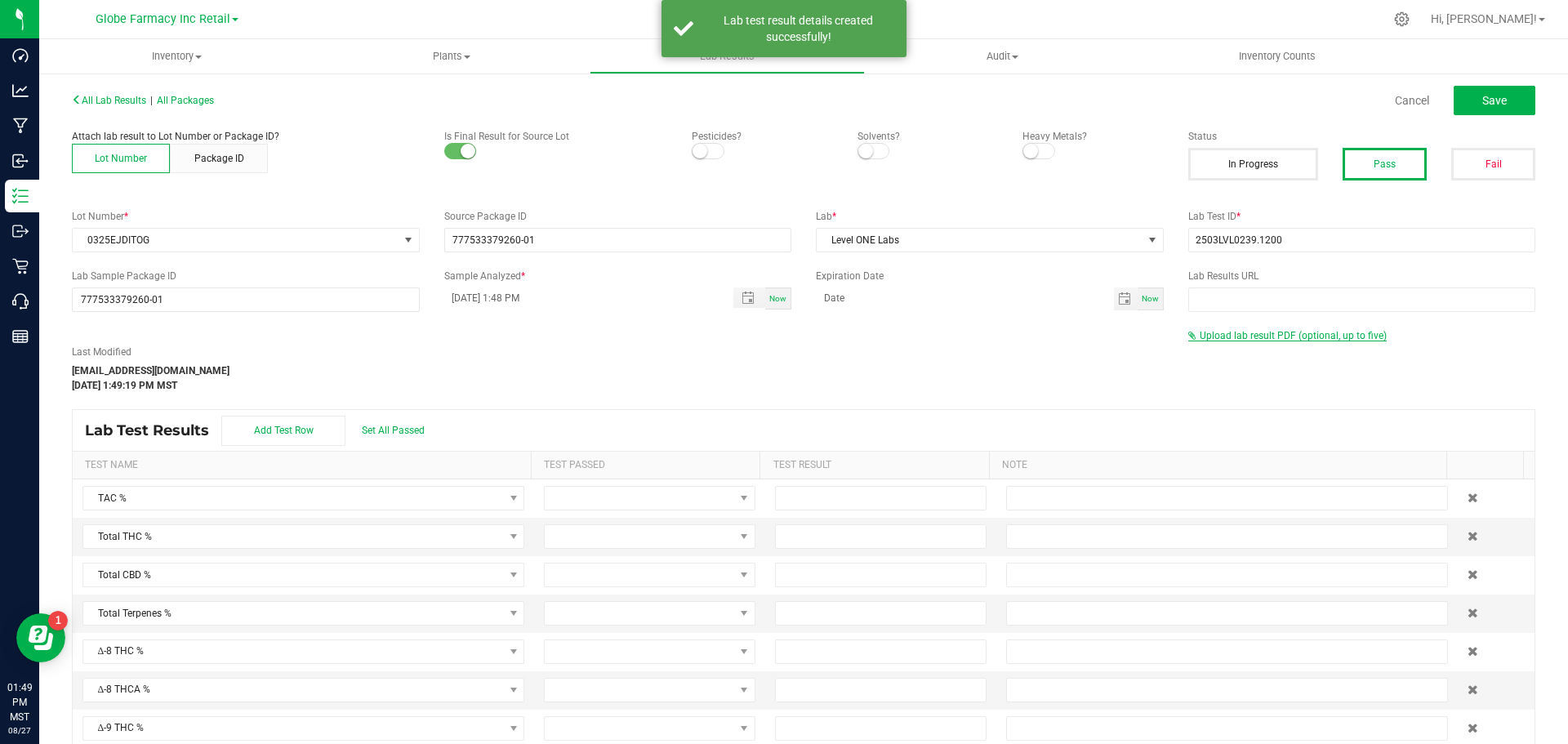
click at [1270, 332] on span "Upload lab result PDF (optional, up to five)" at bounding box center [1293, 336] width 187 height 12
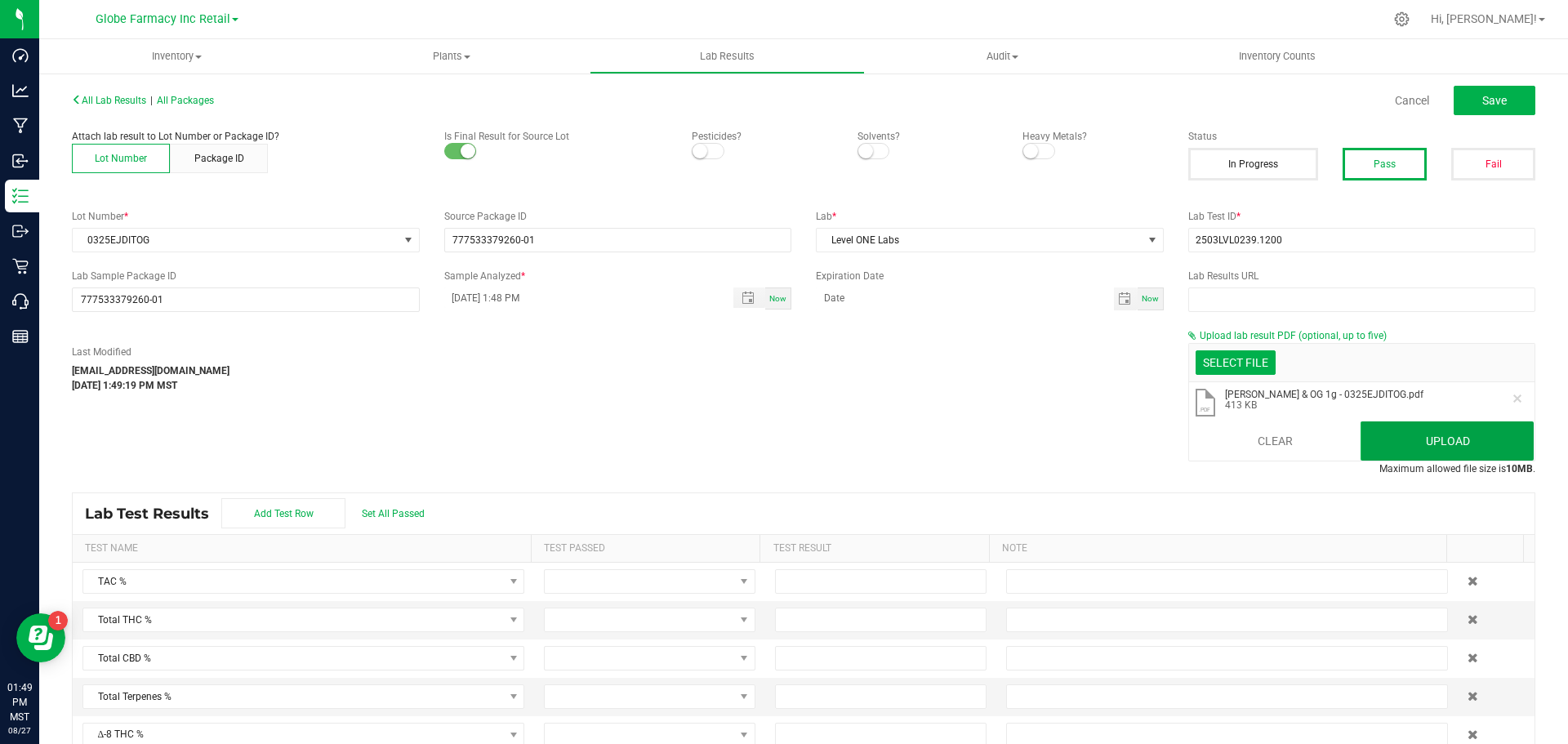
click at [1372, 431] on button "Upload" at bounding box center [1447, 441] width 173 height 39
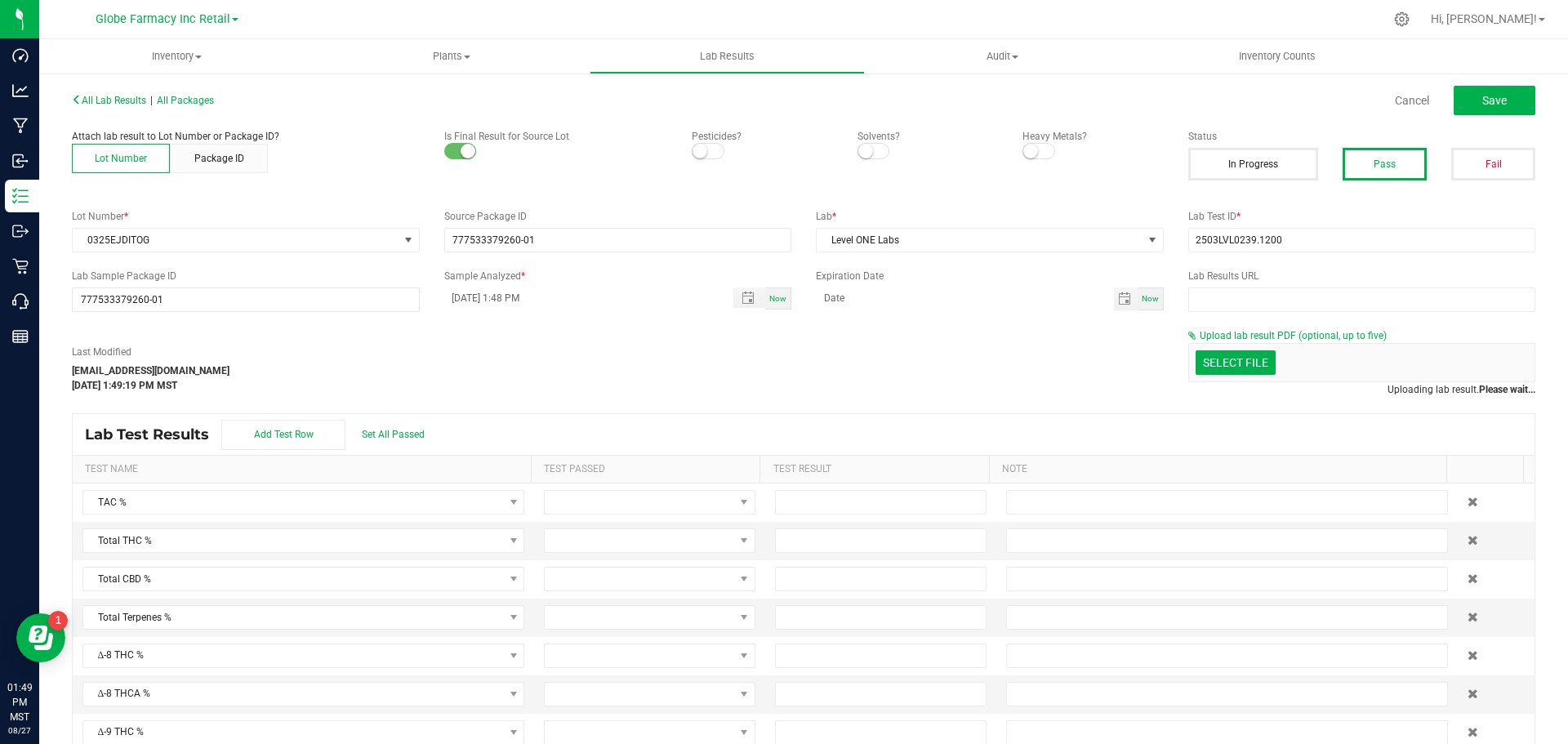
click at [1372, 431] on div "Lab Test Results Add Test Row Set All Passed" at bounding box center [803, 434] width 1462 height 41
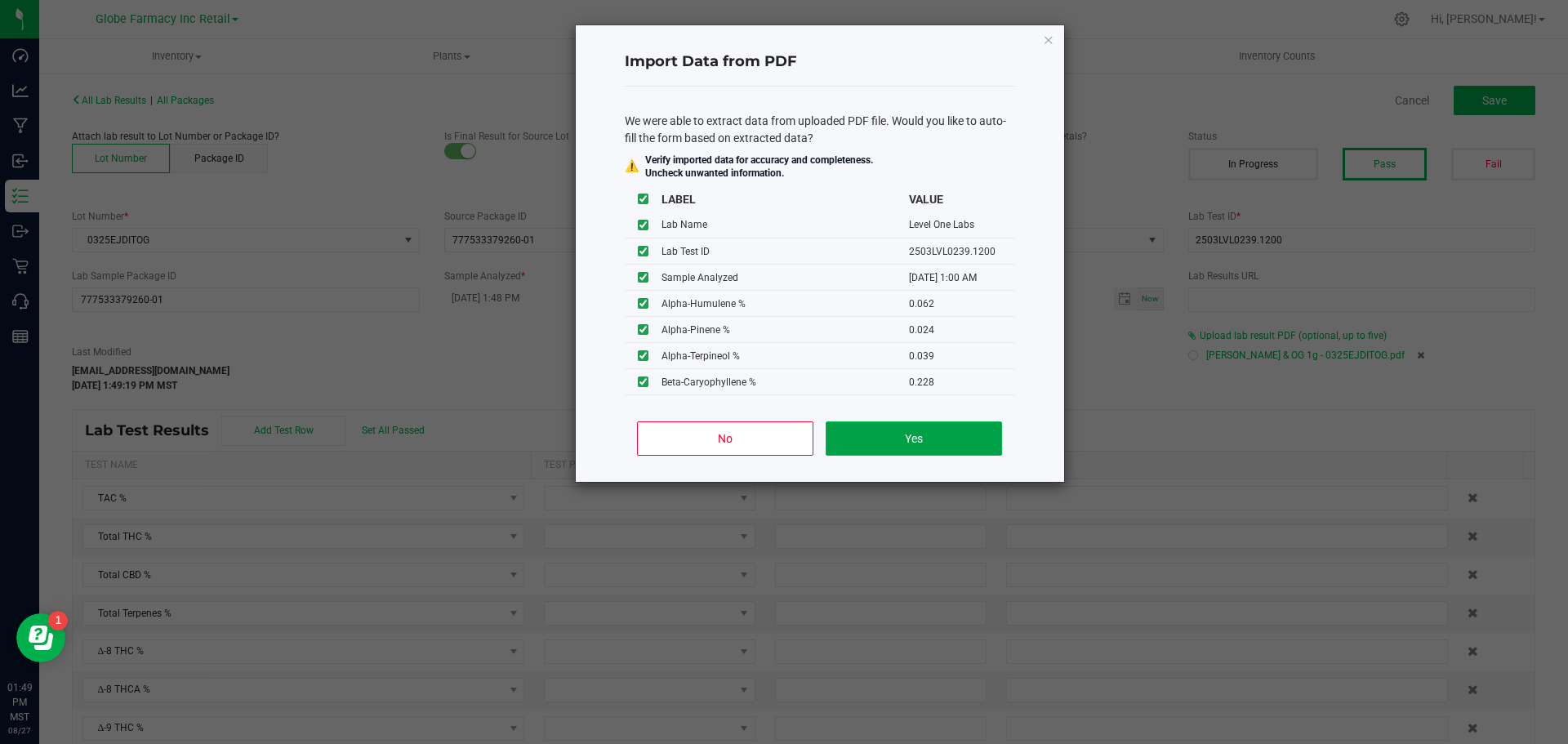
click at [878, 449] on button "Yes" at bounding box center [914, 438] width 176 height 34
type input "[DATE] 1:00 AM"
type input "58.1900"
type input "50.7300"
type input "1.2350"
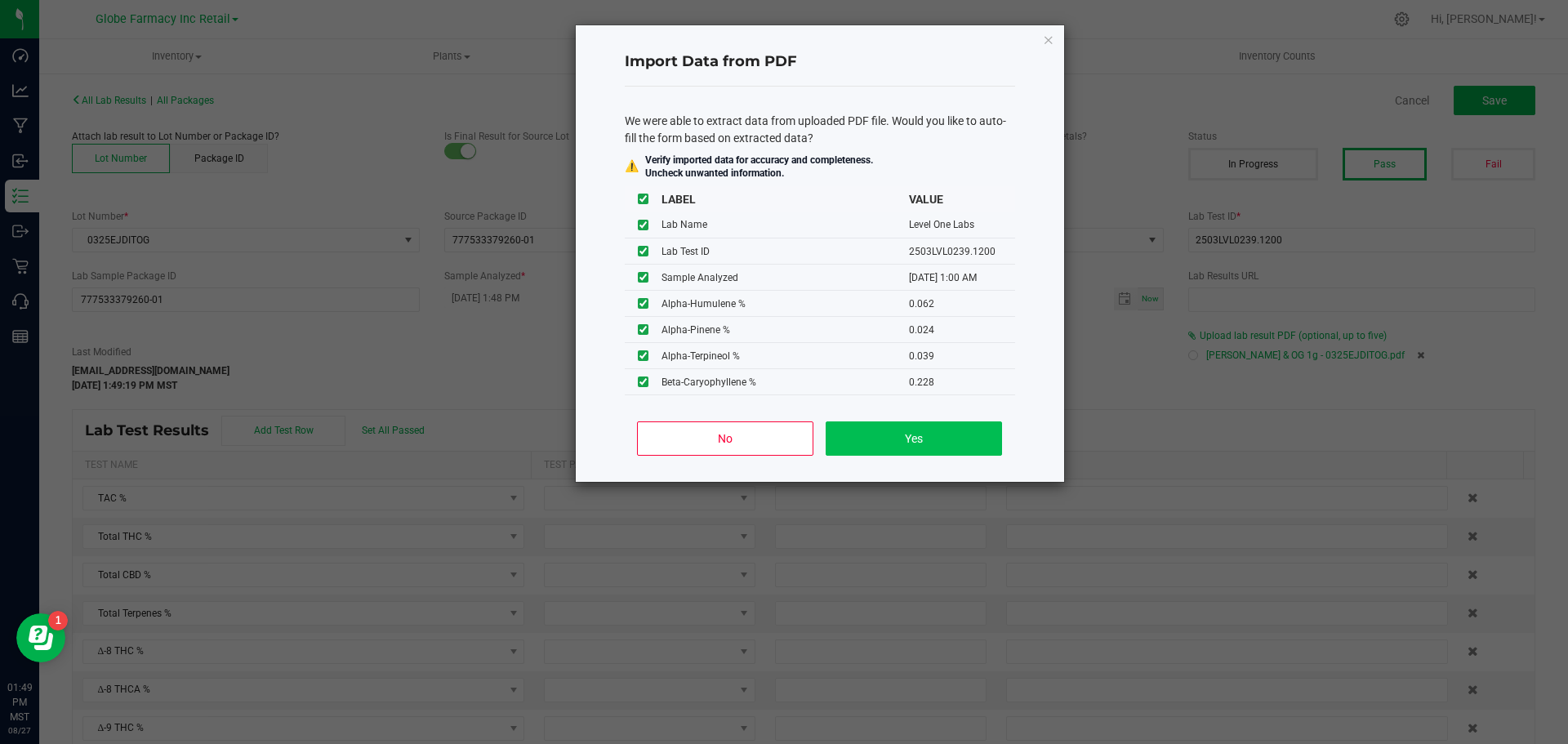
type input "1.5600"
type input "56.0600"
type input "0.5700"
type input "0.0620"
type input "0.0240"
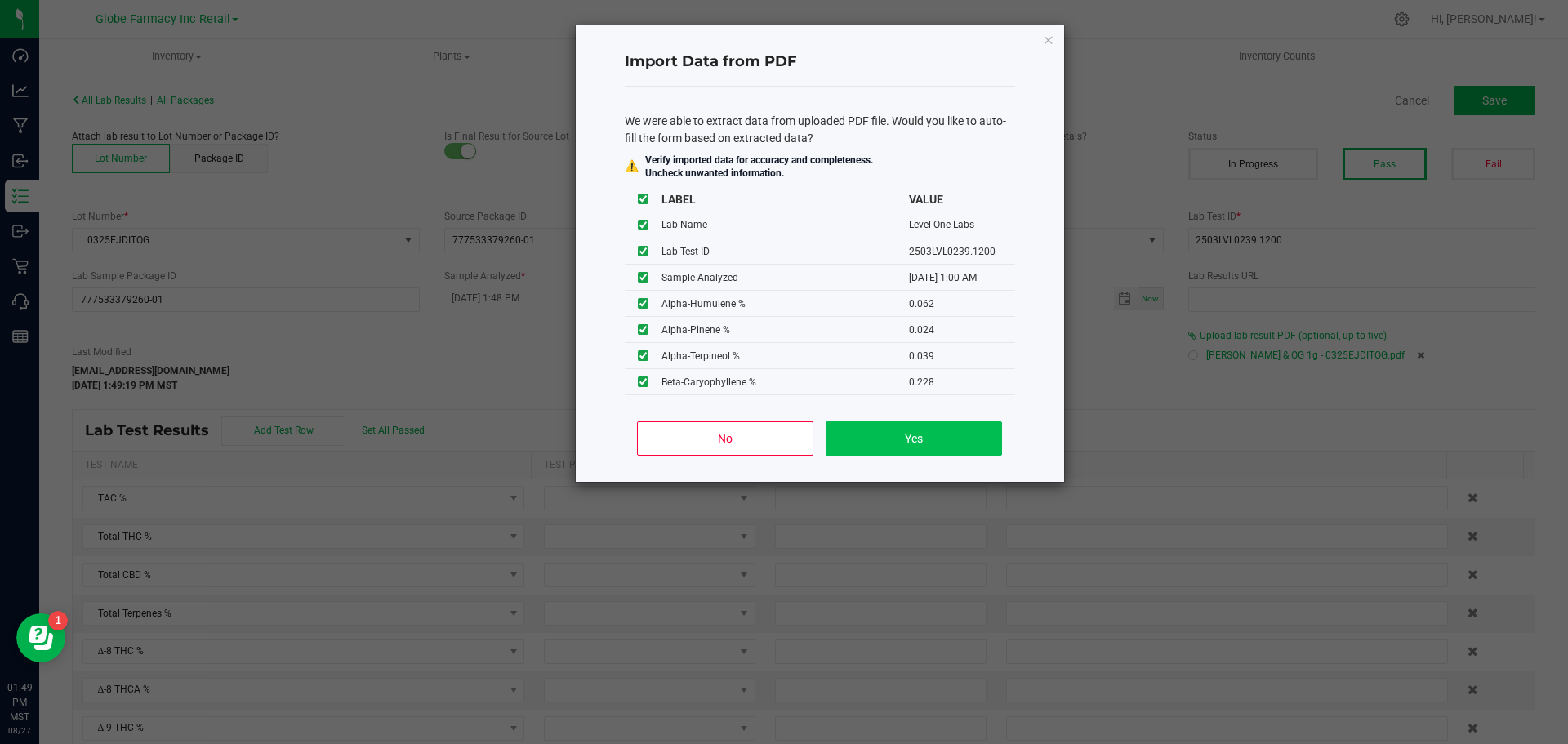
type input "0.0390"
type input "0.2280"
type input "0.4860"
type input "0.0410"
type input "0.0480"
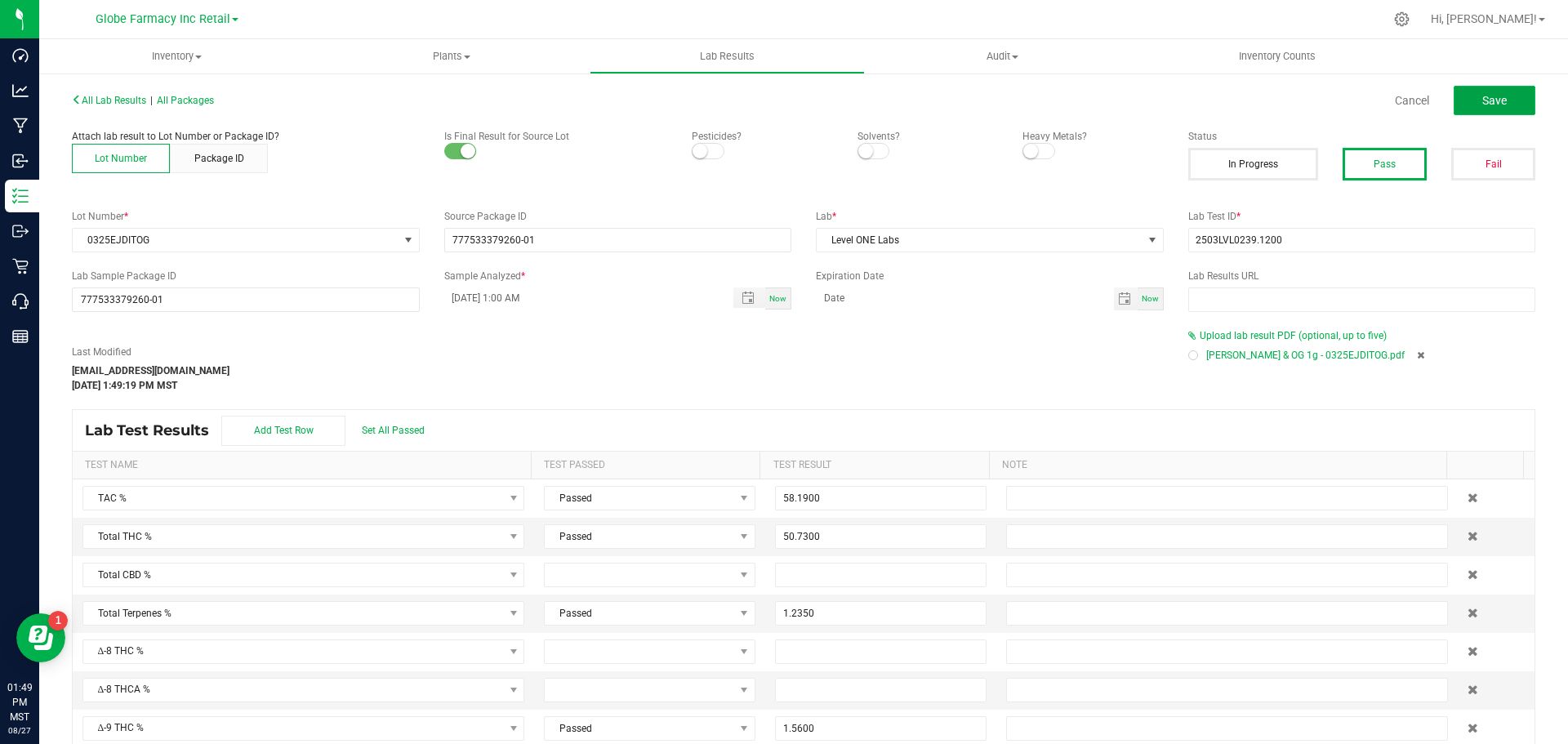
click at [1462, 105] on button "Save" at bounding box center [1494, 100] width 82 height 29
type input "1.2350"
type input "1.5600"
type input "56.0600"
type input "0.5700"
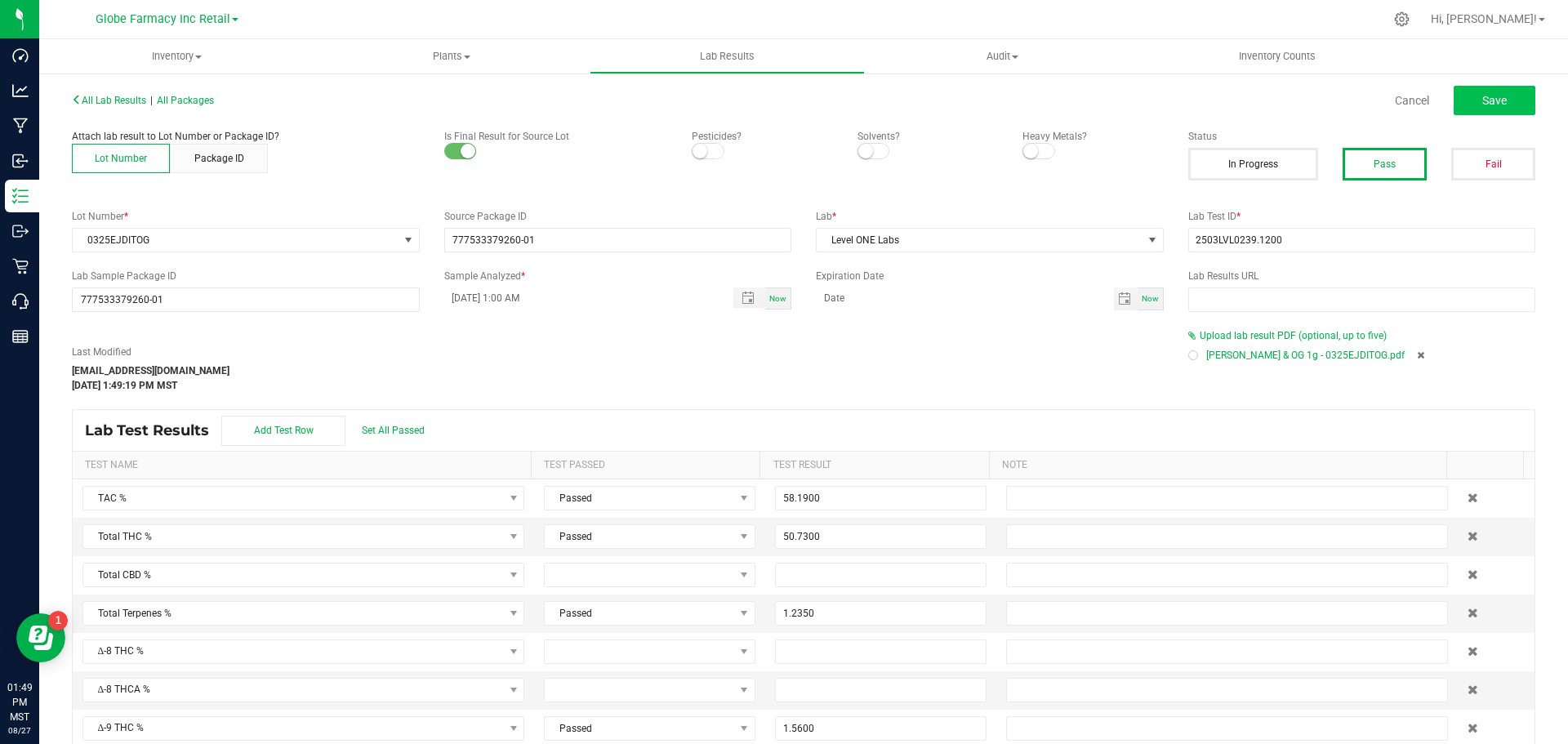
type input "0.0620"
type input "0.0240"
type input "0.0390"
type input "0.2280"
type input "0.4860"
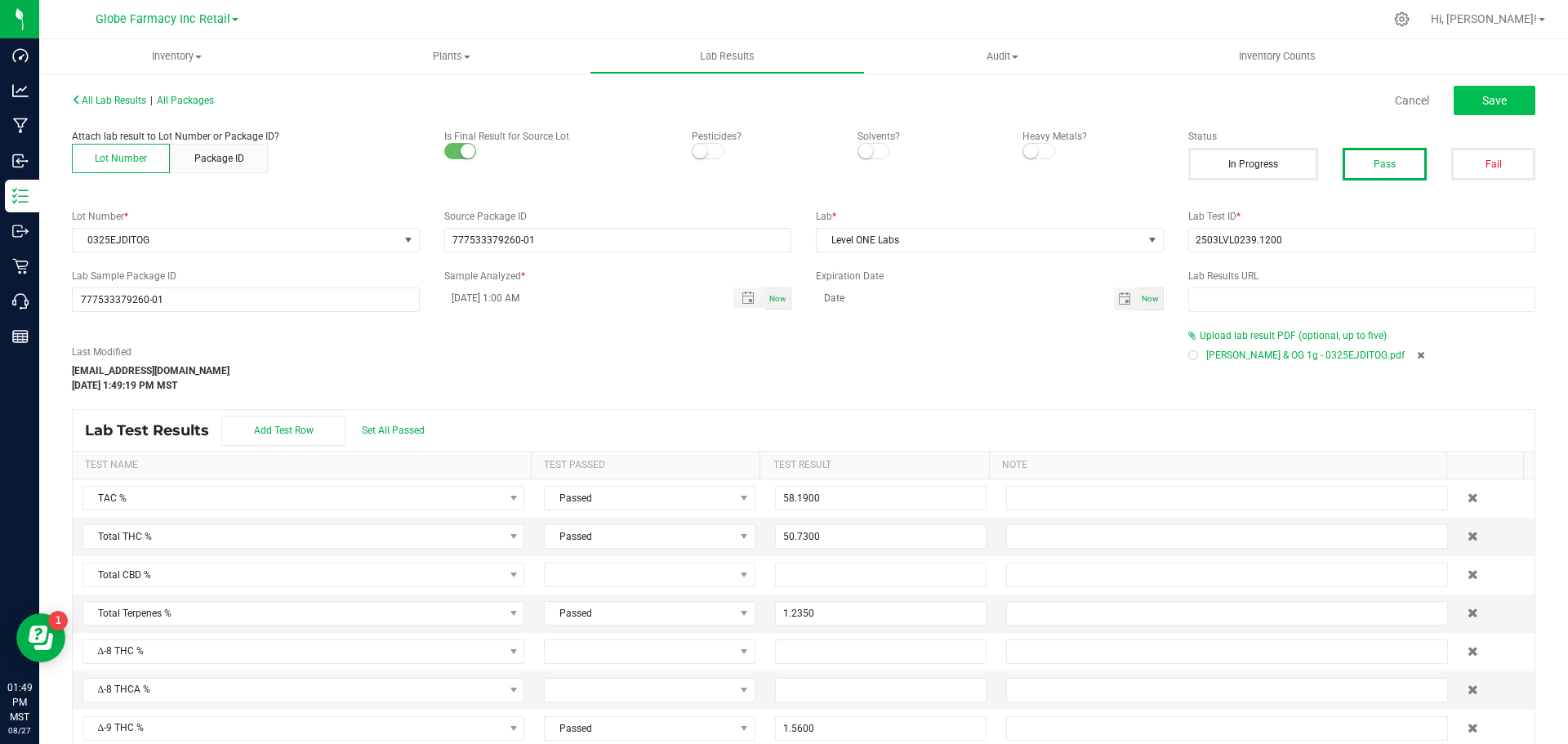
type input "0.0410"
type input "0.0480"
type input "0.0840"
type input "0.2230"
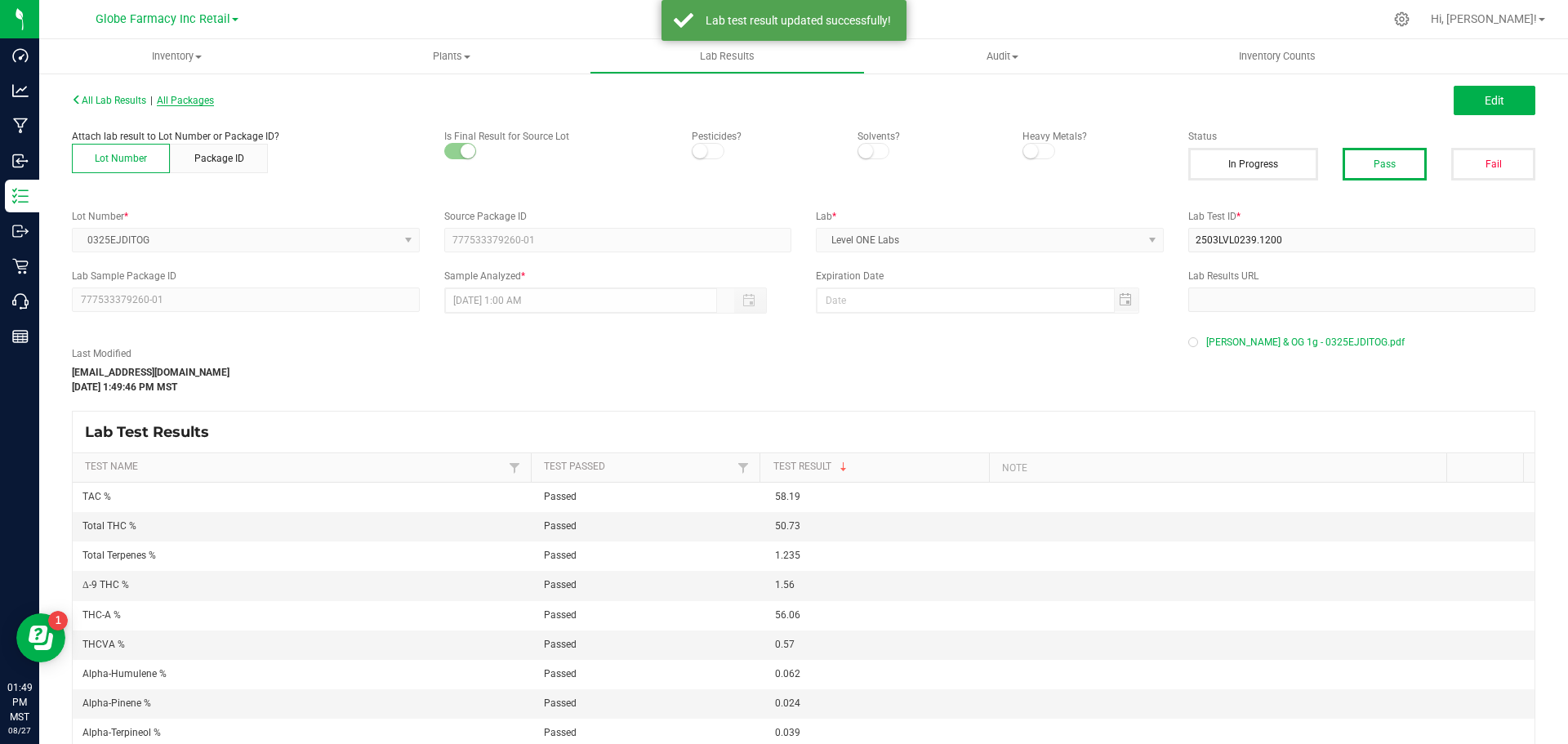
click at [181, 99] on span "All Packages" at bounding box center [186, 100] width 57 height 12
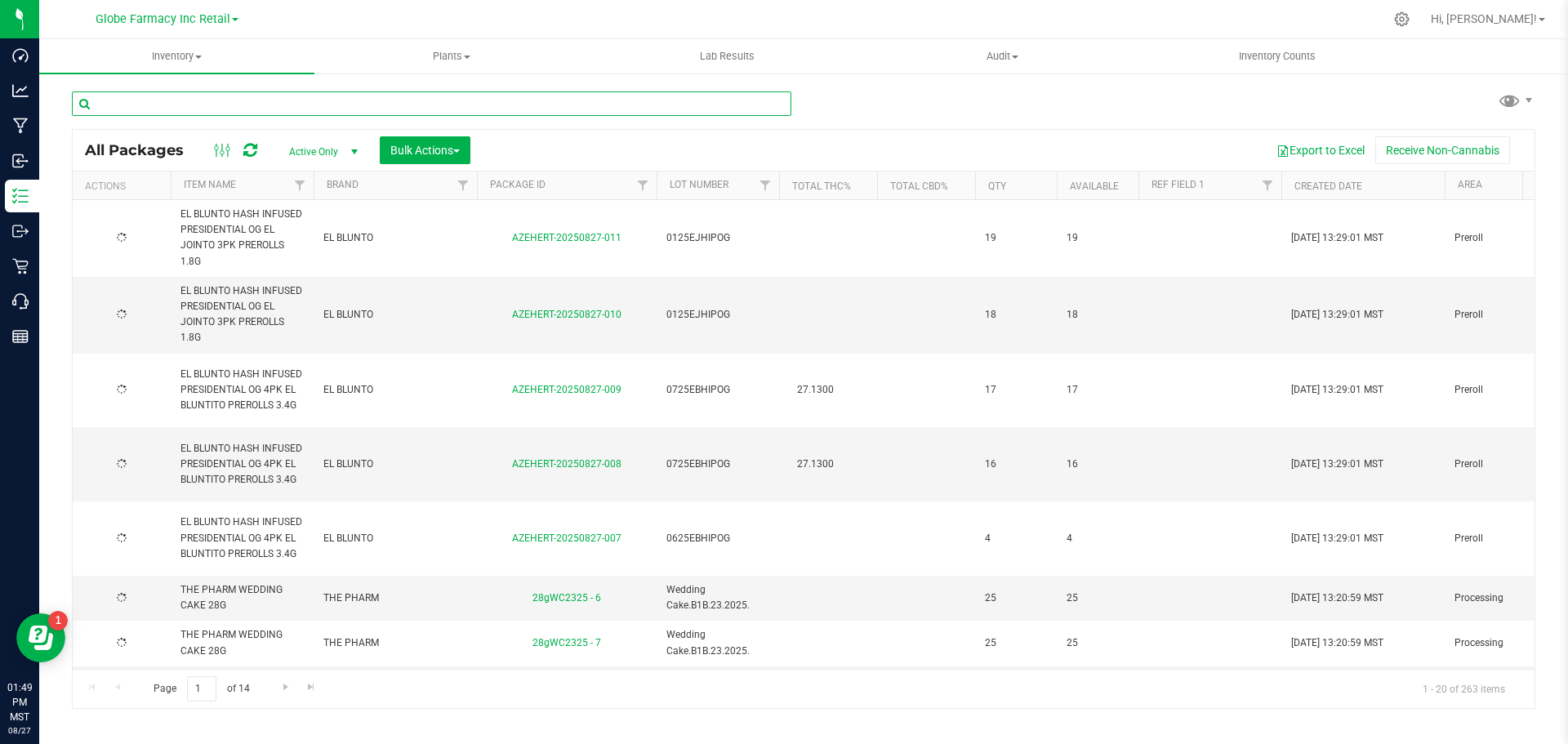
click at [196, 99] on input "text" at bounding box center [431, 103] width 720 height 24
type input "el blunto"
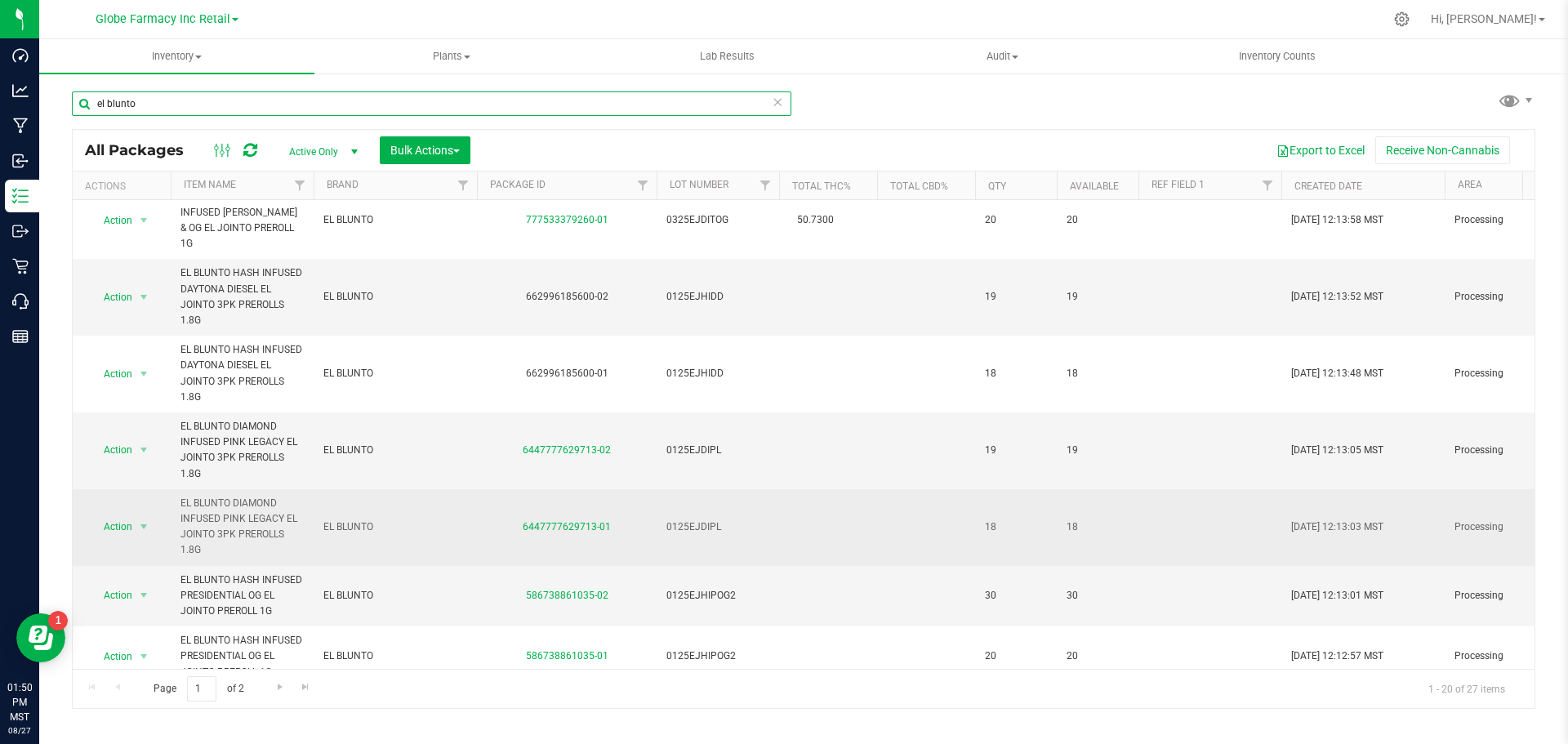
scroll to position [810, 0]
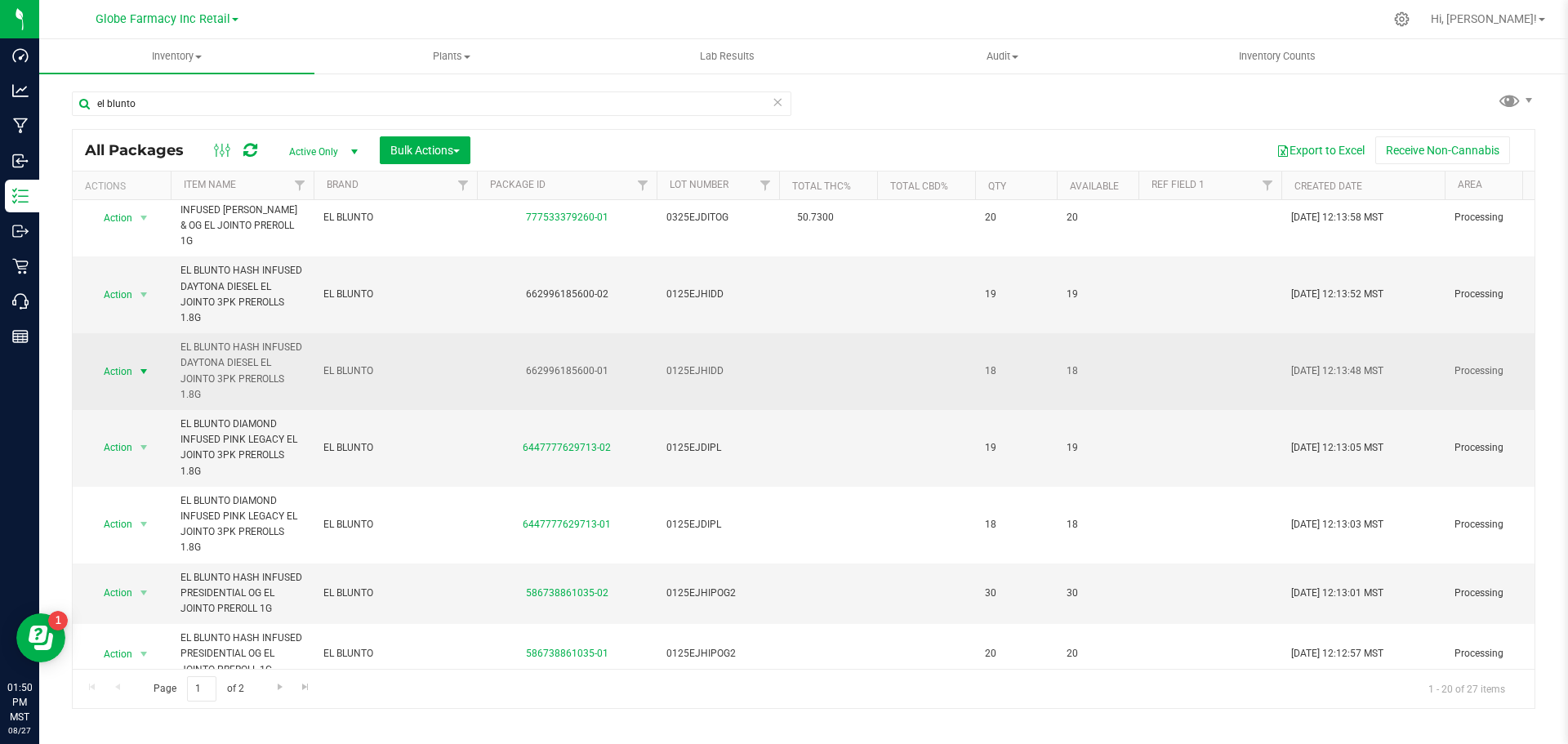
click at [145, 365] on span "select" at bounding box center [144, 372] width 13 height 13
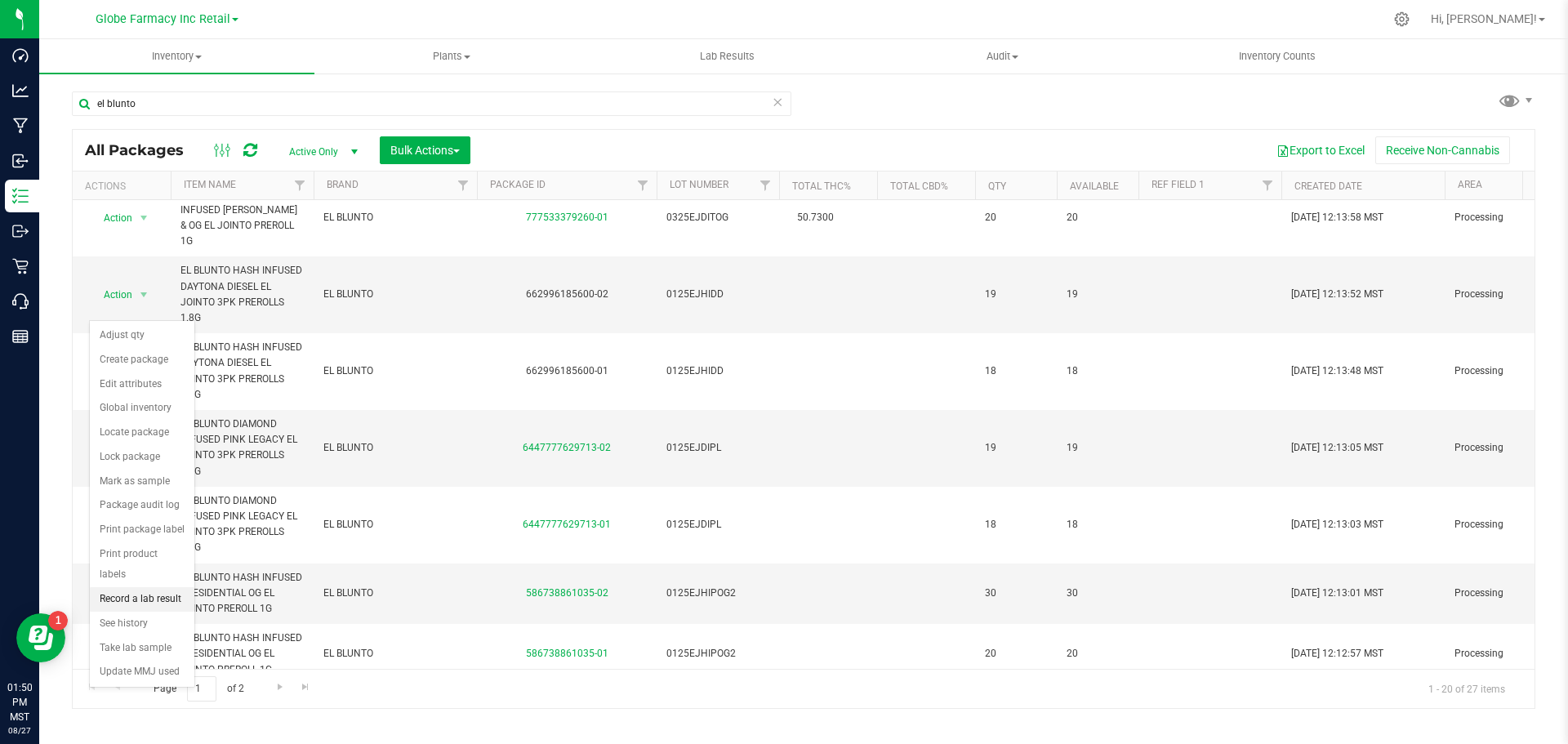
click at [160, 588] on li "Record a lab result" at bounding box center [141, 599] width 104 height 24
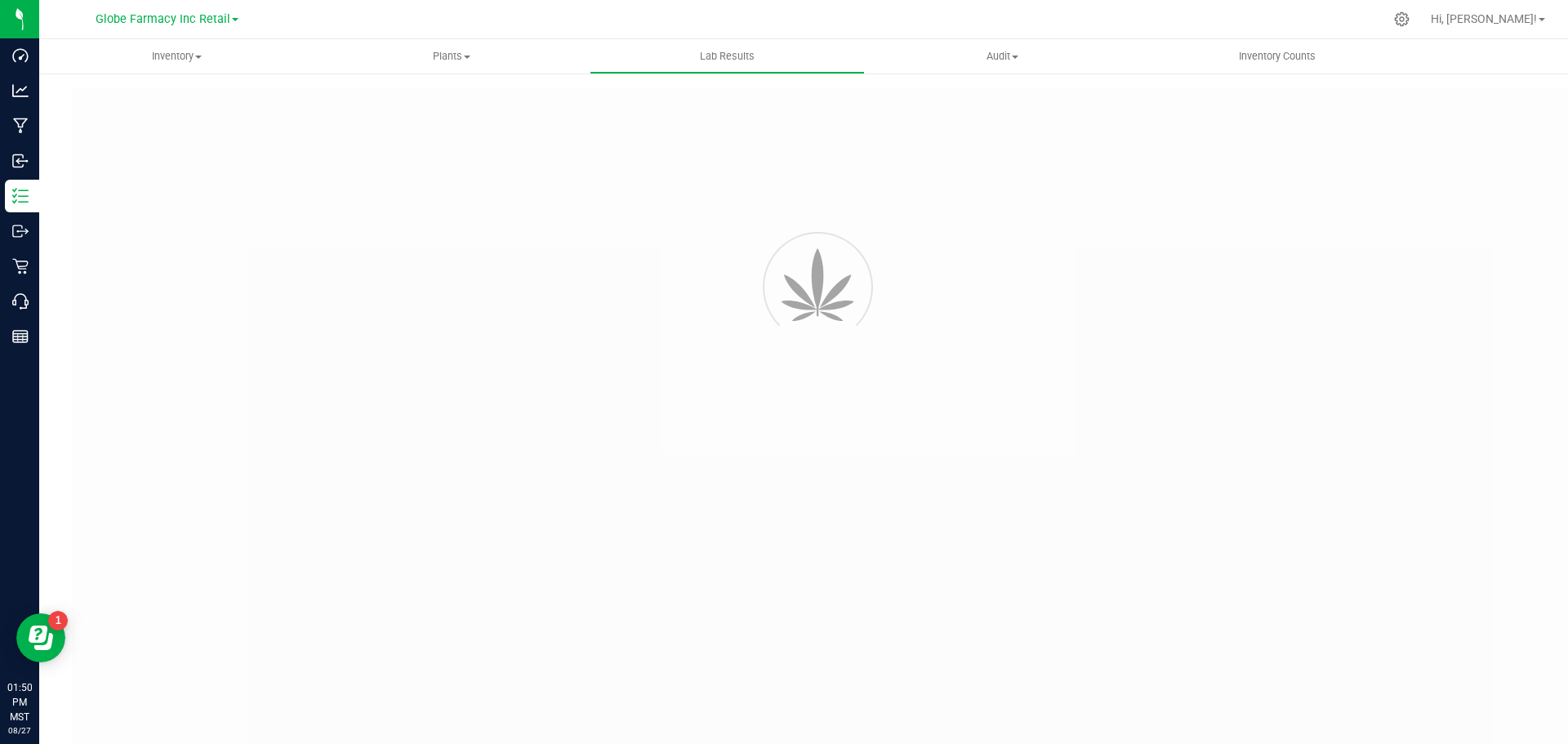
type input "662996185600-01"
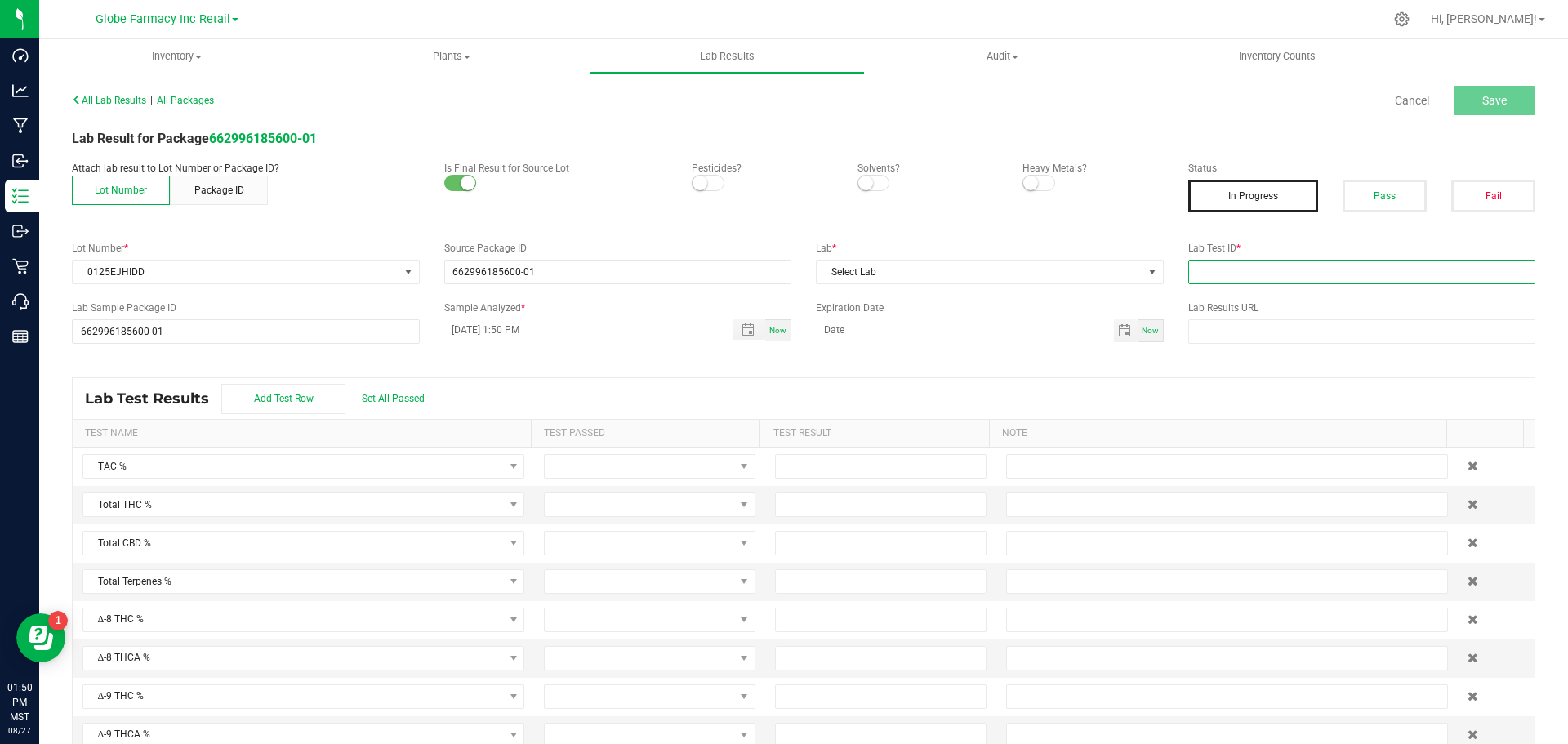
click at [1301, 272] on input "text" at bounding box center [1362, 272] width 348 height 24
paste input "2501LVL0041.0184"
type input "2501LVL0041.0184"
click at [1102, 273] on span "Select Lab" at bounding box center [980, 272] width 326 height 23
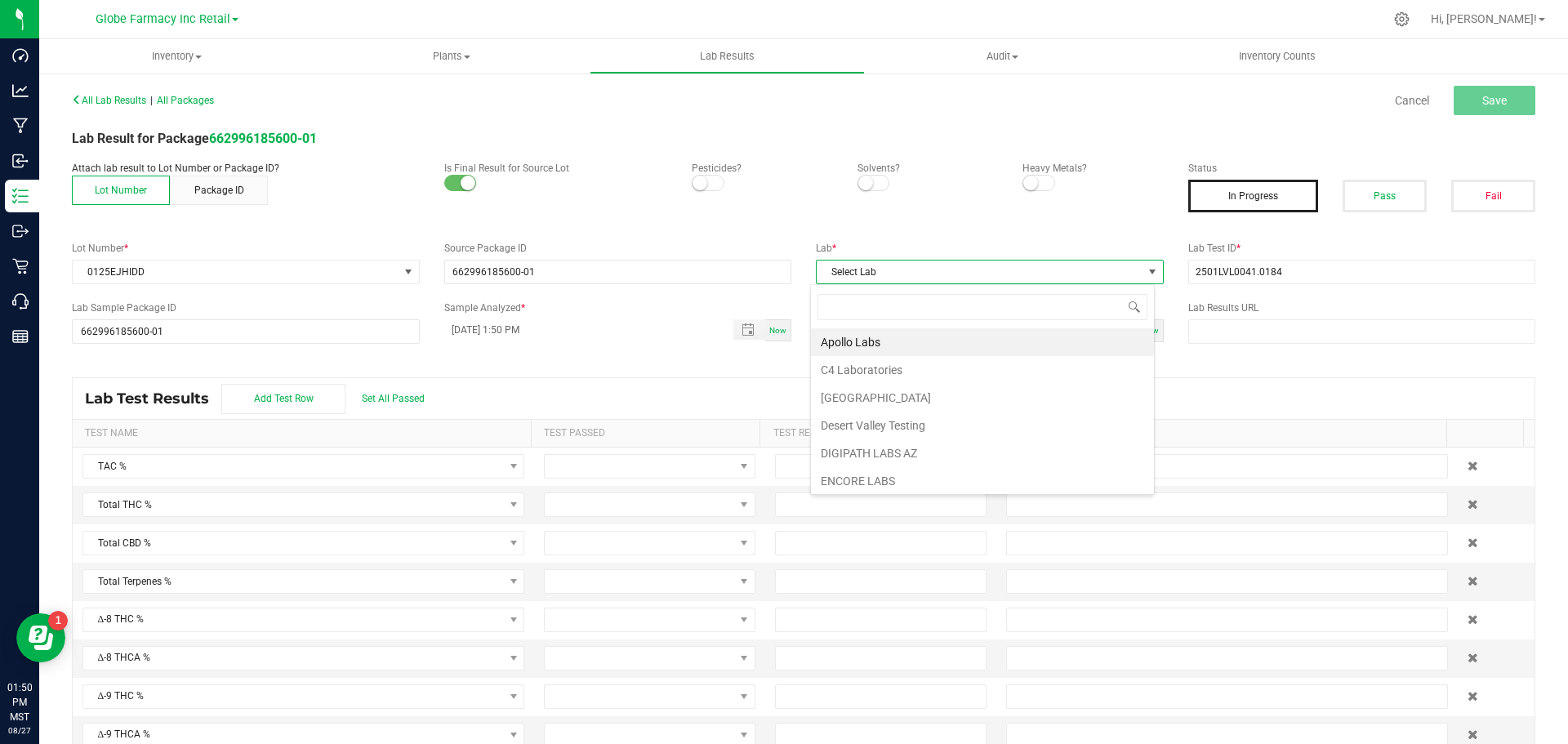
scroll to position [24, 344]
type input "level one"
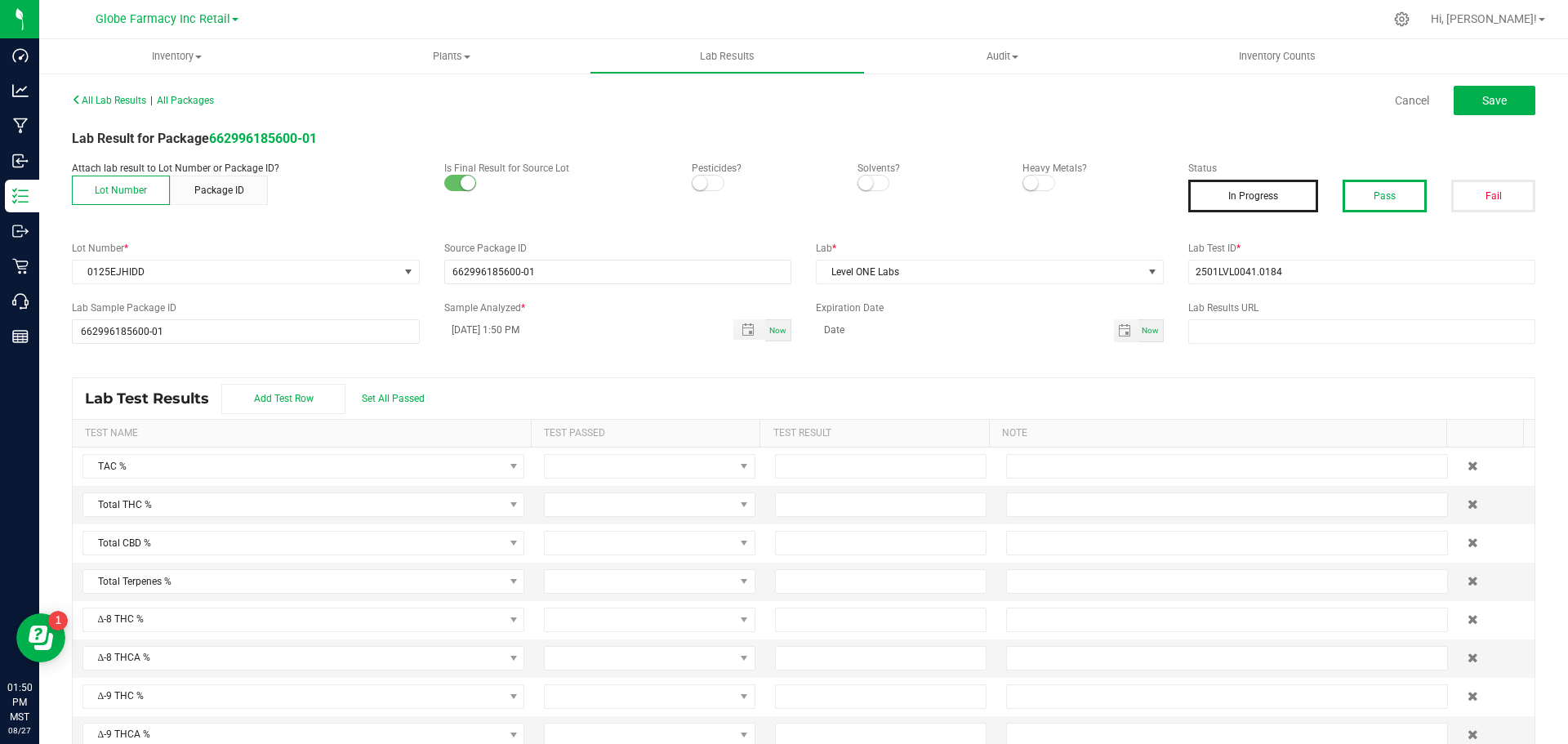
click at [1387, 195] on button "Pass" at bounding box center [1384, 196] width 84 height 33
click at [1483, 106] on span "Save" at bounding box center [1494, 100] width 24 height 13
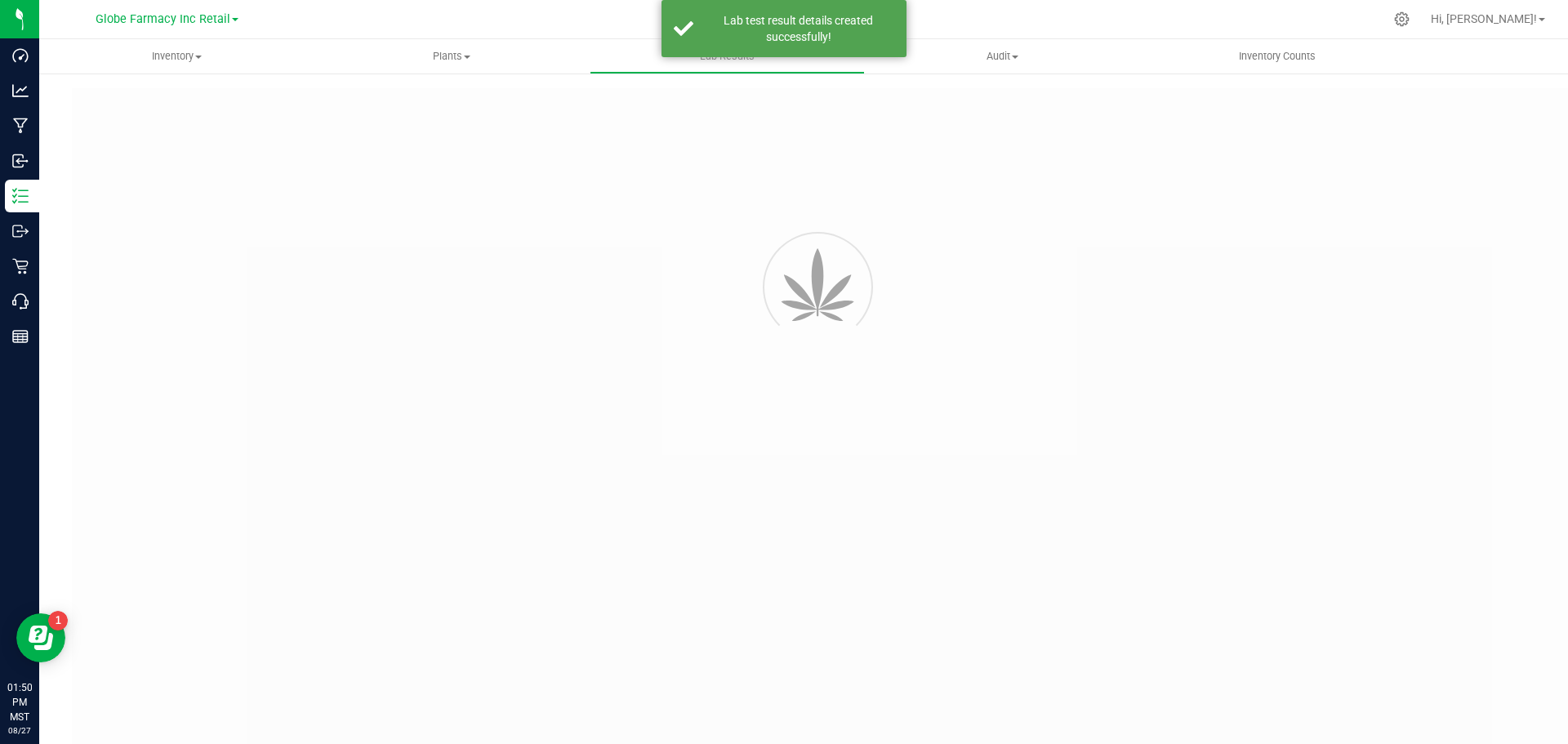
type input "662996185600-01"
type input "2501LVL0041.0184"
type input "662996185600-01"
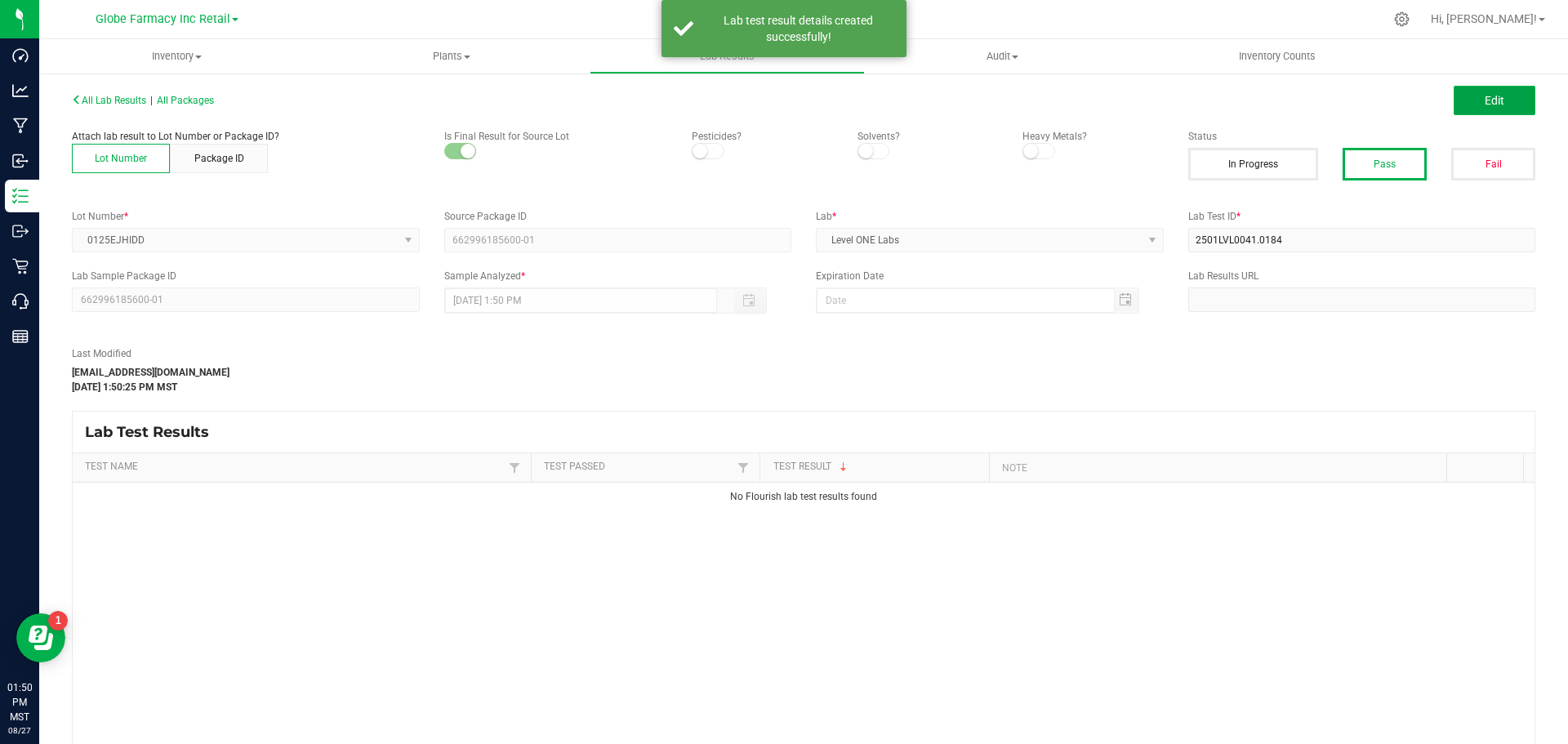
drag, startPoint x: 1484, startPoint y: 115, endPoint x: 1462, endPoint y: 146, distance: 38.0
click at [1484, 104] on span "Edit" at bounding box center [1494, 100] width 19 height 13
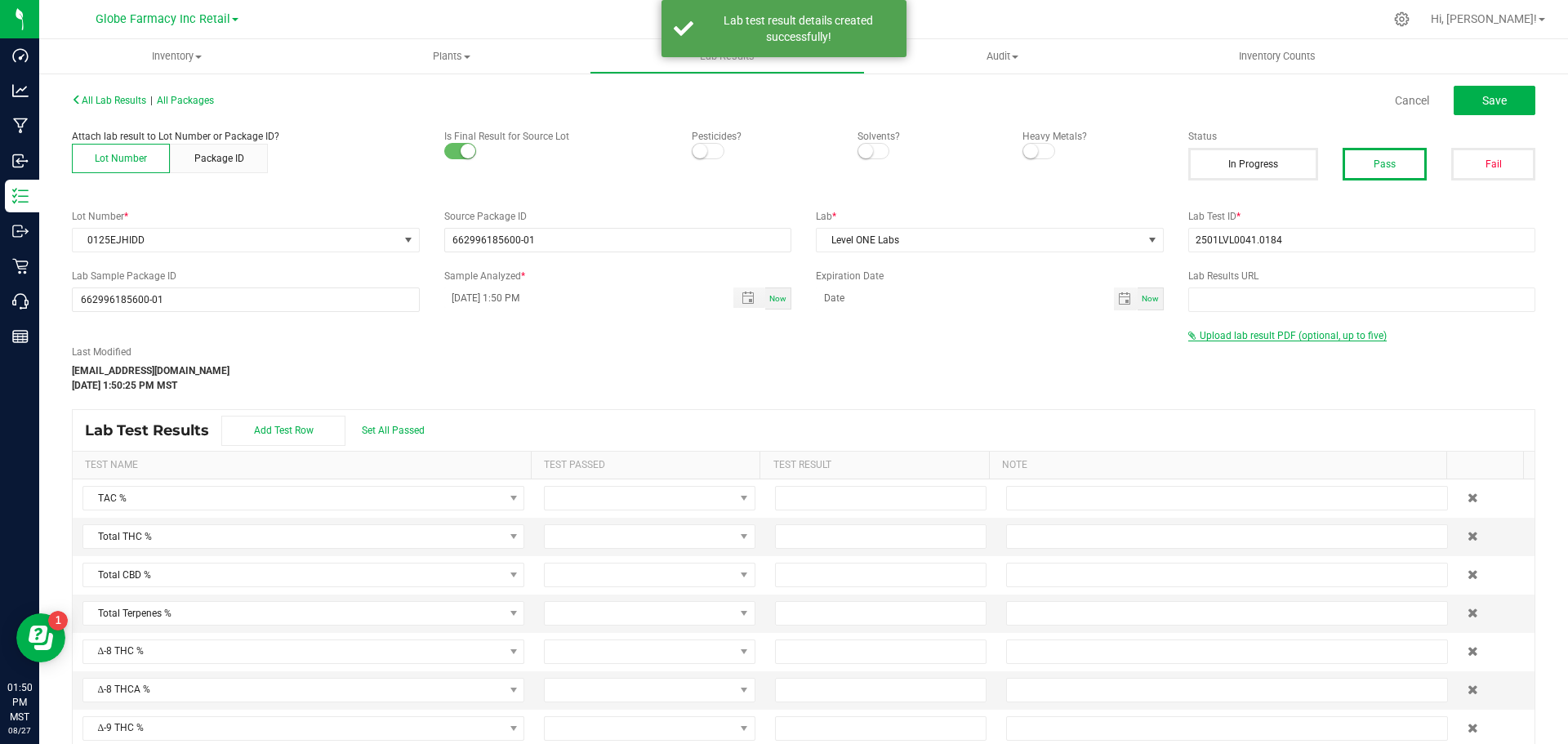
click at [1357, 334] on span "Upload lab result PDF (optional, up to five)" at bounding box center [1293, 336] width 187 height 12
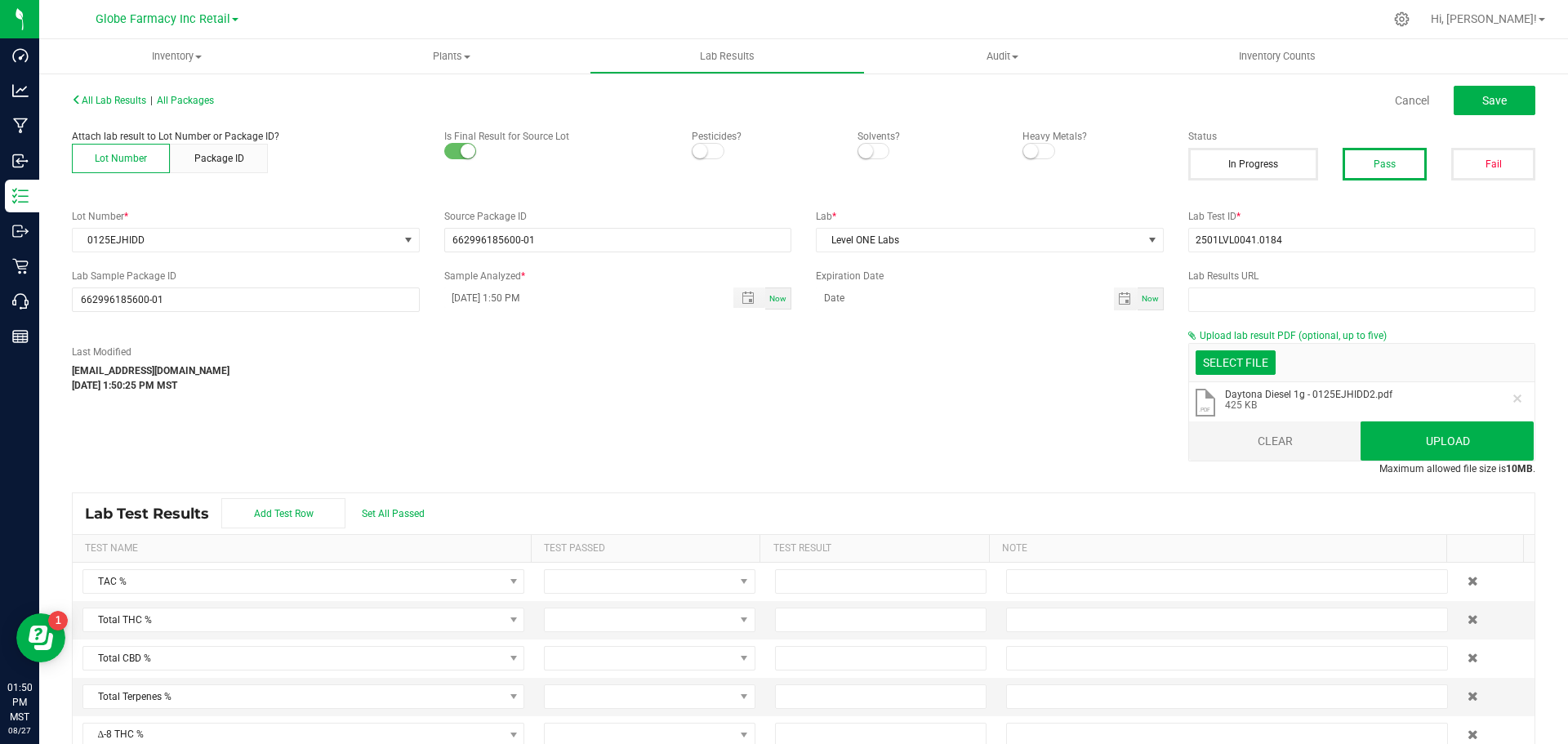
click at [1310, 438] on button "Clear" at bounding box center [1275, 441] width 173 height 39
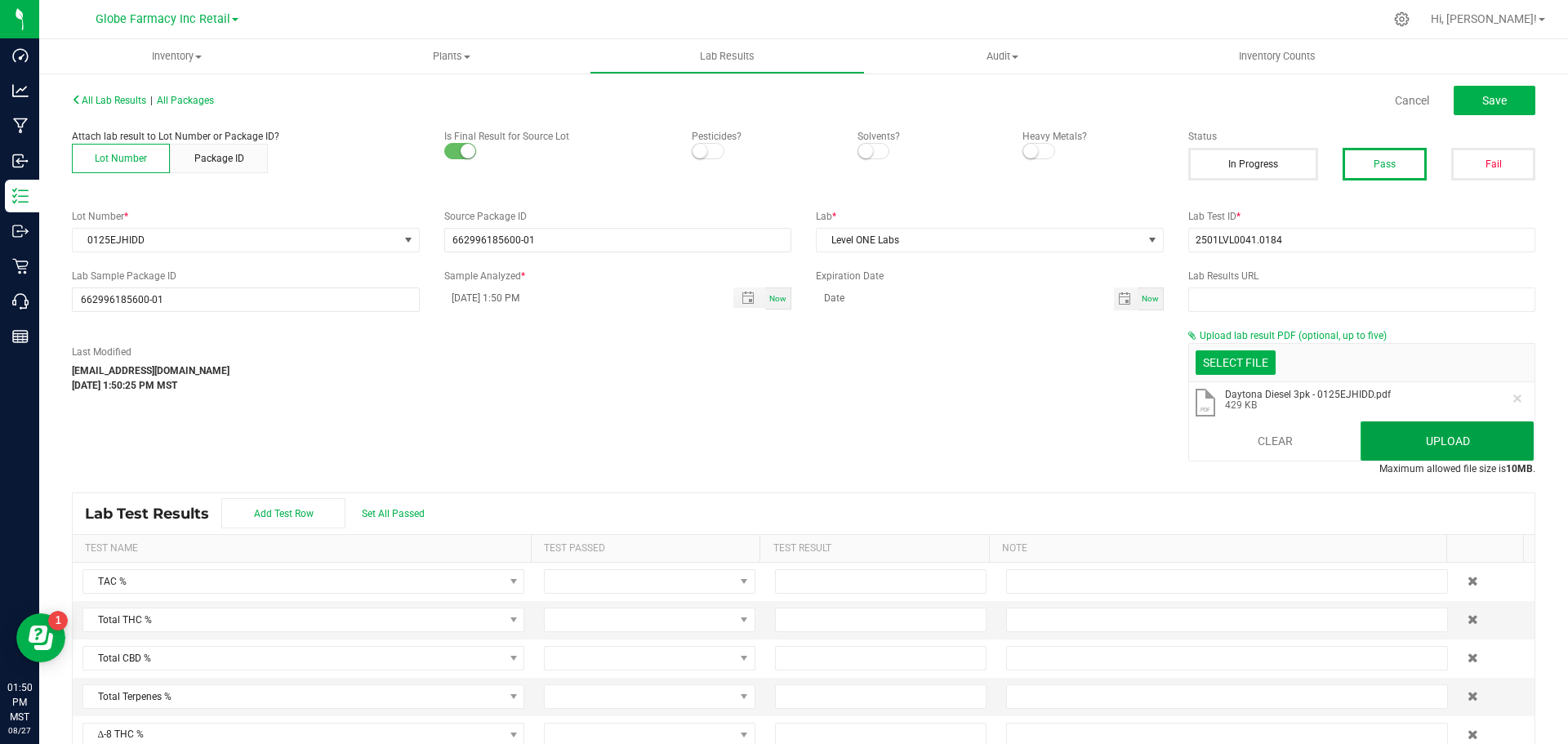
click at [1402, 460] on button "Upload" at bounding box center [1447, 441] width 173 height 39
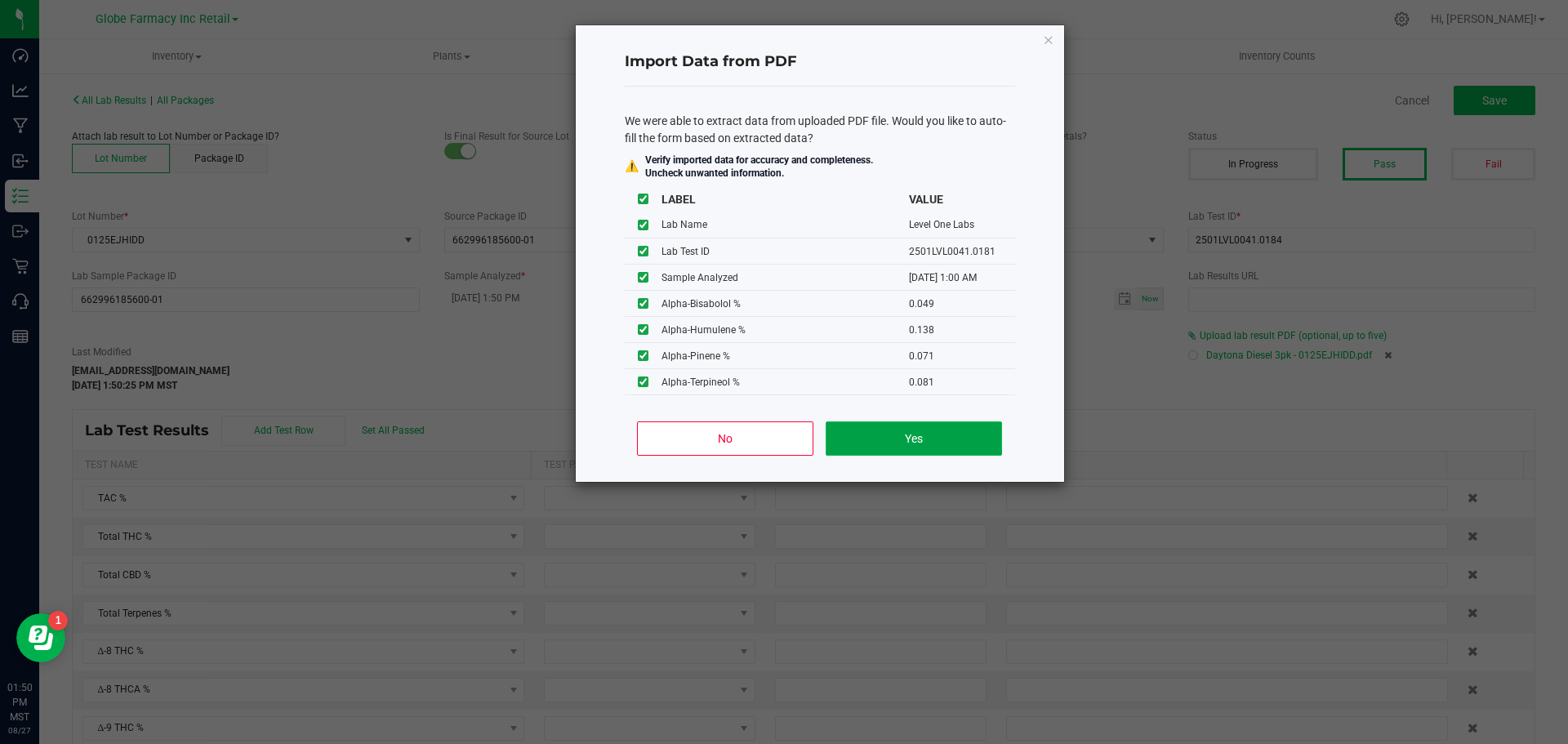
click at [929, 441] on button "Yes" at bounding box center [914, 438] width 176 height 34
type input "[DATE] 1:00 AM"
type input "49.9400"
type input "43.1100"
type input "3.7770"
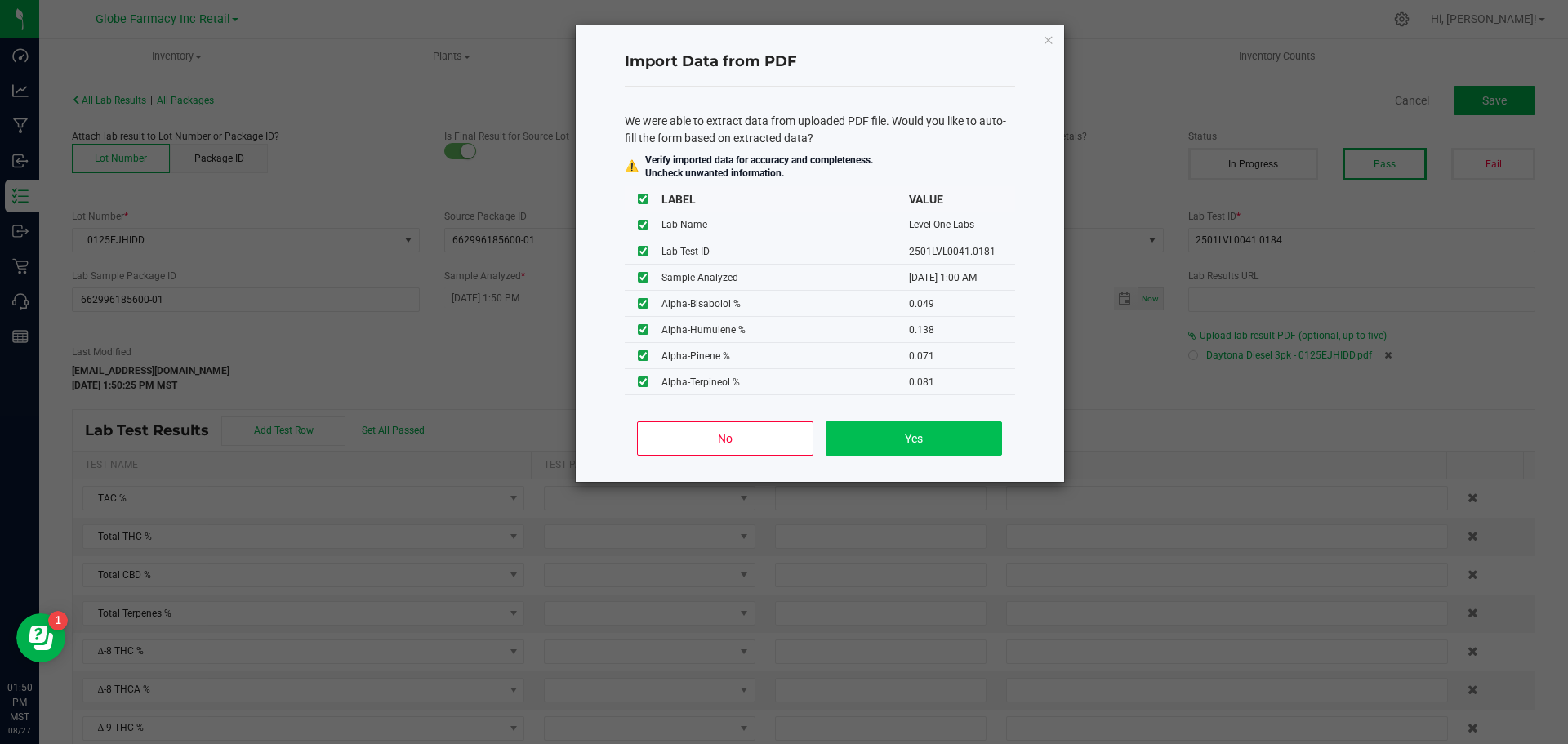
type input "0.9900"
type input "48.0400"
type input "0.9200"
type input "0.0490"
type input "0.1380"
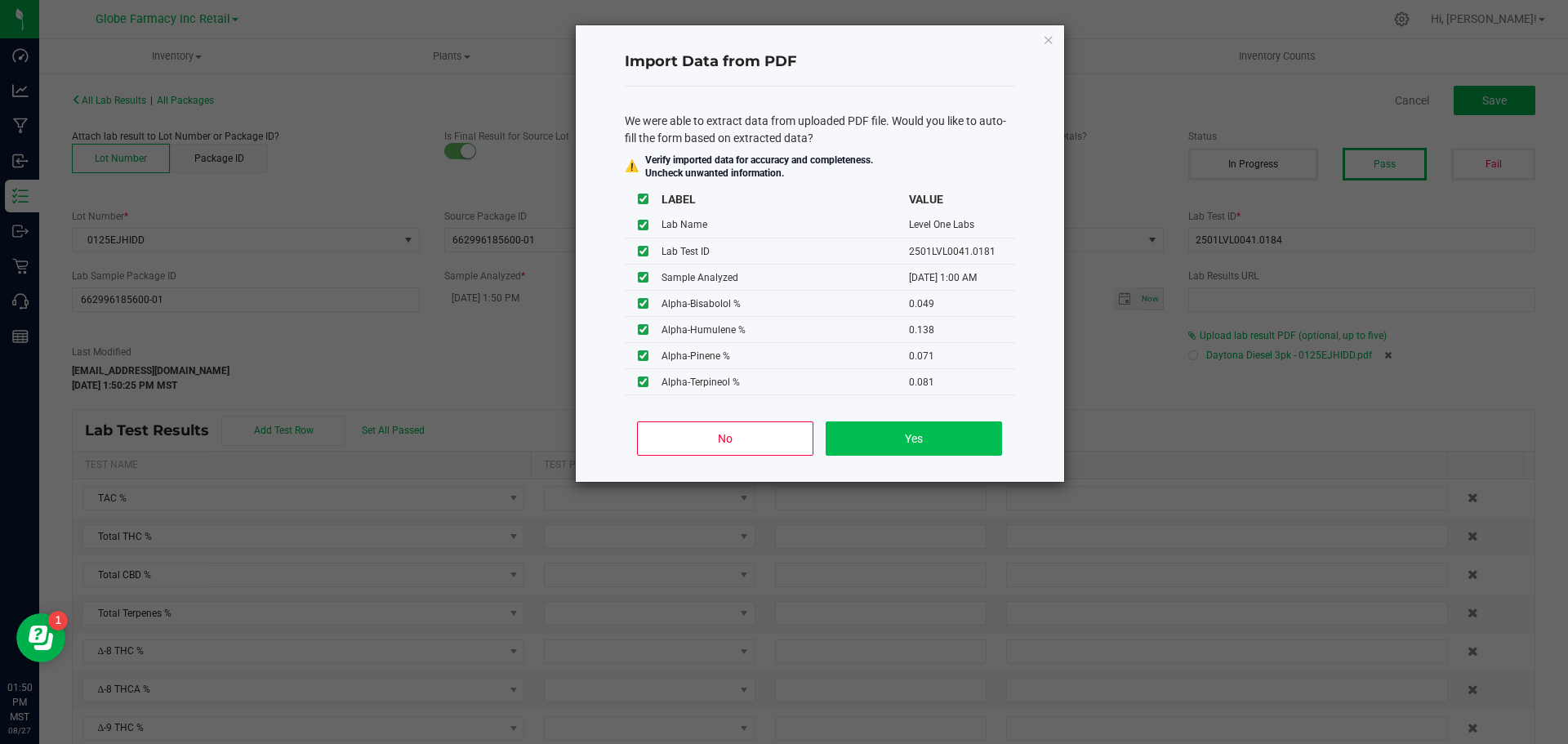
type input "0.0710"
type input "0.0810"
type input "0.6150"
type input "0.0370"
type input "0.0620"
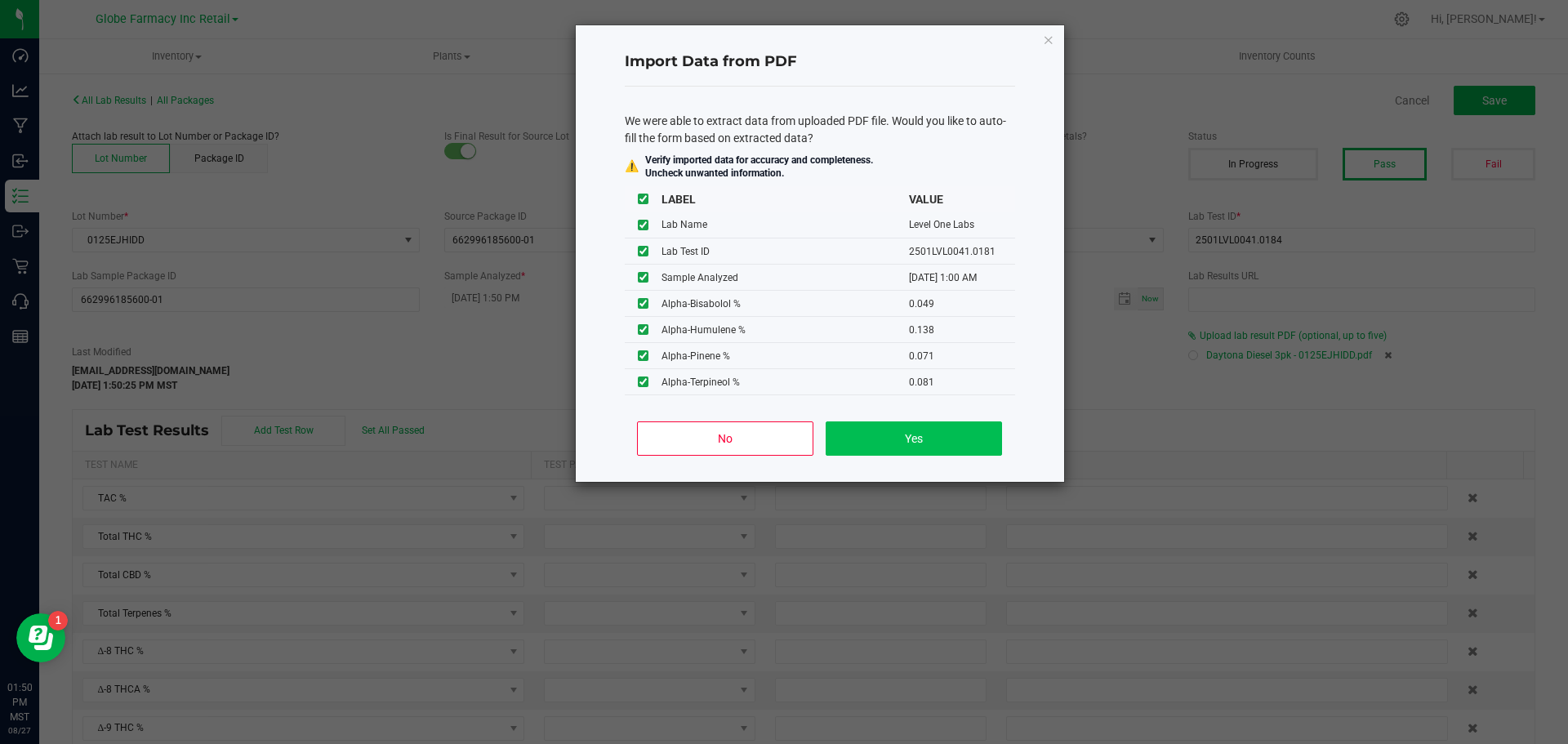
type input "0.0210"
type input "0.7650"
type input "0.0980"
type input "0.0450"
type input "0.1550"
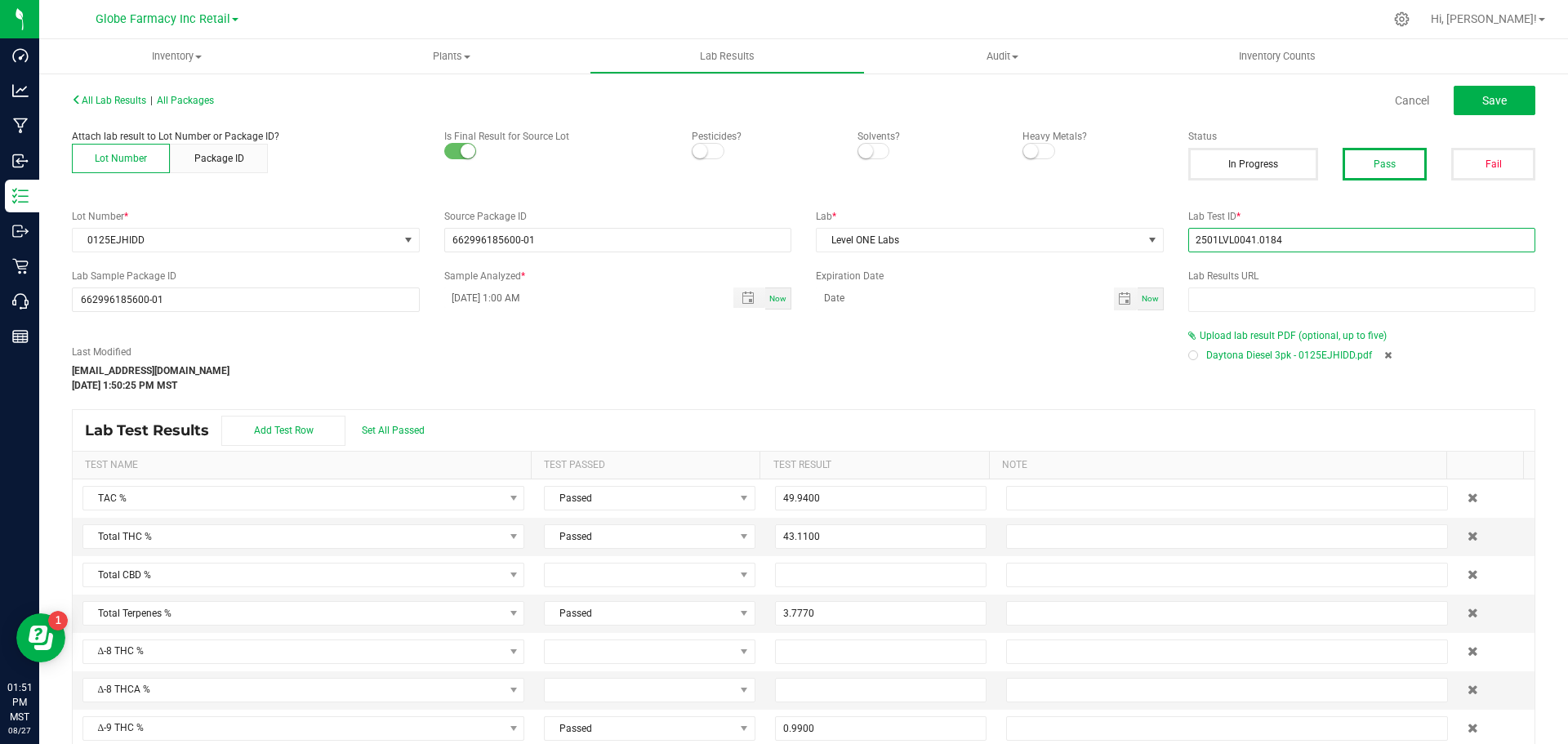
click at [1199, 244] on input "2501LVL0041.0184" at bounding box center [1362, 240] width 348 height 24
paste input "1"
type input "2501LVL0041.0181"
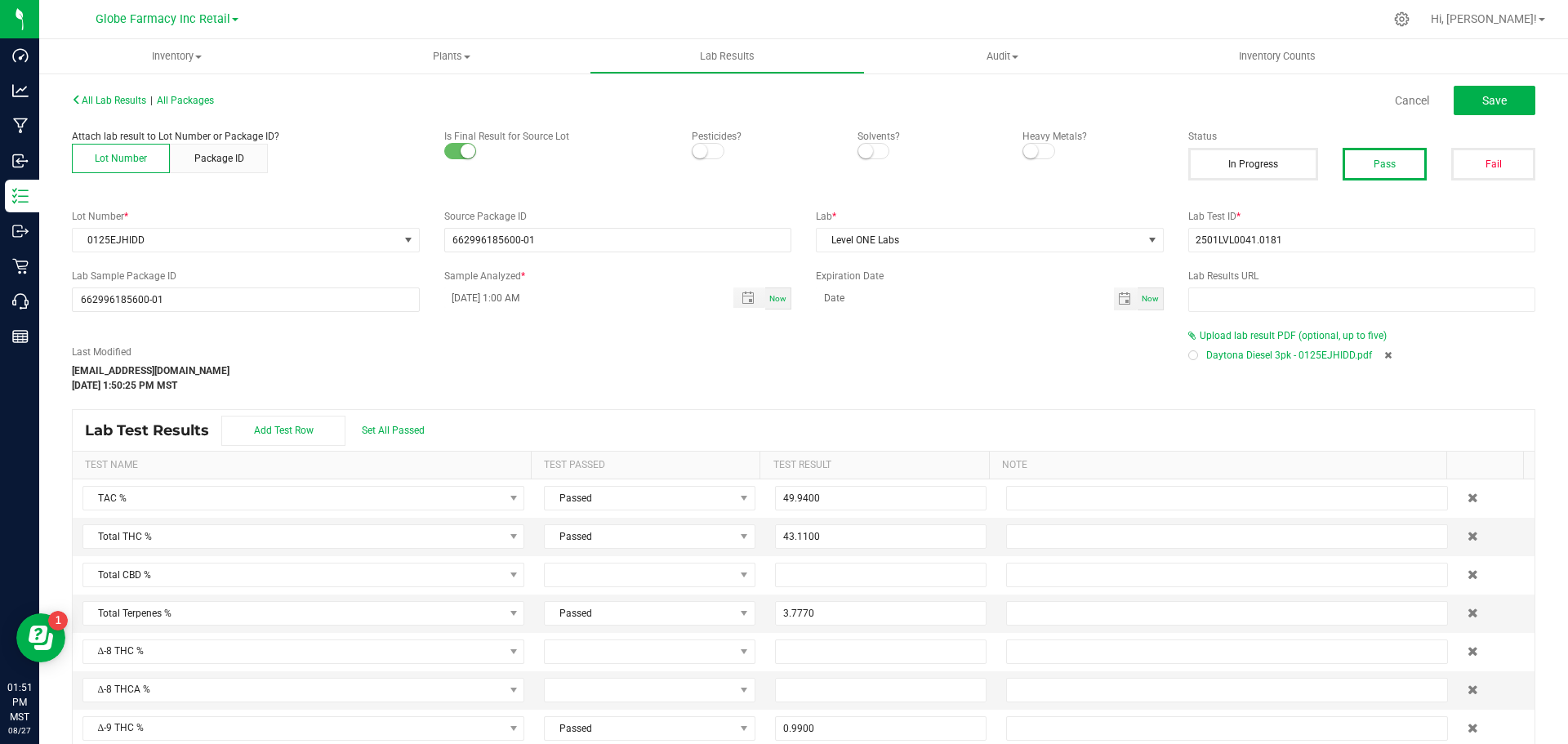
click at [1049, 333] on div "Last Modified [EMAIL_ADDRESS][DOMAIN_NAME] [DATE] 1:50:25 PM MST" at bounding box center [618, 360] width 1117 height 64
click at [1502, 94] on button "Save" at bounding box center [1494, 100] width 82 height 29
type input "3.7770"
type input "0.9900"
type input "48.0400"
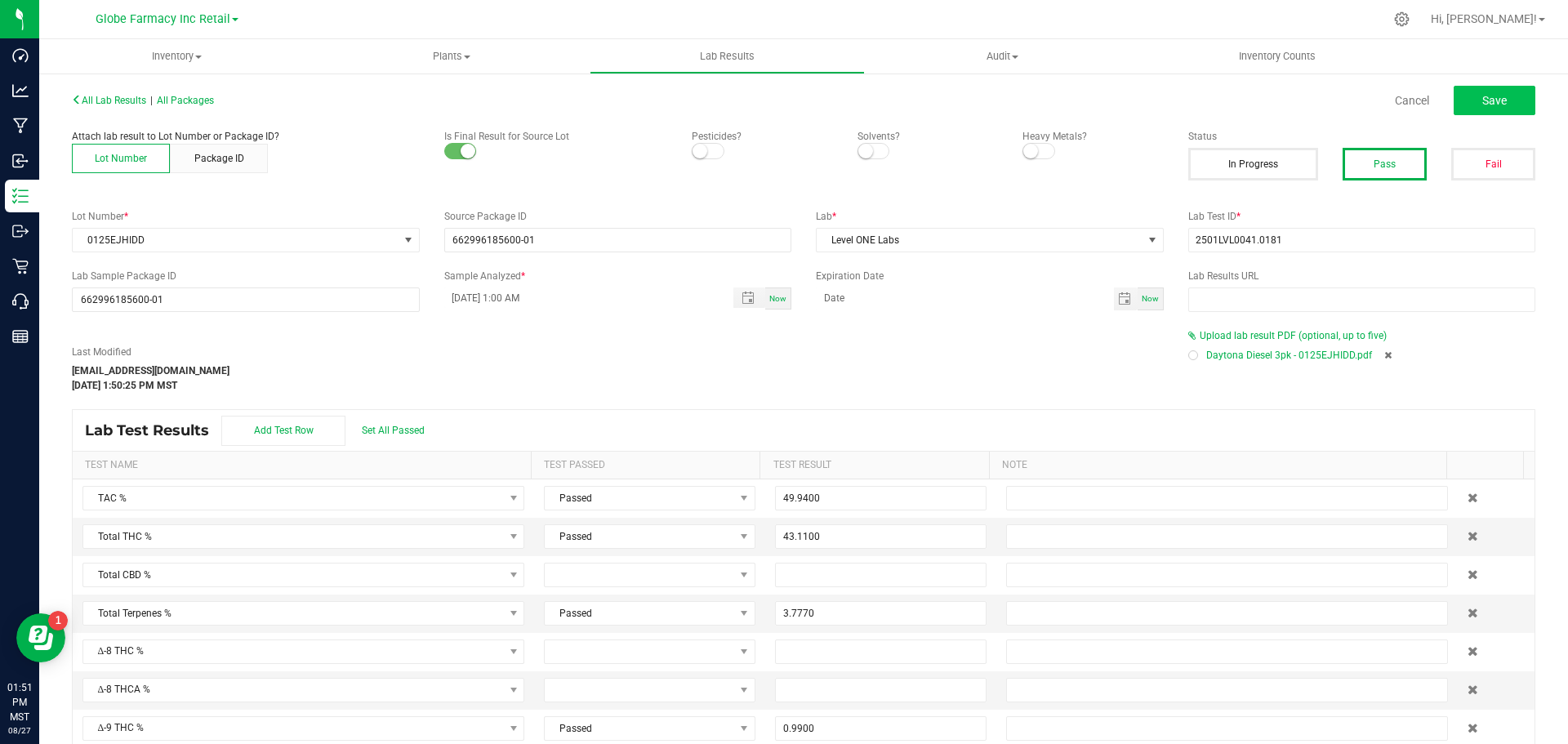
type input "0.9200"
type input "0.0490"
type input "0.1380"
type input "0.0710"
type input "0.0810"
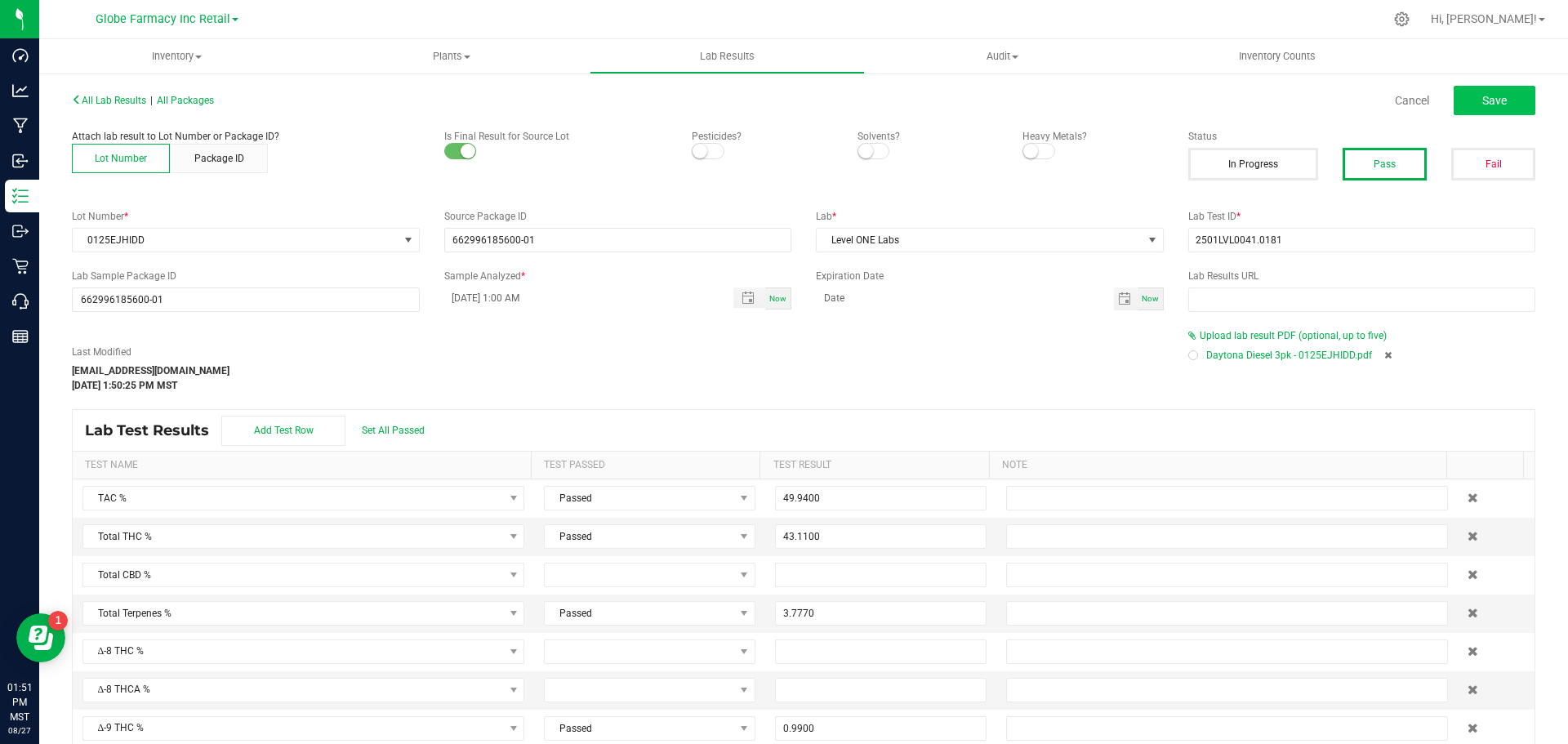
type input "0.6150"
type input "0.0370"
type input "0.0620"
type input "0.0210"
type input "0.7650"
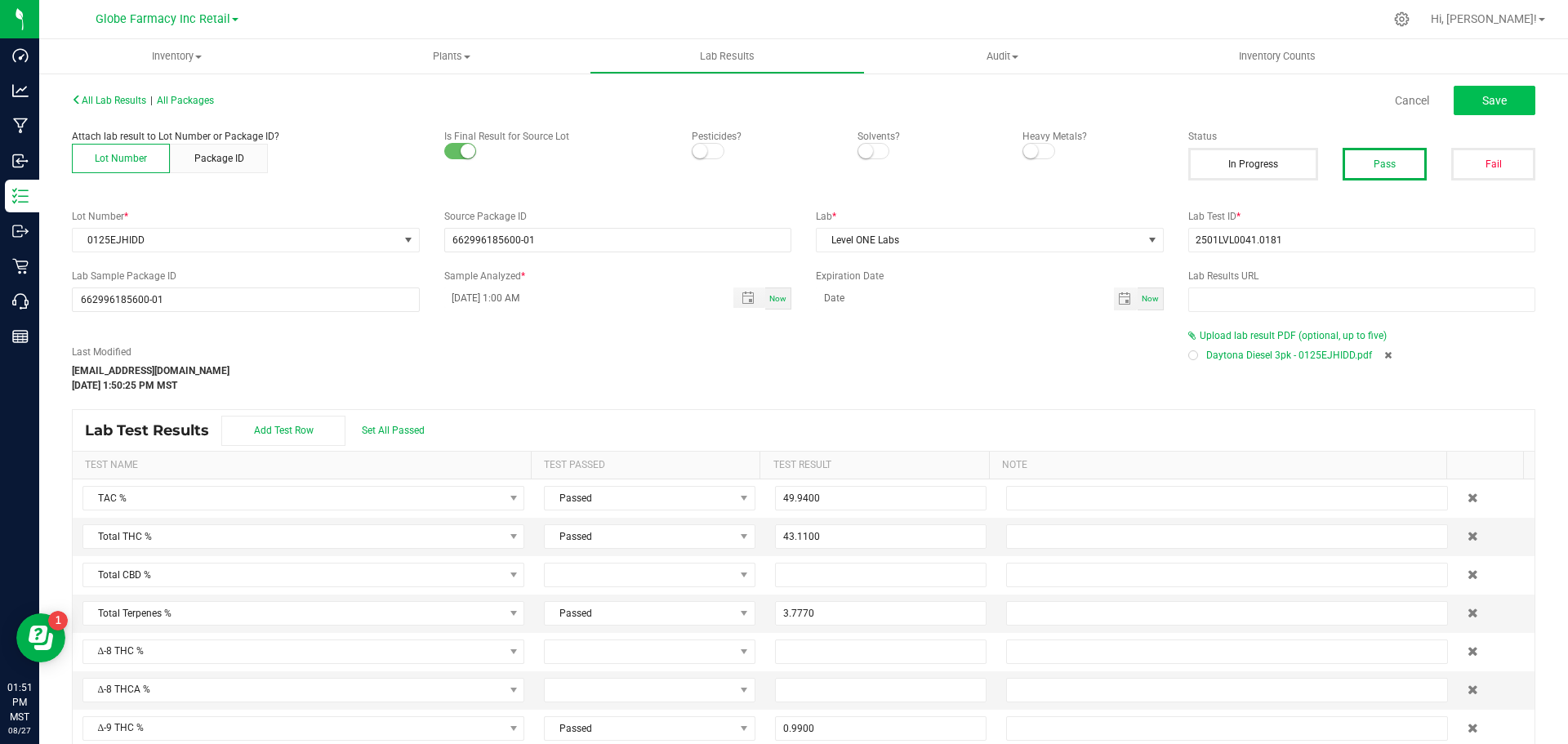
type input "0.0980"
type input "0.0450"
type input "0.1550"
type input "0.9560"
type input "0.6840"
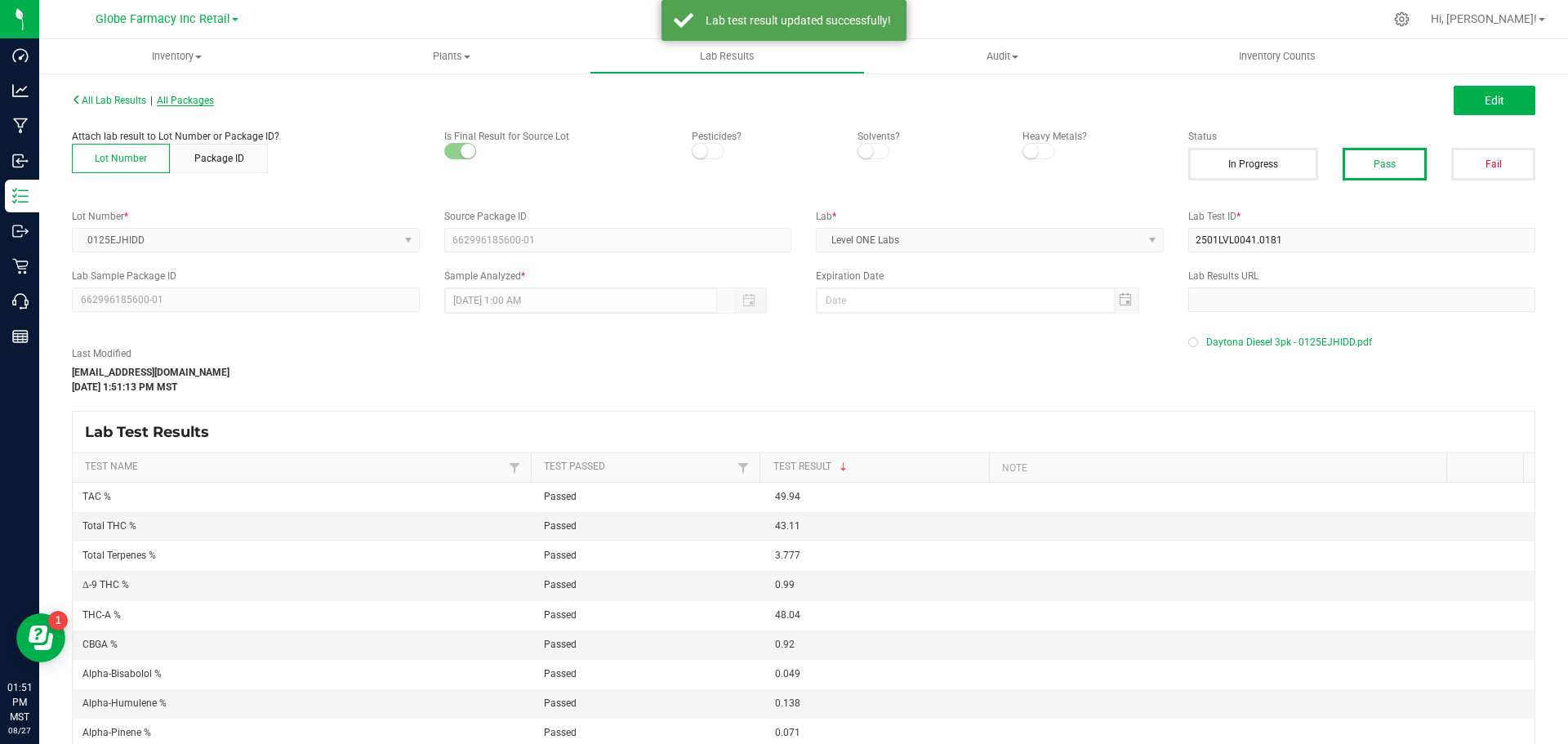
click at [177, 95] on span "All Packages" at bounding box center [186, 100] width 57 height 12
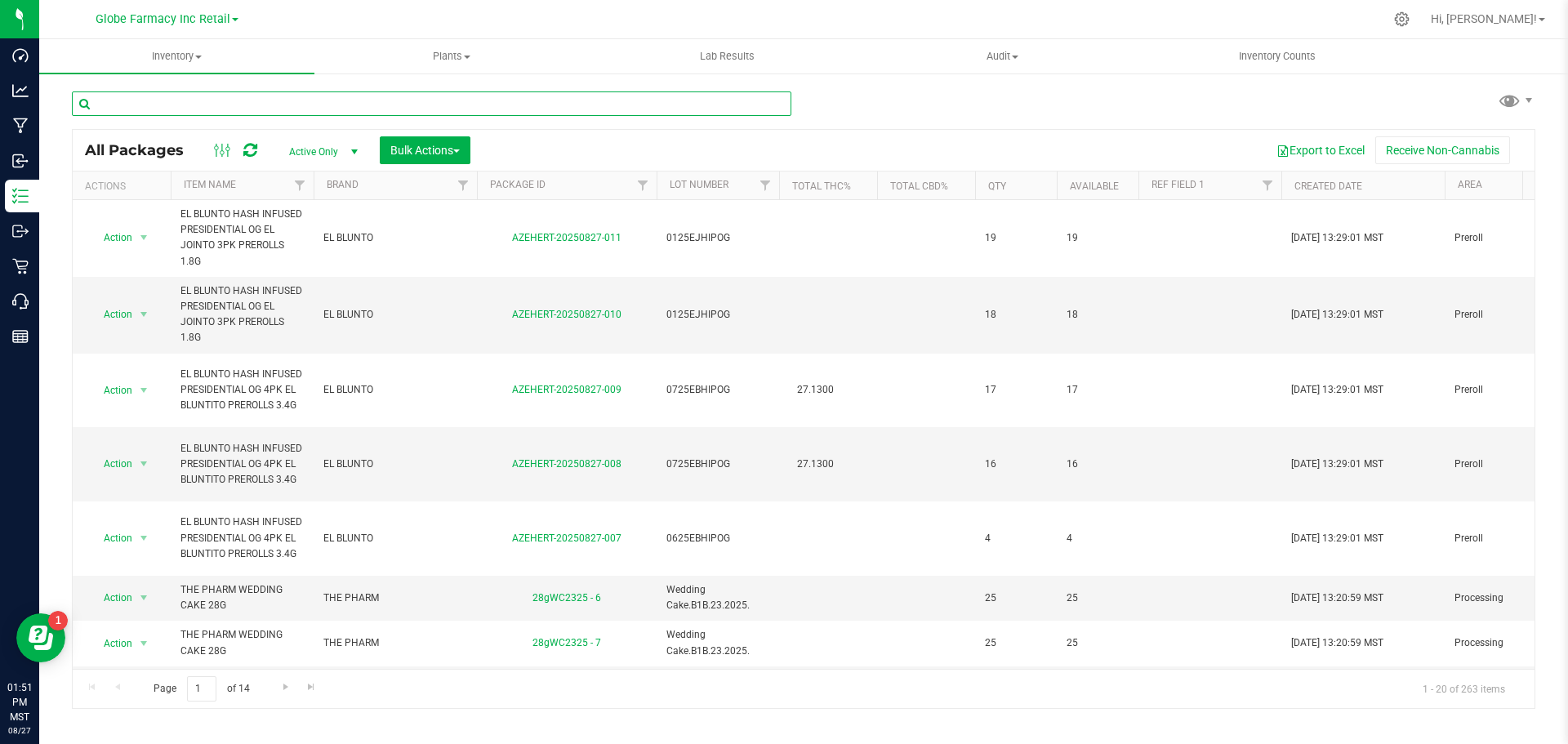
click at [206, 103] on input "text" at bounding box center [431, 103] width 720 height 24
type input "el blunto"
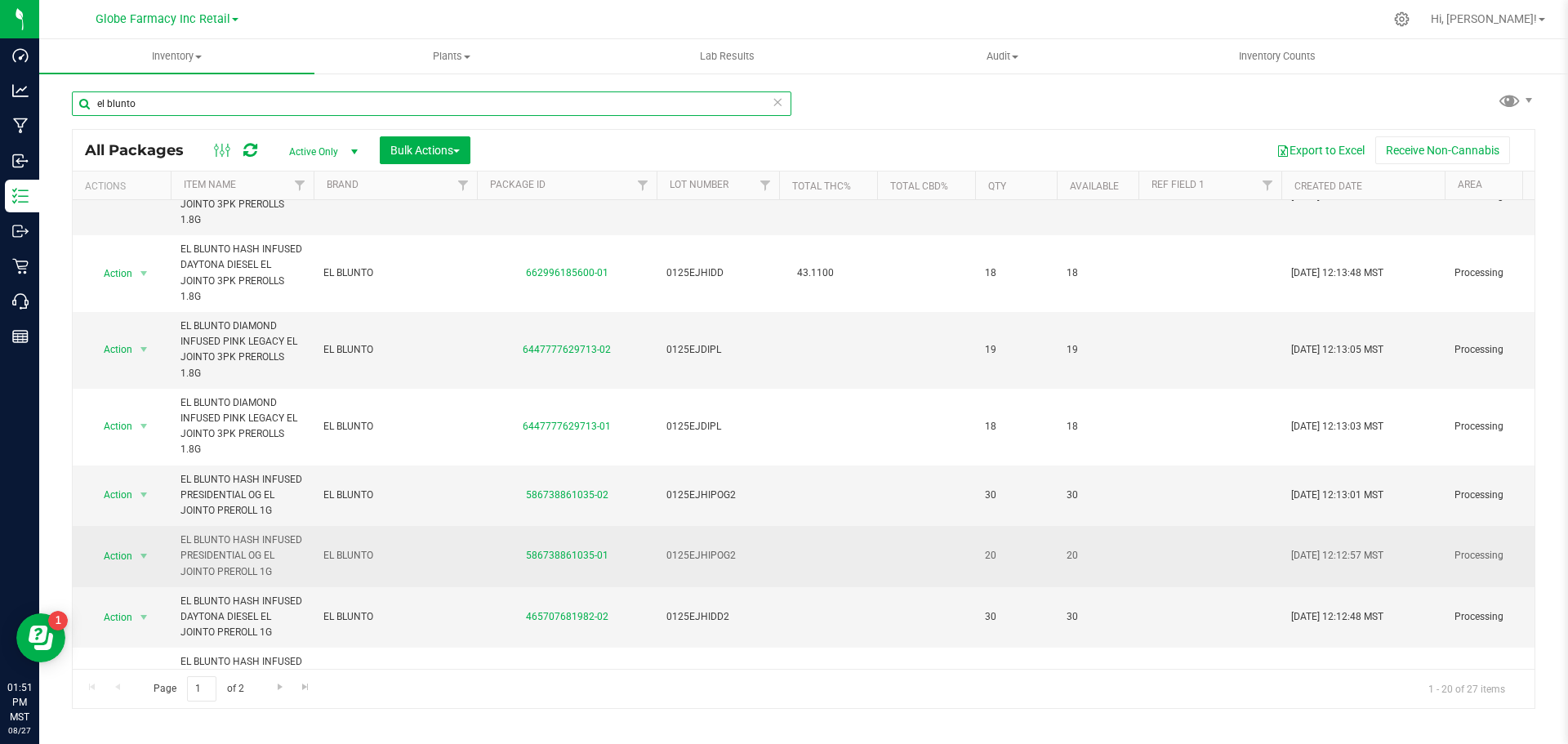
scroll to position [974, 0]
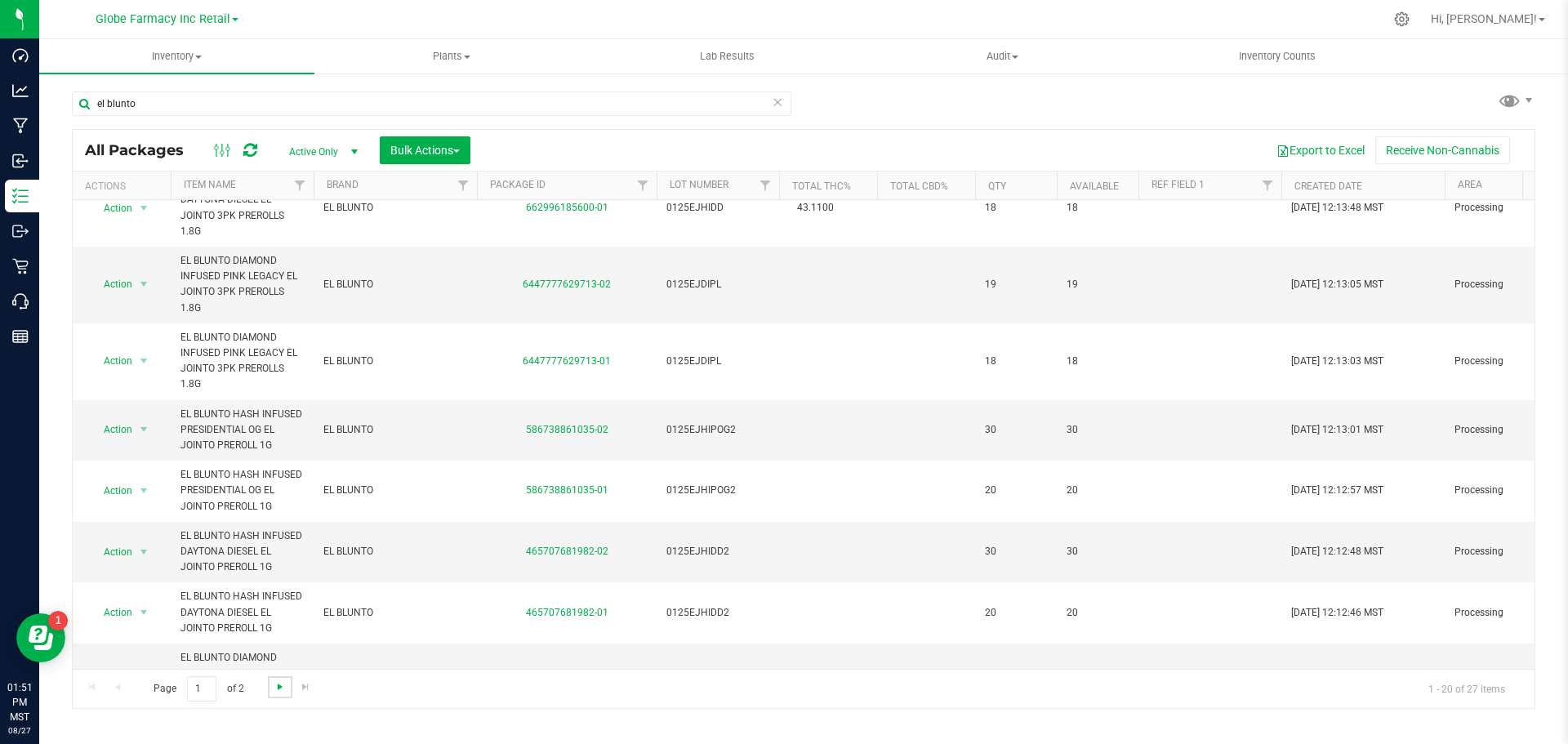
click at [281, 680] on span "Go to the next page" at bounding box center [280, 687] width 13 height 13
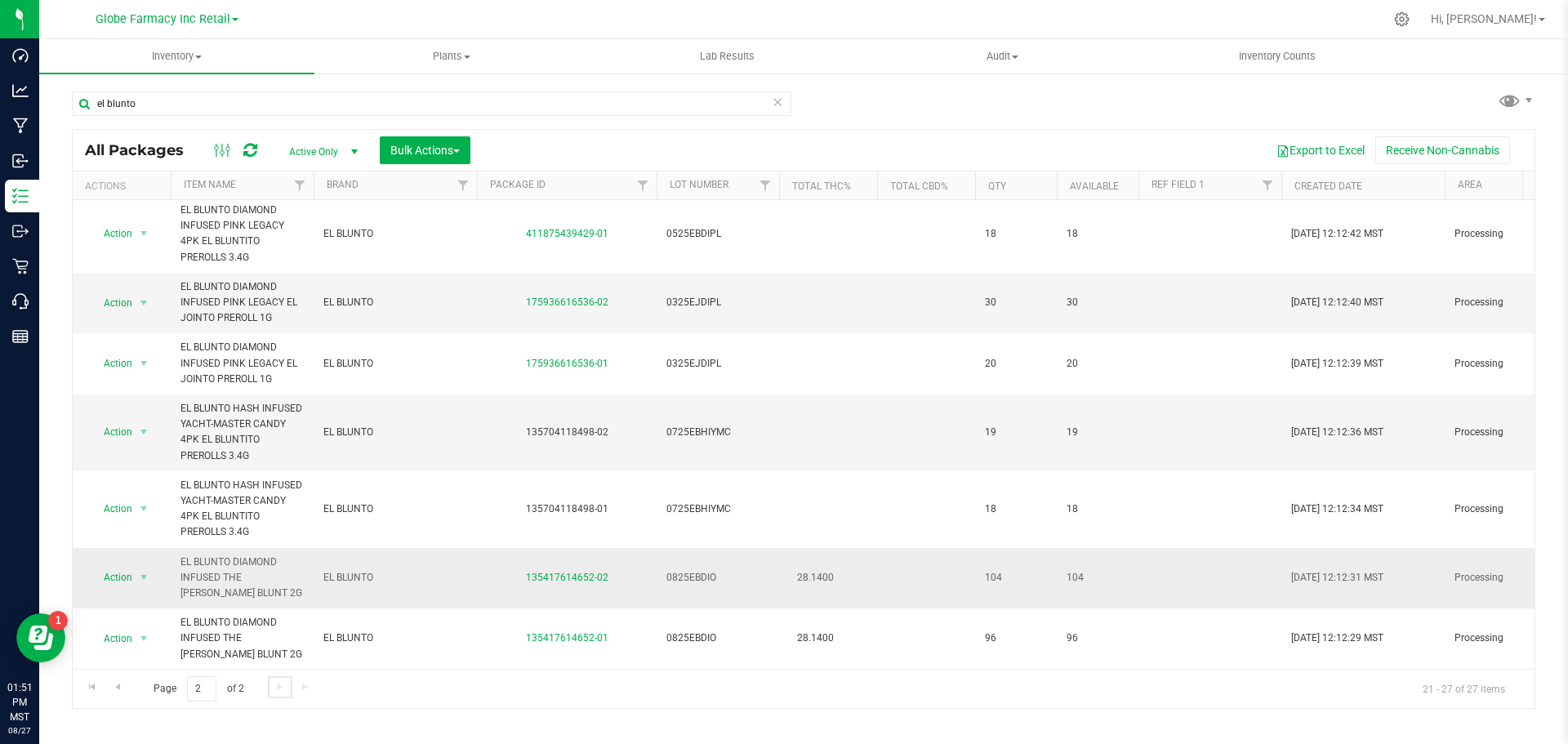
scroll to position [17, 0]
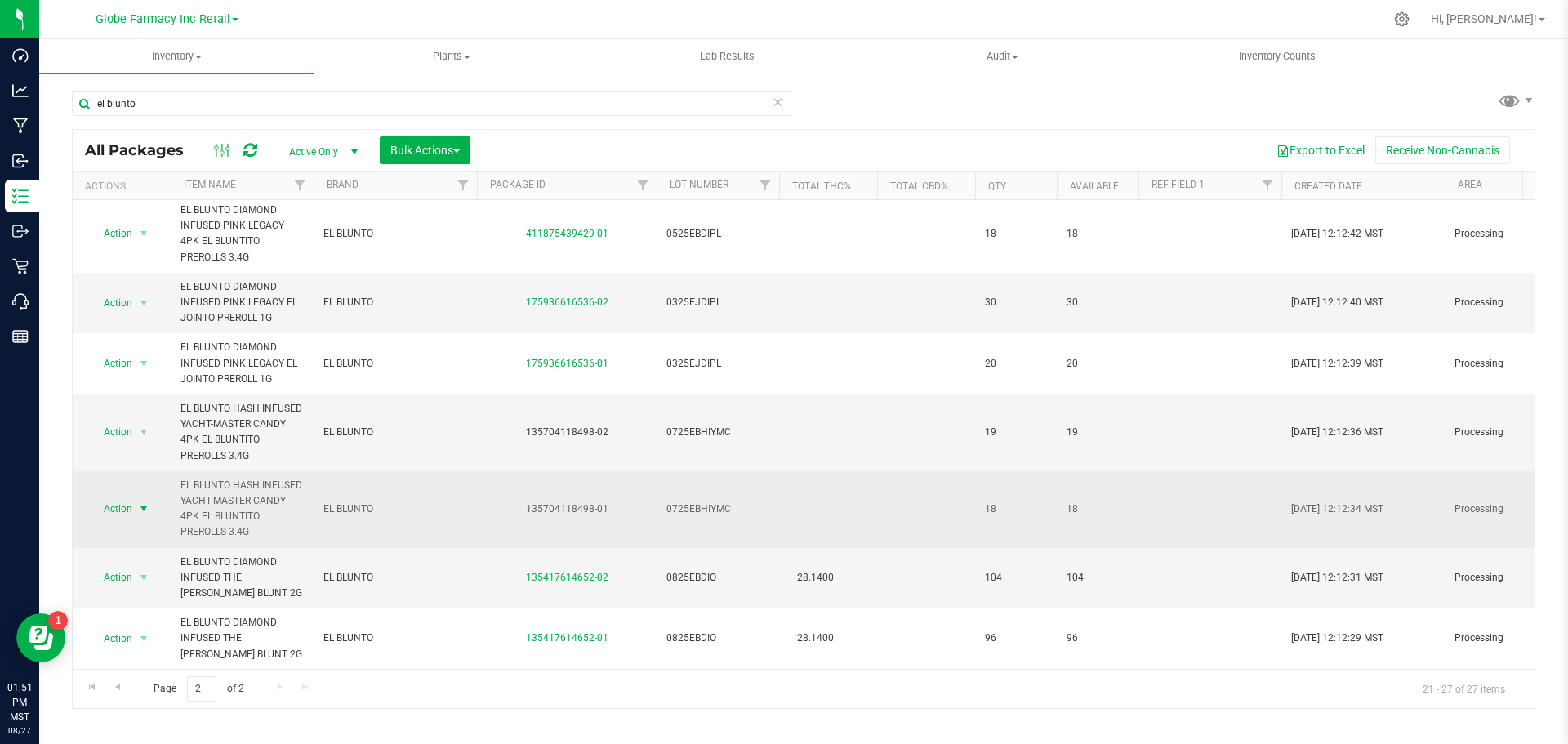
click at [140, 502] on span "select" at bounding box center [144, 509] width 13 height 13
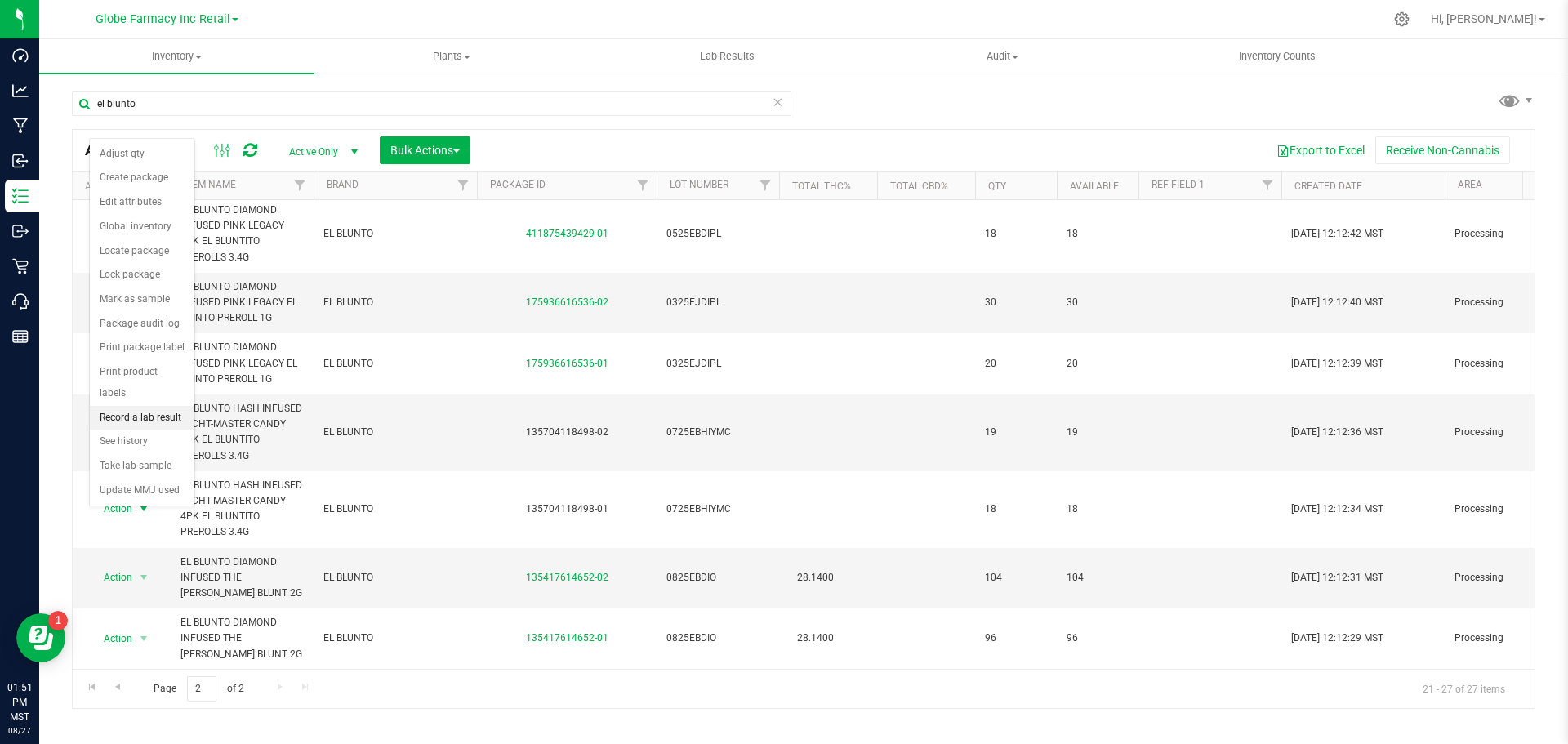
click at [132, 406] on li "Record a lab result" at bounding box center [141, 418] width 104 height 24
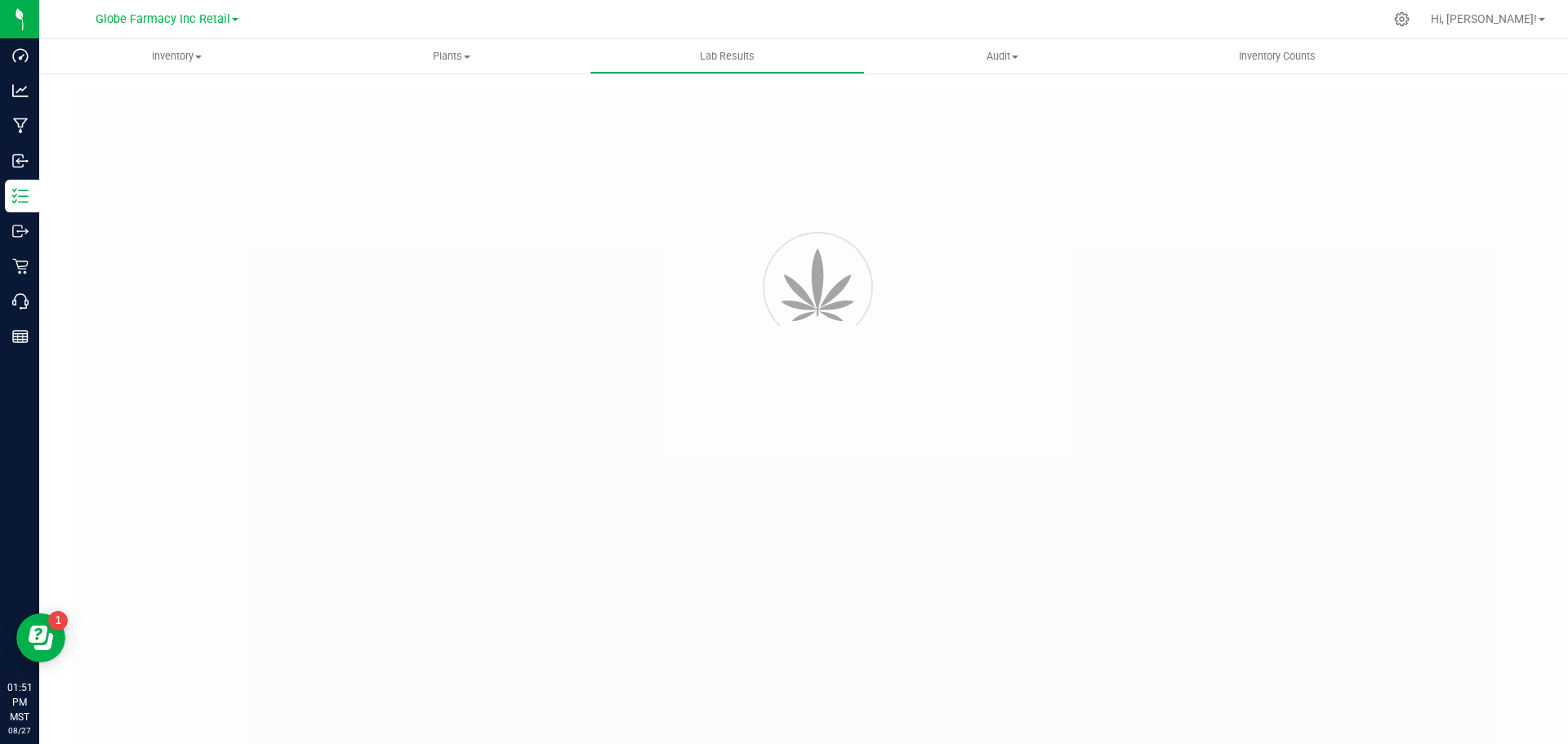
type input "135704118498-01"
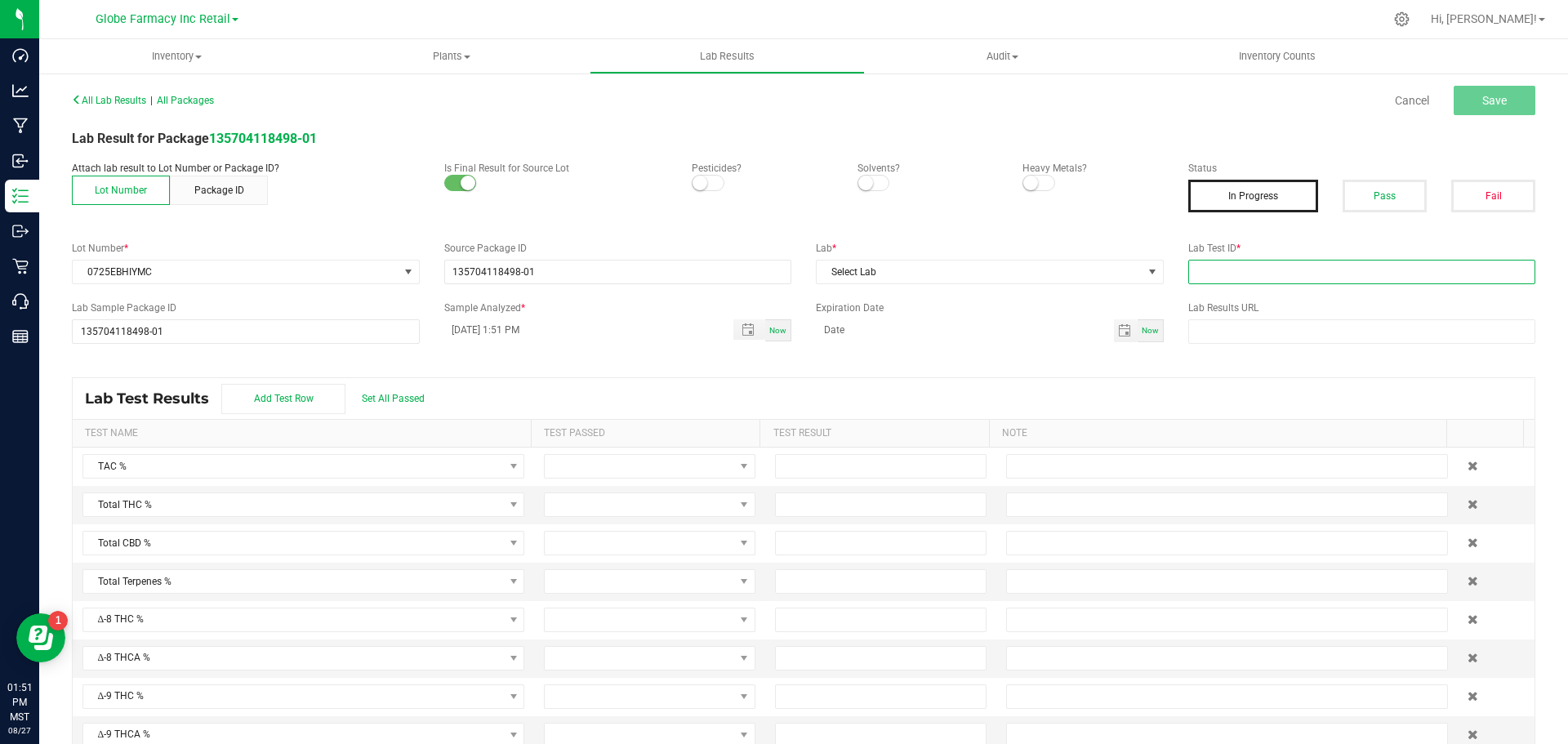
click at [1229, 274] on input "text" at bounding box center [1362, 272] width 348 height 24
paste input "2507EAZ0528.2543"
type input "2507EAZ0528.2543"
click at [1086, 266] on span "Select Lab" at bounding box center [980, 272] width 326 height 23
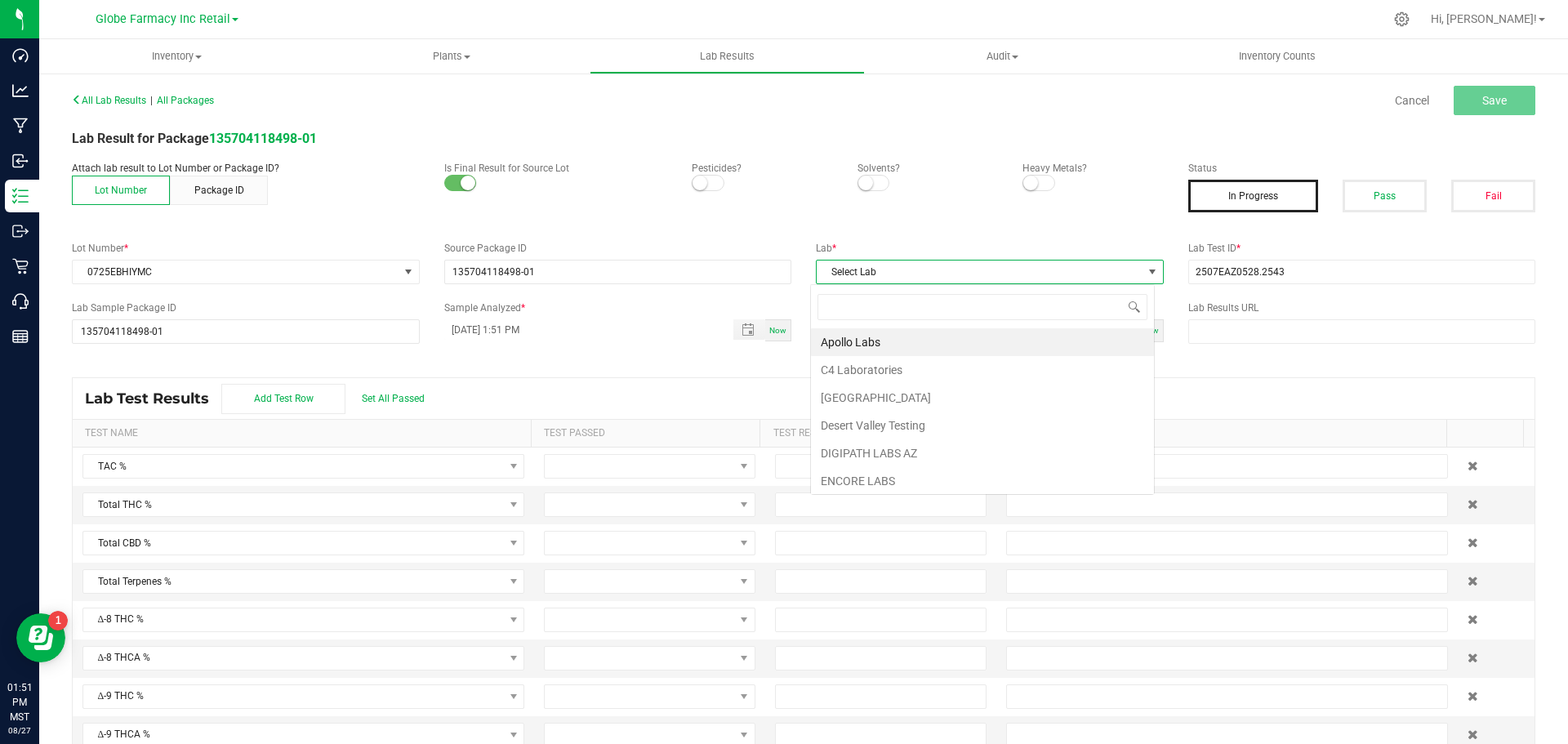
scroll to position [24, 344]
type input "[MEDICAL_DATA]"
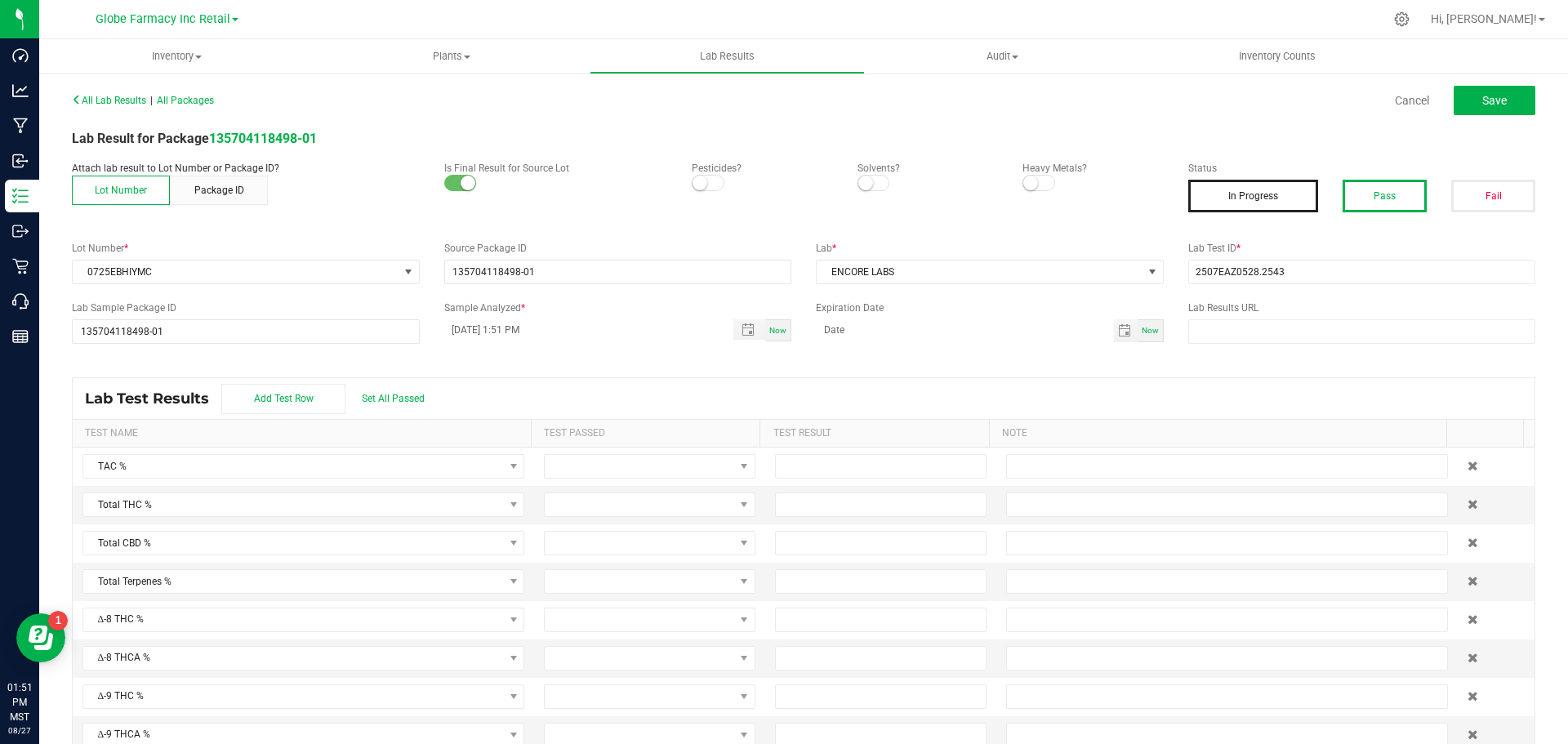
click at [1406, 195] on button "Pass" at bounding box center [1384, 196] width 84 height 33
click at [1454, 104] on button "Save" at bounding box center [1494, 100] width 82 height 29
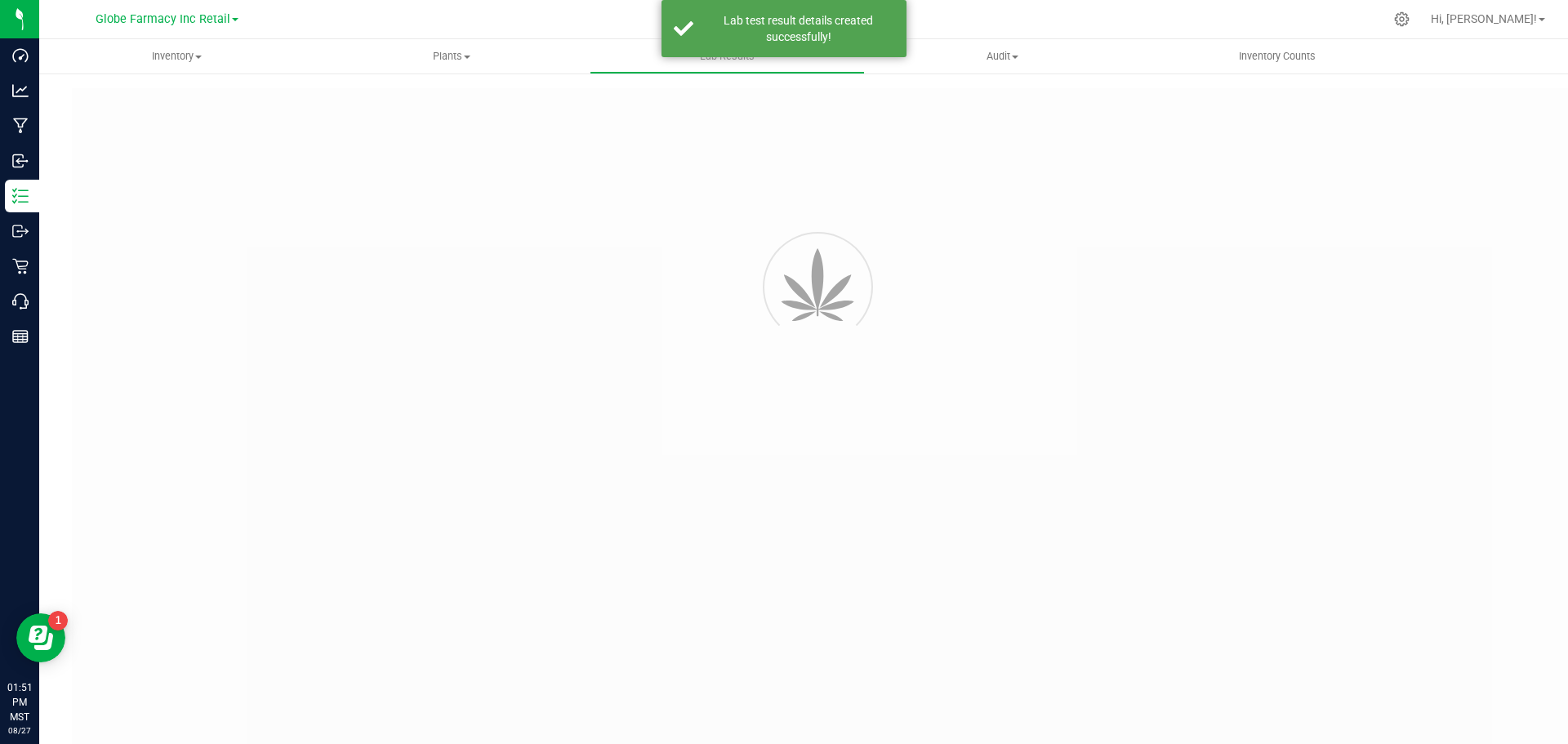
type input "135704118498-01"
type input "2507EAZ0528.2543"
type input "135704118498-01"
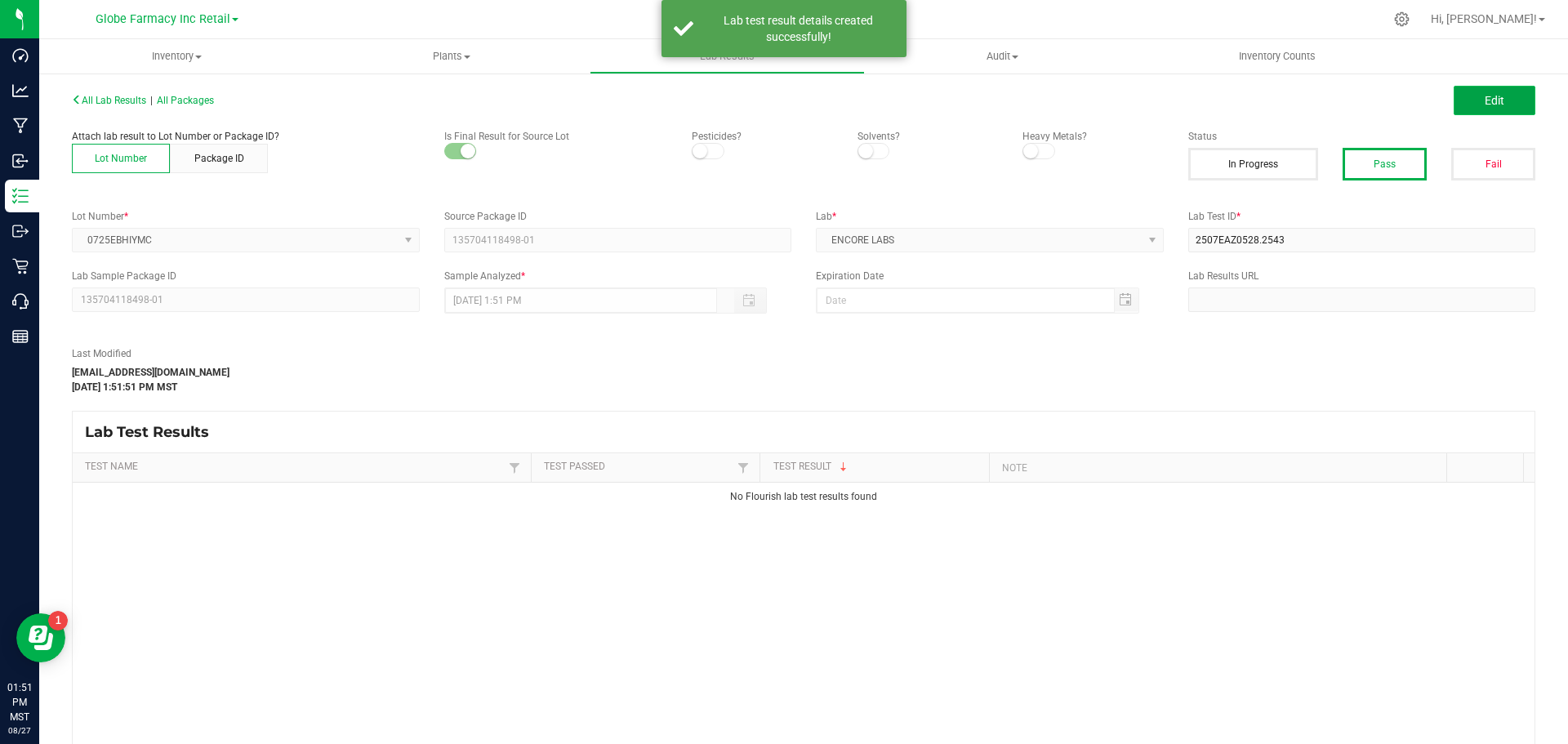
click at [1479, 88] on button "Edit" at bounding box center [1494, 100] width 82 height 29
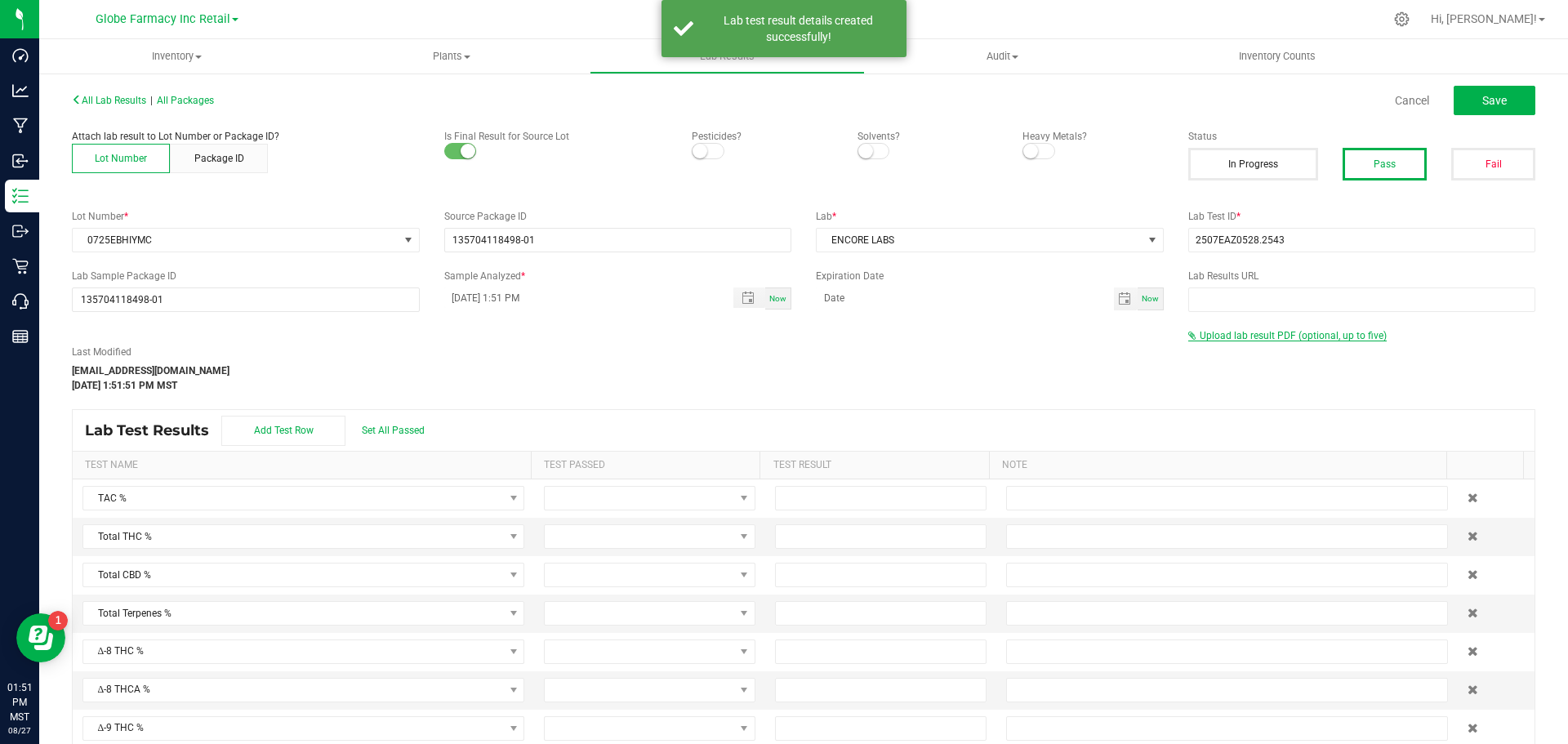
click at [1231, 333] on span "Upload lab result PDF (optional, up to five)" at bounding box center [1293, 336] width 187 height 12
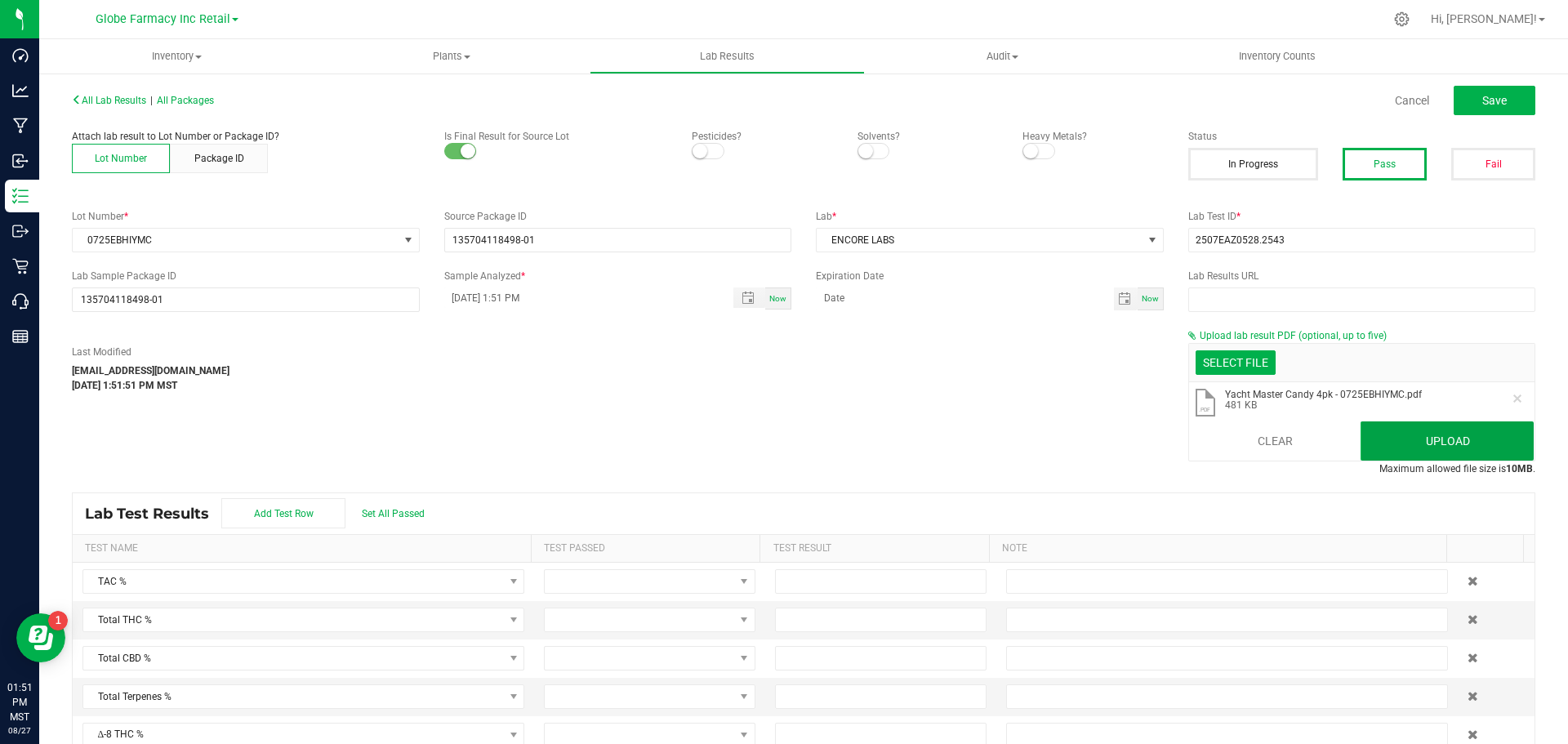
click at [1390, 446] on button "Upload" at bounding box center [1447, 441] width 173 height 39
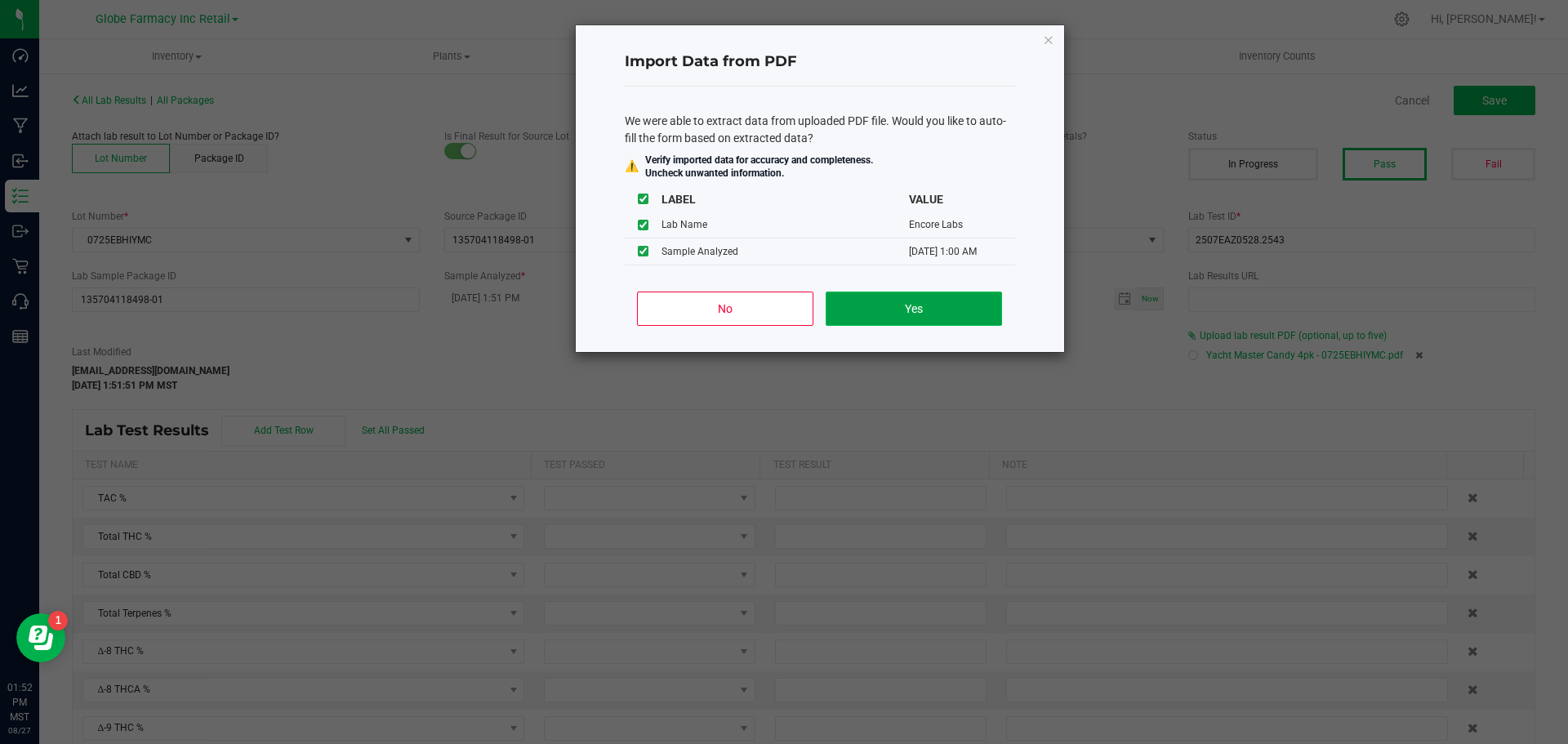
click at [968, 324] on button "Yes" at bounding box center [914, 308] width 176 height 34
type input "[DATE] 1:00 AM"
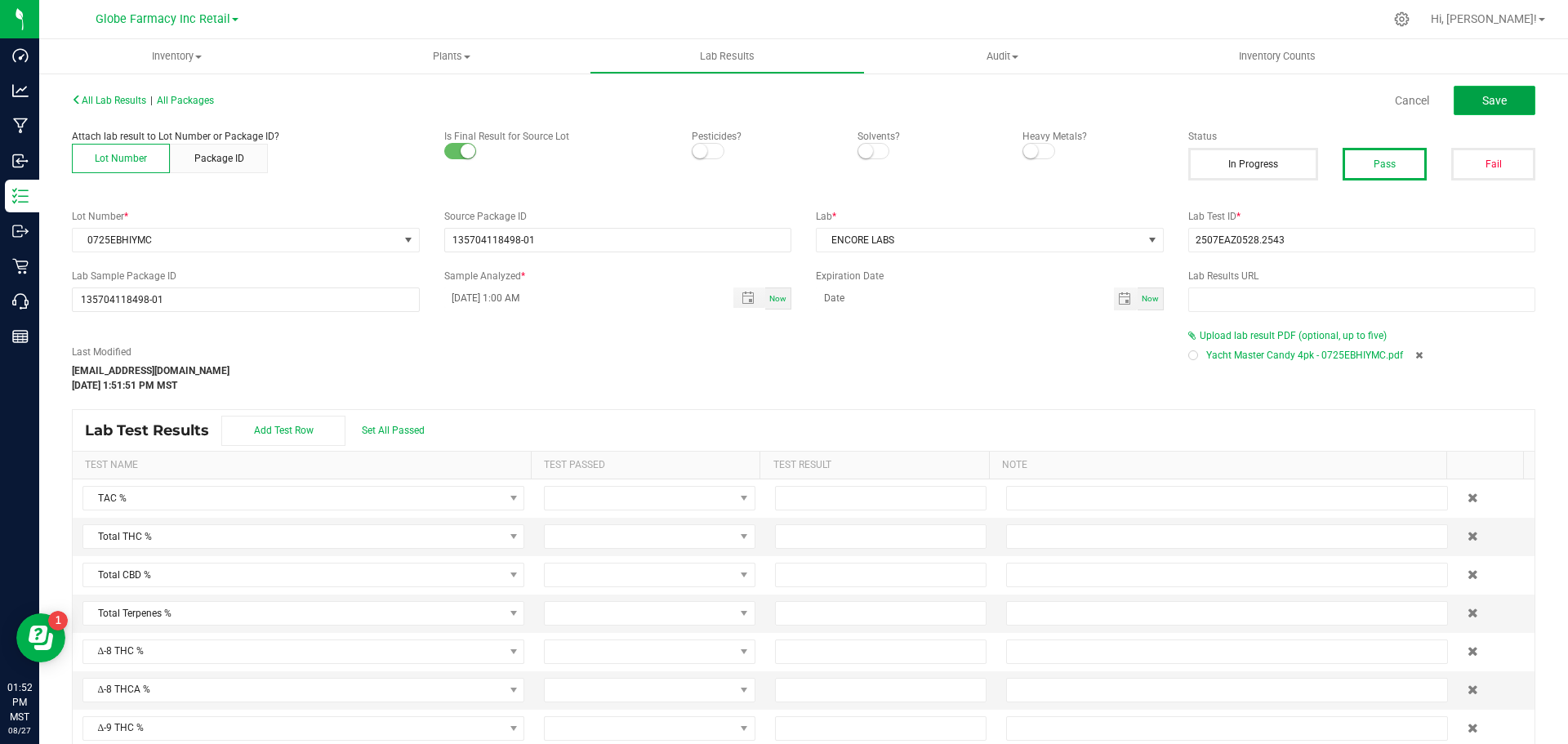
click at [1512, 89] on button "Save" at bounding box center [1494, 100] width 82 height 29
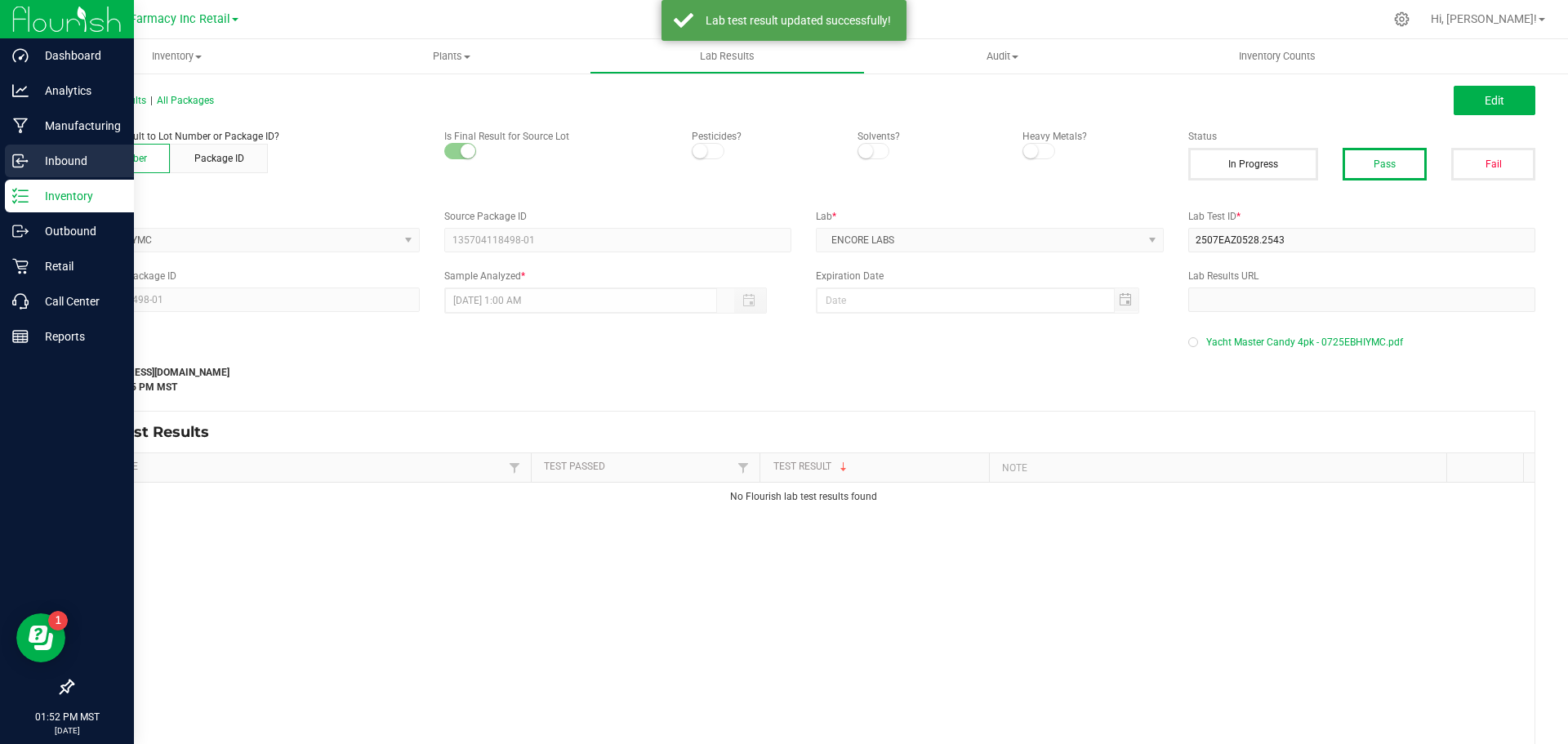
click at [48, 170] on p "Inbound" at bounding box center [77, 161] width 98 height 19
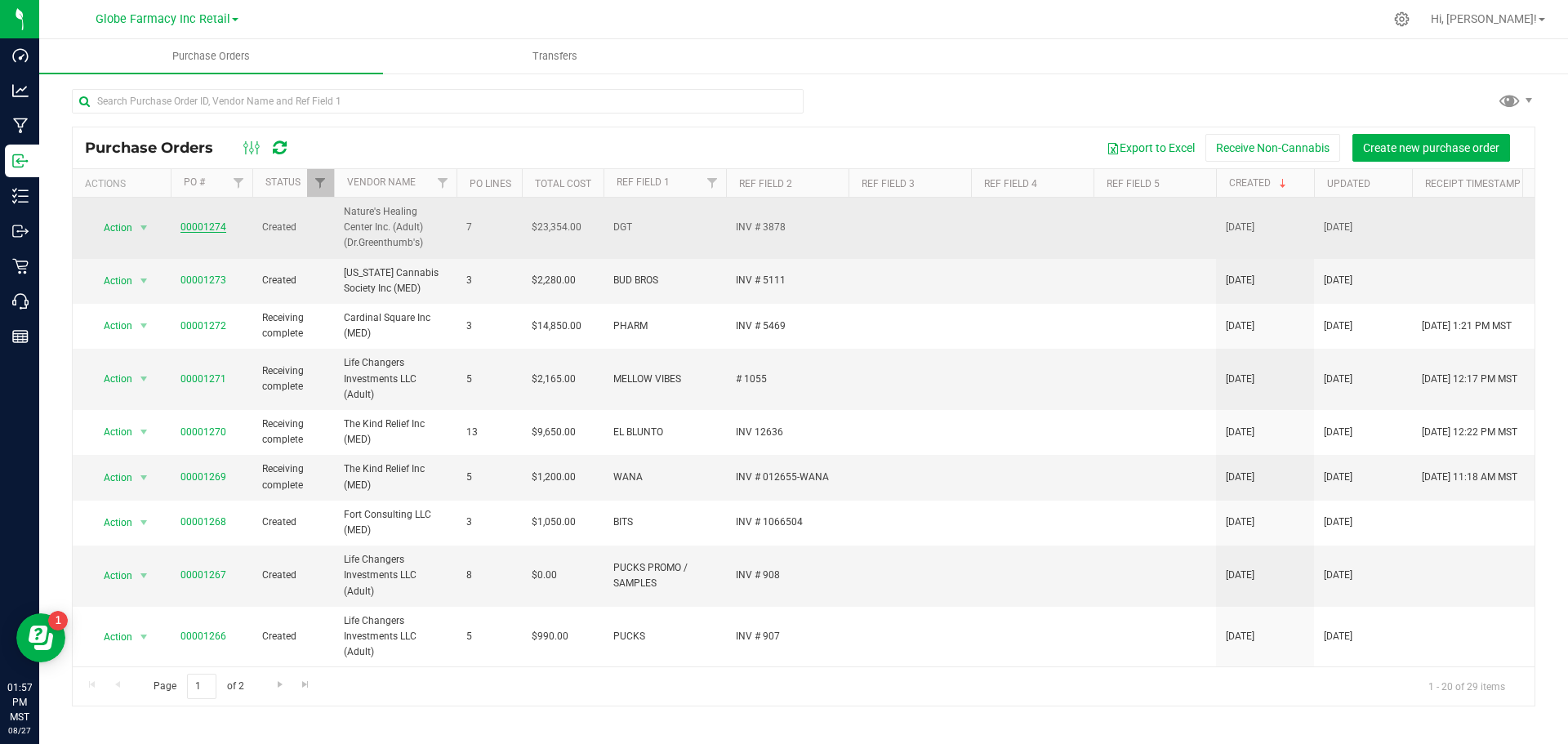
click at [206, 232] on link "00001274" at bounding box center [203, 227] width 46 height 12
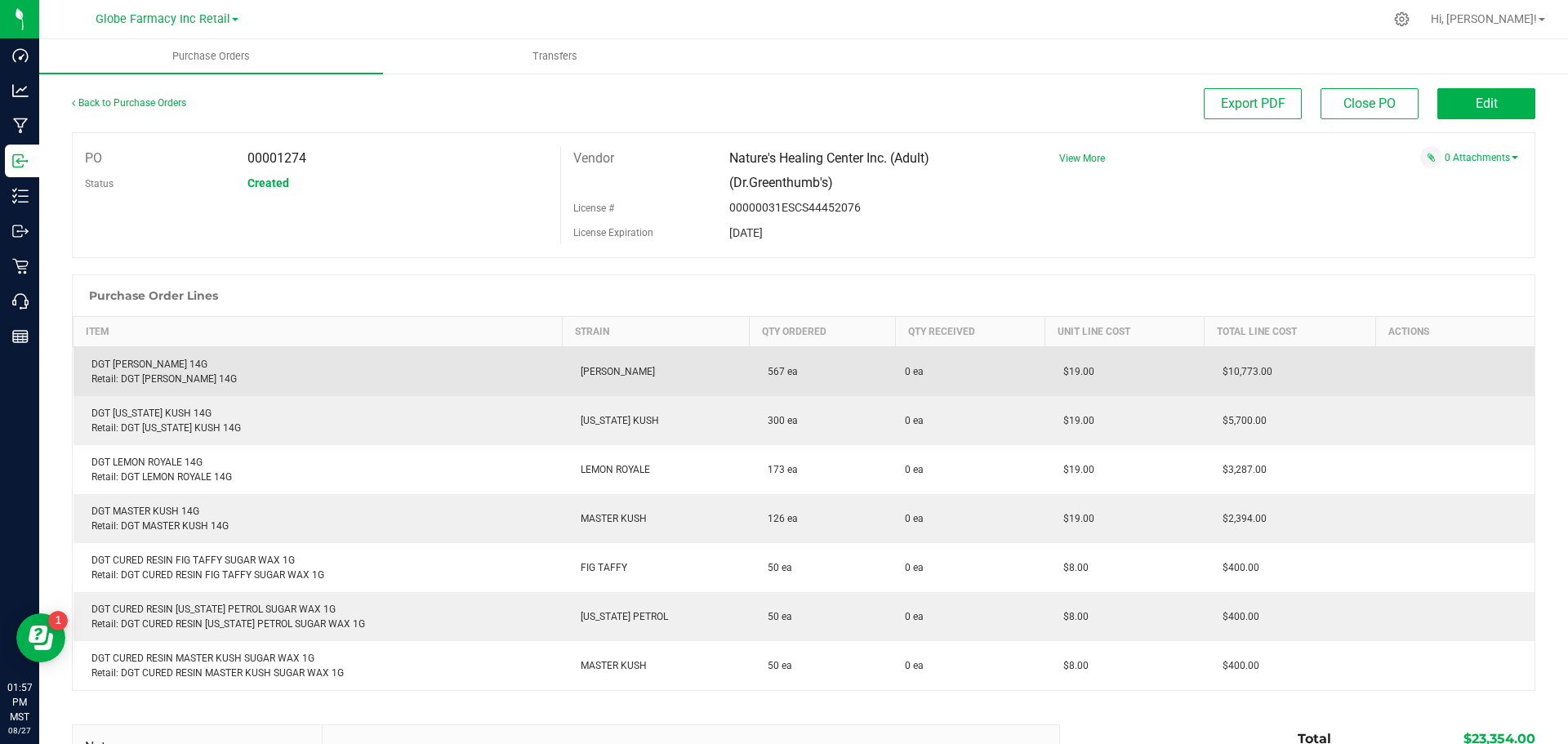
click at [102, 356] on td "DGT [PERSON_NAME] 14G Retail: DGT [PERSON_NAME] 14G" at bounding box center [318, 372] width 489 height 50
copy div "DGT [PERSON_NAME] 14G"
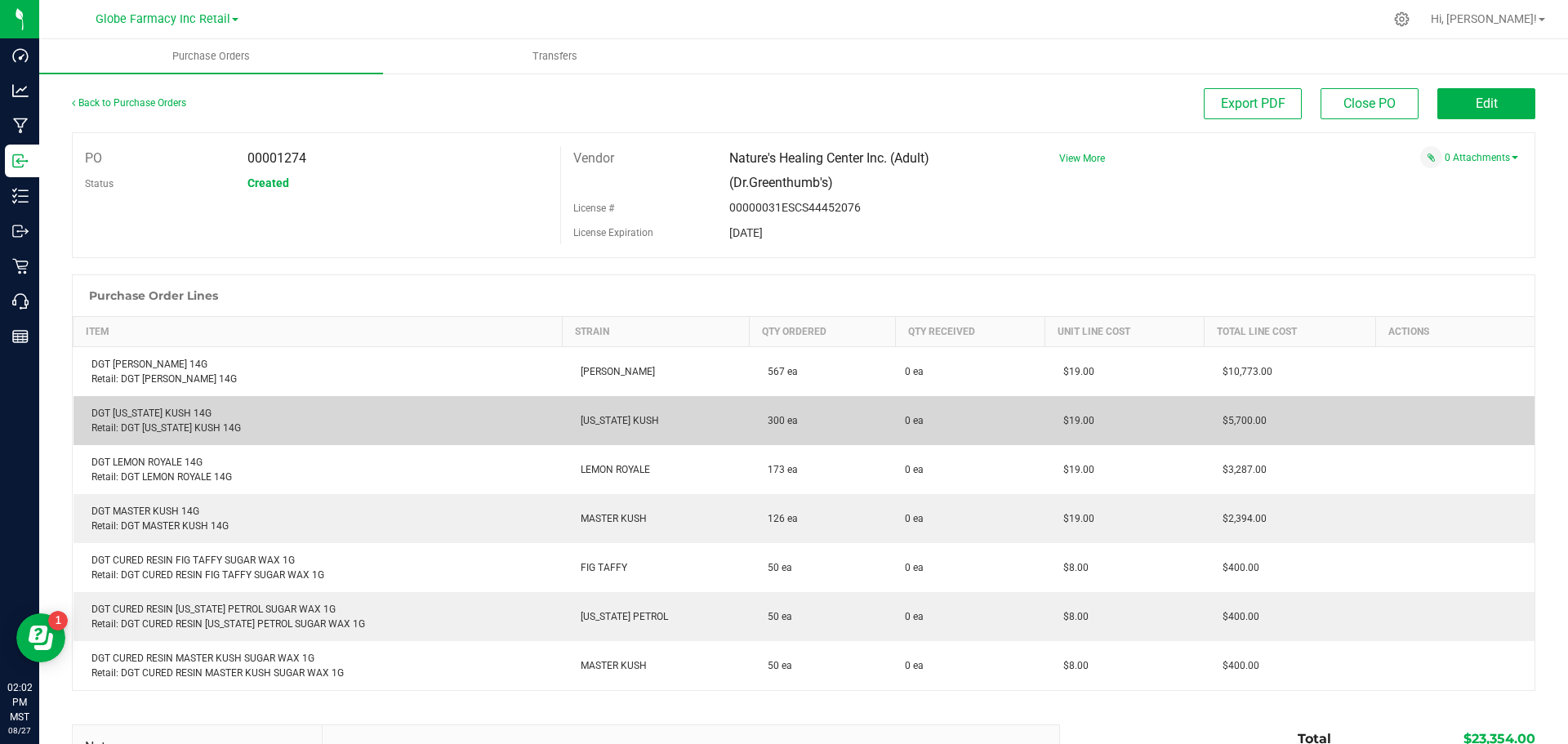
click at [160, 408] on div "DGT [US_STATE] KUSH 14G Retail: DGT [US_STATE] KUSH 14G" at bounding box center [318, 420] width 470 height 29
copy div "DGT [US_STATE] KUSH 14G"
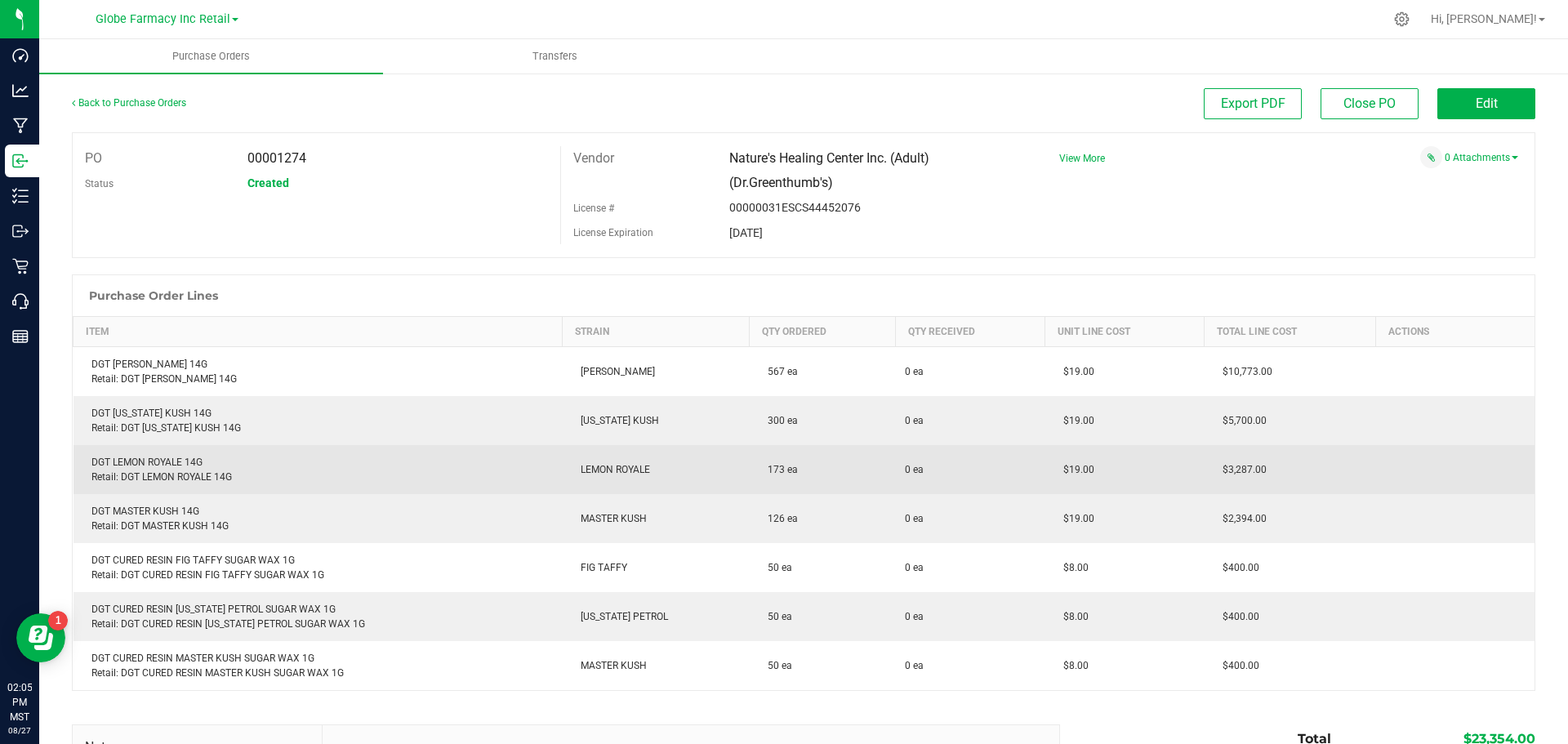
click at [152, 466] on div "DGT LEMON ROYALE 14G Retail: DGT LEMON ROYALE 14G" at bounding box center [318, 469] width 470 height 29
copy div "DGT LEMON ROYALE 14G"
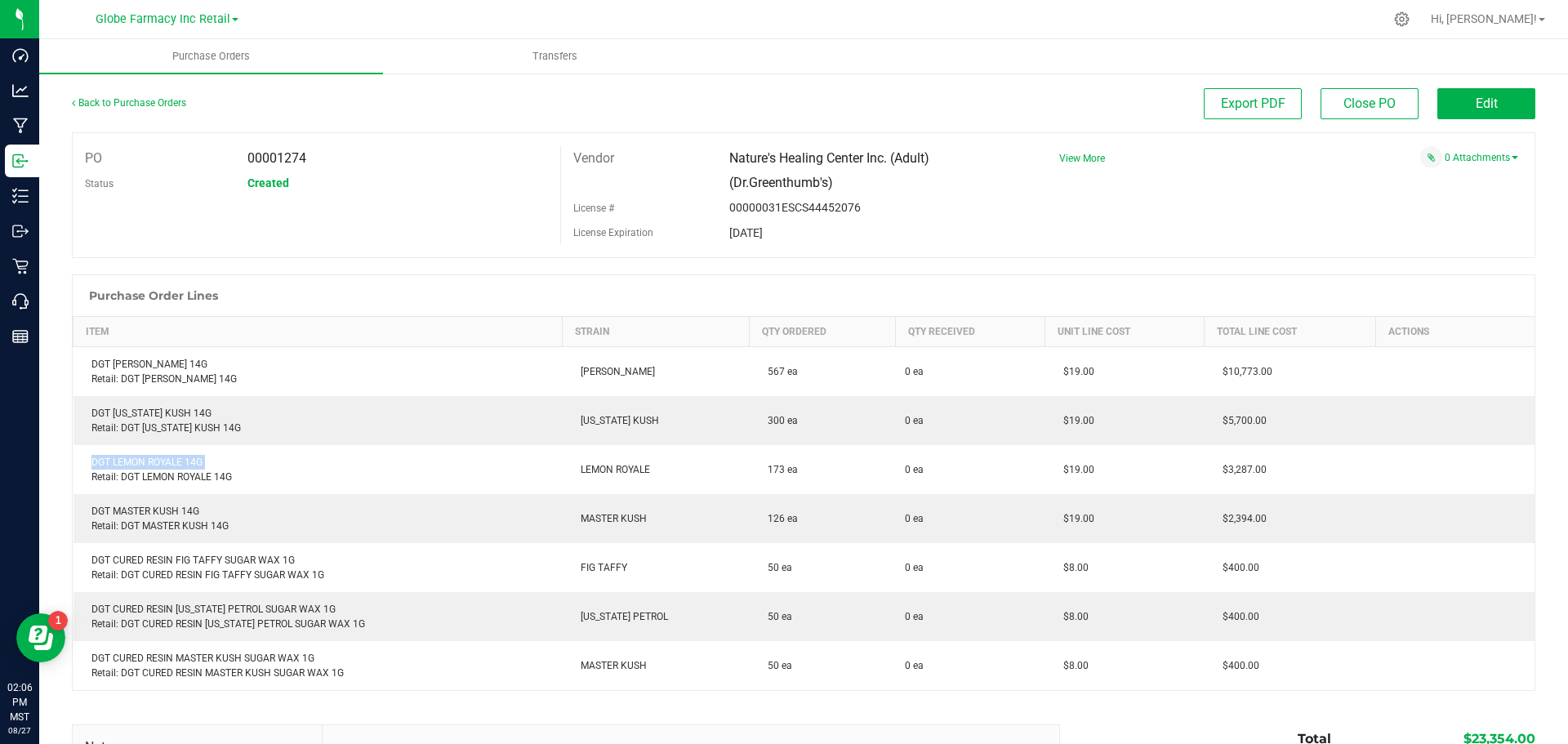
copy div "DGT LEMON ROYALE 14G"
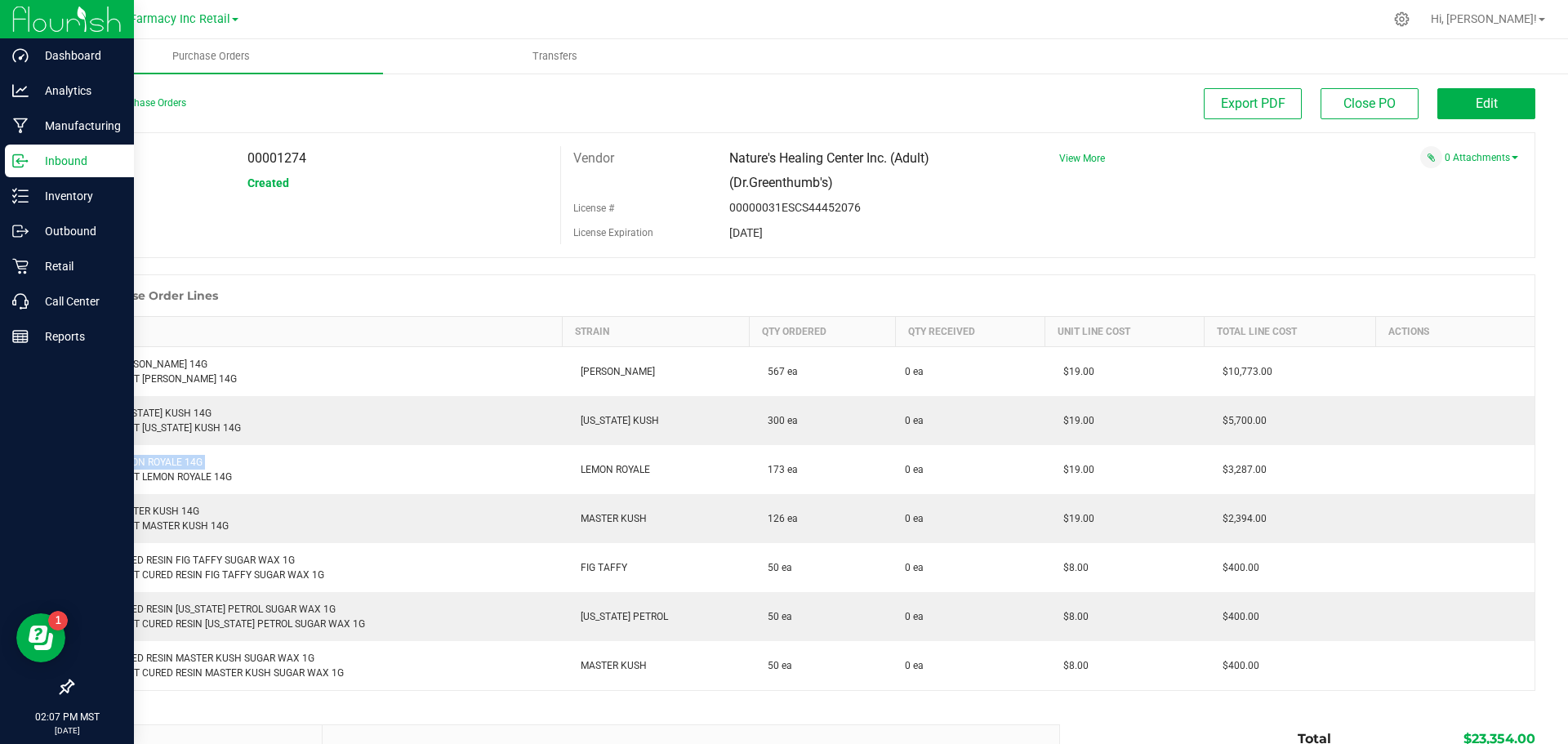
copy div "DGT LEMON ROYALE 14G"
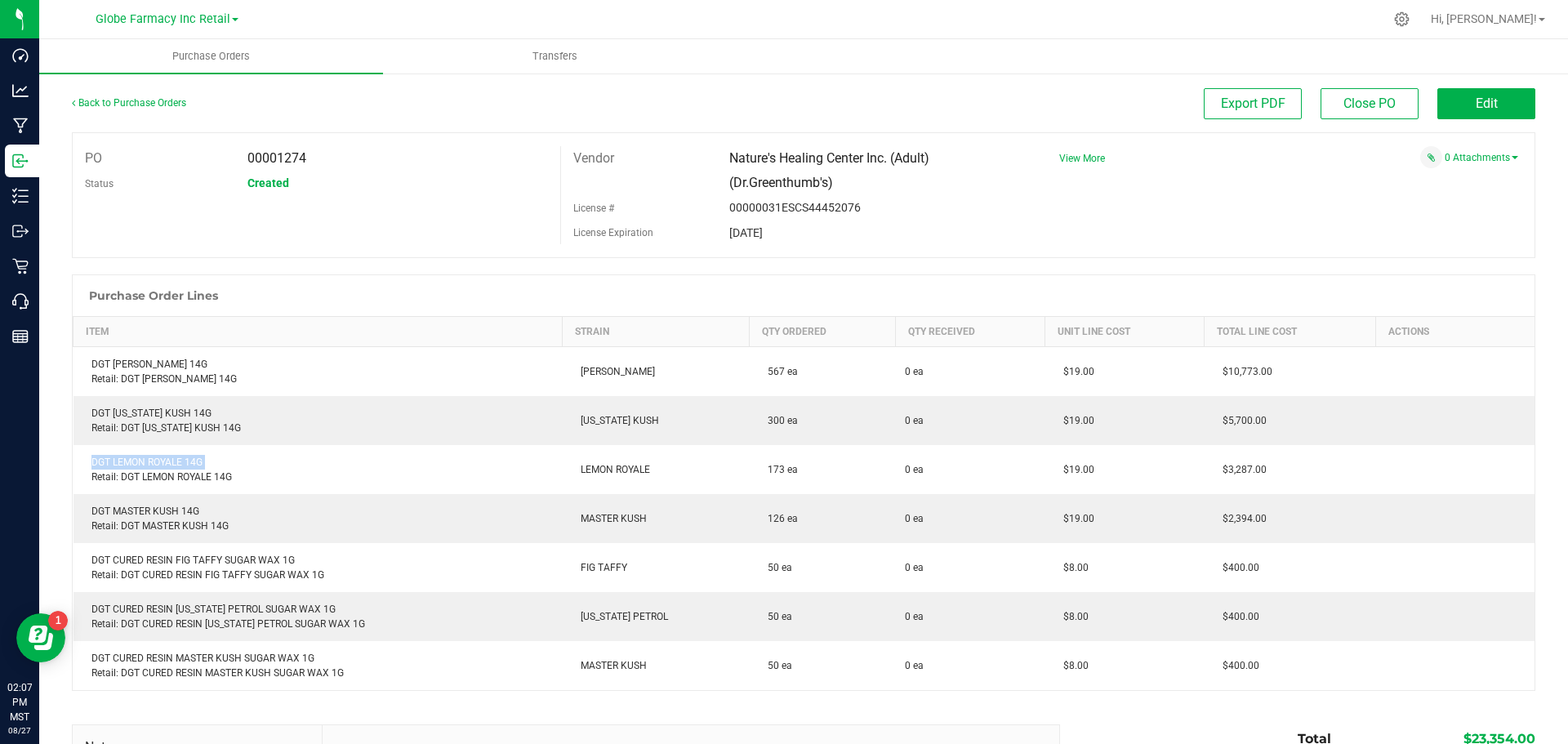
copy div "DGT LEMON ROYALE 14G"
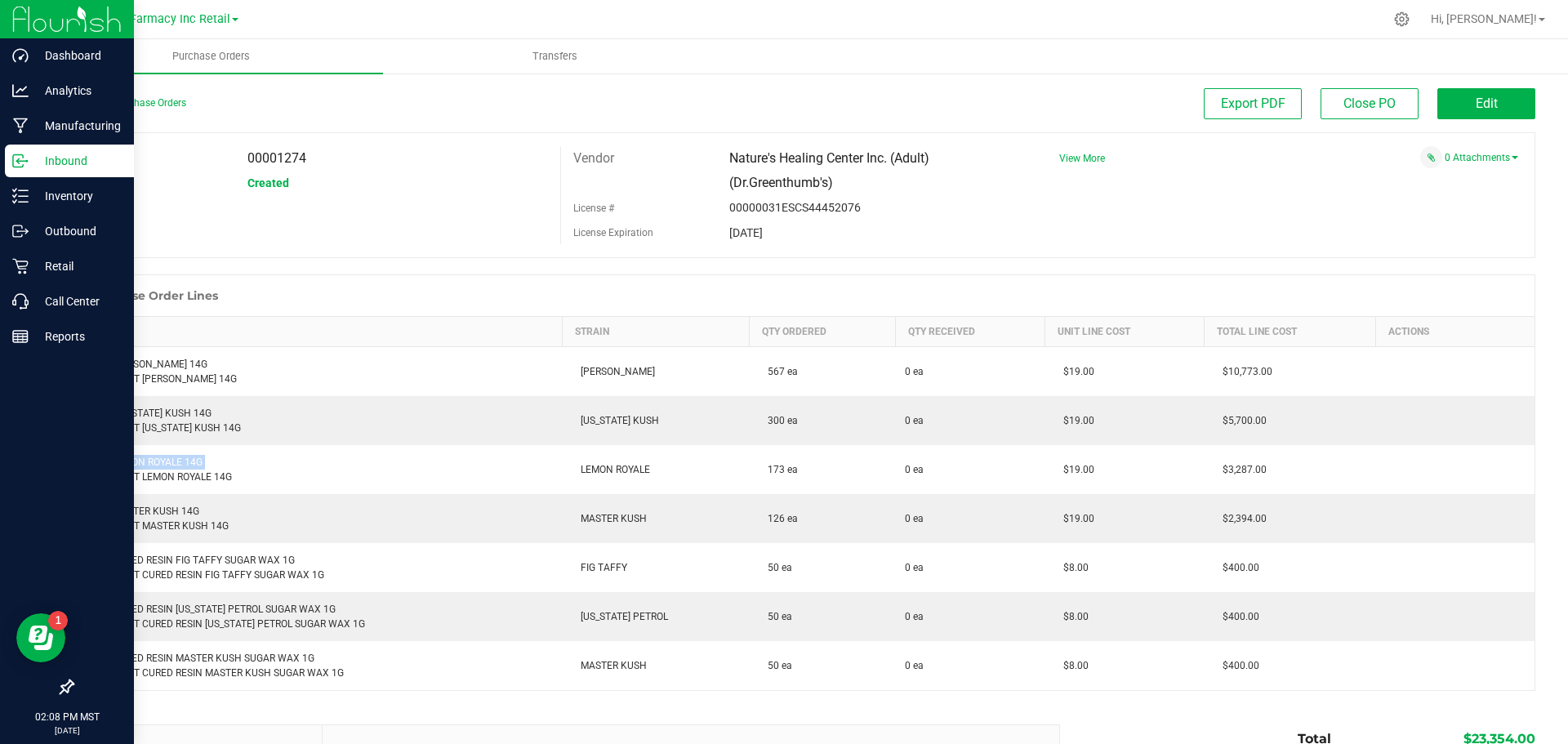
copy div "DGT LEMON ROYALE 14G"
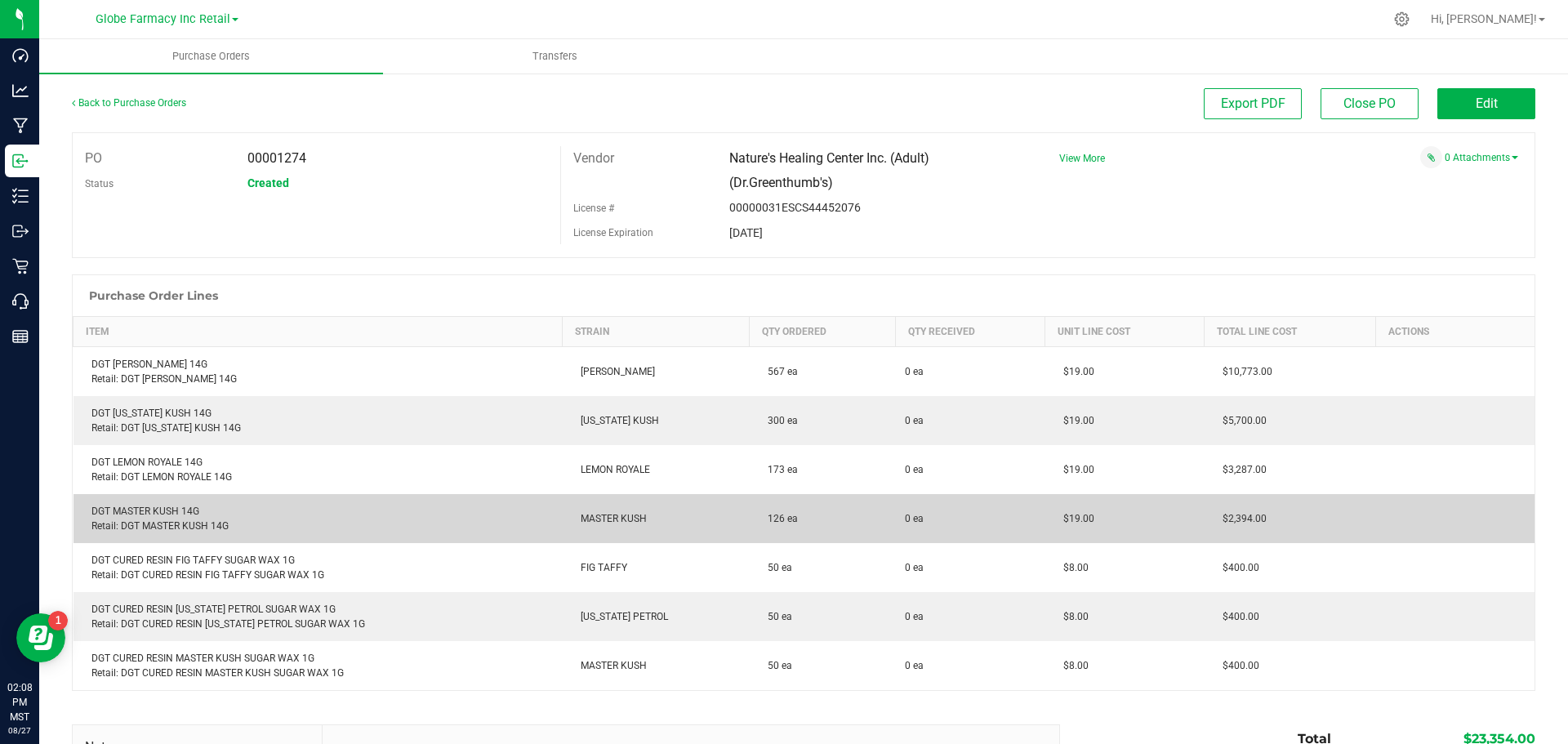
click at [159, 512] on div "DGT MASTER KUSH 14G Retail: DGT MASTER KUSH 14G" at bounding box center [318, 518] width 470 height 29
click at [150, 509] on div "DGT MASTER KUSH 14G Retail: DGT MASTER KUSH 14G" at bounding box center [318, 518] width 470 height 29
click at [146, 507] on div "DGT MASTER KUSH 14G Retail: DGT MASTER KUSH 14G" at bounding box center [318, 518] width 470 height 29
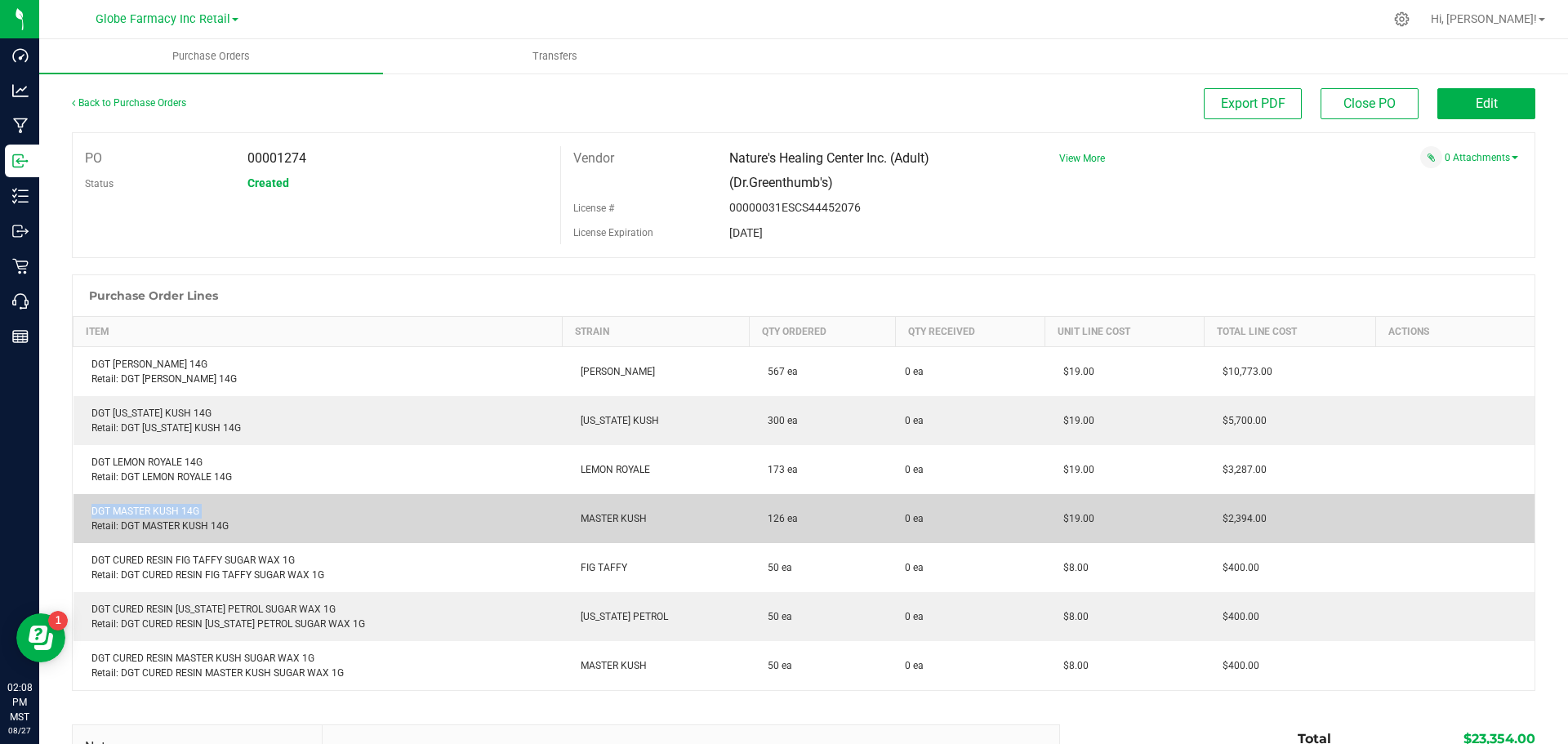
copy div "DGT MASTER KUSH 14G"
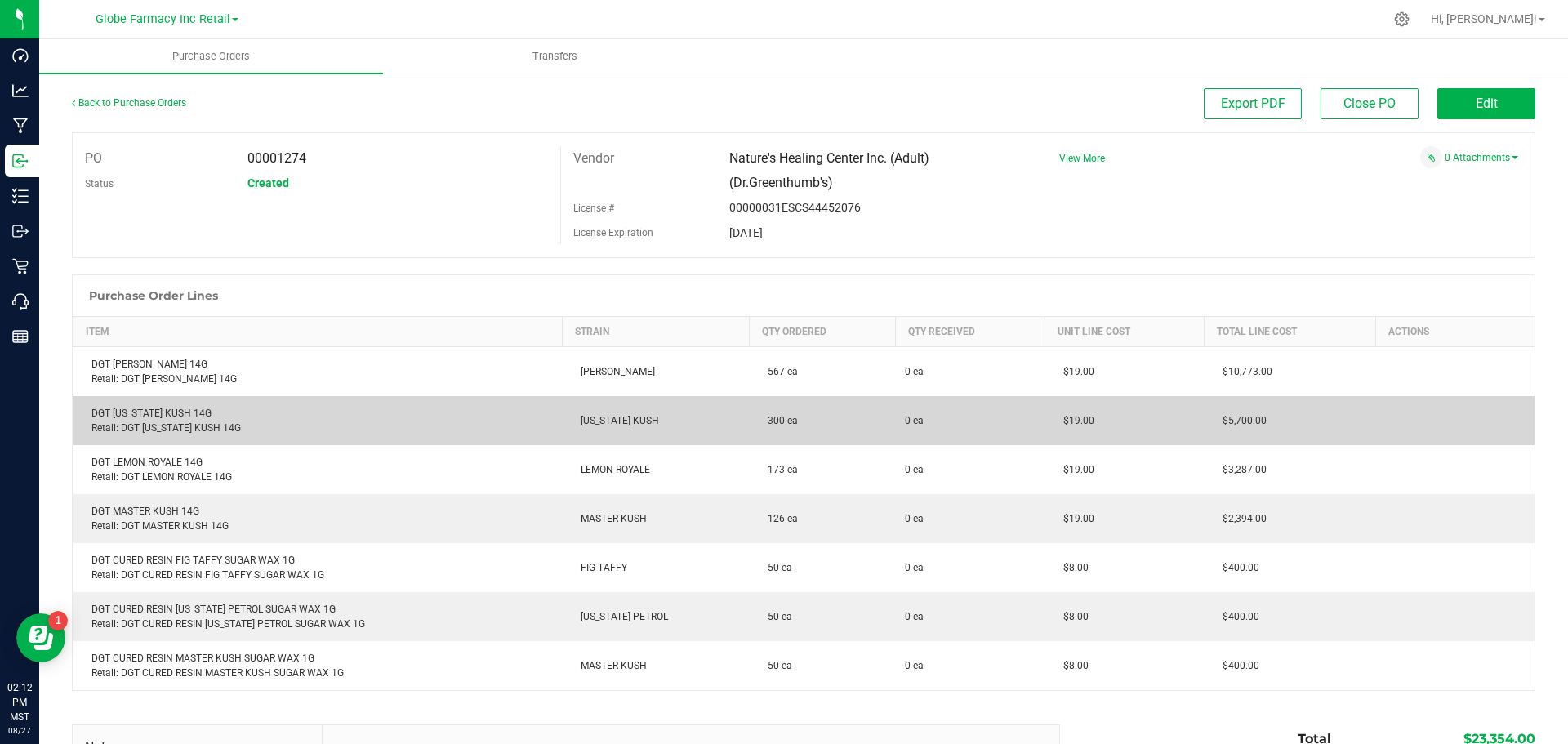
click at [175, 410] on div "DGT [US_STATE] KUSH 14G Retail: DGT [US_STATE] KUSH 14G" at bounding box center [318, 420] width 470 height 29
click at [174, 409] on div "DGT [US_STATE] KUSH 14G Retail: DGT [US_STATE] KUSH 14G" at bounding box center [318, 420] width 470 height 29
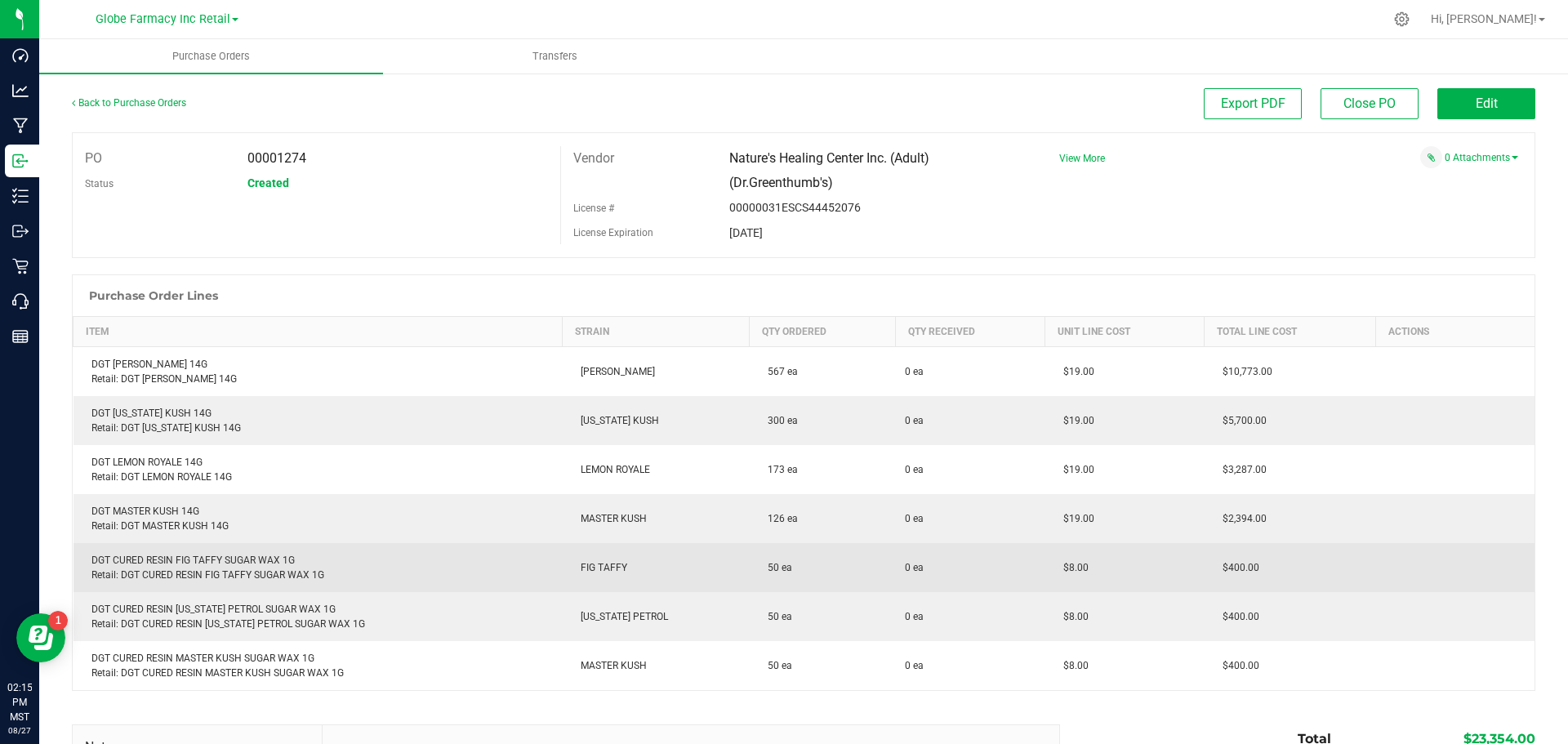
click at [181, 552] on td "DGT CURED RESIN FIG TAFFY SUGAR WAX 1G Retail: DGT CURED RESIN FIG TAFFY SUGAR …" at bounding box center [318, 568] width 489 height 49
click at [189, 563] on div "DGT CURED RESIN FIG TAFFY SUGAR WAX 1G Retail: DGT CURED RESIN FIG TAFFY SUGAR …" at bounding box center [318, 568] width 470 height 29
click at [390, 583] on td "DGT CURED RESIN FIG TAFFY SUGAR WAX 1G Retail: DGT CURED RESIN FIG TAFFY SUGAR …" at bounding box center [318, 568] width 489 height 49
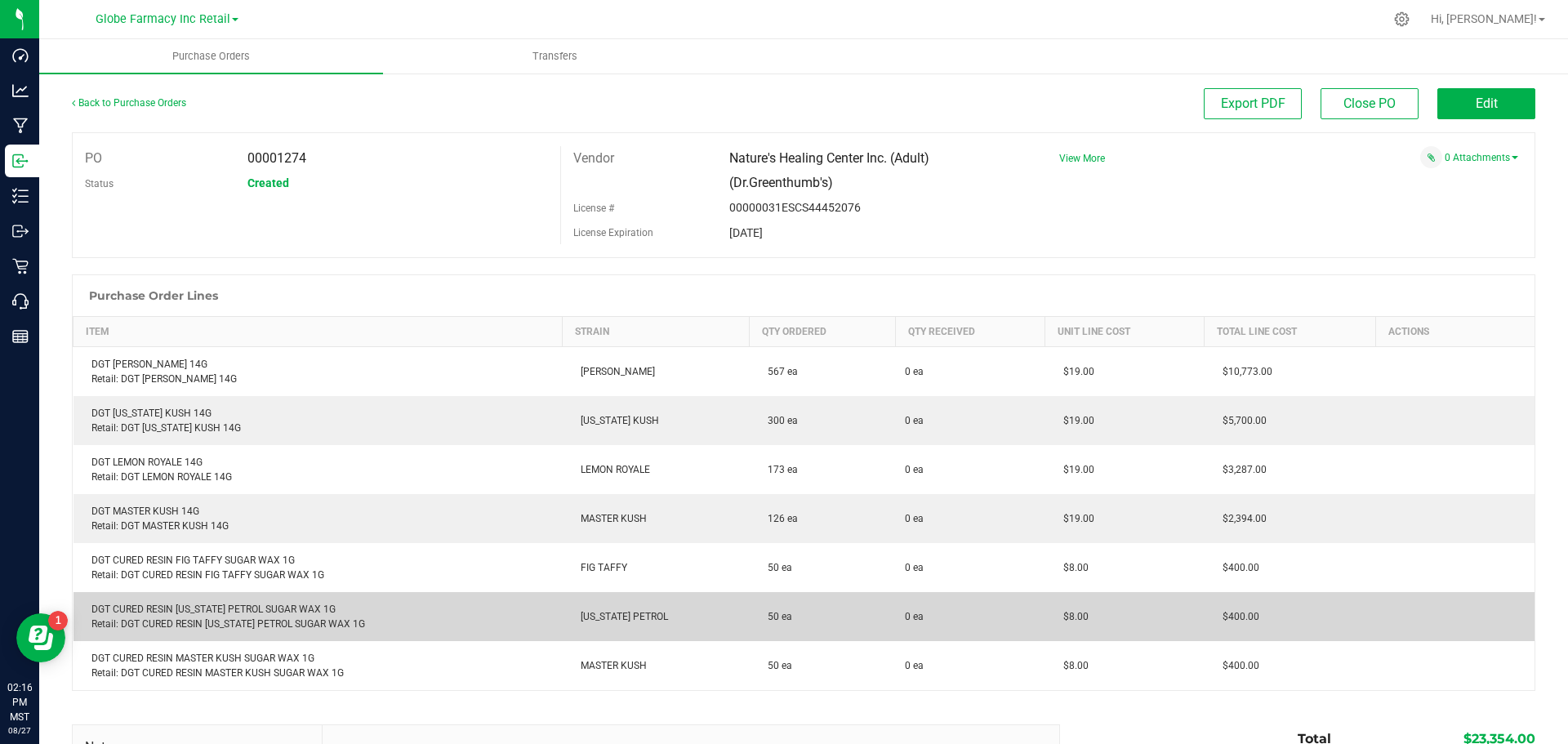
click at [285, 608] on div "DGT CURED RESIN [US_STATE] PETROL SUGAR WAX 1G Retail: DGT CURED RESIN [US_STAT…" at bounding box center [318, 616] width 470 height 29
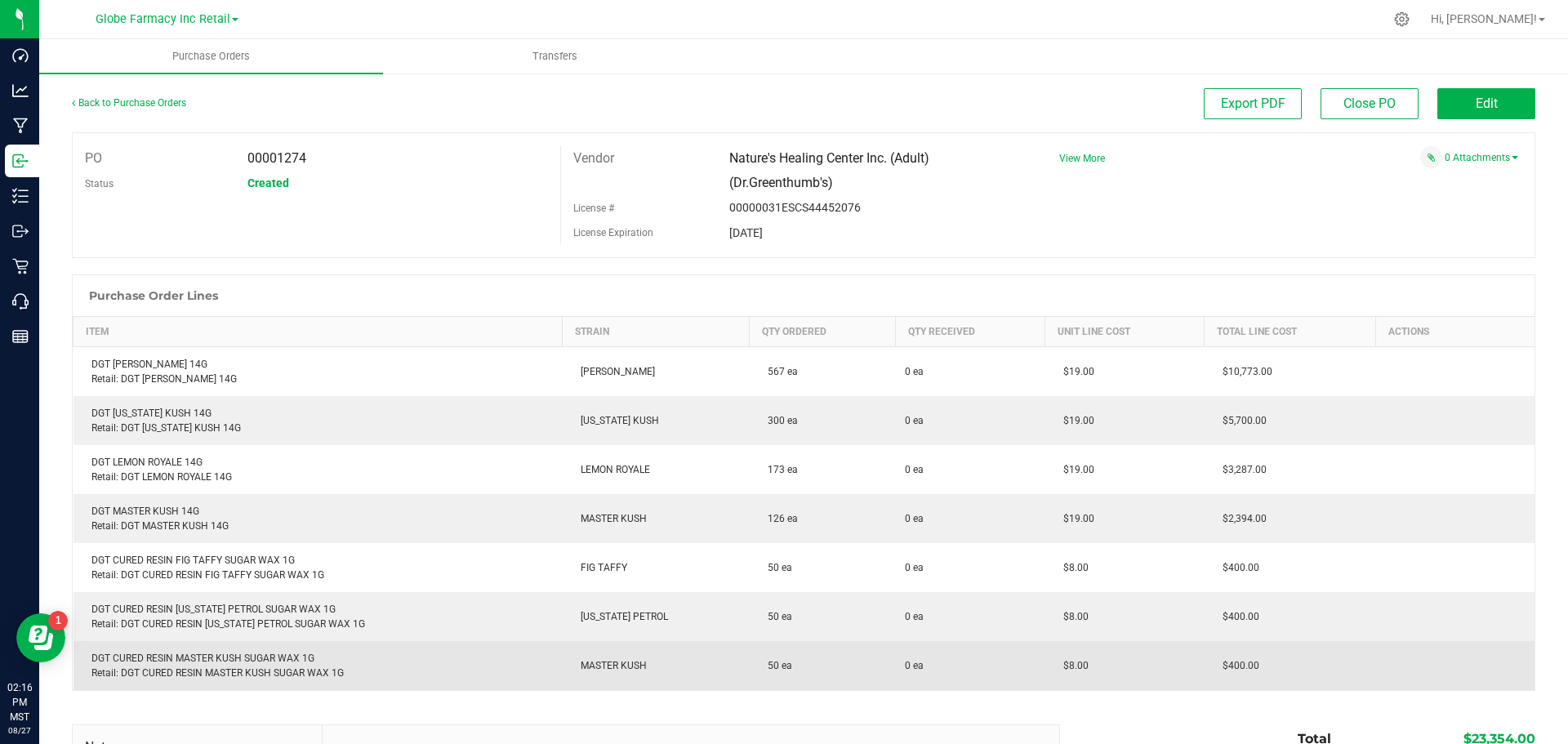
click at [224, 660] on div "DGT CURED RESIN MASTER KUSH SUGAR WAX 1G Retail: DGT CURED RESIN MASTER KUSH SU…" at bounding box center [318, 665] width 470 height 29
